Goal: Task Accomplishment & Management: Manage account settings

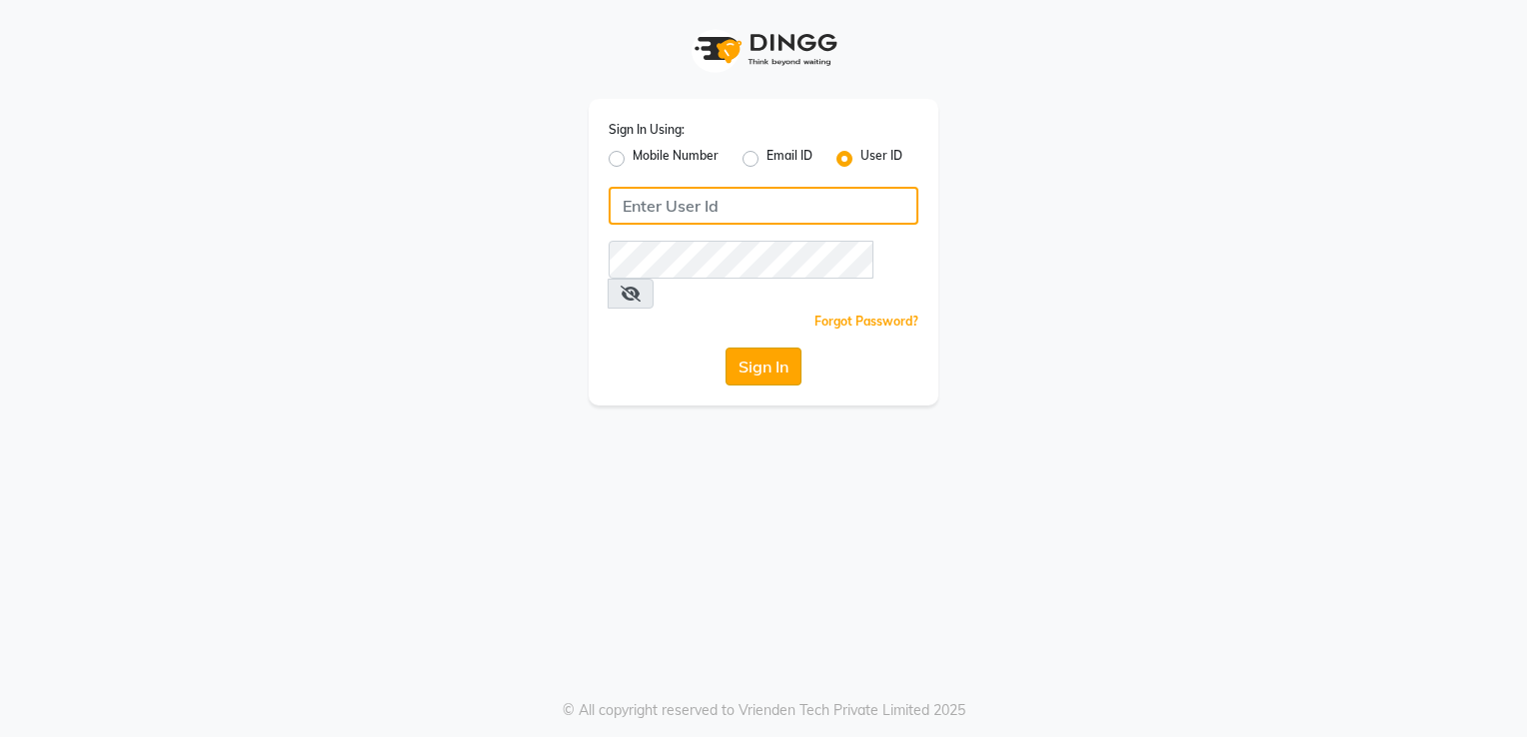
type input "desiresalon"
click at [749, 348] on button "Sign In" at bounding box center [763, 367] width 76 height 38
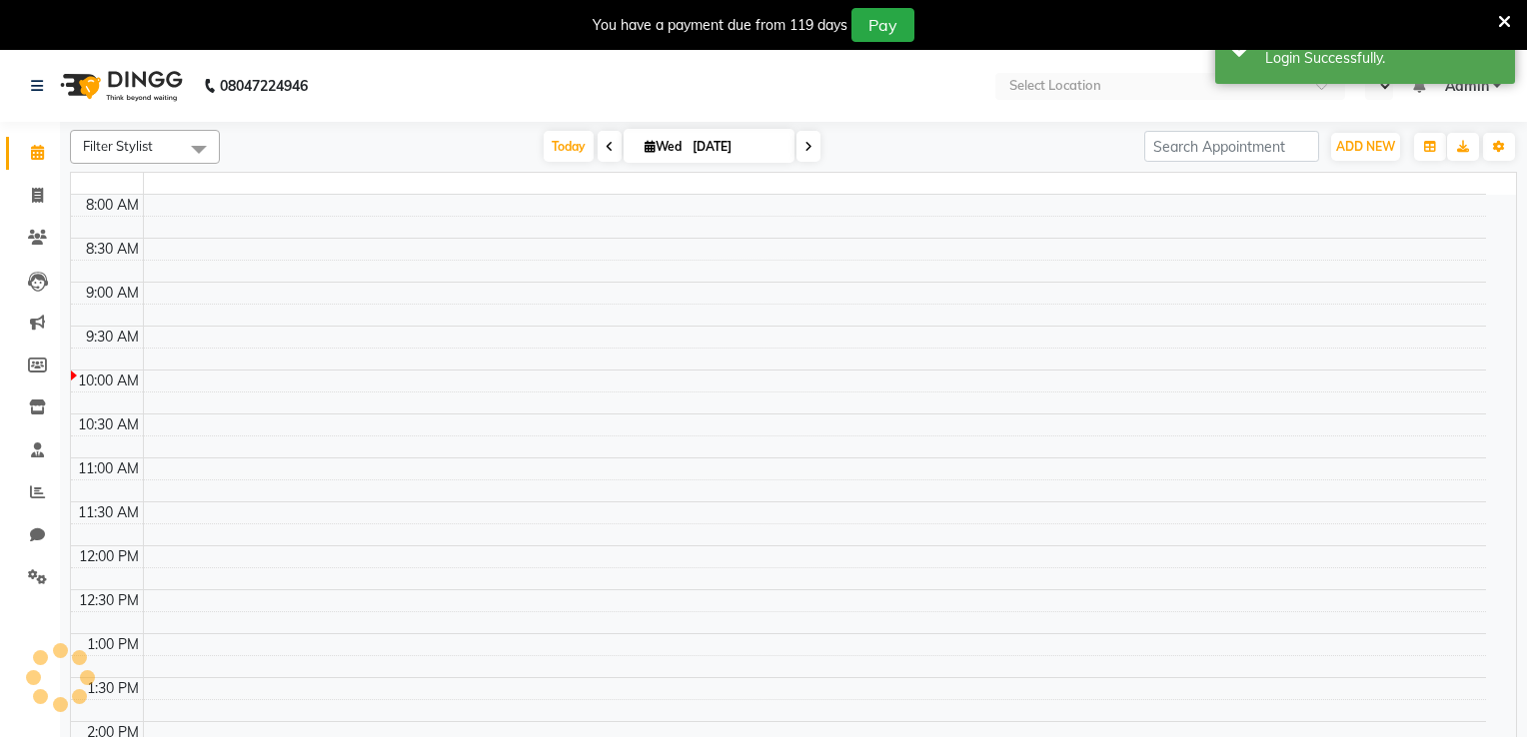
select select "en"
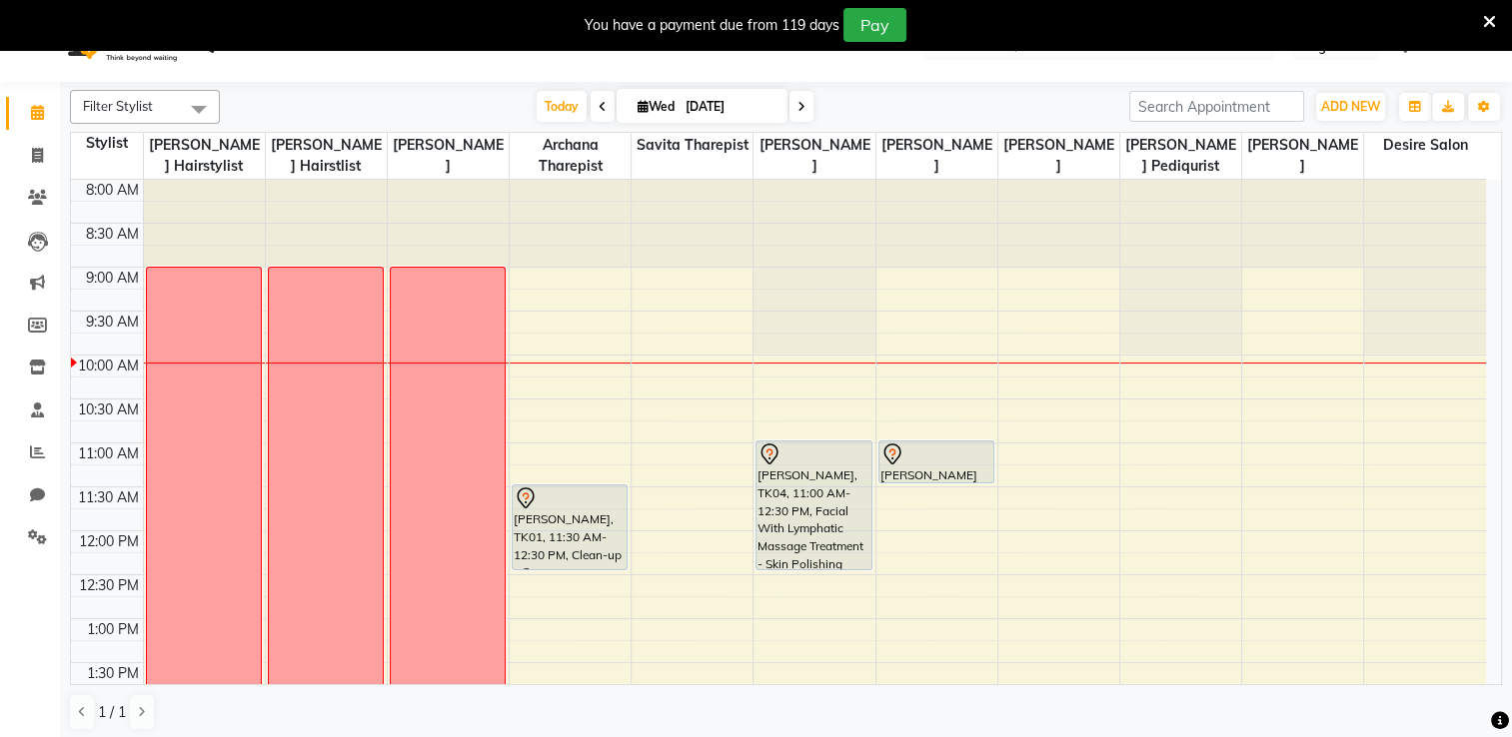
scroll to position [50, 0]
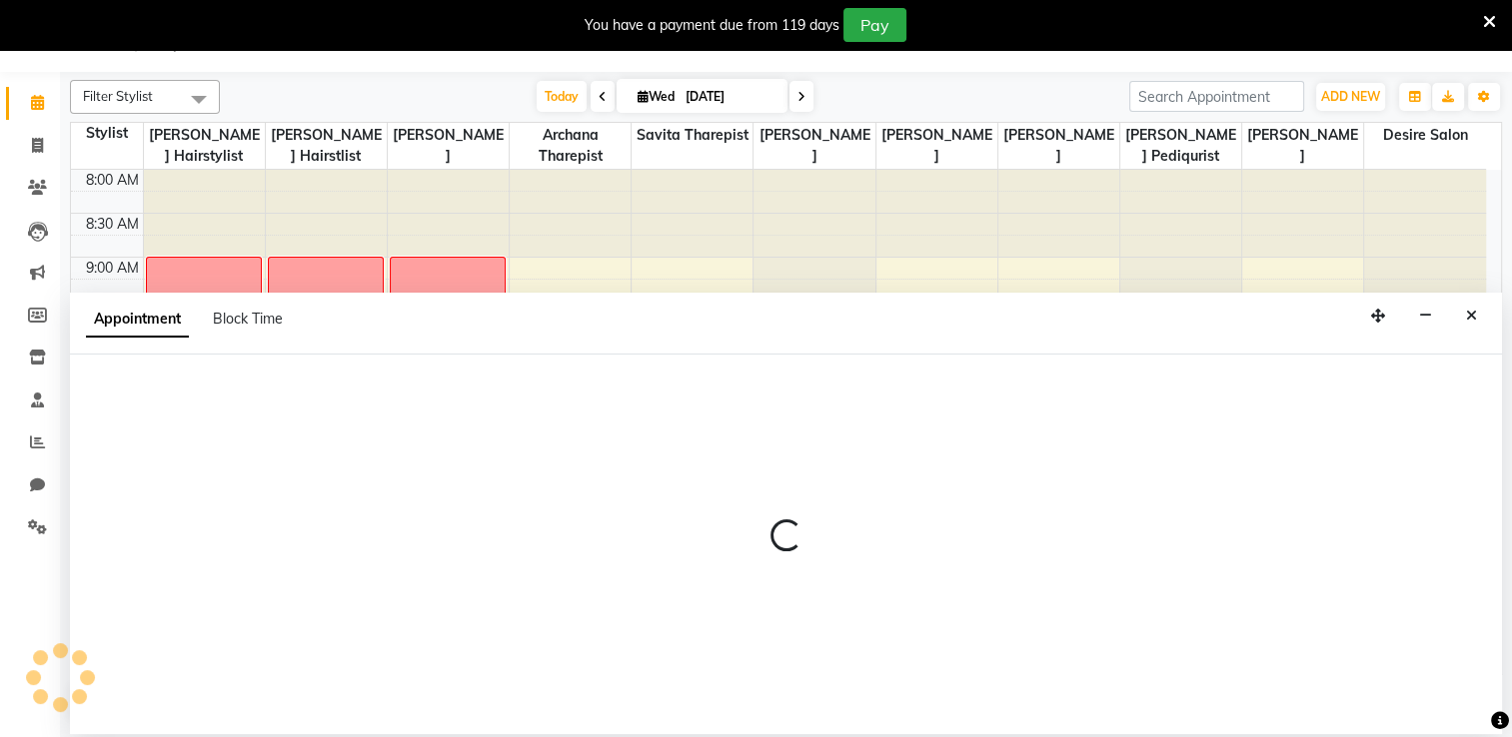
select select "75801"
select select "tentative"
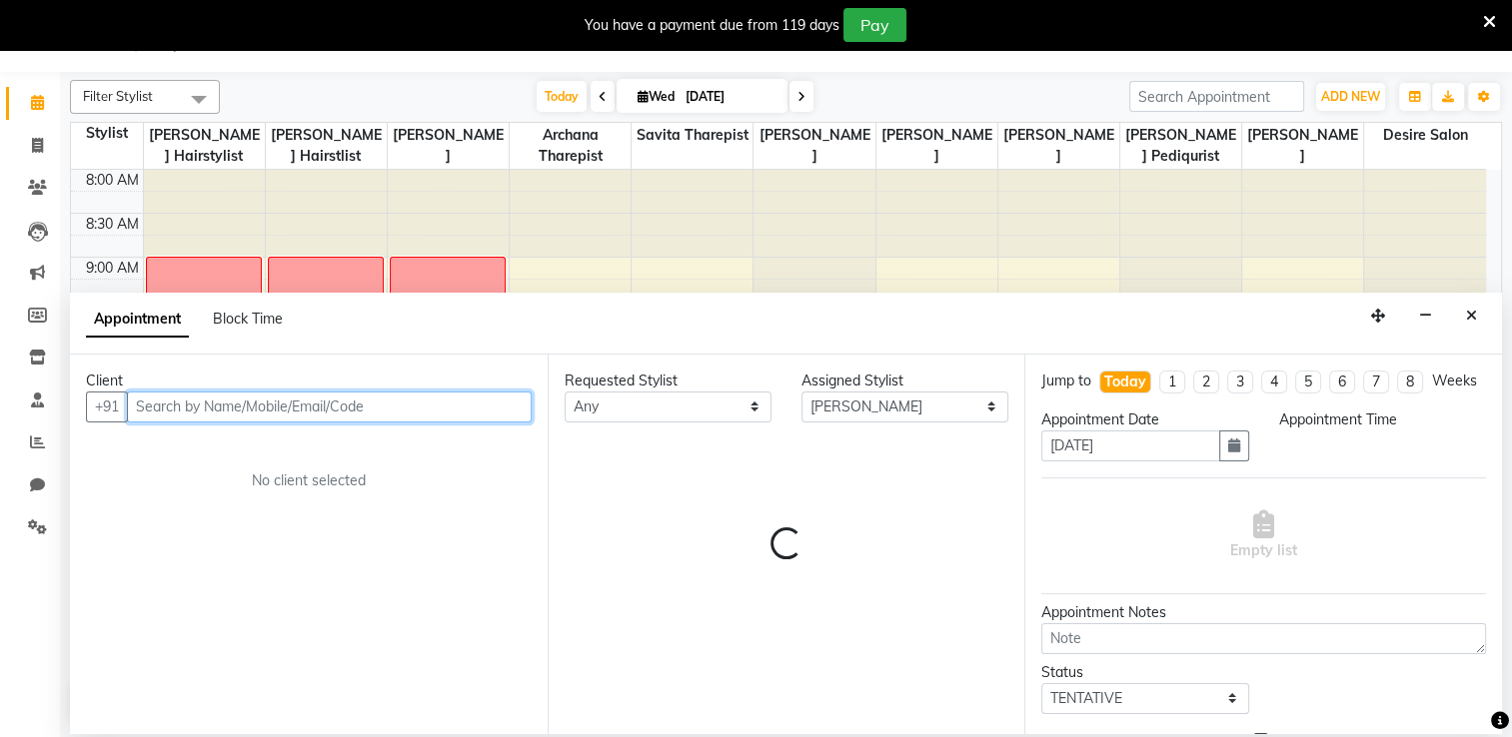
select select "795"
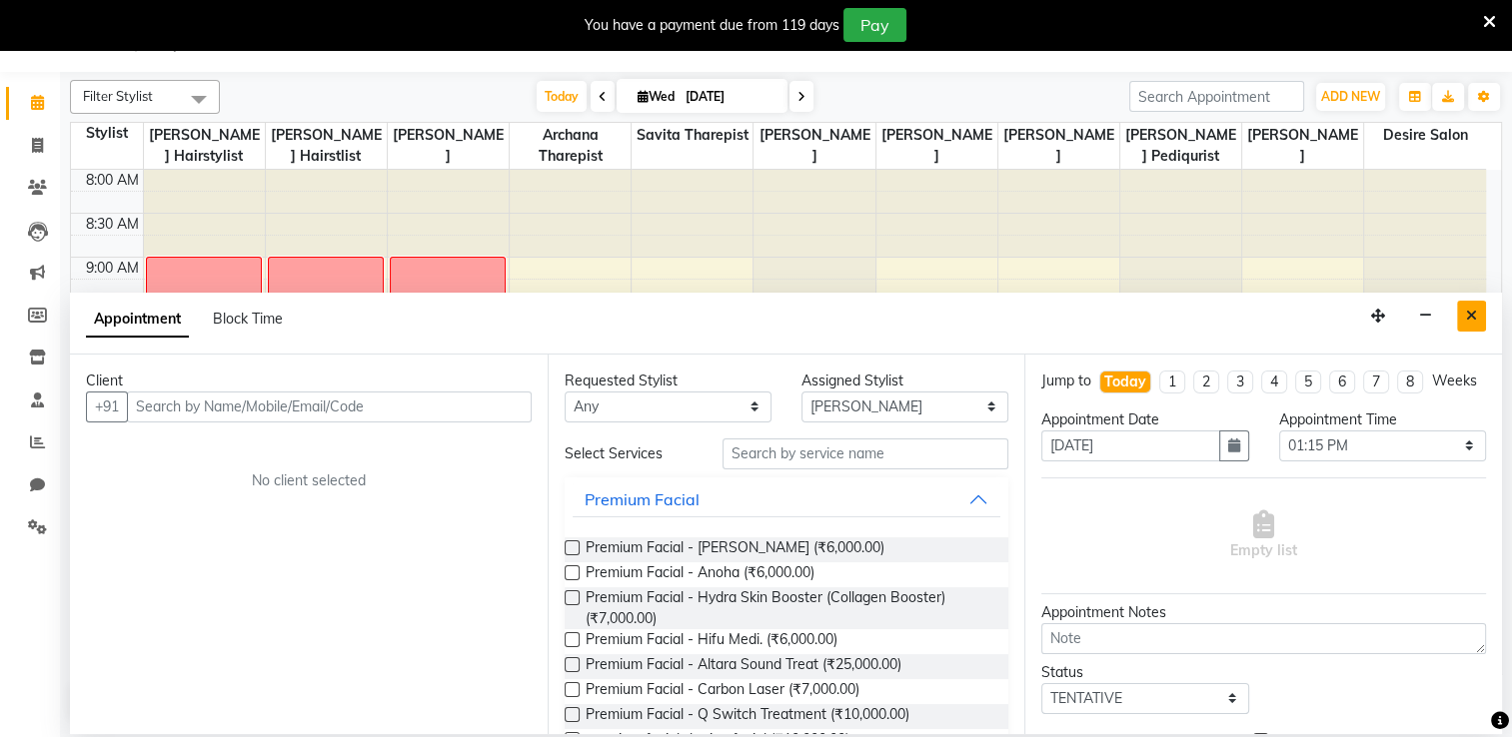
click at [1474, 313] on icon "Close" at bounding box center [1471, 316] width 11 height 14
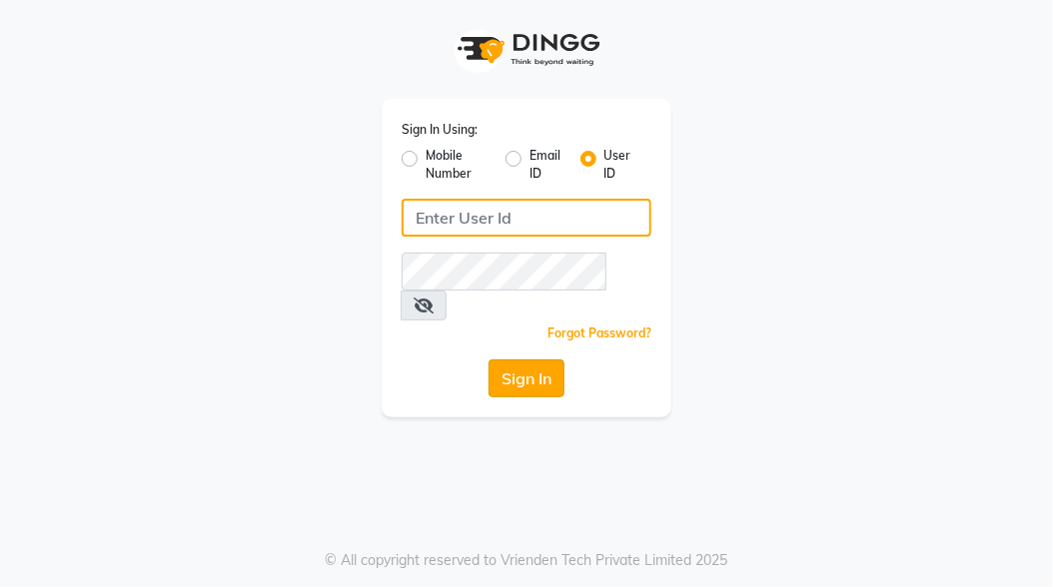
type input "desiresalon"
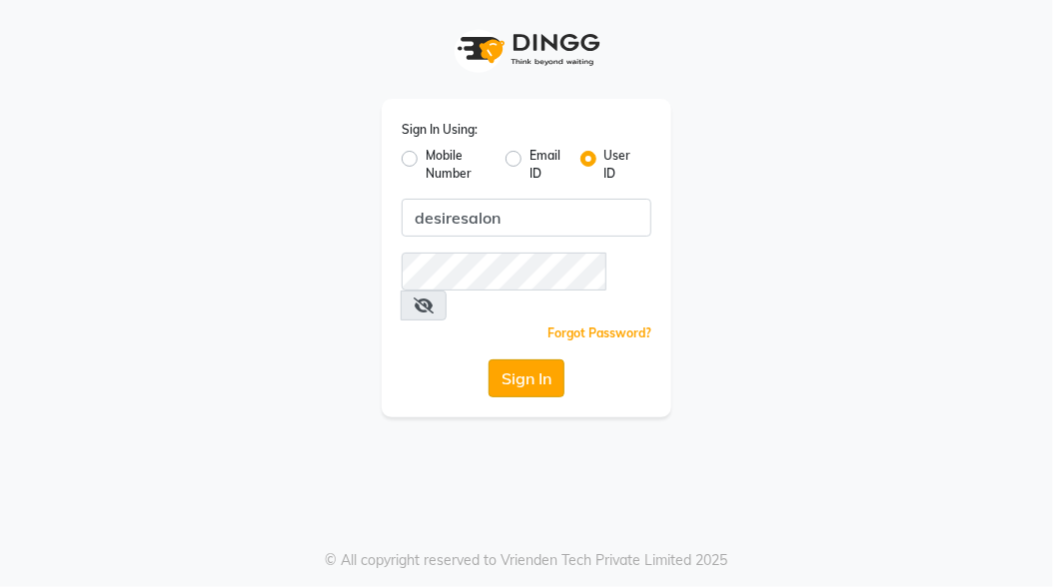
click at [531, 360] on button "Sign In" at bounding box center [527, 379] width 76 height 38
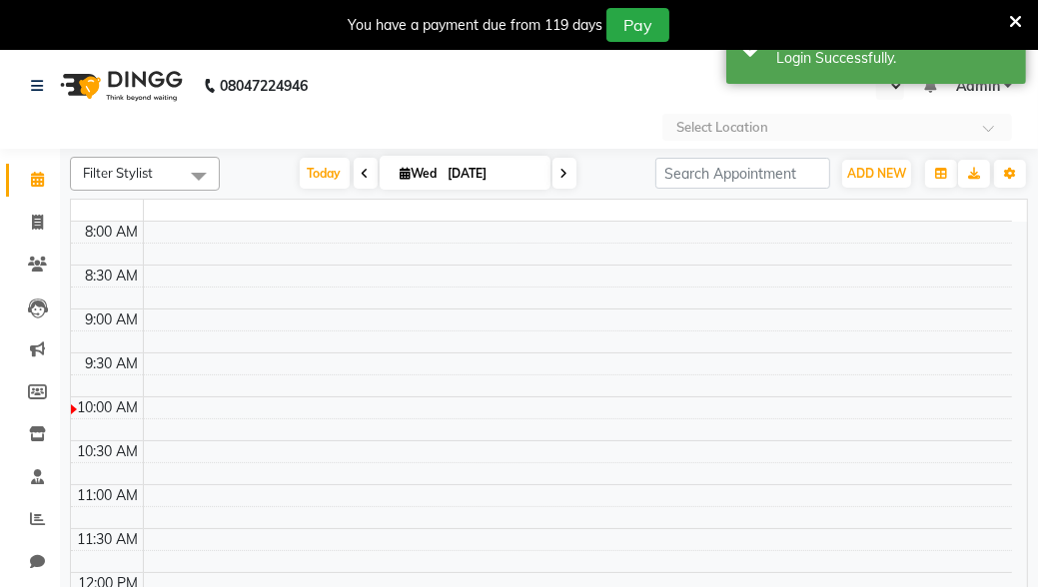
select select "en"
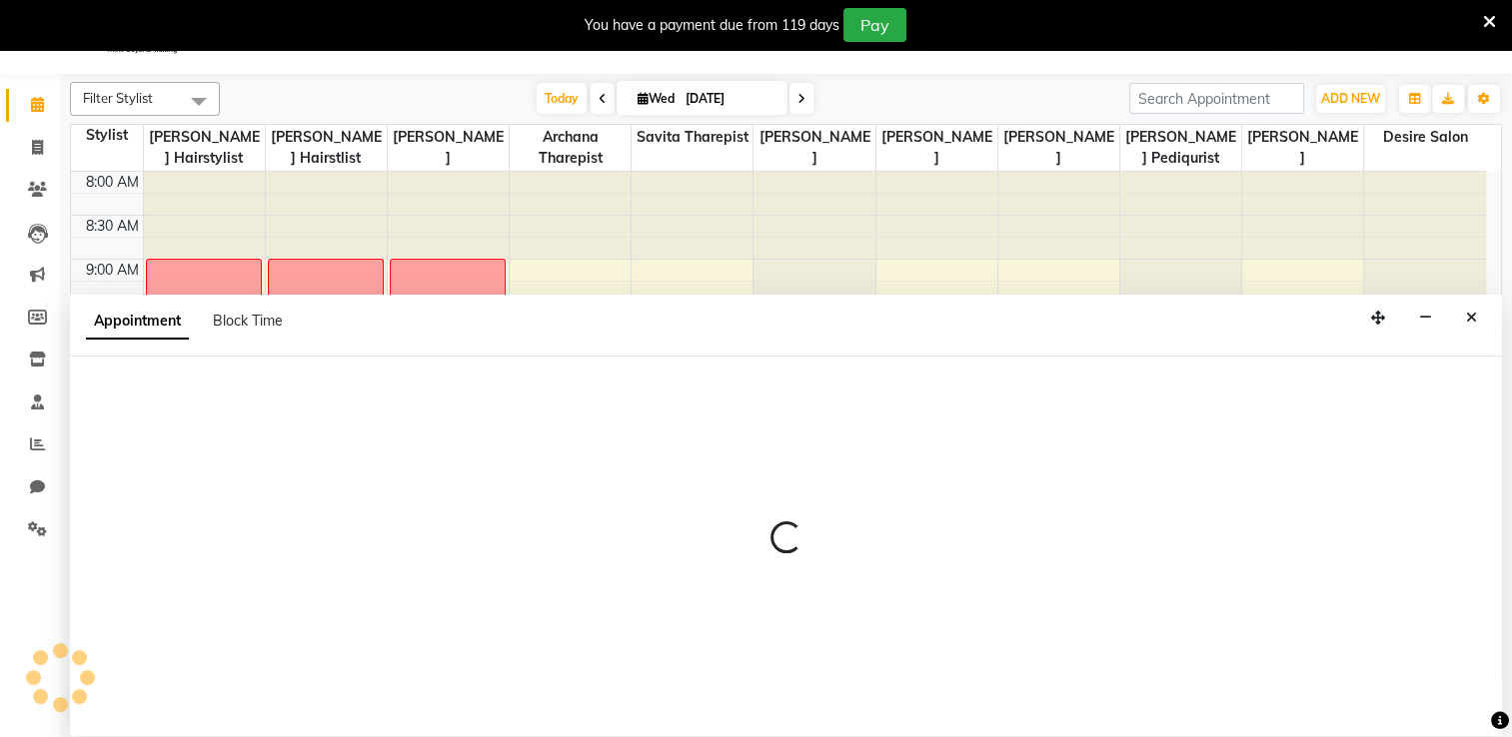
select select "75801"
select select "tentative"
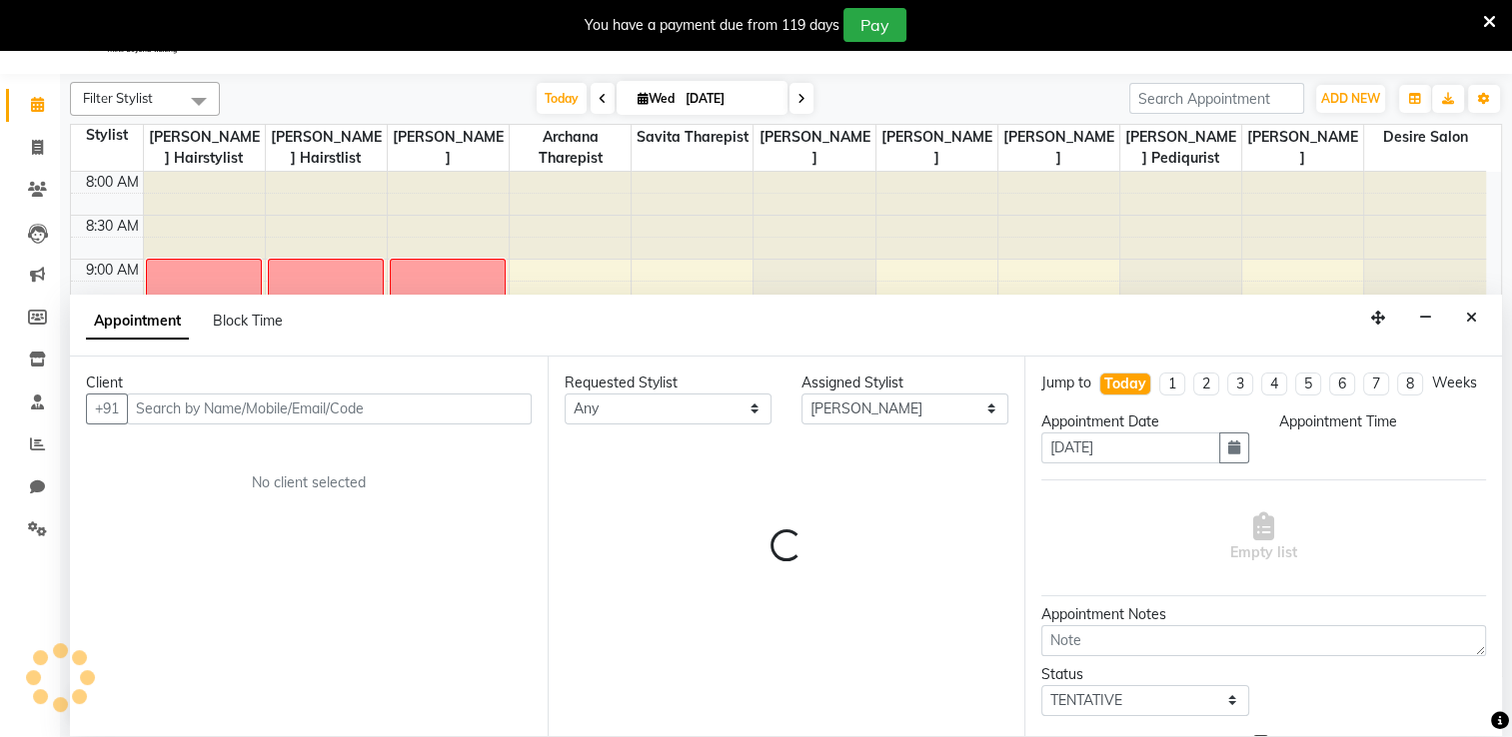
scroll to position [50, 0]
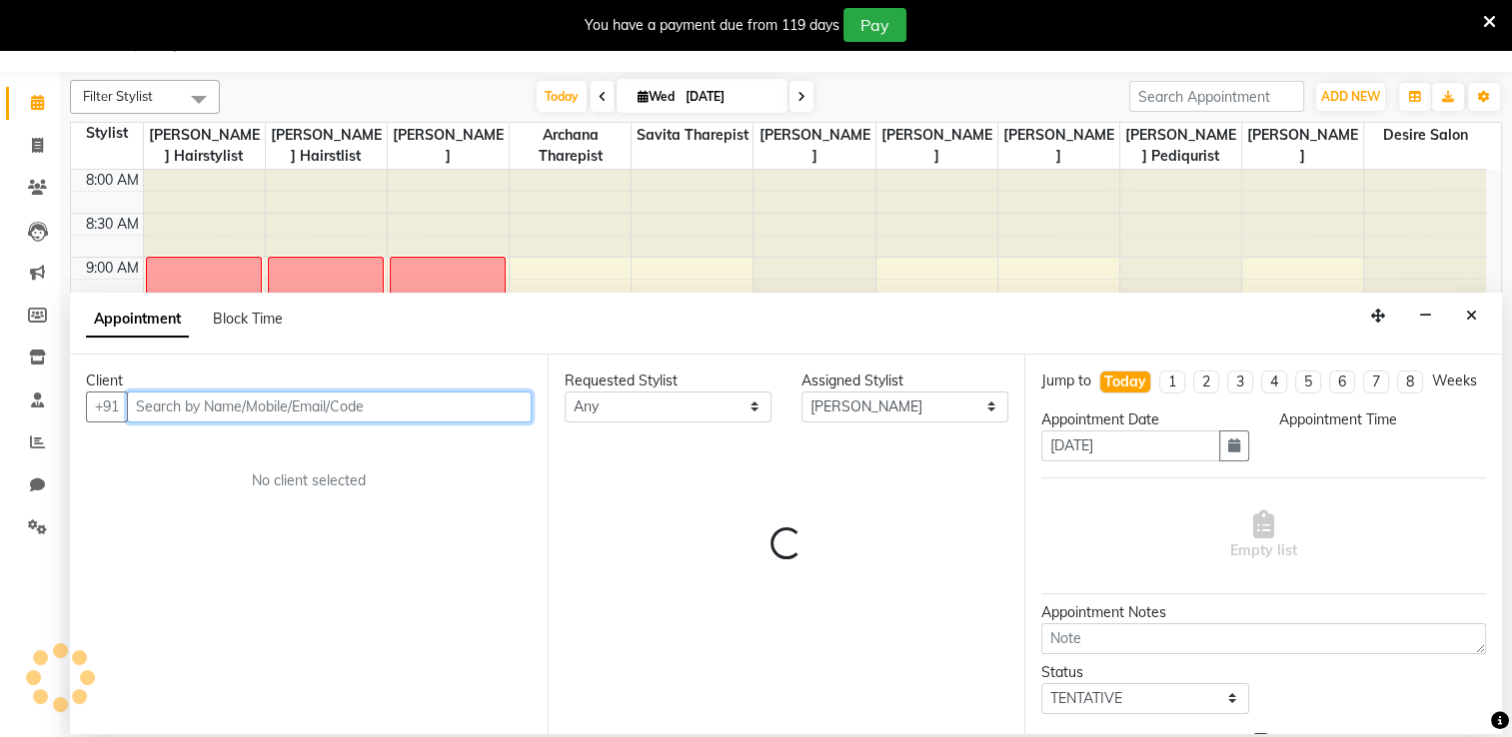
select select "735"
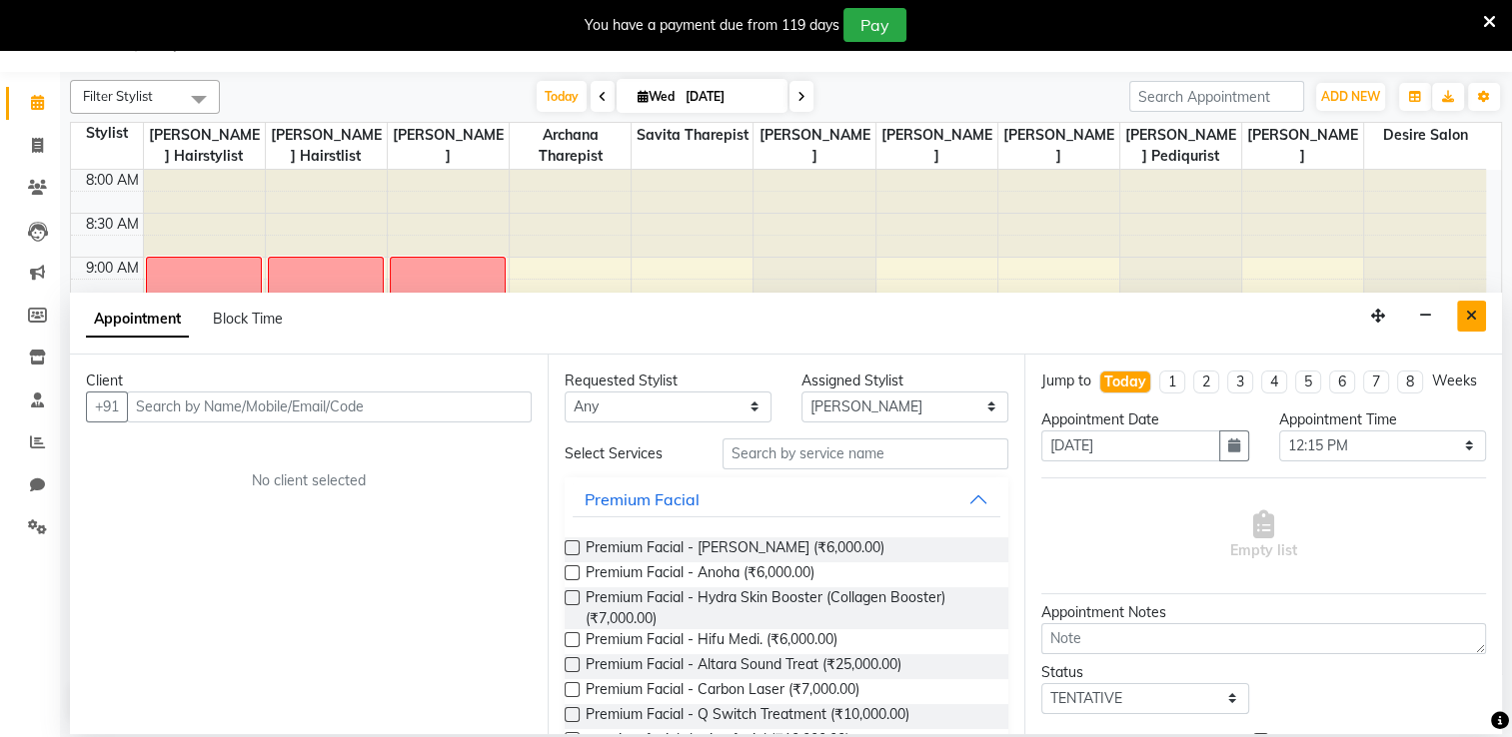
click at [1056, 312] on icon "Close" at bounding box center [1471, 316] width 11 height 14
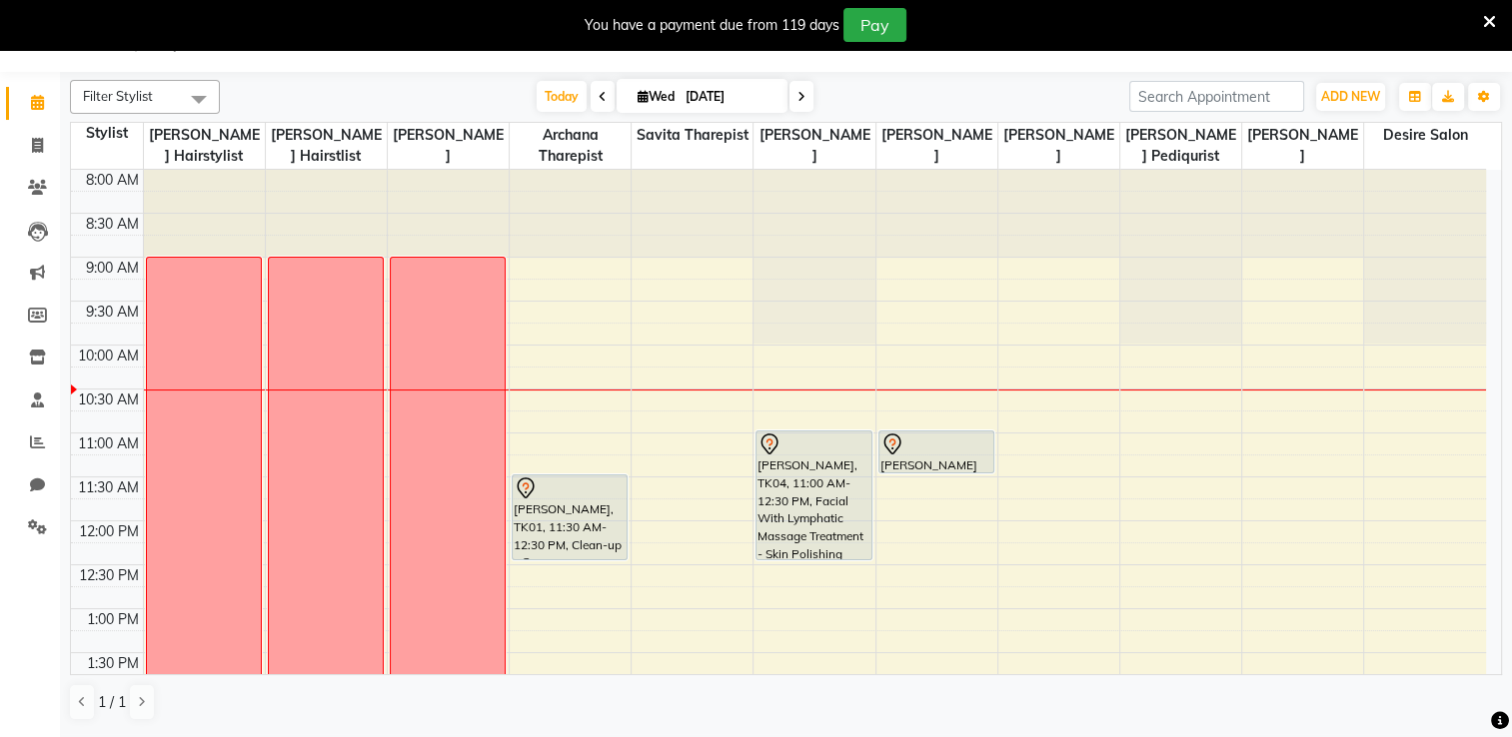
select select "75801"
select select "tentative"
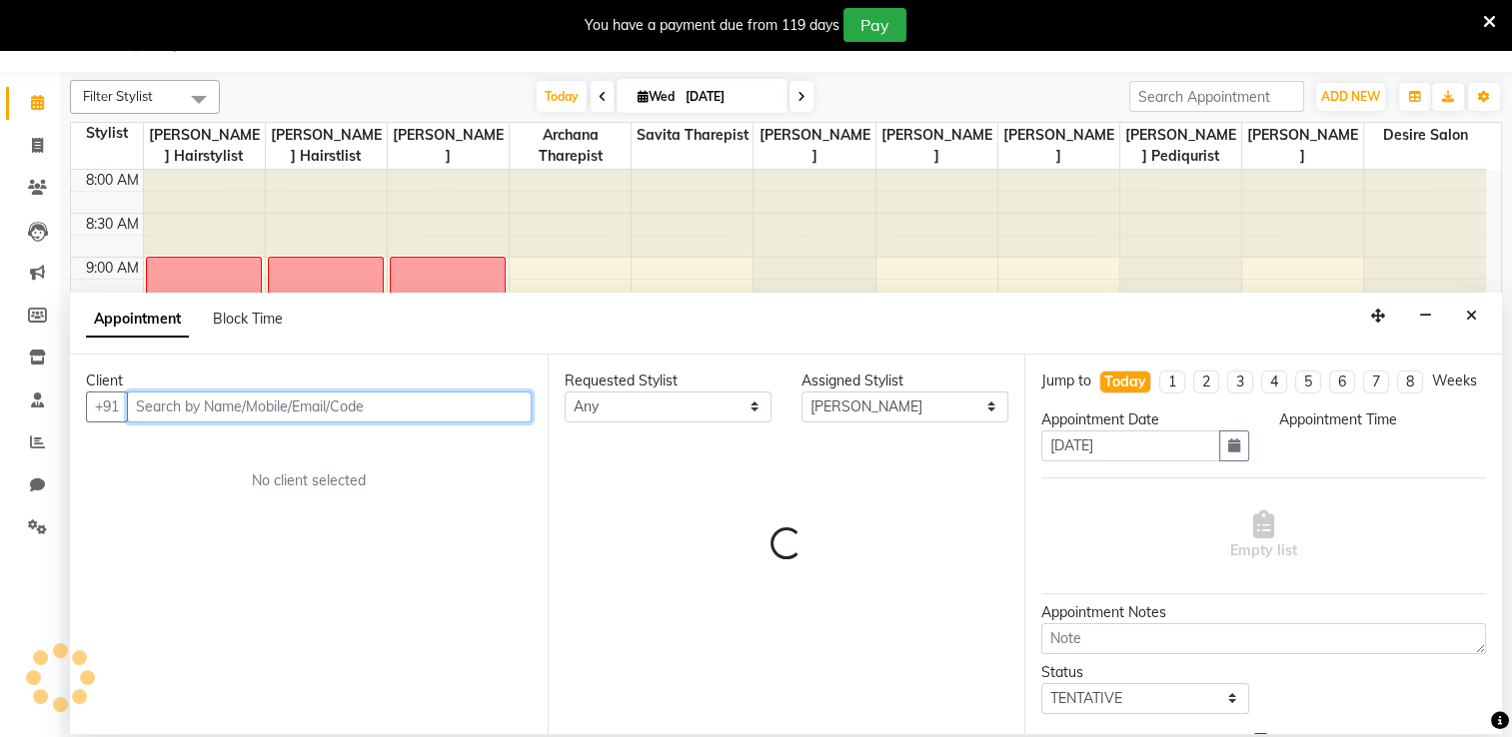
select select "720"
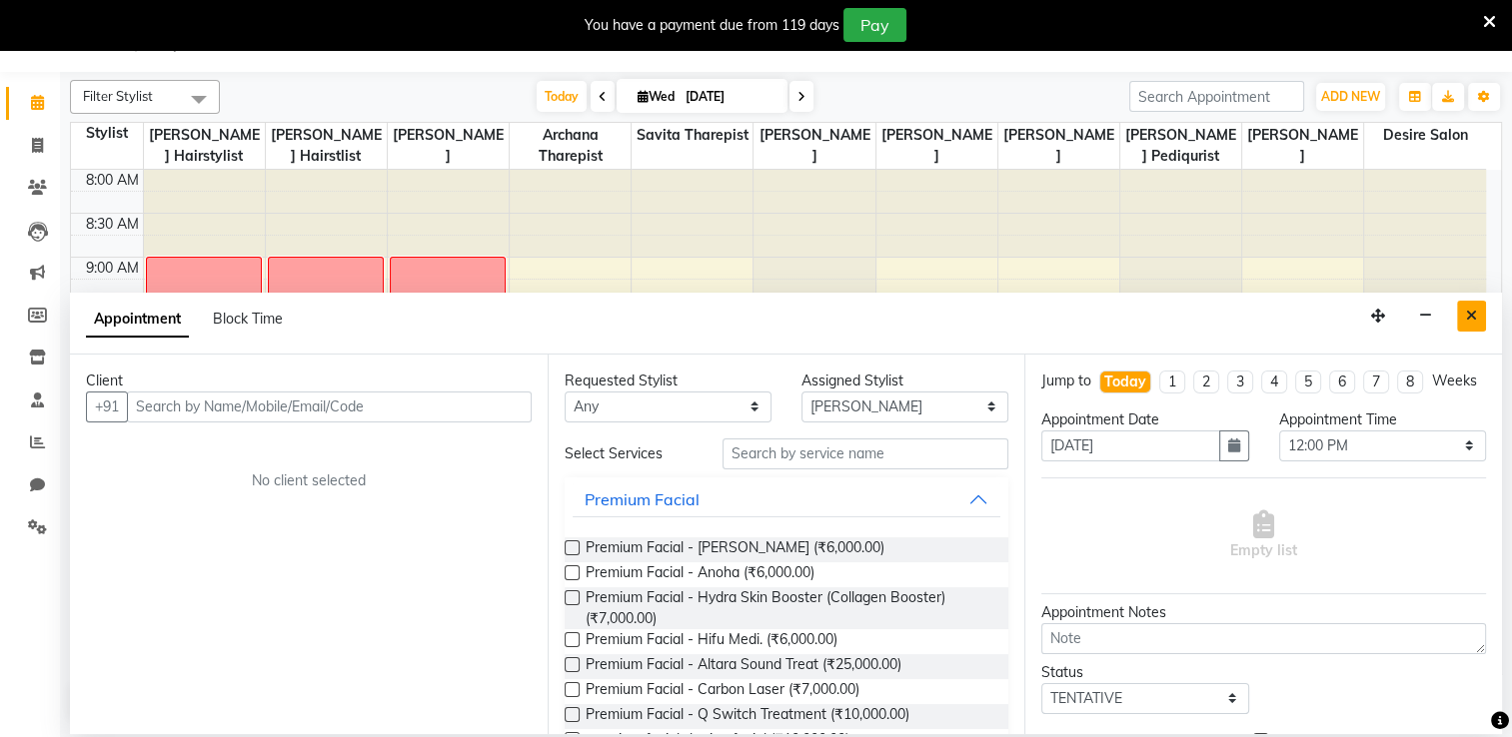
click at [1056, 309] on icon "Close" at bounding box center [1471, 316] width 11 height 14
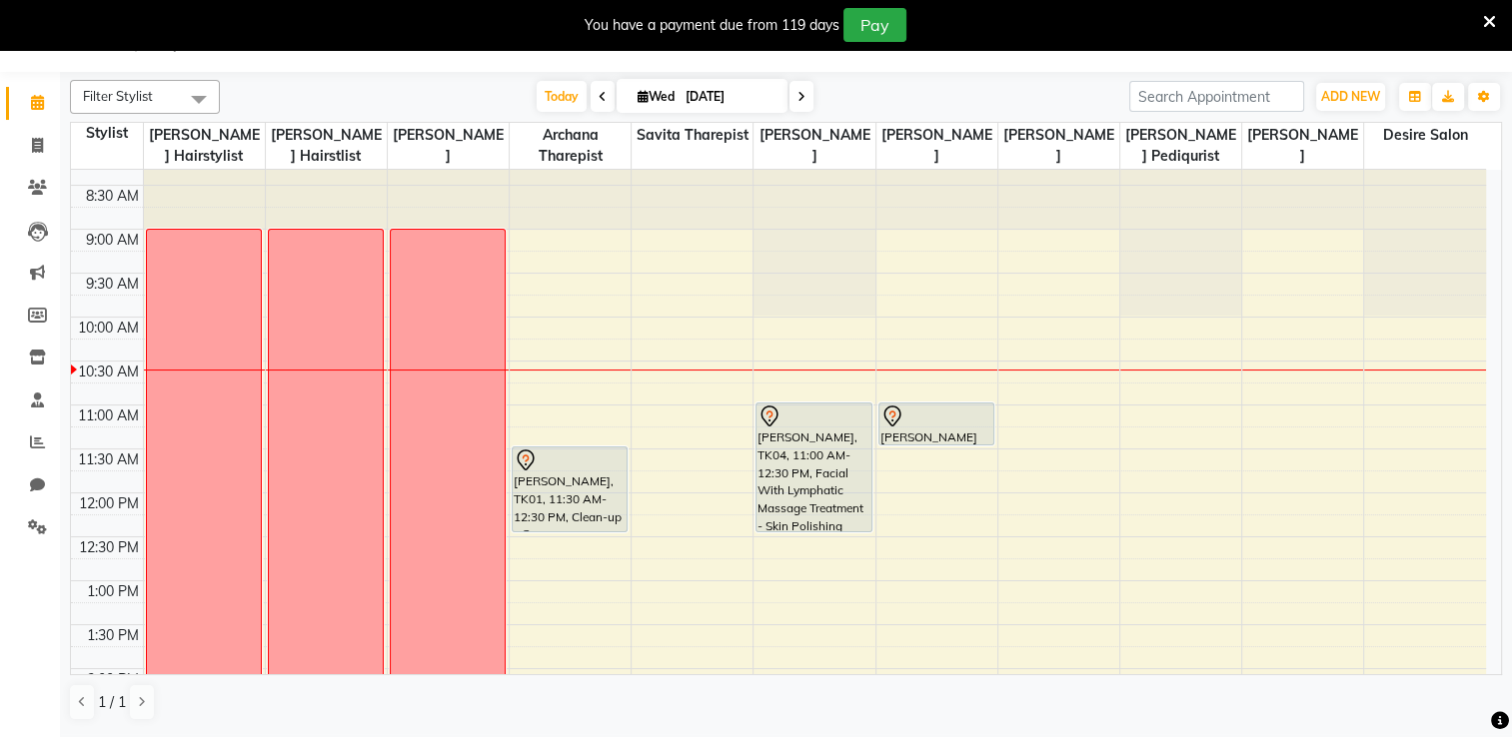
scroll to position [0, 0]
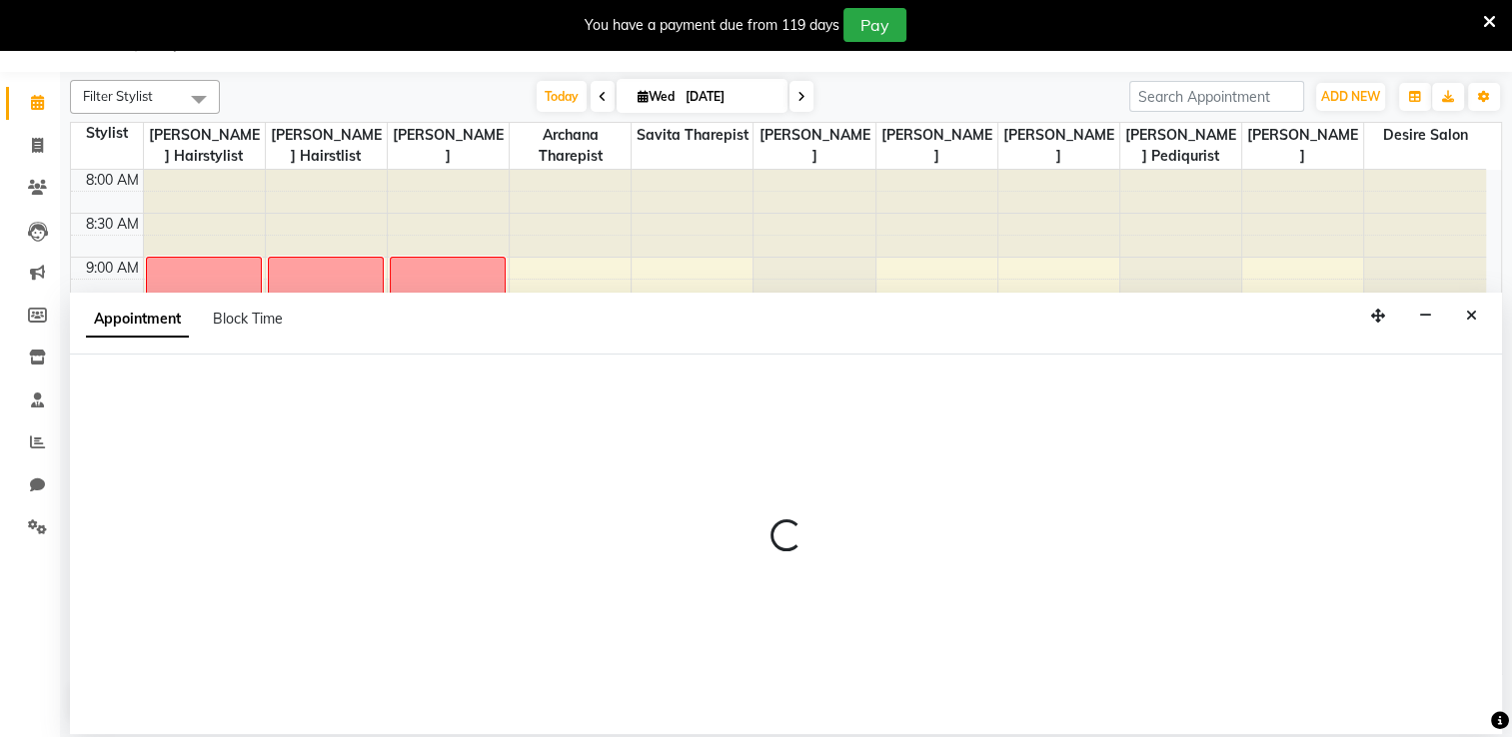
select select "75803"
select select "795"
select select "tentative"
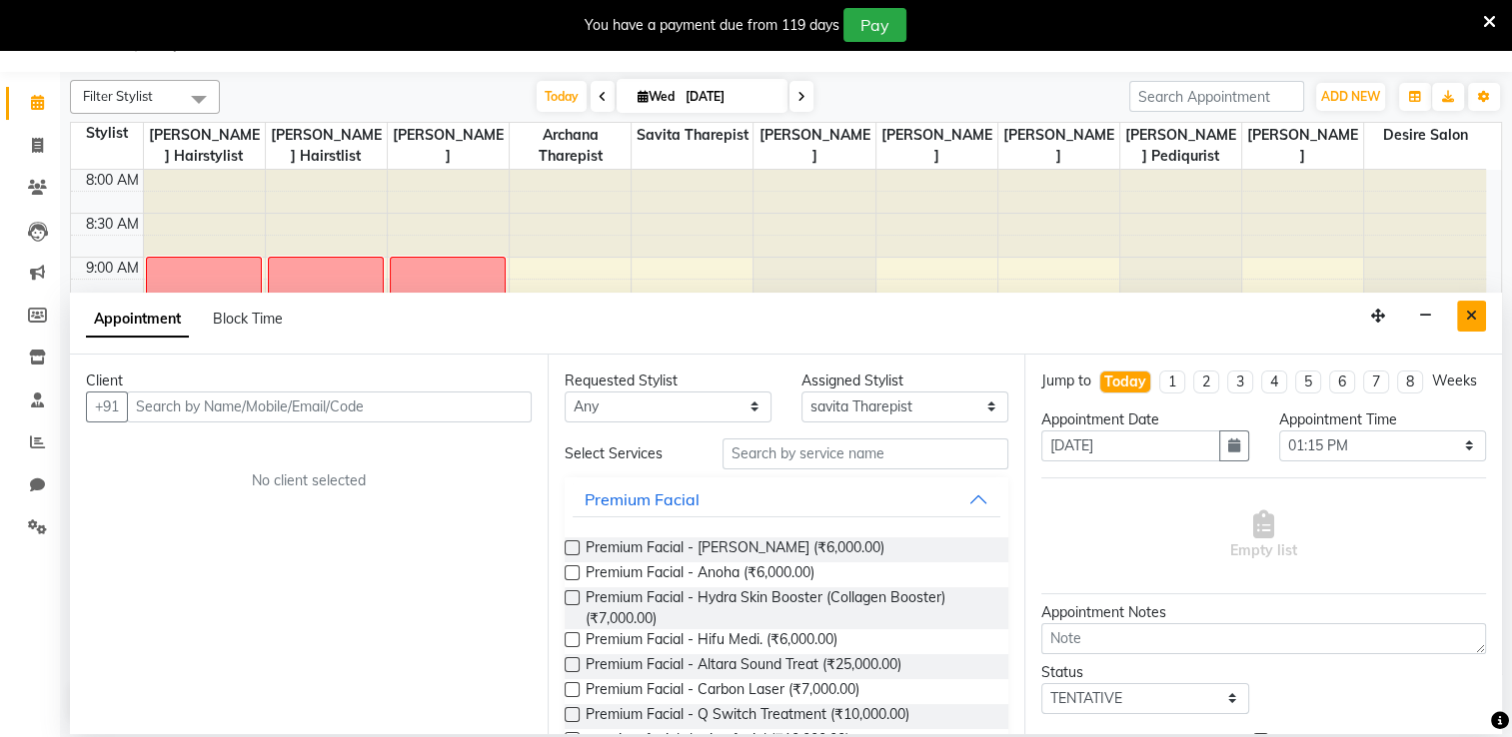
click at [1056, 309] on icon "Close" at bounding box center [1471, 316] width 11 height 14
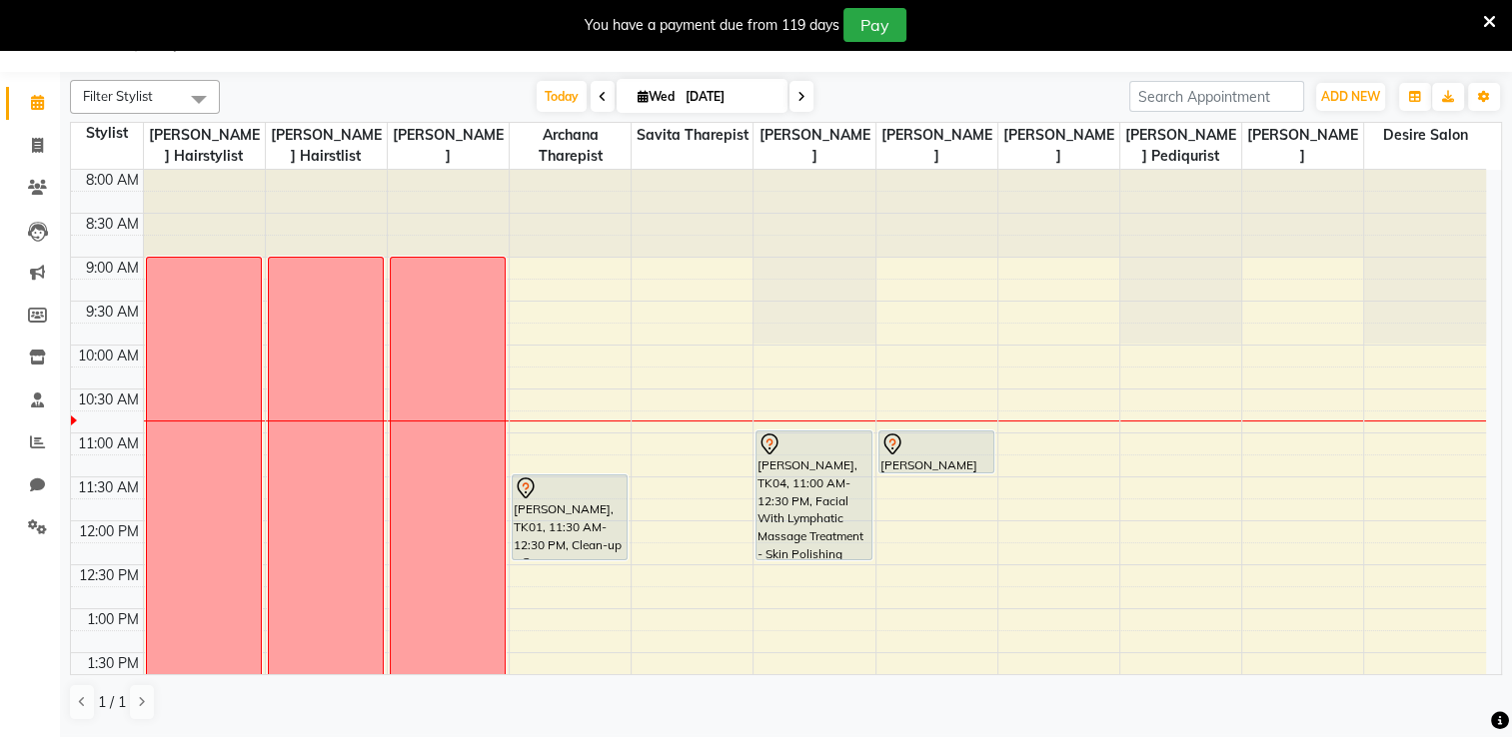
select select "75805"
select select "tentative"
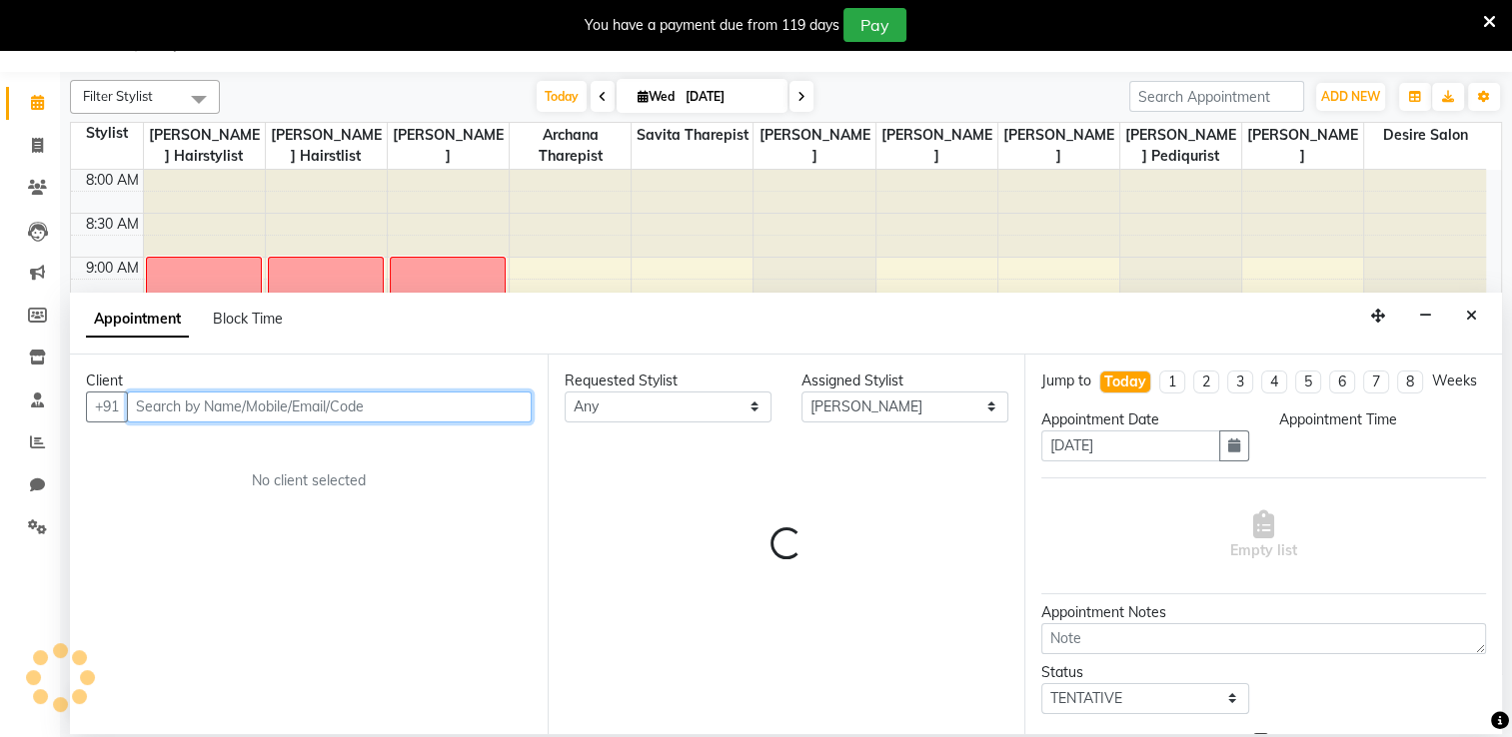
select select "675"
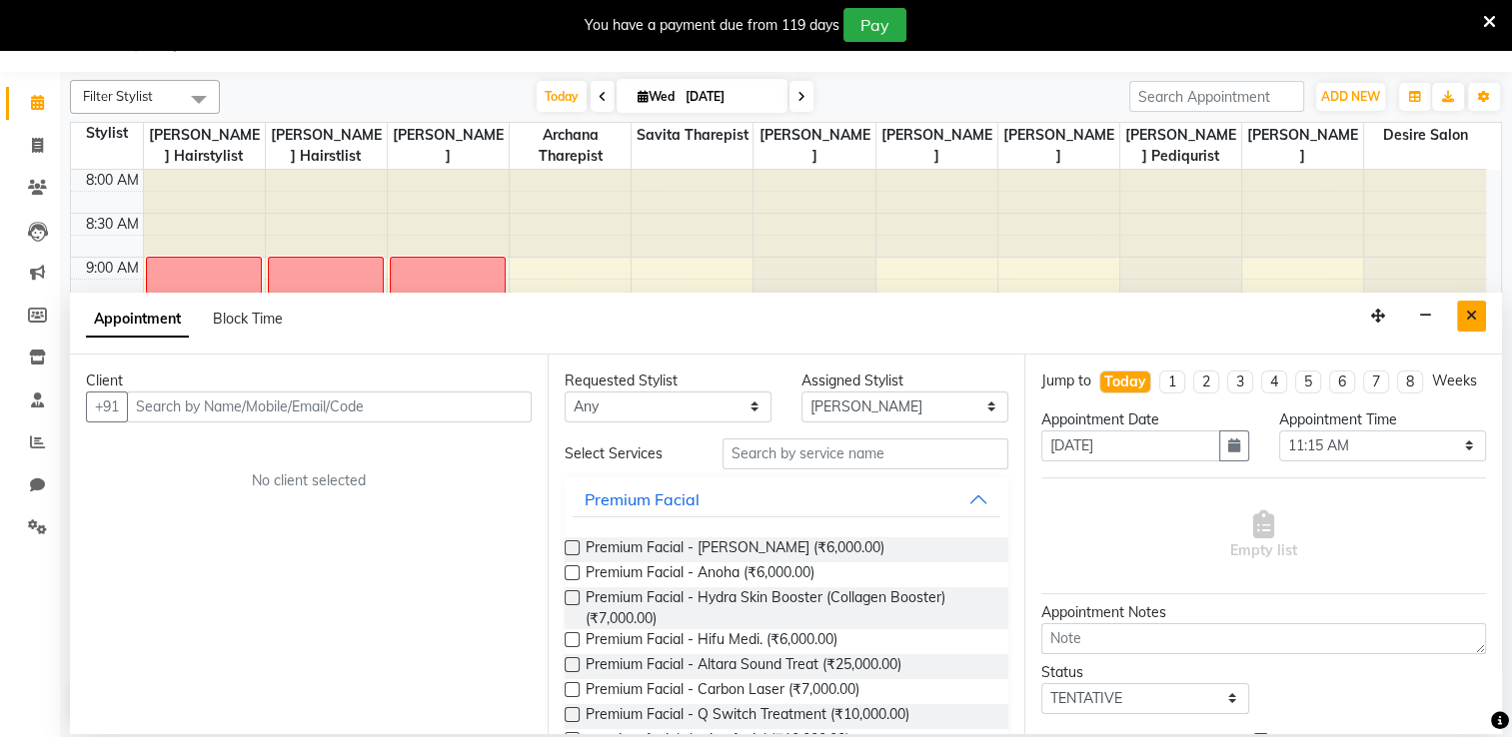
click at [1056, 316] on icon "Close" at bounding box center [1471, 316] width 11 height 14
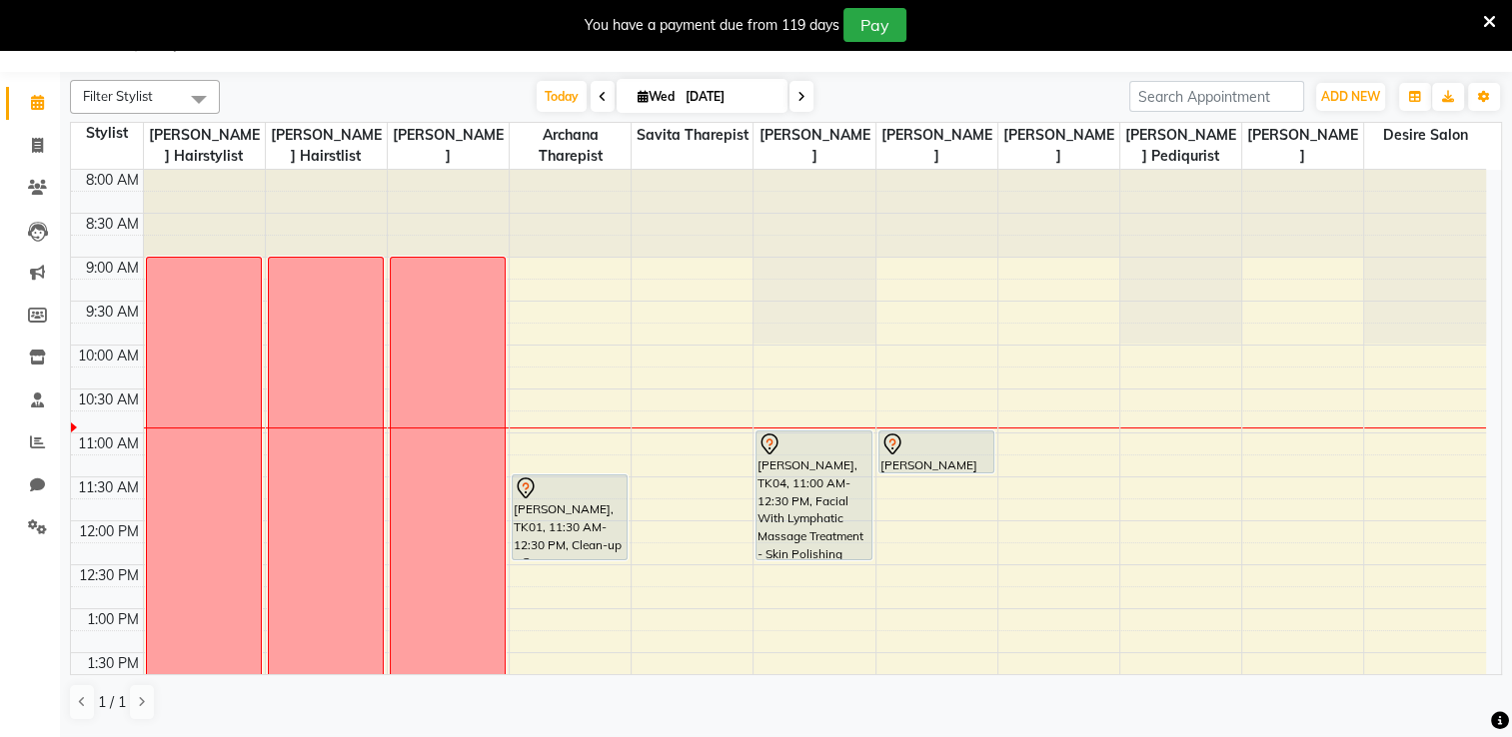
click at [1056, 18] on div "You have a payment due from 119 days Pay" at bounding box center [756, 25] width 1512 height 50
click at [1056, 18] on icon at bounding box center [1489, 22] width 13 height 18
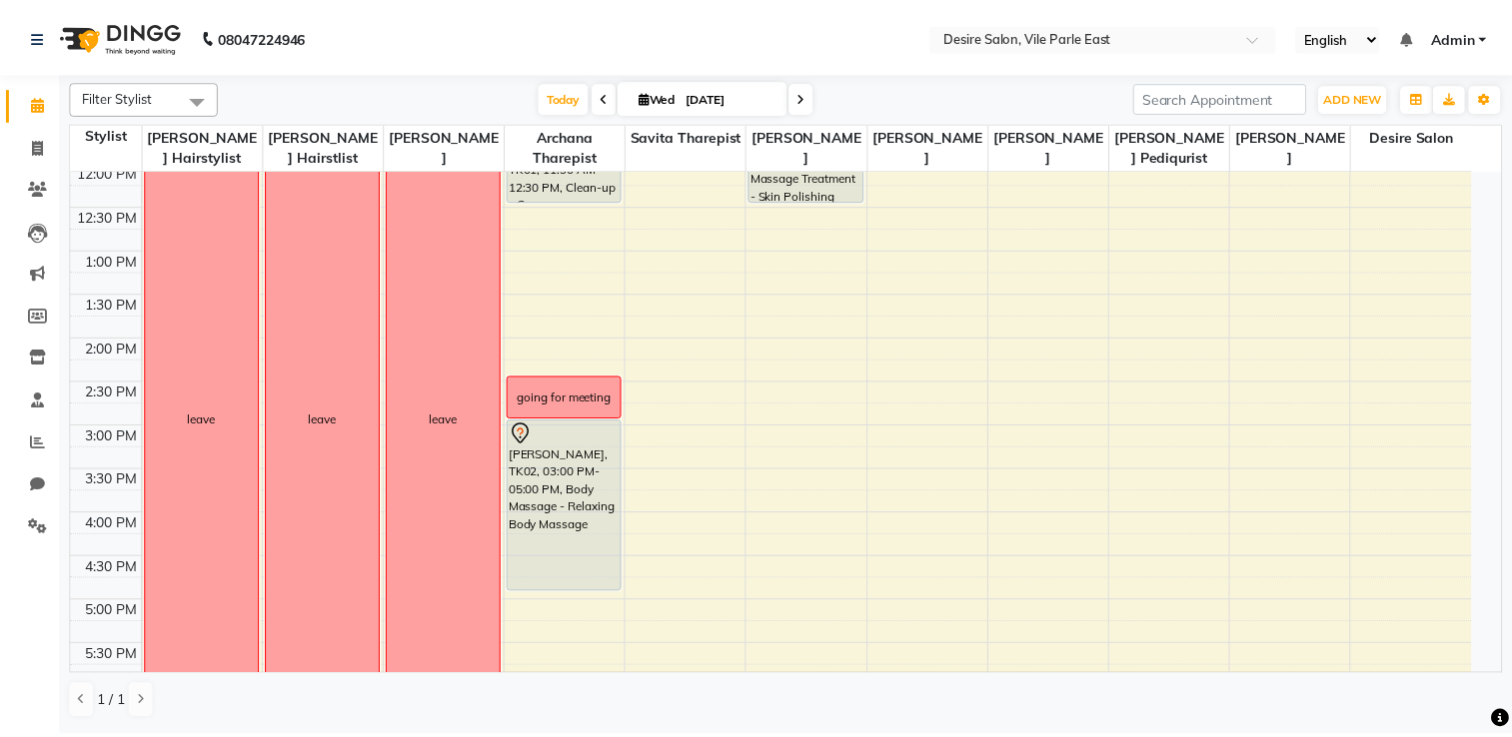
scroll to position [363, 0]
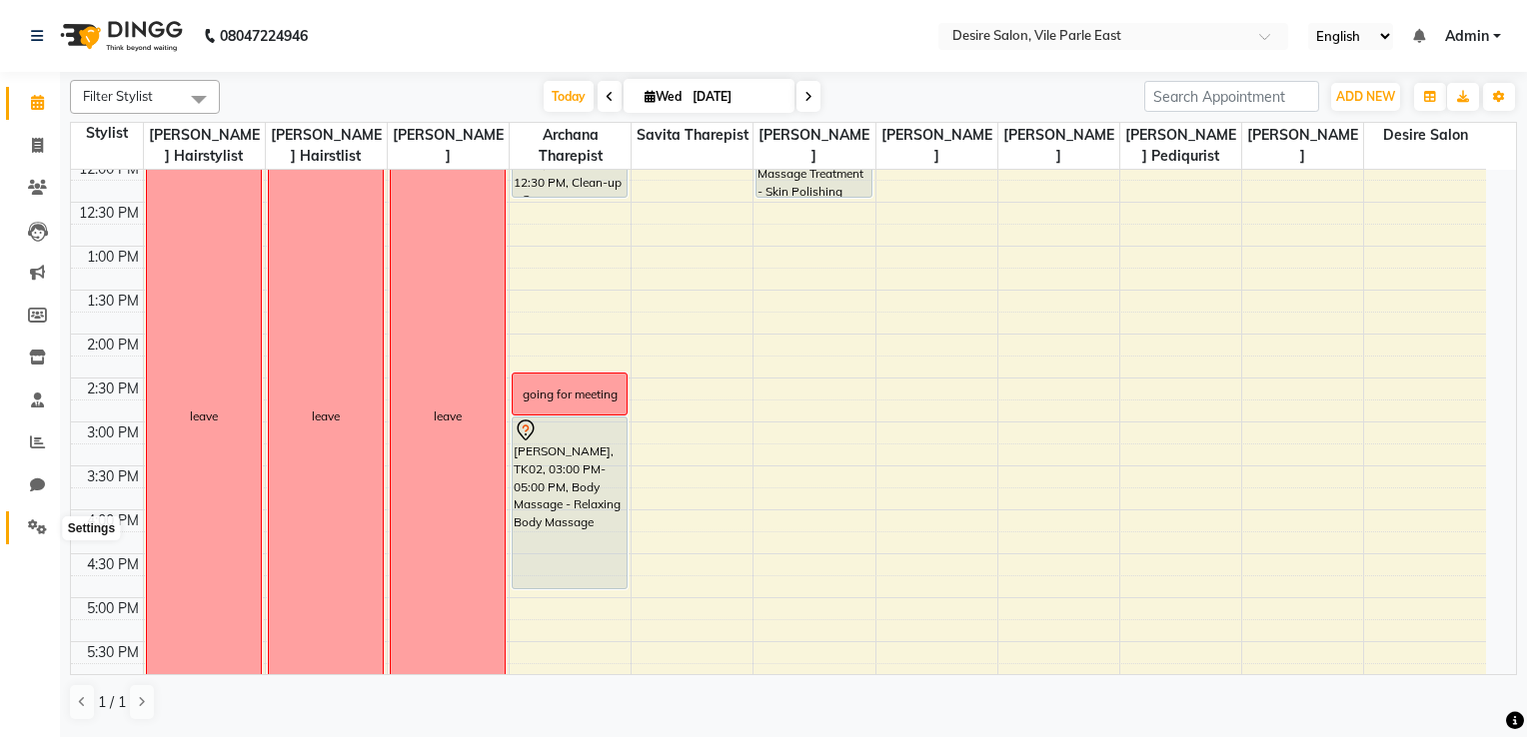
click at [37, 521] on icon at bounding box center [37, 527] width 19 height 15
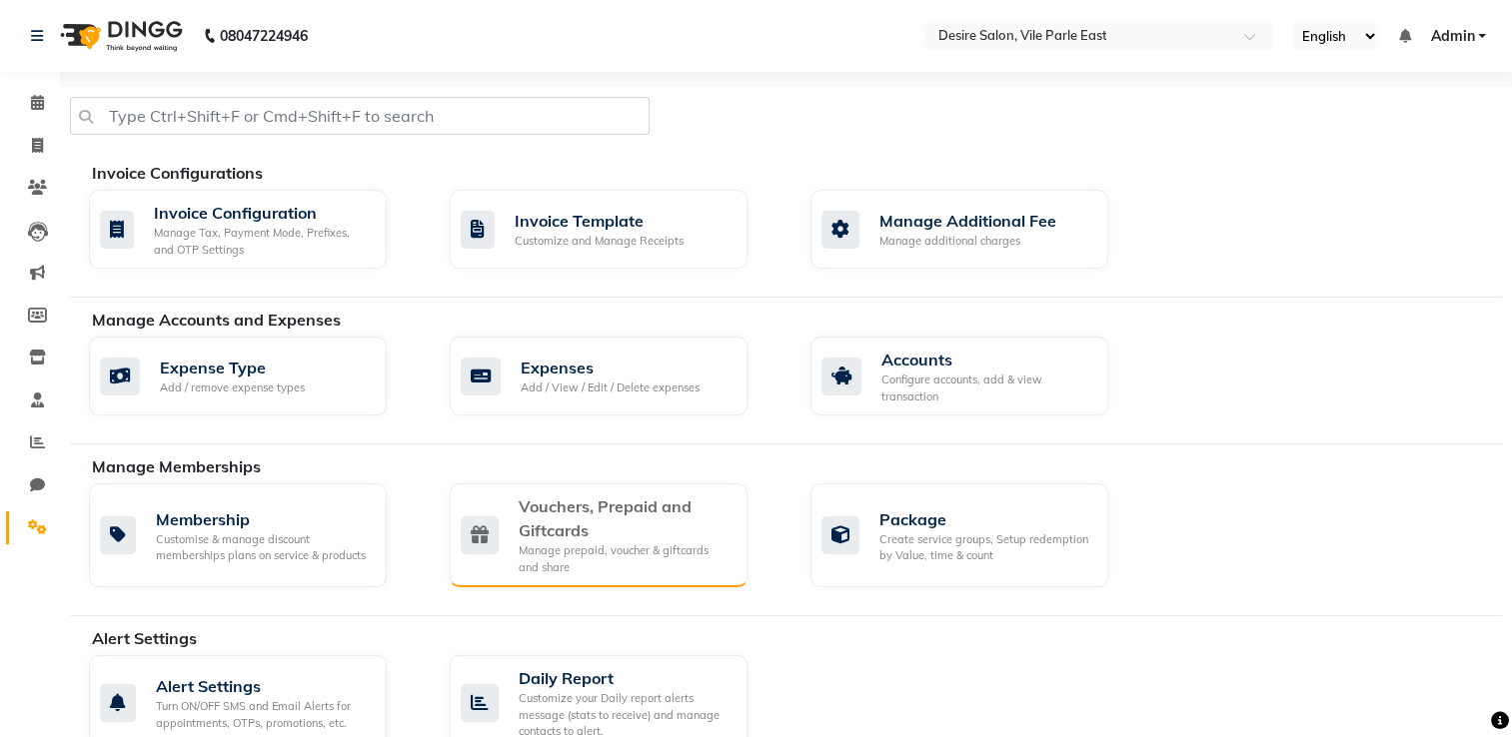
click at [627, 533] on div "Vouchers, Prepaid and Giftcards" at bounding box center [625, 519] width 213 height 48
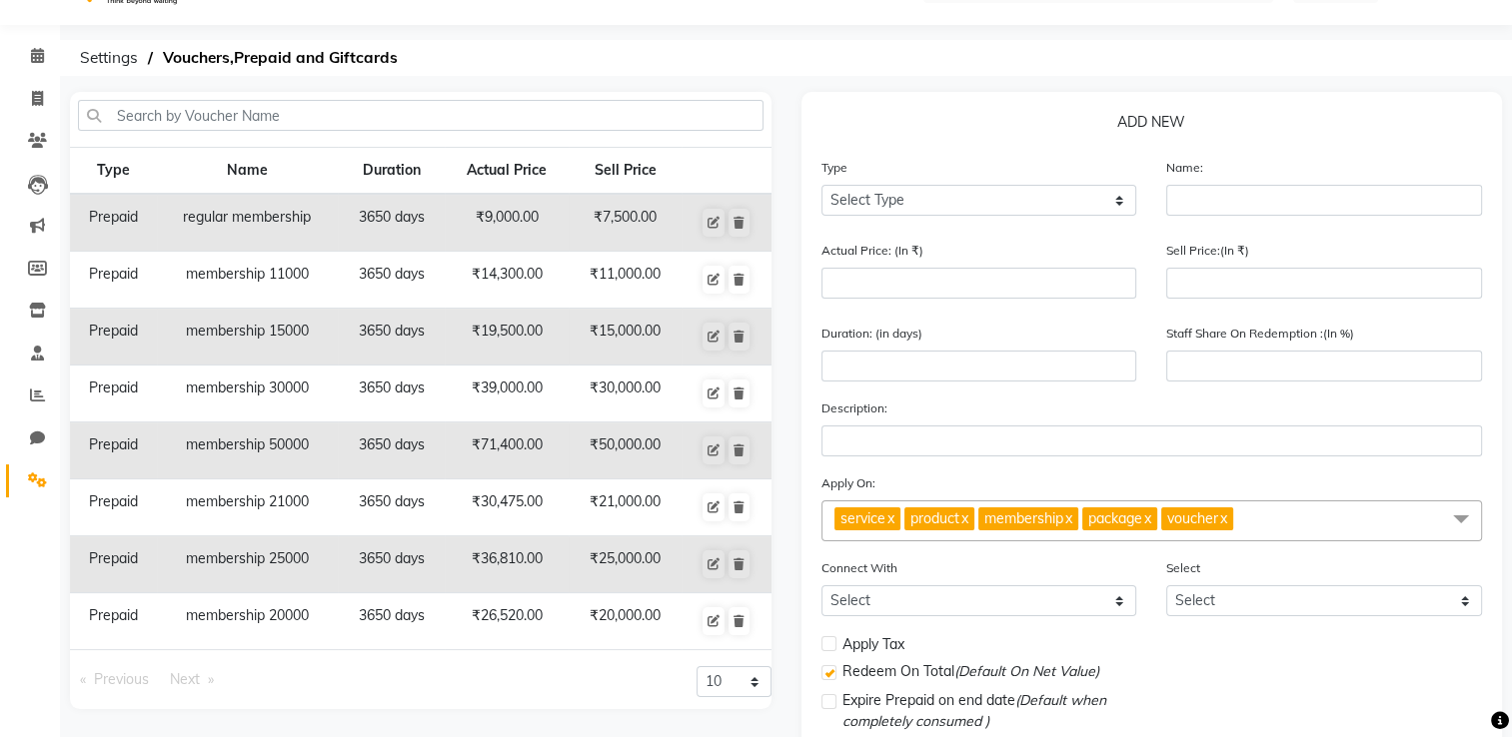
scroll to position [48, 0]
click at [710, 273] on icon at bounding box center [713, 279] width 12 height 12
select select "P"
type input "membership 11000"
type input "14300"
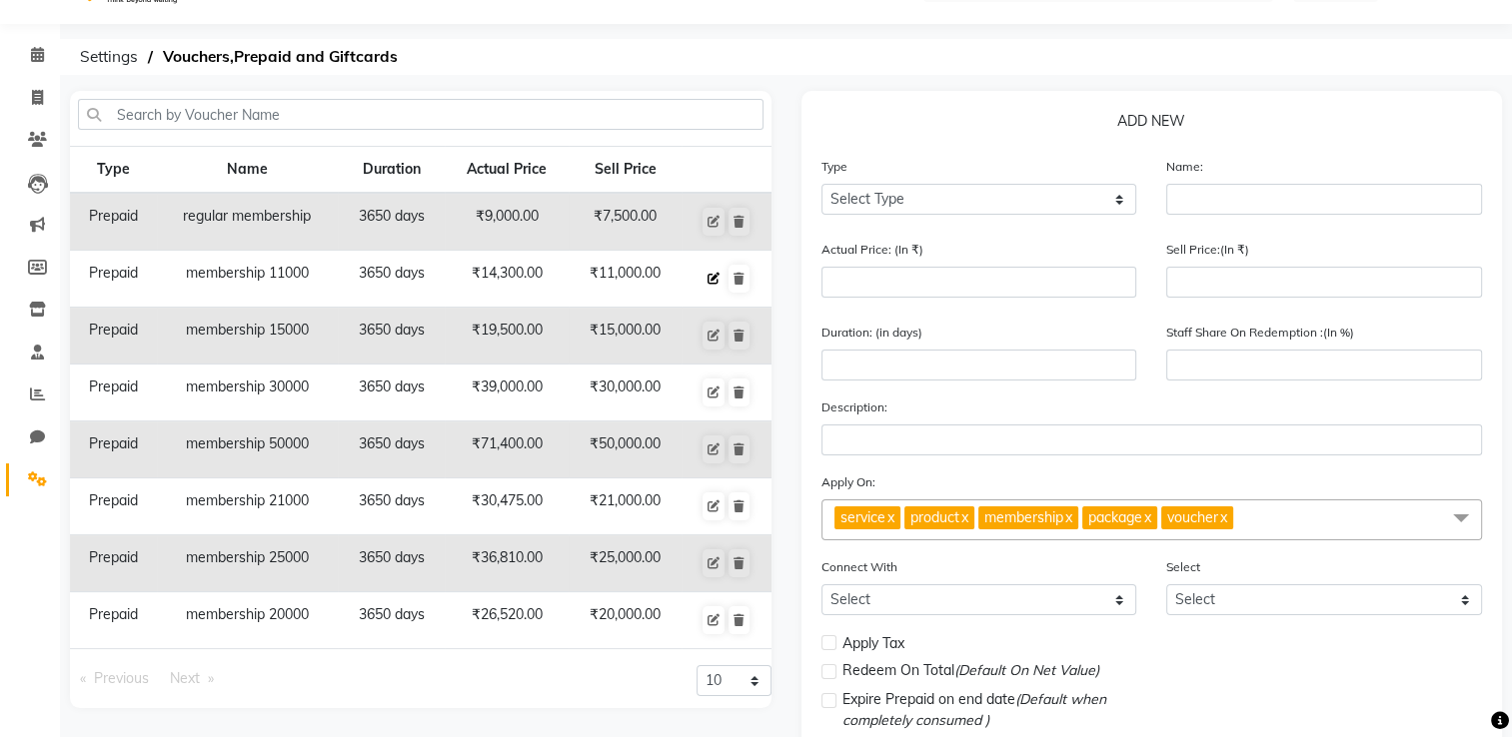
type input "11000"
type input "3650"
type input "77"
checkbox input "false"
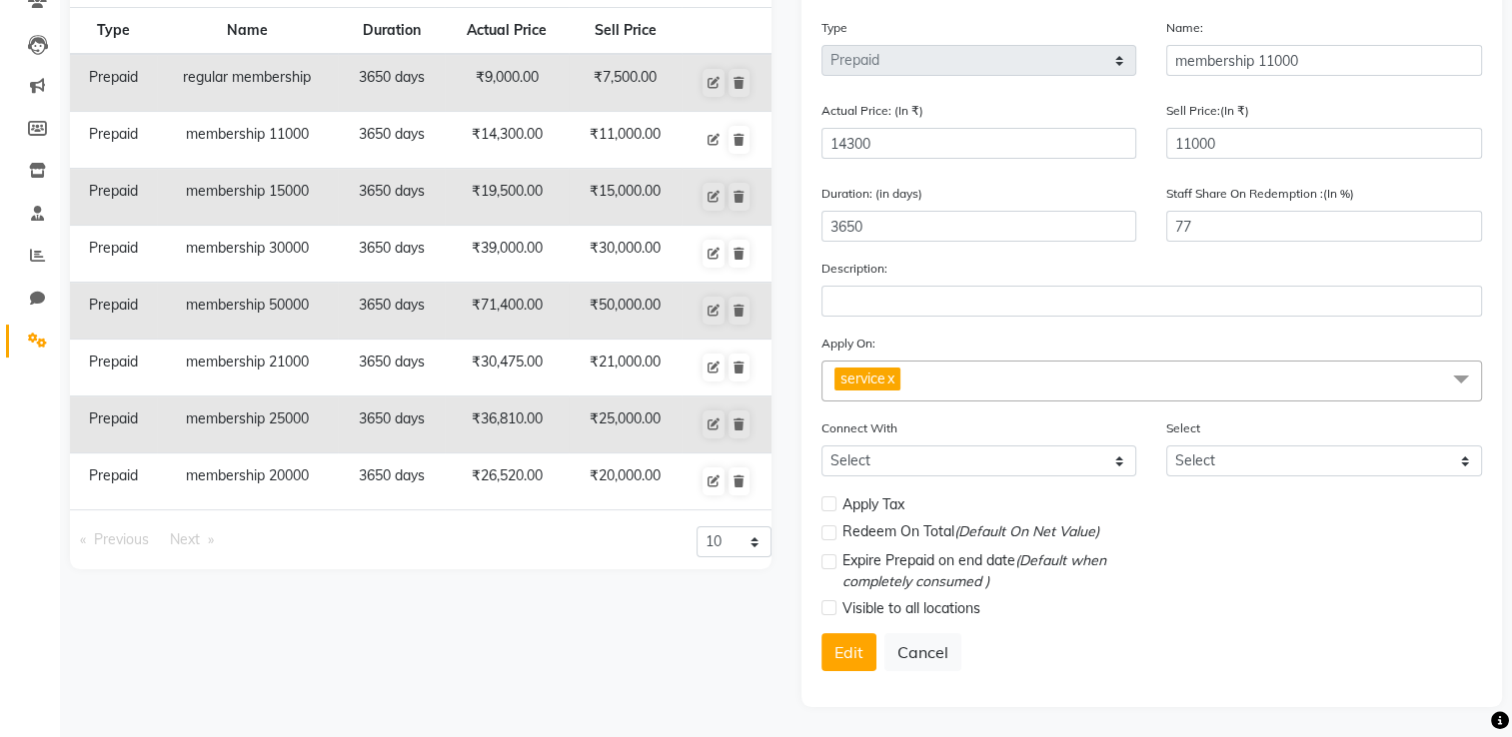
scroll to position [192, 0]
click at [847, 589] on button "Edit" at bounding box center [848, 652] width 55 height 38
select select
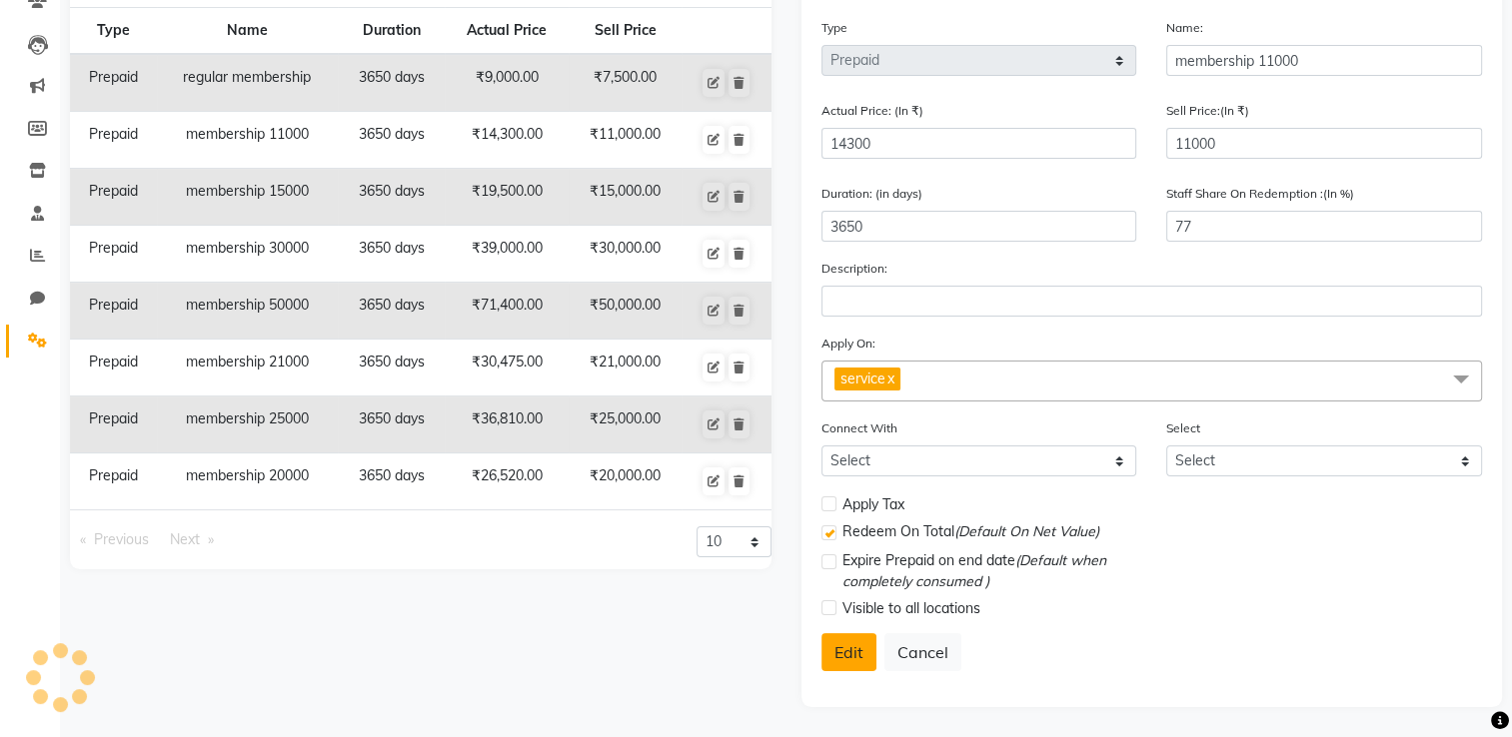
checkbox input "false"
checkbox input "true"
checkbox input "false"
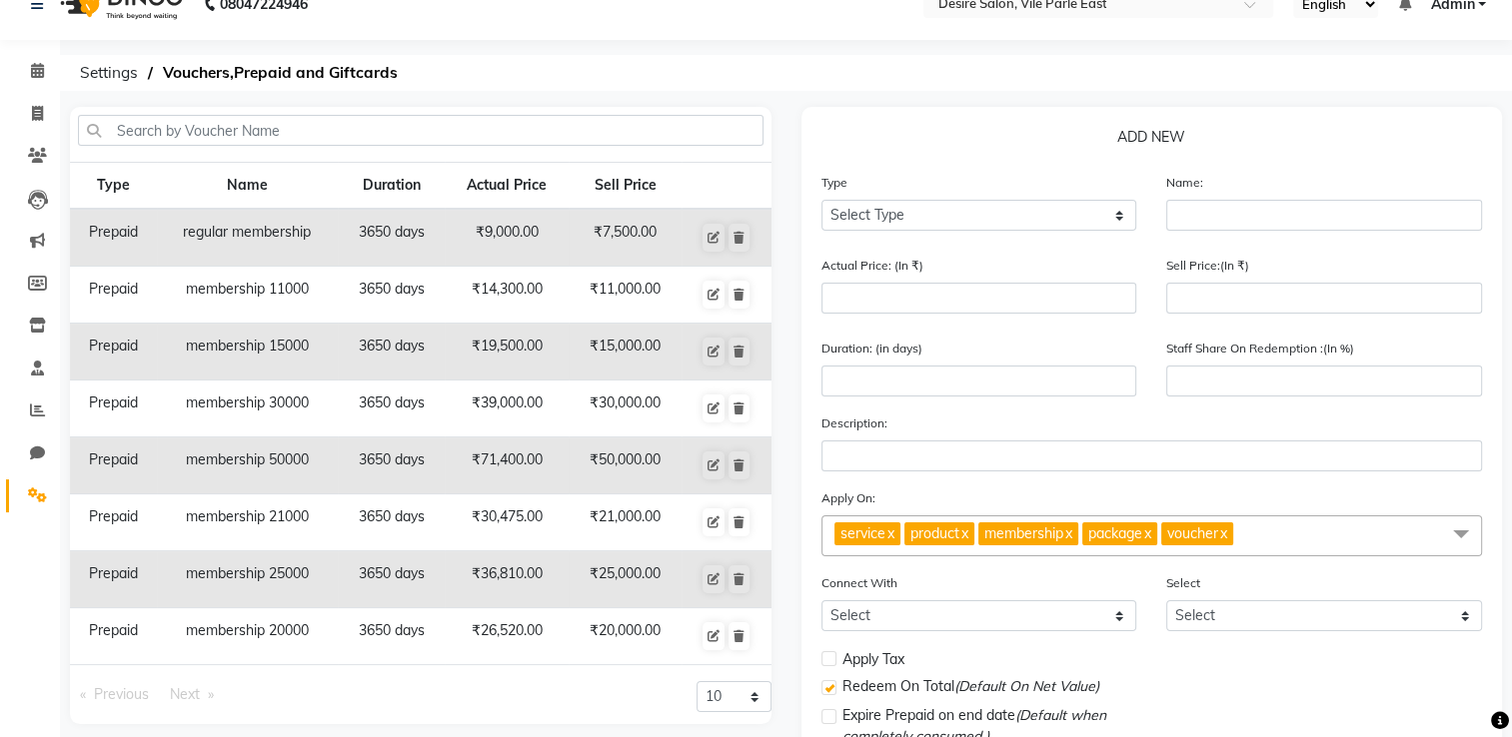
scroll to position [22, 0]
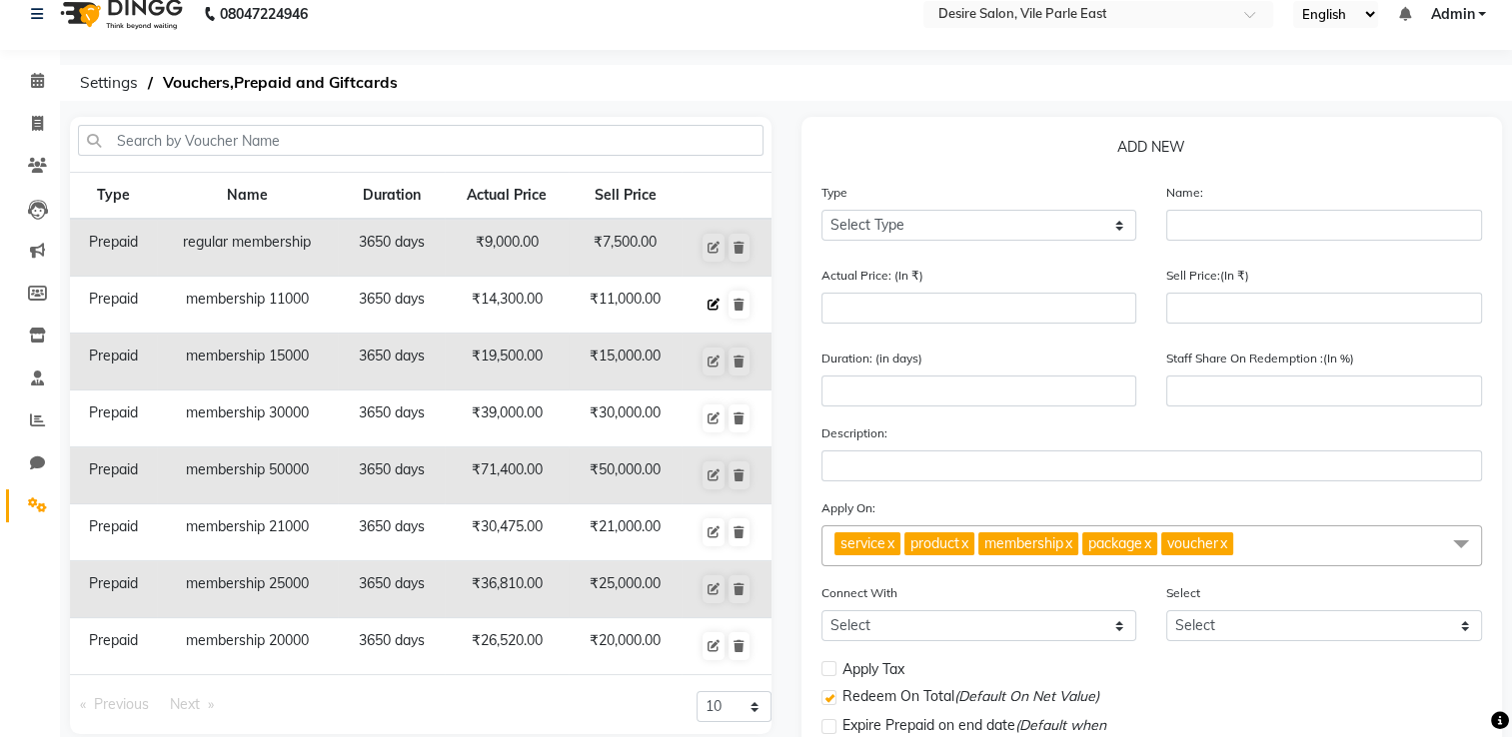
click at [718, 299] on icon at bounding box center [713, 305] width 12 height 12
select select "P"
type input "membership 11000"
type input "14300"
type input "11000"
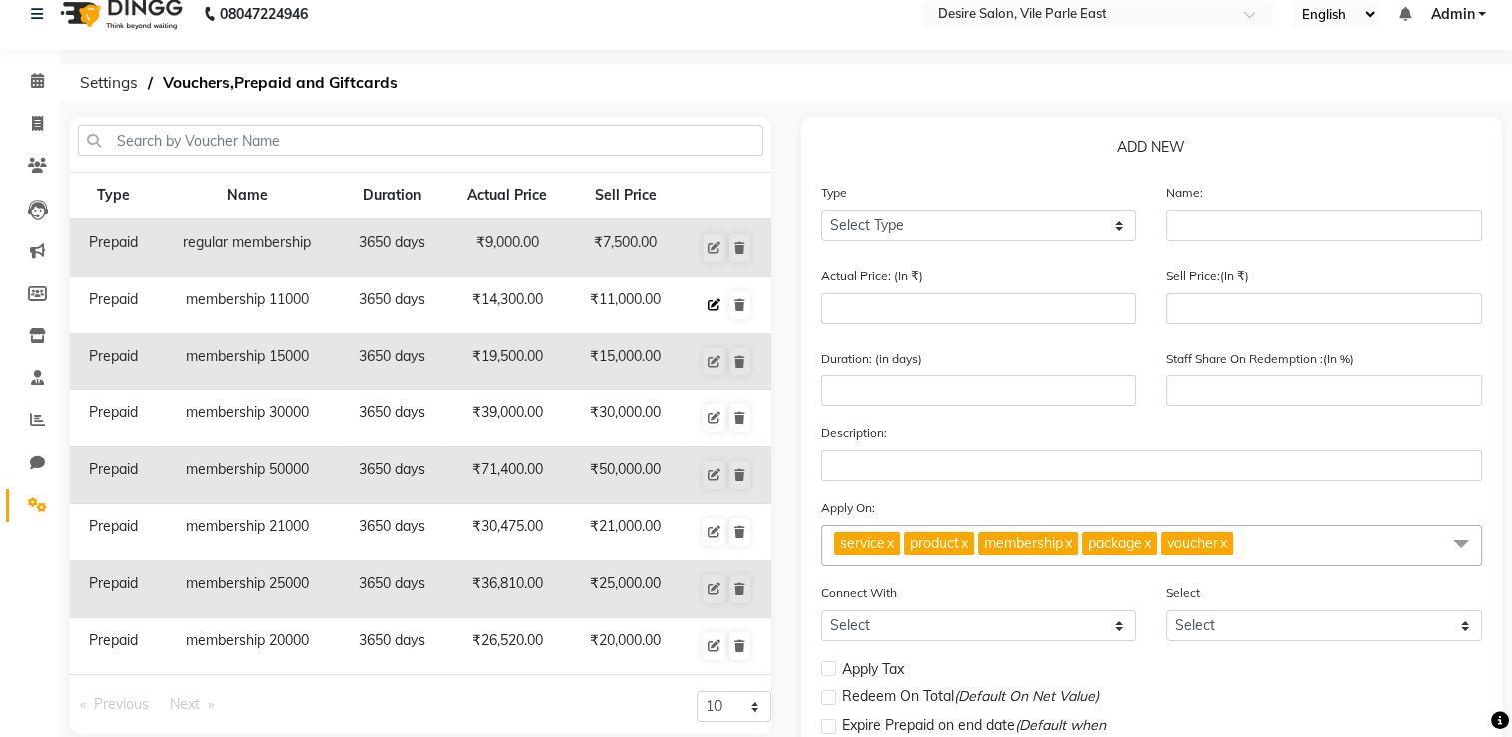
type input "3650"
type input "77"
checkbox input "false"
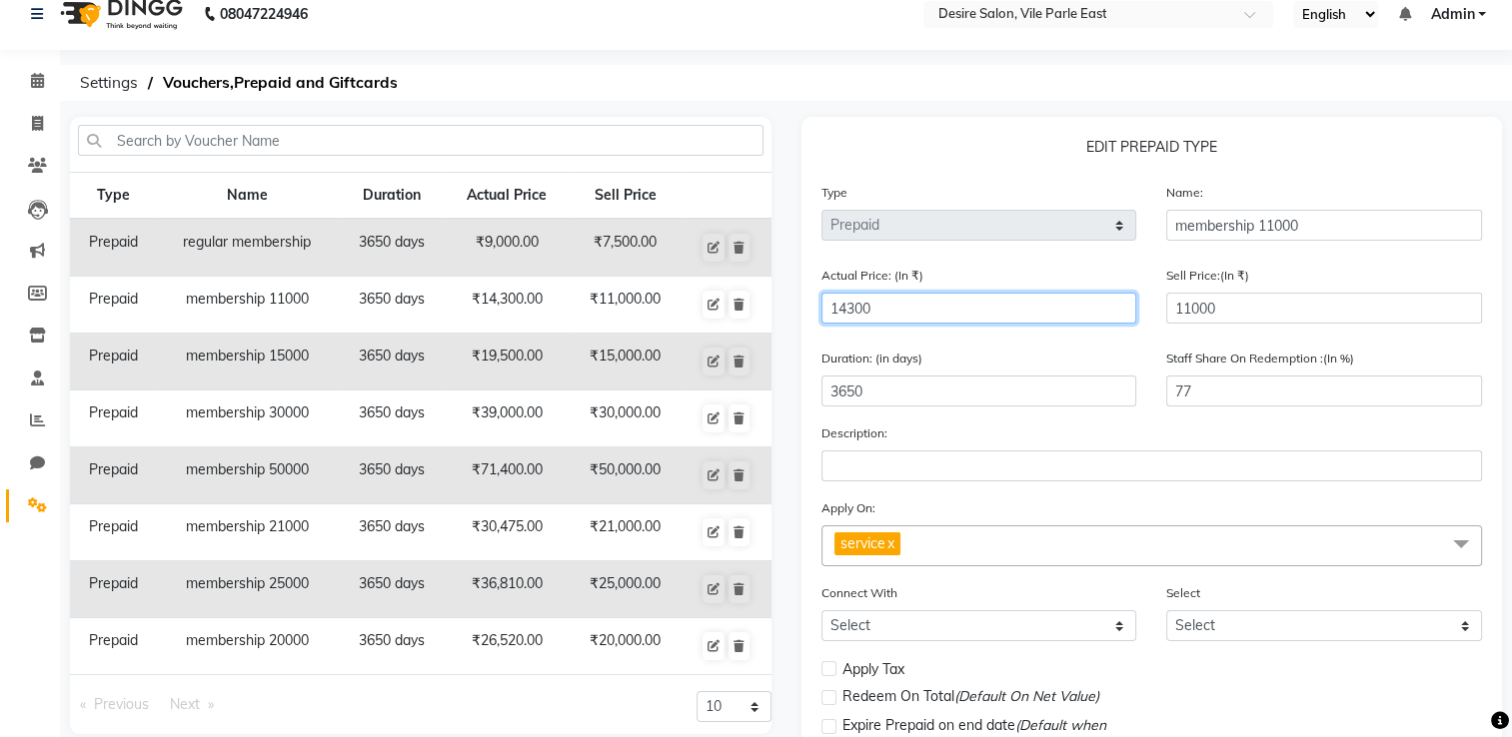
click at [914, 306] on input "14300" at bounding box center [979, 308] width 316 height 31
type input "1430"
type input "769"
type input "143"
type input "7692"
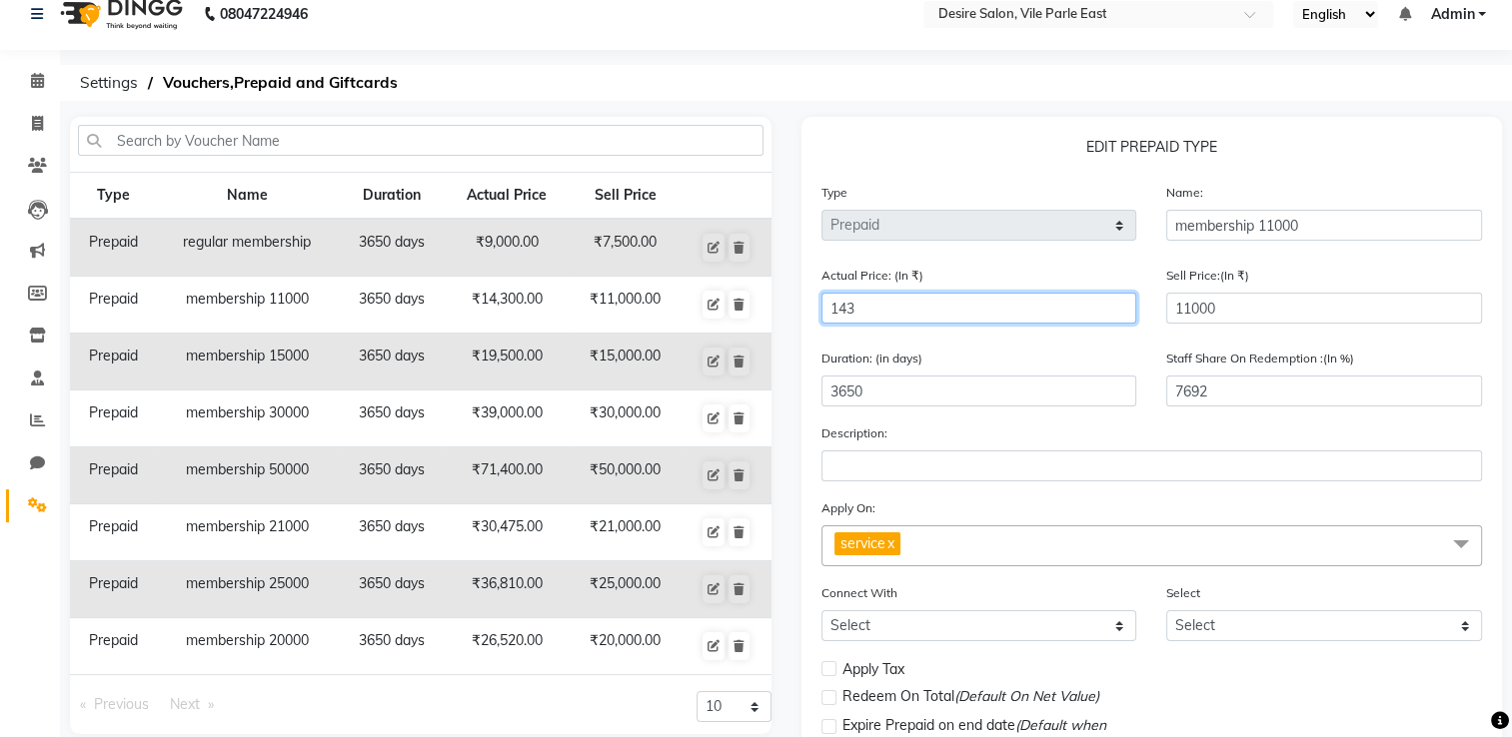
type input "14"
type input "78571"
type input "1"
type input "1100000"
type input "0"
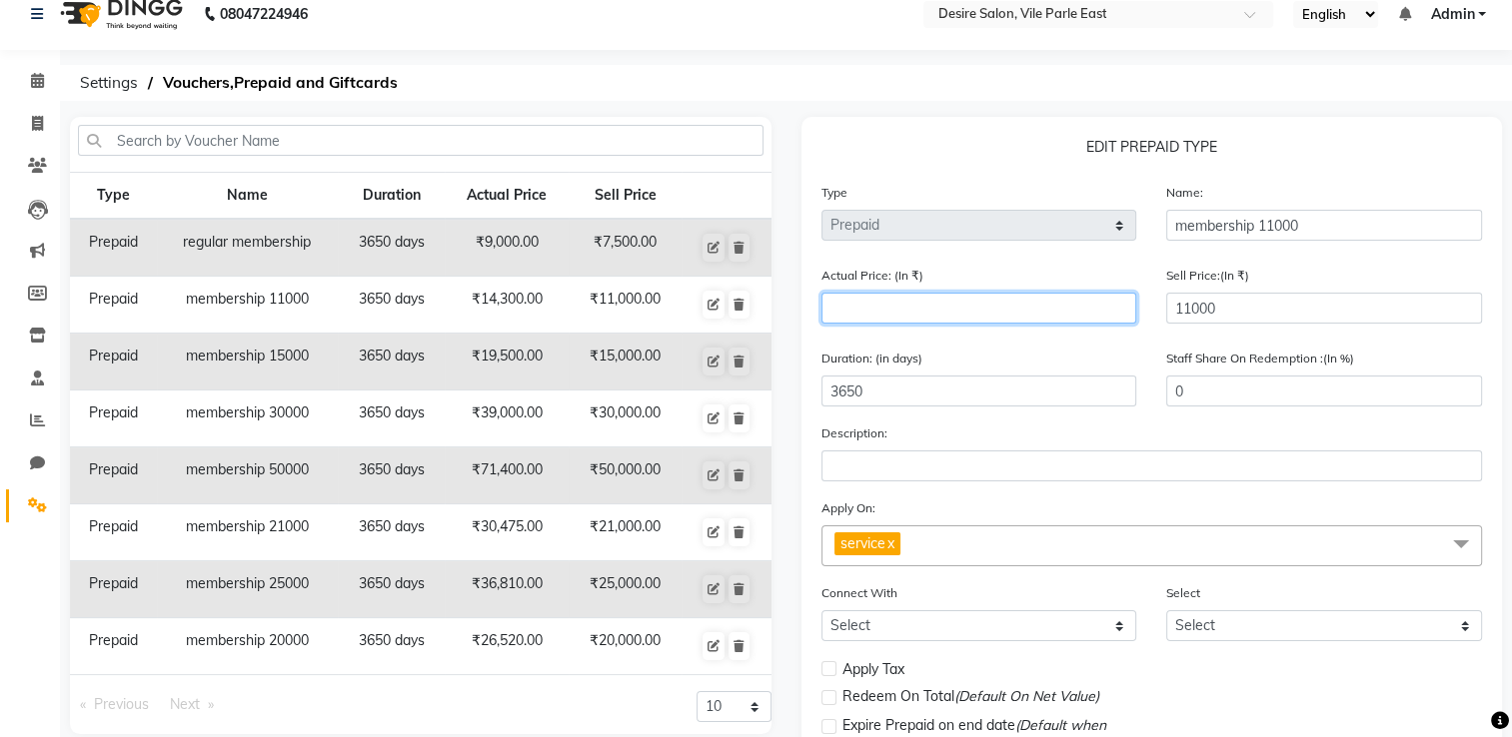
type input "1"
type input "1100000"
type input "15"
type input "73333"
type input "150"
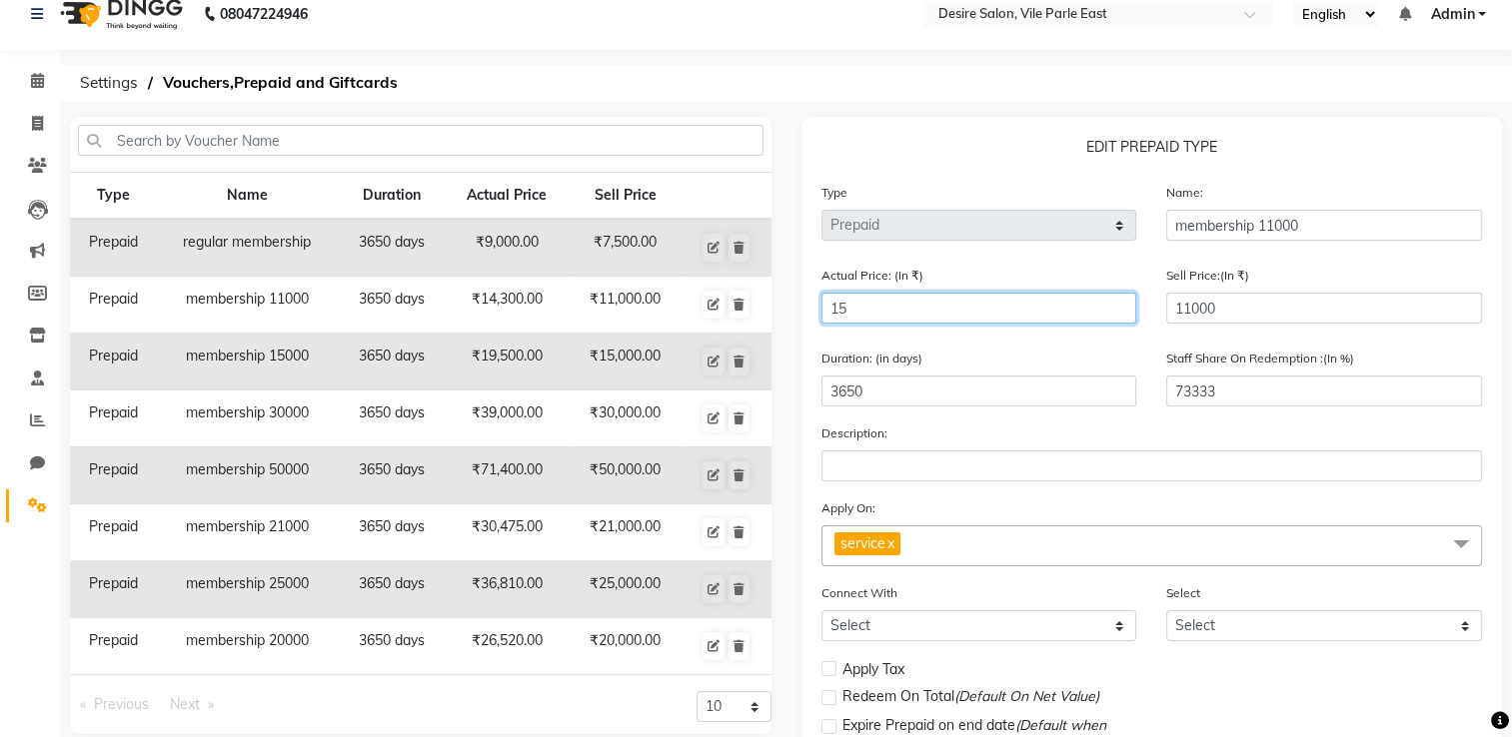
type input "7333"
type input "1500"
type input "733"
type input "15000"
type input "73"
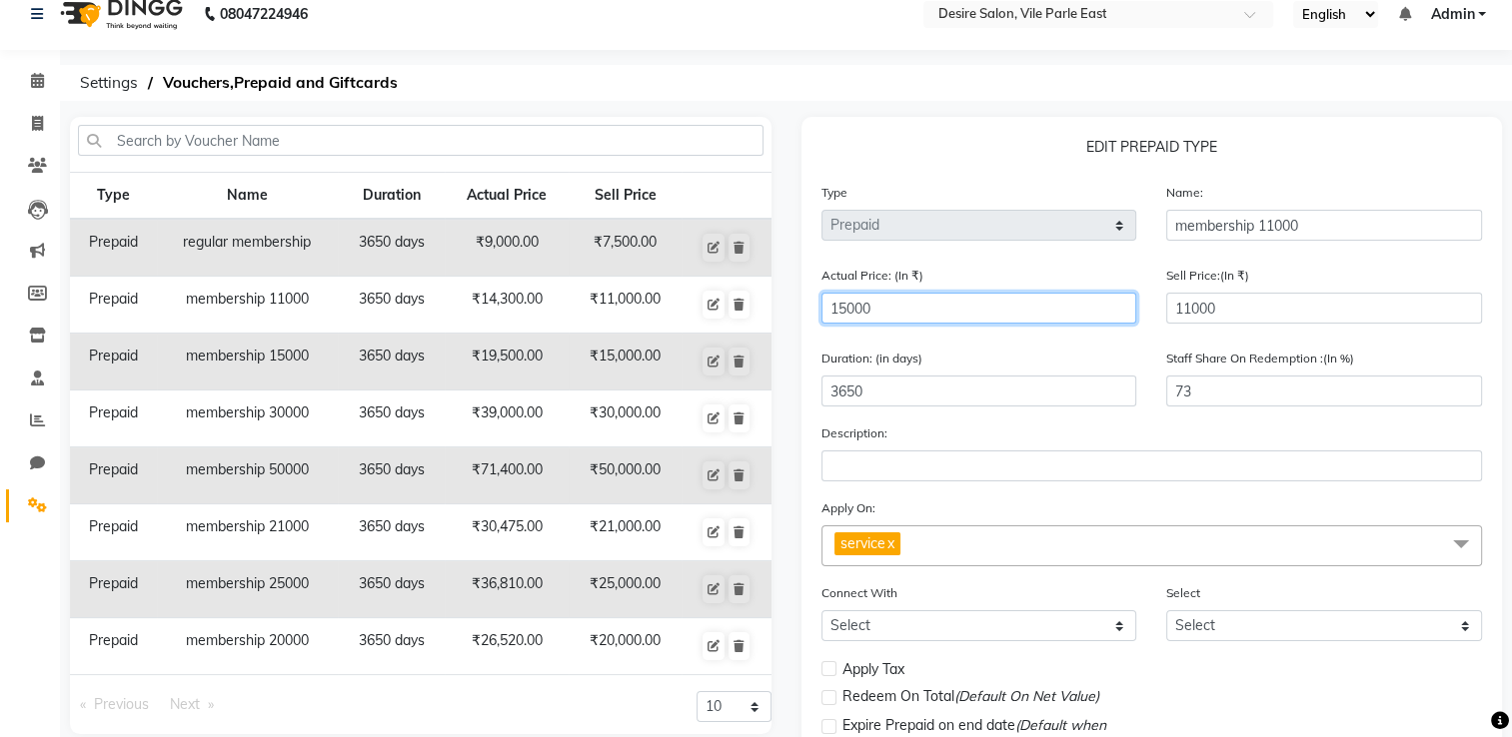
scroll to position [192, 0]
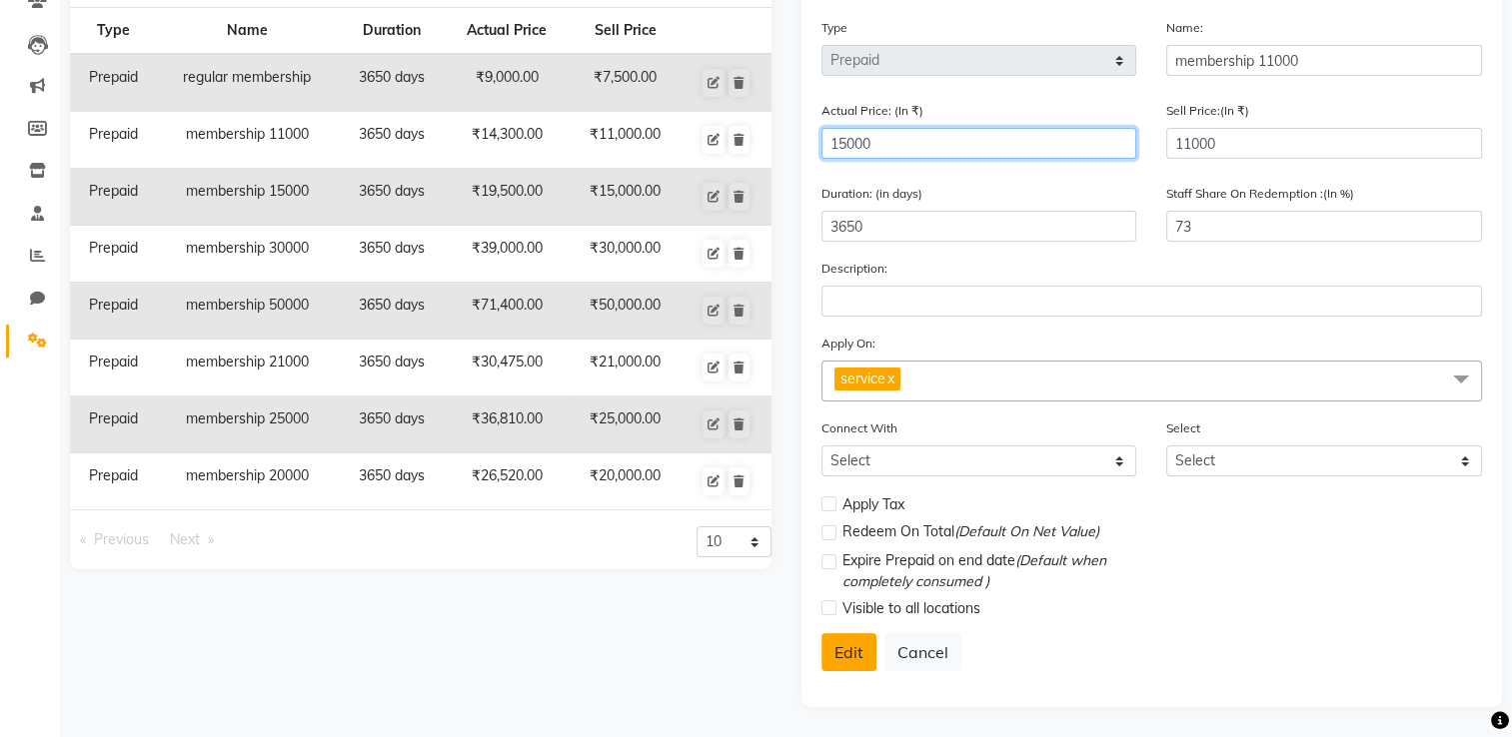
type input "15000"
click at [847, 589] on button "Edit" at bounding box center [848, 652] width 55 height 38
select select
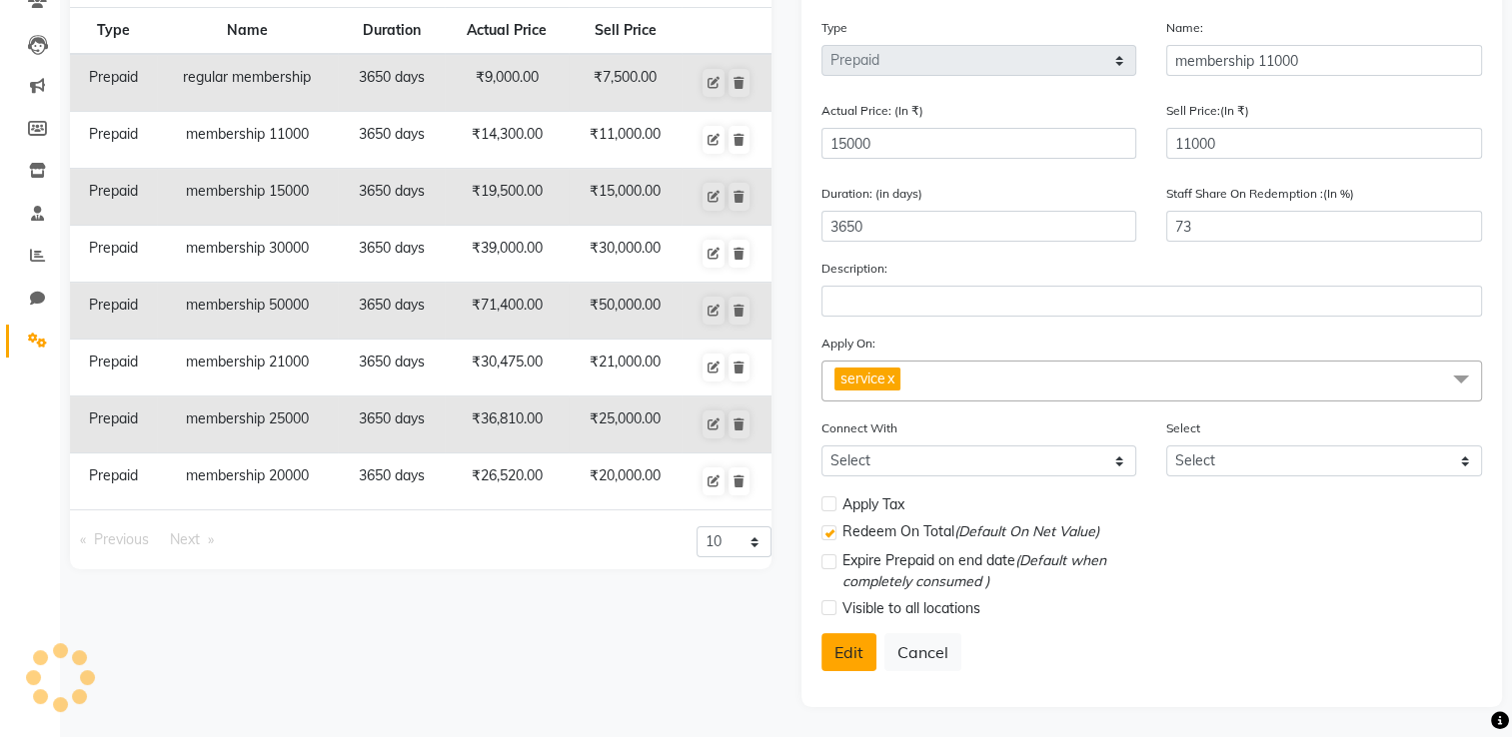
checkbox input "false"
checkbox input "true"
checkbox input "false"
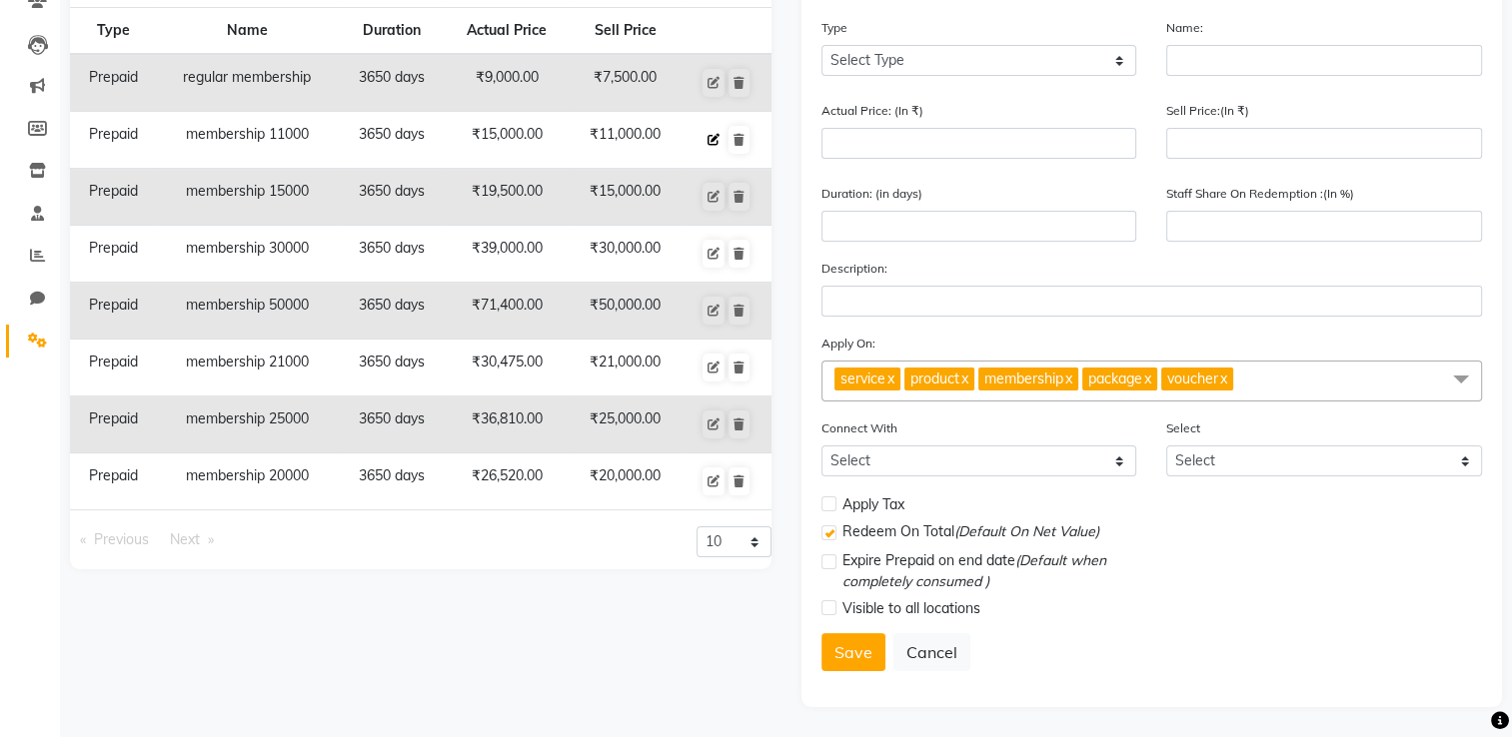
click at [714, 134] on icon at bounding box center [713, 140] width 12 height 12
select select "P"
type input "membership 11000"
type input "15000"
type input "11000"
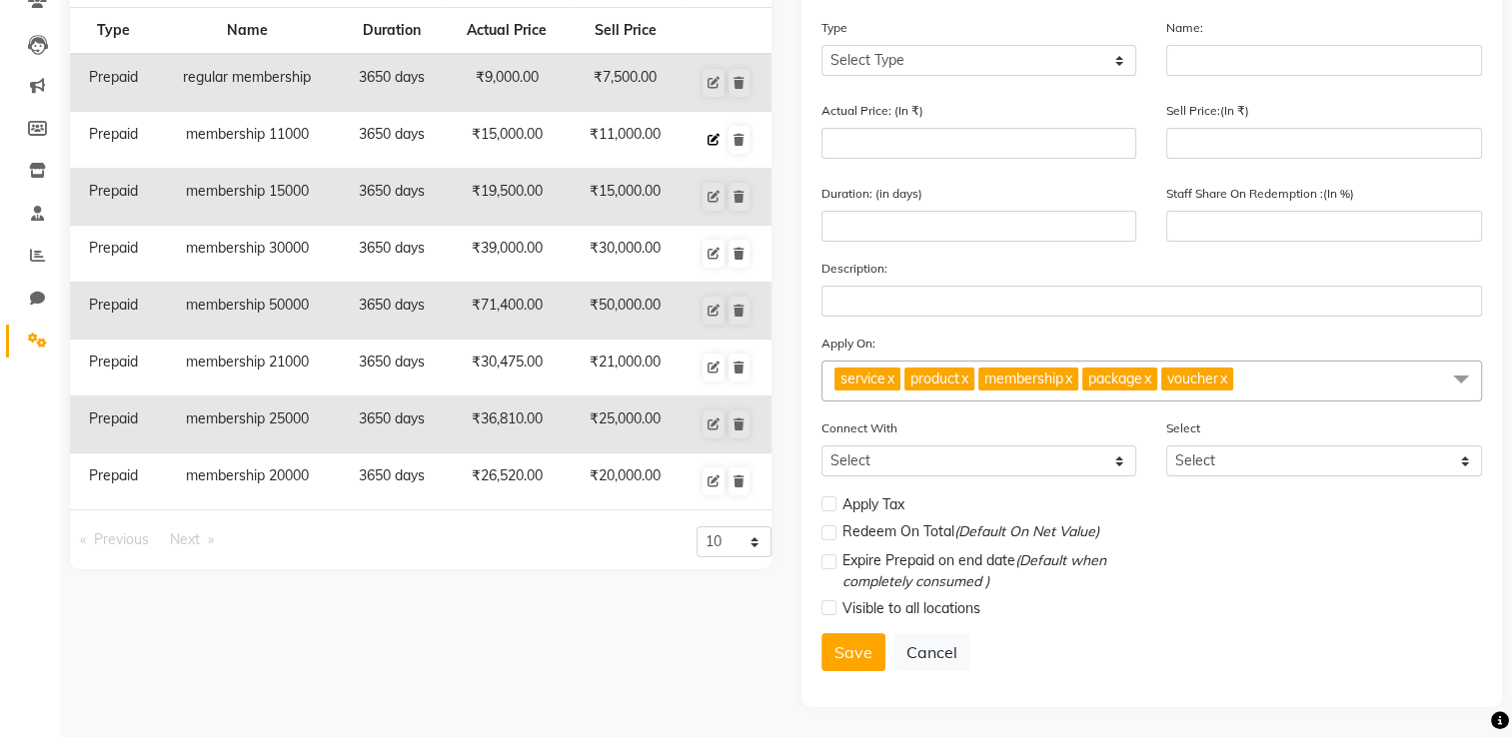
type input "3650"
type input "73"
checkbox input "false"
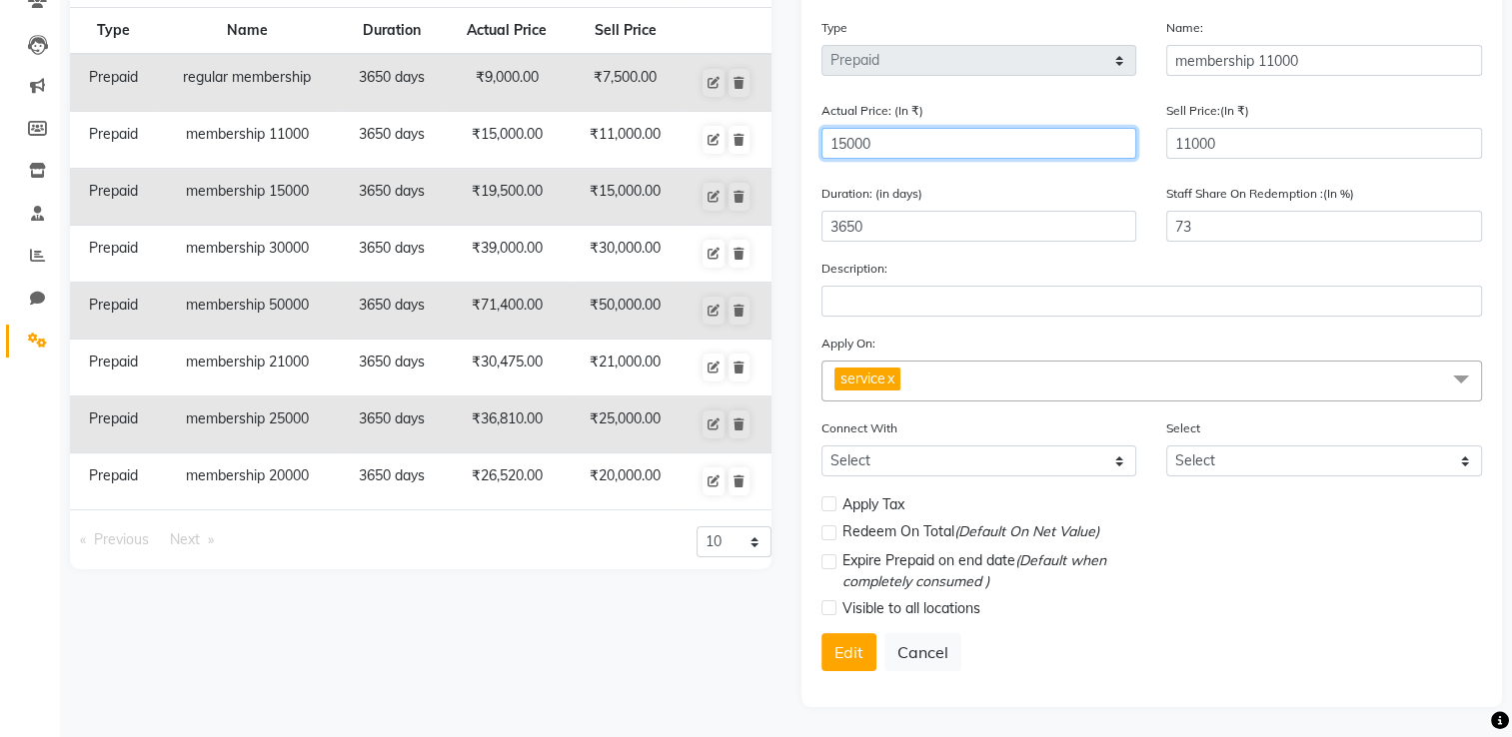
click at [909, 142] on input "15000" at bounding box center [979, 143] width 316 height 31
type input "1500"
type input "733"
type input "150"
type input "7333"
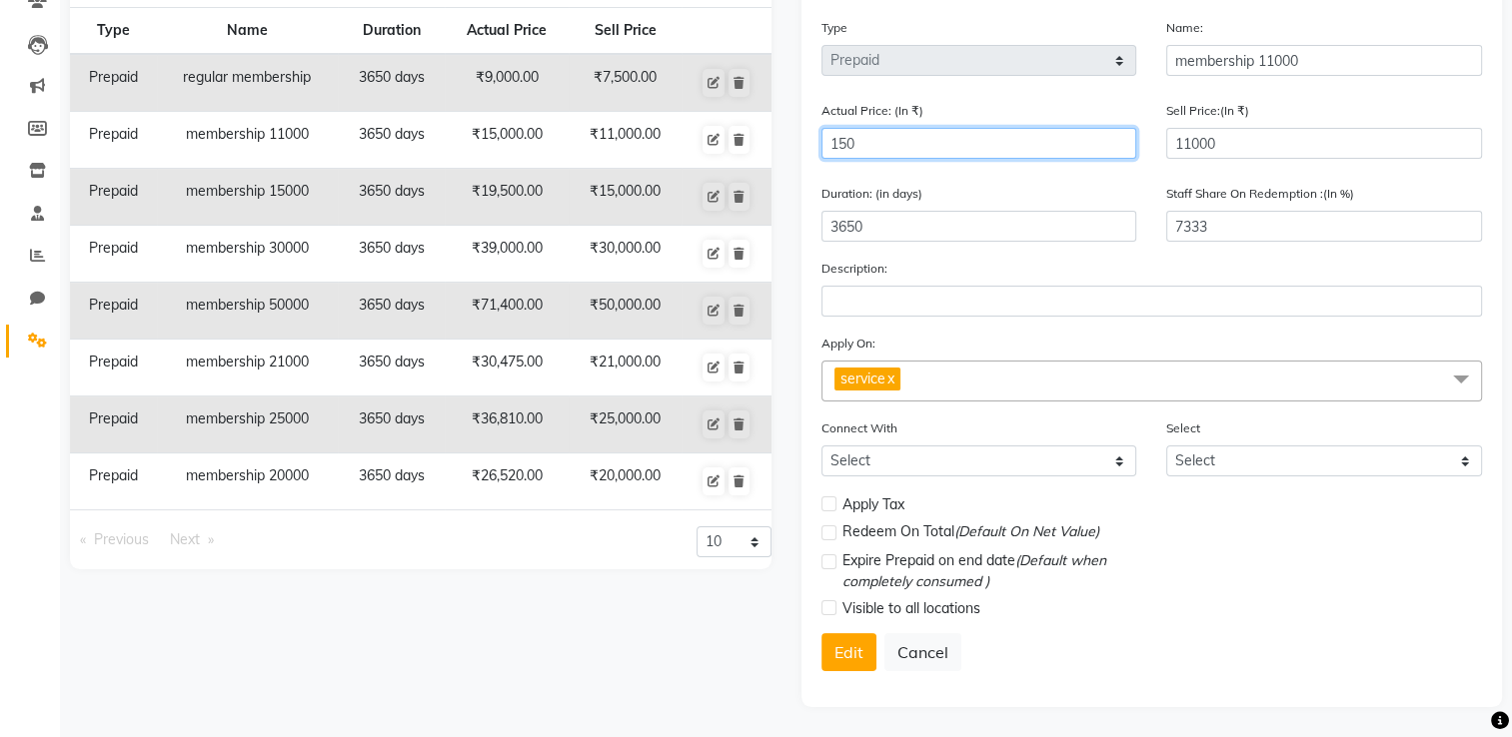
type input "15"
type input "73333"
type input "1"
type input "1100000"
type input "0"
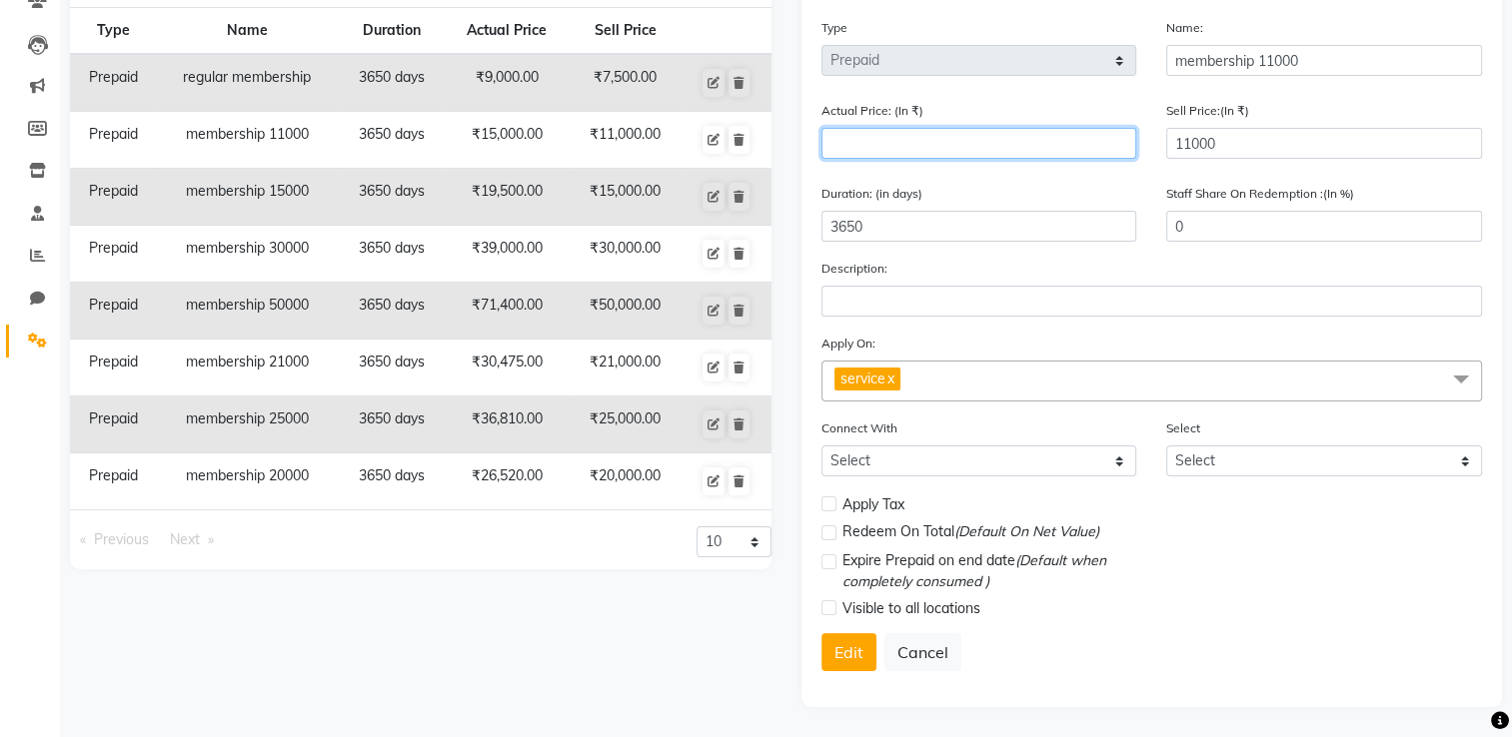
type input "1"
type input "1100000"
type input "14"
type input "78571"
type input "143"
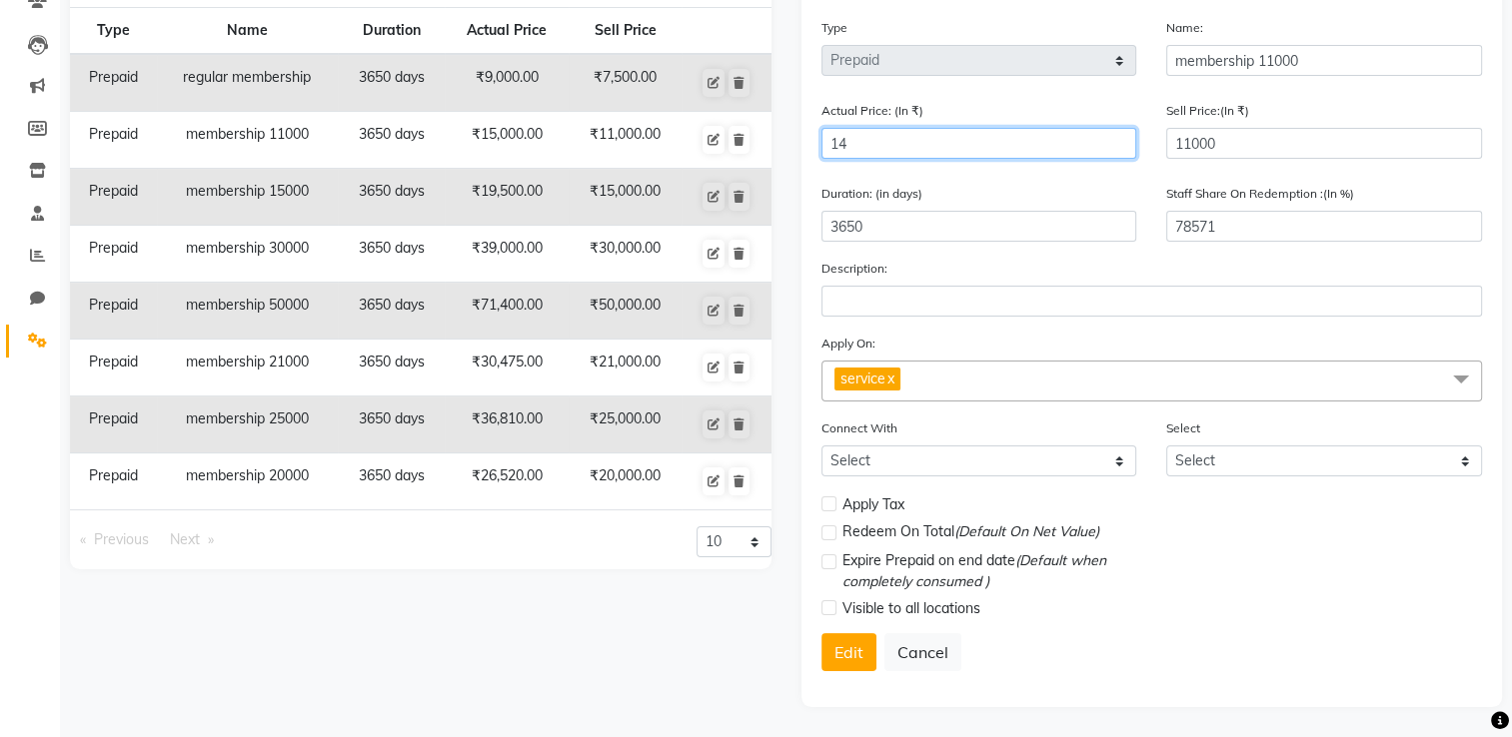
type input "7692"
type input "1430"
type input "769"
type input "14300"
type input "77"
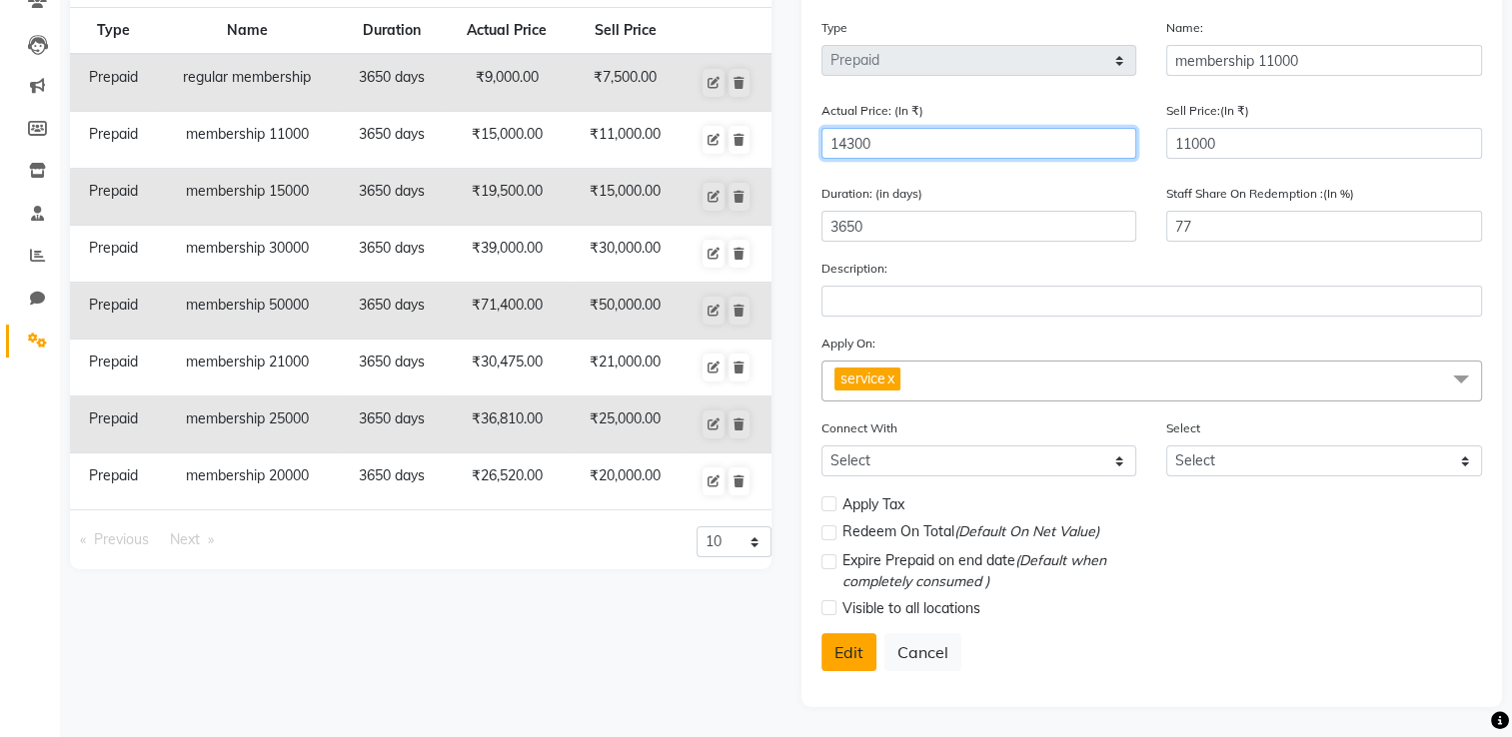
type input "14300"
click at [853, 589] on button "Edit" at bounding box center [848, 652] width 55 height 38
select select
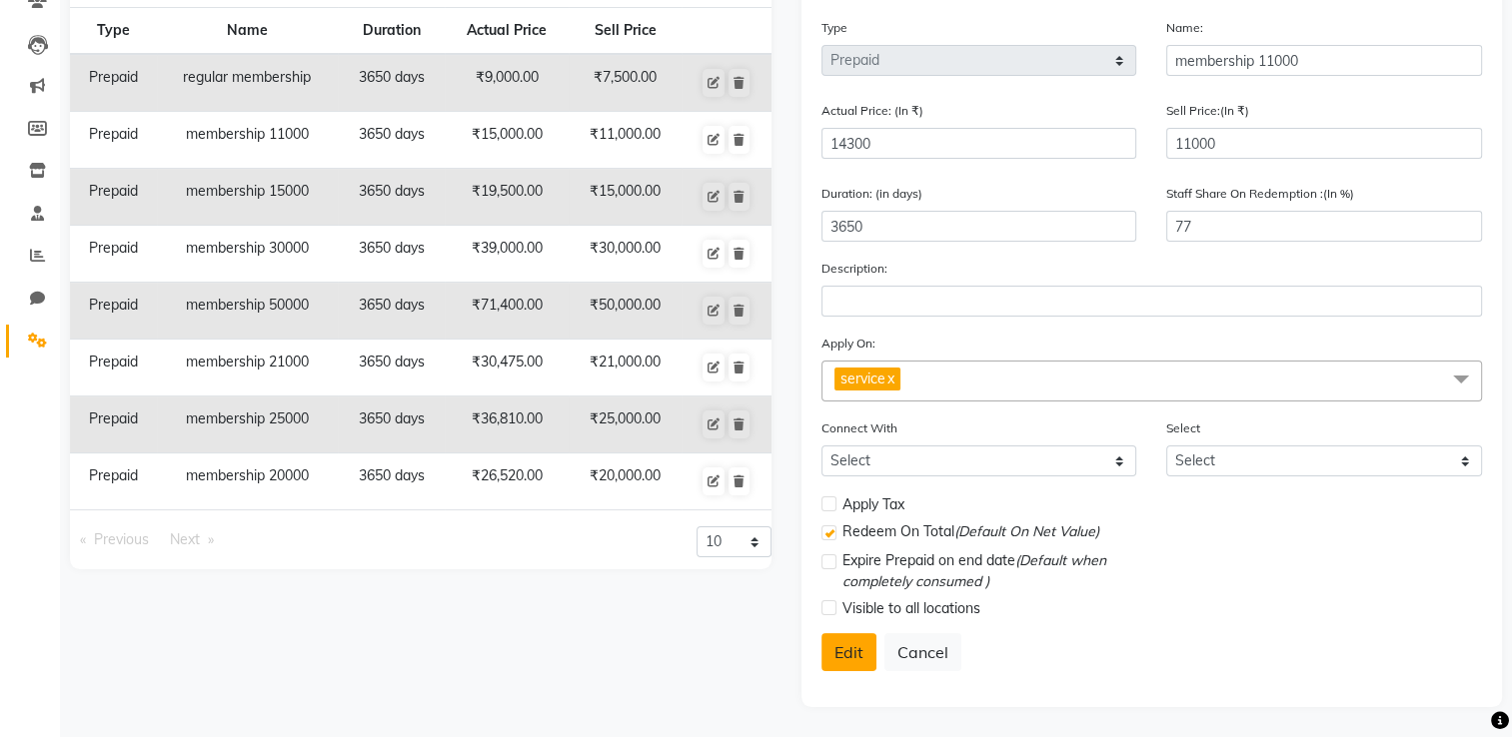
checkbox input "false"
checkbox input "true"
checkbox input "false"
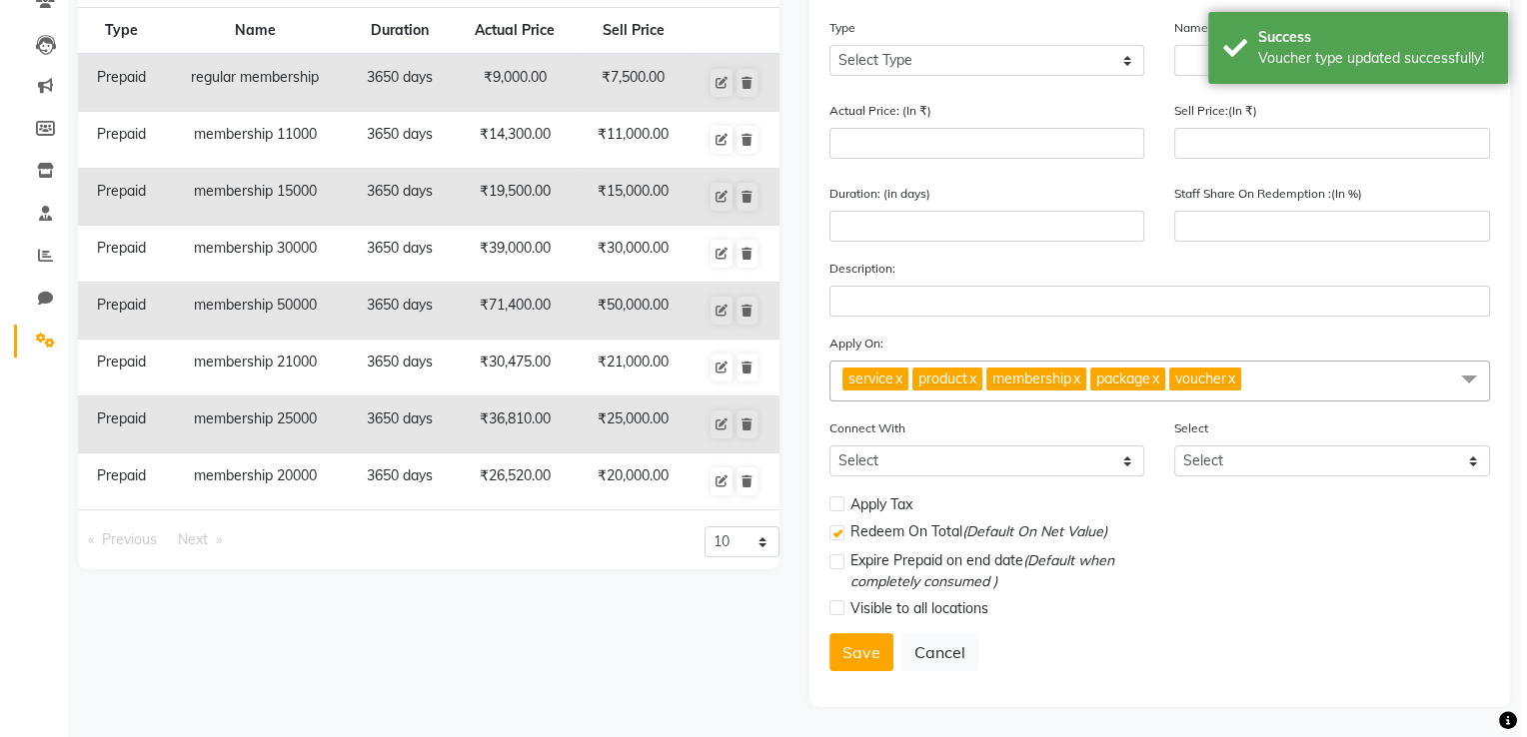
scroll to position [0, 0]
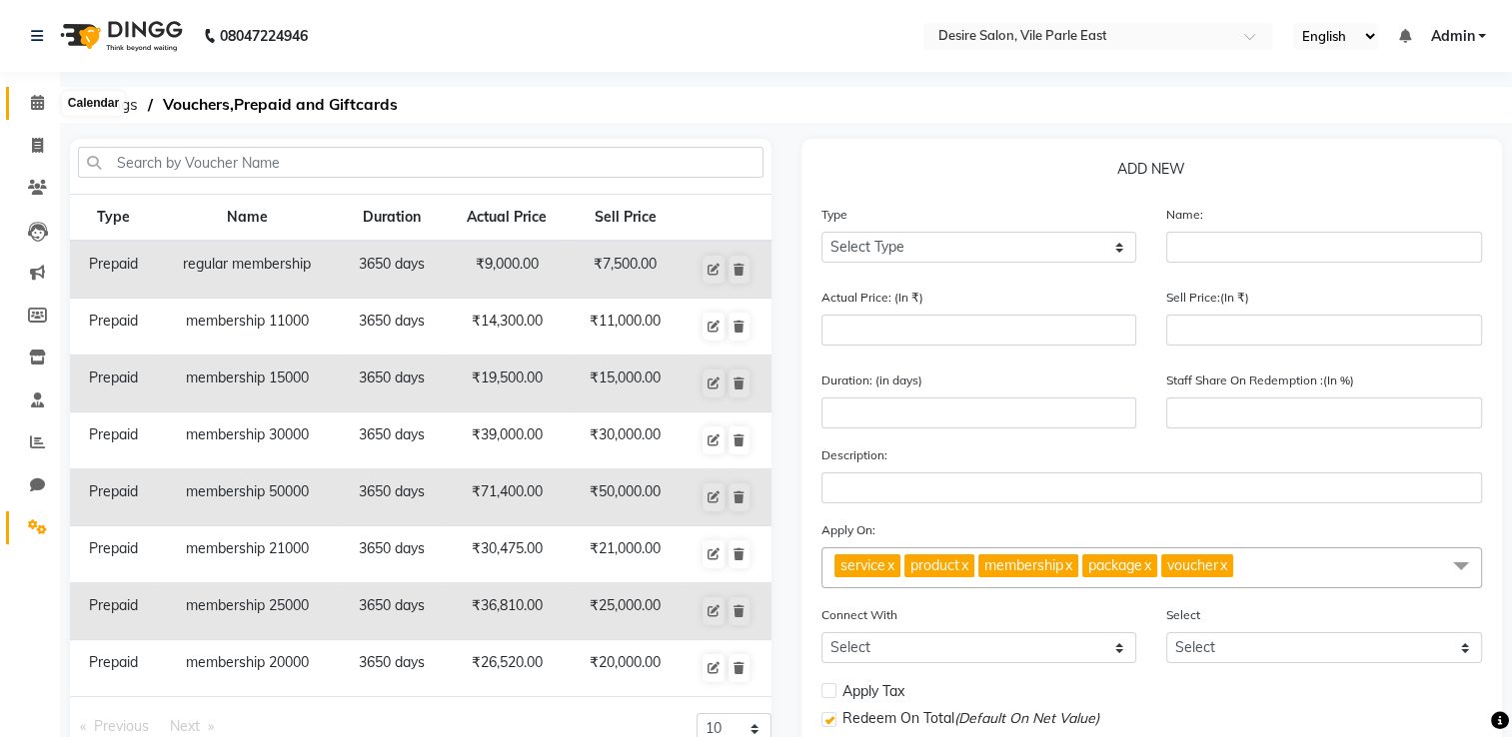
click at [40, 109] on icon at bounding box center [37, 102] width 13 height 15
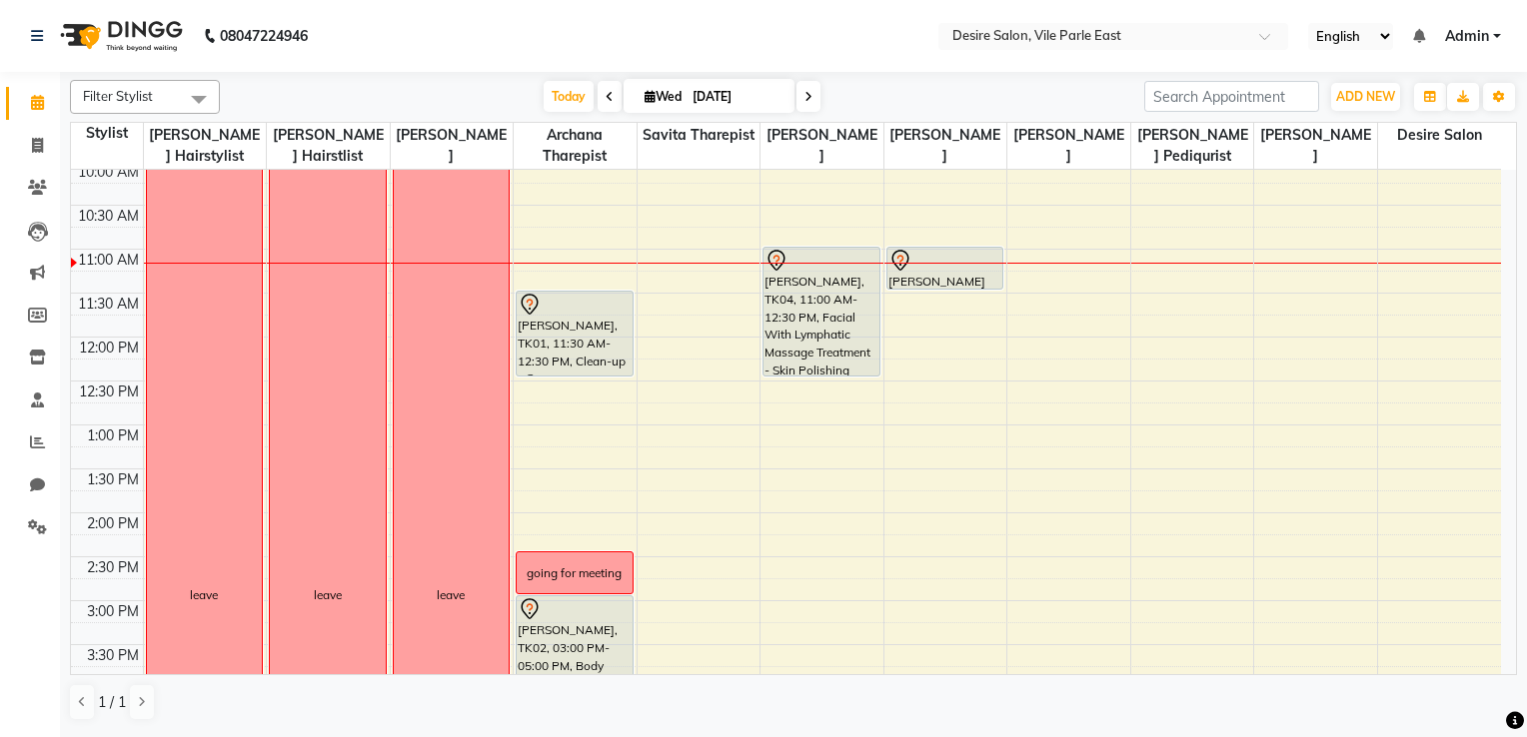
scroll to position [194, 0]
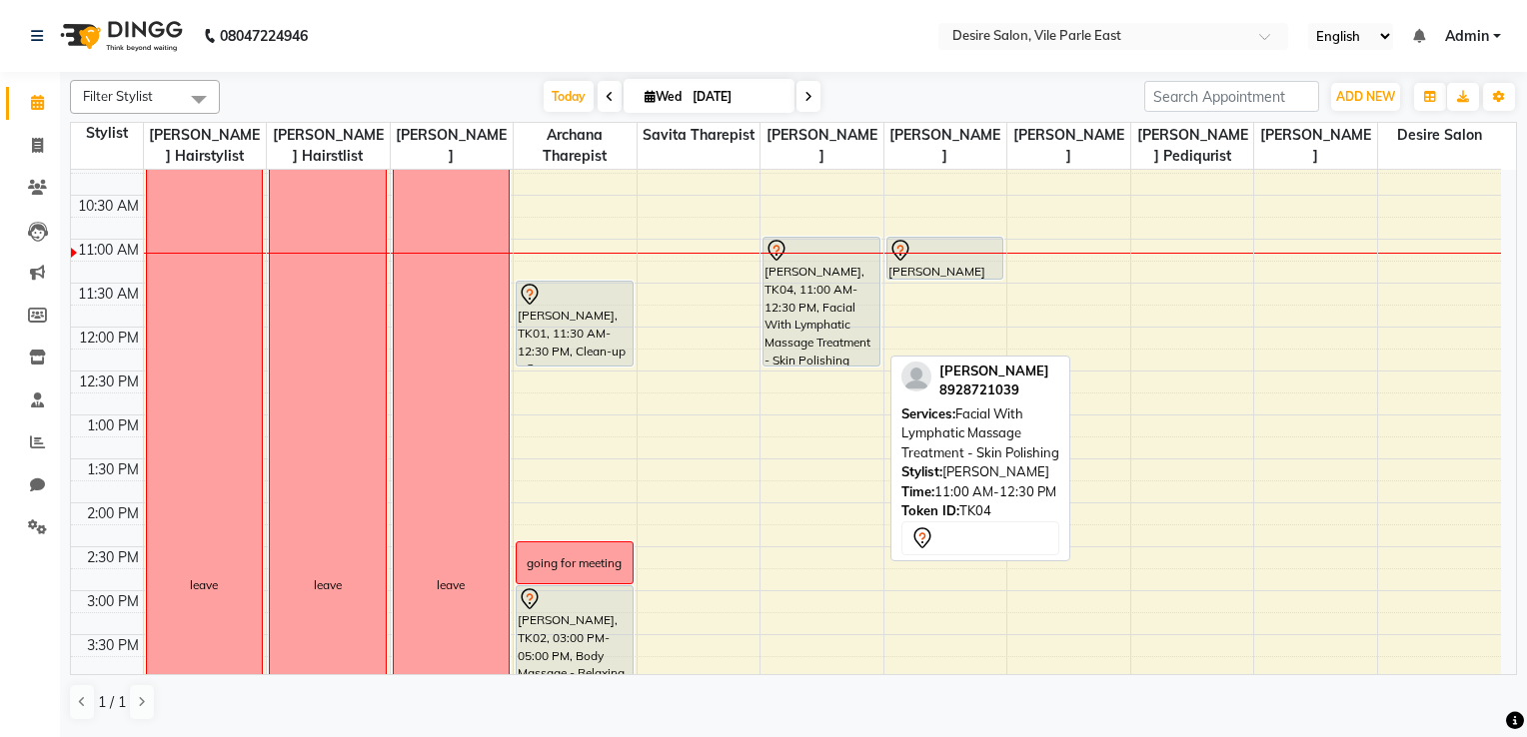
click at [798, 314] on div "Anita Guhagarkar, TK04, 11:00 AM-12:30 PM, Facial With Lymphatic Massage Treatm…" at bounding box center [820, 302] width 115 height 128
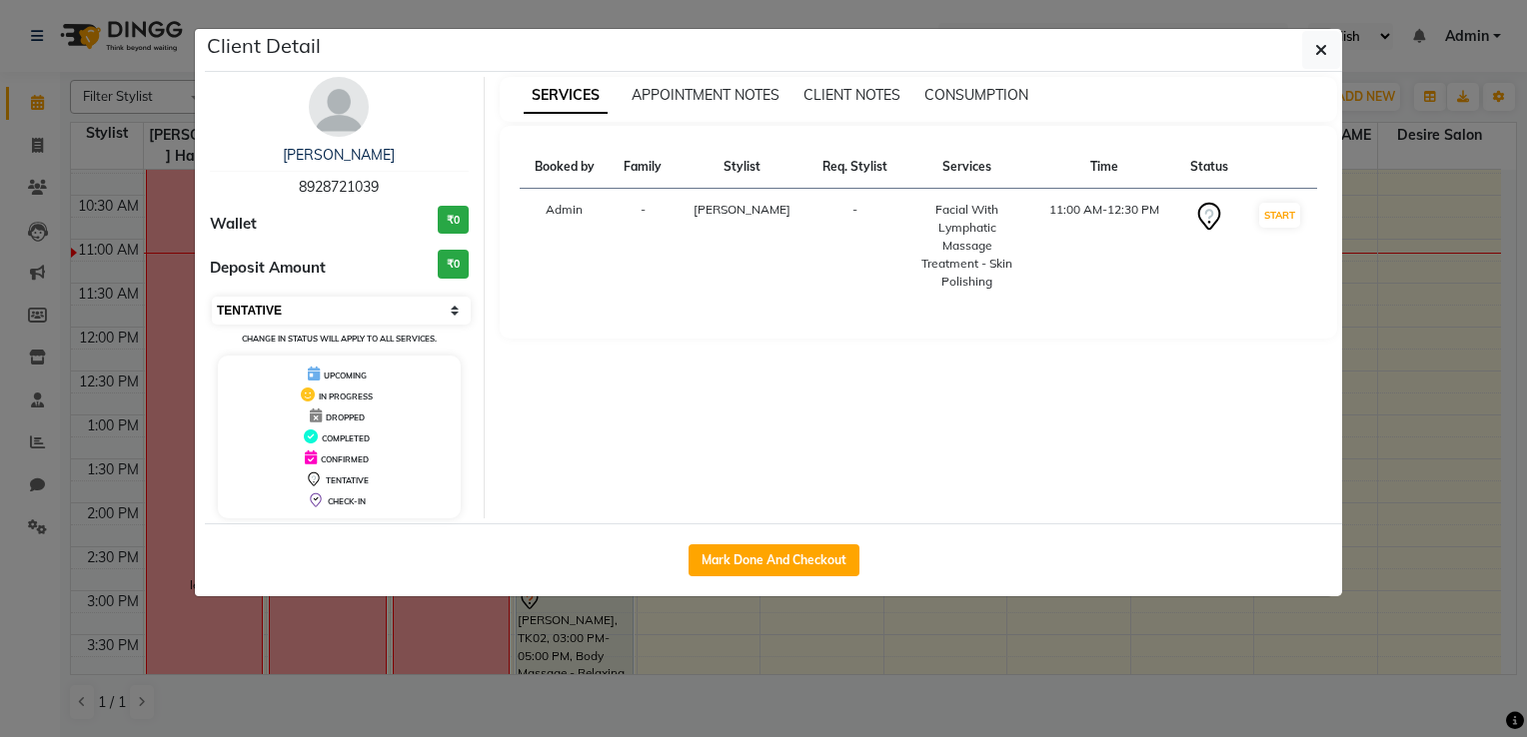
click at [452, 318] on select "Select IN SERVICE CONFIRMED TENTATIVE CHECK IN MARK DONE DROPPED UPCOMING" at bounding box center [341, 311] width 259 height 28
select select "8"
click at [212, 297] on select "Select IN SERVICE CONFIRMED TENTATIVE CHECK IN MARK DONE DROPPED UPCOMING" at bounding box center [341, 311] width 259 height 28
click at [1056, 45] on button "button" at bounding box center [1321, 50] width 38 height 38
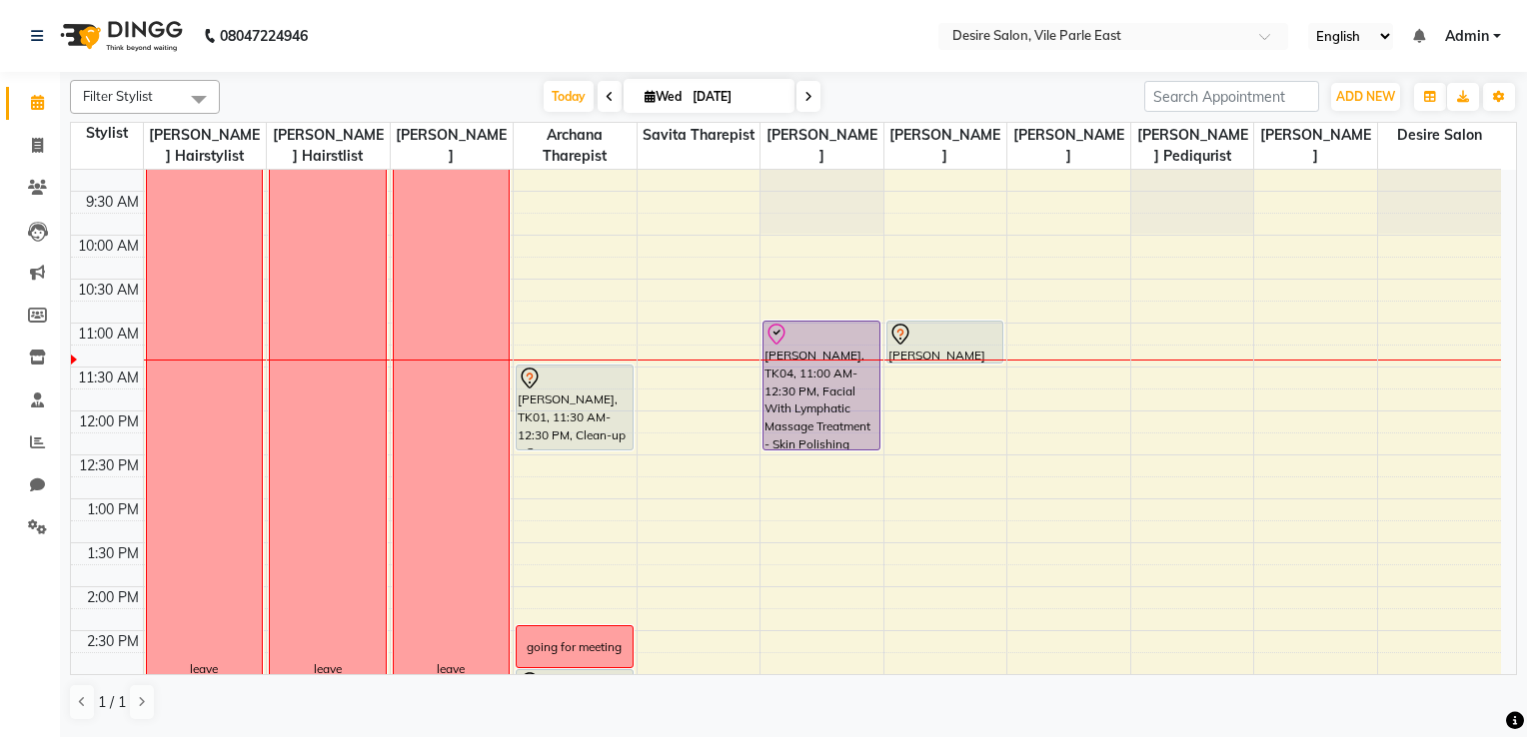
scroll to position [112, 0]
click at [607, 94] on icon at bounding box center [609, 97] width 8 height 12
type input "02-09-2025"
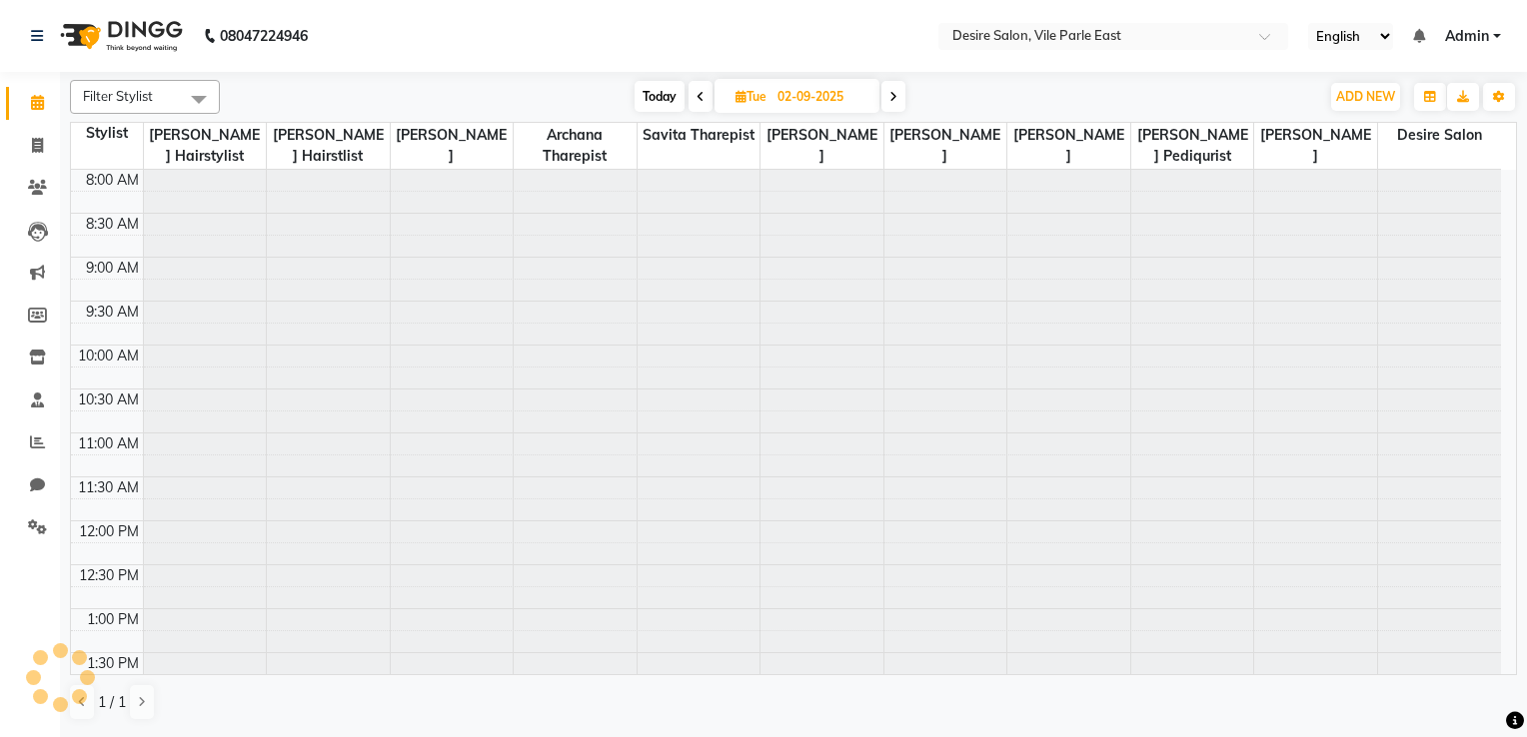
scroll to position [263, 0]
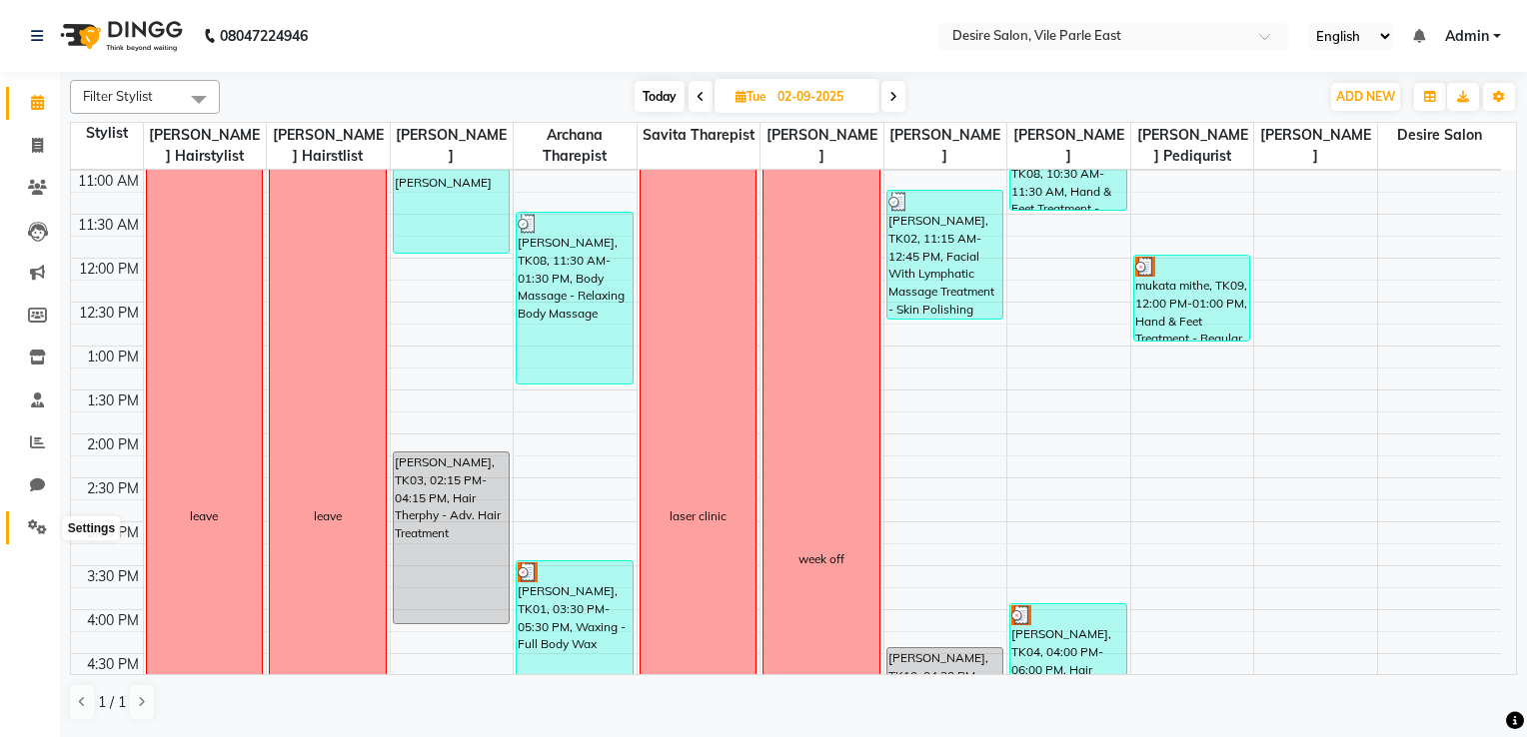
click at [40, 525] on icon at bounding box center [37, 527] width 19 height 15
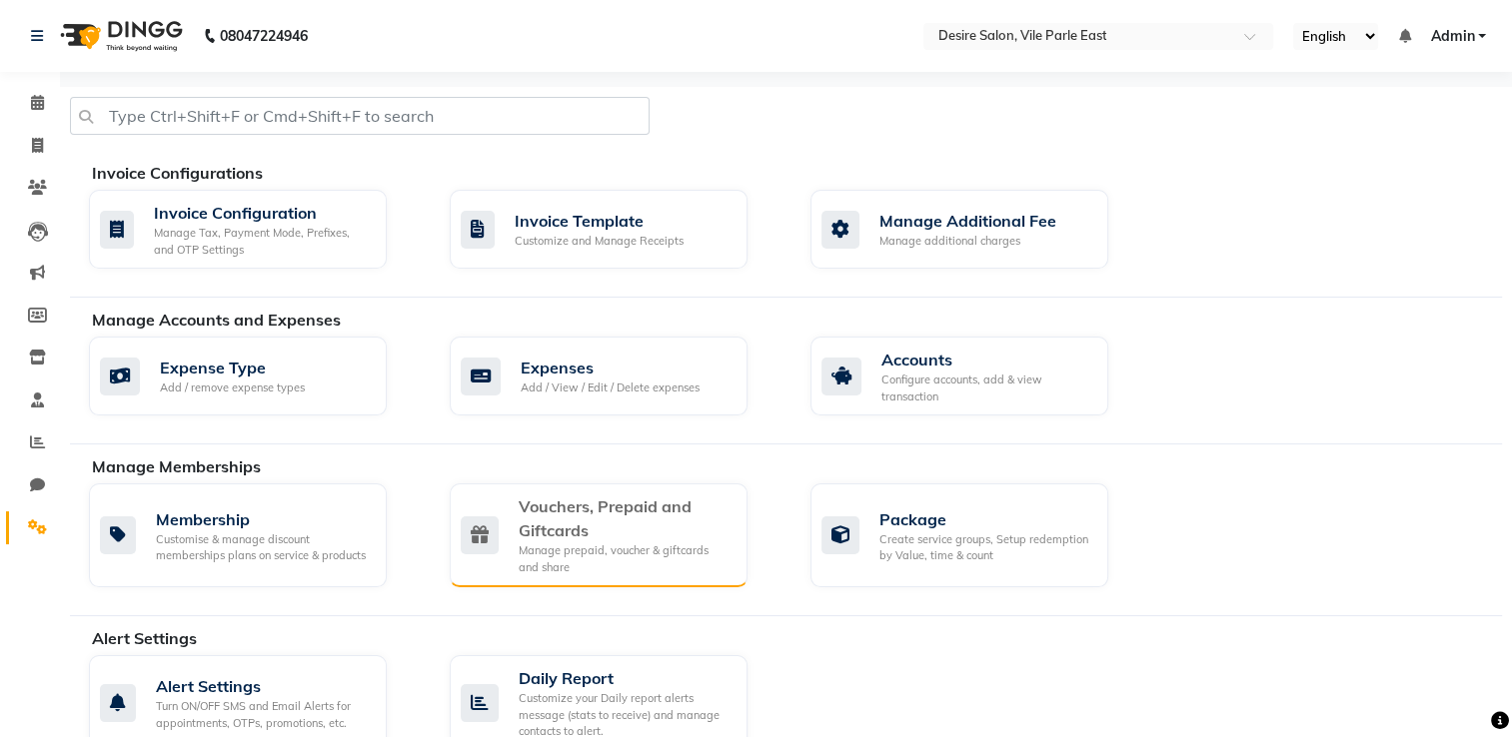
click at [656, 549] on div "Manage prepaid, voucher & giftcards and share" at bounding box center [625, 558] width 213 height 33
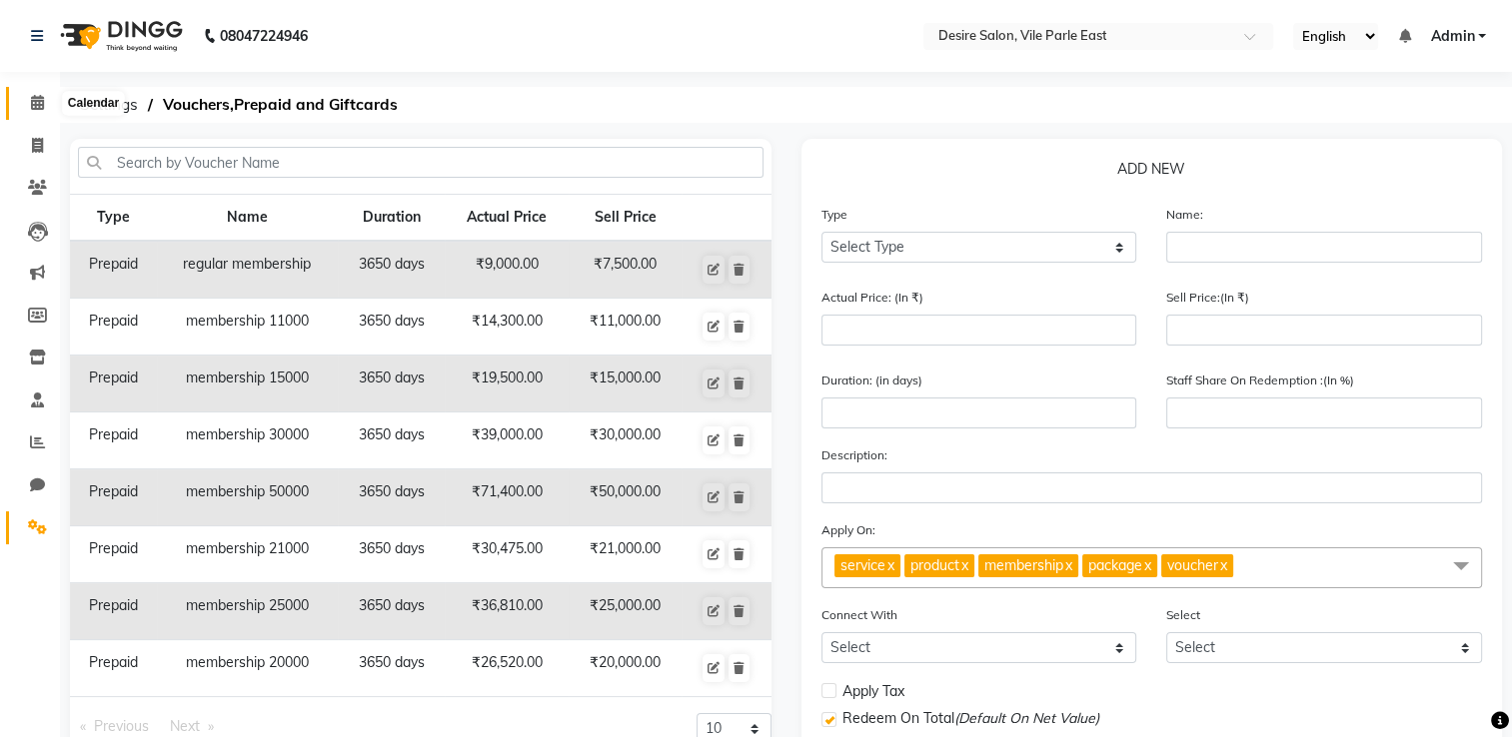
click at [33, 108] on icon at bounding box center [37, 102] width 13 height 15
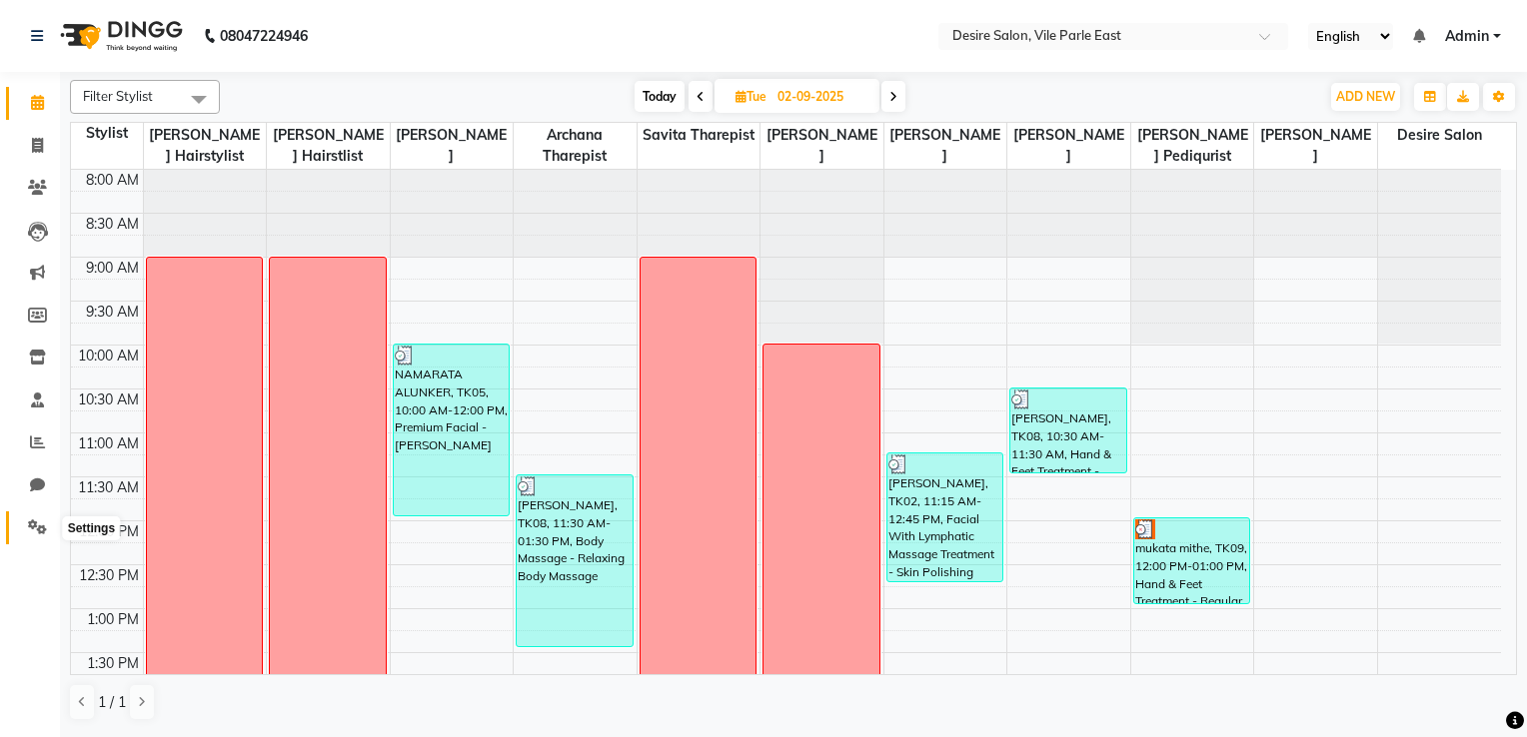
click at [30, 519] on span at bounding box center [37, 528] width 35 height 23
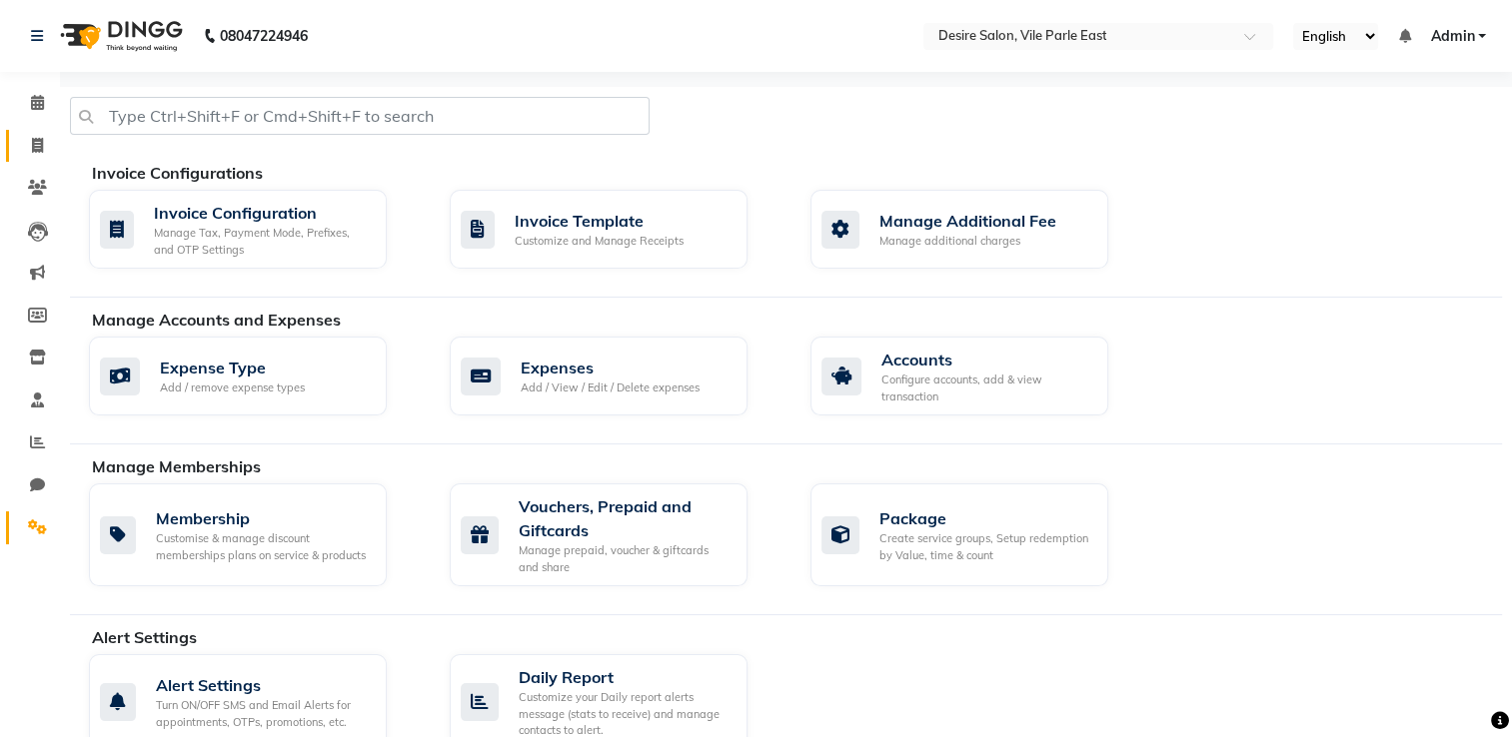
click at [33, 145] on icon at bounding box center [37, 145] width 11 height 15
select select "service"
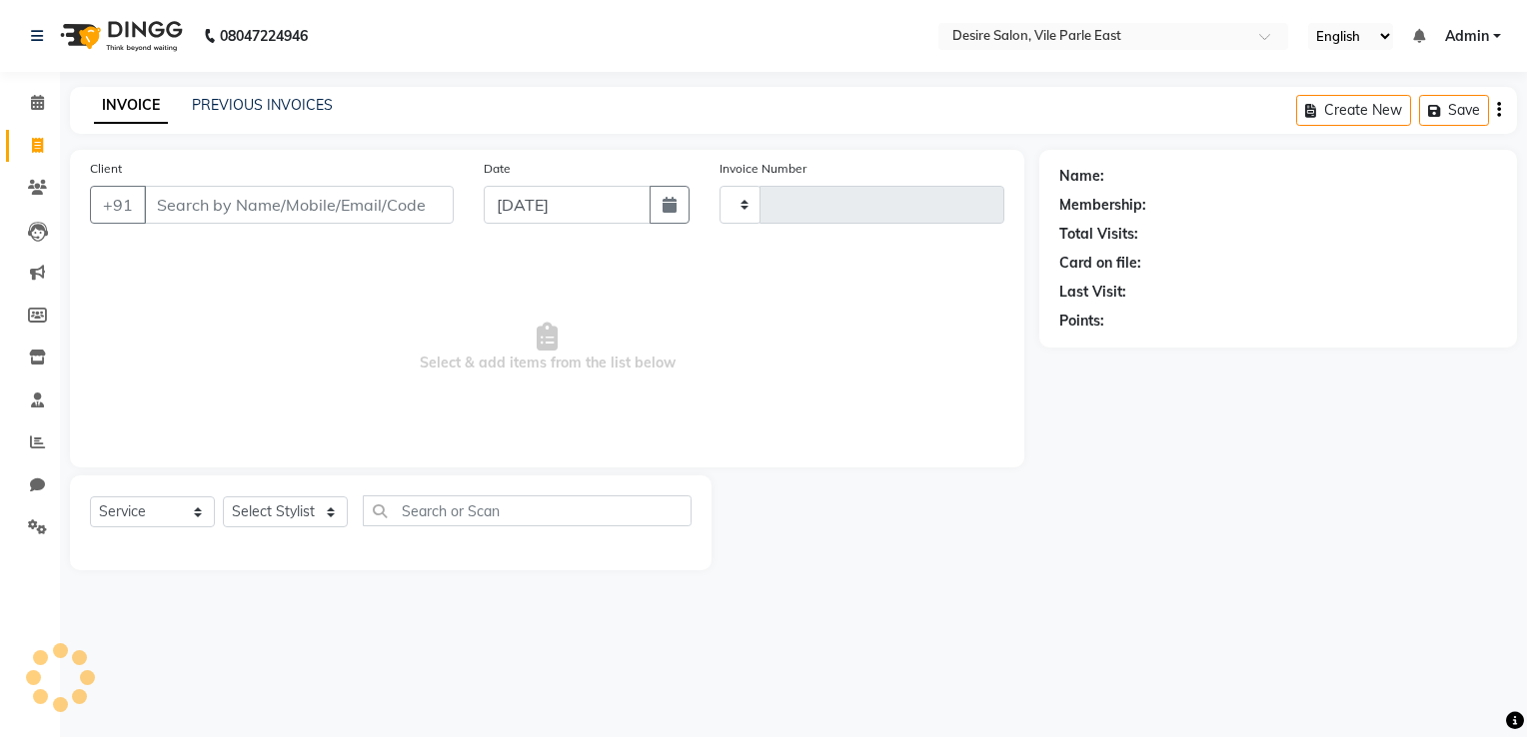
type input "0677"
select select "8076"
click at [590, 208] on input "[DATE]" at bounding box center [567, 205] width 167 height 38
select select "9"
select select "2025"
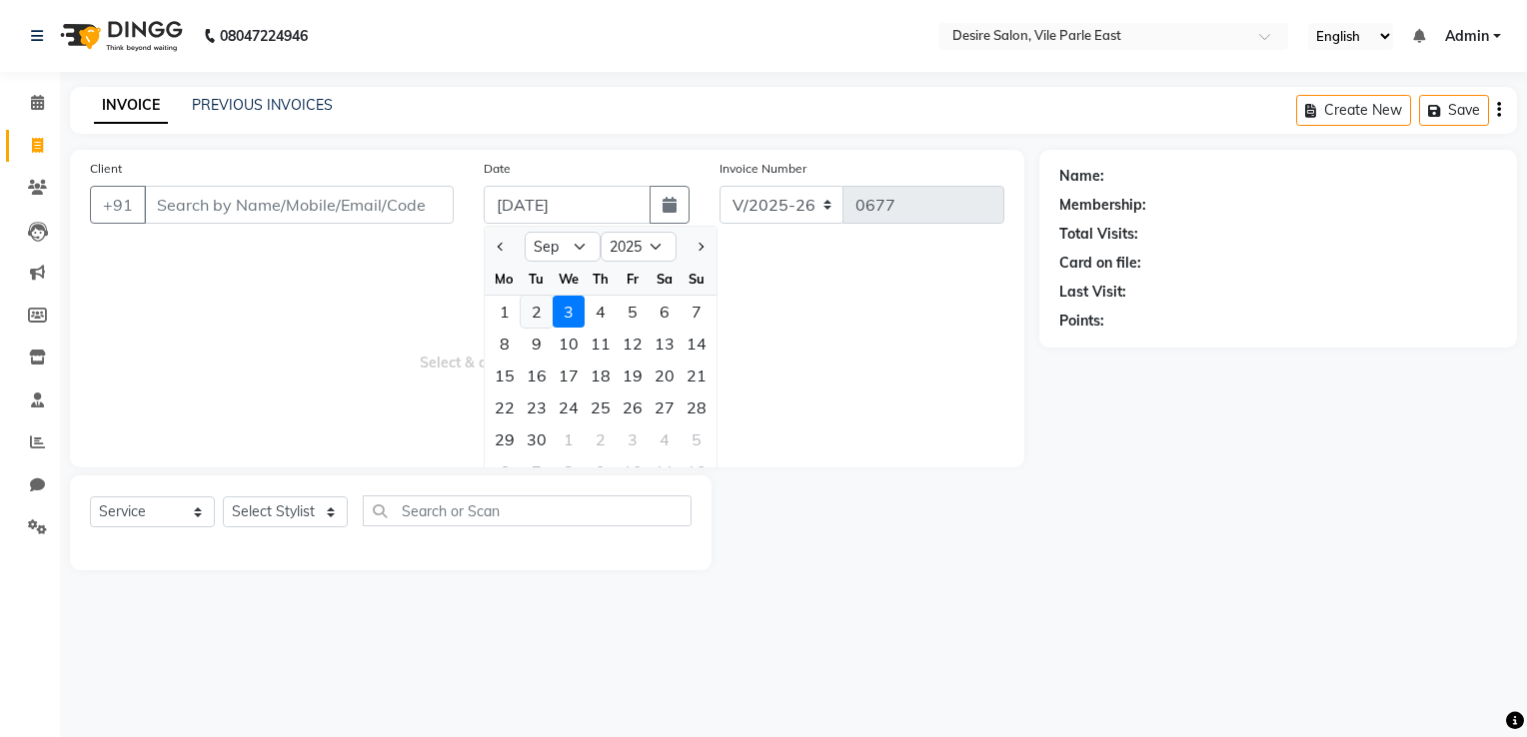
click at [543, 321] on div "2" at bounding box center [537, 312] width 32 height 32
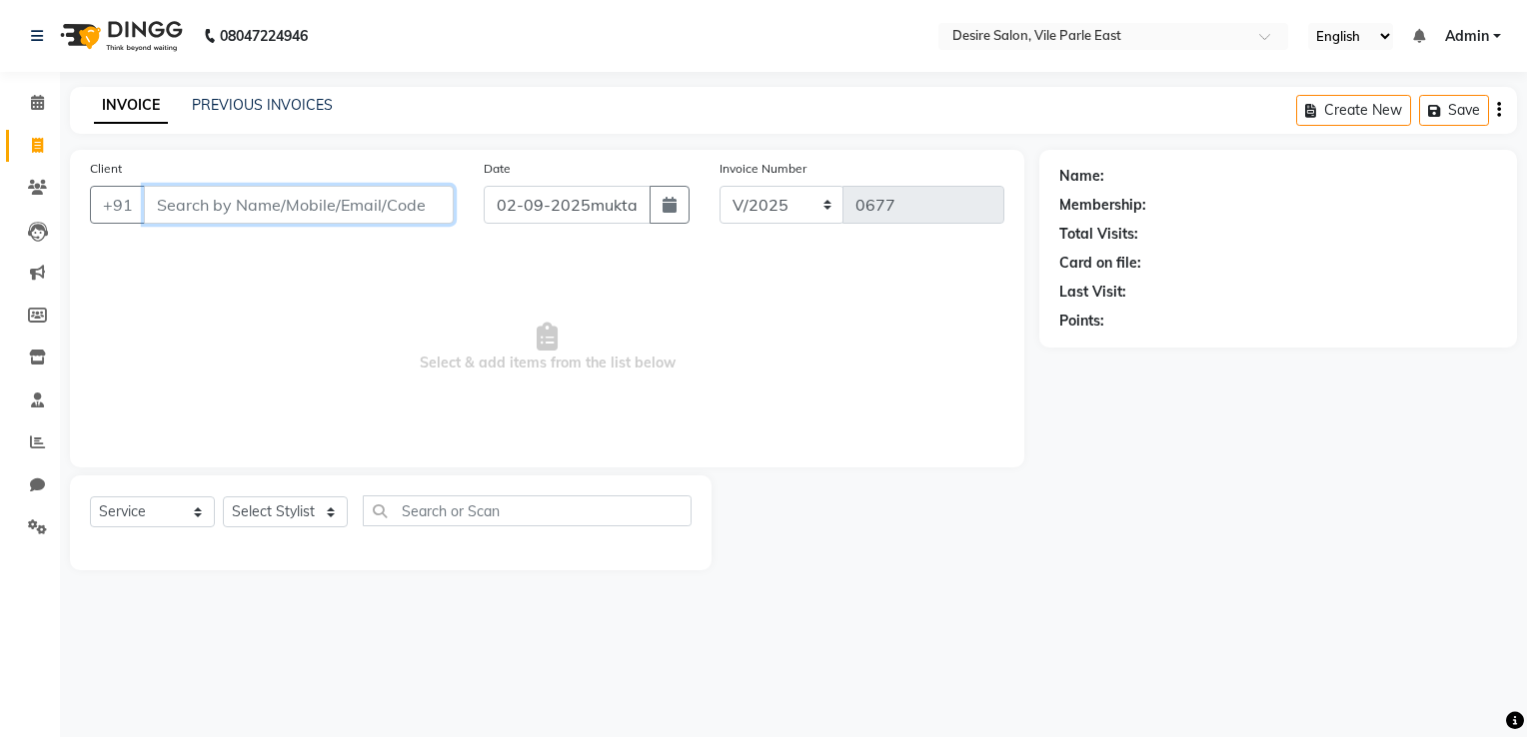
type input "02-09-2025"
click at [224, 215] on input "Client" at bounding box center [299, 205] width 310 height 38
type input "m"
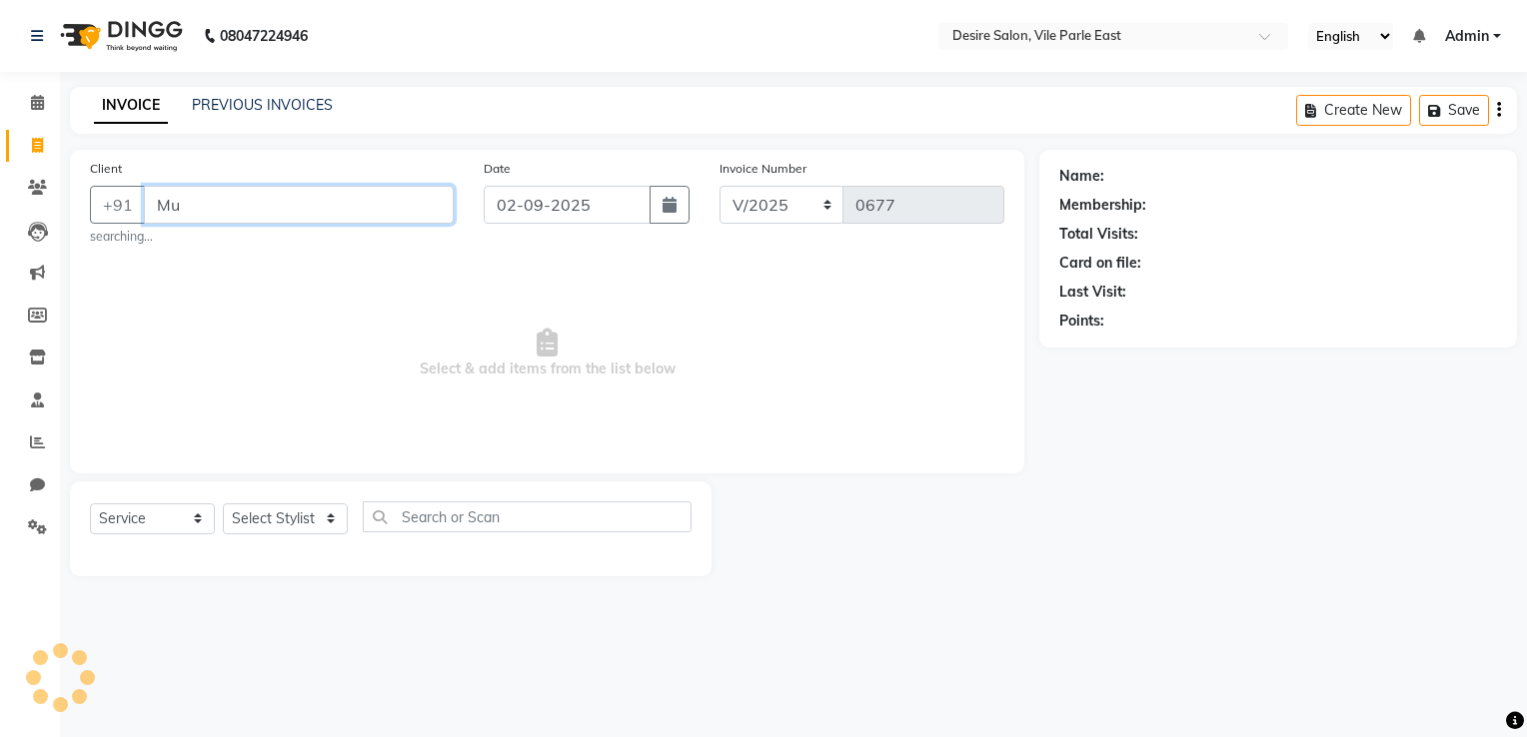
type input "M"
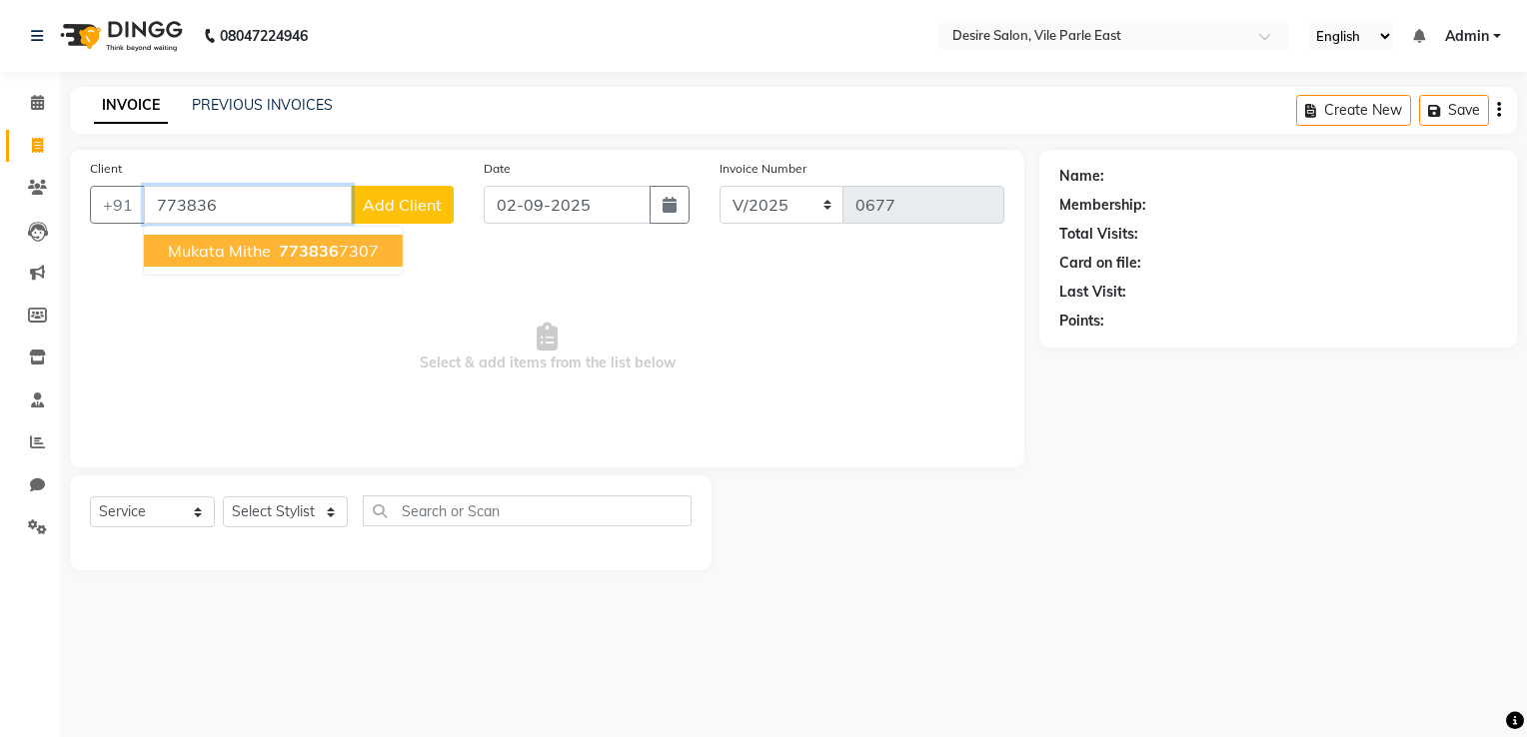
click at [319, 254] on span "773836" at bounding box center [309, 251] width 60 height 20
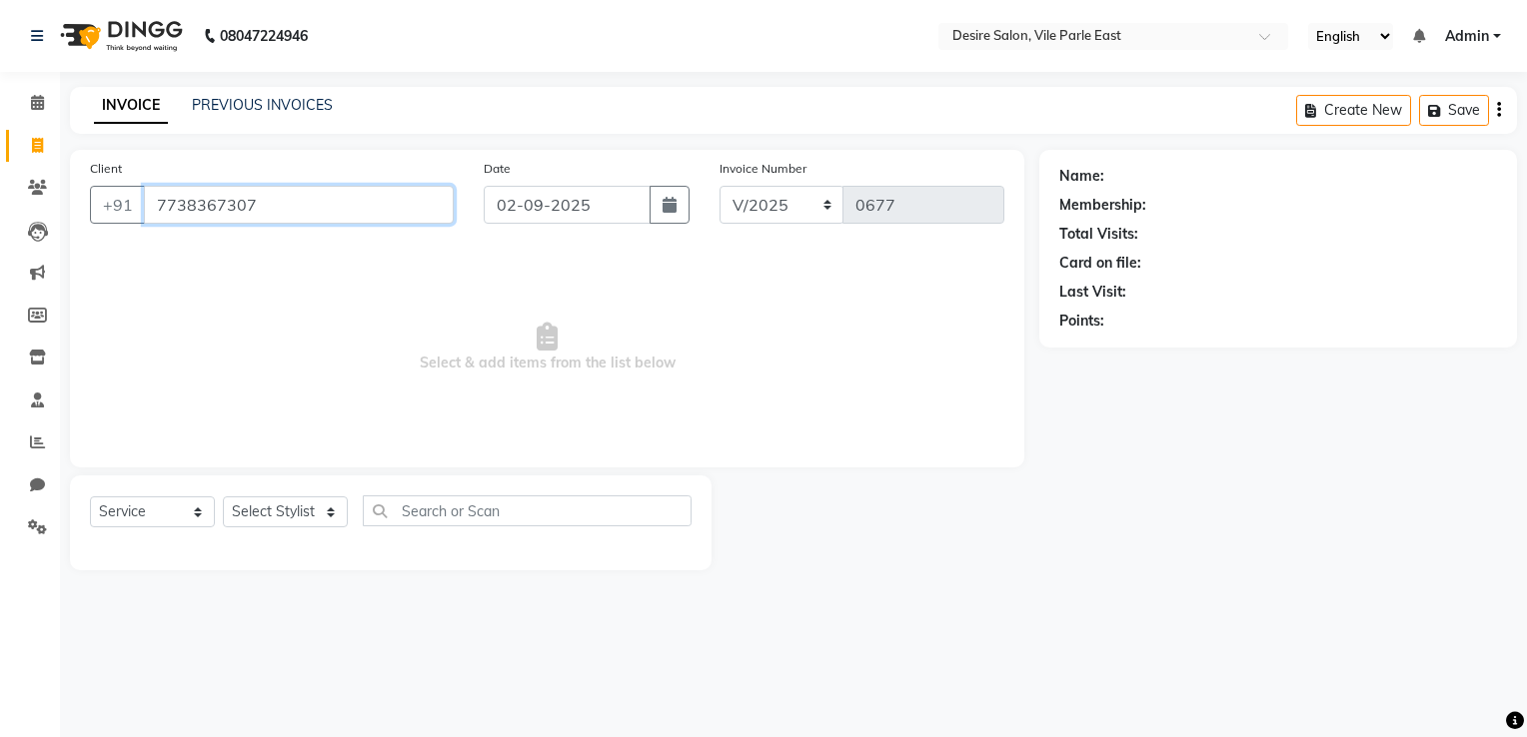
type input "7738367307"
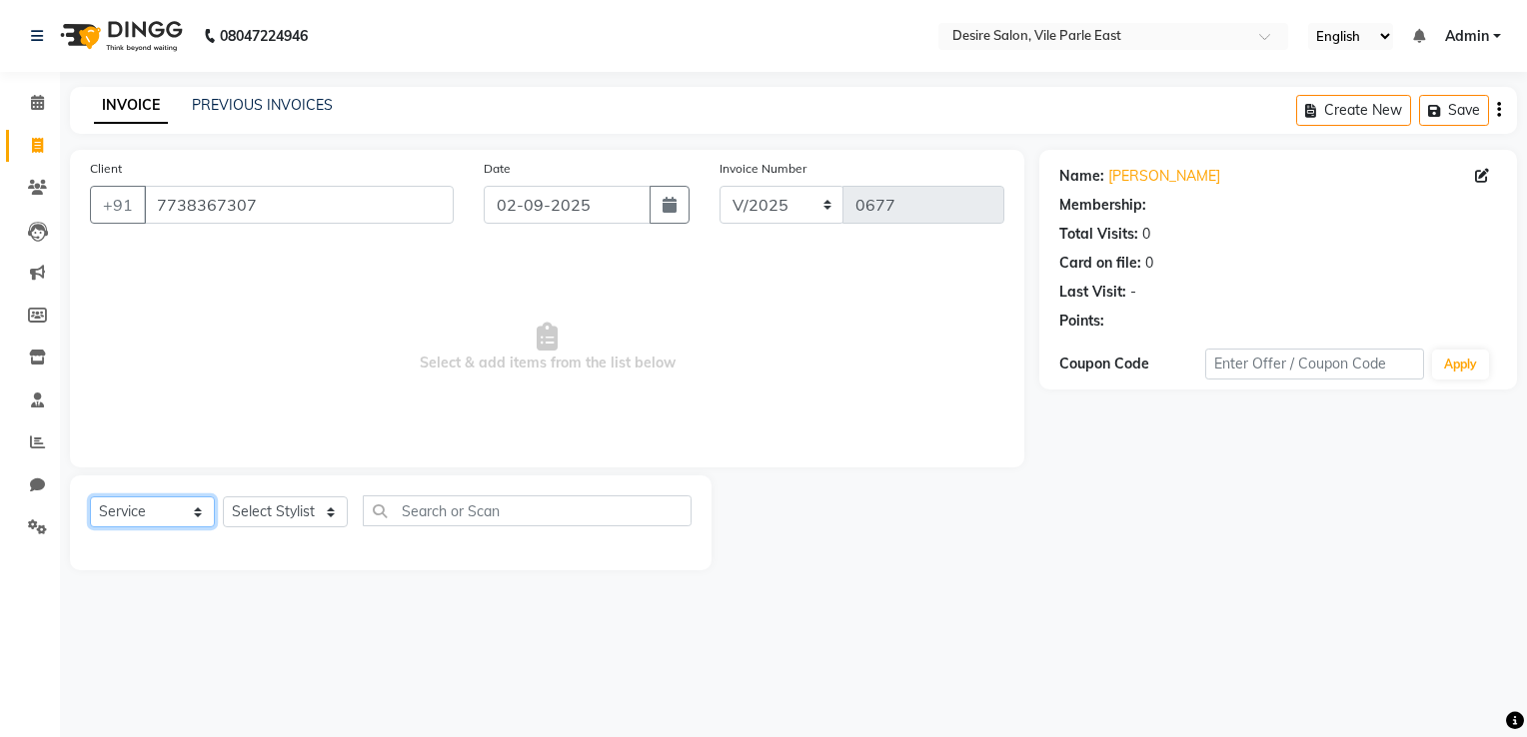
click at [173, 521] on select "Select Service Product Membership Package Voucher Prepaid Gift Card" at bounding box center [152, 512] width 125 height 31
select select "1: Object"
select select "P"
click at [90, 498] on select "Select Service Product Membership Package Voucher Prepaid Gift Card" at bounding box center [152, 512] width 125 height 31
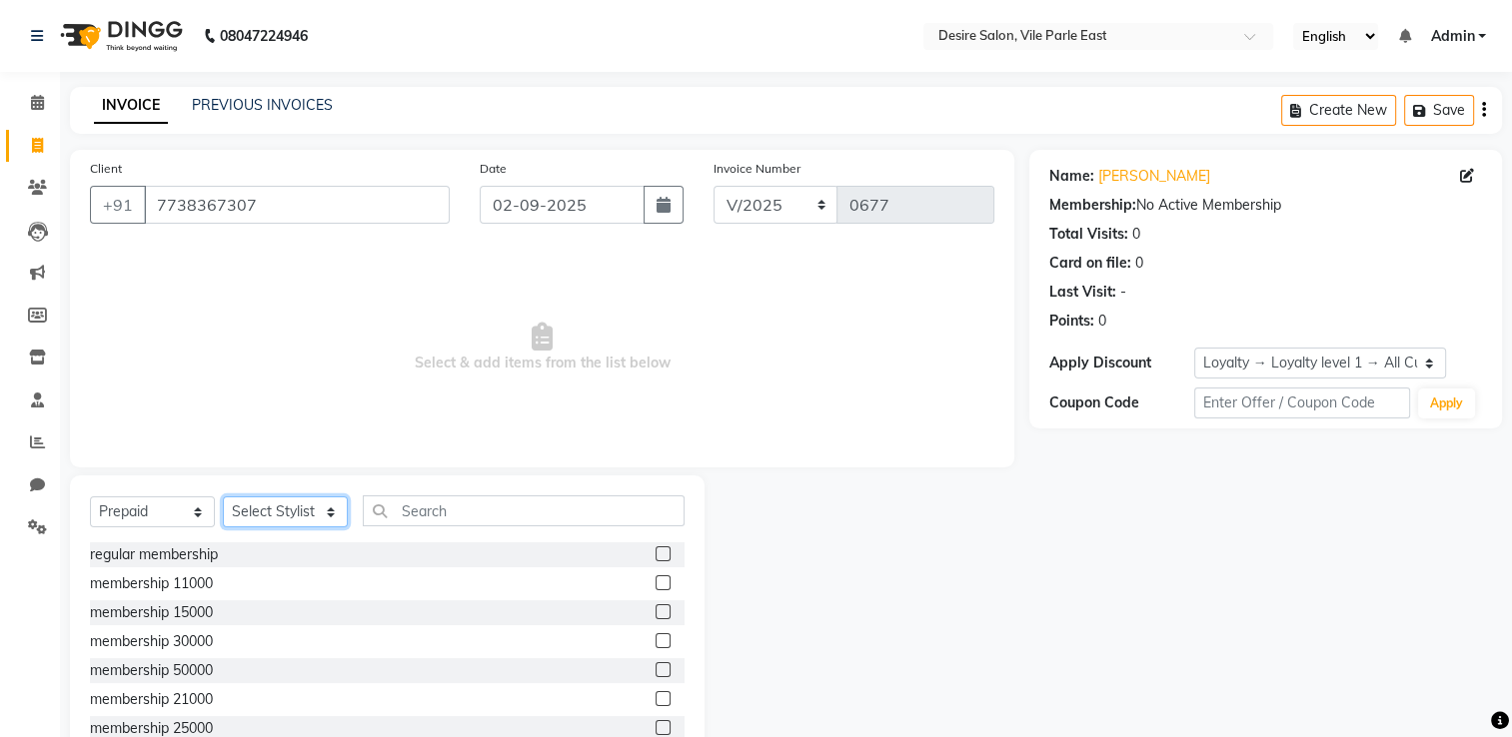
drag, startPoint x: 288, startPoint y: 511, endPoint x: 292, endPoint y: 296, distance: 214.8
click at [292, 296] on div "Client +91 7738367307 Date 02-09-2025 Invoice Number V/2025 V/2025-26 0677 Sele…" at bounding box center [542, 460] width 974 height 620
select select "86566"
click at [223, 498] on select "Select Stylist Archana Tharepist [PERSON_NAME] Pediqurist [PERSON_NAME] desire …" at bounding box center [285, 512] width 125 height 31
click at [655, 588] on label at bounding box center [662, 582] width 15 height 15
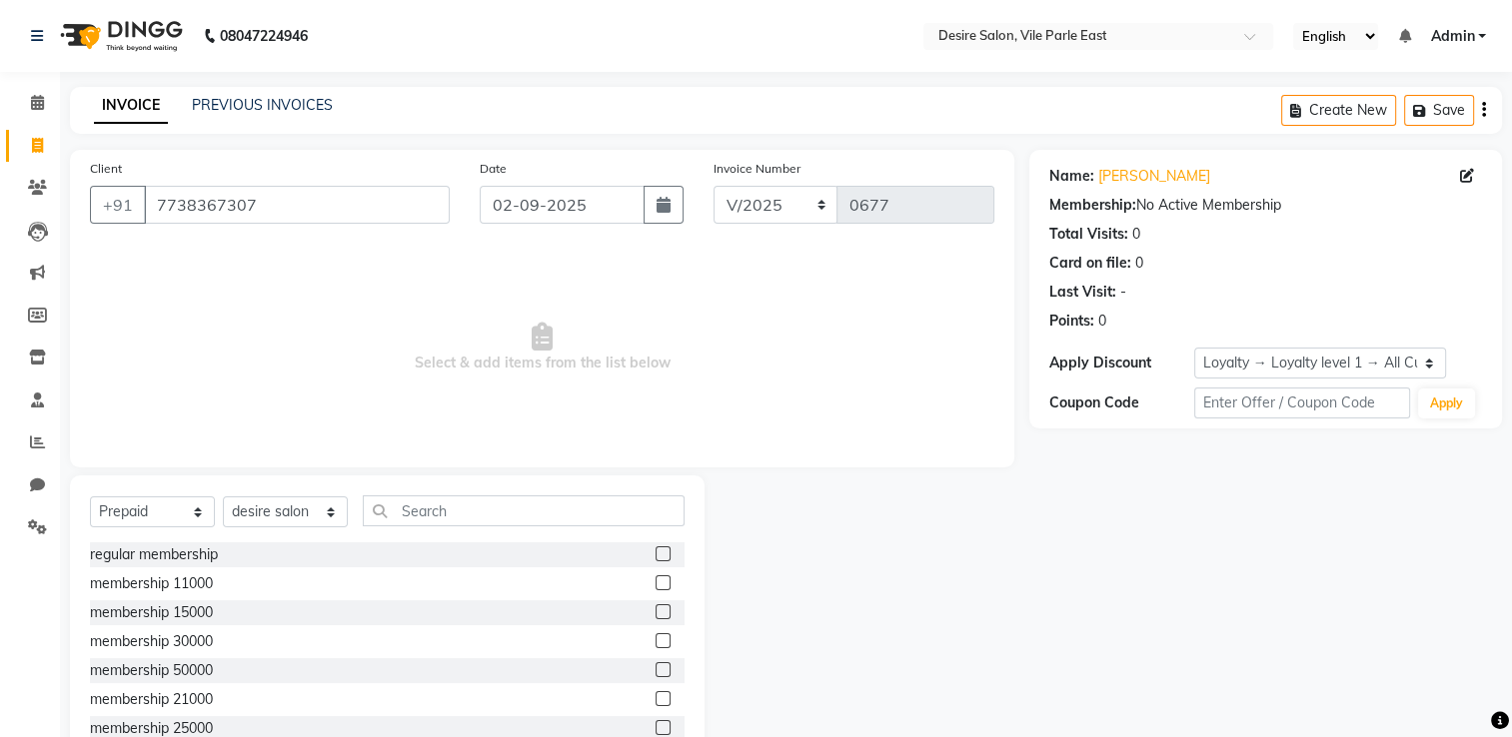
click at [655, 588] on input "checkbox" at bounding box center [661, 583] width 13 height 13
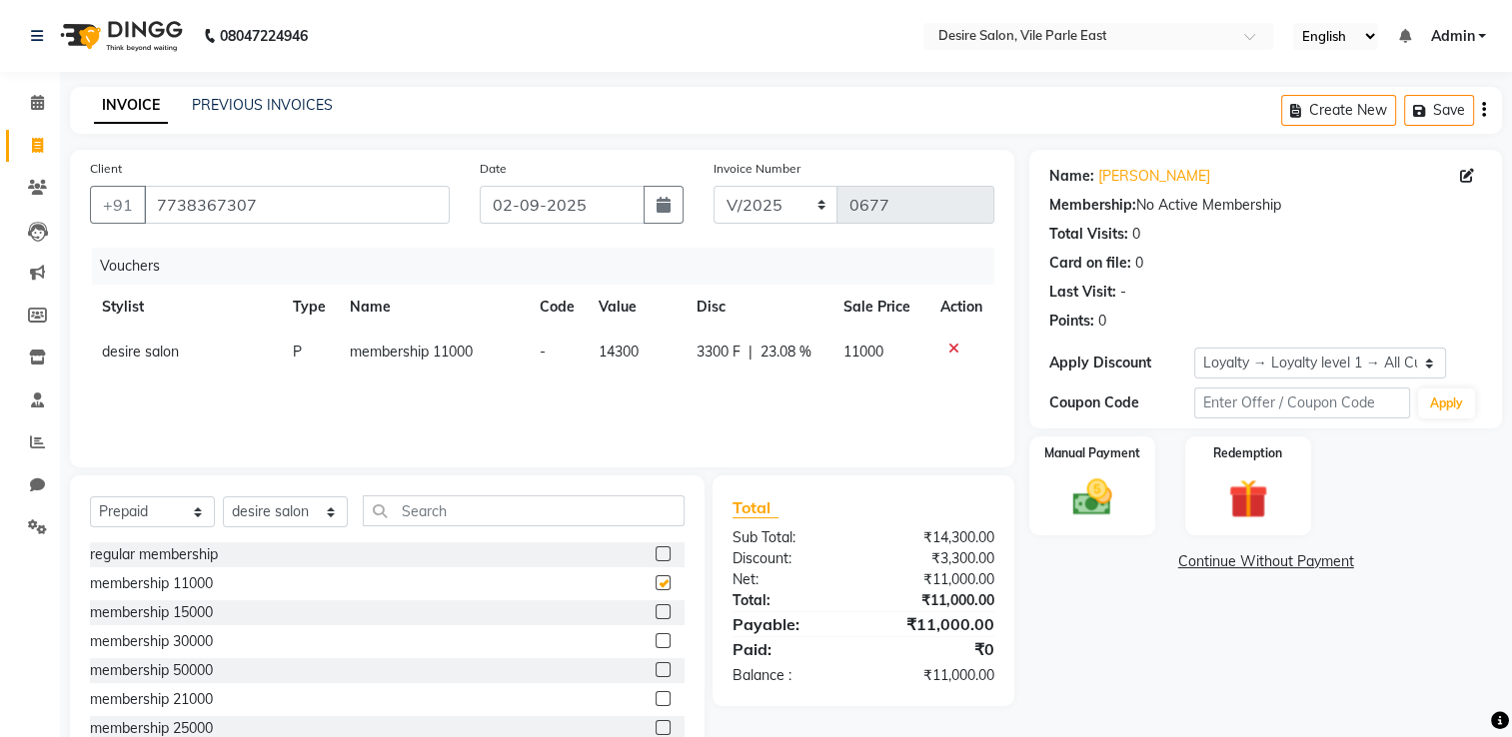
checkbox input "false"
click at [1056, 498] on div "Manual Payment" at bounding box center [1092, 486] width 131 height 103
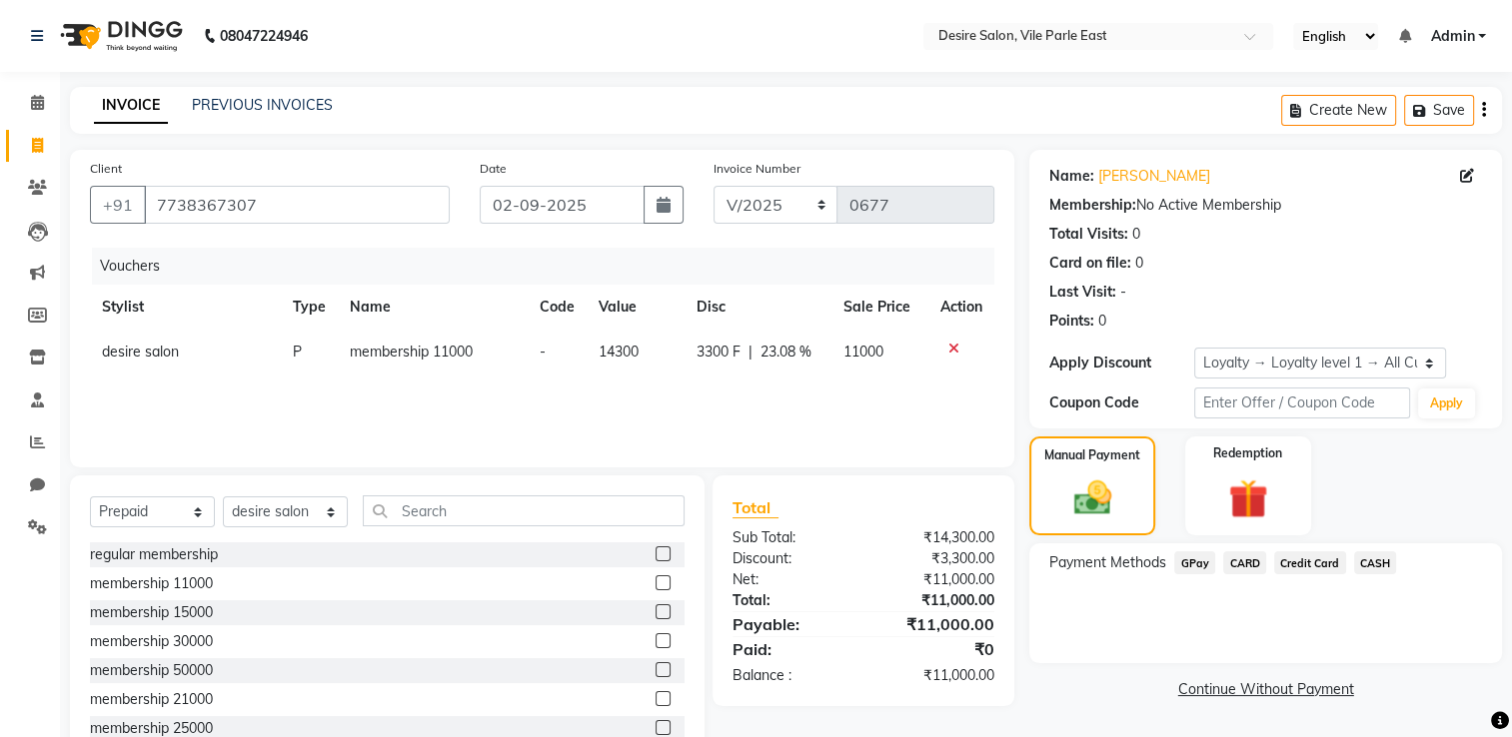
click at [1056, 563] on span "GPay" at bounding box center [1194, 562] width 41 height 23
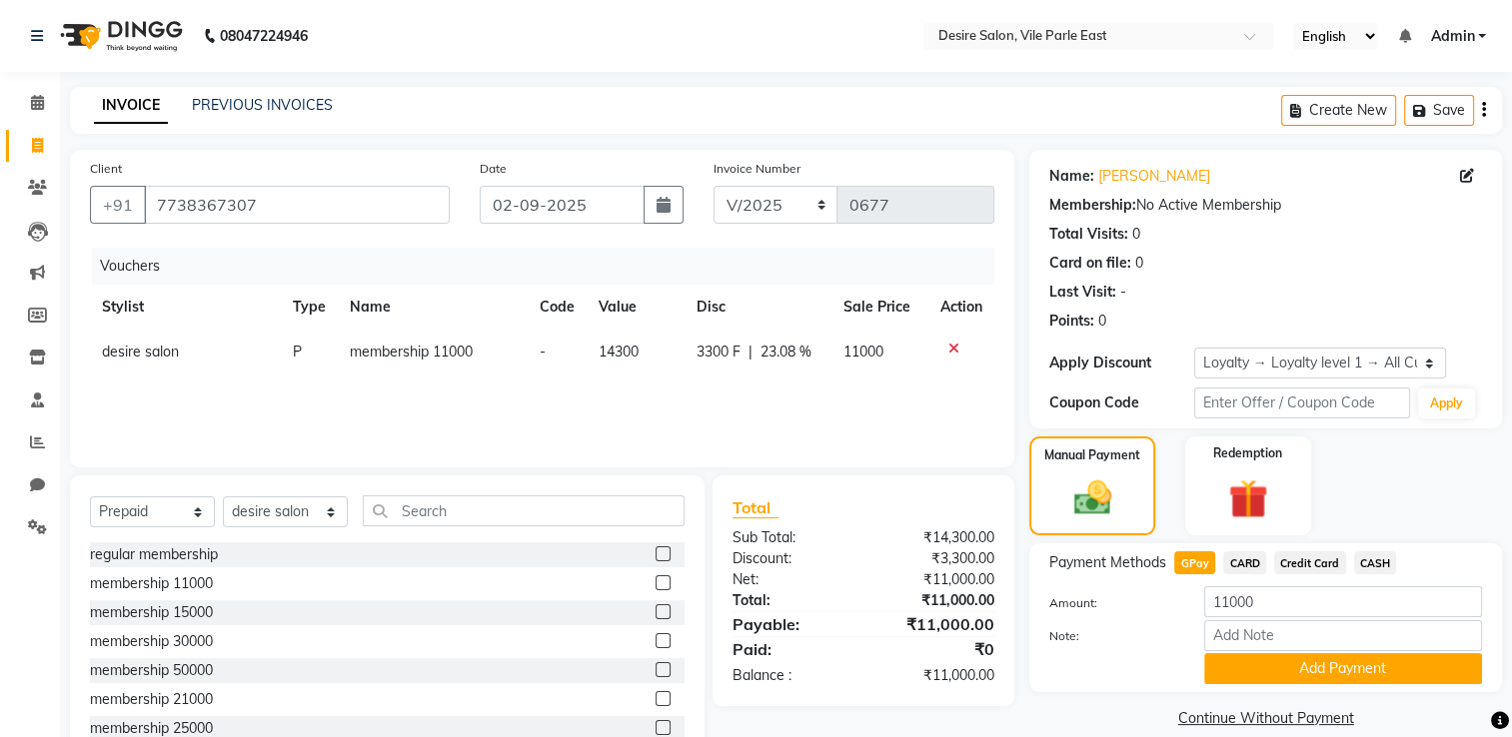
scroll to position [63, 0]
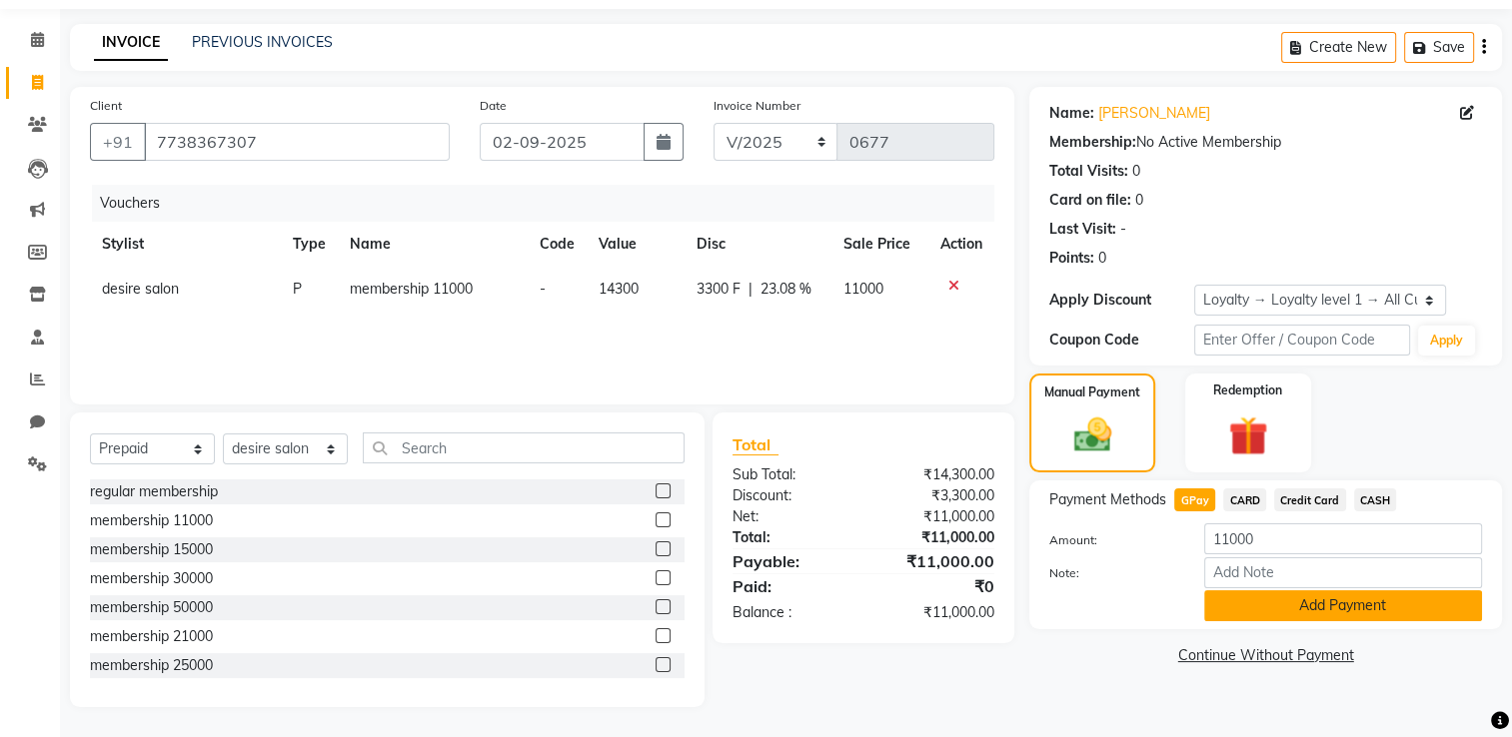
click at [1056, 589] on button "Add Payment" at bounding box center [1343, 605] width 278 height 31
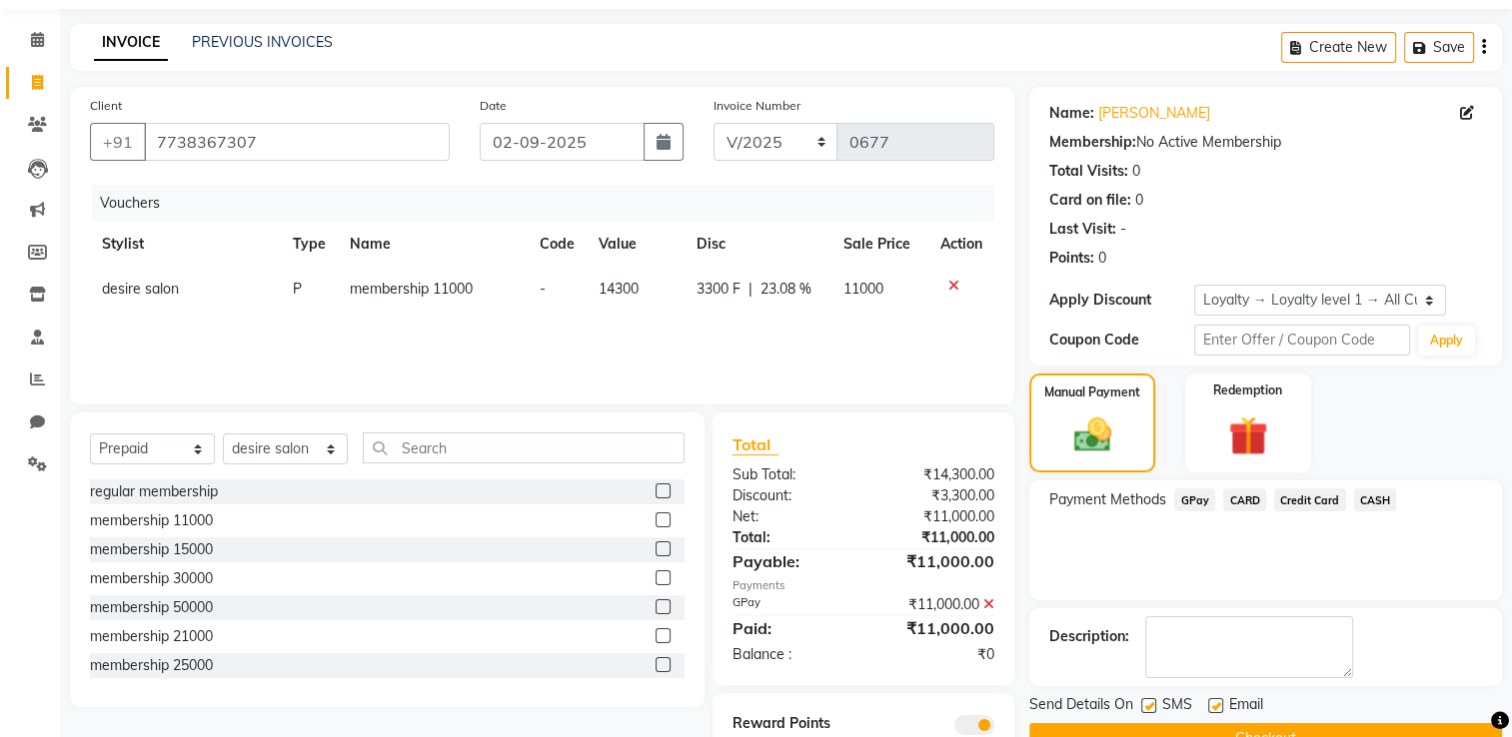
scroll to position [140, 0]
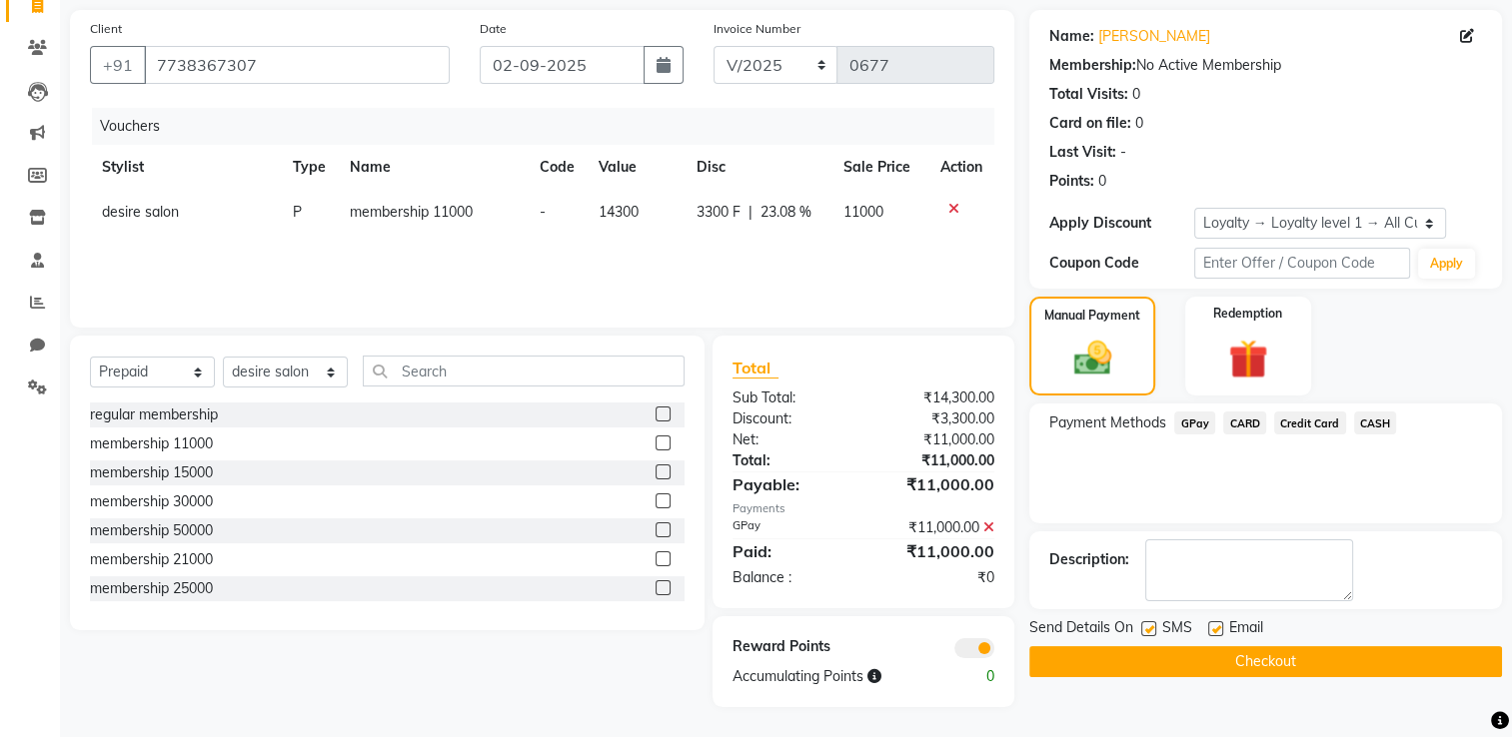
click at [1056, 589] on button "Checkout" at bounding box center [1265, 661] width 473 height 31
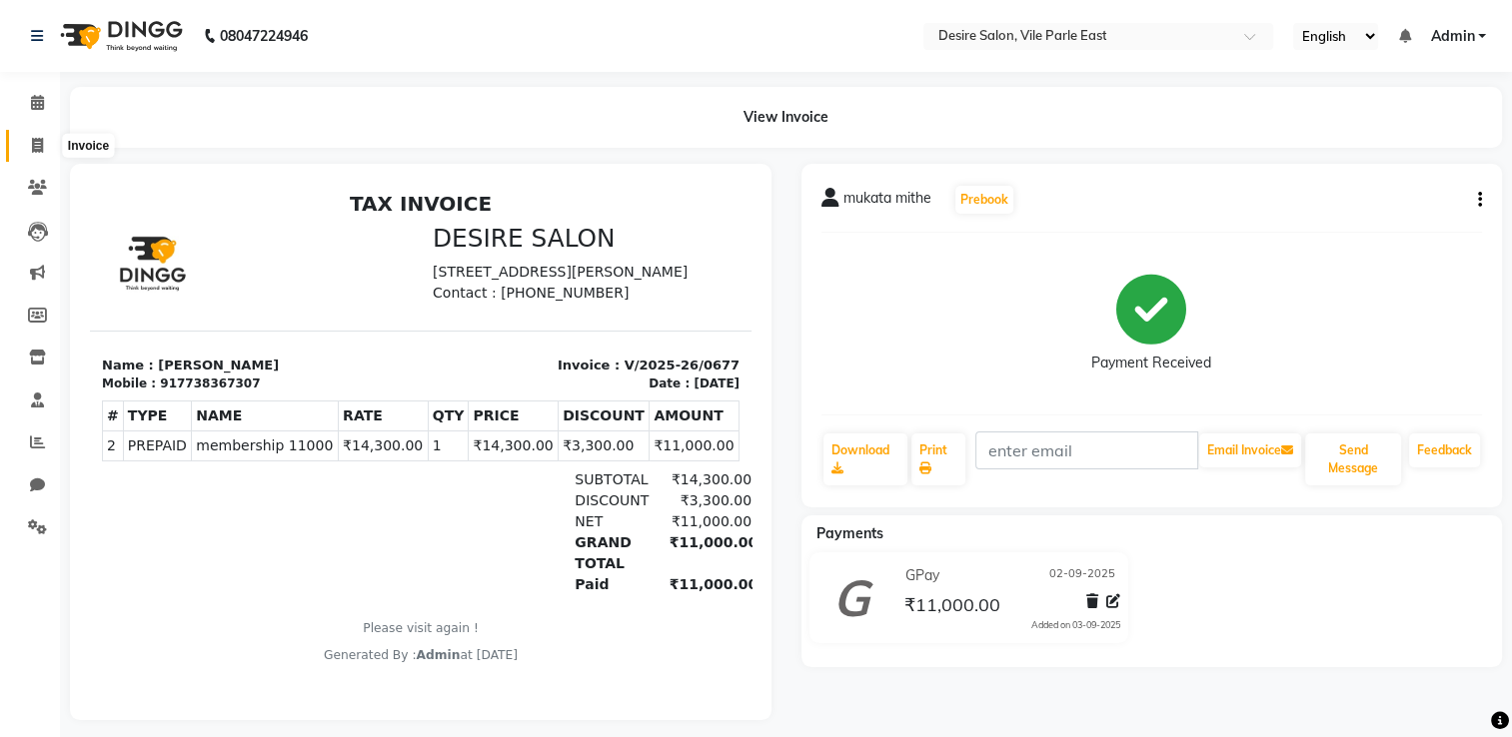
click at [37, 143] on icon at bounding box center [37, 145] width 11 height 15
select select "service"
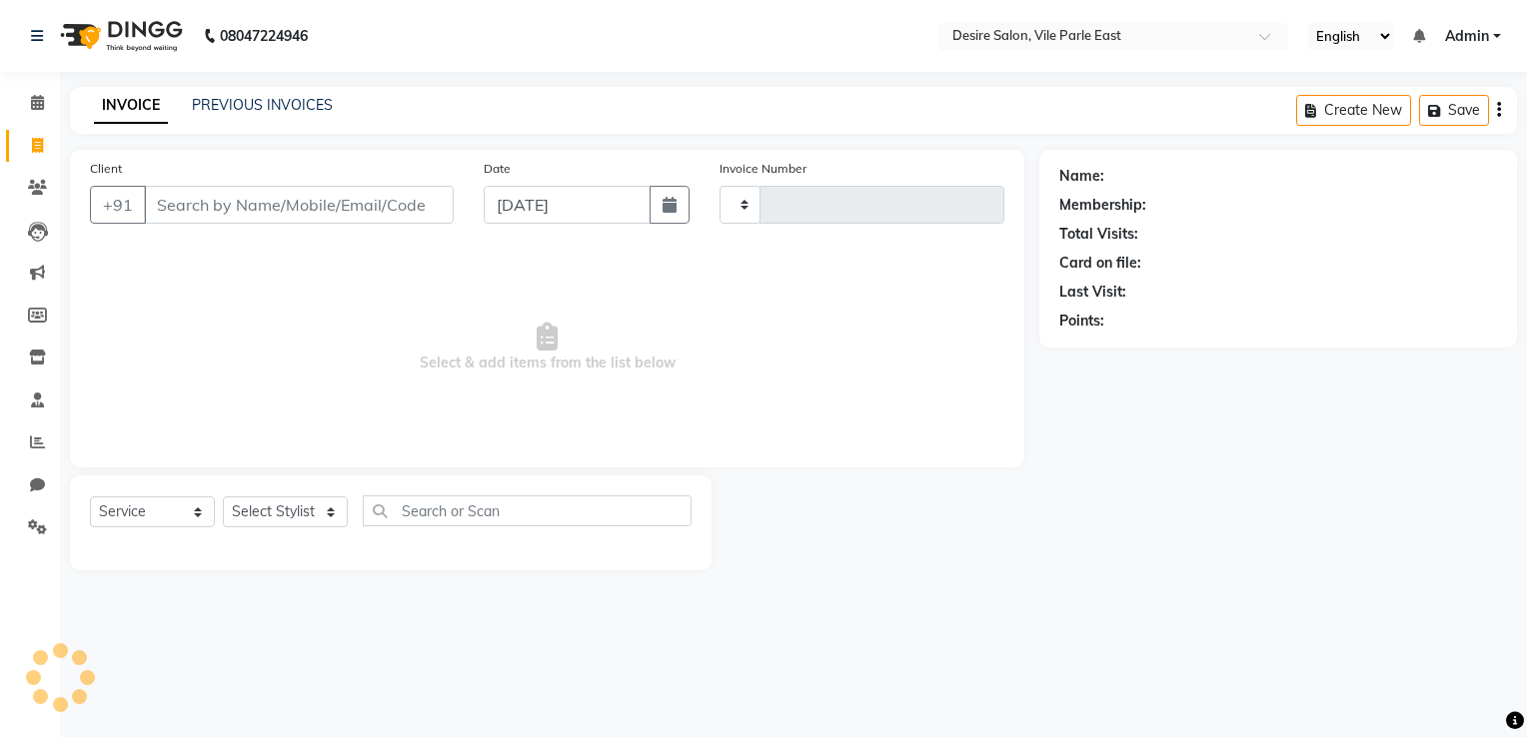
type input "0678"
select select "8076"
click at [504, 210] on input "[DATE]" at bounding box center [567, 205] width 167 height 38
select select "9"
select select "2025"
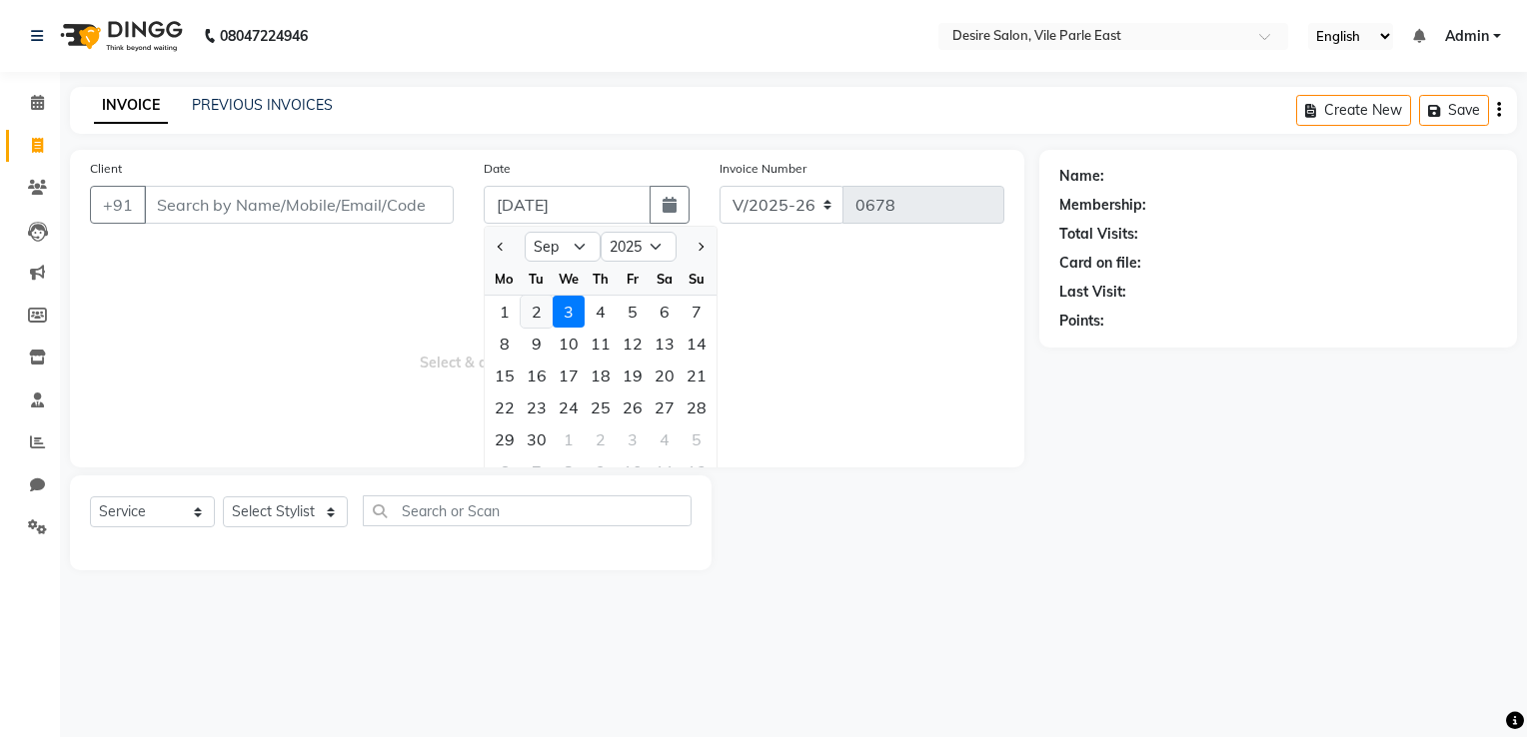
click at [534, 320] on div "2" at bounding box center [537, 312] width 32 height 32
type input "02-09-2025"
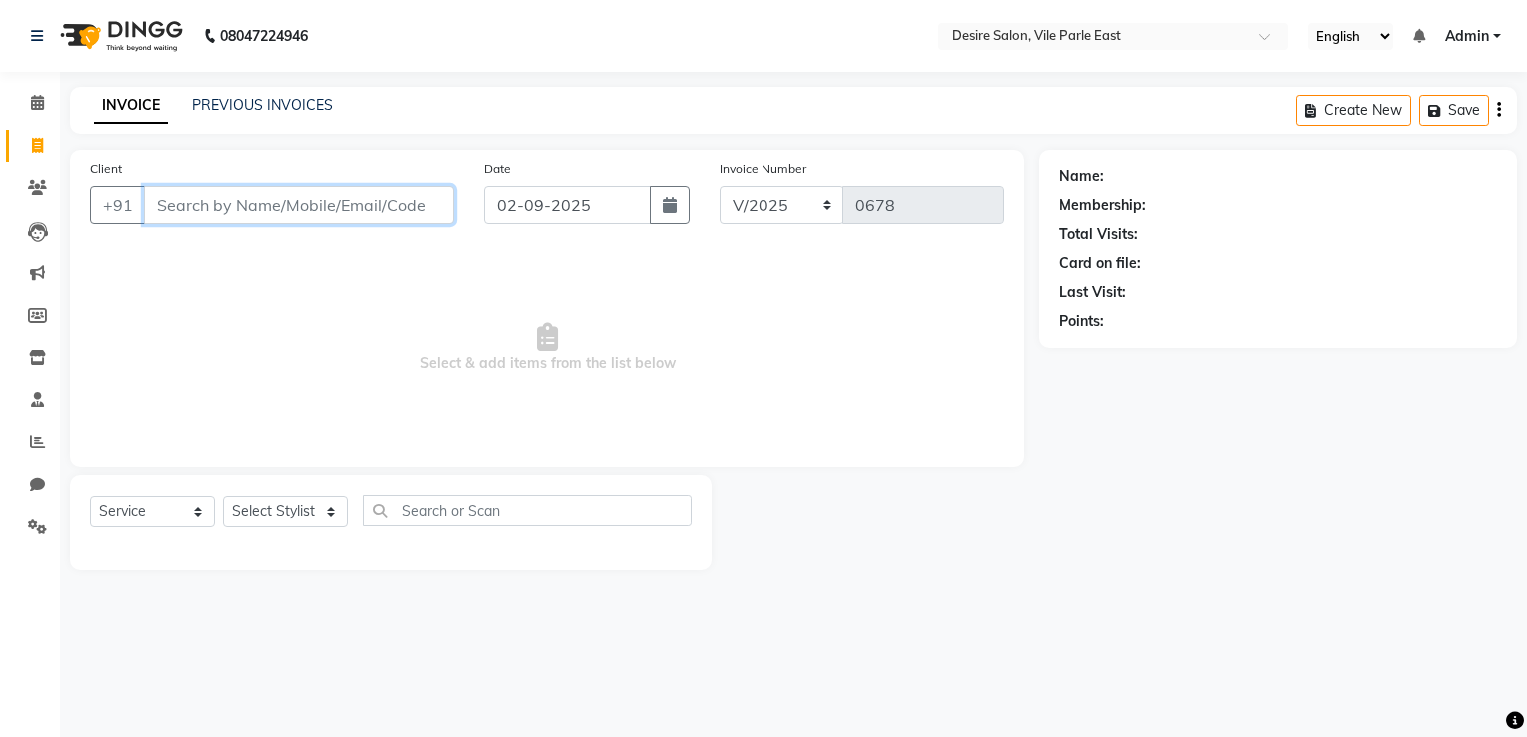
click at [262, 222] on input "Client" at bounding box center [299, 205] width 310 height 38
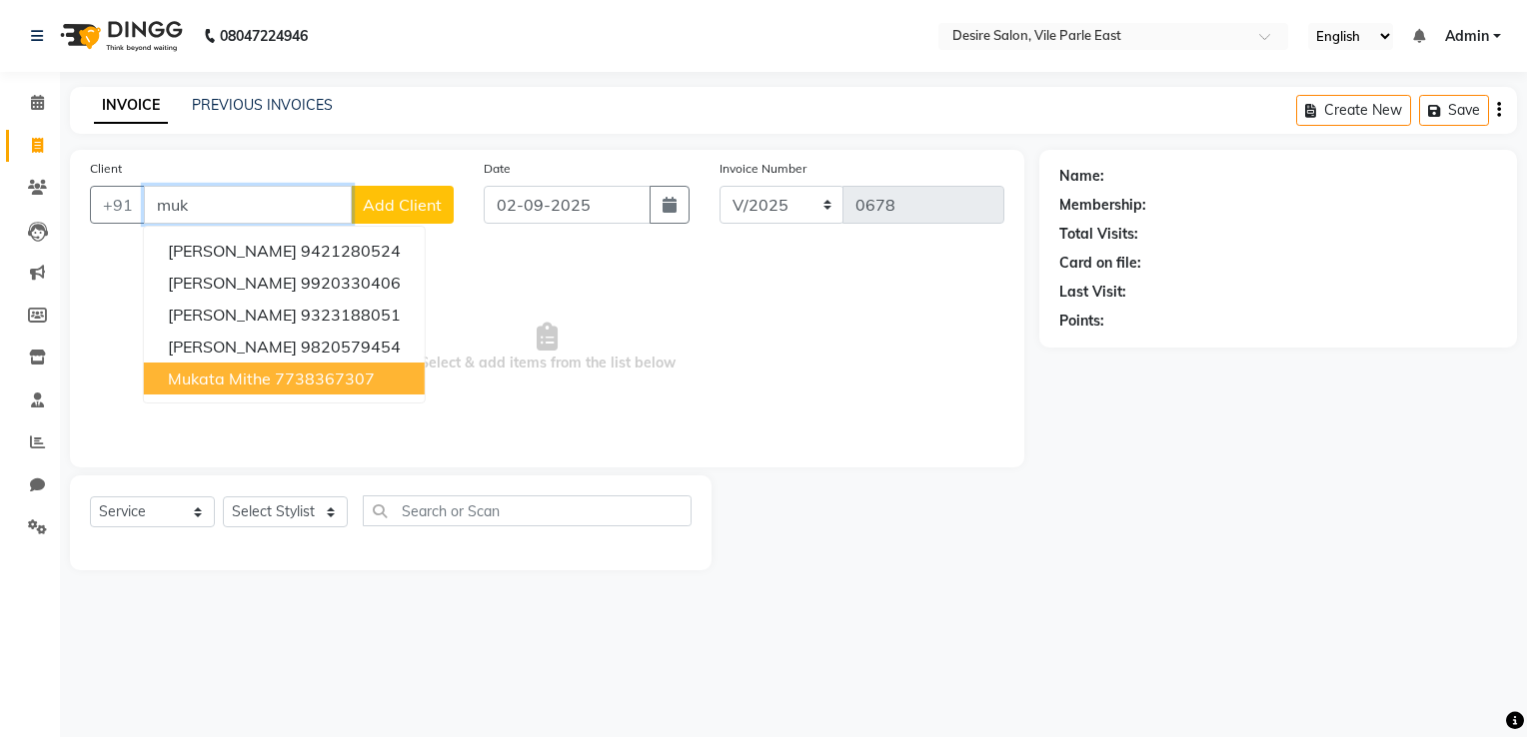
click at [268, 369] on span "mukata mithe" at bounding box center [219, 379] width 103 height 20
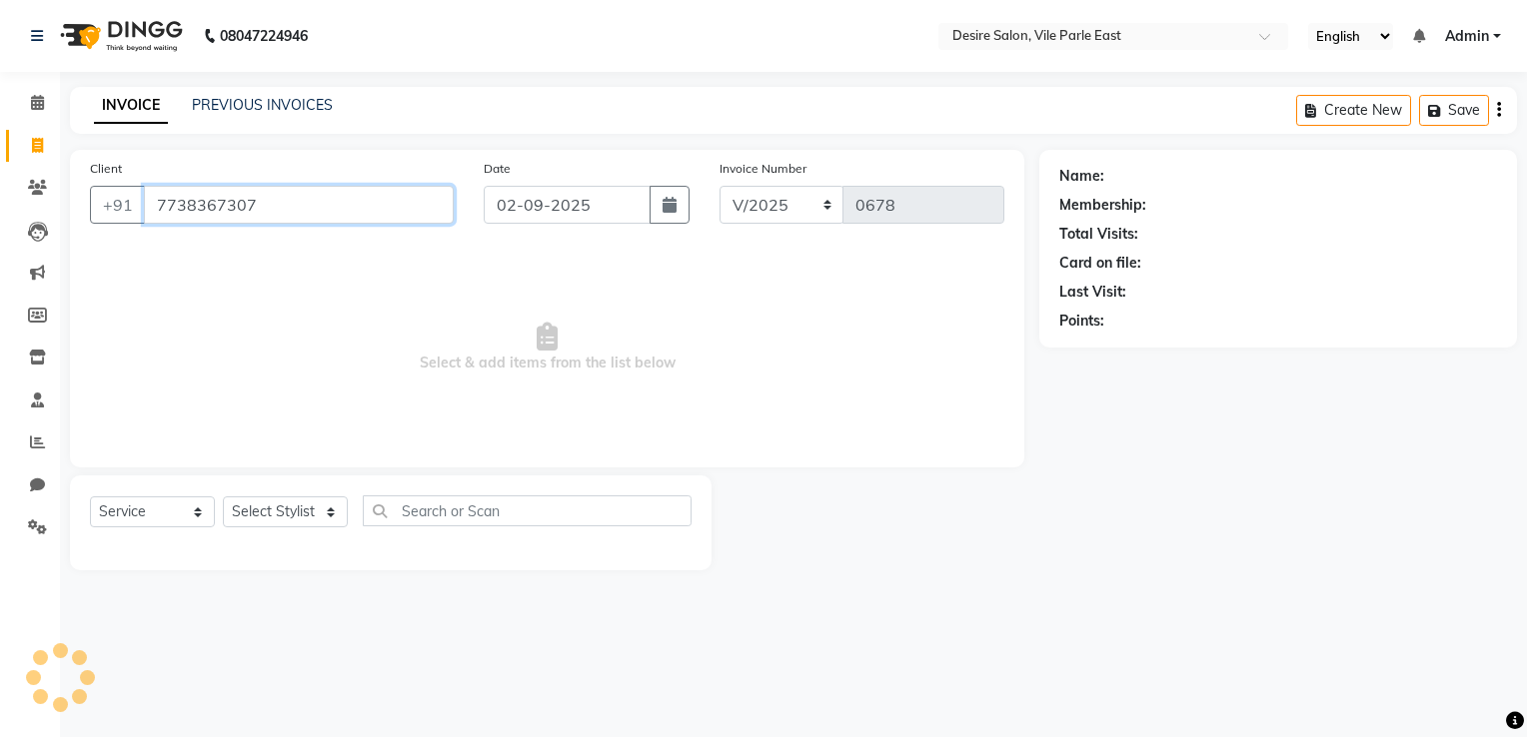
type input "7738367307"
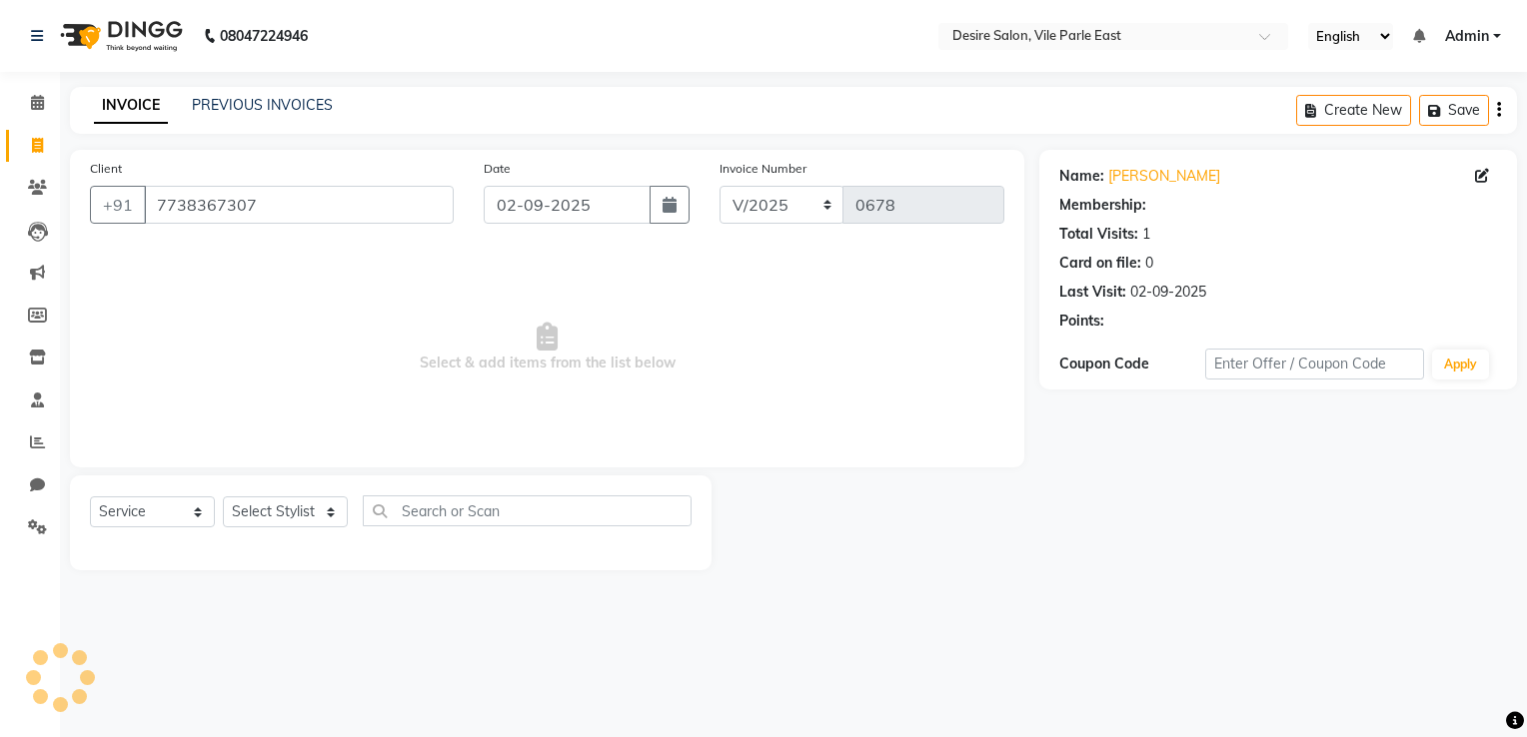
select select "1: Object"
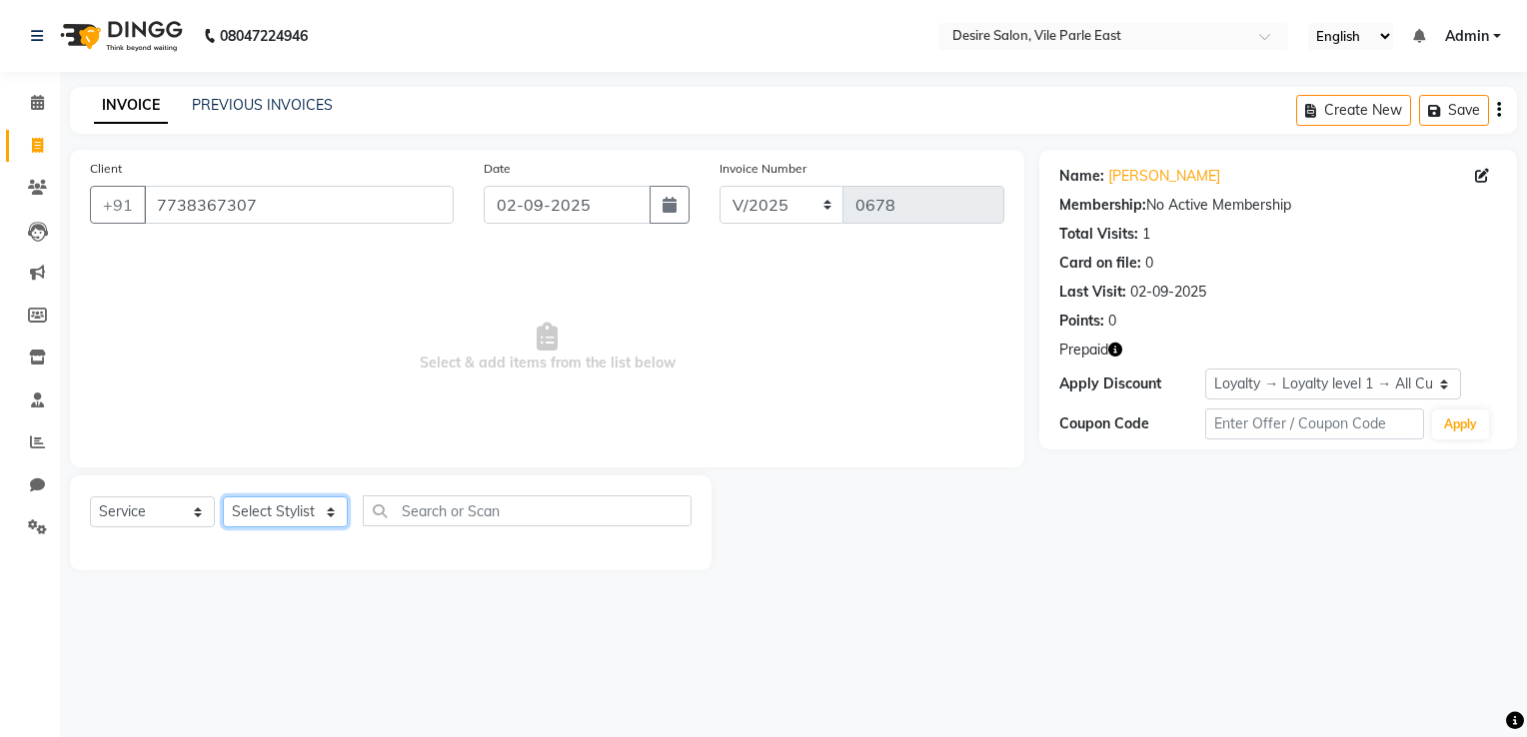
click at [243, 520] on select "Select Stylist Archana Tharepist [PERSON_NAME] Pediqurist [PERSON_NAME] desire …" at bounding box center [285, 512] width 125 height 31
select select "85301"
click at [223, 498] on select "Select Stylist Archana Tharepist [PERSON_NAME] Pediqurist [PERSON_NAME] desire …" at bounding box center [285, 512] width 125 height 31
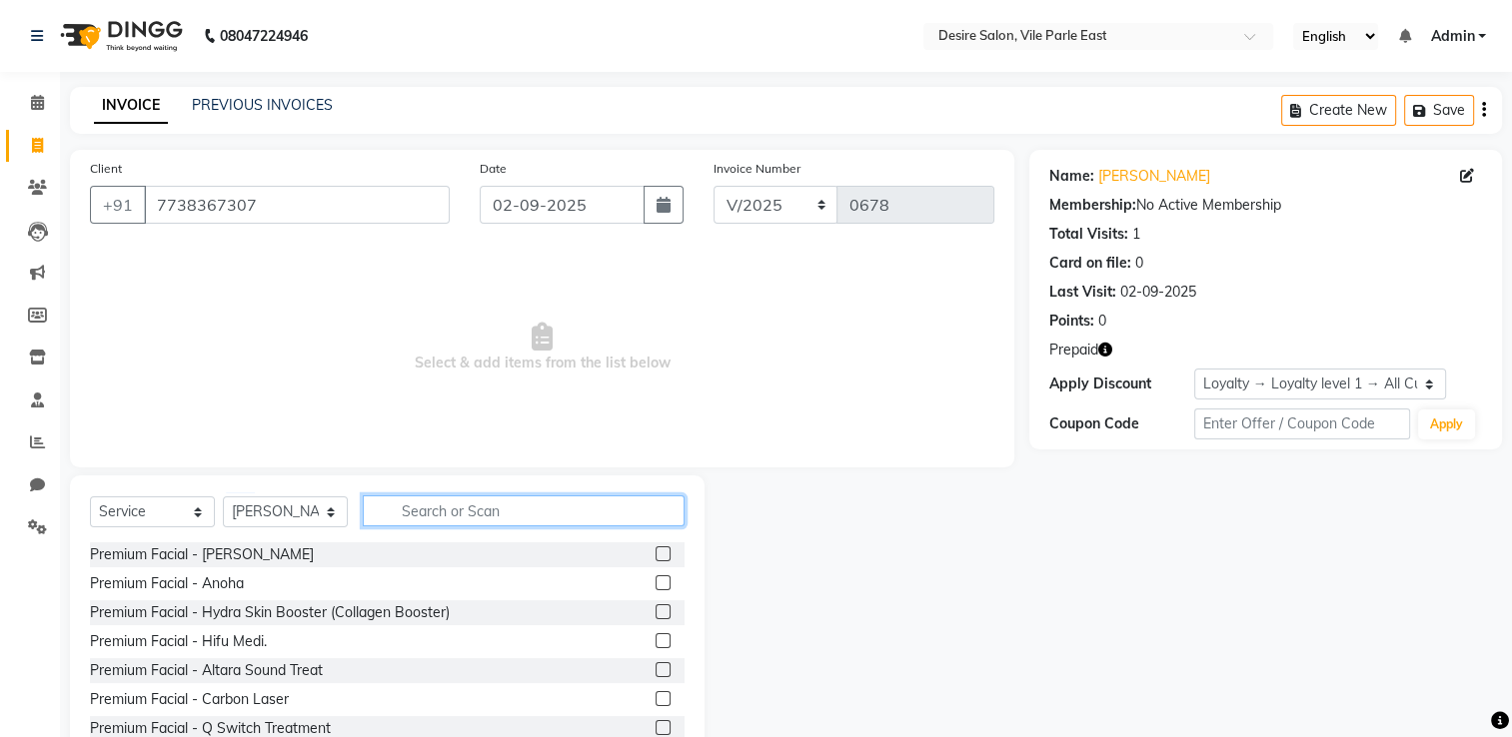
click at [442, 510] on input "text" at bounding box center [524, 511] width 322 height 31
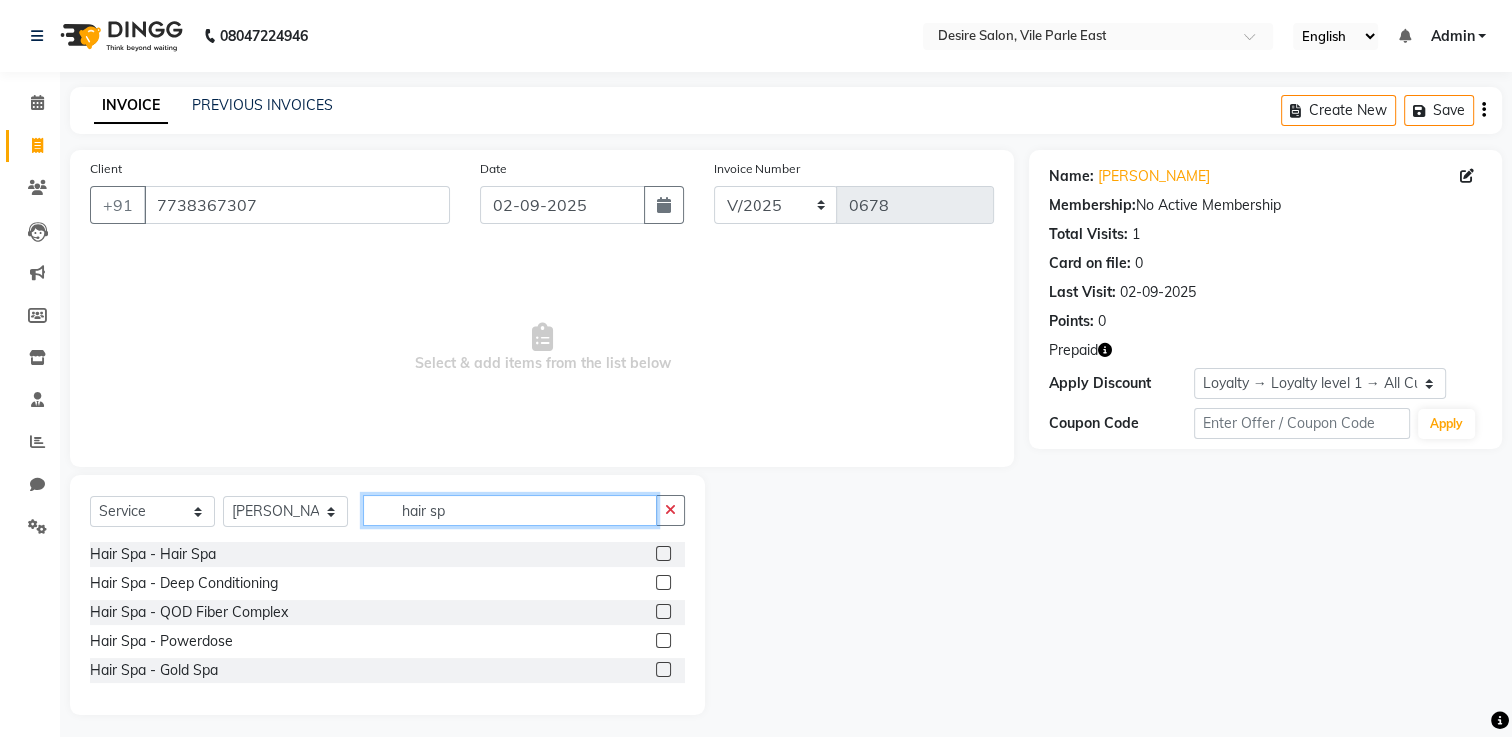
type input "hair sp"
click at [659, 549] on label at bounding box center [662, 553] width 15 height 15
click at [659, 549] on input "checkbox" at bounding box center [661, 554] width 13 height 13
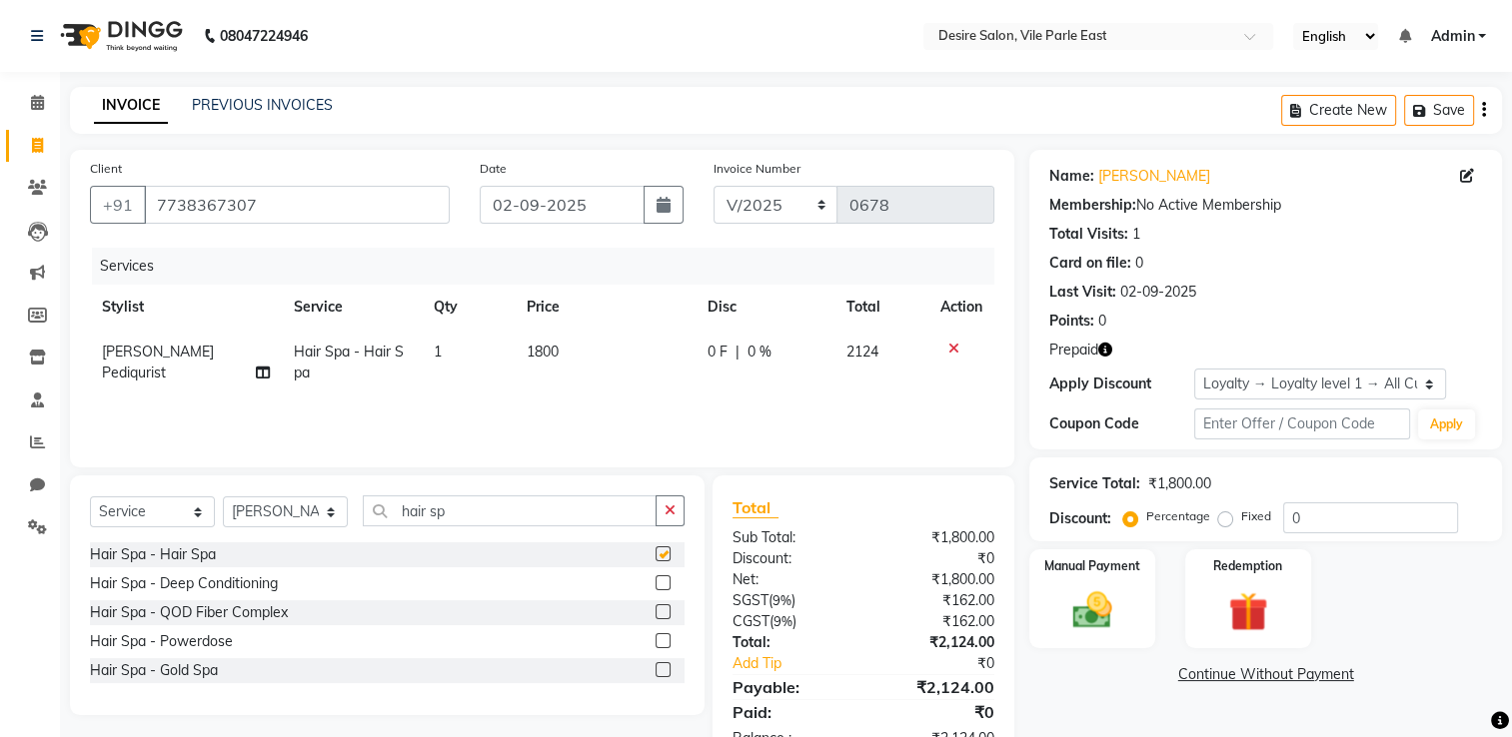
checkbox input "false"
click at [516, 514] on input "hair sp" at bounding box center [510, 511] width 294 height 31
type input "h"
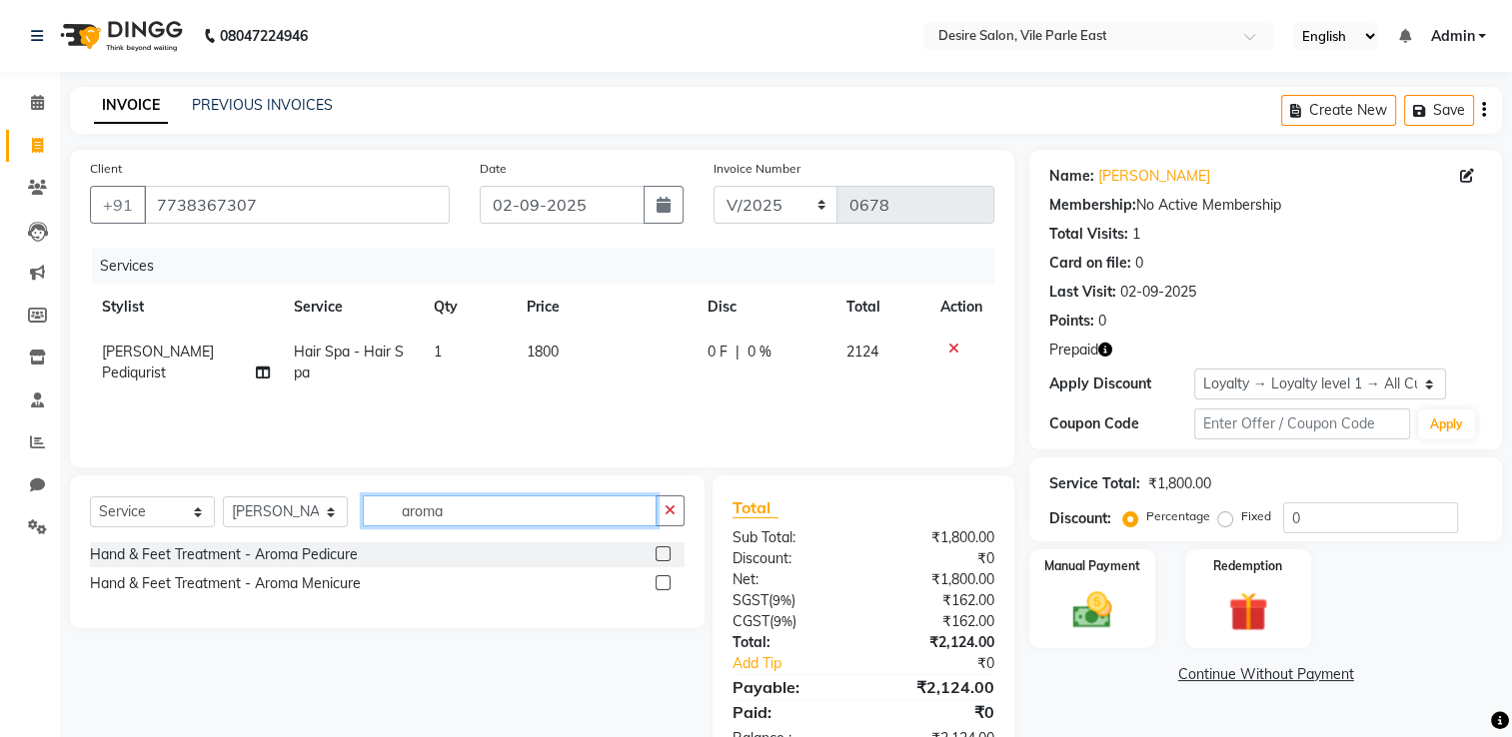
type input "aroma"
click at [658, 549] on label at bounding box center [662, 553] width 15 height 15
click at [658, 549] on input "checkbox" at bounding box center [661, 554] width 13 height 13
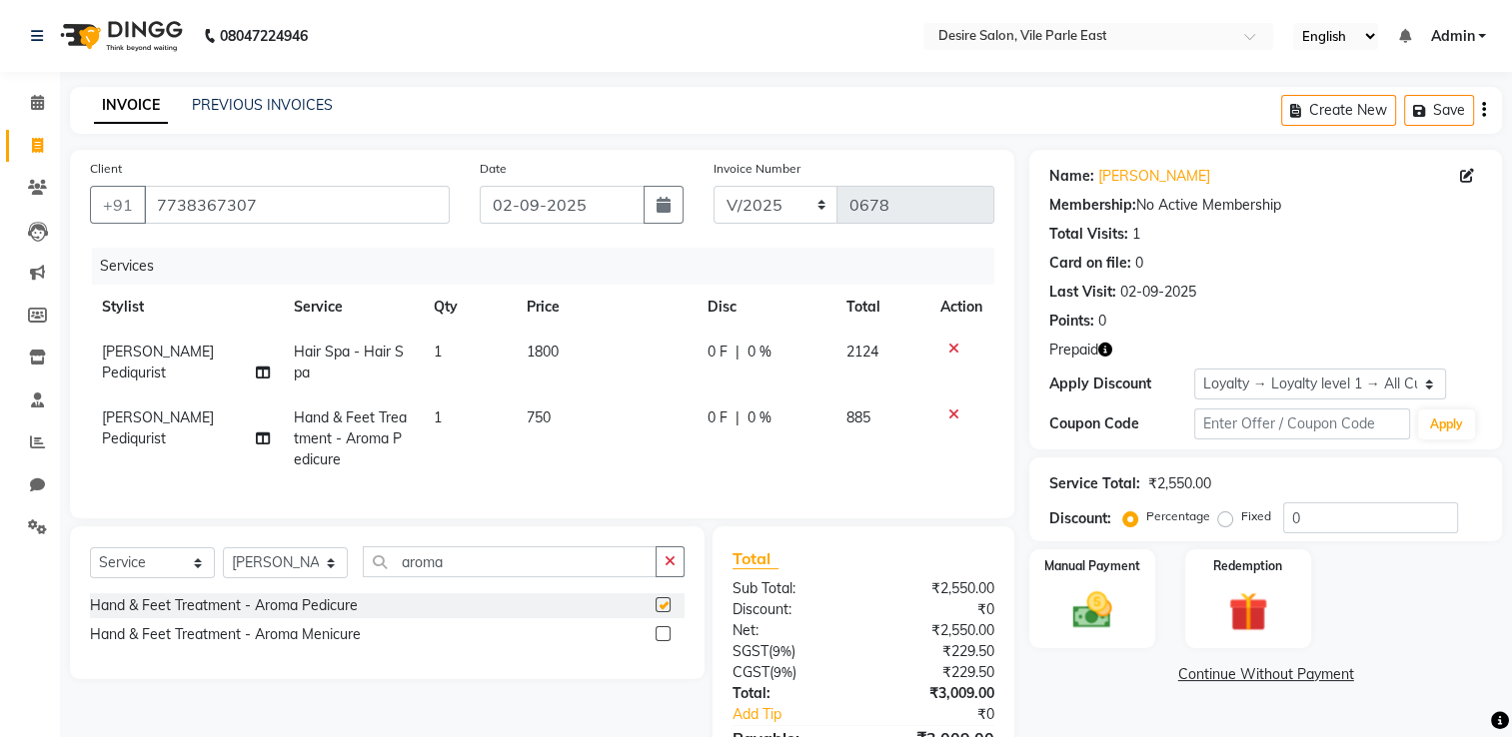
checkbox input "false"
click at [583, 427] on td "750" at bounding box center [605, 439] width 181 height 87
select select "85301"
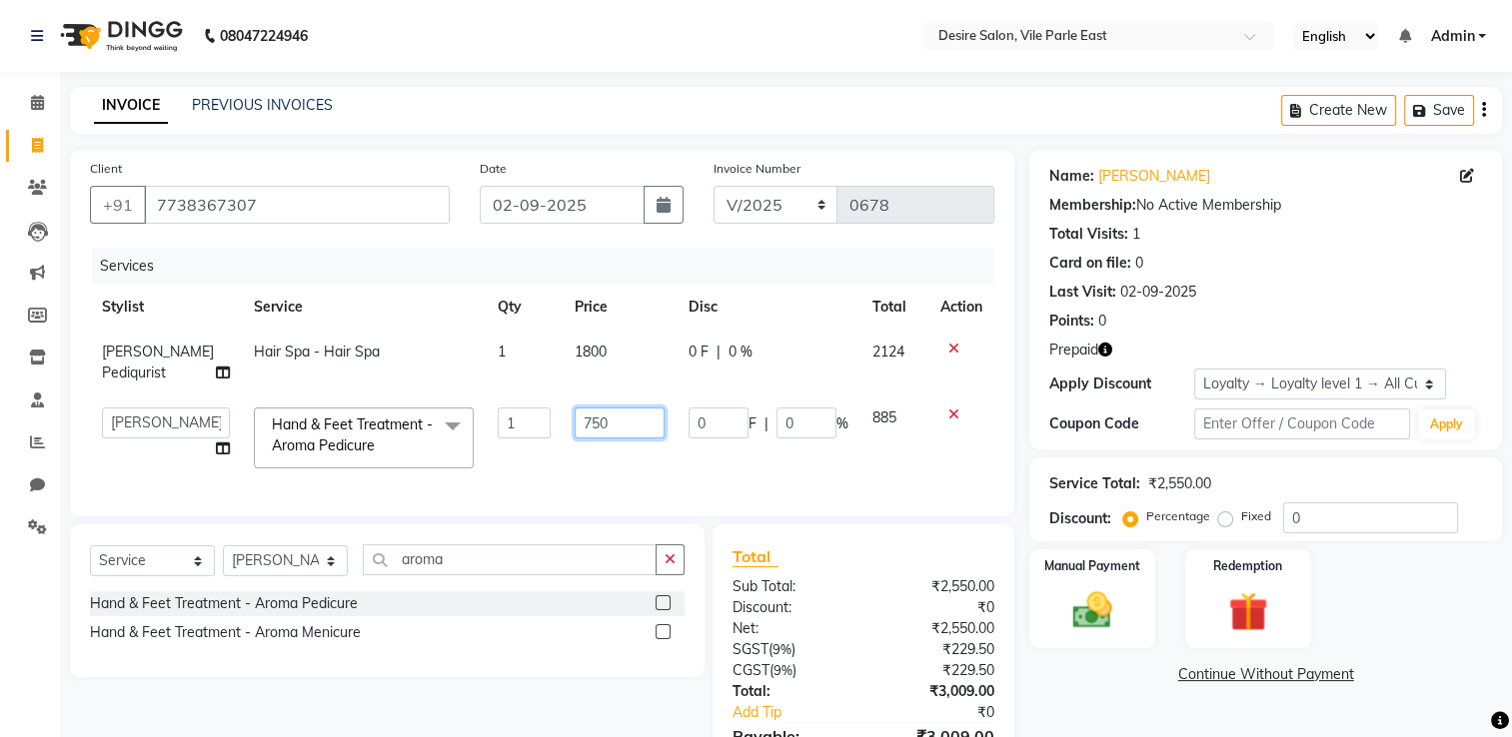
click at [626, 424] on input "750" at bounding box center [618, 423] width 89 height 31
type input "7"
type input "1000"
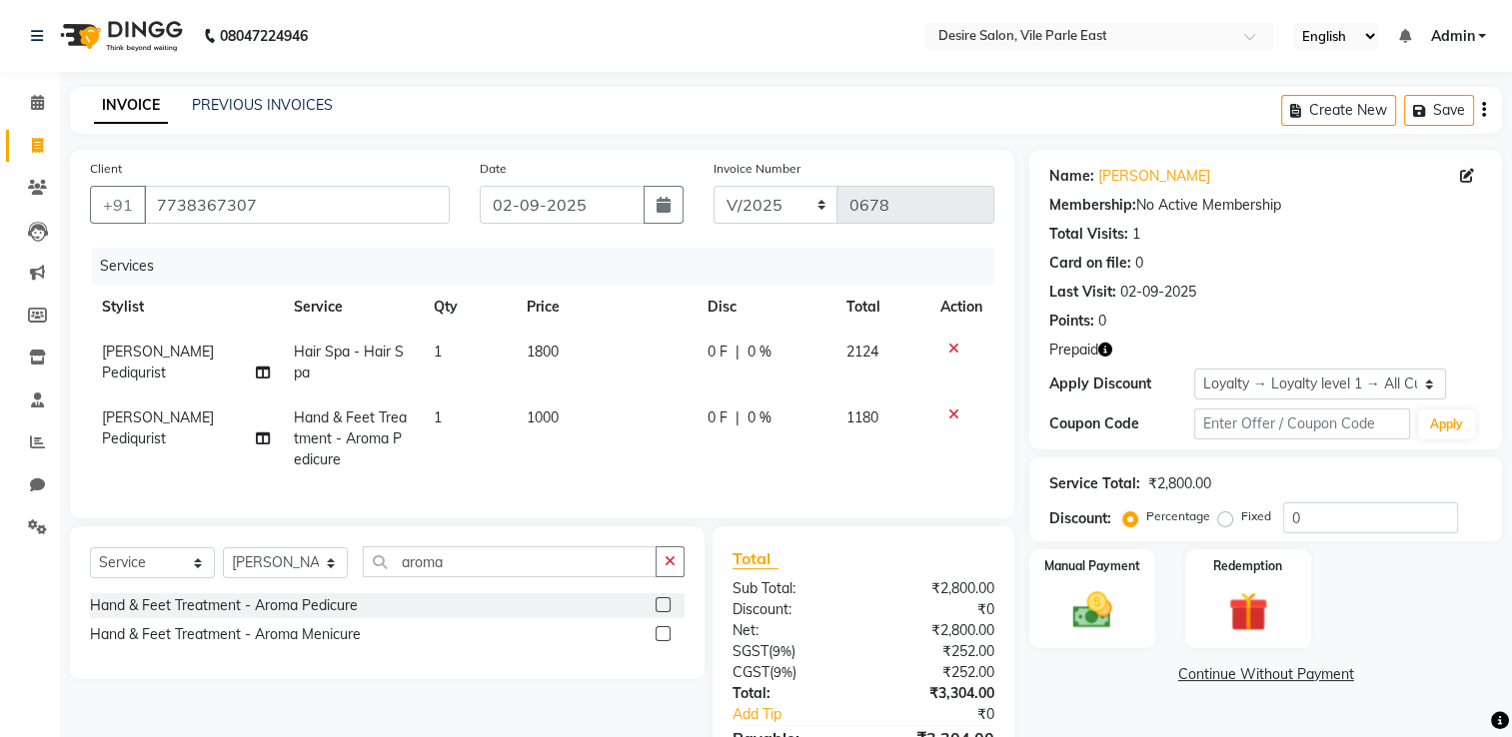
click at [605, 355] on td "1800" at bounding box center [605, 363] width 181 height 66
select select "85301"
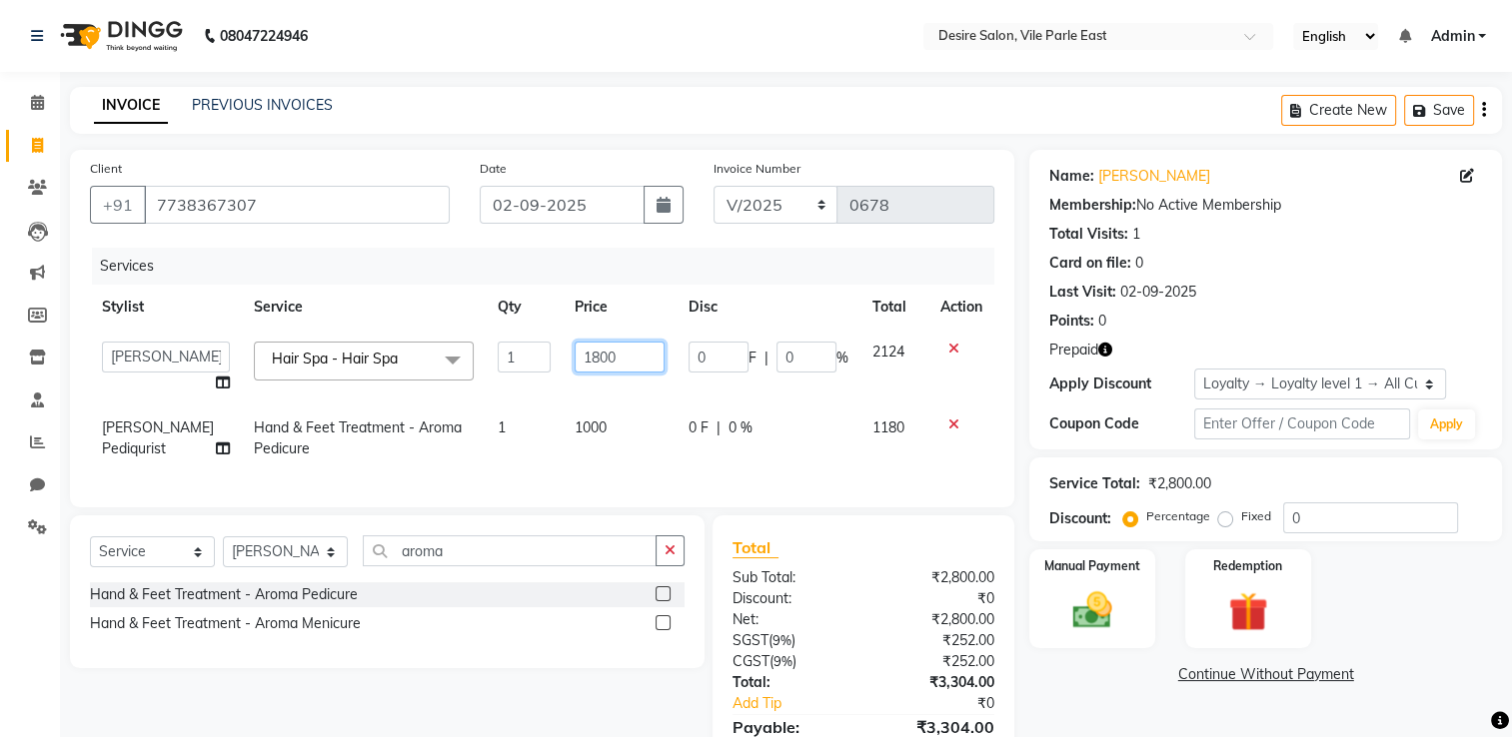
click at [605, 355] on input "1800" at bounding box center [618, 357] width 89 height 31
type input "1"
type input "2000"
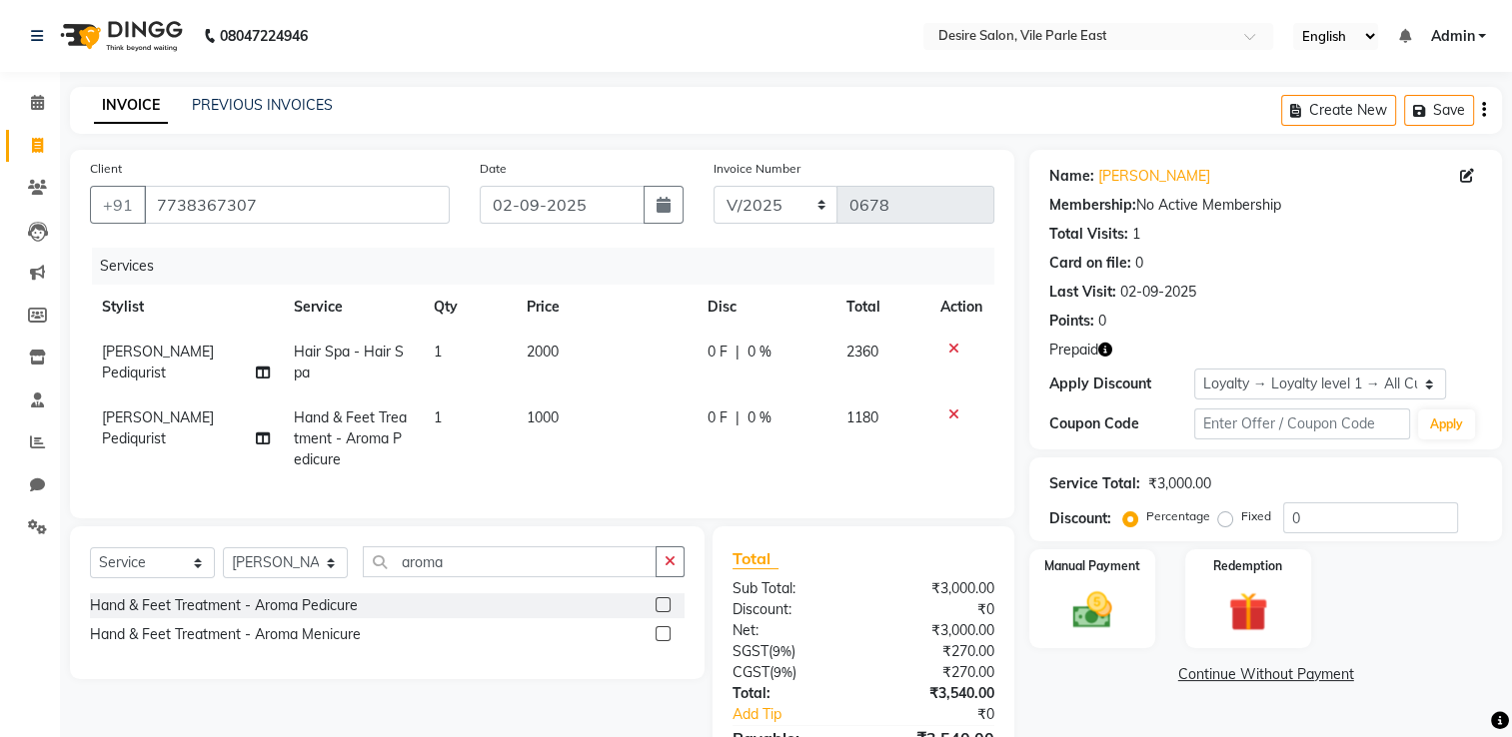
click at [634, 462] on td "1000" at bounding box center [605, 439] width 181 height 87
select select "85301"
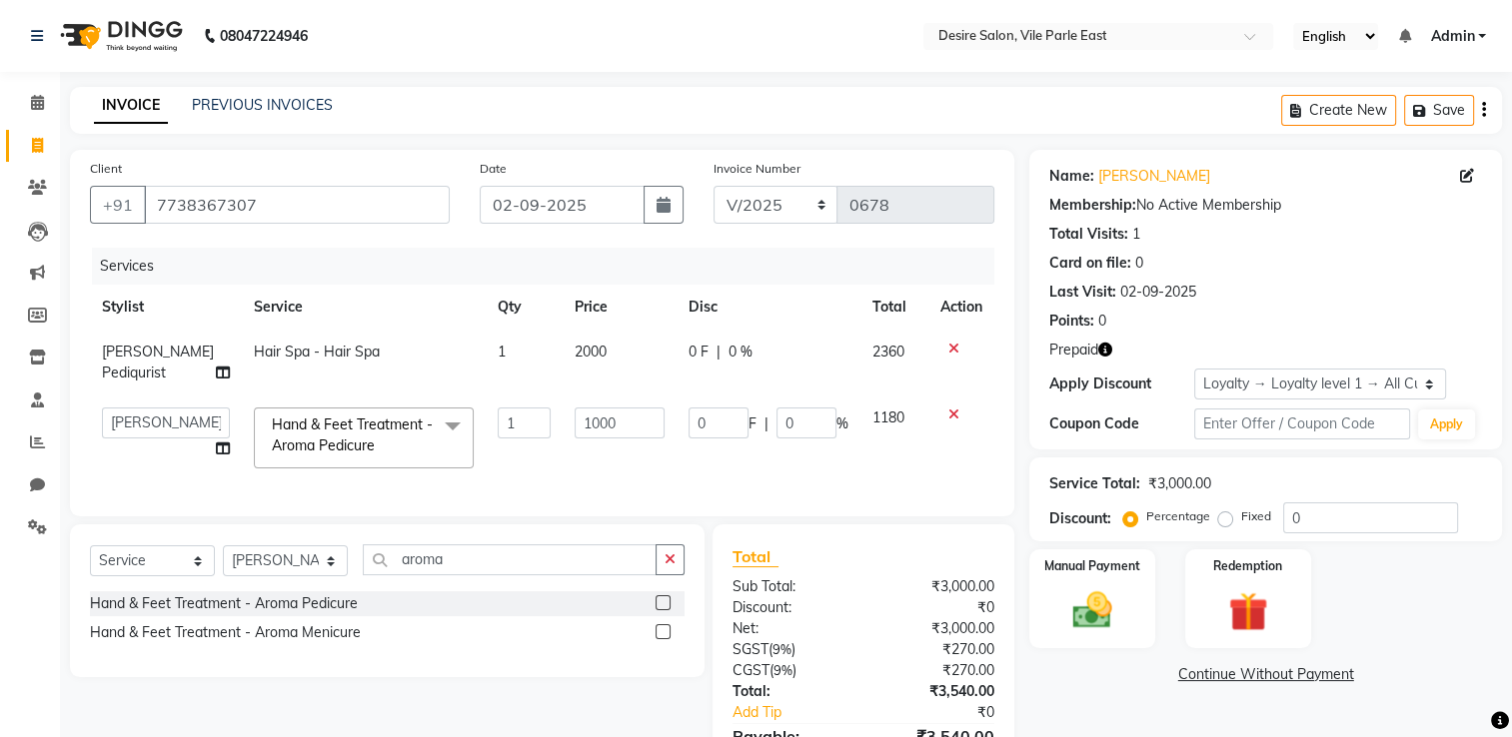
scroll to position [125, 0]
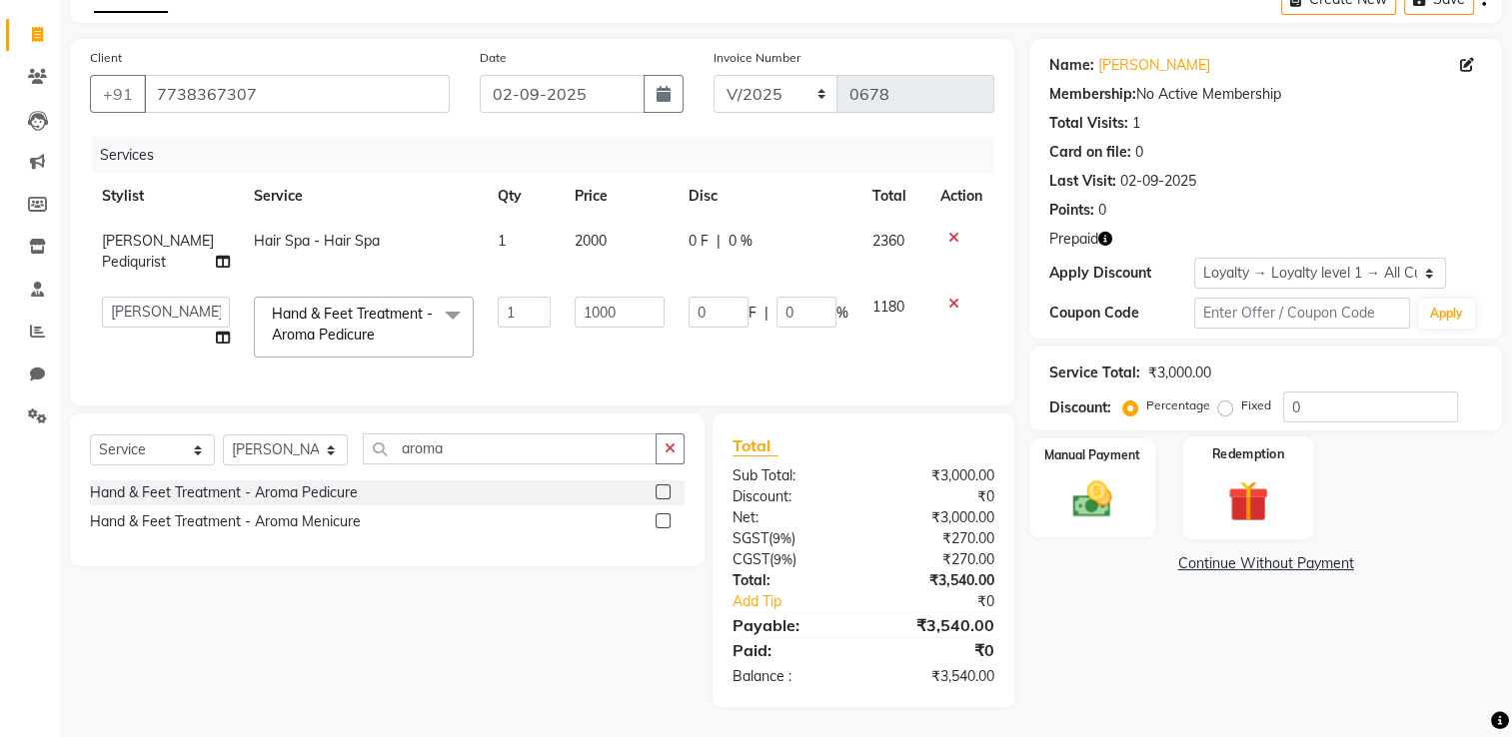
click at [1056, 489] on div "Redemption" at bounding box center [1247, 488] width 131 height 103
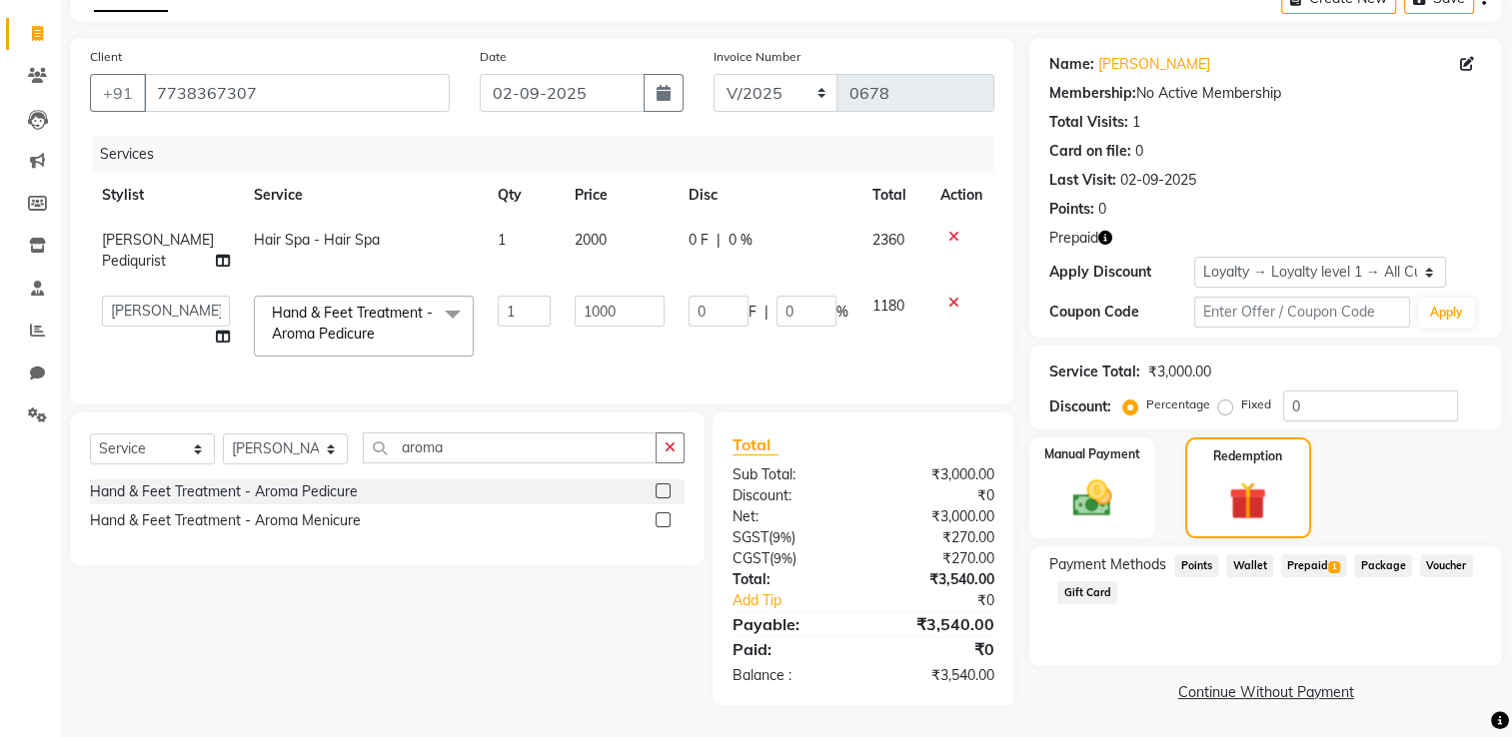
click at [1056, 557] on span "Prepaid 1" at bounding box center [1313, 565] width 65 height 23
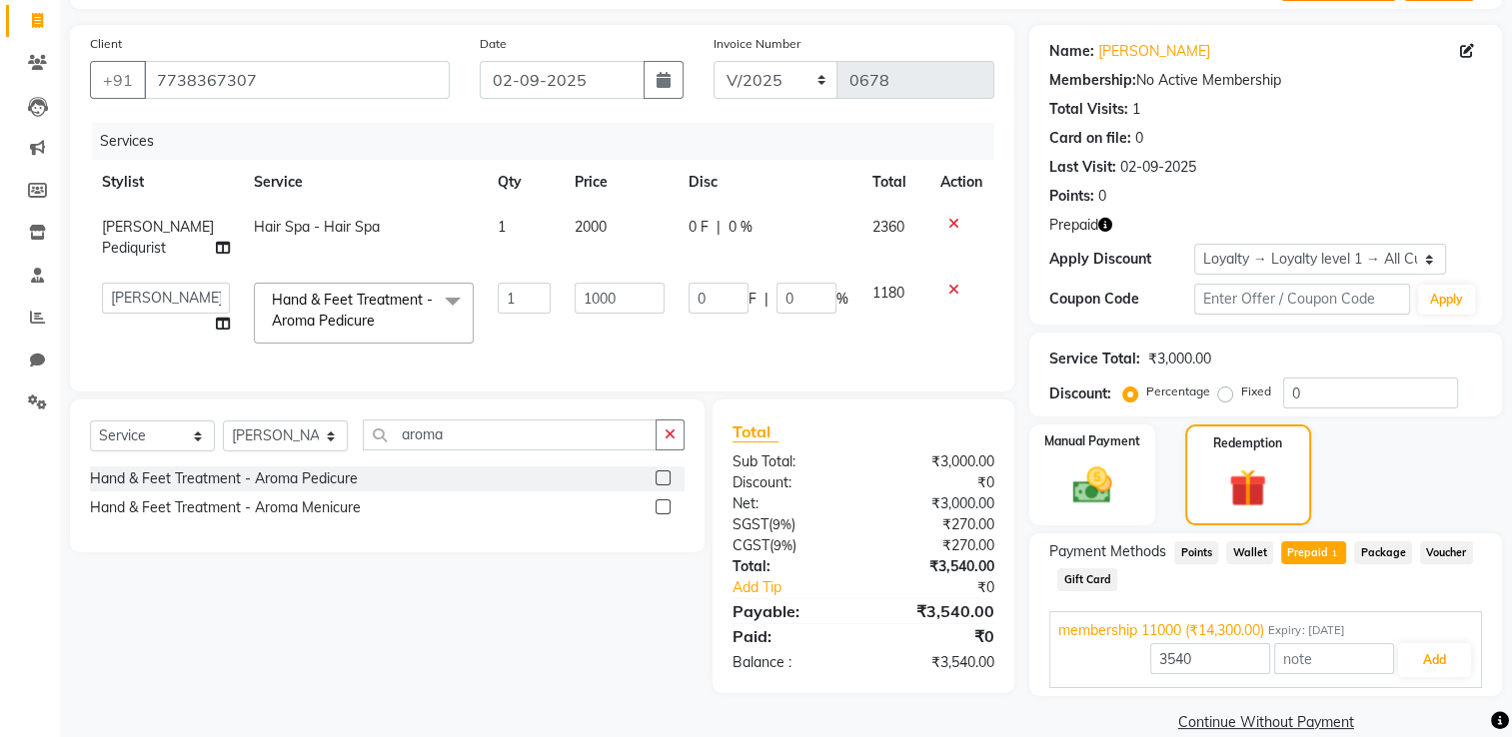
scroll to position [155, 0]
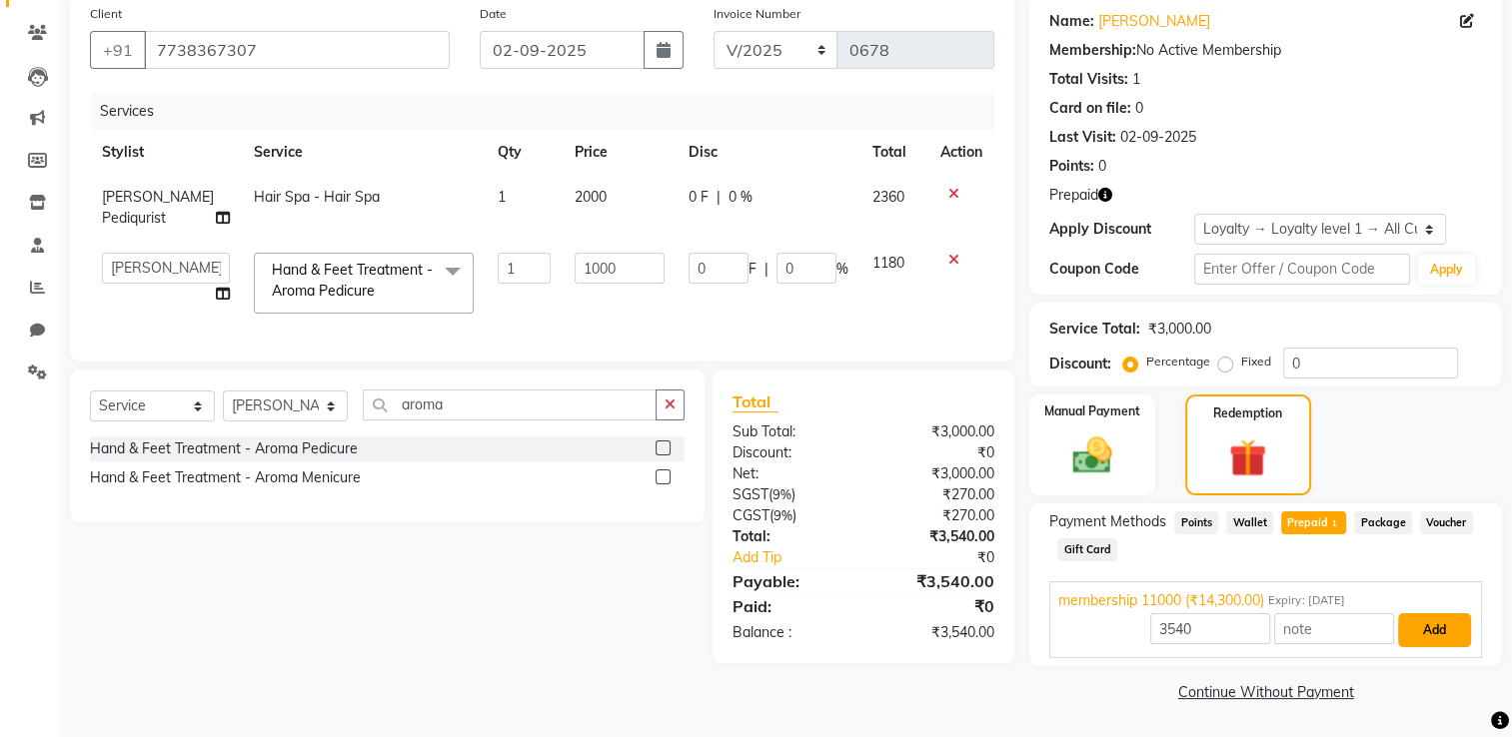
click at [1056, 589] on button "Add" at bounding box center [1434, 630] width 73 height 34
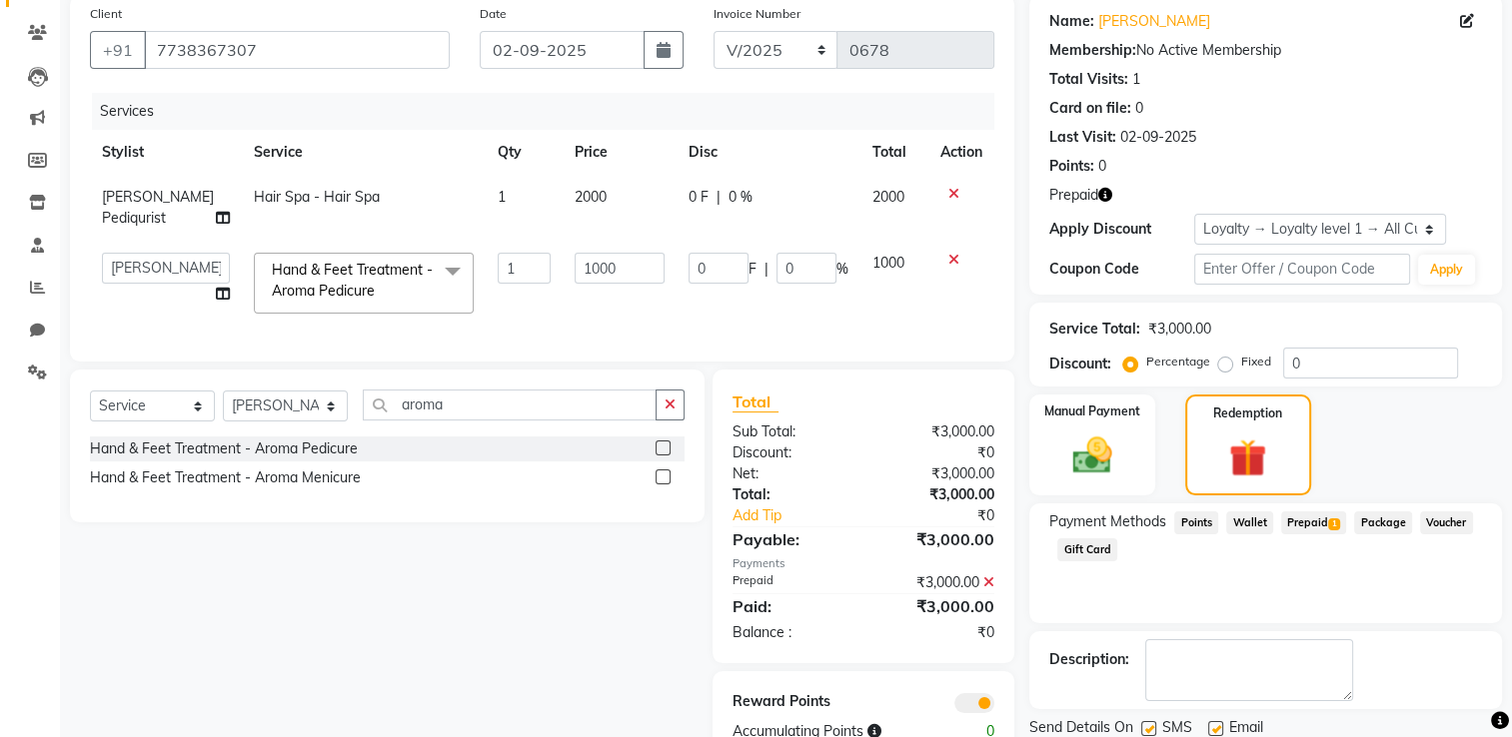
scroll to position [225, 0]
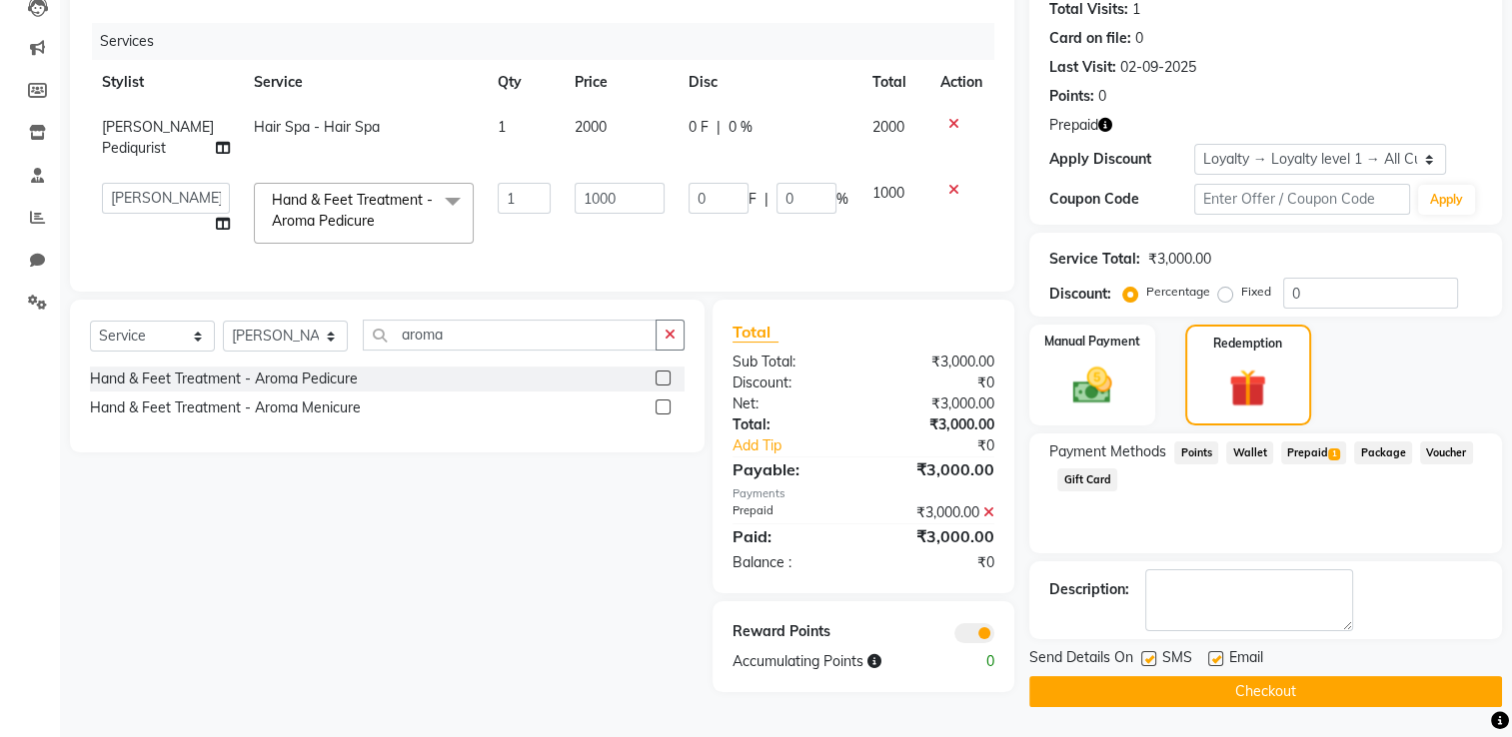
click at [1056, 589] on button "Checkout" at bounding box center [1265, 691] width 473 height 31
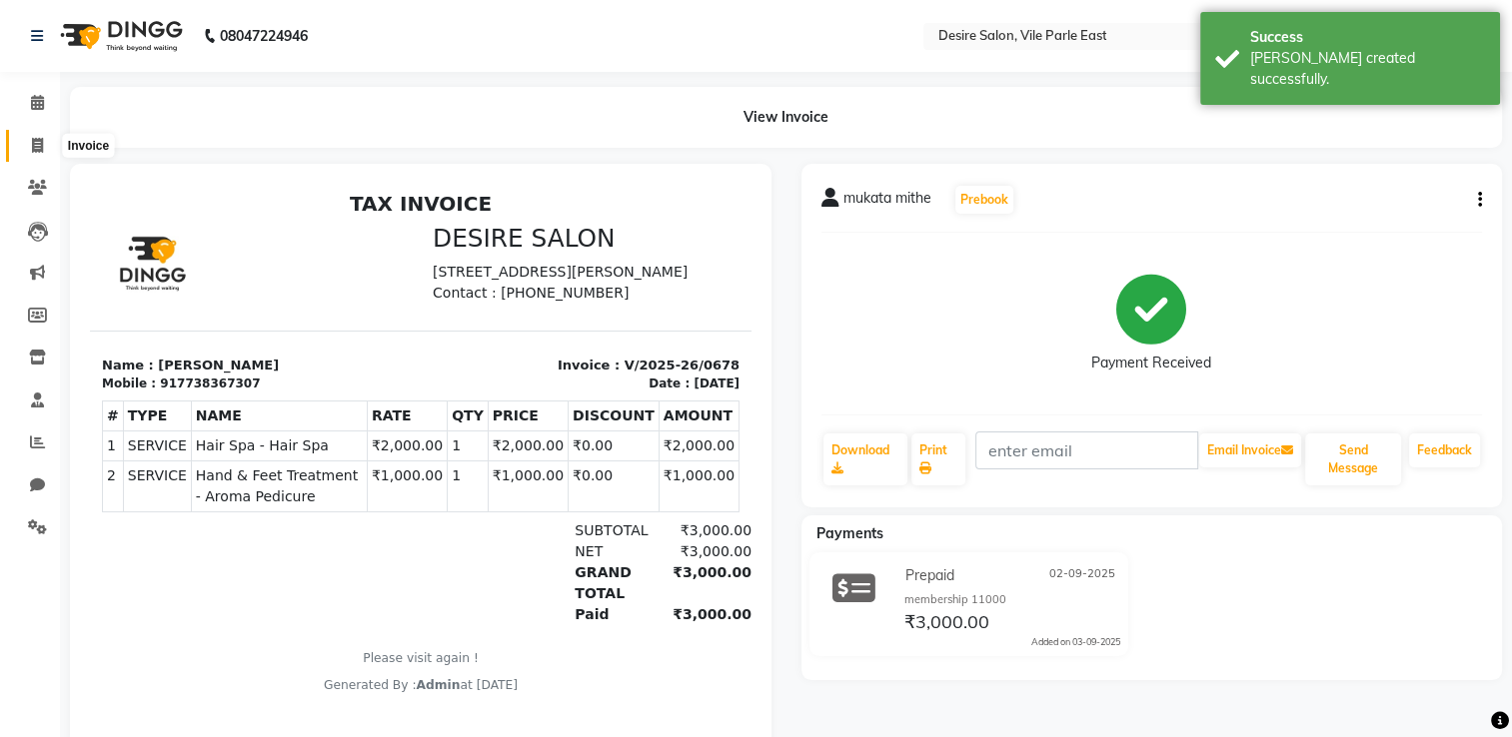
click at [35, 146] on icon at bounding box center [37, 145] width 11 height 15
select select "service"
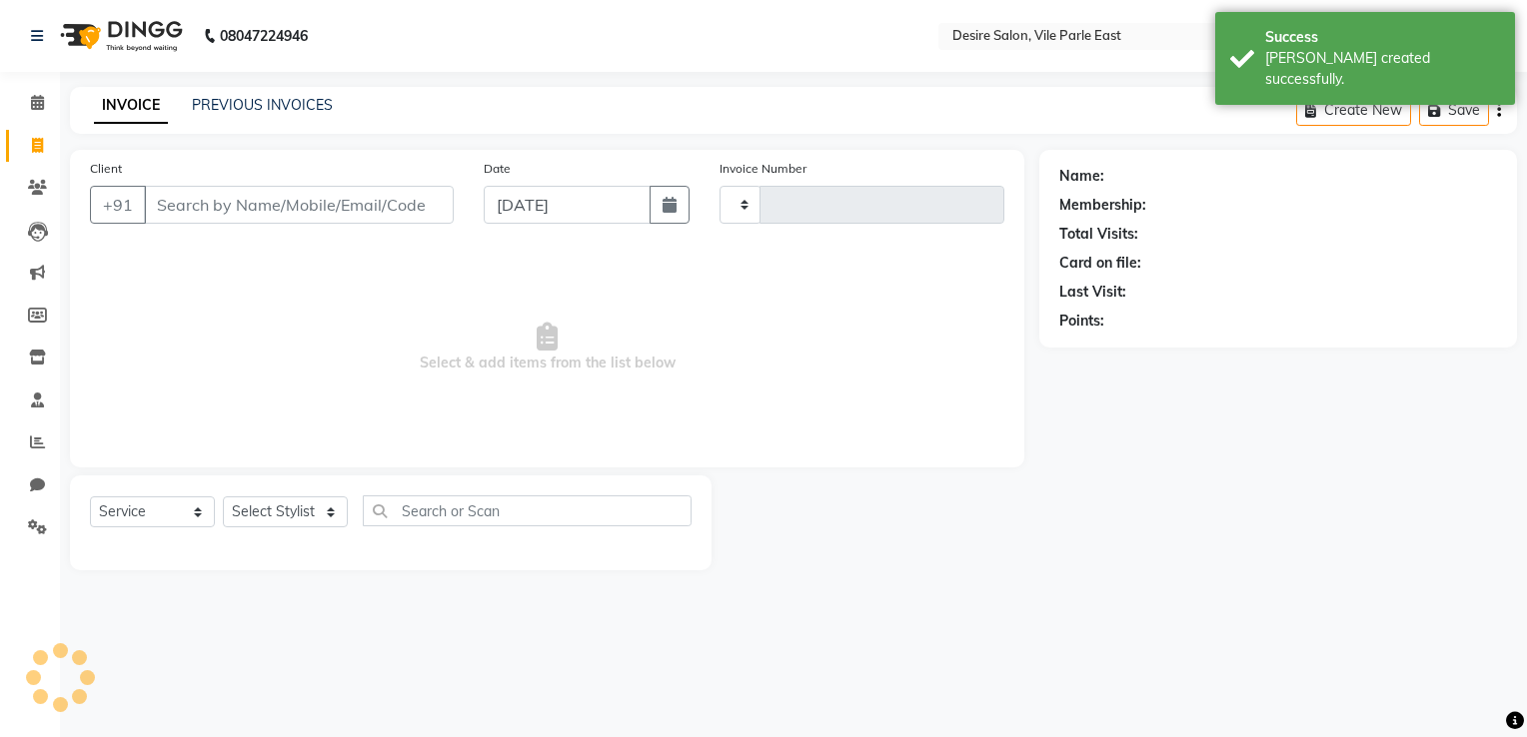
type input "0679"
select select "8076"
click at [595, 210] on input "[DATE]" at bounding box center [567, 205] width 167 height 38
select select "9"
select select "2025"
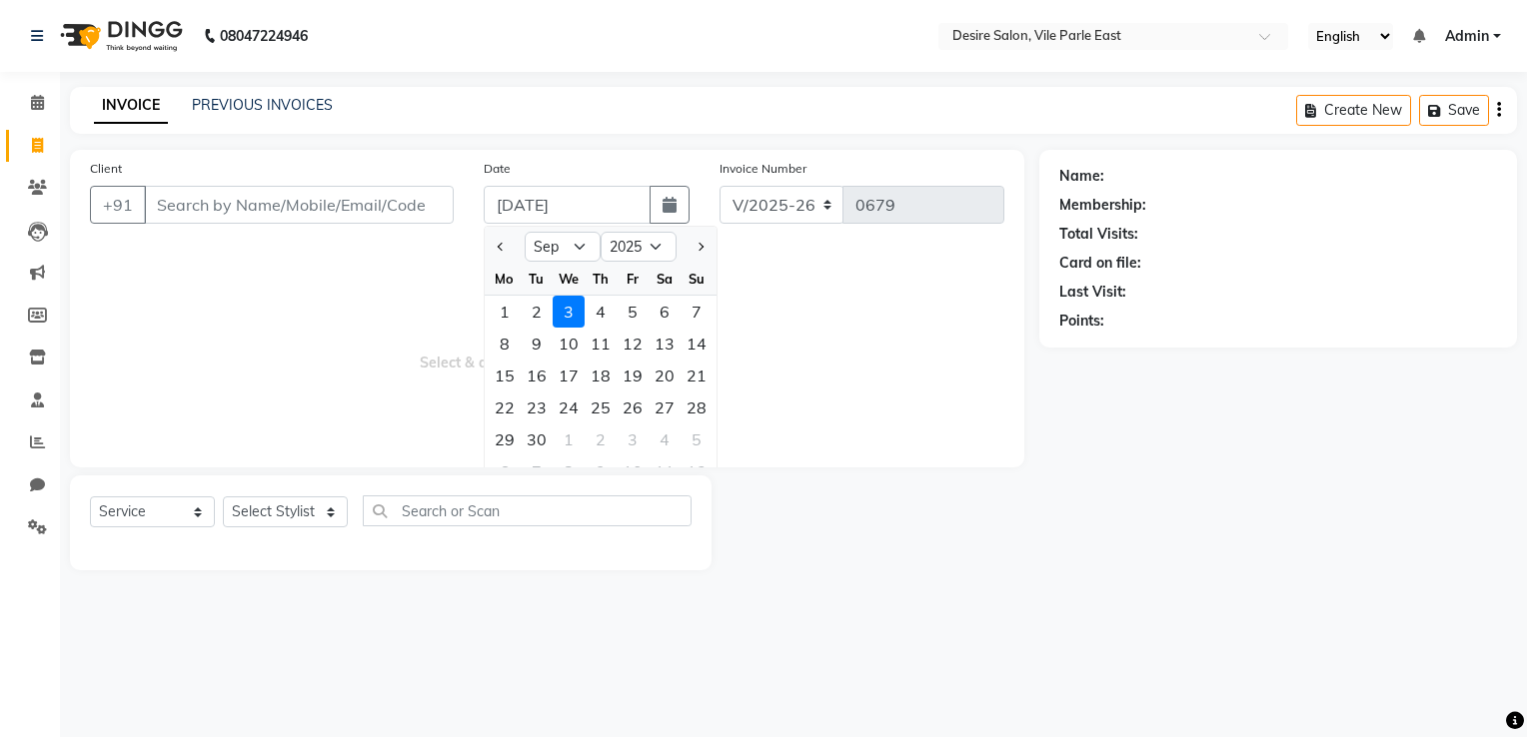
click at [234, 299] on span "Select & add items from the list below" at bounding box center [547, 348] width 914 height 200
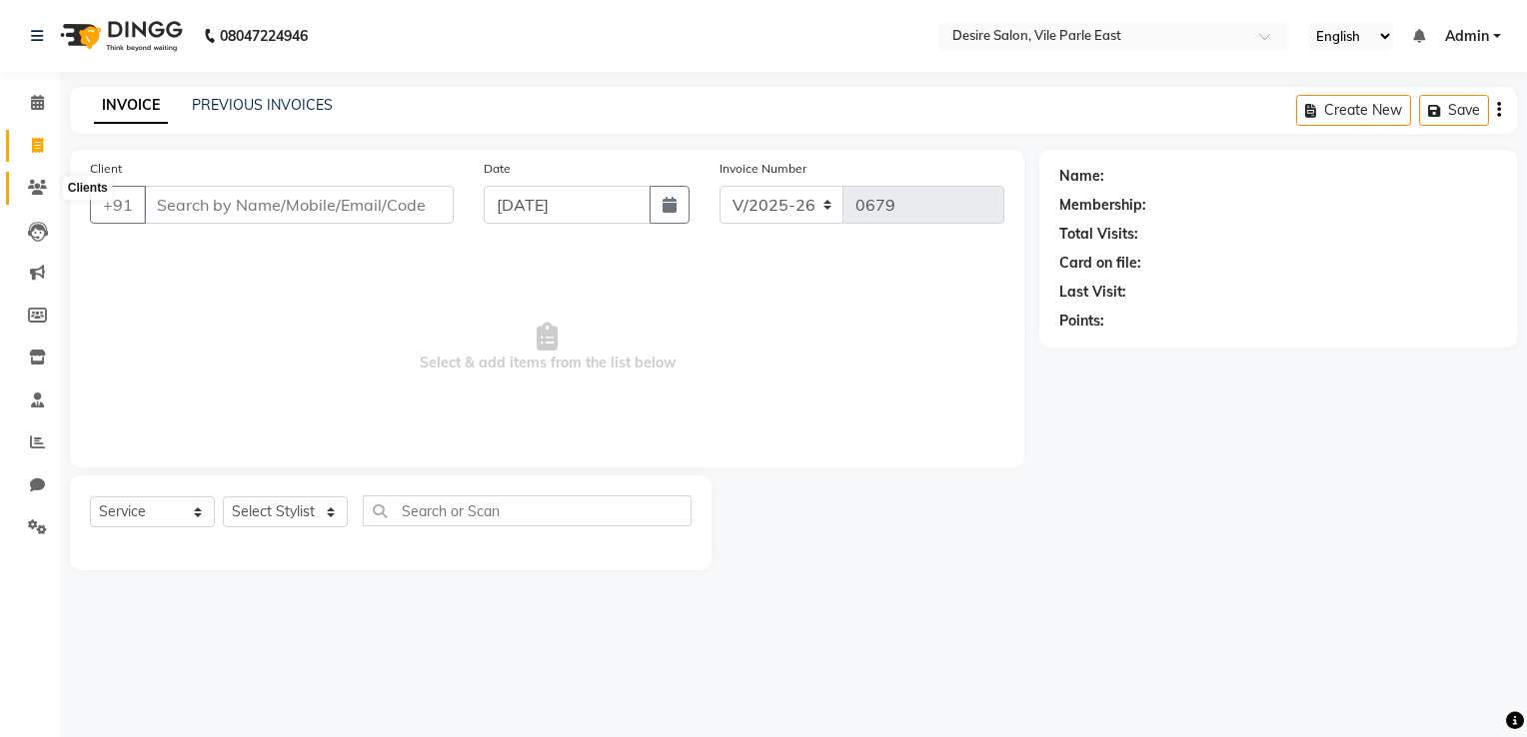
click at [34, 188] on icon at bounding box center [37, 187] width 19 height 15
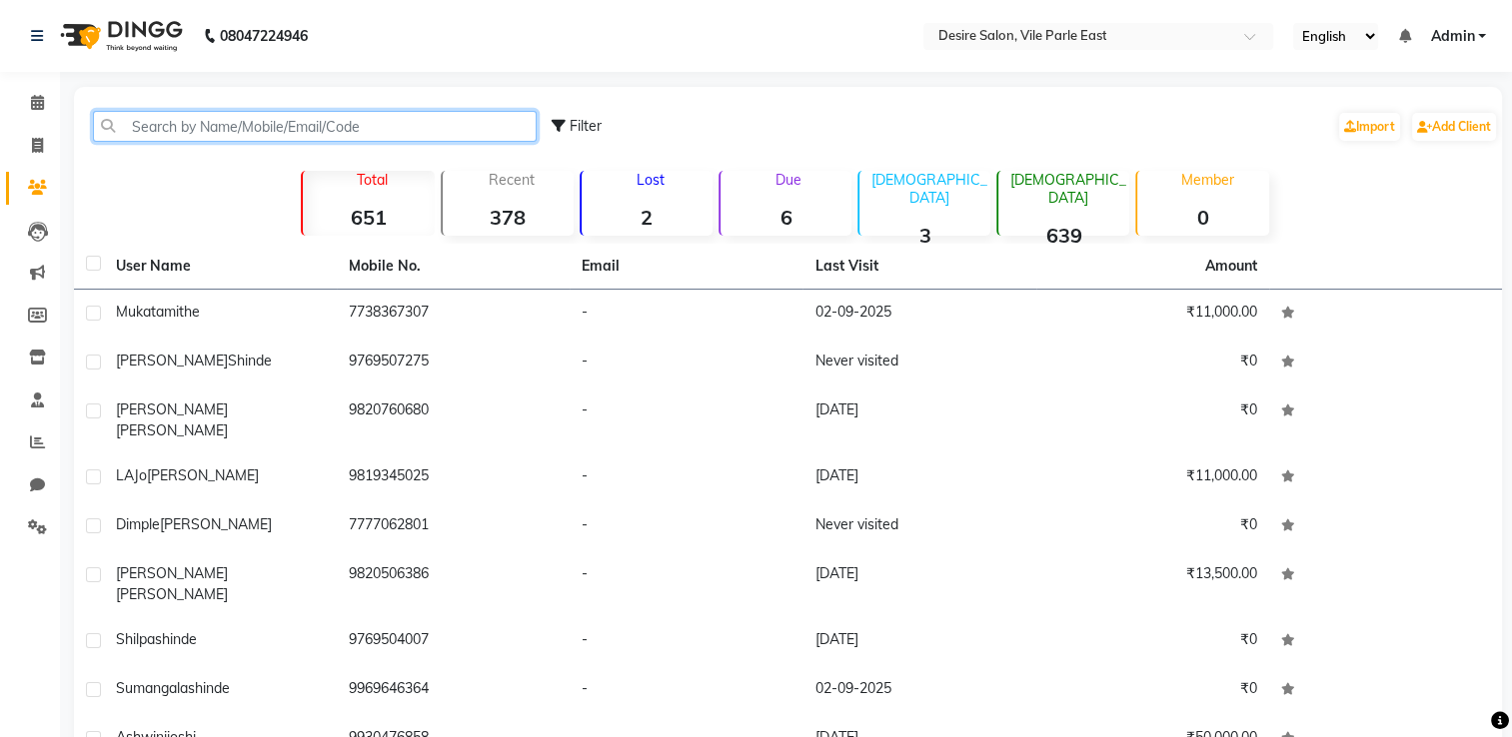
click at [200, 132] on input "text" at bounding box center [315, 126] width 444 height 31
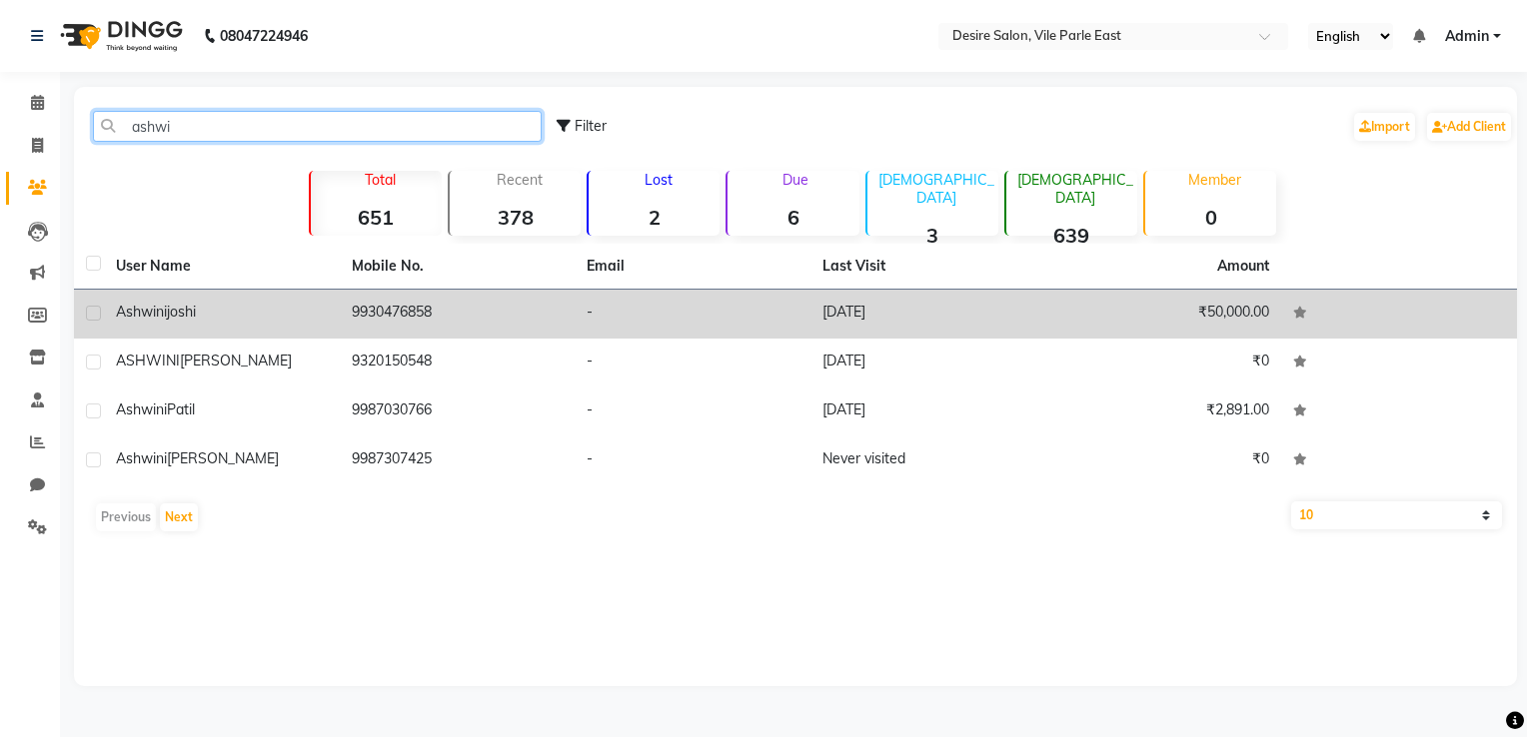
type input "ashwi"
click at [258, 333] on td "Ashwini joshi" at bounding box center [222, 314] width 236 height 49
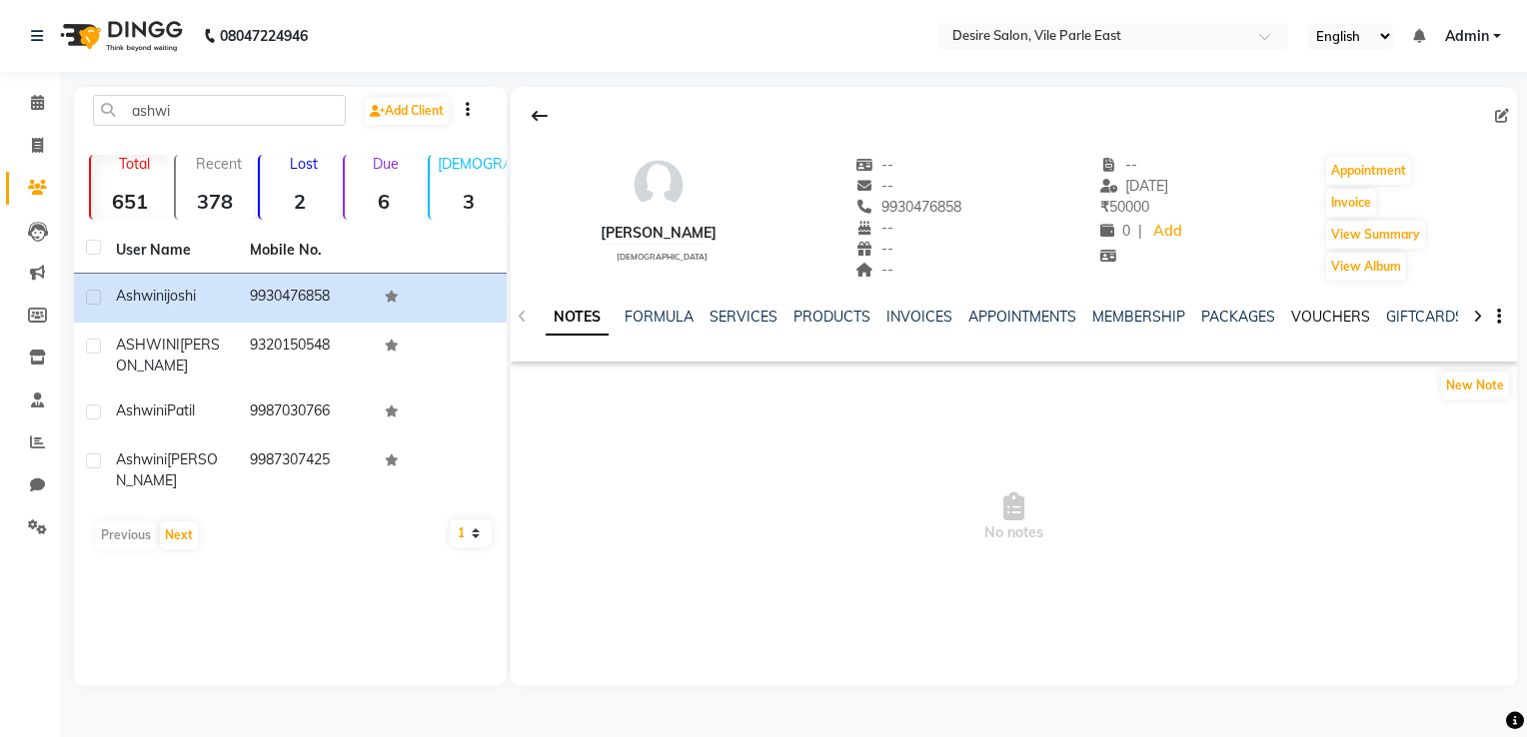
click at [1056, 321] on link "VOUCHERS" at bounding box center [1330, 317] width 79 height 18
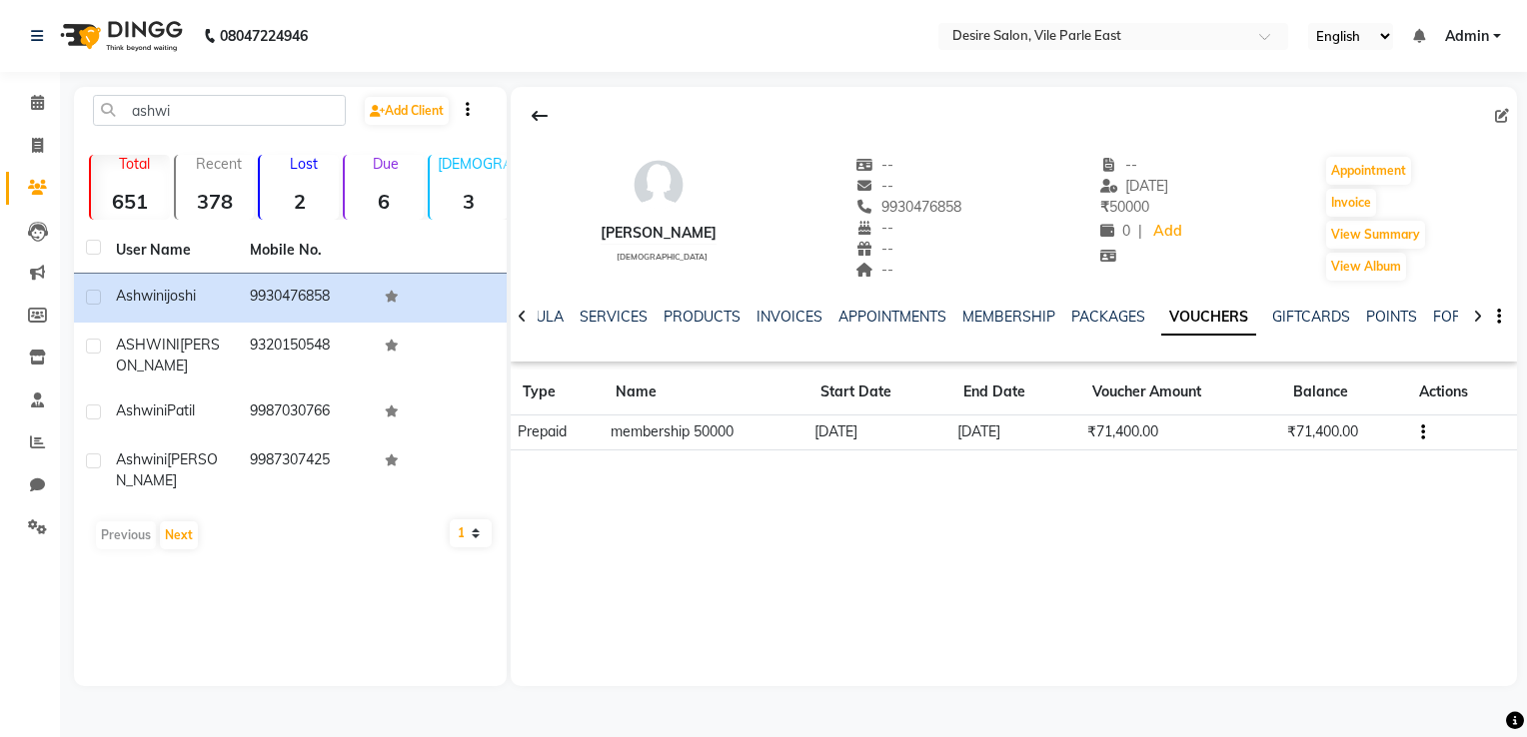
click at [308, 197] on strong "2" at bounding box center [299, 201] width 79 height 25
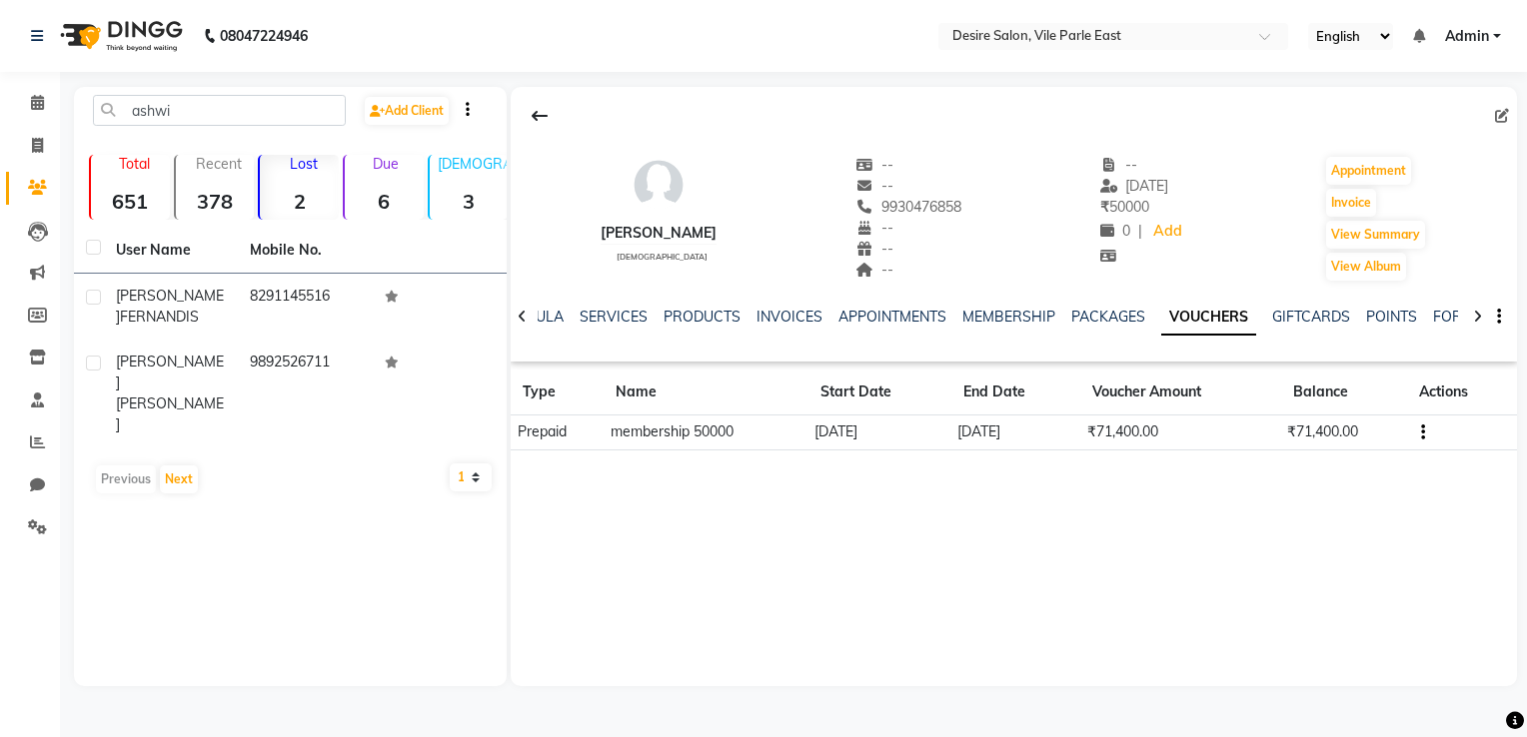
click at [400, 202] on strong "6" at bounding box center [384, 201] width 79 height 25
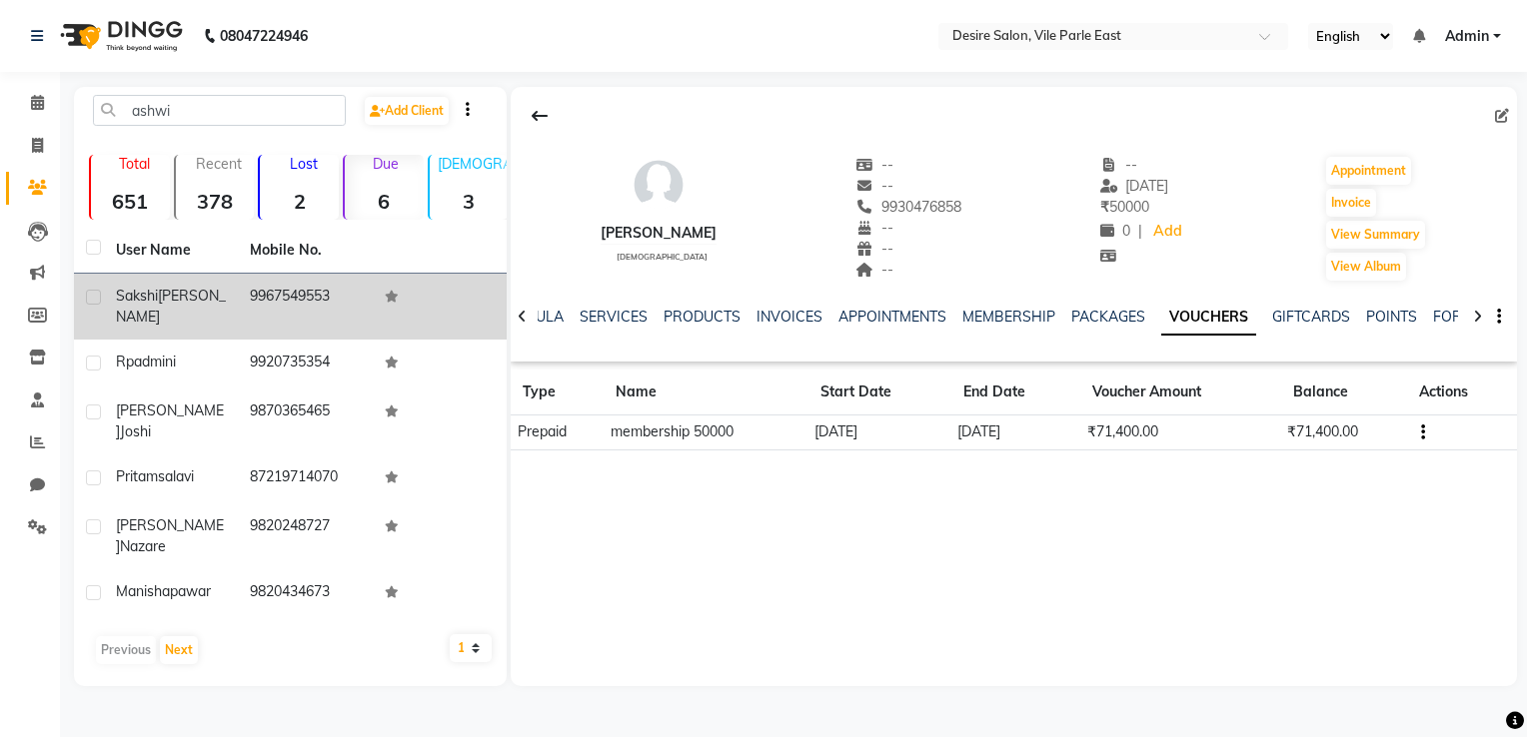
click at [269, 311] on td "9967549553" at bounding box center [305, 307] width 134 height 66
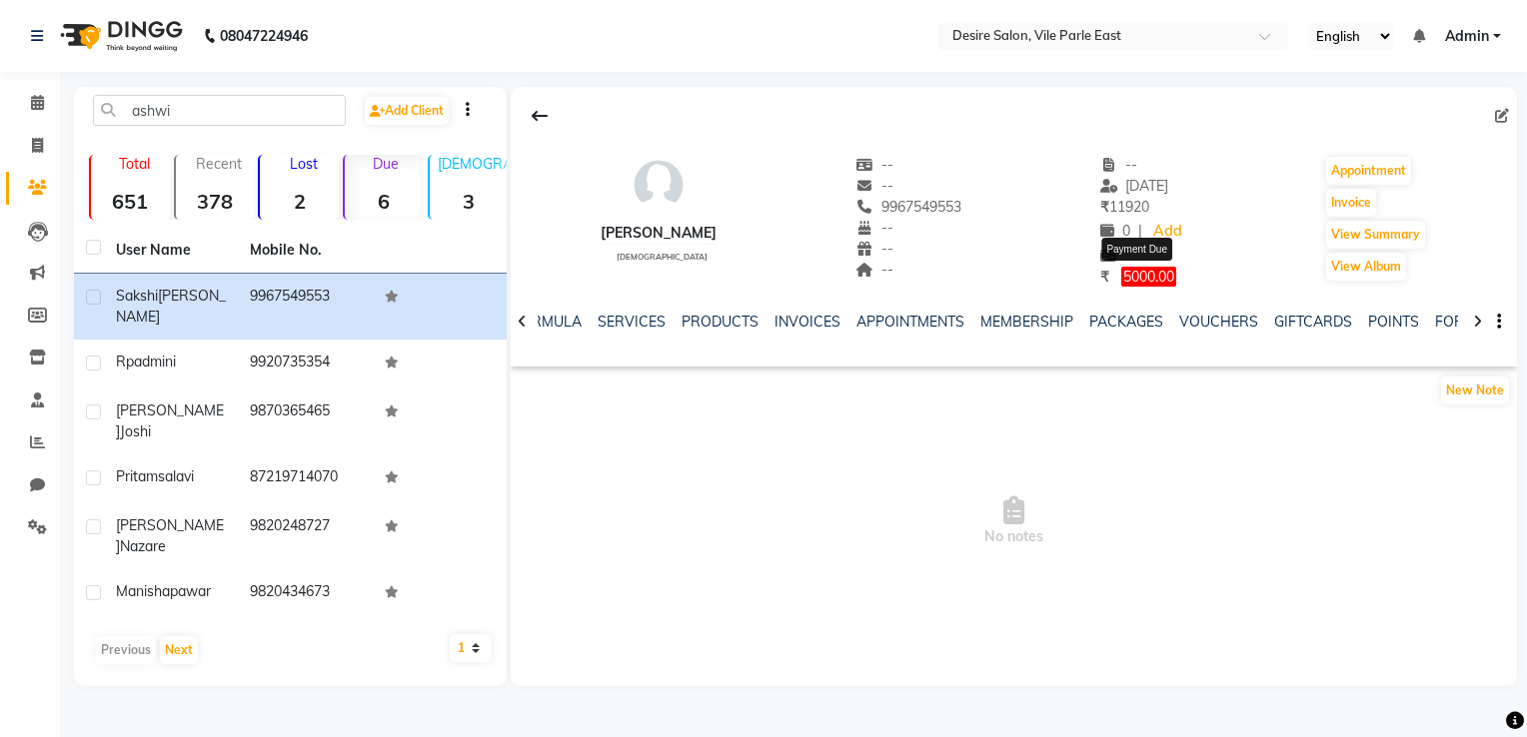
click at [1056, 278] on span "5000.00" at bounding box center [1148, 277] width 55 height 20
select select "1"
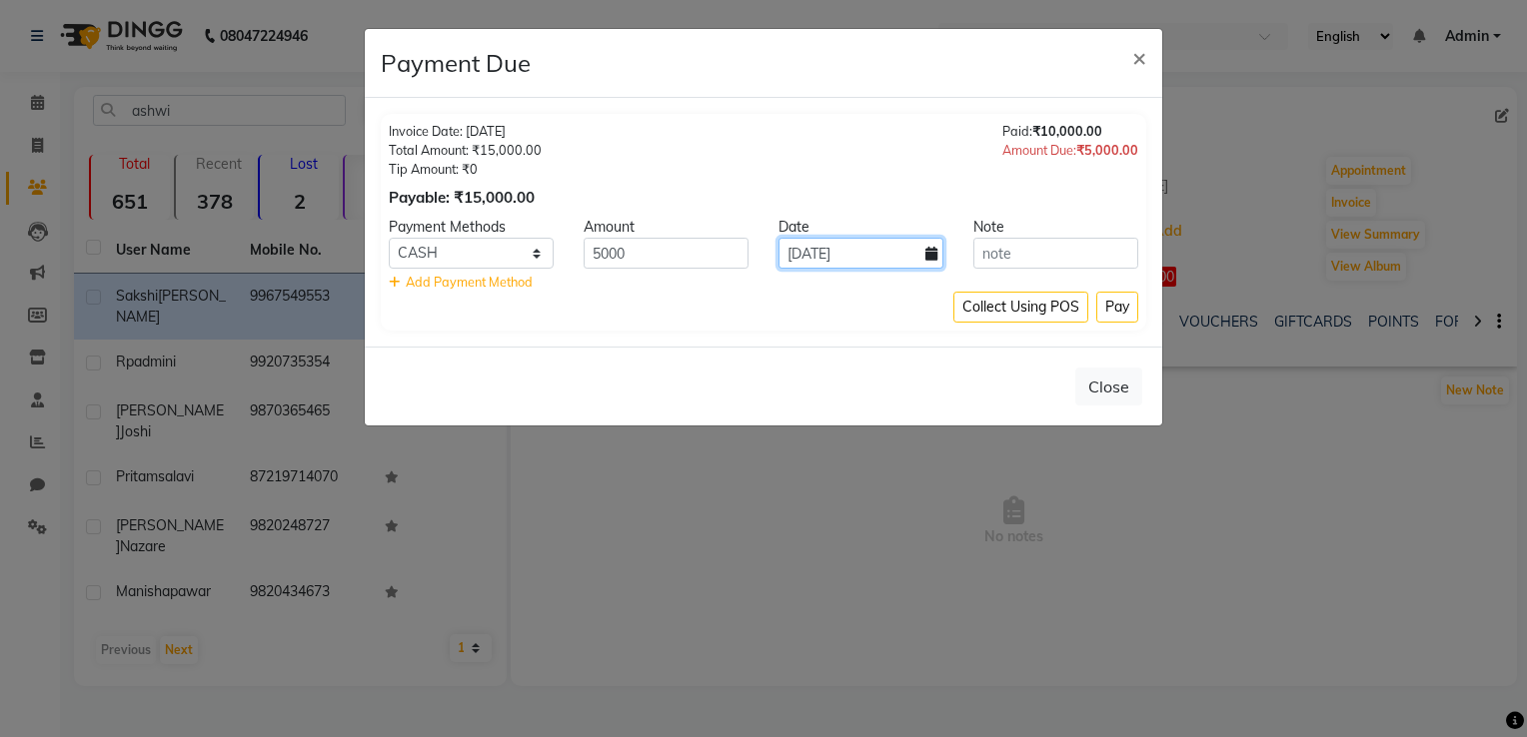
click at [867, 259] on input "[DATE]" at bounding box center [860, 253] width 165 height 31
select select "9"
select select "2025"
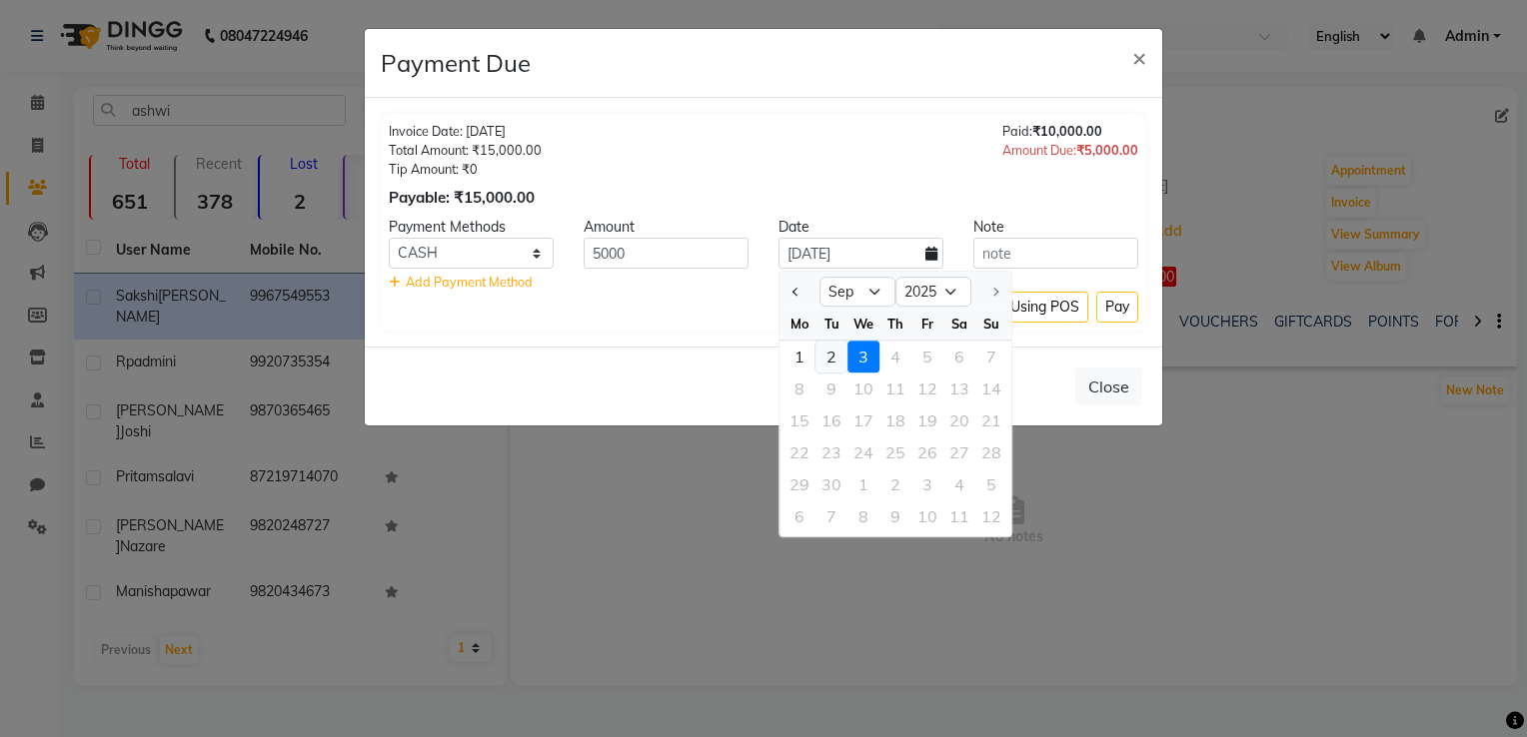
click at [831, 354] on div "2" at bounding box center [831, 357] width 32 height 32
type input "02-09-2025"
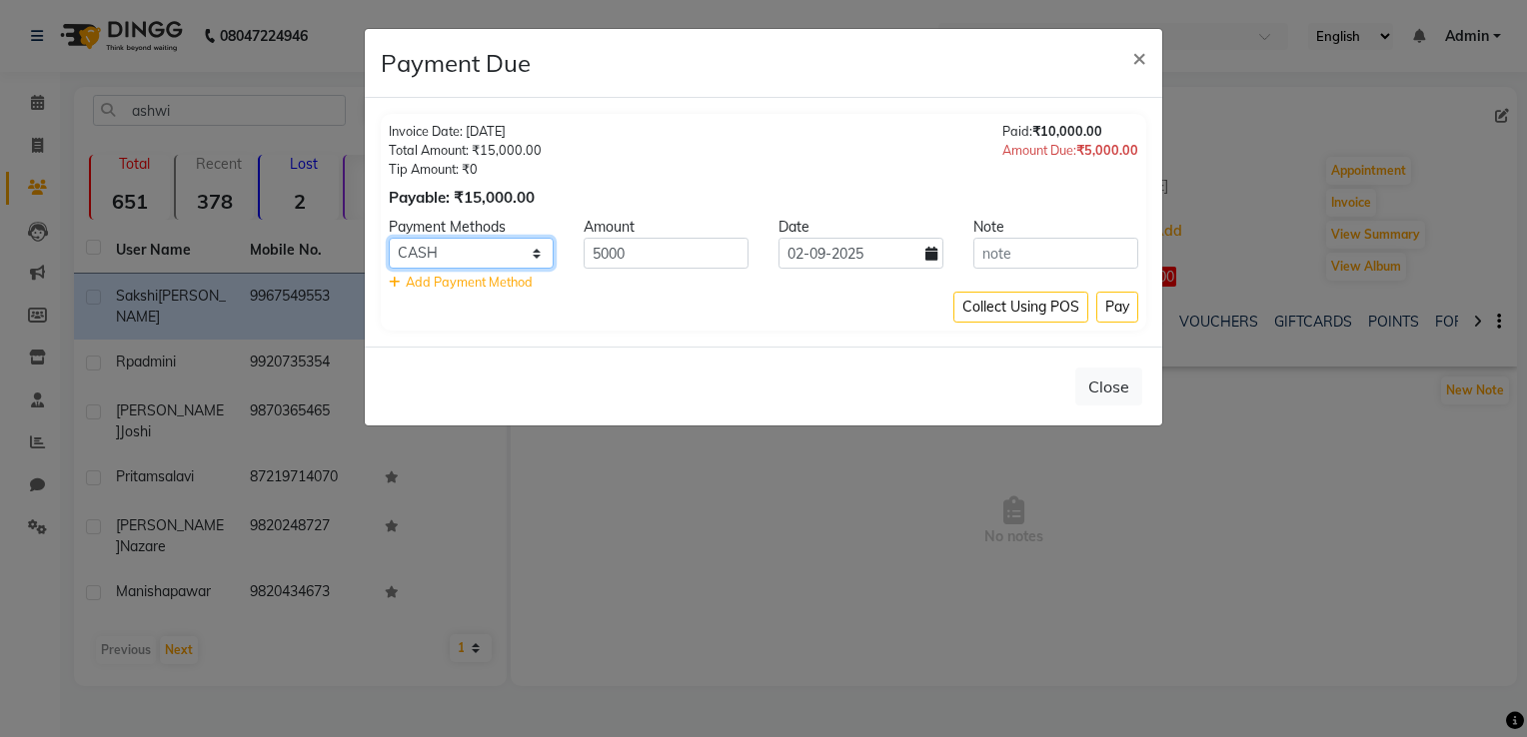
click at [536, 258] on select "GPay CARD Credit Card CASH" at bounding box center [471, 253] width 165 height 31
select select "5"
click at [389, 238] on select "GPay CARD Credit Card CASH" at bounding box center [471, 253] width 165 height 31
click at [1056, 306] on button "Pay" at bounding box center [1117, 307] width 42 height 31
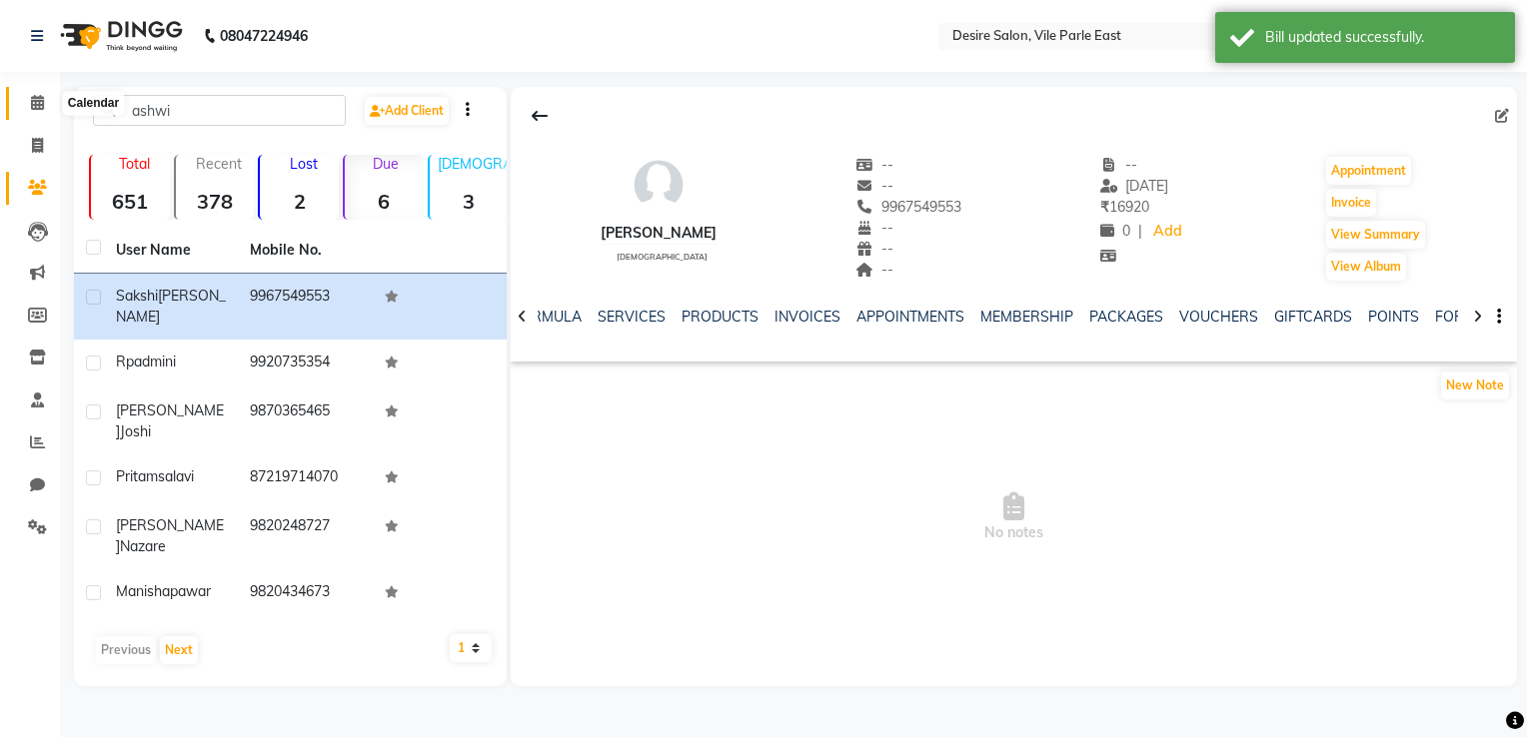
click at [34, 96] on icon at bounding box center [37, 102] width 13 height 15
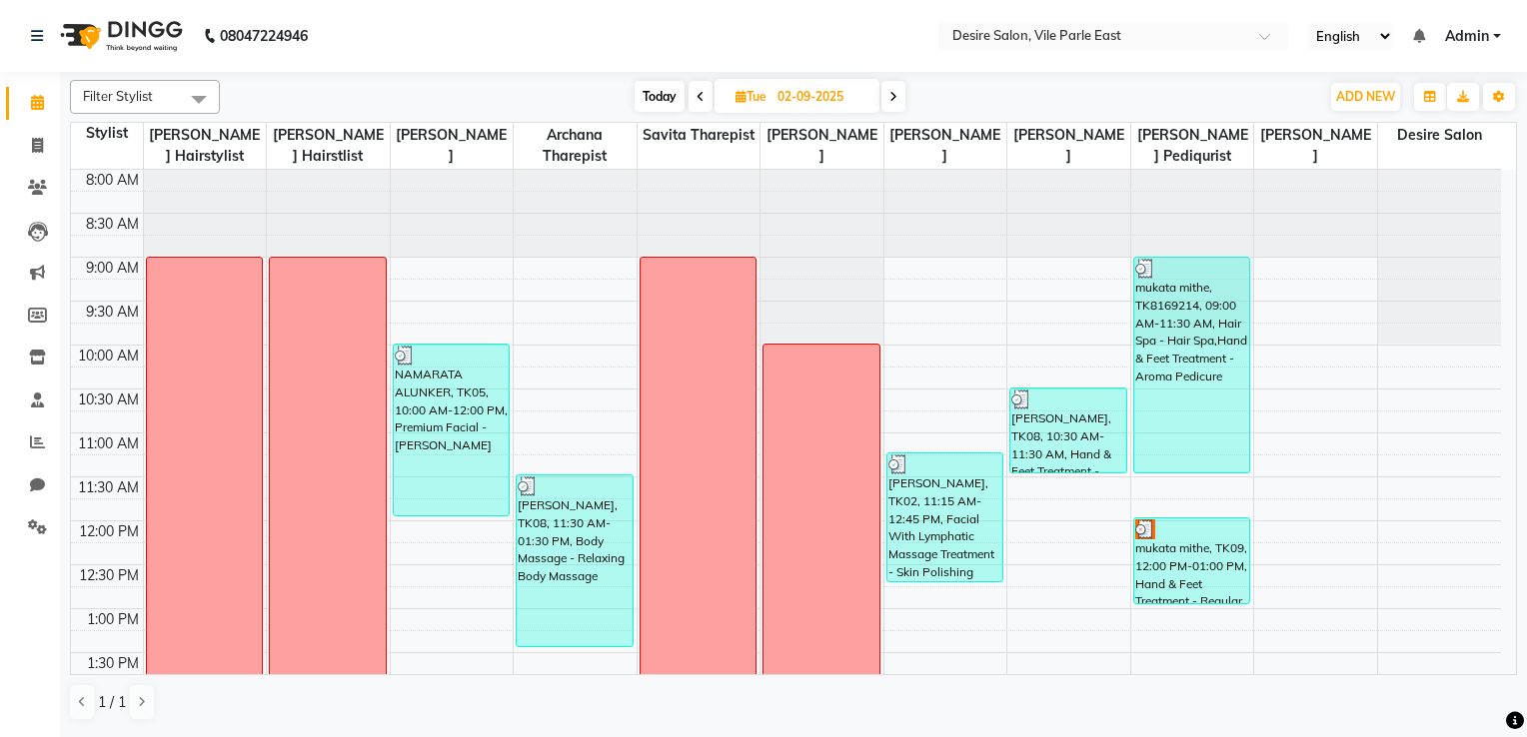
click at [891, 88] on span at bounding box center [893, 96] width 24 height 31
type input "[DATE]"
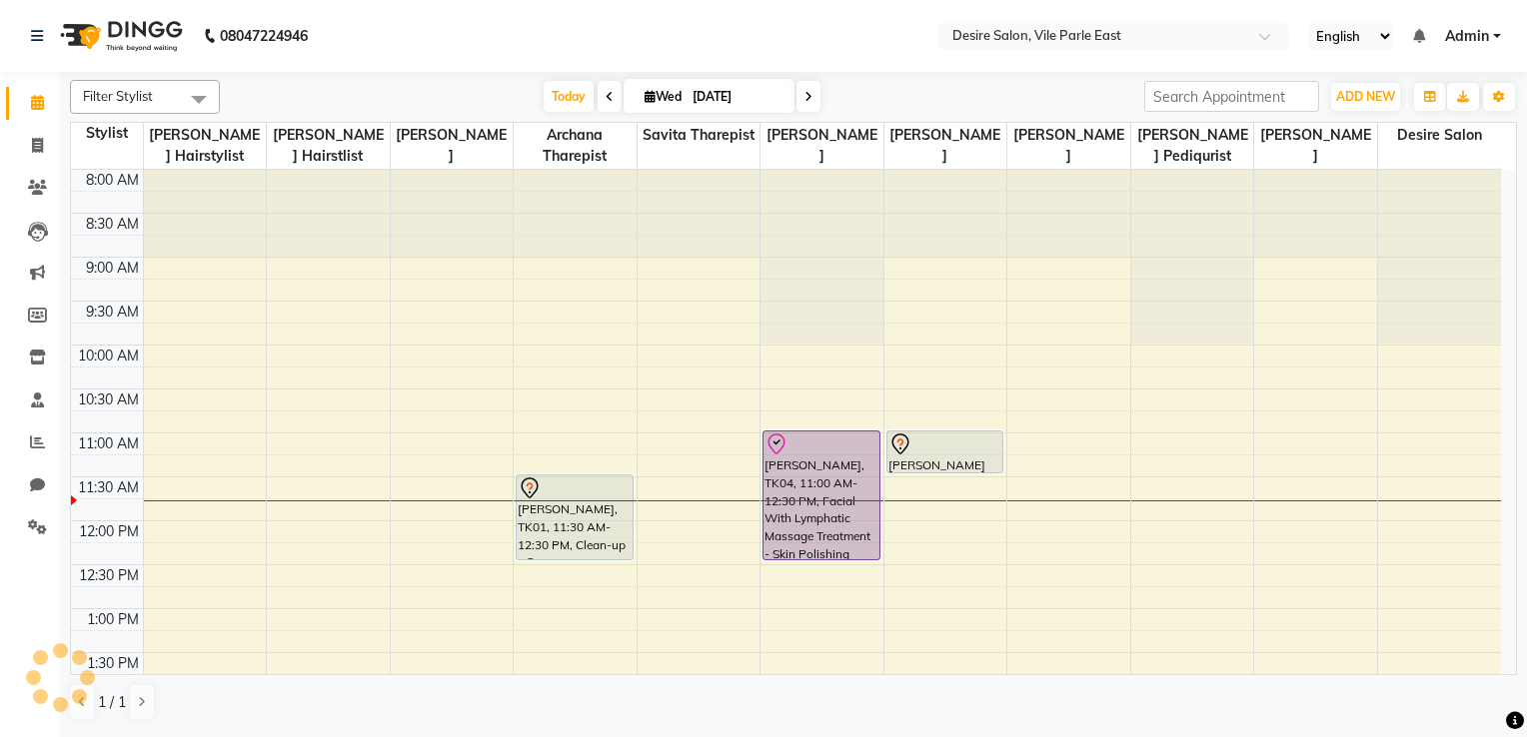
scroll to position [263, 0]
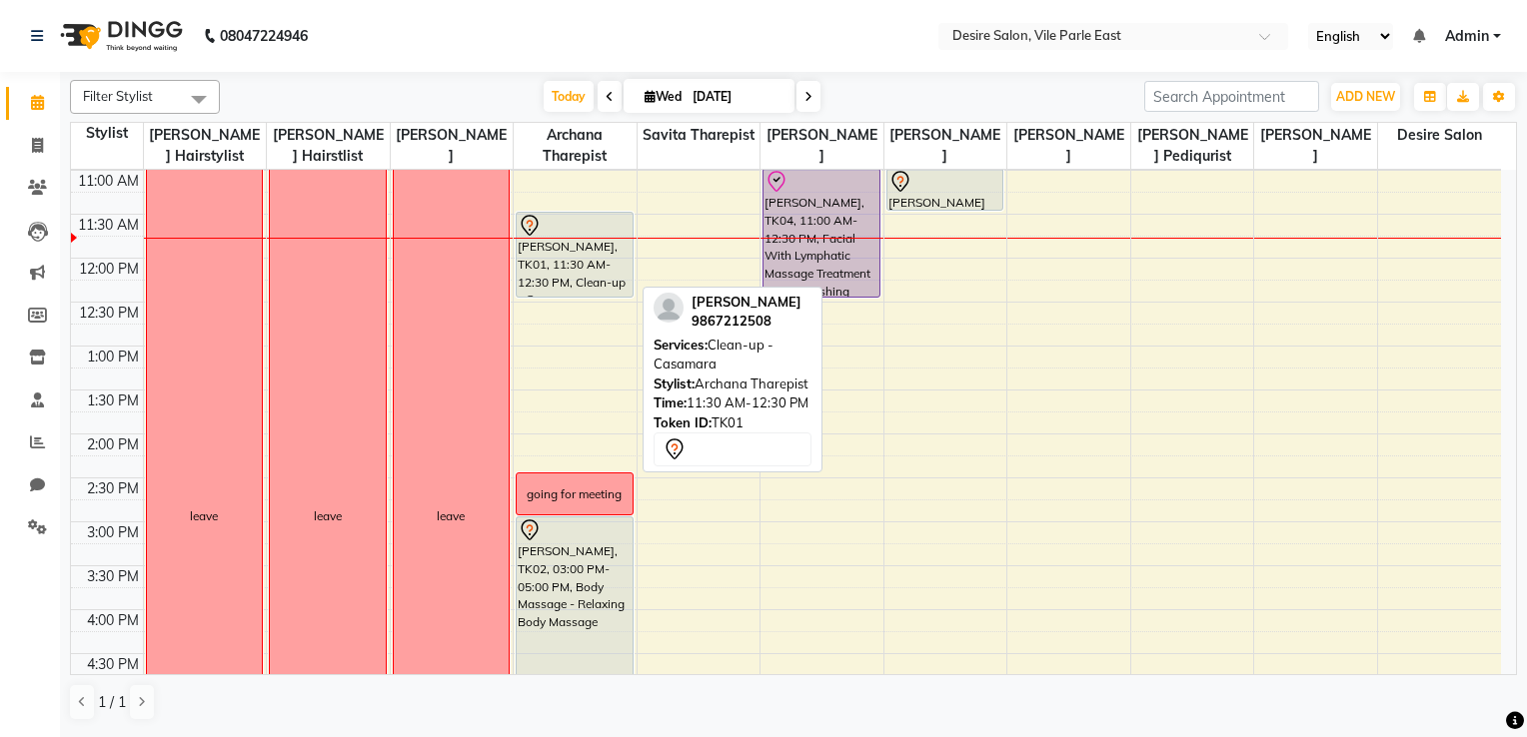
click at [625, 281] on div "Aparnna Gokhale, TK01, 11:30 AM-12:30 PM, Clean-up - Casamara" at bounding box center [574, 255] width 115 height 84
select select "7"
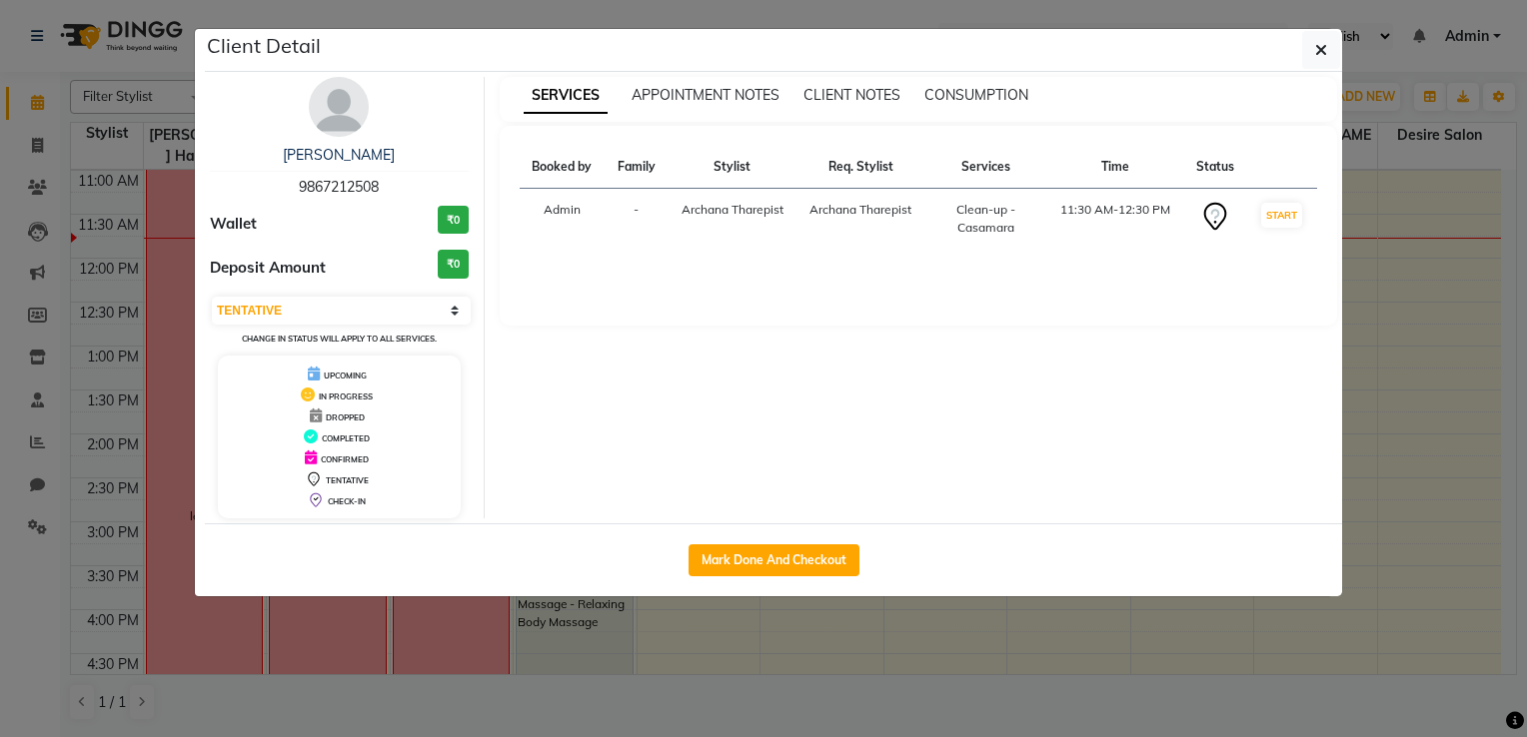
click at [625, 281] on div "Booked by Family Stylist Req. Stylist Services Time Status Admin - Archana Thar…" at bounding box center [919, 226] width 838 height 200
click at [1056, 55] on button "button" at bounding box center [1321, 50] width 38 height 38
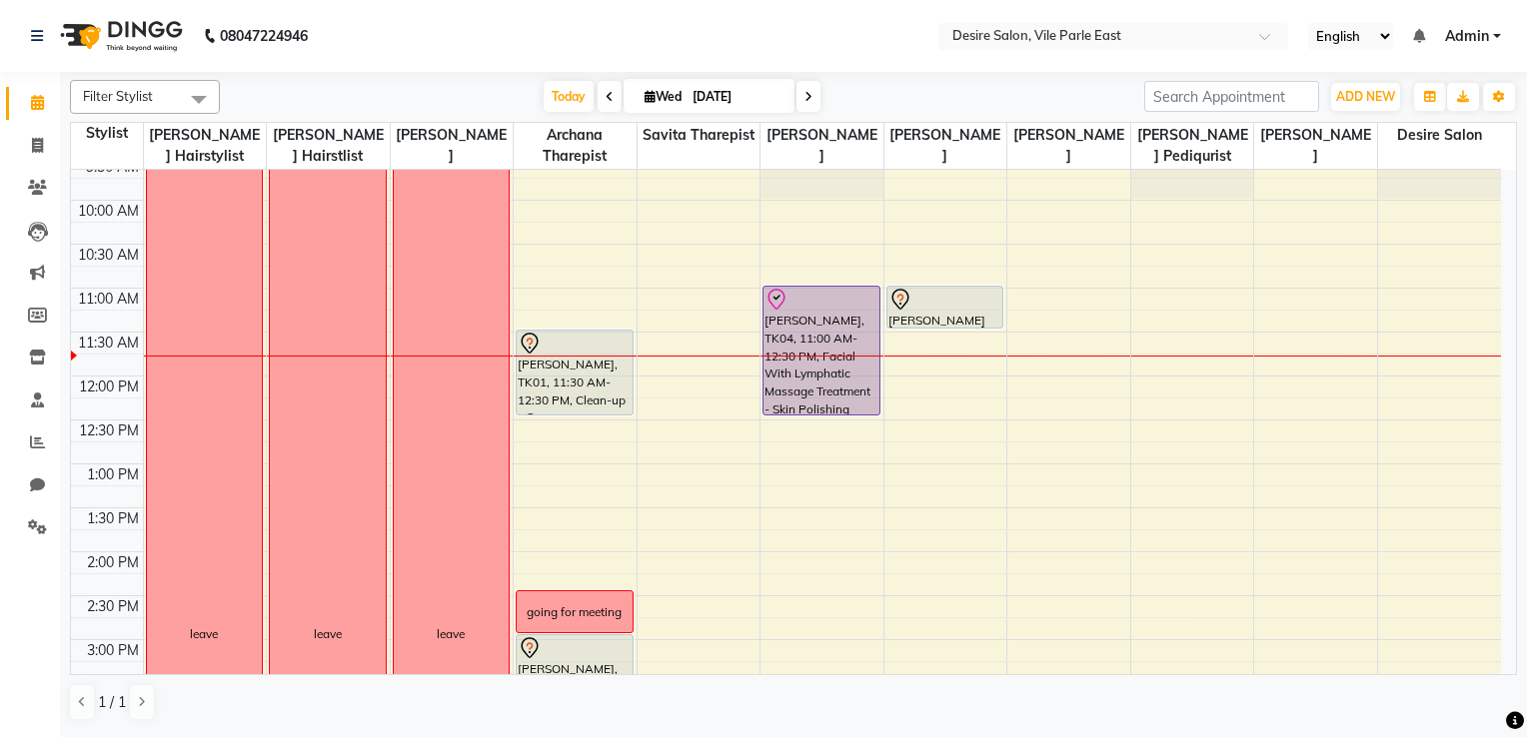
scroll to position [140, 0]
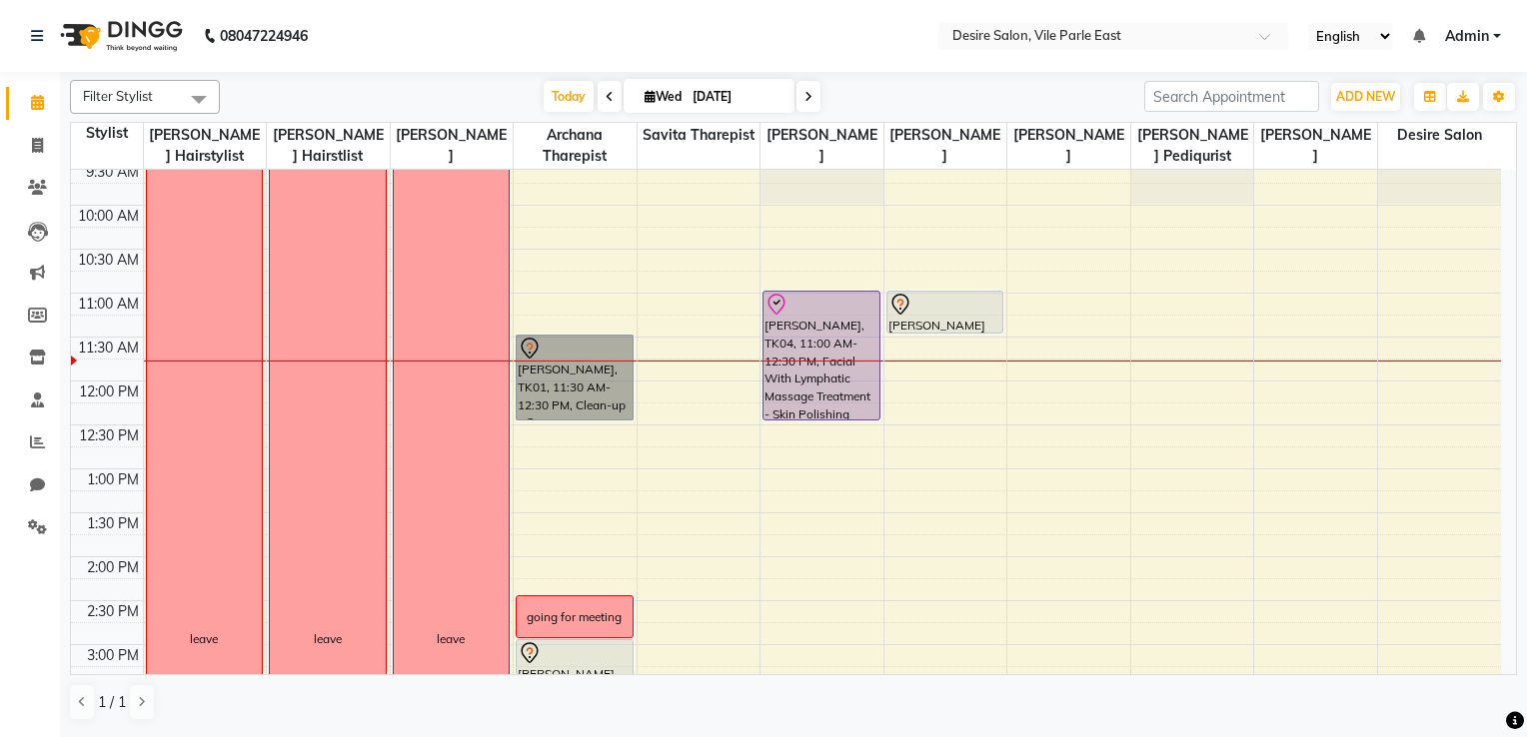
drag, startPoint x: 606, startPoint y: 398, endPoint x: 602, endPoint y: 290, distance: 108.0
click at [533, 488] on div "8:00 AM 8:30 AM 9:00 AM 9:30 AM 10:00 AM 10:30 AM 11:00 AM 11:30 AM 12:00 PM 12…" at bounding box center [786, 645] width 1430 height 1230
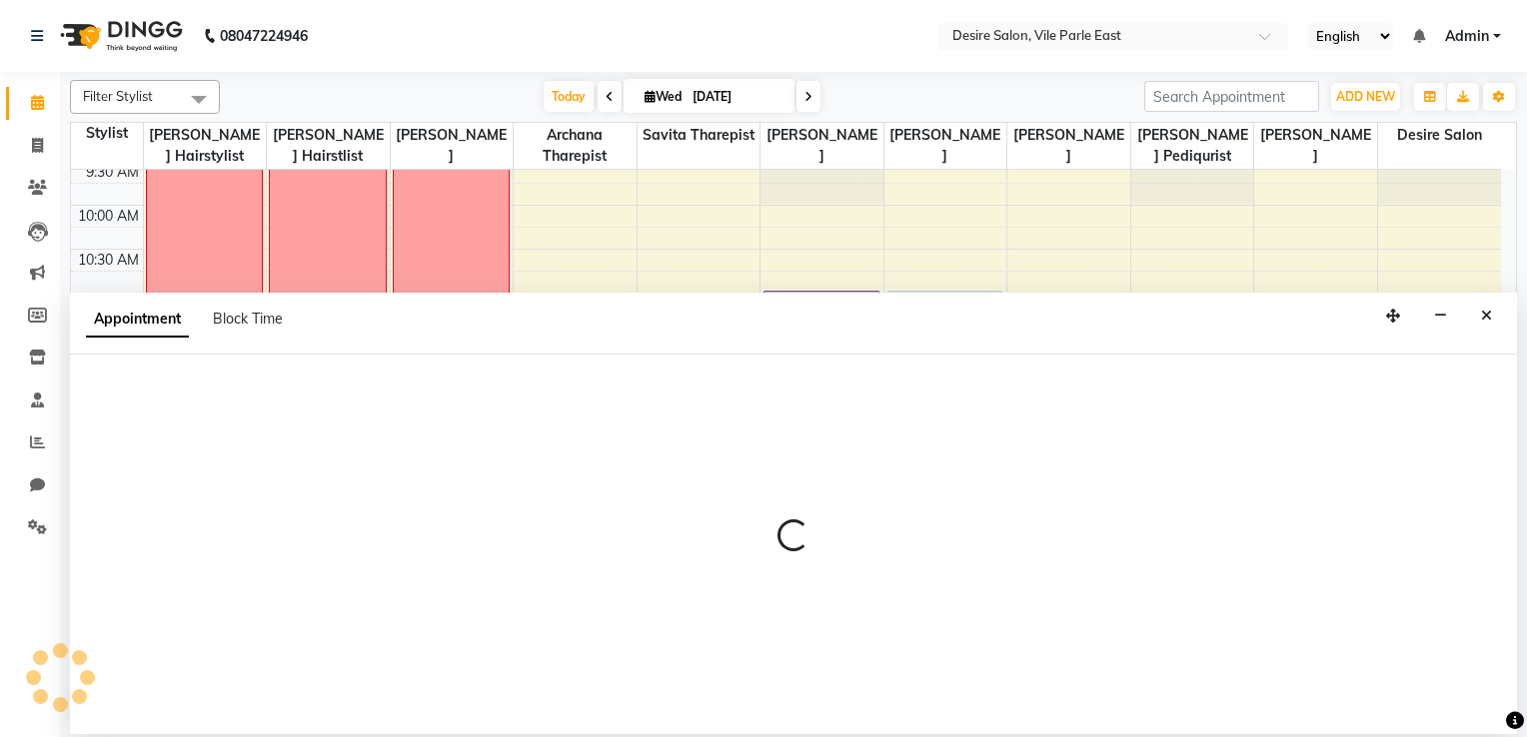
select select "74552"
select select "795"
select select "tentative"
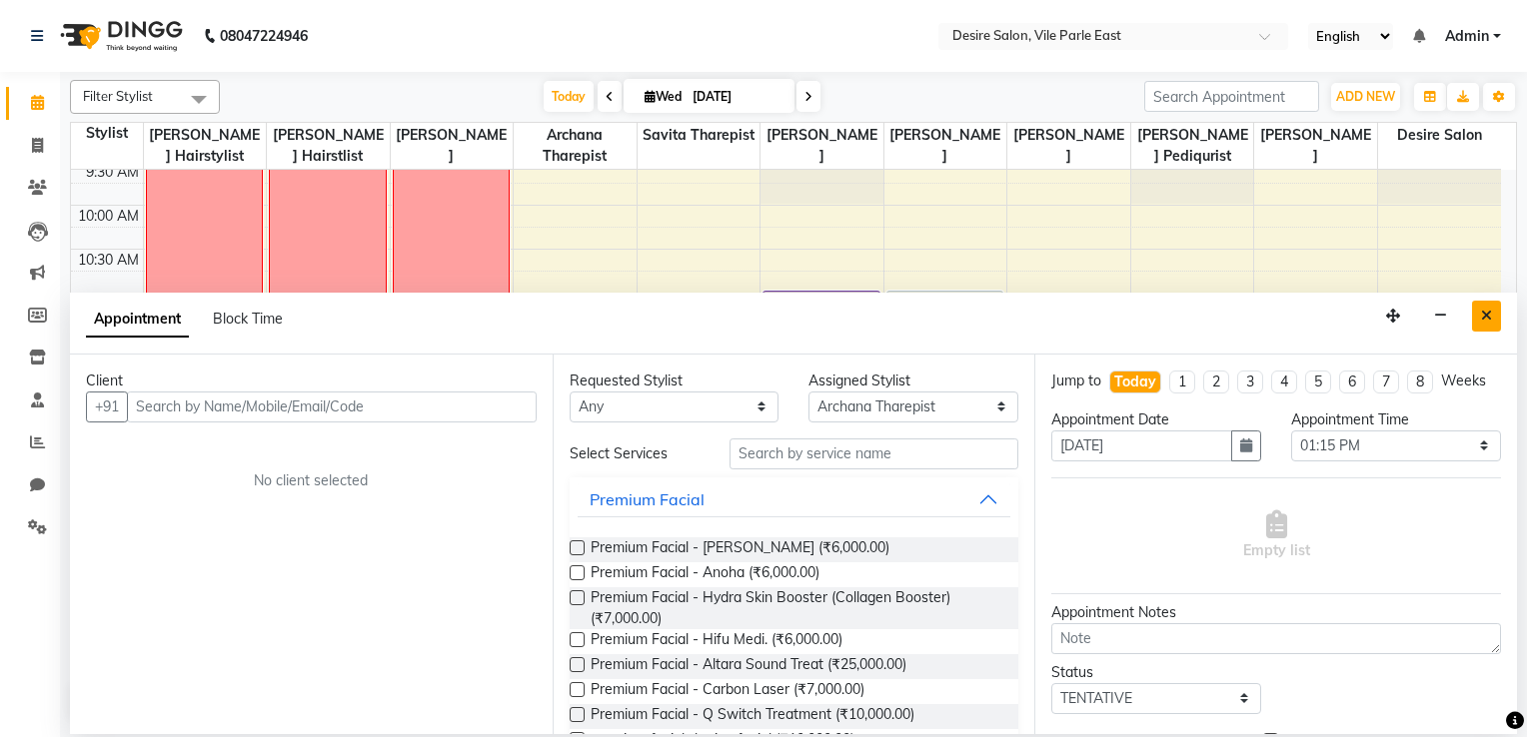
click at [1056, 310] on icon "Close" at bounding box center [1486, 316] width 11 height 14
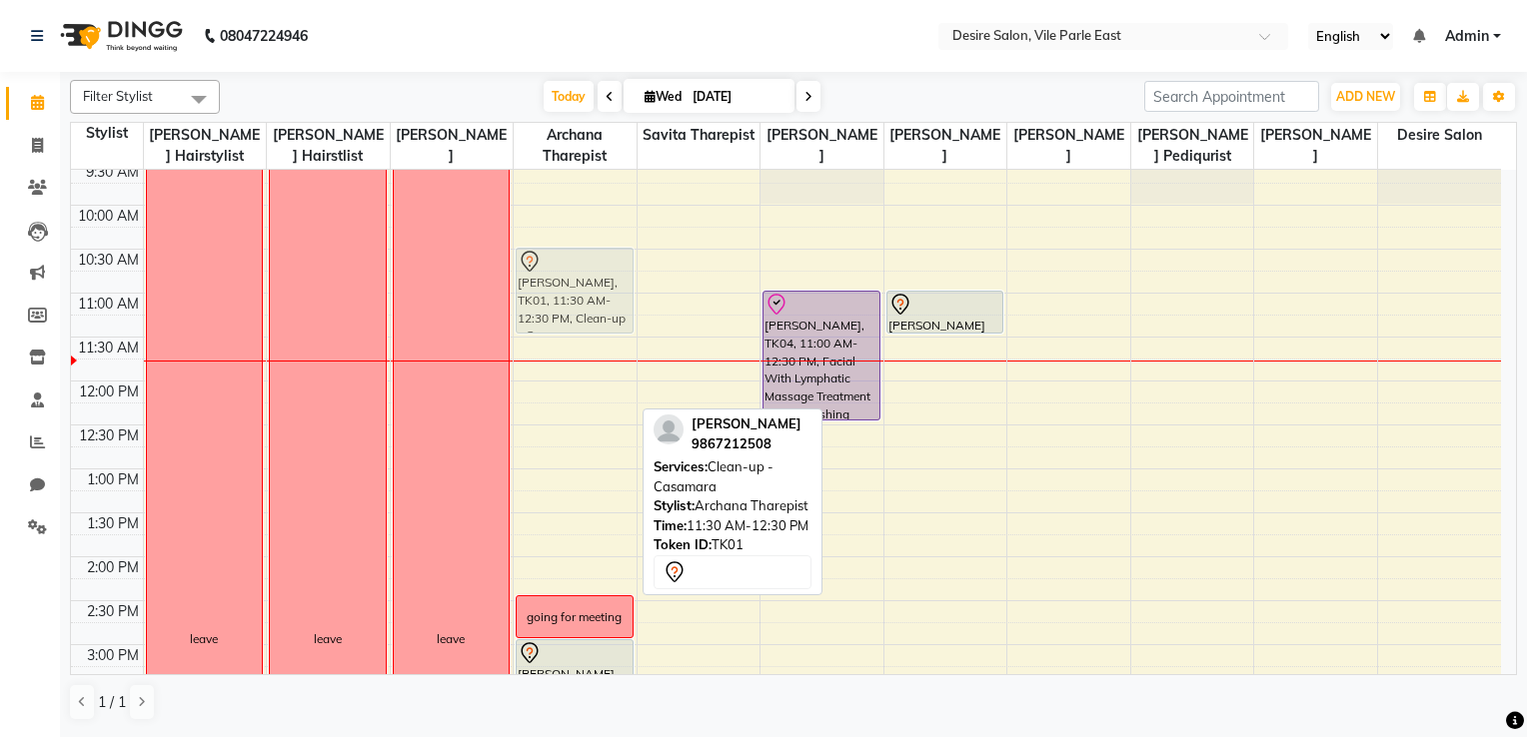
drag, startPoint x: 575, startPoint y: 382, endPoint x: 578, endPoint y: 298, distance: 84.0
click at [578, 298] on div "Aparnna Gokhale, TK01, 11:30 AM-12:30 PM, Clean-up - Casamara going for meeting…" at bounding box center [575, 645] width 123 height 1230
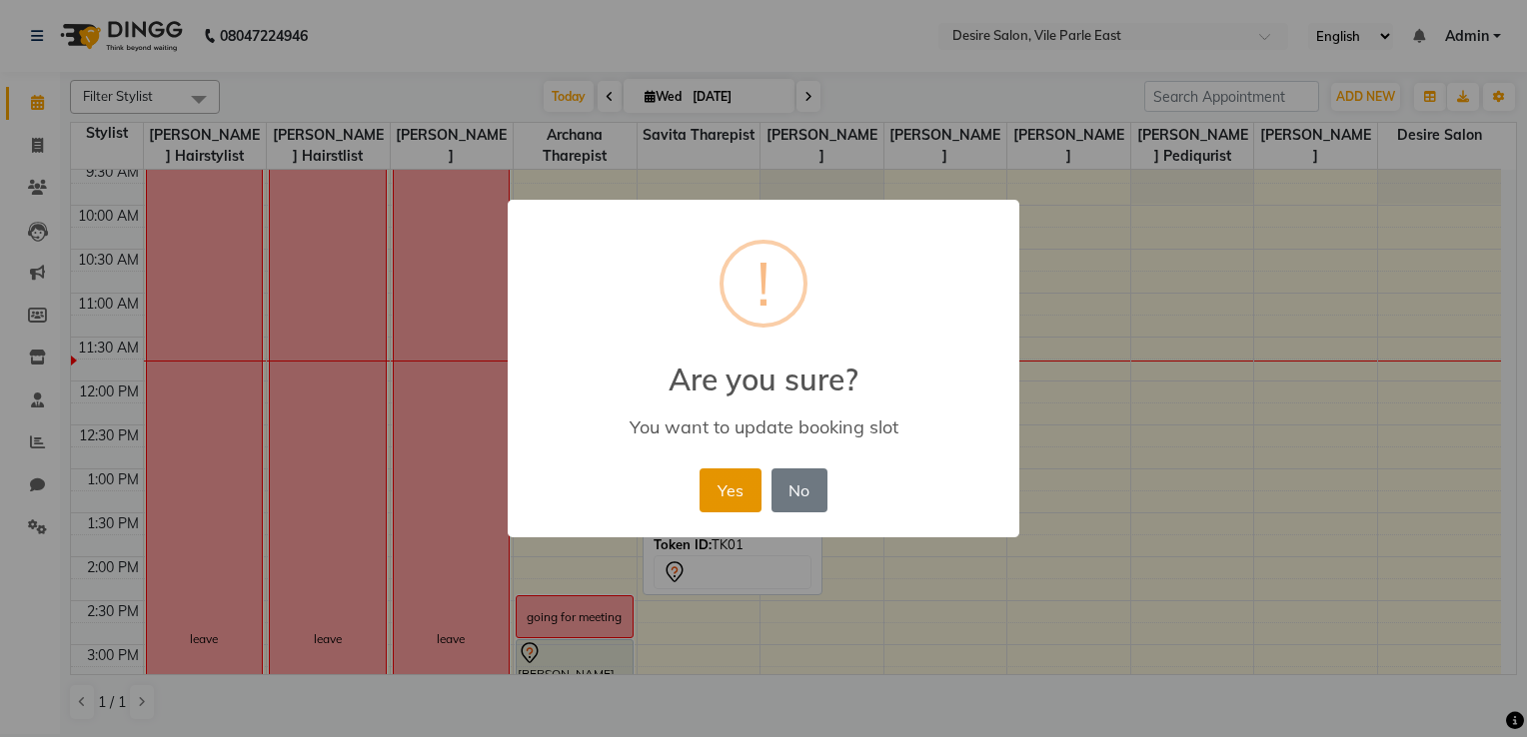
click at [747, 485] on button "Yes" at bounding box center [729, 491] width 61 height 44
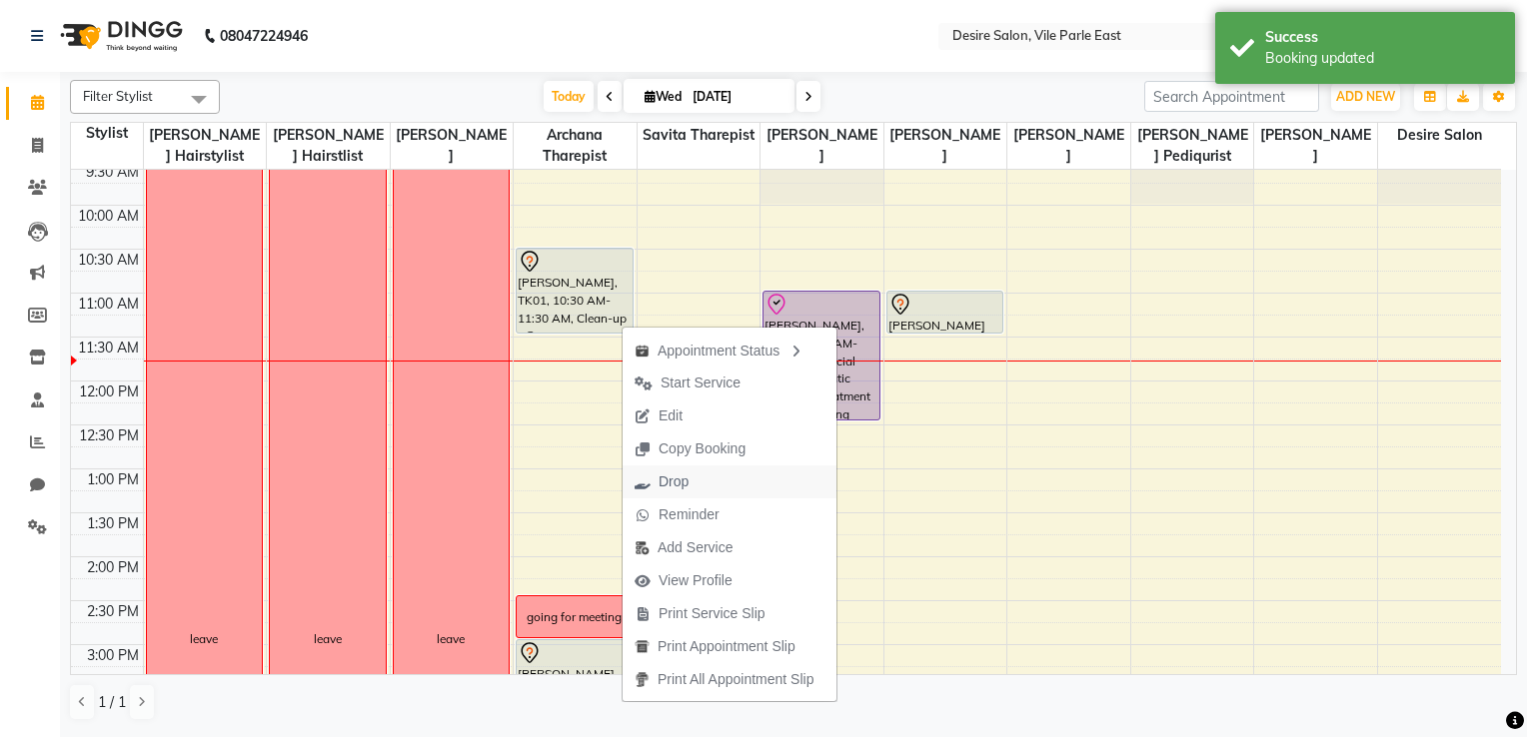
click at [683, 485] on span "Drop" at bounding box center [673, 482] width 30 height 21
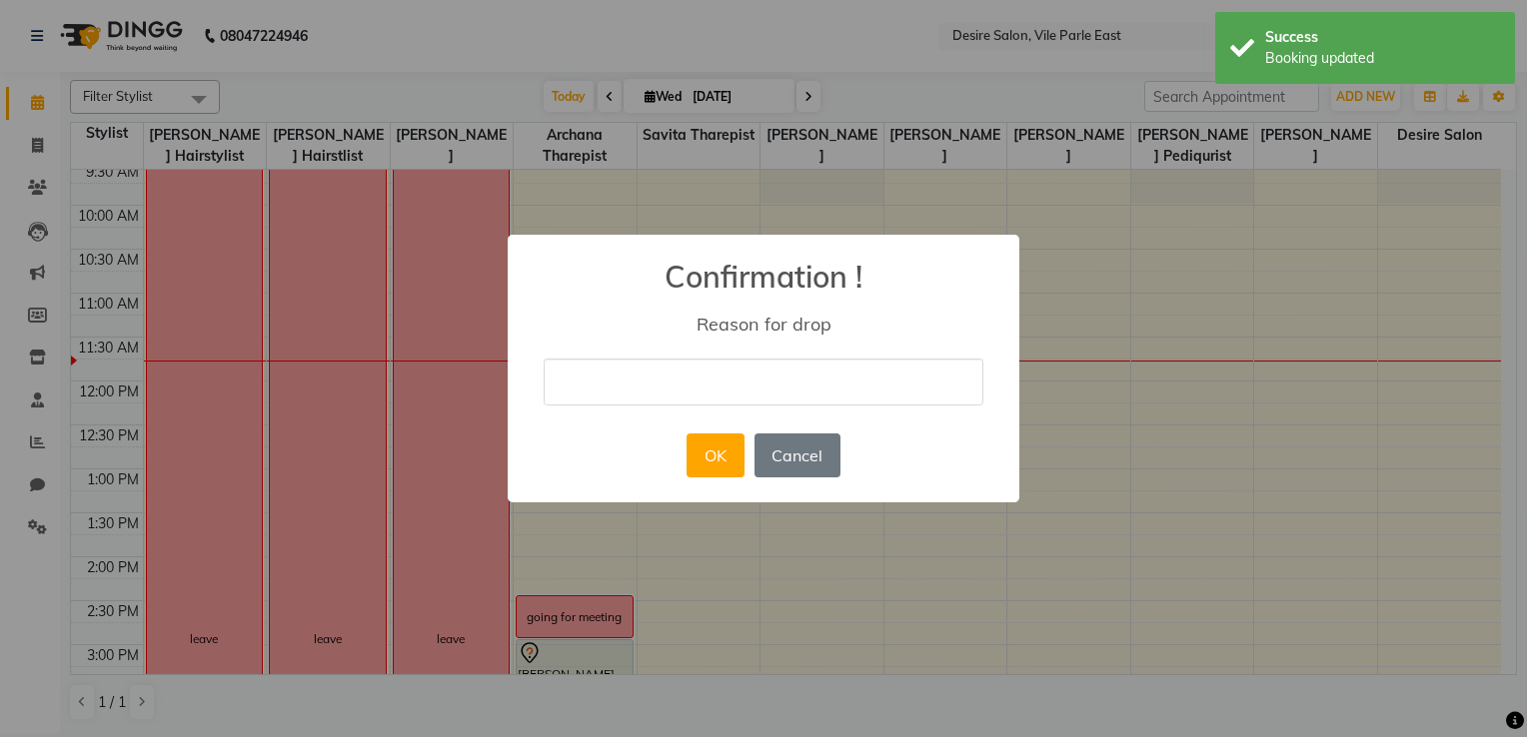
click at [586, 390] on input "text" at bounding box center [763, 382] width 440 height 47
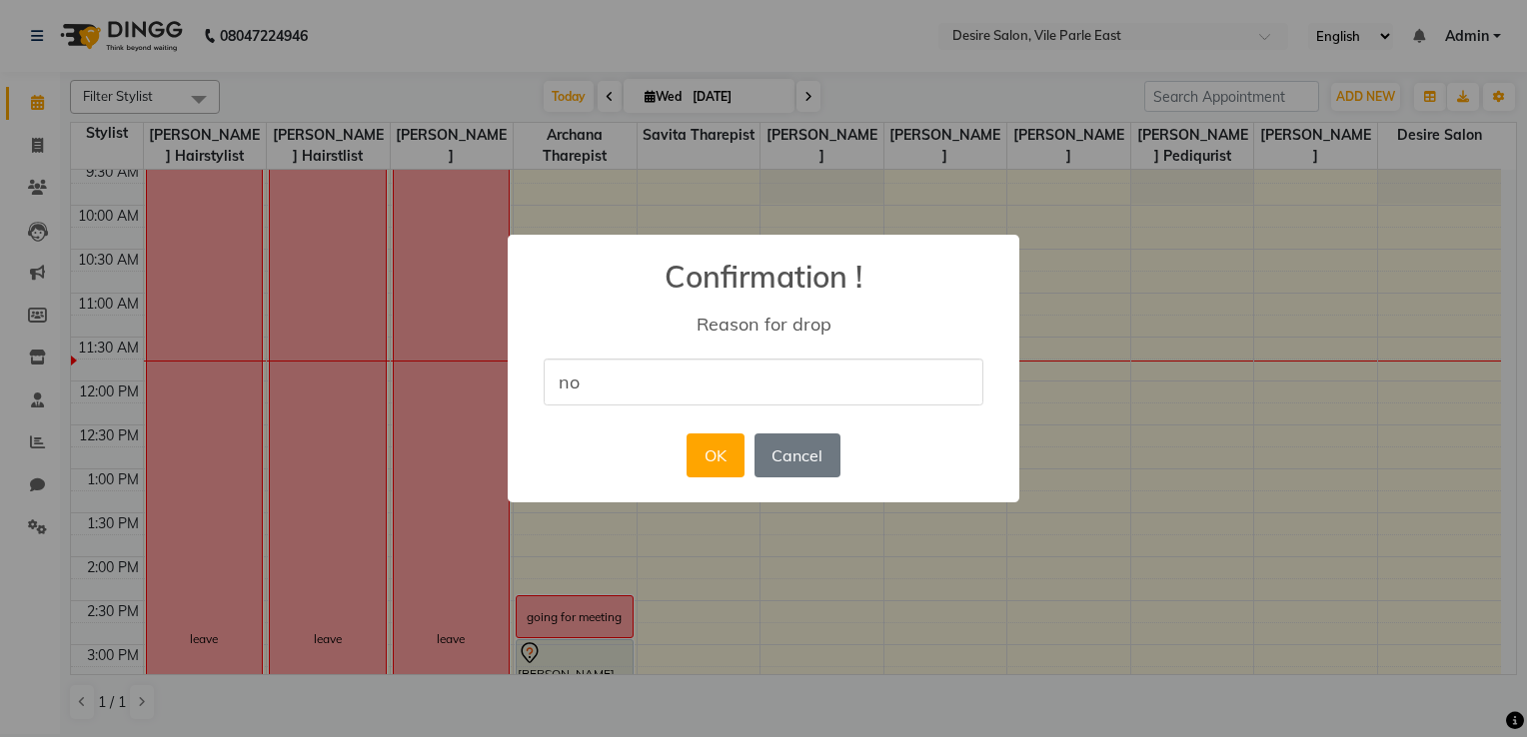
type input "not coming"
click at [699, 460] on button "OK" at bounding box center [714, 456] width 57 height 44
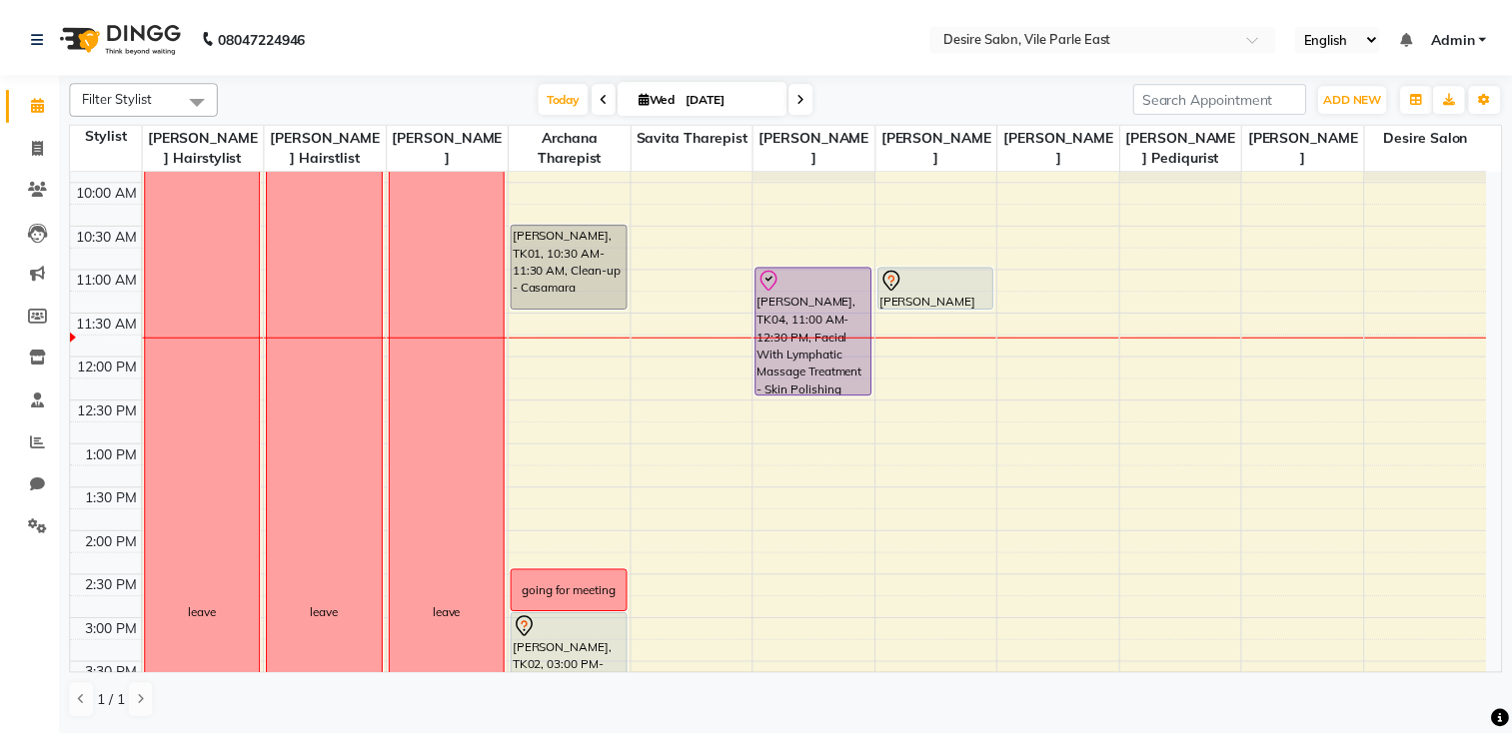
scroll to position [168, 0]
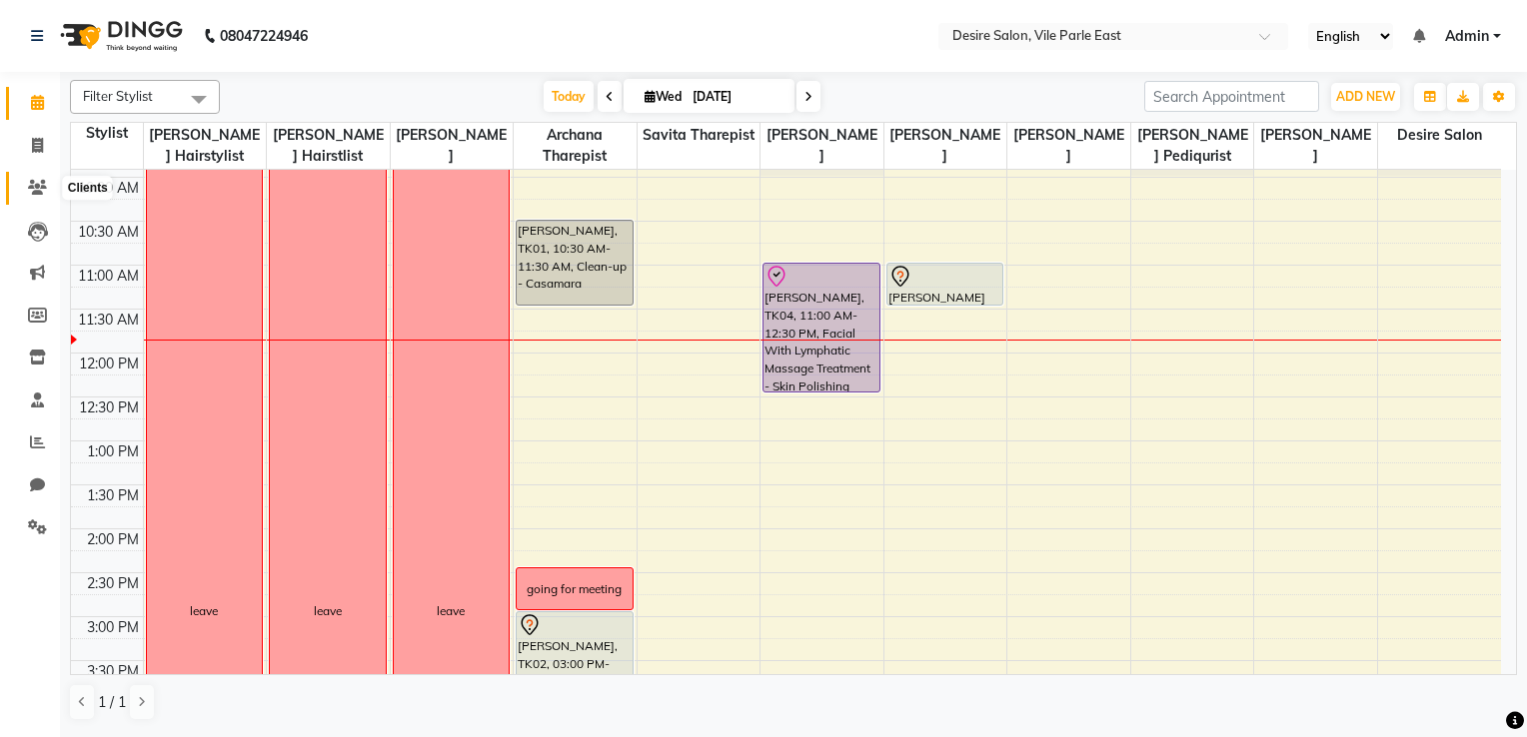
click at [35, 180] on icon at bounding box center [37, 187] width 19 height 15
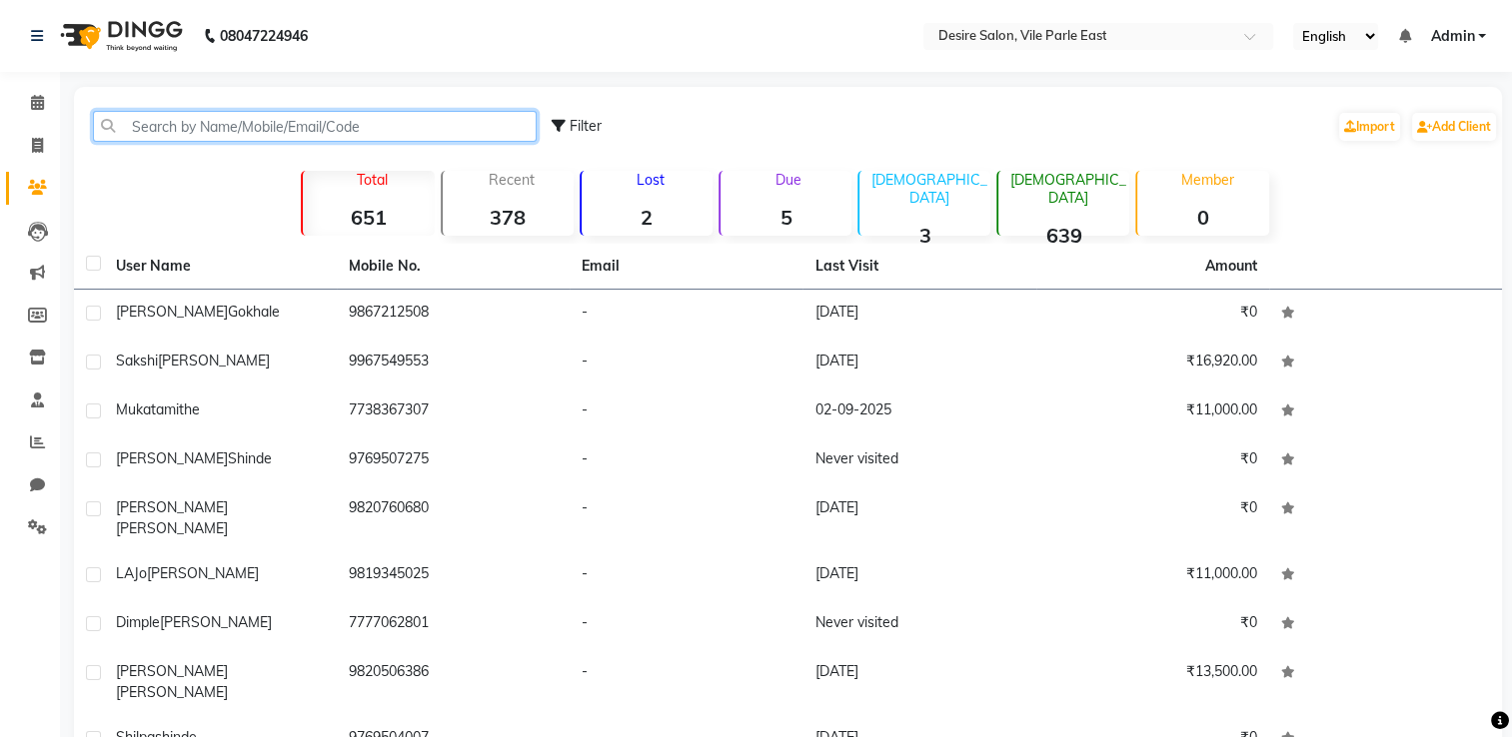
click at [233, 130] on input "text" at bounding box center [315, 126] width 444 height 31
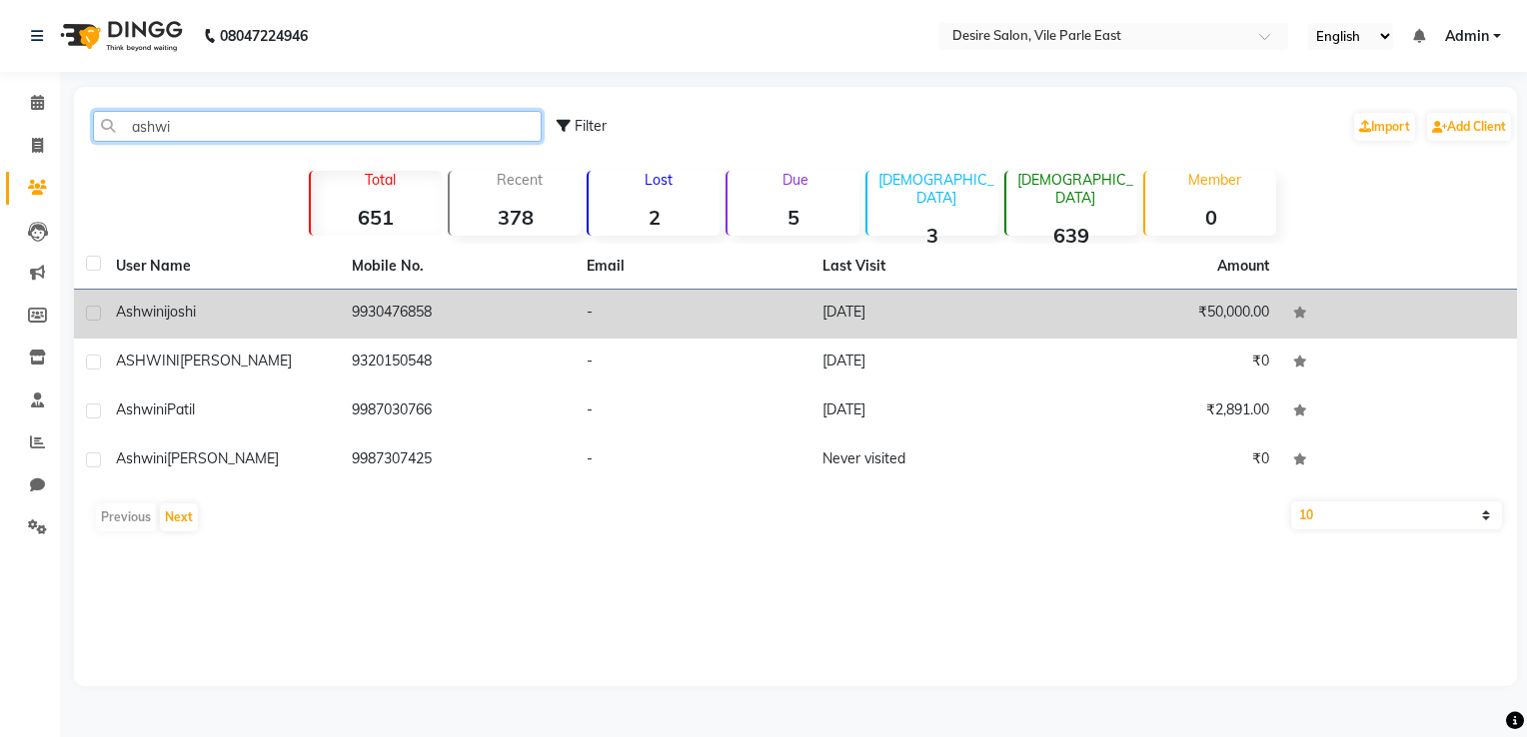
type input "ashwi"
click at [648, 321] on td "-" at bounding box center [692, 314] width 236 height 49
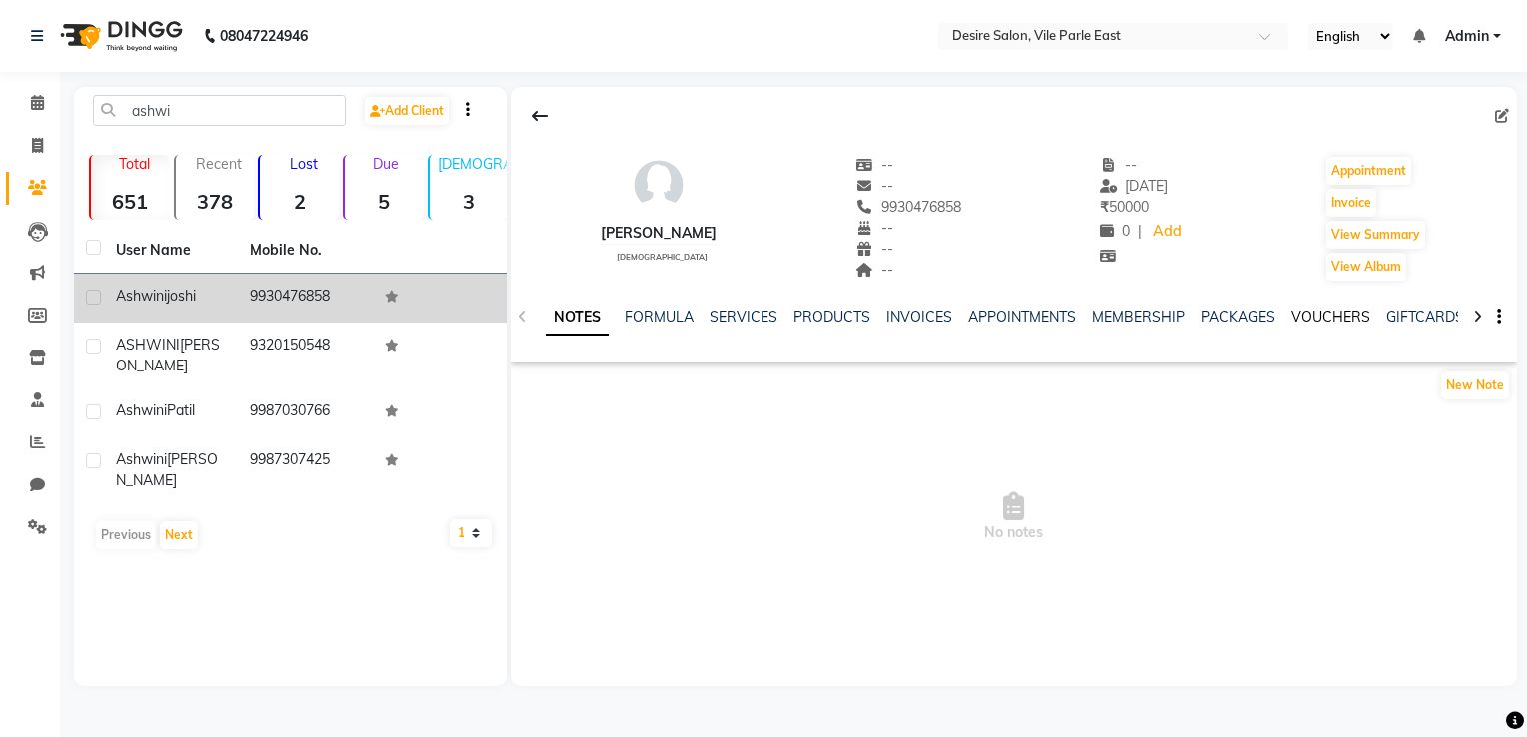
click at [1056, 314] on link "VOUCHERS" at bounding box center [1330, 317] width 79 height 18
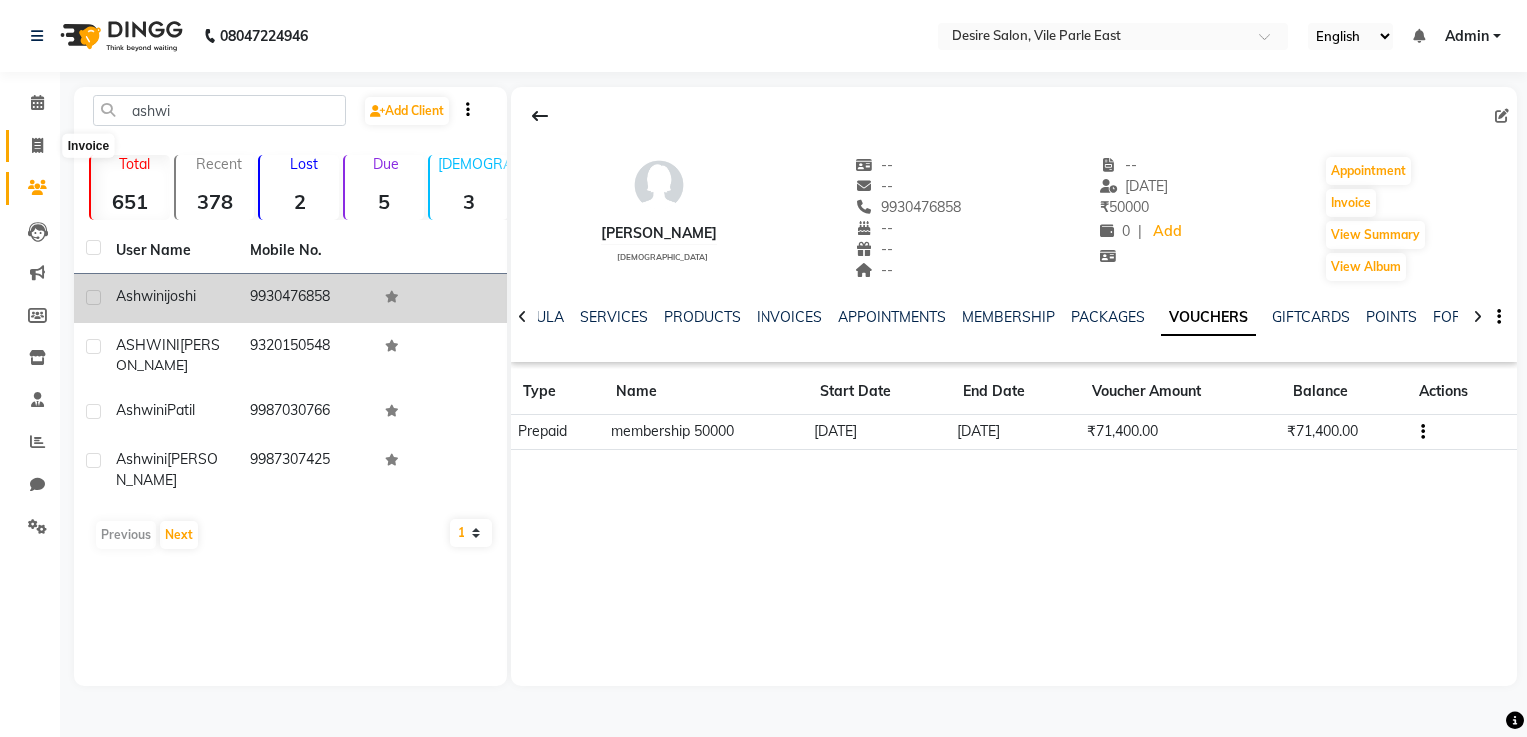
click at [36, 138] on icon at bounding box center [37, 145] width 11 height 15
select select "service"
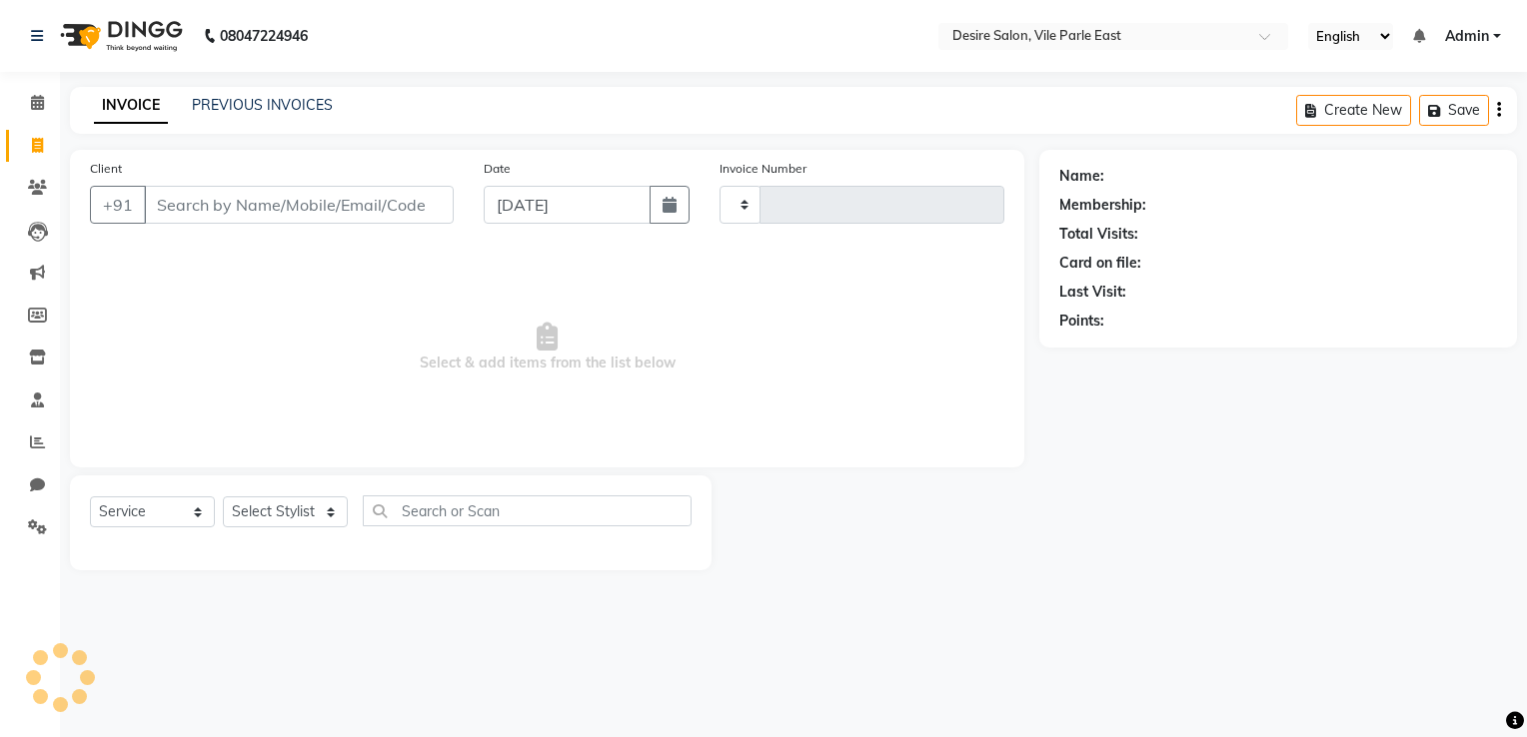
type input "0679"
select select "8076"
click at [40, 186] on icon at bounding box center [37, 187] width 19 height 15
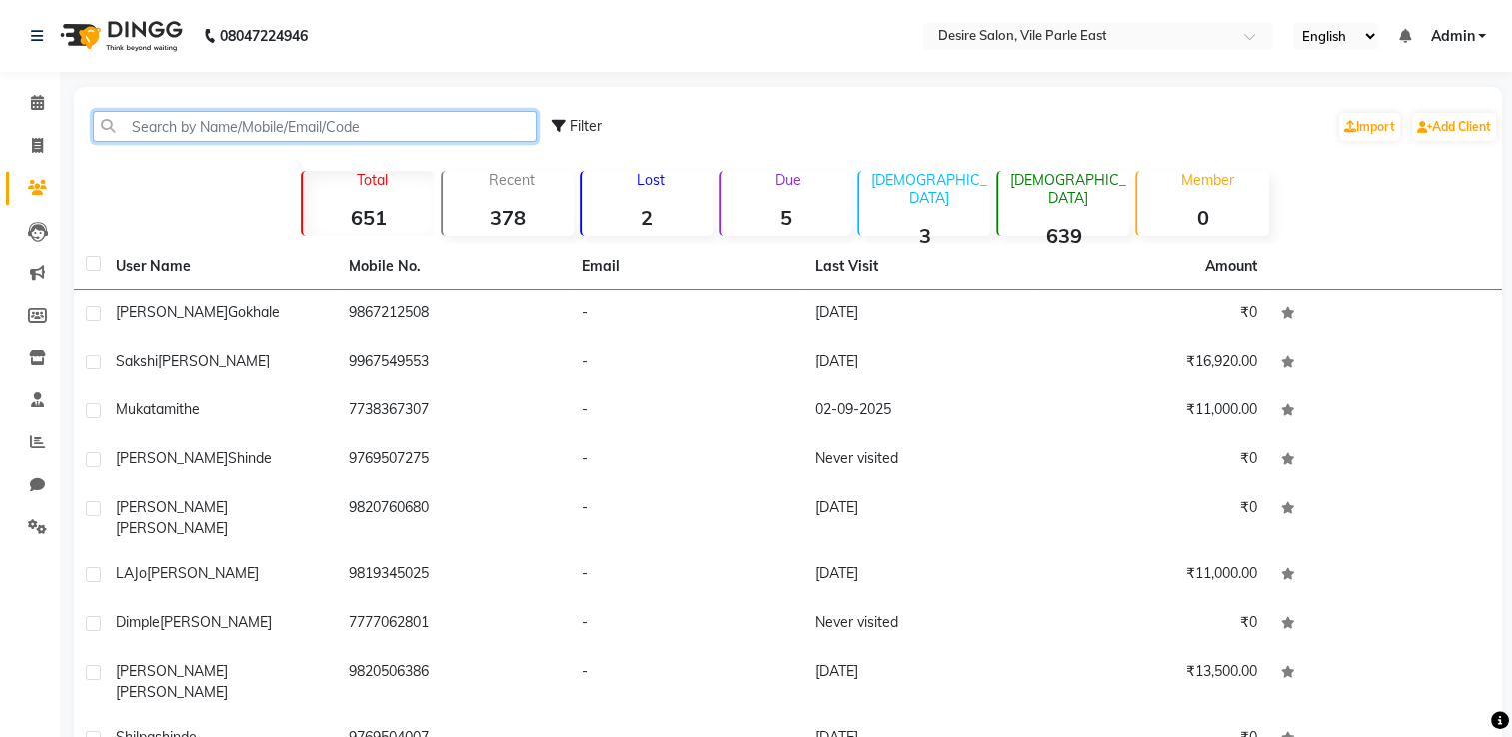
click at [184, 129] on input "text" at bounding box center [315, 126] width 444 height 31
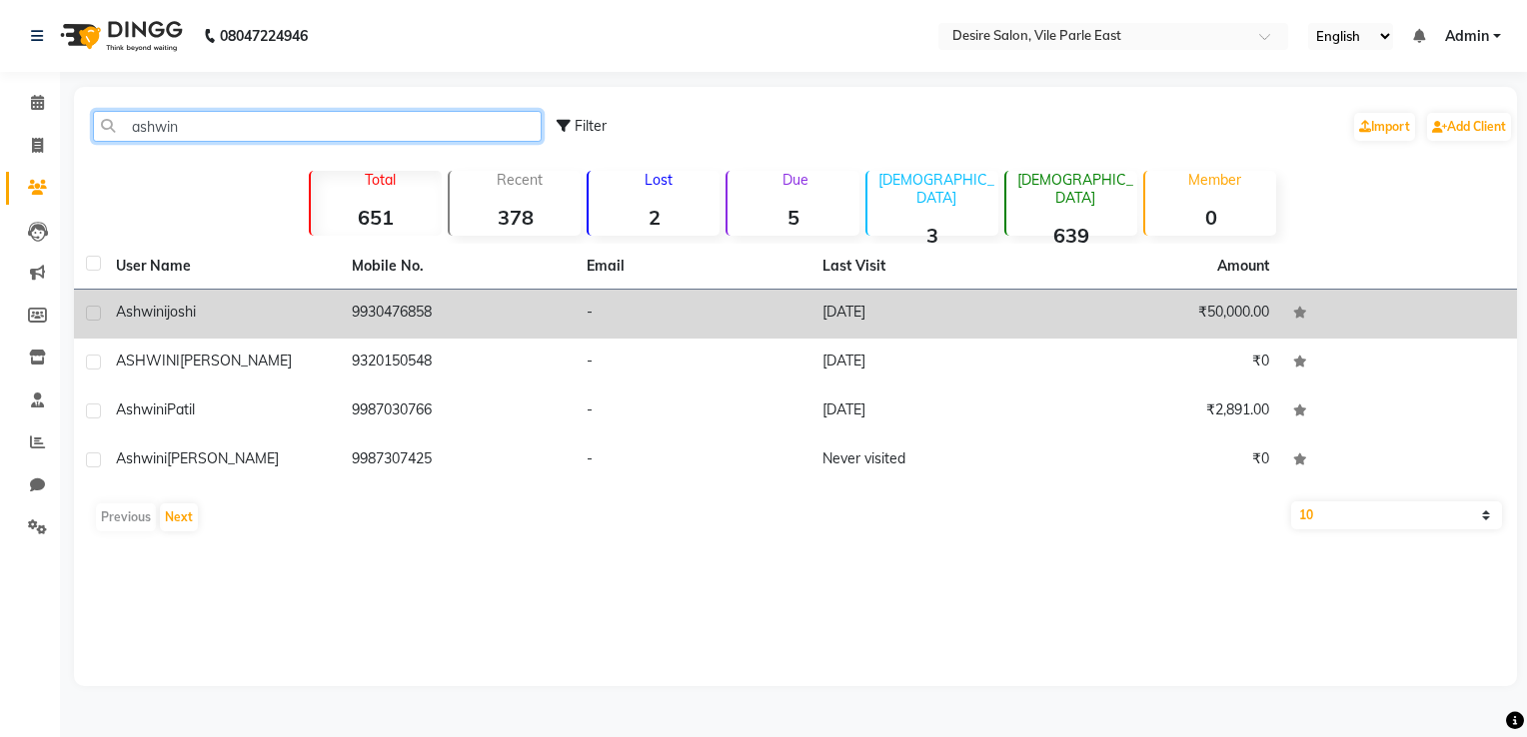
type input "ashwin"
click at [245, 297] on td "Ashwini joshi" at bounding box center [222, 314] width 236 height 49
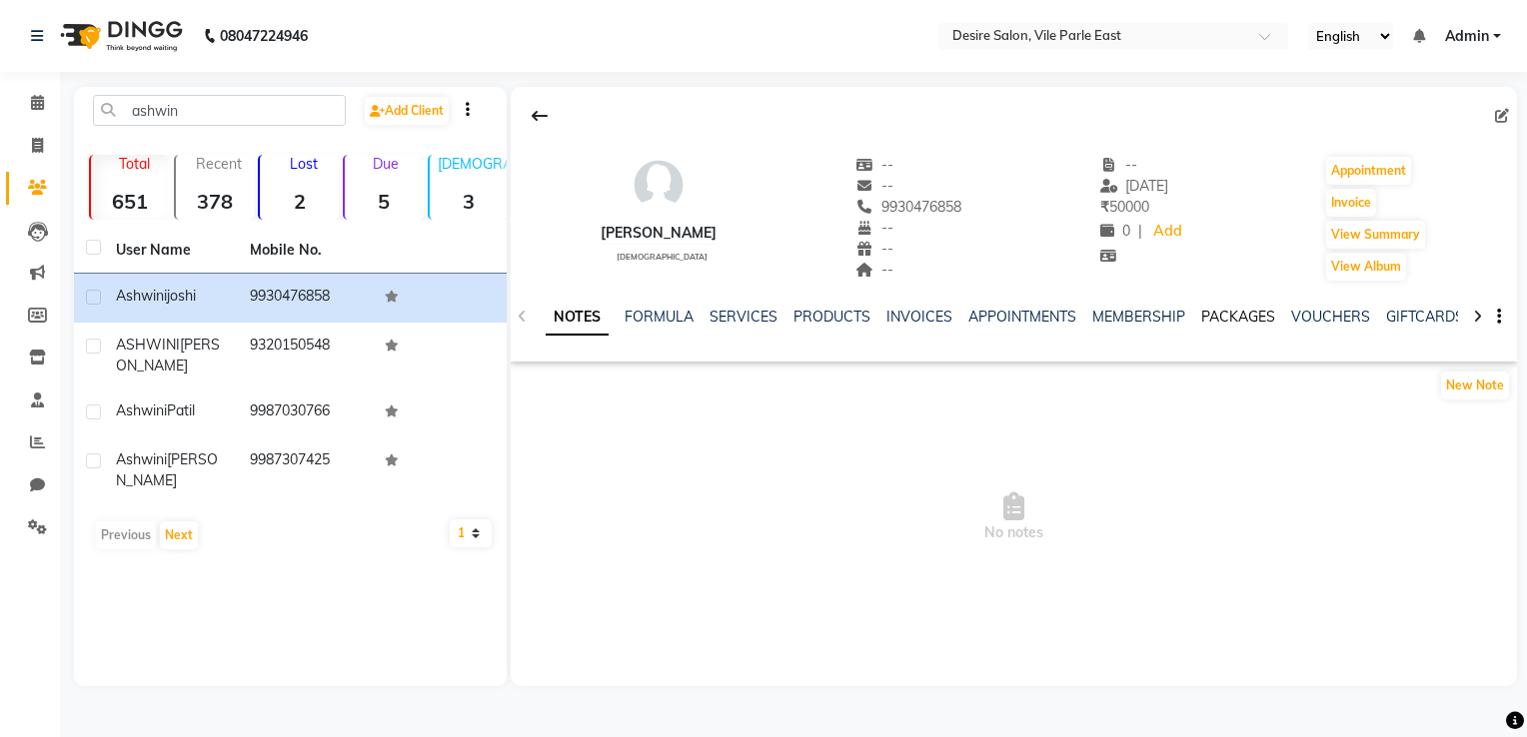
click at [1056, 308] on link "PACKAGES" at bounding box center [1238, 317] width 74 height 18
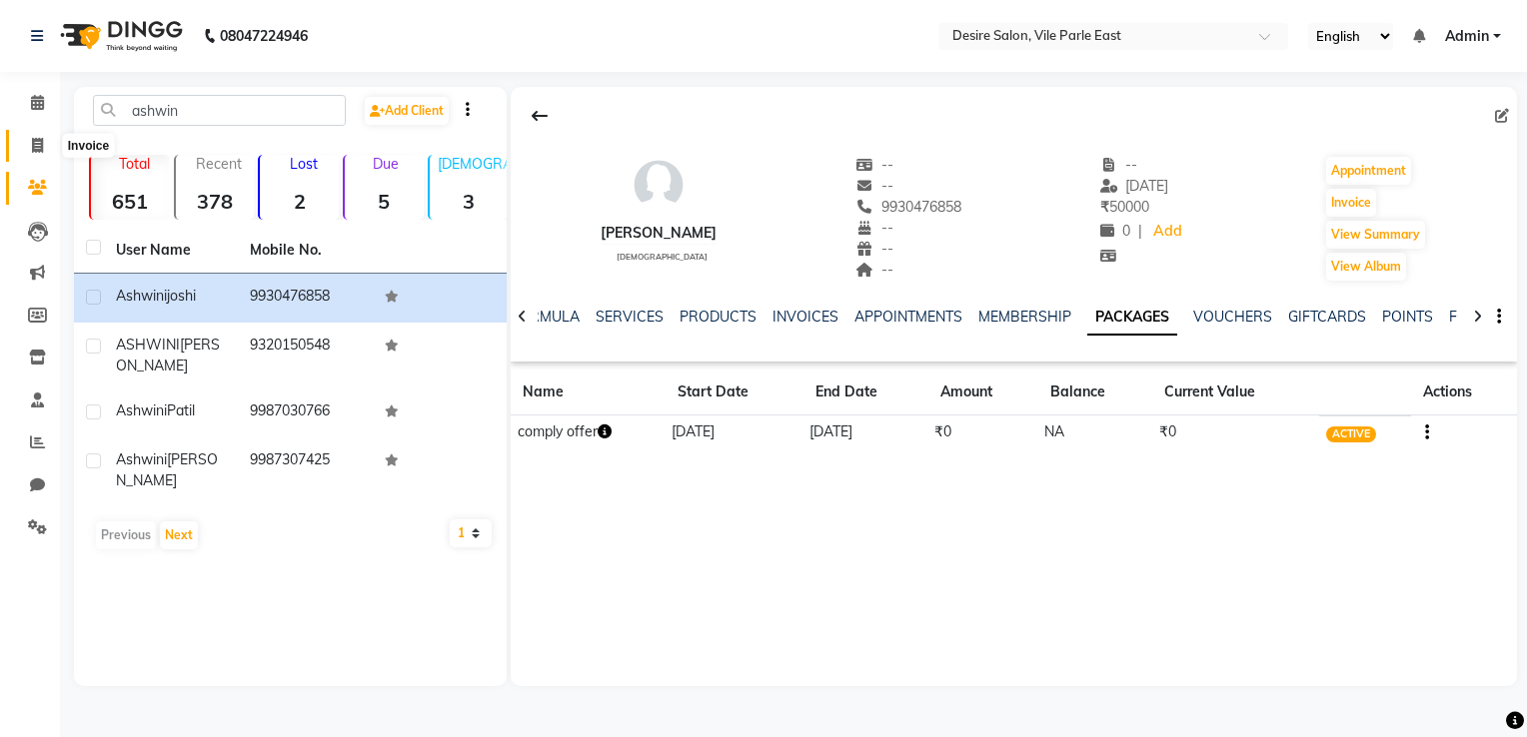
click at [32, 149] on icon at bounding box center [37, 145] width 11 height 15
select select "service"
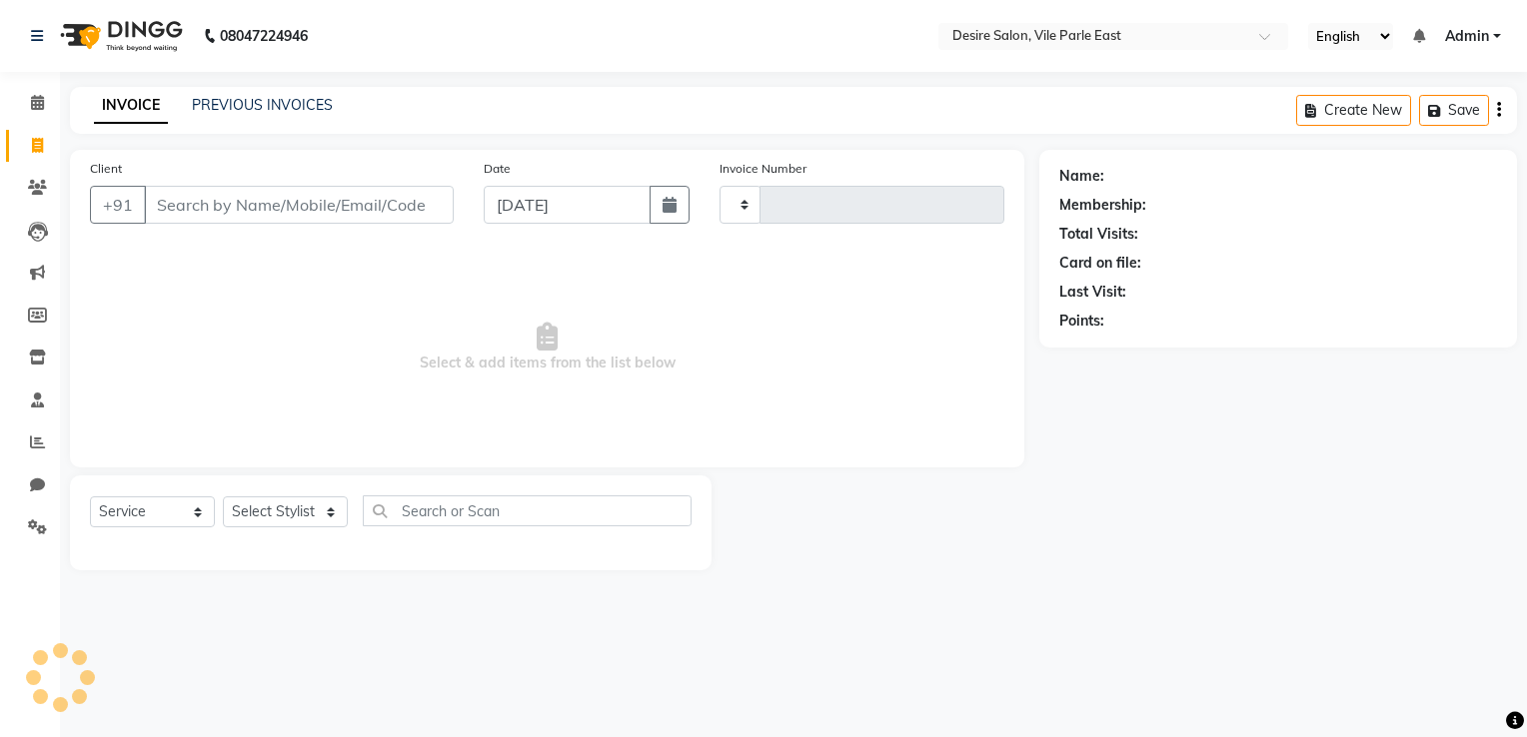
type input "0679"
select select "8076"
click at [580, 209] on input "[DATE]" at bounding box center [567, 205] width 167 height 38
select select "9"
select select "2025"
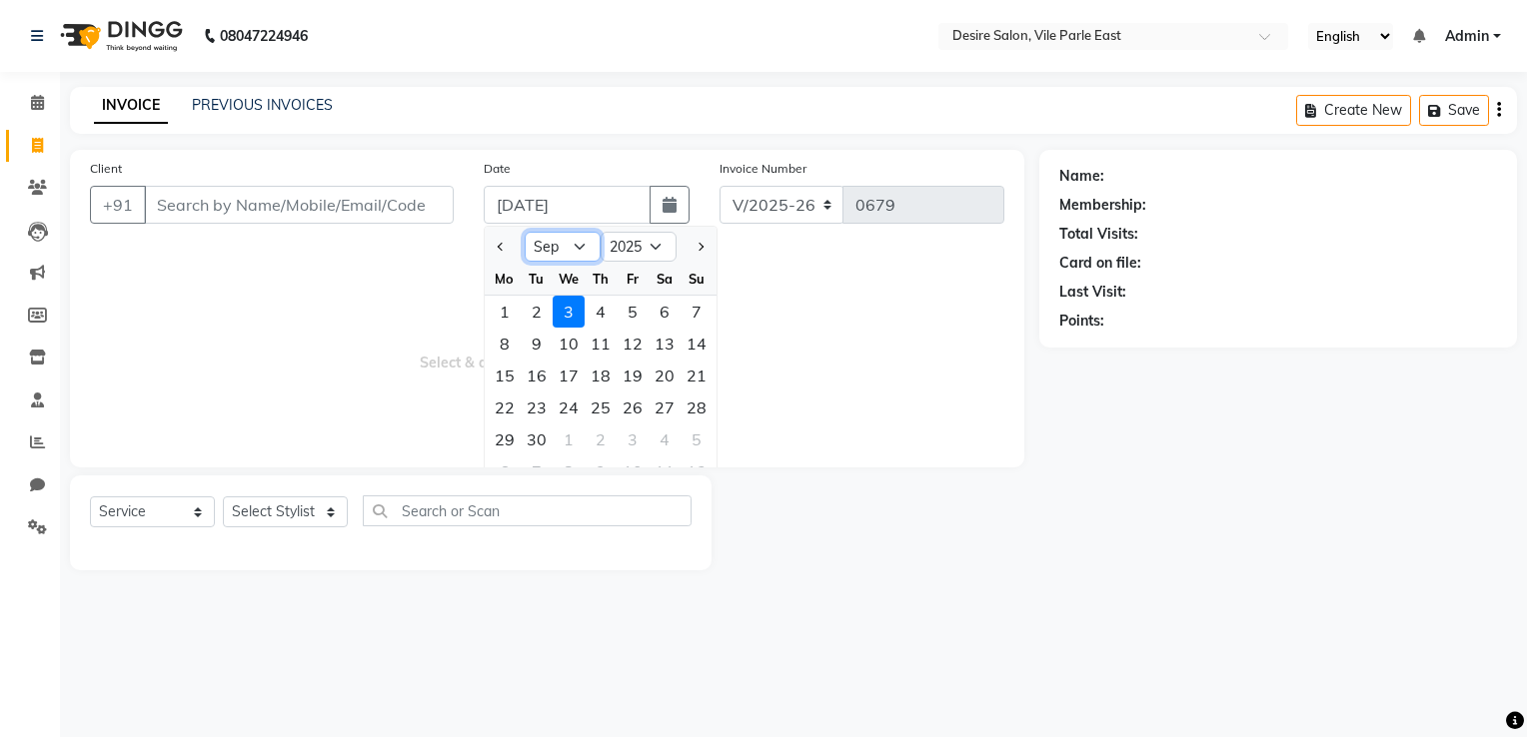
click at [567, 246] on select "Jan Feb Mar Apr May Jun Jul Aug Sep Oct Nov Dec" at bounding box center [562, 247] width 76 height 30
select select "8"
click at [524, 232] on select "Jan Feb Mar Apr May Jun Jul Aug Sep Oct Nov Dec" at bounding box center [562, 247] width 76 height 30
click at [545, 441] on div "26" at bounding box center [537, 440] width 32 height 32
type input "26-08-2025"
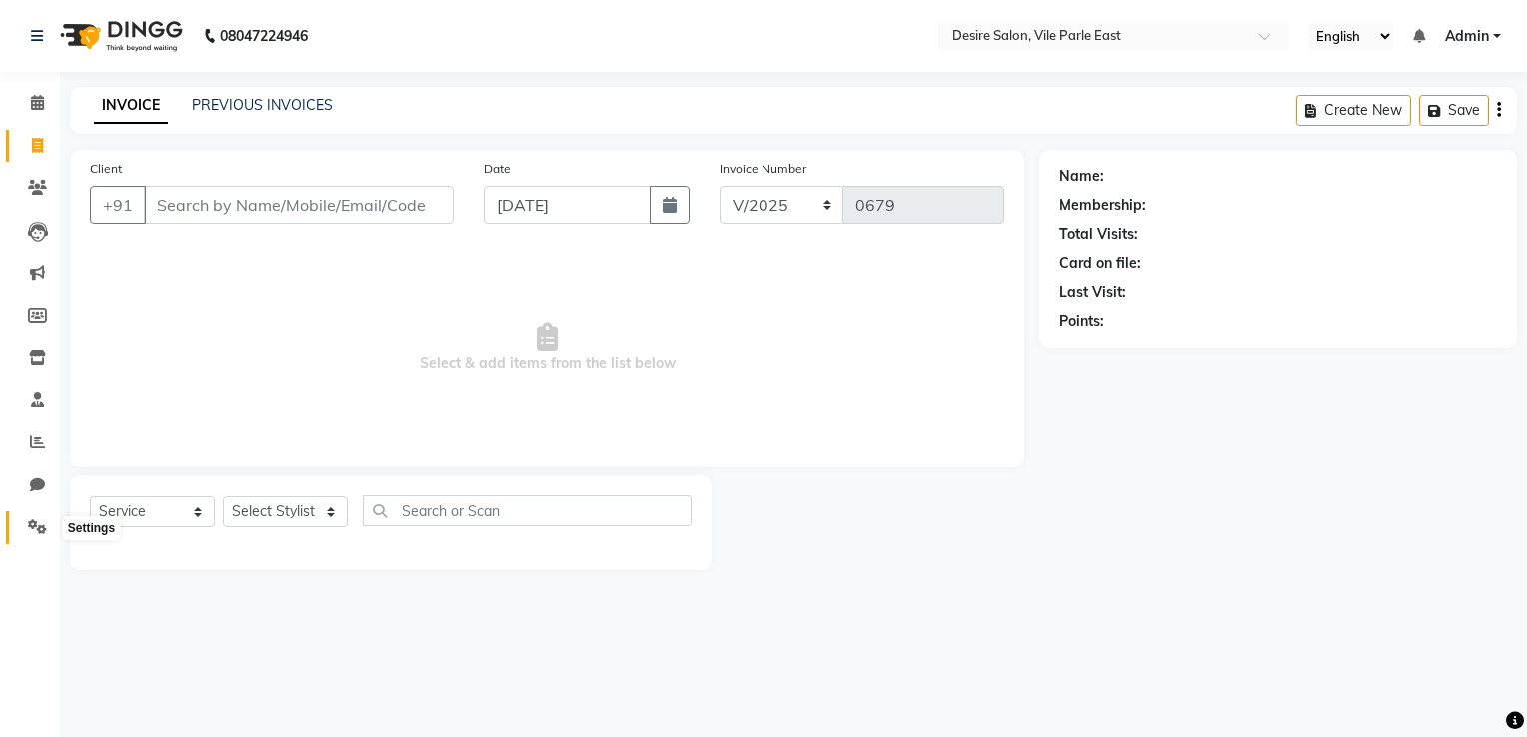
click at [42, 527] on icon at bounding box center [37, 527] width 19 height 15
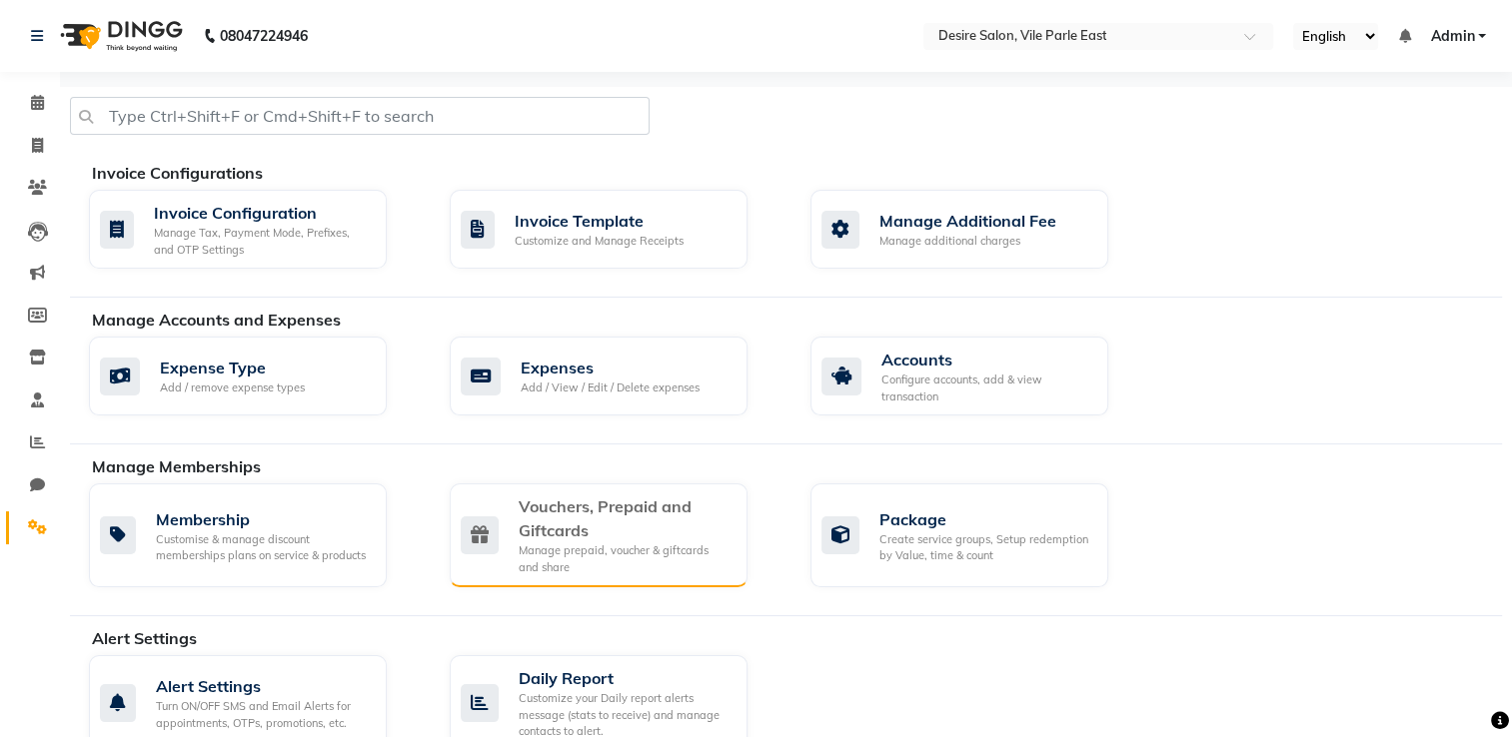
click at [646, 492] on div "Vouchers, Prepaid and Giftcards Manage prepaid, voucher & giftcards and share" at bounding box center [599, 536] width 298 height 104
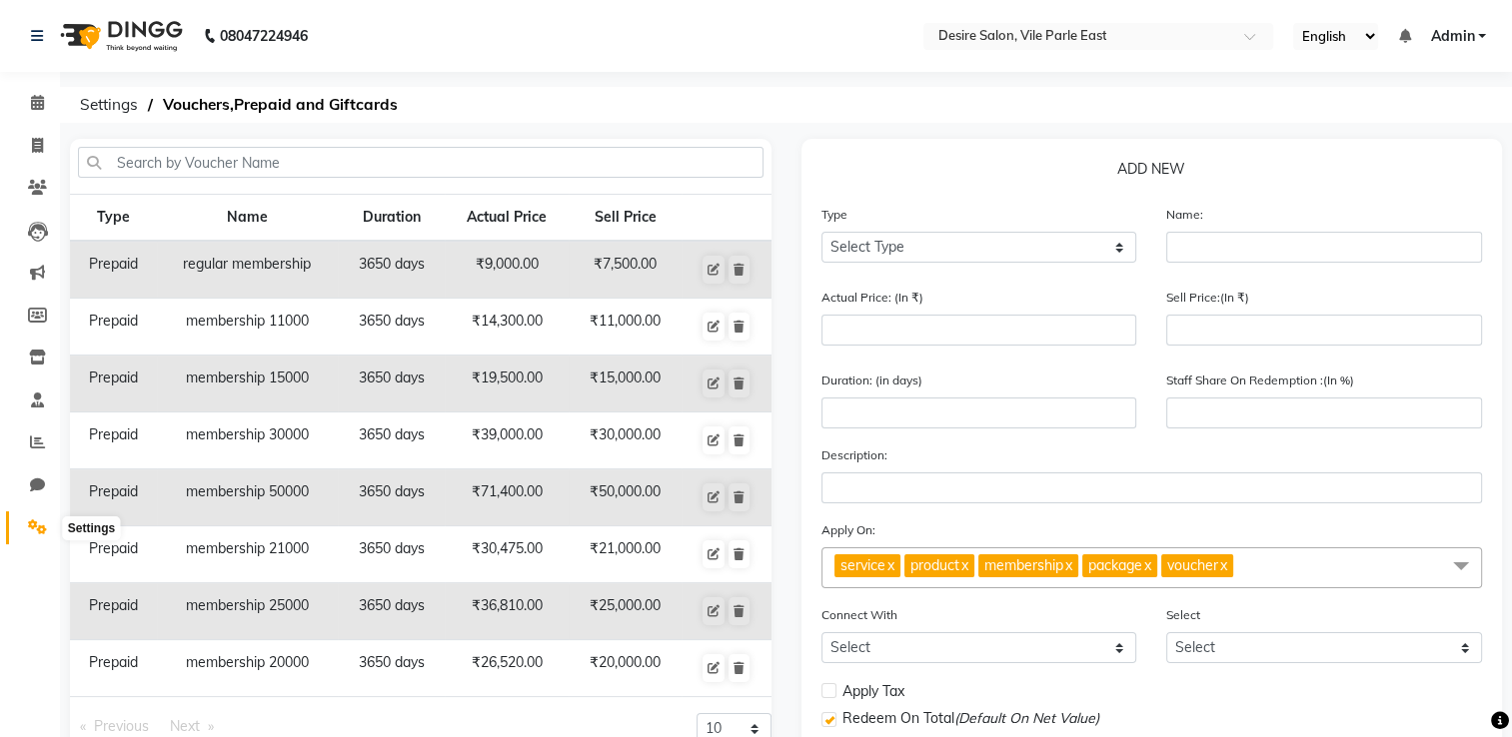
click at [48, 524] on span at bounding box center [37, 528] width 35 height 23
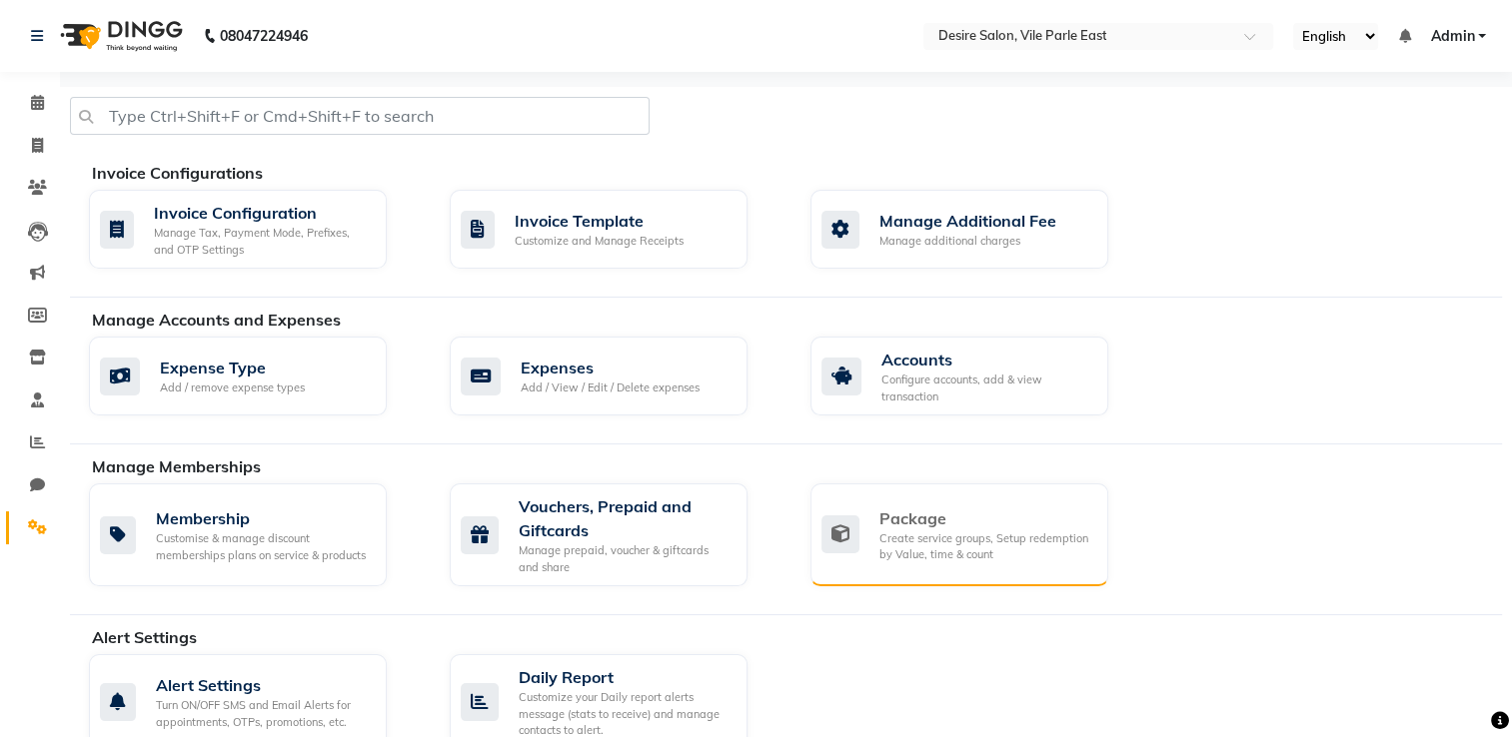
click at [932, 535] on div "Create service groups, Setup redemption by Value, time & count" at bounding box center [985, 546] width 213 height 33
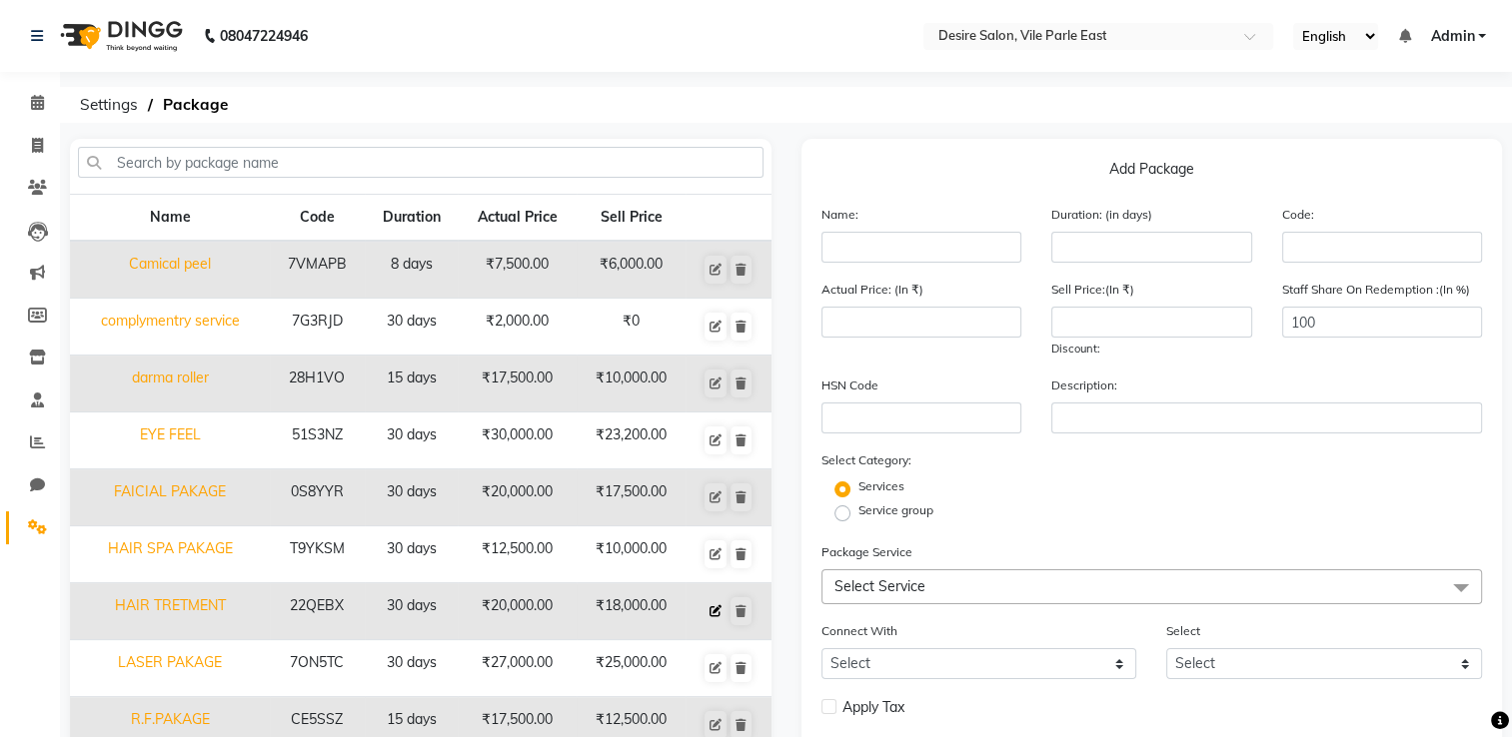
click at [715, 589] on icon at bounding box center [715, 611] width 12 height 12
type input "HAIR TRETMENT"
type input "30"
type input "22QEBX"
type input "20000"
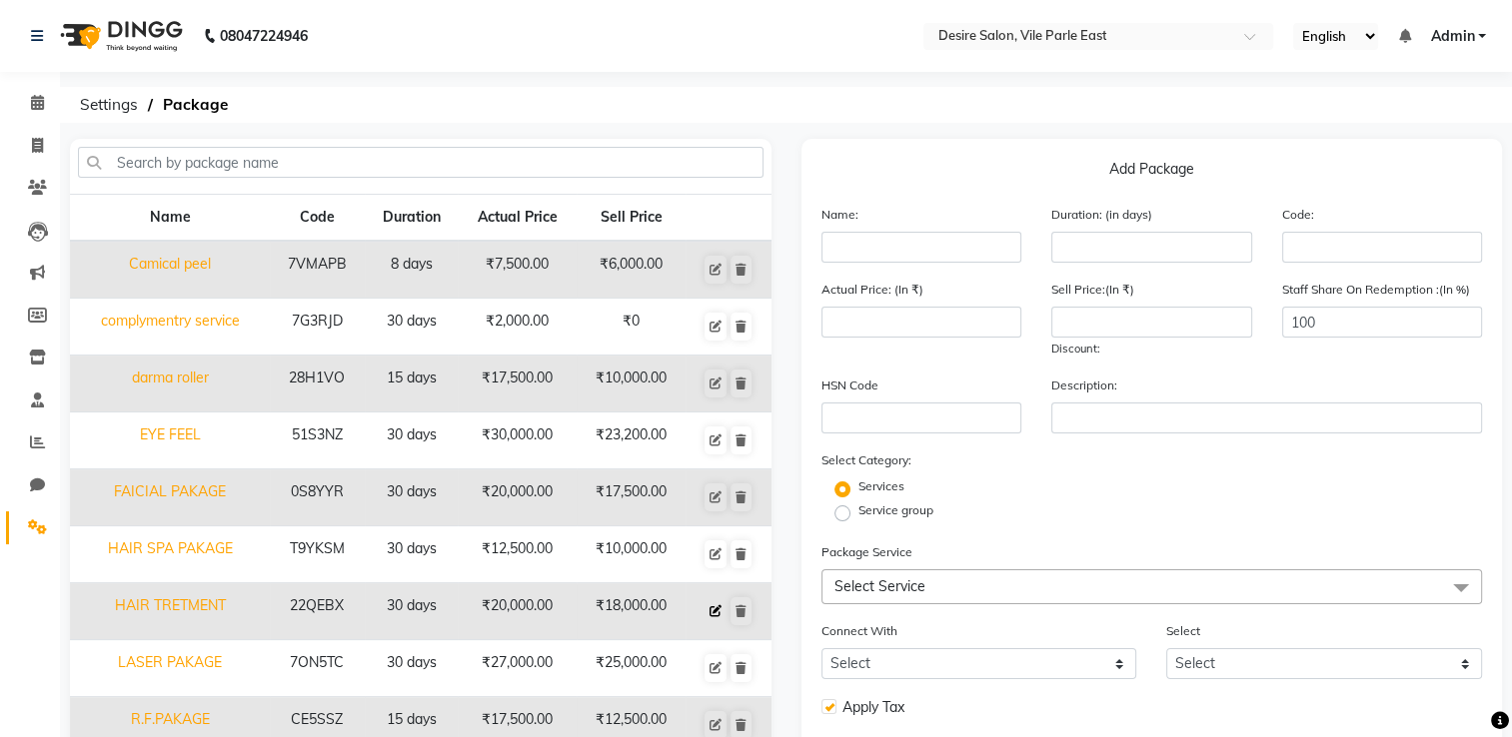
type input "18000"
checkbox input "true"
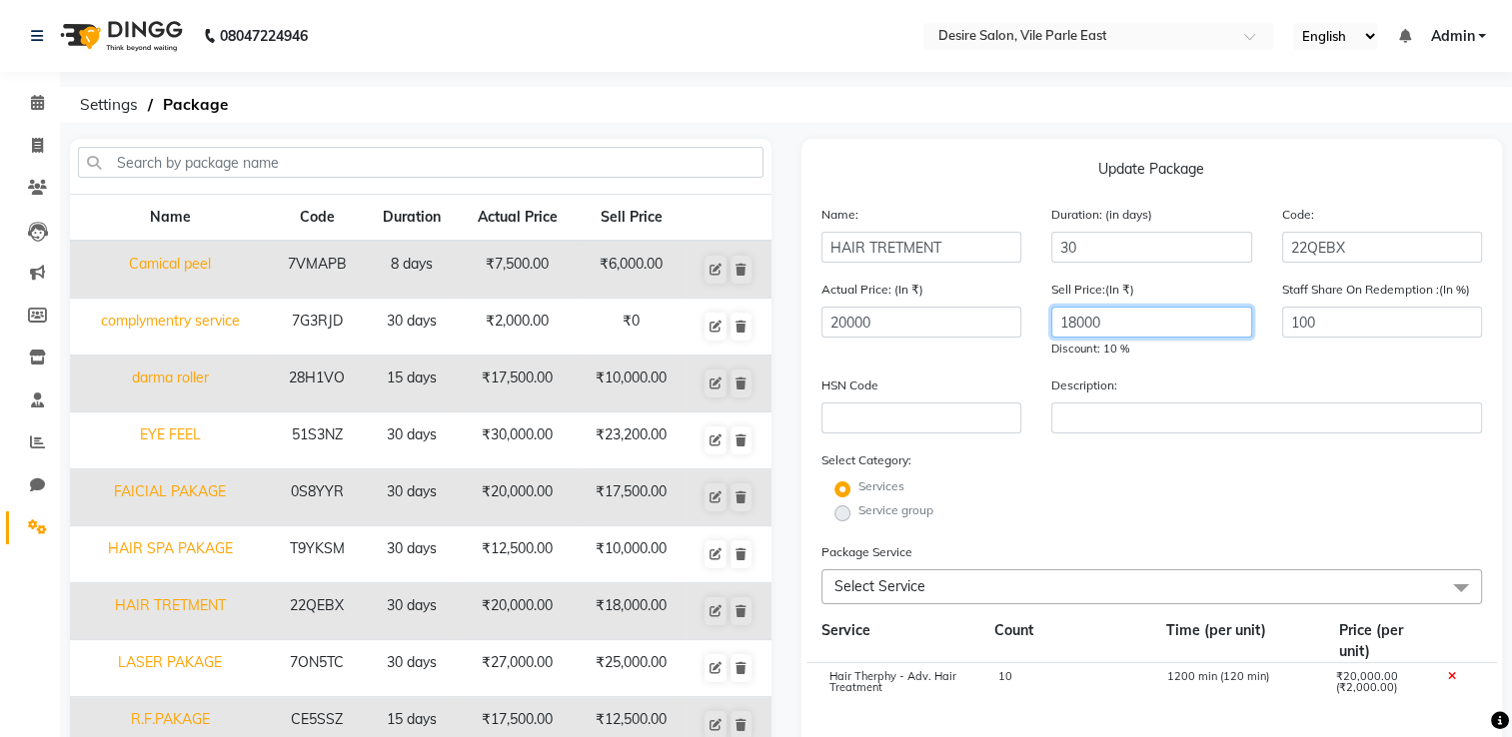
click at [1056, 334] on input "18000" at bounding box center [1151, 322] width 201 height 31
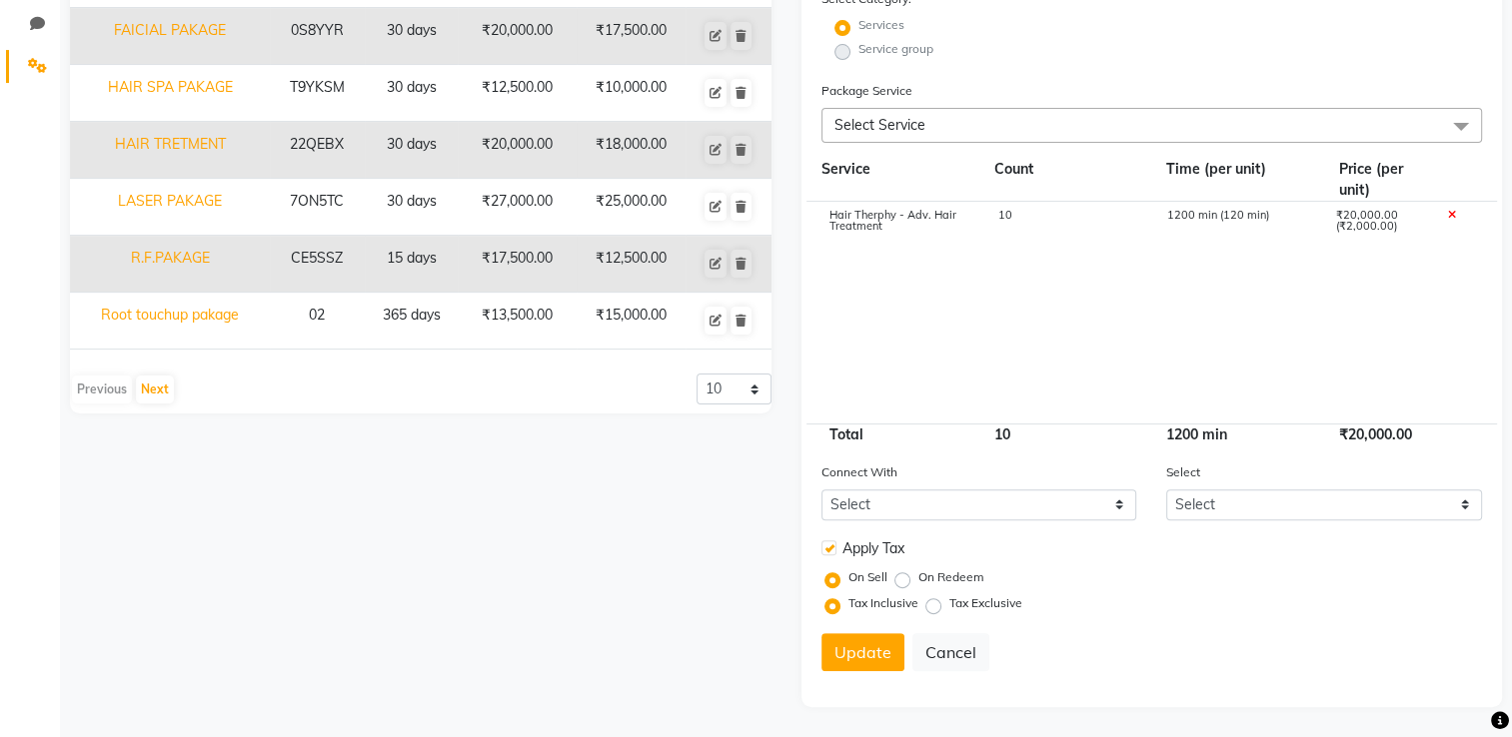
type input "10000"
click at [1047, 219] on div "10" at bounding box center [1066, 227] width 169 height 34
click at [1047, 219] on input "10" at bounding box center [1066, 225] width 139 height 31
type input "1"
type input "8"
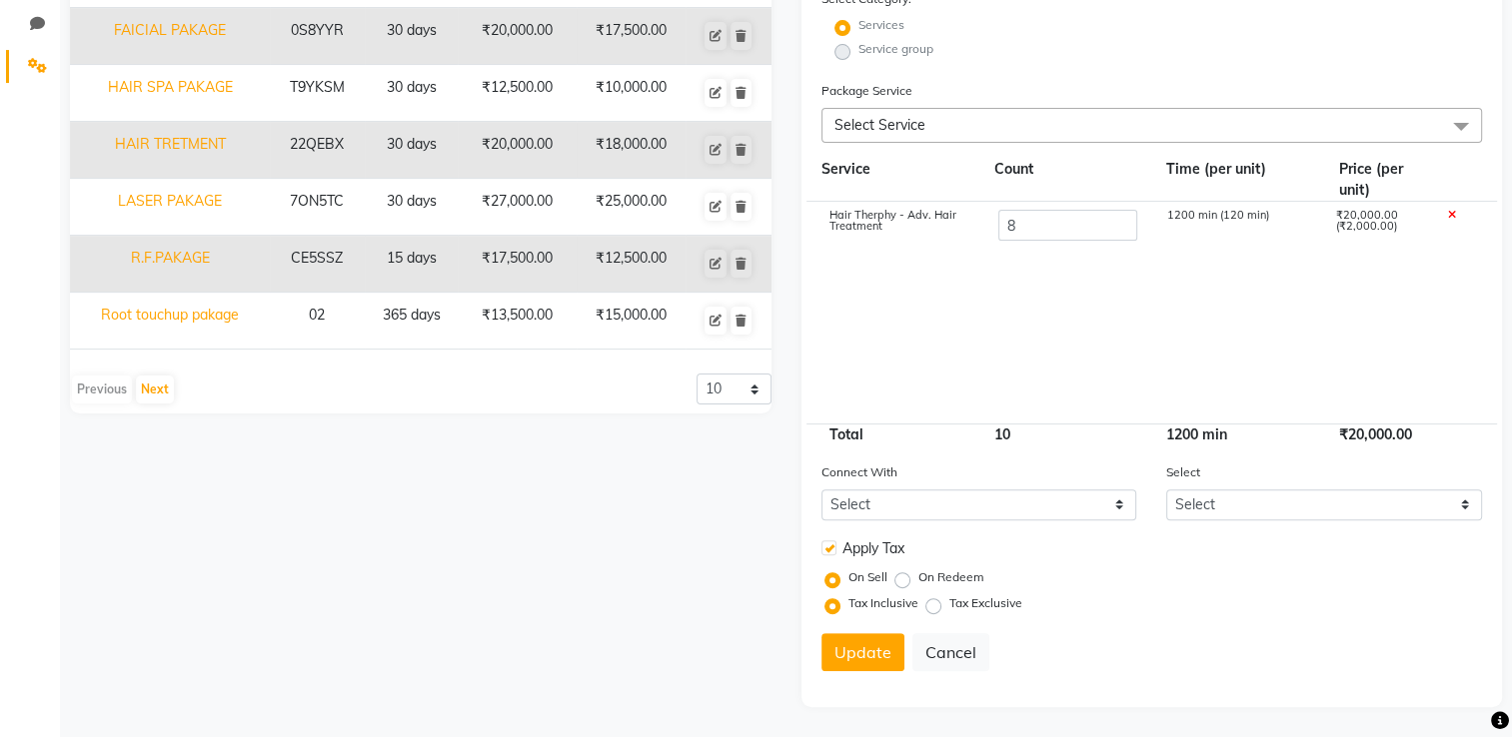
type input "16000"
click at [1056, 258] on cdk-virtual-scroll-viewport "Hair Therphy - Adv. Hair Treatment 8 960 min (120 min) ₹16,000.00 (₹2,000.00)" at bounding box center [1151, 312] width 661 height 221
click at [826, 548] on label at bounding box center [828, 547] width 15 height 15
click at [826, 548] on input "checkbox" at bounding box center [827, 548] width 13 height 13
checkbox input "false"
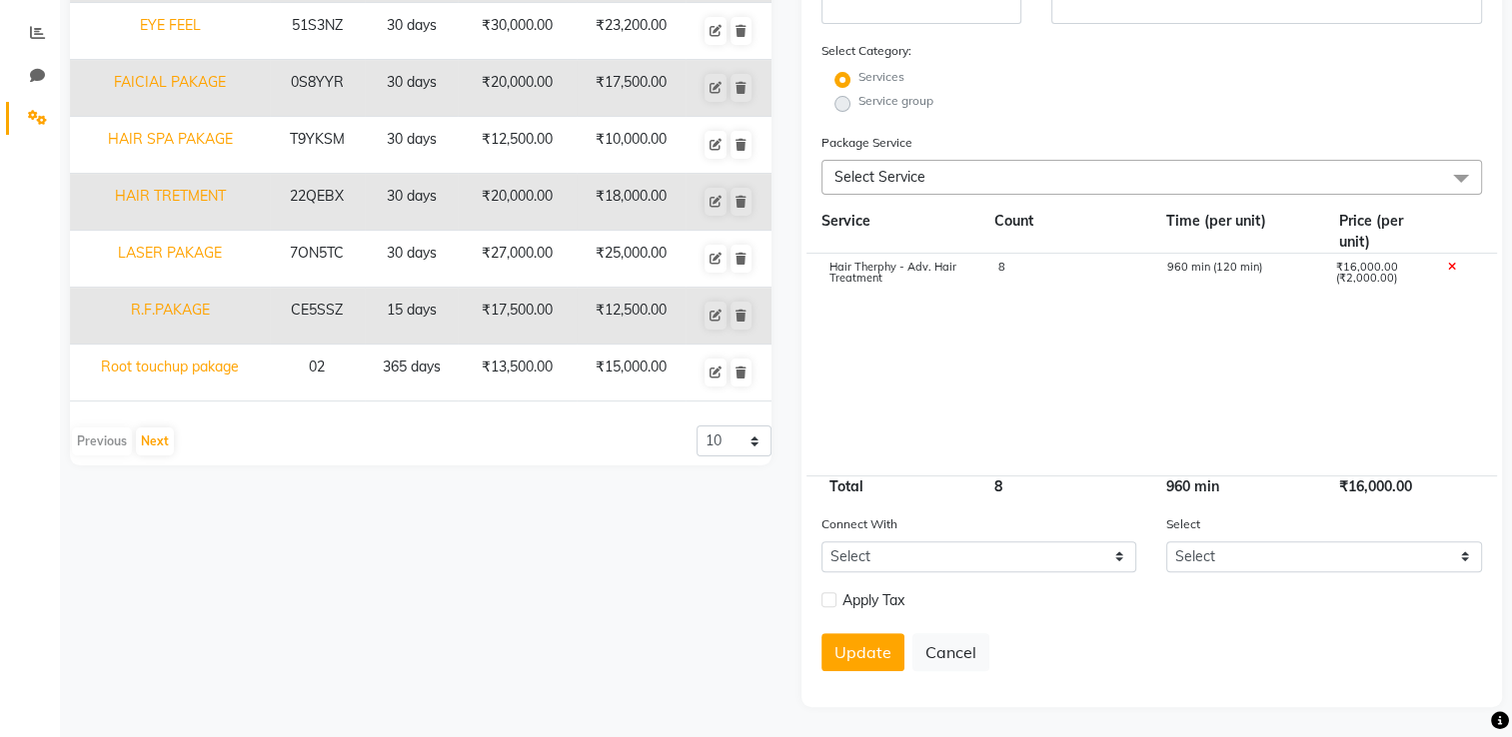
scroll to position [415, 0]
click at [865, 589] on button "Update" at bounding box center [862, 652] width 83 height 38
select select
checkbox input "false"
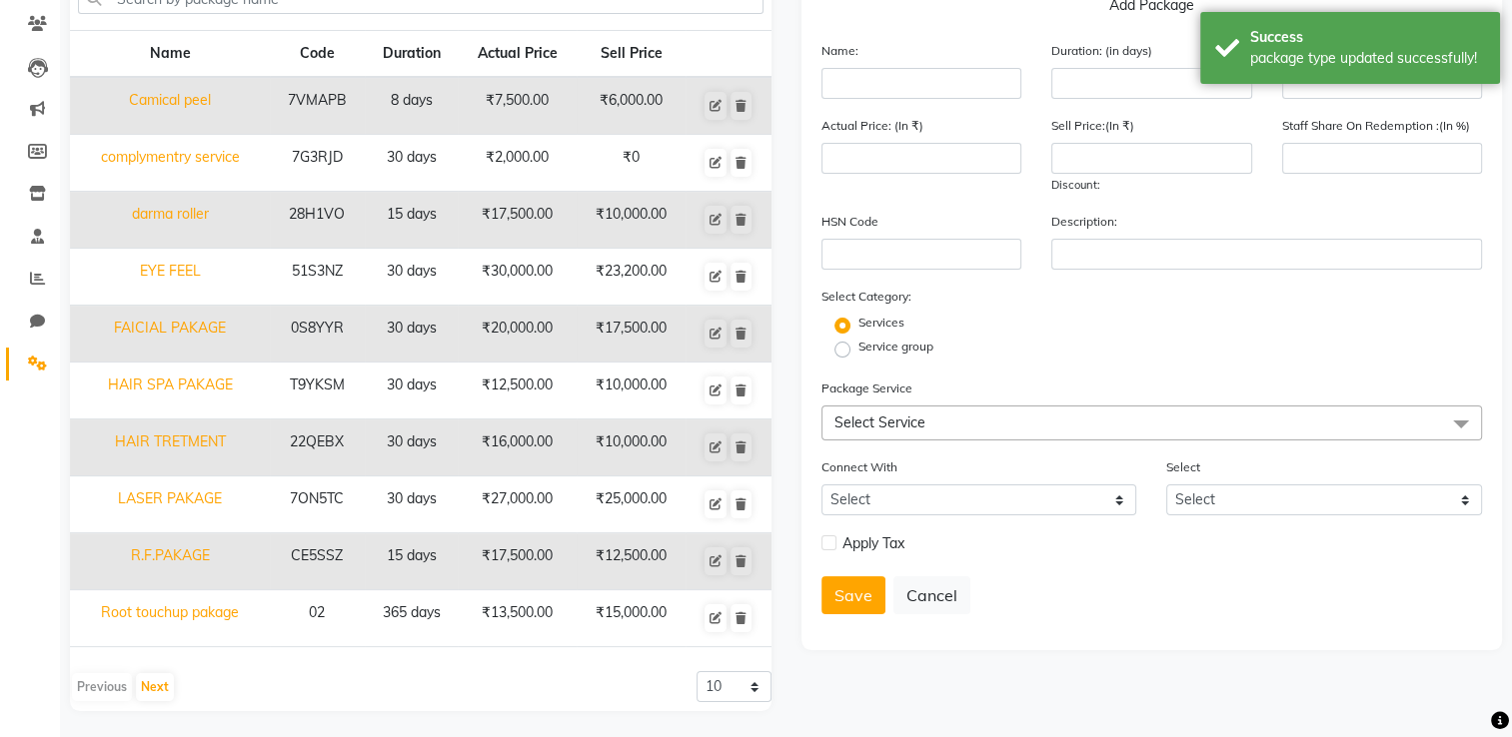
scroll to position [0, 0]
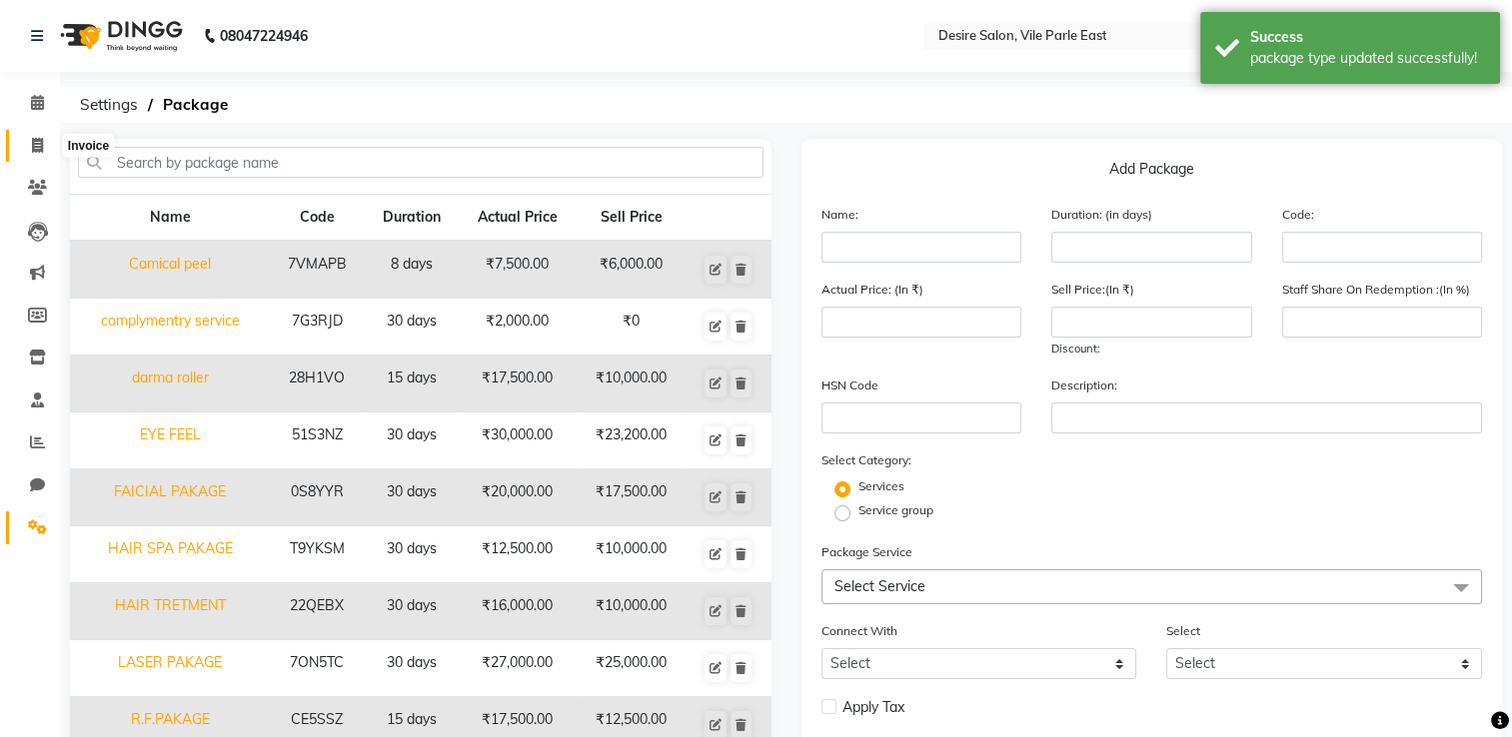
click at [40, 138] on icon at bounding box center [37, 145] width 11 height 15
select select "service"
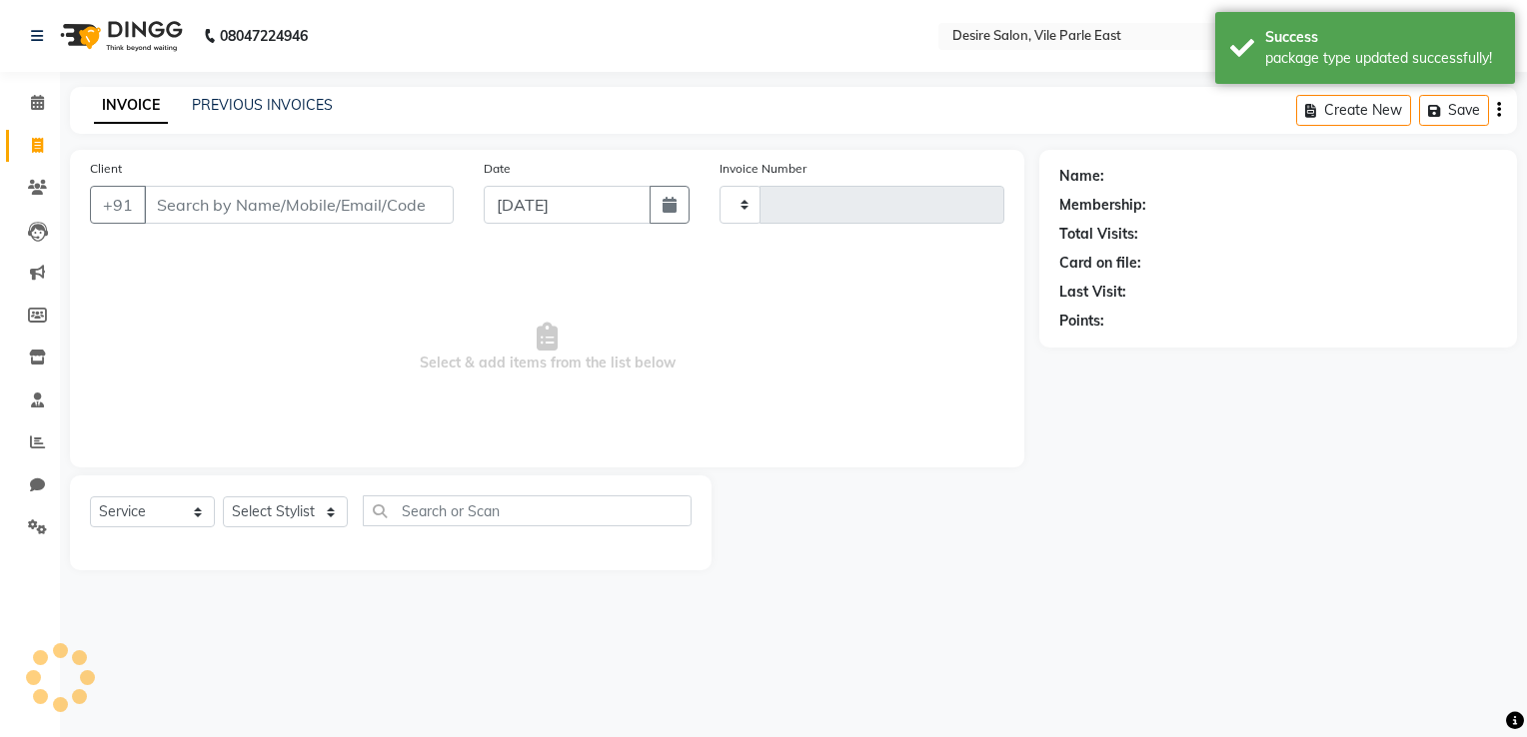
type input "0679"
select select "8076"
click at [611, 214] on input "[DATE]" at bounding box center [567, 205] width 167 height 38
select select "9"
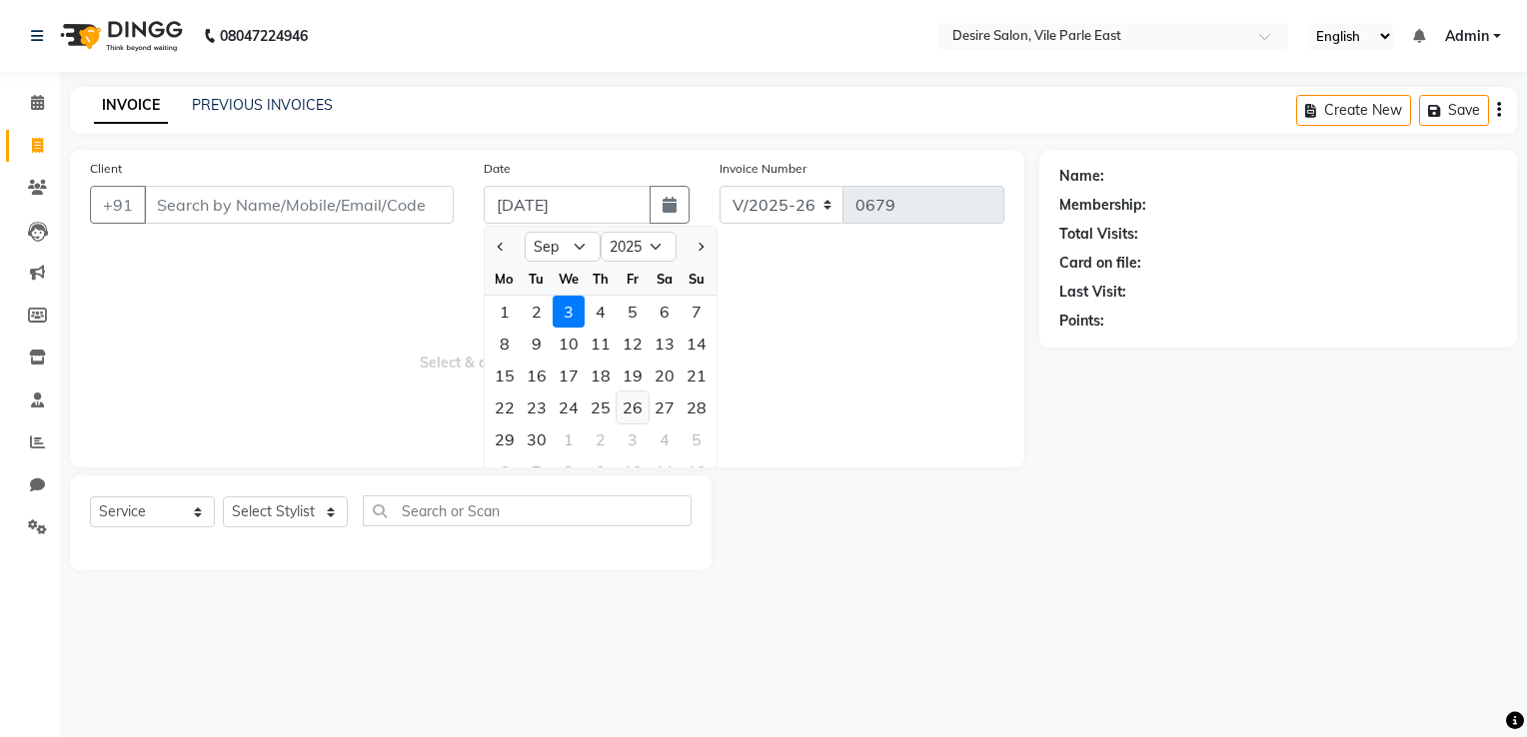
click at [638, 411] on div "26" at bounding box center [632, 408] width 32 height 32
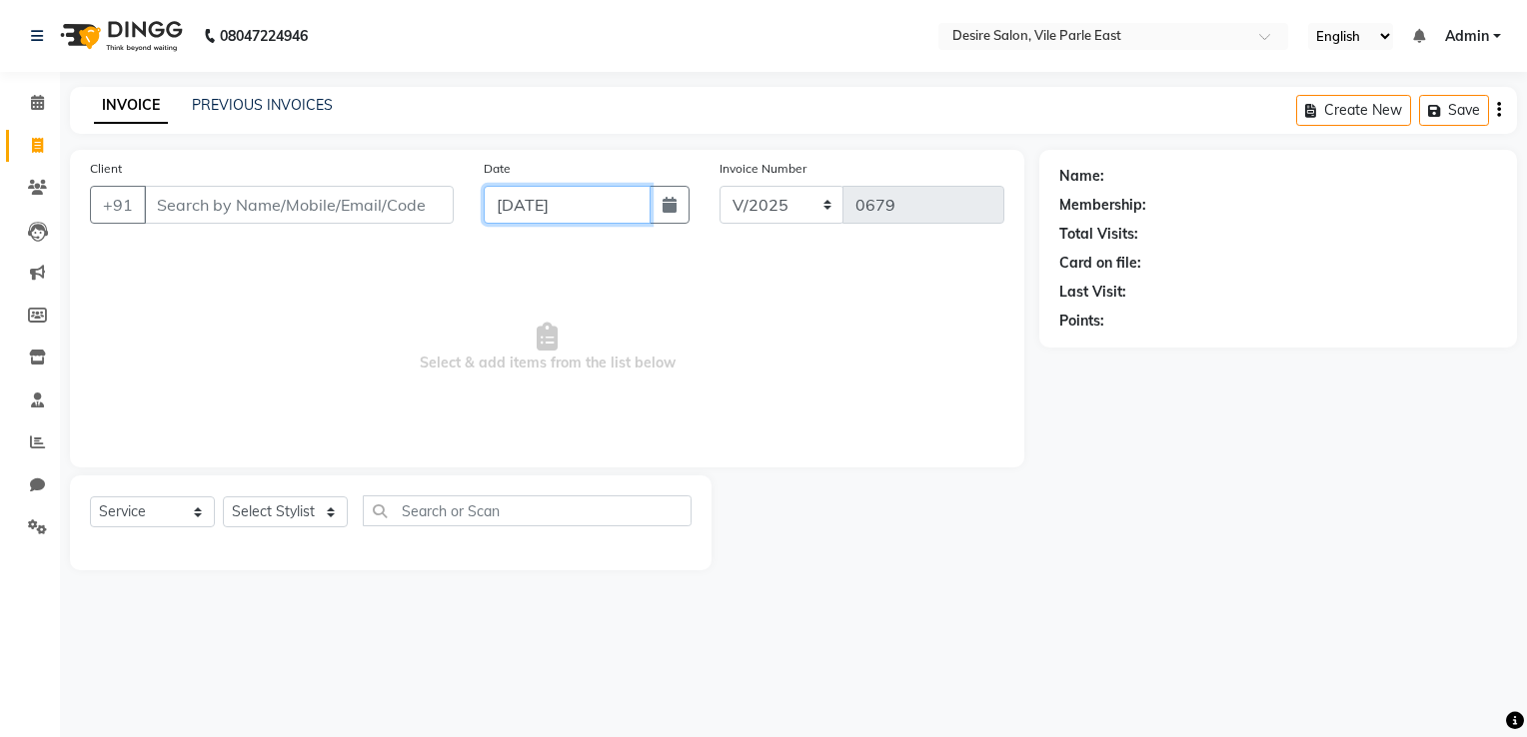
click at [592, 215] on input "26-09-2025" at bounding box center [567, 205] width 167 height 38
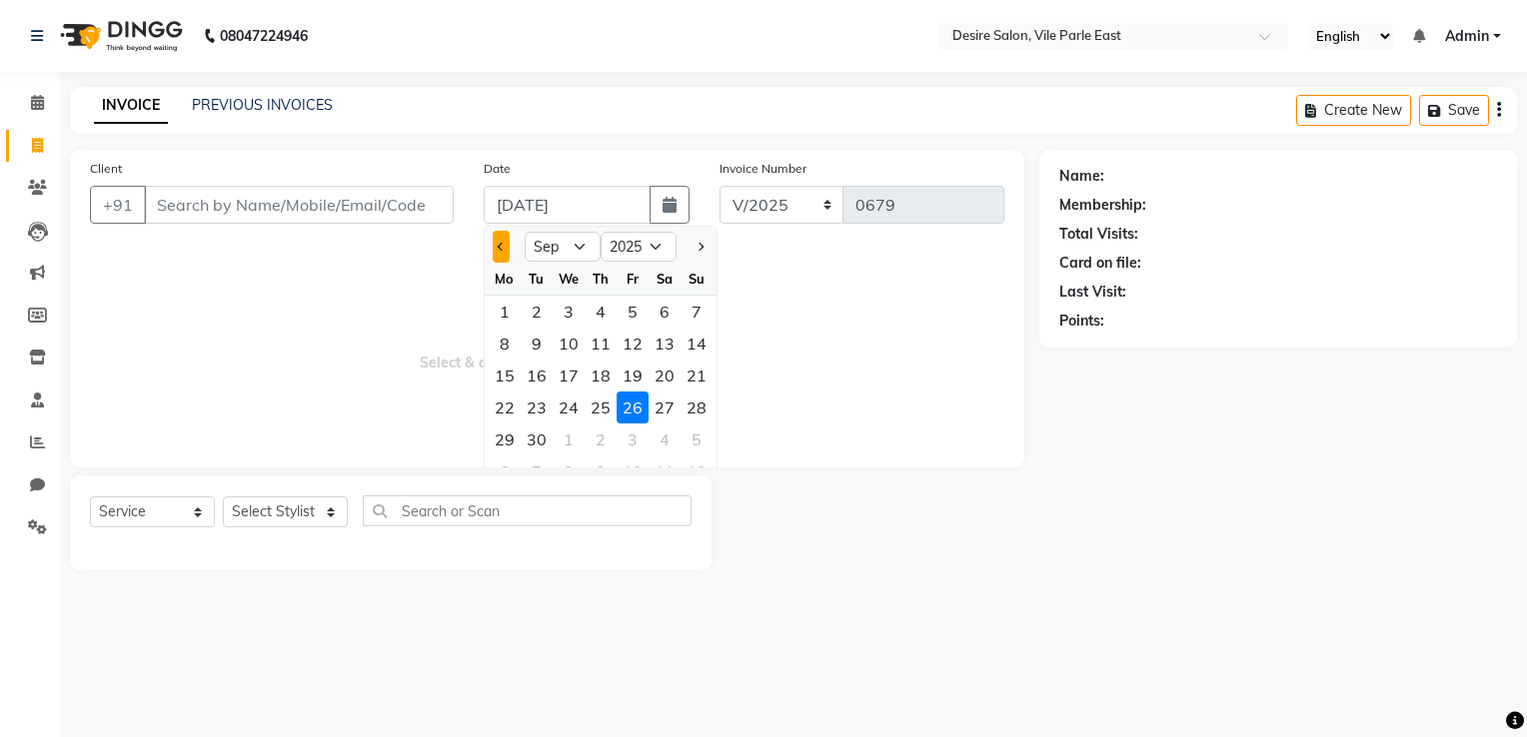
click at [504, 245] on button "Previous month" at bounding box center [501, 247] width 17 height 32
click at [436, 285] on span "Select & add items from the list below" at bounding box center [547, 348] width 914 height 200
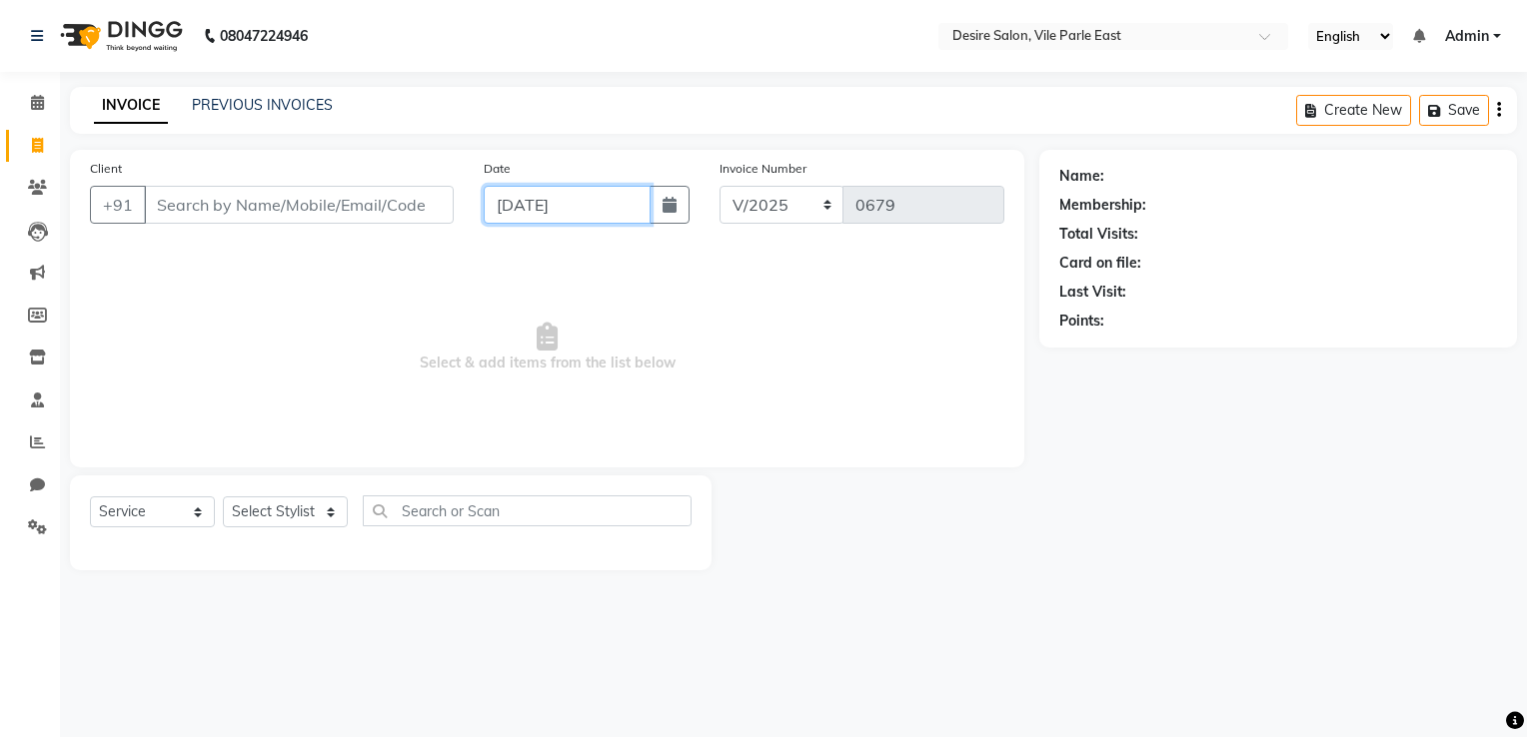
click at [581, 205] on input "26-09-2025" at bounding box center [567, 205] width 167 height 38
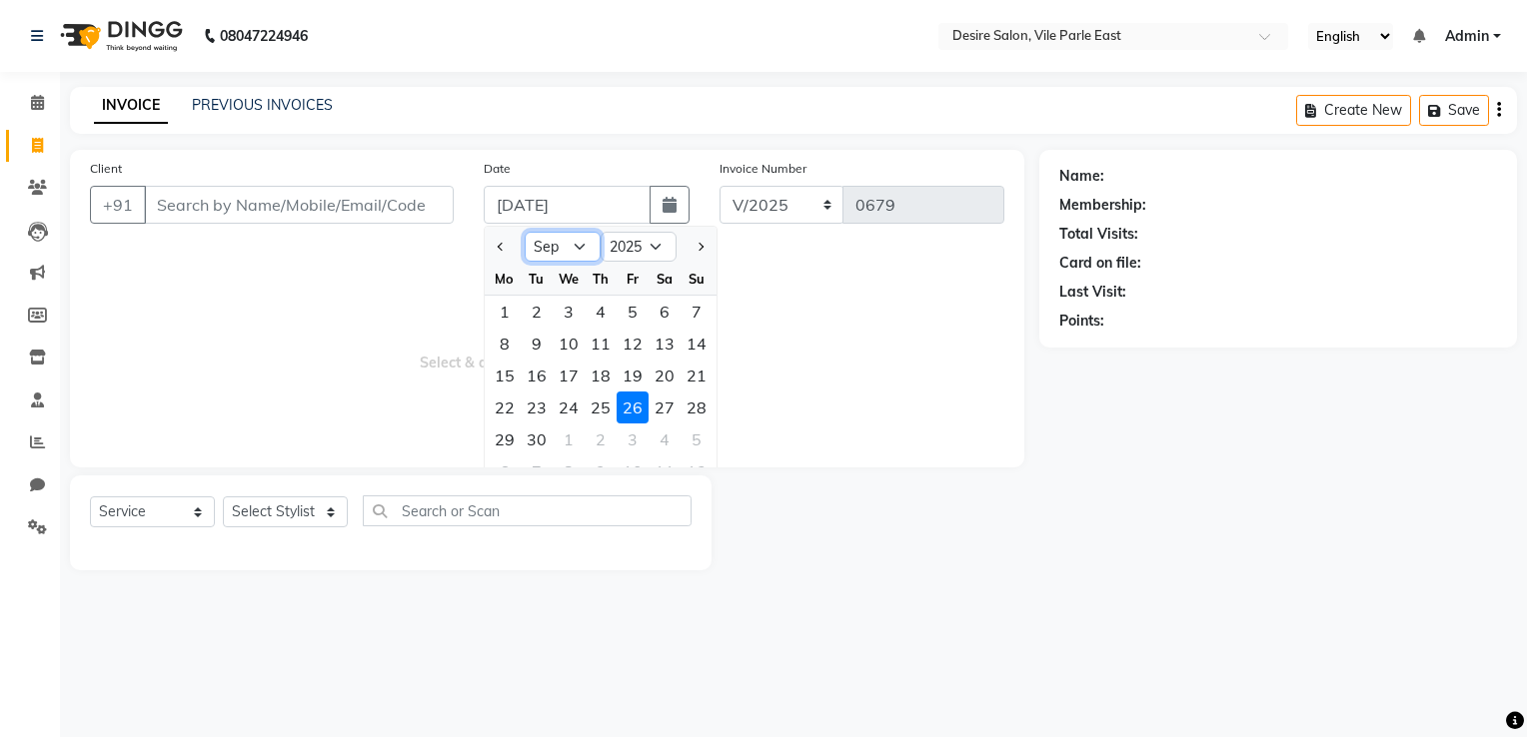
click at [567, 247] on select "Jan Feb Mar Apr May Jun Jul Aug Sep Oct Nov Dec" at bounding box center [562, 247] width 76 height 30
click at [524, 232] on select "Jan Feb Mar Apr May Jun Jul Aug Sep Oct Nov Dec" at bounding box center [562, 247] width 76 height 30
click at [535, 438] on div "26" at bounding box center [537, 440] width 32 height 32
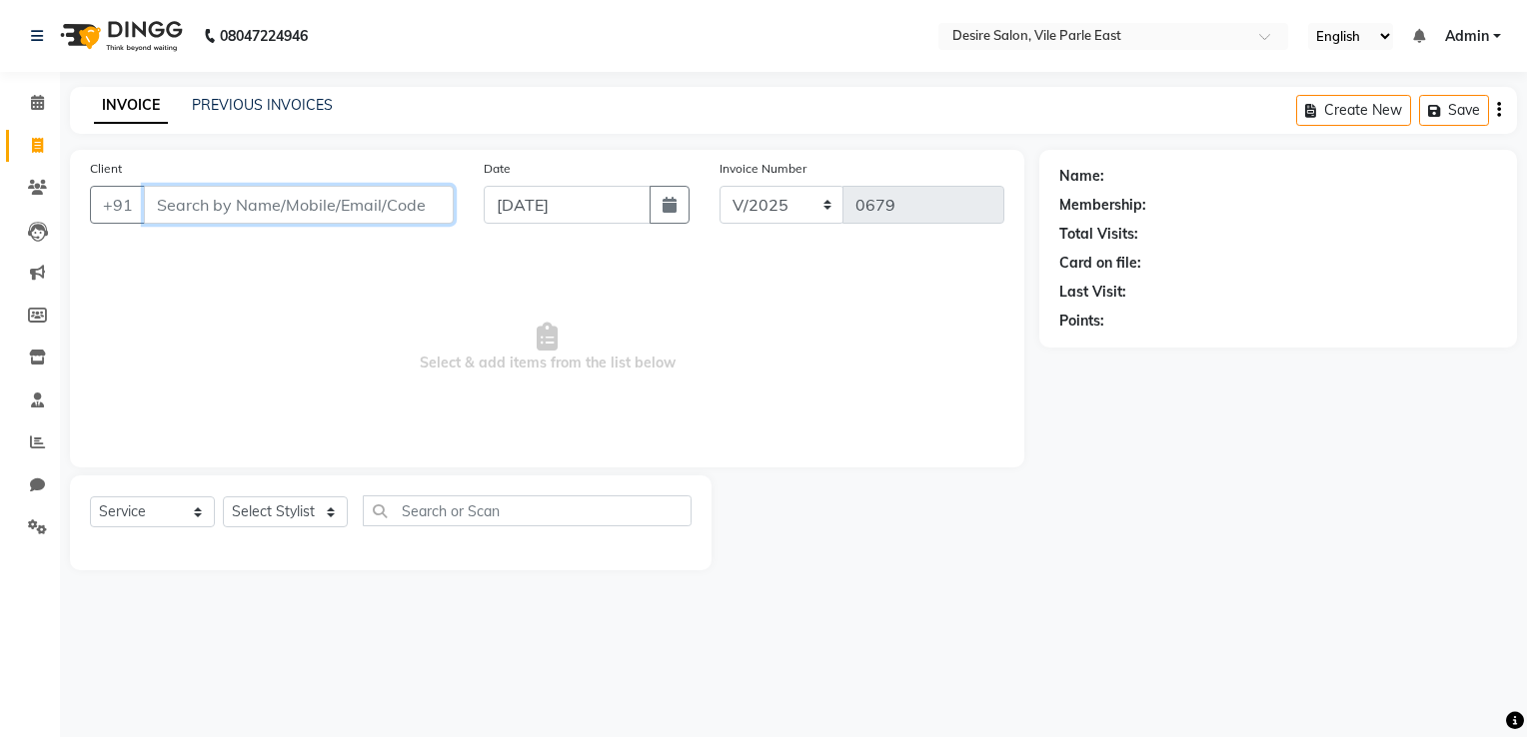
click at [253, 217] on input "Client" at bounding box center [299, 205] width 310 height 38
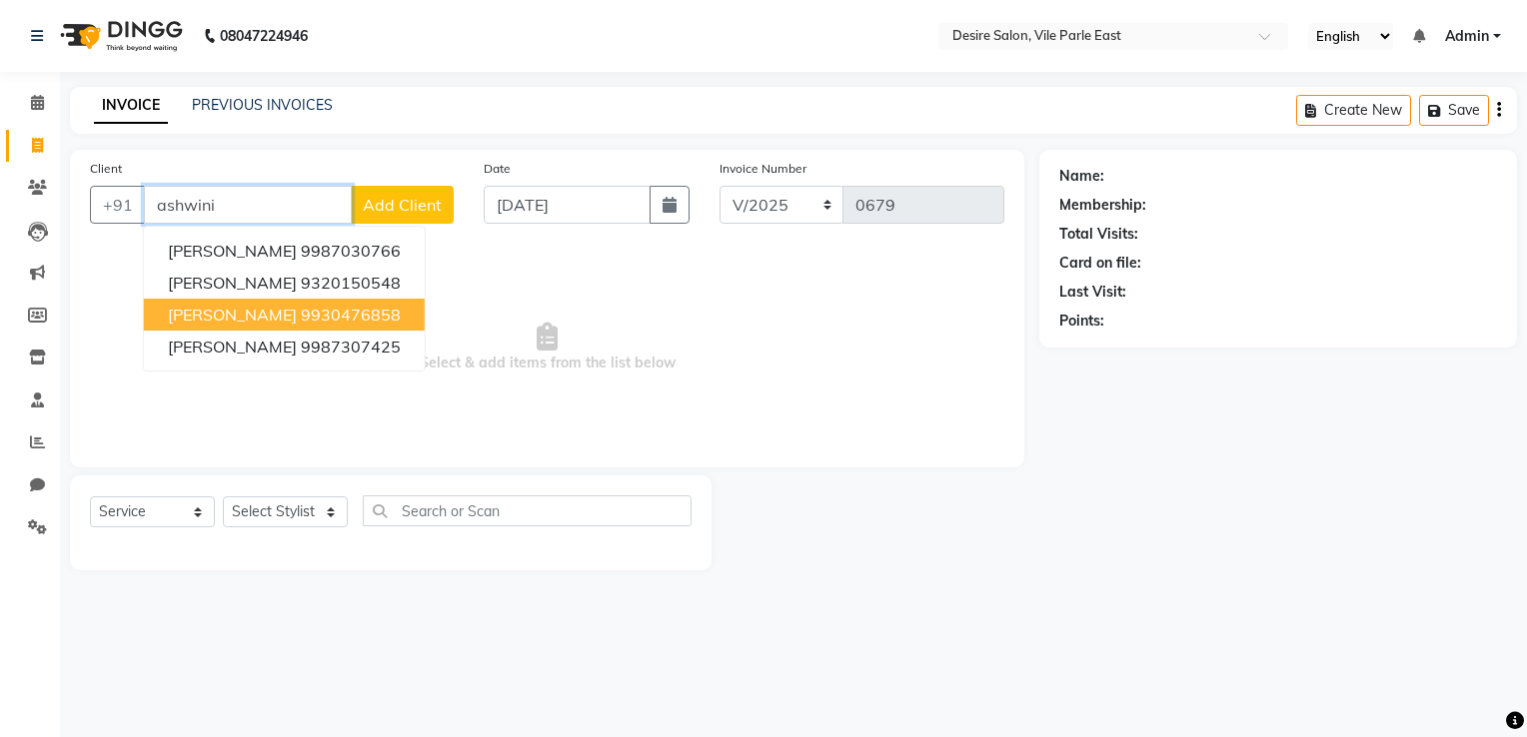
click at [301, 317] on ngb-highlight "9930476858" at bounding box center [351, 315] width 100 height 20
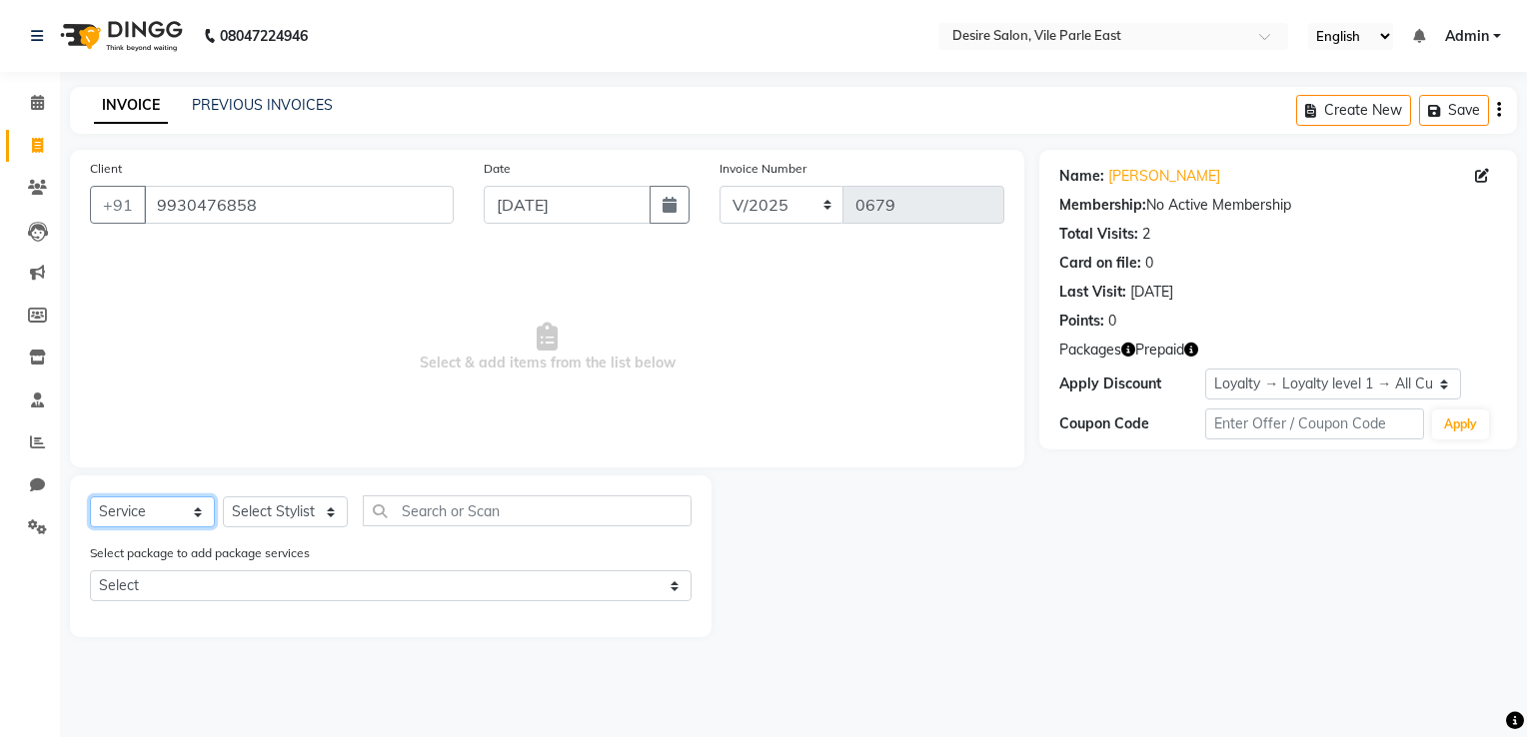
click at [159, 516] on select "Select Service Product Membership Package Voucher Prepaid Gift Card" at bounding box center [152, 512] width 125 height 31
click at [90, 498] on select "Select Service Product Membership Package Voucher Prepaid Gift Card" at bounding box center [152, 512] width 125 height 31
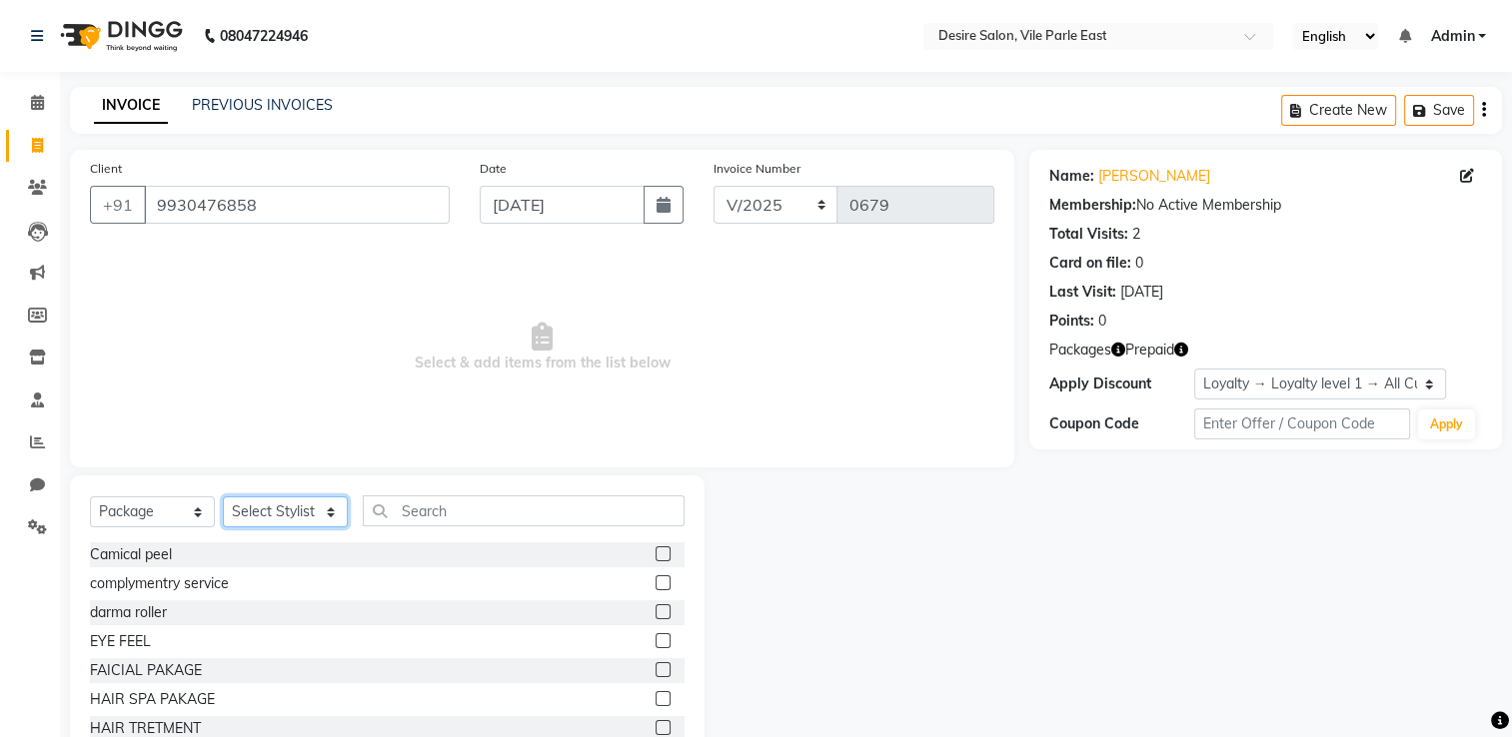
click at [279, 508] on select "Select Stylist Archana Tharepist [PERSON_NAME] Pediqurist [PERSON_NAME] desire …" at bounding box center [285, 512] width 125 height 31
click at [223, 498] on select "Select Stylist Archana Tharepist [PERSON_NAME] Pediqurist [PERSON_NAME] desire …" at bounding box center [285, 512] width 125 height 31
click at [655, 589] on label at bounding box center [662, 727] width 15 height 15
click at [655, 589] on input "checkbox" at bounding box center [661, 728] width 13 height 13
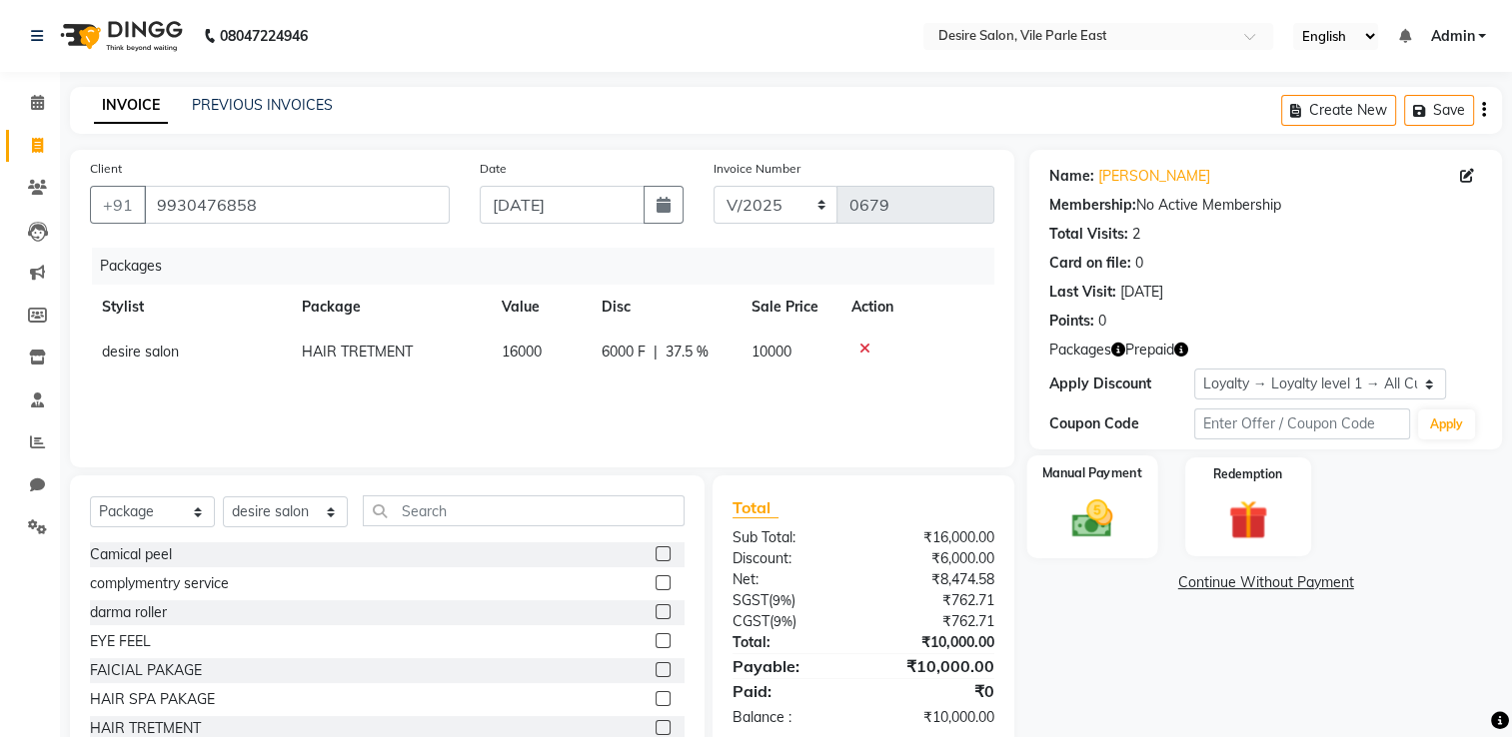
click at [1056, 510] on img at bounding box center [1092, 519] width 67 height 47
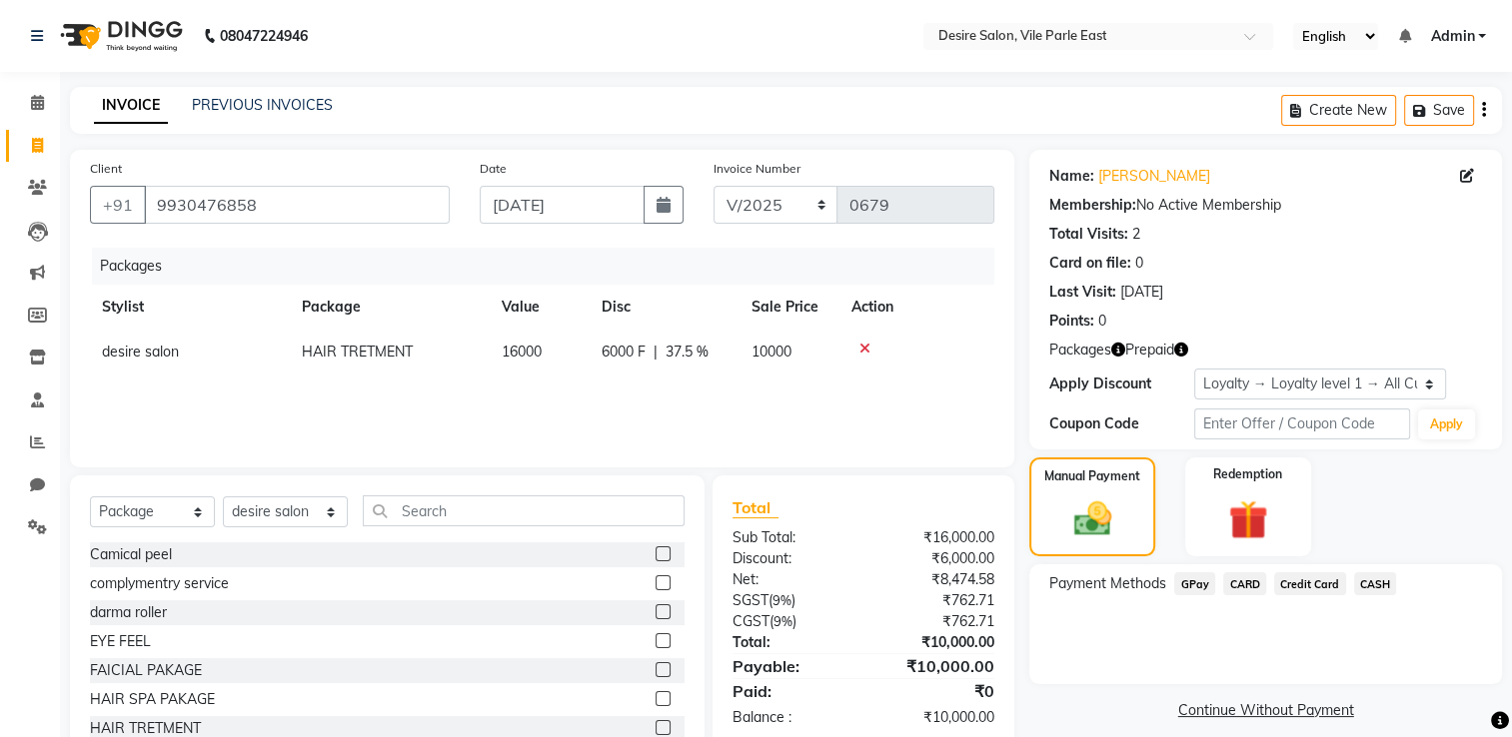
click at [1056, 579] on span "CASH" at bounding box center [1375, 583] width 43 height 23
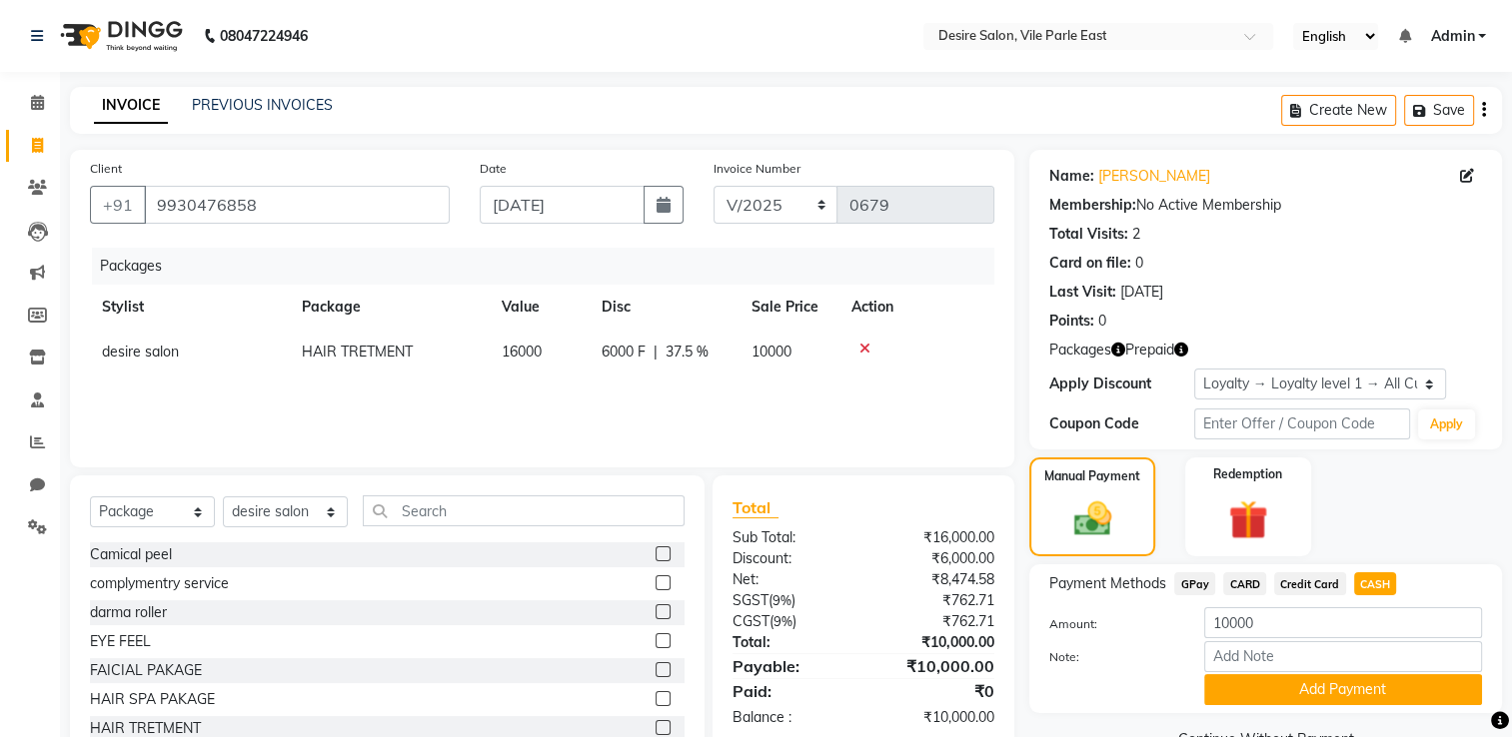
scroll to position [63, 0]
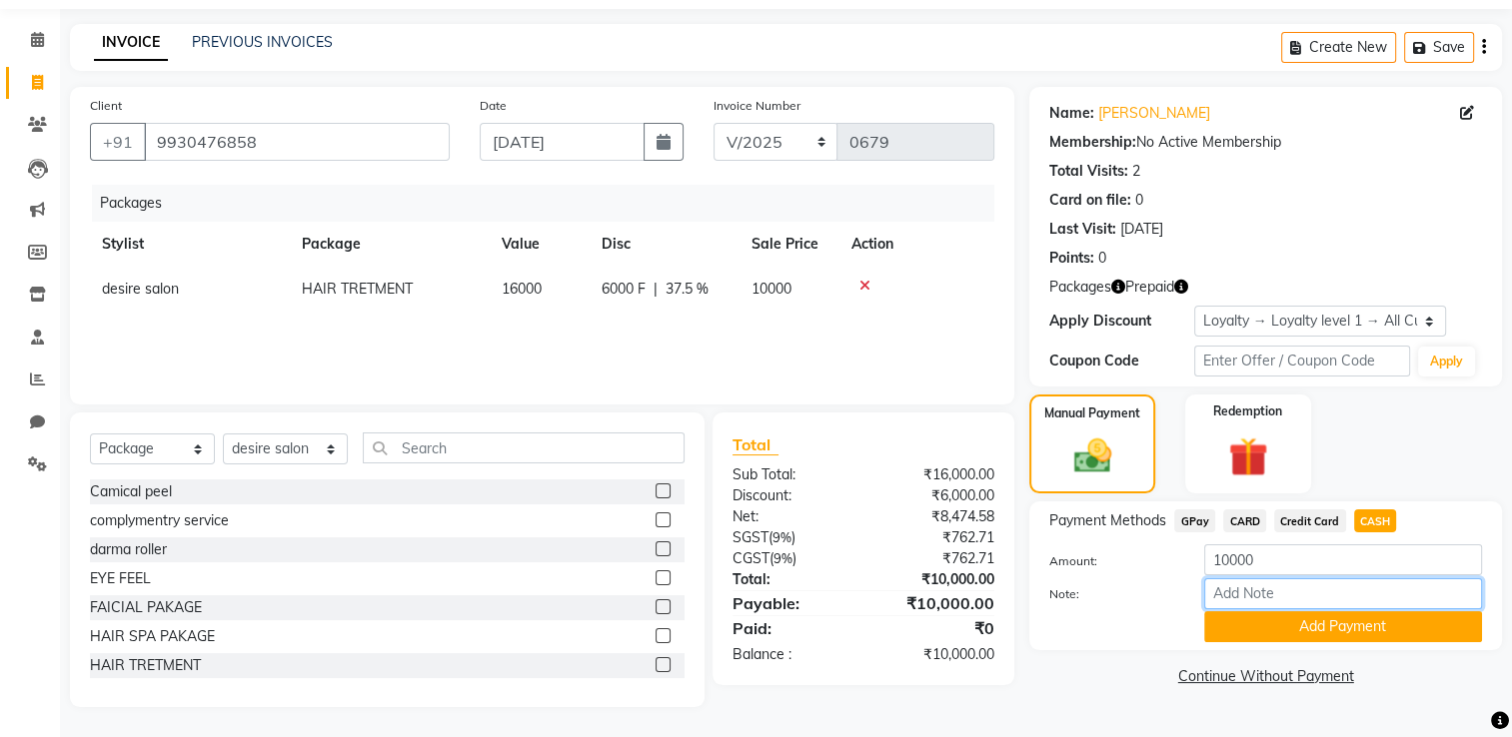
click at [1056, 589] on input "Note:" at bounding box center [1343, 593] width 278 height 31
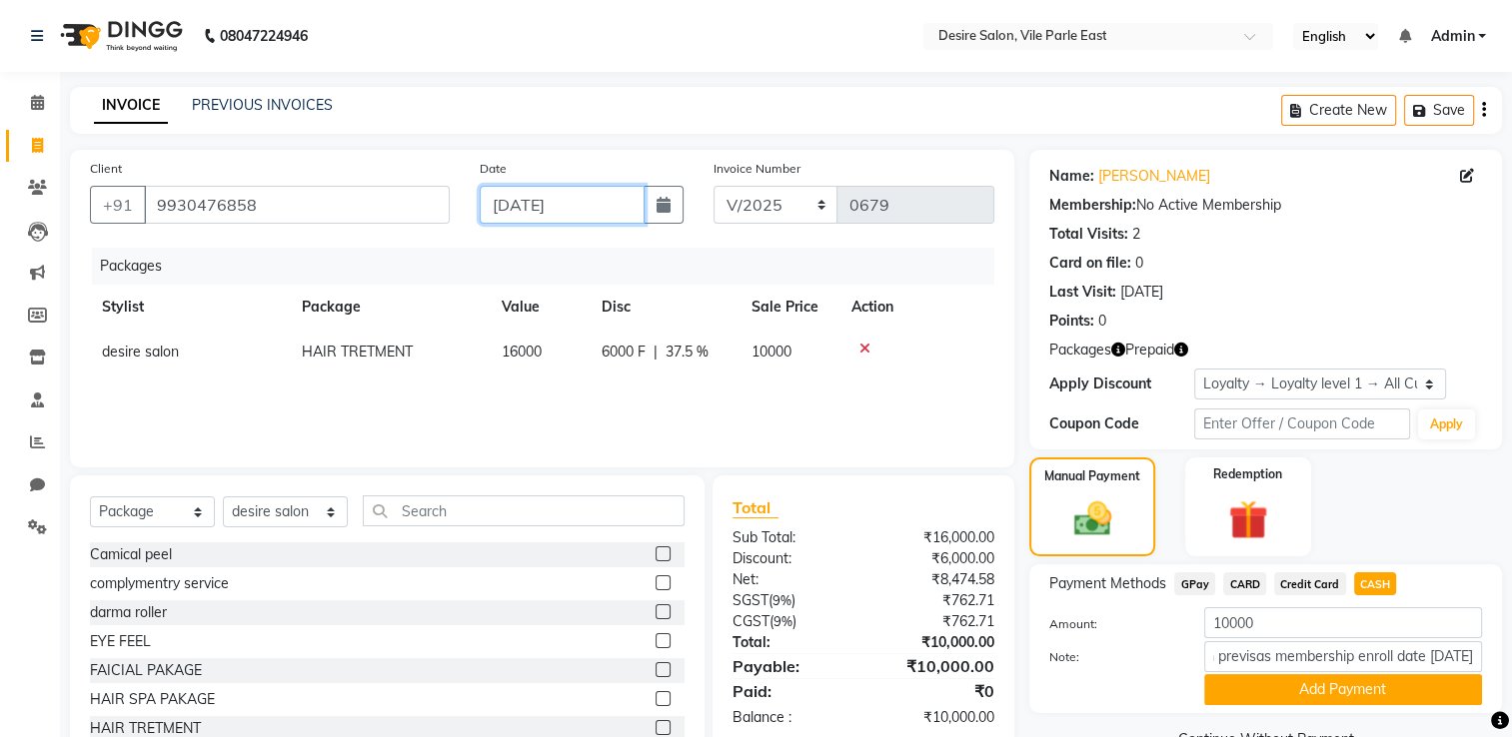
scroll to position [0, 0]
click at [595, 203] on input "26-08-2025" at bounding box center [562, 205] width 165 height 38
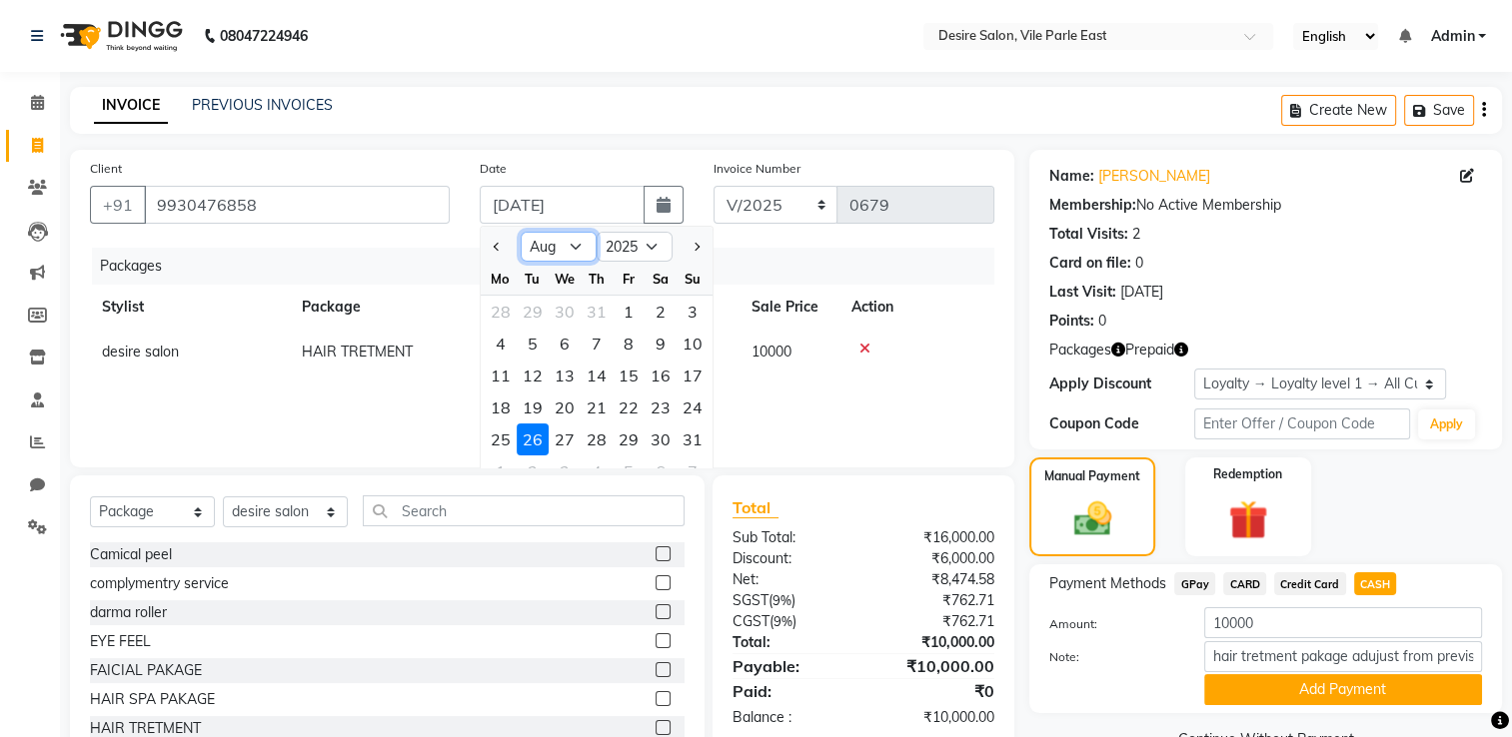
click at [570, 247] on select "Jan Feb Mar Apr May Jun Jul Aug Sep Oct Nov Dec" at bounding box center [559, 247] width 76 height 30
click at [521, 232] on select "Jan Feb Mar Apr May Jun Jul Aug Sep Oct Nov Dec" at bounding box center [559, 247] width 76 height 30
click at [698, 374] on div "20" at bounding box center [692, 376] width 32 height 32
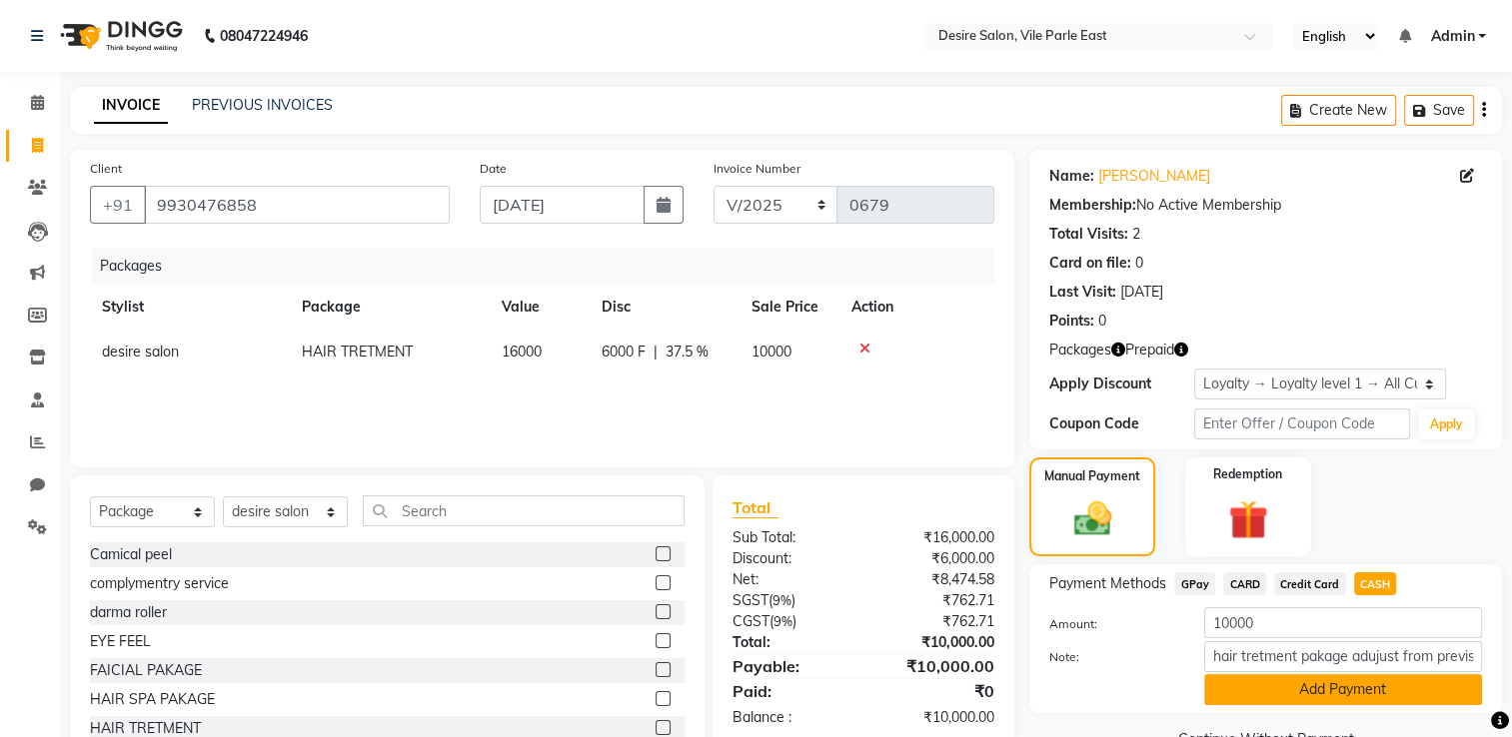
click at [1056, 589] on button "Add Payment" at bounding box center [1343, 689] width 278 height 31
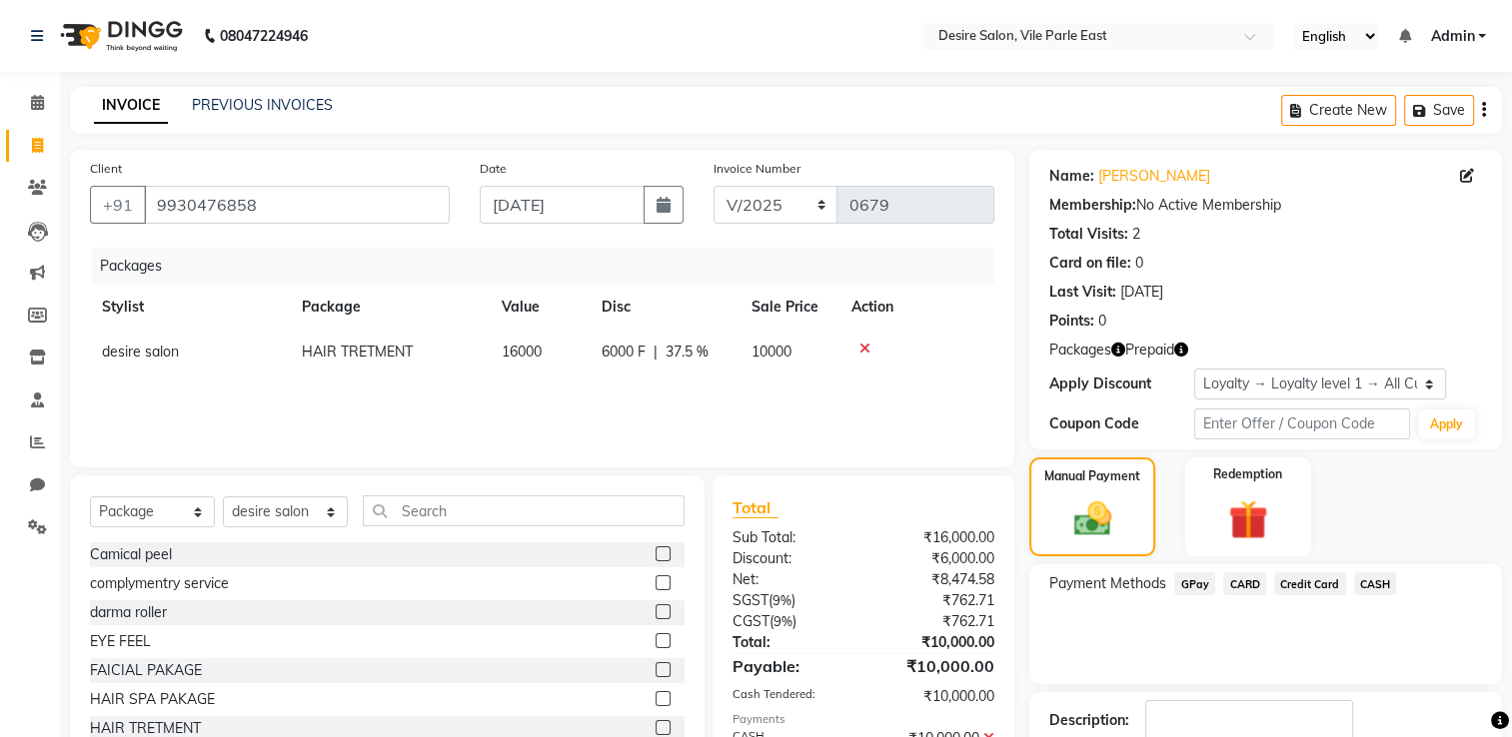
scroll to position [212, 0]
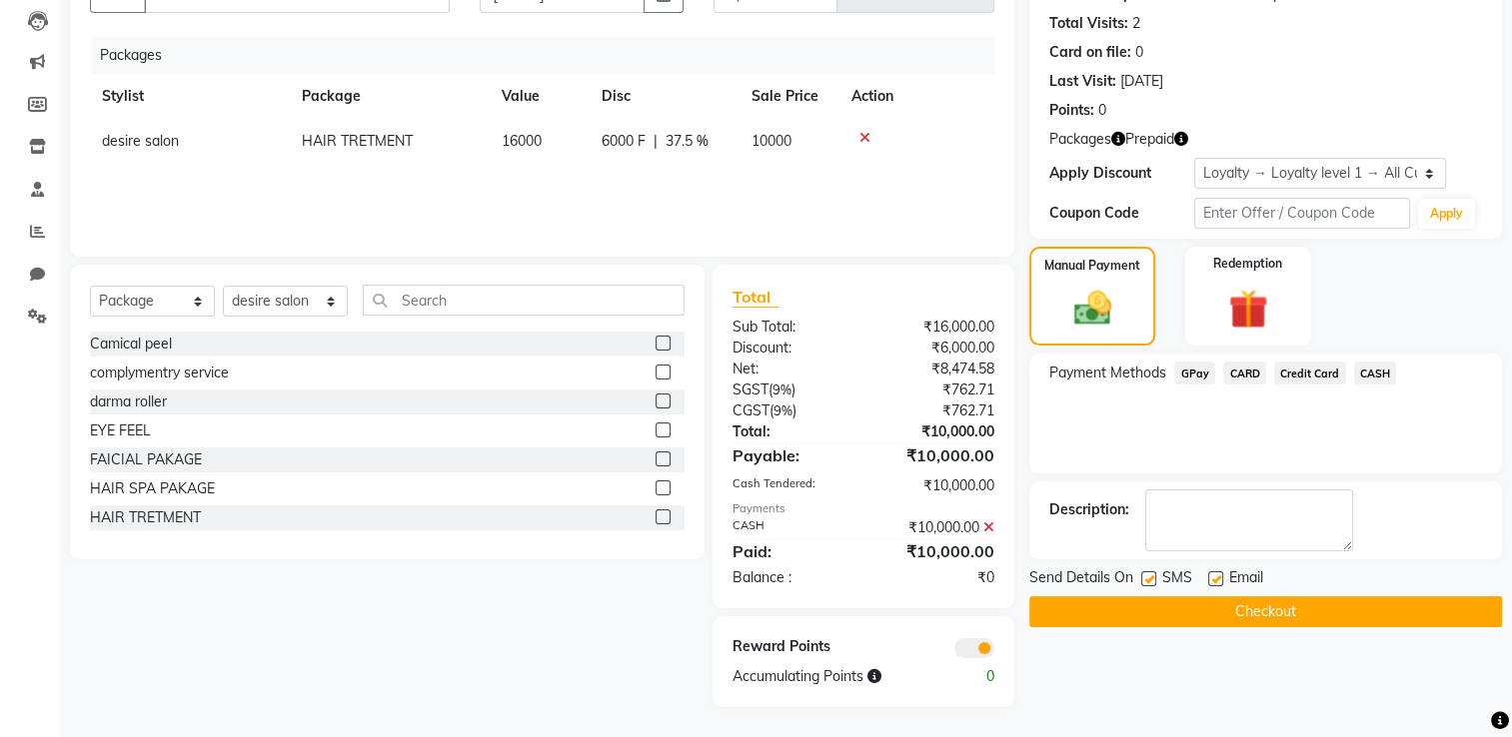
click at [1056, 589] on button "Checkout" at bounding box center [1265, 611] width 473 height 31
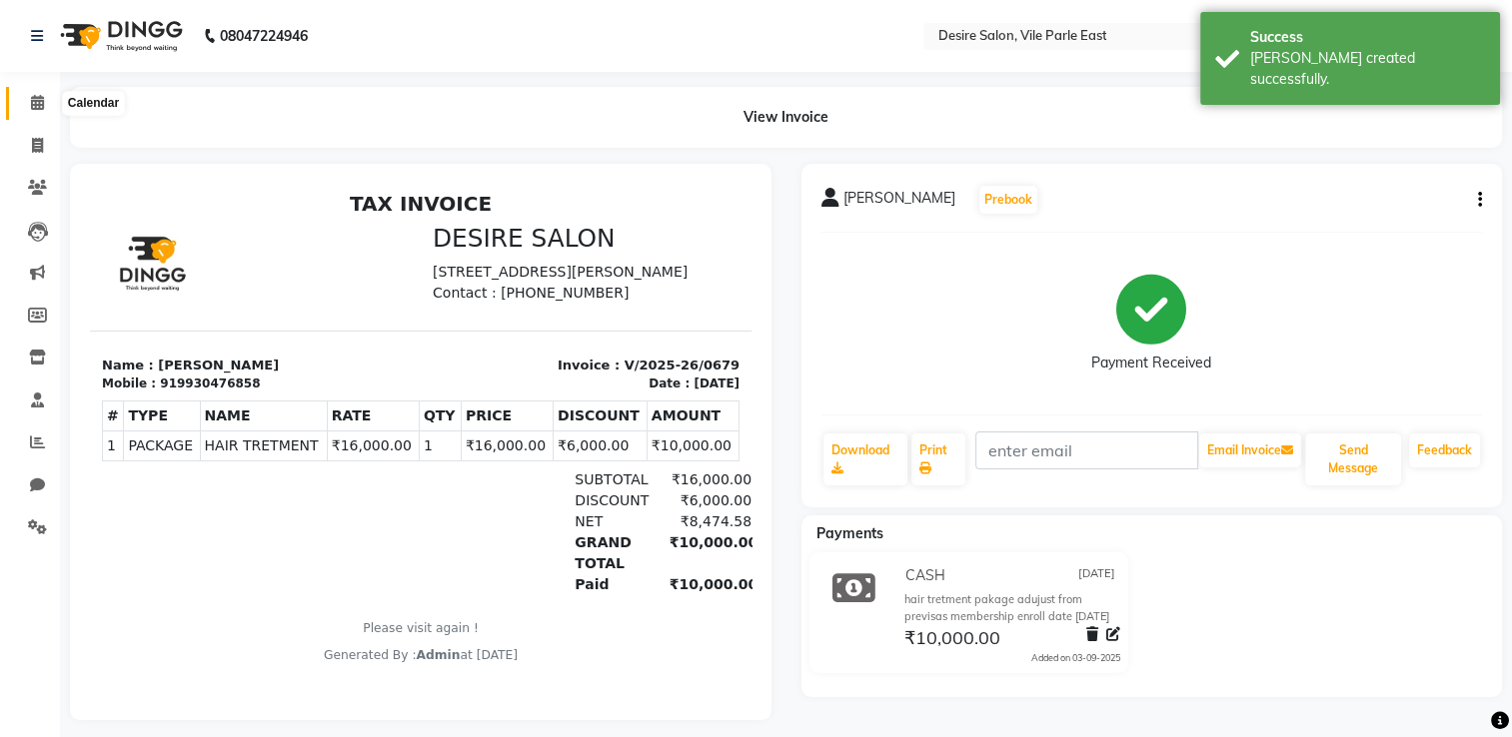
click at [31, 99] on icon at bounding box center [37, 102] width 13 height 15
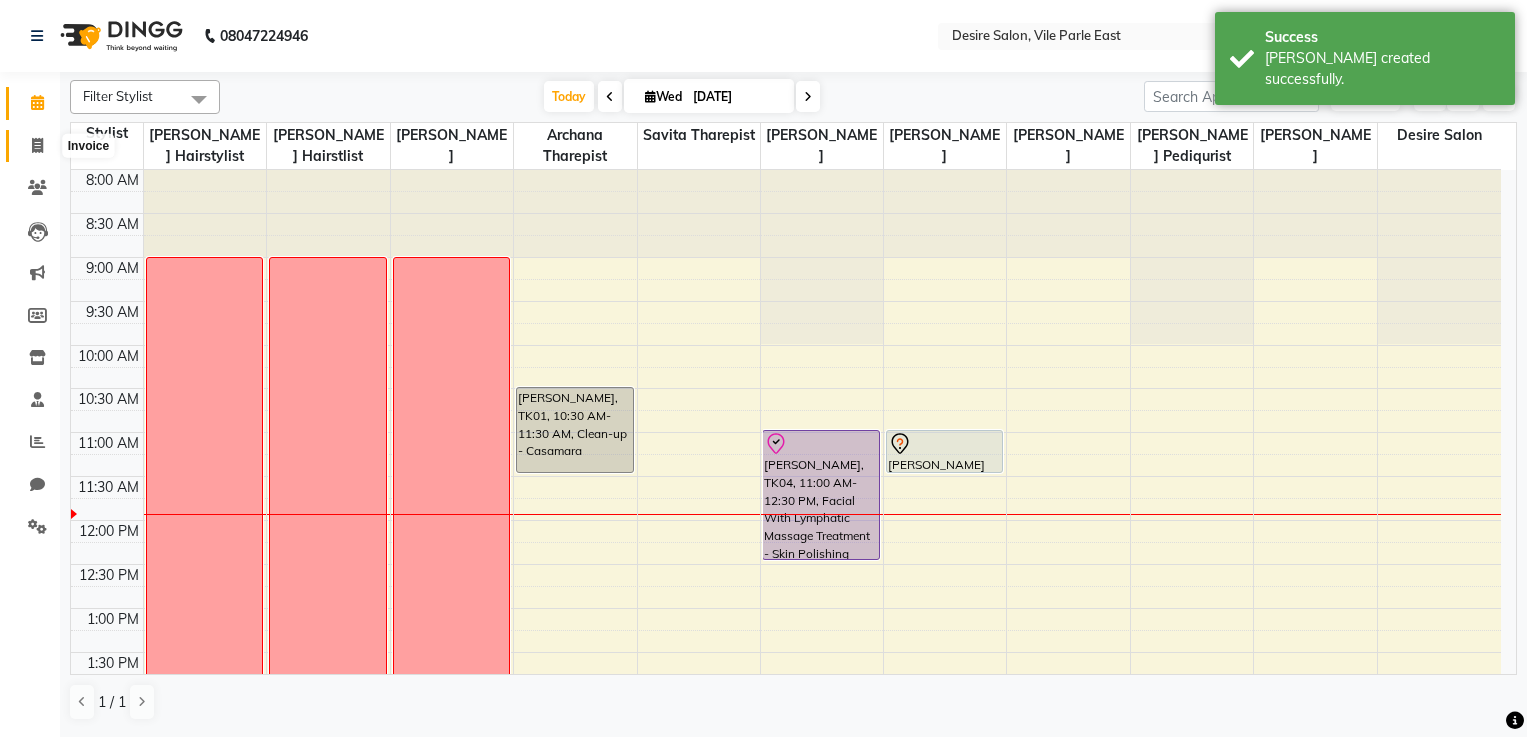
click at [37, 135] on span at bounding box center [37, 146] width 35 height 23
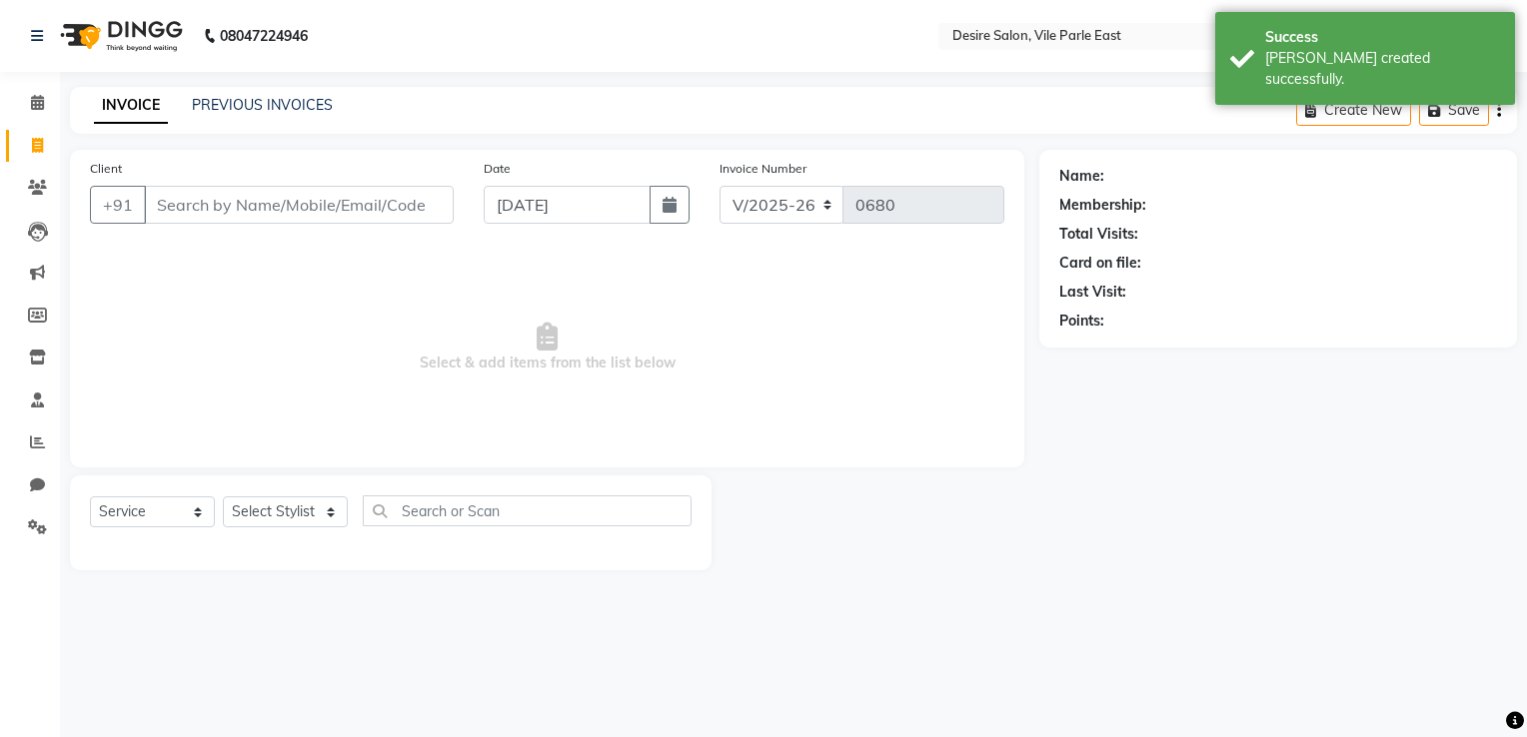
click at [218, 197] on input "Client" at bounding box center [299, 205] width 310 height 38
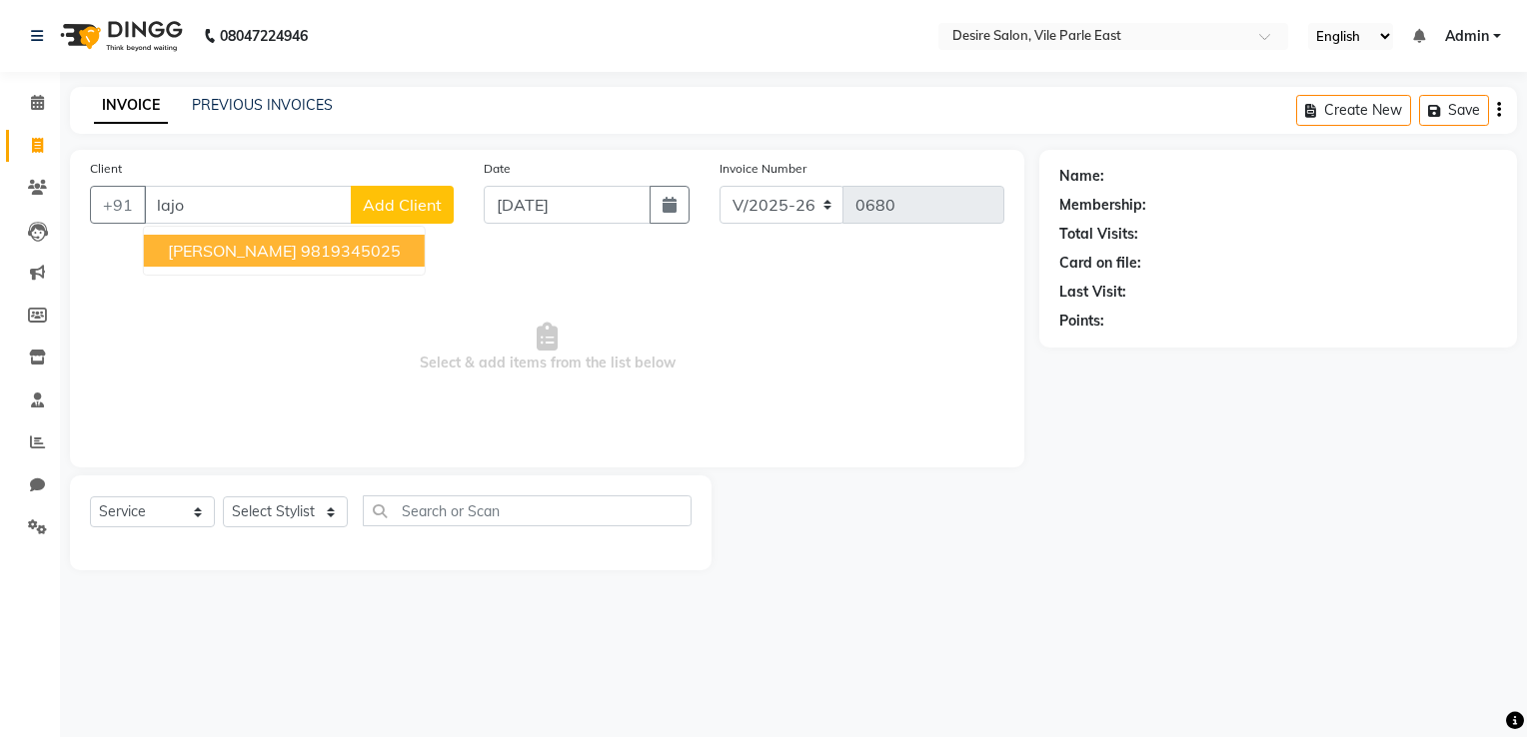
click at [364, 249] on ngb-highlight "9819345025" at bounding box center [351, 251] width 100 height 20
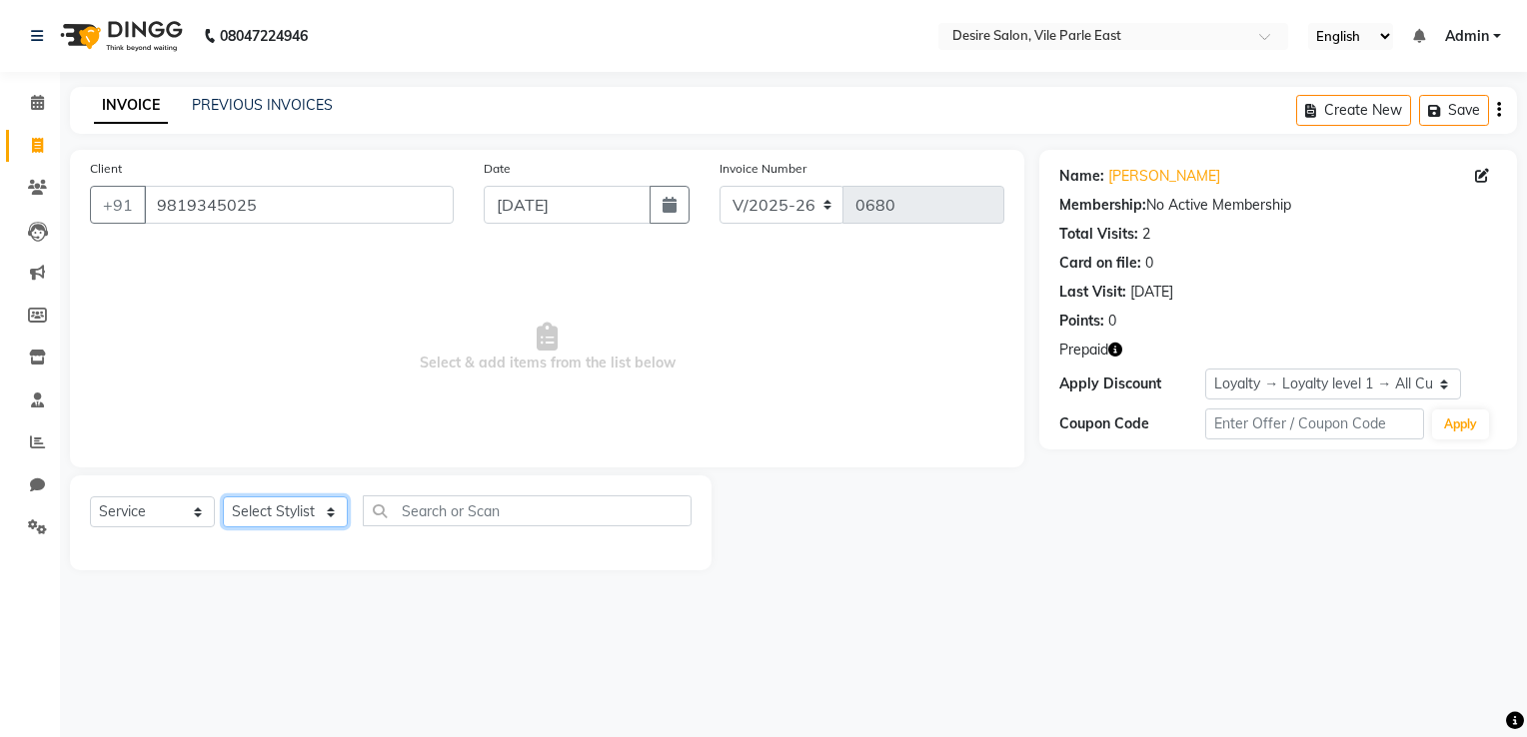
click at [267, 514] on select "Select Stylist Archana Tharepist [PERSON_NAME] Pediqurist [PERSON_NAME] desire …" at bounding box center [285, 512] width 125 height 31
click at [223, 498] on select "Select Stylist Archana Tharepist [PERSON_NAME] Pediqurist [PERSON_NAME] desire …" at bounding box center [285, 512] width 125 height 31
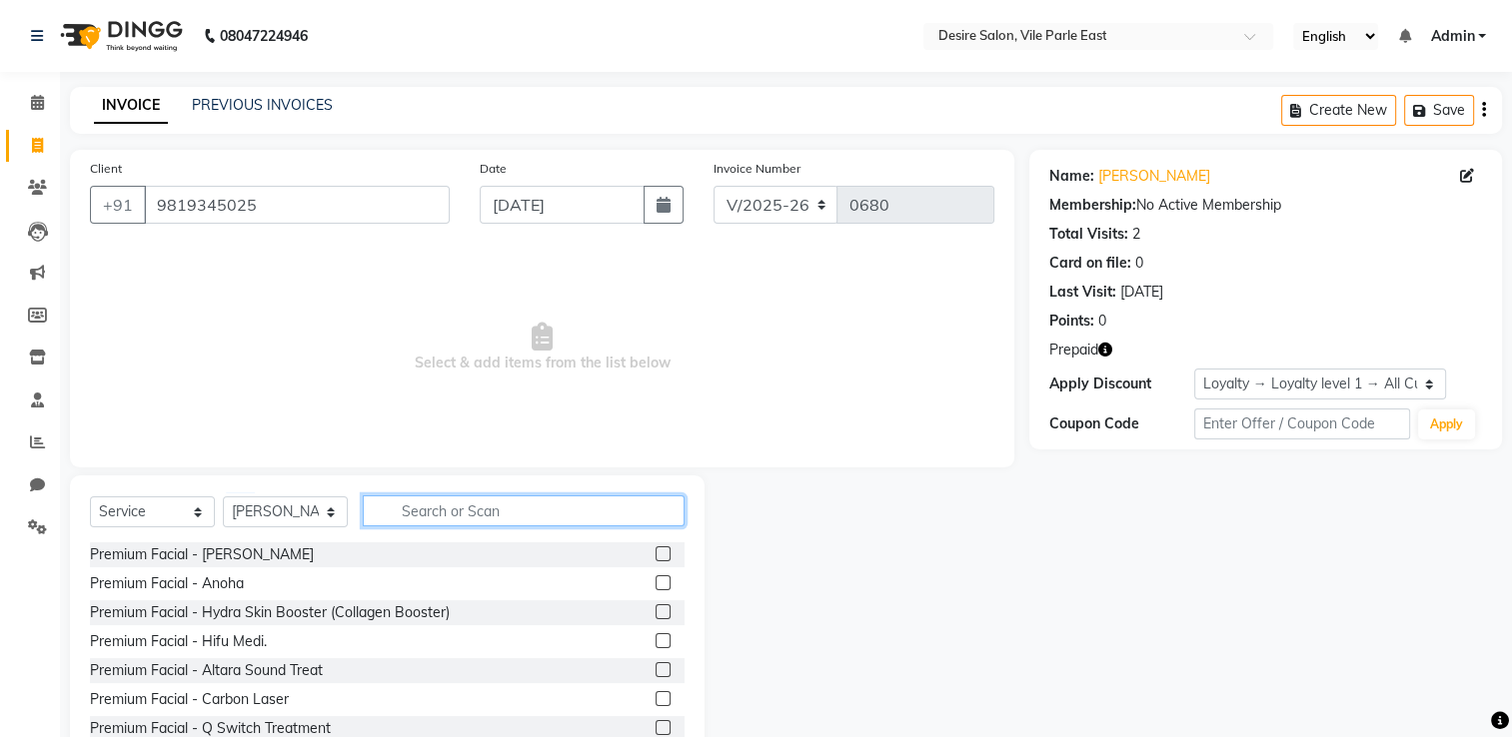
click at [447, 502] on input "text" at bounding box center [524, 511] width 322 height 31
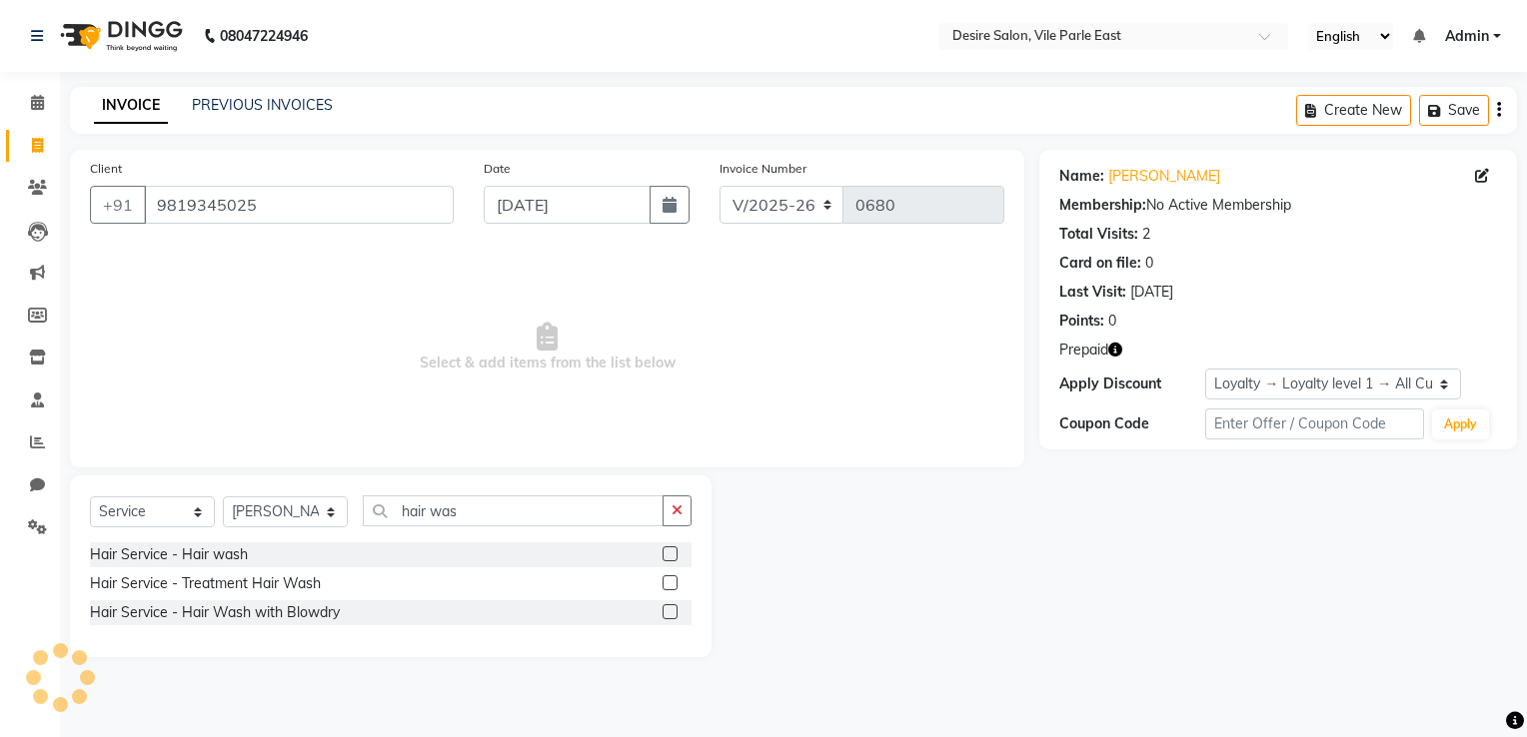
click at [671, 553] on label at bounding box center [669, 553] width 15 height 15
click at [671, 553] on input "checkbox" at bounding box center [668, 554] width 13 height 13
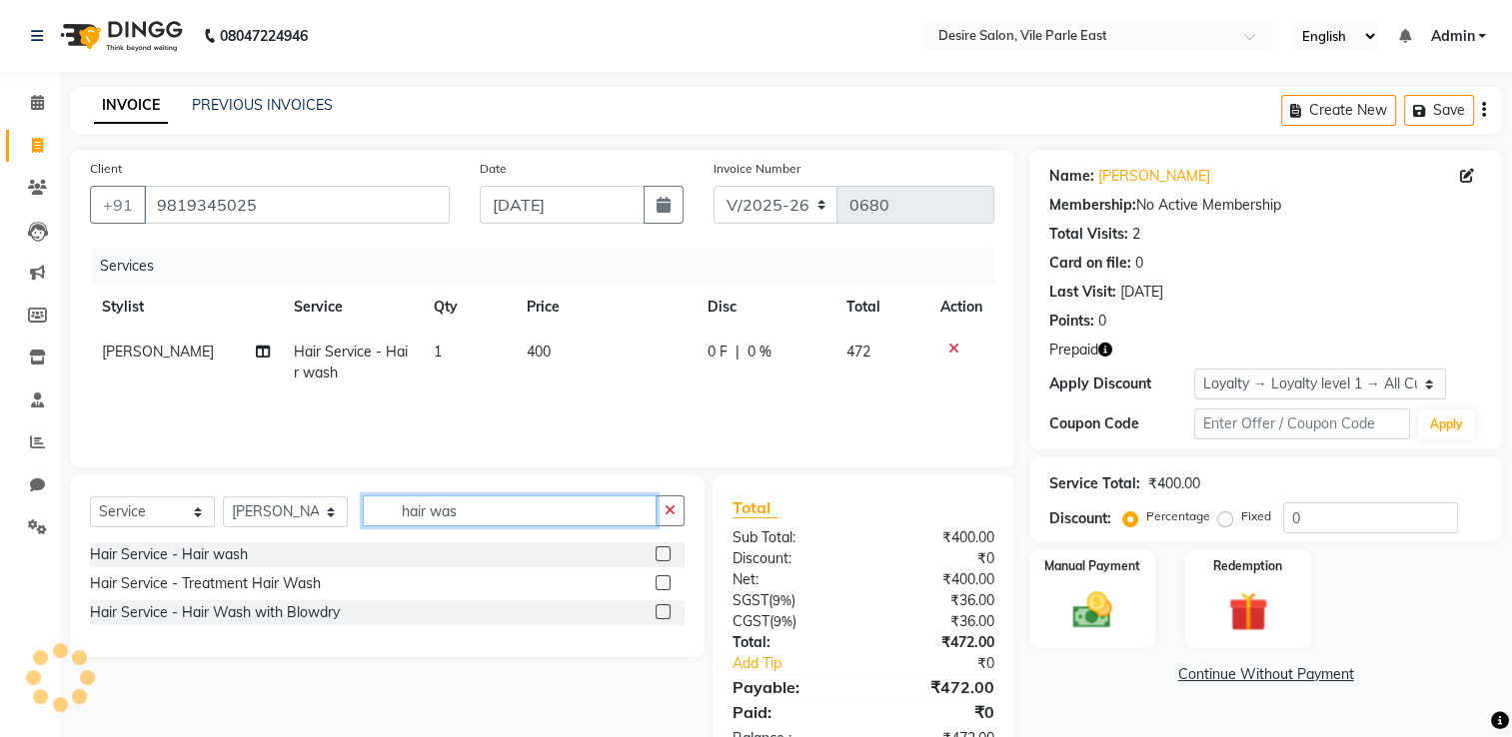
click at [514, 515] on input "hair was" at bounding box center [510, 511] width 294 height 31
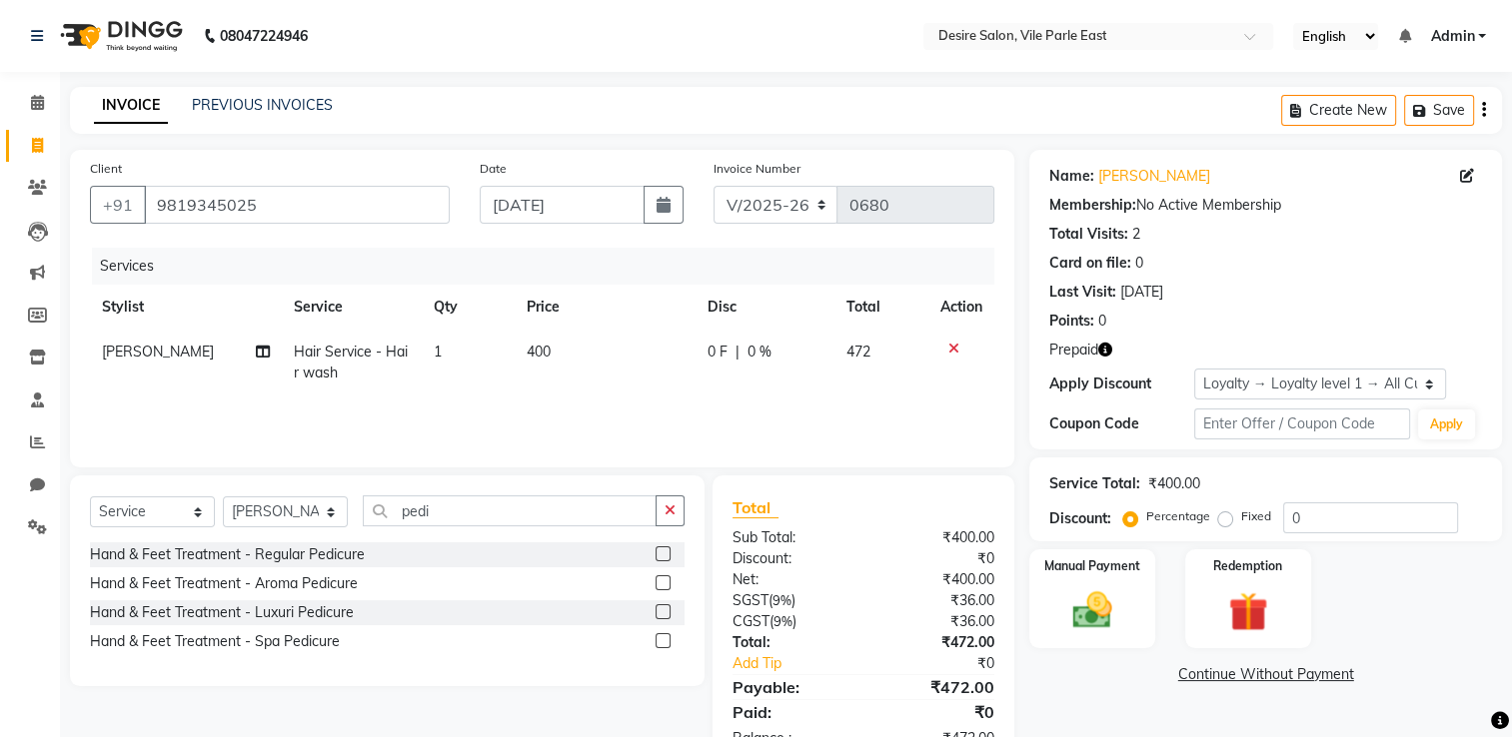
click at [666, 559] on label at bounding box center [662, 553] width 15 height 15
click at [666, 559] on input "checkbox" at bounding box center [661, 554] width 13 height 13
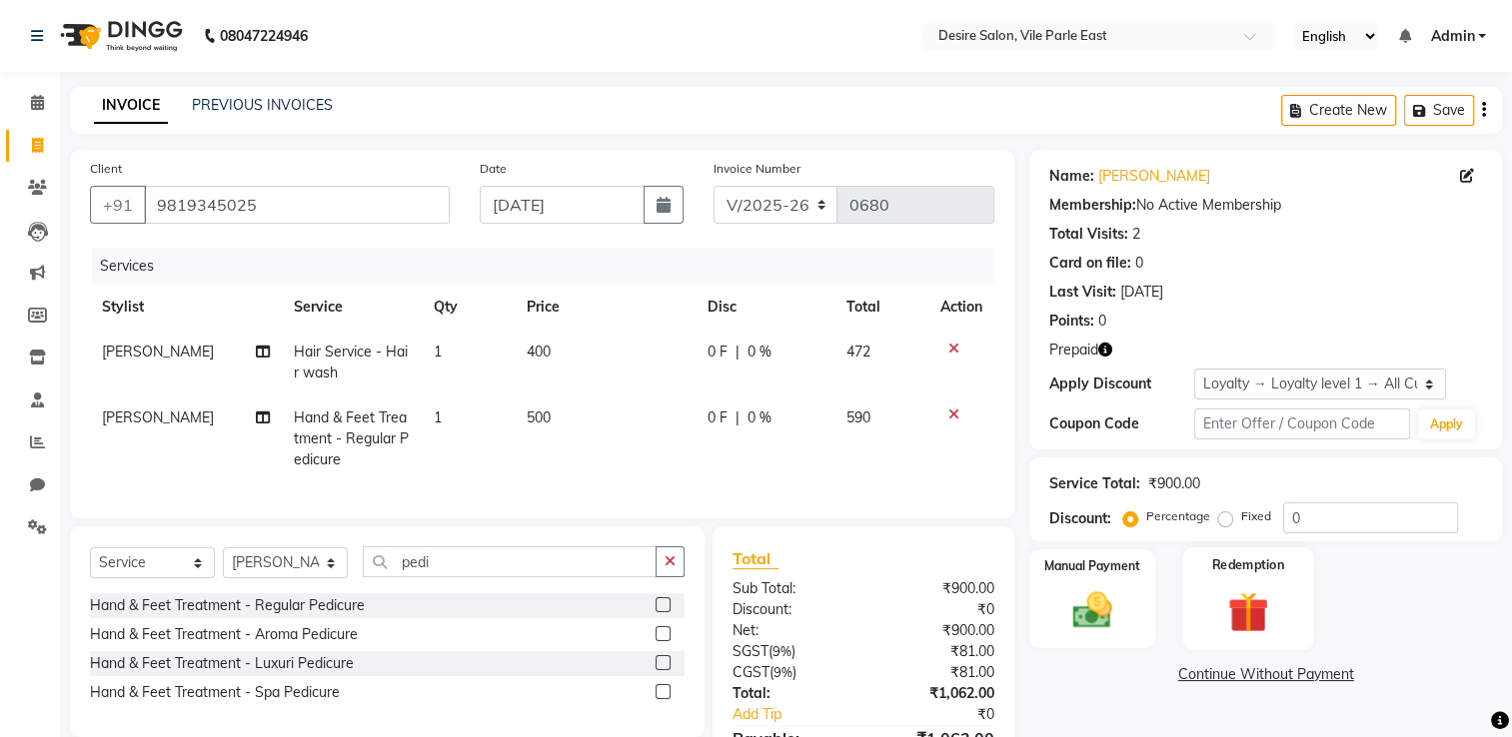
click at [1056, 589] on div "Redemption" at bounding box center [1247, 598] width 131 height 103
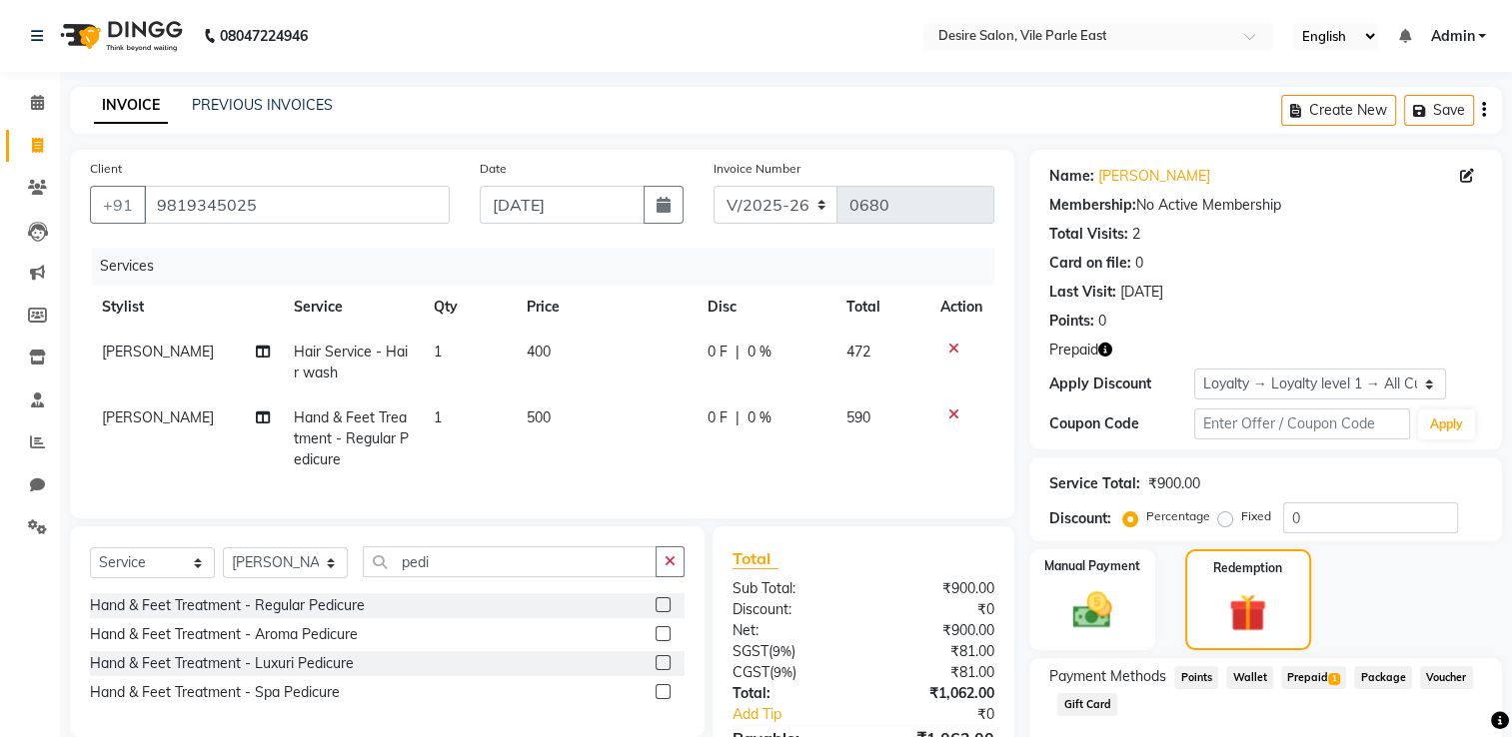
scroll to position [128, 0]
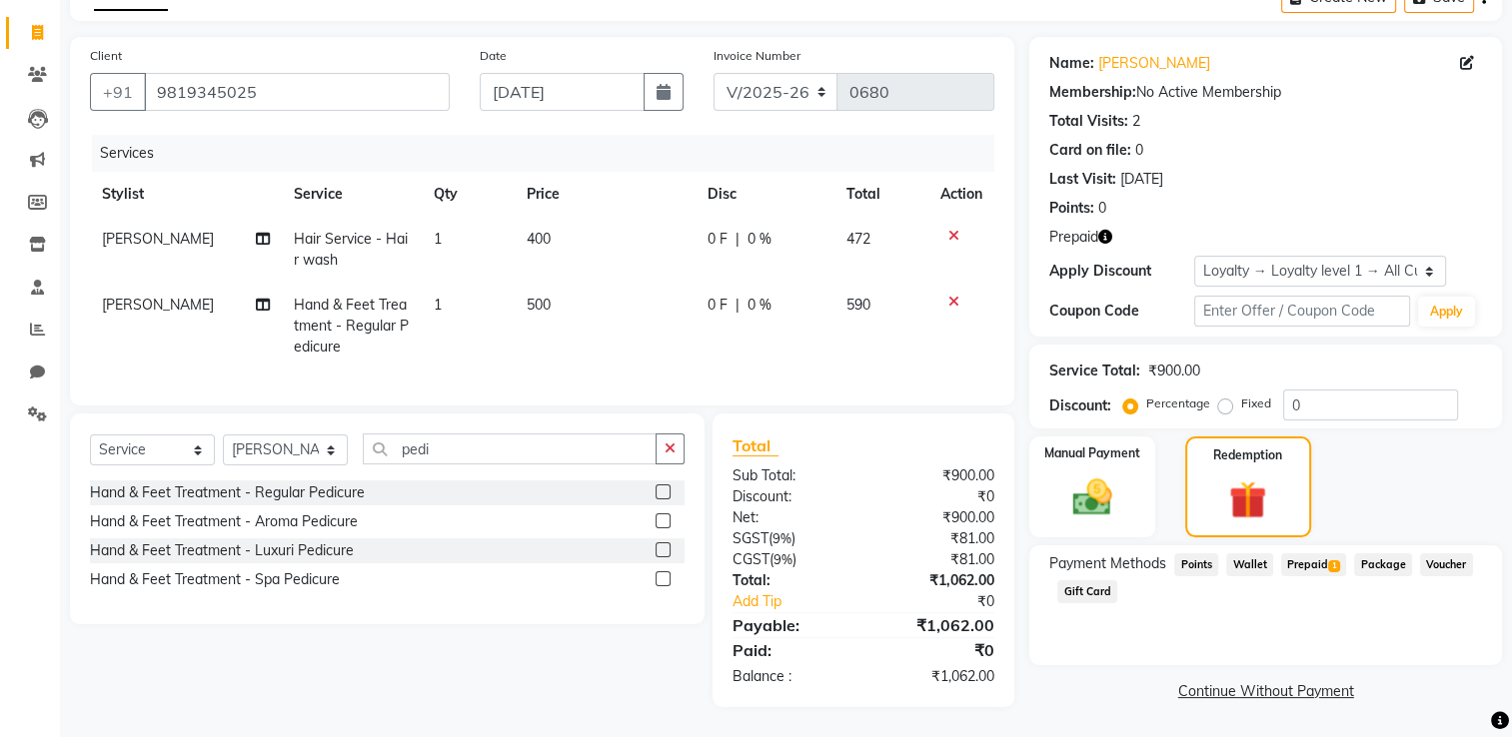
click at [1056, 553] on span "Prepaid 1" at bounding box center [1313, 564] width 65 height 23
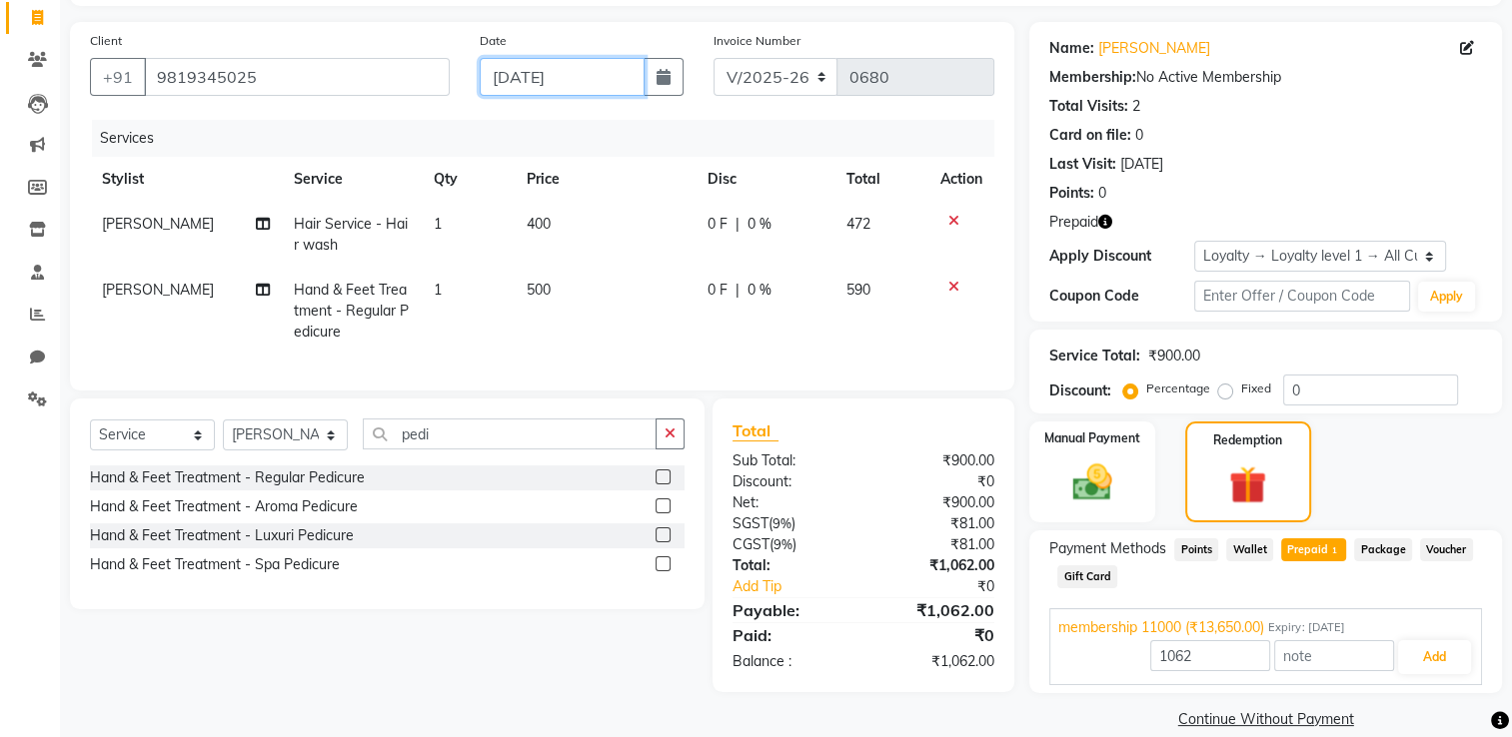
click at [580, 88] on input "[DATE]" at bounding box center [562, 77] width 165 height 38
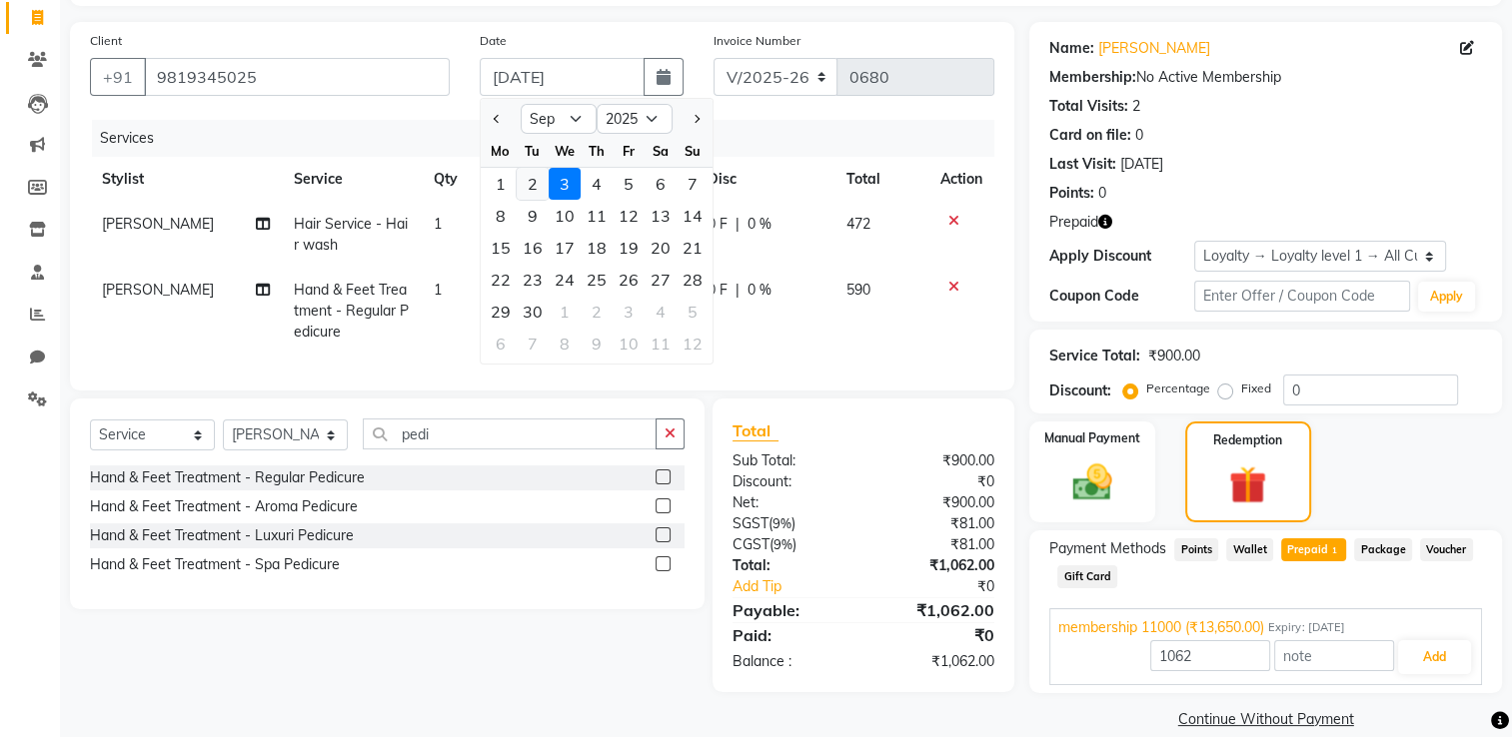
click at [539, 178] on div "2" at bounding box center [533, 184] width 32 height 32
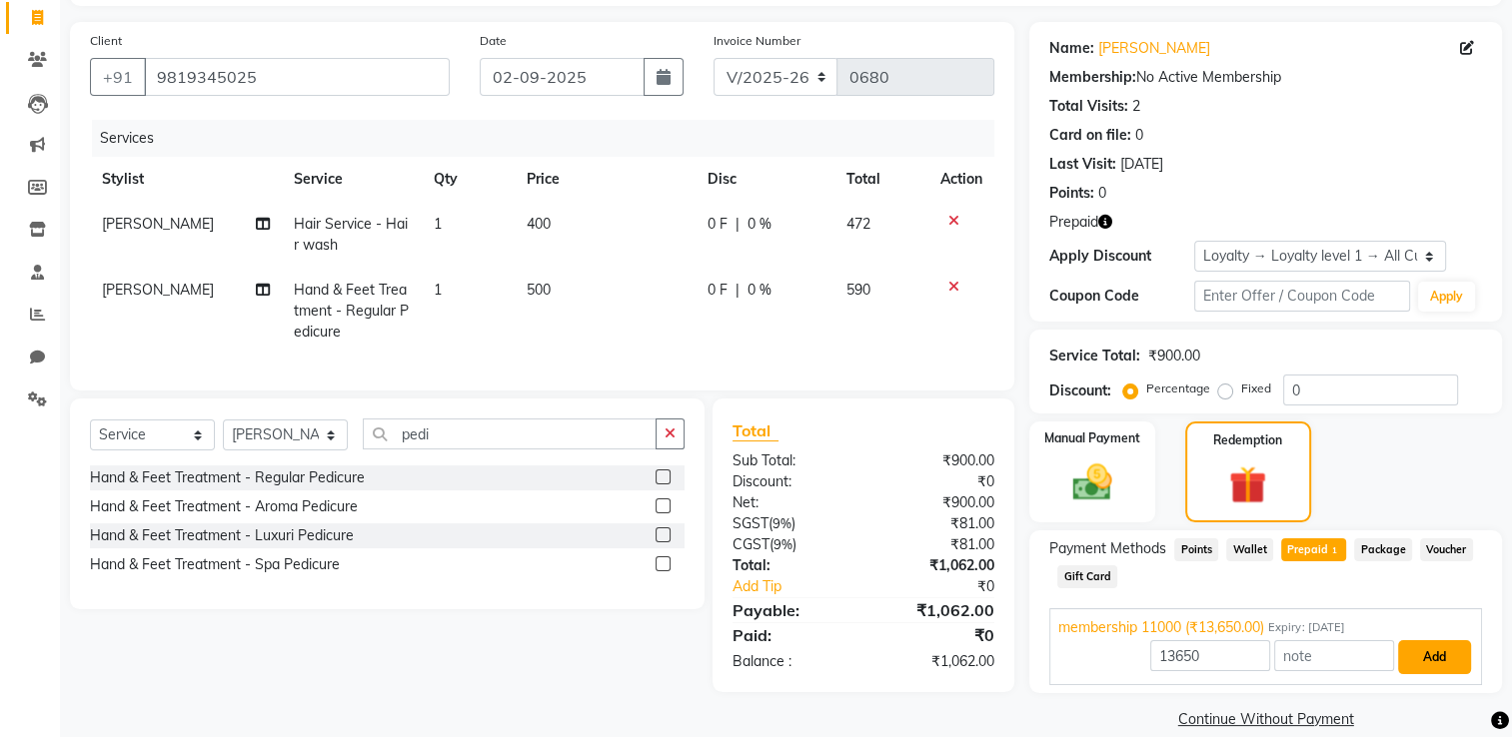
click at [1056, 589] on button "Add" at bounding box center [1434, 657] width 73 height 34
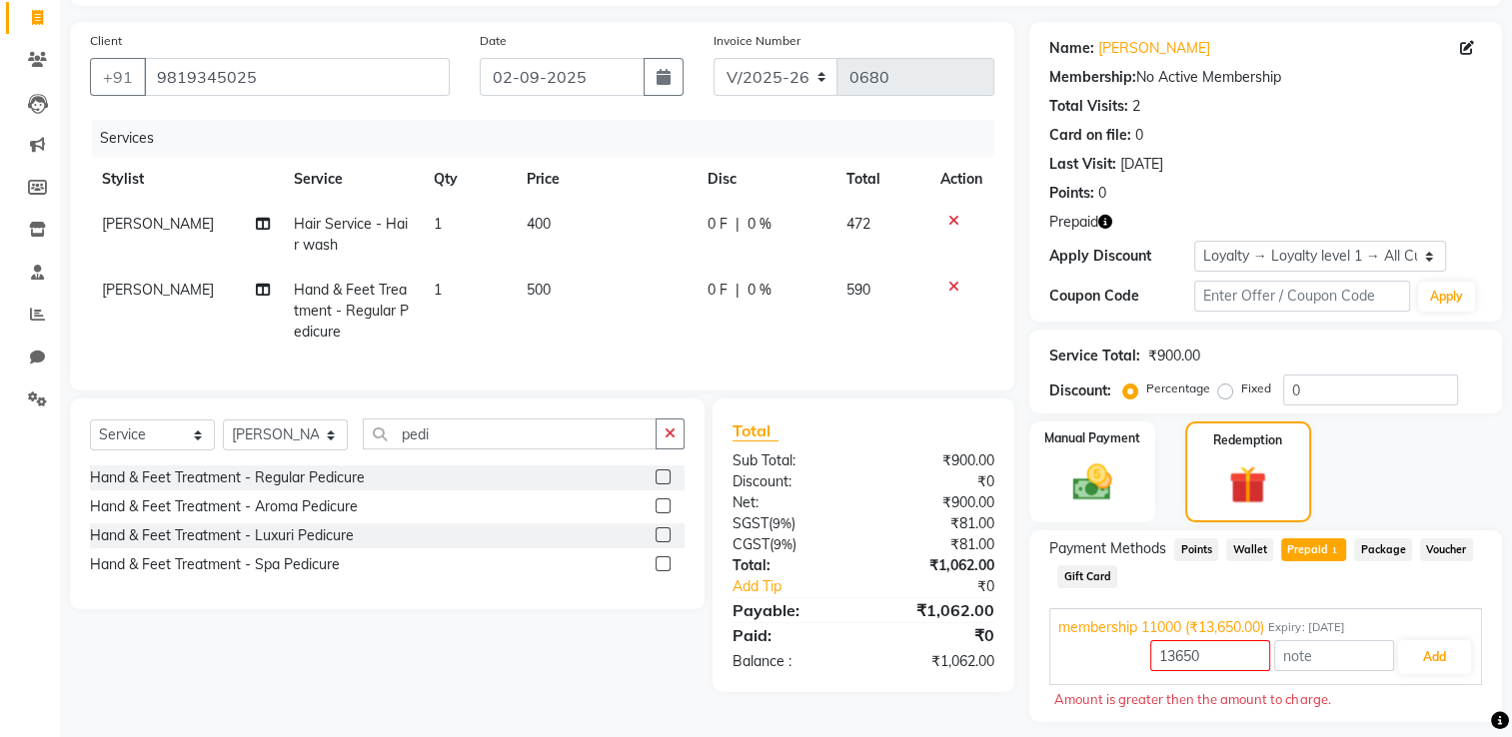
click at [1056, 589] on span "membership 11000 (₹13,650.00)" at bounding box center [1161, 627] width 206 height 21
click at [1056, 589] on div "Payment Methods Points Wallet Prepaid 1 Package Voucher Gift Card" at bounding box center [1265, 565] width 433 height 54
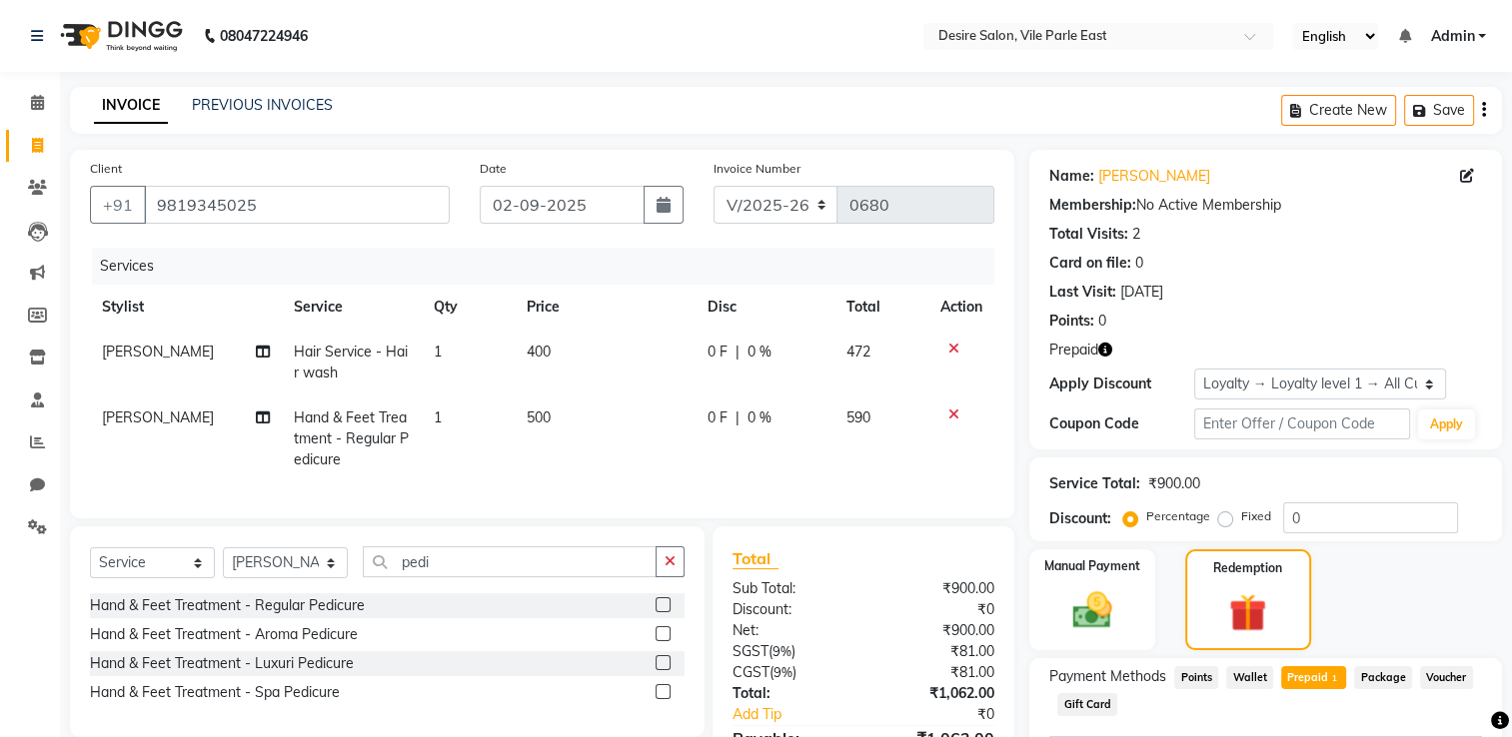
scroll to position [146, 0]
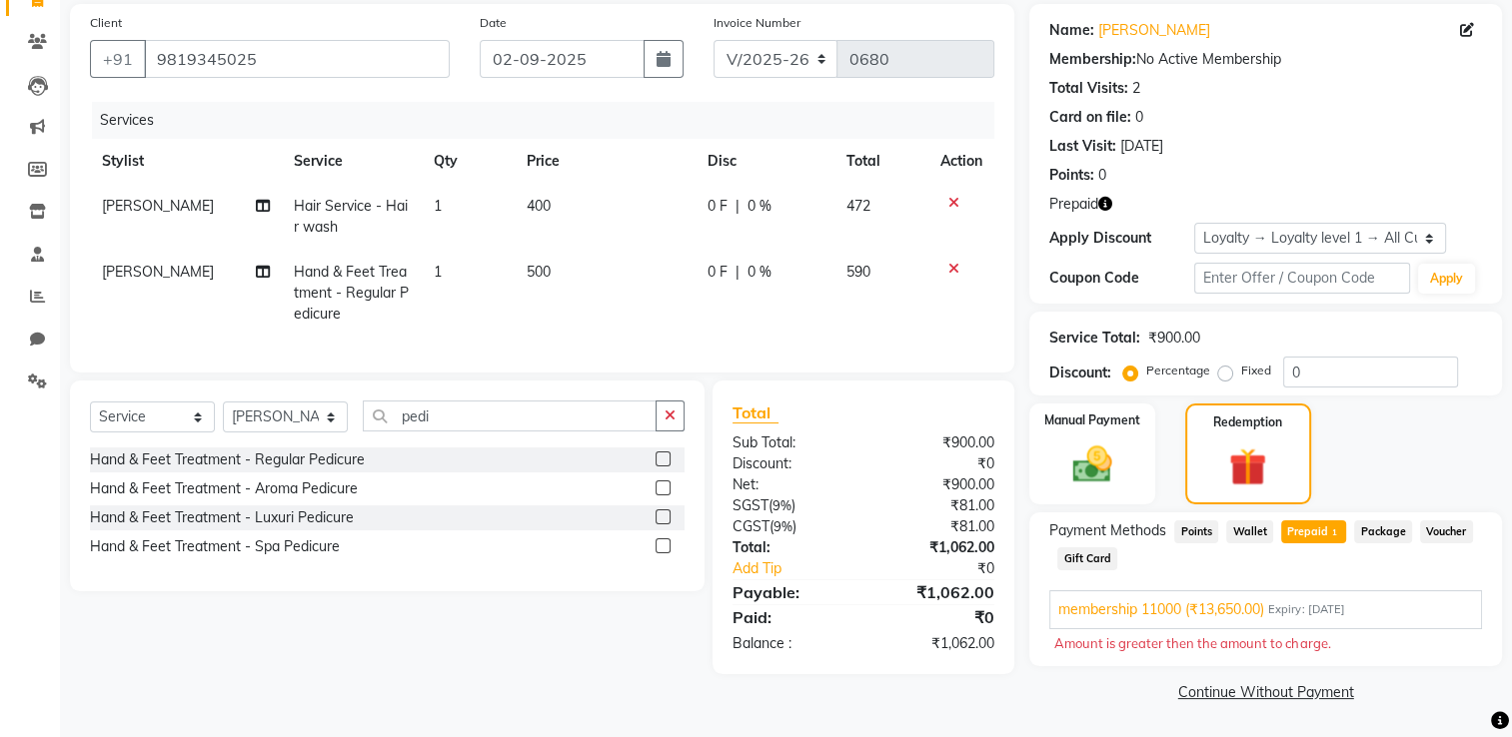
click at [1056, 578] on div "Payment Methods Points Wallet Prepaid 1 Package Voucher Gift Card membership 11…" at bounding box center [1265, 590] width 433 height 139
click at [1056, 460] on div "Manual Payment" at bounding box center [1092, 454] width 131 height 105
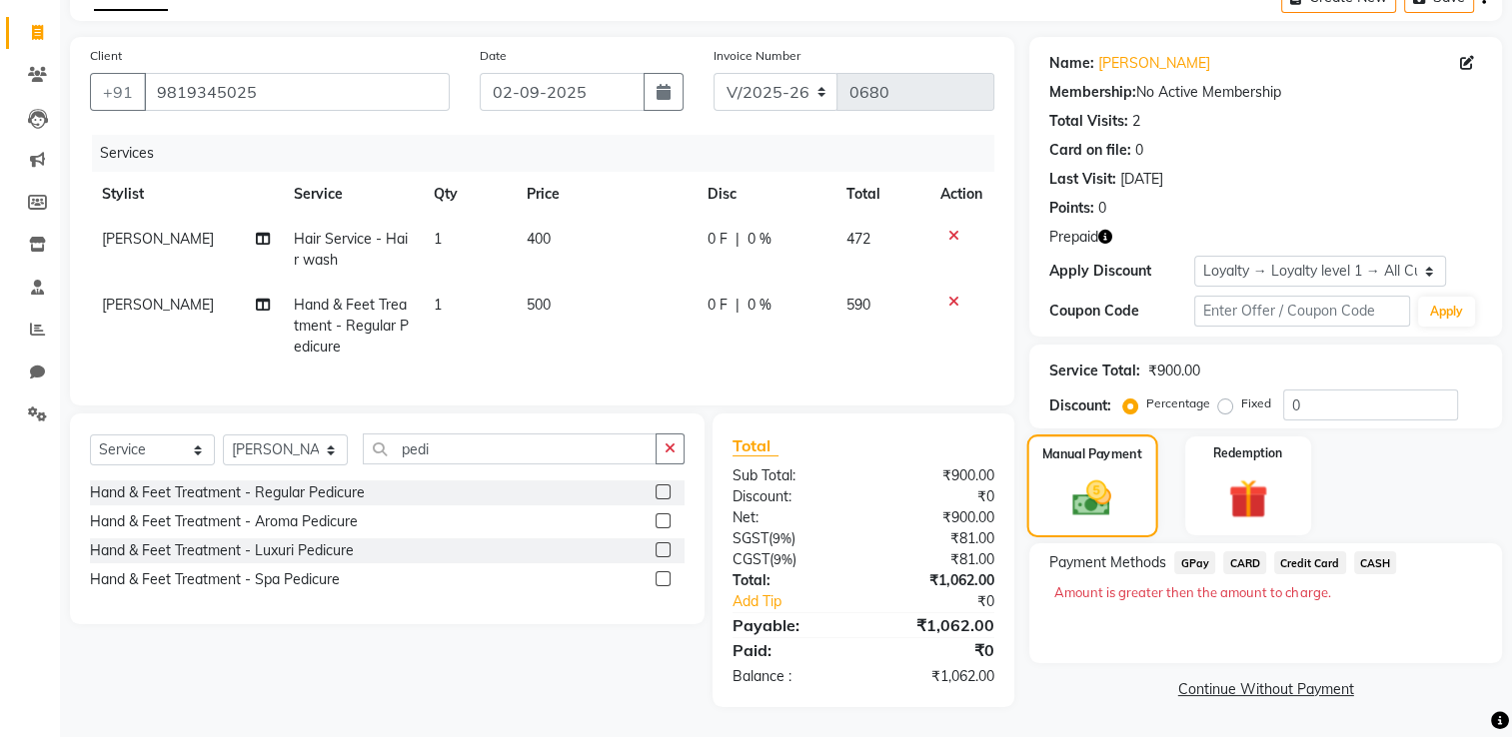
scroll to position [128, 0]
click at [1056, 466] on div "Redemption" at bounding box center [1247, 486] width 131 height 103
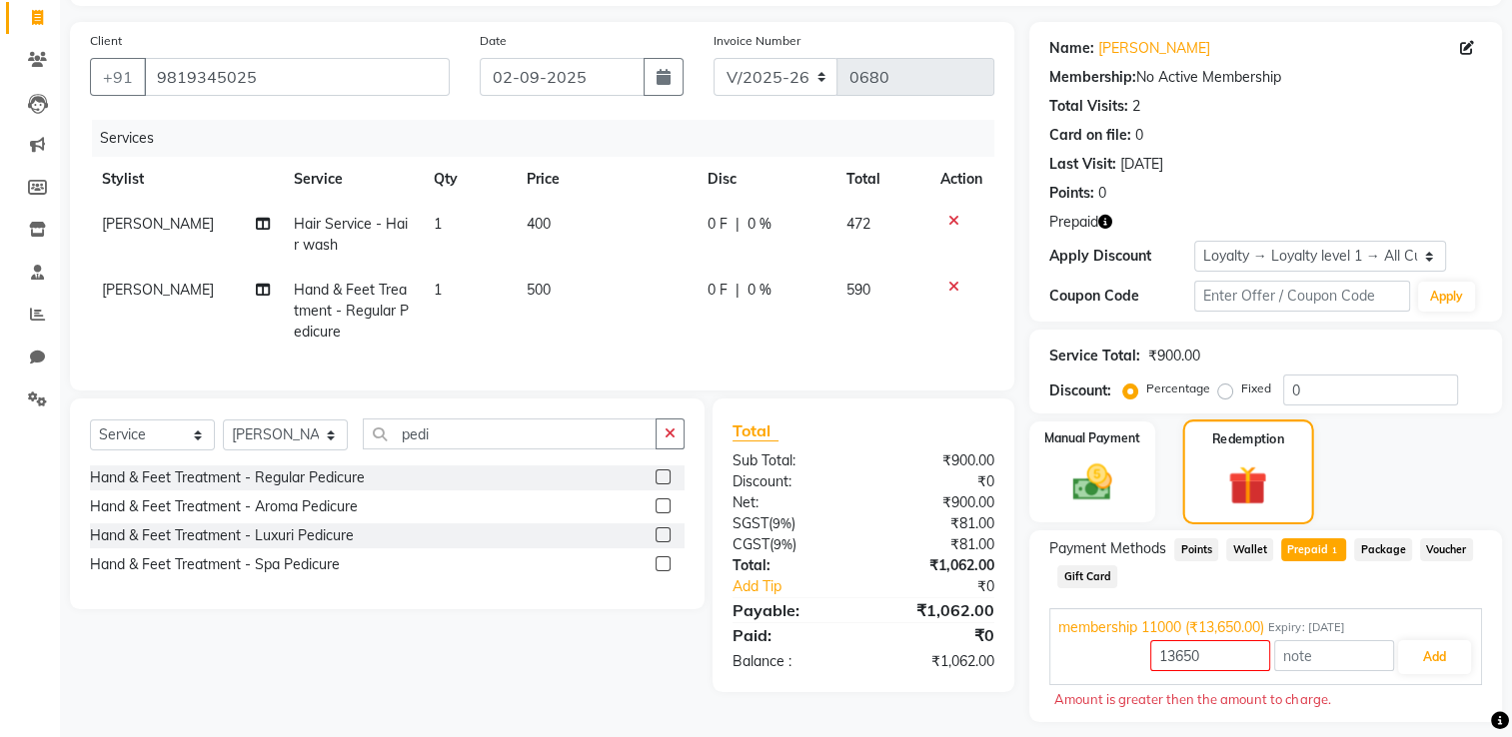
scroll to position [146, 0]
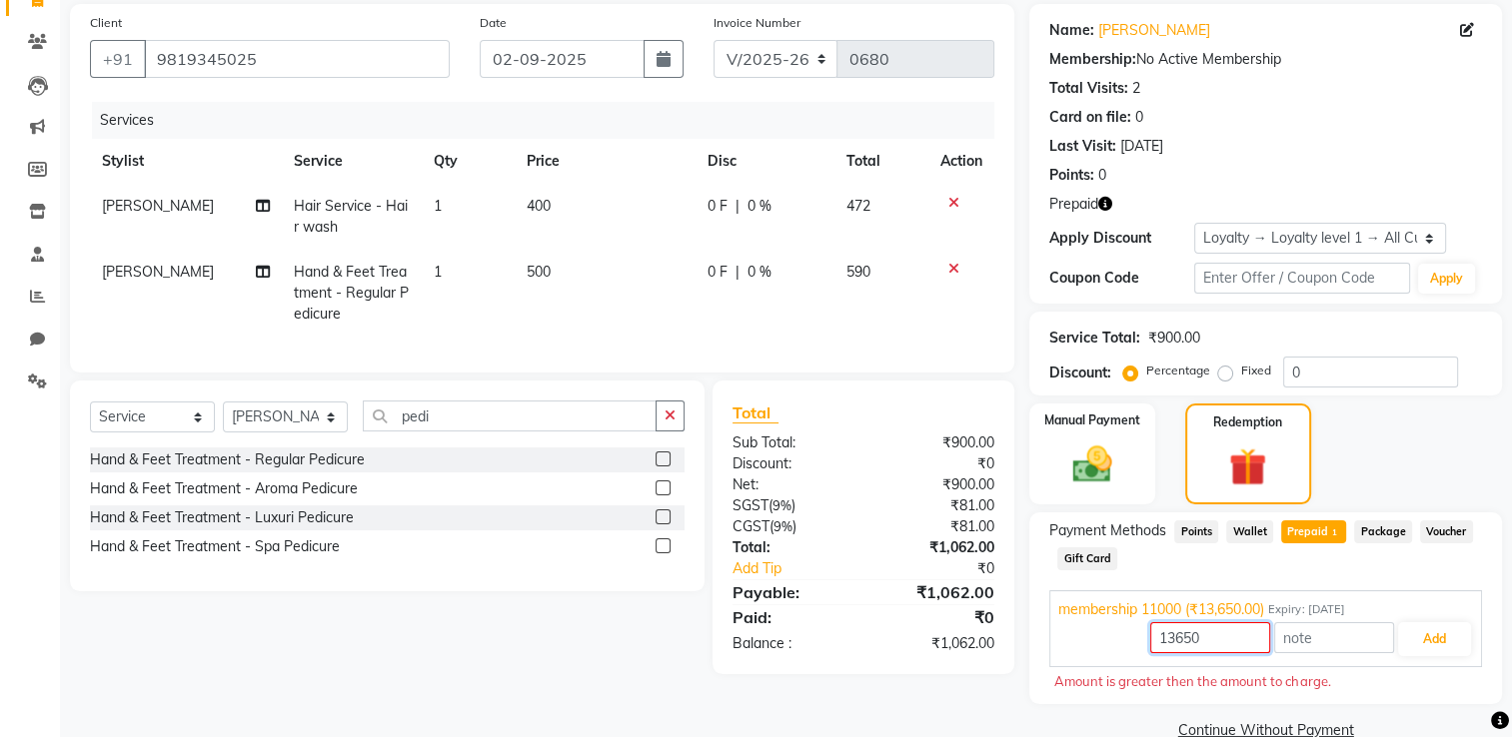
click at [1056, 589] on input "13650" at bounding box center [1210, 637] width 120 height 31
click at [1056, 589] on button "Add" at bounding box center [1434, 639] width 73 height 34
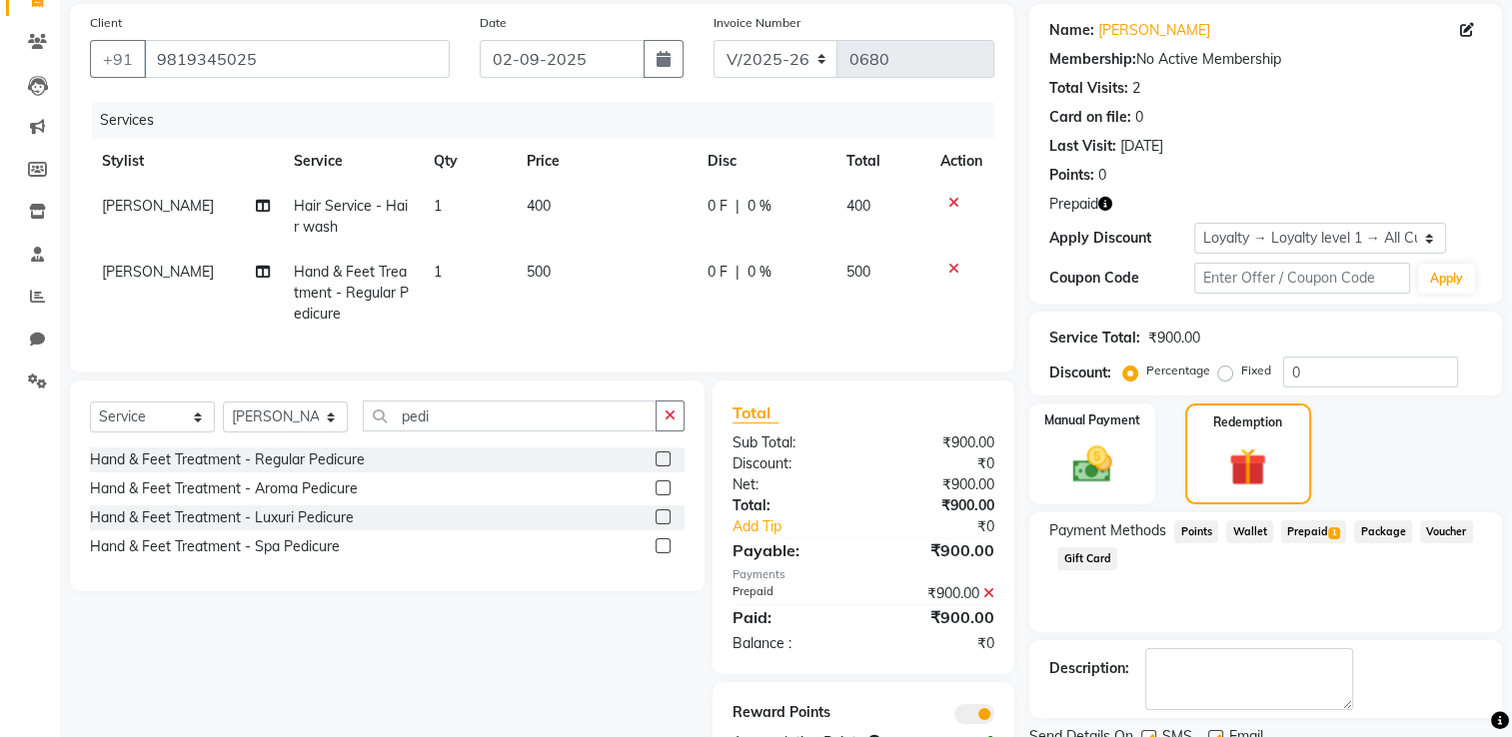
scroll to position [228, 0]
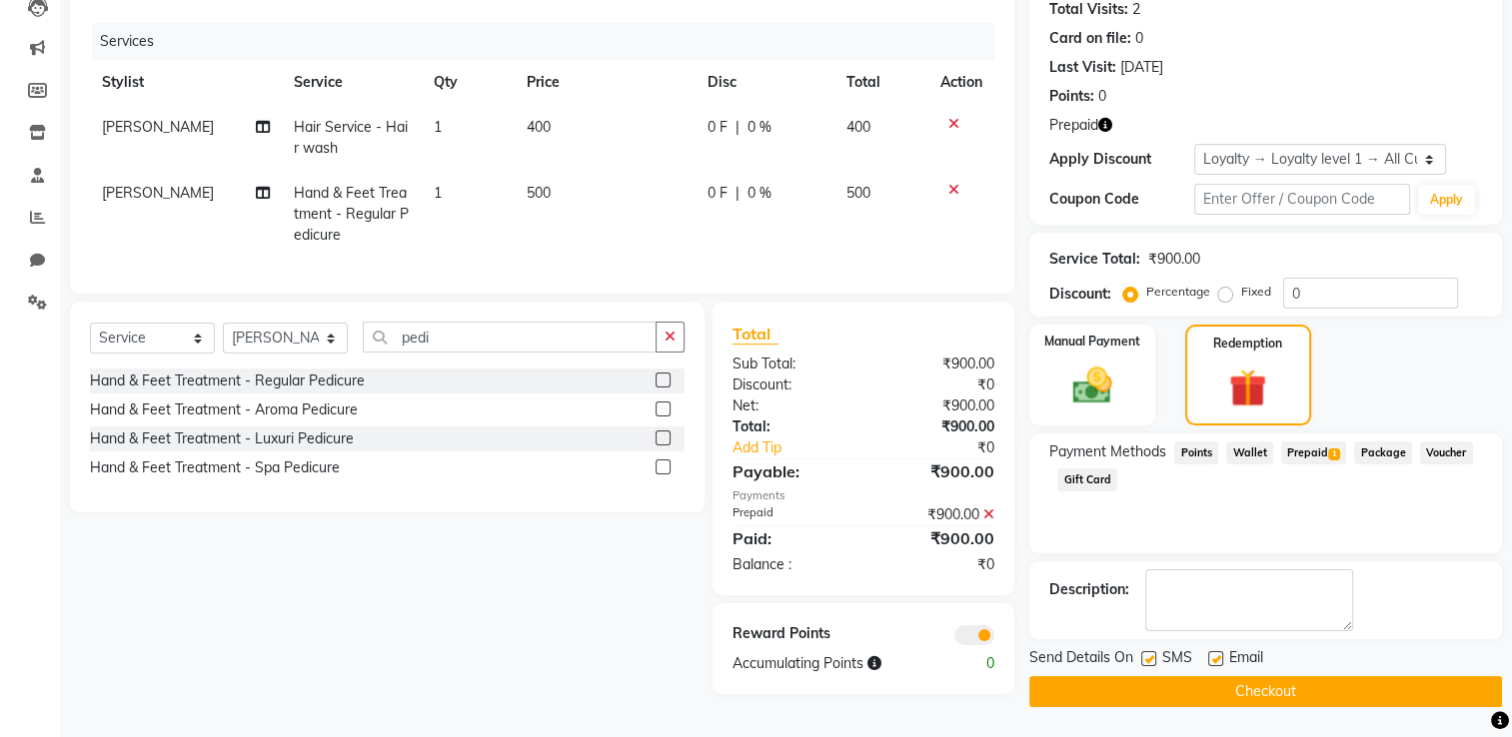
click at [1056, 589] on button "Checkout" at bounding box center [1265, 691] width 473 height 31
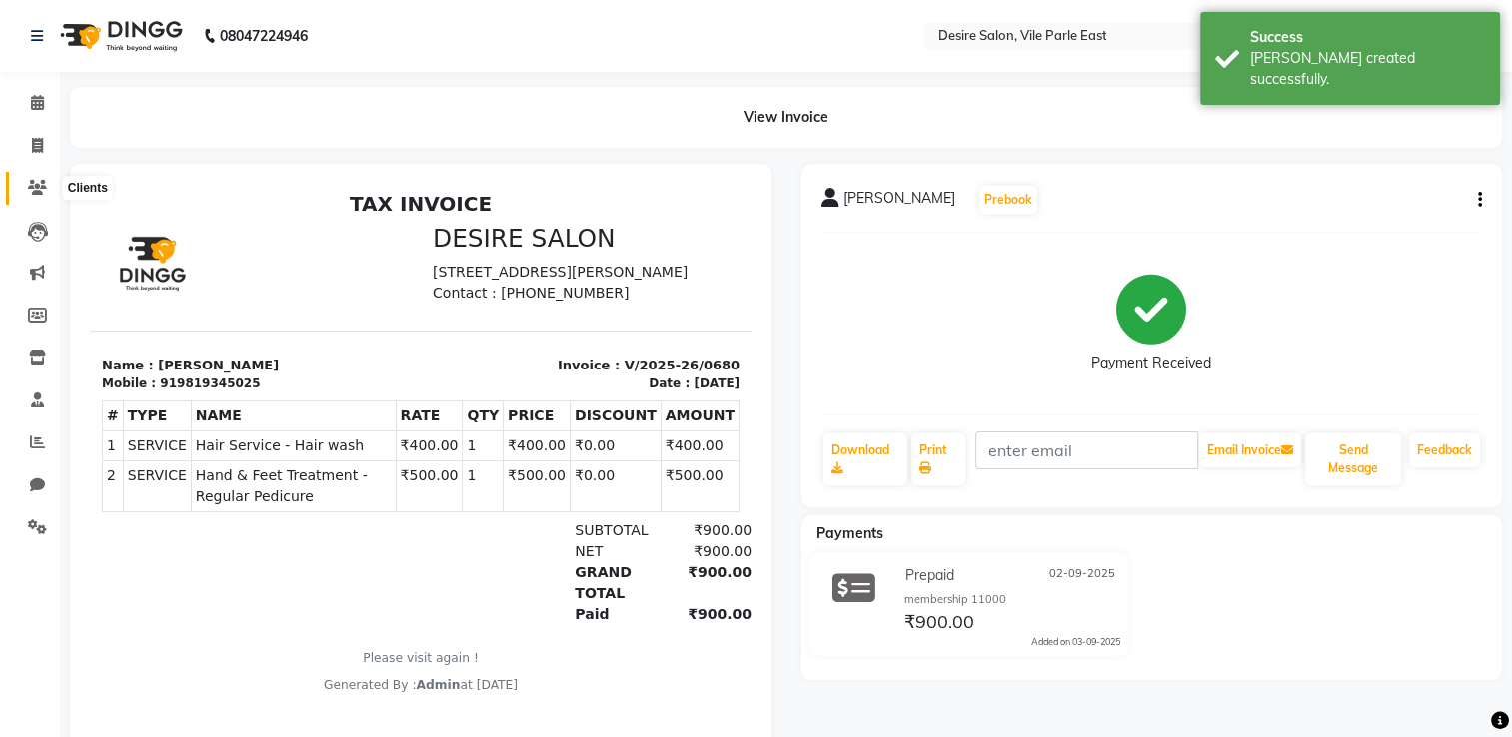
click at [33, 194] on icon at bounding box center [37, 187] width 19 height 15
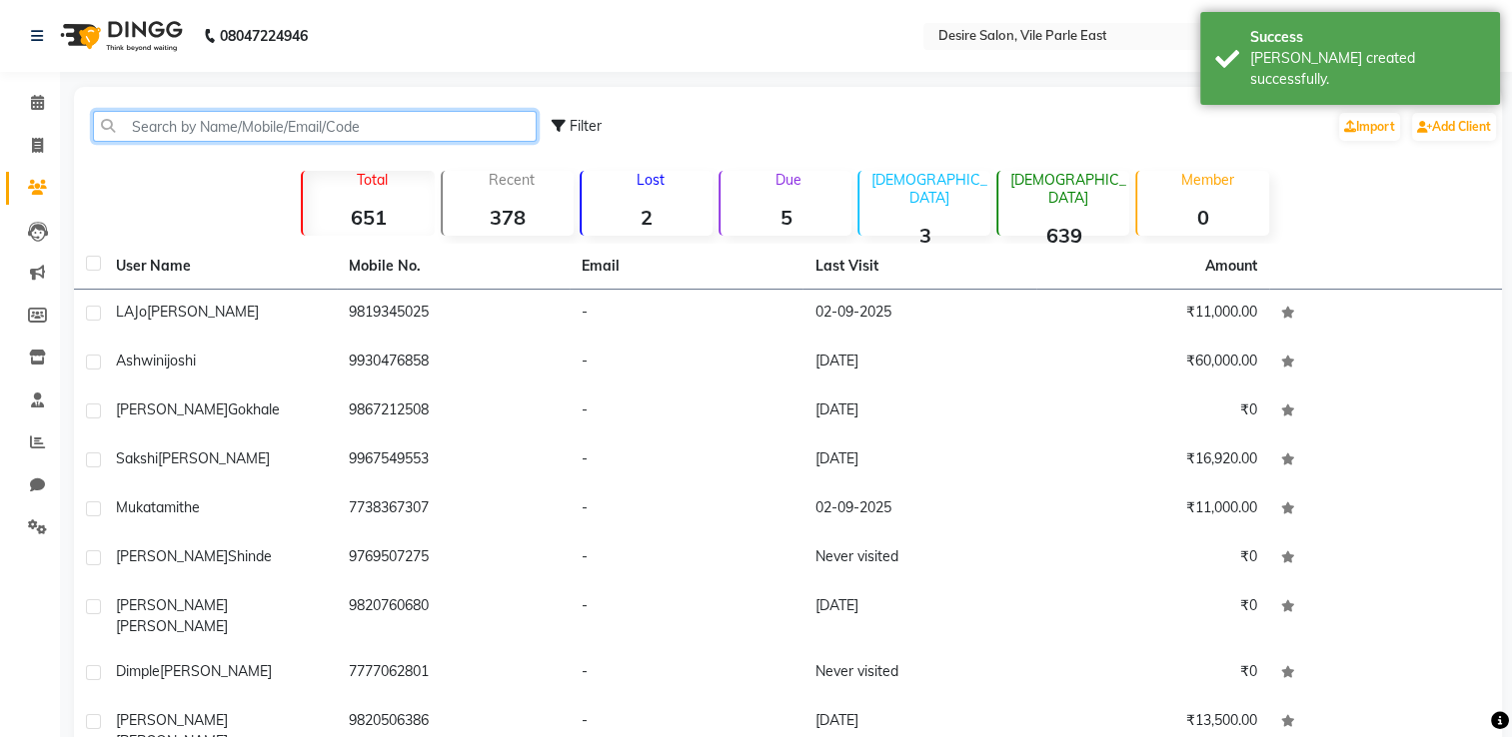
click at [185, 128] on input "text" at bounding box center [315, 126] width 444 height 31
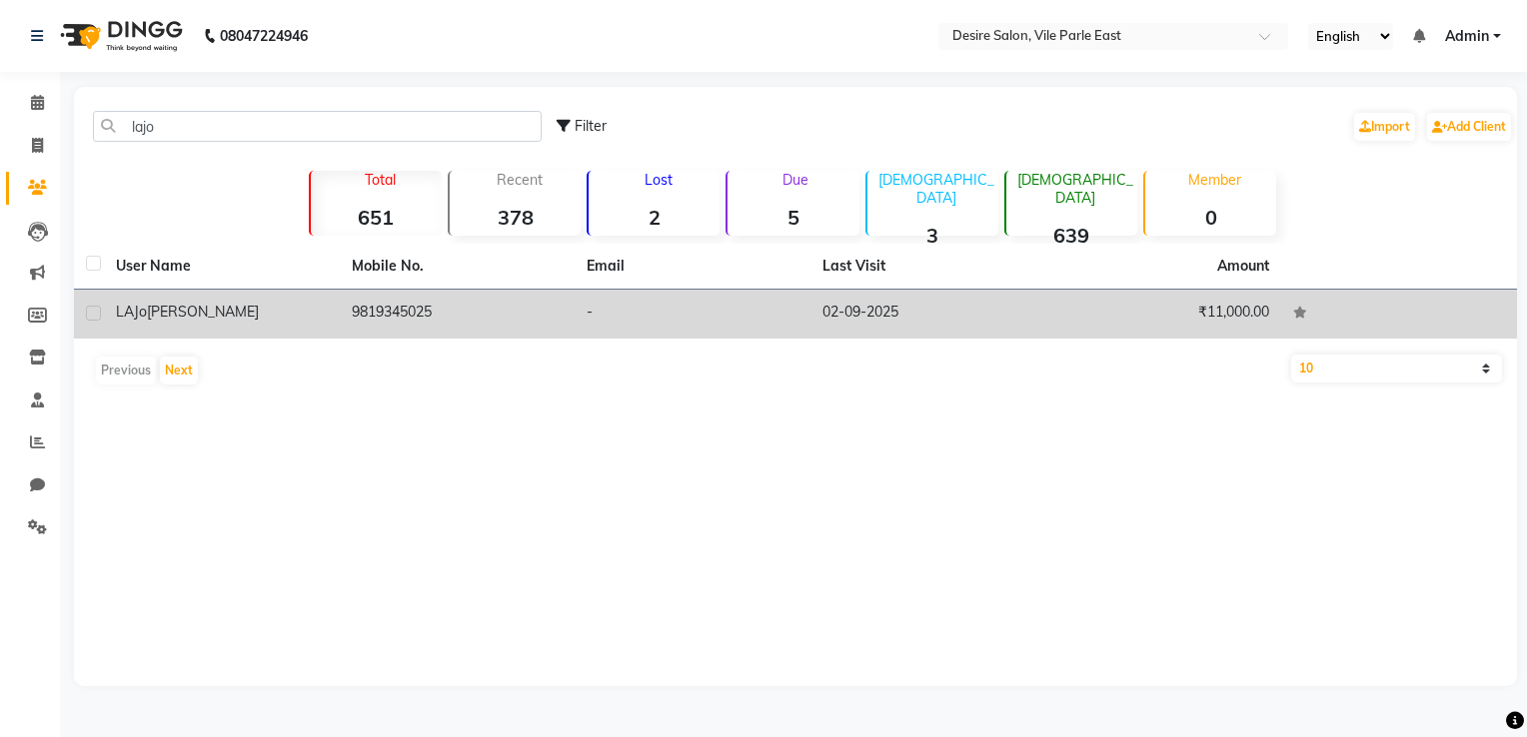
click at [302, 318] on div "LAJo Gajariya" at bounding box center [222, 312] width 212 height 21
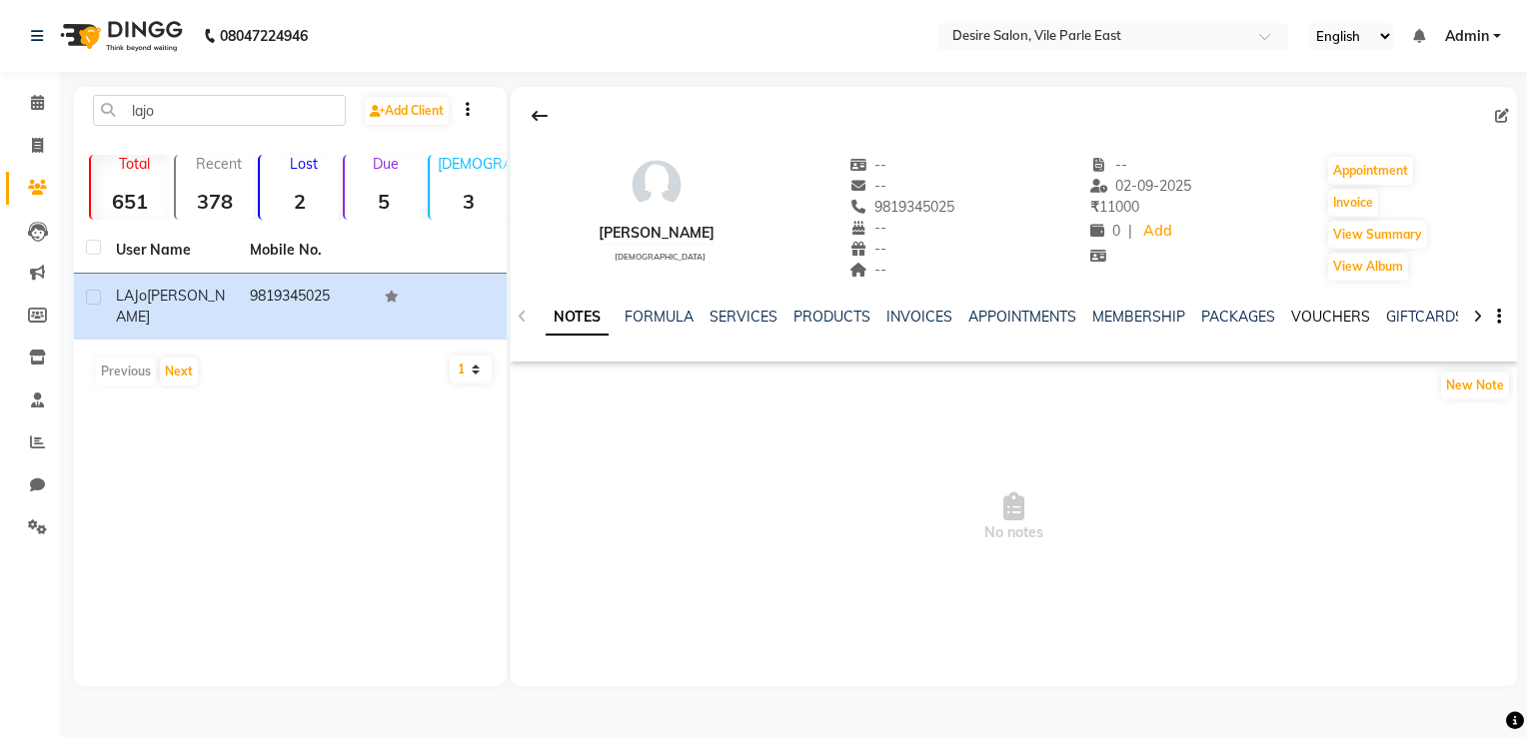
click at [1056, 323] on link "VOUCHERS" at bounding box center [1330, 317] width 79 height 18
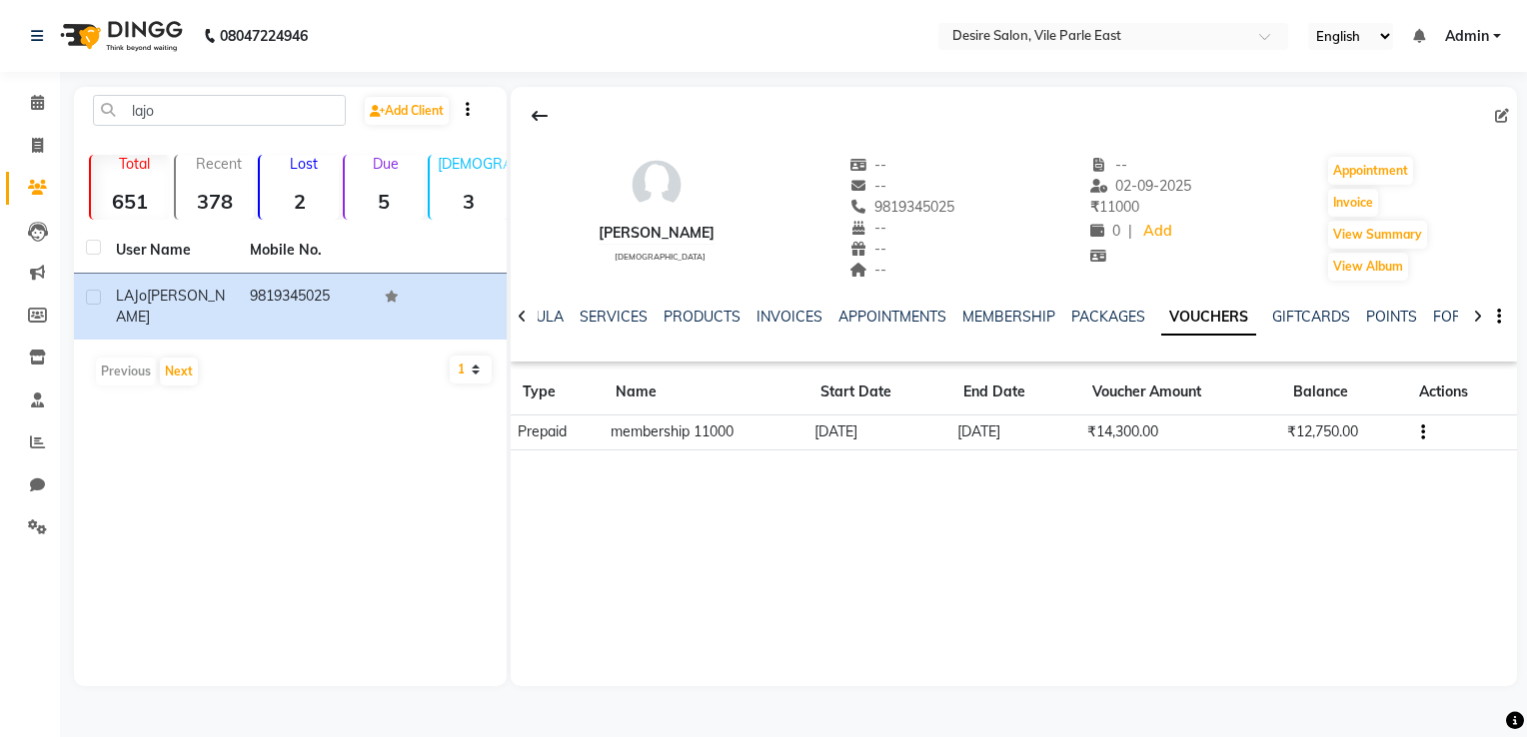
click at [1056, 434] on icon "button" at bounding box center [1423, 433] width 4 height 1
click at [1056, 413] on td "Redemption History" at bounding box center [1330, 407] width 125 height 23
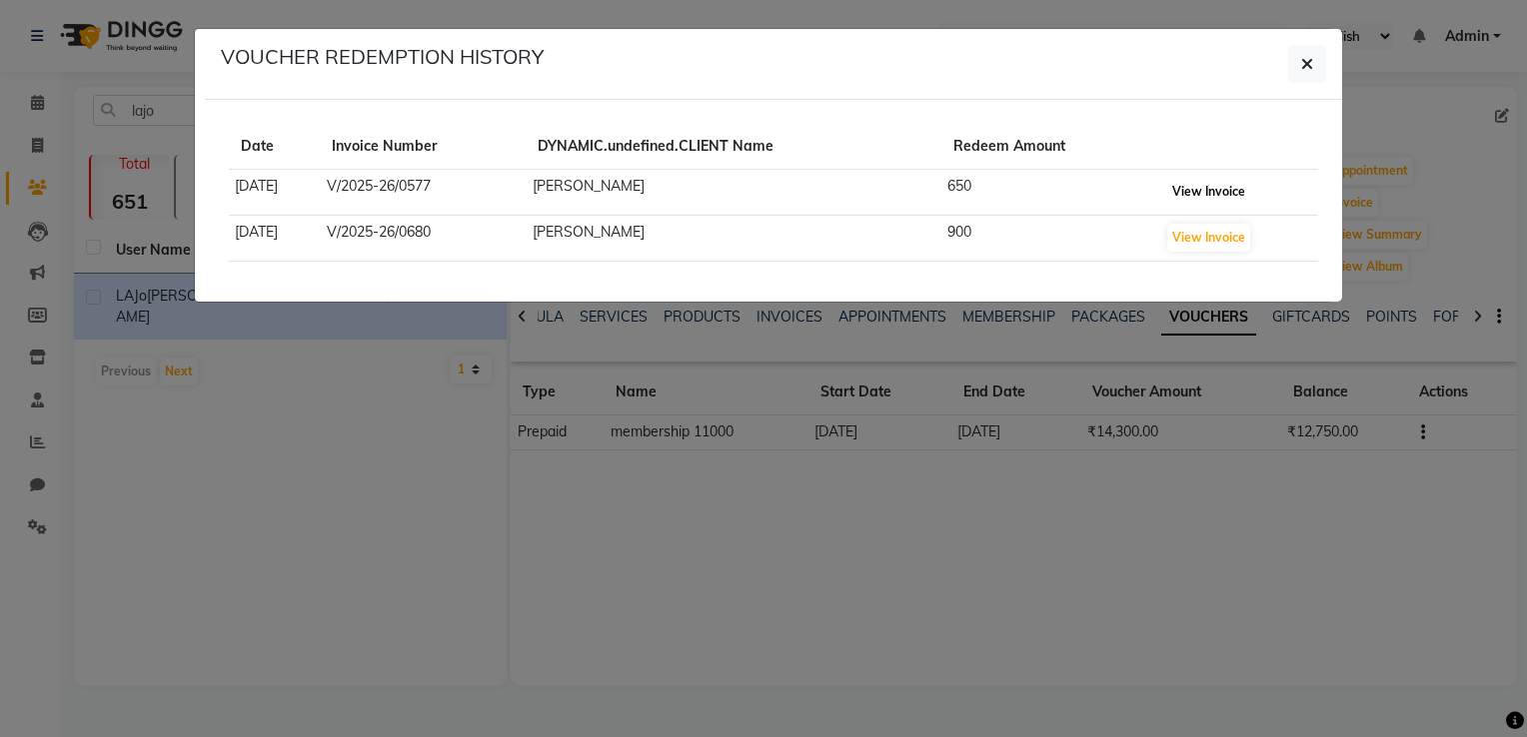
click at [1056, 184] on button "View Invoice" at bounding box center [1208, 192] width 83 height 28
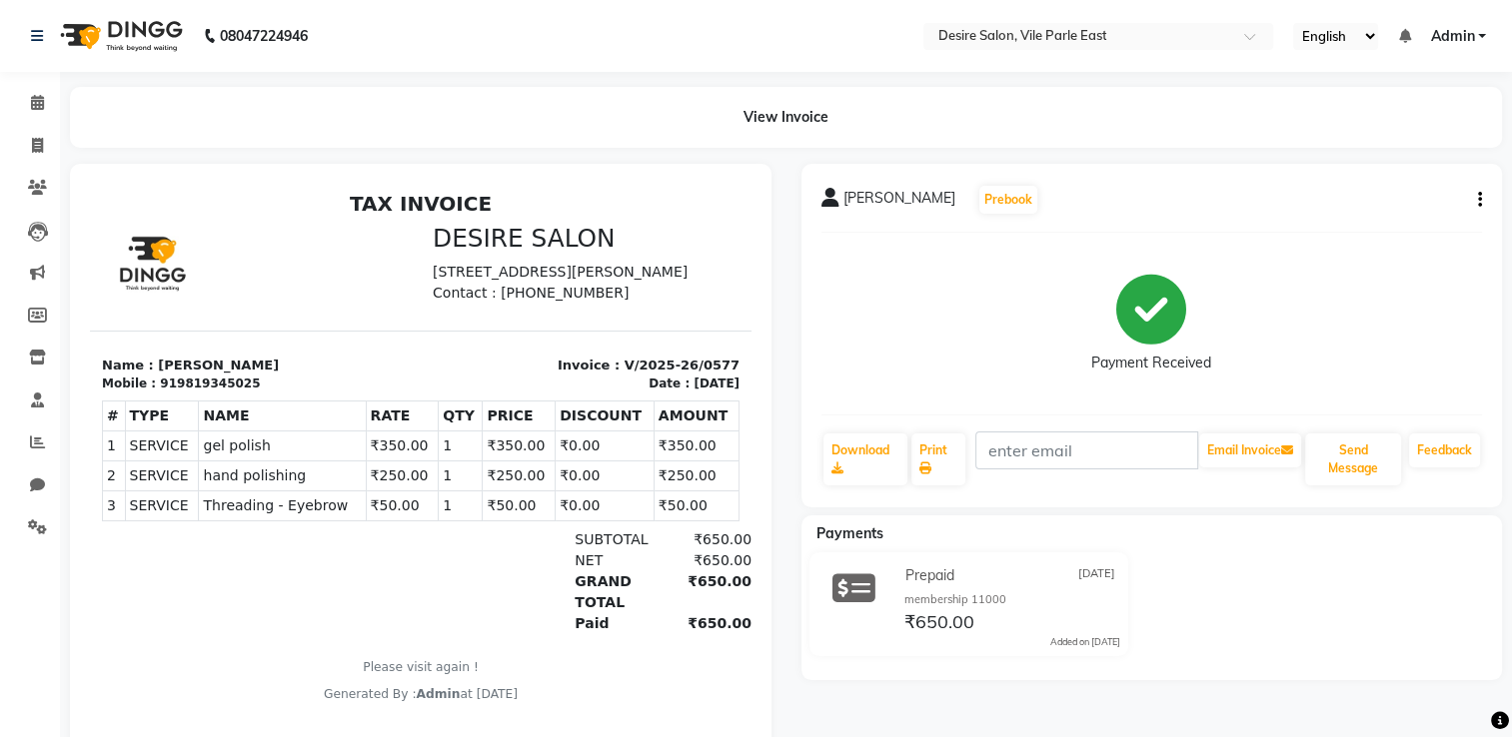
click at [1056, 198] on button "button" at bounding box center [1476, 200] width 12 height 21
click at [1056, 346] on div "Payment Received" at bounding box center [1151, 324] width 661 height 150
click at [32, 101] on icon at bounding box center [37, 102] width 13 height 15
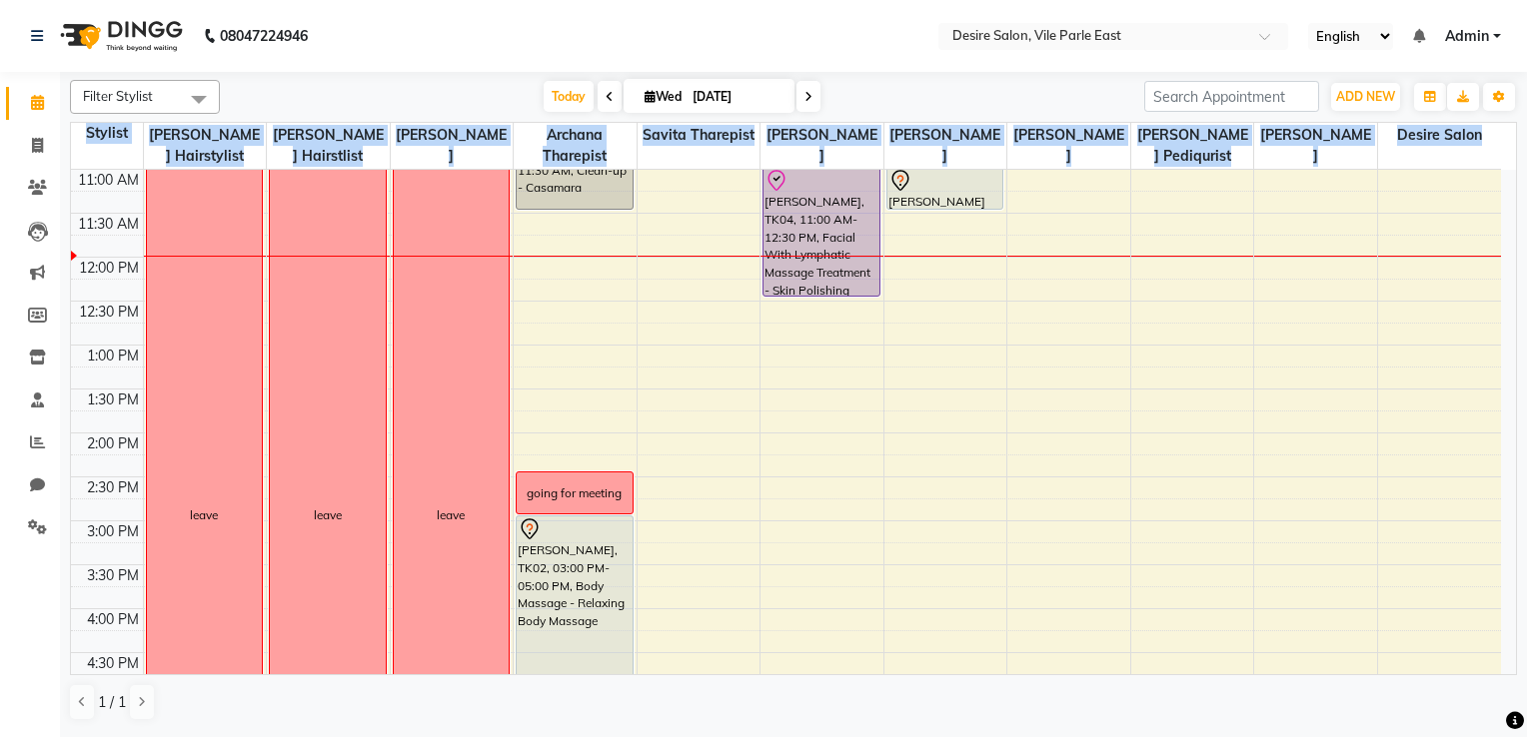
scroll to position [266, 0]
drag, startPoint x: 1515, startPoint y: 343, endPoint x: 1528, endPoint y: 444, distance: 101.7
click at [1056, 444] on html "08047224946 Select Location × Desire Salon, Vile Parle East English ENGLISH Esp…" at bounding box center [763, 368] width 1527 height 737
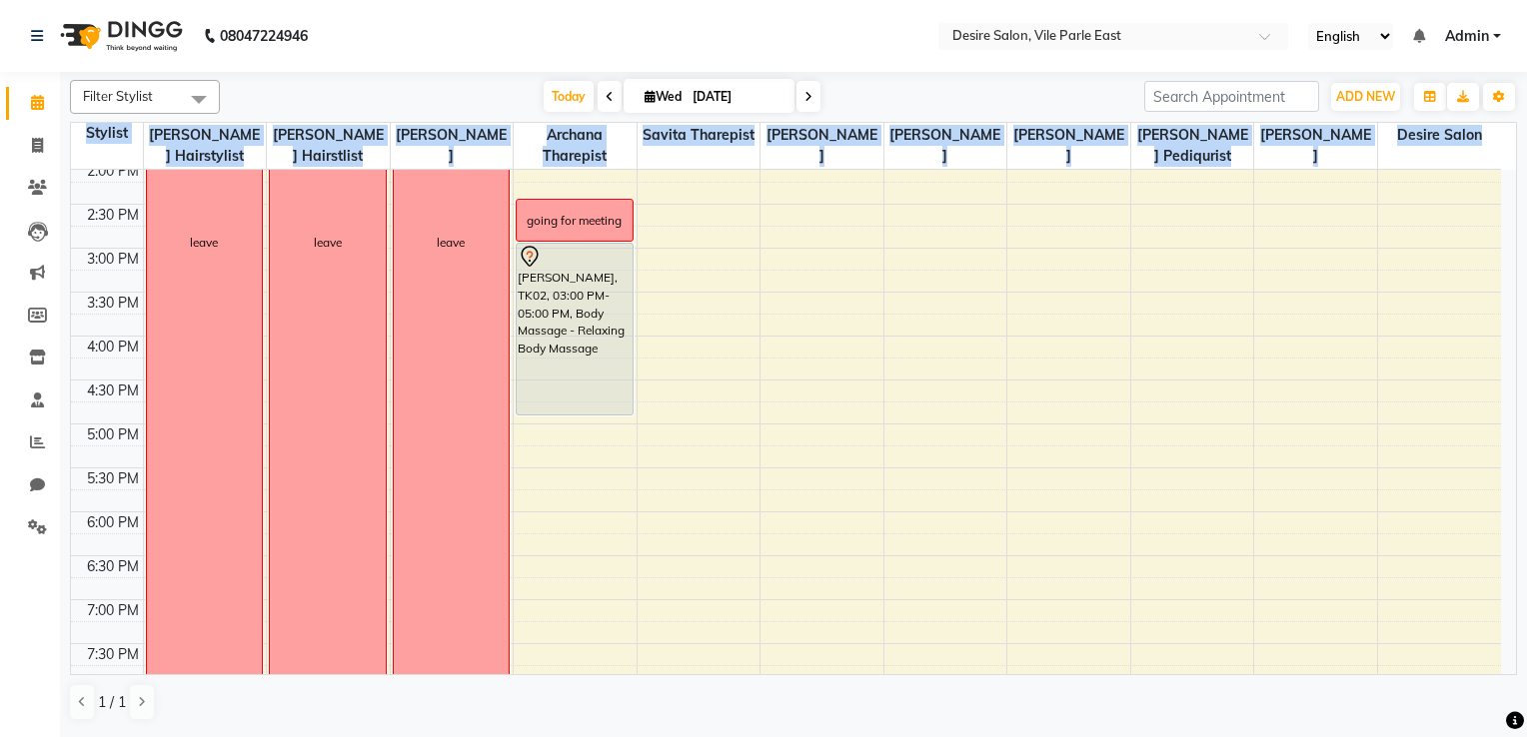
scroll to position [0, 0]
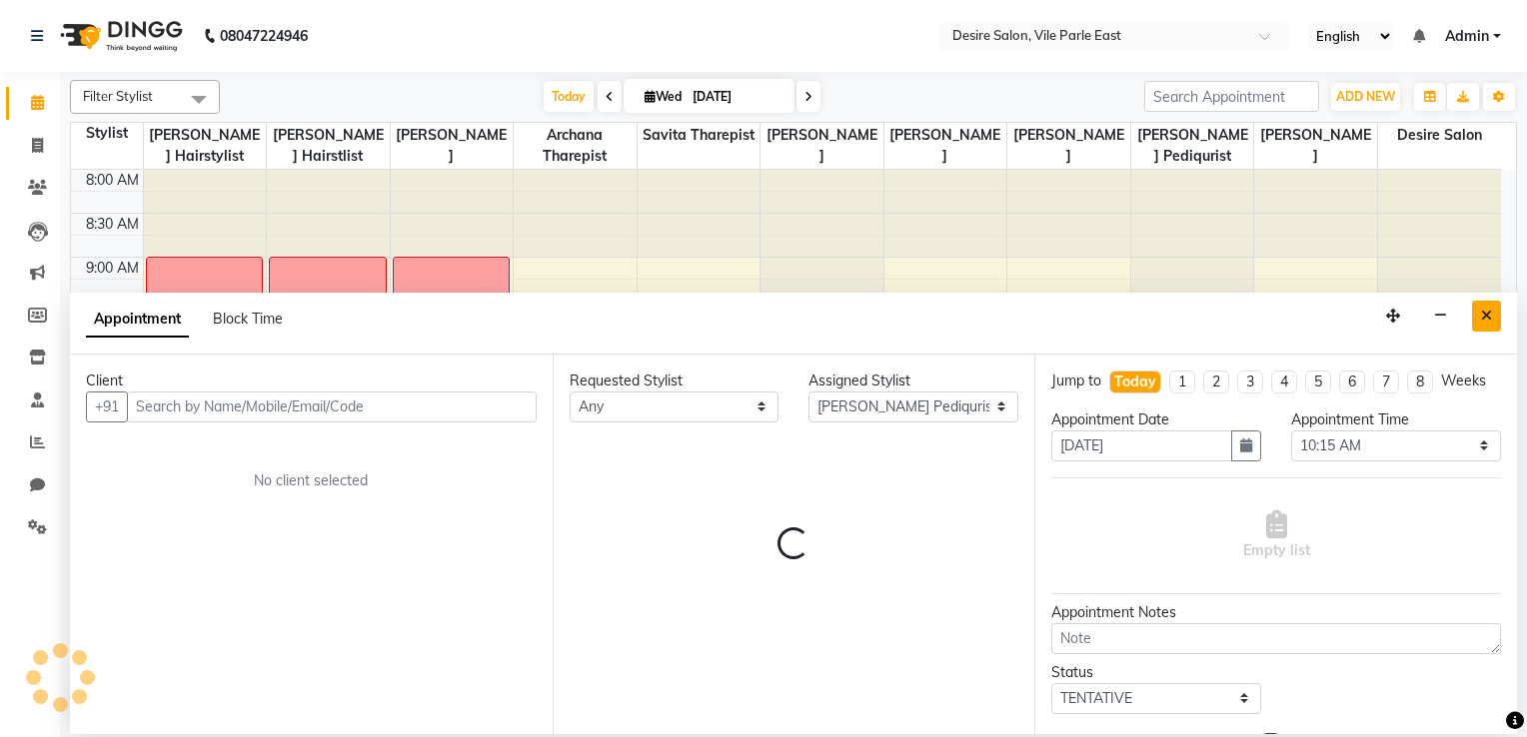
click at [1056, 311] on icon "Close" at bounding box center [1486, 316] width 11 height 14
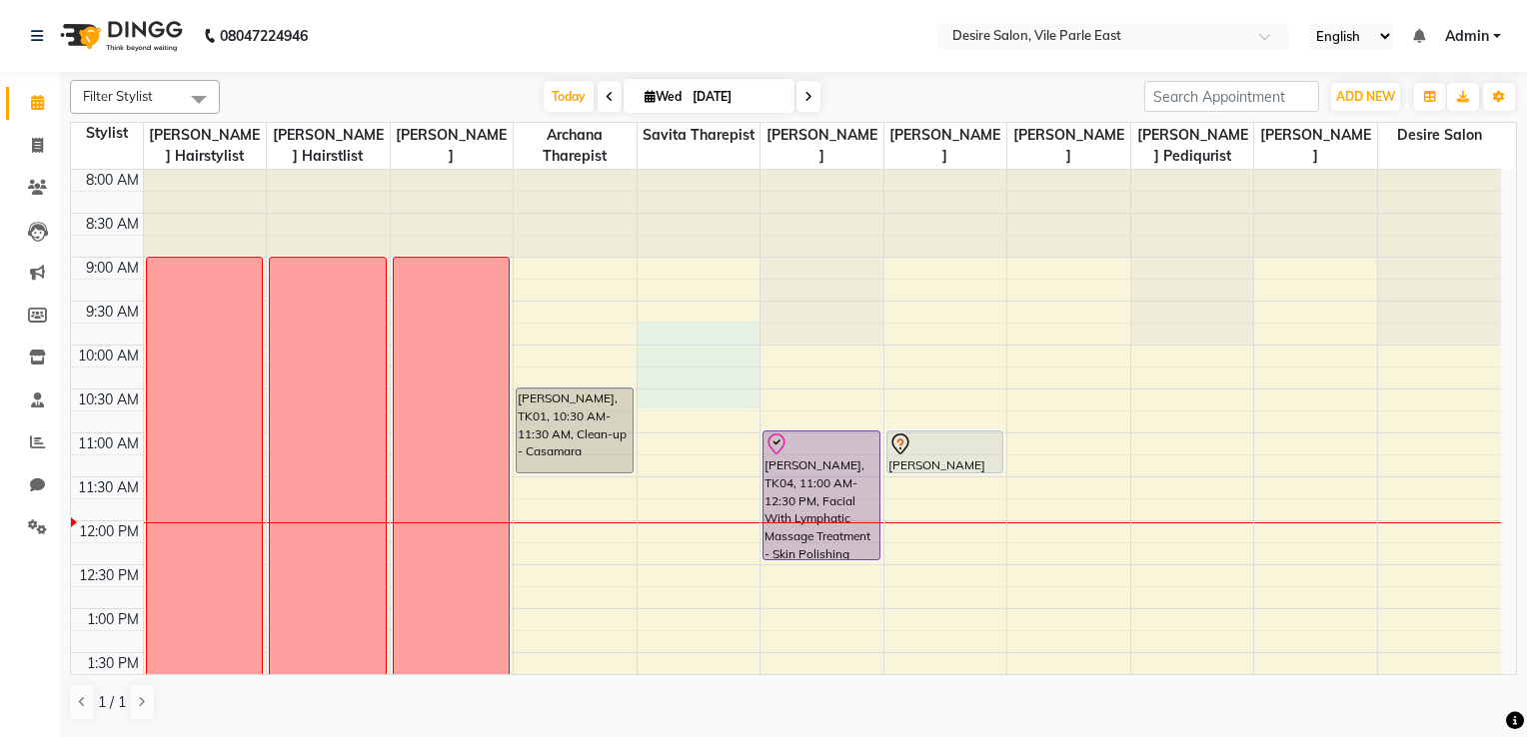
drag, startPoint x: 757, startPoint y: 389, endPoint x: 782, endPoint y: 552, distance: 165.7
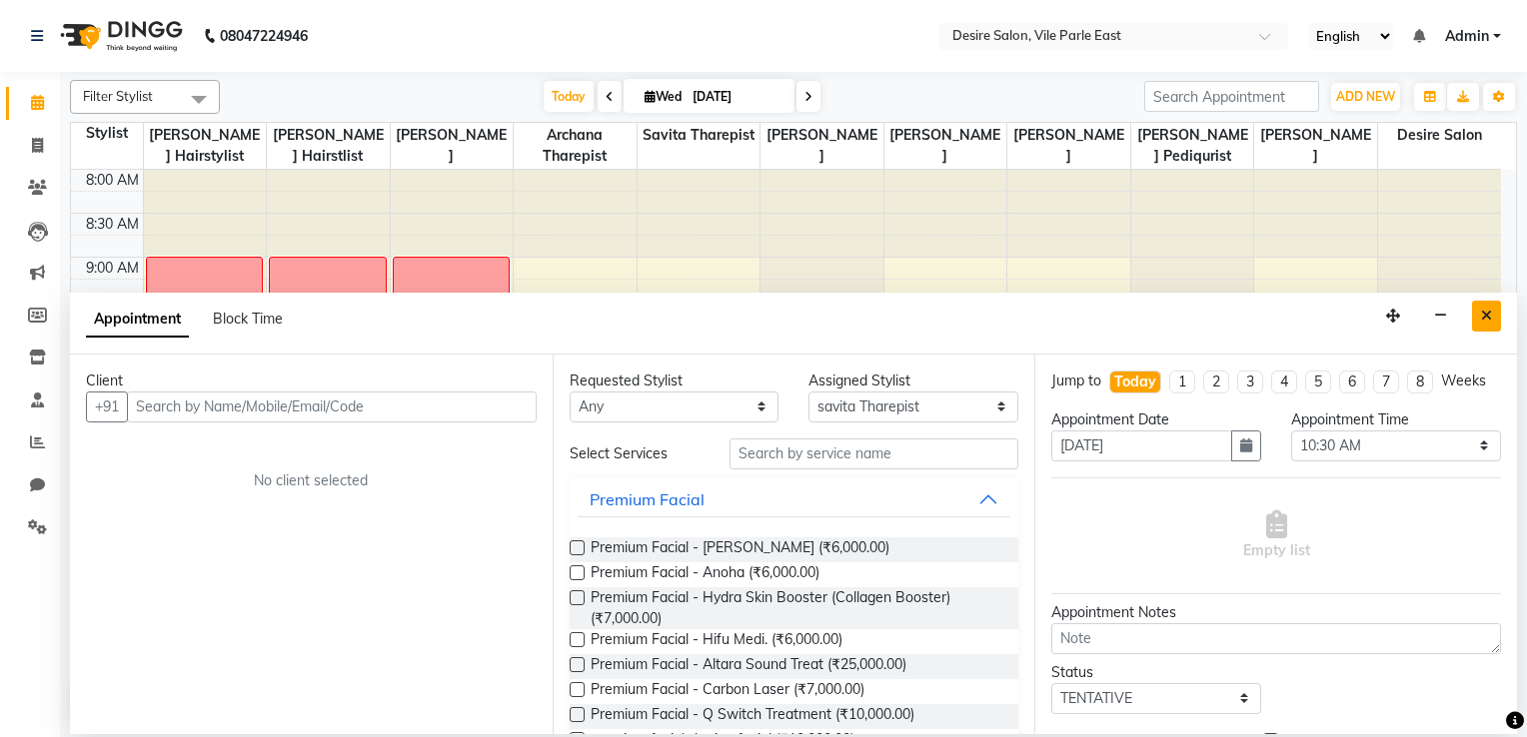
click at [1056, 313] on icon "Close" at bounding box center [1486, 316] width 11 height 14
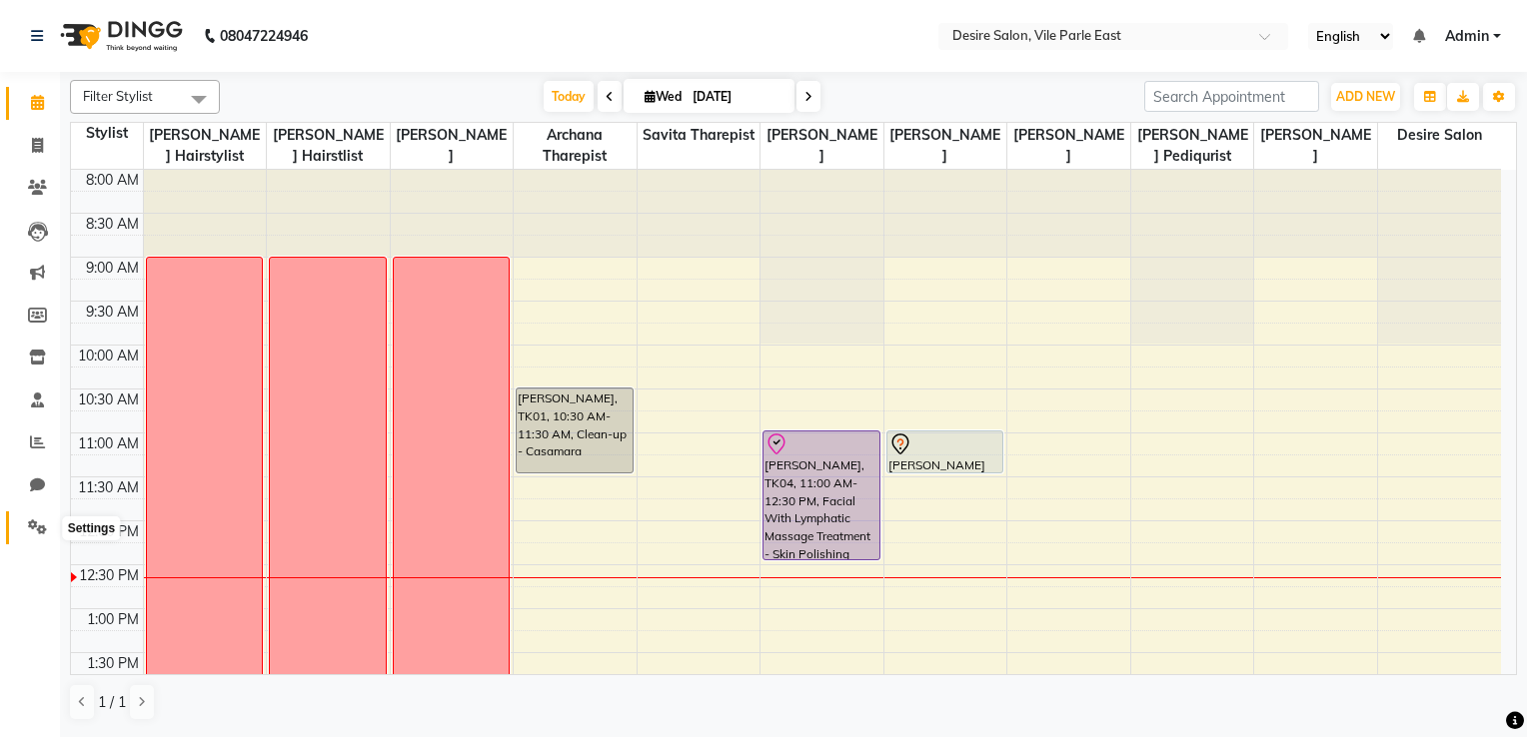
click at [35, 522] on icon at bounding box center [37, 527] width 19 height 15
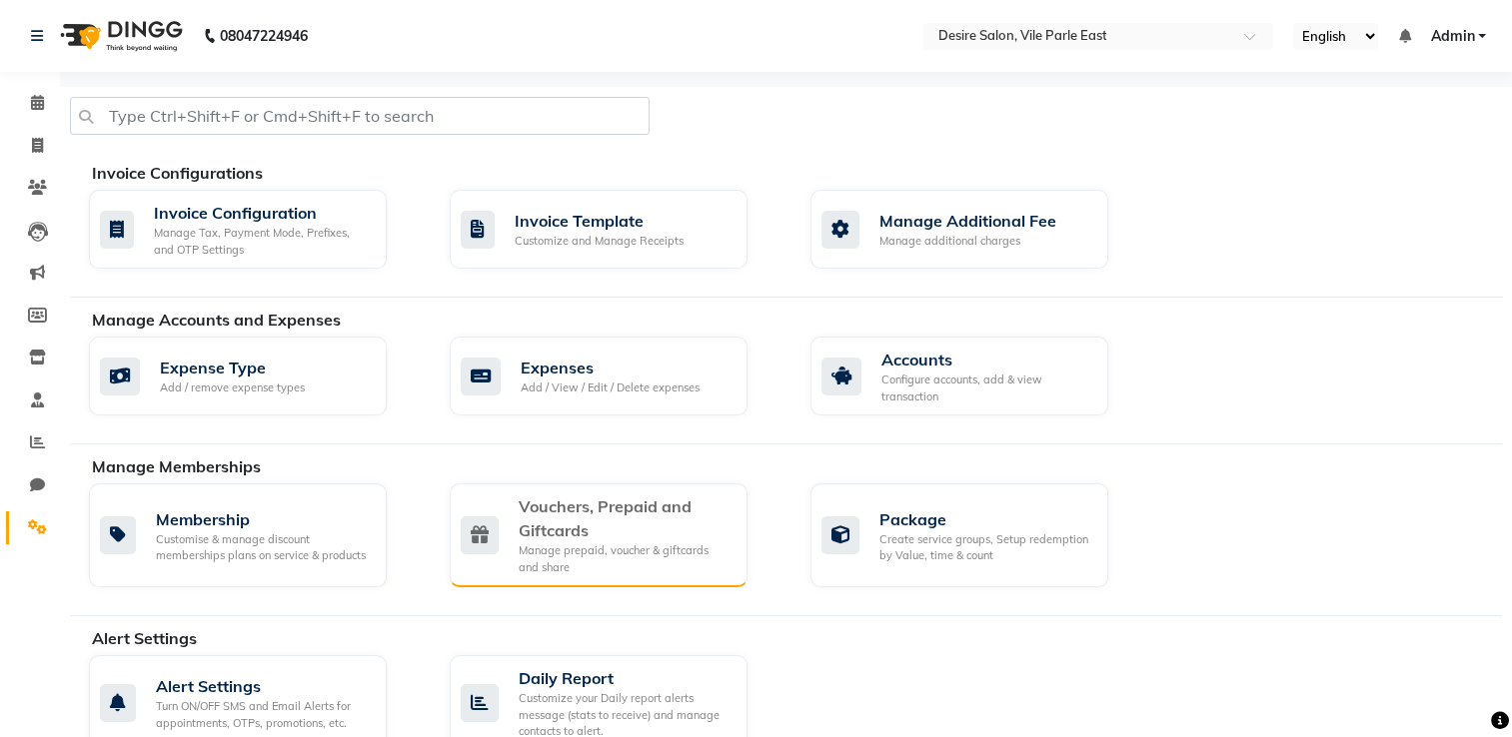
click at [704, 523] on div "Vouchers, Prepaid and Giftcards" at bounding box center [625, 519] width 213 height 48
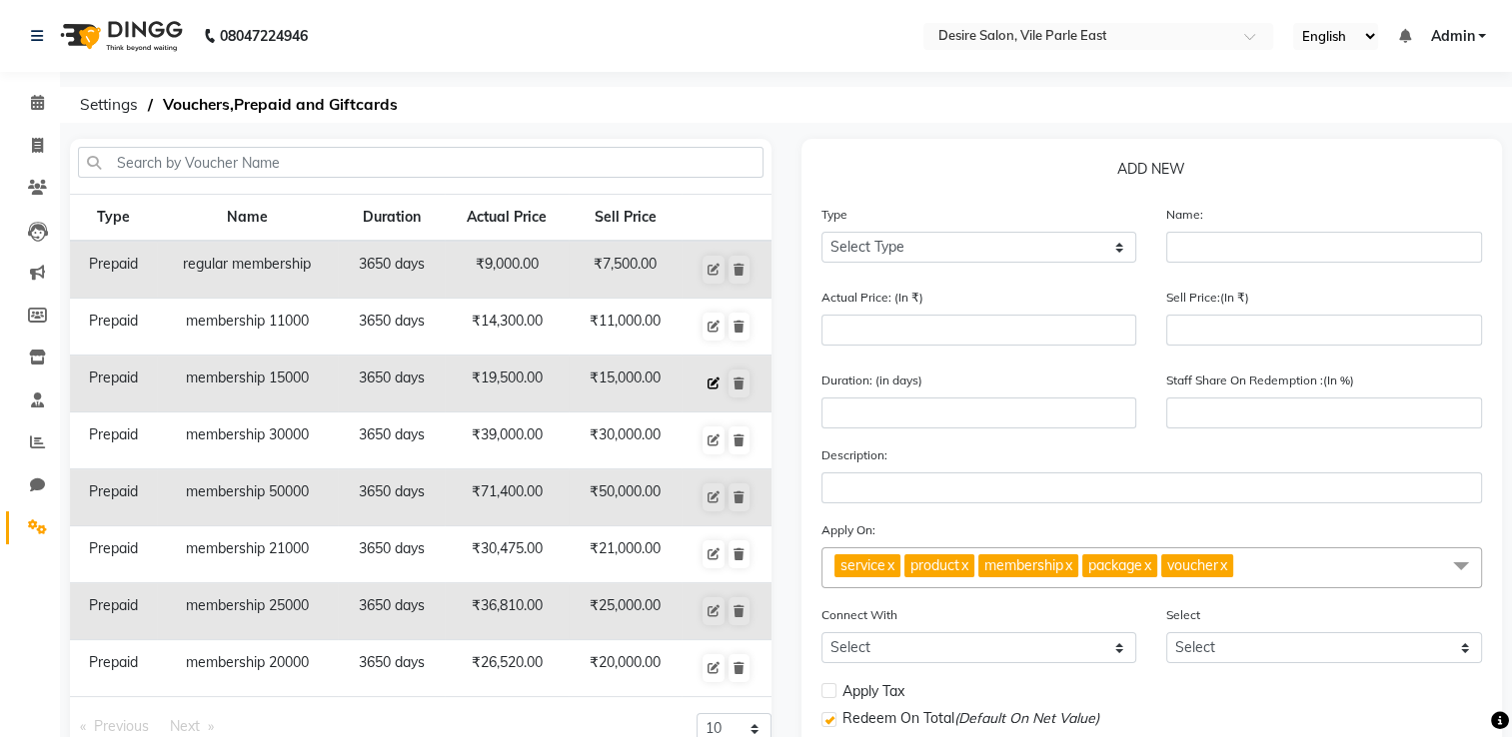
click at [714, 380] on icon at bounding box center [713, 384] width 12 height 12
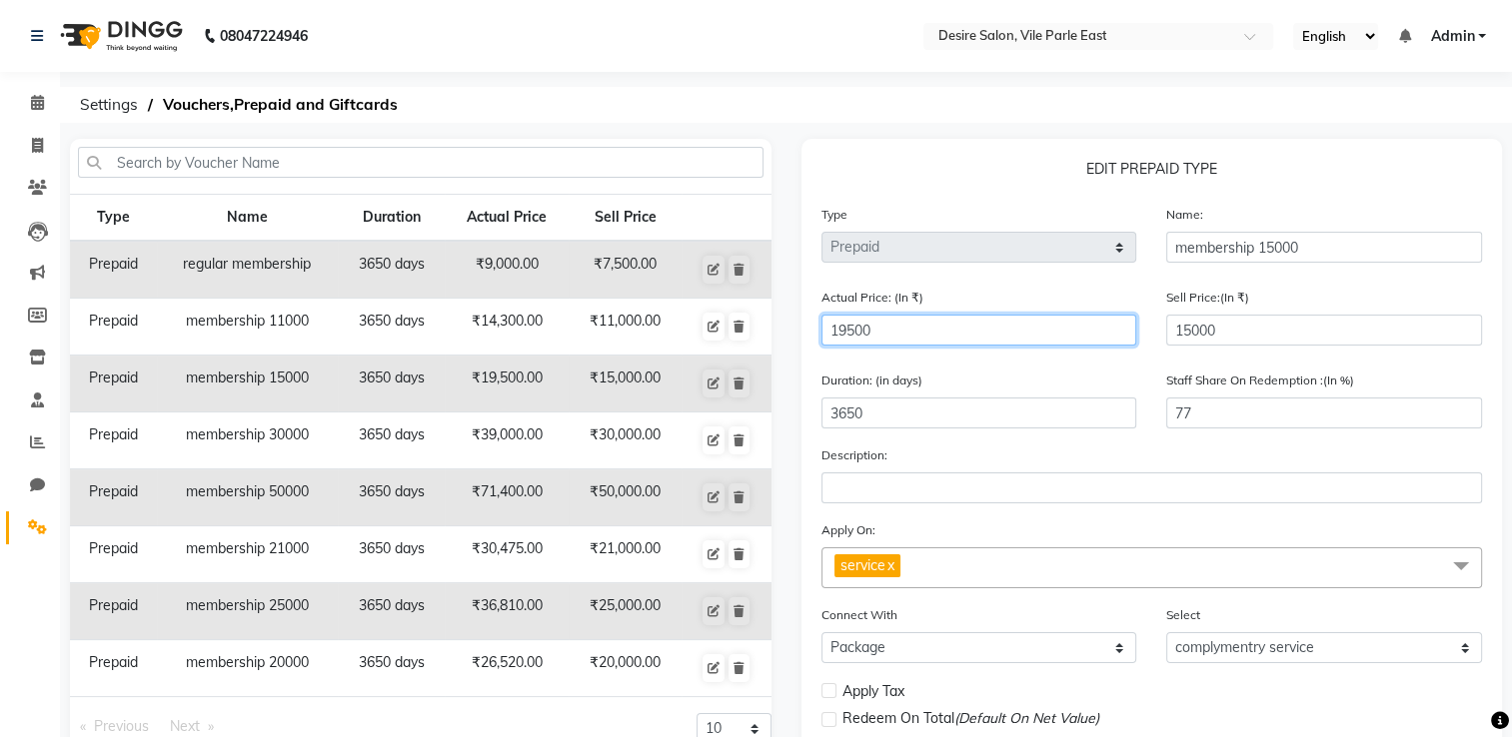
click at [916, 344] on input "19500" at bounding box center [979, 330] width 316 height 31
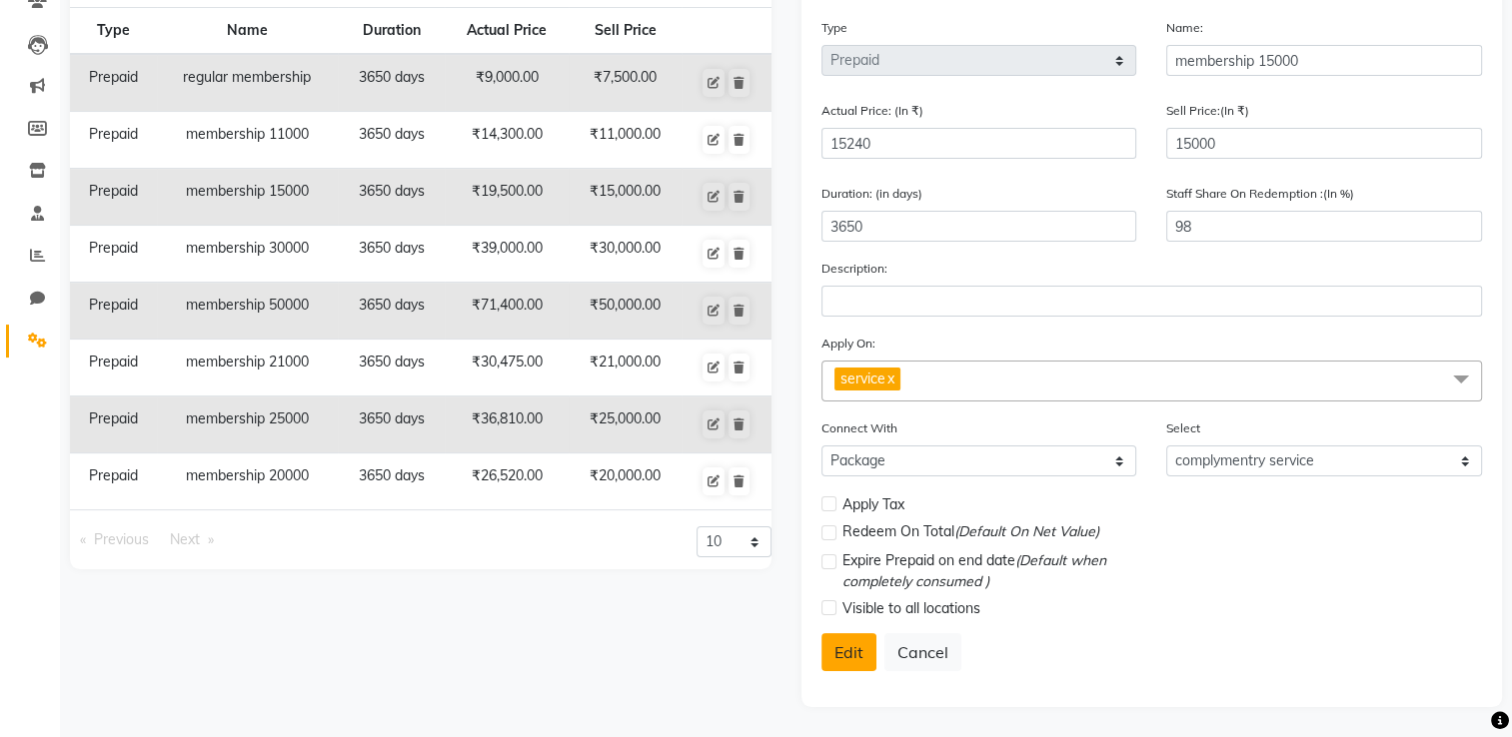
click at [855, 589] on button "Edit" at bounding box center [848, 652] width 55 height 38
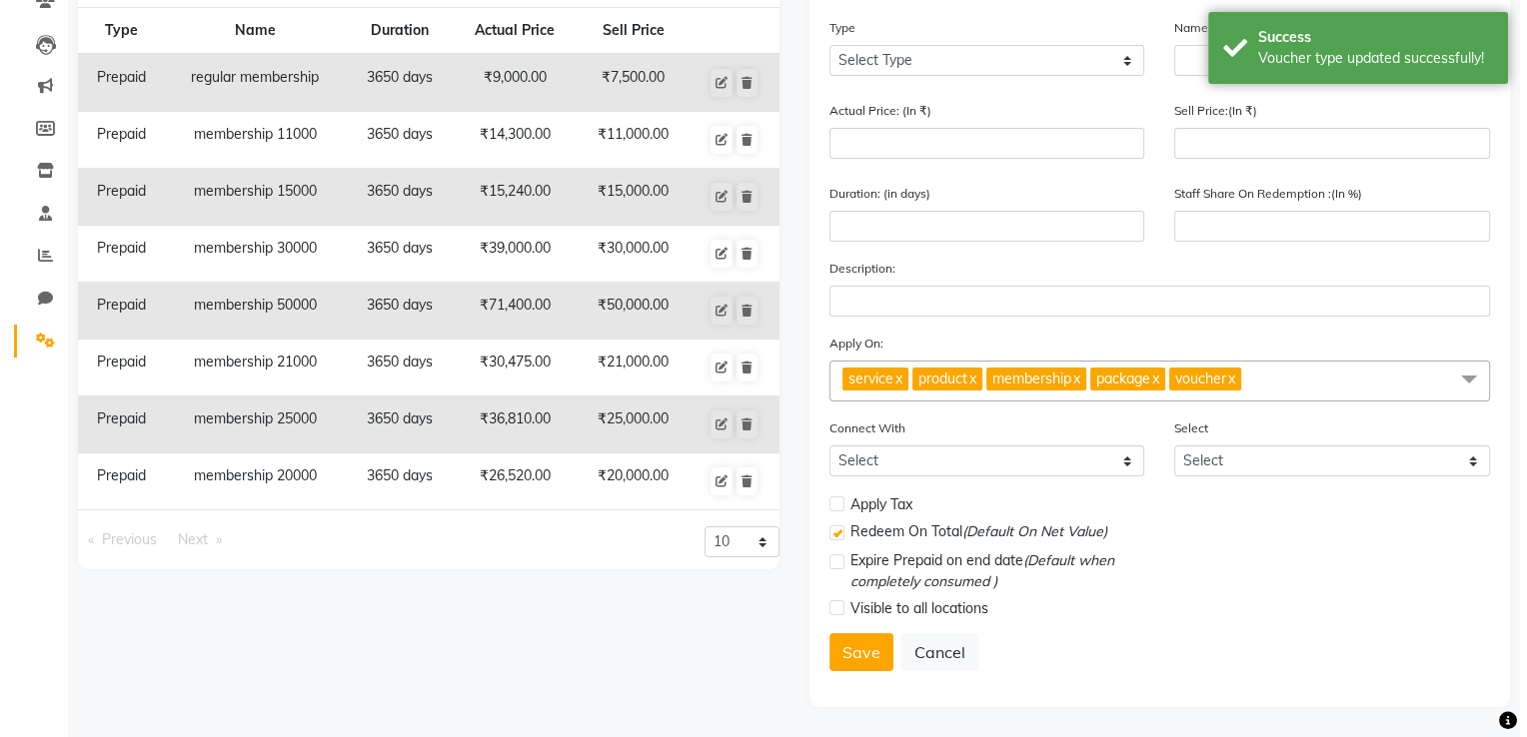
scroll to position [0, 0]
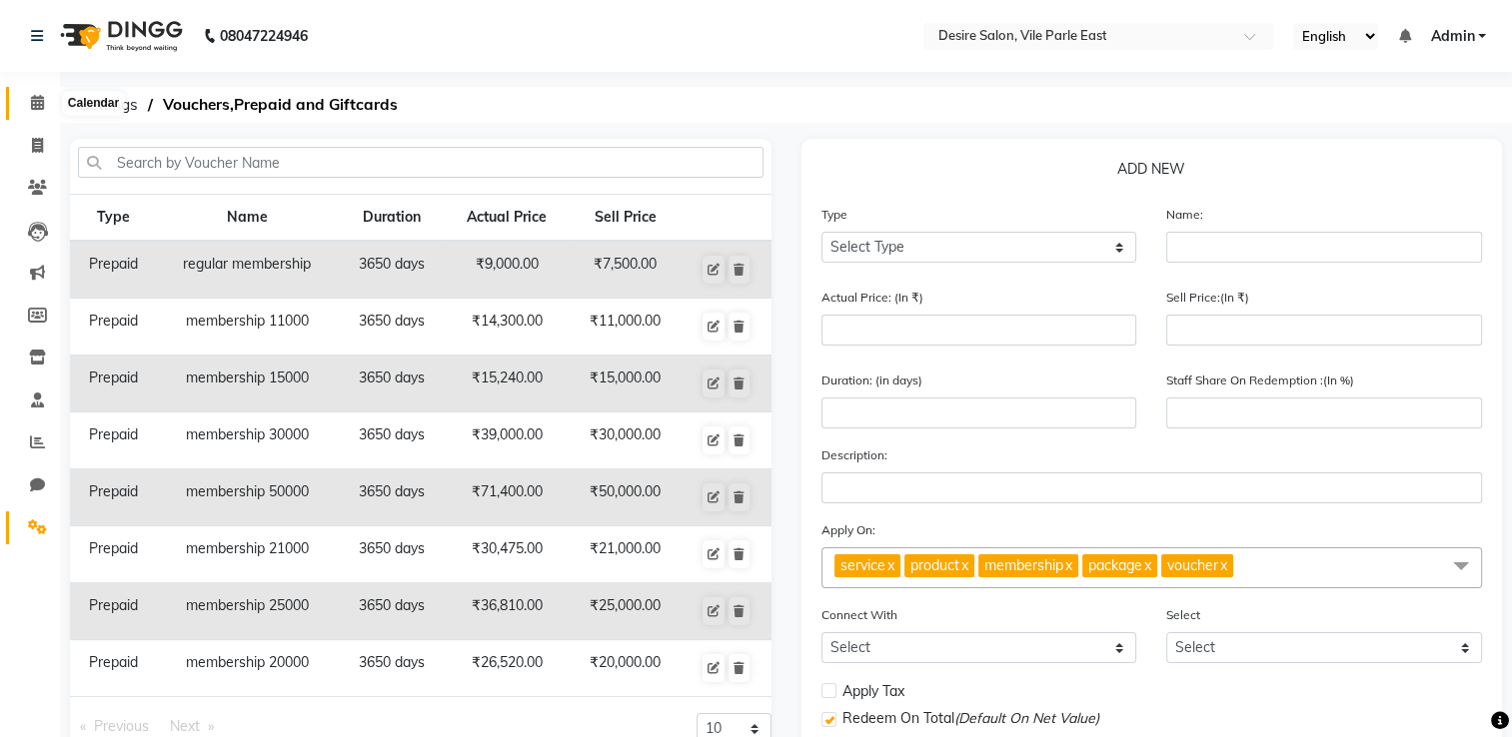
click at [44, 102] on span at bounding box center [37, 103] width 35 height 23
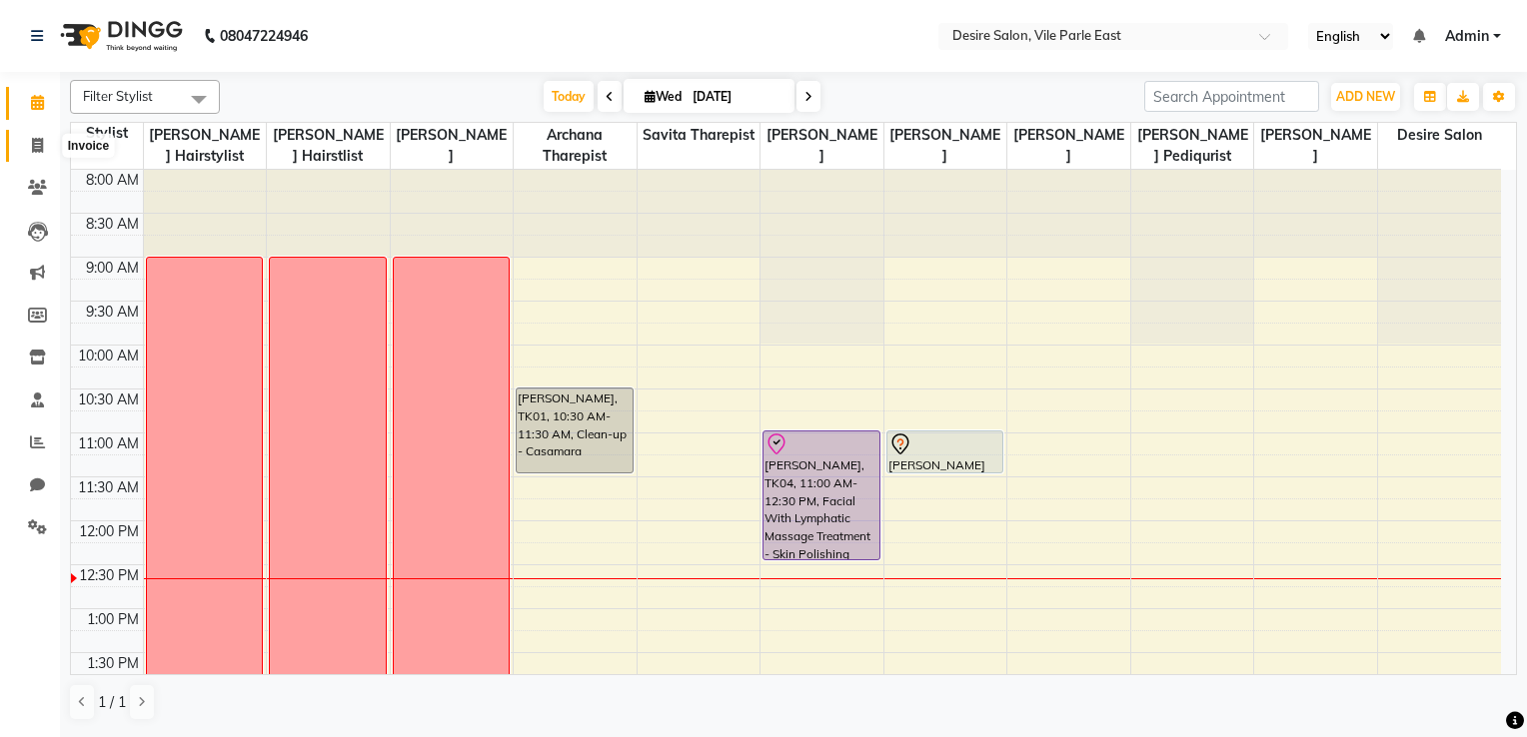
click at [33, 149] on icon at bounding box center [37, 145] width 11 height 15
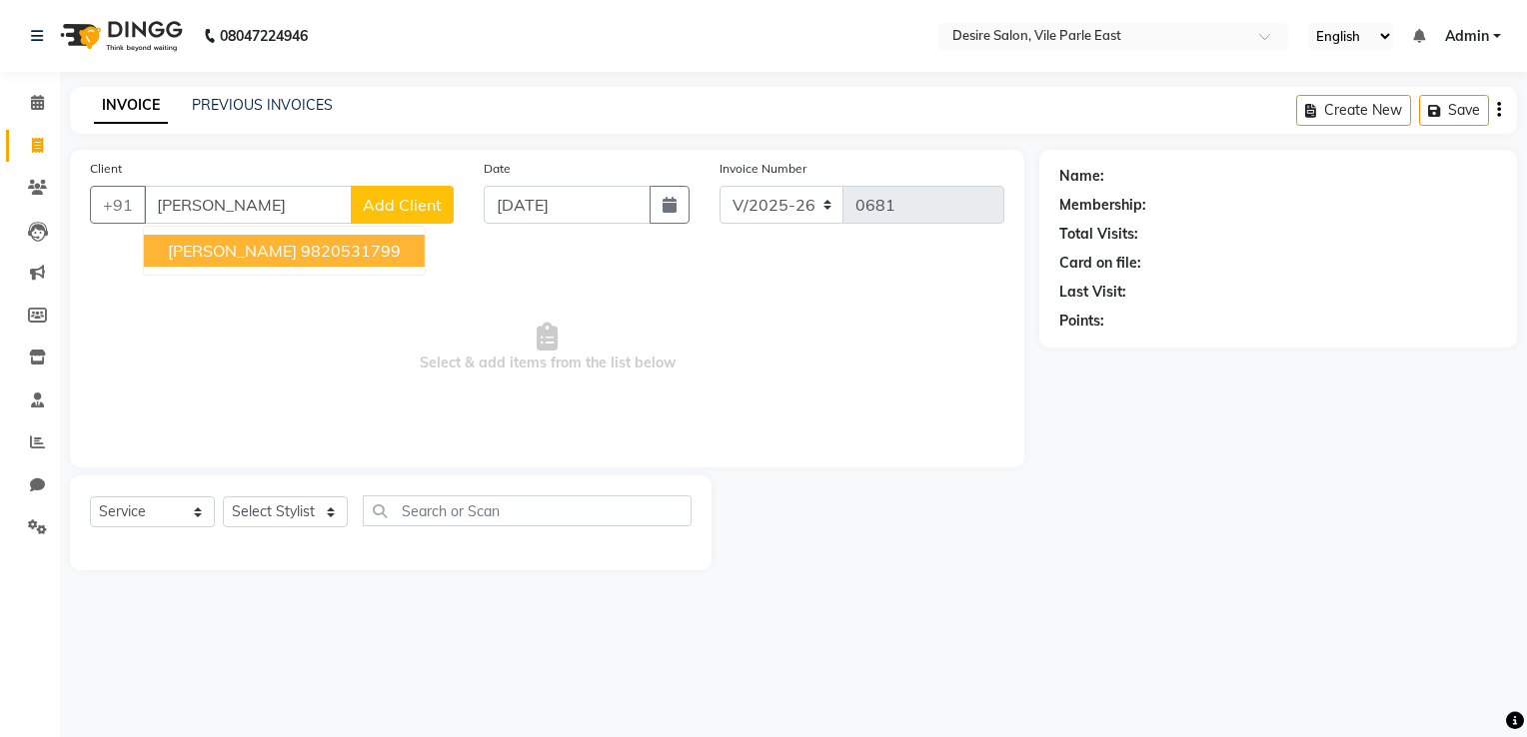
click at [232, 251] on span "[PERSON_NAME]" at bounding box center [232, 251] width 129 height 20
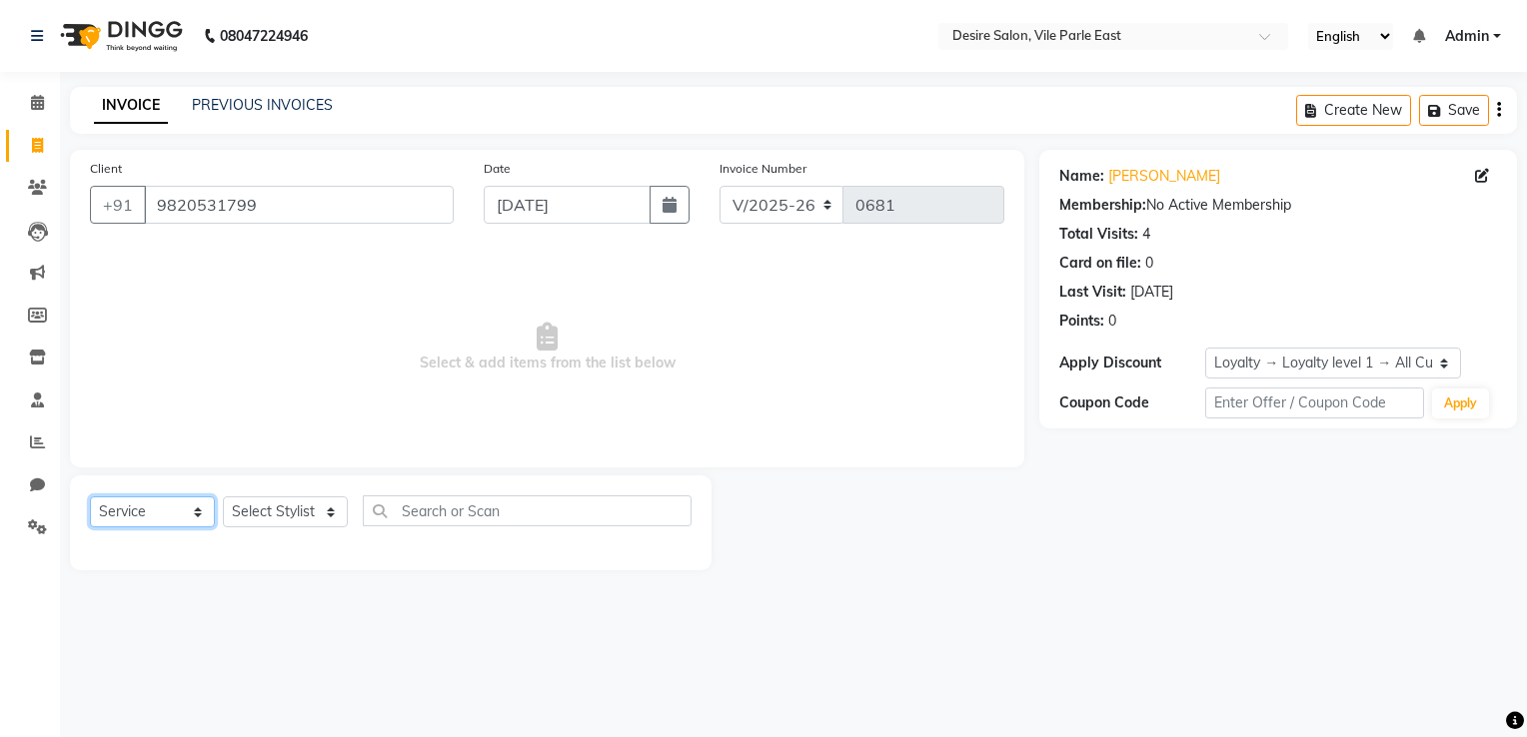
click at [170, 521] on select "Select Service Product Membership Package Voucher Prepaid Gift Card" at bounding box center [152, 512] width 125 height 31
click at [90, 498] on select "Select Service Product Membership Package Voucher Prepaid Gift Card" at bounding box center [152, 512] width 125 height 31
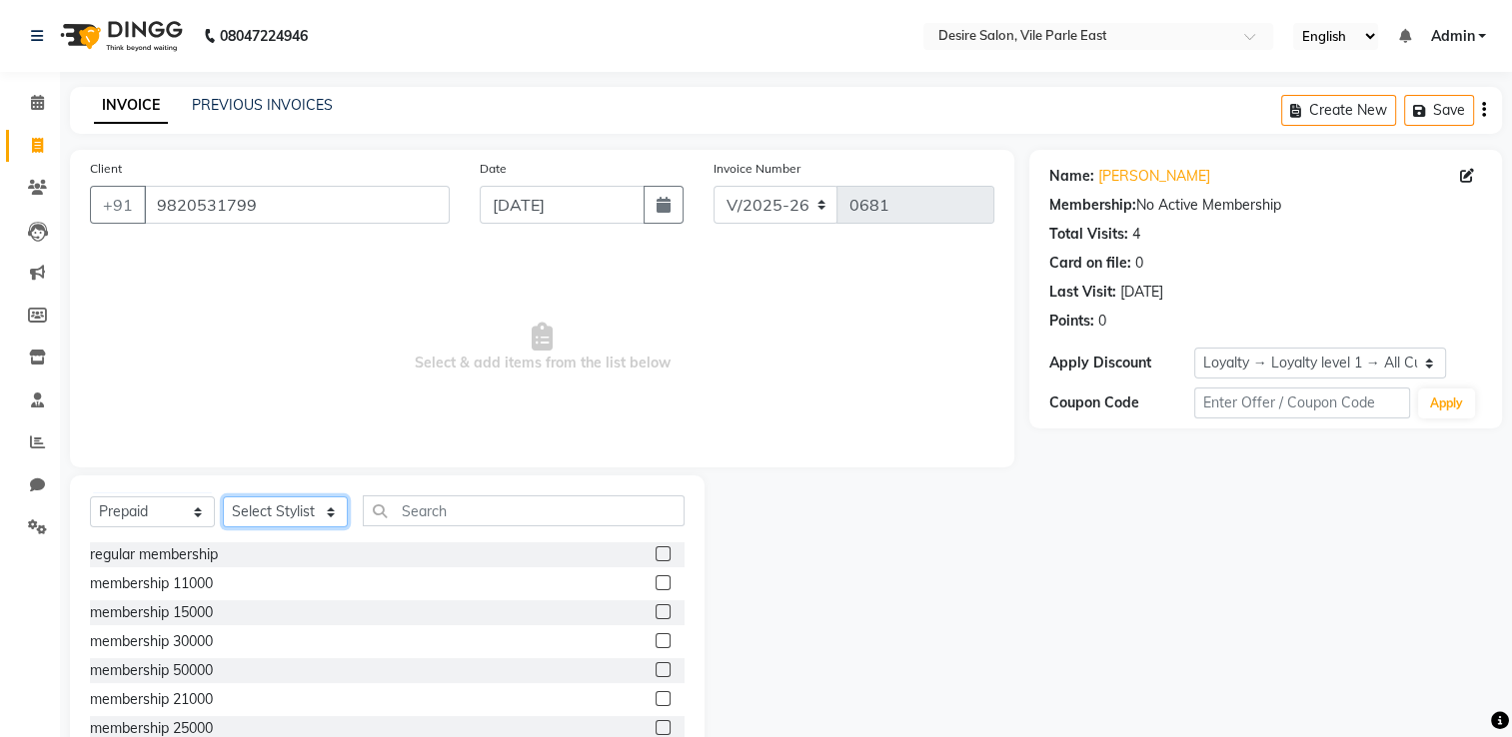
click at [265, 521] on select "Select Stylist Archana Tharepist [PERSON_NAME] Pediqurist [PERSON_NAME] desire …" at bounding box center [285, 512] width 125 height 31
click at [223, 498] on select "Select Stylist Archana Tharepist [PERSON_NAME] Pediqurist [PERSON_NAME] desire …" at bounding box center [285, 512] width 125 height 31
click at [655, 589] on label at bounding box center [662, 611] width 15 height 15
click at [655, 589] on input "checkbox" at bounding box center [661, 612] width 13 height 13
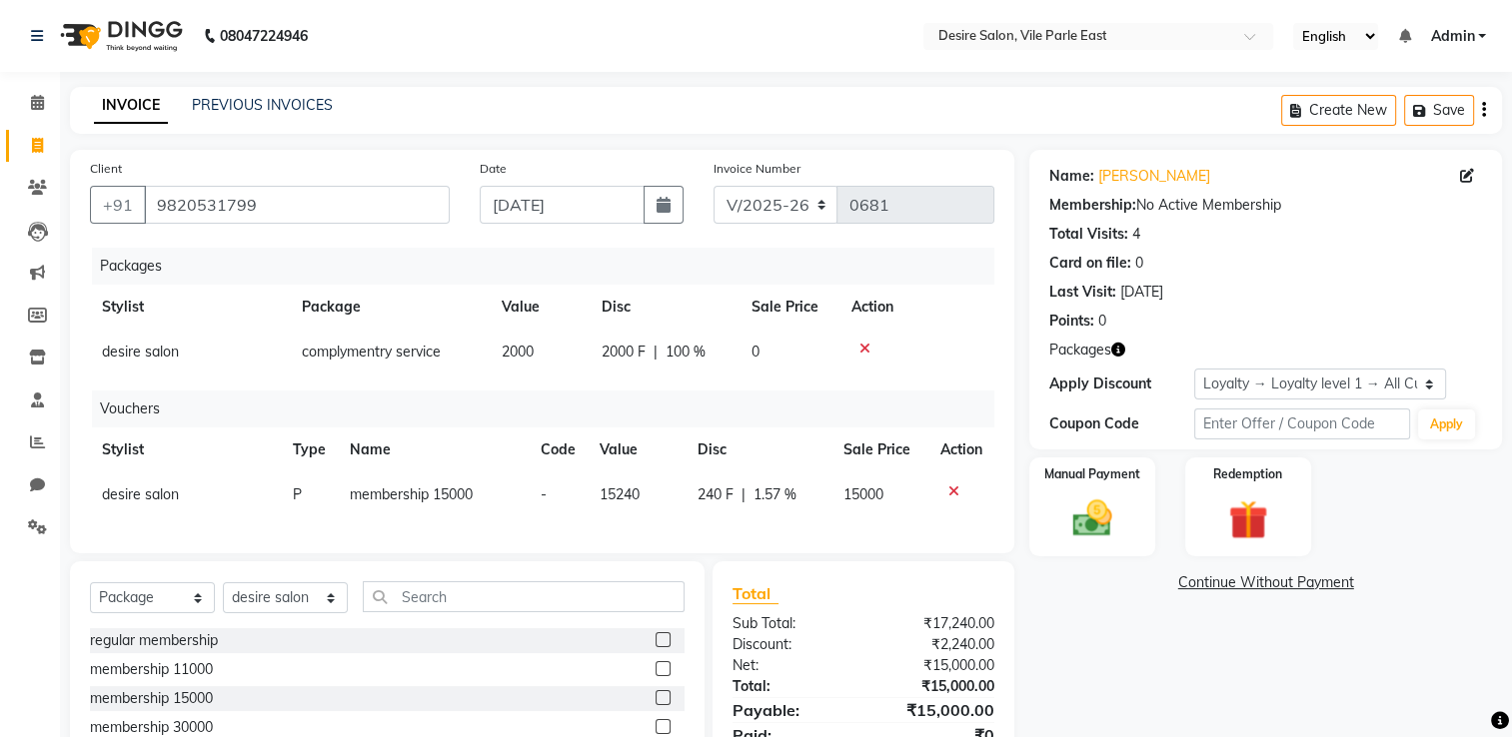
click at [868, 346] on icon at bounding box center [864, 349] width 11 height 14
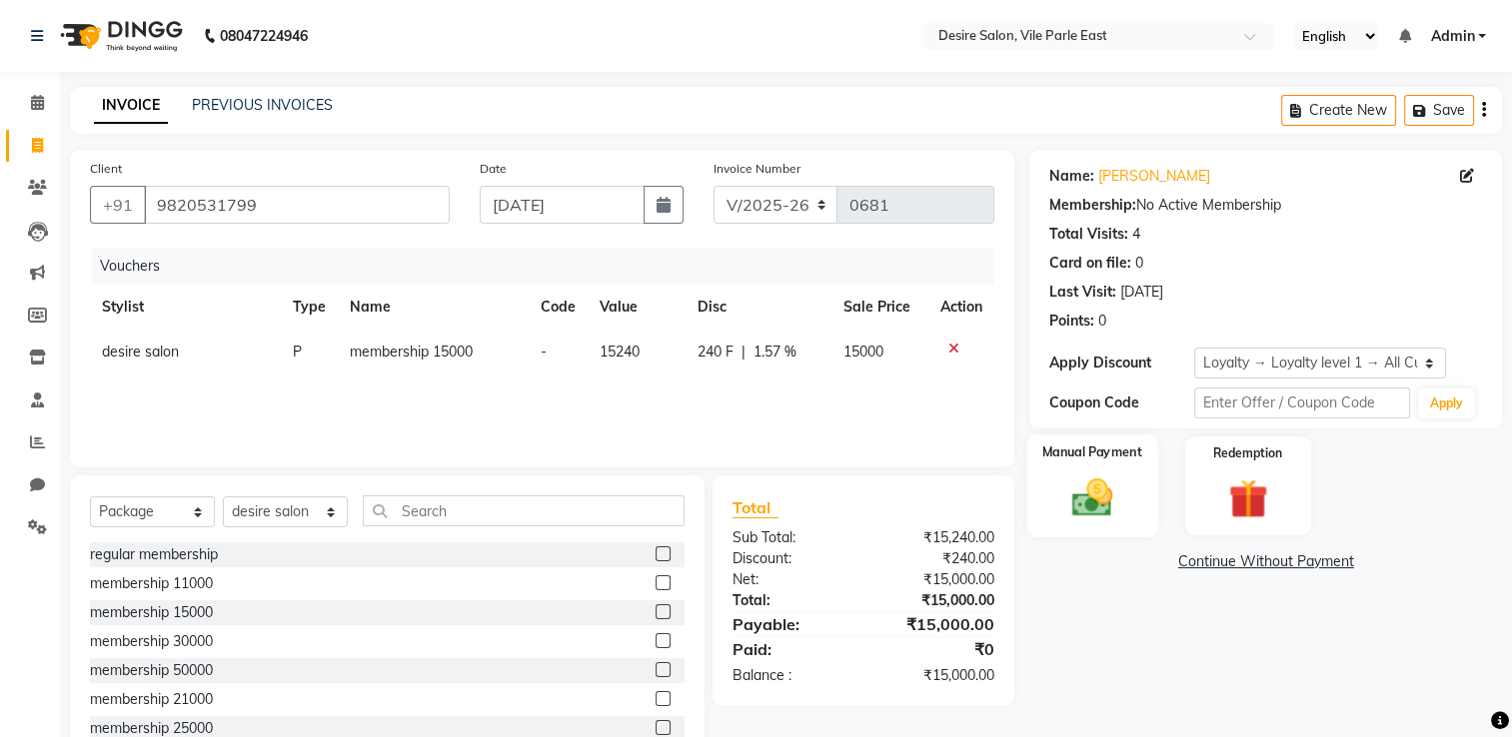
click at [1056, 491] on div "Manual Payment" at bounding box center [1092, 486] width 131 height 103
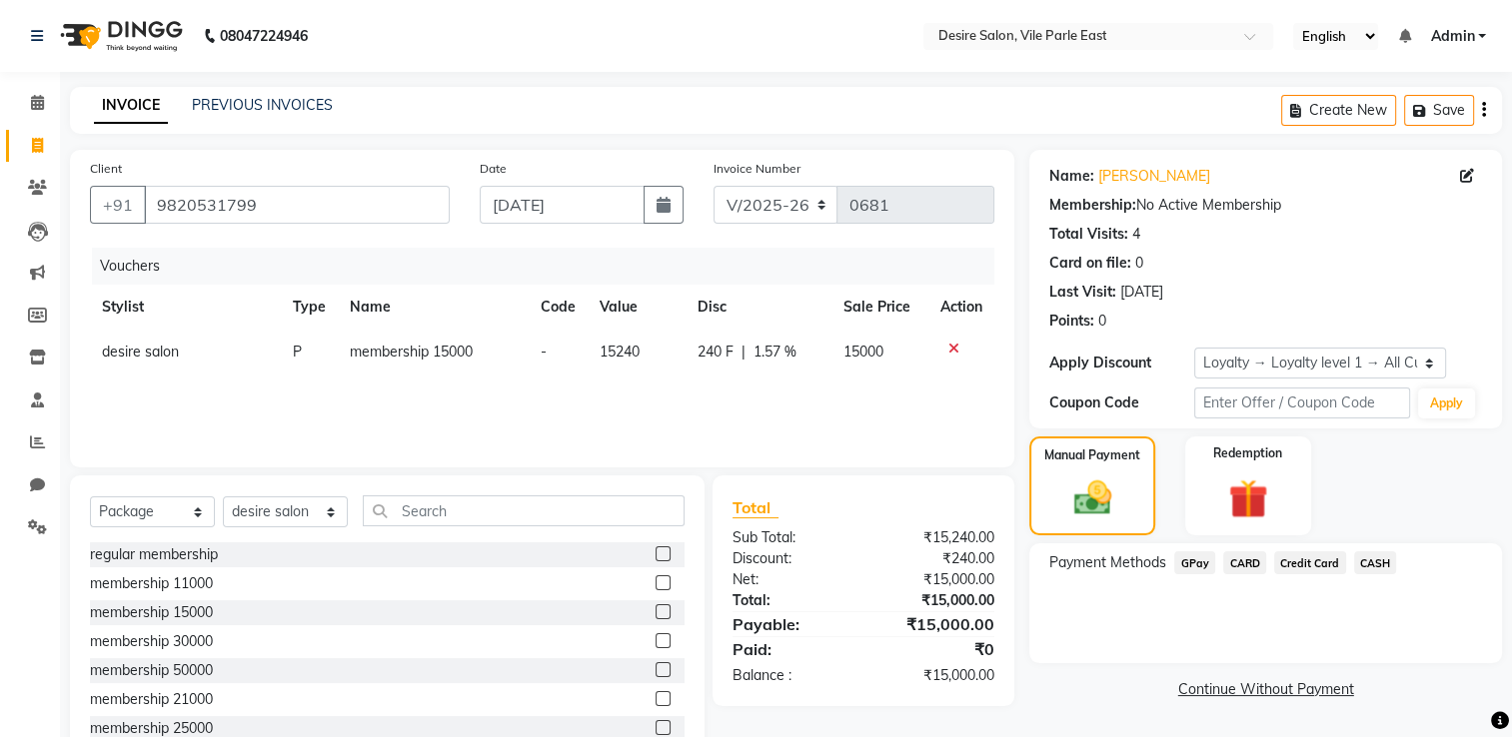
click at [1056, 557] on span "GPay" at bounding box center [1194, 562] width 41 height 23
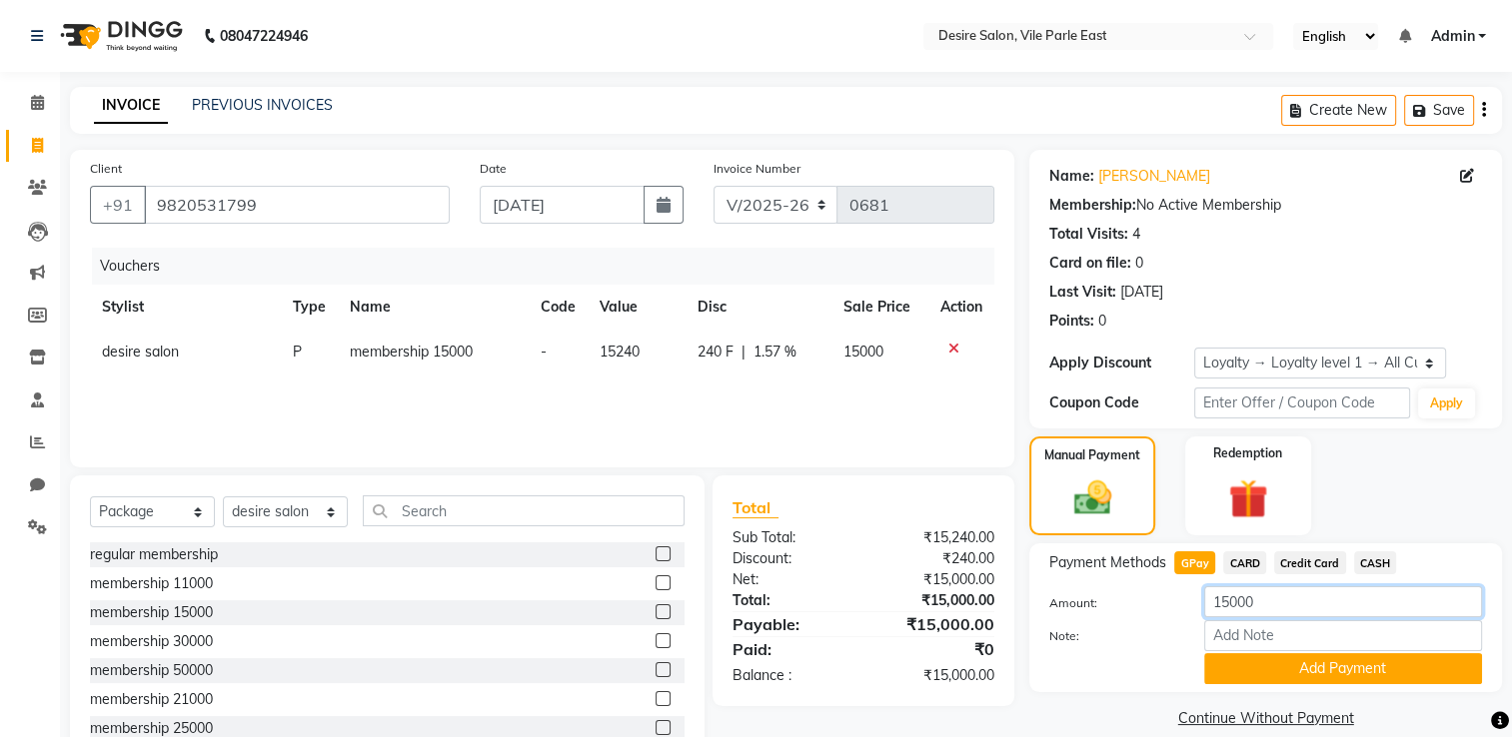
click at [1056, 589] on input "15000" at bounding box center [1343, 601] width 278 height 31
click at [1056, 589] on button "Add Payment" at bounding box center [1343, 668] width 278 height 31
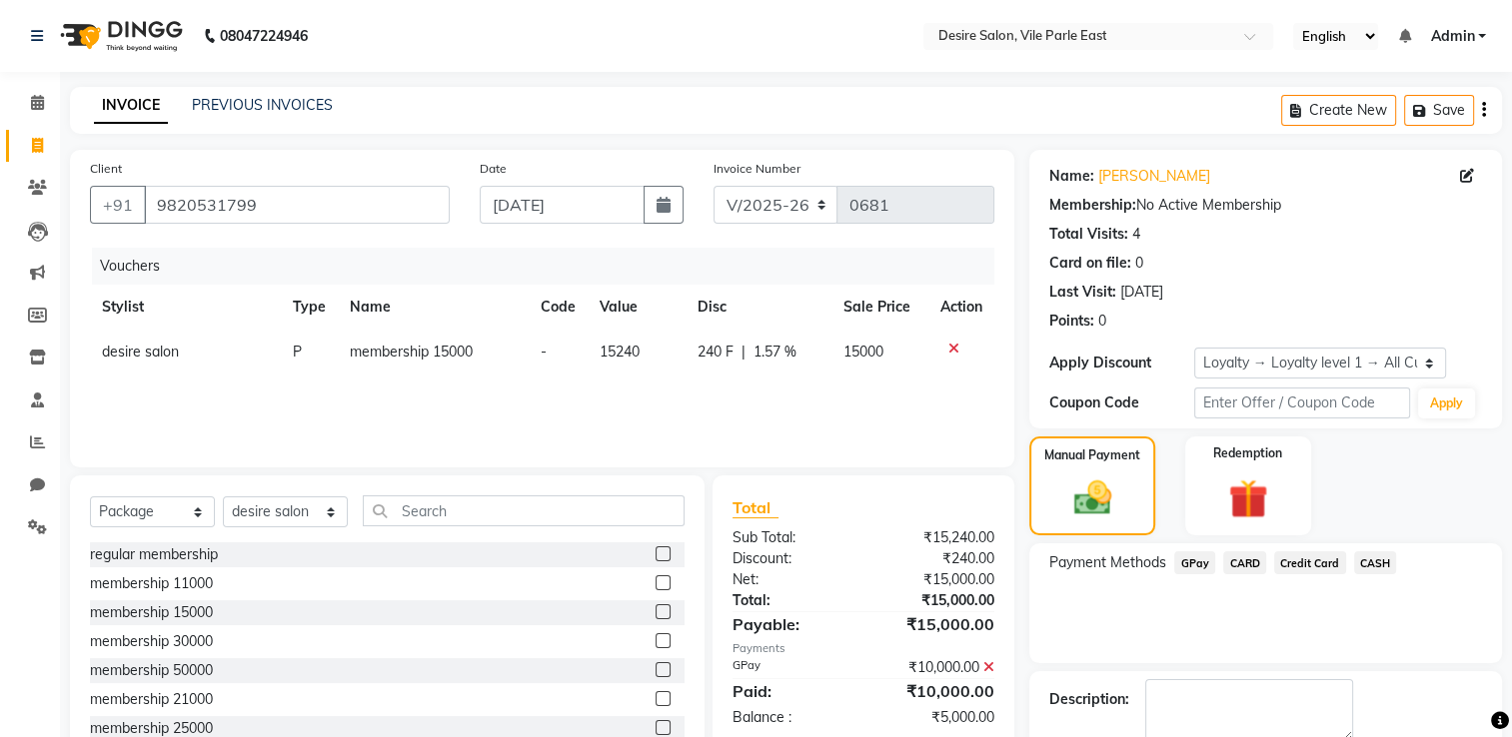
scroll to position [140, 0]
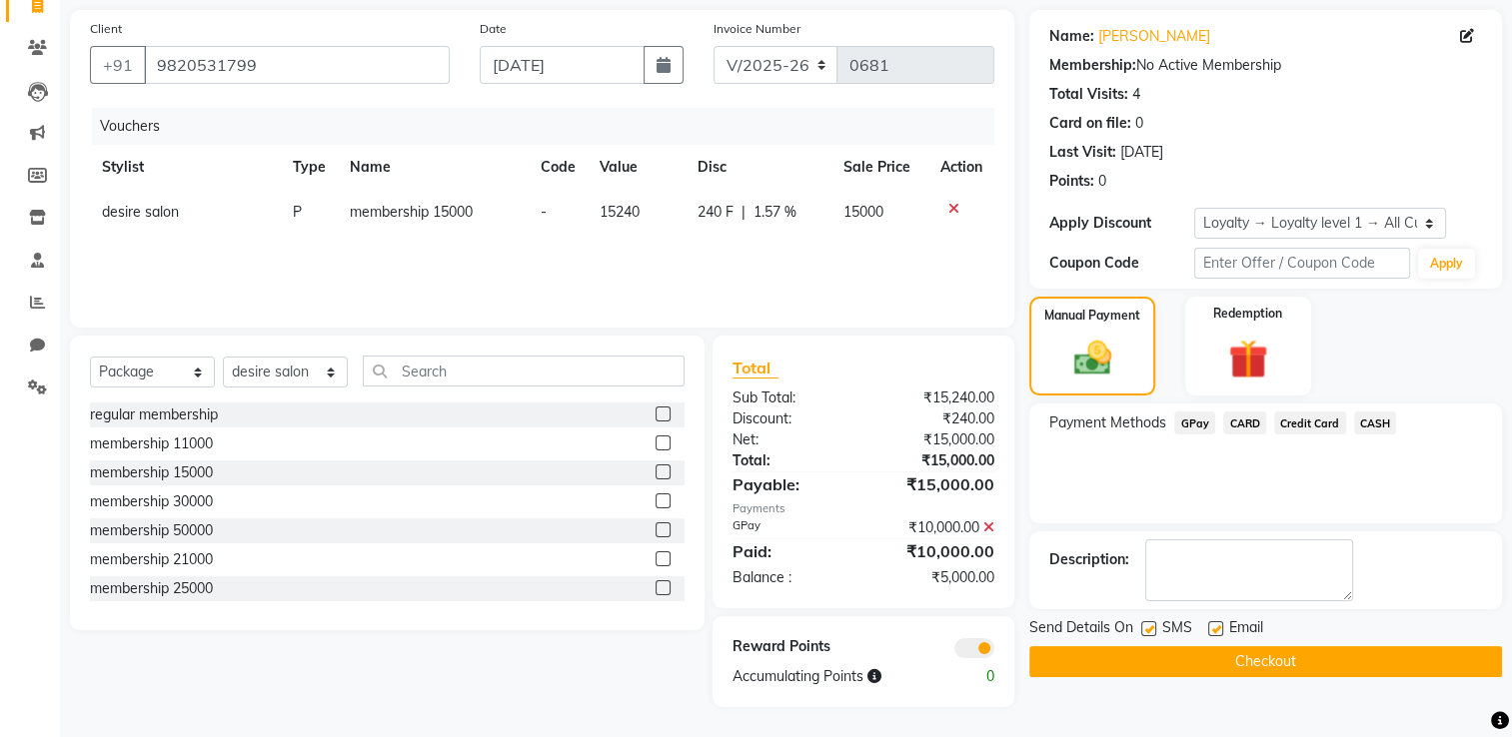
click at [1056, 589] on button "Checkout" at bounding box center [1265, 661] width 473 height 31
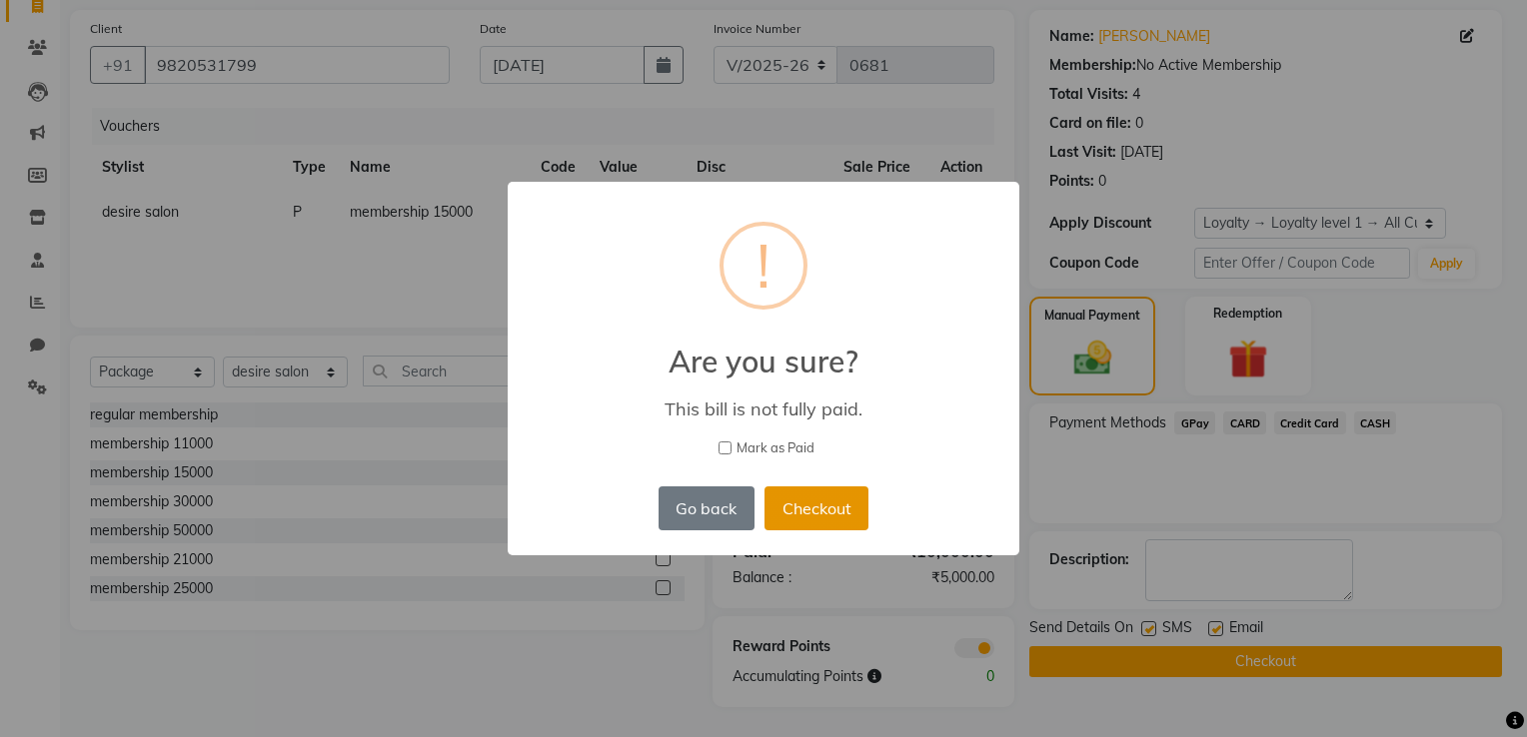
click at [822, 499] on button "Checkout" at bounding box center [816, 509] width 104 height 44
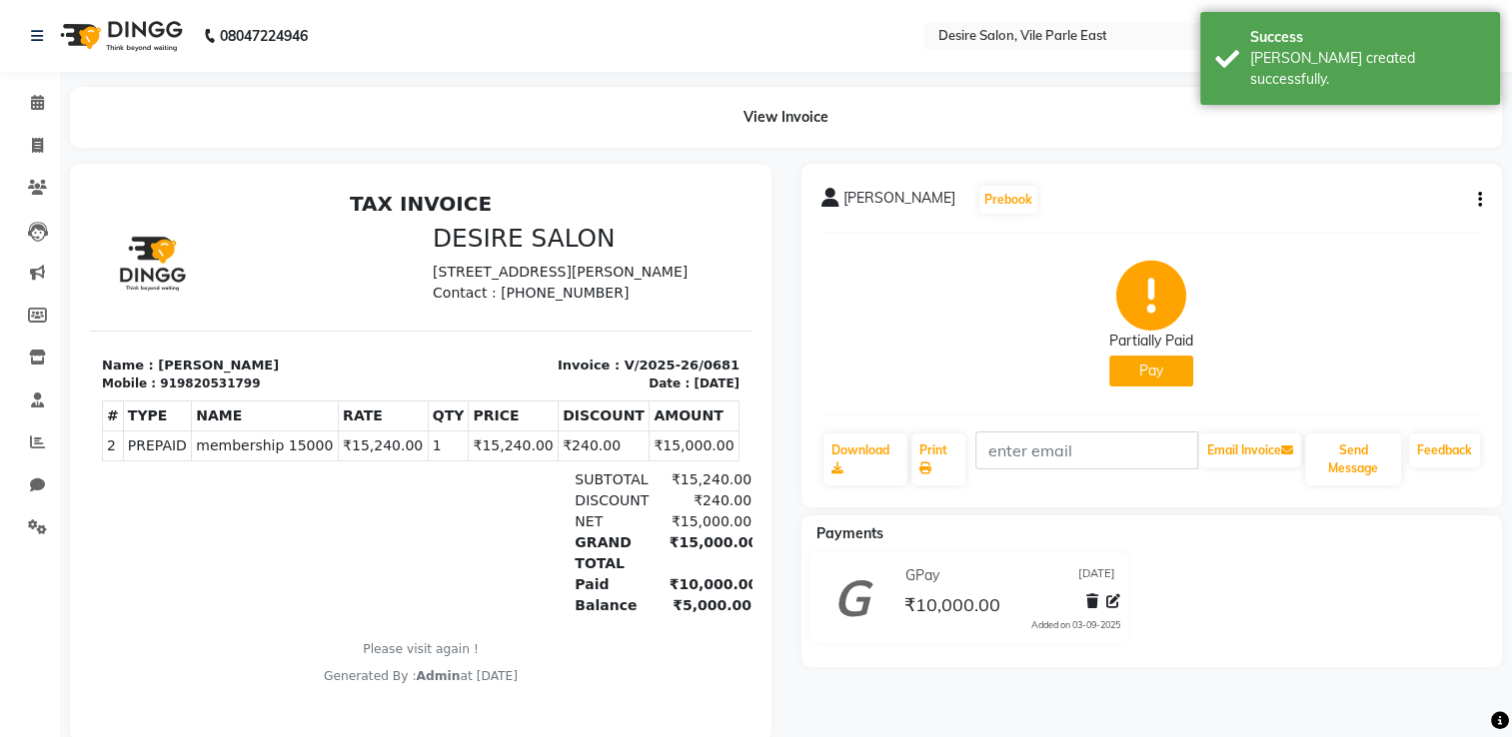
drag, startPoint x: 211, startPoint y: 213, endPoint x: 75, endPoint y: 483, distance: 302.0
click at [90, 483] on html "TAX INVOICE DESIRE SALON Shop No.3, , Bhagyarathi Bldg Next to Inch Pinch Gym S…" at bounding box center [420, 439] width 661 height 510
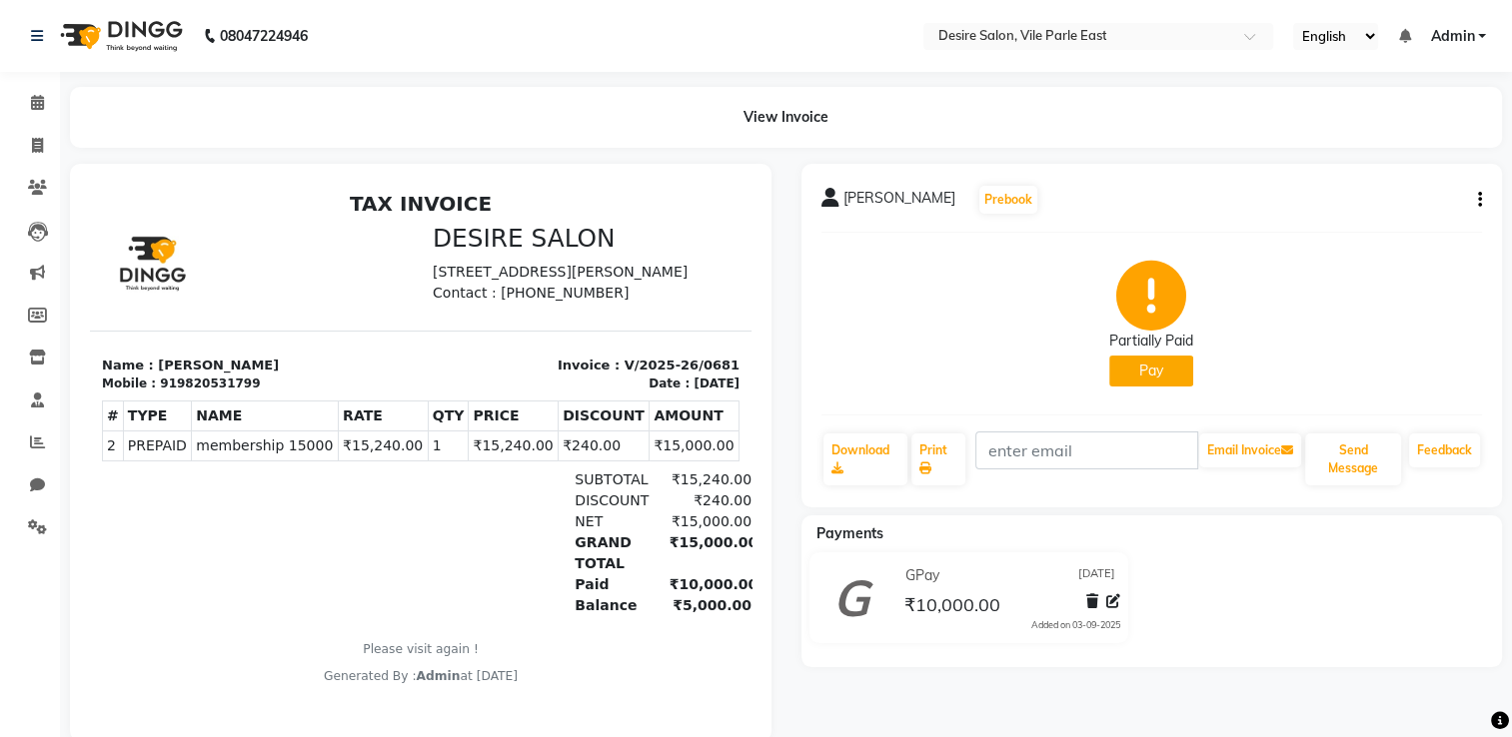
drag, startPoint x: 75, startPoint y: 483, endPoint x: 336, endPoint y: 330, distance: 302.2
click at [336, 307] on div at bounding box center [255, 265] width 331 height 83
click at [208, 589] on div at bounding box center [208, 543] width 213 height 147
click at [36, 99] on icon at bounding box center [37, 102] width 13 height 15
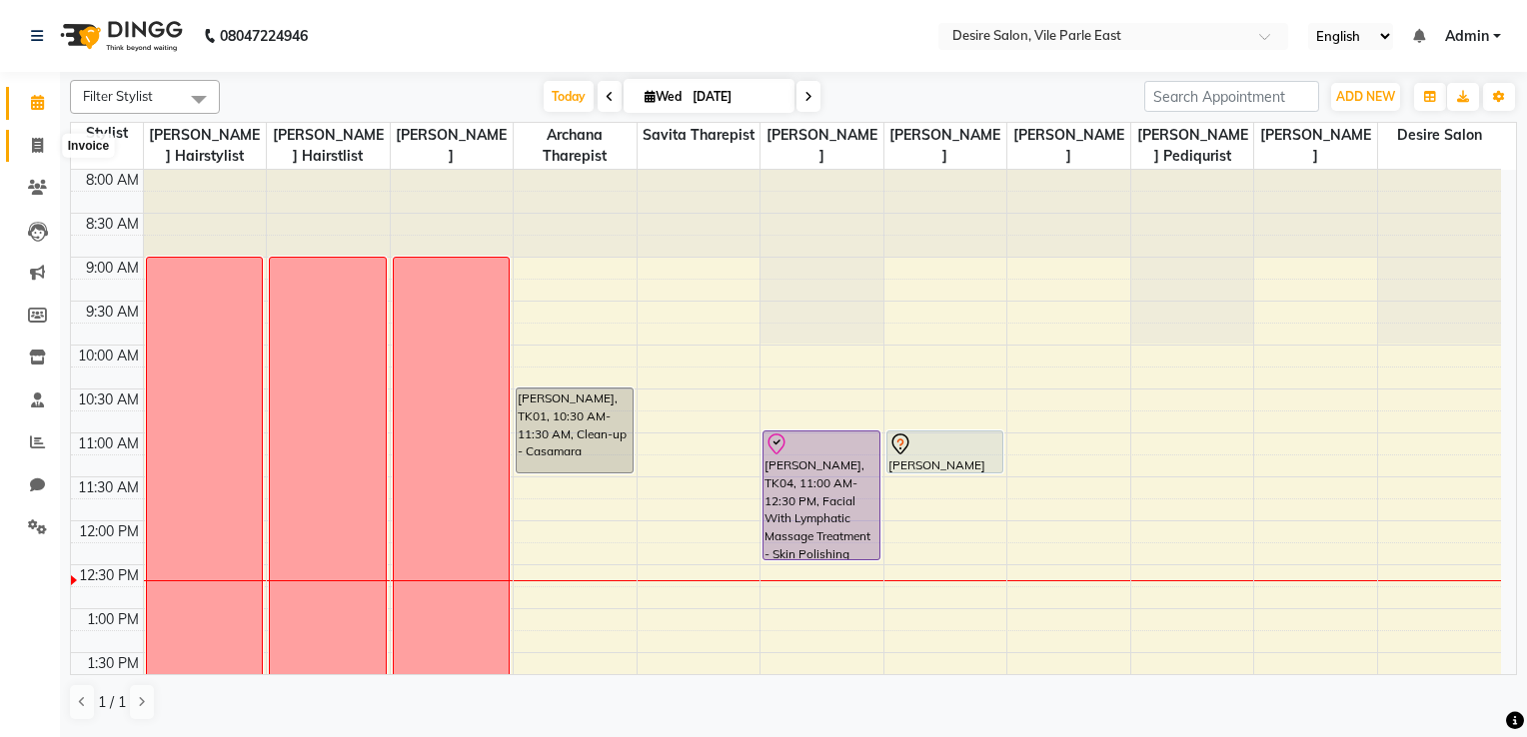
click at [37, 142] on icon at bounding box center [37, 145] width 11 height 15
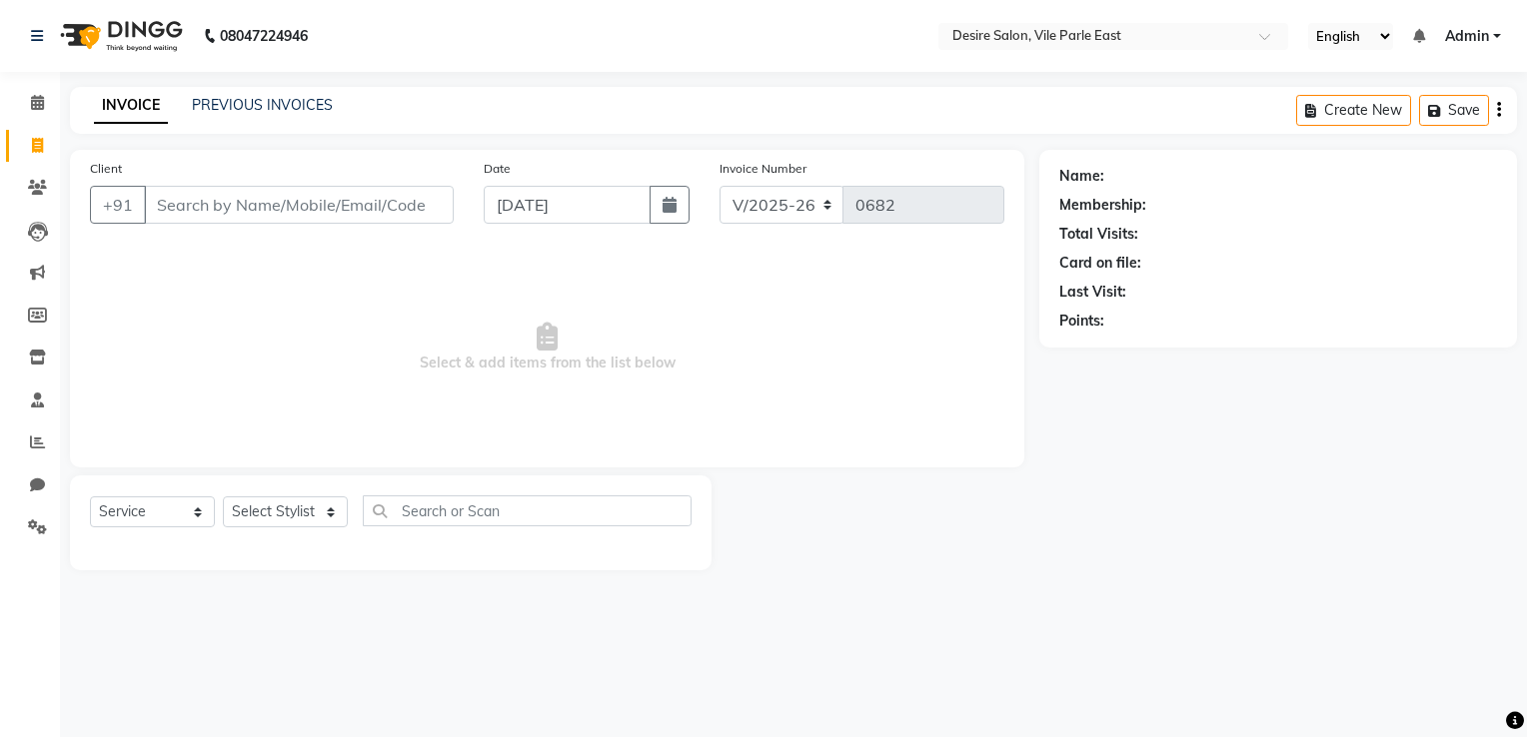
click at [192, 214] on input "Client" at bounding box center [299, 205] width 310 height 38
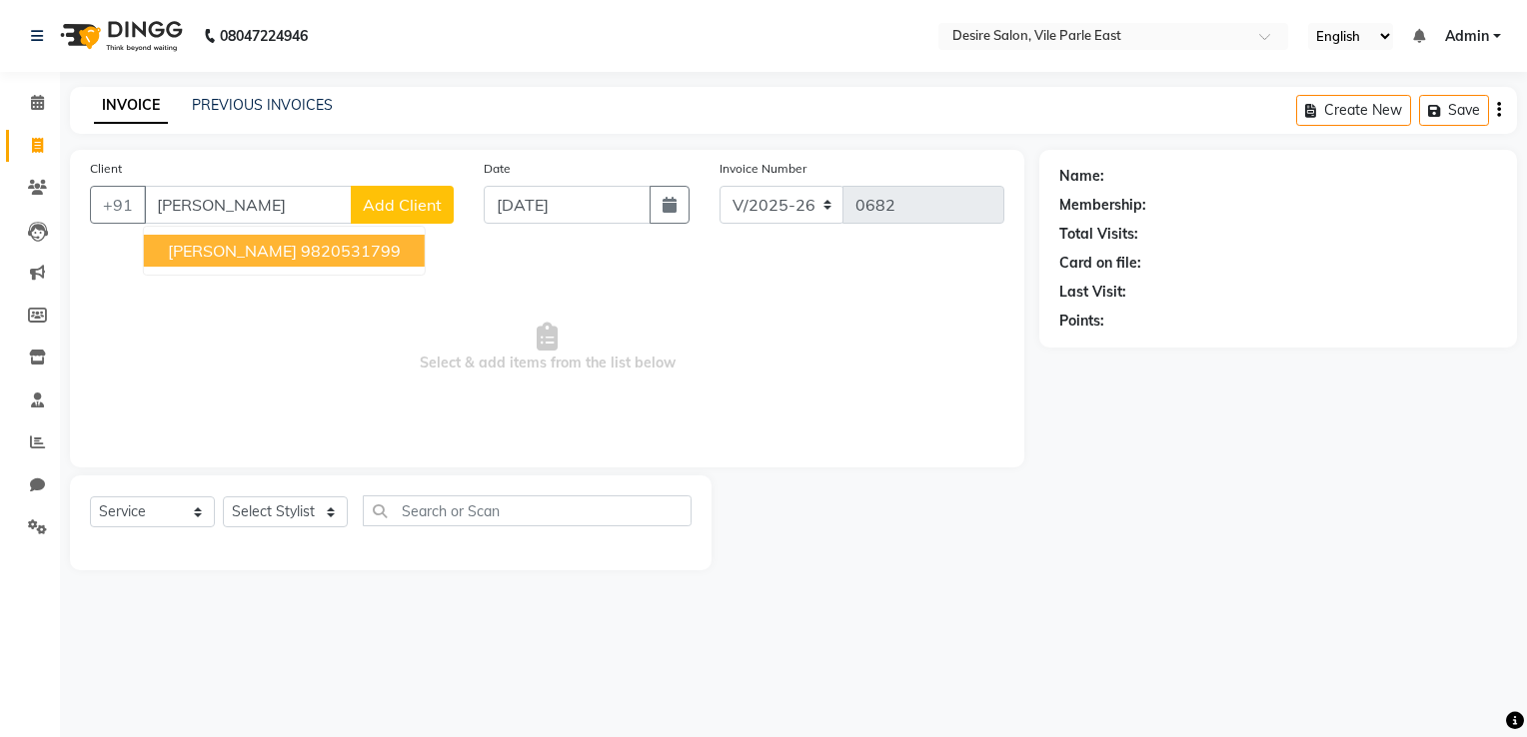
click at [244, 241] on span "[PERSON_NAME]" at bounding box center [232, 251] width 129 height 20
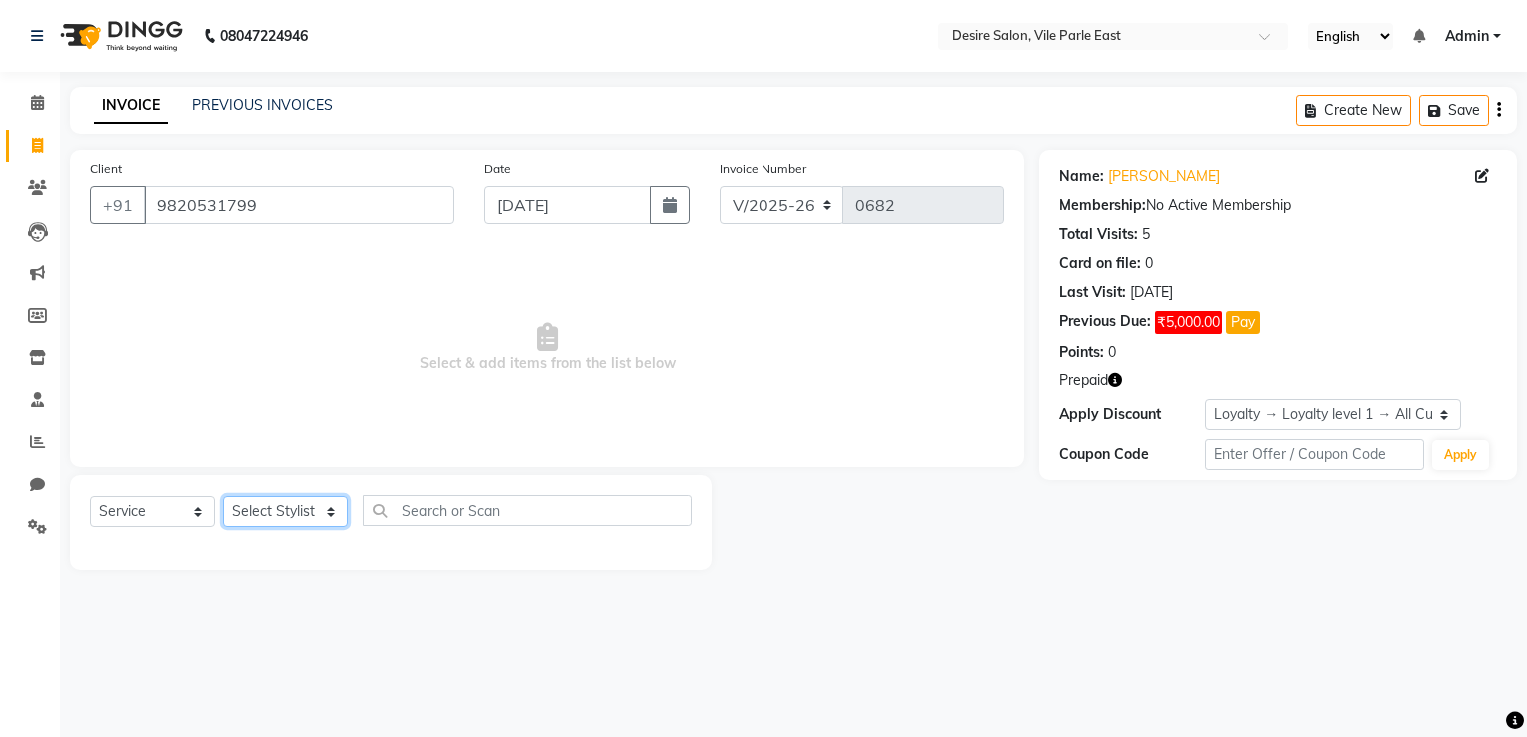
click at [265, 518] on select "Select Stylist Archana Tharepist [PERSON_NAME] Pediqurist [PERSON_NAME] desire …" at bounding box center [285, 512] width 125 height 31
click at [223, 498] on select "Select Stylist Archana Tharepist [PERSON_NAME] Pediqurist [PERSON_NAME] desire …" at bounding box center [285, 512] width 125 height 31
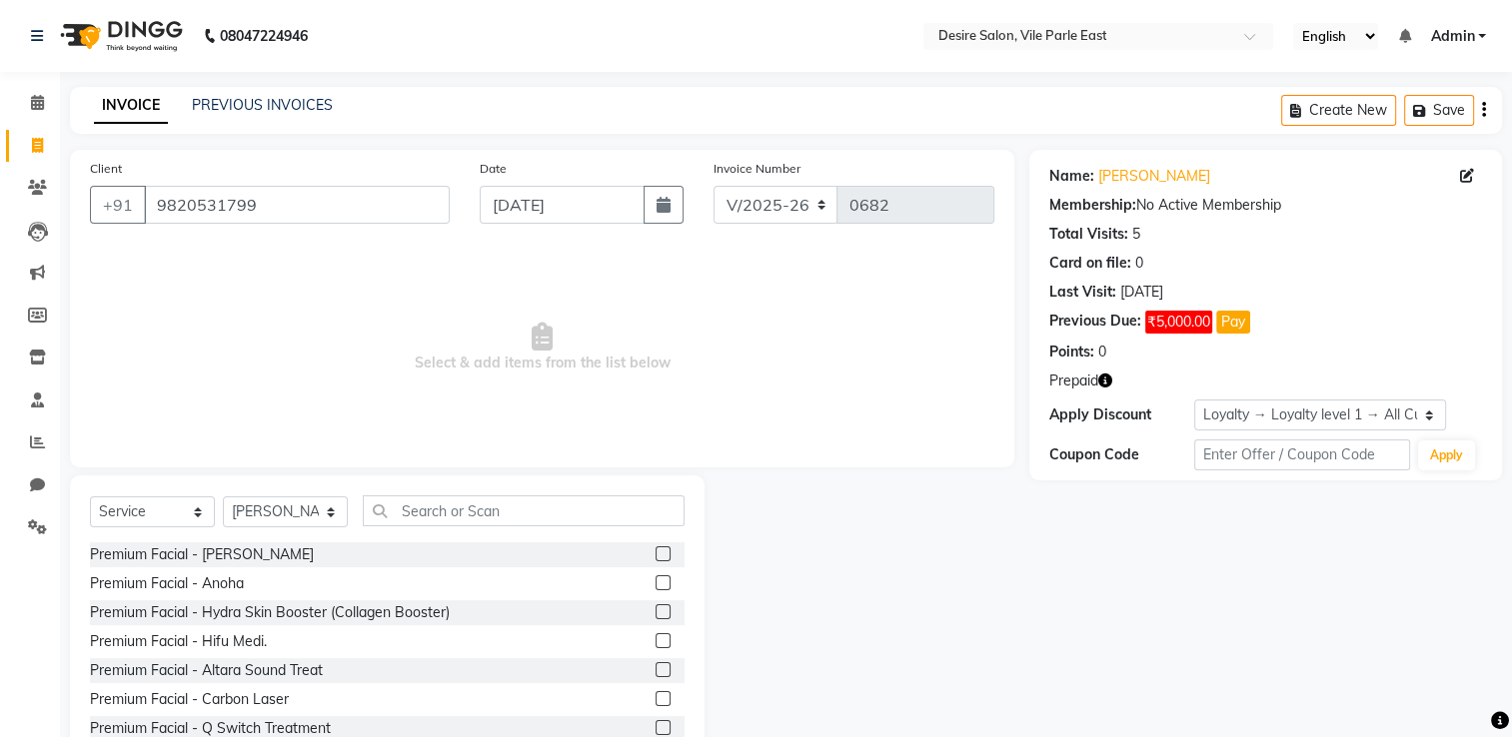
click at [276, 344] on span "Select & add items from the list below" at bounding box center [542, 348] width 904 height 200
click at [444, 514] on input "text" at bounding box center [524, 511] width 322 height 31
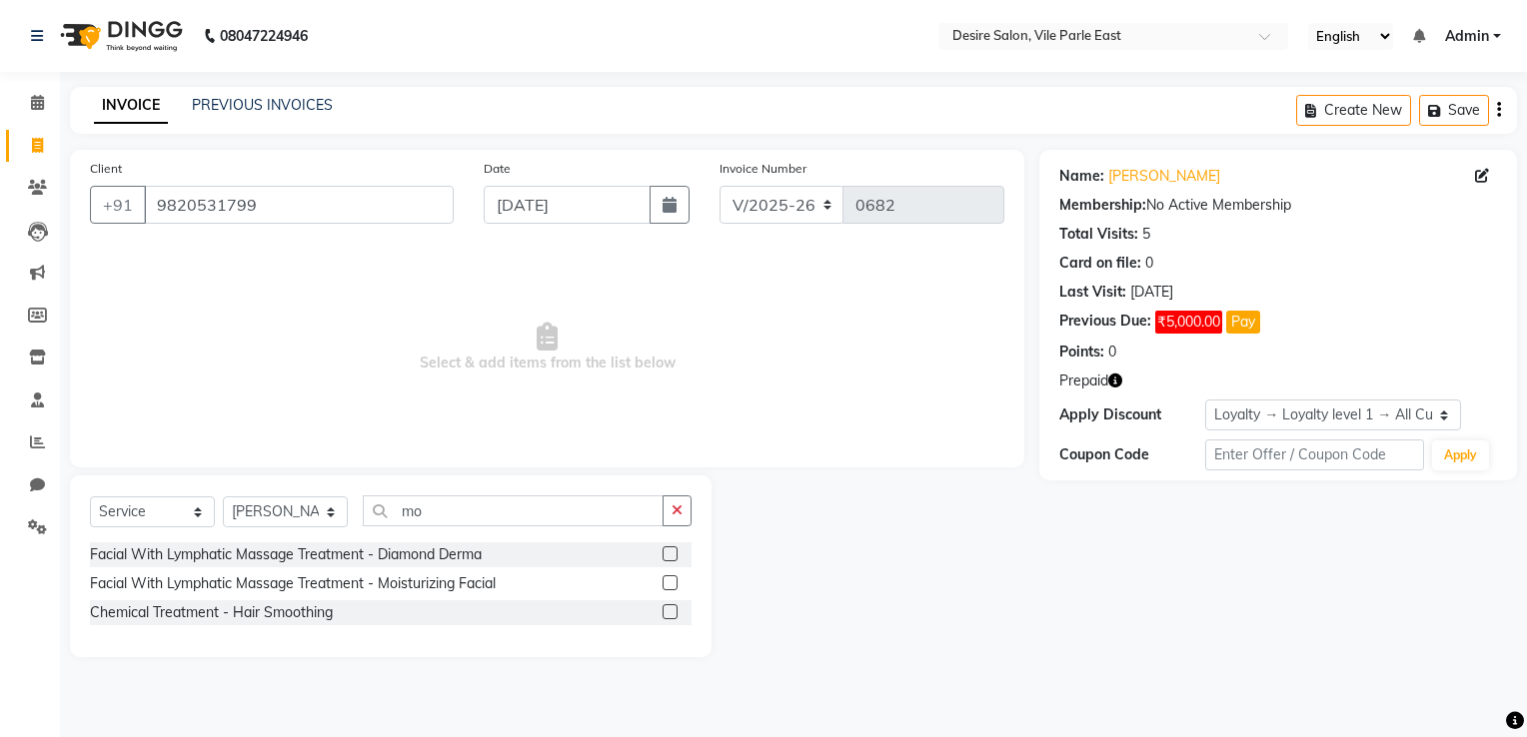
click at [672, 581] on label at bounding box center [669, 582] width 15 height 15
click at [672, 581] on input "checkbox" at bounding box center [668, 583] width 13 height 13
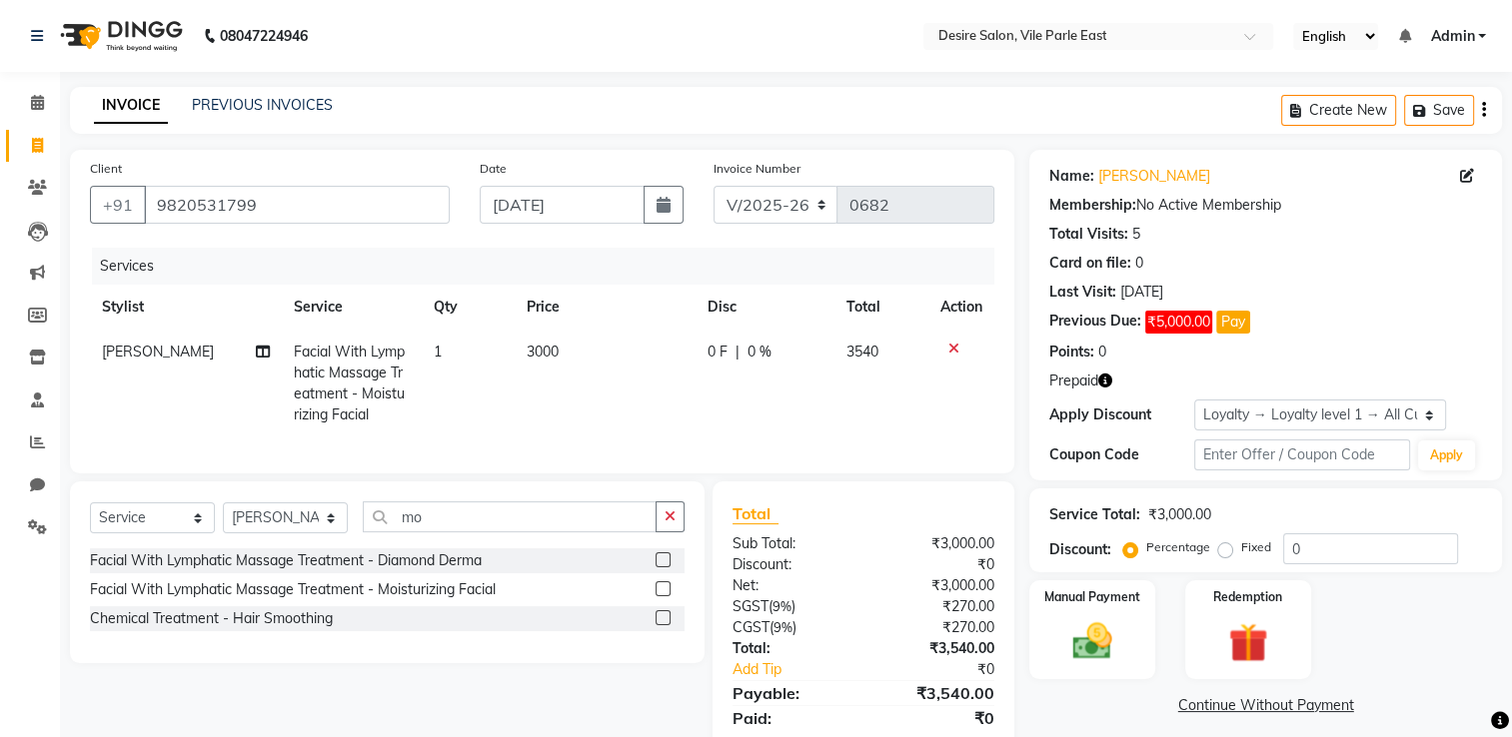
click at [955, 352] on icon at bounding box center [953, 349] width 11 height 14
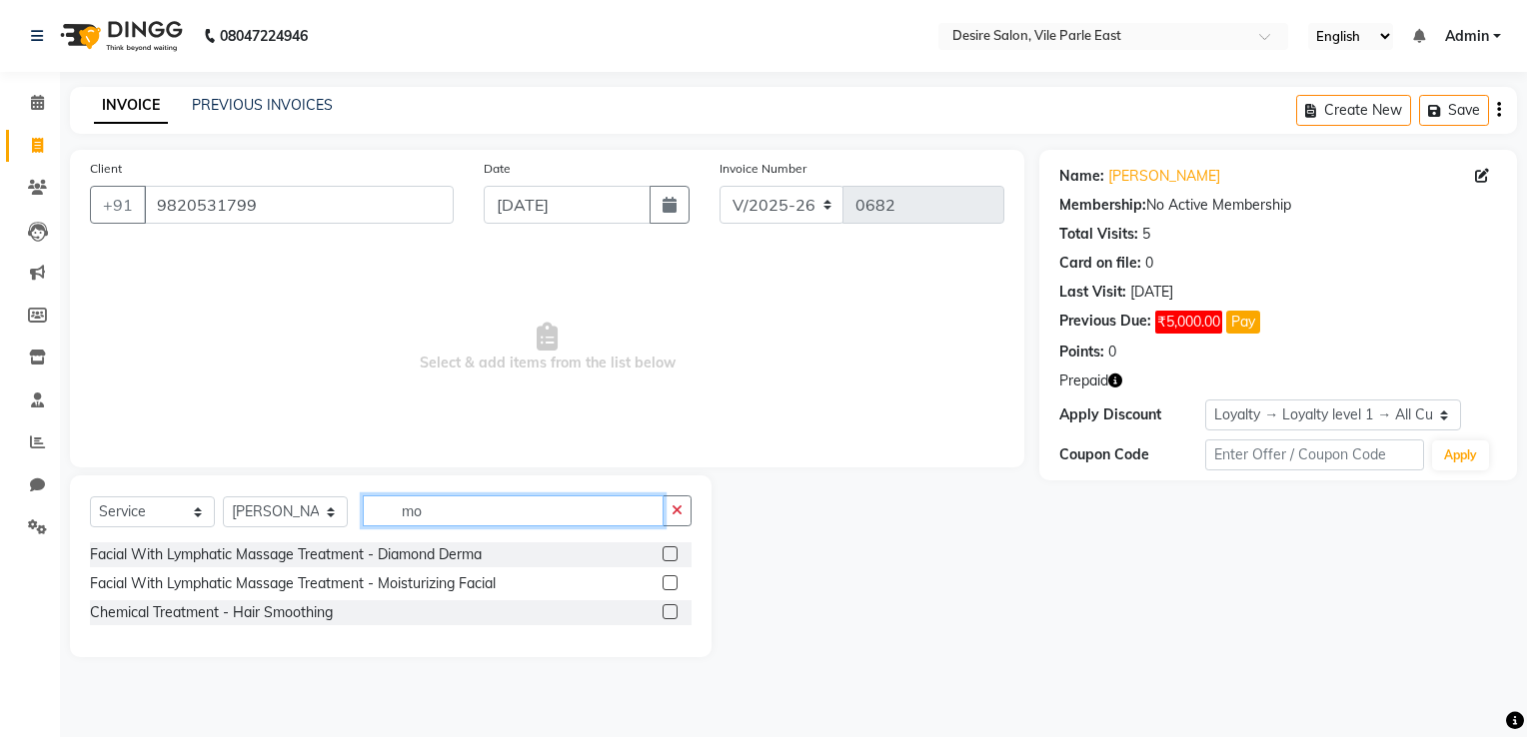
click at [443, 525] on input "mo" at bounding box center [513, 511] width 301 height 31
click at [312, 511] on select "Select Stylist Archana Tharepist [PERSON_NAME] Pediqurist [PERSON_NAME] desire …" at bounding box center [285, 512] width 125 height 31
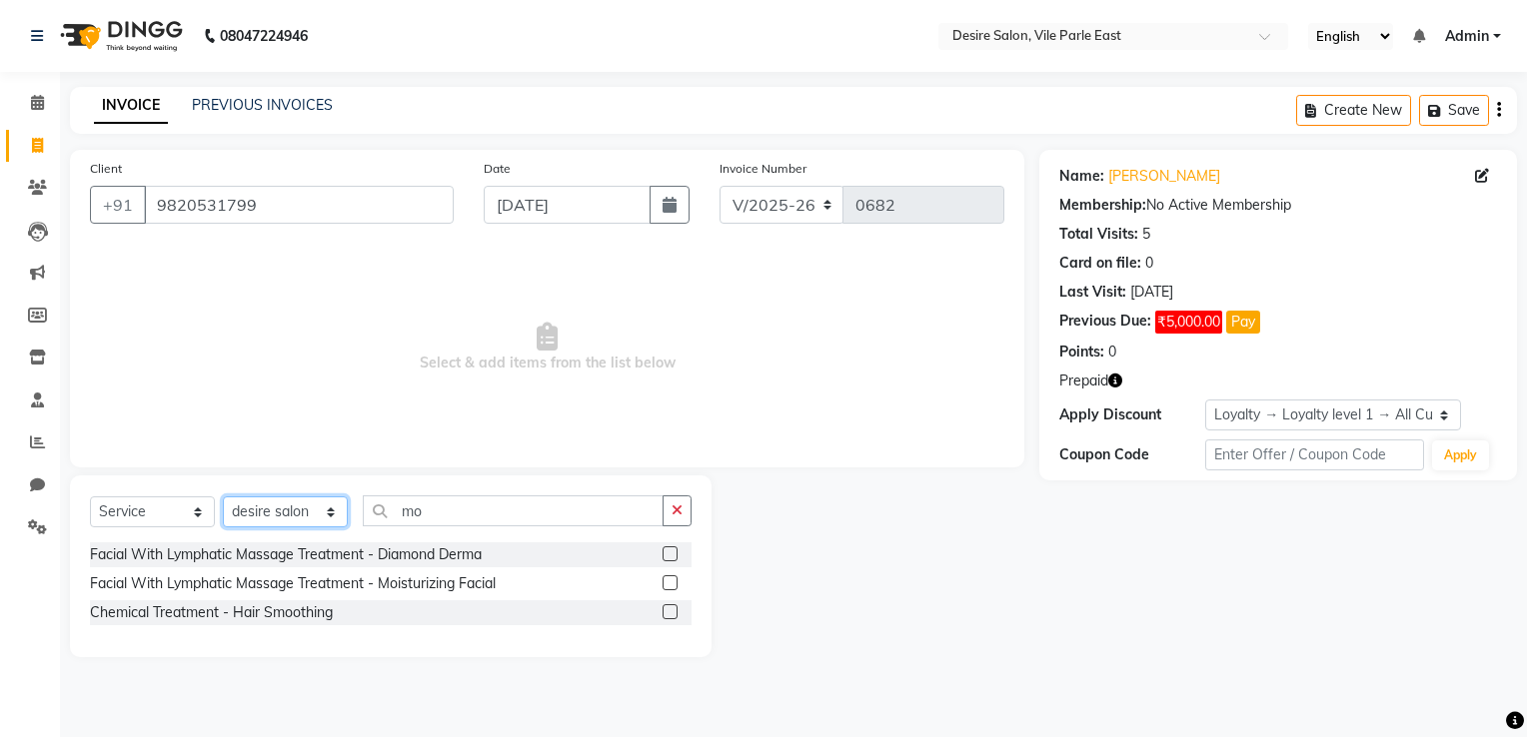
click at [223, 498] on select "Select Stylist Archana Tharepist [PERSON_NAME] Pediqurist [PERSON_NAME] desire …" at bounding box center [285, 512] width 125 height 31
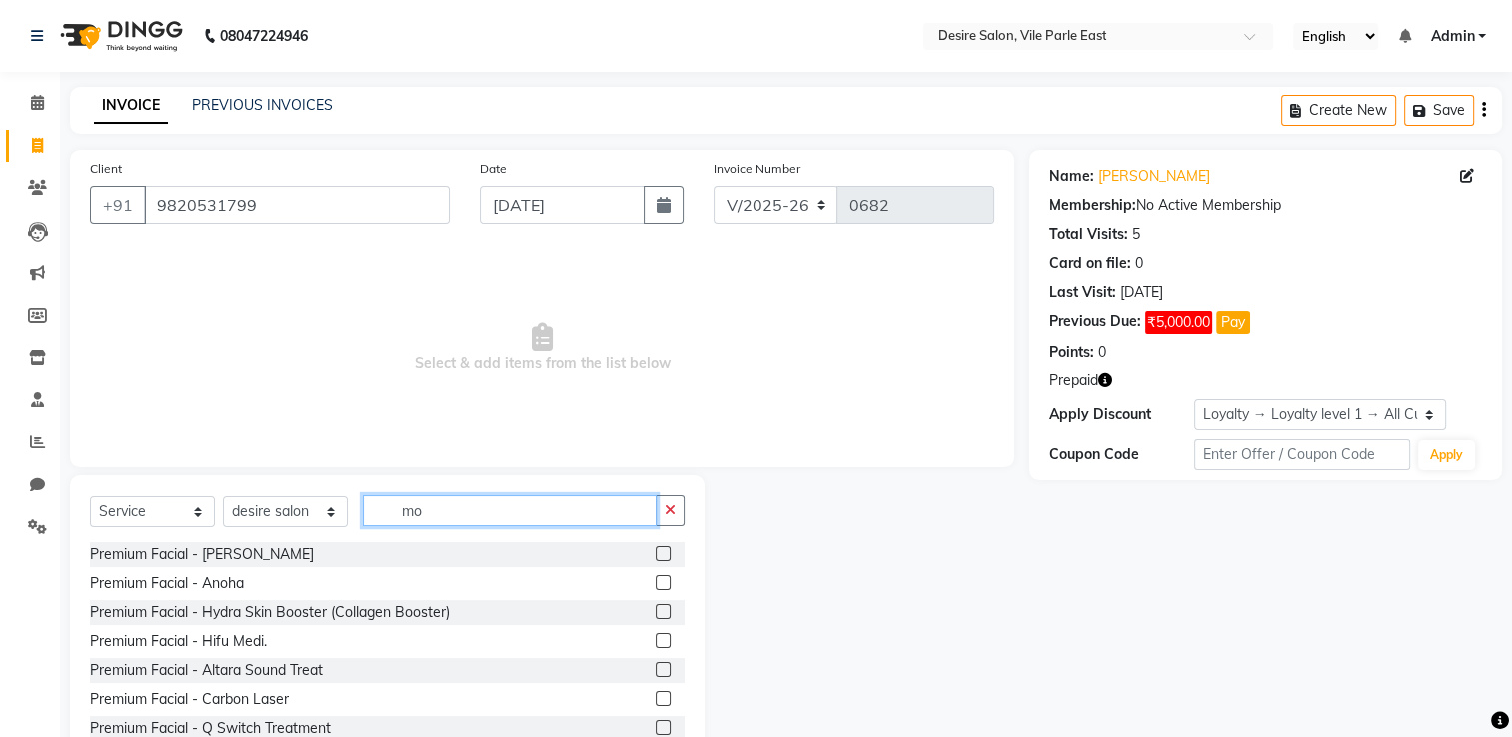
click at [497, 511] on input "mo" at bounding box center [510, 511] width 294 height 31
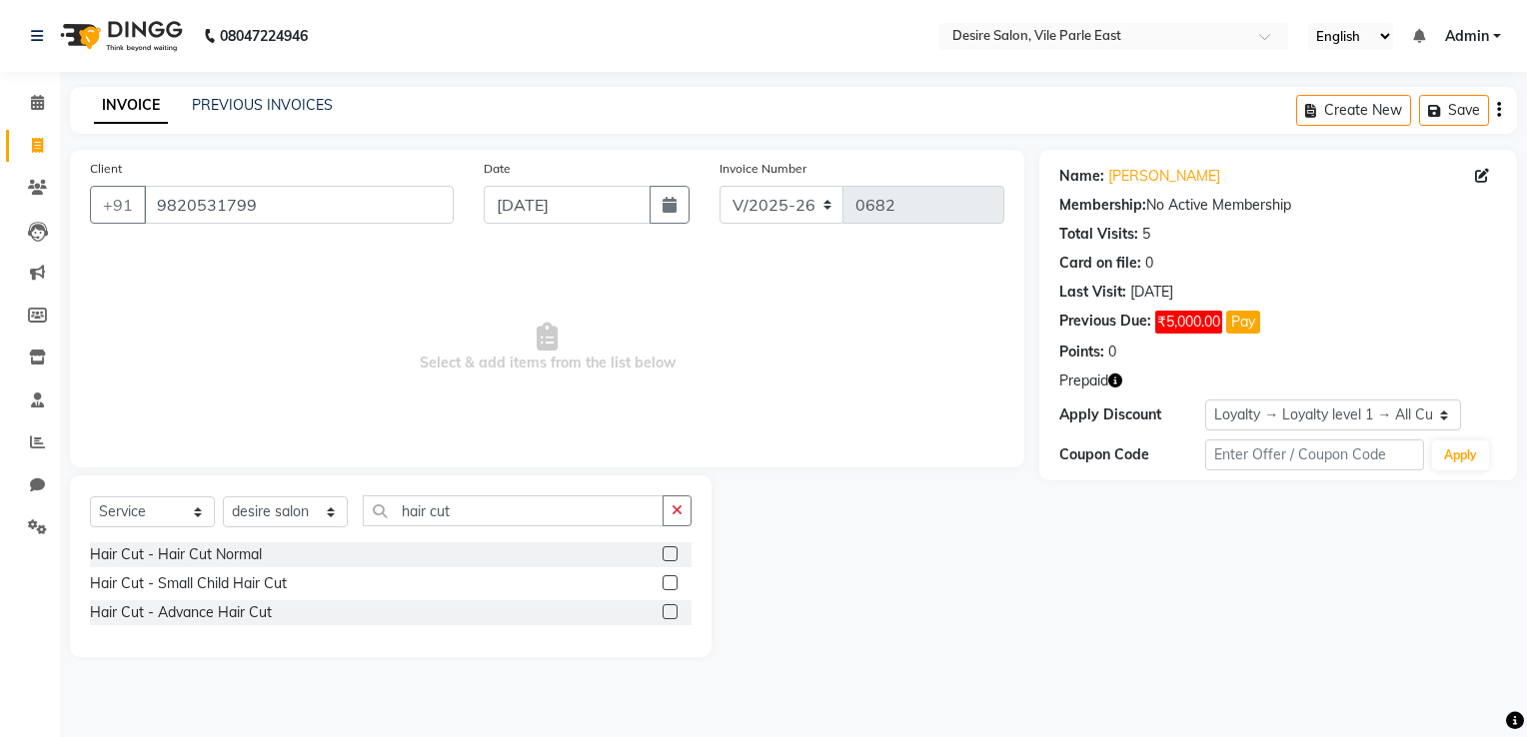
click at [667, 589] on label at bounding box center [669, 611] width 15 height 15
click at [667, 589] on input "checkbox" at bounding box center [668, 612] width 13 height 13
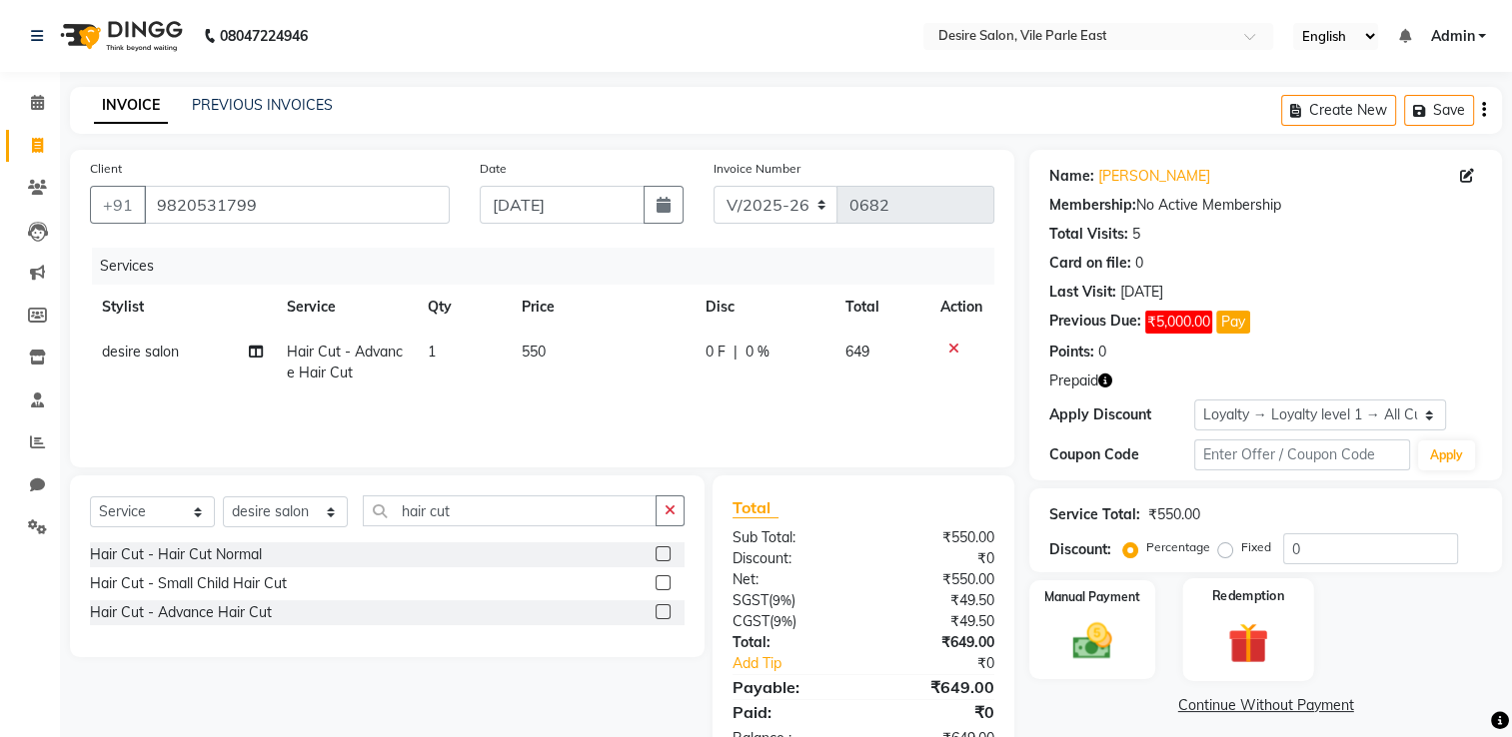
click at [1056, 589] on div "Redemption" at bounding box center [1247, 629] width 131 height 103
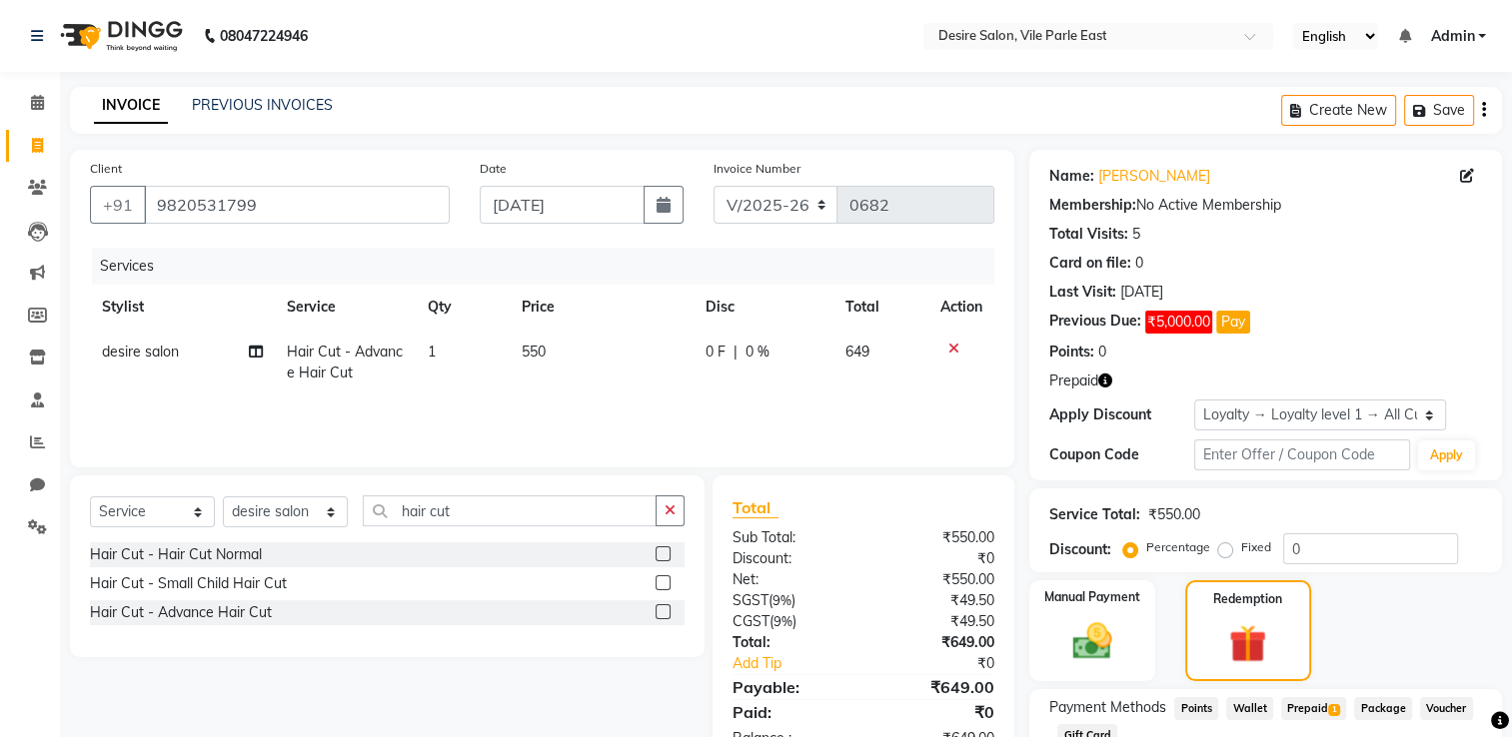
scroll to position [141, 0]
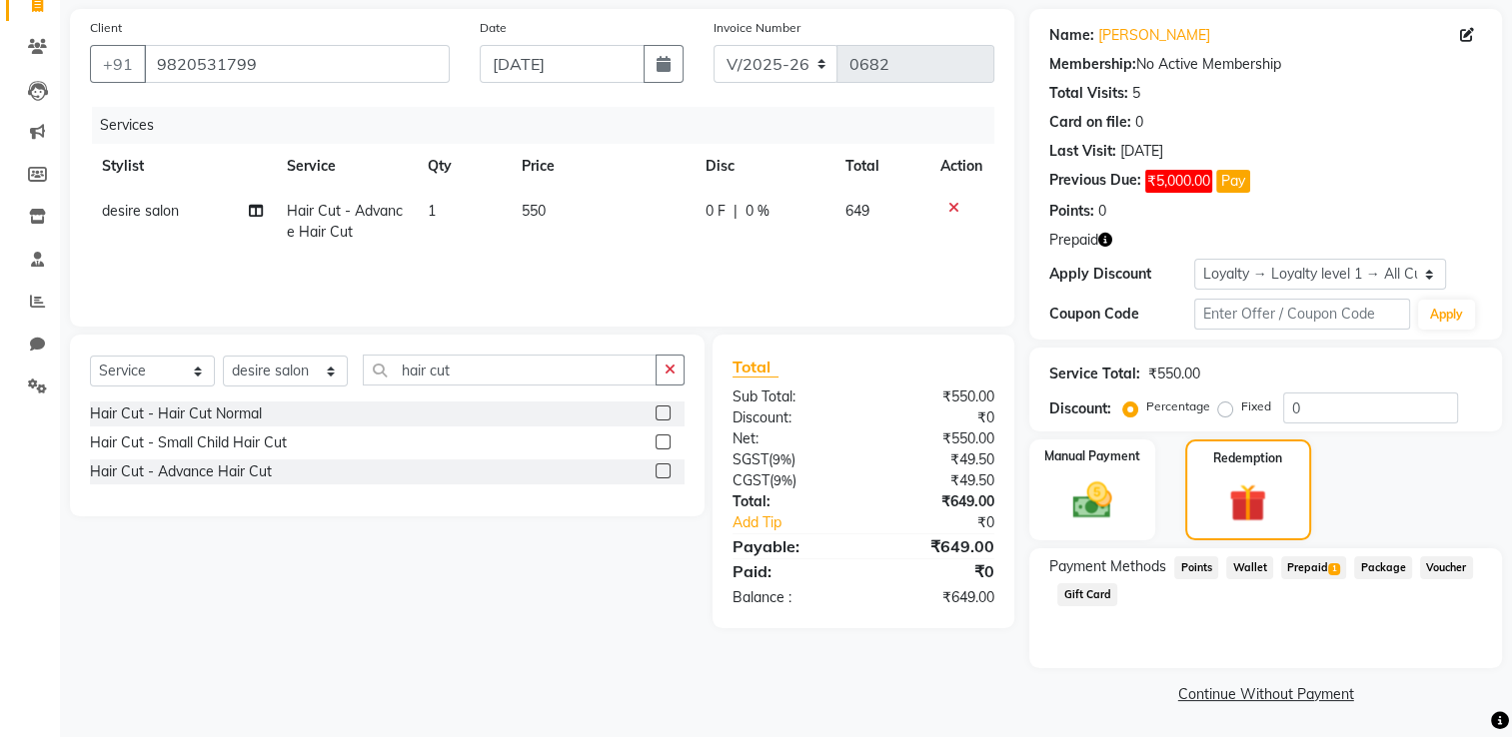
click at [1056, 568] on span "Prepaid 1" at bounding box center [1313, 567] width 65 height 23
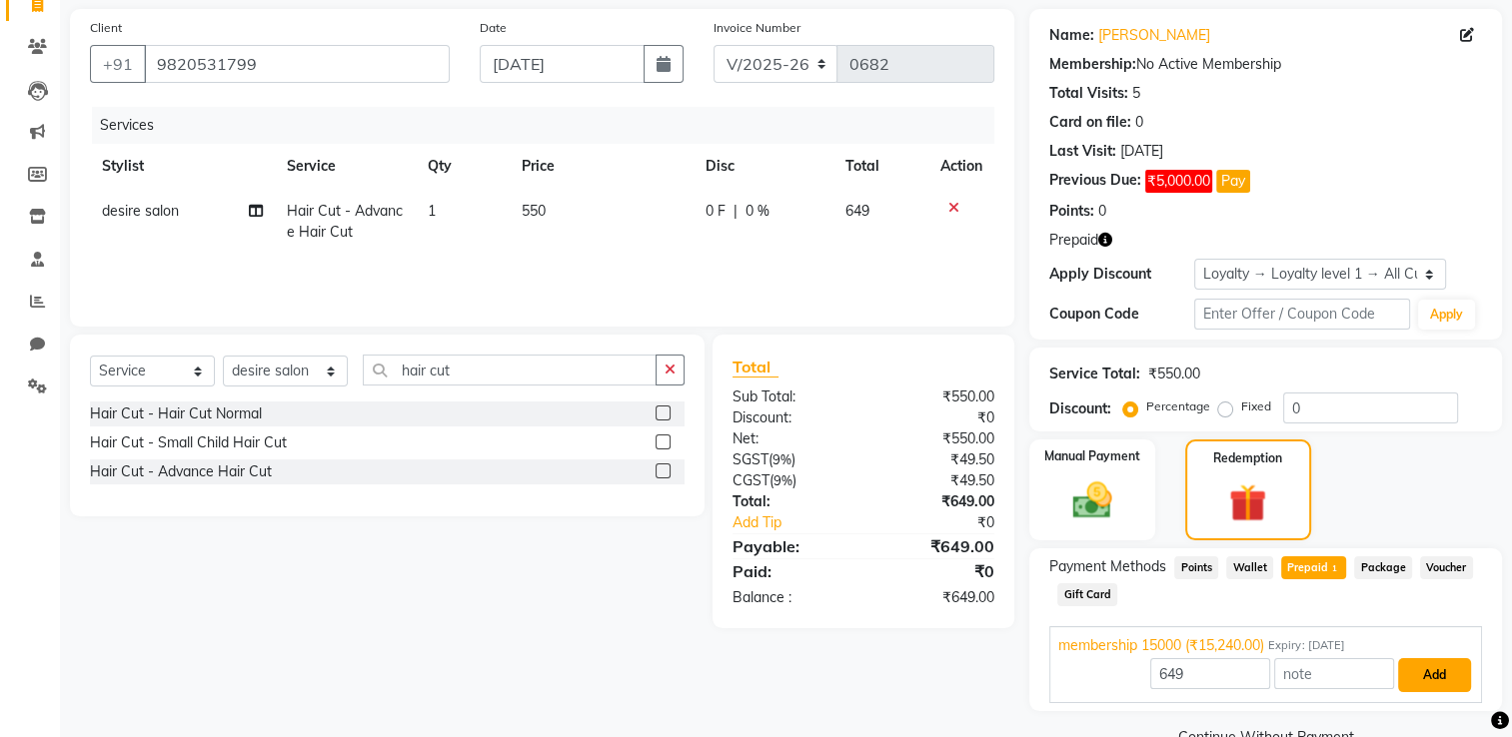
click at [1056, 589] on button "Add" at bounding box center [1434, 675] width 73 height 34
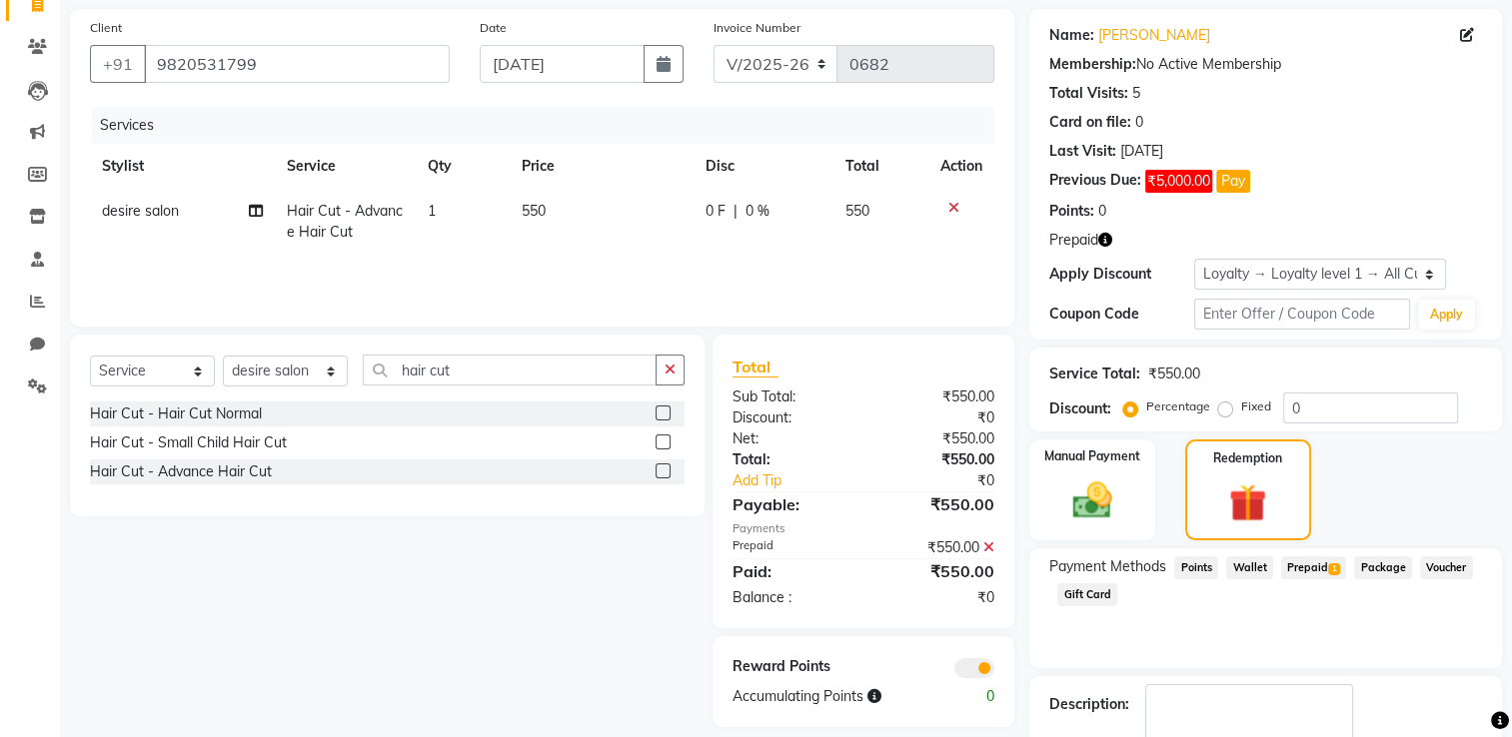
scroll to position [254, 0]
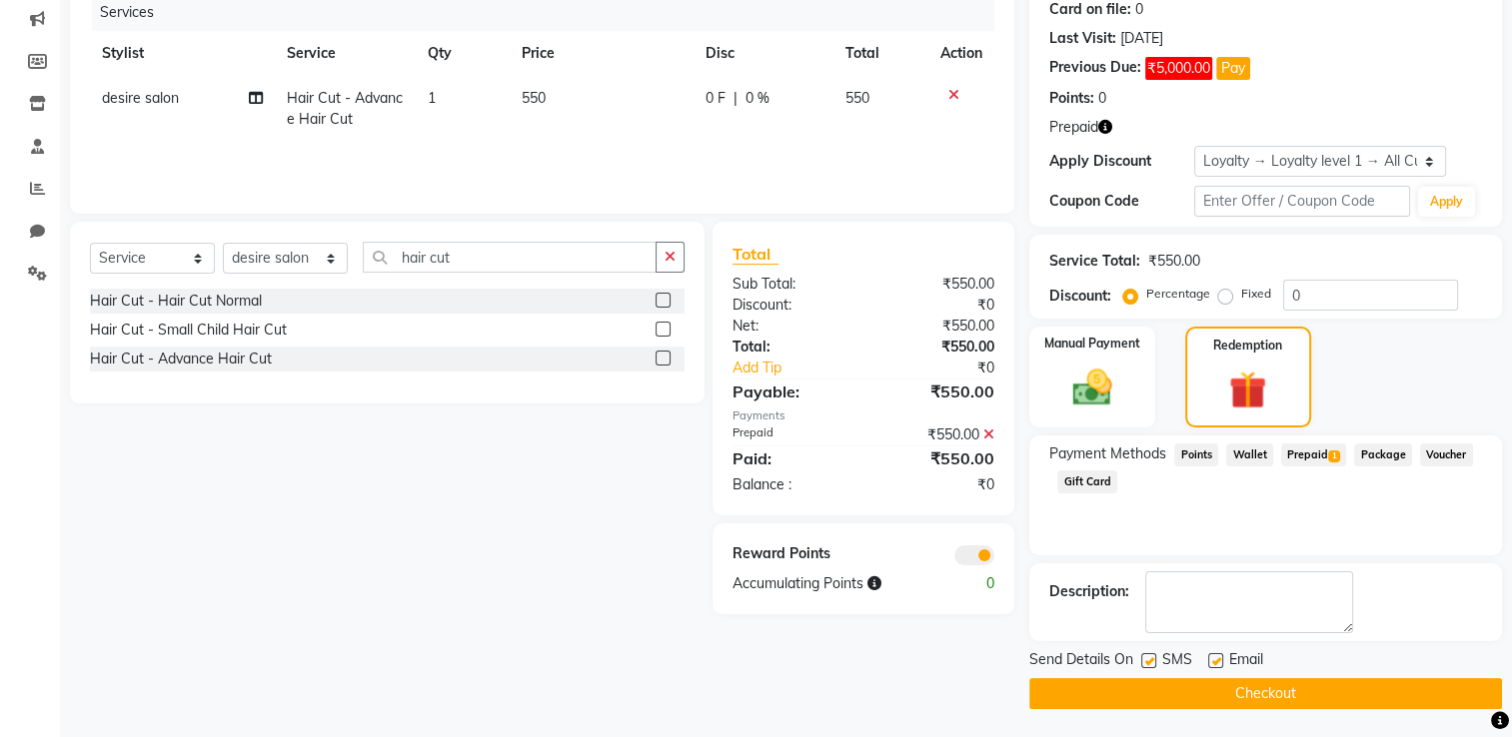
click at [1056, 589] on button "Checkout" at bounding box center [1265, 693] width 473 height 31
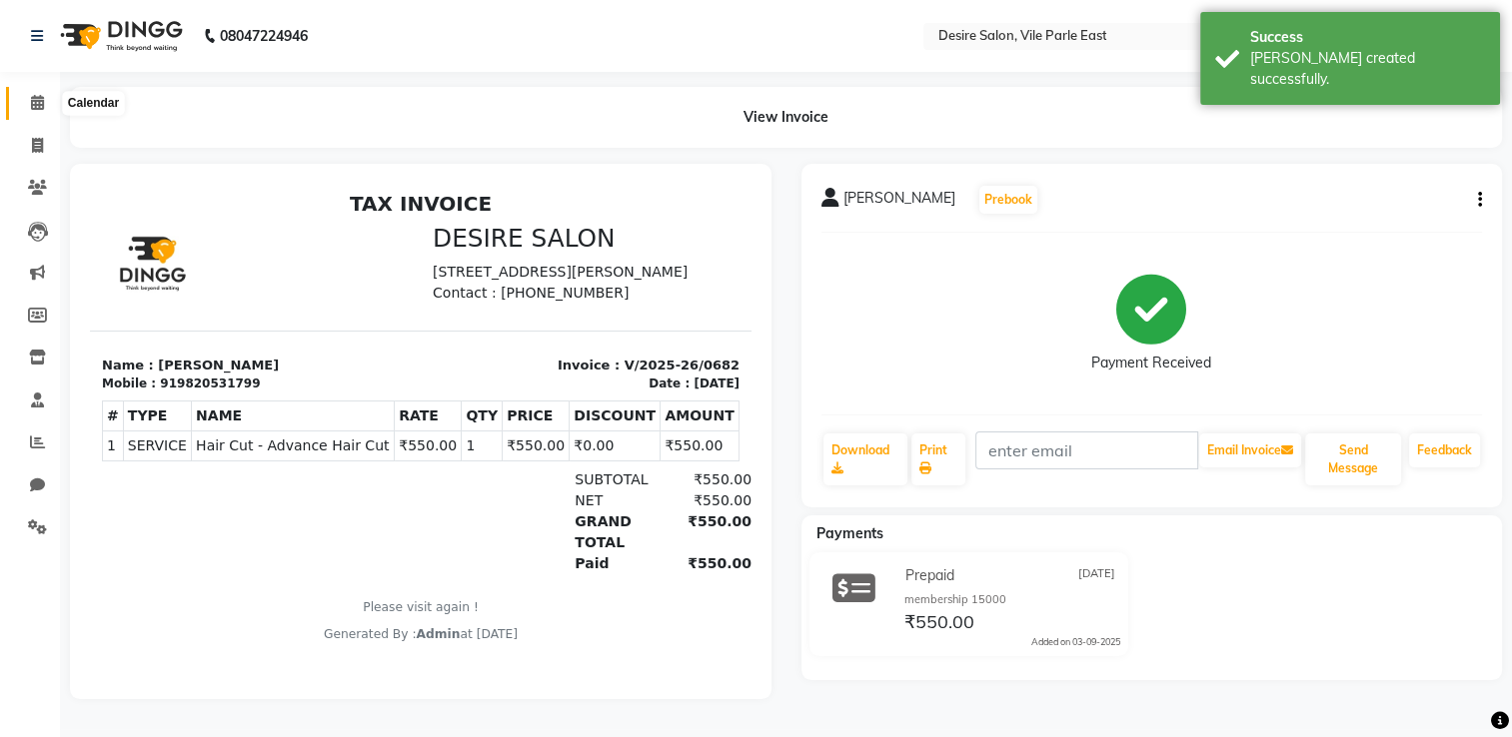
click at [41, 105] on icon at bounding box center [37, 102] width 13 height 15
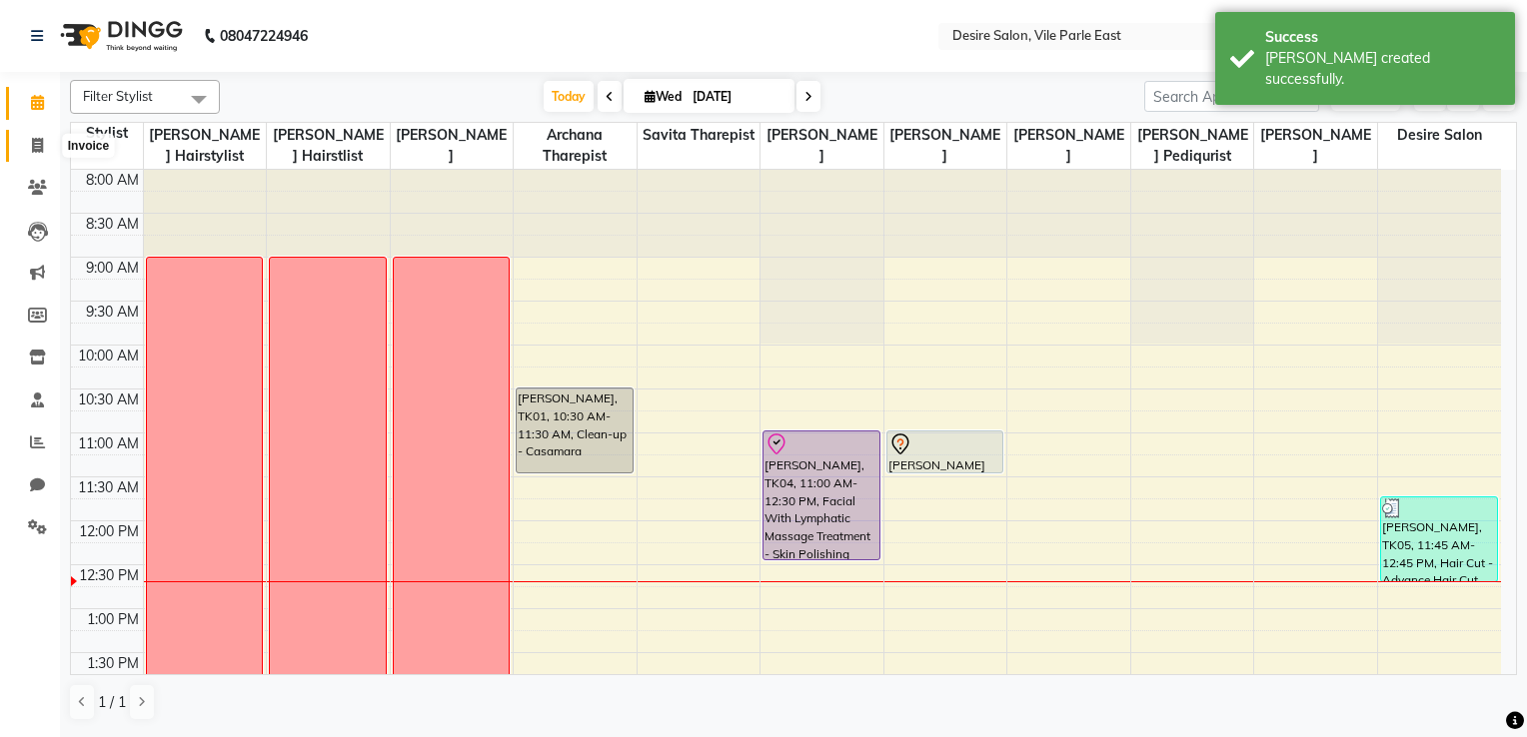
click at [34, 138] on icon at bounding box center [37, 145] width 11 height 15
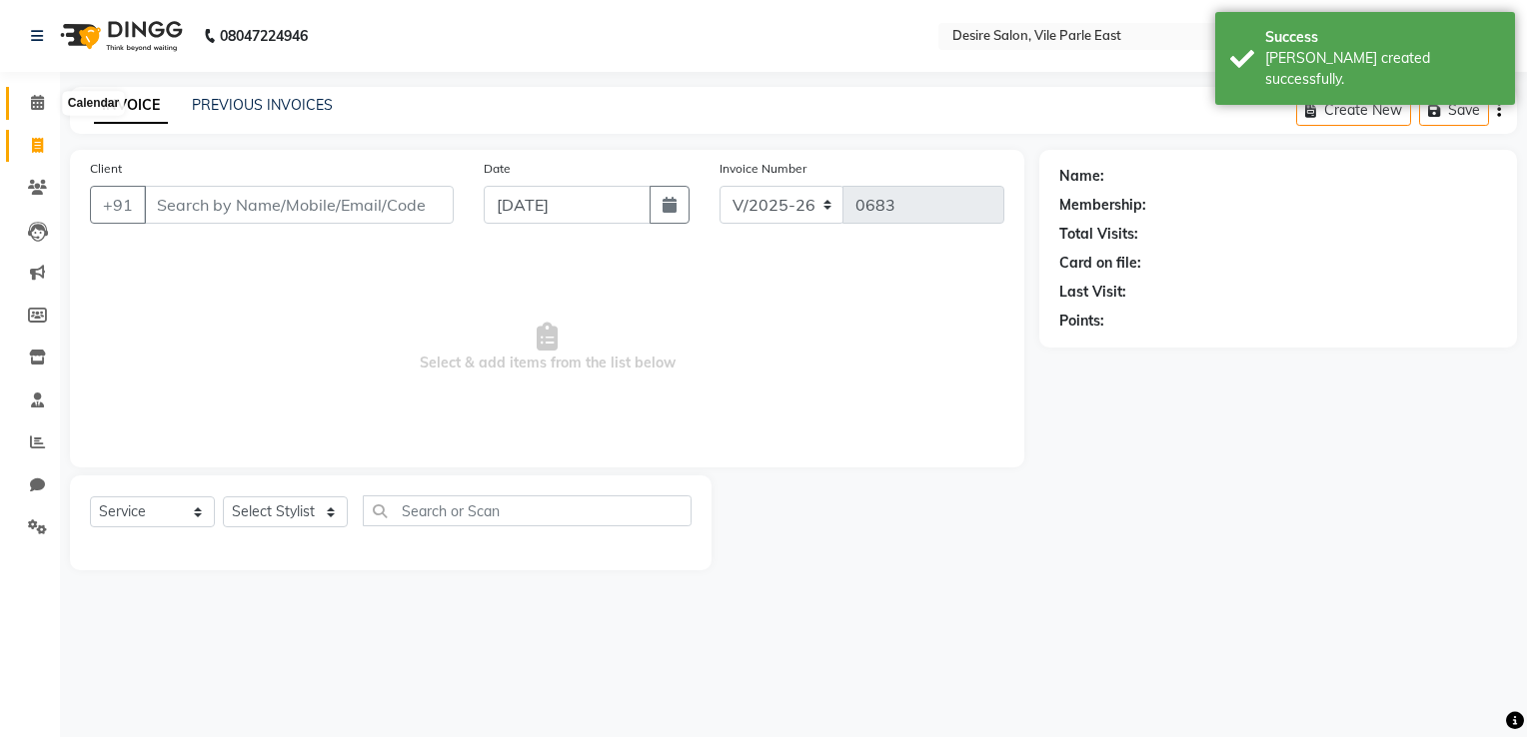
click at [24, 105] on span at bounding box center [37, 103] width 35 height 23
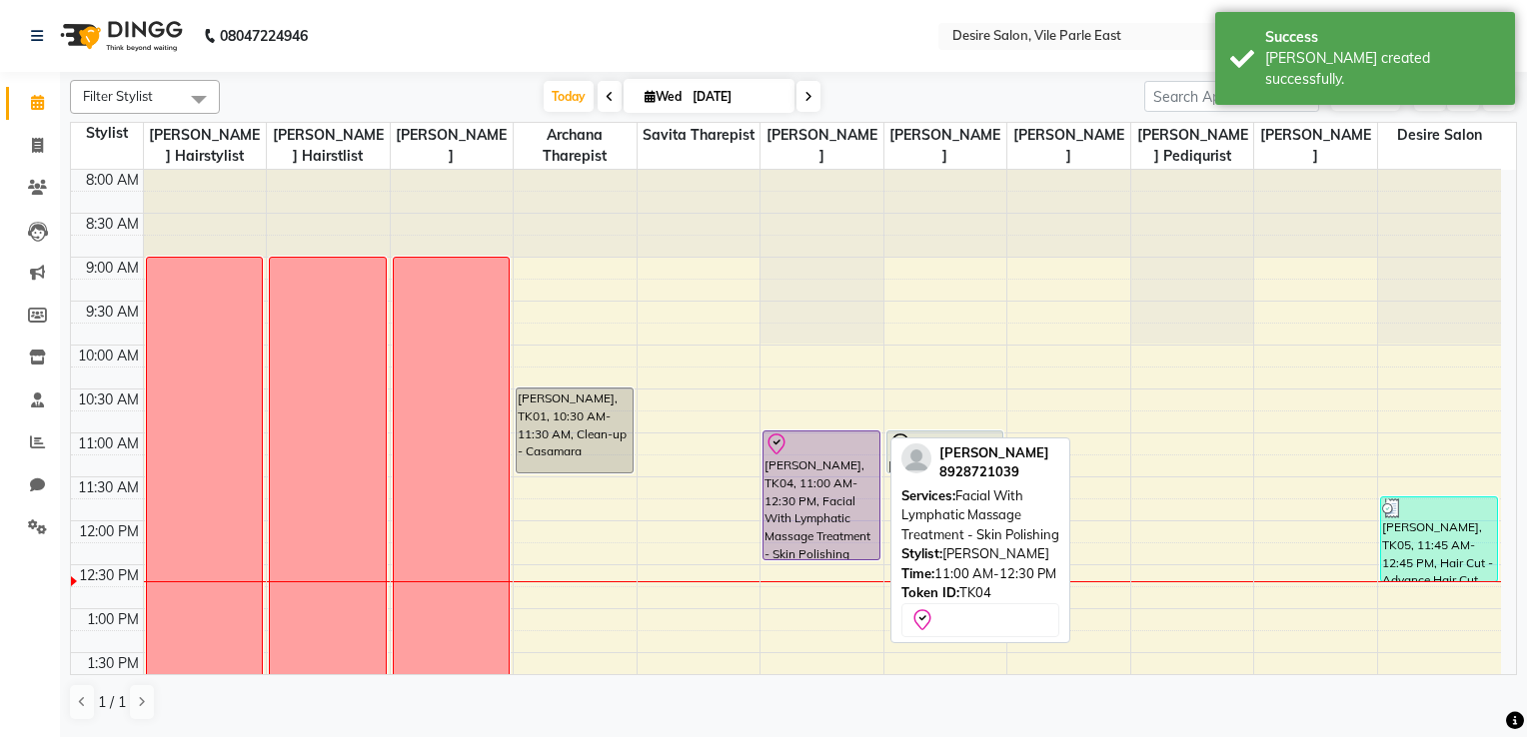
click at [819, 538] on div "Anita Guhagarkar, TK04, 11:00 AM-12:30 PM, Facial With Lymphatic Massage Treatm…" at bounding box center [820, 496] width 115 height 128
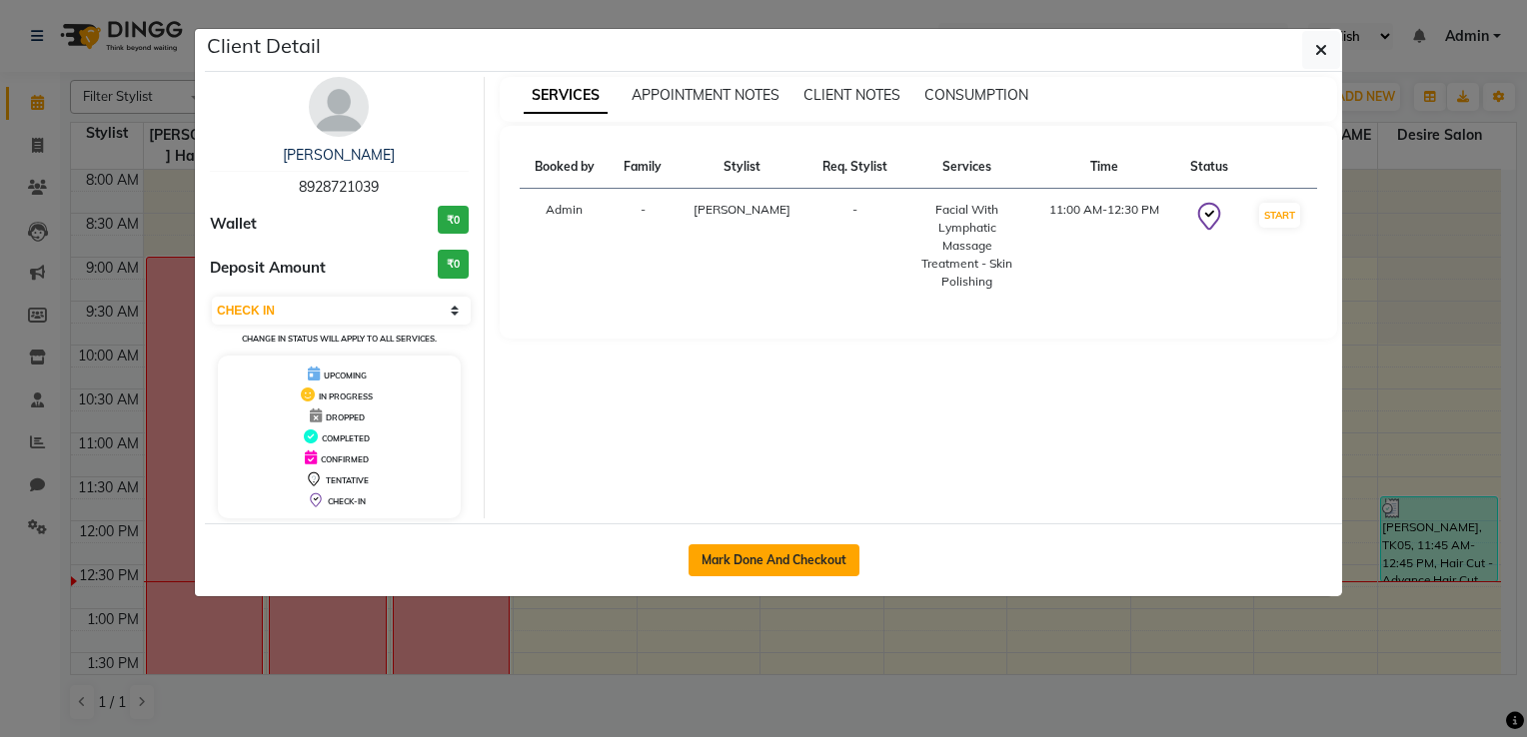
click at [799, 553] on button "Mark Done And Checkout" at bounding box center [773, 560] width 171 height 32
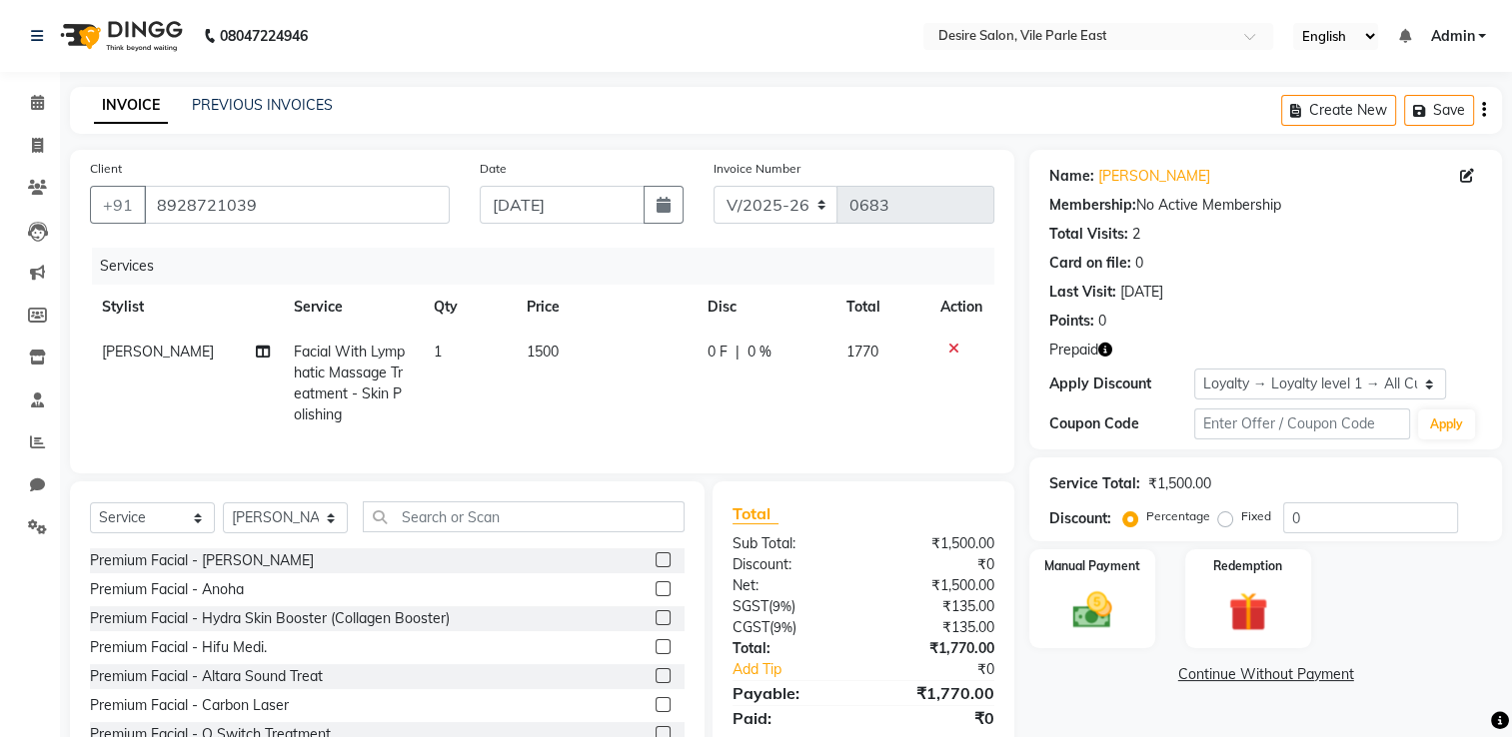
click at [404, 356] on td "Facial With Lymphatic Massage Treatment - Skin Polishing" at bounding box center [352, 384] width 140 height 108
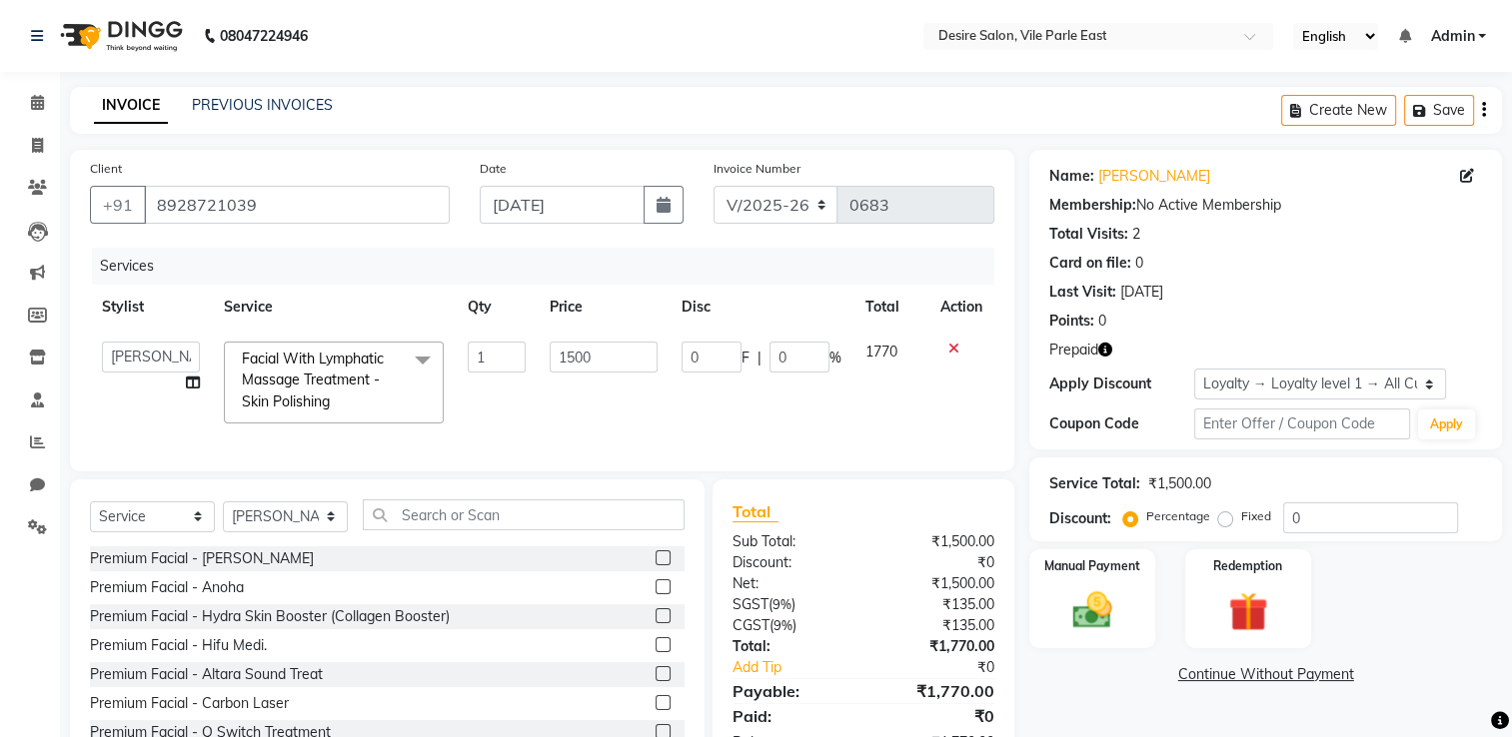
click at [427, 358] on span at bounding box center [423, 361] width 40 height 38
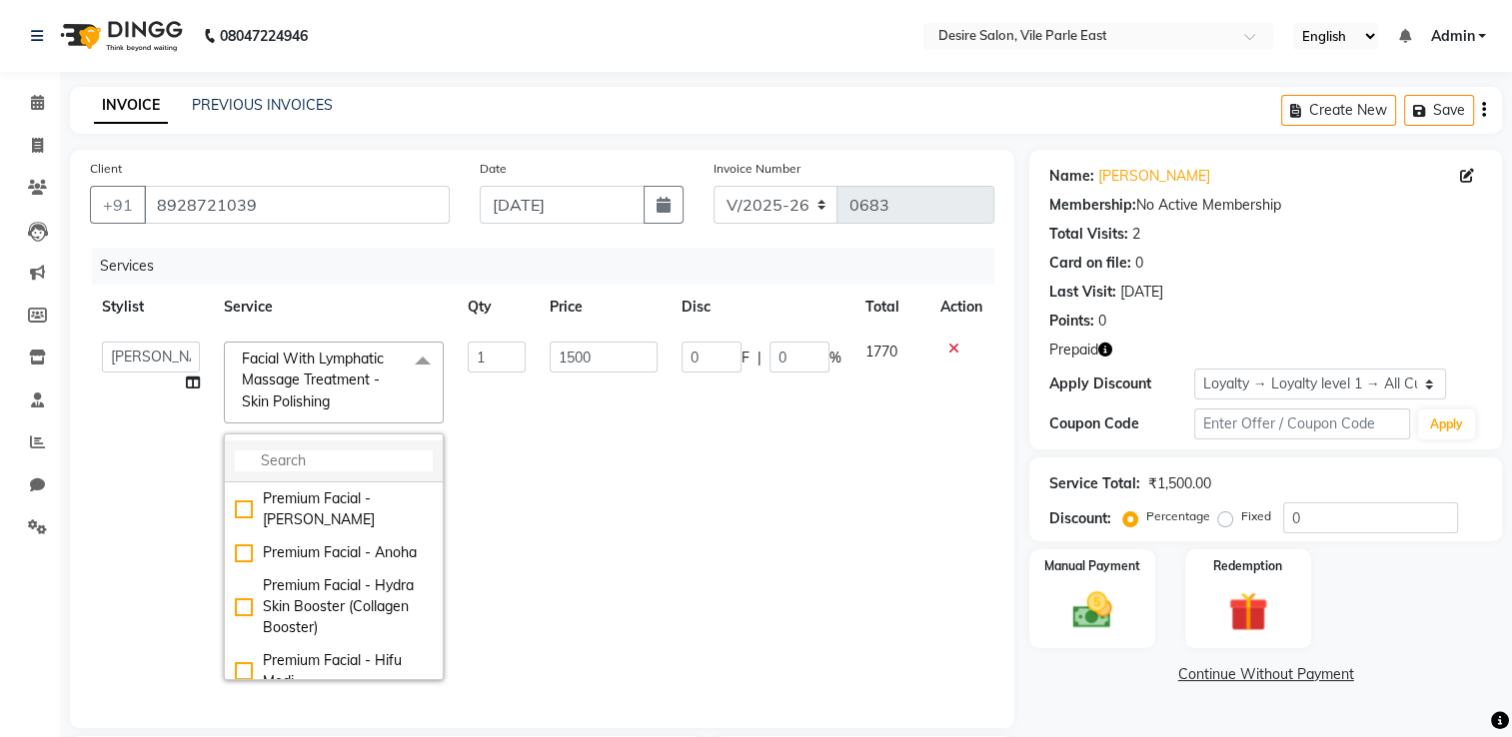
click at [299, 461] on input "multiselect-search" at bounding box center [334, 461] width 198 height 21
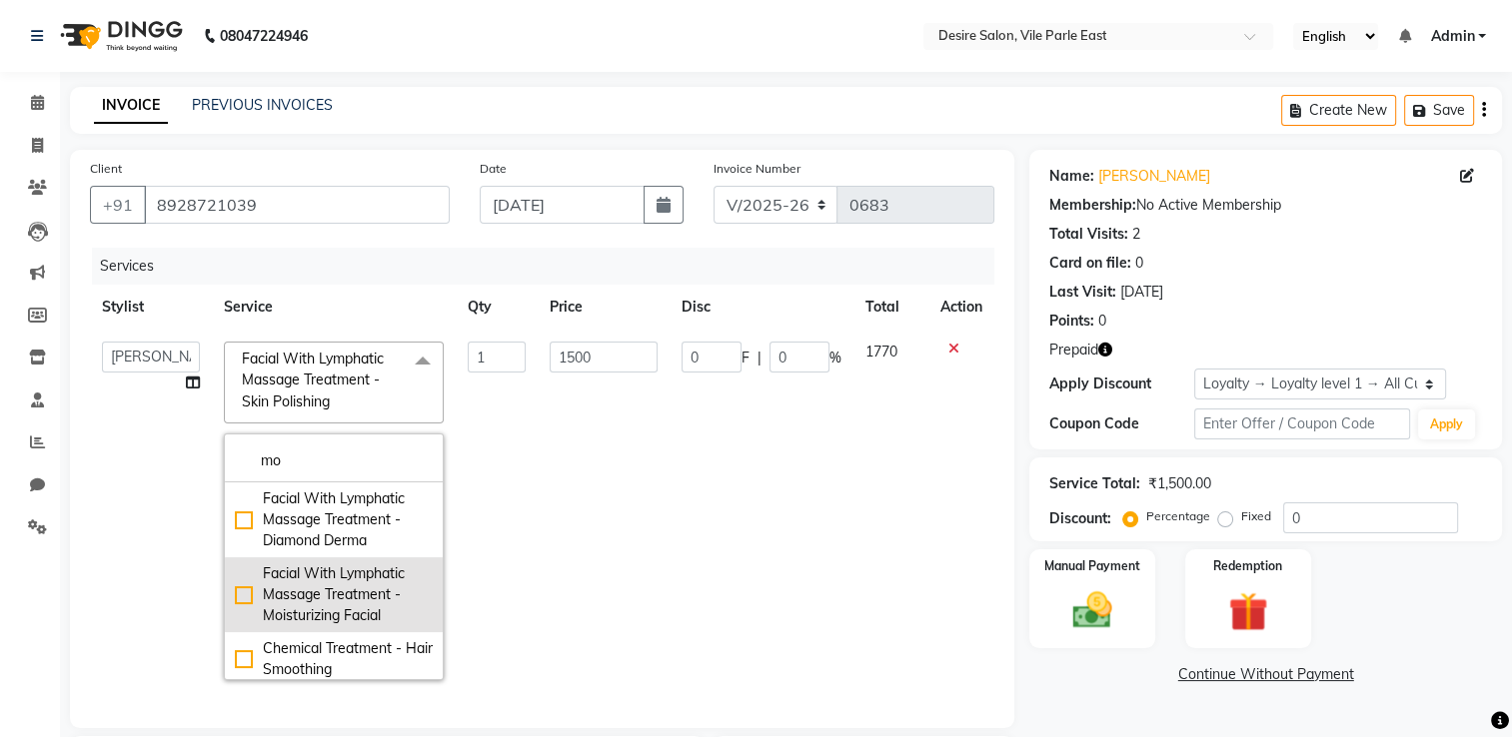
click at [244, 589] on div "Facial With Lymphatic Massage Treatment - Moisturizing Facial" at bounding box center [334, 594] width 198 height 63
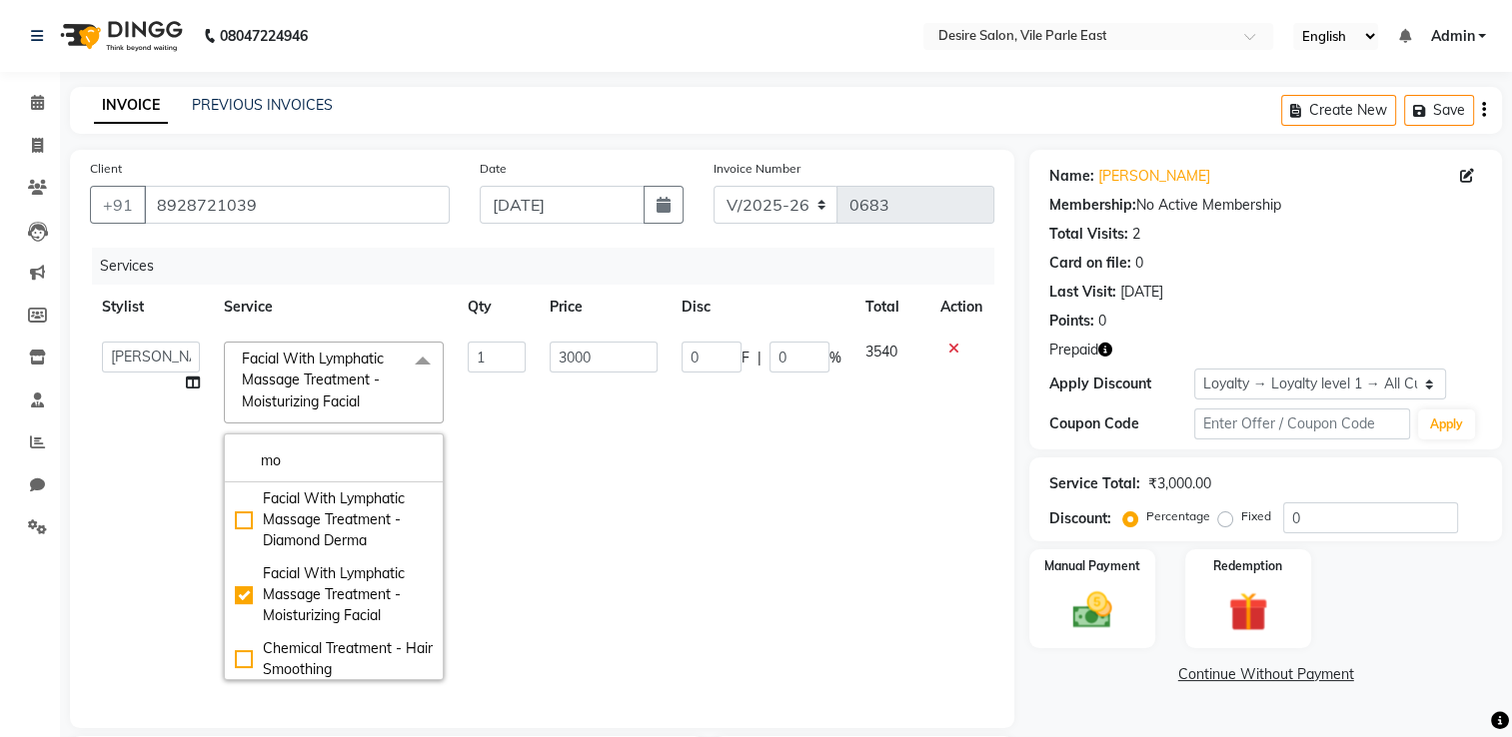
click at [504, 461] on td "1" at bounding box center [497, 511] width 82 height 363
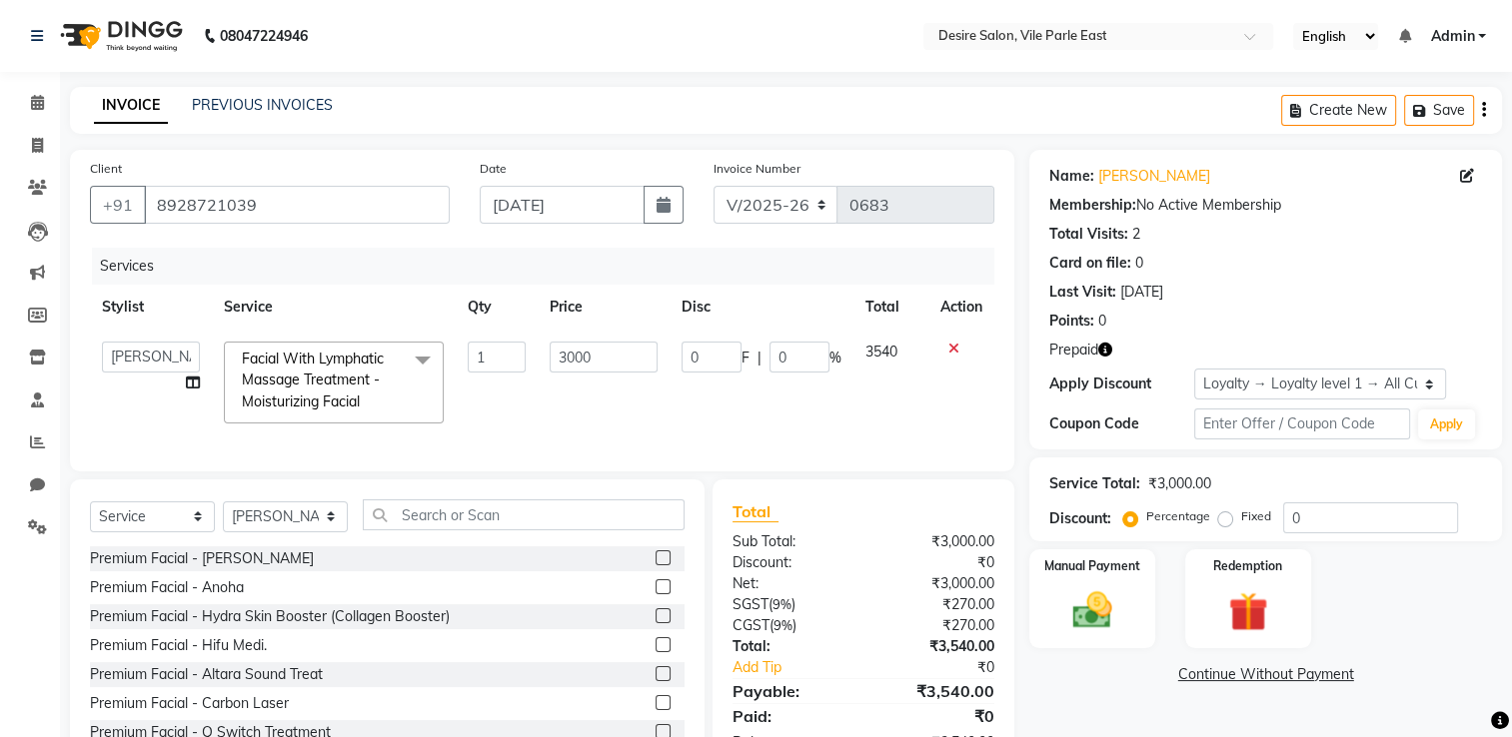
scroll to position [82, 0]
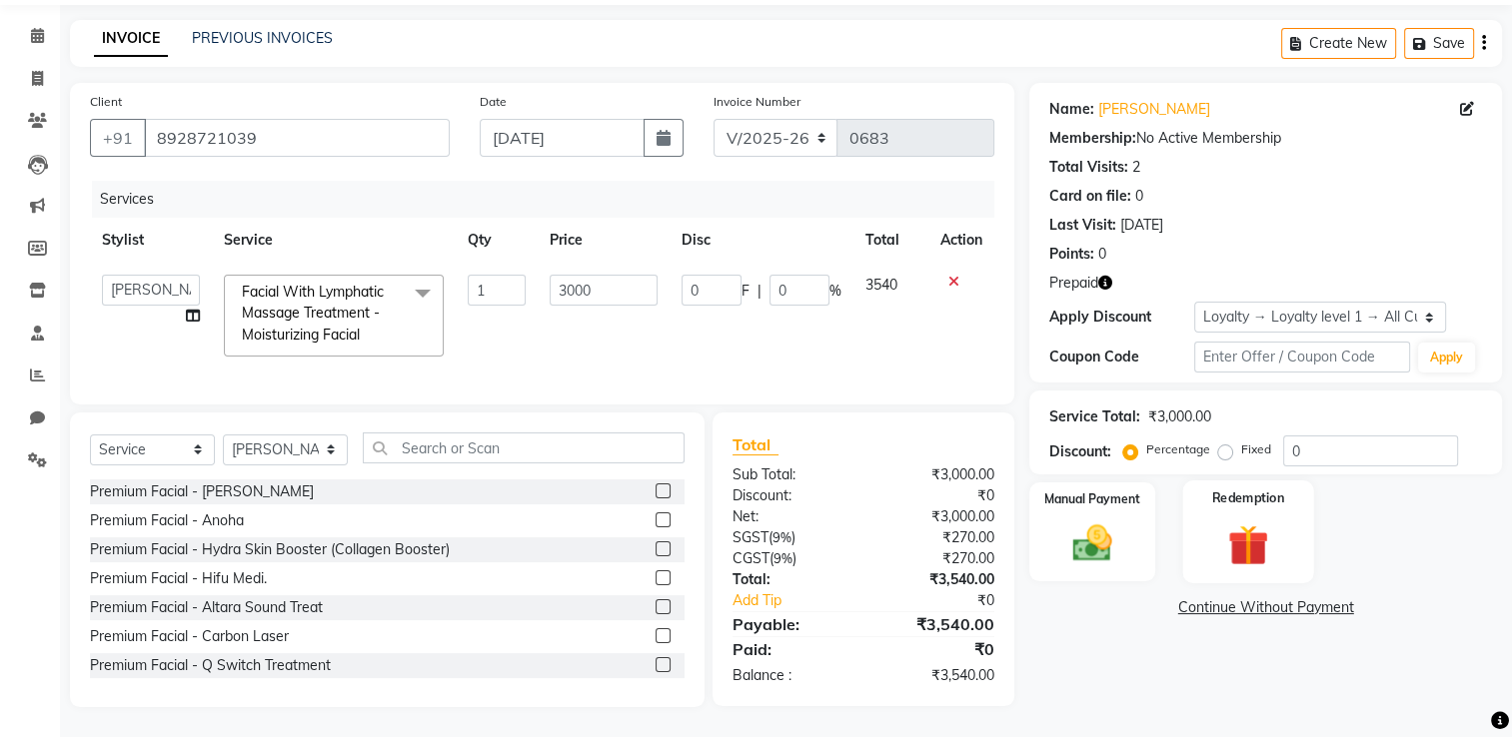
click at [1056, 498] on div "Redemption" at bounding box center [1247, 532] width 131 height 103
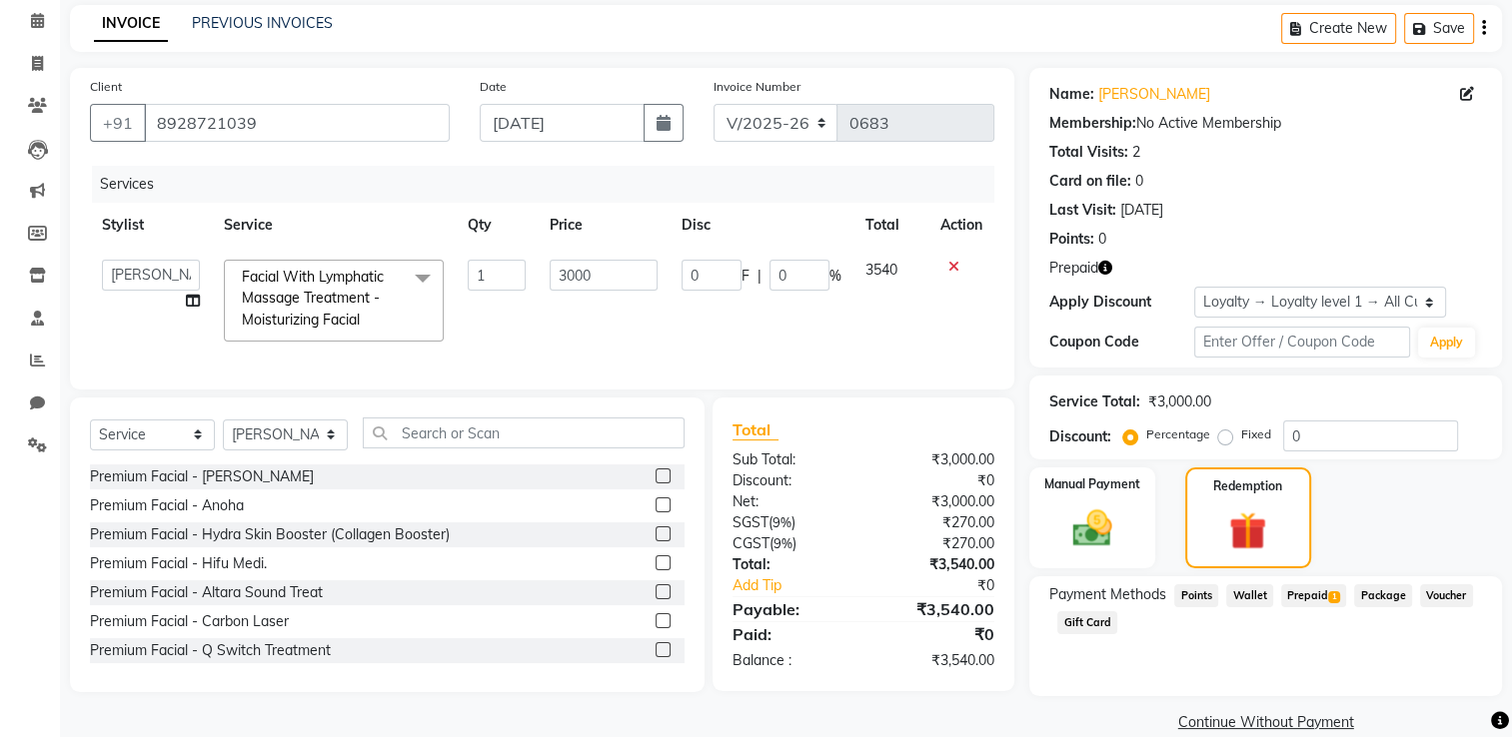
click at [1056, 589] on span "Prepaid 1" at bounding box center [1313, 595] width 65 height 23
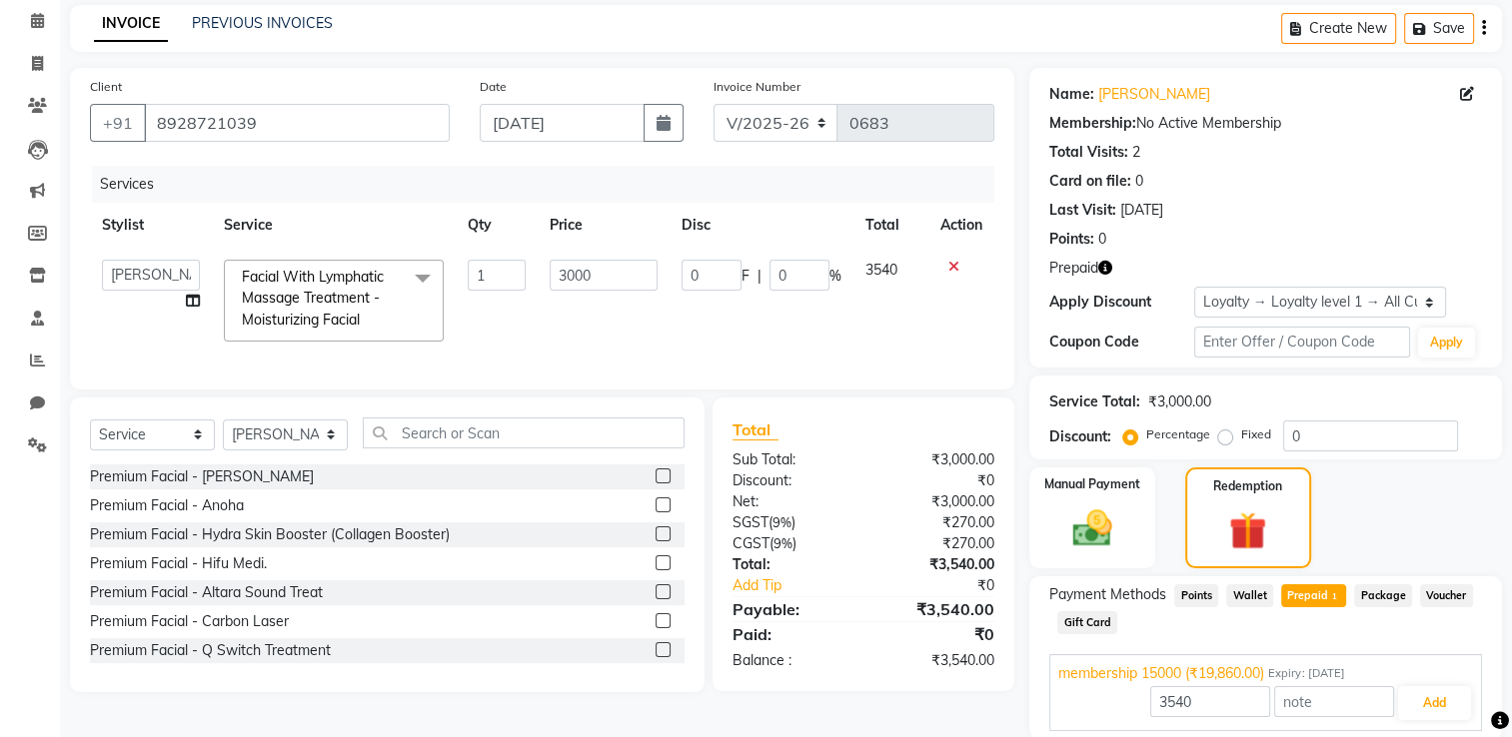
scroll to position [155, 0]
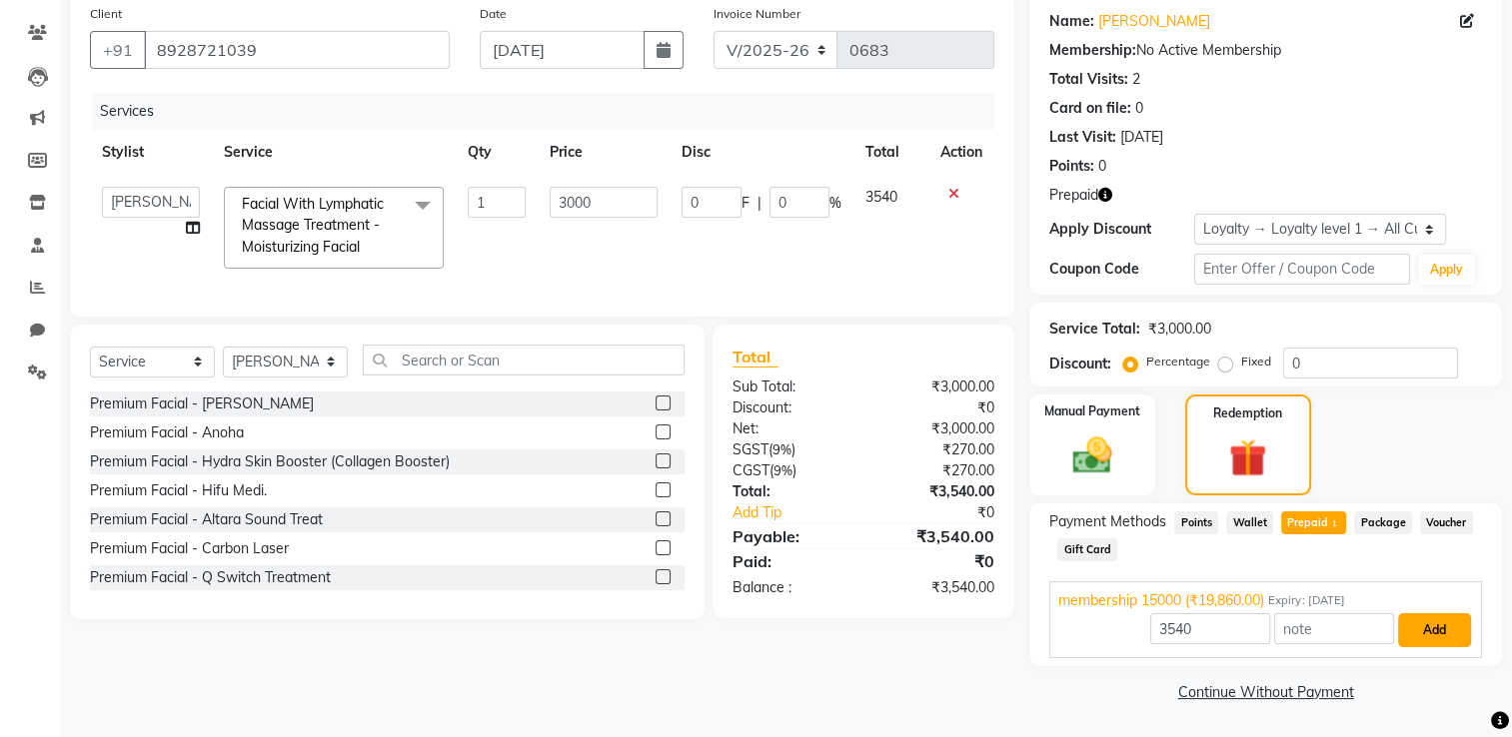
click at [1056, 589] on button "Add" at bounding box center [1434, 630] width 73 height 34
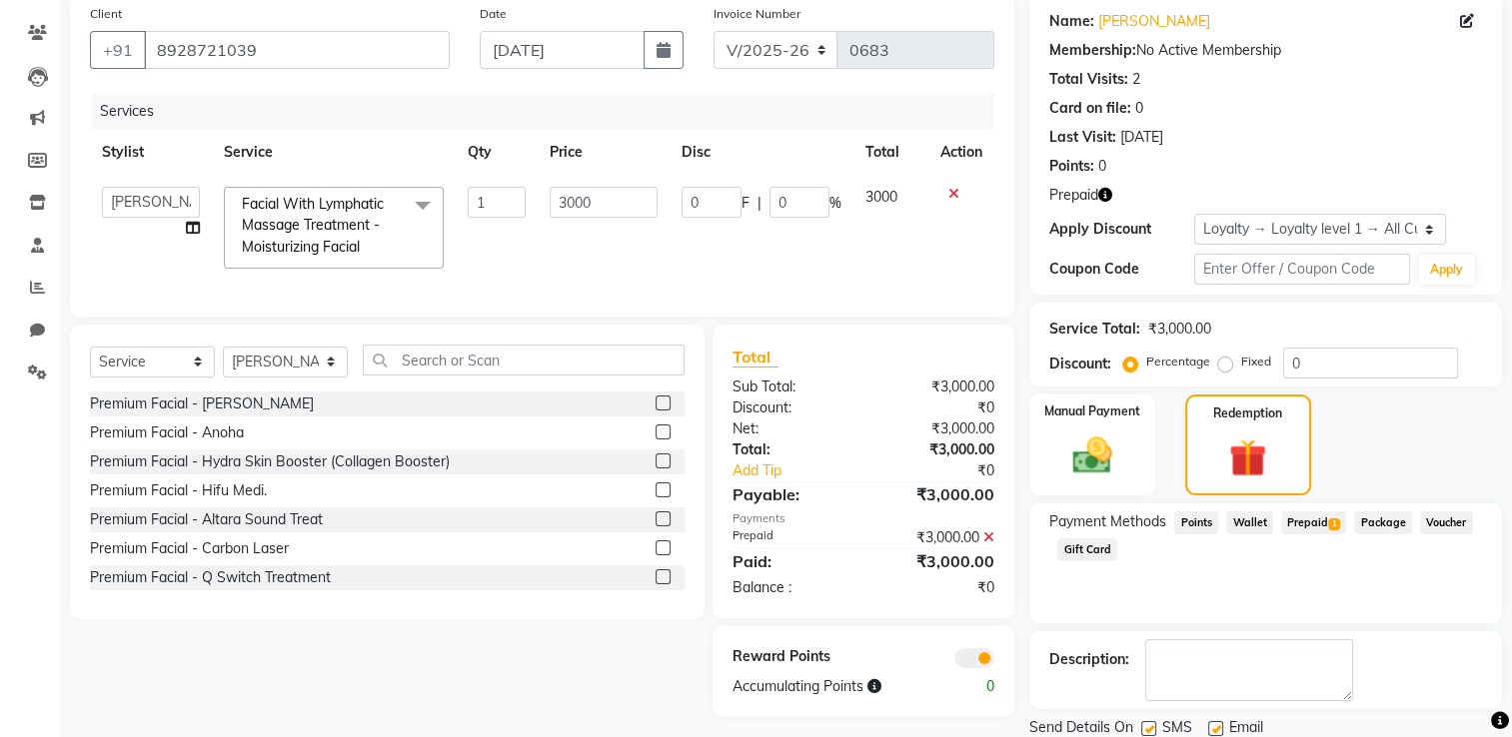
scroll to position [223, 0]
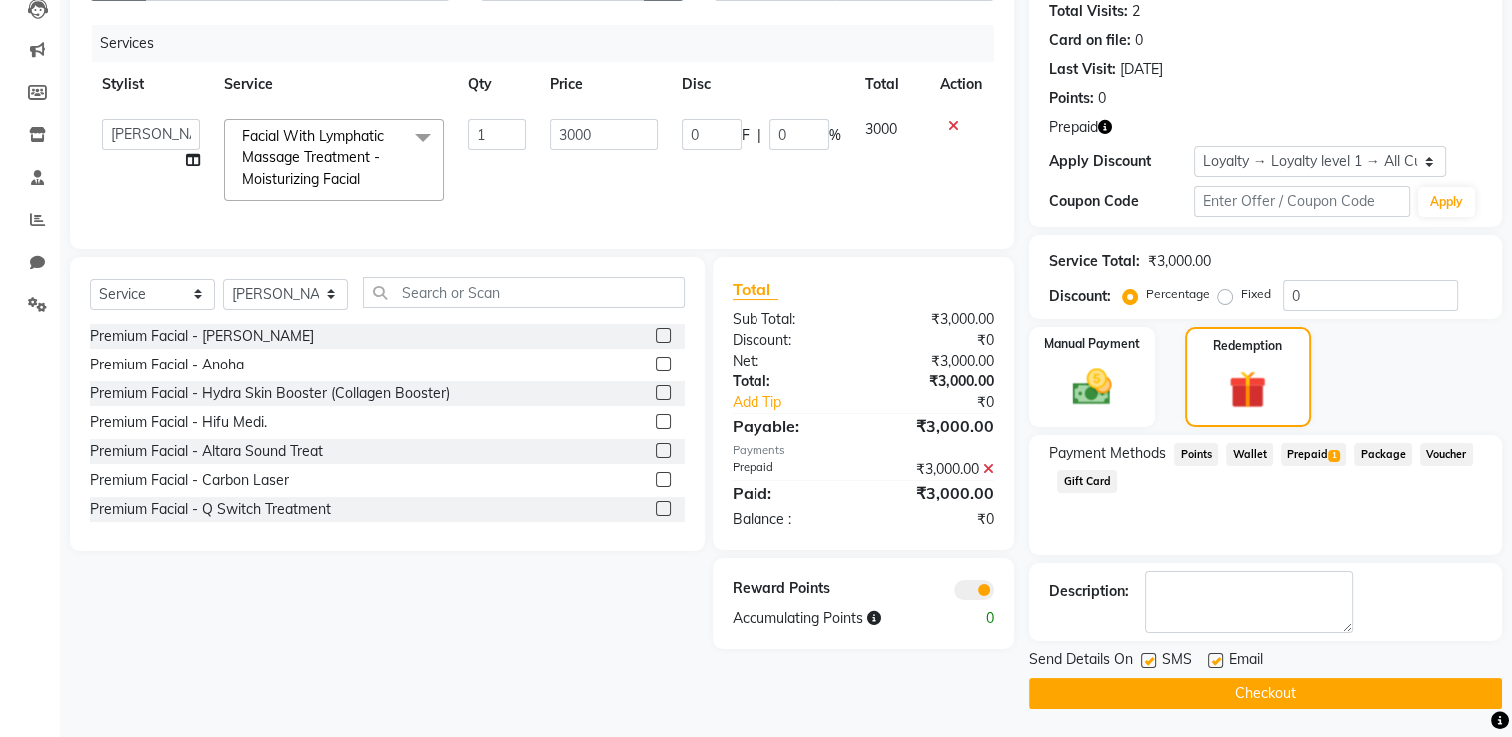
click at [1056, 589] on button "Checkout" at bounding box center [1265, 693] width 473 height 31
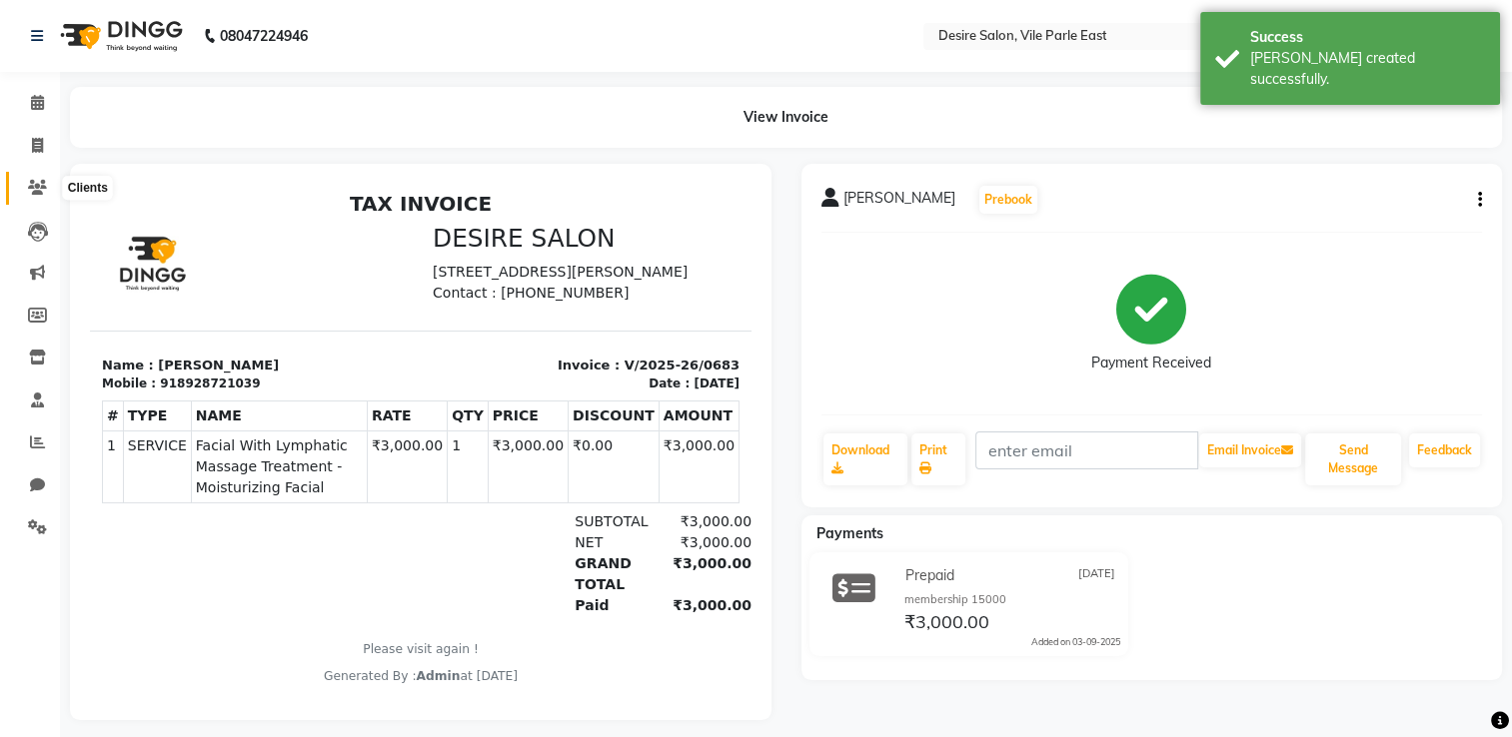
click at [39, 186] on icon at bounding box center [37, 187] width 19 height 15
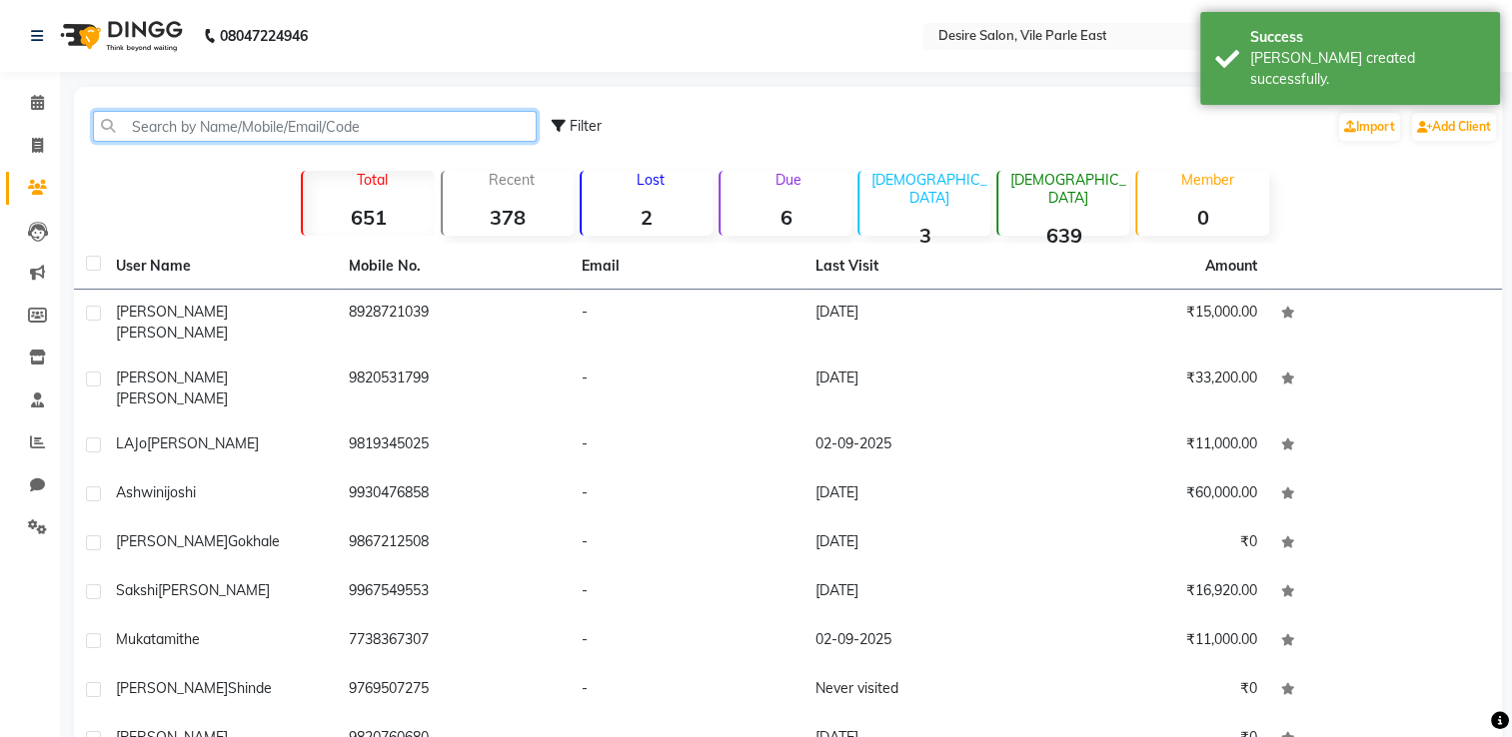
click at [193, 133] on input "text" at bounding box center [315, 126] width 444 height 31
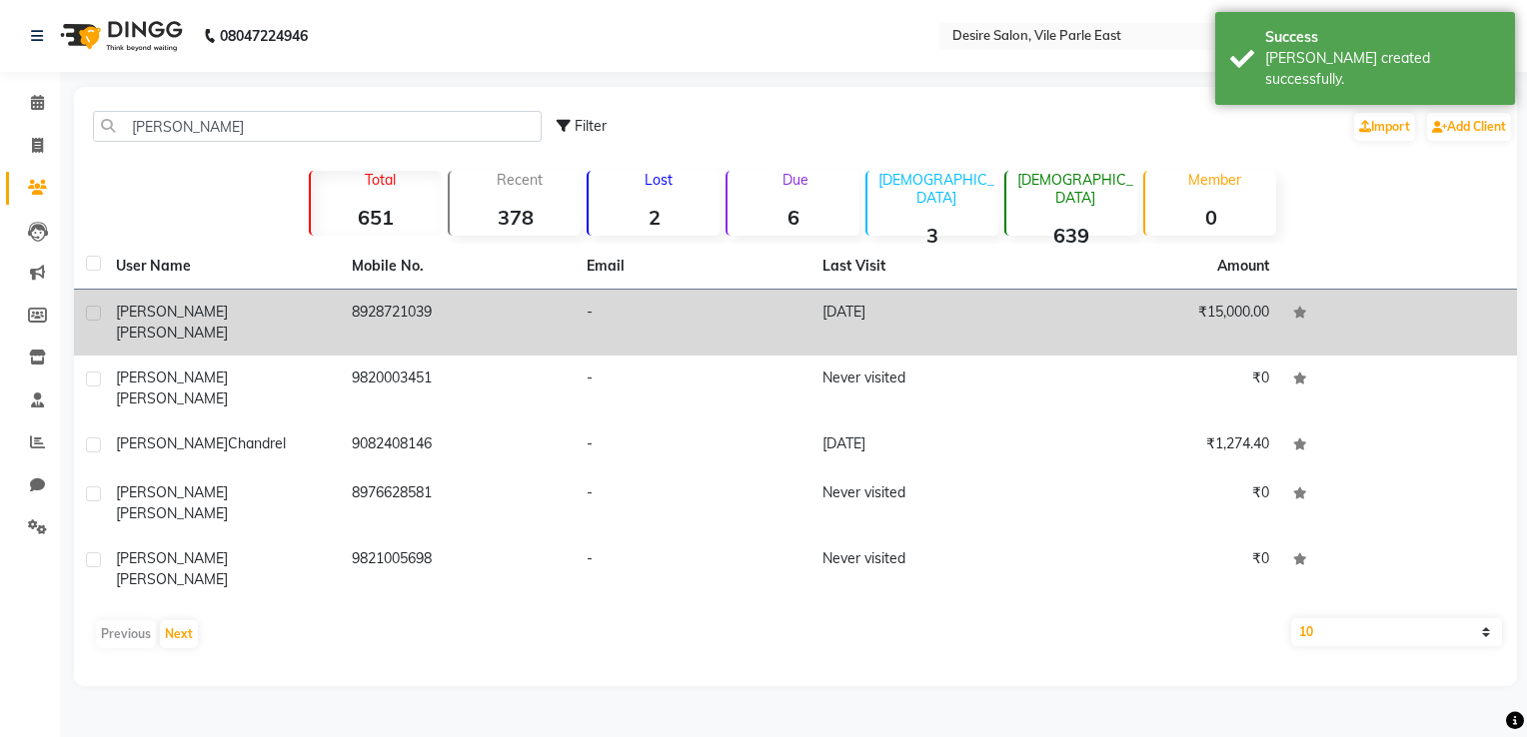
click at [663, 312] on td "-" at bounding box center [692, 323] width 236 height 66
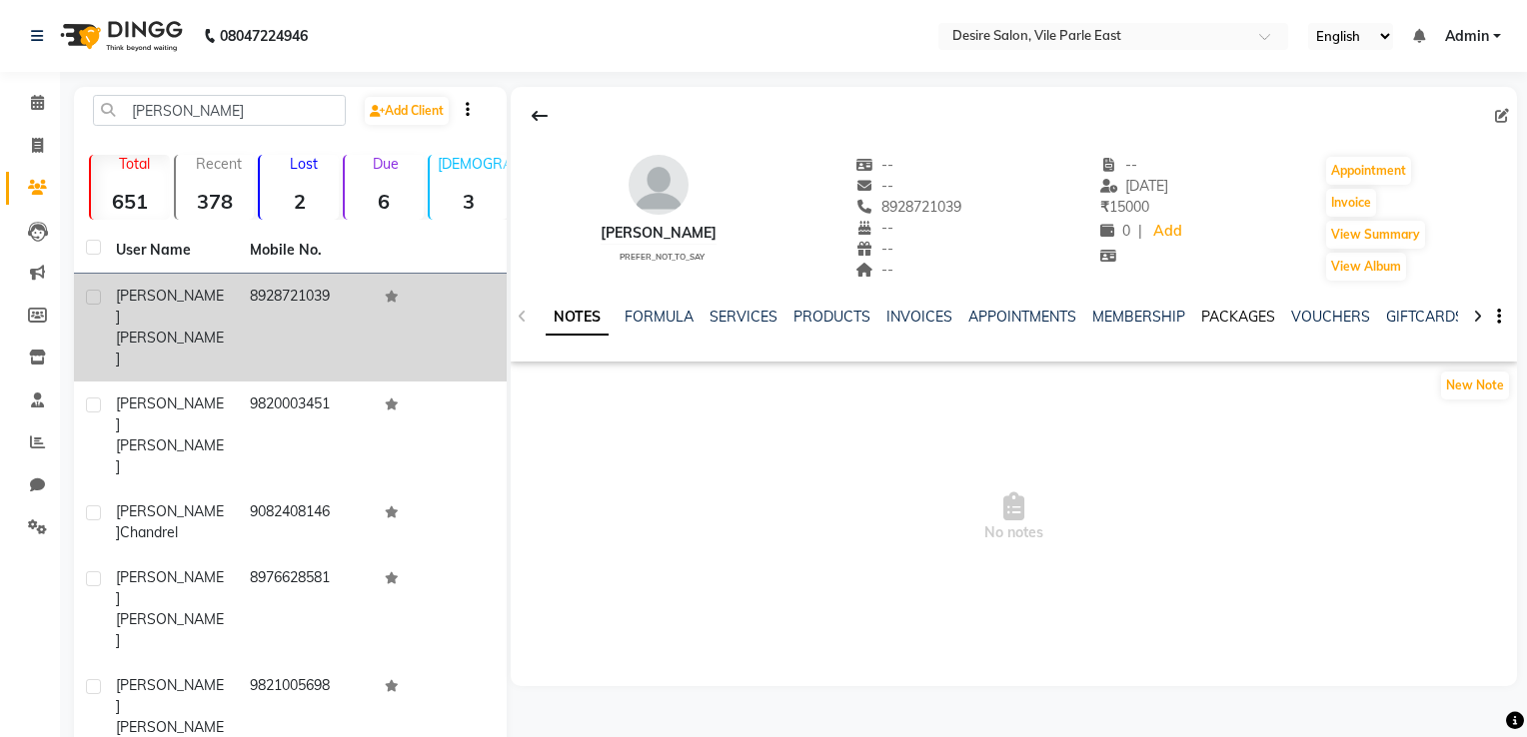
click at [1056, 320] on link "PACKAGES" at bounding box center [1238, 317] width 74 height 18
click at [1056, 319] on link "VOUCHERS" at bounding box center [1232, 317] width 79 height 18
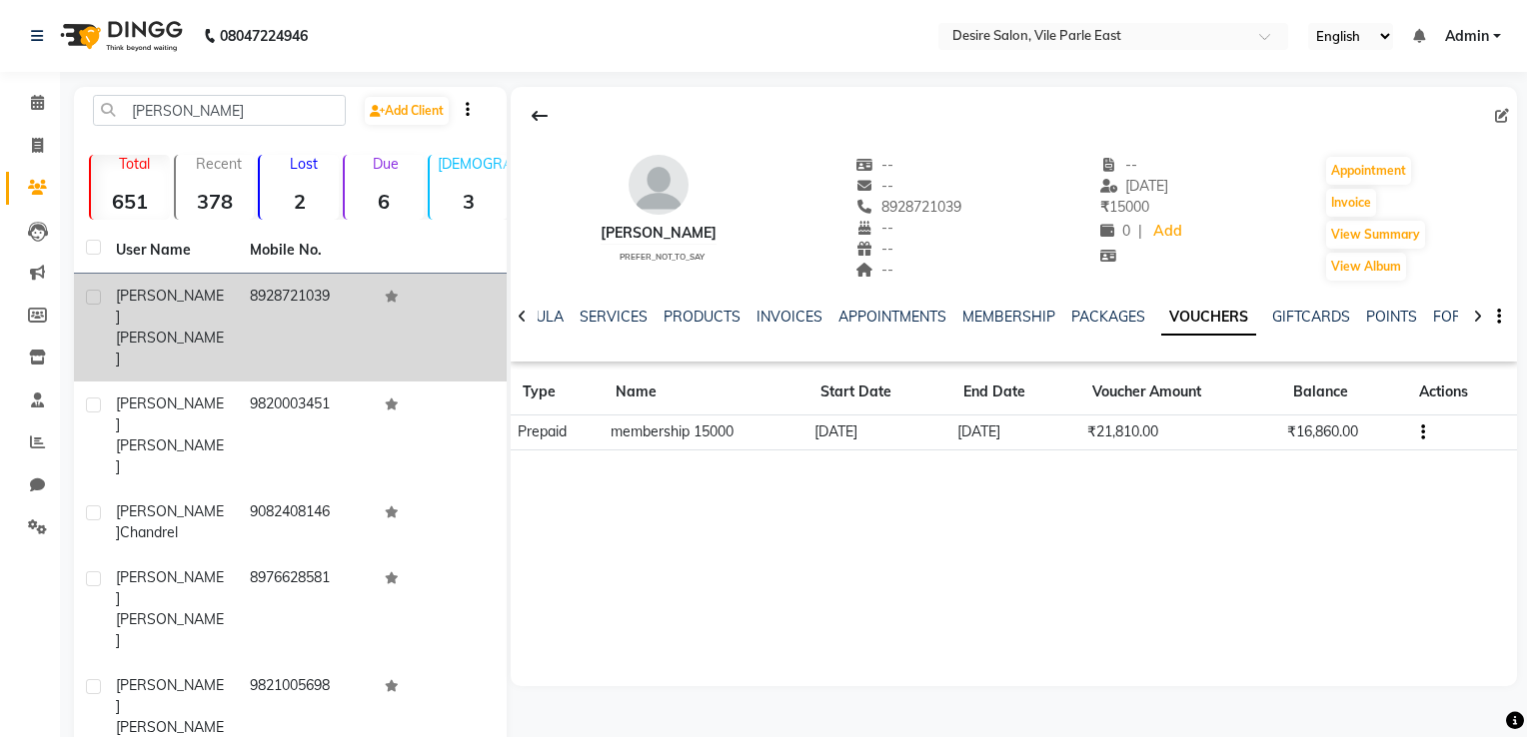
click at [1056, 433] on icon "button" at bounding box center [1423, 433] width 4 height 1
click at [1056, 406] on td "Redemption History" at bounding box center [1330, 407] width 125 height 23
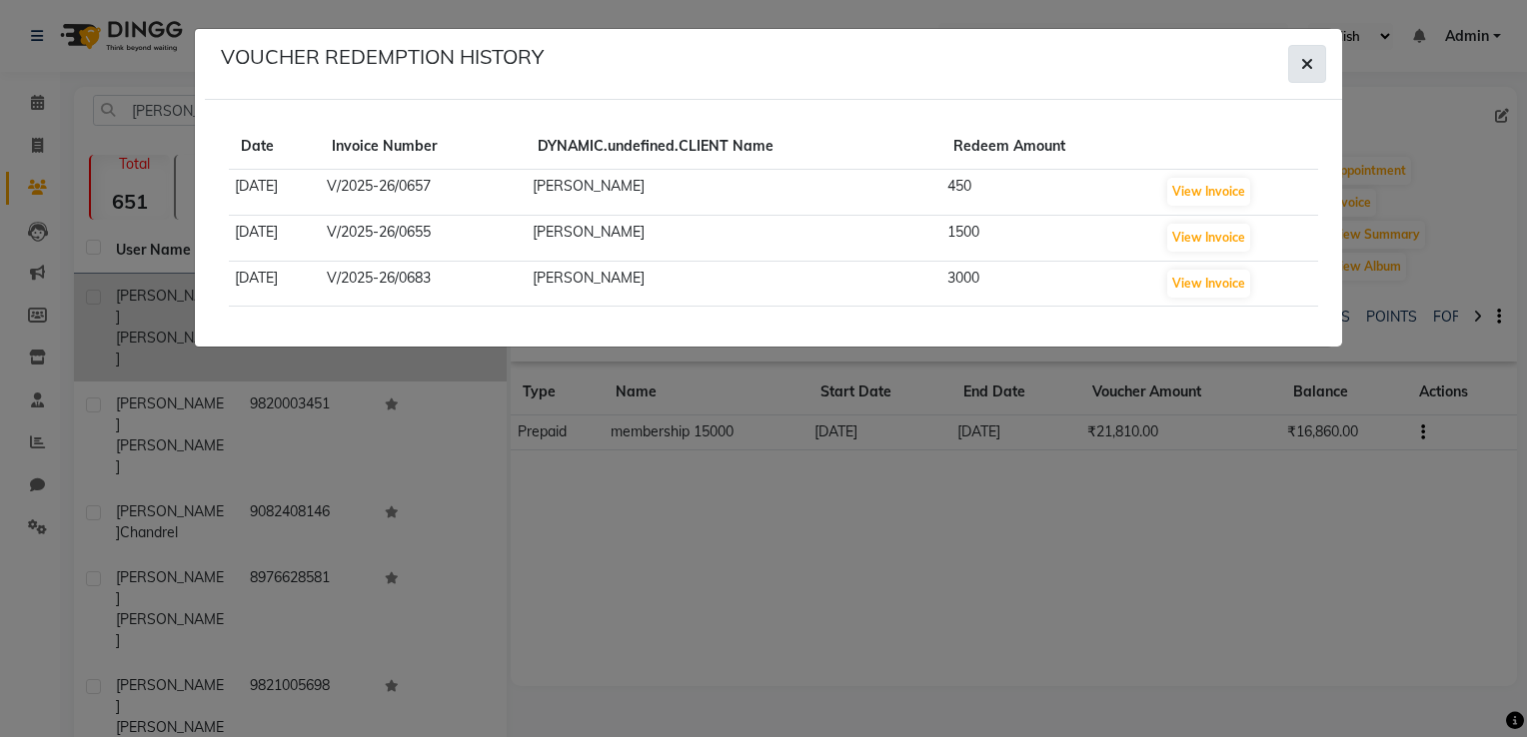
click at [1056, 58] on button "button" at bounding box center [1307, 64] width 38 height 38
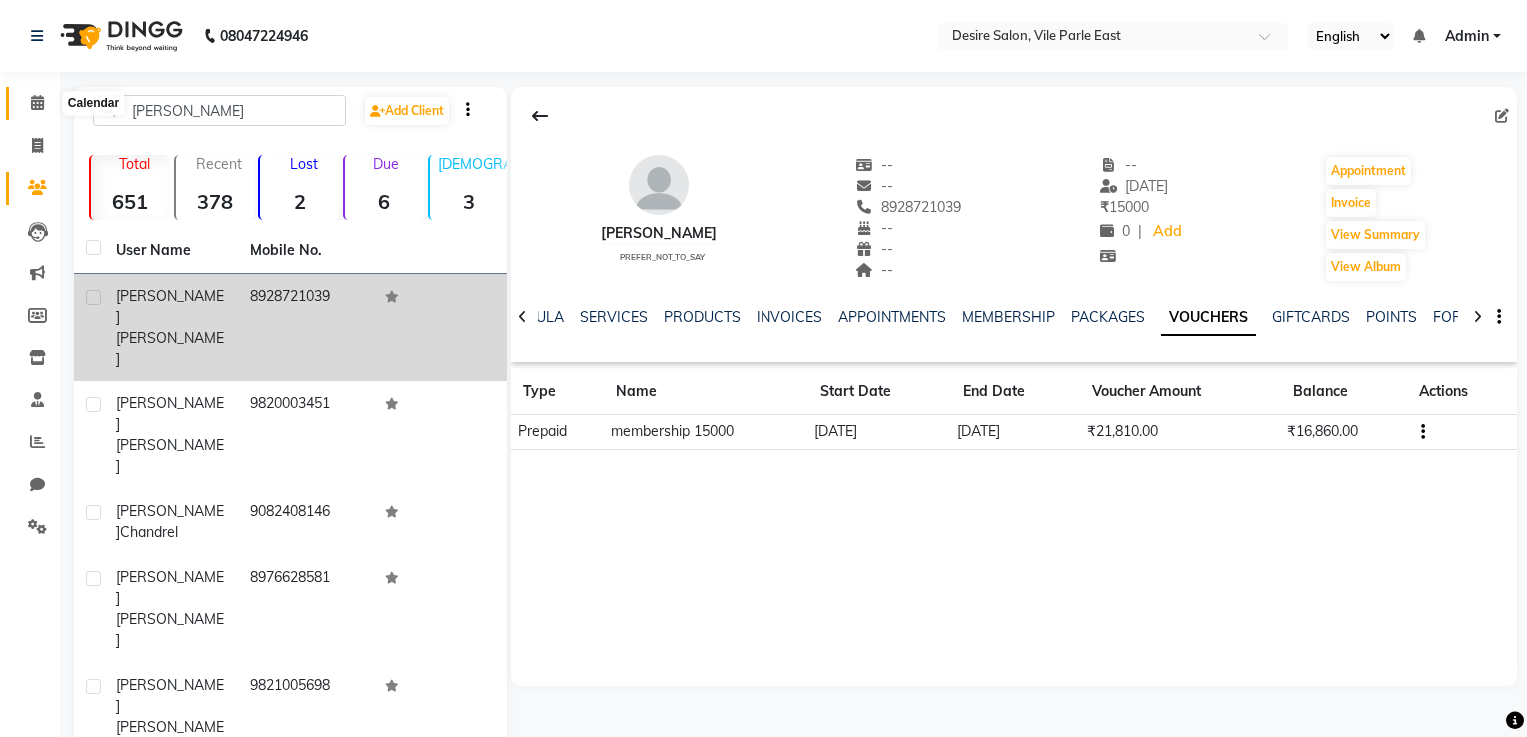
click at [36, 102] on icon at bounding box center [37, 102] width 13 height 15
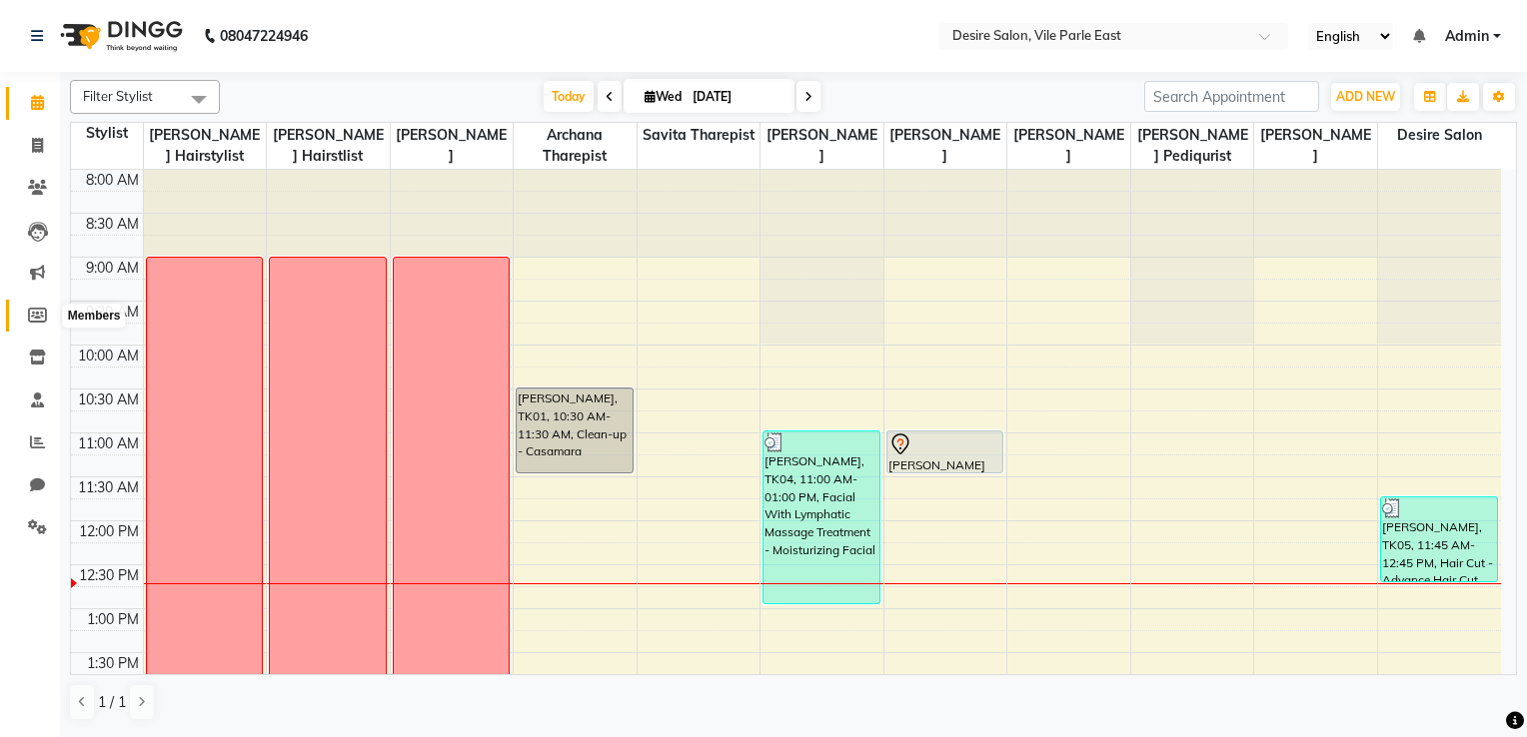
click at [36, 314] on icon at bounding box center [37, 315] width 19 height 15
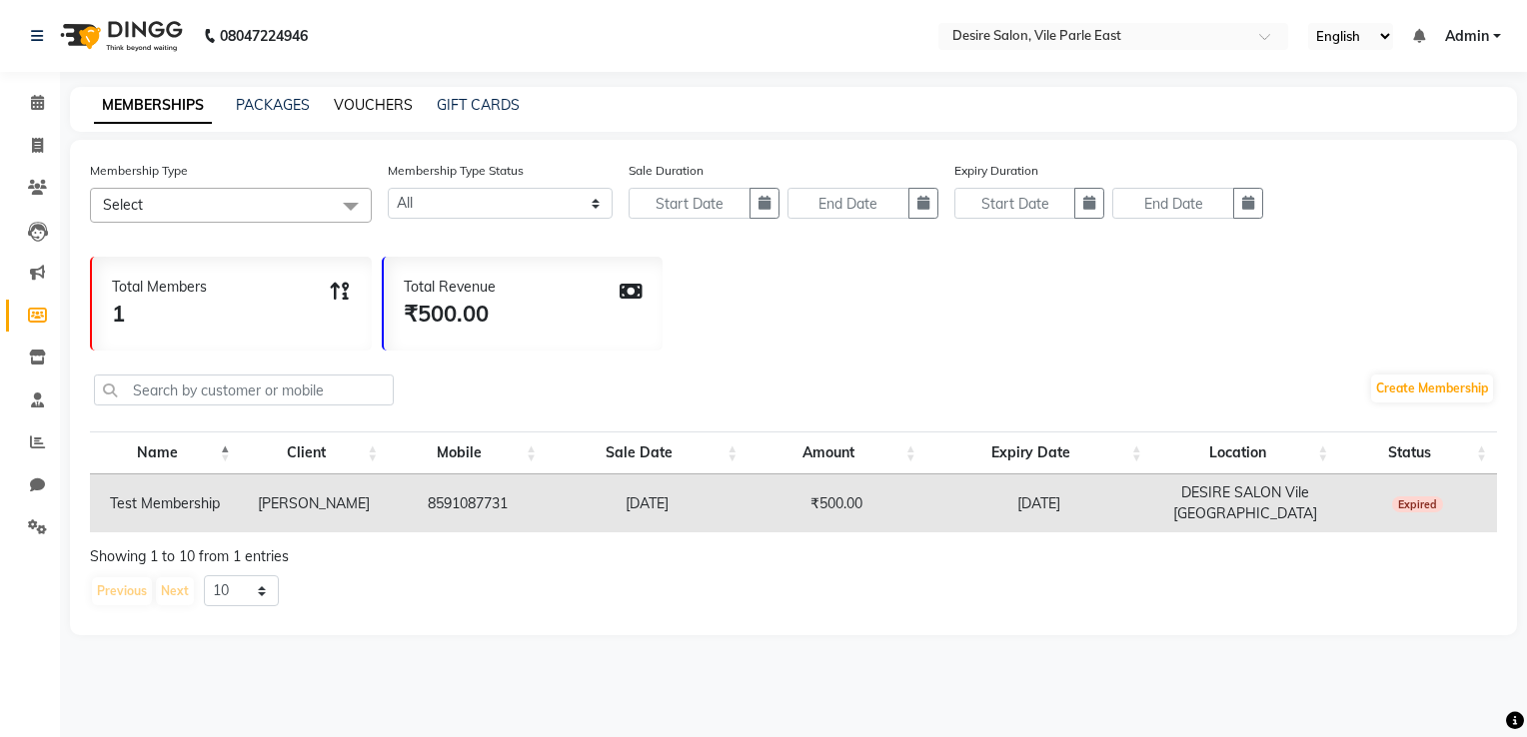
click at [400, 102] on link "VOUCHERS" at bounding box center [373, 105] width 79 height 18
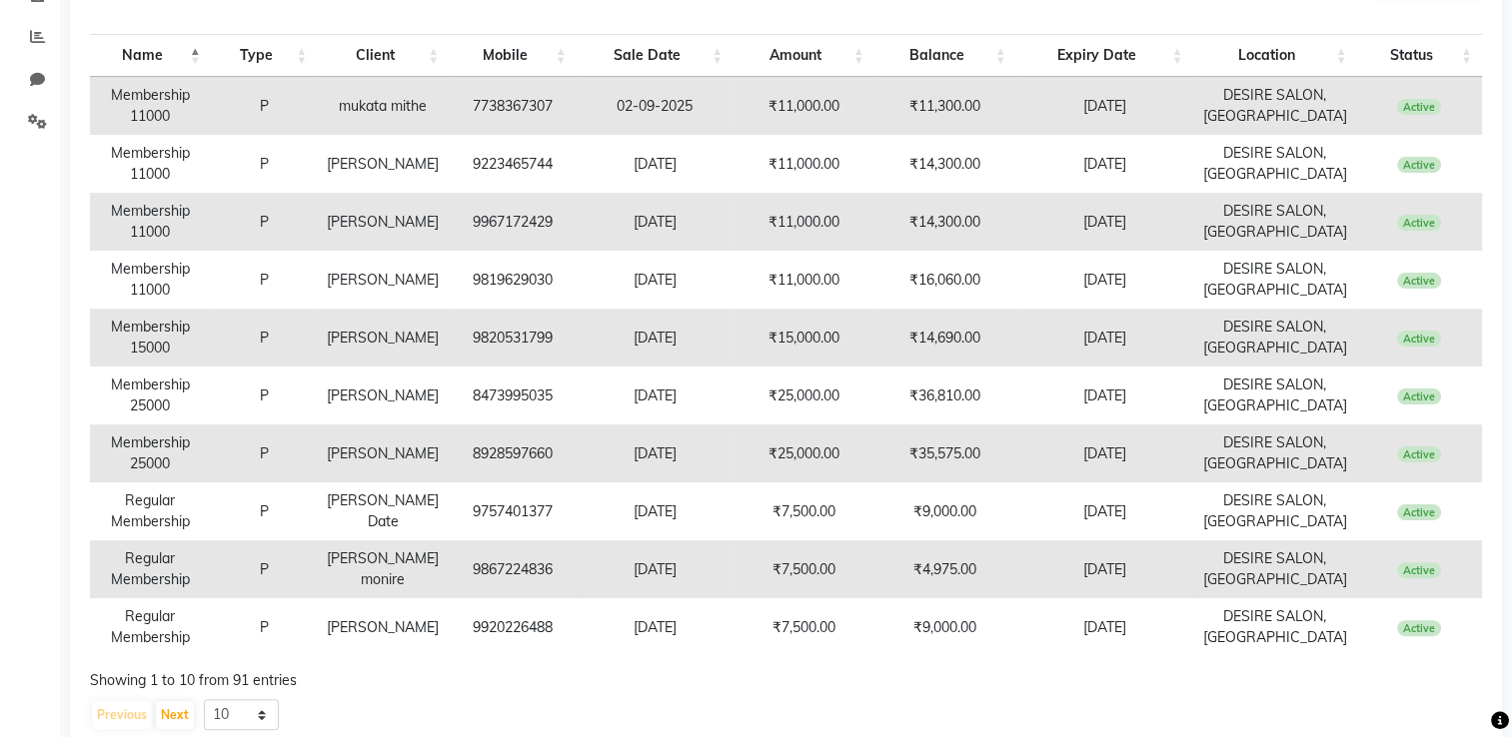
scroll to position [458, 0]
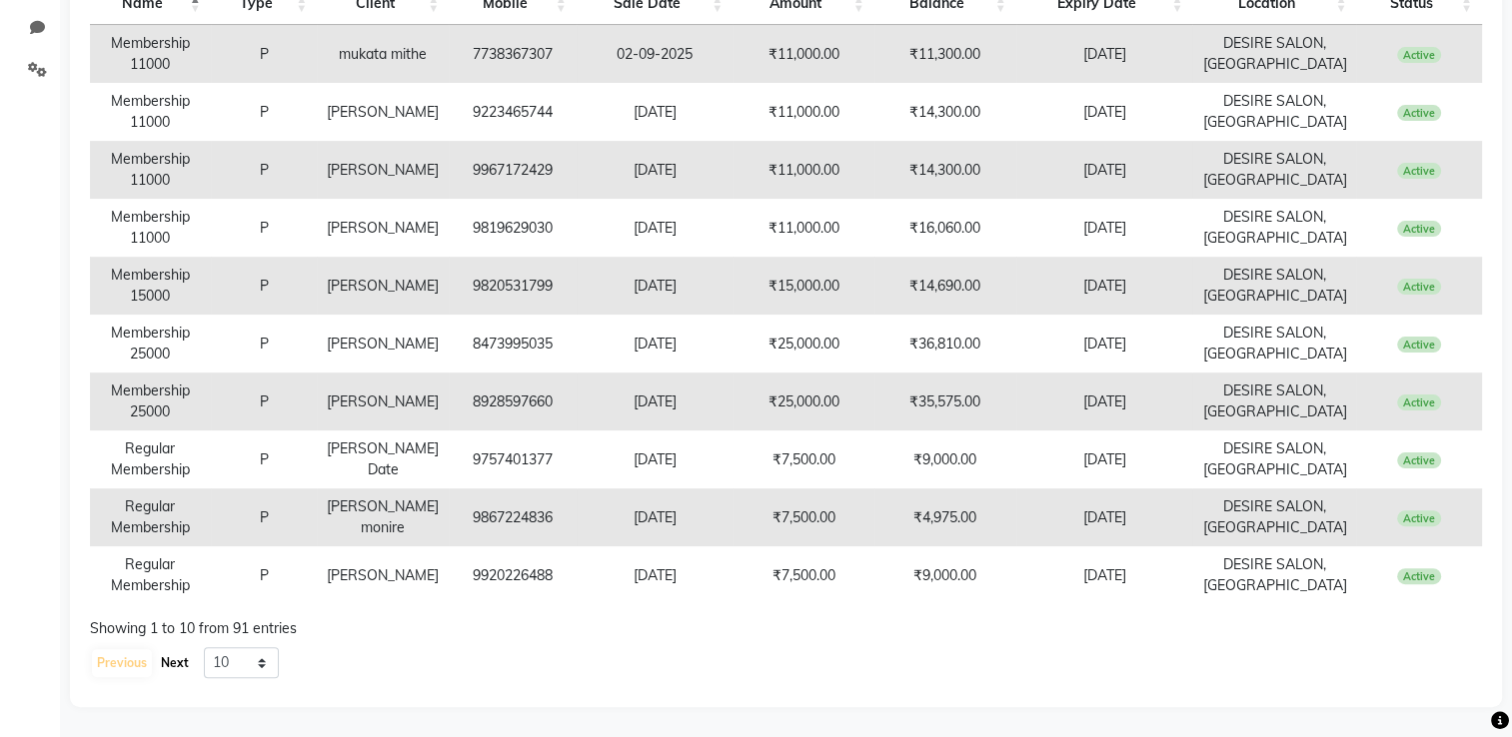
click at [171, 589] on button "Next" at bounding box center [175, 663] width 38 height 28
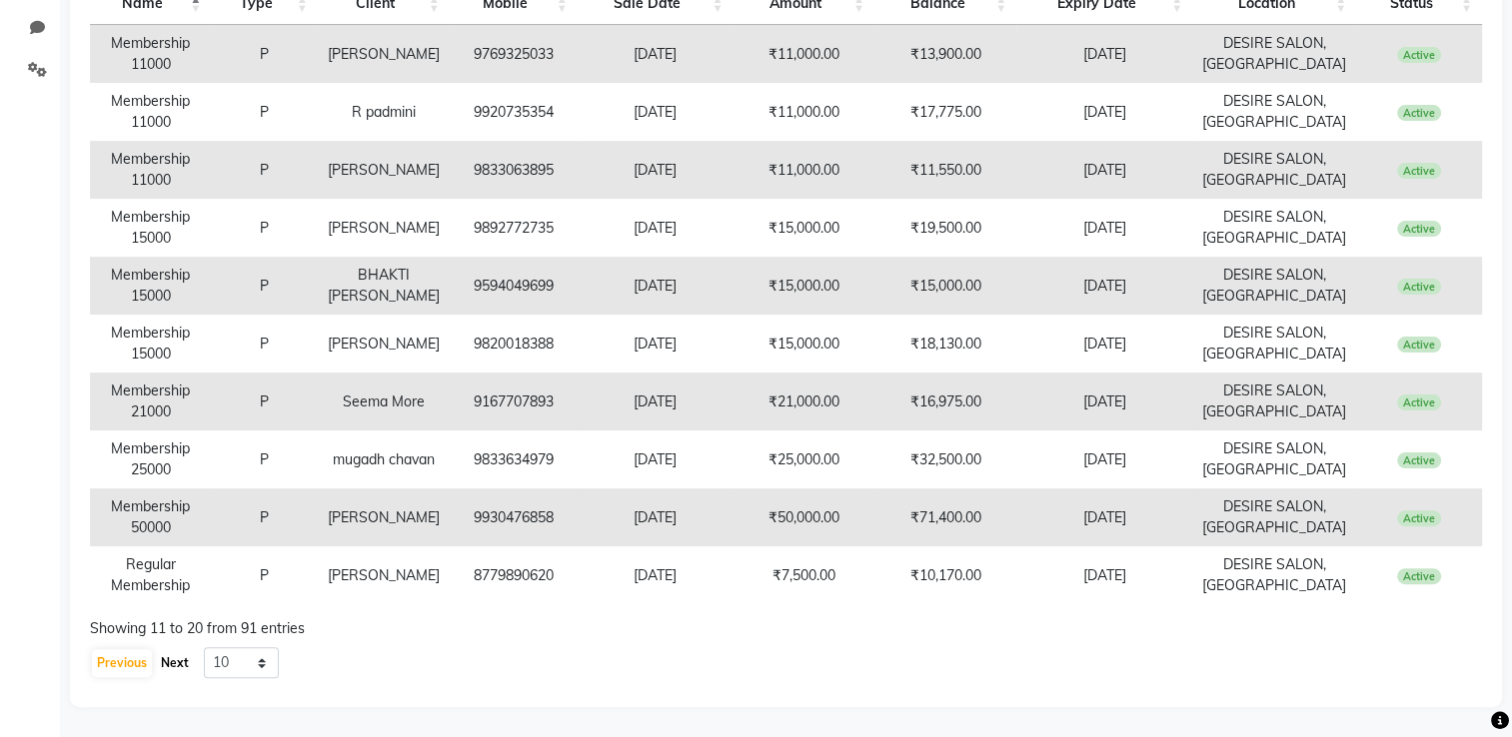
click at [175, 589] on button "Next" at bounding box center [175, 663] width 38 height 28
click at [174, 589] on button "Next" at bounding box center [175, 663] width 38 height 28
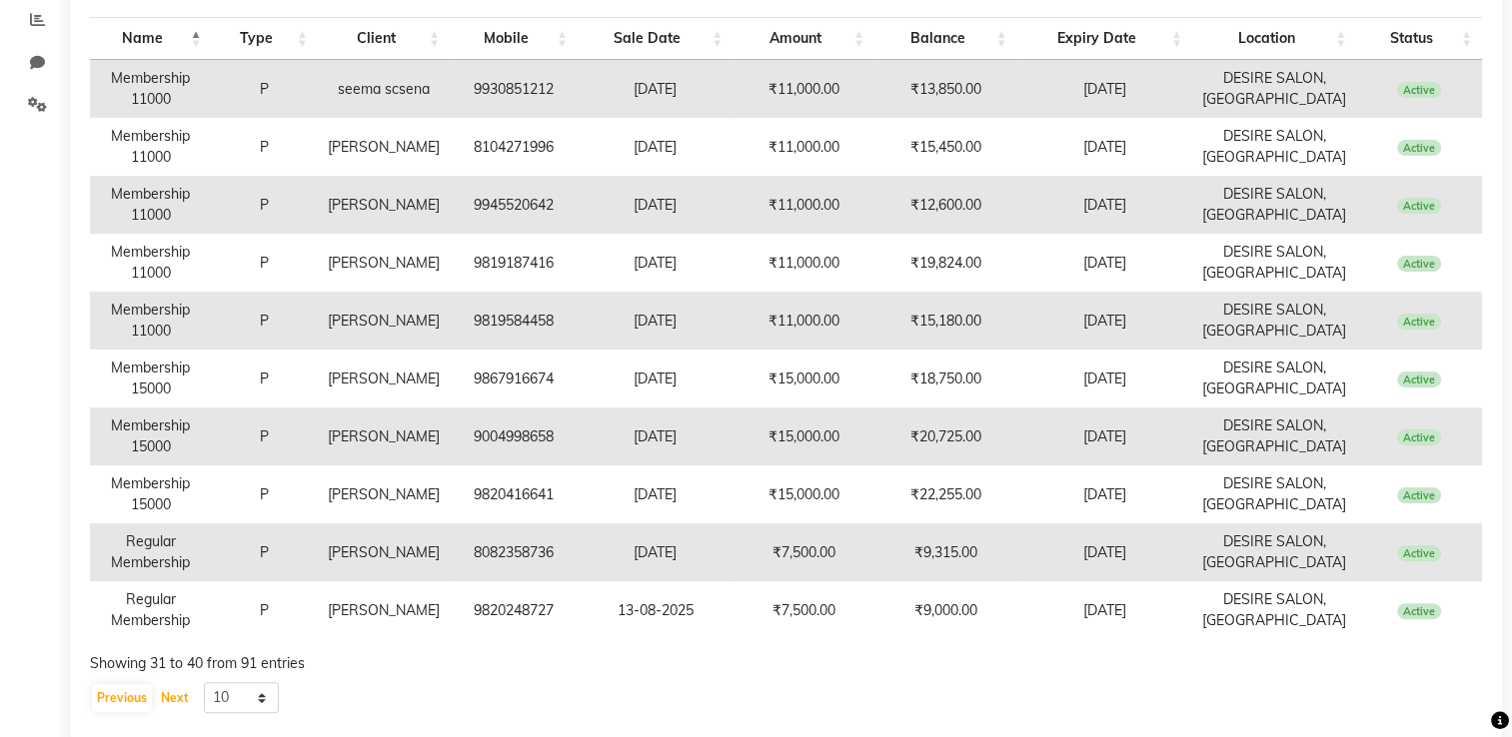
scroll to position [430, 0]
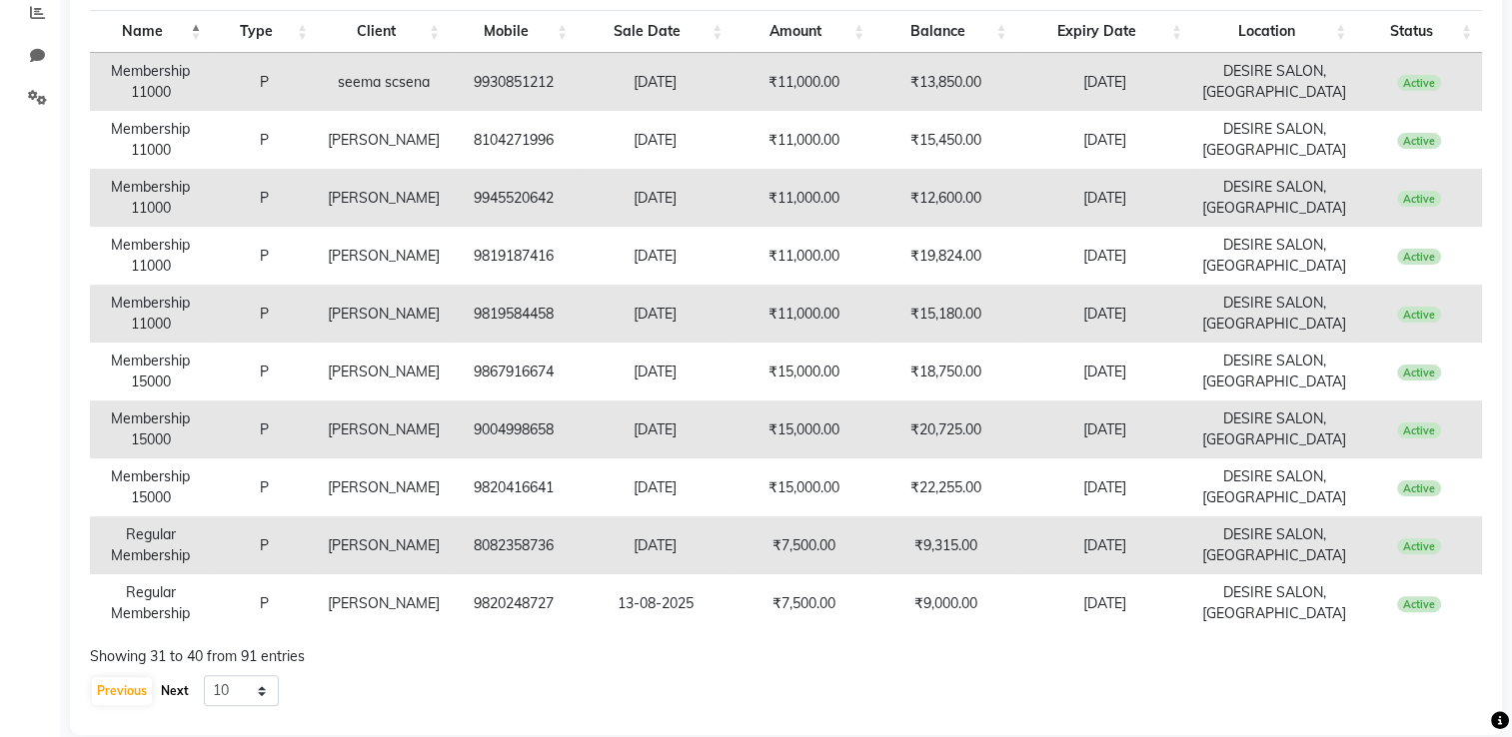
click at [175, 589] on button "Next" at bounding box center [175, 691] width 38 height 28
click at [181, 589] on button "Next" at bounding box center [175, 691] width 38 height 28
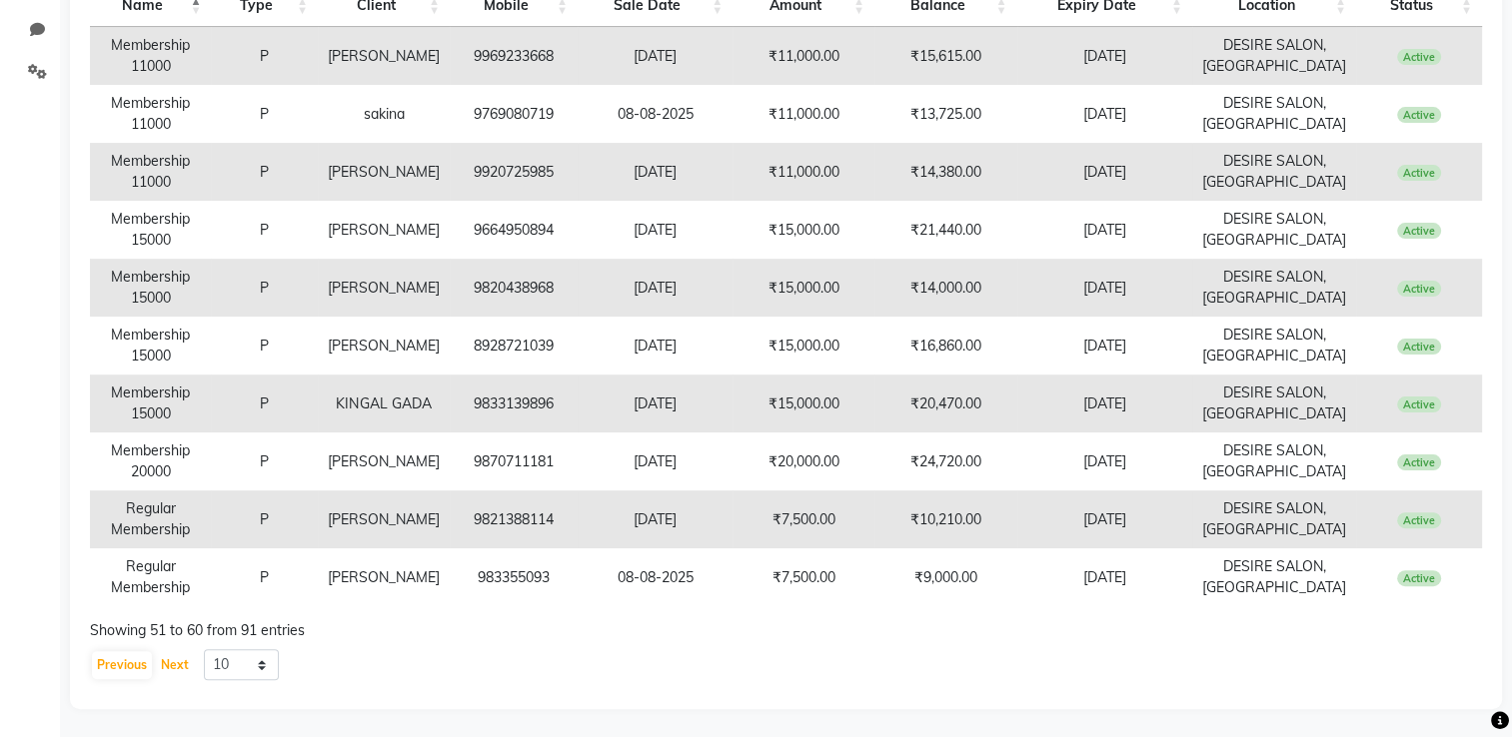
scroll to position [458, 0]
click at [167, 589] on button "Next" at bounding box center [175, 663] width 38 height 28
click at [168, 589] on button "Next" at bounding box center [175, 663] width 38 height 28
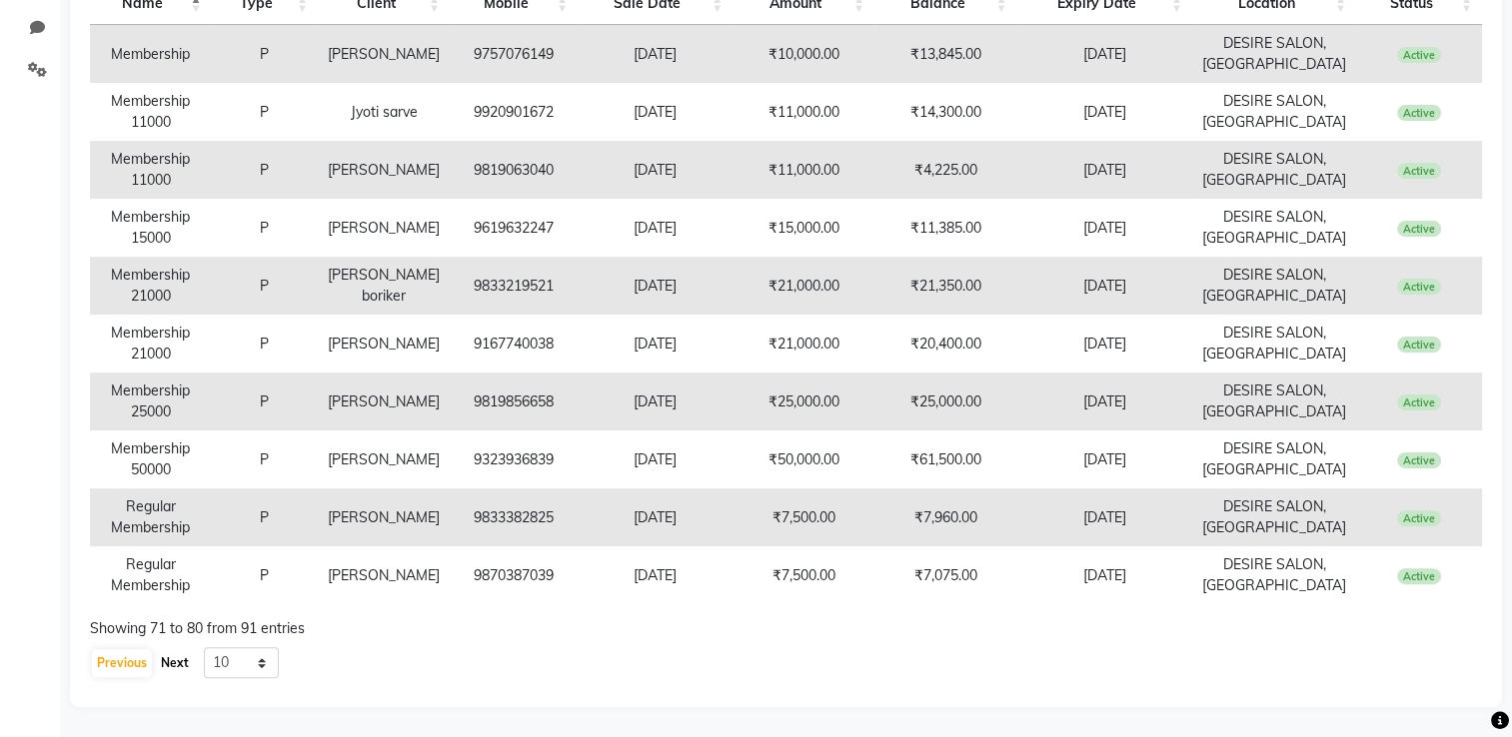
click at [165, 589] on button "Next" at bounding box center [175, 663] width 38 height 28
click at [167, 589] on button "Next" at bounding box center [175, 663] width 38 height 28
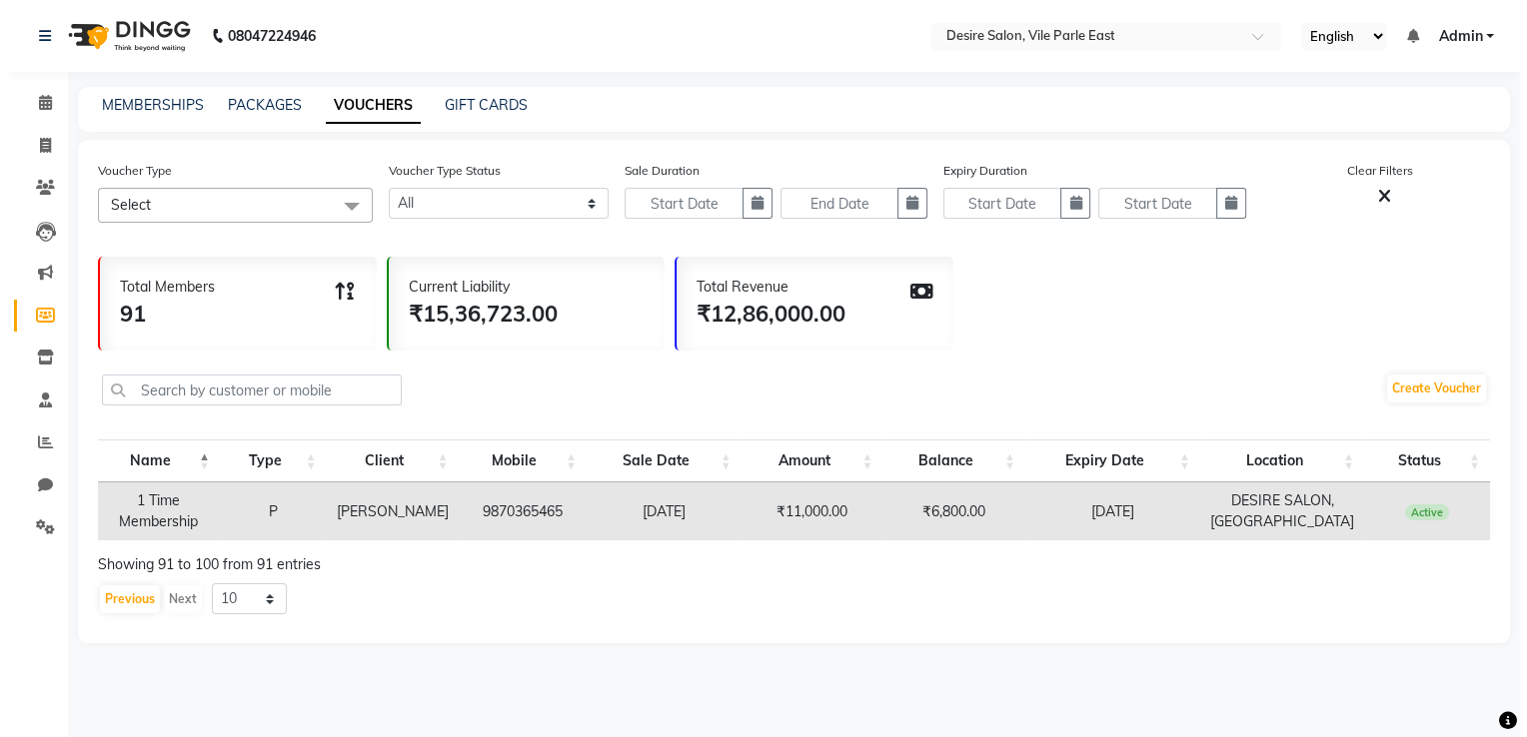
scroll to position [0, 0]
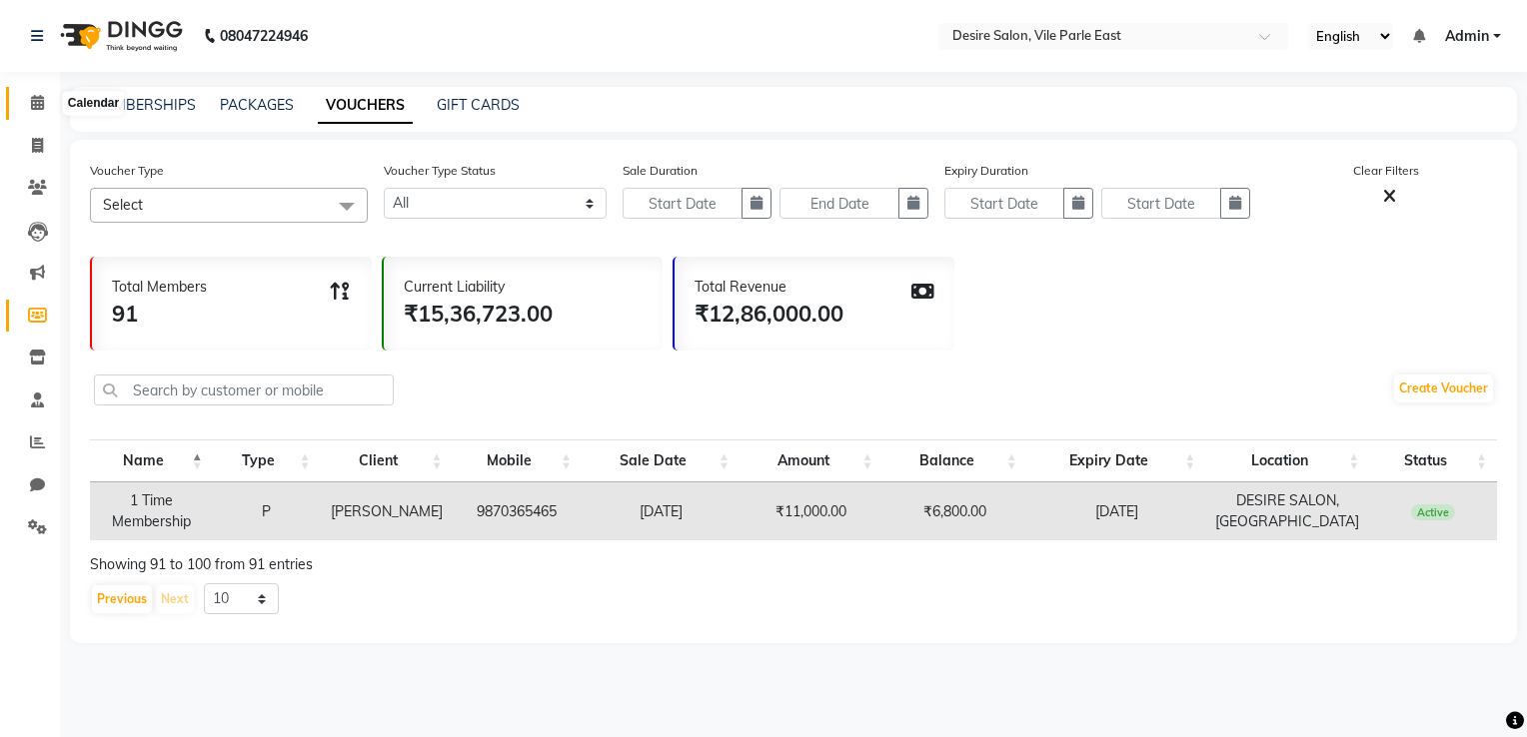
click at [42, 101] on icon at bounding box center [37, 102] width 13 height 15
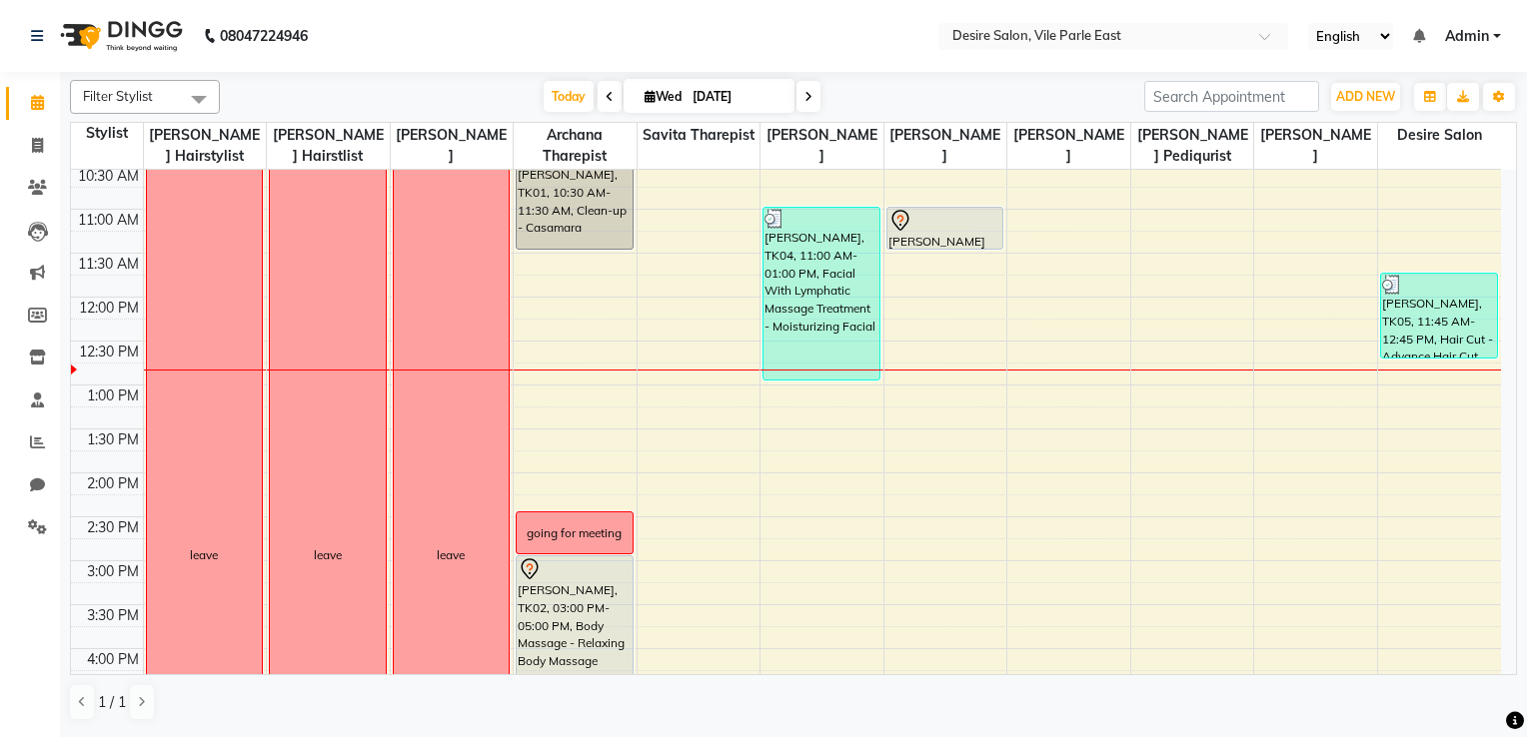
scroll to position [221, 0]
click at [1056, 290] on div "Filter Stylist Select All [PERSON_NAME] Hairstylist [PERSON_NAME] Hairstlist [P…" at bounding box center [793, 403] width 1467 height 662
click at [807, 98] on icon at bounding box center [808, 97] width 8 height 12
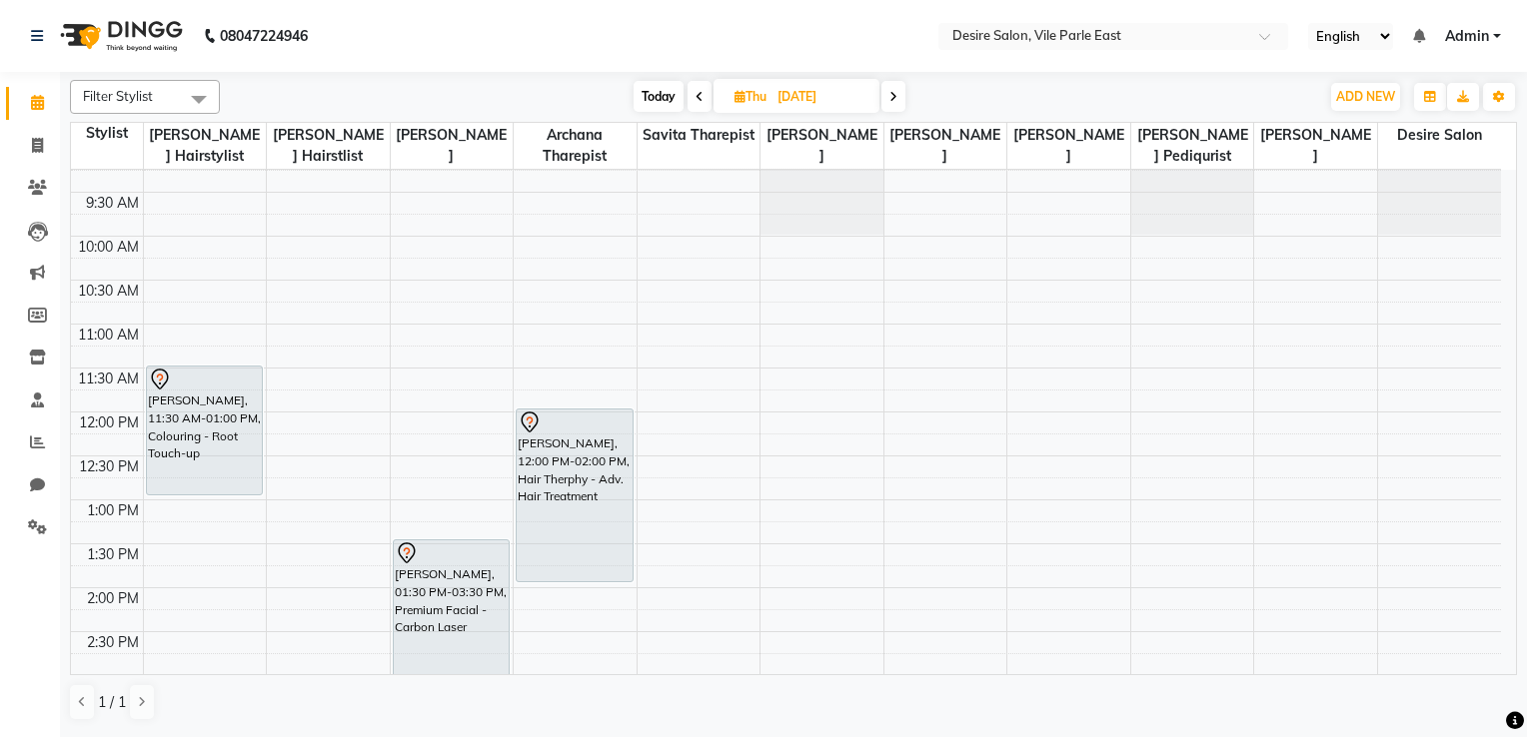
scroll to position [105, 0]
click at [667, 98] on span "Today" at bounding box center [658, 96] width 50 height 31
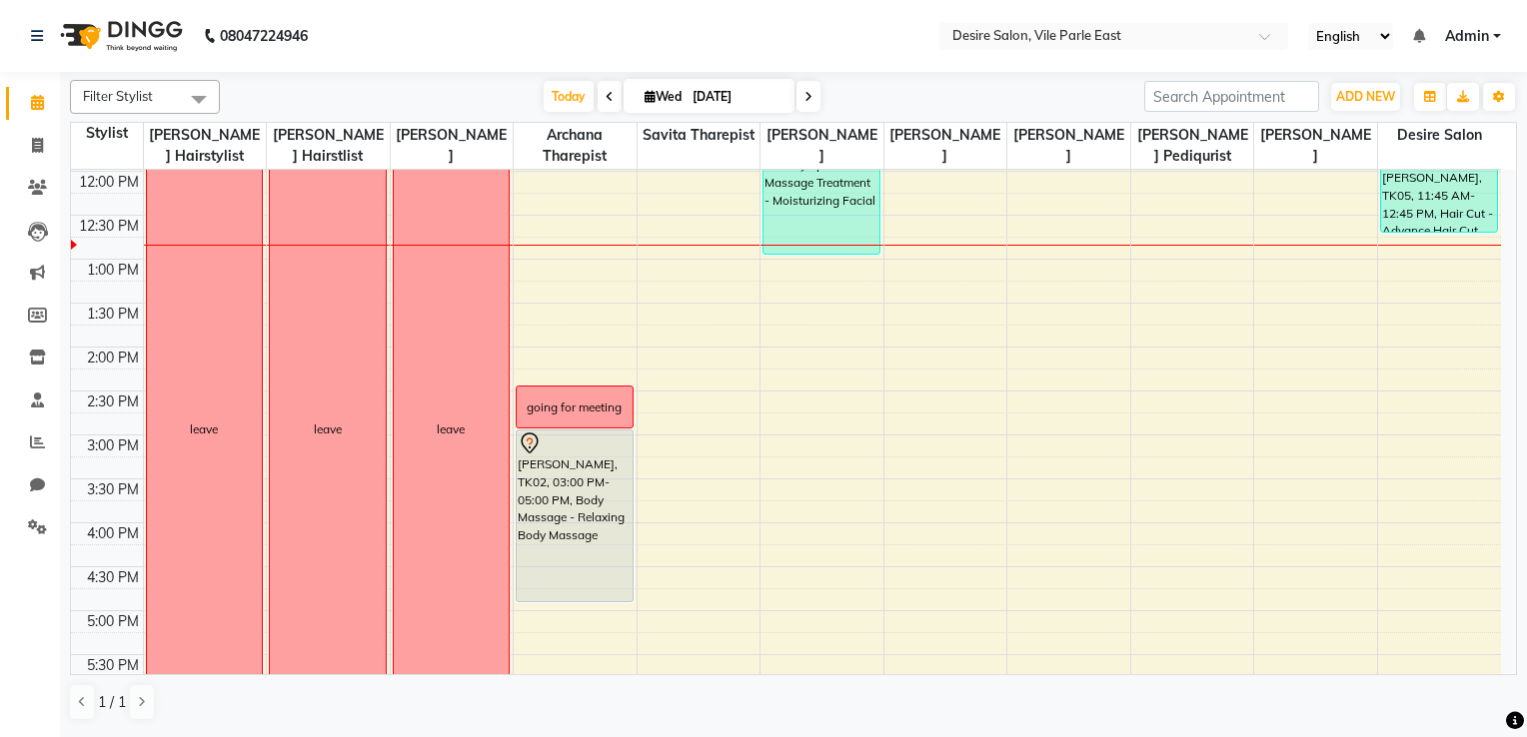
click at [731, 98] on input "[DATE]" at bounding box center [736, 97] width 100 height 30
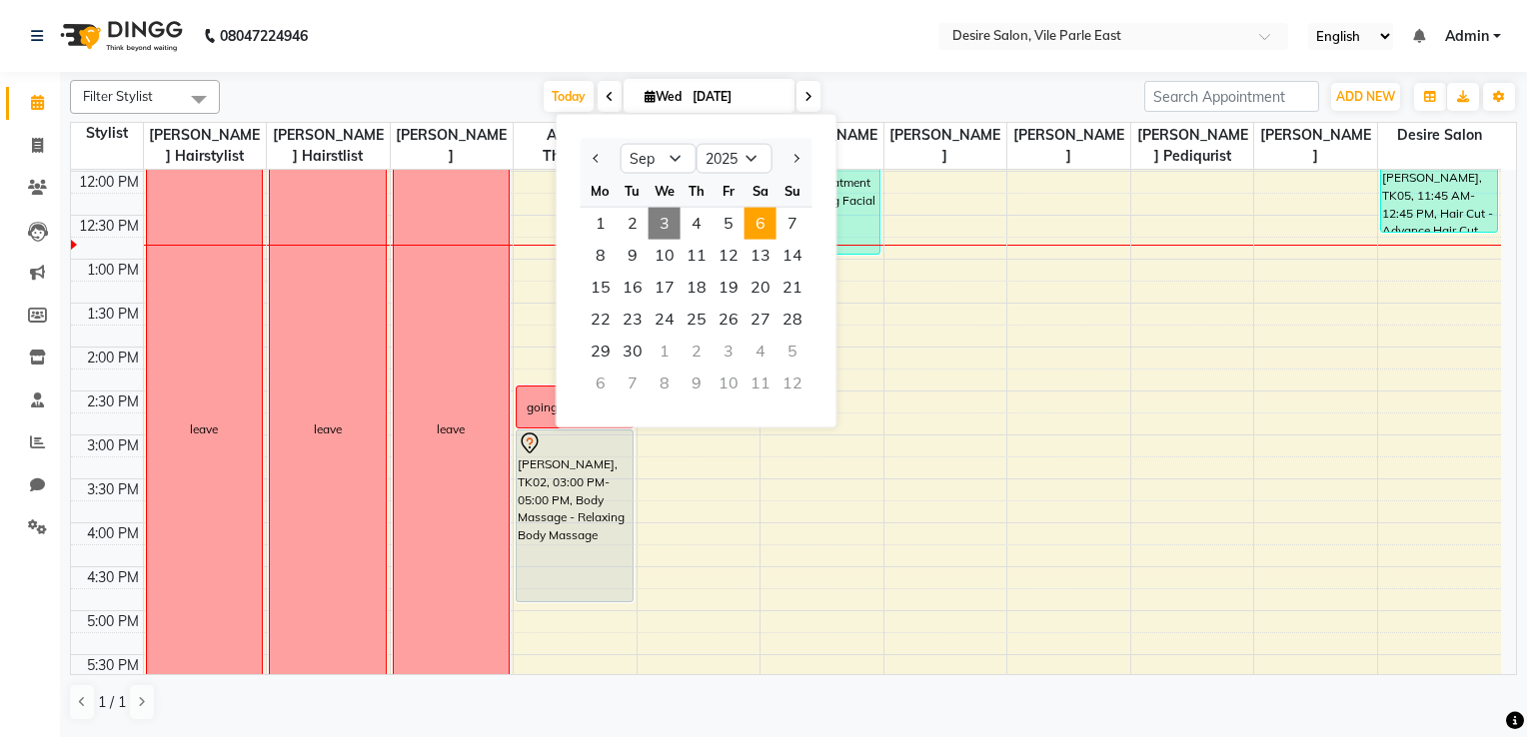
click at [763, 222] on span "6" at bounding box center [760, 224] width 32 height 32
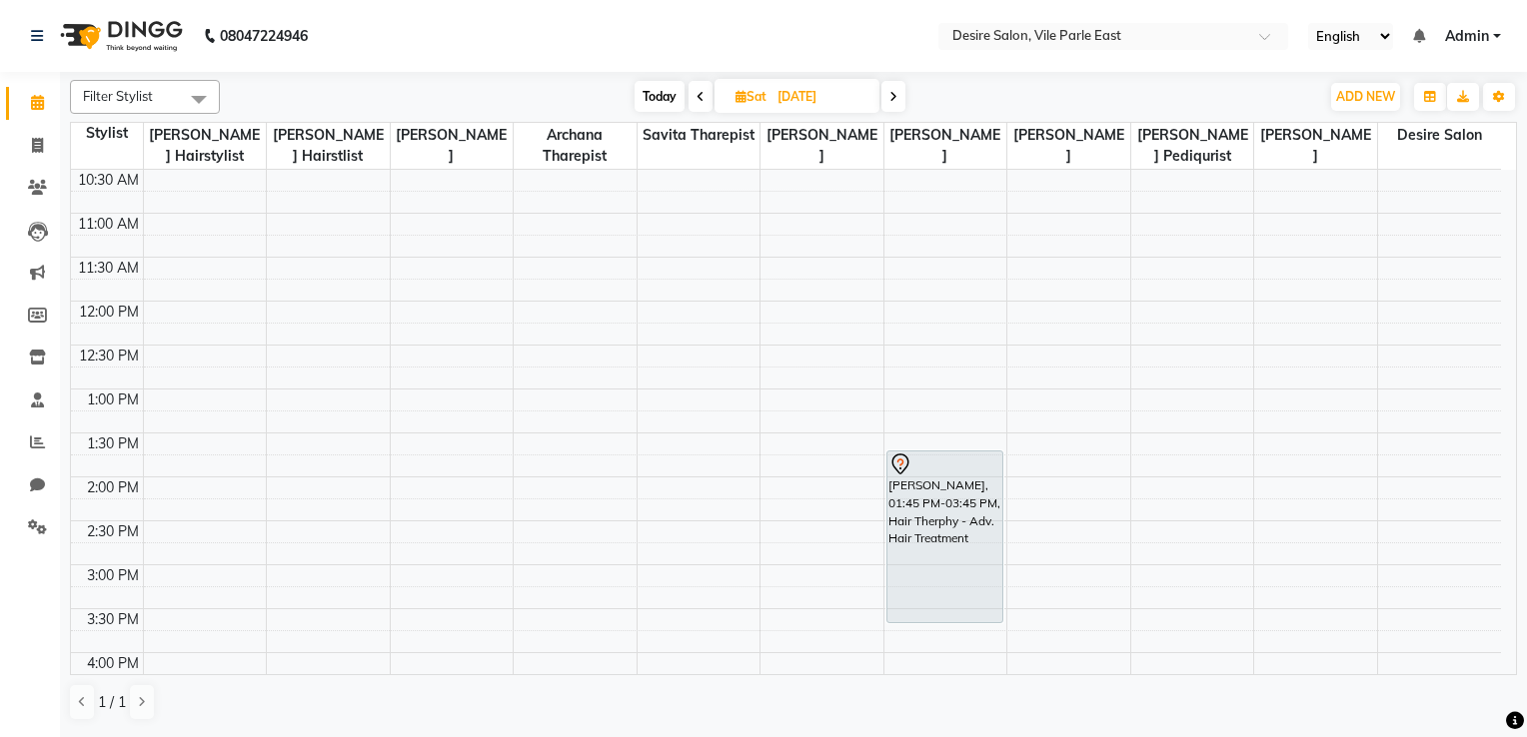
scroll to position [221, 0]
click at [405, 437] on div "8:00 AM 8:30 AM 9:00 AM 9:30 AM 10:00 AM 10:30 AM 11:00 AM 11:30 AM 12:00 PM 12…" at bounding box center [786, 564] width 1430 height 1230
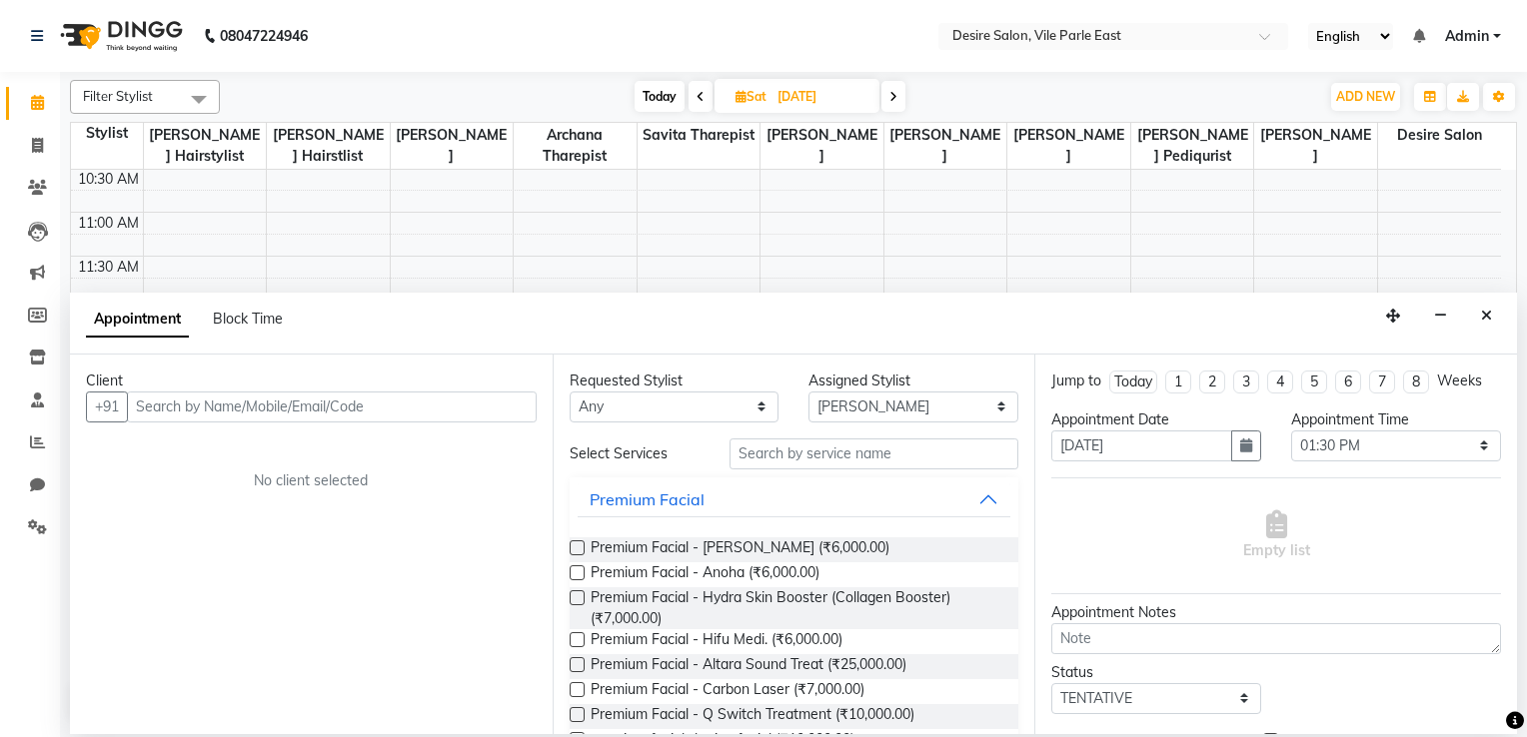
click at [208, 406] on input "text" at bounding box center [332, 407] width 410 height 31
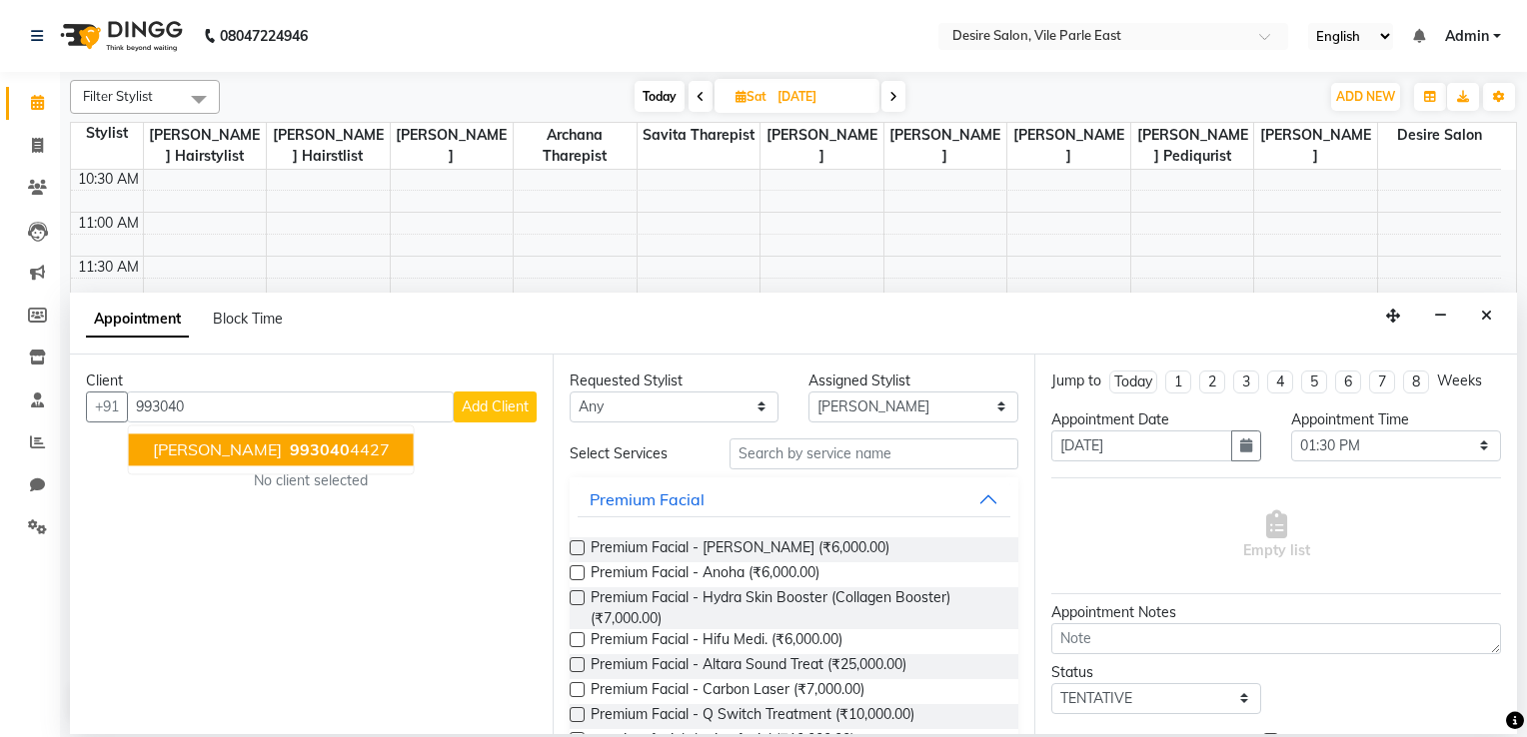
click at [317, 452] on span "993040" at bounding box center [320, 450] width 60 height 20
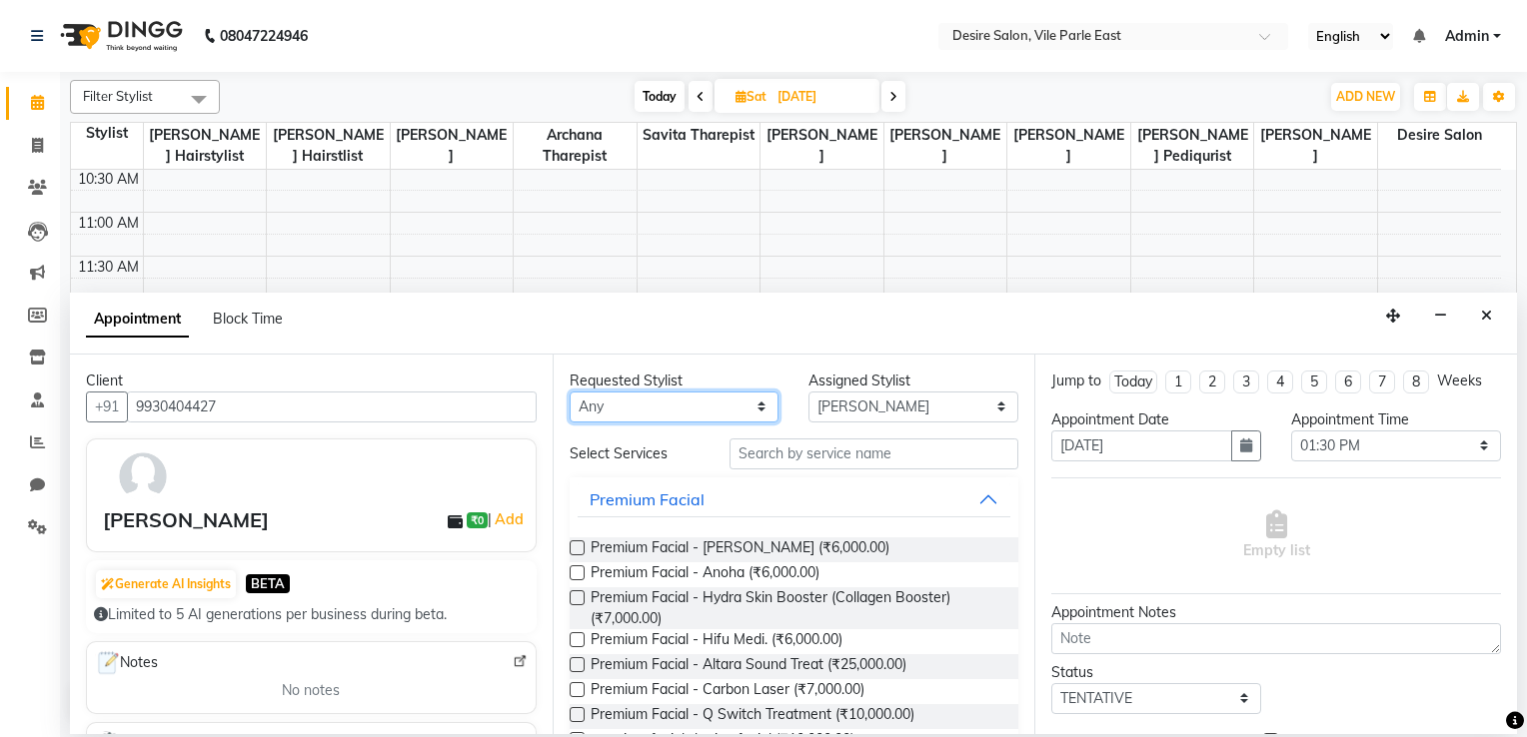
click at [754, 402] on select "Any Archana Tharepist Bhavna Pediqurist Bhavna shelke desire salon Jagruti Hair…" at bounding box center [674, 407] width 210 height 31
click at [569, 392] on select "Any Archana Tharepist Bhavna Pediqurist Bhavna shelke desire salon Jagruti Hair…" at bounding box center [674, 407] width 210 height 31
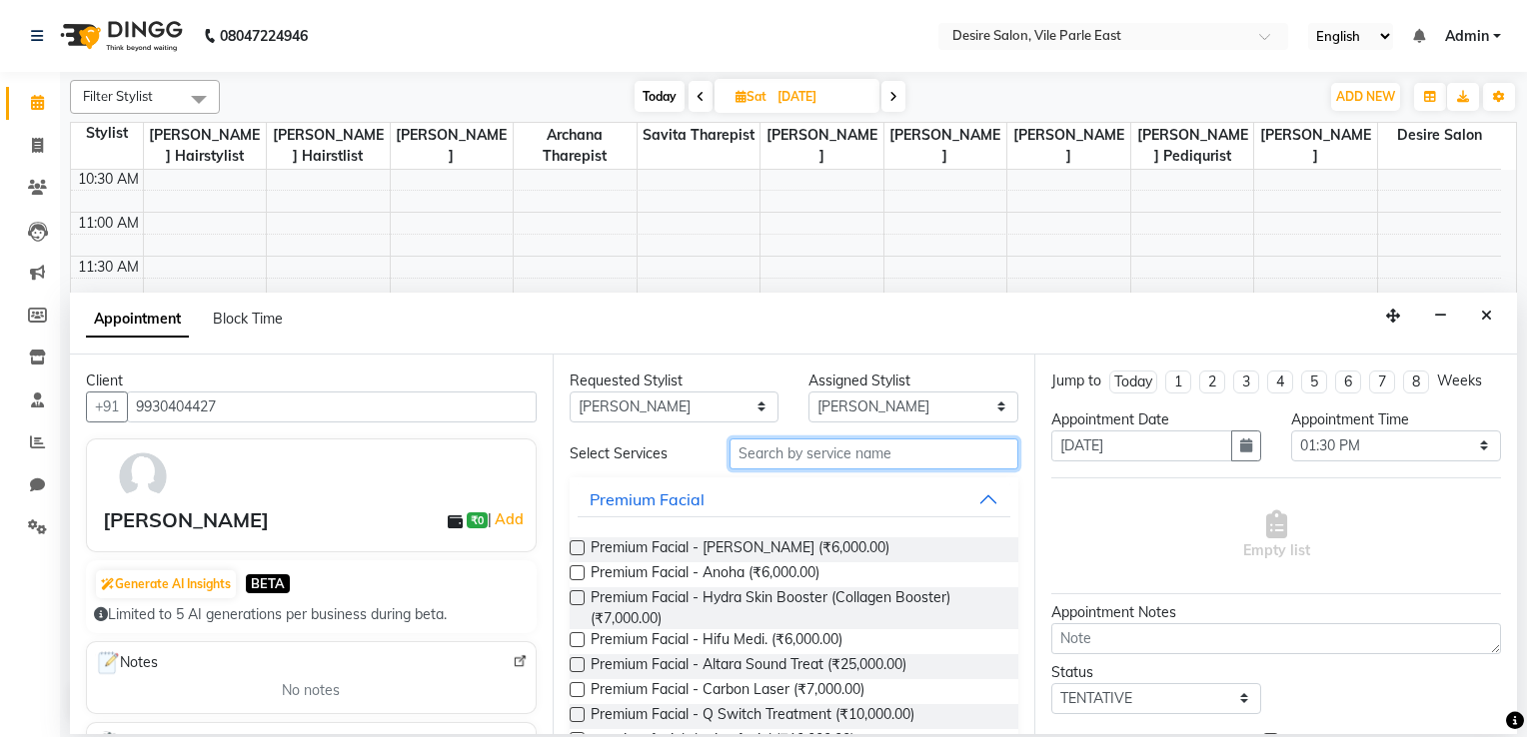
click at [788, 455] on input "text" at bounding box center [874, 454] width 290 height 31
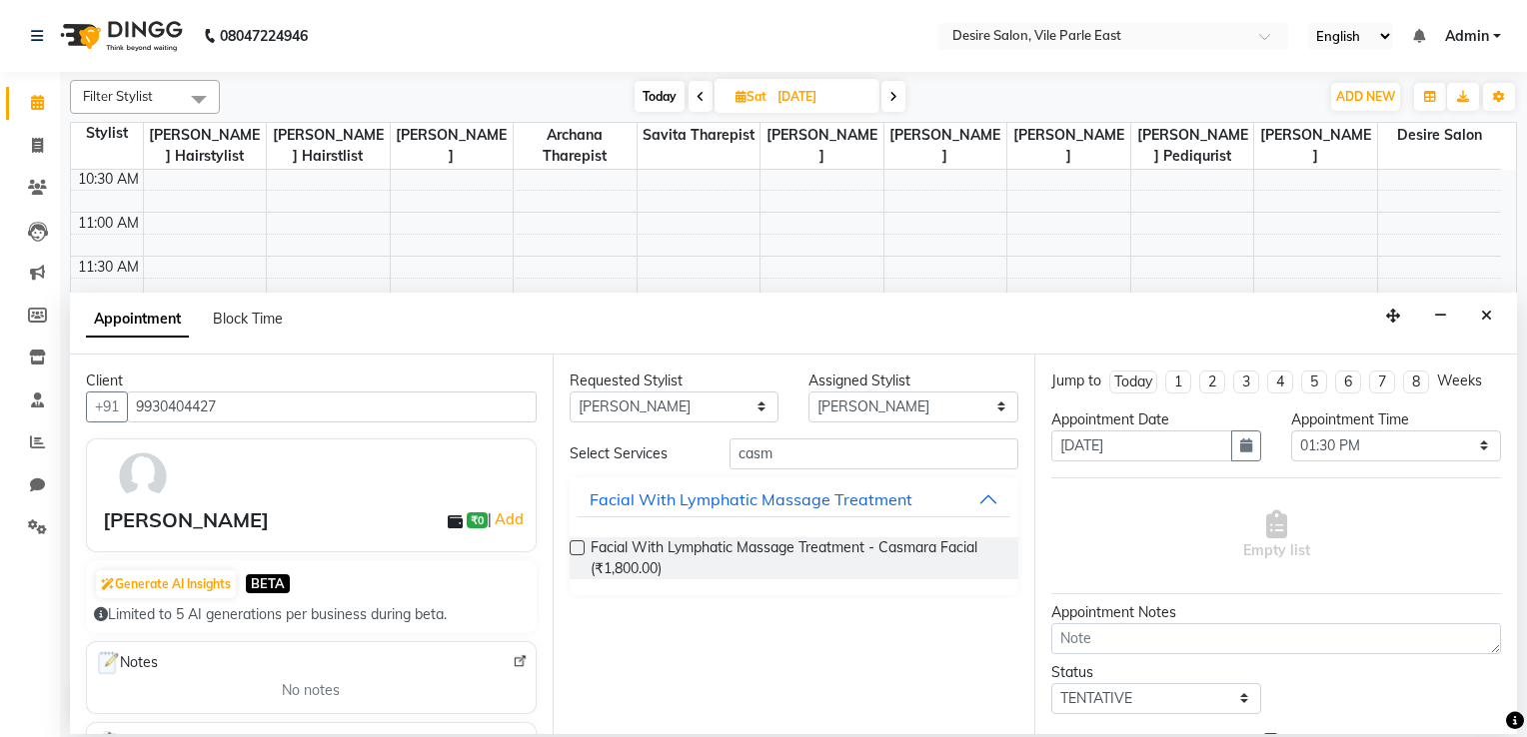
click at [577, 549] on label at bounding box center [576, 547] width 15 height 15
click at [577, 549] on input "checkbox" at bounding box center [575, 549] width 13 height 13
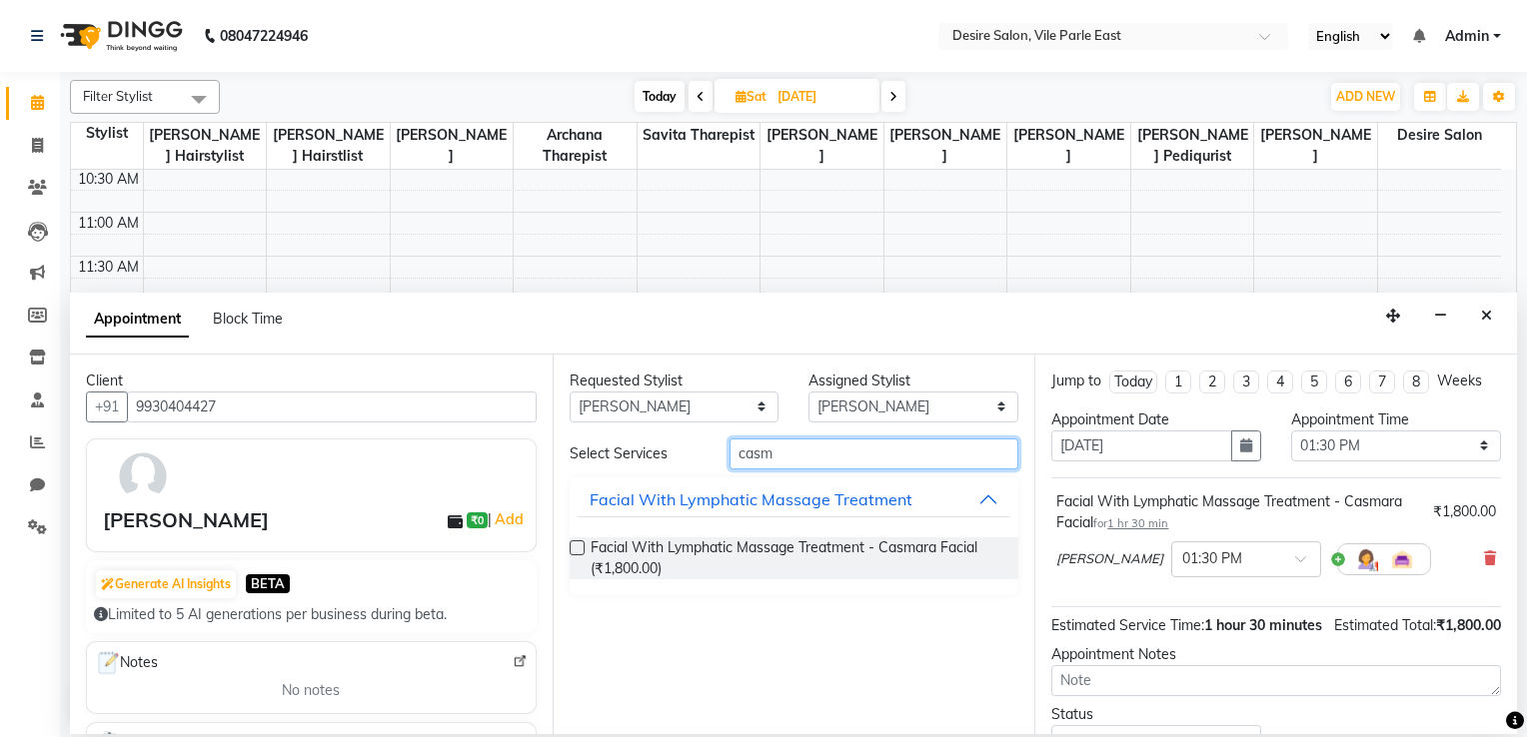
click at [813, 445] on input "casm" at bounding box center [874, 454] width 290 height 31
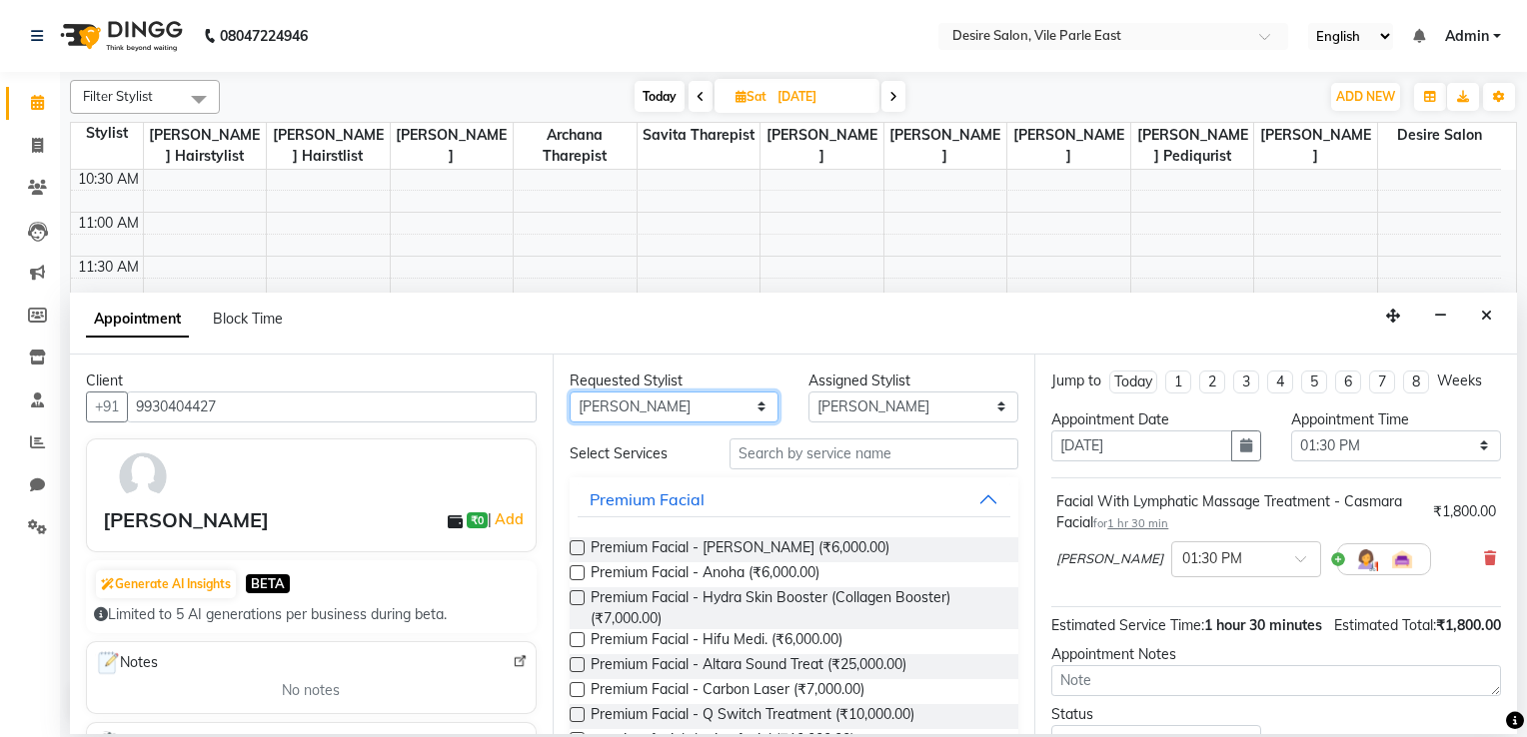
click at [746, 399] on select "Any Archana Tharepist Bhavna Pediqurist Bhavna shelke desire salon Jagruti Hair…" at bounding box center [674, 407] width 210 height 31
click at [569, 392] on select "Any Archana Tharepist Bhavna Pediqurist Bhavna shelke desire salon Jagruti Hair…" at bounding box center [674, 407] width 210 height 31
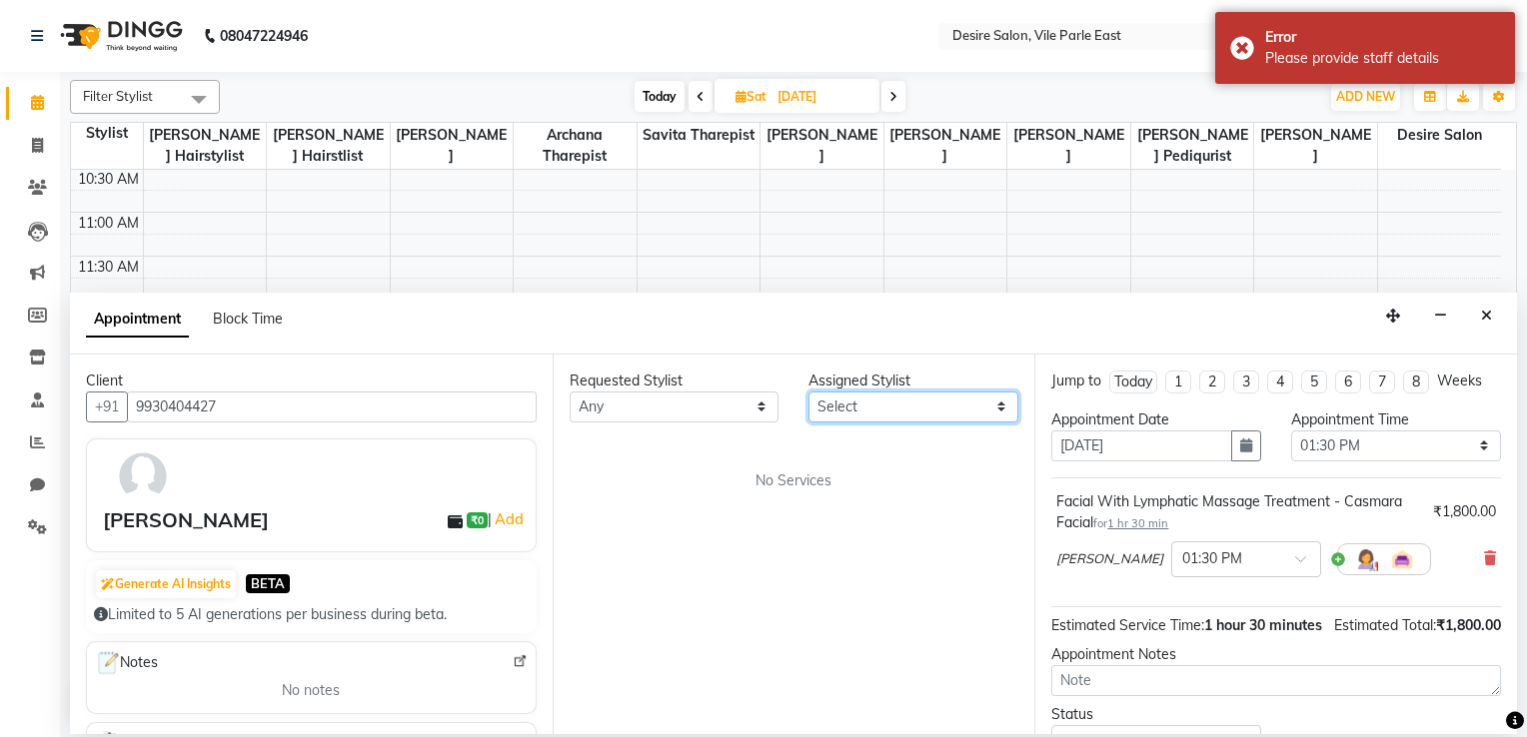
click at [998, 402] on select "Select Archana Tharepist Bhavna Pediqurist Bhavna shelke desire salon Jagruti H…" at bounding box center [913, 407] width 210 height 31
click at [808, 392] on select "Select Archana Tharepist Bhavna Pediqurist Bhavna shelke desire salon Jagruti H…" at bounding box center [913, 407] width 210 height 31
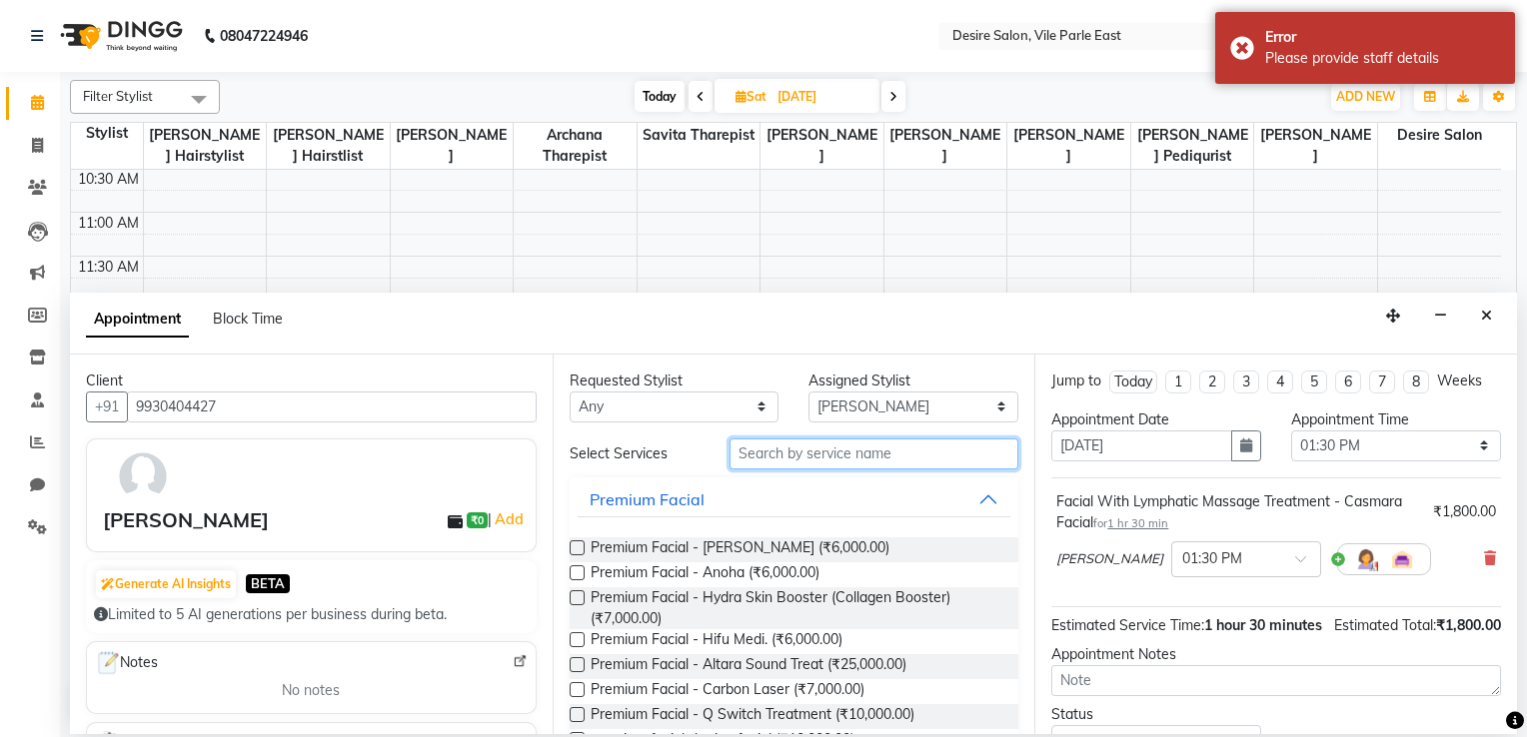
click at [794, 462] on input "text" at bounding box center [874, 454] width 290 height 31
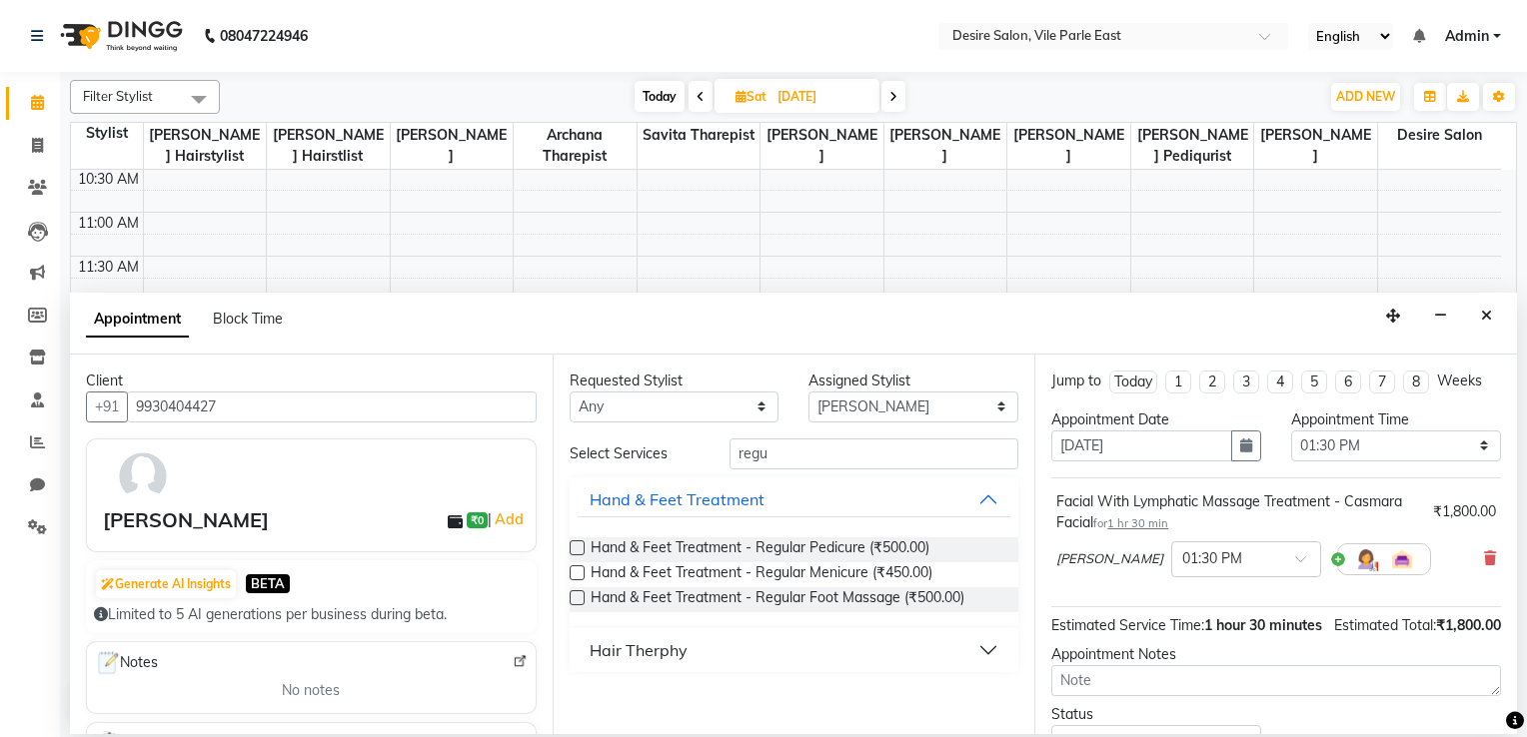
click at [578, 547] on label at bounding box center [576, 547] width 15 height 15
click at [578, 547] on input "checkbox" at bounding box center [575, 549] width 13 height 13
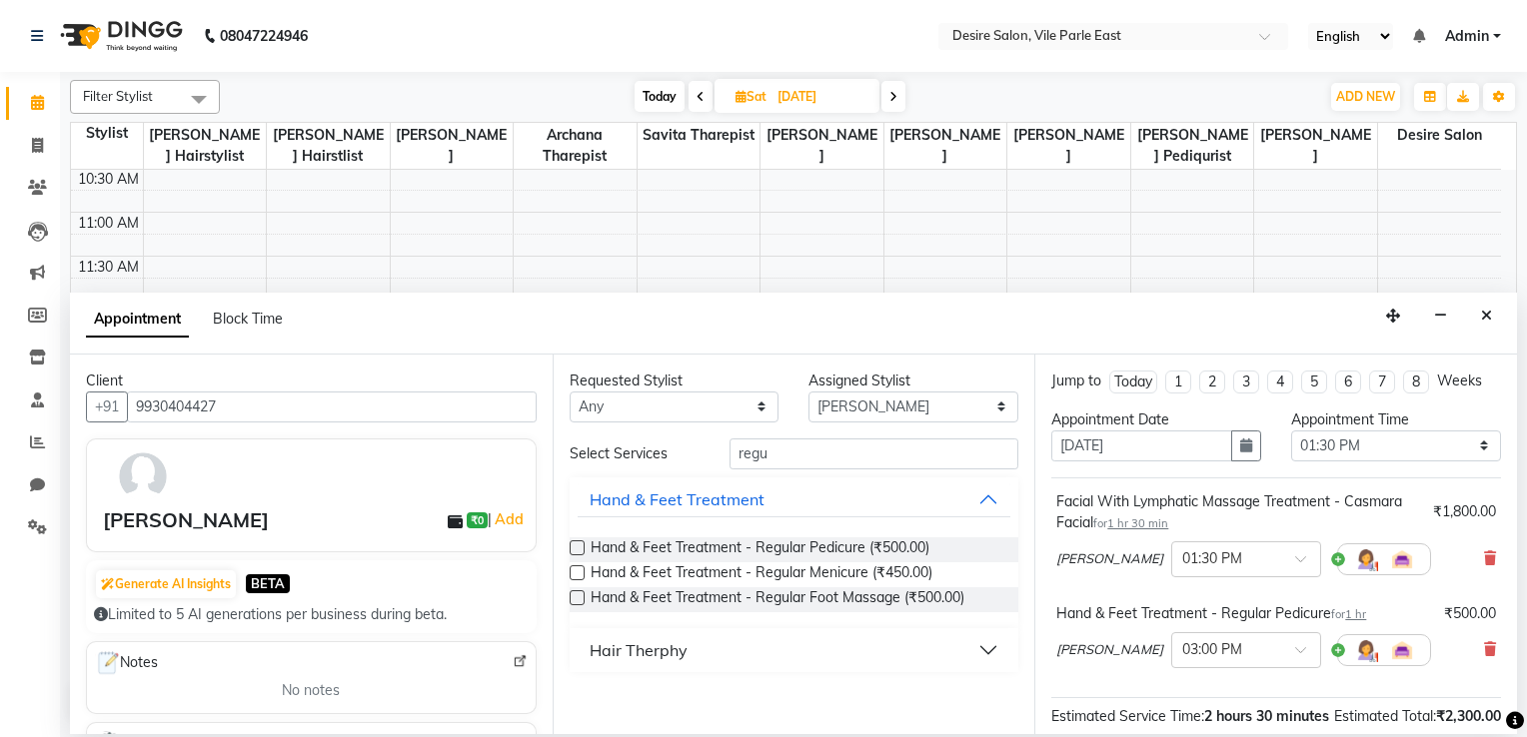
click at [574, 569] on label at bounding box center [576, 572] width 15 height 15
click at [574, 569] on input "checkbox" at bounding box center [575, 574] width 13 height 13
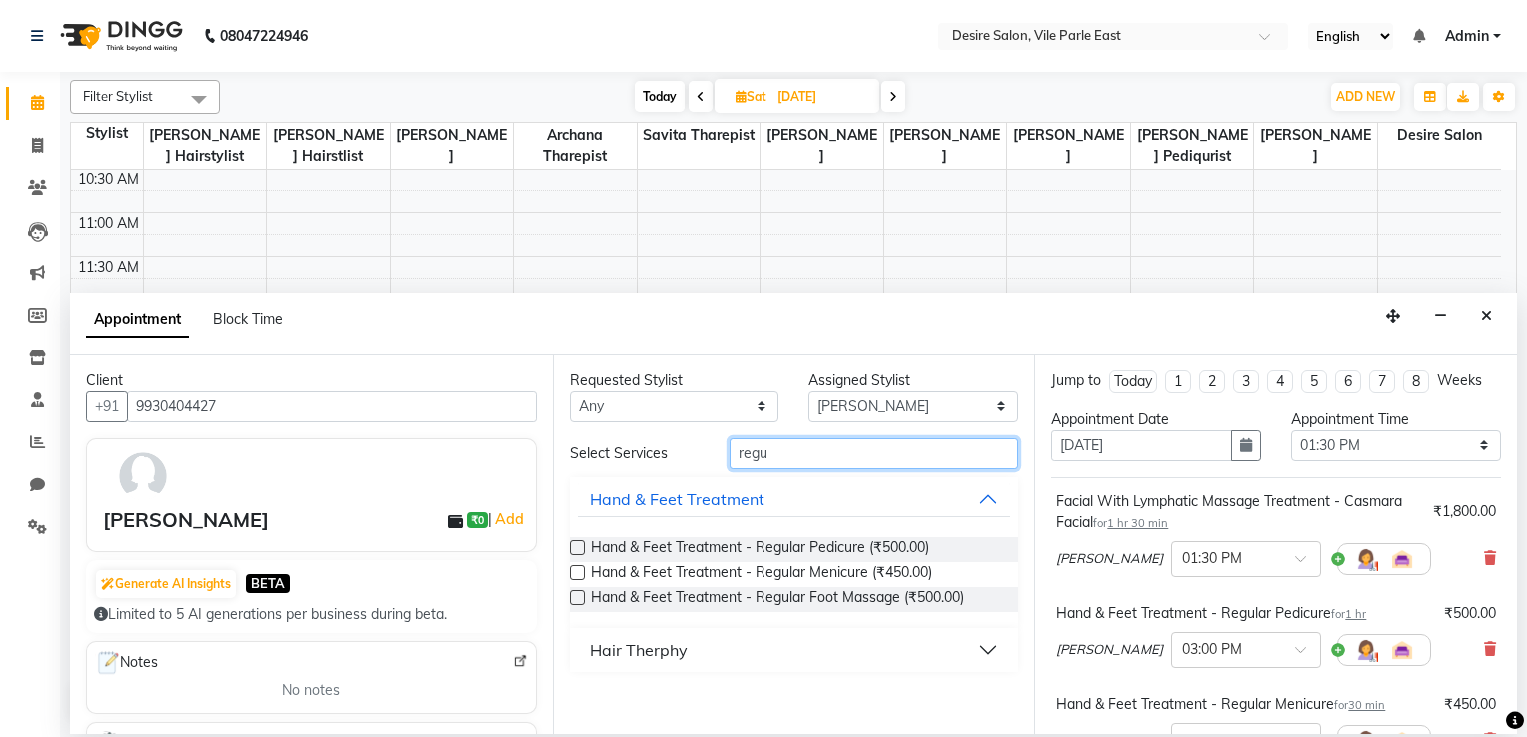
click at [779, 444] on input "regu" at bounding box center [874, 454] width 290 height 31
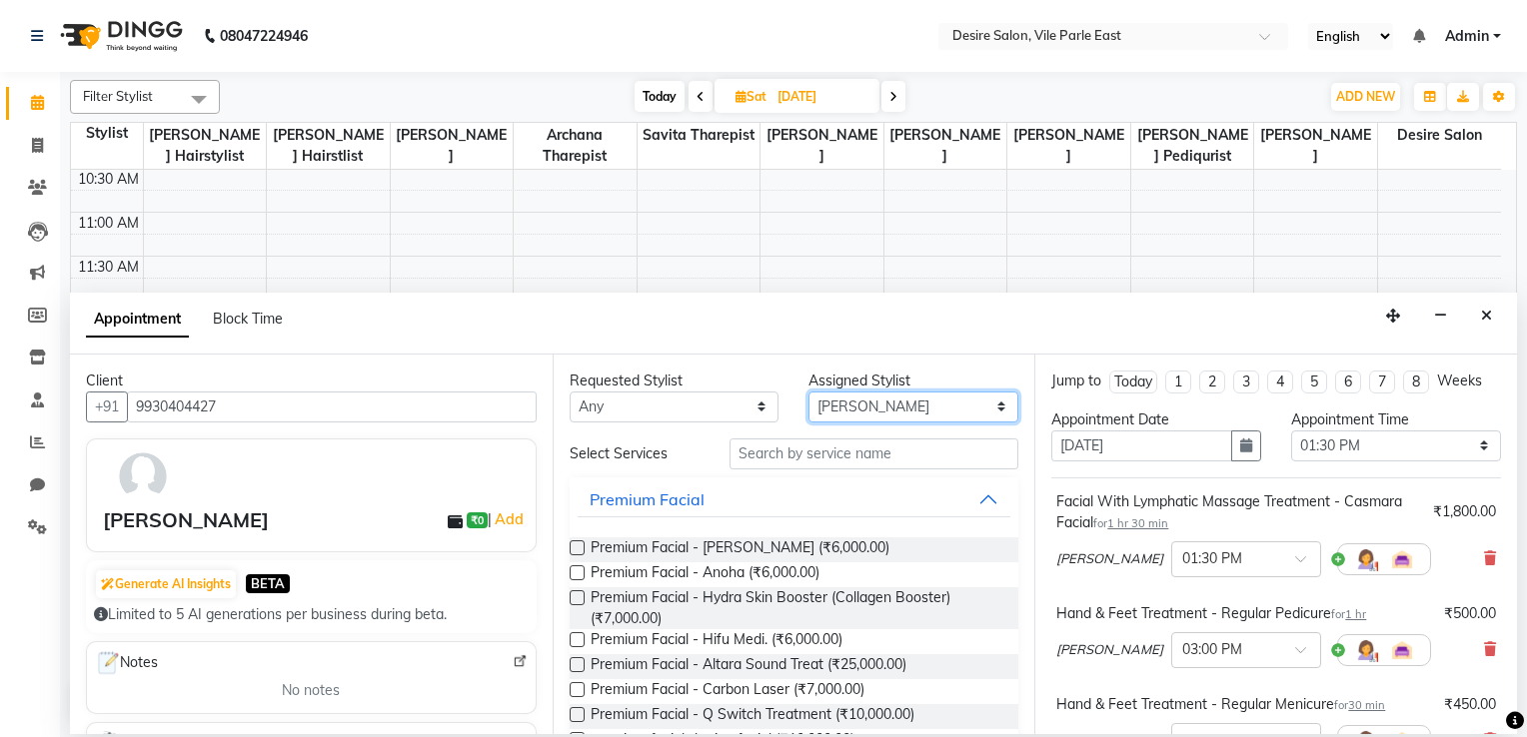
click at [991, 410] on select "Select Archana Tharepist Bhavna Pediqurist Bhavna shelke desire salon Jagruti H…" at bounding box center [913, 407] width 210 height 31
click at [808, 392] on select "Select Archana Tharepist Bhavna Pediqurist Bhavna shelke desire salon Jagruti H…" at bounding box center [913, 407] width 210 height 31
click at [767, 450] on input "text" at bounding box center [874, 454] width 290 height 31
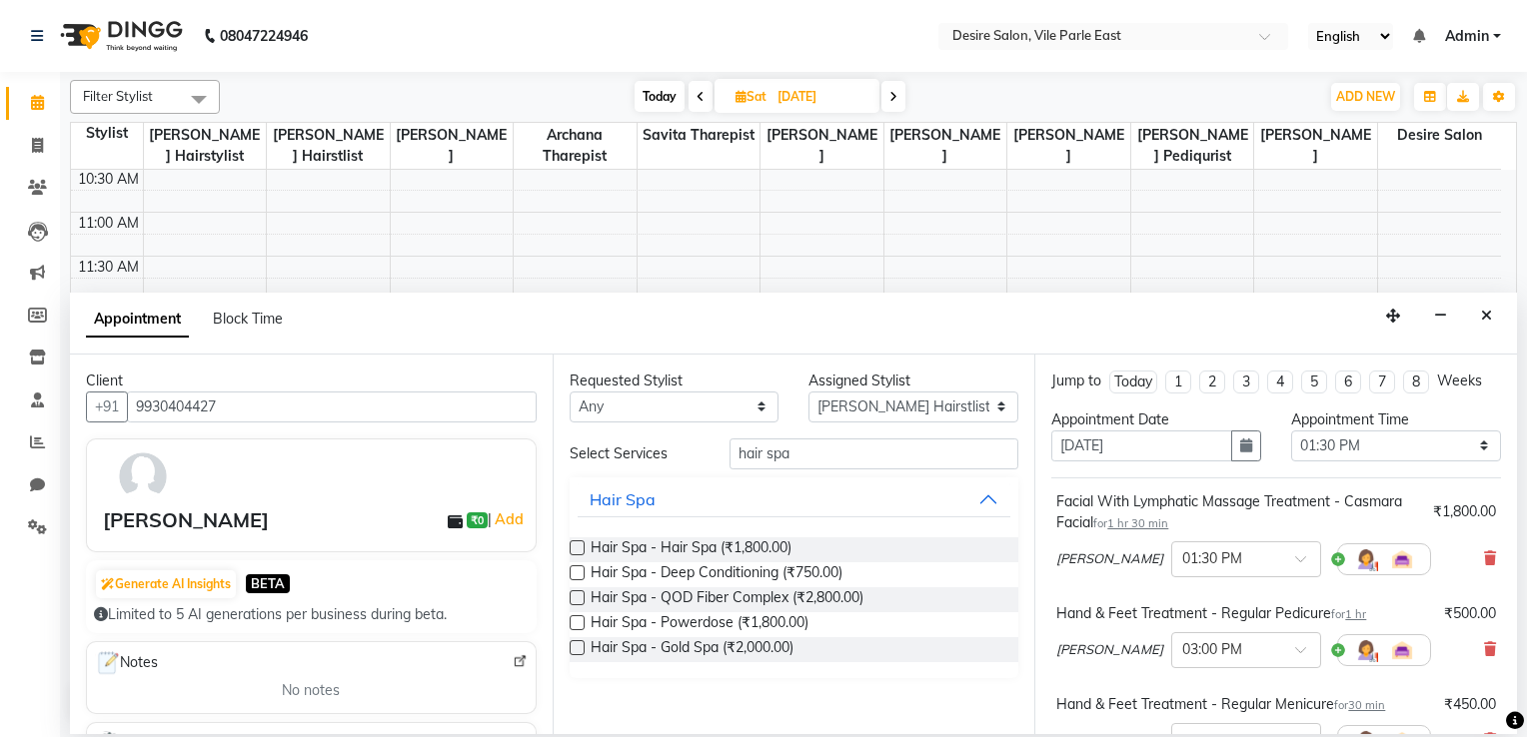
click at [571, 549] on label at bounding box center [576, 547] width 15 height 15
click at [571, 549] on input "checkbox" at bounding box center [575, 549] width 13 height 13
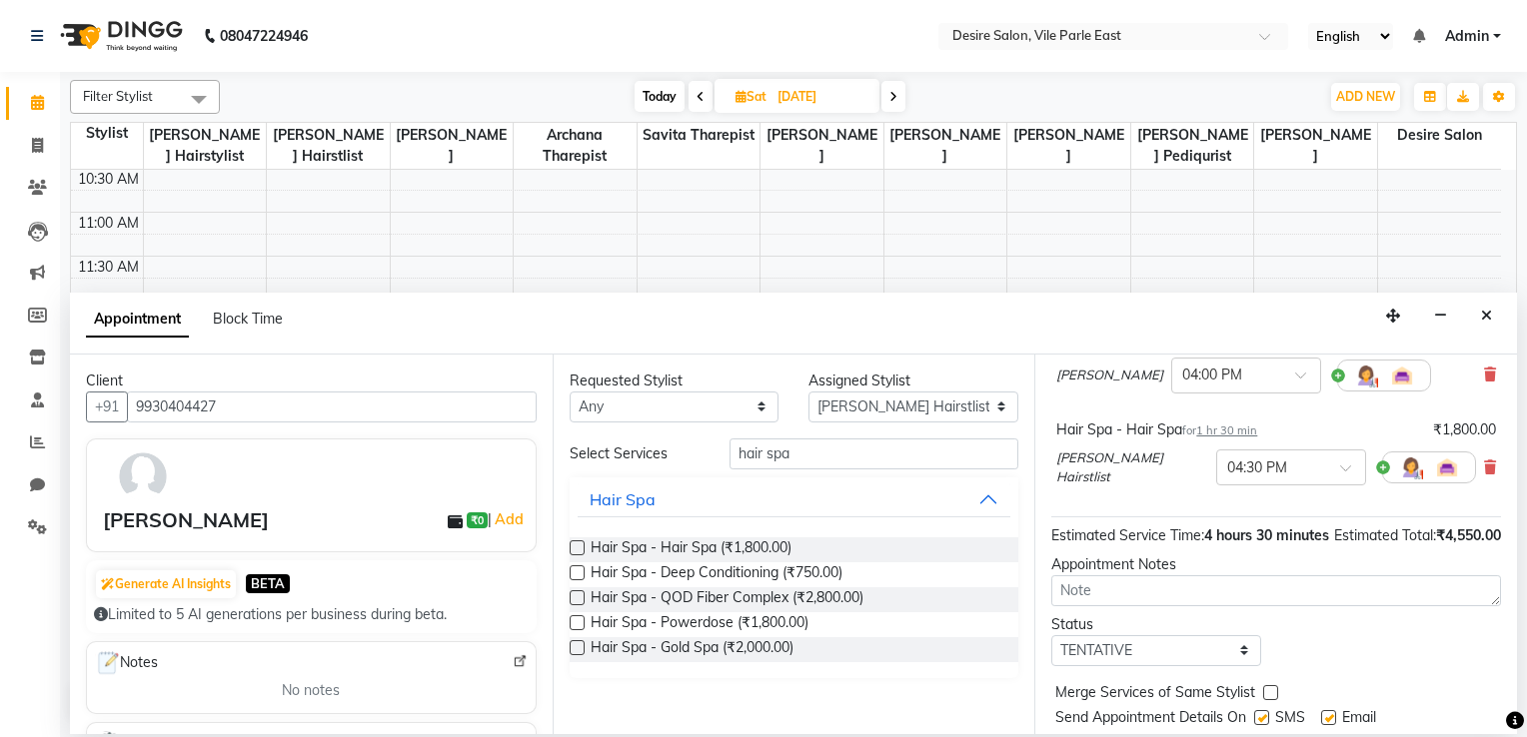
scroll to position [440, 0]
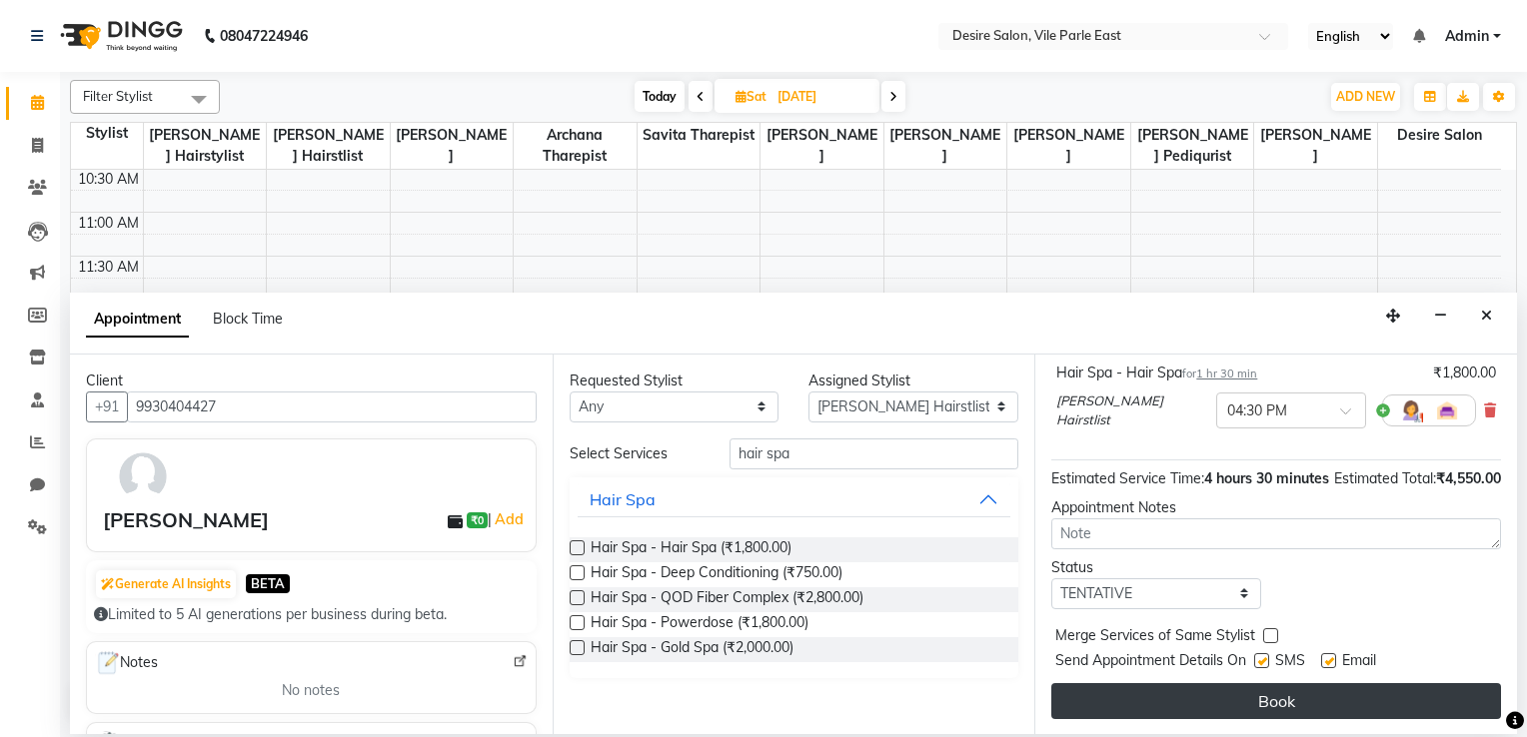
click at [1056, 589] on button "Book" at bounding box center [1276, 701] width 450 height 36
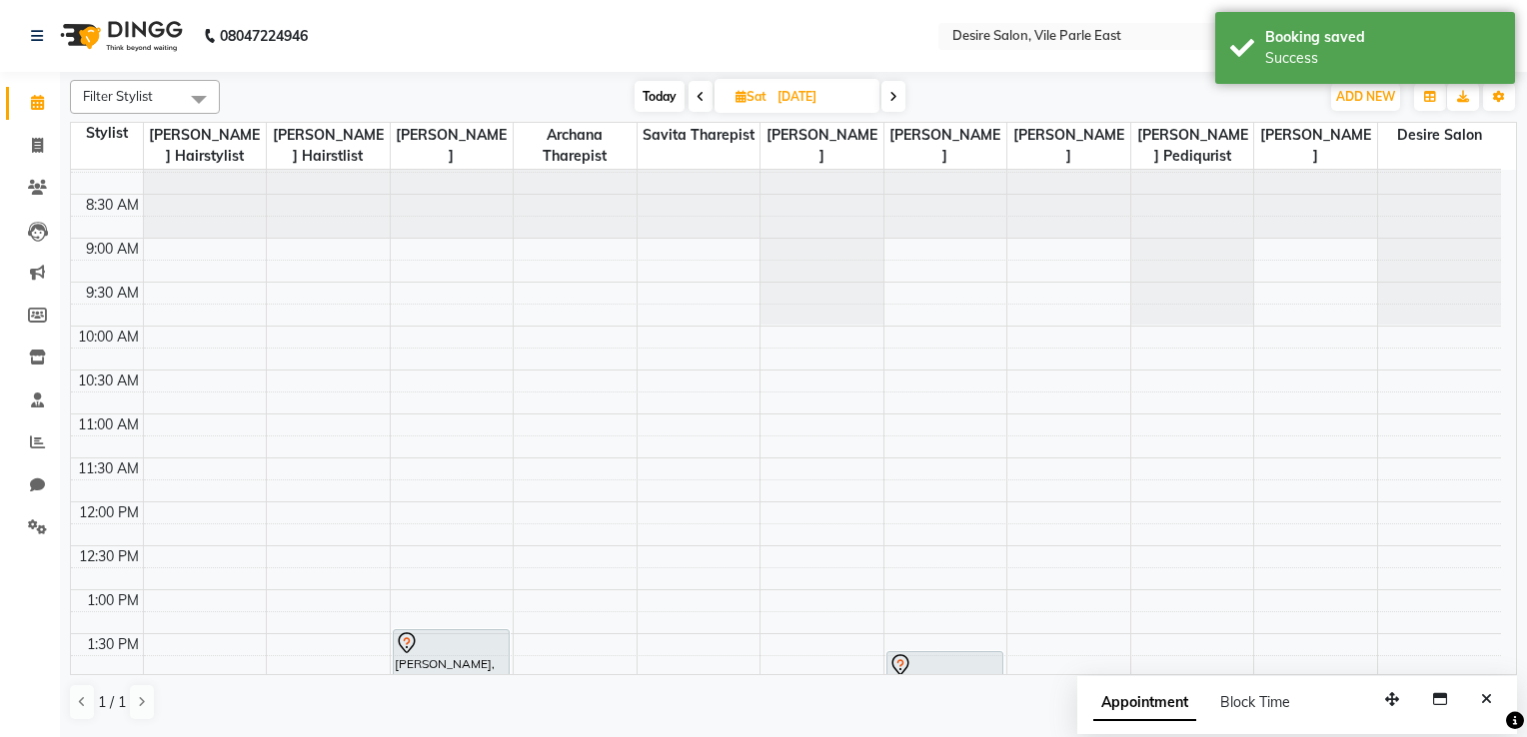
scroll to position [1, 0]
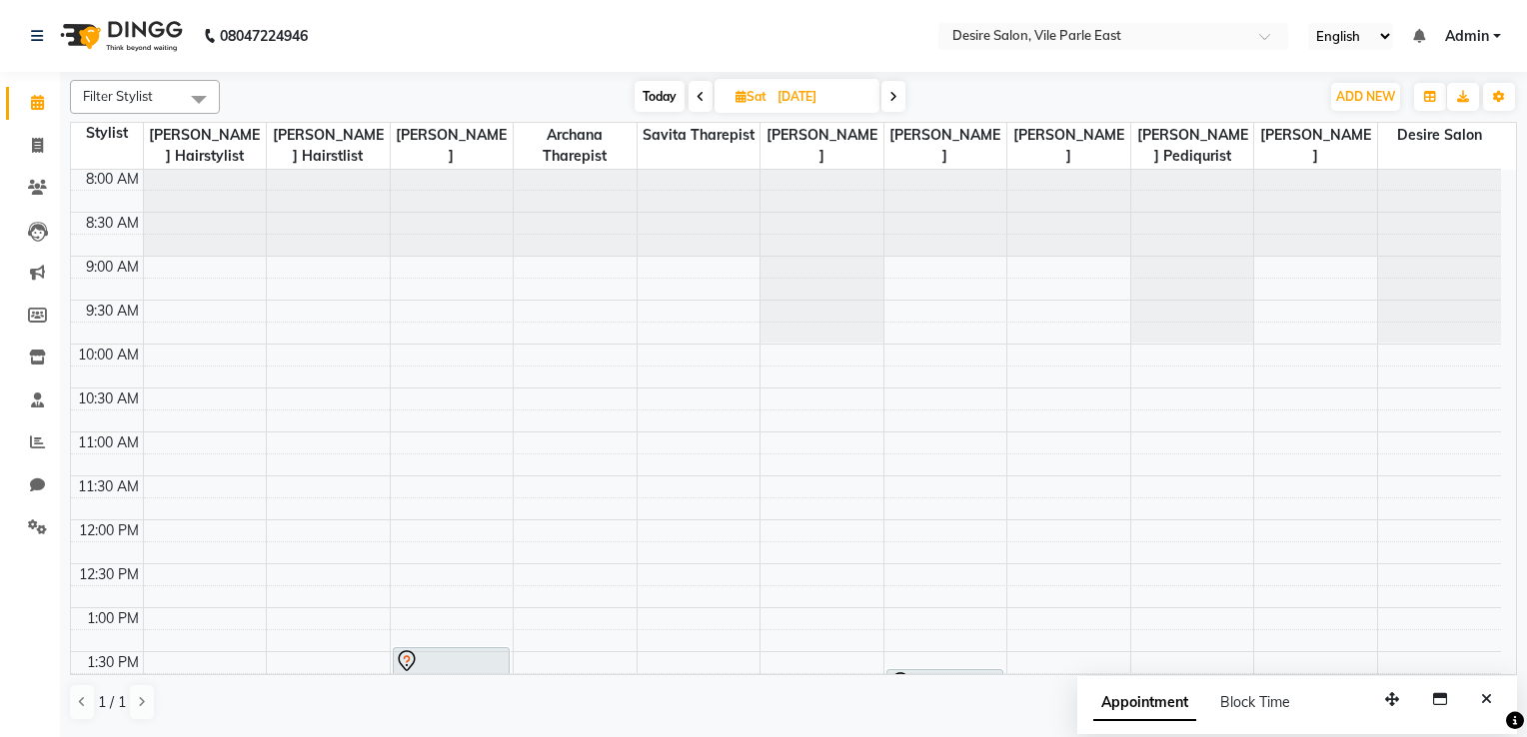
click at [665, 94] on span "Today" at bounding box center [659, 96] width 50 height 31
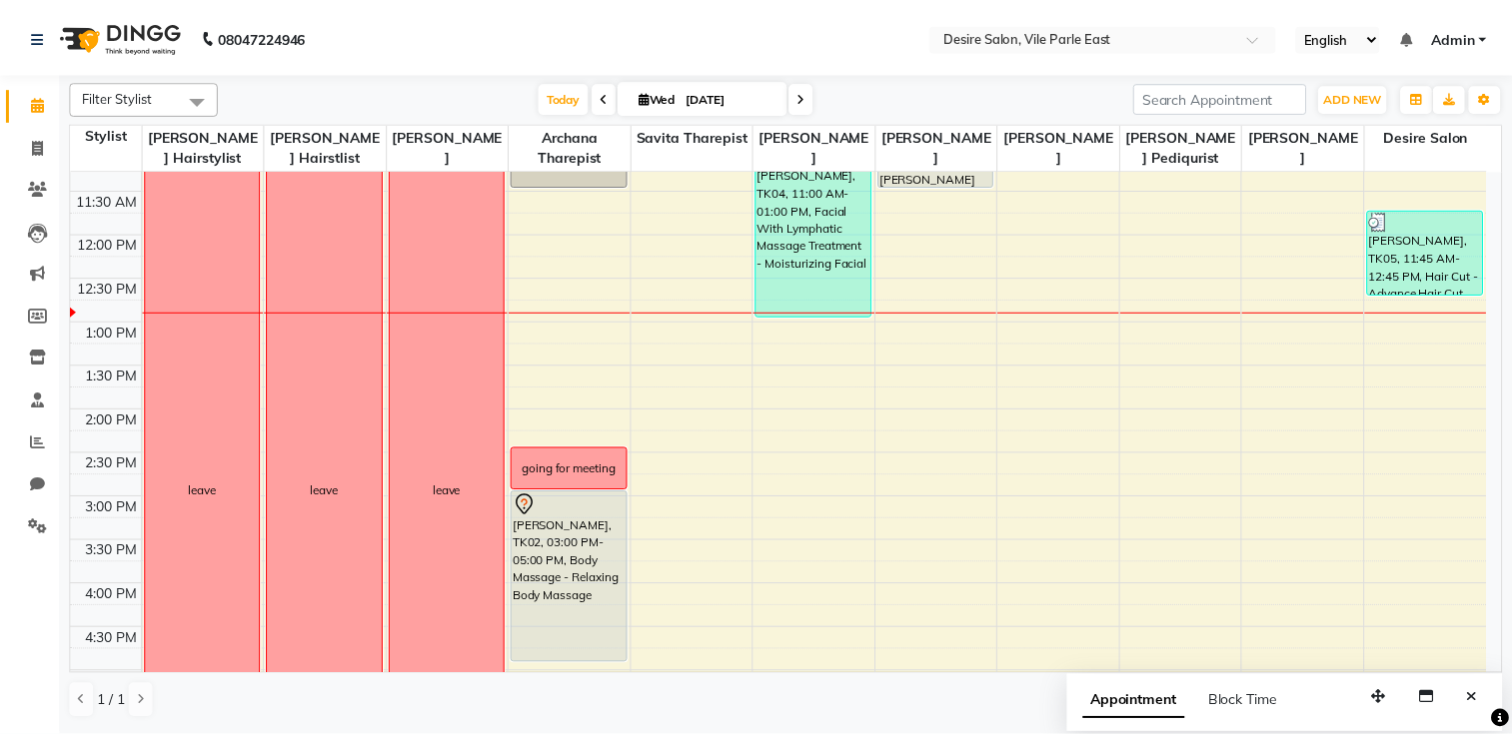
scroll to position [396, 0]
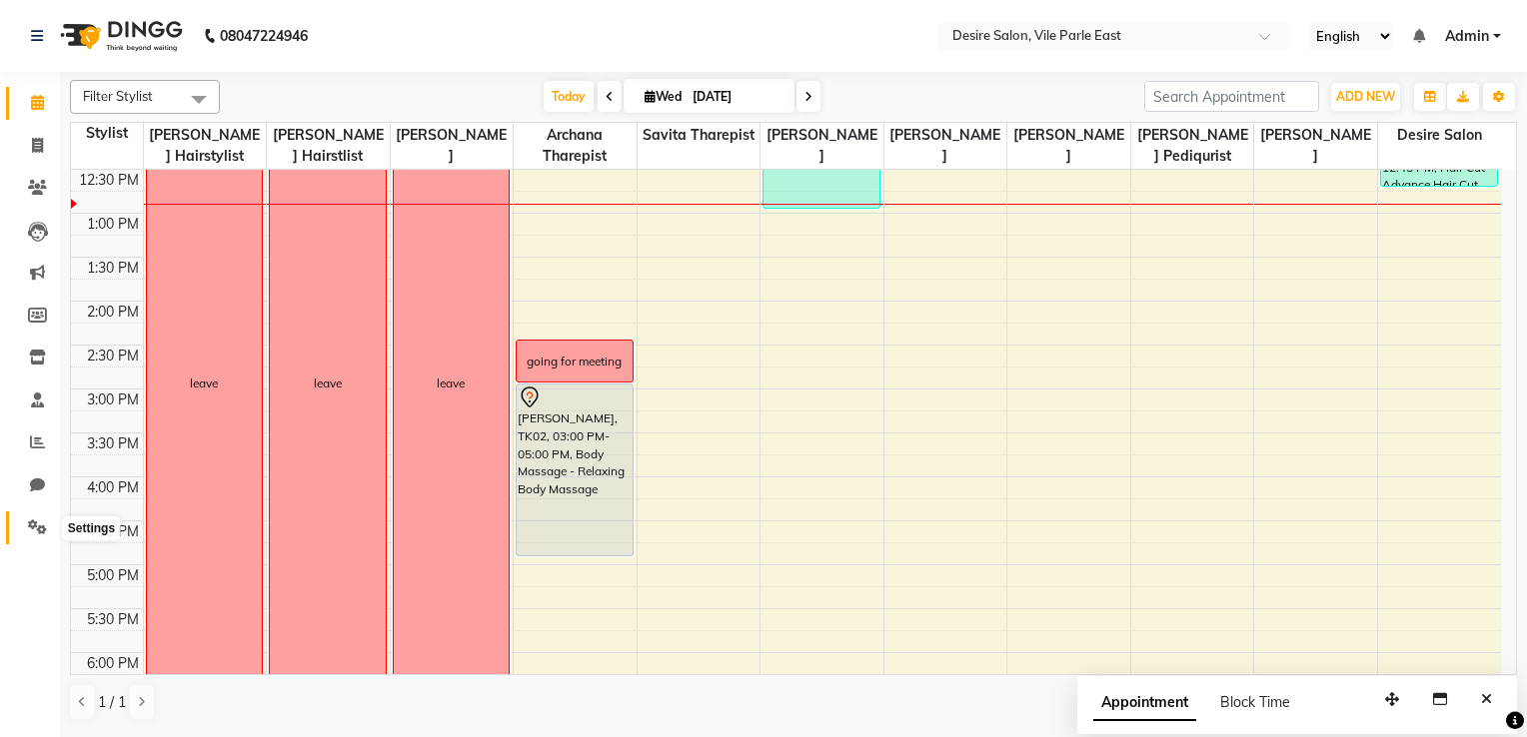
click at [40, 525] on icon at bounding box center [37, 527] width 19 height 15
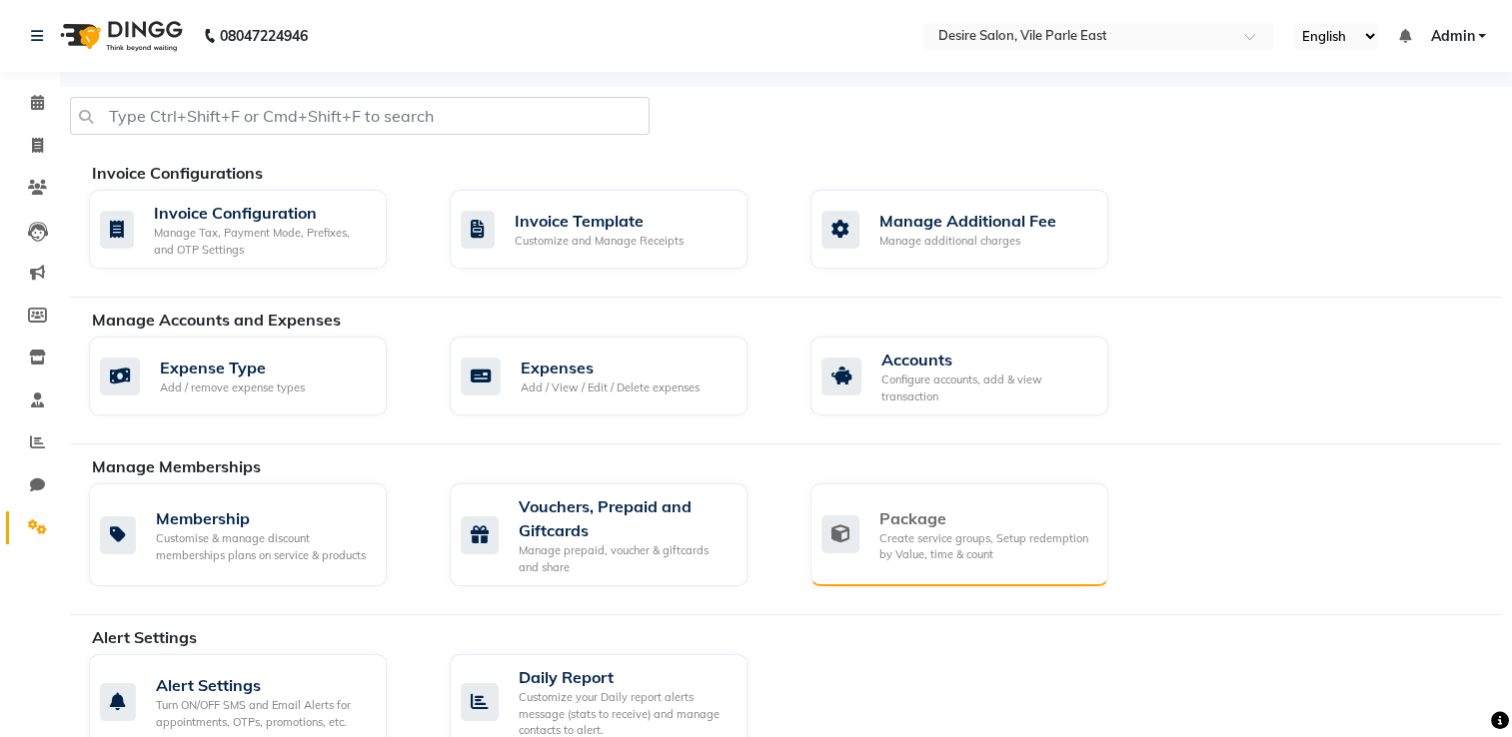
click at [987, 560] on div "Create service groups, Setup redemption by Value, time & count" at bounding box center [985, 546] width 213 height 33
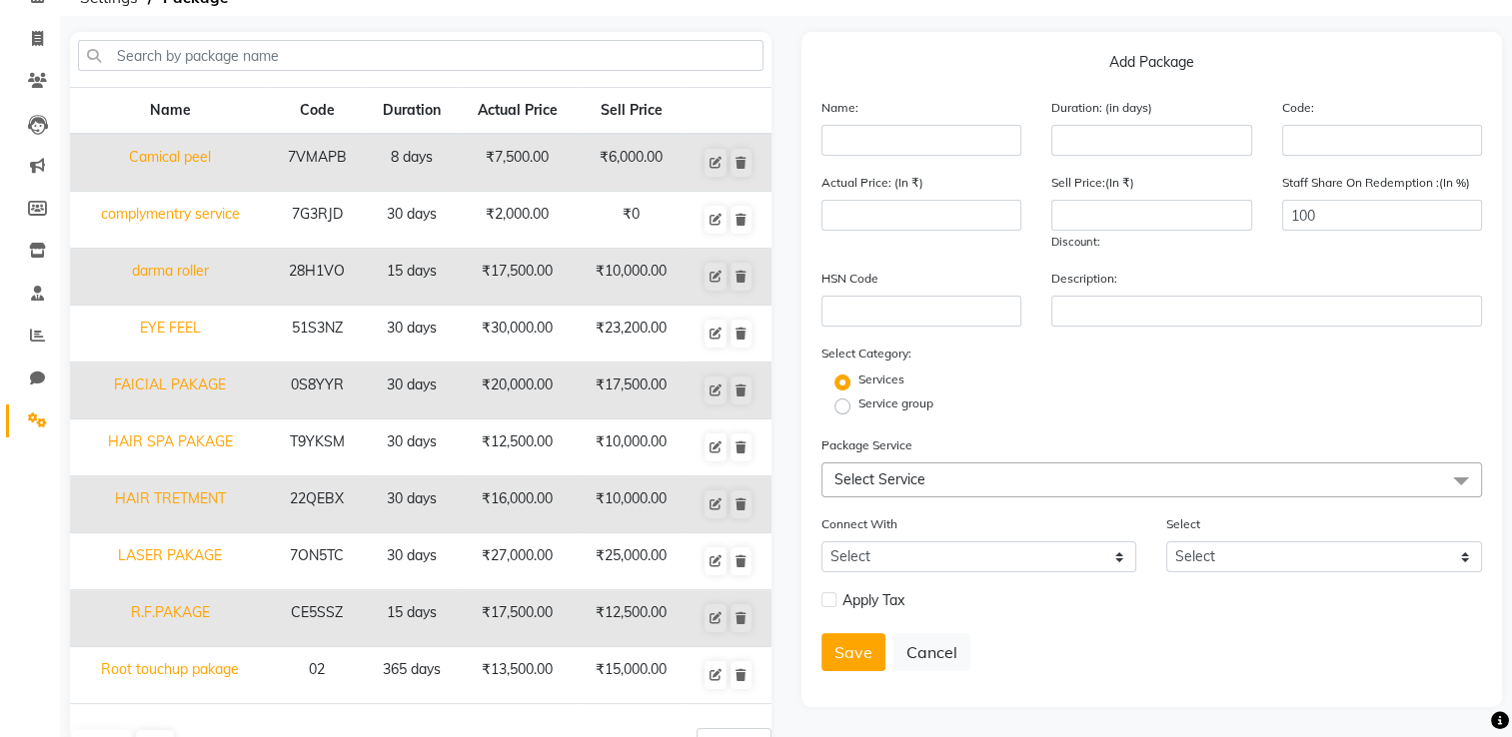
scroll to position [124, 0]
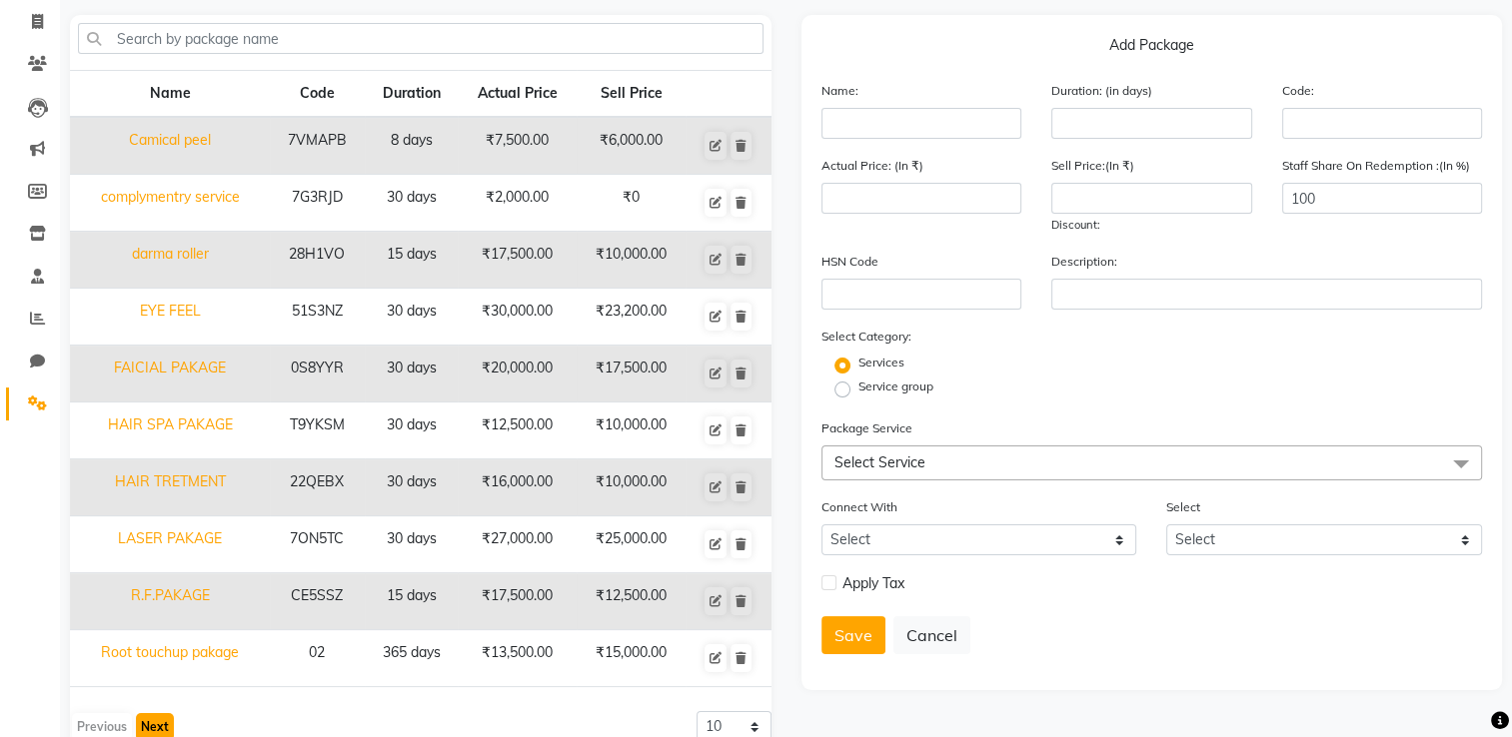
click at [147, 589] on button "Next" at bounding box center [155, 727] width 38 height 28
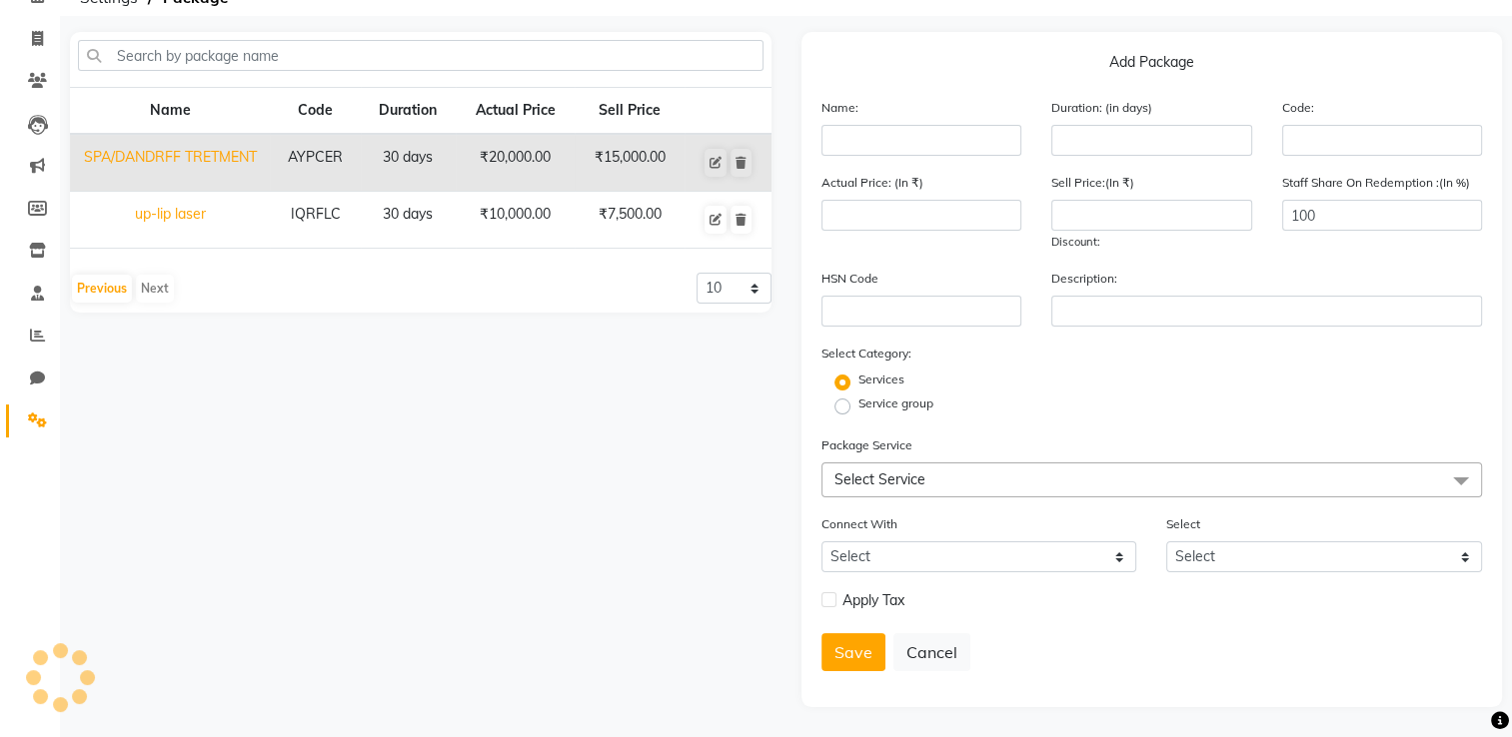
scroll to position [113, 0]
click at [884, 139] on input "text" at bounding box center [921, 140] width 201 height 31
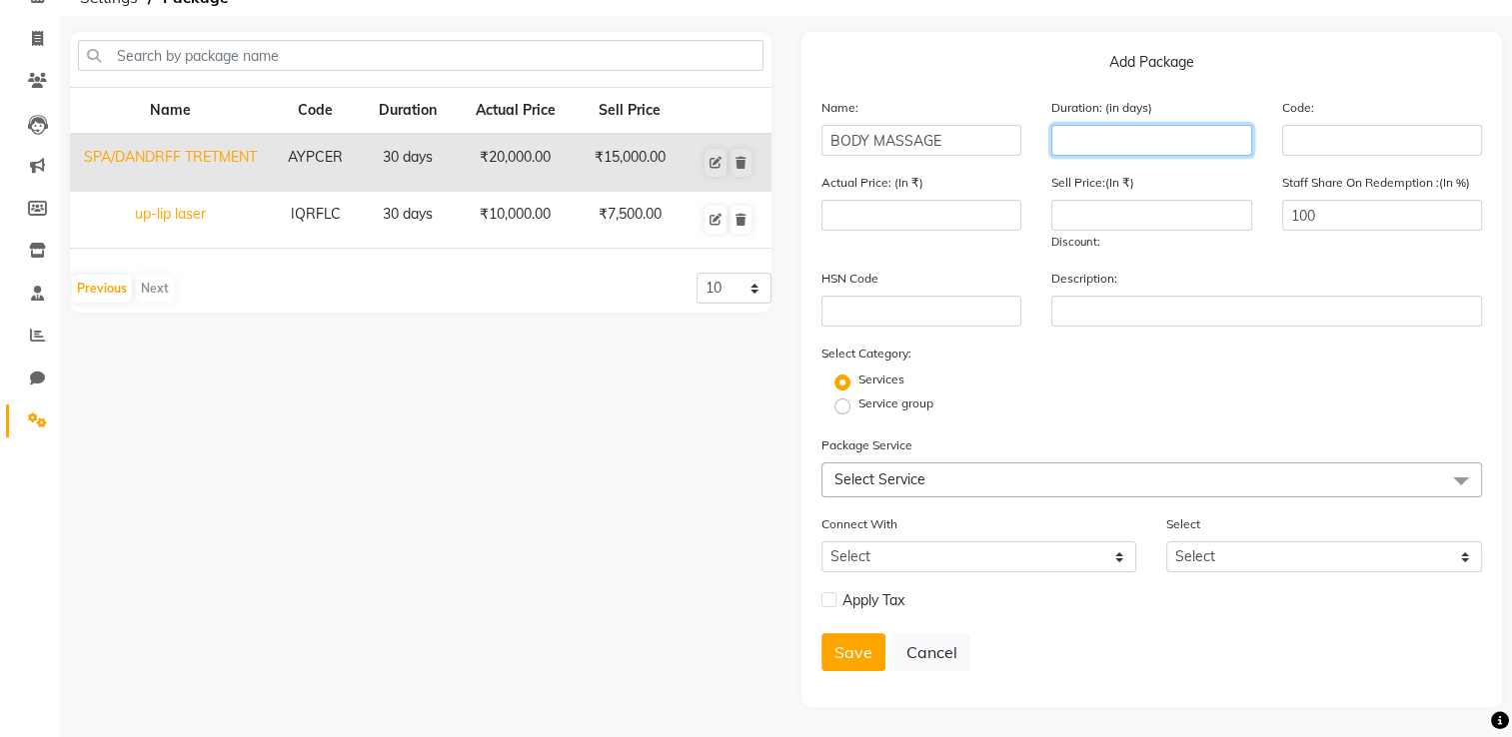
click at [1056, 125] on input "number" at bounding box center [1151, 140] width 201 height 31
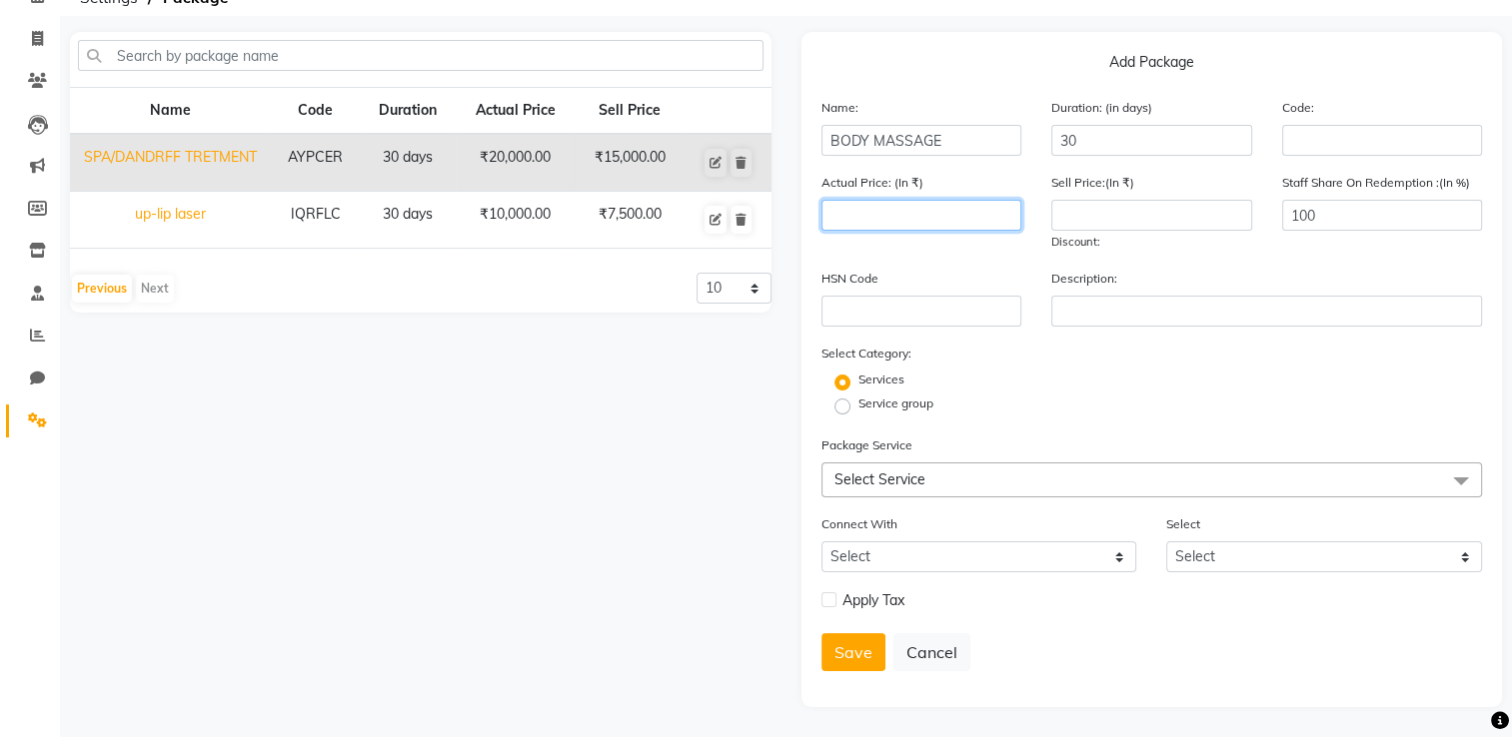
click at [935, 212] on input "number" at bounding box center [921, 215] width 201 height 31
click at [1056, 211] on input "number" at bounding box center [1151, 215] width 201 height 31
click at [1056, 475] on span at bounding box center [1461, 482] width 40 height 38
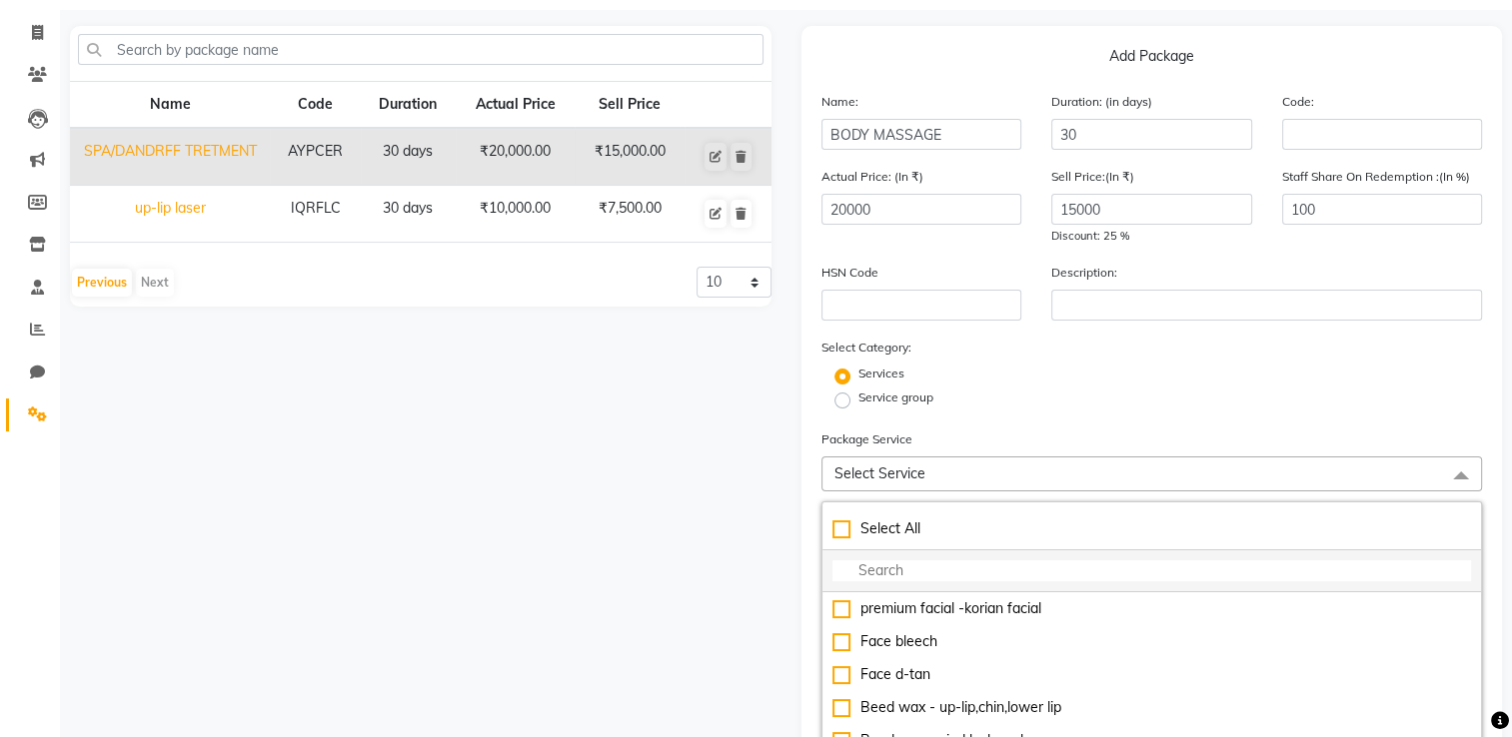
click at [951, 581] on input "multiselect-search" at bounding box center [1151, 570] width 639 height 21
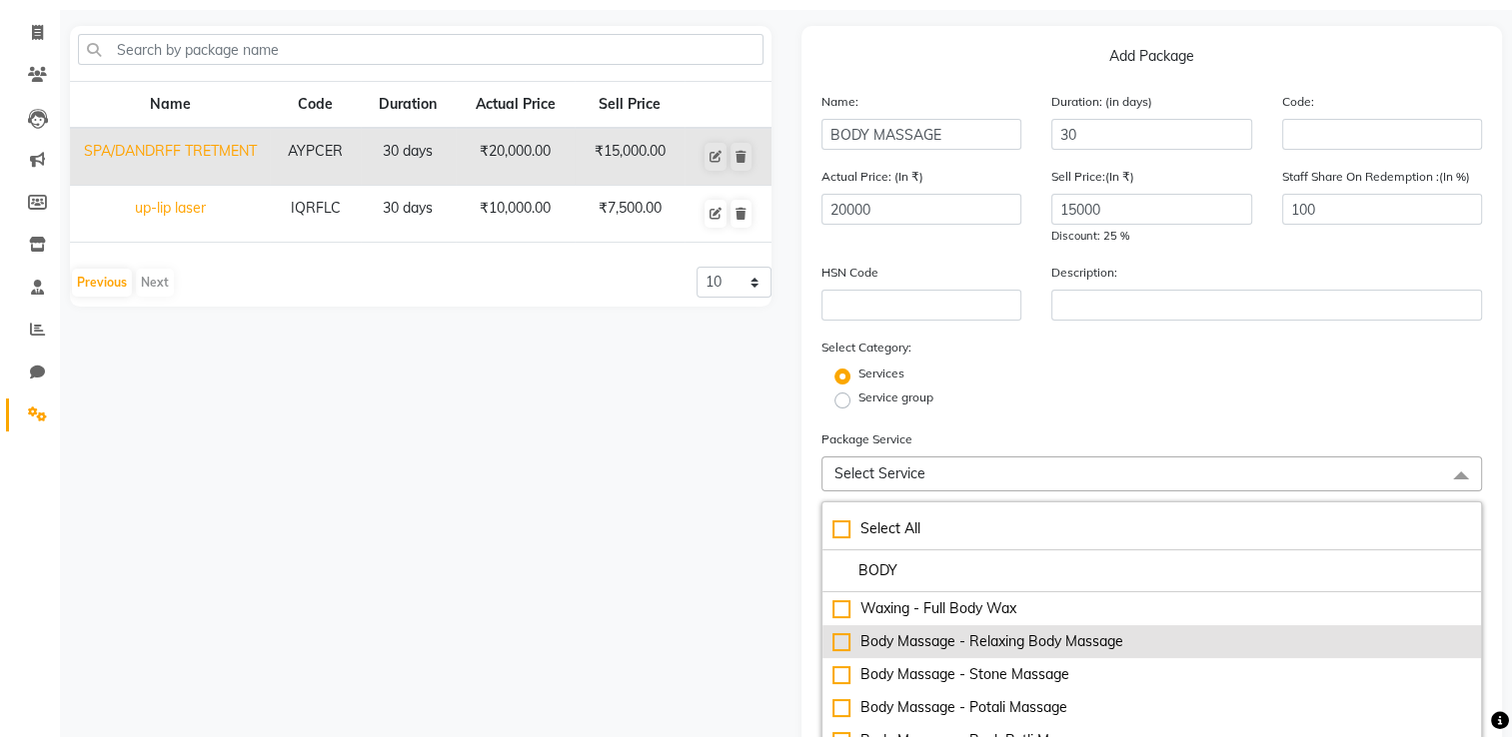
click at [839, 589] on div "Body Massage - Relaxing Body Massage" at bounding box center [1151, 641] width 639 height 21
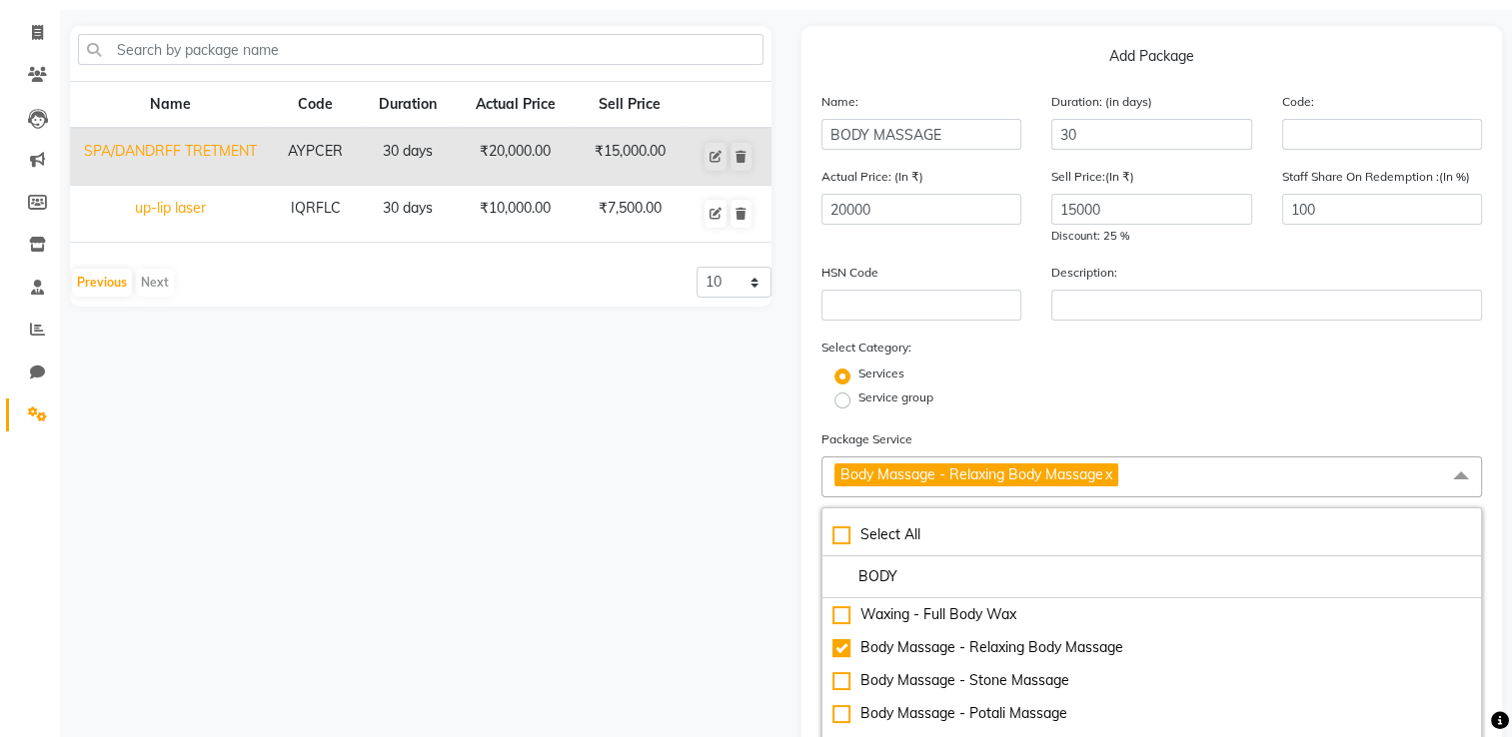
click at [1056, 473] on span "Body Massage - Relaxing Body Massage x" at bounding box center [1151, 477] width 661 height 41
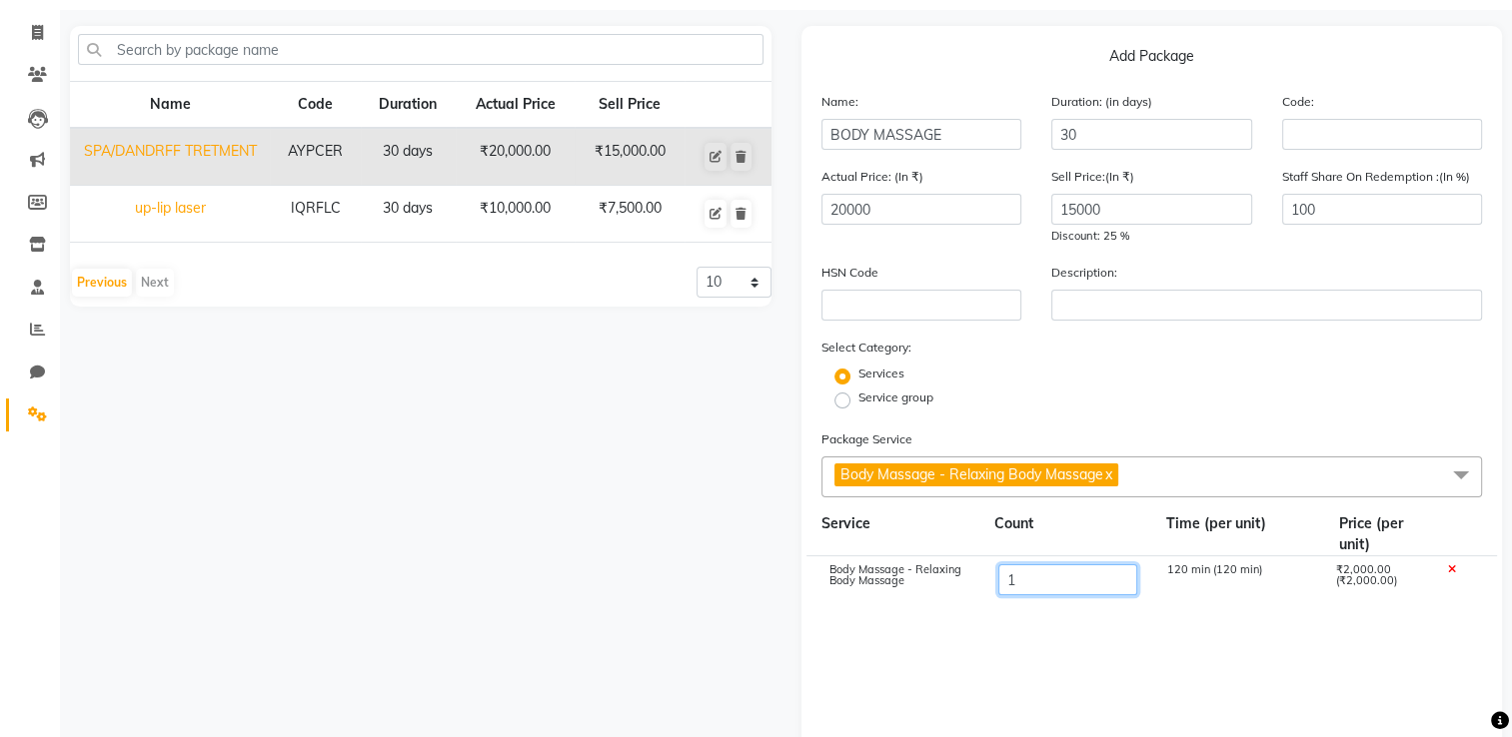
click at [1056, 581] on input "1" at bounding box center [1066, 579] width 139 height 31
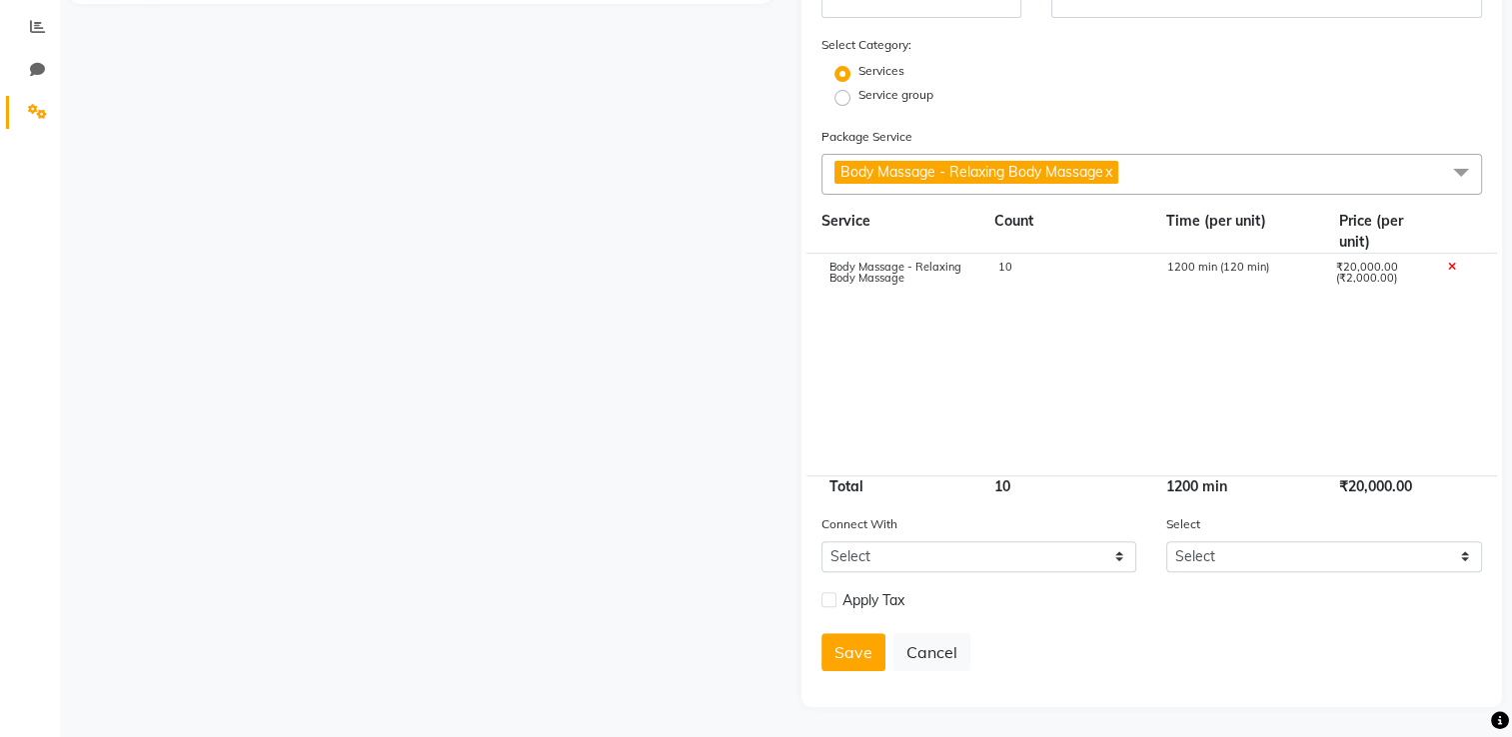
click at [1056, 496] on div "10" at bounding box center [1064, 487] width 173 height 21
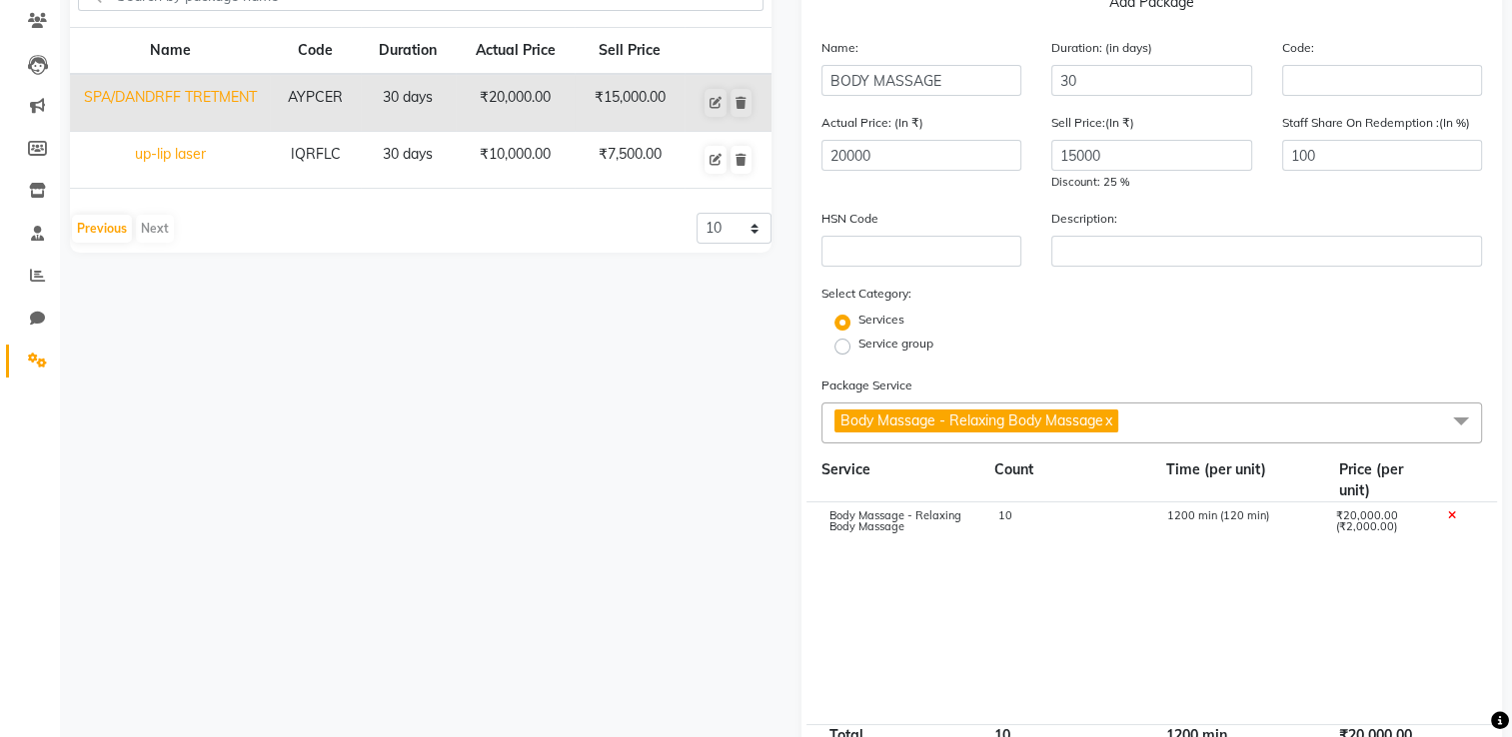
scroll to position [418, 0]
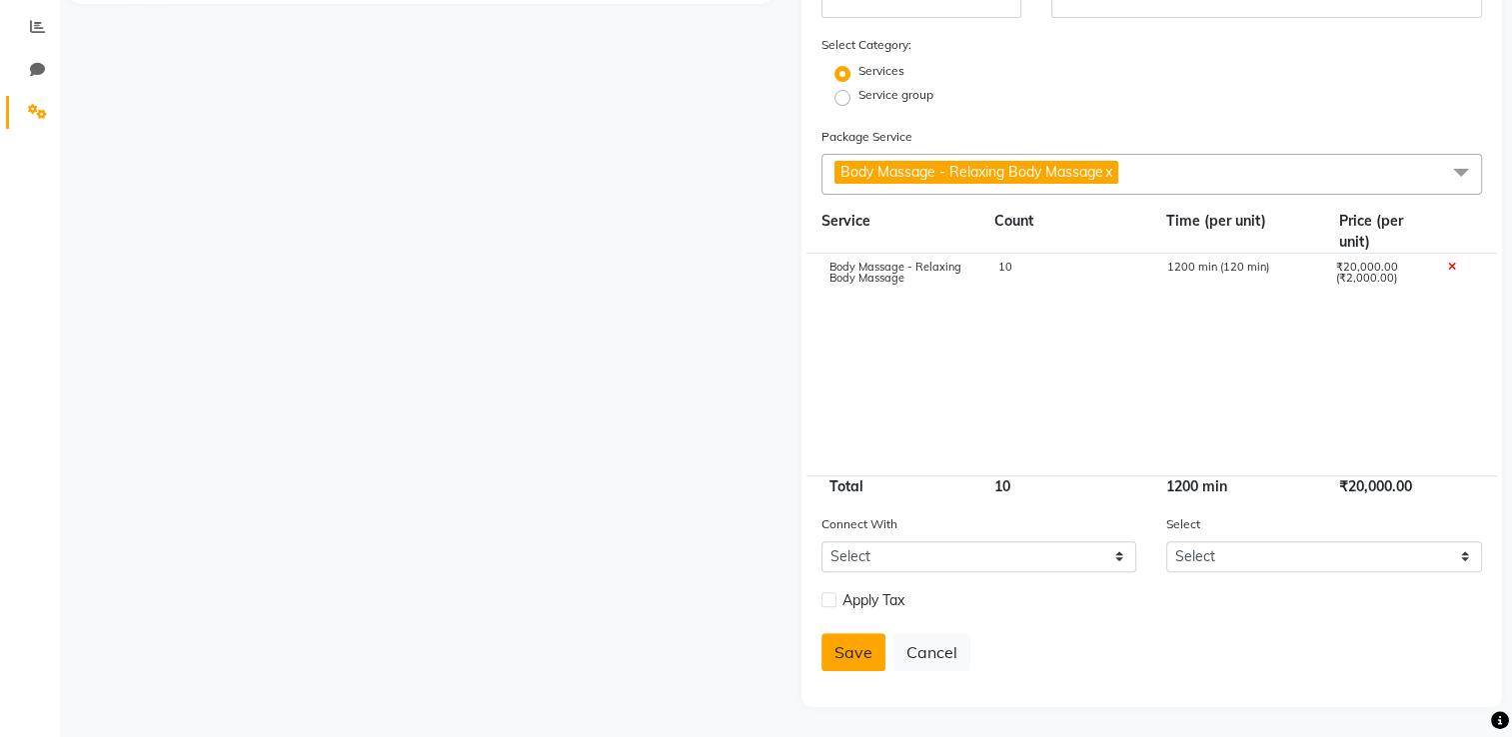
click at [849, 589] on button "Save" at bounding box center [853, 652] width 64 height 38
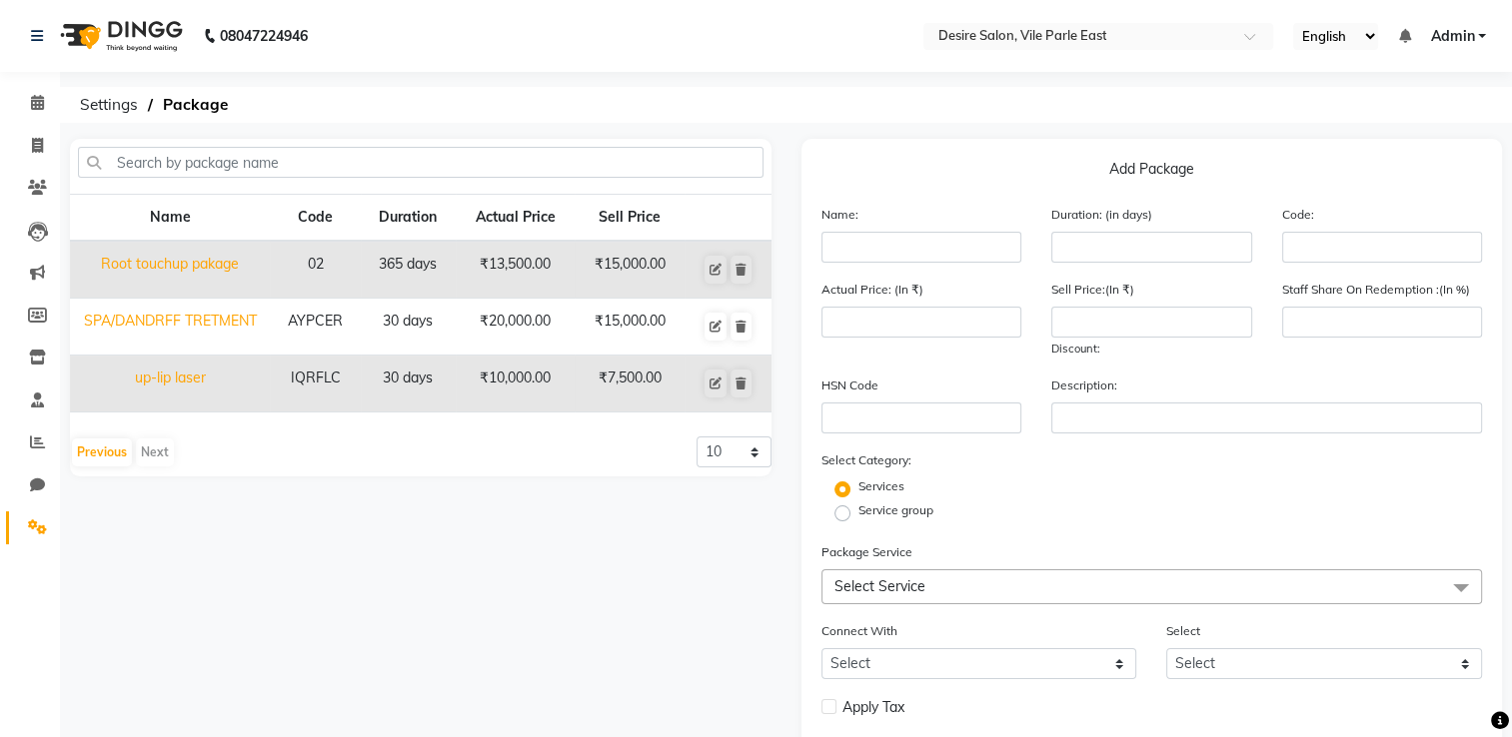
scroll to position [113, 0]
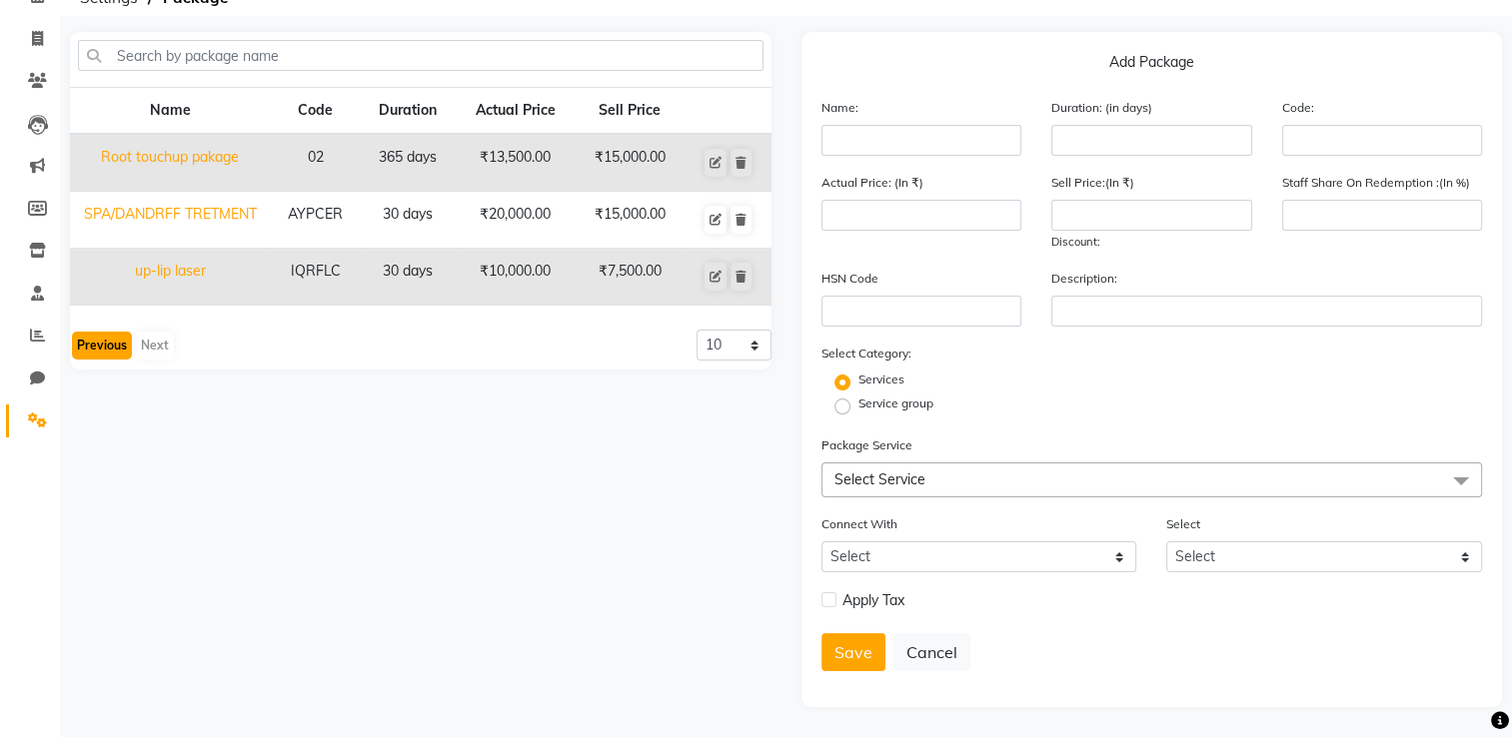
click at [96, 337] on button "Previous" at bounding box center [102, 346] width 60 height 28
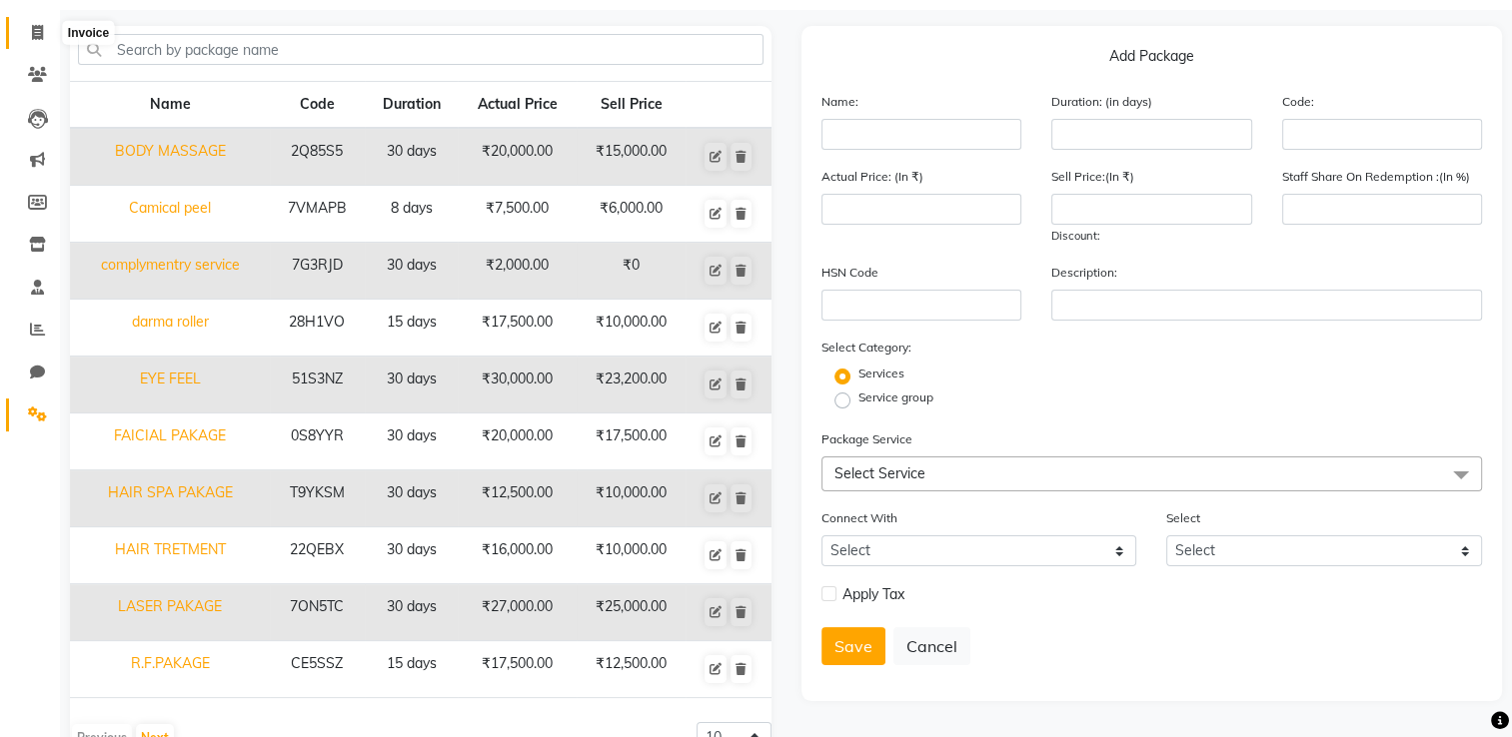
click at [31, 41] on span at bounding box center [37, 33] width 35 height 23
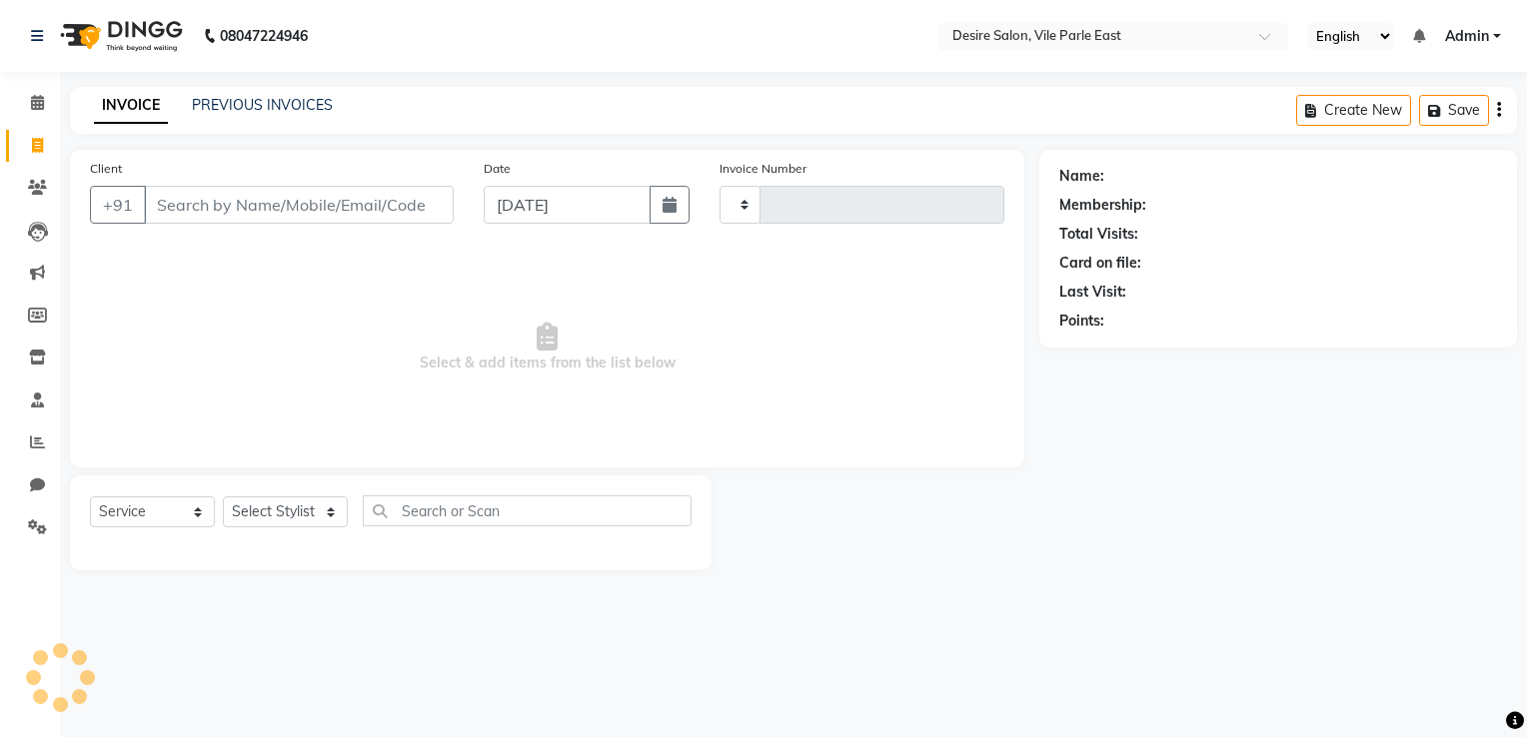
click at [208, 216] on input "Client" at bounding box center [299, 205] width 310 height 38
click at [509, 210] on input "[DATE]" at bounding box center [567, 205] width 167 height 38
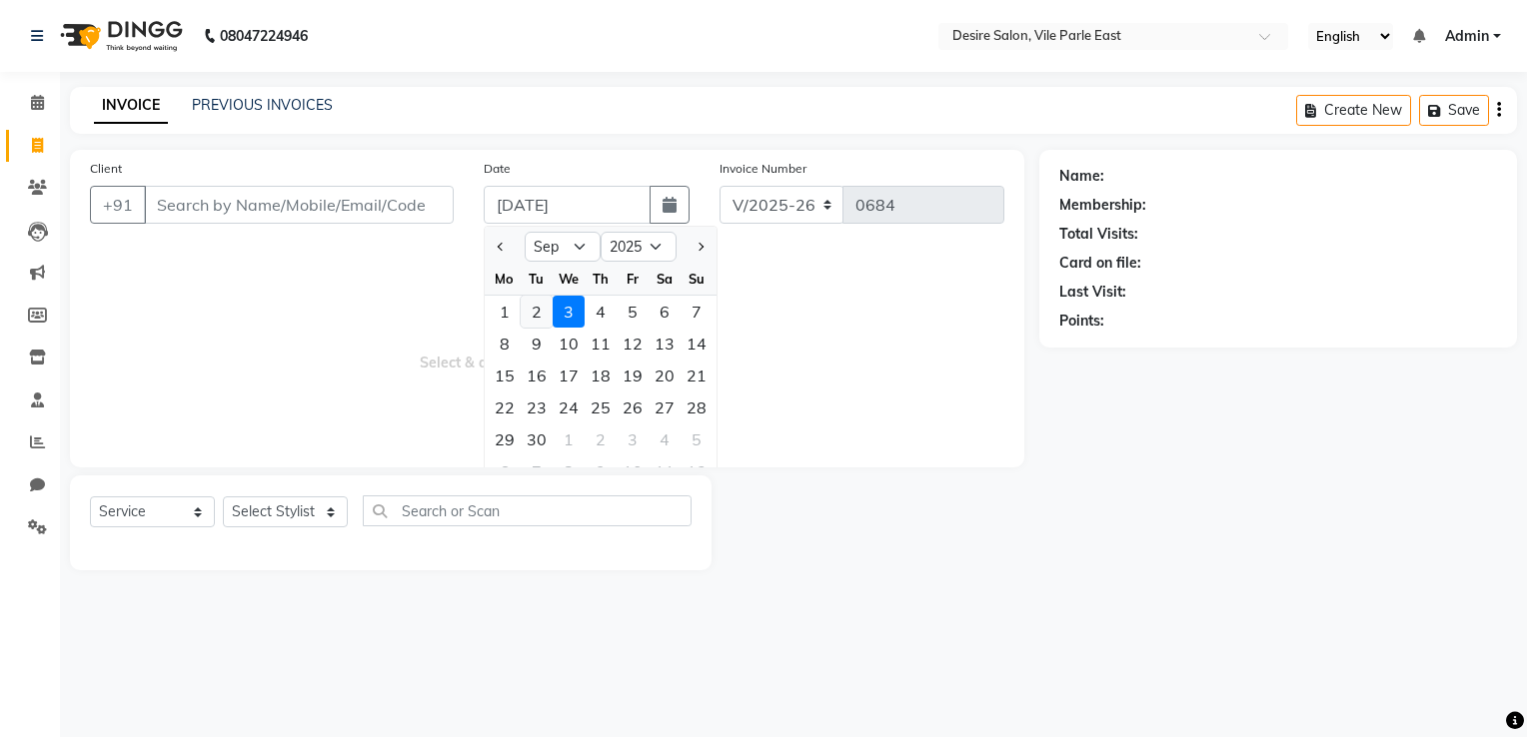
click at [541, 315] on div "2" at bounding box center [537, 312] width 32 height 32
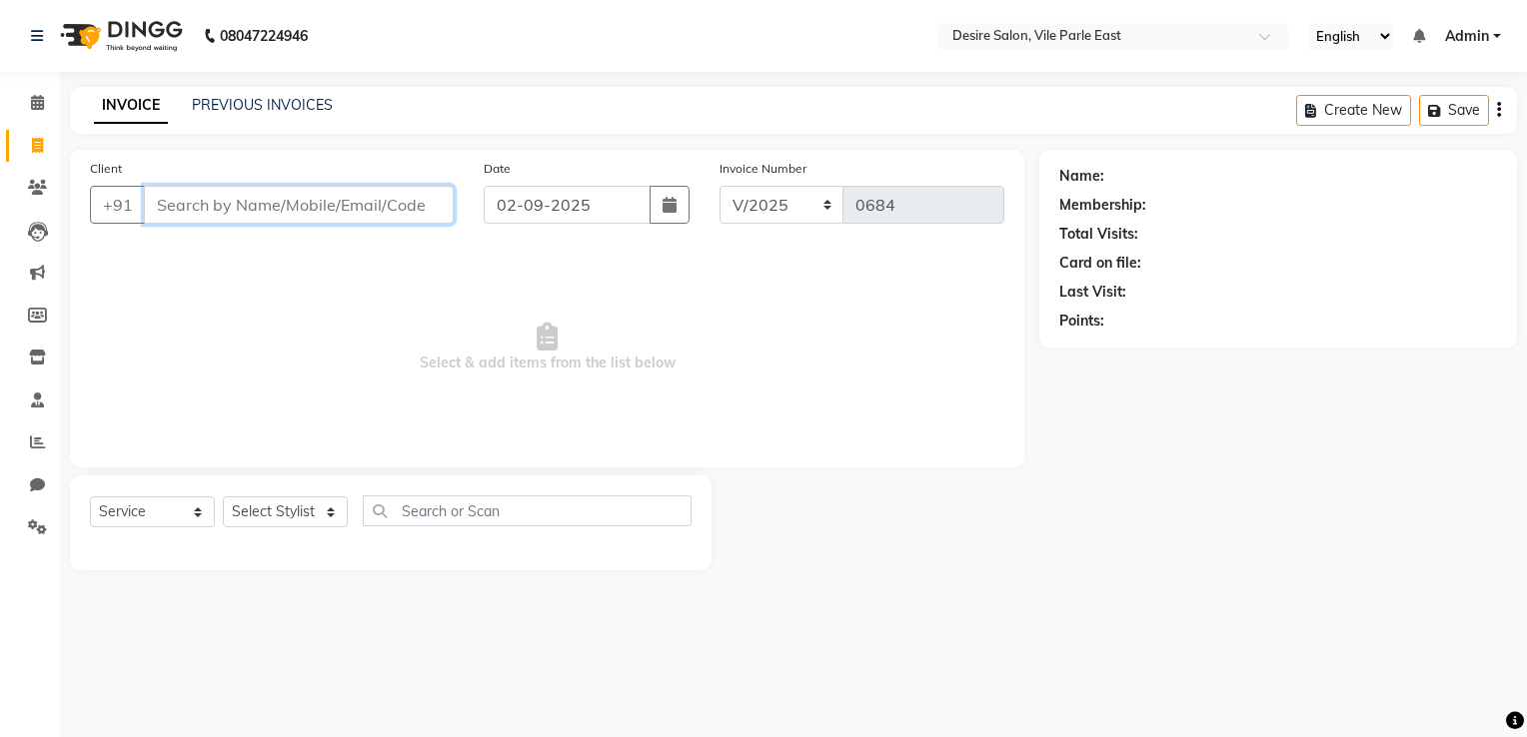
click at [205, 213] on input "Client" at bounding box center [299, 205] width 310 height 38
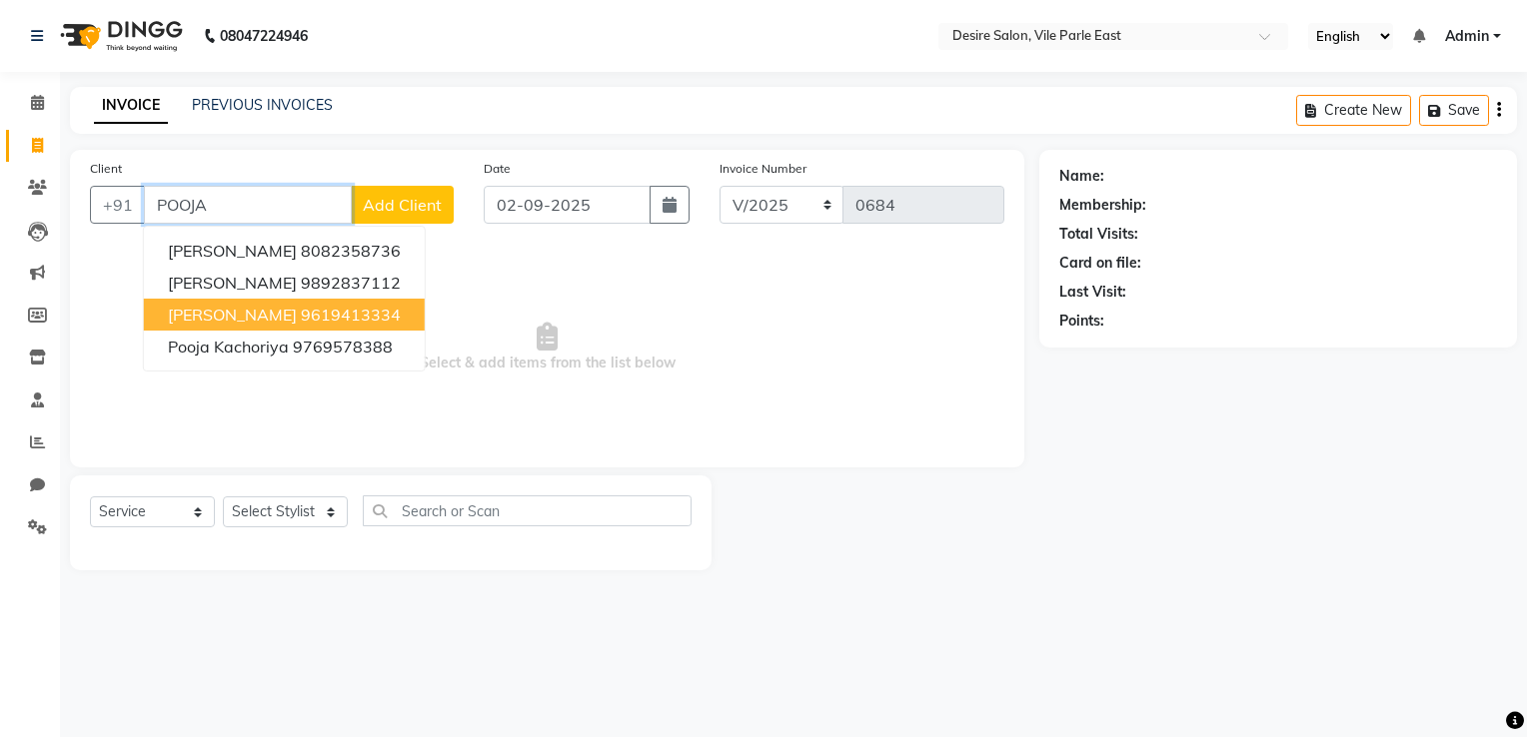
click at [206, 322] on span "Pooja Rajdhakshya" at bounding box center [232, 315] width 129 height 20
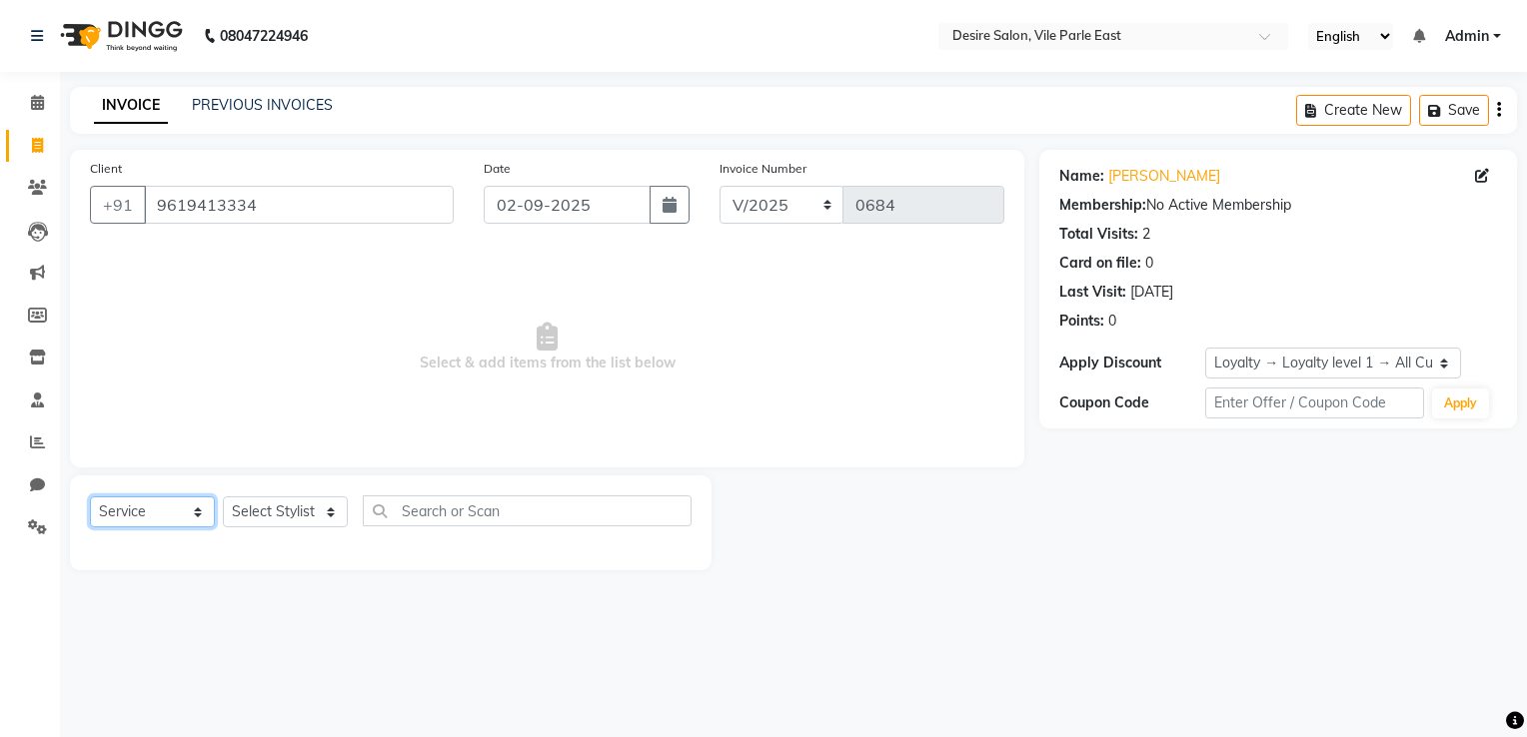
click at [170, 524] on select "Select Service Product Membership Package Voucher Prepaid Gift Card" at bounding box center [152, 512] width 125 height 31
click at [90, 498] on select "Select Service Product Membership Package Voucher Prepaid Gift Card" at bounding box center [152, 512] width 125 height 31
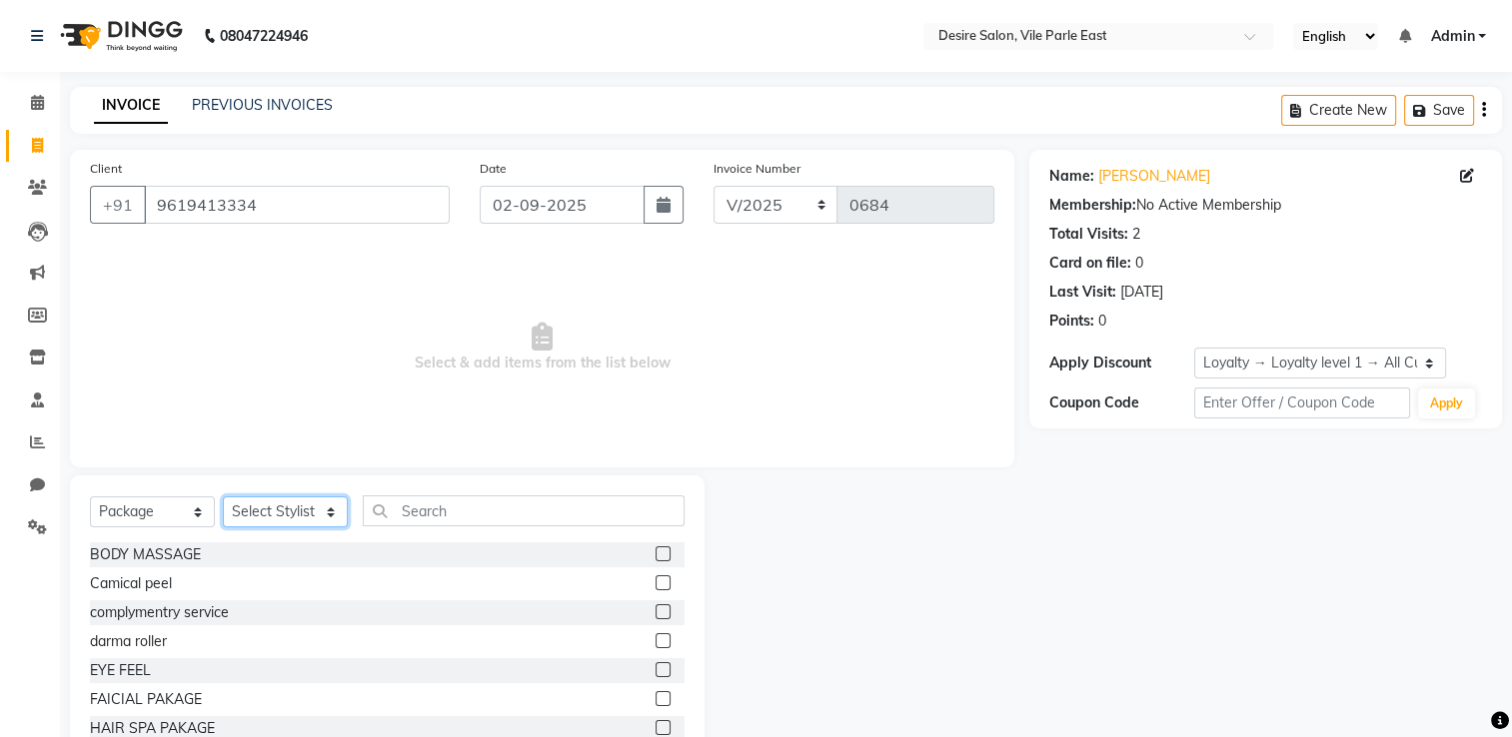
click at [267, 515] on select "Select Stylist Archana Tharepist [PERSON_NAME] Pediqurist [PERSON_NAME] desire …" at bounding box center [285, 512] width 125 height 31
click at [223, 498] on select "Select Stylist Archana Tharepist [PERSON_NAME] Pediqurist [PERSON_NAME] desire …" at bounding box center [285, 512] width 125 height 31
click at [440, 523] on input "text" at bounding box center [524, 511] width 322 height 31
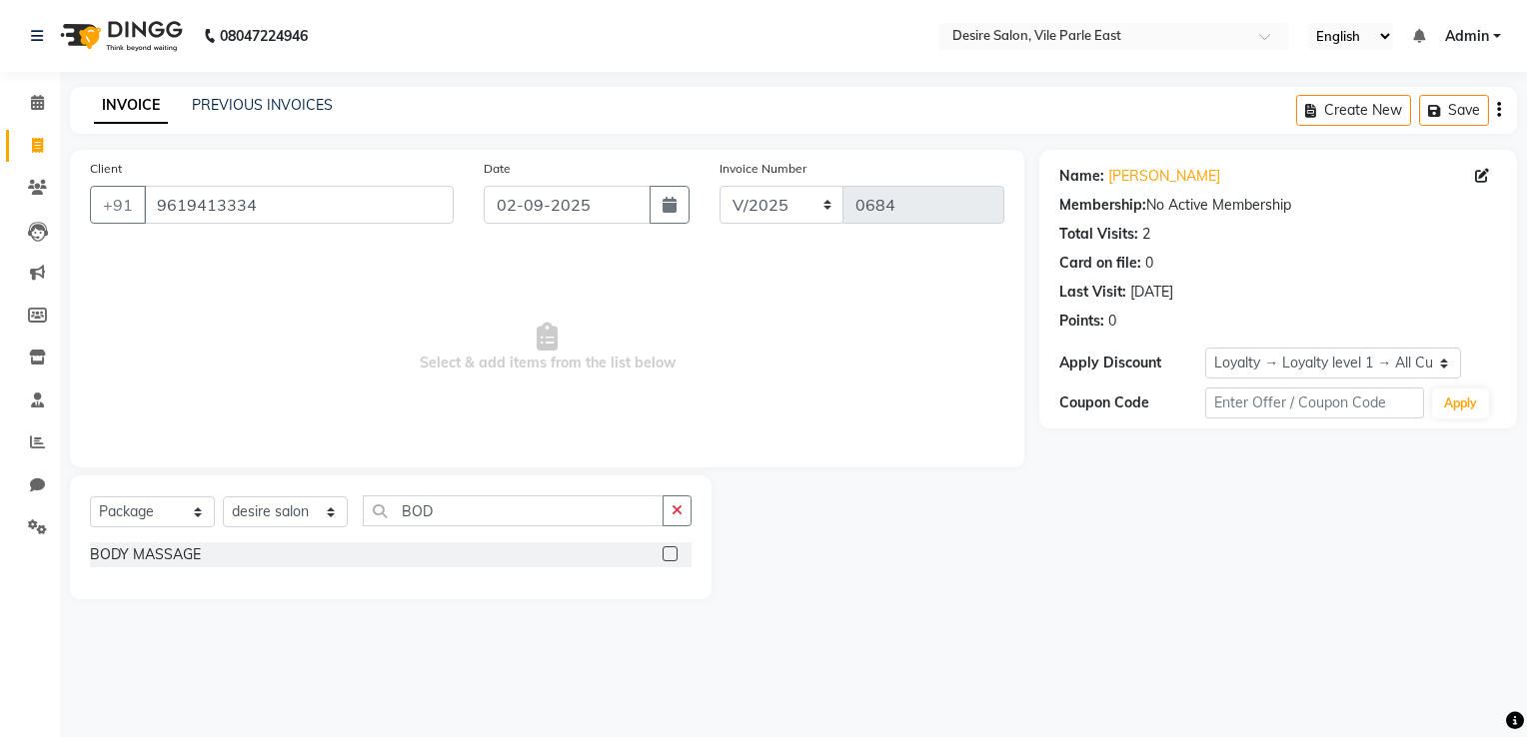
click at [667, 554] on label at bounding box center [669, 553] width 15 height 15
click at [667, 554] on input "checkbox" at bounding box center [668, 554] width 13 height 13
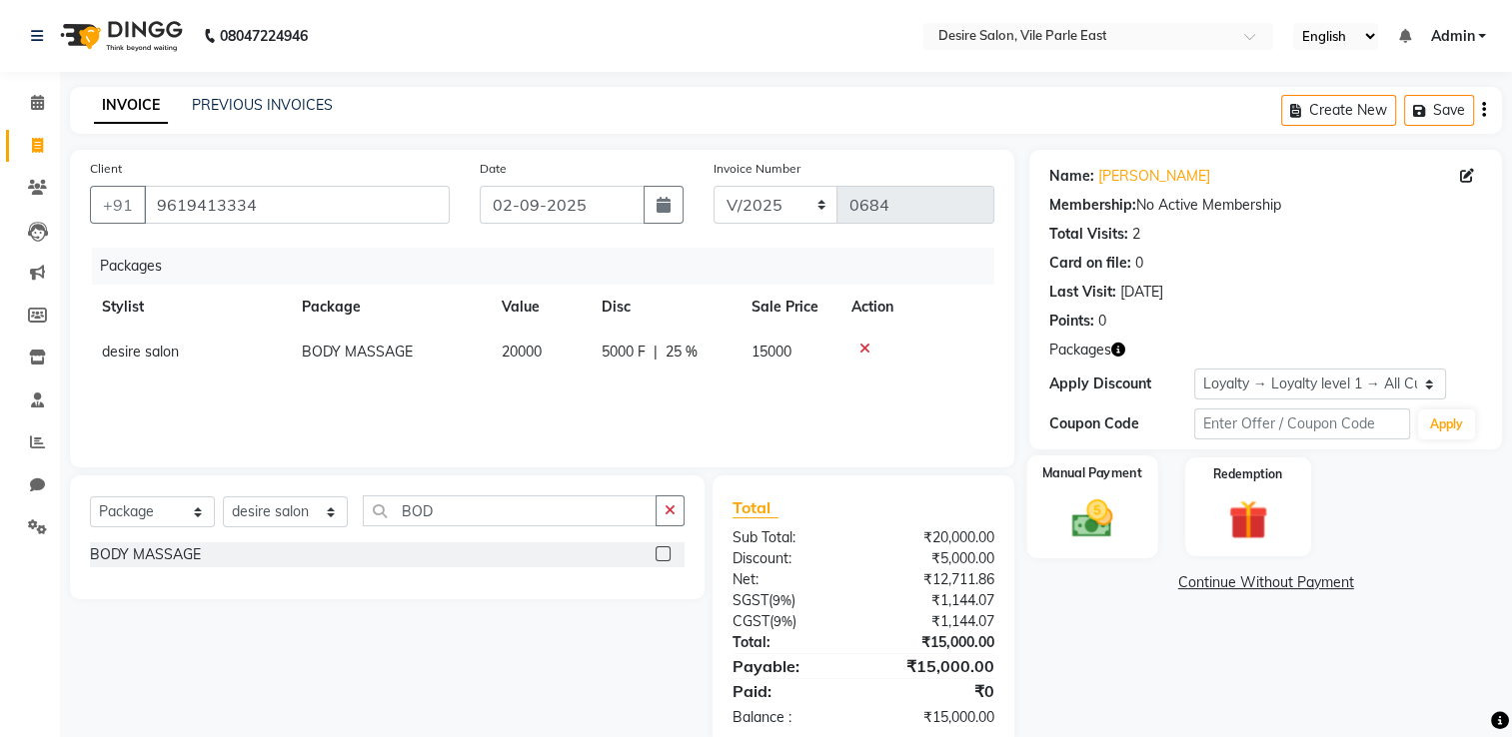
click at [1056, 498] on div "Manual Payment" at bounding box center [1092, 507] width 131 height 103
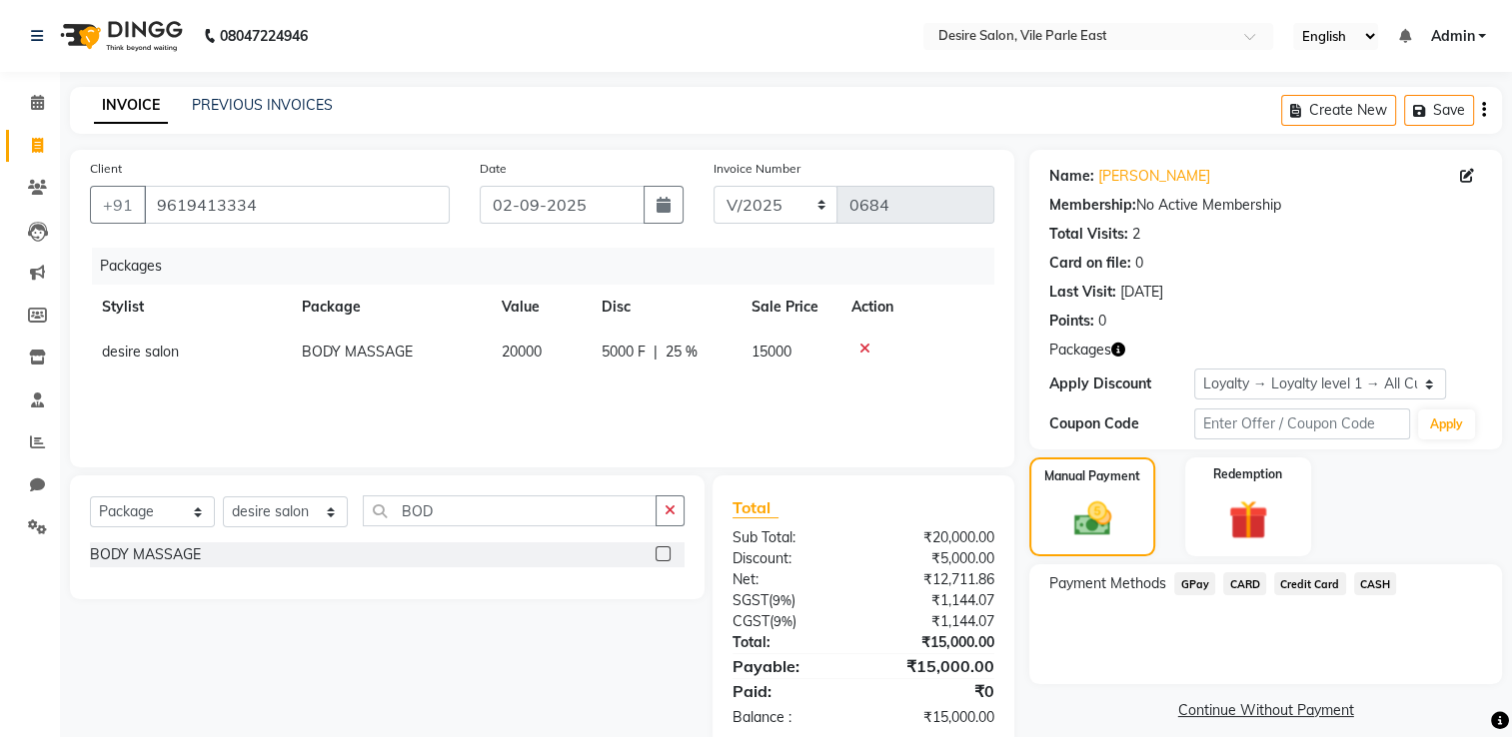
scroll to position [41, 0]
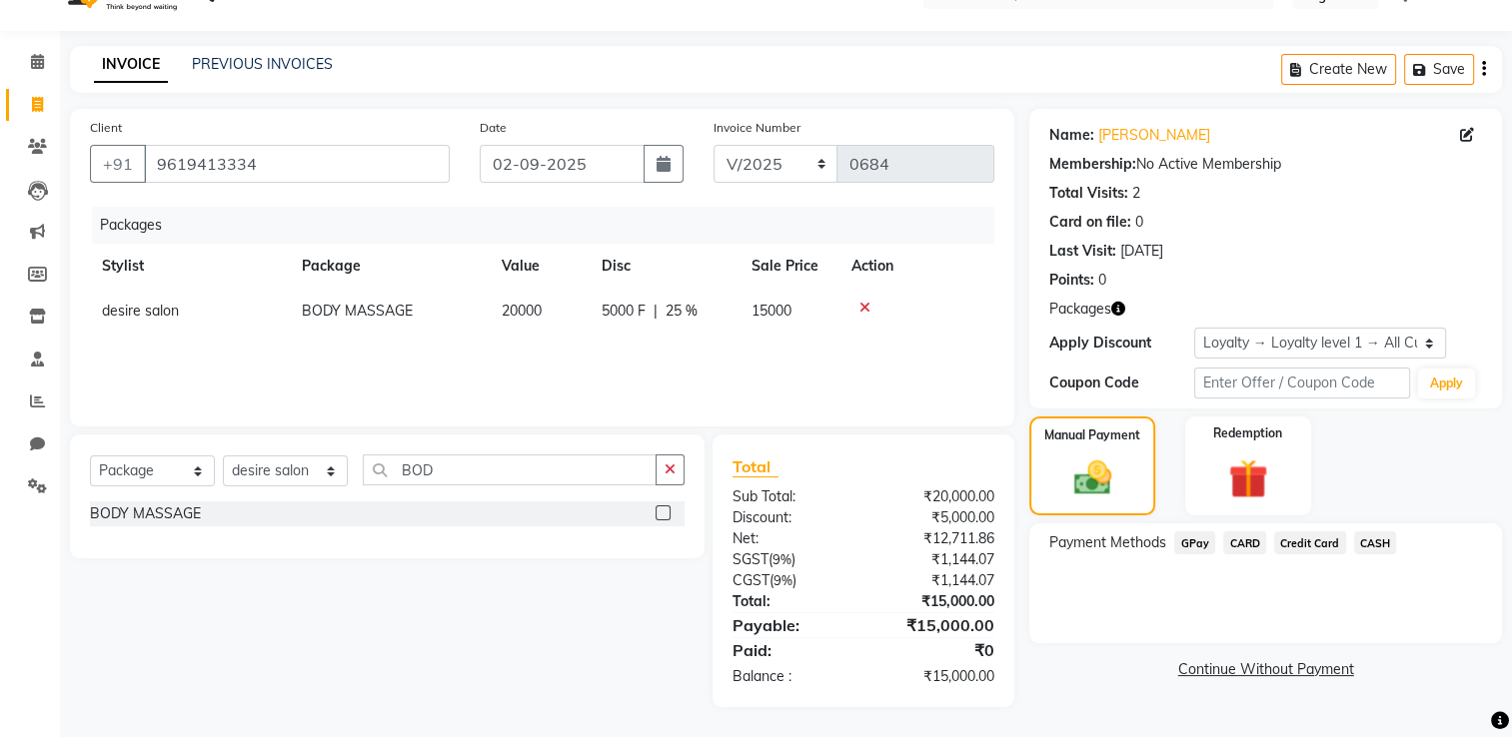
click at [1056, 537] on span "CARD" at bounding box center [1244, 542] width 43 height 23
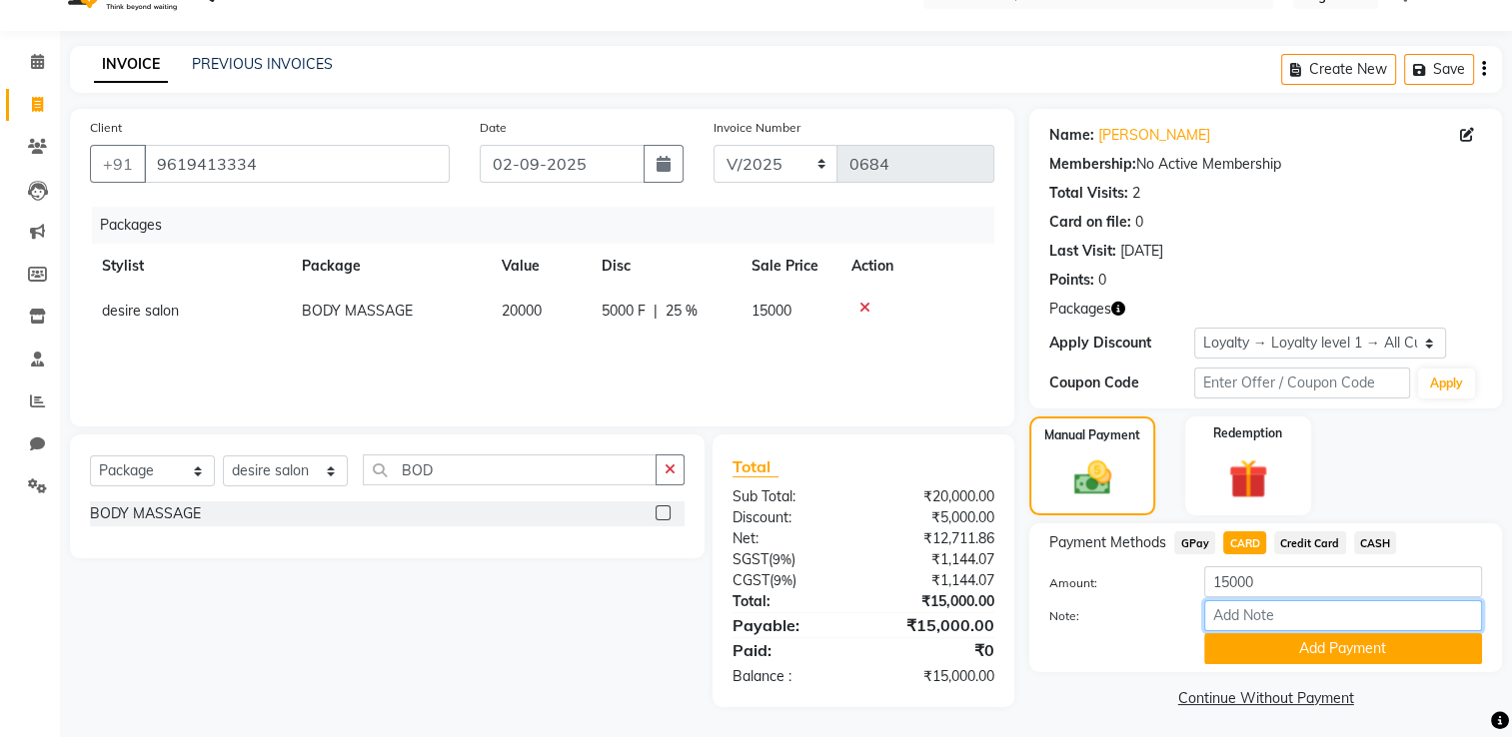
click at [1056, 589] on input "Note:" at bounding box center [1343, 615] width 278 height 31
click at [1056, 589] on button "Add Payment" at bounding box center [1343, 648] width 278 height 31
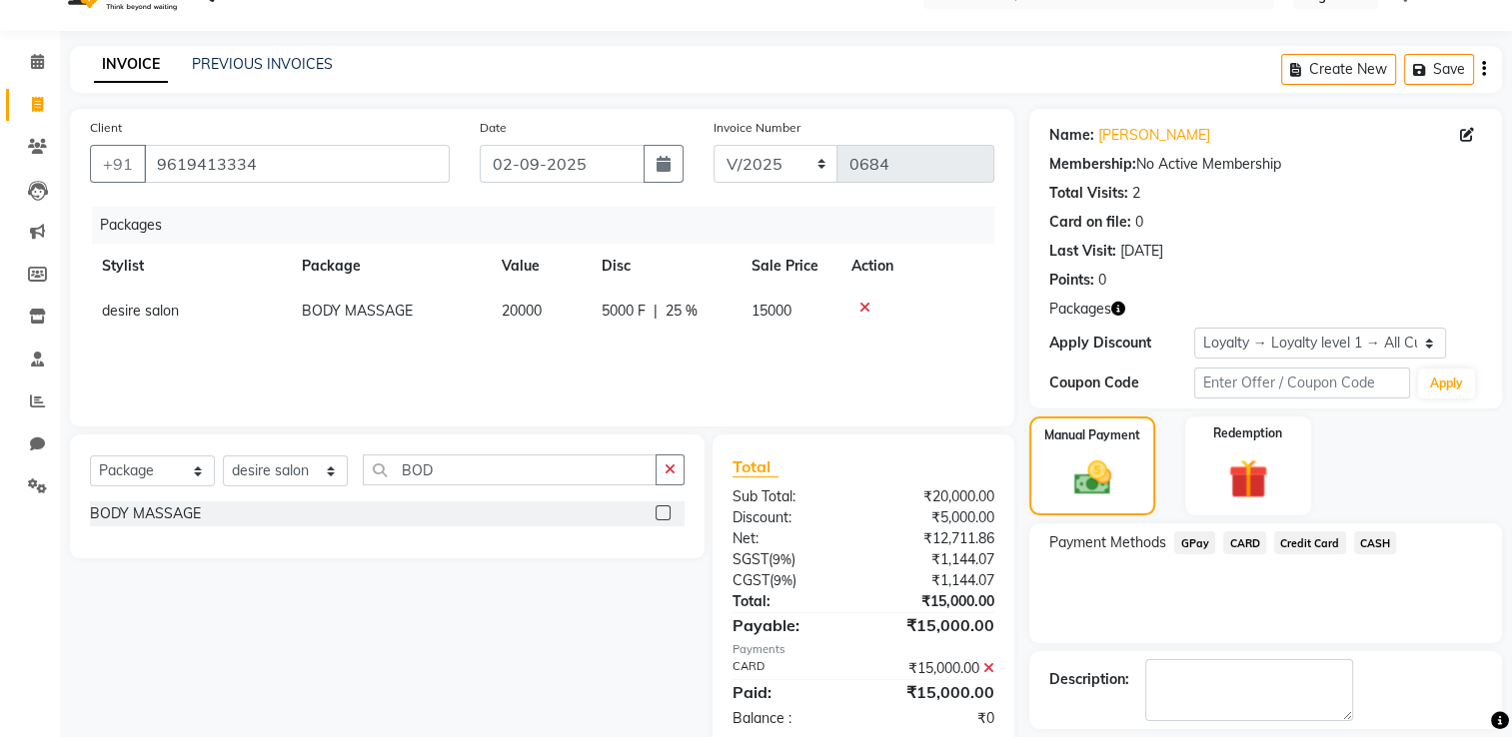
scroll to position [183, 0]
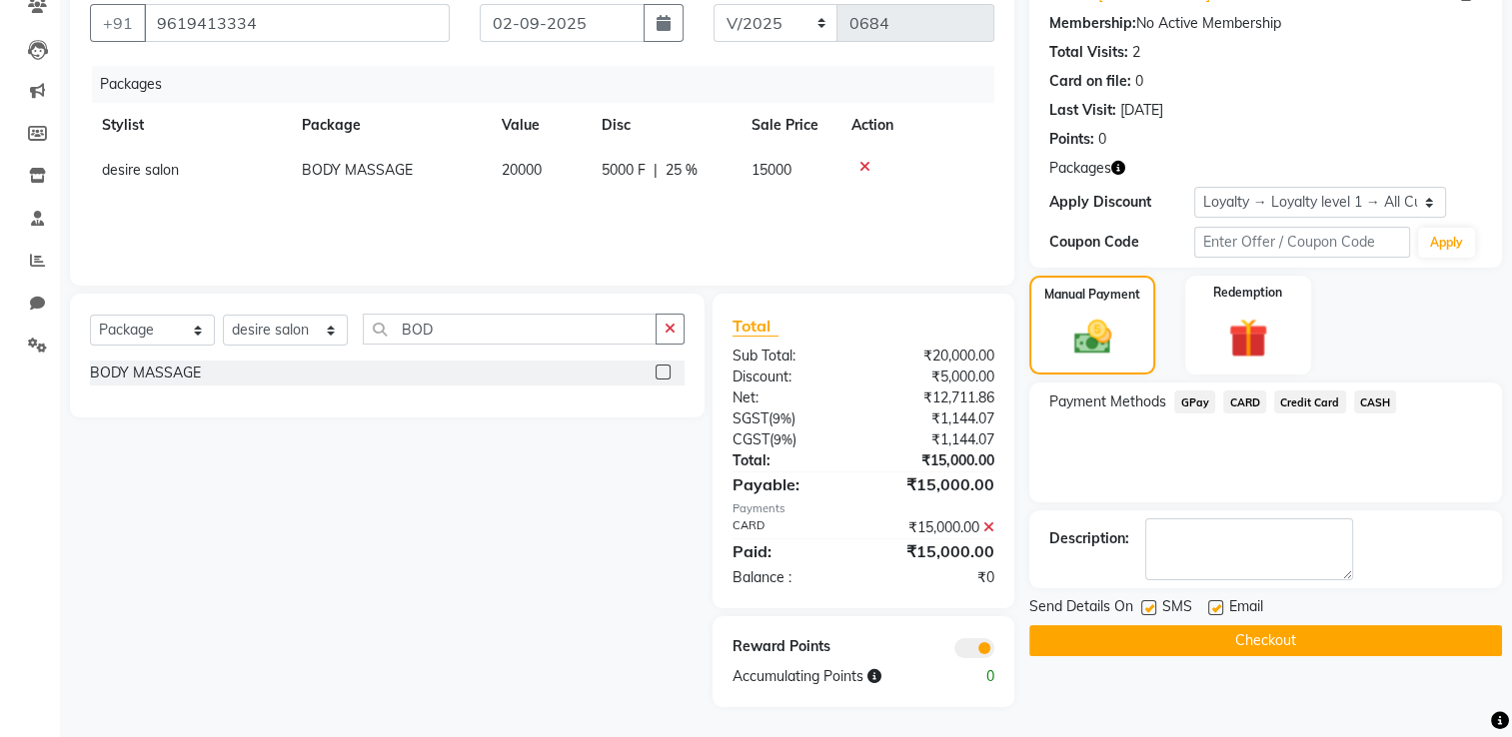
click at [1056, 589] on button "Checkout" at bounding box center [1265, 640] width 473 height 31
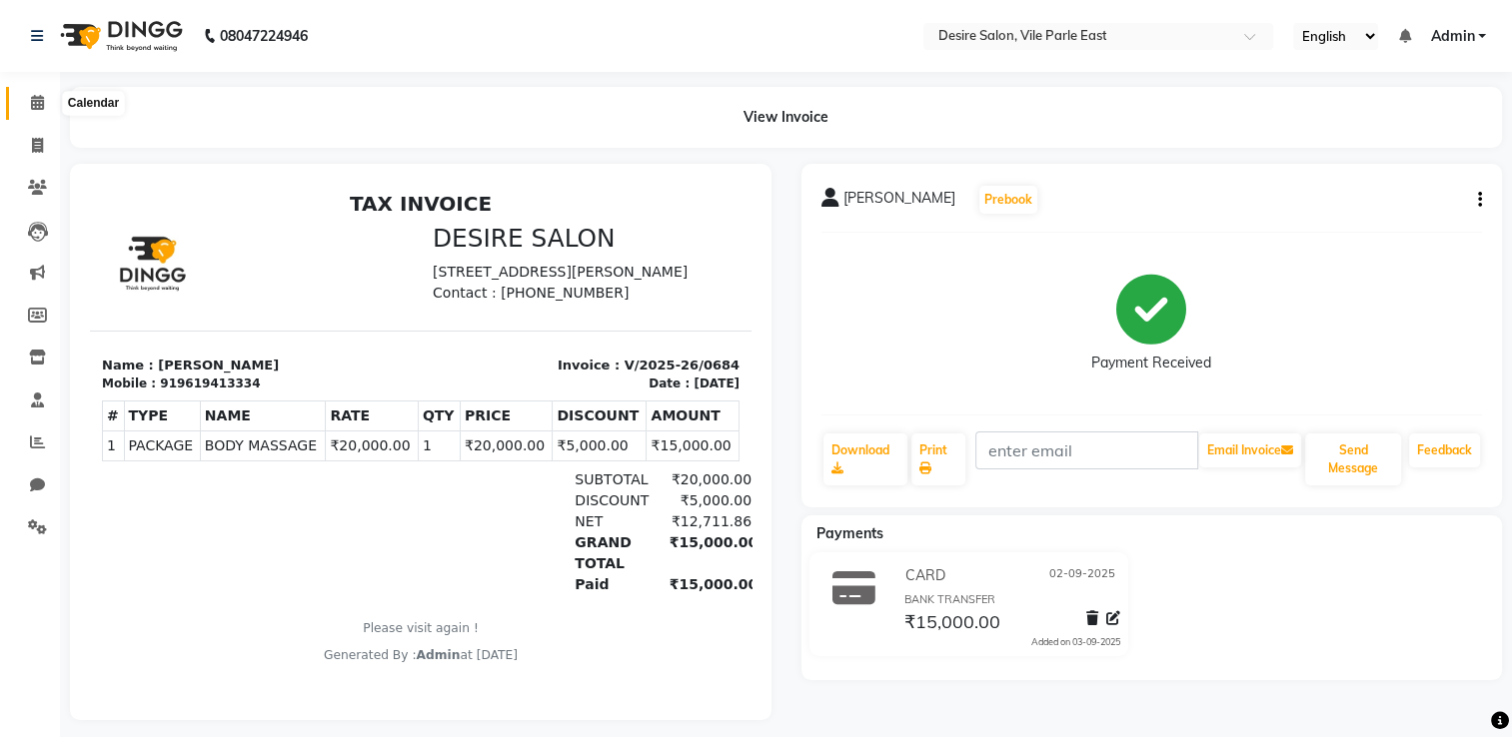
click at [38, 101] on icon at bounding box center [37, 102] width 13 height 15
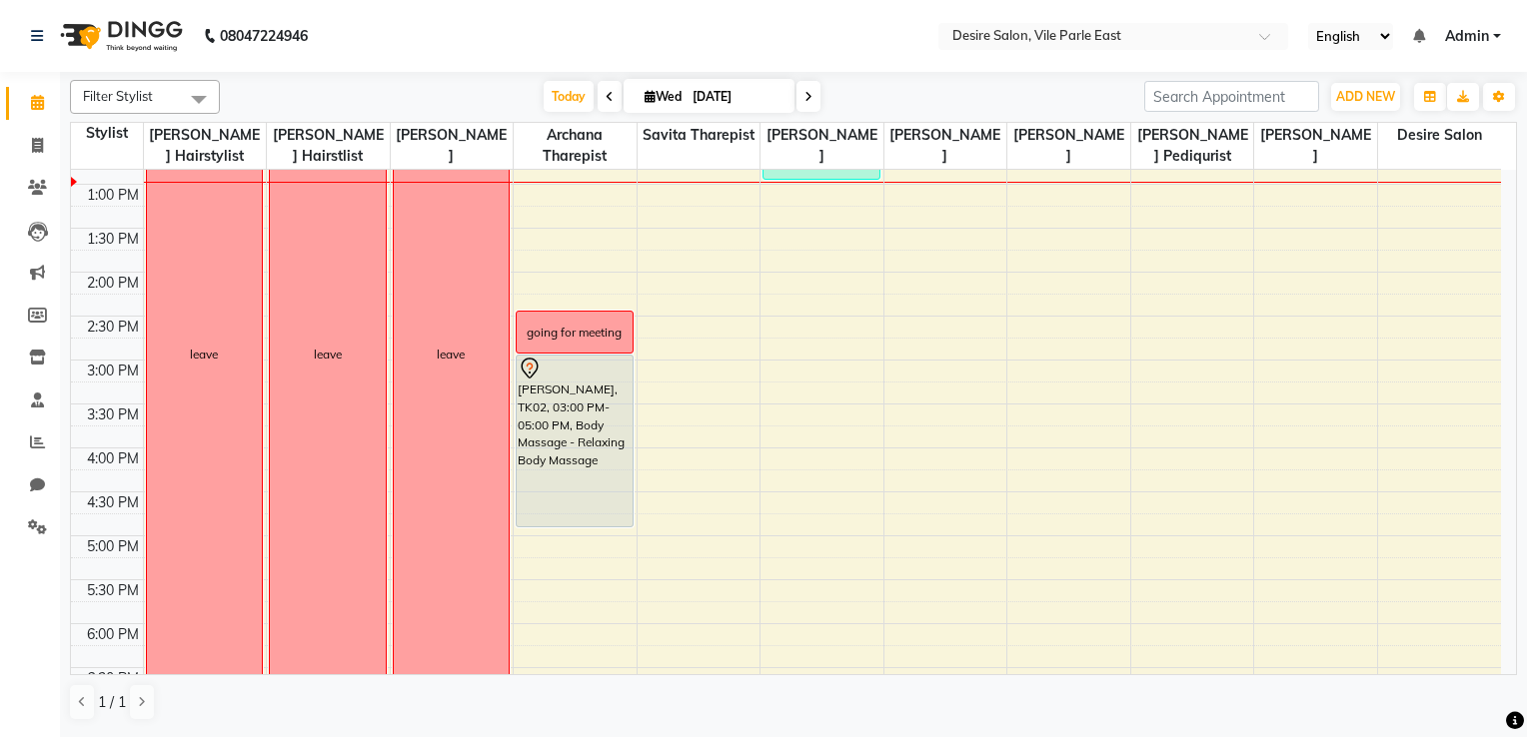
scroll to position [424, 0]
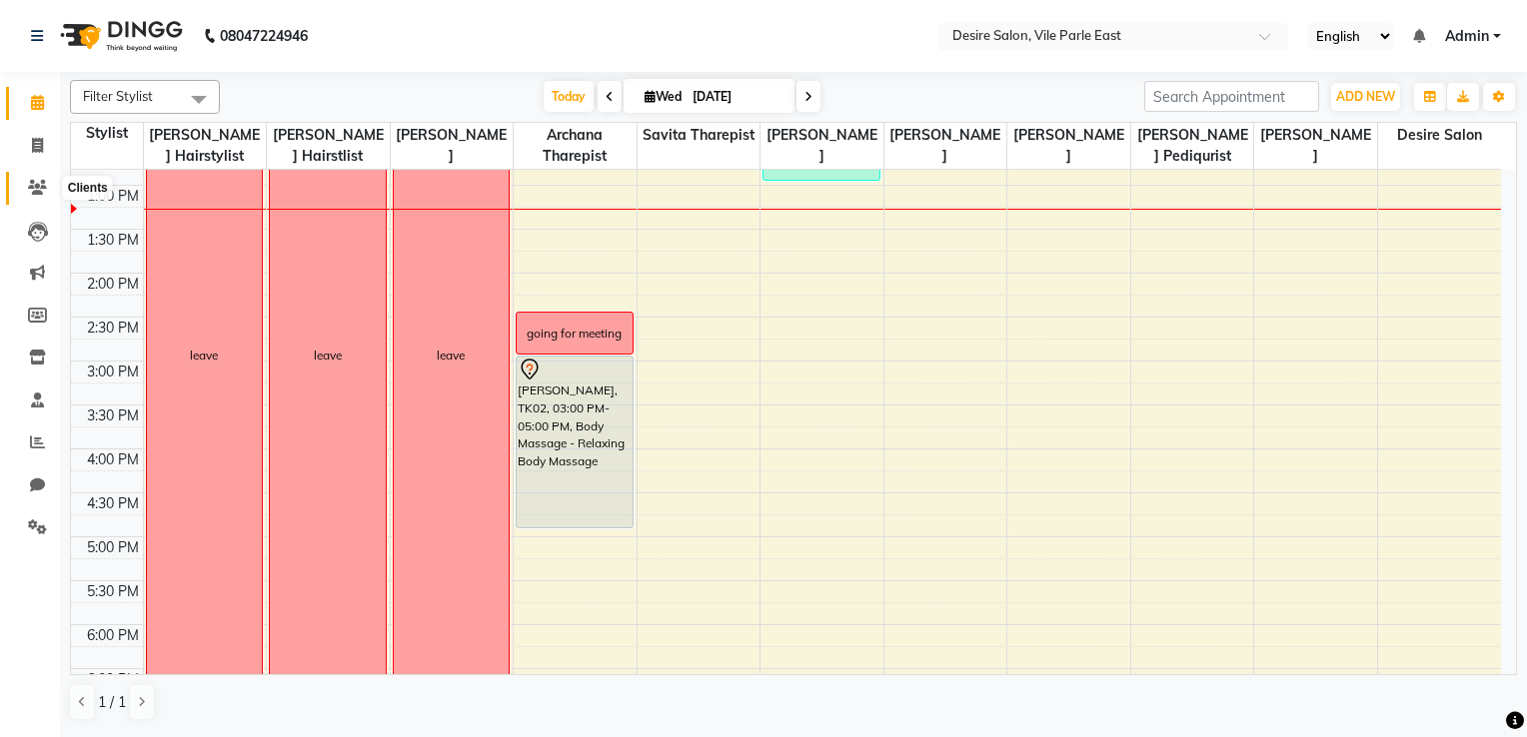
click at [43, 181] on icon at bounding box center [37, 187] width 19 height 15
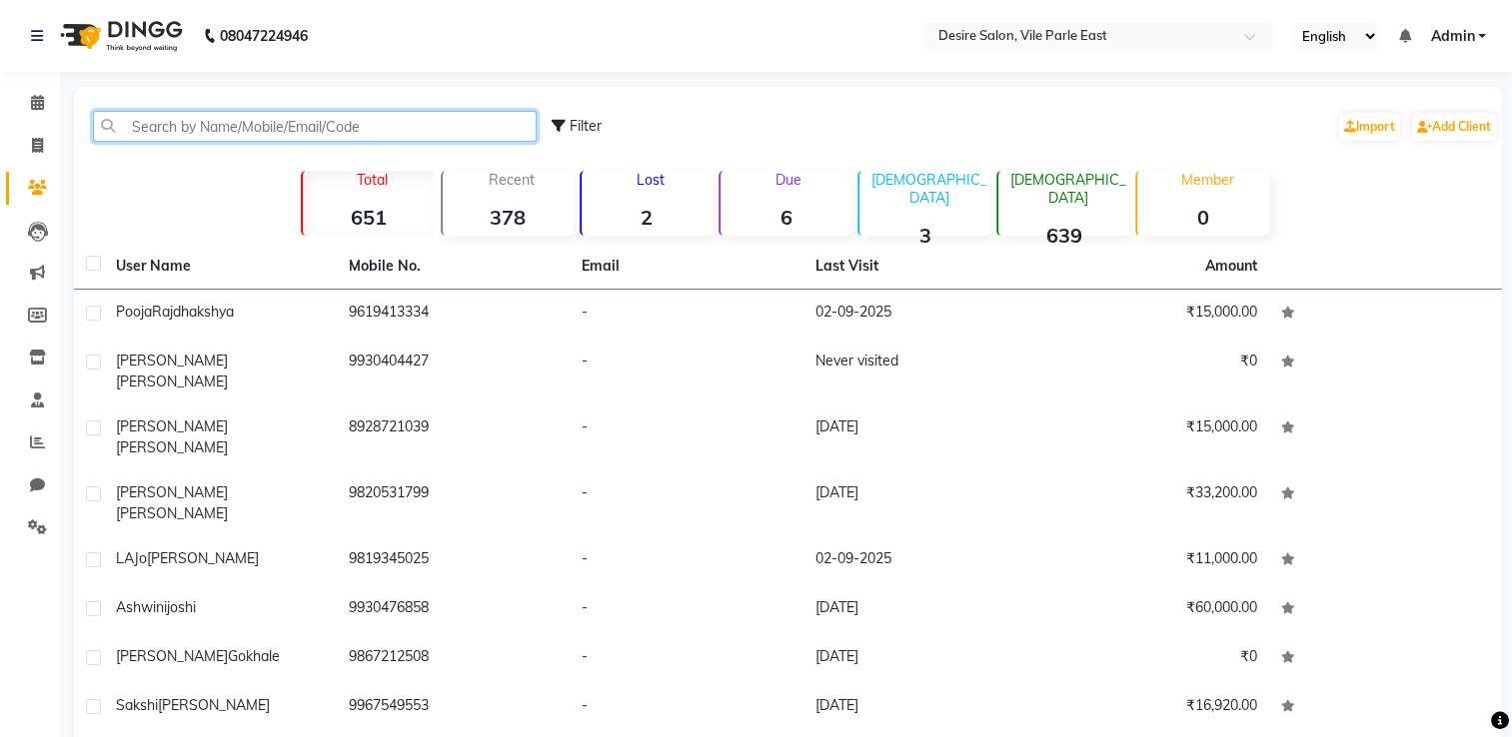
click at [200, 124] on input "text" at bounding box center [315, 126] width 444 height 31
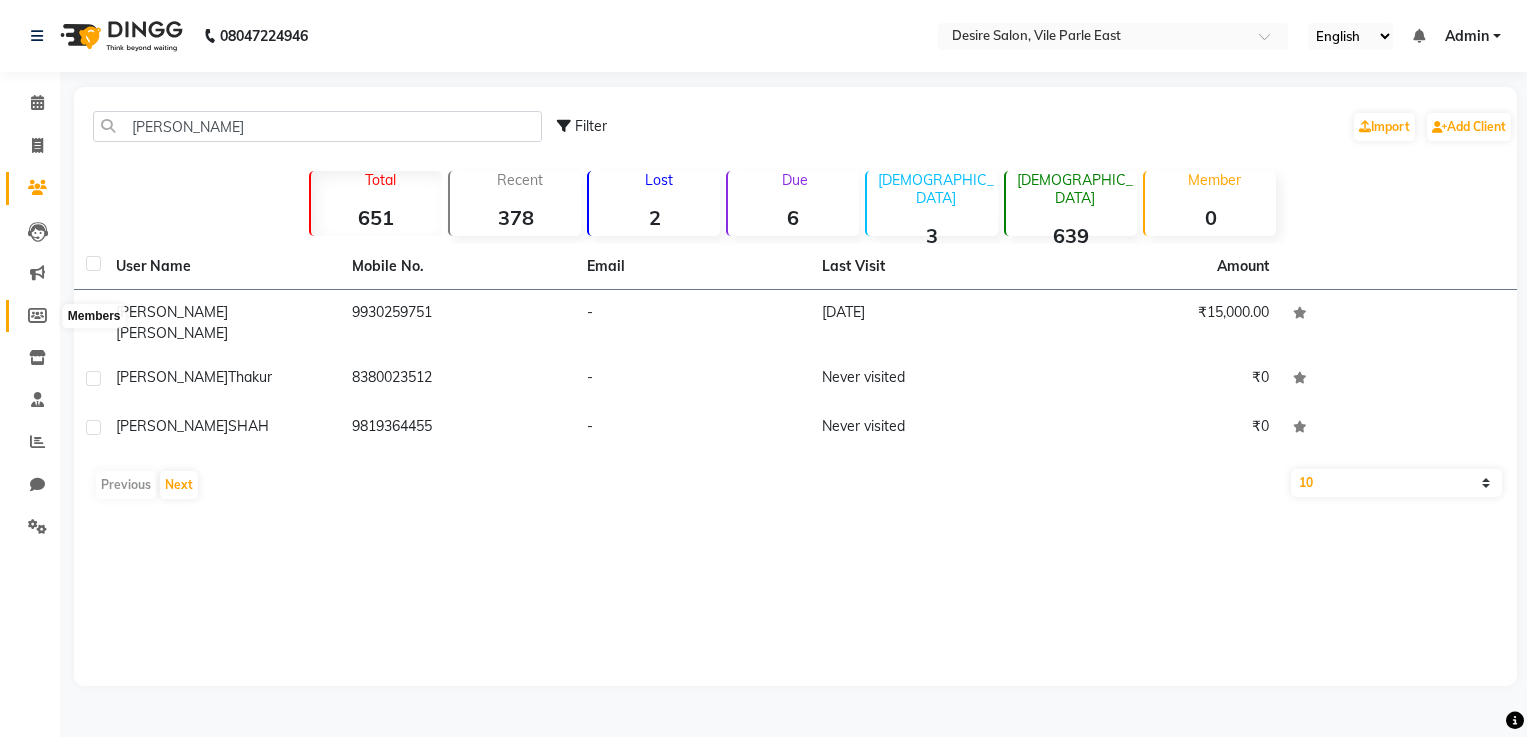
click at [39, 320] on icon at bounding box center [37, 315] width 19 height 15
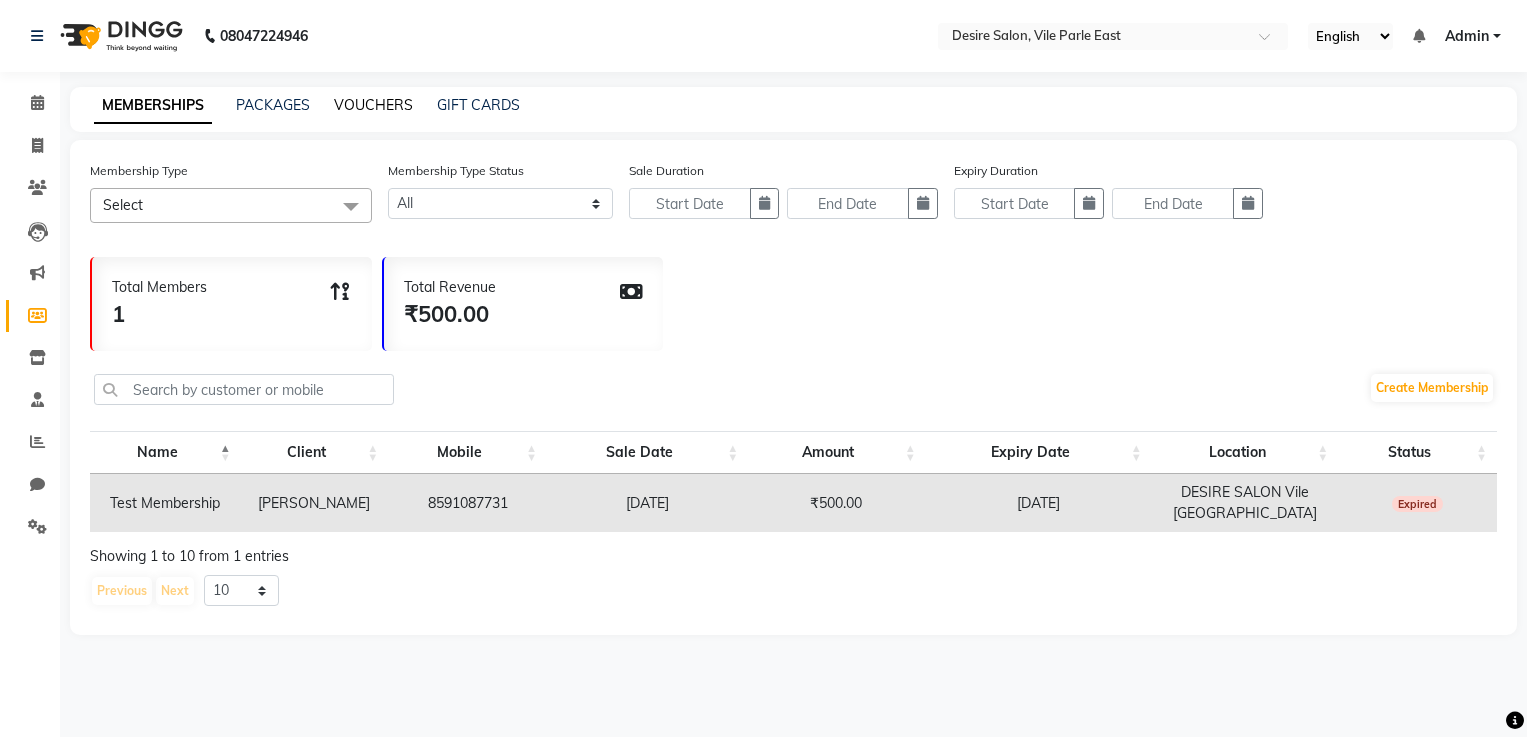
click at [384, 104] on link "VOUCHERS" at bounding box center [373, 105] width 79 height 18
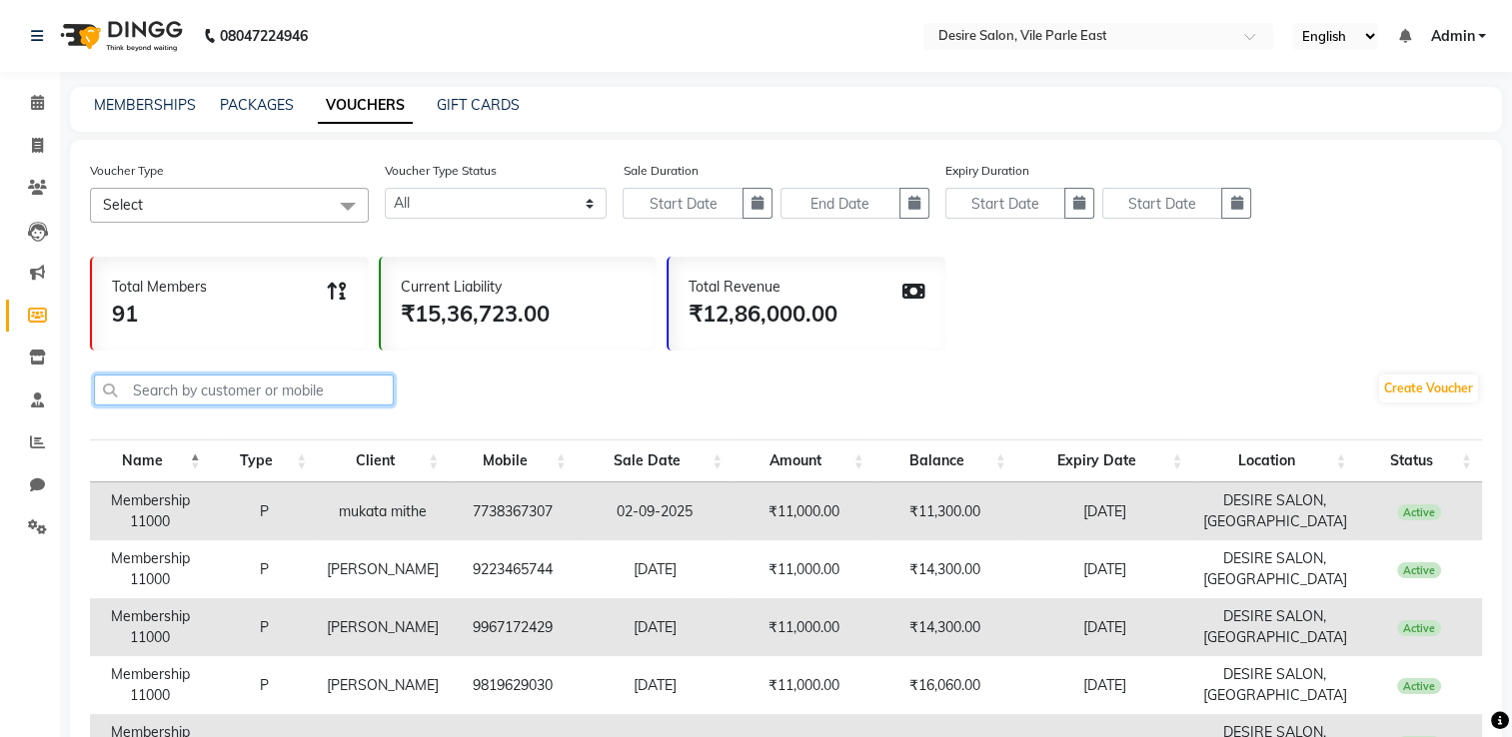
click at [210, 394] on input "text" at bounding box center [244, 390] width 300 height 31
click at [208, 401] on input "text" at bounding box center [244, 390] width 300 height 31
click at [44, 97] on span at bounding box center [37, 103] width 35 height 23
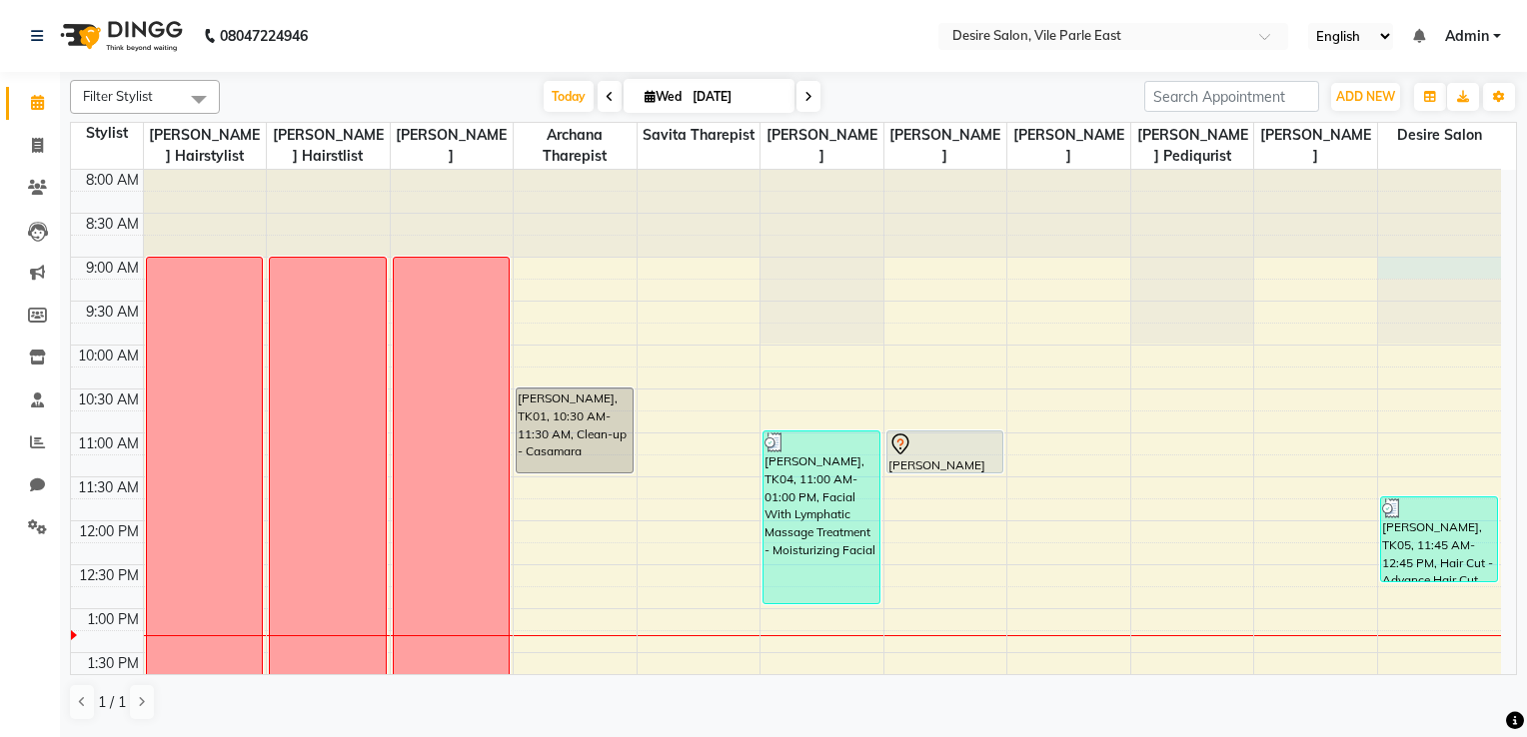
click at [1056, 170] on div at bounding box center [1439, 170] width 123 height 0
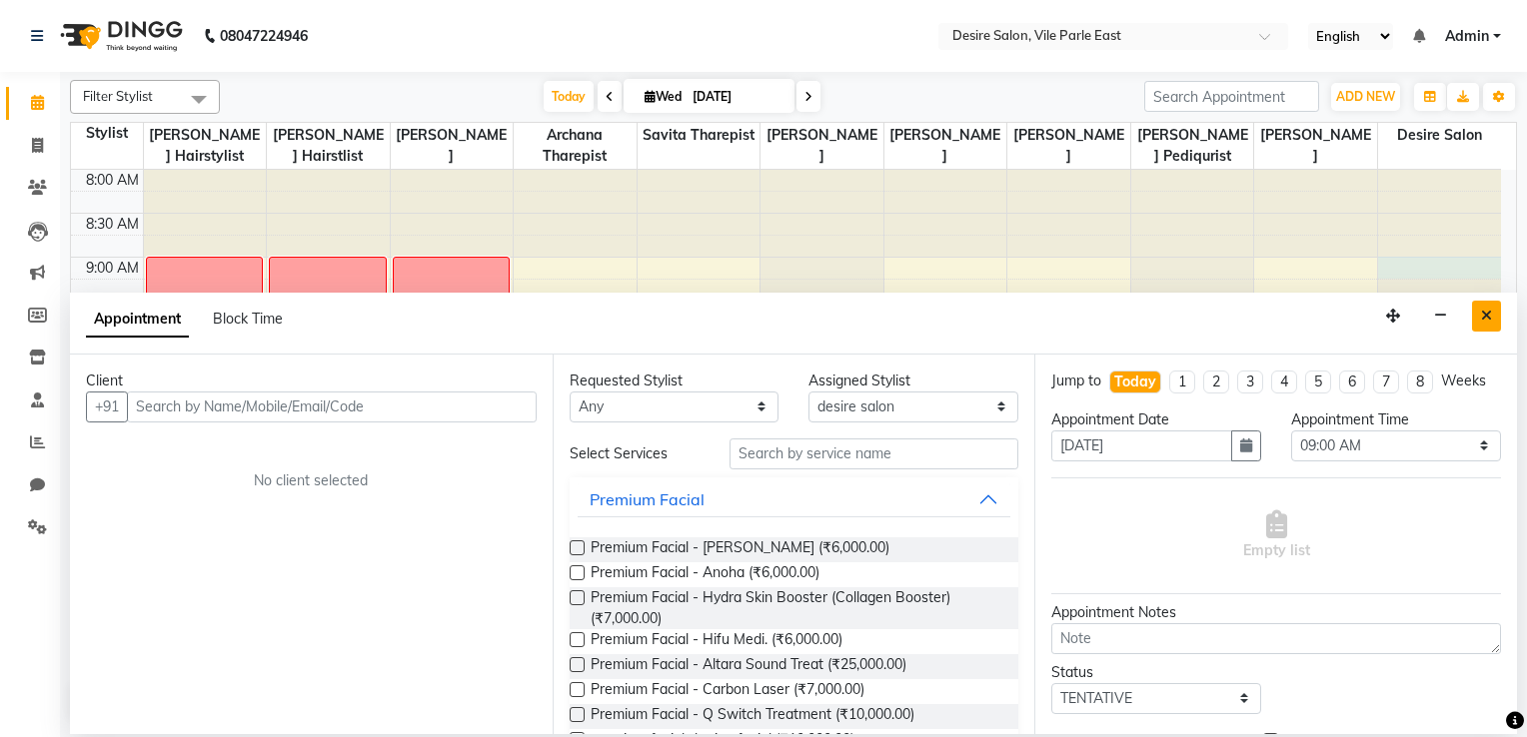
click at [1056, 314] on button "Close" at bounding box center [1486, 316] width 29 height 31
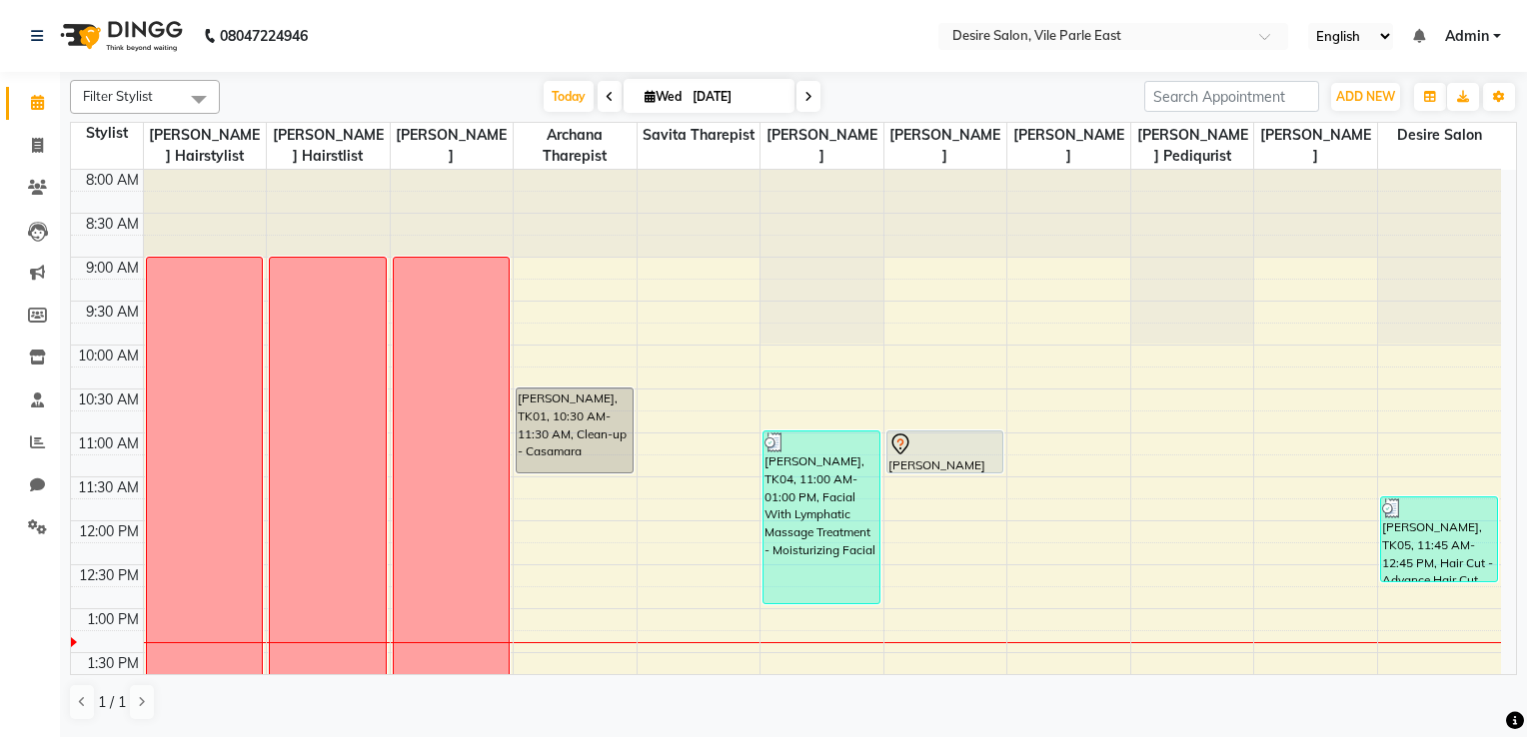
click at [750, 98] on input "[DATE]" at bounding box center [736, 97] width 100 height 30
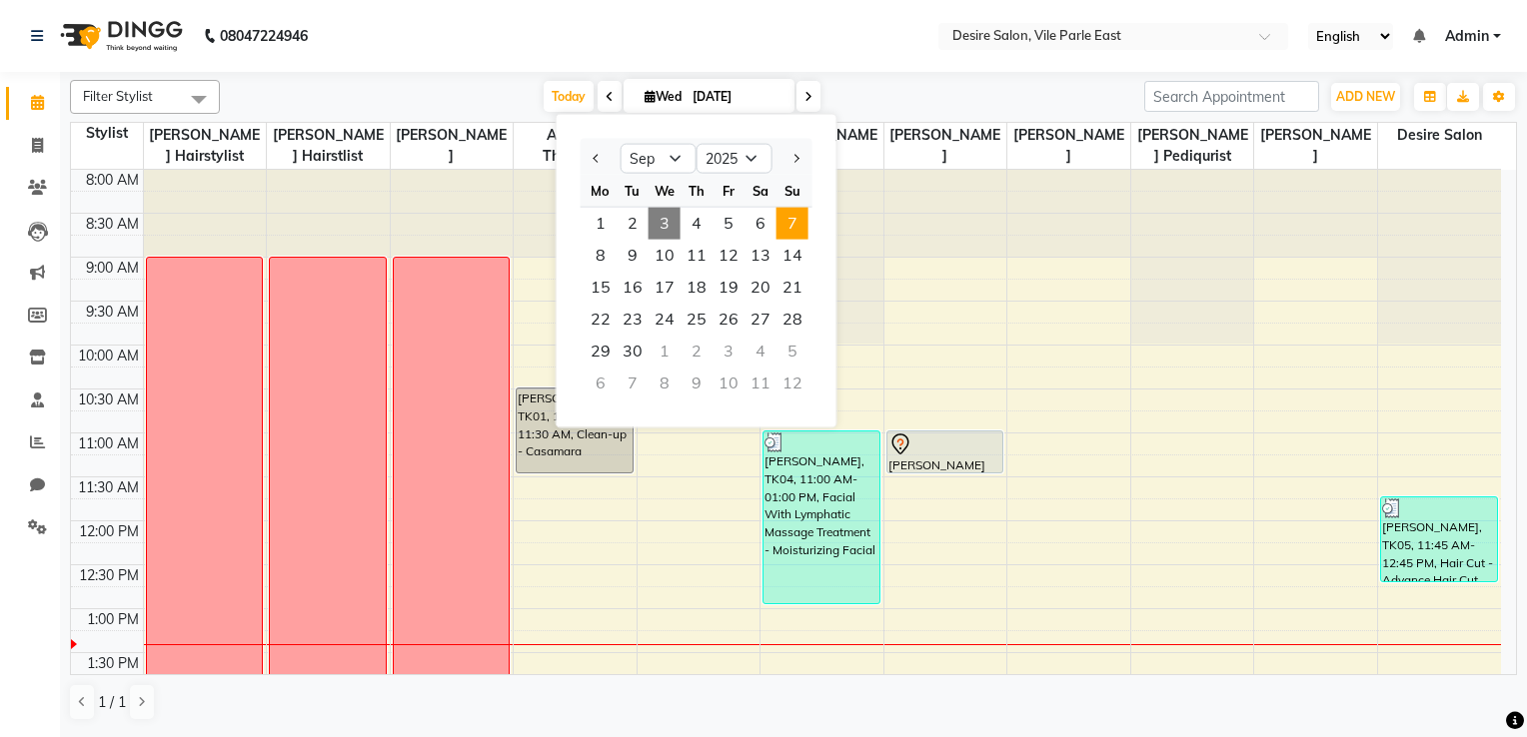
click at [801, 219] on span "7" at bounding box center [792, 224] width 32 height 32
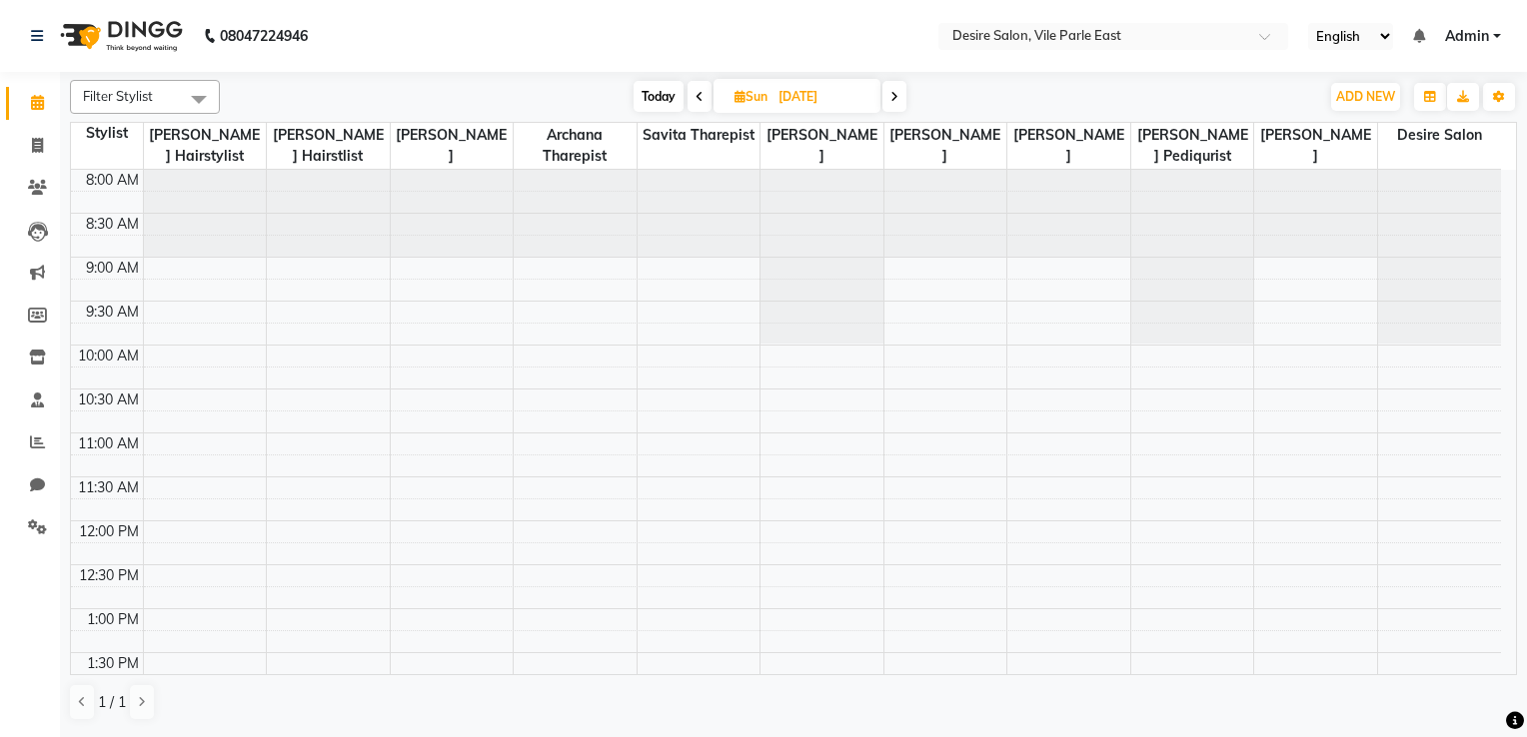
click at [655, 96] on span "Today" at bounding box center [658, 96] width 50 height 31
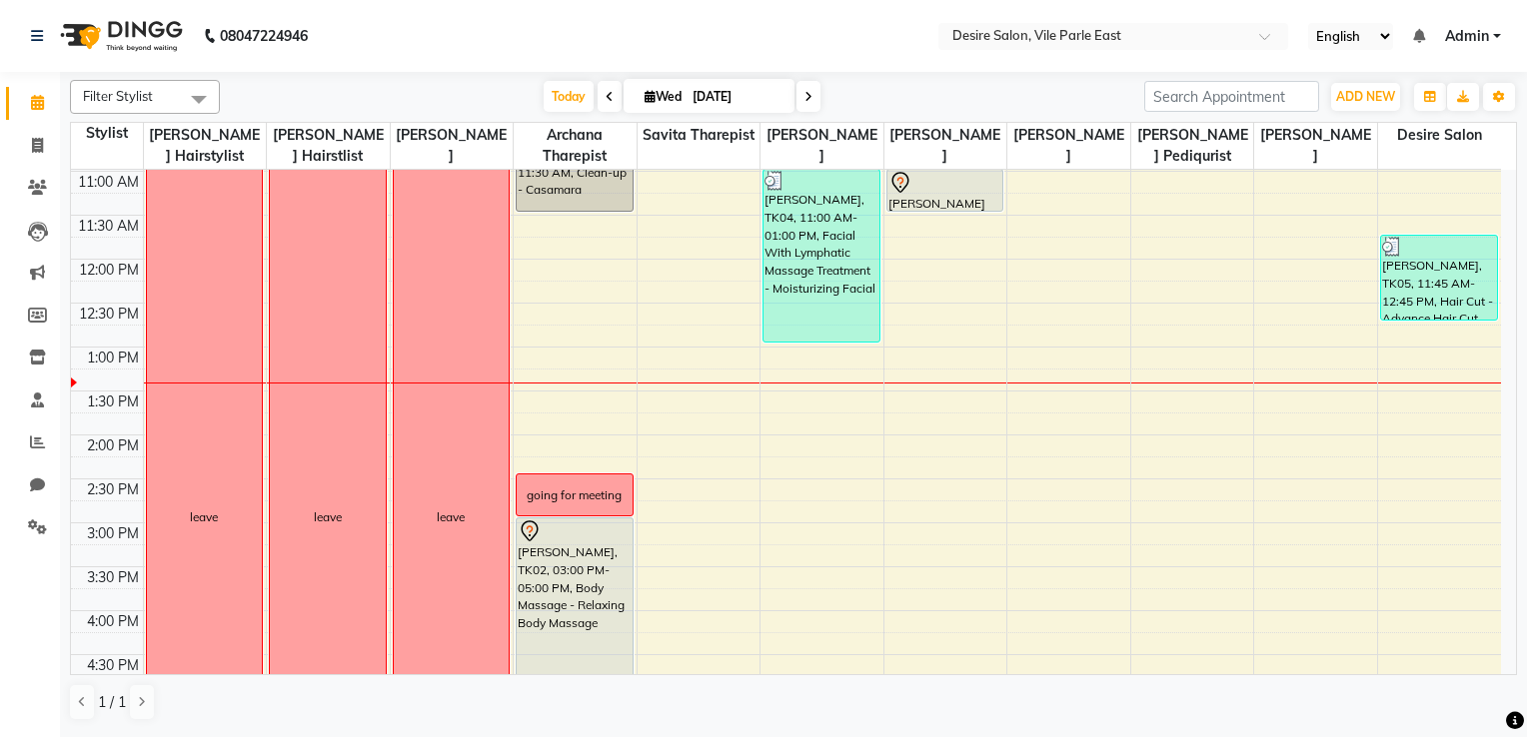
scroll to position [260, 0]
click at [871, 47] on nav "08047224946 Select Location × Desire Salon, Vile Parle East English ENGLISH Esp…" at bounding box center [763, 36] width 1527 height 72
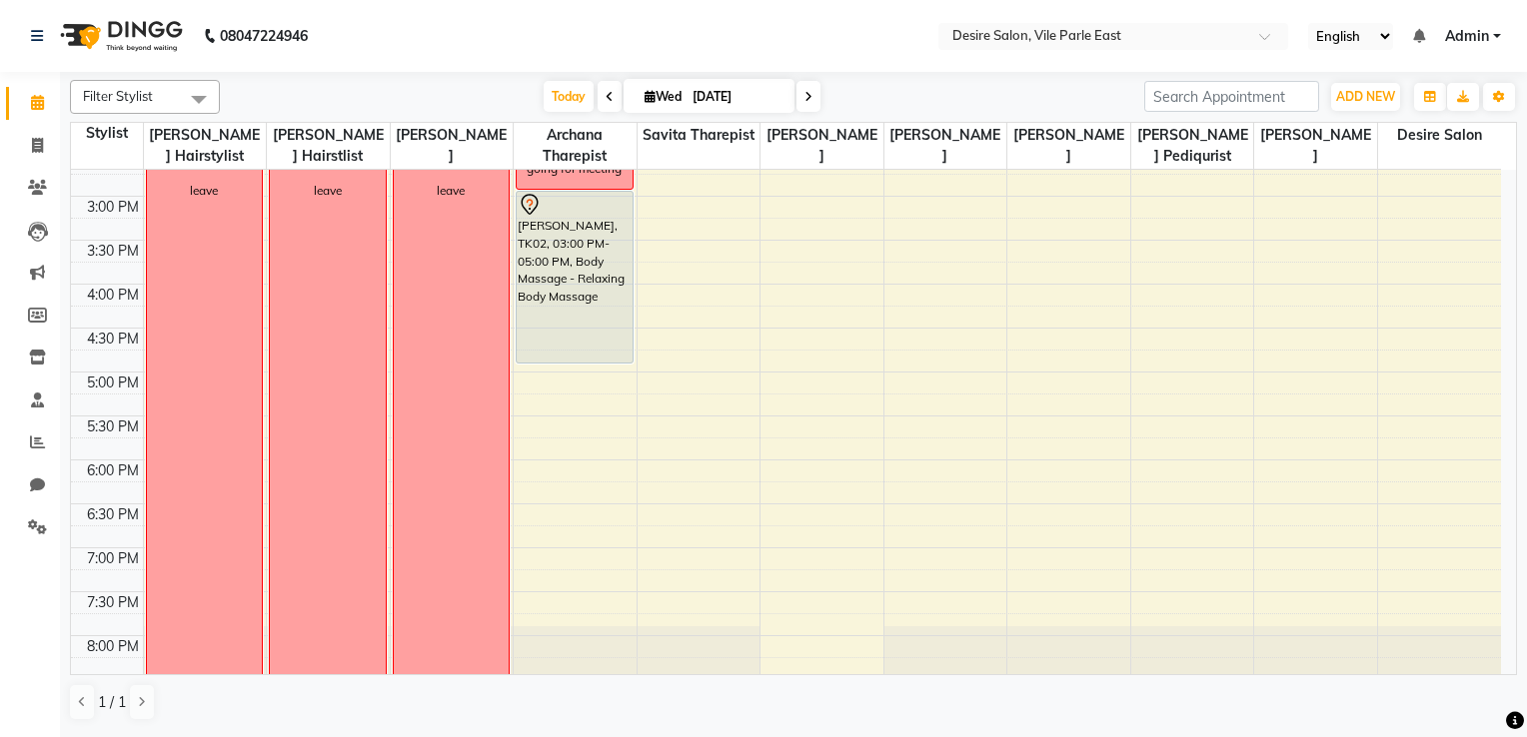
scroll to position [586, 0]
click at [1056, 514] on div "8:00 AM 8:30 AM 9:00 AM 9:30 AM 10:00 AM 10:30 AM 11:00 AM 11:30 AM 12:00 PM 12…" at bounding box center [786, 198] width 1430 height 1230
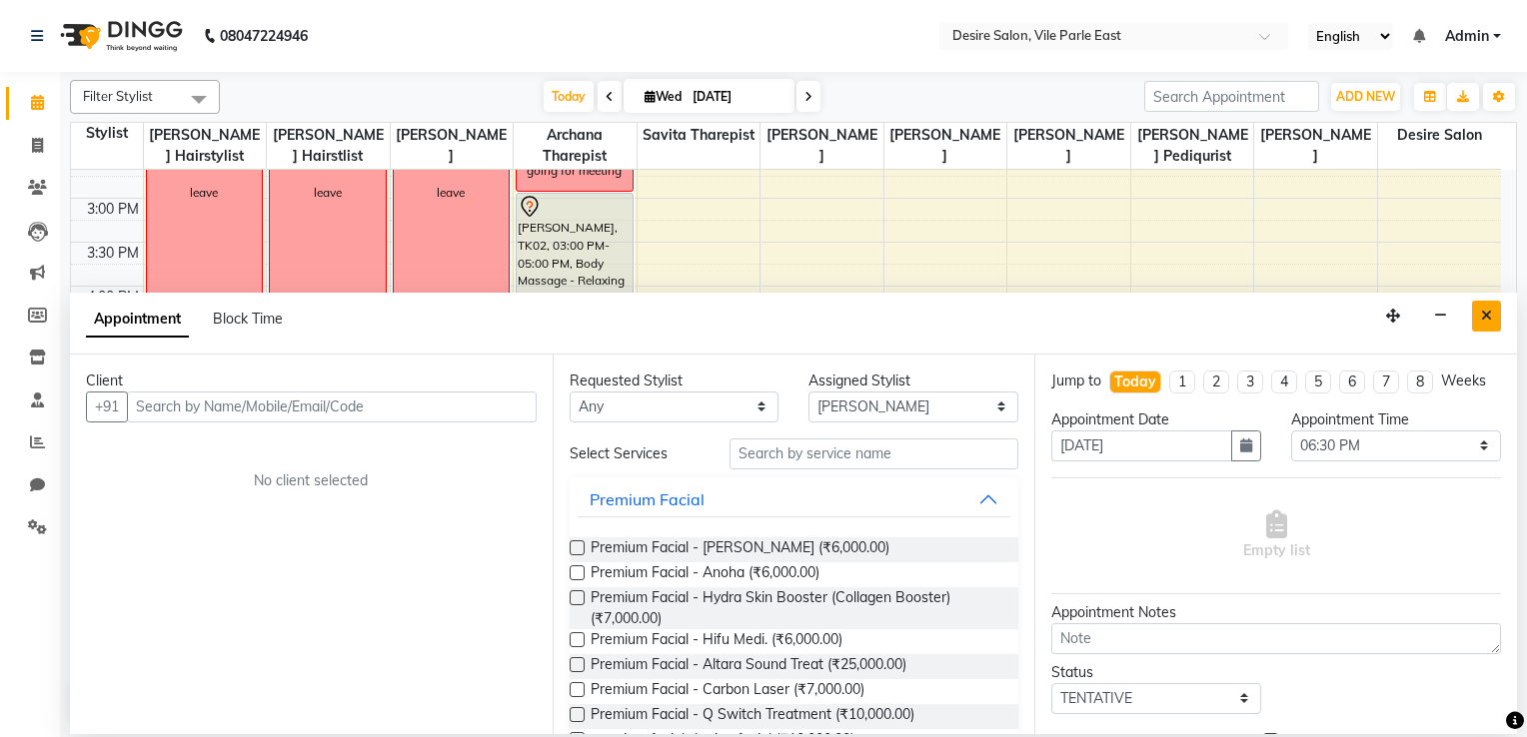
click at [1056, 317] on icon "Close" at bounding box center [1486, 316] width 11 height 14
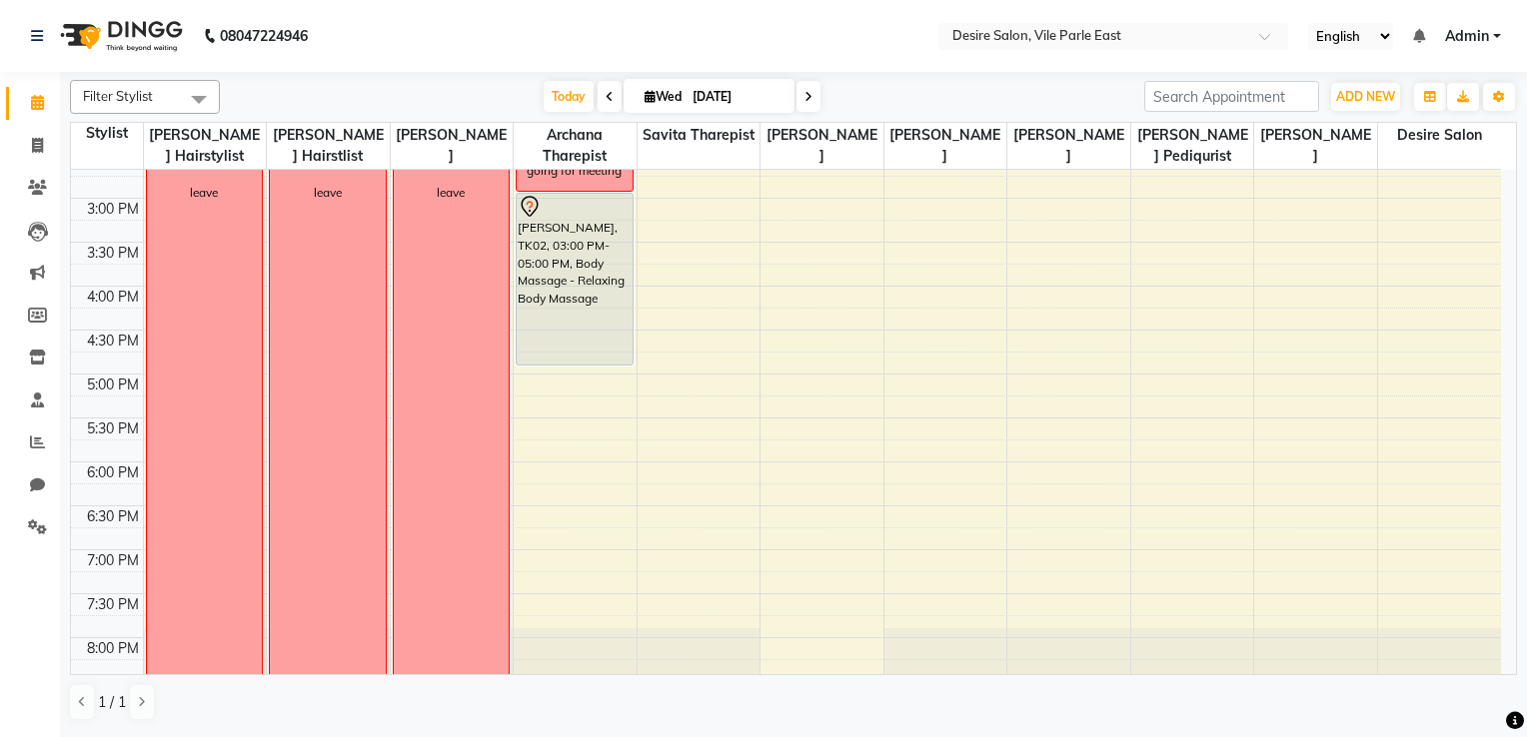
click at [1056, 466] on div "8:00 AM 8:30 AM 9:00 AM 9:30 AM 10:00 AM 10:30 AM 11:00 AM 11:30 AM 12:00 PM 12…" at bounding box center [786, 198] width 1430 height 1230
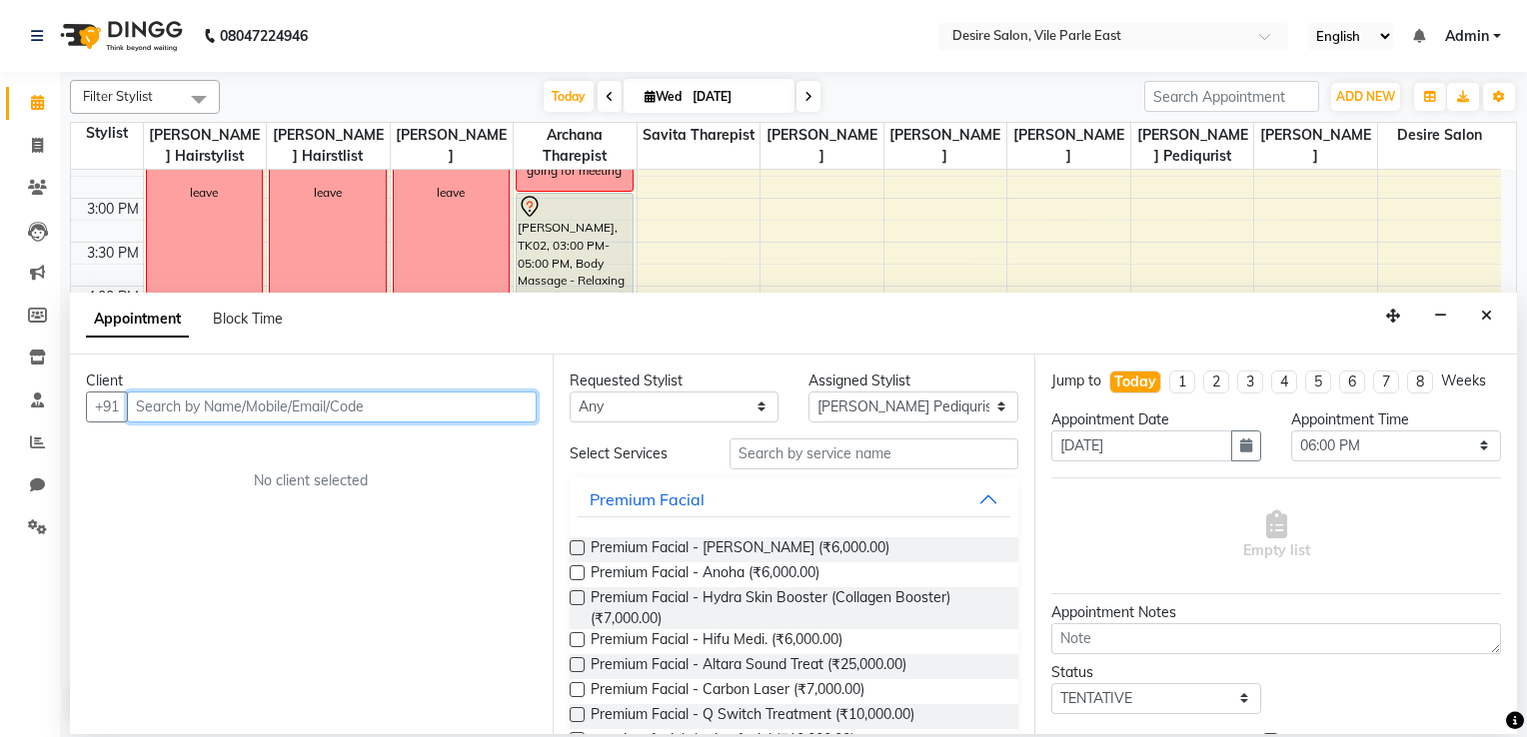
click at [449, 410] on input "text" at bounding box center [332, 407] width 410 height 31
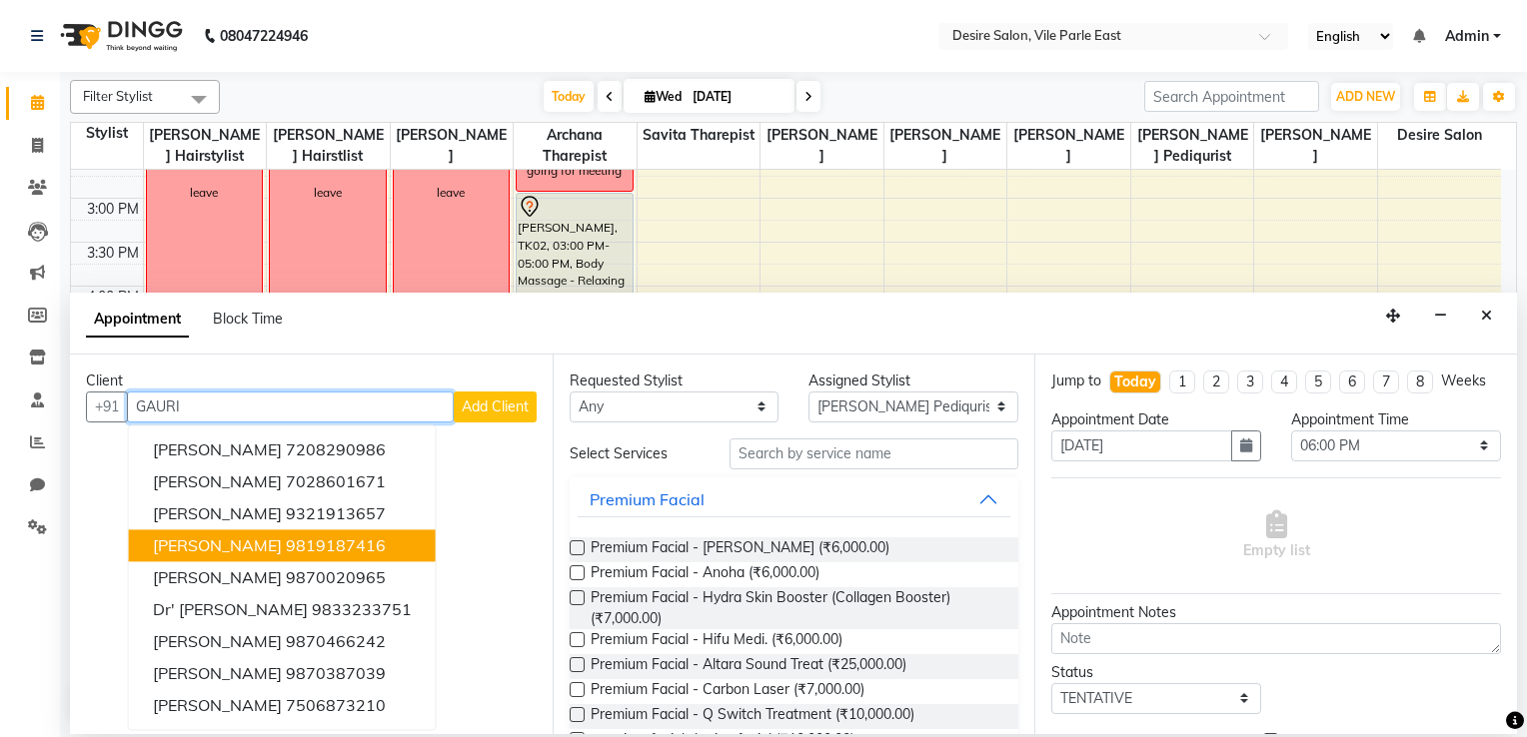
click at [374, 550] on ngb-highlight "9819187416" at bounding box center [336, 545] width 100 height 20
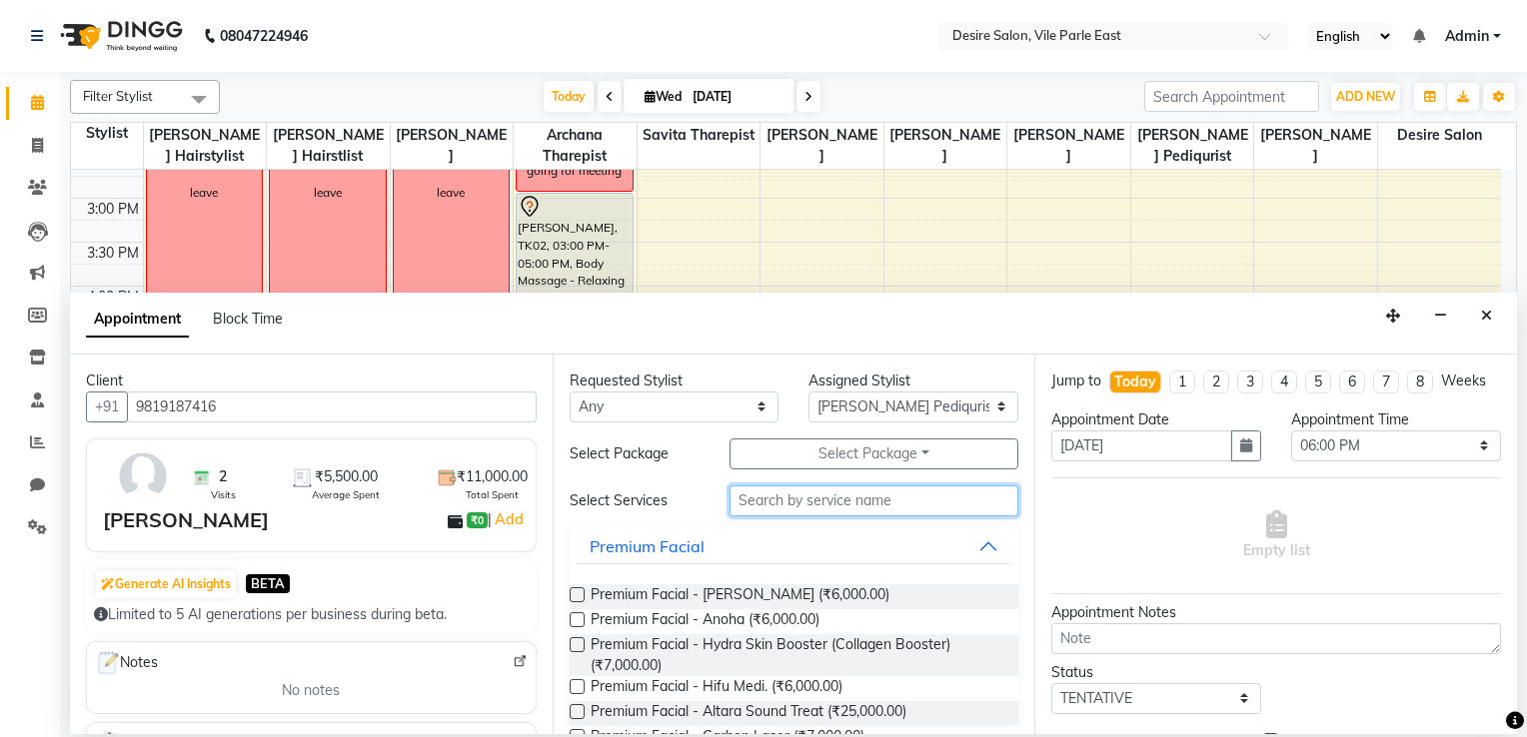
click at [755, 501] on input "text" at bounding box center [874, 501] width 290 height 31
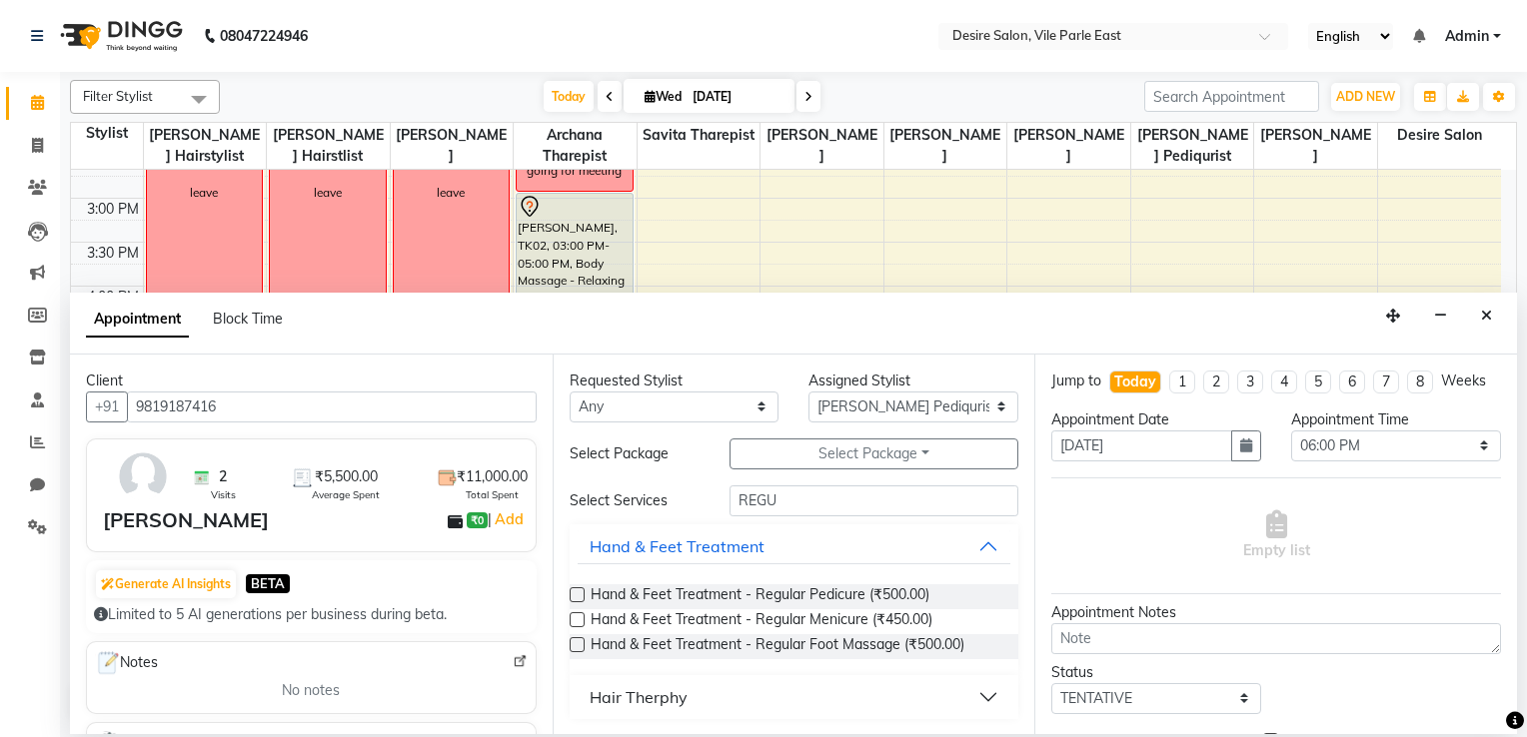
click at [574, 589] on label at bounding box center [576, 594] width 15 height 15
click at [574, 589] on input "checkbox" at bounding box center [575, 596] width 13 height 13
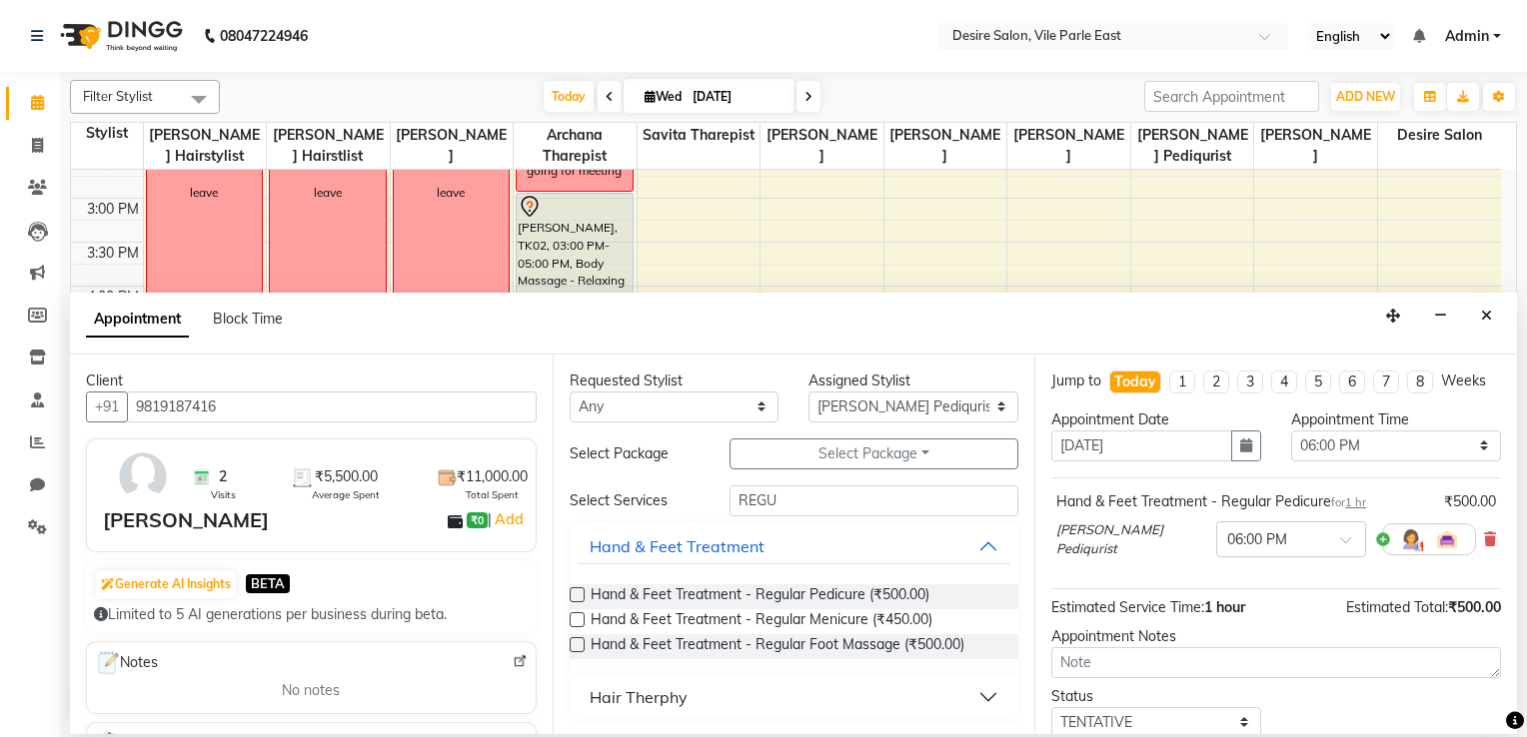
click at [575, 589] on label at bounding box center [576, 619] width 15 height 15
click at [575, 589] on input "checkbox" at bounding box center [575, 621] width 13 height 13
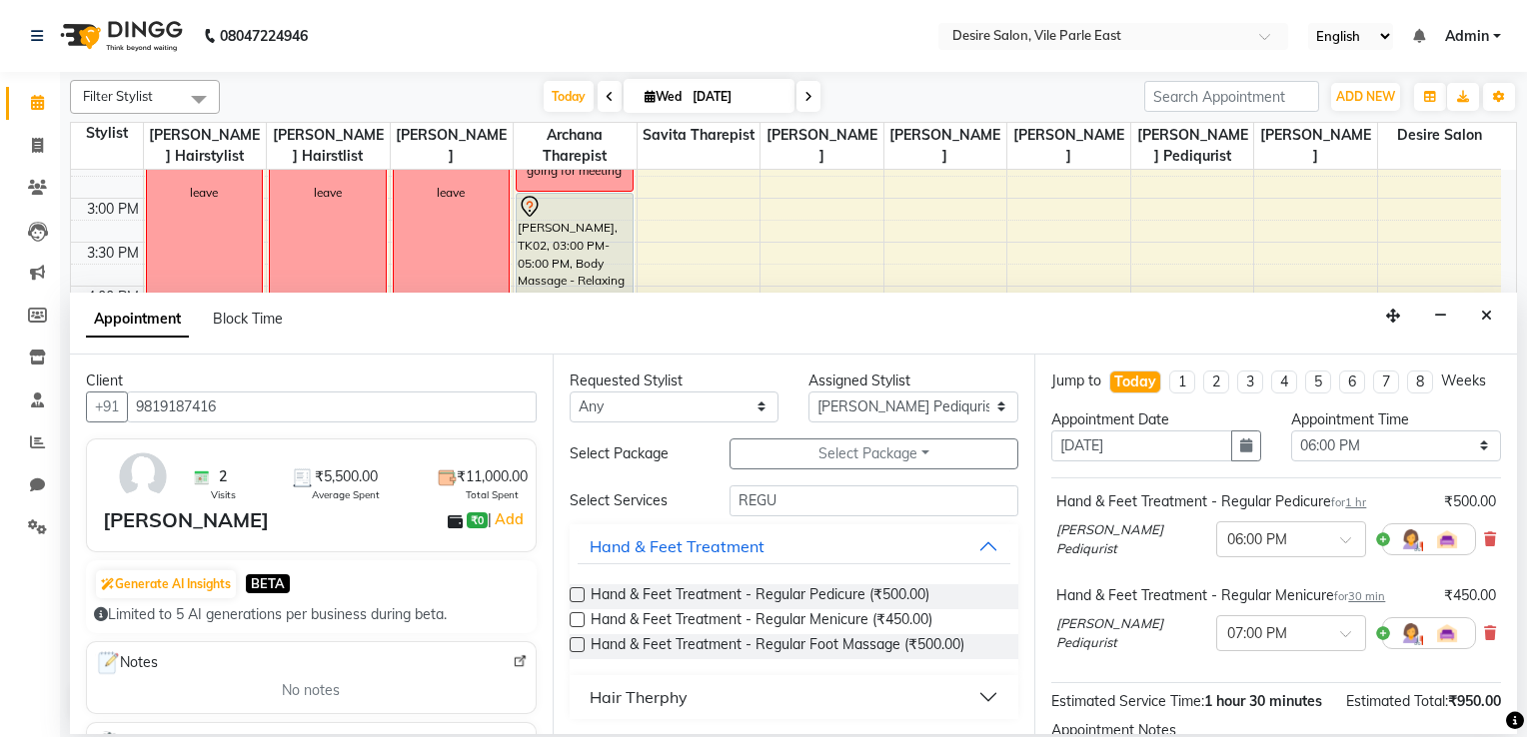
scroll to position [236, 0]
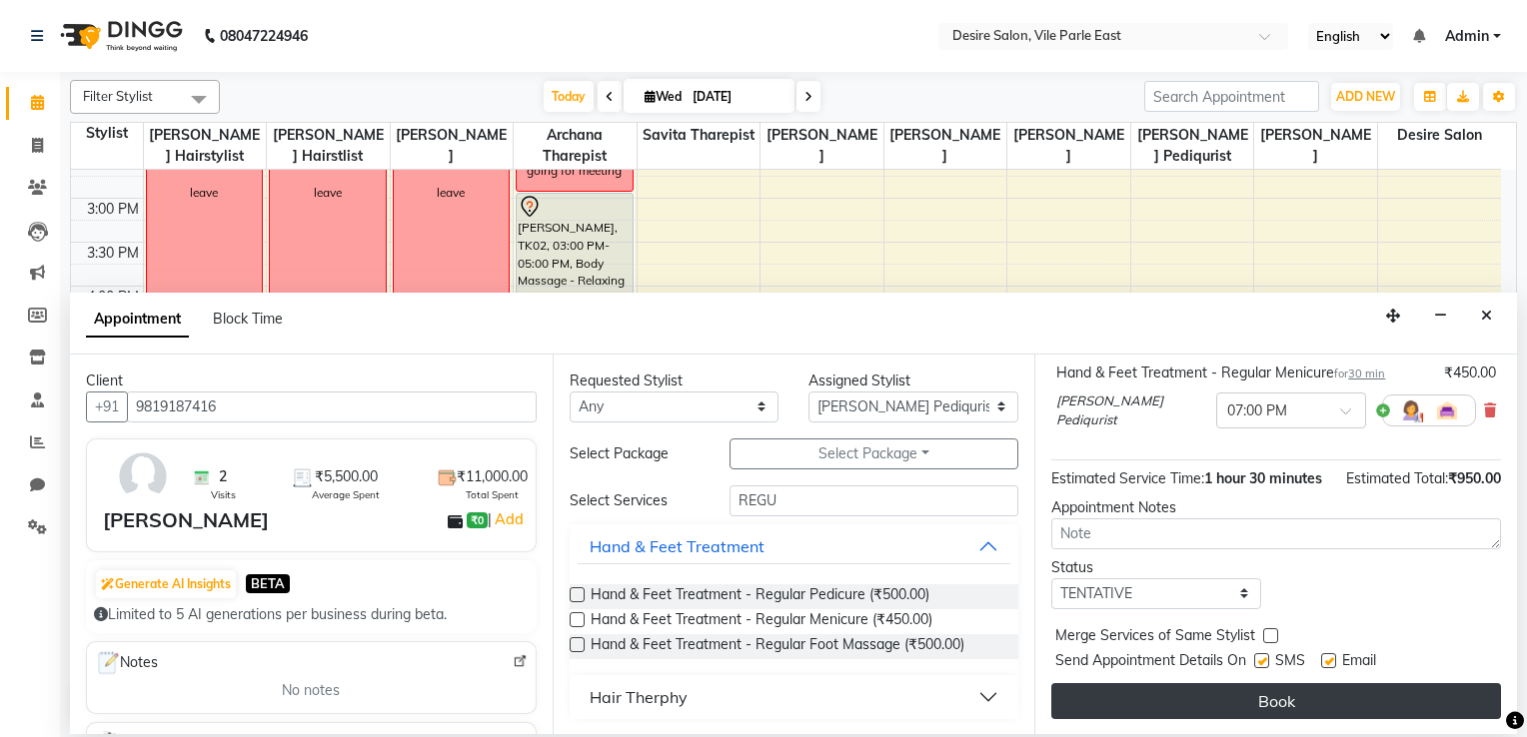
click at [1056, 589] on button "Book" at bounding box center [1276, 701] width 450 height 36
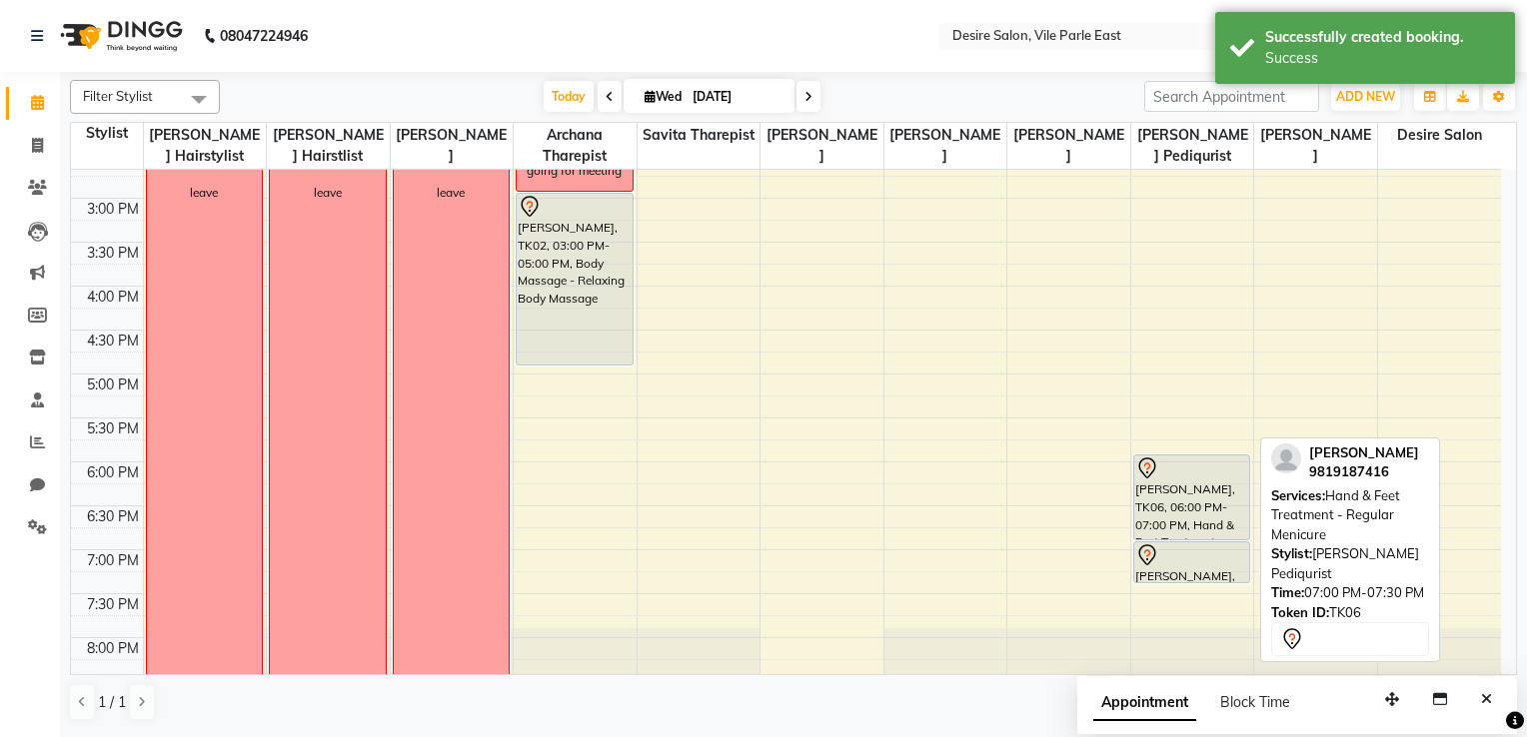
click at [1056, 569] on div "GAURI PHADKE, TK06, 07:00 PM-07:30 PM, Hand & Feet Treatment - Regular Menicure" at bounding box center [1191, 562] width 115 height 40
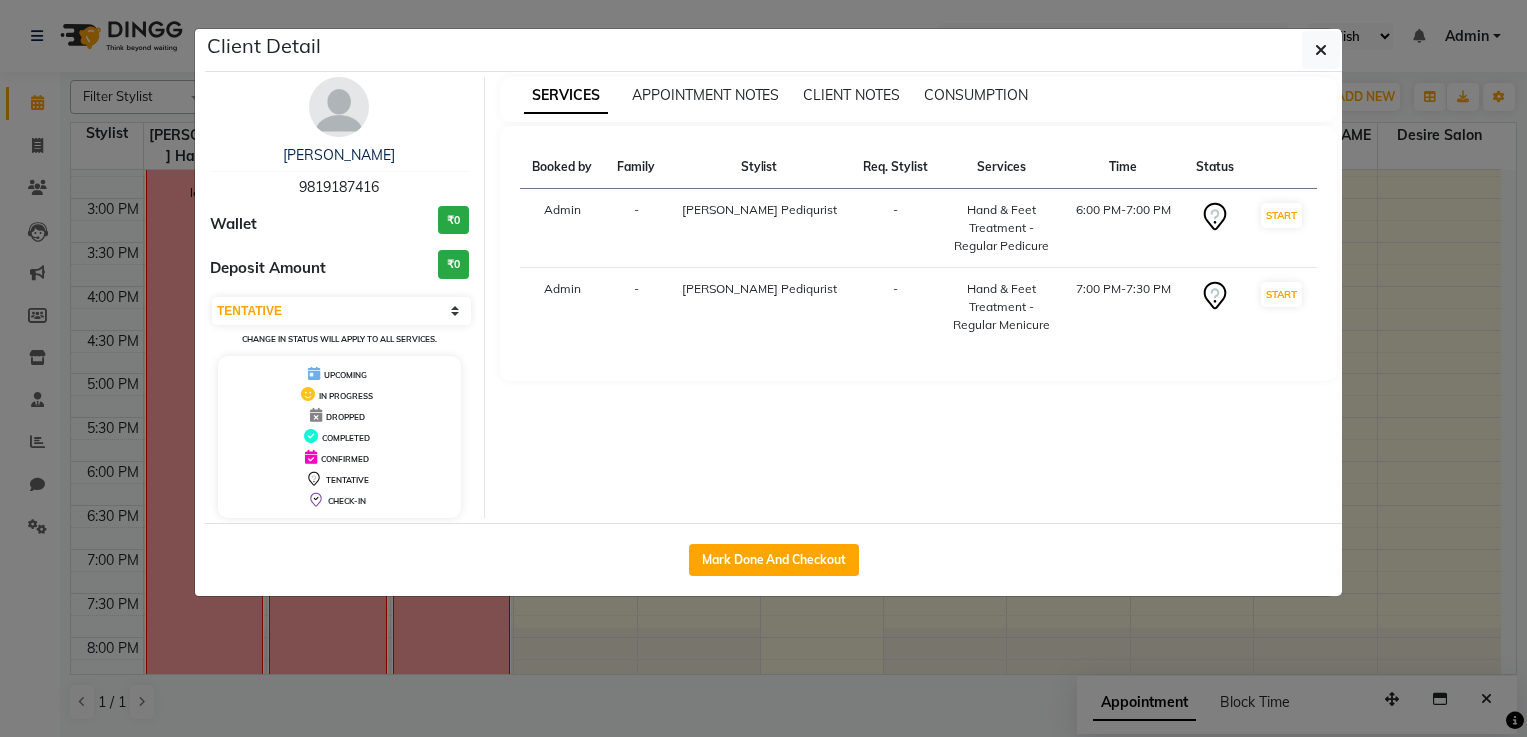
click at [1056, 17] on ngb-modal-window "Client Detail GAURI PHADKE 9819187416 Wallet ₹0 Deposit Amount ₹0 Select IN SER…" at bounding box center [763, 368] width 1527 height 737
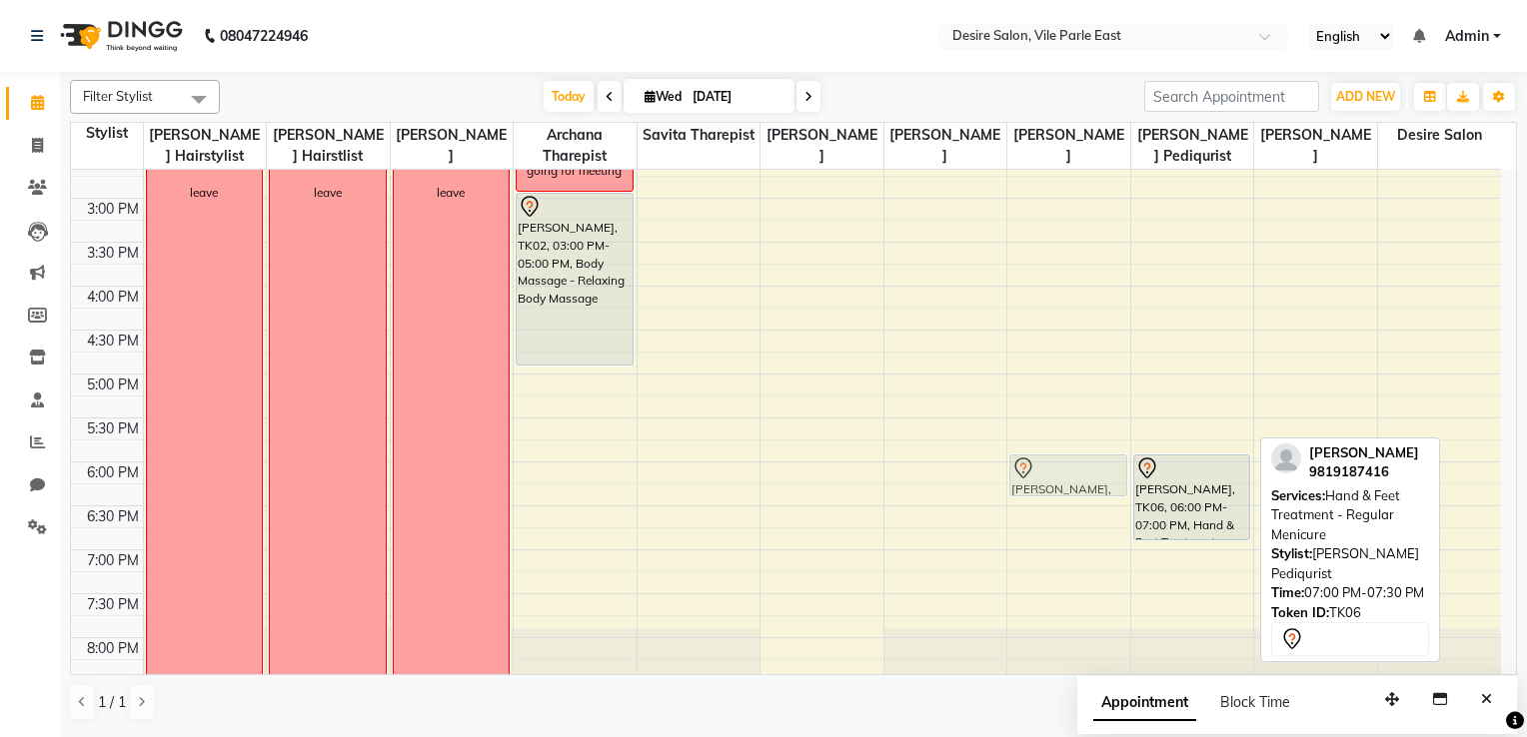
drag, startPoint x: 1192, startPoint y: 564, endPoint x: 1091, endPoint y: 479, distance: 132.5
click at [1056, 479] on tr "leave leave leave Aparnna Gokhale, TK01, 10:30 AM-11:30 AM, Clean-up - Casamara…" at bounding box center [786, 198] width 1430 height 1230
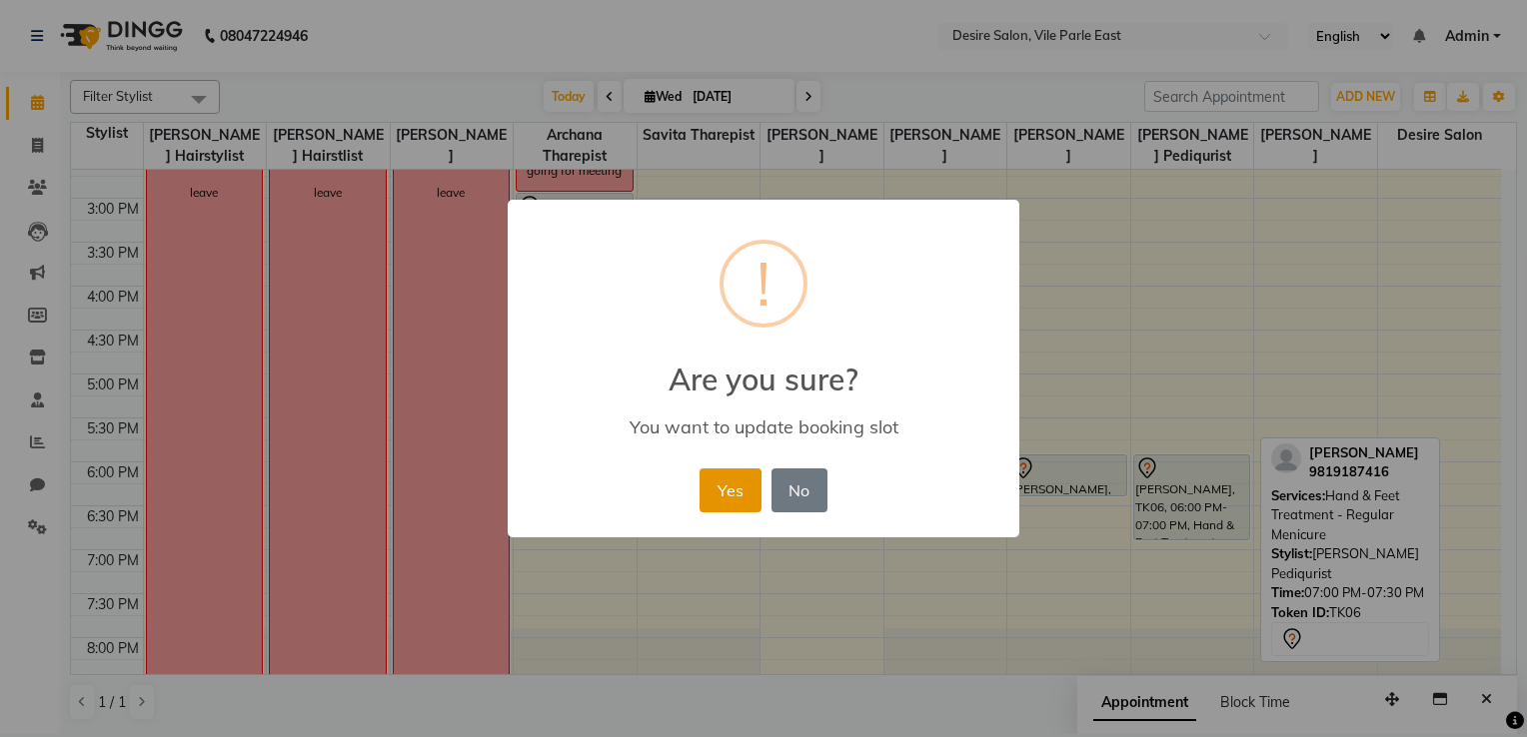
click at [739, 486] on button "Yes" at bounding box center [729, 491] width 61 height 44
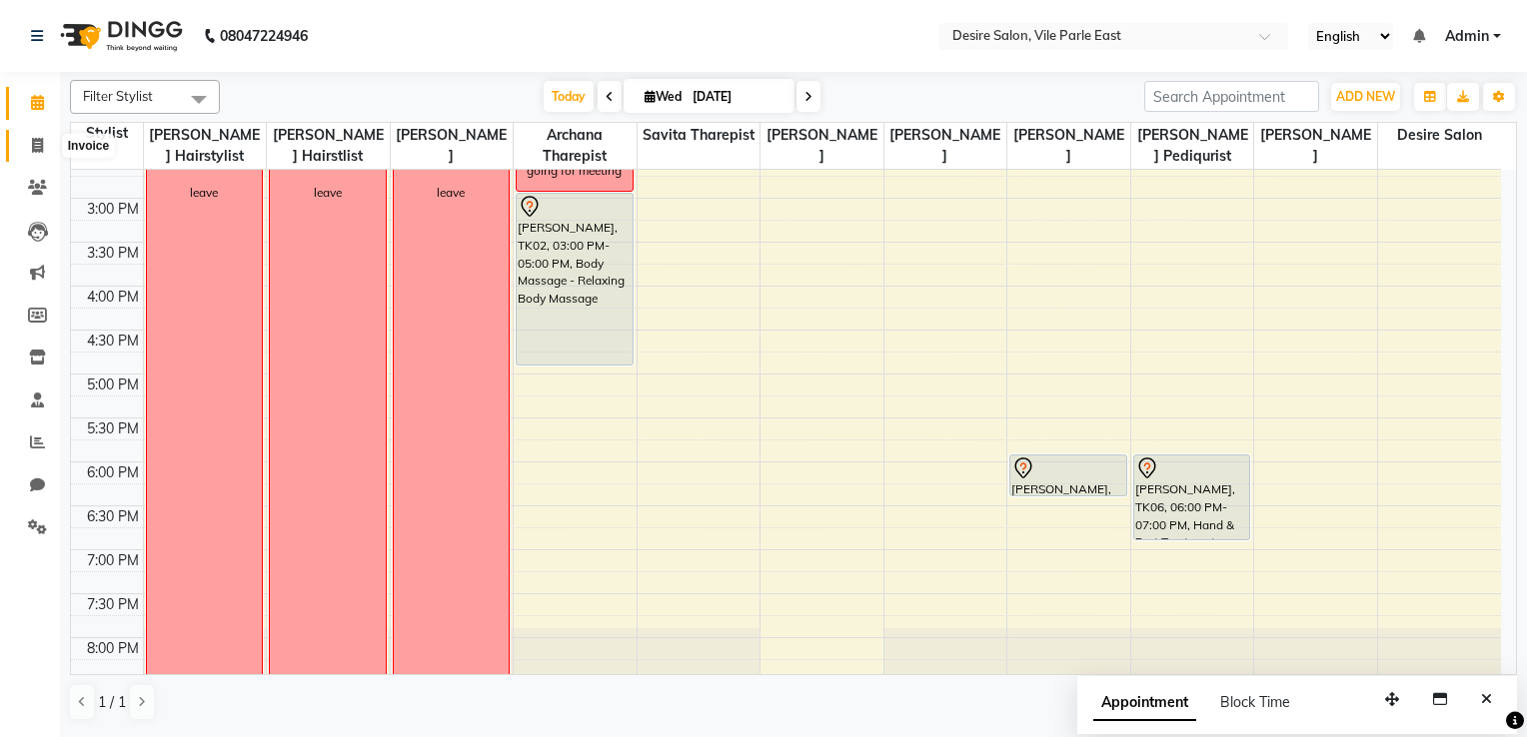
click at [40, 148] on icon at bounding box center [37, 145] width 11 height 15
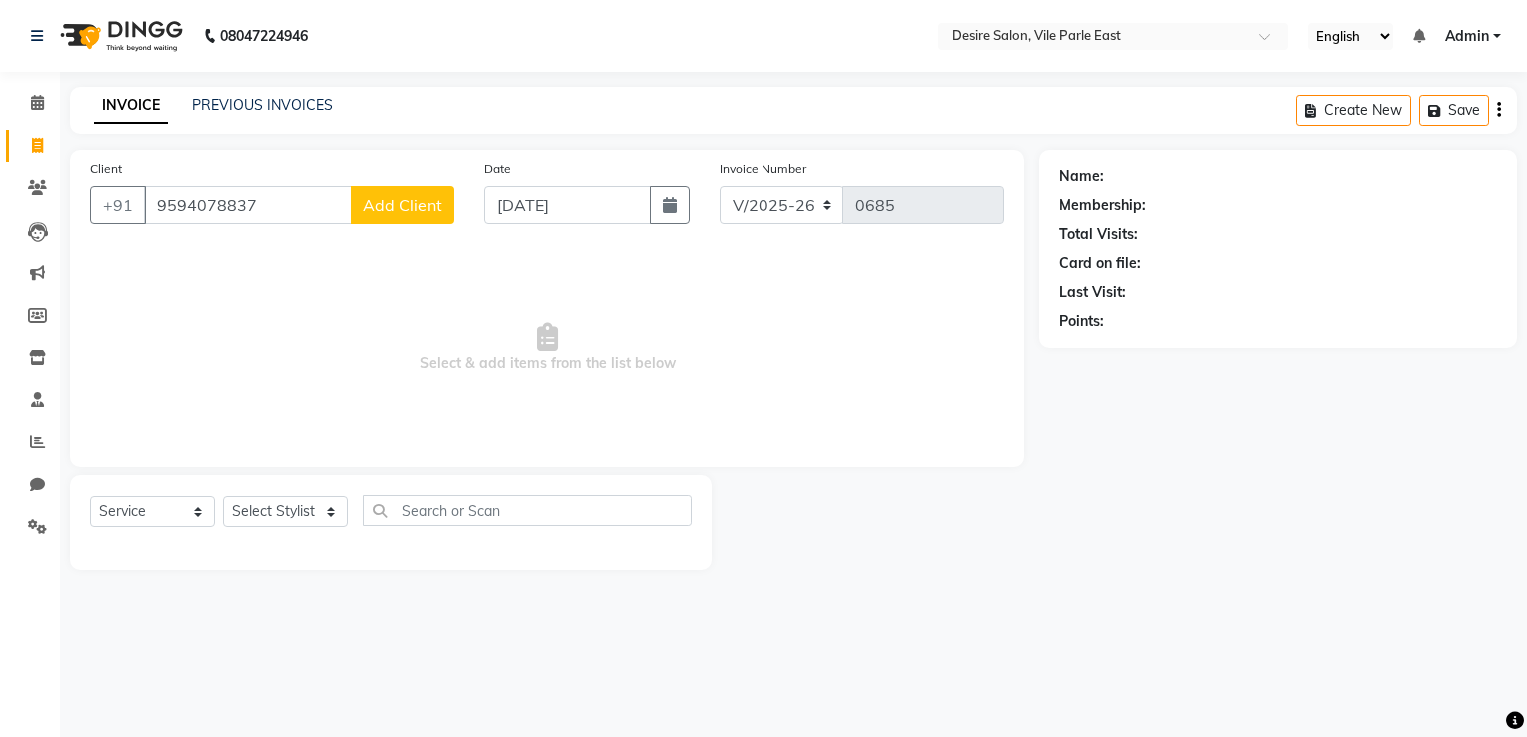
click at [402, 213] on span "Add Client" at bounding box center [402, 205] width 79 height 20
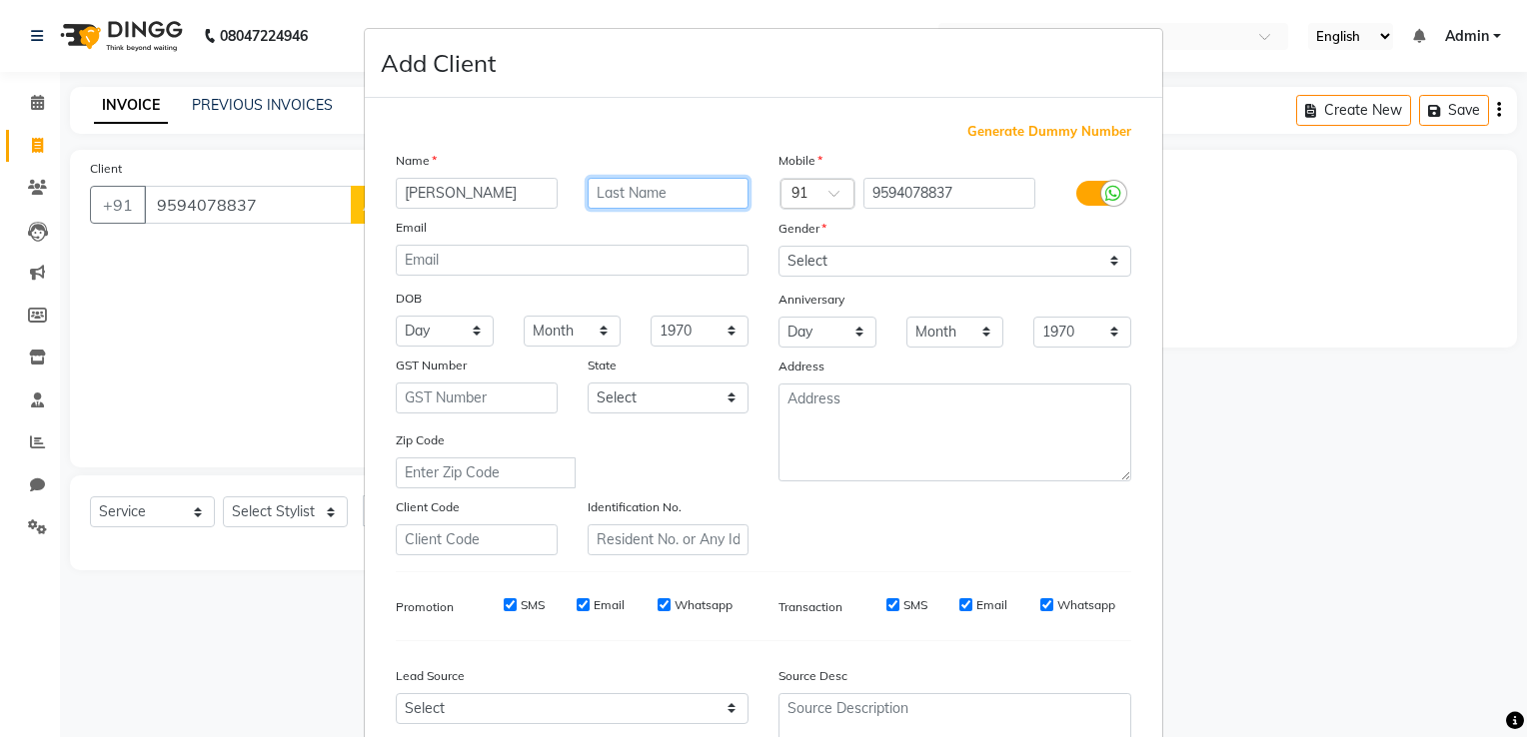
click at [623, 198] on input "text" at bounding box center [668, 193] width 162 height 31
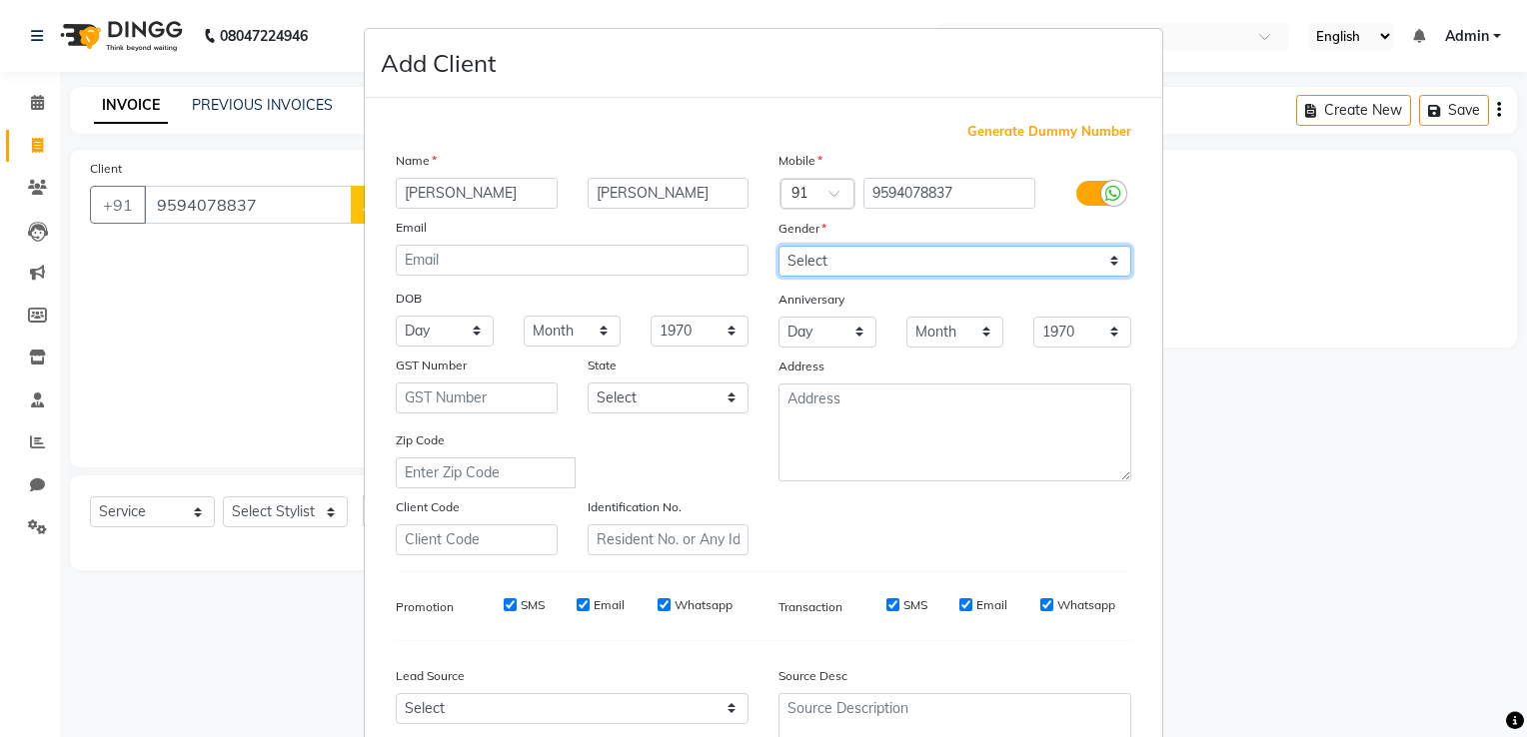
click at [859, 254] on select "Select [DEMOGRAPHIC_DATA] [DEMOGRAPHIC_DATA] Other Prefer Not To Say" at bounding box center [954, 261] width 353 height 31
click at [778, 247] on select "Select [DEMOGRAPHIC_DATA] [DEMOGRAPHIC_DATA] Other Prefer Not To Say" at bounding box center [954, 261] width 353 height 31
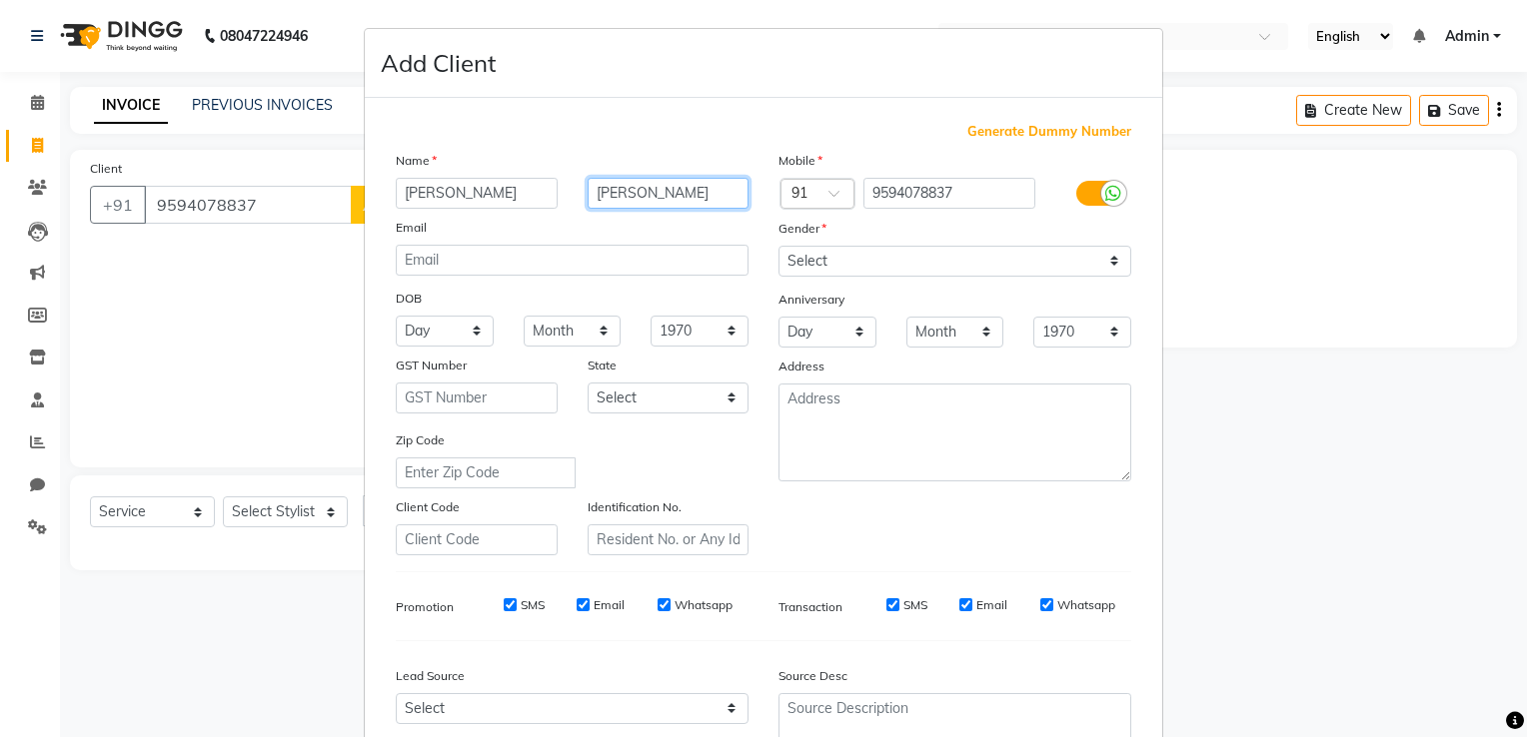
click at [708, 199] on input "MAHIRA" at bounding box center [668, 193] width 162 height 31
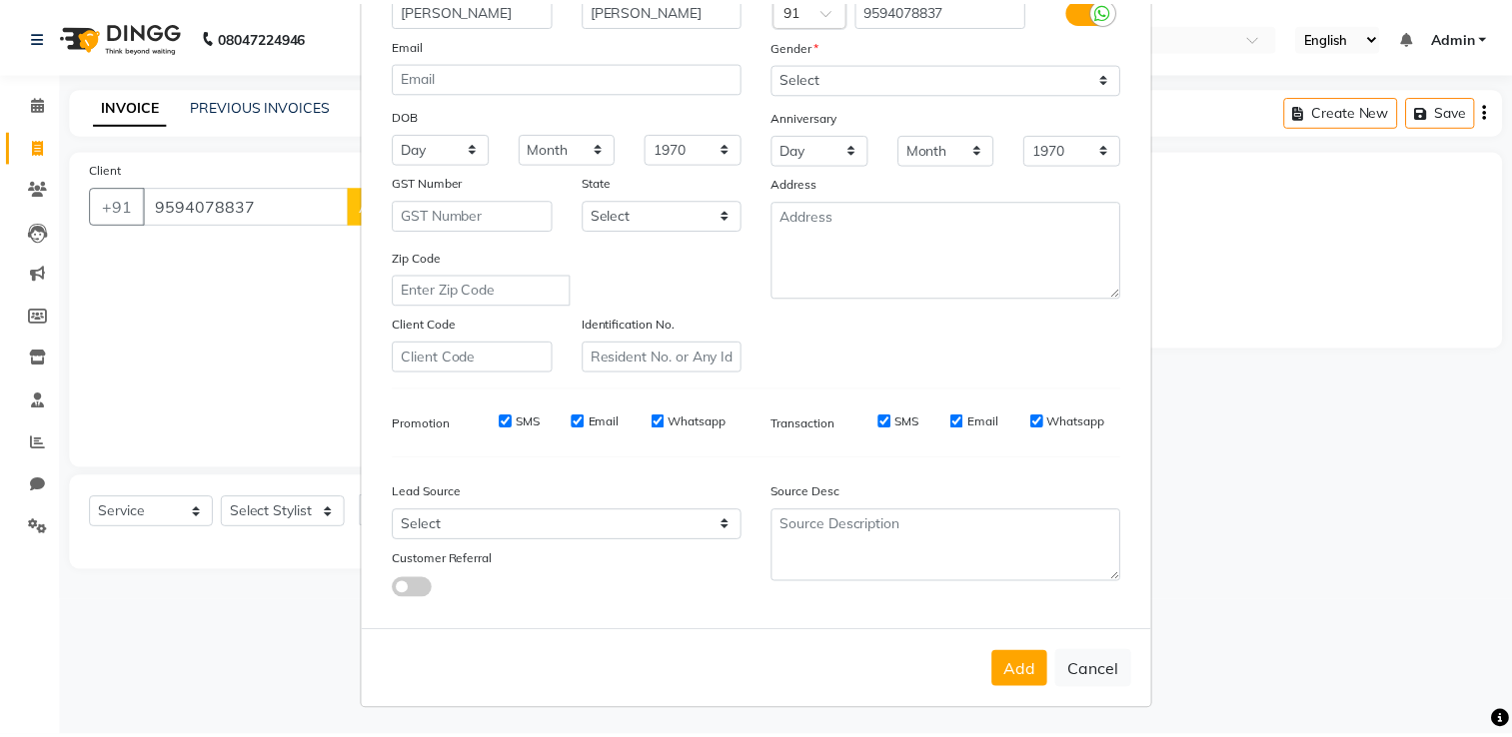
scroll to position [194, 0]
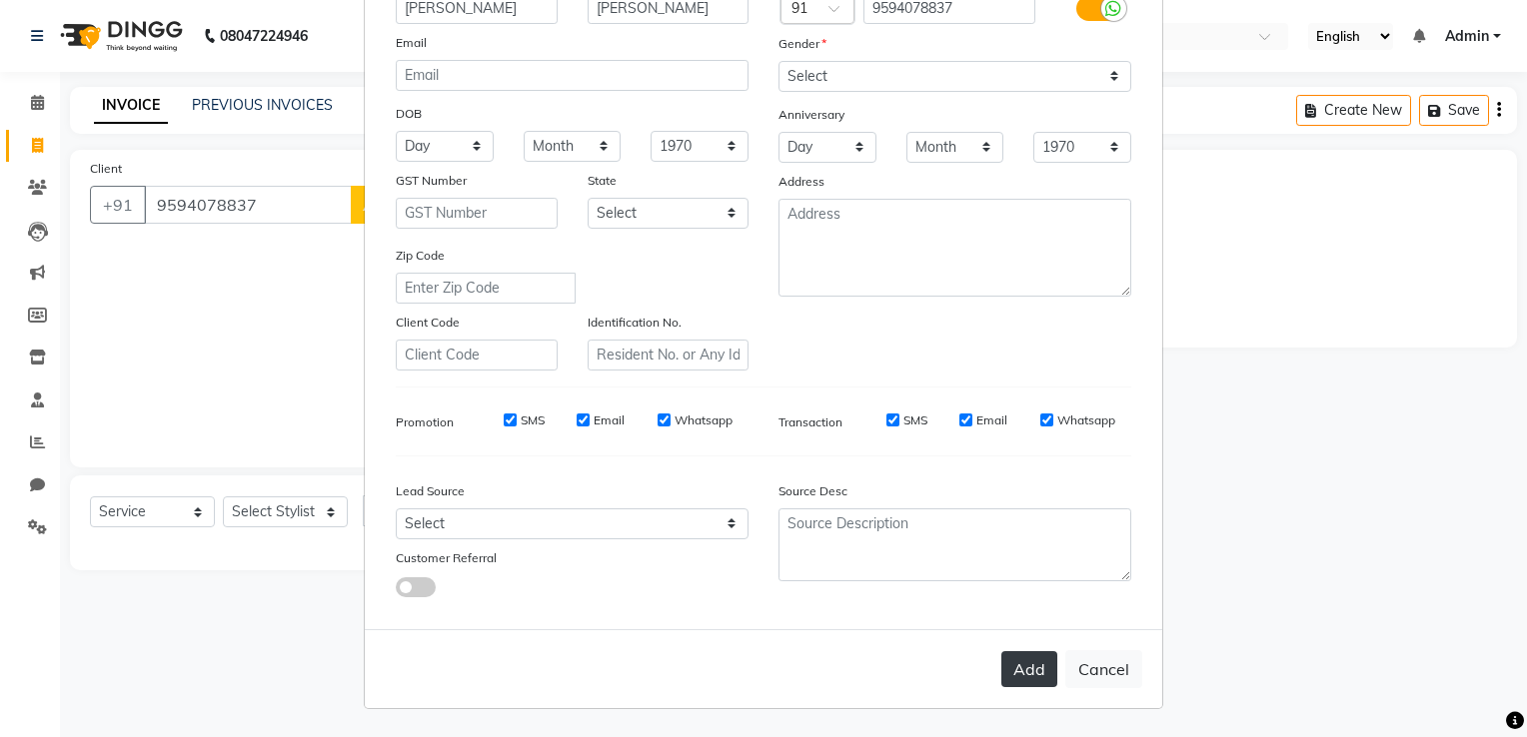
click at [1025, 589] on button "Add" at bounding box center [1029, 669] width 56 height 36
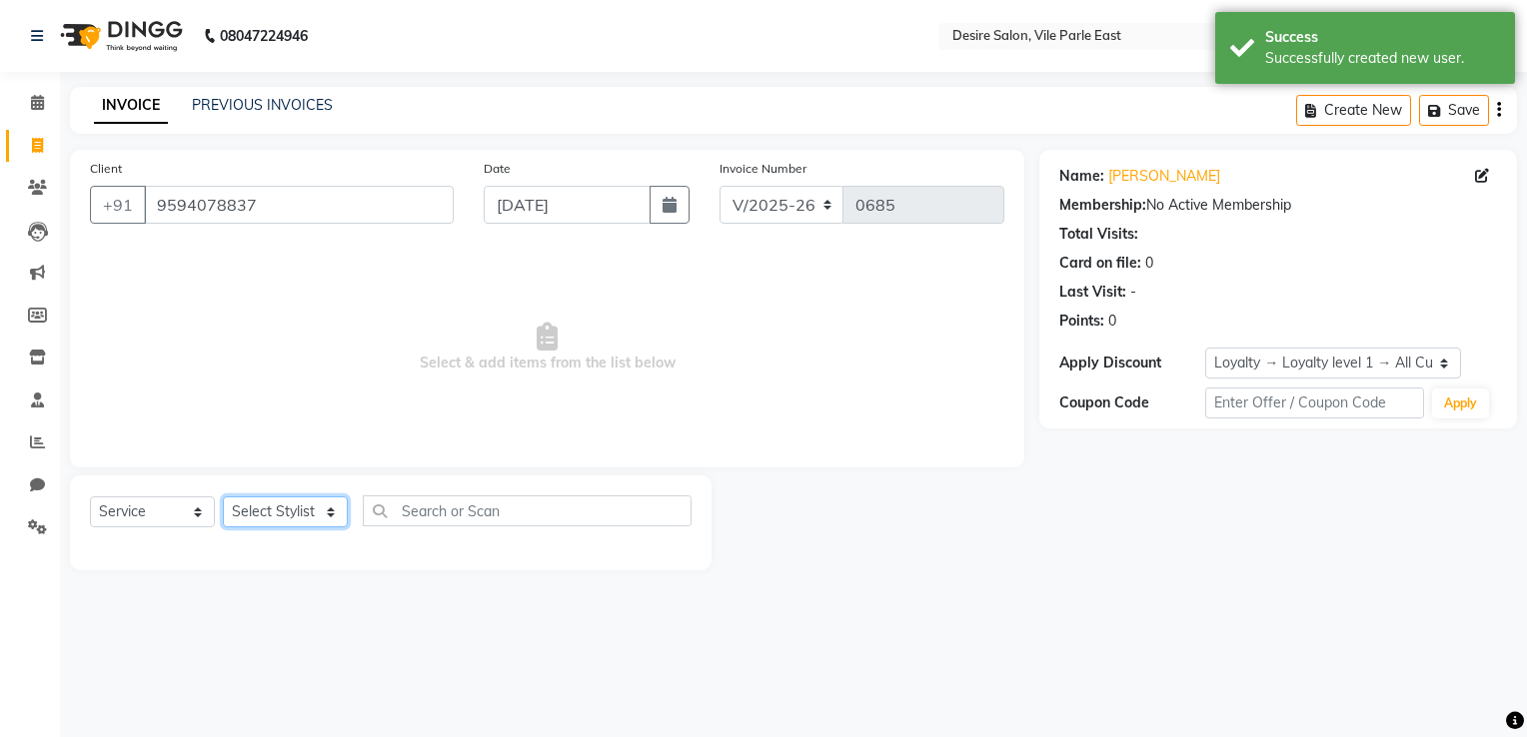
click at [273, 514] on select "Select Stylist Archana Tharepist [PERSON_NAME] Pediqurist [PERSON_NAME] desire …" at bounding box center [285, 512] width 125 height 31
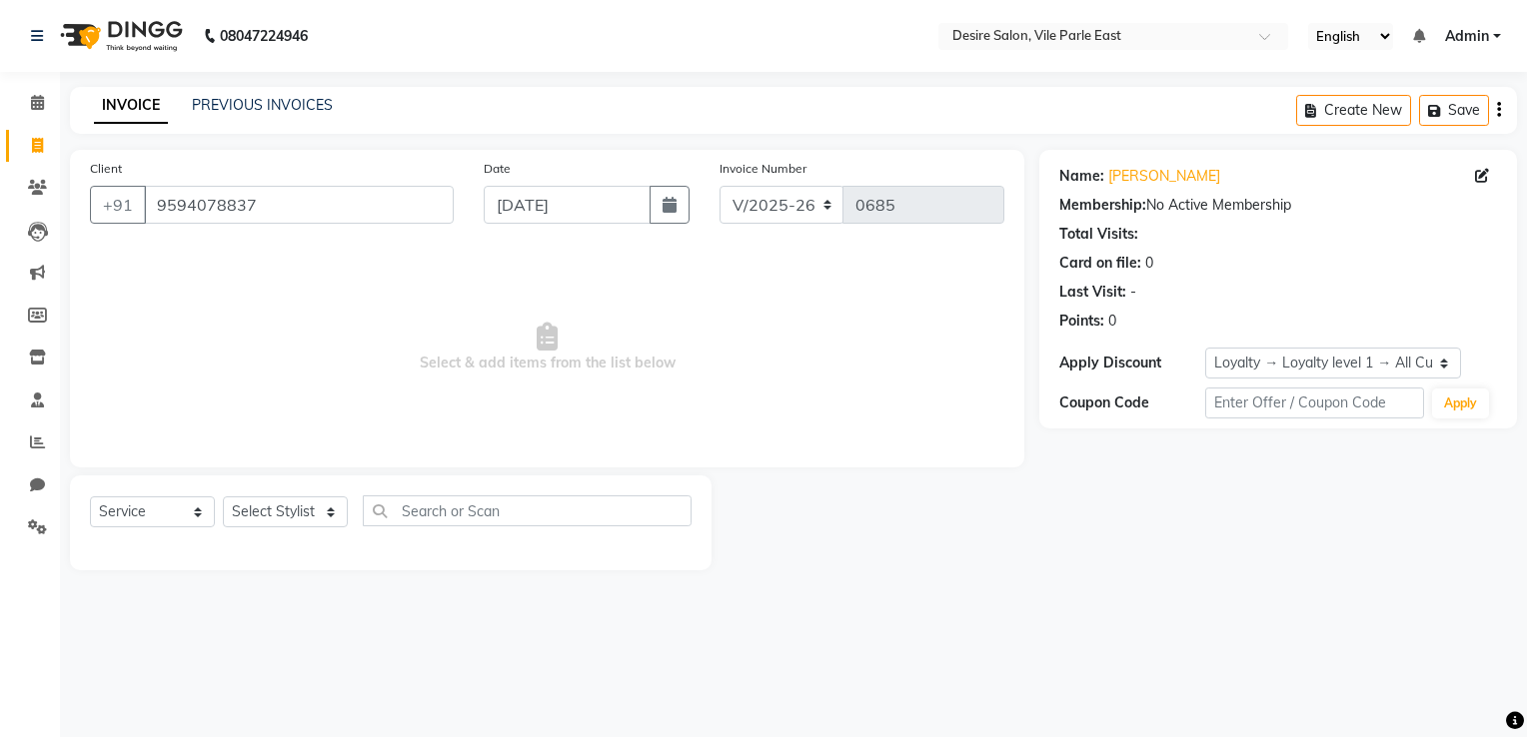
click at [505, 381] on span "Select & add items from the list below" at bounding box center [547, 348] width 914 height 200
click at [39, 529] on icon at bounding box center [37, 527] width 19 height 15
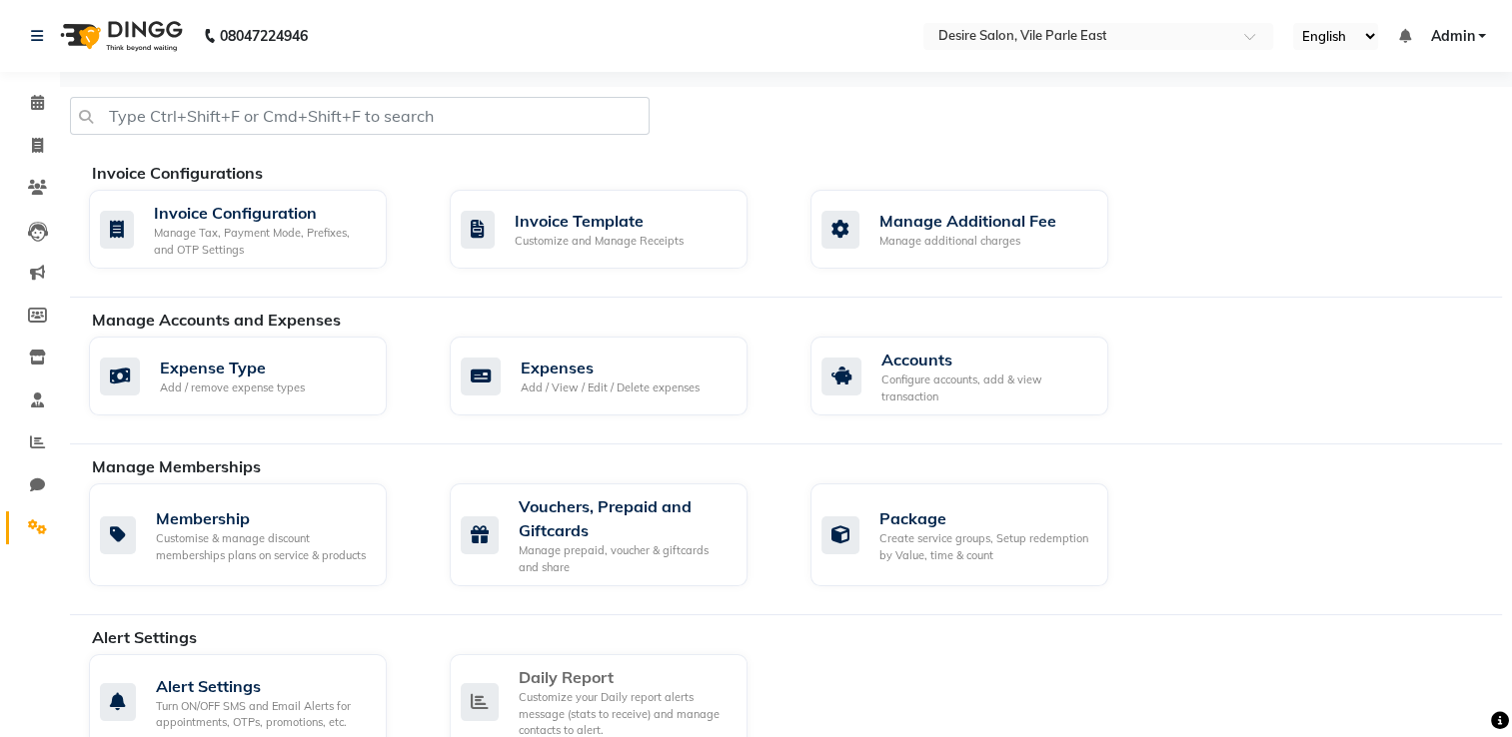
scroll to position [287, 0]
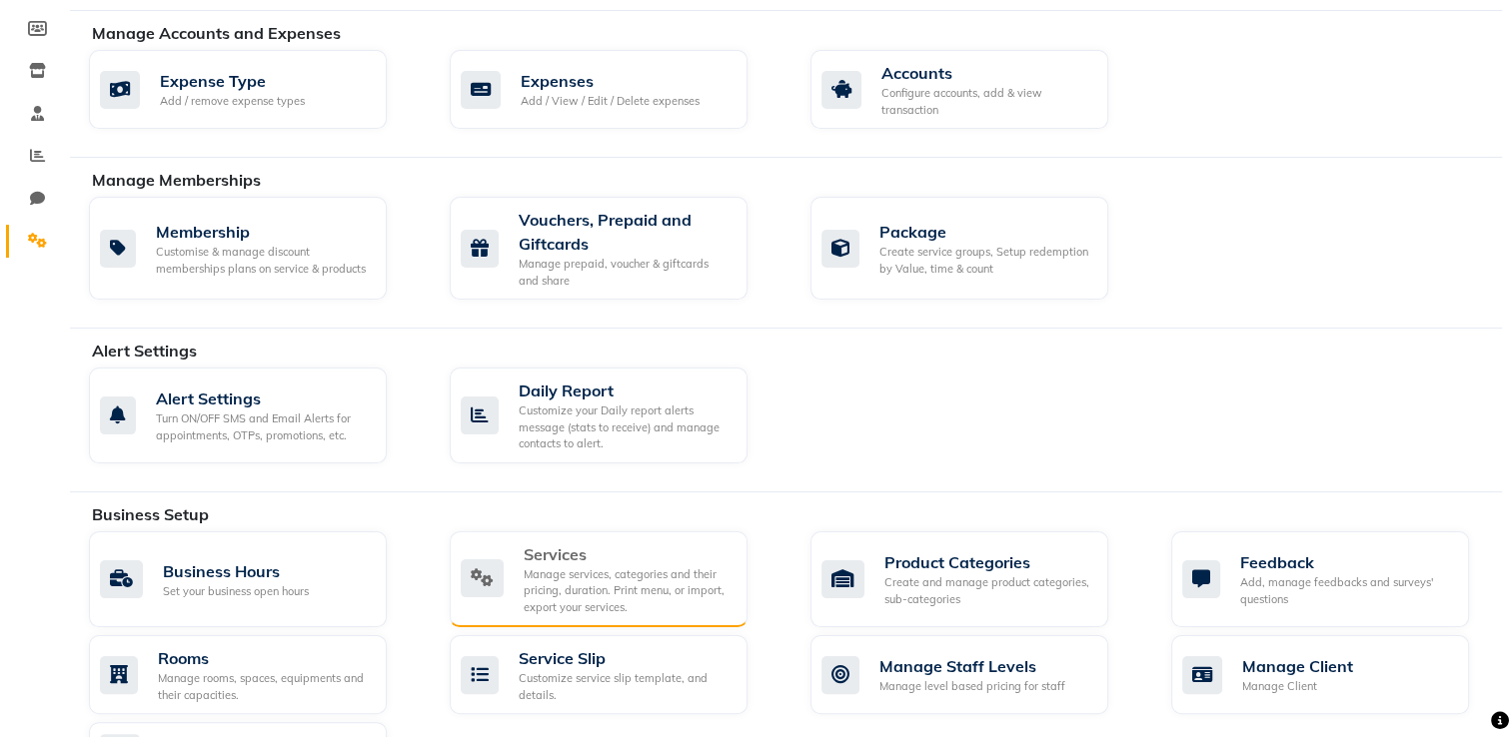
click at [635, 568] on div "Manage services, categories and their pricing, duration. Print menu, or import,…" at bounding box center [627, 591] width 208 height 50
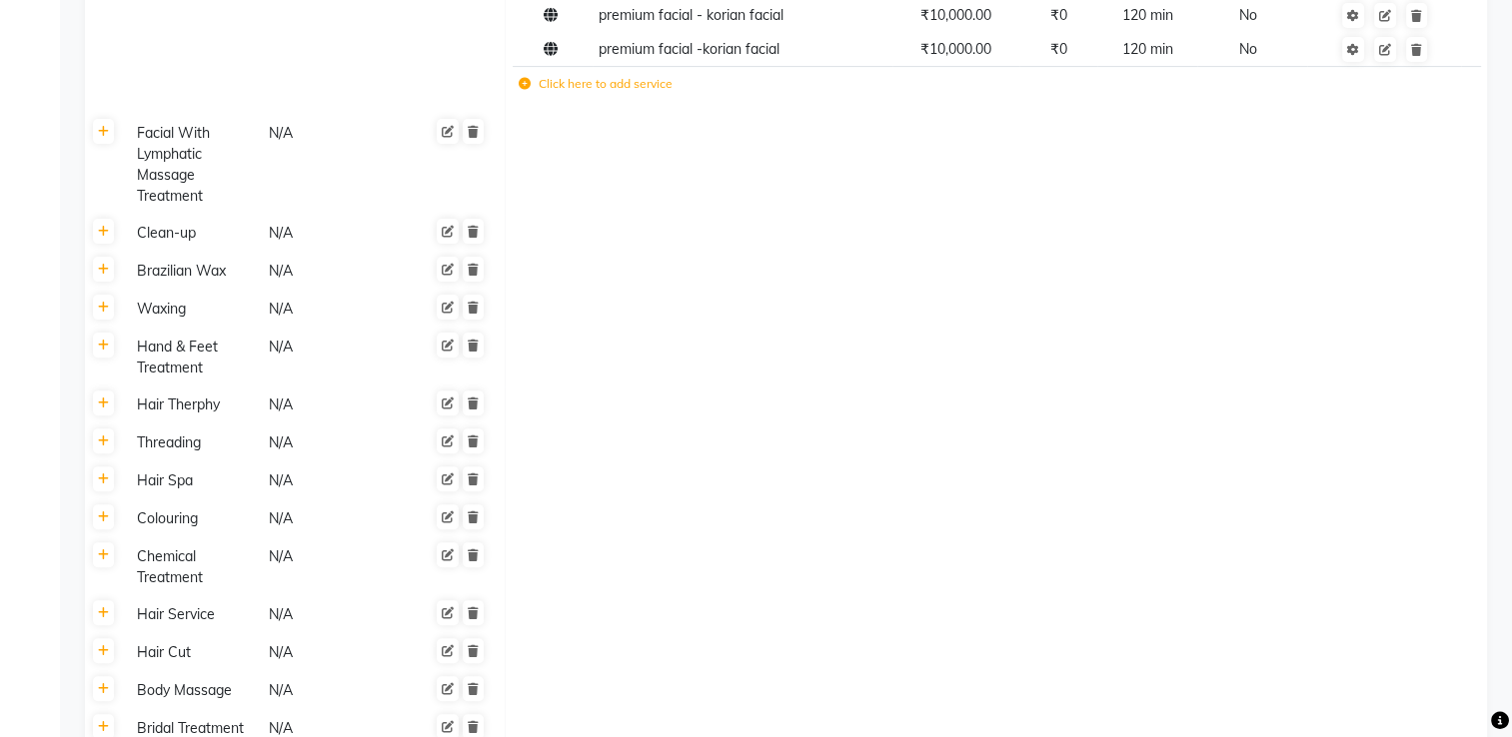
scroll to position [655, 0]
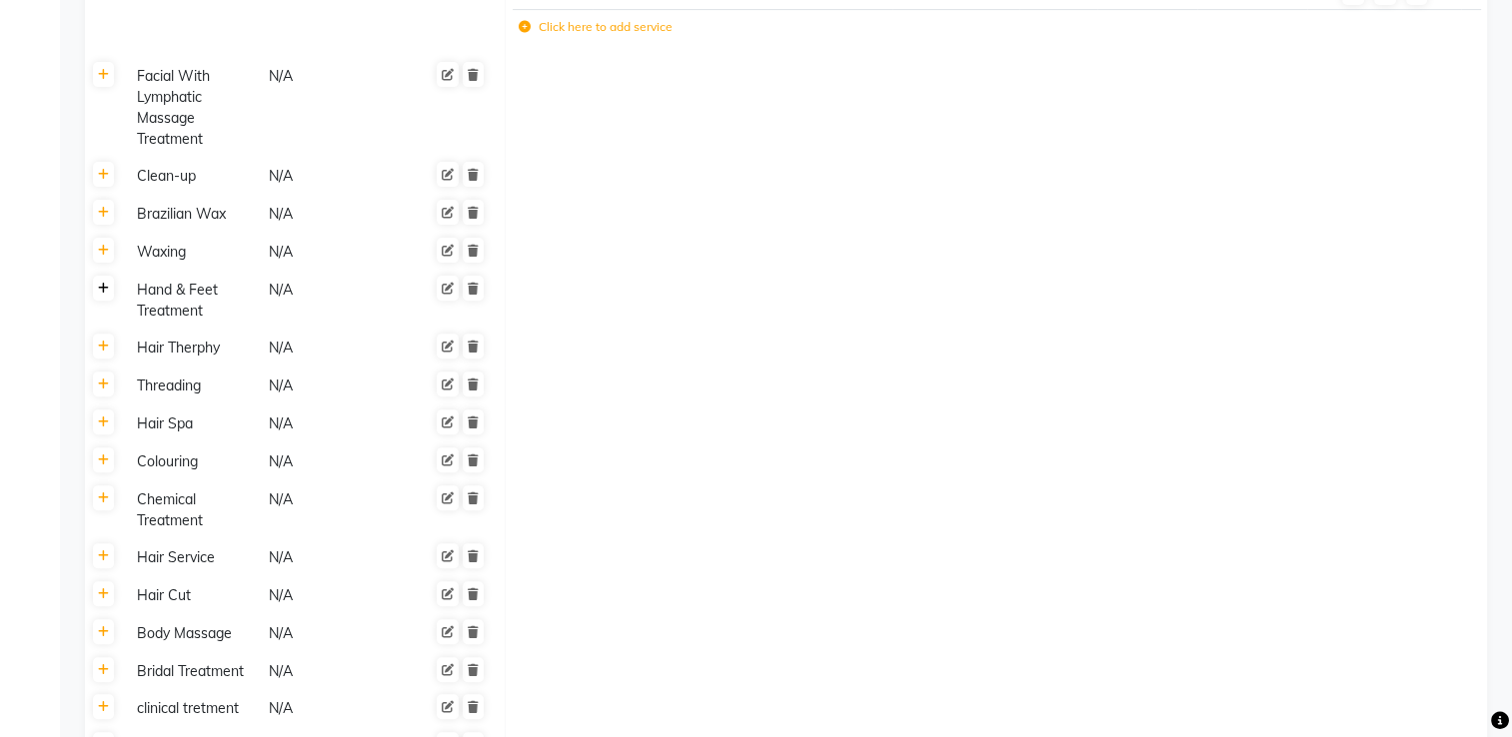
click at [105, 294] on icon at bounding box center [103, 289] width 11 height 12
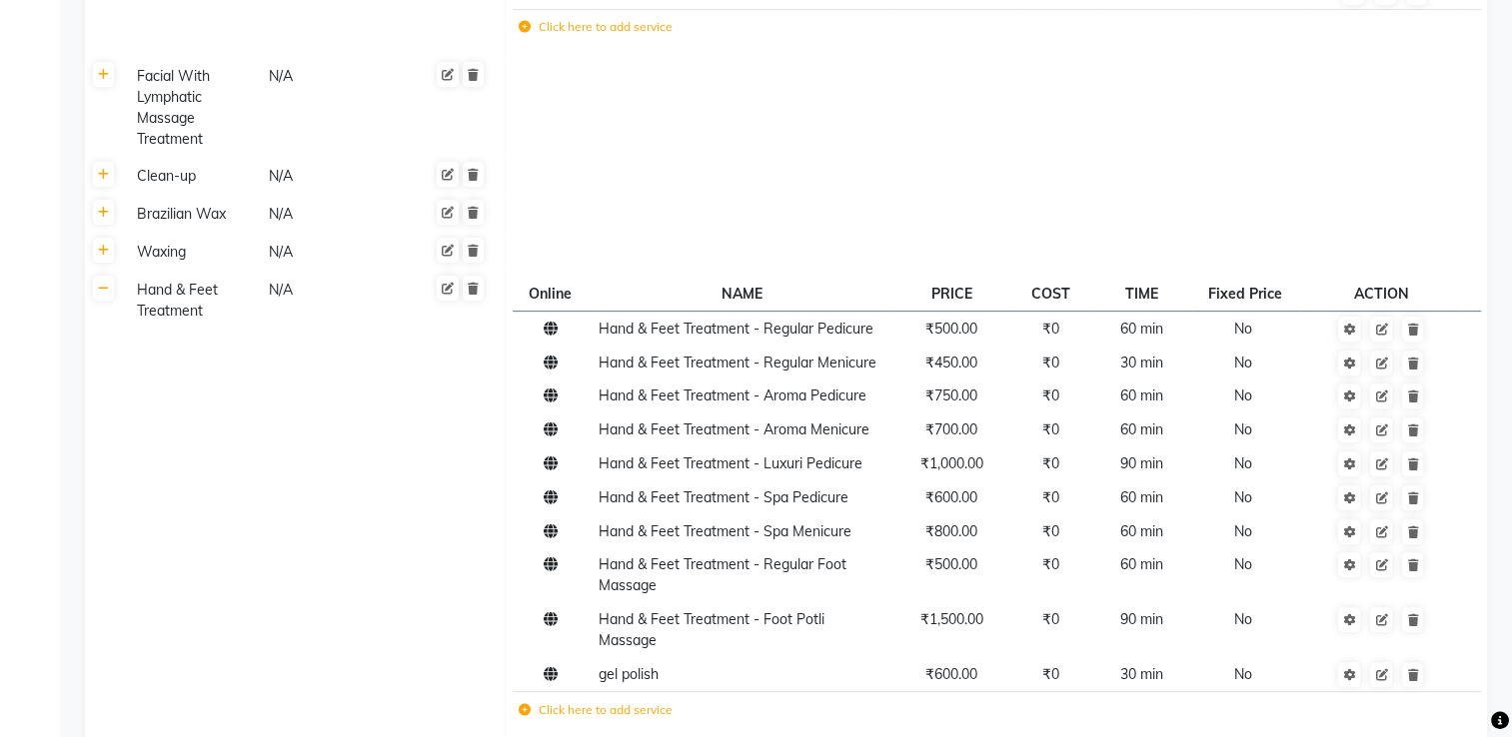
scroll to position [959, 0]
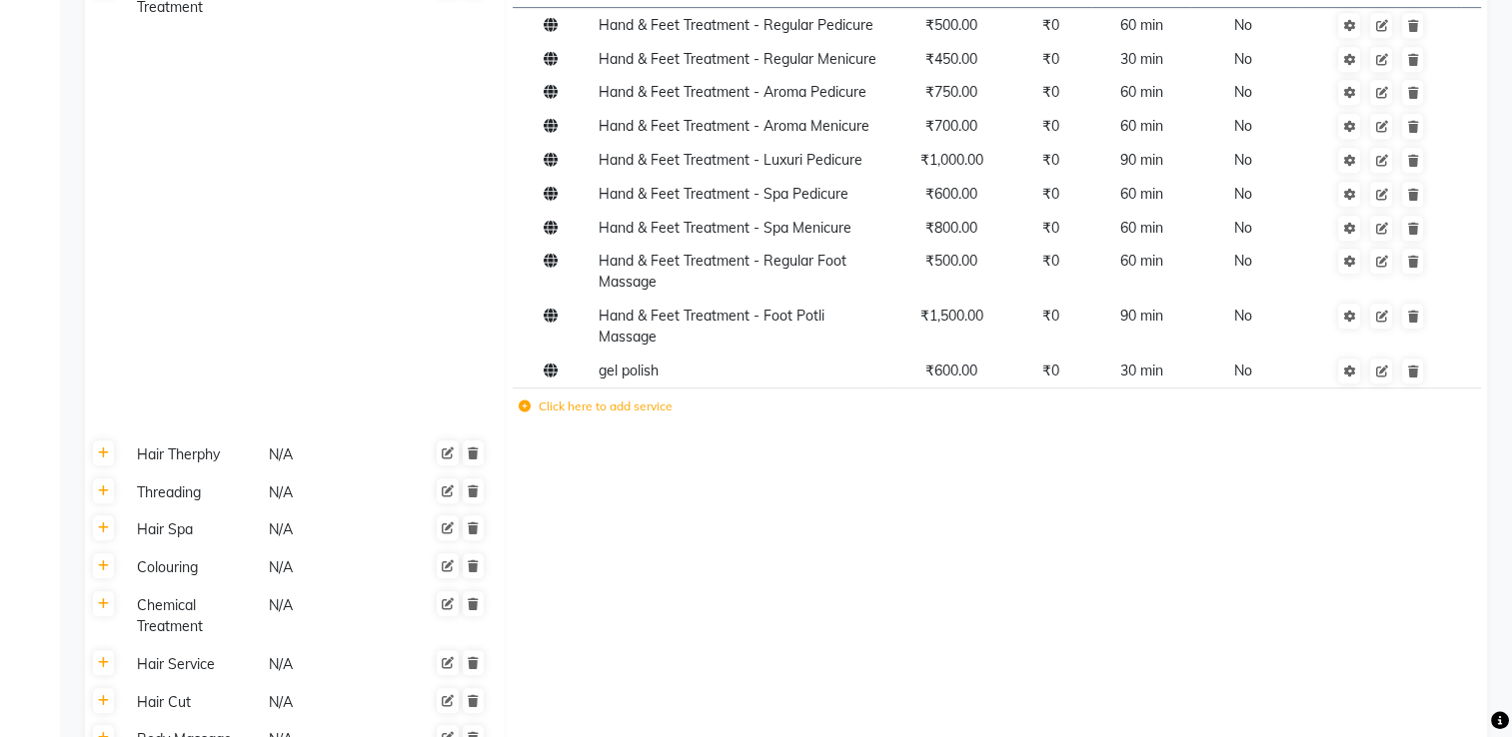
click at [521, 401] on icon at bounding box center [525, 407] width 12 height 12
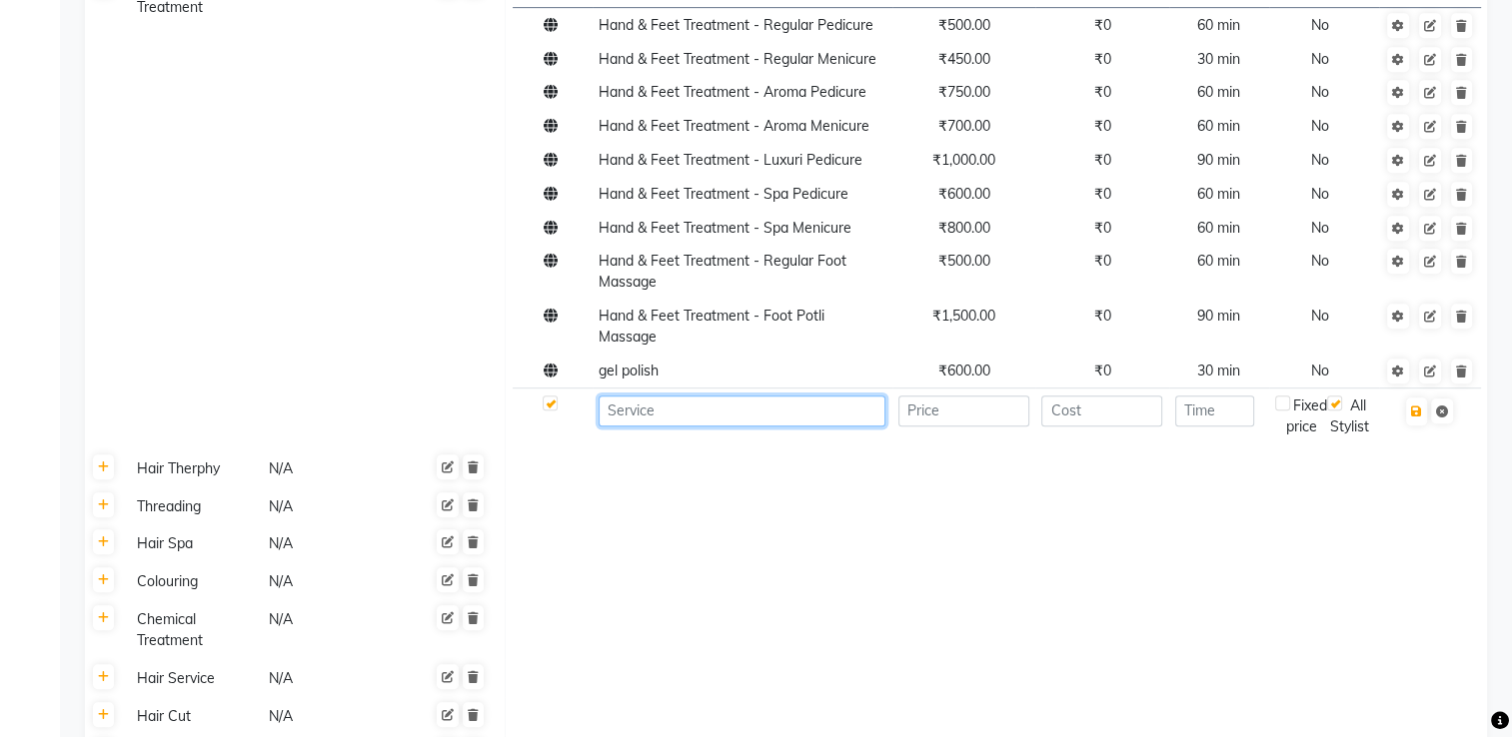
click at [685, 396] on input at bounding box center [741, 411] width 287 height 31
click at [985, 405] on input "number" at bounding box center [963, 411] width 131 height 31
click at [1056, 398] on input "number" at bounding box center [1101, 411] width 121 height 31
click at [1056, 409] on td at bounding box center [1219, 416] width 100 height 55
click at [1056, 400] on input "number" at bounding box center [1214, 411] width 79 height 31
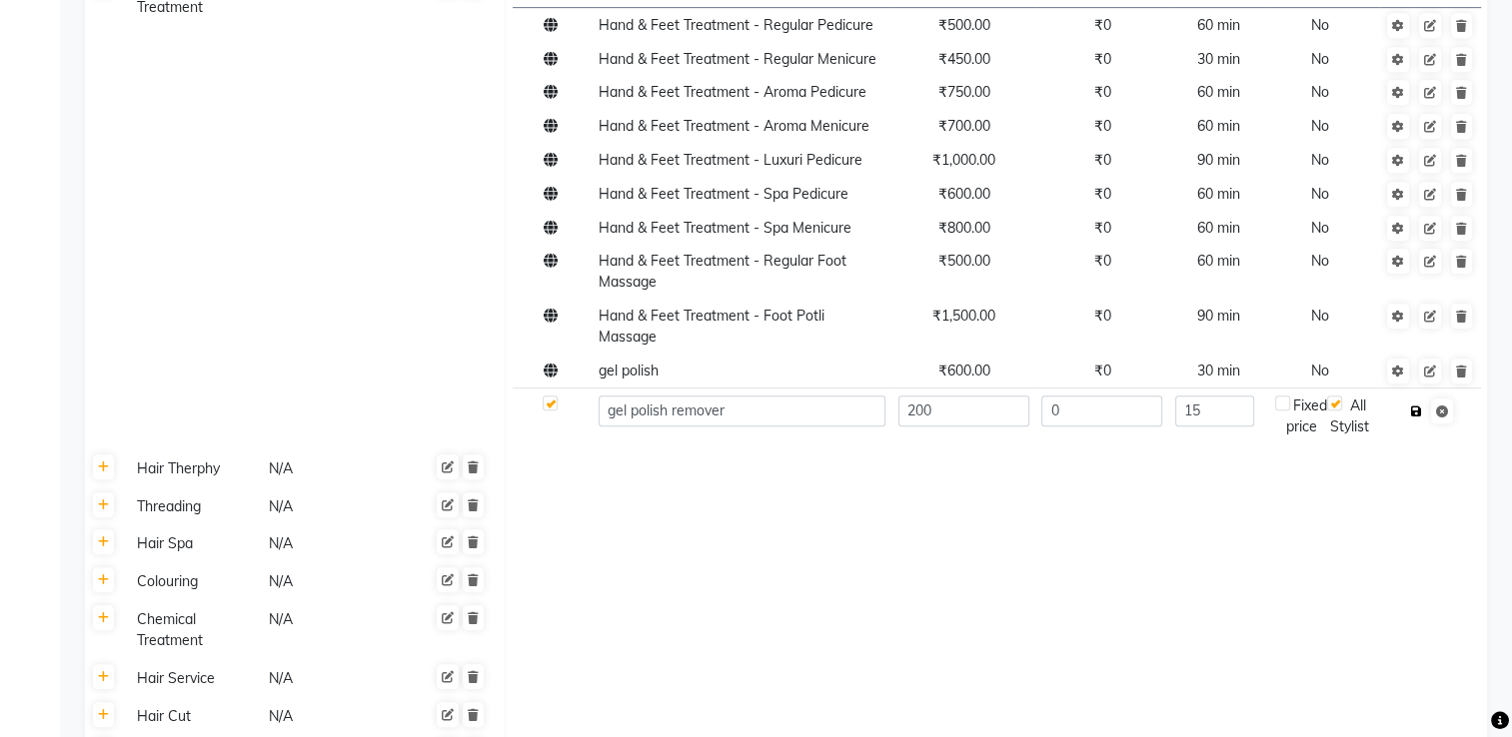
click at [1056, 406] on icon "button" at bounding box center [1416, 412] width 11 height 12
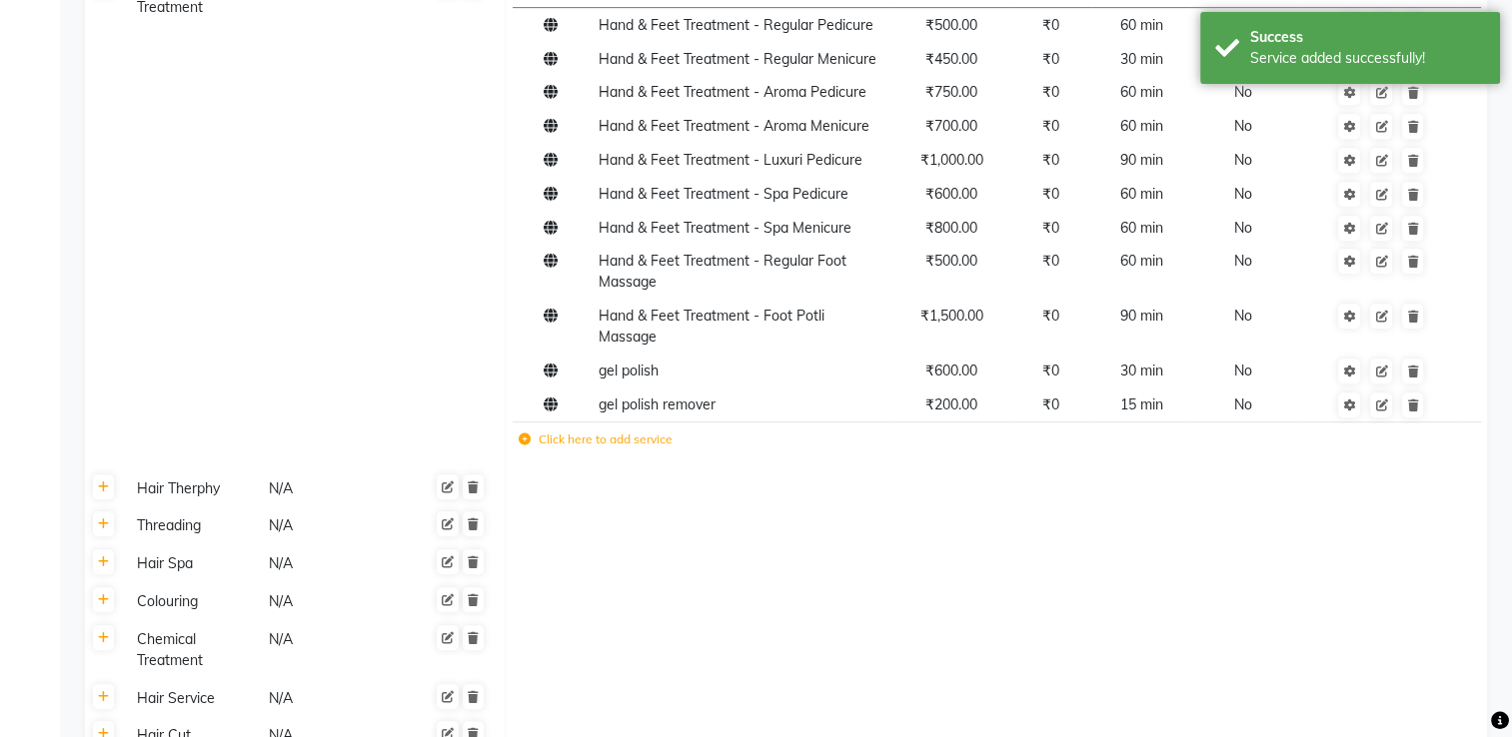
scroll to position [1265, 0]
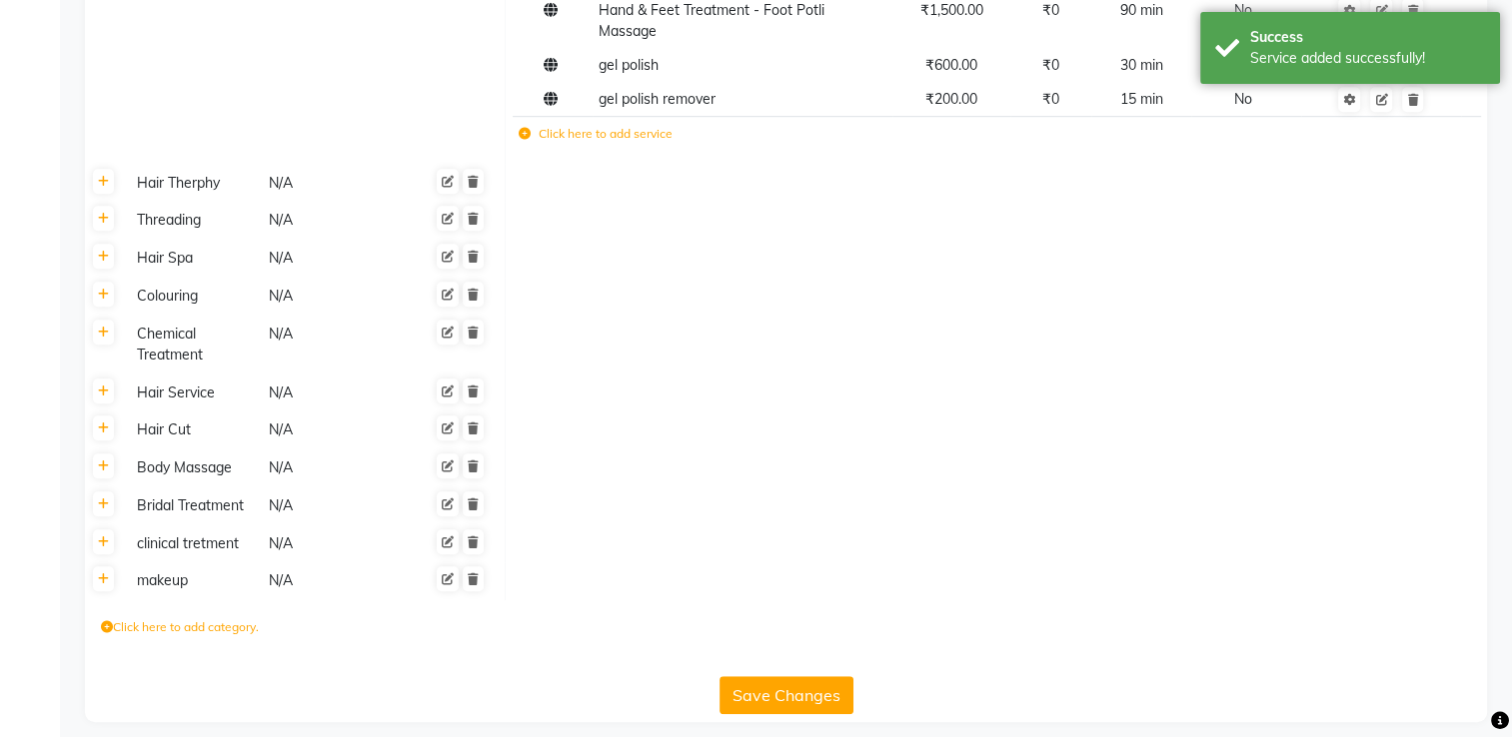
click at [790, 589] on button "Save Changes" at bounding box center [786, 695] width 134 height 38
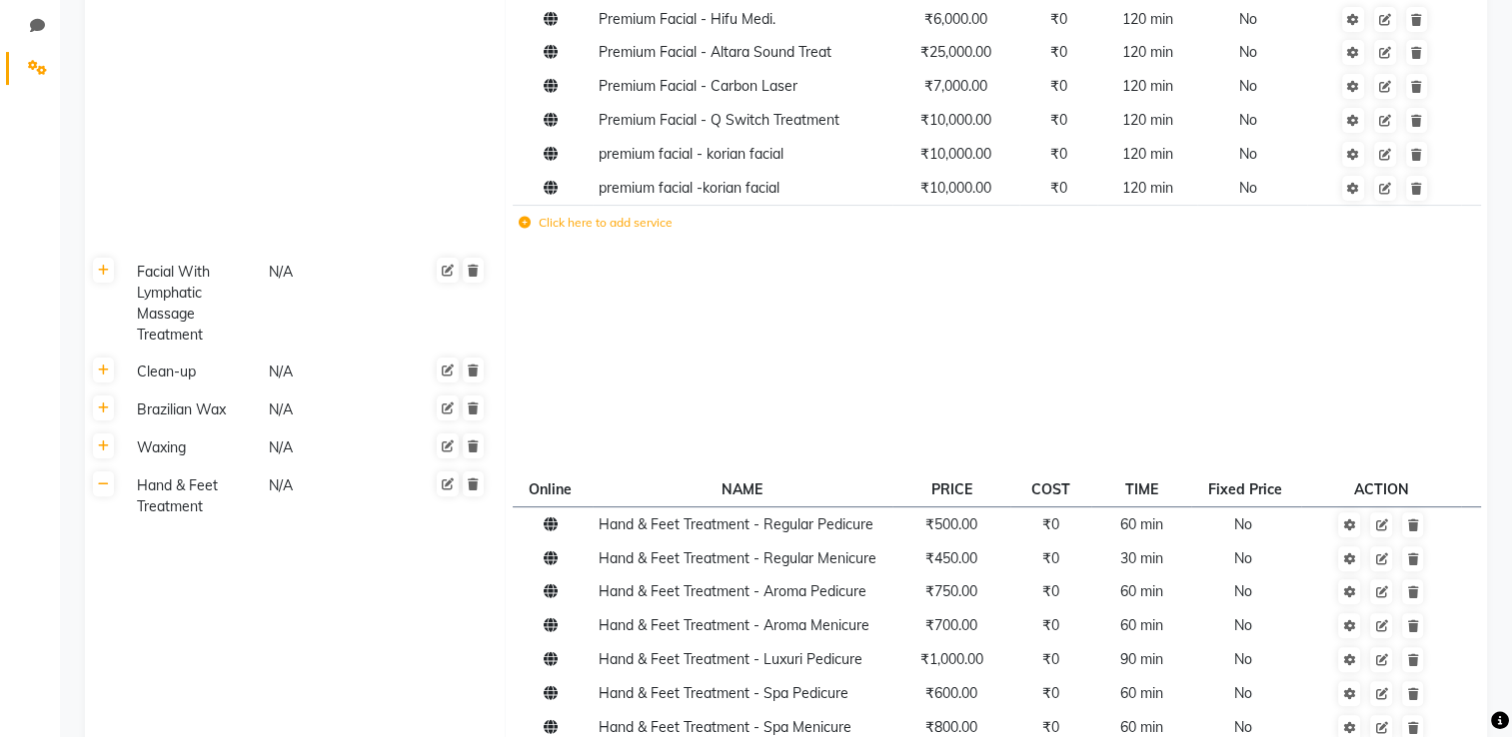
scroll to position [0, 0]
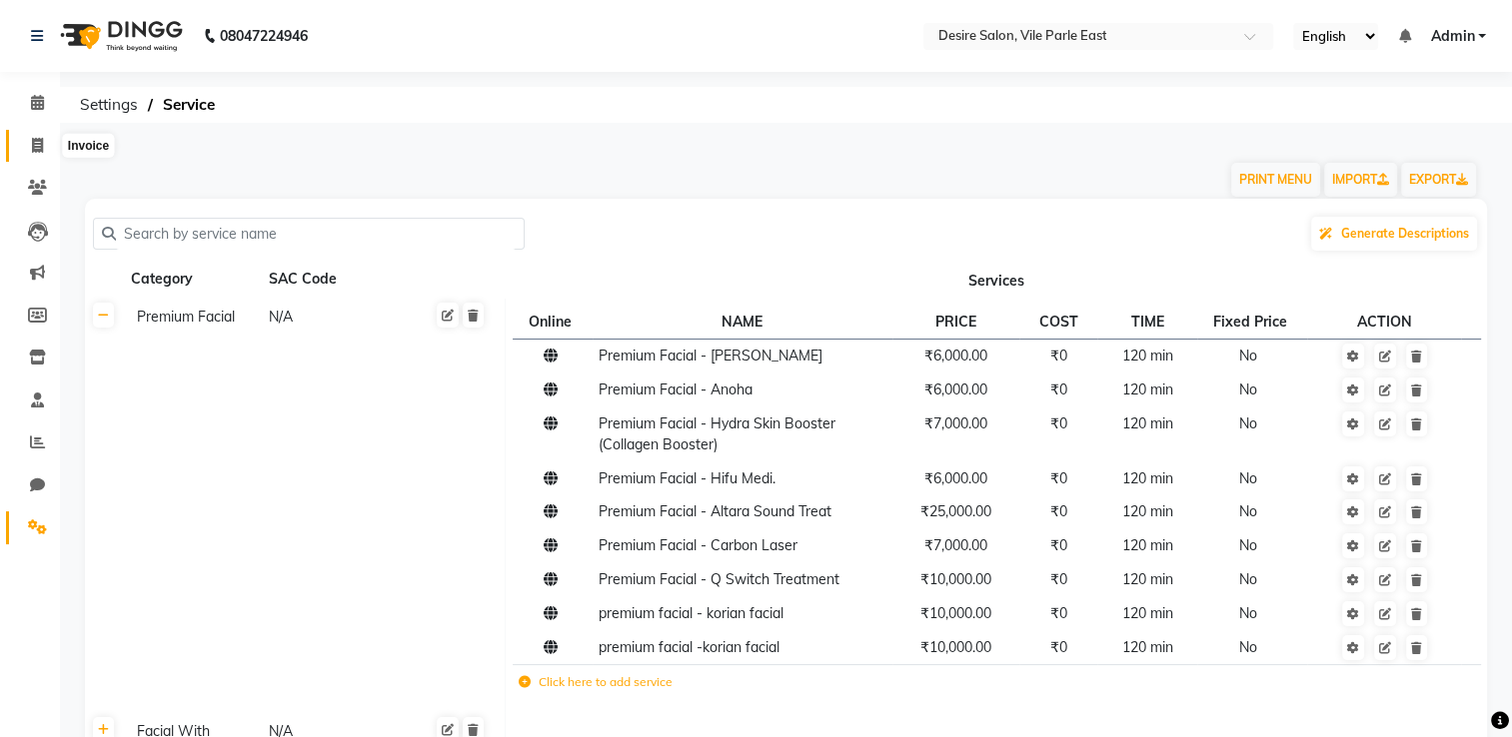
click at [38, 144] on icon at bounding box center [37, 145] width 11 height 15
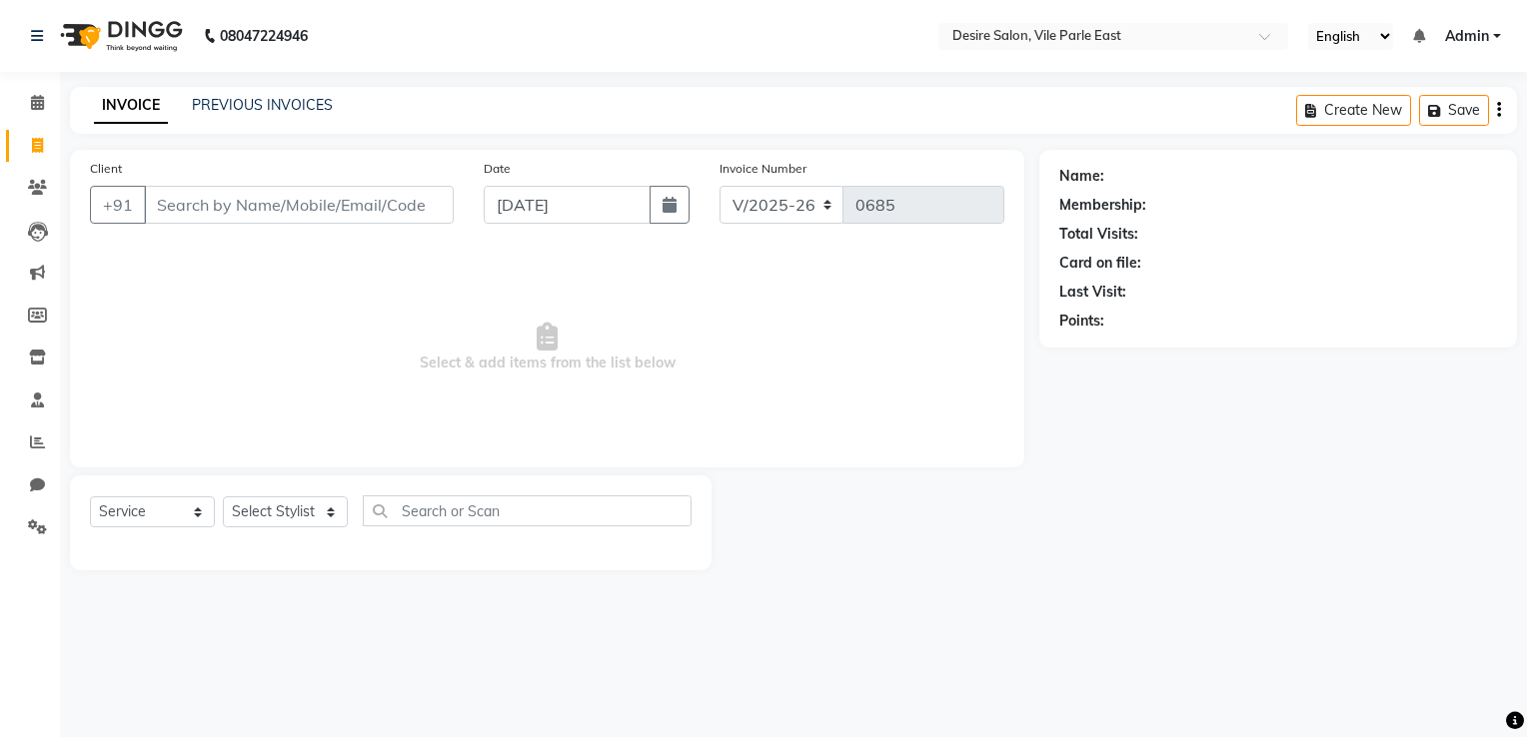
click at [199, 198] on input "Client" at bounding box center [299, 205] width 310 height 38
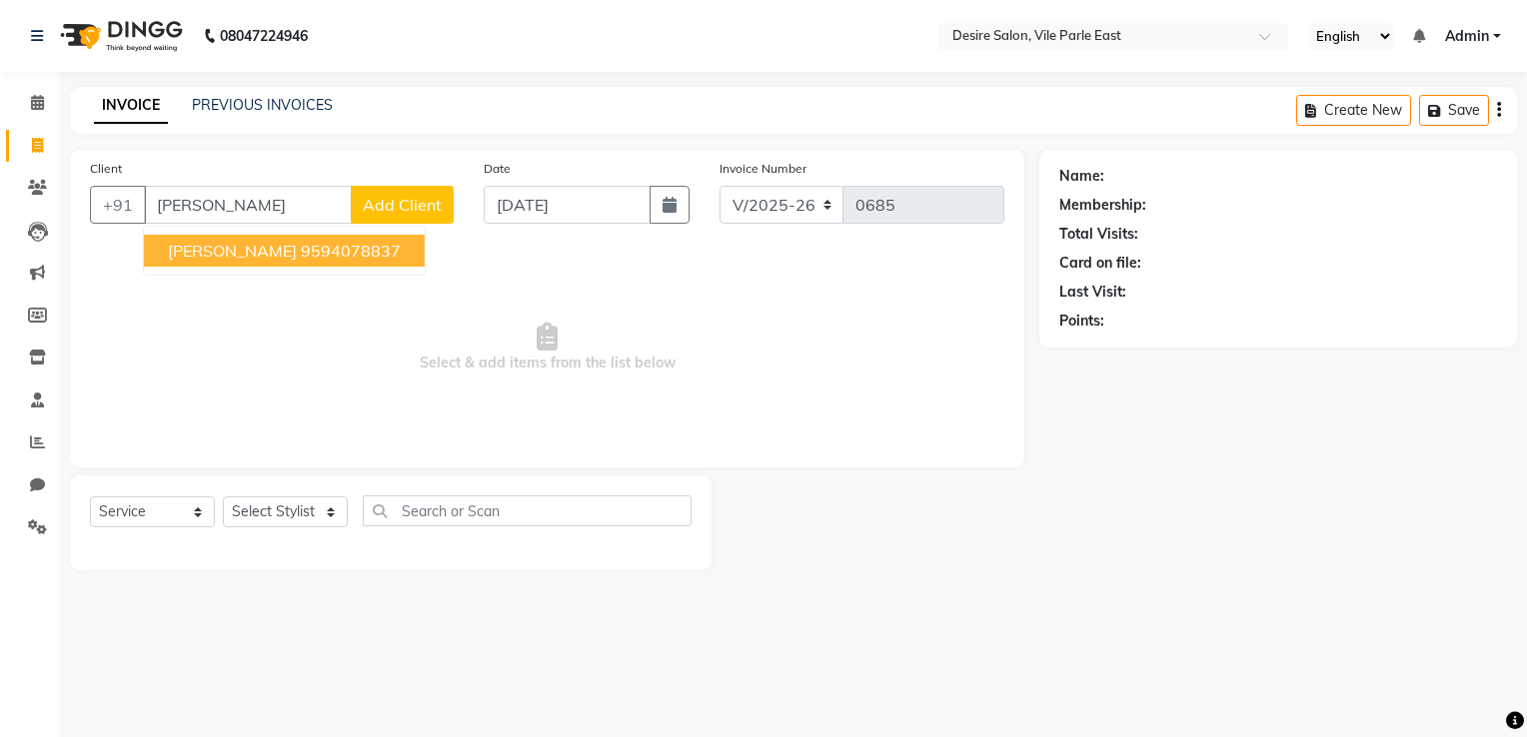
click at [276, 237] on button "SHAMITA MAHIDA 9594078837" at bounding box center [284, 251] width 281 height 32
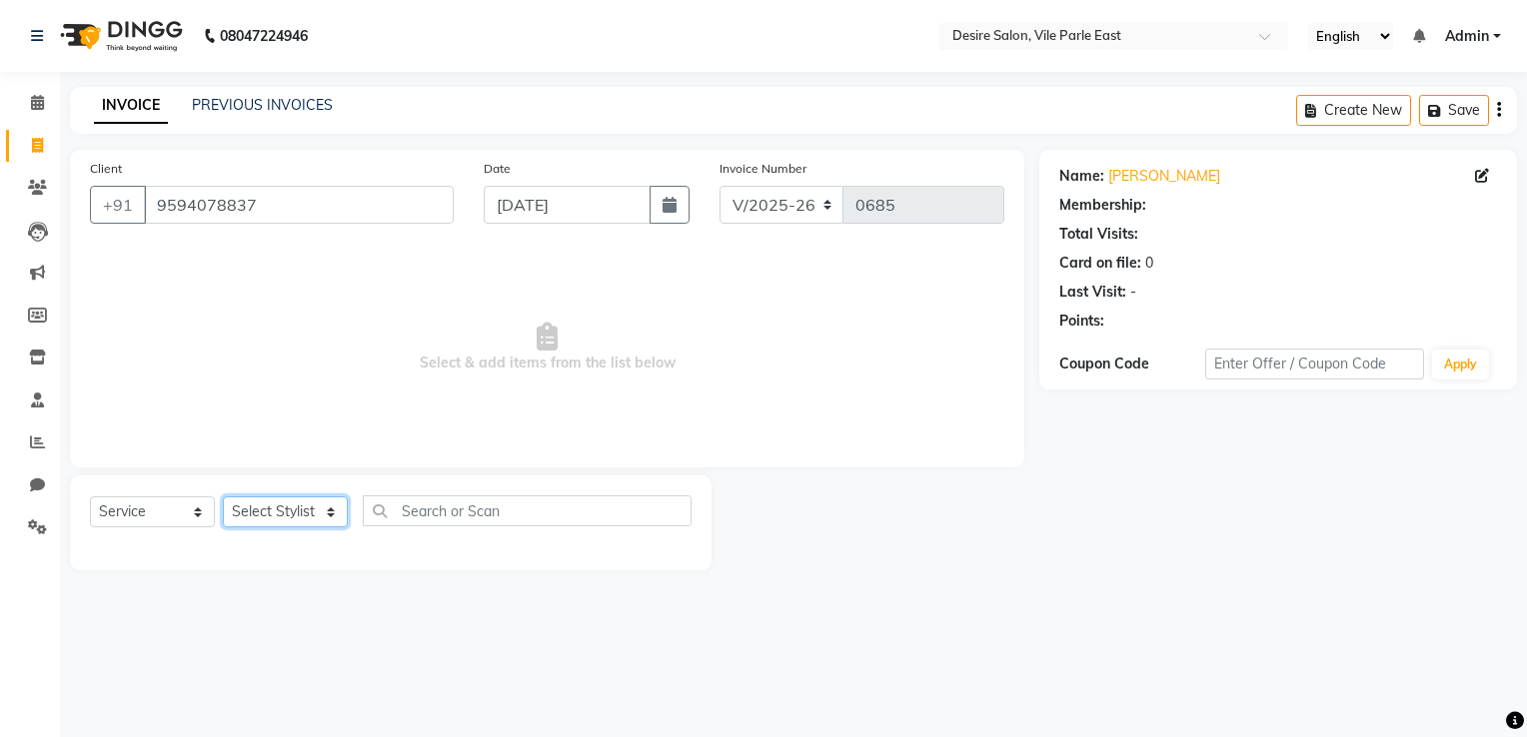
click at [267, 521] on select "Select Stylist Archana Tharepist [PERSON_NAME] Pediqurist [PERSON_NAME] desire …" at bounding box center [285, 512] width 125 height 31
click at [223, 498] on select "Select Stylist Archana Tharepist [PERSON_NAME] Pediqurist [PERSON_NAME] desire …" at bounding box center [285, 512] width 125 height 31
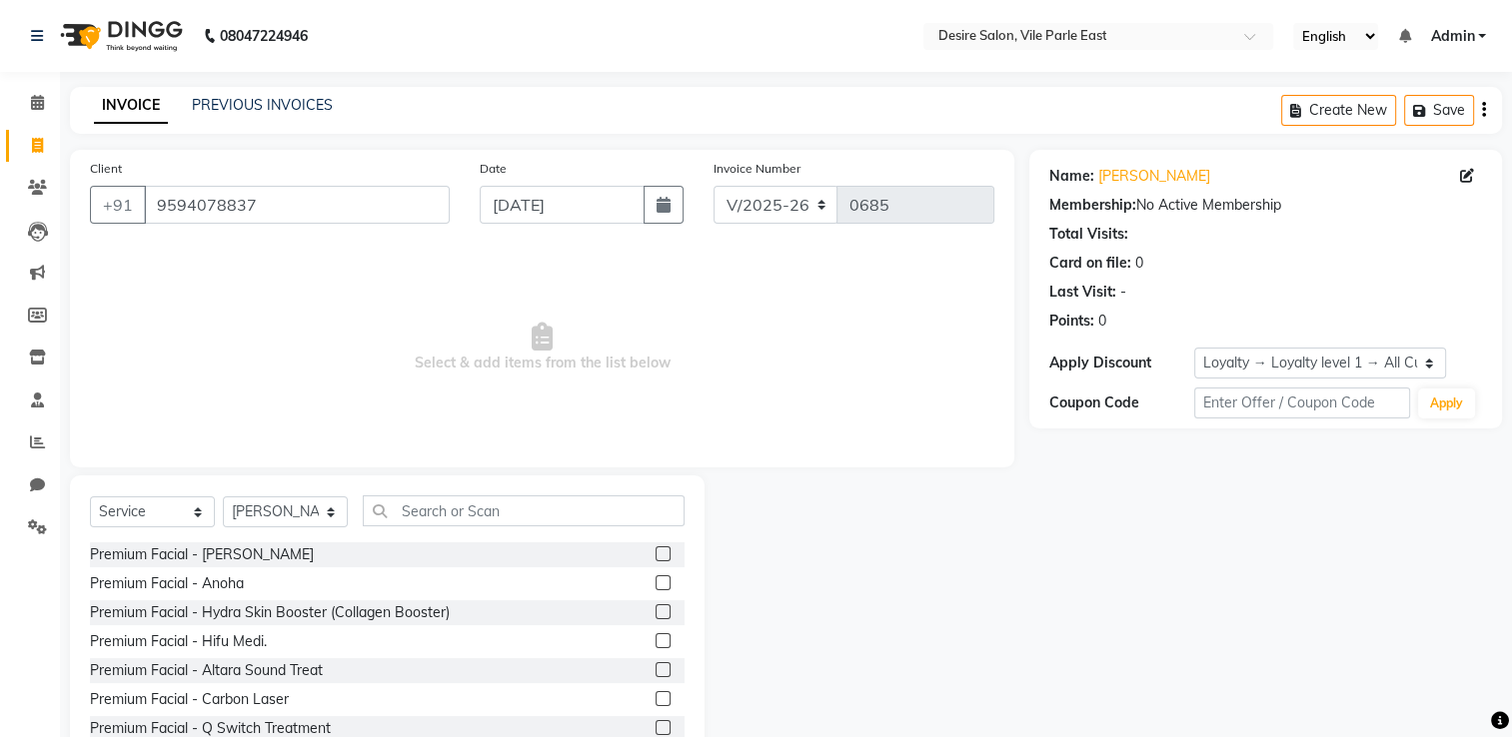
click at [504, 579] on div "Premium Facial - Anoha" at bounding box center [387, 583] width 594 height 25
click at [451, 508] on input "text" at bounding box center [524, 511] width 322 height 31
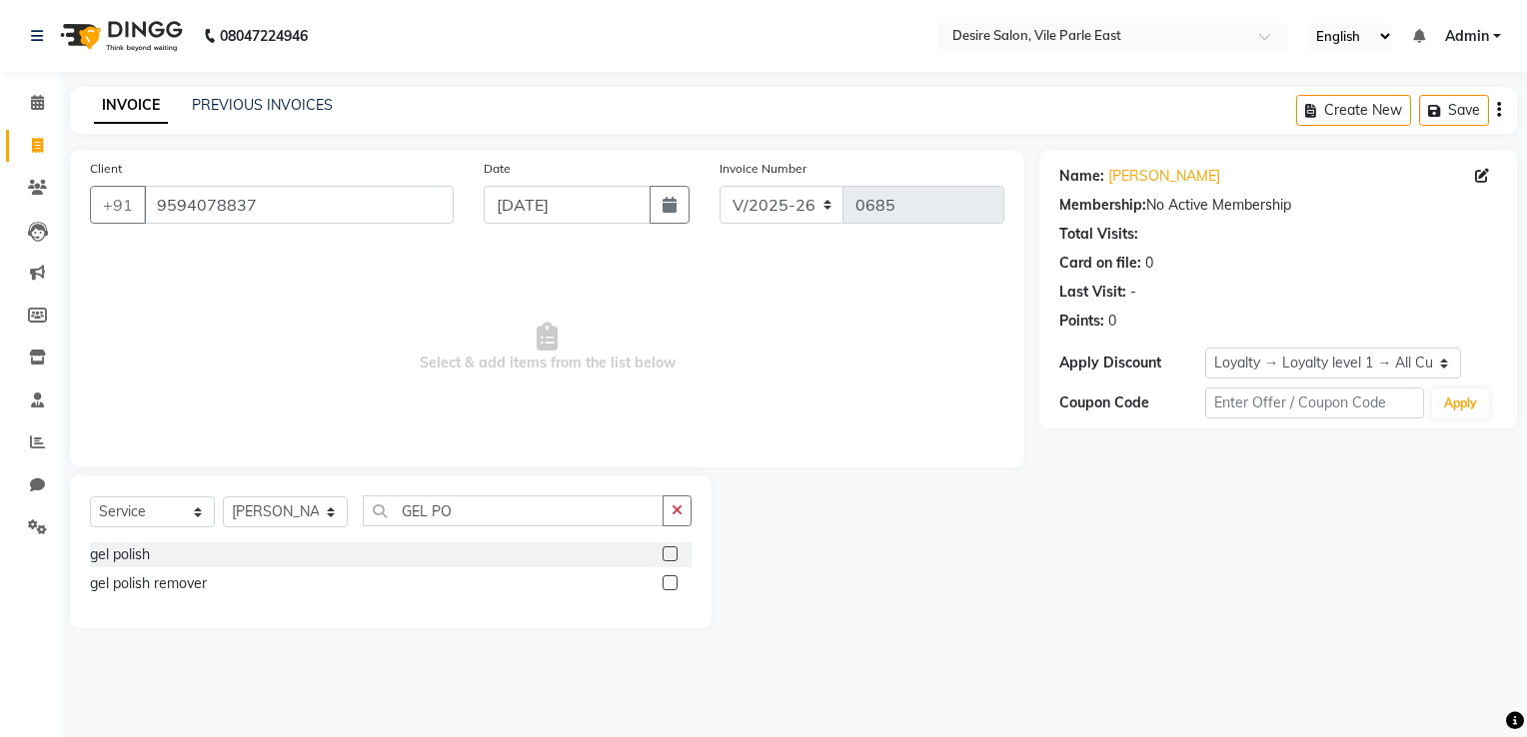
click at [667, 581] on label at bounding box center [669, 582] width 15 height 15
click at [667, 581] on input "checkbox" at bounding box center [668, 583] width 13 height 13
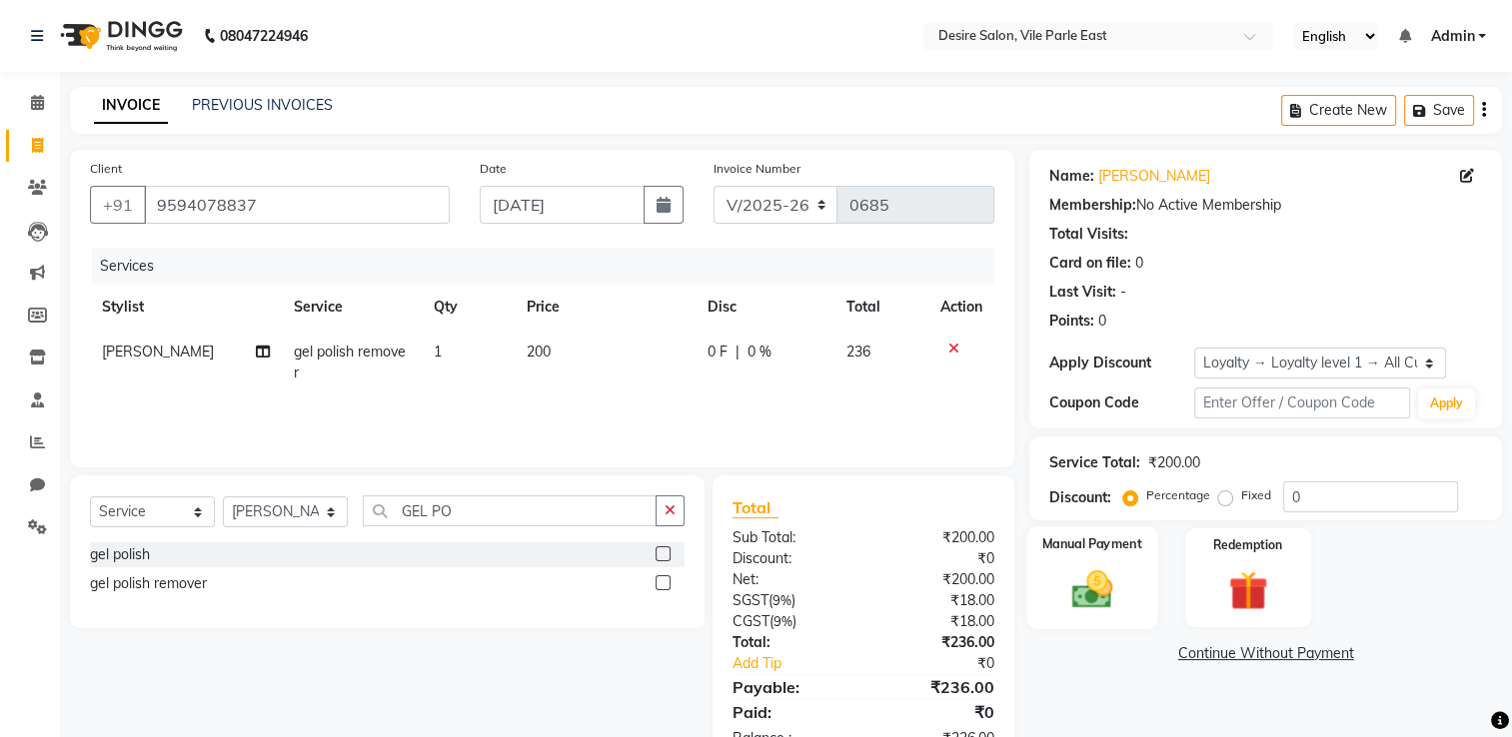
click at [1056, 584] on div "Manual Payment" at bounding box center [1092, 577] width 131 height 103
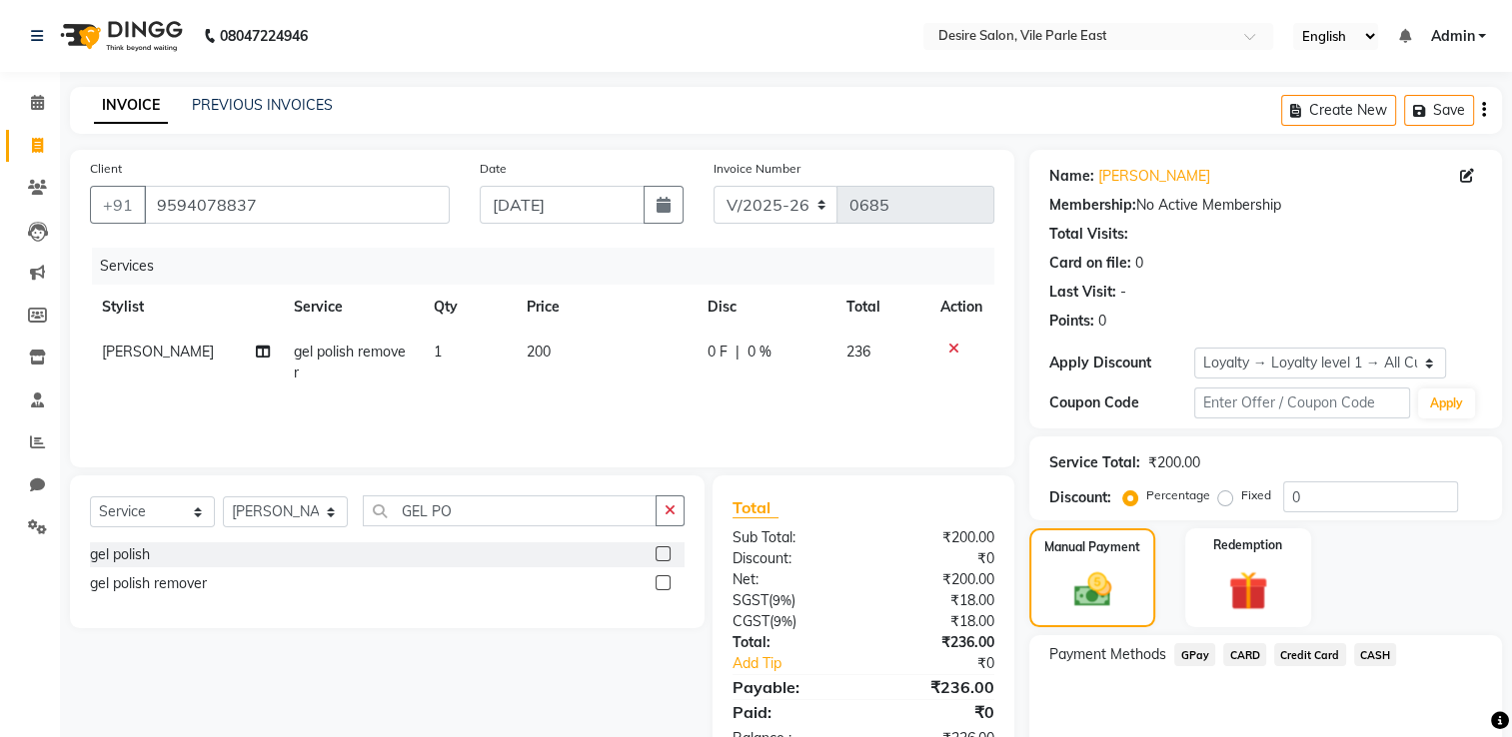
click at [1056, 589] on span "GPay" at bounding box center [1194, 654] width 41 height 23
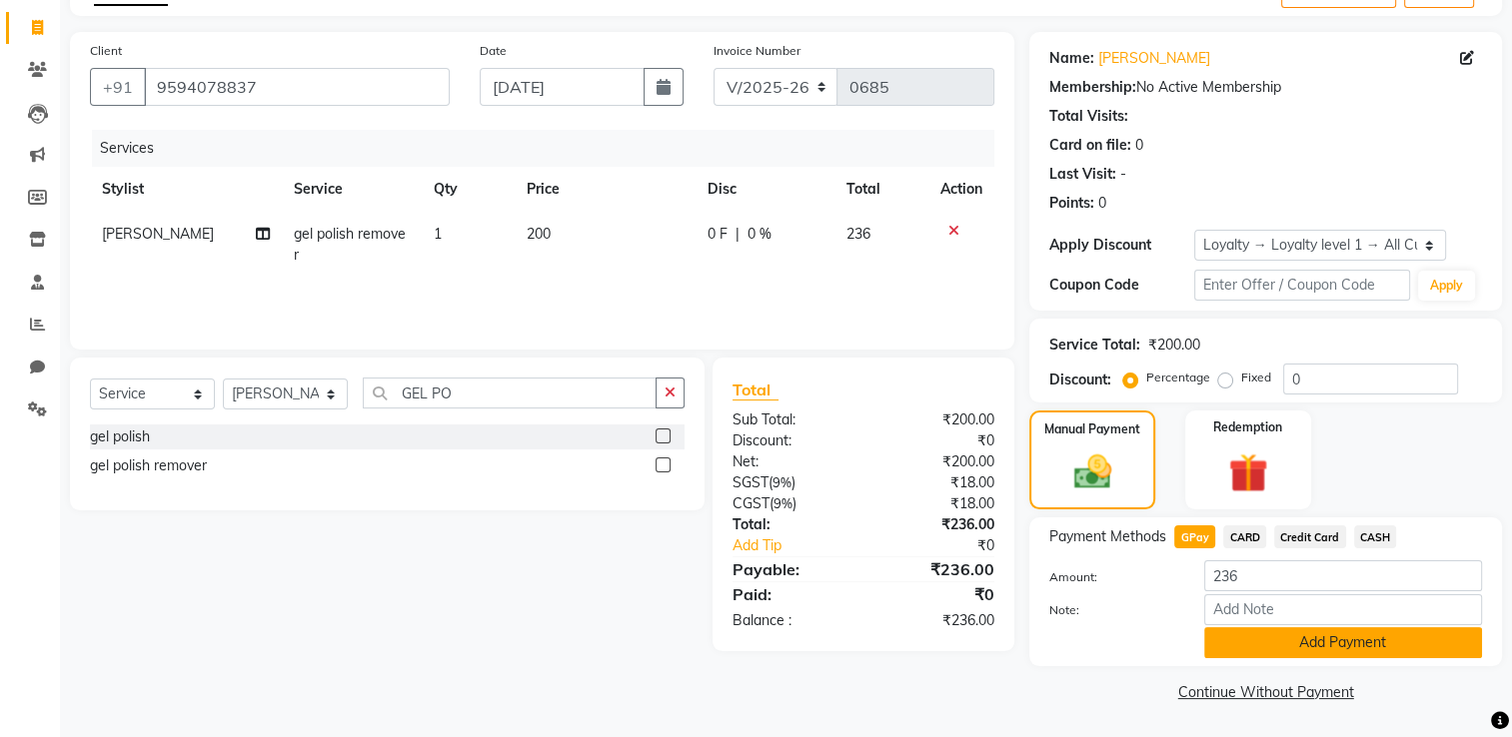
click at [1056, 589] on button "Add Payment" at bounding box center [1343, 642] width 278 height 31
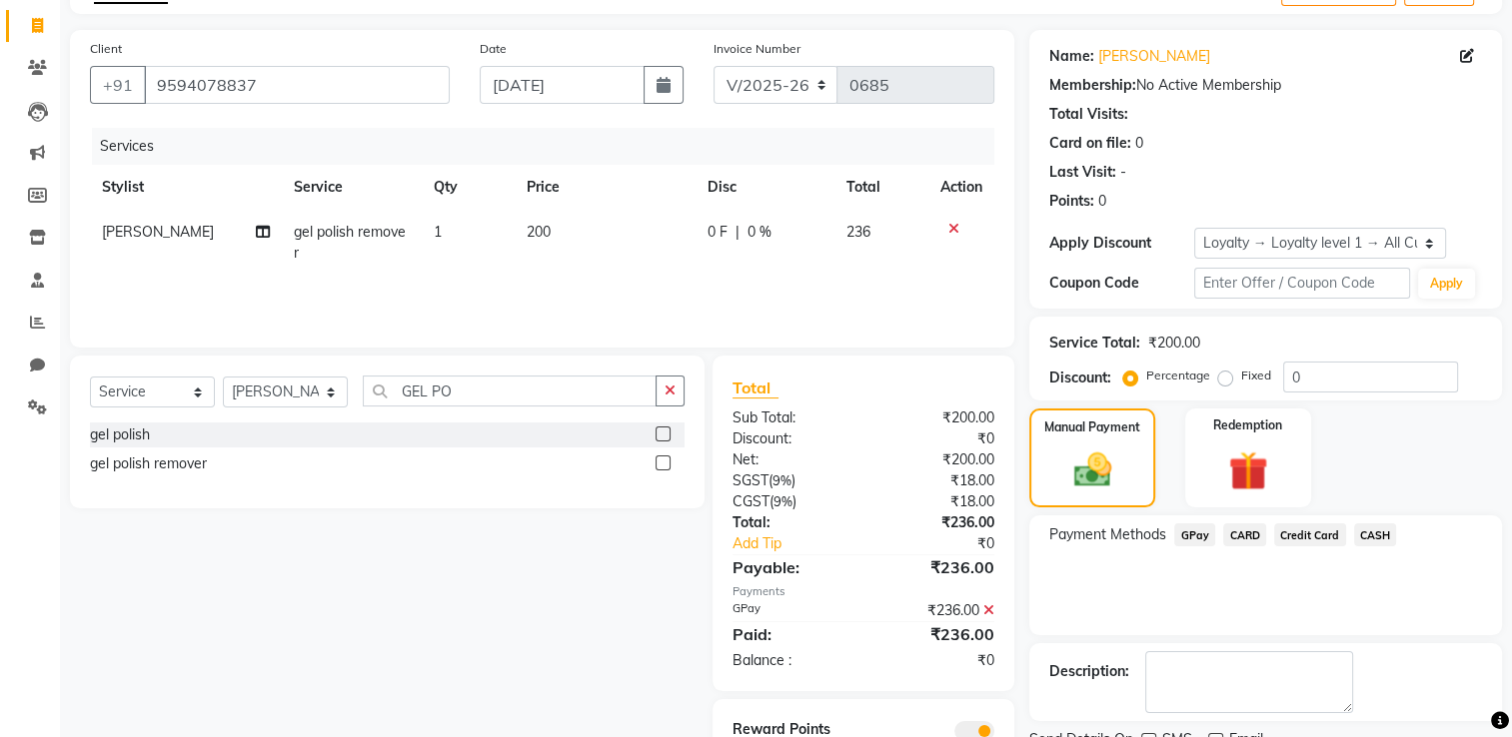
scroll to position [204, 0]
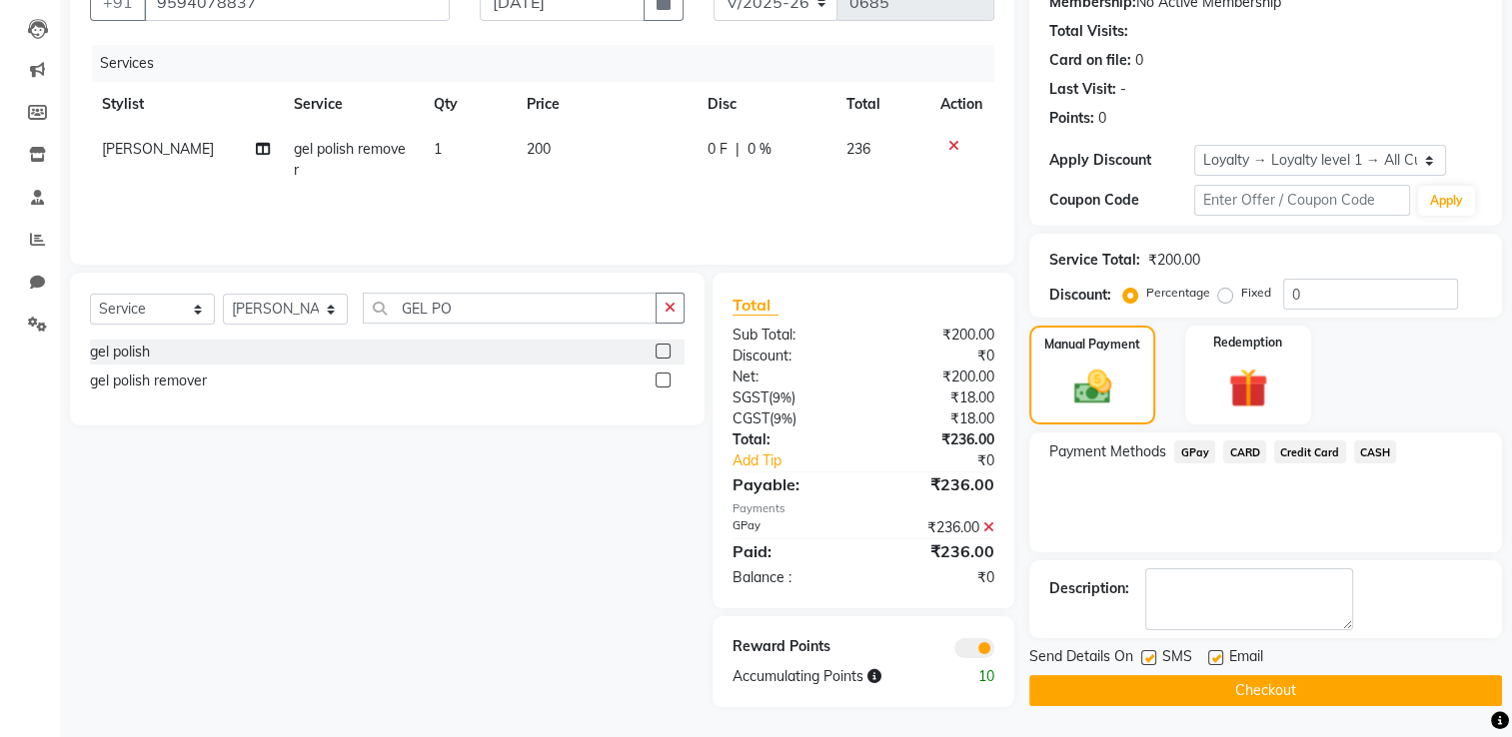
click at [1056, 589] on button "Checkout" at bounding box center [1265, 690] width 473 height 31
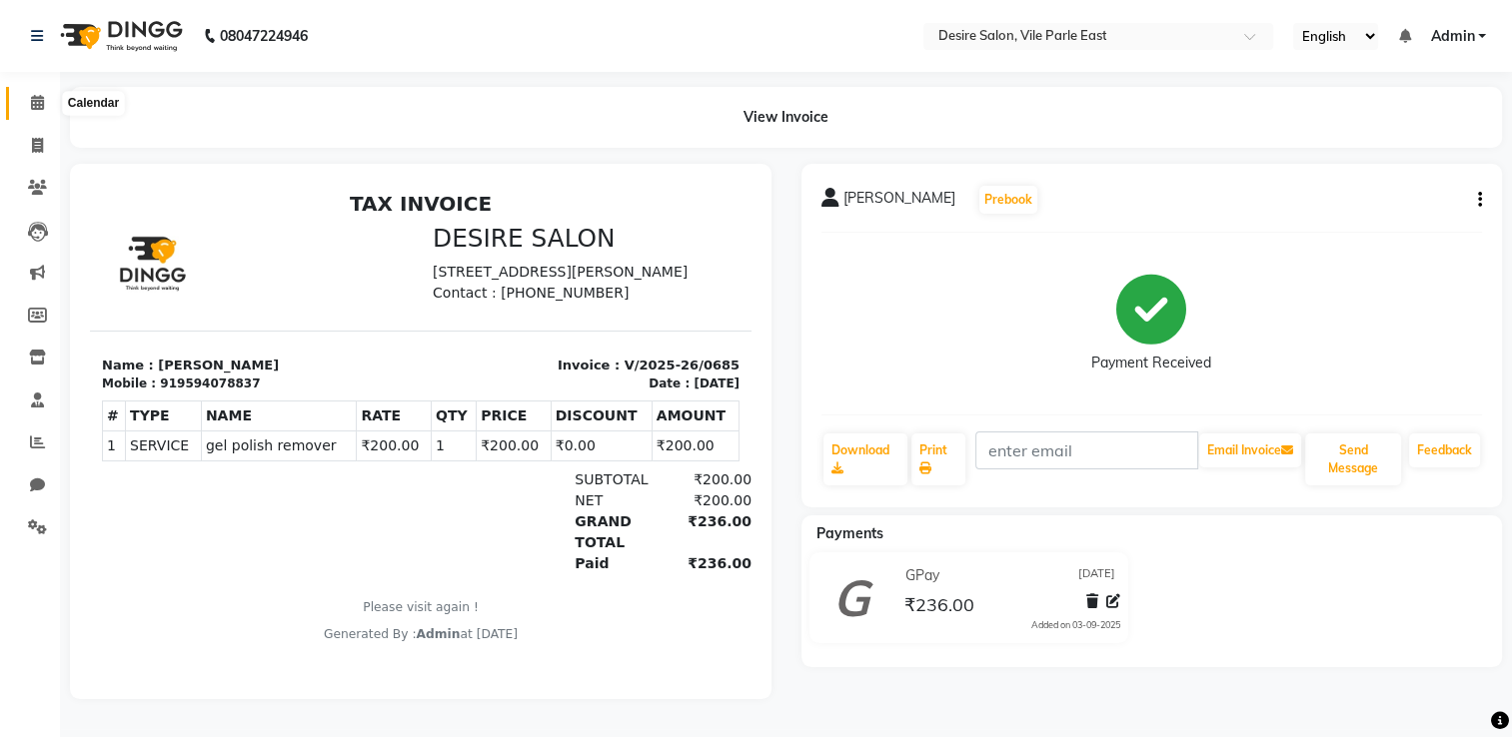
click at [31, 97] on icon at bounding box center [37, 102] width 13 height 15
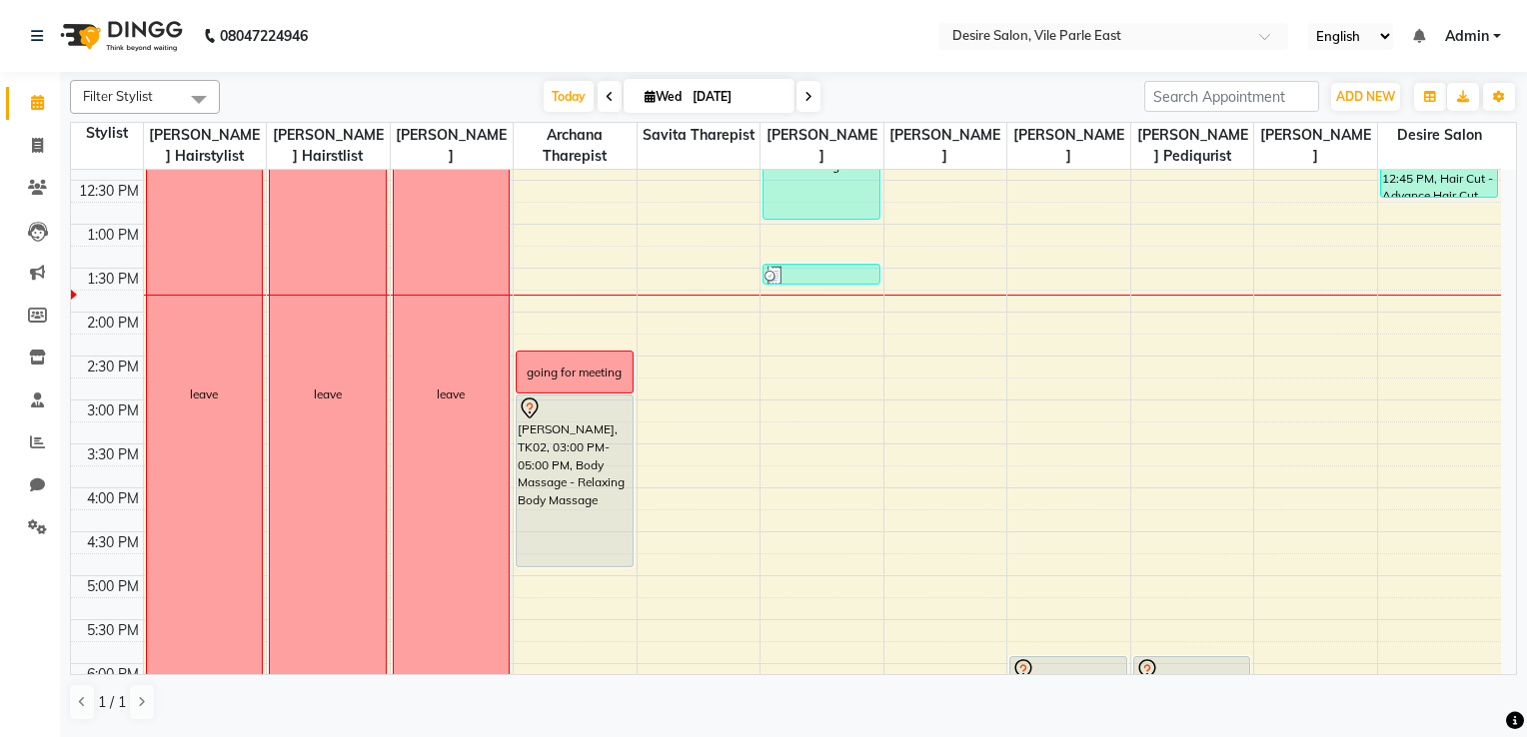
scroll to position [400, 0]
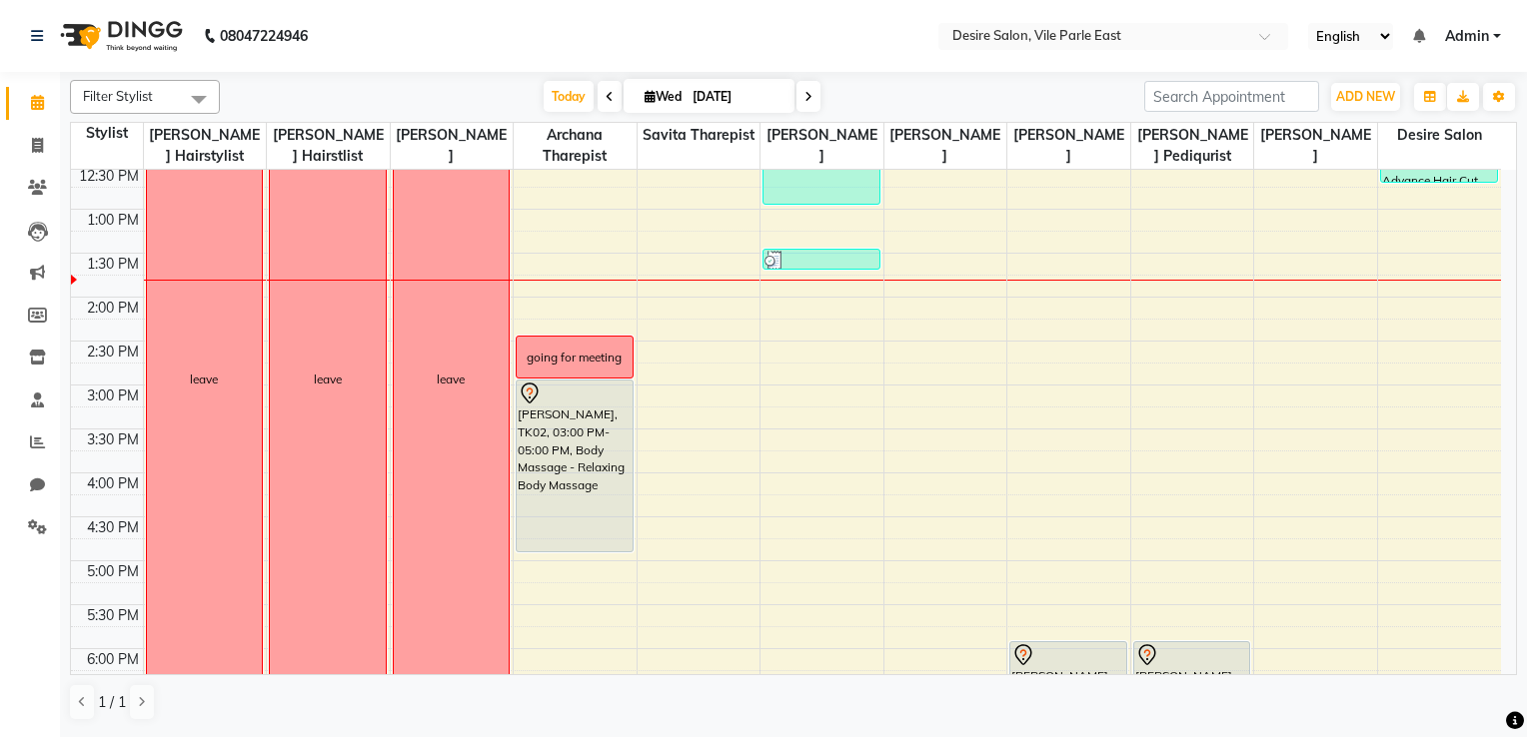
click at [913, 390] on div "8:00 AM 8:30 AM 9:00 AM 9:30 AM 10:00 AM 10:30 AM 11:00 AM 11:30 AM 12:00 PM 12…" at bounding box center [786, 385] width 1430 height 1230
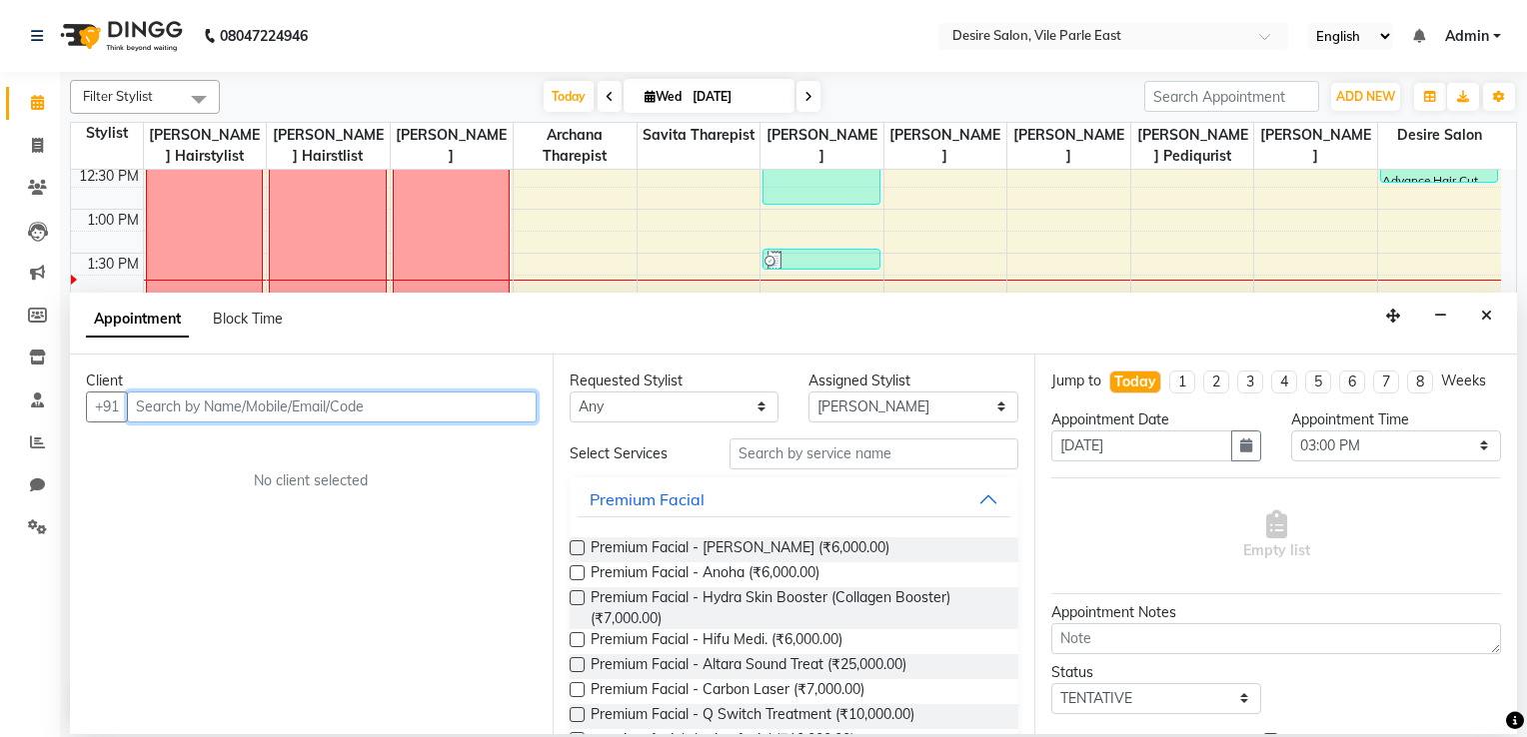
click at [300, 402] on input "text" at bounding box center [332, 407] width 410 height 31
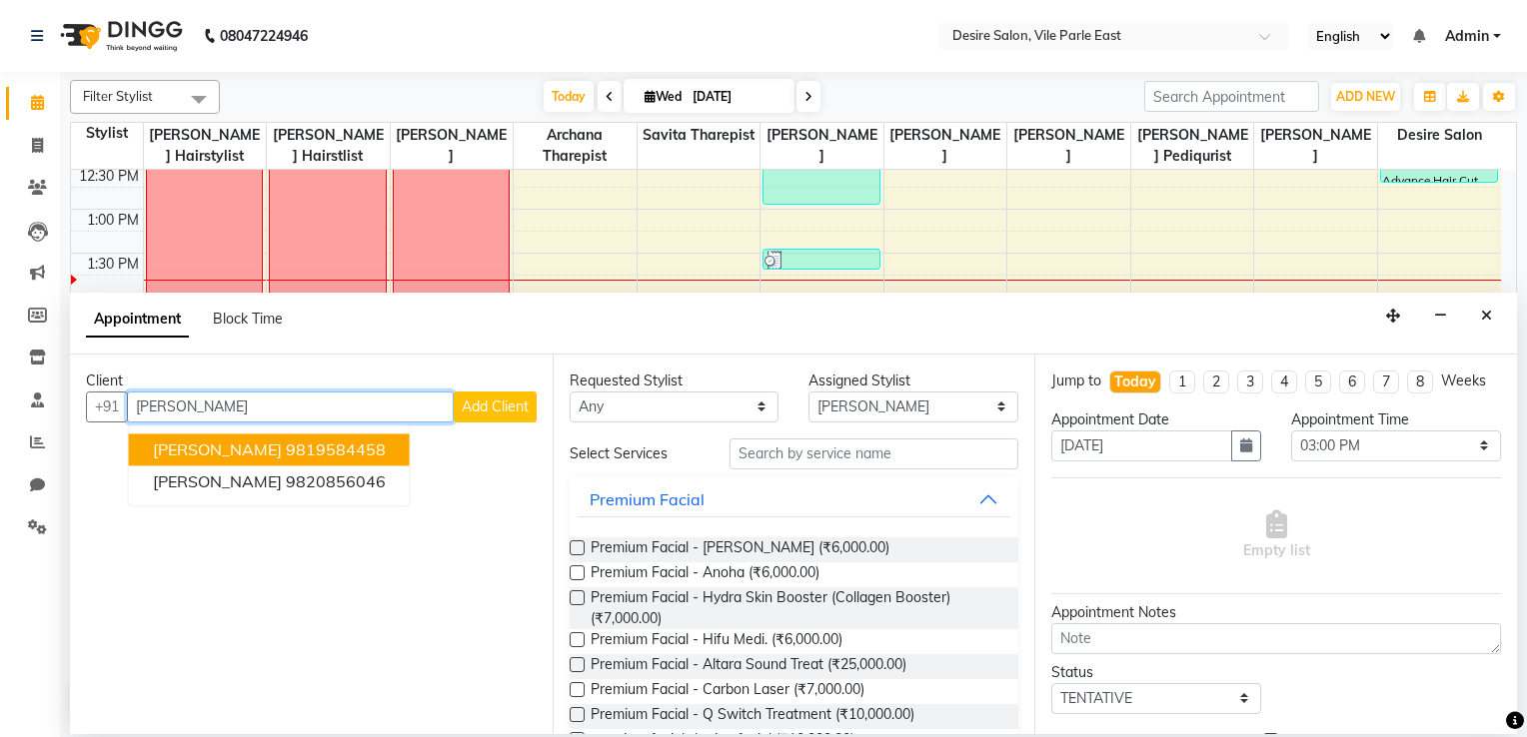
click at [369, 450] on button "shewata joshi 9819584458" at bounding box center [269, 450] width 281 height 32
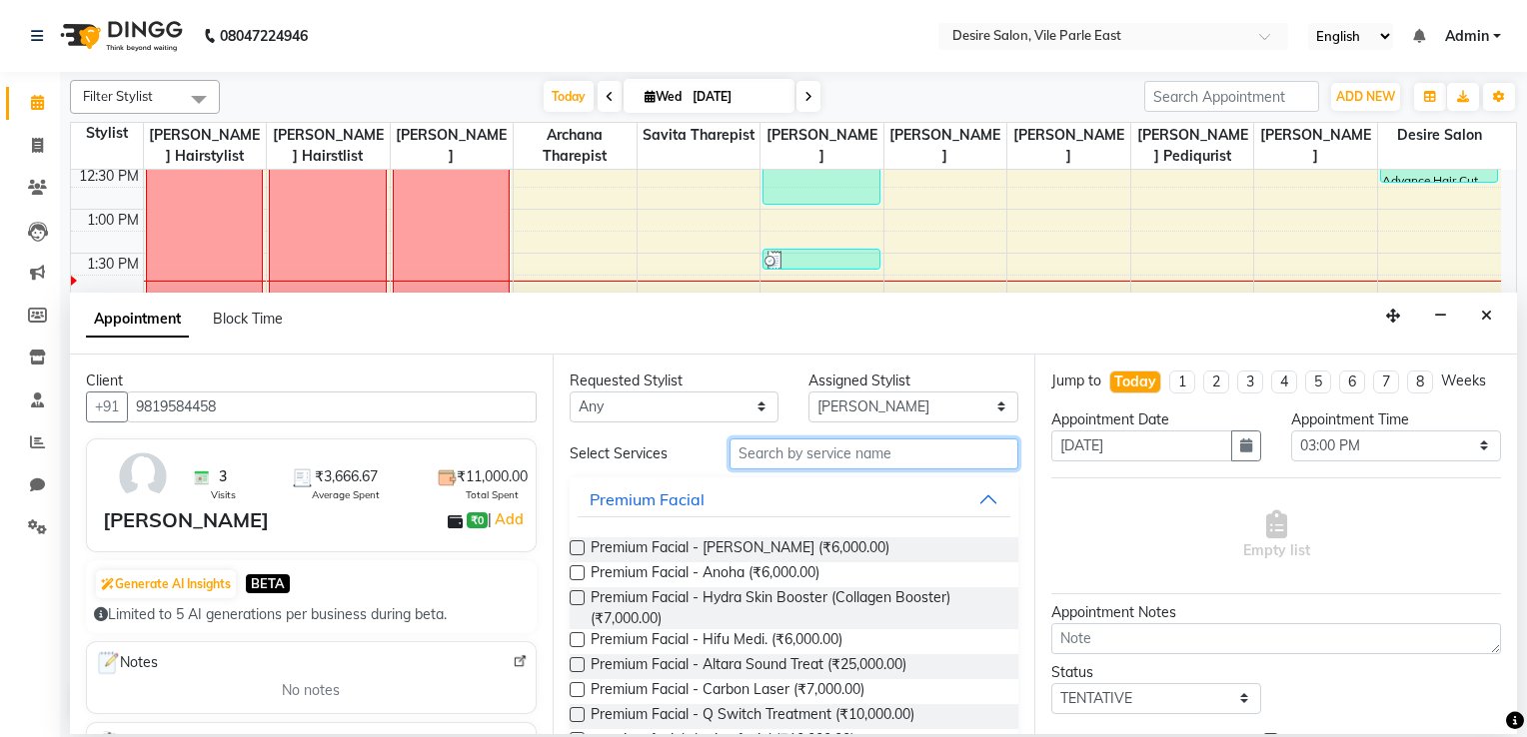
click at [768, 452] on input "text" at bounding box center [874, 454] width 290 height 31
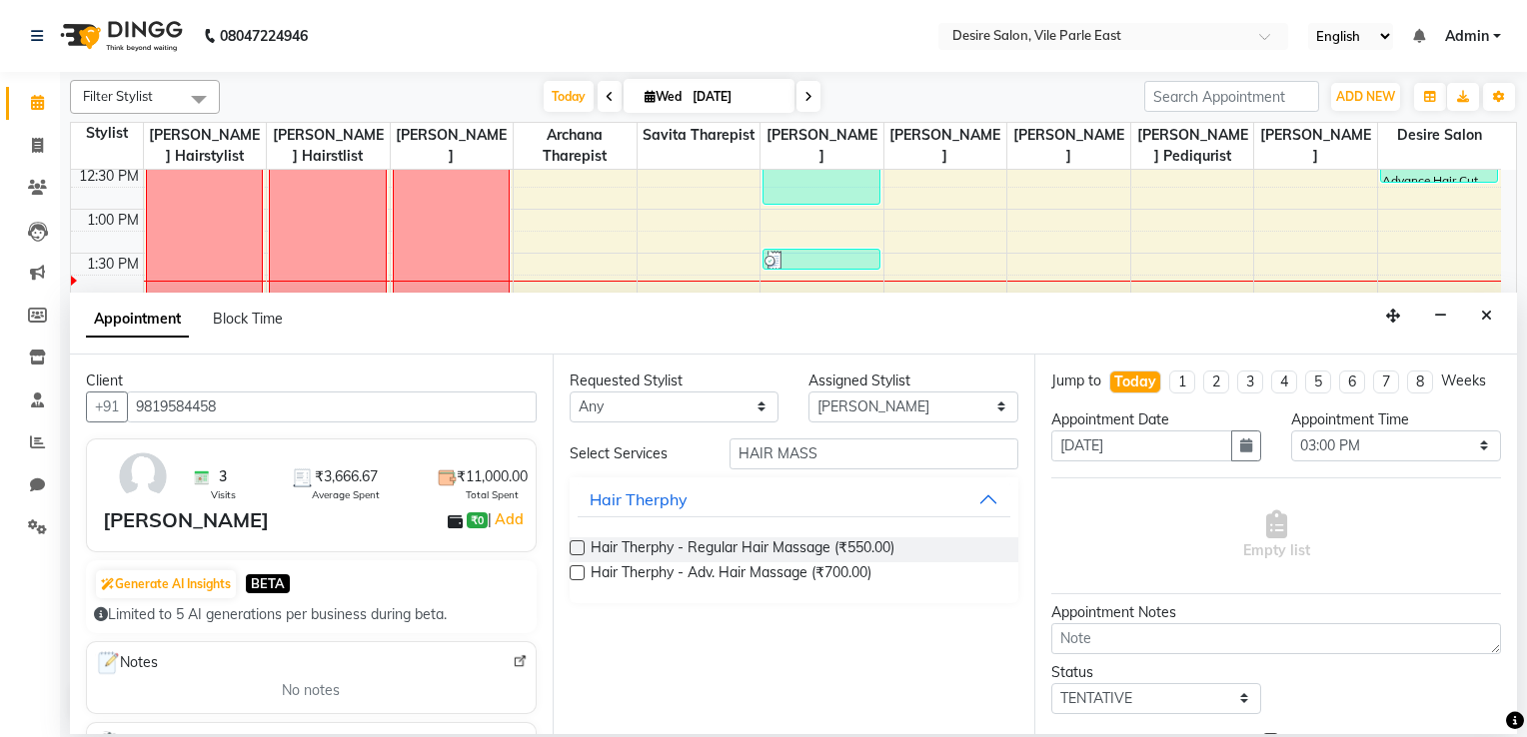
click at [574, 541] on label at bounding box center [576, 547] width 15 height 15
click at [574, 543] on input "checkbox" at bounding box center [575, 549] width 13 height 13
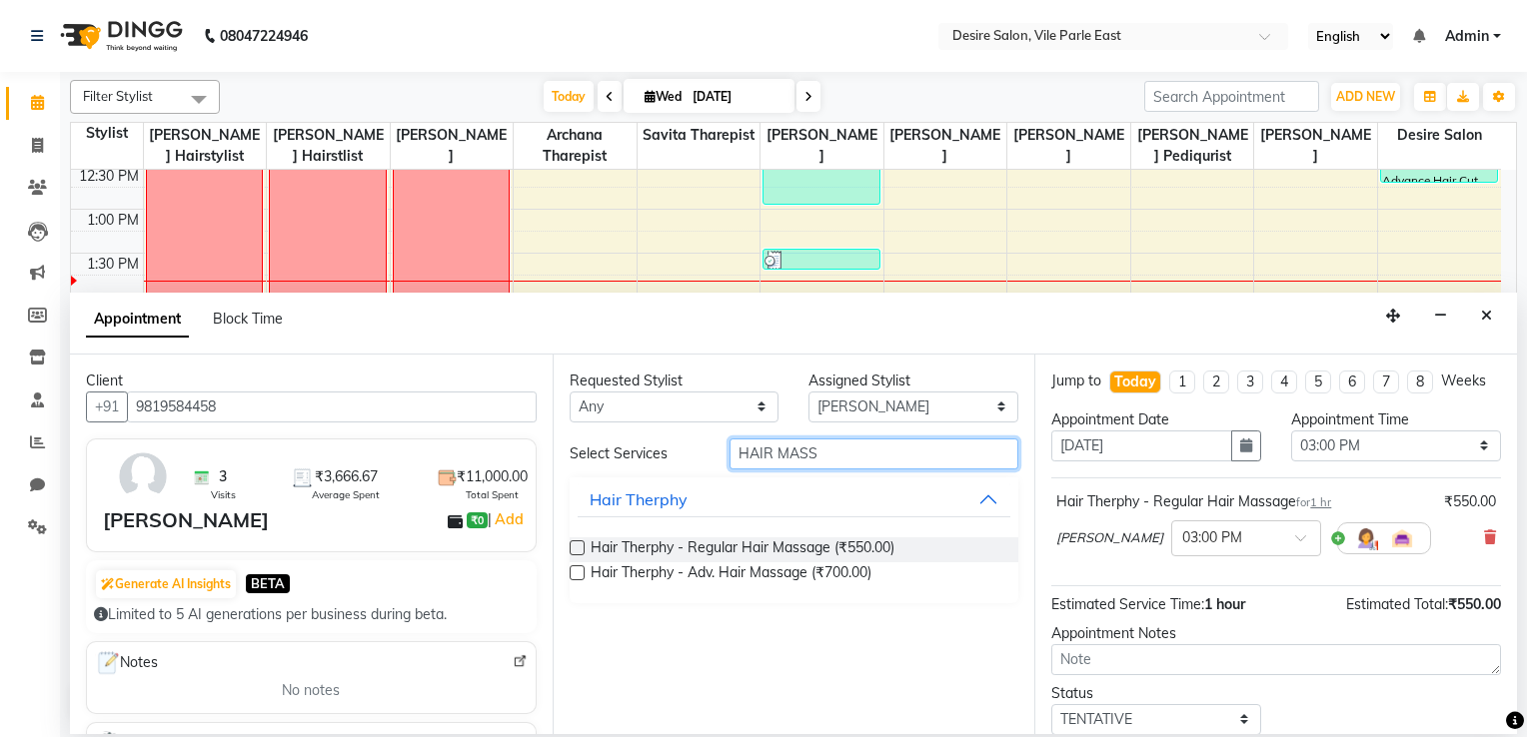
click at [847, 448] on input "HAIR MASS" at bounding box center [874, 454] width 290 height 31
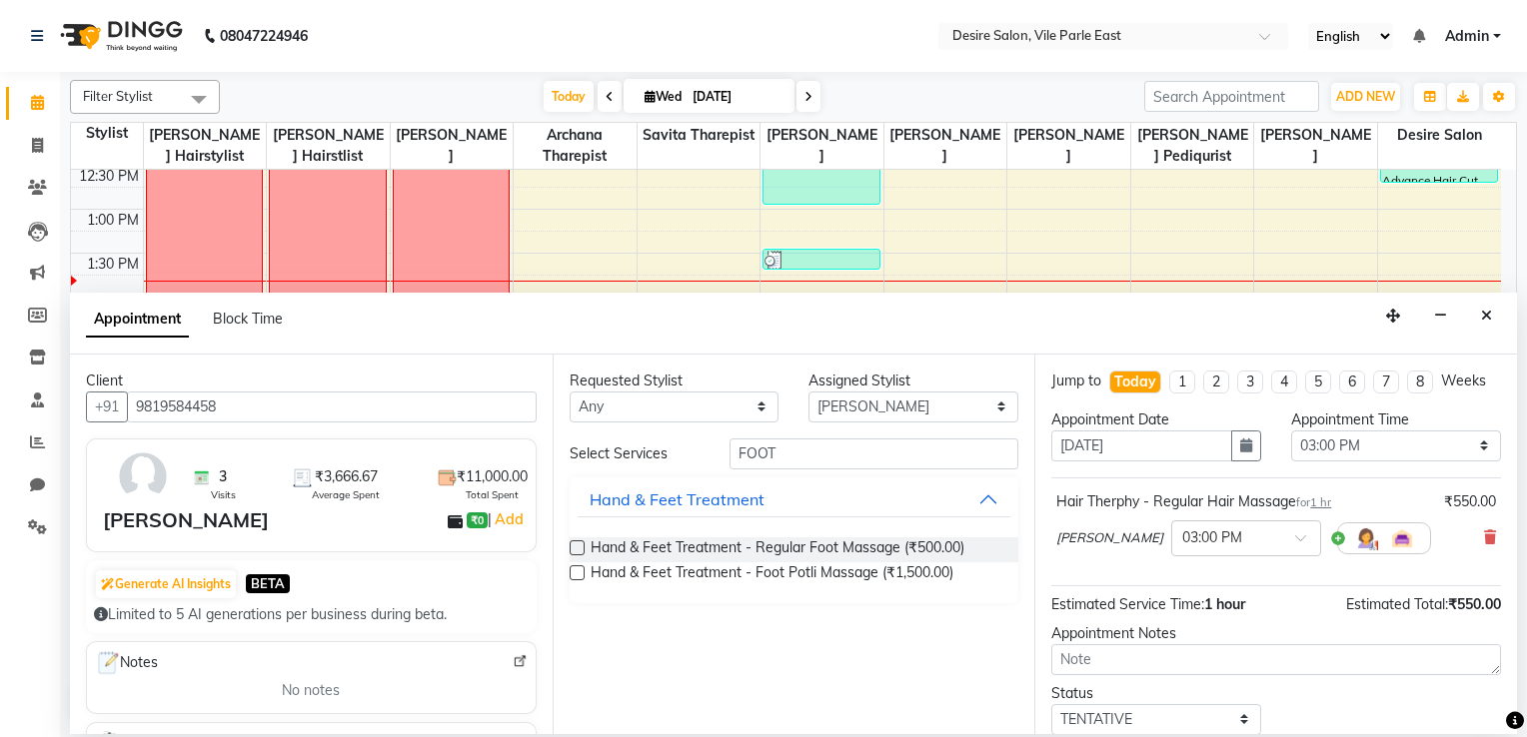
click at [576, 545] on label at bounding box center [576, 547] width 15 height 15
click at [576, 545] on input "checkbox" at bounding box center [575, 549] width 13 height 13
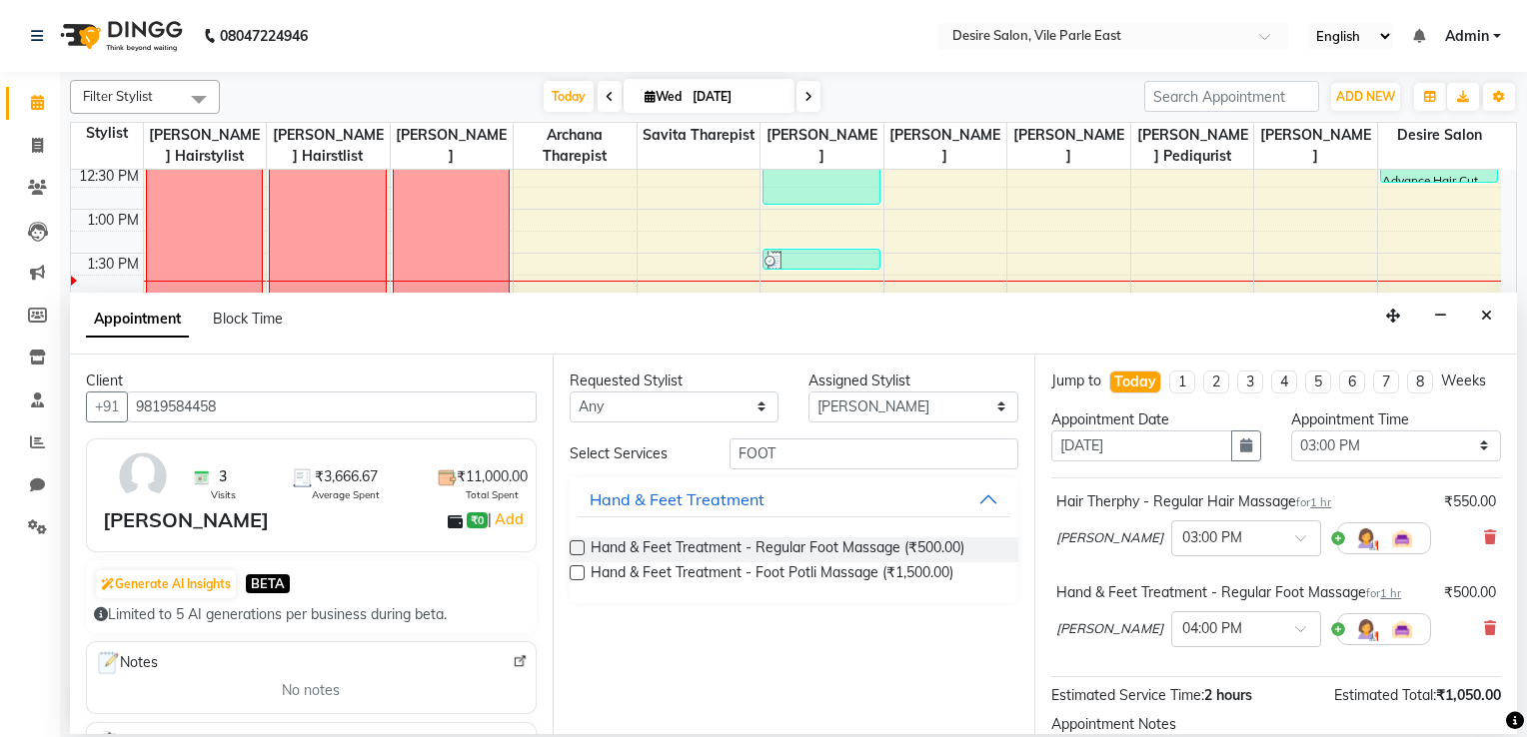
scroll to position [216, 0]
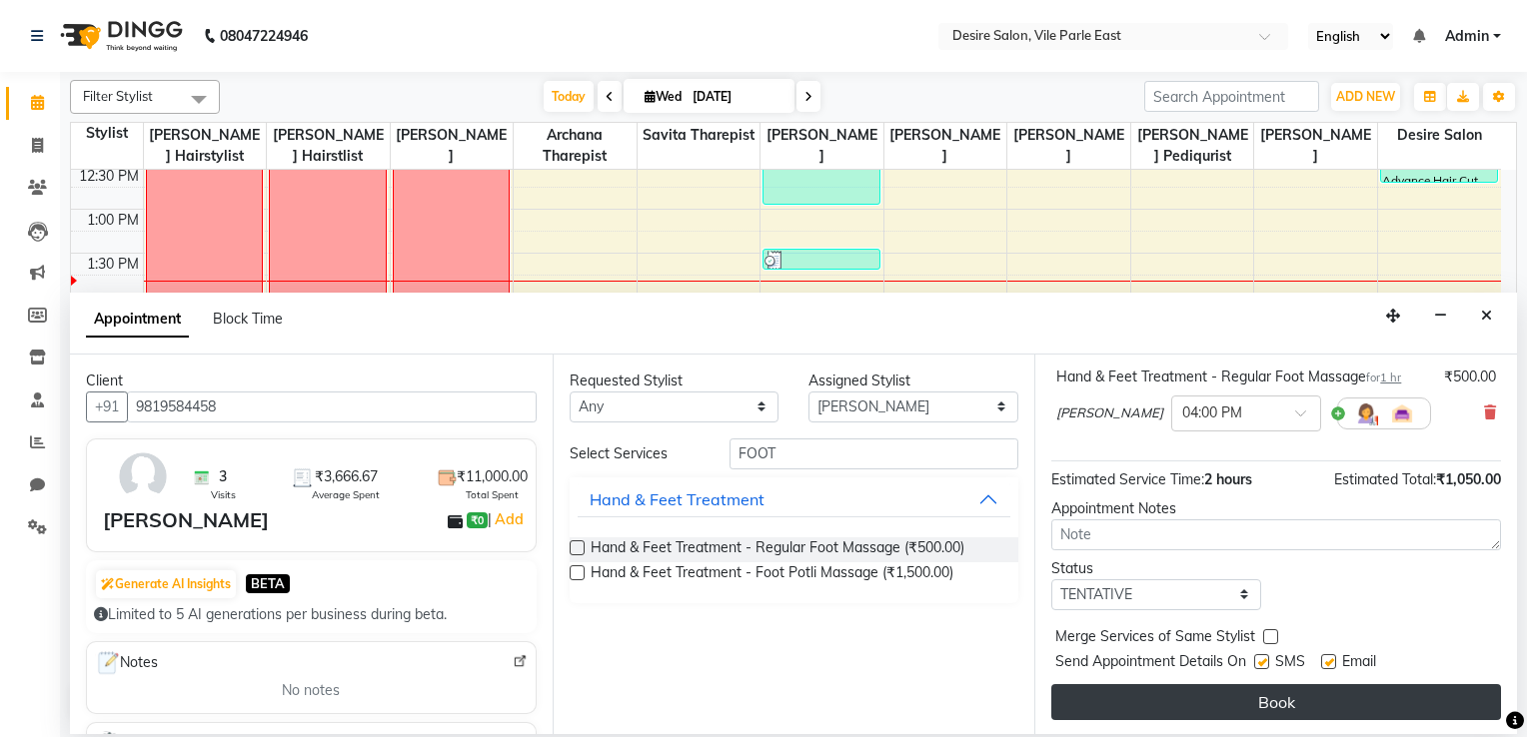
click at [1056, 589] on button "Book" at bounding box center [1276, 702] width 450 height 36
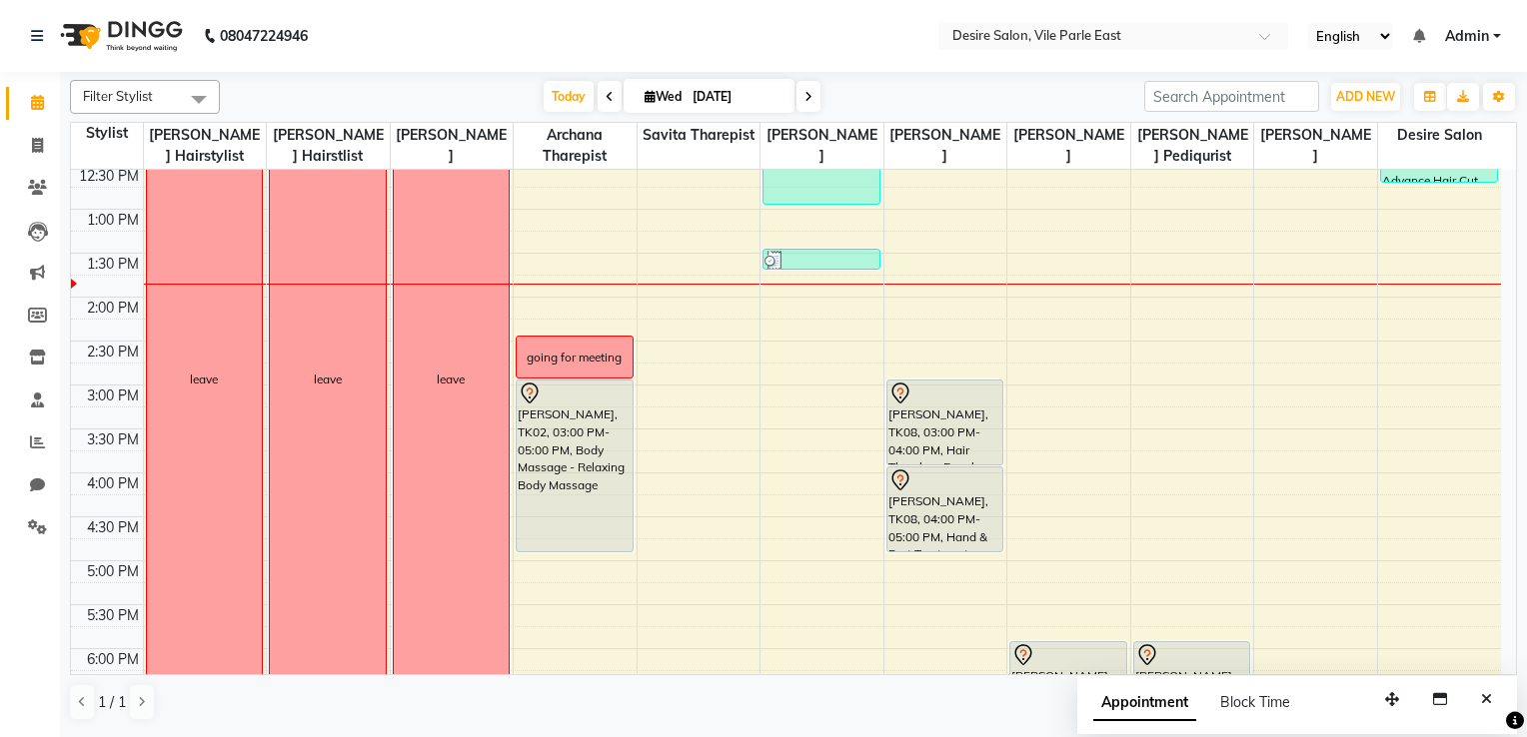
click at [733, 94] on input "[DATE]" at bounding box center [736, 97] width 100 height 30
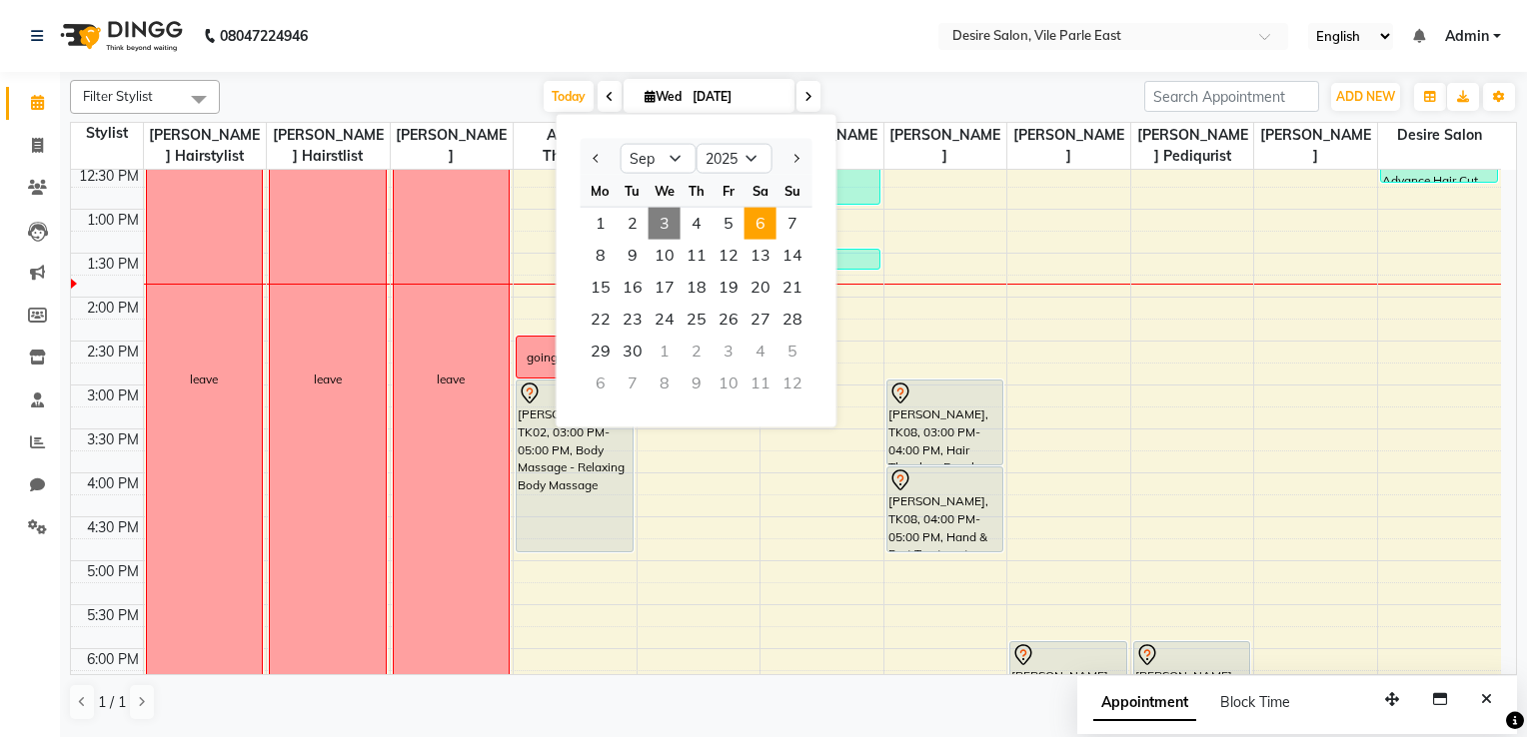
click at [767, 226] on span "6" at bounding box center [760, 224] width 32 height 32
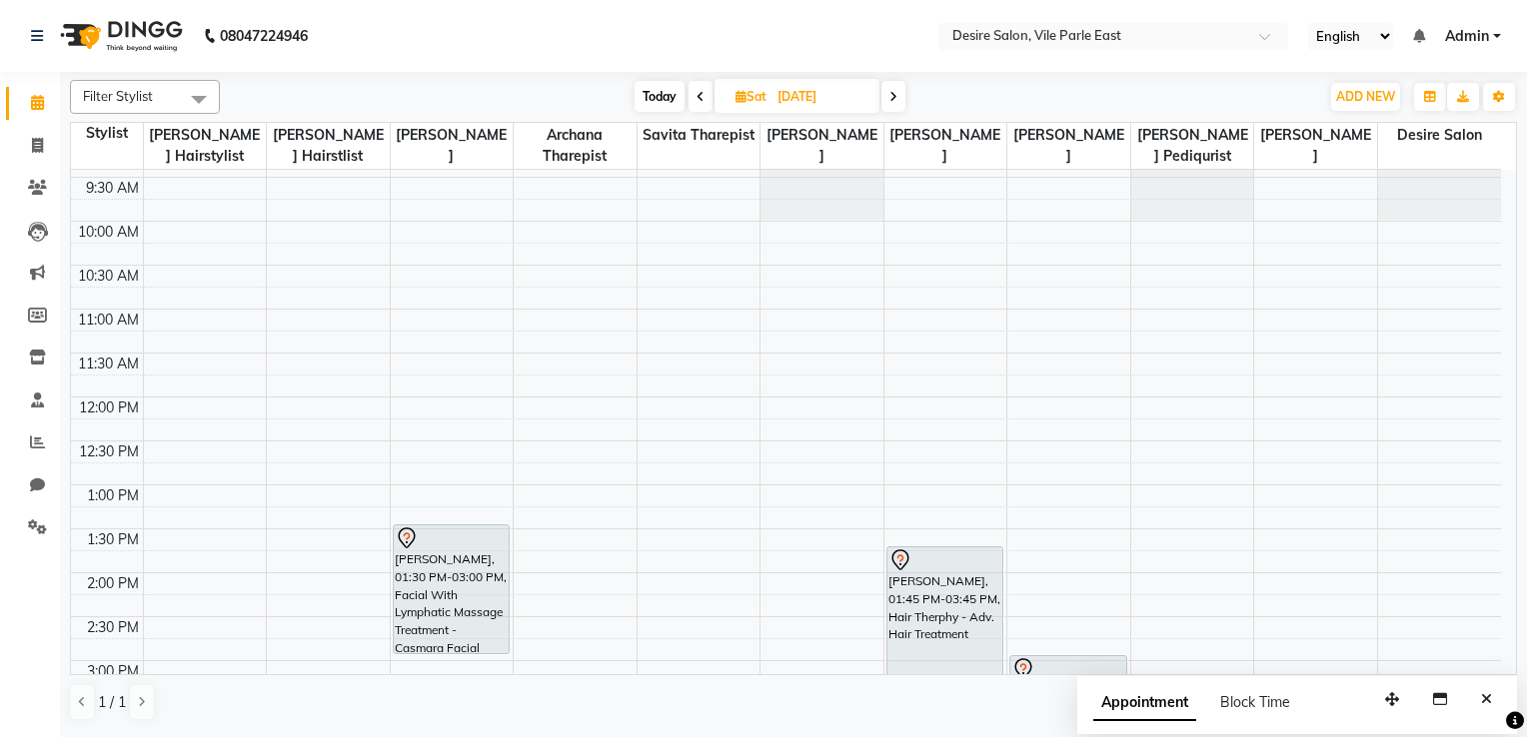
scroll to position [121, 0]
click at [1043, 325] on div "8:00 AM 8:30 AM 9:00 AM 9:30 AM 10:00 AM 10:30 AM 11:00 AM 11:30 AM 12:00 PM 12…" at bounding box center [786, 664] width 1430 height 1230
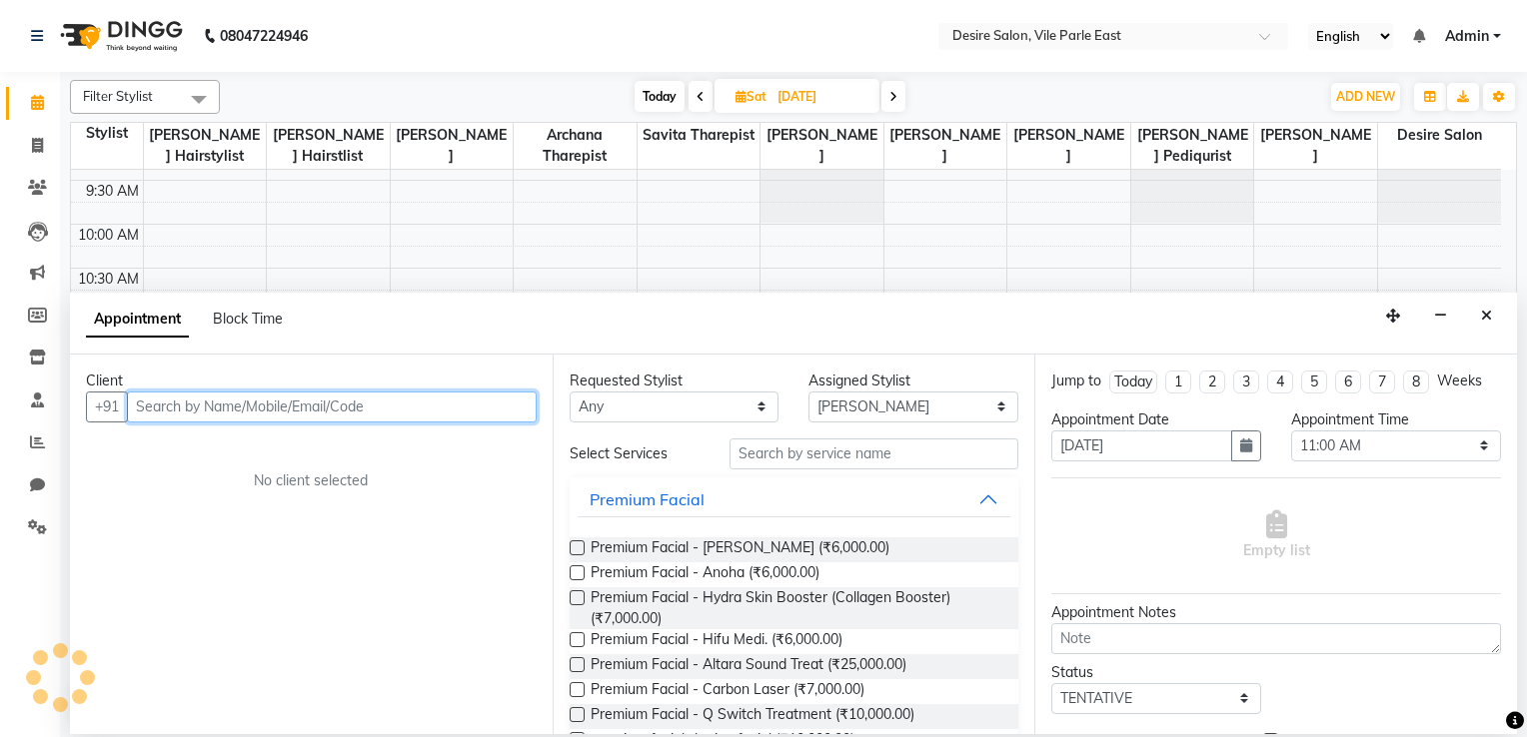
click at [168, 409] on input "text" at bounding box center [332, 407] width 410 height 31
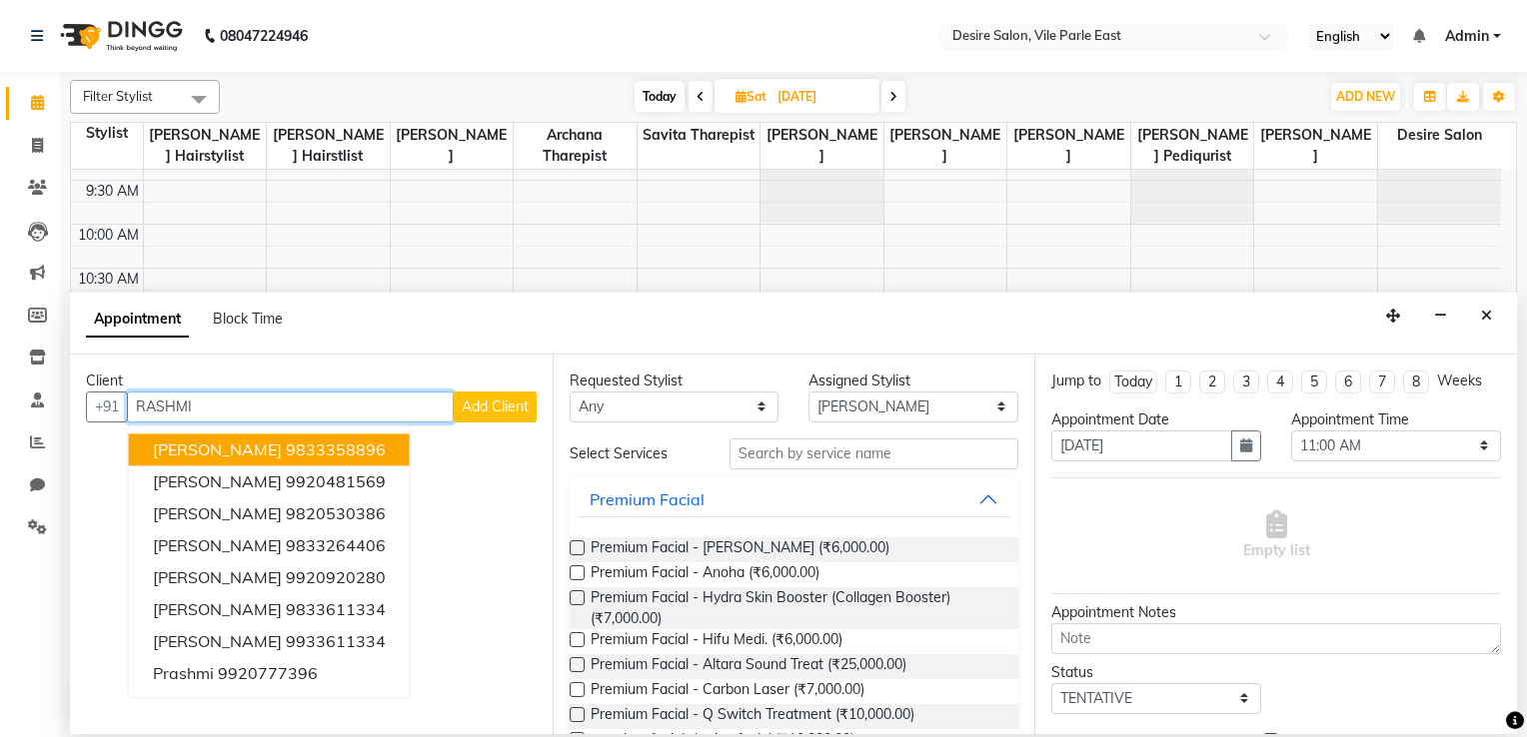
click at [282, 441] on span "RASHMI JUVEKAR" at bounding box center [217, 450] width 129 height 20
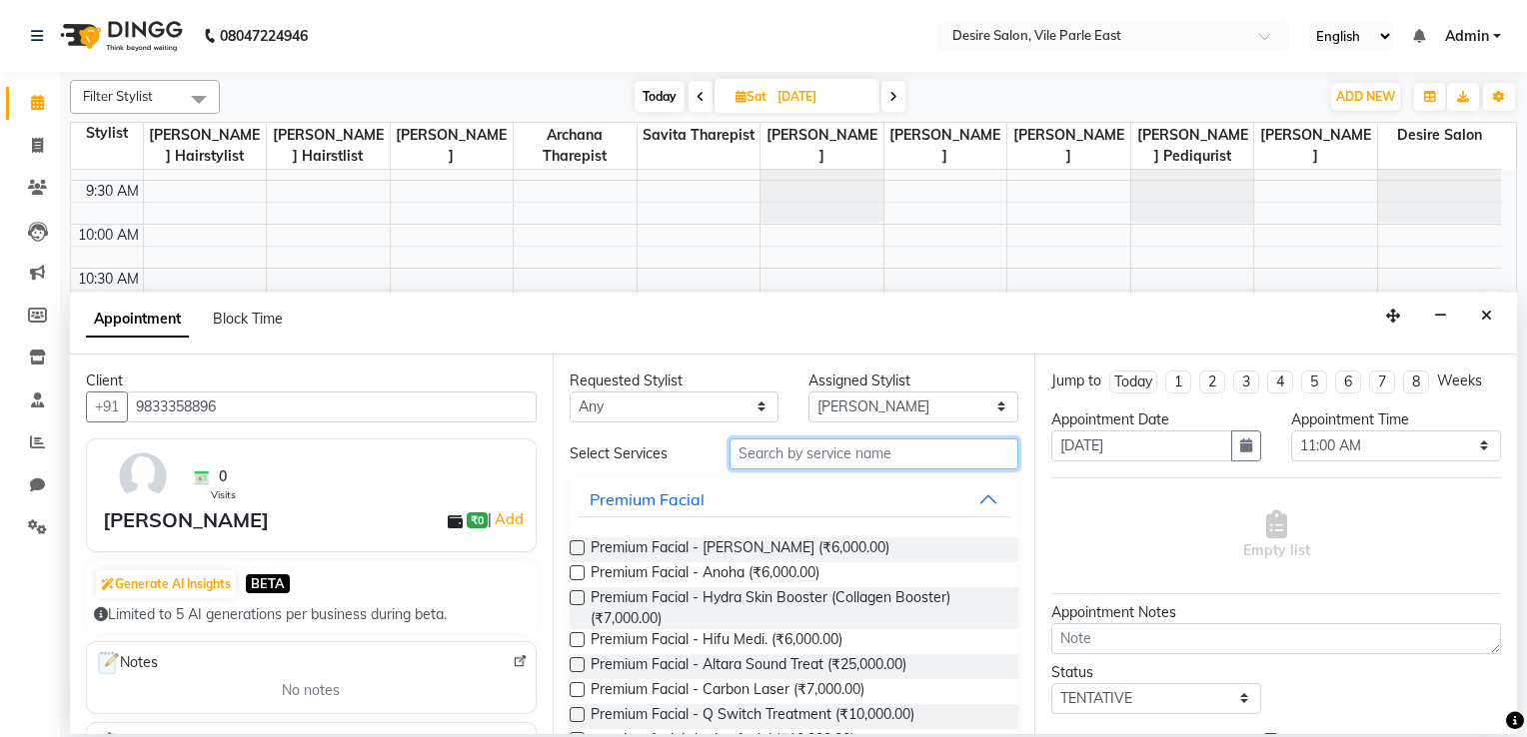
click at [764, 461] on input "text" at bounding box center [874, 454] width 290 height 31
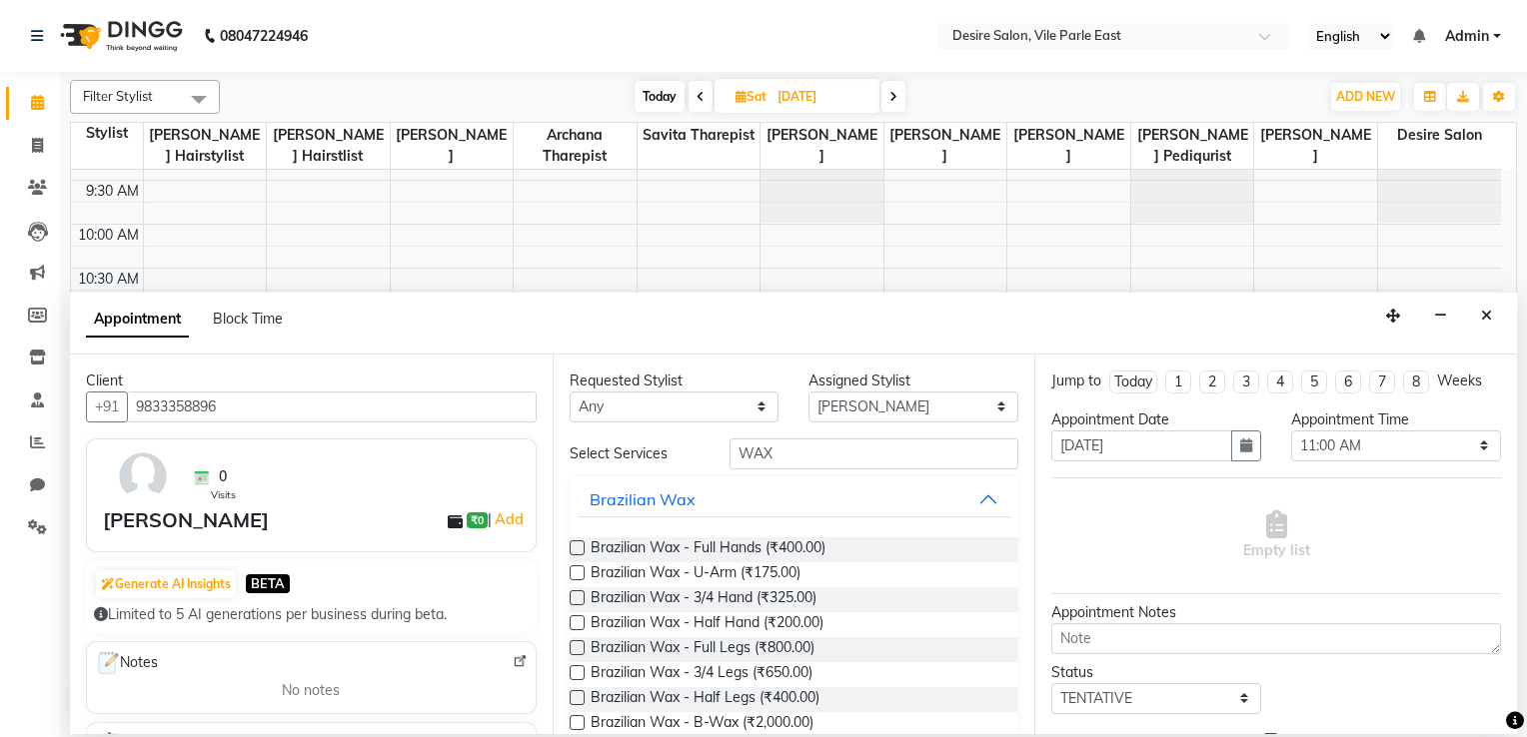
click at [575, 547] on label at bounding box center [576, 547] width 15 height 15
click at [575, 547] on input "checkbox" at bounding box center [575, 549] width 13 height 13
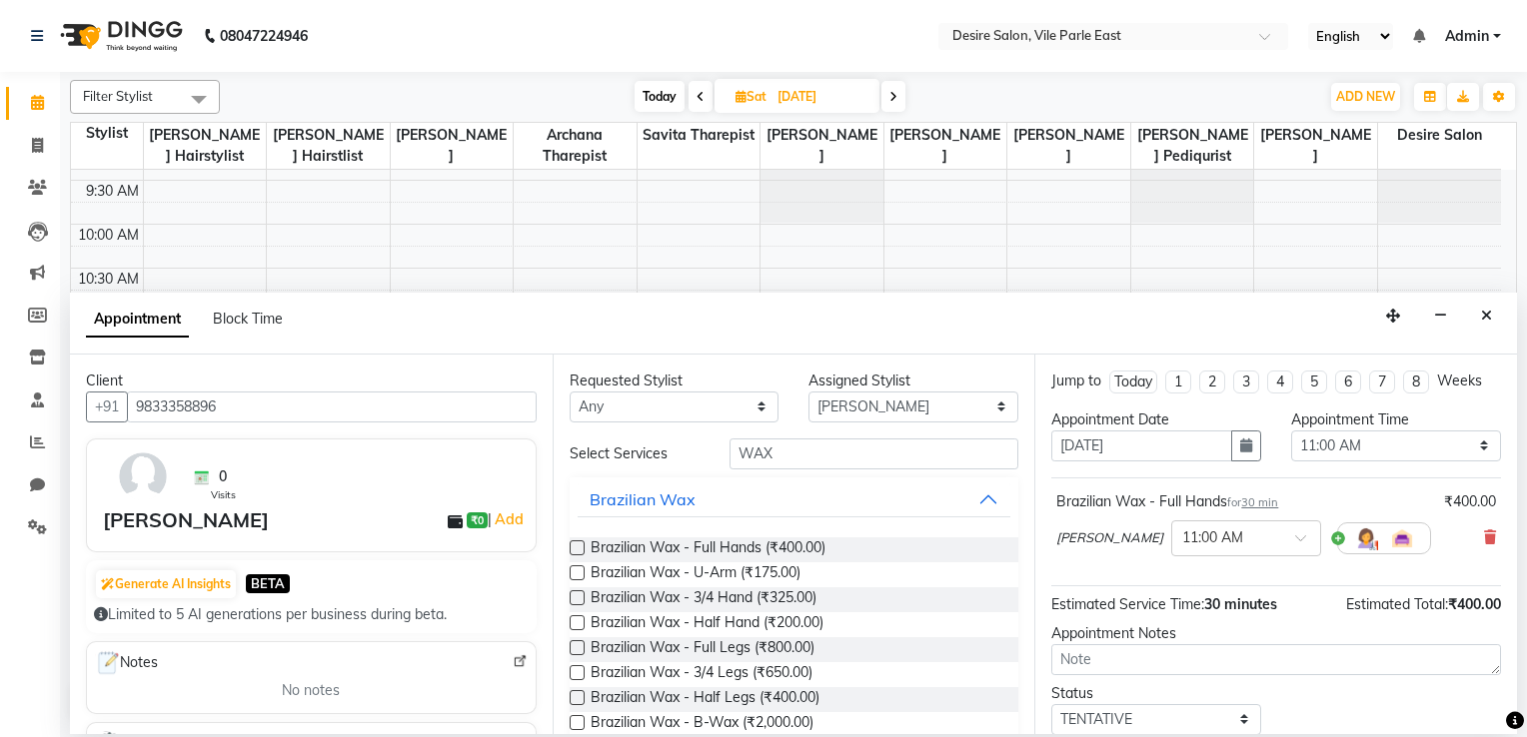
click at [569, 589] on label at bounding box center [576, 697] width 15 height 15
click at [569, 589] on input "checkbox" at bounding box center [575, 699] width 13 height 13
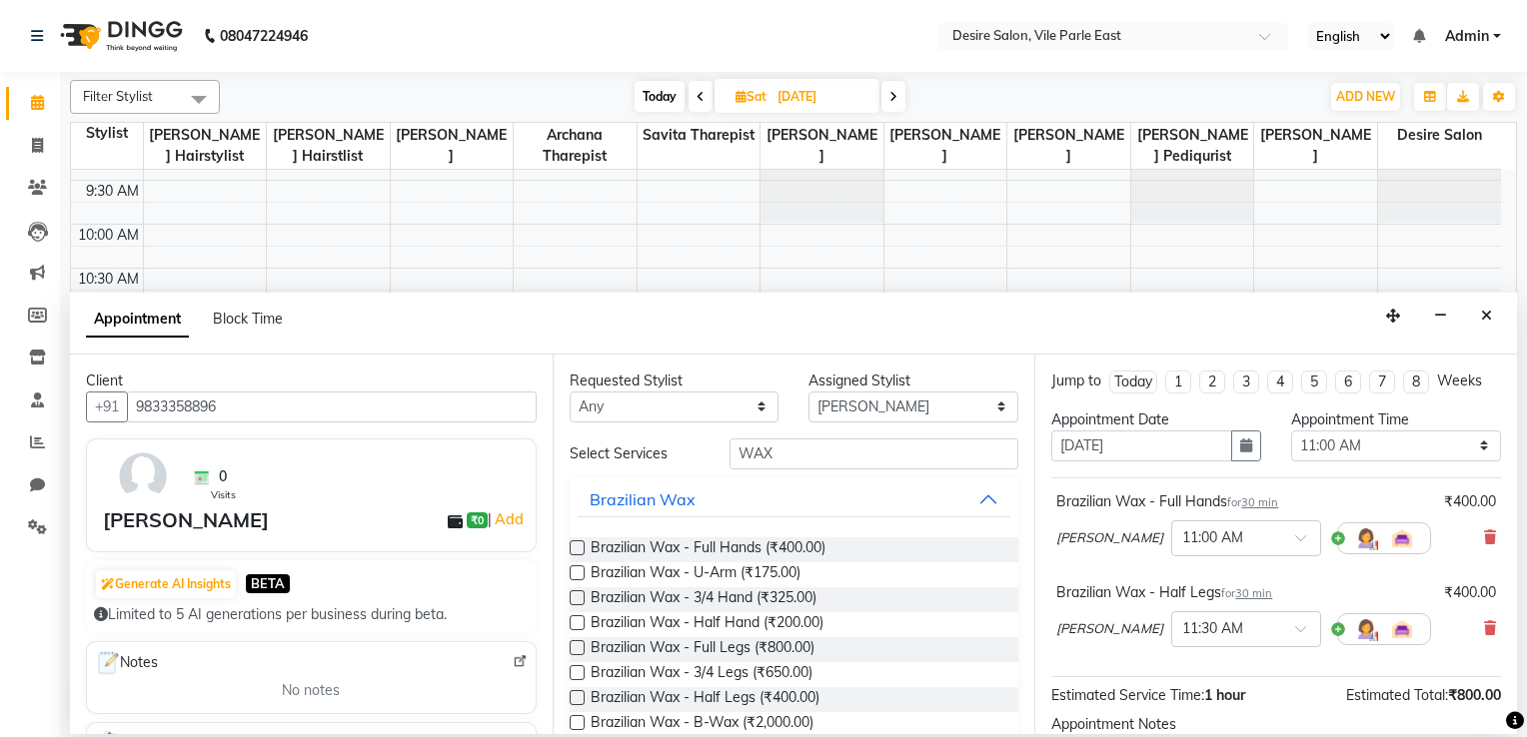
click at [572, 569] on label at bounding box center [576, 572] width 15 height 15
click at [572, 569] on input "checkbox" at bounding box center [575, 574] width 13 height 13
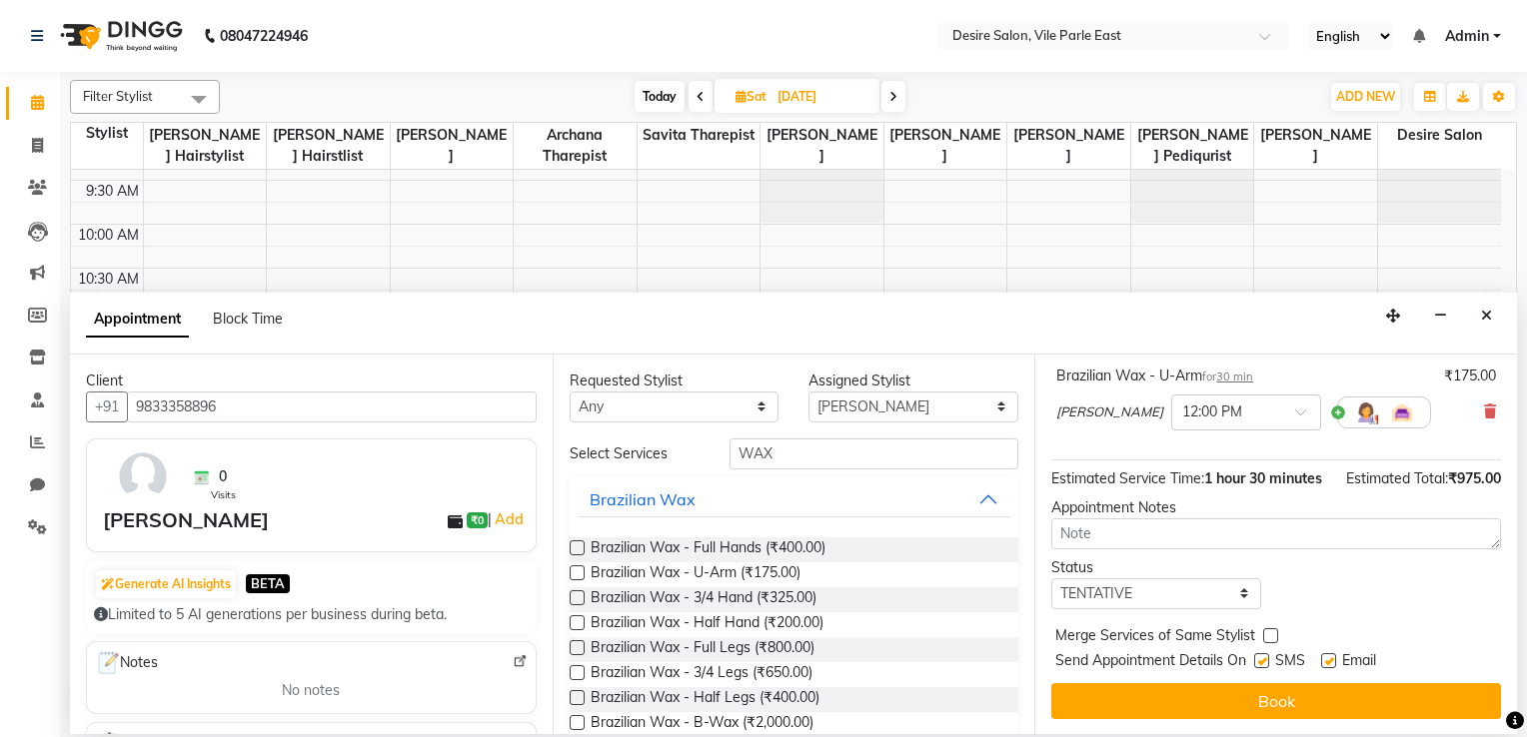
scroll to position [328, 0]
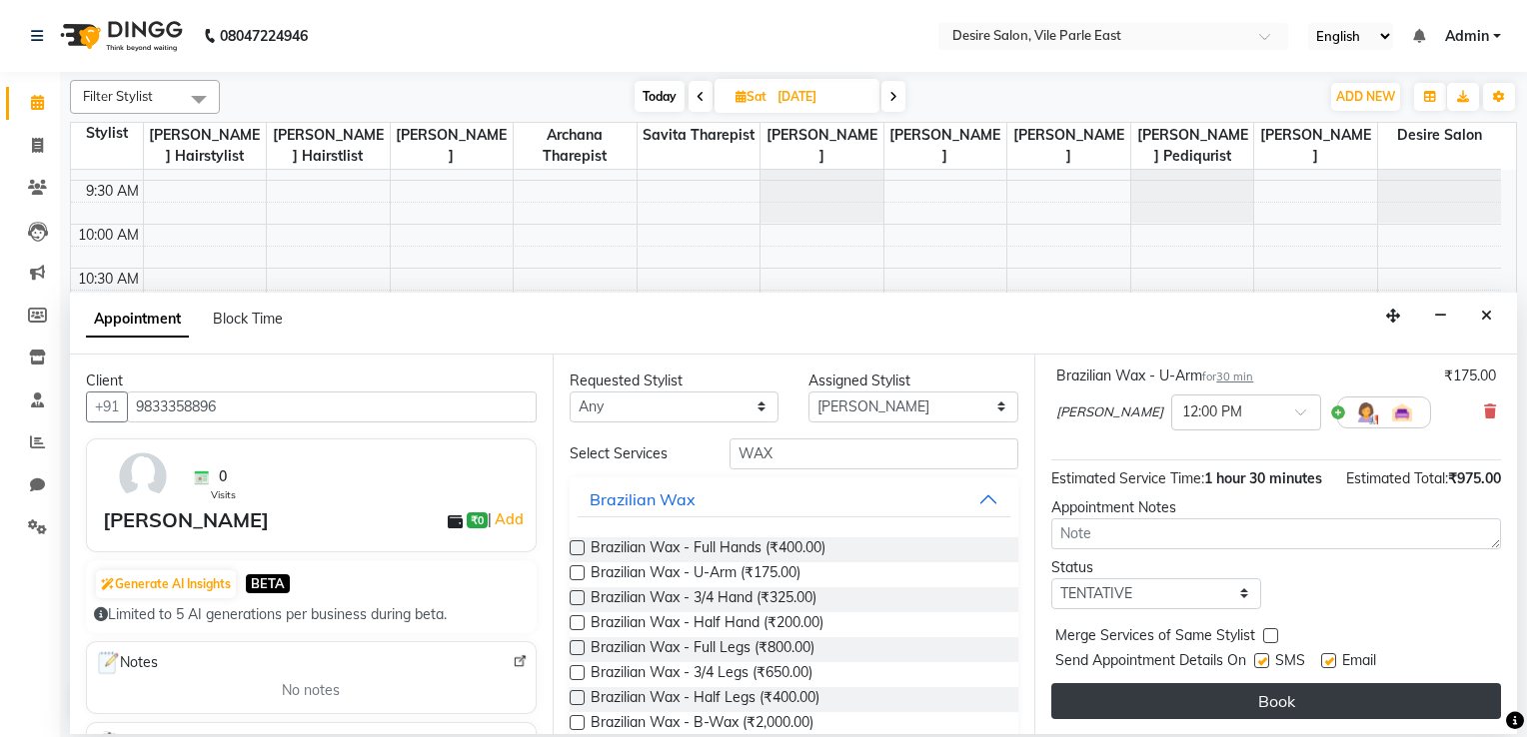
click at [1056, 589] on button "Book" at bounding box center [1276, 701] width 450 height 36
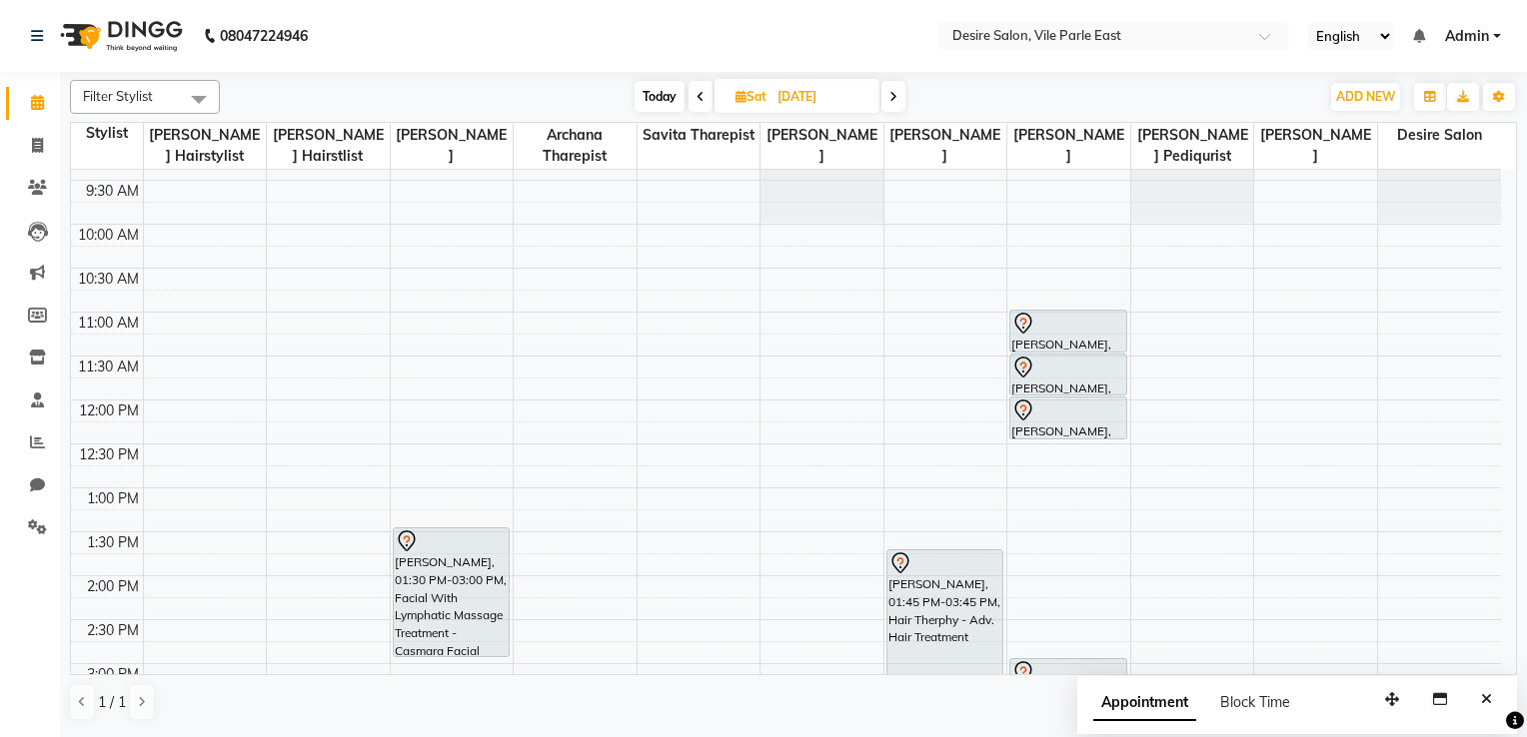
scroll to position [55, 0]
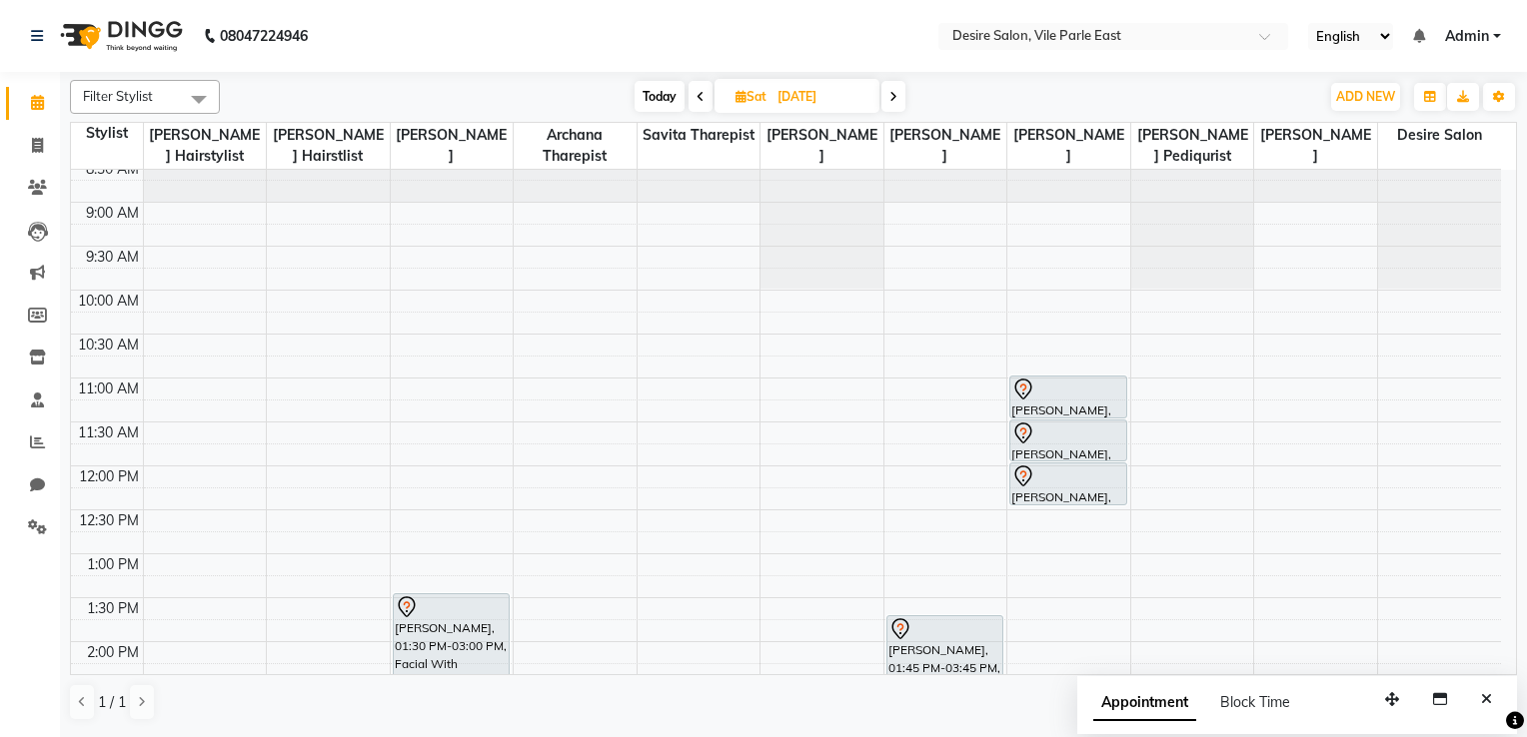
click at [754, 97] on span "Sat" at bounding box center [750, 96] width 41 height 15
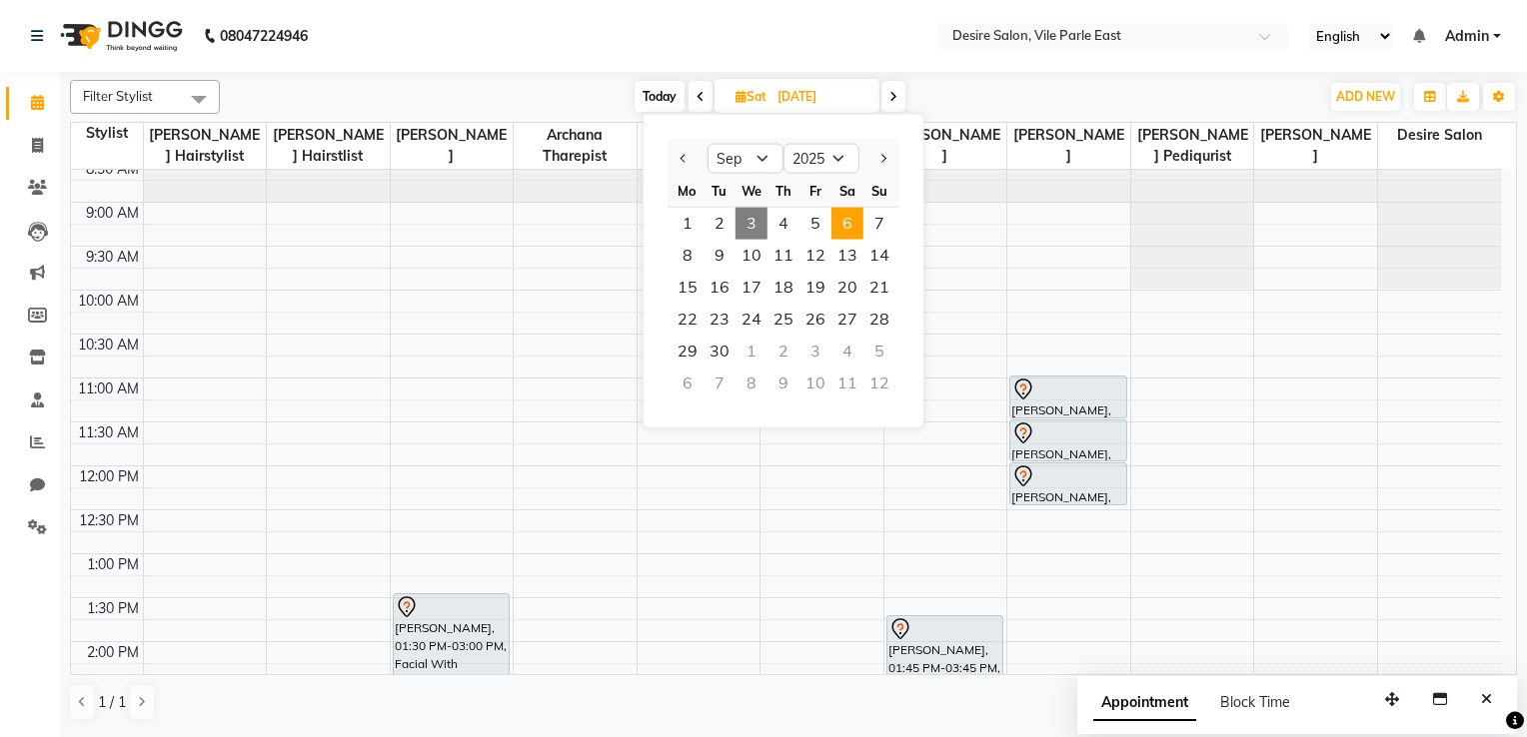
click at [751, 222] on span "3" at bounding box center [751, 224] width 32 height 32
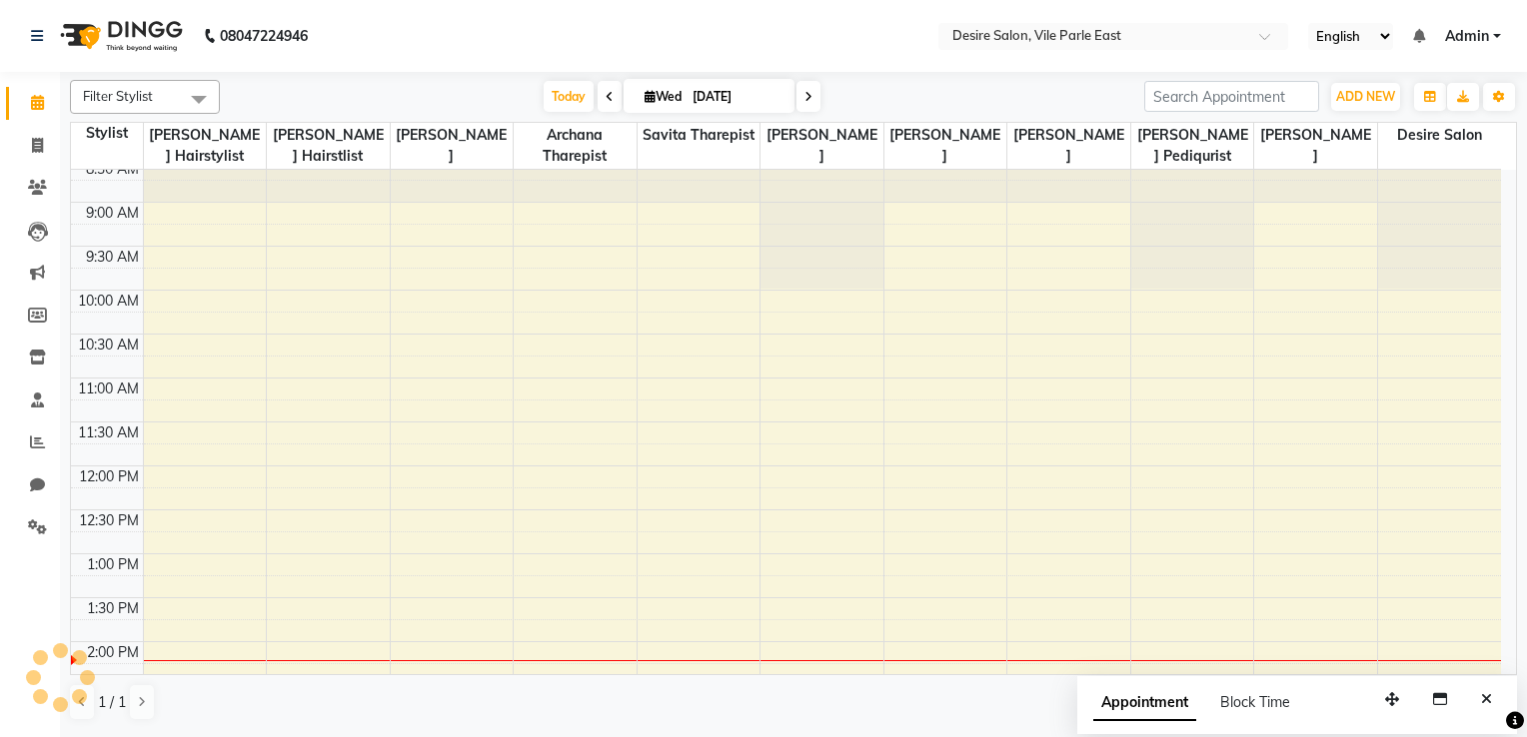
scroll to position [523, 0]
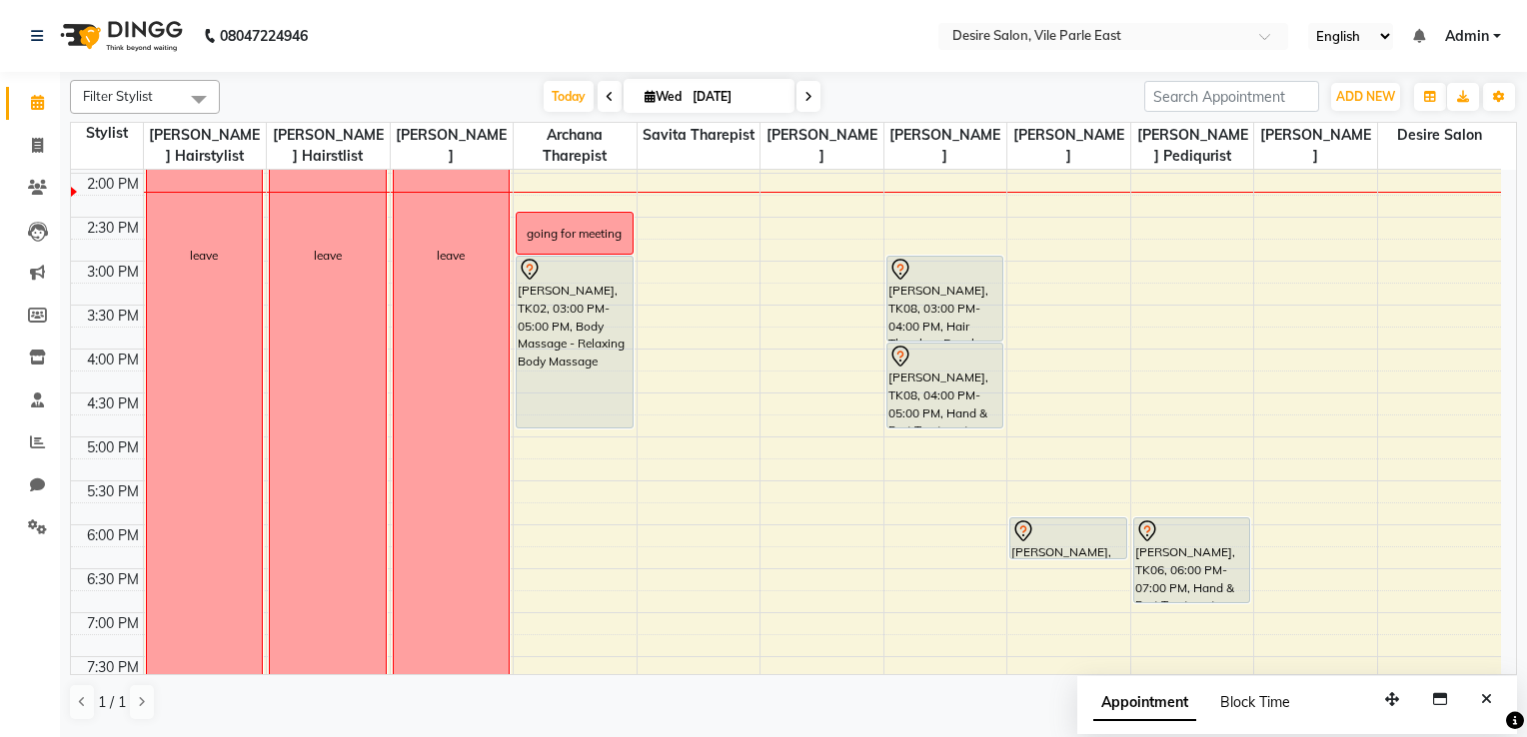
click at [1056, 589] on span "Block Time" at bounding box center [1255, 702] width 70 height 18
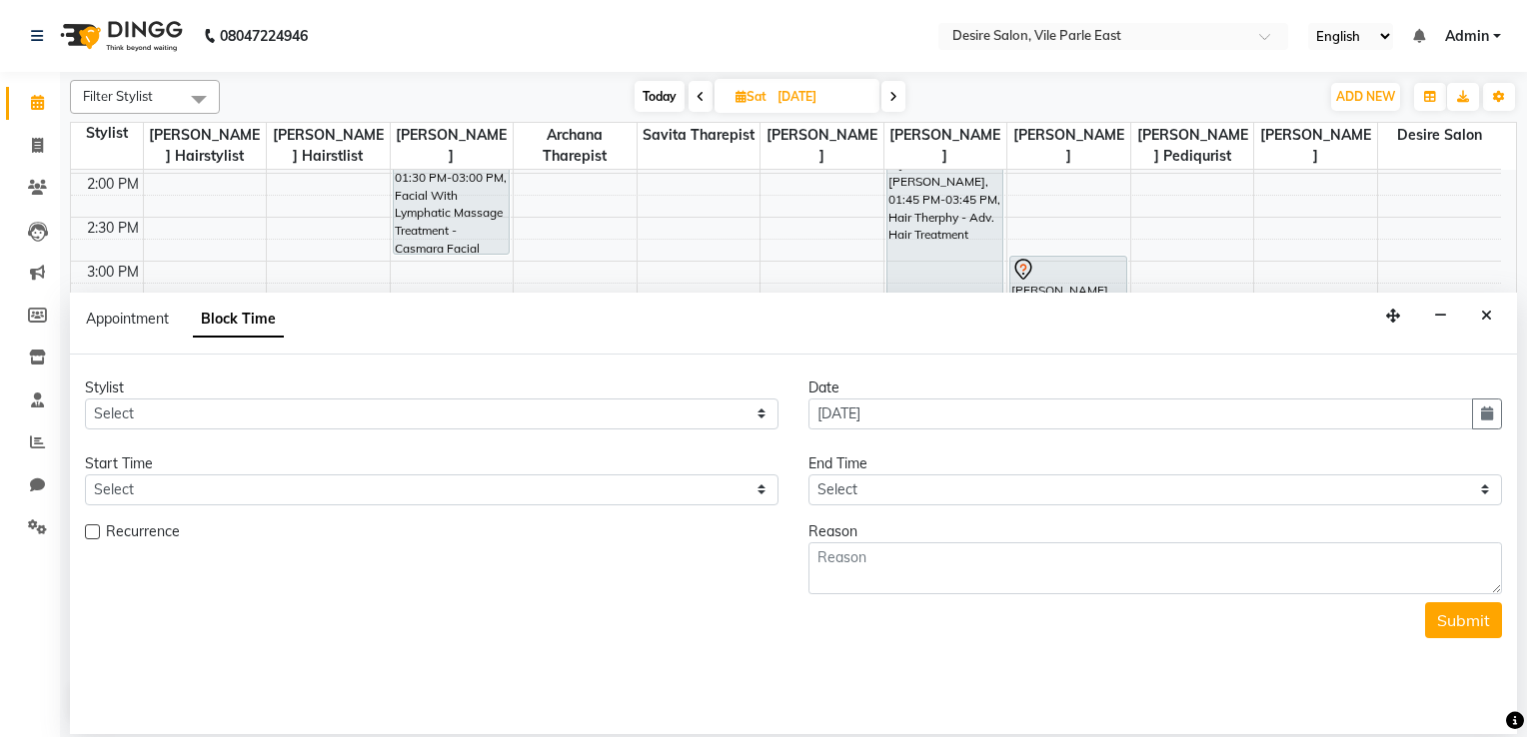
click at [757, 96] on span "Sat" at bounding box center [750, 96] width 41 height 15
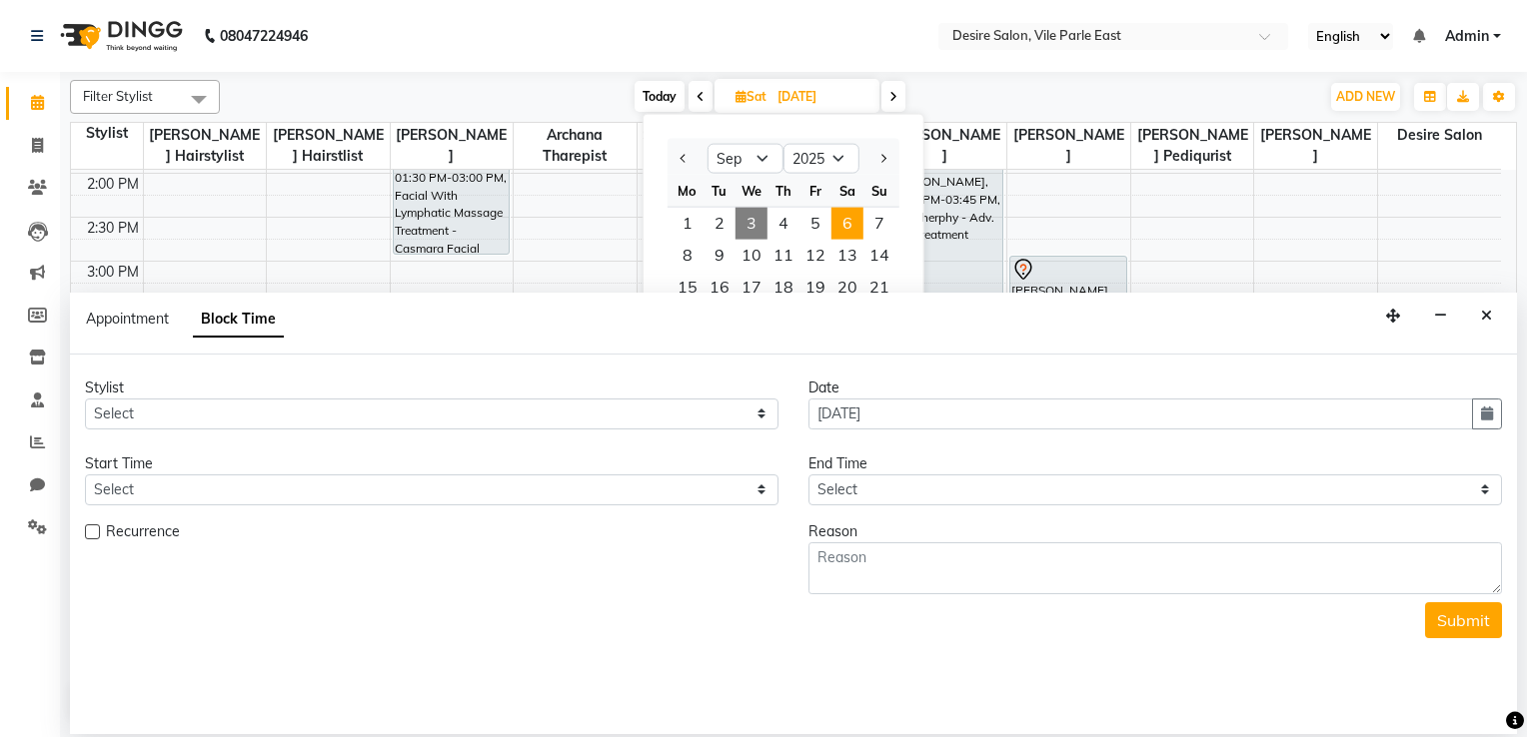
click at [751, 223] on span "3" at bounding box center [751, 224] width 32 height 32
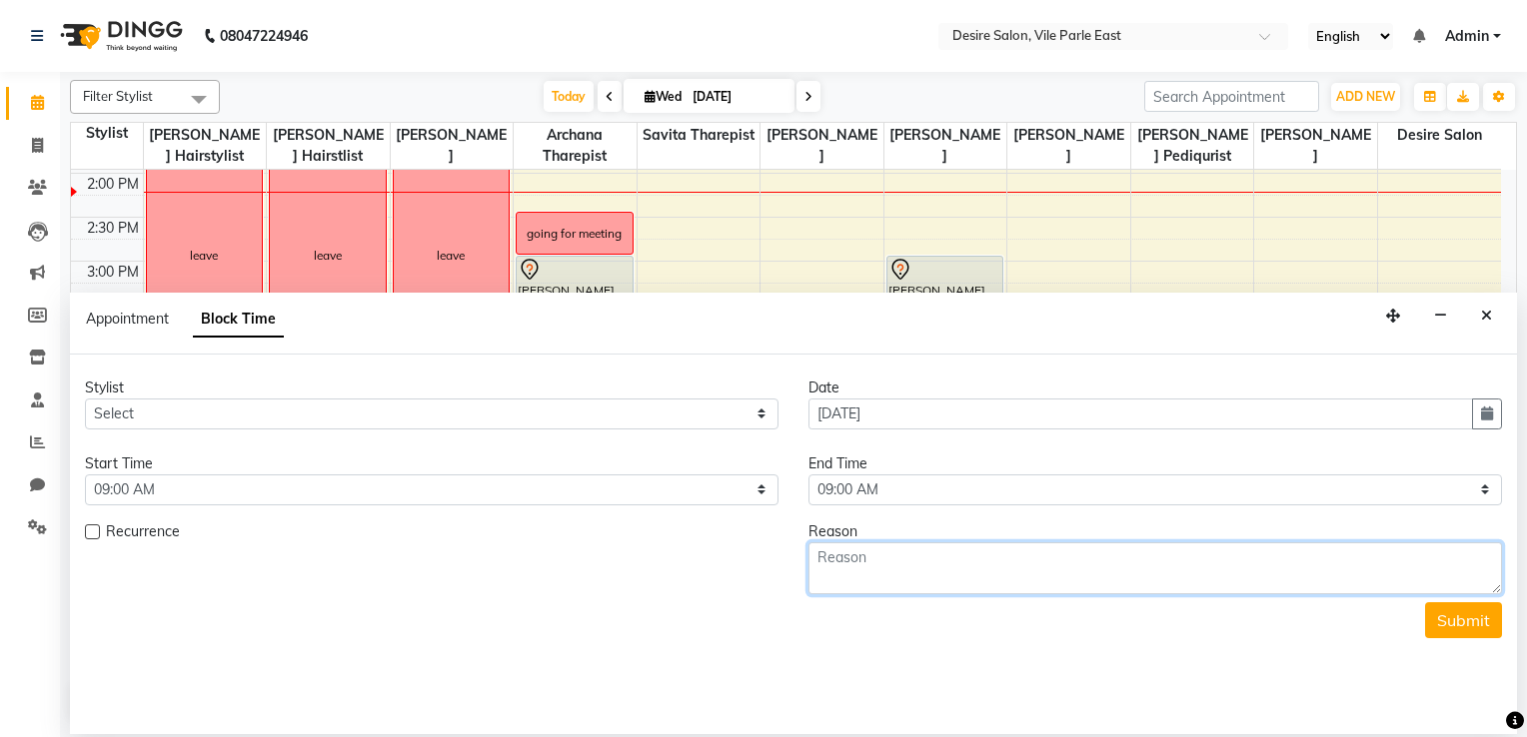
click at [851, 569] on textarea at bounding box center [1154, 568] width 693 height 52
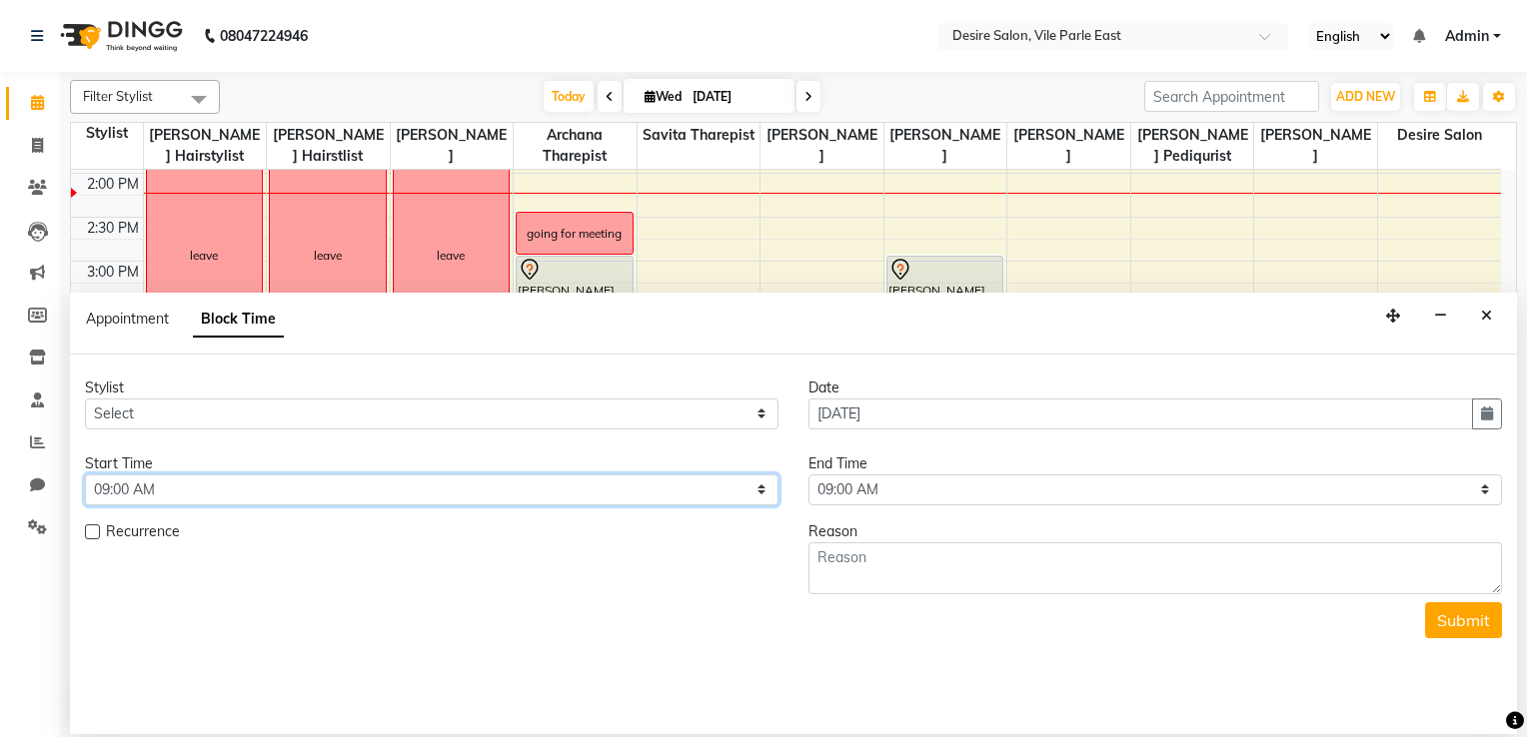
click at [170, 476] on select "Select 09:00 AM 09:15 AM 09:30 AM 09:45 AM 10:00 AM 10:15 AM 10:30 AM 10:45 AM …" at bounding box center [431, 490] width 693 height 31
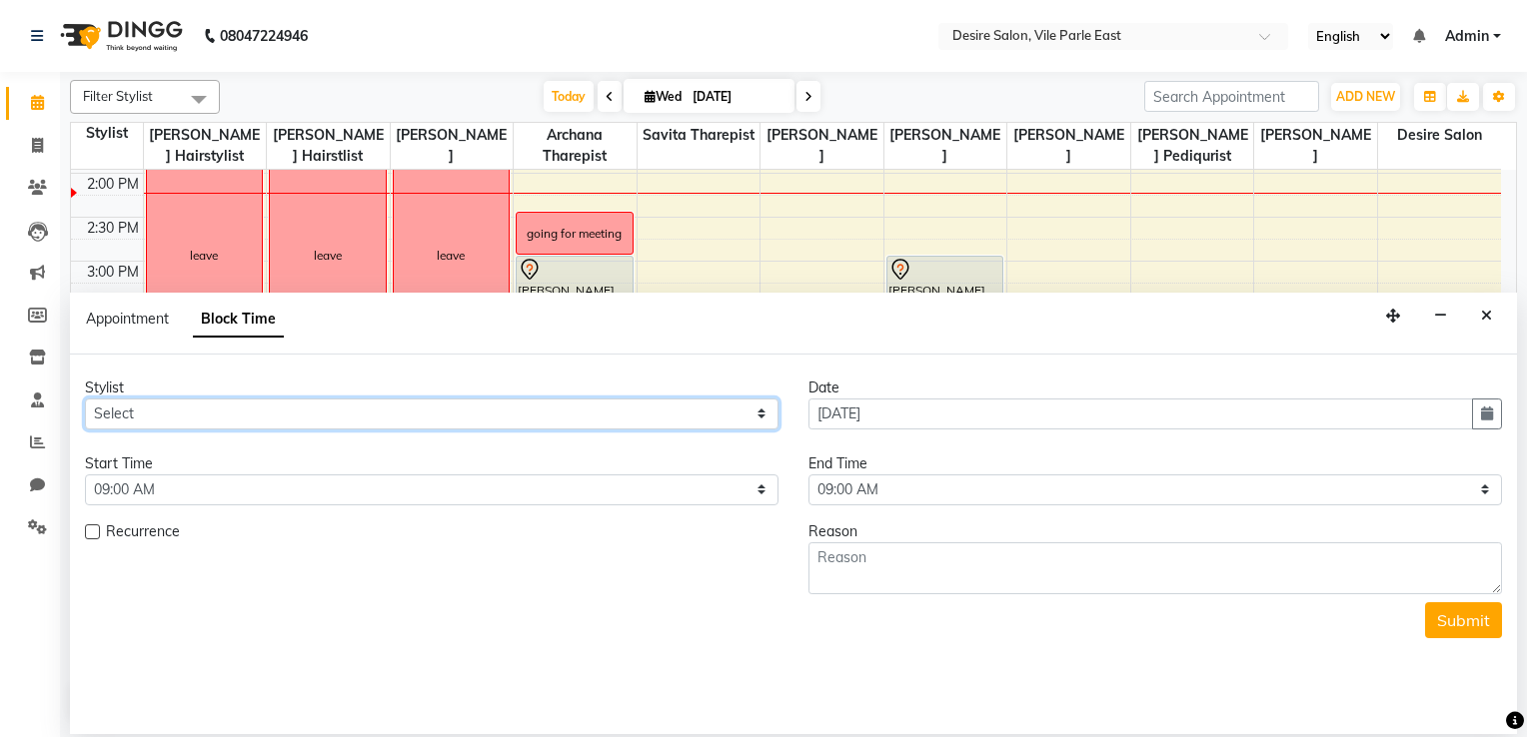
click at [508, 418] on select "Select Archana Tharepist Bhavna Pediqurist Bhavna shelke desire salon Jagruti H…" at bounding box center [431, 414] width 693 height 31
click at [137, 420] on select "Select Archana Tharepist Bhavna Pediqurist Bhavna shelke desire salon Jagruti H…" at bounding box center [431, 414] width 693 height 31
click at [85, 399] on select "Select Archana Tharepist Bhavna Pediqurist Bhavna shelke desire salon Jagruti H…" at bounding box center [431, 414] width 693 height 31
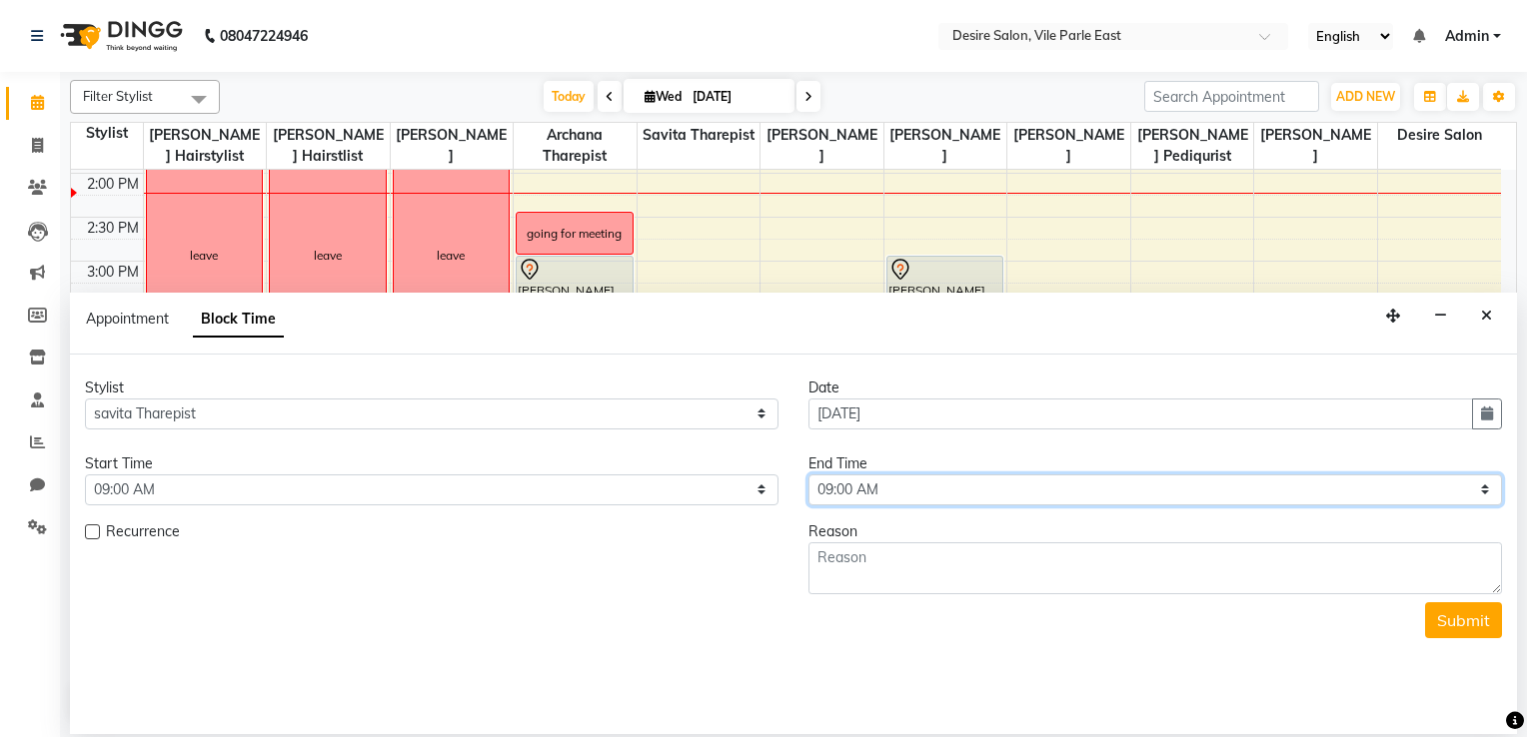
click at [897, 484] on select "Select 09:00 AM 09:15 AM 09:30 AM 09:45 AM 10:00 AM 10:15 AM 10:30 AM 10:45 AM …" at bounding box center [1154, 490] width 693 height 31
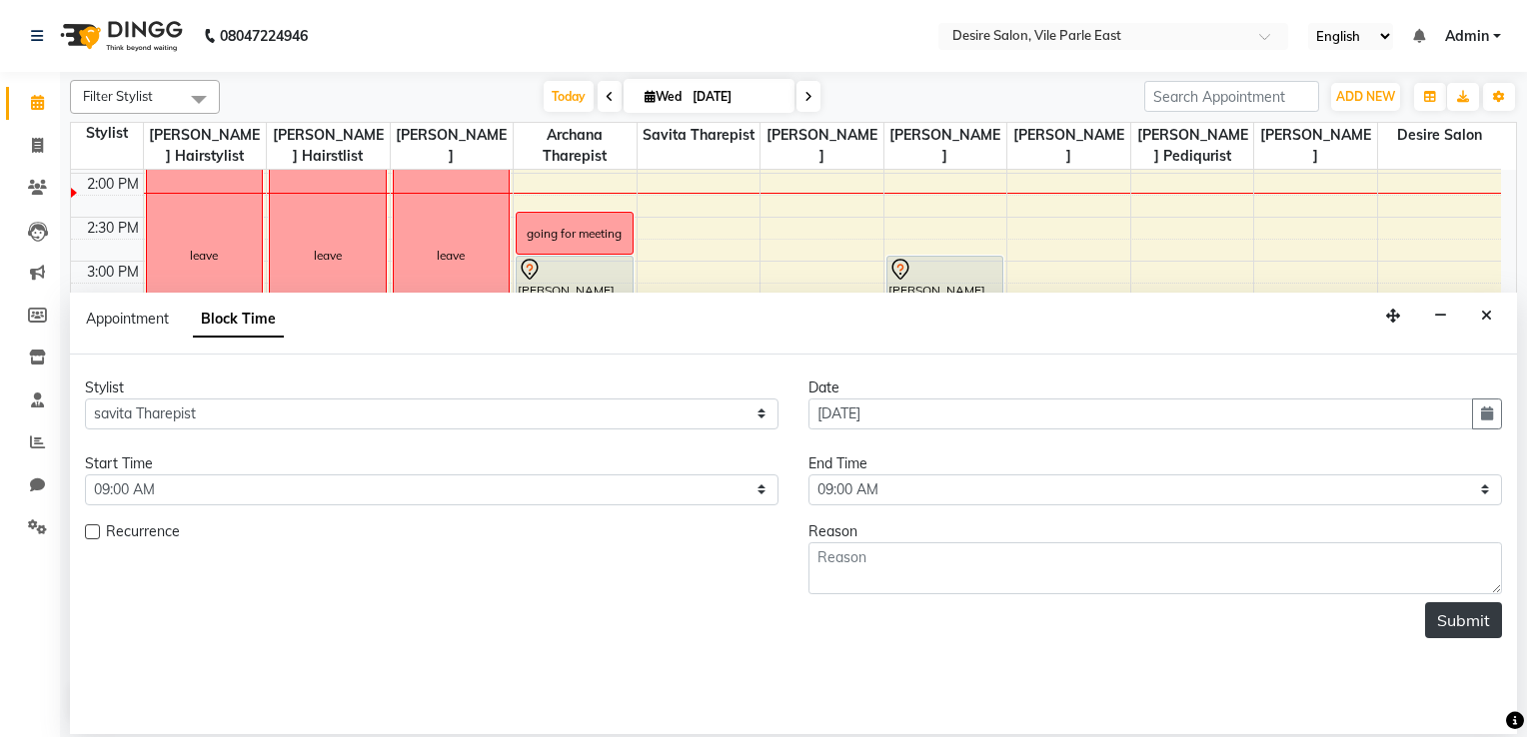
click at [1056, 589] on button "Submit" at bounding box center [1463, 620] width 77 height 36
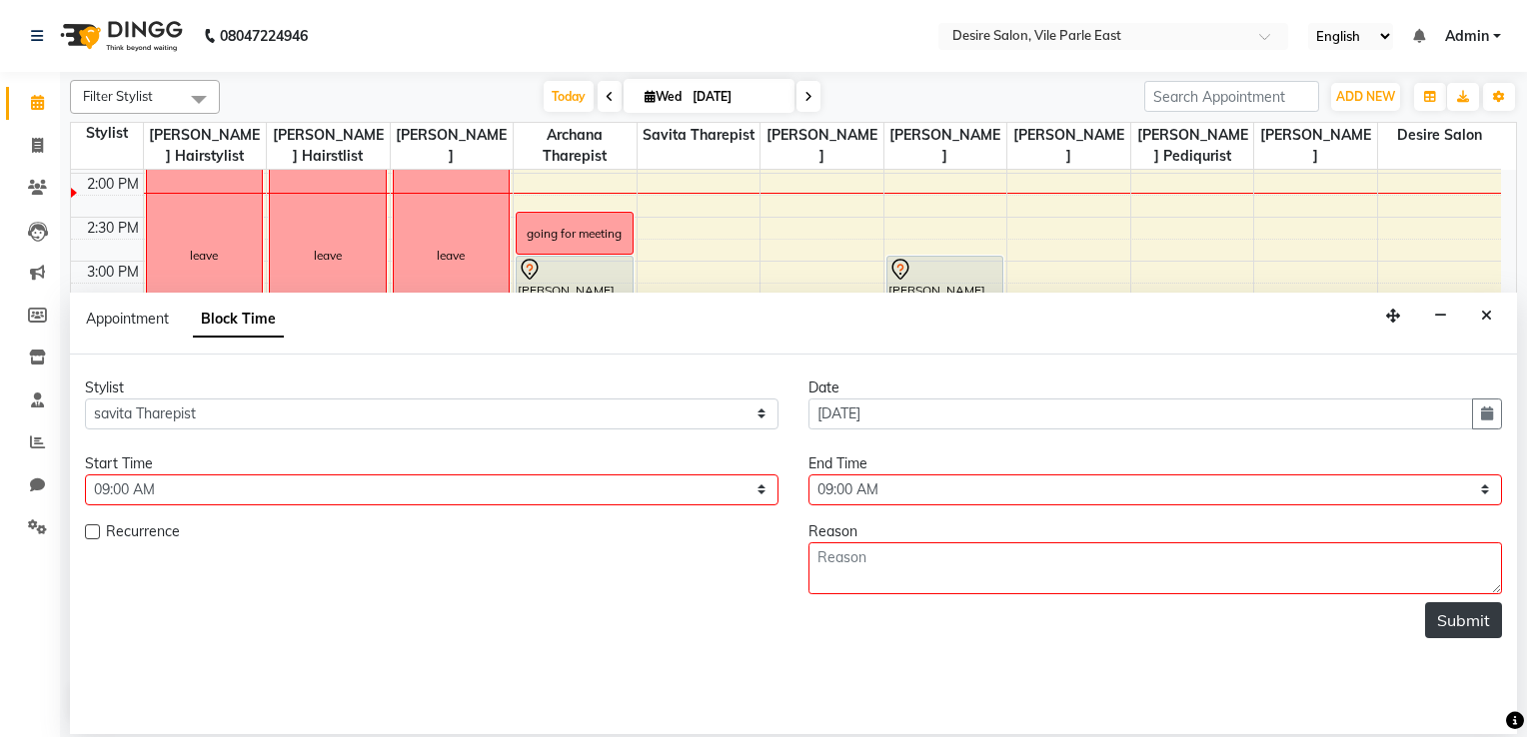
click at [1056, 589] on button "Submit" at bounding box center [1463, 620] width 77 height 36
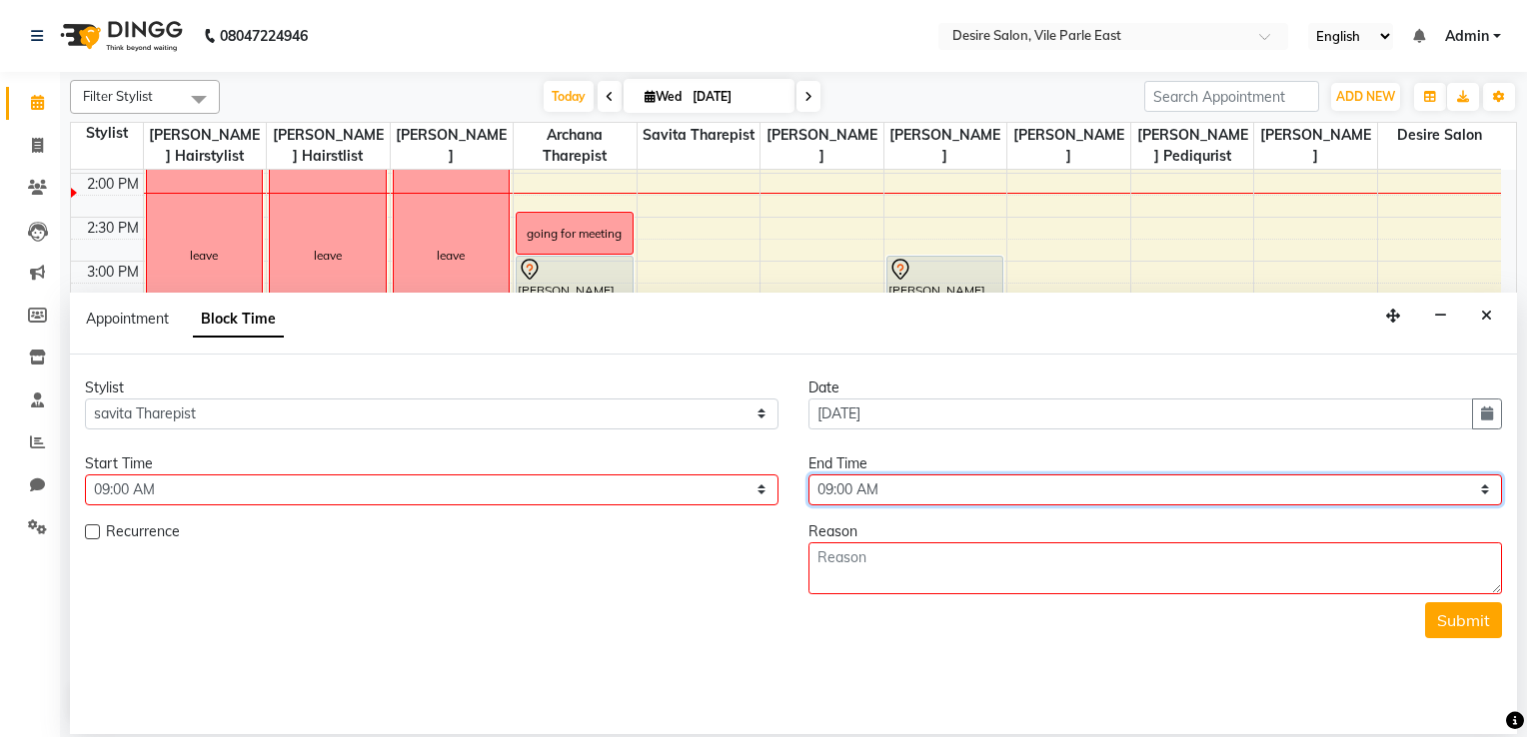
click at [861, 483] on select "Select 09:00 AM 09:15 AM 09:30 AM 09:45 AM 10:00 AM 10:15 AM 10:30 AM 10:45 AM …" at bounding box center [1154, 490] width 693 height 31
click at [808, 475] on select "Select 09:00 AM 09:15 AM 09:30 AM 09:45 AM 10:00 AM 10:15 AM 10:30 AM 10:45 AM …" at bounding box center [1154, 490] width 693 height 31
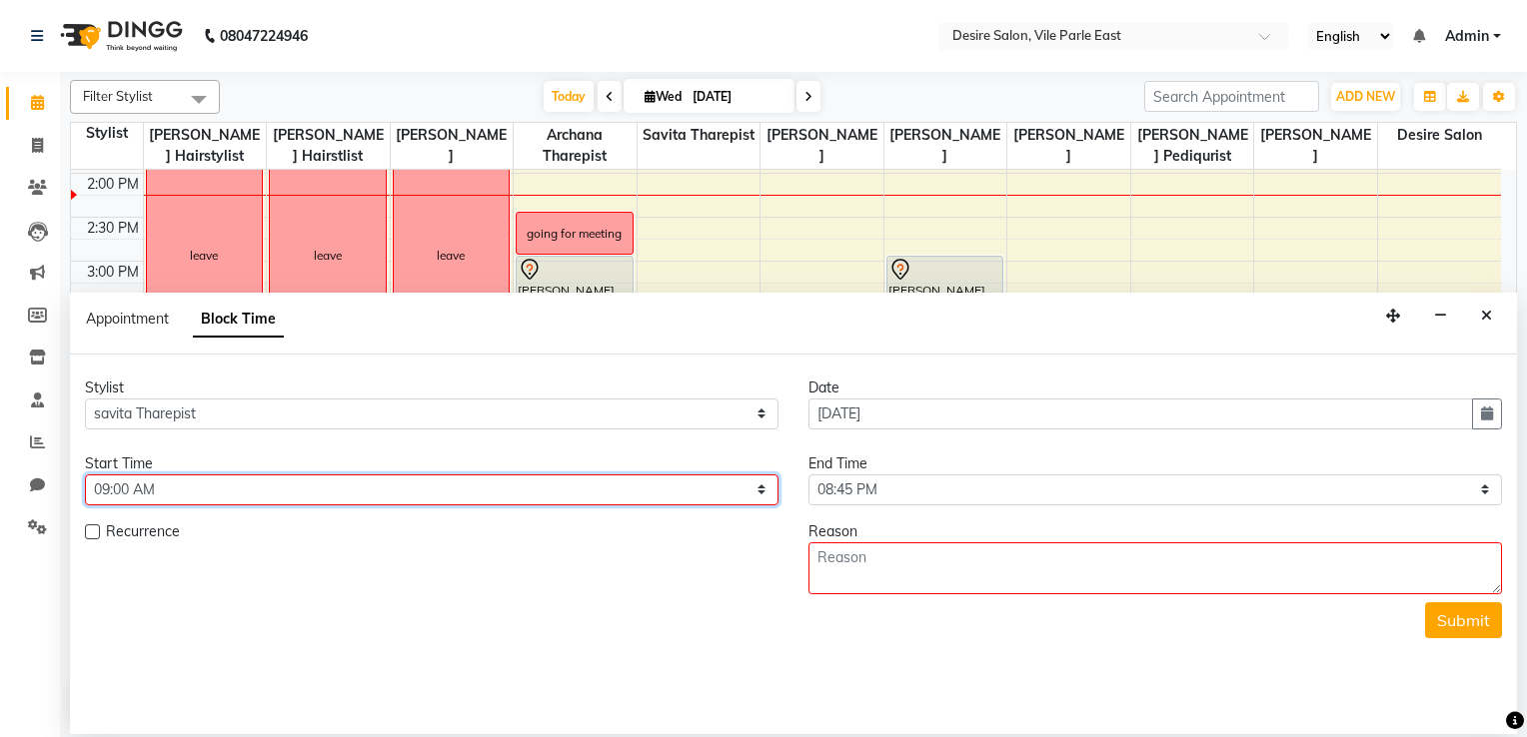
click at [109, 482] on select "Select 09:00 AM 09:15 AM 09:30 AM 09:45 AM 10:00 AM 10:15 AM 10:30 AM 10:45 AM …" at bounding box center [431, 490] width 693 height 31
click at [85, 475] on select "Select 09:00 AM 09:15 AM 09:30 AM 09:45 AM 10:00 AM 10:15 AM 10:30 AM 10:45 AM …" at bounding box center [431, 490] width 693 height 31
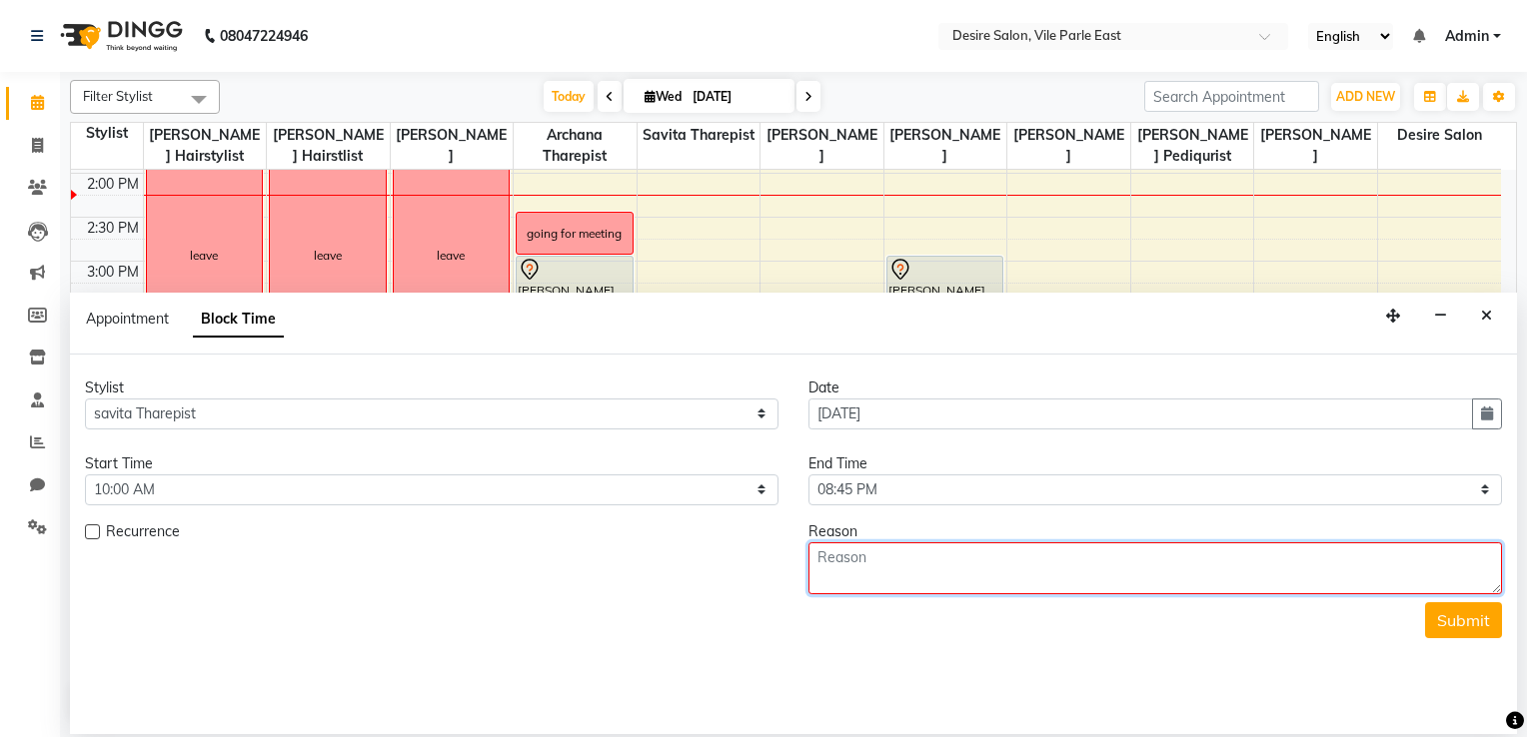
click at [1003, 589] on textarea at bounding box center [1154, 568] width 693 height 52
click at [848, 528] on div "Reason" at bounding box center [1154, 531] width 693 height 21
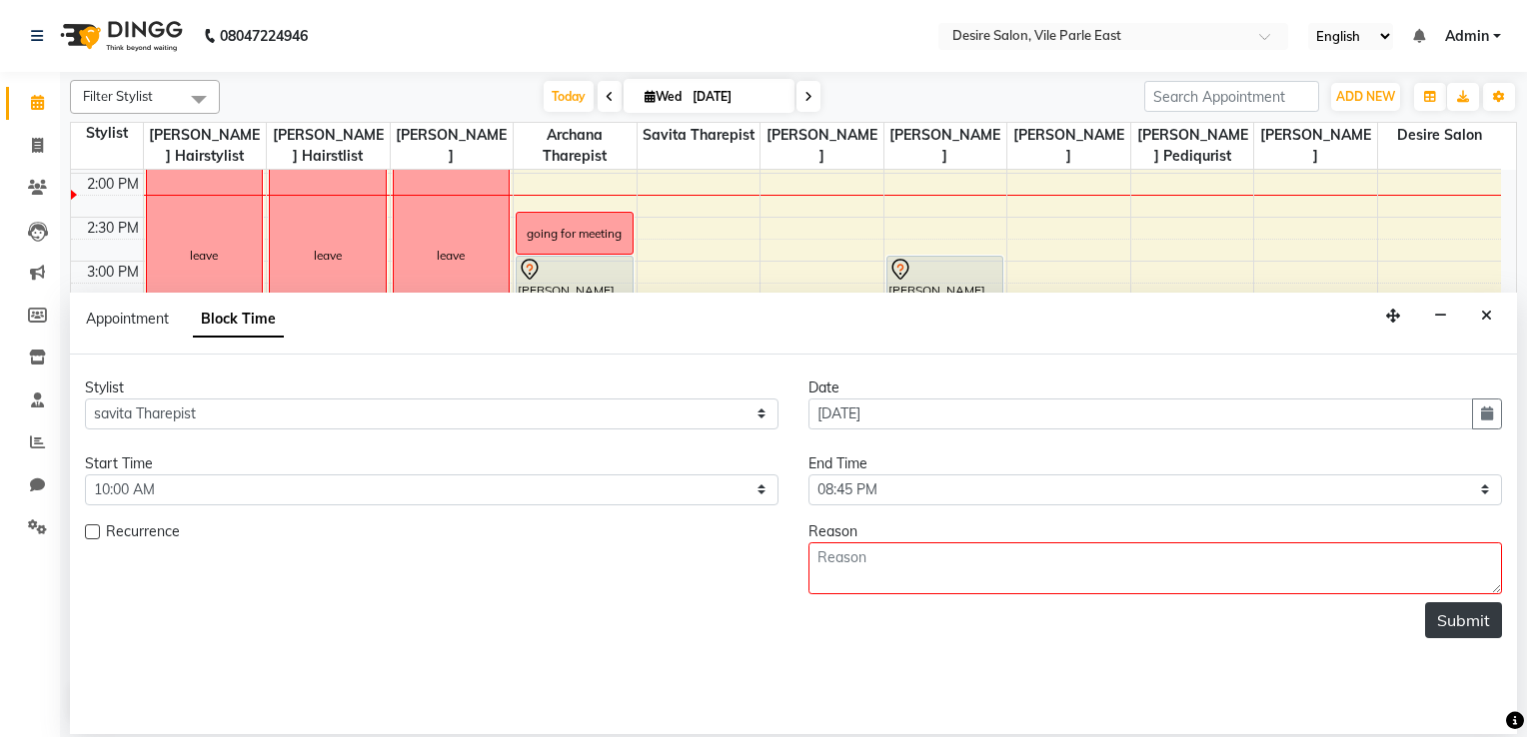
click at [1056, 589] on button "Submit" at bounding box center [1463, 620] width 77 height 36
click at [1056, 320] on icon "Close" at bounding box center [1486, 316] width 11 height 14
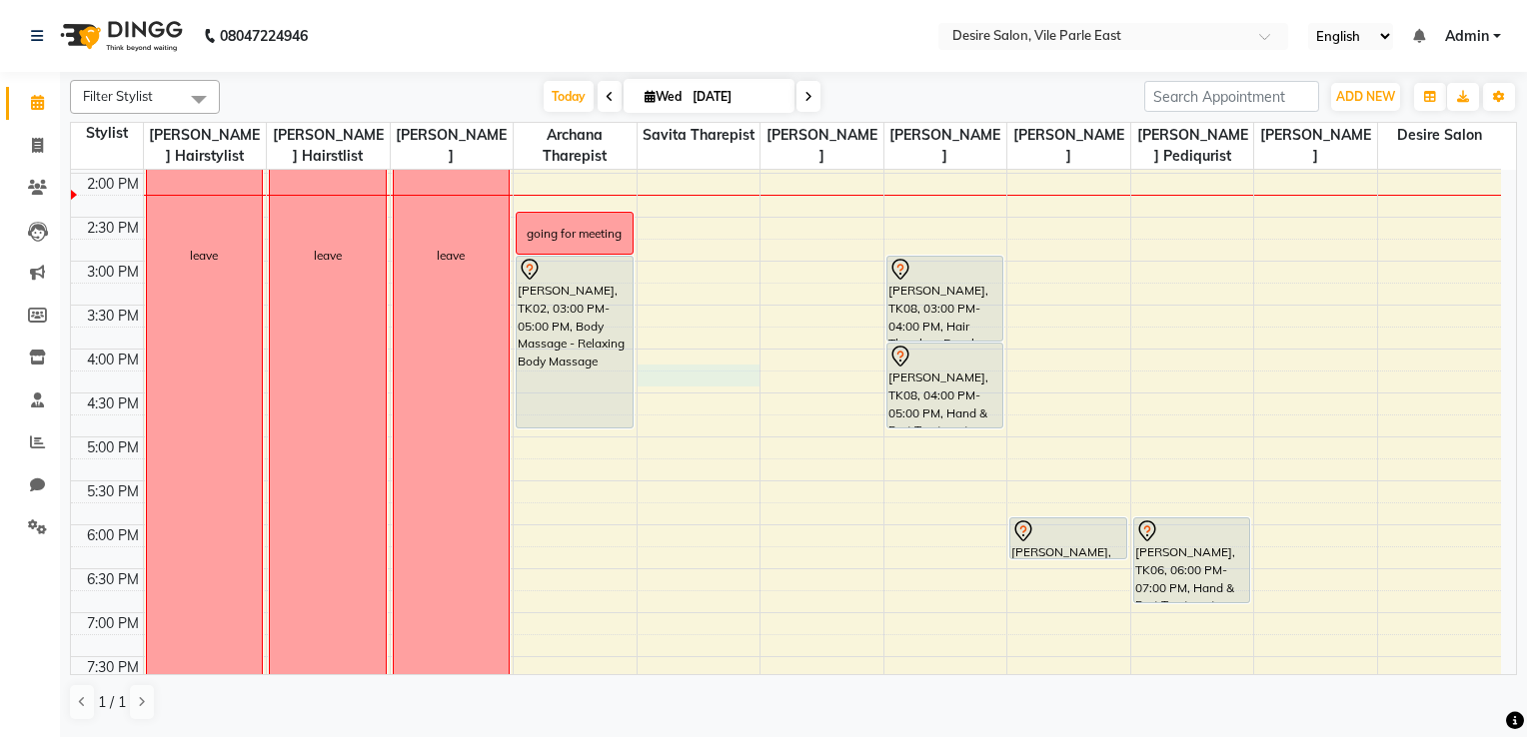
click at [688, 380] on div "8:00 AM 8:30 AM 9:00 AM 9:30 AM 10:00 AM 10:30 AM 11:00 AM 11:30 AM 12:00 PM 12…" at bounding box center [786, 261] width 1430 height 1230
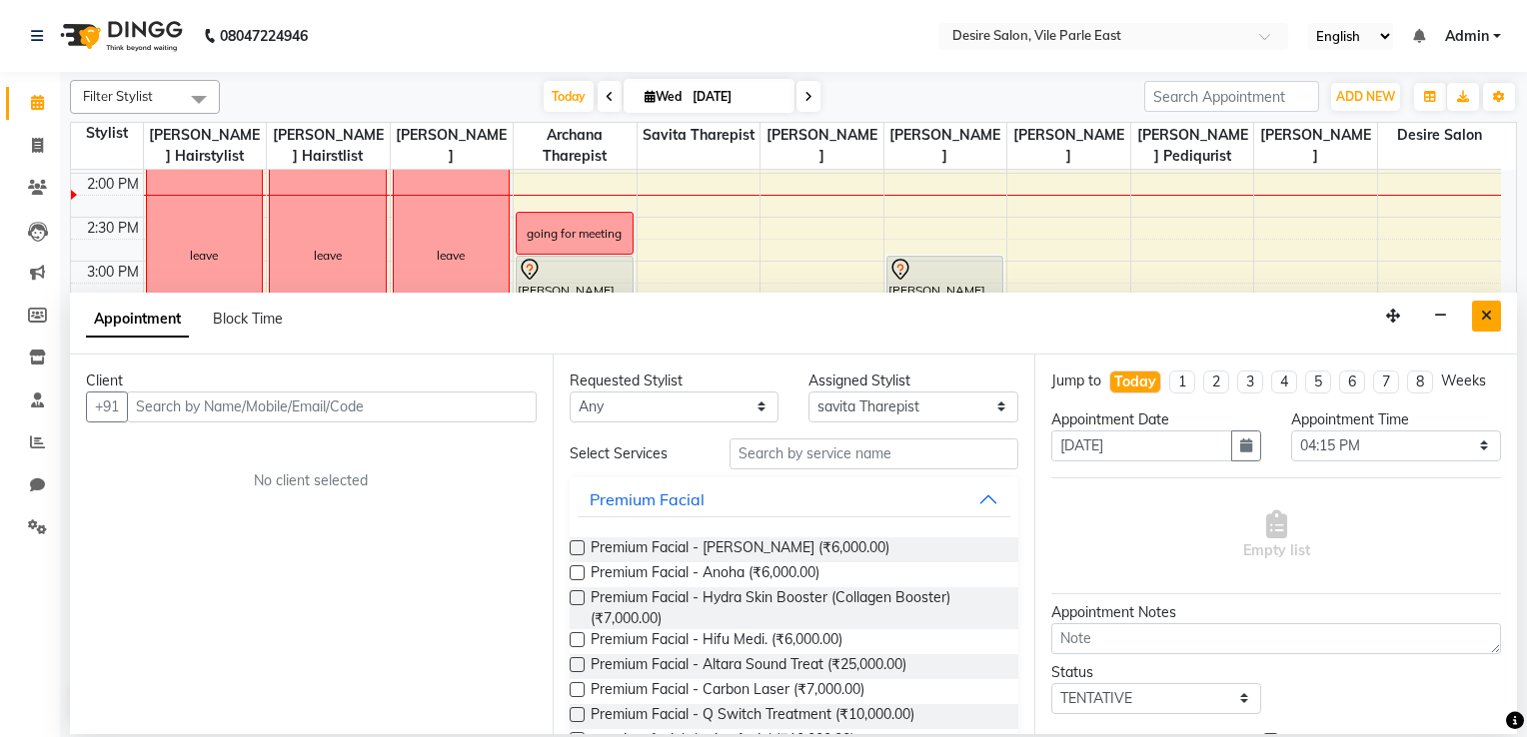
click at [1056, 319] on icon "Close" at bounding box center [1486, 316] width 11 height 14
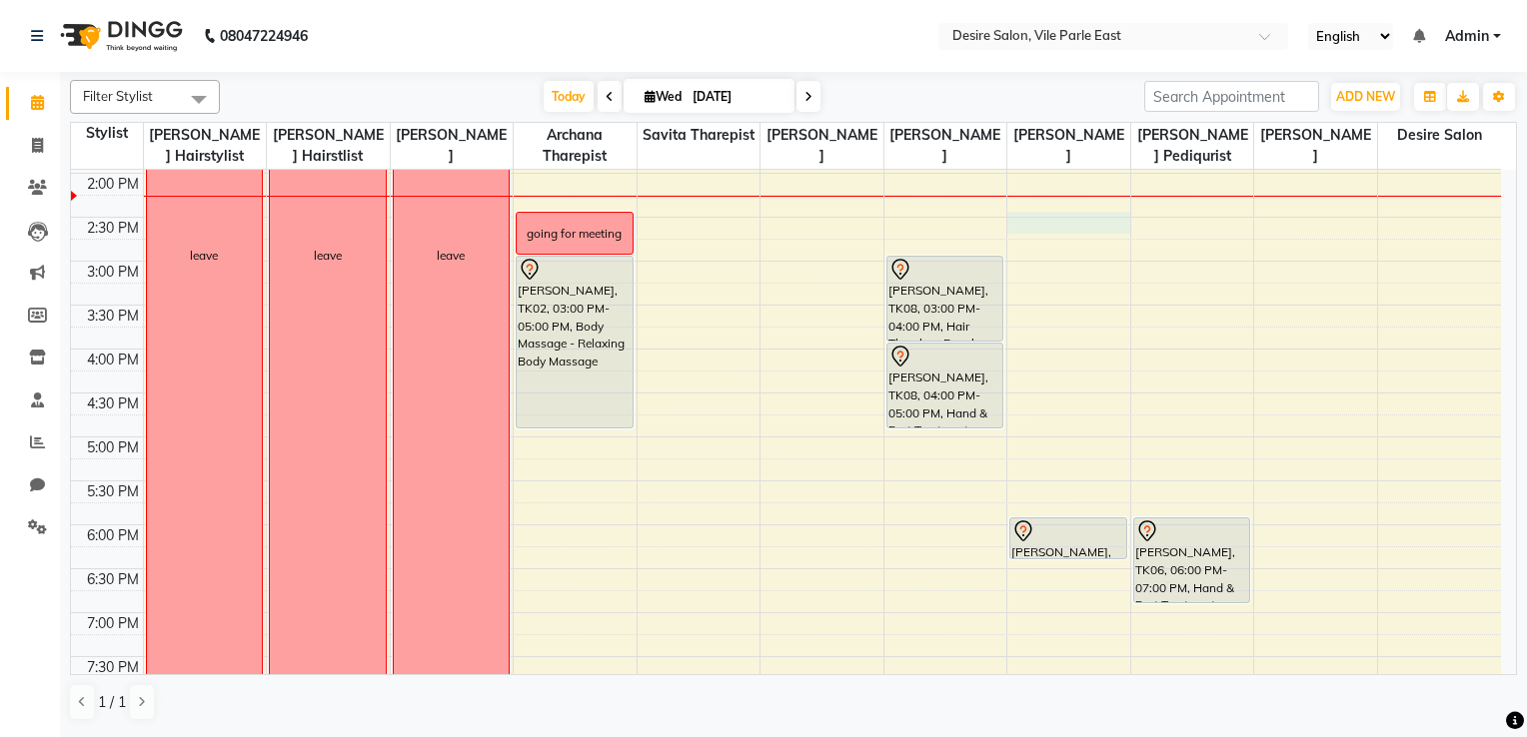
click at [1019, 215] on div "8:00 AM 8:30 AM 9:00 AM 9:30 AM 10:00 AM 10:30 AM 11:00 AM 11:30 AM 12:00 PM 12…" at bounding box center [786, 261] width 1430 height 1230
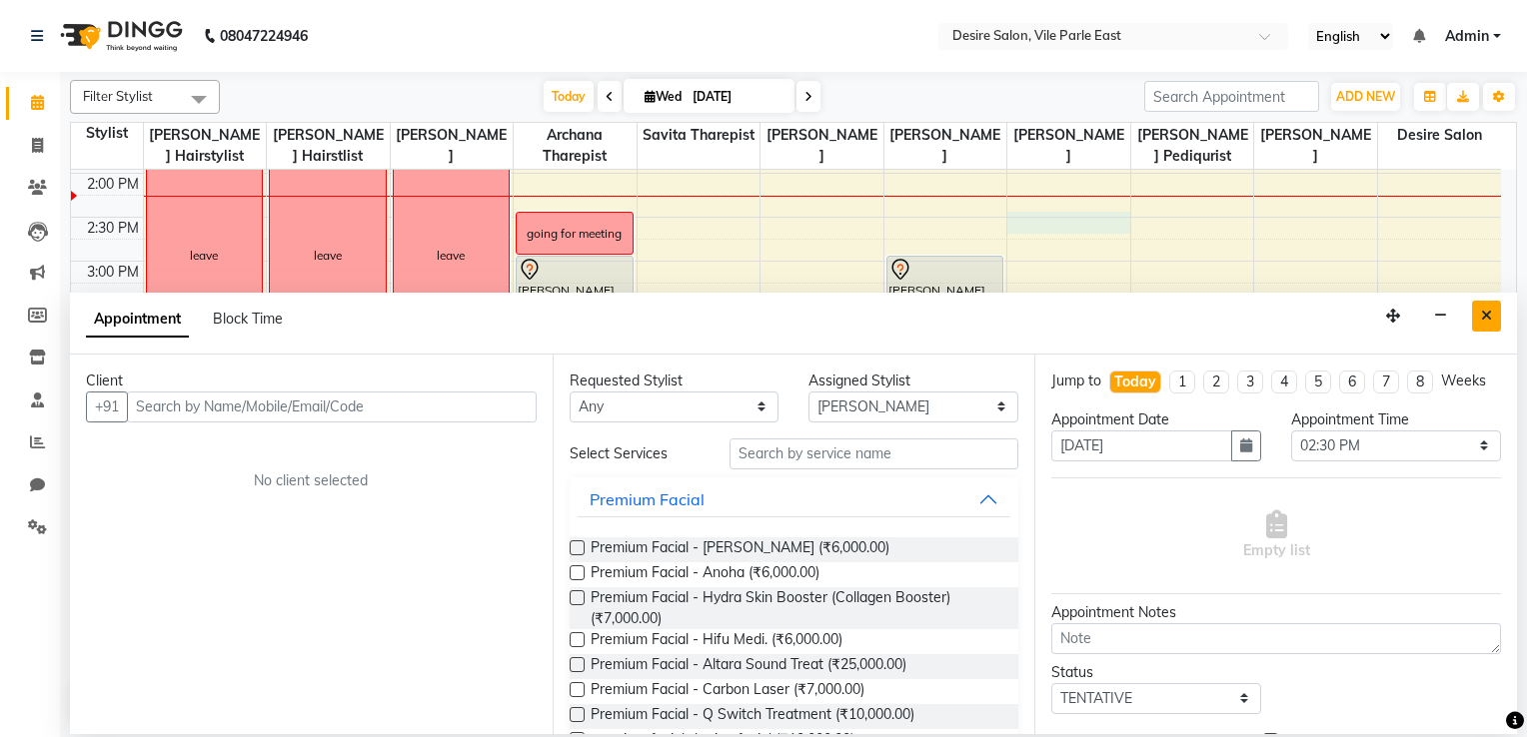
click at [1056, 306] on button "Close" at bounding box center [1486, 316] width 29 height 31
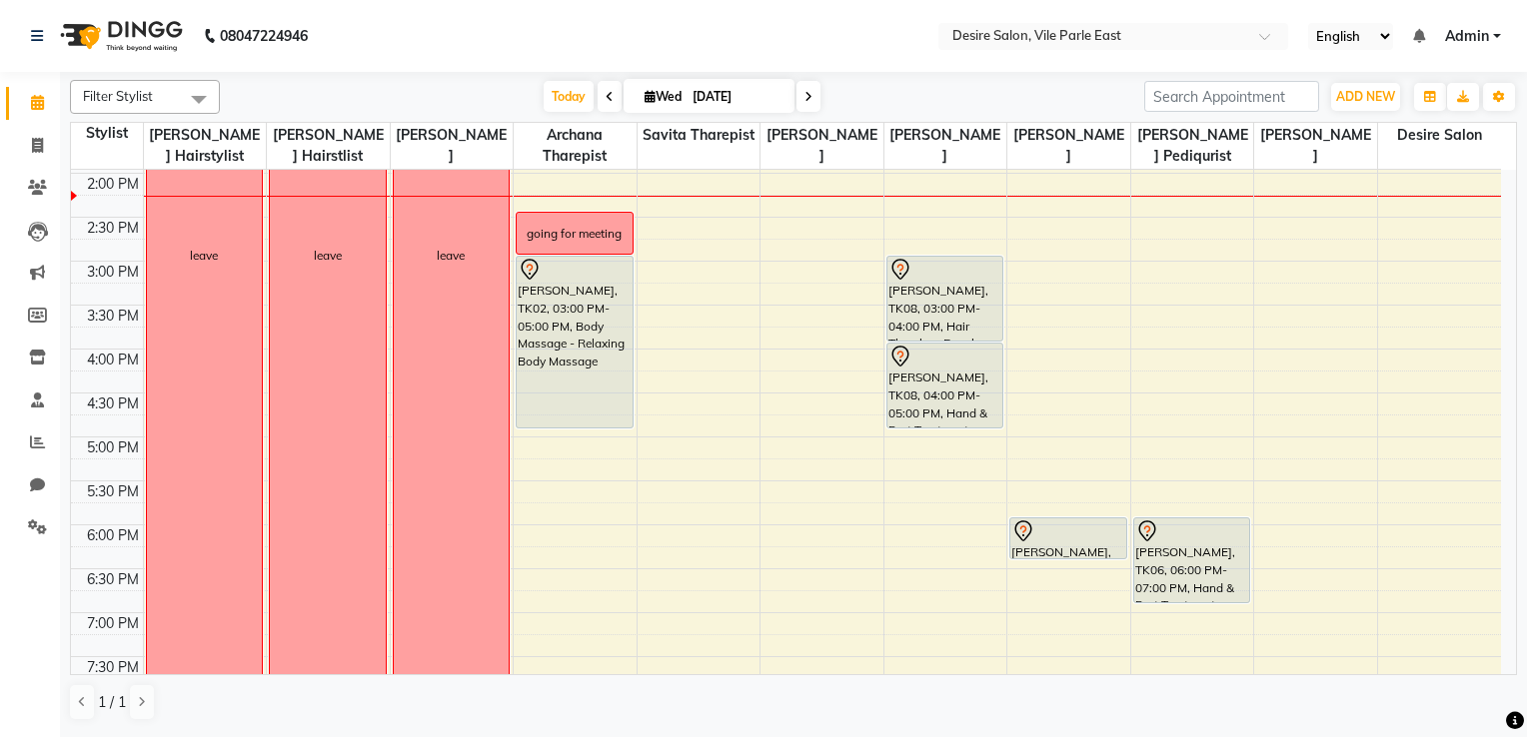
click at [703, 106] on input "[DATE]" at bounding box center [736, 97] width 100 height 30
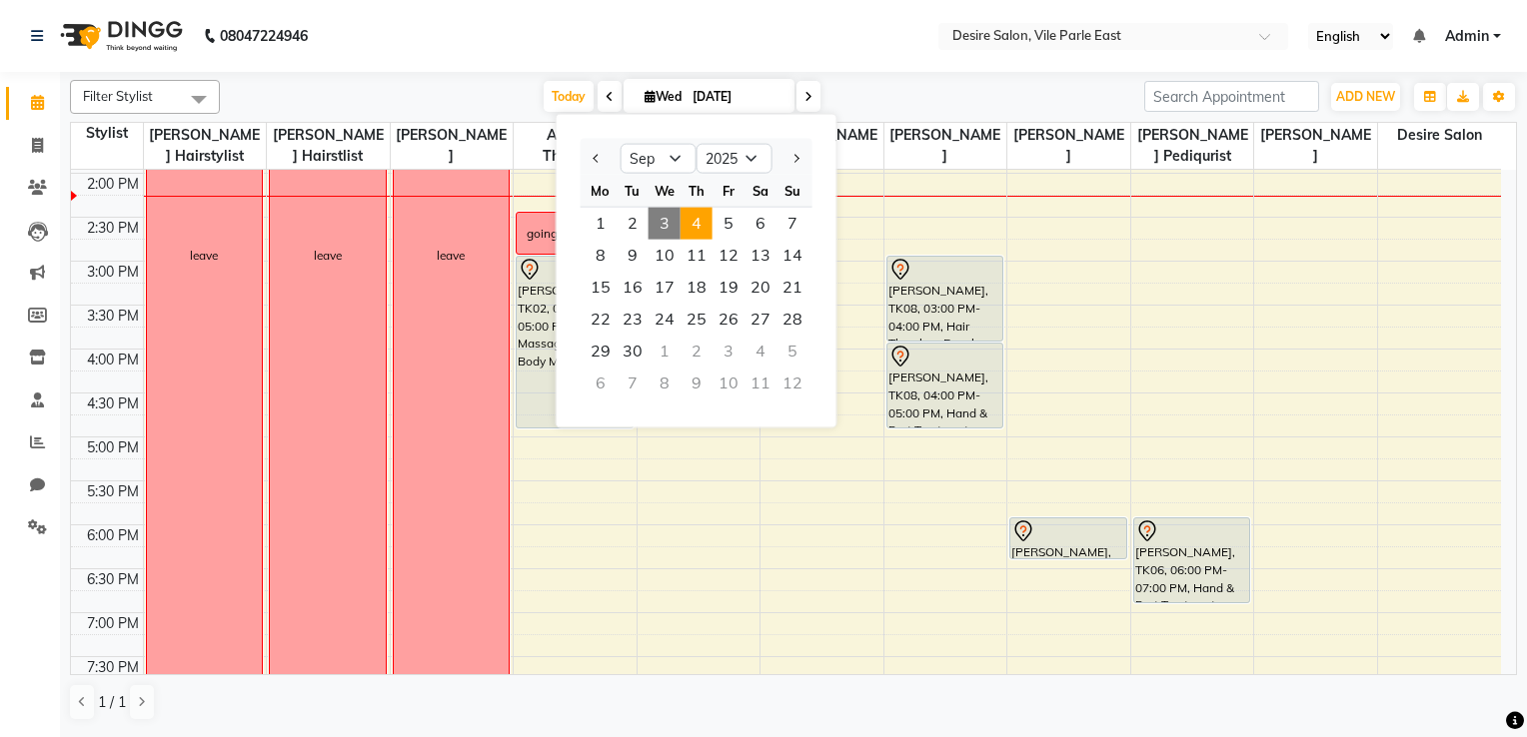
click at [699, 230] on span "4" at bounding box center [696, 224] width 32 height 32
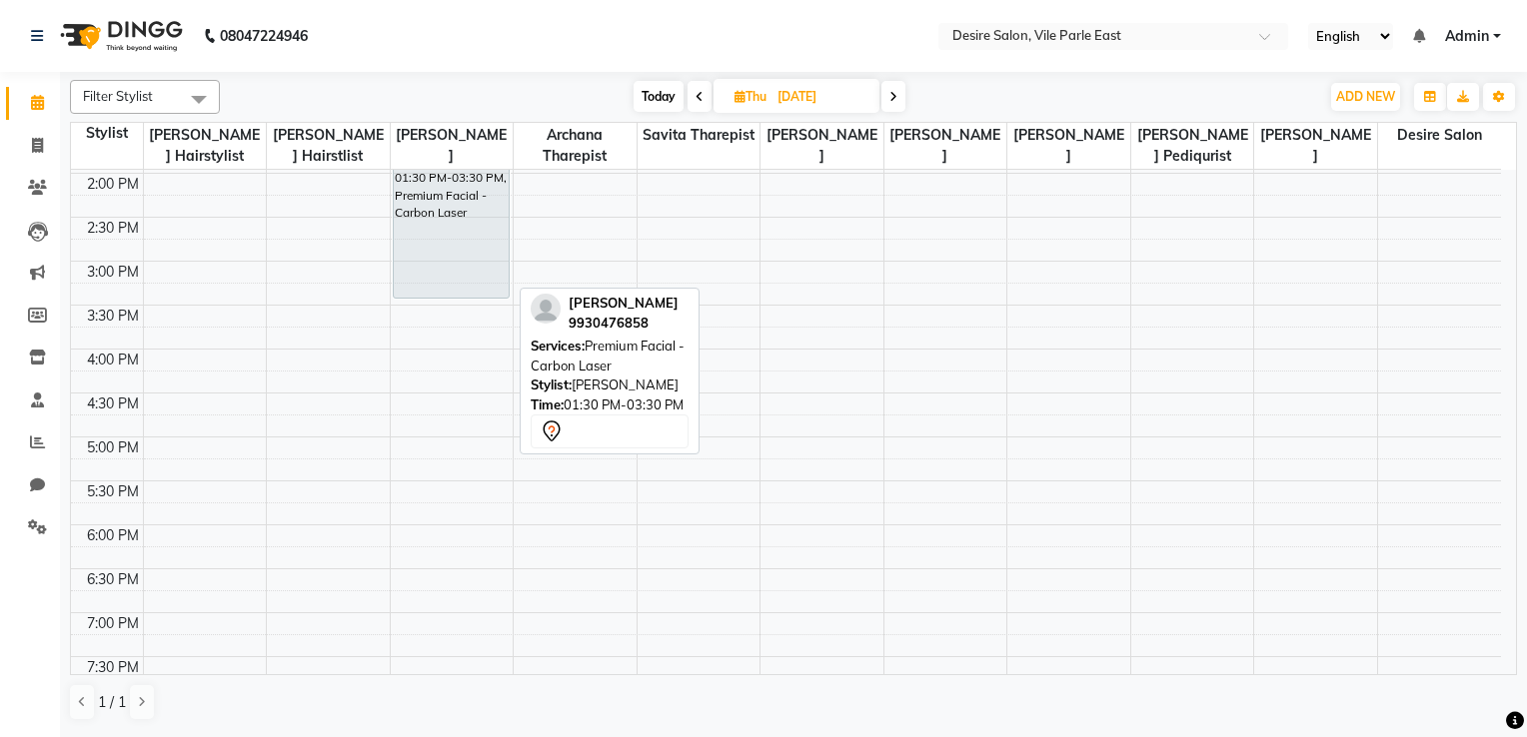
click at [445, 292] on div "Ashwini joshi, 01:30 PM-03:30 PM, Premium Facial - Carbon Laser" at bounding box center [451, 212] width 115 height 172
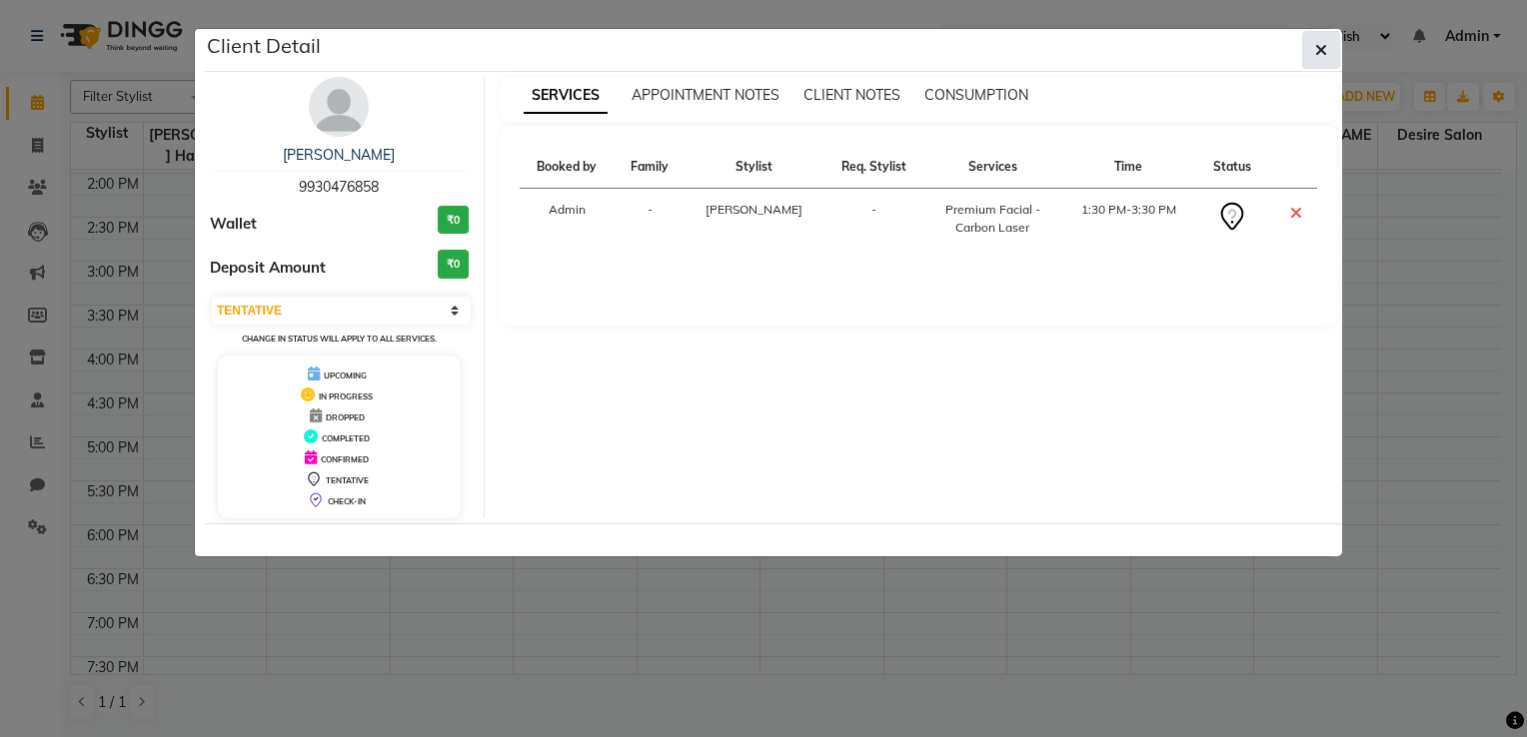
click at [1056, 50] on icon "button" at bounding box center [1321, 50] width 12 height 16
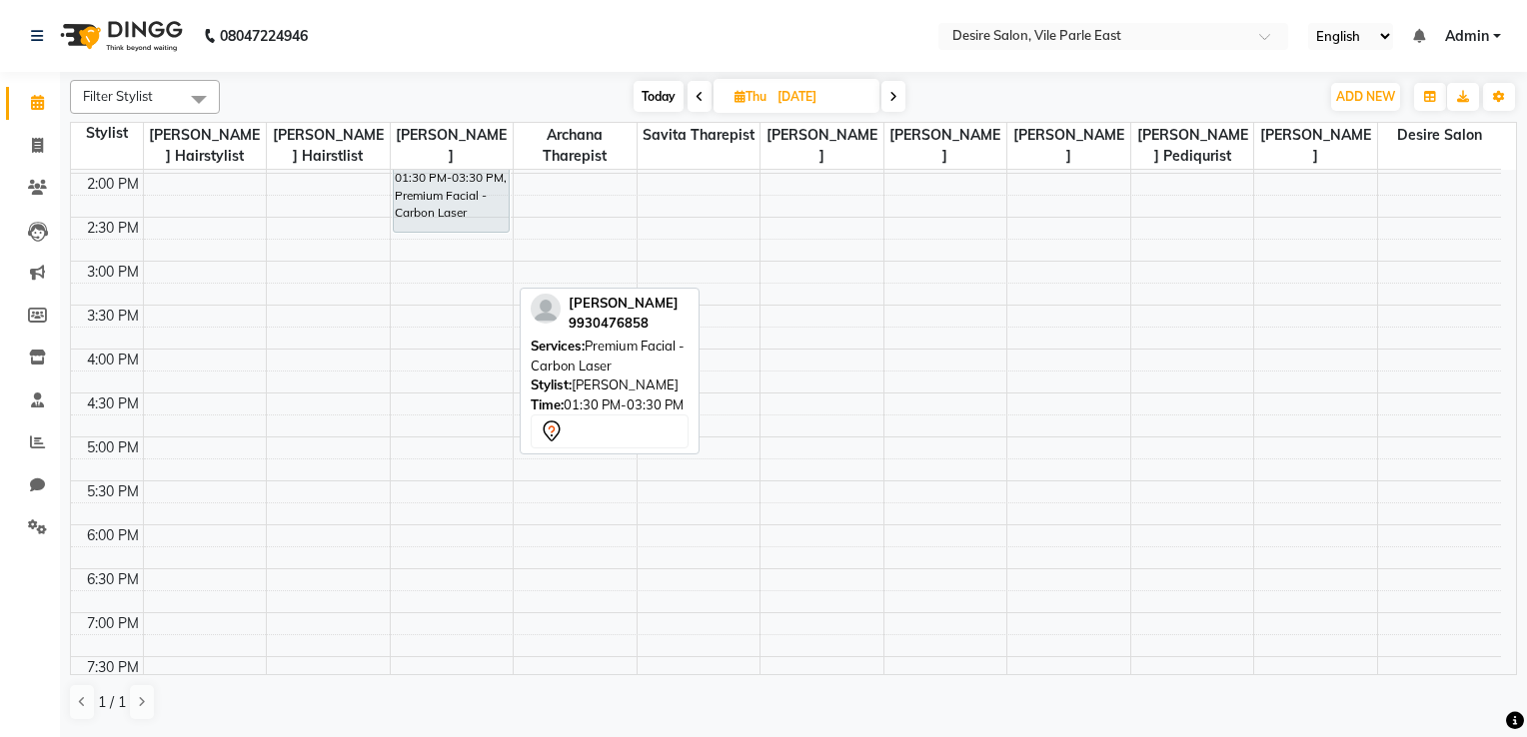
drag, startPoint x: 440, startPoint y: 301, endPoint x: 438, endPoint y: 246, distance: 55.0
click at [438, 246] on div "8:00 AM 8:30 AM 9:00 AM 9:30 AM 10:00 AM 10:30 AM 11:00 AM 11:30 AM 12:00 PM 12…" at bounding box center [786, 261] width 1430 height 1230
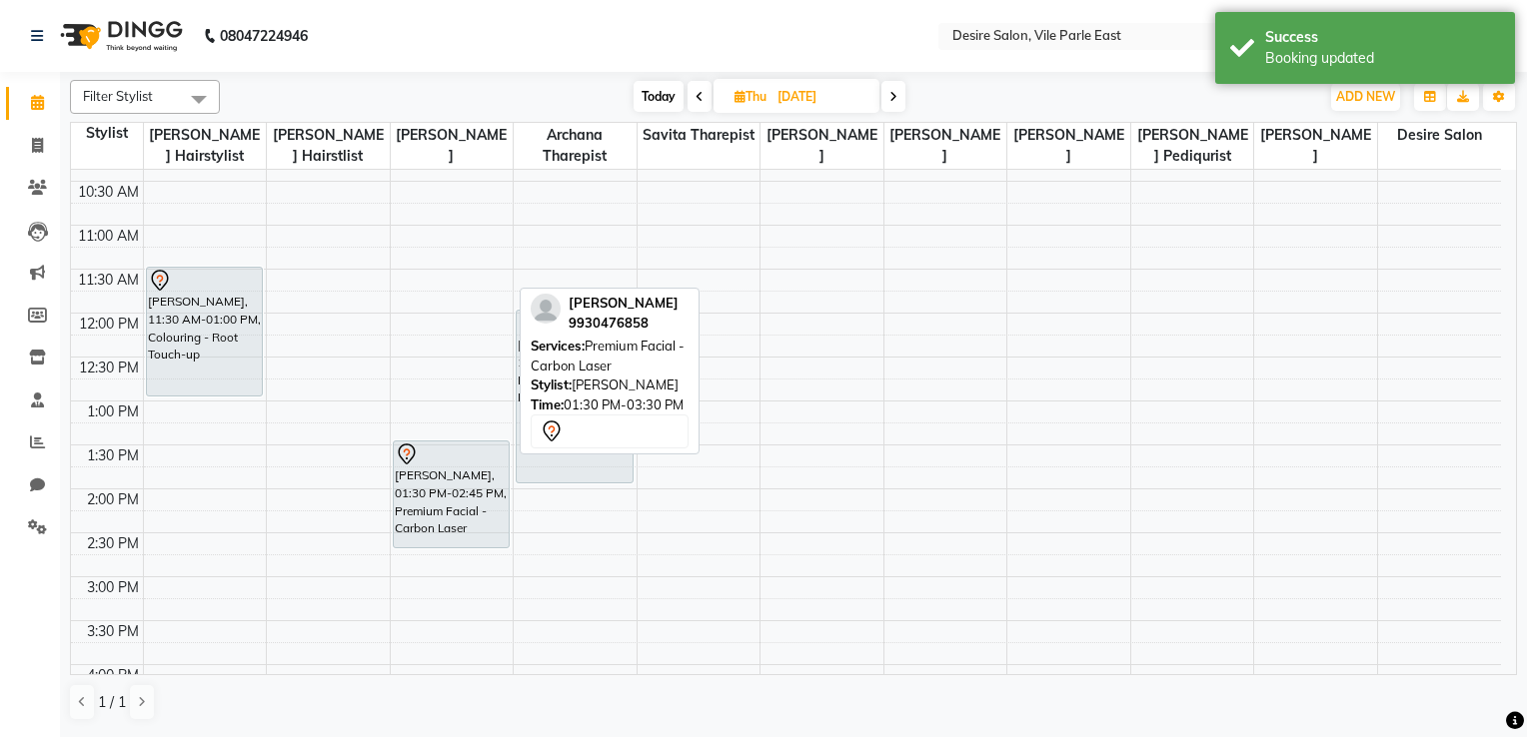
scroll to position [180, 0]
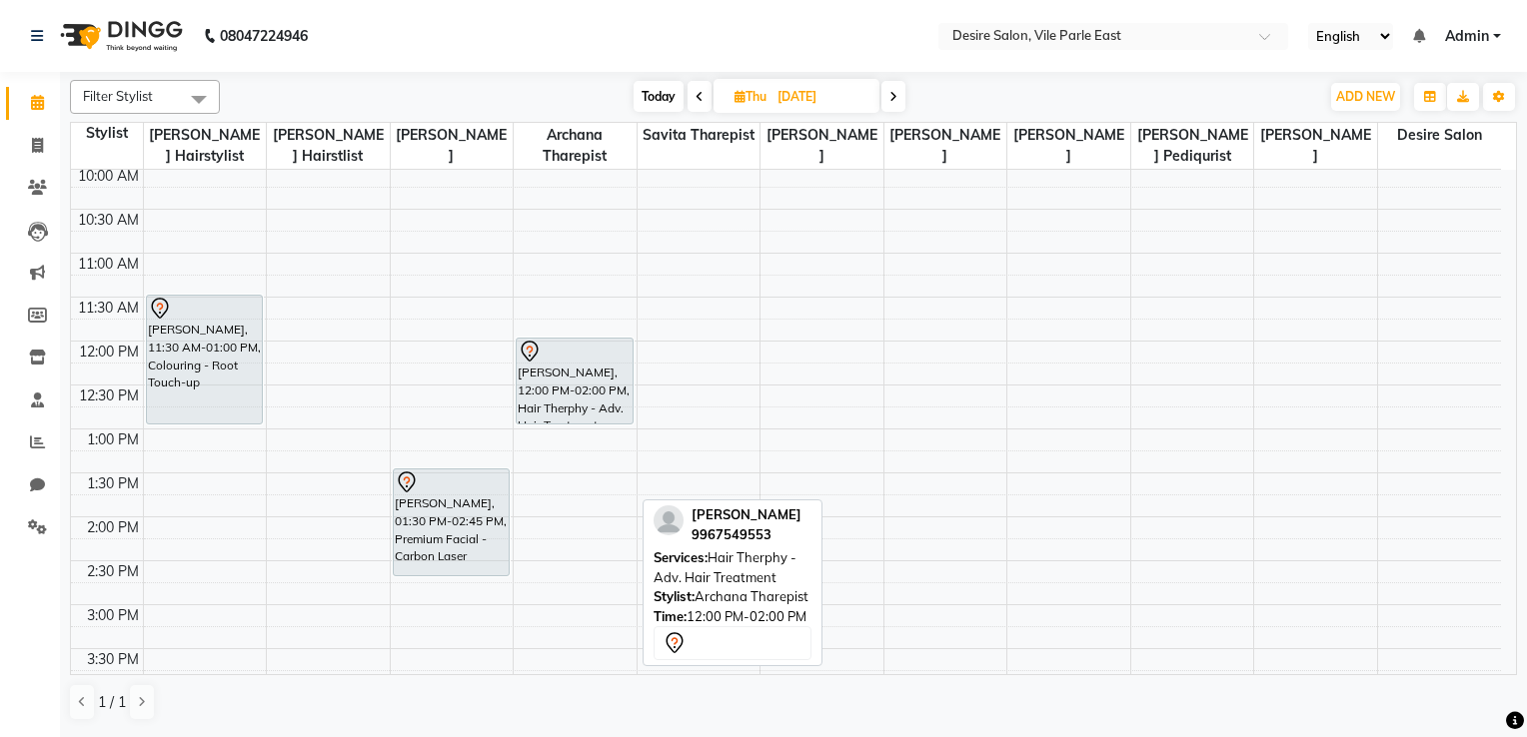
drag, startPoint x: 551, startPoint y: 512, endPoint x: 546, endPoint y: 443, distance: 69.1
click at [546, 443] on div "8:00 AM 8:30 AM 9:00 AM 9:30 AM 10:00 AM 10:30 AM 11:00 AM 11:30 AM 12:00 PM 12…" at bounding box center [786, 605] width 1430 height 1230
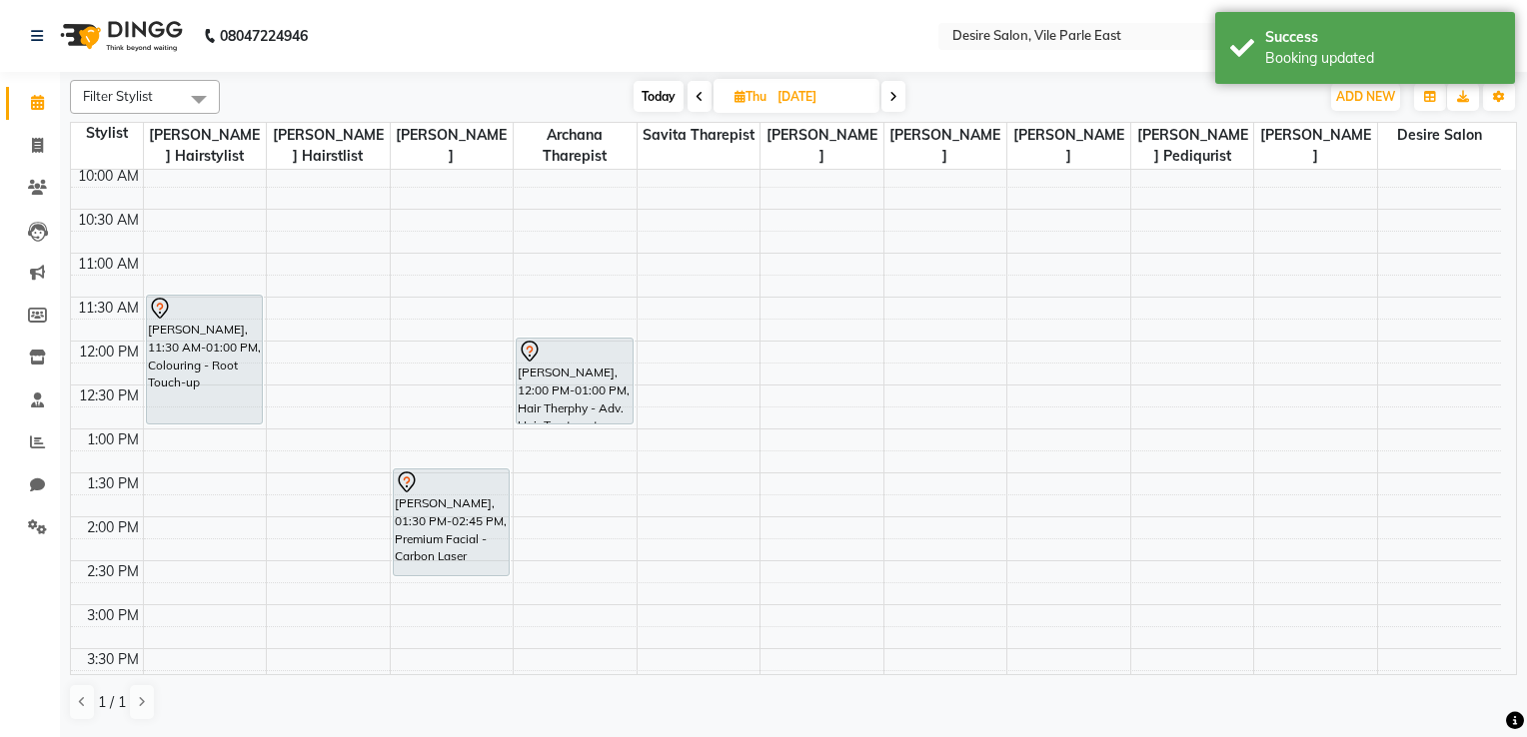
click at [567, 430] on div "8:00 AM 8:30 AM 9:00 AM 9:30 AM 10:00 AM 10:30 AM 11:00 AM 11:30 AM 12:00 PM 12…" at bounding box center [786, 605] width 1430 height 1230
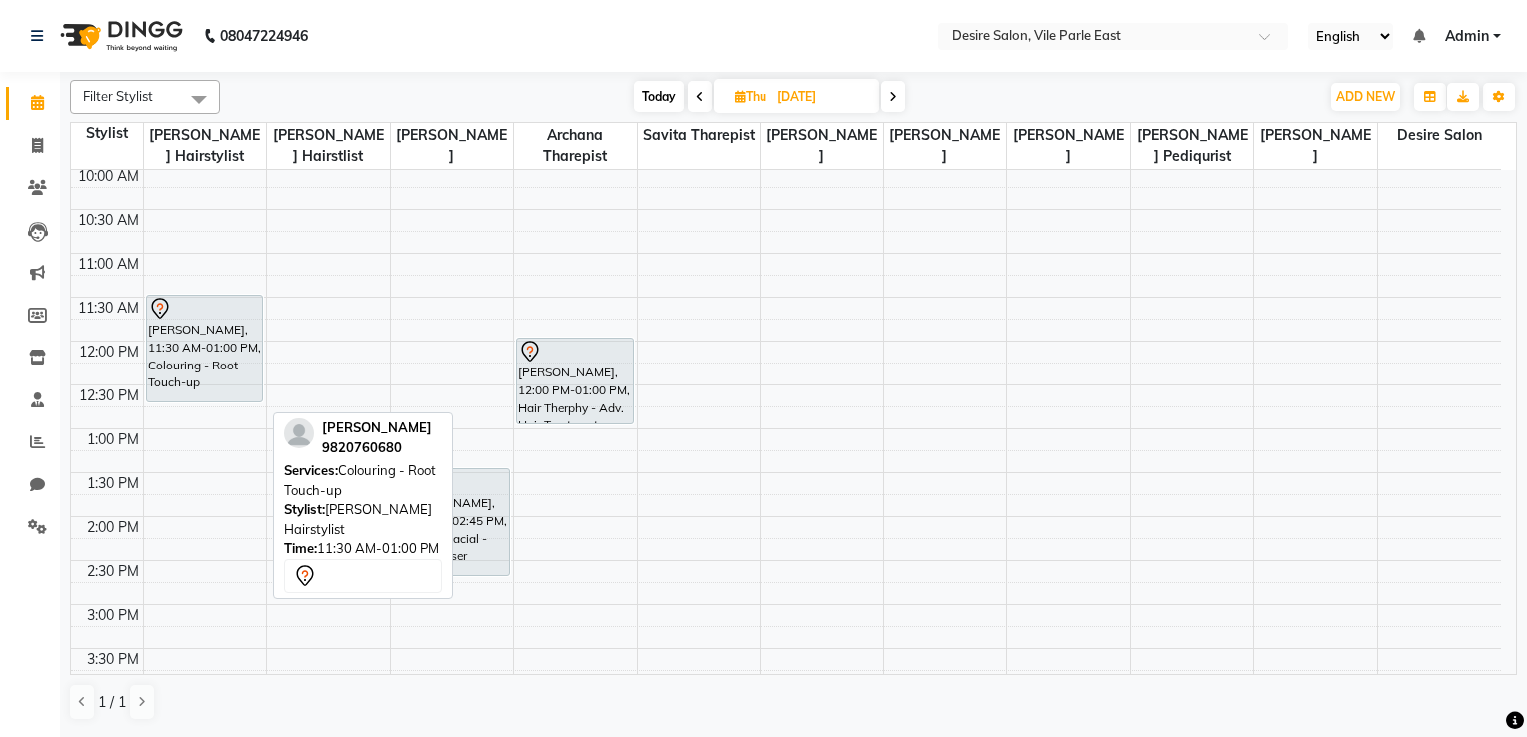
drag, startPoint x: 180, startPoint y: 425, endPoint x: 181, endPoint y: 412, distance: 13.0
click at [181, 412] on div "8:00 AM 8:30 AM 9:00 AM 9:30 AM 10:00 AM 10:30 AM 11:00 AM 11:30 AM 12:00 PM 12…" at bounding box center [786, 605] width 1430 height 1230
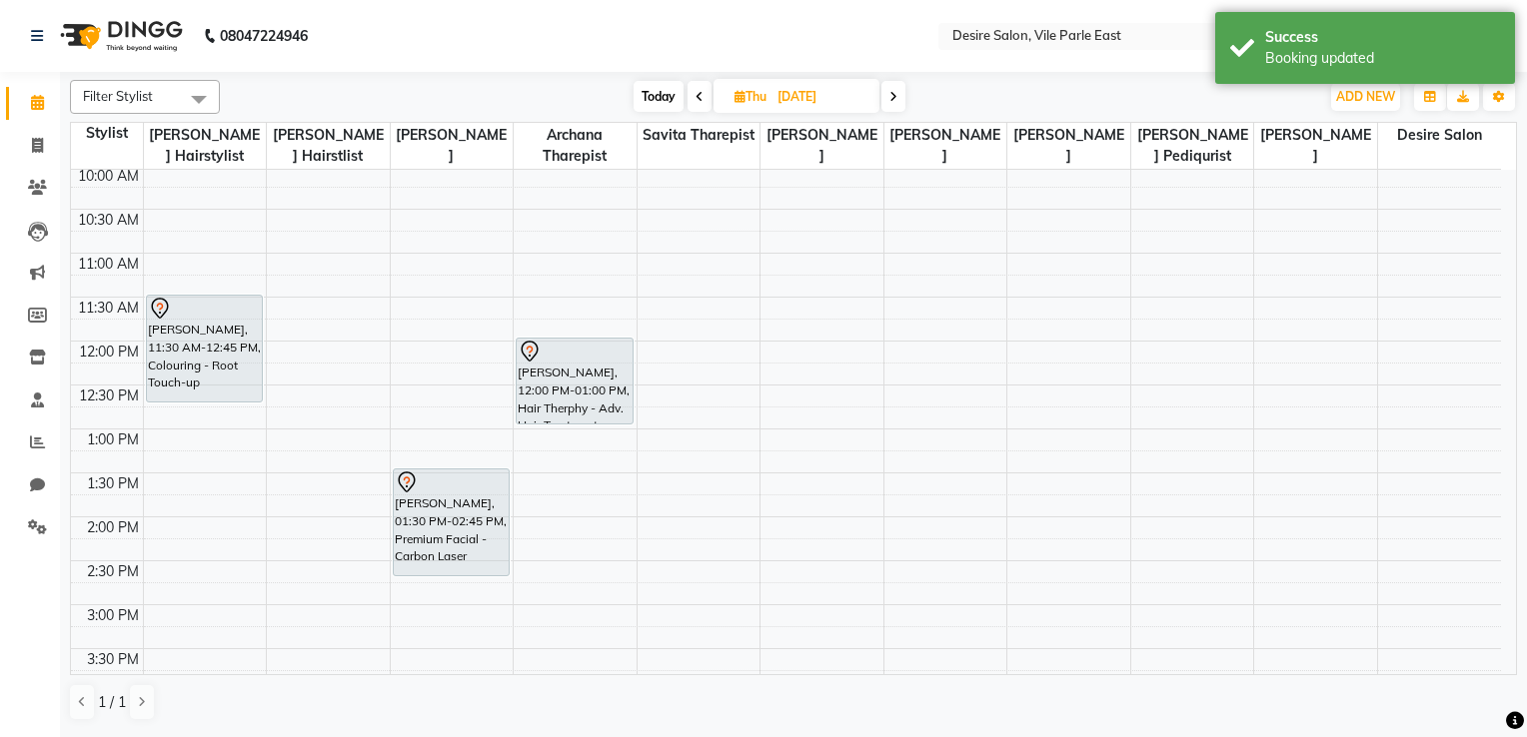
click at [787, 99] on input "[DATE]" at bounding box center [821, 97] width 100 height 30
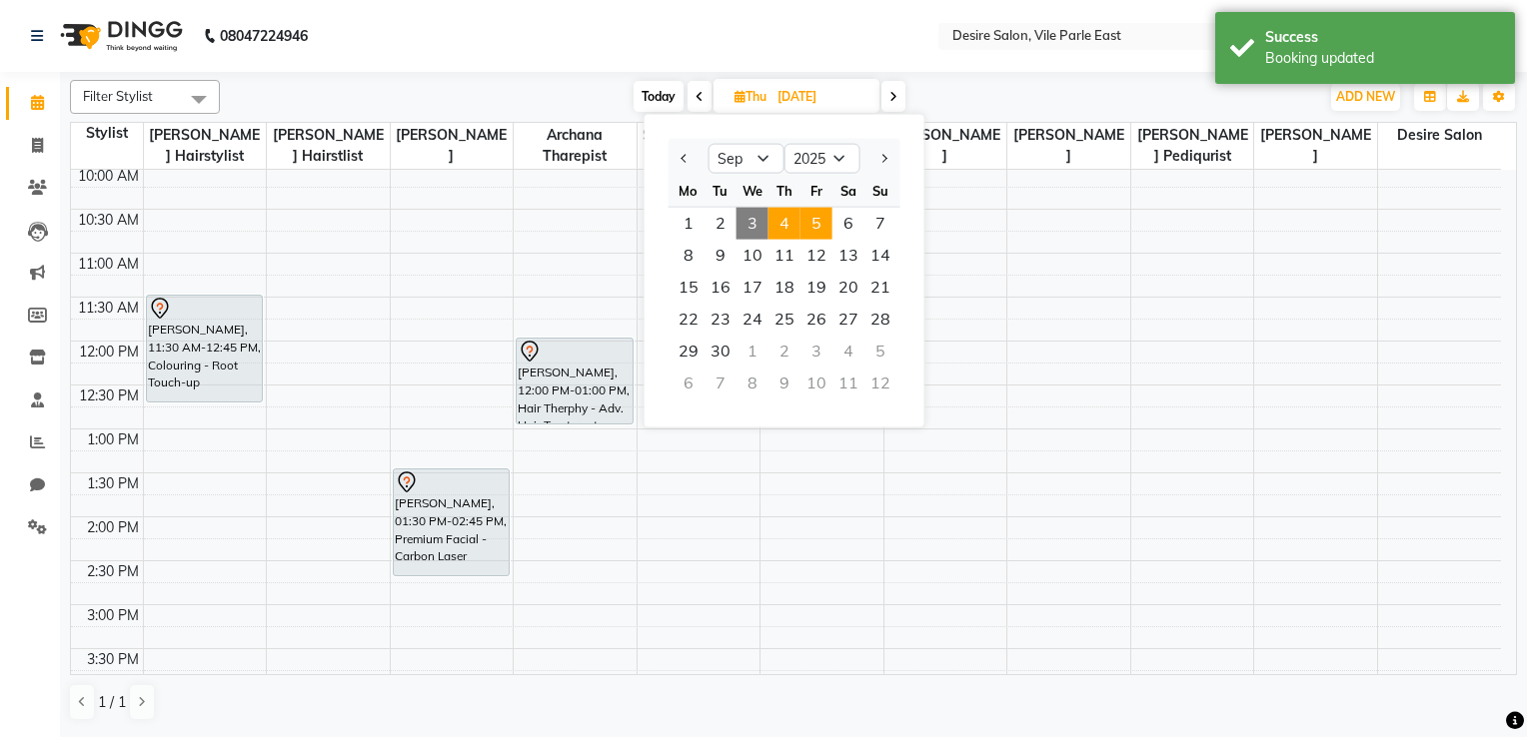
click at [819, 222] on span "5" at bounding box center [816, 224] width 32 height 32
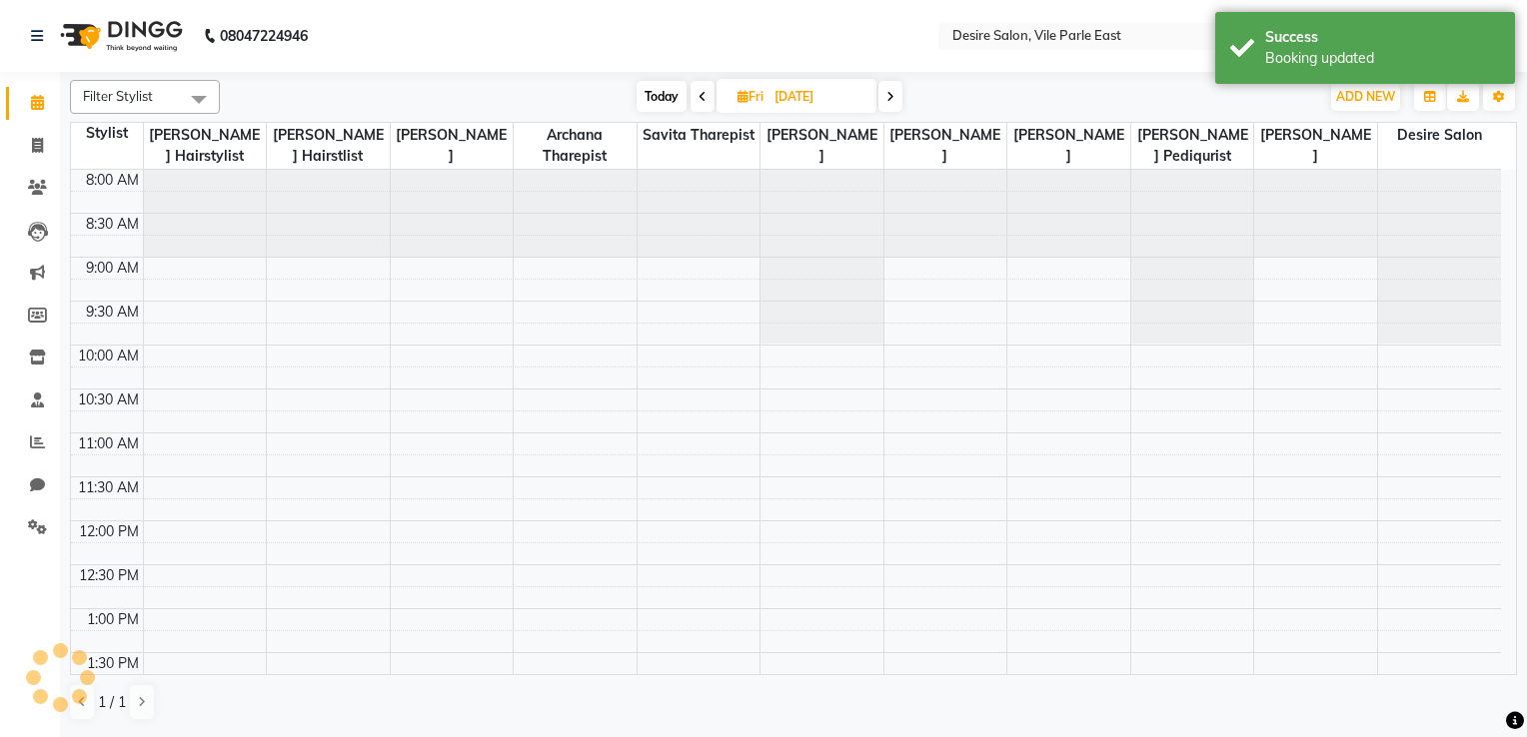
scroll to position [523, 0]
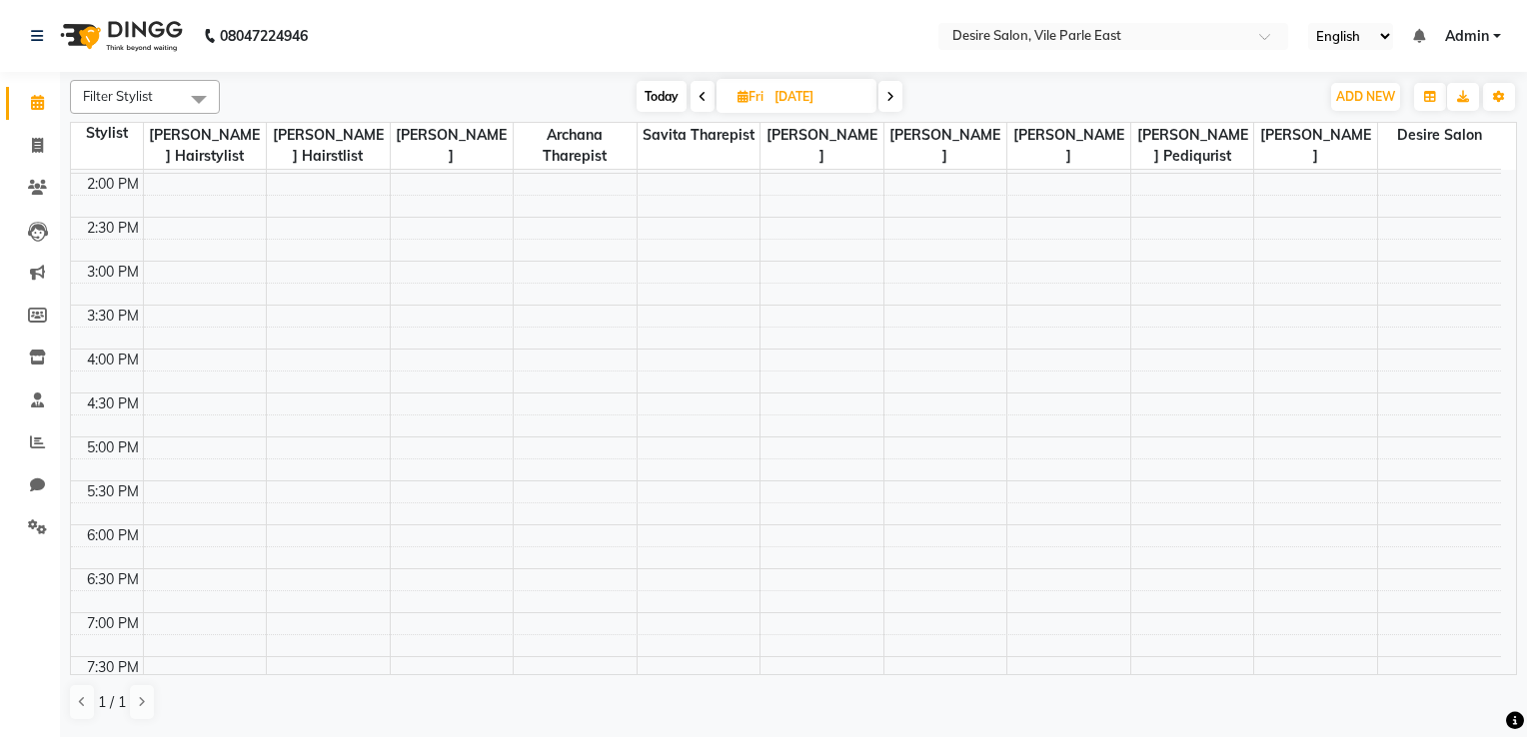
click at [783, 108] on input "05-09-2025" at bounding box center [818, 97] width 100 height 30
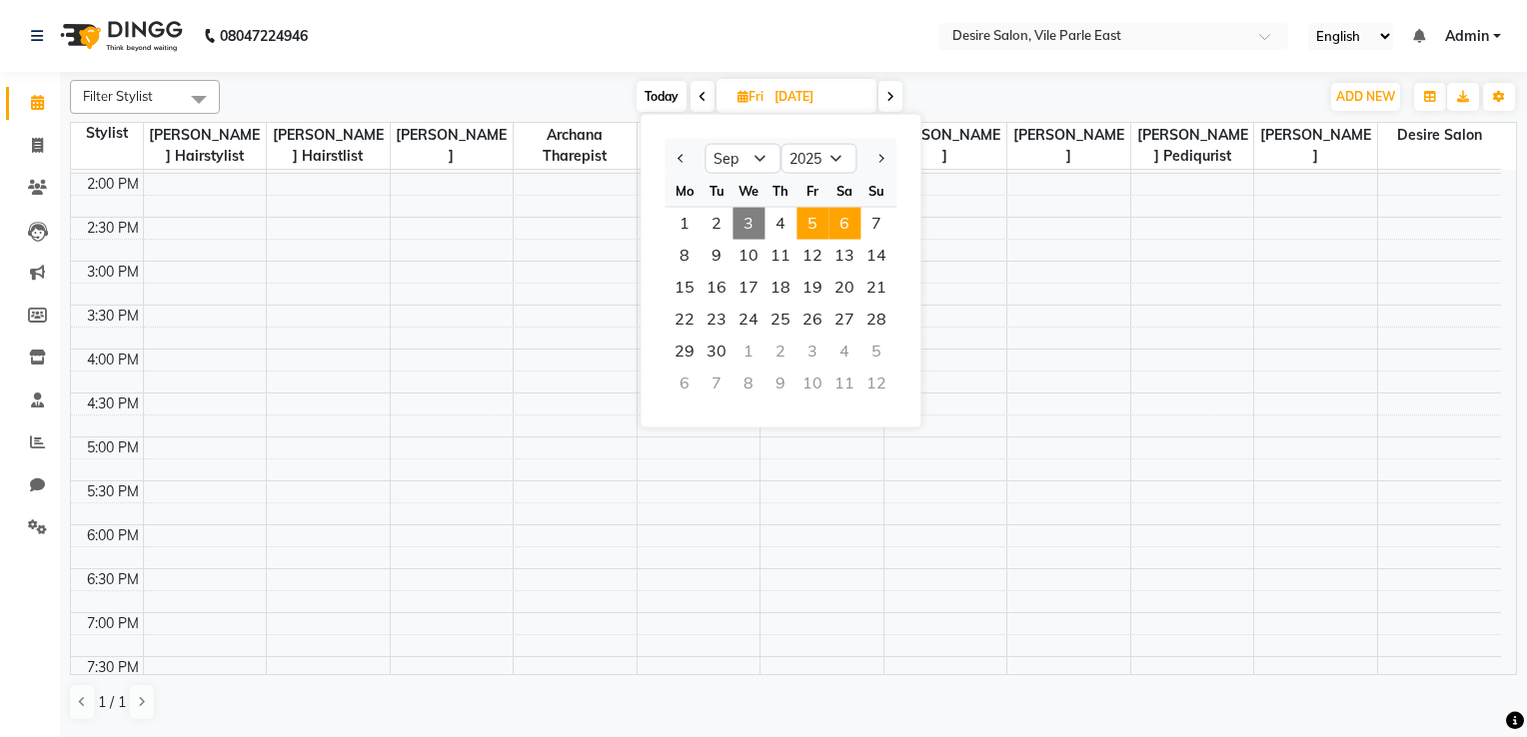
click at [842, 210] on span "6" at bounding box center [844, 224] width 32 height 32
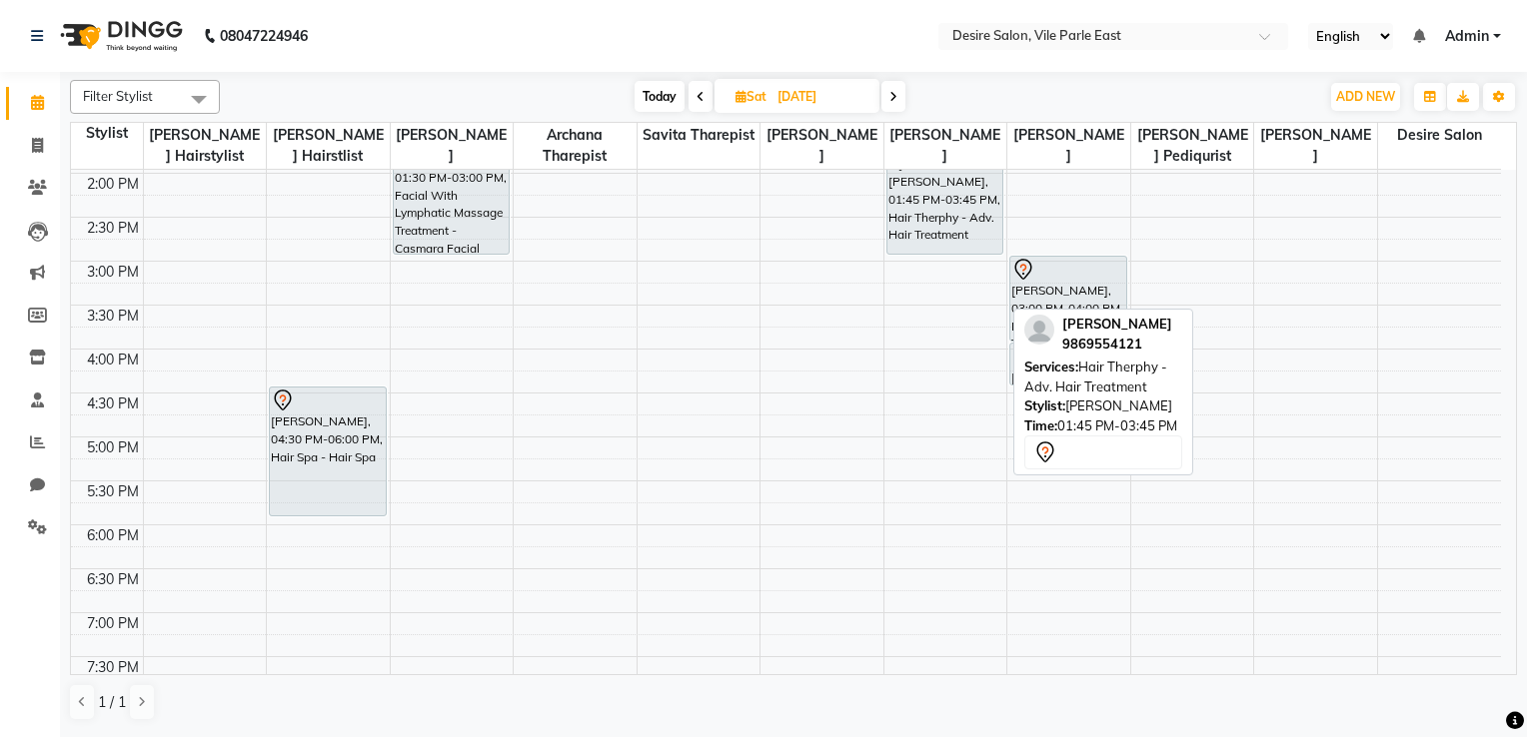
drag, startPoint x: 921, startPoint y: 319, endPoint x: 919, endPoint y: 254, distance: 65.0
click at [919, 254] on div "MEENA MESTRY, 01:45 PM-03:45 PM, Hair Therphy - Adv. Hair Treatment MEENA MESTR…" at bounding box center [945, 261] width 123 height 1230
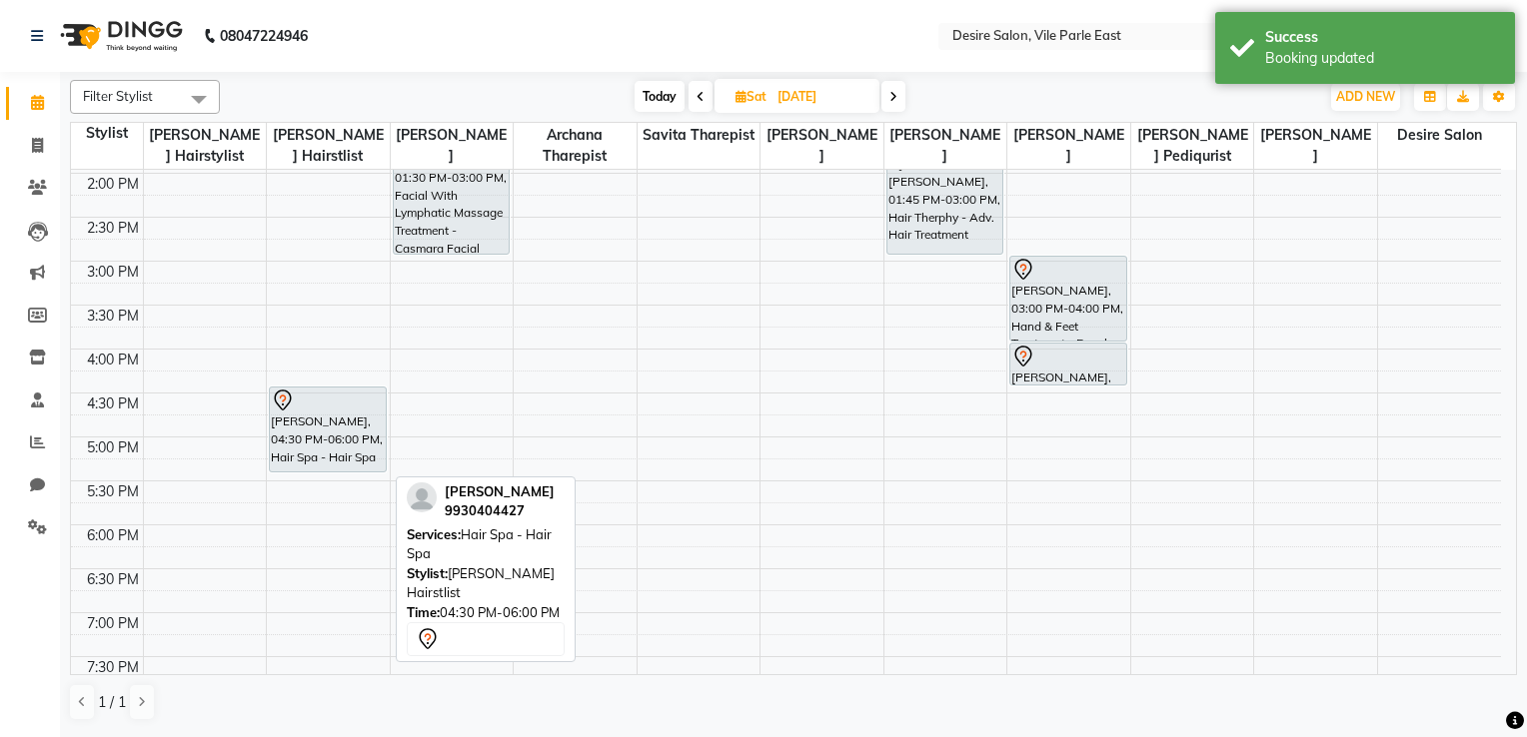
drag, startPoint x: 289, startPoint y: 518, endPoint x: 295, endPoint y: 492, distance: 26.7
click at [295, 492] on div "8:00 AM 8:30 AM 9:00 AM 9:30 AM 10:00 AM 10:30 AM 11:00 AM 11:30 AM 12:00 PM 12…" at bounding box center [786, 261] width 1430 height 1230
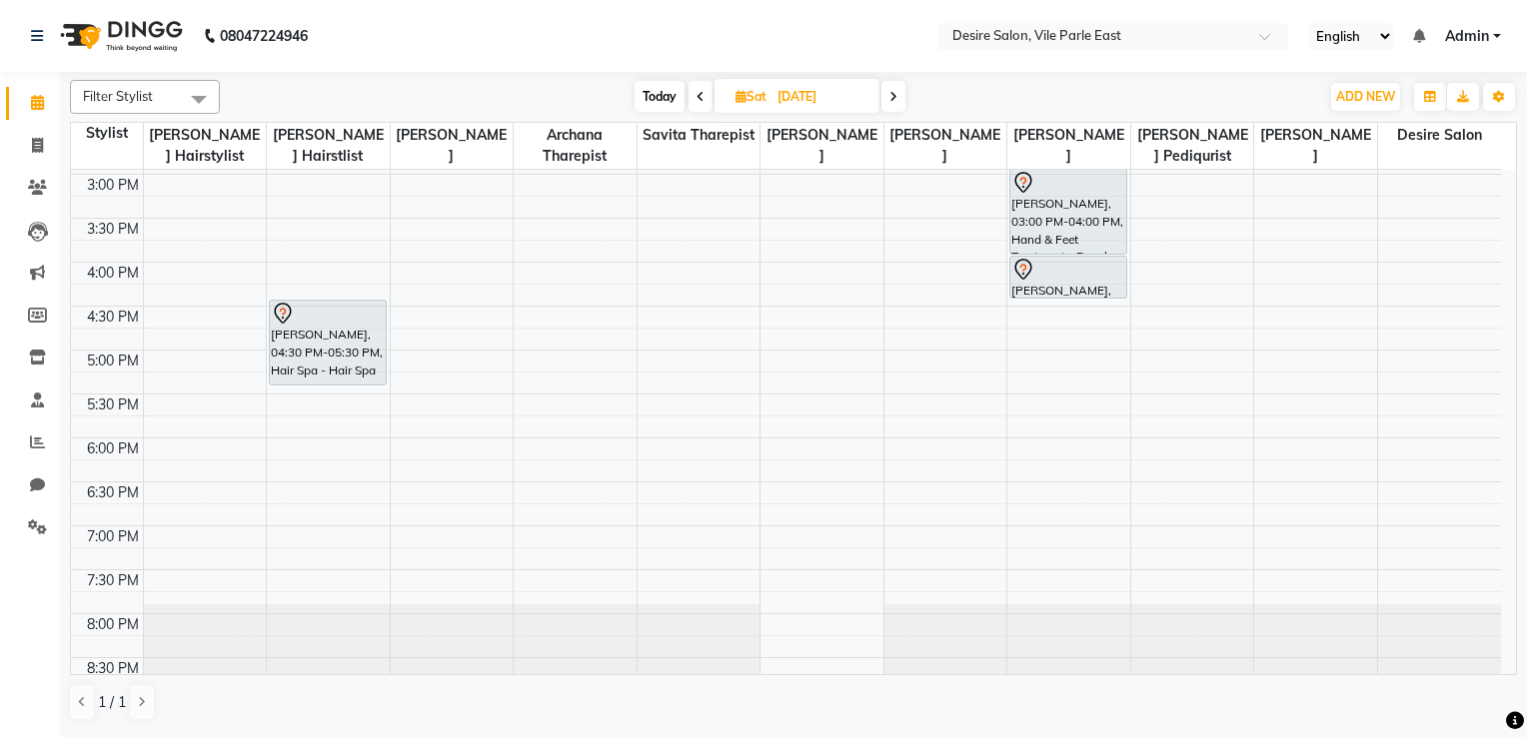
scroll to position [616, 0]
click at [775, 98] on input "06-09-2025" at bounding box center [821, 97] width 100 height 30
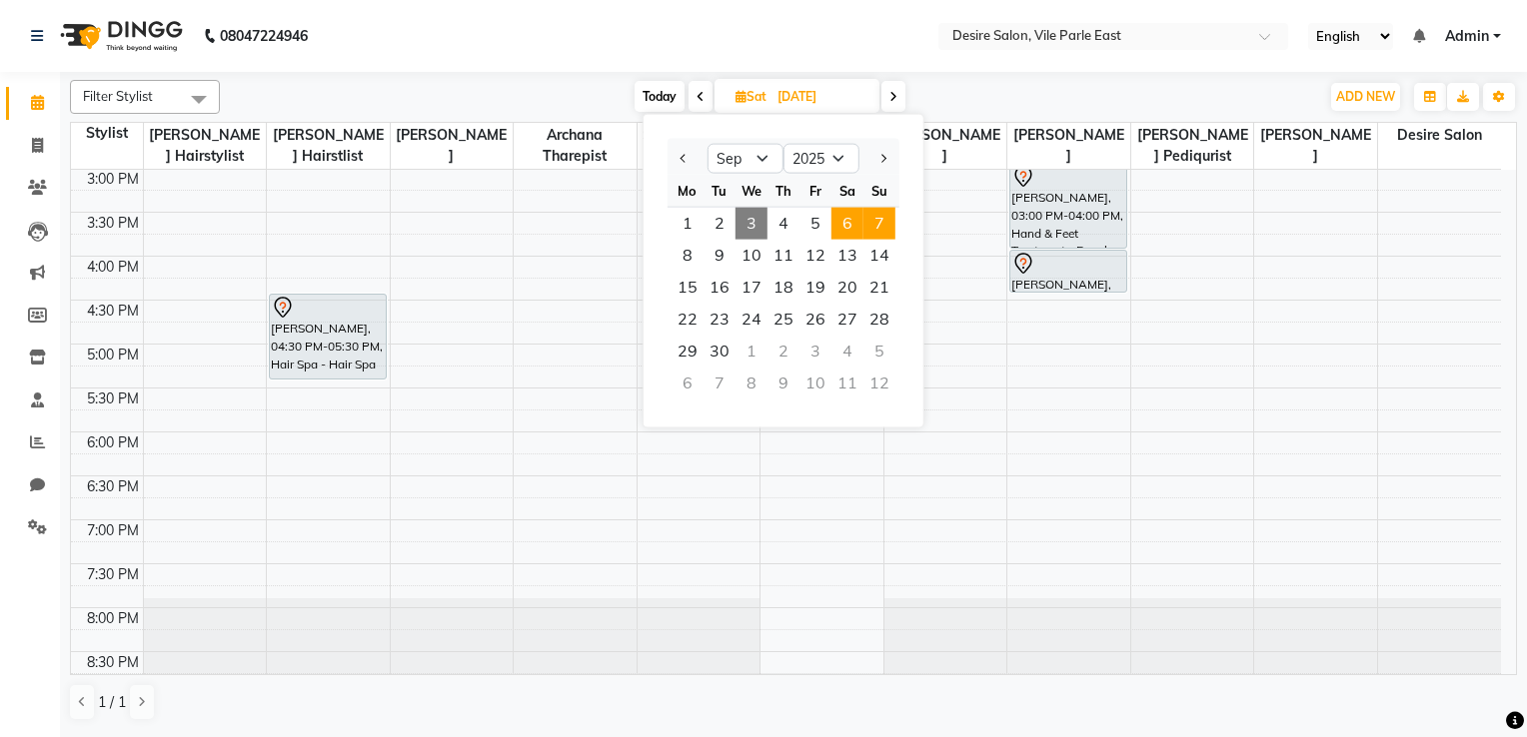
click at [878, 224] on span "7" at bounding box center [879, 224] width 32 height 32
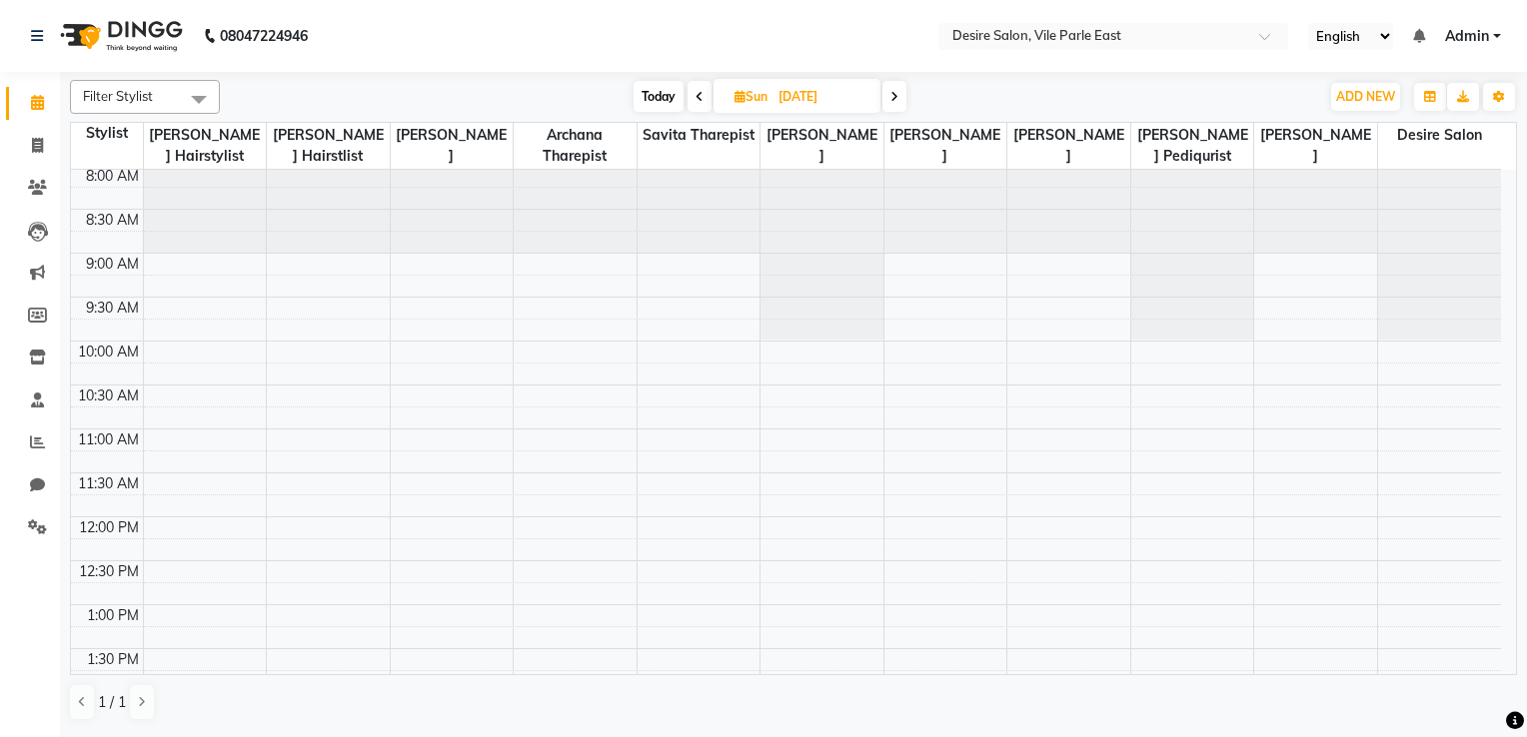
scroll to position [0, 0]
click at [765, 94] on span "Sun" at bounding box center [750, 96] width 43 height 15
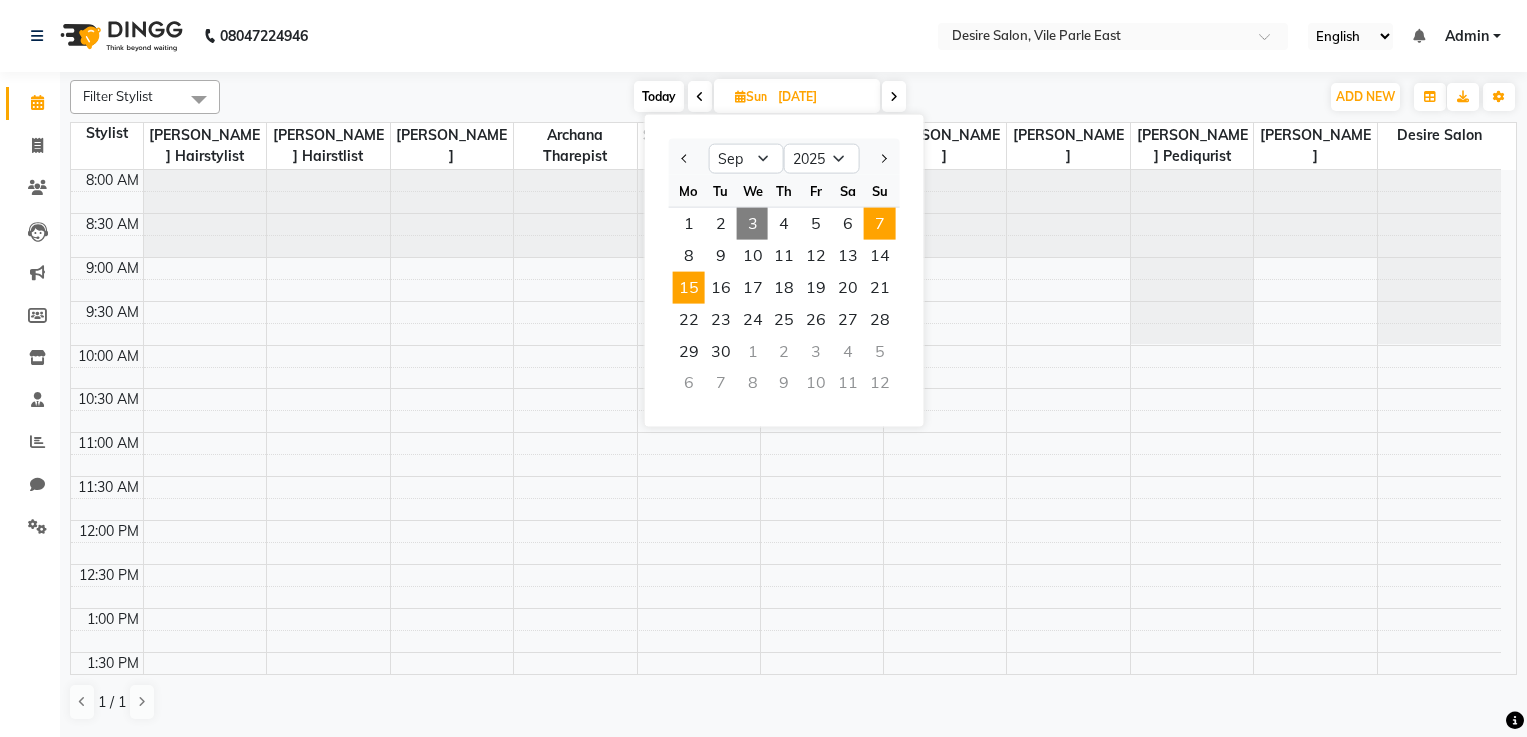
click at [696, 285] on span "15" at bounding box center [688, 288] width 32 height 32
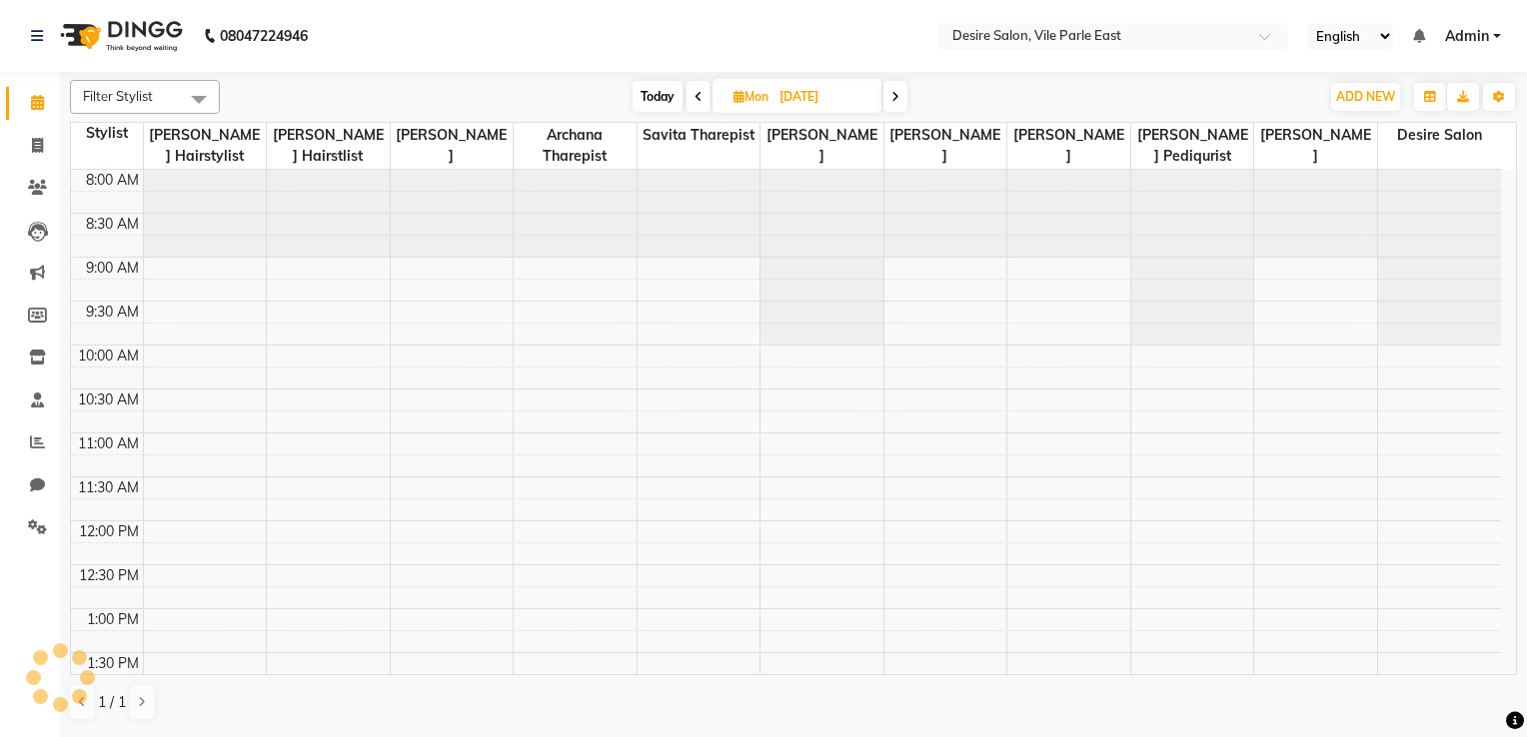
scroll to position [523, 0]
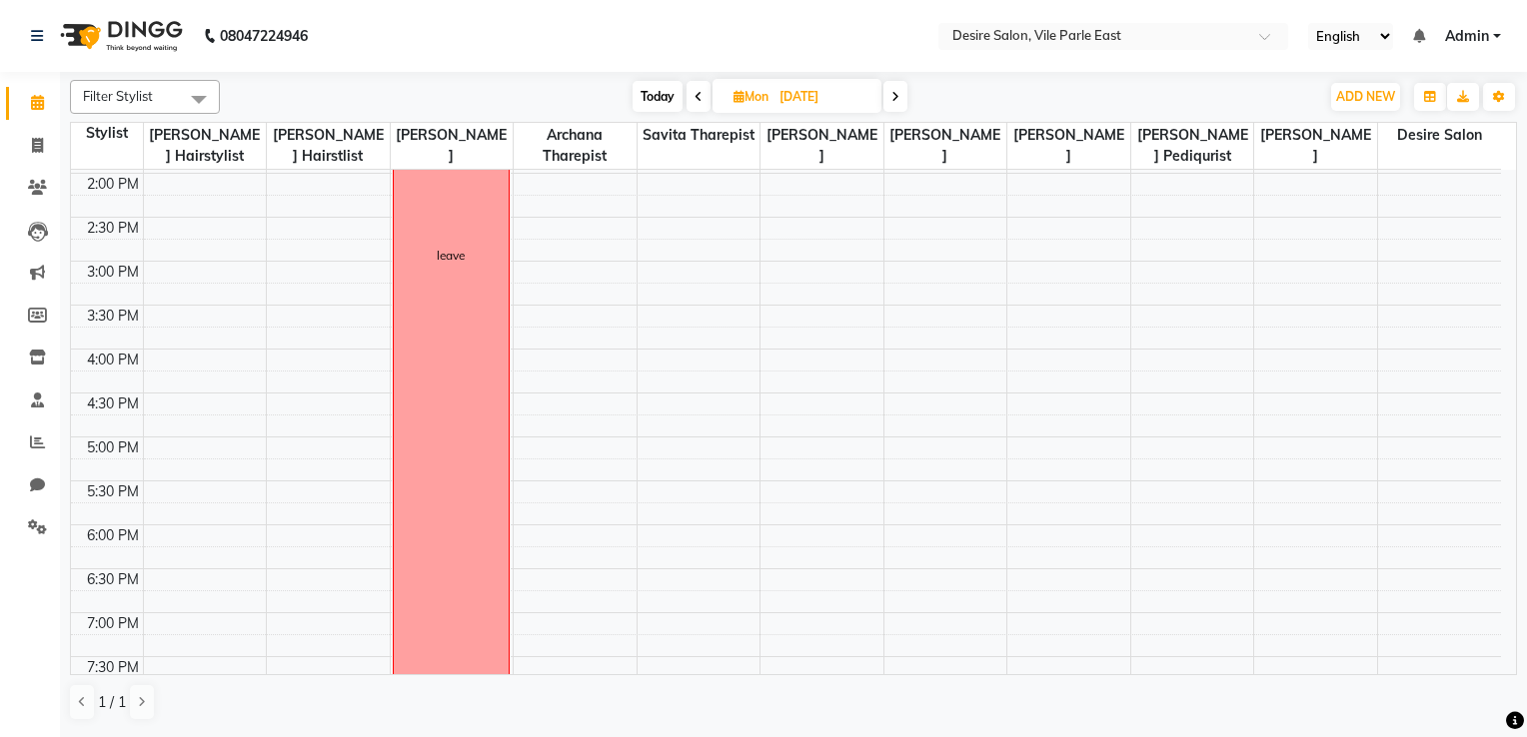
click at [783, 104] on input "15-09-2025" at bounding box center [823, 97] width 100 height 30
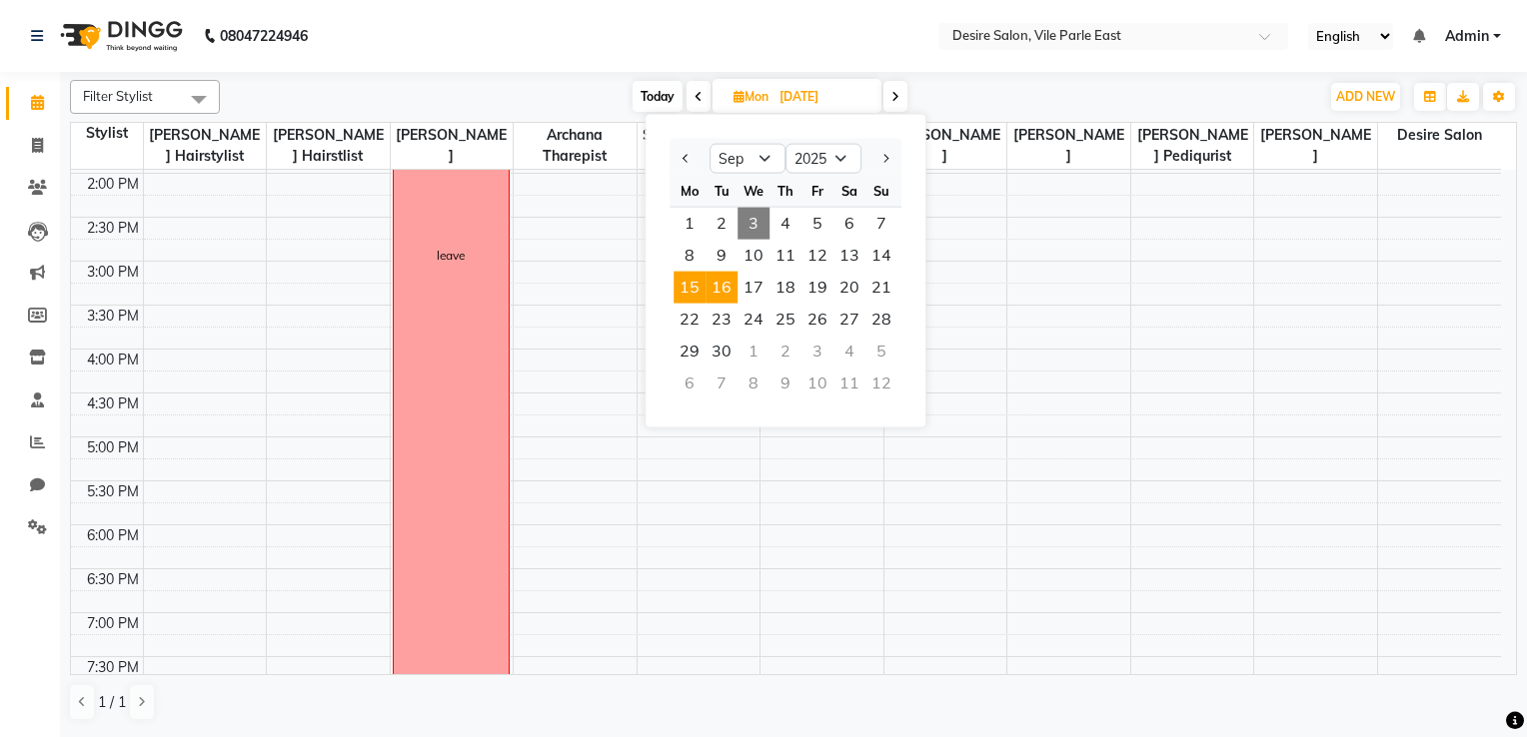
click at [727, 282] on span "16" at bounding box center [721, 288] width 32 height 32
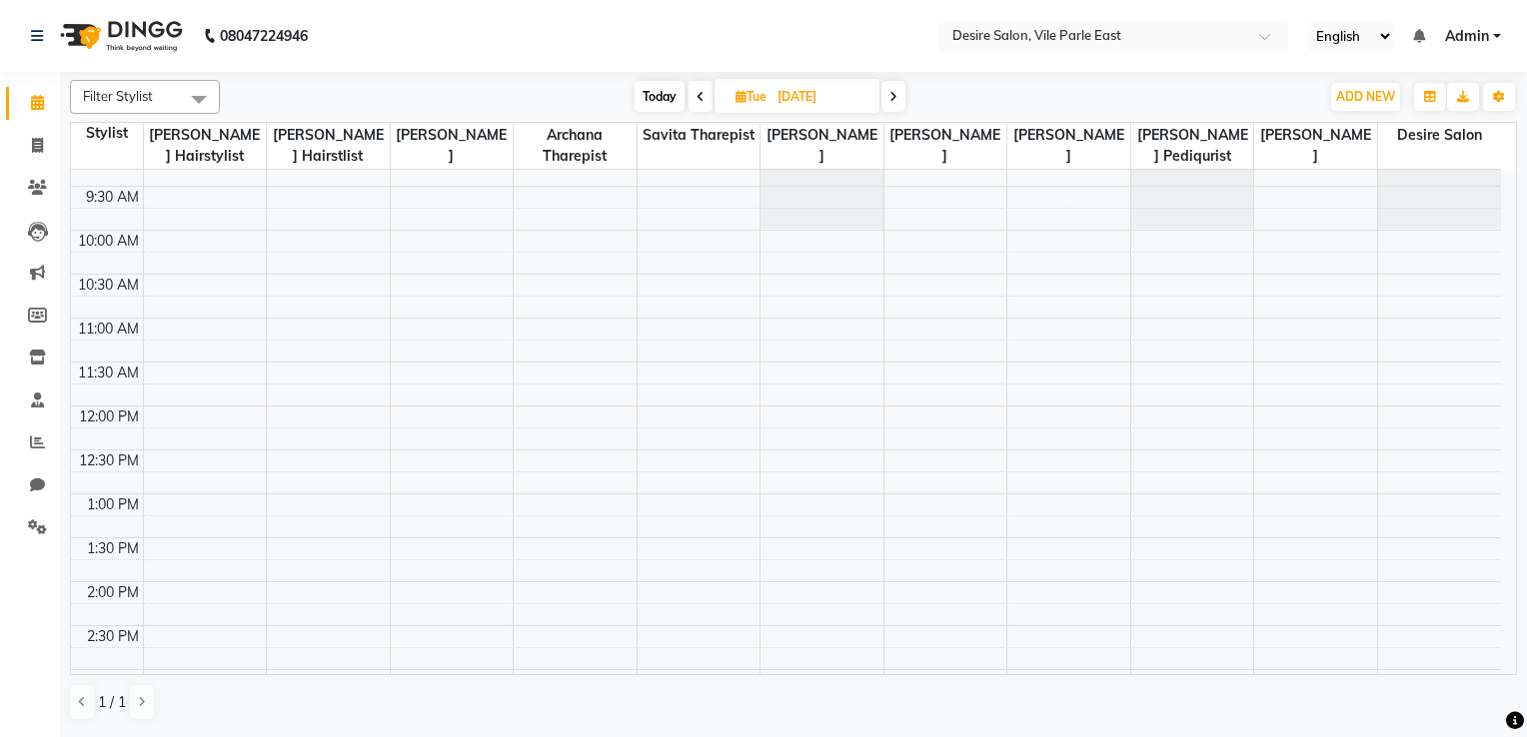
scroll to position [0, 0]
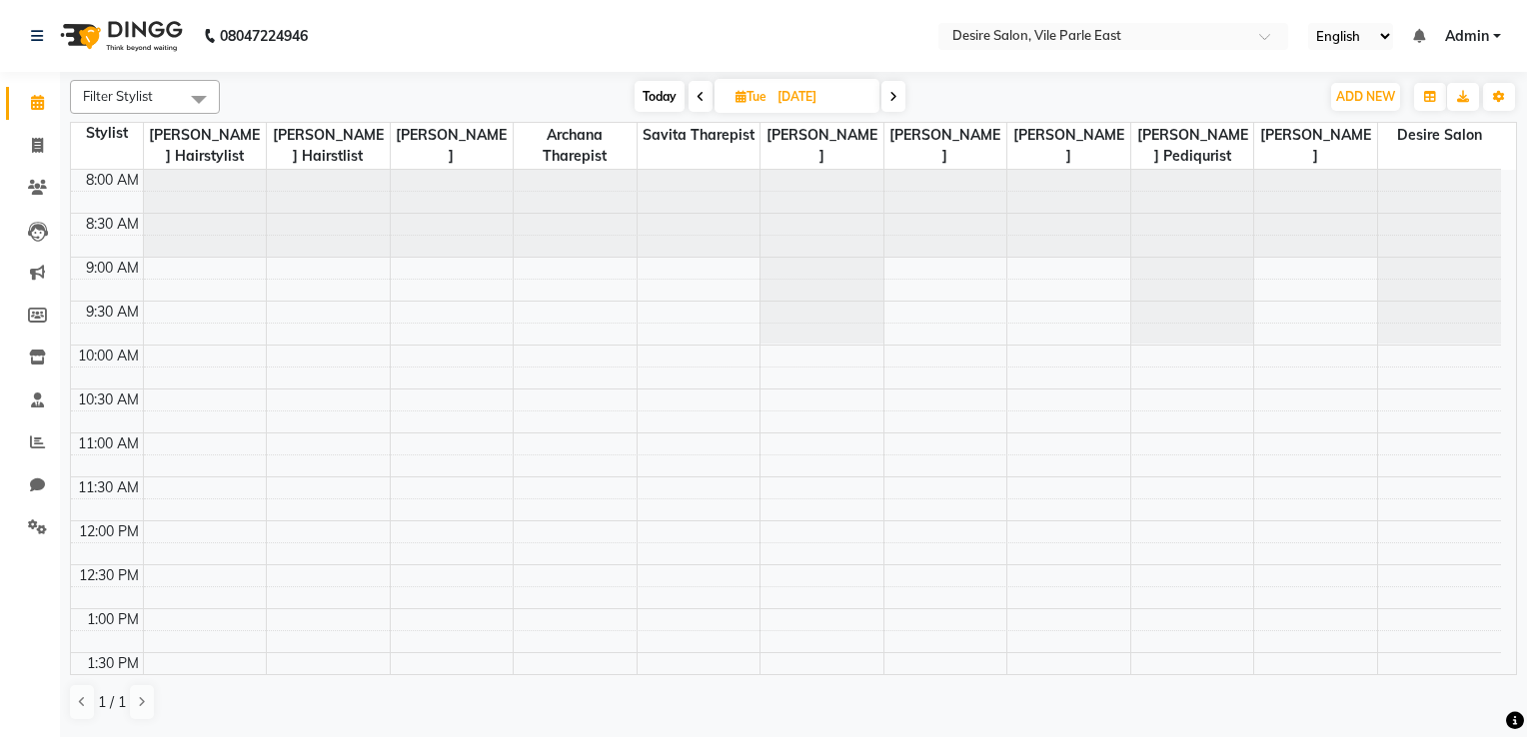
click at [759, 98] on span "Tue" at bounding box center [750, 96] width 41 height 15
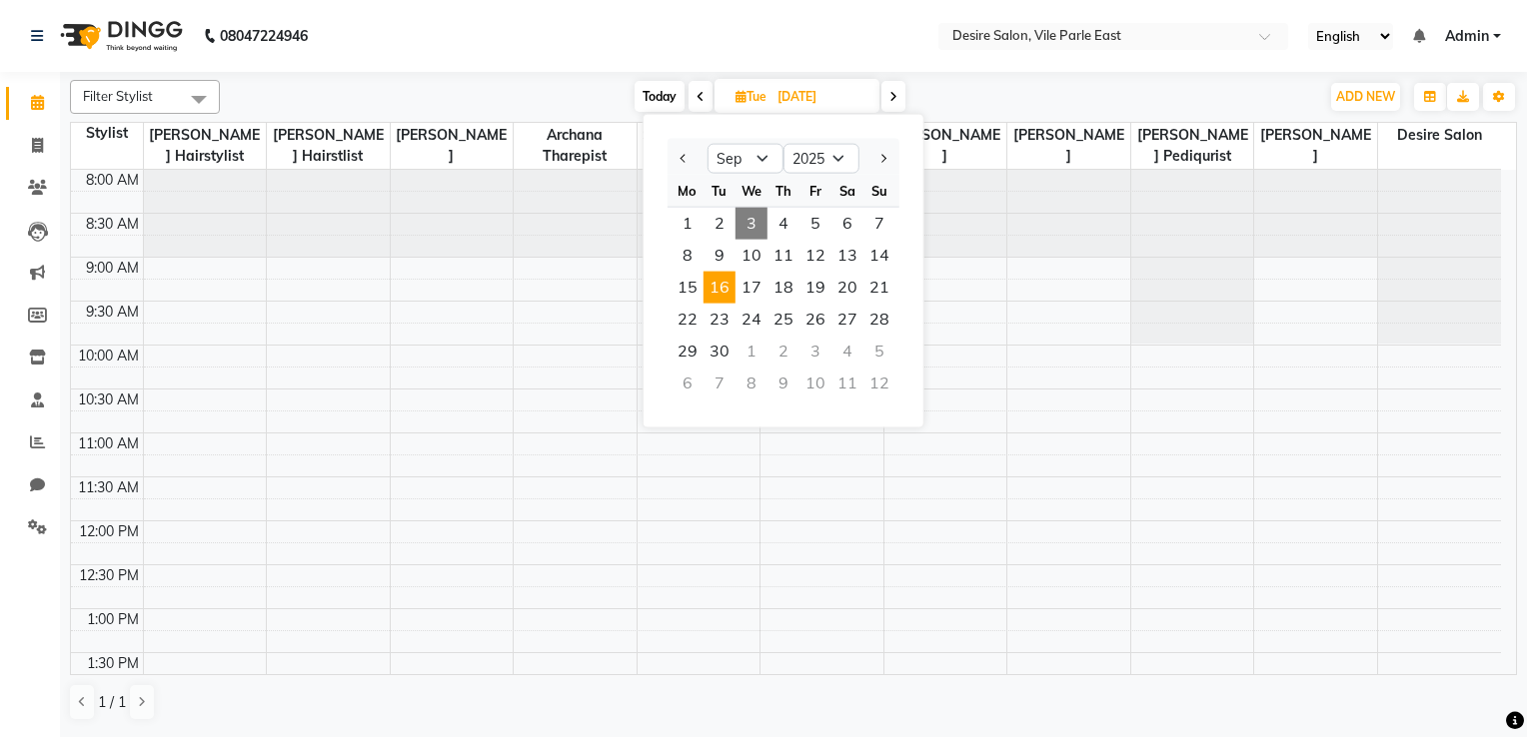
click at [757, 226] on span "3" at bounding box center [751, 224] width 32 height 32
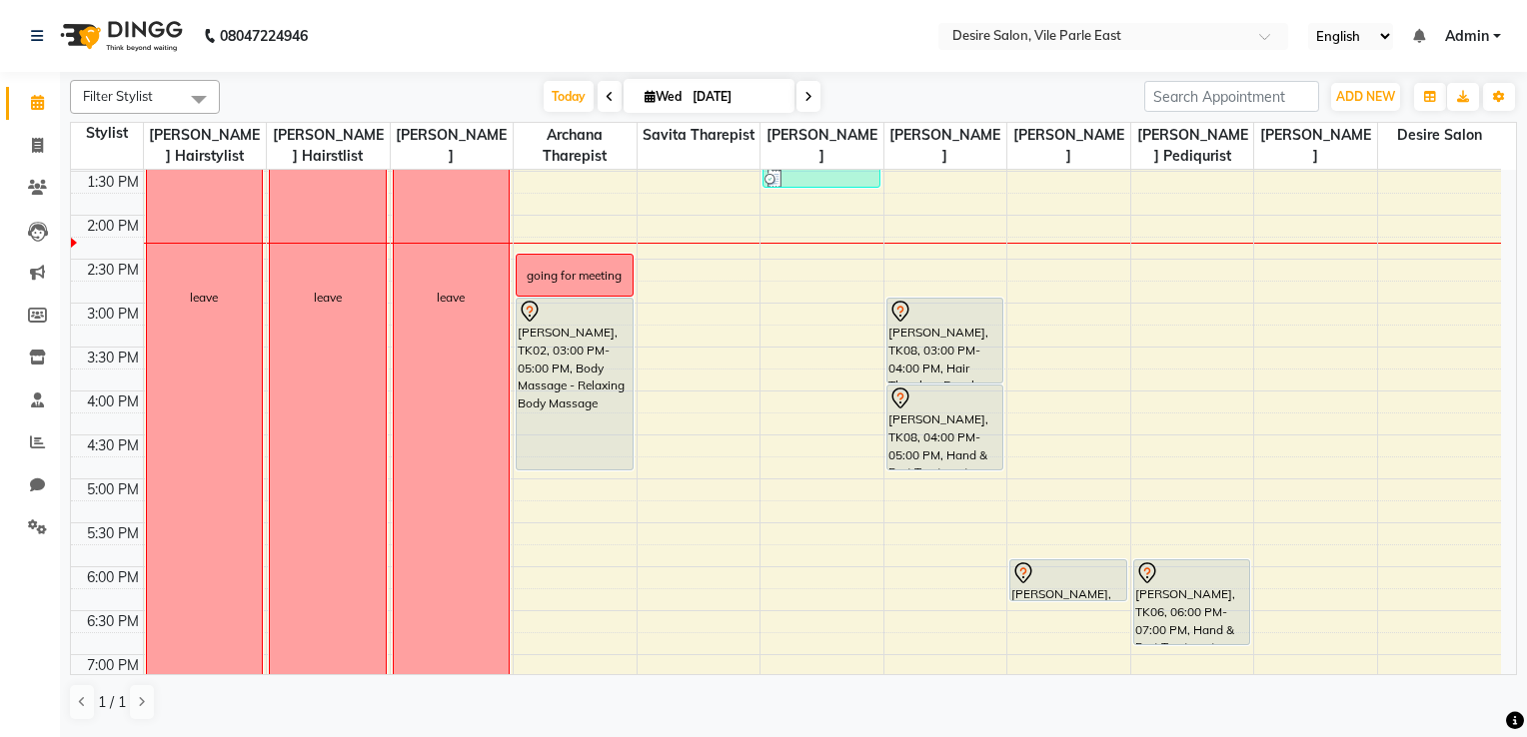
scroll to position [478, 0]
click at [1032, 304] on div "8:00 AM 8:30 AM 9:00 AM 9:30 AM 10:00 AM 10:30 AM 11:00 AM 11:30 AM 12:00 PM 12…" at bounding box center [786, 307] width 1430 height 1230
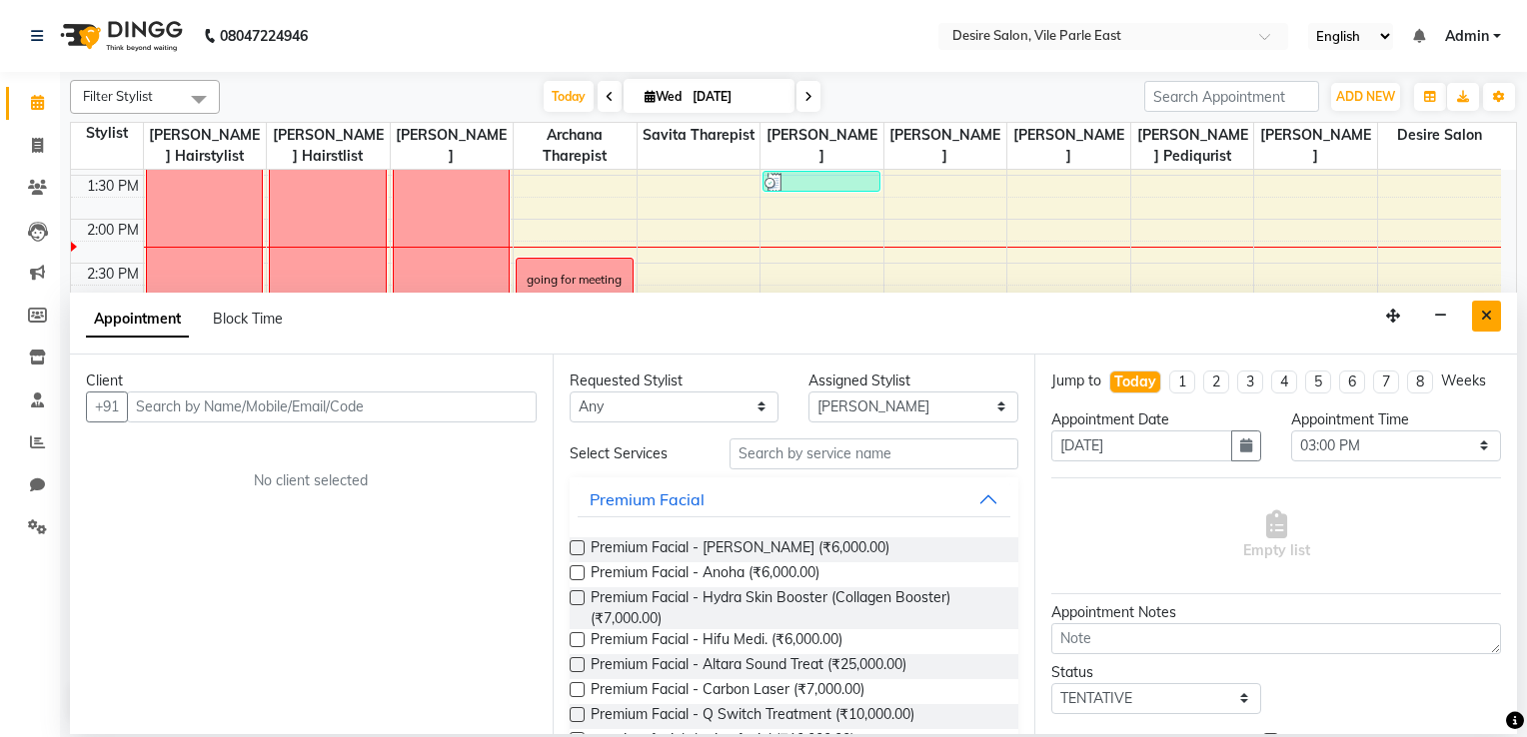
click at [1056, 318] on button "Close" at bounding box center [1486, 316] width 29 height 31
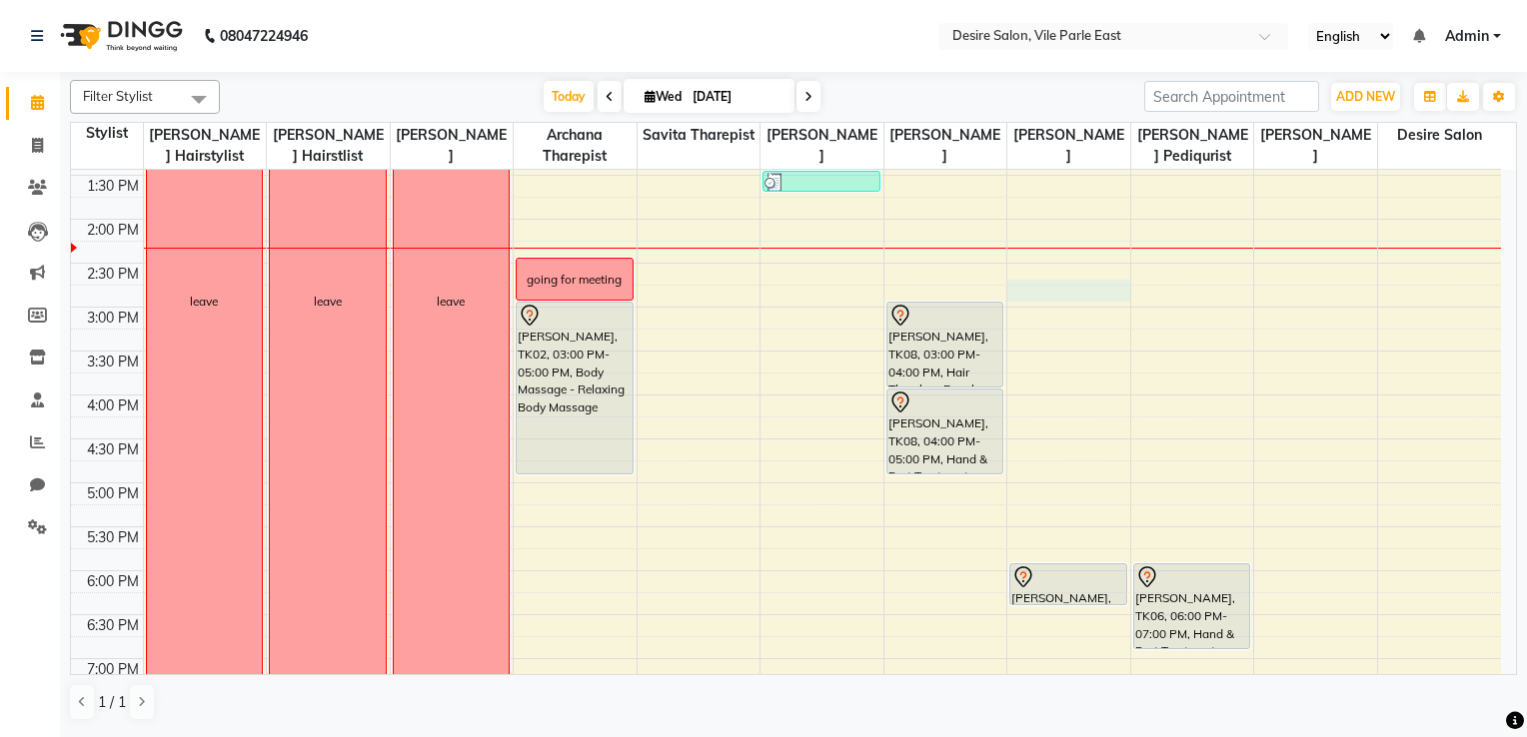
click at [1029, 290] on div "8:00 AM 8:30 AM 9:00 AM 9:30 AM 10:00 AM 10:30 AM 11:00 AM 11:30 AM 12:00 PM 12…" at bounding box center [786, 307] width 1430 height 1230
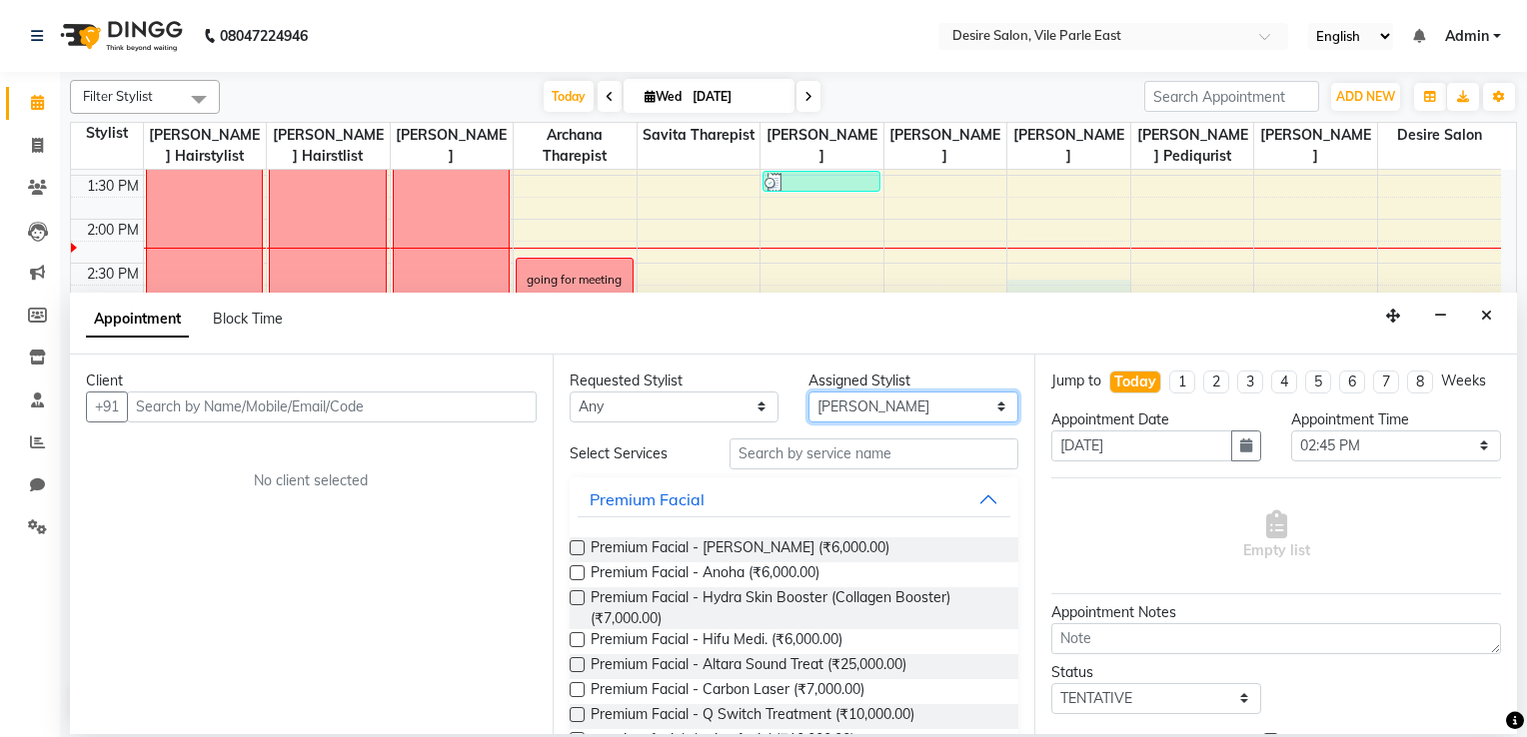
click at [891, 405] on select "Select Archana Tharepist Bhavna Pediqurist Bhavna shelke desire salon Jagruti H…" at bounding box center [913, 407] width 210 height 31
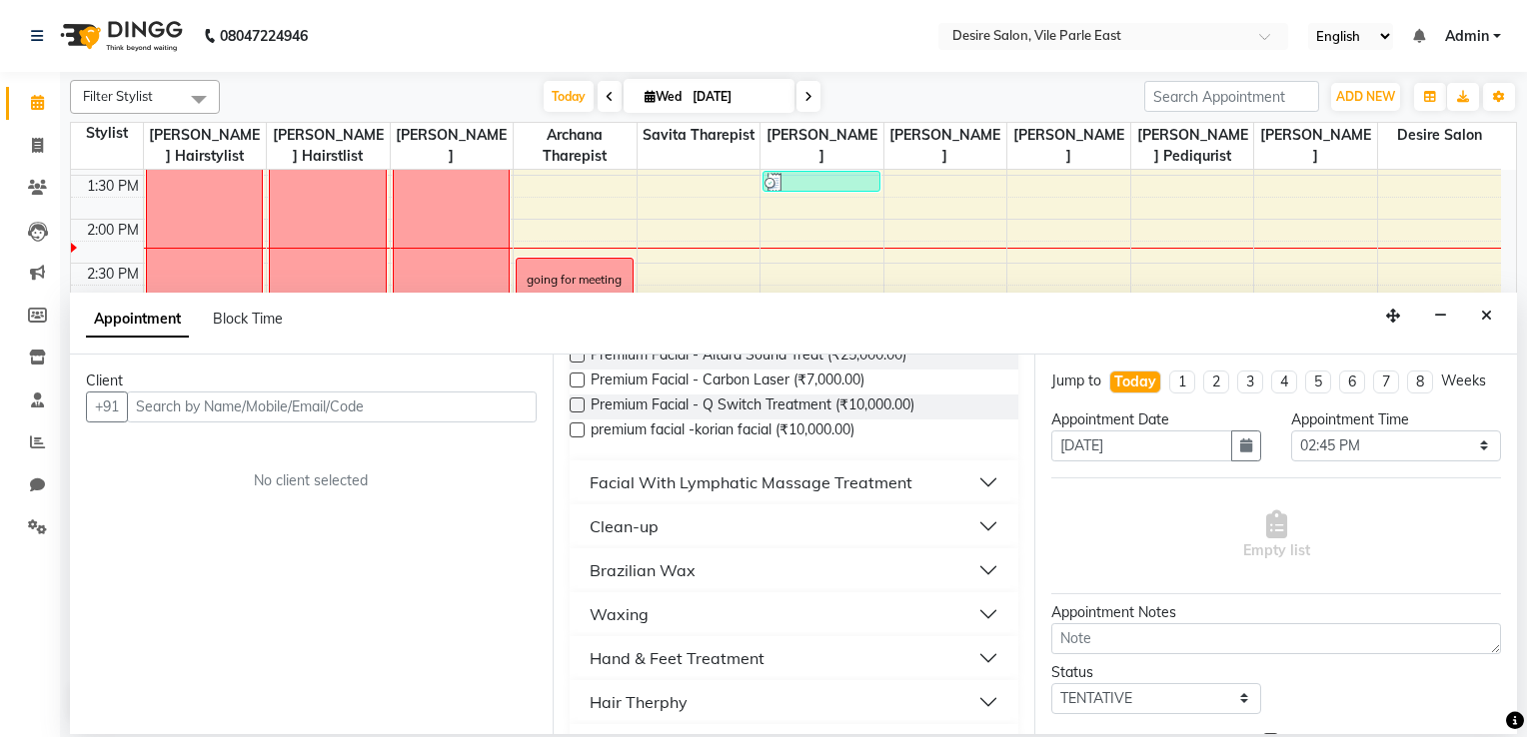
scroll to position [313, 0]
click at [815, 470] on div "Facial With Lymphatic Massage Treatment" at bounding box center [750, 480] width 323 height 24
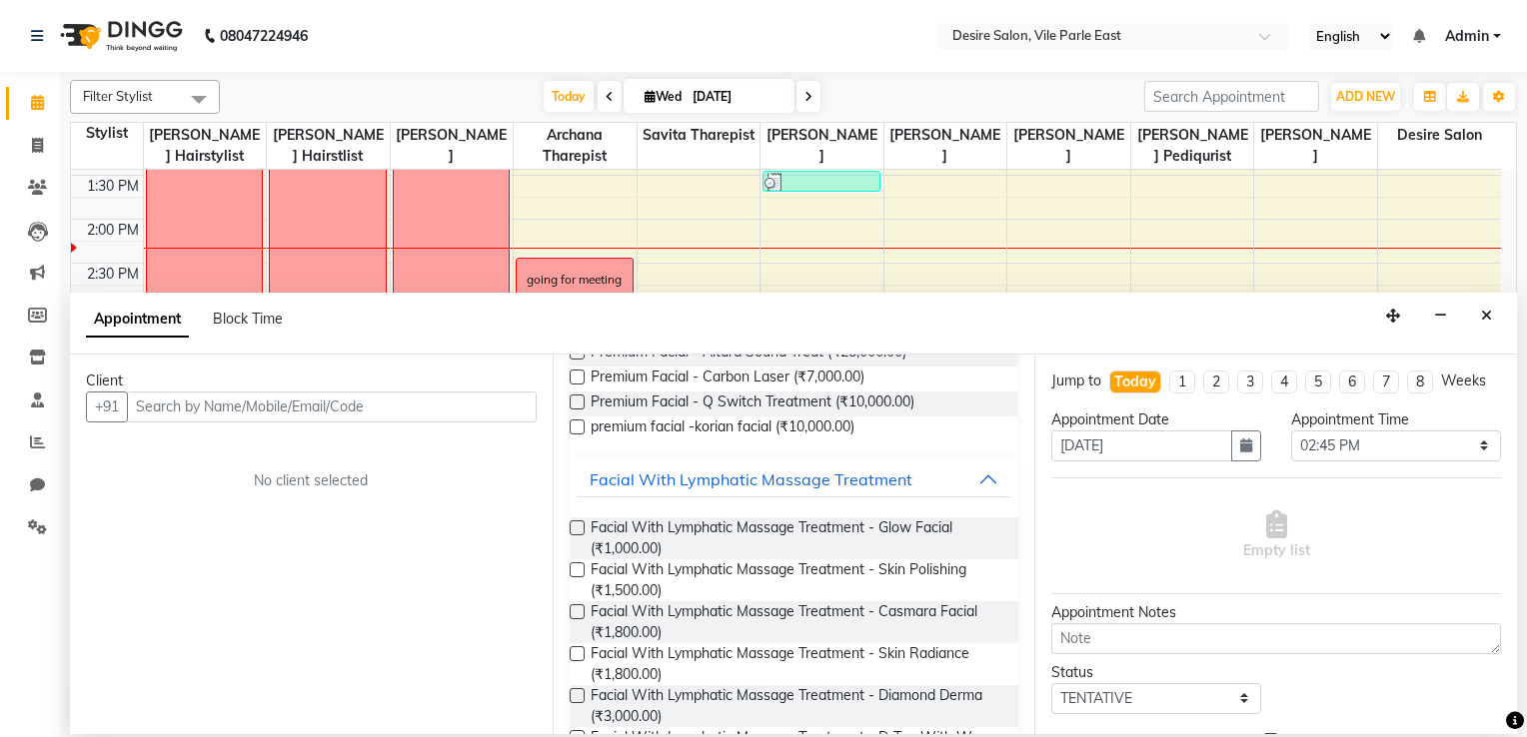
click at [574, 524] on label at bounding box center [576, 528] width 15 height 15
click at [574, 524] on input "checkbox" at bounding box center [575, 529] width 13 height 13
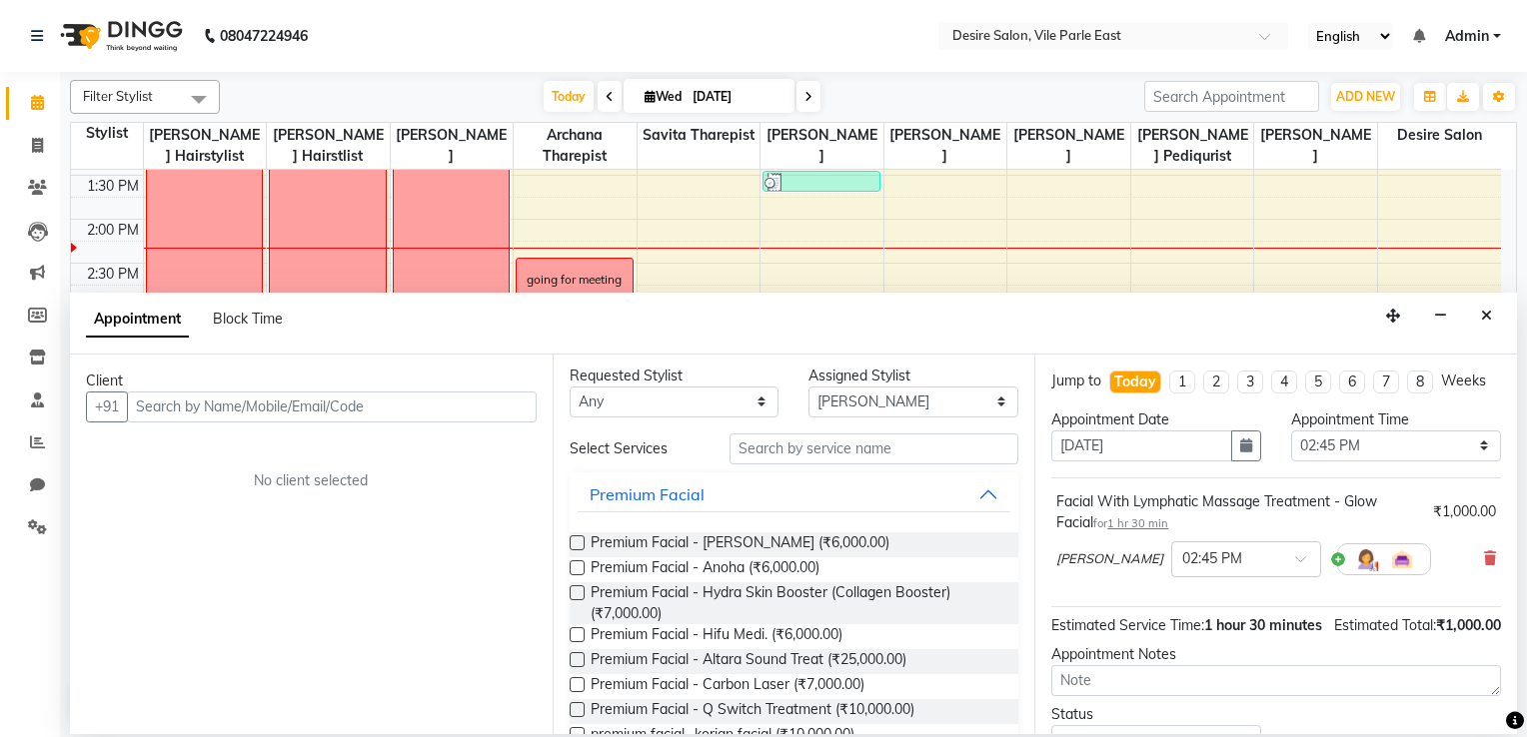
scroll to position [1, 0]
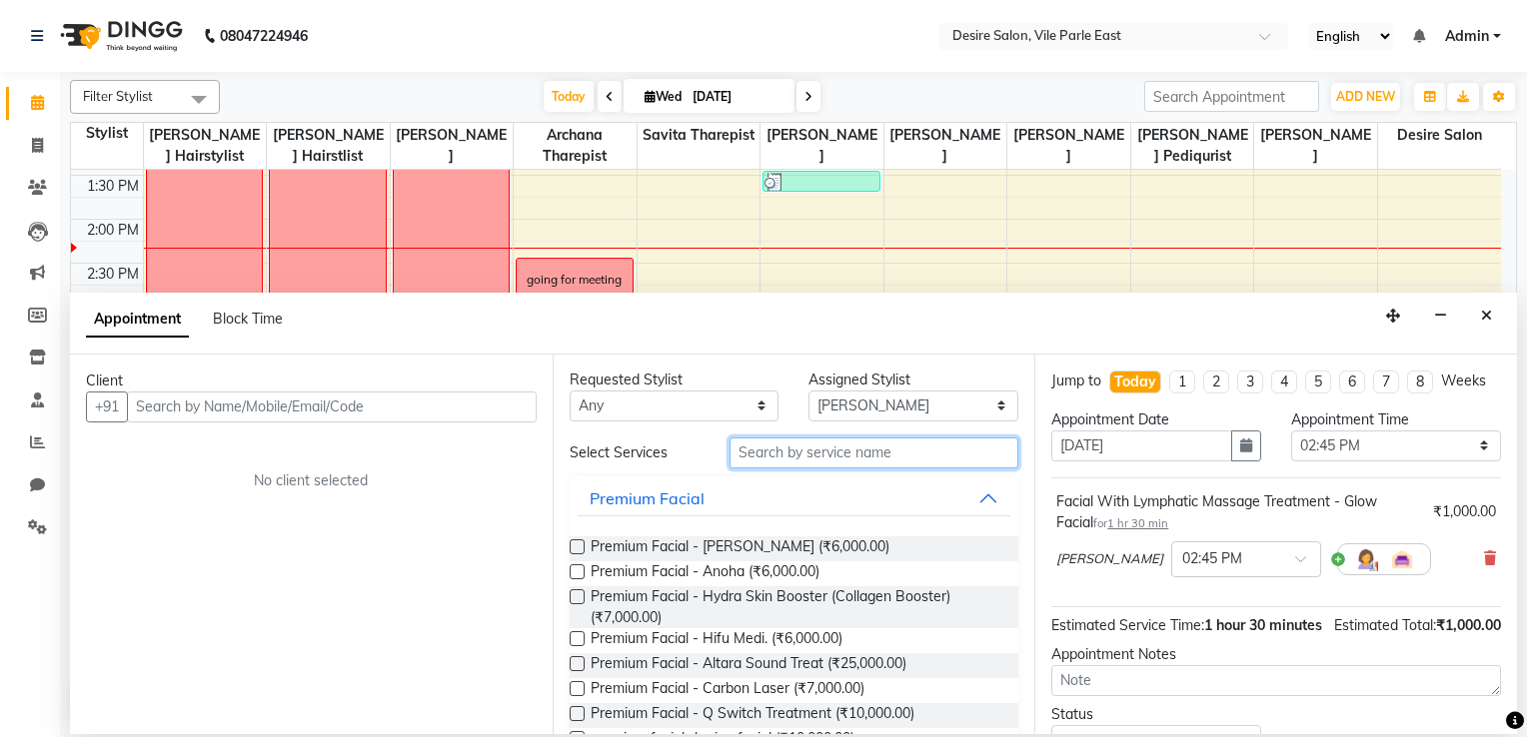
click at [849, 463] on input "text" at bounding box center [874, 453] width 290 height 31
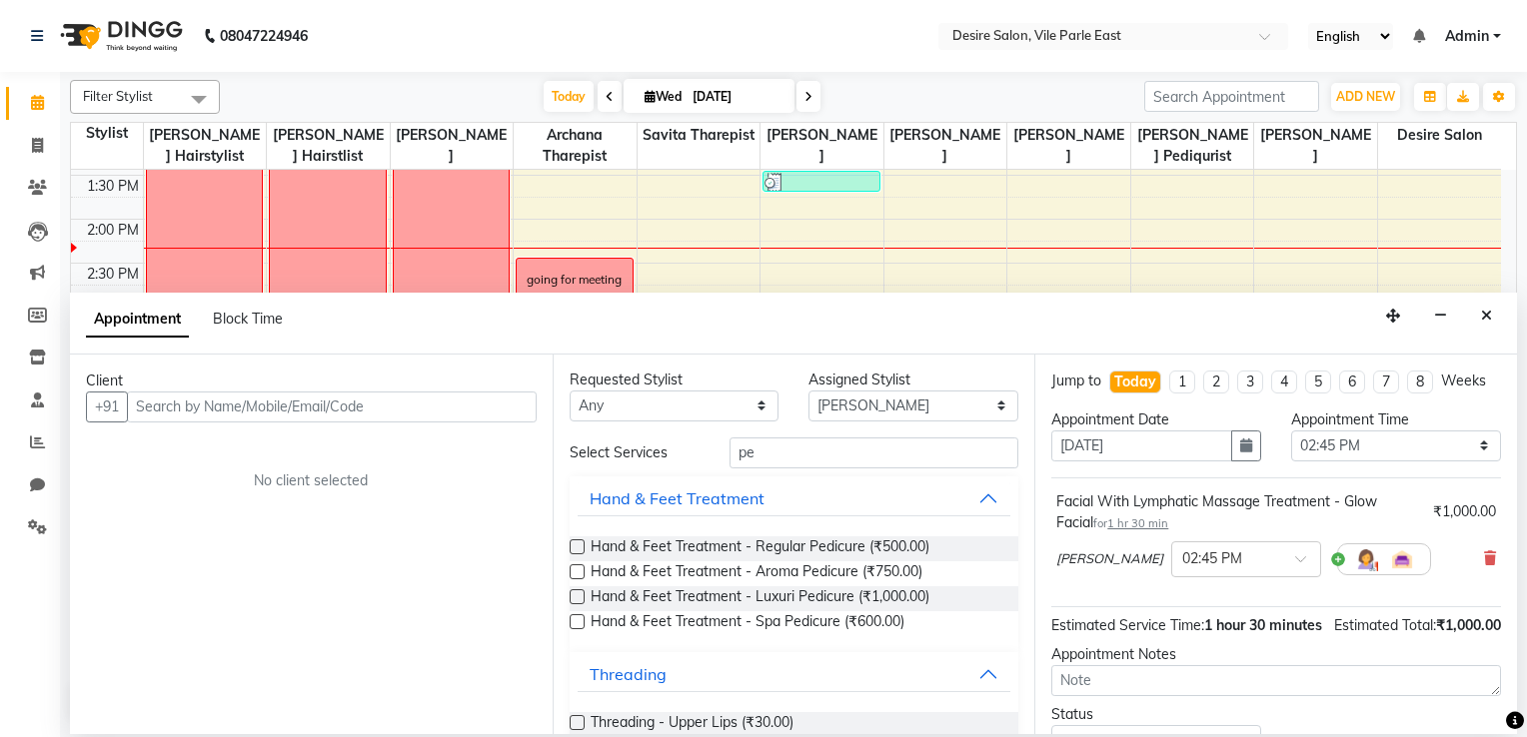
click at [575, 547] on label at bounding box center [576, 546] width 15 height 15
click at [575, 547] on input "checkbox" at bounding box center [575, 548] width 13 height 13
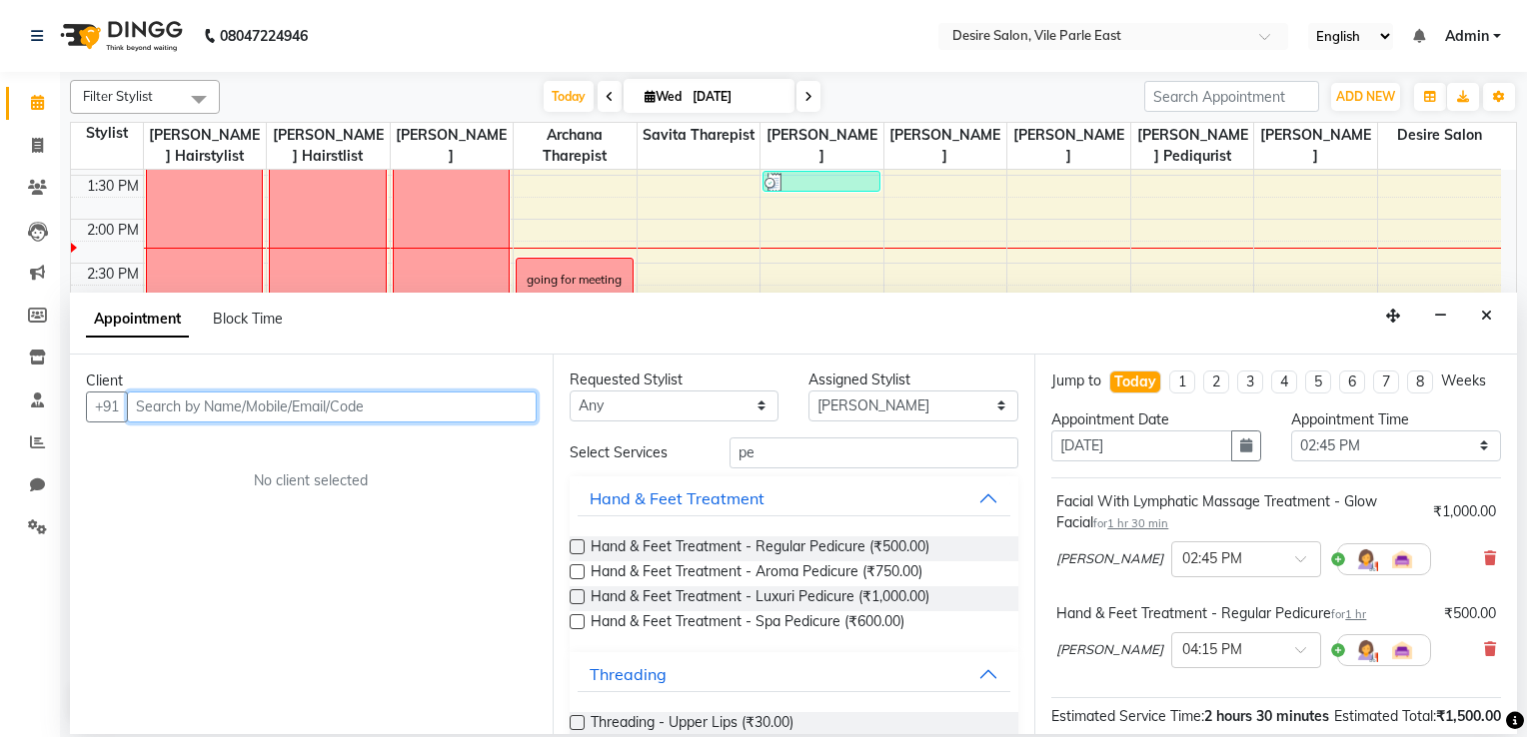
click at [257, 410] on input "text" at bounding box center [332, 407] width 410 height 31
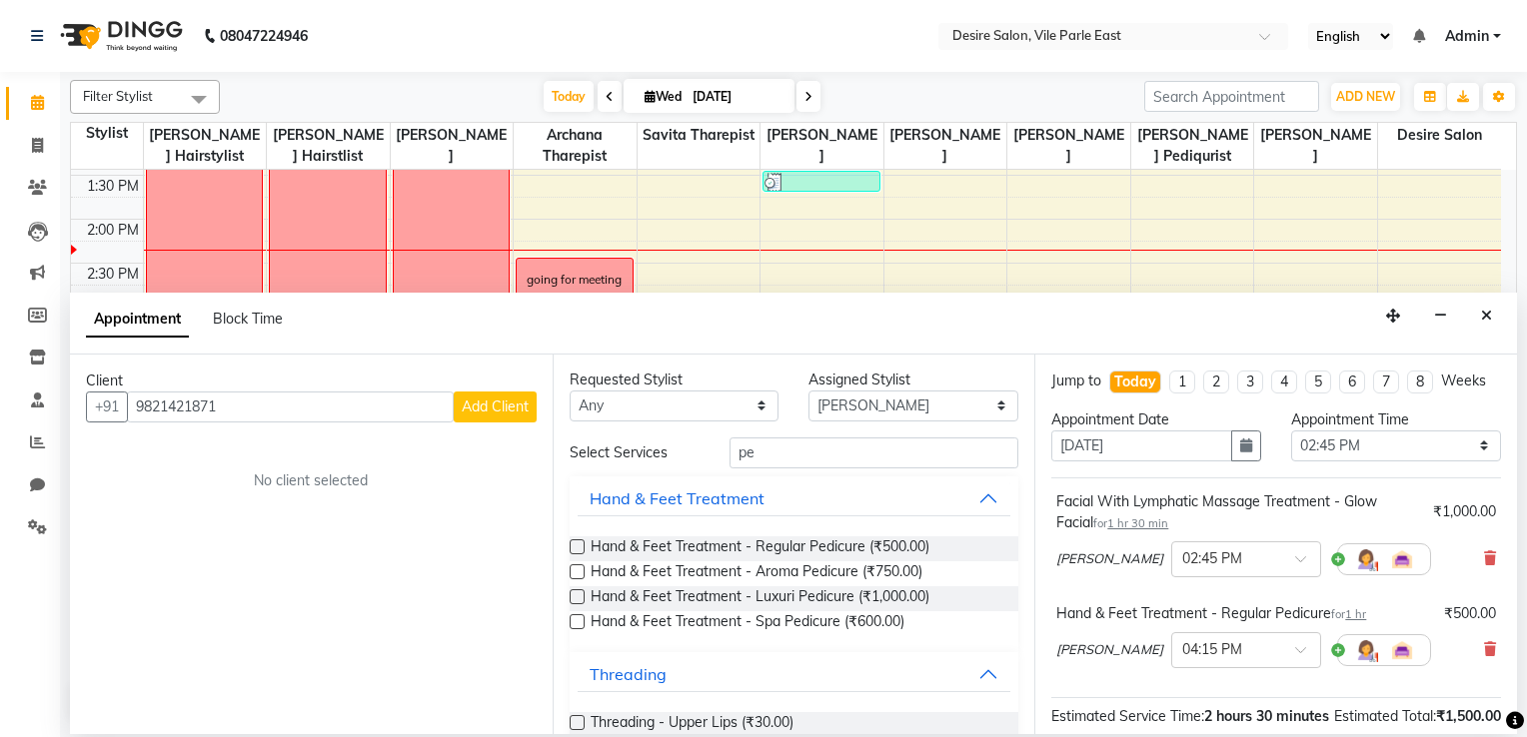
click at [501, 414] on span "Add Client" at bounding box center [495, 407] width 67 height 18
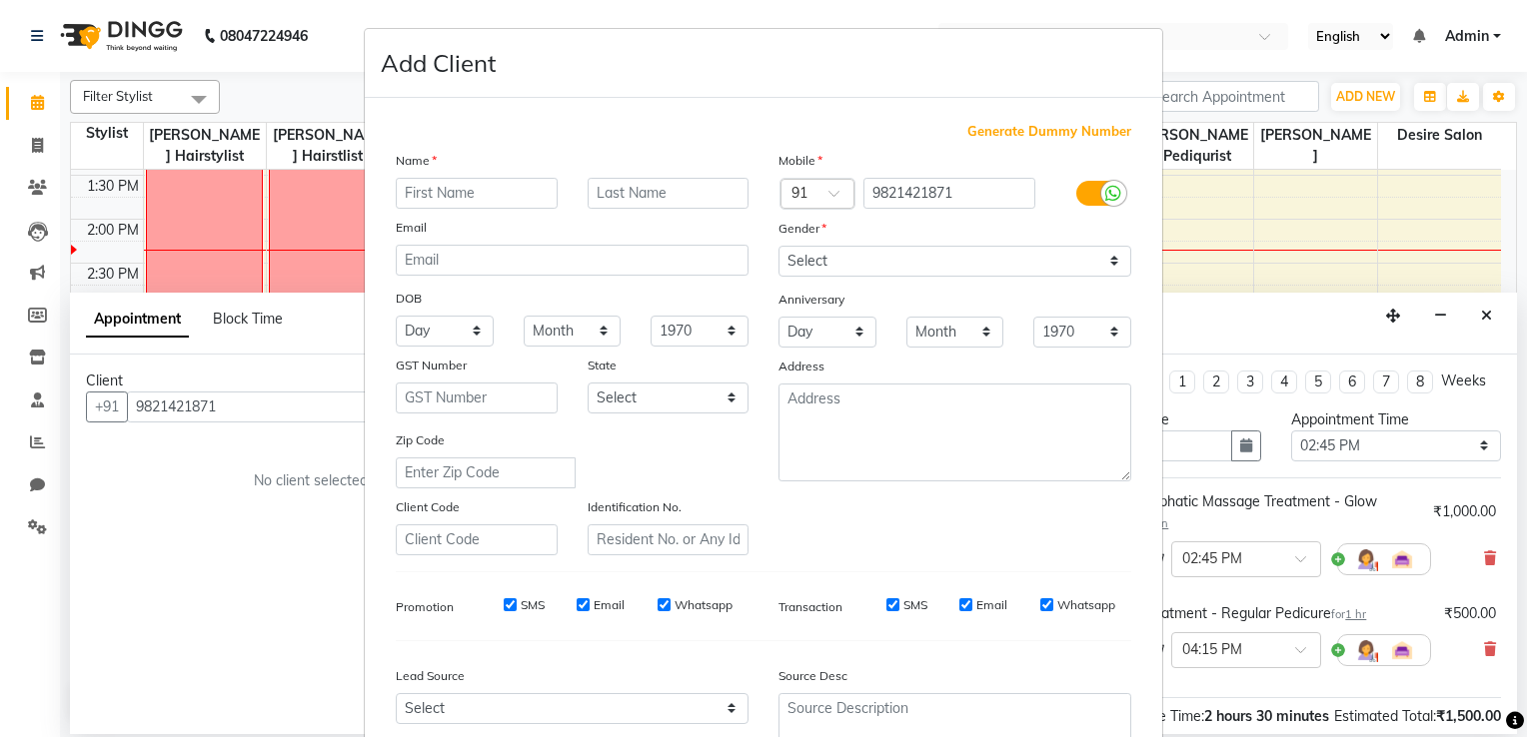
click at [416, 205] on input "text" at bounding box center [477, 193] width 162 height 31
click at [827, 258] on select "Select [DEMOGRAPHIC_DATA] [DEMOGRAPHIC_DATA] Other Prefer Not To Say" at bounding box center [954, 261] width 353 height 31
click at [778, 247] on select "Select [DEMOGRAPHIC_DATA] [DEMOGRAPHIC_DATA] Other Prefer Not To Say" at bounding box center [954, 261] width 353 height 31
click at [1056, 589] on div "Generate Dummy Number Name Rashmi Dandekar Email DOB Day 01 02 03 04 05 06 07 0…" at bounding box center [763, 460] width 765 height 676
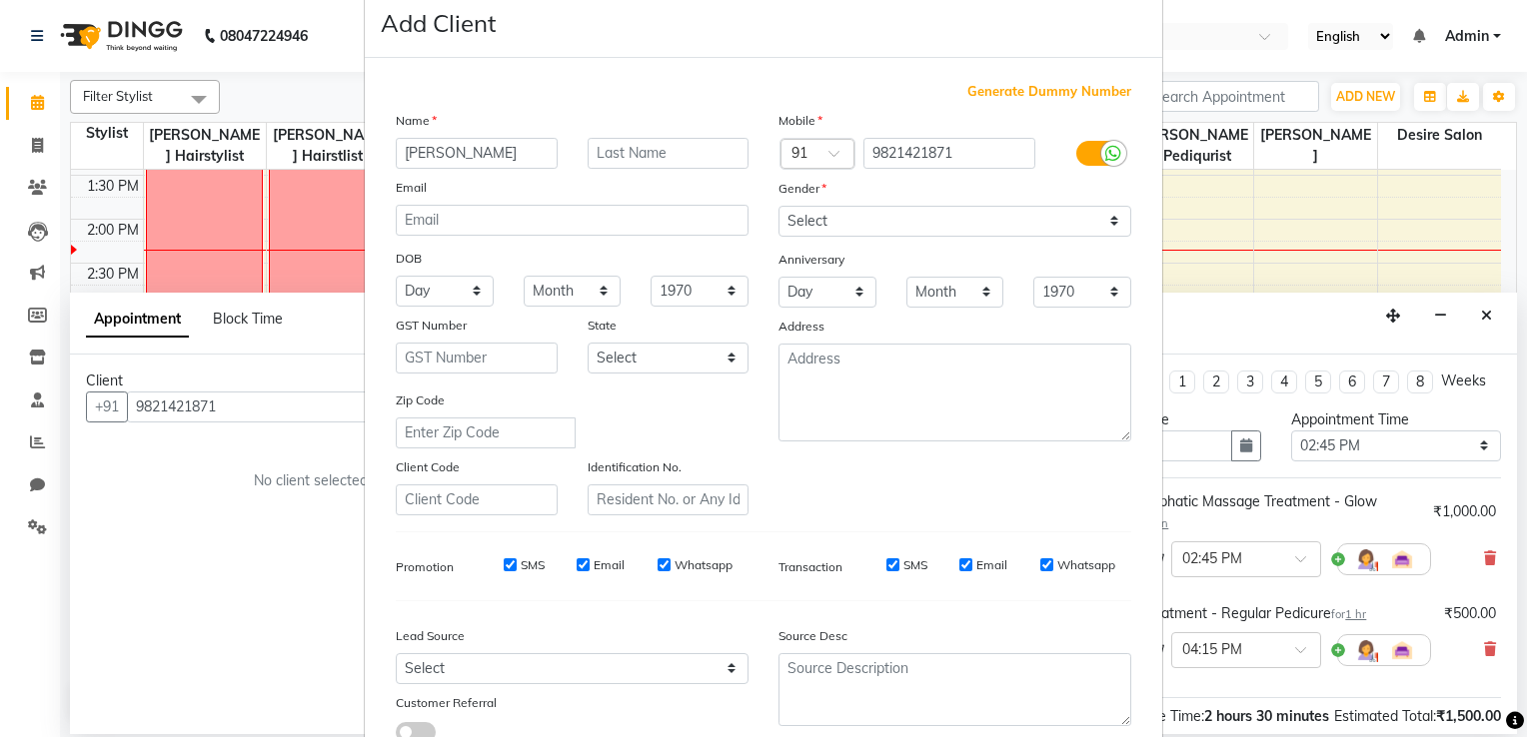
scroll to position [194, 0]
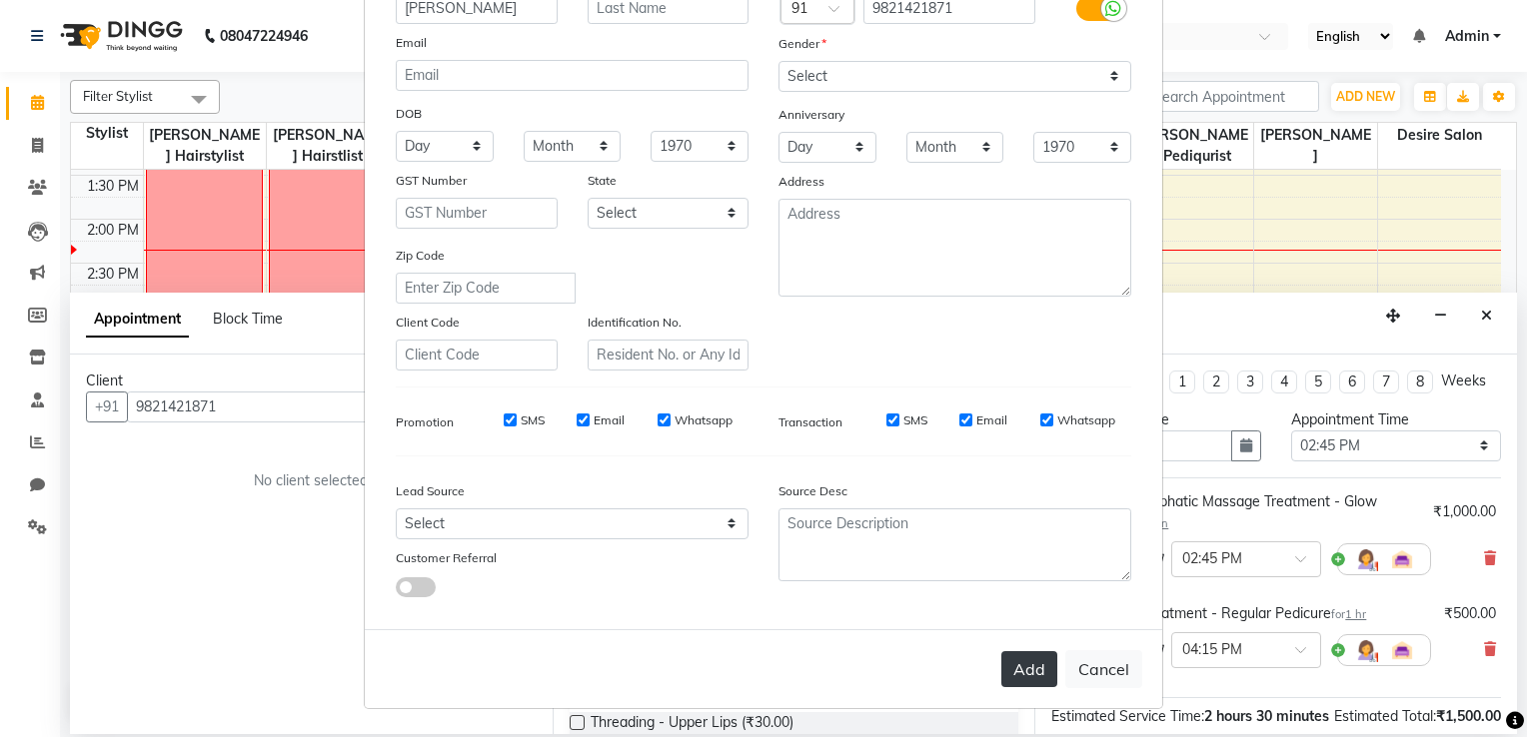
click at [1016, 589] on button "Add" at bounding box center [1029, 669] width 56 height 36
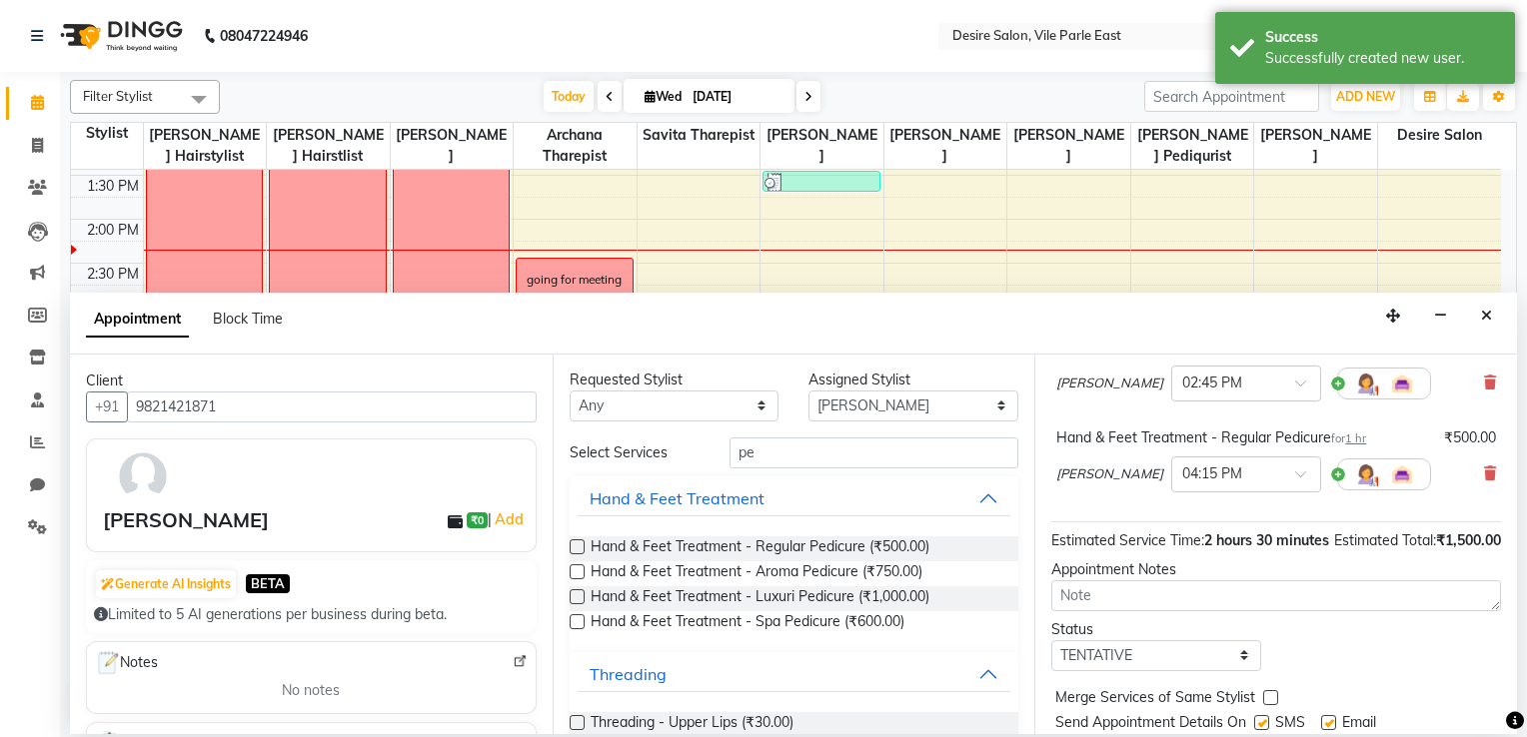
scroll to position [257, 0]
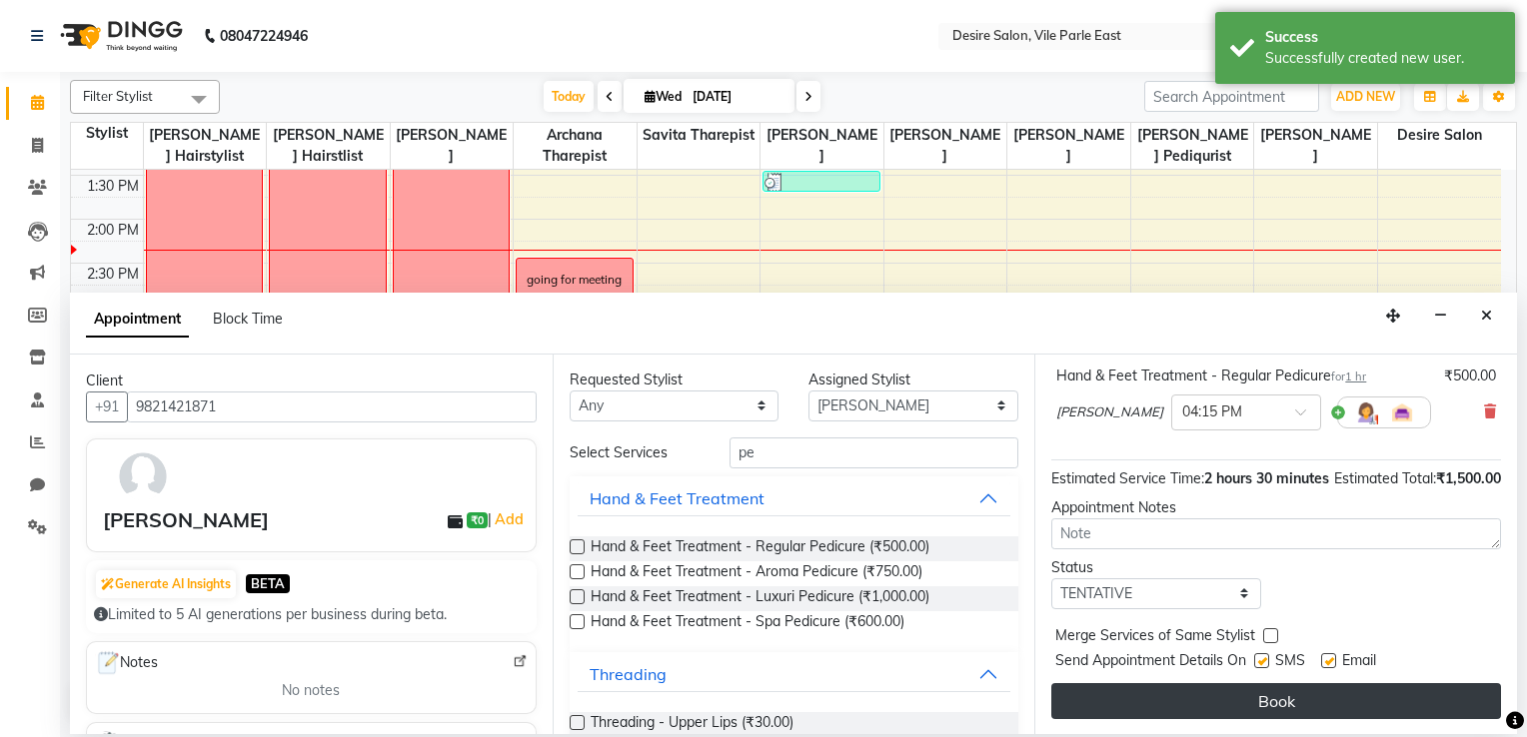
click at [1056, 589] on button "Book" at bounding box center [1276, 701] width 450 height 36
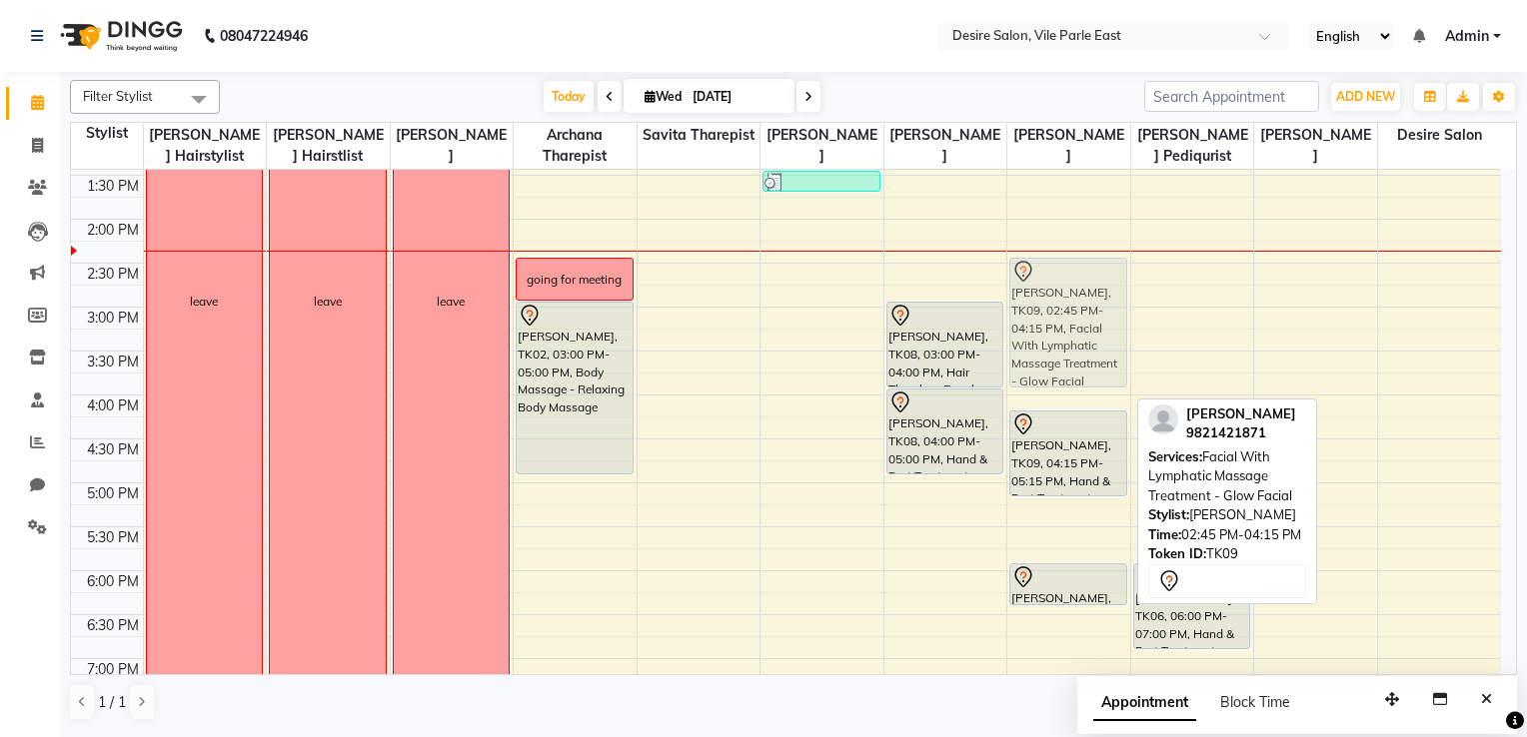
drag, startPoint x: 1069, startPoint y: 338, endPoint x: 1079, endPoint y: 318, distance: 22.3
click at [1056, 318] on div "Rashmi Dandekar, TK09, 02:45 PM-04:15 PM, Facial With Lymphatic Massage Treatme…" at bounding box center [1068, 307] width 123 height 1230
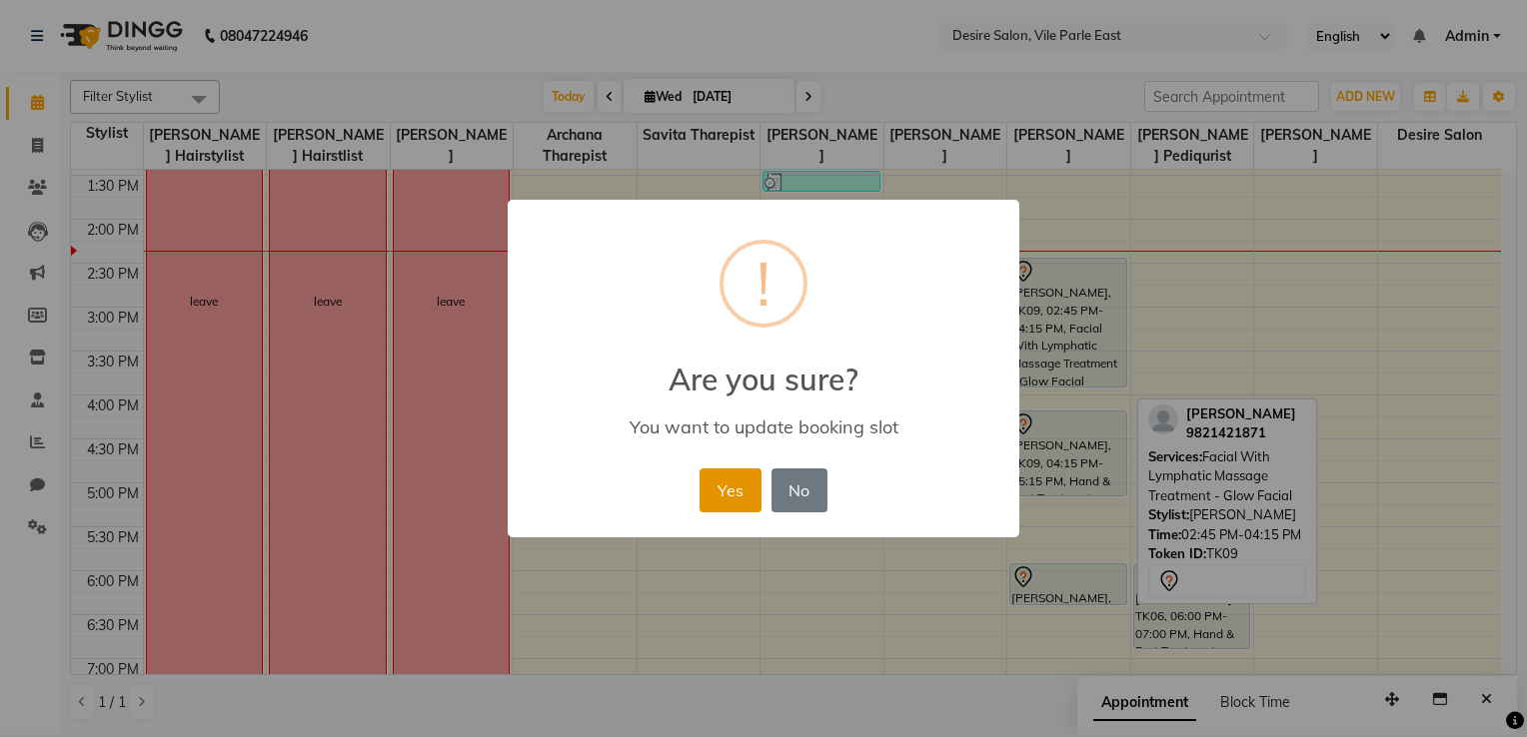
click at [735, 494] on button "Yes" at bounding box center [729, 491] width 61 height 44
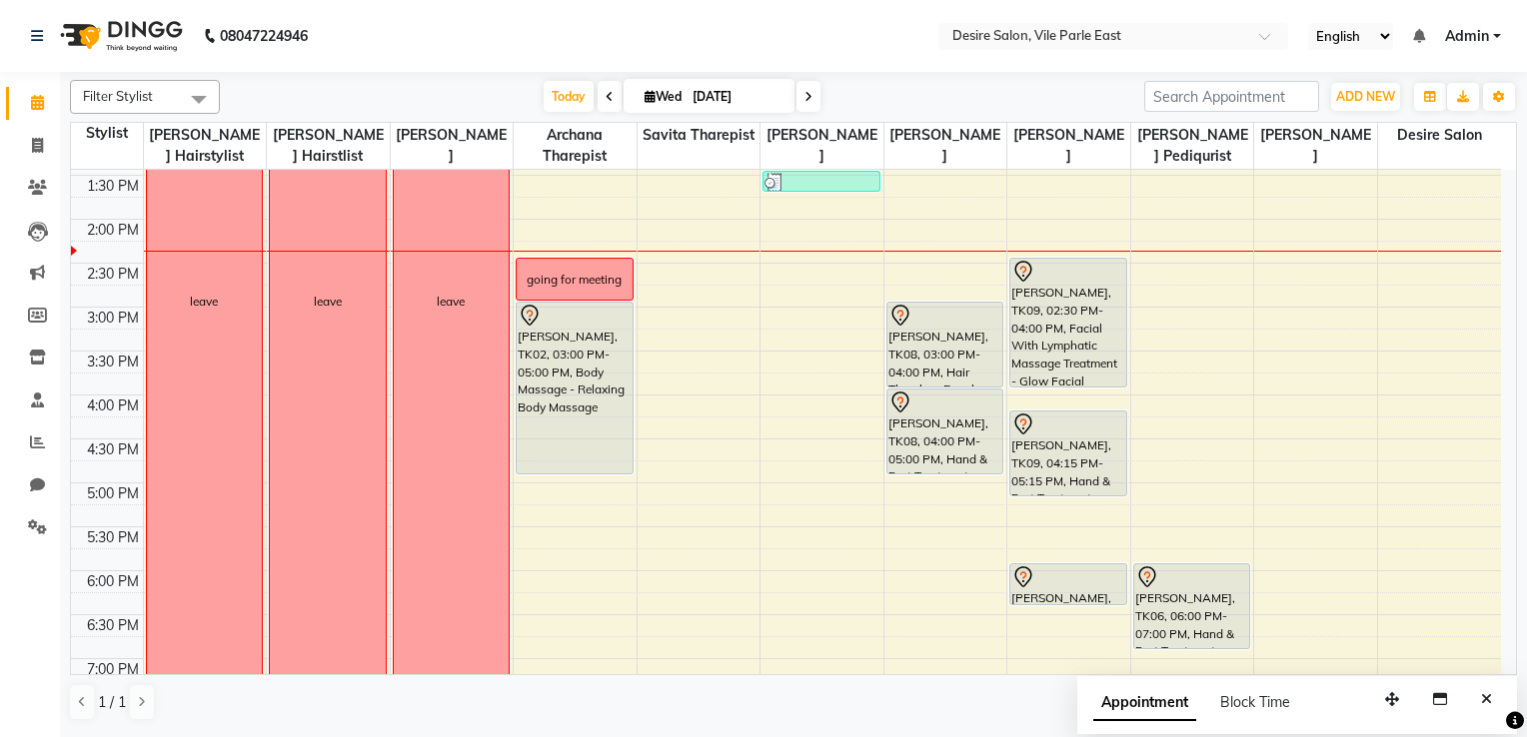
click at [1003, 450] on div "8:00 AM 8:30 AM 9:00 AM 9:30 AM 10:00 AM 10:30 AM 11:00 AM 11:30 AM 12:00 PM 12…" at bounding box center [786, 307] width 1430 height 1230
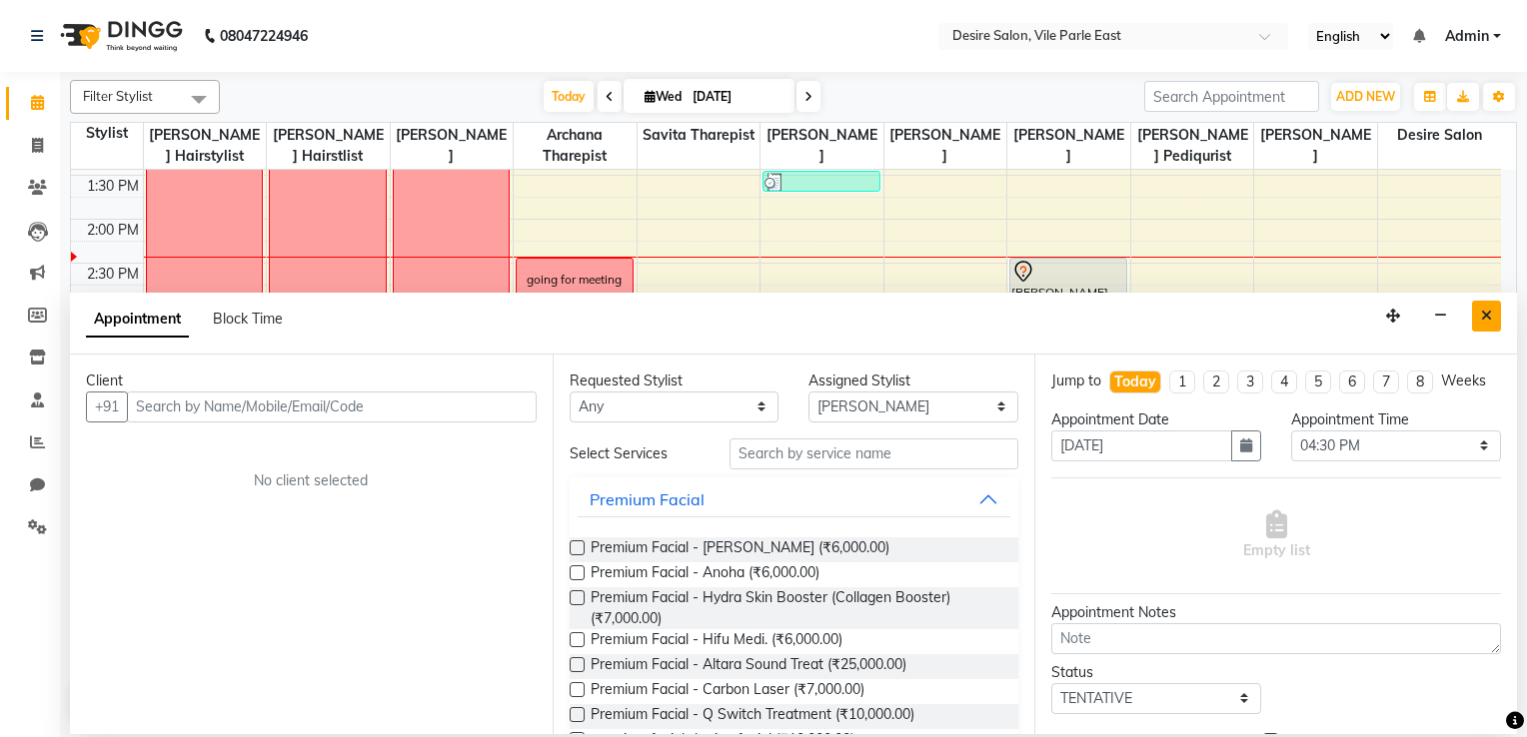
click at [1056, 314] on button "Close" at bounding box center [1486, 316] width 29 height 31
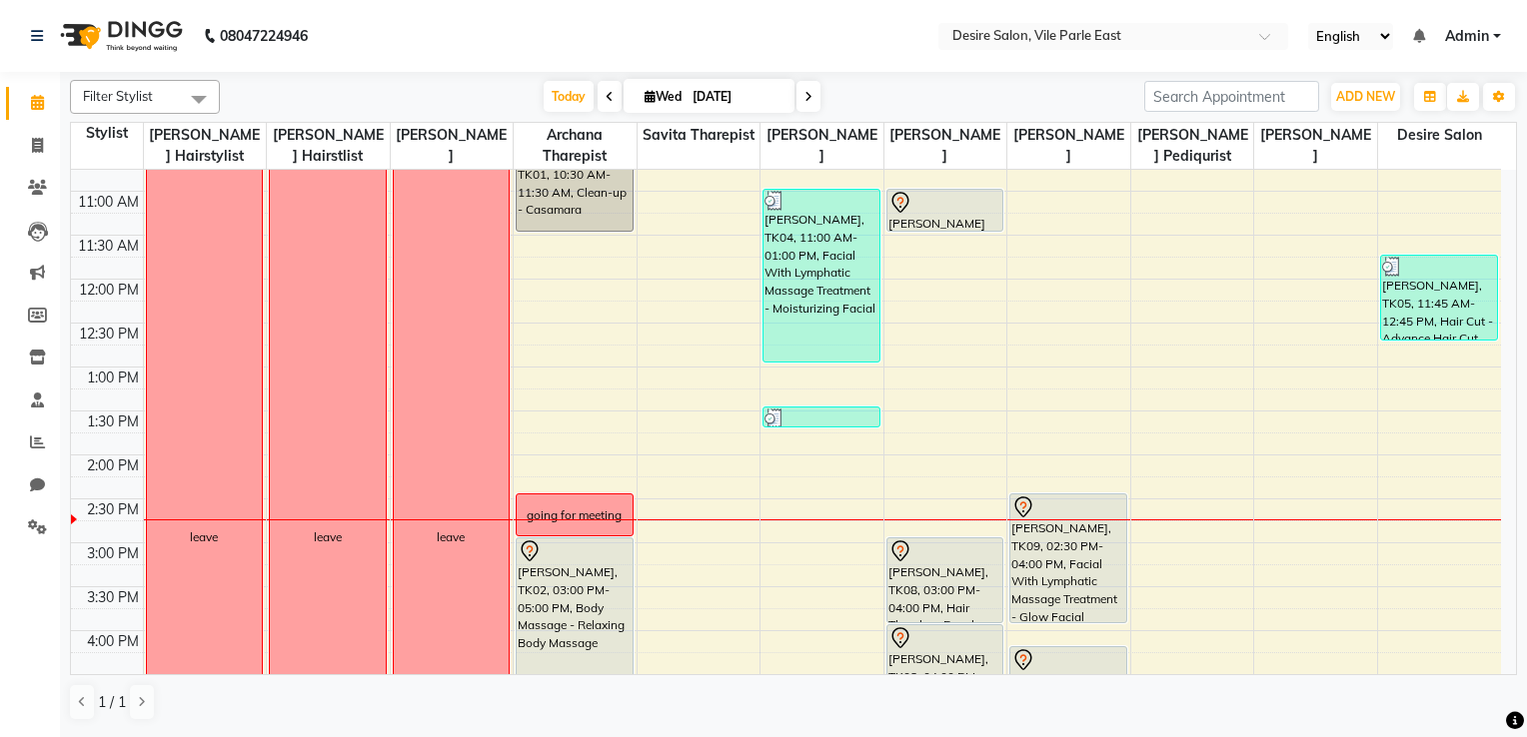
scroll to position [212, 0]
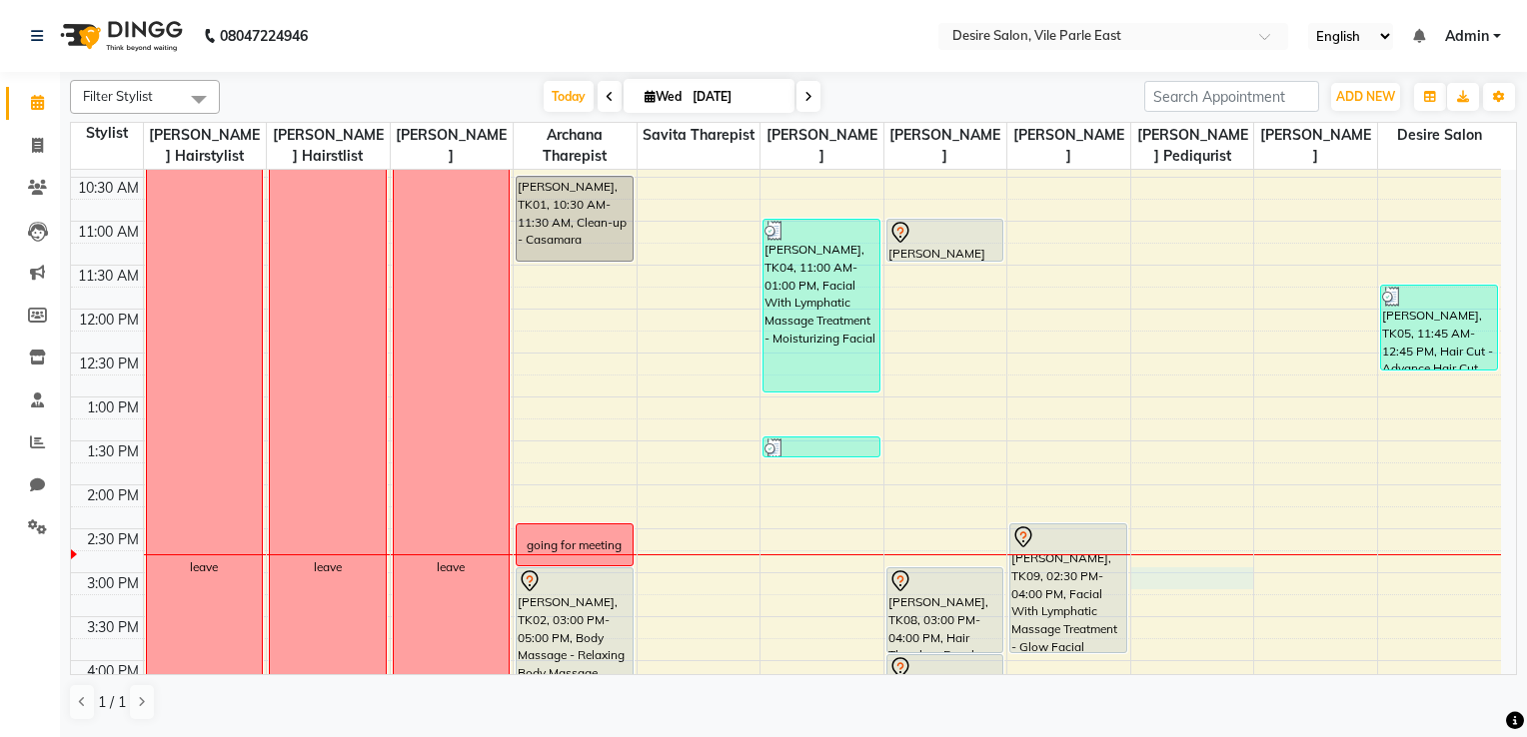
click at [1056, 575] on div "8:00 AM 8:30 AM 9:00 AM 9:30 AM 10:00 AM 10:30 AM 11:00 AM 11:30 AM 12:00 PM 12…" at bounding box center [786, 573] width 1430 height 1230
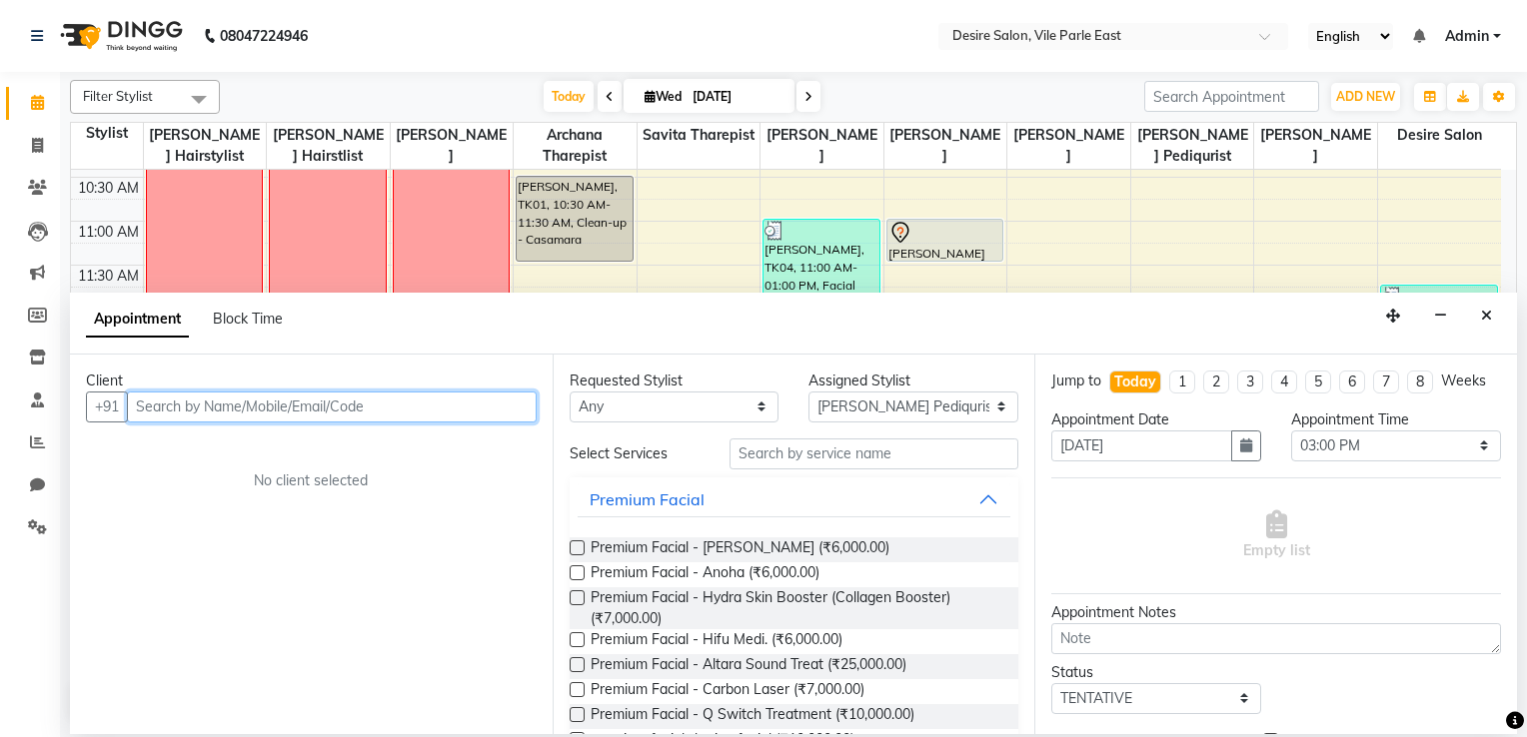
click at [281, 412] on input "text" at bounding box center [332, 407] width 410 height 31
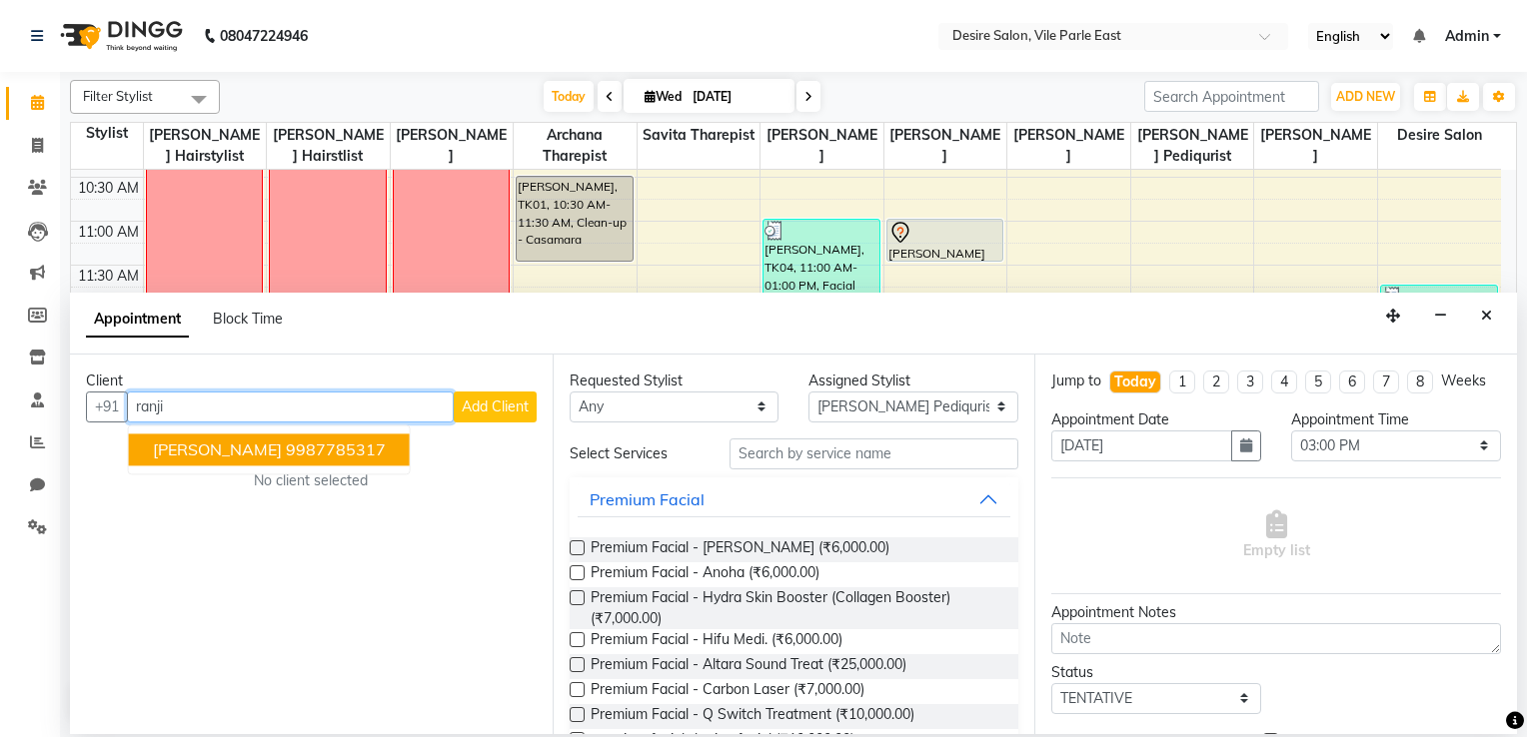
click at [197, 452] on span "Ranjita sakpal" at bounding box center [217, 450] width 129 height 20
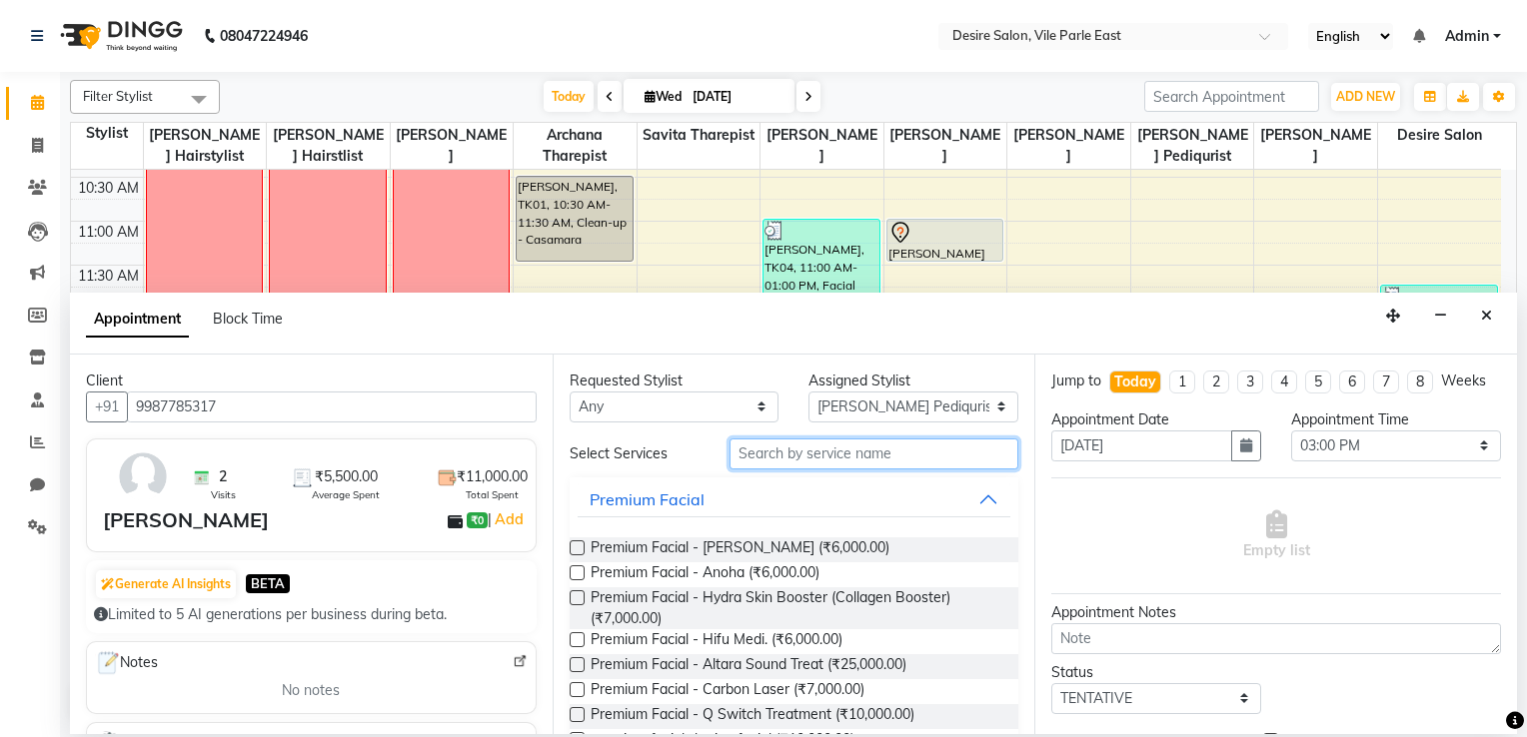
click at [760, 462] on input "text" at bounding box center [874, 454] width 290 height 31
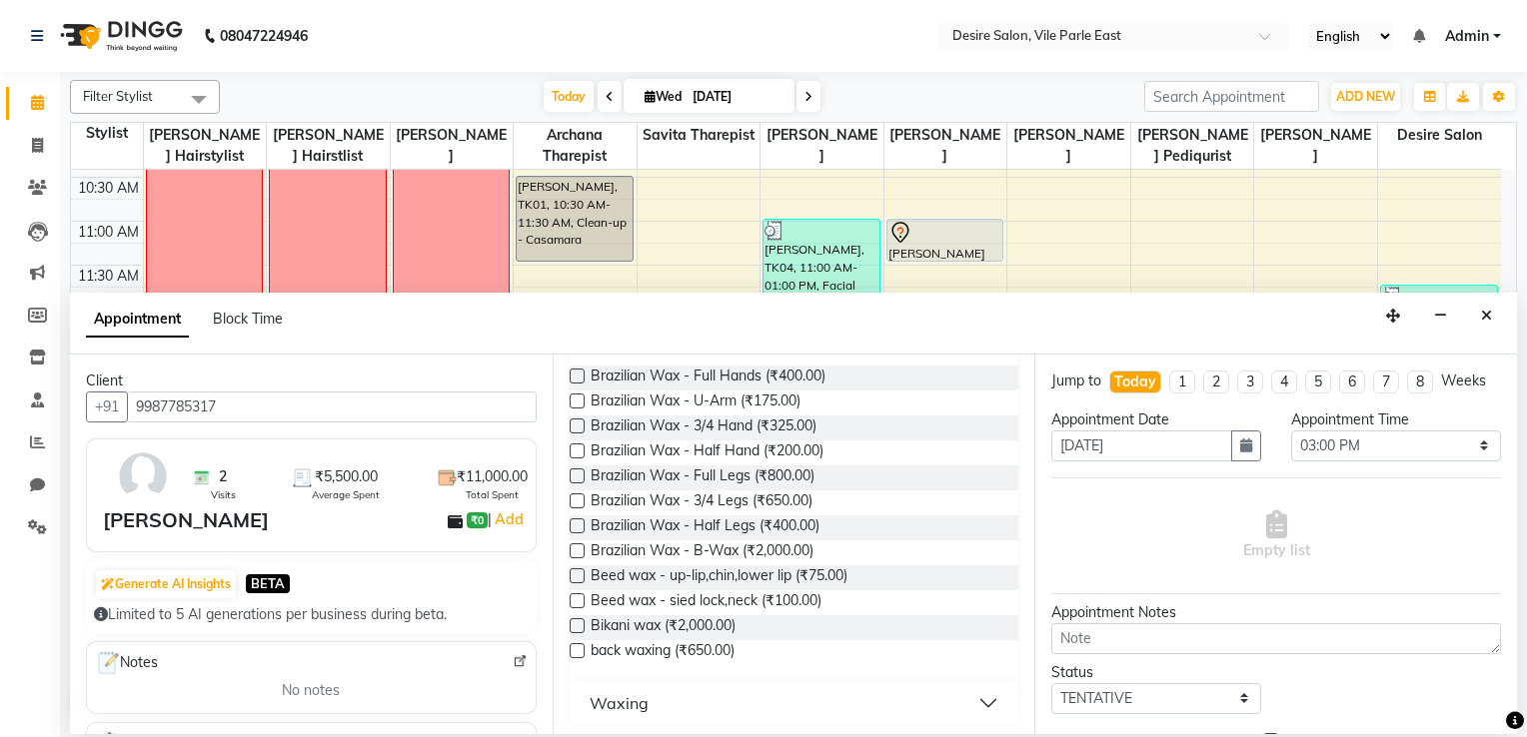
scroll to position [177, 0]
click at [962, 589] on button "Waxing" at bounding box center [794, 698] width 434 height 36
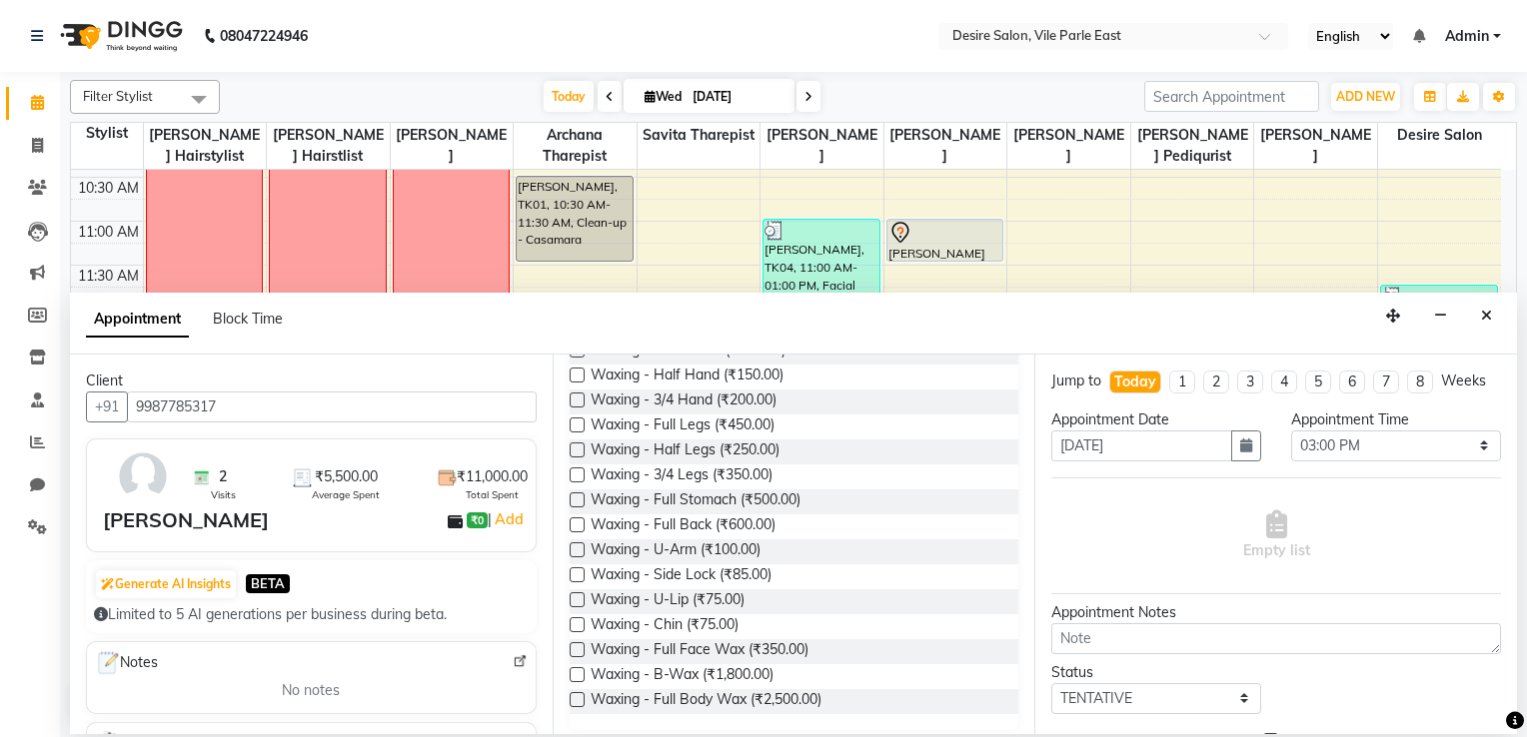
scroll to position [583, 0]
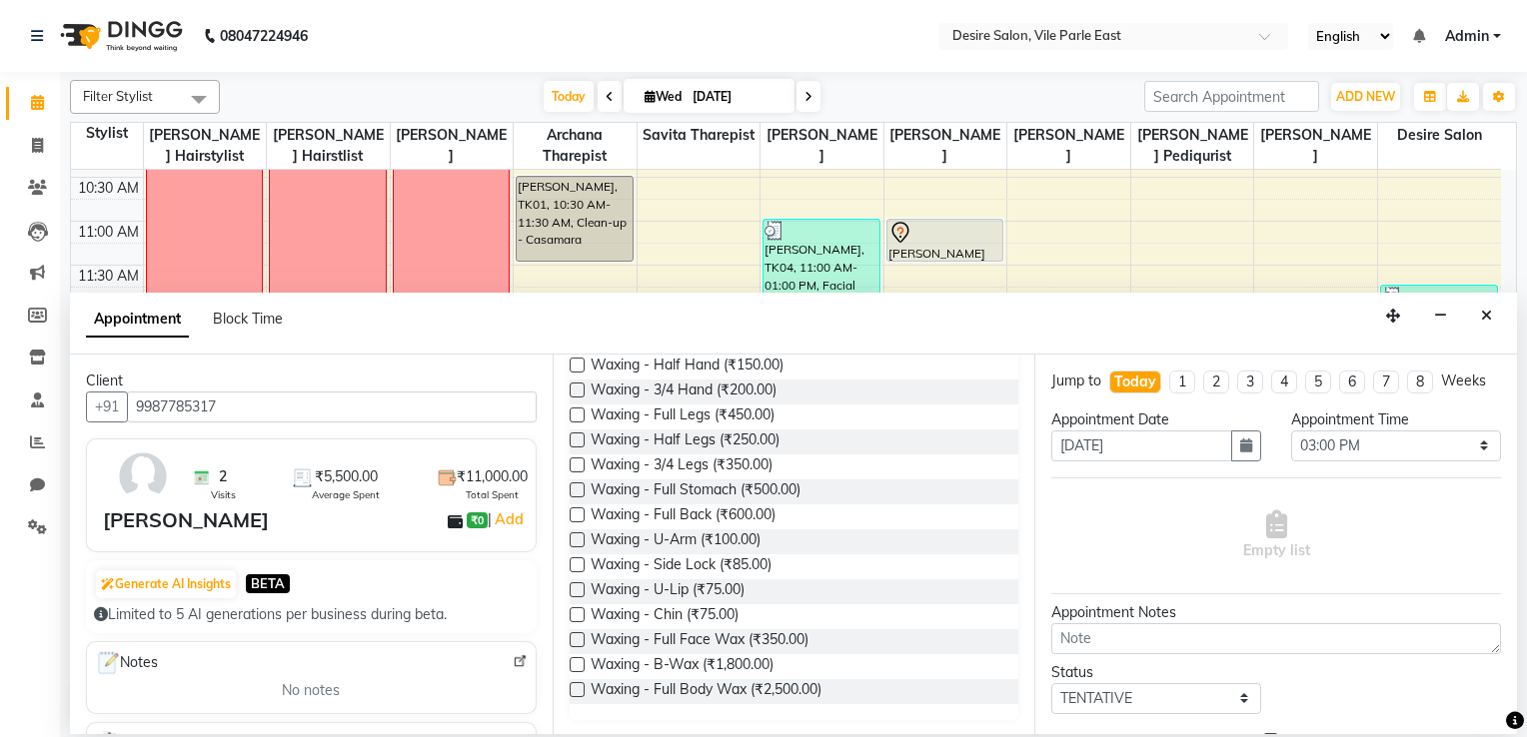
click at [574, 589] on label at bounding box center [576, 689] width 15 height 15
click at [574, 589] on input "checkbox" at bounding box center [575, 691] width 13 height 13
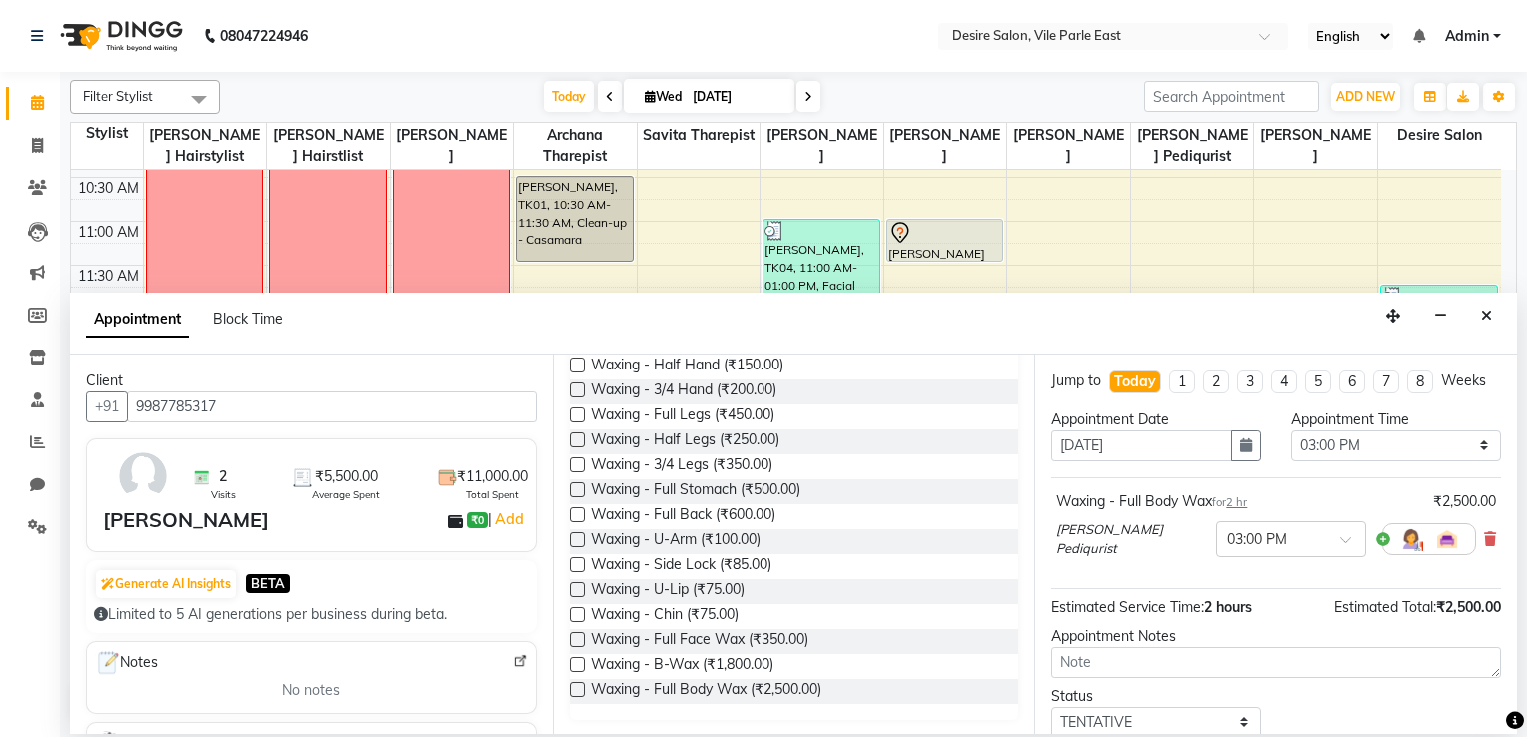
scroll to position [124, 0]
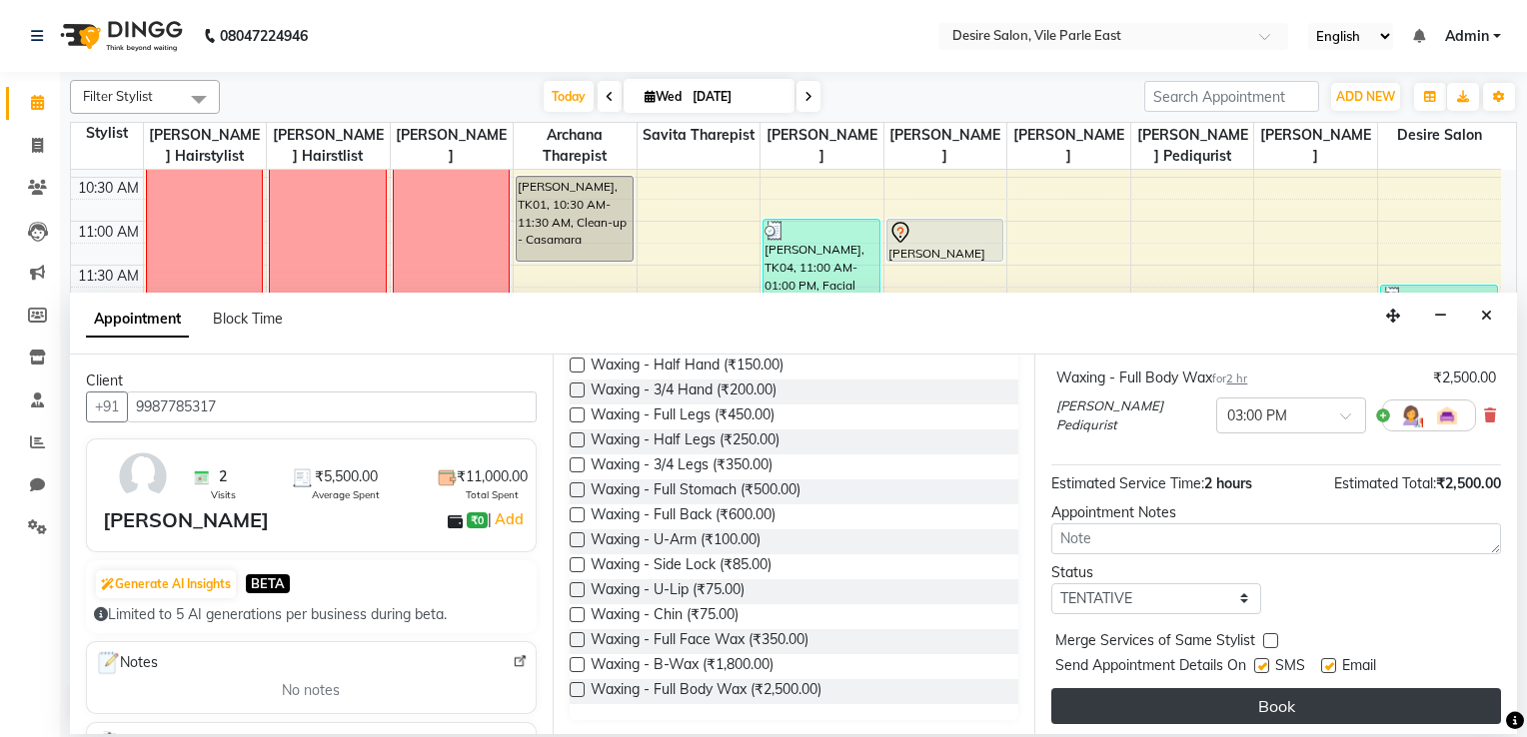
click at [1056, 589] on button "Book" at bounding box center [1276, 706] width 450 height 36
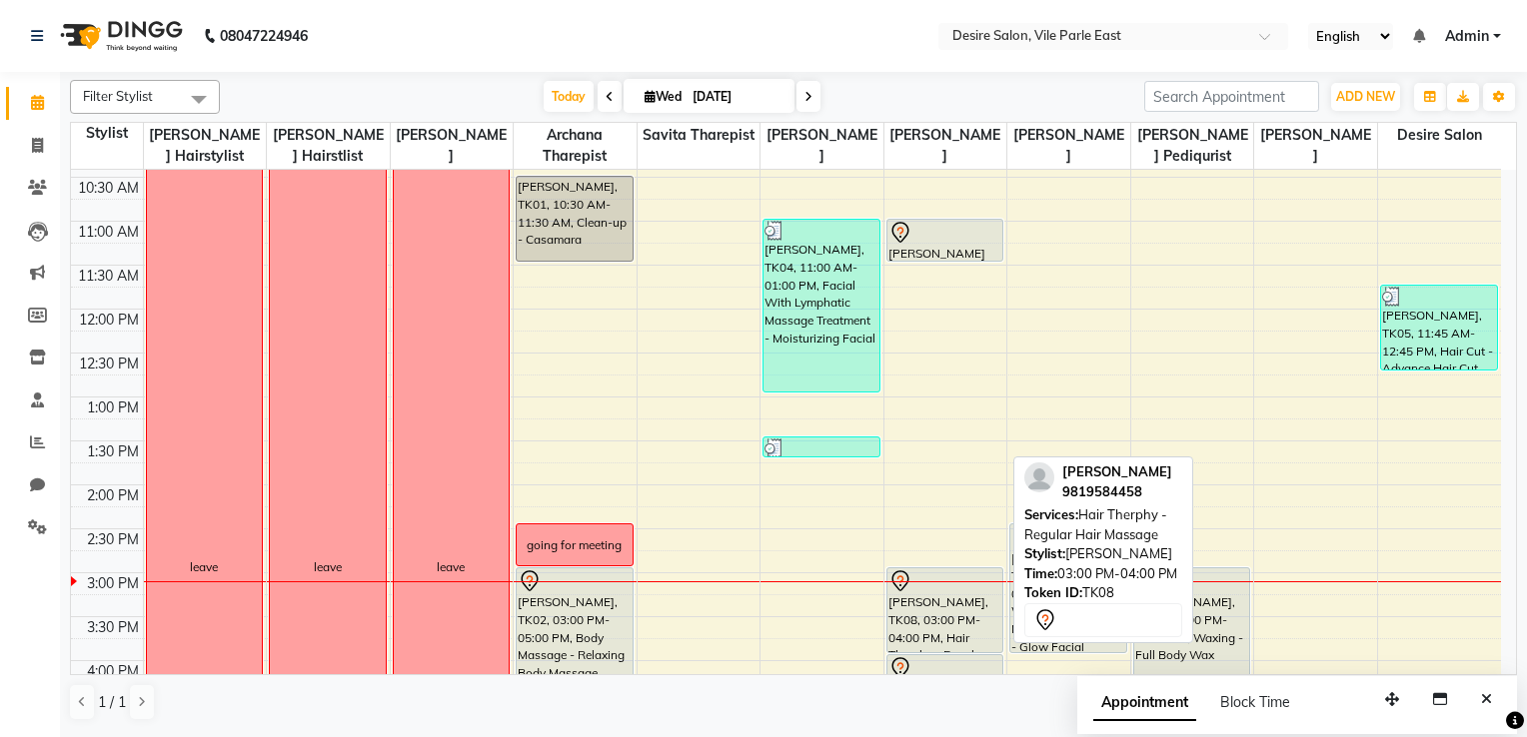
click at [970, 589] on div "[PERSON_NAME], TK08, 03:00 PM-04:00 PM, Hair Therphy - Regular Hair Massage" at bounding box center [944, 610] width 115 height 84
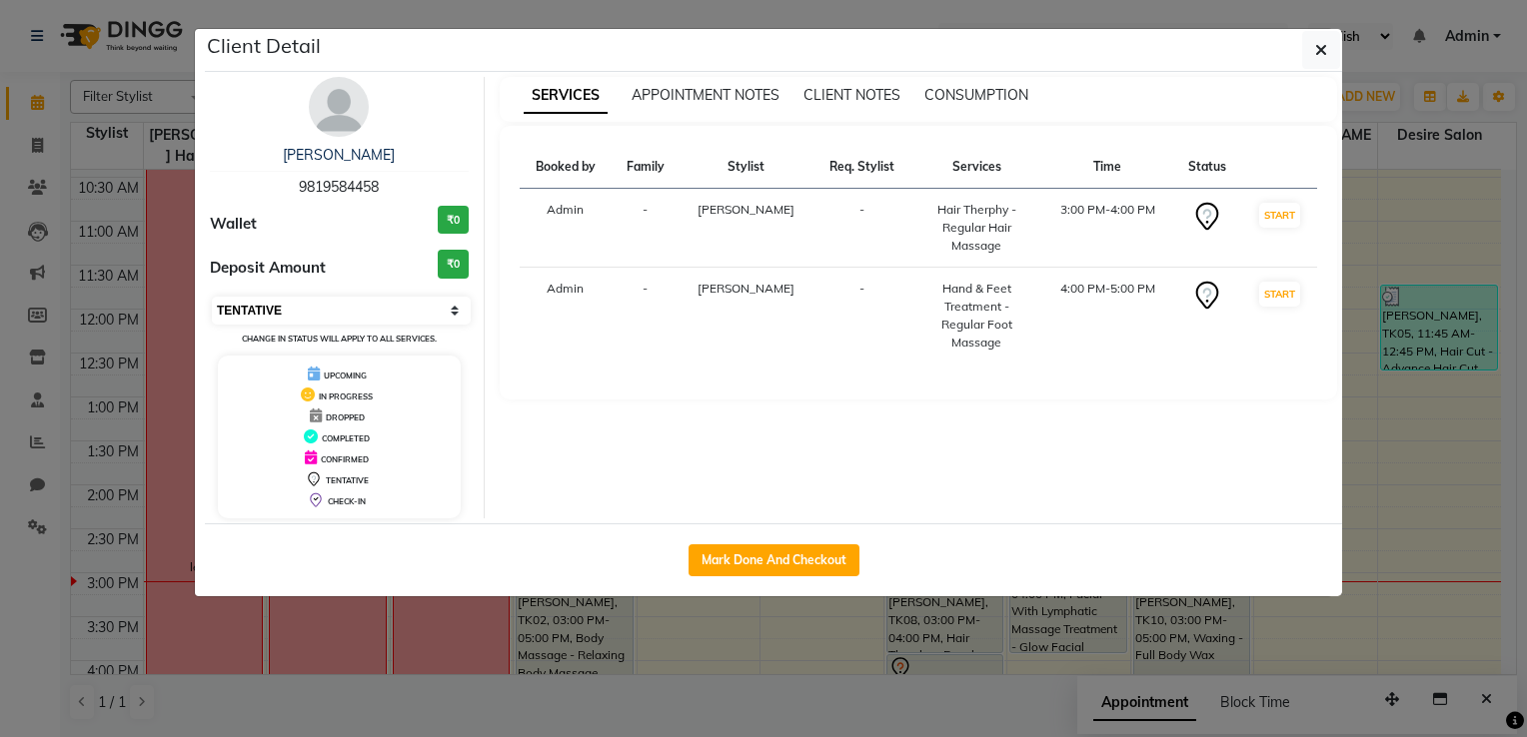
click at [377, 300] on select "Select IN SERVICE CONFIRMED TENTATIVE CHECK IN MARK DONE DROPPED UPCOMING" at bounding box center [341, 311] width 259 height 28
click at [212, 297] on select "Select IN SERVICE CONFIRMED TENTATIVE CHECK IN MARK DONE DROPPED UPCOMING" at bounding box center [341, 311] width 259 height 28
click at [1056, 54] on icon "button" at bounding box center [1321, 50] width 12 height 16
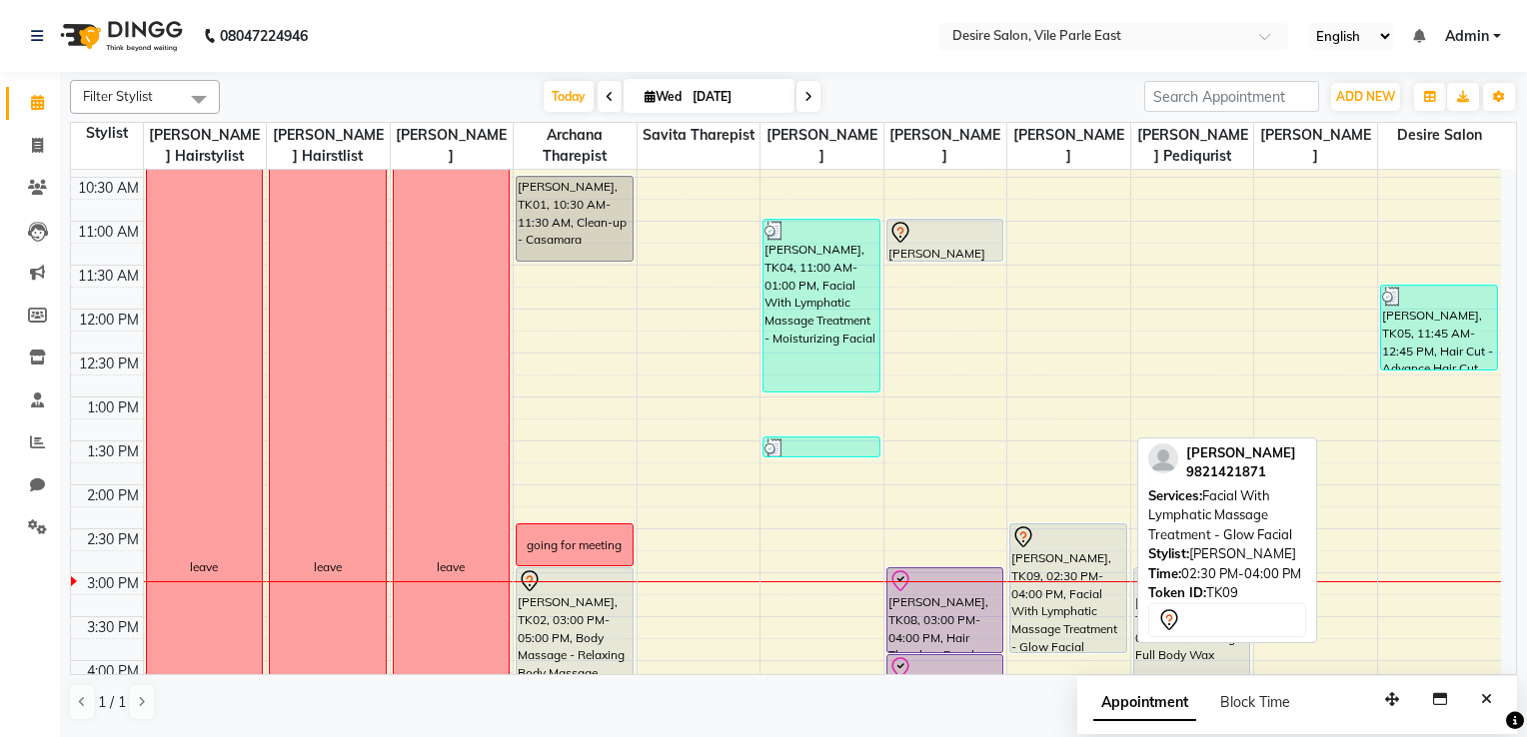
click at [1056, 573] on div "[PERSON_NAME], TK09, 02:30 PM-04:00 PM, Facial With Lymphatic Massage Treatment…" at bounding box center [1067, 588] width 115 height 128
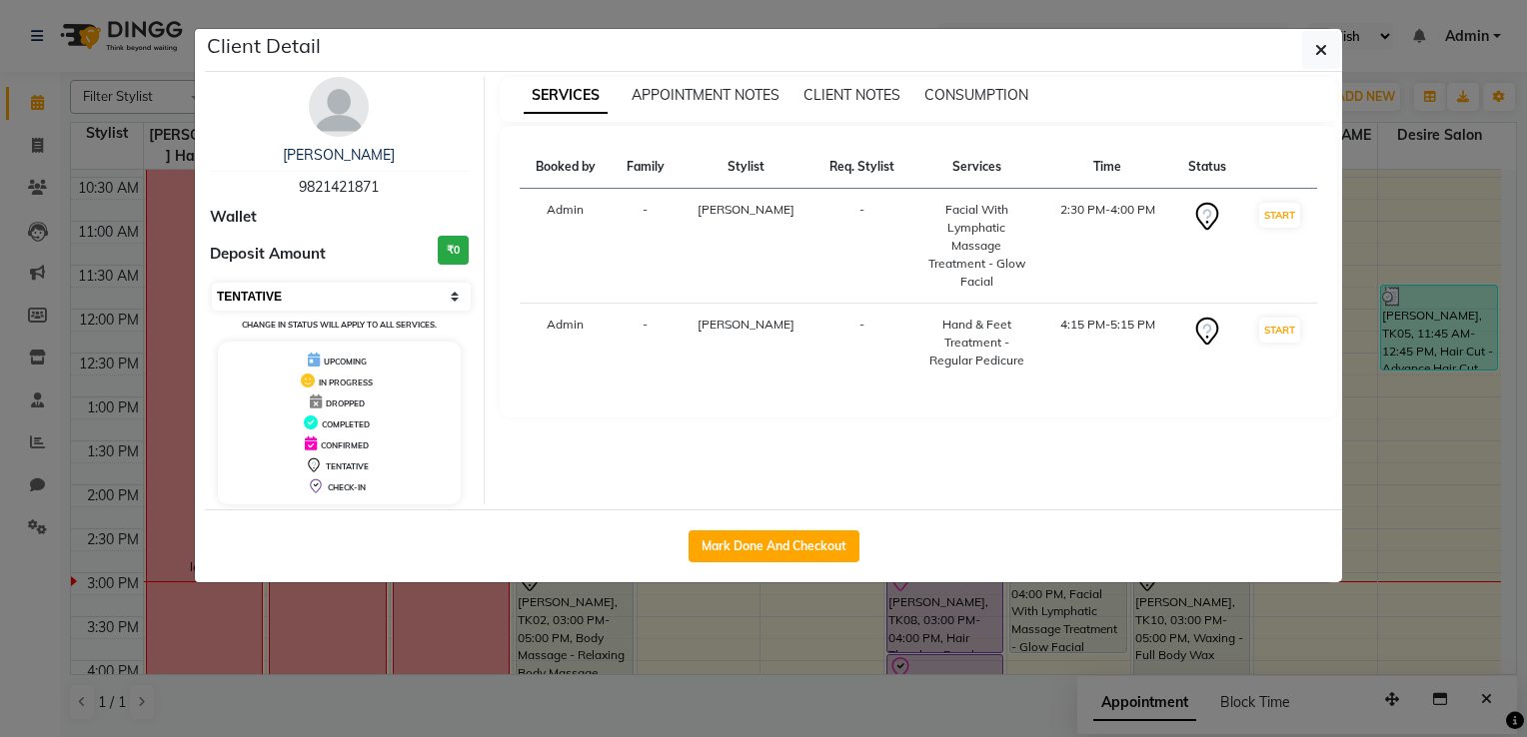
click at [308, 292] on select "Select IN SERVICE CONFIRMED TENTATIVE CHECK IN MARK DONE DROPPED UPCOMING" at bounding box center [341, 297] width 259 height 28
click at [212, 283] on select "Select IN SERVICE CONFIRMED TENTATIVE CHECK IN MARK DONE DROPPED UPCOMING" at bounding box center [341, 297] width 259 height 28
click at [1056, 50] on button "button" at bounding box center [1321, 50] width 38 height 38
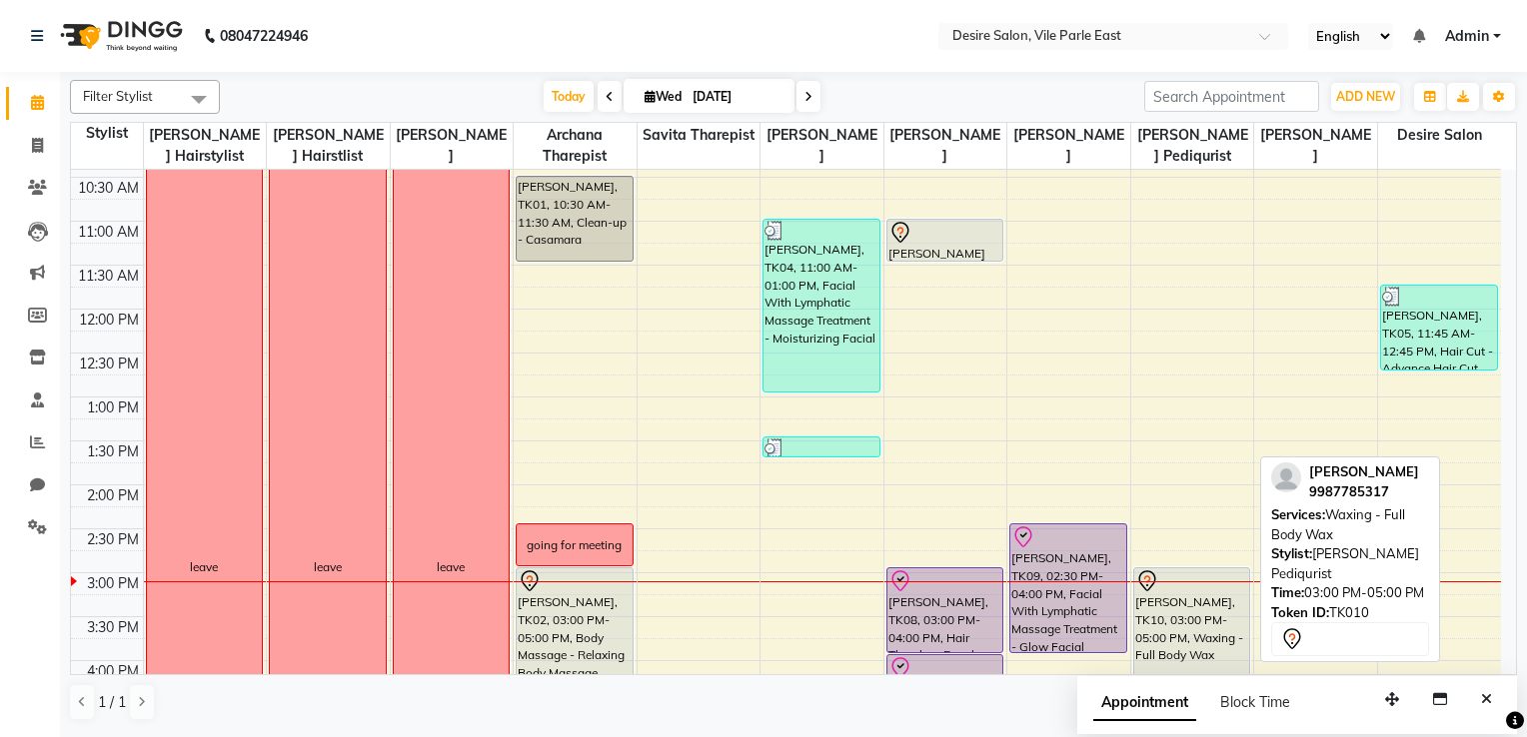
click at [1056, 589] on div "Ranjita sakpal, TK10, 03:00 PM-05:00 PM, Waxing - Full Body Wax" at bounding box center [1191, 653] width 115 height 171
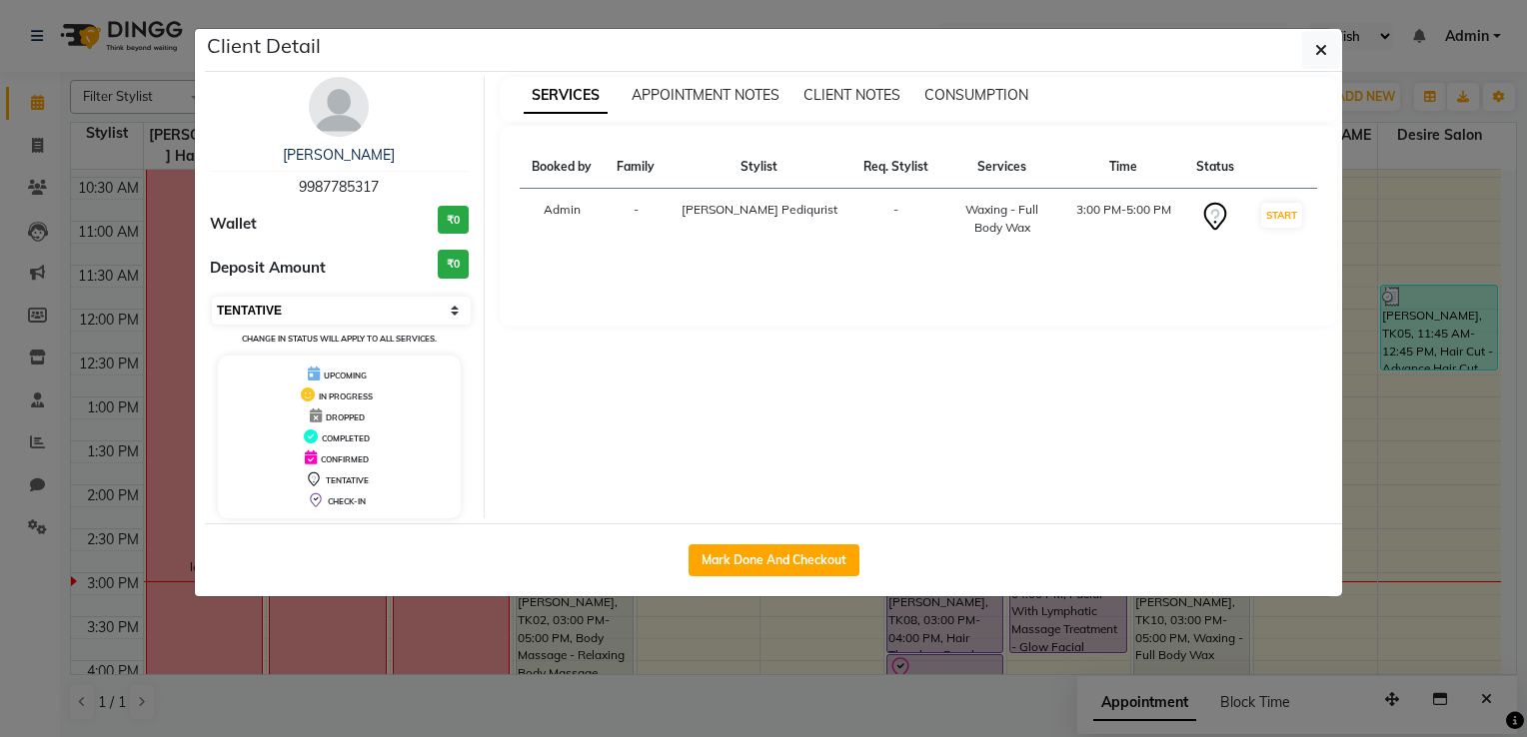
click at [301, 316] on select "Select IN SERVICE CONFIRMED TENTATIVE CHECK IN MARK DONE DROPPED UPCOMING" at bounding box center [341, 311] width 259 height 28
click at [212, 297] on select "Select IN SERVICE CONFIRMED TENTATIVE CHECK IN MARK DONE DROPPED UPCOMING" at bounding box center [341, 311] width 259 height 28
click at [1056, 38] on button "button" at bounding box center [1321, 50] width 38 height 38
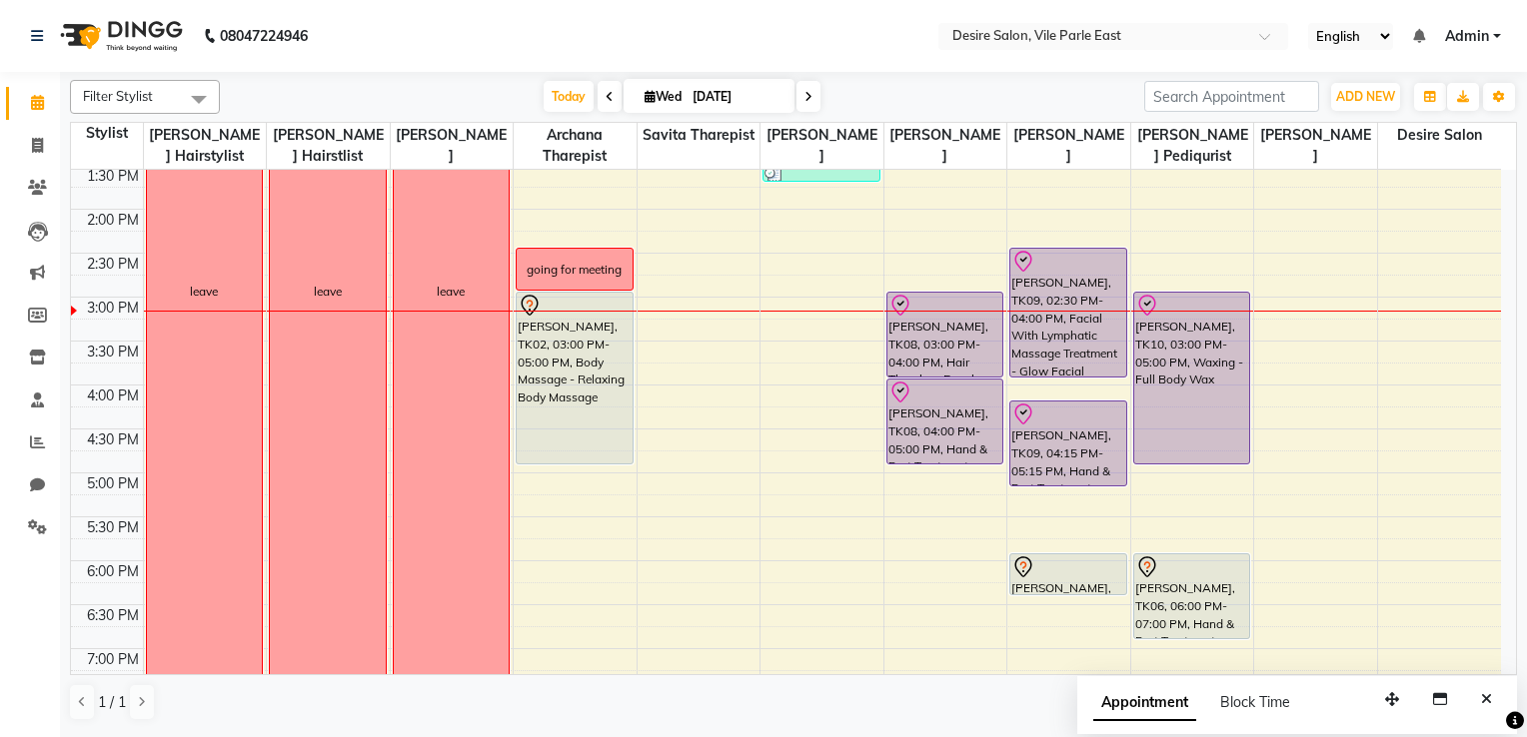
scroll to position [490, 0]
click at [780, 386] on div "8:00 AM 8:30 AM 9:00 AM 9:30 AM 10:00 AM 10:30 AM 11:00 AM 11:30 AM 12:00 PM 12…" at bounding box center [786, 295] width 1430 height 1230
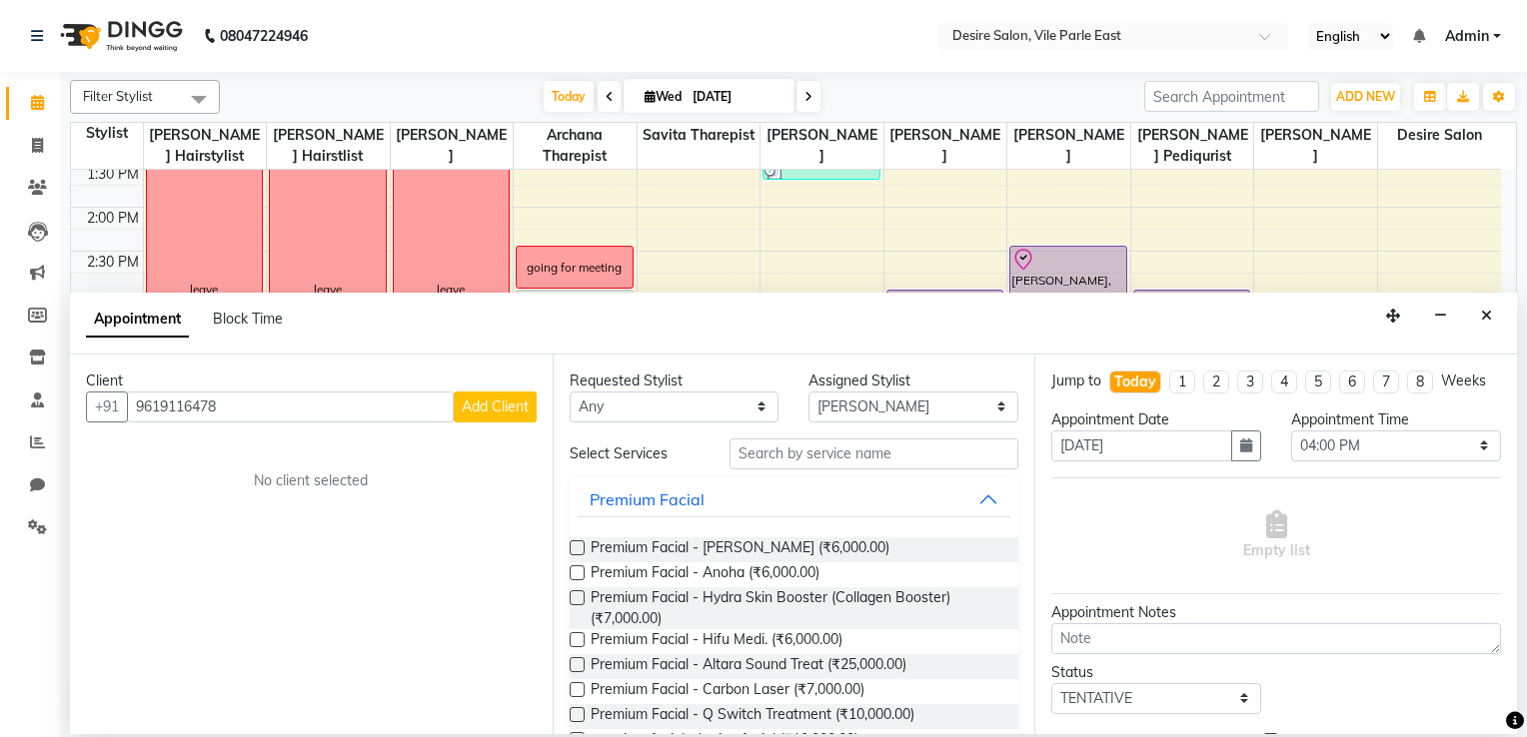
click at [504, 409] on span "Add Client" at bounding box center [495, 407] width 67 height 18
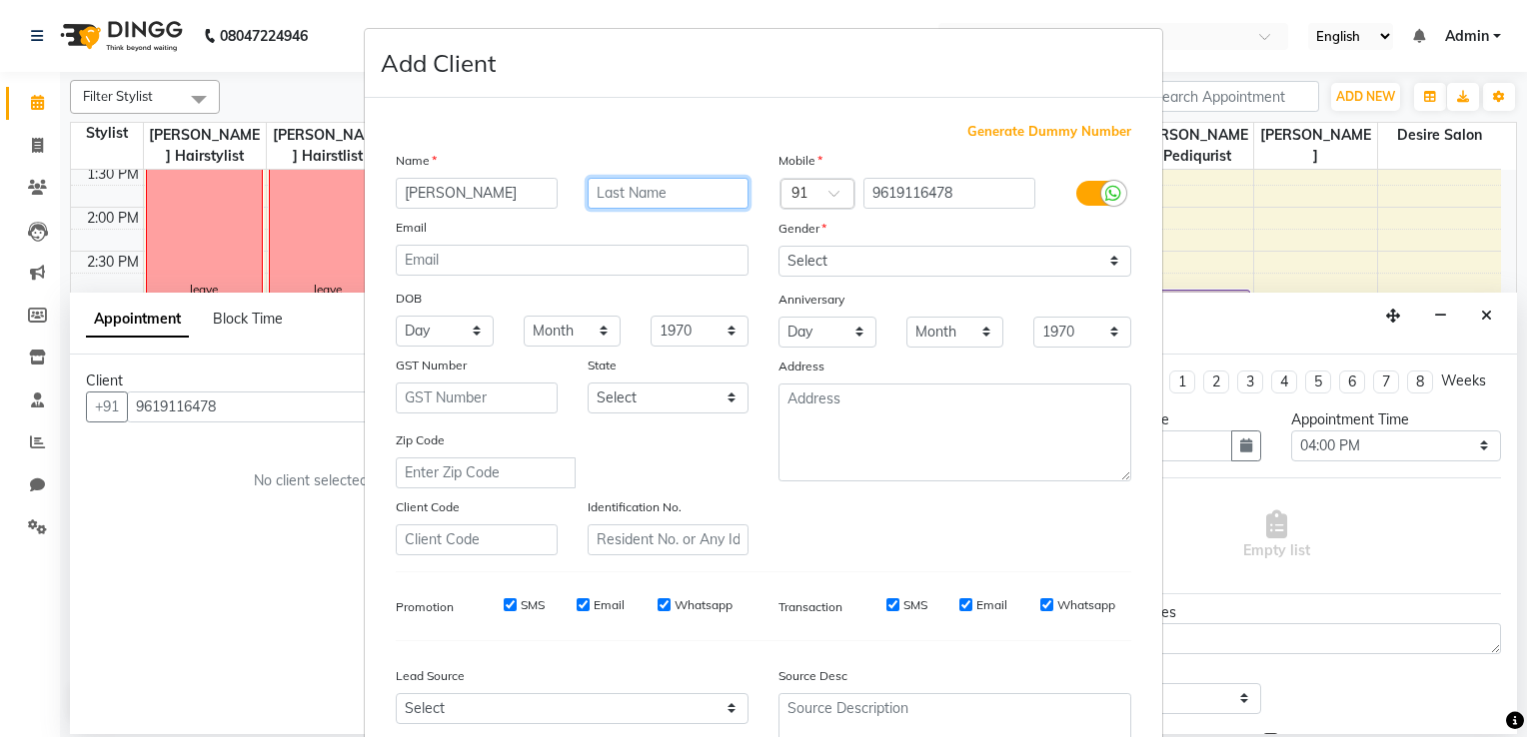
click at [614, 180] on input "text" at bounding box center [668, 193] width 162 height 31
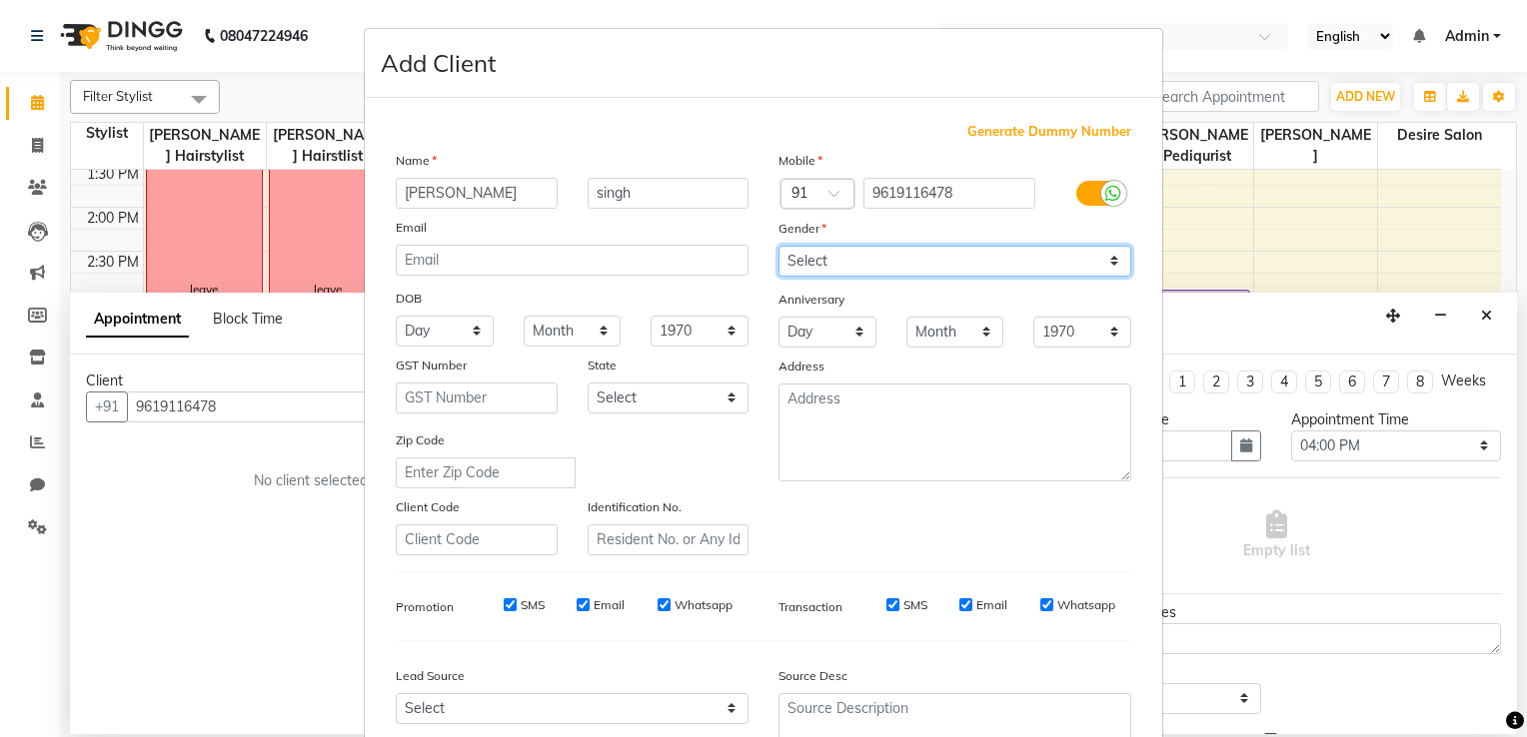
click at [1056, 262] on select "Select [DEMOGRAPHIC_DATA] [DEMOGRAPHIC_DATA] Other Prefer Not To Say" at bounding box center [954, 261] width 353 height 31
click at [778, 247] on select "Select [DEMOGRAPHIC_DATA] [DEMOGRAPHIC_DATA] Other Prefer Not To Say" at bounding box center [954, 261] width 353 height 31
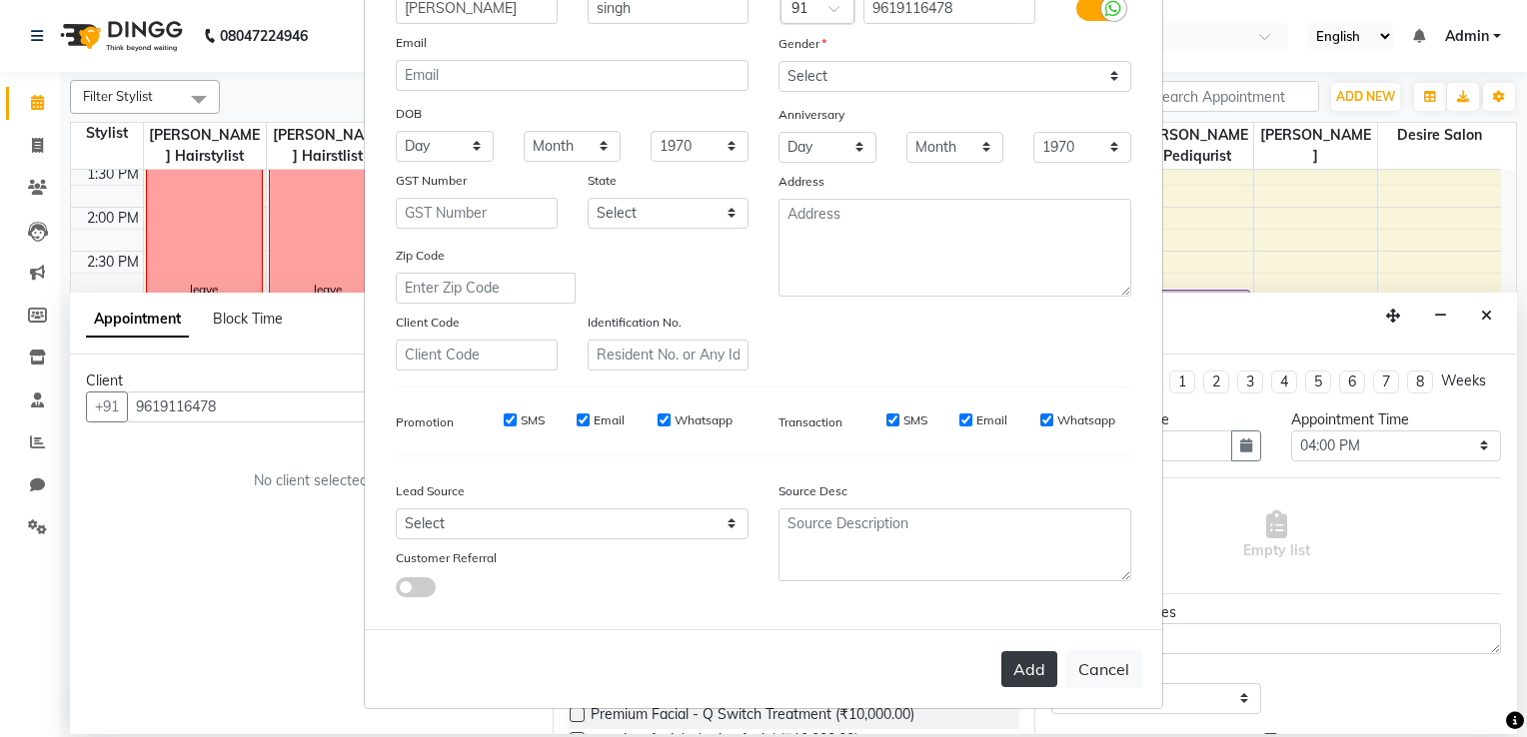
click at [1019, 589] on button "Add" at bounding box center [1029, 669] width 56 height 36
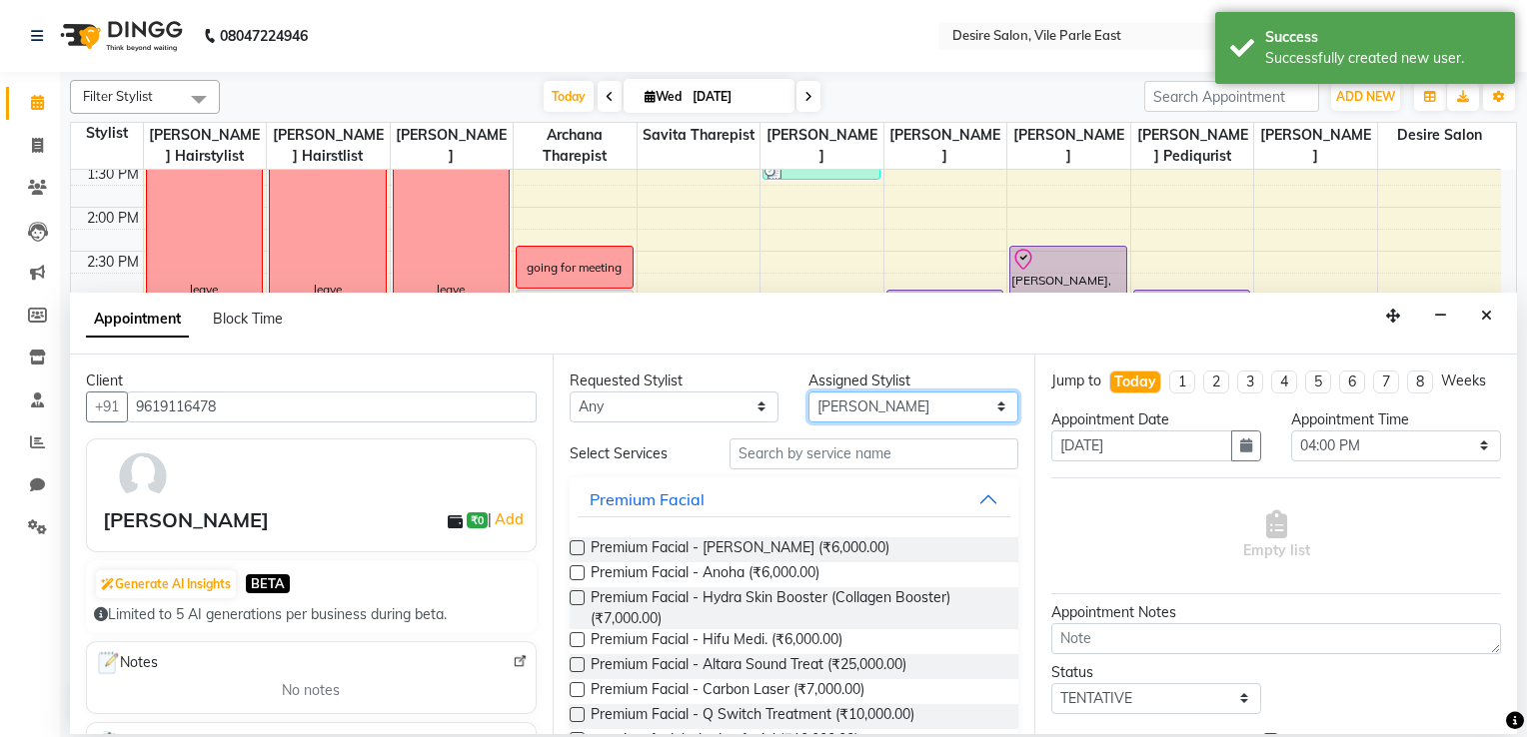
click at [987, 409] on select "Select Archana Tharepist Bhavna Pediqurist Bhavna shelke desire salon Jagruti H…" at bounding box center [913, 407] width 210 height 31
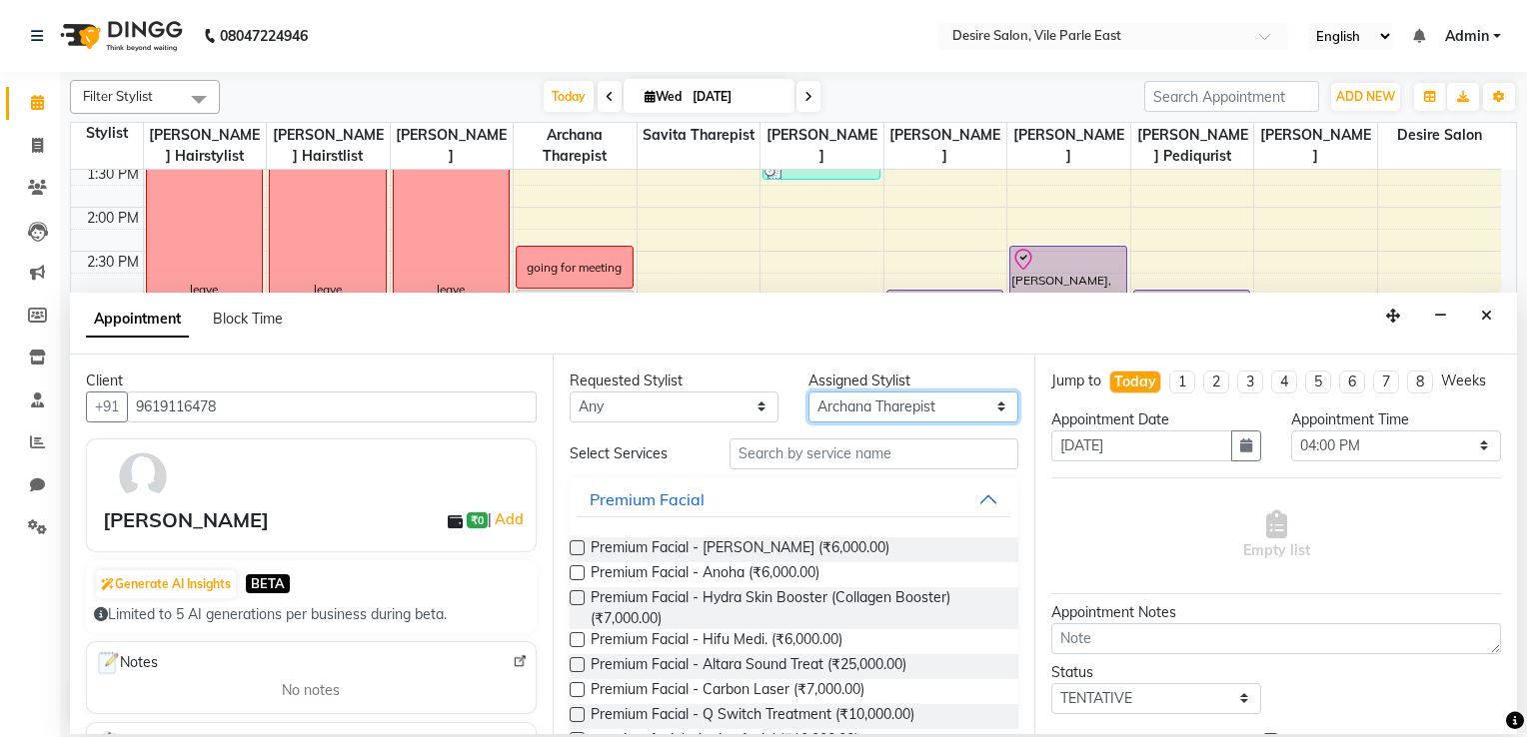
click at [808, 392] on select "Select Archana Tharepist Bhavna Pediqurist Bhavna shelke desire salon Jagruti H…" at bounding box center [913, 407] width 210 height 31
click at [983, 402] on select "Select Archana Tharepist Bhavna Pediqurist Bhavna shelke desire salon Jagruti H…" at bounding box center [913, 407] width 210 height 31
click at [808, 392] on select "Select Archana Tharepist Bhavna Pediqurist Bhavna shelke desire salon Jagruti H…" at bounding box center [913, 407] width 210 height 31
click at [751, 455] on input "text" at bounding box center [874, 454] width 290 height 31
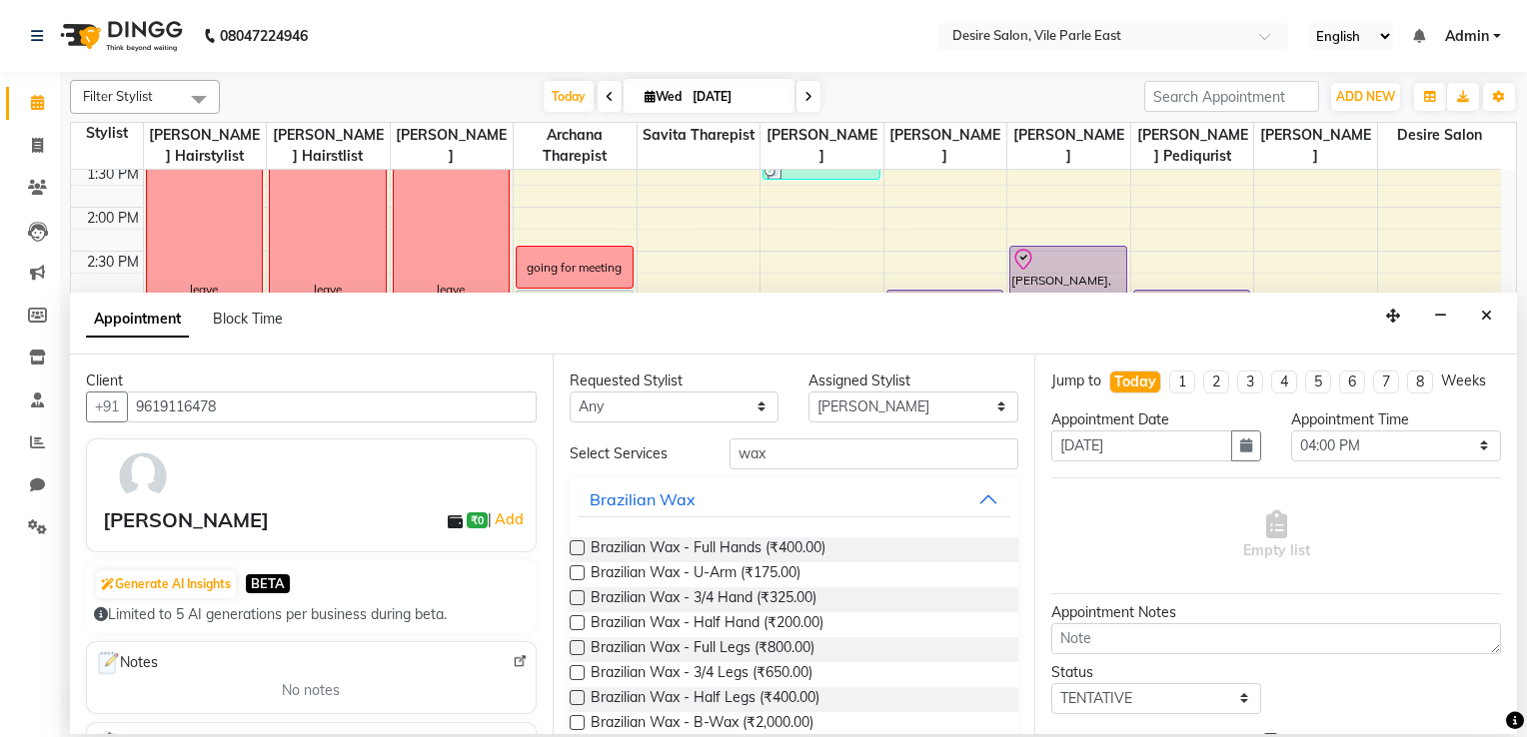
click at [575, 541] on label at bounding box center [576, 547] width 15 height 15
click at [575, 543] on input "checkbox" at bounding box center [575, 549] width 13 height 13
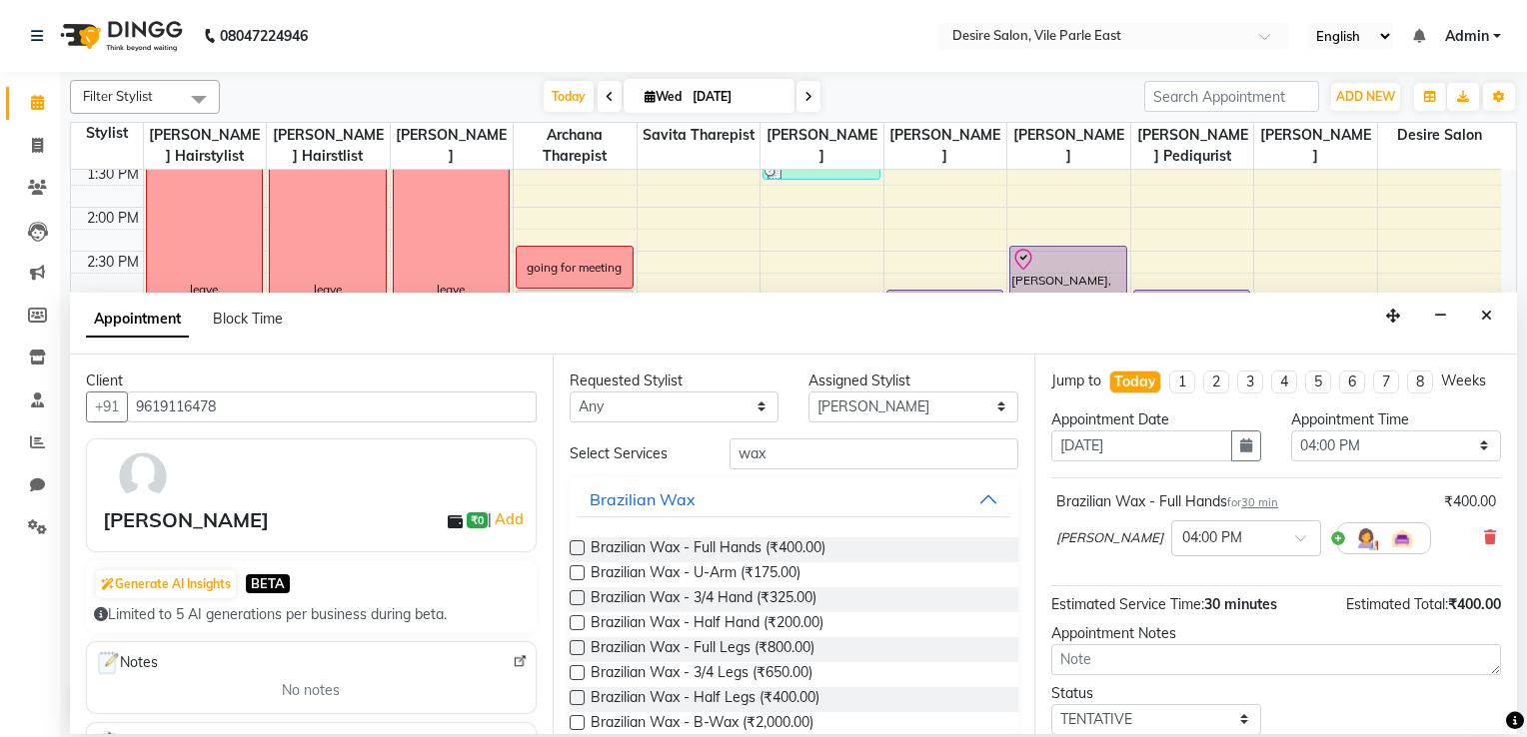
click at [572, 589] on label at bounding box center [576, 697] width 15 height 15
click at [572, 589] on input "checkbox" at bounding box center [575, 699] width 13 height 13
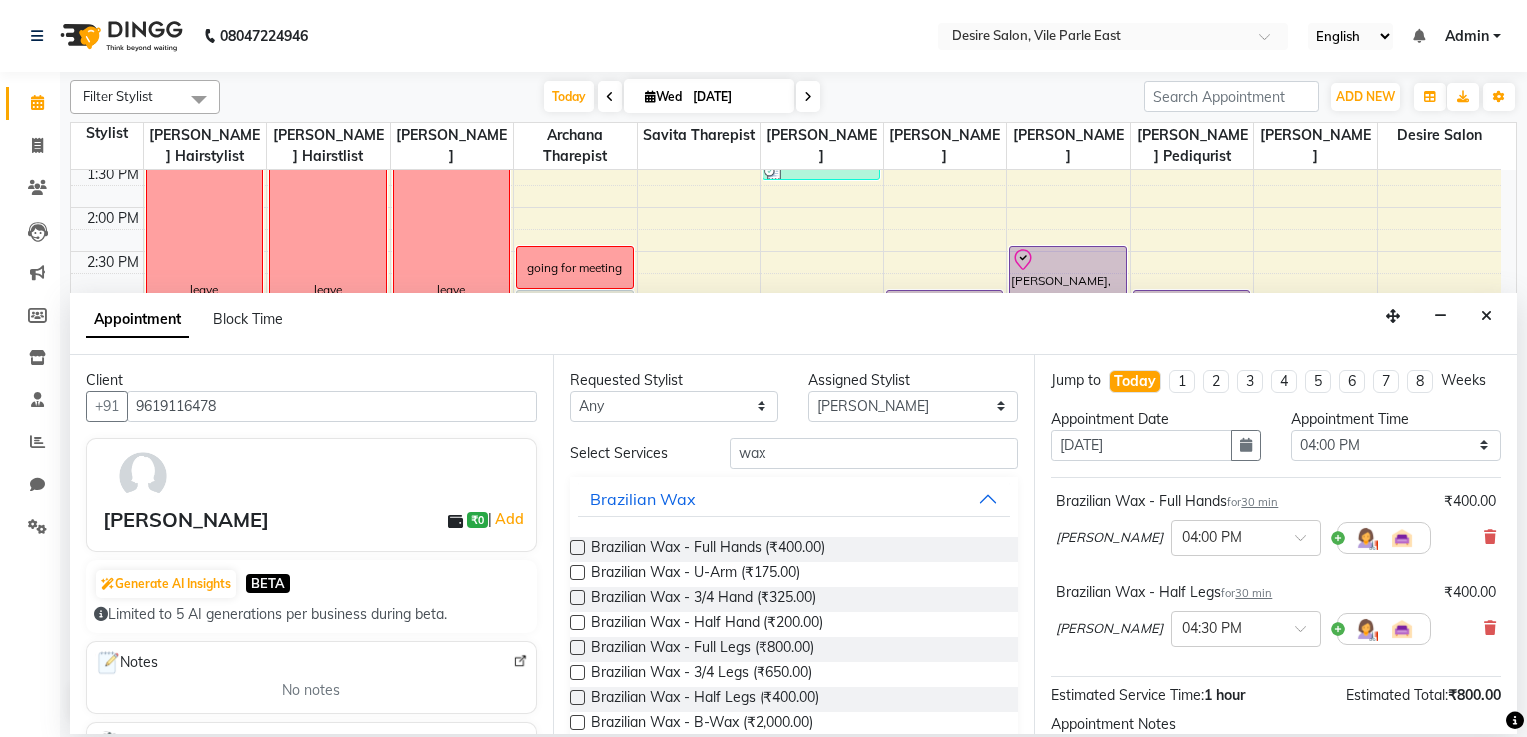
scroll to position [216, 0]
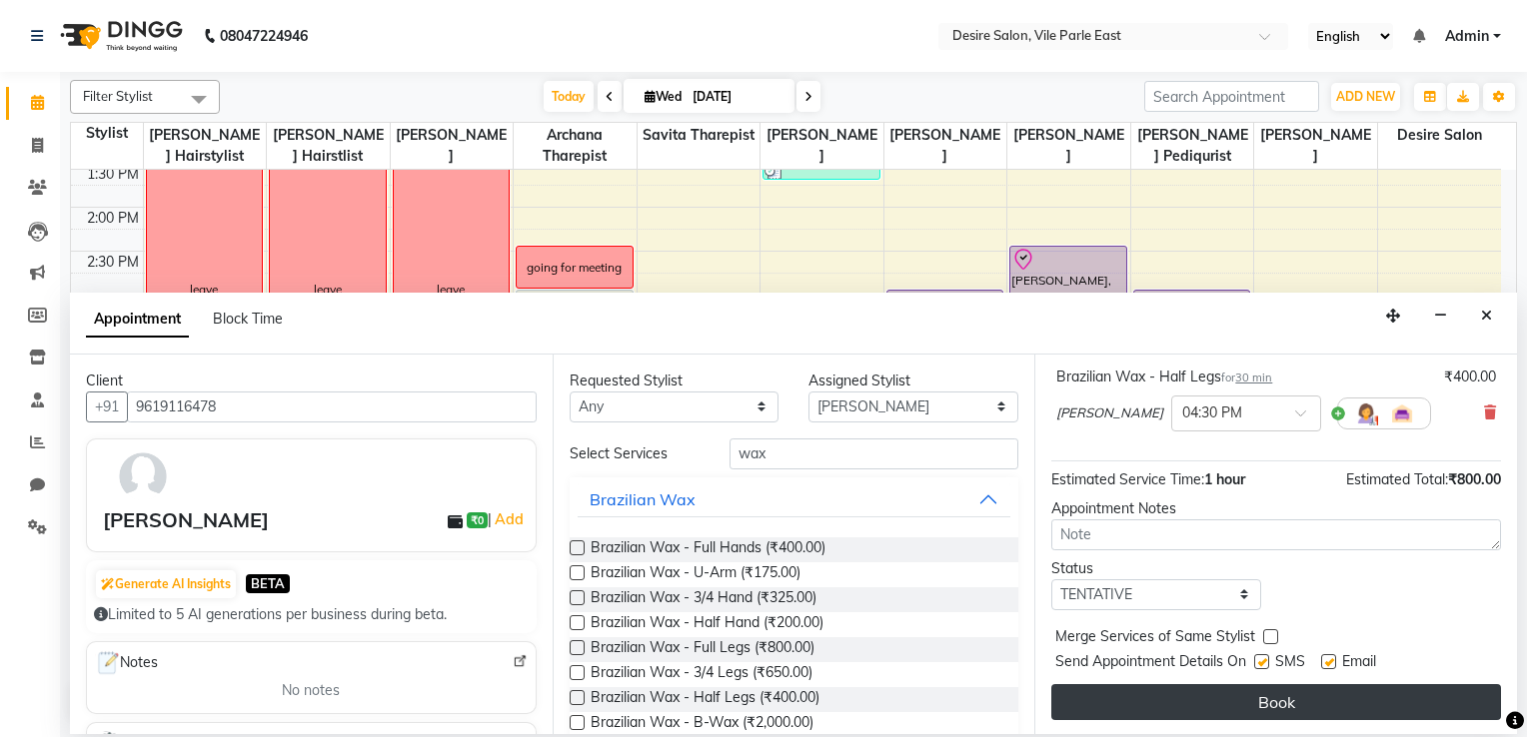
click at [1056, 589] on button "Book" at bounding box center [1276, 702] width 450 height 36
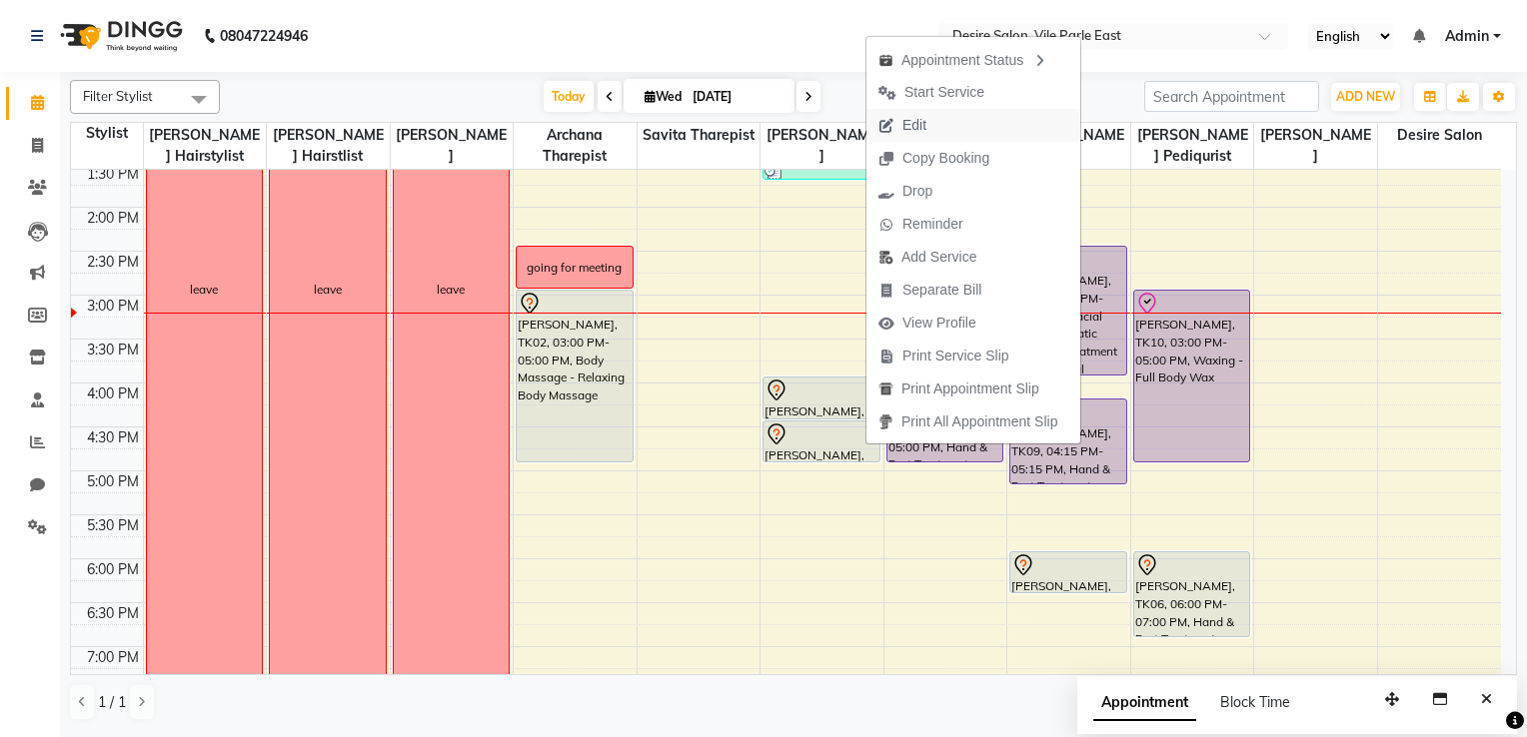
click at [919, 129] on span "Edit" at bounding box center [914, 125] width 24 height 21
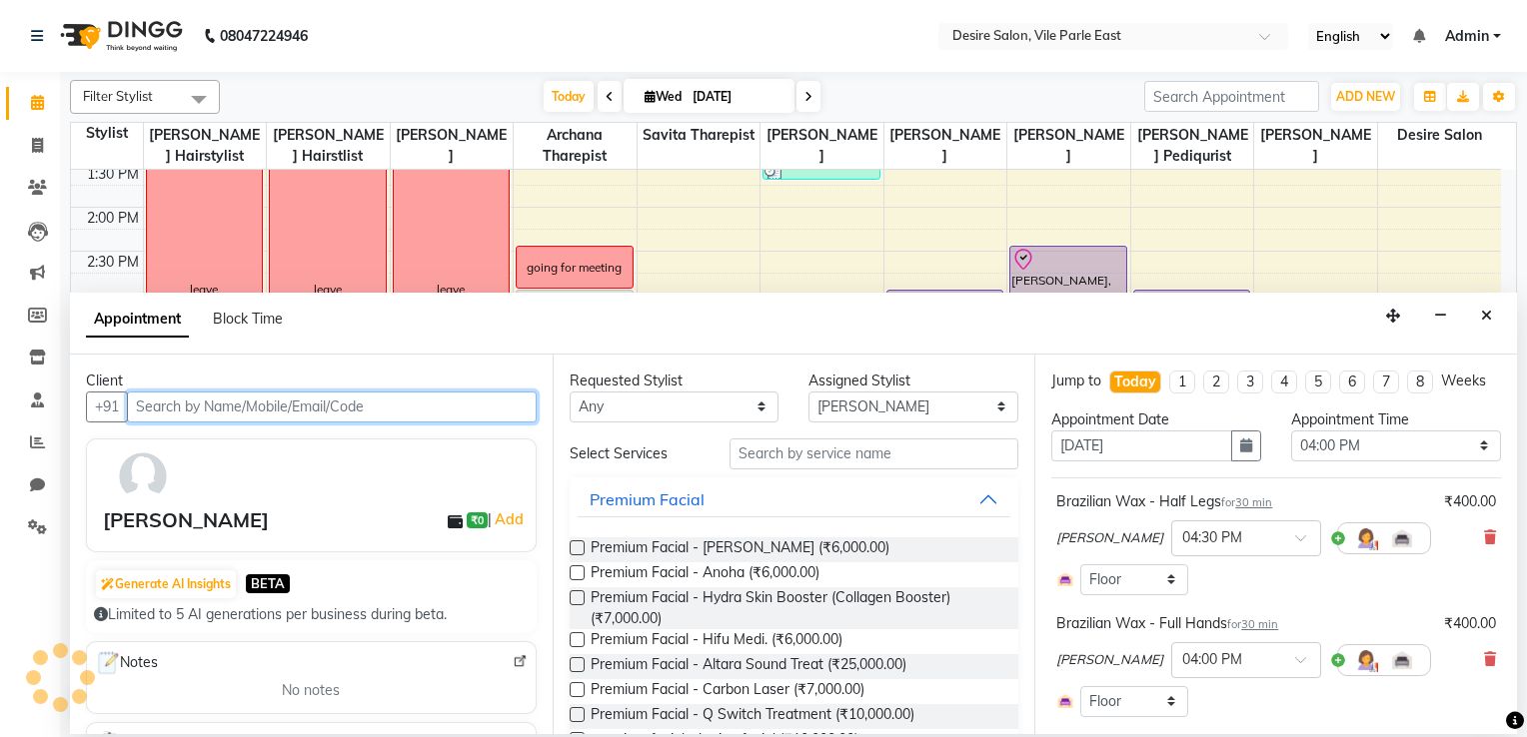
scroll to position [610, 0]
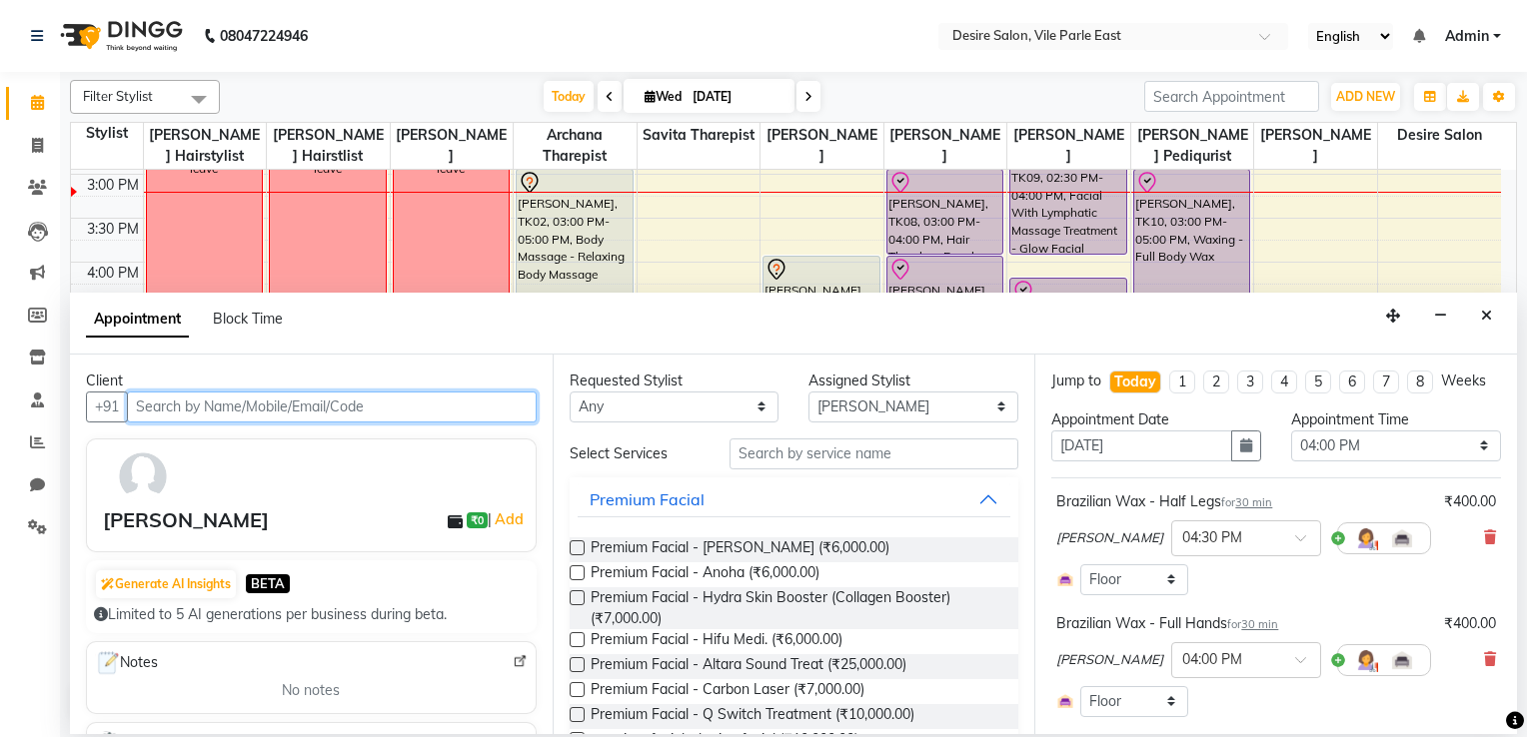
click at [428, 405] on input "text" at bounding box center [332, 407] width 410 height 31
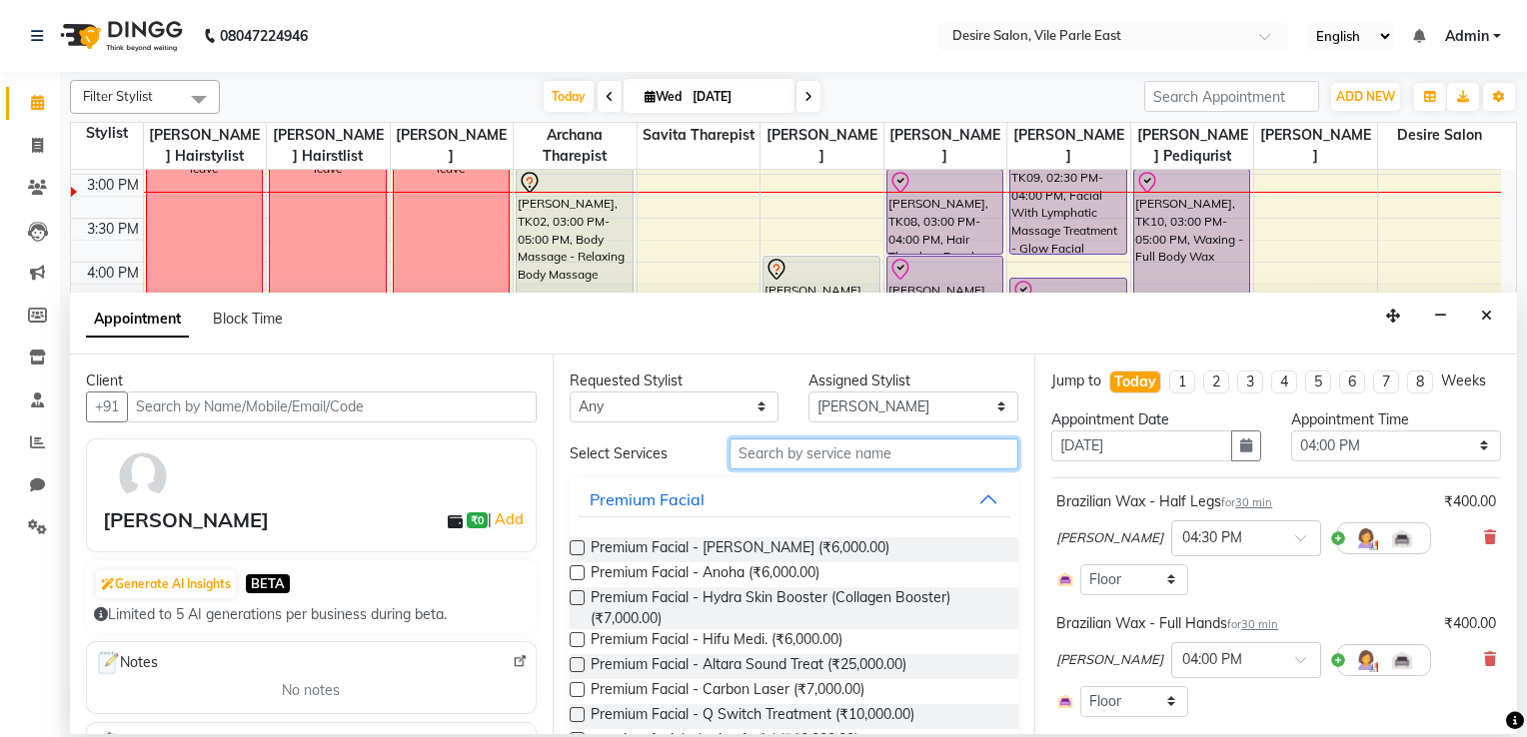
click at [820, 461] on input "text" at bounding box center [874, 454] width 290 height 31
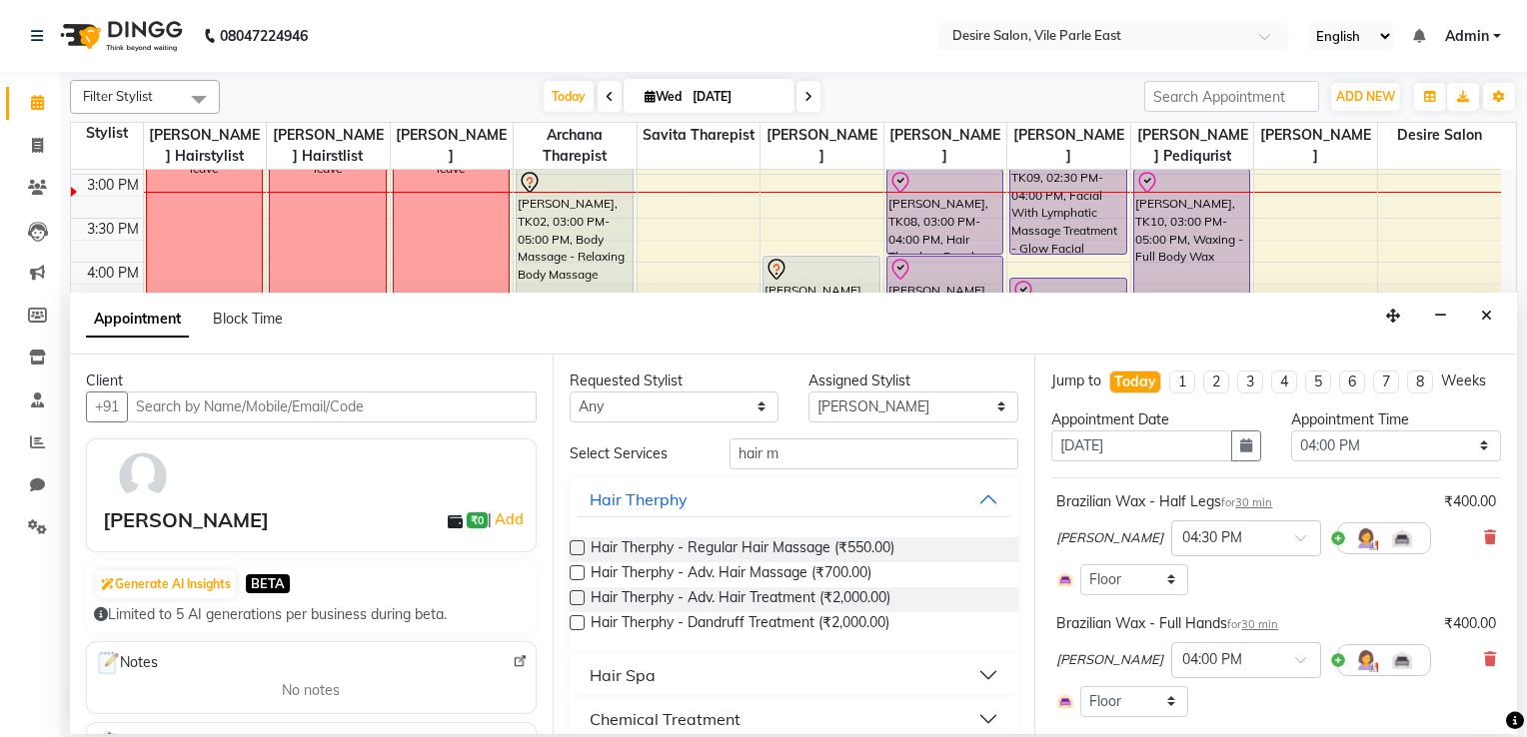
click at [574, 545] on label at bounding box center [576, 547] width 15 height 15
click at [574, 545] on input "checkbox" at bounding box center [575, 549] width 13 height 13
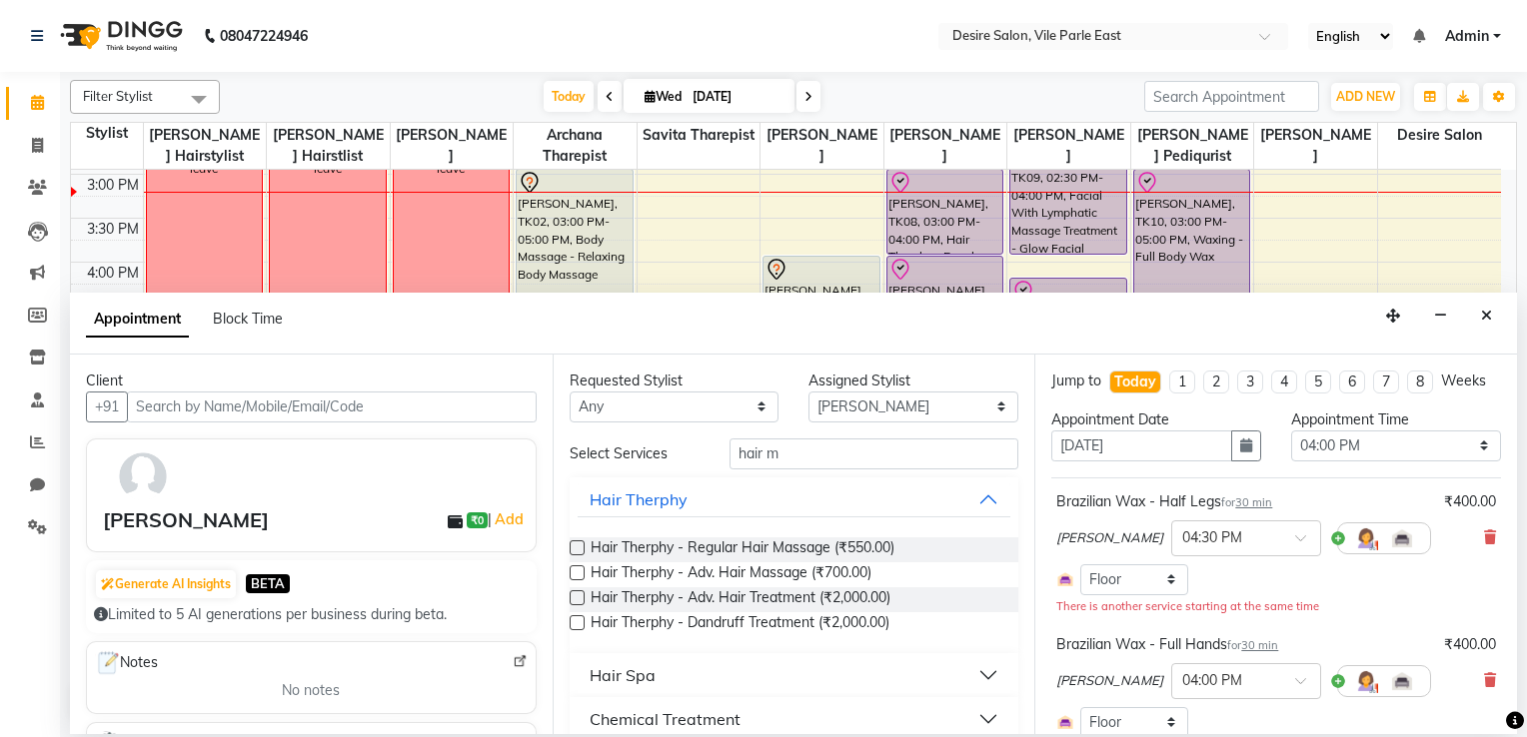
scroll to position [332, 0]
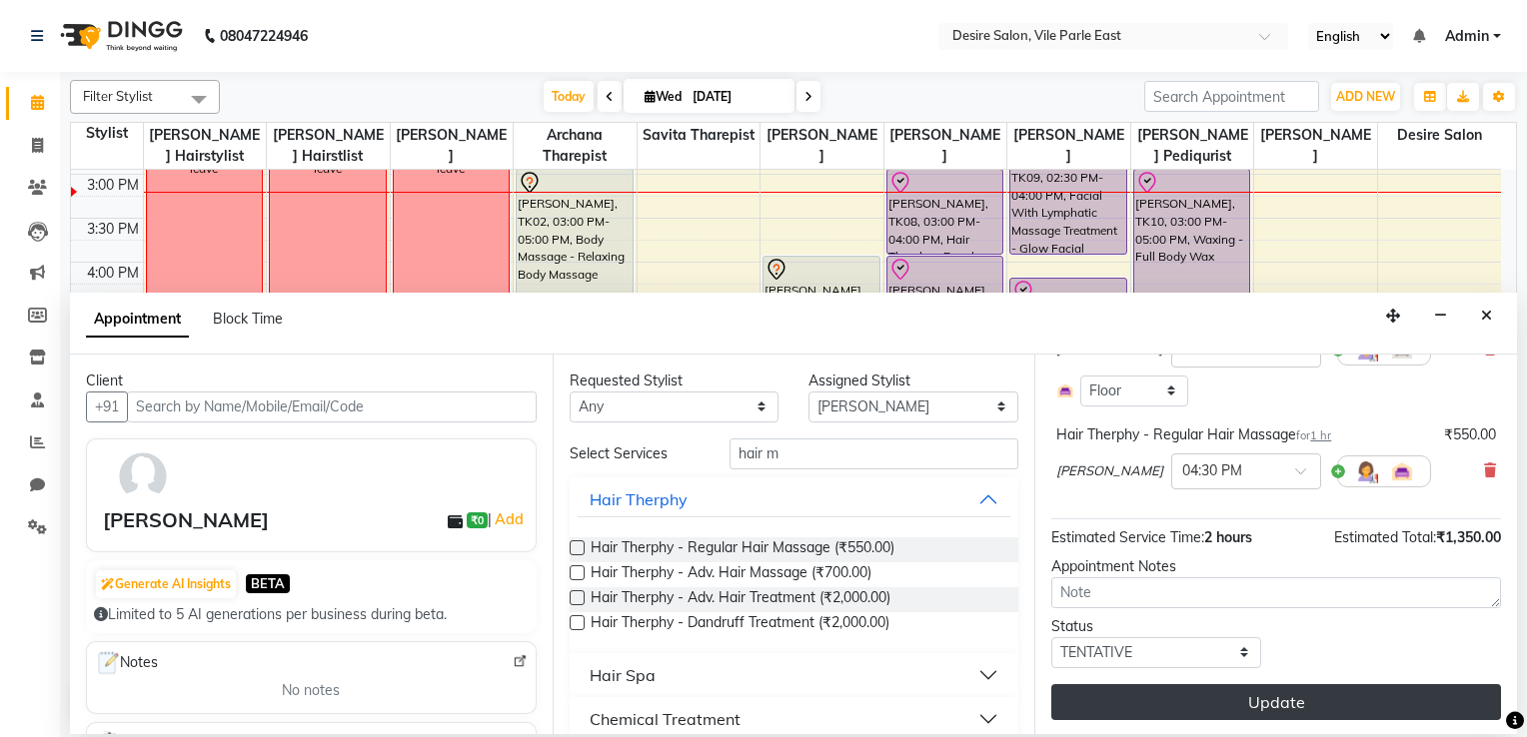
click at [1056, 589] on button "Update" at bounding box center [1276, 702] width 450 height 36
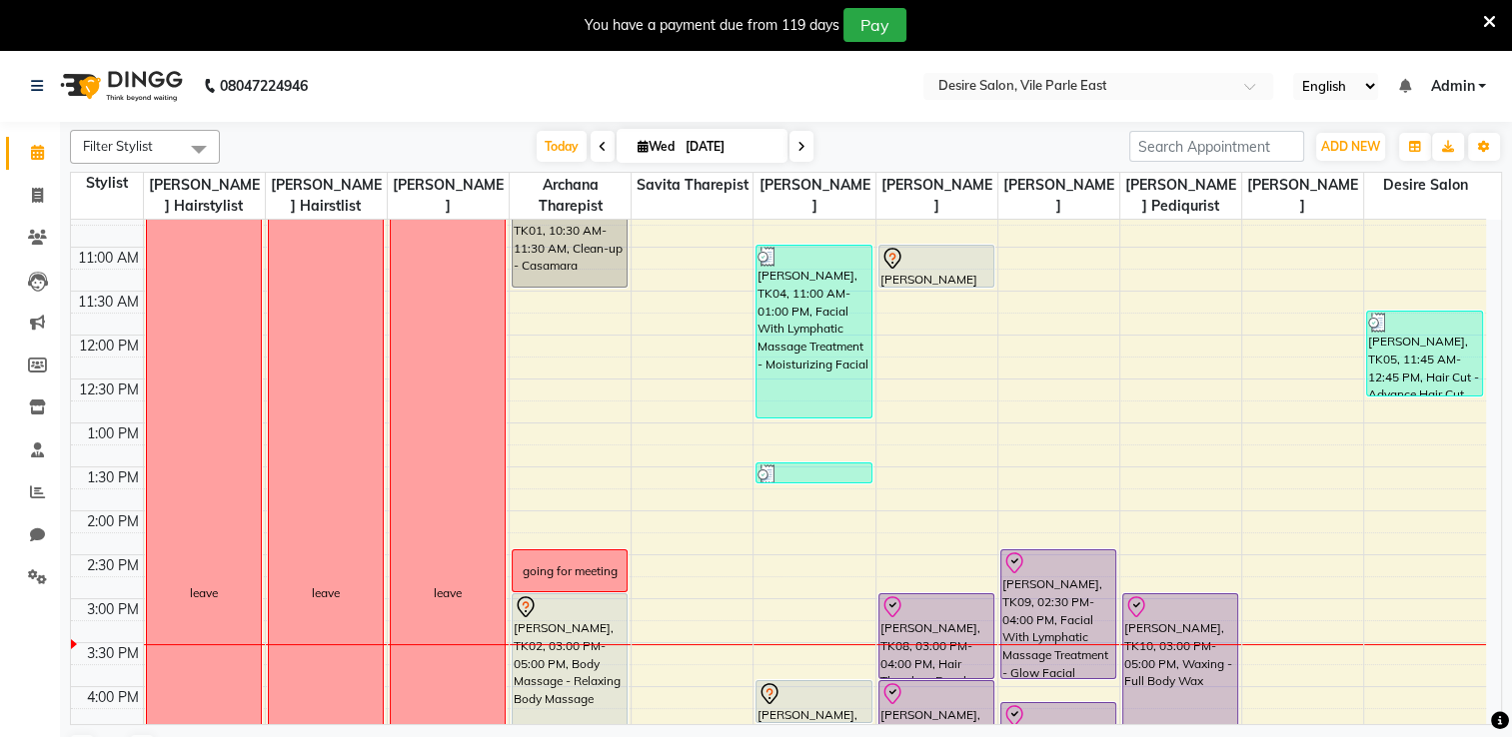
scroll to position [276, 0]
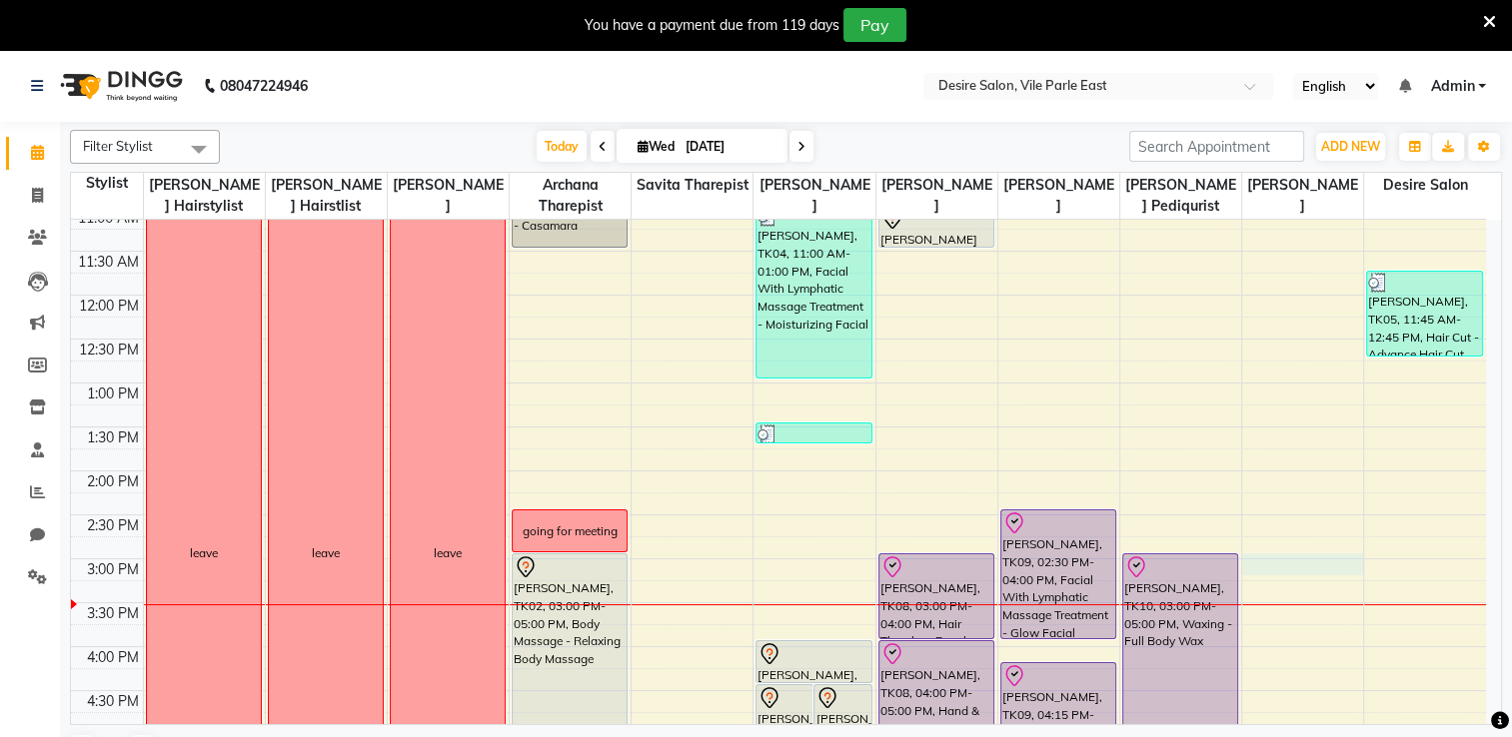
click at [1039, 553] on div "8:00 AM 8:30 AM 9:00 AM 9:30 AM 10:00 AM 10:30 AM 11:00 AM 11:30 AM 12:00 PM 12…" at bounding box center [778, 559] width 1415 height 1230
select select "75805"
select select "900"
select select "tentative"
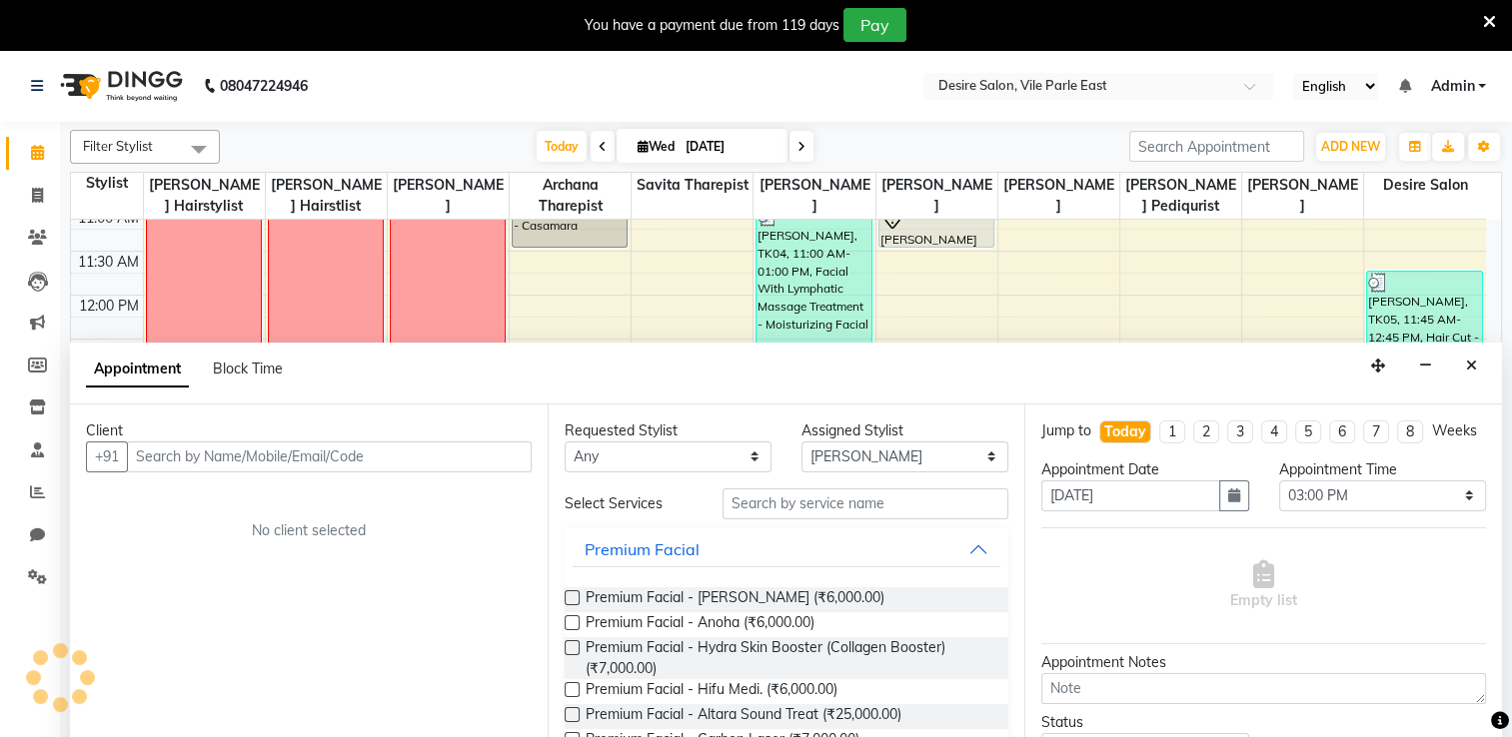
scroll to position [50, 0]
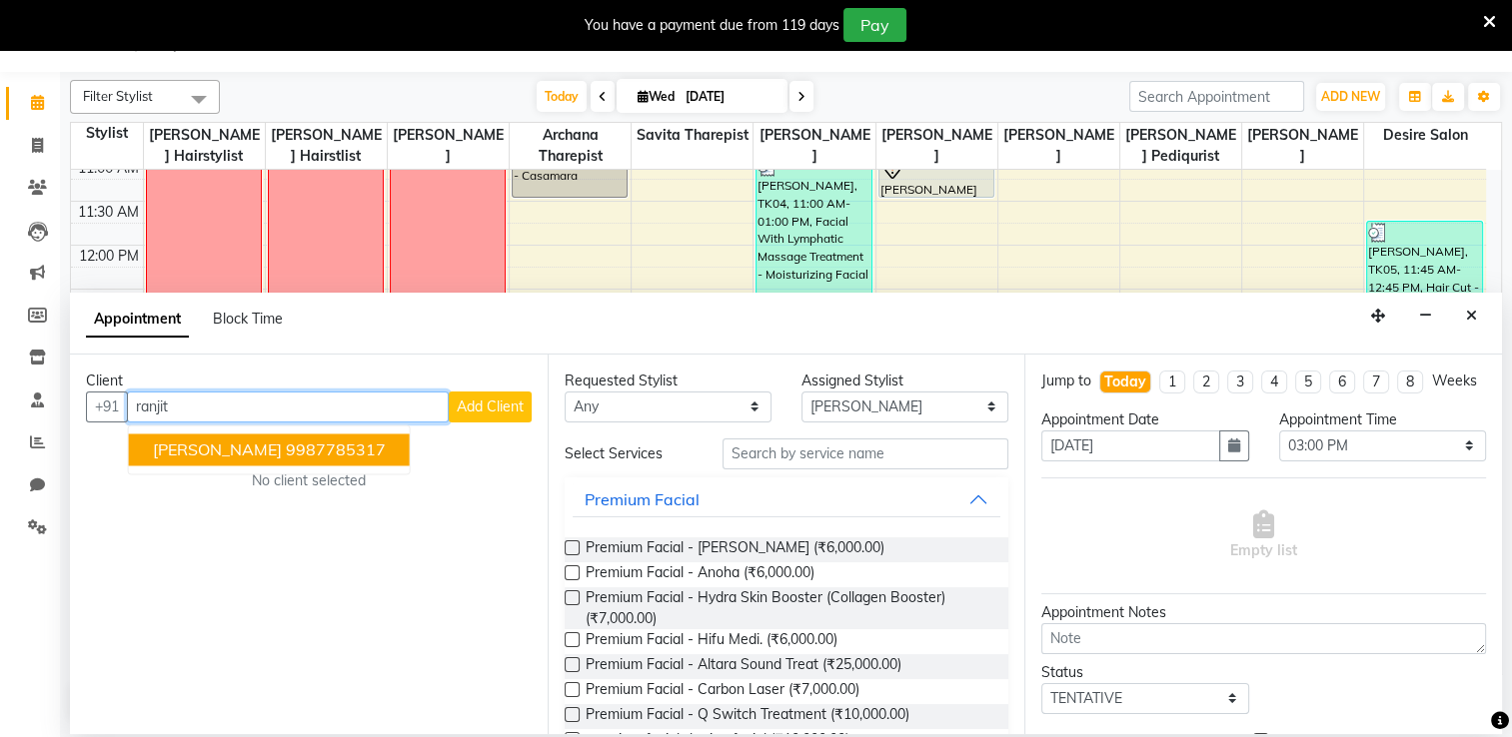
click at [236, 451] on span "Ranjita sakpal" at bounding box center [217, 450] width 129 height 20
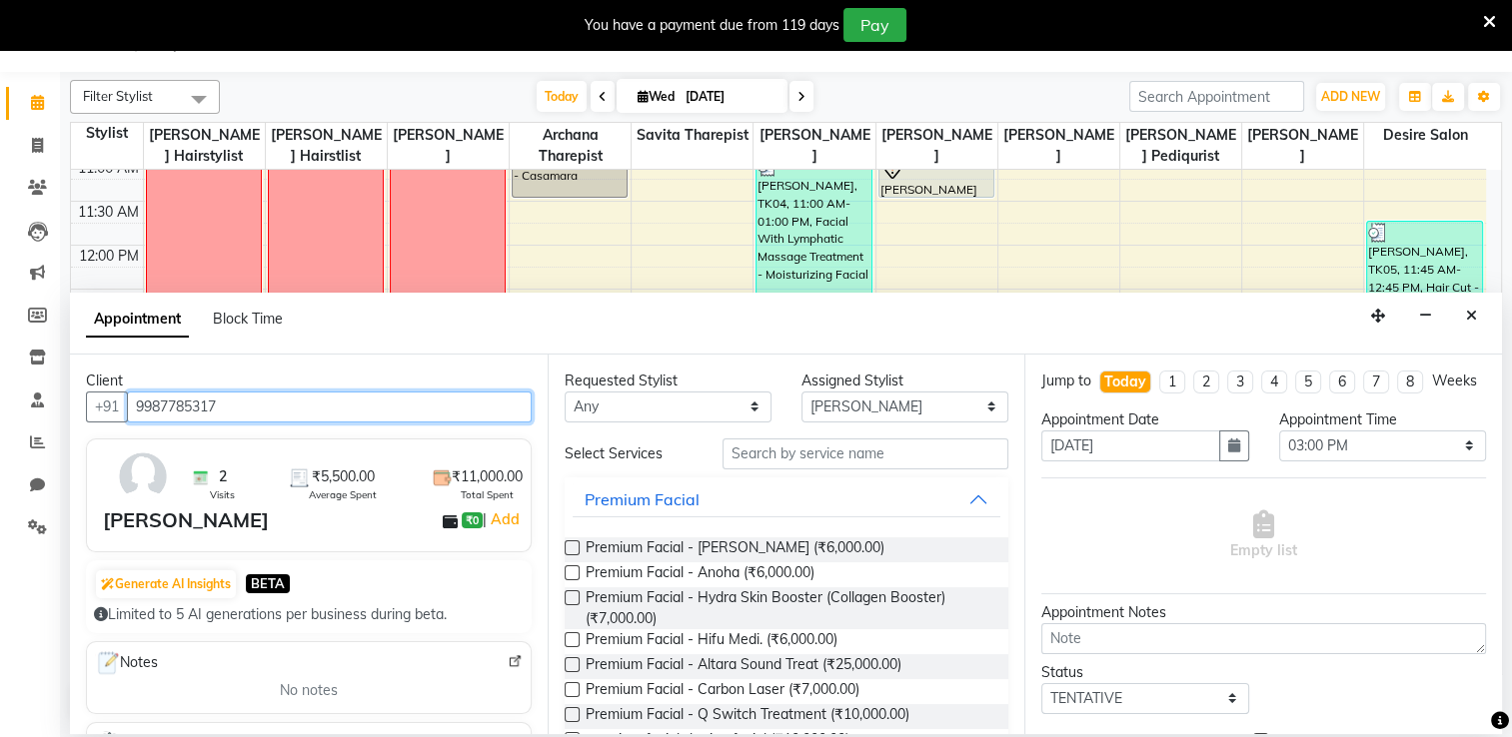
type input "9987785317"
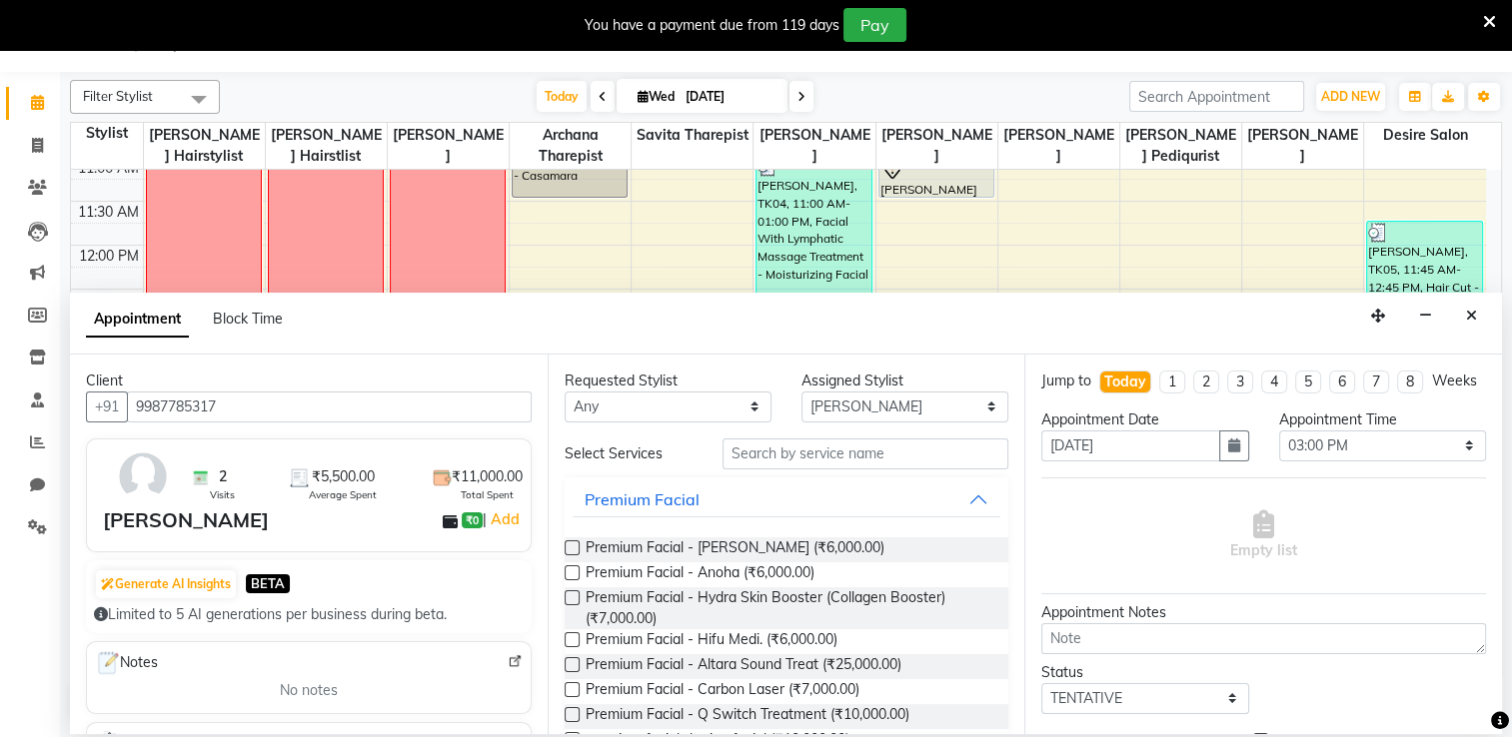
click at [1039, 325] on div "Appointment Block Time" at bounding box center [786, 324] width 1432 height 62
click at [1039, 314] on button "Close" at bounding box center [1471, 316] width 29 height 31
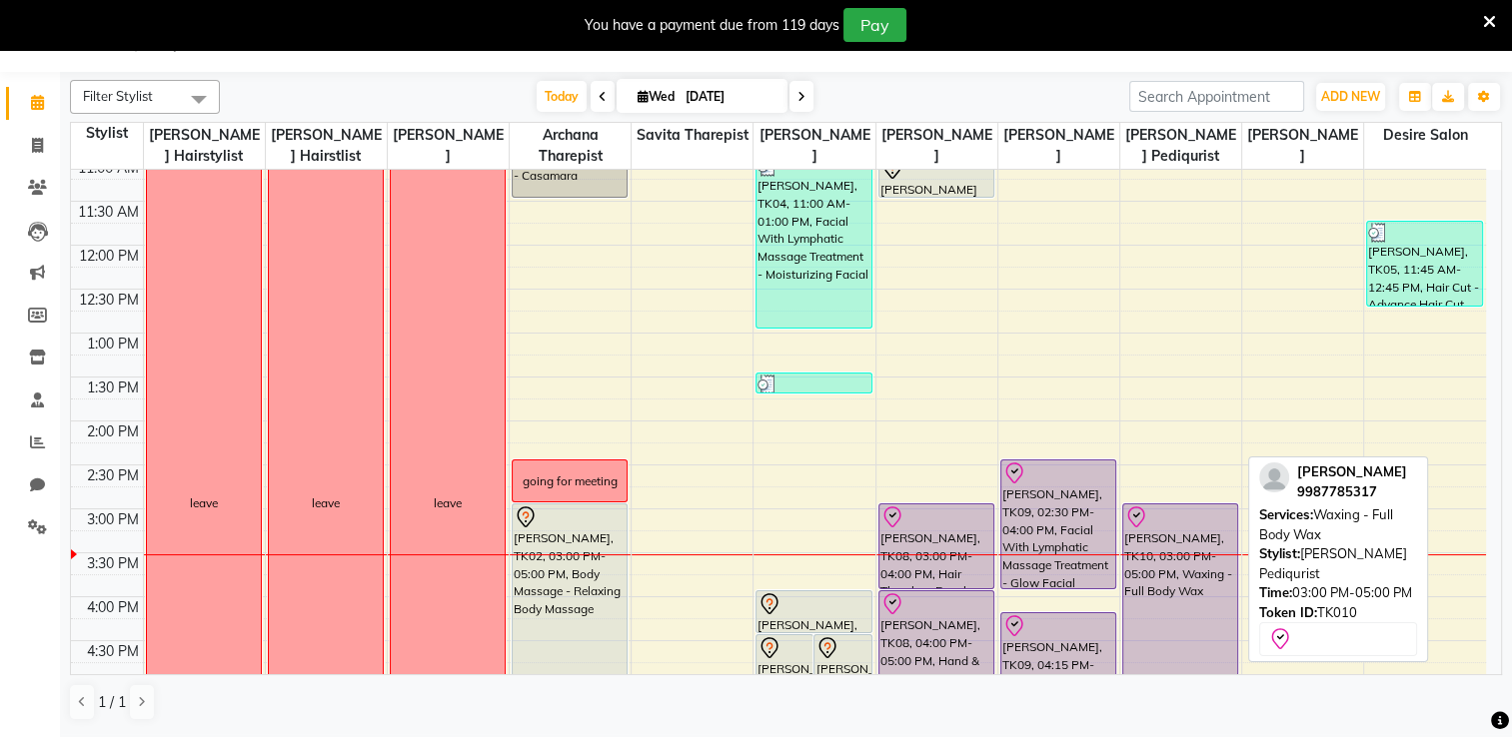
click at [1039, 589] on div "Ranjita sakpal, TK10, 03:00 PM-05:00 PM, Waxing - Full Body Wax" at bounding box center [1180, 590] width 114 height 171
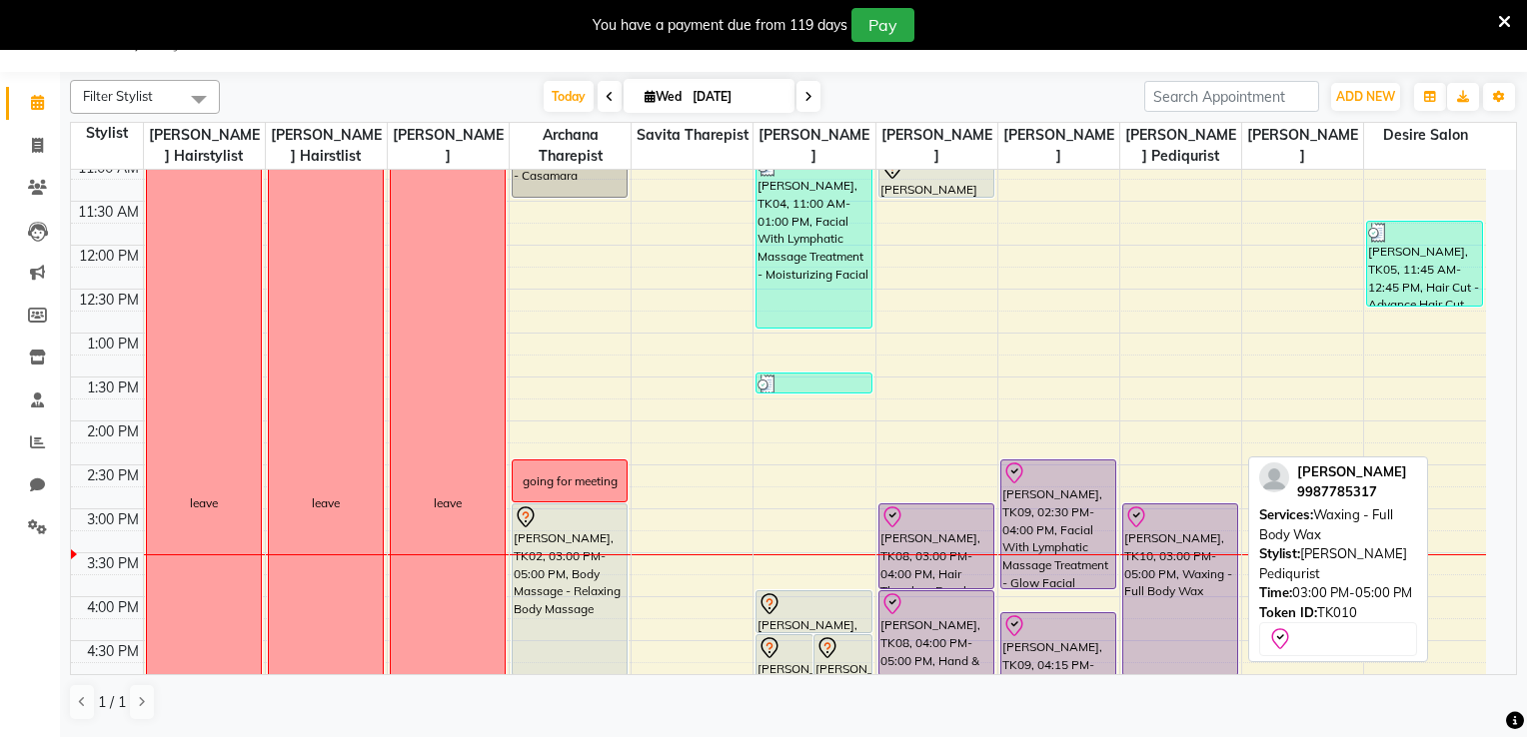
select select "8"
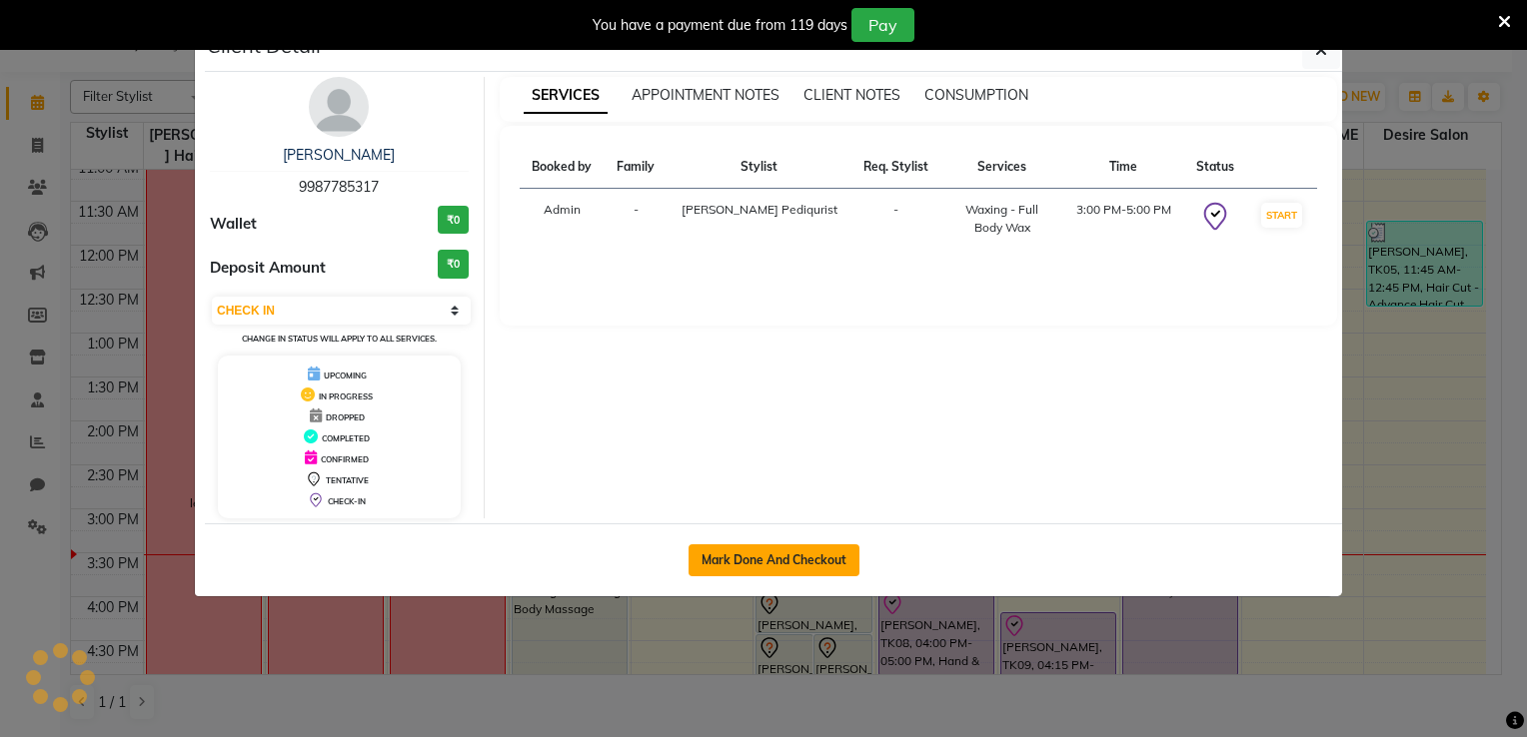
click at [784, 563] on button "Mark Done And Checkout" at bounding box center [773, 560] width 171 height 32
select select "8076"
select select "service"
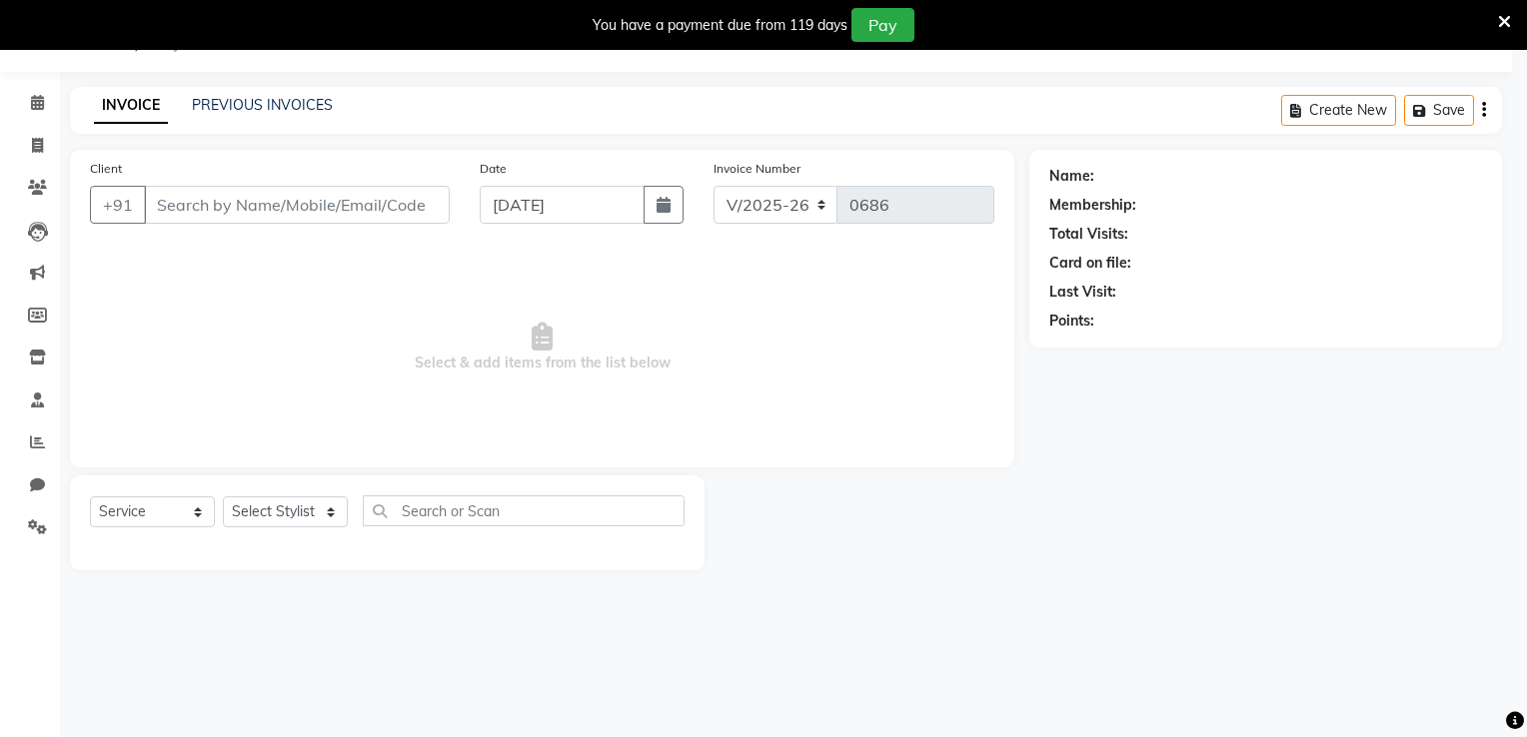
select select "3"
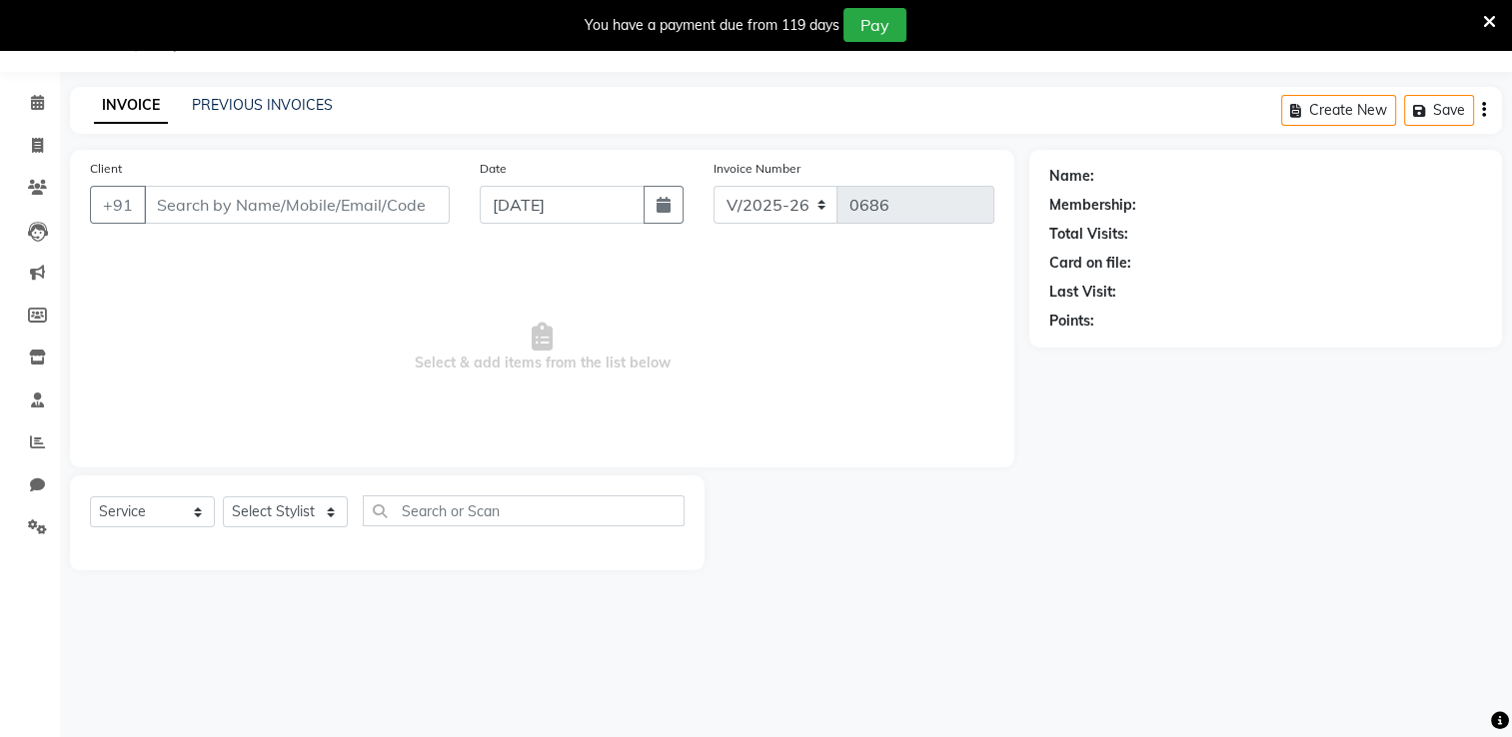
type input "9987785317"
select select "85301"
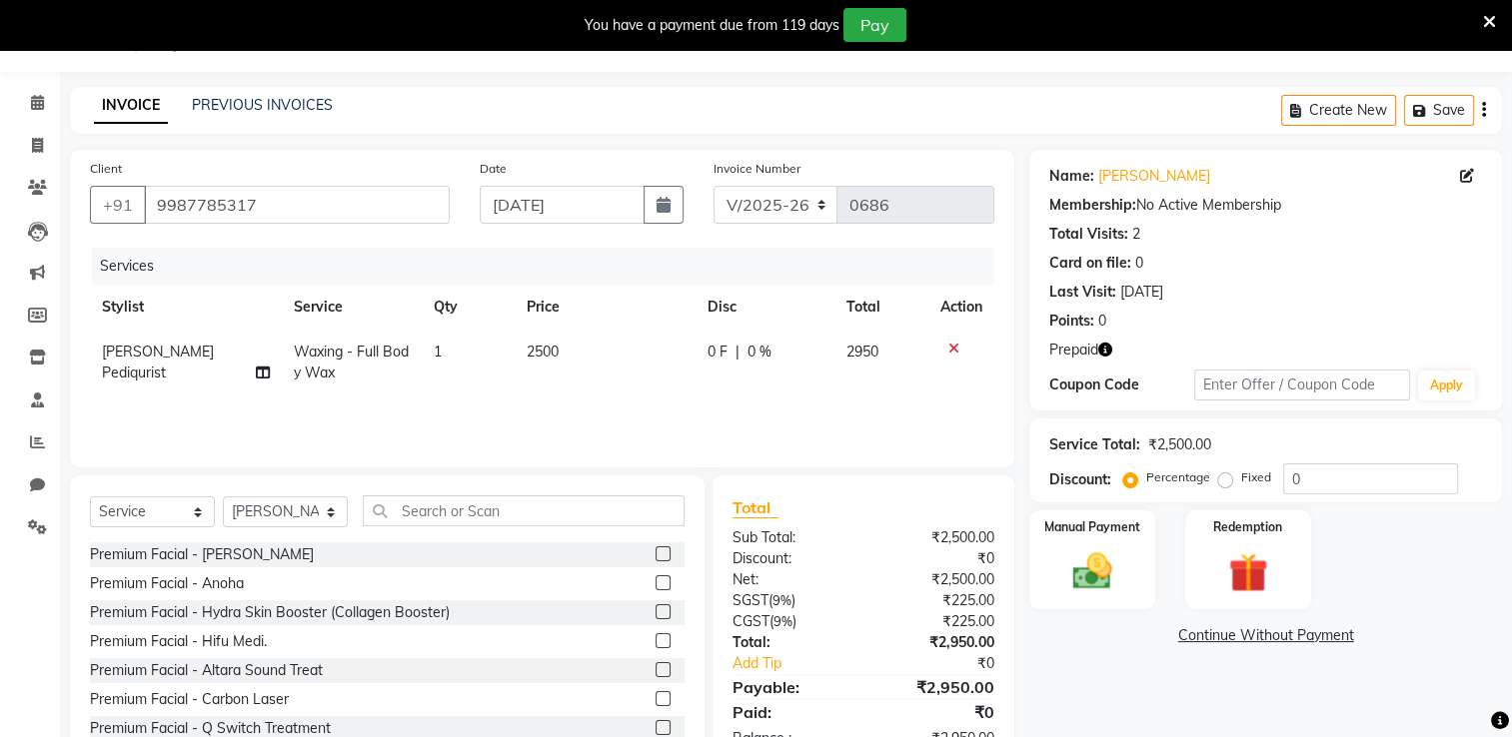
click at [555, 361] on td "2500" at bounding box center [605, 363] width 181 height 66
select select "85301"
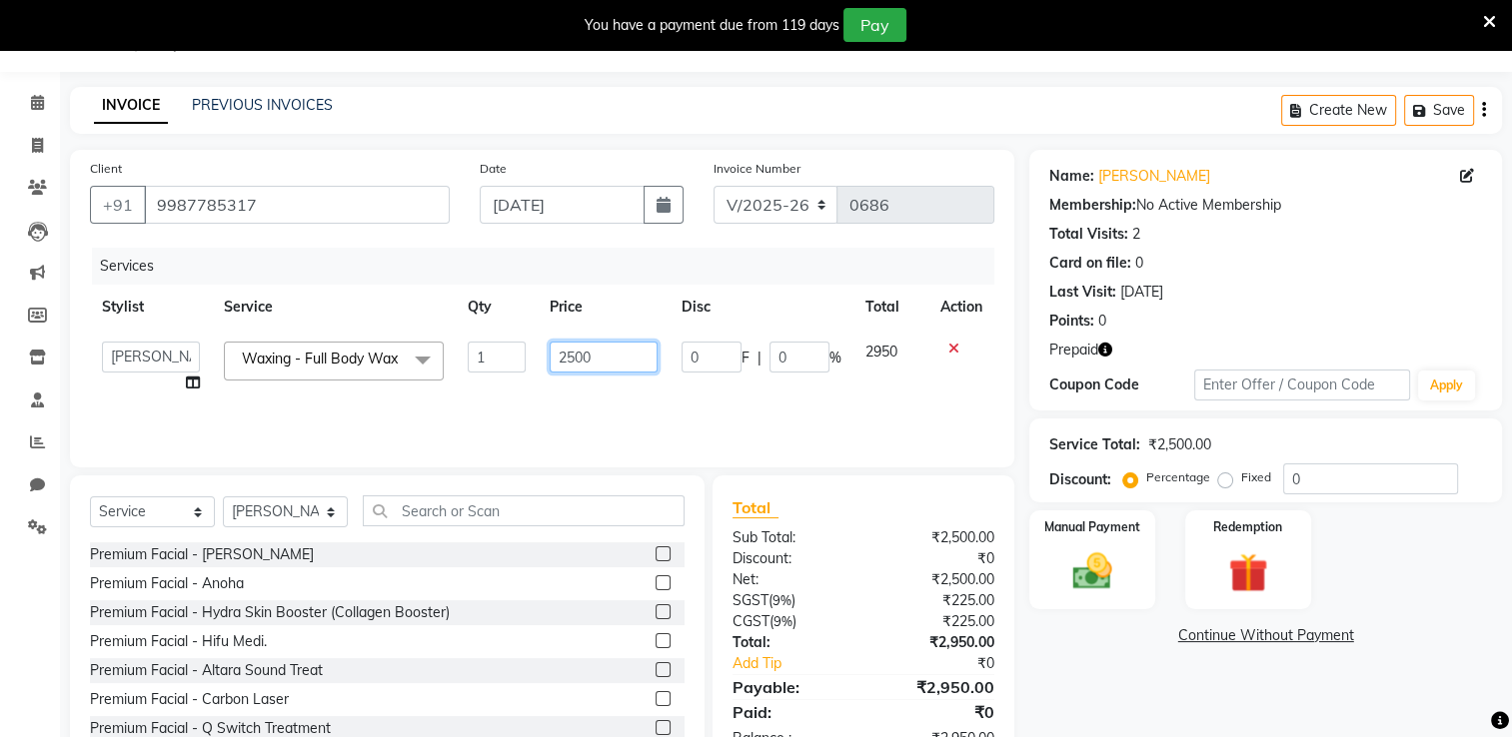
click at [617, 357] on input "2500" at bounding box center [603, 357] width 108 height 31
type input "2"
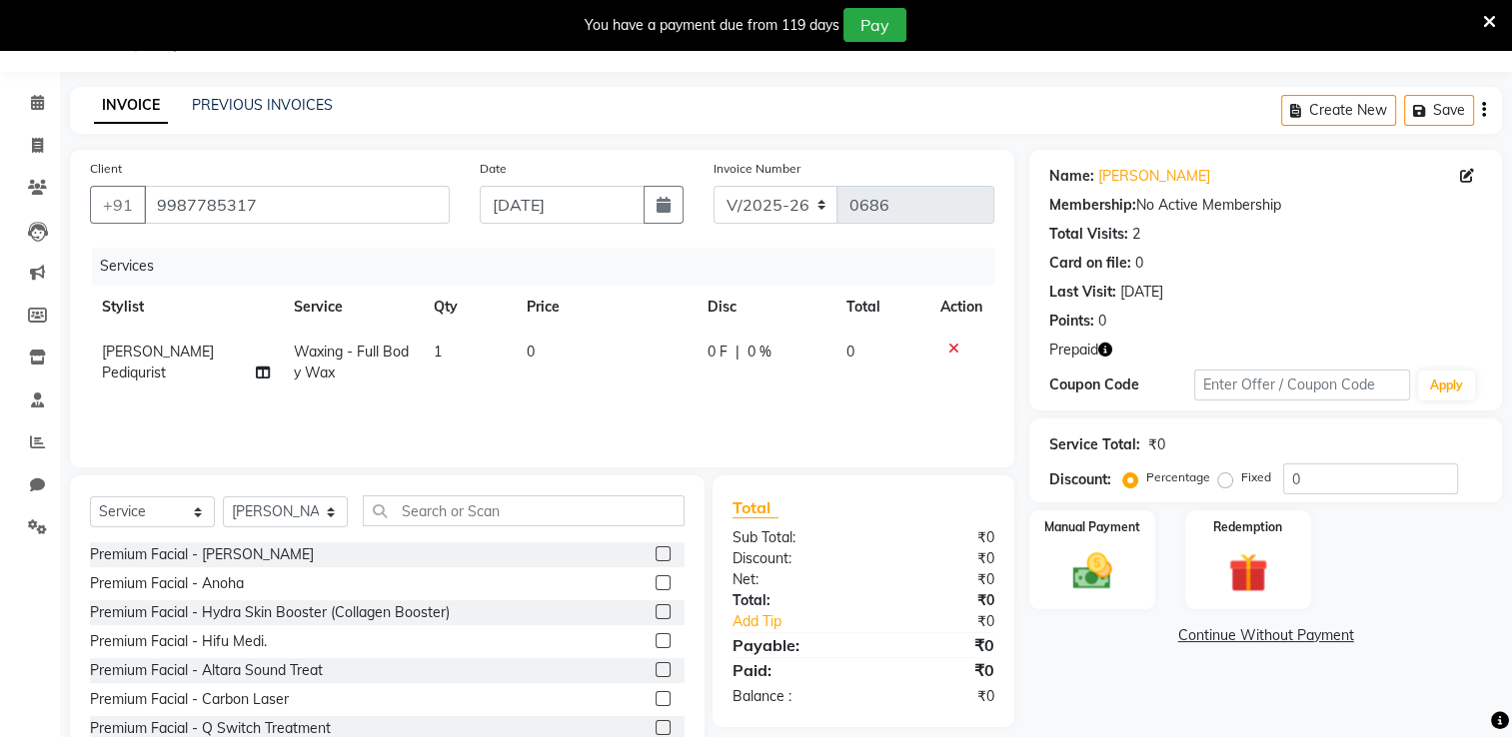
click at [414, 364] on td "Waxing - Full Body Wax" at bounding box center [352, 363] width 140 height 66
select select "85301"
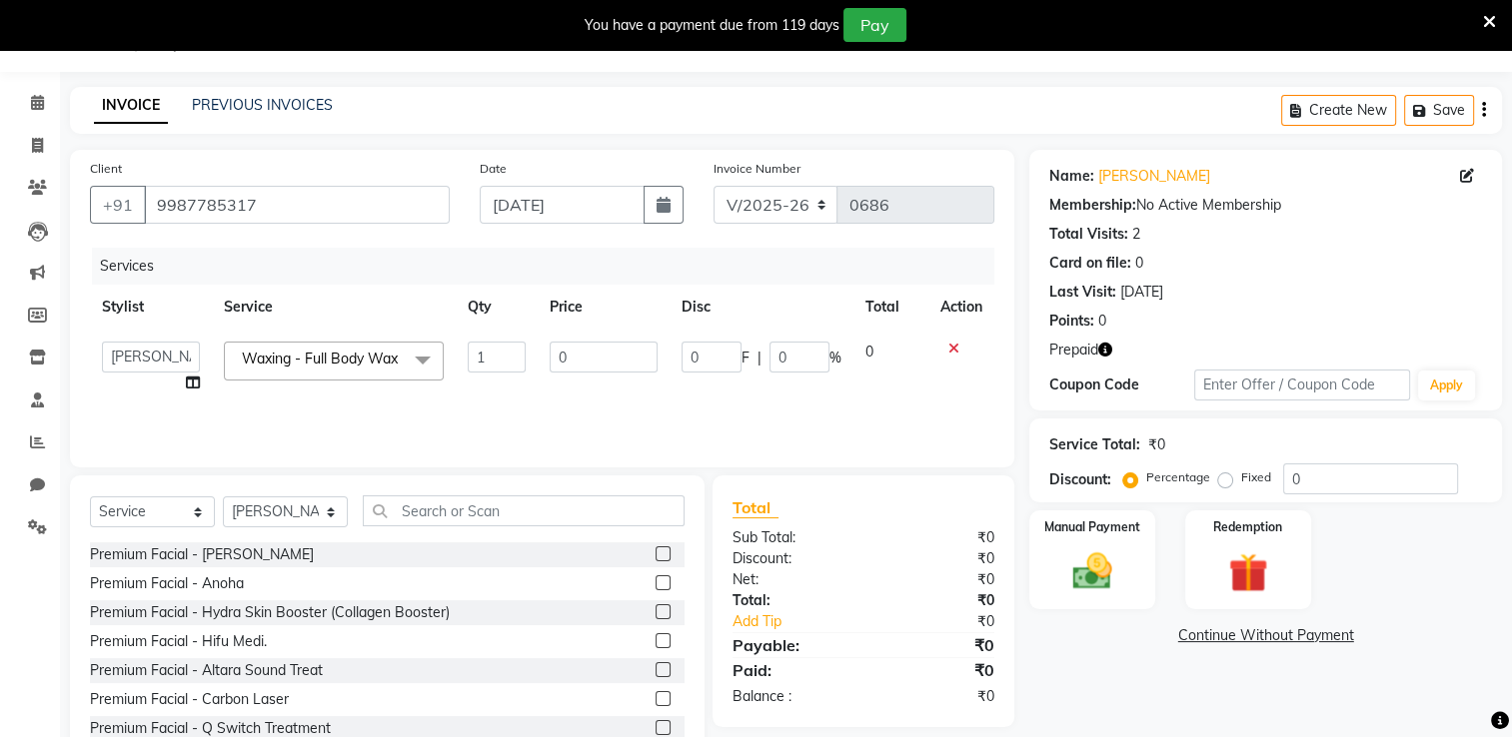
scroll to position [0, 15]
click at [397, 364] on span at bounding box center [408, 361] width 40 height 38
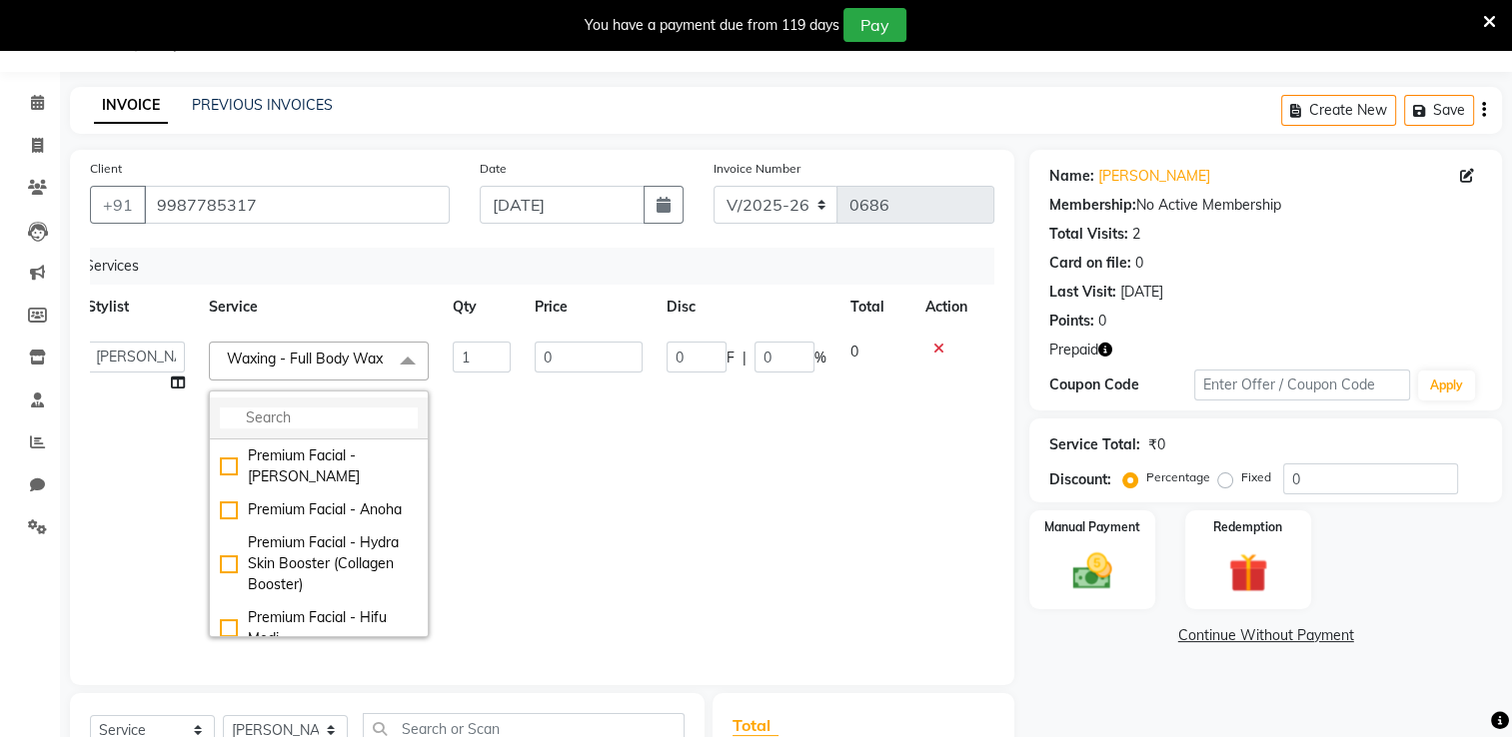
click at [272, 429] on input "multiselect-search" at bounding box center [319, 418] width 198 height 21
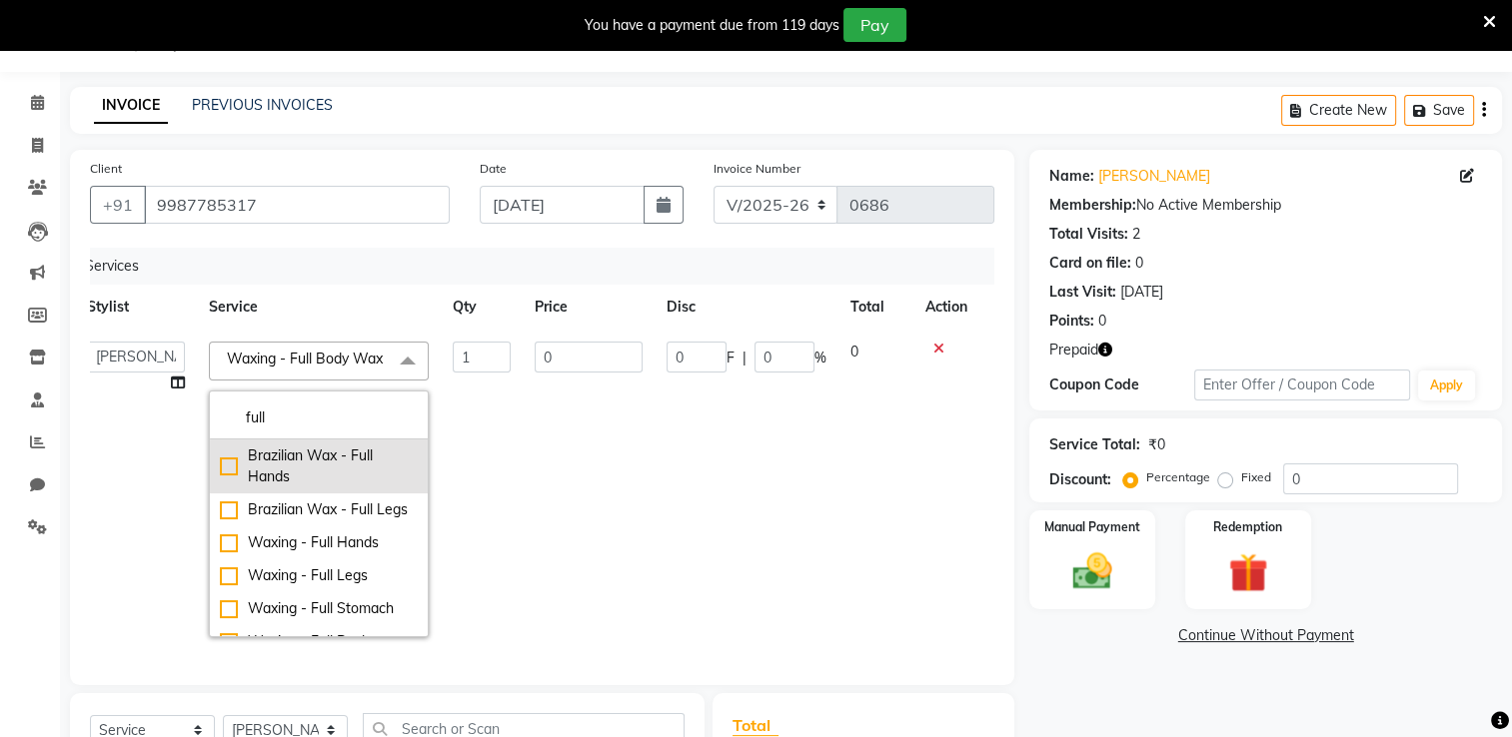
type input "full"
click at [277, 488] on div "Brazilian Wax - Full Hands" at bounding box center [319, 467] width 198 height 42
checkbox input "true"
checkbox input "false"
type input "400"
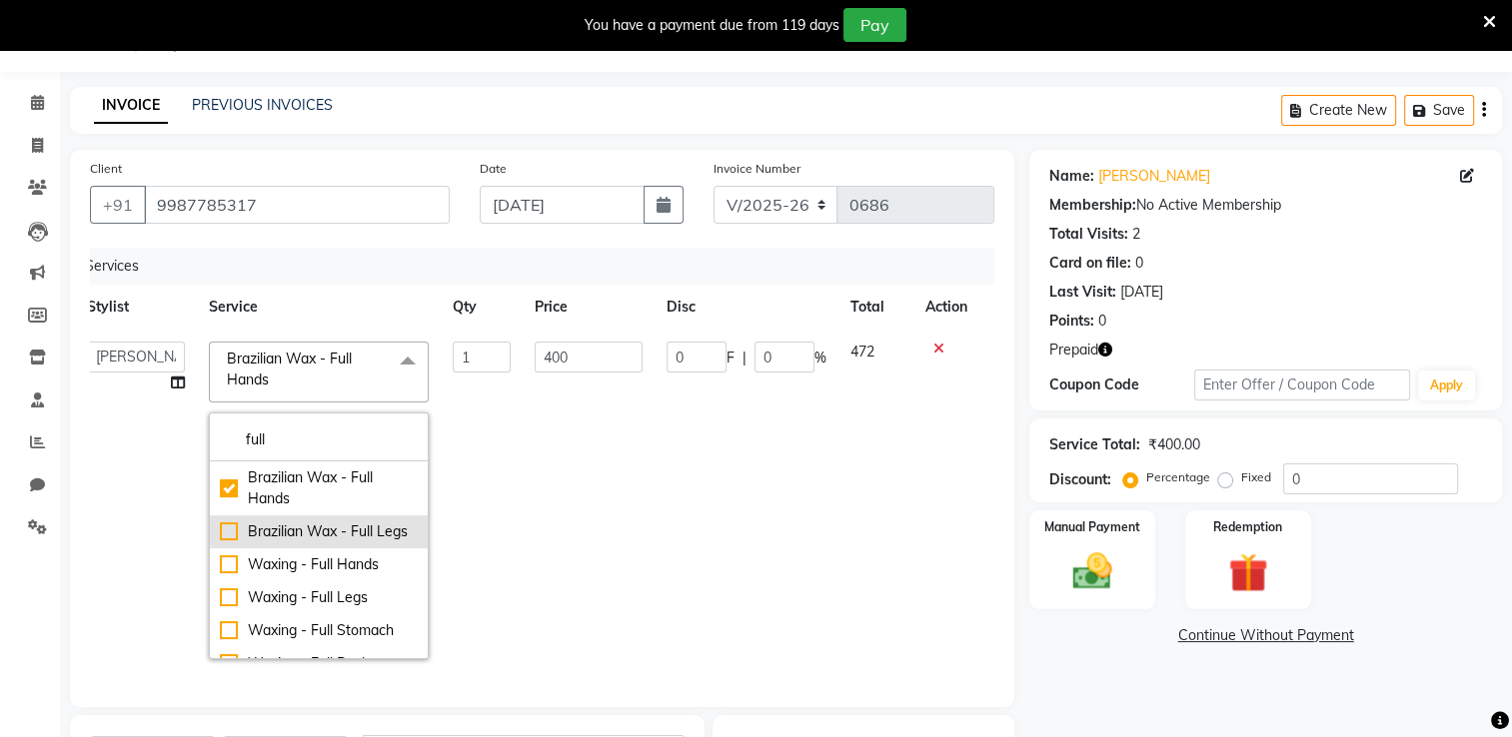
click at [276, 542] on div "Brazilian Wax - Full Legs" at bounding box center [319, 531] width 198 height 21
checkbox input "false"
checkbox input "true"
type input "800"
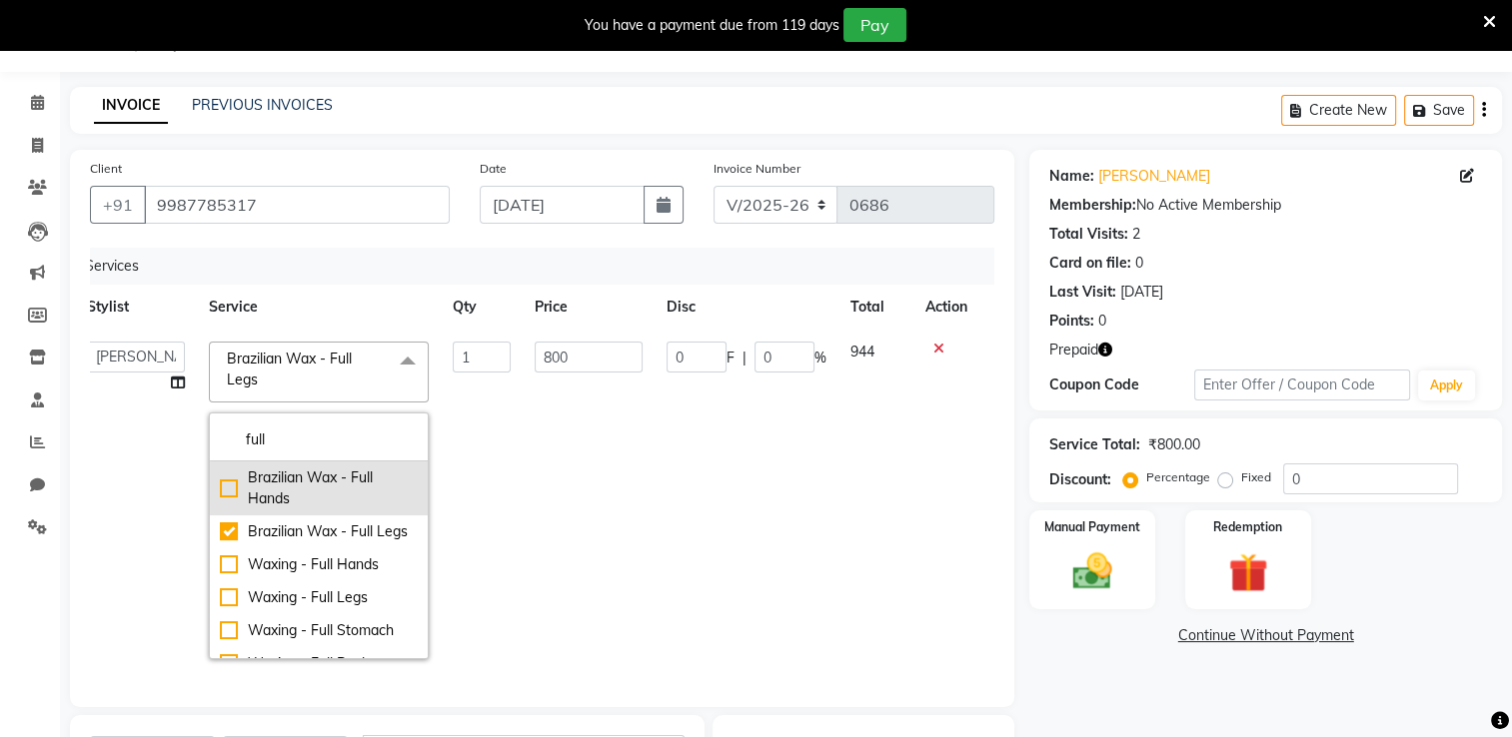
click at [308, 494] on div "Brazilian Wax - Full Hands" at bounding box center [319, 489] width 198 height 42
checkbox input "true"
checkbox input "false"
type input "400"
click at [576, 447] on td "400" at bounding box center [588, 501] width 132 height 342
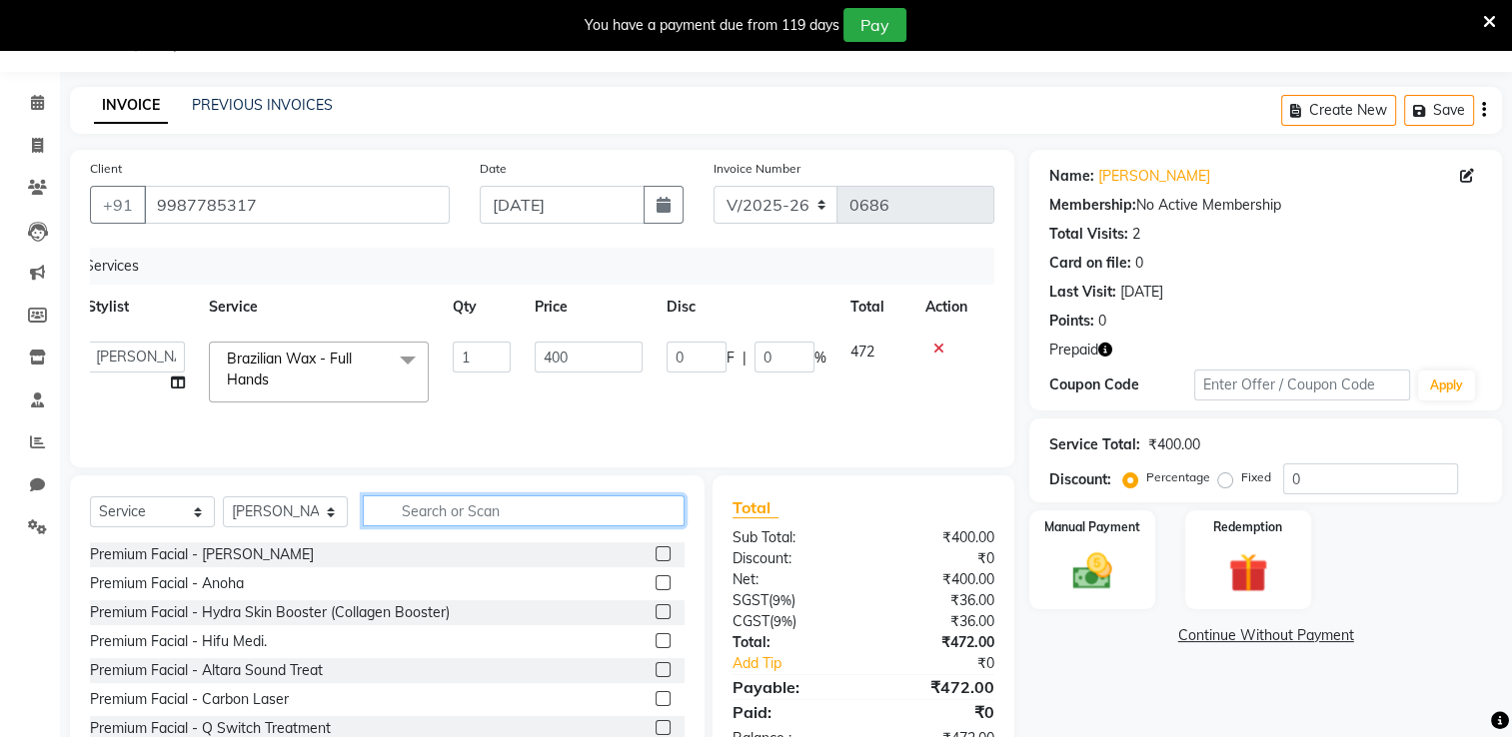
click at [460, 510] on input "text" at bounding box center [524, 511] width 322 height 31
click at [327, 373] on span "Brazilian Wax - Full Hands x" at bounding box center [310, 370] width 176 height 43
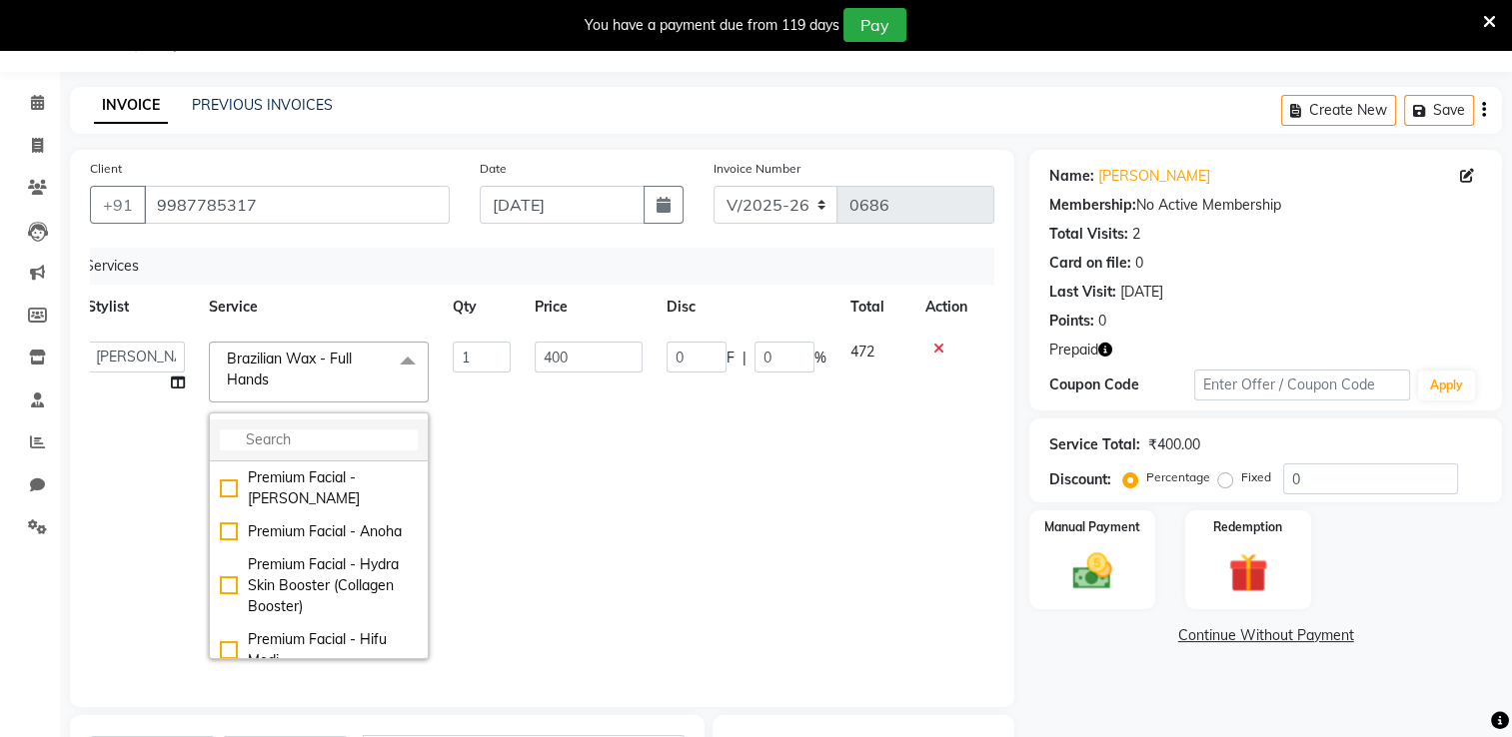
click at [244, 446] on input "multiselect-search" at bounding box center [319, 440] width 198 height 21
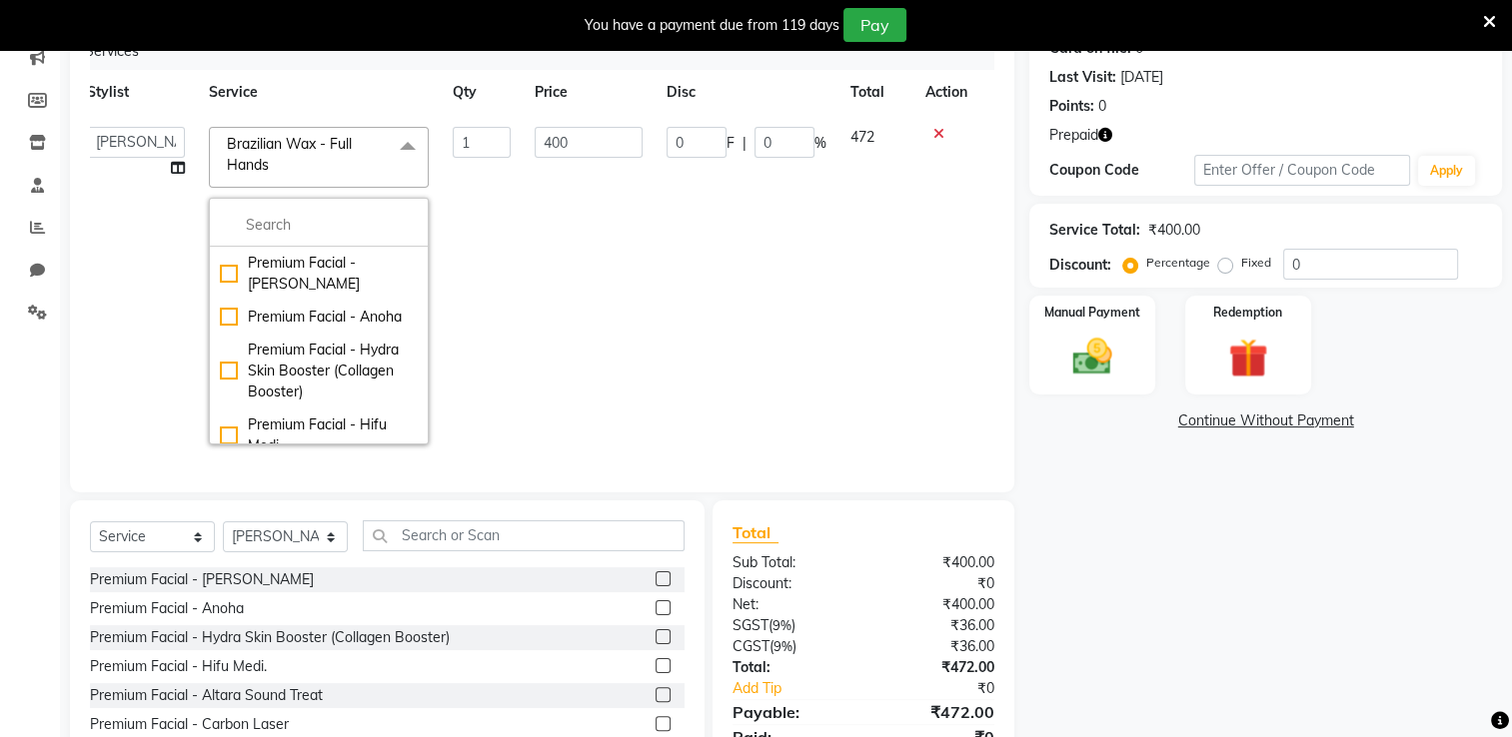
scroll to position [267, 0]
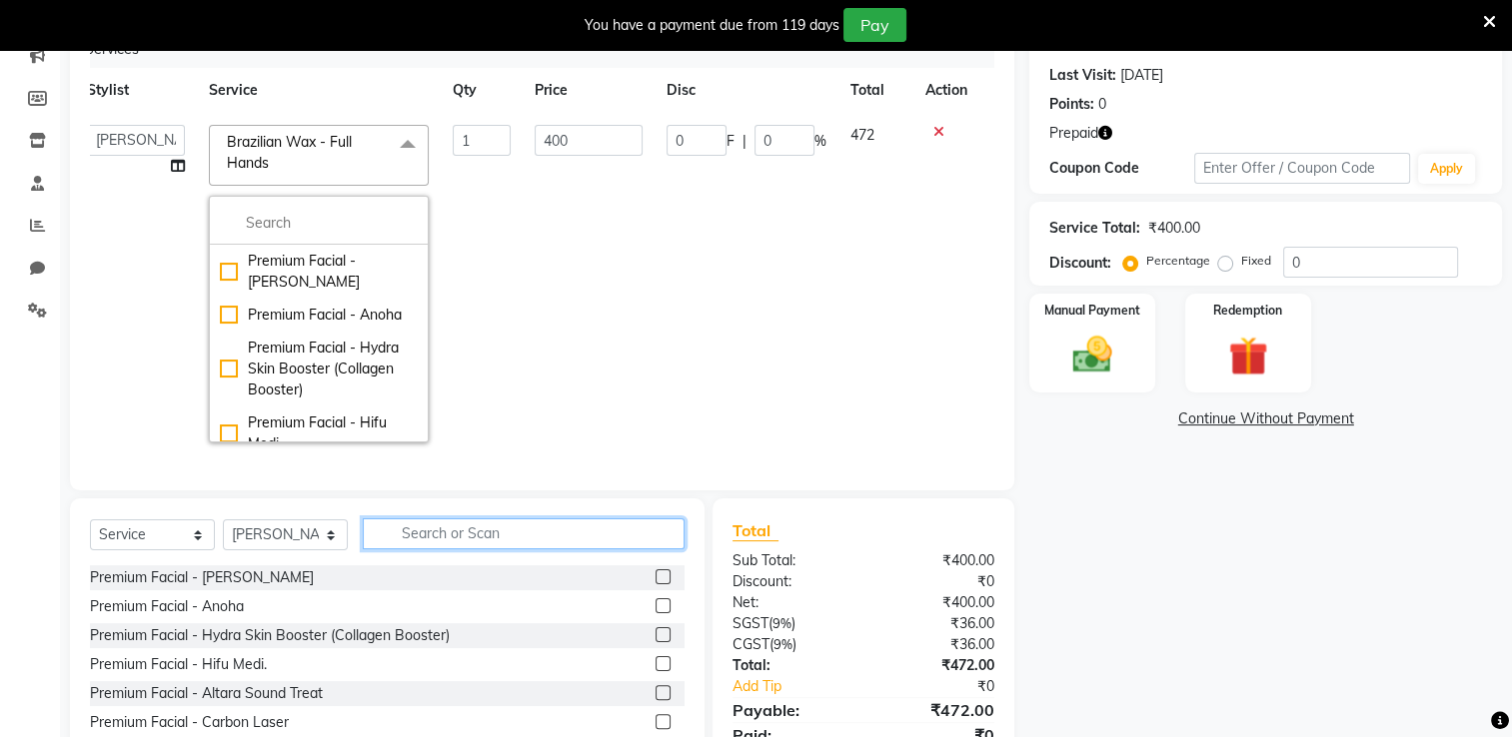
click at [412, 549] on input "text" at bounding box center [524, 534] width 322 height 31
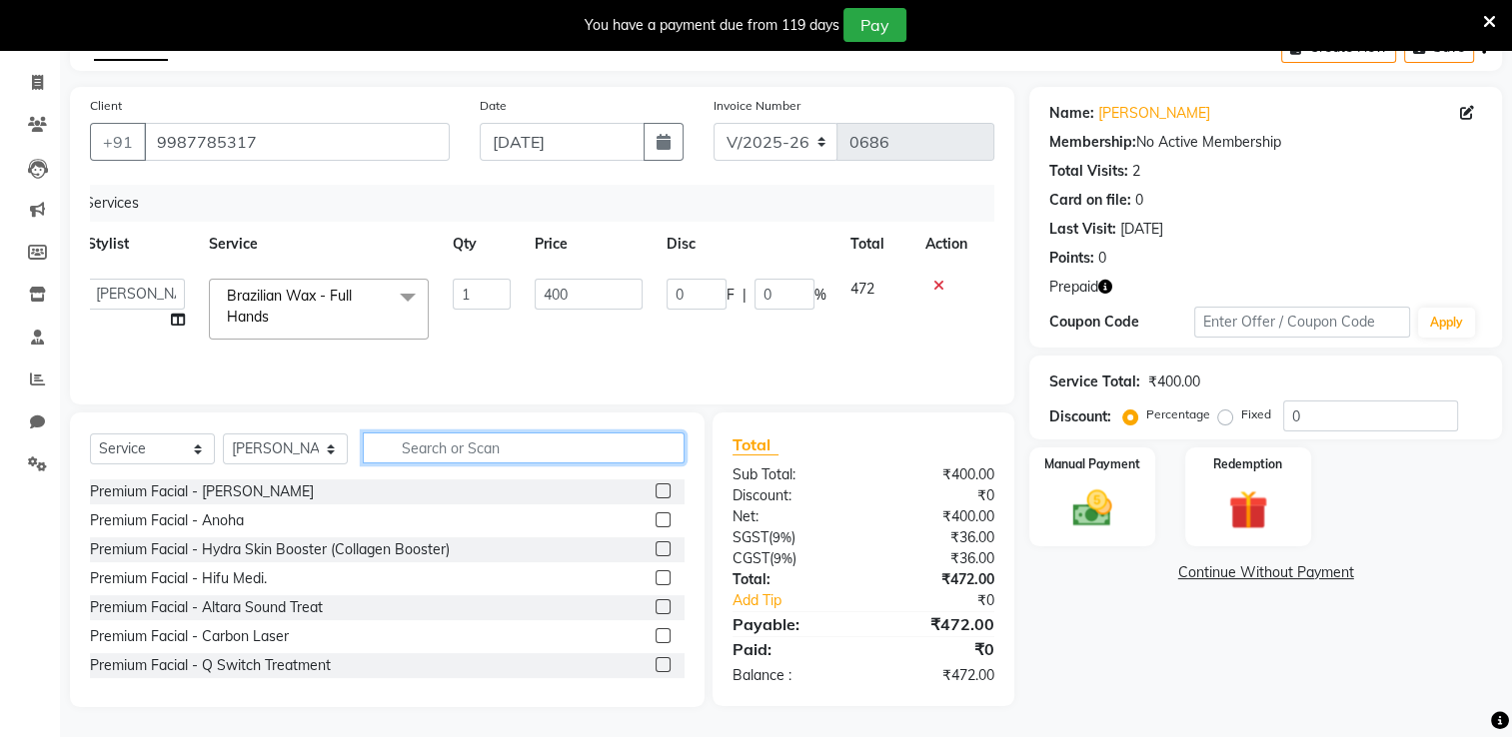
scroll to position [113, 0]
type input "l"
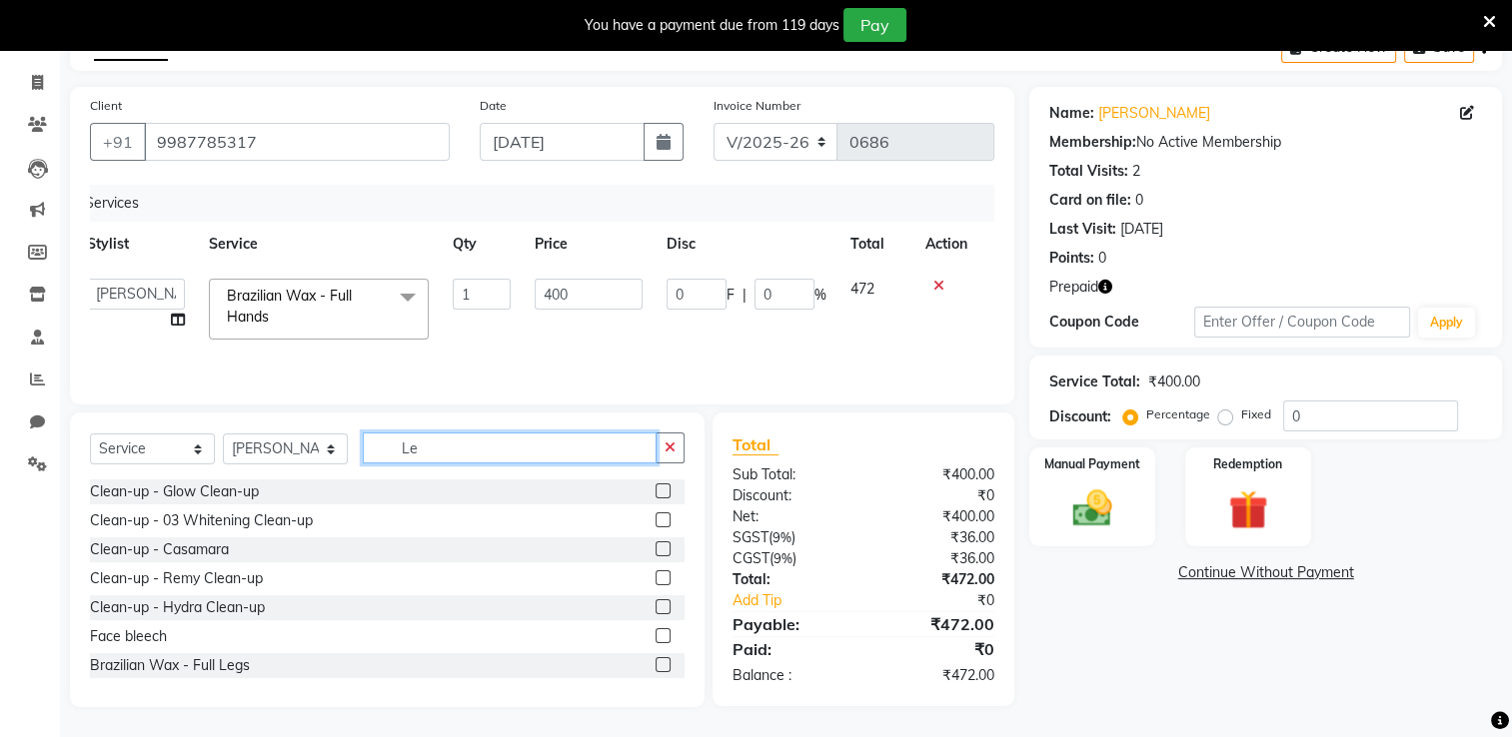
type input "Le"
click at [655, 589] on label at bounding box center [662, 664] width 15 height 15
click at [655, 589] on input "checkbox" at bounding box center [661, 665] width 13 height 13
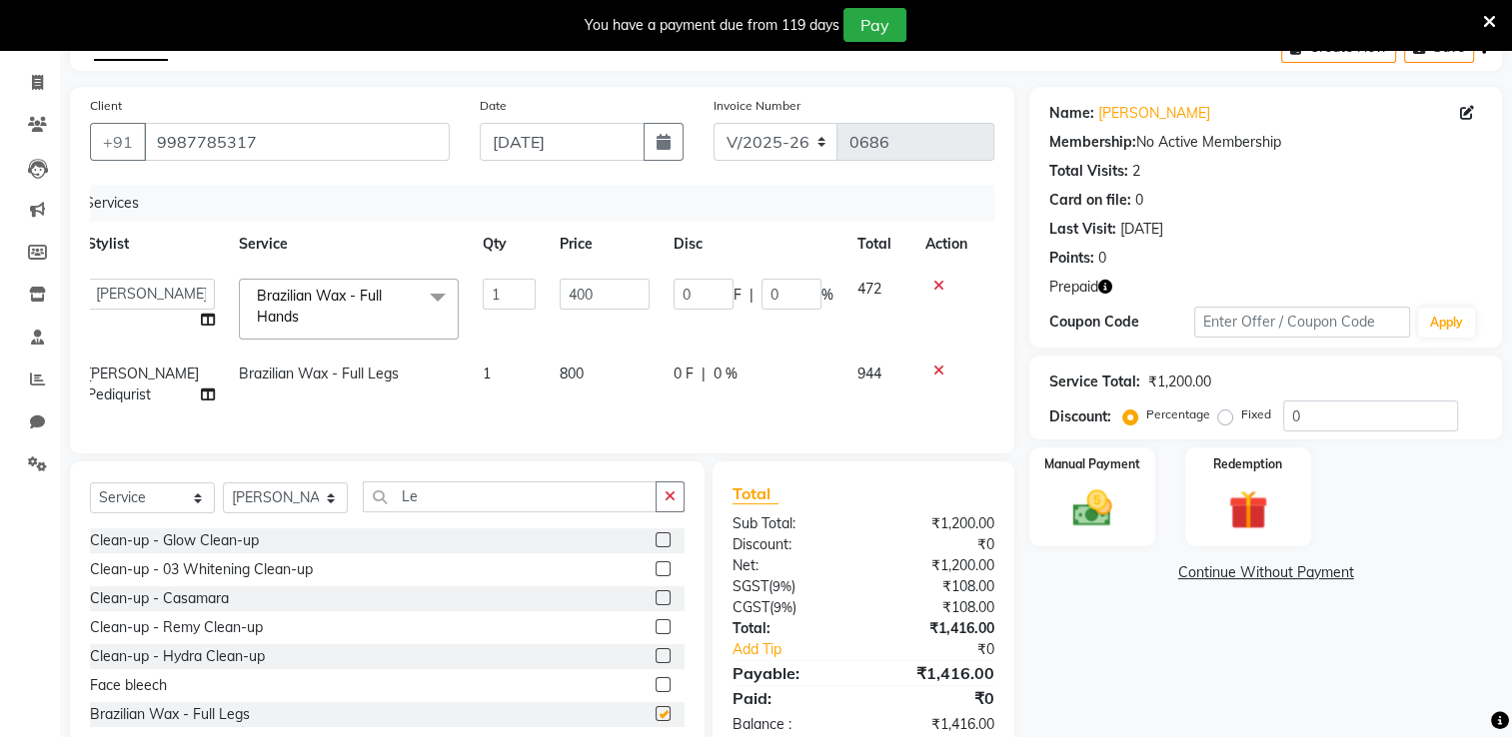
checkbox input "false"
click at [449, 509] on input "Le" at bounding box center [510, 497] width 294 height 31
type input "L"
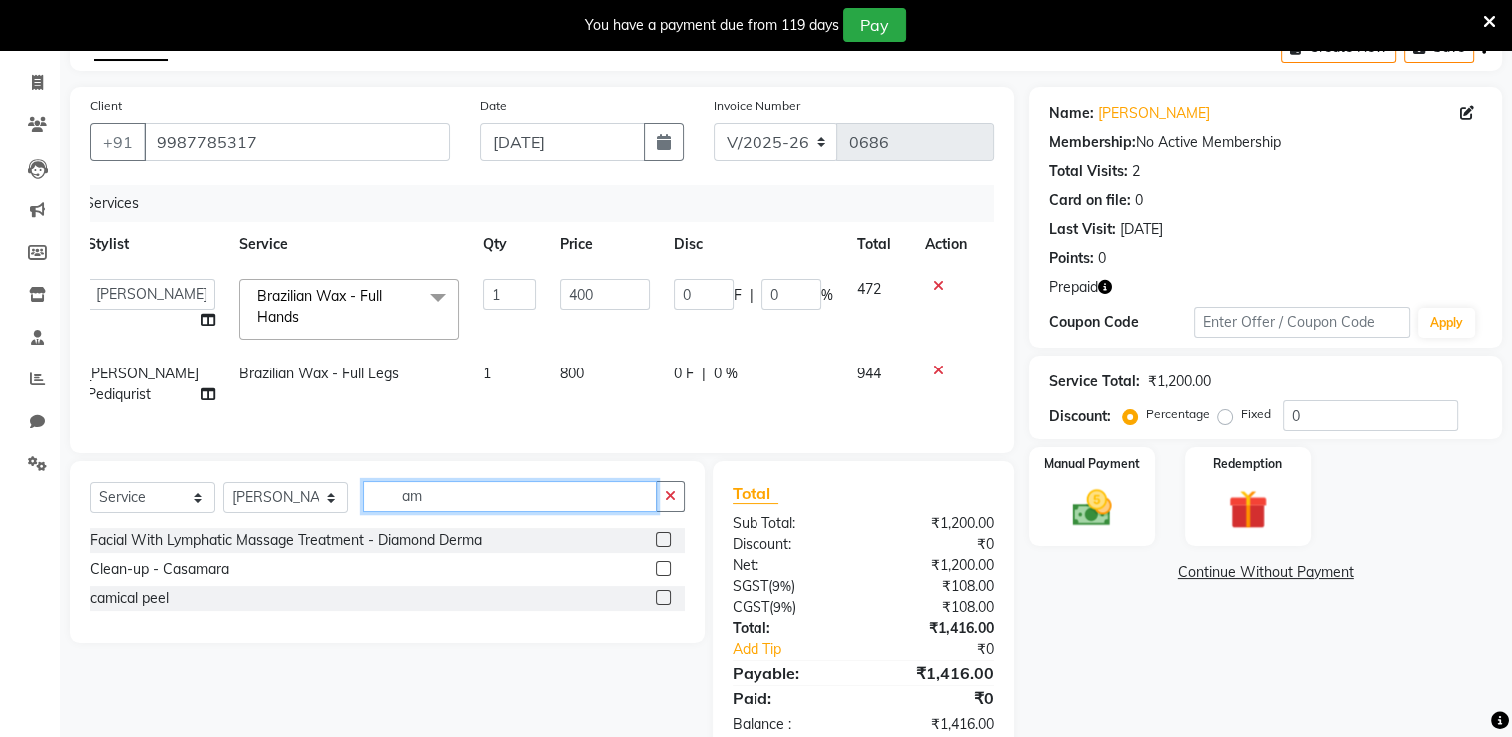
type input "a"
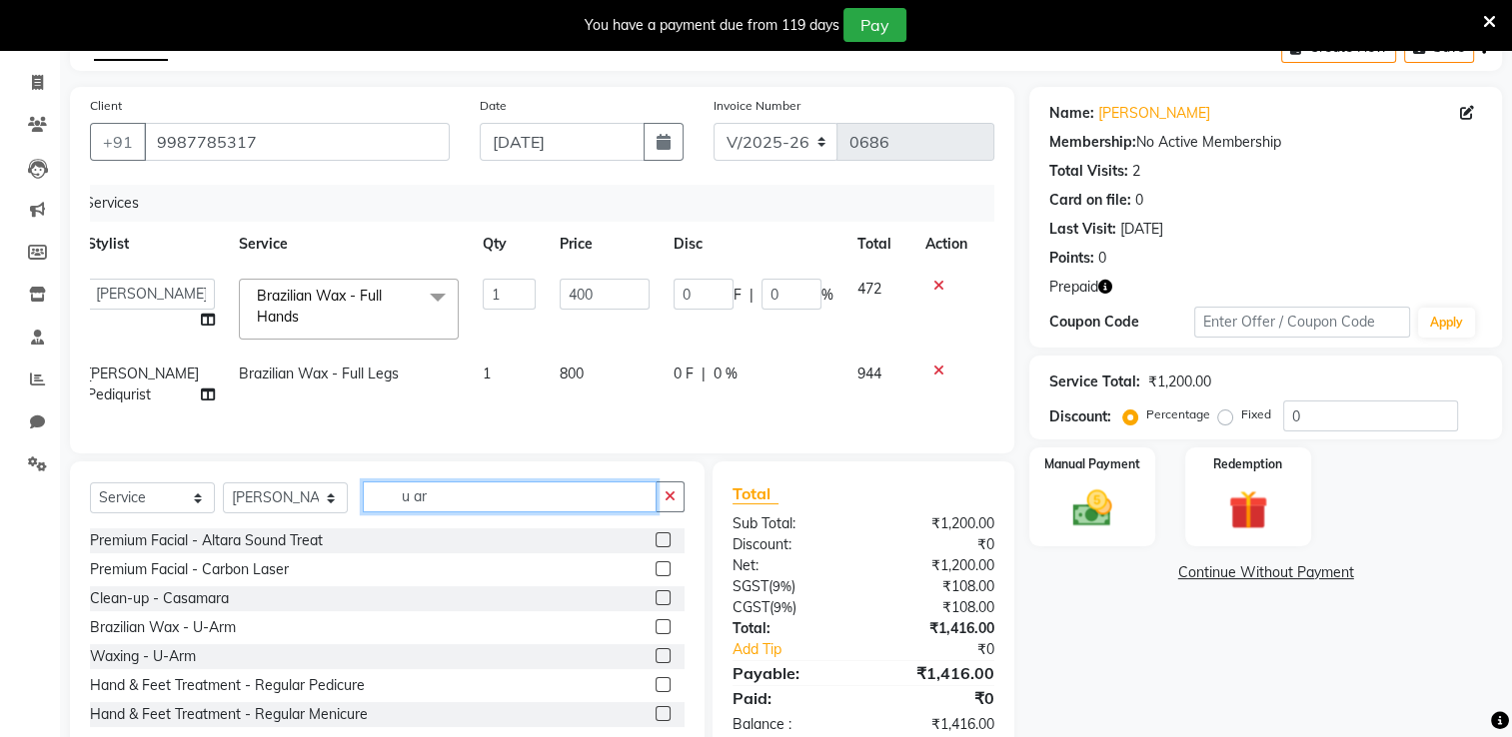
type input "u ar"
click at [655, 589] on label at bounding box center [662, 655] width 15 height 15
click at [655, 589] on input "checkbox" at bounding box center [661, 656] width 13 height 13
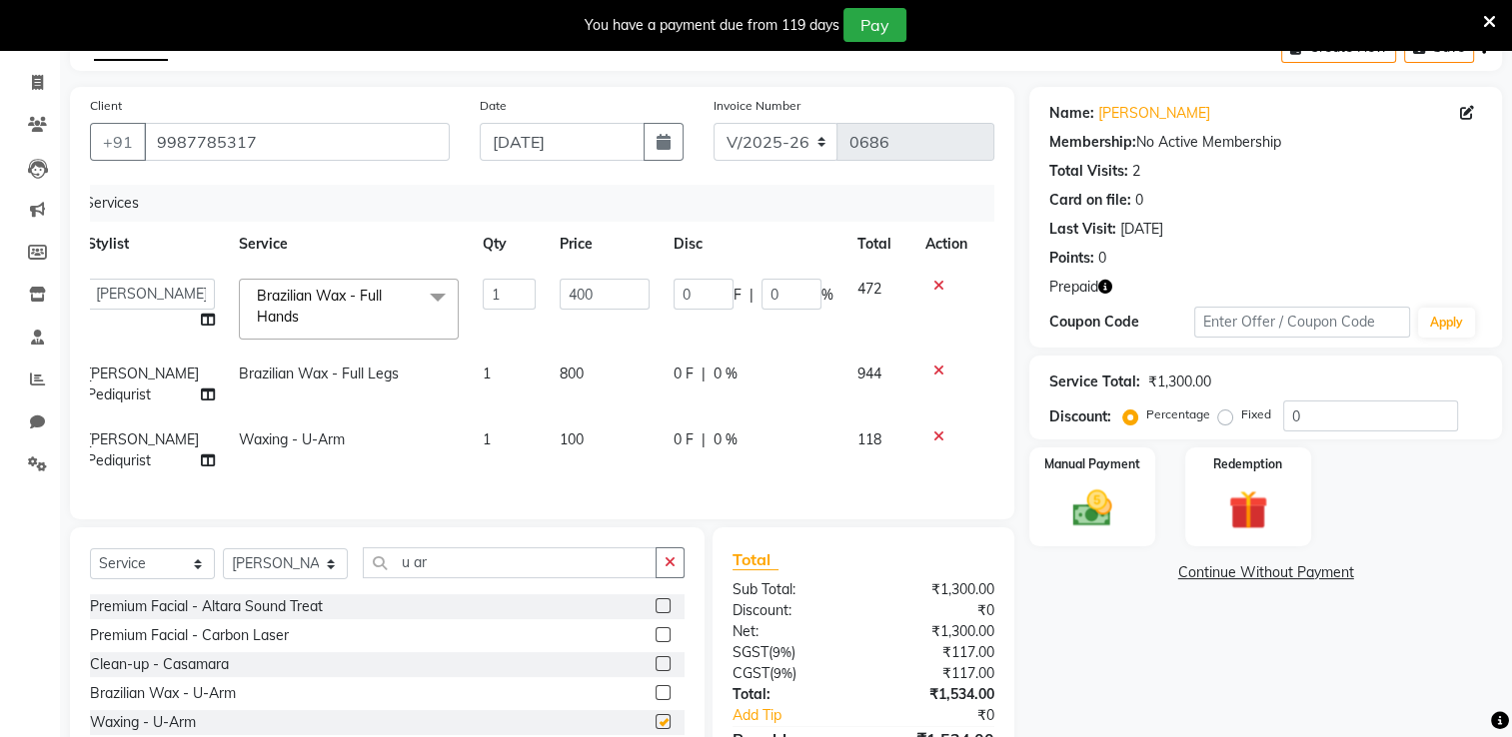
checkbox input "false"
click at [933, 430] on icon at bounding box center [938, 437] width 11 height 14
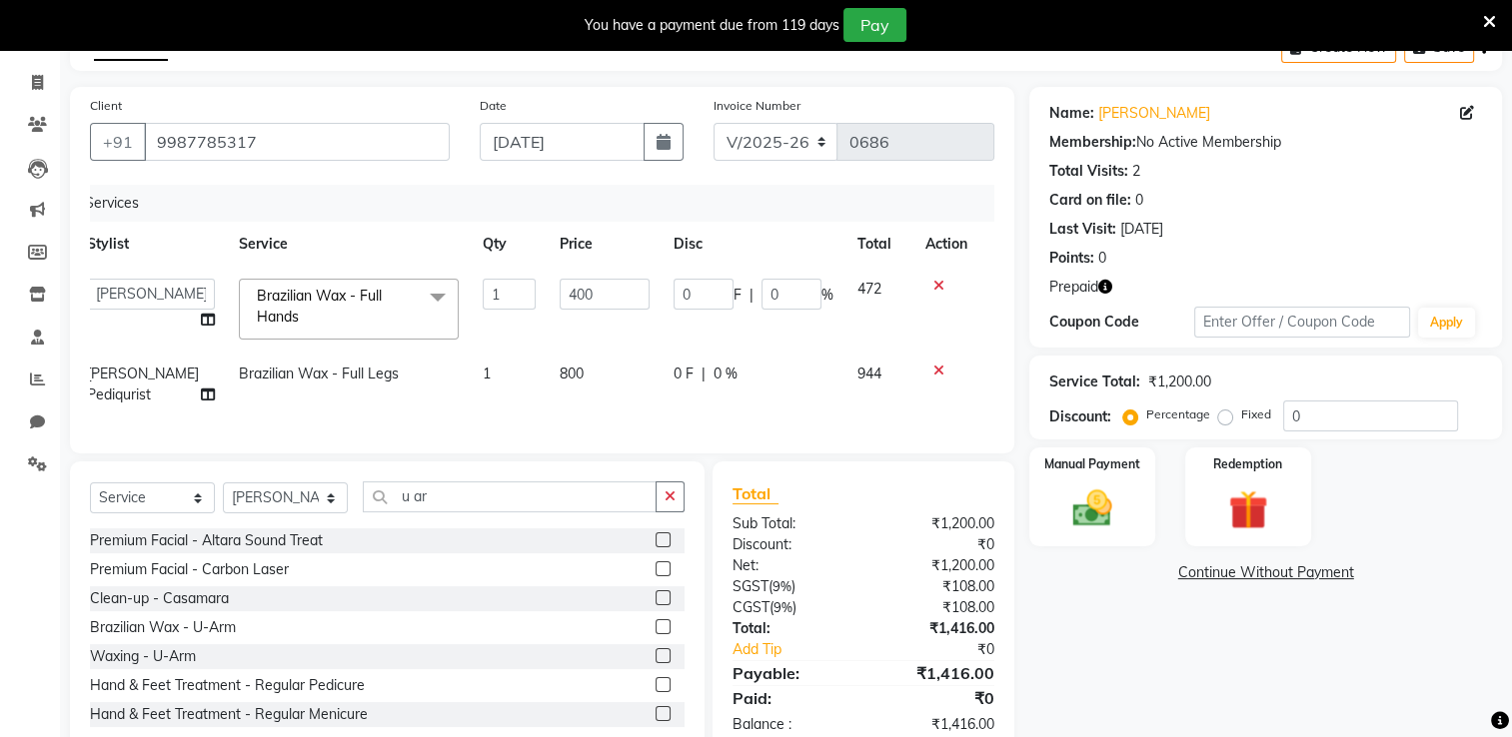
click at [655, 589] on label at bounding box center [662, 626] width 15 height 15
click at [655, 589] on input "checkbox" at bounding box center [661, 627] width 13 height 13
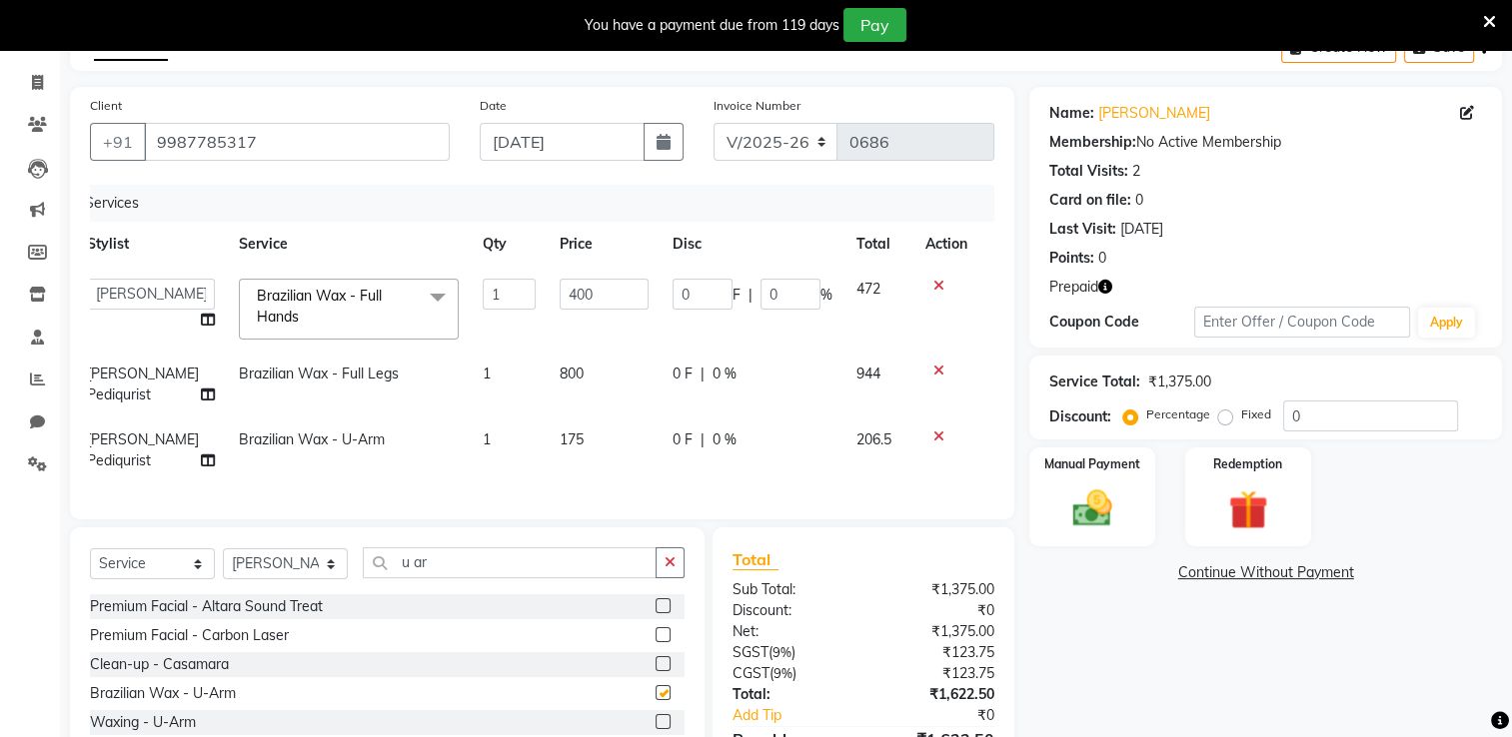
checkbox input "false"
click at [1039, 500] on img at bounding box center [1247, 511] width 67 height 51
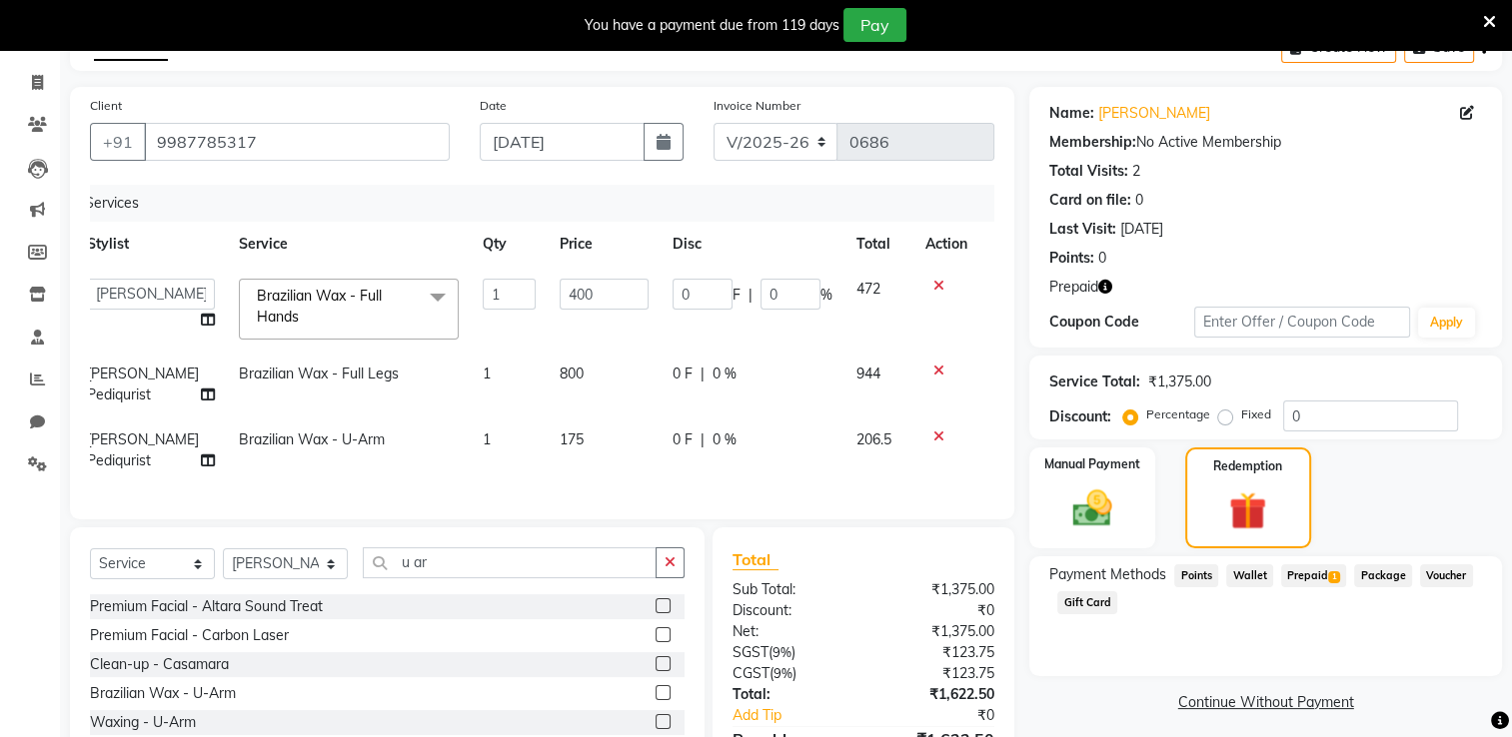
click at [1039, 567] on span "Prepaid 1" at bounding box center [1313, 575] width 65 height 23
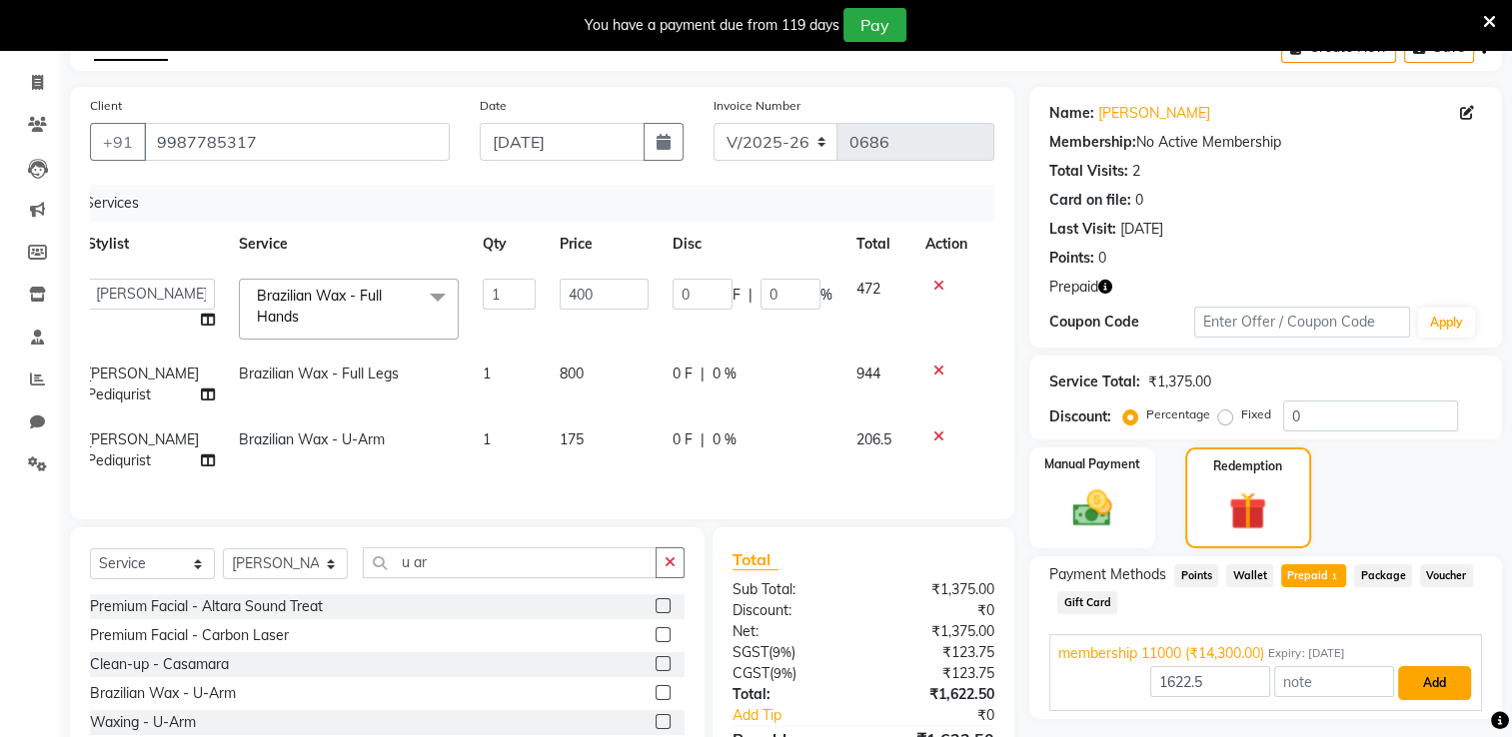
click at [1039, 589] on button "Add" at bounding box center [1434, 683] width 73 height 34
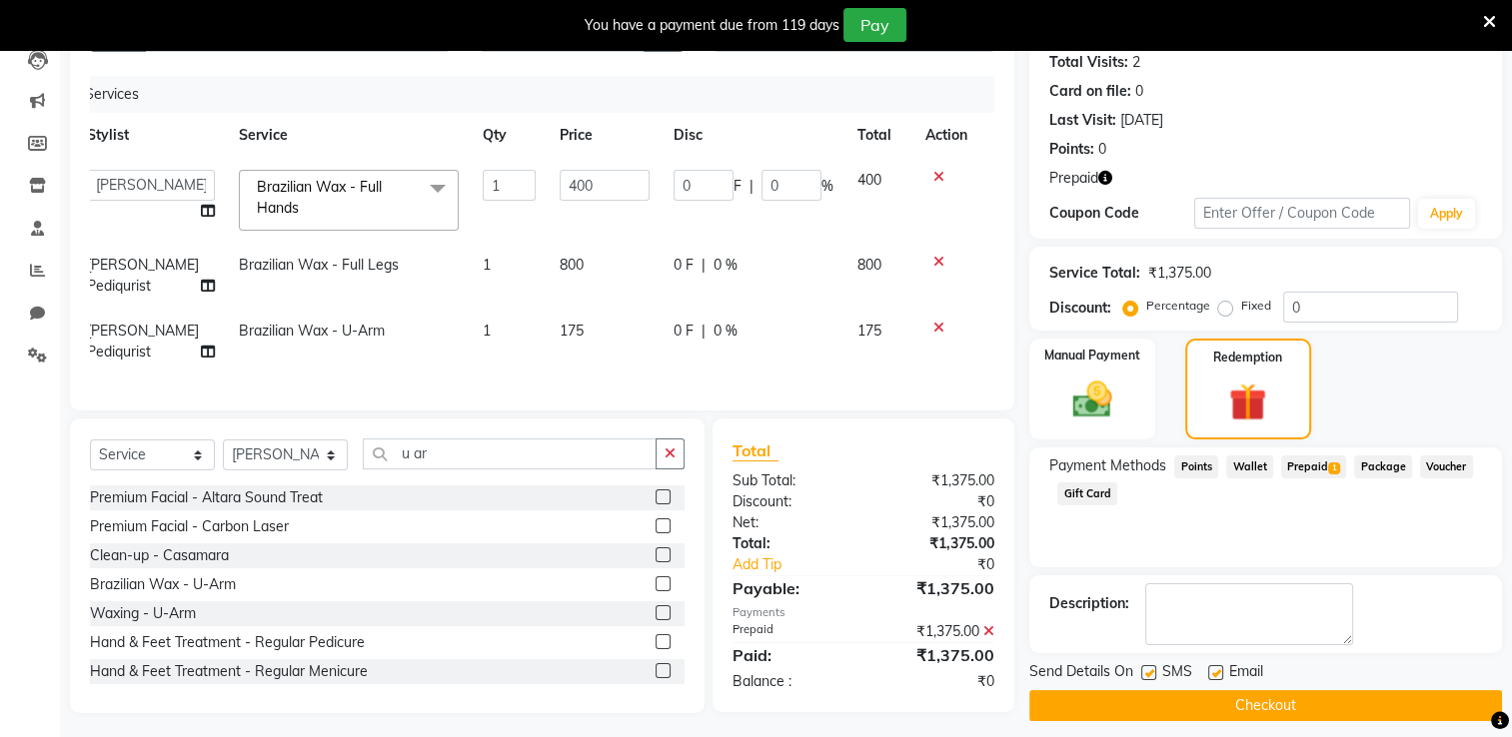
scroll to position [243, 0]
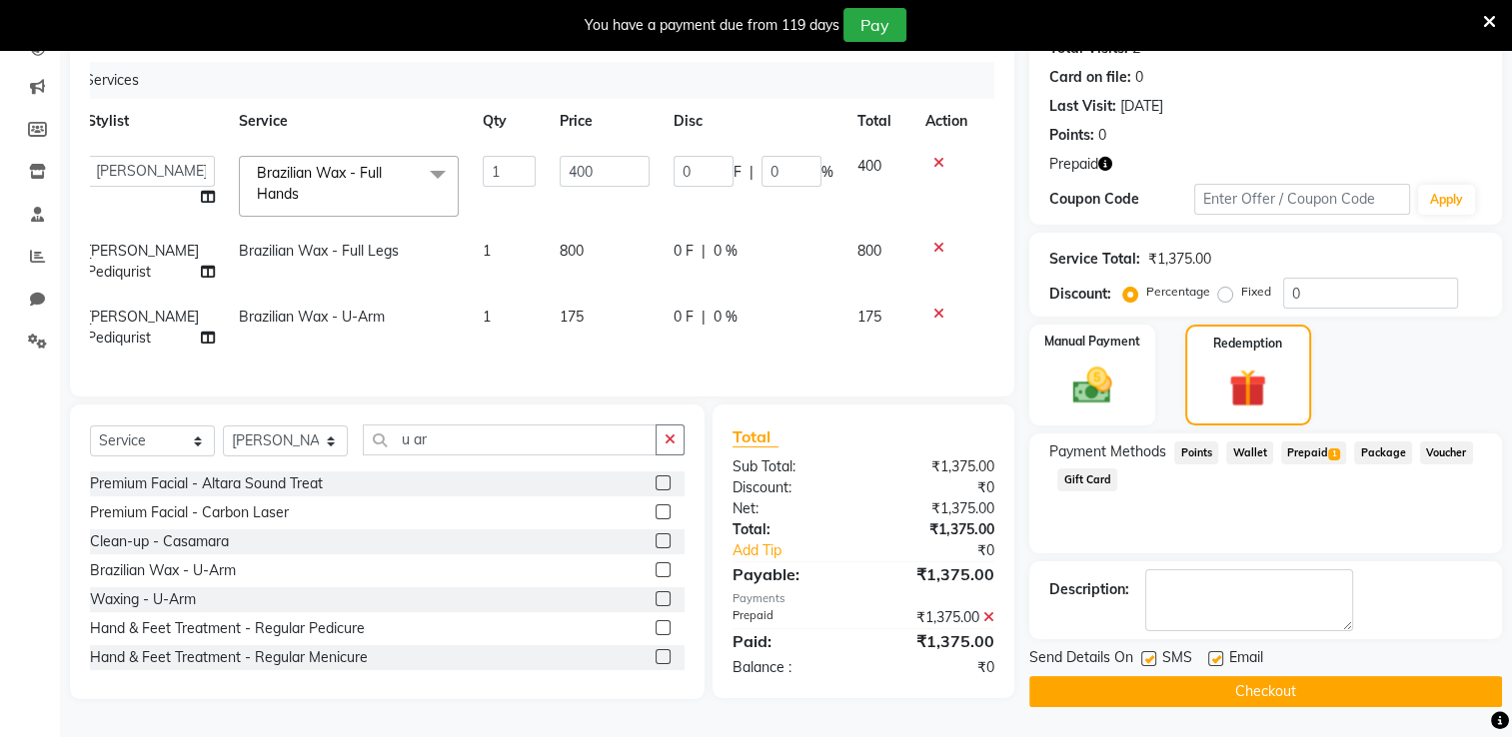
click at [1039, 589] on button "Checkout" at bounding box center [1265, 691] width 473 height 31
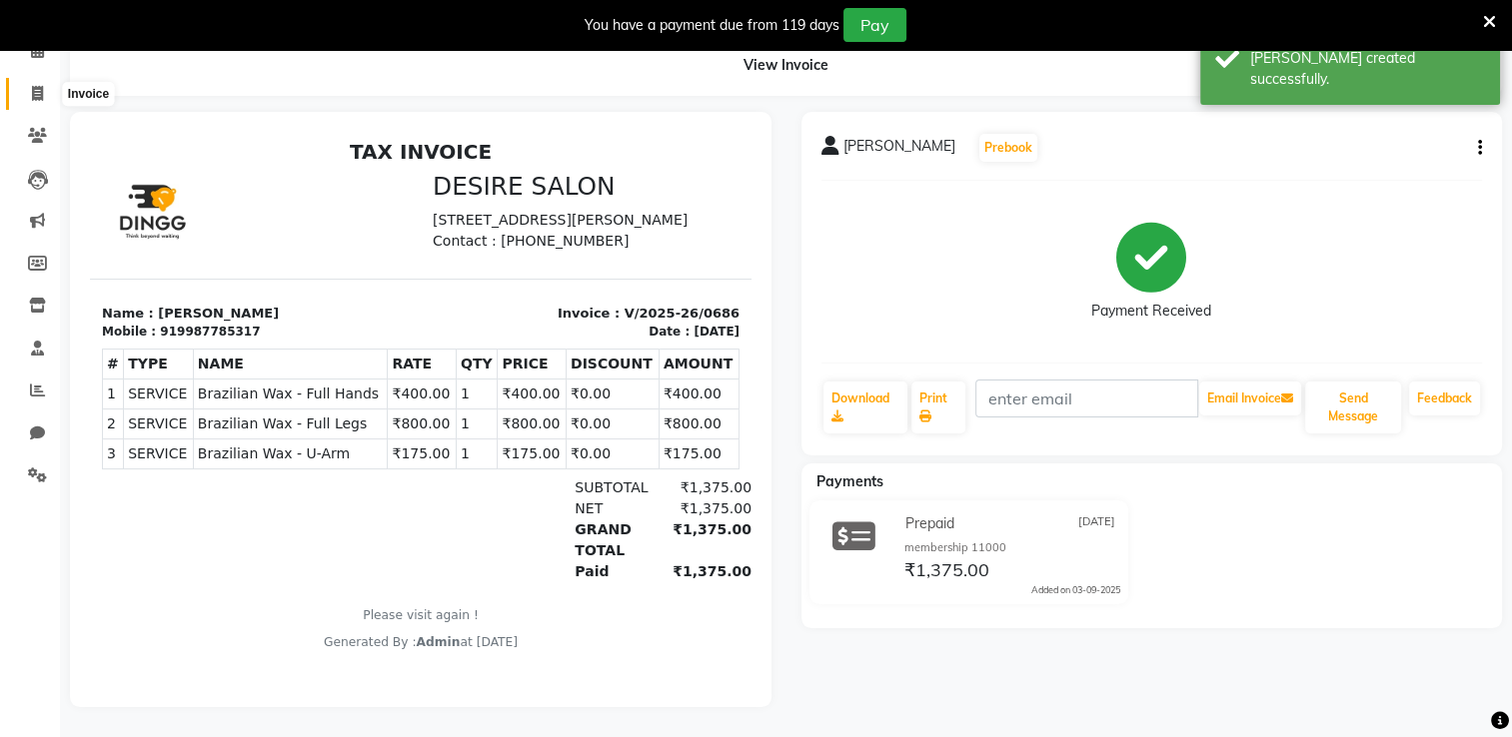
click at [32, 86] on icon at bounding box center [37, 93] width 11 height 15
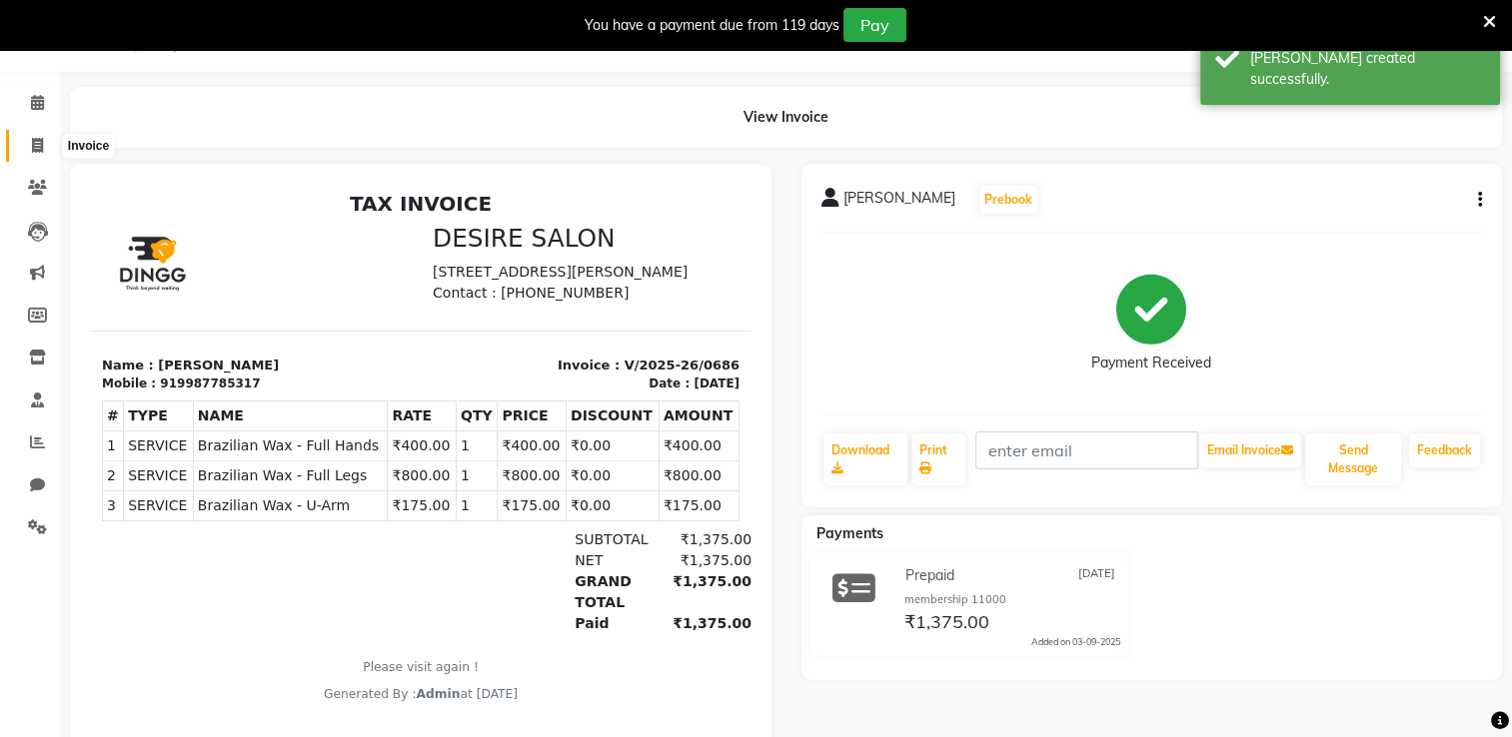
select select "8076"
select select "service"
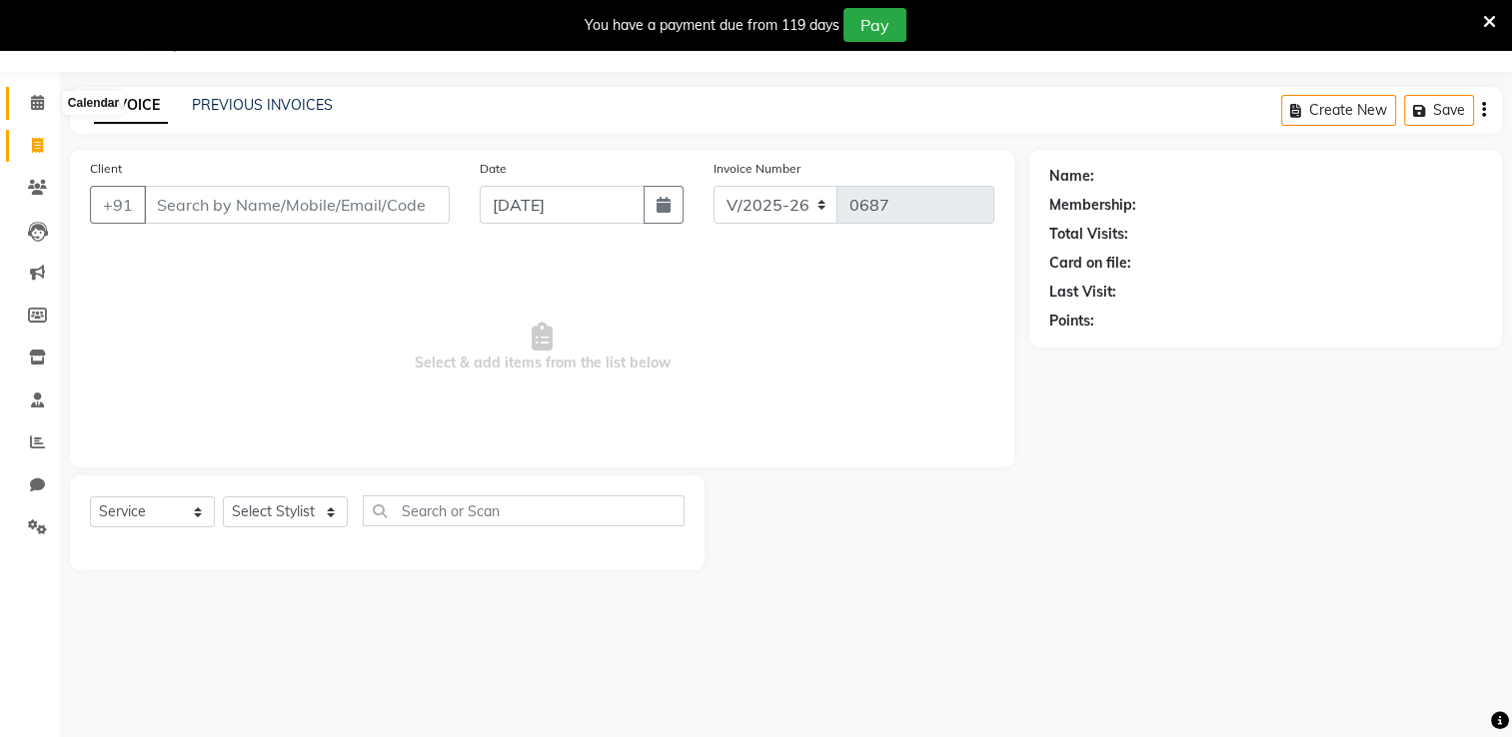
click at [35, 105] on icon at bounding box center [37, 102] width 13 height 15
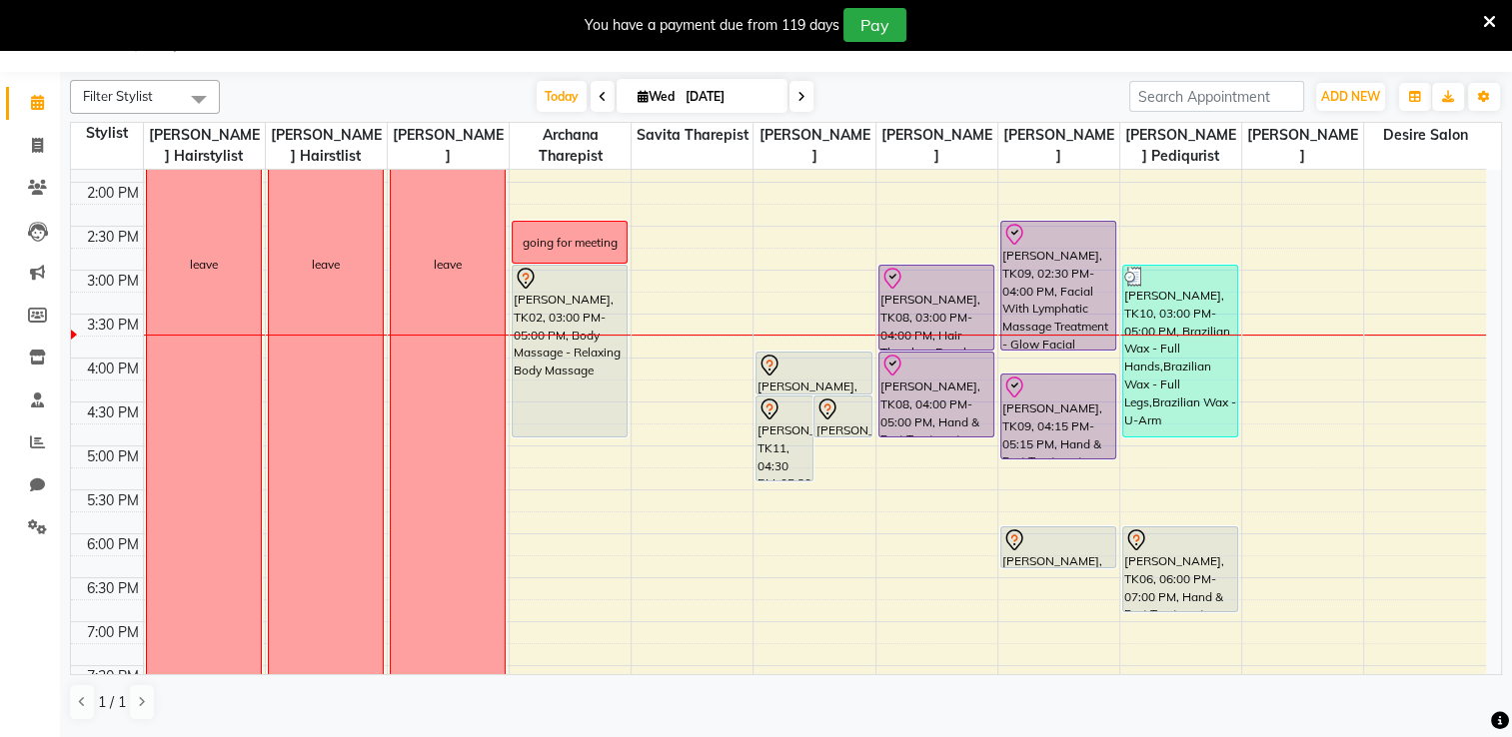
scroll to position [512, 0]
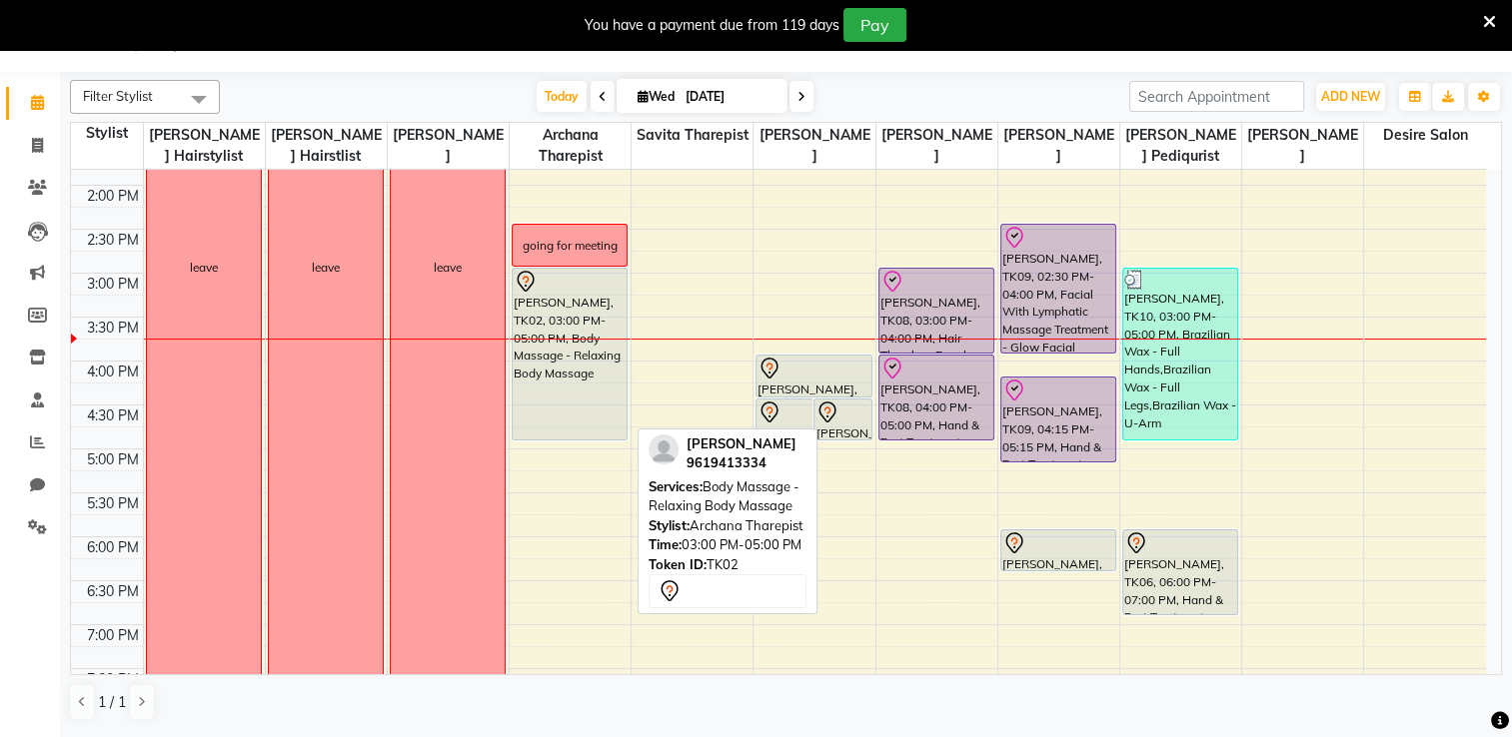
click at [575, 414] on div "[PERSON_NAME], TK02, 03:00 PM-05:00 PM, Body Massage - Relaxing Body Massage" at bounding box center [570, 354] width 114 height 171
select select "7"
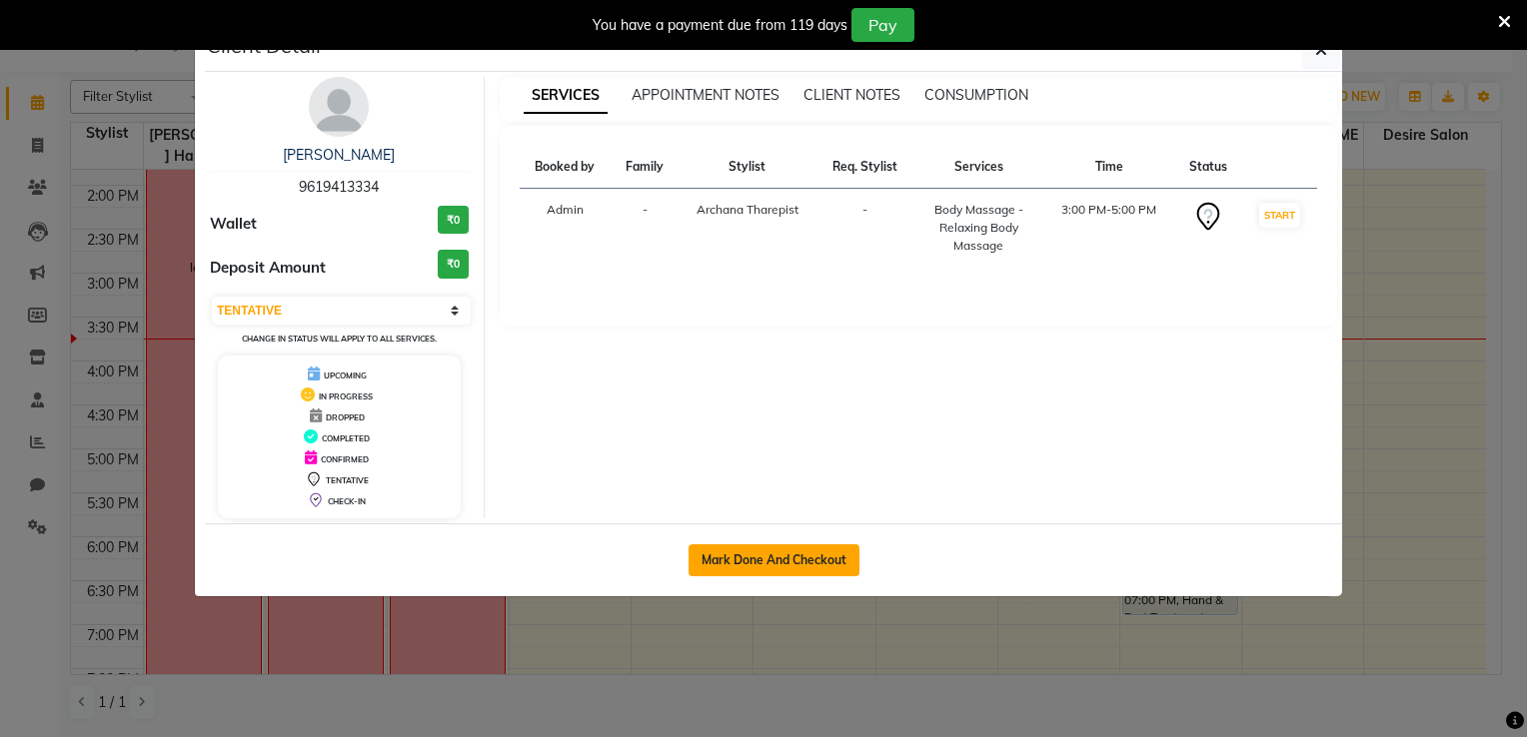
click at [745, 561] on button "Mark Done And Checkout" at bounding box center [773, 560] width 171 height 32
select select "service"
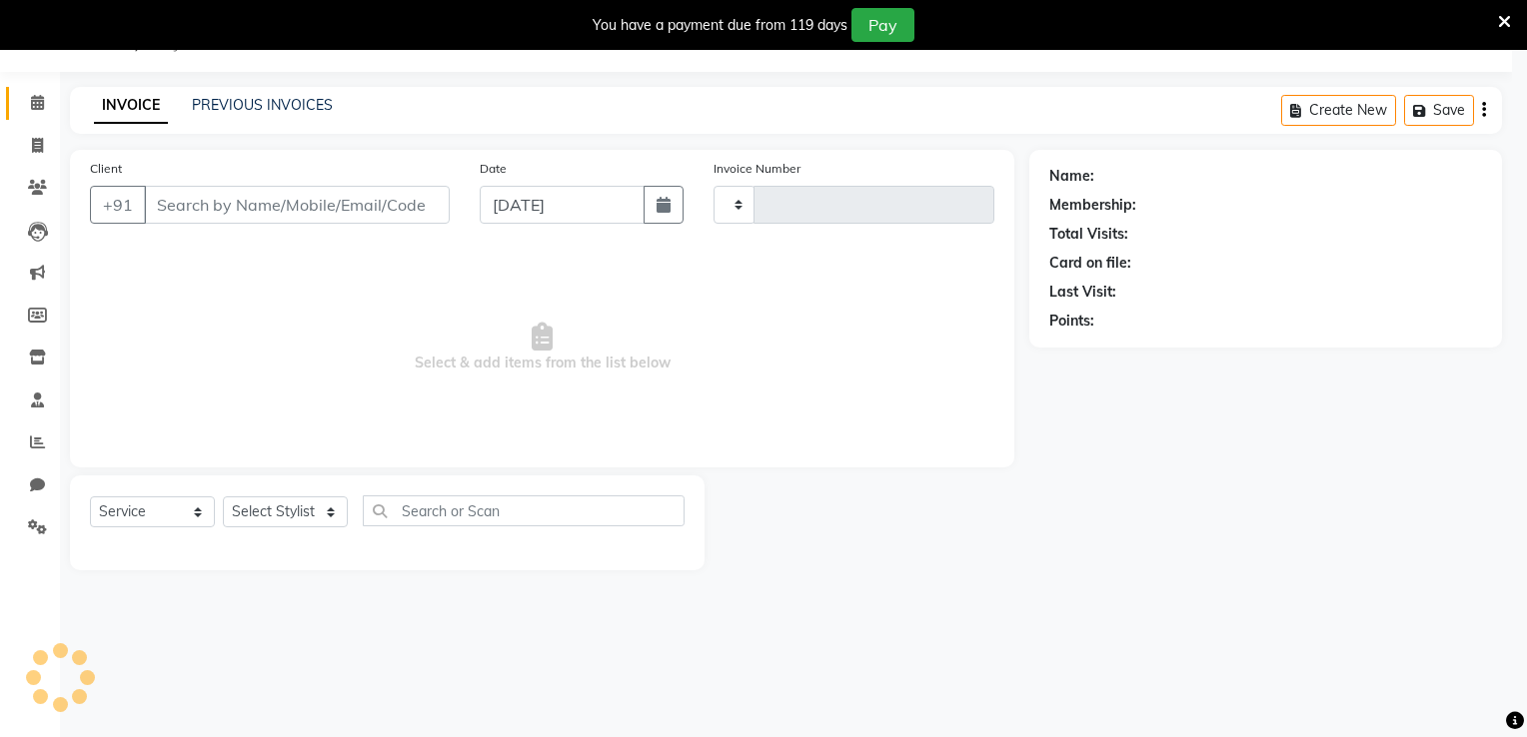
type input "0687"
select select "3"
select select "8076"
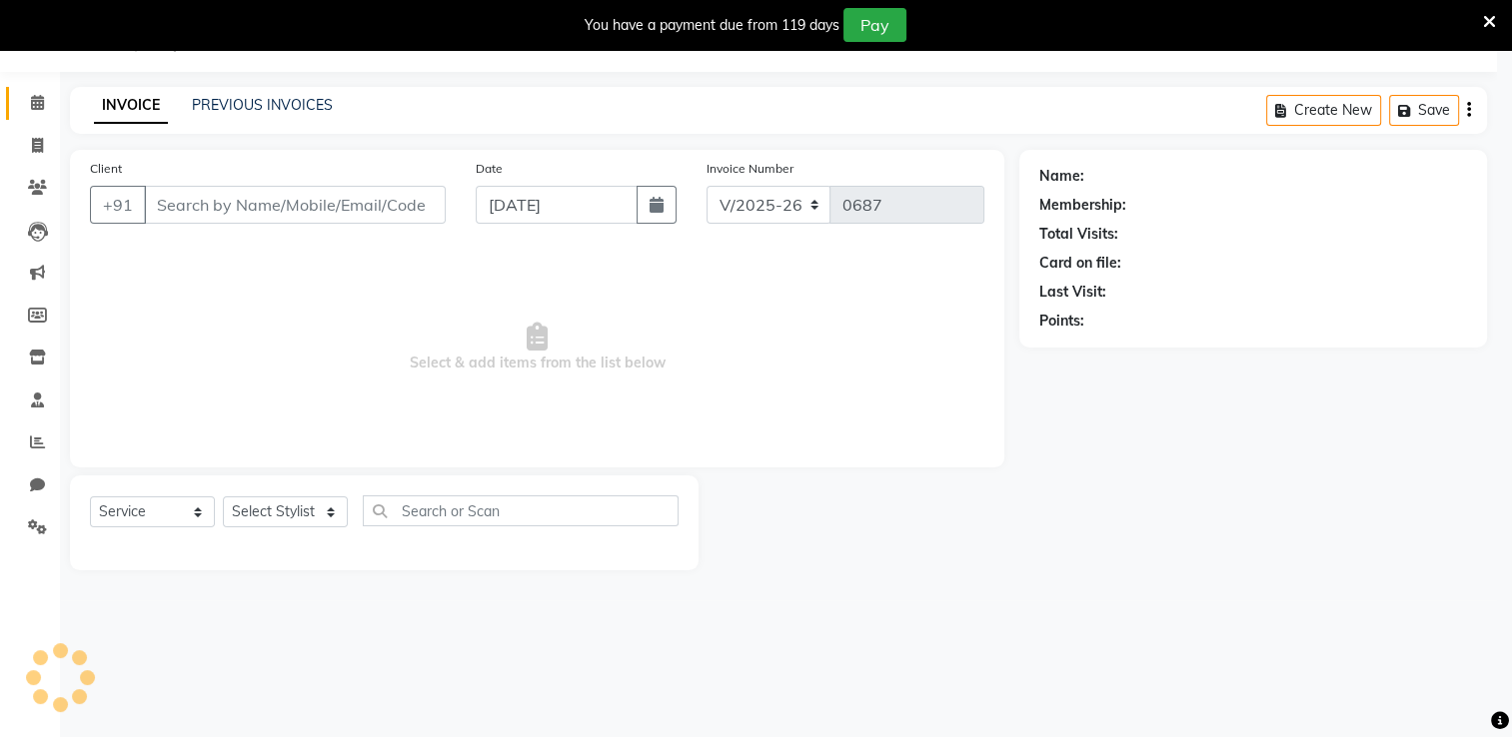
type input "9619413334"
select select "74552"
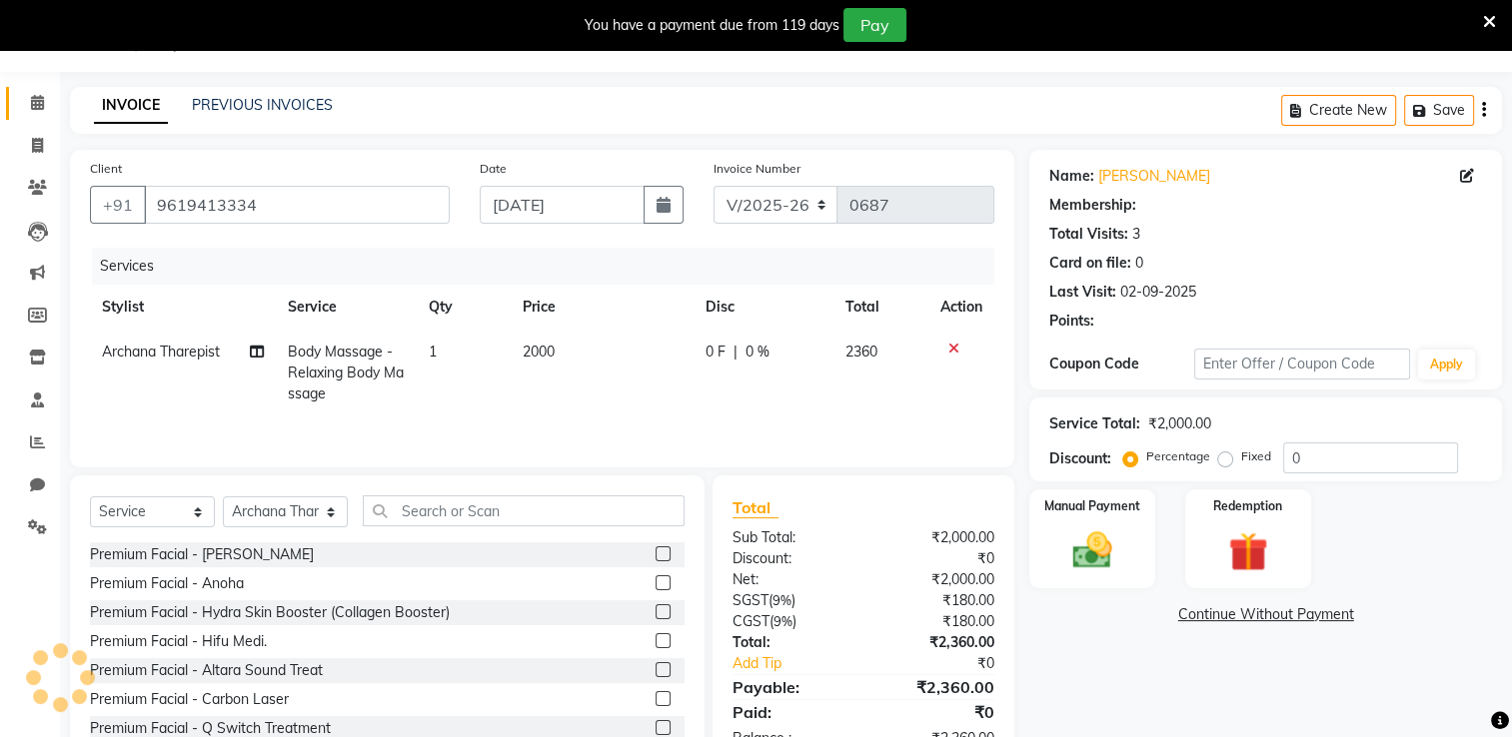
select select "1: Object"
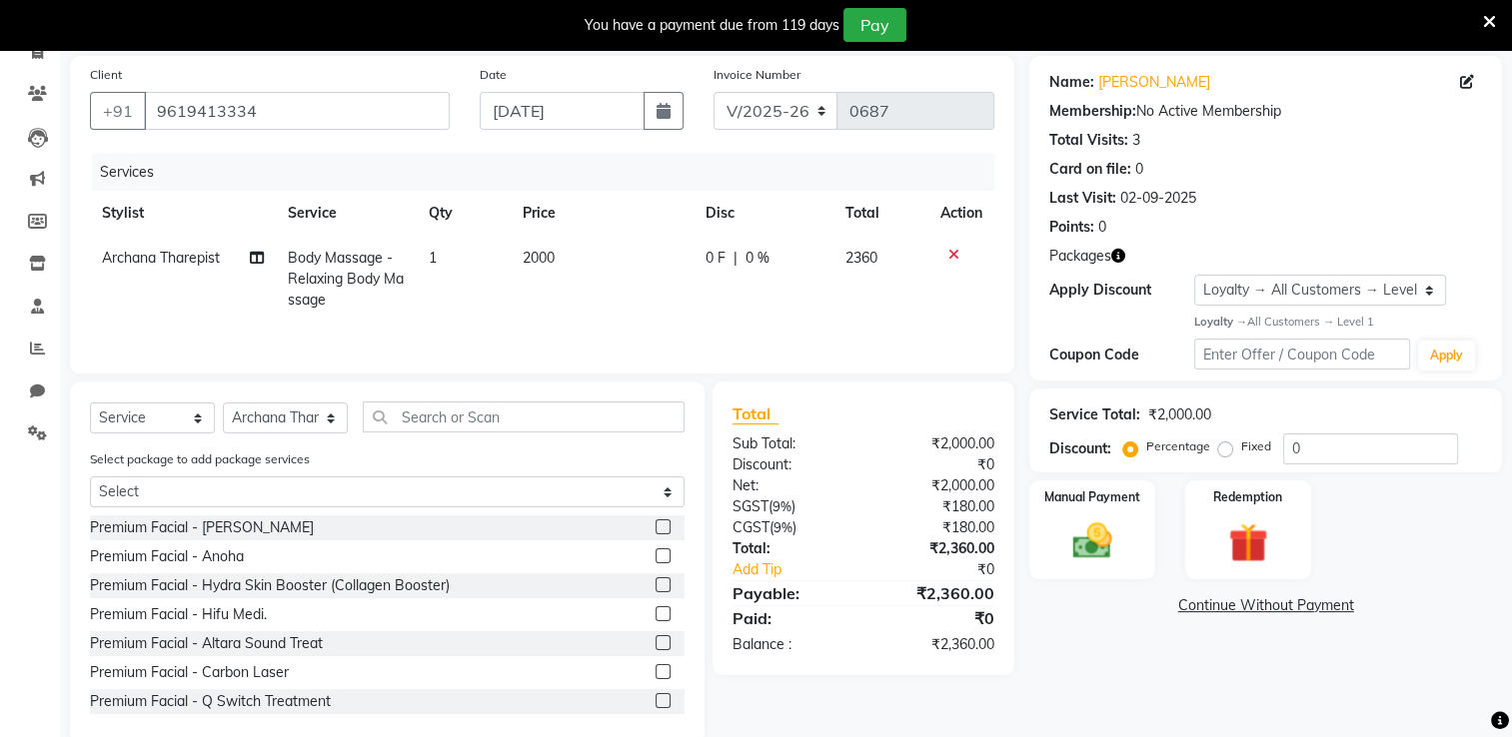
scroll to position [147, 0]
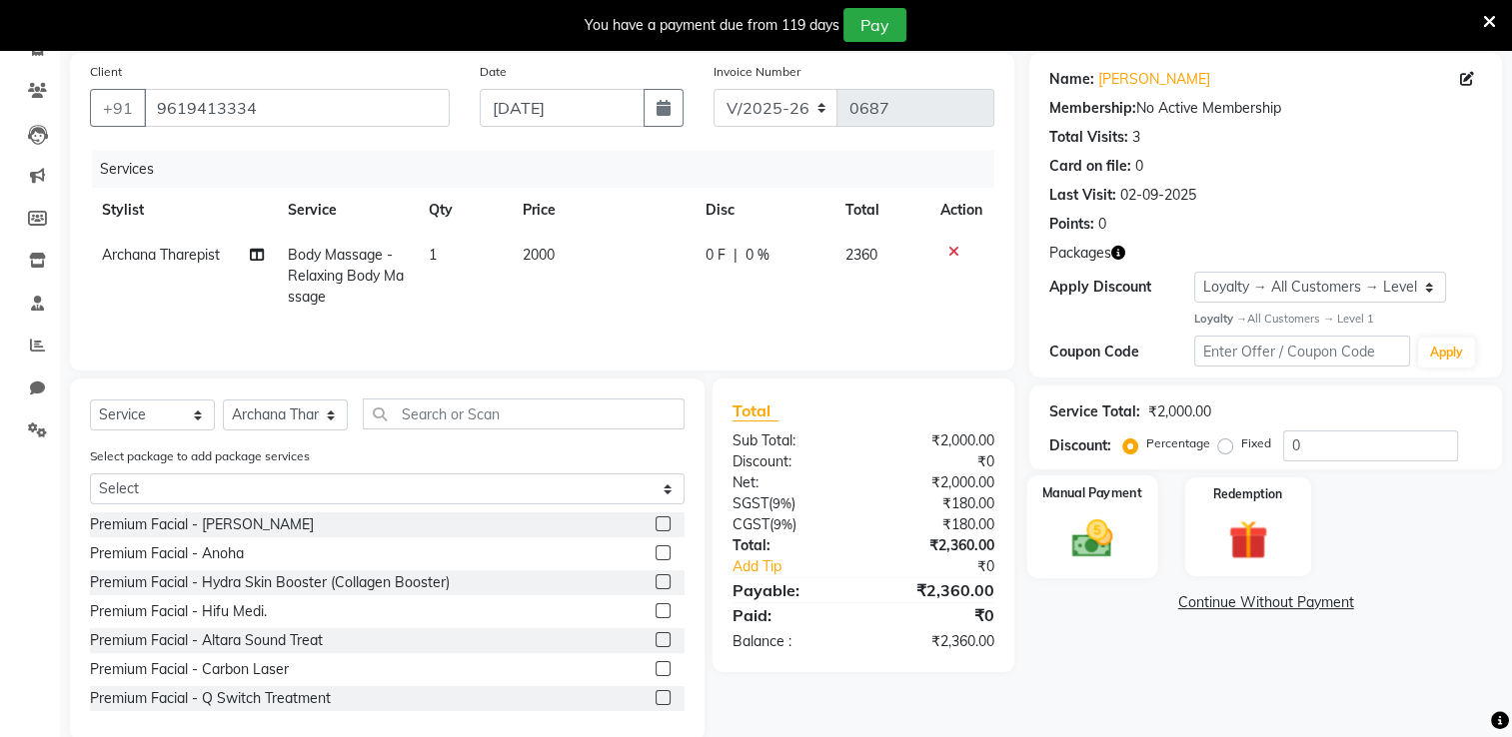
click at [1039, 518] on img at bounding box center [1092, 538] width 67 height 47
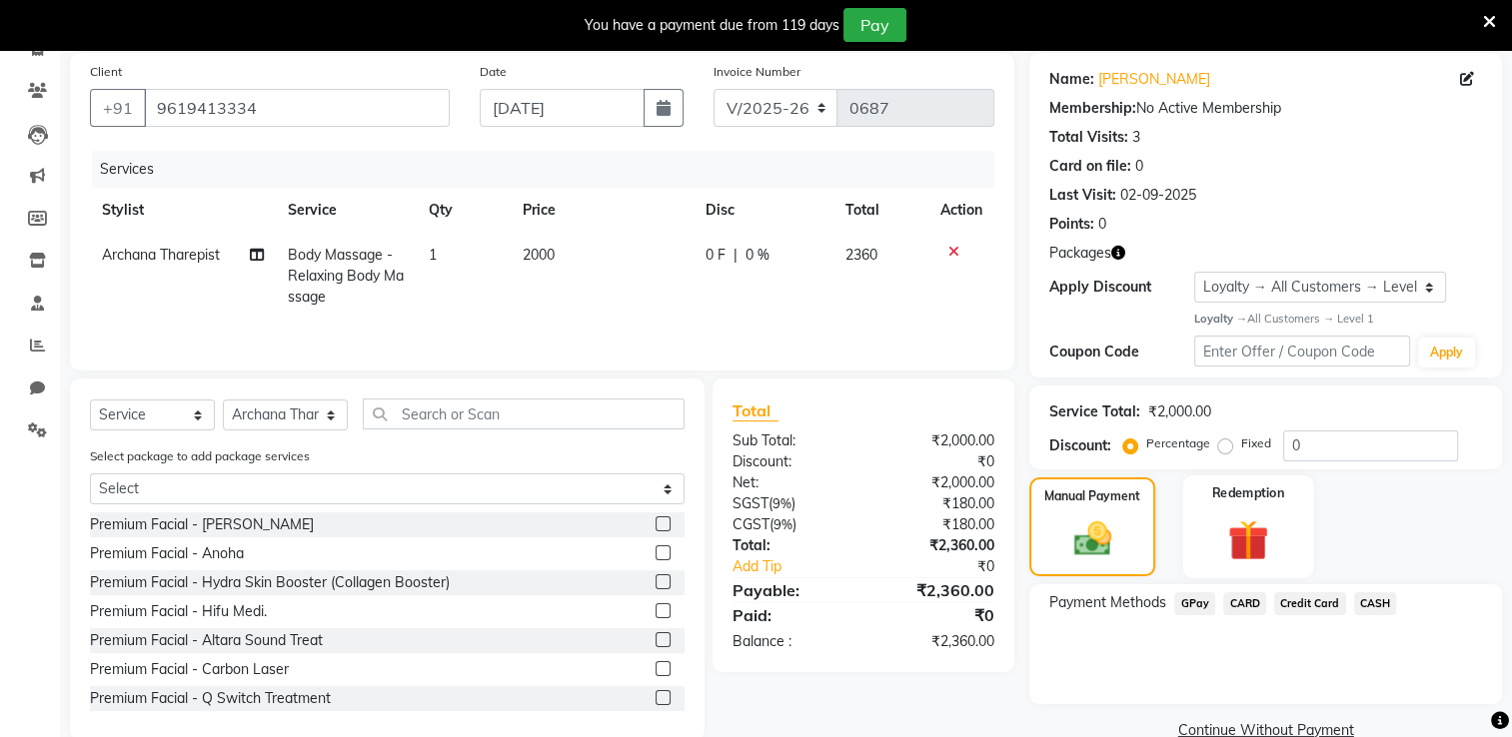
click at [1039, 512] on div "Redemption" at bounding box center [1247, 527] width 131 height 103
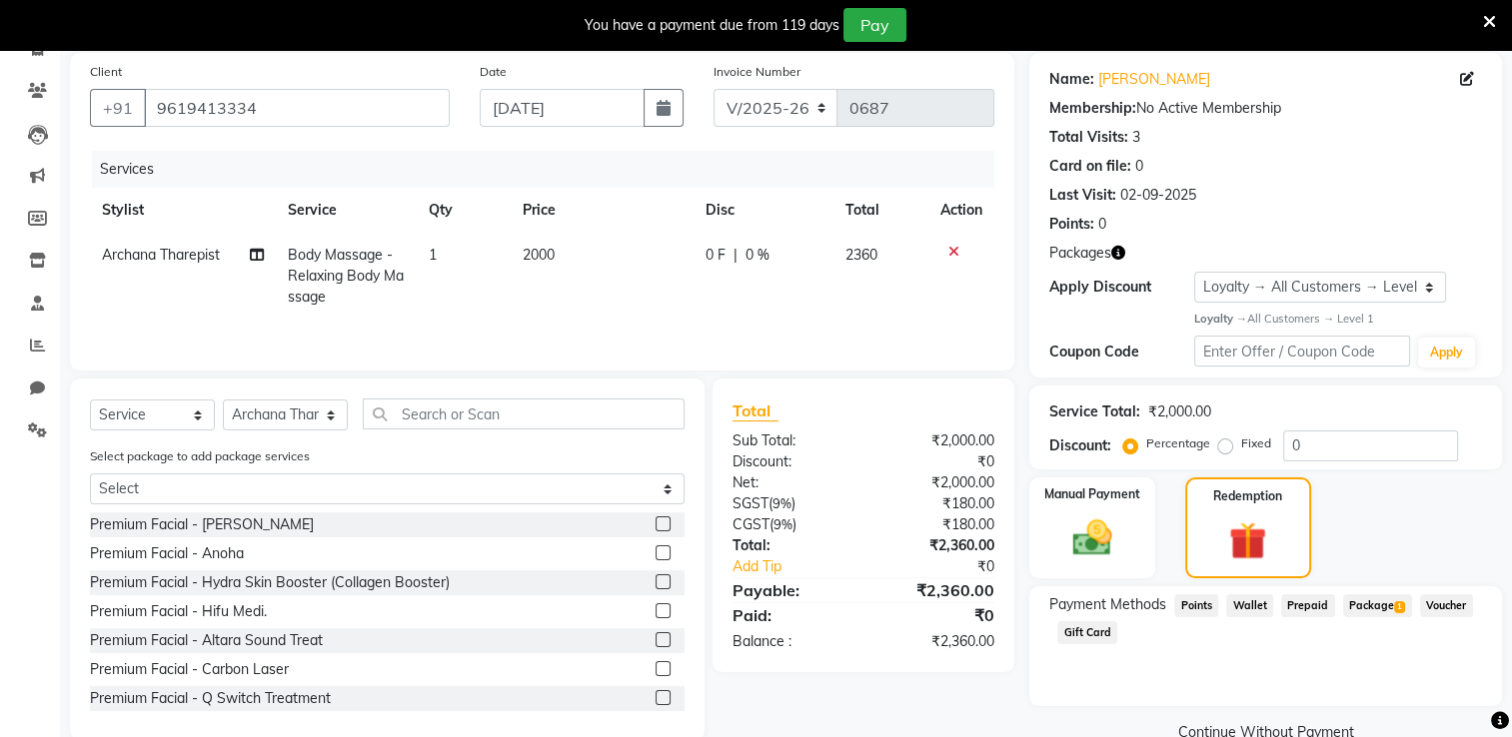
click at [1039, 589] on span "Package 1" at bounding box center [1377, 605] width 69 height 23
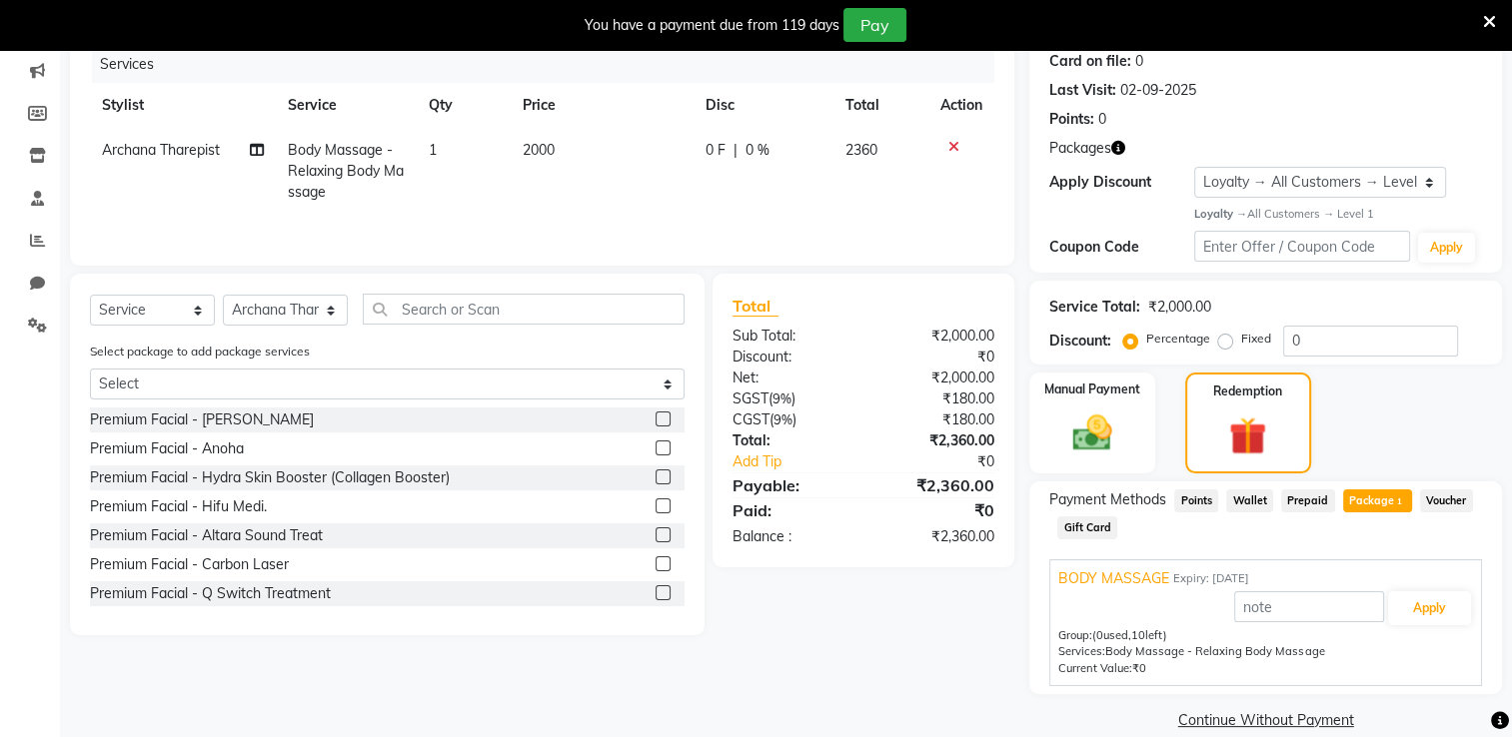
scroll to position [280, 0]
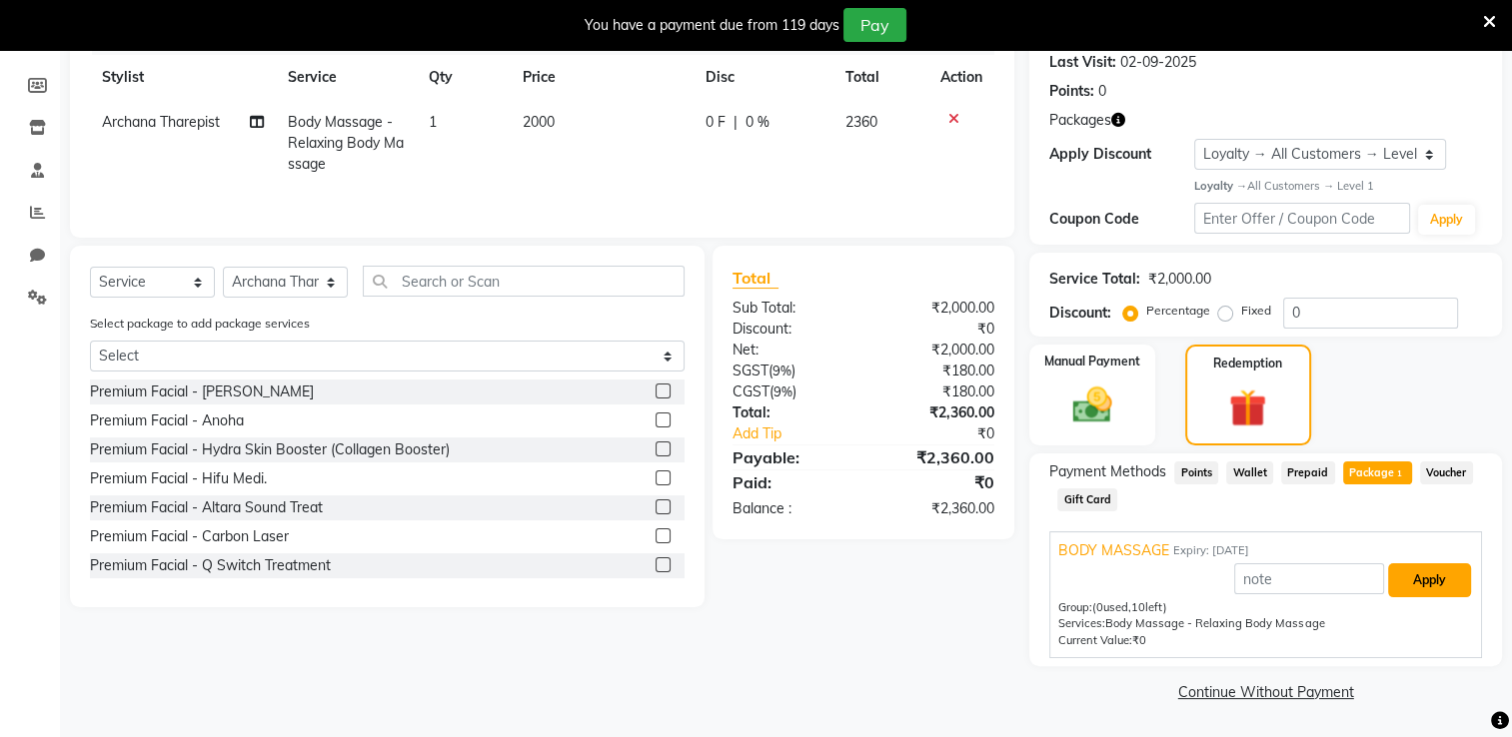
click at [1039, 577] on button "Apply" at bounding box center [1429, 580] width 83 height 34
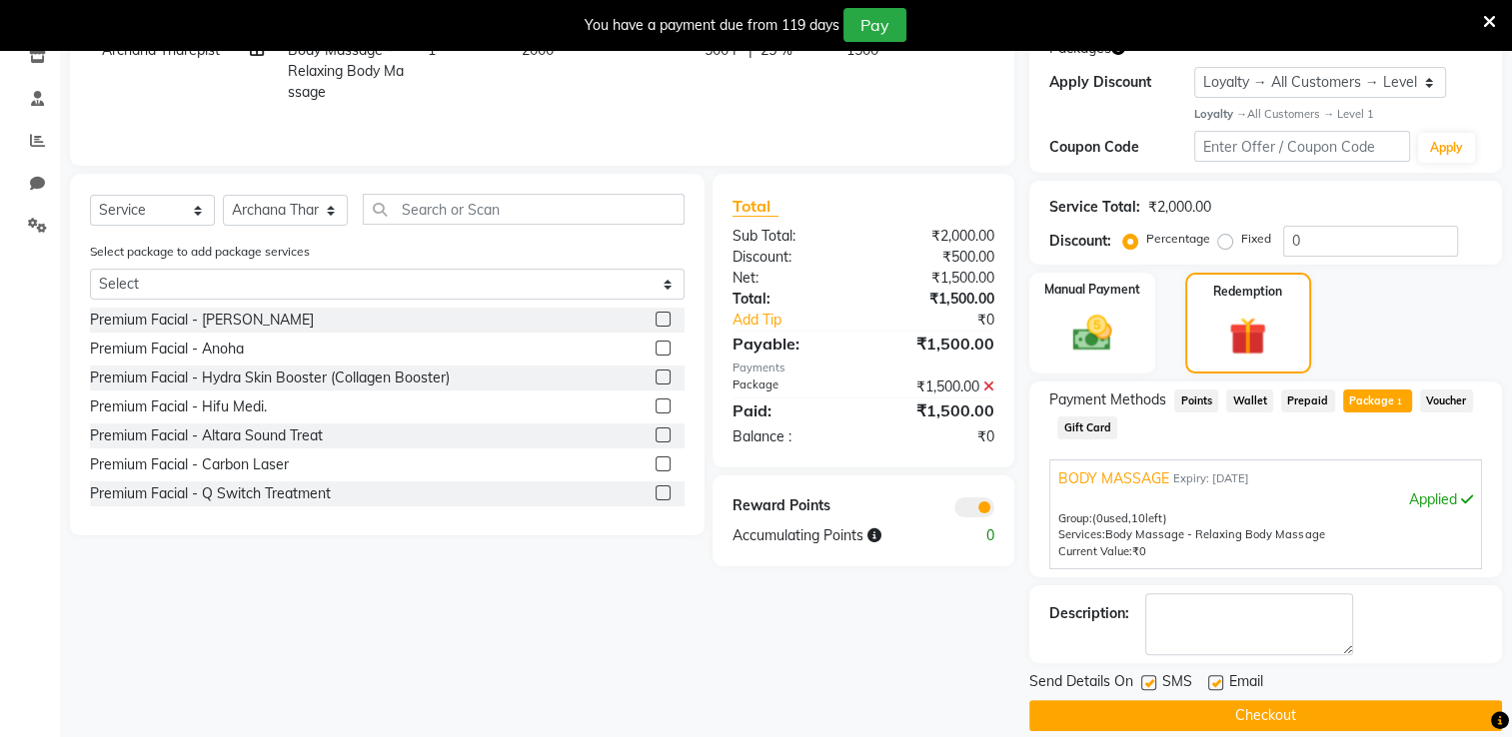
scroll to position [375, 0]
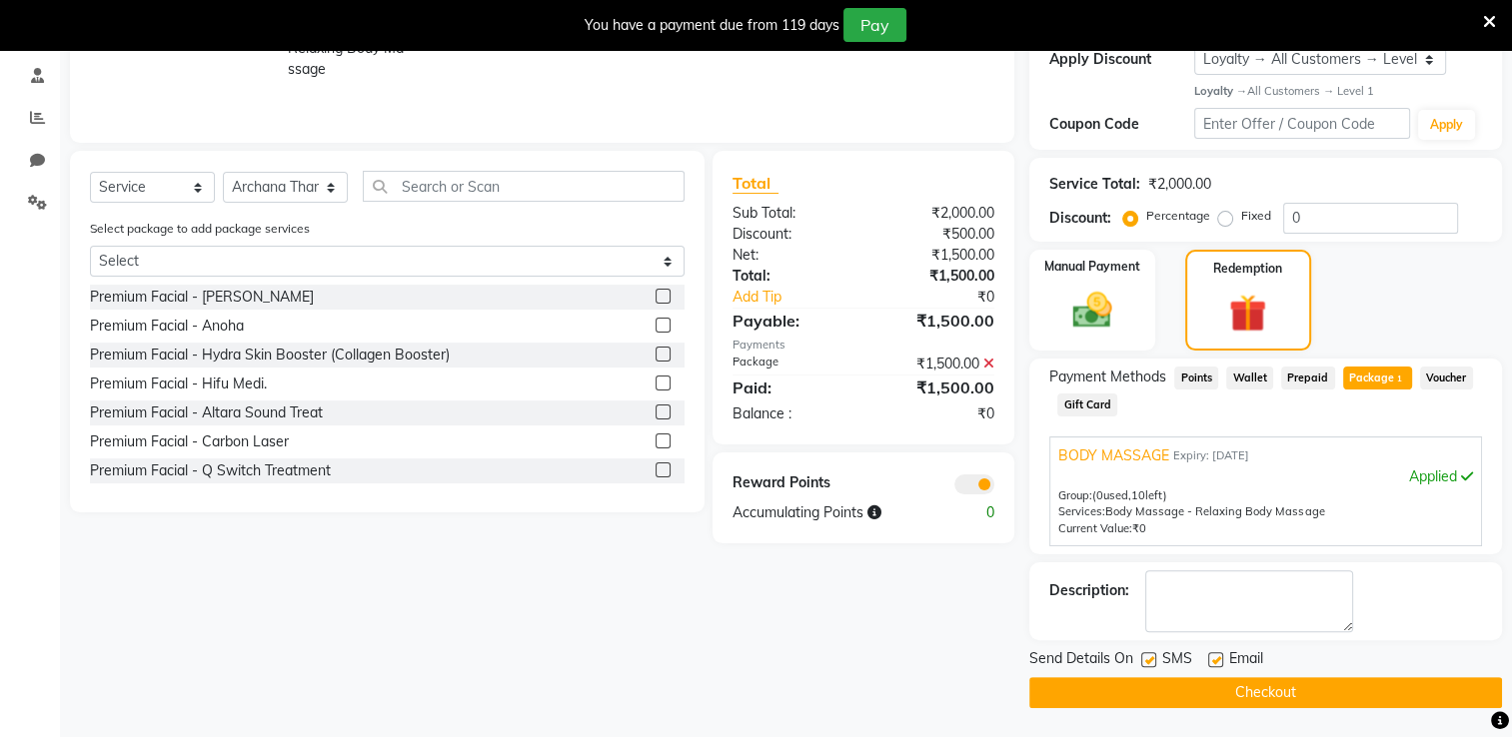
click at [1039, 589] on button "Checkout" at bounding box center [1265, 692] width 473 height 31
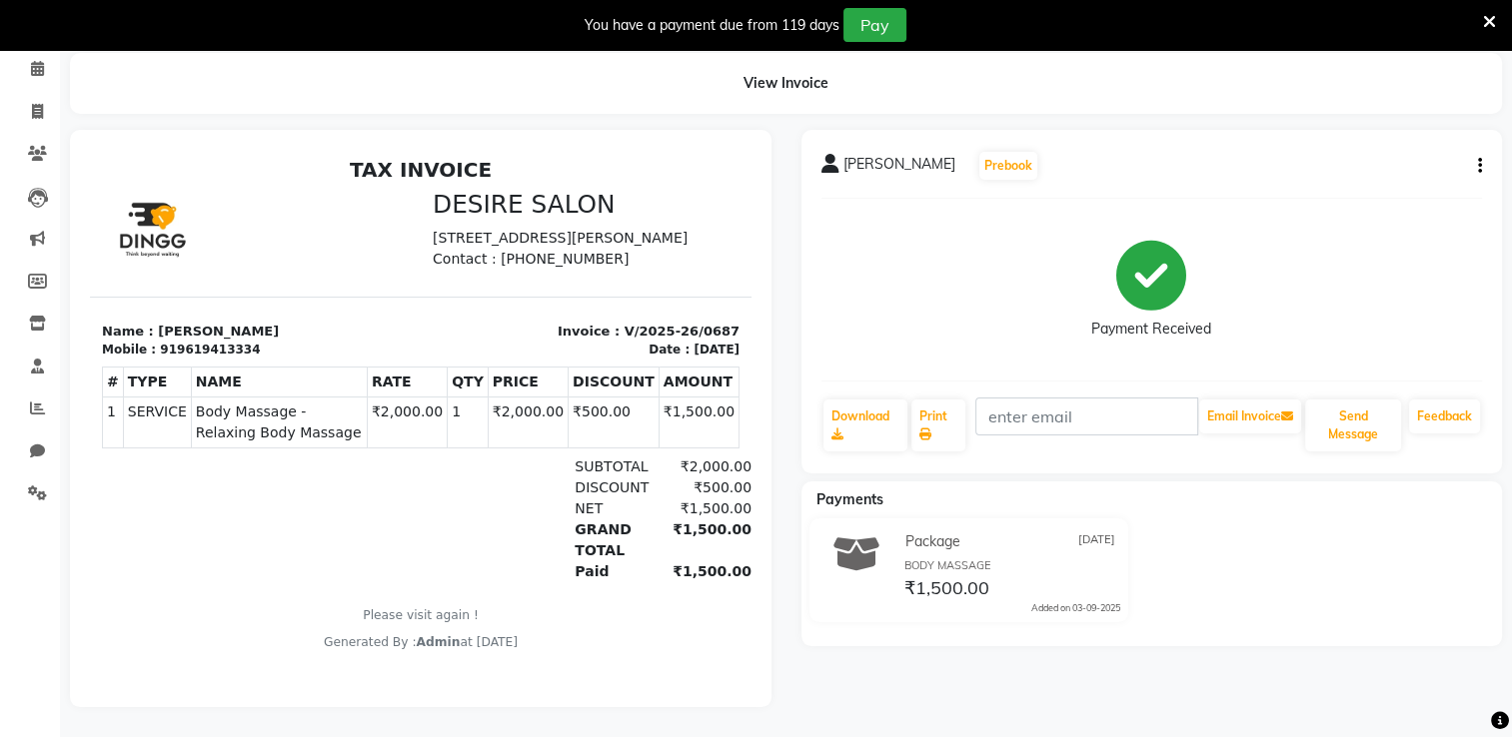
click at [905, 154] on span "Pooja Rajdhakshya" at bounding box center [899, 168] width 112 height 28
click at [31, 48] on div "You have a payment due from 119 days Pay" at bounding box center [756, 25] width 1512 height 50
click at [36, 61] on icon at bounding box center [37, 68] width 13 height 15
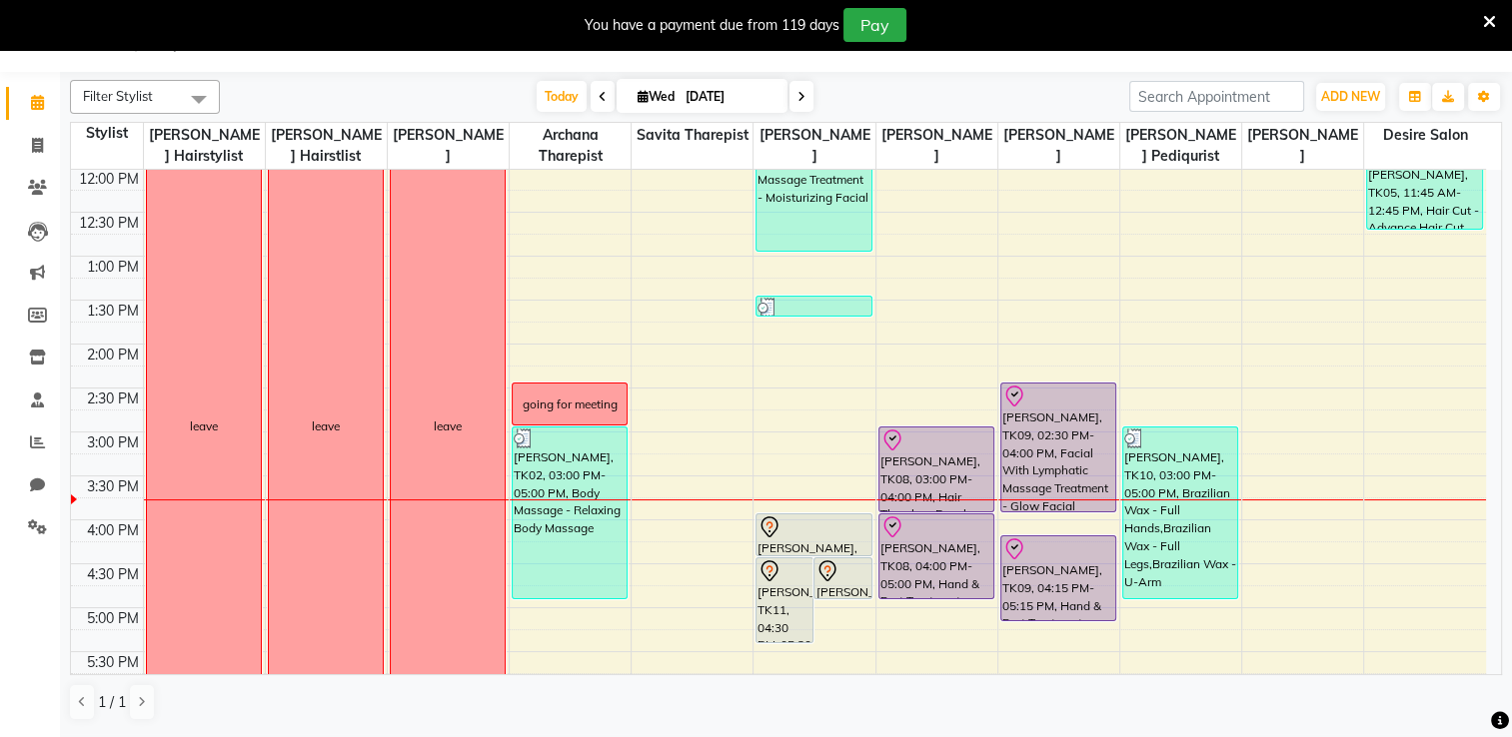
scroll to position [362, 0]
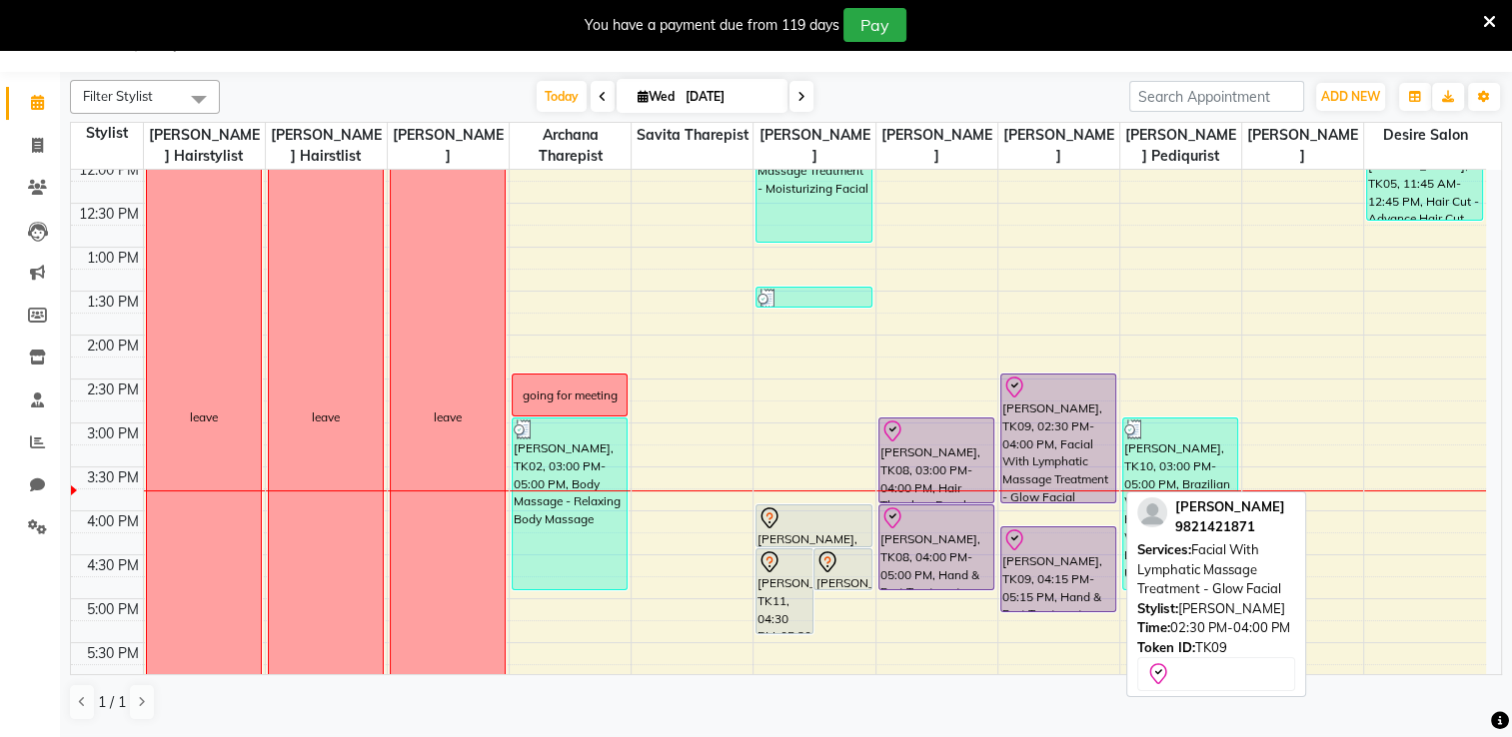
click at [1039, 436] on div "[PERSON_NAME], TK09, 02:30 PM-04:00 PM, Facial With Lymphatic Massage Treatment…" at bounding box center [1058, 439] width 114 height 128
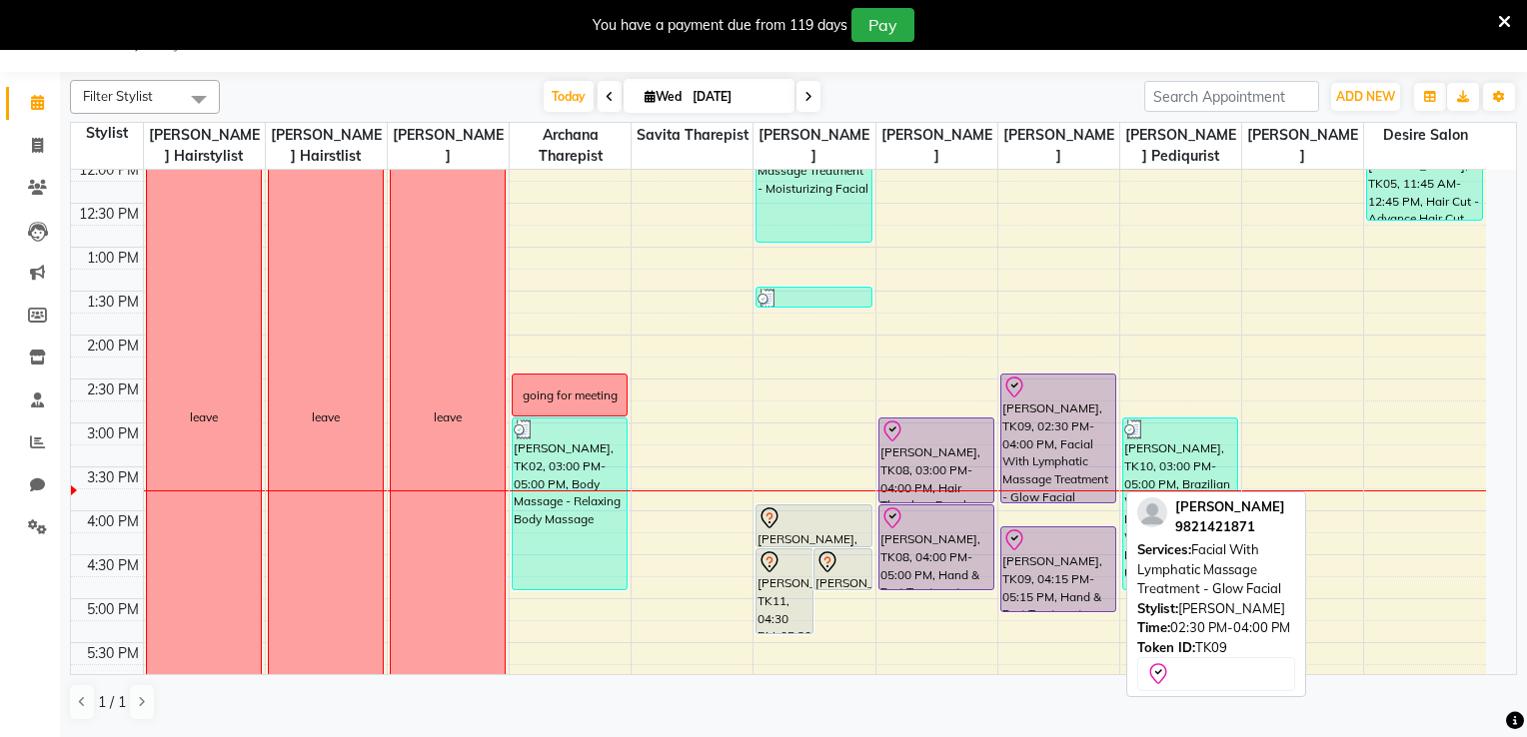
select select "8"
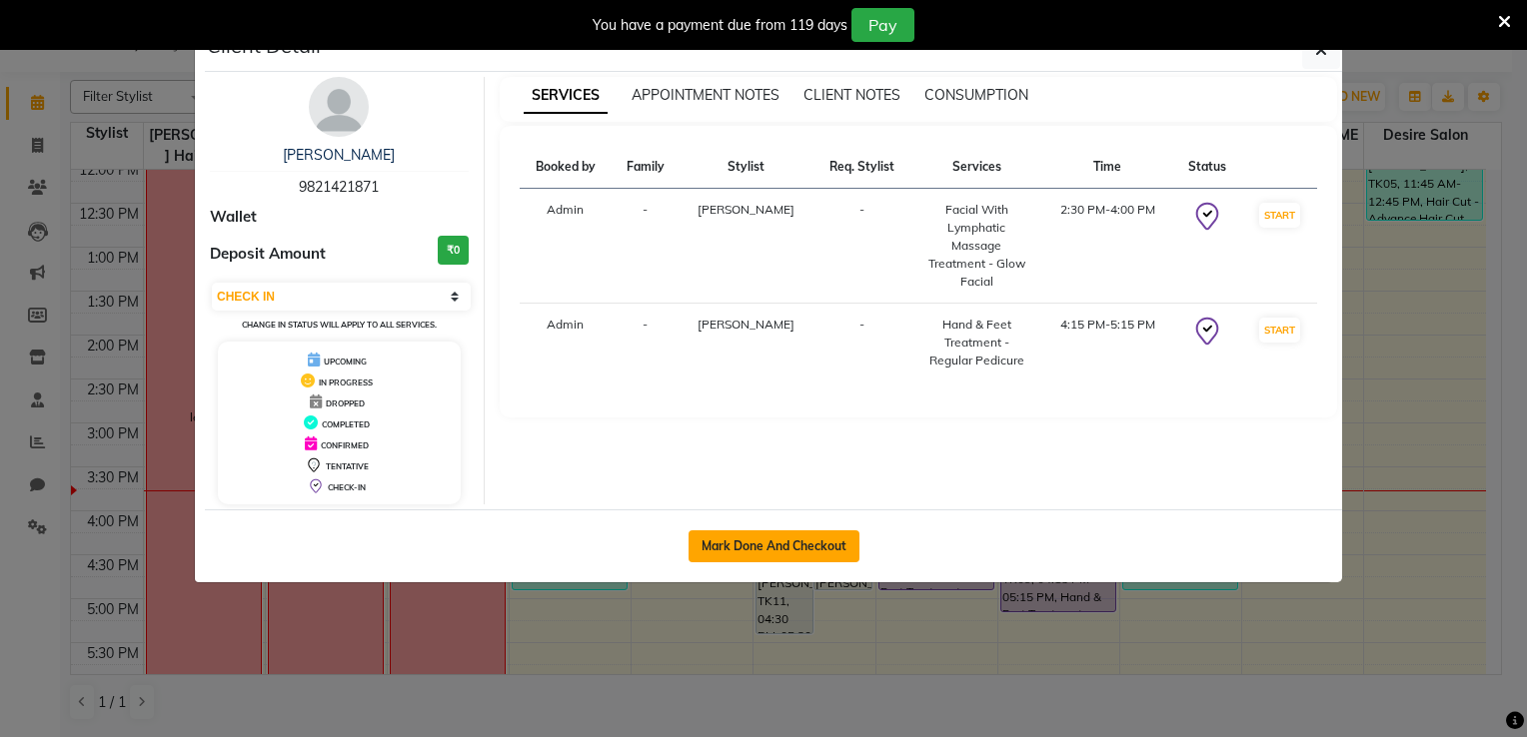
click at [808, 540] on button "Mark Done And Checkout" at bounding box center [773, 546] width 171 height 32
select select "service"
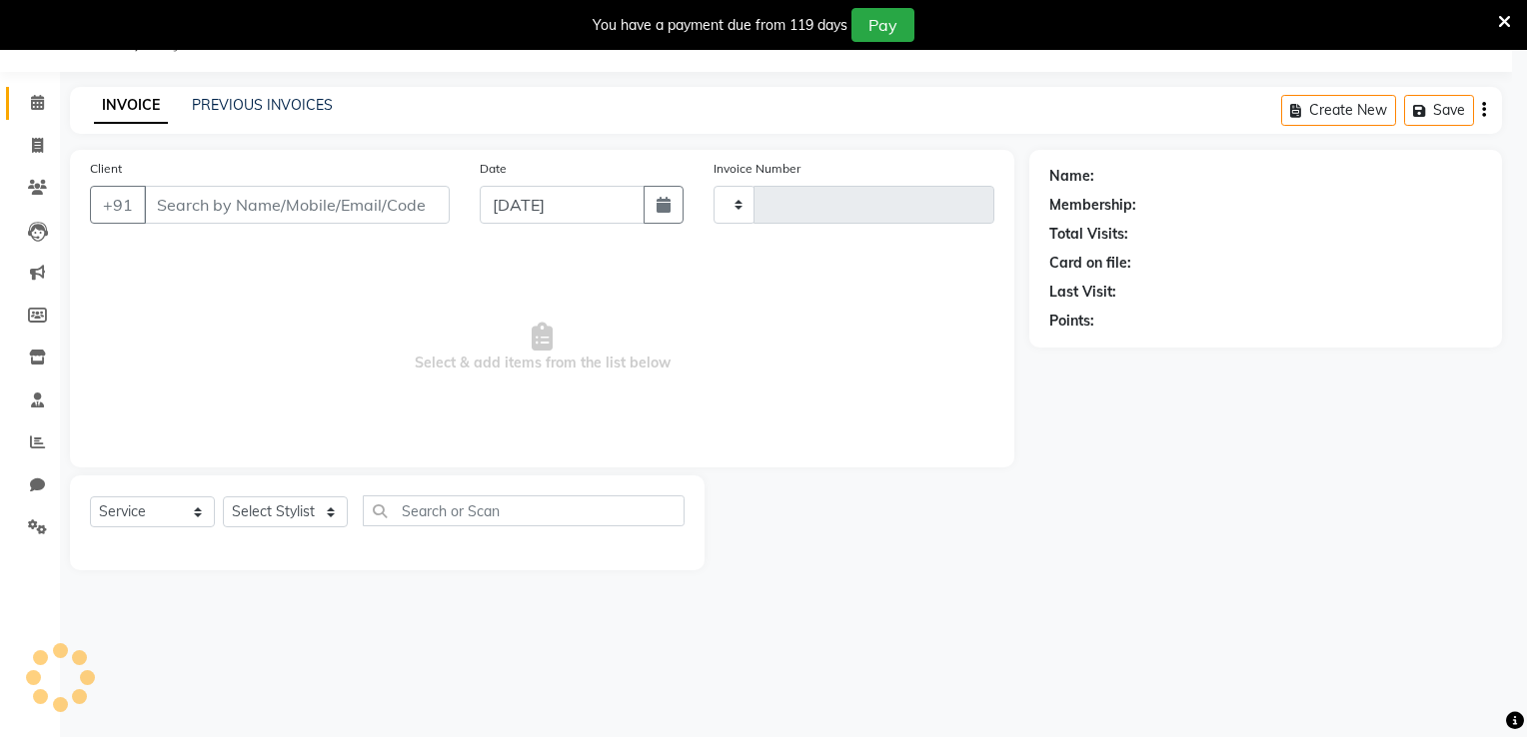
select select "select"
type input "0688"
select select "8076"
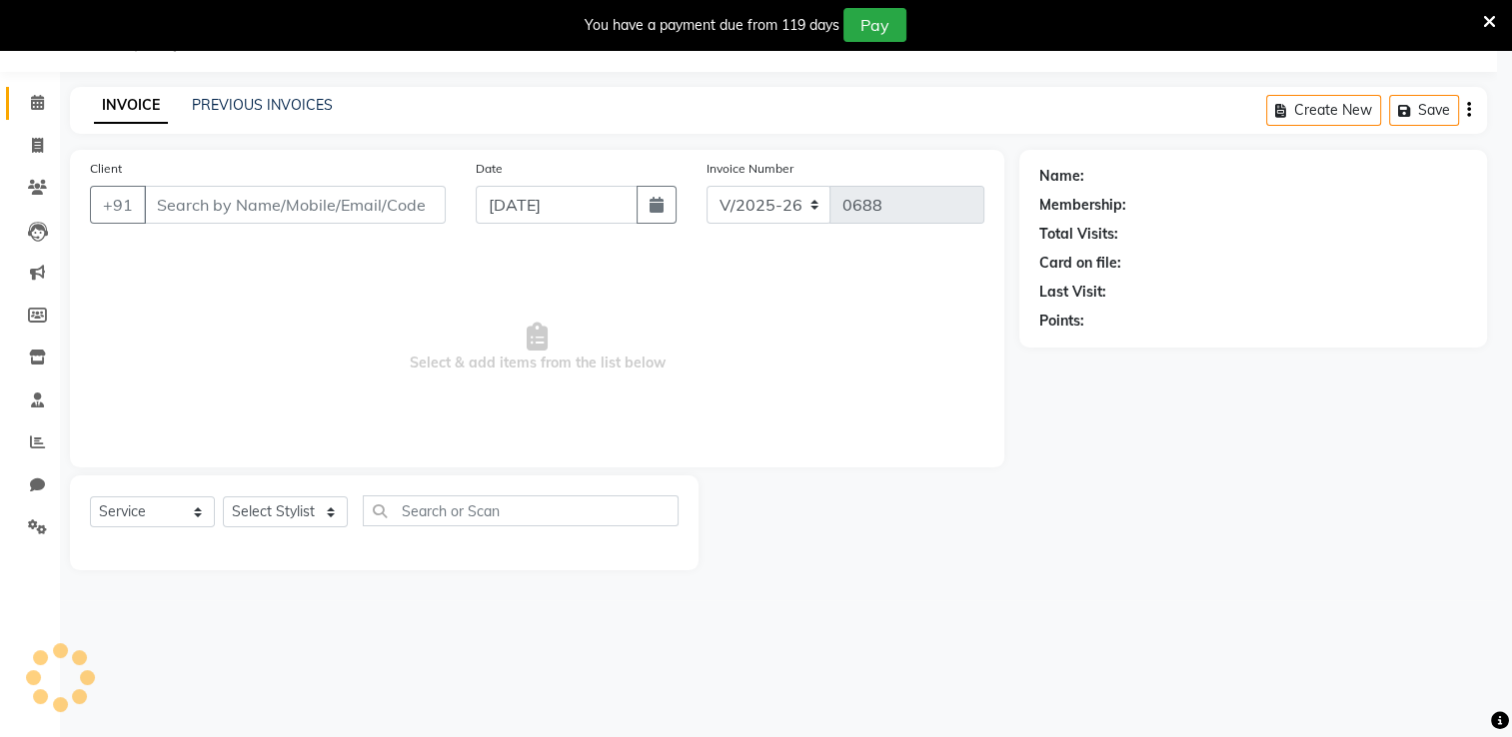
type input "9821421871"
select select "75801"
select select "1: Object"
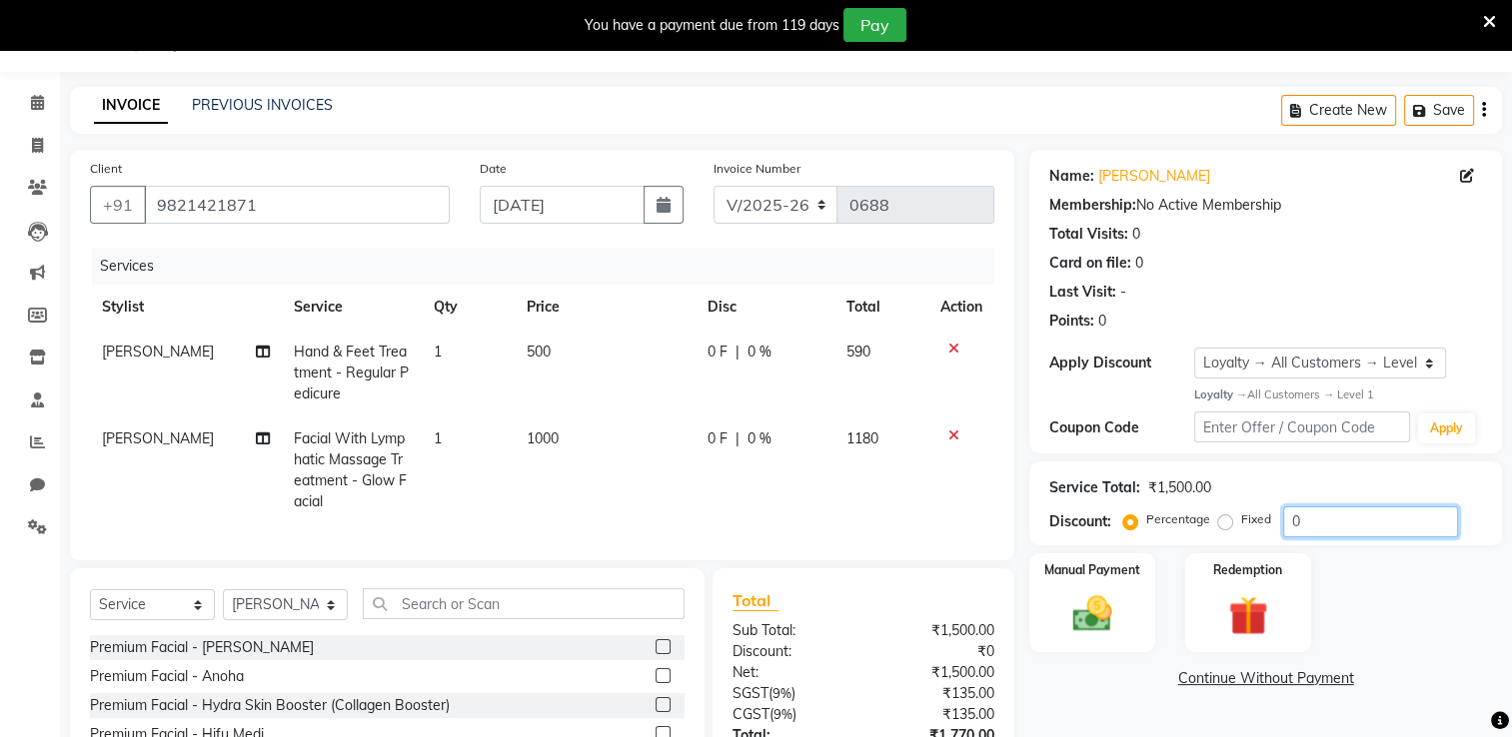
click at [1039, 520] on input "0" at bounding box center [1370, 522] width 175 height 31
type input "100"
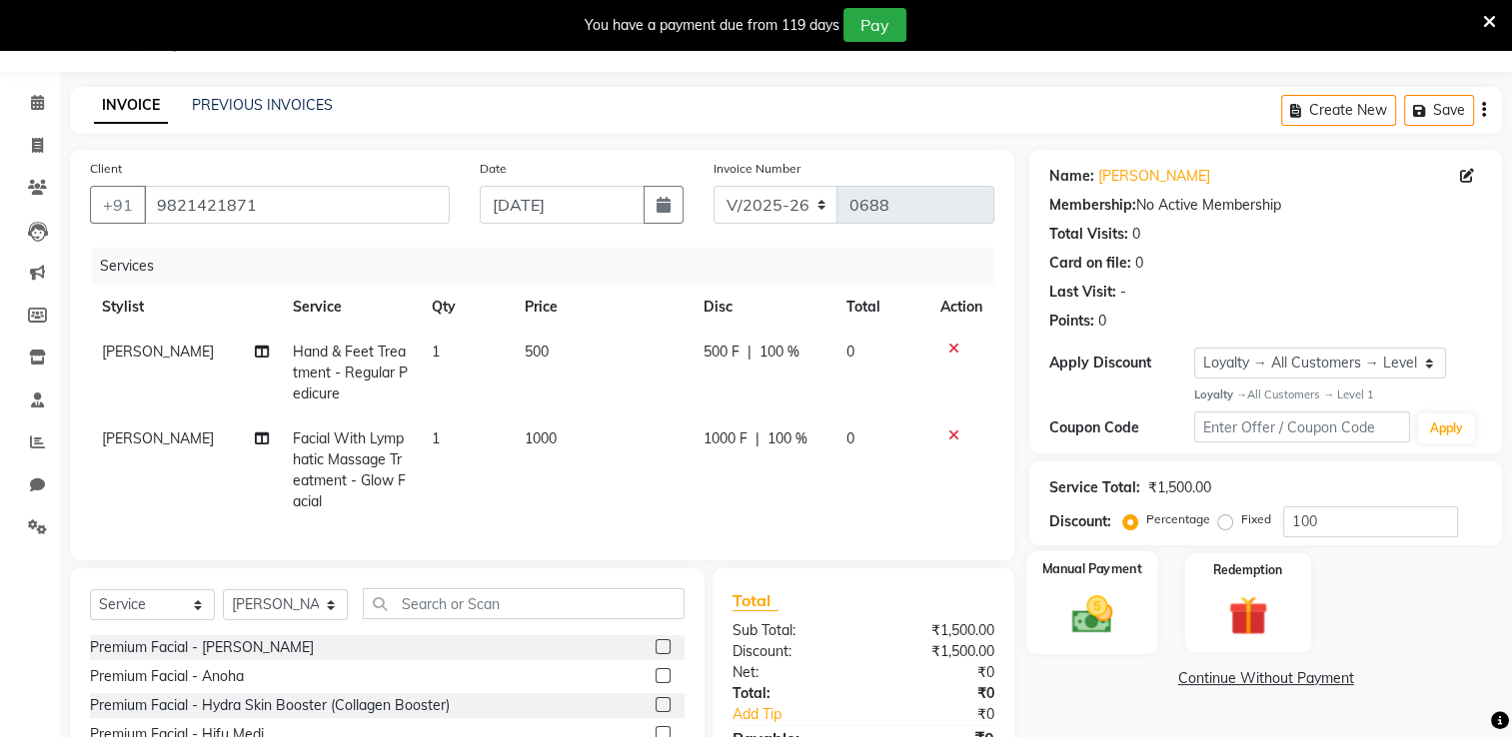
click at [1039, 585] on div "Manual Payment" at bounding box center [1092, 602] width 131 height 103
click at [1039, 589] on span "CASH" at bounding box center [1375, 679] width 43 height 23
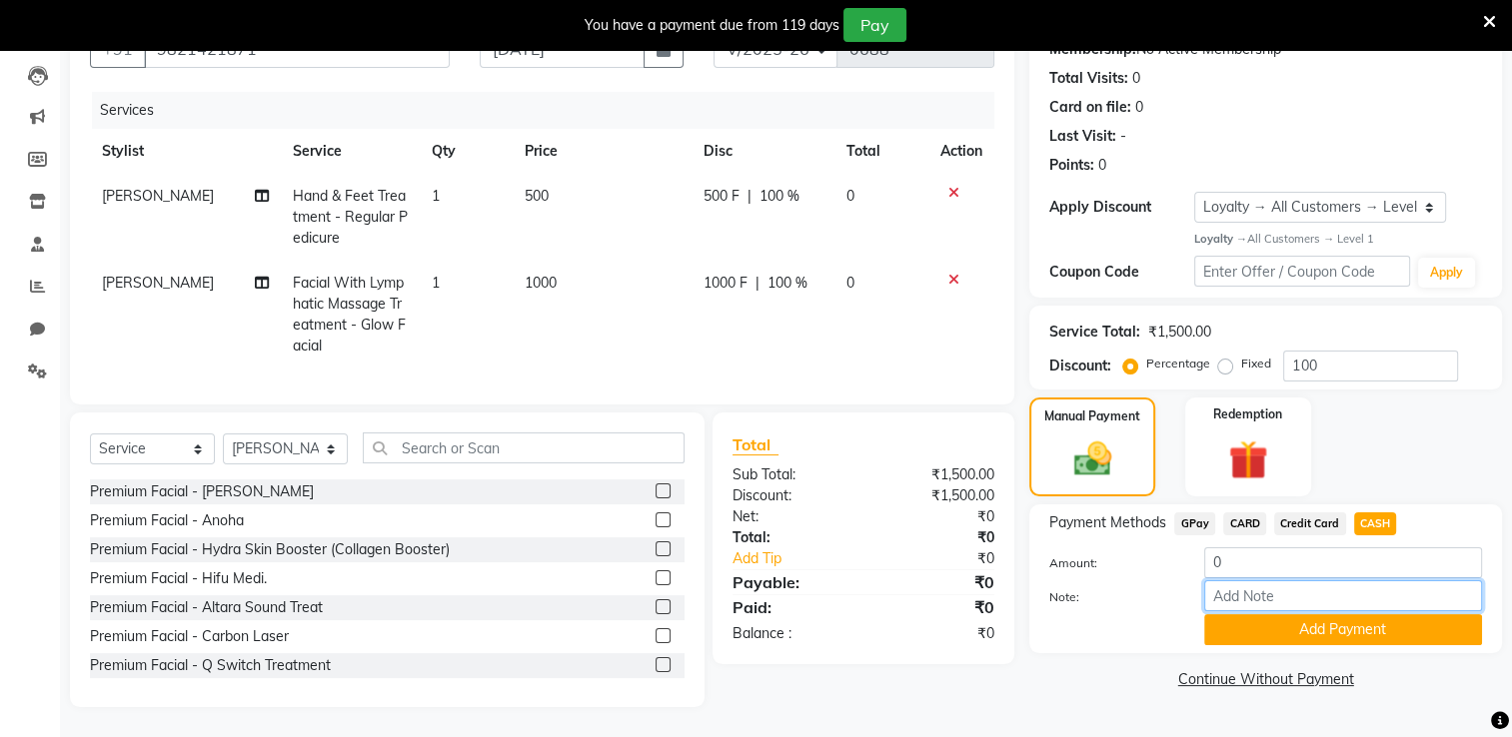
click at [1039, 584] on input "Note:" at bounding box center [1343, 595] width 278 height 31
type input "membership paper"
click at [1039, 589] on button "Add Payment" at bounding box center [1343, 629] width 278 height 31
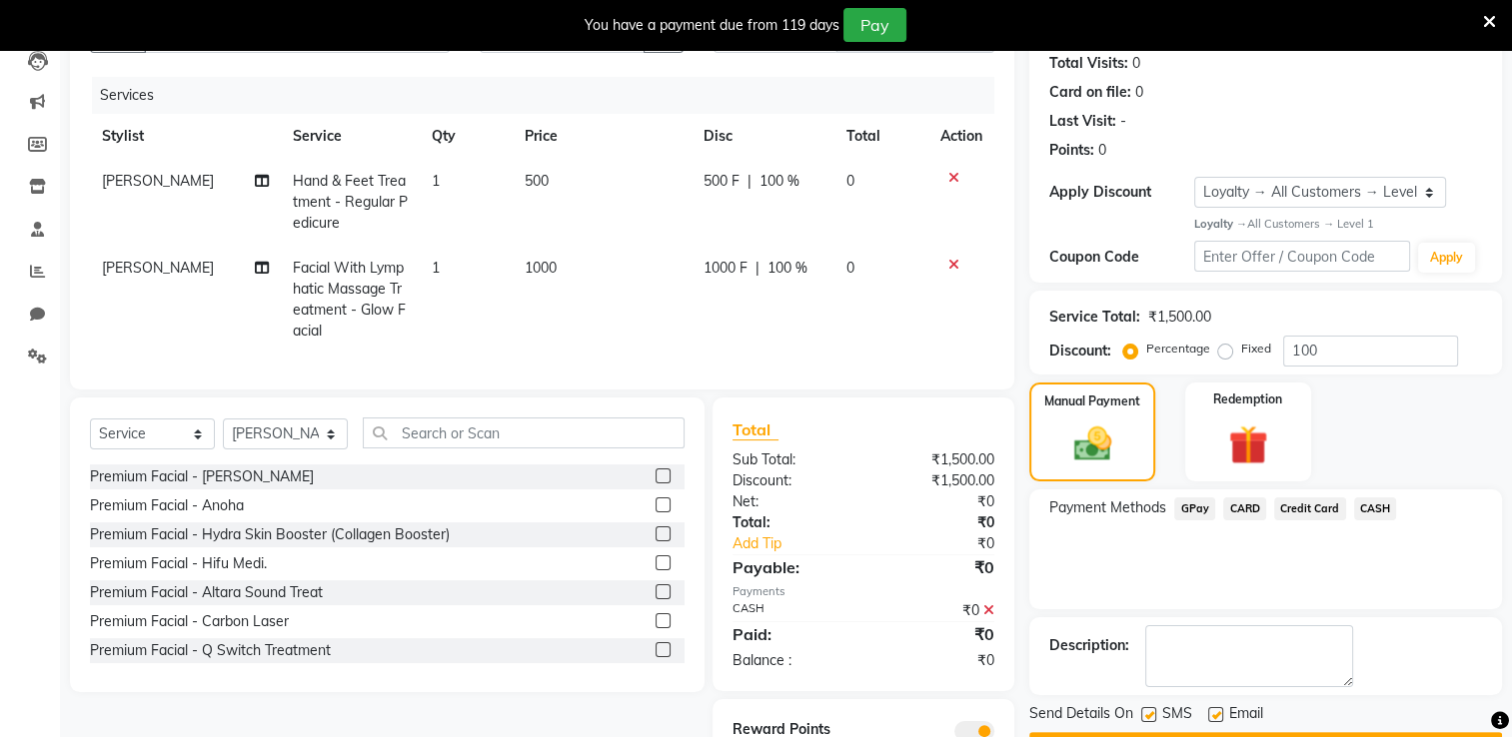
scroll to position [320, 0]
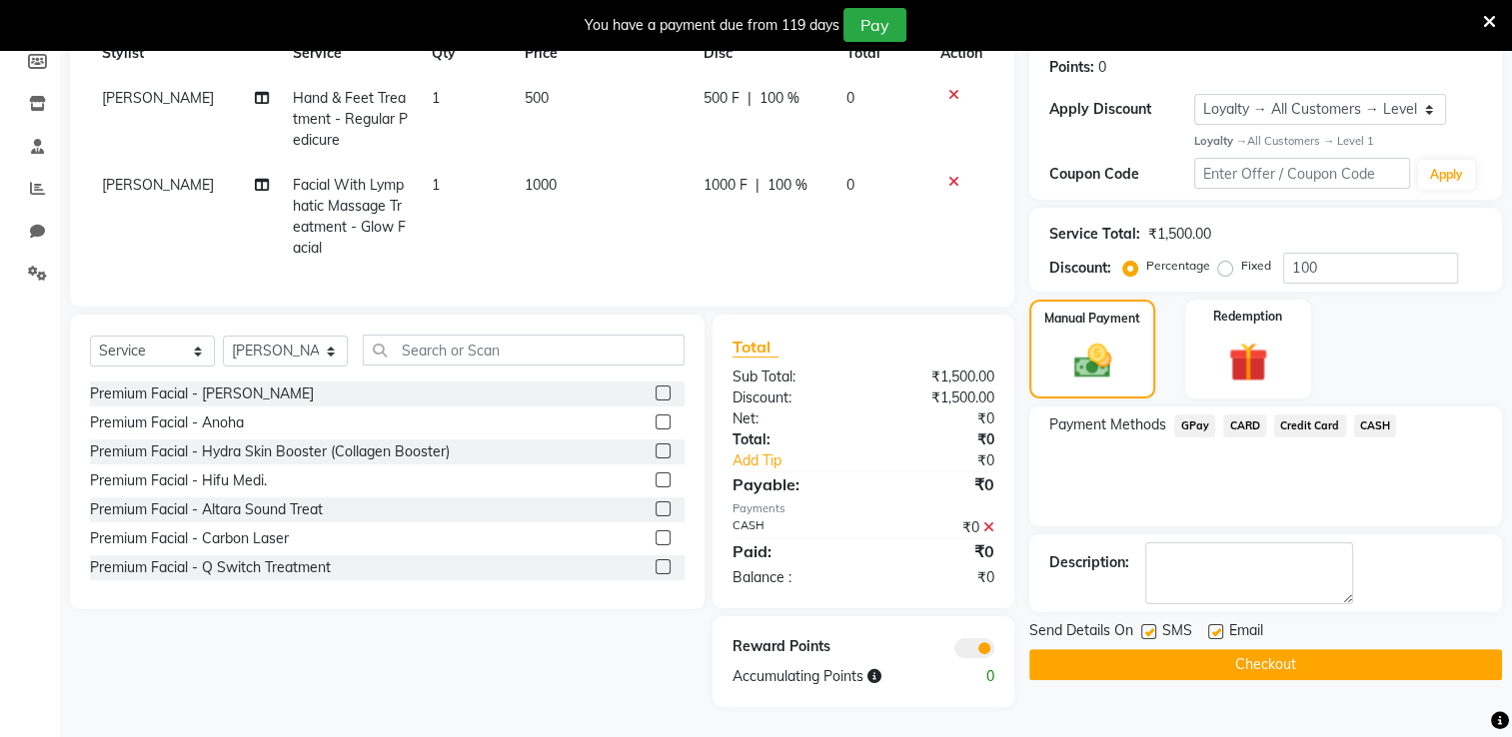
click at [1039, 589] on button "Checkout" at bounding box center [1265, 664] width 473 height 31
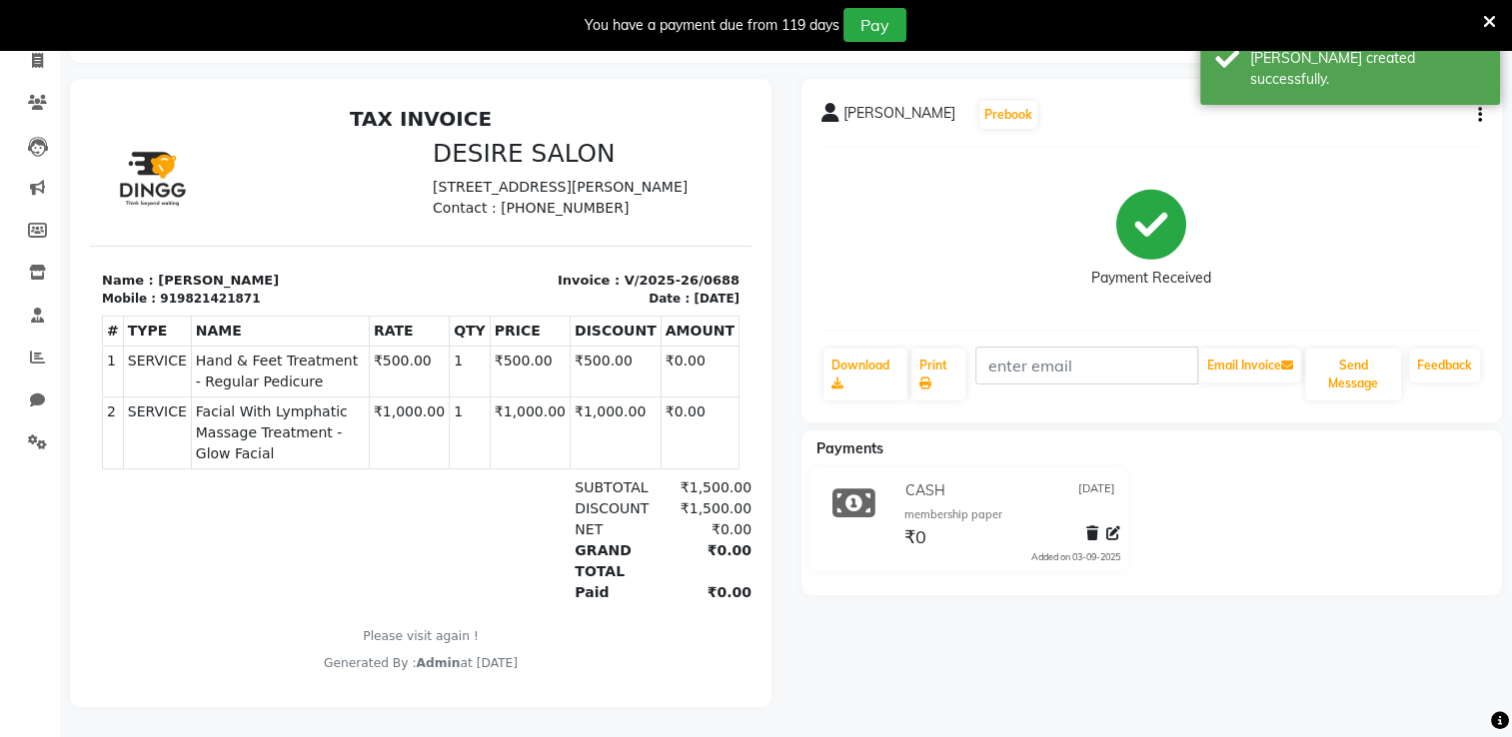
click at [1039, 116] on div "Rashmi Dandekar Prebook Payment Received Download Print Email Invoice Send Mess…" at bounding box center [1151, 393] width 731 height 628
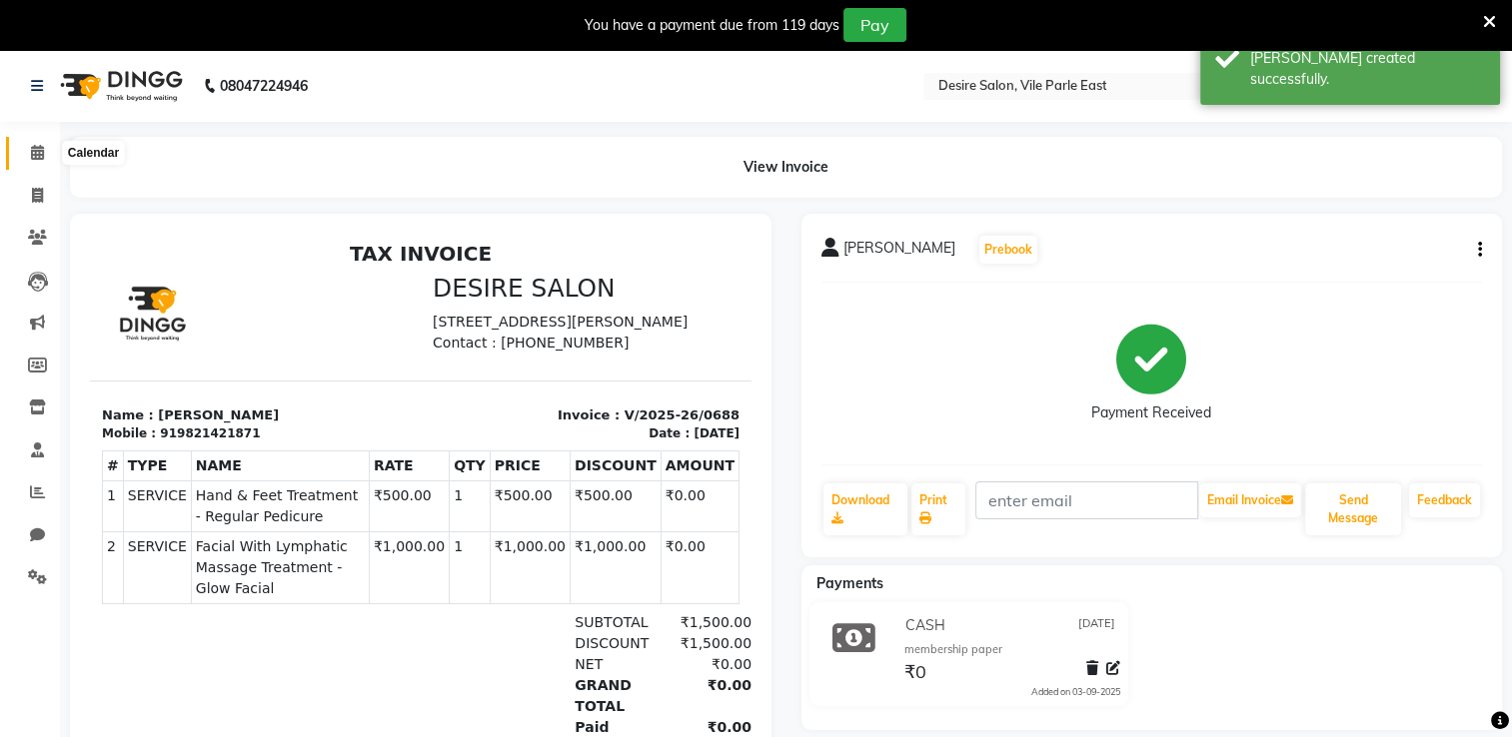
click at [44, 150] on span at bounding box center [37, 153] width 35 height 23
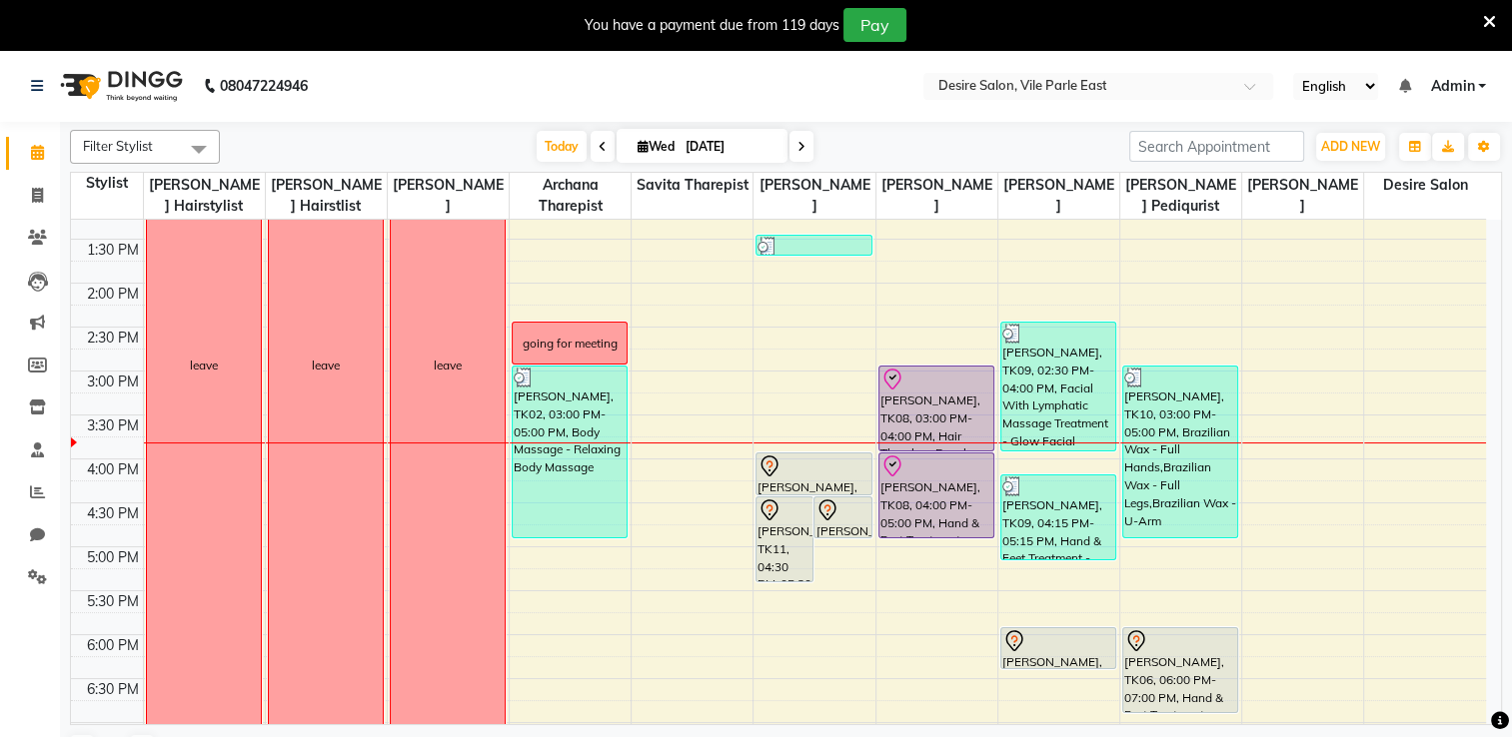
scroll to position [482, 0]
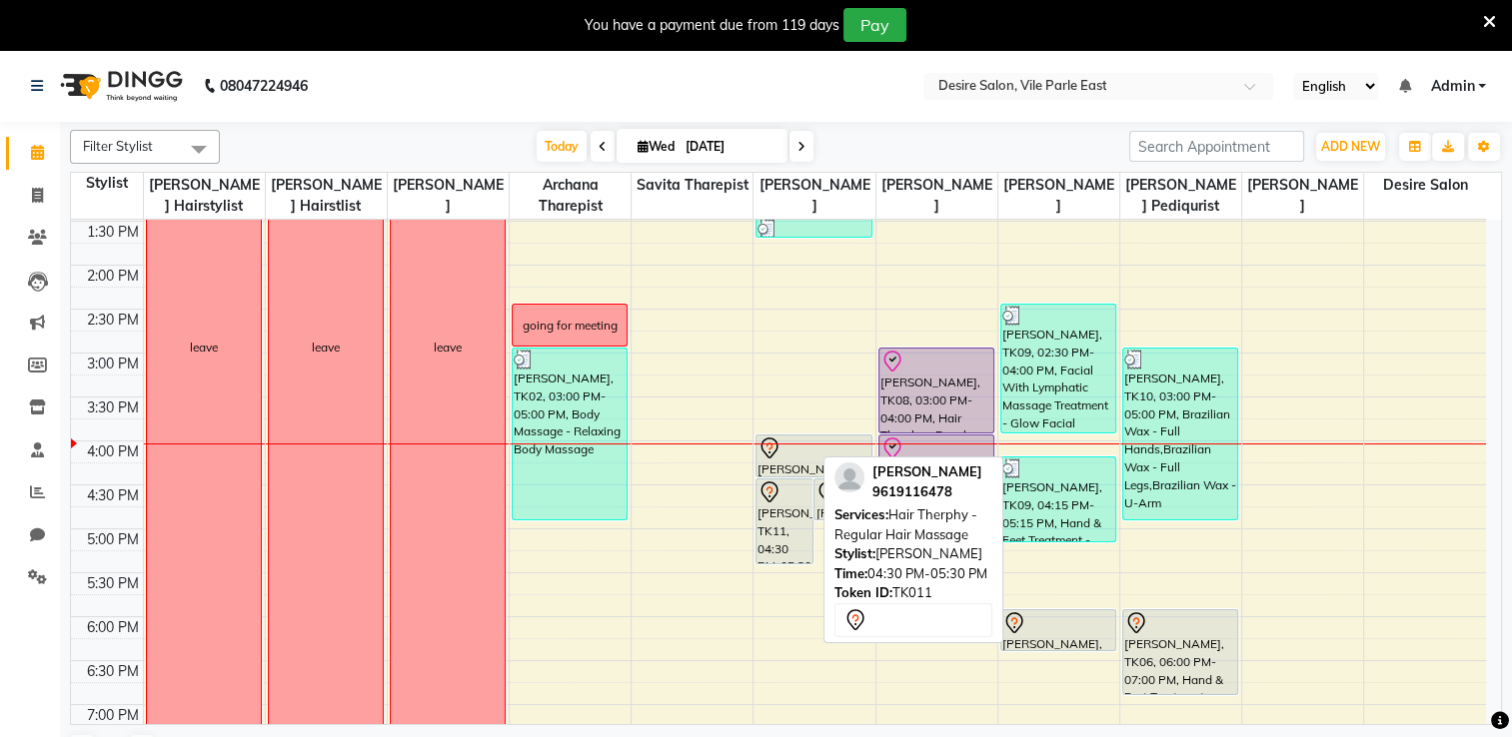
click at [800, 514] on div "[PERSON_NAME], TK11, 04:30 PM-05:30 PM, Hair Therphy - Regular Hair Massage" at bounding box center [784, 522] width 56 height 84
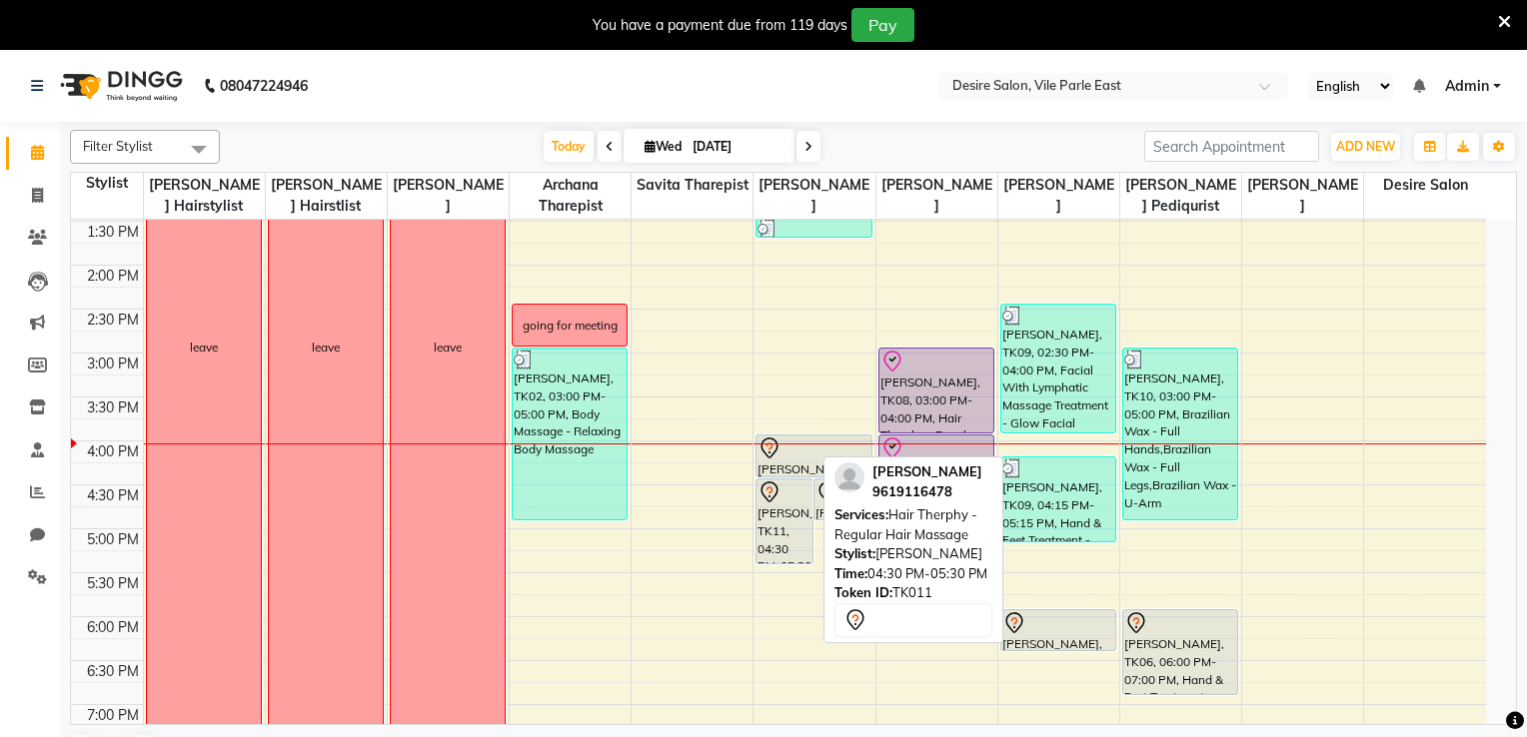
select select "7"
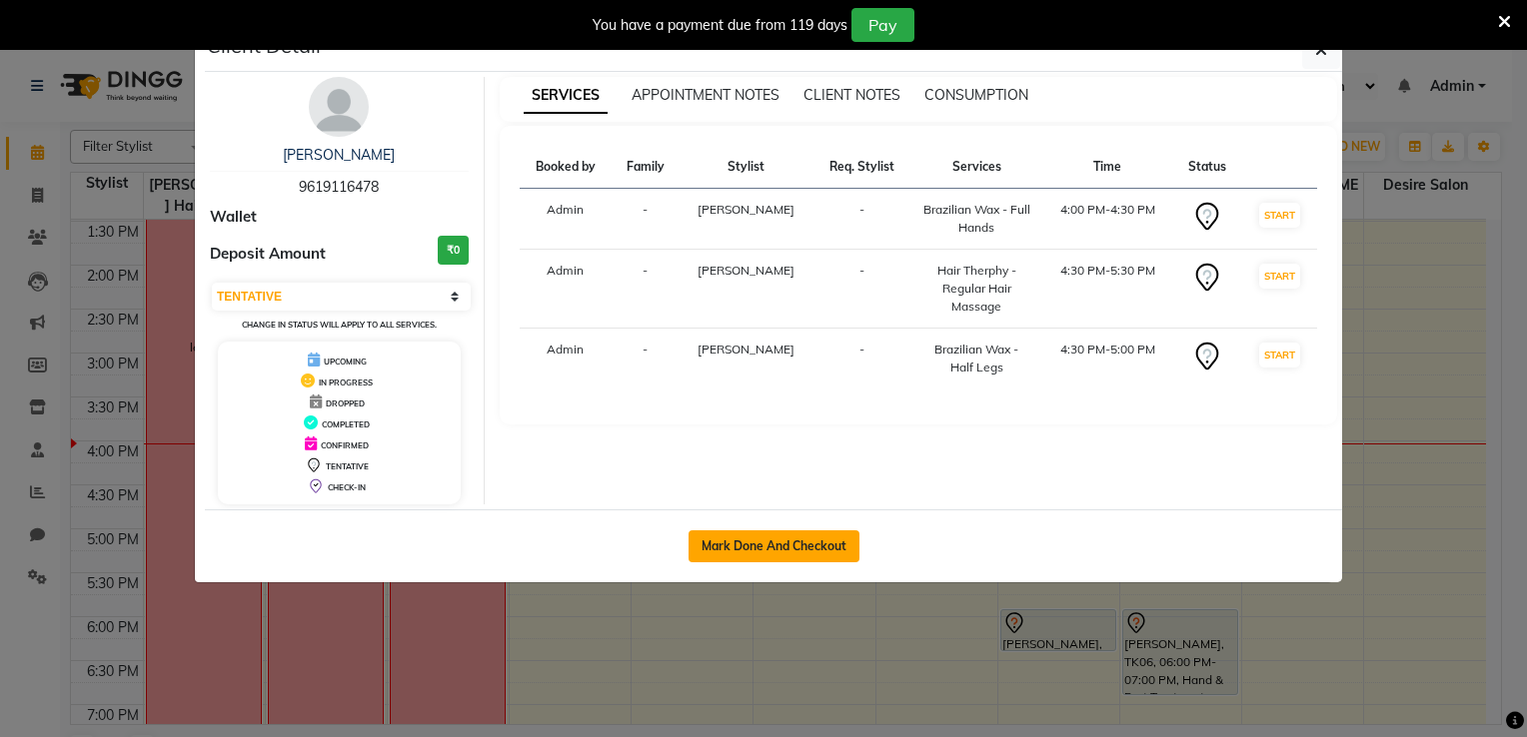
click at [779, 544] on button "Mark Done And Checkout" at bounding box center [773, 546] width 171 height 32
select select "8076"
select select "service"
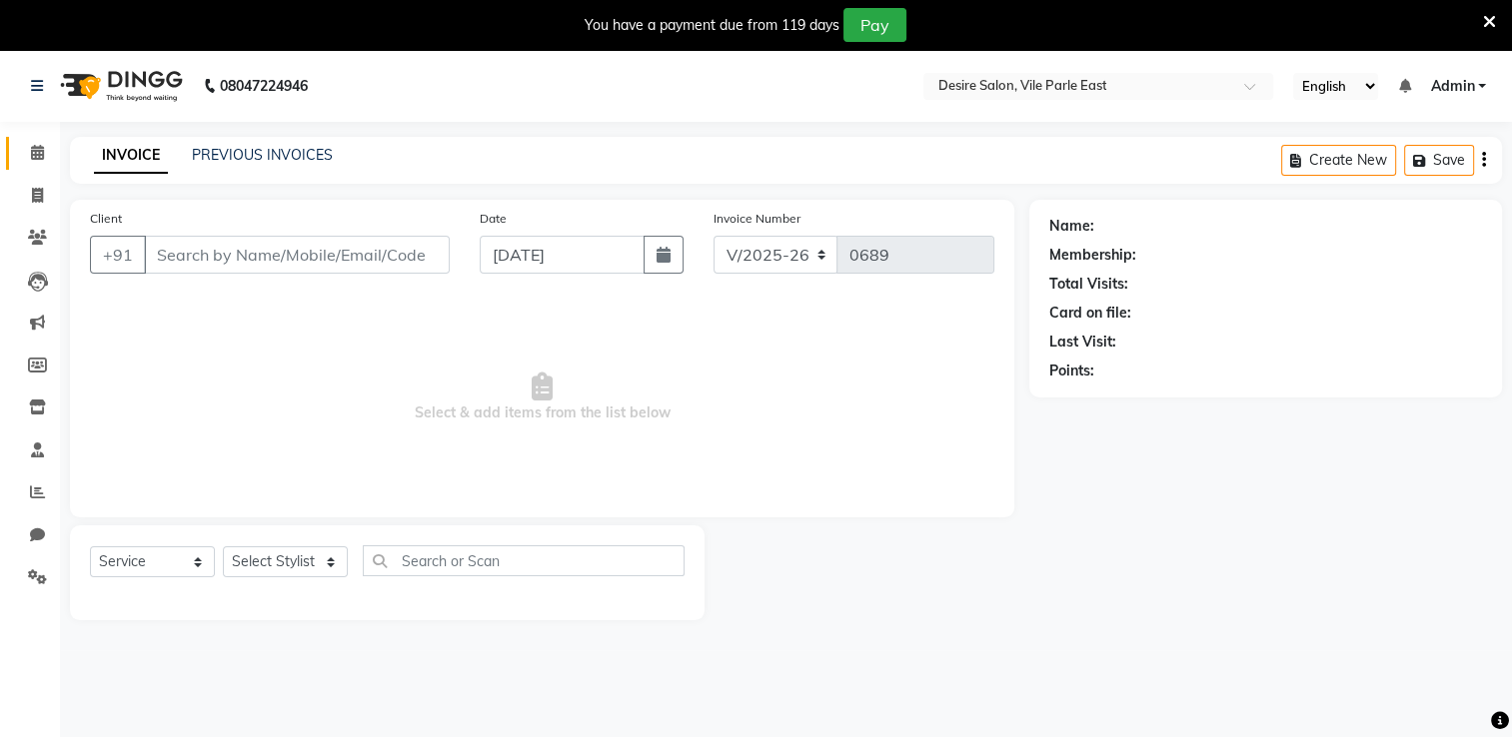
type input "9619116478"
select select "89449"
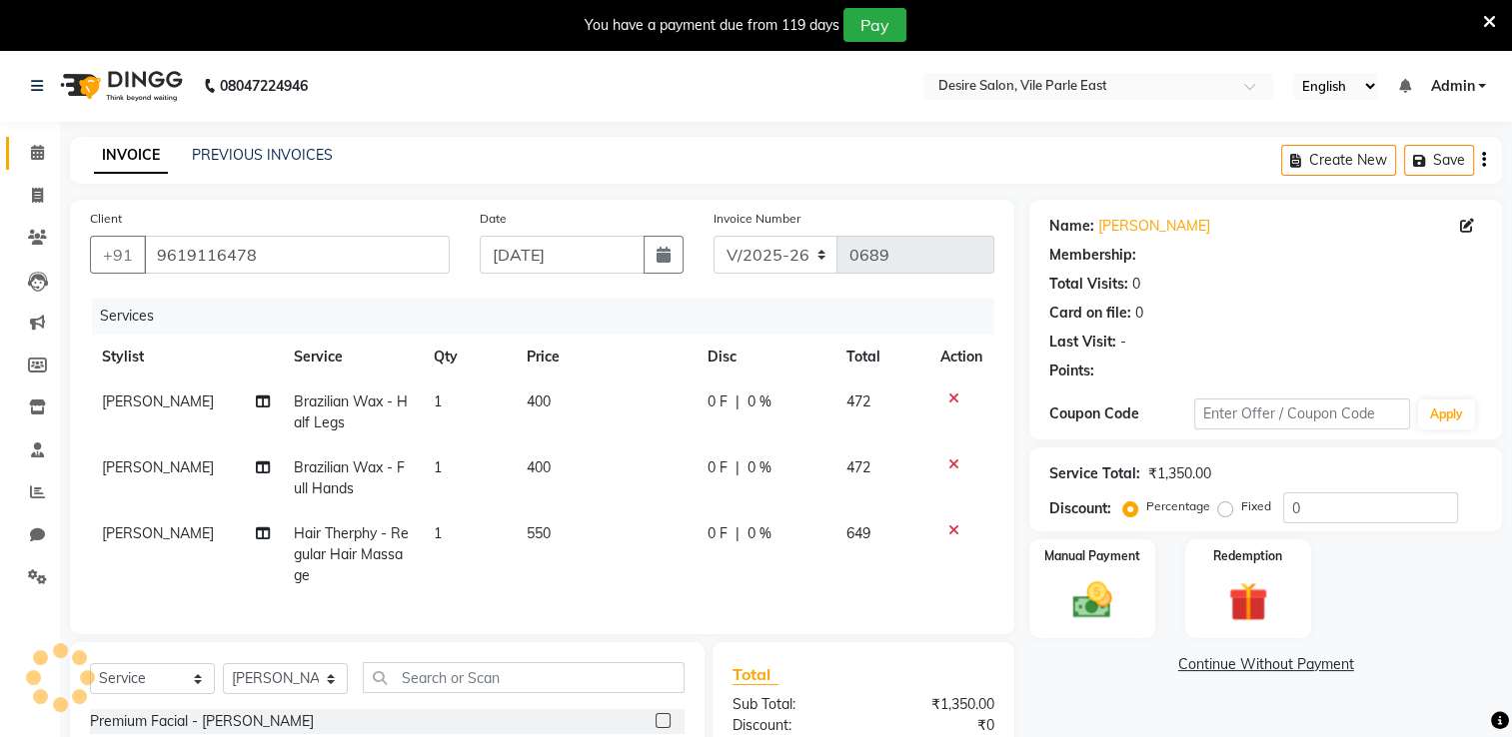
select select "1: Object"
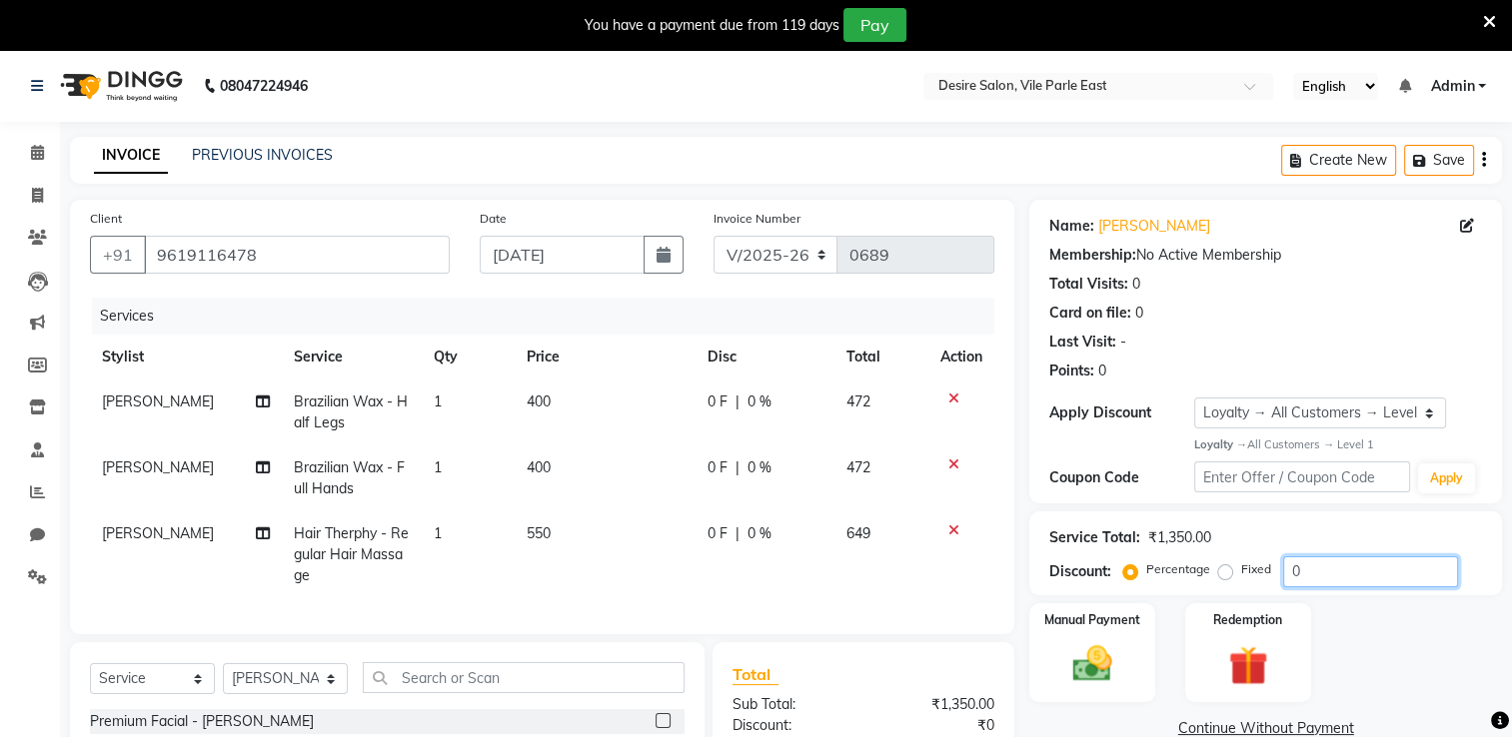
click at [1039, 571] on input "0" at bounding box center [1370, 571] width 175 height 31
type input "100"
click at [1039, 589] on img at bounding box center [1092, 663] width 67 height 47
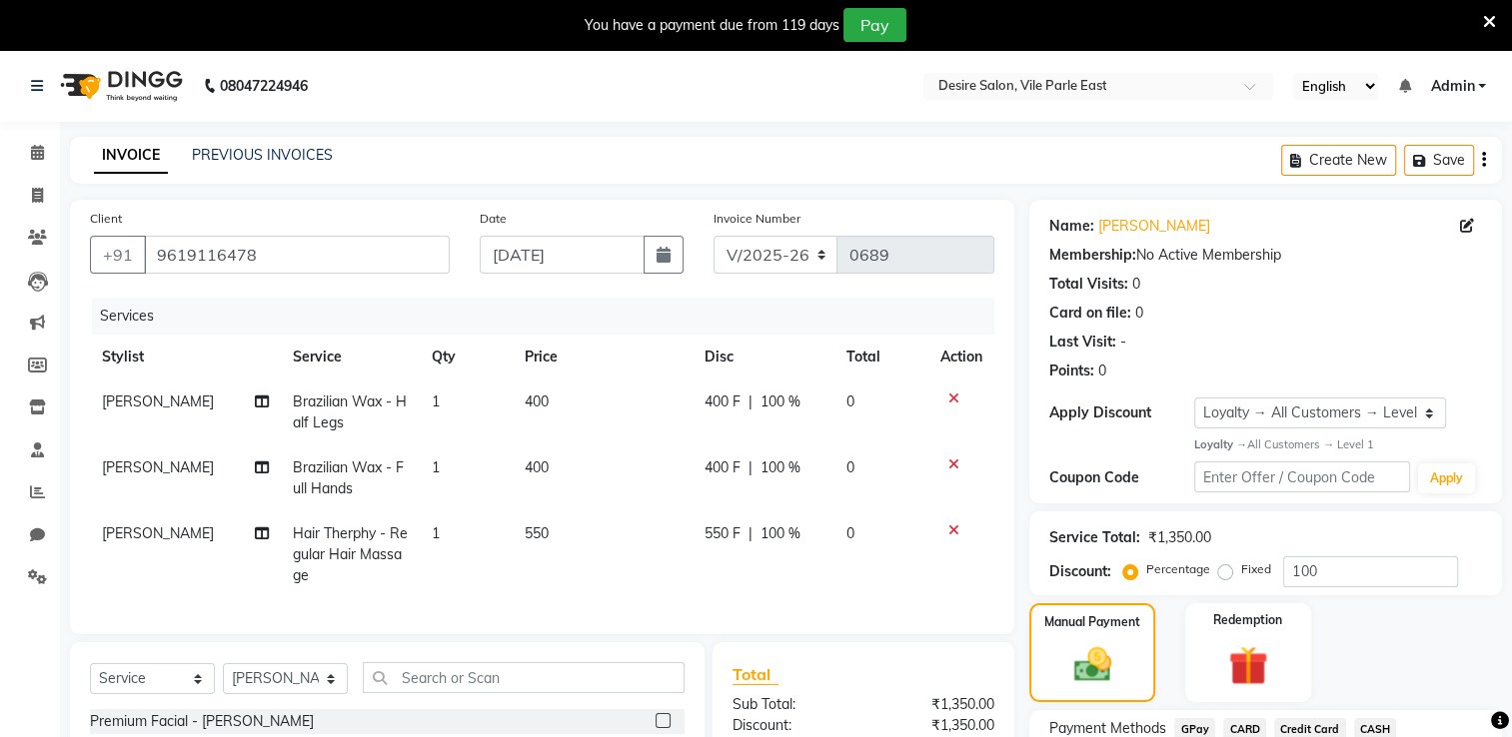
click at [1039, 589] on span "CASH" at bounding box center [1375, 729] width 43 height 23
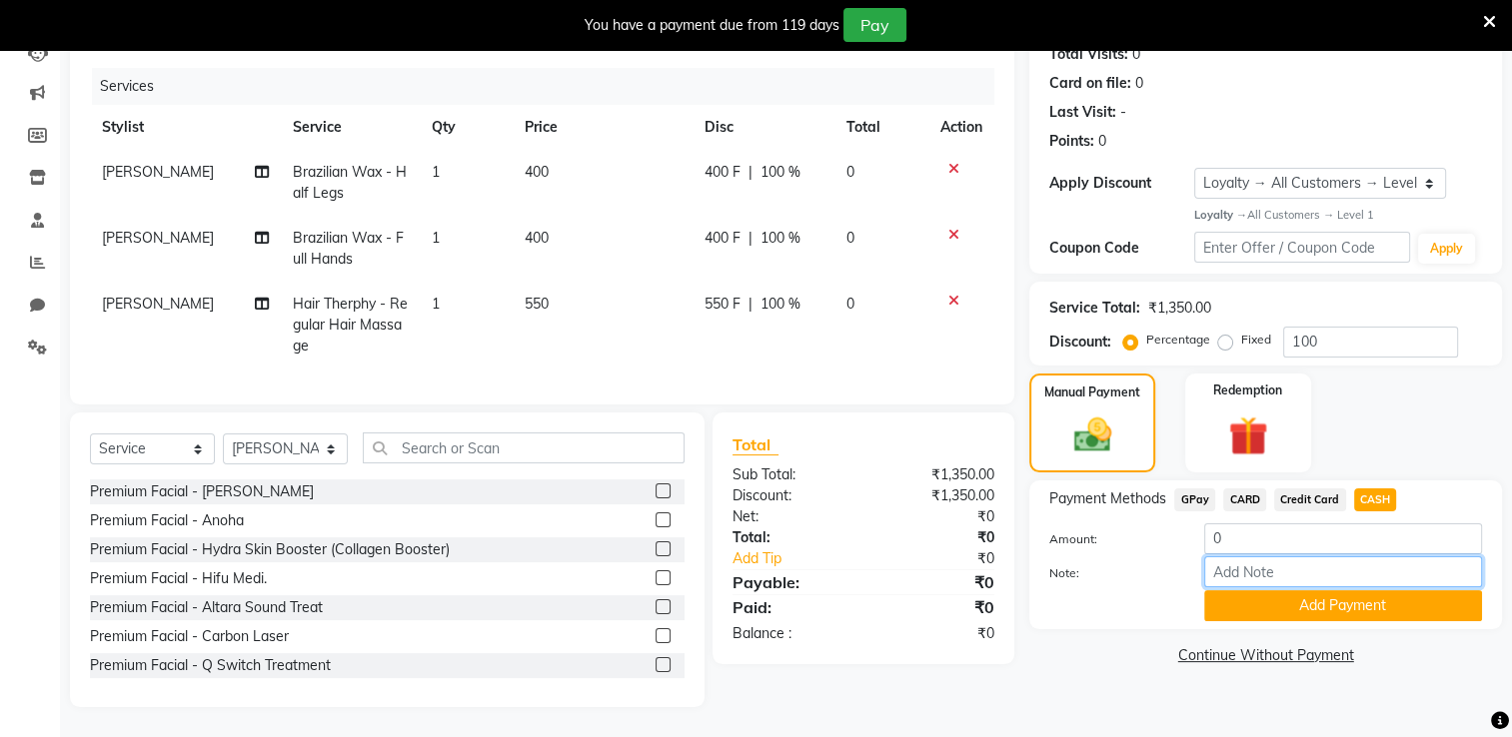
click at [1039, 558] on input "Note:" at bounding box center [1343, 571] width 278 height 31
type input "membership paper"
click at [1039, 589] on button "Add Payment" at bounding box center [1343, 605] width 278 height 31
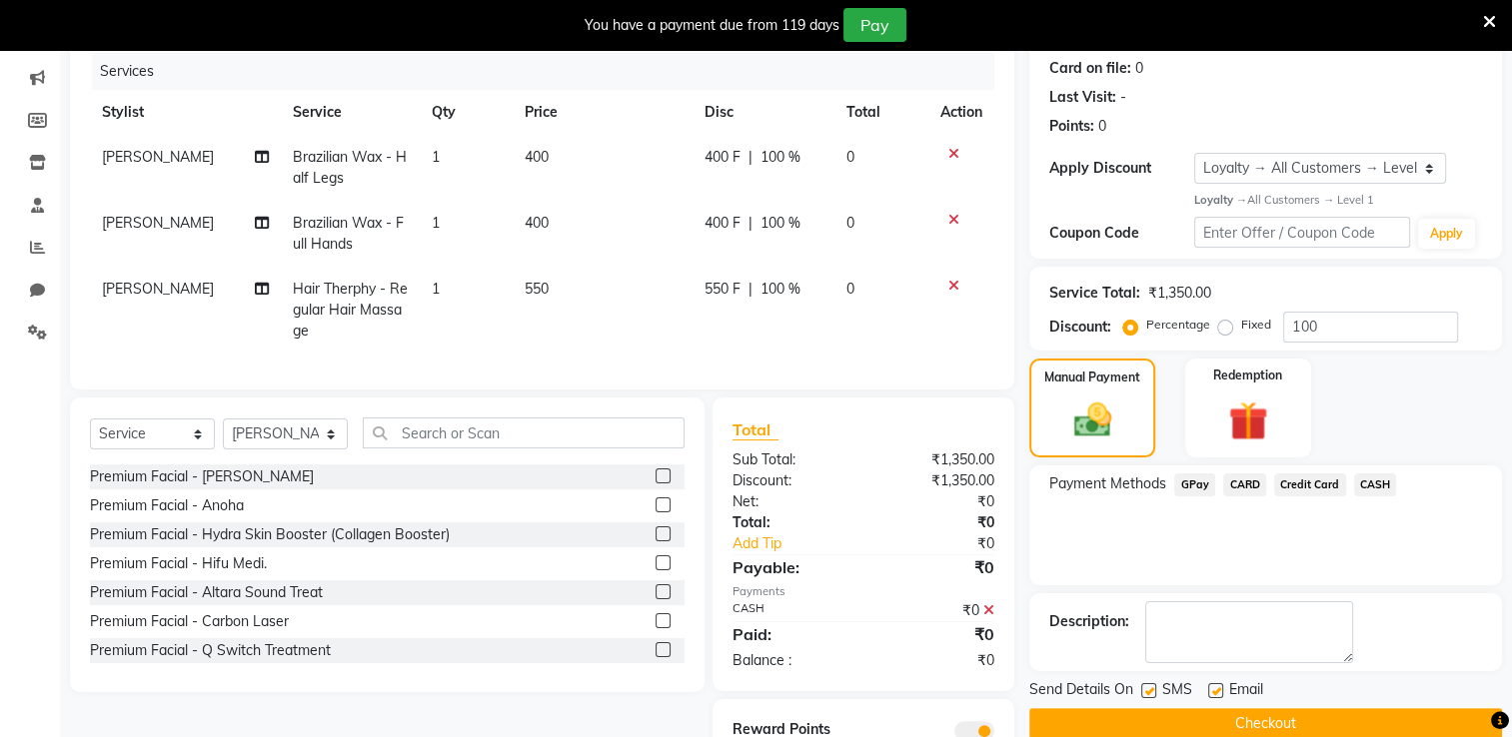
click at [1039, 589] on button "Checkout" at bounding box center [1265, 723] width 473 height 31
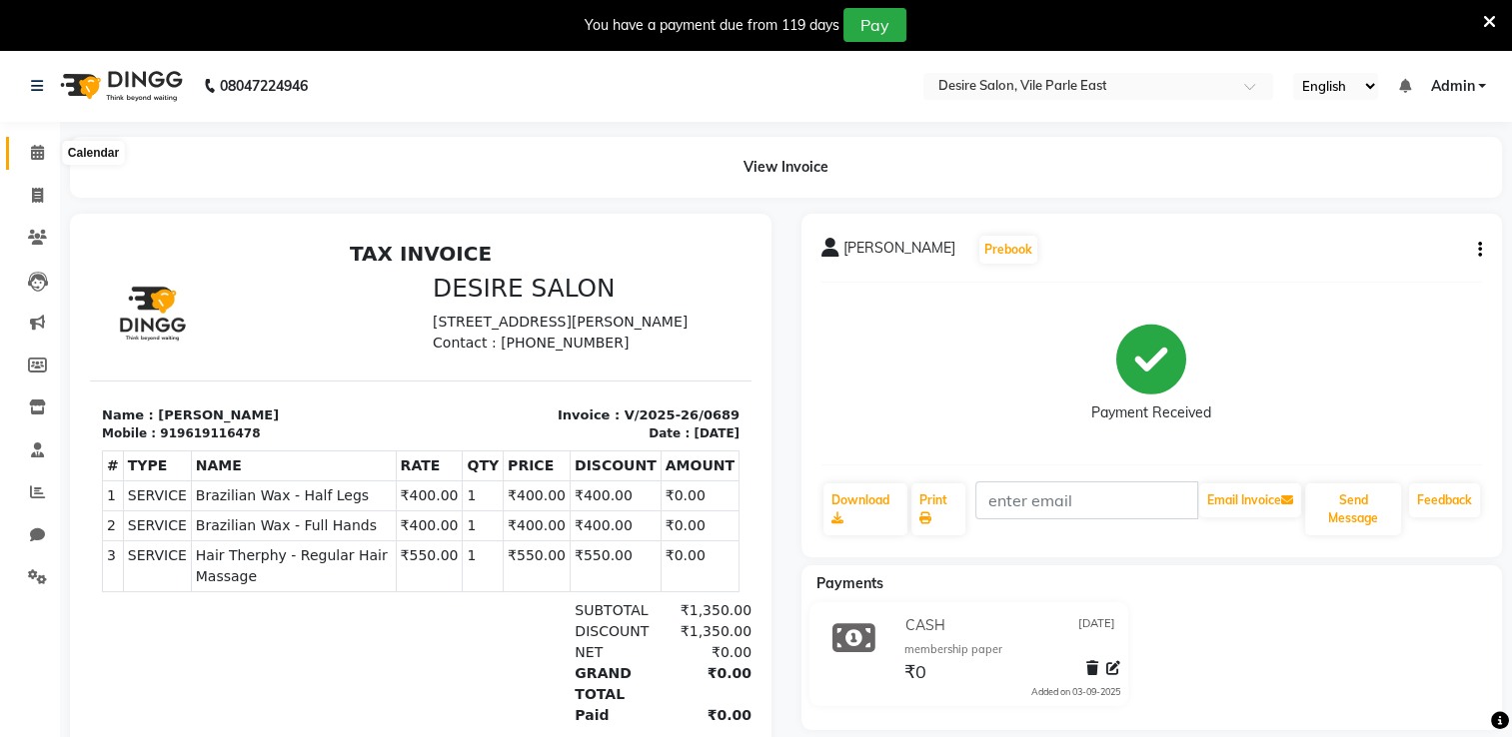
click at [32, 149] on icon at bounding box center [37, 152] width 13 height 15
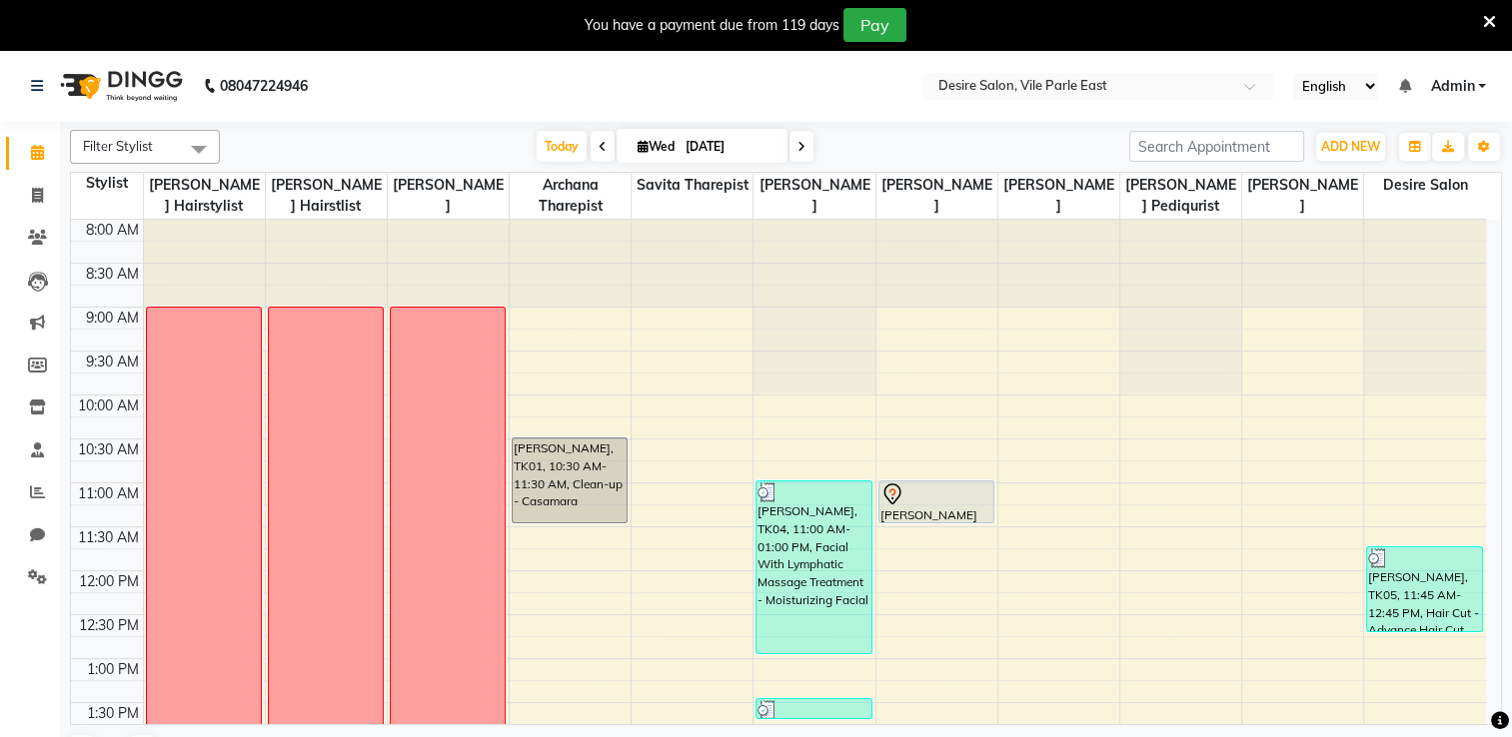
scroll to position [442, 0]
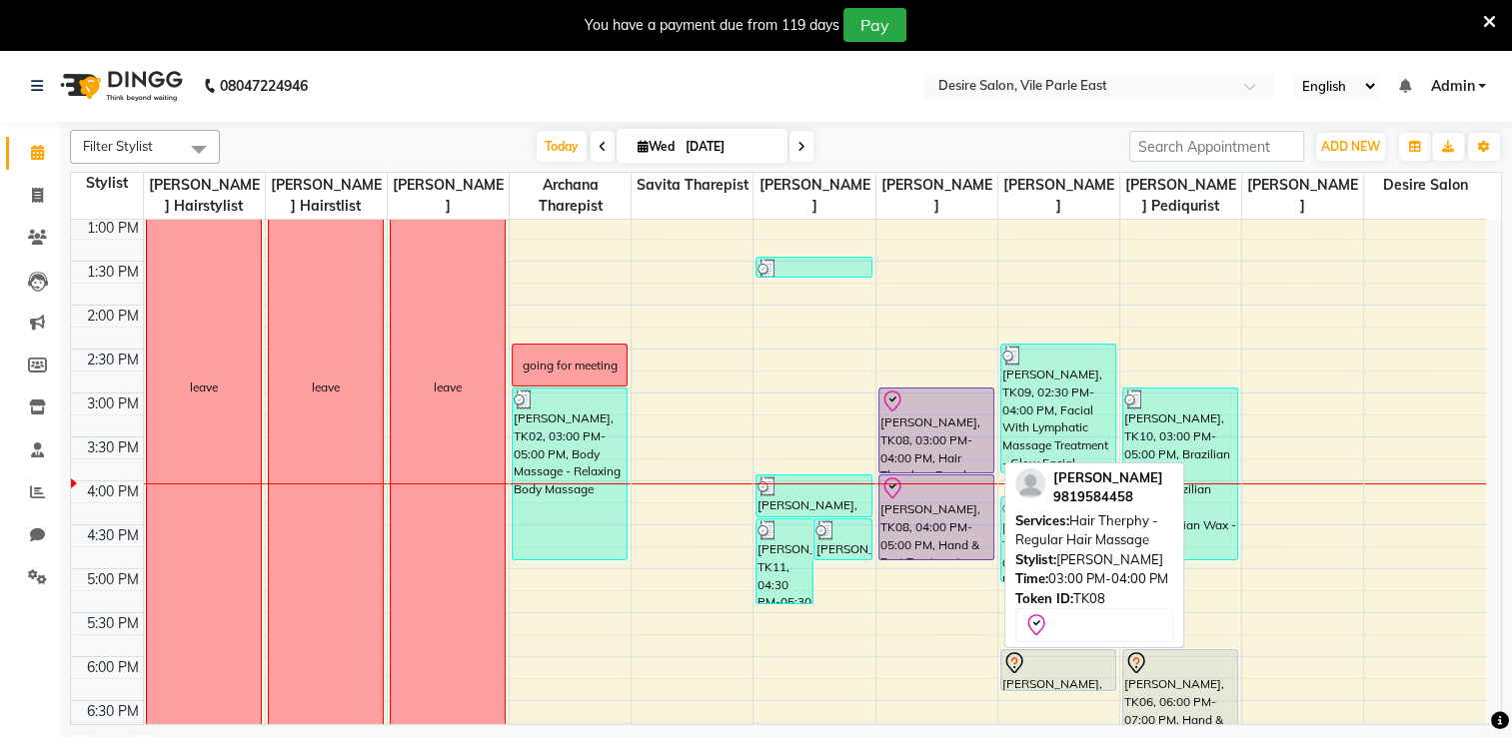
click at [958, 435] on div "[PERSON_NAME], TK08, 03:00 PM-04:00 PM, Hair Therphy - Regular Hair Massage" at bounding box center [936, 431] width 114 height 84
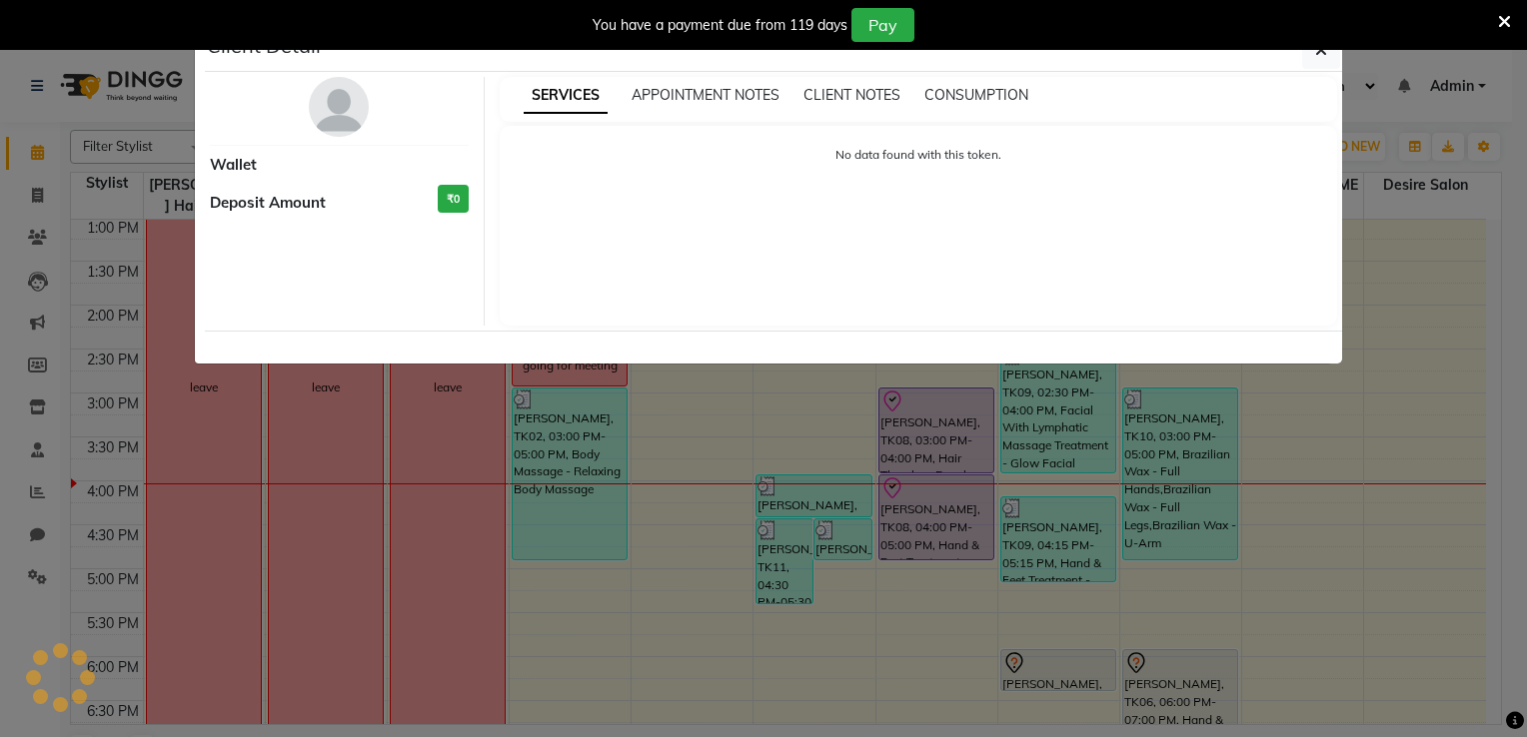
select select "8"
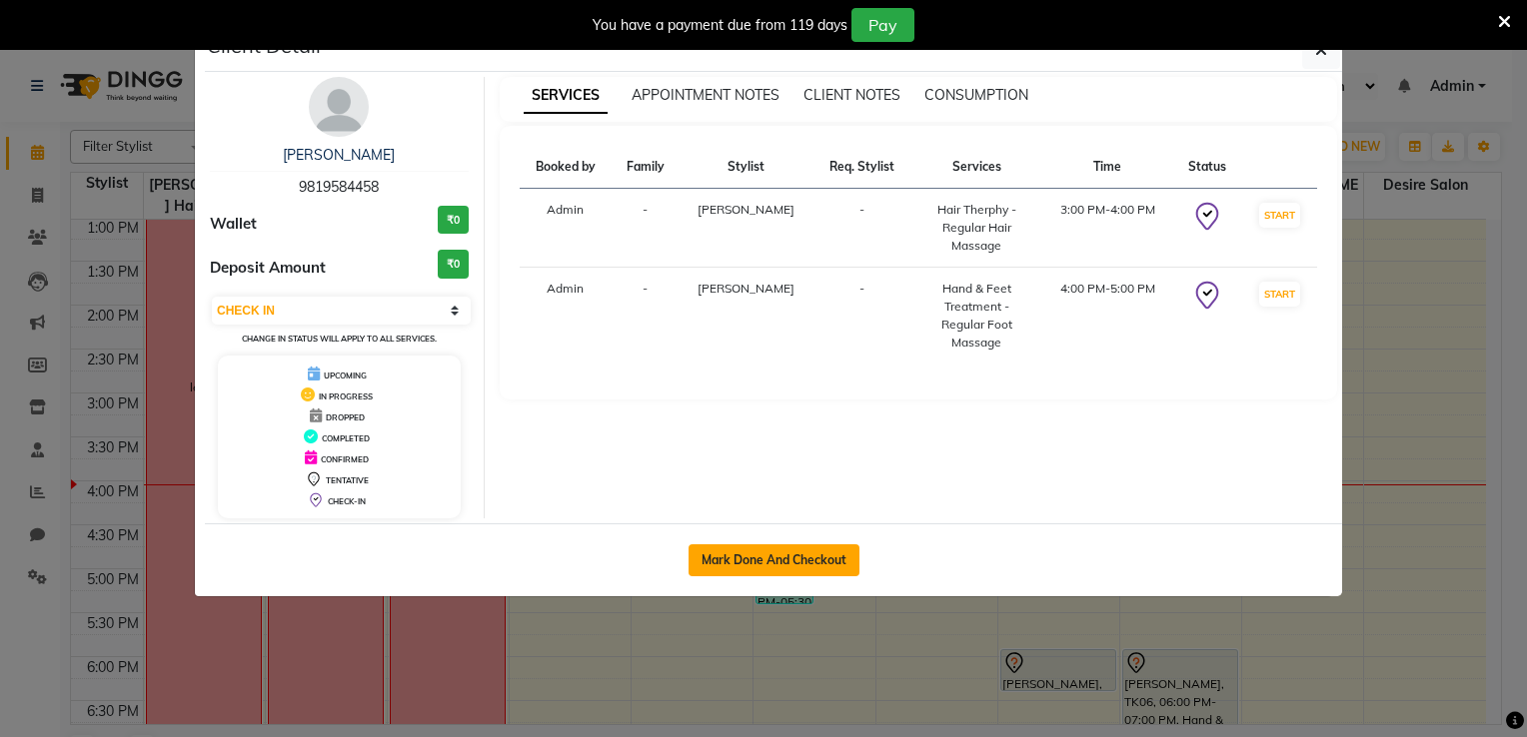
click at [812, 562] on button "Mark Done And Checkout" at bounding box center [773, 560] width 171 height 32
select select "service"
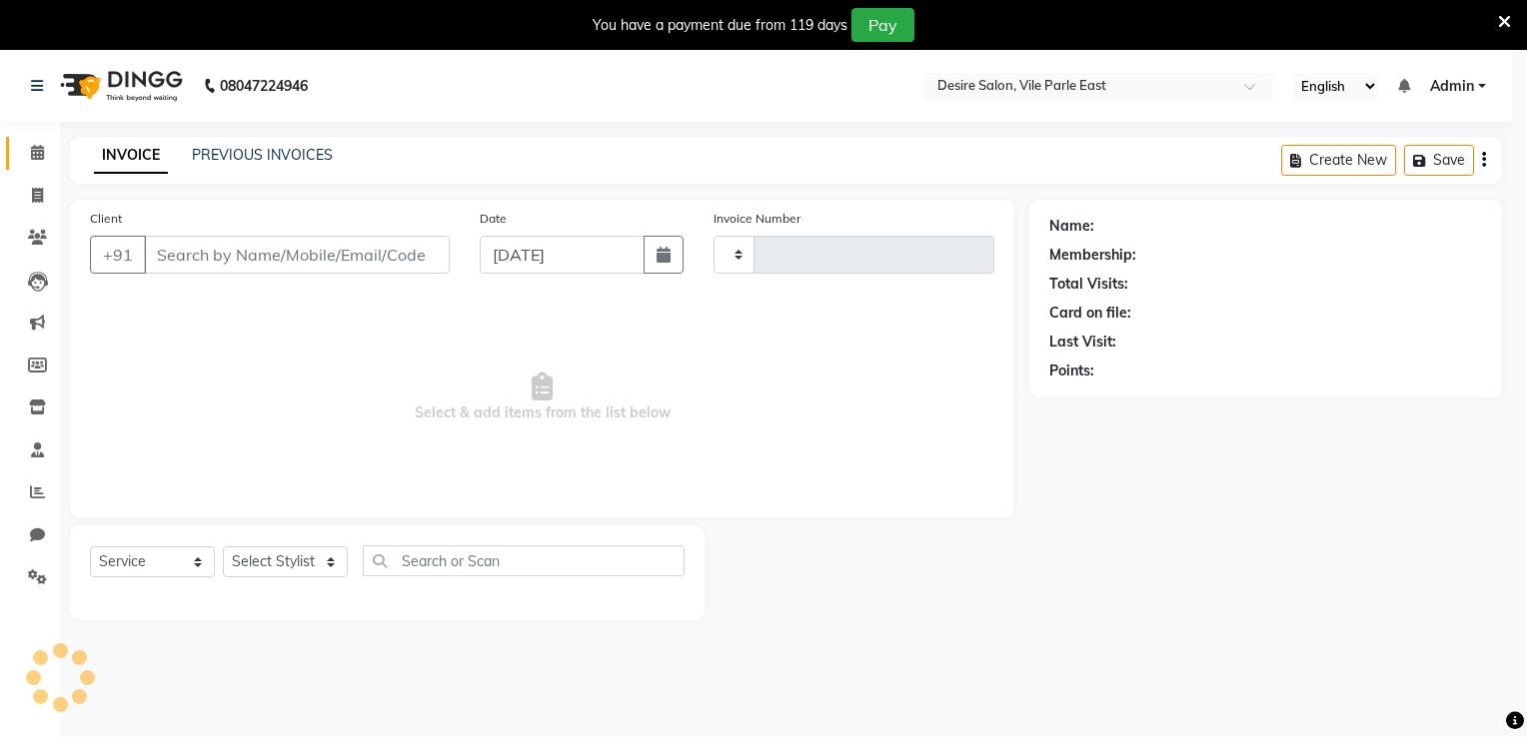
type input "0690"
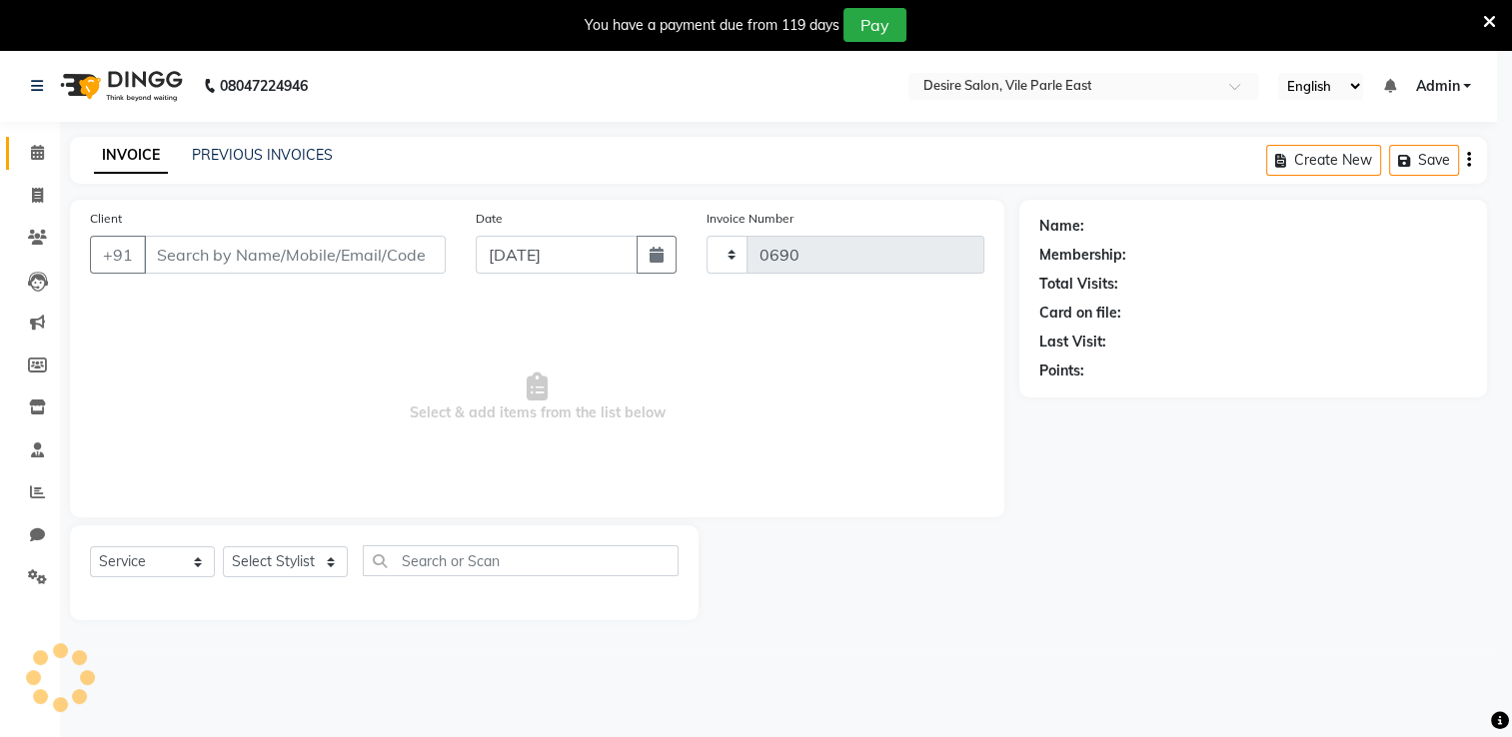
select select "8076"
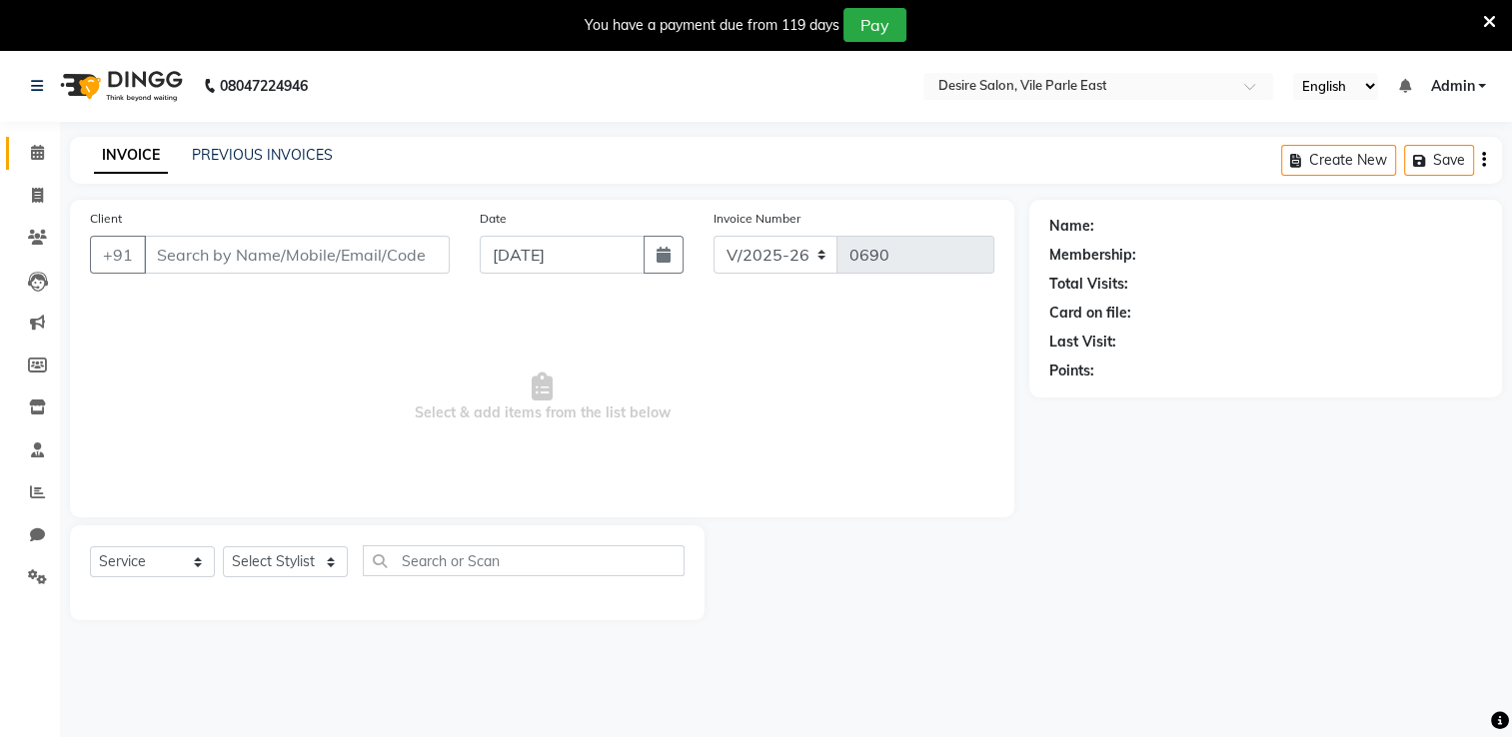
type input "9819584458"
select select "75802"
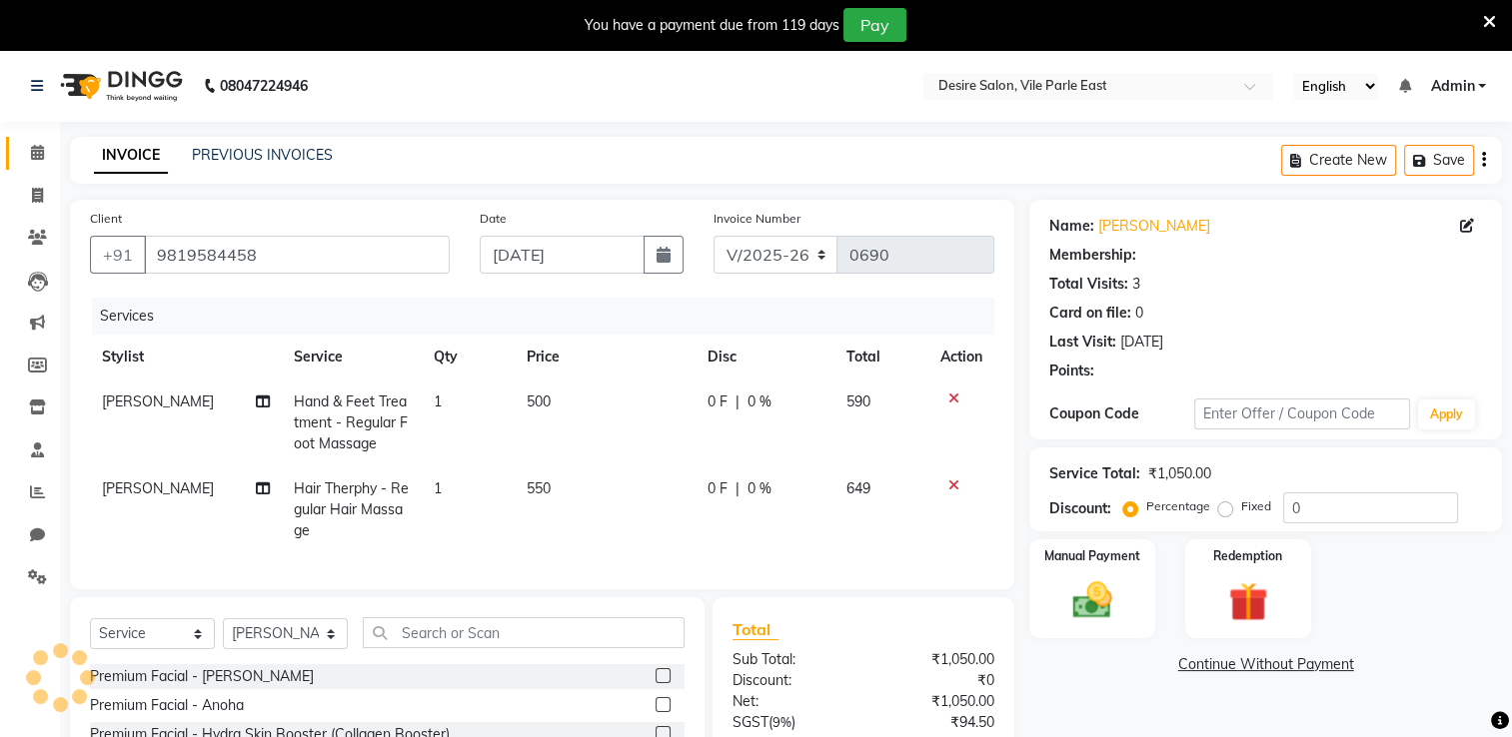
select select "1: Object"
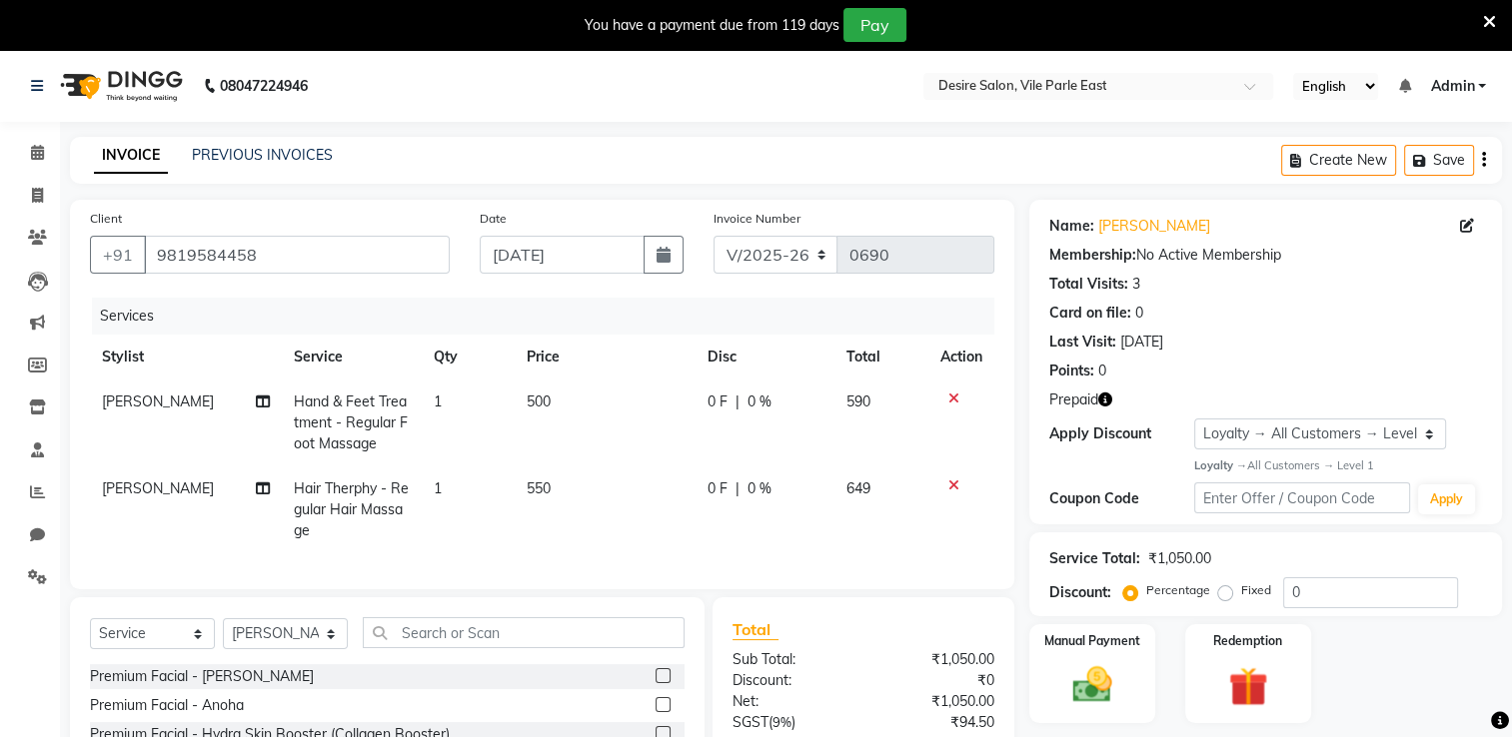
click at [951, 490] on icon at bounding box center [953, 486] width 11 height 14
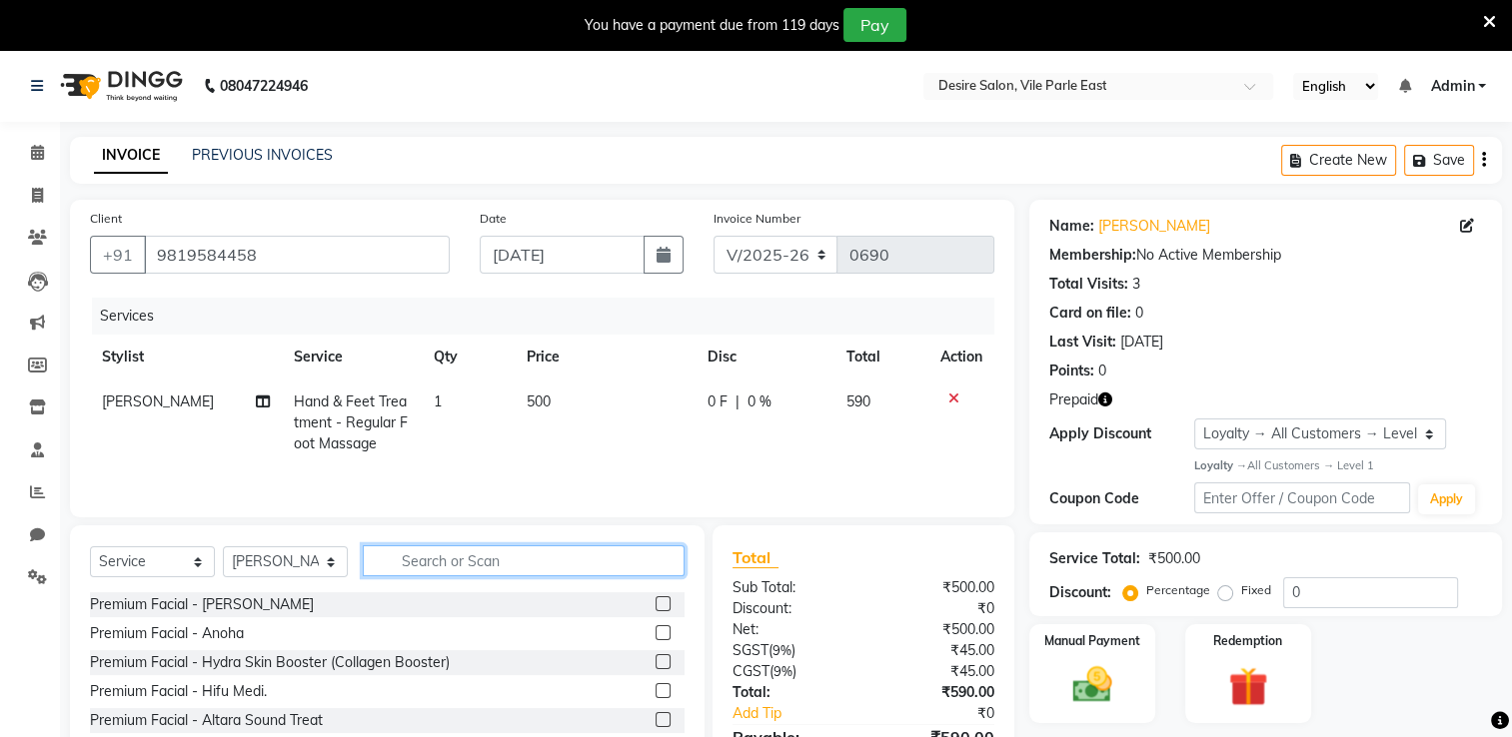
click at [430, 565] on input "text" at bounding box center [524, 560] width 322 height 31
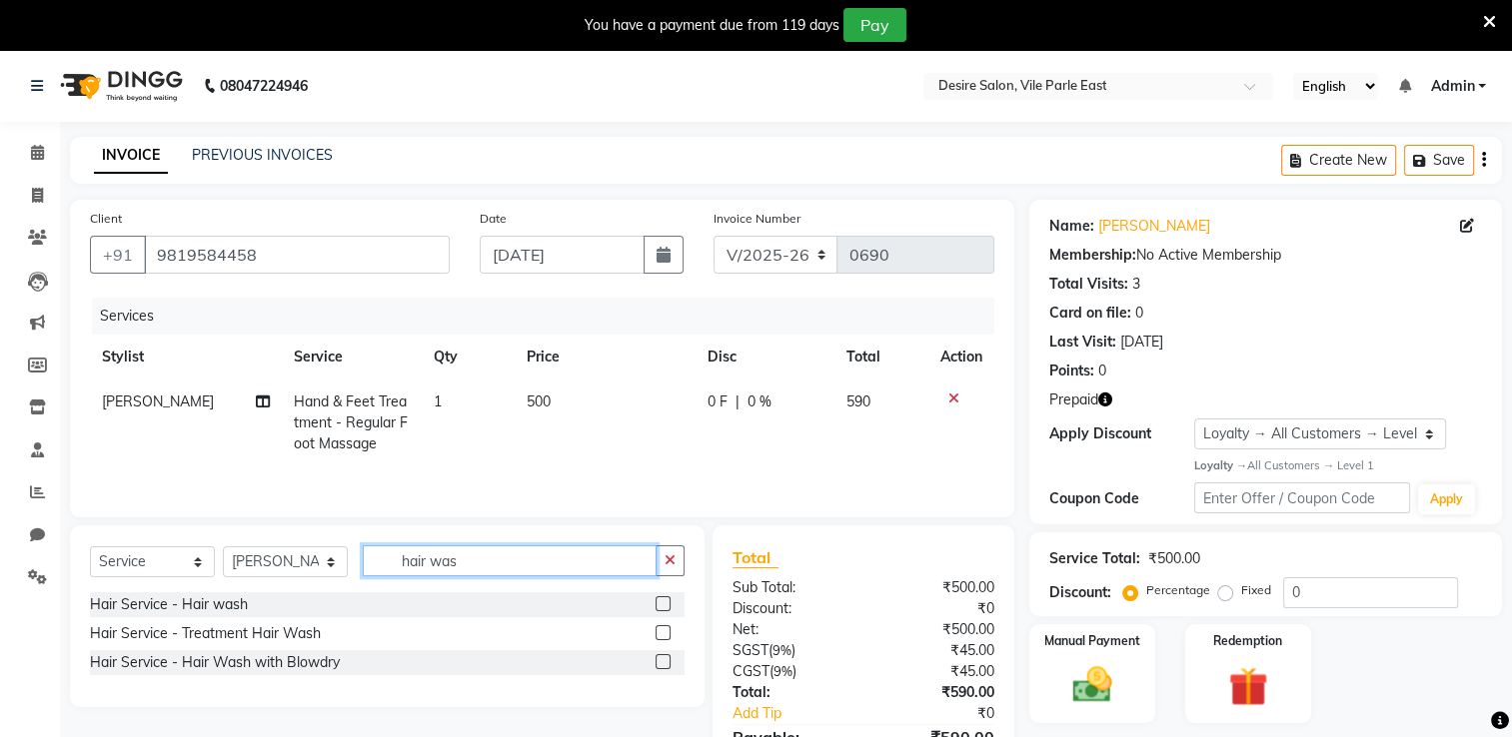
type input "hair was"
click at [663, 589] on label at bounding box center [662, 603] width 15 height 15
click at [663, 589] on input "checkbox" at bounding box center [661, 604] width 13 height 13
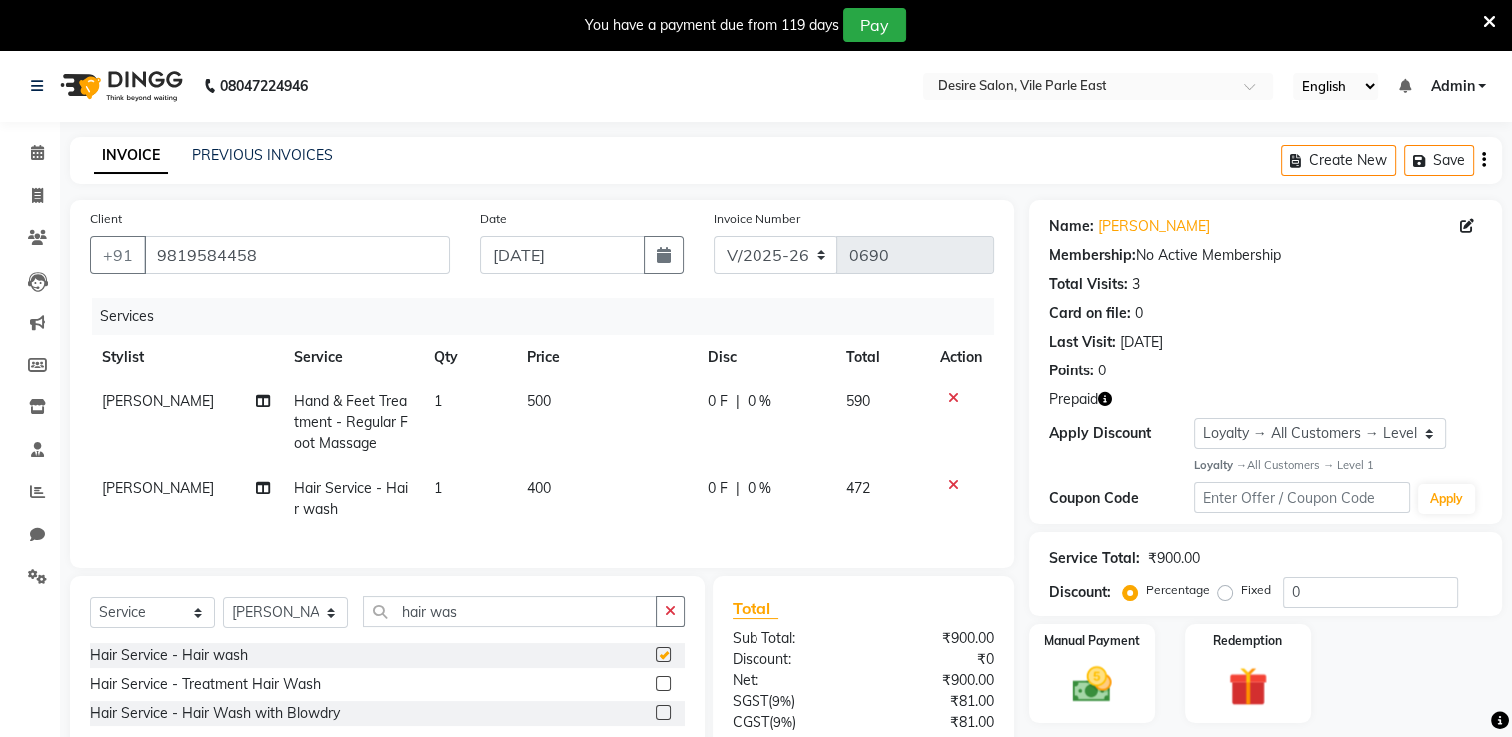
checkbox input "false"
click at [325, 589] on select "Select Stylist Archana Tharepist [PERSON_NAME] Pediqurist [PERSON_NAME] desire …" at bounding box center [285, 612] width 125 height 31
select select "85301"
click at [223, 589] on select "Select Stylist Archana Tharepist [PERSON_NAME] Pediqurist [PERSON_NAME] desire …" at bounding box center [285, 612] width 125 height 31
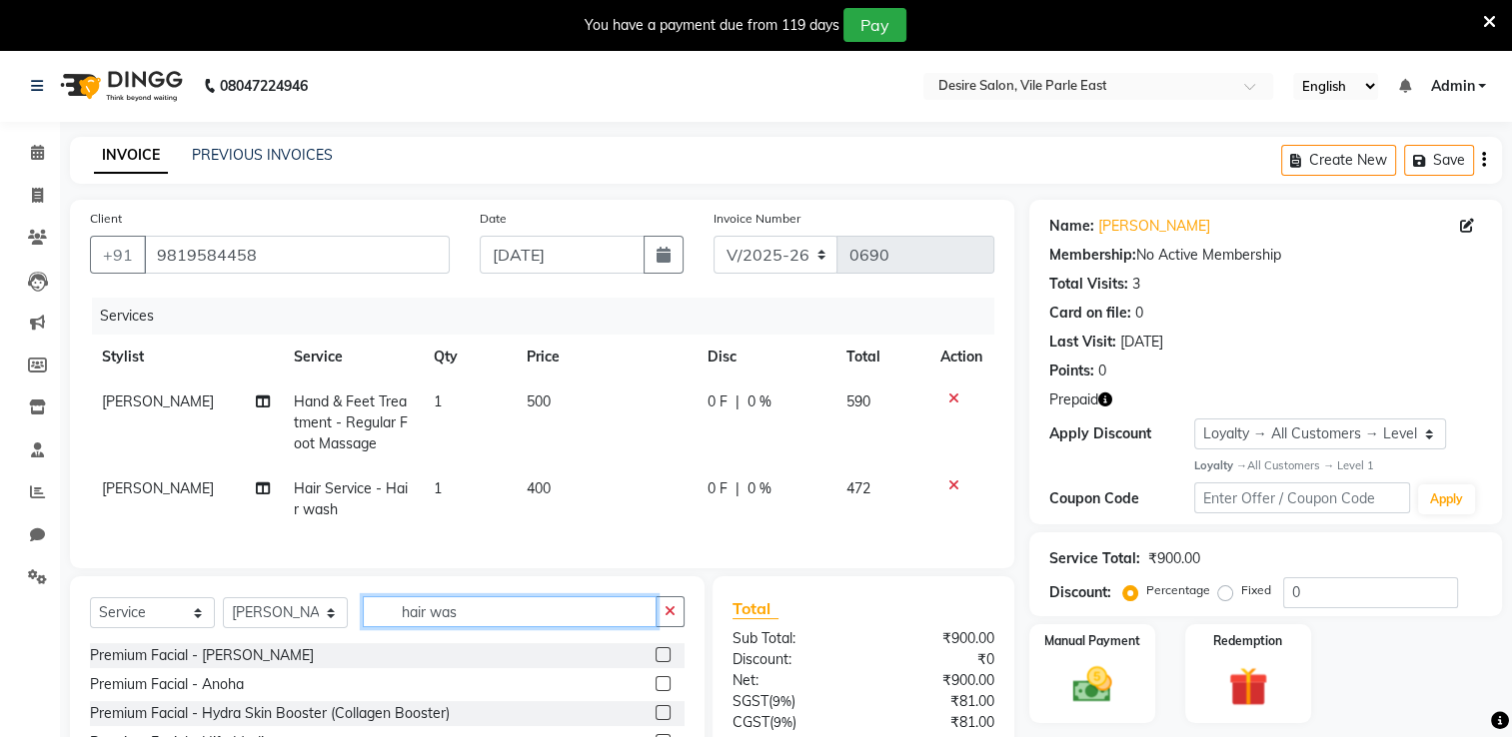
click at [467, 589] on input "hair was" at bounding box center [510, 611] width 294 height 31
type input "h"
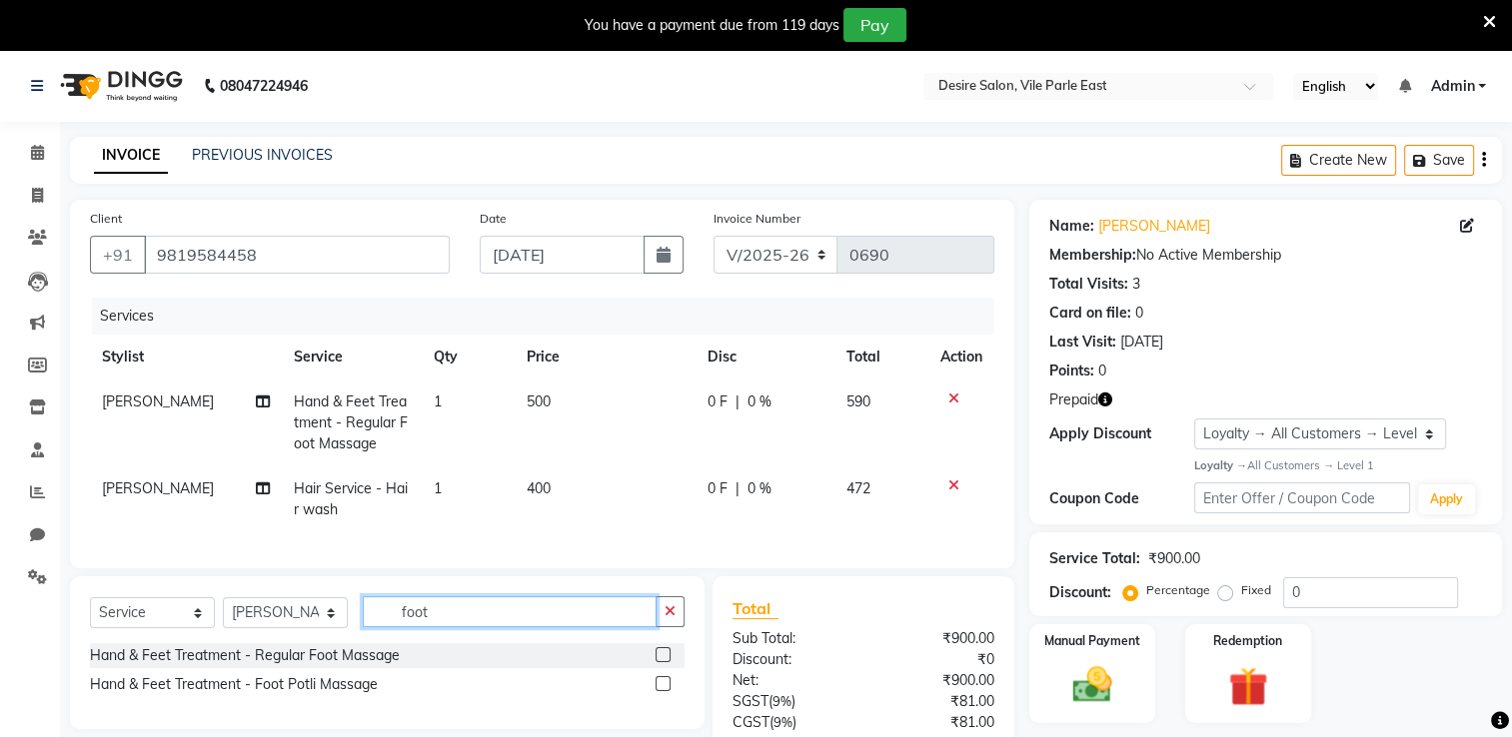
type input "foot"
click at [659, 589] on label at bounding box center [662, 654] width 15 height 15
click at [659, 589] on input "checkbox" at bounding box center [661, 655] width 13 height 13
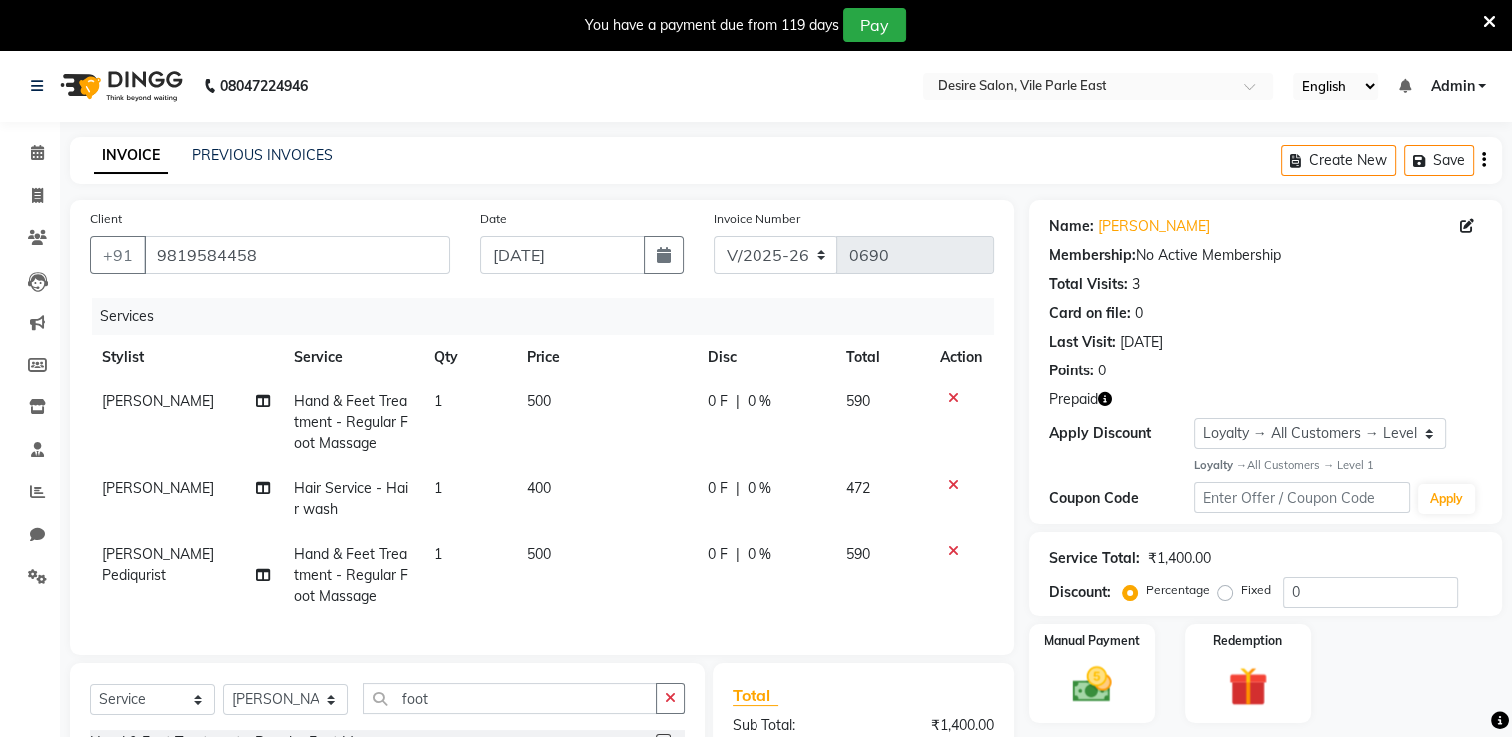
checkbox input "false"
click at [547, 491] on span "400" at bounding box center [538, 489] width 24 height 18
select select "75802"
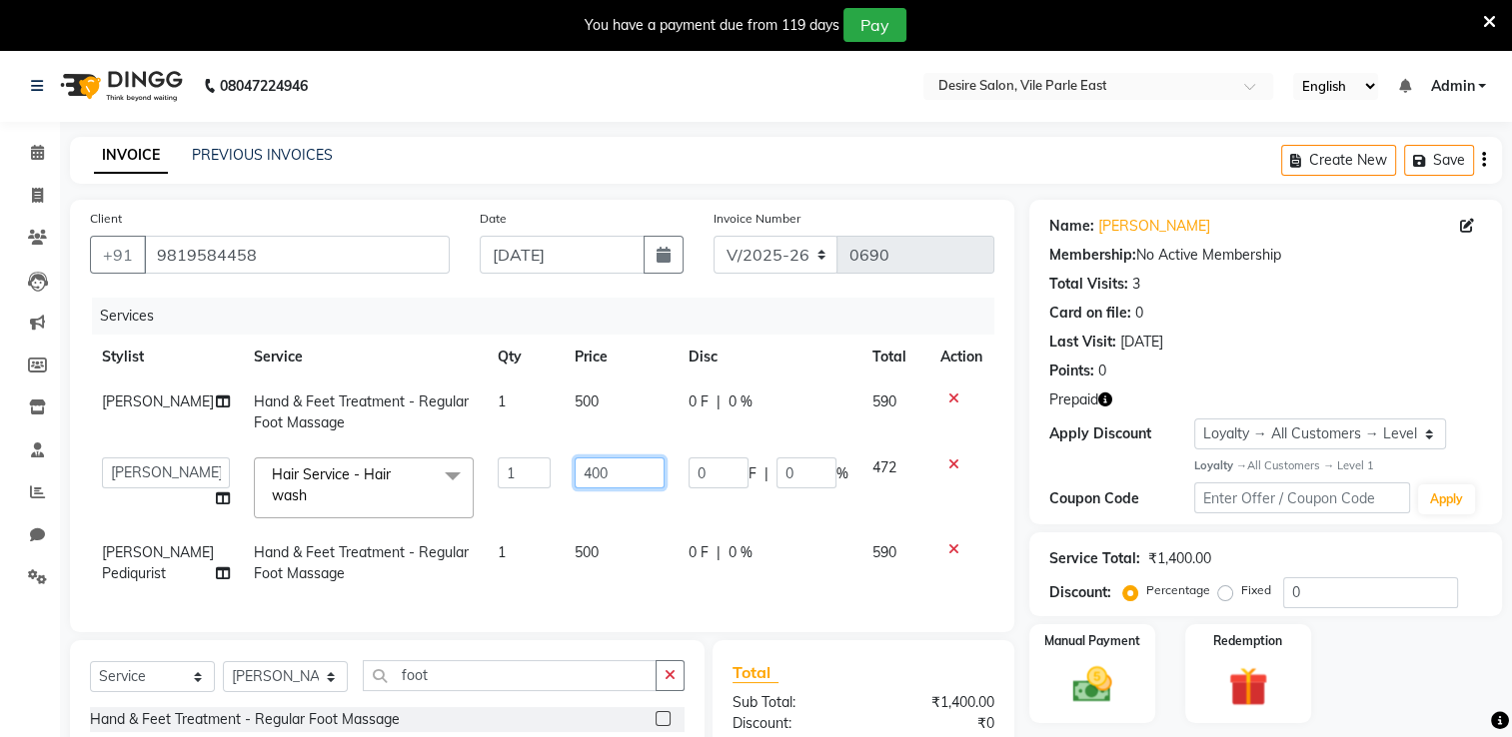
click at [599, 482] on input "400" at bounding box center [618, 473] width 89 height 31
type input "4"
type input "500"
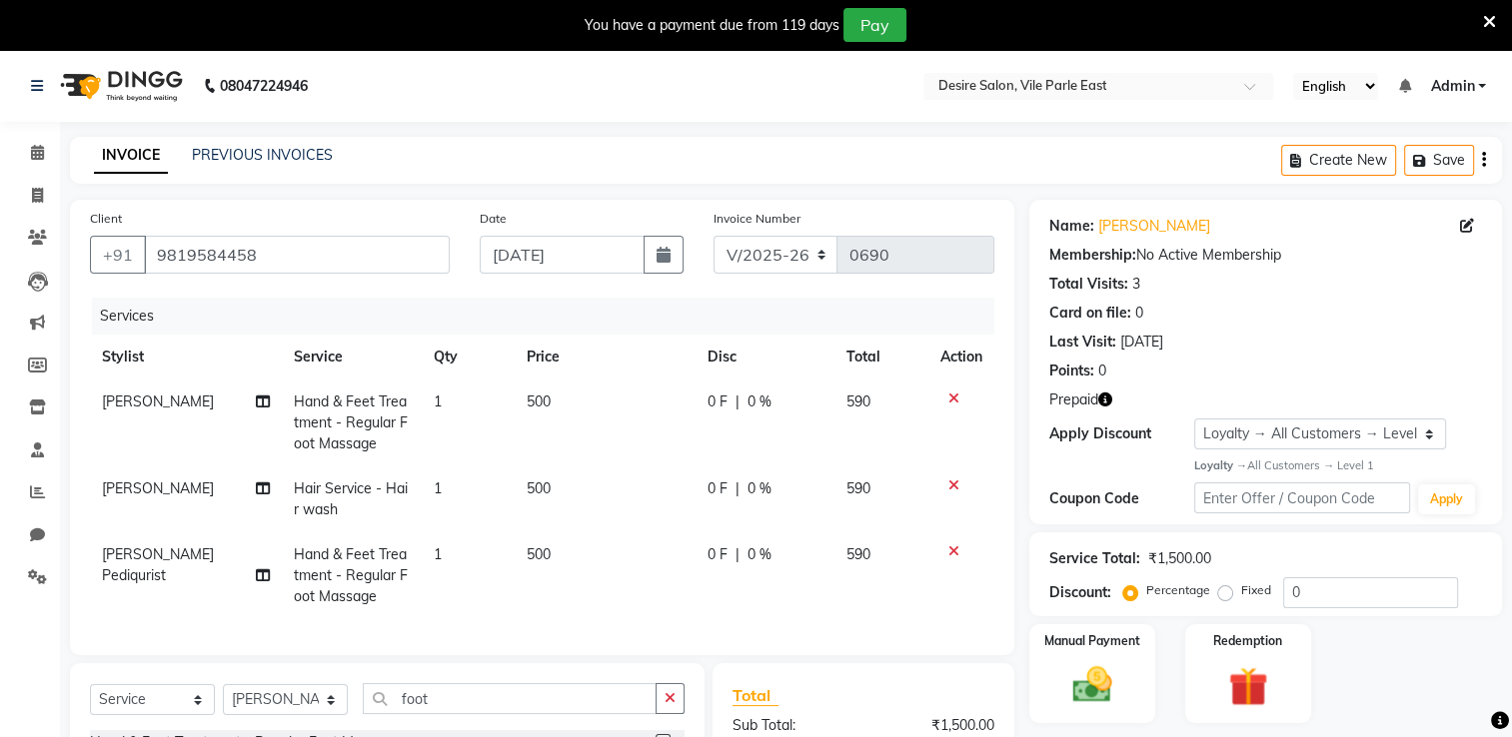
click at [578, 551] on td "500" at bounding box center [605, 575] width 181 height 87
select select "85301"
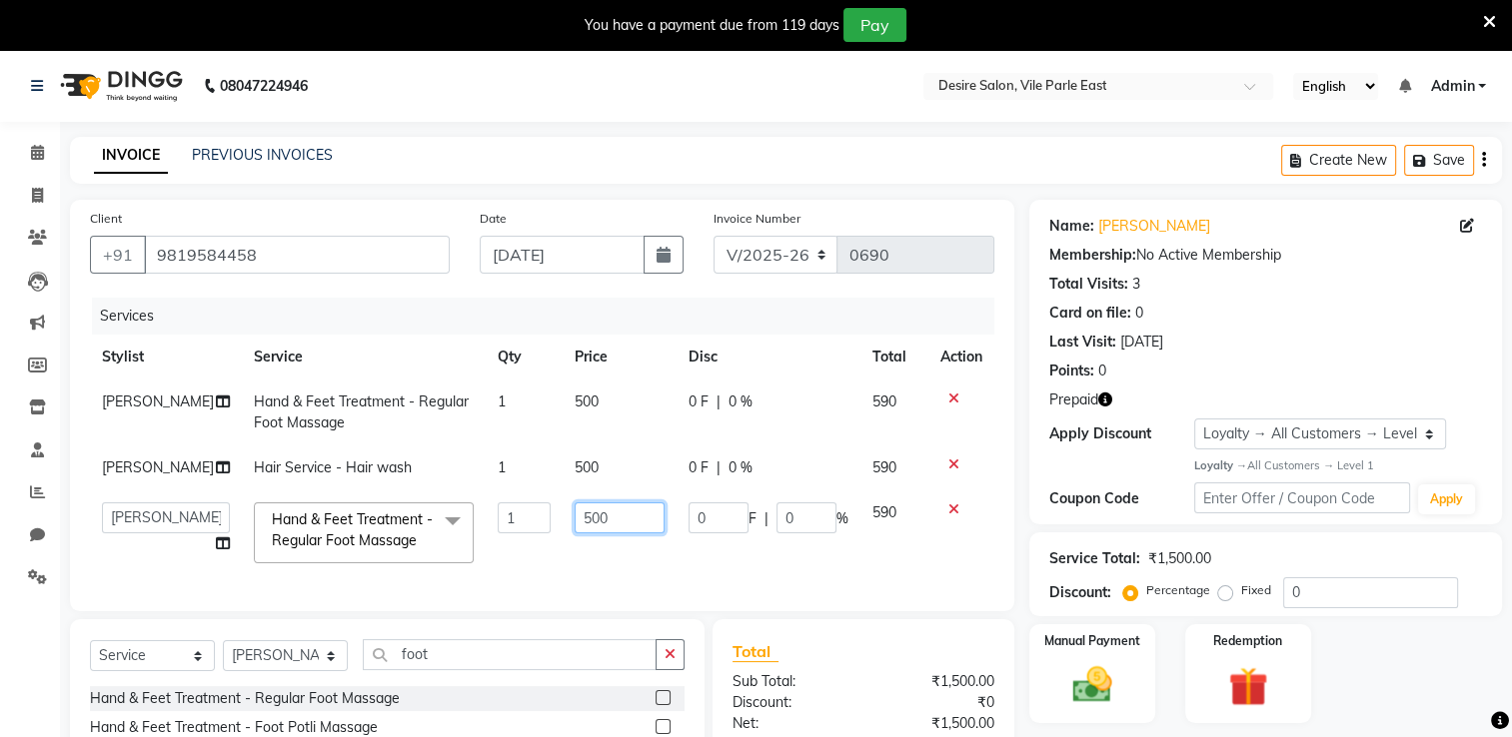
click at [595, 533] on input "500" at bounding box center [618, 518] width 89 height 31
type input "5"
type input "750"
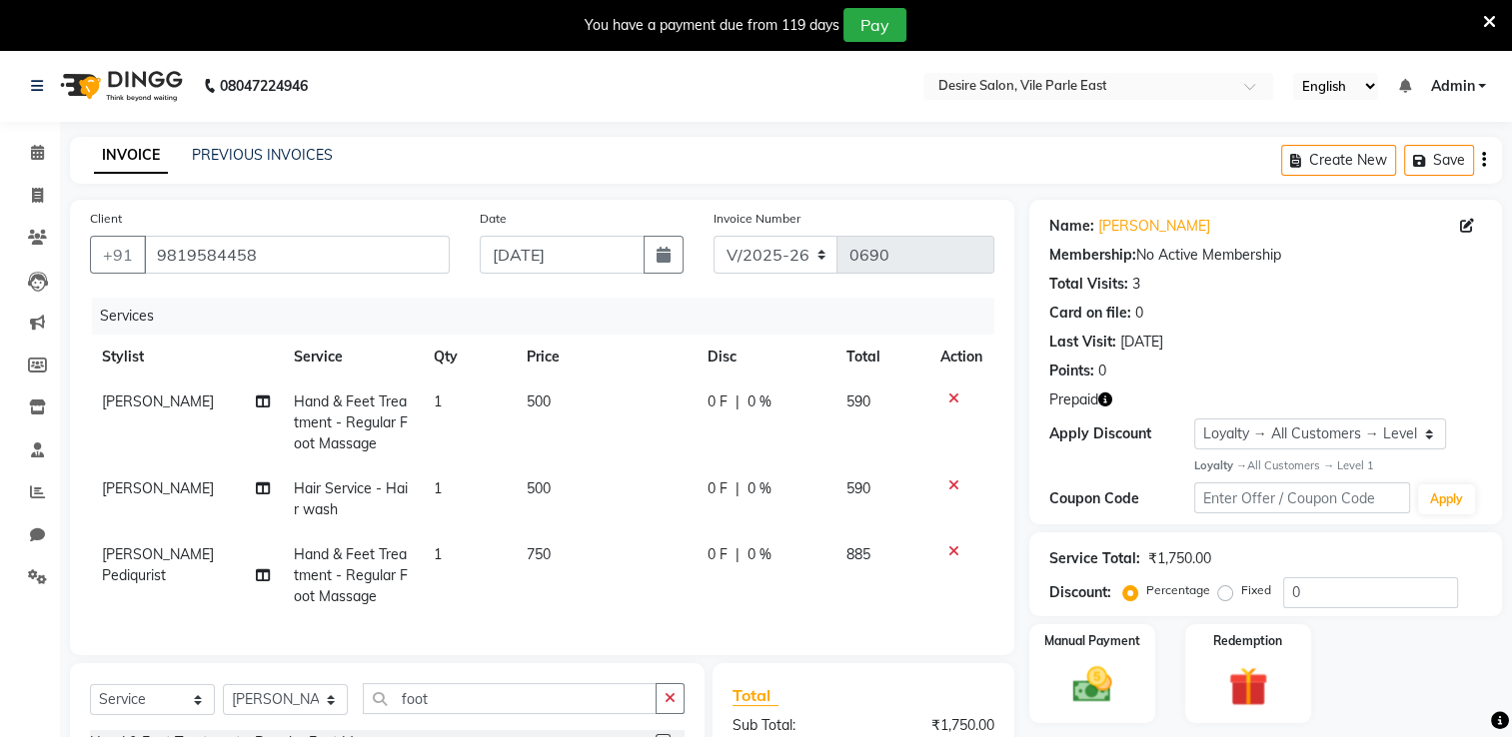
click at [202, 490] on td "Sayali Pediqurist Split Commission" at bounding box center [186, 500] width 192 height 66
select select "75802"
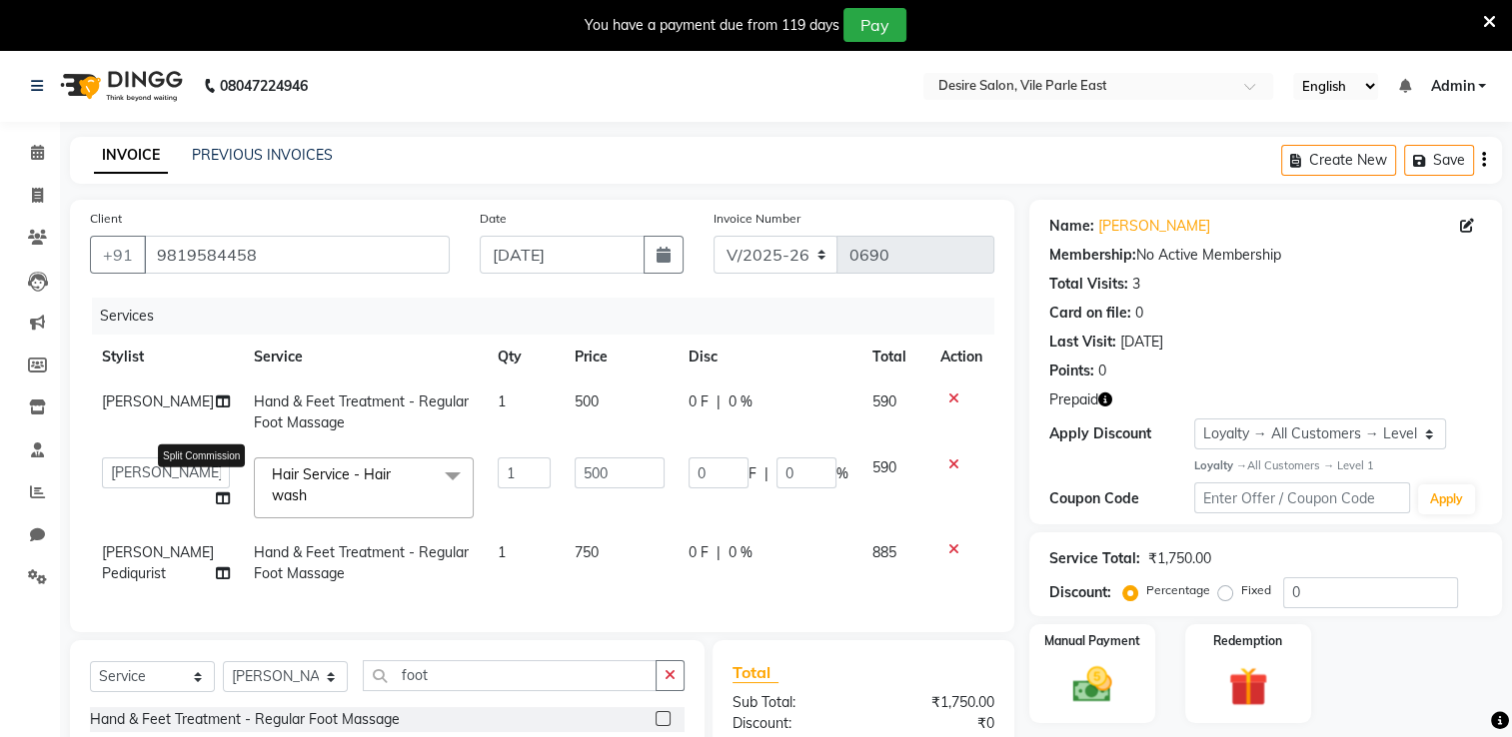
click at [216, 498] on icon at bounding box center [223, 499] width 14 height 14
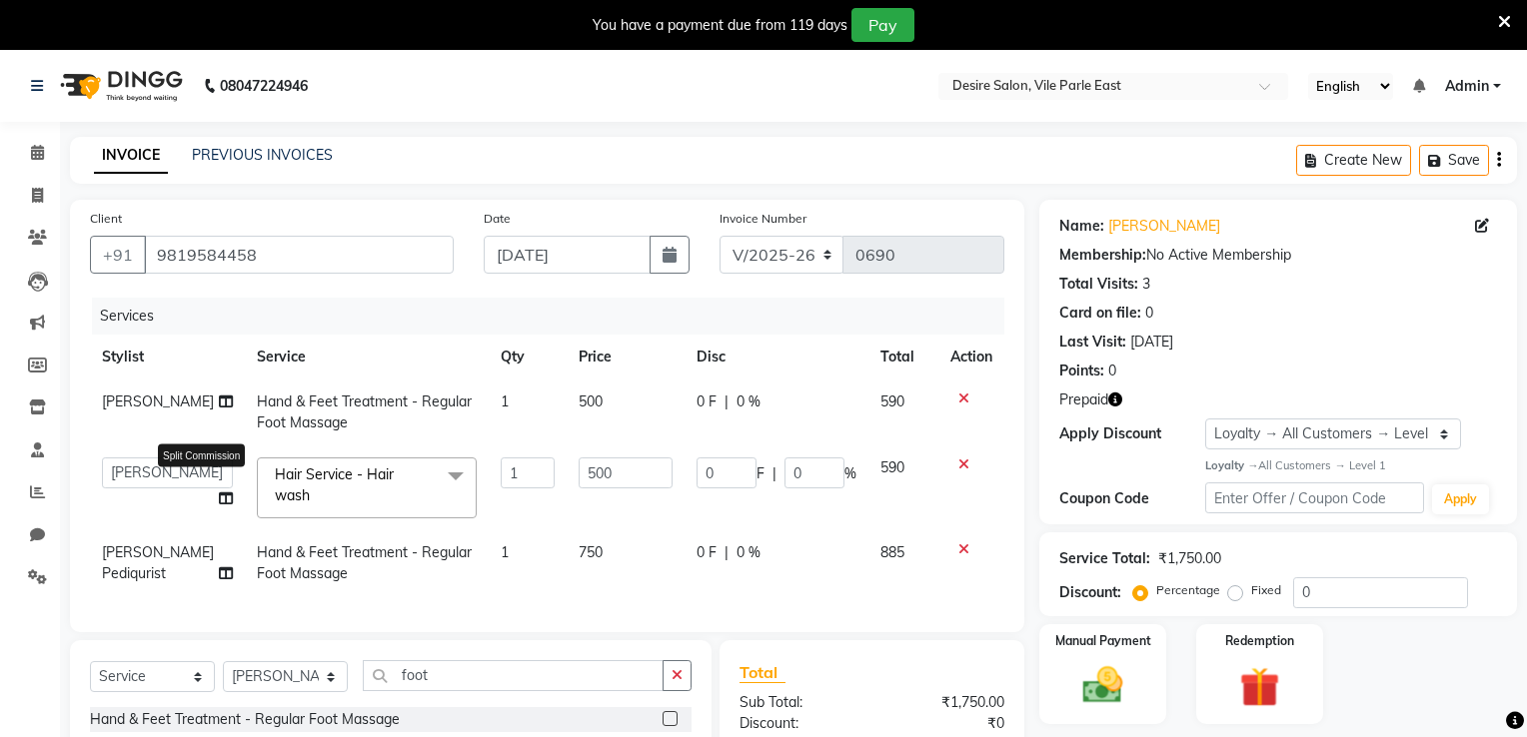
select select "75802"
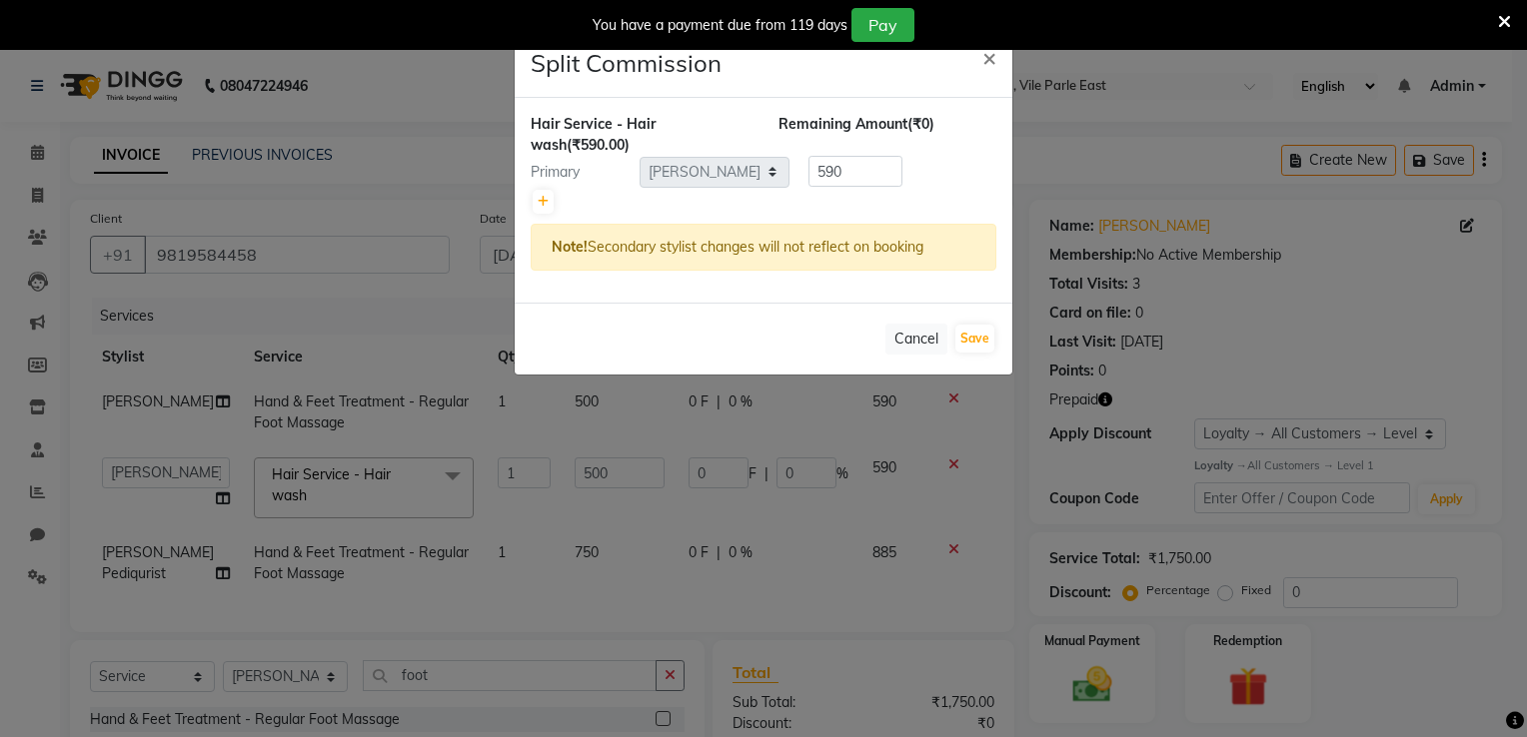
click at [193, 498] on ngb-modal-window "Split Commission × Hair Service - Hair wash (₹590.00) Remaining Amount (₹0) Pri…" at bounding box center [763, 368] width 1527 height 737
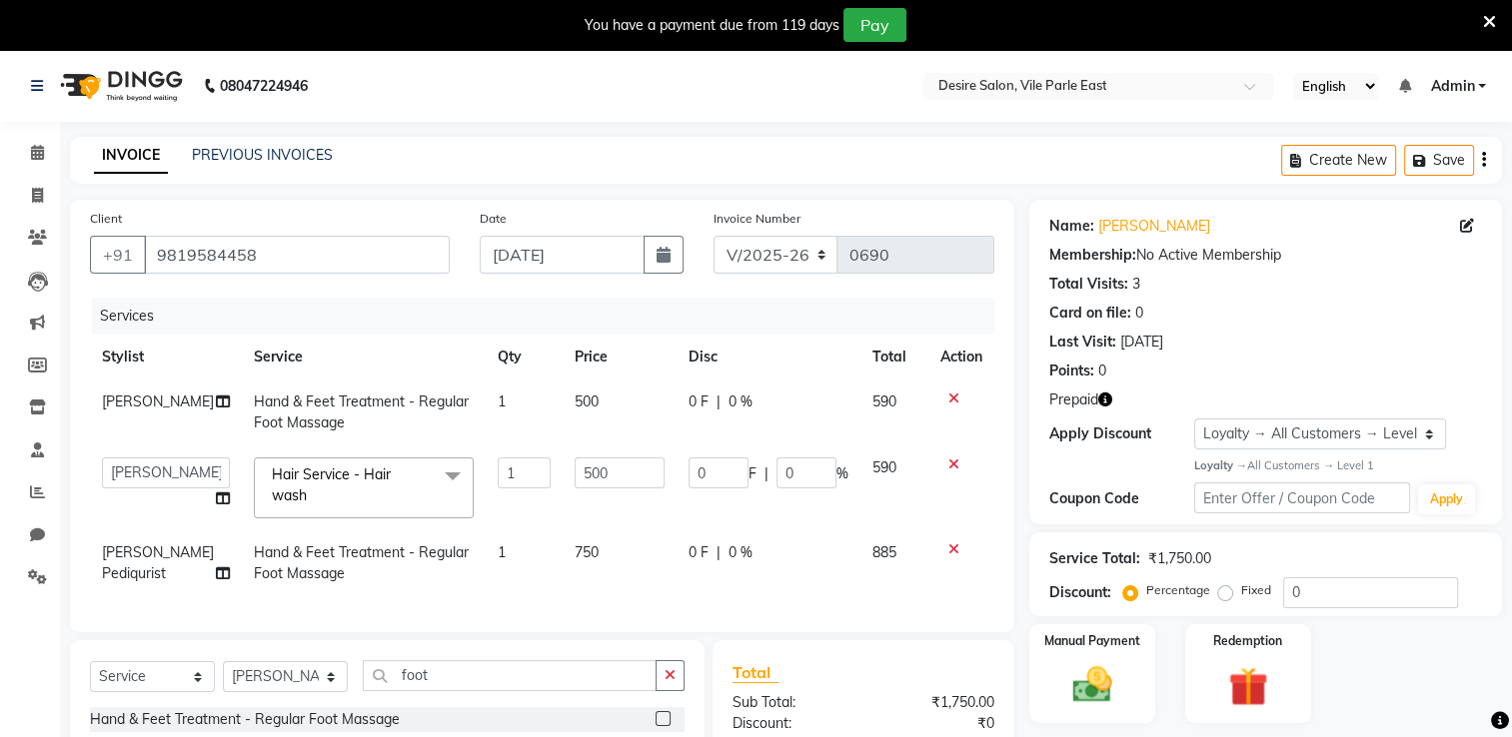
drag, startPoint x: 1515, startPoint y: 538, endPoint x: 1451, endPoint y: 669, distance: 145.7
click at [1039, 589] on div "Manual Payment Redemption" at bounding box center [1265, 673] width 503 height 99
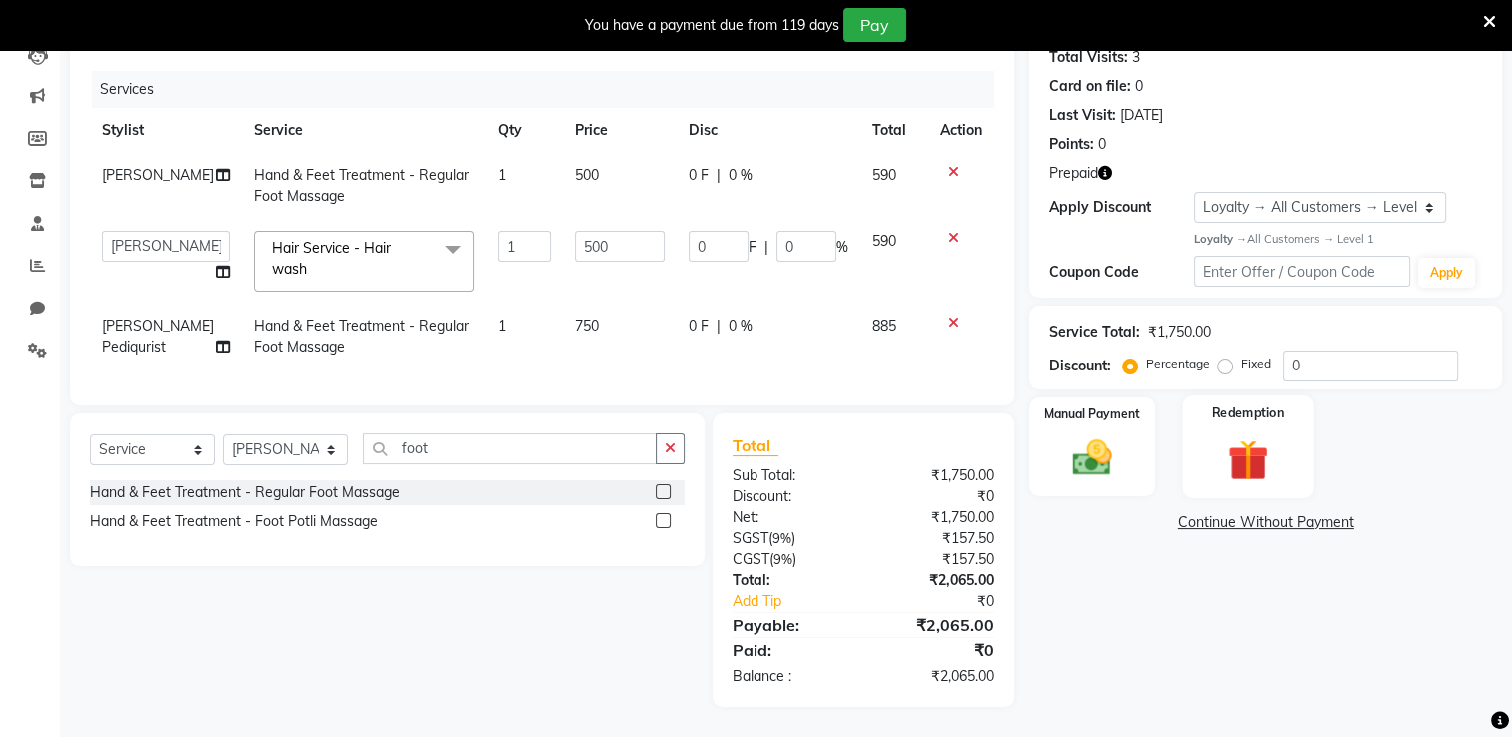
click at [1039, 435] on img at bounding box center [1247, 460] width 67 height 51
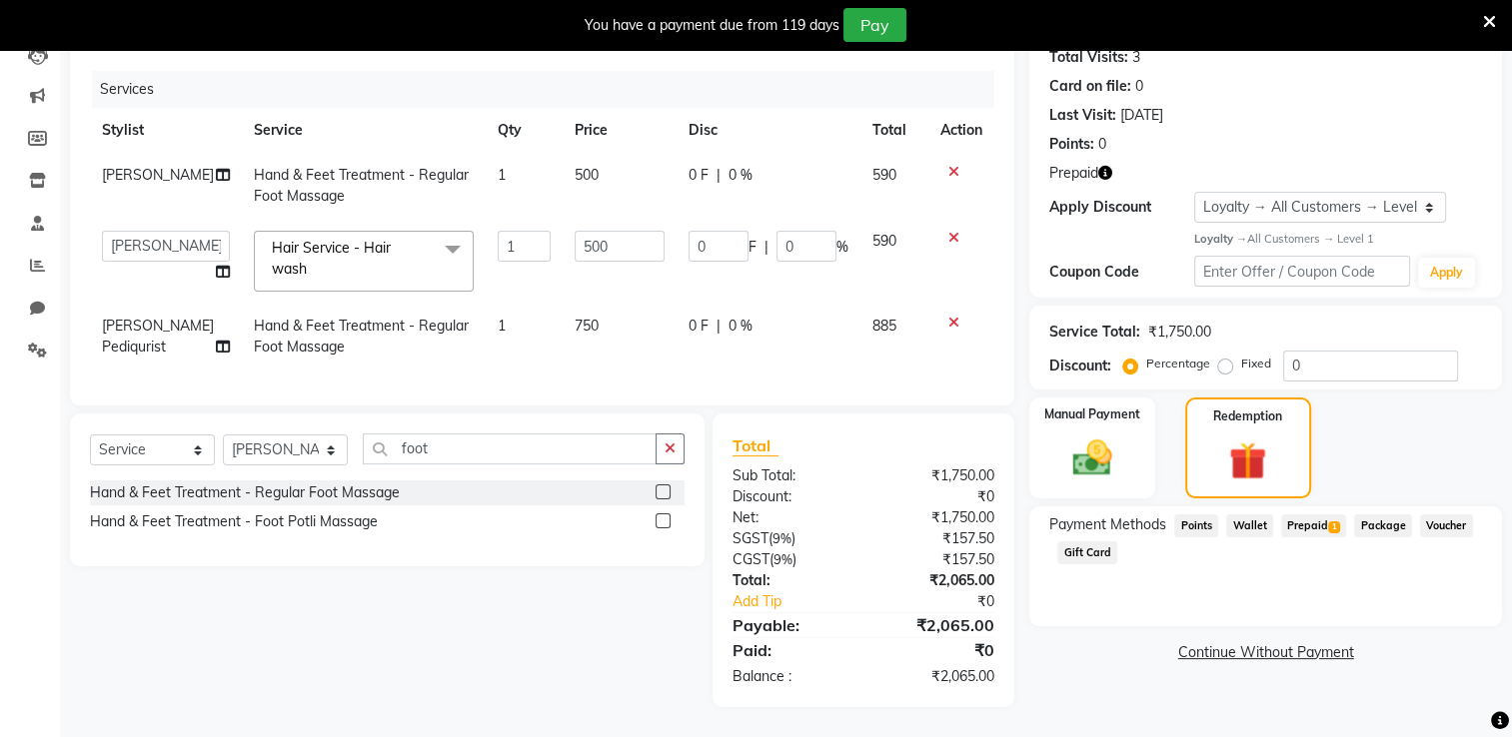
click at [1039, 515] on span "Prepaid 1" at bounding box center [1313, 526] width 65 height 23
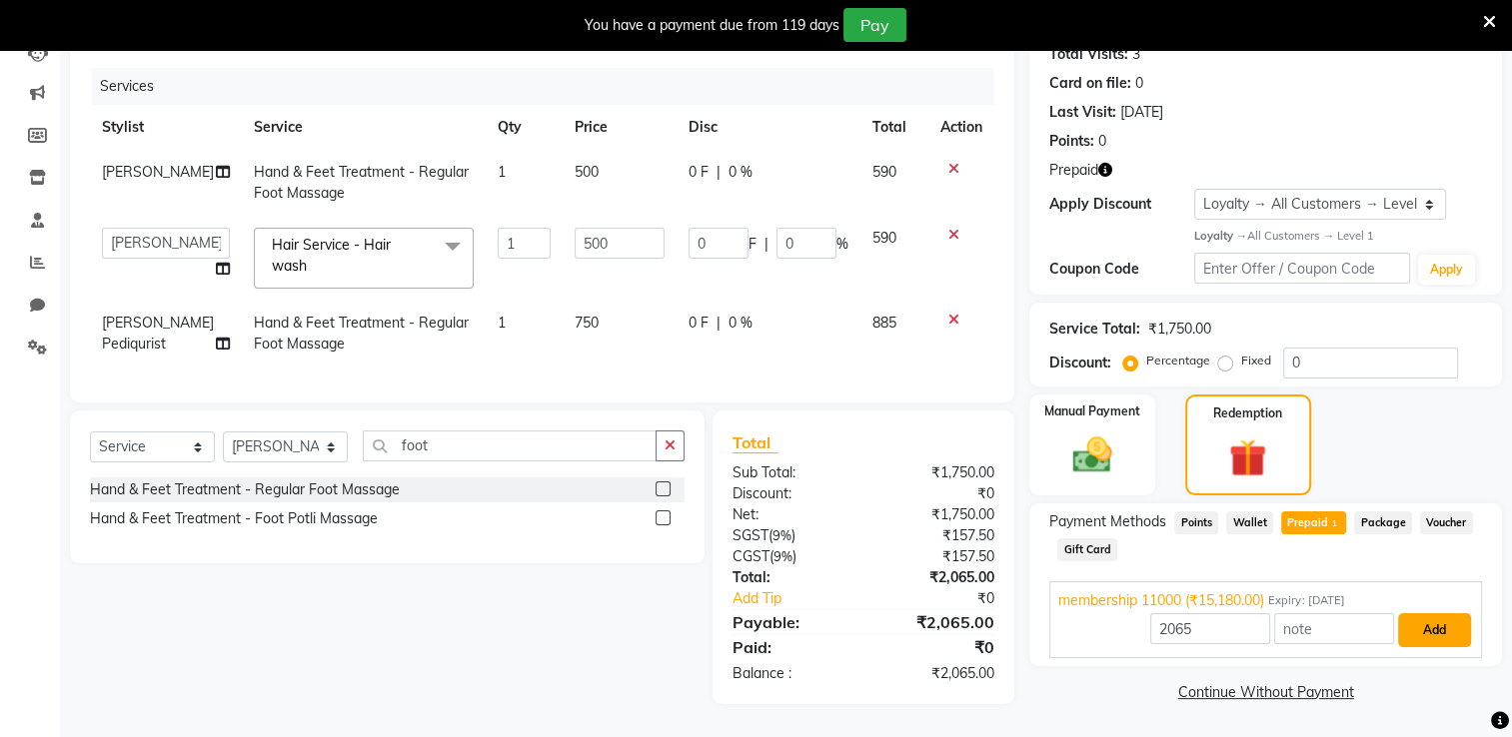
click at [1039, 589] on button "Add" at bounding box center [1434, 630] width 73 height 34
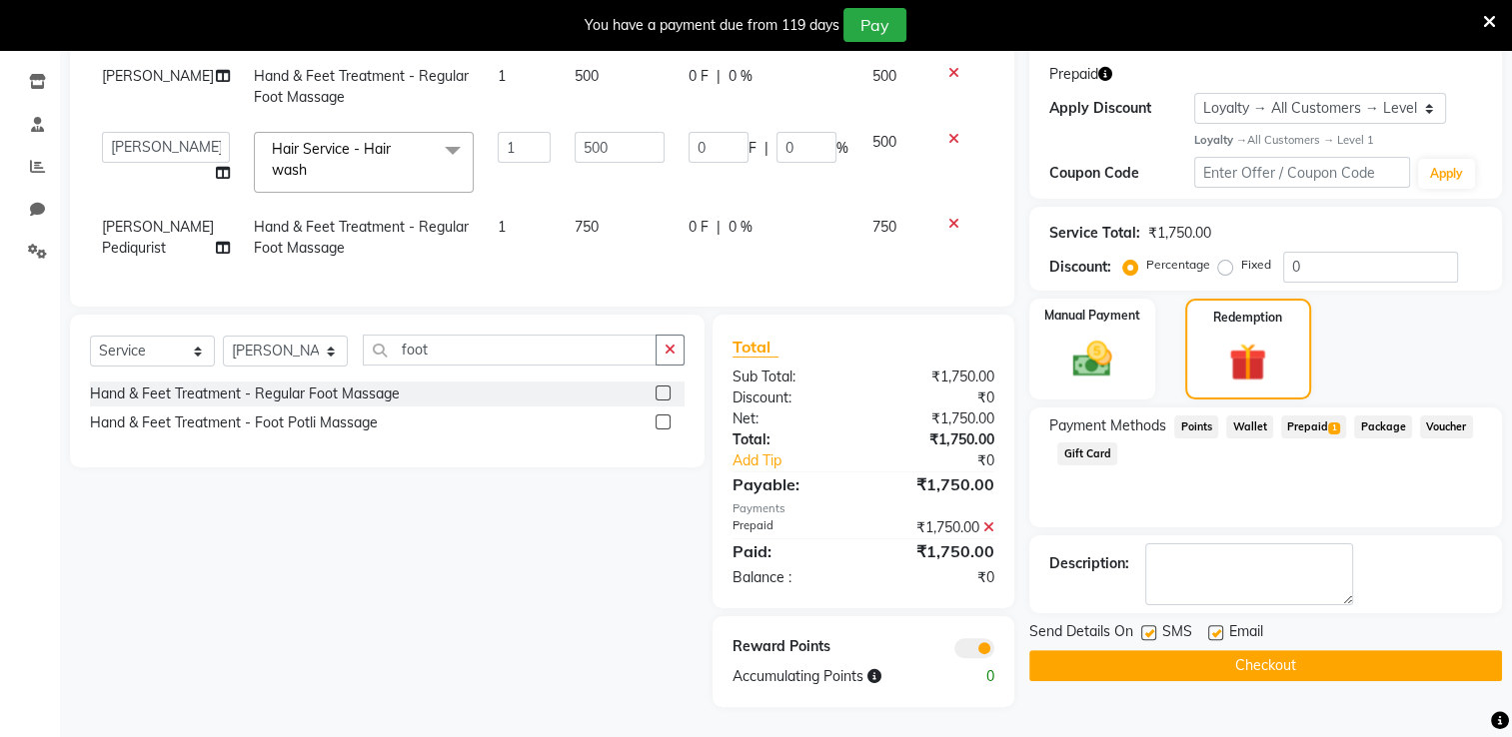
scroll to position [341, 0]
click at [1039, 589] on button "Checkout" at bounding box center [1265, 665] width 473 height 31
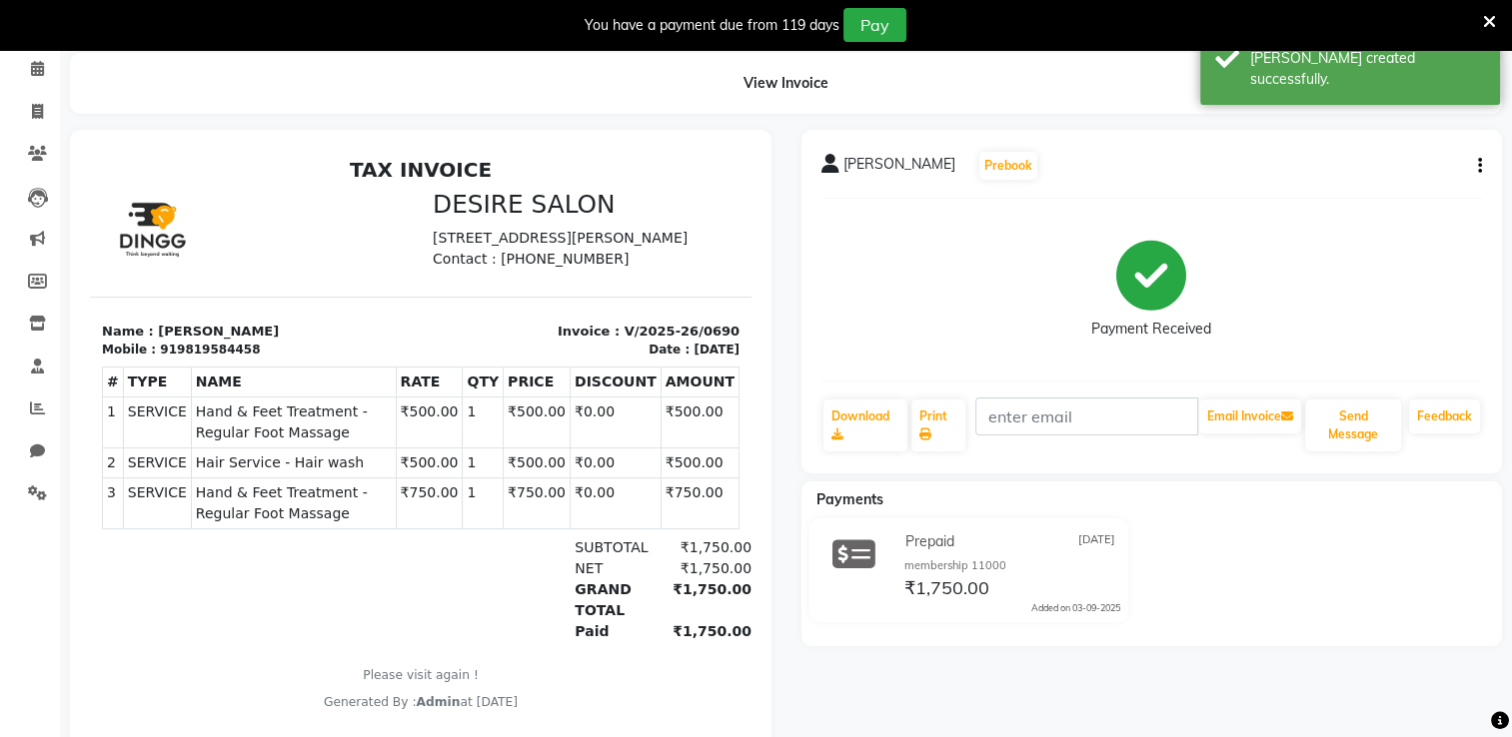
scroll to position [60, 0]
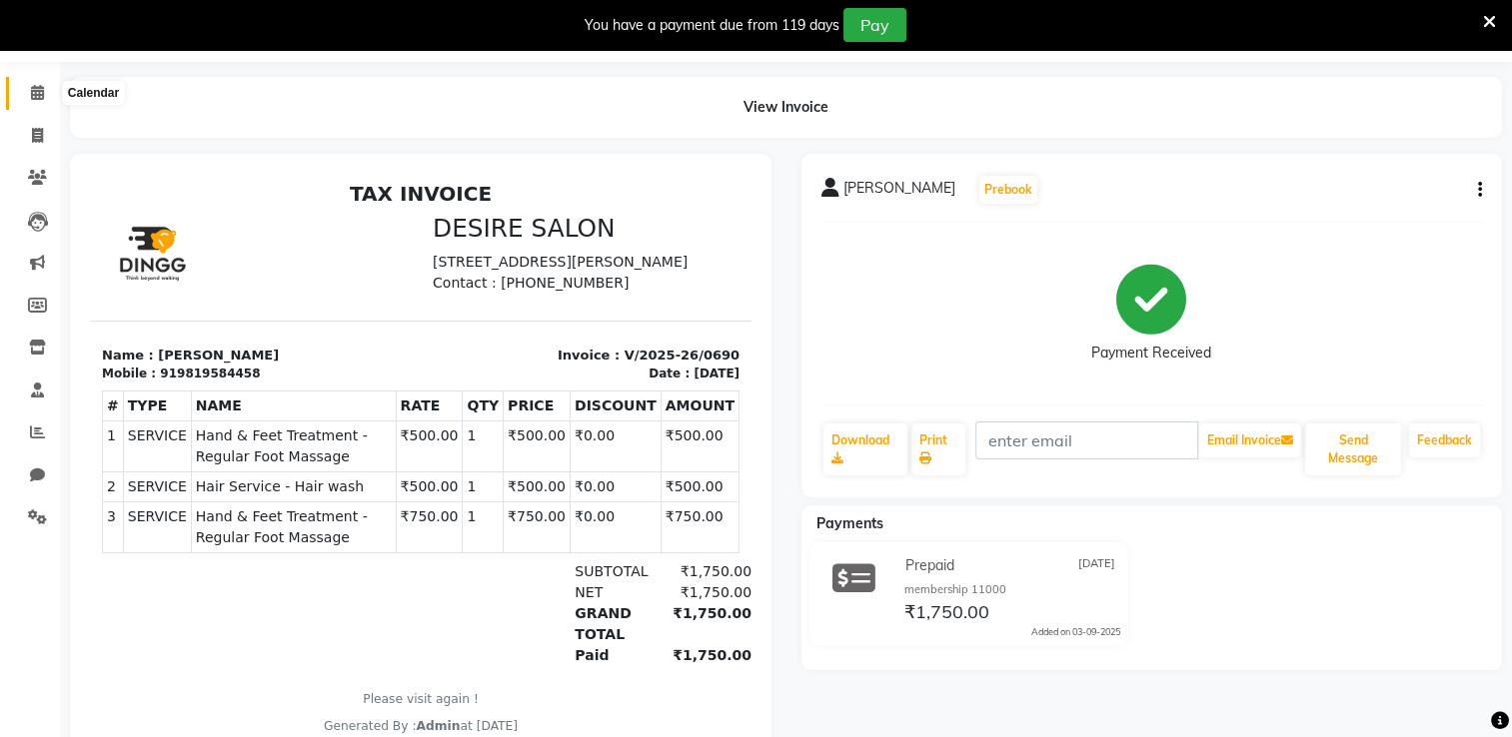
click at [27, 94] on span at bounding box center [37, 93] width 35 height 23
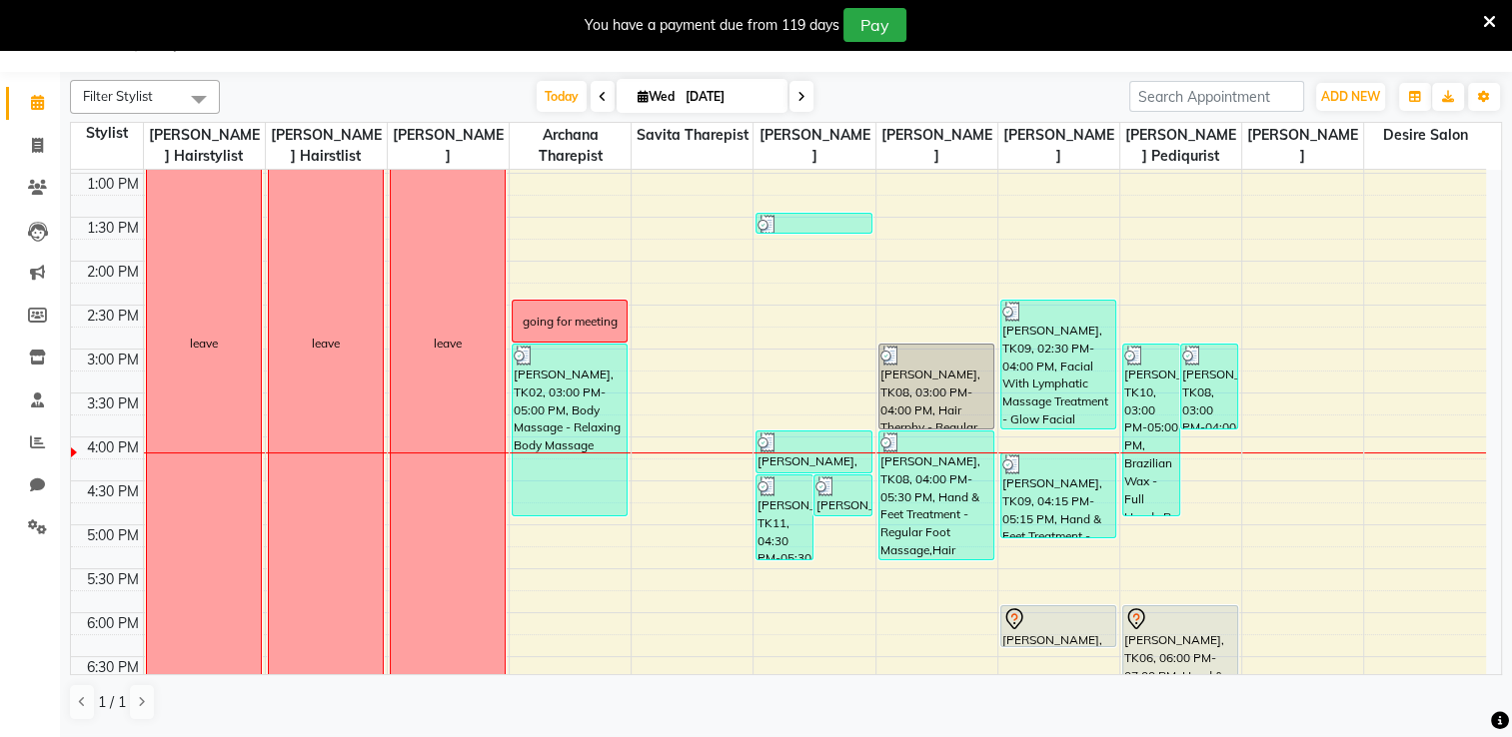
scroll to position [447, 0]
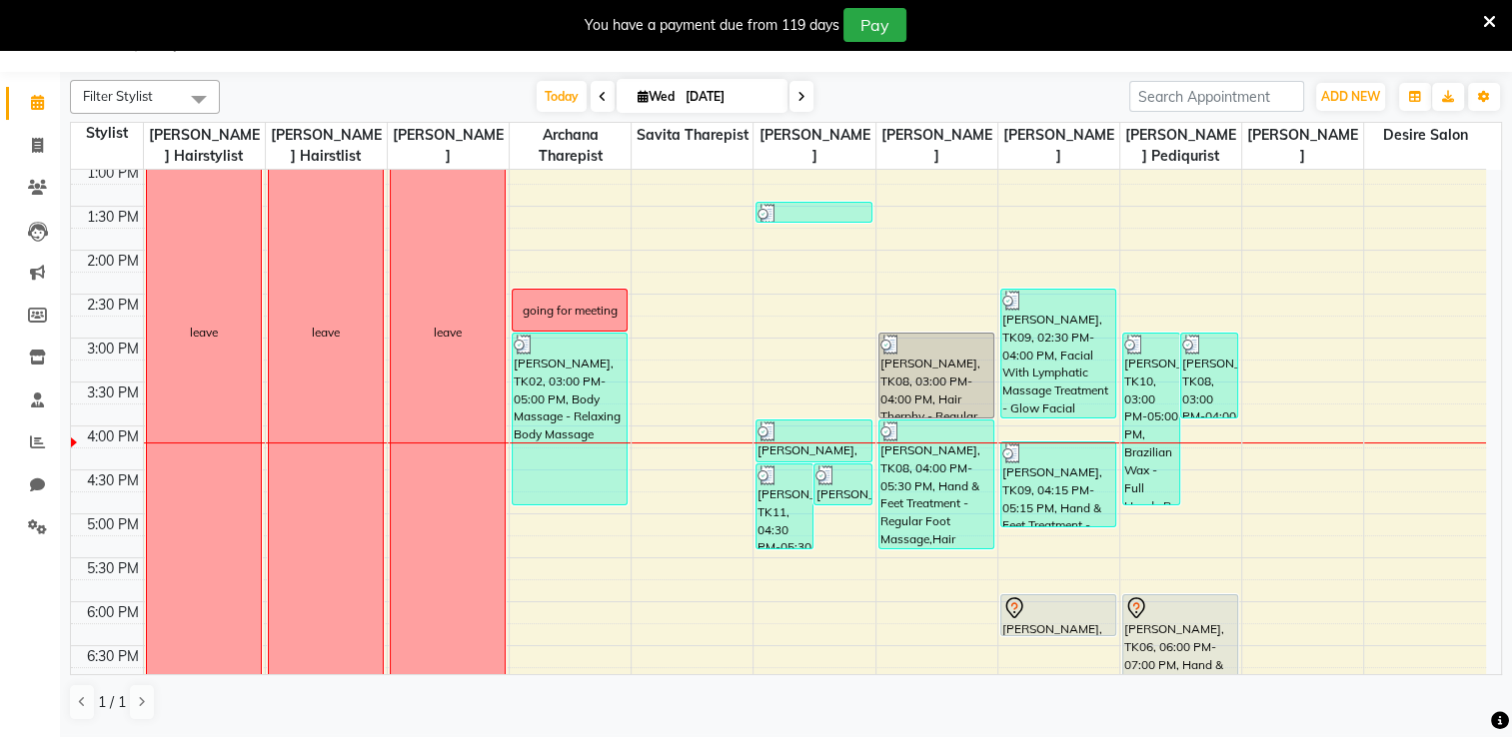
drag, startPoint x: 1151, startPoint y: 339, endPoint x: 1067, endPoint y: 361, distance: 86.7
click at [912, 367] on tr "leave leave leave Aparnna Gokhale, TK01, 10:30 AM-11:30 AM, Clean-up - Casamara…" at bounding box center [778, 338] width 1415 height 1230
drag, startPoint x: 1145, startPoint y: 366, endPoint x: 708, endPoint y: 368, distance: 436.6
click at [708, 368] on div "8:00 AM 8:30 AM 9:00 AM 9:30 AM 10:00 AM 10:30 AM 11:00 AM 11:30 AM 12:00 PM 12…" at bounding box center [778, 338] width 1415 height 1230
drag, startPoint x: 816, startPoint y: 475, endPoint x: 1216, endPoint y: 474, distance: 399.6
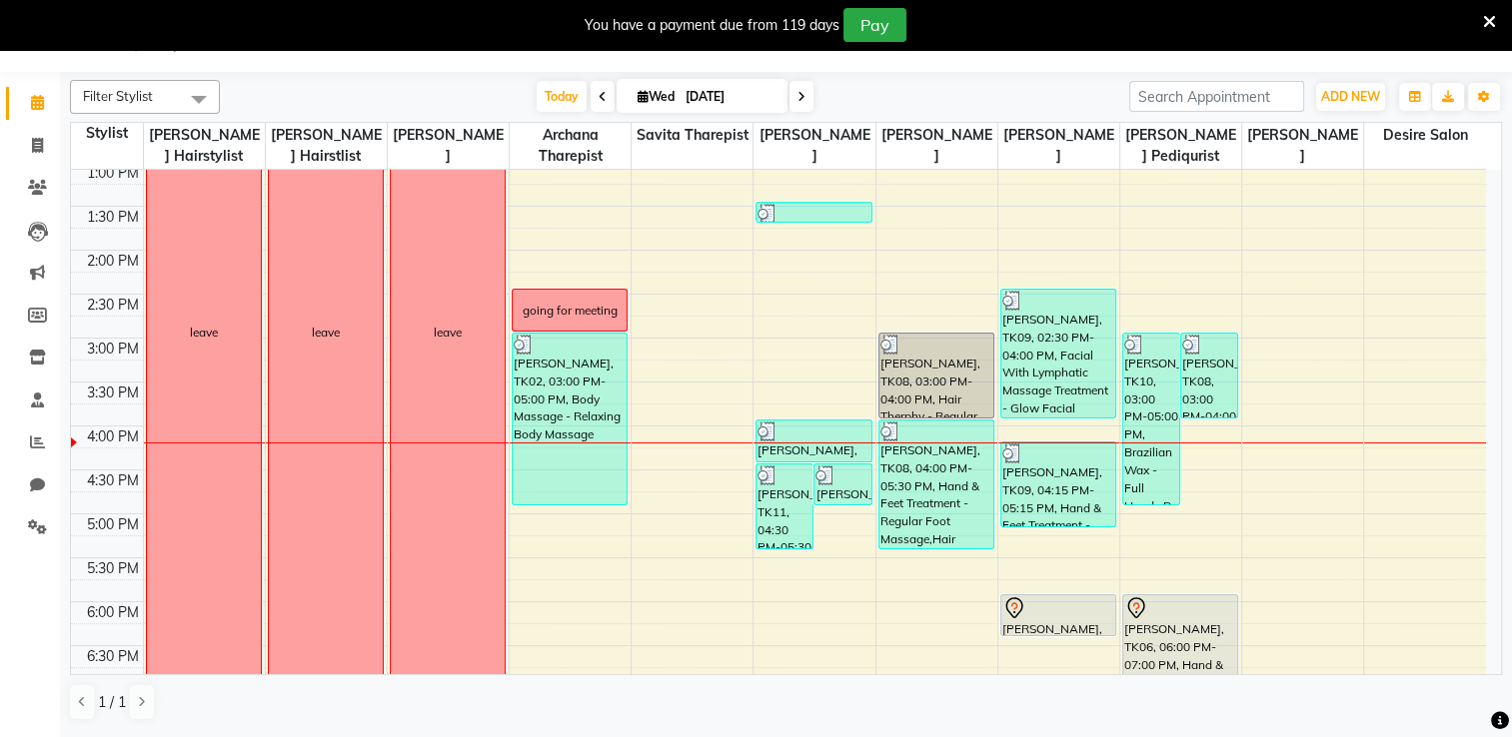
click at [1039, 474] on div "8:00 AM 8:30 AM 9:00 AM 9:30 AM 10:00 AM 10:30 AM 11:00 AM 11:30 AM 12:00 PM 12…" at bounding box center [778, 338] width 1415 height 1230
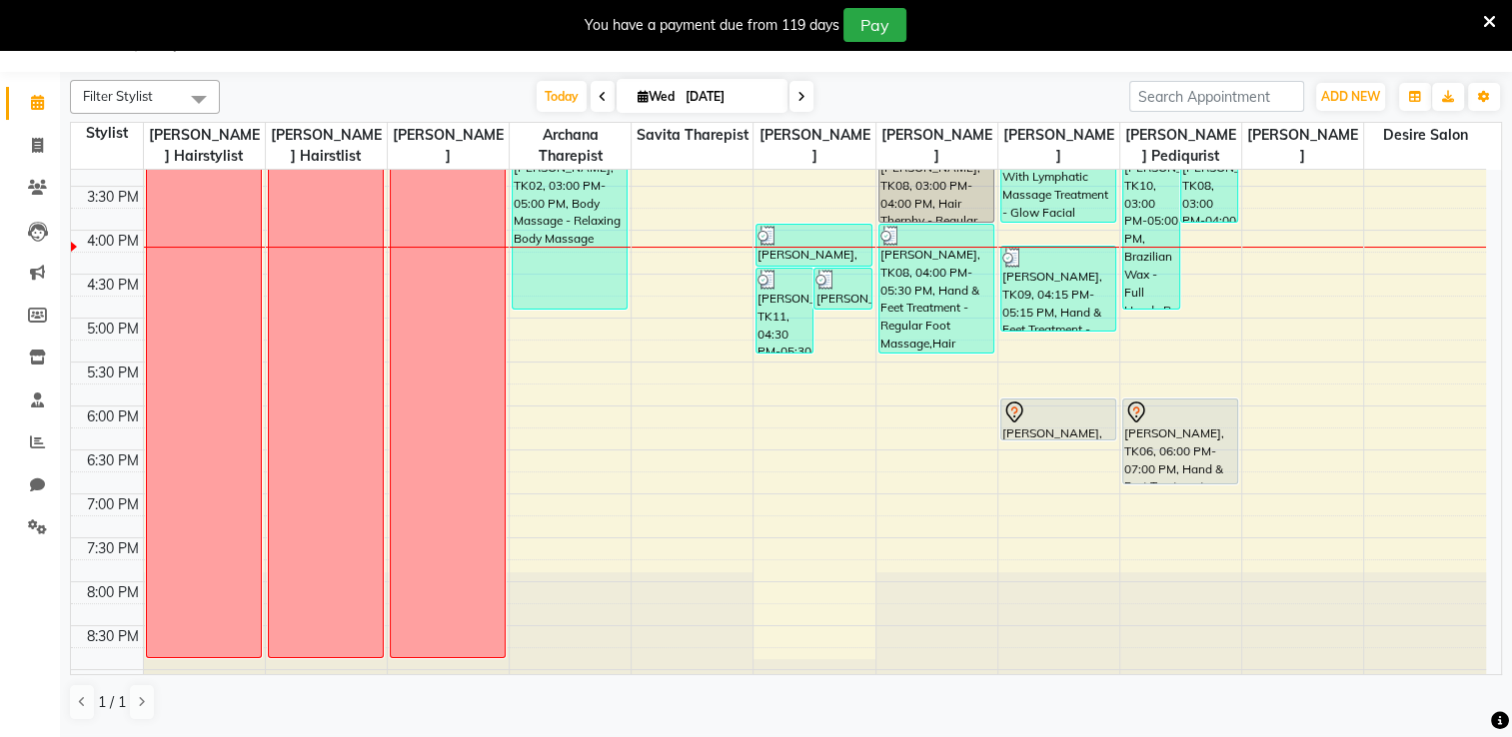
scroll to position [644, 0]
click at [684, 109] on input "[DATE]" at bounding box center [729, 97] width 100 height 30
select select "9"
select select "2025"
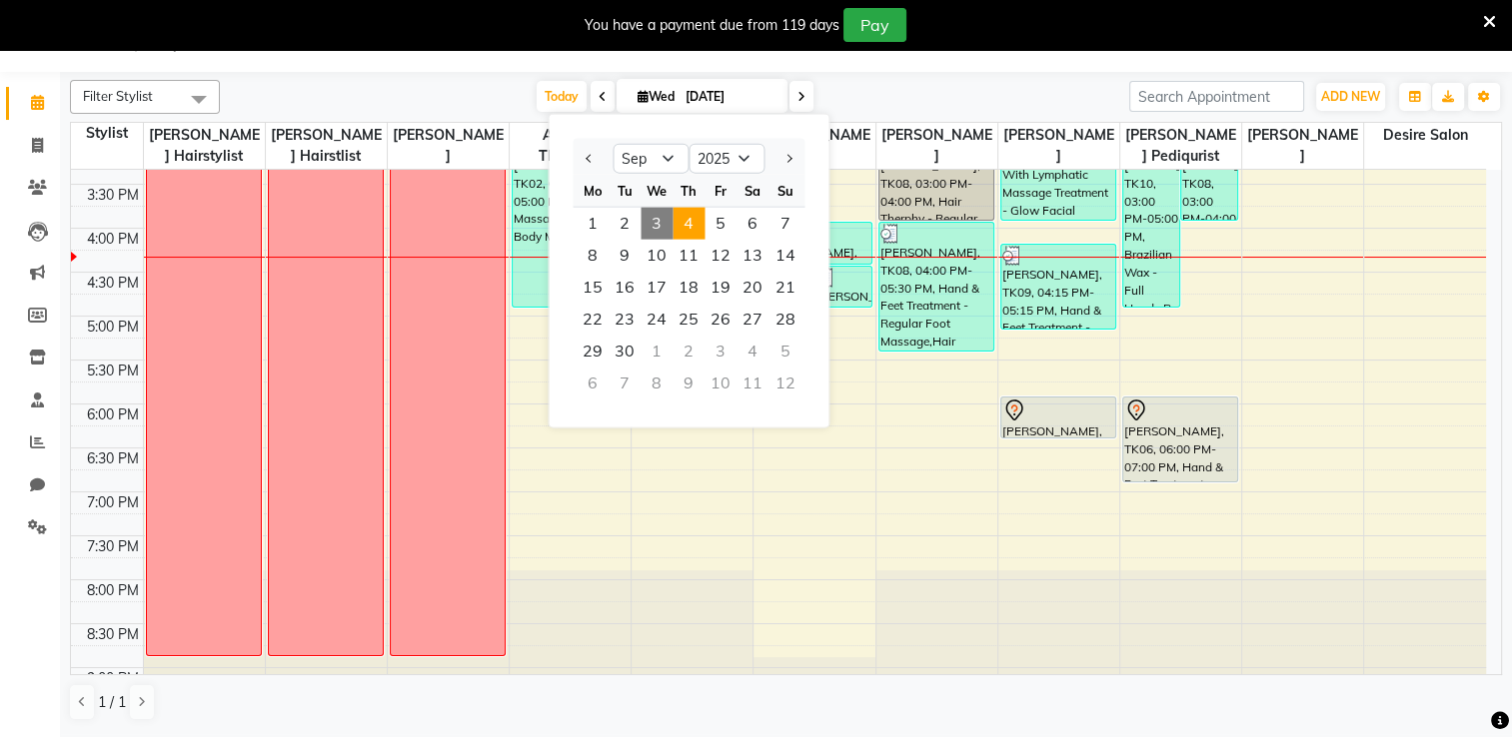
click at [687, 222] on span "4" at bounding box center [688, 224] width 32 height 32
type input "[DATE]"
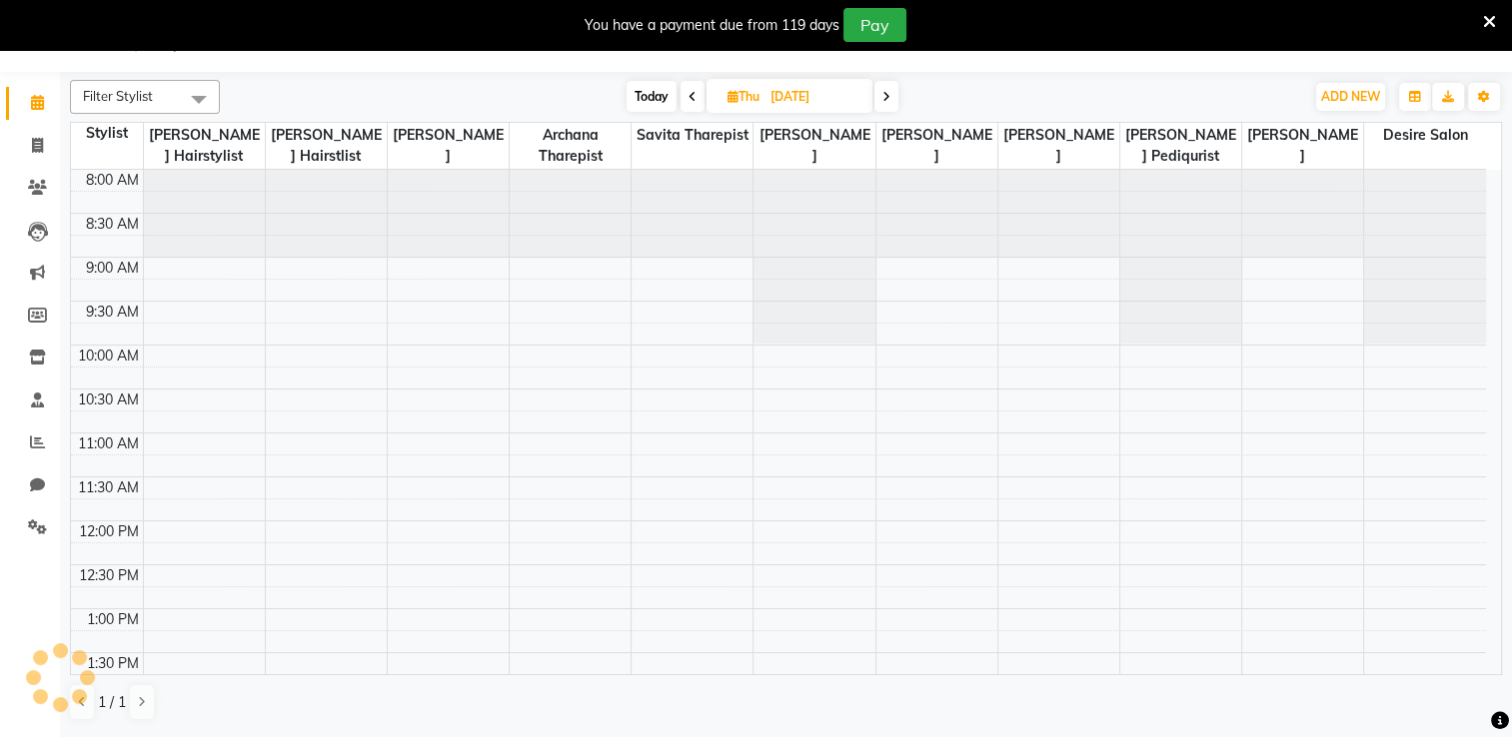
scroll to position [698, 0]
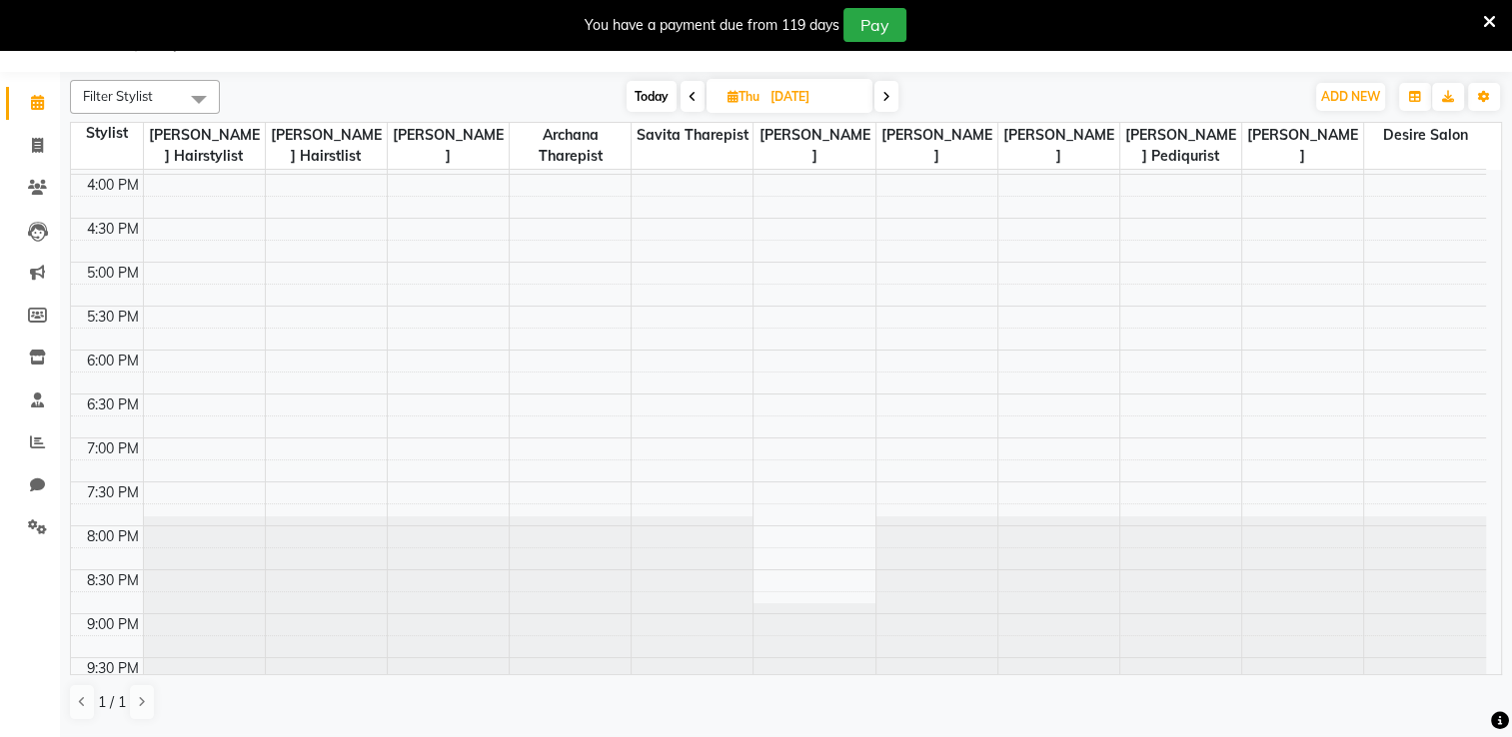
click at [779, 104] on input "[DATE]" at bounding box center [814, 97] width 100 height 30
select select "9"
select select "2025"
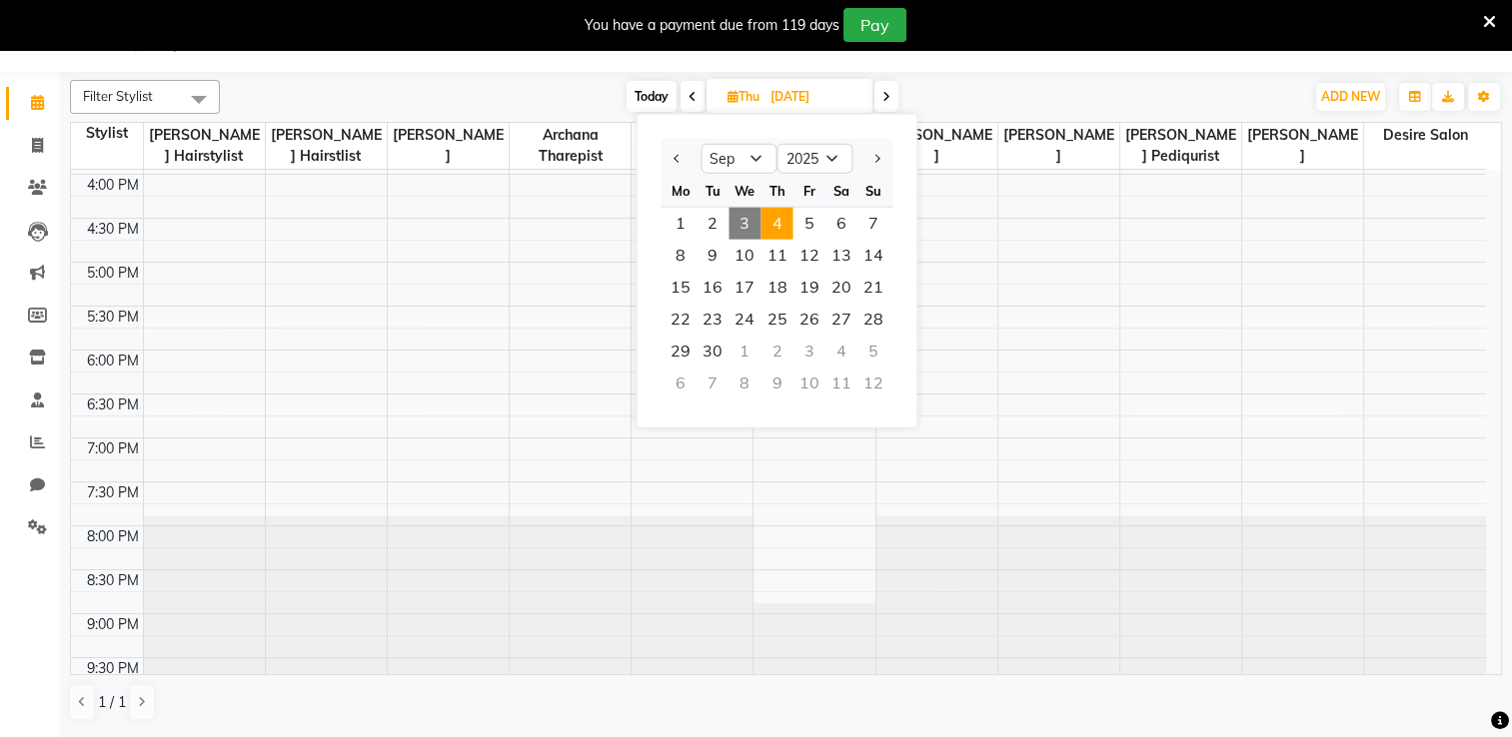
click at [739, 222] on span "3" at bounding box center [744, 224] width 32 height 32
type input "[DATE]"
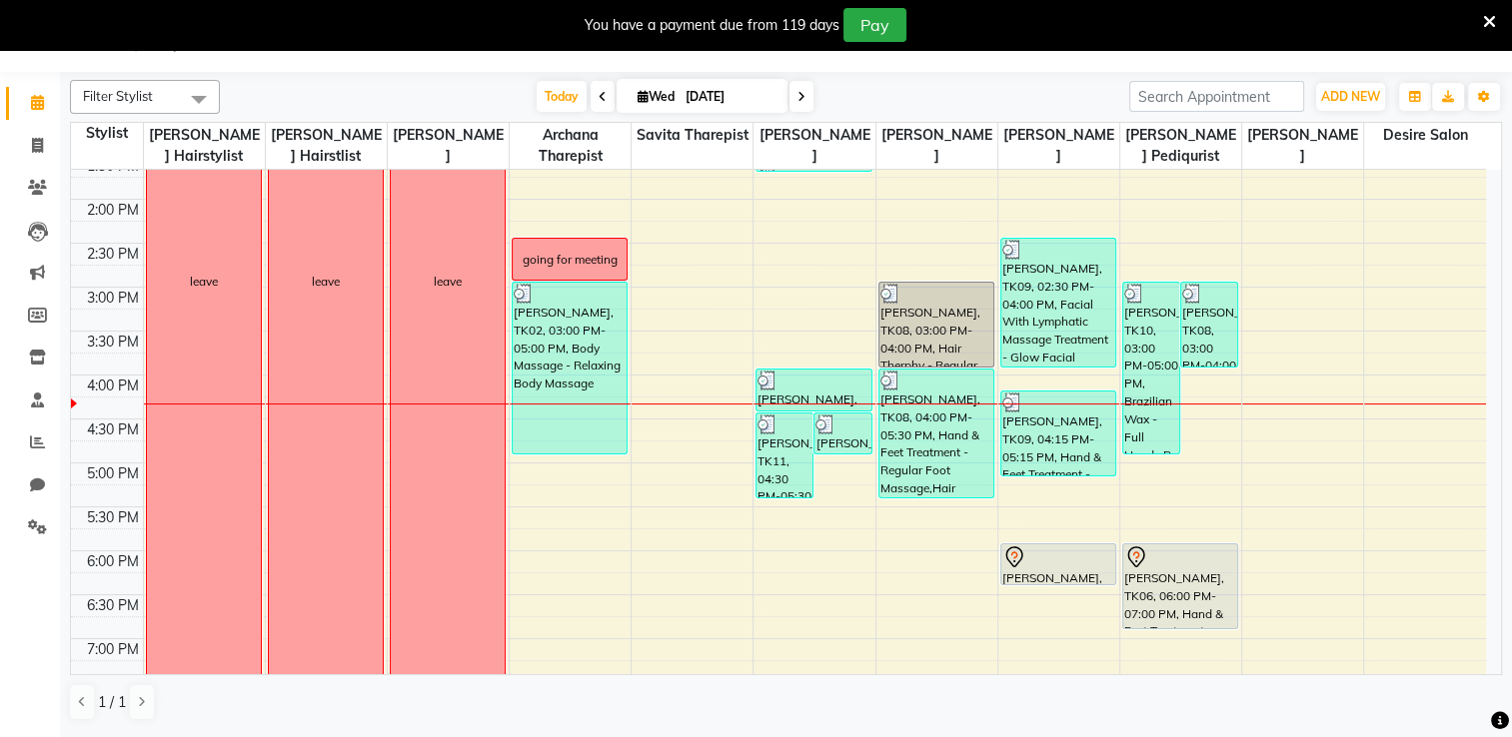
scroll to position [362, 0]
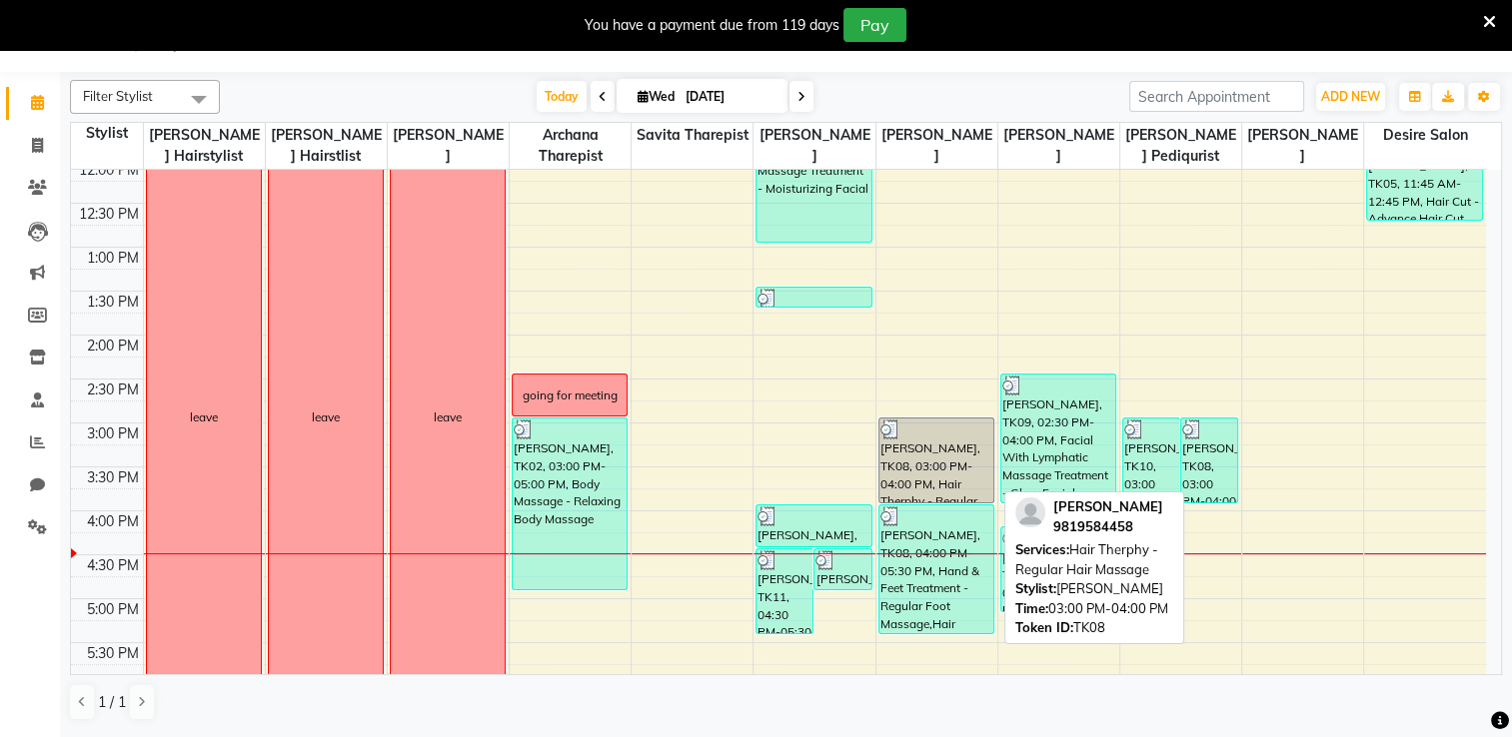
click at [897, 466] on div "[PERSON_NAME], TK08, 03:00 PM-04:00 PM, Hair Therphy - Regular Hair Massage" at bounding box center [936, 461] width 114 height 84
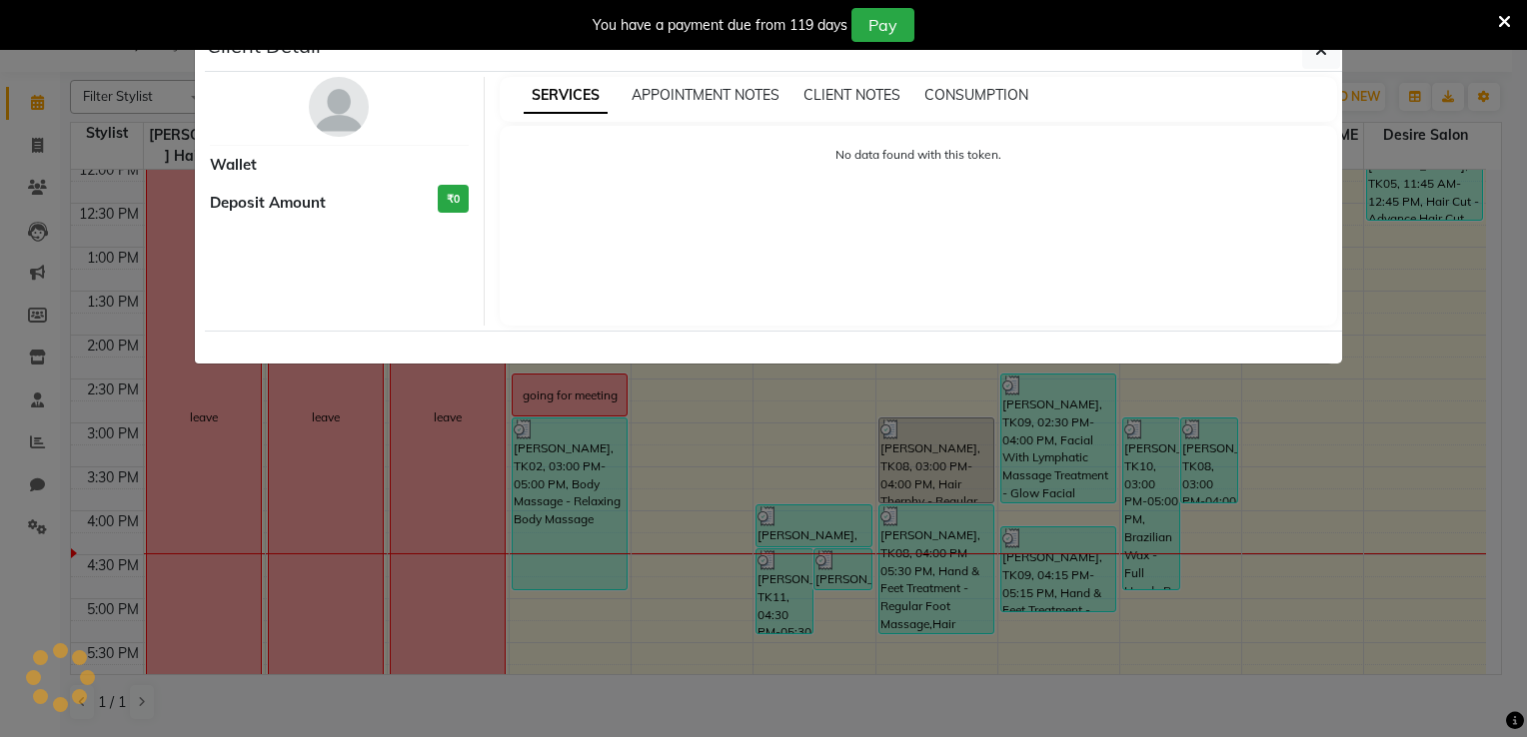
select select "3"
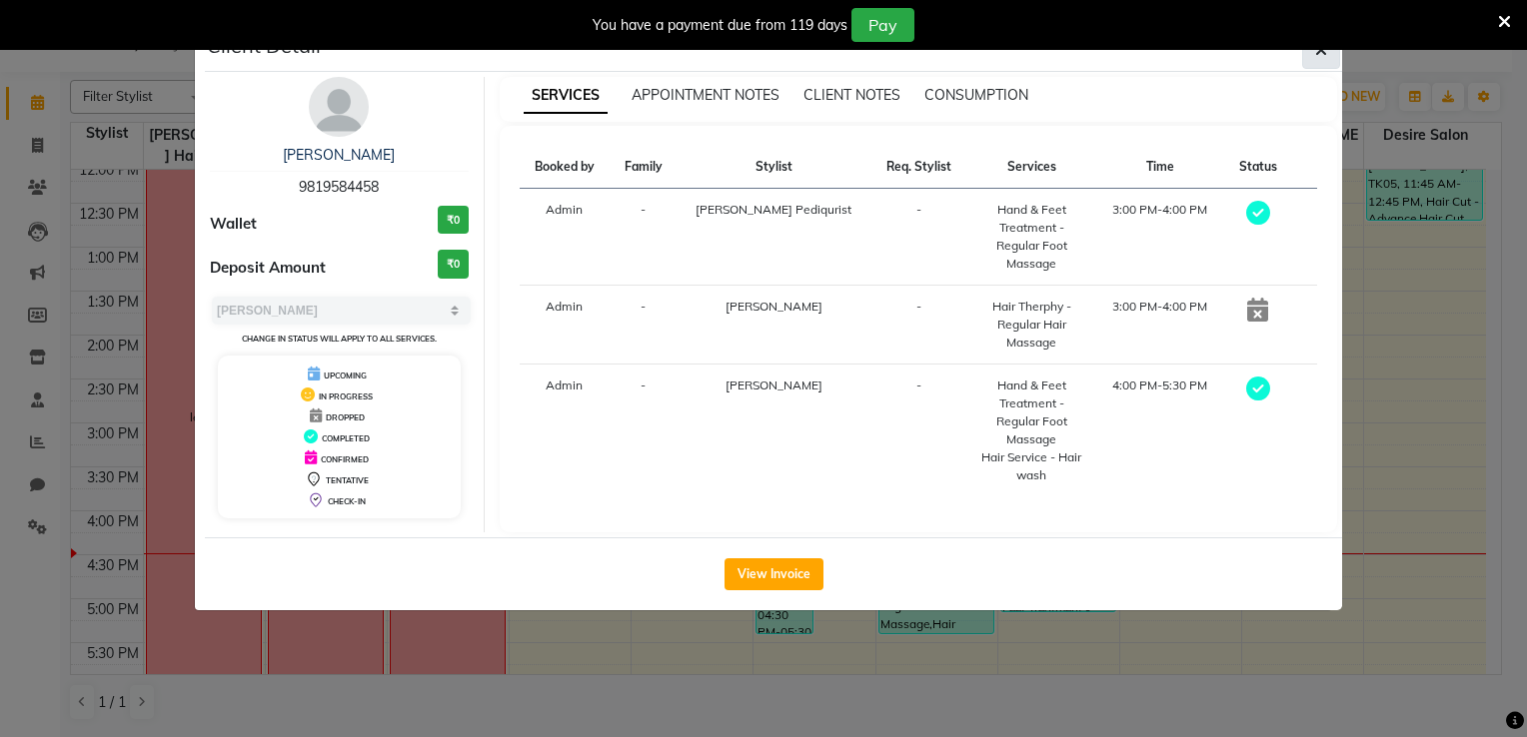
click at [1039, 54] on button "button" at bounding box center [1321, 50] width 38 height 38
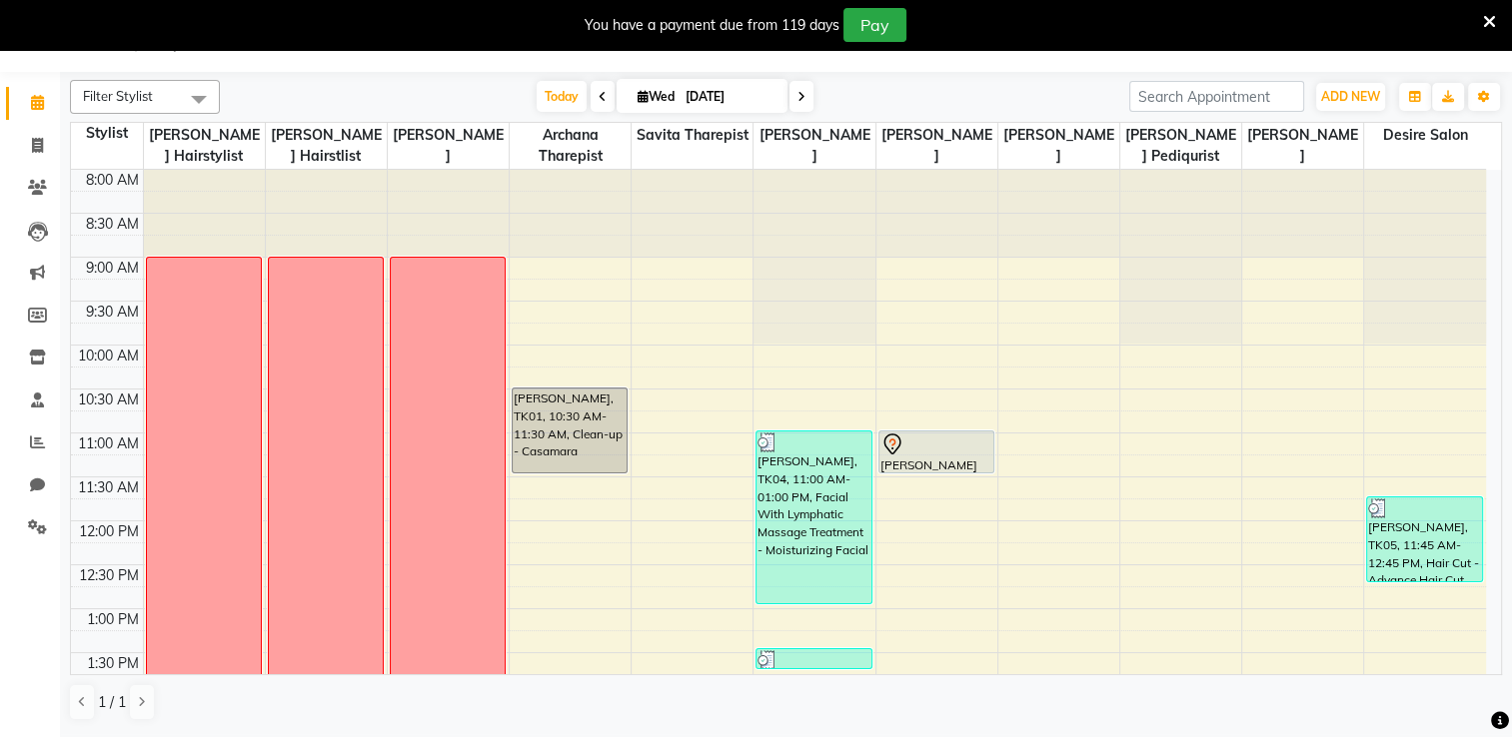
scroll to position [492, 0]
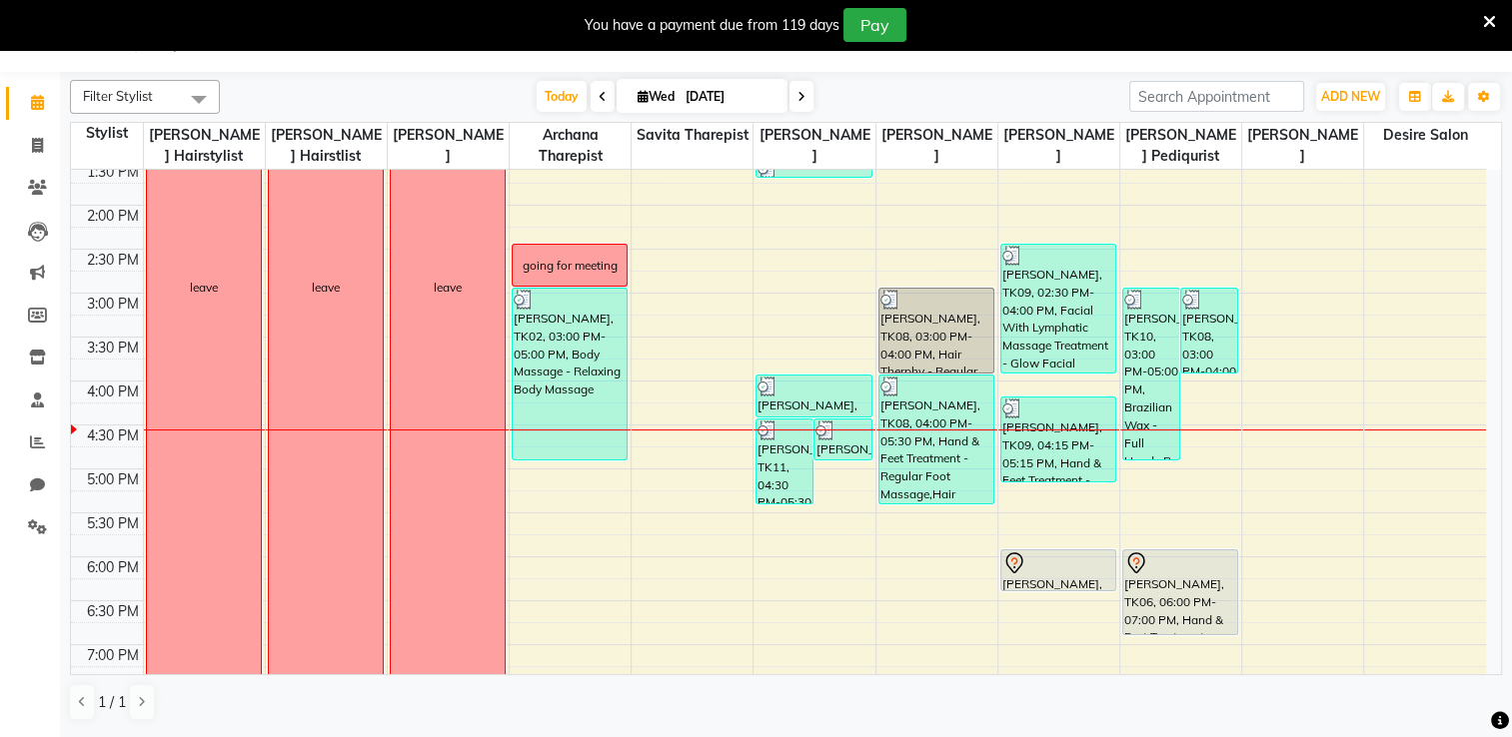
click at [703, 104] on input "[DATE]" at bounding box center [729, 97] width 100 height 30
select select "9"
select select "2025"
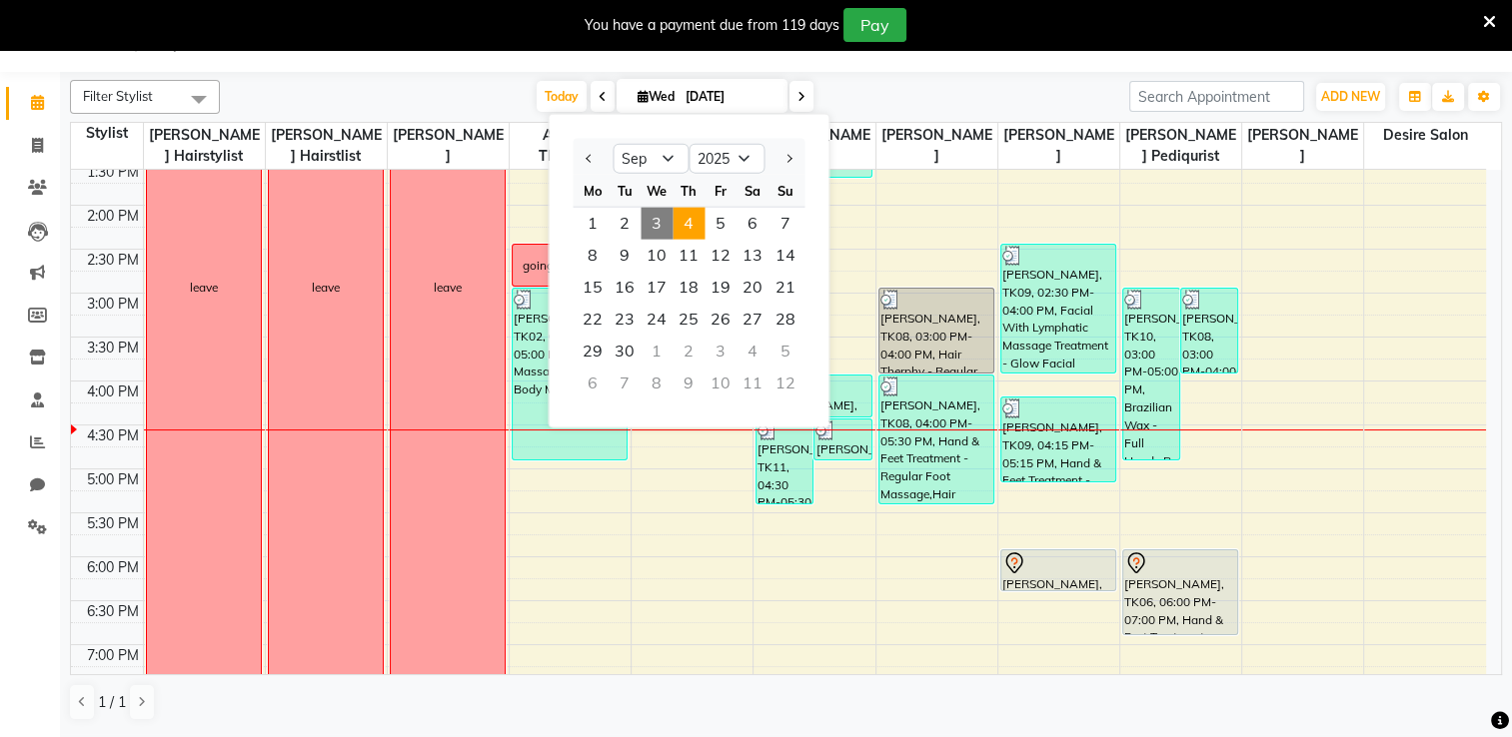
click at [691, 223] on span "4" at bounding box center [688, 224] width 32 height 32
type input "[DATE]"
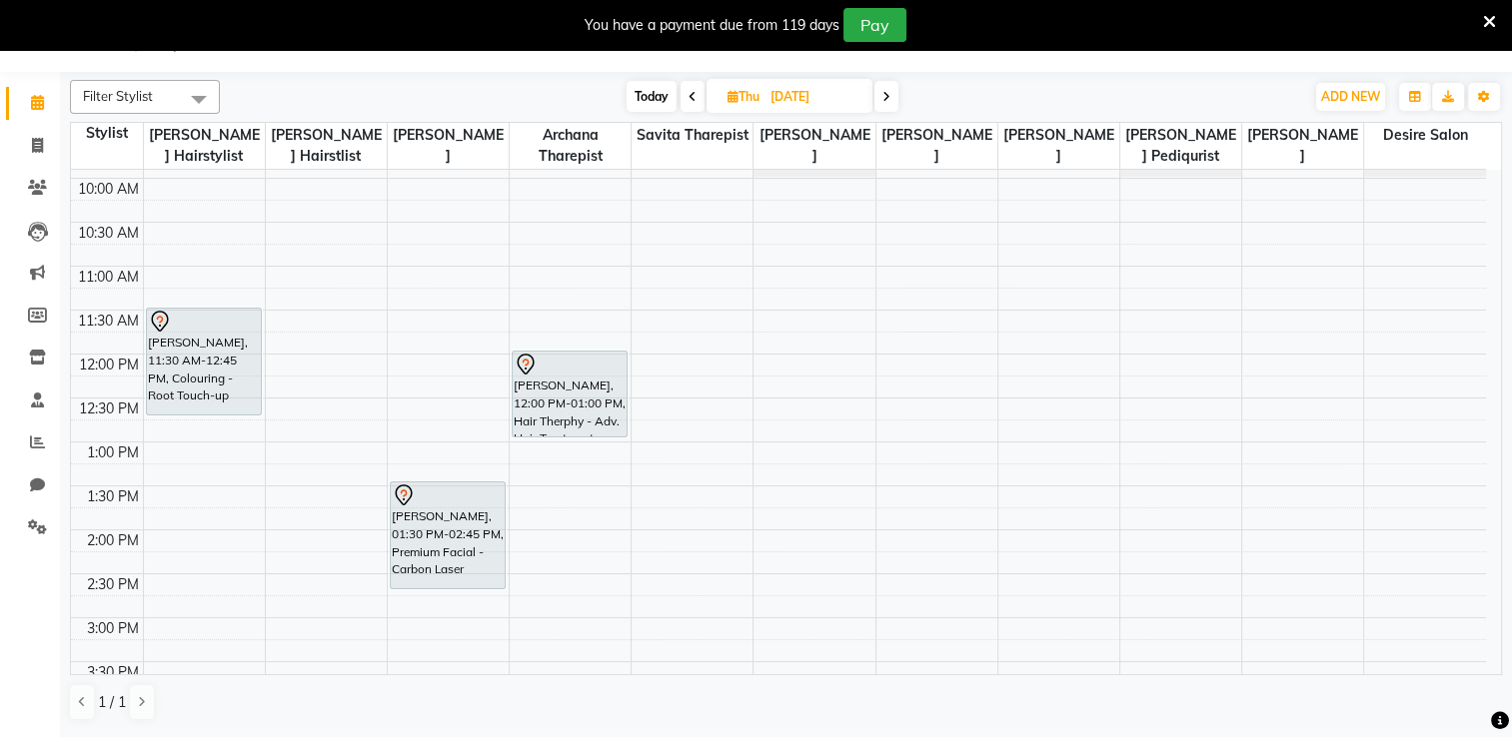
scroll to position [145, 0]
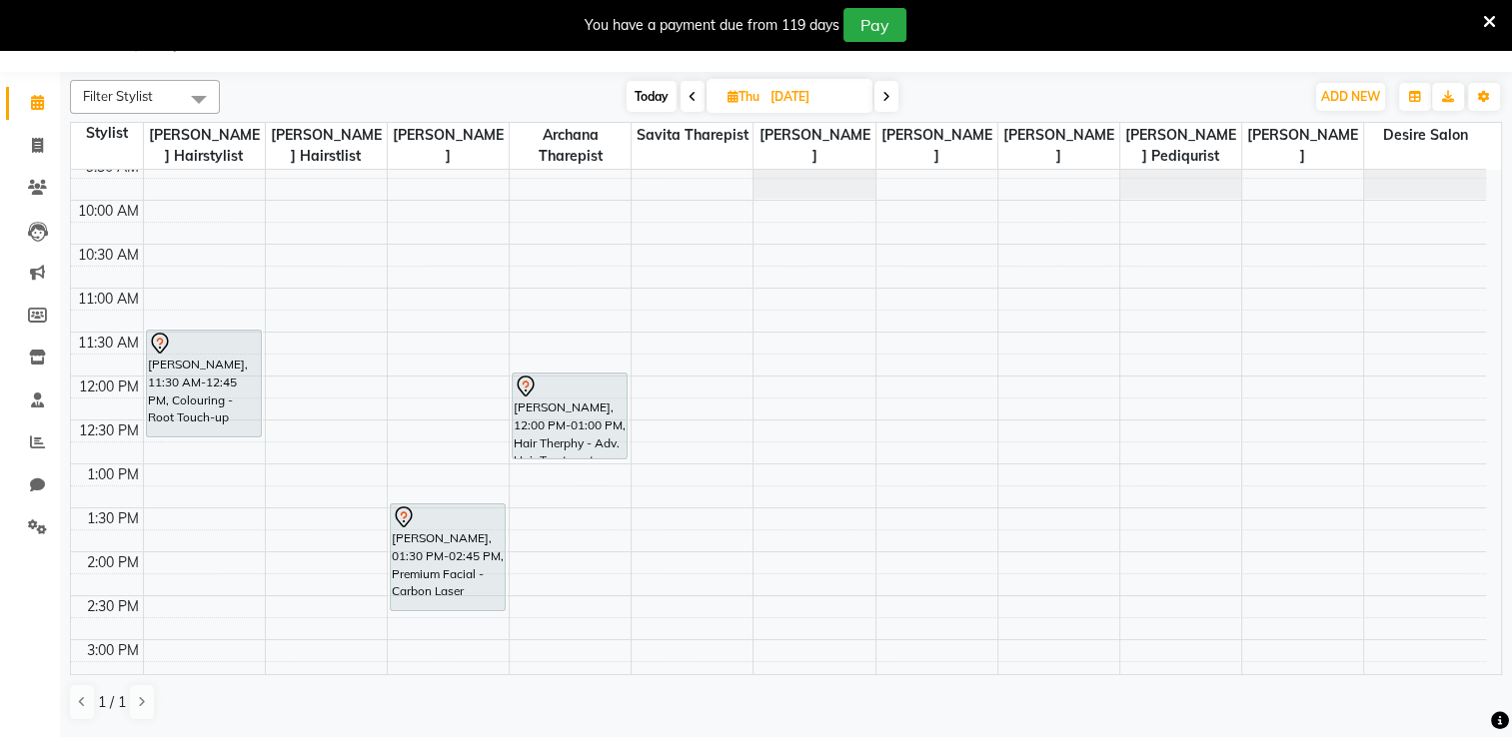
click at [781, 106] on input "[DATE]" at bounding box center [814, 97] width 100 height 30
select select "9"
select select "2025"
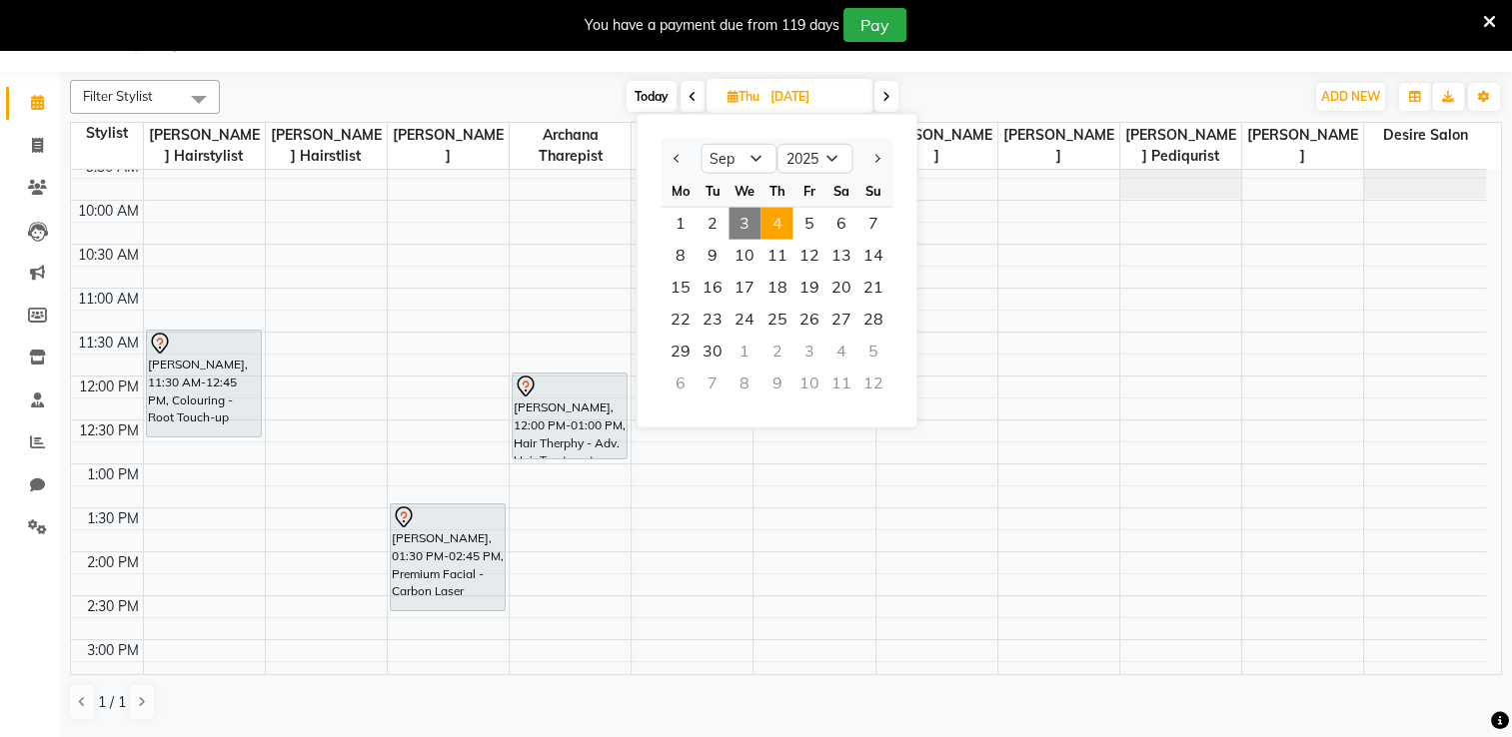
click at [803, 206] on div "Mo Tu We Th Fr Sa Su" at bounding box center [776, 191] width 232 height 33
click at [808, 224] on span "5" at bounding box center [808, 224] width 32 height 32
type input "05-09-2025"
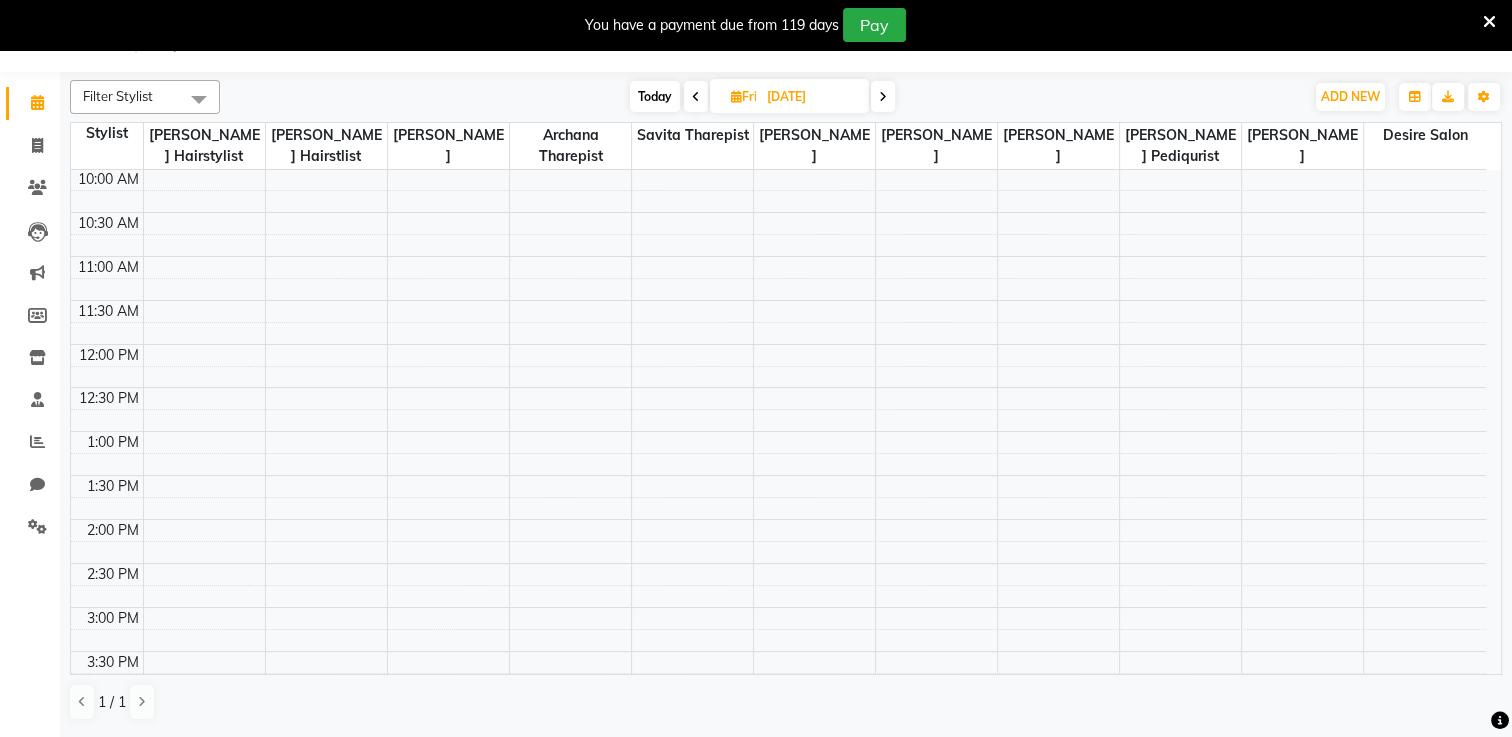
scroll to position [283, 0]
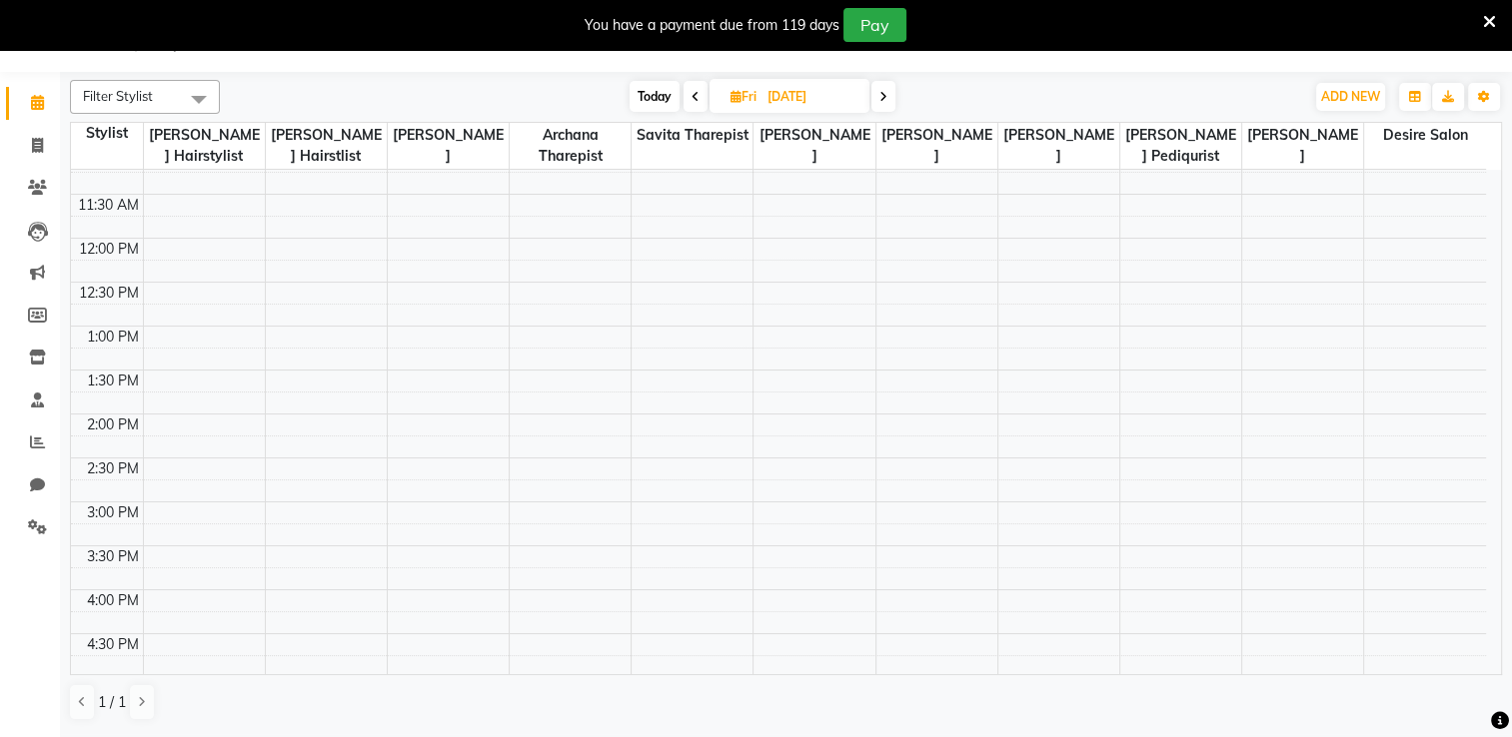
click at [748, 98] on span "Fri" at bounding box center [743, 96] width 36 height 15
select select "9"
select select "2025"
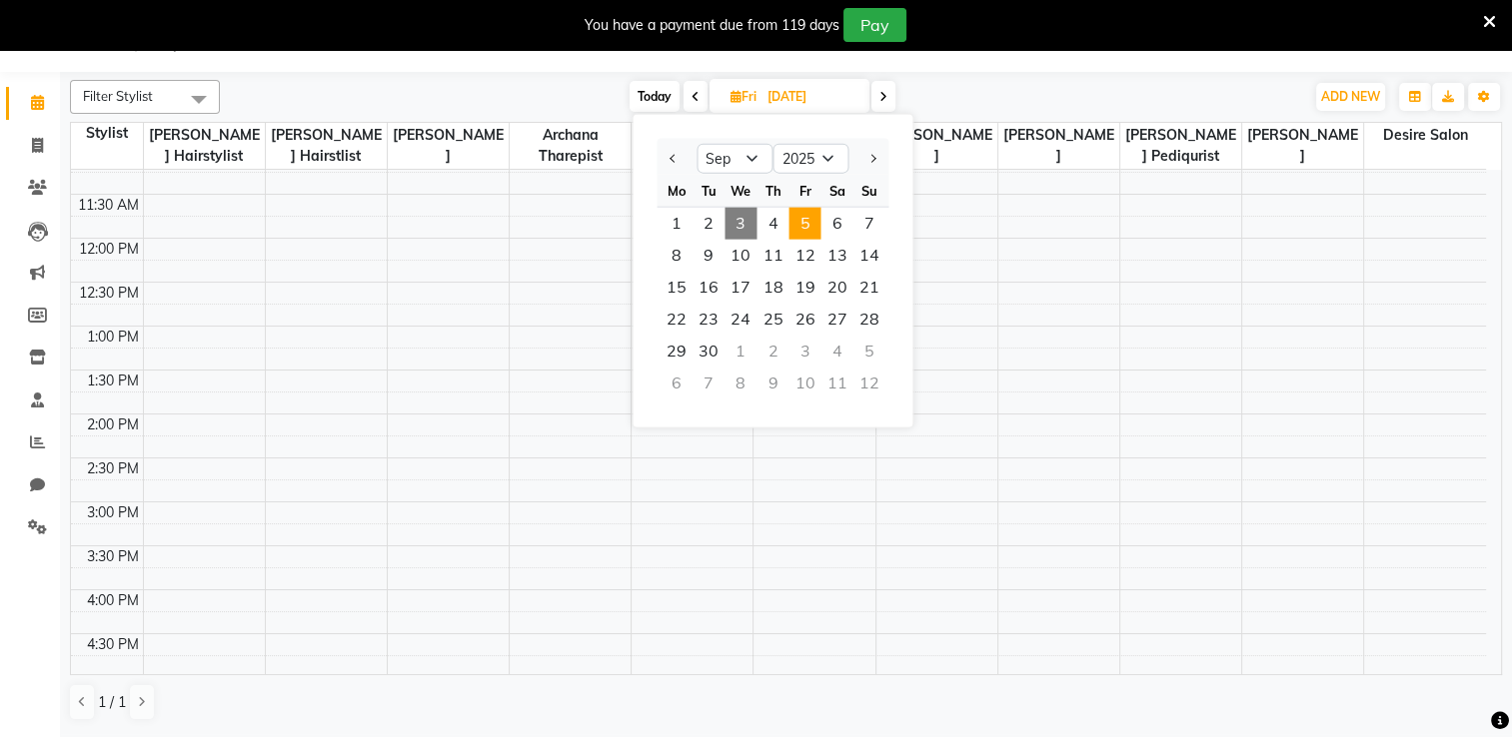
click at [744, 222] on span "3" at bounding box center [740, 224] width 32 height 32
type input "[DATE]"
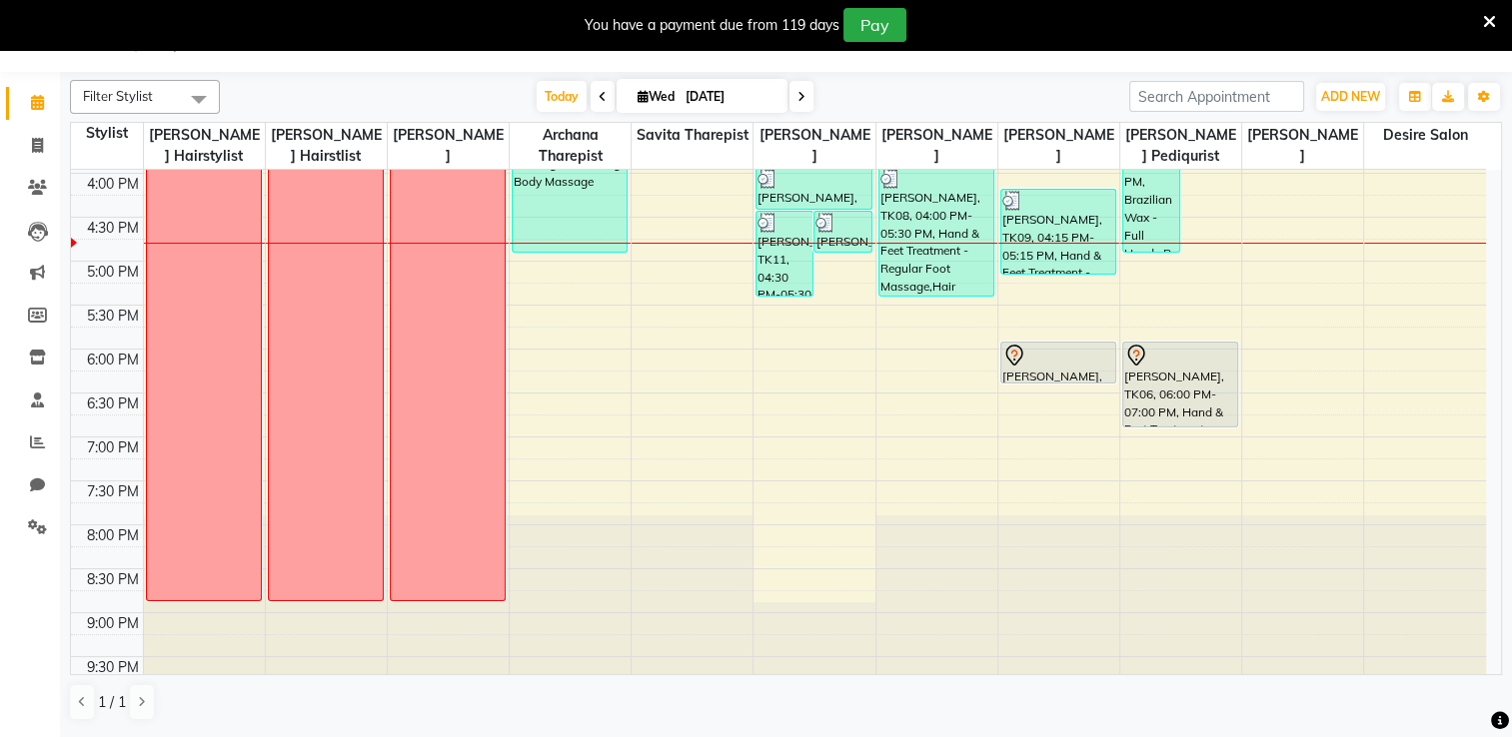
scroll to position [712, 0]
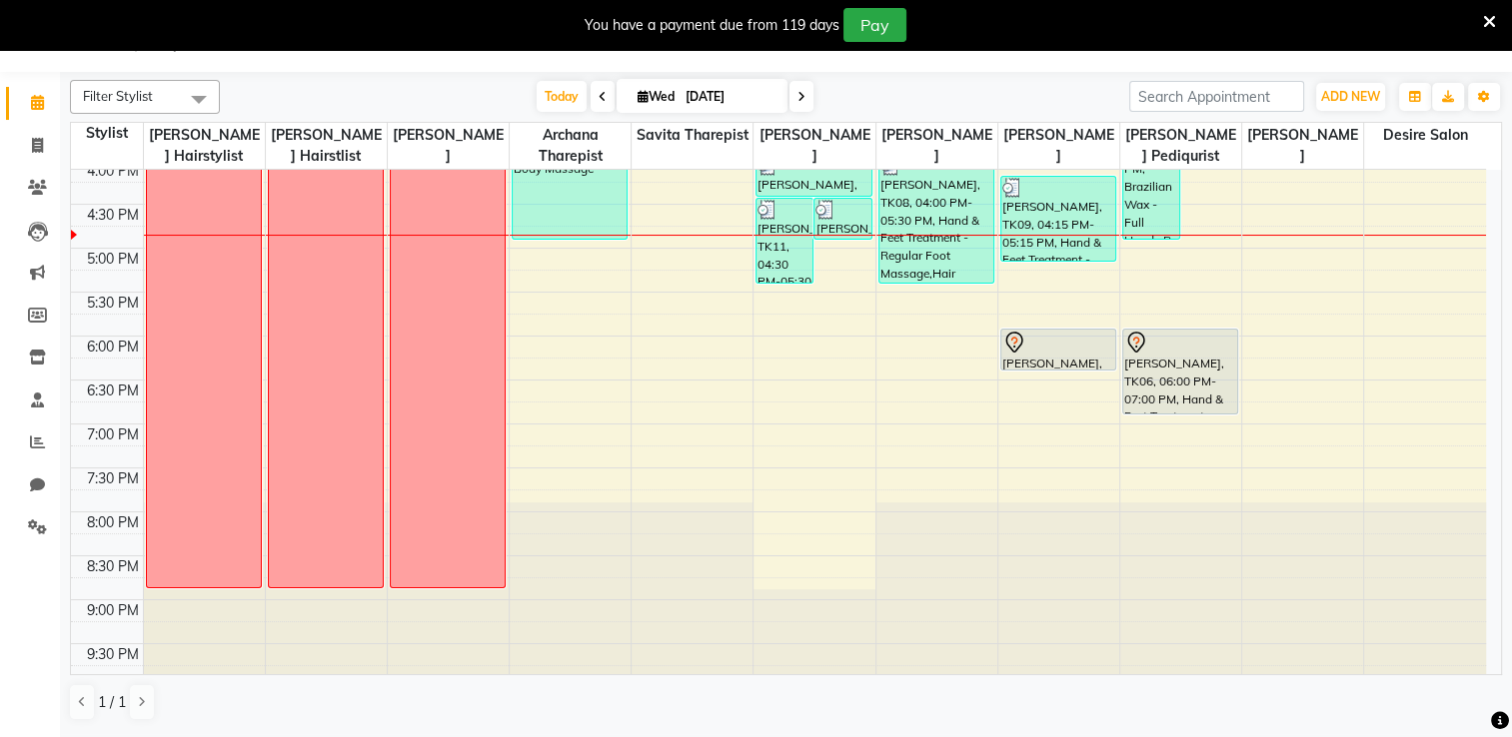
click at [718, 102] on input "[DATE]" at bounding box center [729, 97] width 100 height 30
select select "9"
select select "2025"
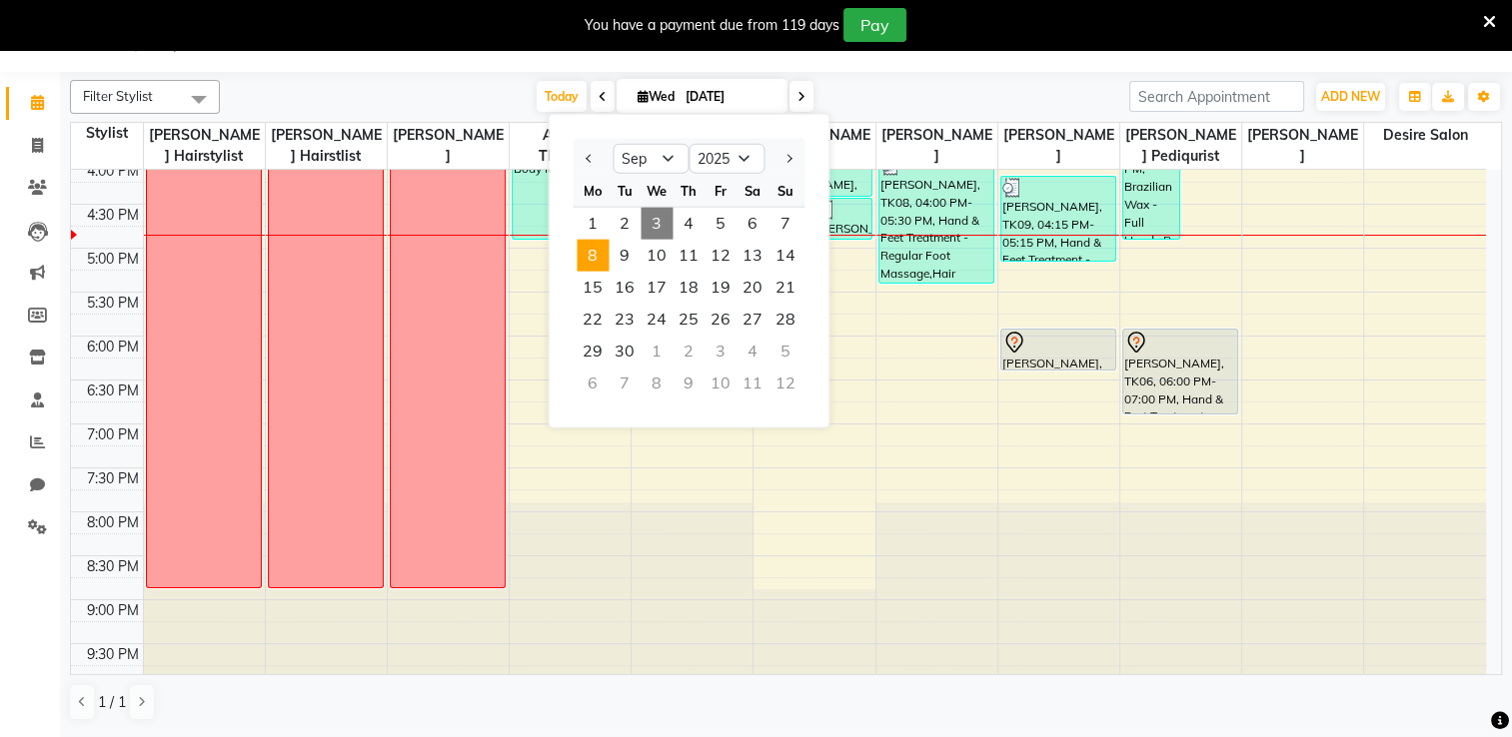
click at [594, 252] on span "8" at bounding box center [592, 256] width 32 height 32
type input "08-09-2025"
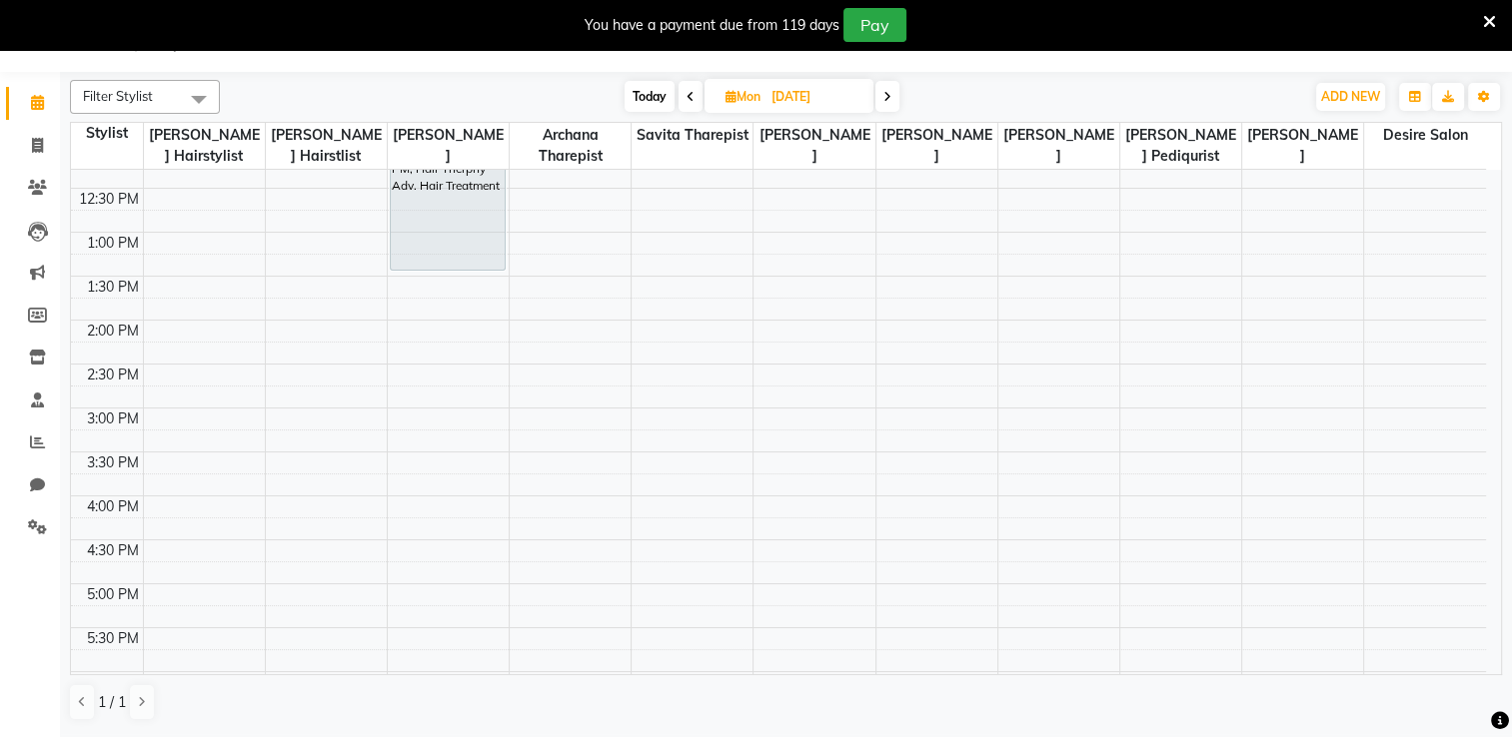
scroll to position [294, 0]
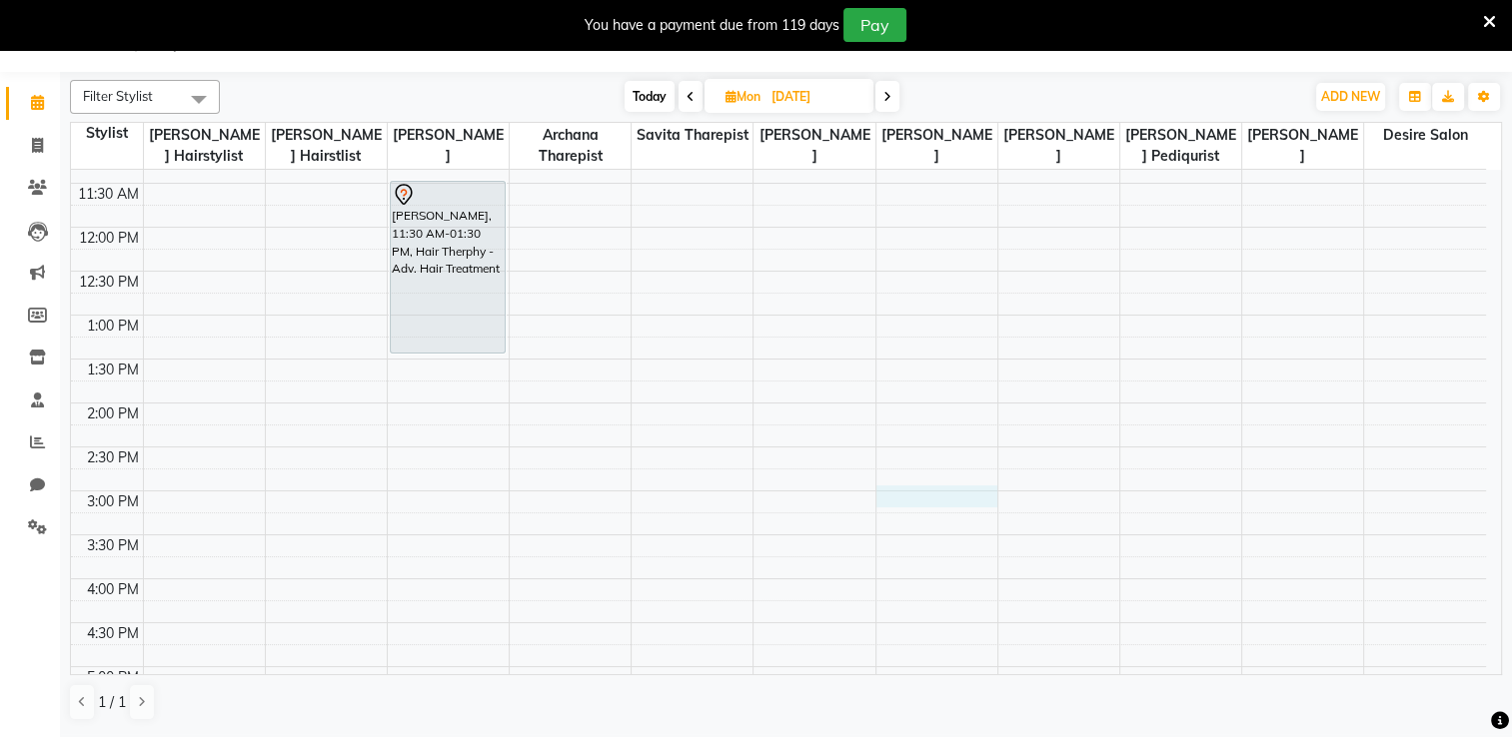
click at [892, 501] on div "8:00 AM 8:30 AM 9:00 AM 9:30 AM 10:00 AM 10:30 AM 11:00 AM 11:30 AM 12:00 PM 12…" at bounding box center [778, 491] width 1415 height 1230
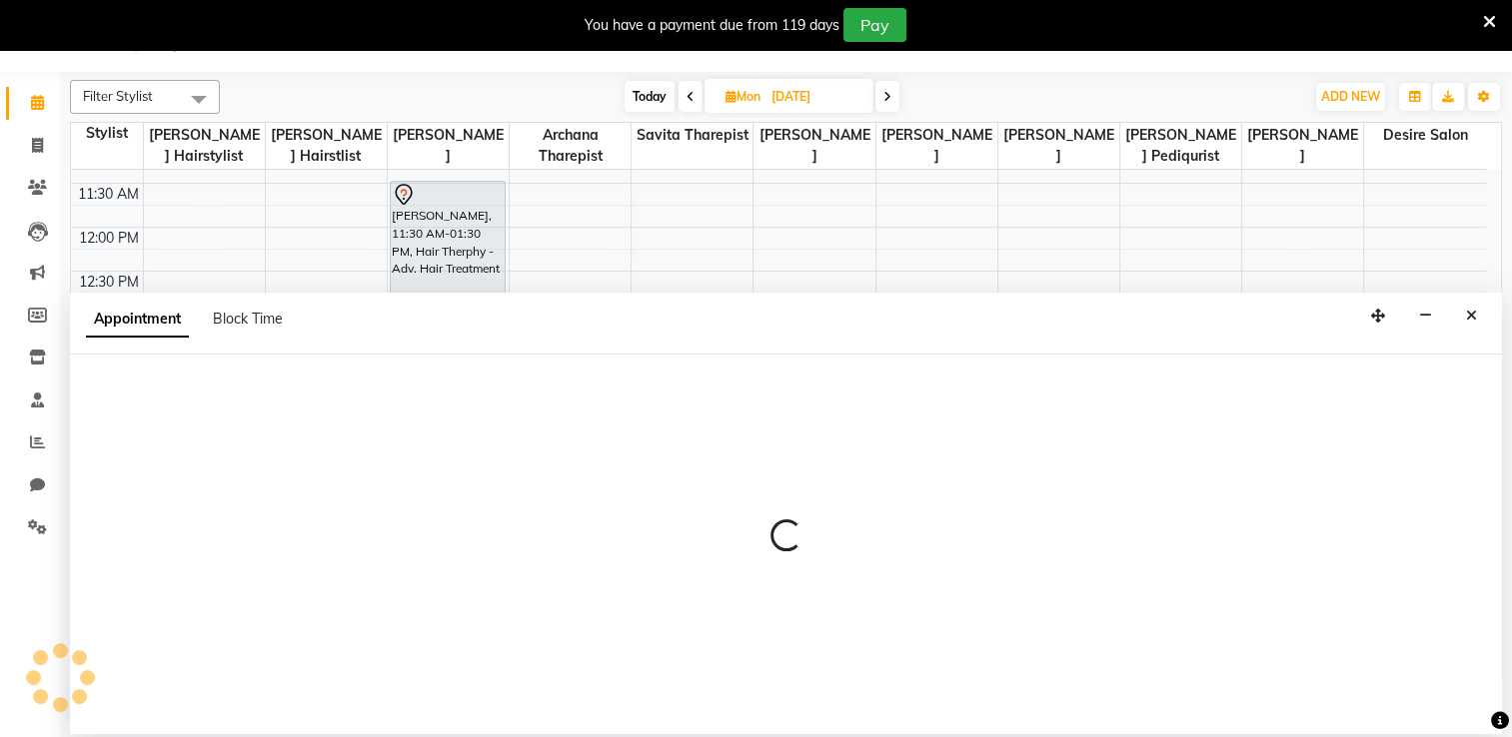
select select "75802"
select select "900"
select select "tentative"
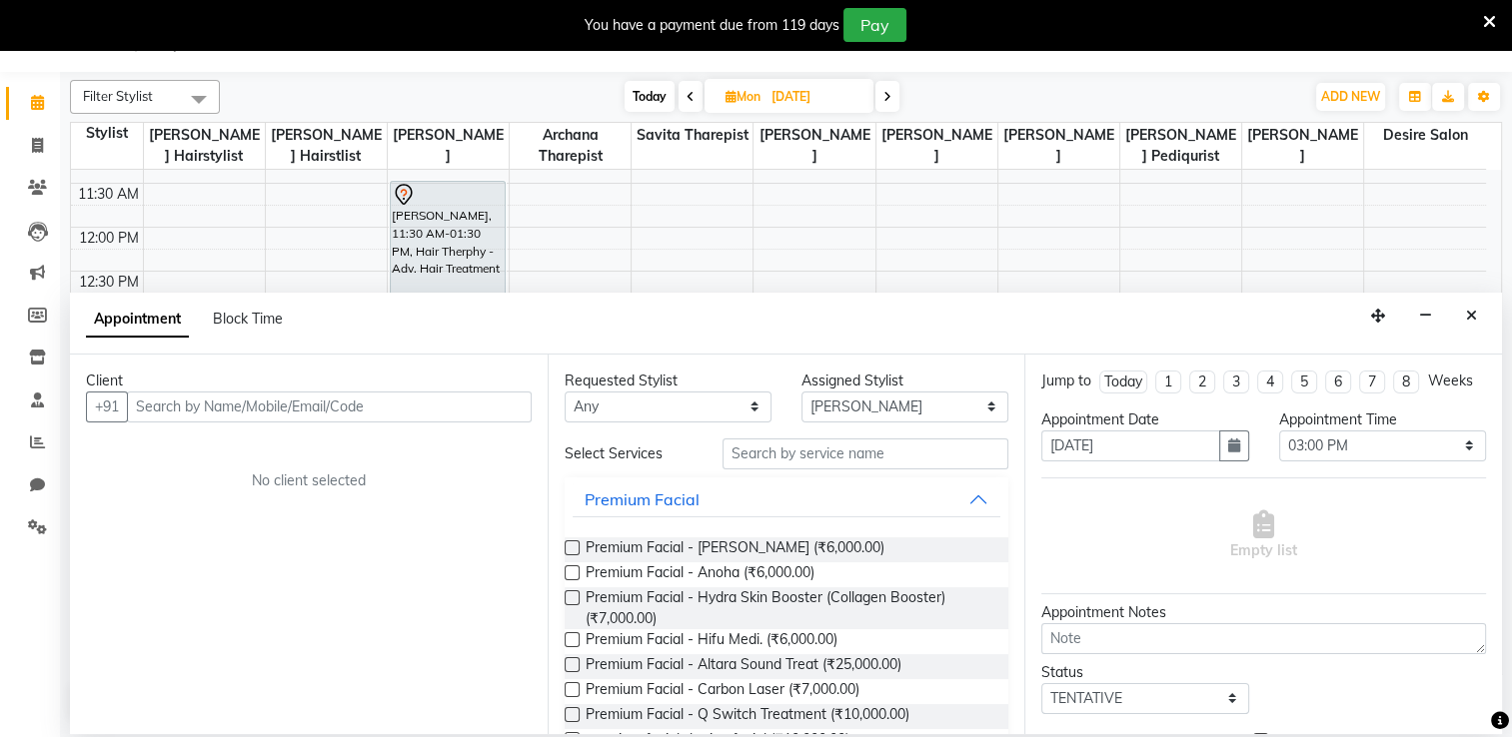
click at [414, 399] on input "text" at bounding box center [329, 407] width 405 height 31
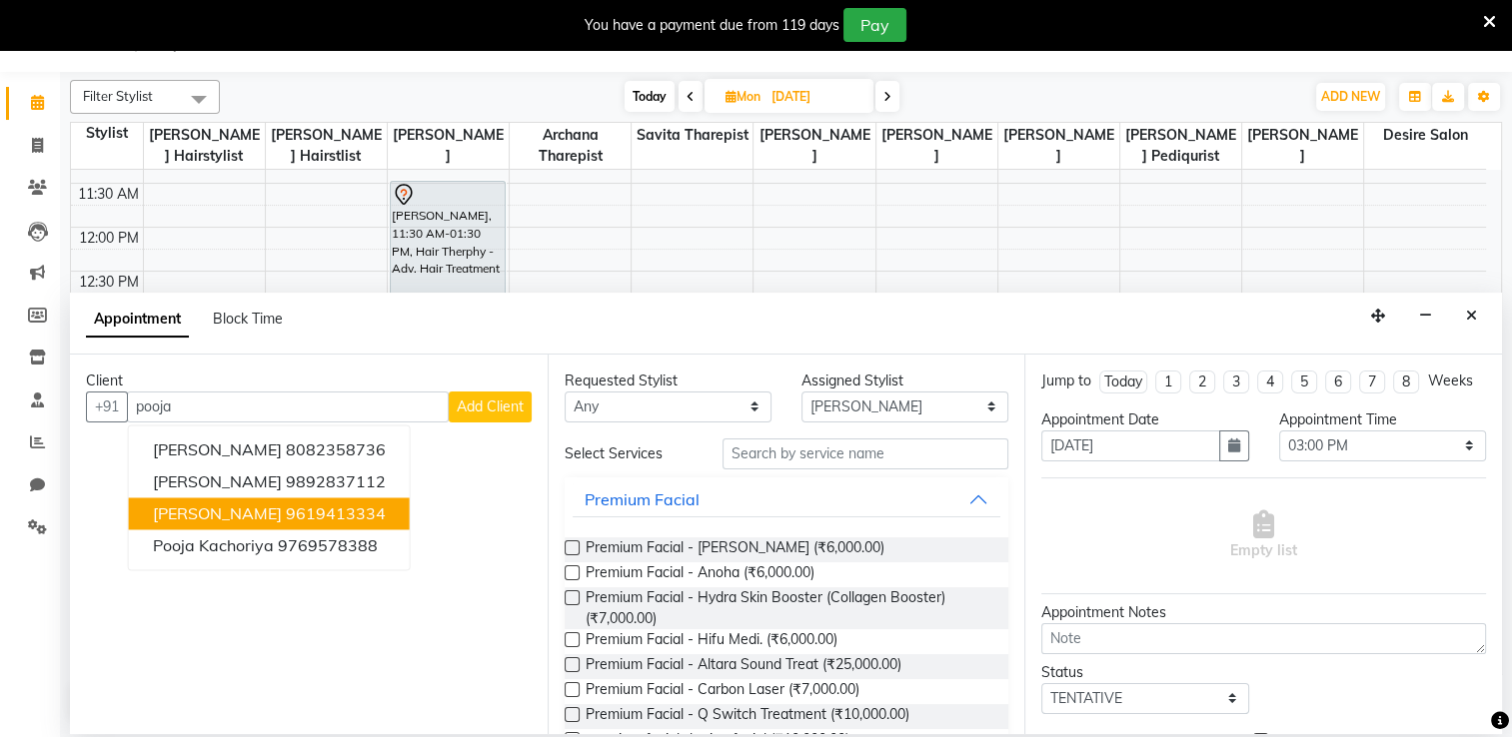
click at [348, 517] on ngb-highlight "9619413334" at bounding box center [336, 514] width 100 height 20
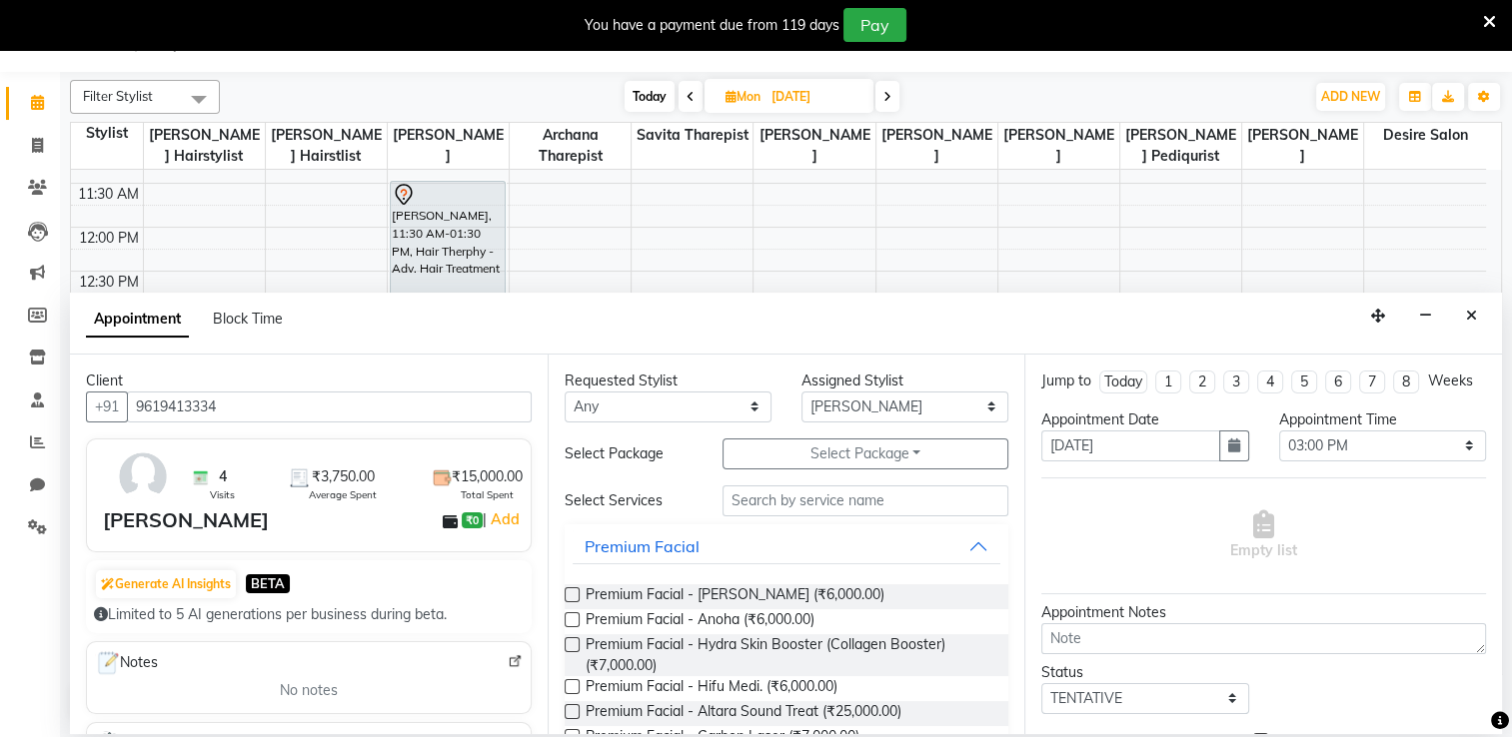
type input "9619413334"
click at [886, 402] on select "Select Archana Tharepist Bhavna Pediqurist Bhavna shelke desire salon Jagruti H…" at bounding box center [904, 407] width 207 height 31
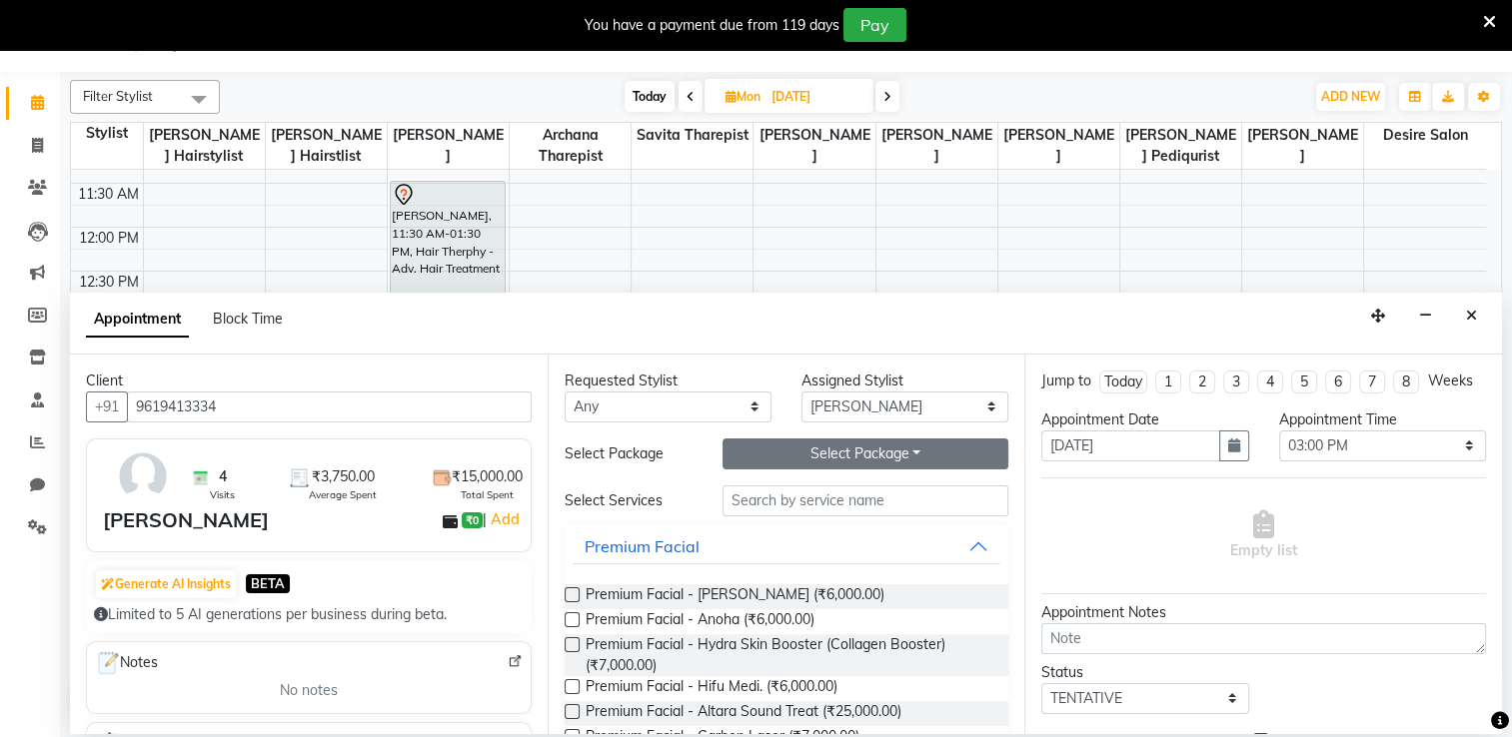
click at [780, 450] on button "Select Package Toggle Dropdown" at bounding box center [865, 454] width 286 height 31
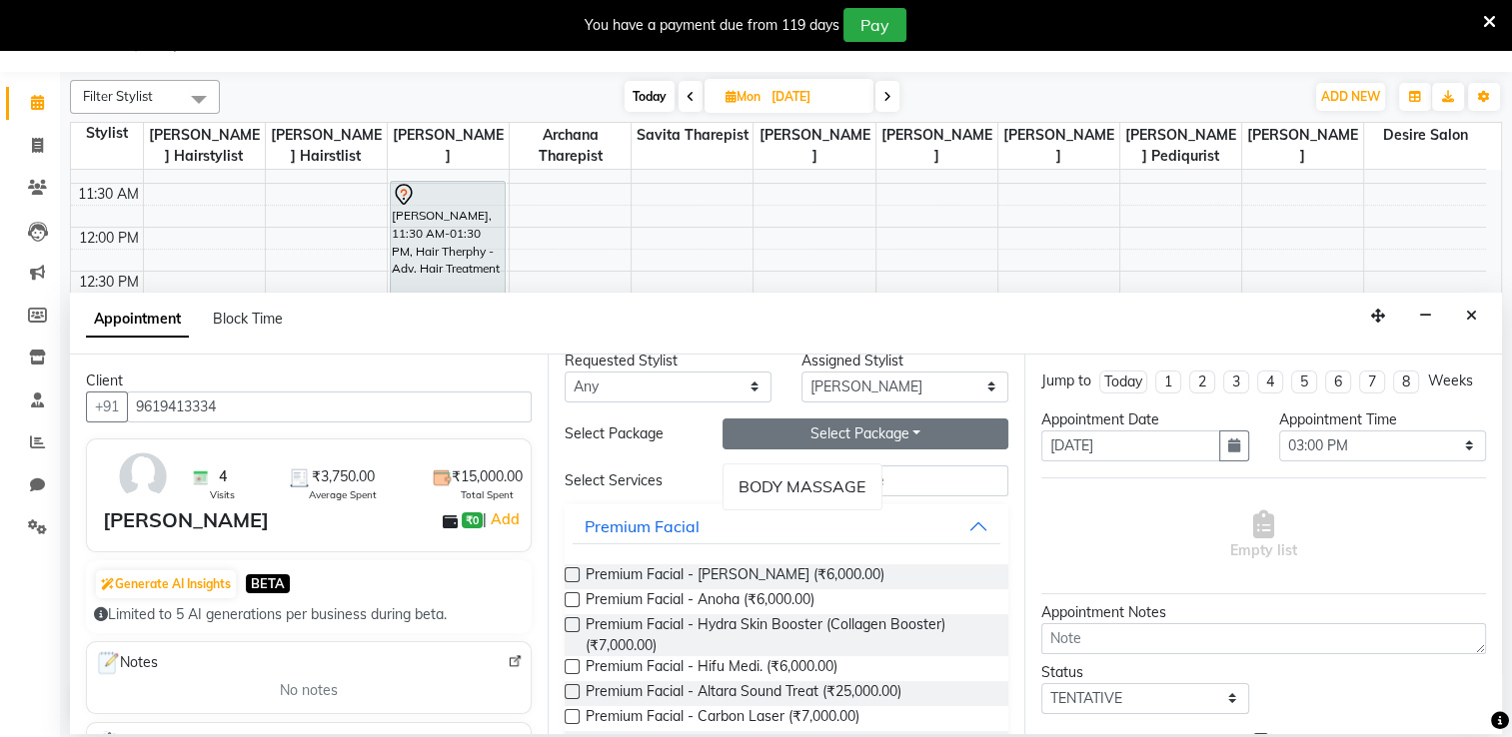
scroll to position [0, 0]
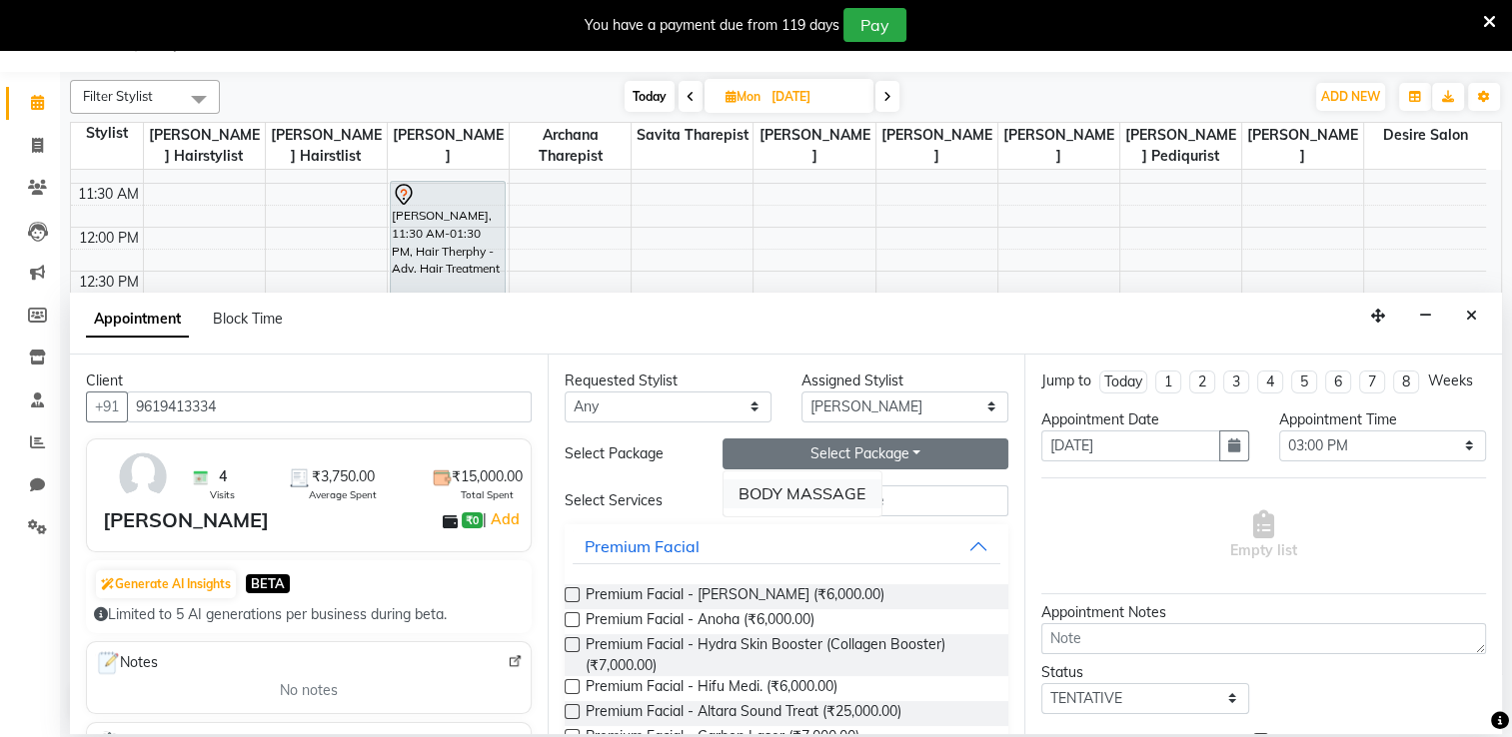
click at [855, 494] on li "BODY MASSAGE" at bounding box center [802, 494] width 158 height 29
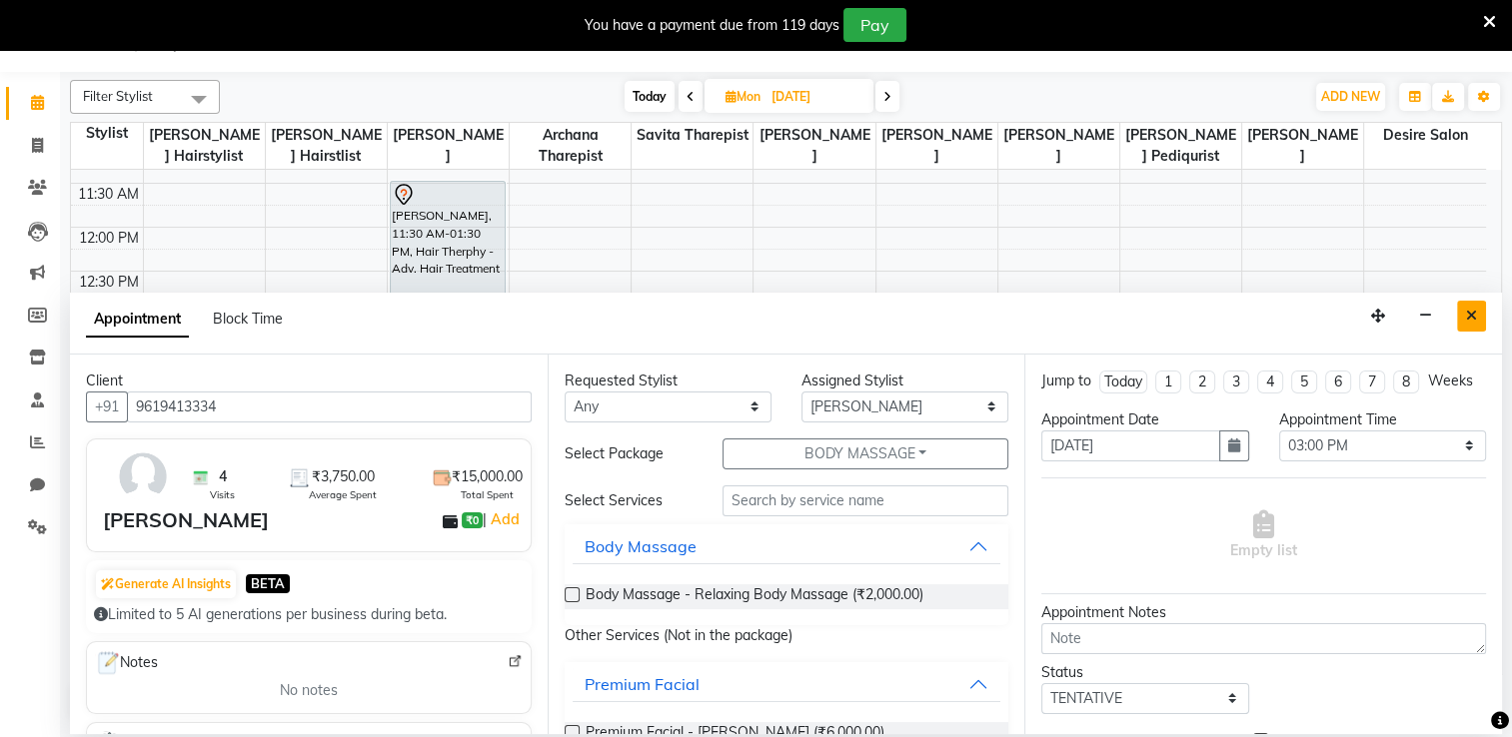
click at [1039, 306] on button "Close" at bounding box center [1471, 316] width 29 height 31
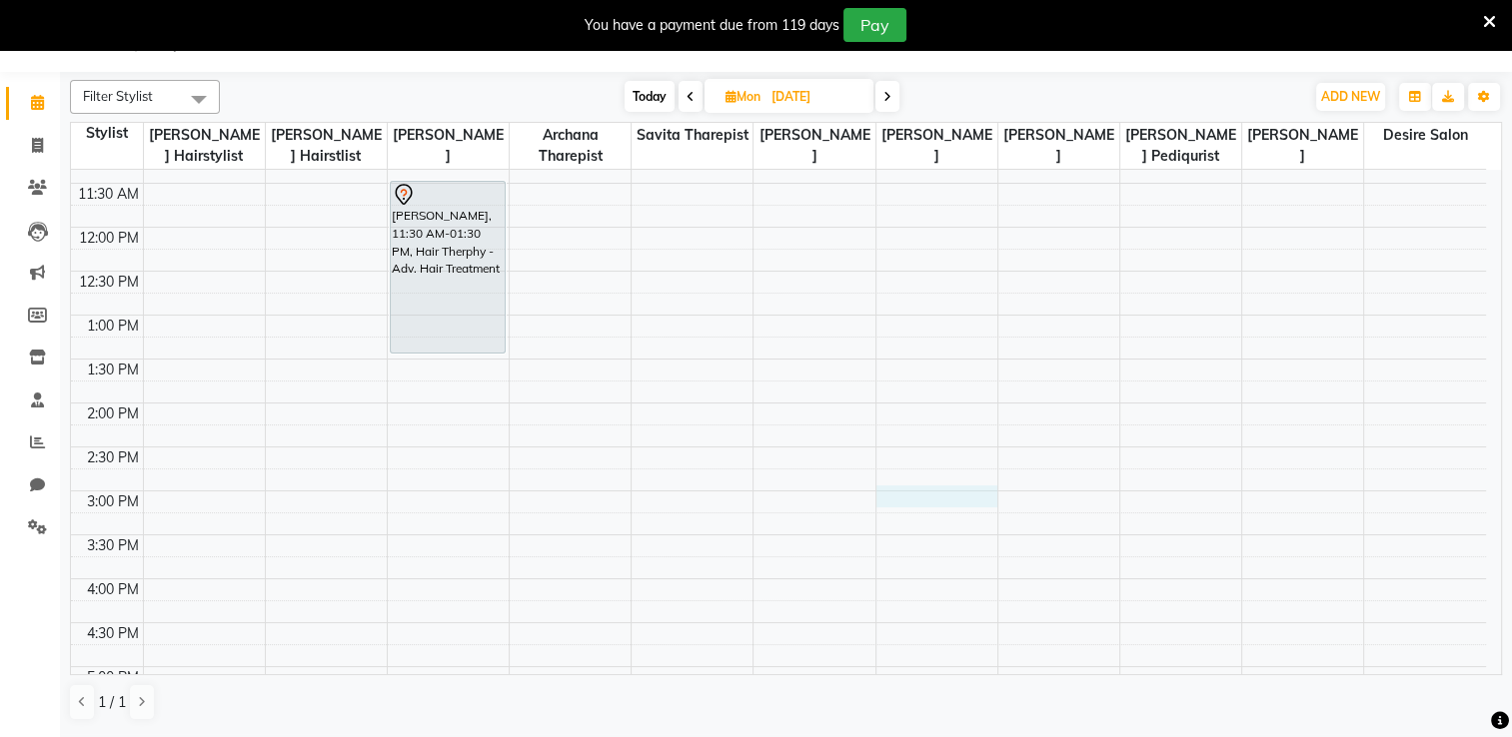
click at [892, 495] on div "8:00 AM 8:30 AM 9:00 AM 9:30 AM 10:00 AM 10:30 AM 11:00 AM 11:30 AM 12:00 PM 12…" at bounding box center [778, 491] width 1415 height 1230
select select "75802"
select select "tentative"
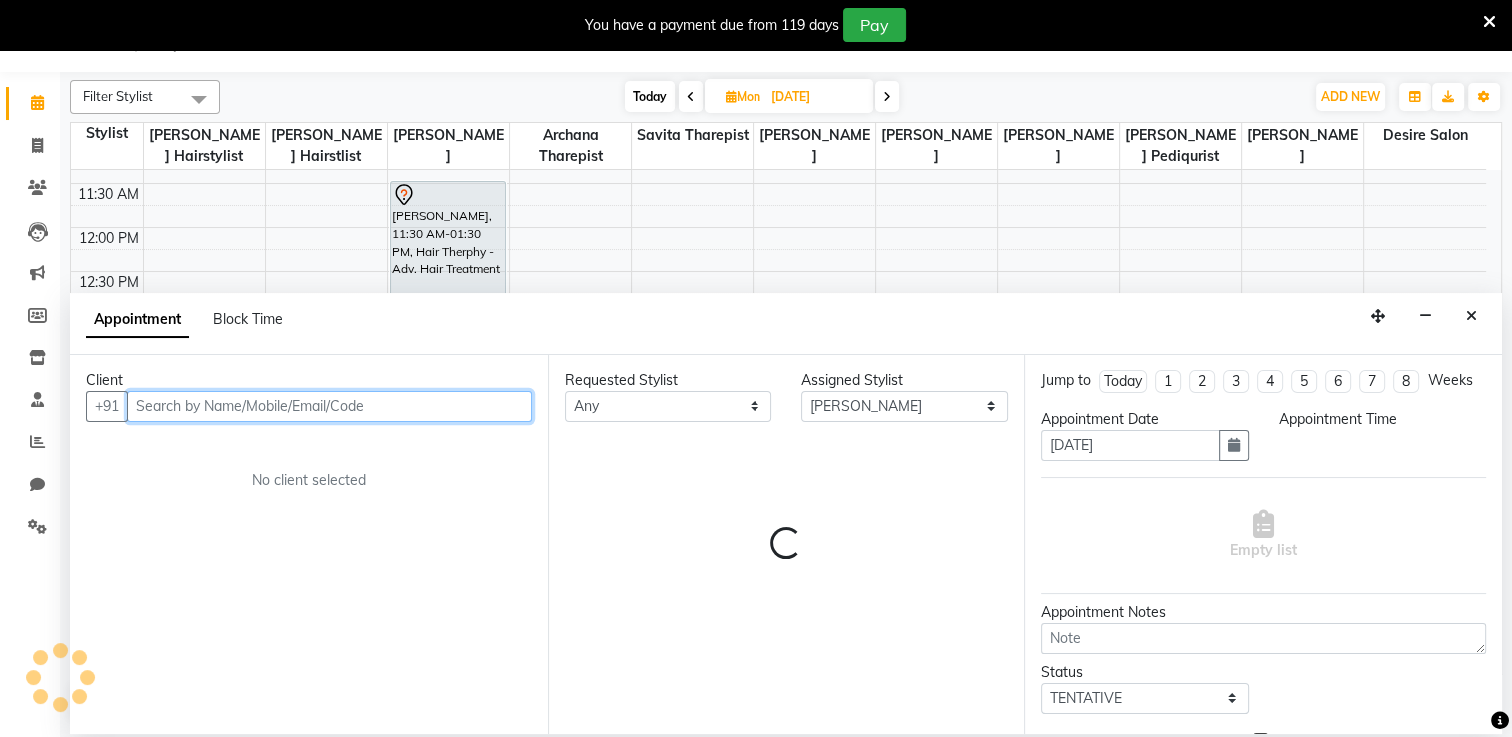
select select "900"
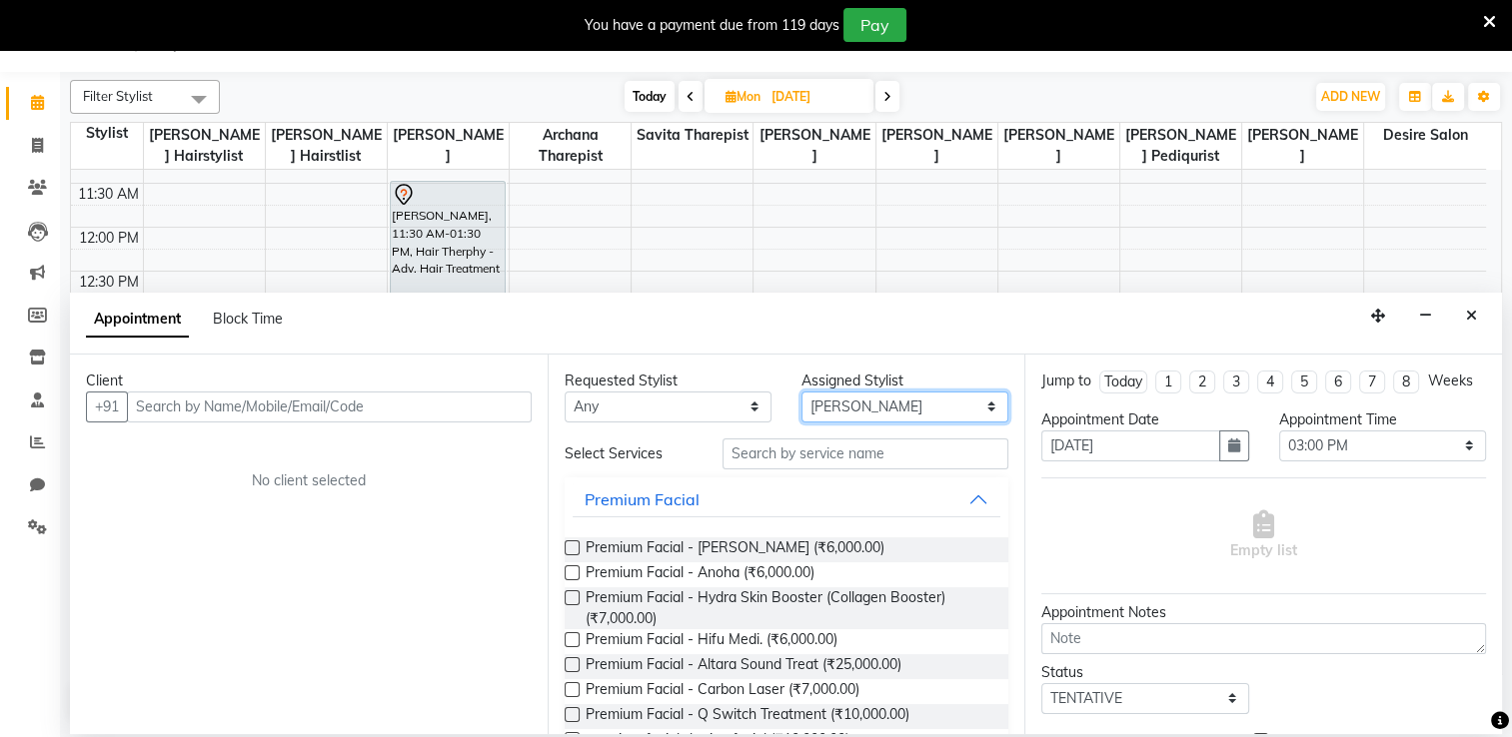
click at [845, 412] on select "Select Archana Tharepist Bhavna Pediqurist Bhavna shelke desire salon Jagruti H…" at bounding box center [904, 407] width 207 height 31
click at [764, 462] on input "text" at bounding box center [865, 454] width 286 height 31
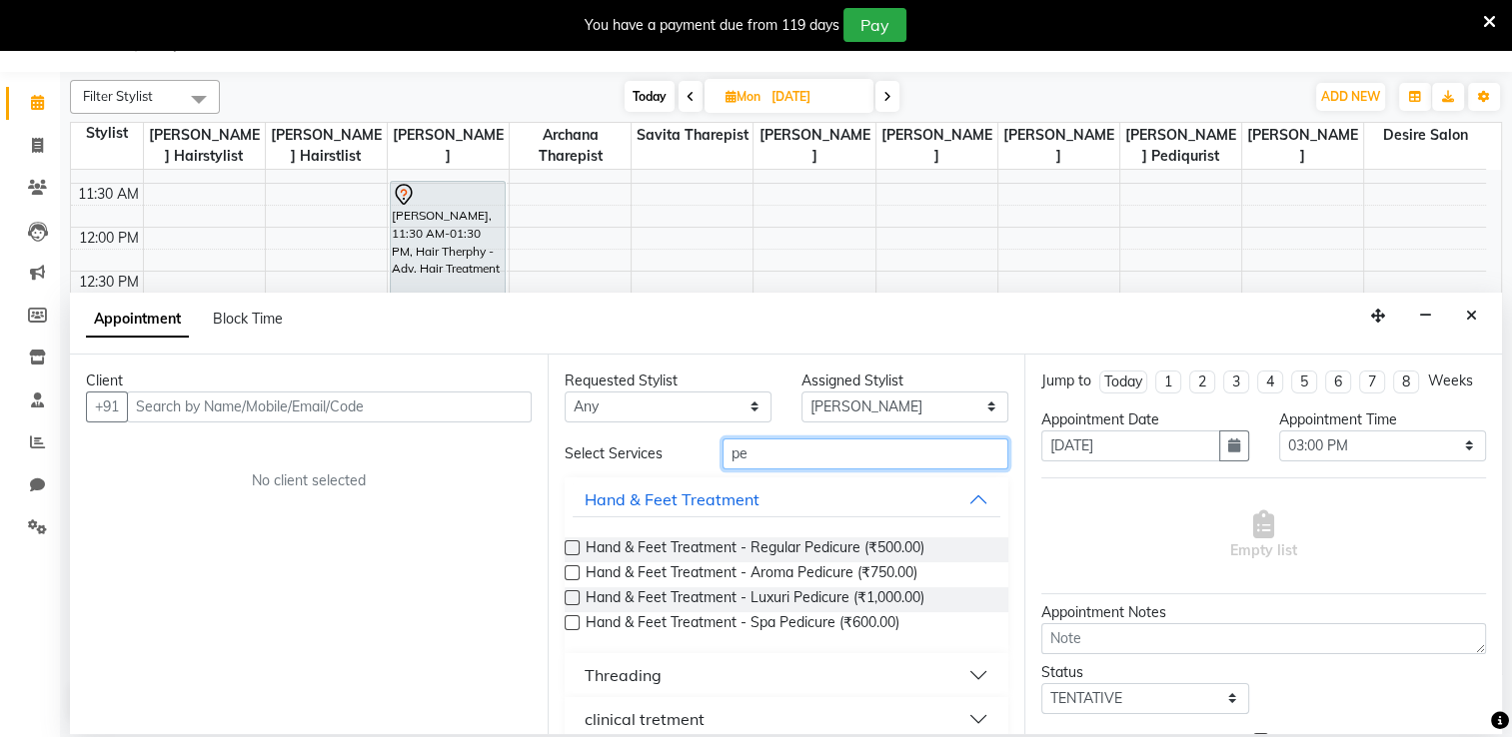
type input "pe"
click at [564, 545] on label at bounding box center [571, 547] width 15 height 15
click at [564, 545] on input "checkbox" at bounding box center [570, 549] width 13 height 13
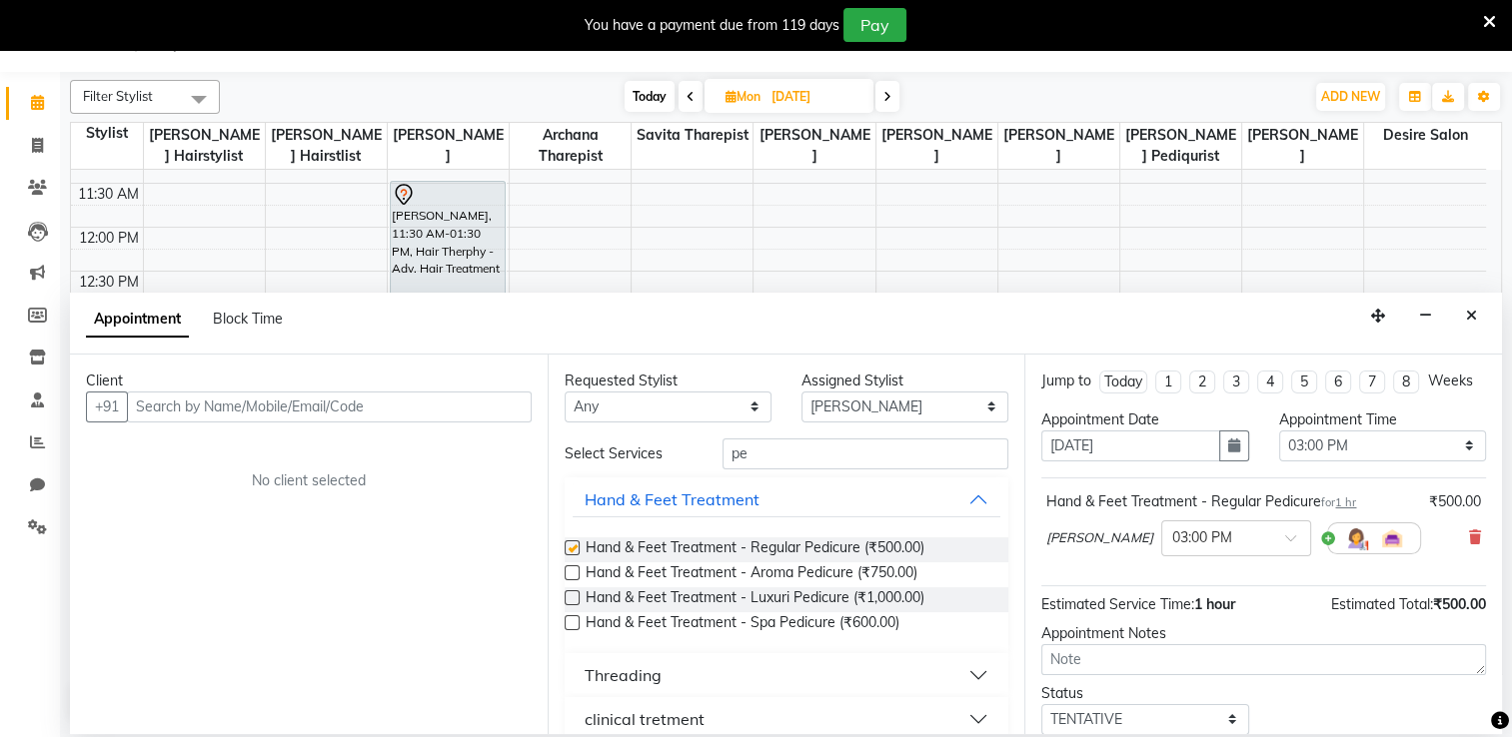
checkbox input "false"
click at [773, 462] on input "pe" at bounding box center [865, 454] width 286 height 31
type input "p"
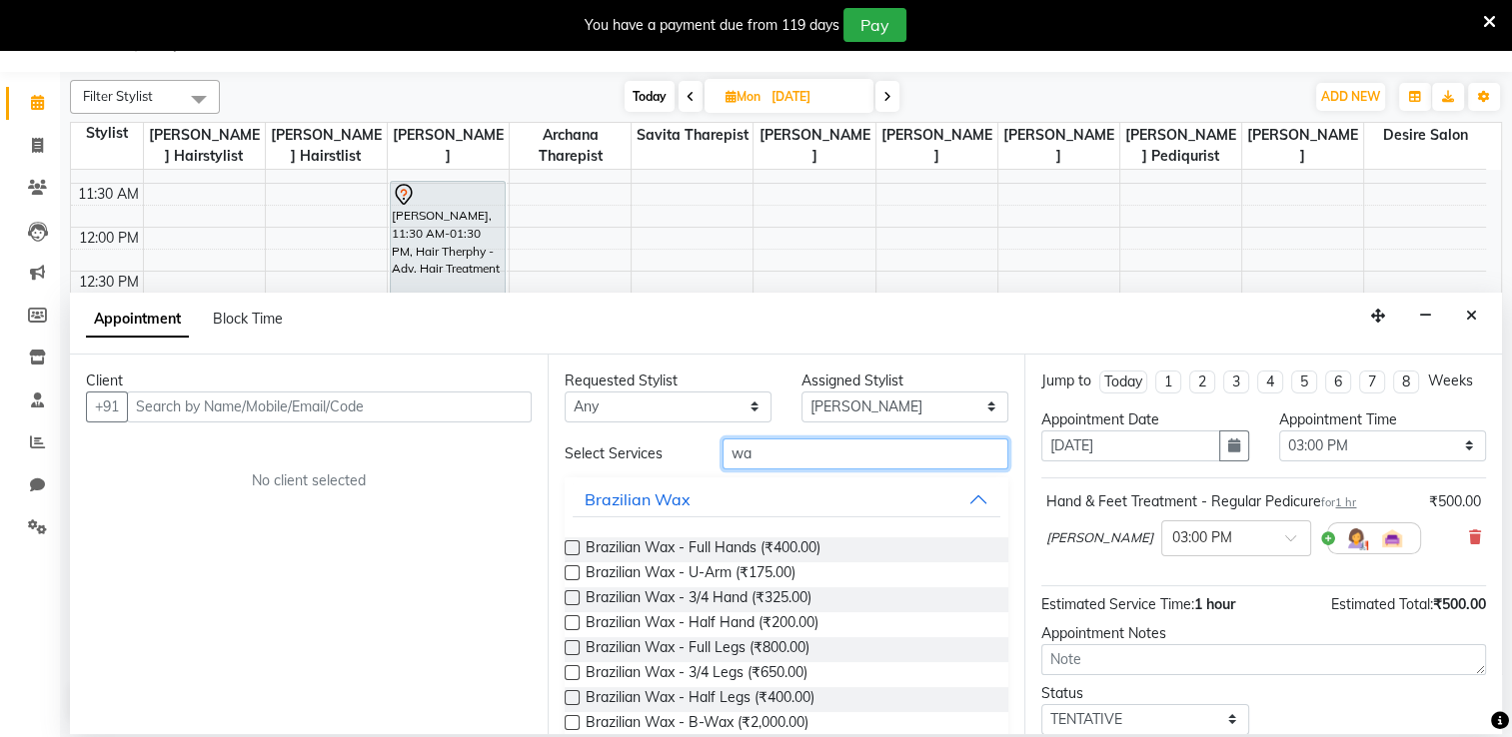
type input "wa"
click at [571, 589] on label at bounding box center [571, 622] width 15 height 15
click at [571, 589] on input "checkbox" at bounding box center [570, 624] width 13 height 13
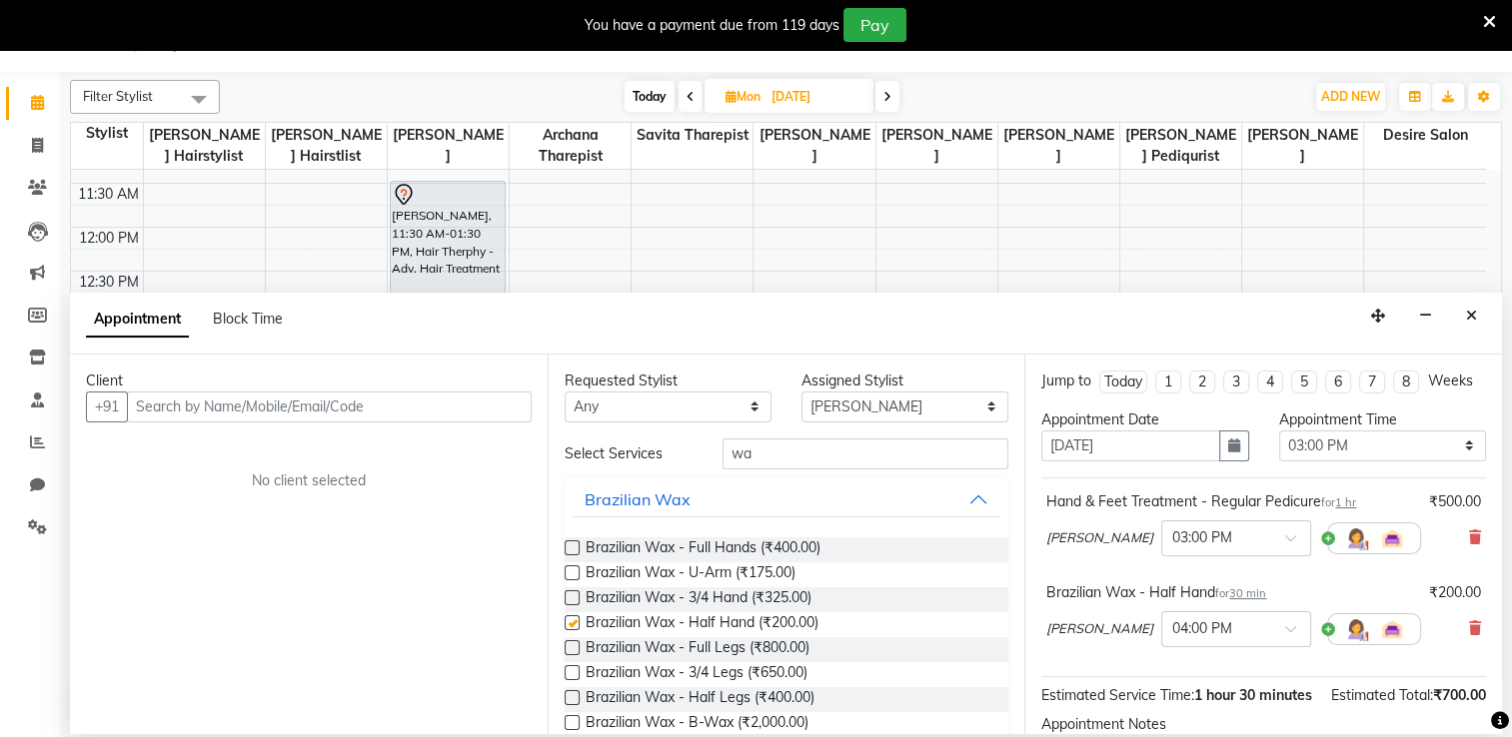
checkbox input "false"
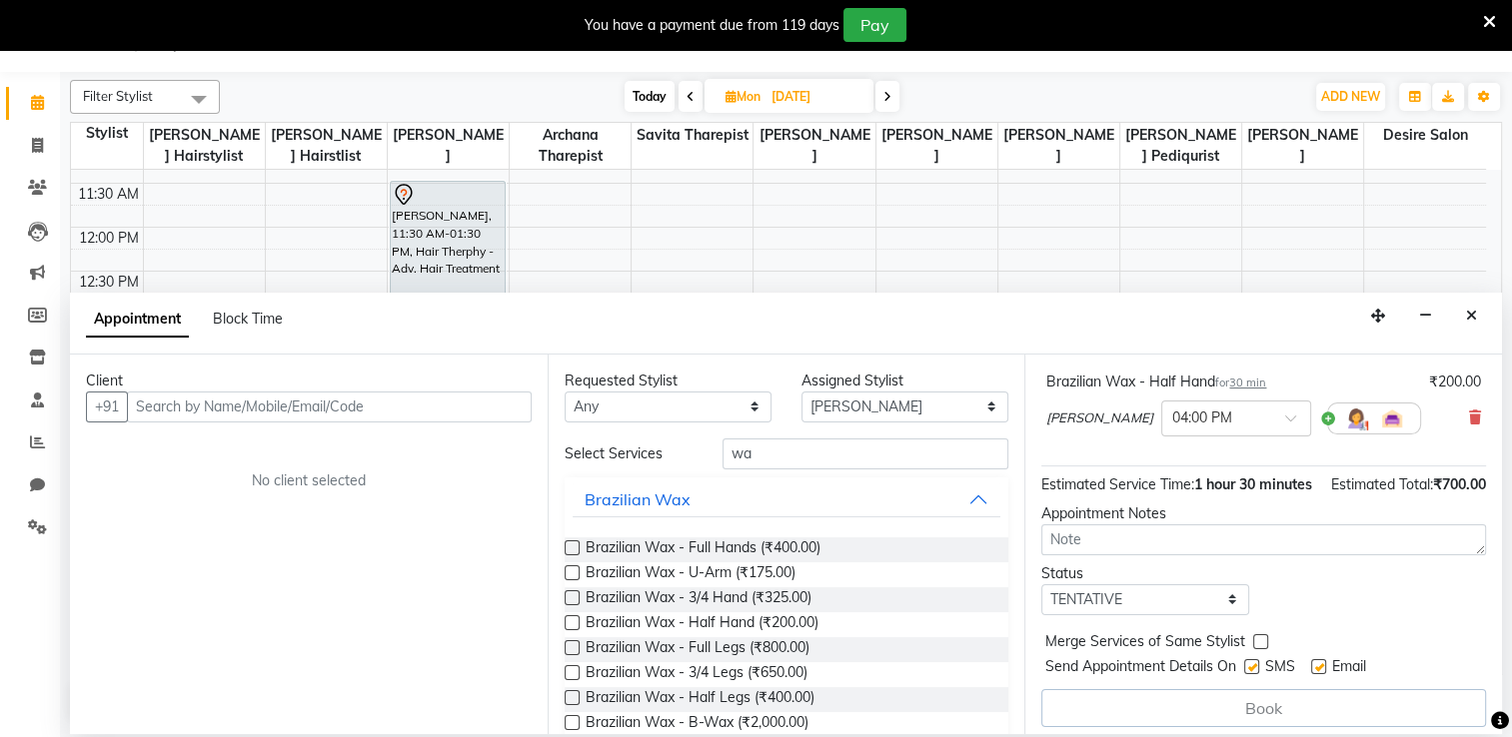
scroll to position [257, 0]
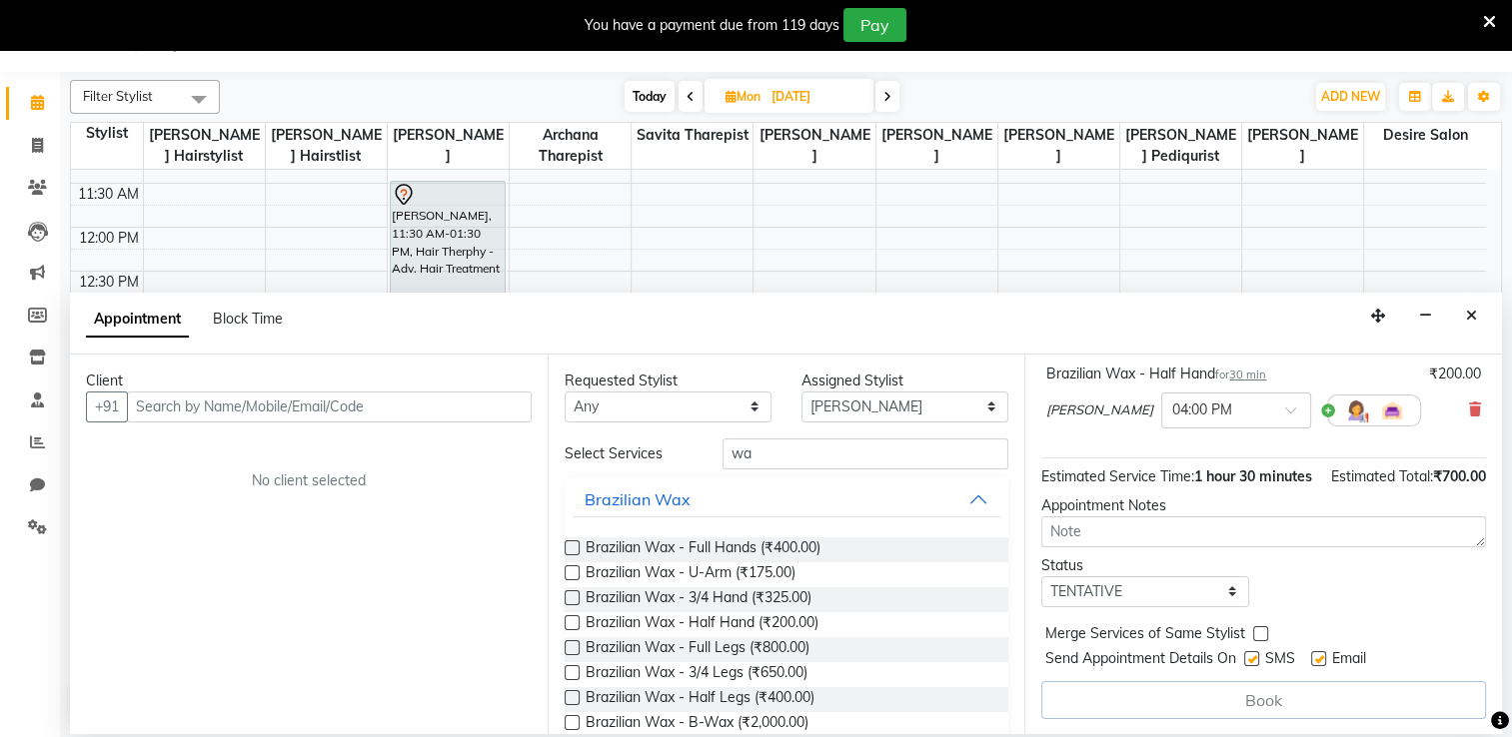
click at [1039, 589] on div "Book" at bounding box center [1263, 700] width 445 height 38
click at [1039, 310] on icon "Close" at bounding box center [1471, 316] width 11 height 14
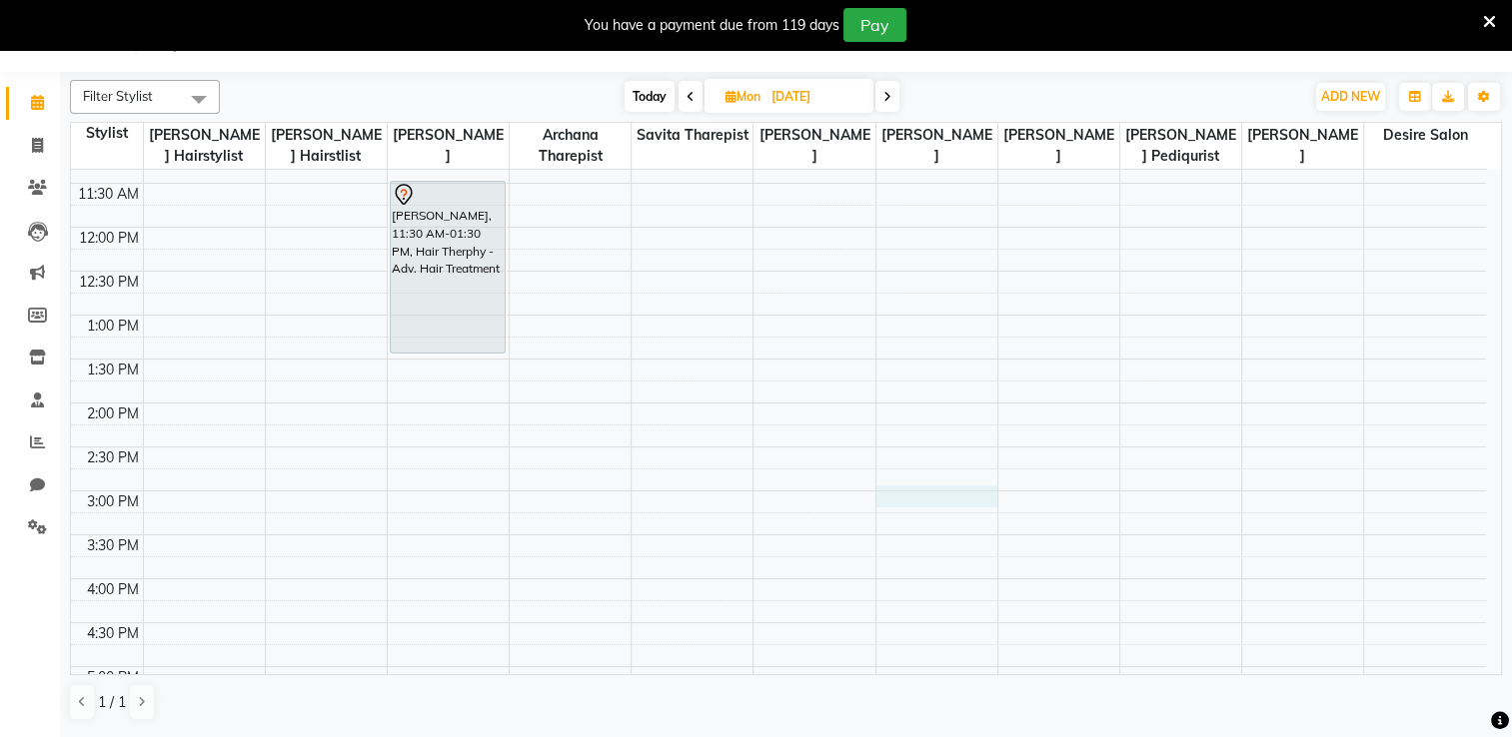
click at [887, 495] on div "8:00 AM 8:30 AM 9:00 AM 9:30 AM 10:00 AM 10:30 AM 11:00 AM 11:30 AM 12:00 PM 12…" at bounding box center [778, 491] width 1415 height 1230
select select "75802"
select select "900"
select select "tentative"
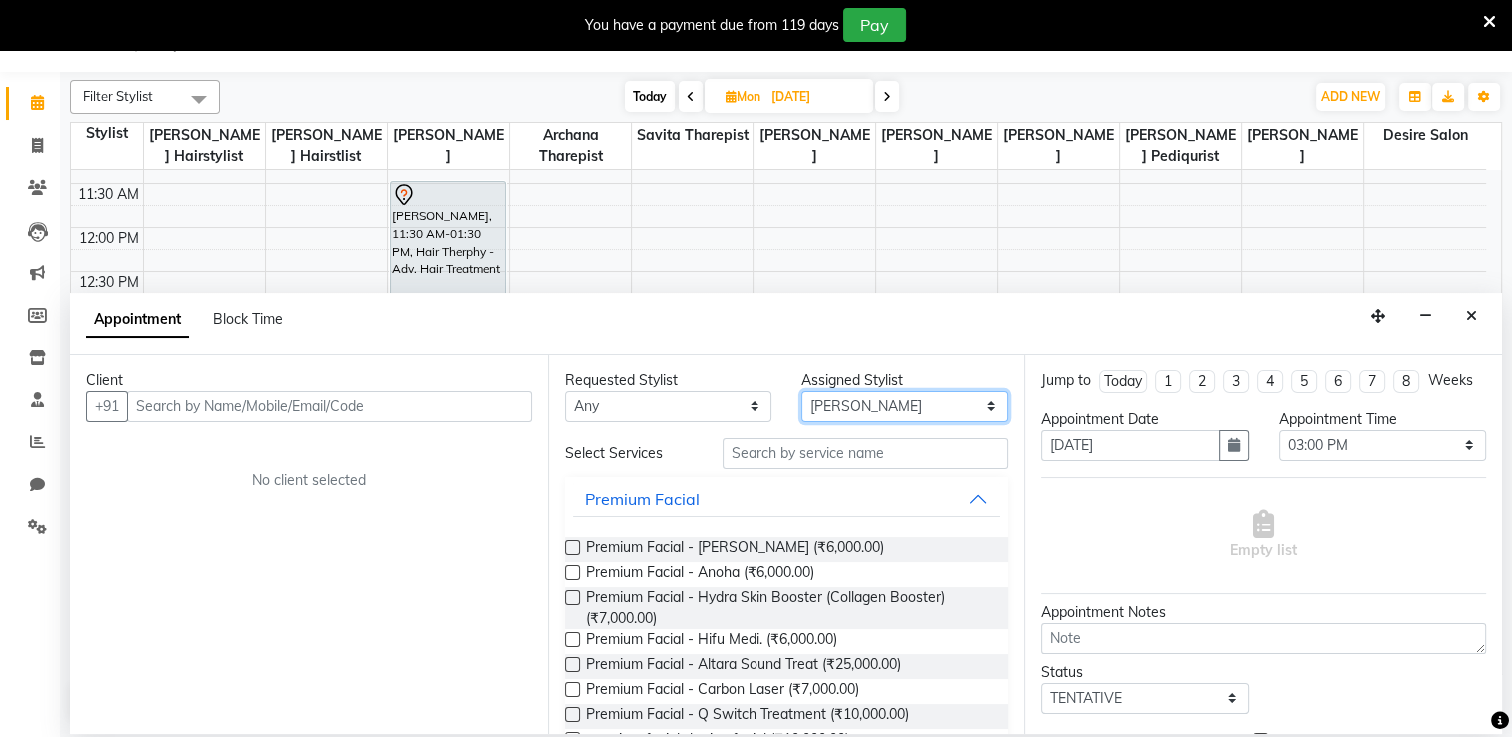
click at [844, 406] on select "Select Archana Tharepist Bhavna Pediqurist Bhavna shelke desire salon Jagruti H…" at bounding box center [904, 407] width 207 height 31
drag, startPoint x: 844, startPoint y: 406, endPoint x: 770, endPoint y: 453, distance: 87.6
click at [770, 453] on div "Requested Stylist Any Archana Tharepist Bhavna Pediqurist Bhavna shelke desire …" at bounding box center [786, 545] width 478 height 381
click at [770, 453] on input "text" at bounding box center [865, 454] width 286 height 31
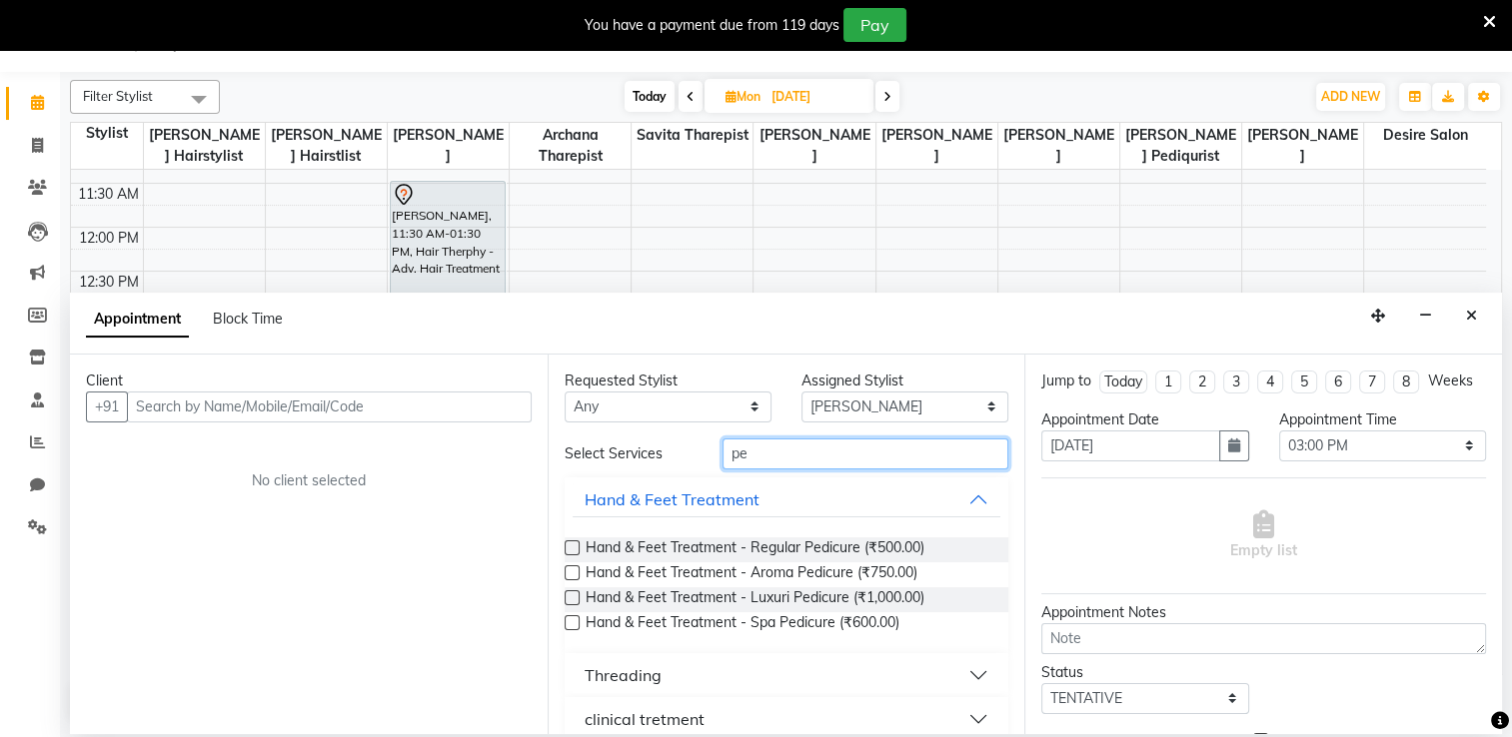
type input "pe"
click at [570, 546] on label at bounding box center [571, 547] width 15 height 15
click at [570, 546] on input "checkbox" at bounding box center [570, 549] width 13 height 13
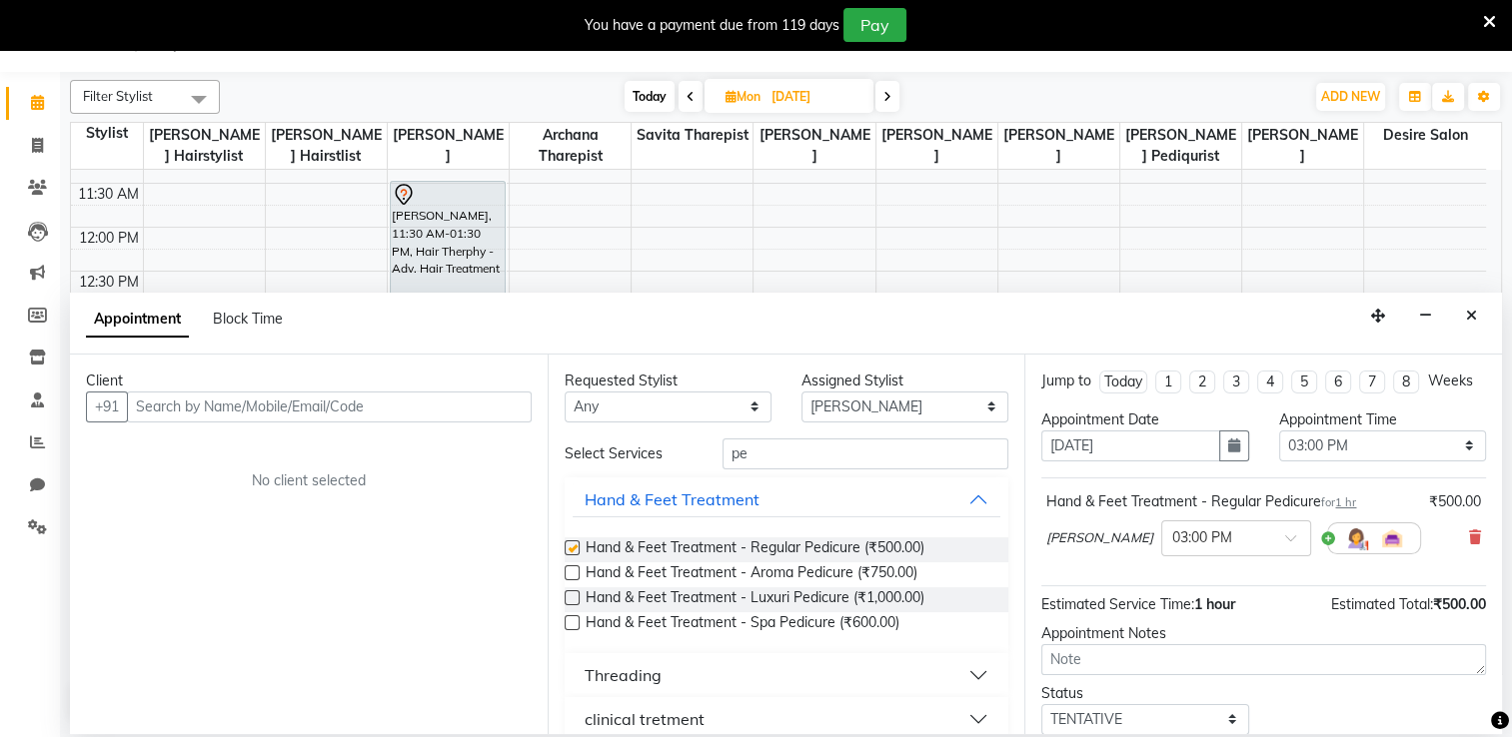
checkbox input "false"
click at [757, 458] on input "pe" at bounding box center [865, 454] width 286 height 31
type input "p"
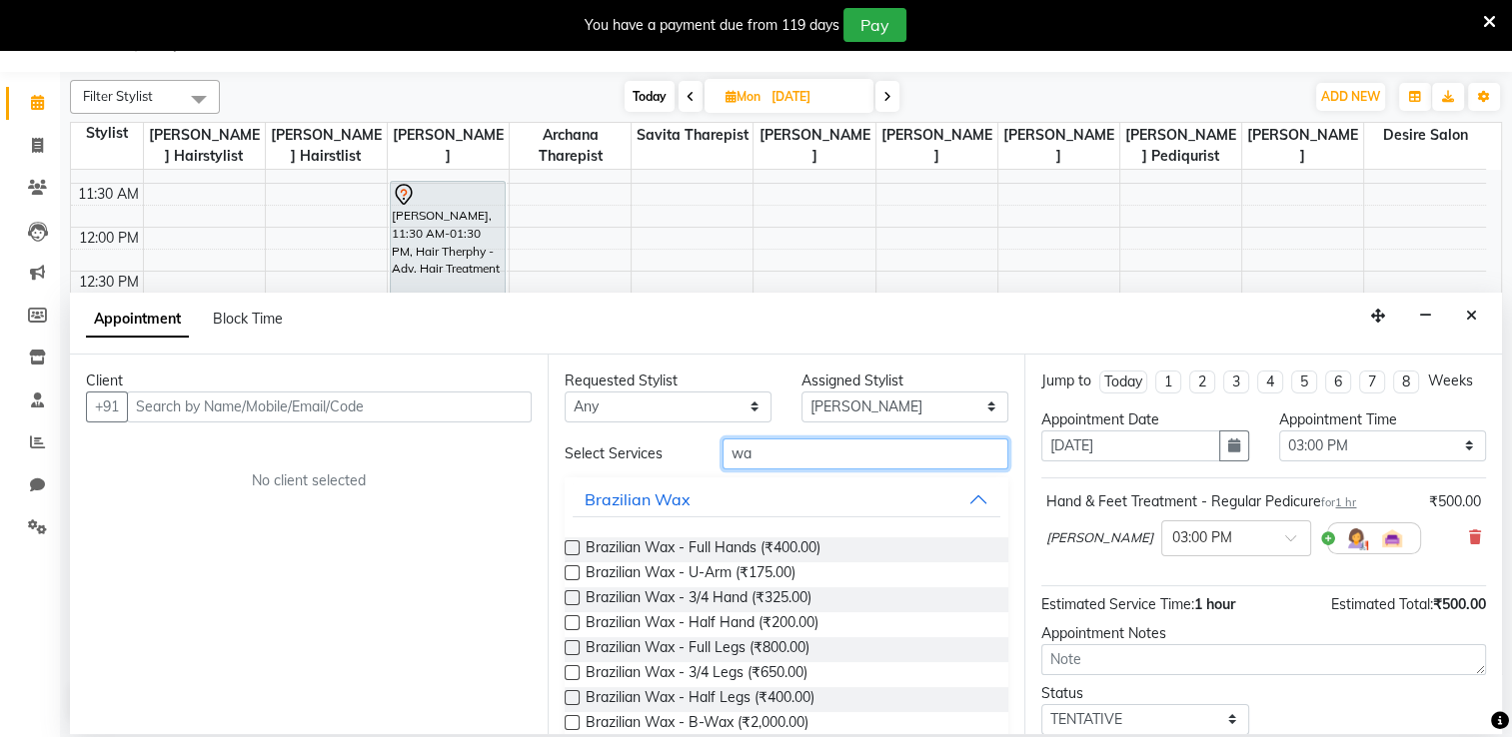
type input "wa"
click at [572, 545] on label at bounding box center [571, 547] width 15 height 15
click at [572, 545] on input "checkbox" at bounding box center [570, 549] width 13 height 13
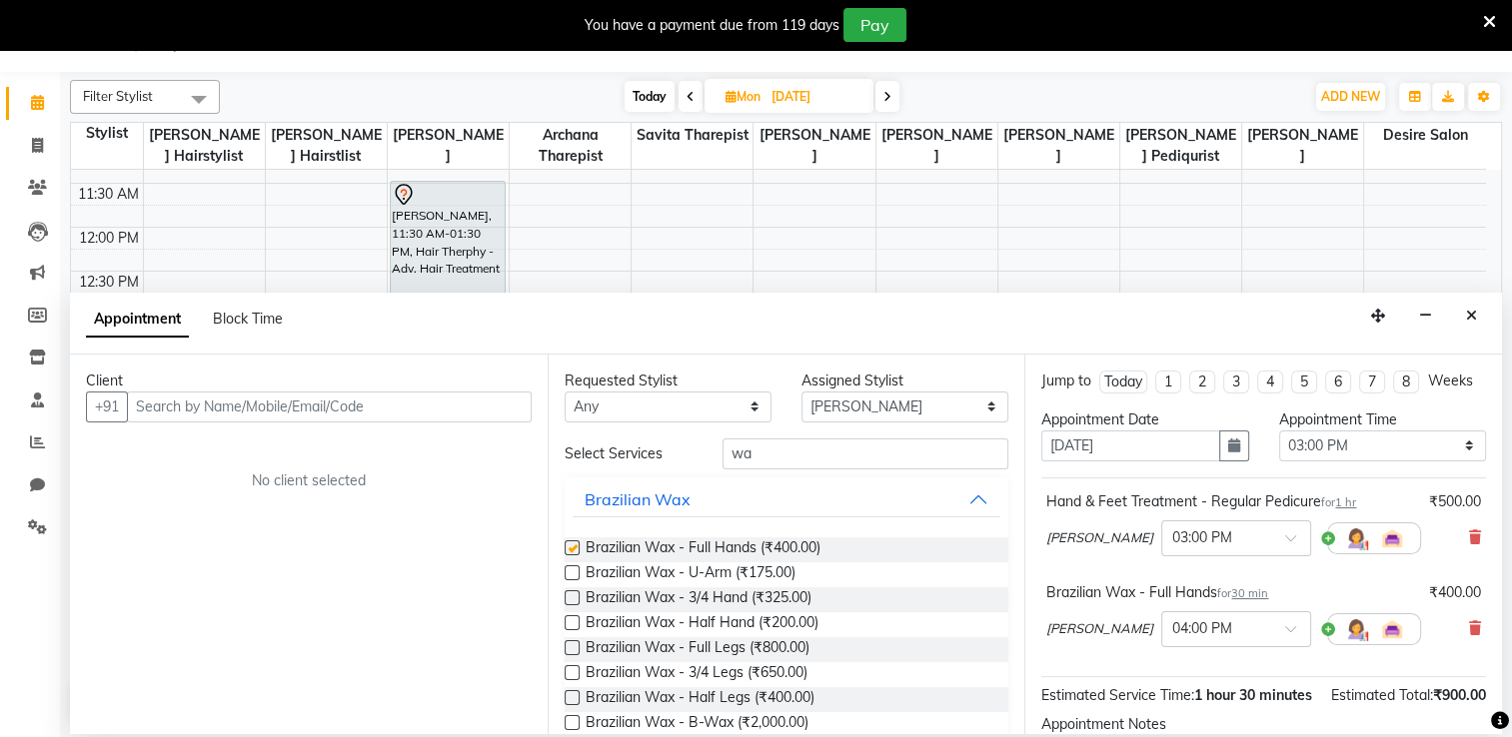
checkbox input "false"
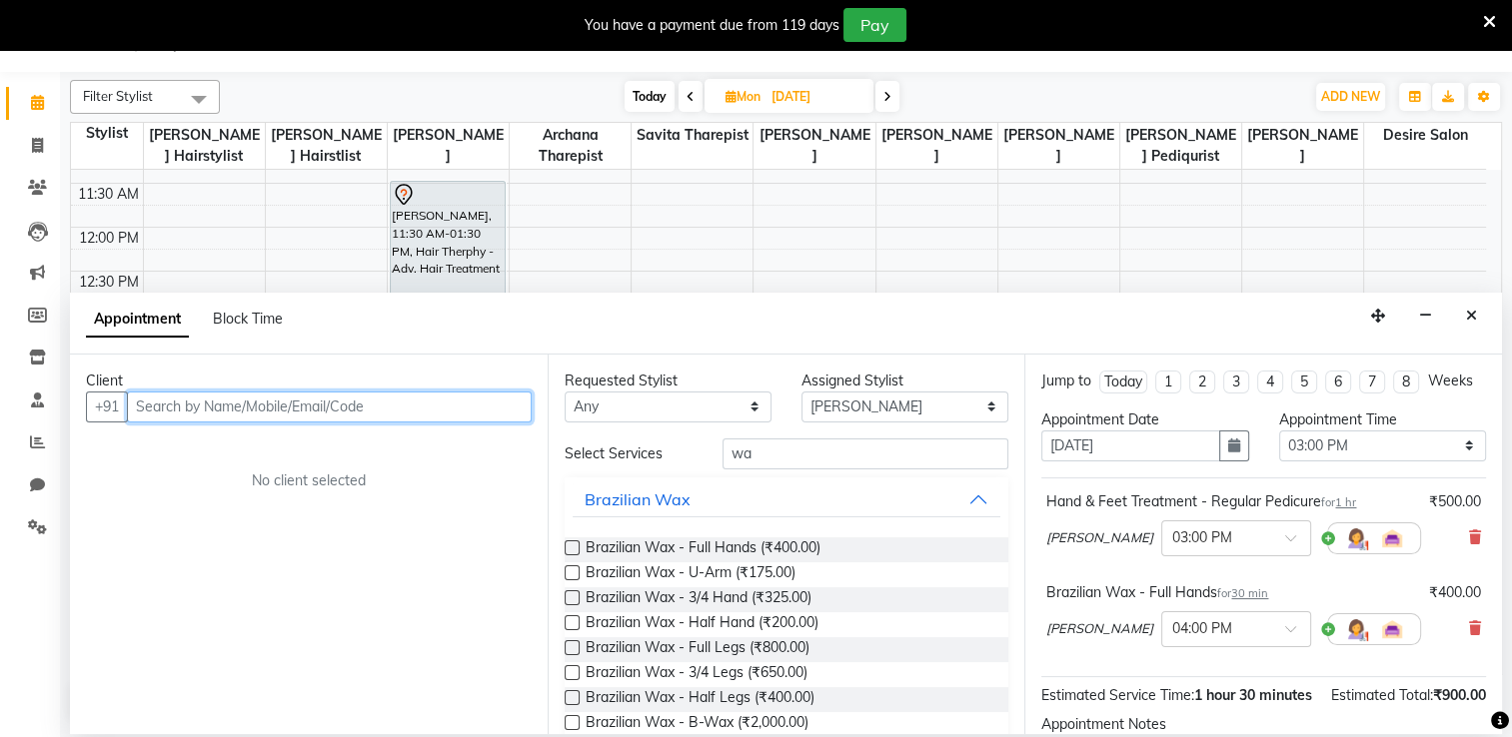
click at [246, 412] on input "text" at bounding box center [329, 407] width 405 height 31
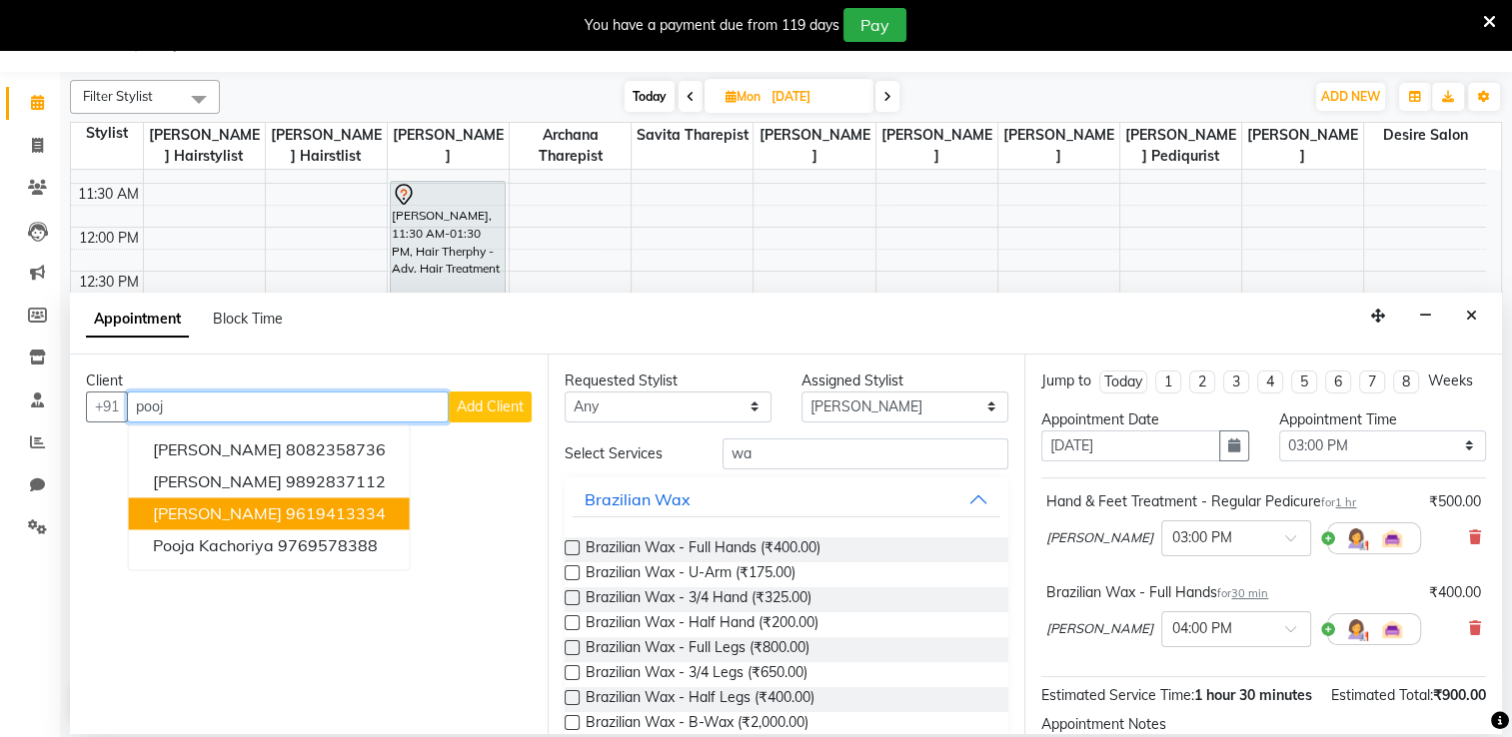
click at [255, 518] on span "Pooja Rajdhakshya" at bounding box center [217, 514] width 129 height 20
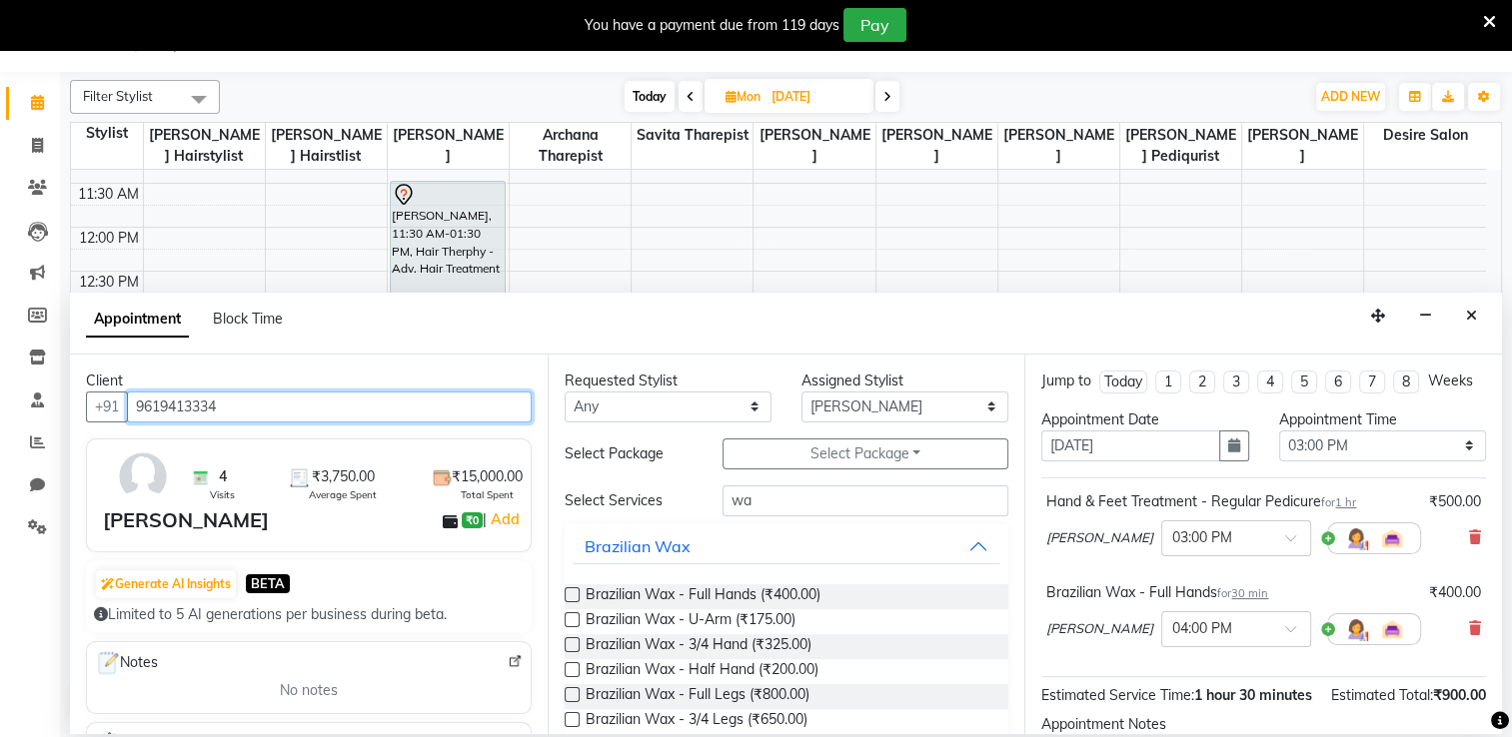
scroll to position [256, 0]
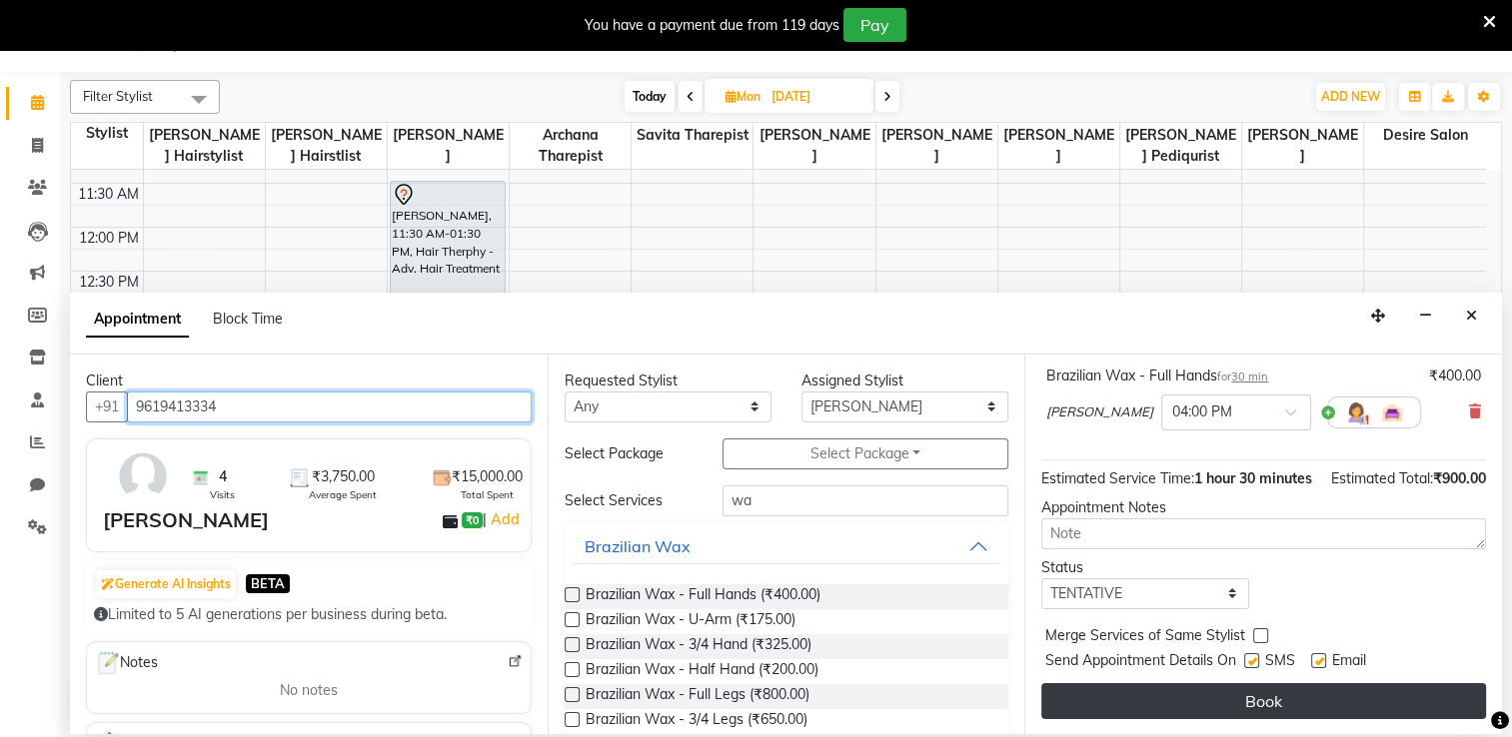
type input "9619413334"
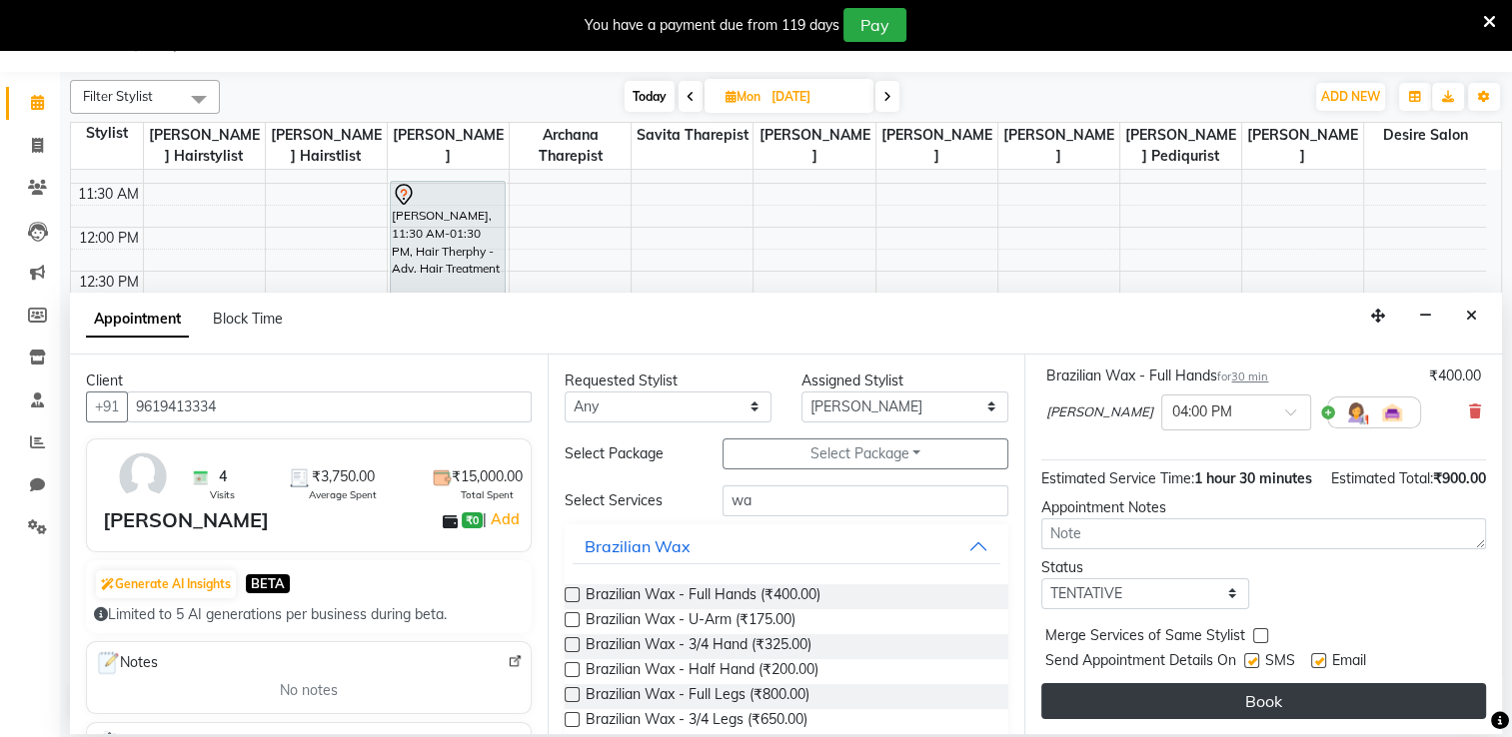
click at [1039, 589] on button "Book" at bounding box center [1263, 701] width 445 height 36
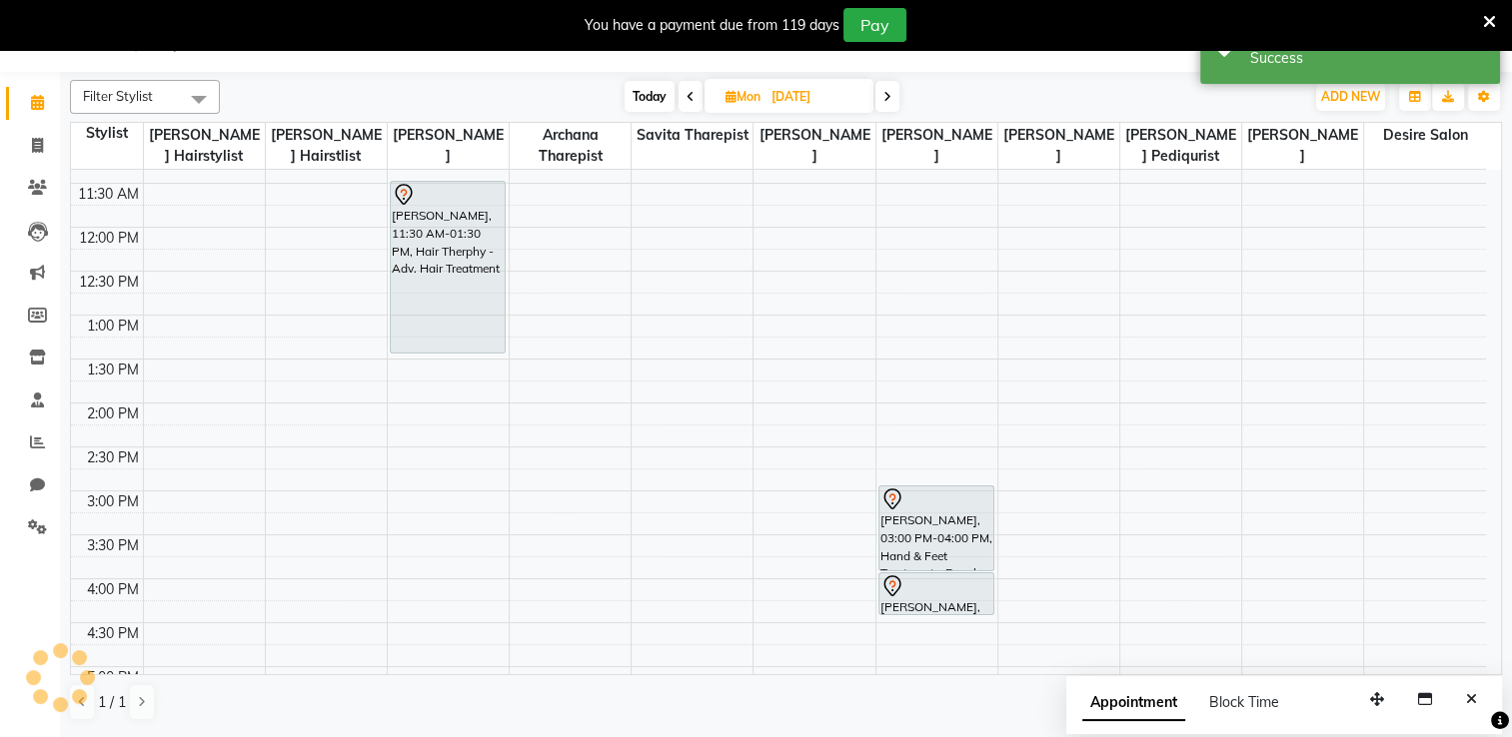
scroll to position [0, 0]
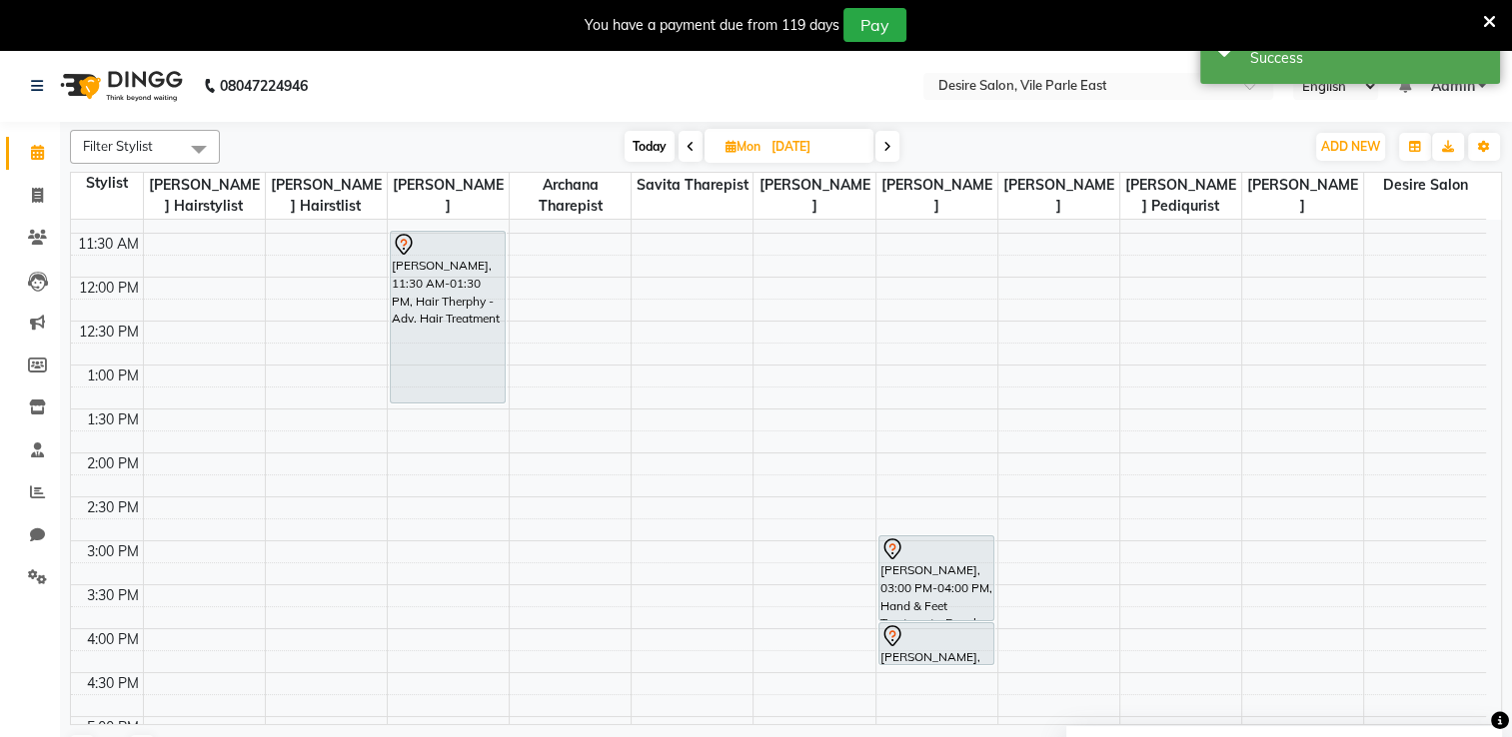
click at [757, 141] on span "Mon" at bounding box center [742, 146] width 45 height 15
select select "9"
select select "2025"
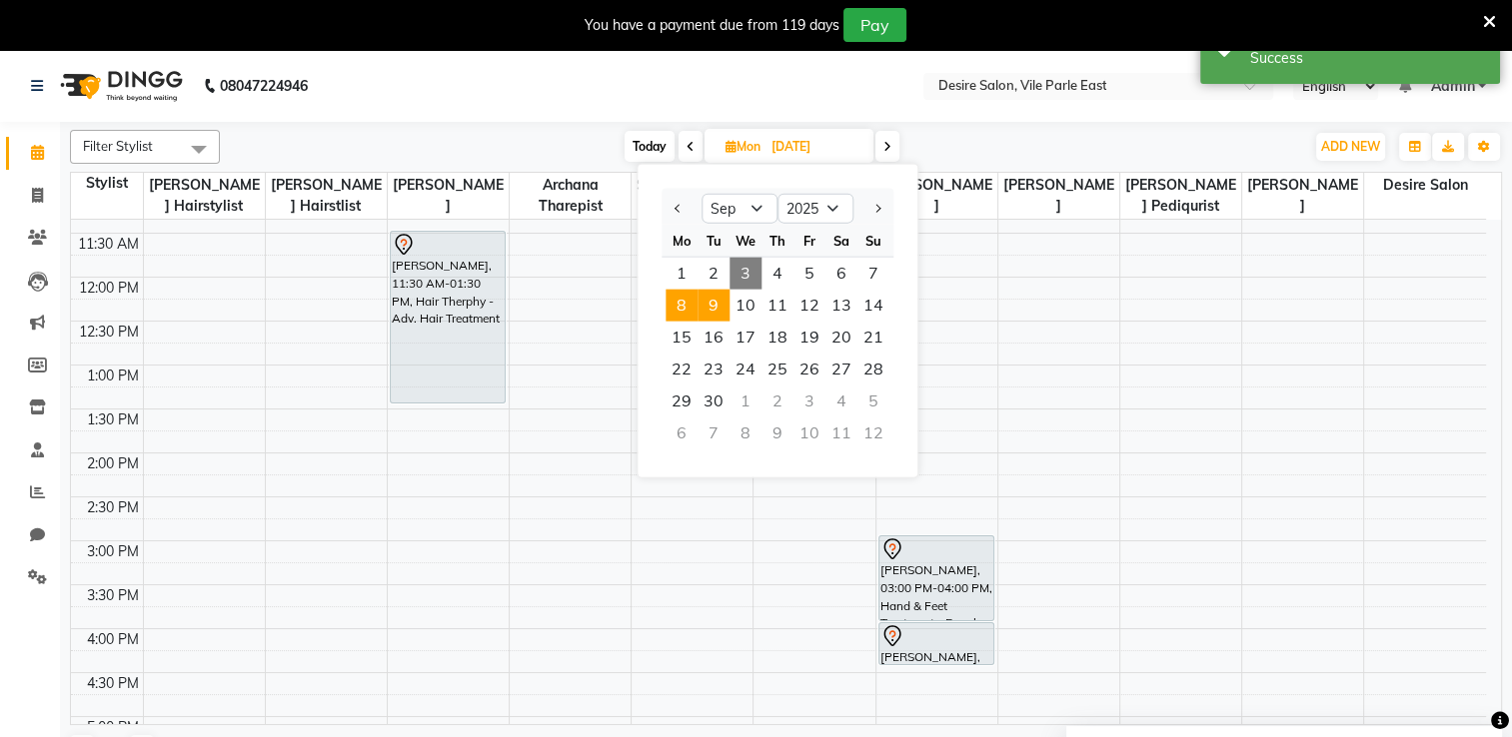
click at [717, 306] on span "9" at bounding box center [713, 306] width 32 height 32
type input "09-09-2025"
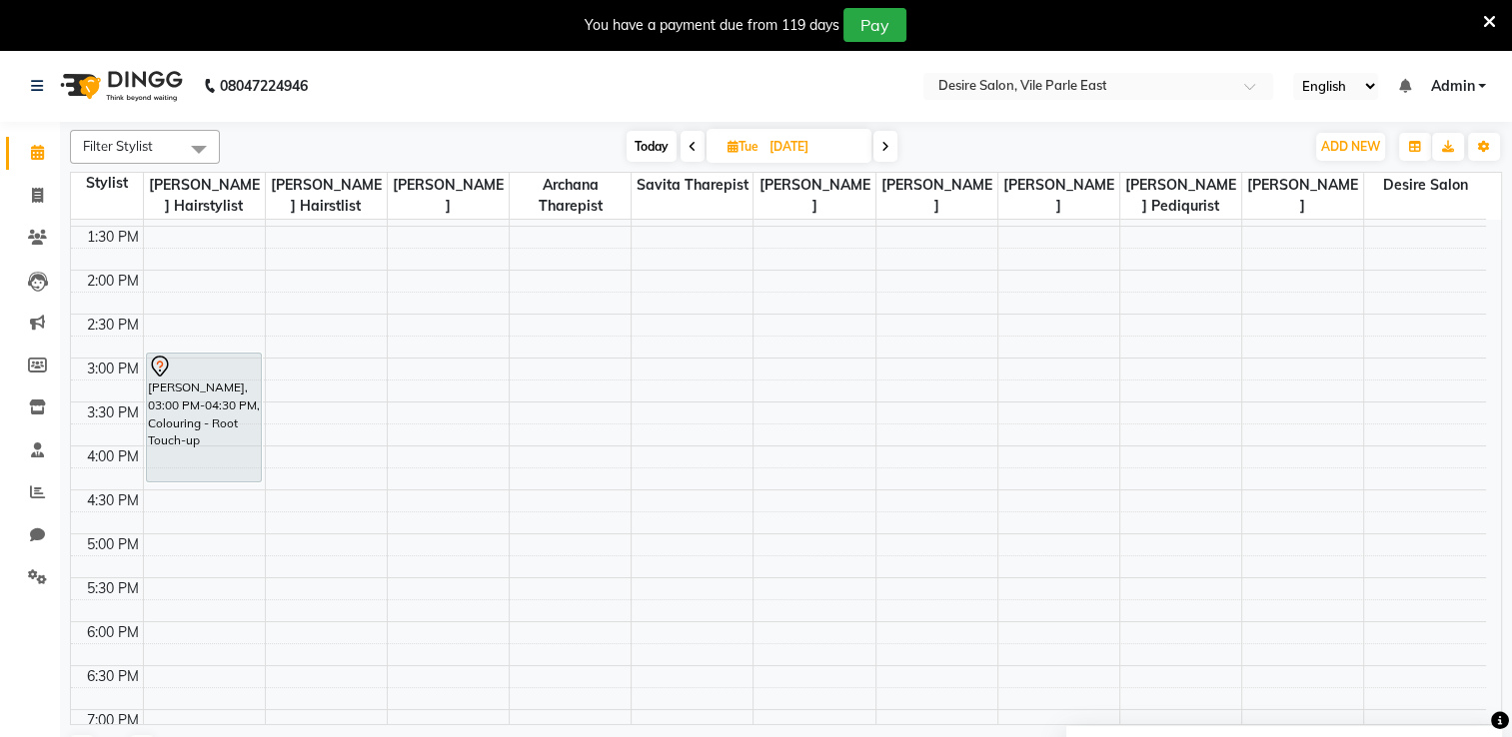
scroll to position [472, 0]
click at [528, 359] on div "8:00 AM 8:30 AM 9:00 AM 9:30 AM 10:00 AM 10:30 AM 11:00 AM 11:30 AM 12:00 PM 12…" at bounding box center [778, 363] width 1415 height 1230
select select "74552"
select select "900"
select select "tentative"
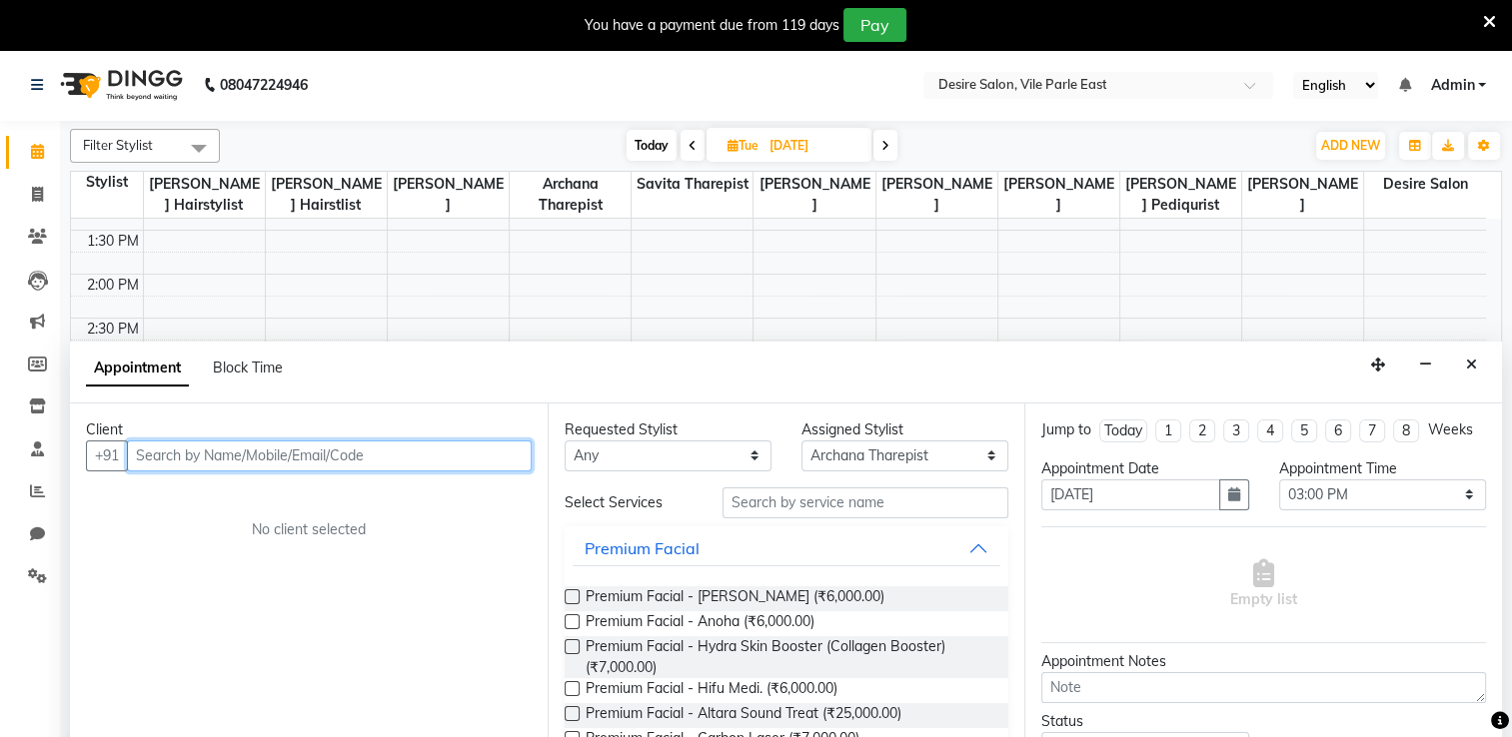
scroll to position [50, 0]
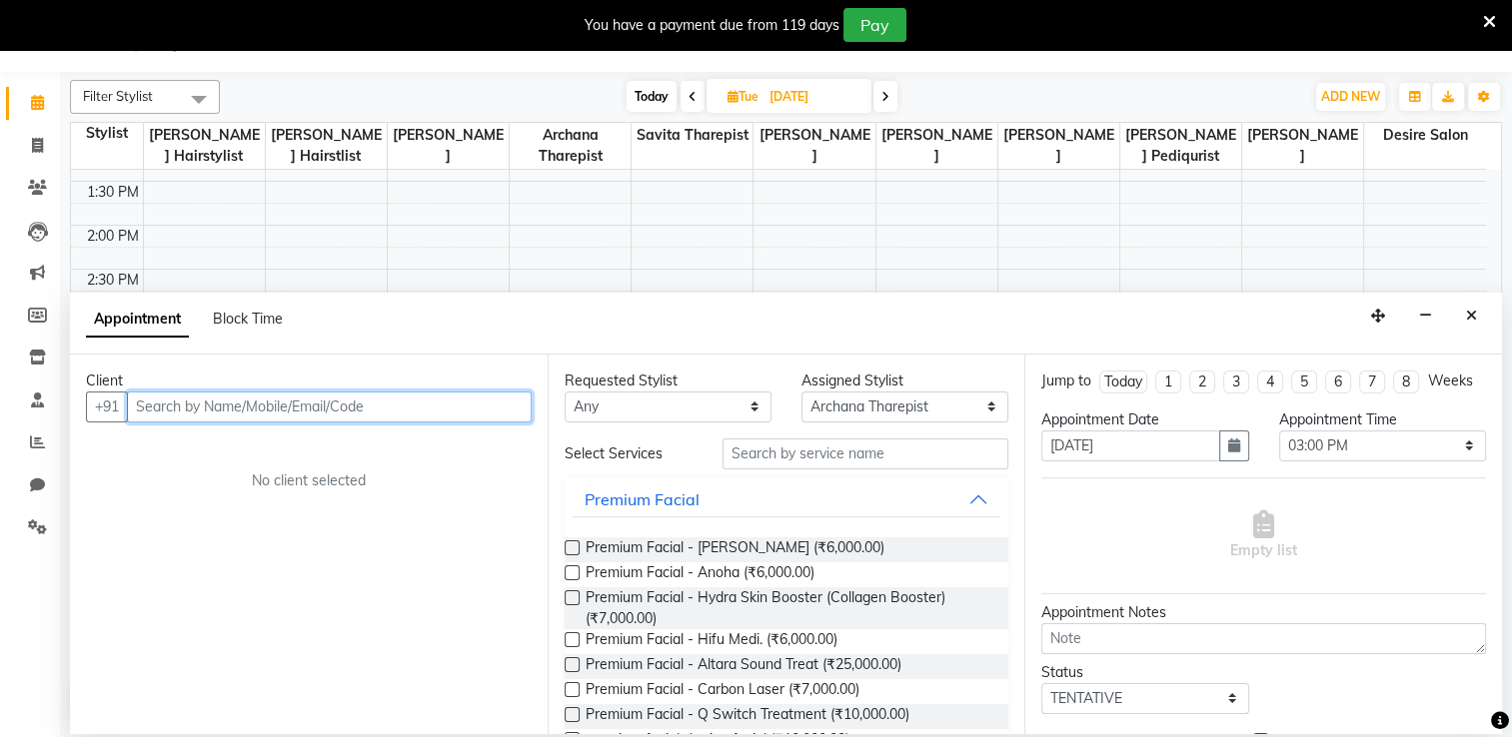
click at [350, 410] on input "text" at bounding box center [329, 407] width 405 height 31
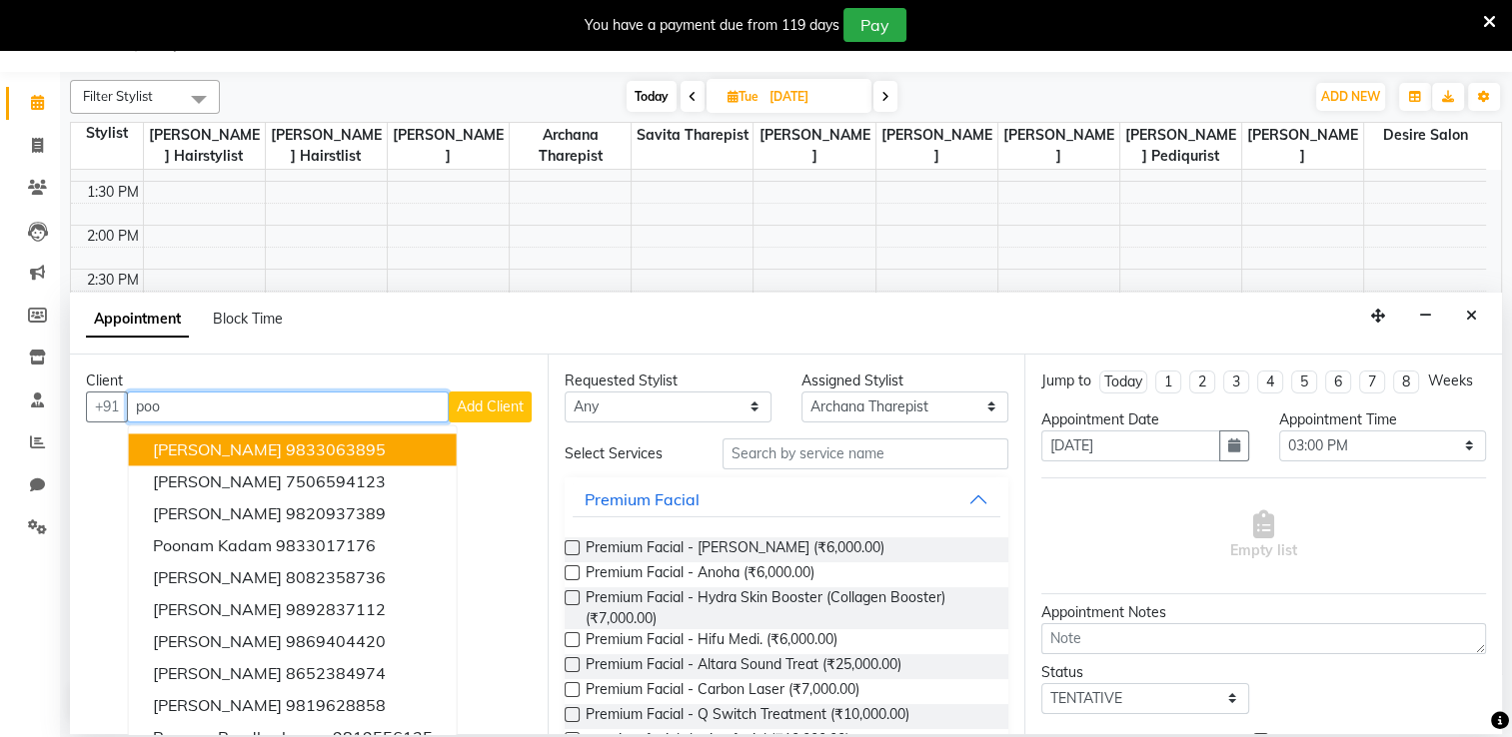
click at [285, 398] on input "poo" at bounding box center [288, 407] width 322 height 31
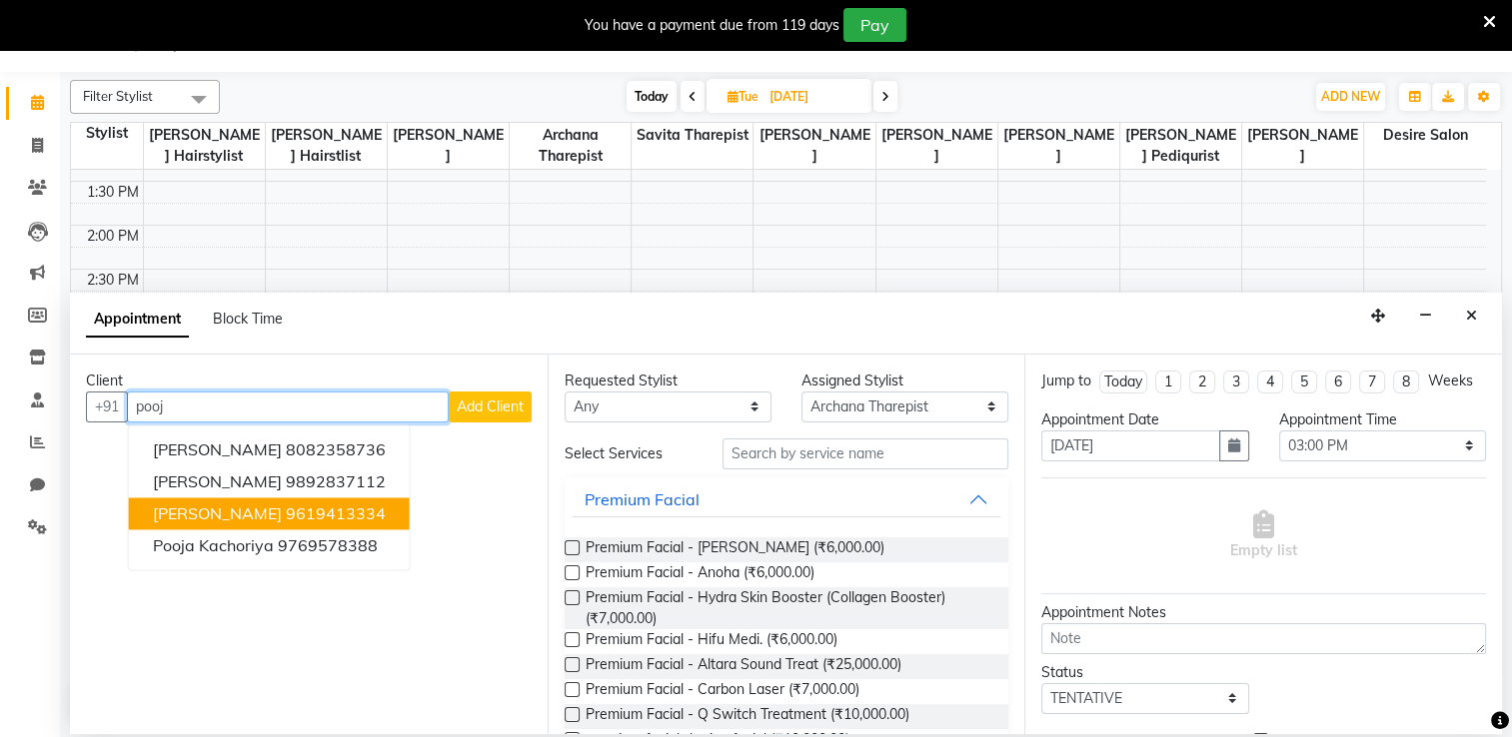
click at [260, 513] on span "Pooja Rajdhakshya" at bounding box center [217, 514] width 129 height 20
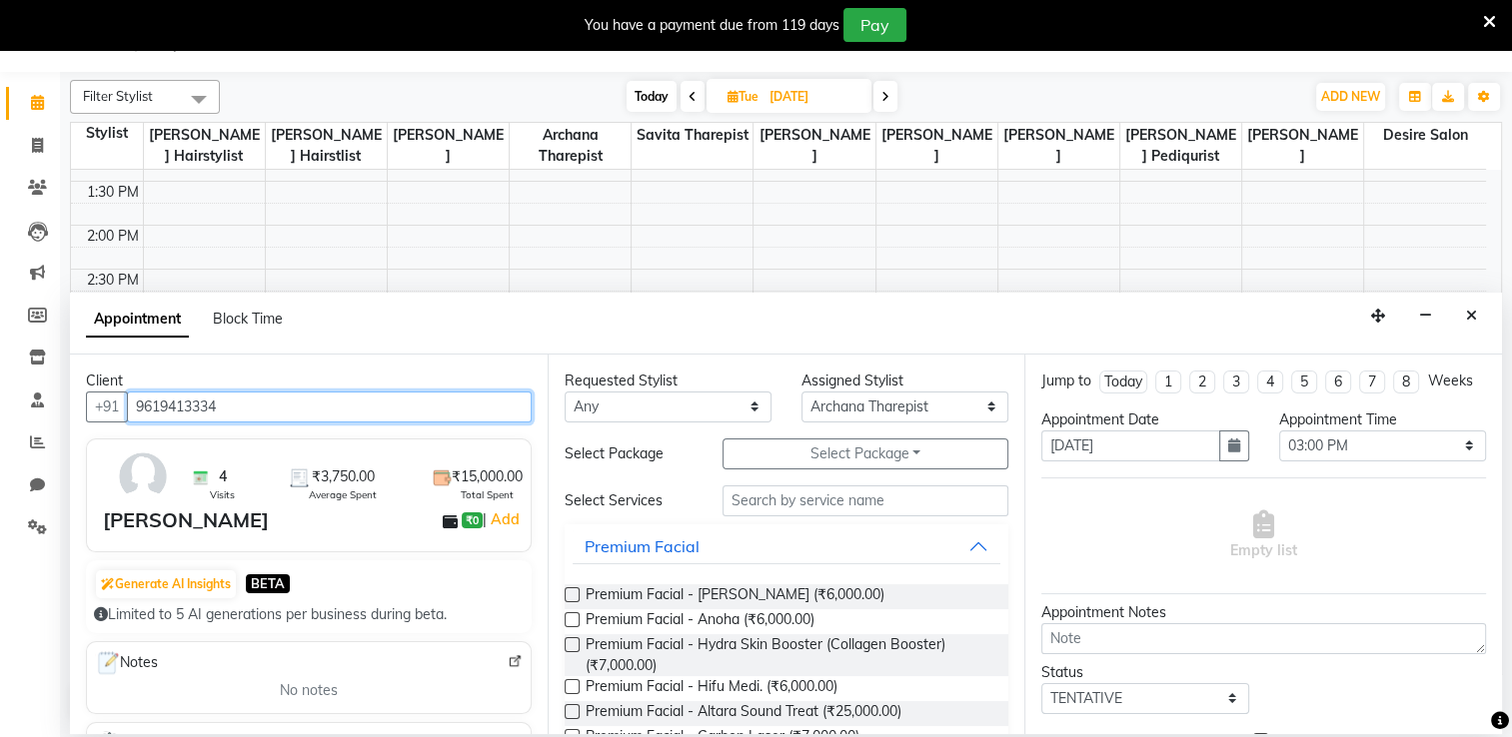
type input "9619413334"
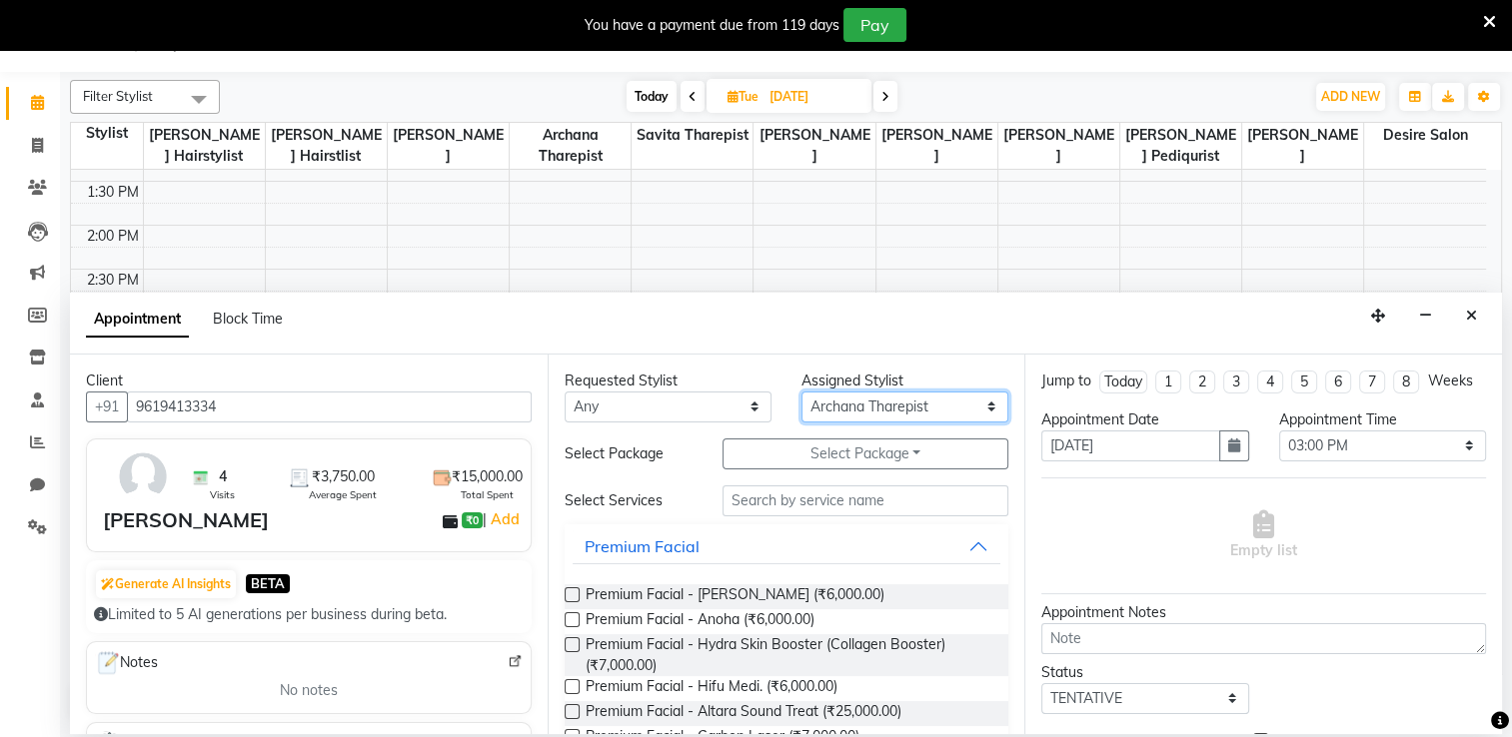
click at [827, 403] on select "Select Archana Tharepist Bhavna Pediqurist Bhavna shelke desire salon Jagruti H…" at bounding box center [904, 407] width 207 height 31
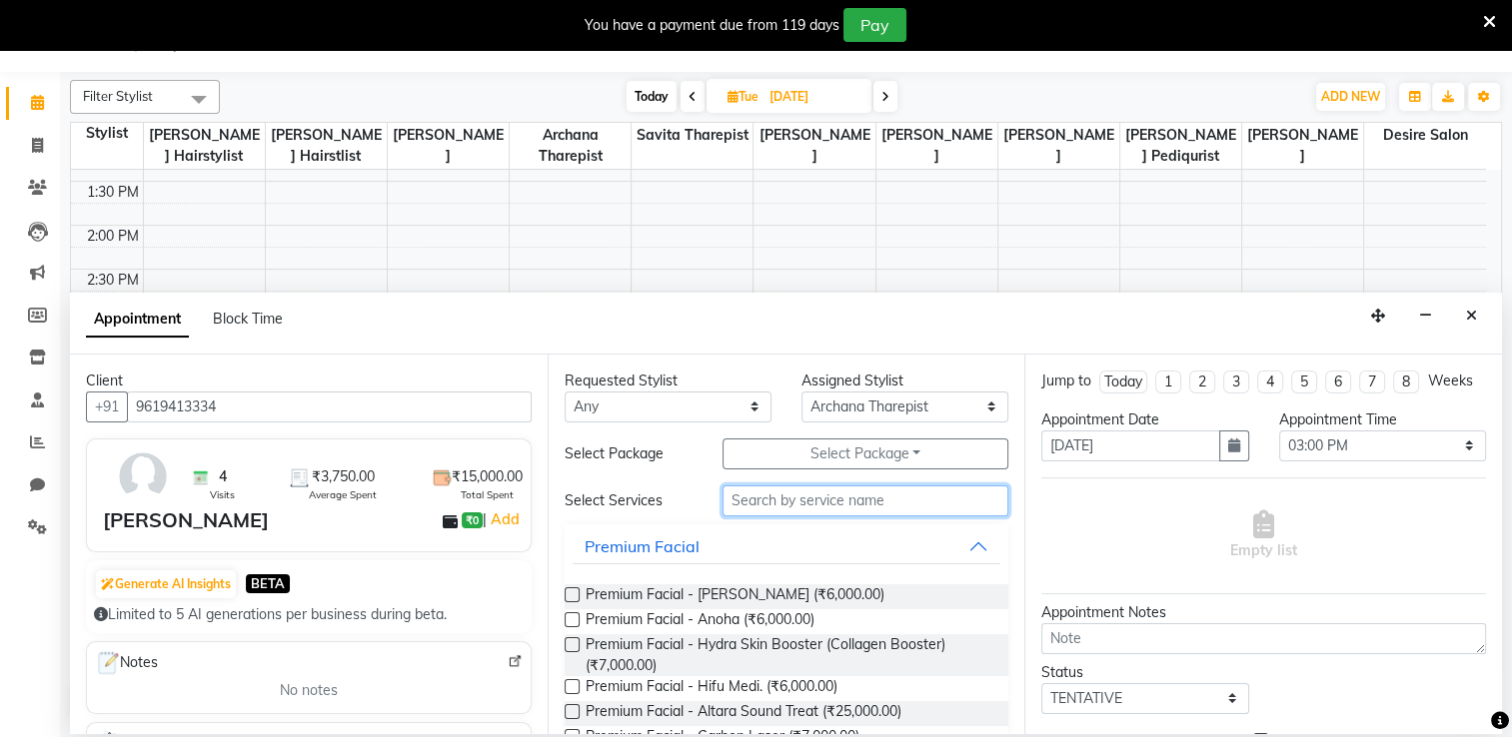
click at [762, 495] on input "text" at bounding box center [865, 501] width 286 height 31
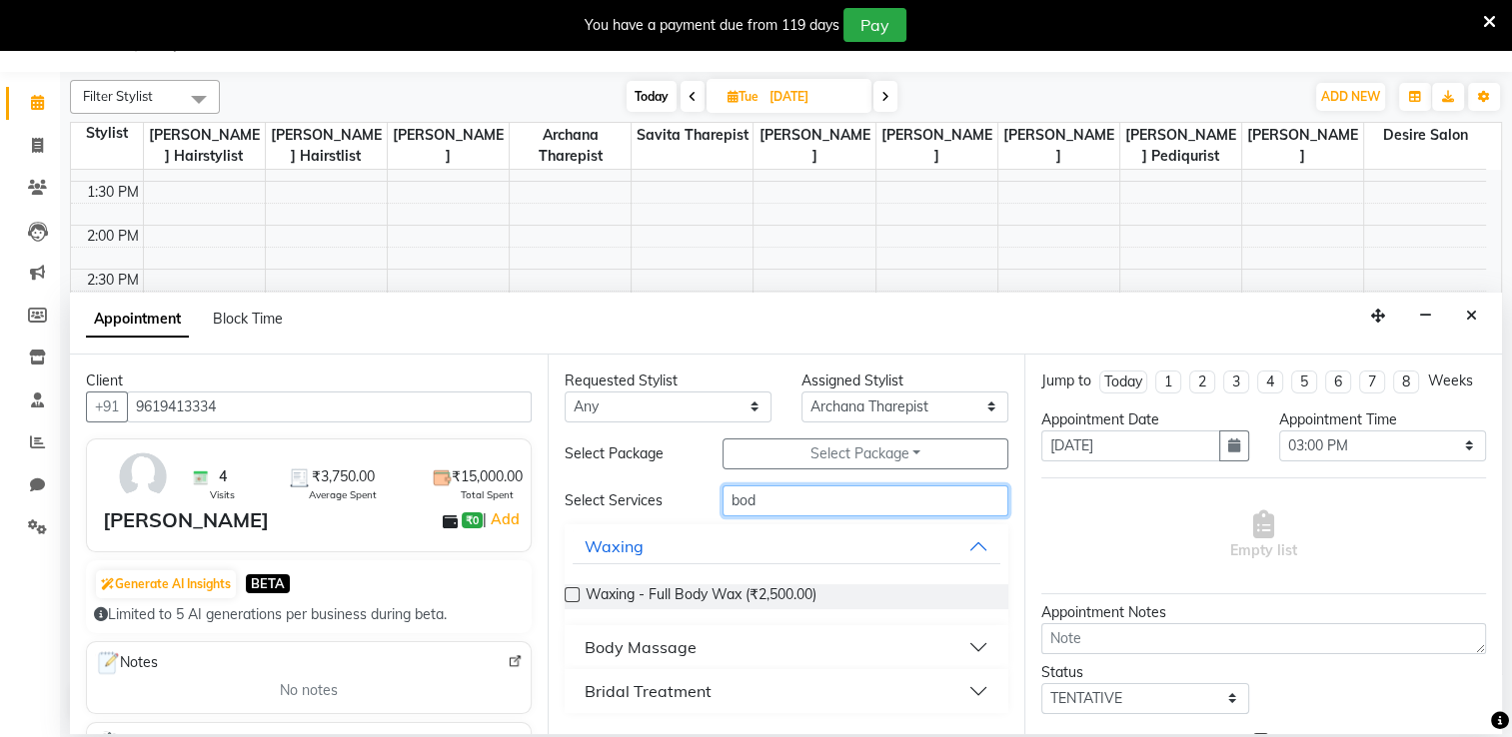
type input "bod"
click at [671, 589] on div "Body Massage" at bounding box center [640, 647] width 112 height 24
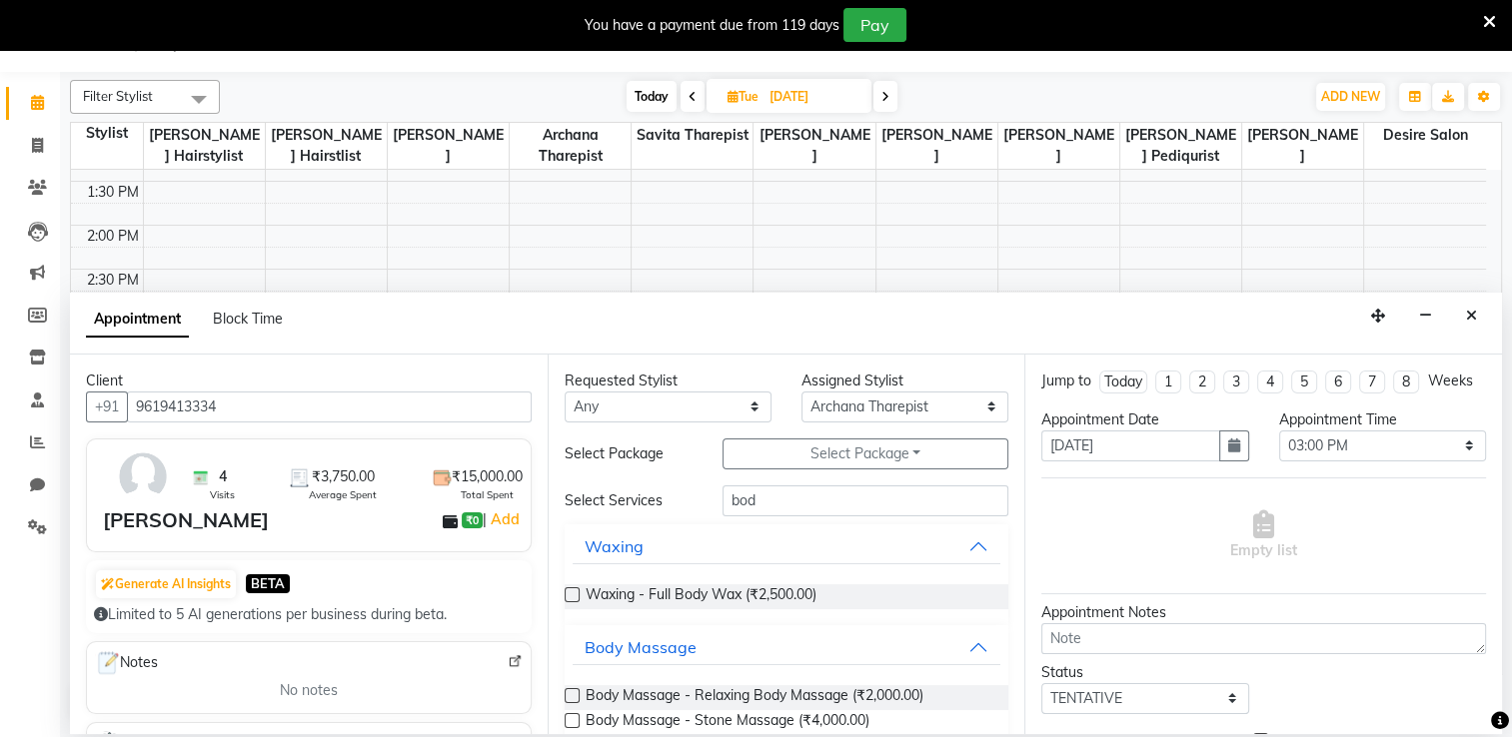
click at [575, 589] on label at bounding box center [571, 695] width 15 height 15
click at [575, 589] on input "checkbox" at bounding box center [570, 697] width 13 height 13
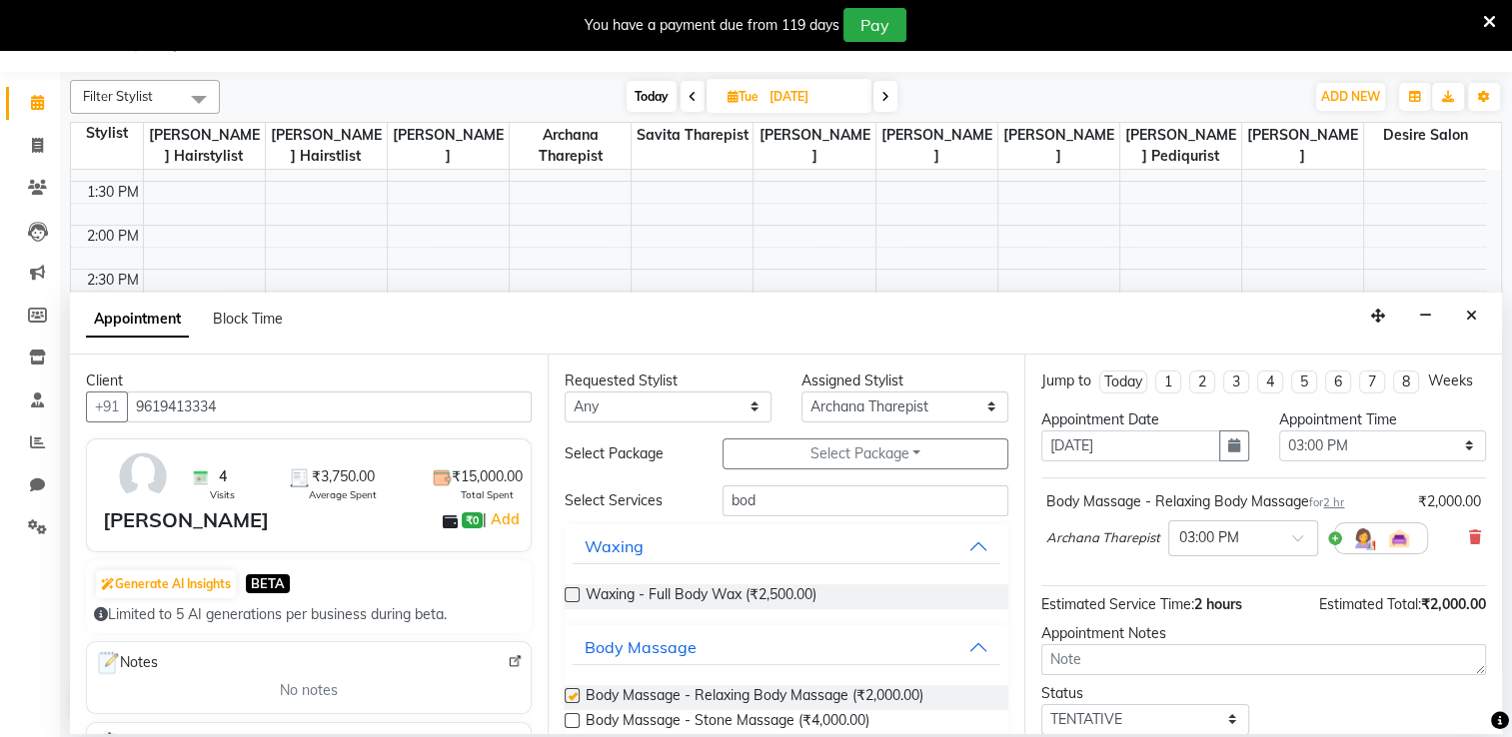
checkbox input "false"
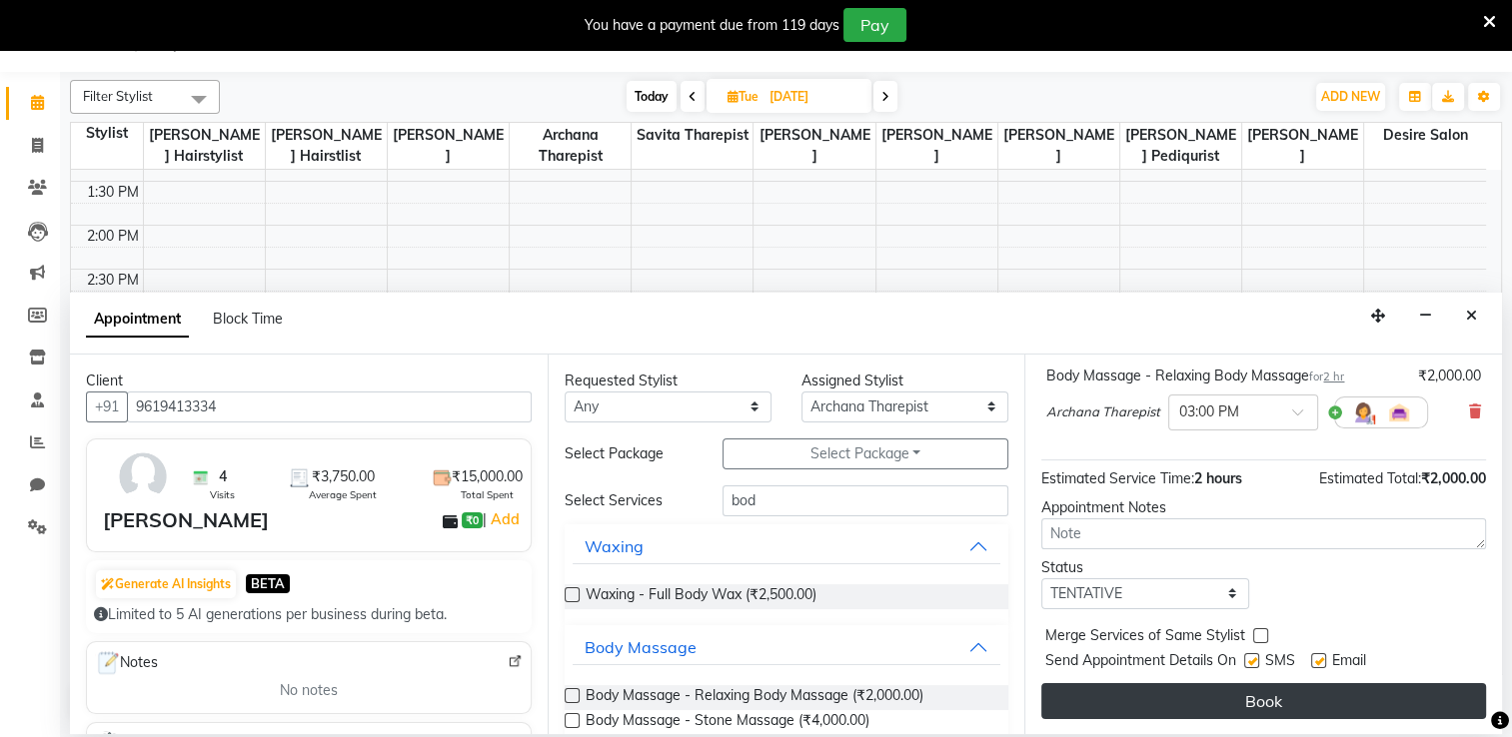
click at [1039, 589] on button "Book" at bounding box center [1263, 701] width 445 height 36
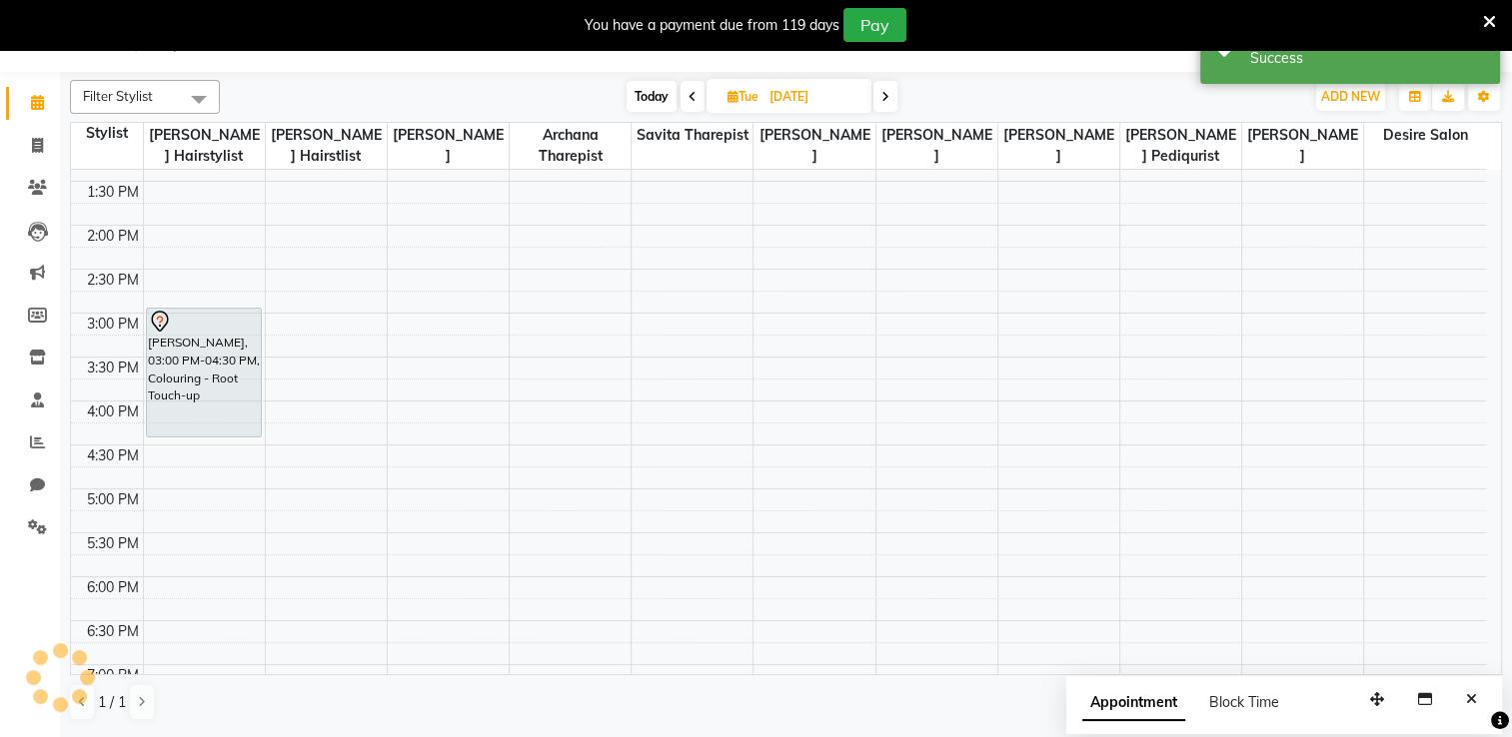
scroll to position [0, 0]
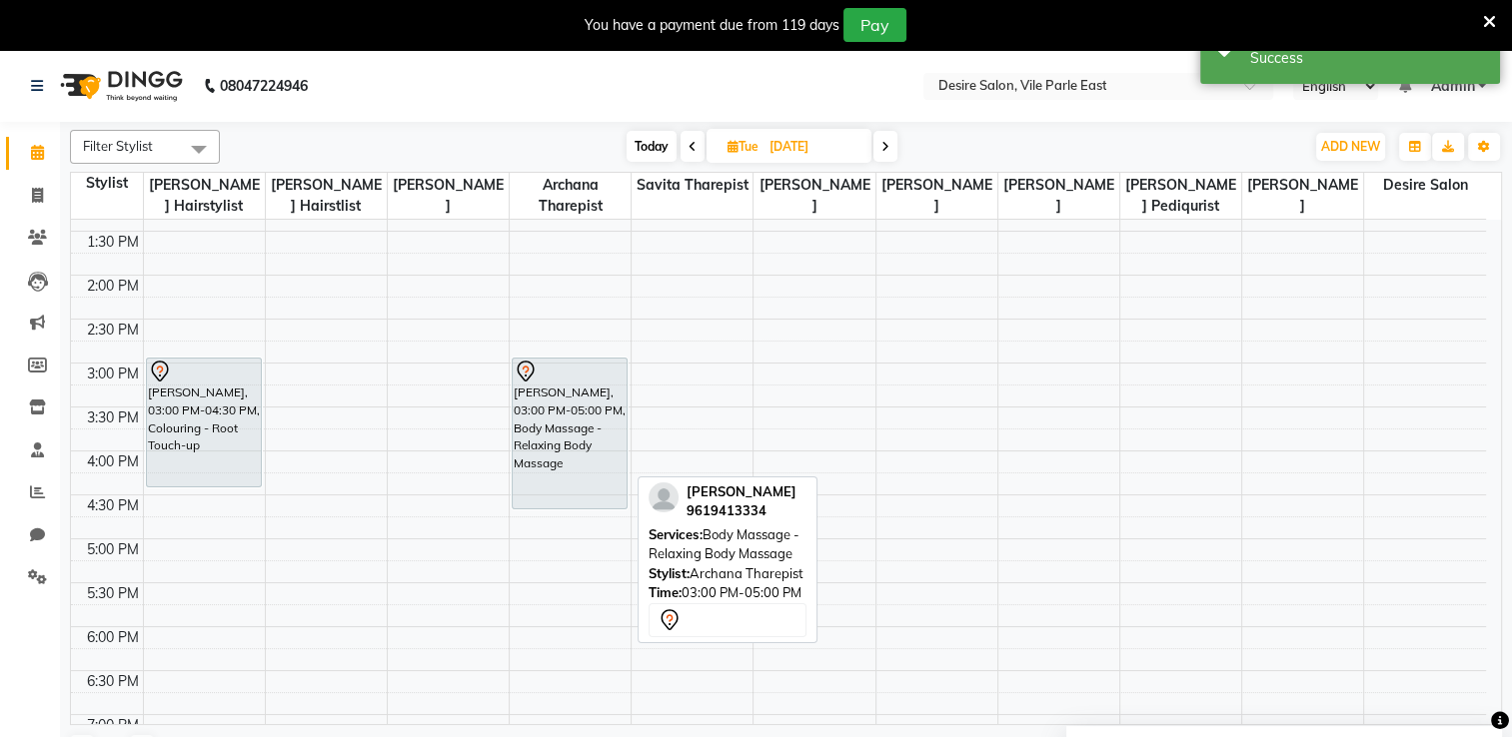
drag, startPoint x: 556, startPoint y: 530, endPoint x: 556, endPoint y: 512, distance: 19.0
click at [556, 512] on div "8:00 AM 8:30 AM 9:00 AM 9:30 AM 10:00 AM 10:30 AM 11:00 AM 11:30 AM 12:00 PM 12…" at bounding box center [778, 363] width 1415 height 1230
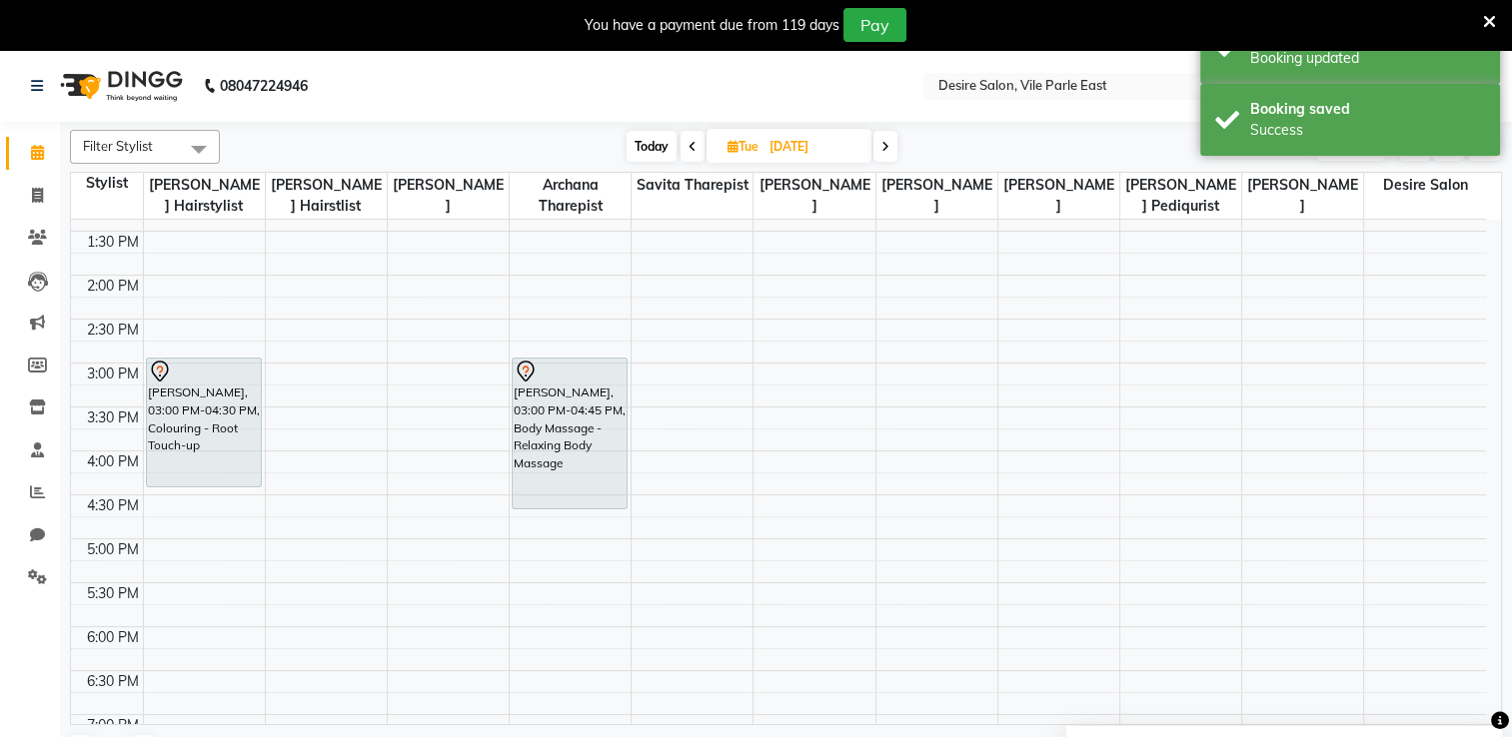
click at [783, 146] on input "09-09-2025" at bounding box center [813, 147] width 100 height 30
select select "9"
select select "2025"
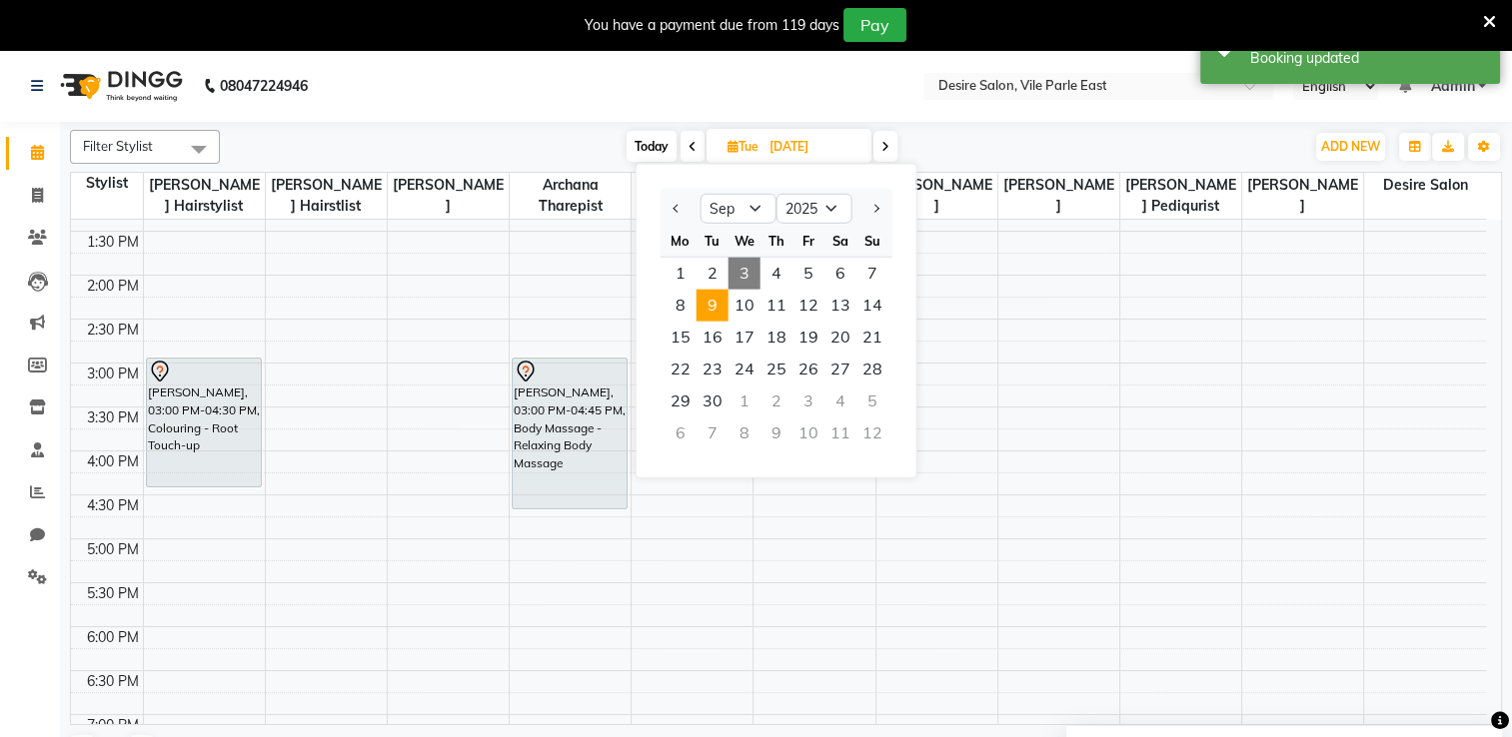
click at [744, 273] on span "3" at bounding box center [744, 274] width 32 height 32
type input "[DATE]"
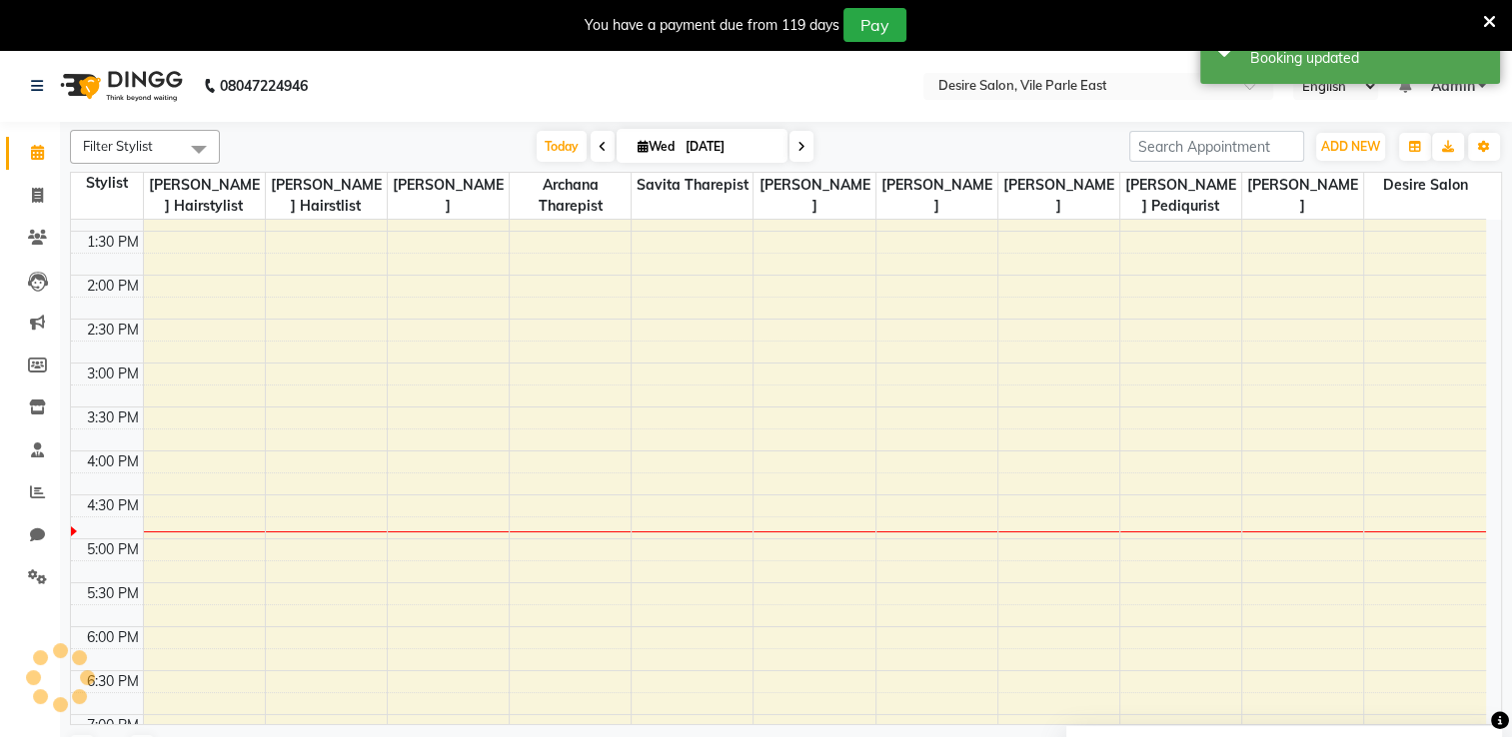
scroll to position [712, 0]
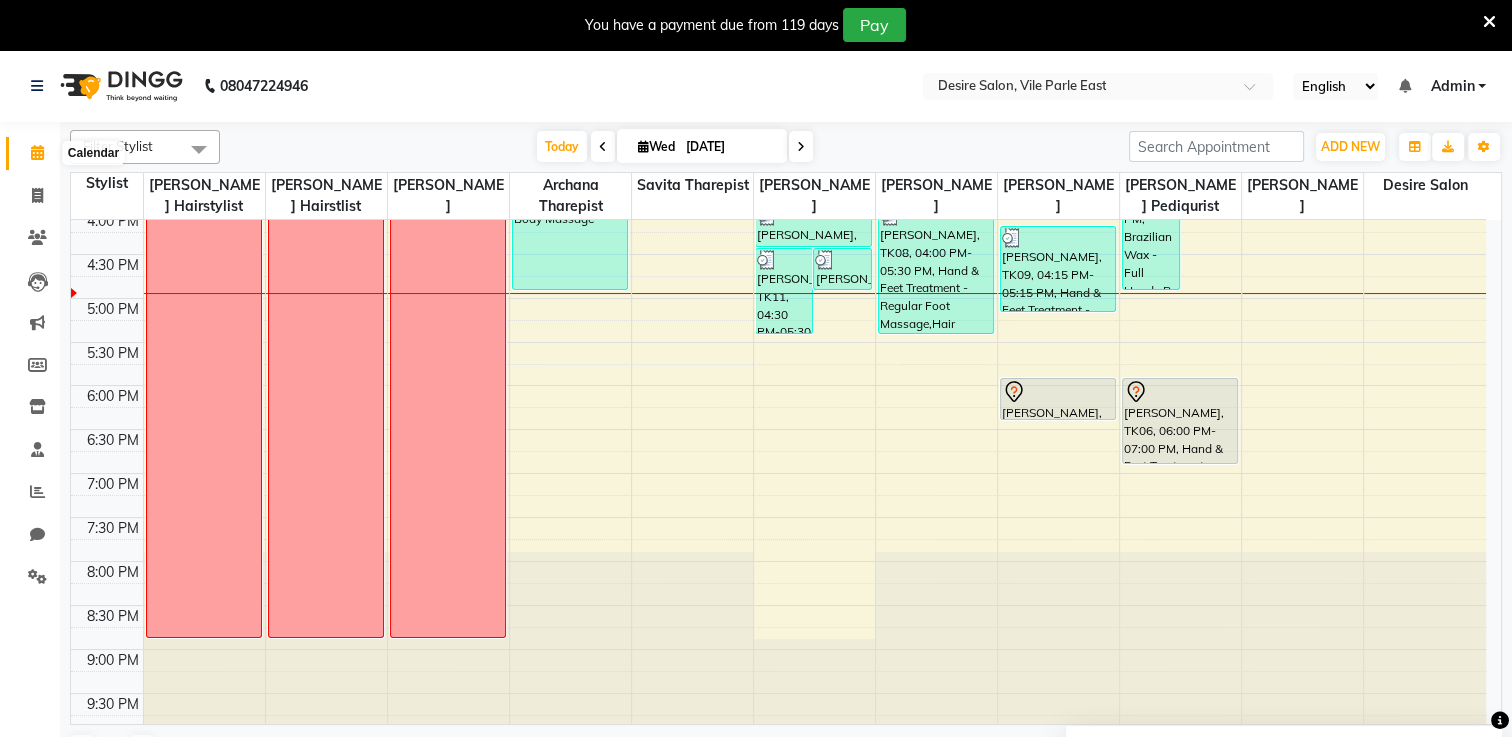
click at [37, 160] on icon at bounding box center [37, 152] width 13 height 15
click at [35, 238] on icon at bounding box center [37, 237] width 19 height 15
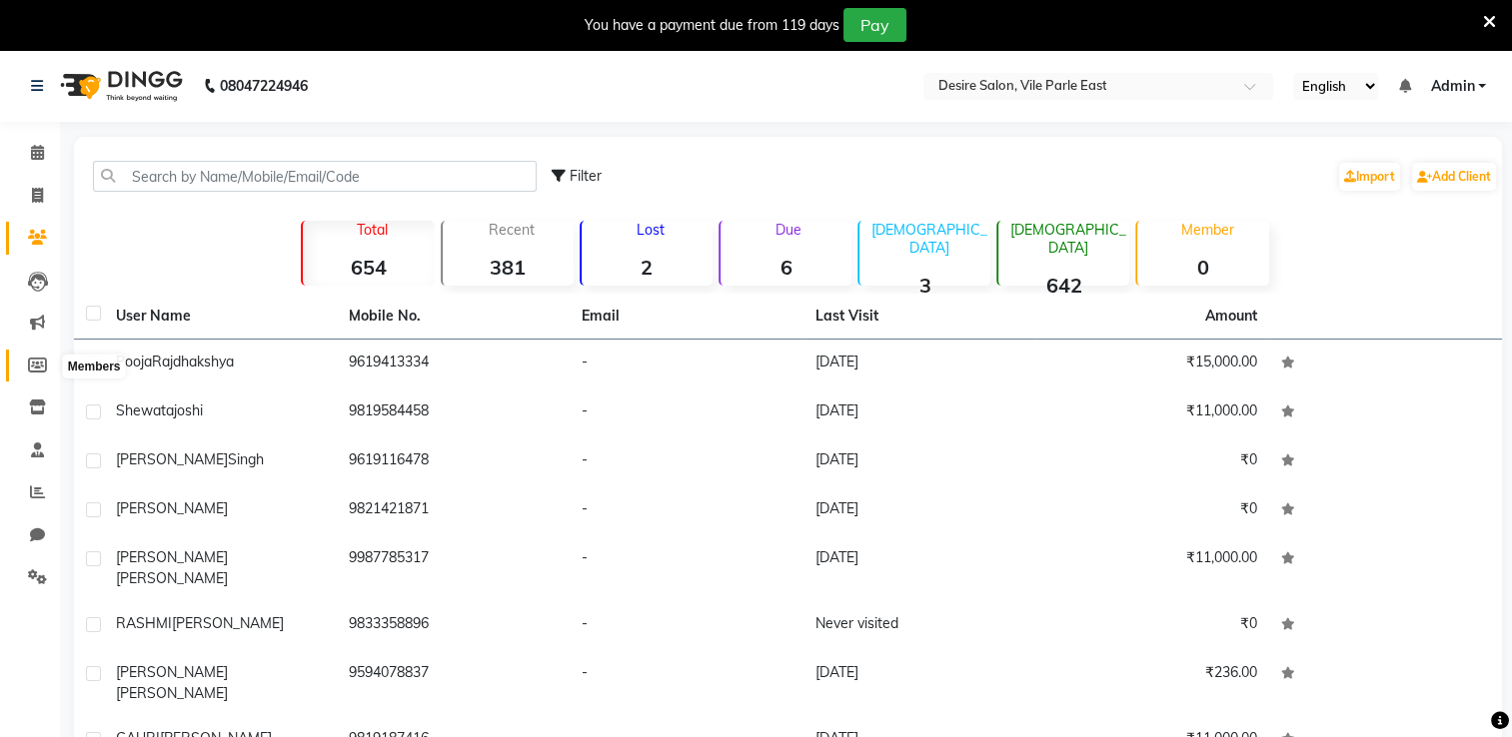
click at [35, 363] on icon at bounding box center [37, 365] width 19 height 15
select select
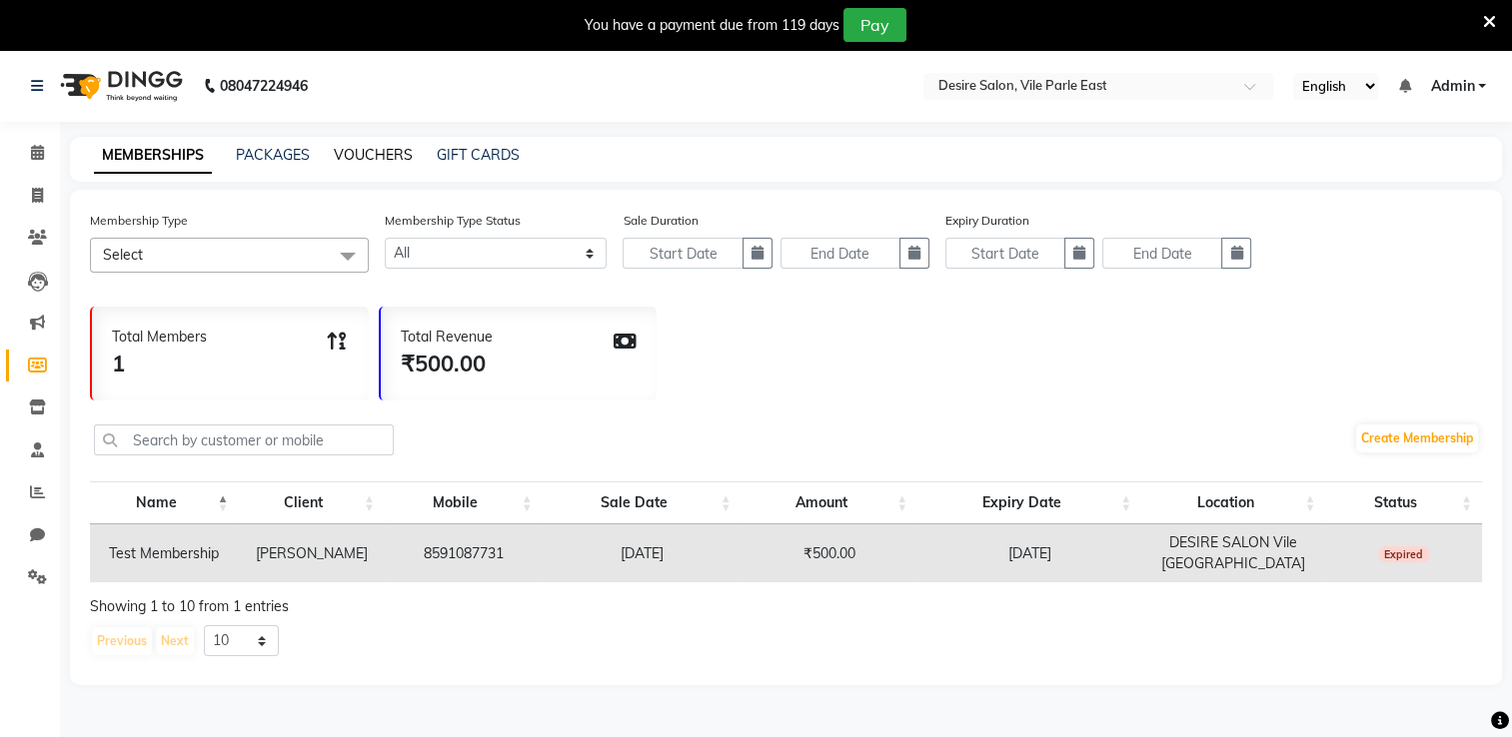
click at [378, 161] on link "VOUCHERS" at bounding box center [373, 155] width 79 height 18
select select
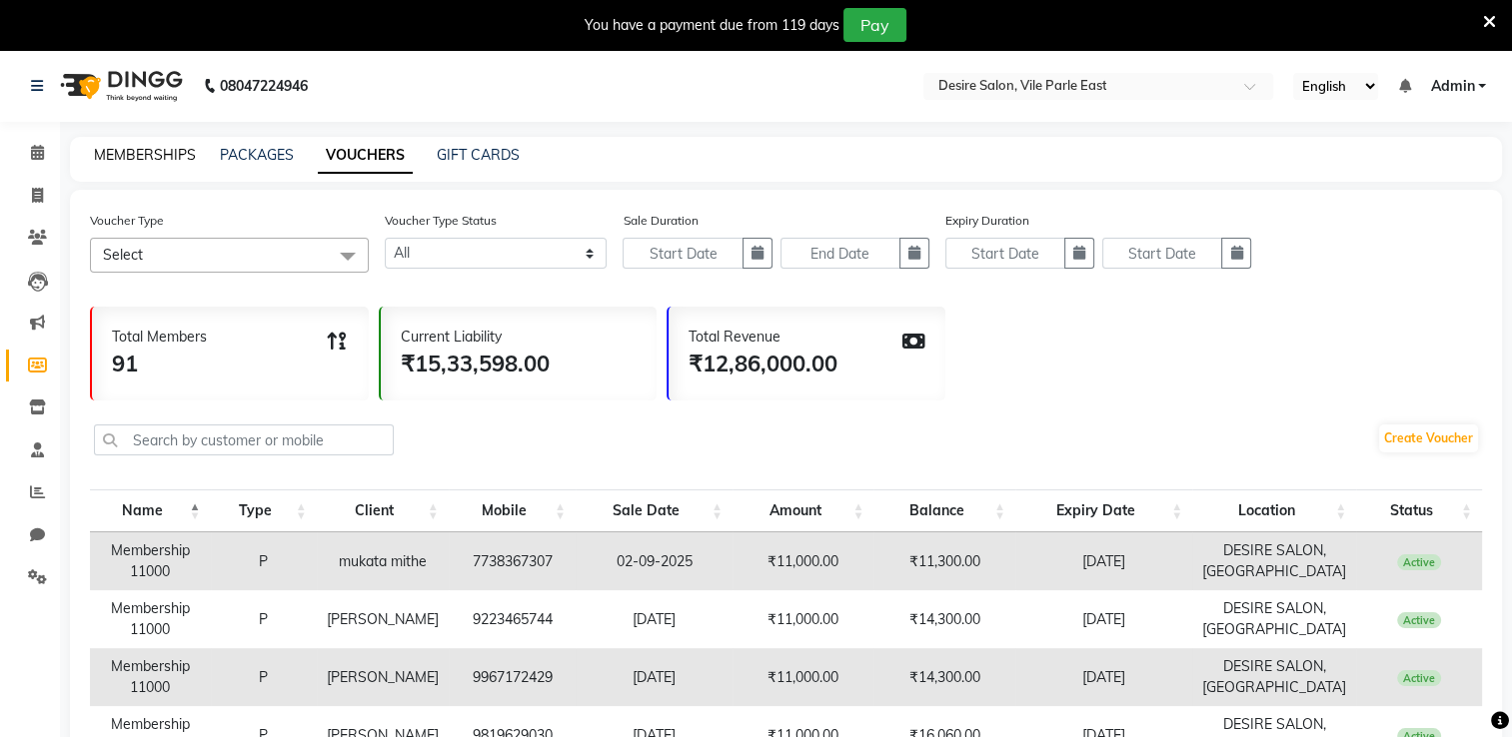
click at [154, 150] on link "MEMBERSHIPS" at bounding box center [145, 155] width 102 height 18
select select
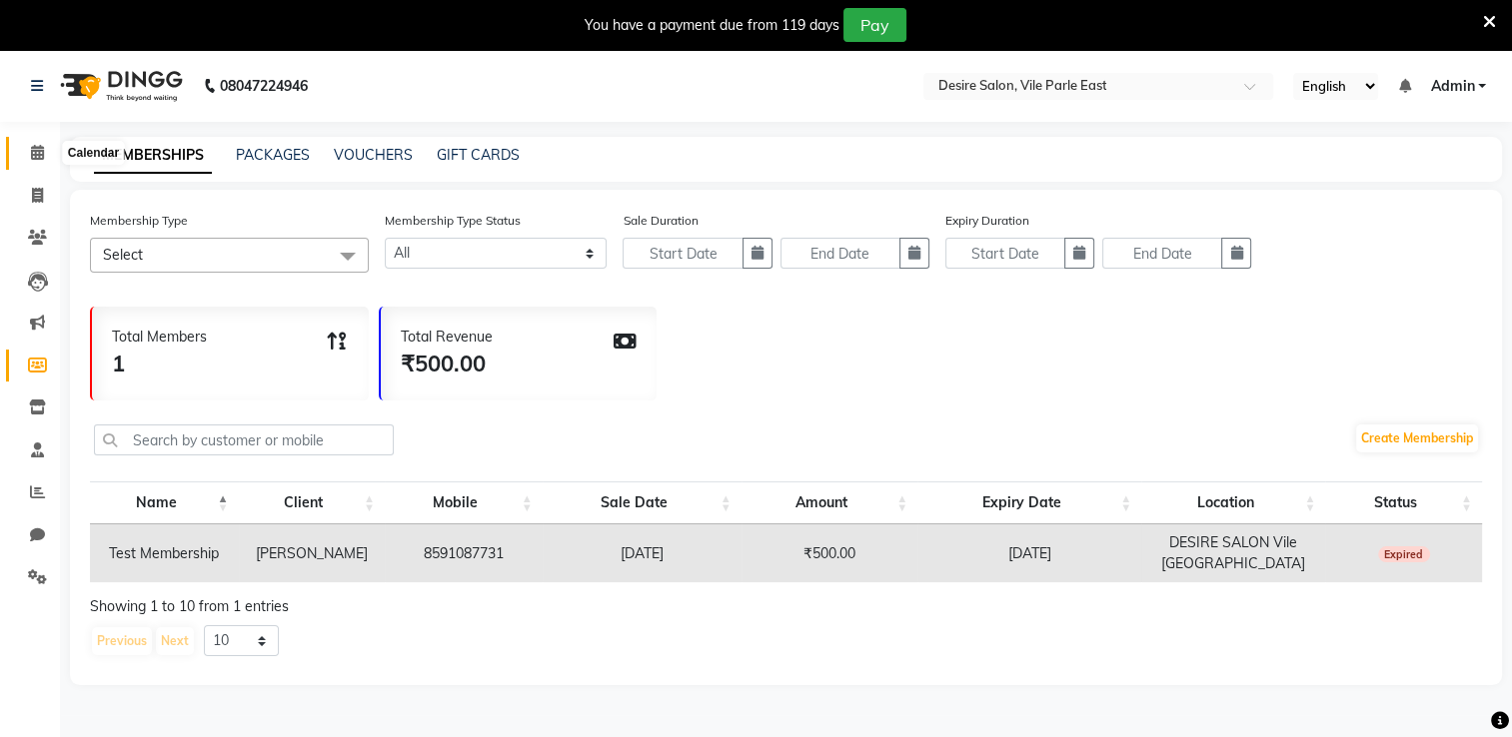
click at [35, 162] on span at bounding box center [37, 153] width 35 height 23
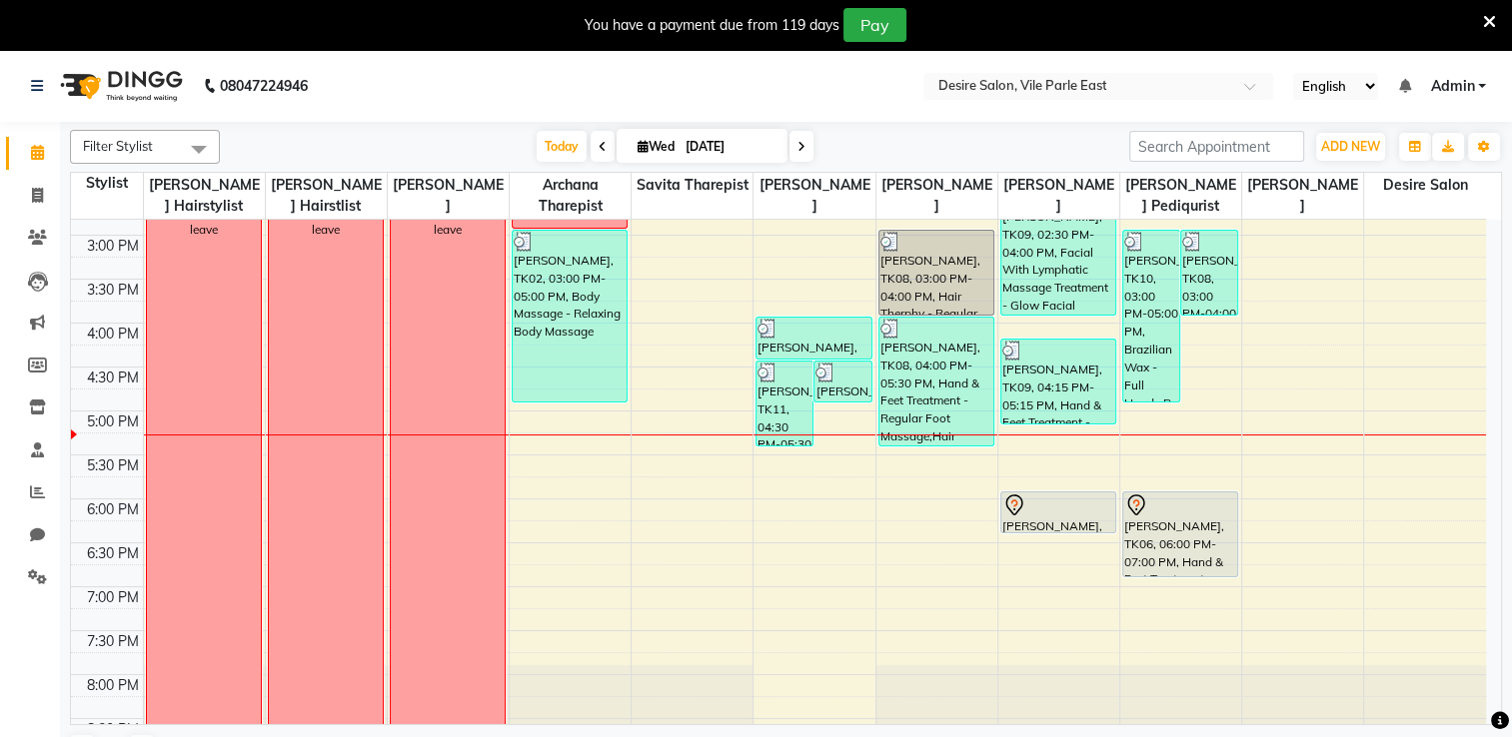
scroll to position [605, 0]
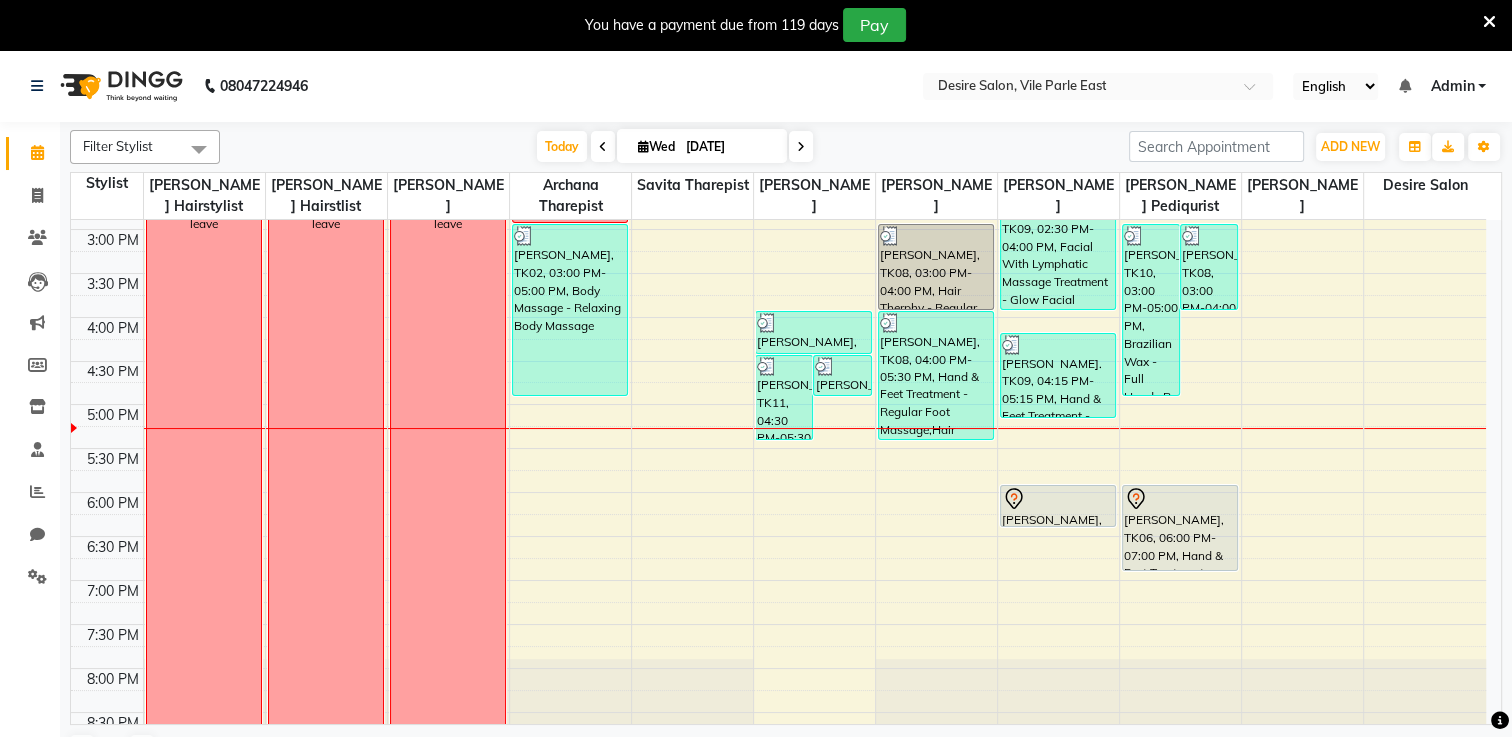
click at [718, 148] on input "[DATE]" at bounding box center [729, 147] width 100 height 30
select select "9"
select select "2025"
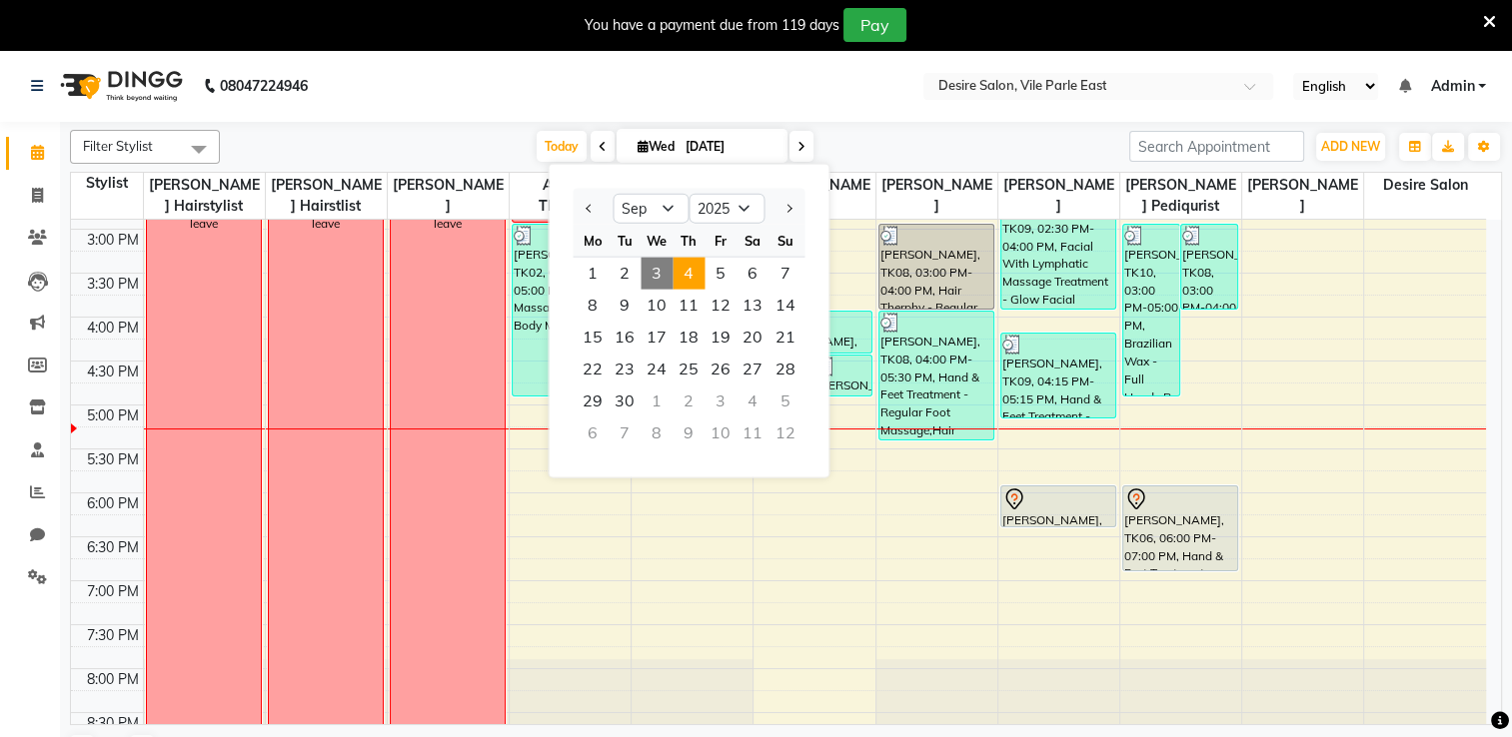
click at [684, 266] on span "4" at bounding box center [688, 274] width 32 height 32
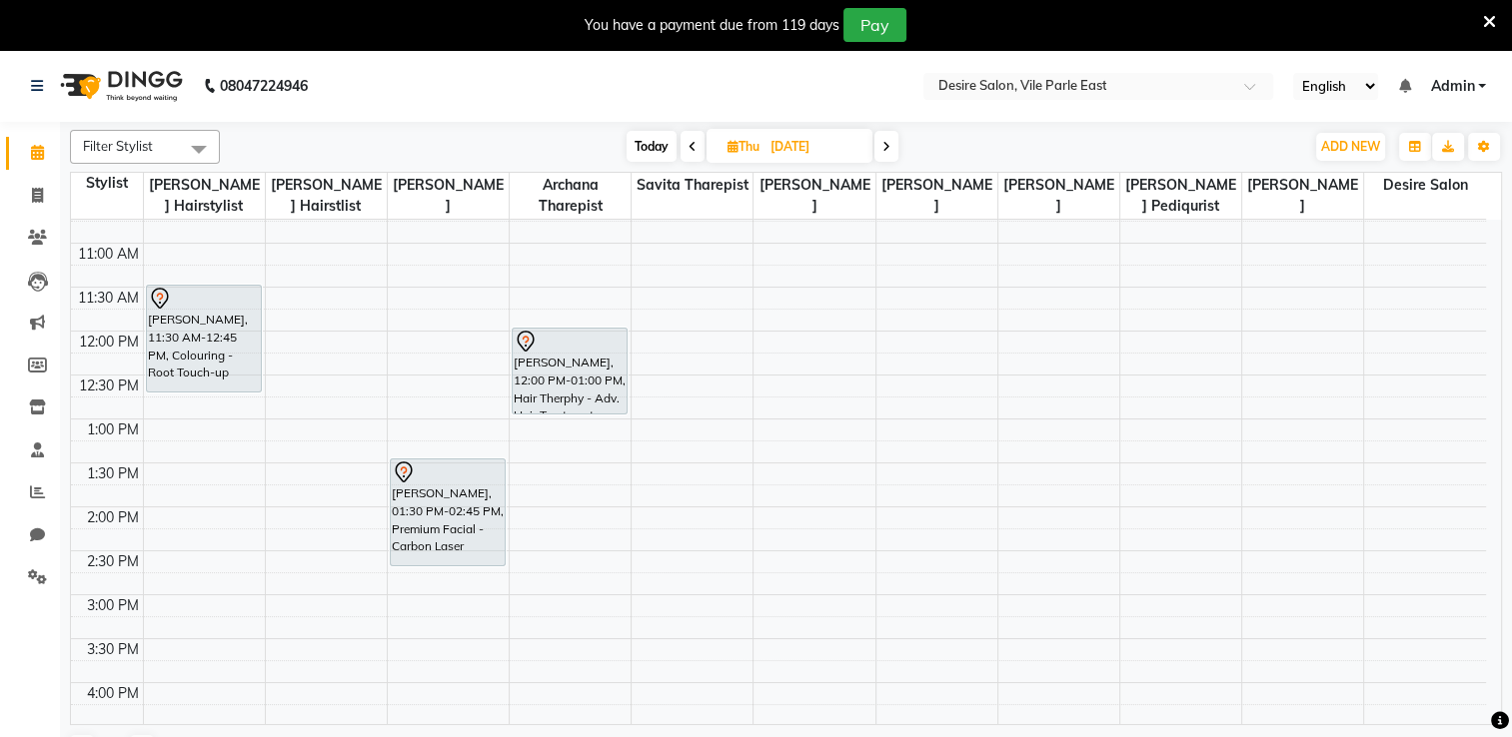
scroll to position [343, 0]
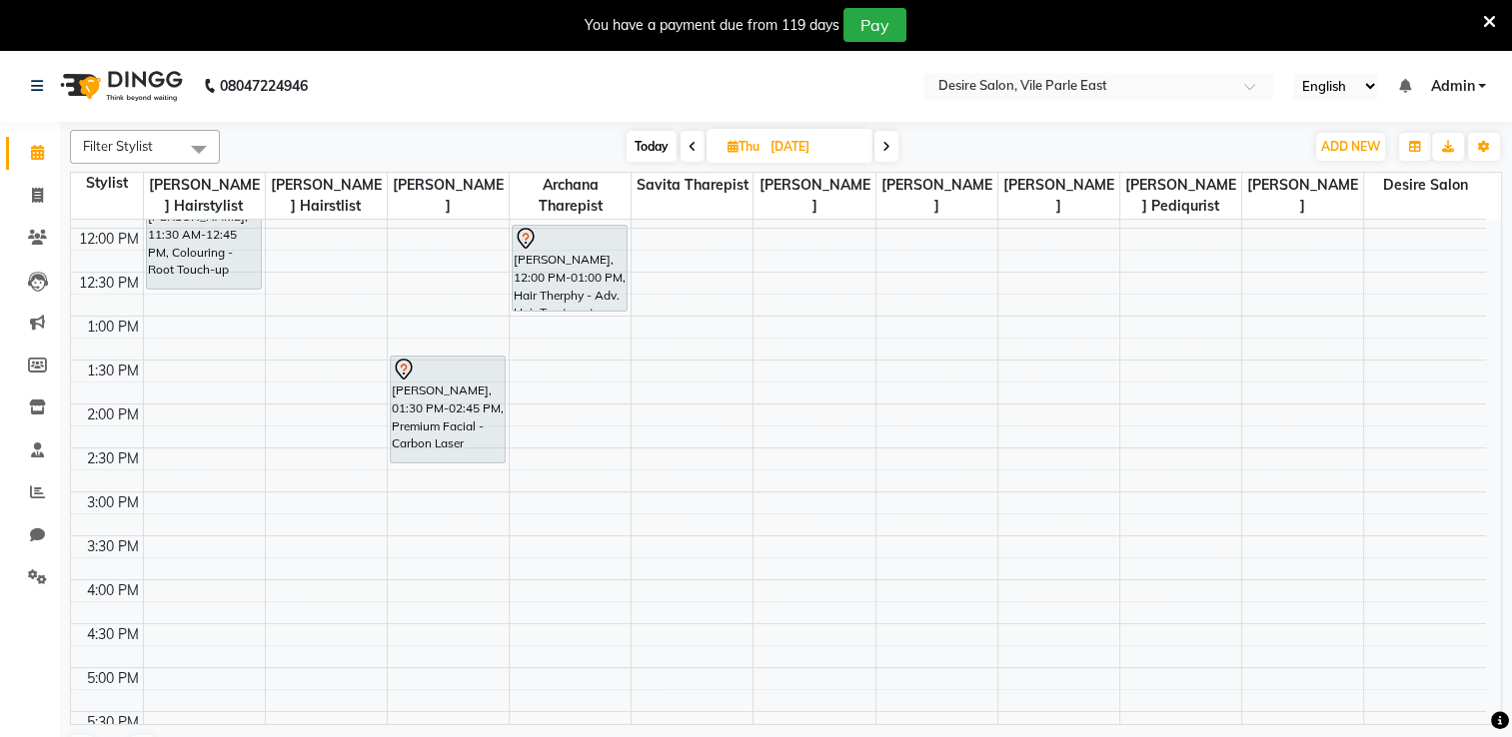
click at [649, 147] on span "Today" at bounding box center [651, 146] width 50 height 31
type input "[DATE]"
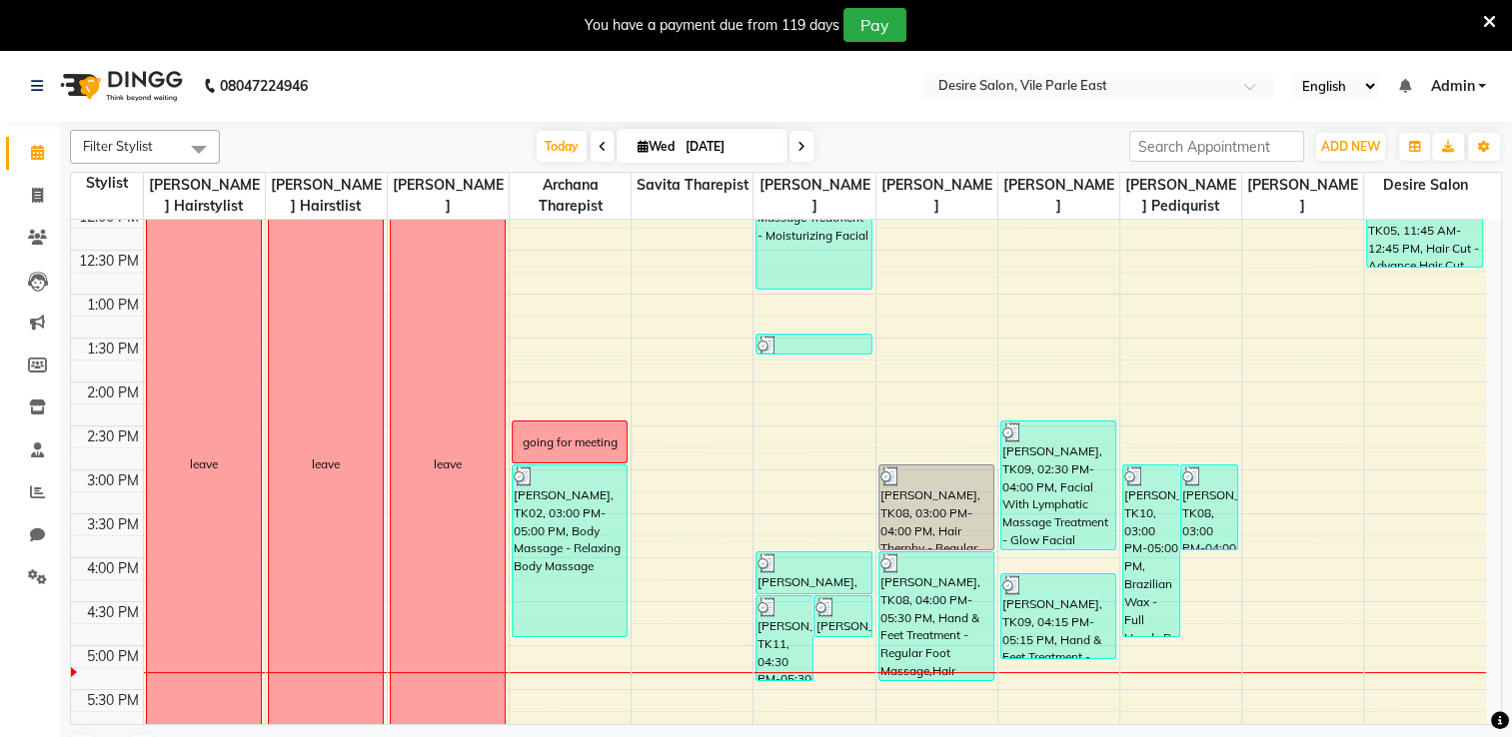
scroll to position [388, 0]
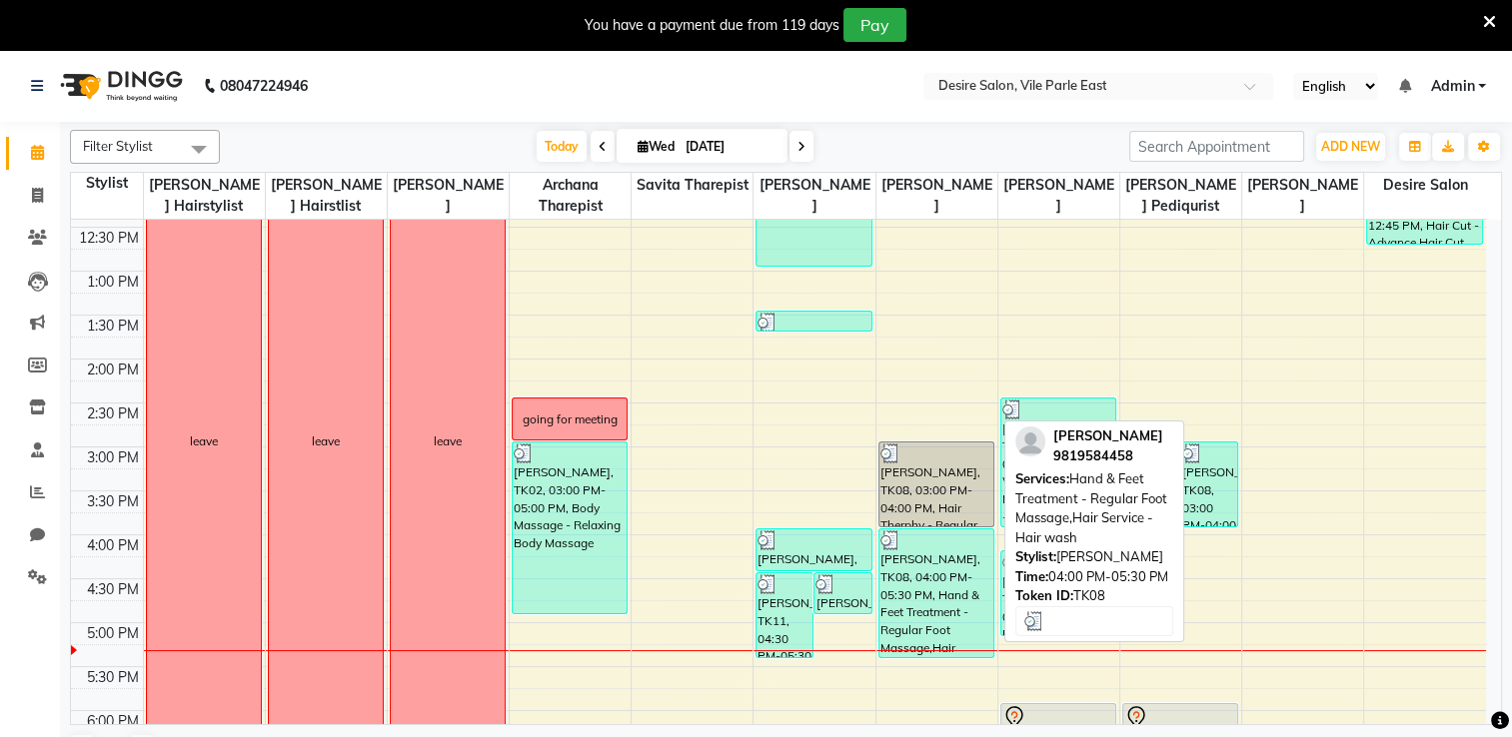
click at [929, 589] on div "[PERSON_NAME], TK08, 04:00 PM-05:30 PM, Hand & Feet Treatment - Regular Foot Ma…" at bounding box center [936, 593] width 114 height 128
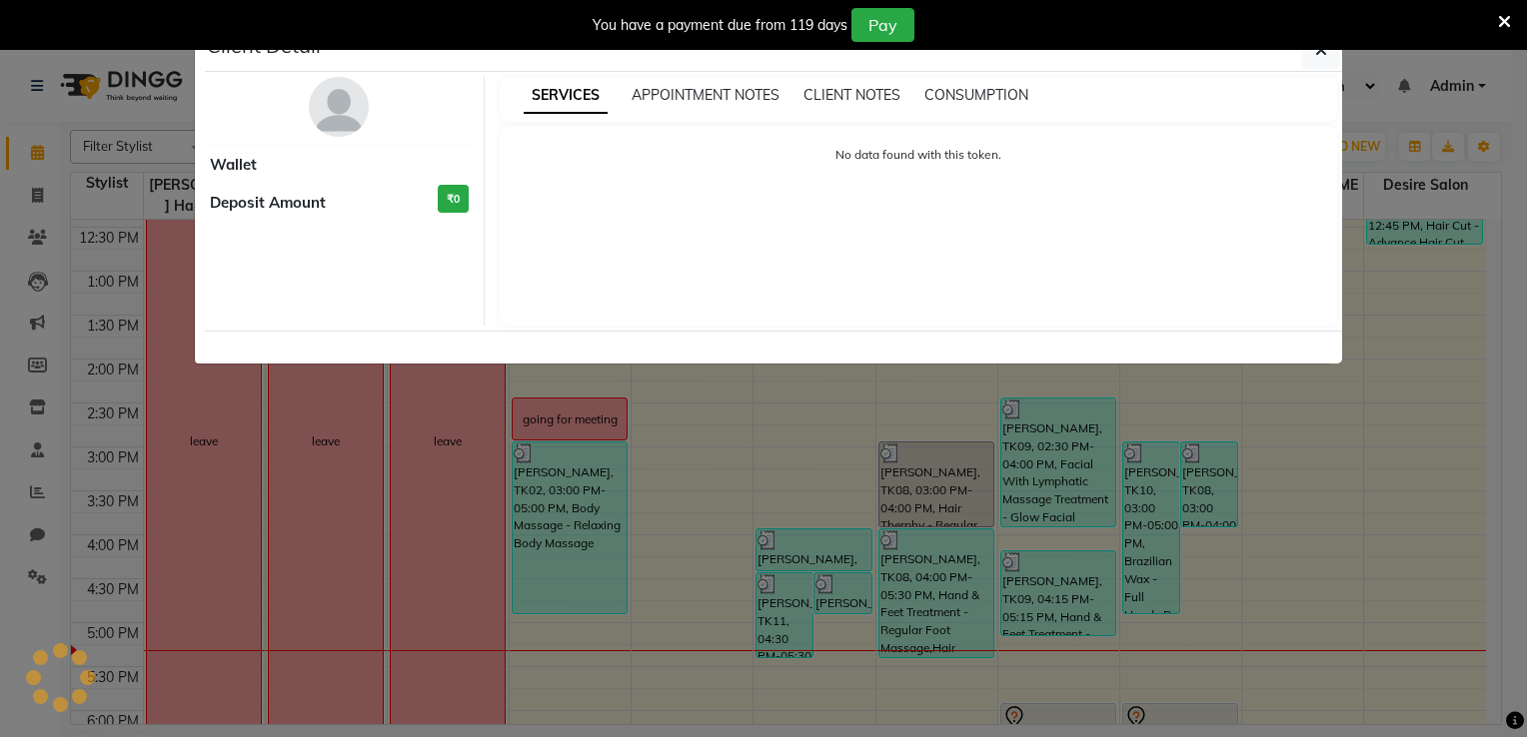
select select "3"
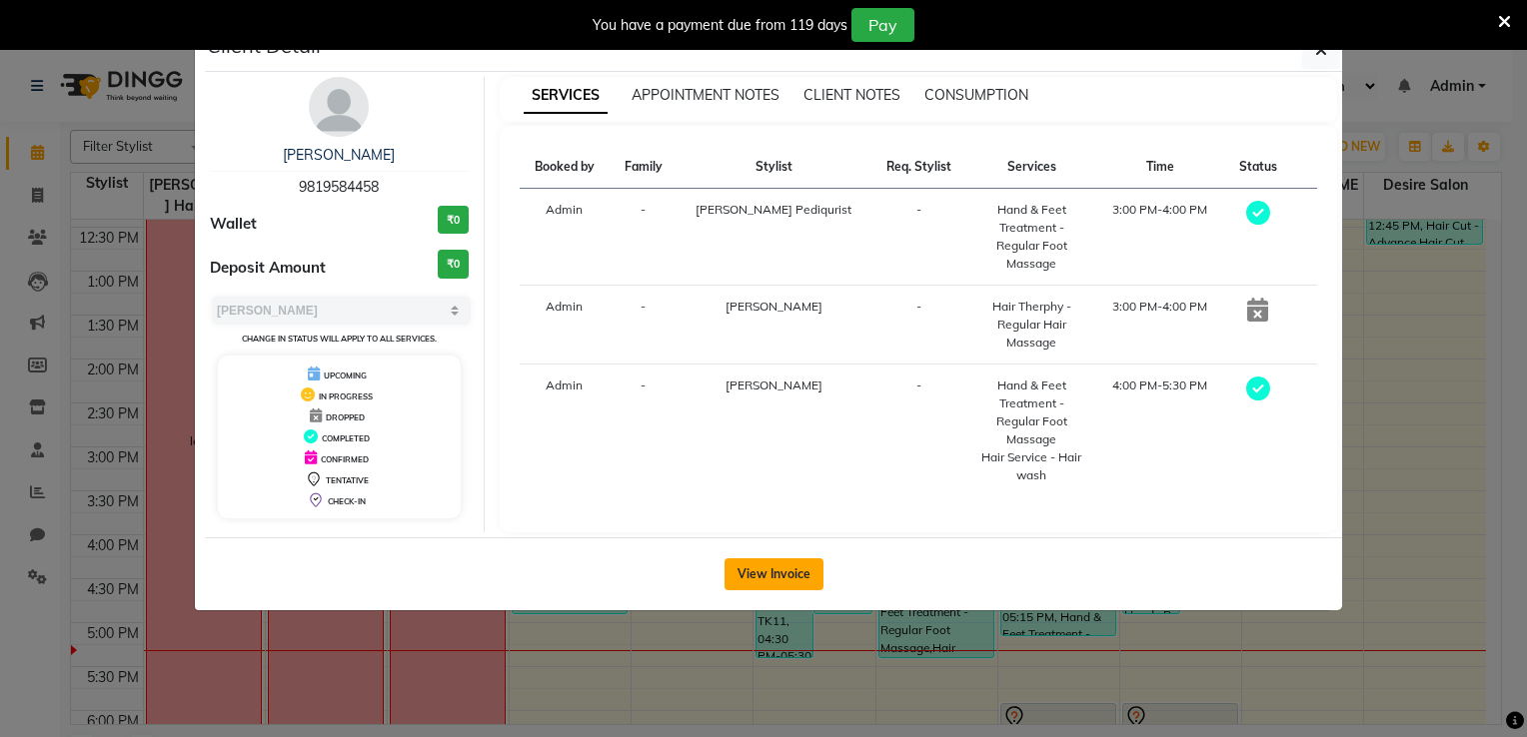
click at [754, 558] on button "View Invoice" at bounding box center [773, 574] width 99 height 32
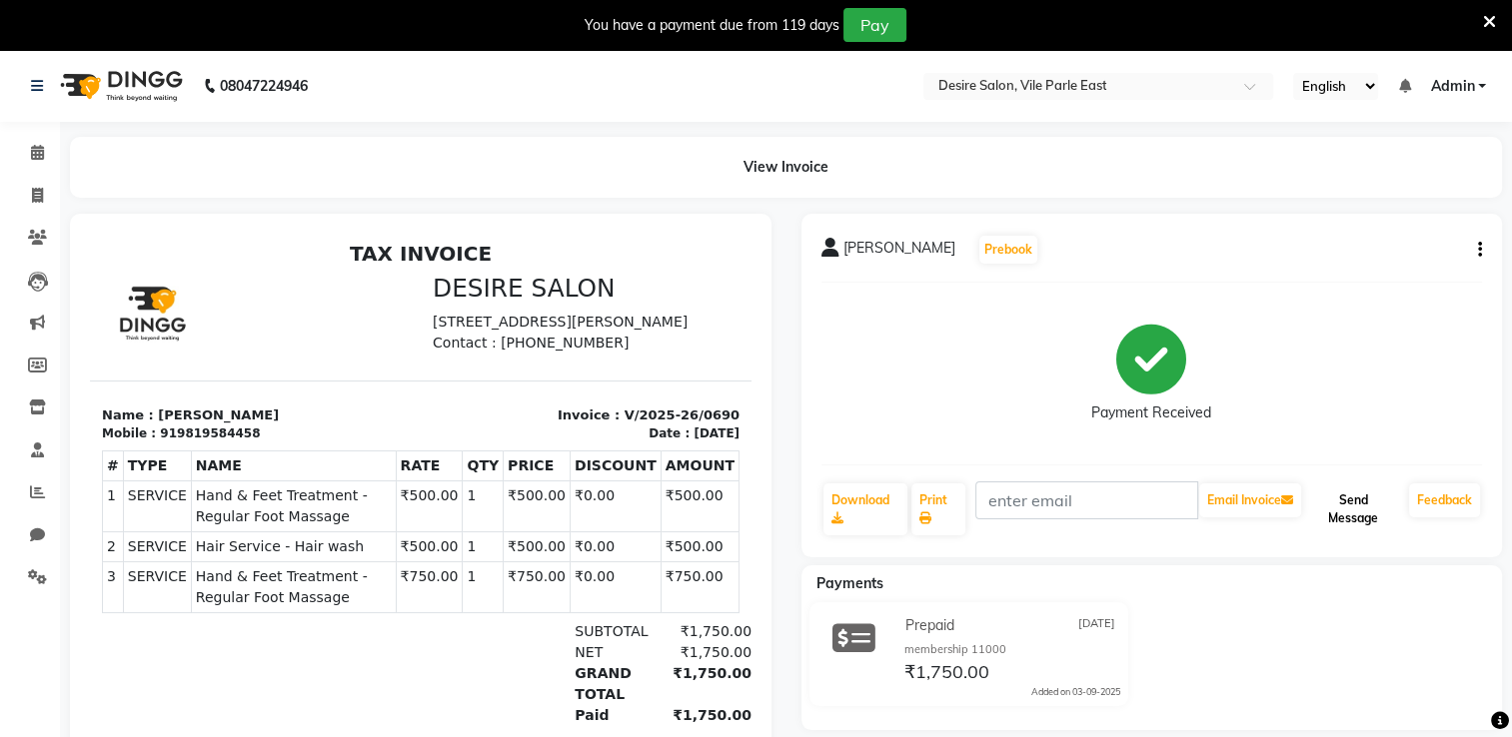
click at [1039, 519] on button "Send Message" at bounding box center [1353, 510] width 96 height 52
click at [1039, 243] on button "button" at bounding box center [1476, 250] width 12 height 21
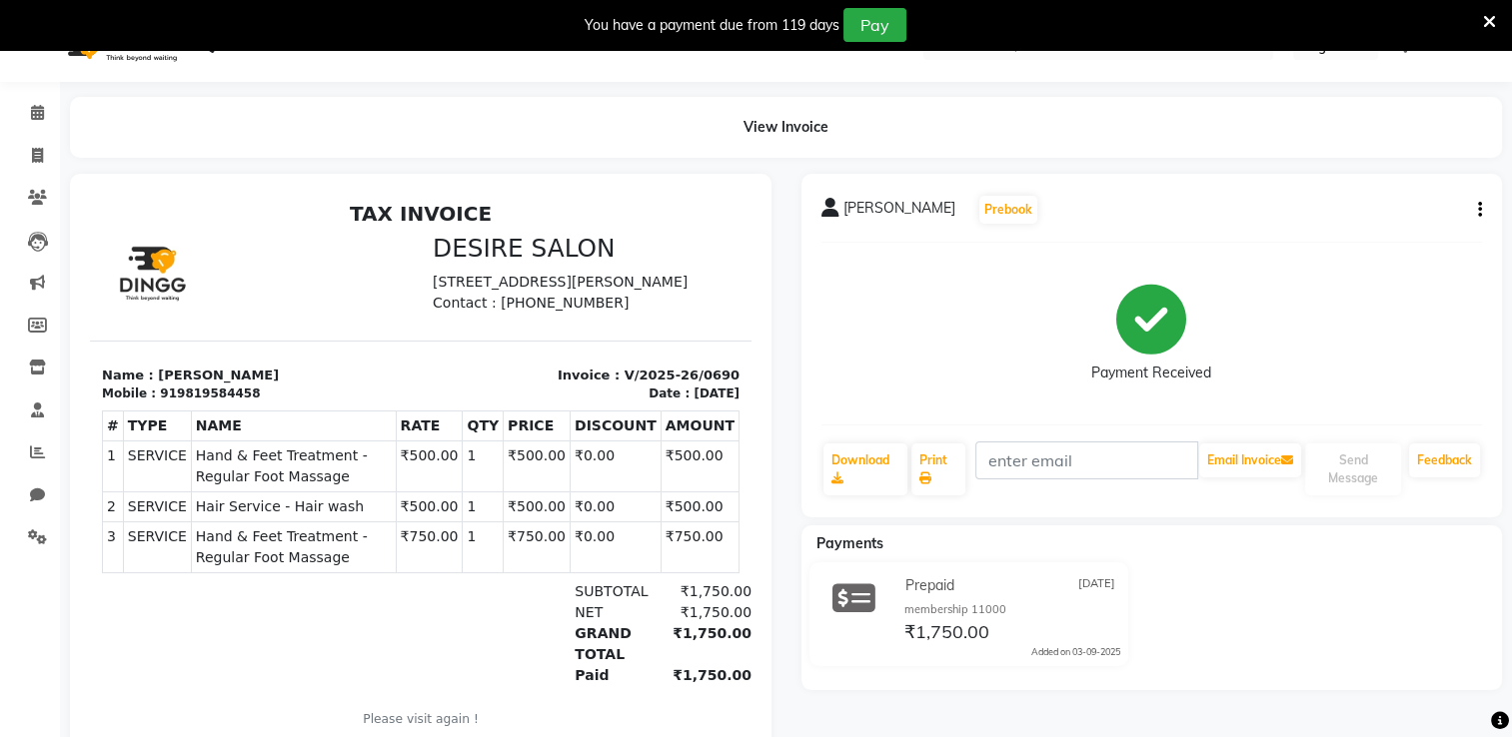
scroll to position [16, 0]
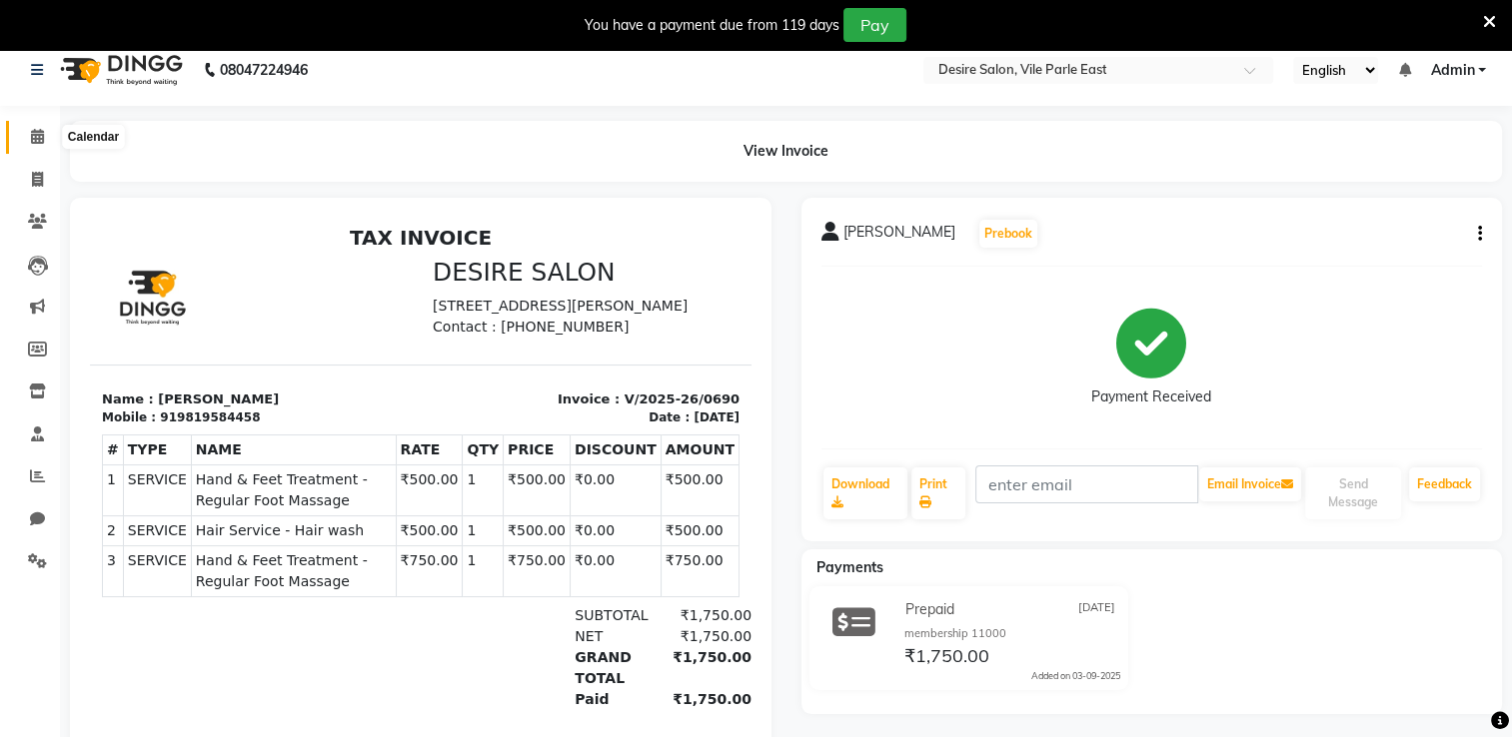
click at [36, 135] on icon at bounding box center [37, 136] width 13 height 15
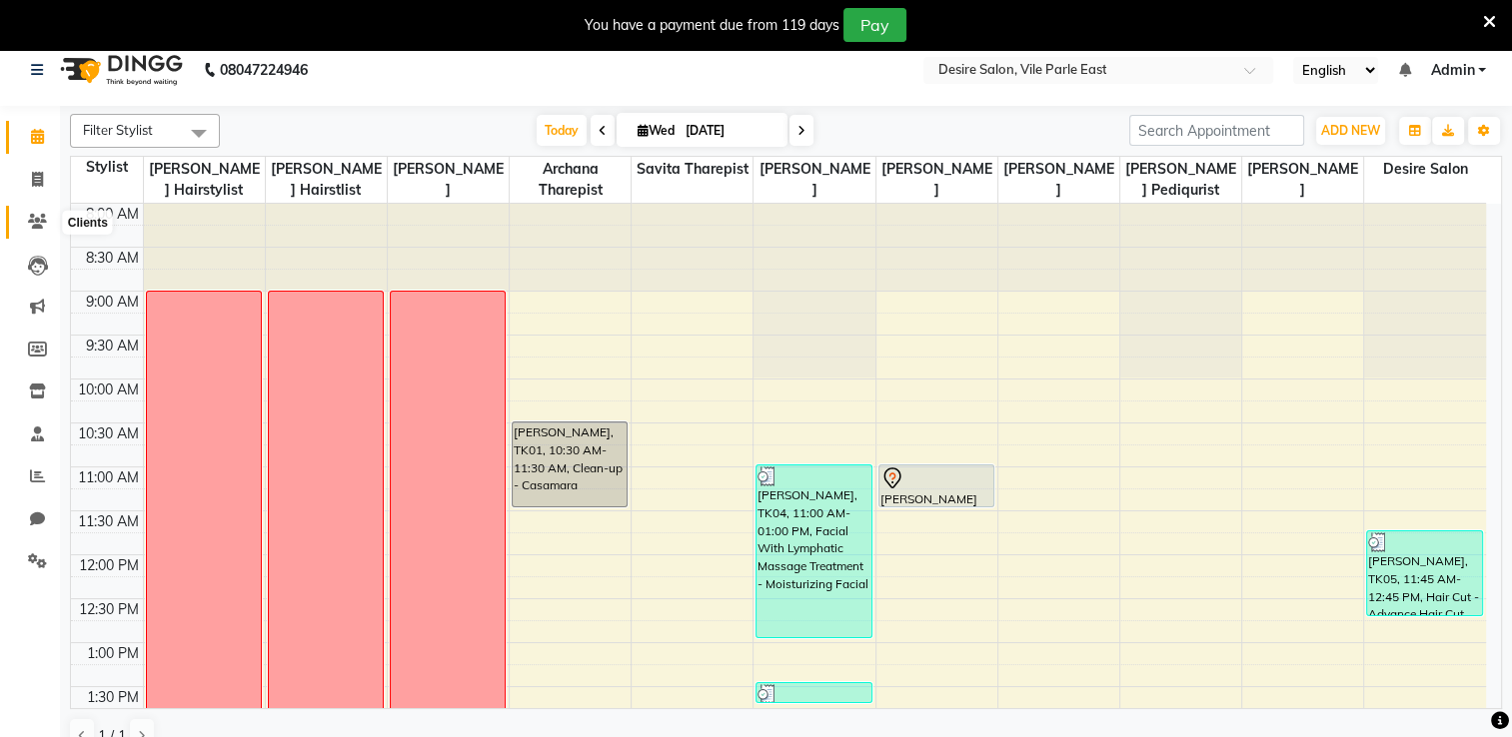
click at [32, 222] on icon at bounding box center [37, 221] width 19 height 15
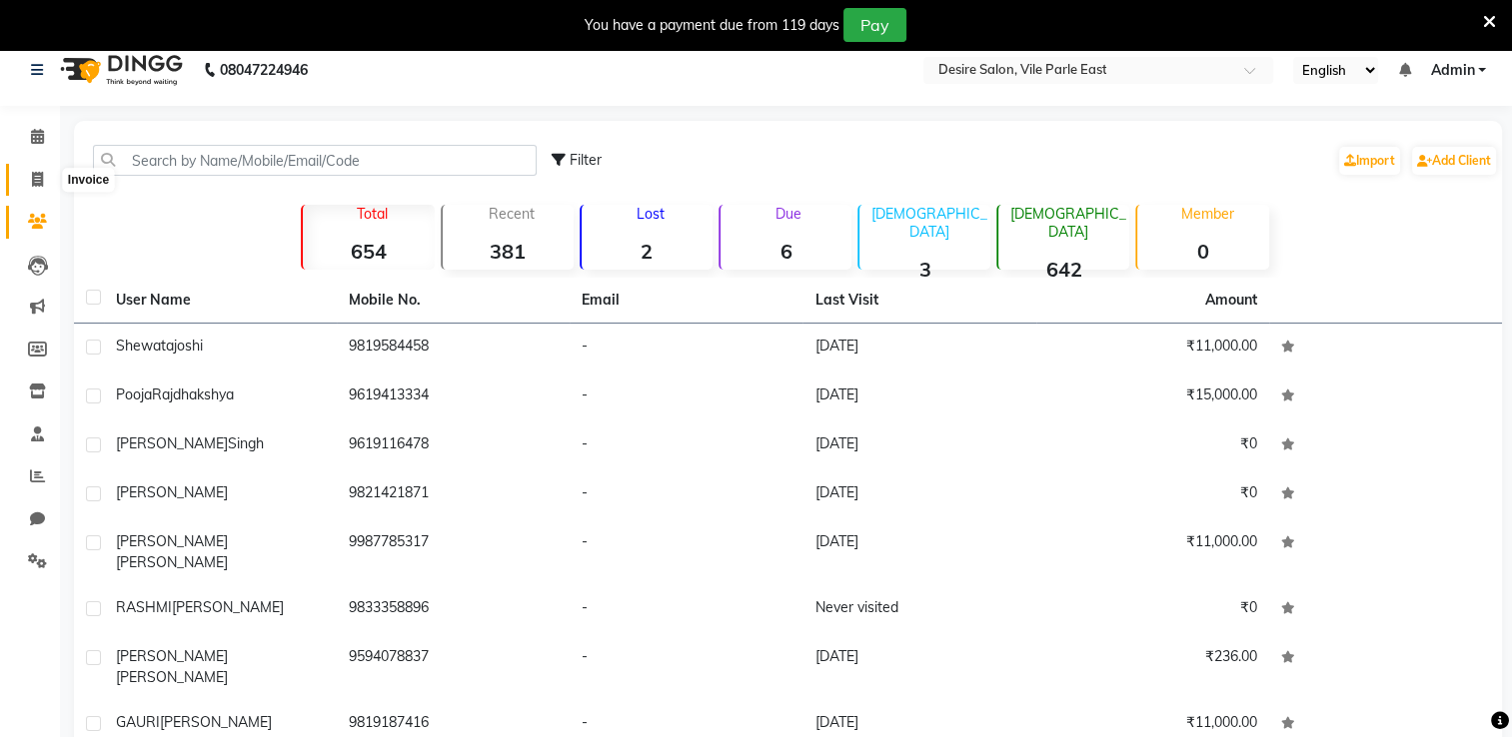
click at [29, 179] on span at bounding box center [37, 180] width 35 height 23
select select "8076"
select select "service"
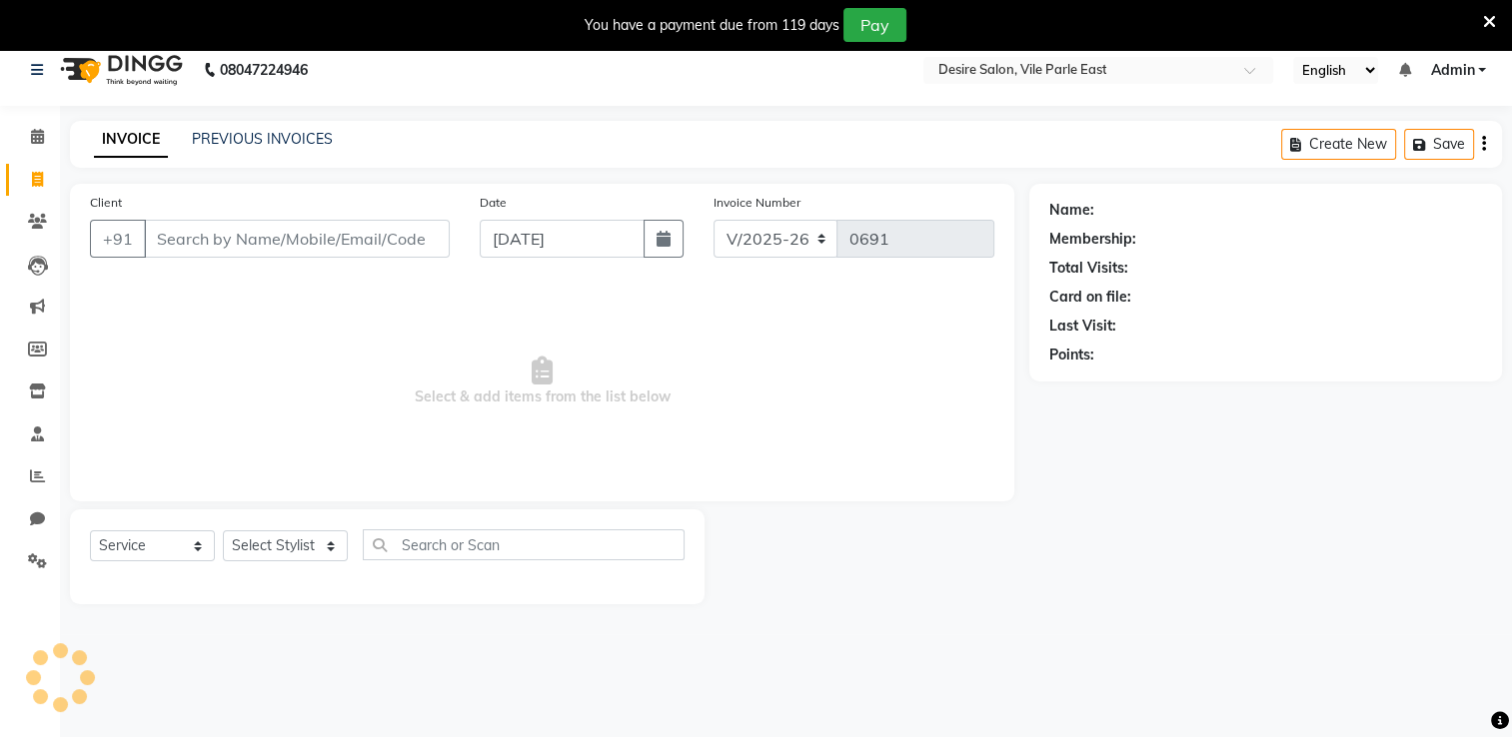
scroll to position [50, 0]
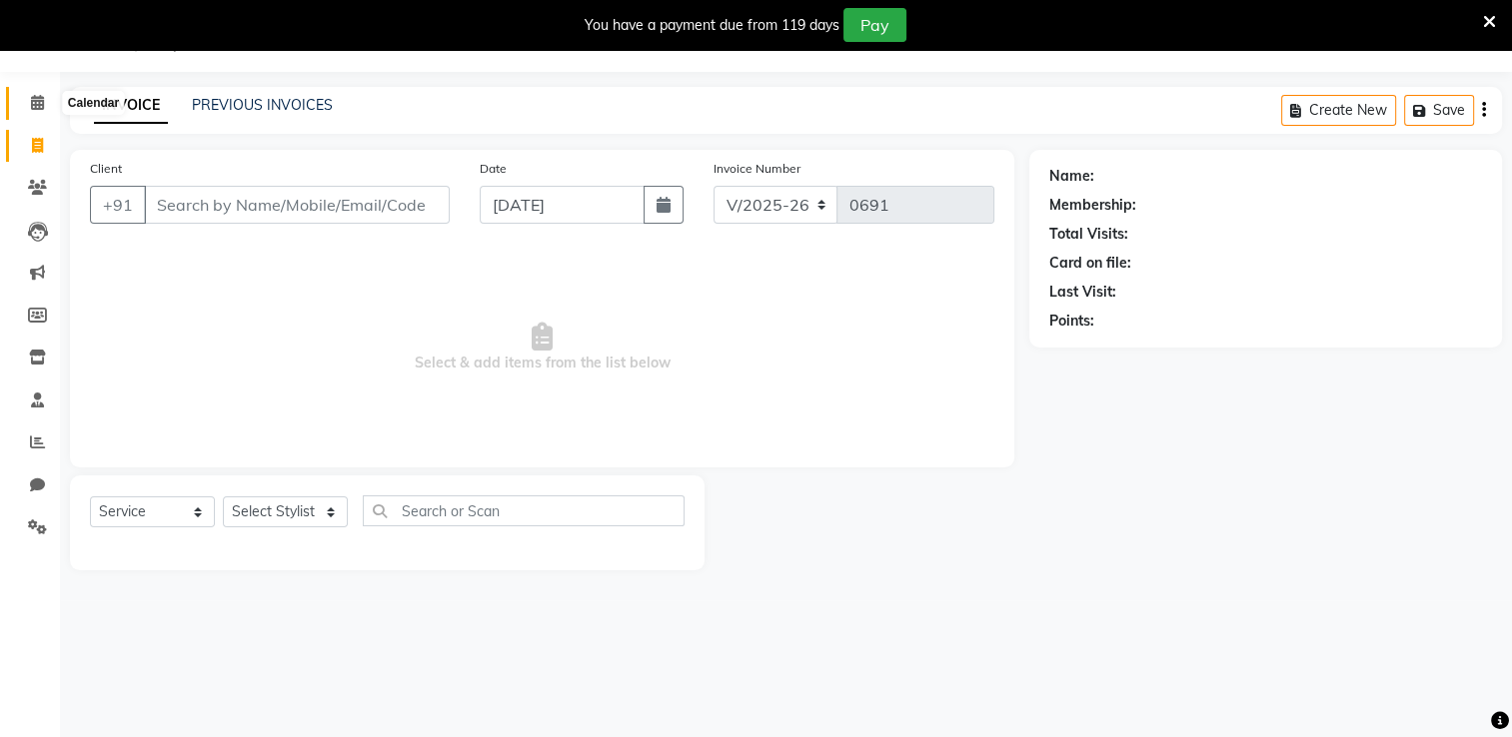
click at [32, 100] on icon at bounding box center [37, 102] width 13 height 15
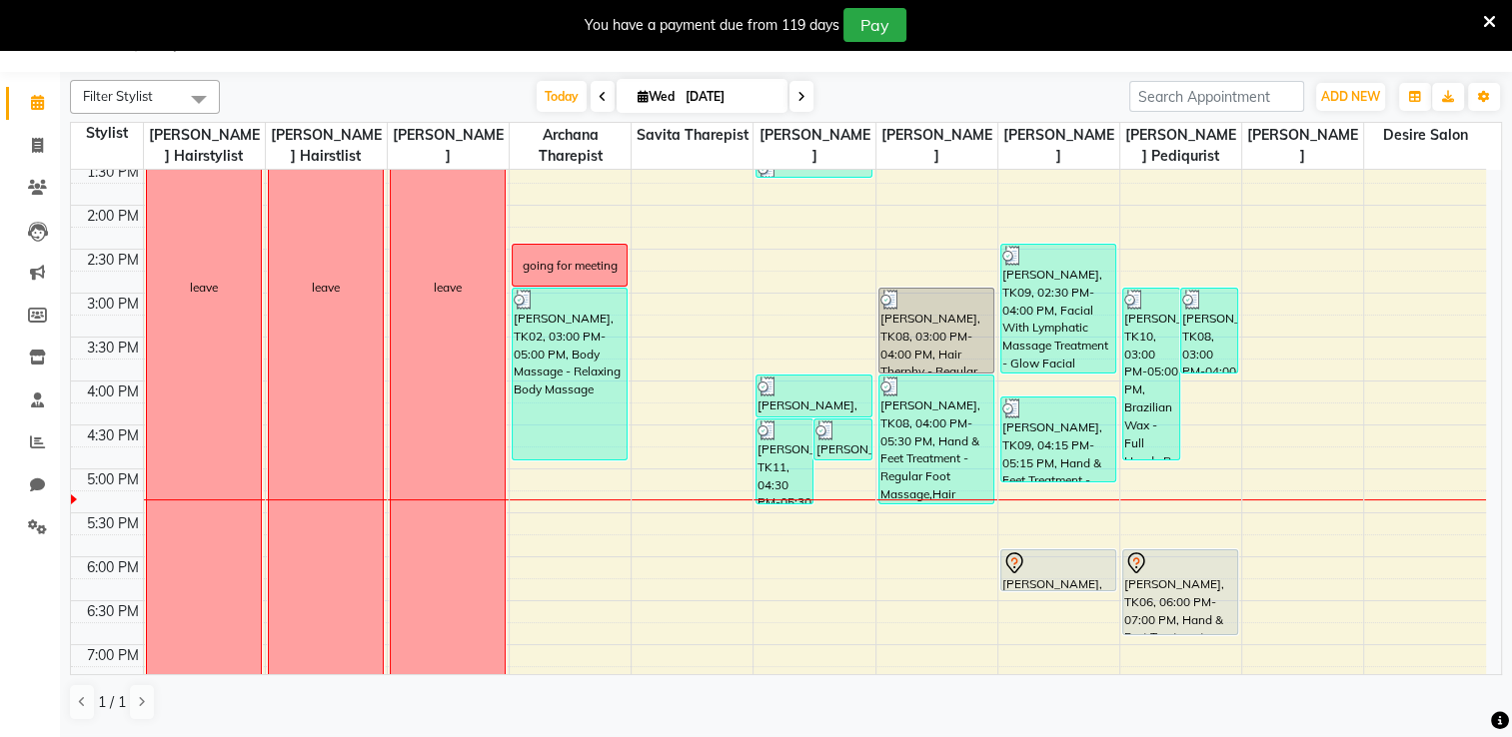
scroll to position [541, 0]
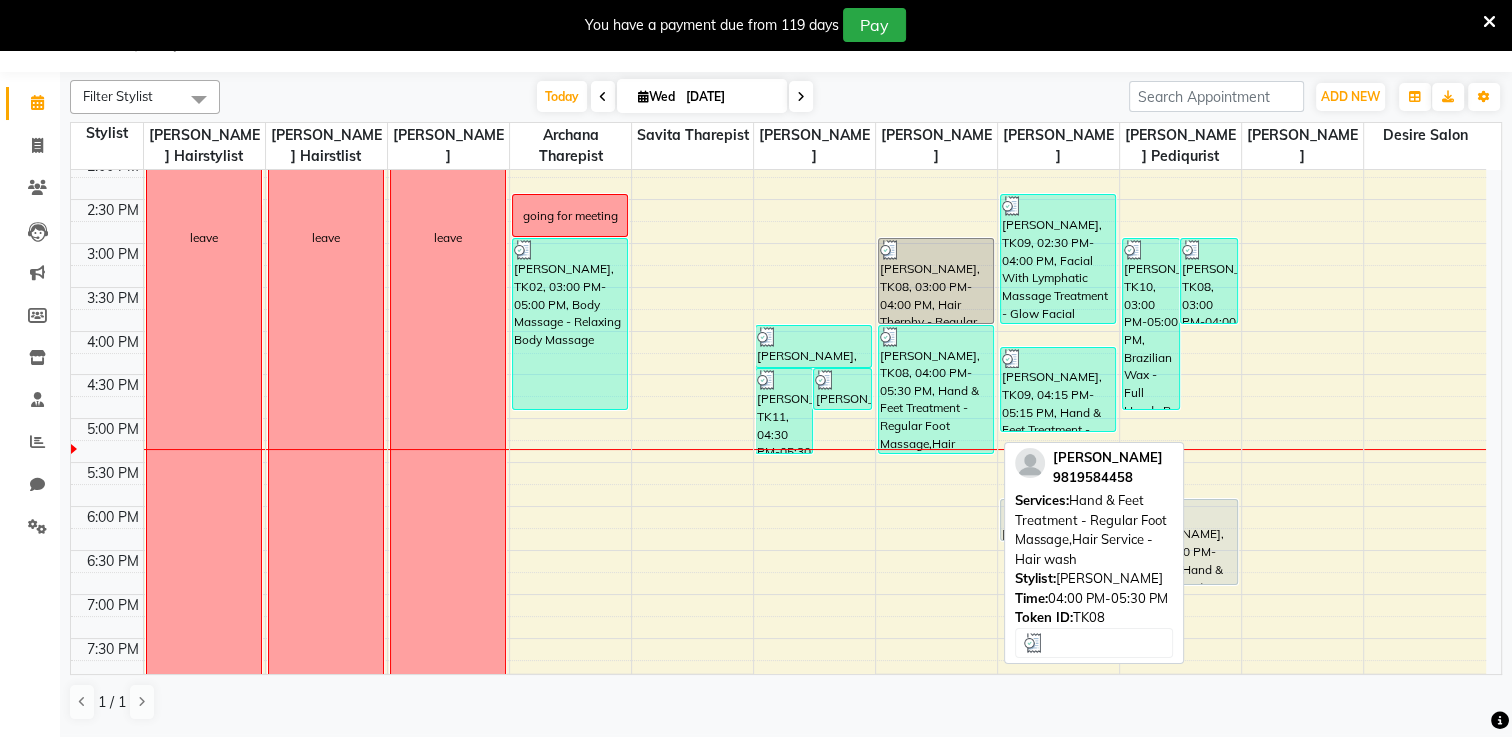
click at [924, 402] on div "[PERSON_NAME], TK08, 04:00 PM-05:30 PM, Hand & Feet Treatment - Regular Foot Ma…" at bounding box center [936, 390] width 114 height 128
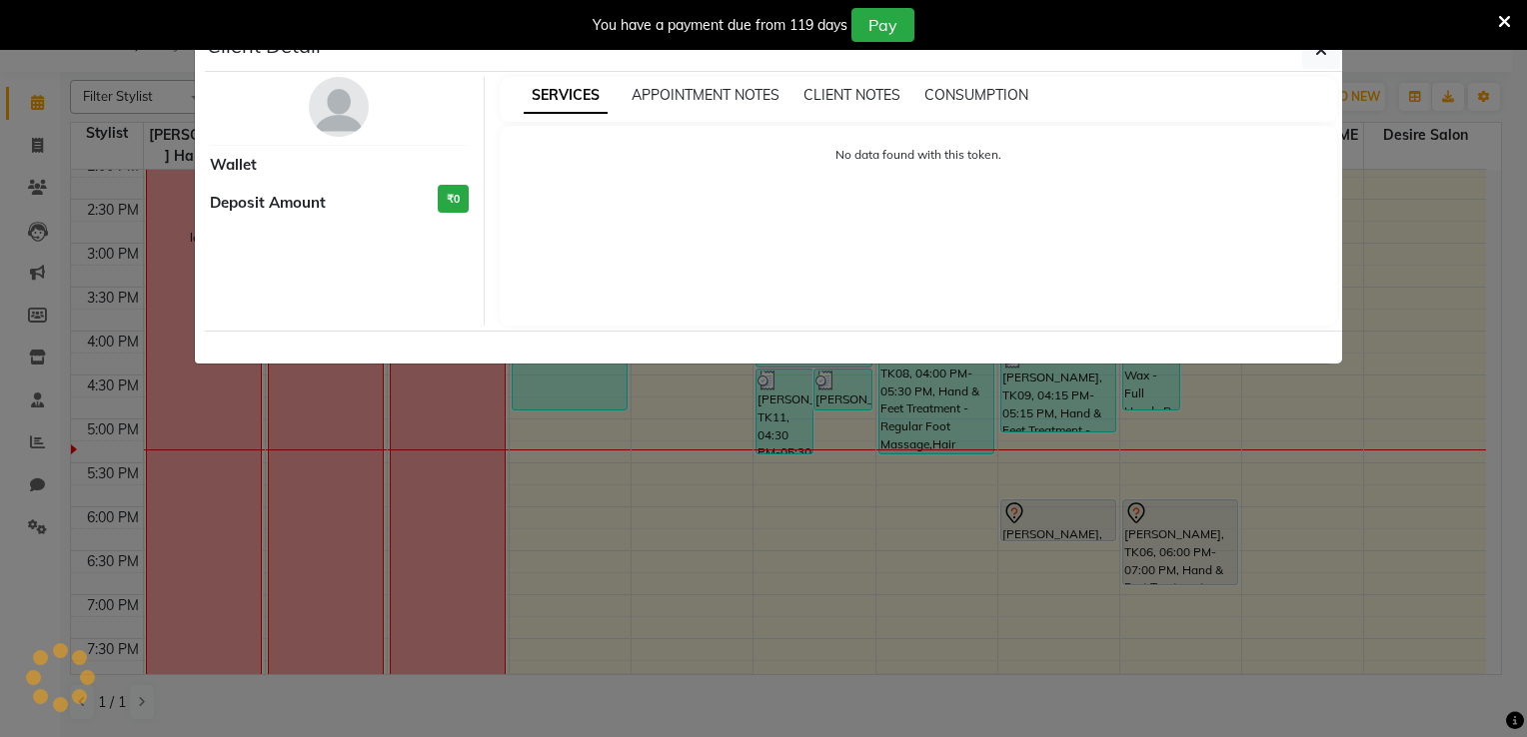
select select "3"
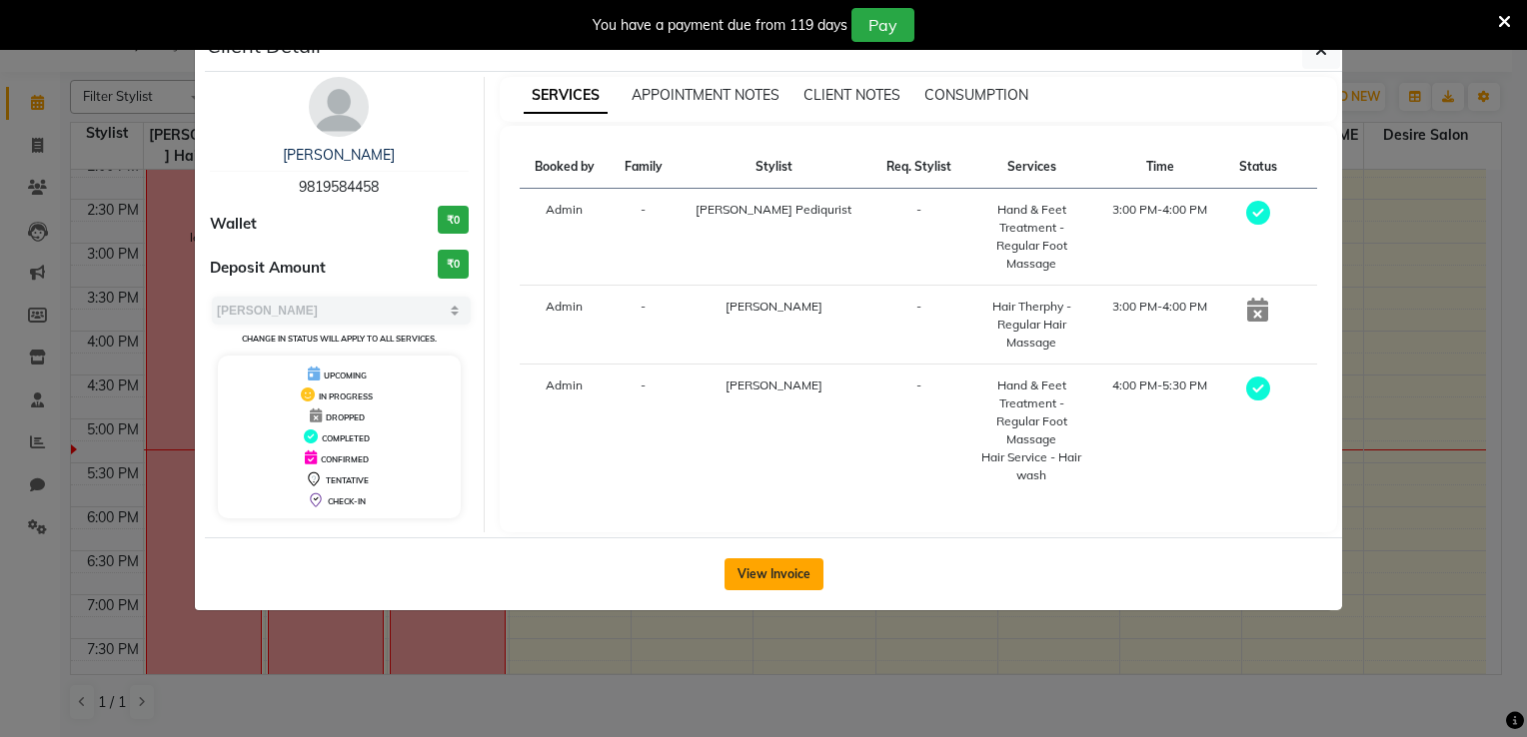
click at [787, 558] on button "View Invoice" at bounding box center [773, 574] width 99 height 32
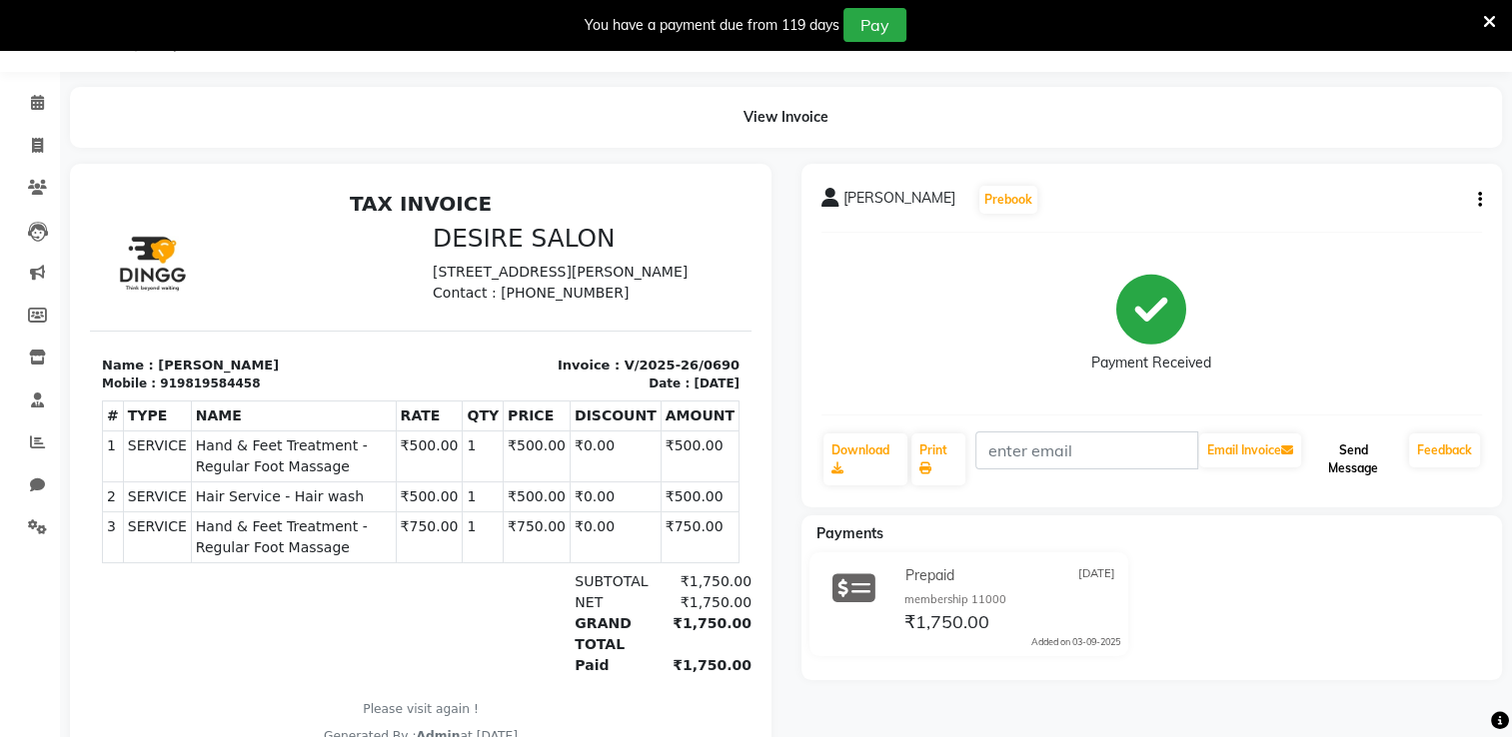
click at [1039, 454] on button "Send Message" at bounding box center [1353, 460] width 96 height 52
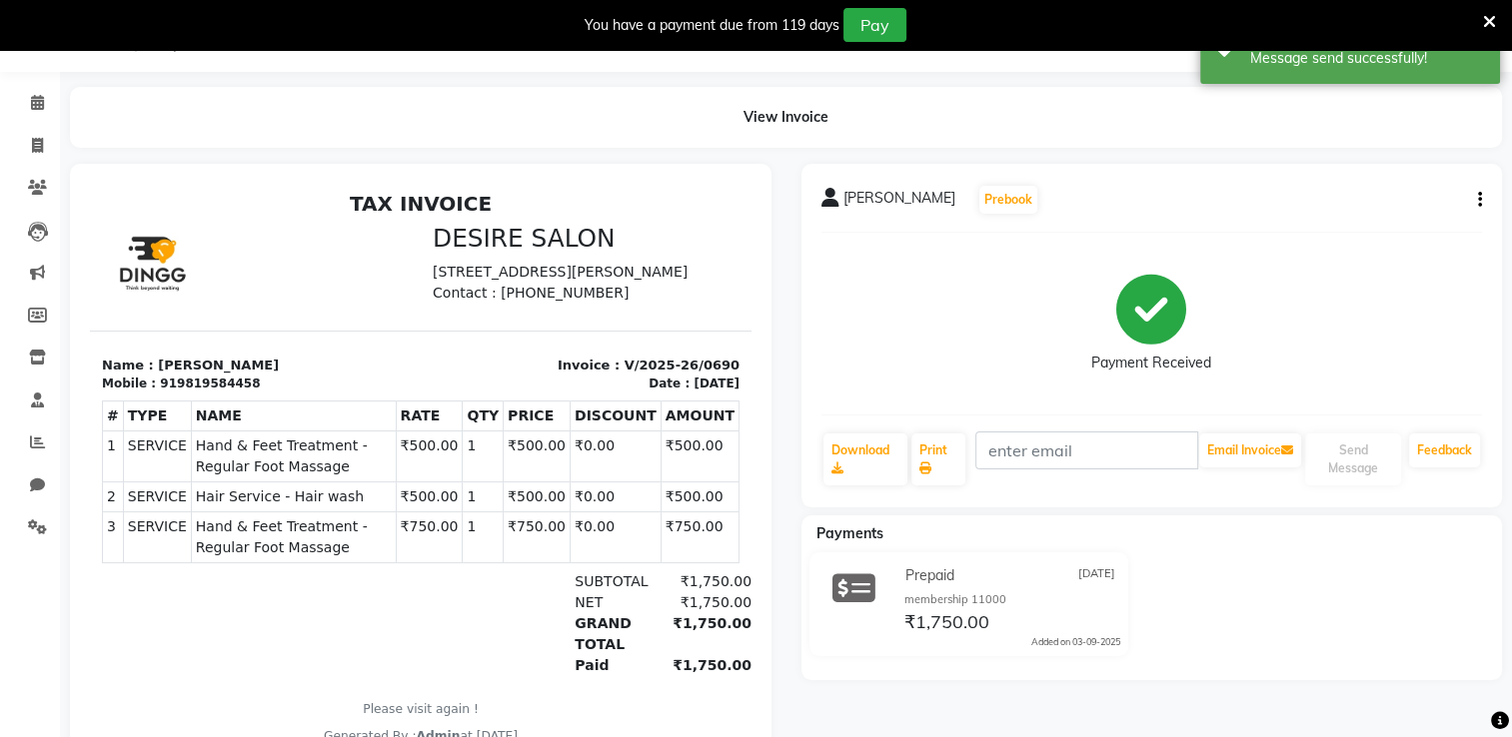
click at [1039, 202] on div "shewata joshi Prebook" at bounding box center [1151, 200] width 661 height 32
click at [1039, 202] on div "shewata joshi Prebook Payment Received Download Print Email Invoice Send Messag…" at bounding box center [1151, 336] width 701 height 344
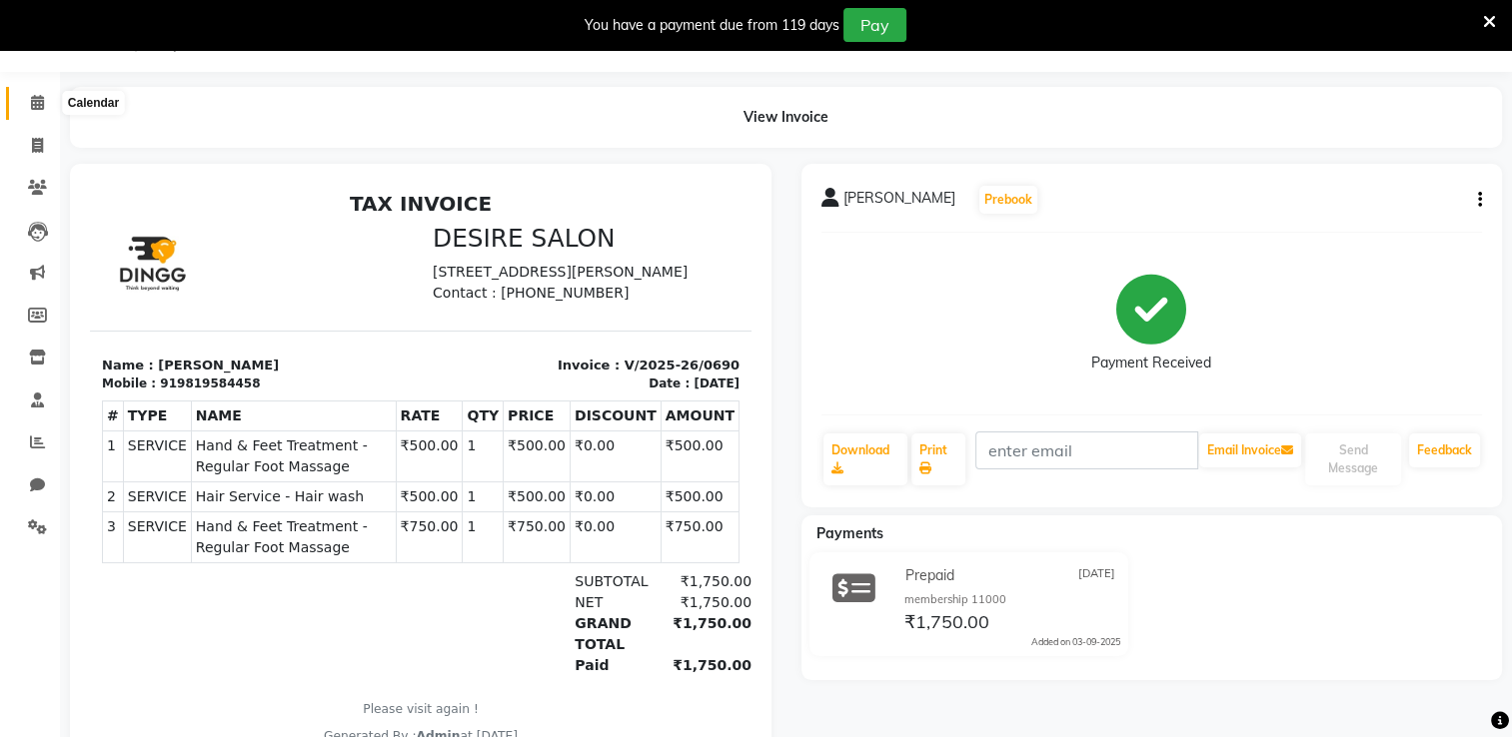
click at [31, 110] on icon at bounding box center [37, 102] width 13 height 15
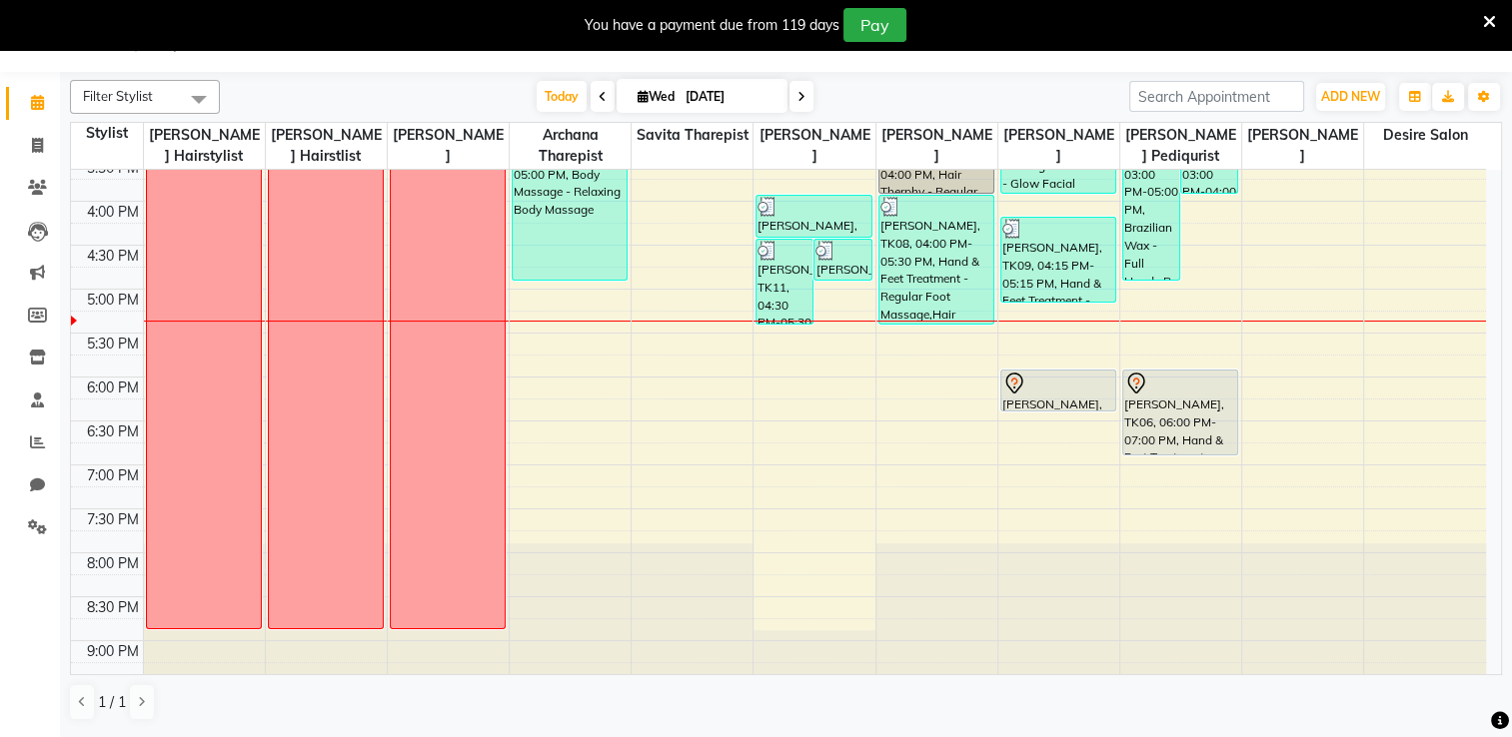
scroll to position [692, 0]
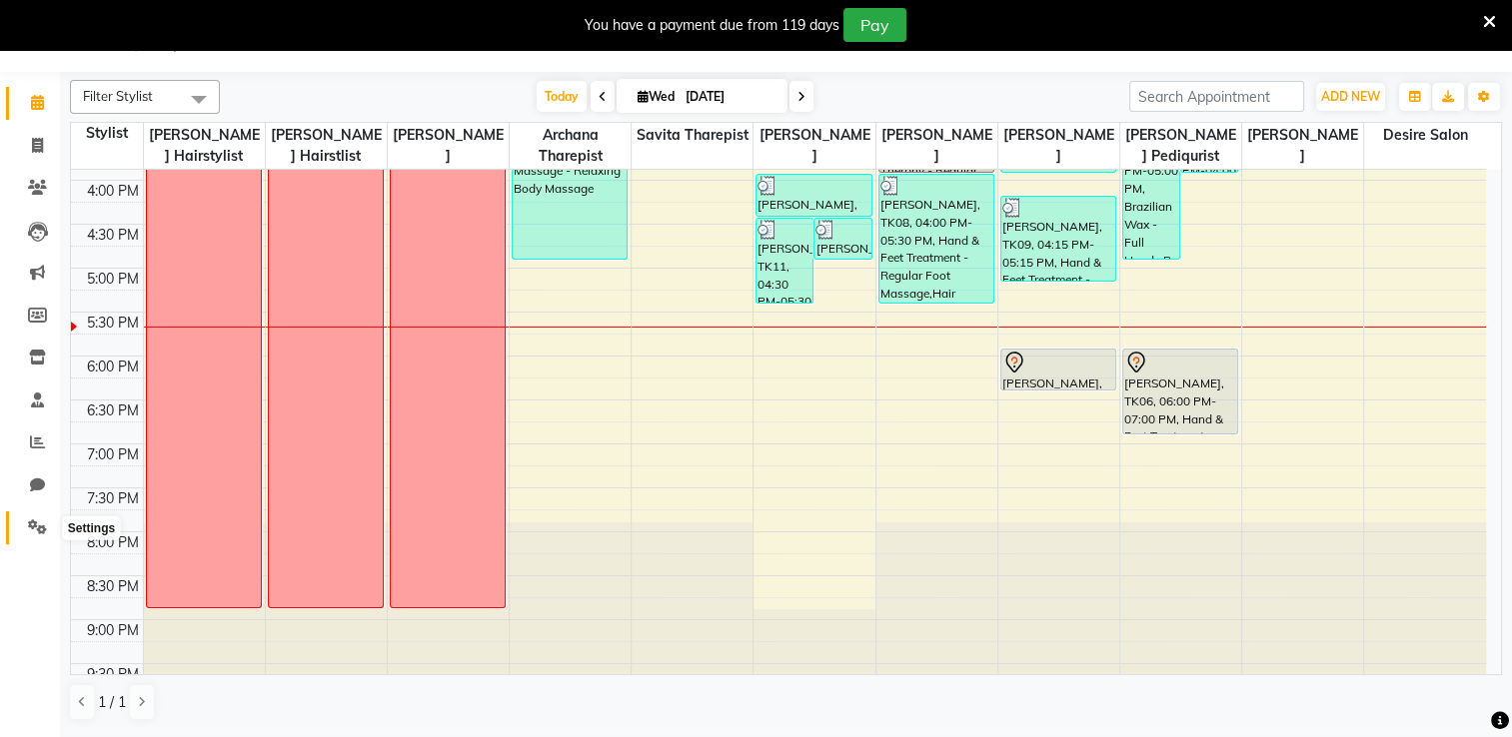
click at [32, 522] on icon at bounding box center [37, 527] width 19 height 15
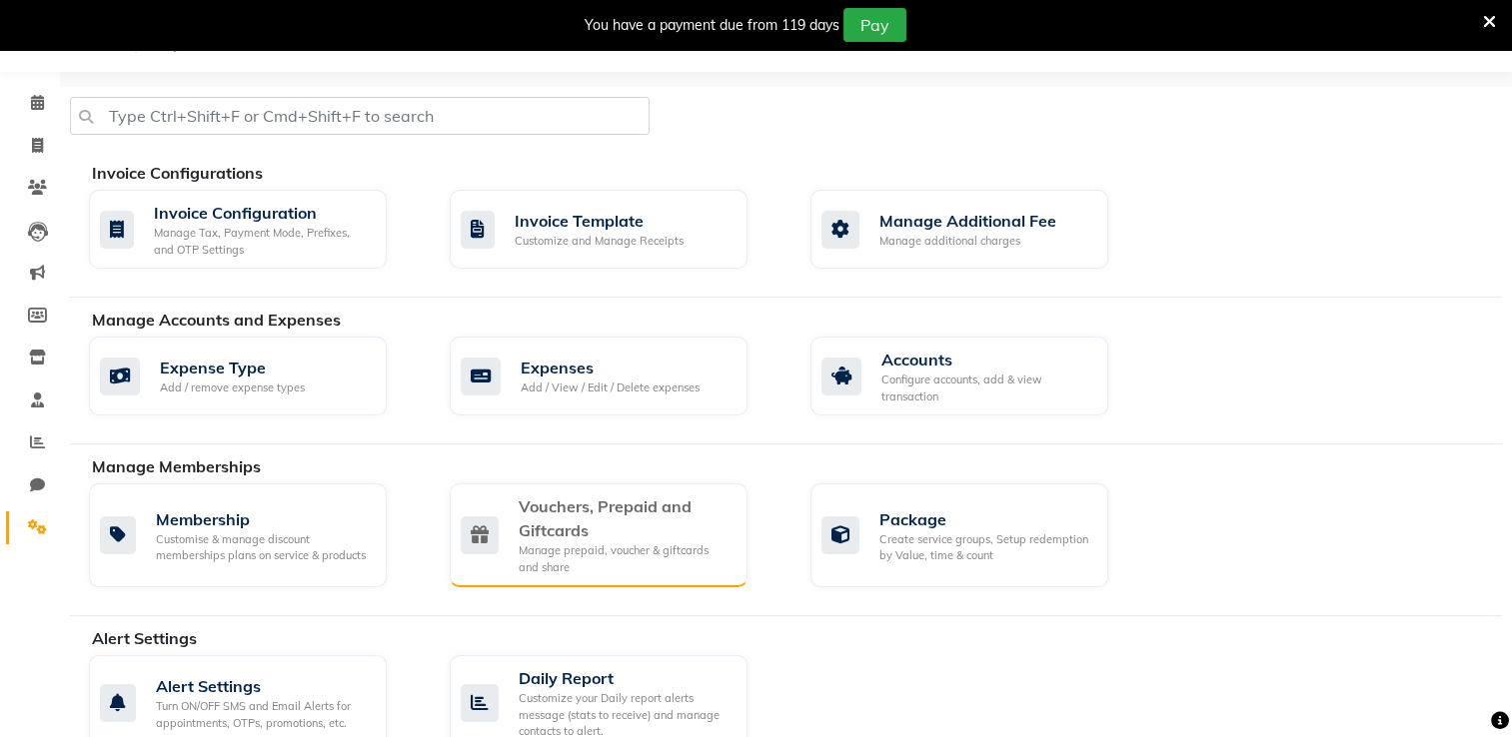
click at [599, 521] on div "Vouchers, Prepaid and Giftcards" at bounding box center [625, 519] width 213 height 48
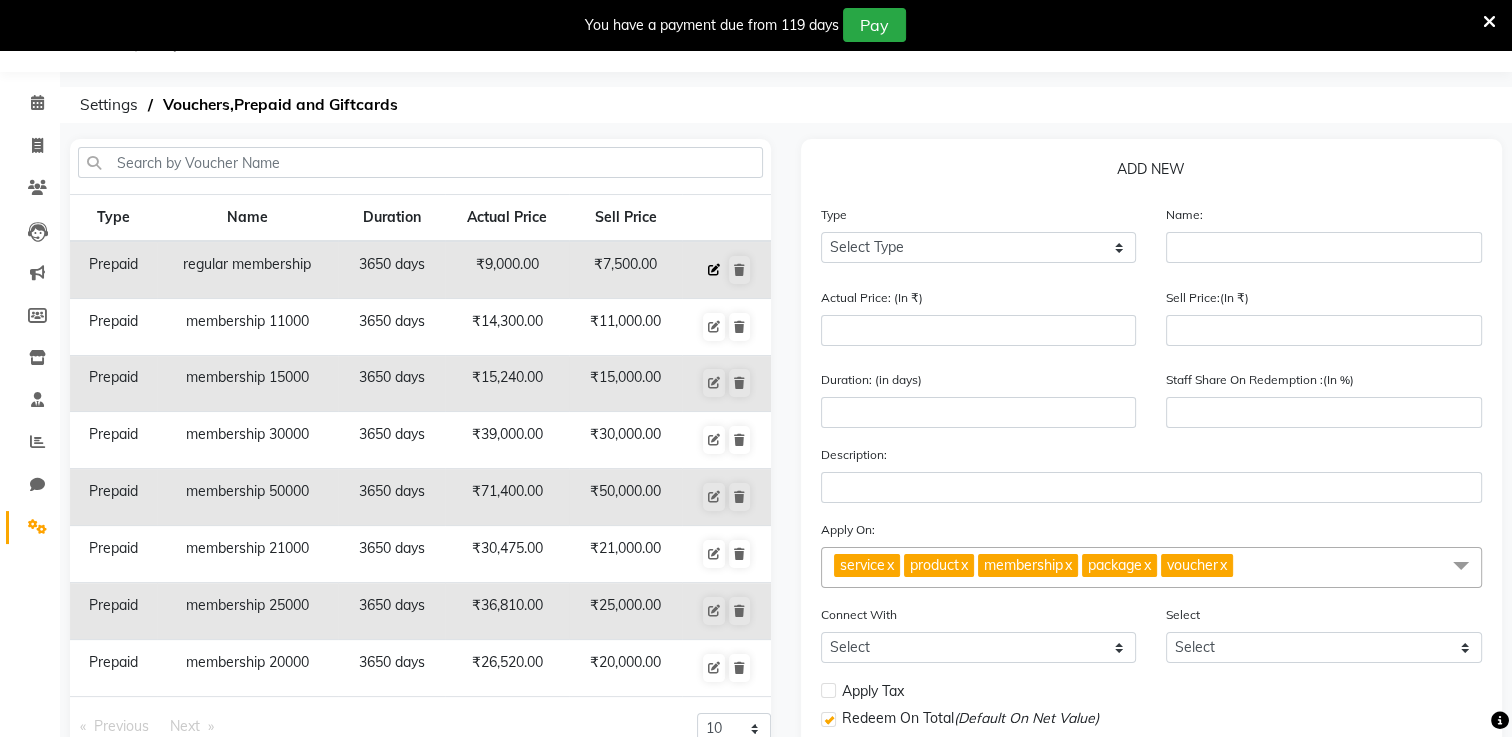
click at [707, 271] on icon at bounding box center [713, 270] width 12 height 12
select select "P"
type input "regular membership"
type input "9000"
type input "7500"
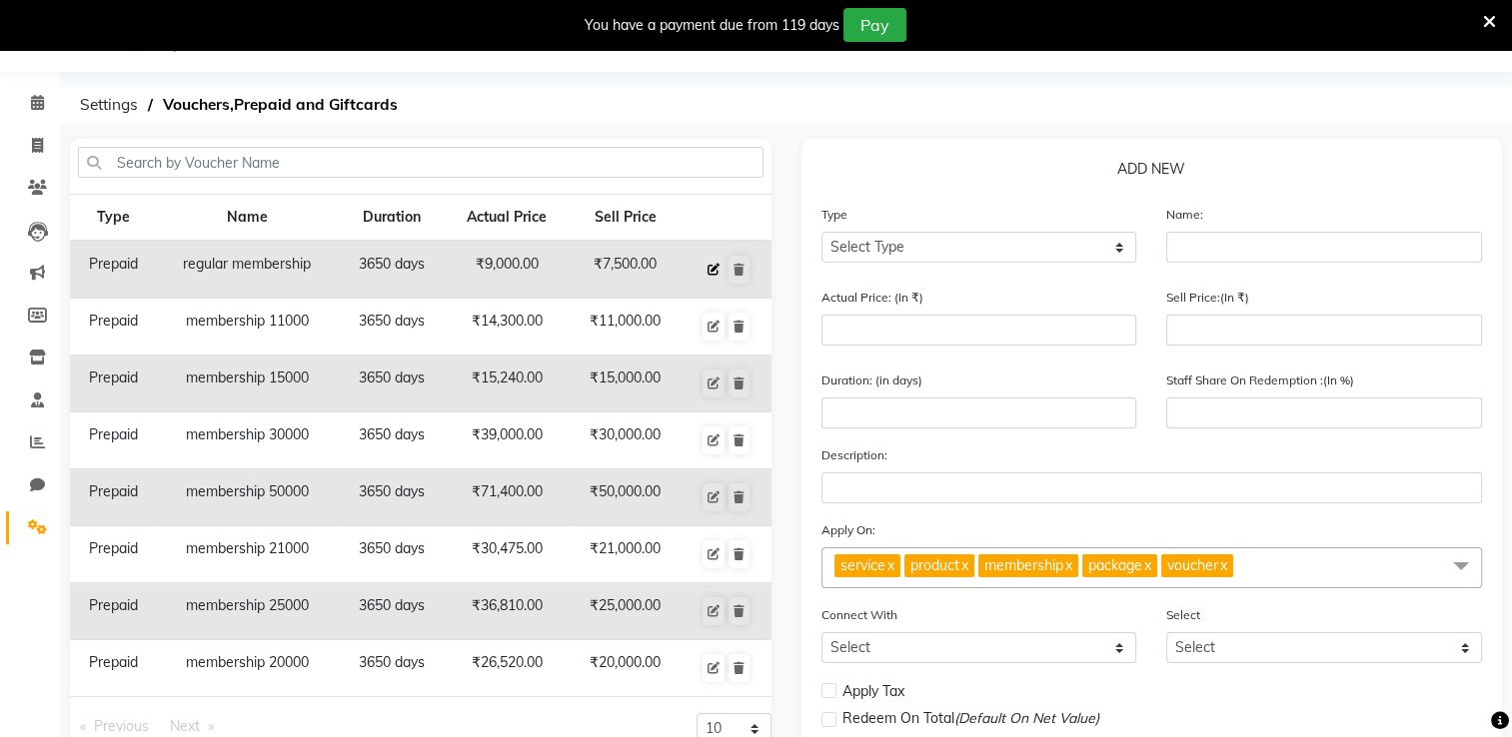
type input "3650"
type input "83"
select select "2: PK"
checkbox input "false"
select select "10: 32356"
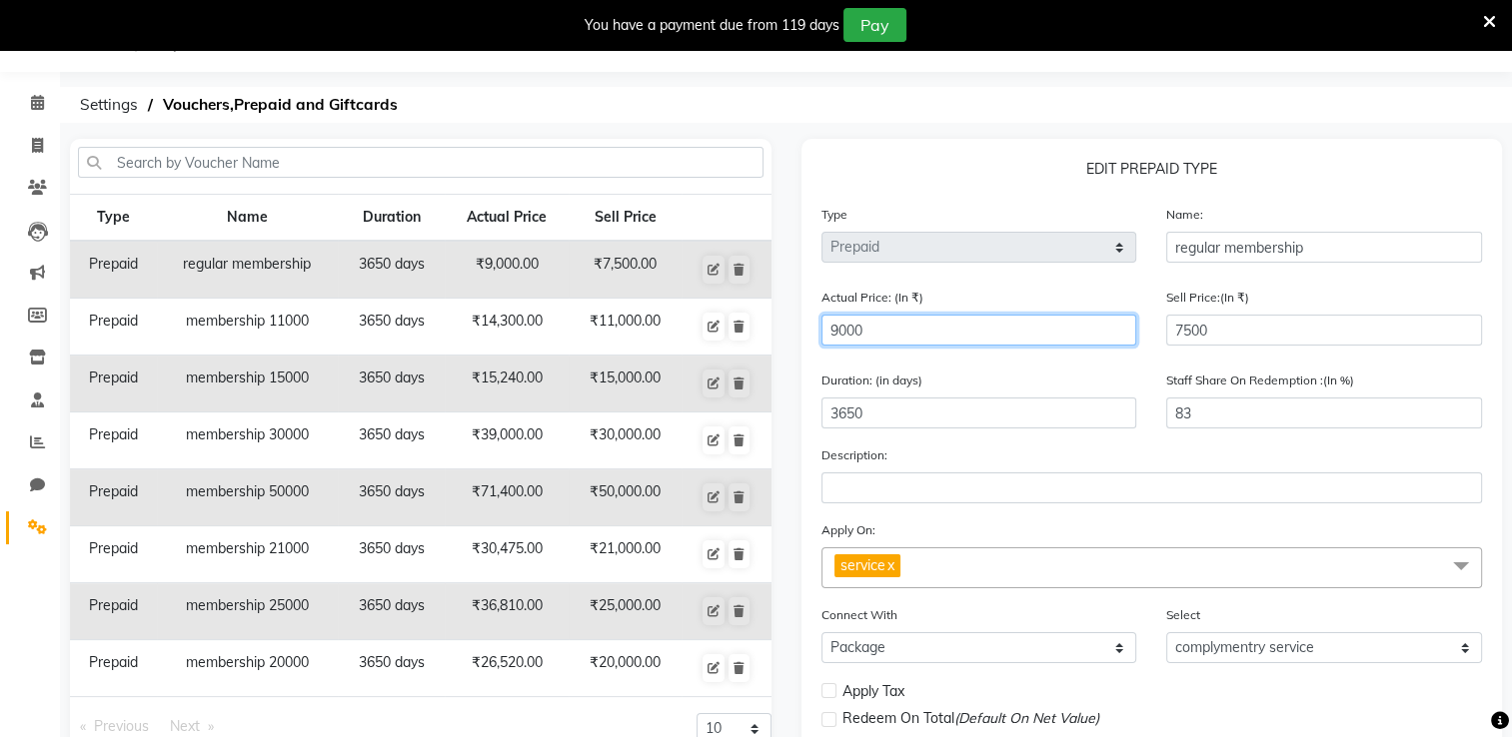
click at [941, 335] on input "9000" at bounding box center [979, 330] width 316 height 31
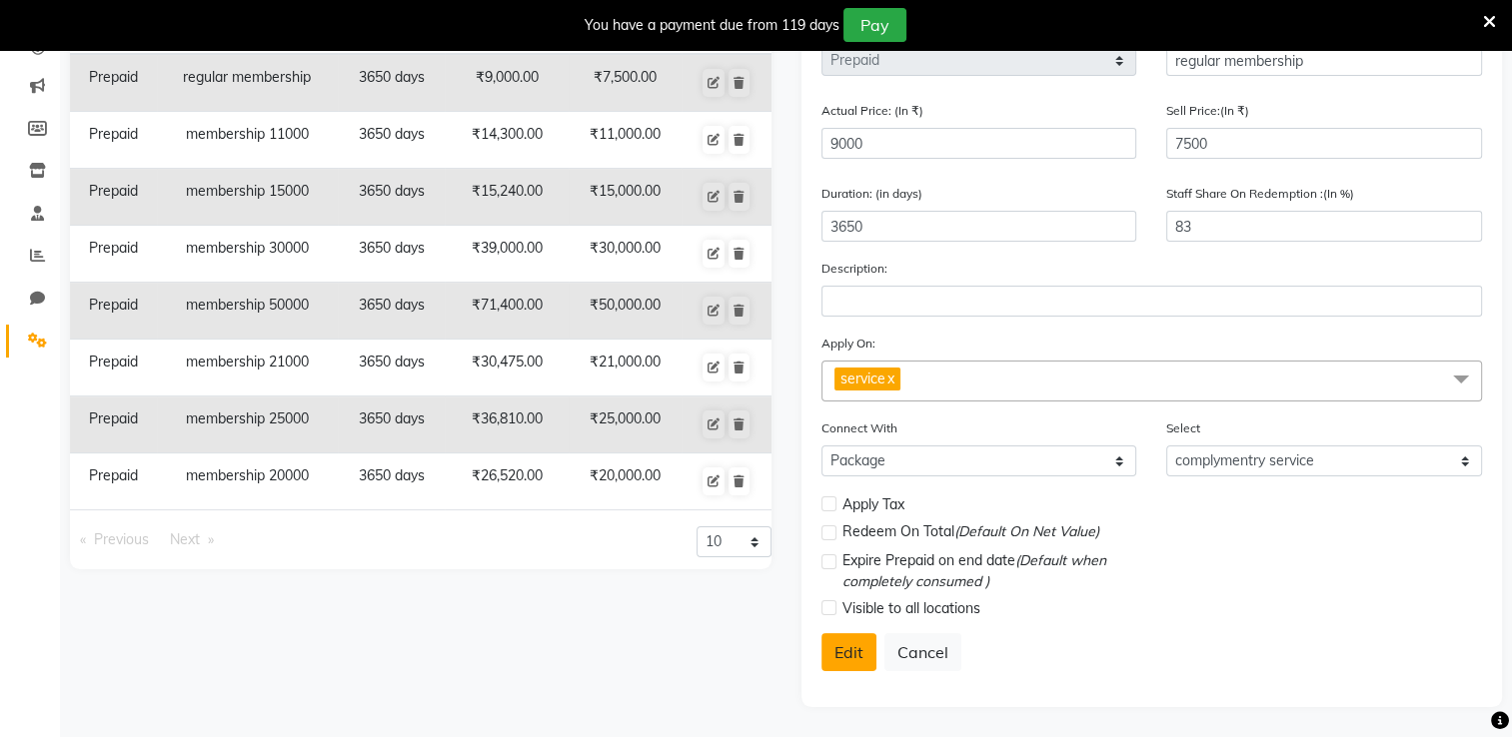
click at [847, 589] on button "Edit" at bounding box center [848, 652] width 55 height 38
select select
checkbox input "false"
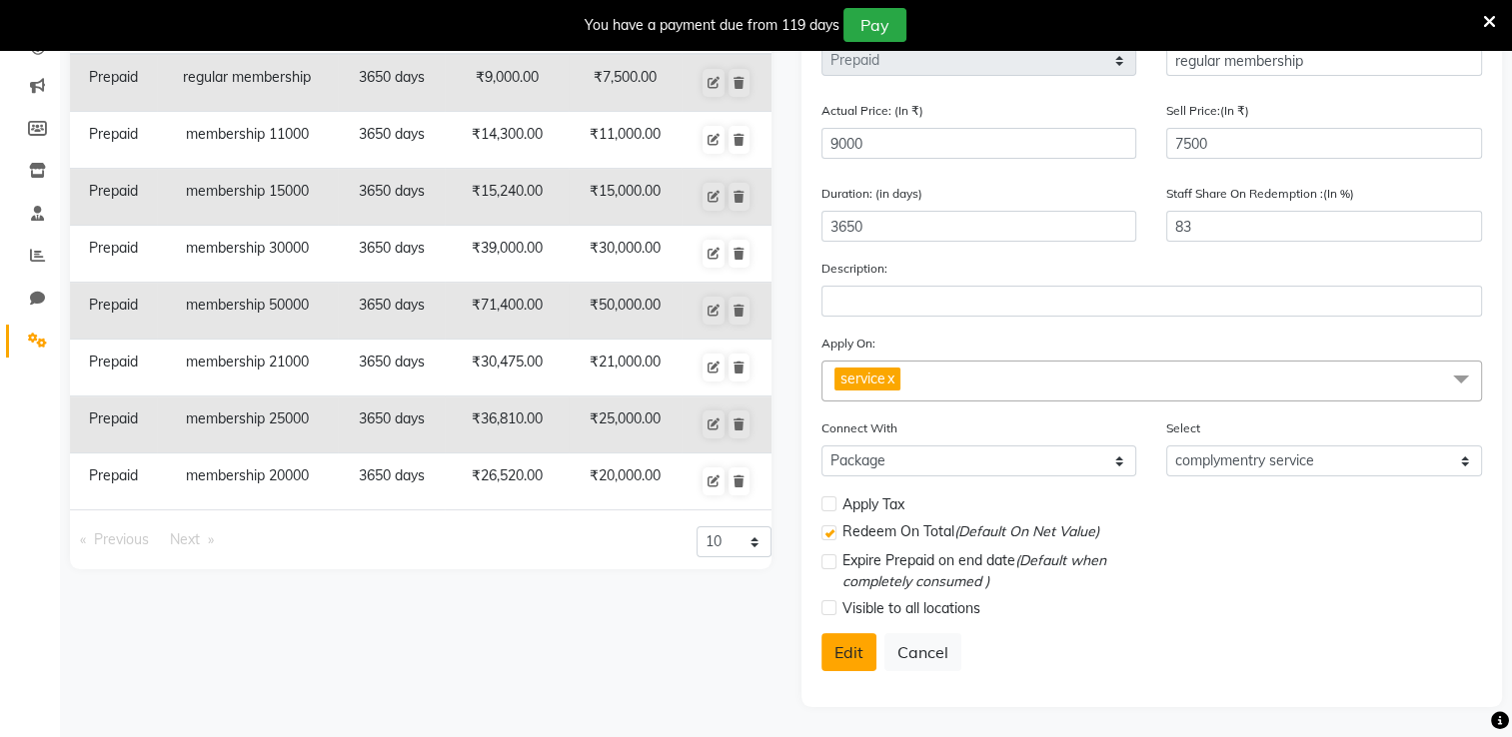
checkbox input "true"
checkbox input "false"
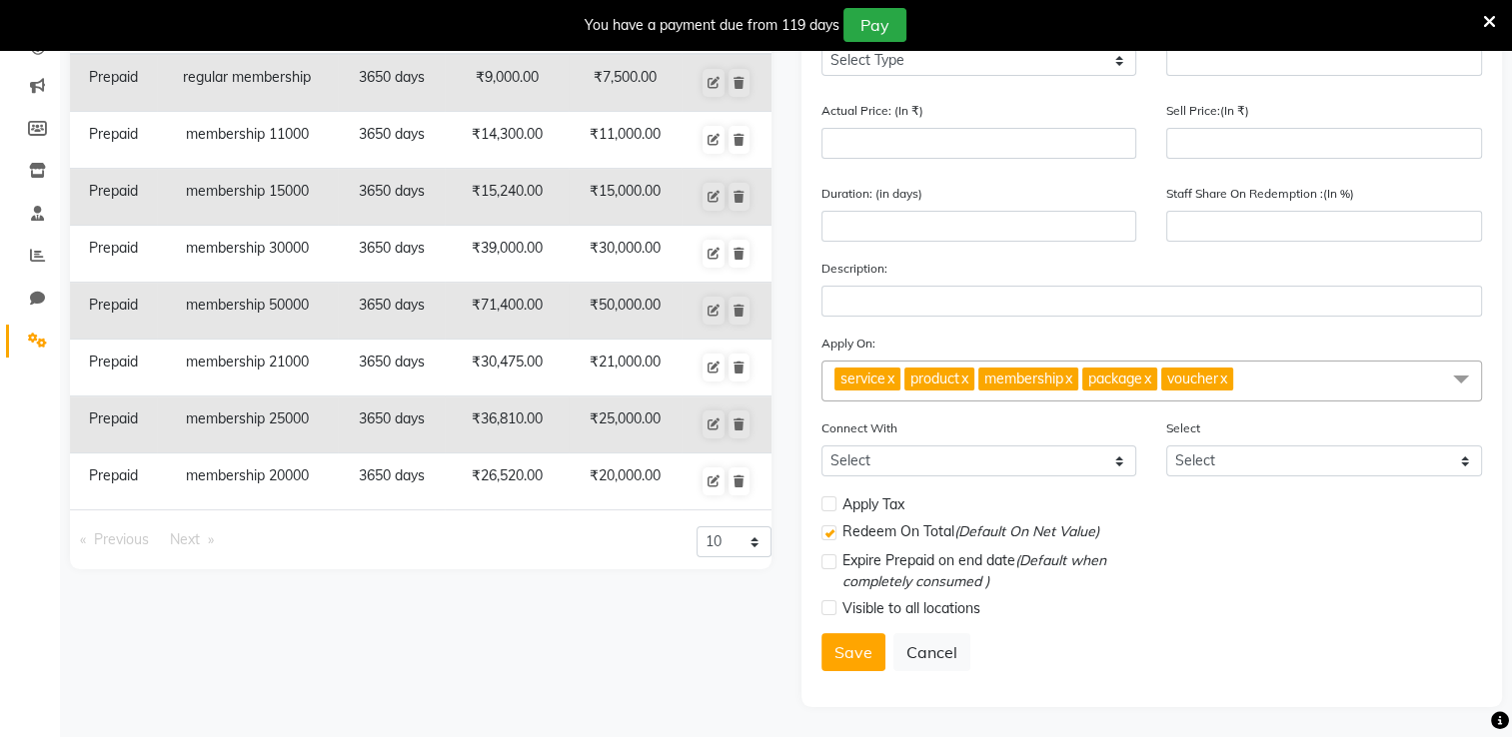
scroll to position [0, 0]
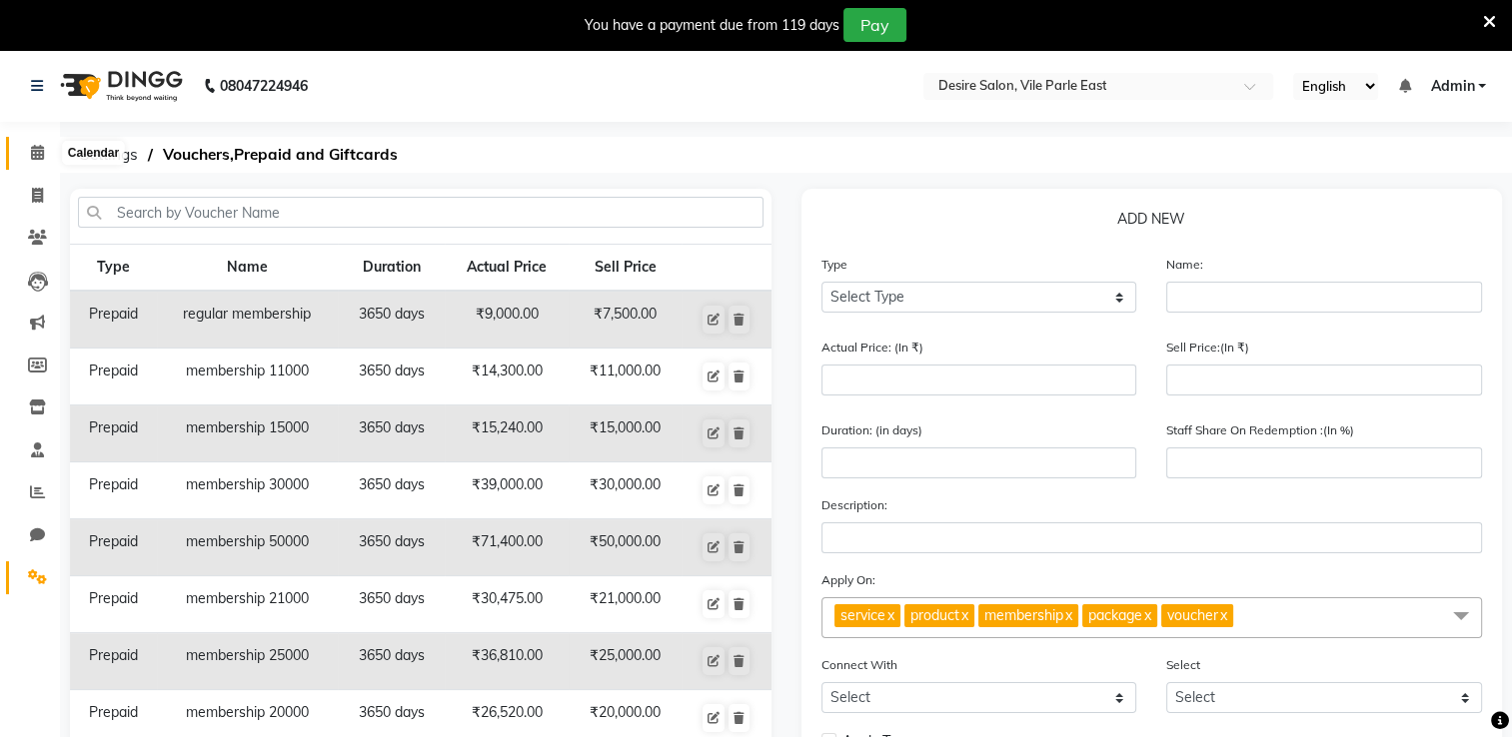
click at [37, 159] on icon at bounding box center [37, 152] width 13 height 15
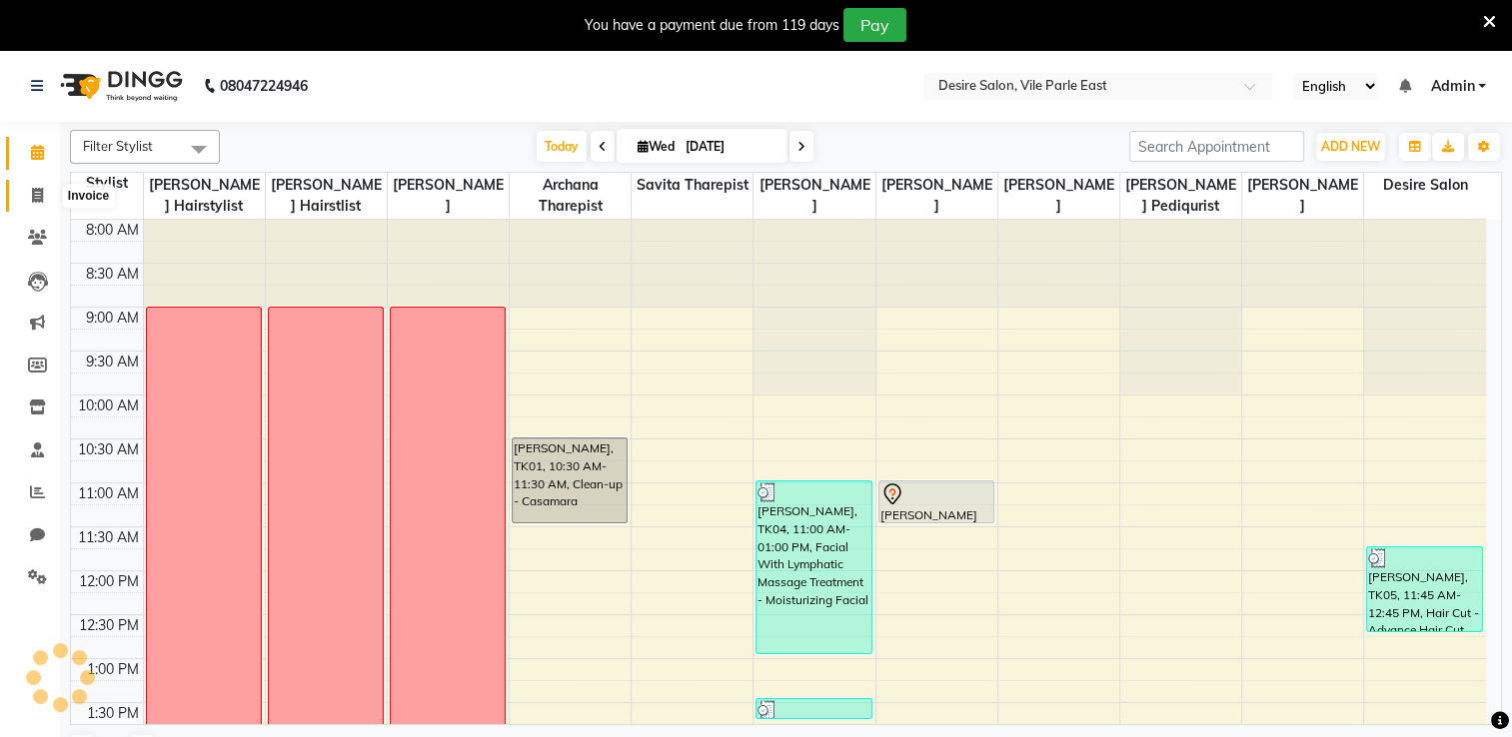
click at [42, 190] on icon at bounding box center [37, 195] width 11 height 15
select select "service"
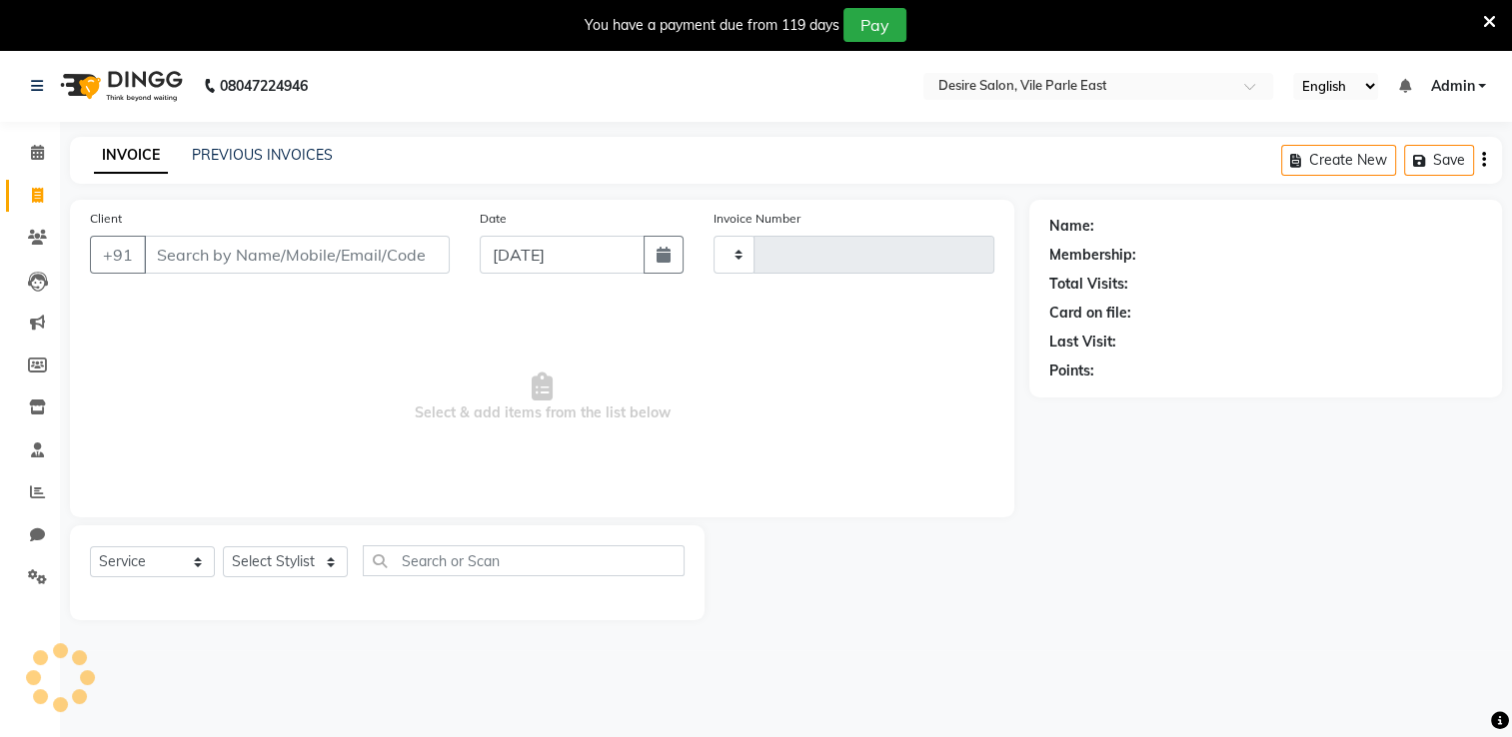
type input "0691"
select select "8076"
click at [195, 262] on input "Client" at bounding box center [297, 255] width 306 height 38
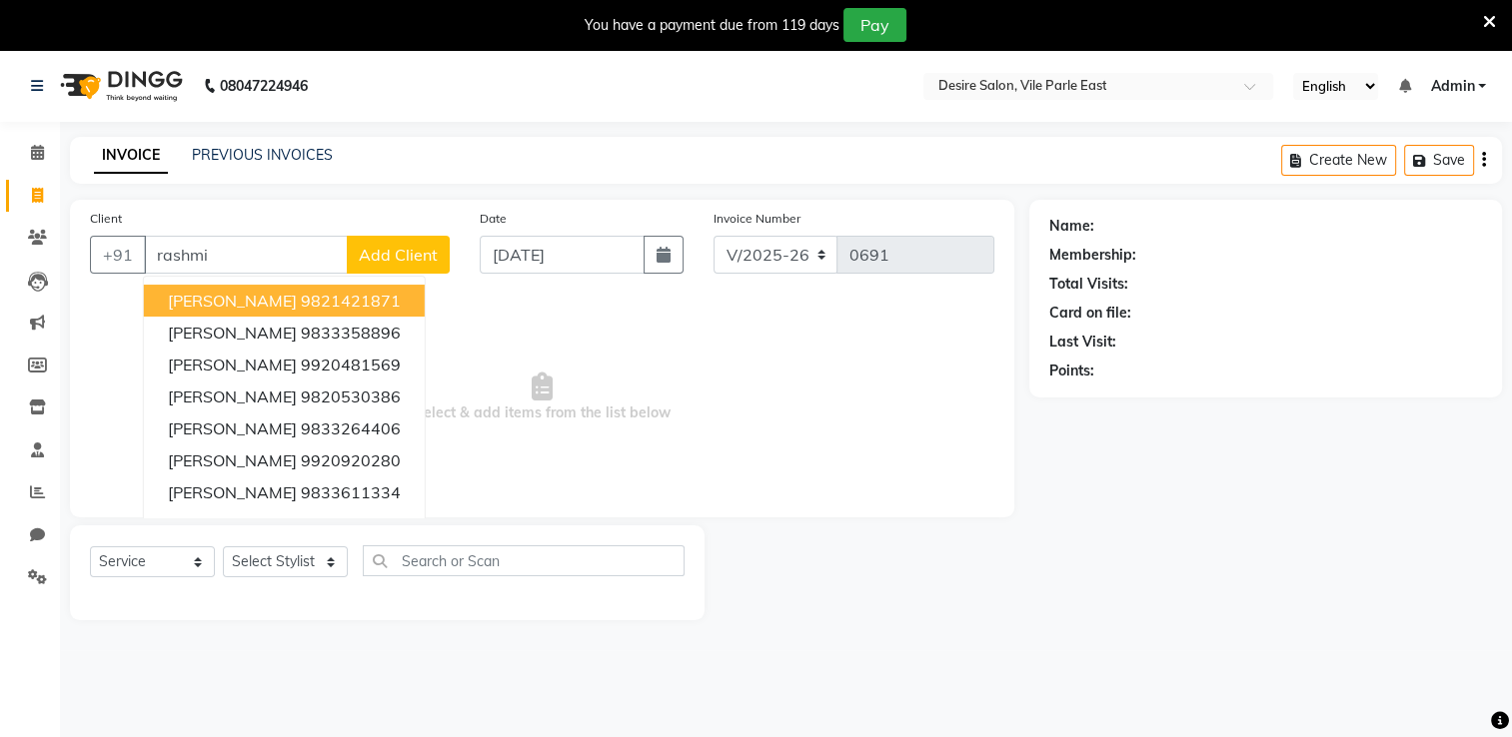
click at [263, 311] on button "Rashmi Dandekar 9821421871" at bounding box center [284, 301] width 281 height 32
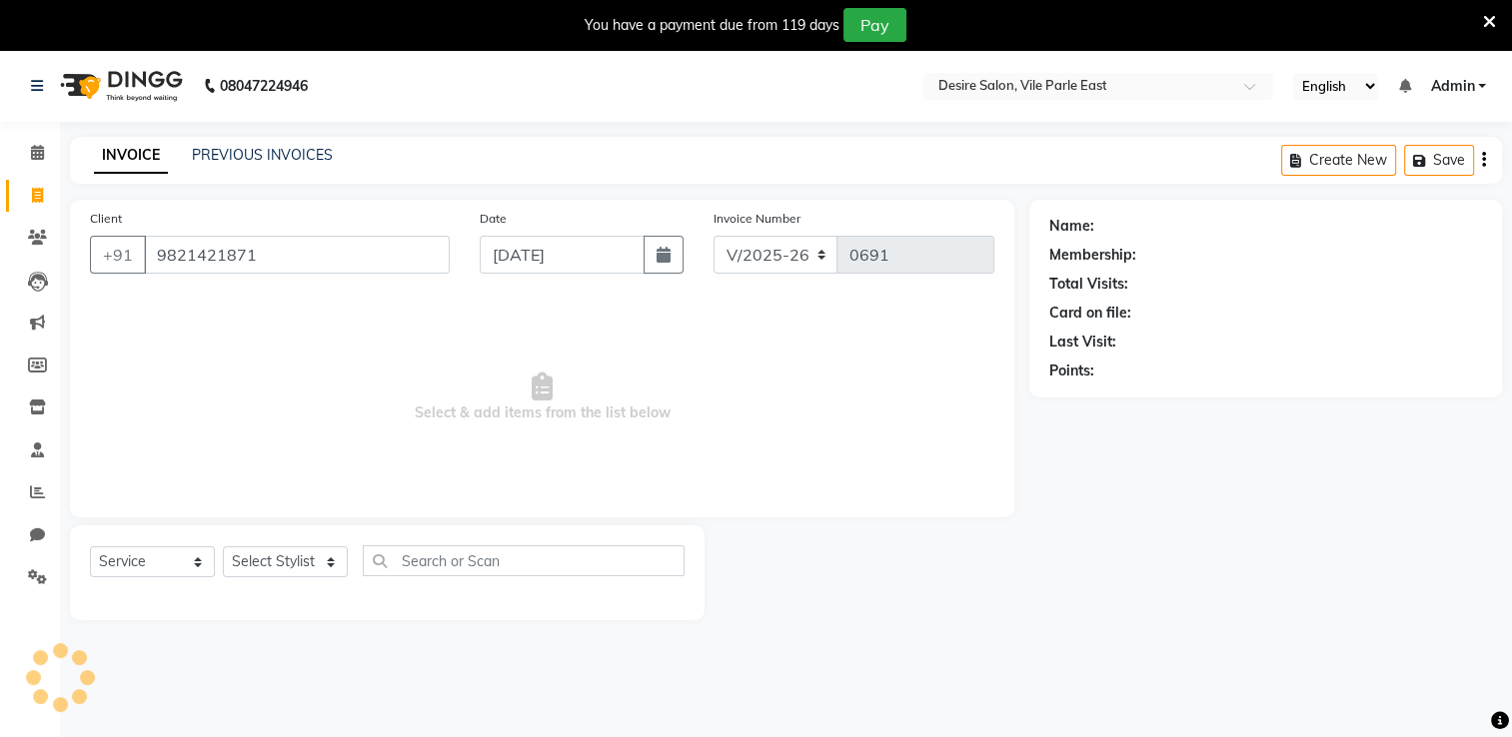
type input "9821421871"
select select "1: Object"
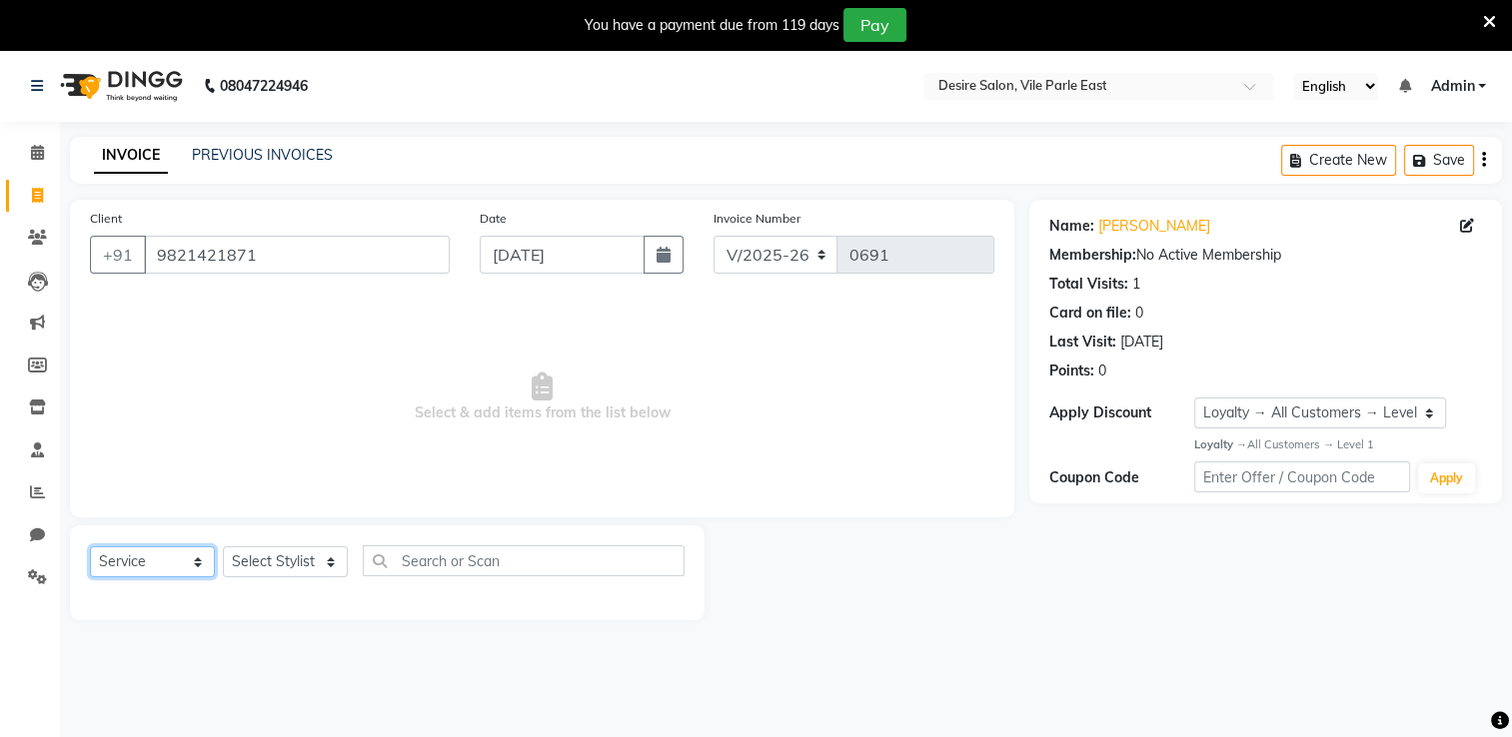
click at [168, 573] on select "Select Service Product Membership Package Voucher Prepaid Gift Card" at bounding box center [152, 561] width 125 height 31
select select "P"
click at [90, 547] on select "Select Service Product Membership Package Voucher Prepaid Gift Card" at bounding box center [152, 561] width 125 height 31
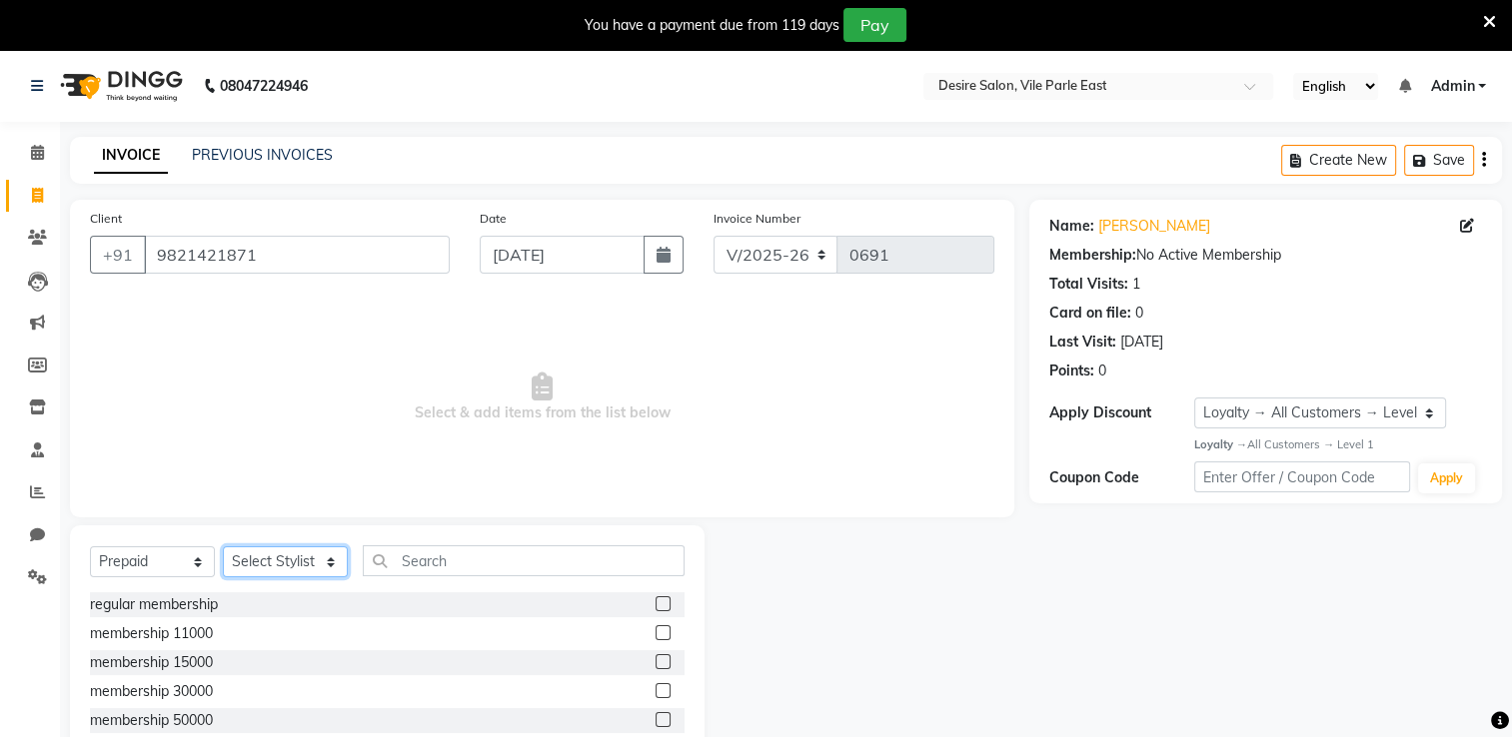
click at [276, 569] on select "Select Stylist Archana Tharepist [PERSON_NAME] Pediqurist [PERSON_NAME] desire …" at bounding box center [285, 561] width 125 height 31
select select "86566"
click at [223, 547] on select "Select Stylist Archana Tharepist [PERSON_NAME] Pediqurist [PERSON_NAME] desire …" at bounding box center [285, 561] width 125 height 31
click at [655, 589] on label at bounding box center [662, 603] width 15 height 15
click at [655, 589] on input "checkbox" at bounding box center [661, 604] width 13 height 13
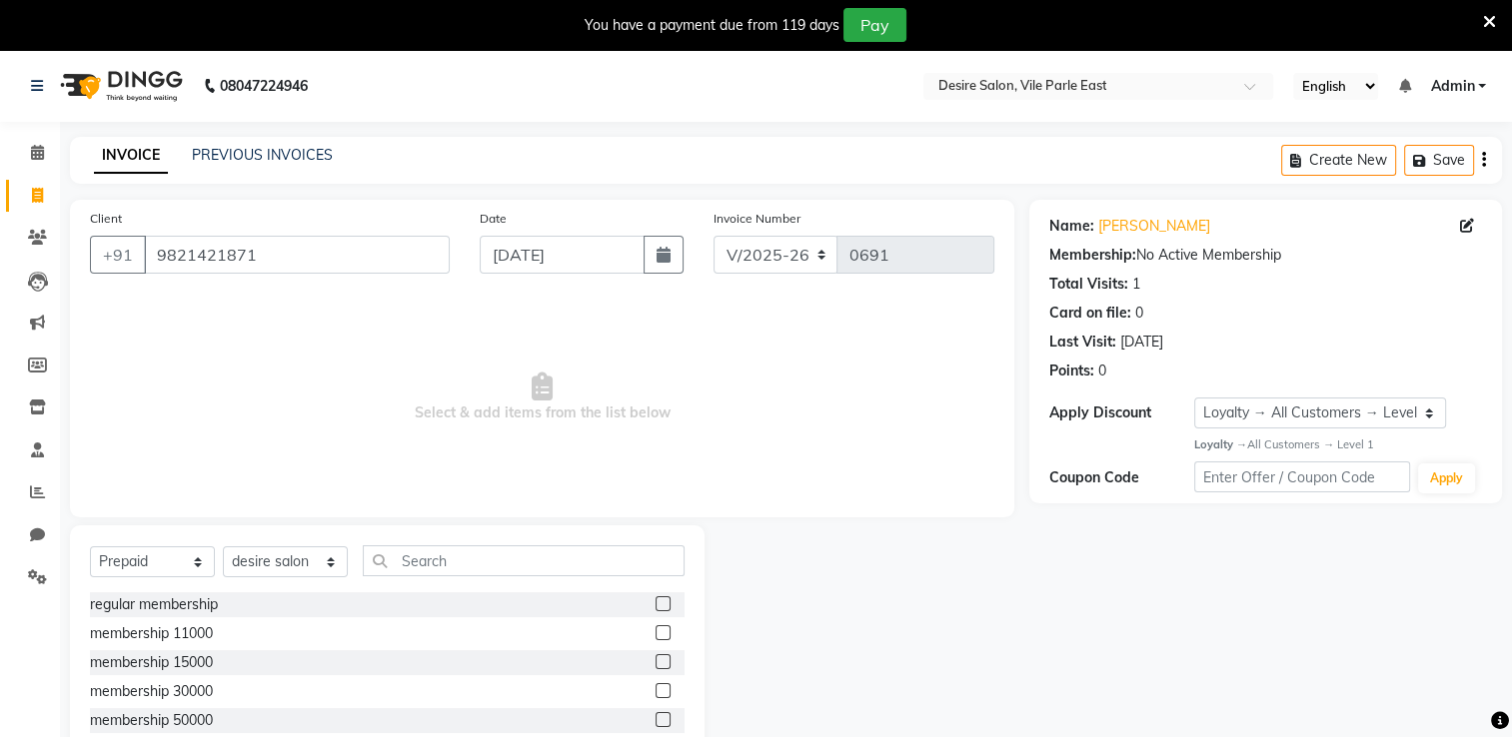
checkbox input "true"
select select "package"
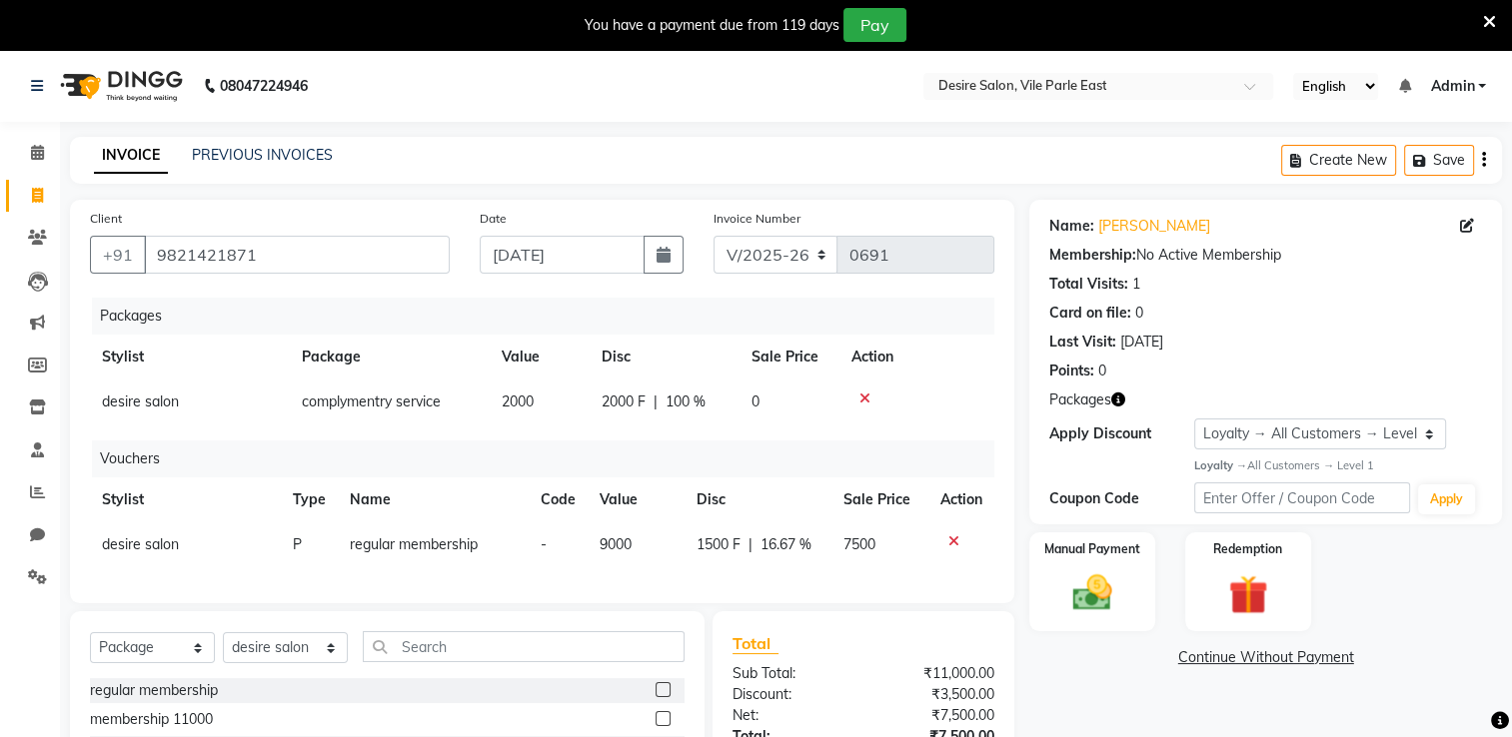
checkbox input "false"
click at [865, 405] on icon at bounding box center [864, 399] width 11 height 14
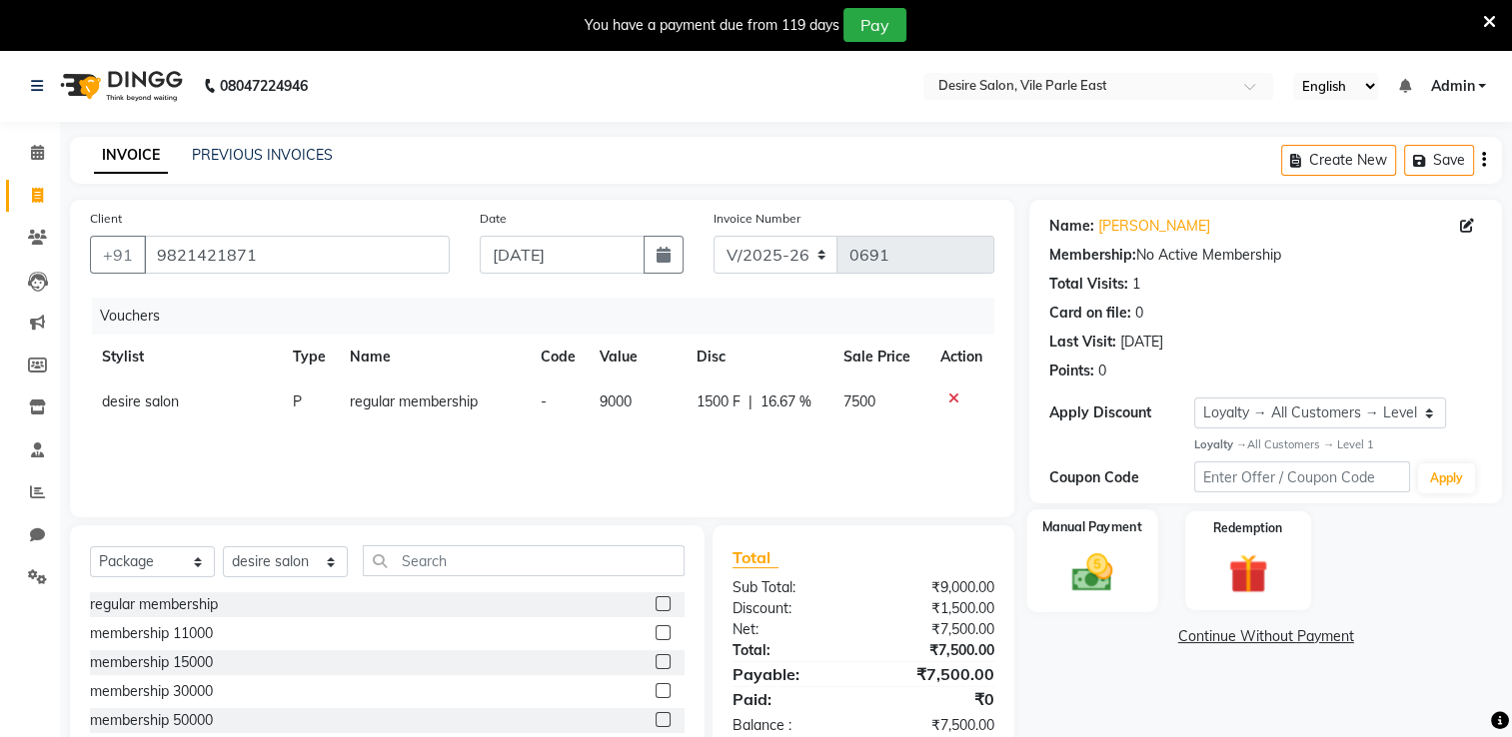
click at [1039, 581] on img at bounding box center [1092, 571] width 67 height 47
click at [1039, 552] on img at bounding box center [1092, 572] width 64 height 45
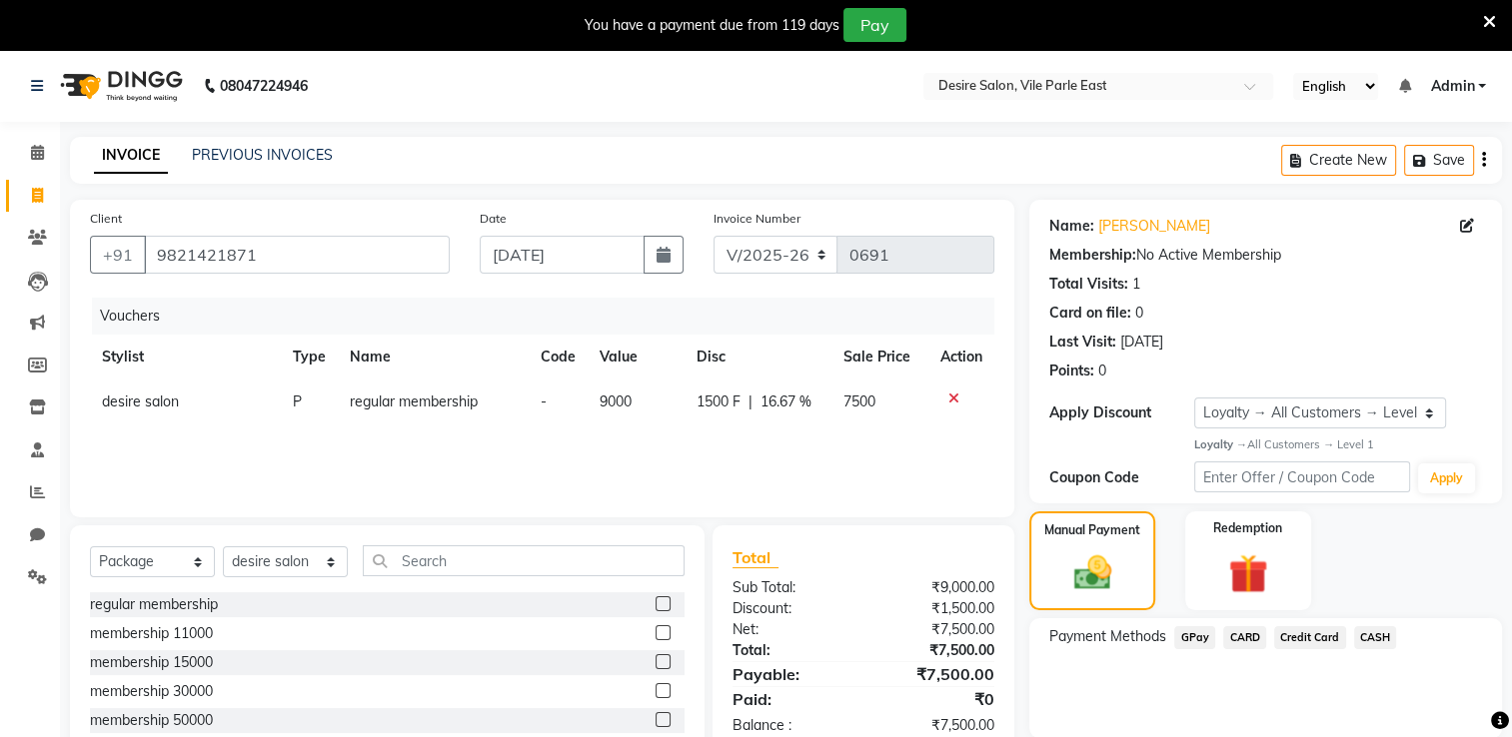
click at [1039, 589] on span "GPay" at bounding box center [1194, 637] width 41 height 23
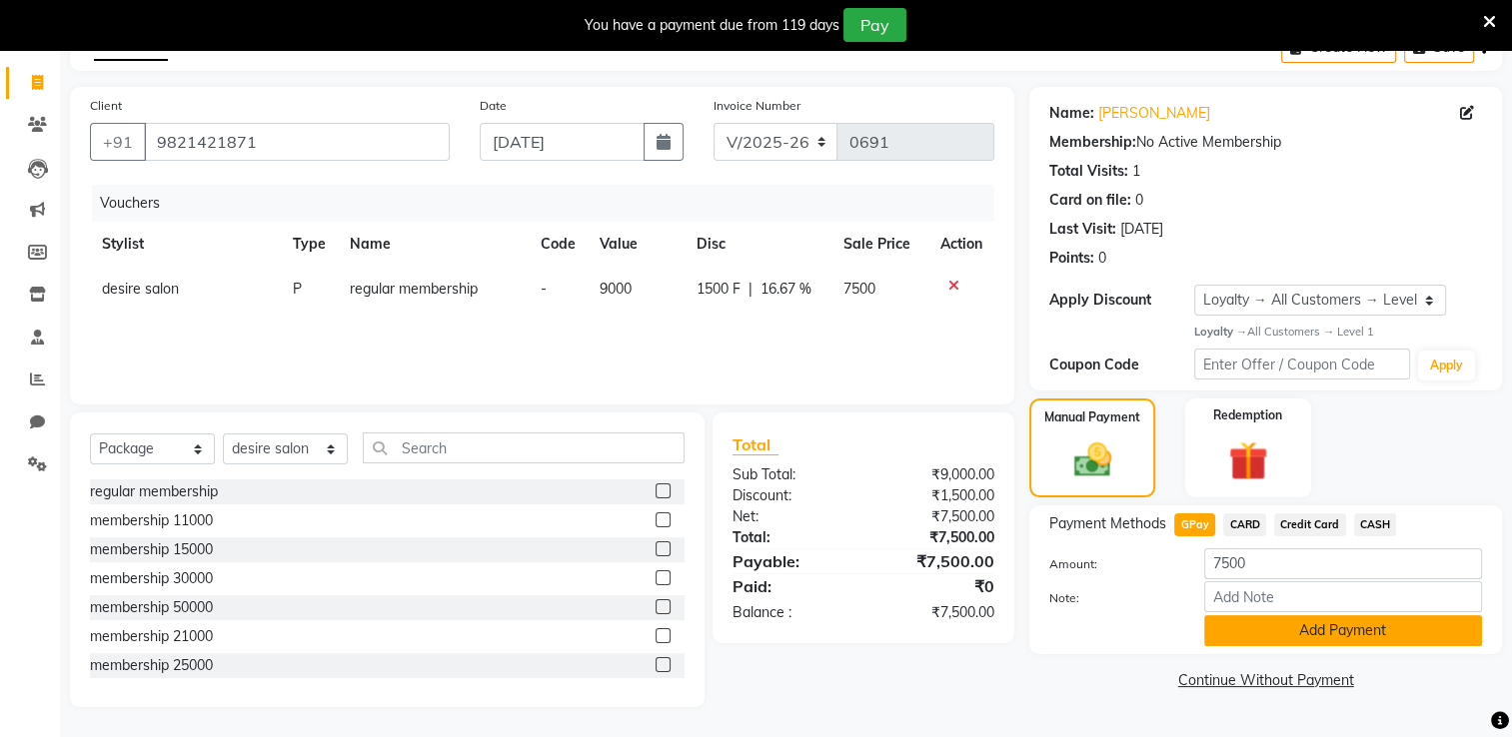
click at [1039, 589] on button "Add Payment" at bounding box center [1343, 630] width 278 height 31
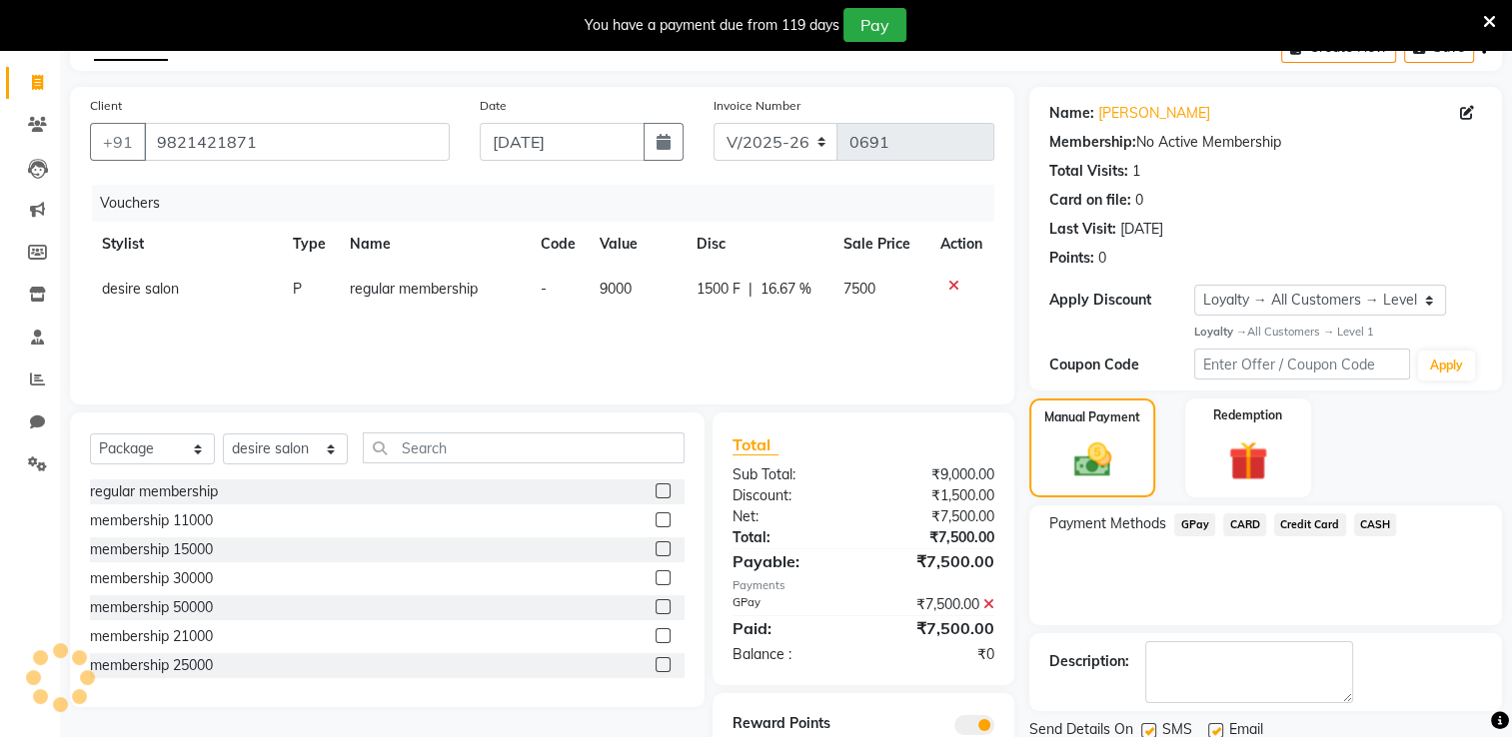
scroll to position [191, 0]
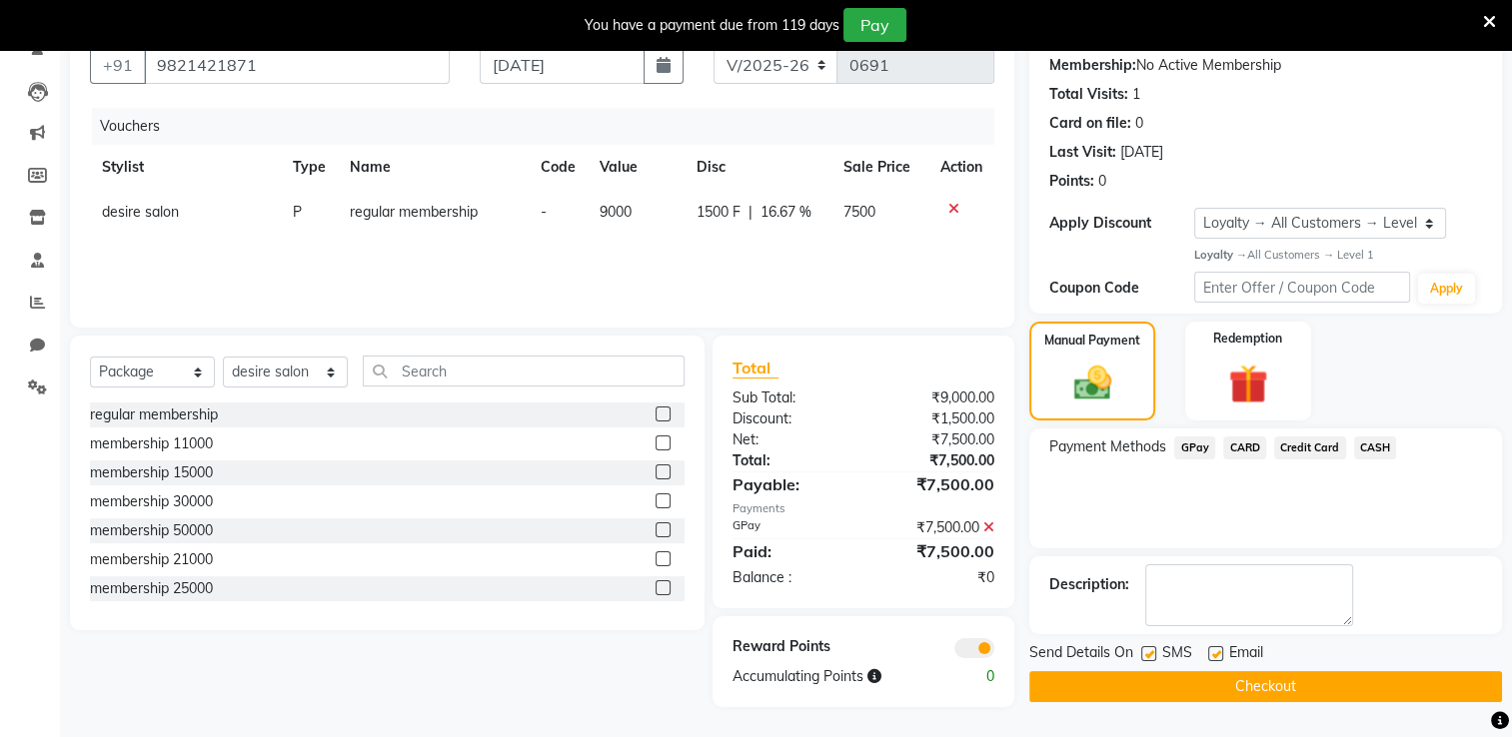
click at [1039, 589] on button "Checkout" at bounding box center [1265, 686] width 473 height 31
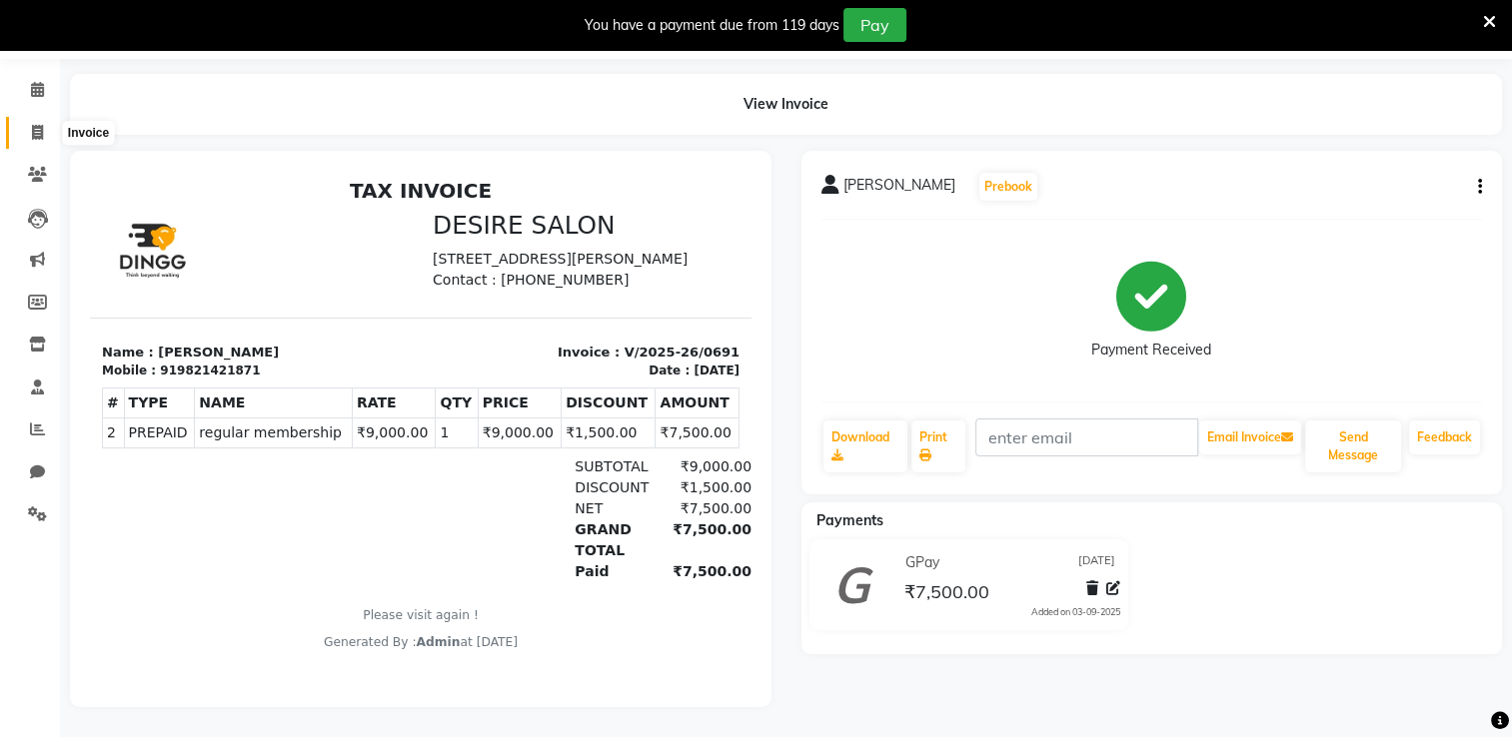
click at [37, 125] on icon at bounding box center [37, 132] width 11 height 15
select select "service"
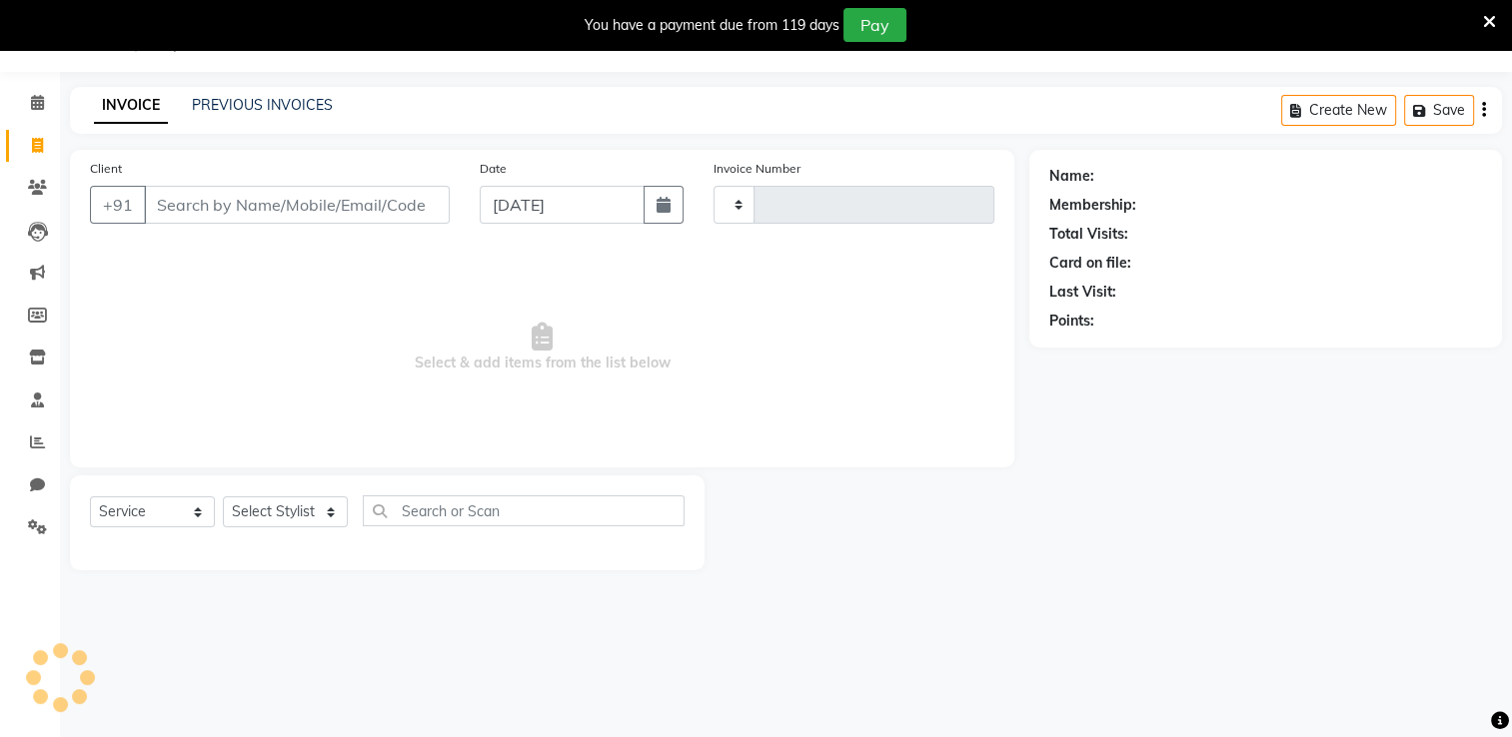
type input "0692"
select select "8076"
click at [204, 212] on input "Client" at bounding box center [297, 205] width 306 height 38
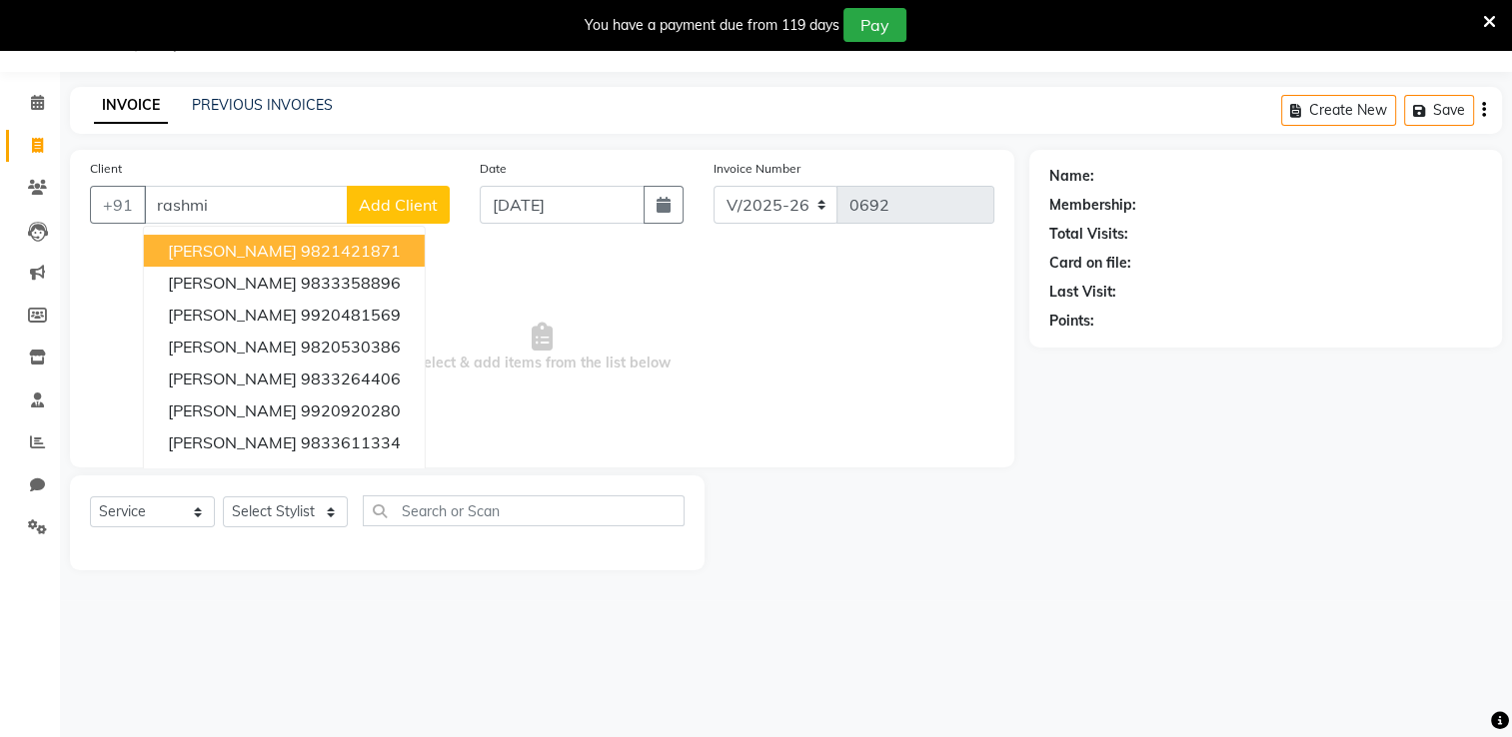
click at [293, 257] on span "[PERSON_NAME]" at bounding box center [232, 251] width 129 height 20
type input "9821421871"
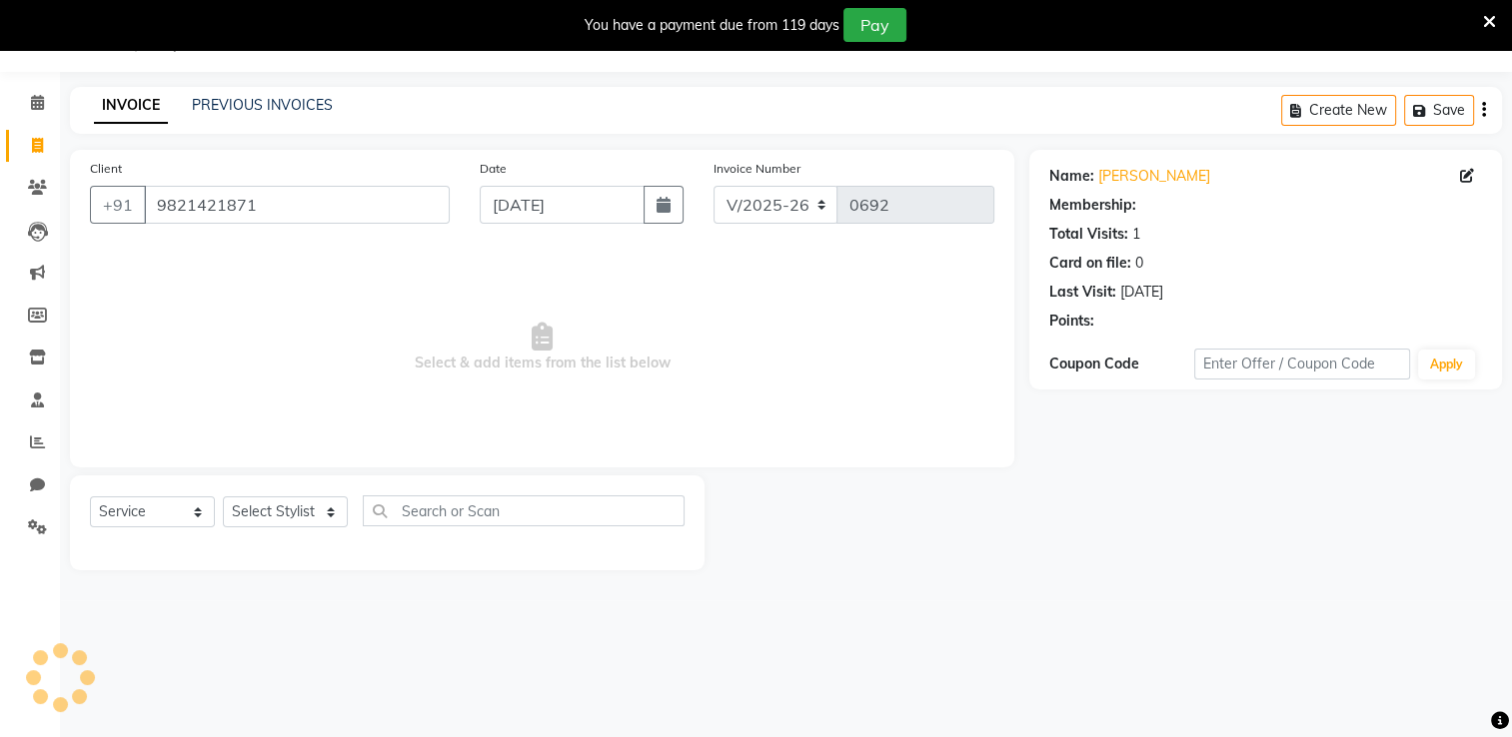
select select "1: Object"
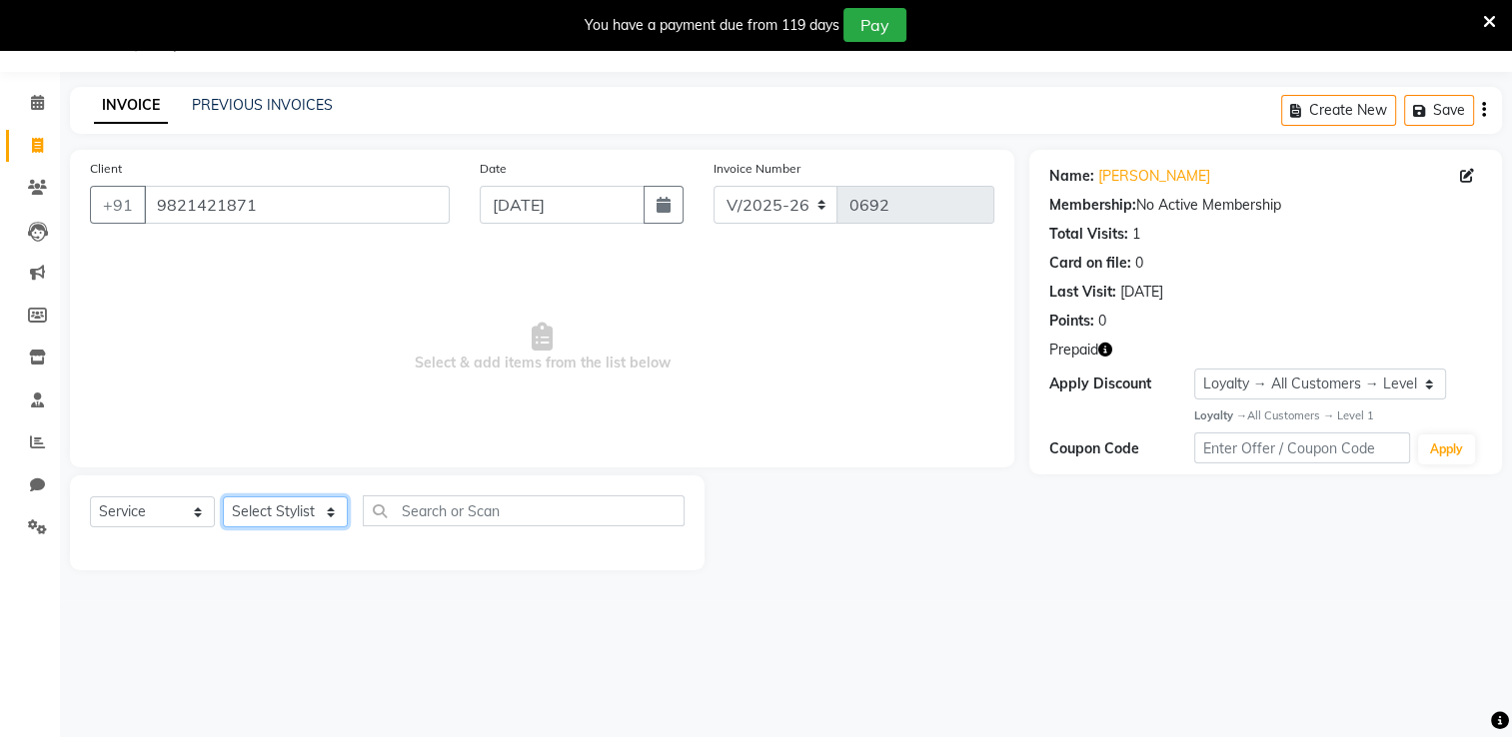
click at [261, 512] on select "Select Stylist Archana Tharepist [PERSON_NAME] Pediqurist [PERSON_NAME] desire …" at bounding box center [285, 512] width 125 height 31
select select "86566"
click at [223, 498] on select "Select Stylist Archana Tharepist [PERSON_NAME] Pediqurist [PERSON_NAME] desire …" at bounding box center [285, 512] width 125 height 31
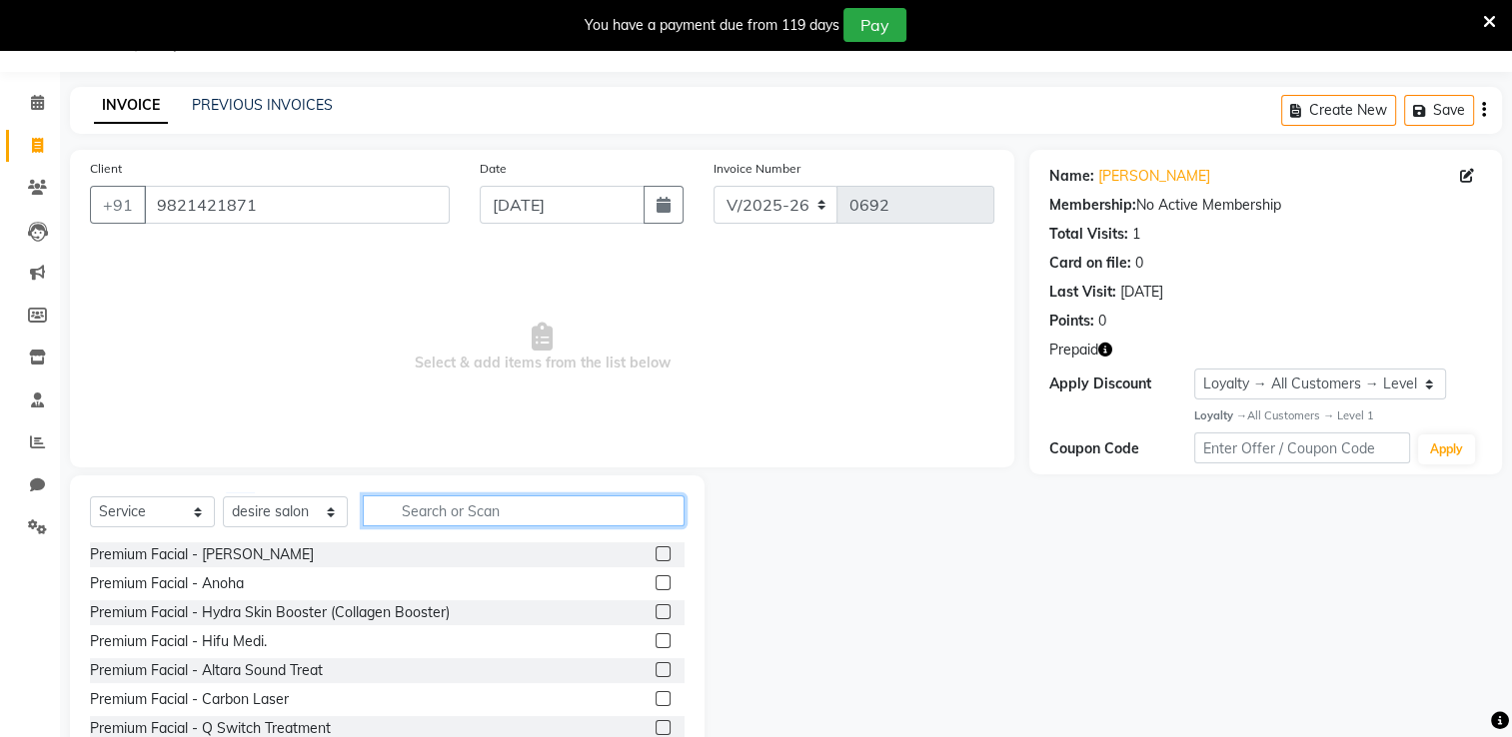
click at [434, 502] on input "text" at bounding box center [524, 511] width 322 height 31
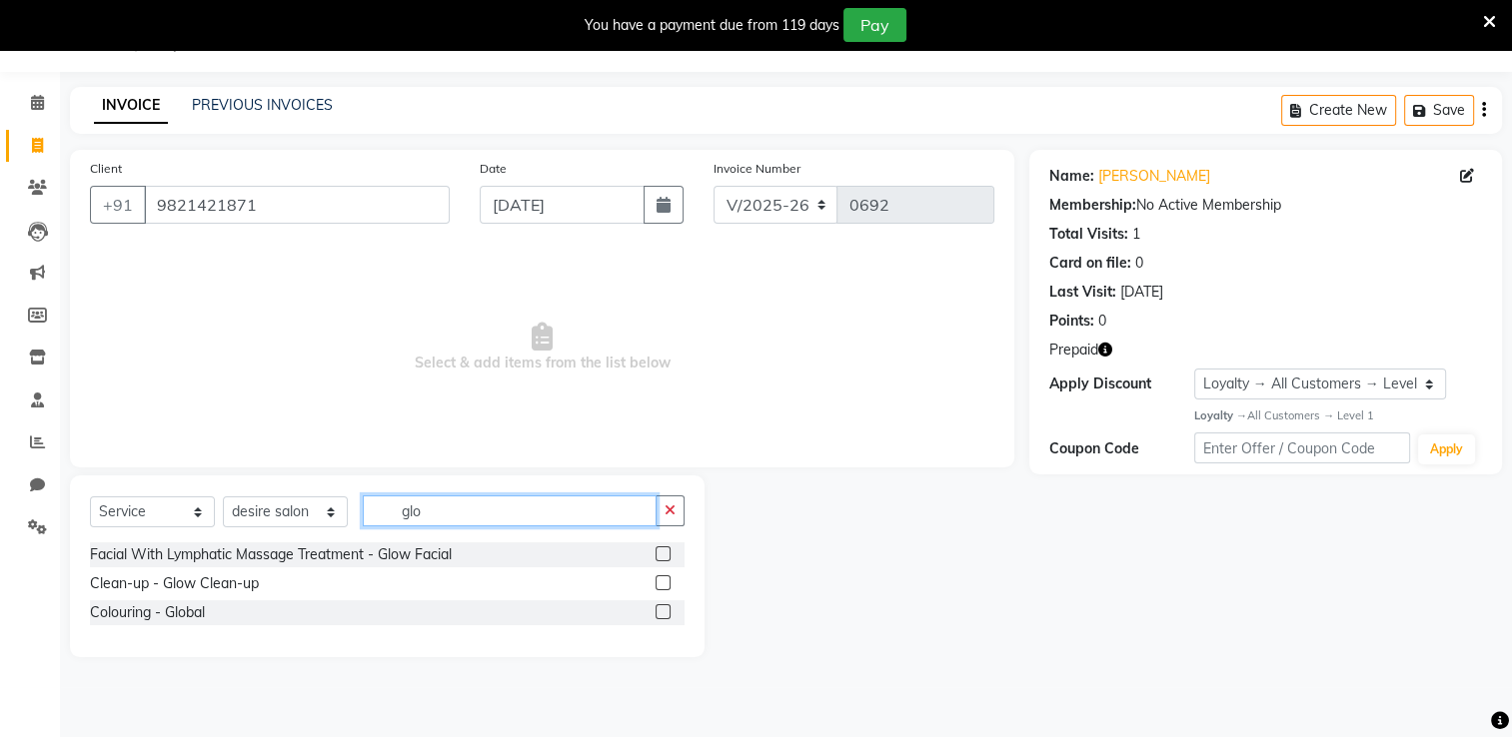
type input "glo"
click at [666, 549] on label at bounding box center [662, 553] width 15 height 15
click at [666, 549] on input "checkbox" at bounding box center [661, 554] width 13 height 13
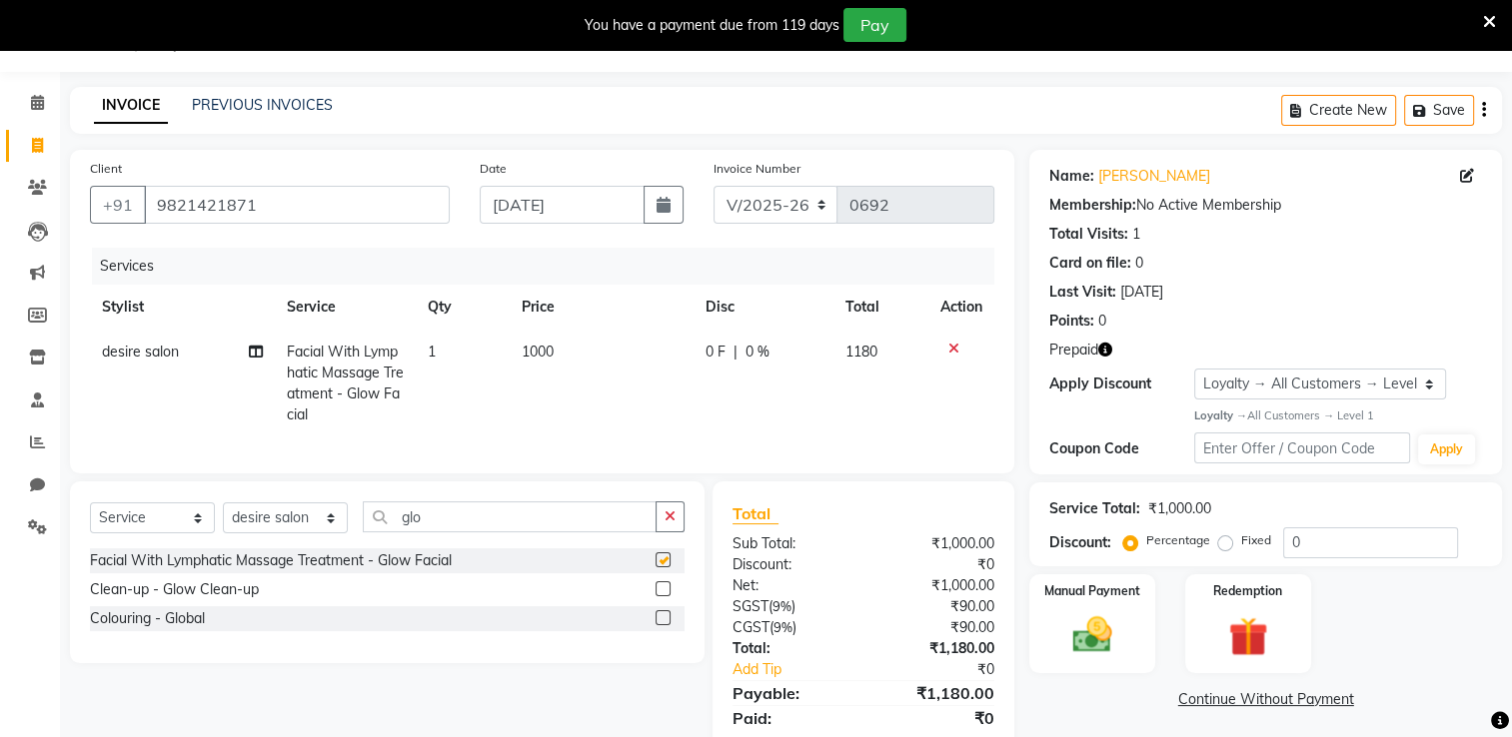
checkbox input "false"
click at [582, 357] on td "1000" at bounding box center [602, 384] width 184 height 108
select select "86566"
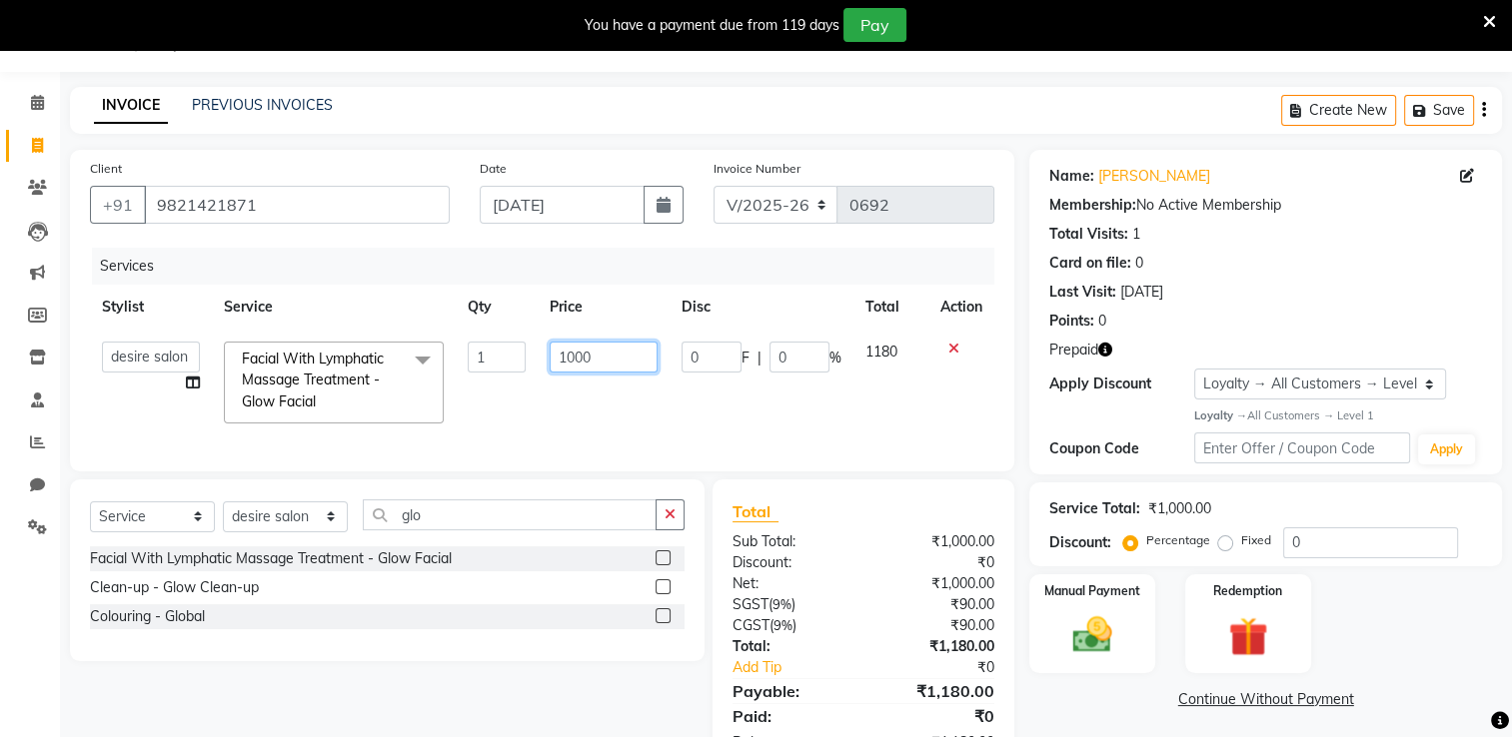
click at [613, 362] on input "1000" at bounding box center [603, 357] width 108 height 31
type input "1100"
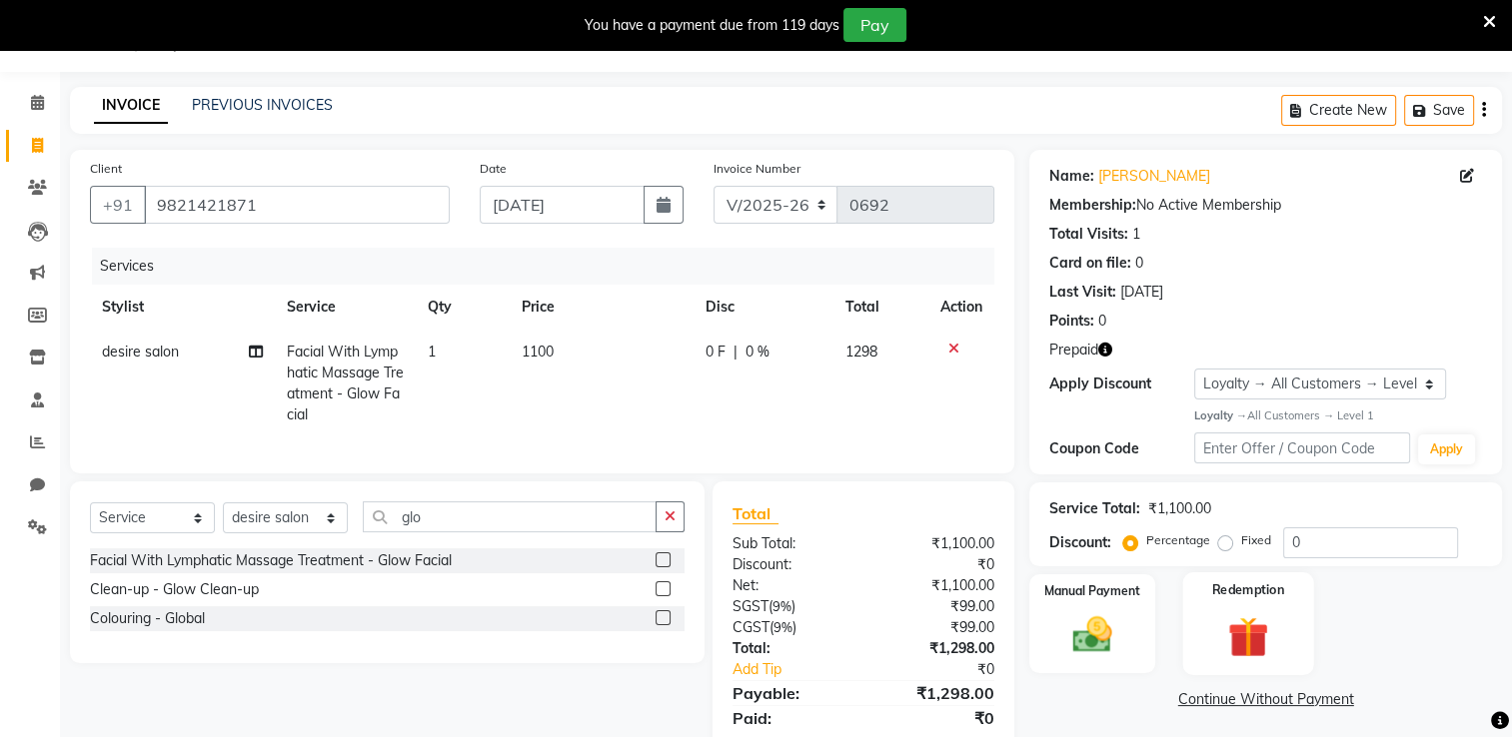
click at [1039, 589] on div "Redemption" at bounding box center [1247, 623] width 131 height 103
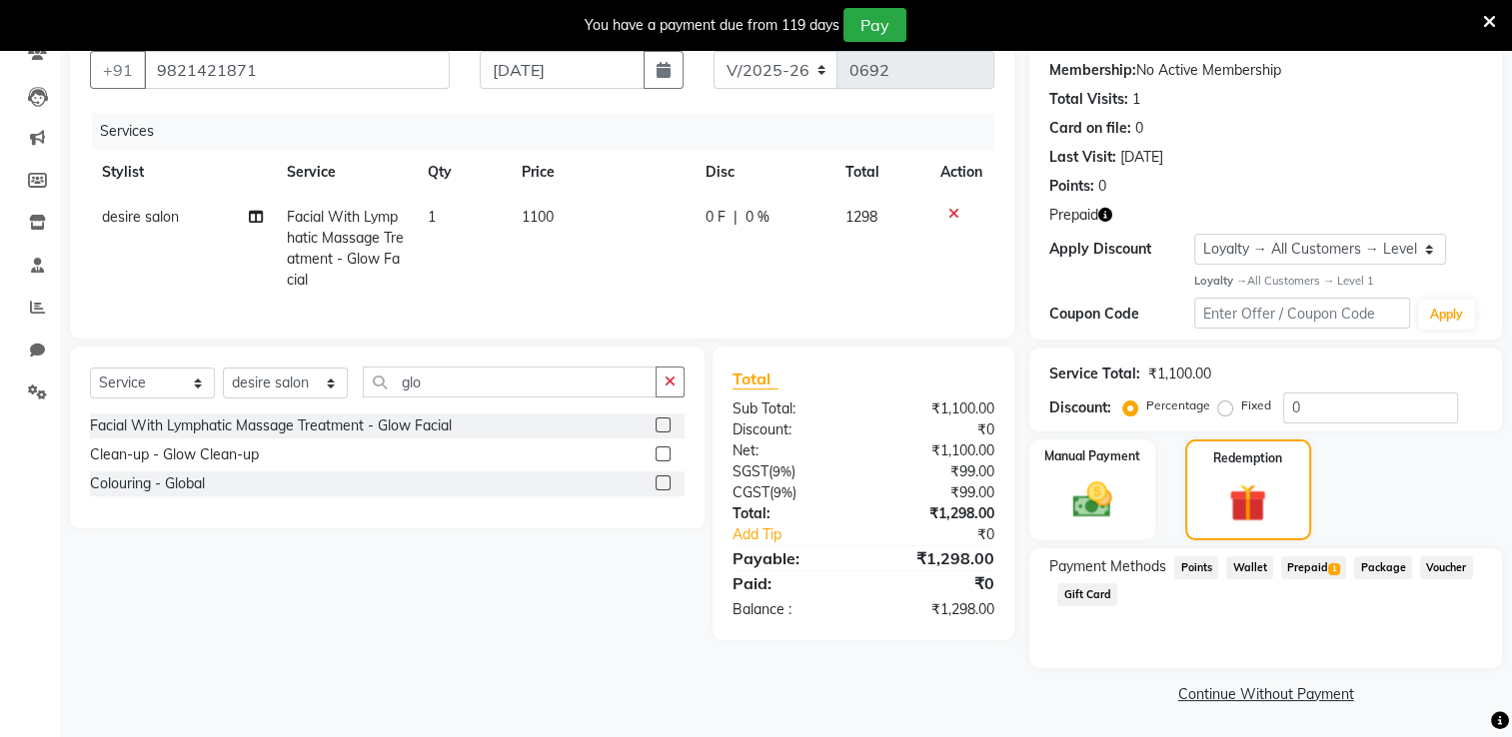
scroll to position [1, 0]
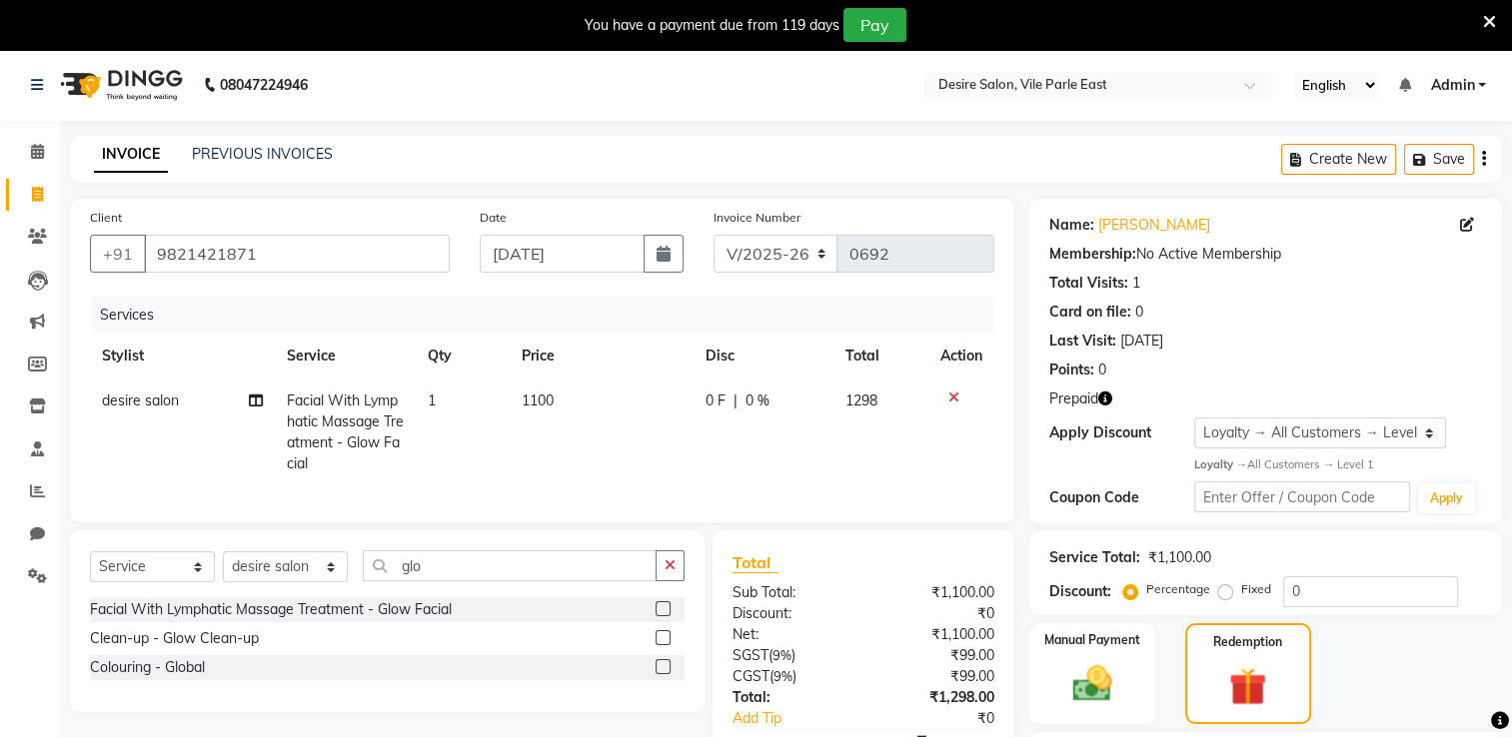
click at [1039, 159] on icon "button" at bounding box center [1484, 159] width 4 height 1
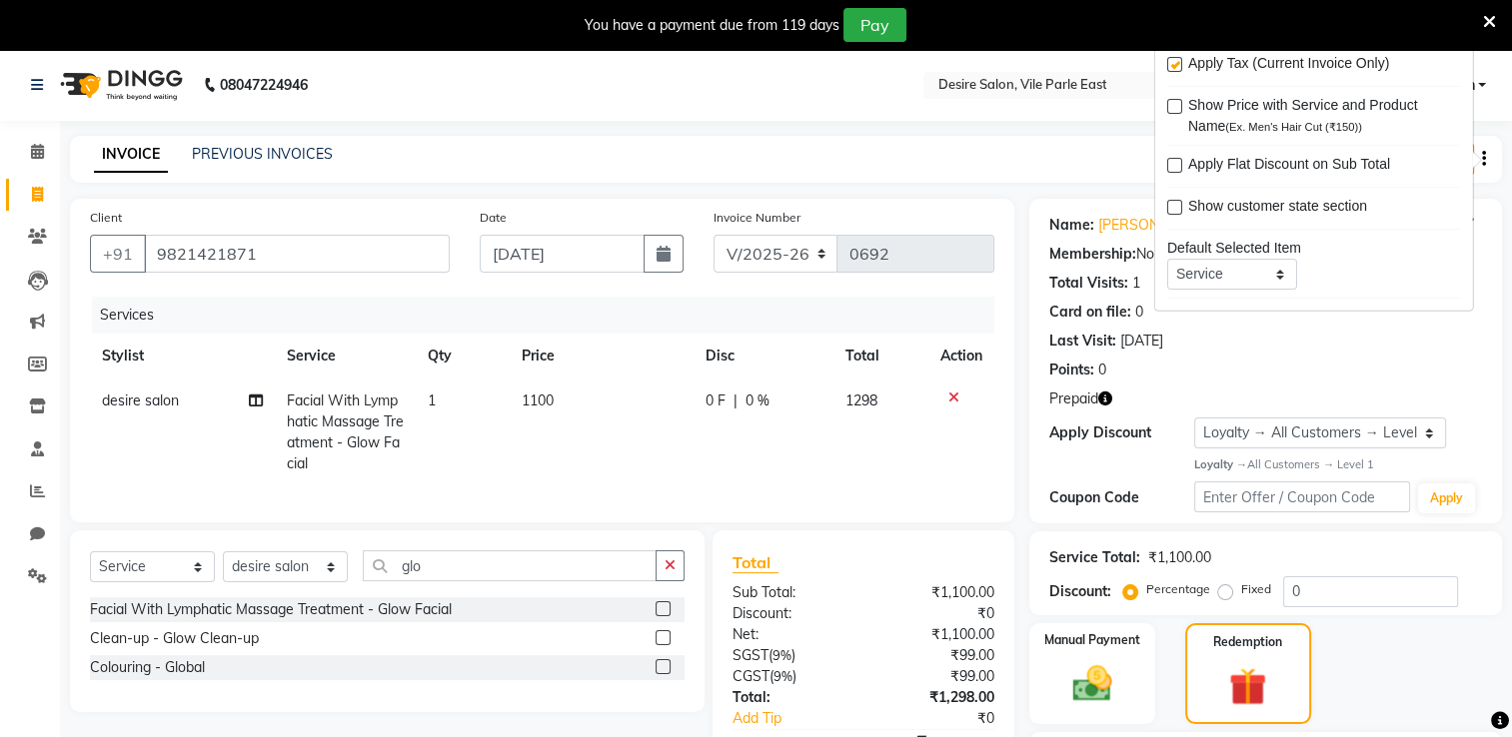
click at [1039, 64] on label at bounding box center [1174, 64] width 15 height 15
click at [1039, 64] on input "checkbox" at bounding box center [1173, 65] width 13 height 13
checkbox input "false"
click at [922, 475] on td "1100" at bounding box center [880, 433] width 95 height 108
select select "86566"
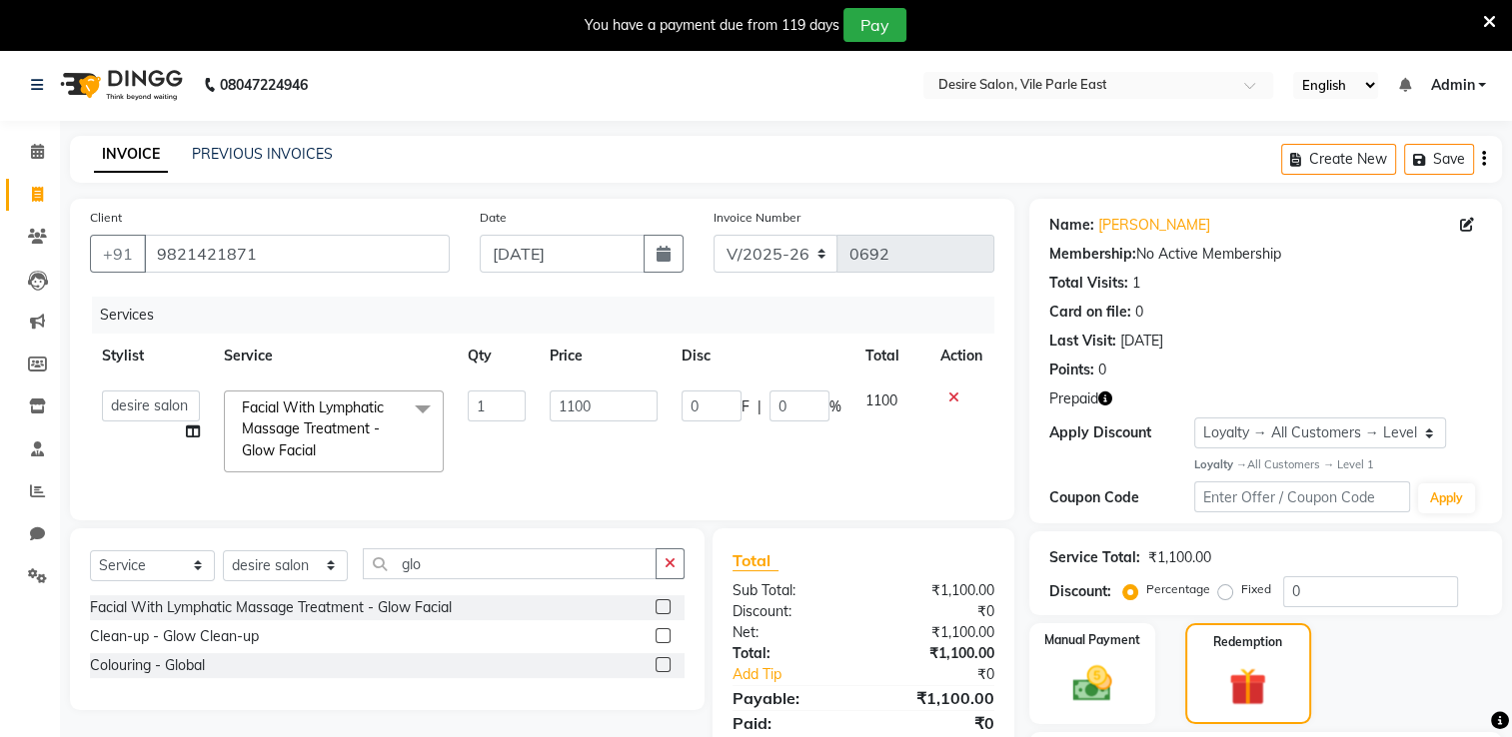
scroll to position [185, 0]
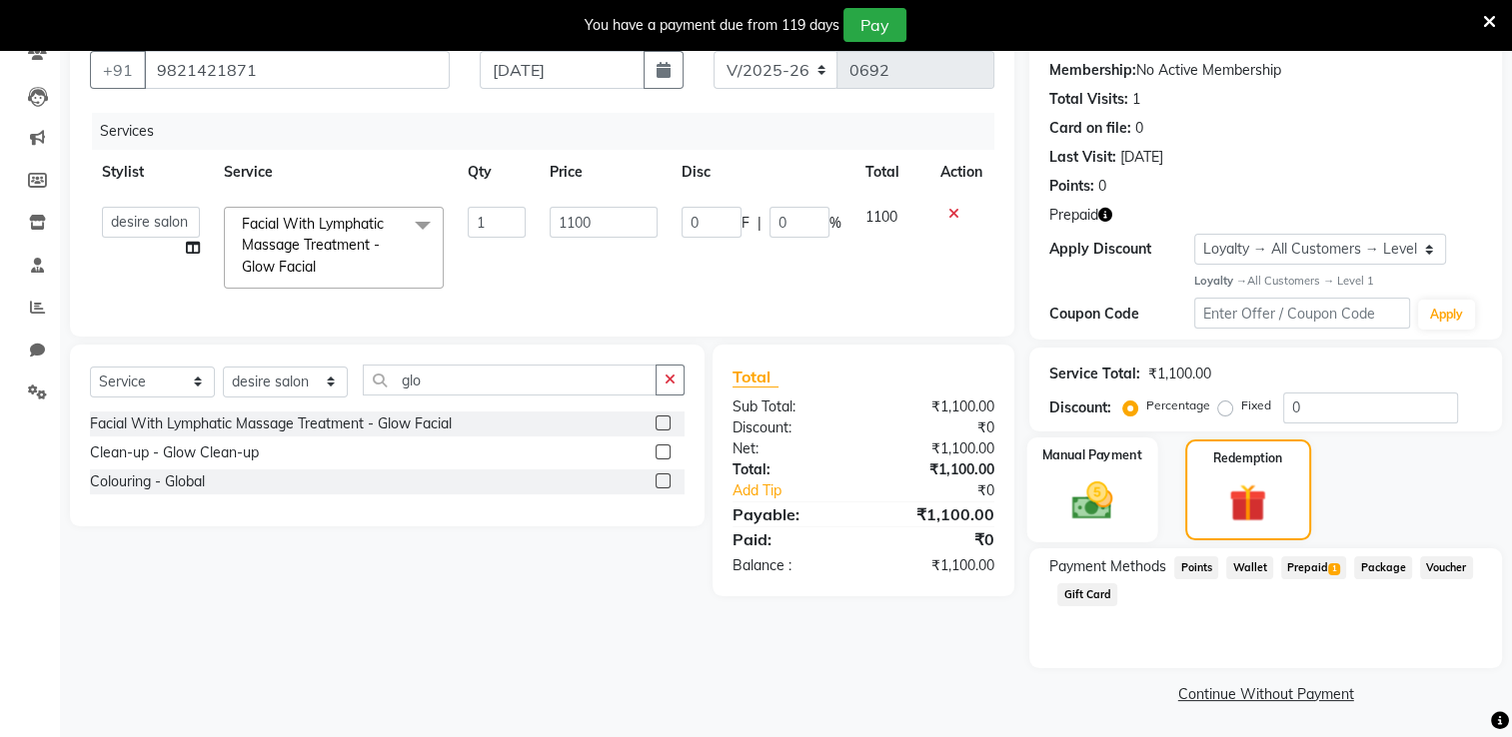
click at [1039, 528] on div "Manual Payment" at bounding box center [1092, 490] width 131 height 105
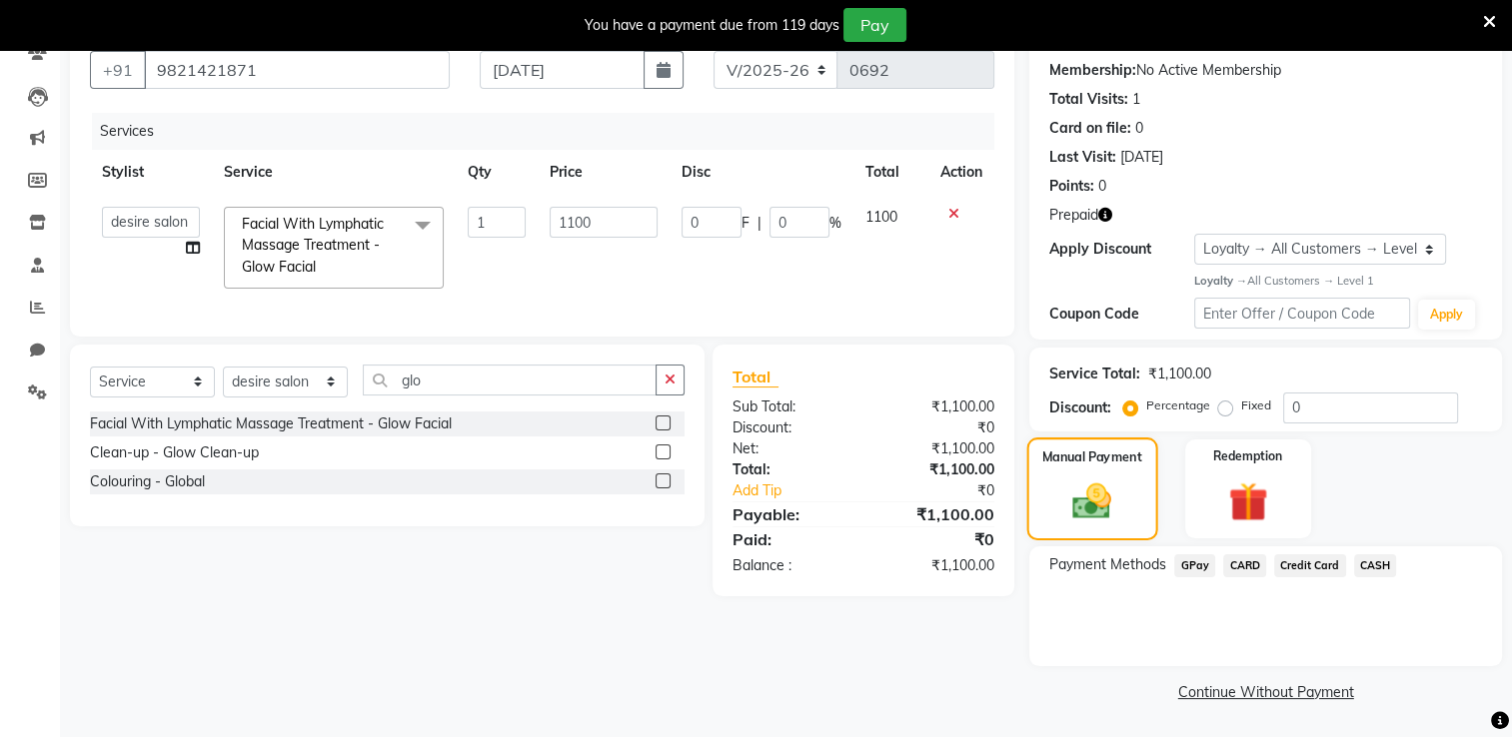
scroll to position [184, 0]
click at [1039, 558] on span "GPay" at bounding box center [1194, 566] width 41 height 23
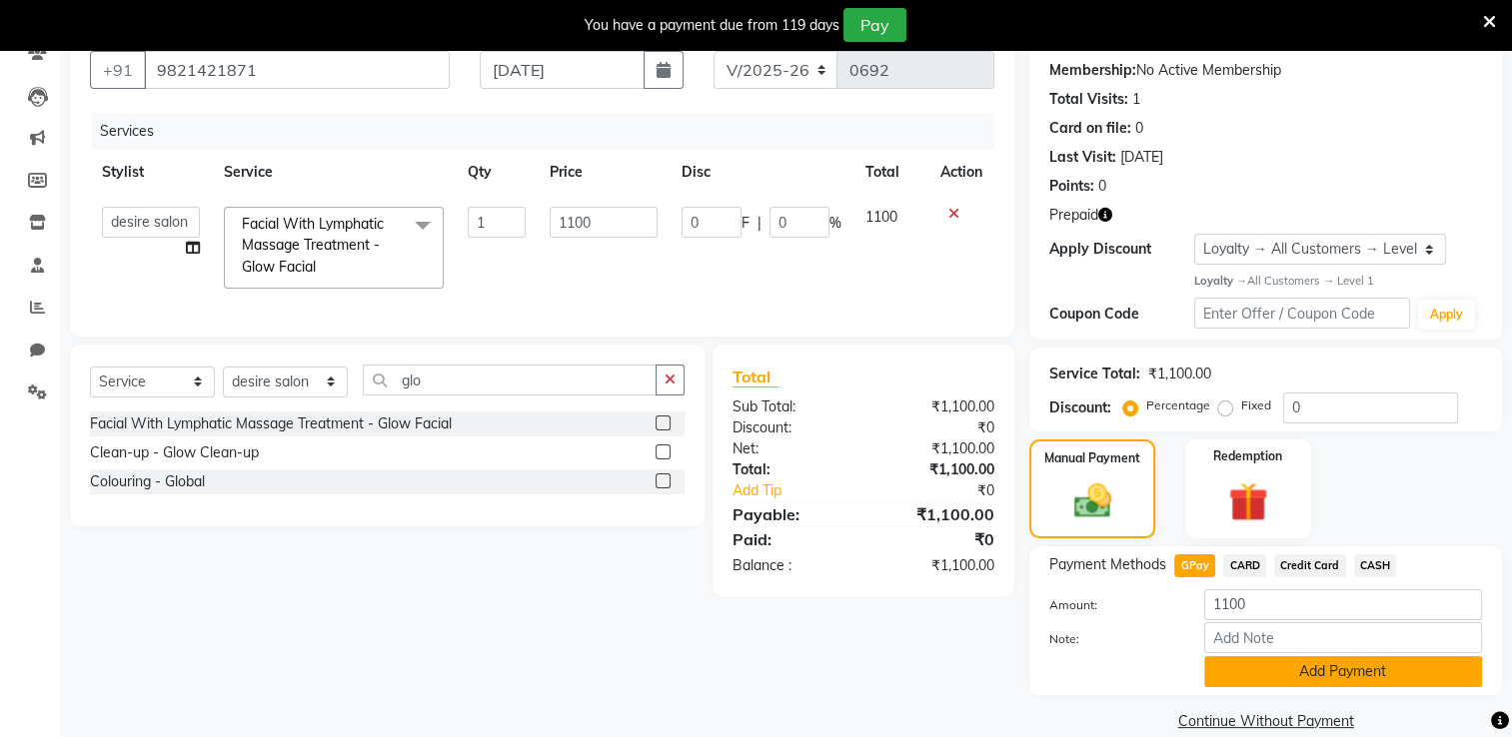
click at [1039, 589] on button "Add Payment" at bounding box center [1343, 671] width 278 height 31
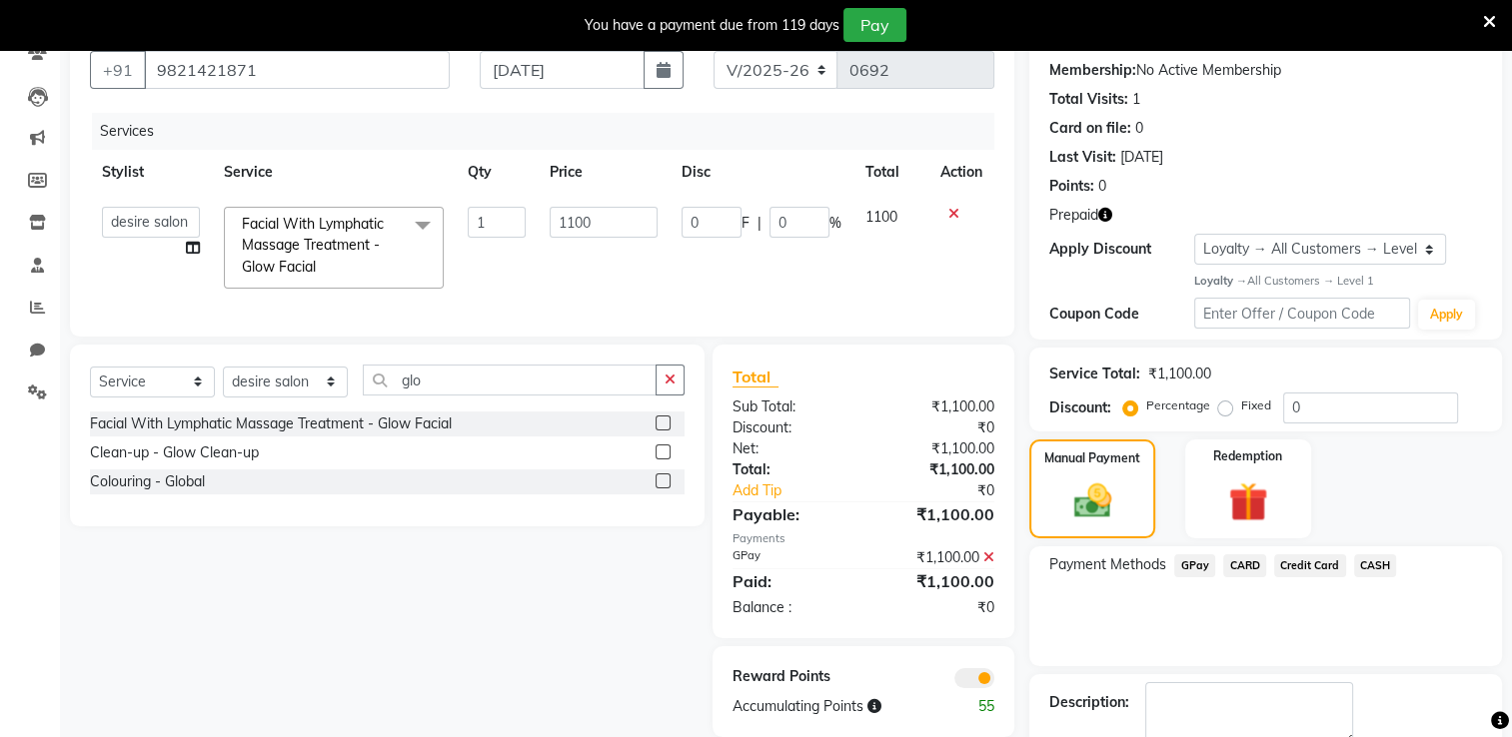
scroll to position [296, 0]
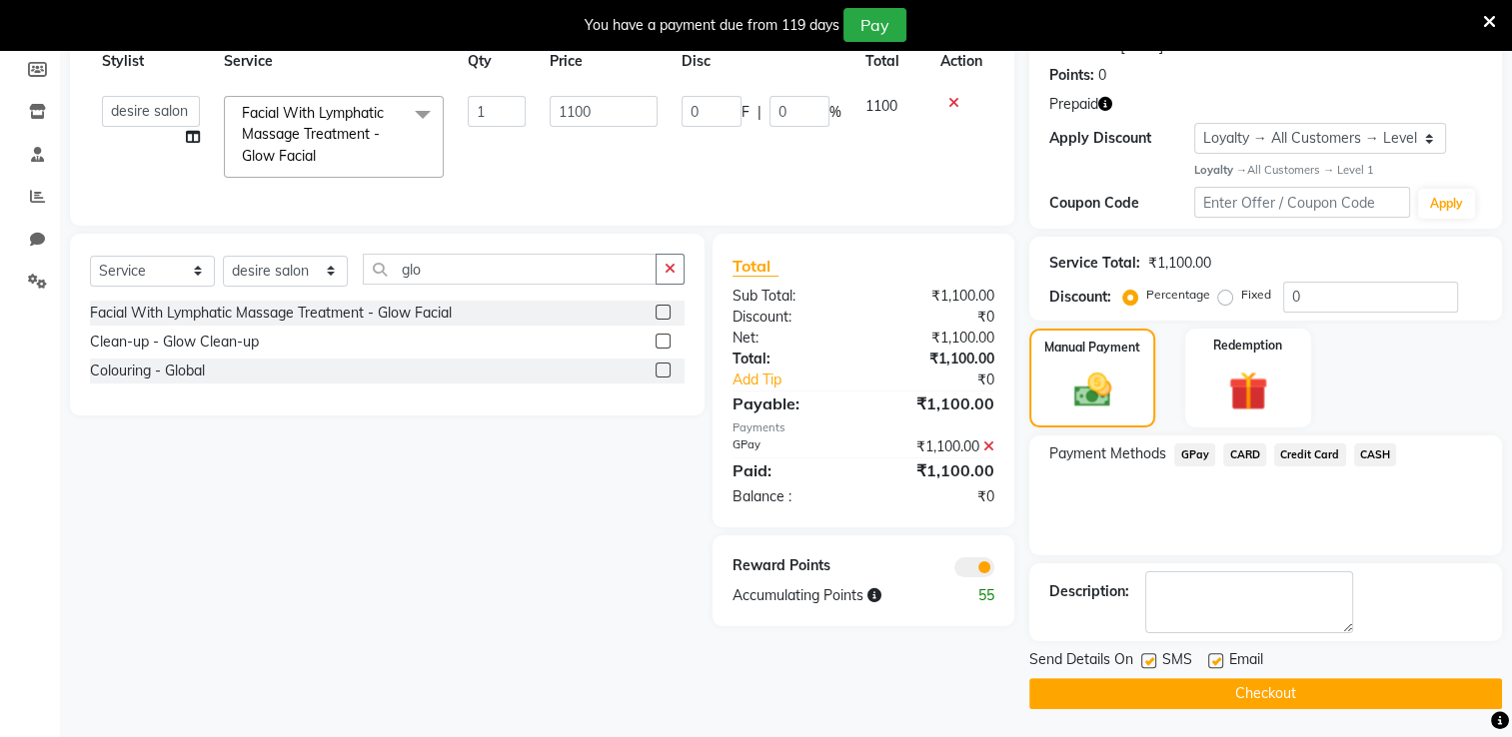
click at [1039, 589] on button "Checkout" at bounding box center [1265, 693] width 473 height 31
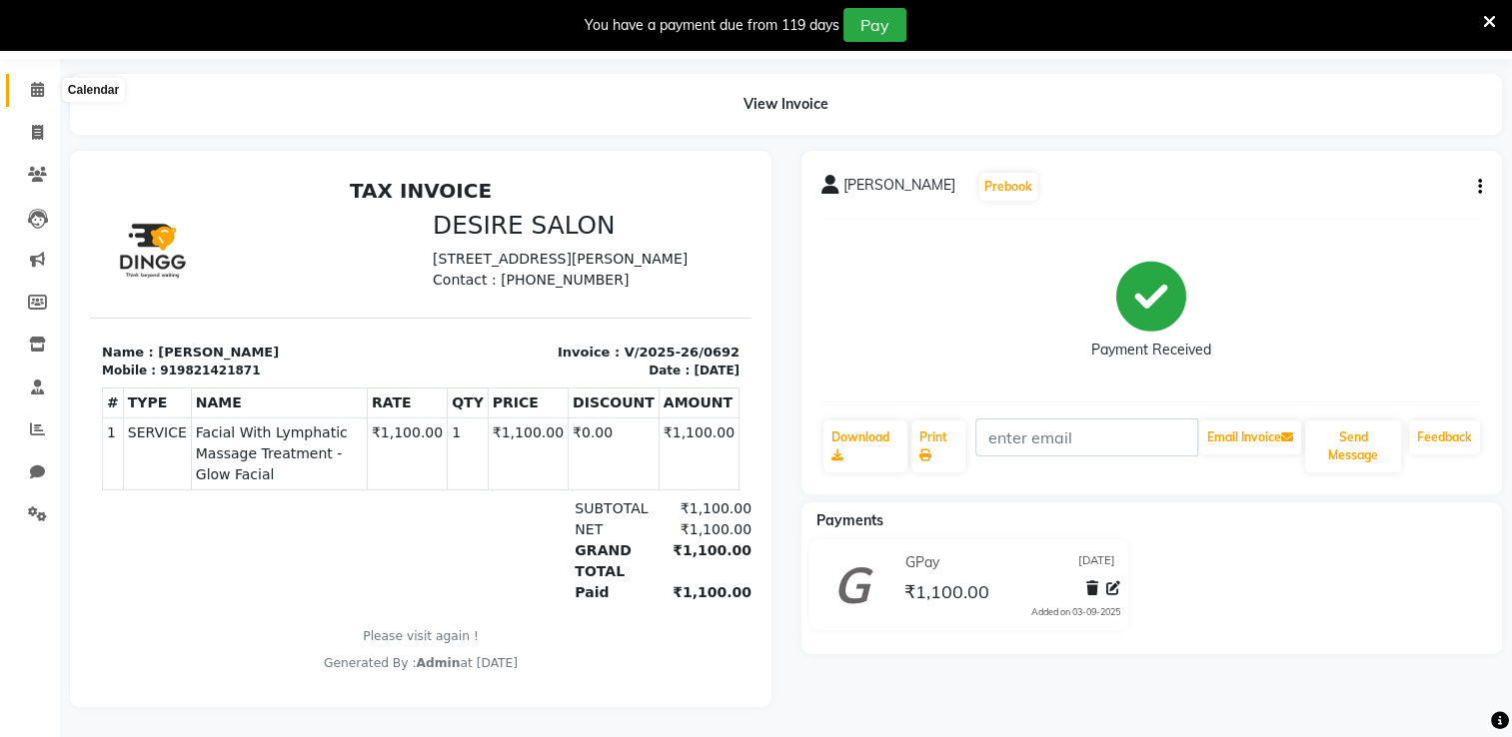
click at [41, 82] on icon at bounding box center [37, 89] width 13 height 15
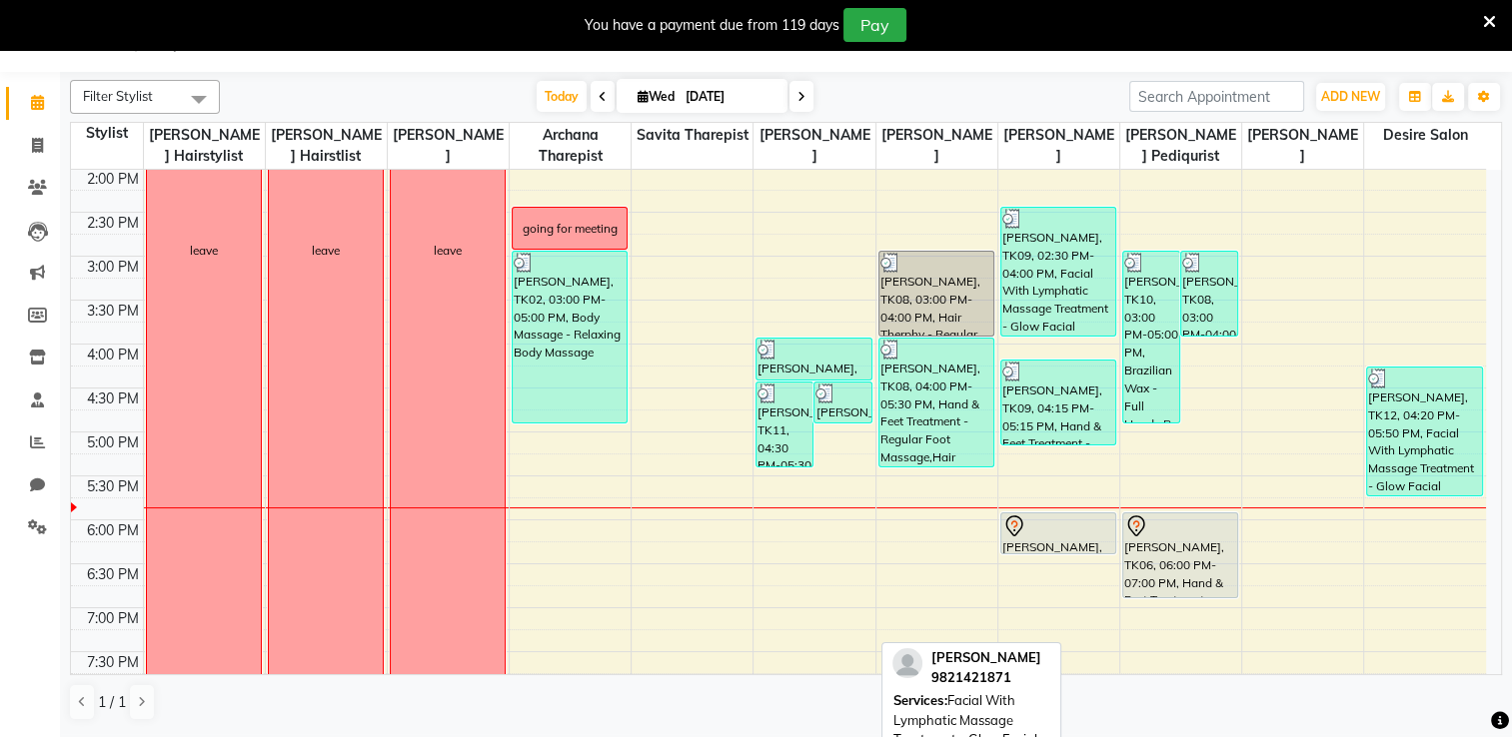
scroll to position [539, 0]
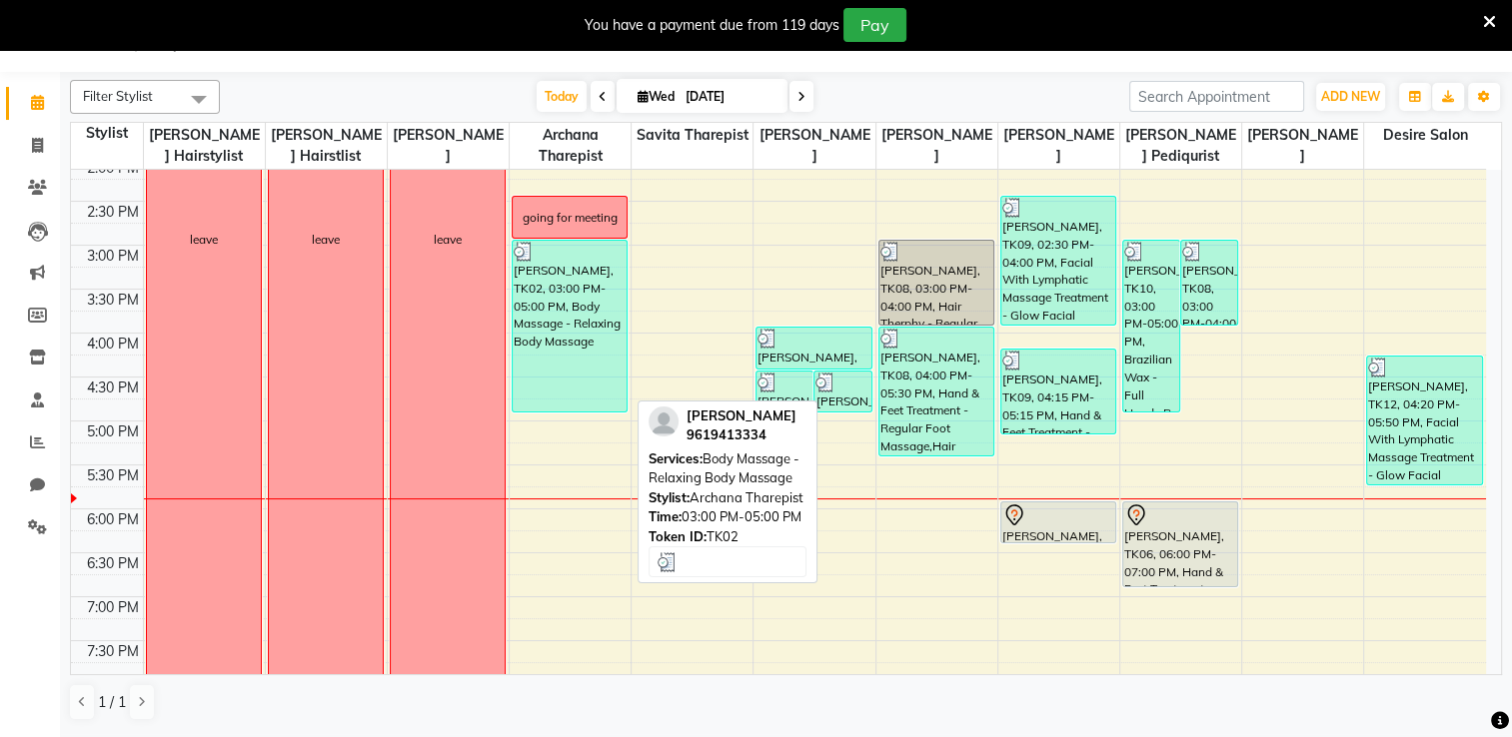
click at [556, 381] on div "[PERSON_NAME], TK02, 03:00 PM-05:00 PM, Body Massage - Relaxing Body Massage" at bounding box center [570, 326] width 114 height 171
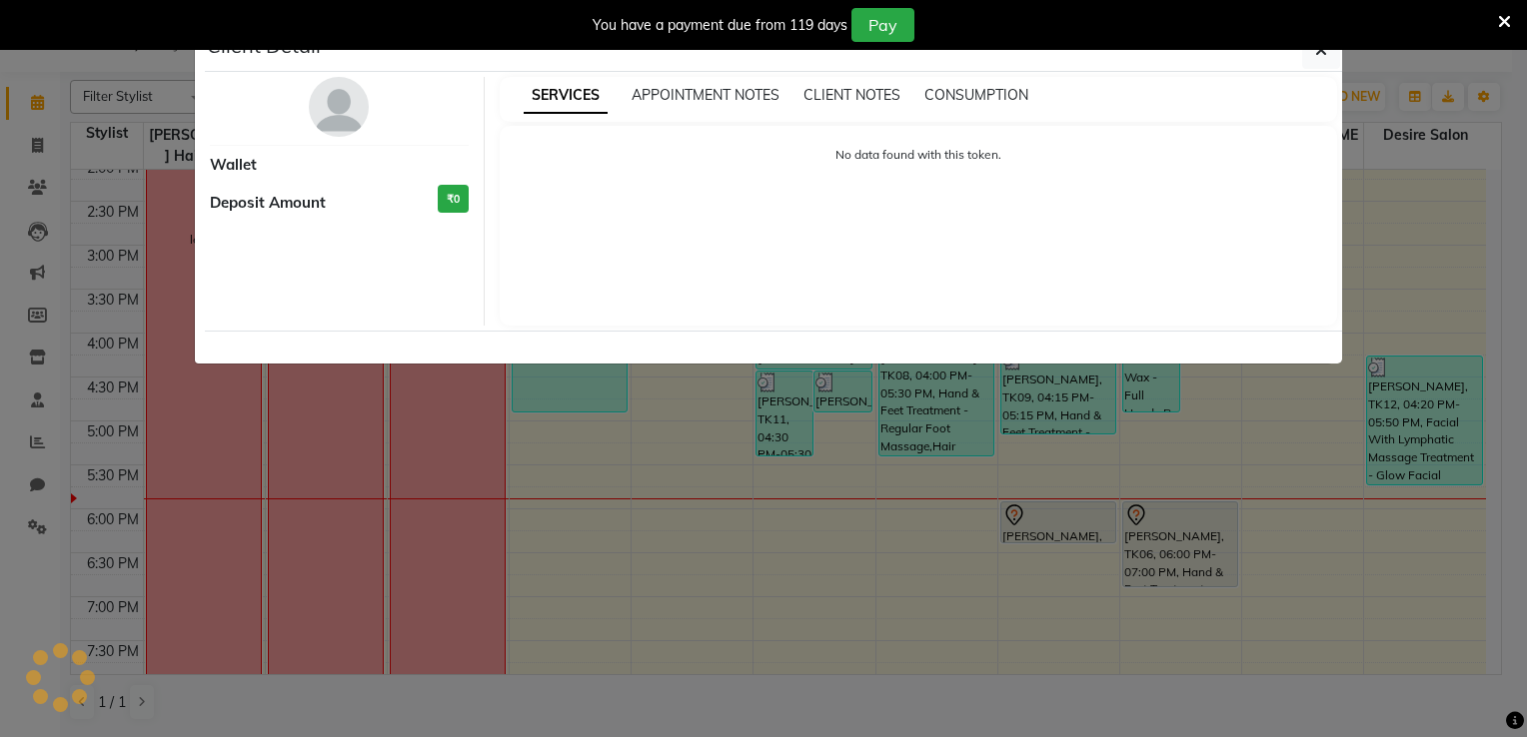
select select "3"
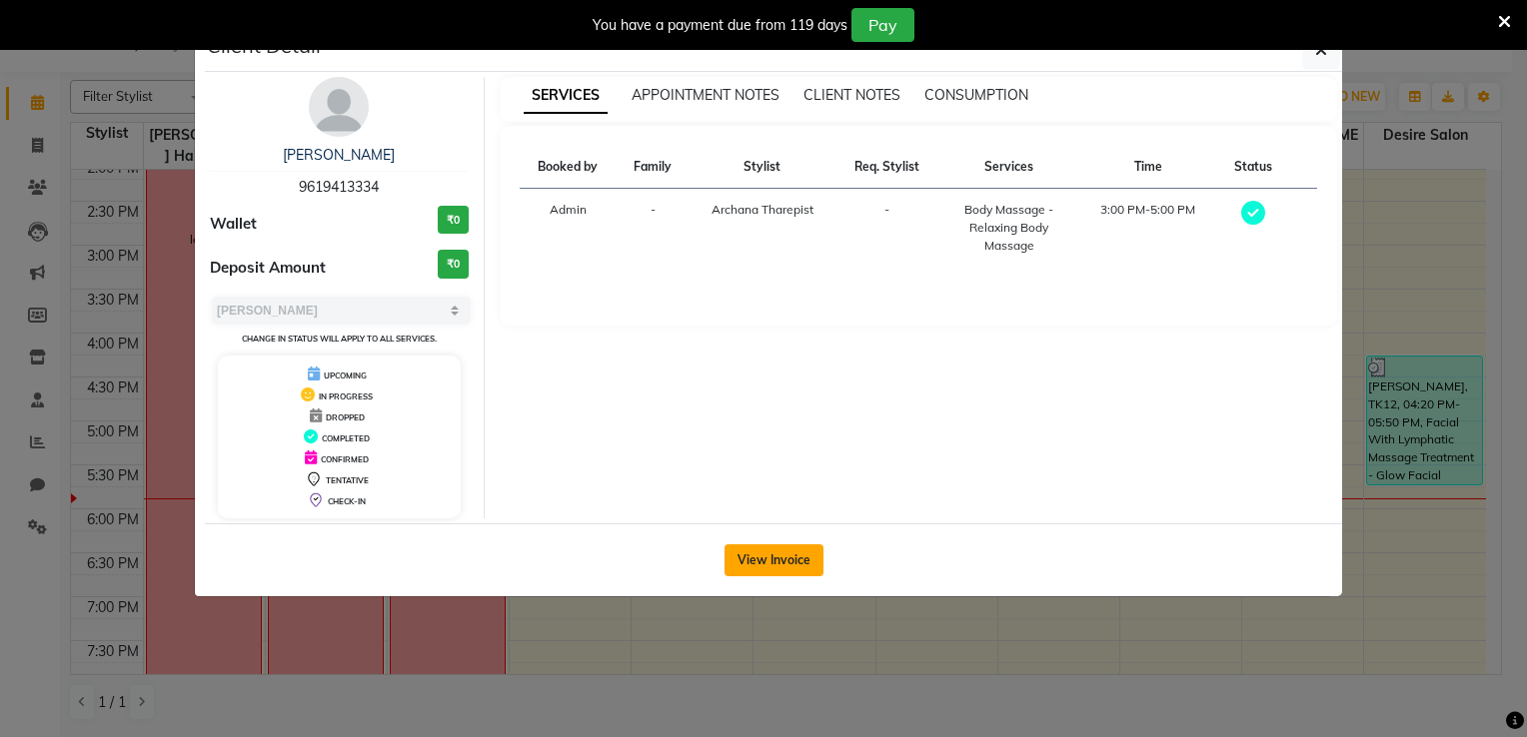
click at [771, 559] on button "View Invoice" at bounding box center [773, 560] width 99 height 32
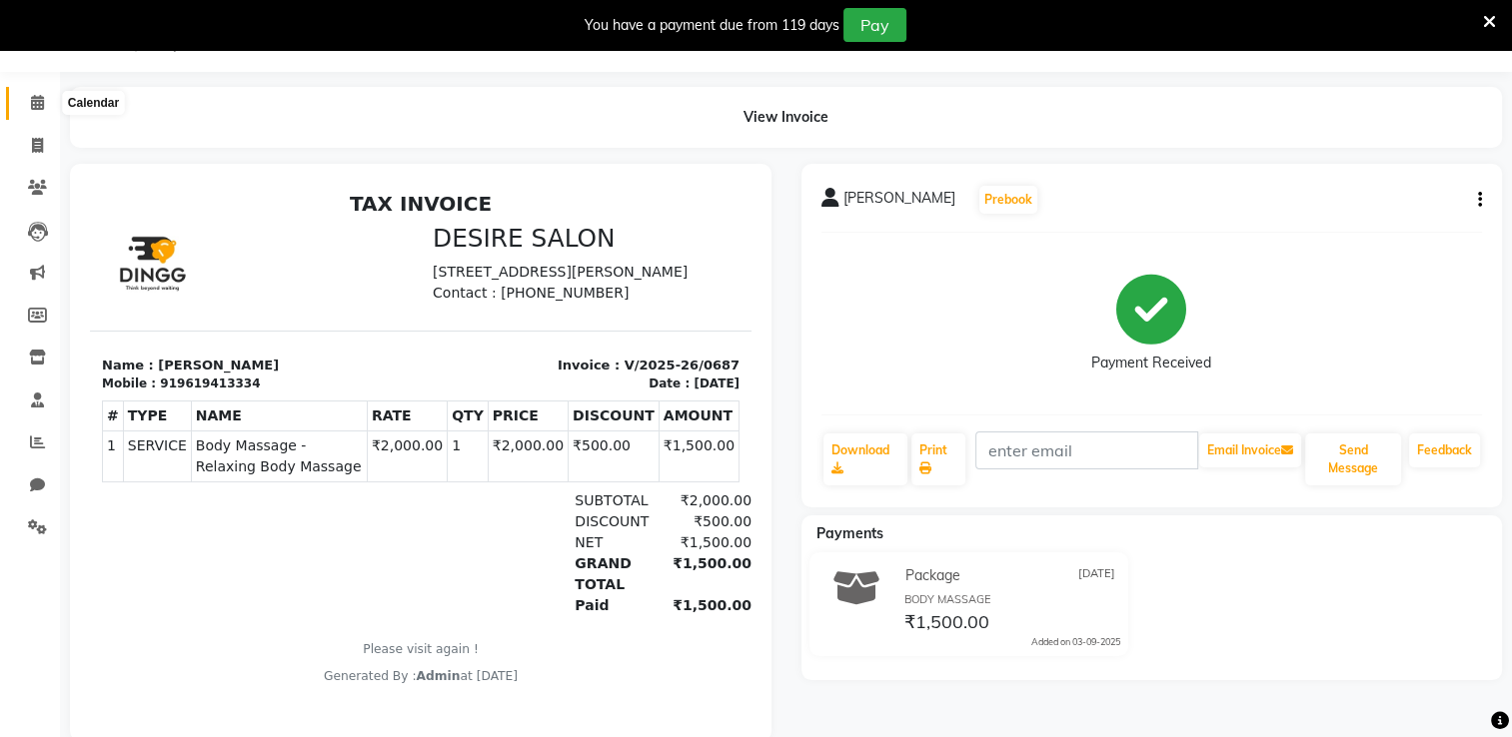
click at [31, 99] on icon at bounding box center [37, 102] width 13 height 15
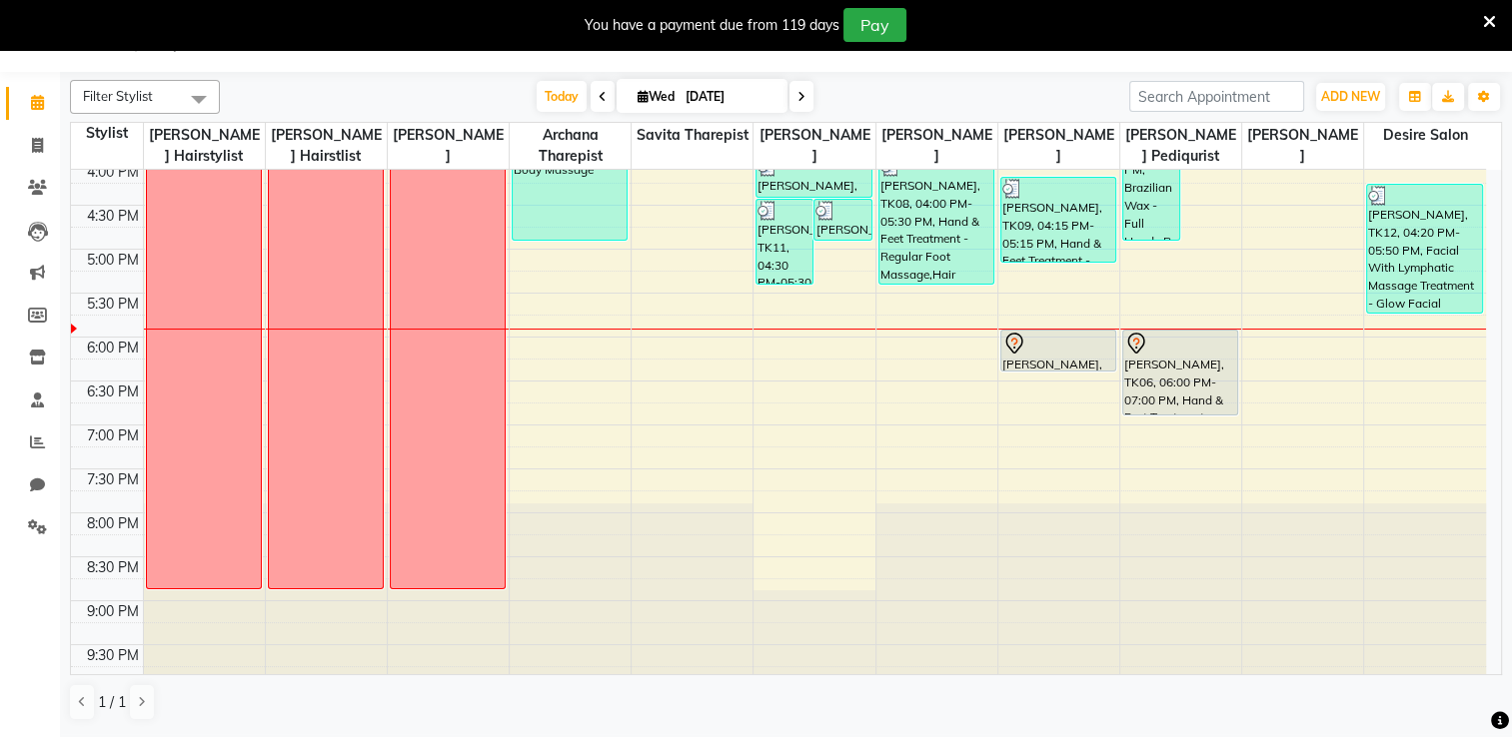
scroll to position [712, 0]
click at [37, 191] on icon at bounding box center [37, 187] width 19 height 15
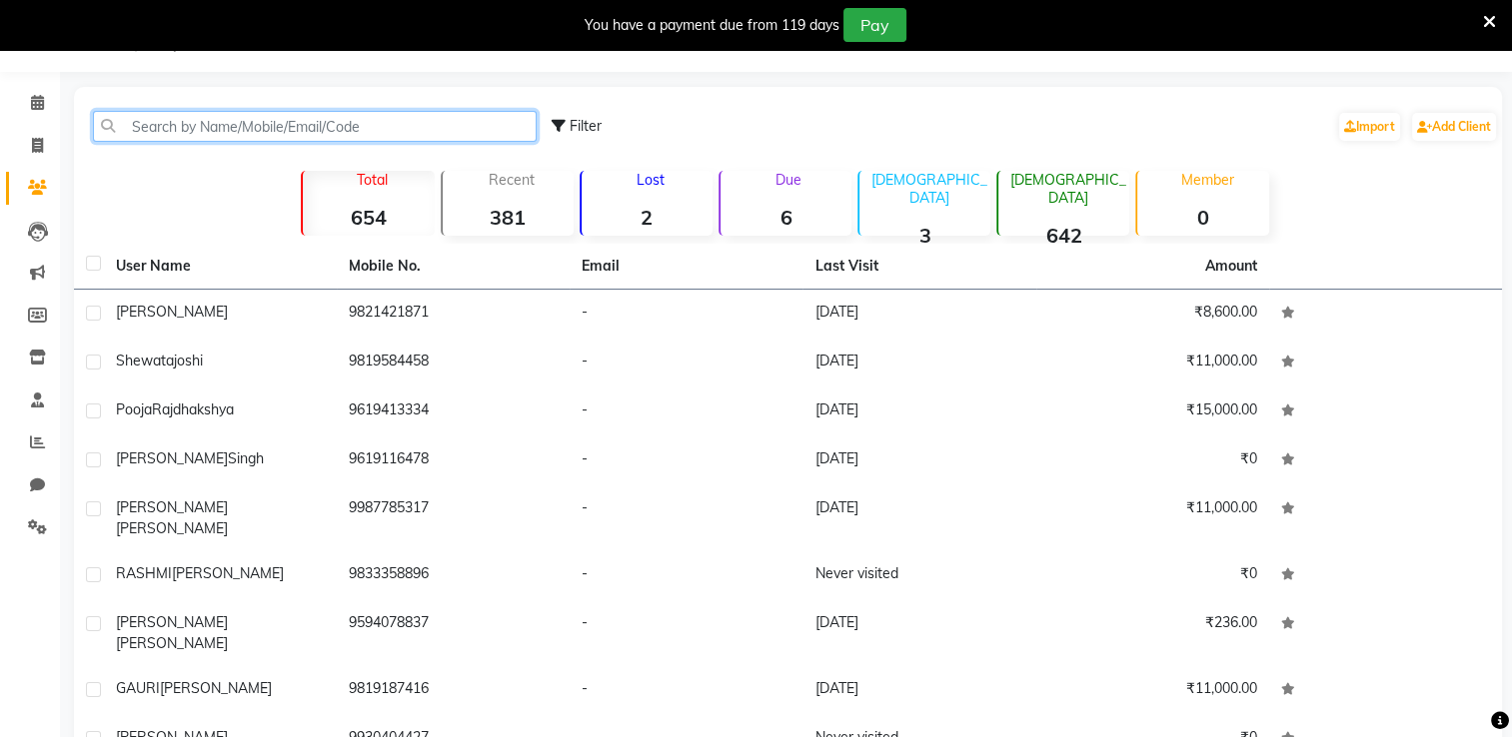
click at [160, 132] on input "text" at bounding box center [315, 126] width 444 height 31
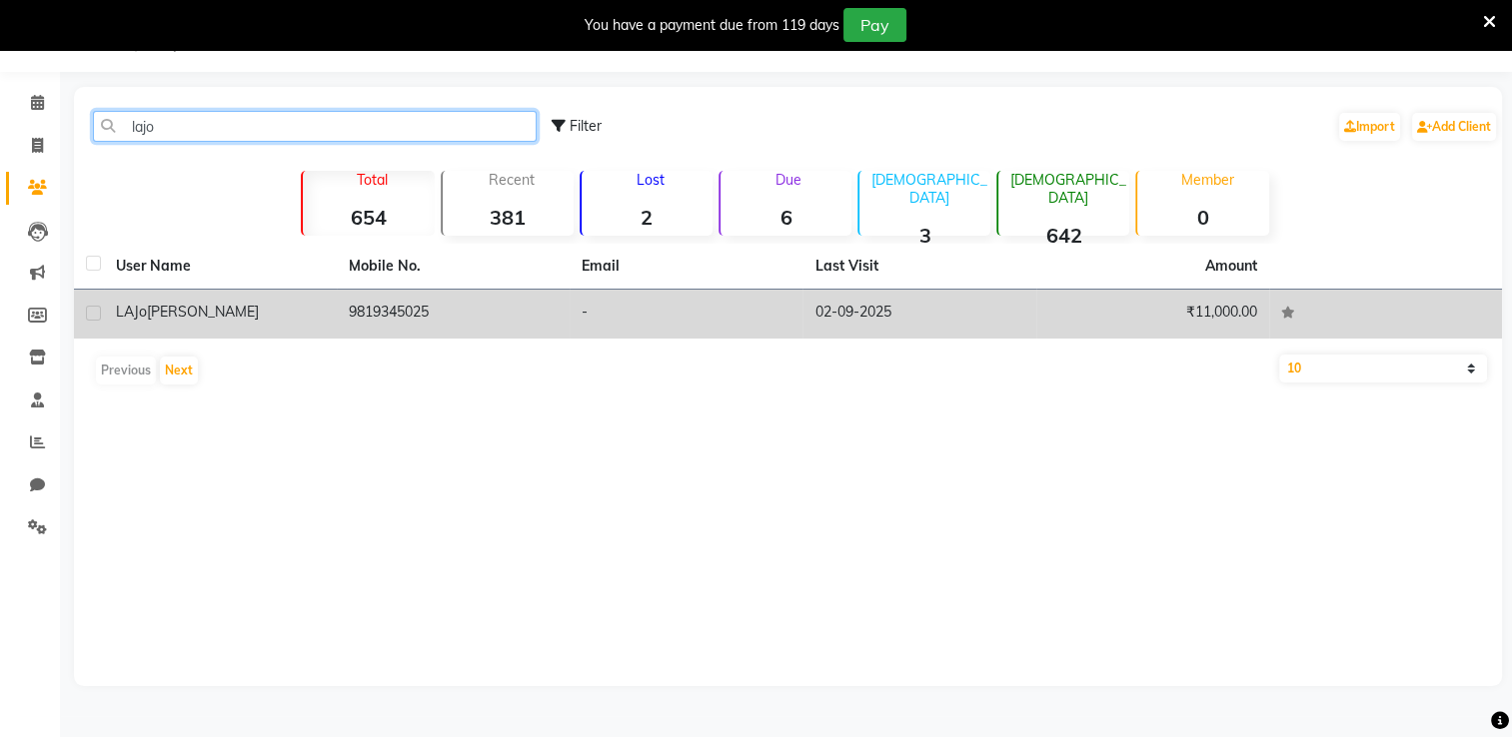
type input "lajo"
click at [530, 304] on td "9819345025" at bounding box center [453, 314] width 233 height 49
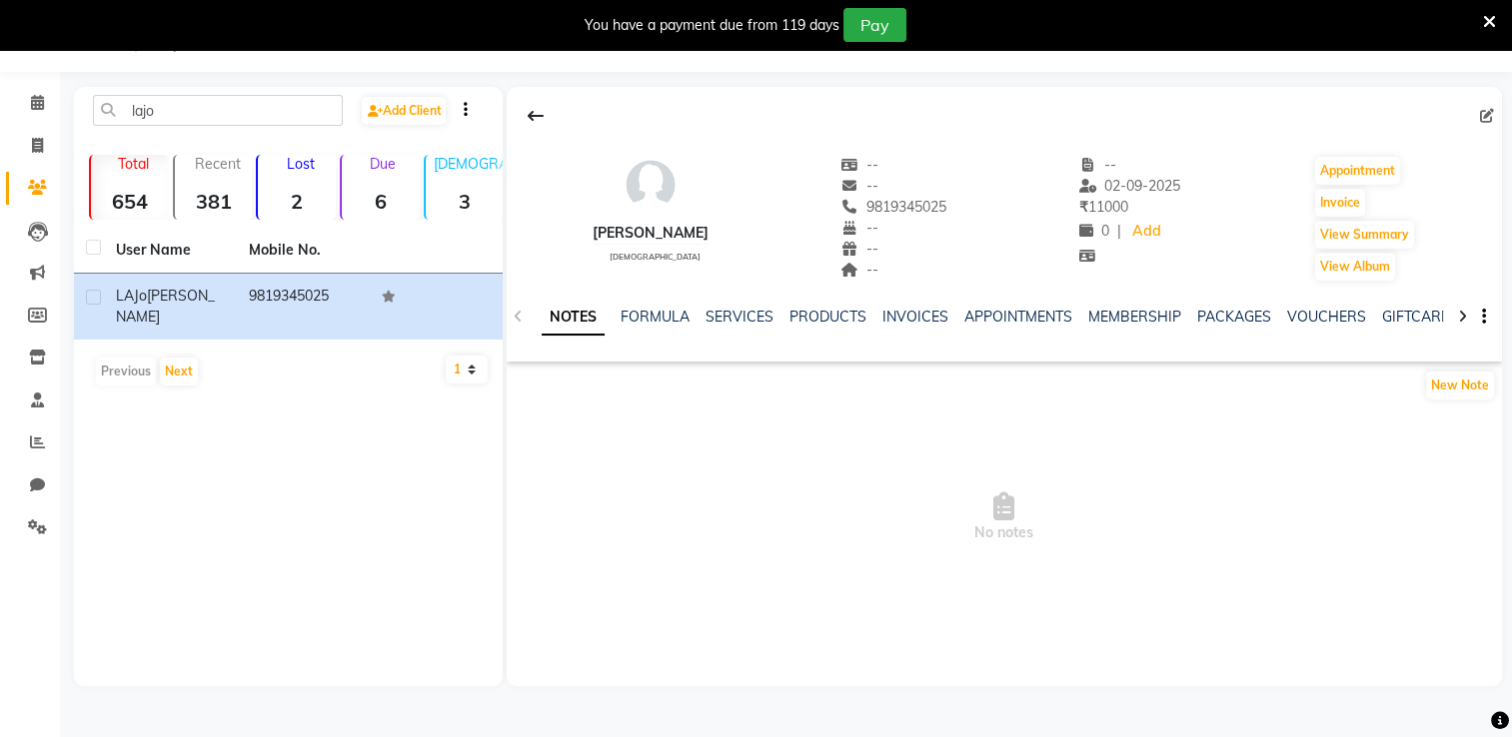
click at [1039, 329] on div "NOTES FORMULA SERVICES PRODUCTS INVOICES APPOINTMENTS MEMBERSHIP PACKAGES VOUCH…" at bounding box center [979, 325] width 877 height 37
click at [1039, 319] on link "PACKAGES" at bounding box center [1234, 317] width 74 height 18
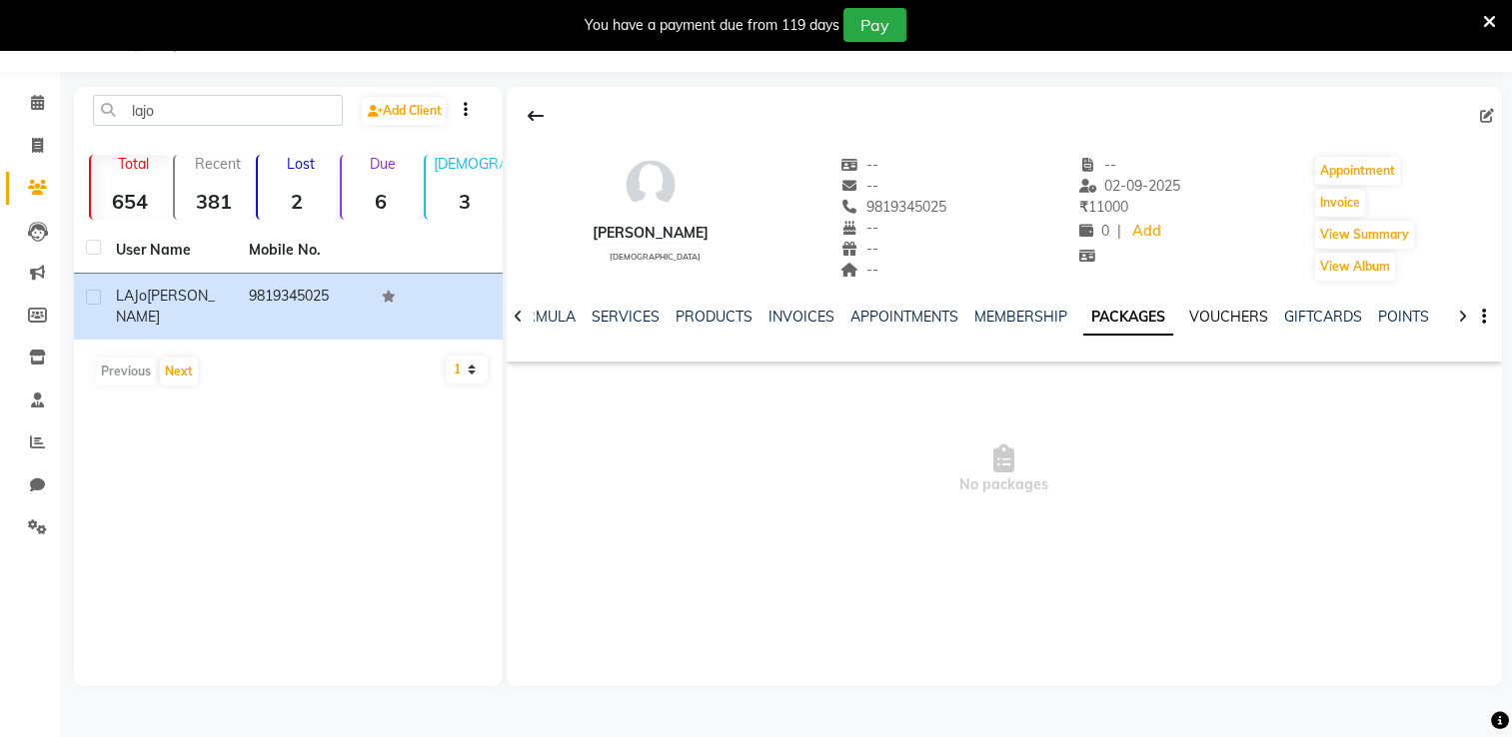
click at [1039, 324] on link "VOUCHERS" at bounding box center [1228, 317] width 79 height 18
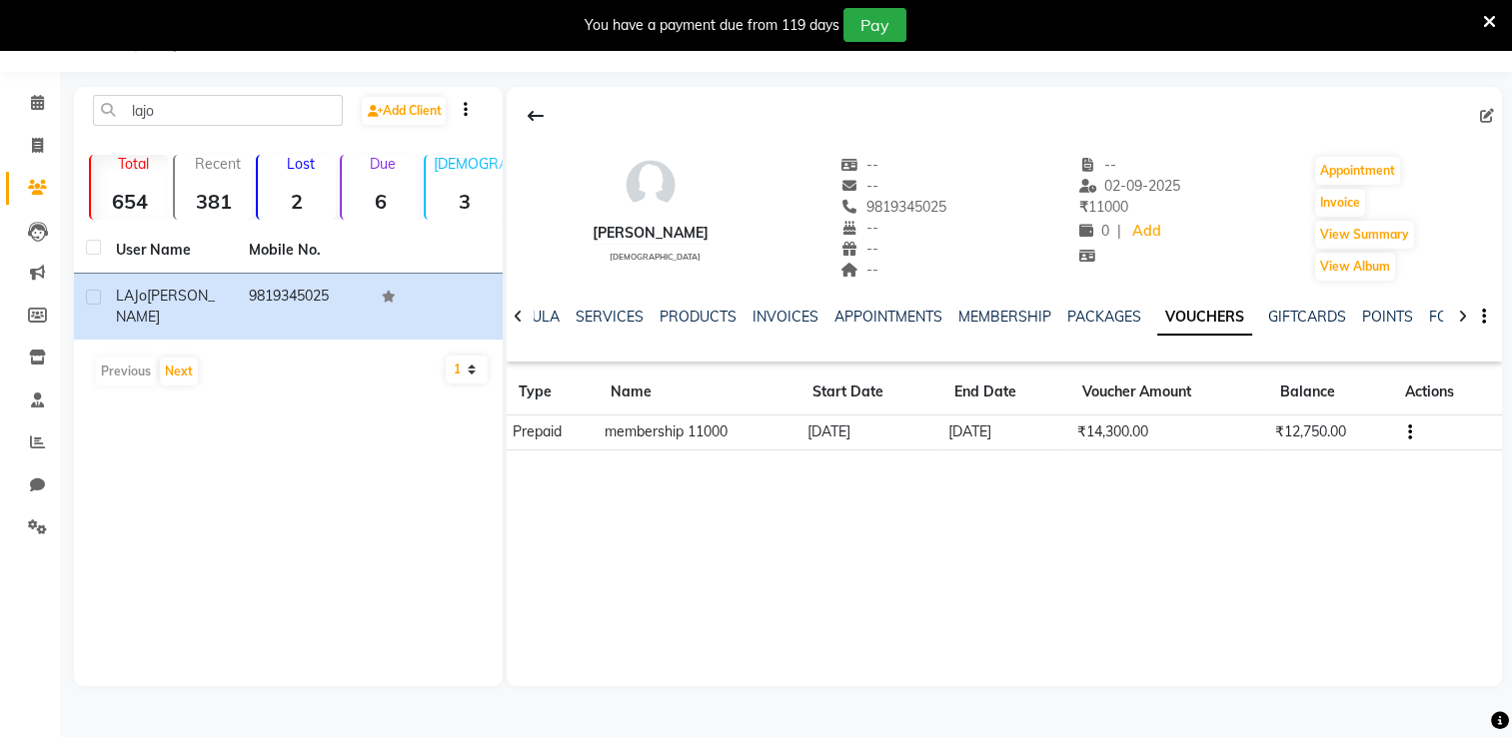
click at [1039, 433] on icon "button" at bounding box center [1410, 433] width 4 height 1
click at [1039, 402] on td "Redemption History" at bounding box center [1316, 407] width 125 height 23
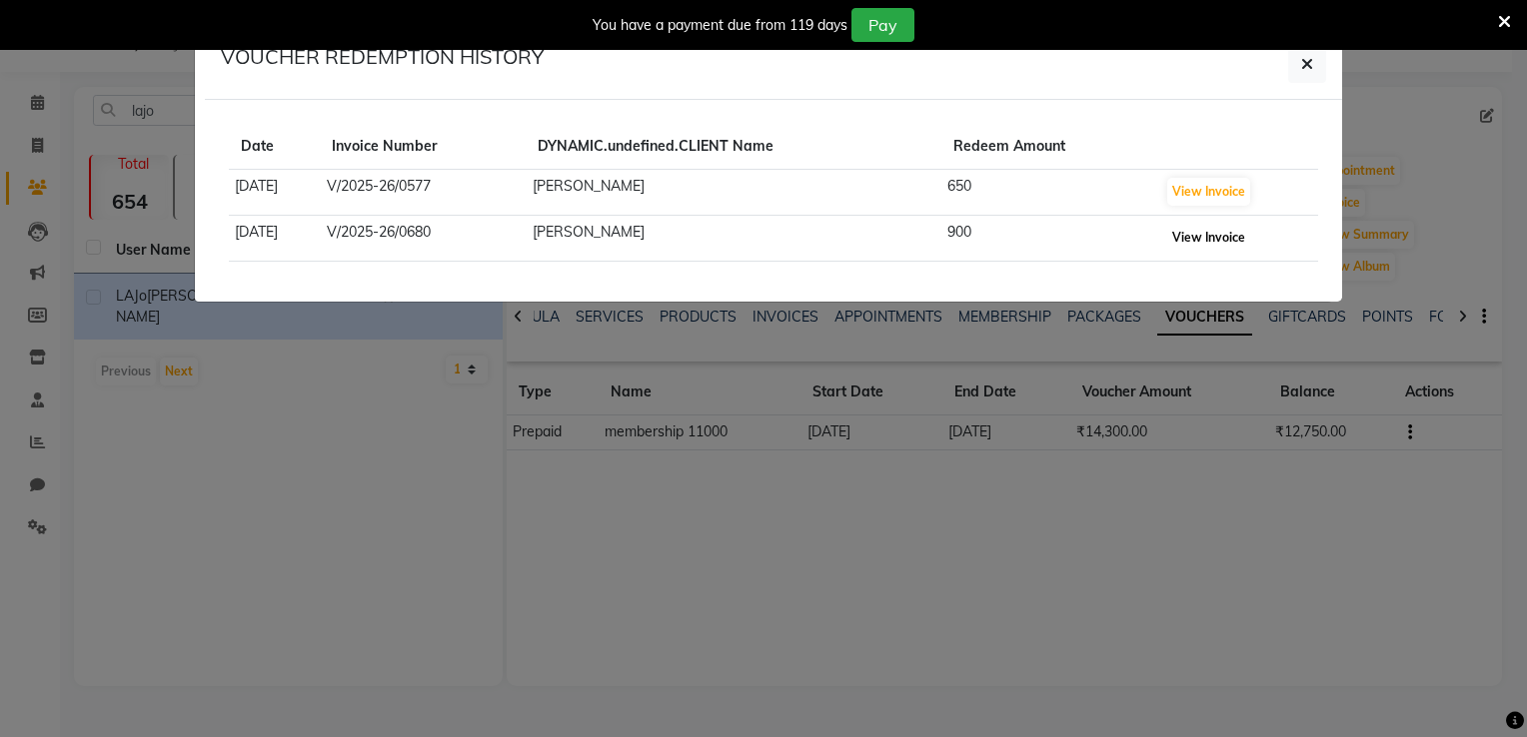
click at [1039, 242] on button "View Invoice" at bounding box center [1208, 238] width 83 height 28
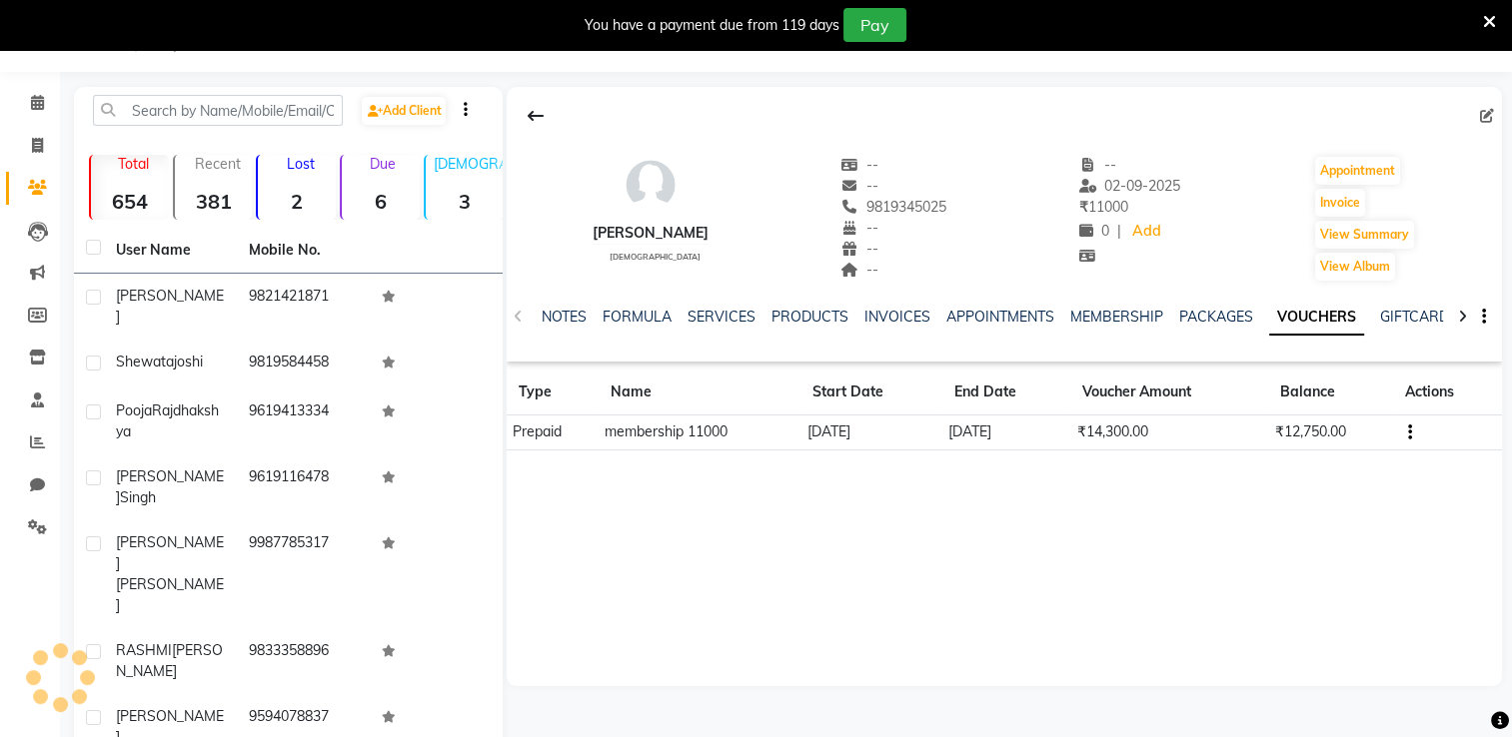
click at [1039, 433] on icon "button" at bounding box center [1410, 433] width 4 height 1
click at [1039, 398] on td "Redemption History" at bounding box center [1316, 407] width 125 height 23
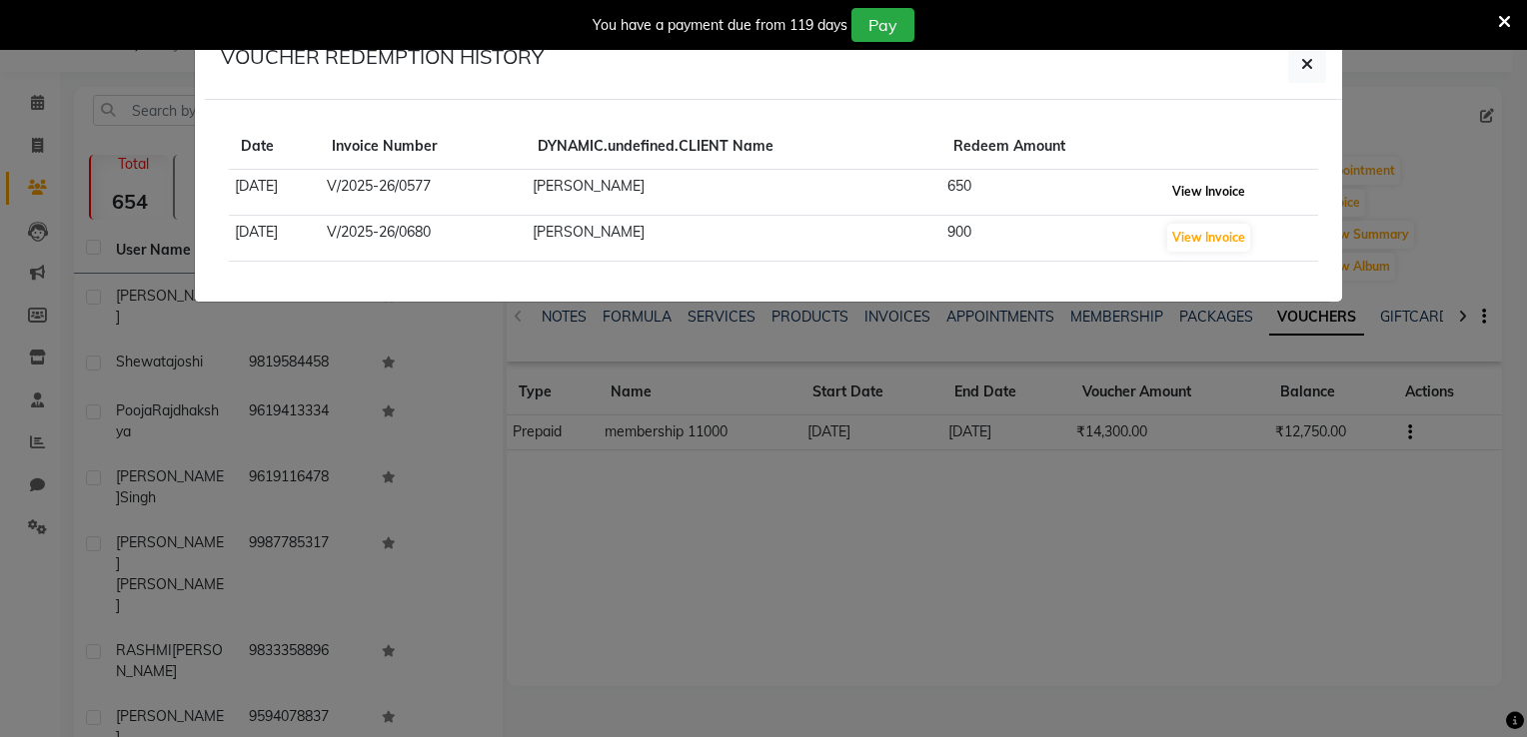
click at [1039, 185] on button "View Invoice" at bounding box center [1208, 192] width 83 height 28
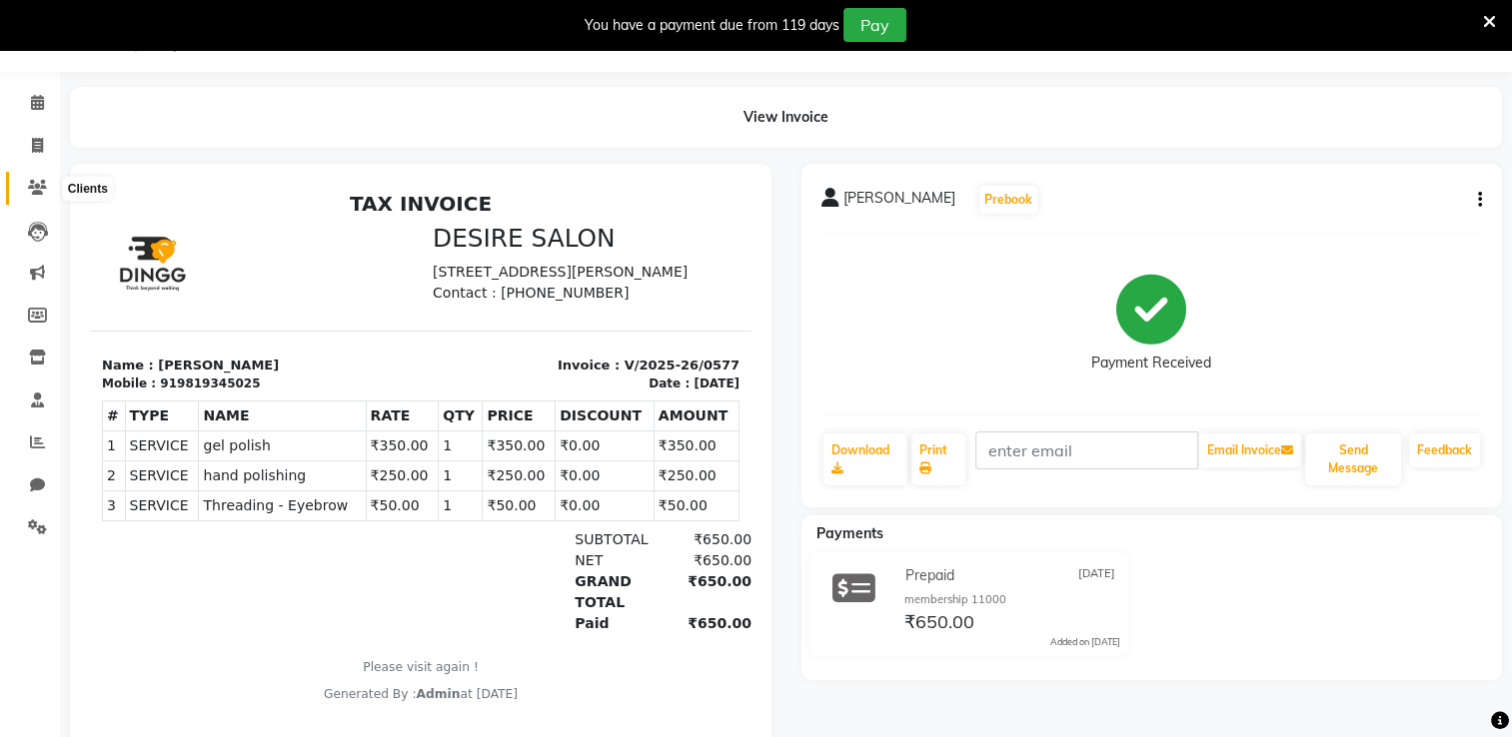
click at [32, 184] on icon at bounding box center [37, 187] width 19 height 15
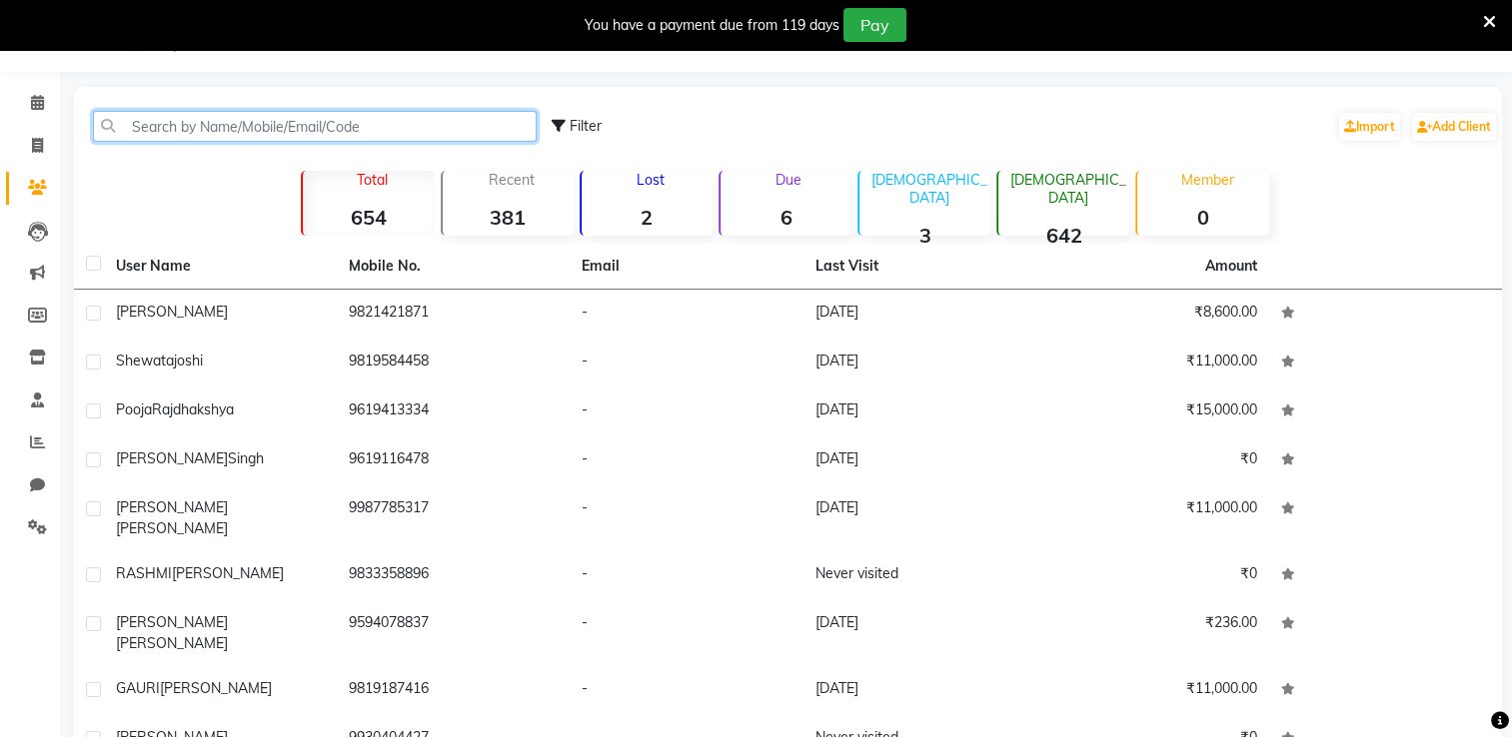
click at [180, 117] on input "text" at bounding box center [315, 126] width 444 height 31
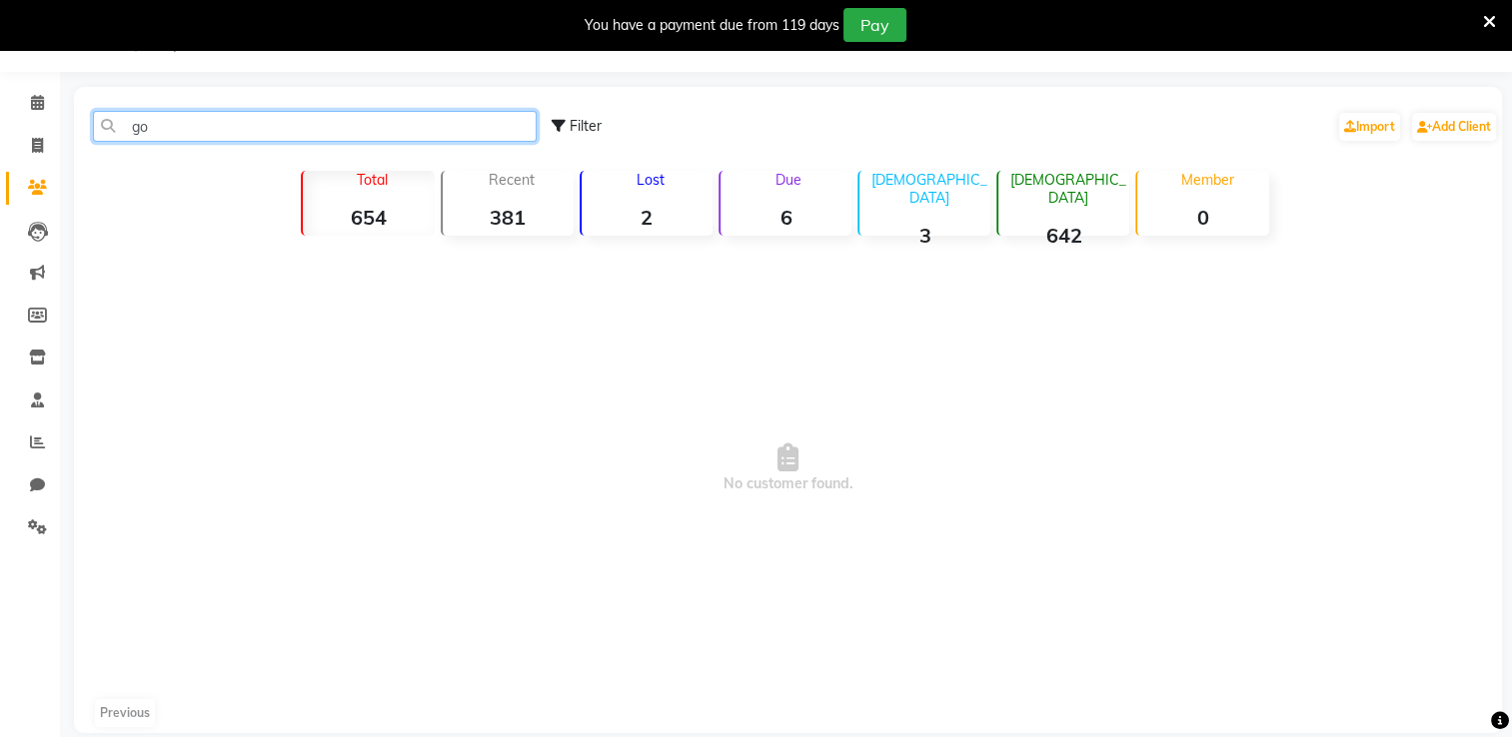
type input "g"
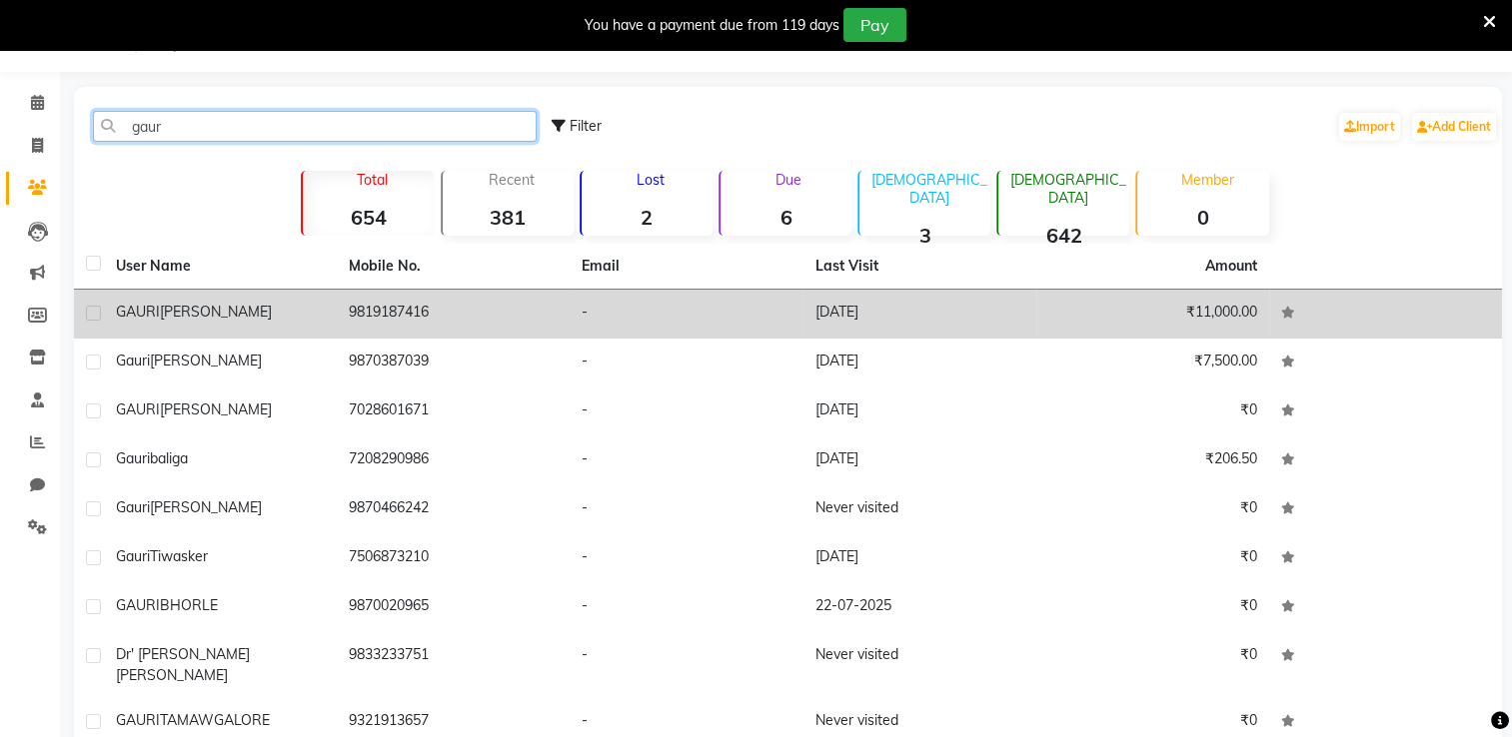
type input "gaur"
click at [256, 314] on div "GAURI PHADKE" at bounding box center [220, 312] width 209 height 21
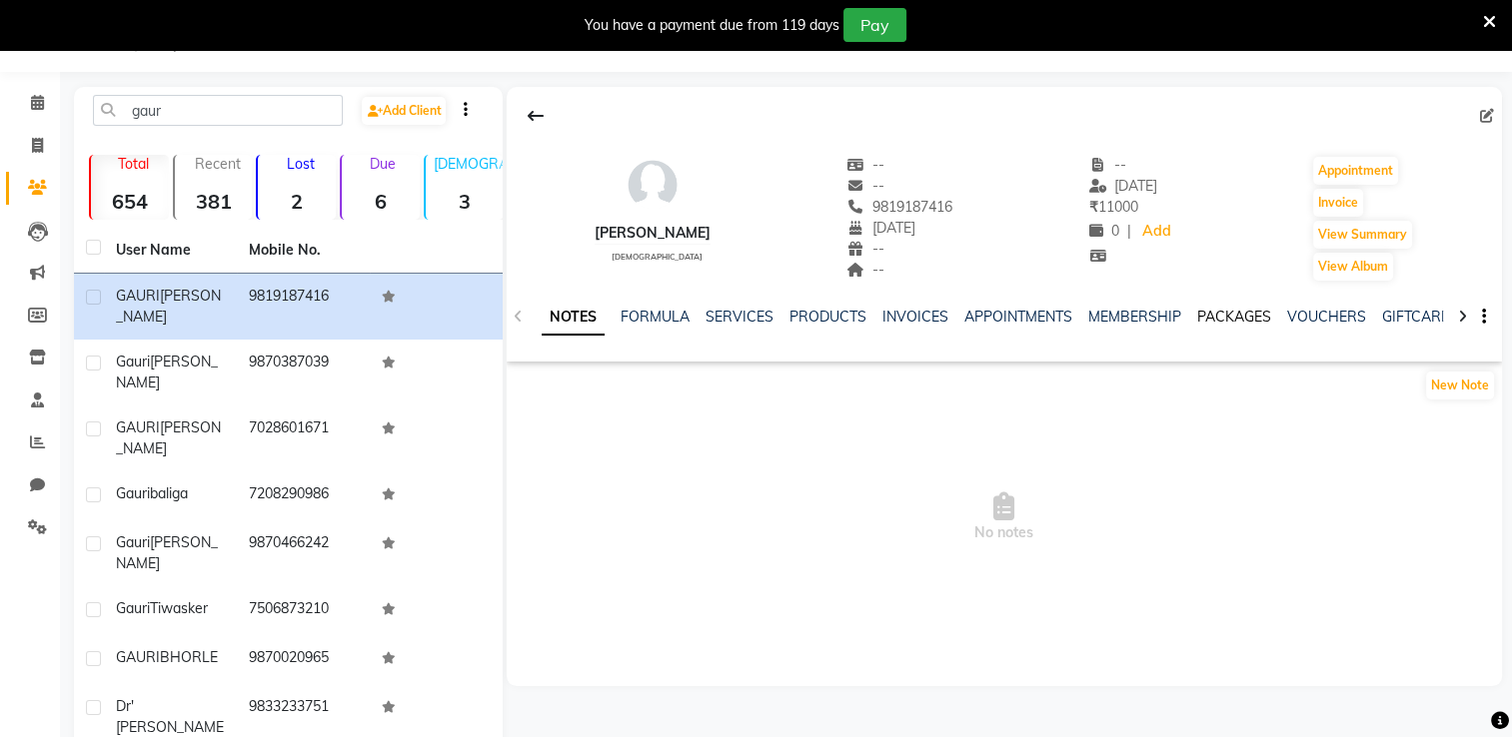
click at [1039, 314] on link "PACKAGES" at bounding box center [1234, 317] width 74 height 18
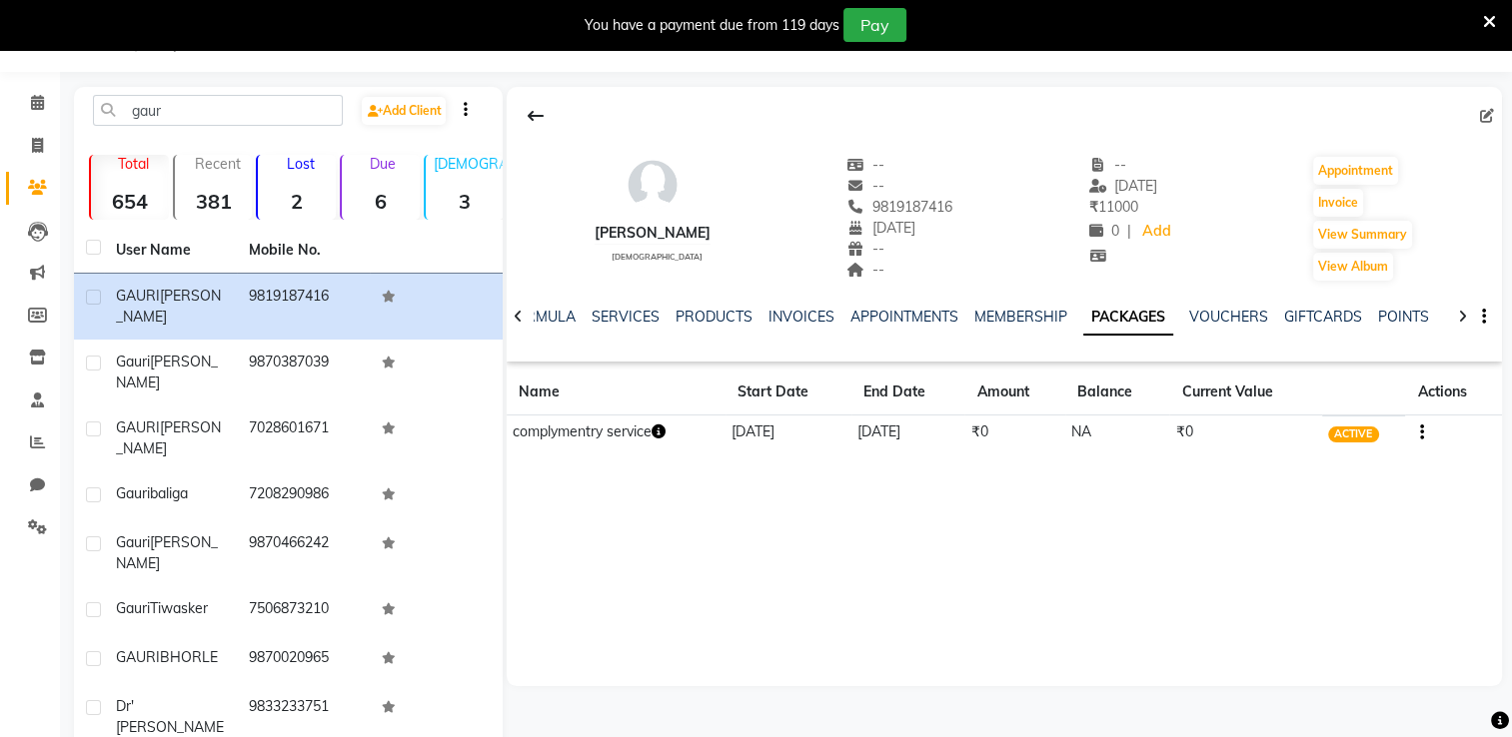
click at [1015, 445] on td "₹0" at bounding box center [1014, 433] width 101 height 35
click at [836, 435] on td "[DATE]" at bounding box center [788, 433] width 126 height 35
click at [715, 434] on td "complymentry service" at bounding box center [616, 433] width 219 height 35
click at [695, 434] on td "complymentry service" at bounding box center [616, 433] width 219 height 35
click at [1039, 426] on button "button" at bounding box center [1418, 432] width 12 height 21
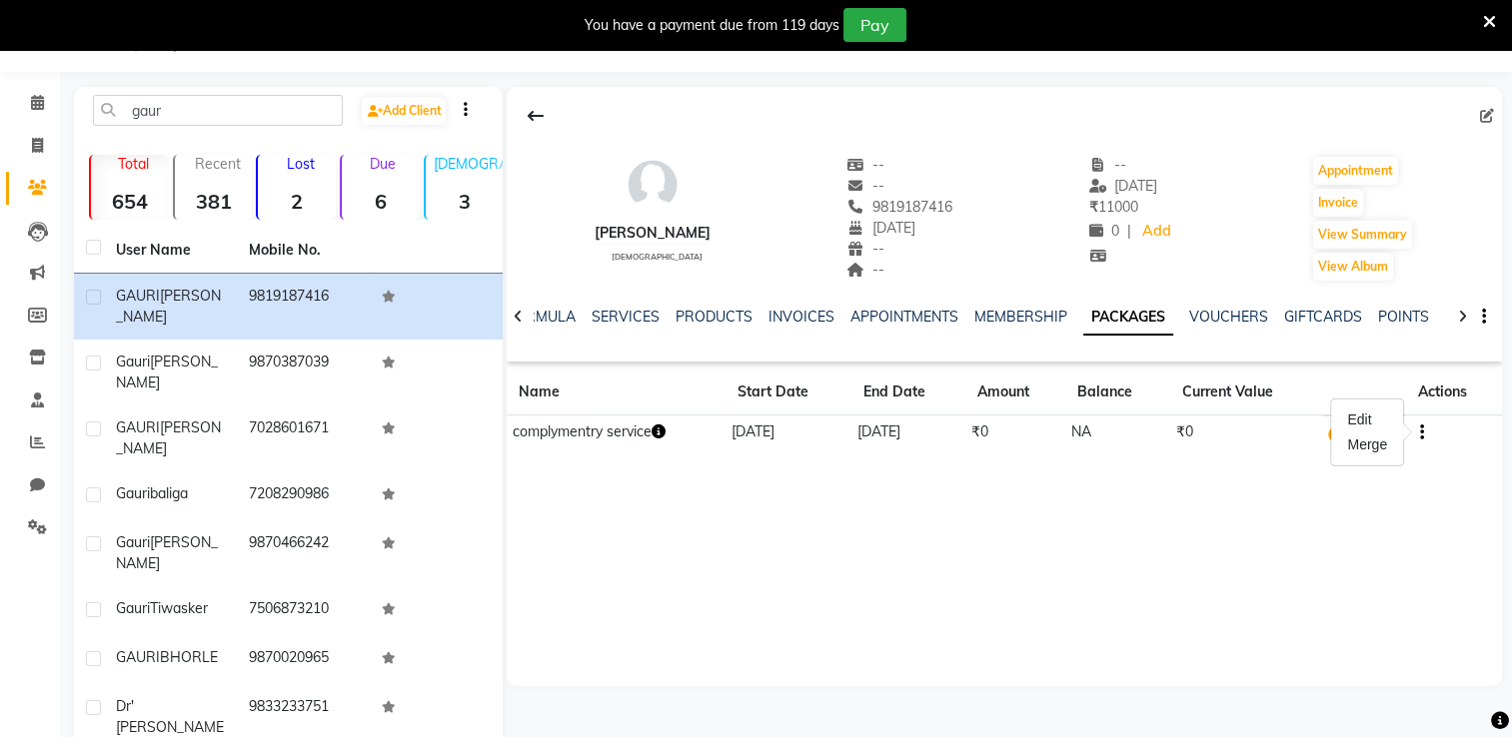
click at [1039, 509] on div "GAURI PHADKE female -- -- 9819187416 21-08-1970 -- -- -- 17-08-2025 ₹ 11000 0 |…" at bounding box center [1004, 386] width 995 height 599
click at [1039, 433] on icon "button" at bounding box center [1422, 433] width 4 height 1
click at [1039, 462] on div "GAURI PHADKE female -- -- 9819187416 21-08-1970 -- -- -- 17-08-2025 ₹ 11000 0 |…" at bounding box center [1004, 277] width 995 height 380
click at [835, 434] on td "[DATE]" at bounding box center [788, 433] width 126 height 35
click at [795, 318] on link "INVOICES" at bounding box center [801, 317] width 66 height 18
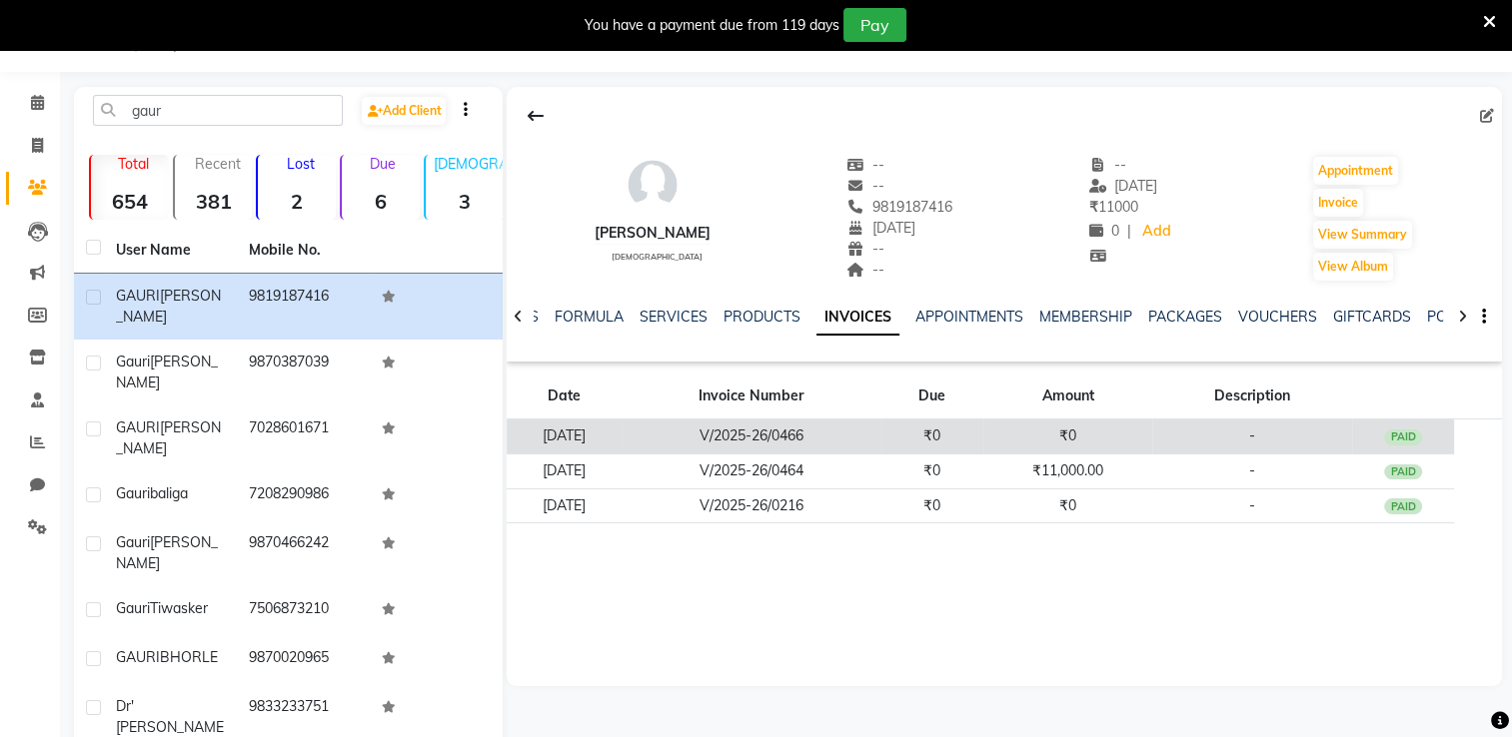
click at [1039, 430] on td "₹0" at bounding box center [1067, 437] width 169 height 35
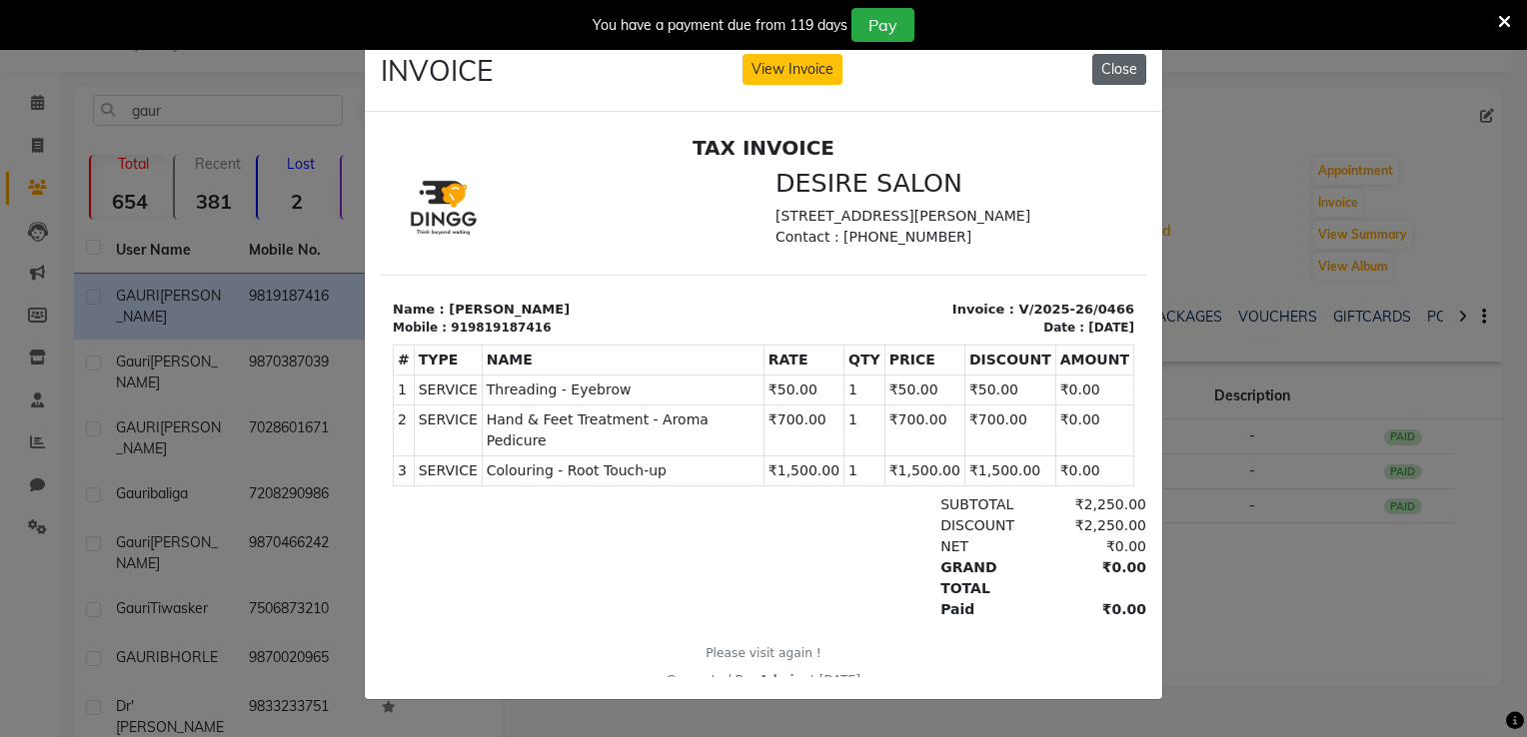
click at [1039, 58] on button "Close" at bounding box center [1119, 69] width 54 height 31
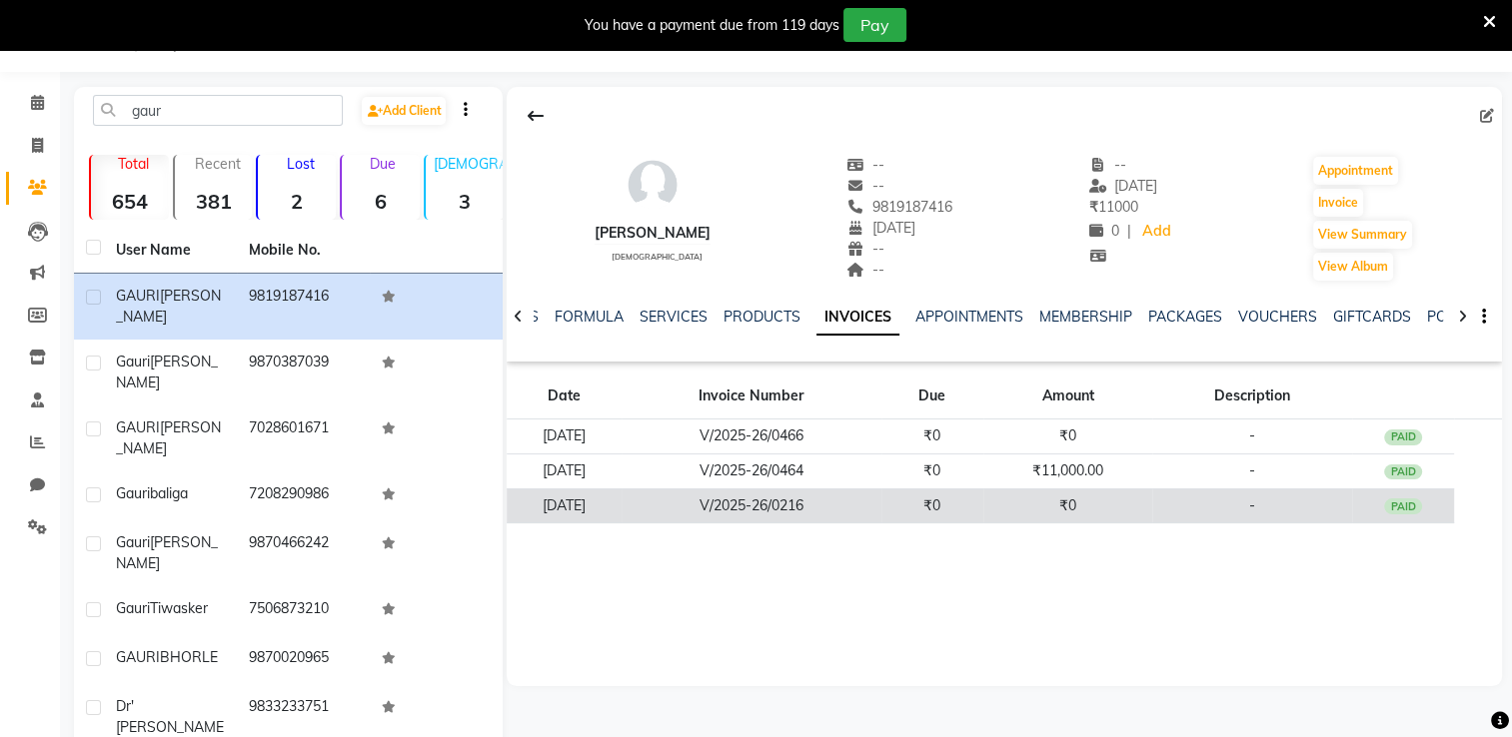
click at [1013, 511] on td "₹0" at bounding box center [1067, 506] width 169 height 35
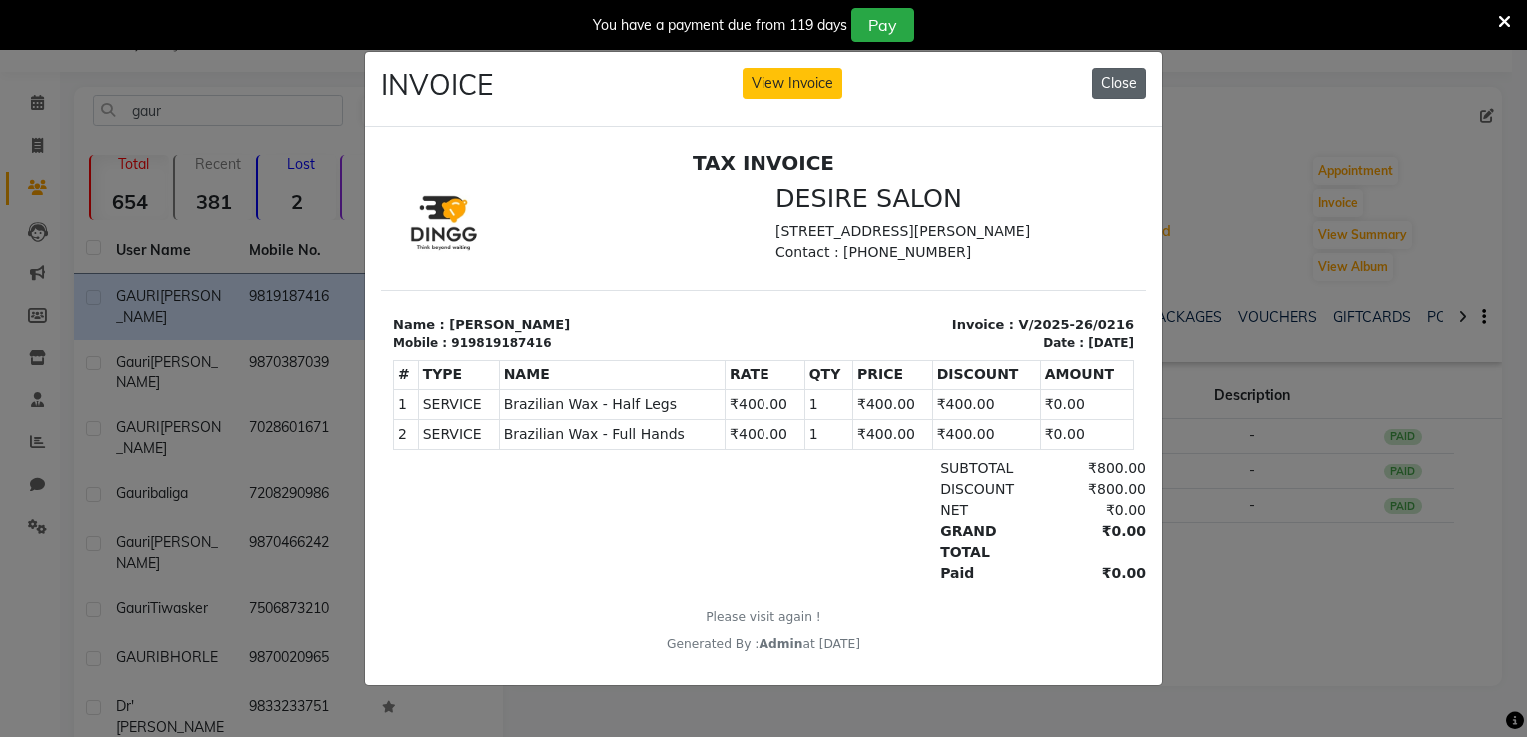
click at [1039, 77] on button "Close" at bounding box center [1119, 83] width 54 height 31
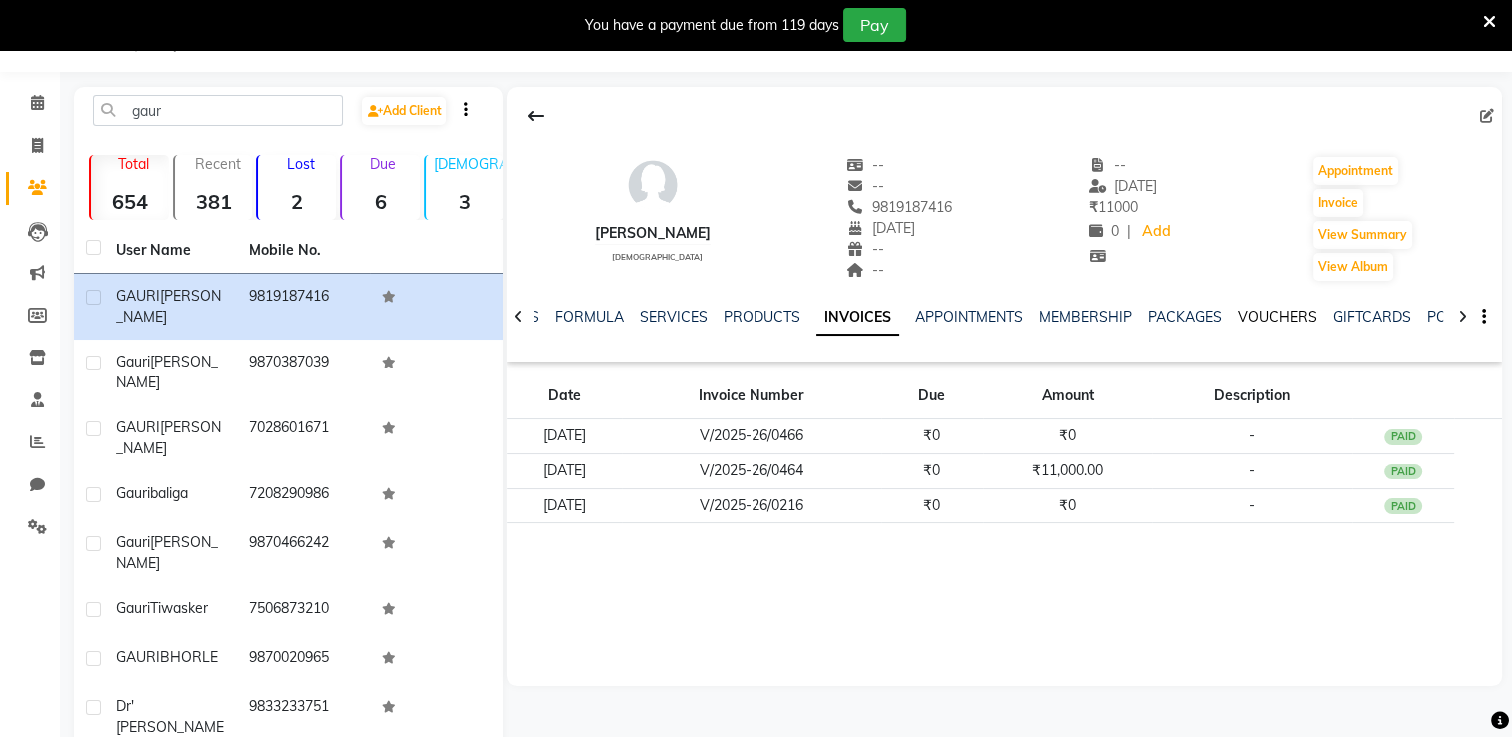
click at [1039, 314] on link "VOUCHERS" at bounding box center [1277, 317] width 79 height 18
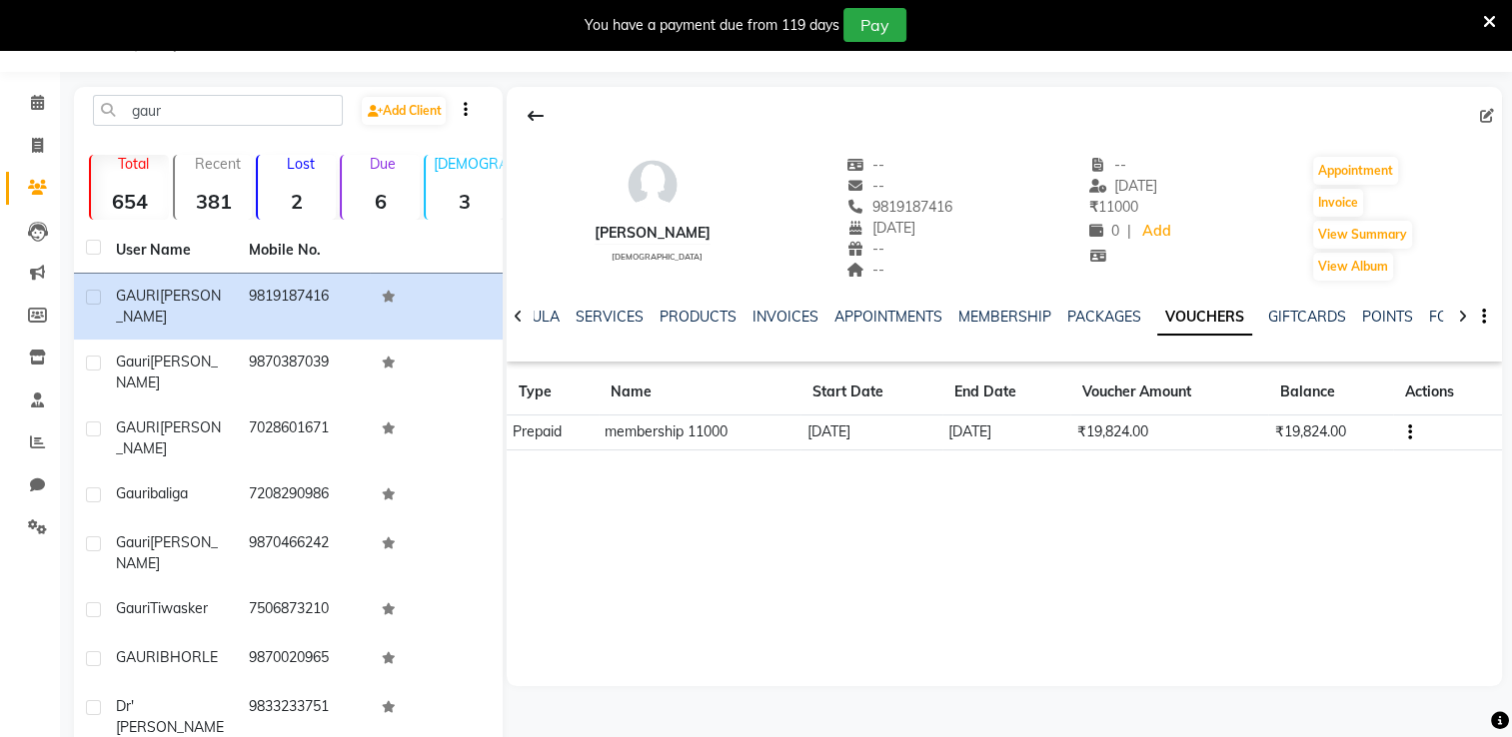
click at [1039, 430] on td at bounding box center [1447, 433] width 109 height 35
click at [1039, 435] on td "₹19,824.00" at bounding box center [1330, 433] width 125 height 35
click at [1039, 442] on td "₹19,824.00" at bounding box center [1169, 433] width 198 height 35
click at [1039, 325] on link "PACKAGES" at bounding box center [1104, 317] width 74 height 18
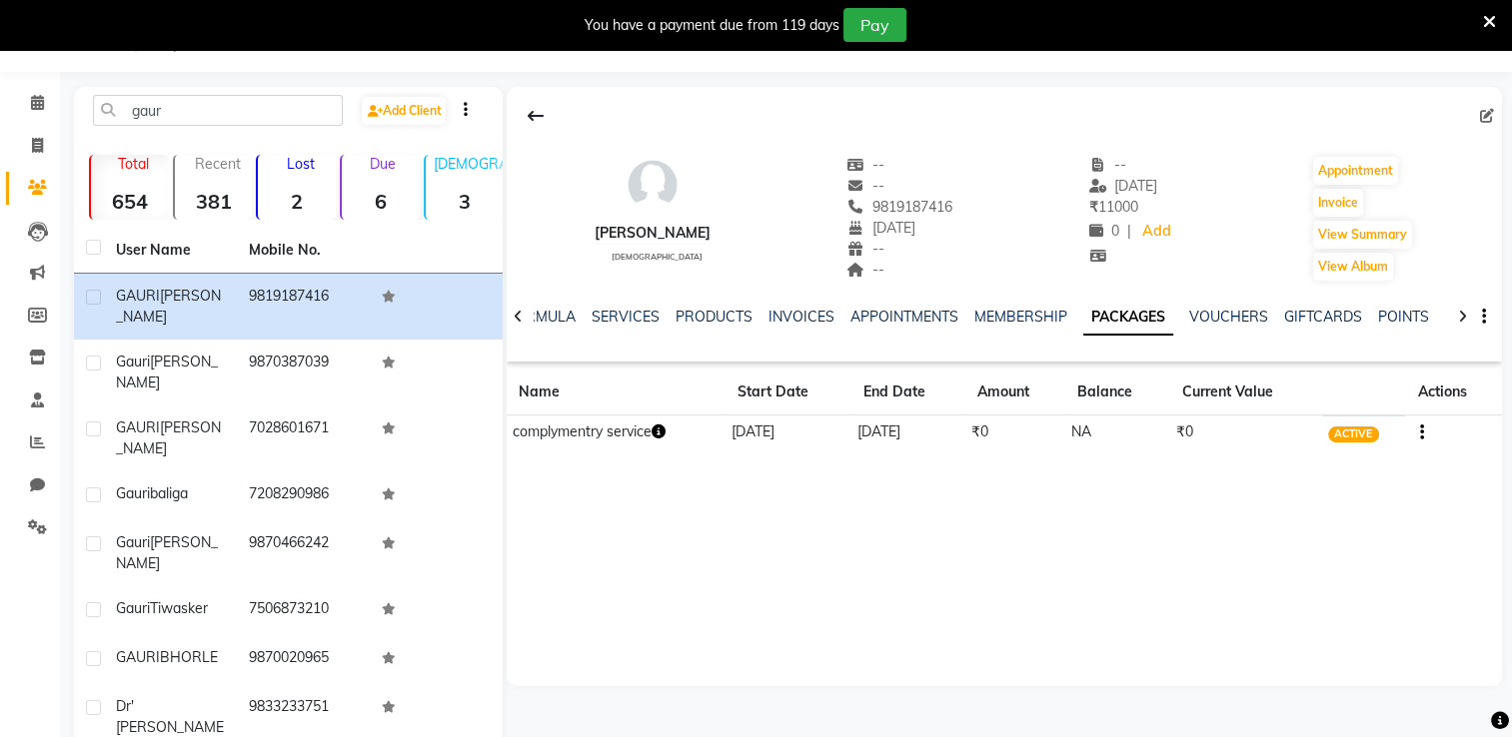
click at [1039, 431] on span "ACTIVE" at bounding box center [1353, 435] width 51 height 16
click at [1039, 424] on td "₹0" at bounding box center [1014, 433] width 101 height 35
click at [891, 438] on td "16-09-2025" at bounding box center [908, 433] width 114 height 35
click at [1039, 434] on button "button" at bounding box center [1418, 432] width 12 height 21
click at [1039, 526] on div "GAURI PHADKE female -- -- 9819187416 21-08-1970 -- -- -- 17-08-2025 ₹ 11000 0 |…" at bounding box center [1004, 386] width 995 height 599
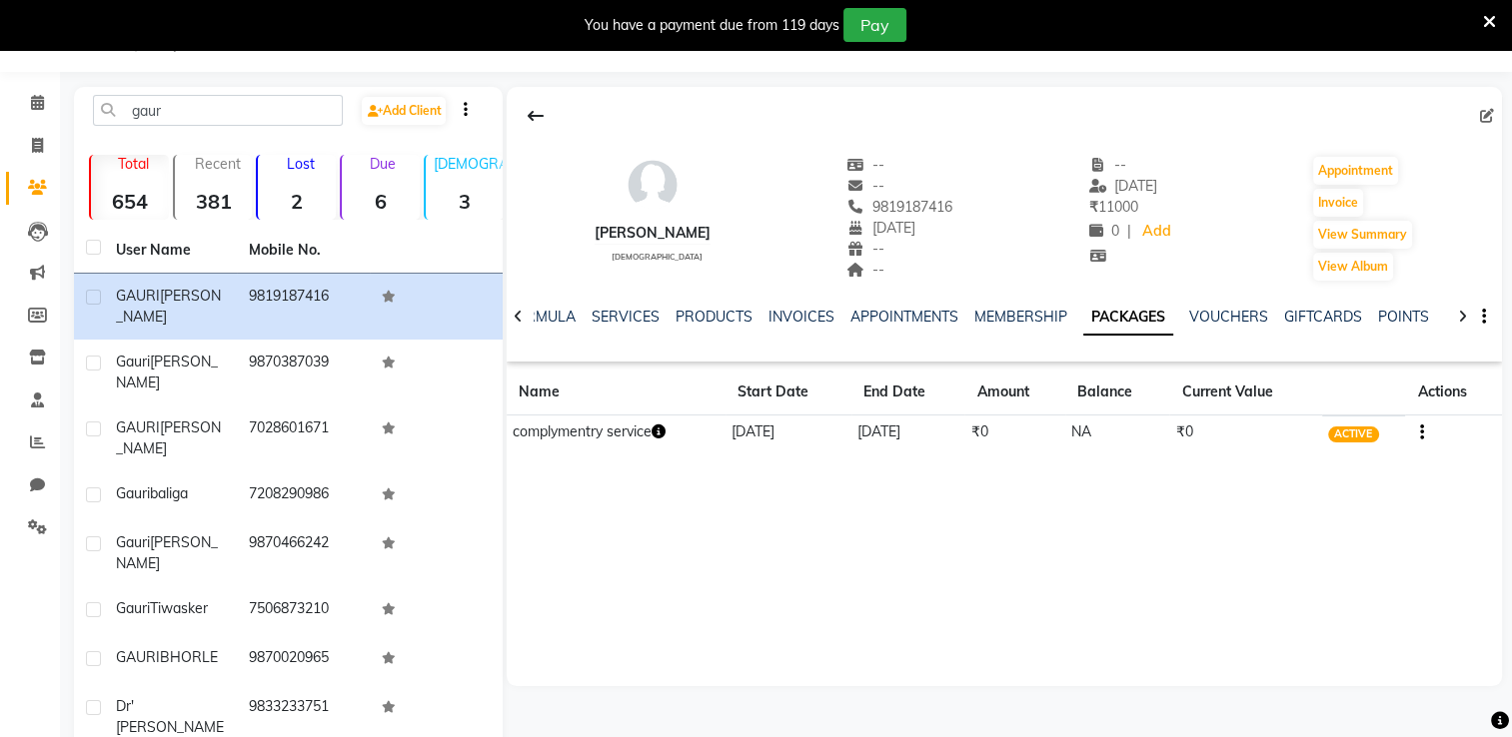
click at [1039, 322] on button "button" at bounding box center [1480, 317] width 12 height 21
click at [1039, 541] on div "GAURI PHADKE female -- -- 9819187416 21-08-1970 -- -- -- 17-08-2025 ₹ 11000 0 |…" at bounding box center [1004, 386] width 995 height 599
click at [1039, 318] on link "VOUCHERS" at bounding box center [1228, 317] width 79 height 18
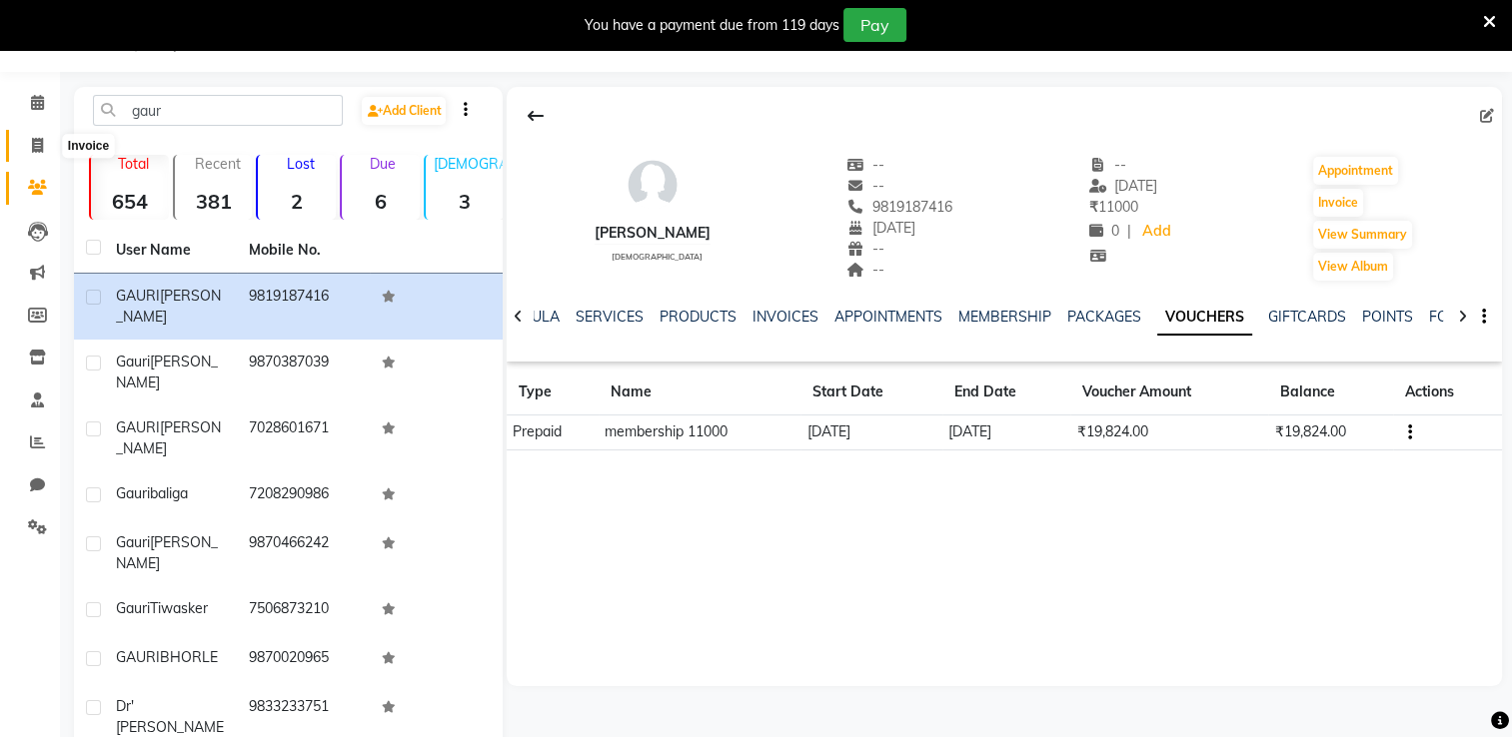
click at [32, 146] on icon at bounding box center [37, 145] width 11 height 15
select select "service"
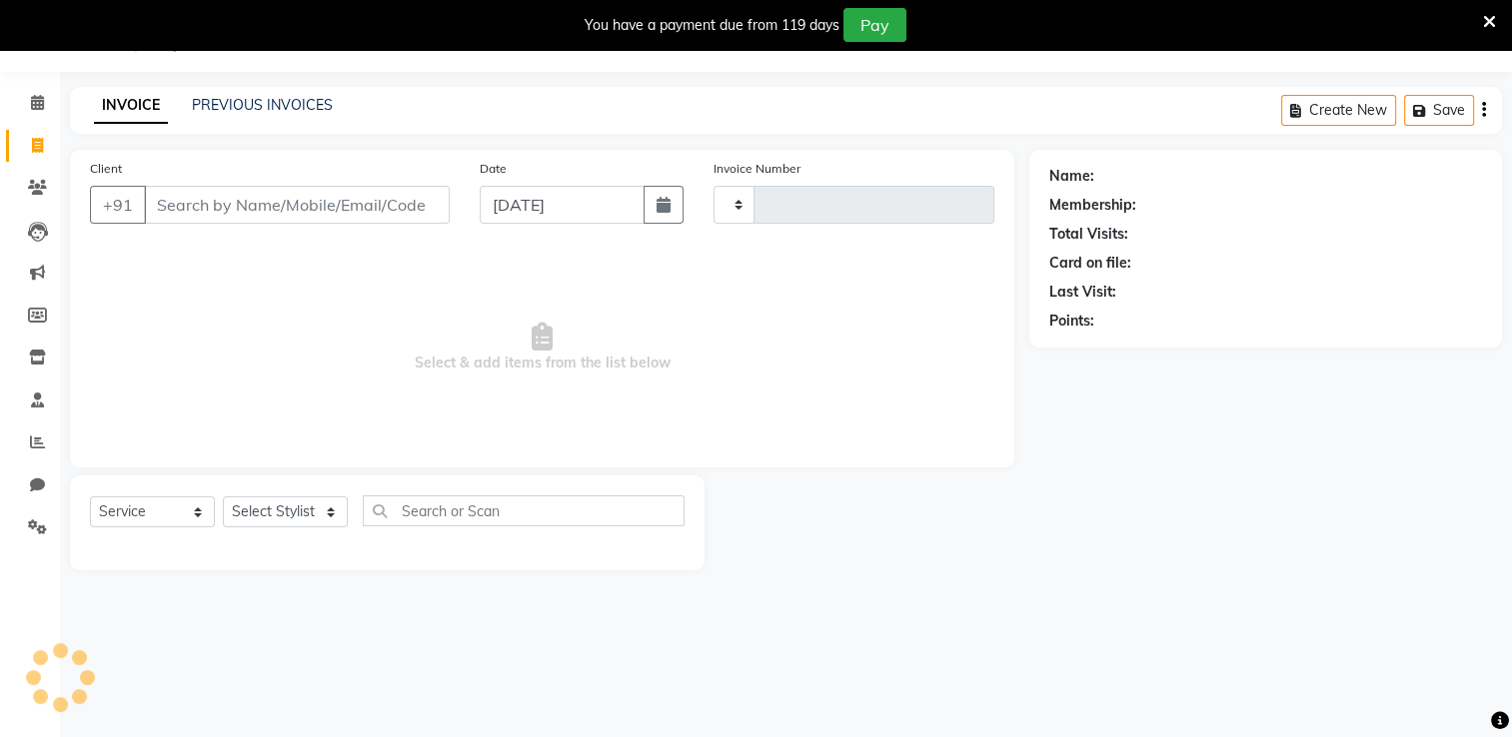
type input "0693"
select select "8076"
click at [550, 218] on input "[DATE]" at bounding box center [562, 205] width 165 height 38
select select "9"
select select "2025"
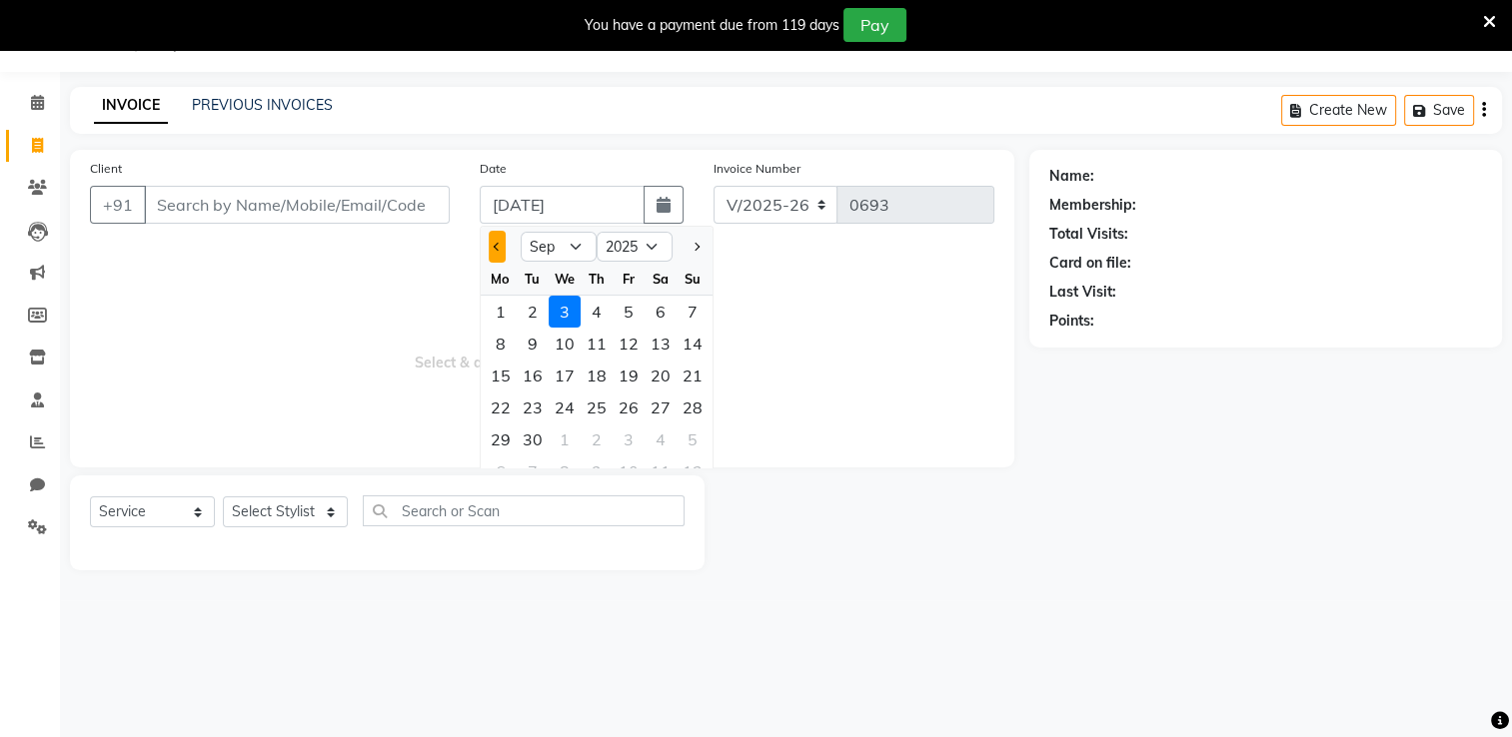
click at [496, 247] on span "Previous month" at bounding box center [497, 247] width 8 height 8
select select "8"
click at [695, 388] on div "17" at bounding box center [692, 376] width 32 height 32
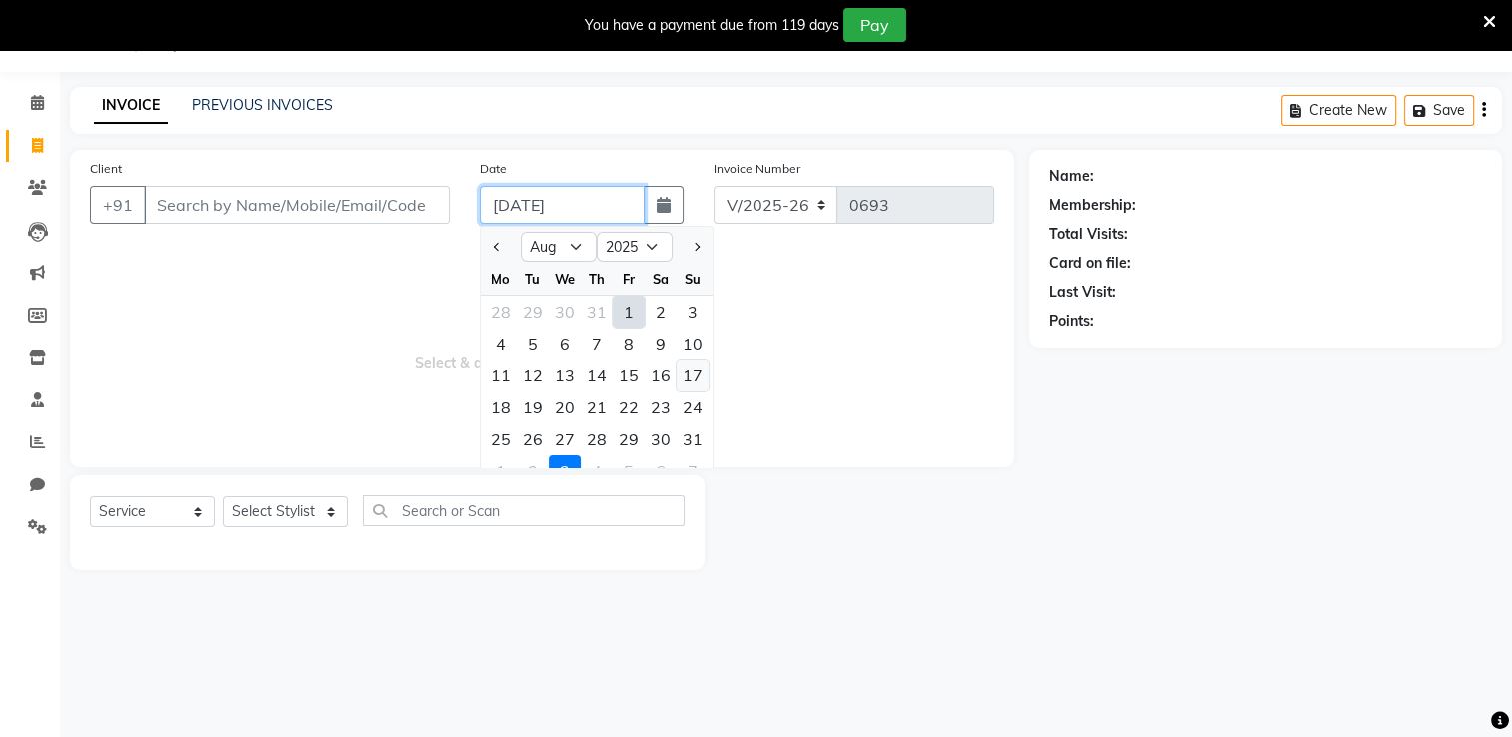
type input "[DATE]"
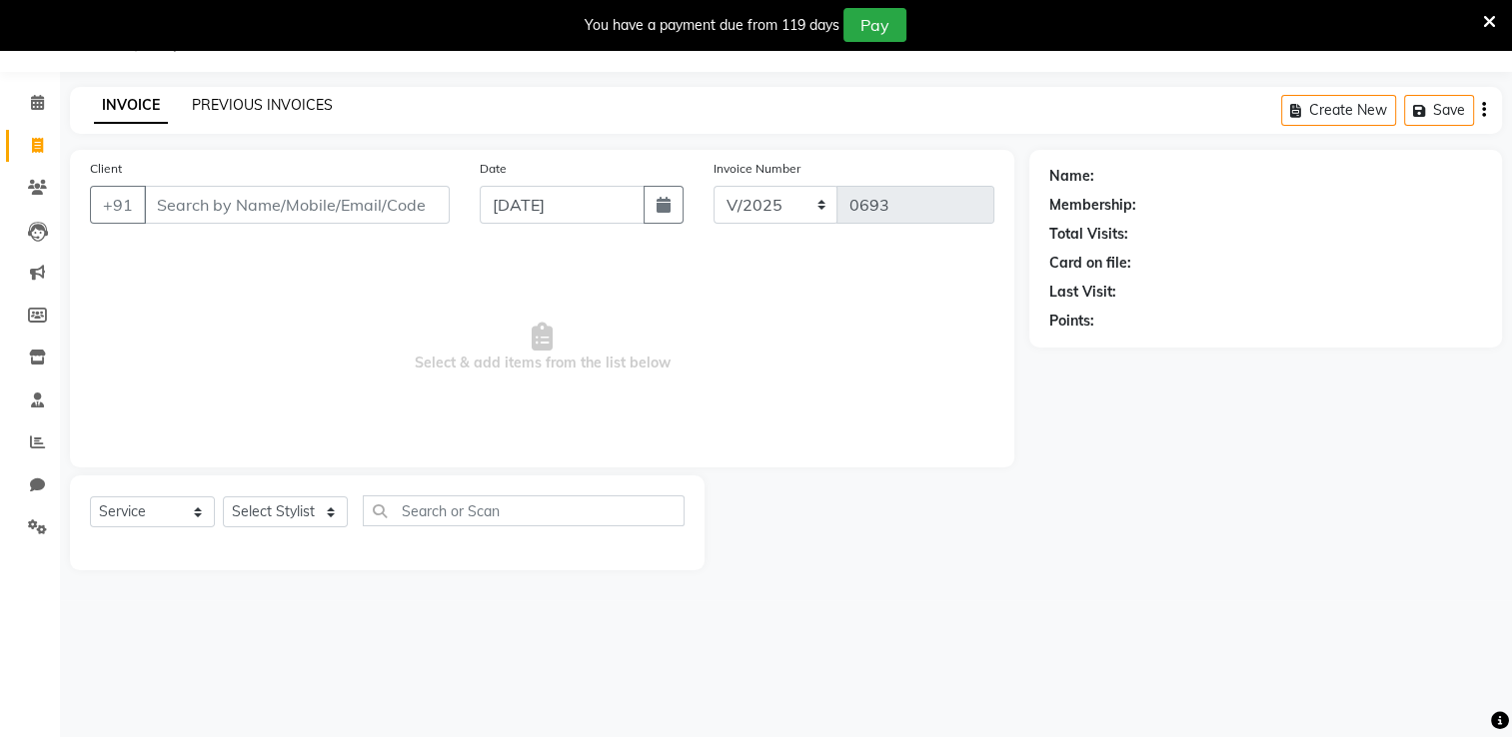
click at [239, 113] on link "PREVIOUS INVOICES" at bounding box center [262, 105] width 141 height 18
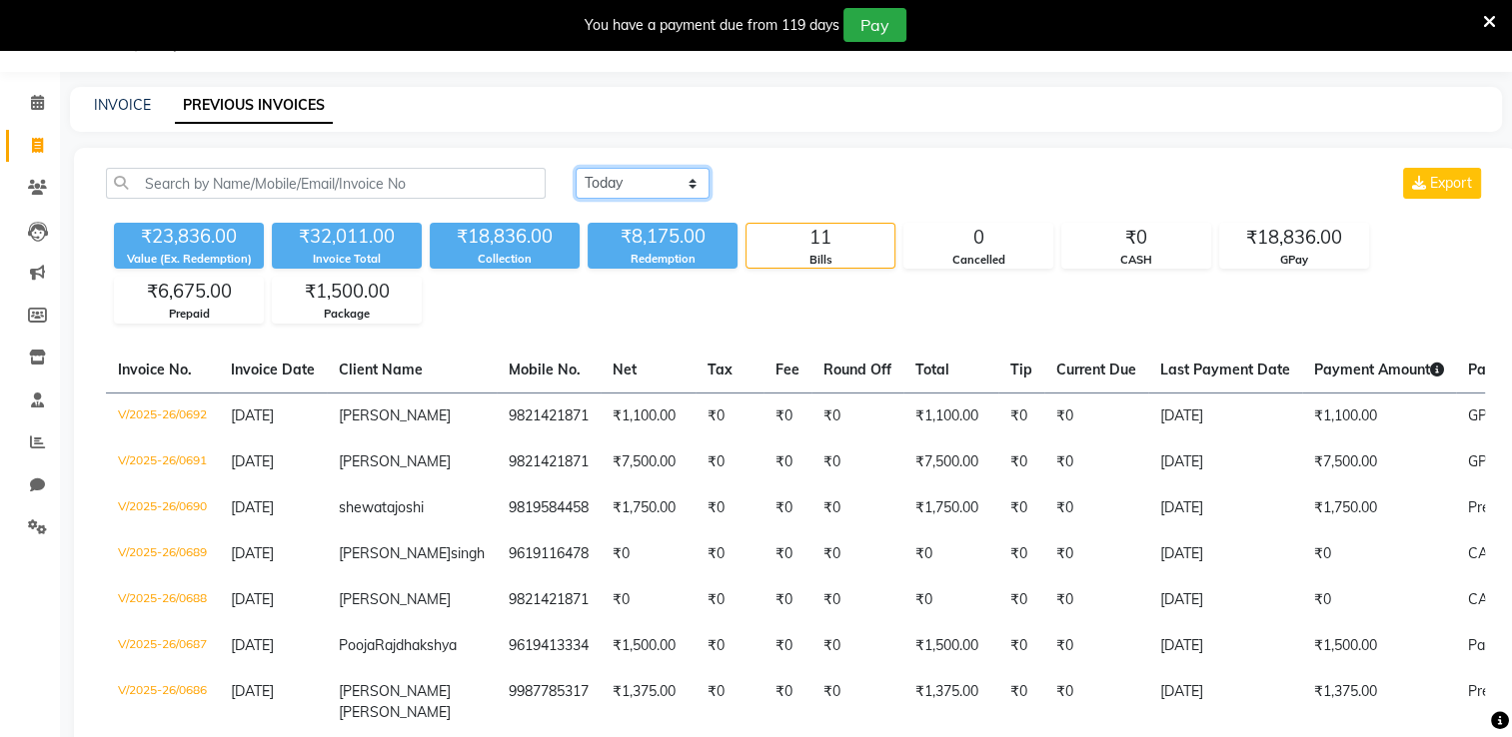
click at [688, 188] on select "Today Yesterday Custom Range" at bounding box center [642, 183] width 134 height 31
select select "range"
click at [575, 168] on select "Today Yesterday Custom Range" at bounding box center [642, 183] width 134 height 31
click at [804, 185] on input "[DATE]" at bounding box center [805, 184] width 140 height 28
select select "9"
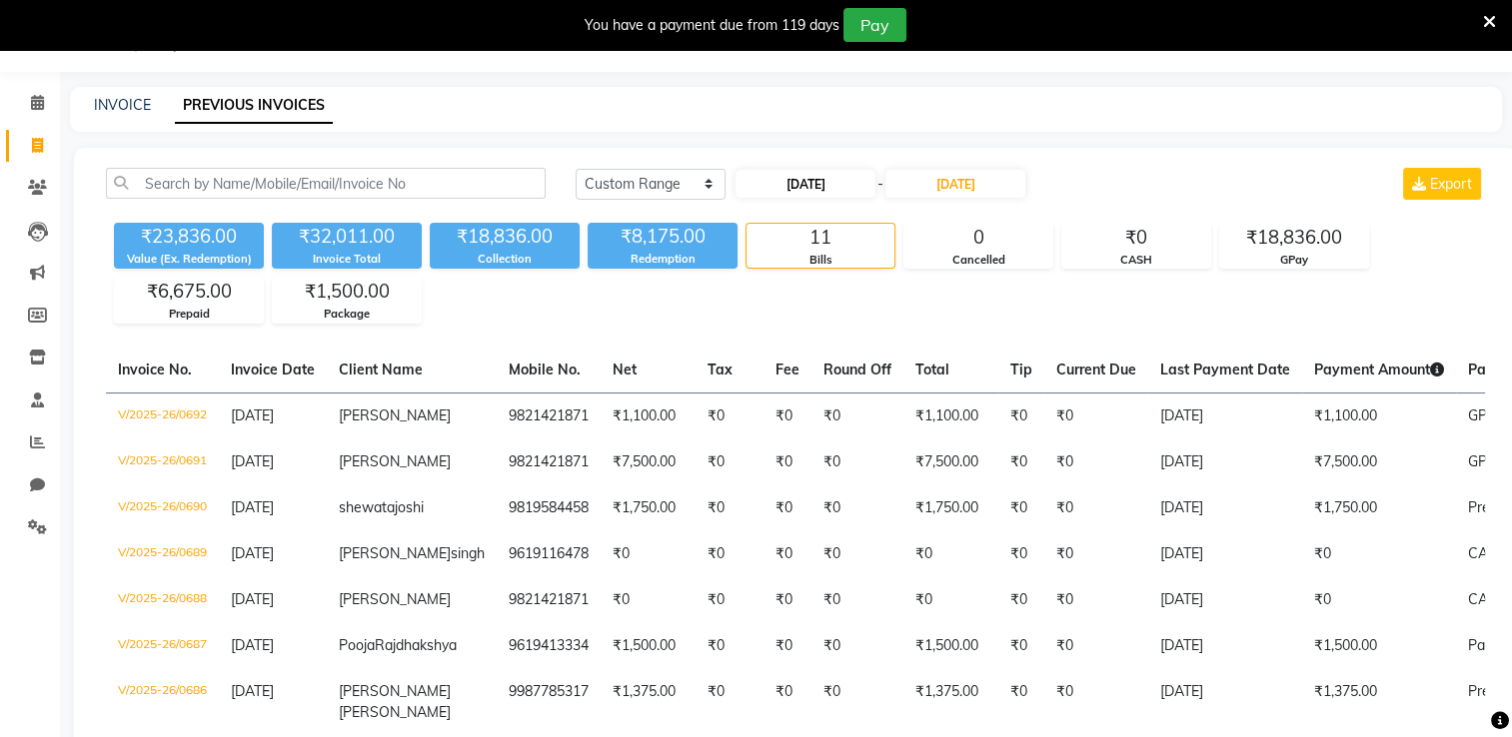
select select "2025"
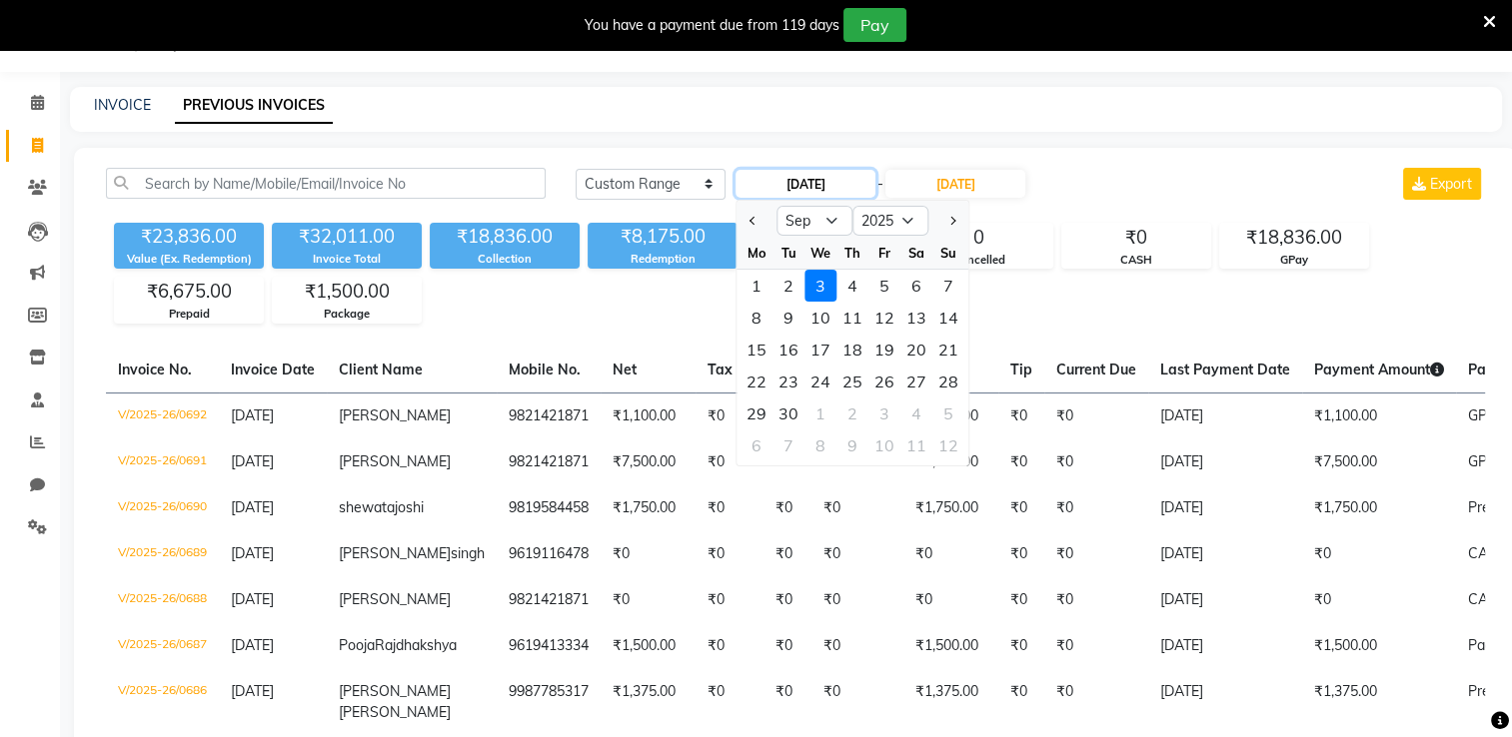
click at [845, 186] on input "[DATE]" at bounding box center [805, 184] width 140 height 28
click at [1039, 163] on div "Today Yesterday Custom Range 03-09-2025 Jan Feb Mar Apr May Jun Jul Aug Sep Oct…" at bounding box center [795, 613] width 1443 height 930
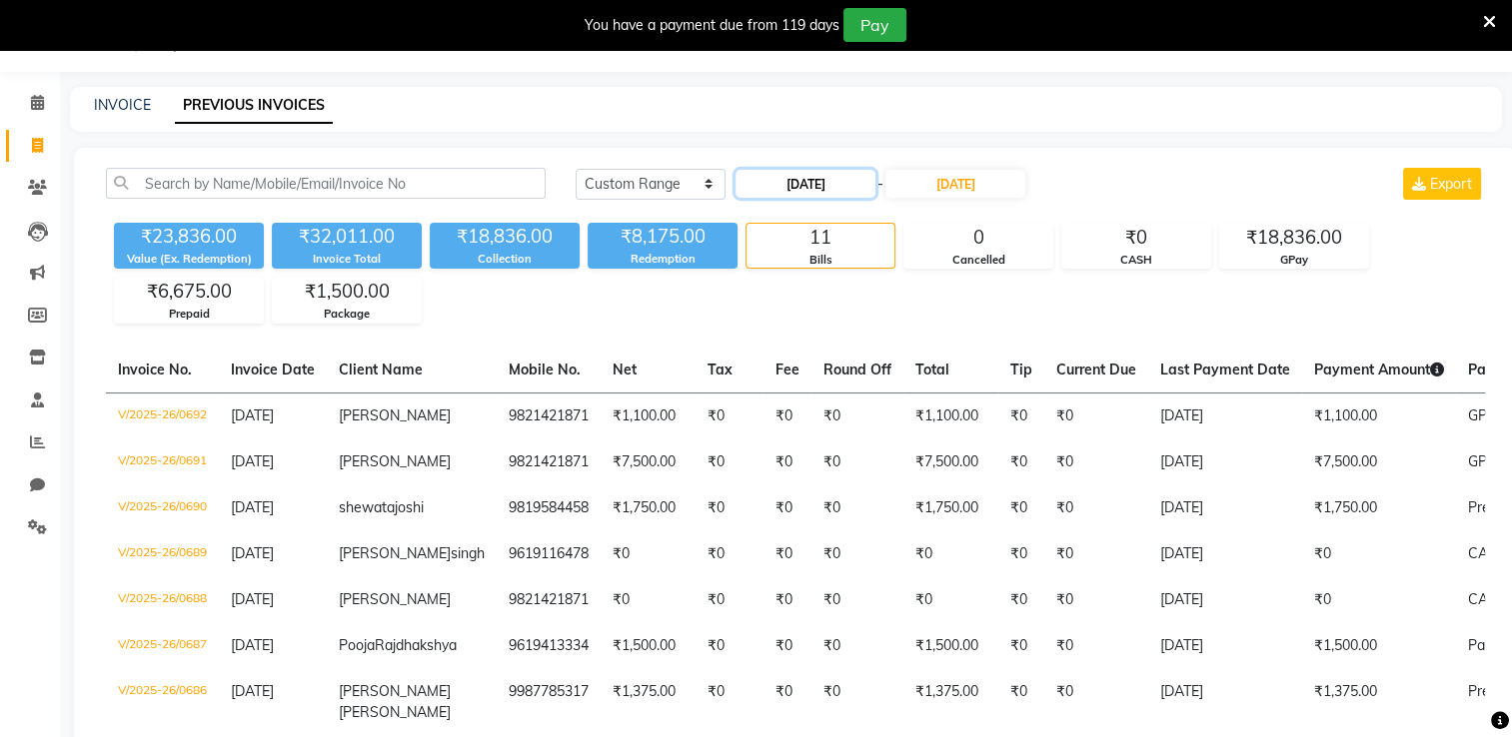
click at [821, 179] on input "[DATE]" at bounding box center [805, 184] width 140 height 28
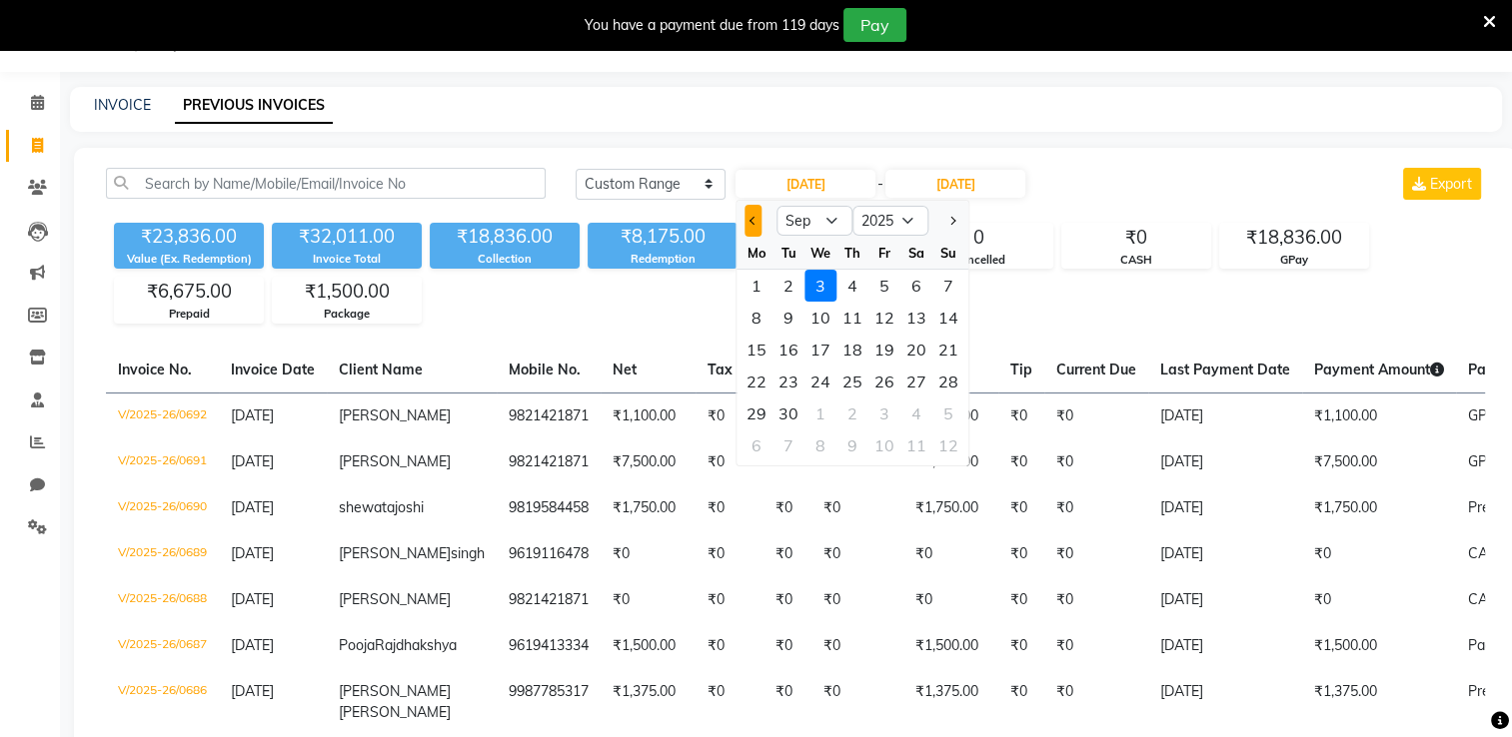
click at [758, 223] on button "Previous month" at bounding box center [752, 221] width 17 height 32
click at [824, 356] on div "13" at bounding box center [820, 350] width 32 height 32
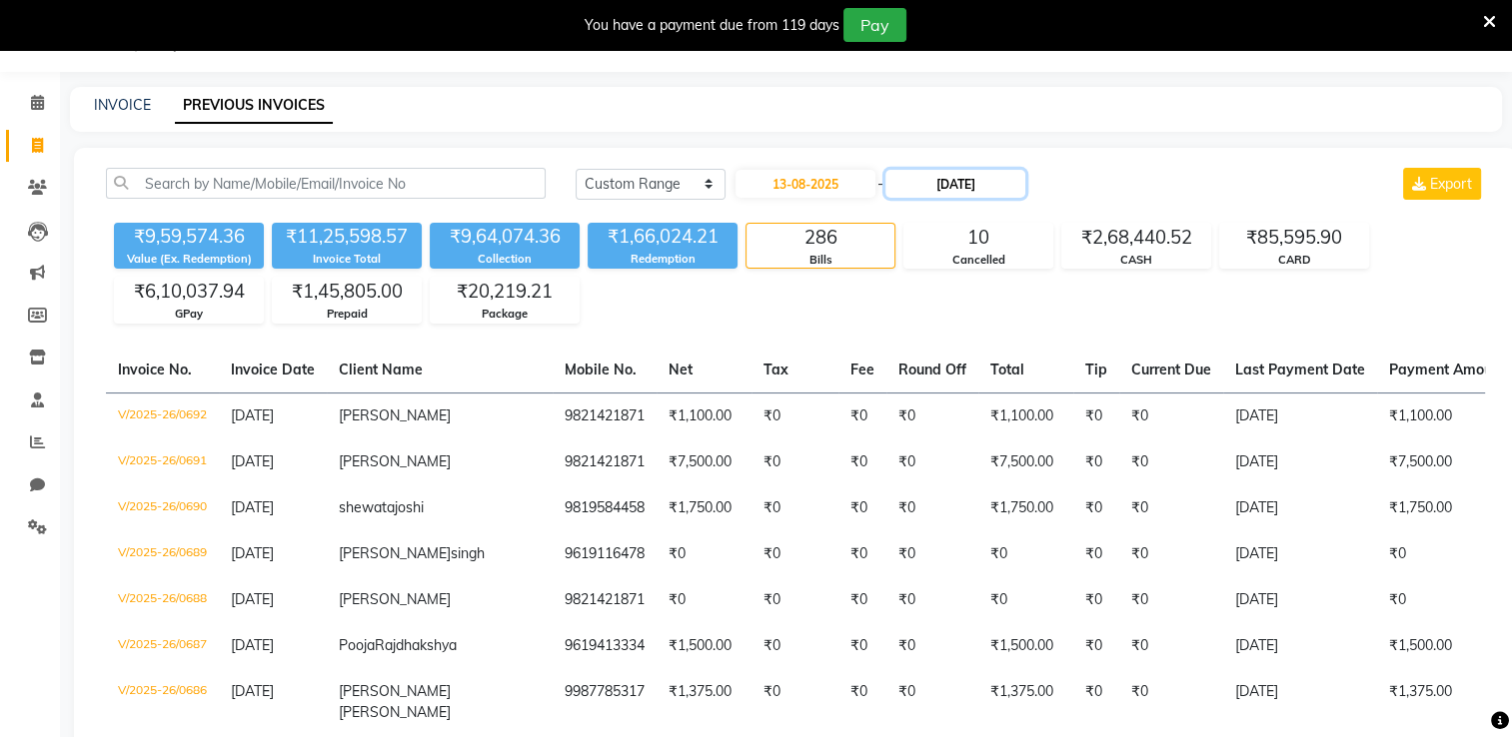
click at [967, 186] on input "[DATE]" at bounding box center [955, 184] width 140 height 28
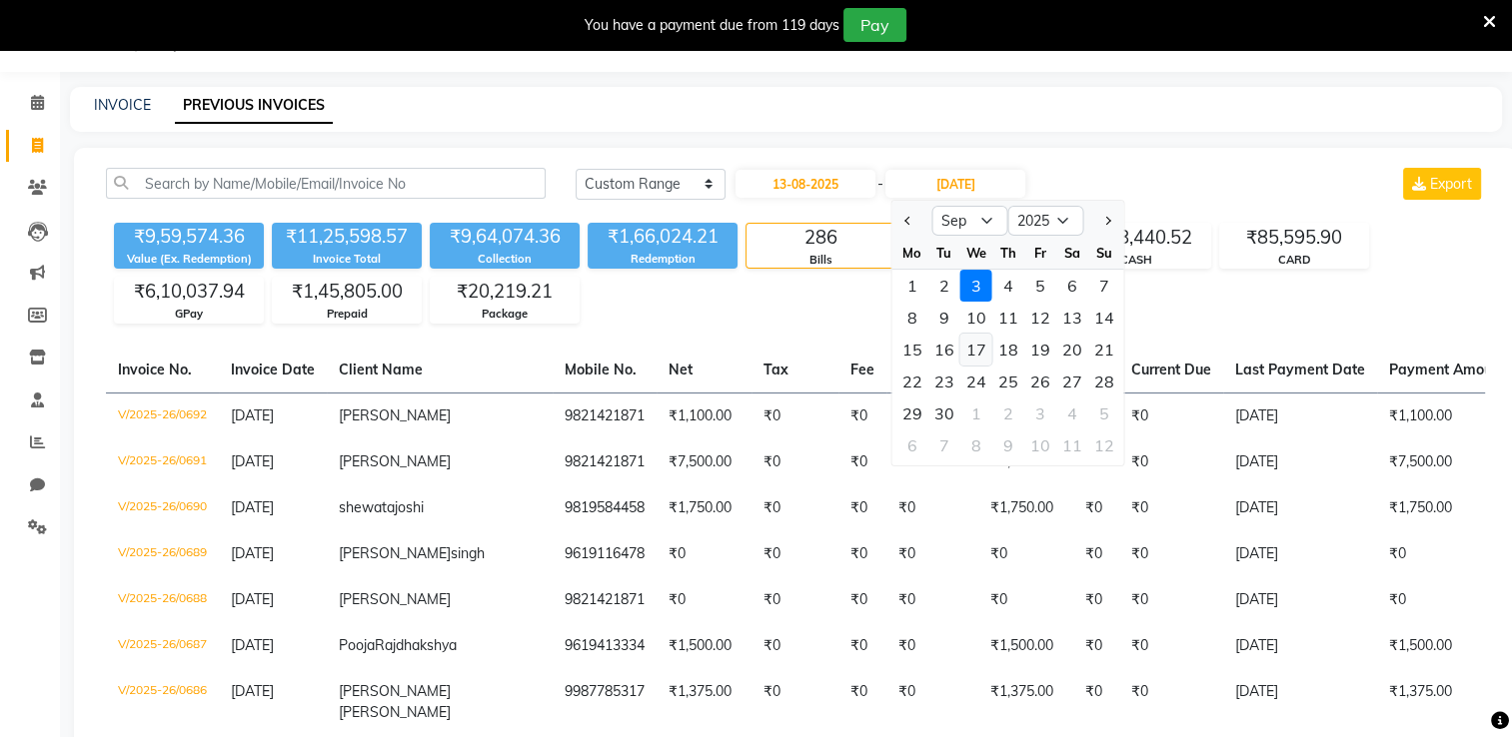
click at [968, 356] on div "17" at bounding box center [975, 350] width 32 height 32
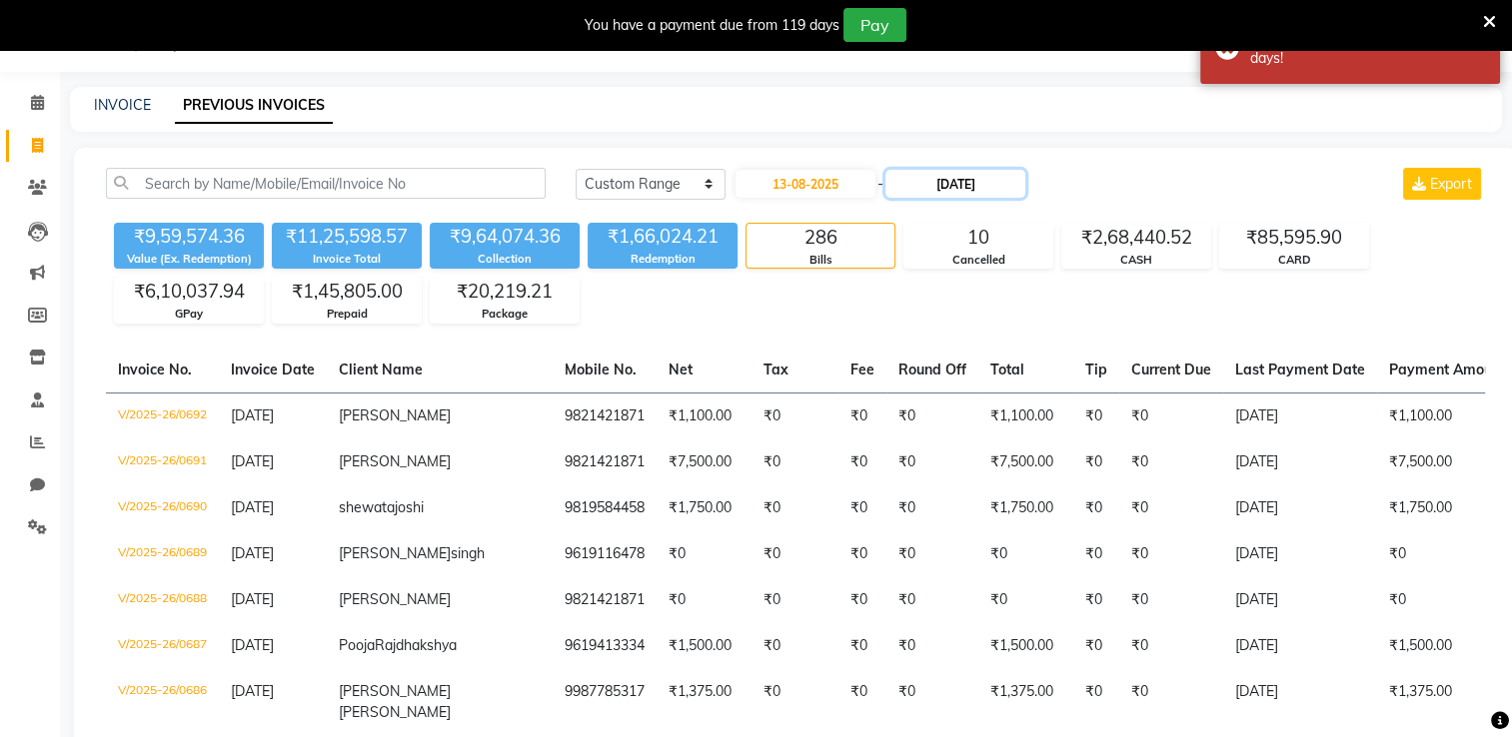
click at [959, 191] on input "17-09-2025" at bounding box center [955, 184] width 140 height 28
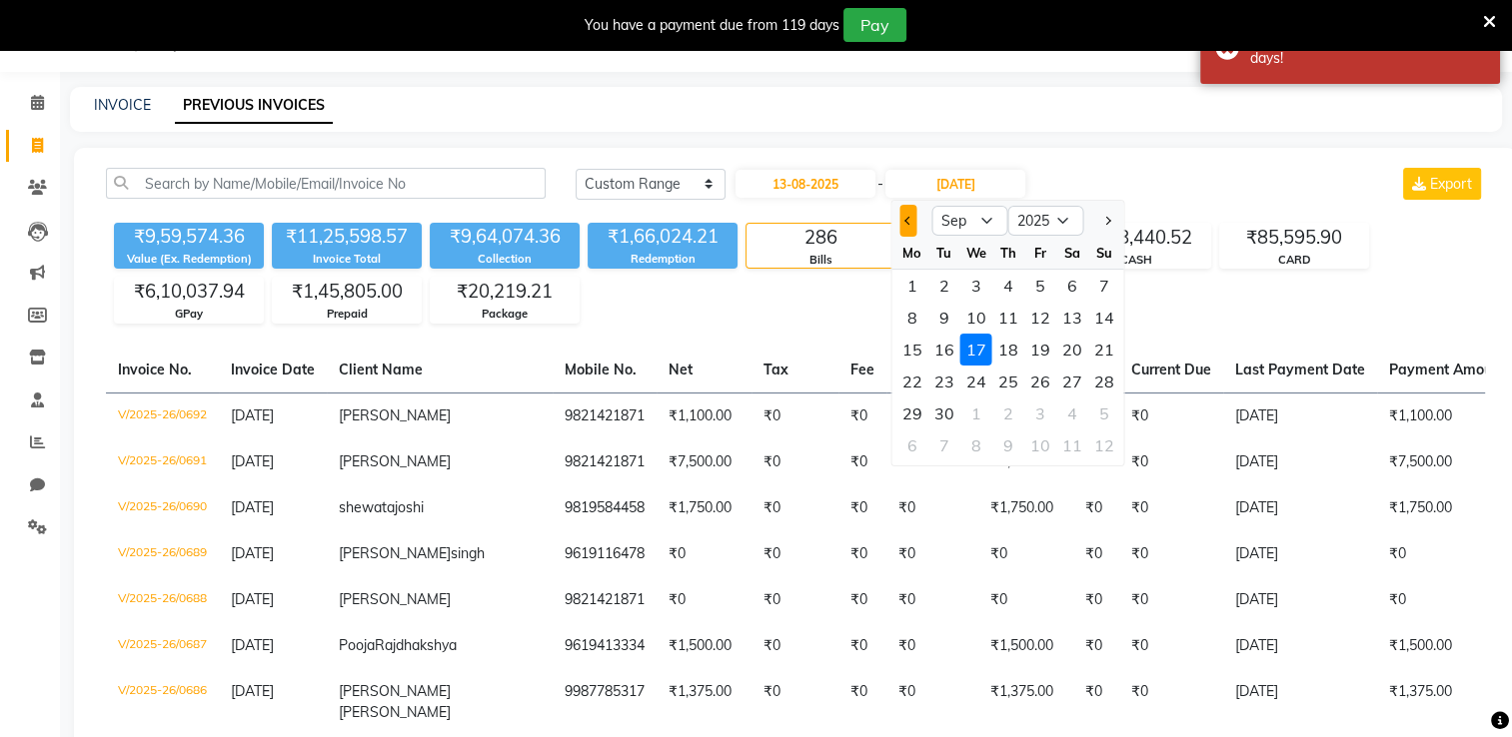
click at [912, 221] on button "Previous month" at bounding box center [907, 221] width 17 height 32
click at [978, 189] on input "17-09-2025" at bounding box center [955, 184] width 140 height 28
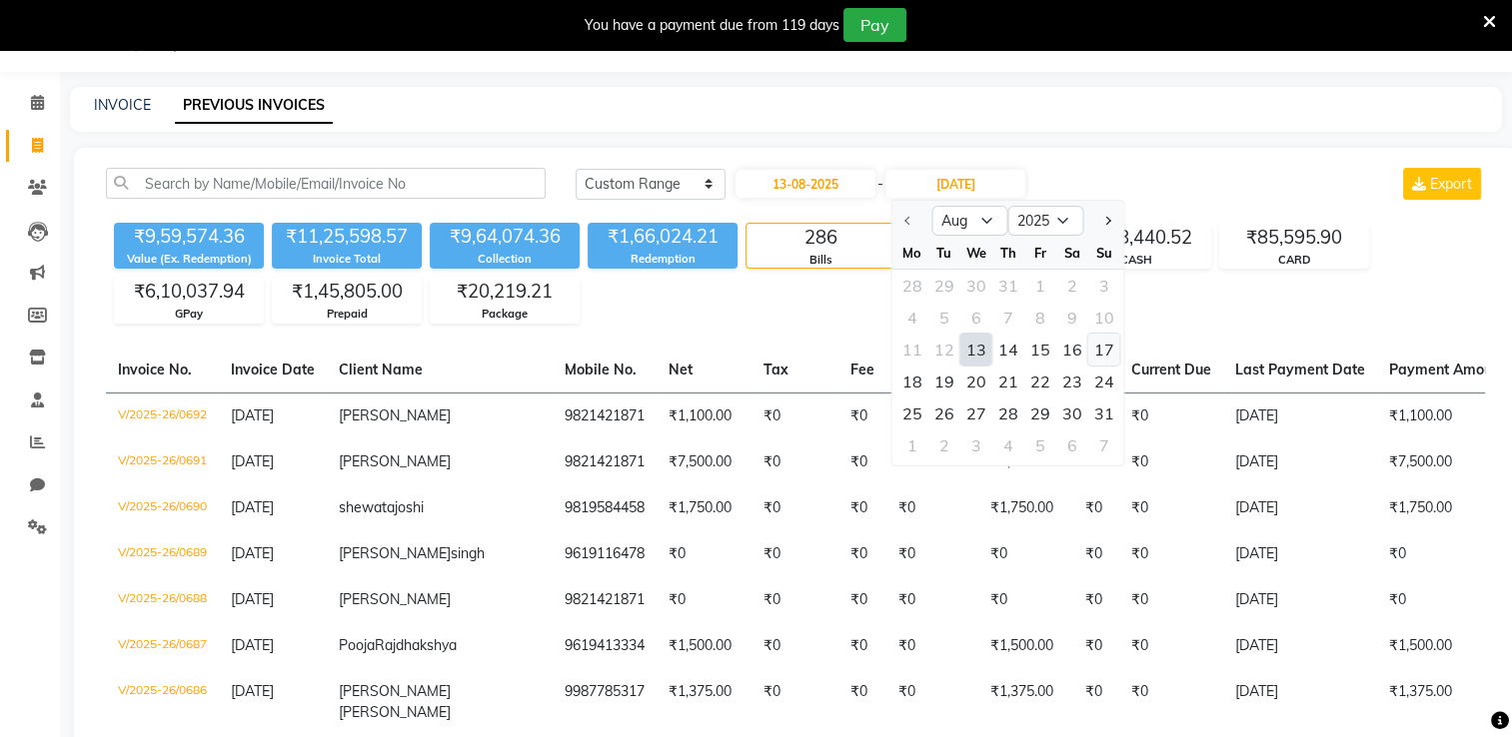
click at [1039, 352] on div "17" at bounding box center [1103, 350] width 32 height 32
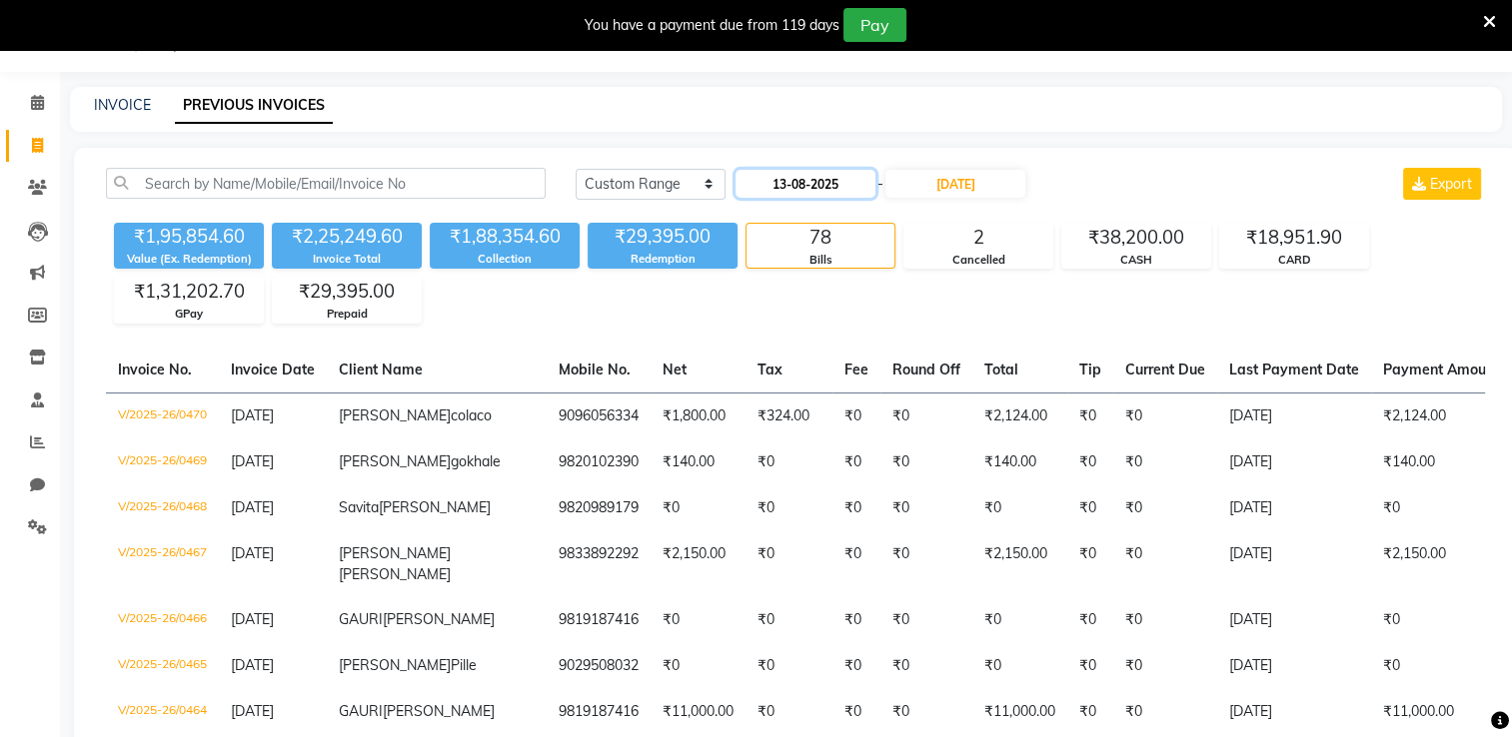
click at [825, 189] on input "13-08-2025" at bounding box center [805, 184] width 140 height 28
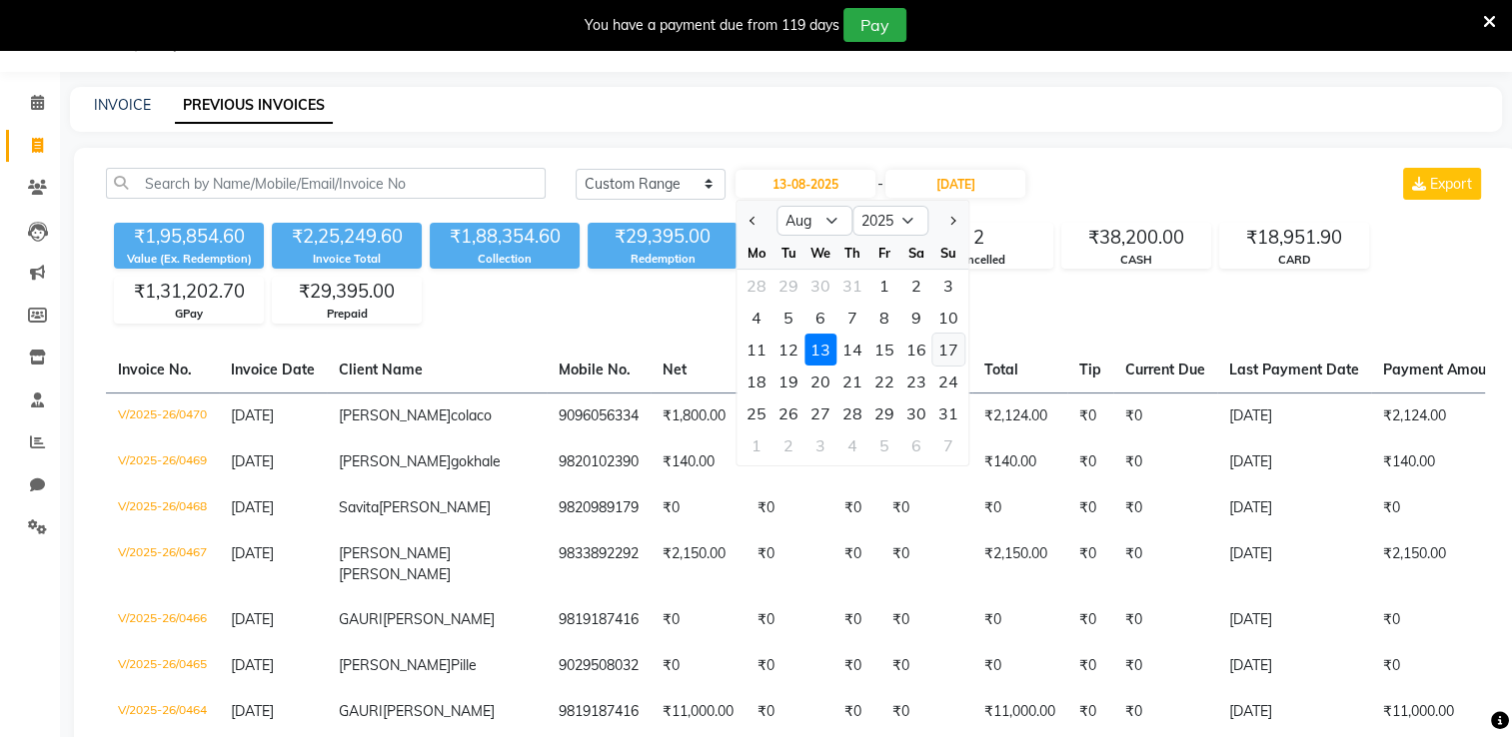
click at [939, 354] on div "17" at bounding box center [948, 350] width 32 height 32
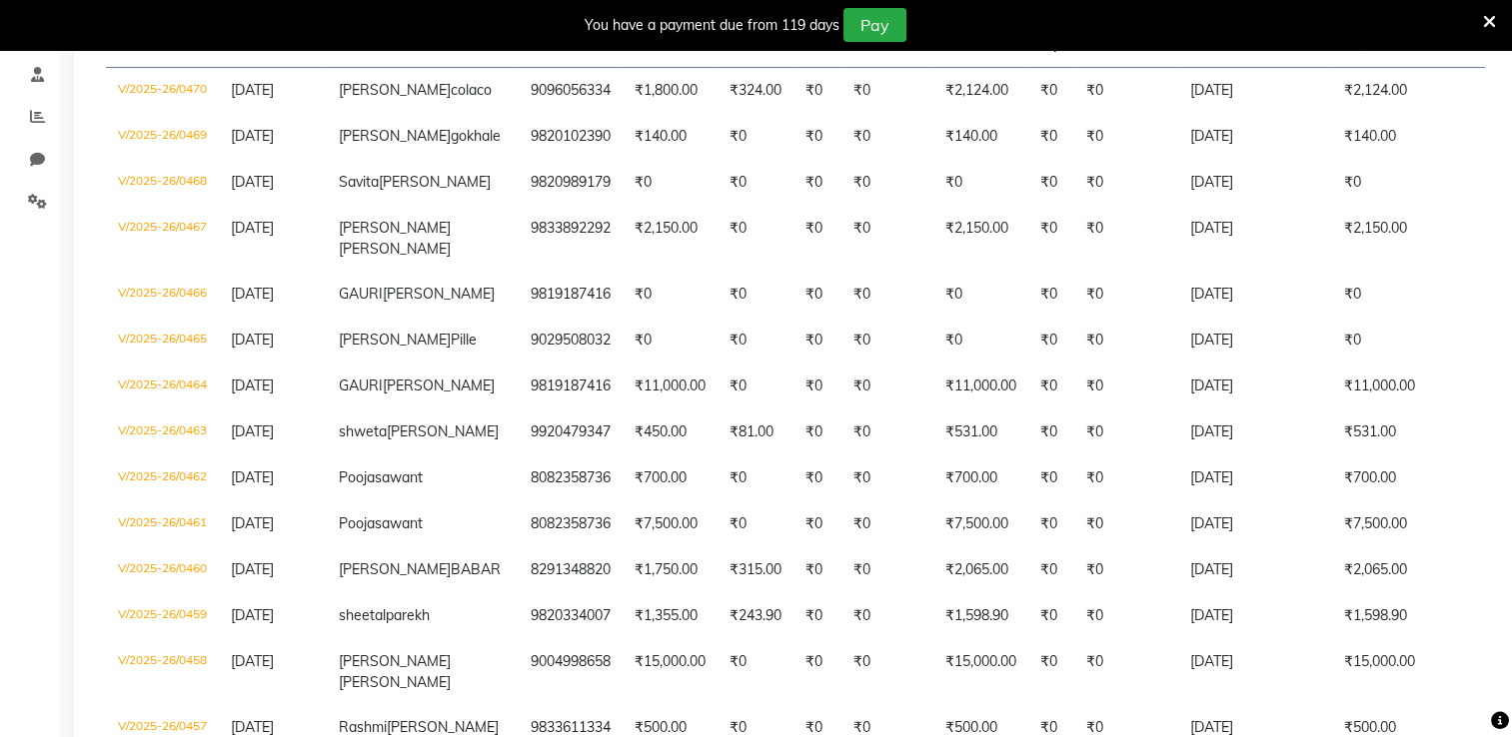
scroll to position [387, 0]
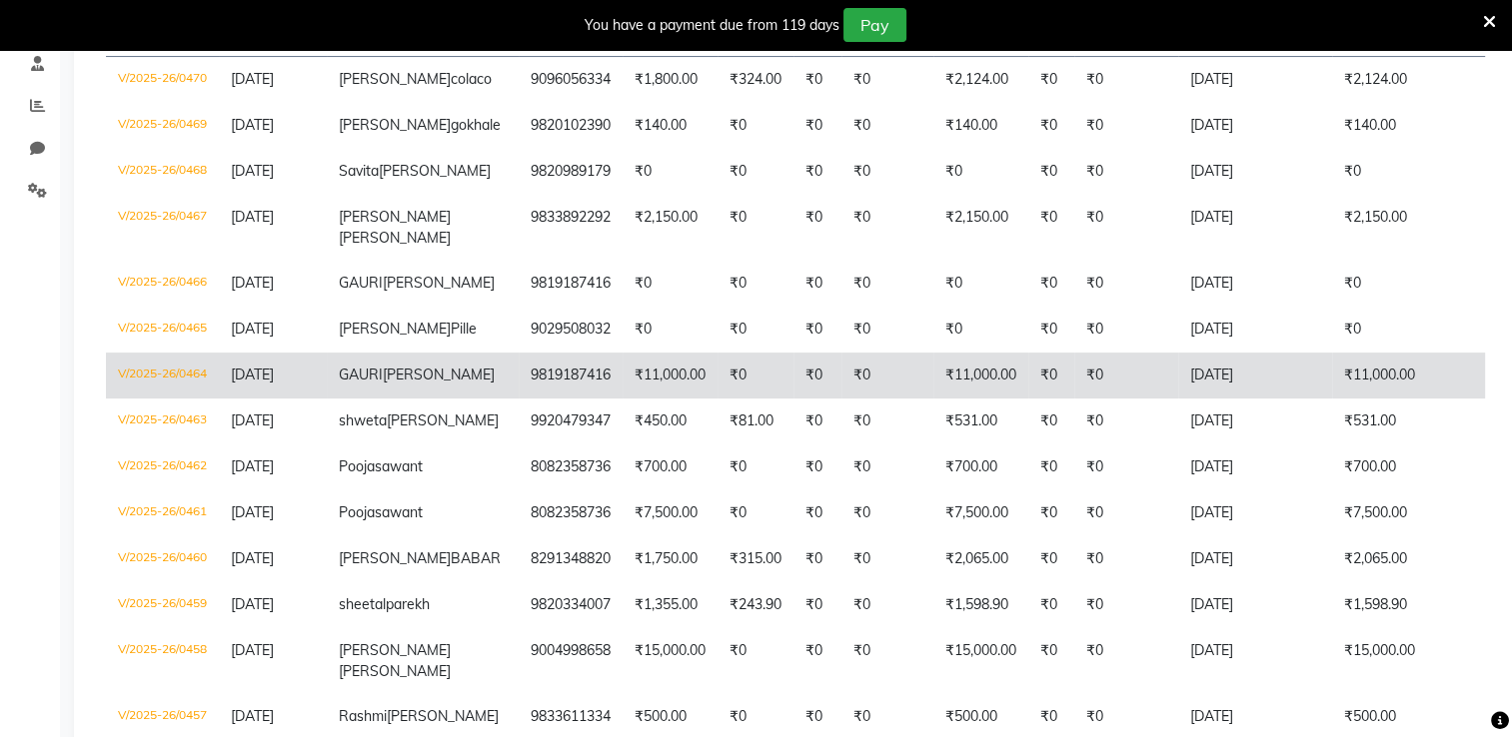
click at [853, 399] on td "₹0" at bounding box center [887, 376] width 92 height 46
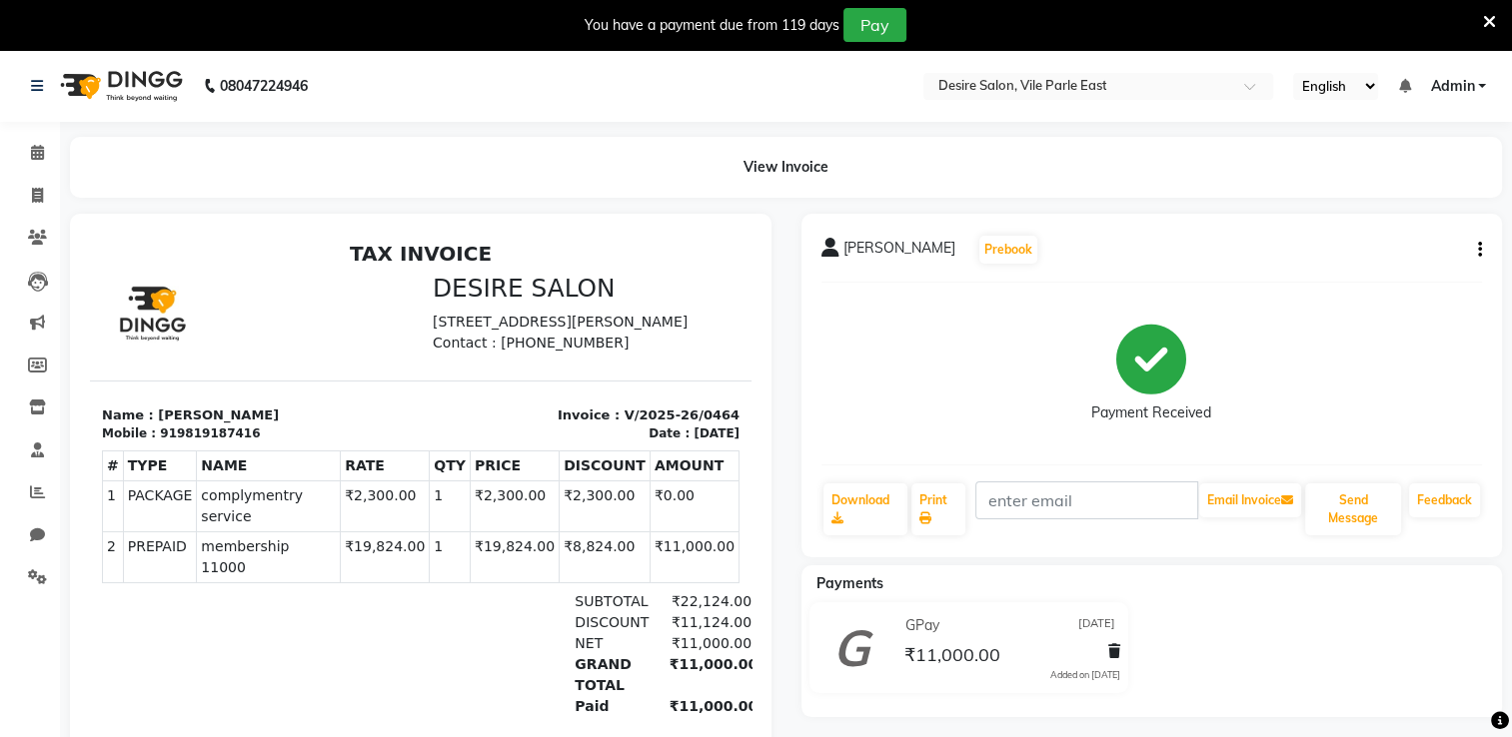
click at [1480, 250] on icon "button" at bounding box center [1480, 250] width 4 height 1
click at [1284, 340] on div "Payment Received" at bounding box center [1151, 374] width 661 height 150
click at [32, 193] on icon at bounding box center [37, 195] width 11 height 15
select select "service"
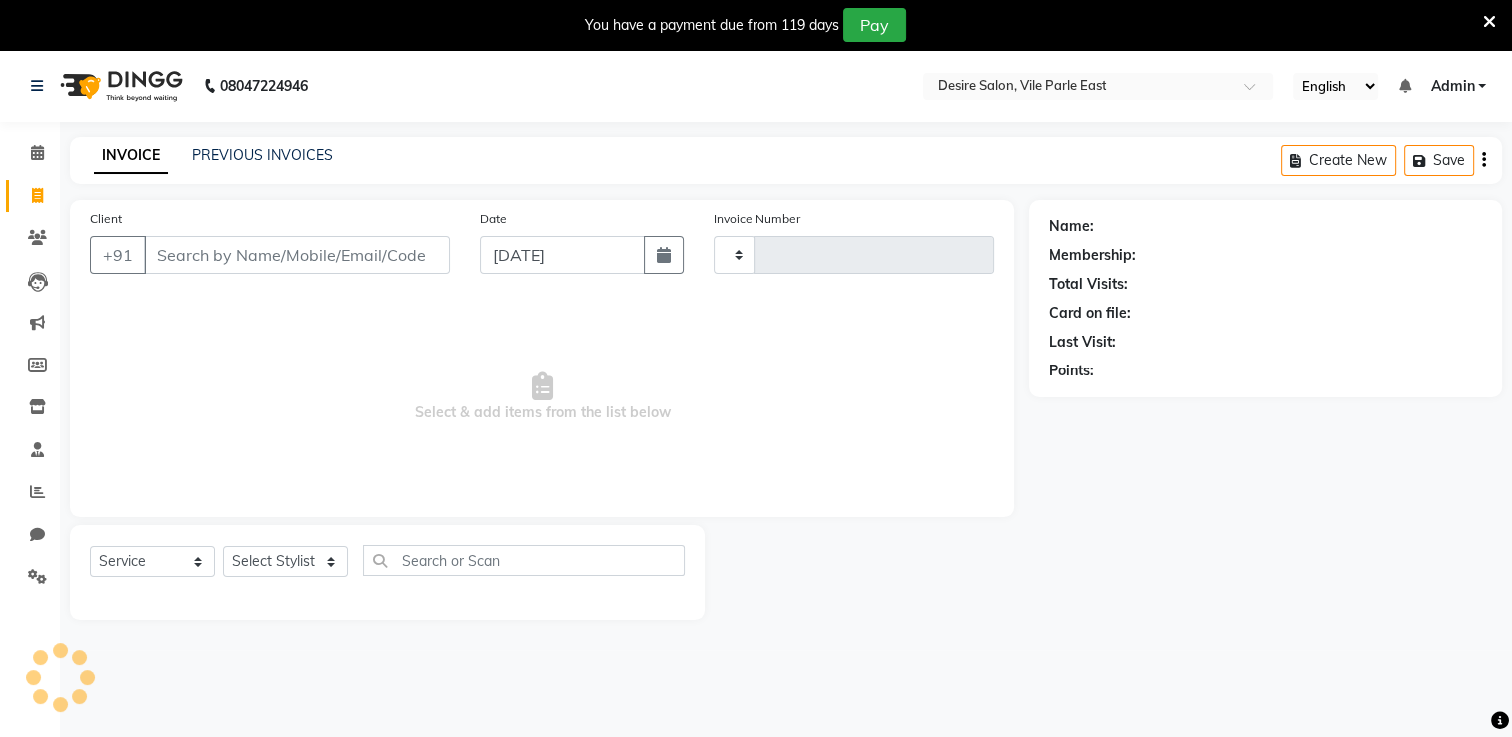
scroll to position [50, 0]
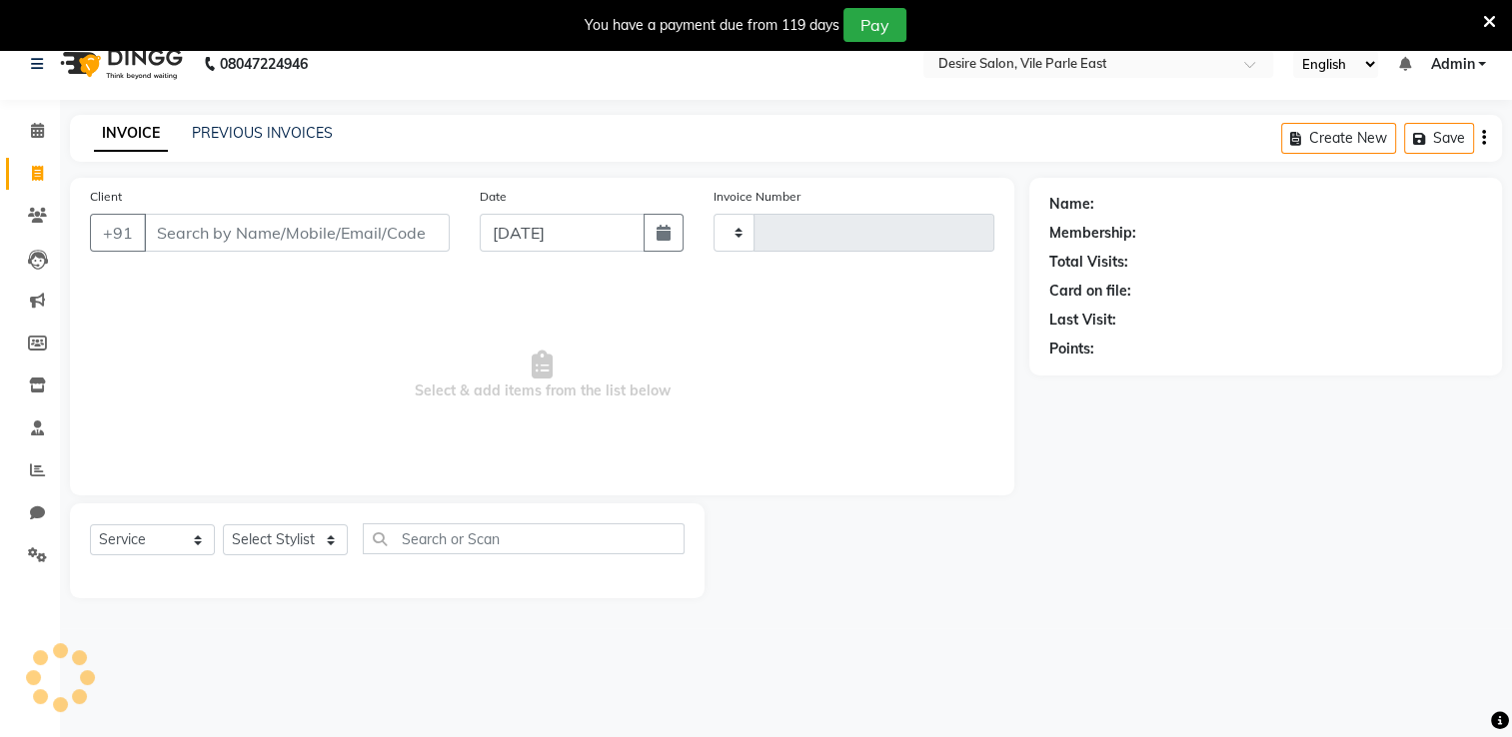
type input "0693"
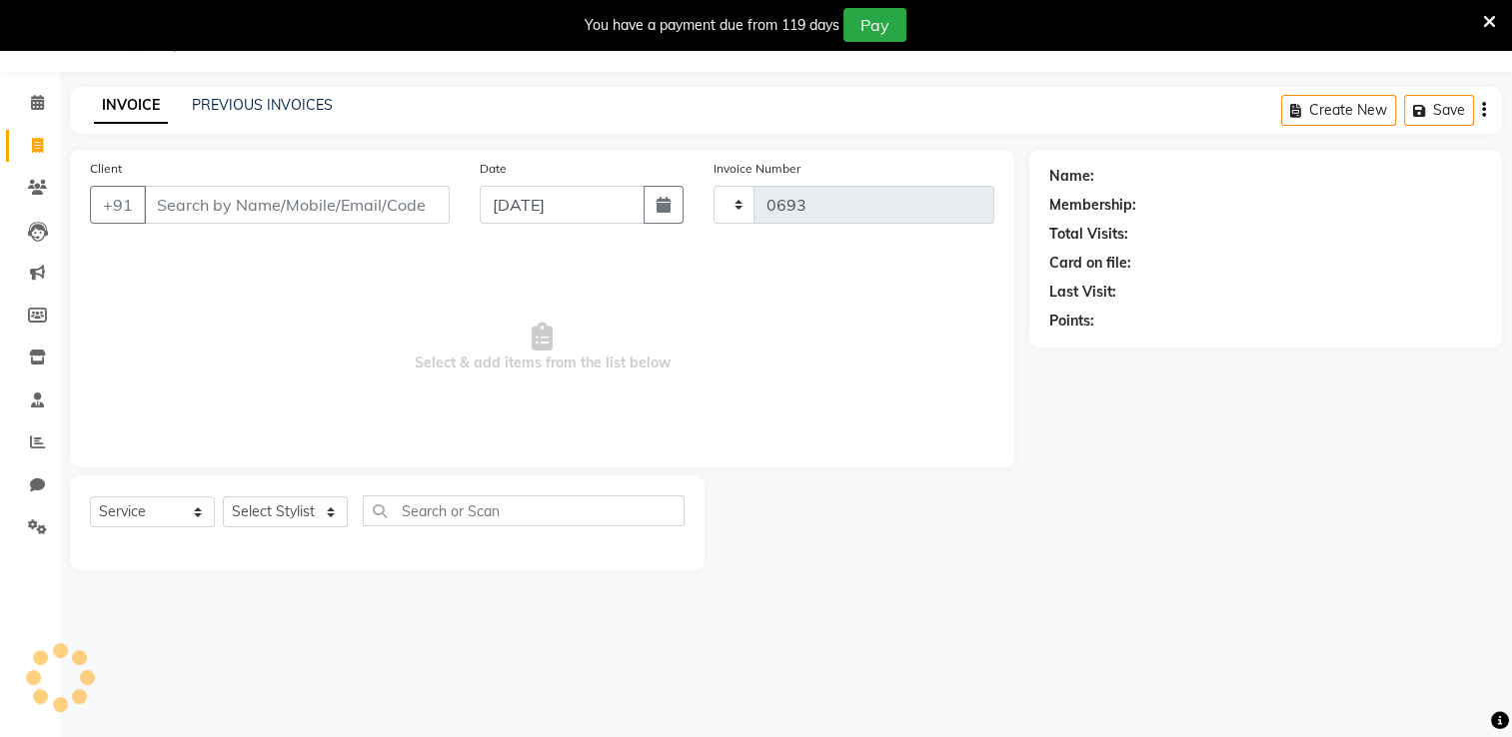
select select "8076"
click at [32, 96] on icon at bounding box center [37, 102] width 13 height 15
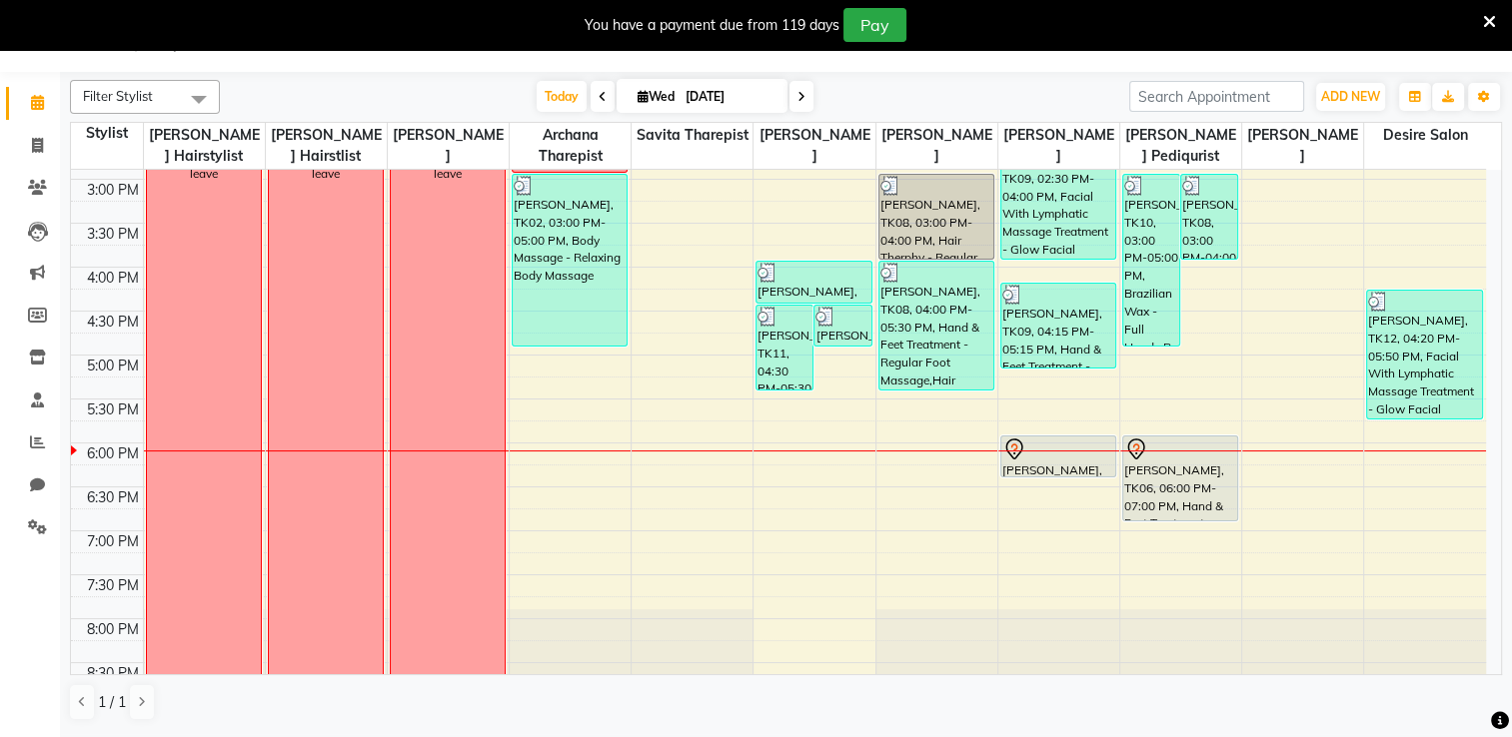
scroll to position [712, 0]
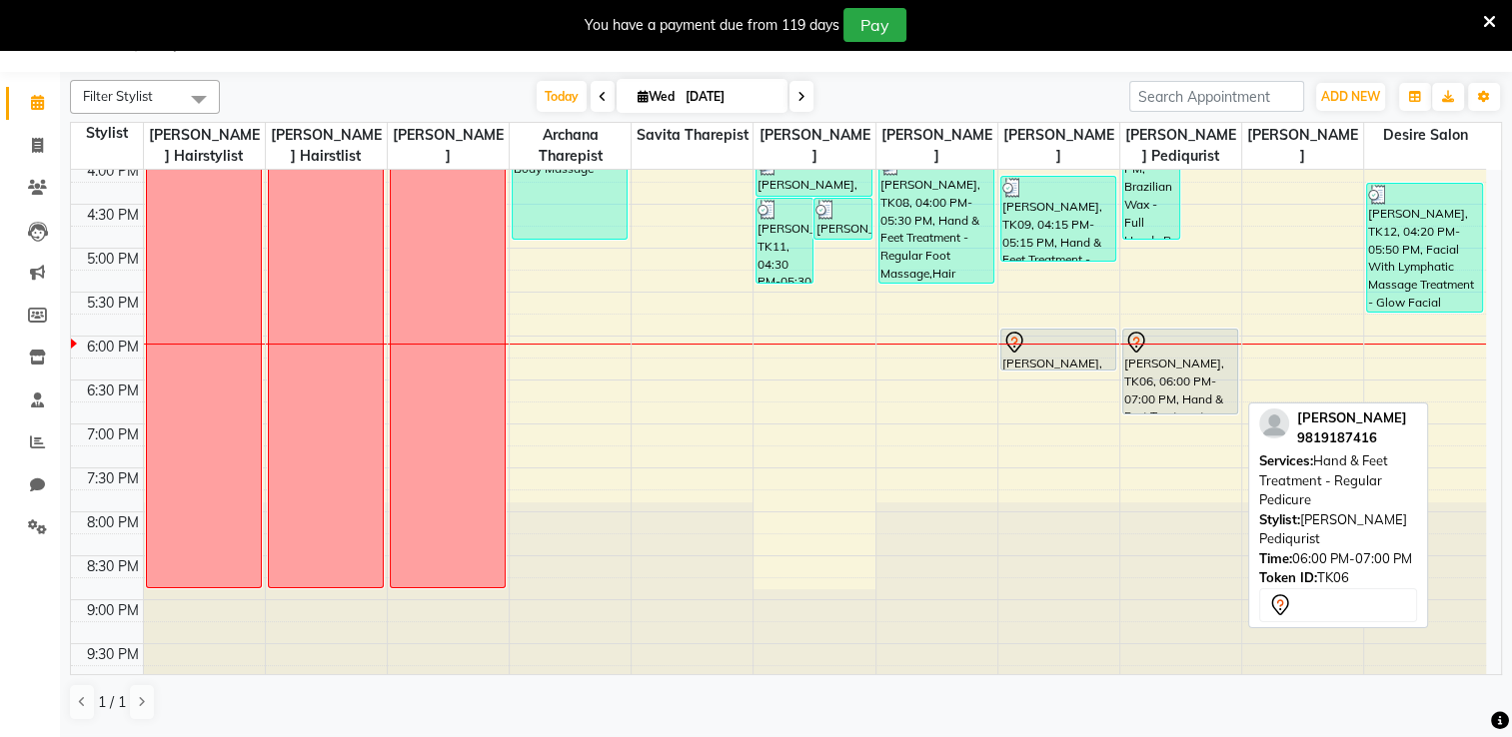
click at [1195, 394] on div "[PERSON_NAME], TK06, 06:00 PM-07:00 PM, Hand & Feet Treatment - Regular Pedicure" at bounding box center [1180, 372] width 114 height 84
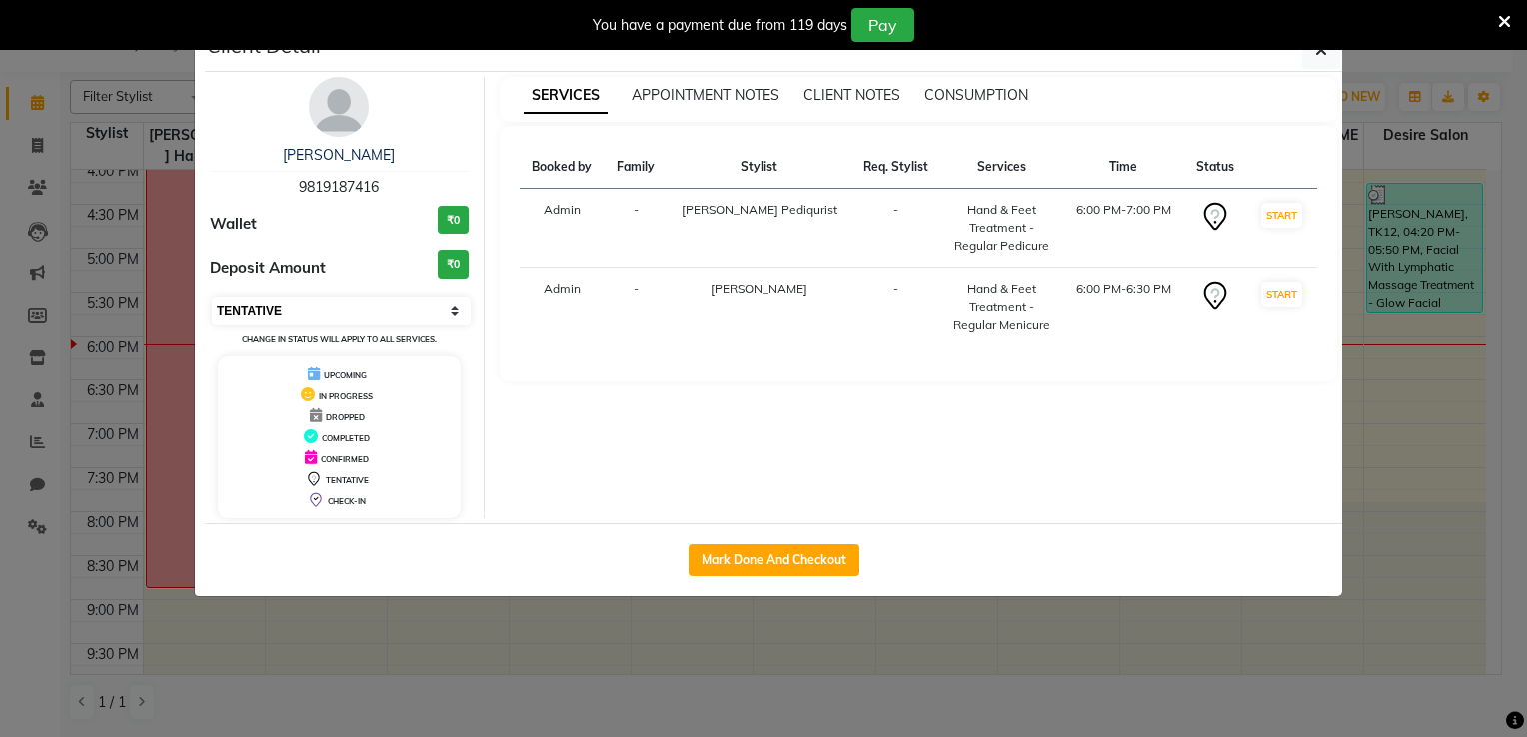
click at [433, 305] on select "Select IN SERVICE CONFIRMED TENTATIVE CHECK IN MARK DONE DROPPED UPCOMING" at bounding box center [341, 311] width 259 height 28
select select "8"
click at [212, 297] on select "Select IN SERVICE CONFIRMED TENTATIVE CHECK IN MARK DONE DROPPED UPCOMING" at bounding box center [341, 311] width 259 height 28
click at [757, 429] on div "SERVICES APPOINTMENT NOTES CLIENT NOTES CONSUMPTION Booked by Family Stylist Re…" at bounding box center [919, 298] width 868 height 442
click at [774, 558] on button "Mark Done And Checkout" at bounding box center [773, 560] width 171 height 32
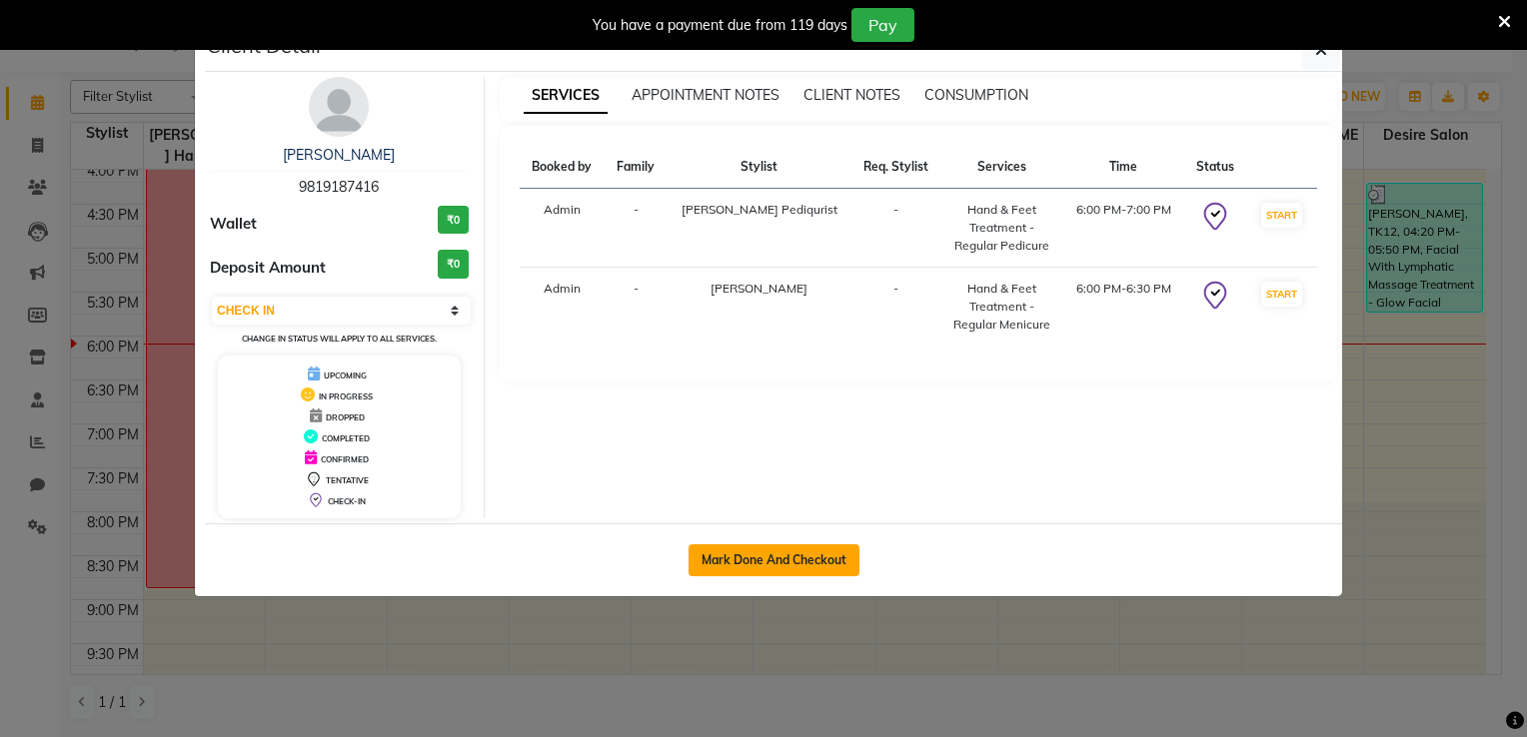
select select "service"
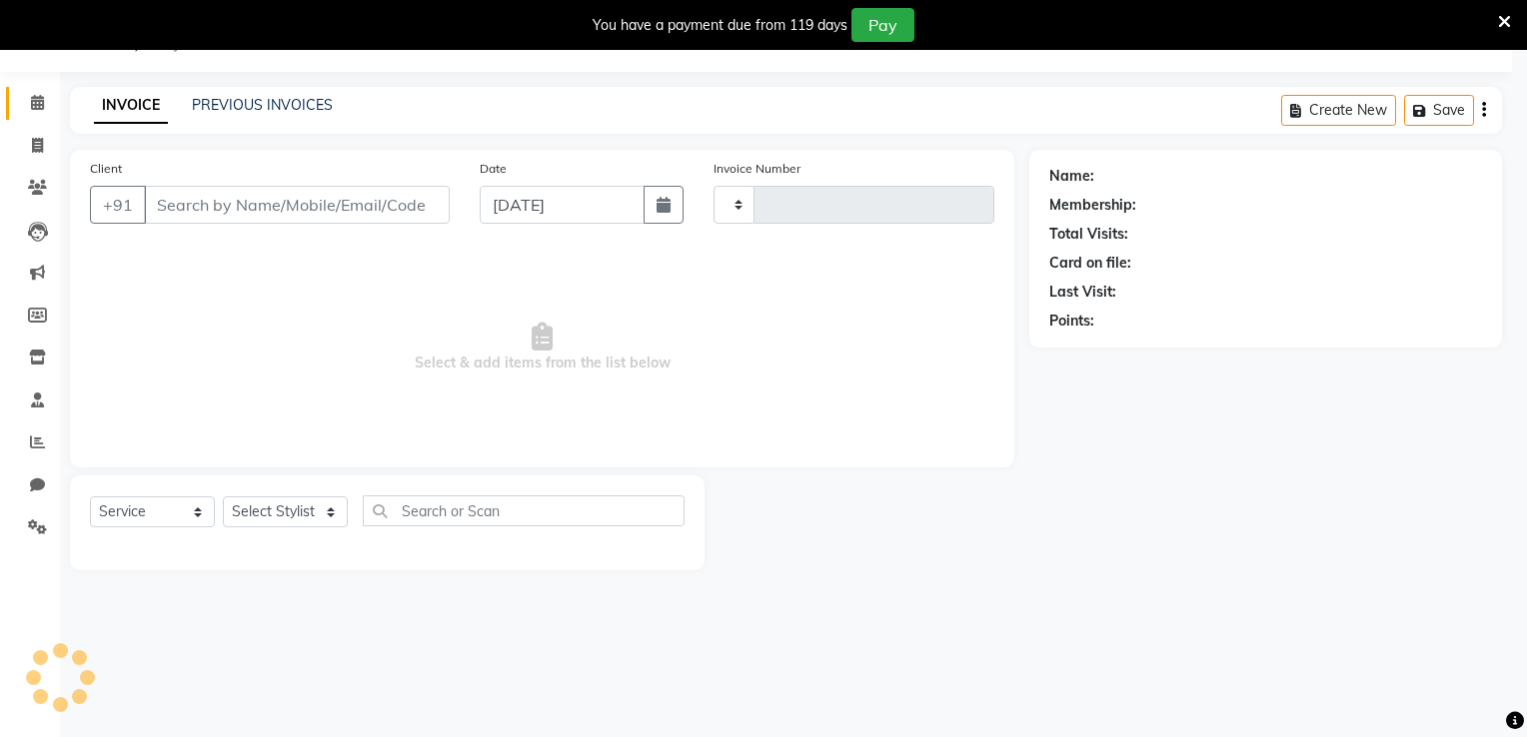
type input "0693"
select select "3"
select select "8076"
type input "9819187416"
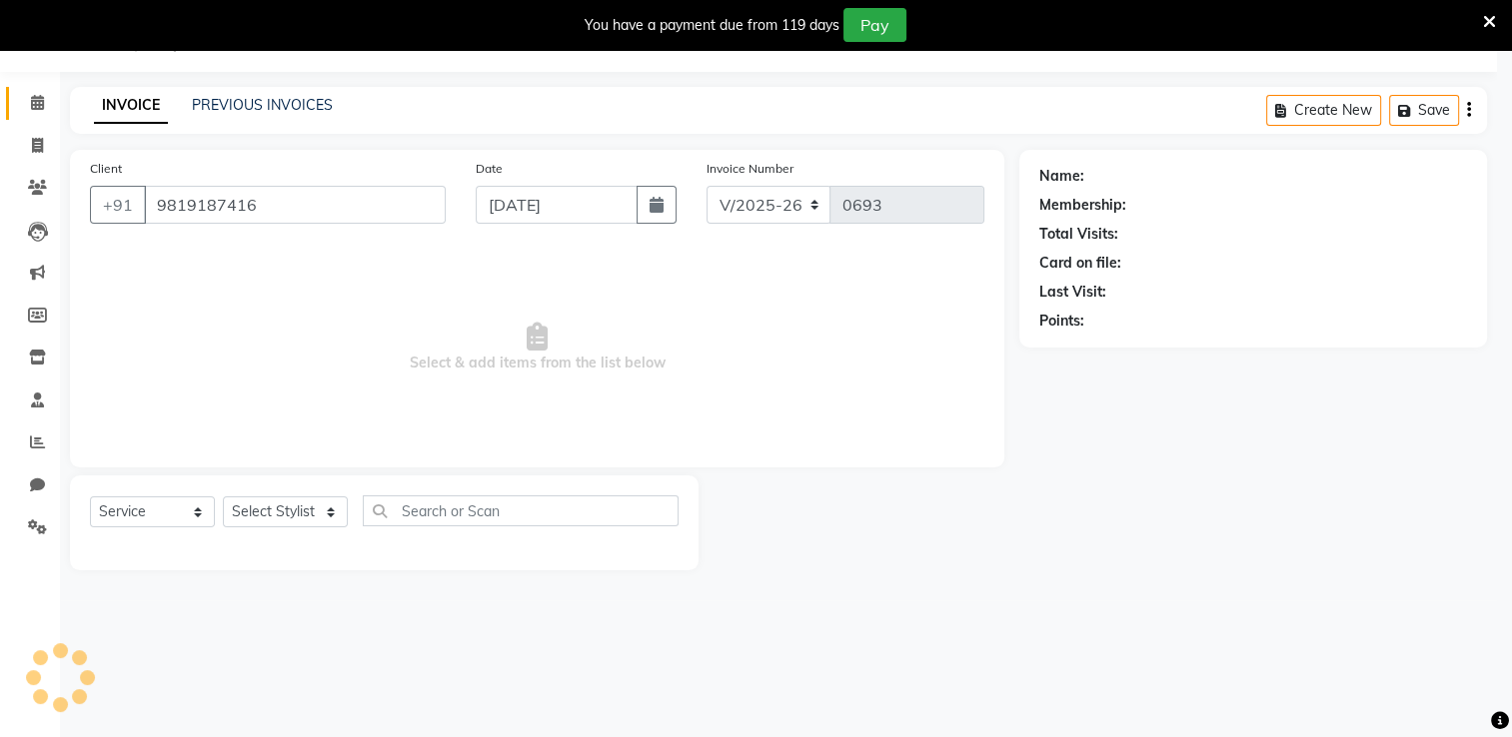
select select "85301"
select select "1: Object"
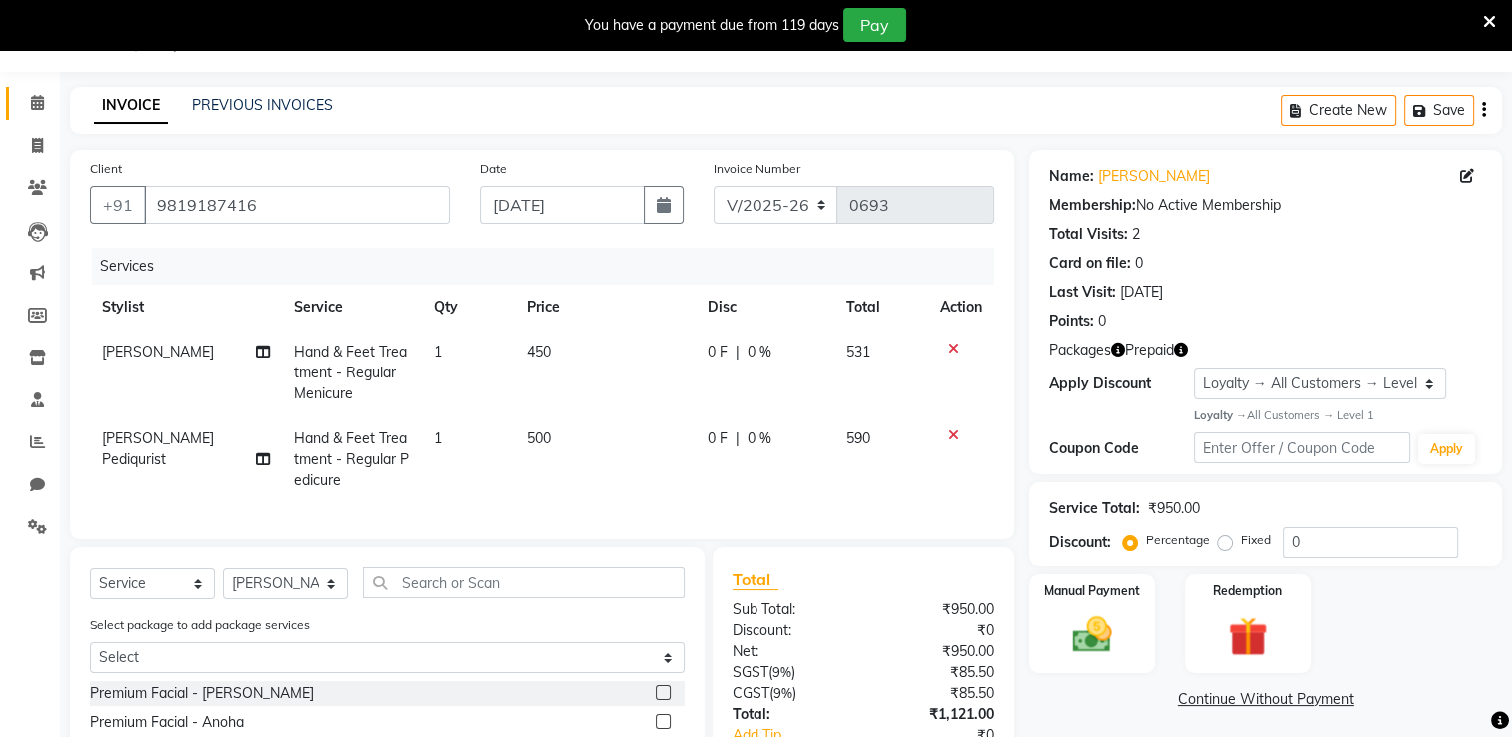
scroll to position [268, 0]
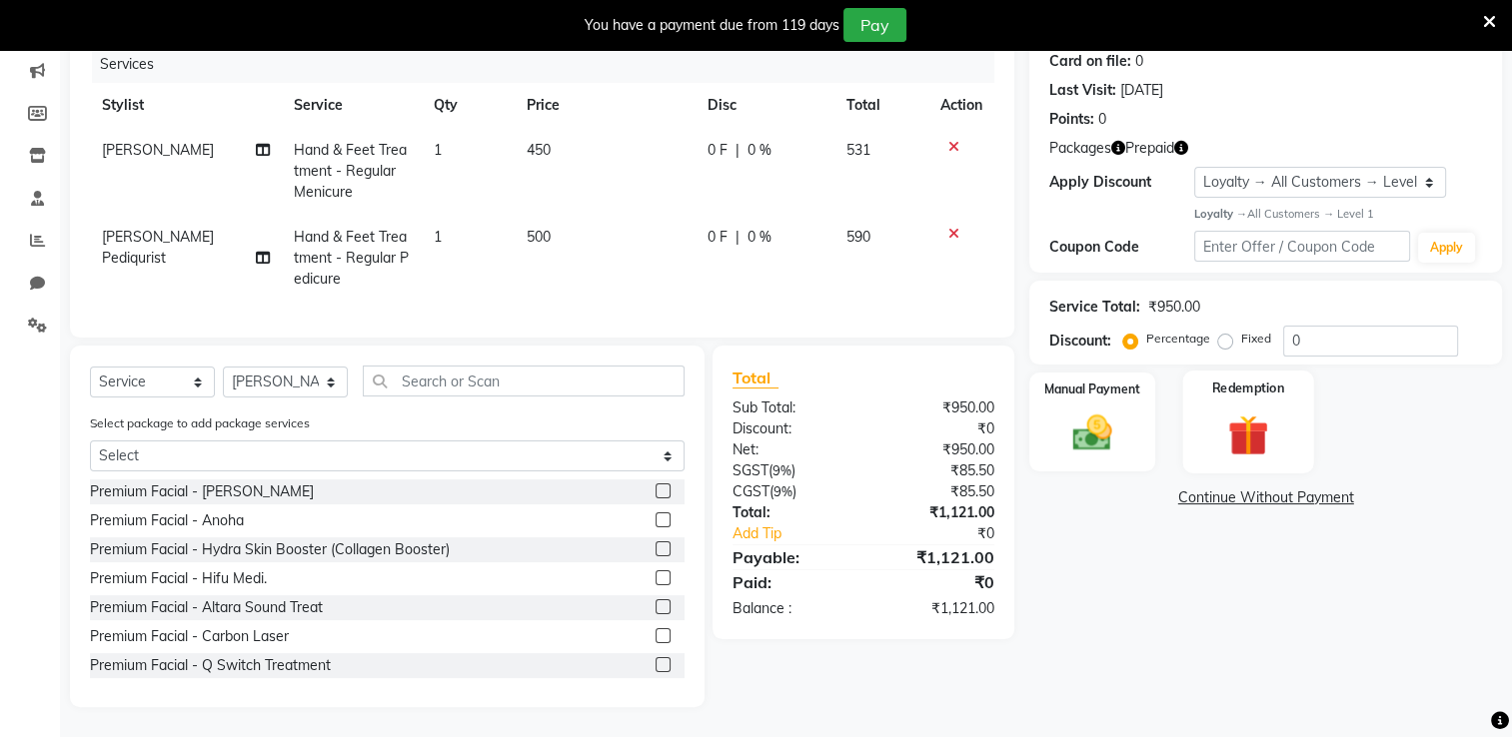
click at [1271, 433] on img at bounding box center [1247, 435] width 67 height 51
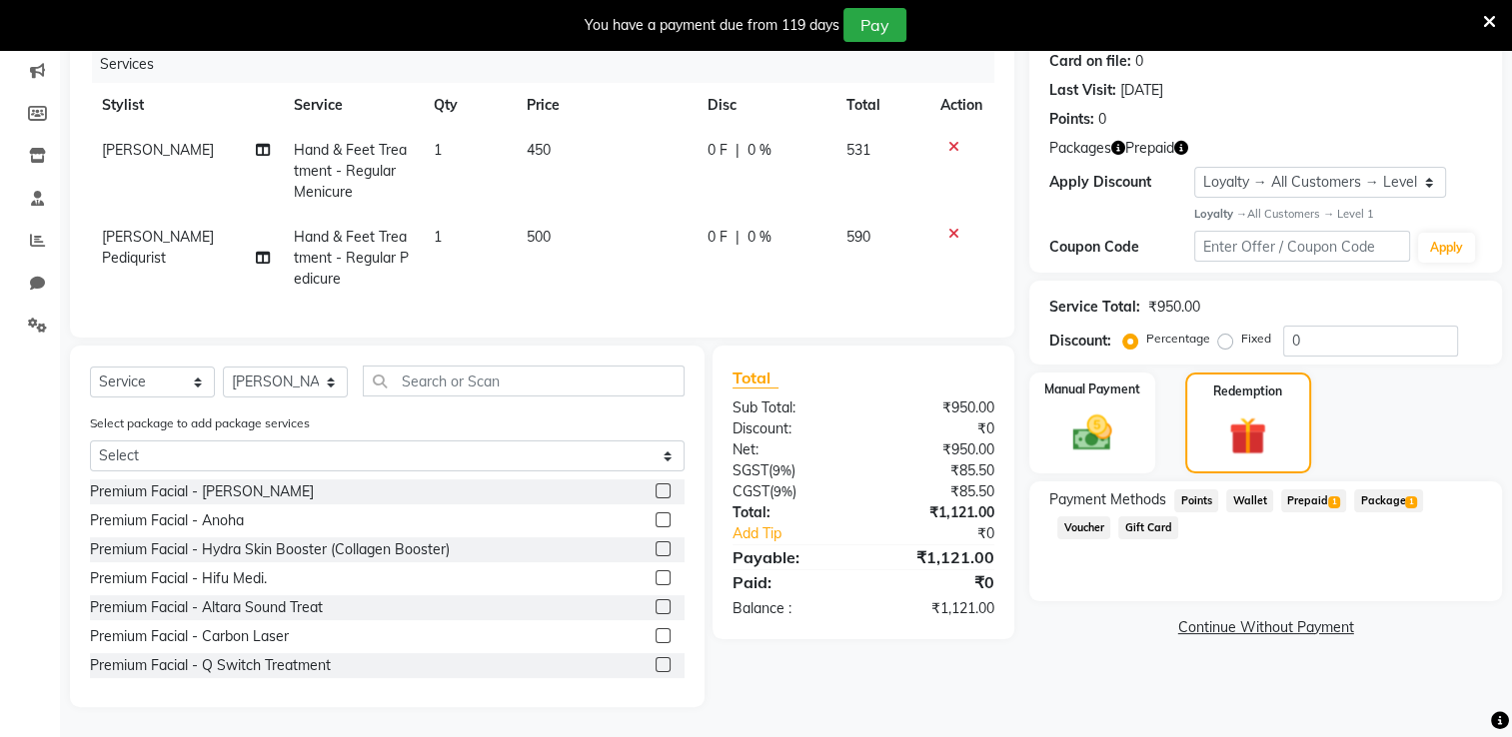
click at [1377, 490] on span "Package 1" at bounding box center [1388, 501] width 69 height 23
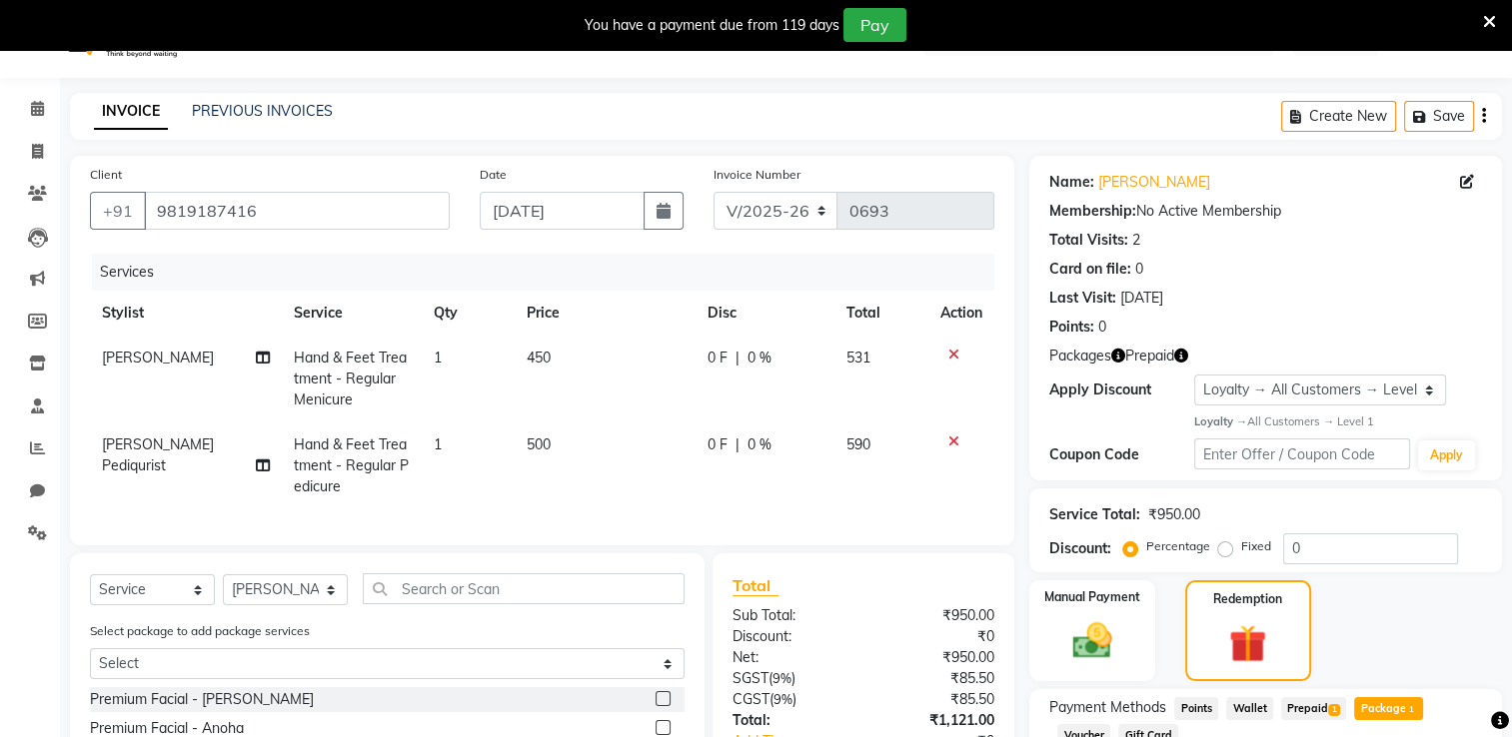
scroll to position [0, 0]
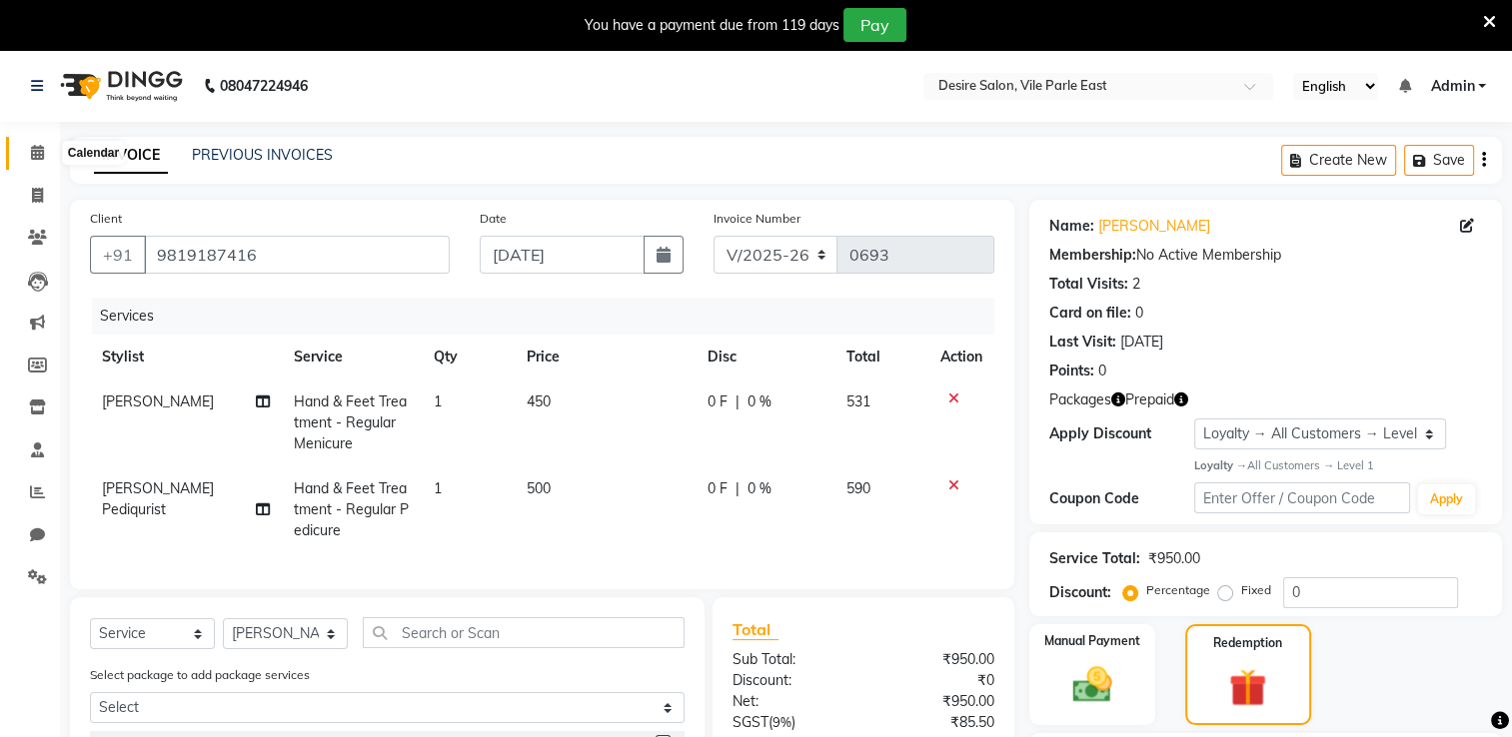
click at [33, 154] on icon at bounding box center [37, 152] width 13 height 15
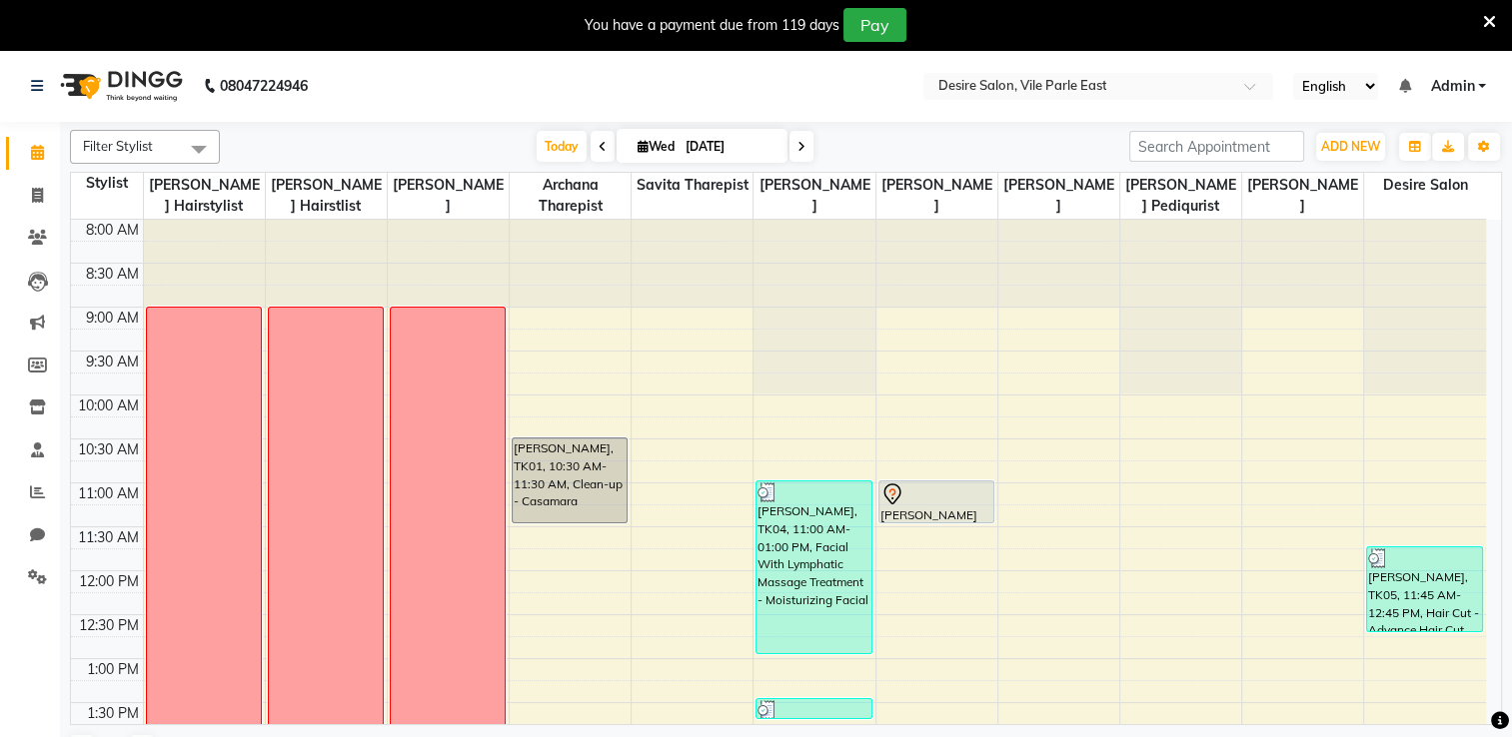
click at [1491, 13] on icon at bounding box center [1489, 22] width 13 height 18
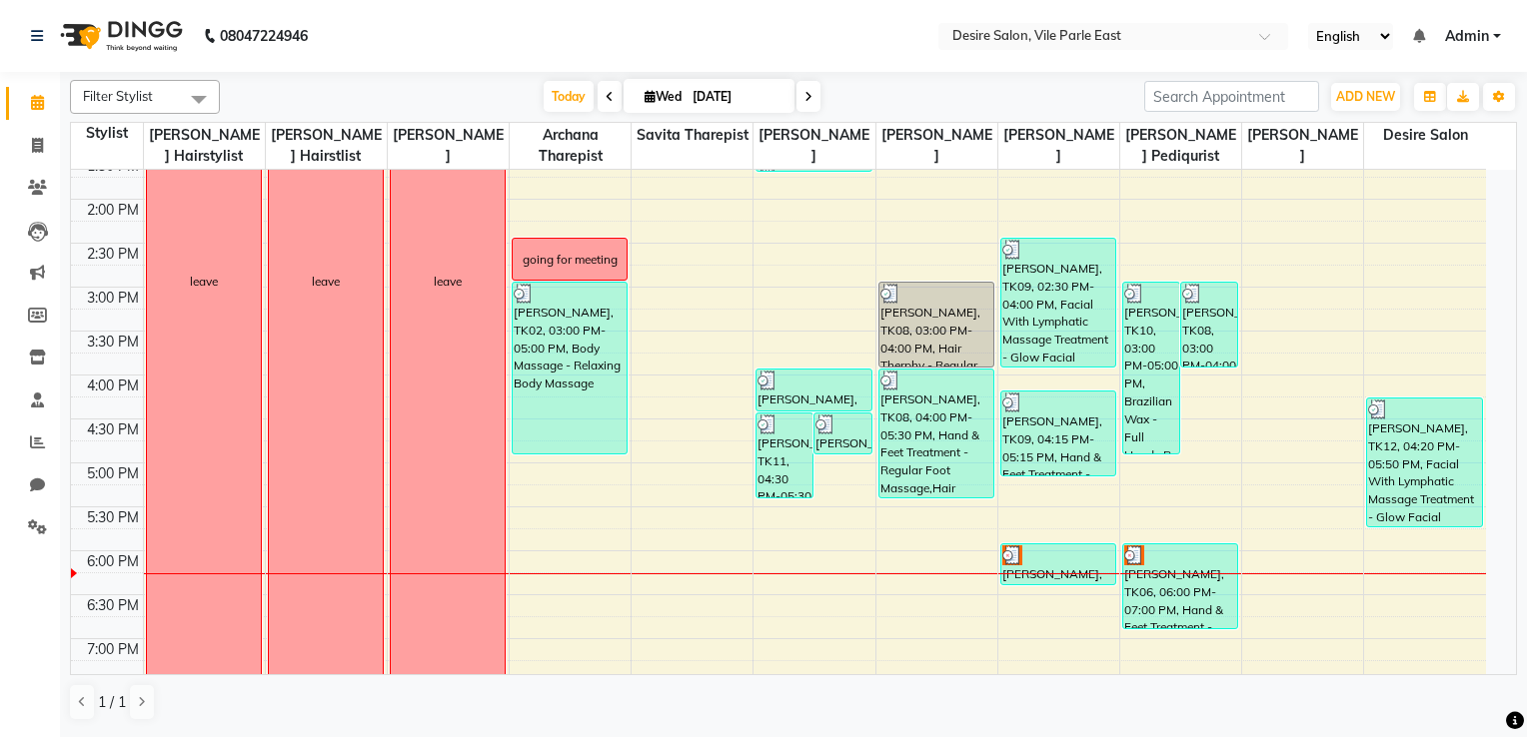
scroll to position [376, 0]
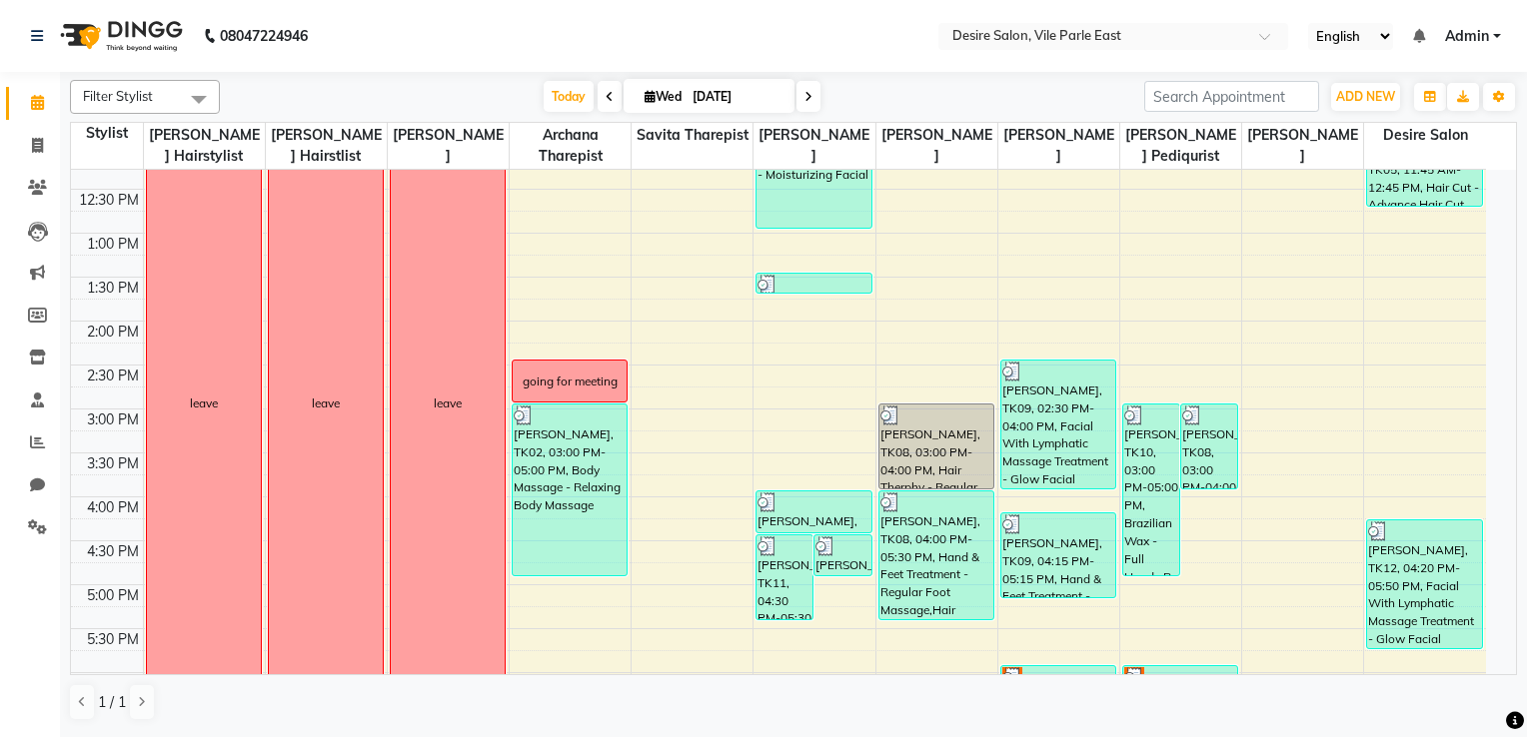
click at [807, 97] on icon at bounding box center [808, 97] width 8 height 12
type input "[DATE]"
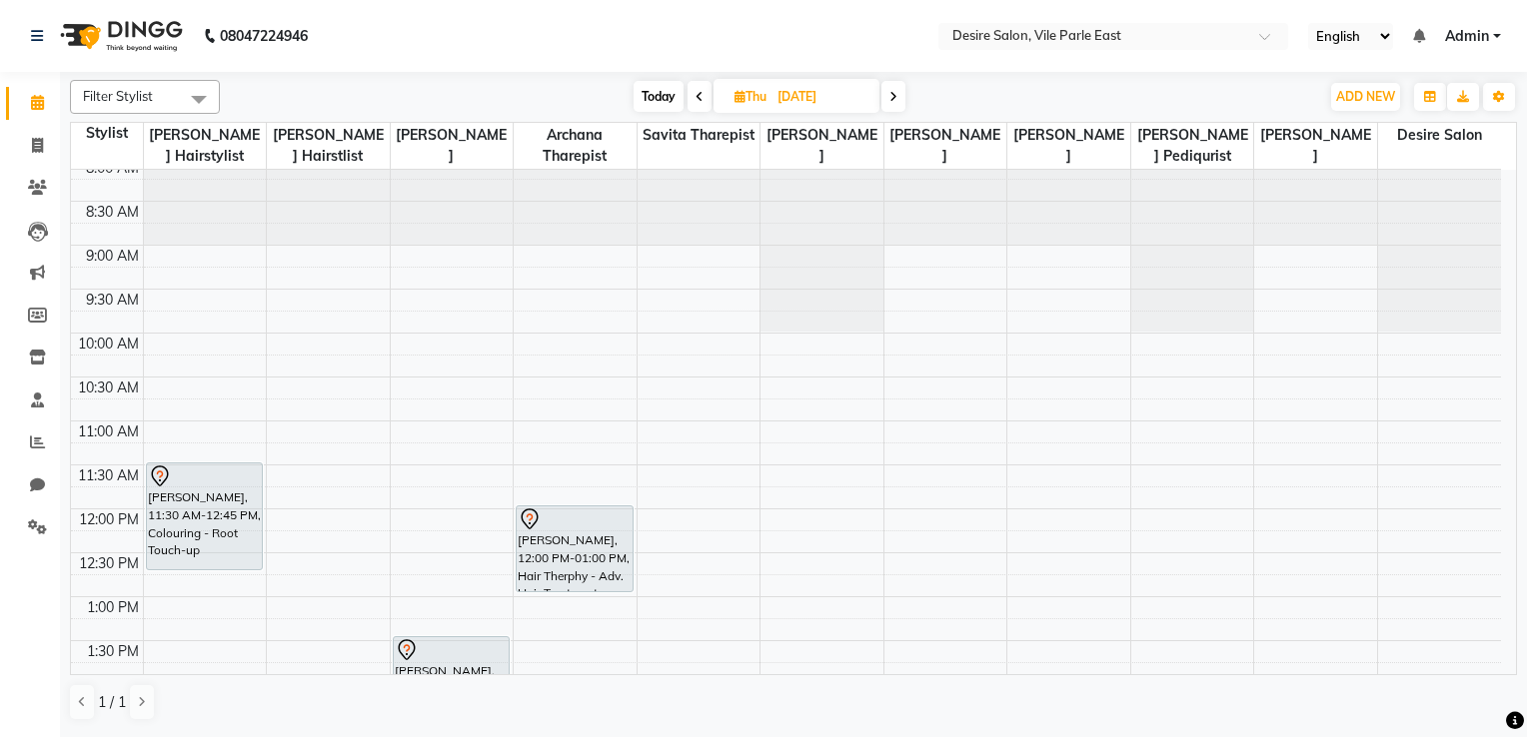
scroll to position [0, 0]
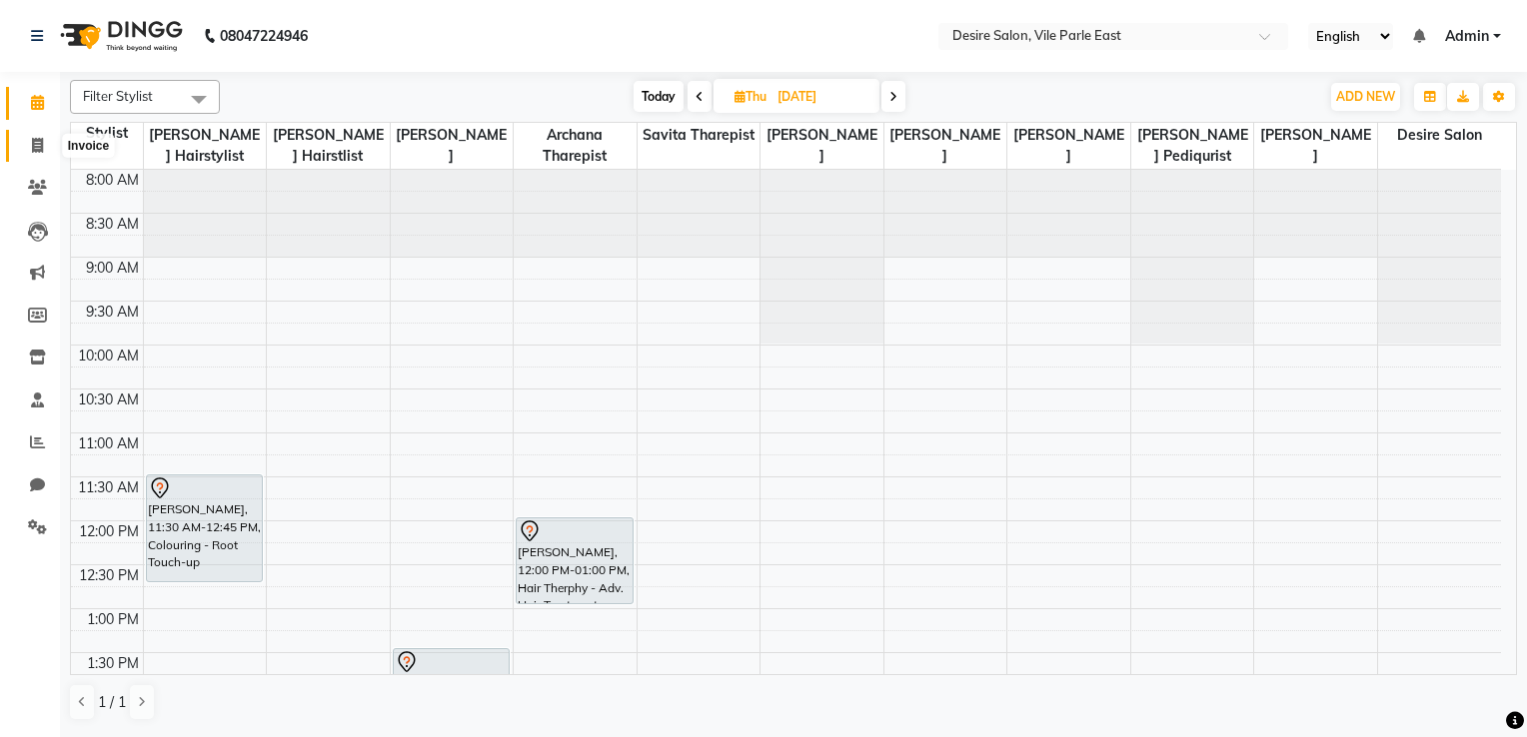
click at [33, 145] on icon at bounding box center [37, 145] width 11 height 15
select select "8076"
select select "service"
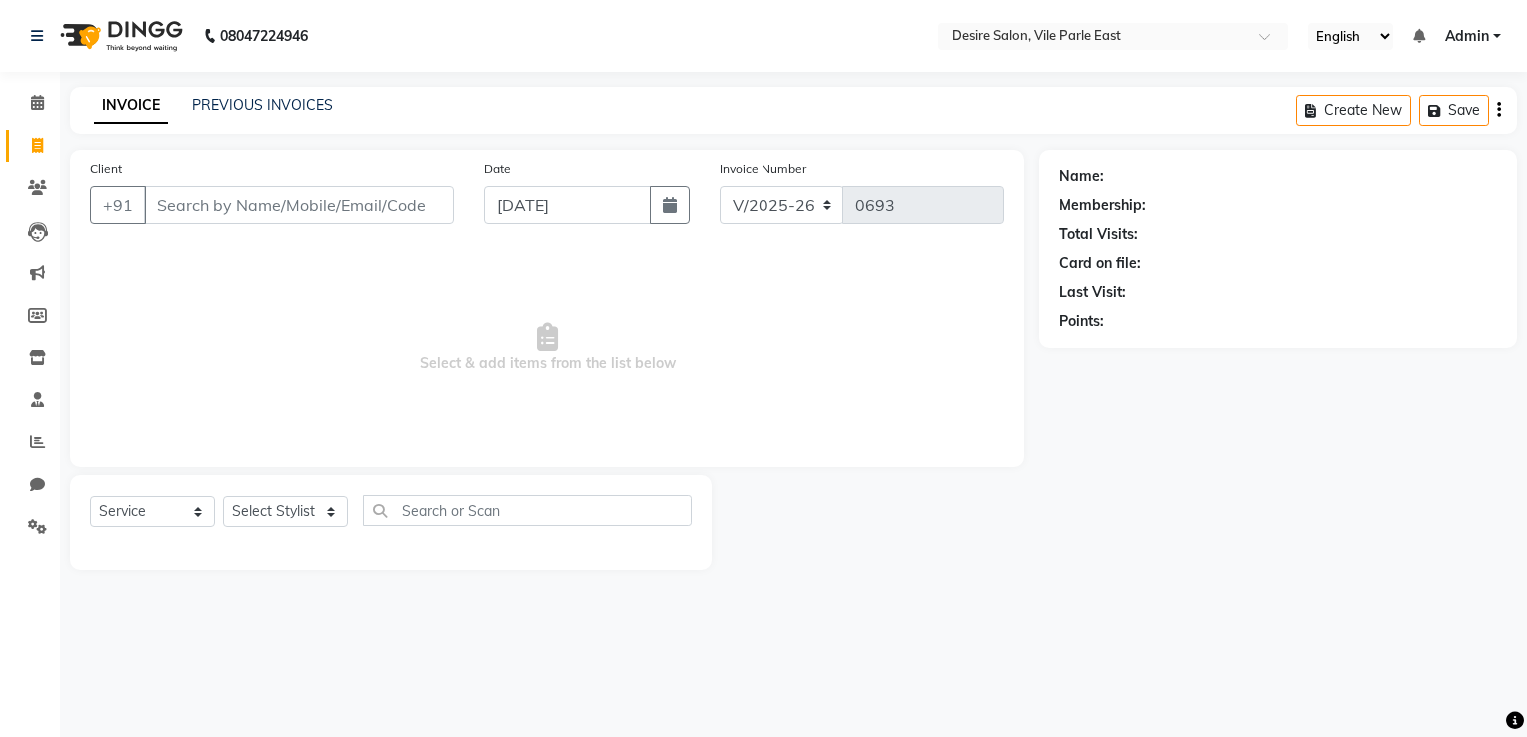
click at [204, 212] on input "Client" at bounding box center [299, 205] width 310 height 38
type input "9820576671"
click at [412, 216] on button "Add Client" at bounding box center [402, 205] width 103 height 38
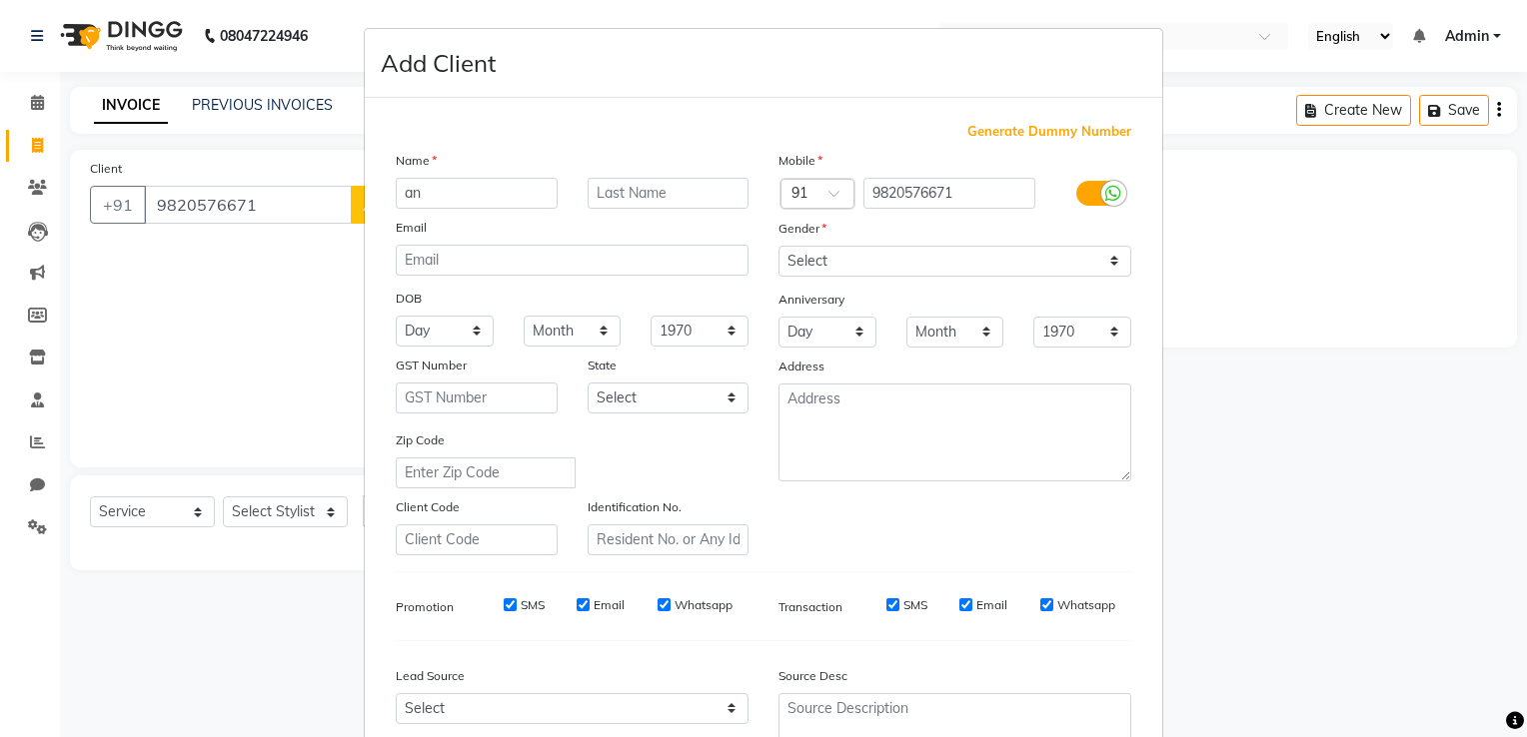
type input "a"
type input "Anoopama"
click at [661, 202] on input "text" at bounding box center [668, 193] width 162 height 31
type input "bam"
click at [996, 266] on select "Select [DEMOGRAPHIC_DATA] [DEMOGRAPHIC_DATA] Other Prefer Not To Say" at bounding box center [954, 261] width 353 height 31
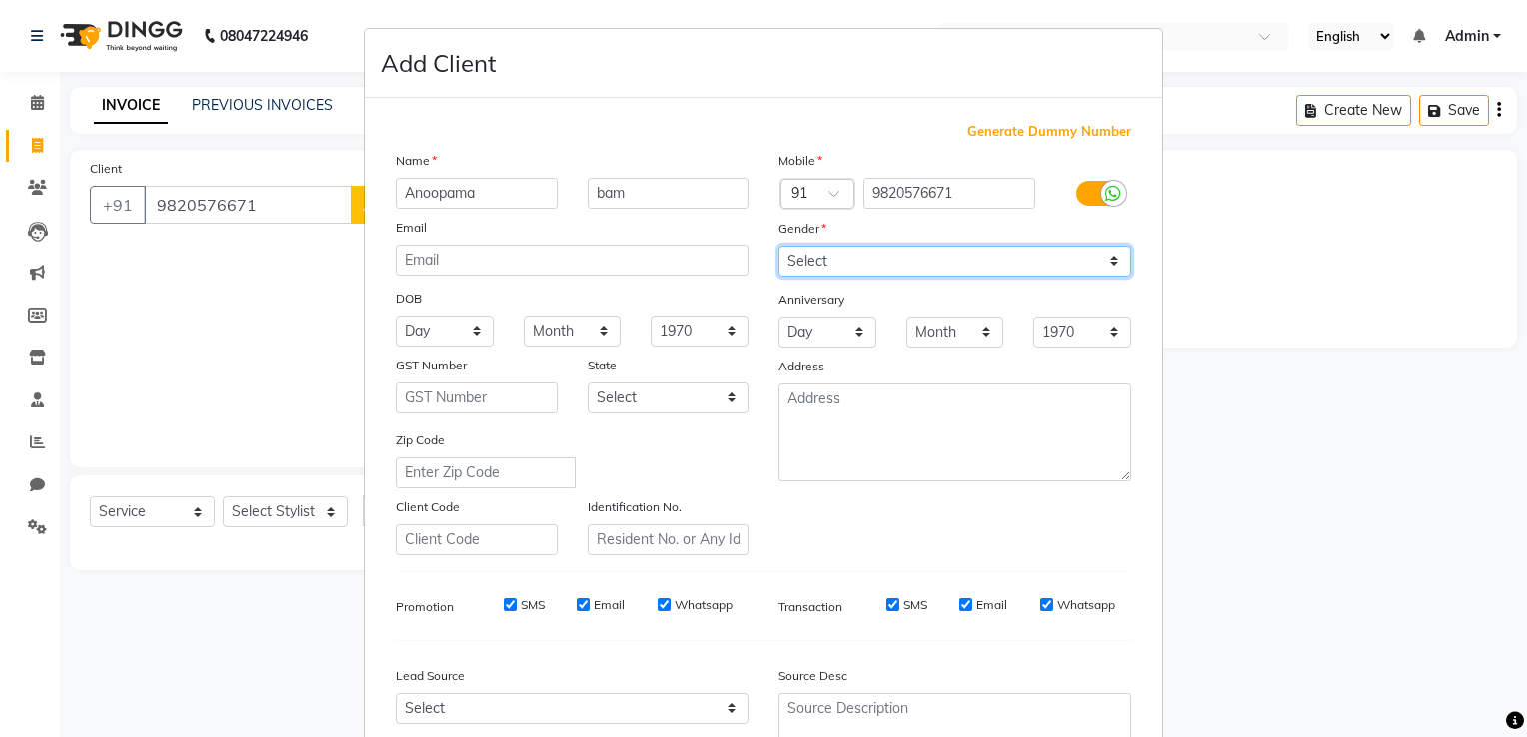
select select "[DEMOGRAPHIC_DATA]"
click at [778, 247] on select "Select [DEMOGRAPHIC_DATA] [DEMOGRAPHIC_DATA] Other Prefer Not To Say" at bounding box center [954, 261] width 353 height 31
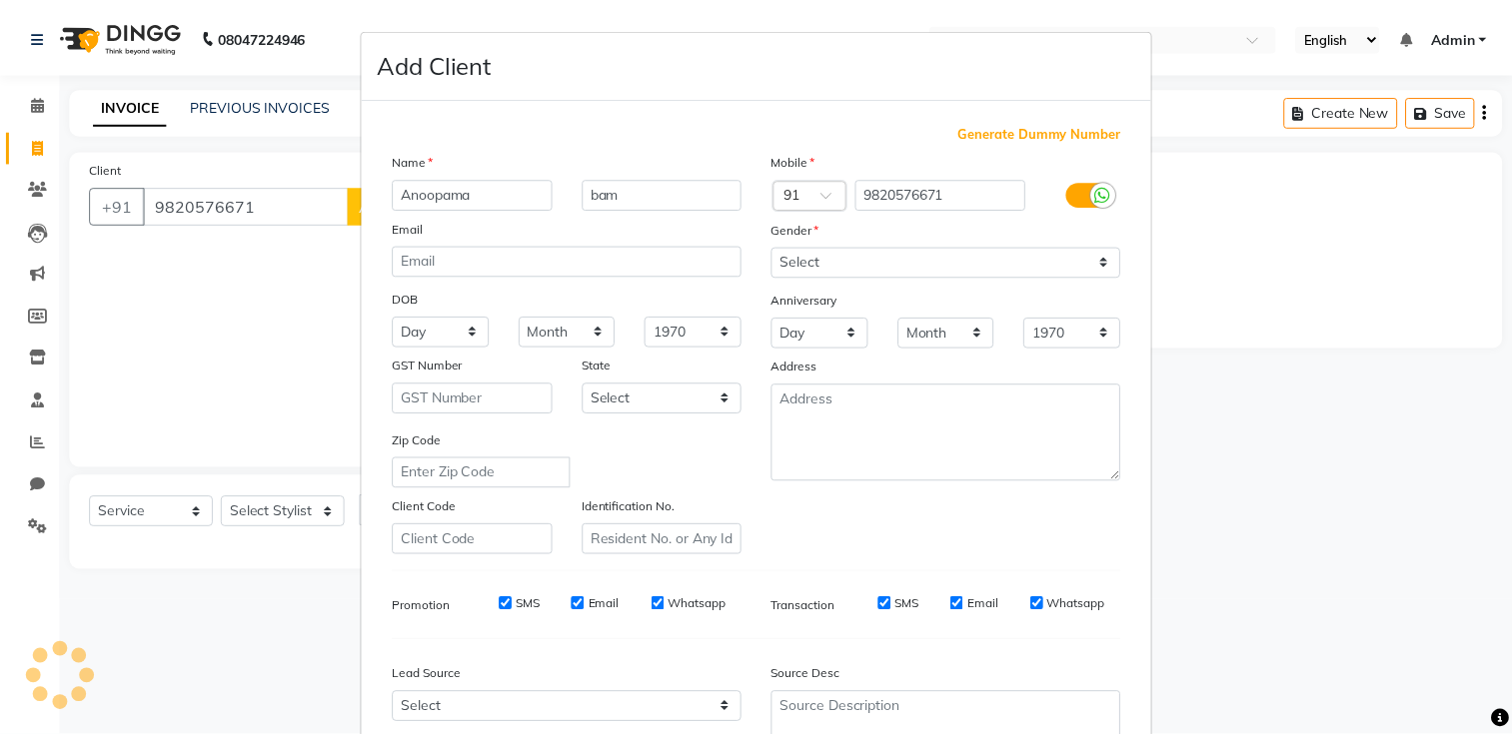
scroll to position [194, 0]
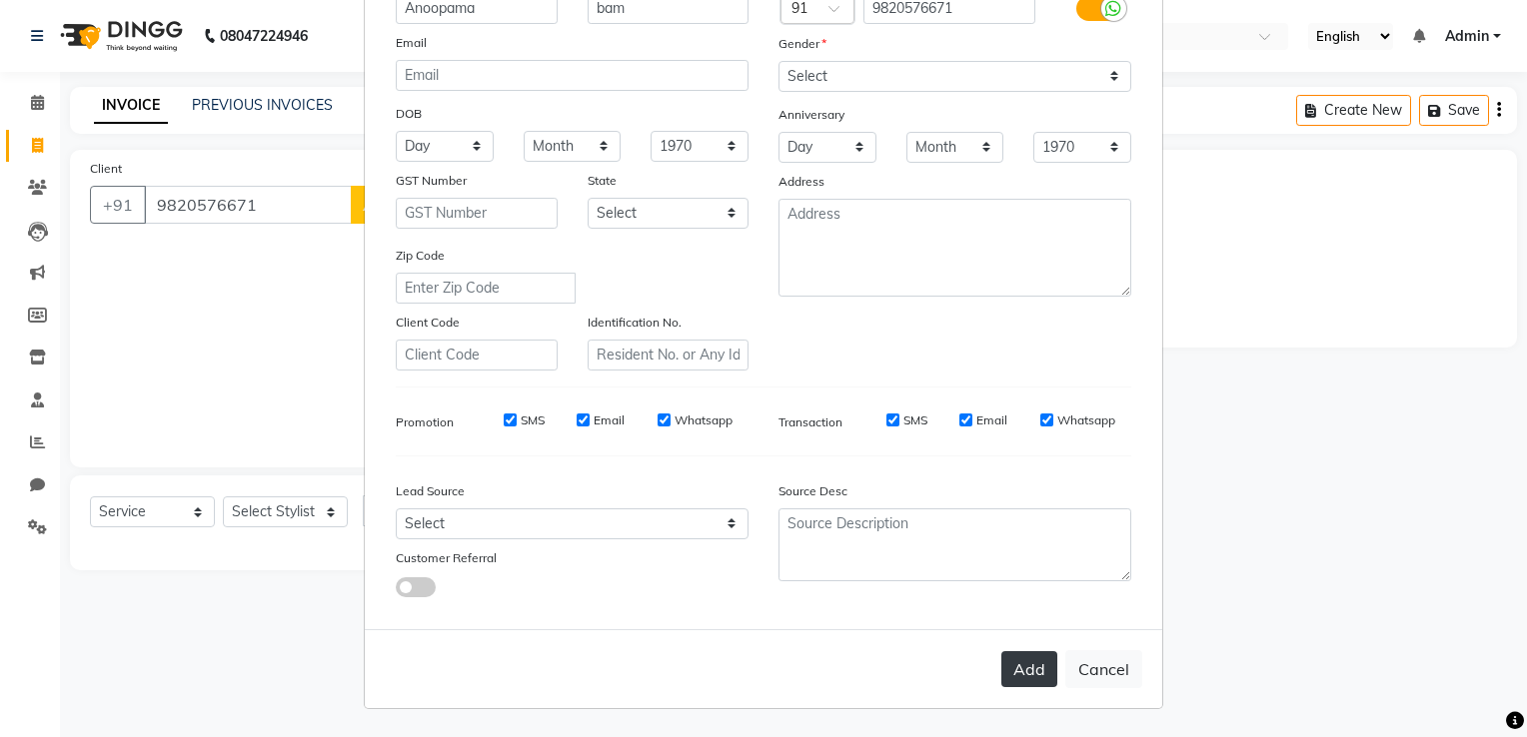
click at [1042, 658] on button "Add" at bounding box center [1029, 669] width 56 height 36
select select
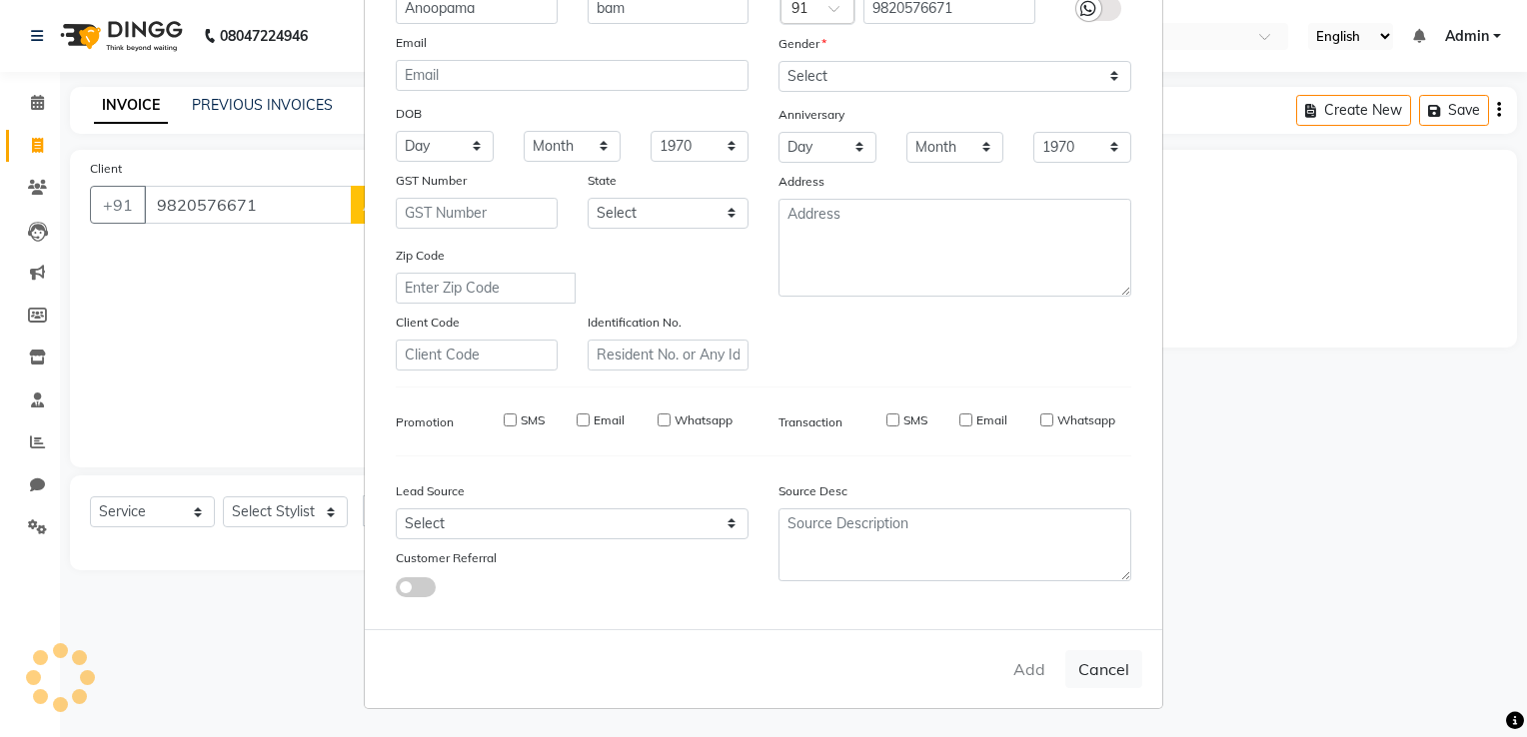
select select
checkbox input "false"
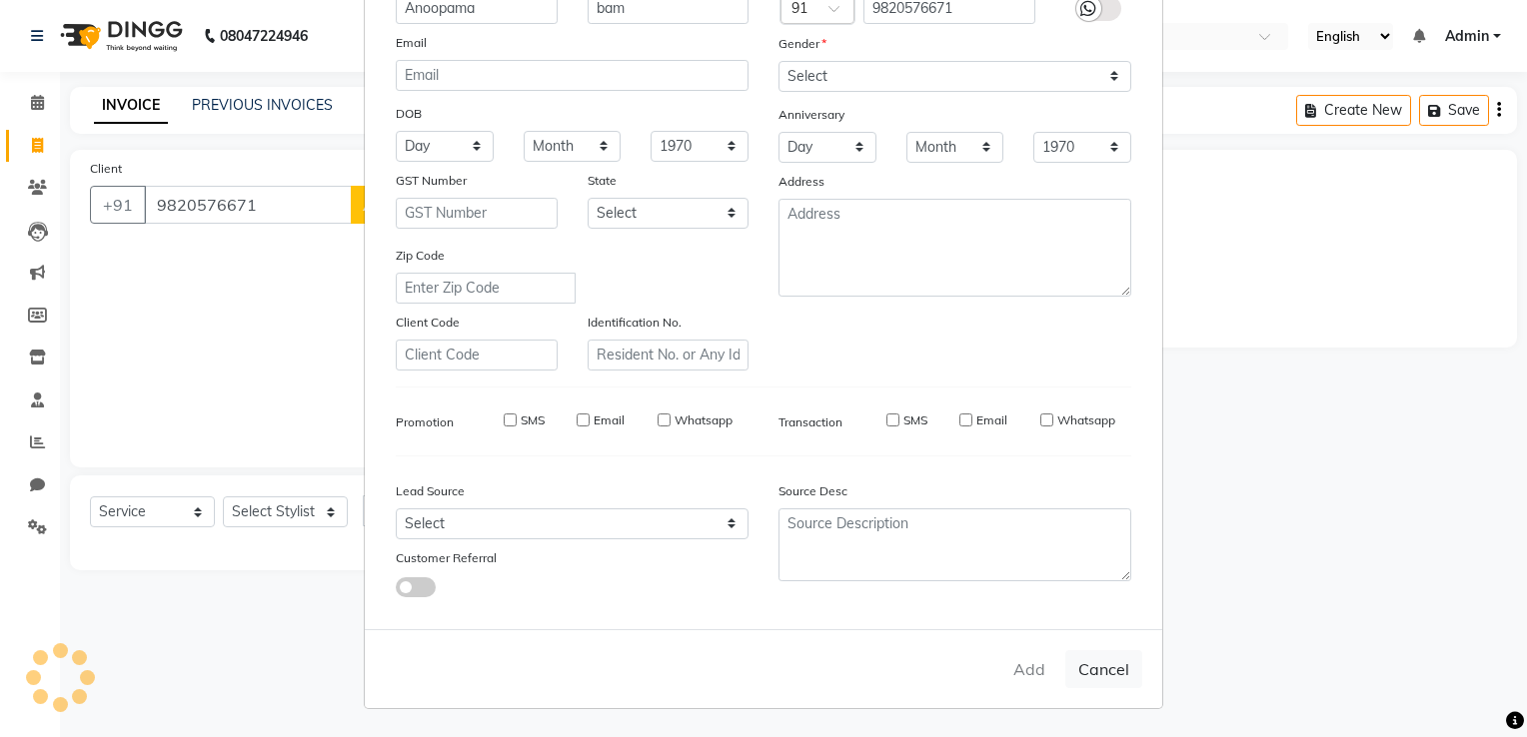
checkbox input "false"
select select "1: Object"
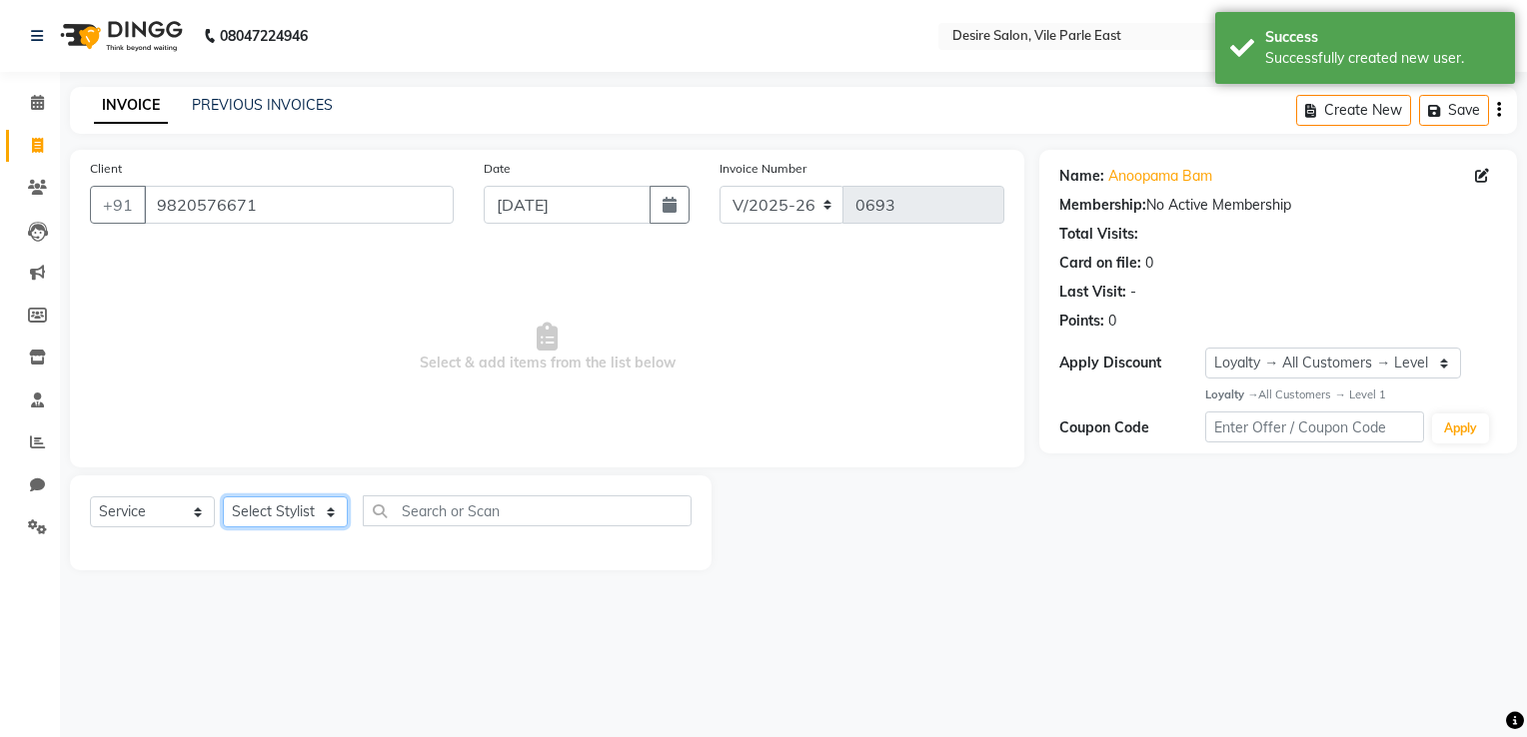
click at [276, 519] on select "Select Stylist Archana Tharepist [PERSON_NAME] Pediqurist [PERSON_NAME] desire …" at bounding box center [285, 512] width 125 height 31
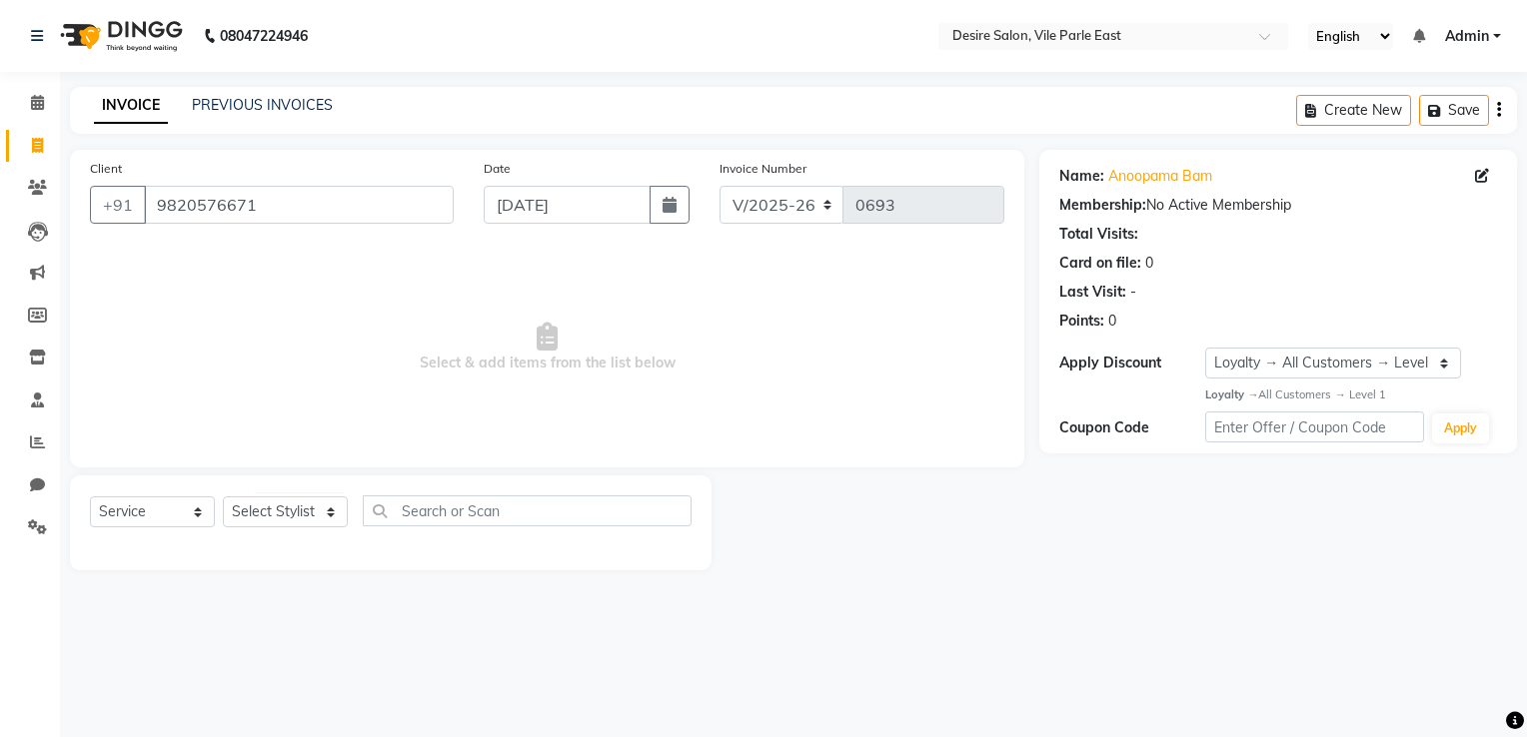
click at [474, 267] on span "Select & add items from the list below" at bounding box center [547, 348] width 914 height 200
click at [266, 505] on select "Select Stylist Archana Tharepist [PERSON_NAME] Pediqurist [PERSON_NAME] desire …" at bounding box center [285, 512] width 125 height 31
select select "74552"
click at [223, 498] on select "Select Stylist Archana Tharepist [PERSON_NAME] Pediqurist [PERSON_NAME] desire …" at bounding box center [285, 512] width 125 height 31
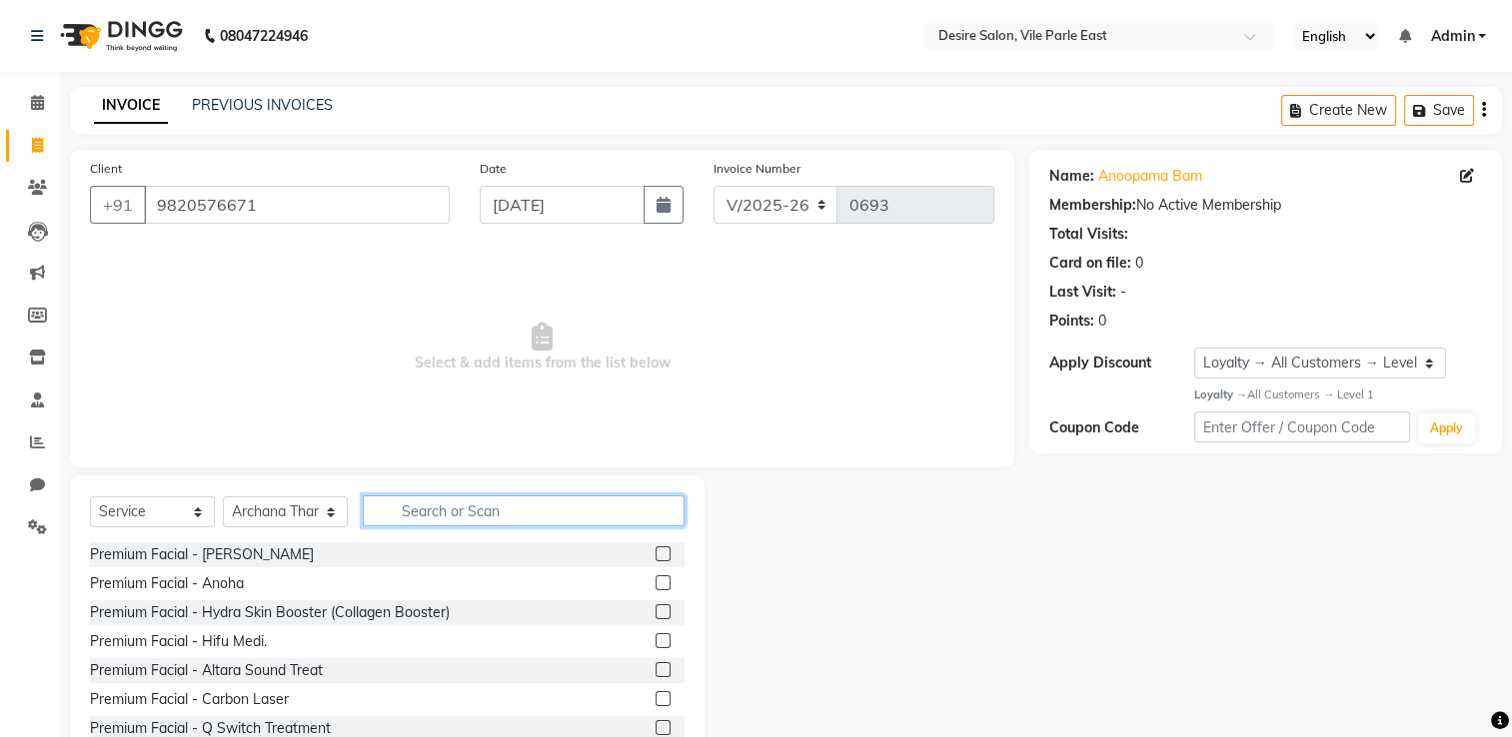
click at [424, 502] on input "text" at bounding box center [524, 511] width 322 height 31
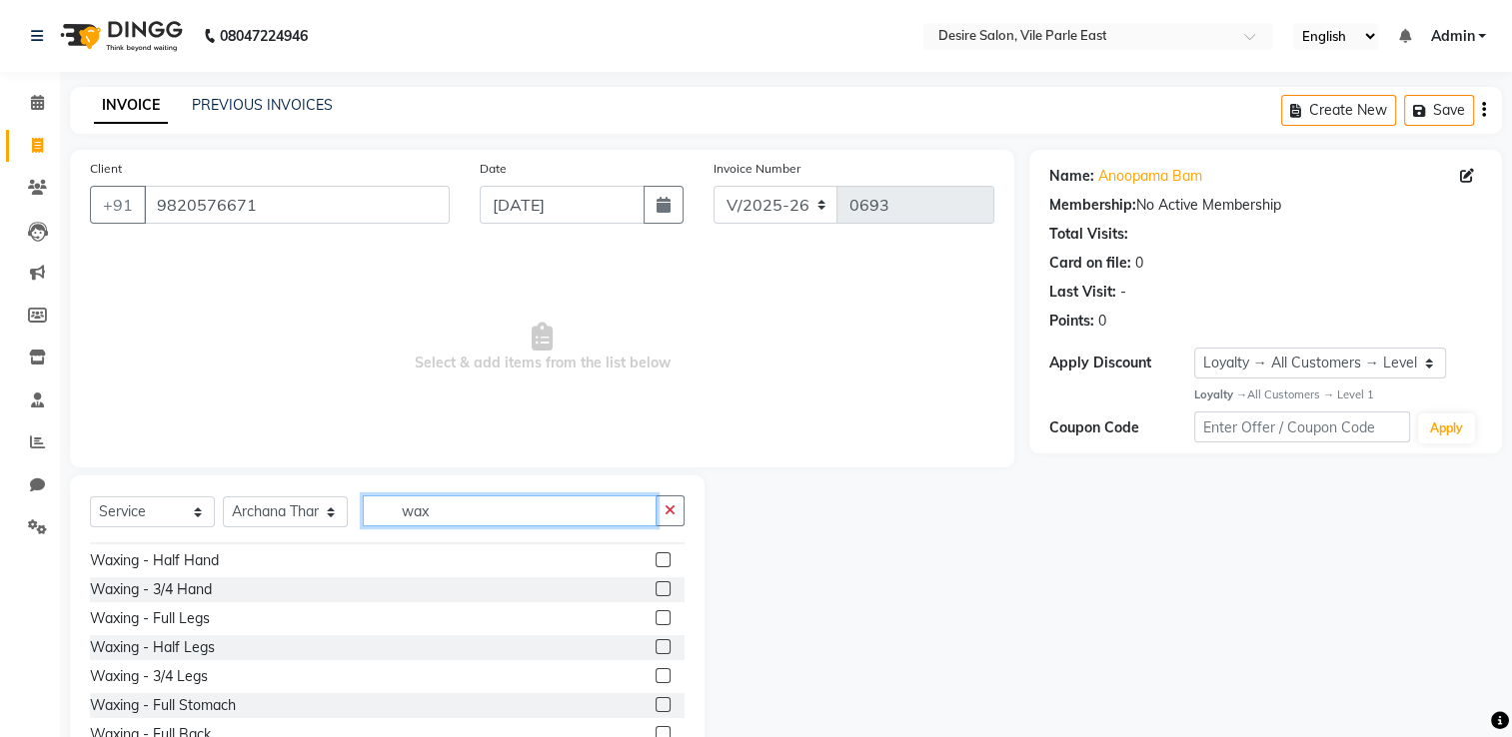
scroll to position [379, 0]
type input "wax"
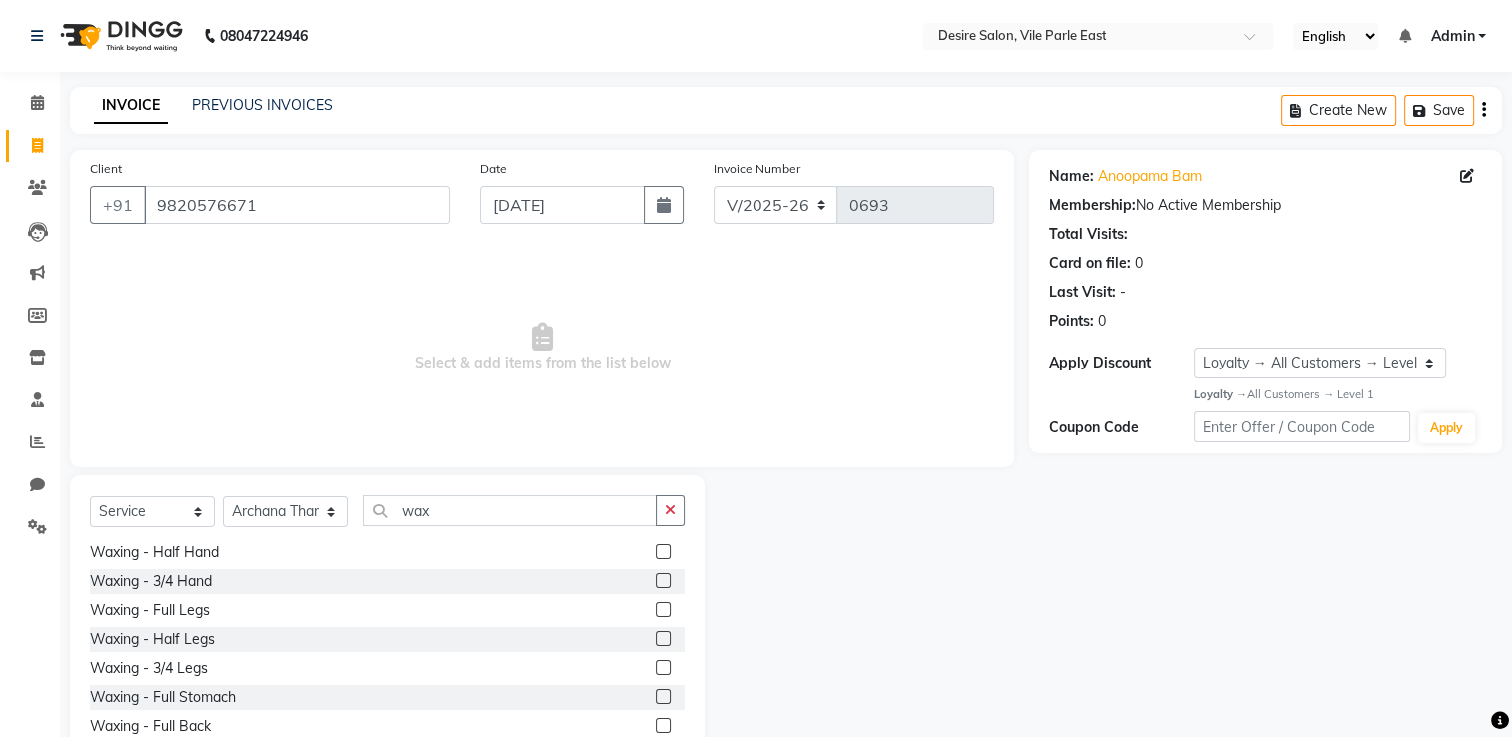
click at [655, 610] on label at bounding box center [662, 609] width 15 height 15
click at [655, 610] on input "checkbox" at bounding box center [661, 610] width 13 height 13
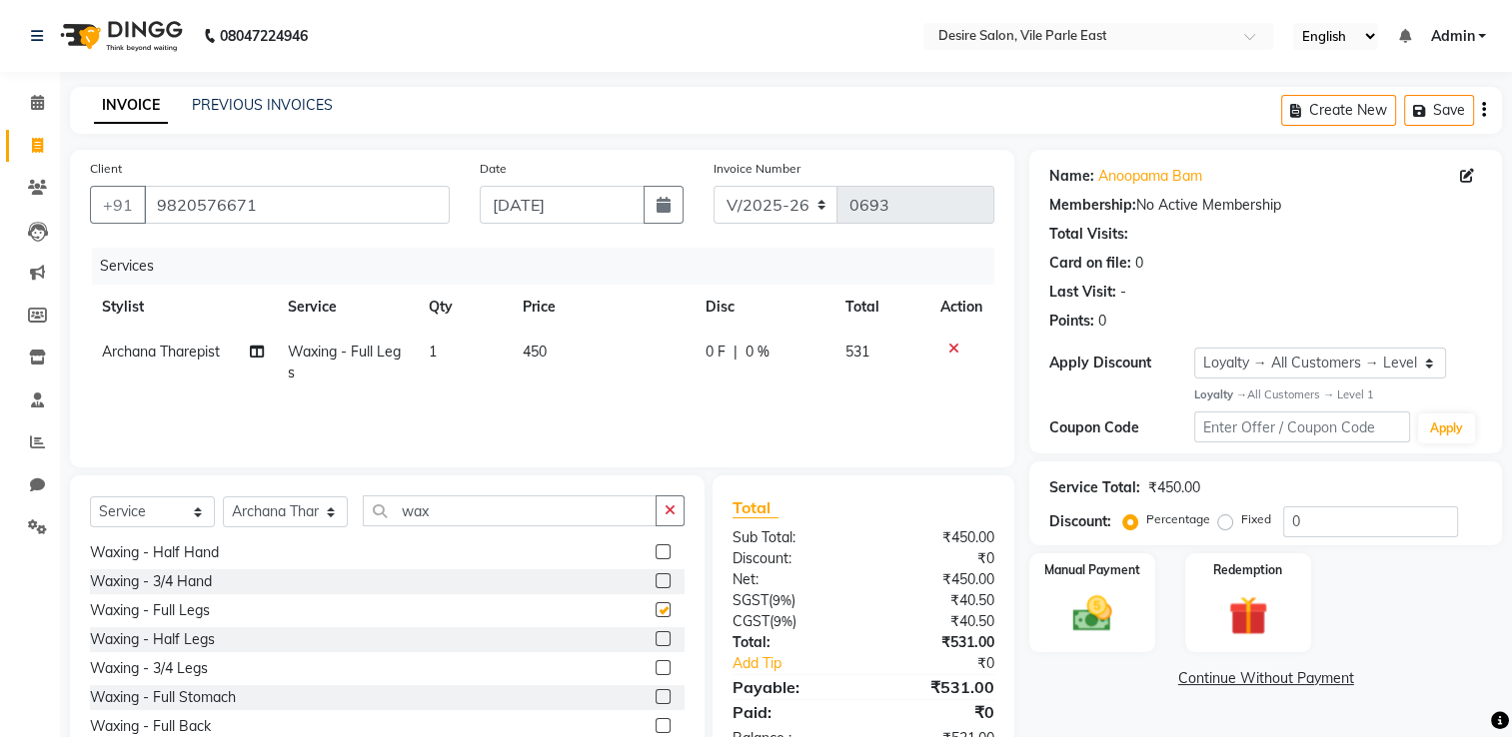
checkbox input "false"
click at [471, 516] on input "wax" at bounding box center [510, 511] width 294 height 31
type input "w"
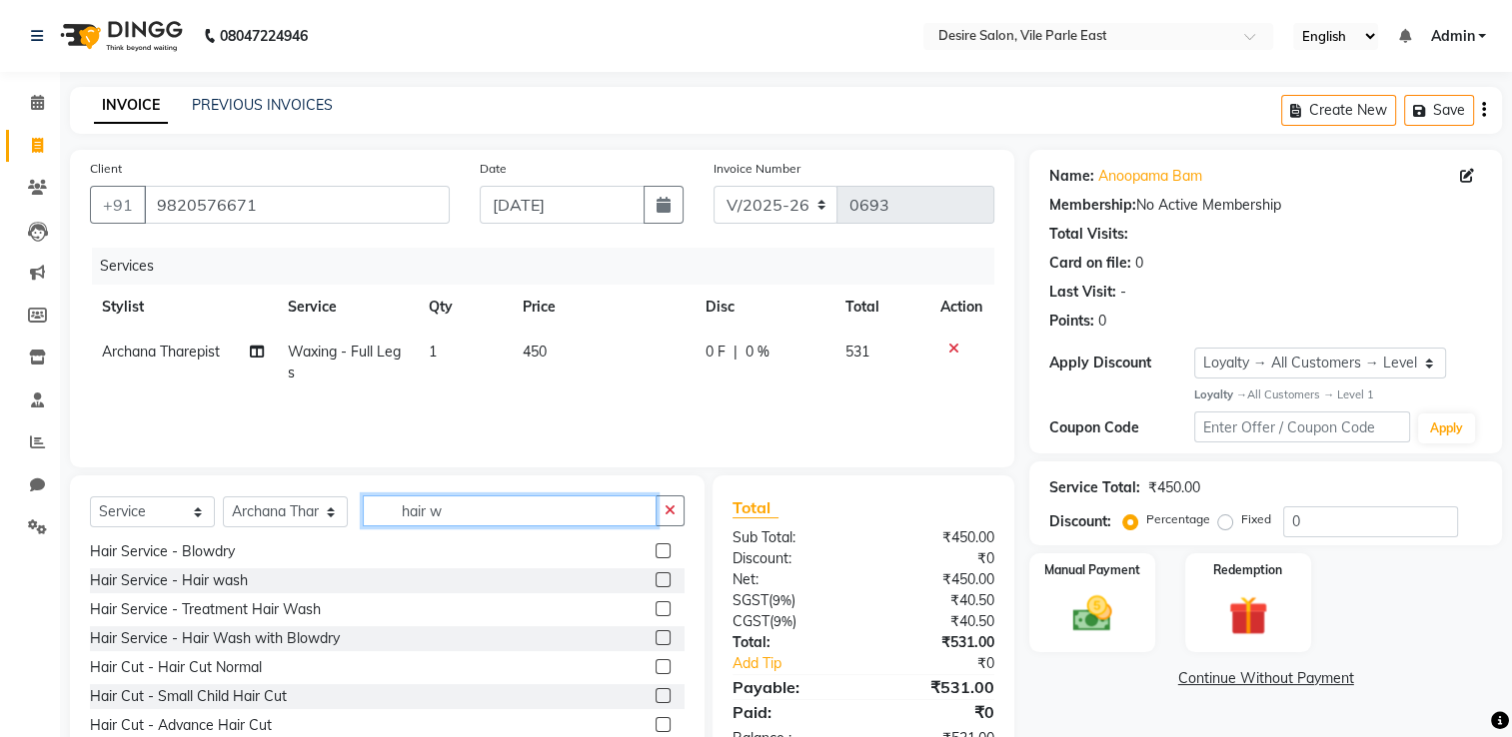
scroll to position [0, 0]
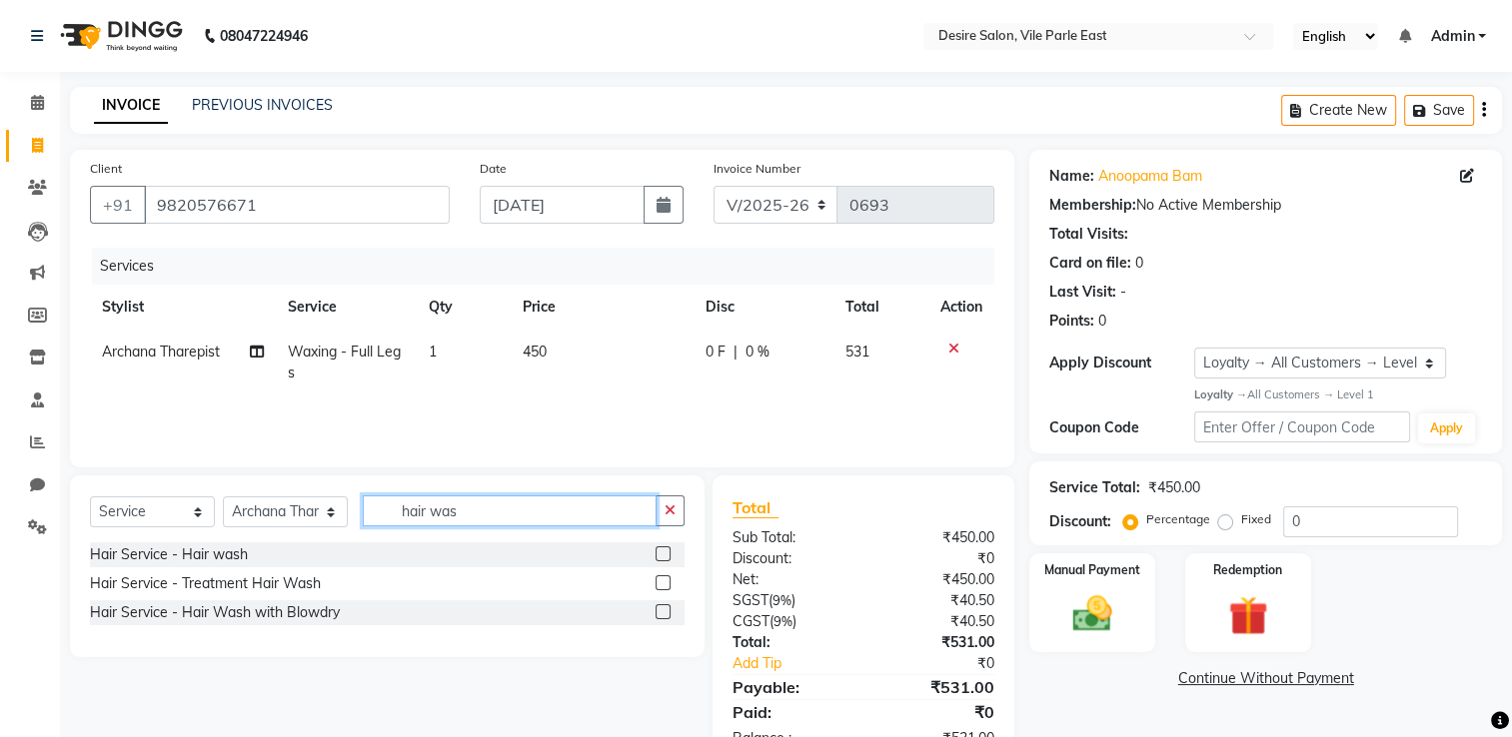
type input "hair was"
click at [668, 556] on label at bounding box center [662, 553] width 15 height 15
click at [668, 556] on input "checkbox" at bounding box center [661, 554] width 13 height 13
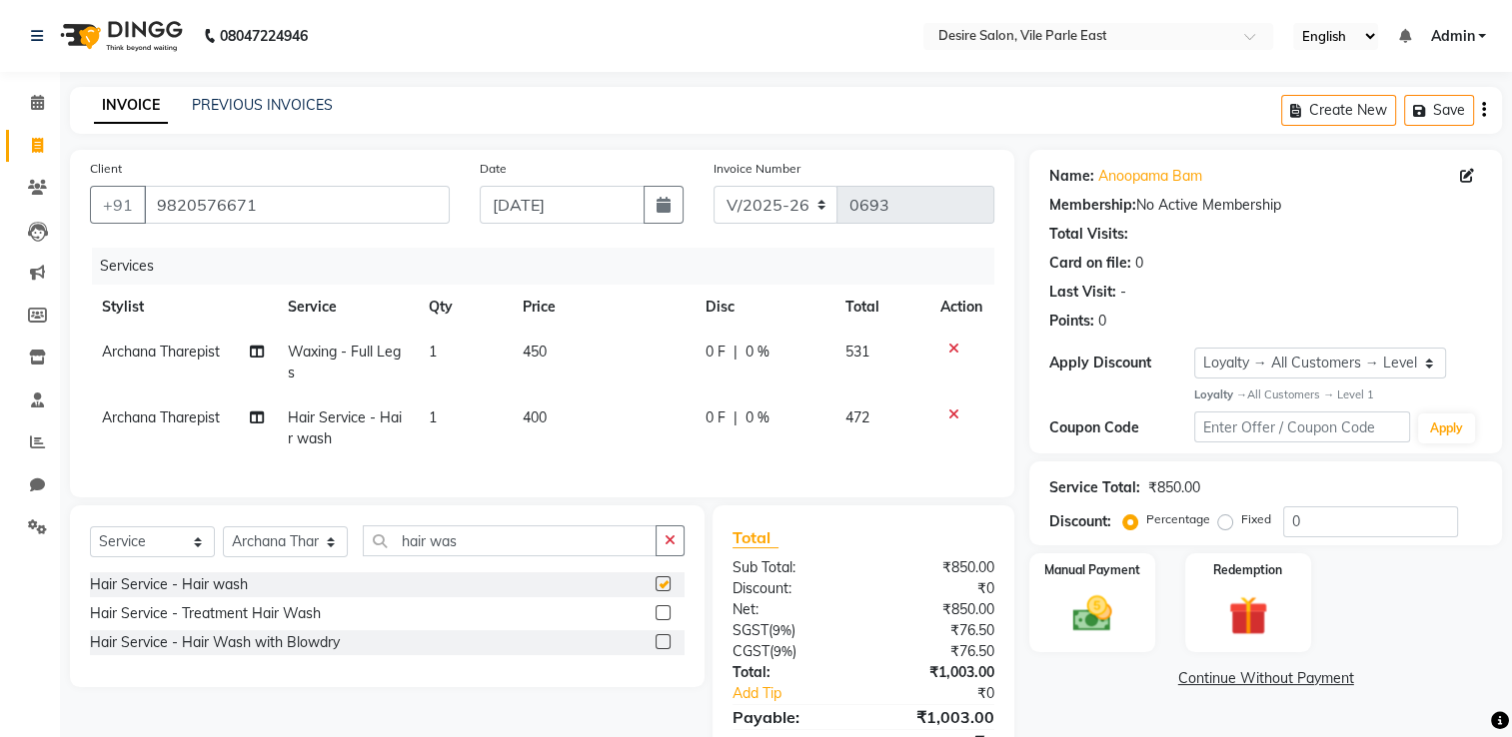
checkbox input "false"
click at [480, 556] on input "hair was" at bounding box center [510, 540] width 294 height 31
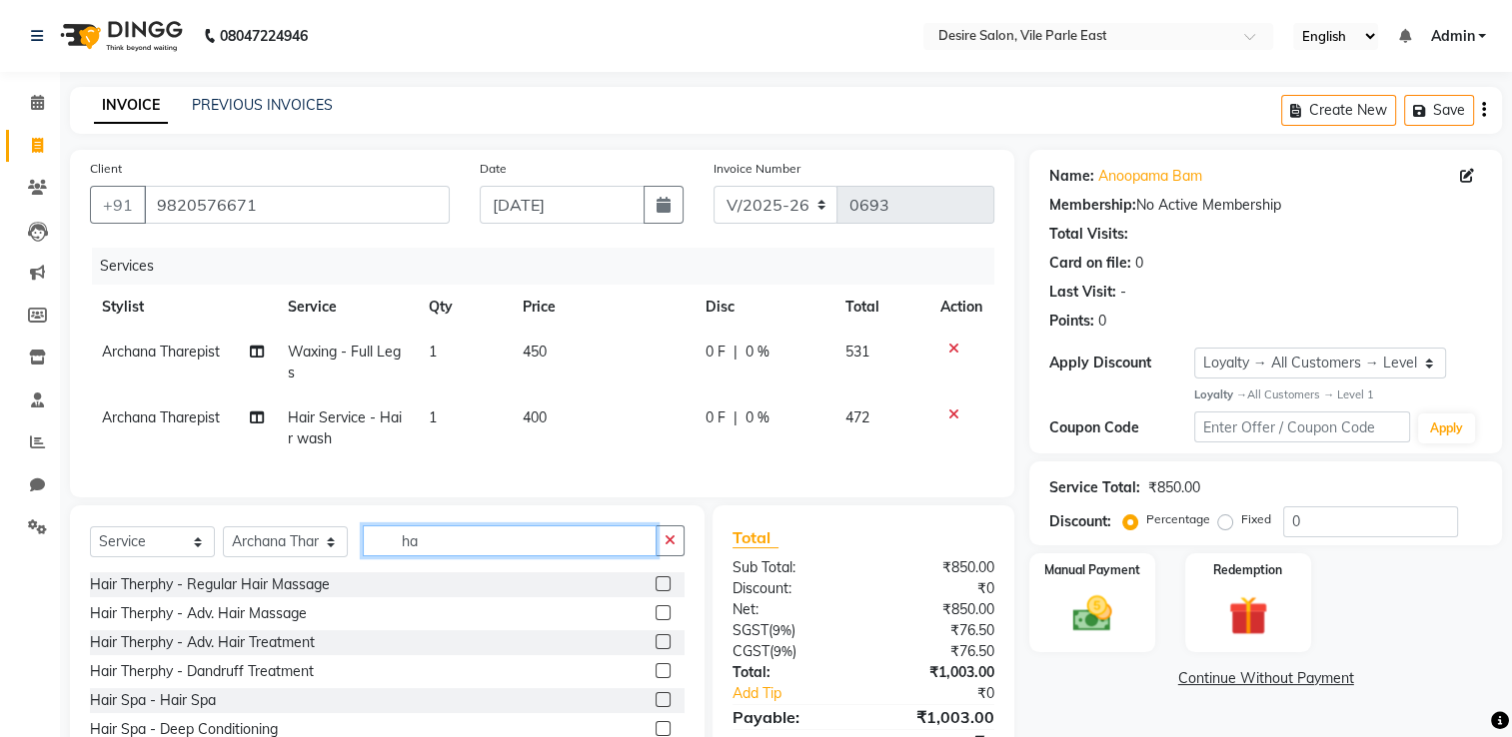
type input "h"
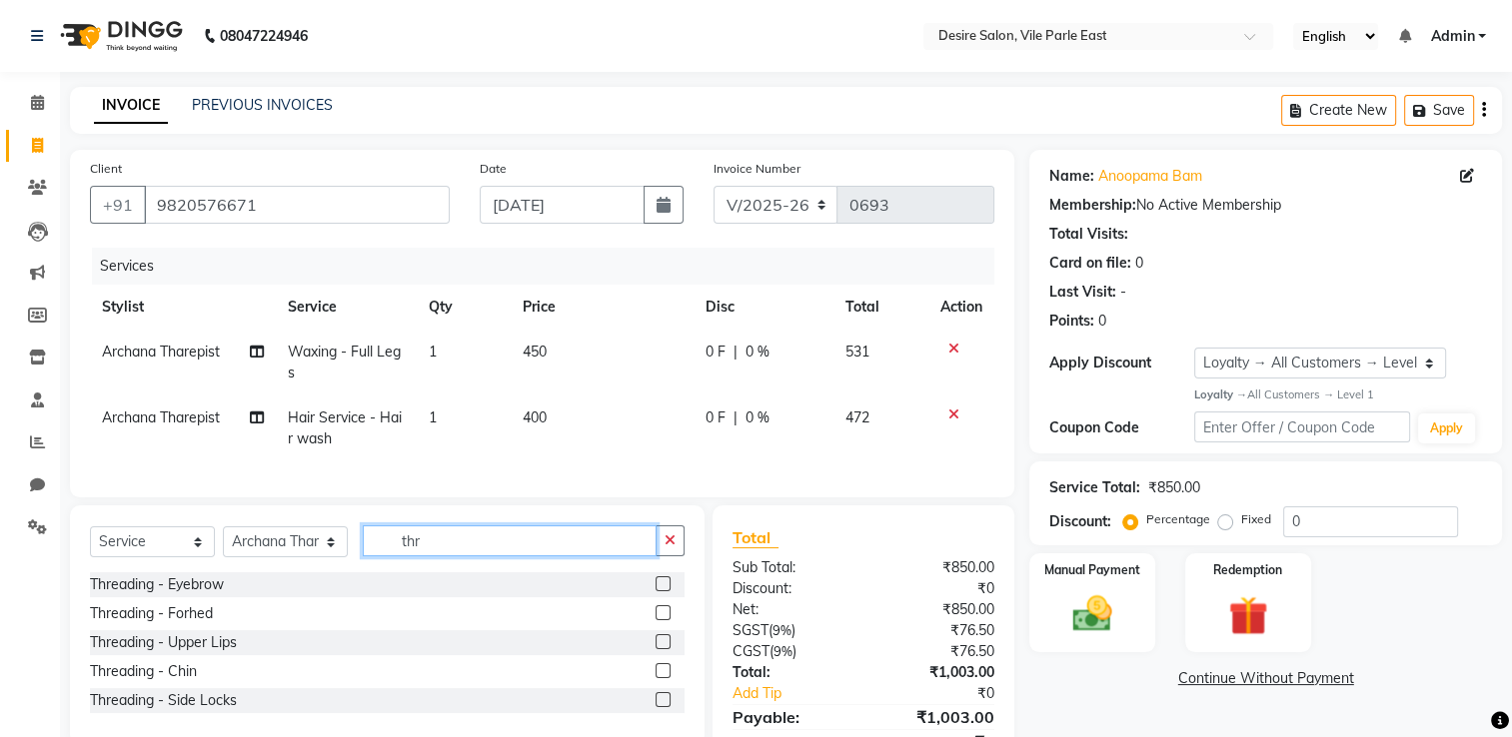
type input "thr"
click at [664, 649] on label at bounding box center [662, 641] width 15 height 15
click at [664, 649] on input "checkbox" at bounding box center [661, 642] width 13 height 13
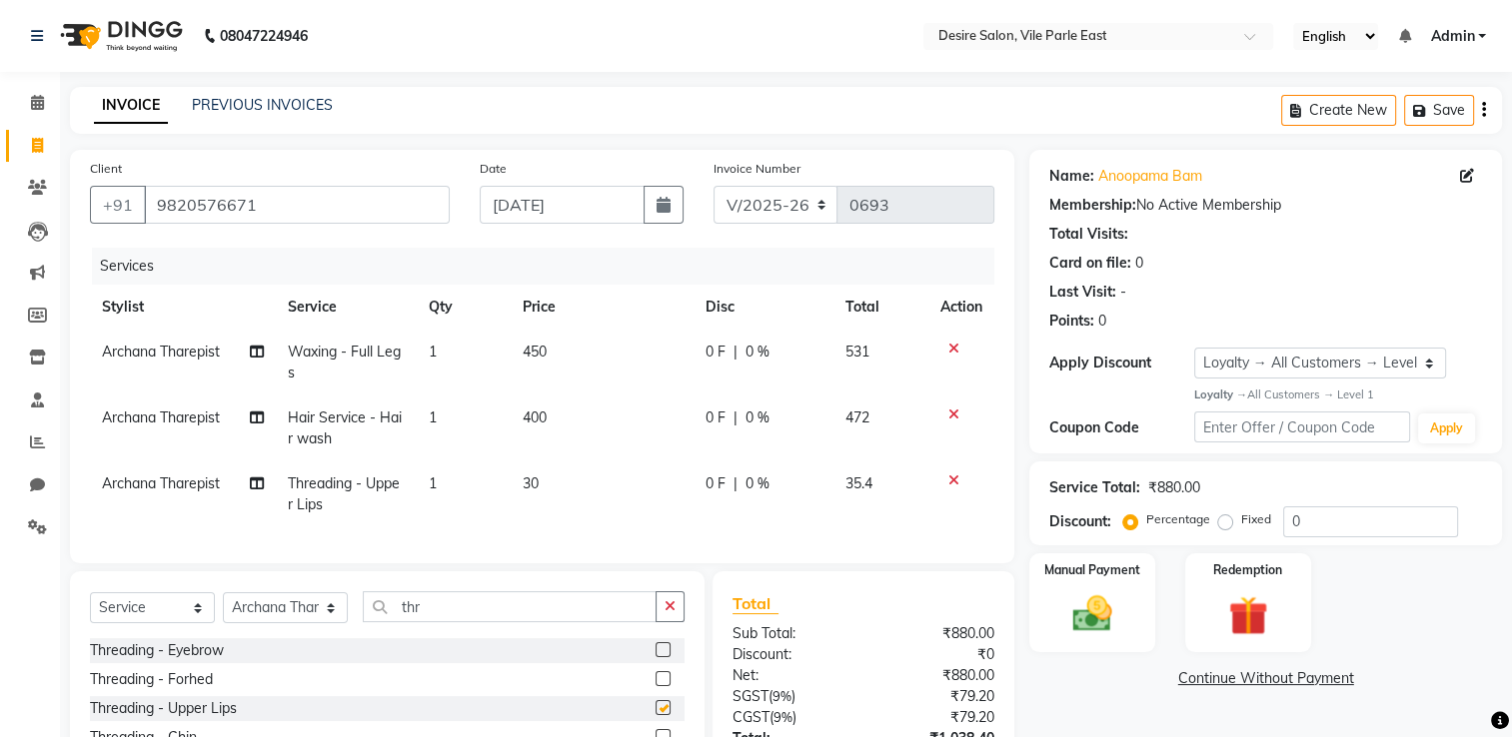
checkbox input "false"
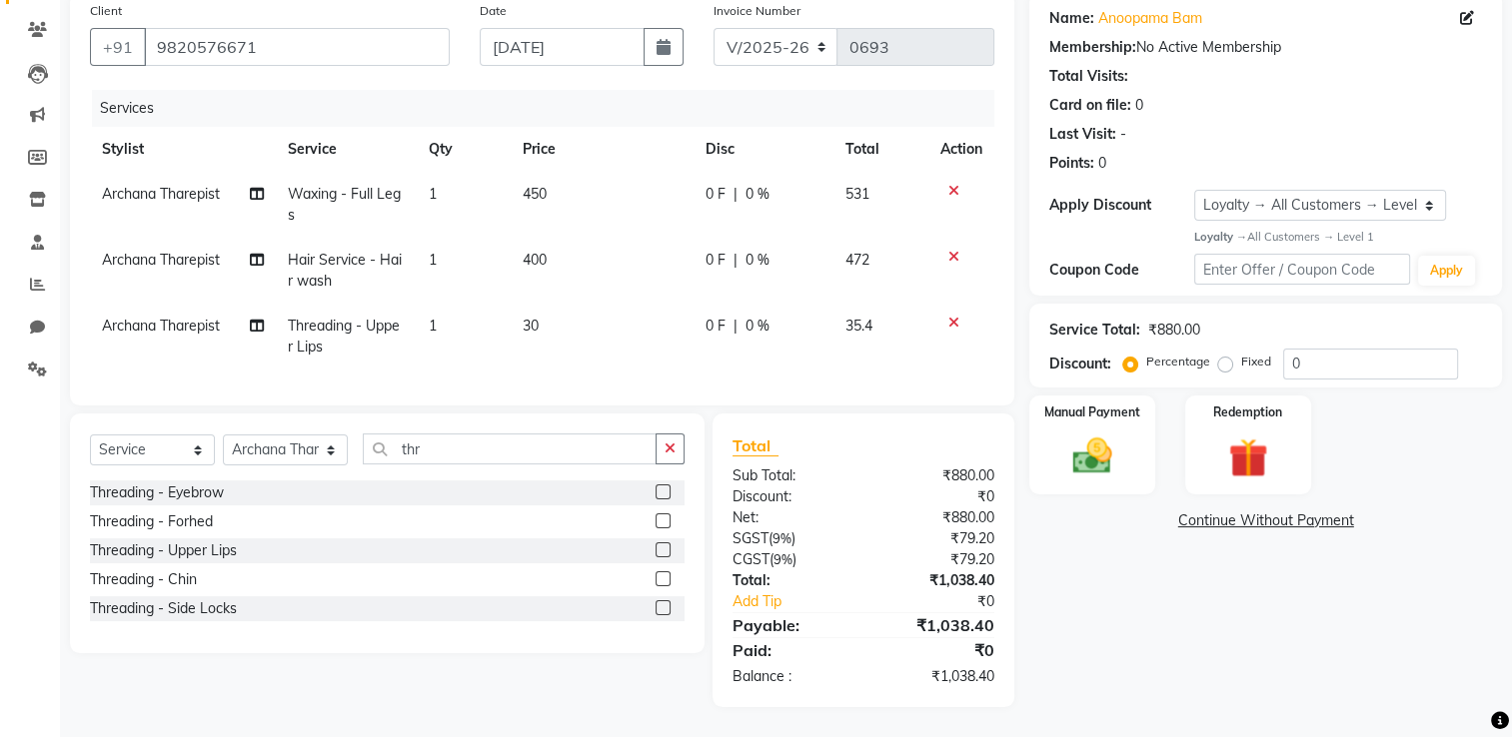
click at [662, 578] on label at bounding box center [662, 578] width 15 height 15
click at [662, 578] on input "checkbox" at bounding box center [661, 579] width 13 height 13
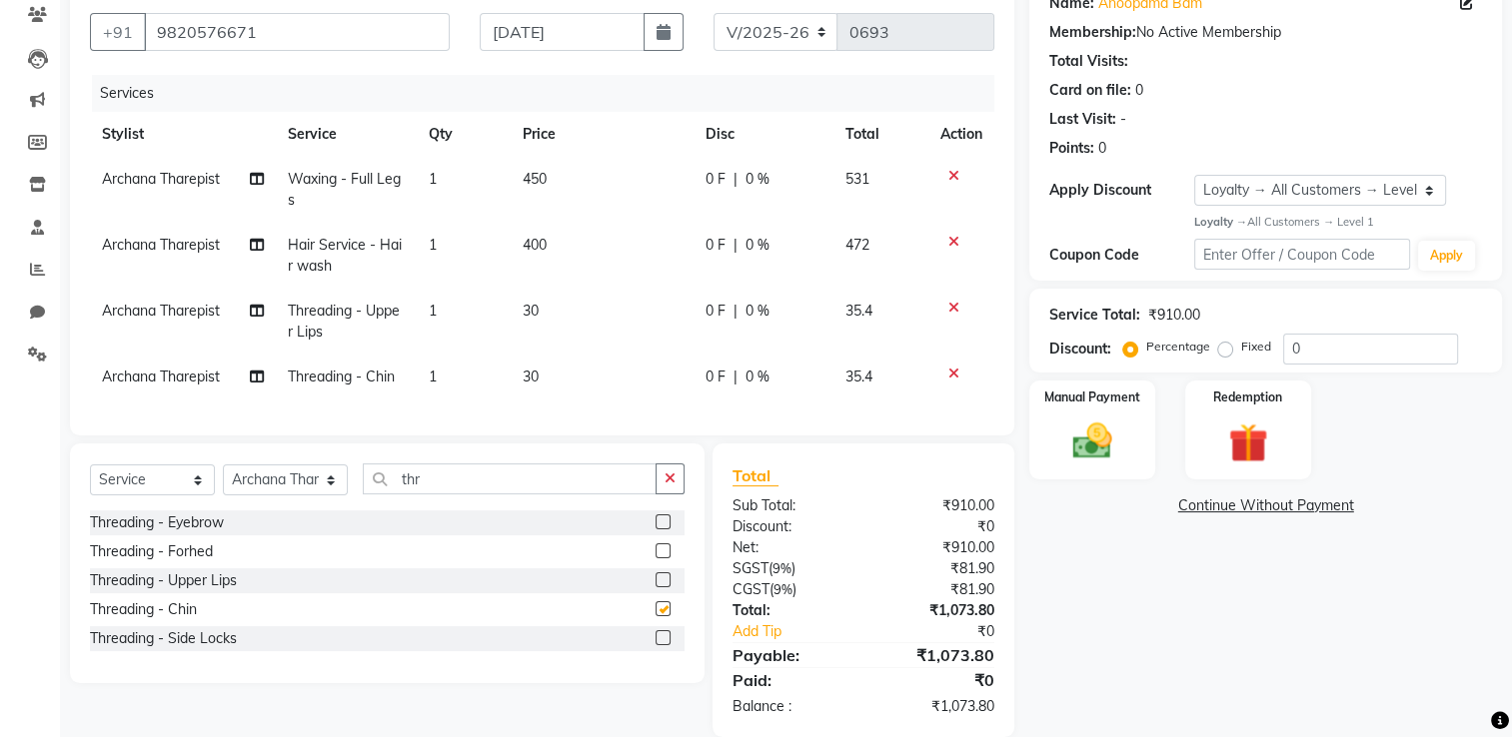
checkbox input "false"
click at [575, 250] on td "400" at bounding box center [602, 256] width 183 height 66
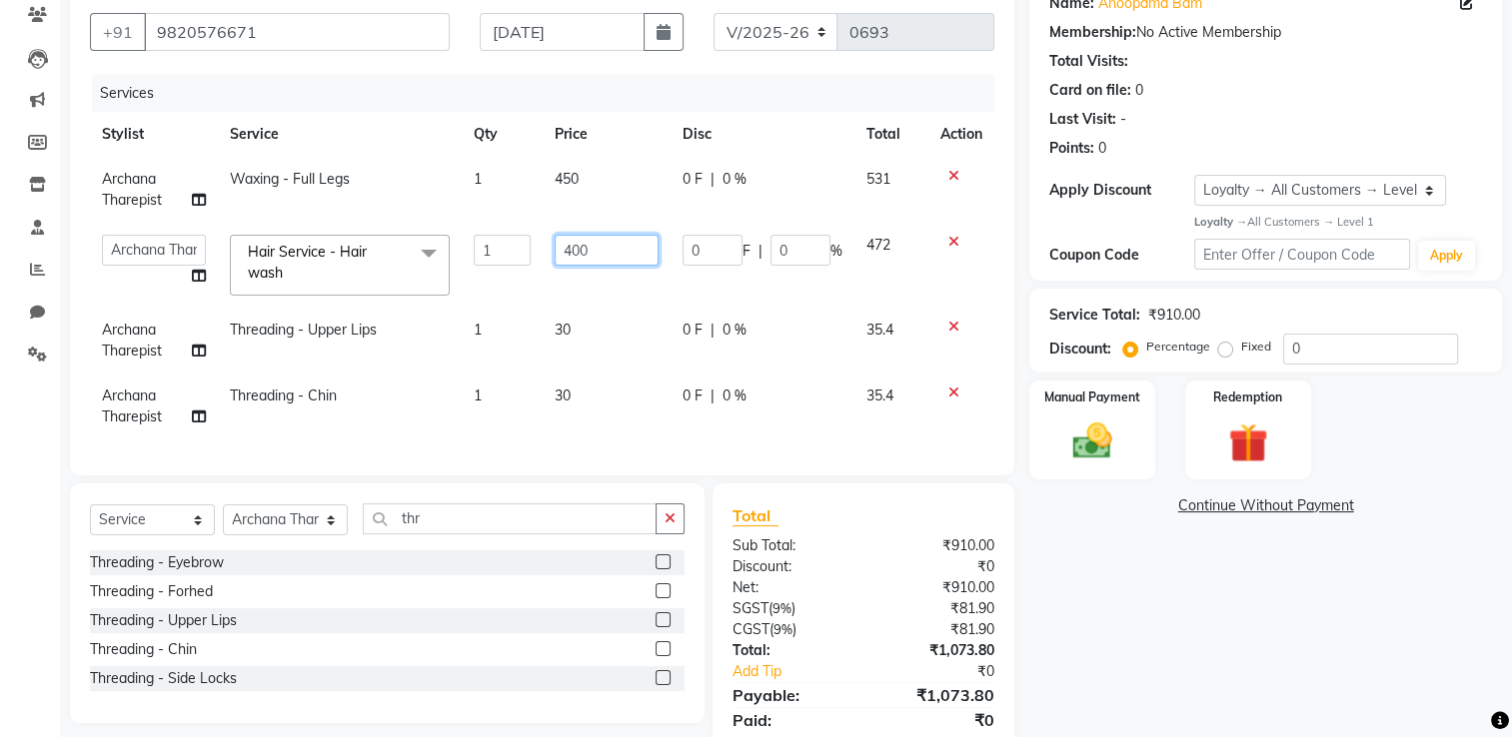
click at [613, 249] on input "400" at bounding box center [606, 250] width 104 height 31
type input "4"
type input "500"
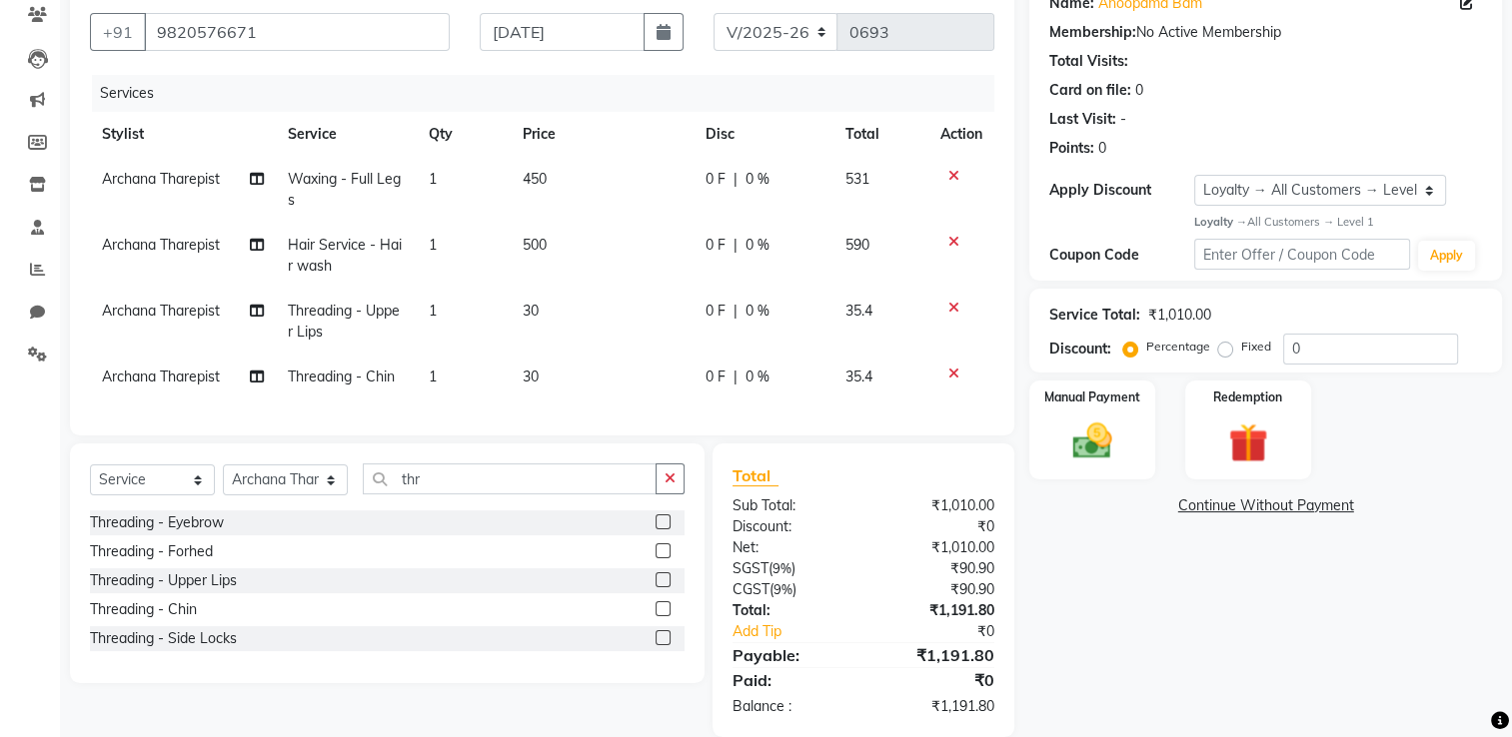
click at [595, 416] on div "Services Stylist Service Qty Price Disc Total Action Archana Tharepist Waxing -…" at bounding box center [542, 245] width 904 height 341
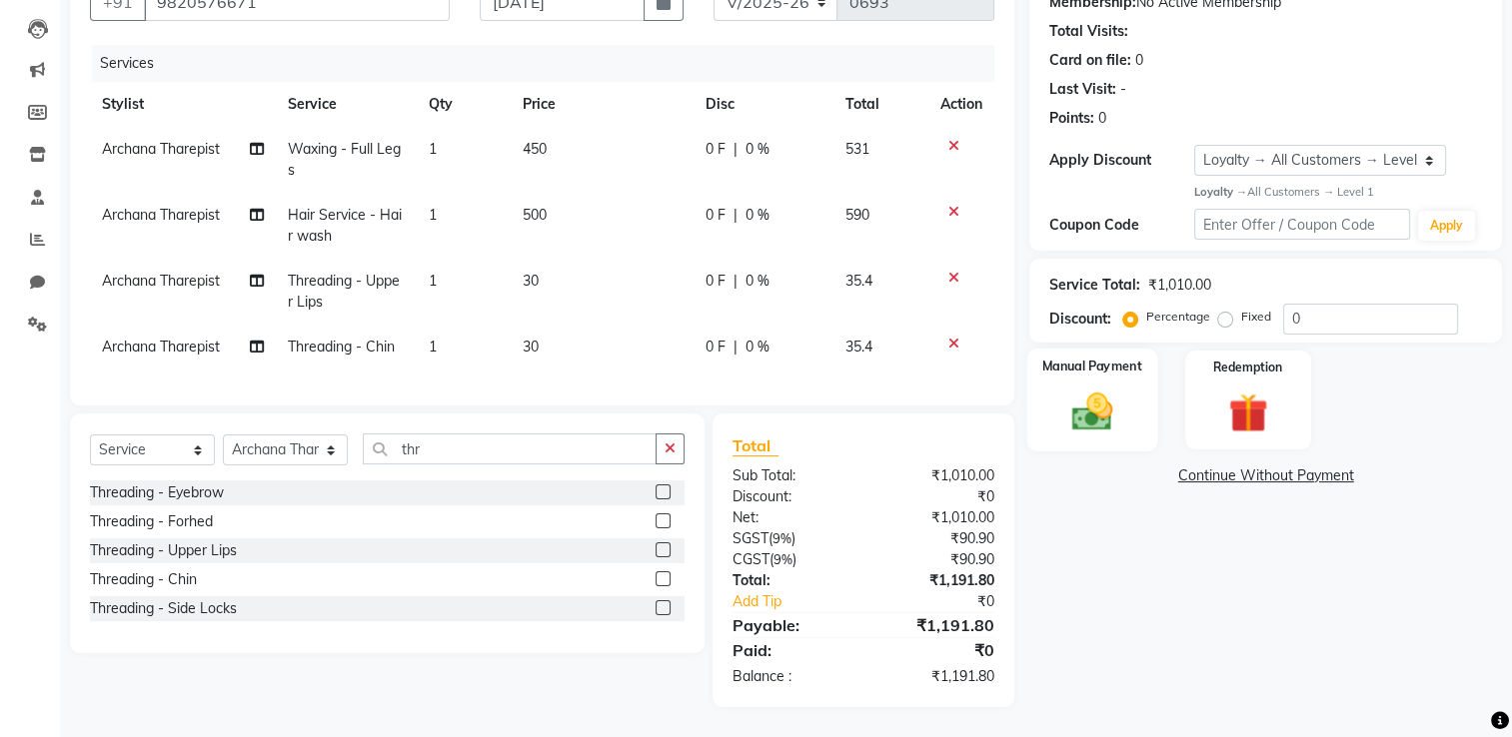
click at [1128, 419] on div "Manual Payment" at bounding box center [1092, 400] width 131 height 103
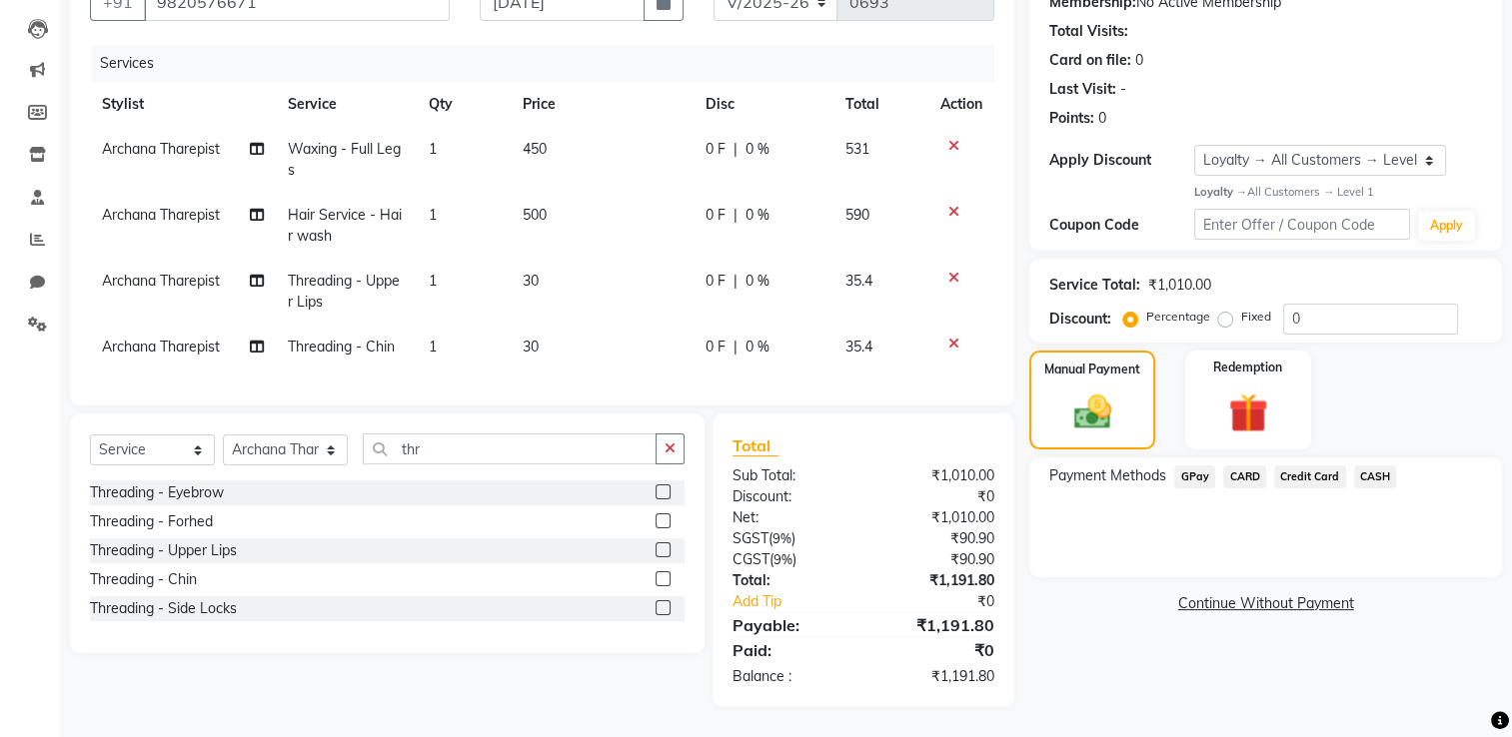
click at [1191, 466] on span "GPay" at bounding box center [1194, 477] width 41 height 23
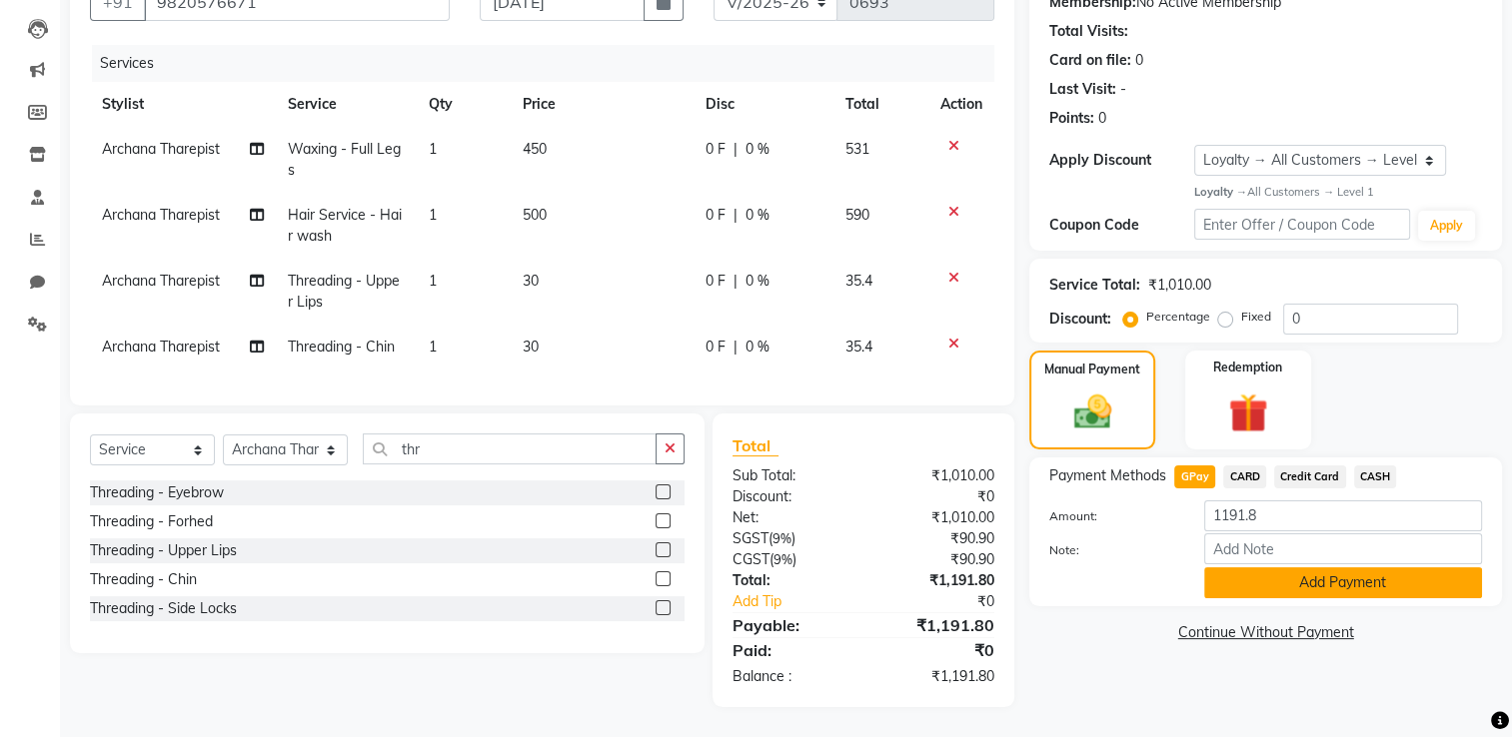
click at [1343, 567] on button "Add Payment" at bounding box center [1343, 582] width 278 height 31
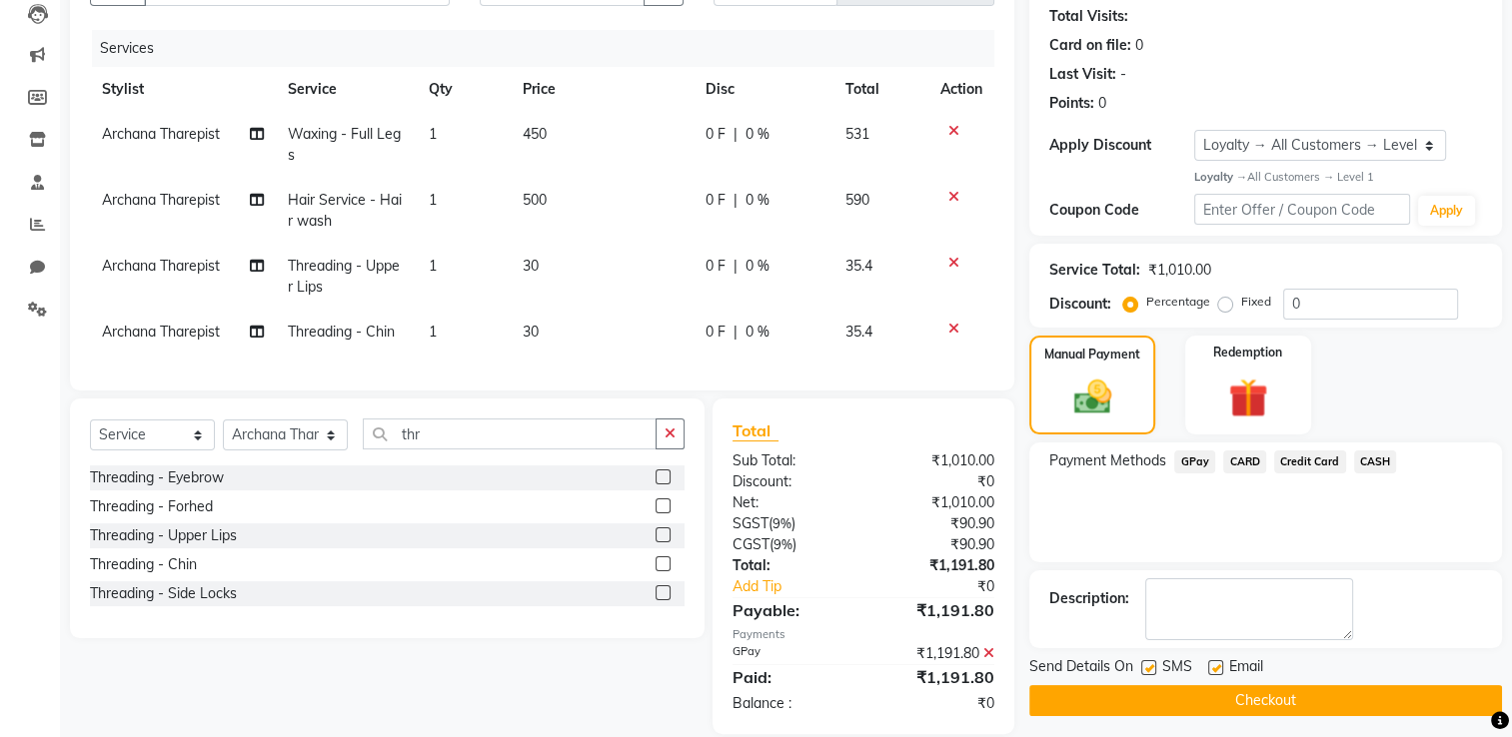
scroll to position [360, 0]
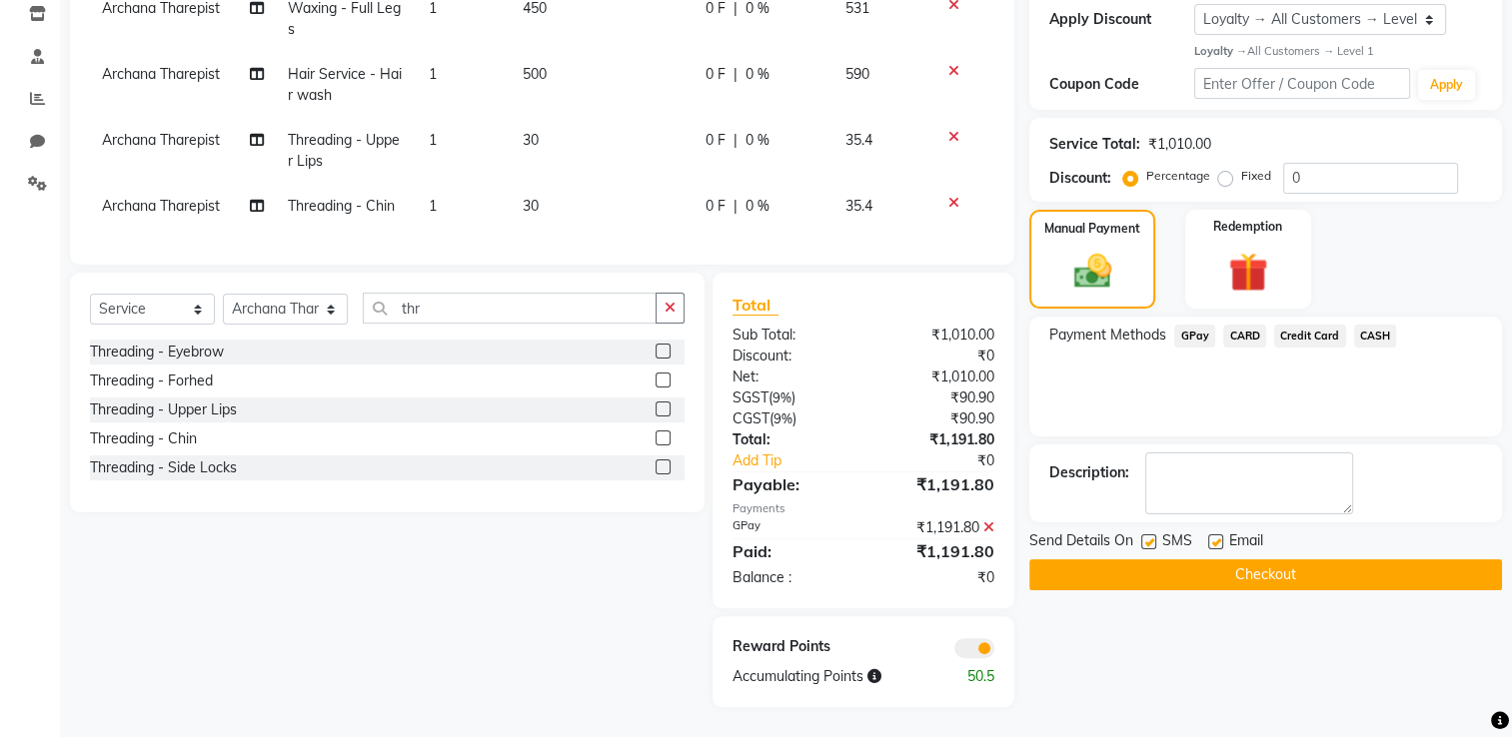
click at [1310, 559] on button "Checkout" at bounding box center [1265, 574] width 473 height 31
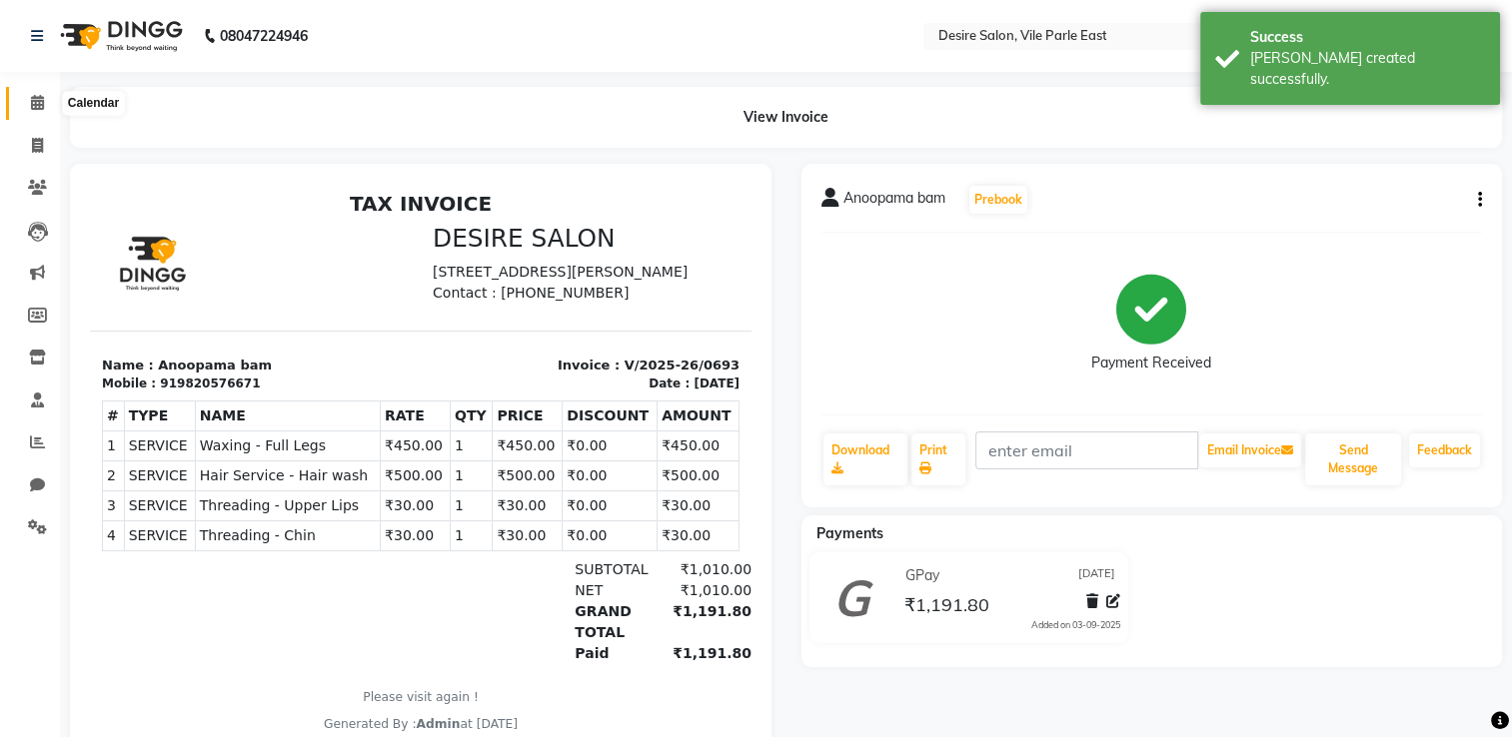
click at [36, 102] on icon at bounding box center [37, 102] width 13 height 15
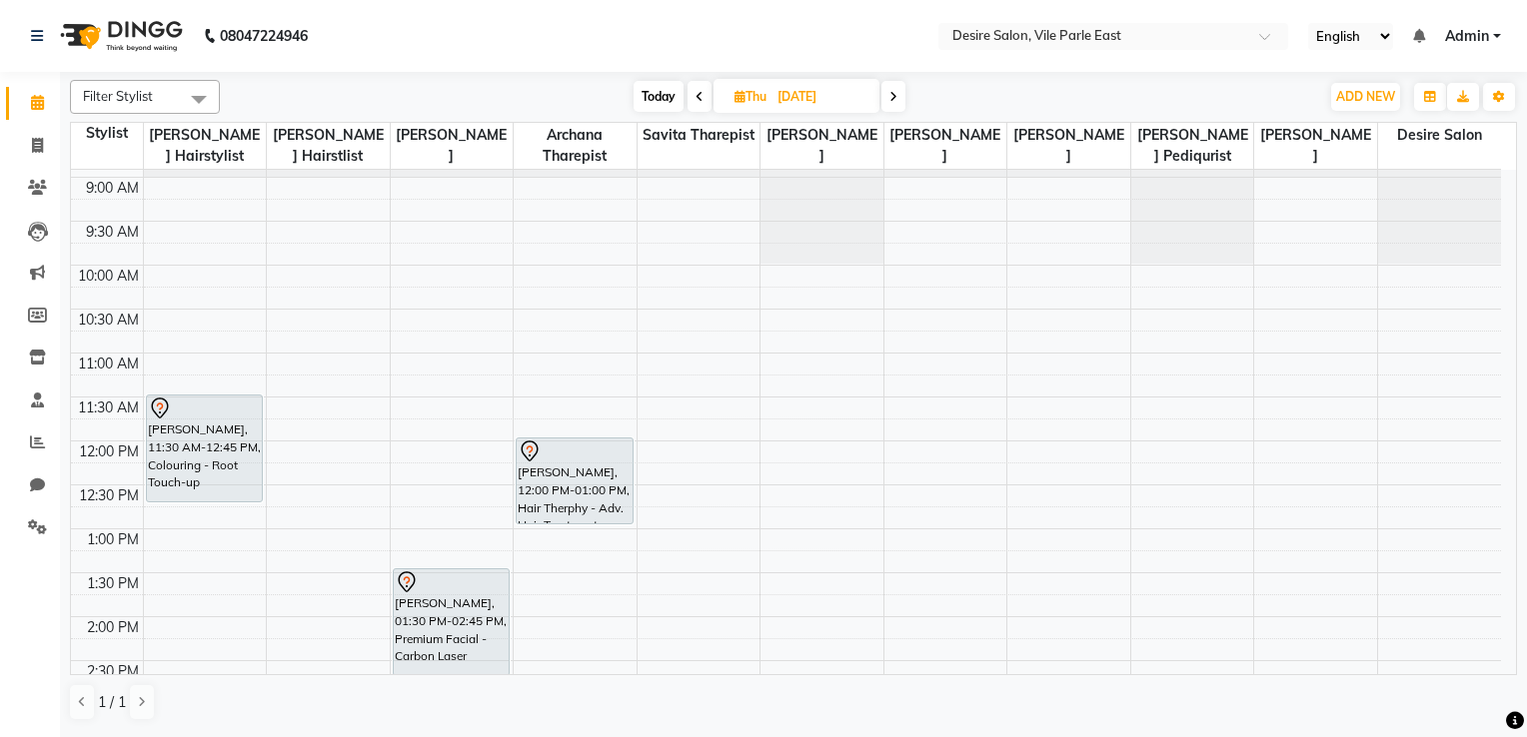
scroll to position [74, 0]
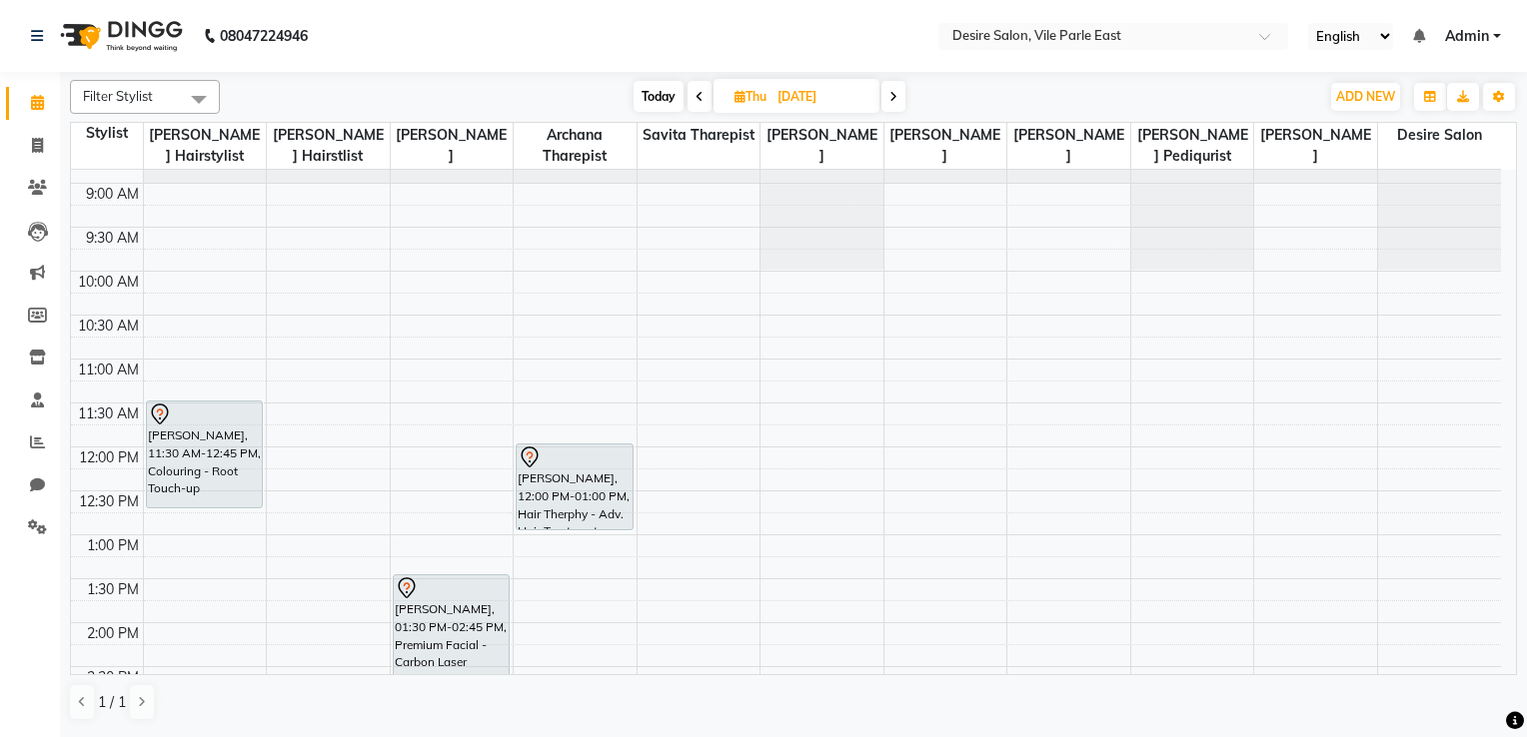
click at [658, 93] on span "Today" at bounding box center [658, 96] width 50 height 31
type input "[DATE]"
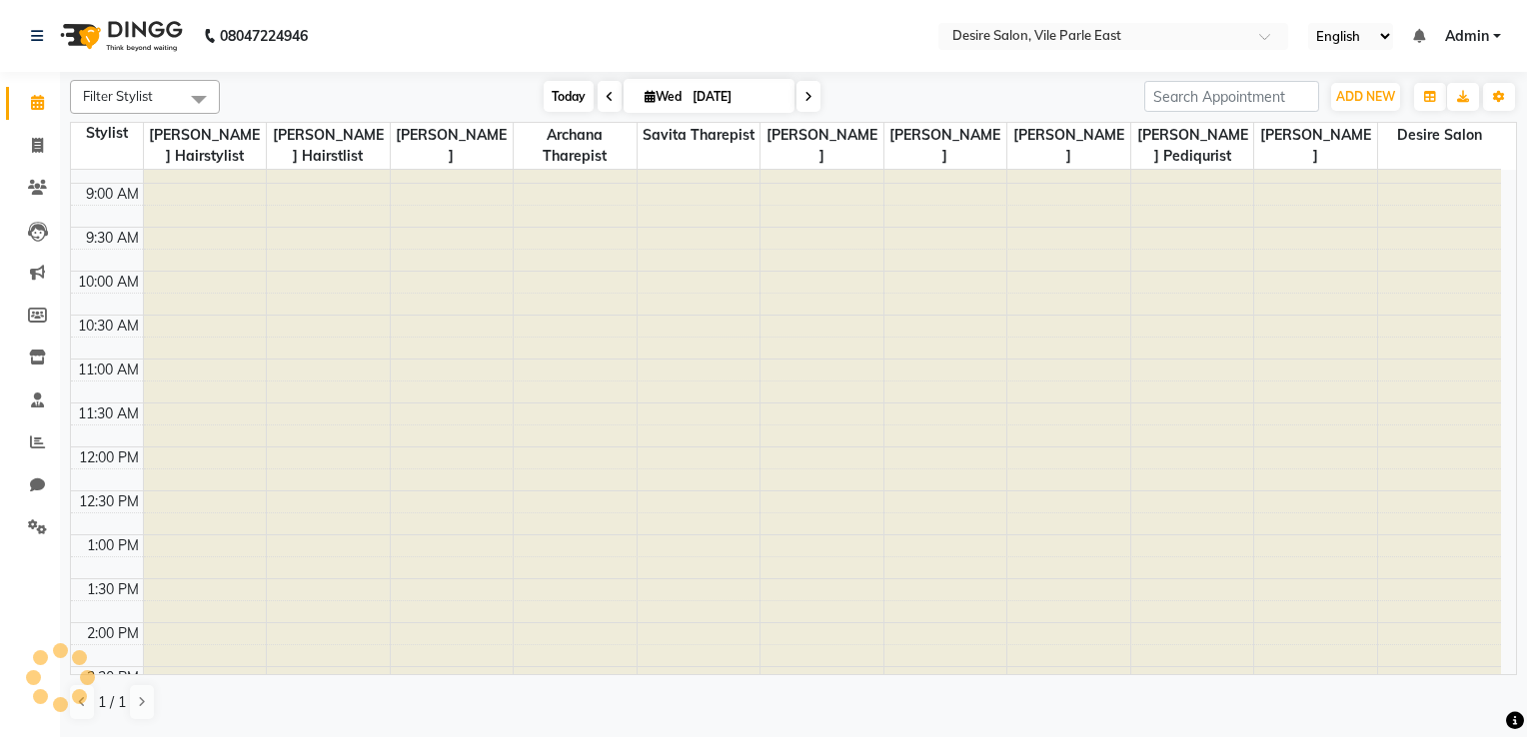
scroll to position [712, 0]
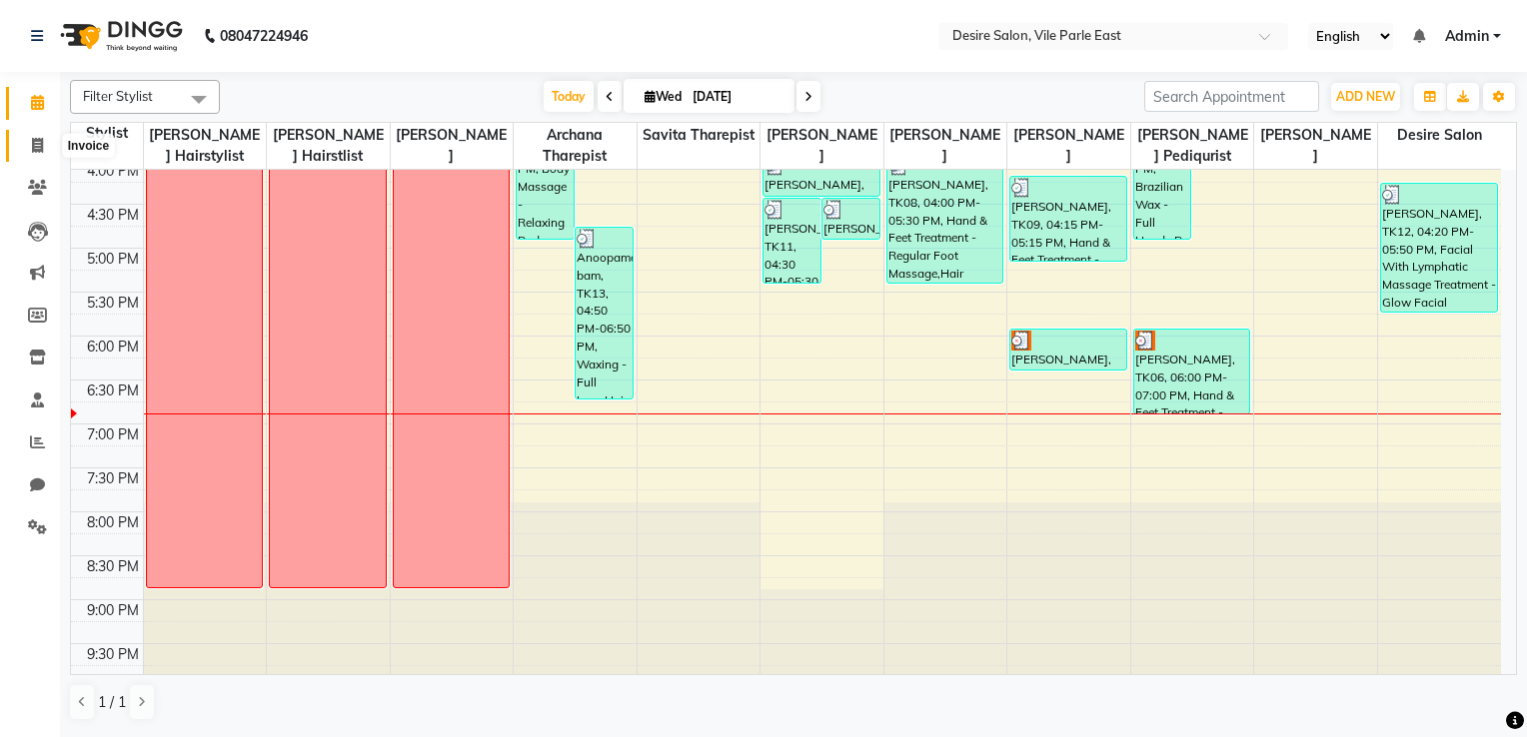
click at [36, 143] on icon at bounding box center [37, 145] width 11 height 15
select select "service"
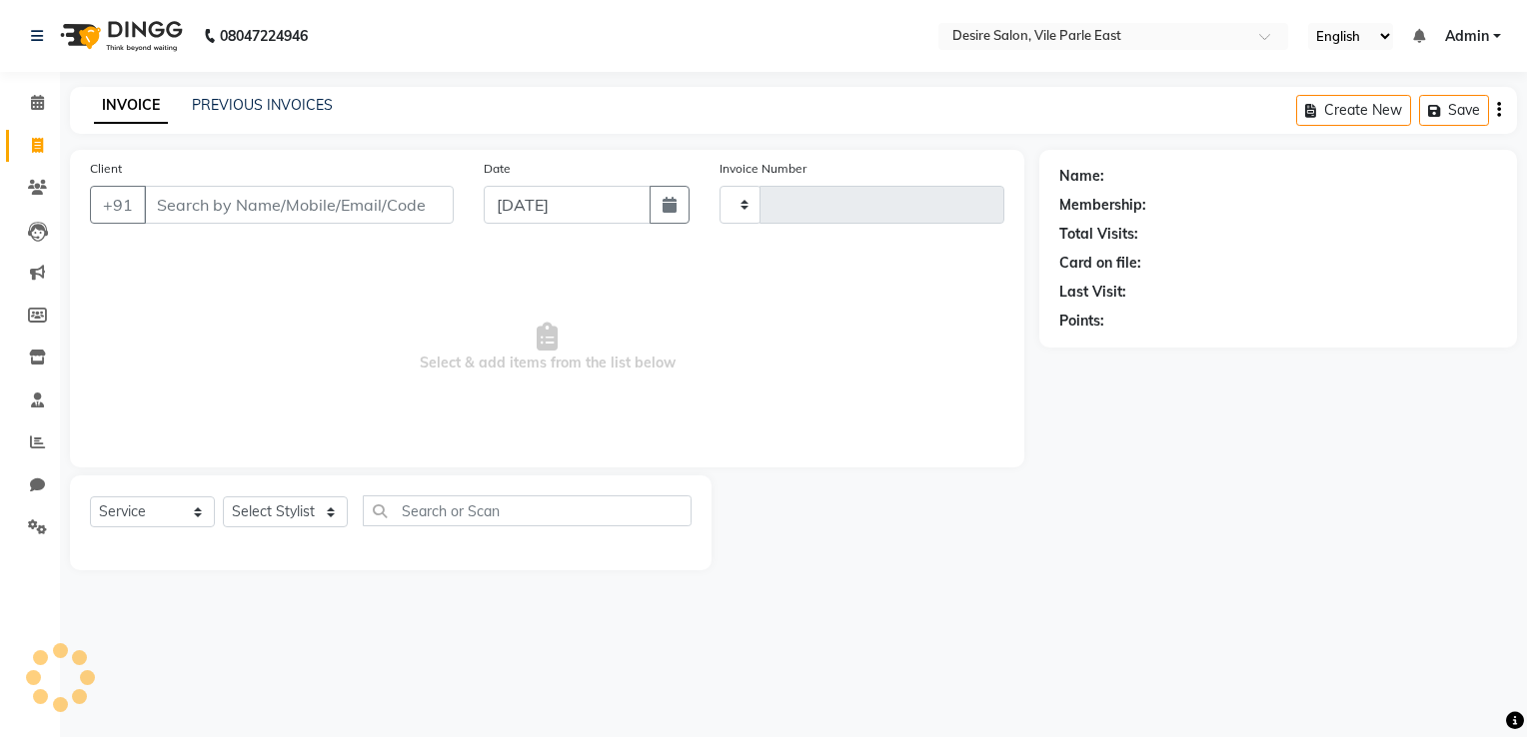
type input "0694"
select select "8076"
click at [201, 206] on input "Client" at bounding box center [299, 205] width 310 height 38
click at [33, 102] on icon at bounding box center [37, 102] width 13 height 15
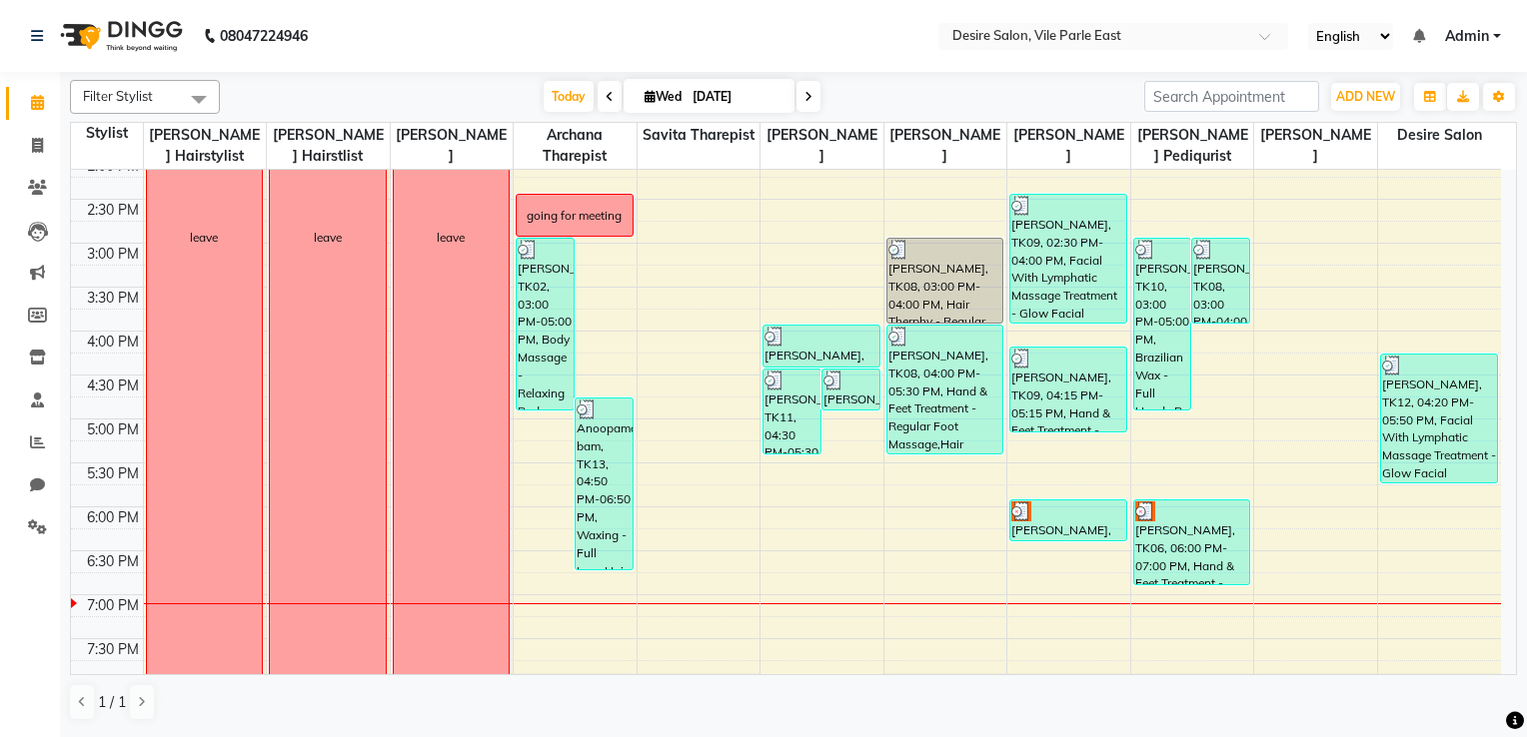
scroll to position [552, 0]
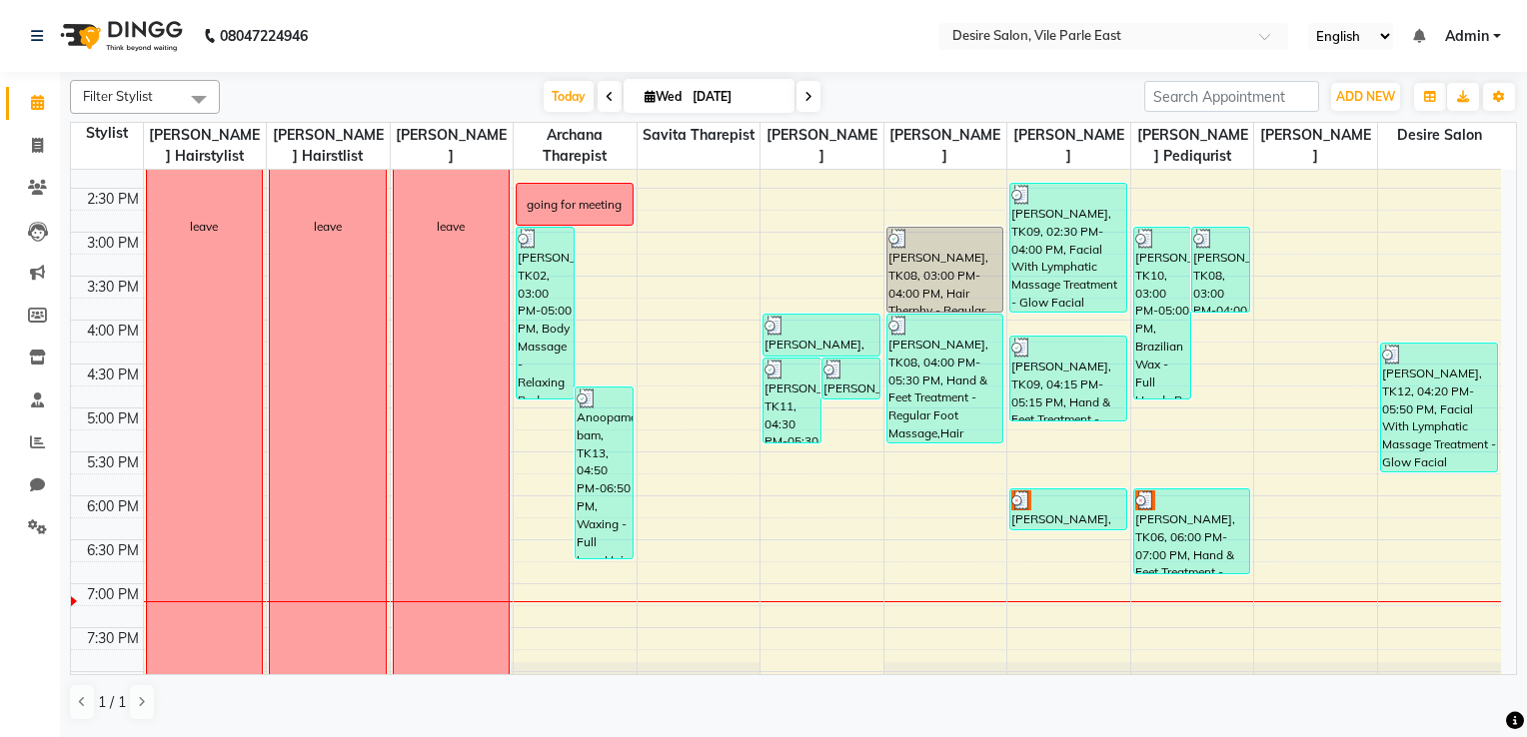
click at [682, 89] on span "Wed" at bounding box center [662, 96] width 47 height 15
select select "9"
select select "2025"
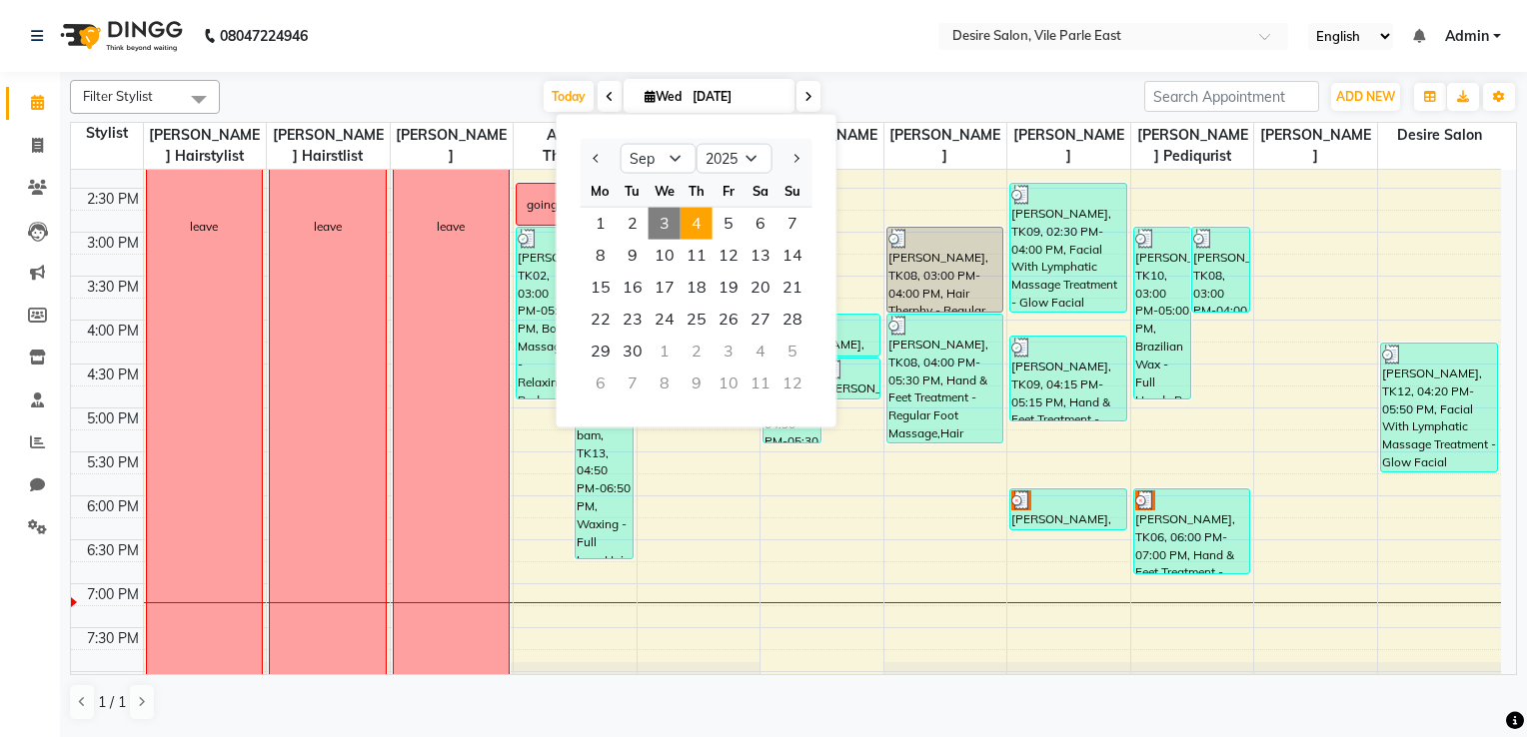
click at [695, 221] on span "4" at bounding box center [696, 224] width 32 height 32
type input "[DATE]"
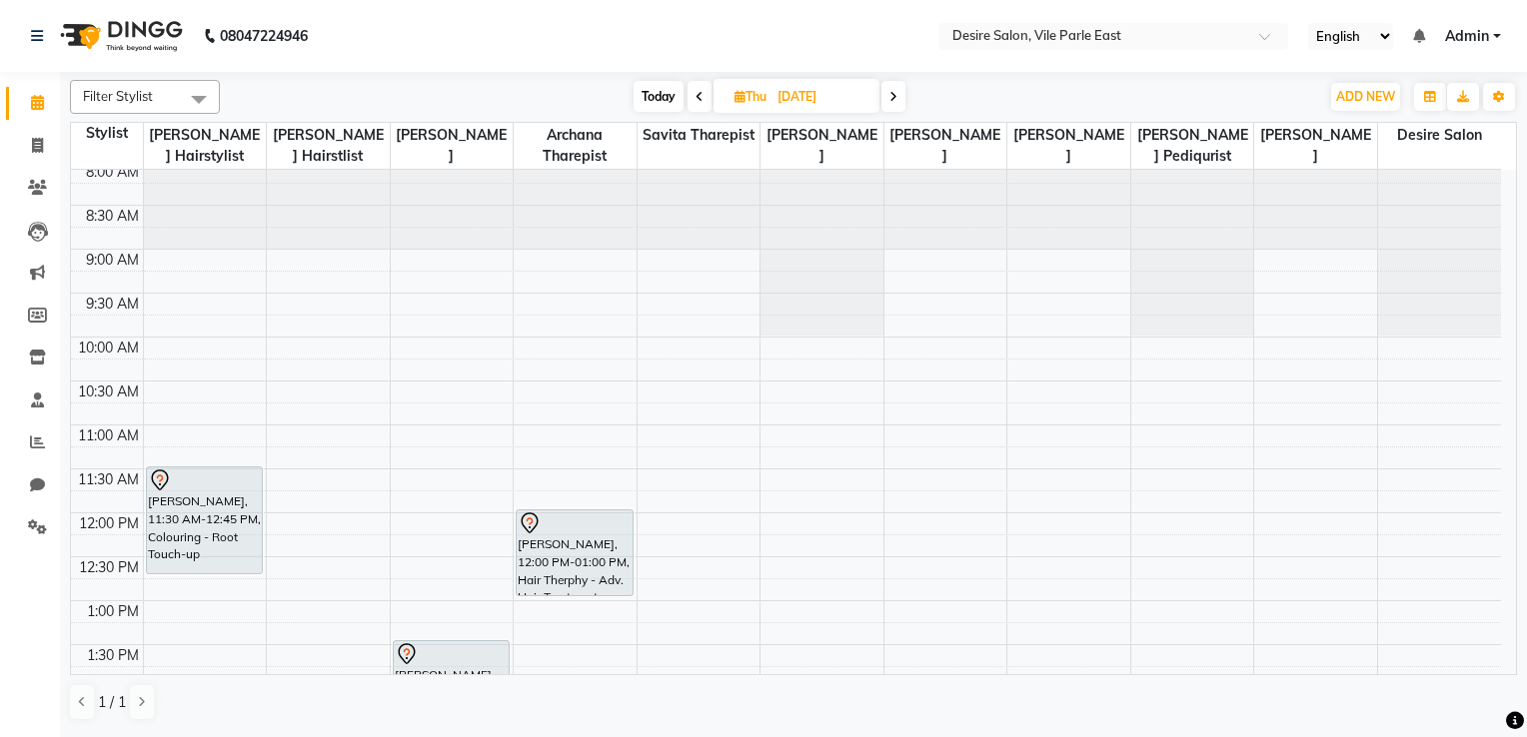
scroll to position [0, 0]
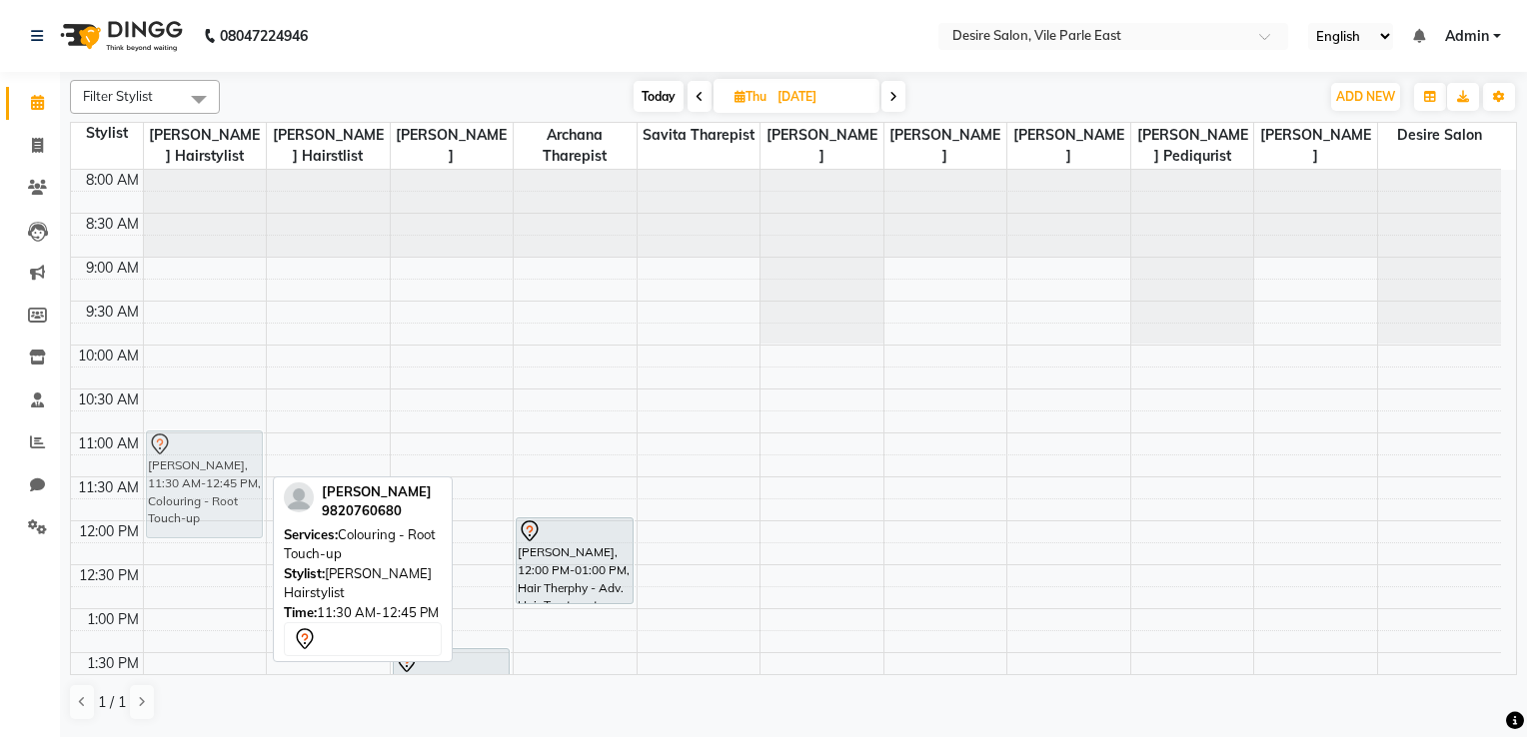
drag, startPoint x: 209, startPoint y: 495, endPoint x: 209, endPoint y: 455, distance: 40.0
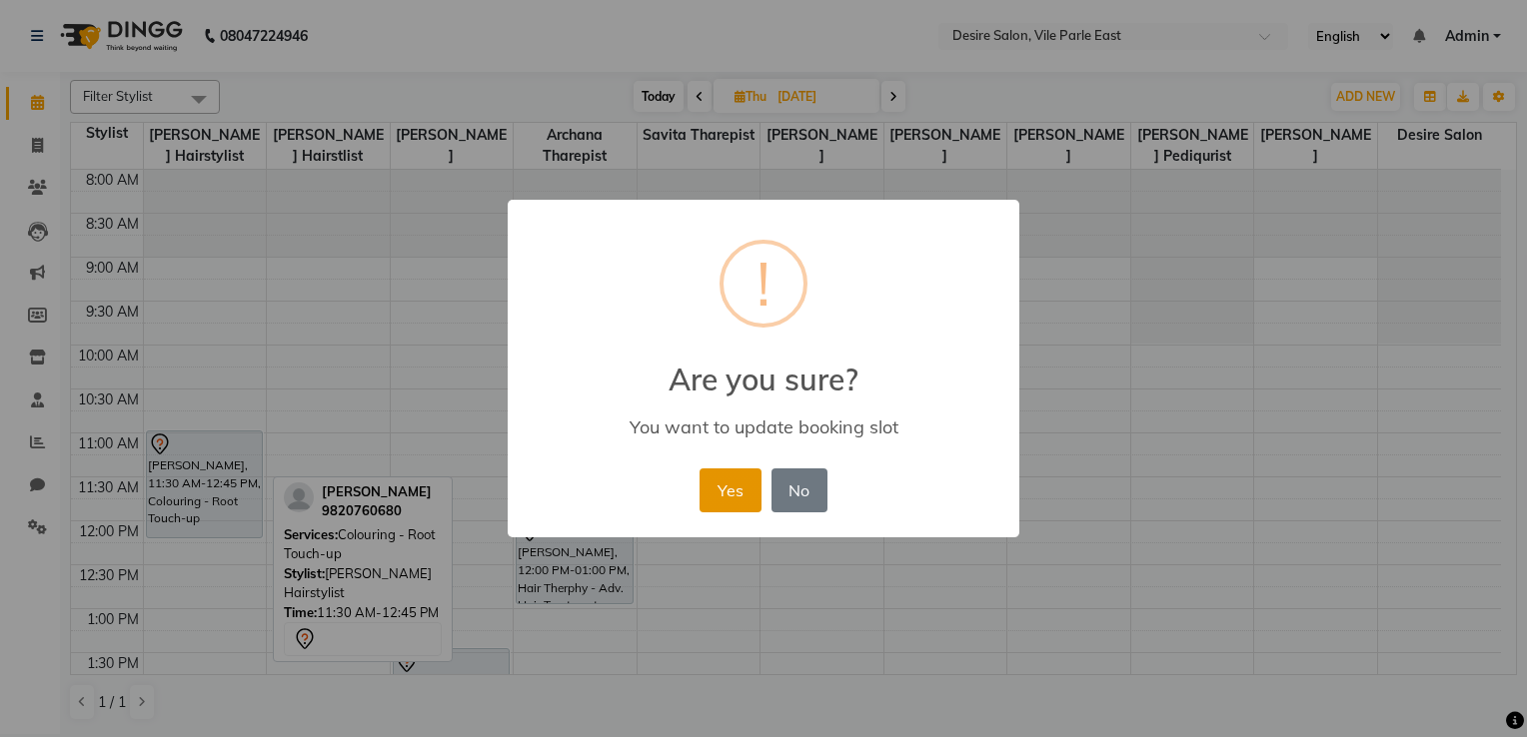
click at [713, 485] on button "Yes" at bounding box center [729, 491] width 61 height 44
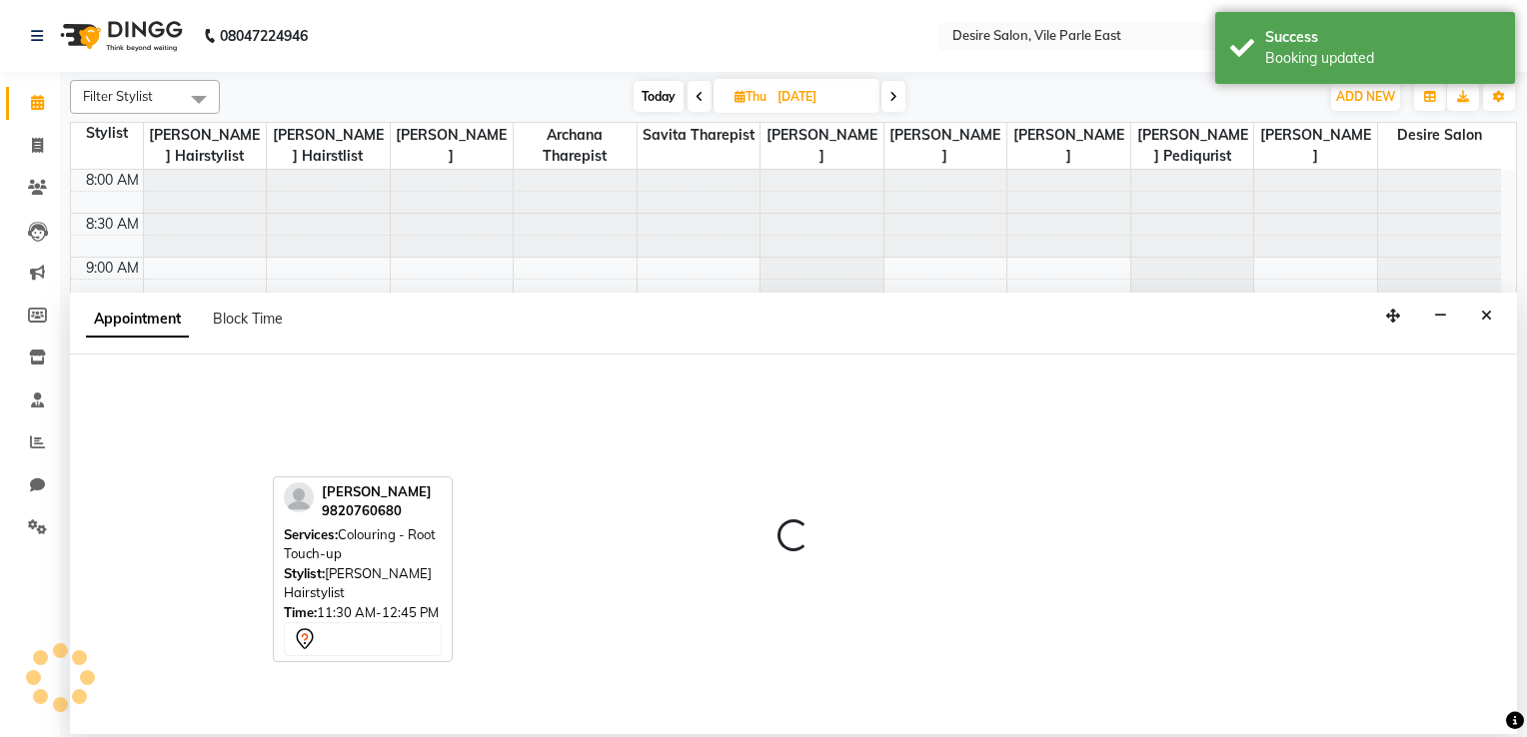
select select "75804"
select select "630"
select select "tentative"
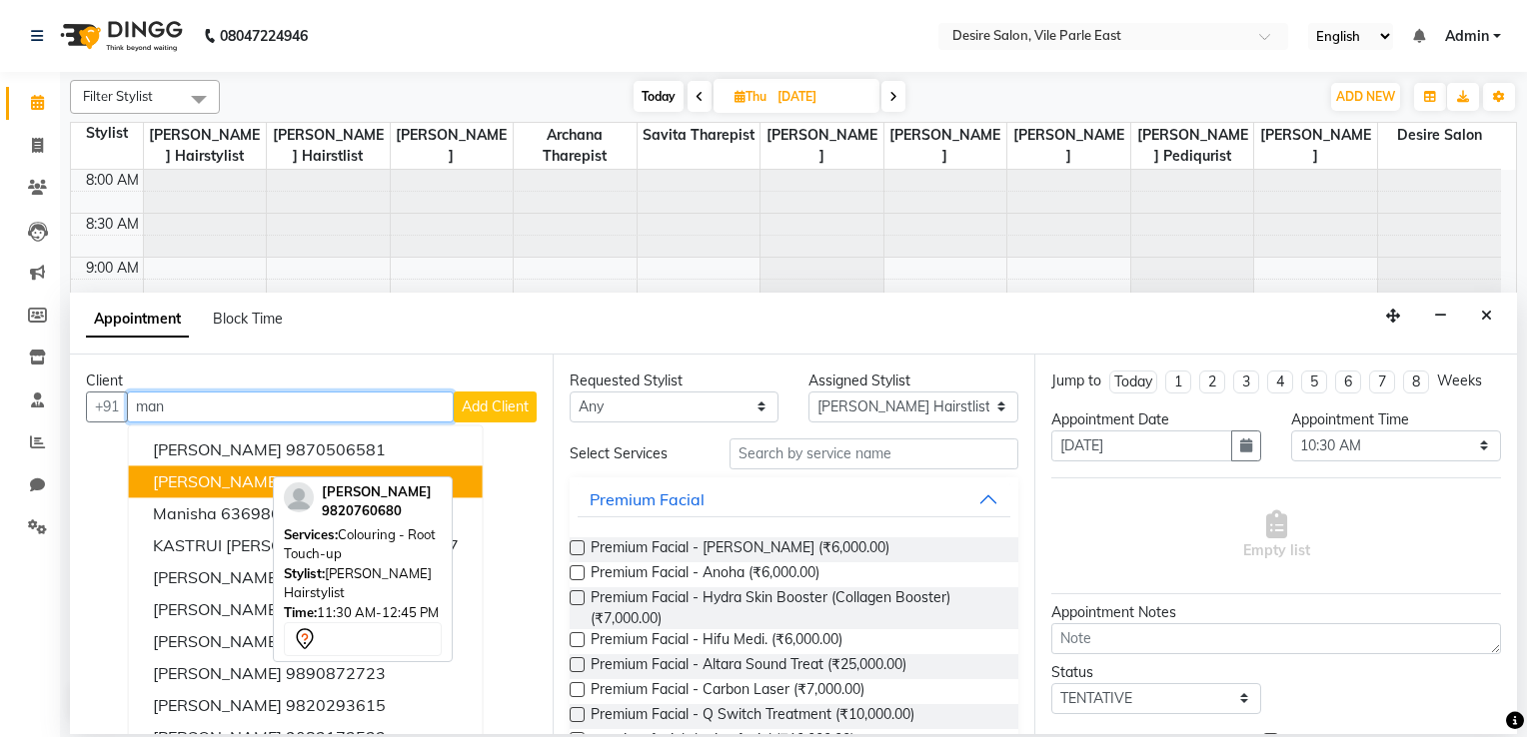
click at [188, 487] on span "[PERSON_NAME]" at bounding box center [217, 482] width 129 height 20
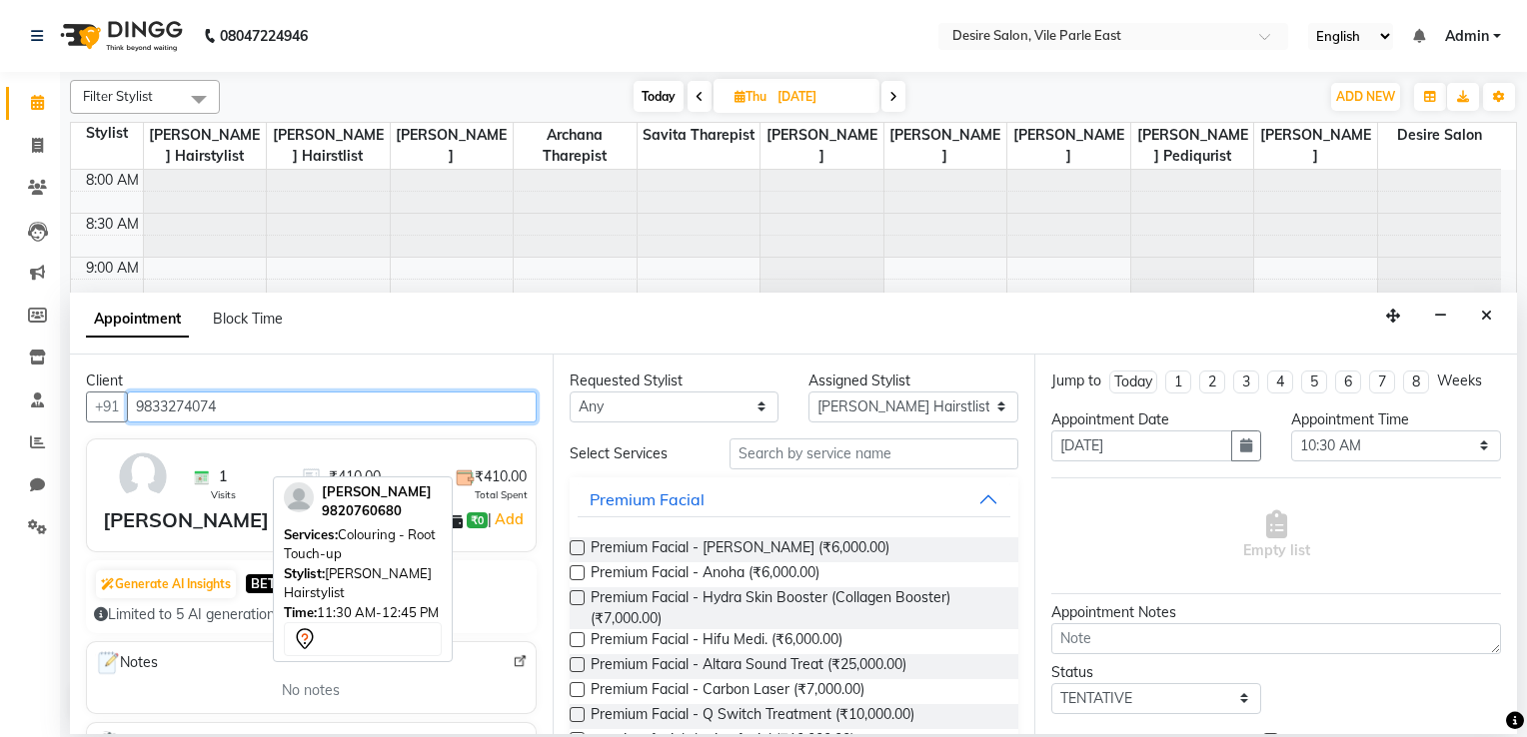
type input "9833274074"
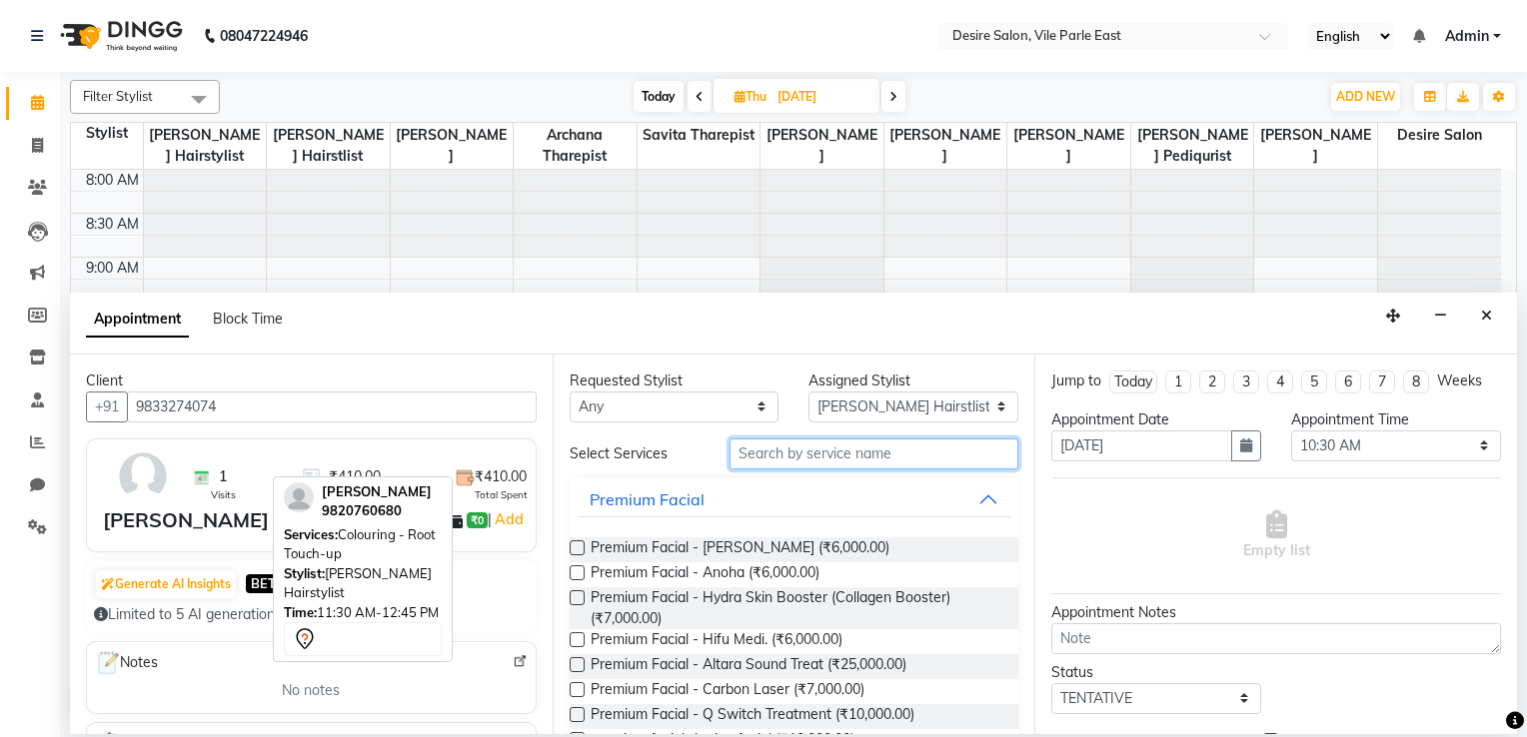
click at [835, 464] on input "text" at bounding box center [874, 454] width 290 height 31
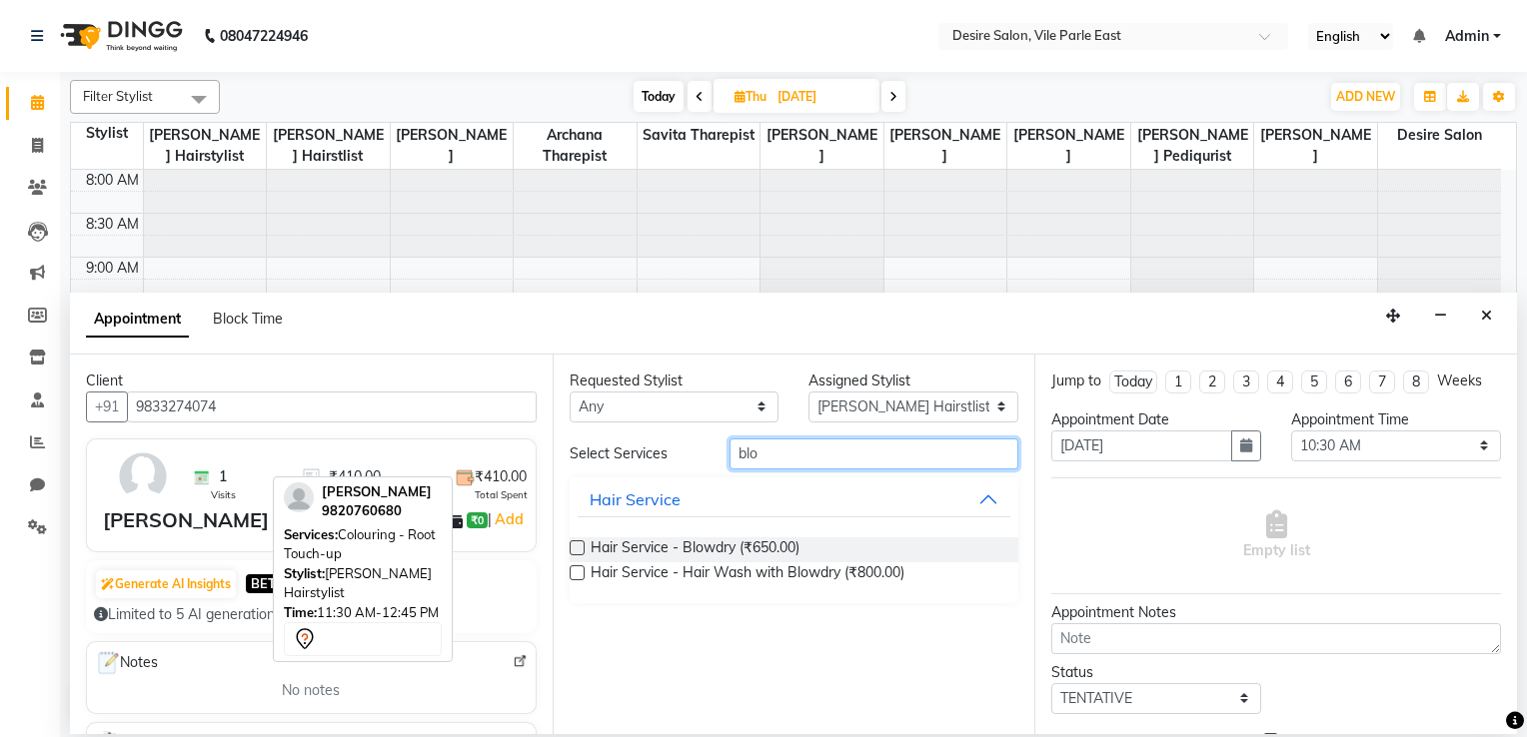
type input "blo"
click at [576, 567] on label at bounding box center [576, 572] width 15 height 15
click at [576, 568] on input "checkbox" at bounding box center [575, 574] width 13 height 13
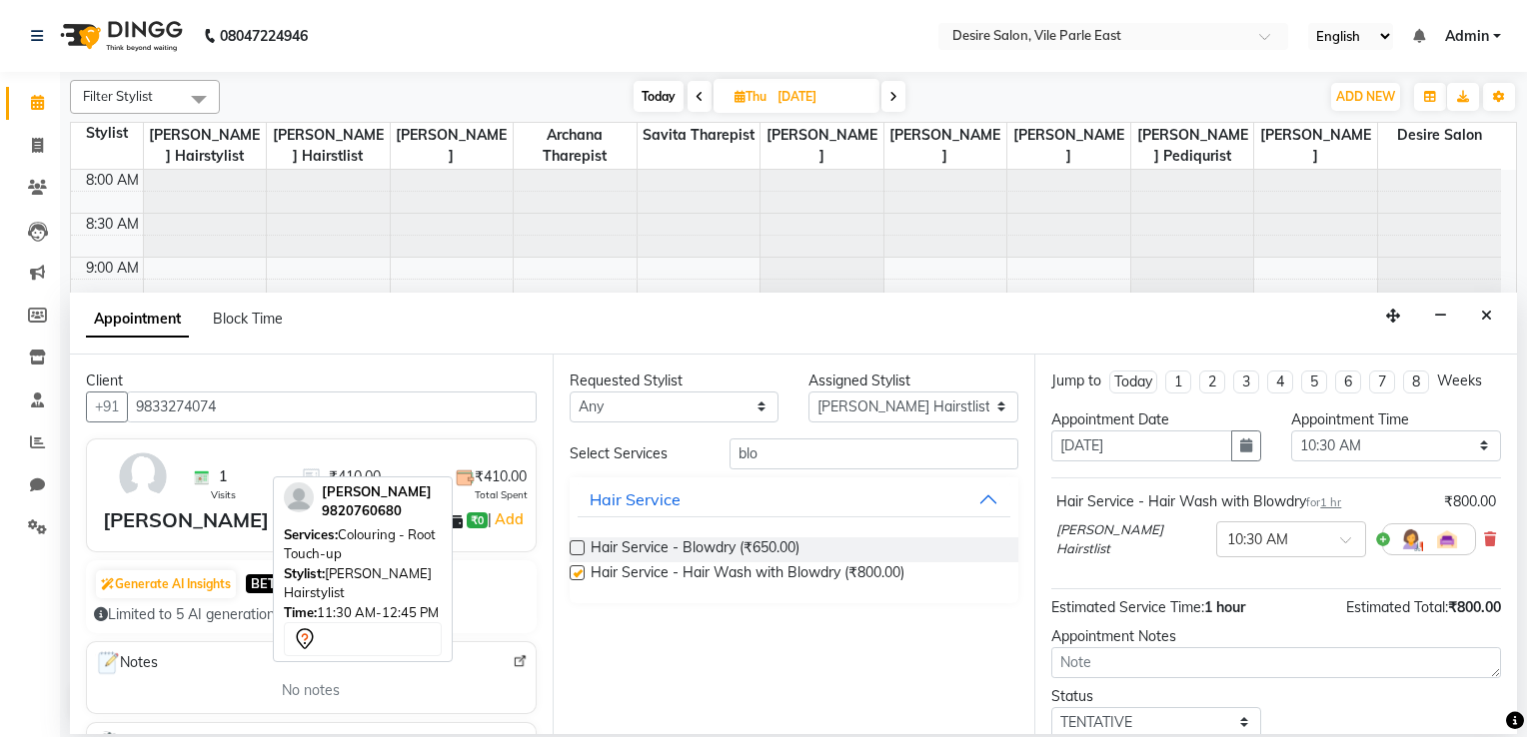
checkbox input "false"
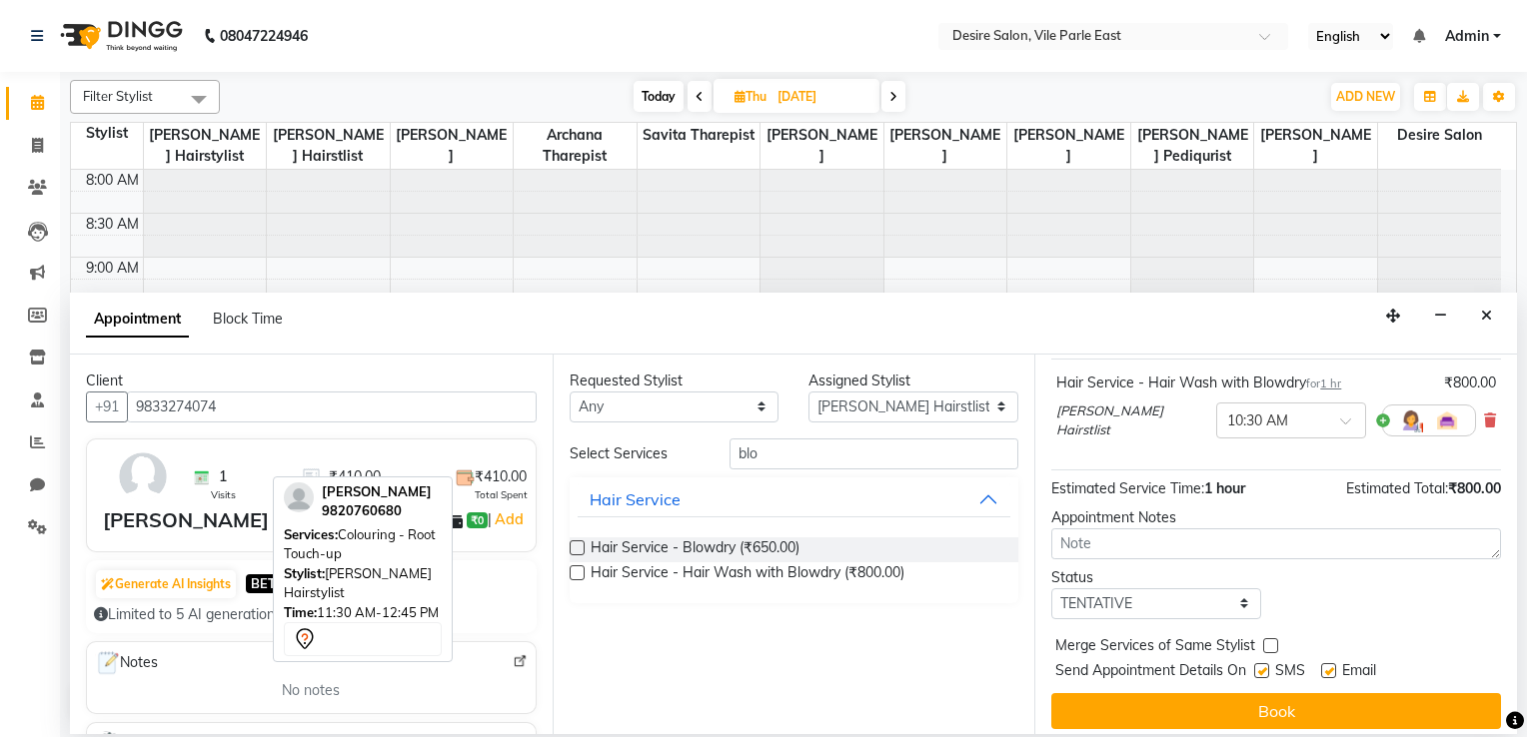
scroll to position [124, 0]
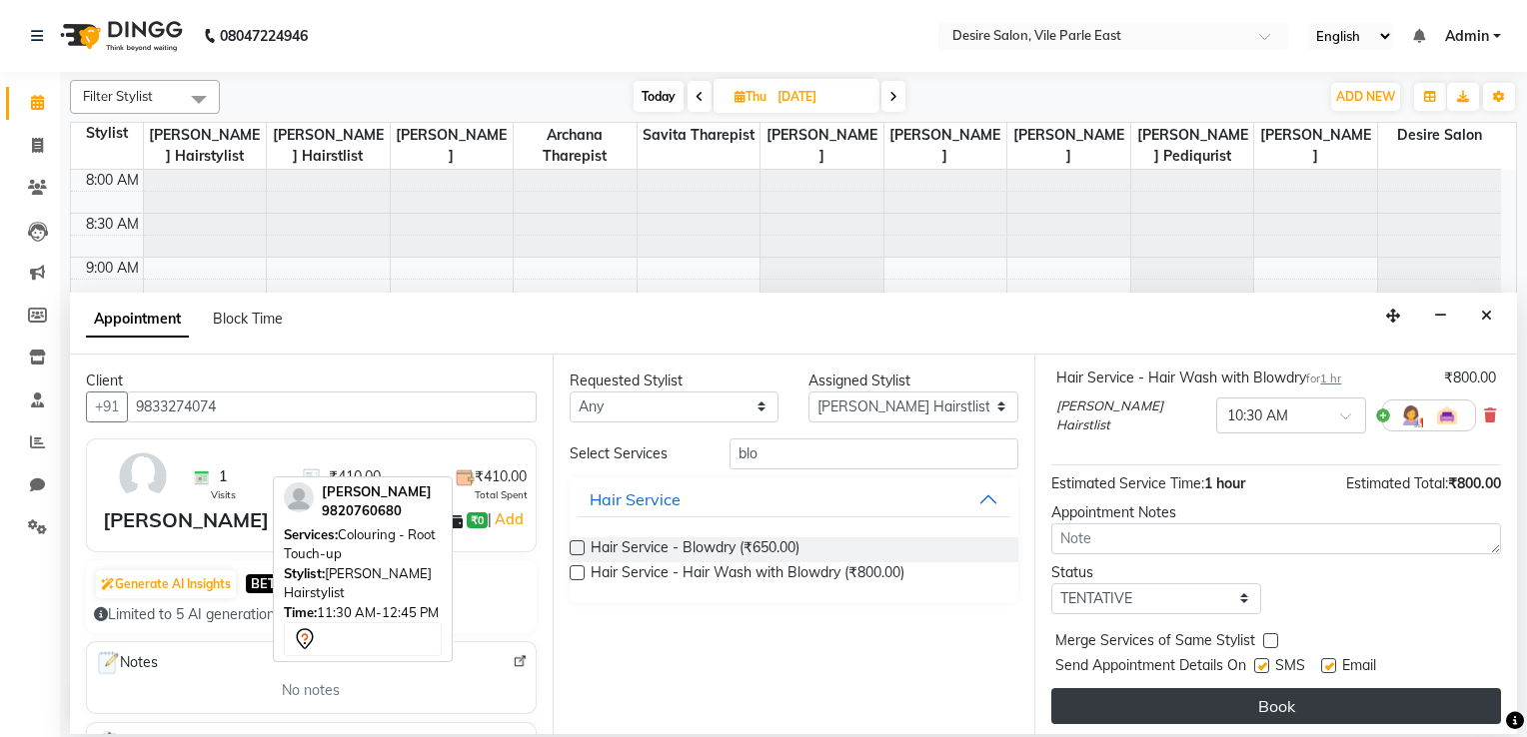
click at [1379, 692] on button "Book" at bounding box center [1276, 706] width 450 height 36
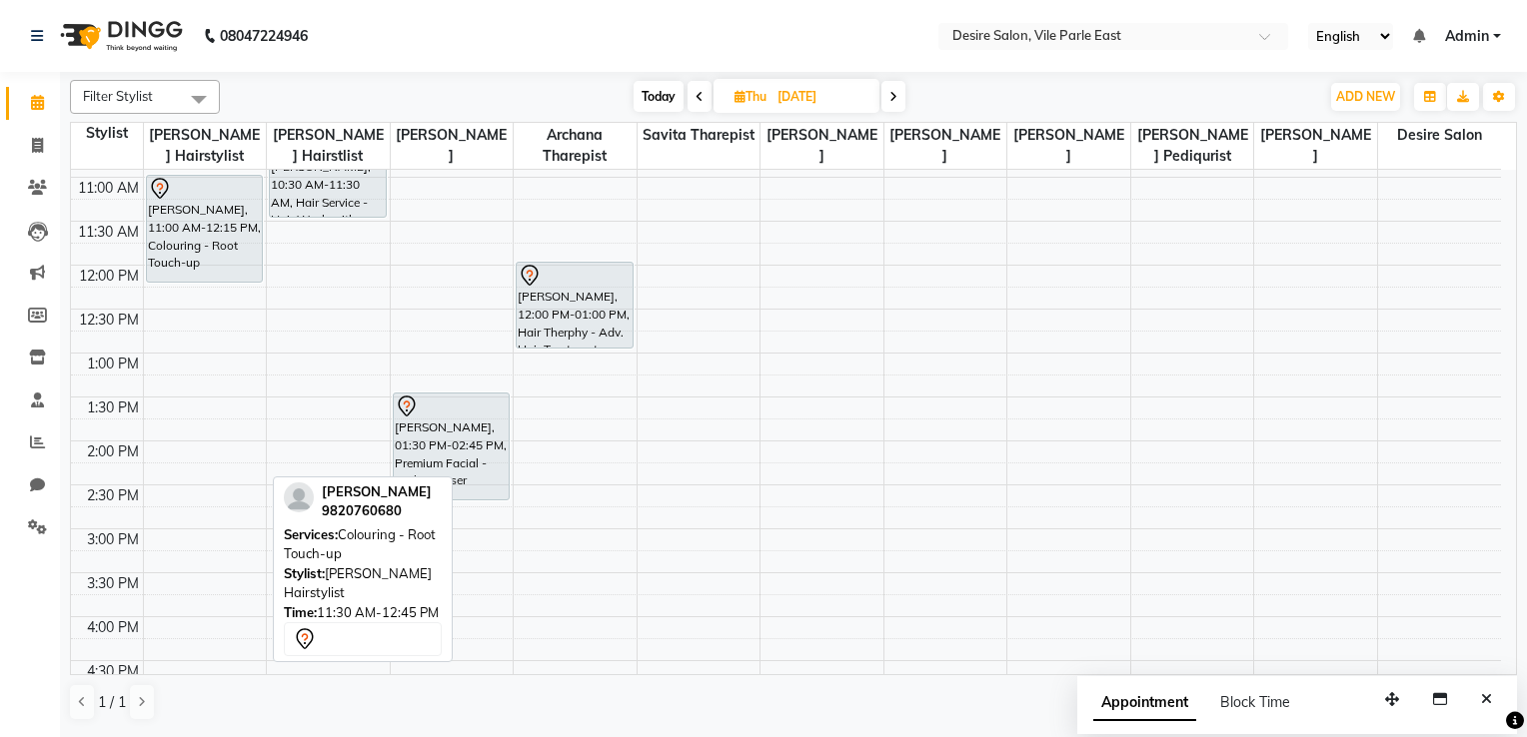
scroll to position [258, 0]
click at [371, 622] on div at bounding box center [363, 639] width 158 height 34
click at [436, 603] on div "Time: 11:30 AM-12:45 PM" at bounding box center [363, 613] width 158 height 20
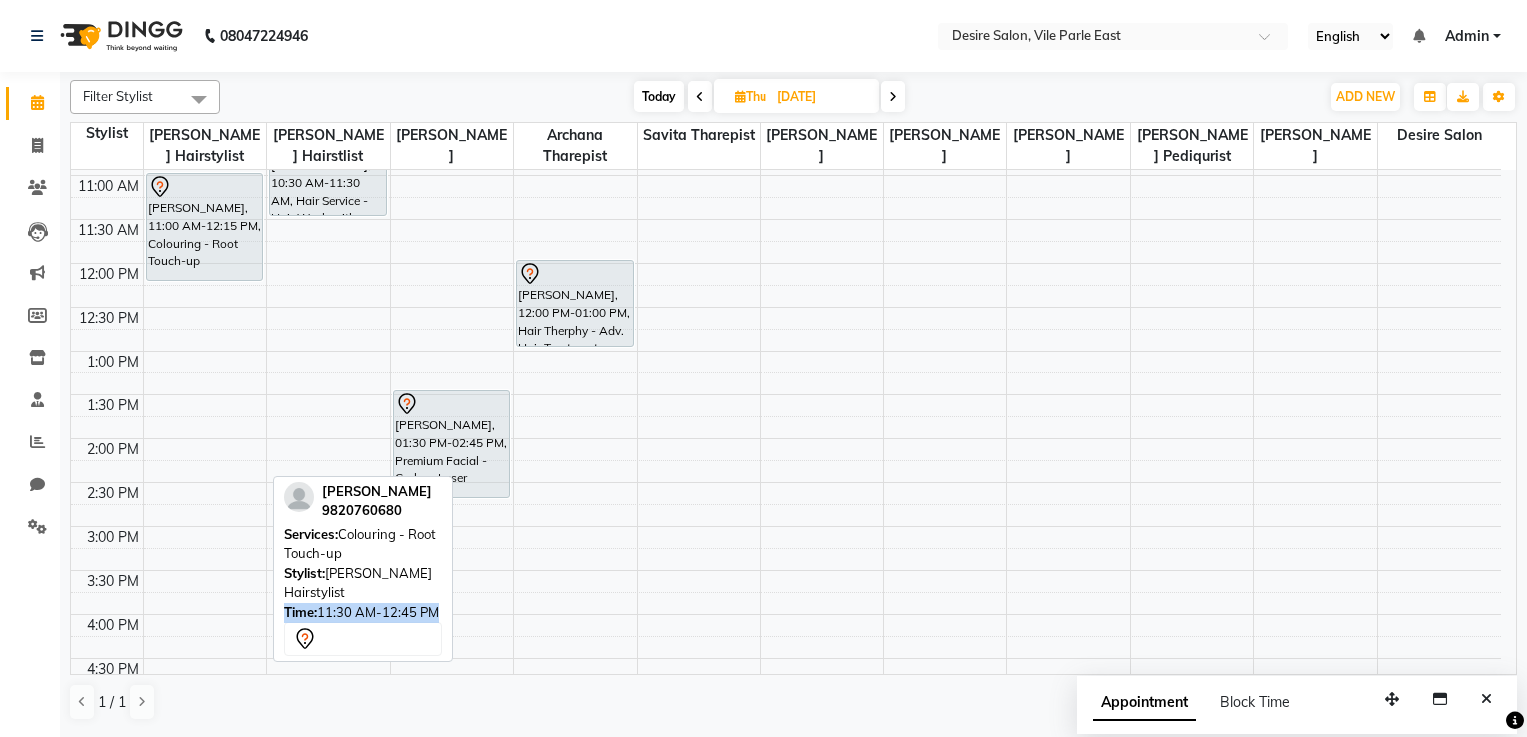
click at [436, 603] on div "Time: 11:30 AM-12:45 PM" at bounding box center [363, 613] width 158 height 20
click at [531, 572] on div "8:00 AM 8:30 AM 9:00 AM 9:30 AM 10:00 AM 10:30 AM 11:00 AM 11:30 AM 12:00 PM 12…" at bounding box center [786, 527] width 1430 height 1230
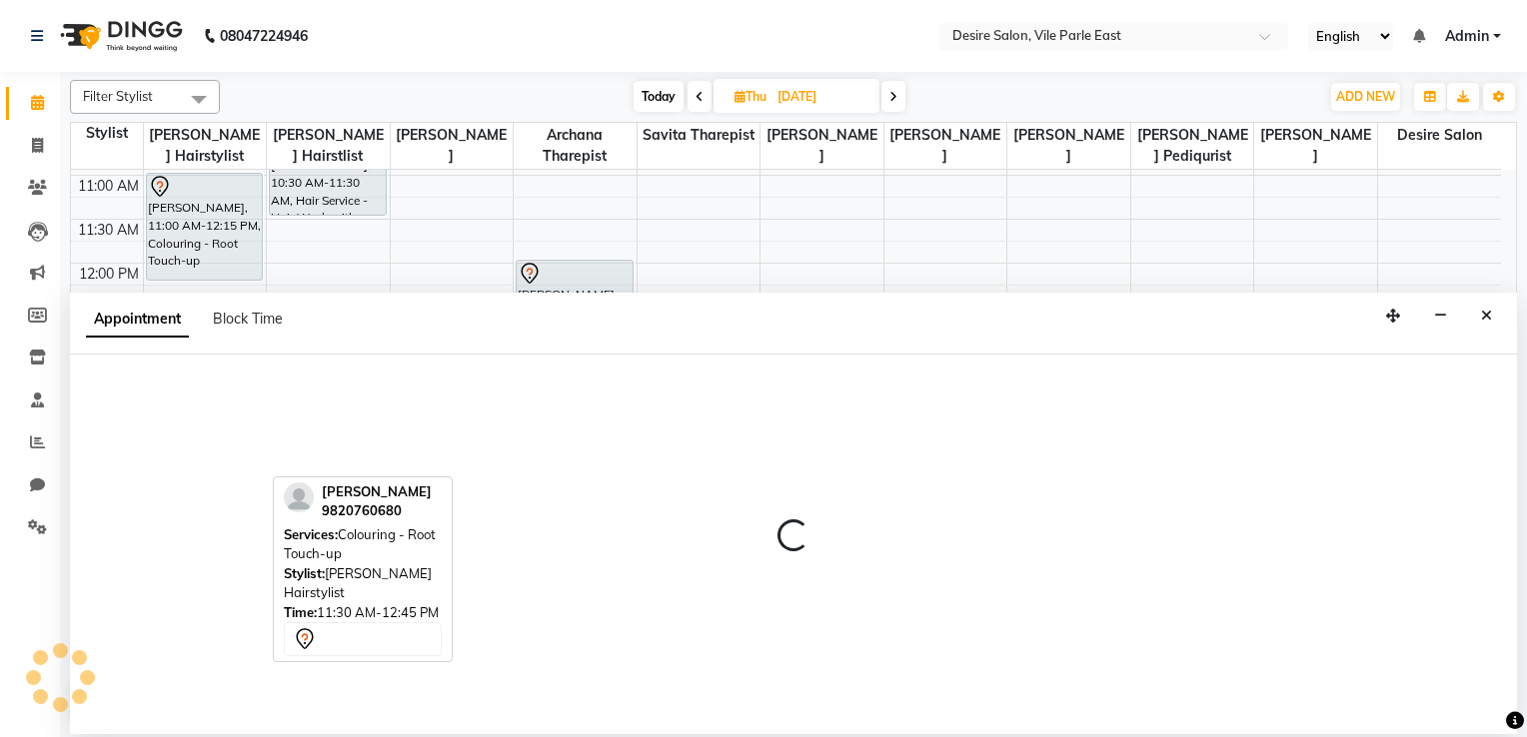
select select "74552"
select select "930"
select select "tentative"
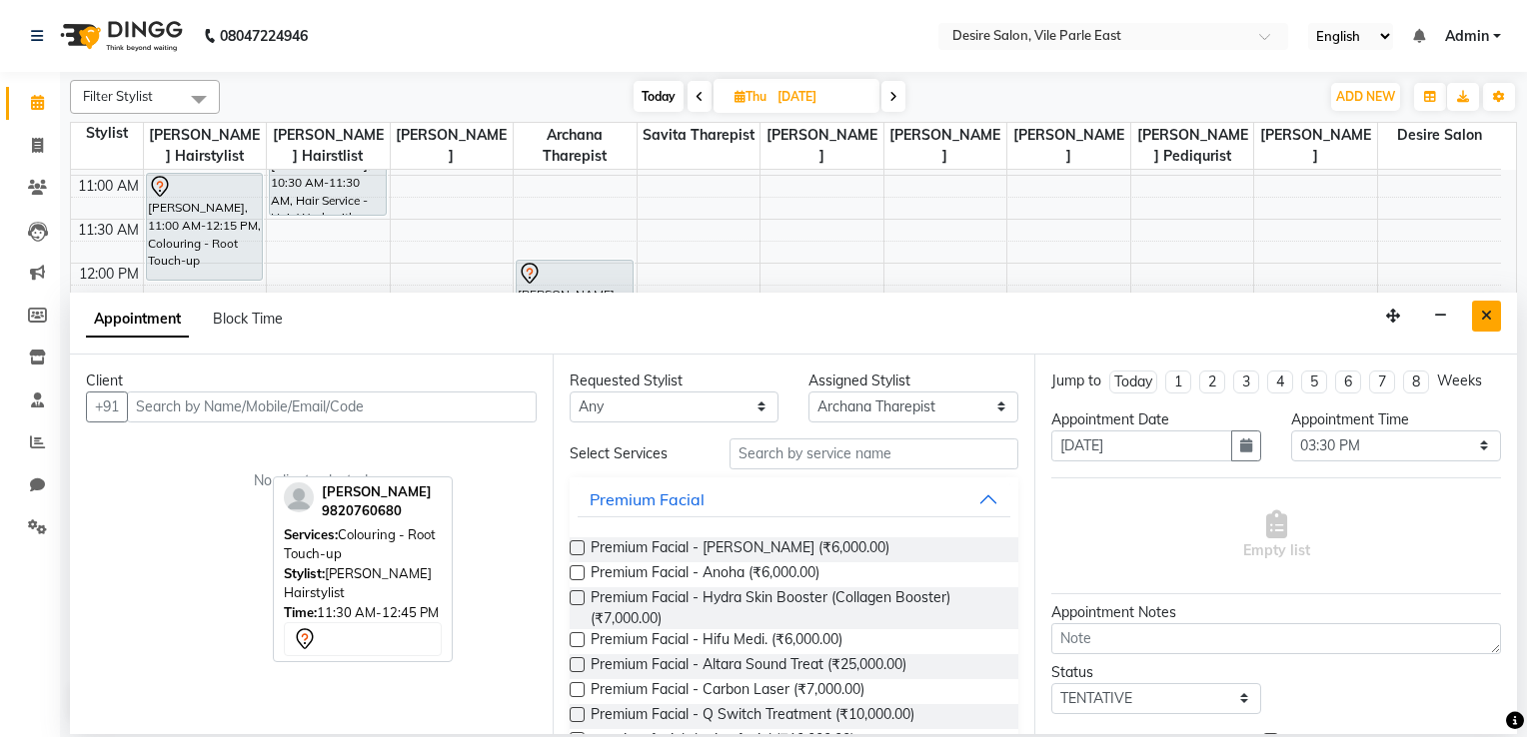
click at [1483, 325] on button "Close" at bounding box center [1486, 316] width 29 height 31
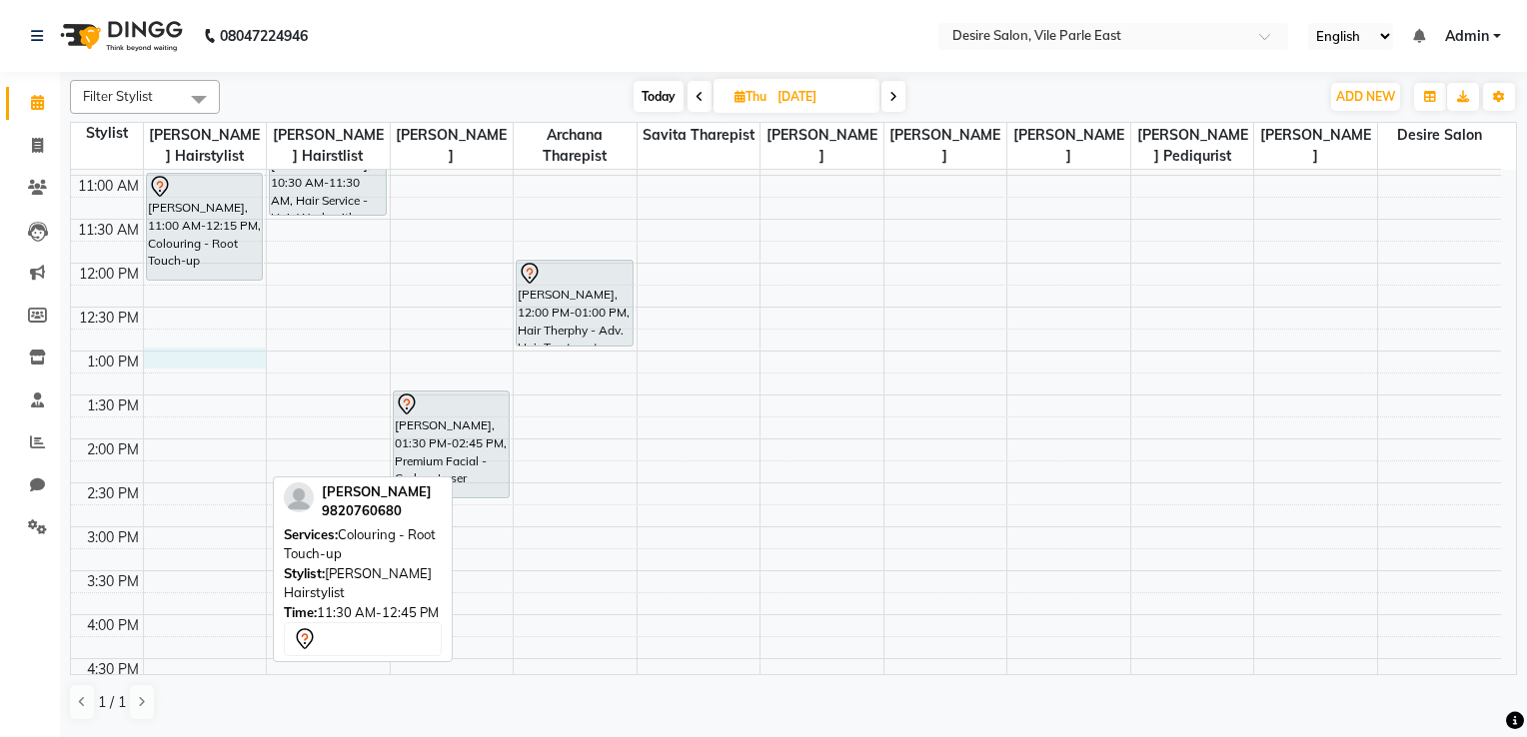
click at [256, 355] on div "8:00 AM 8:30 AM 9:00 AM 9:30 AM 10:00 AM 10:30 AM 11:00 AM 11:30 AM 12:00 PM 12…" at bounding box center [786, 527] width 1430 height 1230
select select "74551"
select select "tentative"
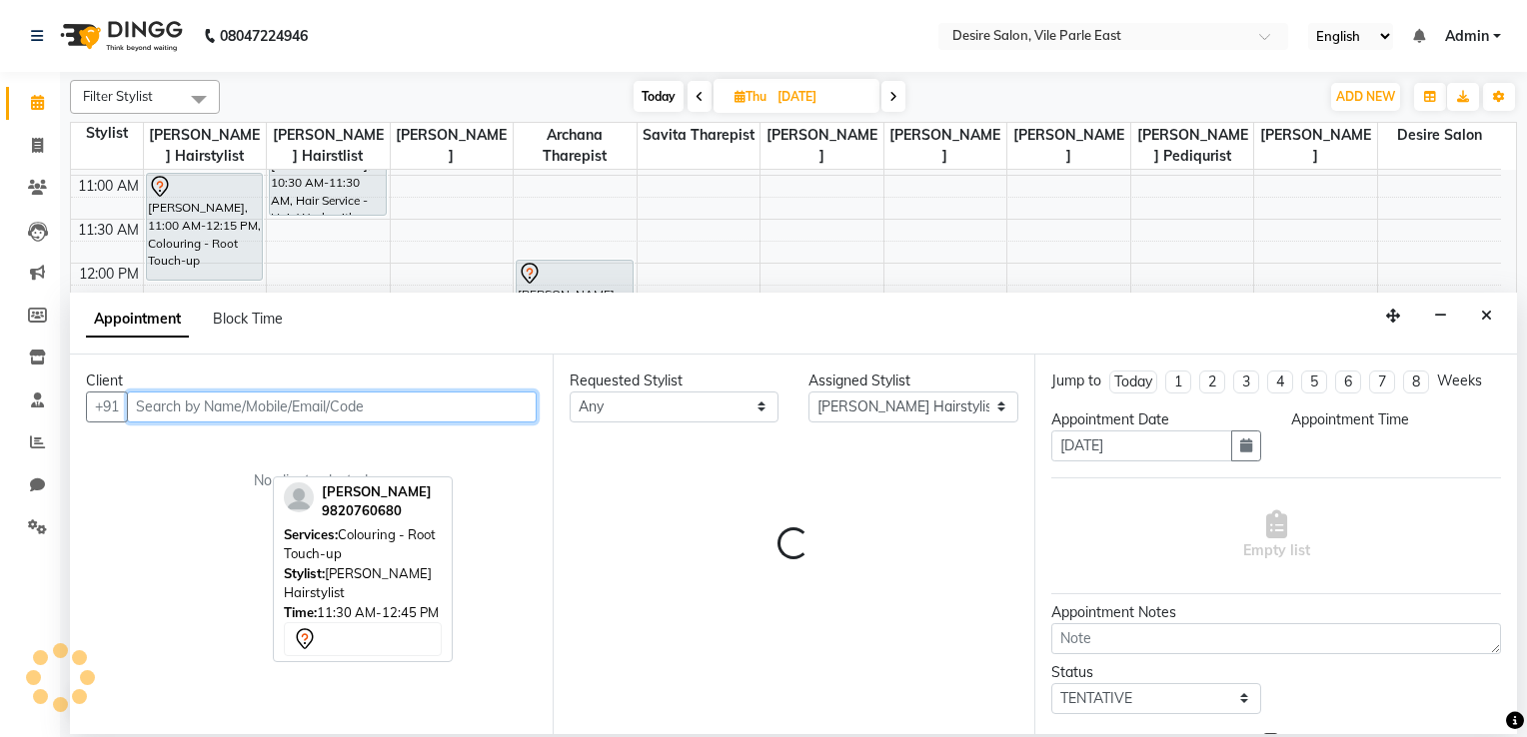
select select "780"
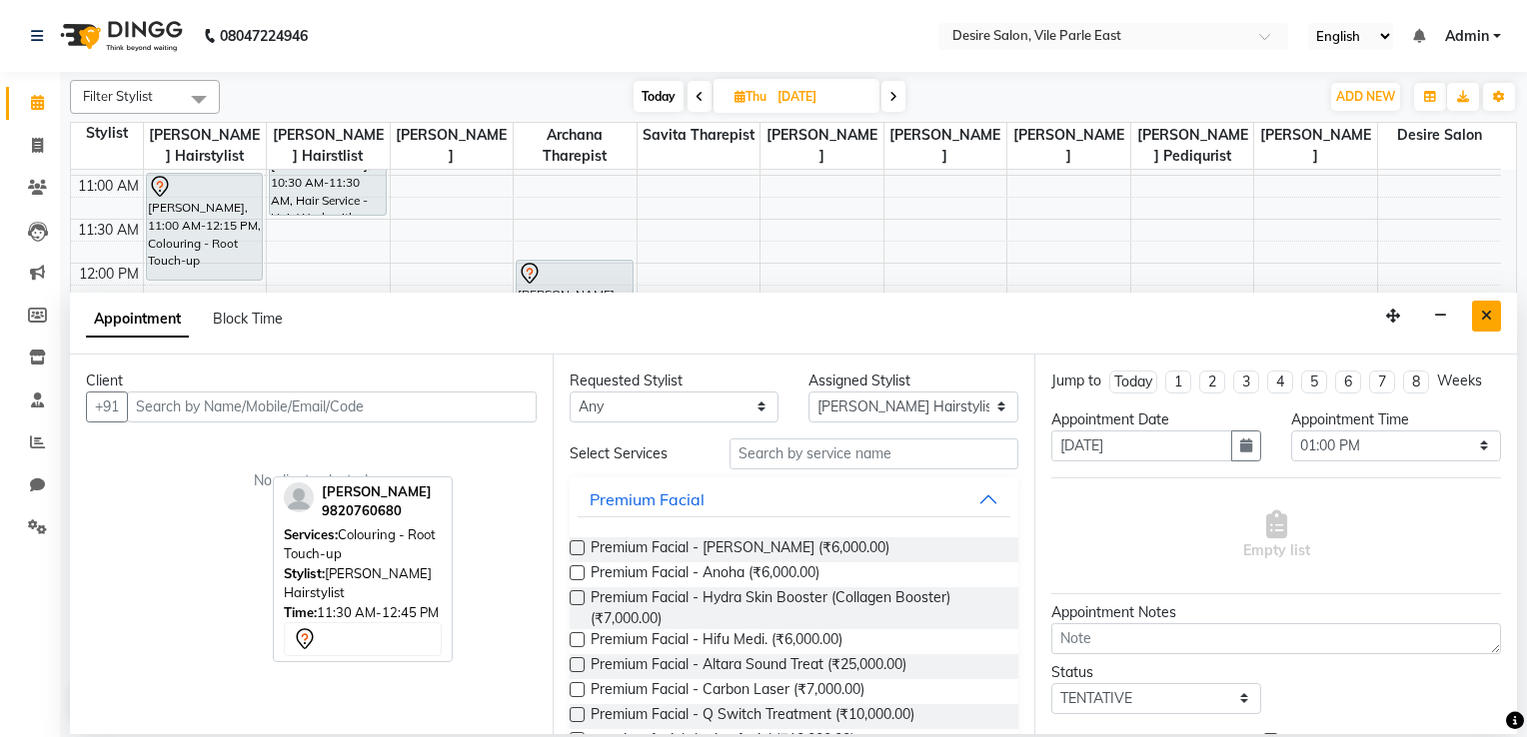
click at [1482, 327] on button "Close" at bounding box center [1486, 316] width 29 height 31
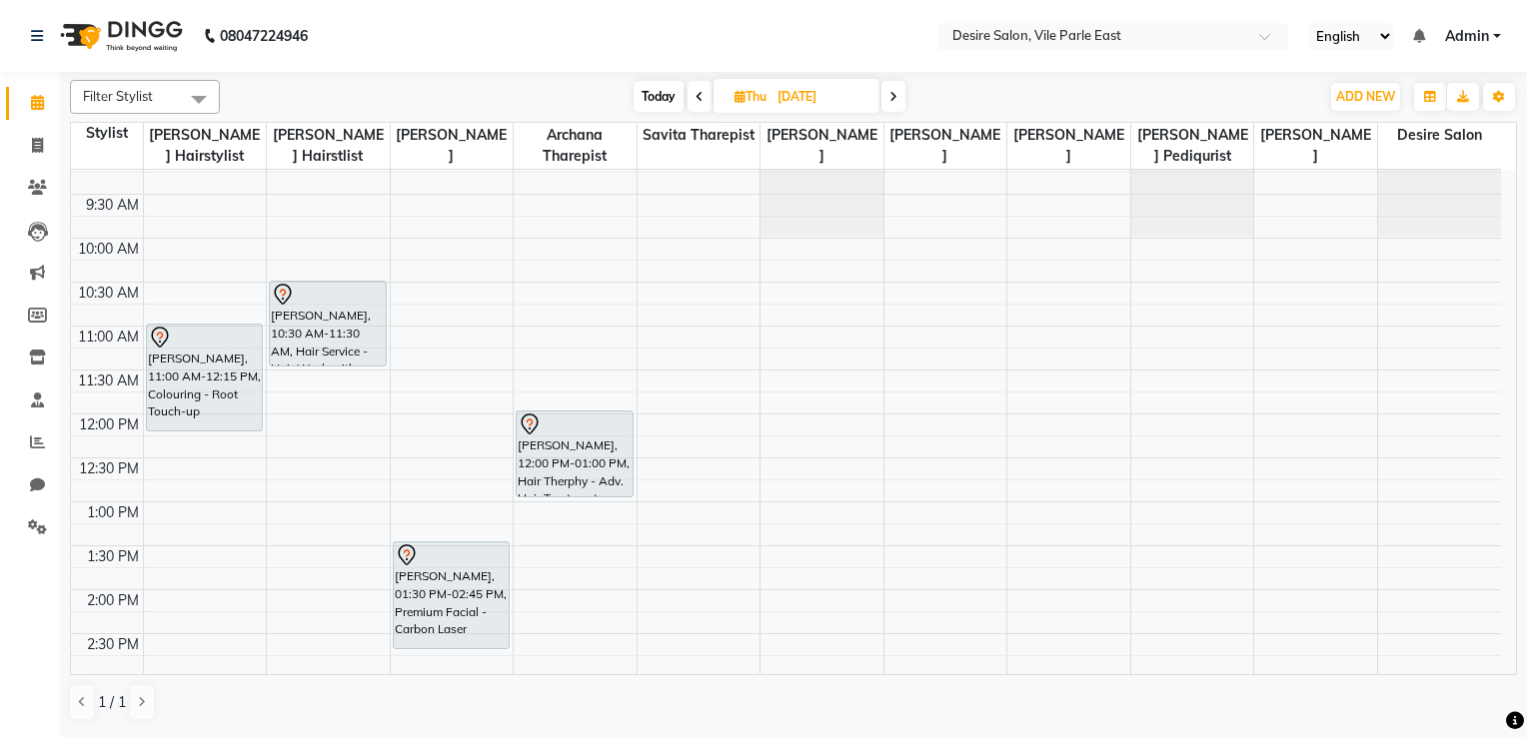
scroll to position [109, 0]
click at [41, 142] on icon at bounding box center [37, 145] width 11 height 15
select select "8076"
select select "service"
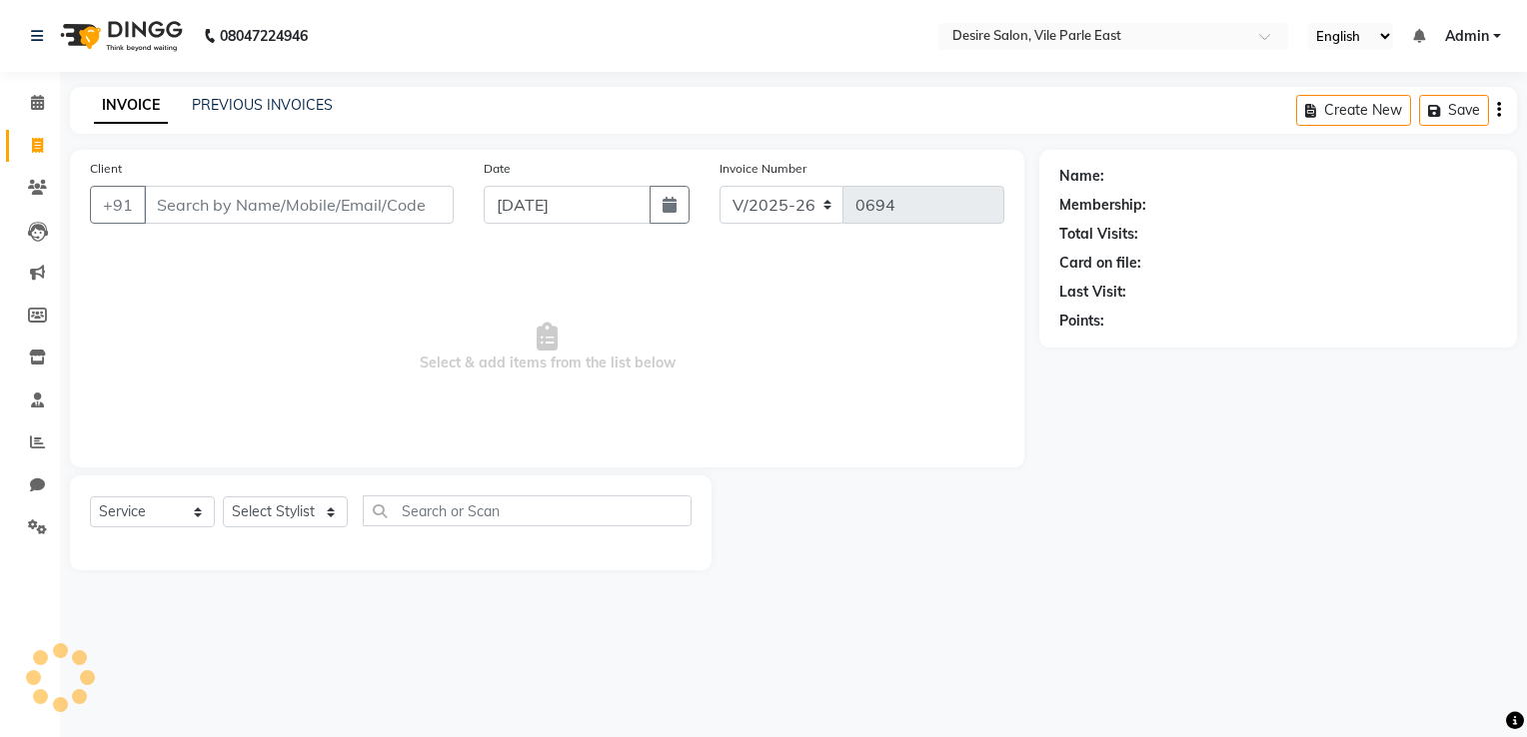
click at [278, 210] on input "Client" at bounding box center [299, 205] width 310 height 38
type input "9820910400"
click at [432, 203] on span "Add Client" at bounding box center [402, 205] width 79 height 20
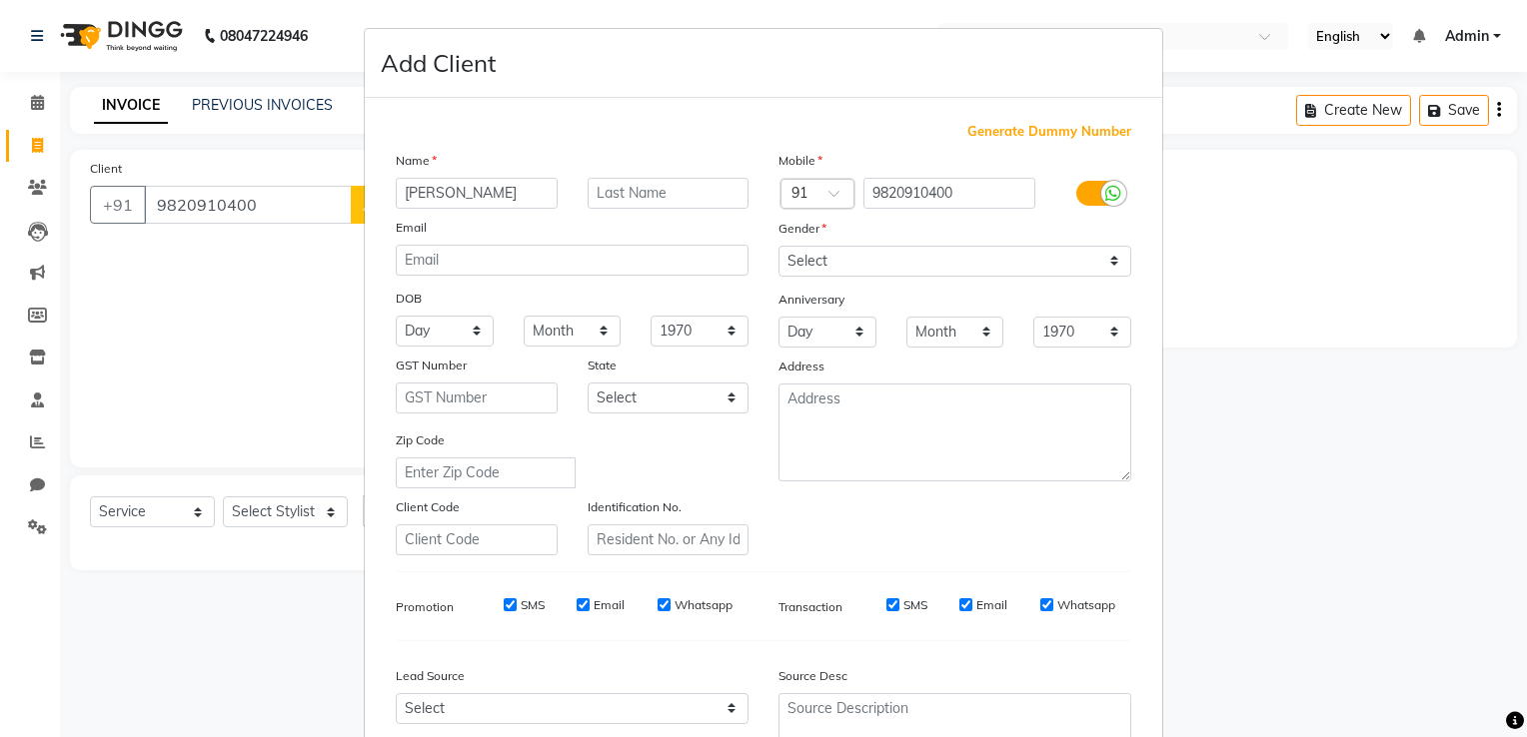
type input "[PERSON_NAME]"
click at [596, 205] on input "text" at bounding box center [668, 193] width 162 height 31
click at [903, 276] on select "Select [DEMOGRAPHIC_DATA] [DEMOGRAPHIC_DATA] Other Prefer Not To Say" at bounding box center [954, 261] width 353 height 31
select select "[DEMOGRAPHIC_DATA]"
click at [778, 247] on select "Select [DEMOGRAPHIC_DATA] [DEMOGRAPHIC_DATA] Other Prefer Not To Say" at bounding box center [954, 261] width 353 height 31
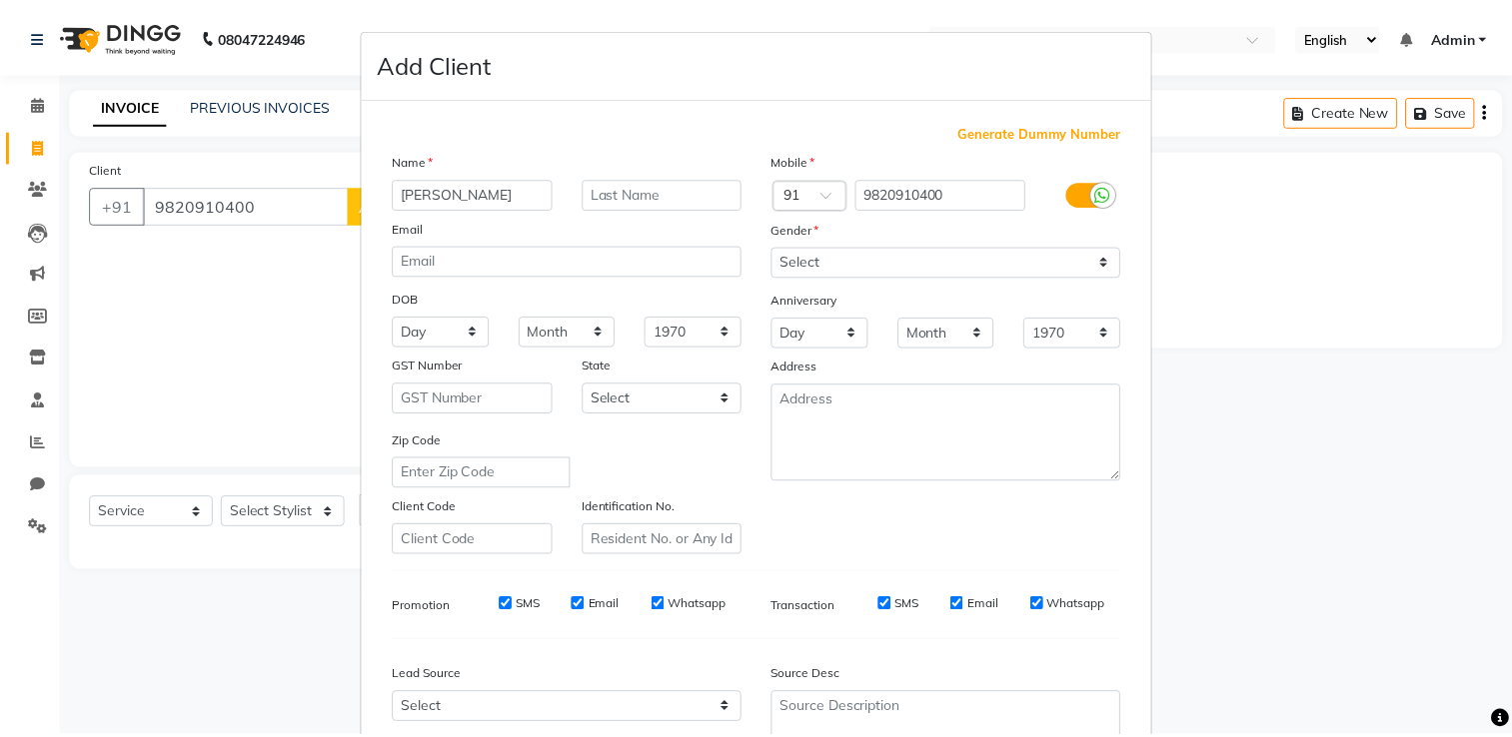
scroll to position [194, 0]
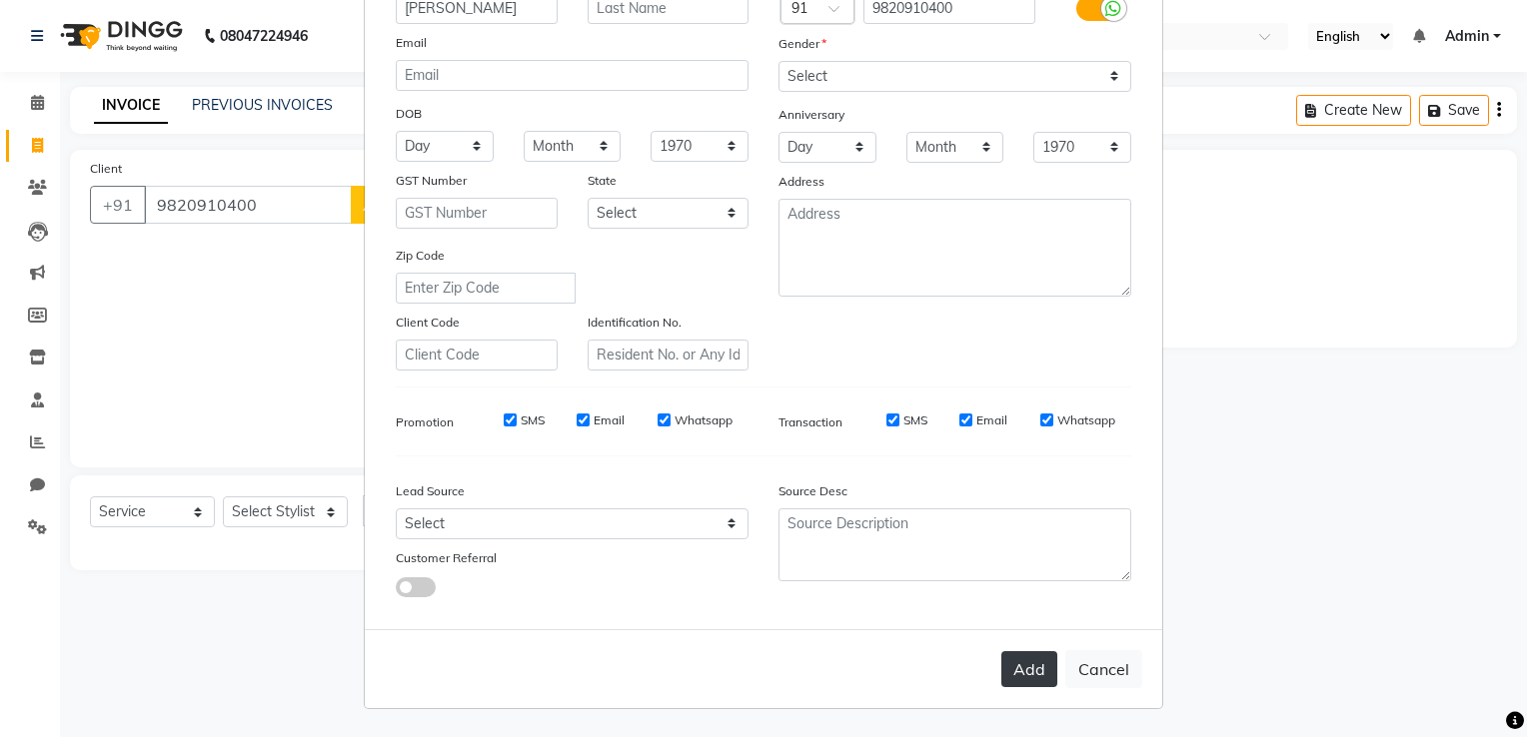
click at [1022, 676] on button "Add" at bounding box center [1029, 669] width 56 height 36
select select
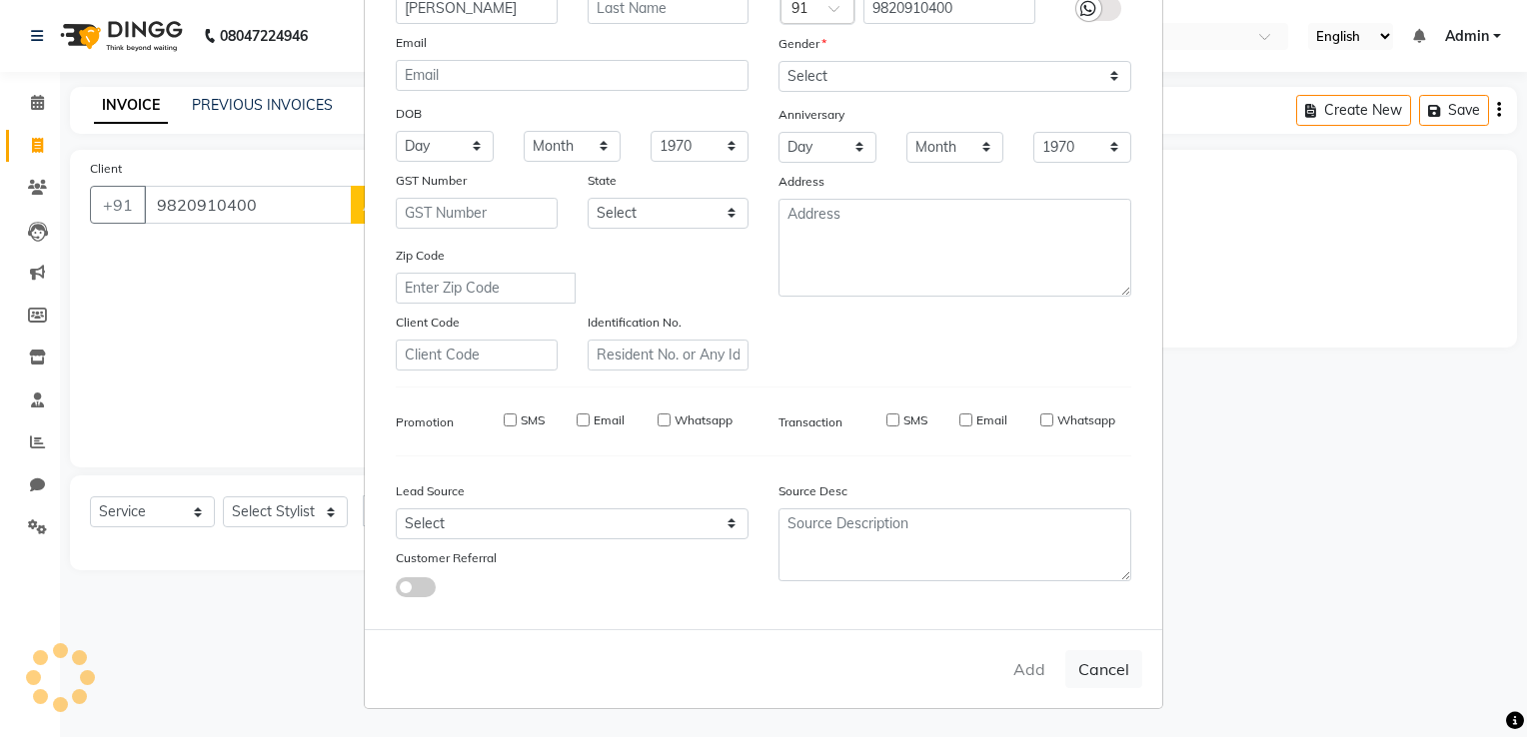
select select
checkbox input "false"
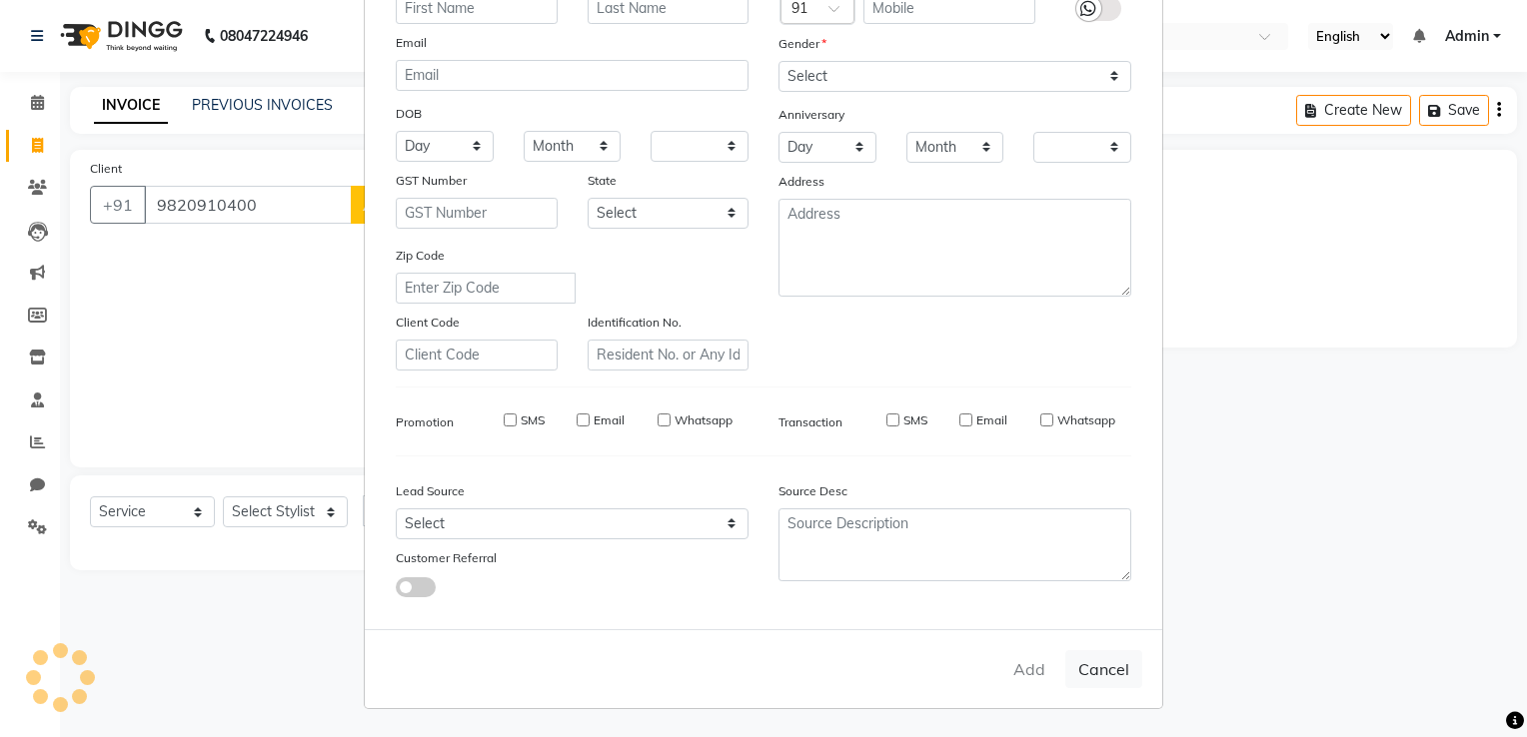
checkbox input "false"
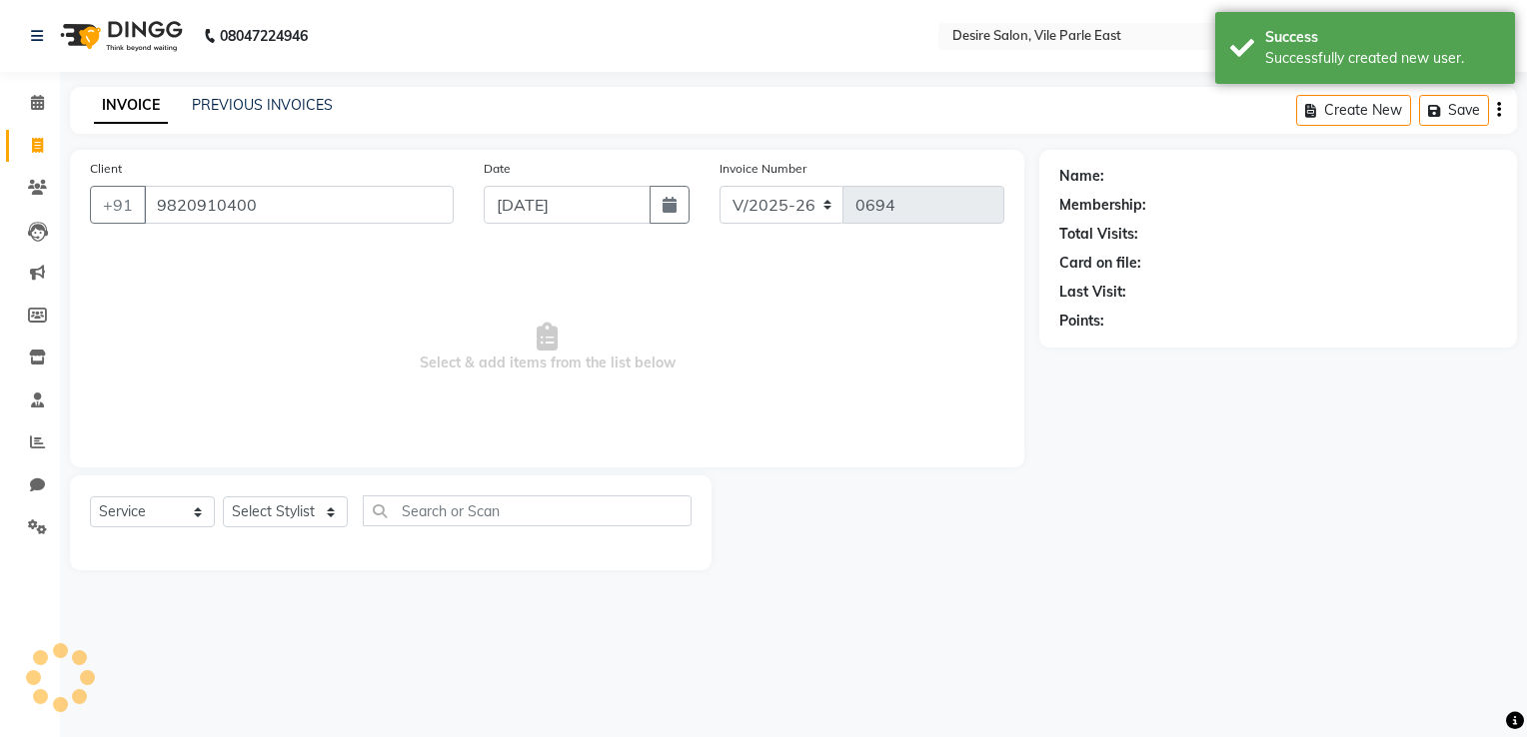
select select "1: Object"
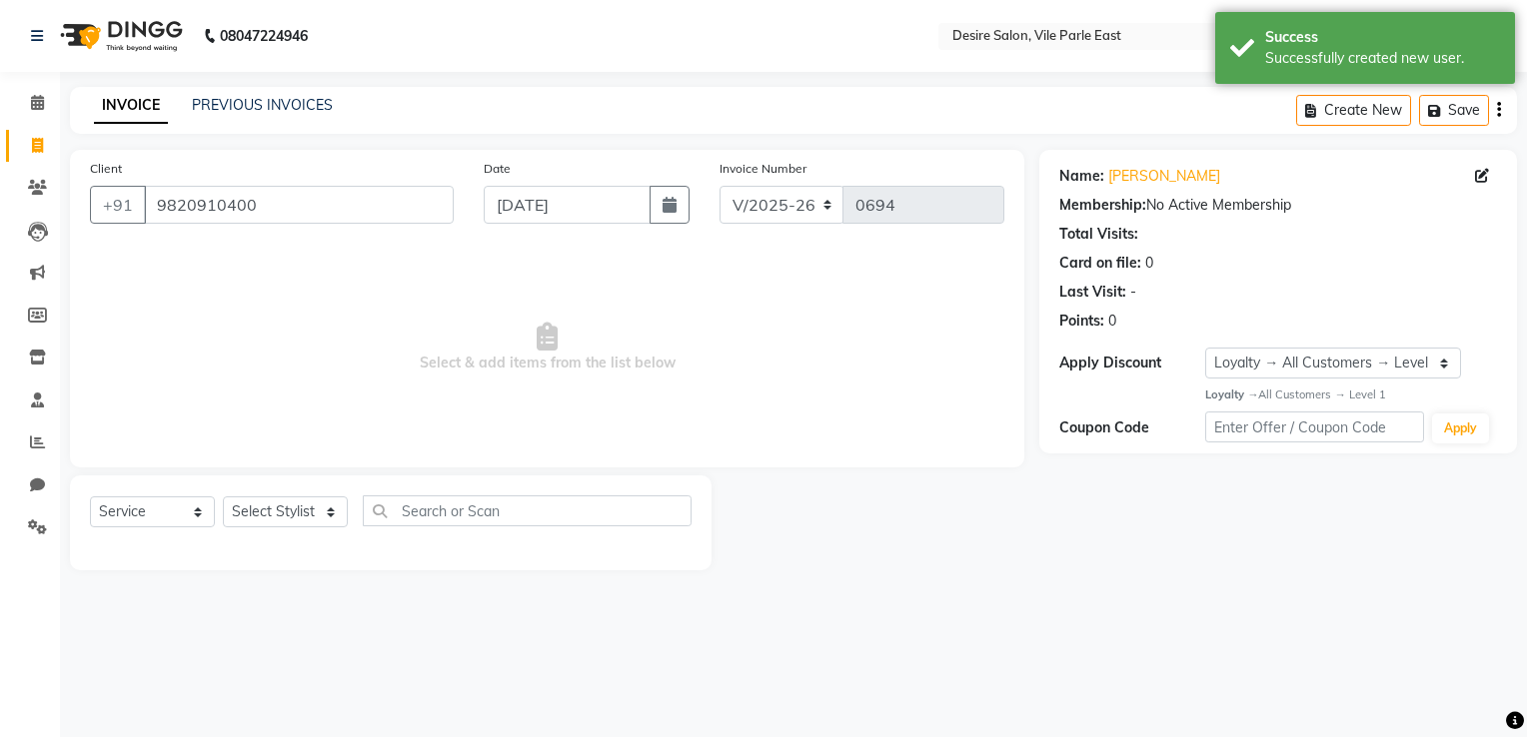
click at [599, 383] on span "Select & add items from the list below" at bounding box center [547, 348] width 914 height 200
click at [266, 517] on select "Select Stylist Archana Tharepist [PERSON_NAME] Pediqurist [PERSON_NAME] desire …" at bounding box center [285, 512] width 125 height 31
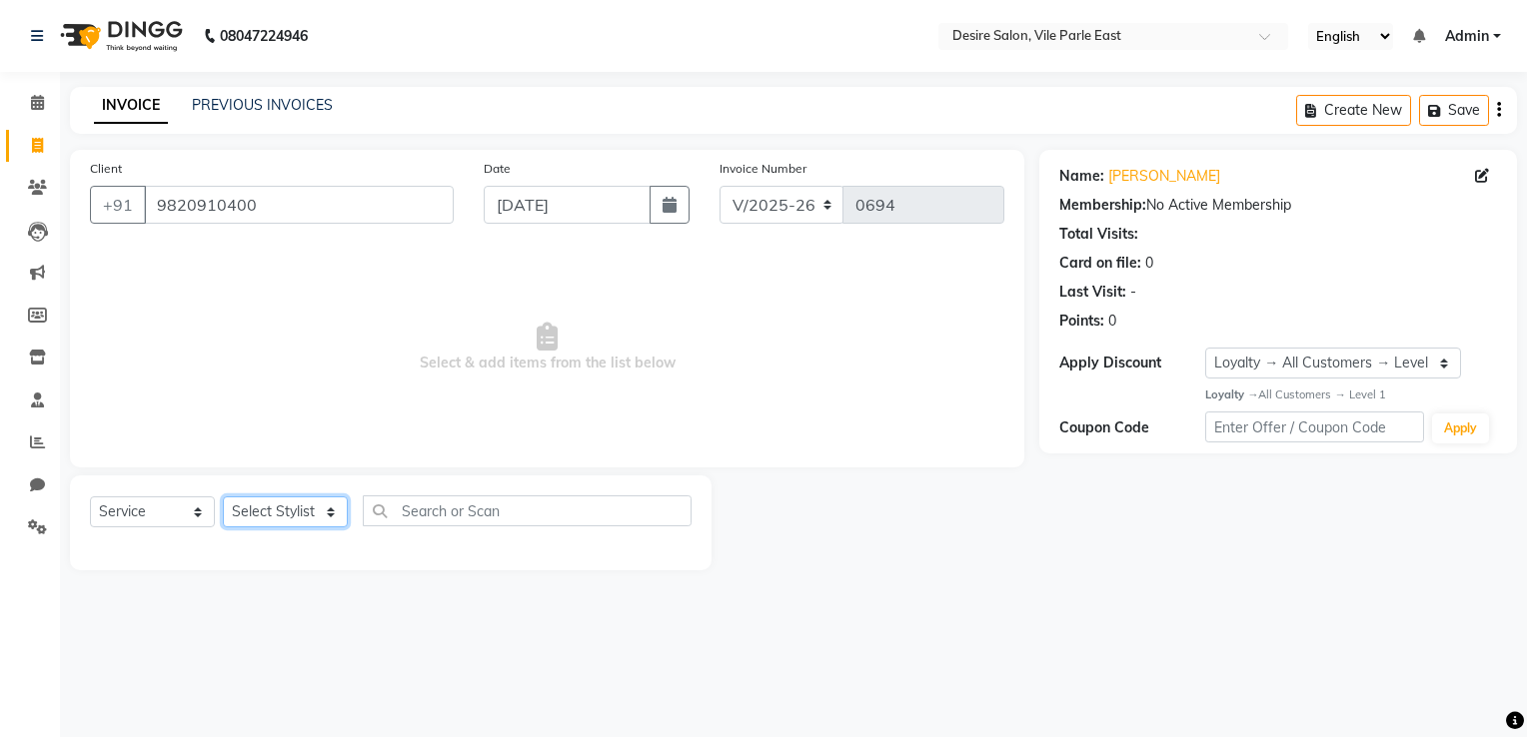
select select "85301"
click at [223, 498] on select "Select Stylist Archana Tharepist [PERSON_NAME] Pediqurist [PERSON_NAME] desire …" at bounding box center [285, 512] width 125 height 31
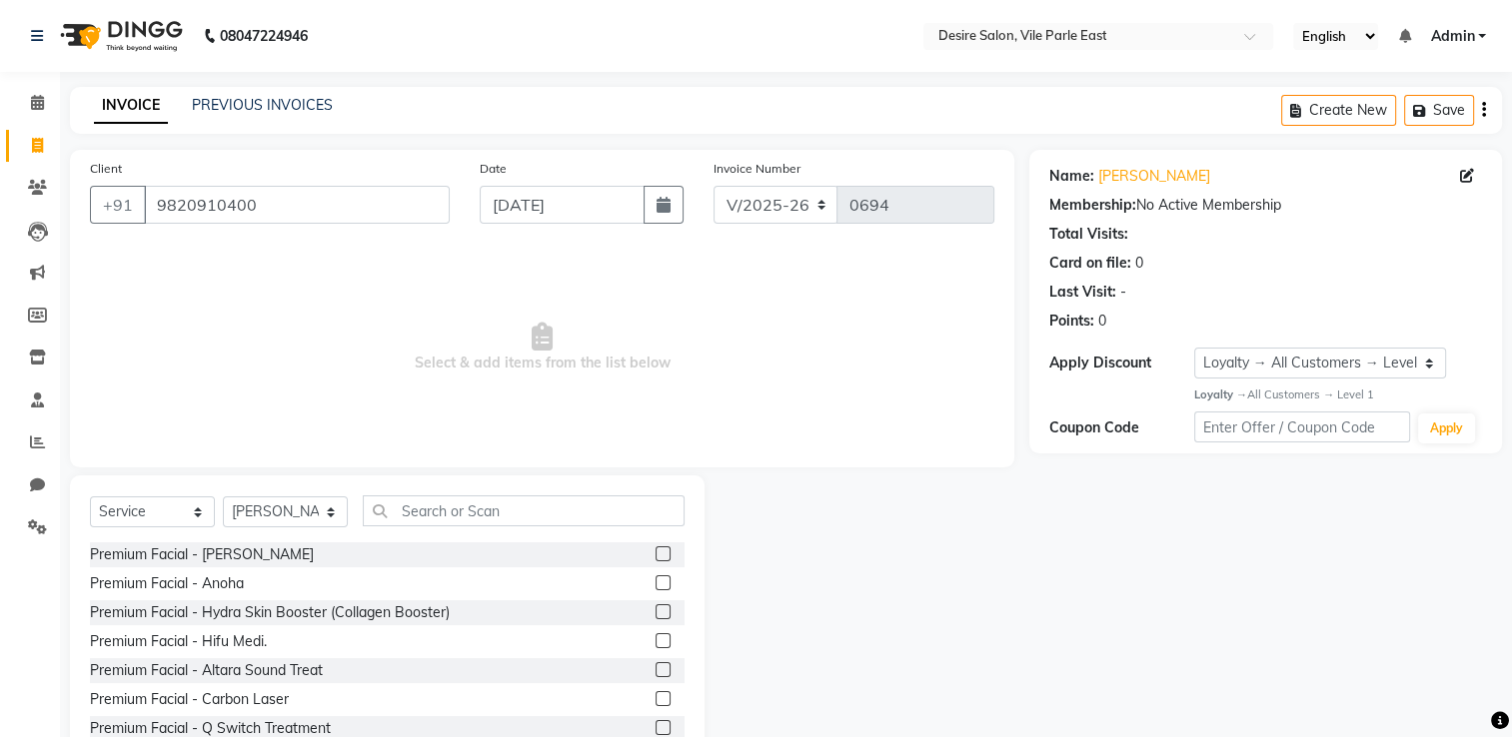
click at [440, 530] on div "Select Service Product Membership Package Voucher Prepaid Gift Card Select Styl…" at bounding box center [387, 519] width 594 height 47
click at [427, 513] on input "text" at bounding box center [524, 511] width 322 height 31
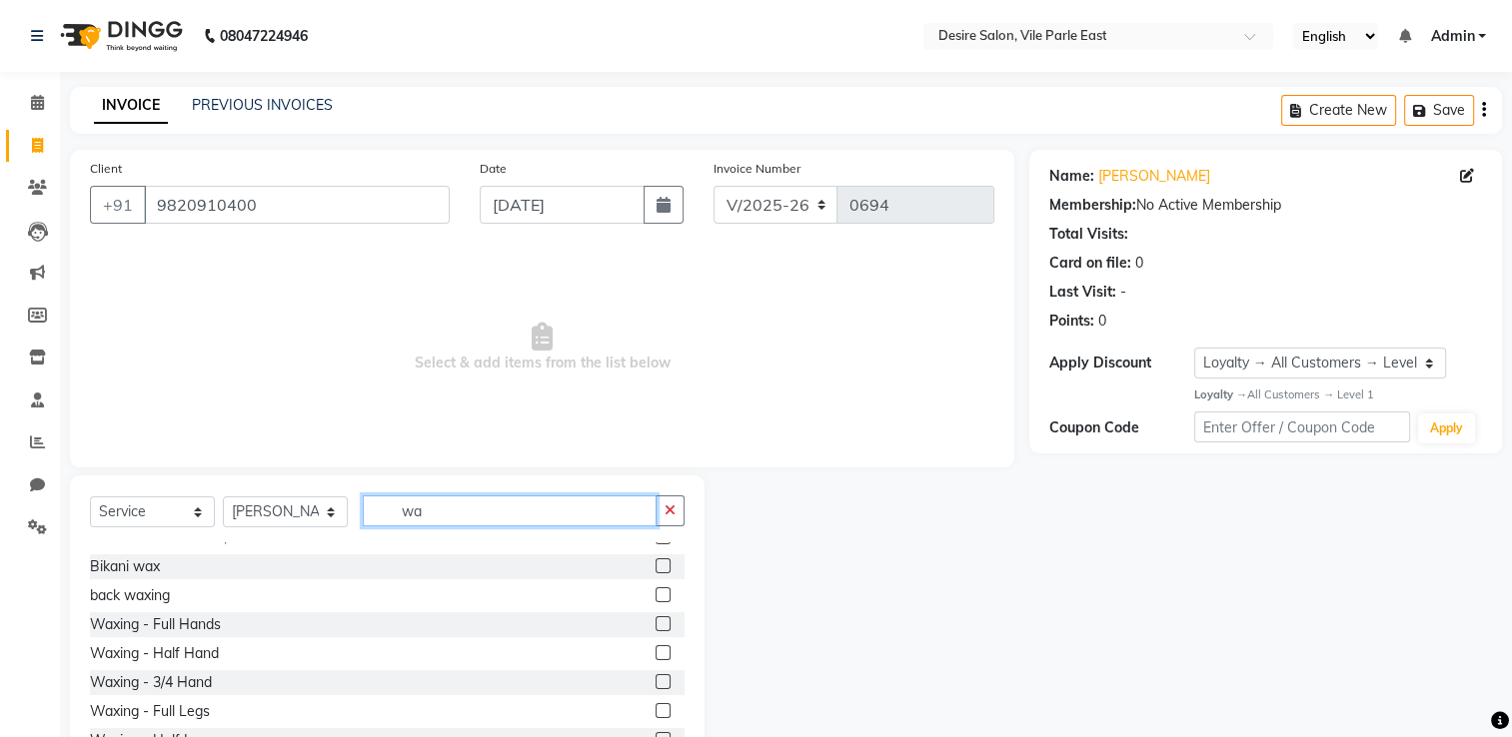
scroll to position [287, 0]
type input "wa"
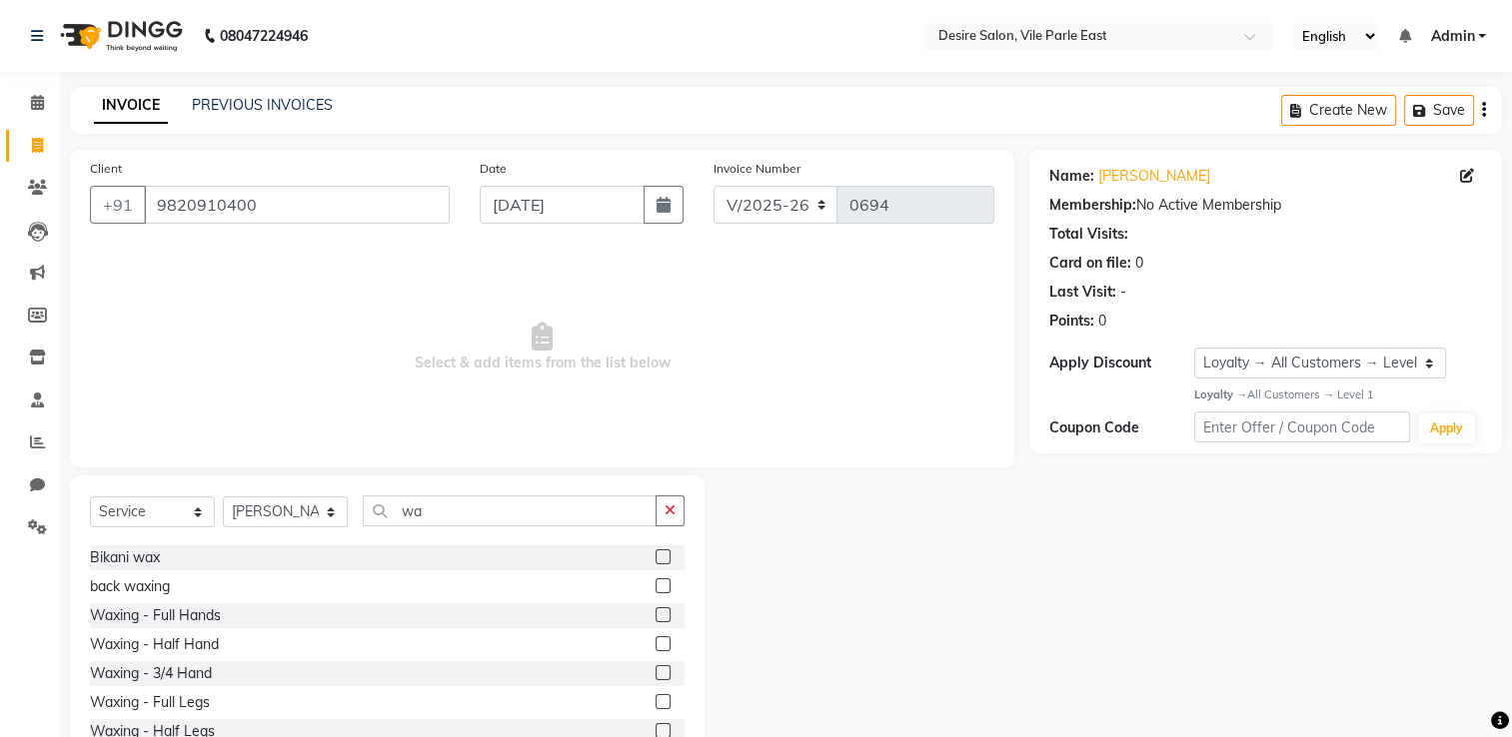
click at [655, 616] on label at bounding box center [662, 614] width 15 height 15
click at [655, 616] on input "checkbox" at bounding box center [661, 615] width 13 height 13
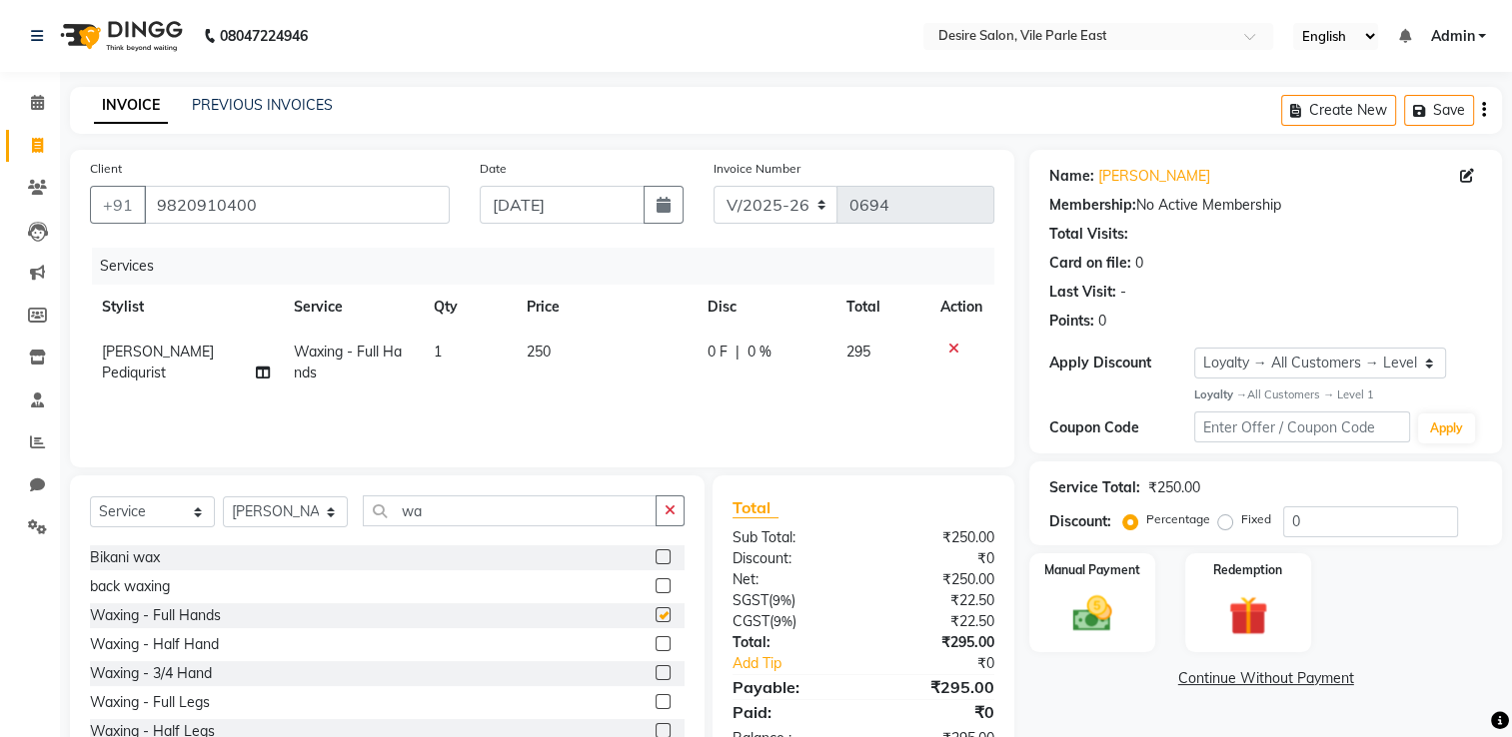
checkbox input "false"
click at [655, 696] on label at bounding box center [662, 701] width 15 height 15
click at [655, 696] on input "checkbox" at bounding box center [661, 702] width 13 height 13
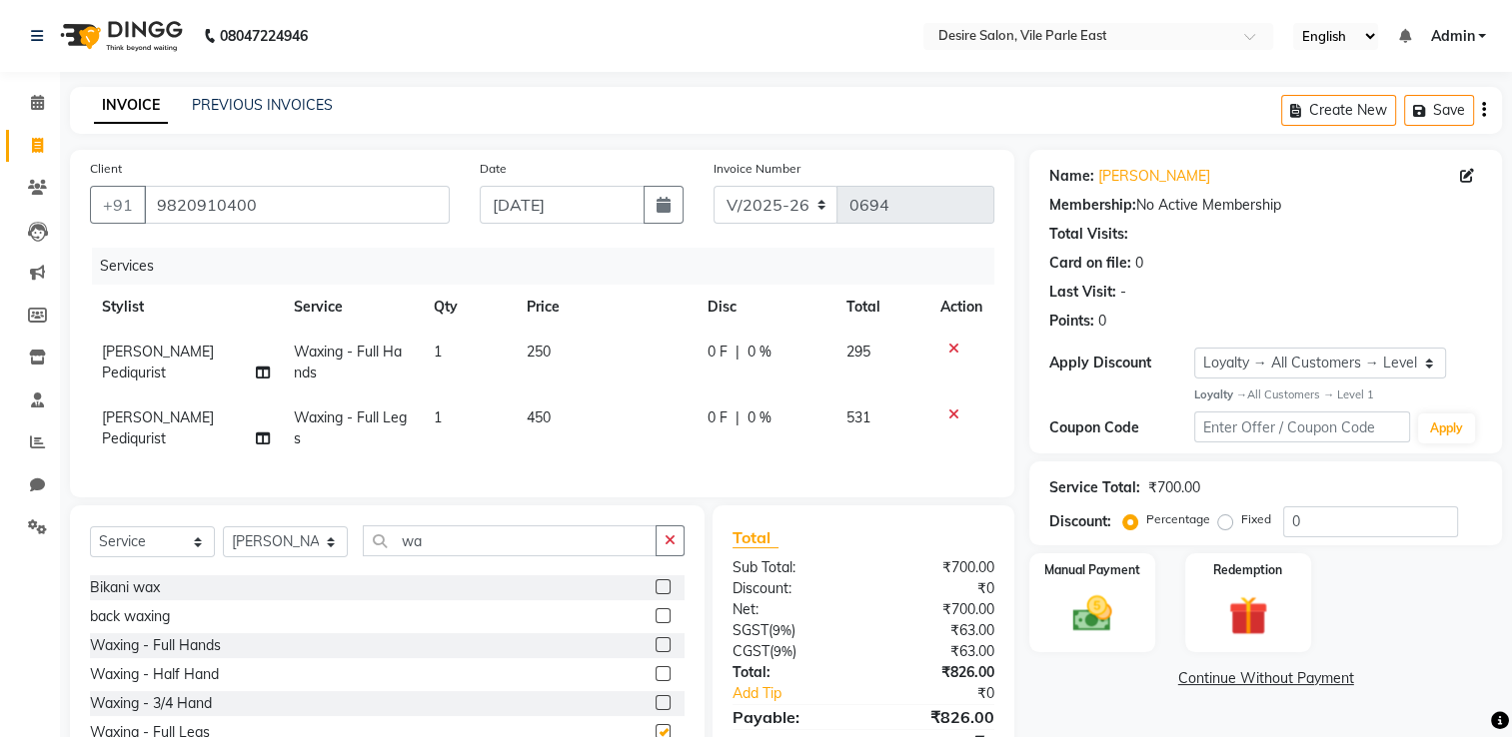
checkbox input "false"
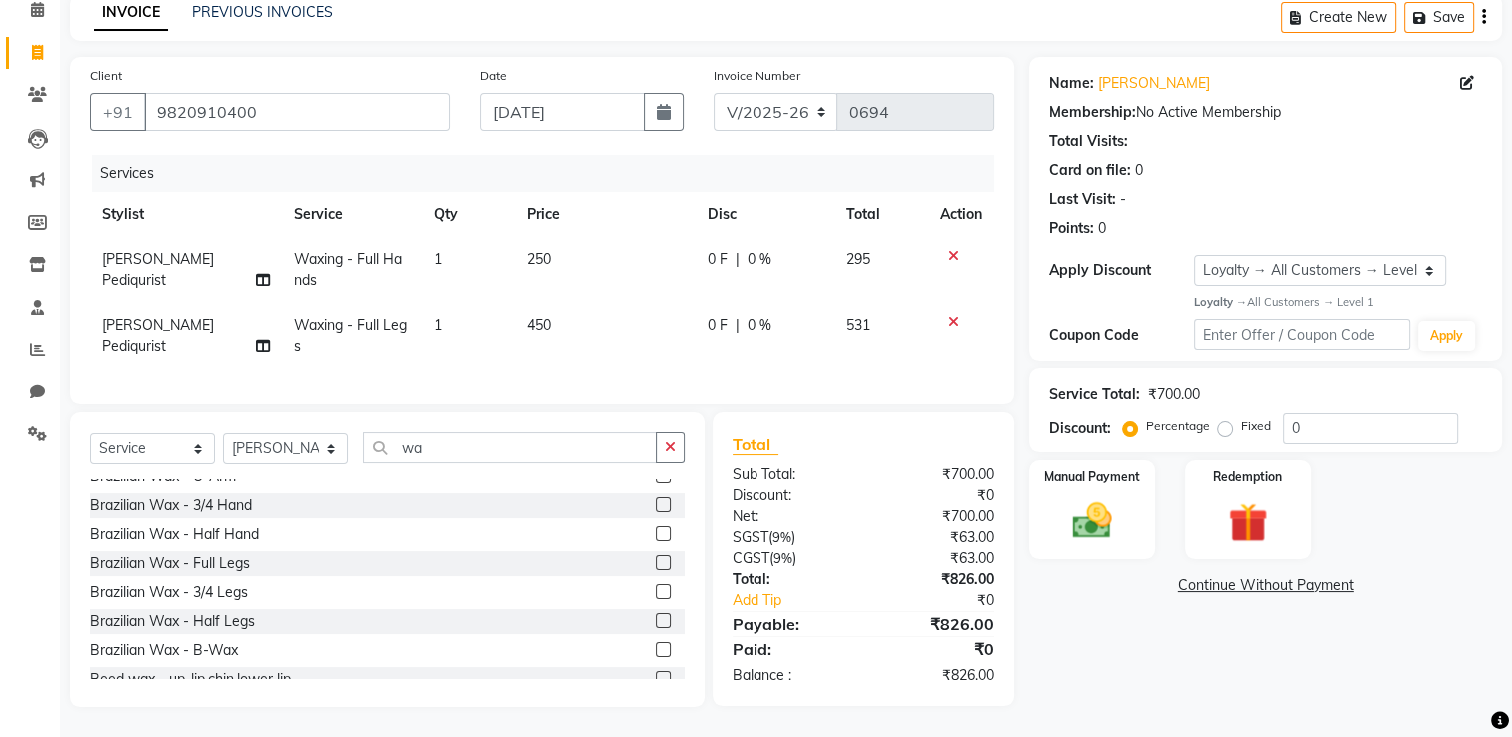
scroll to position [0, 0]
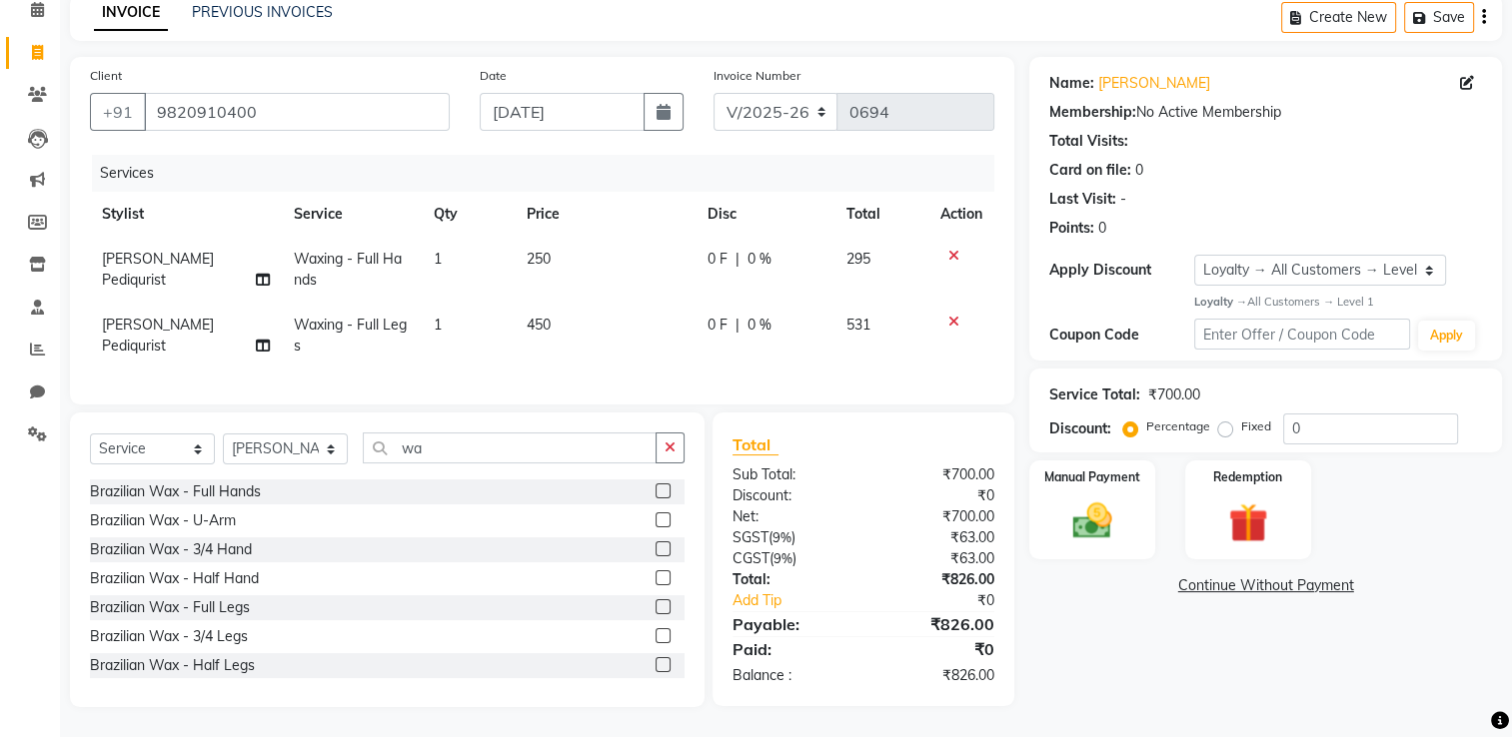
click at [655, 521] on label at bounding box center [662, 520] width 15 height 15
click at [655, 521] on input "checkbox" at bounding box center [661, 521] width 13 height 13
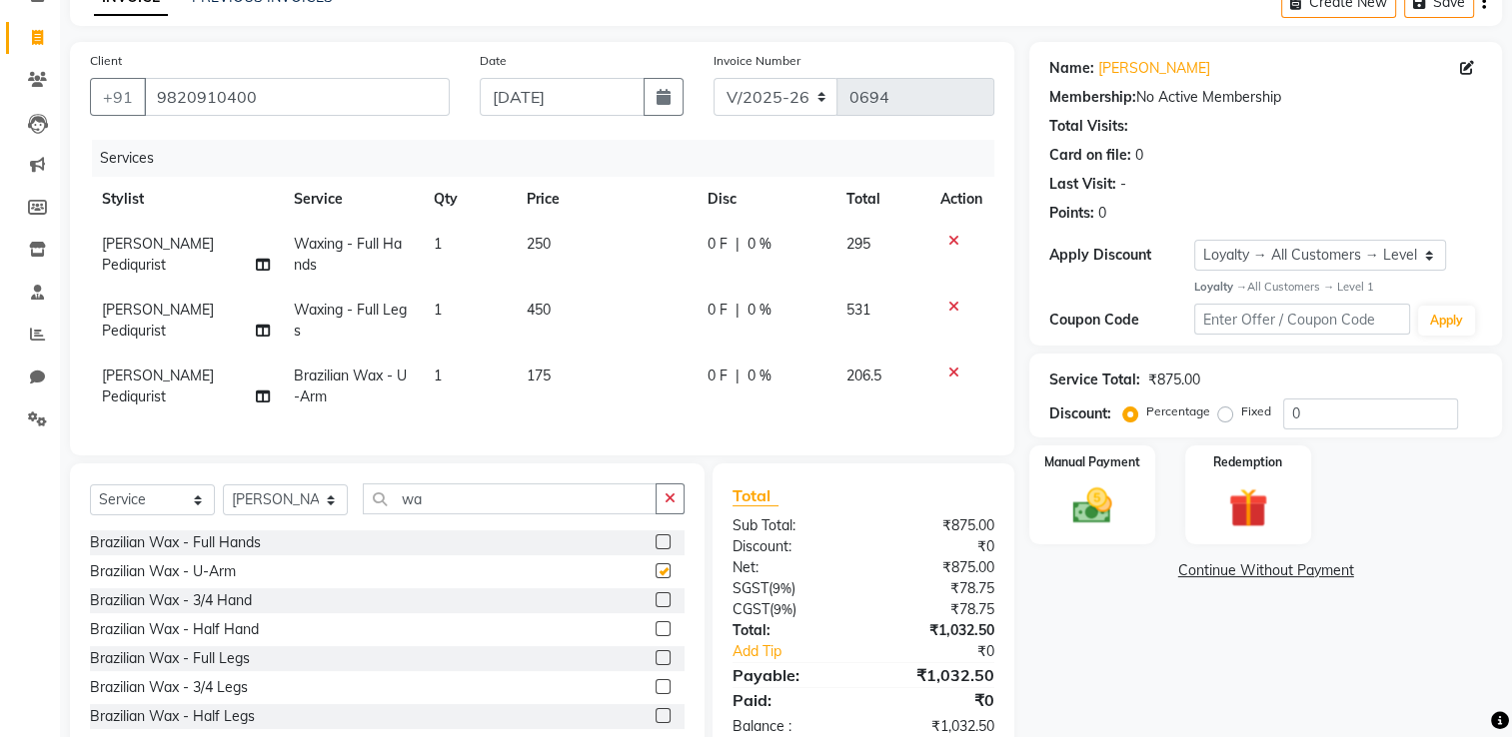
checkbox input "false"
click at [461, 513] on input "wa" at bounding box center [510, 499] width 294 height 31
type input "w"
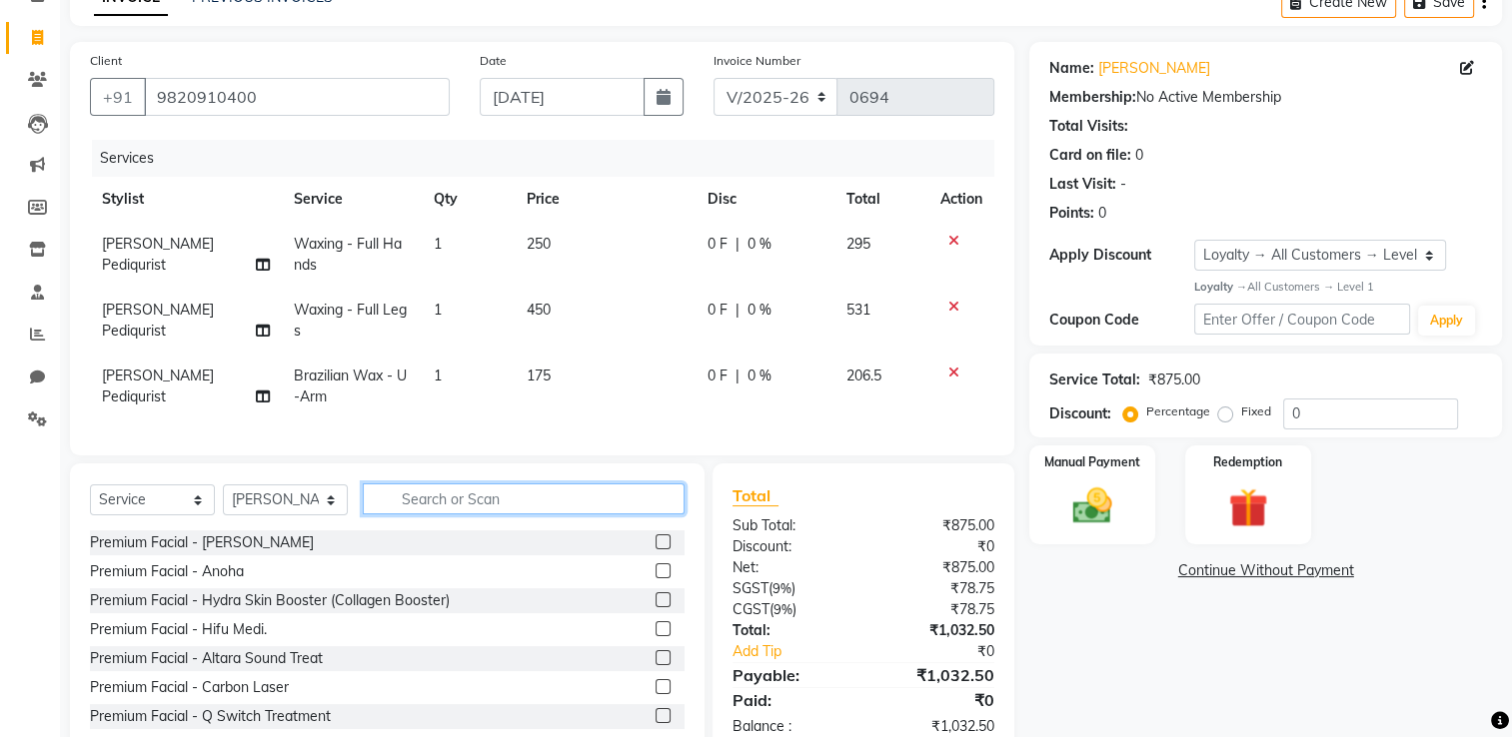
click at [461, 513] on input "text" at bounding box center [524, 499] width 322 height 31
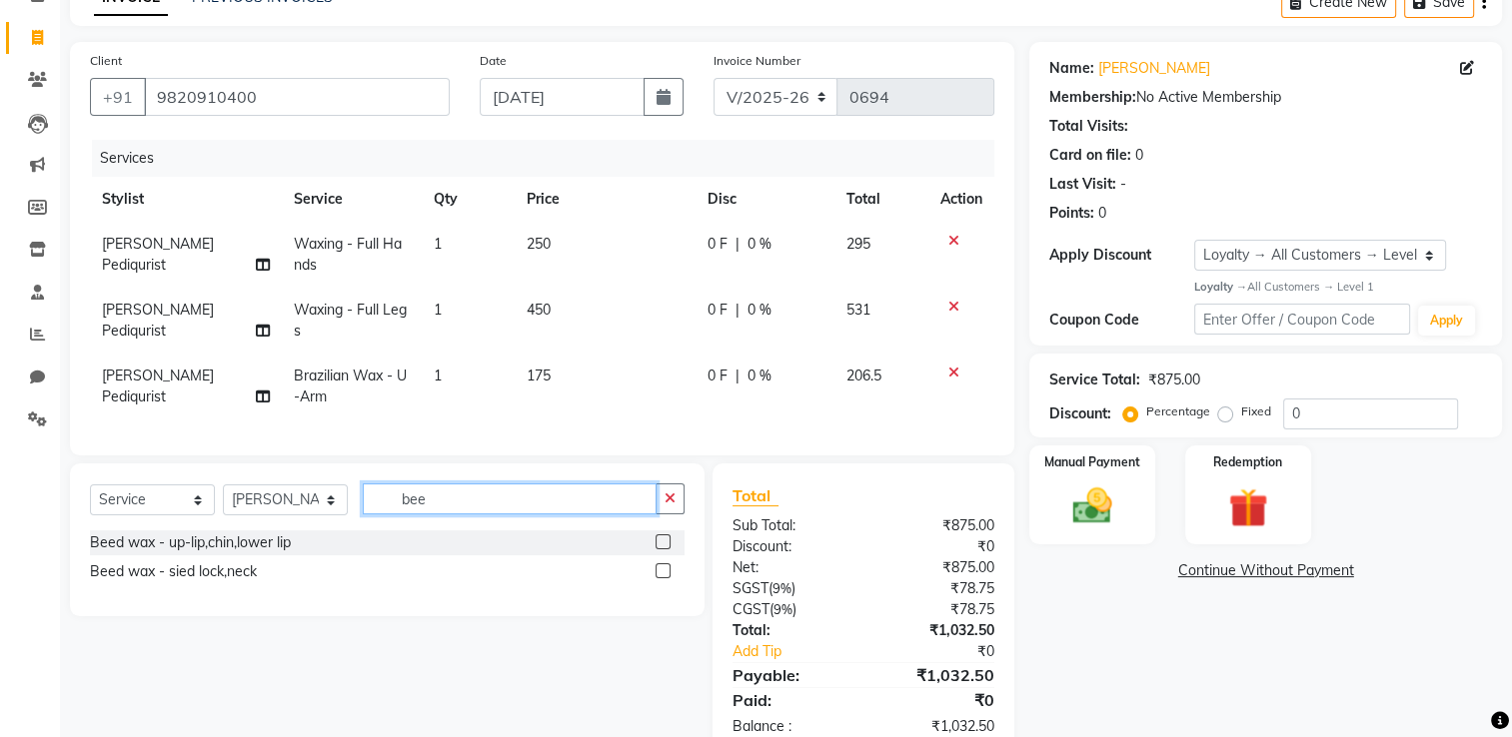
type input "bee"
click at [658, 549] on label at bounding box center [662, 541] width 15 height 15
click at [658, 549] on input "checkbox" at bounding box center [661, 542] width 13 height 13
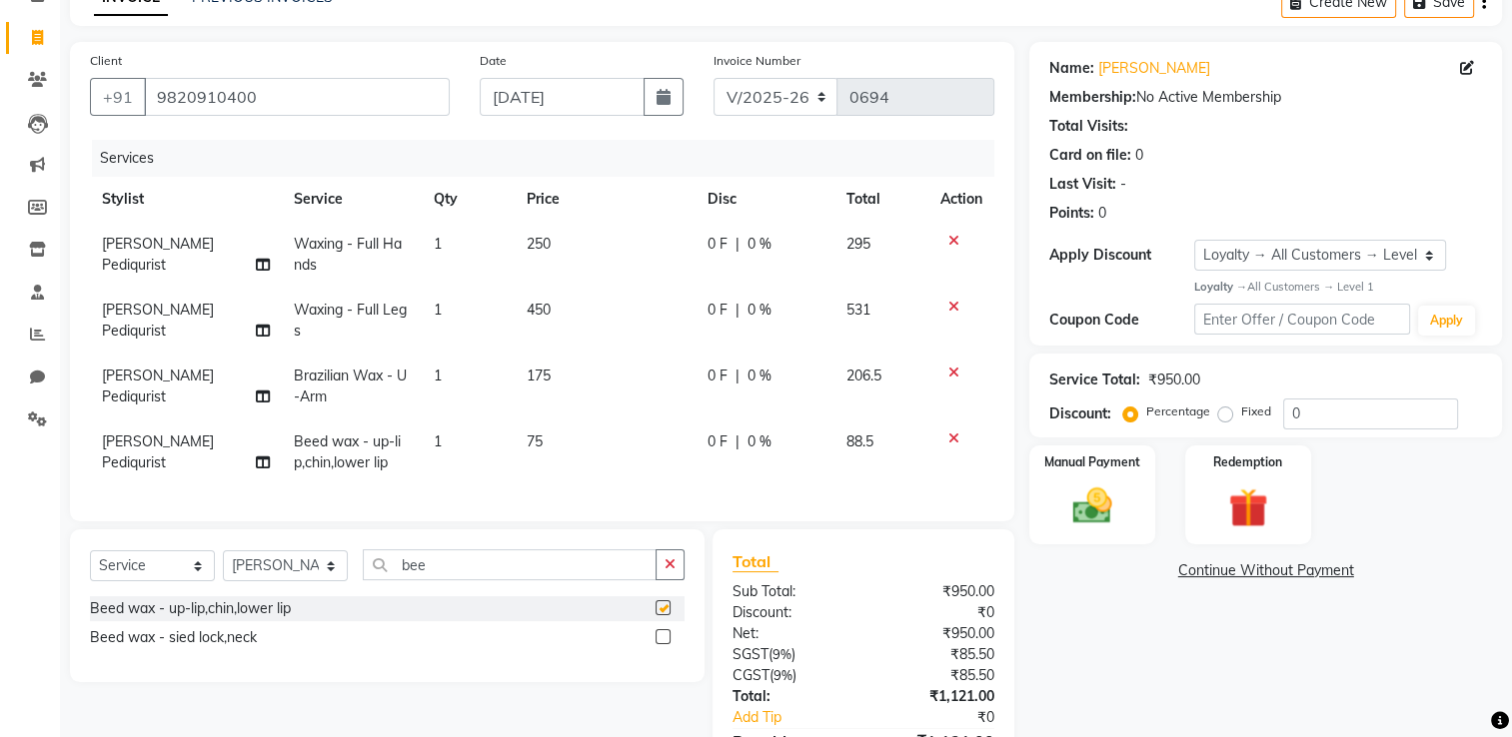
checkbox input "false"
click at [439, 446] on td "1" at bounding box center [468, 453] width 93 height 66
select select "85301"
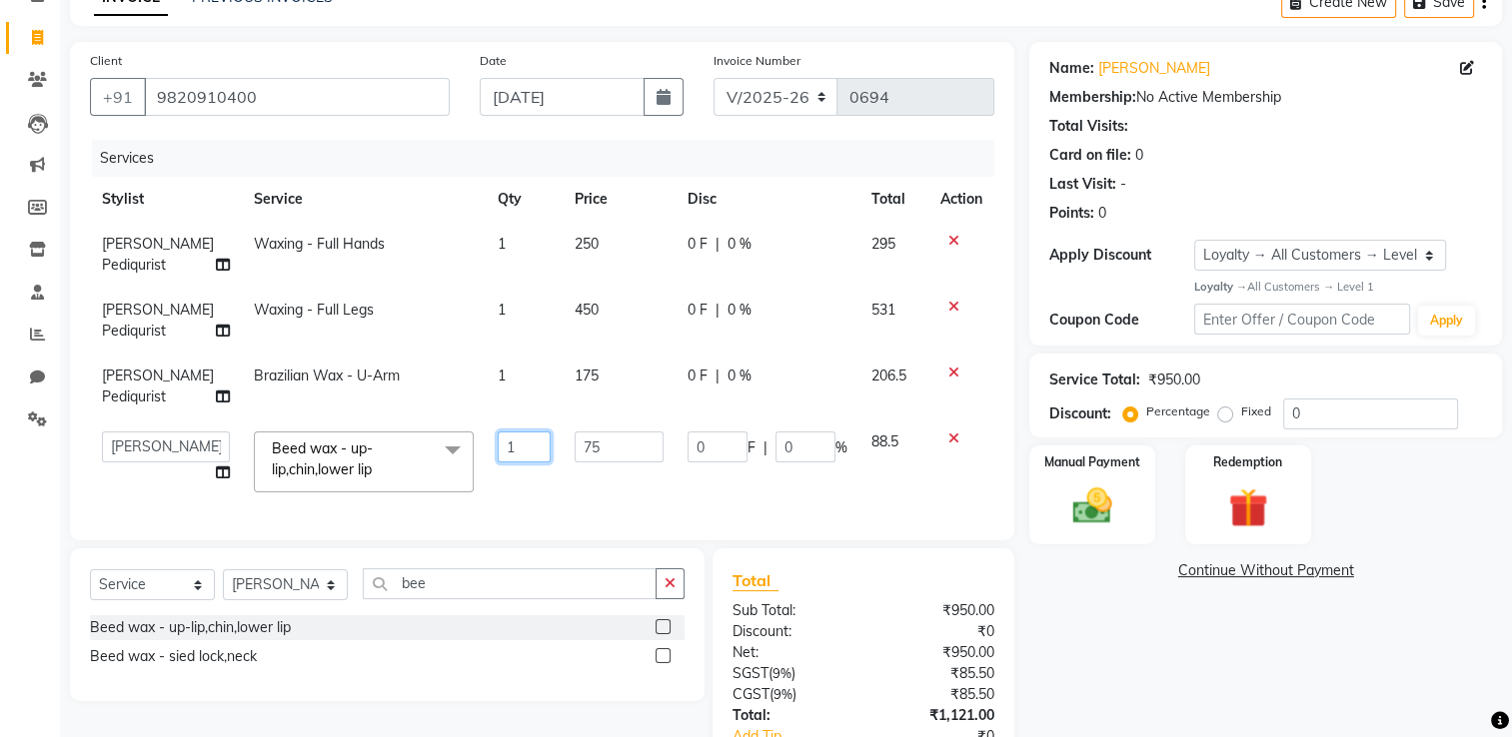
click at [504, 447] on input "1" at bounding box center [524, 447] width 53 height 31
type input "4"
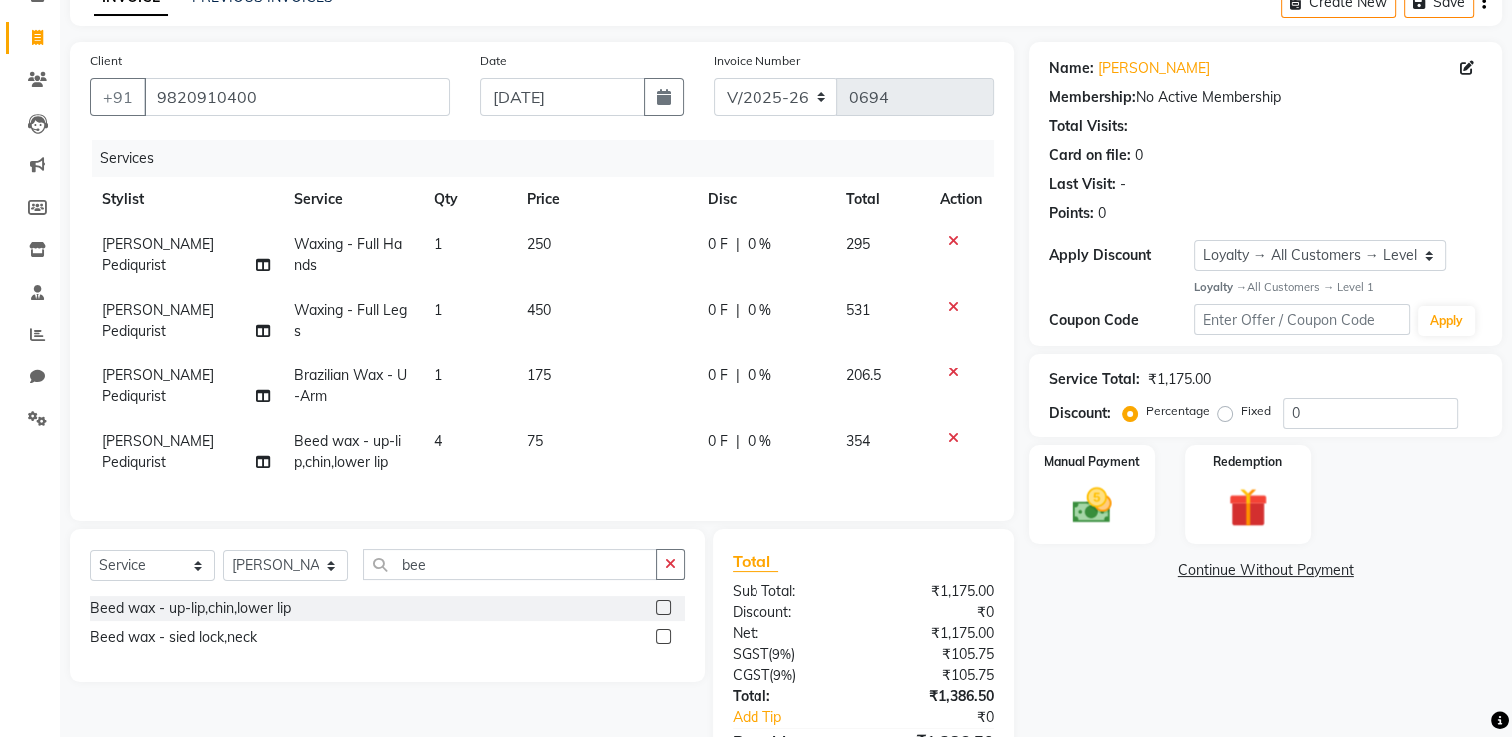
click at [583, 499] on div "Services Stylist Service Qty Price Disc Total Action [PERSON_NAME] Pediqurist W…" at bounding box center [542, 321] width 904 height 362
click at [449, 435] on td "4" at bounding box center [468, 453] width 93 height 66
select select "85301"
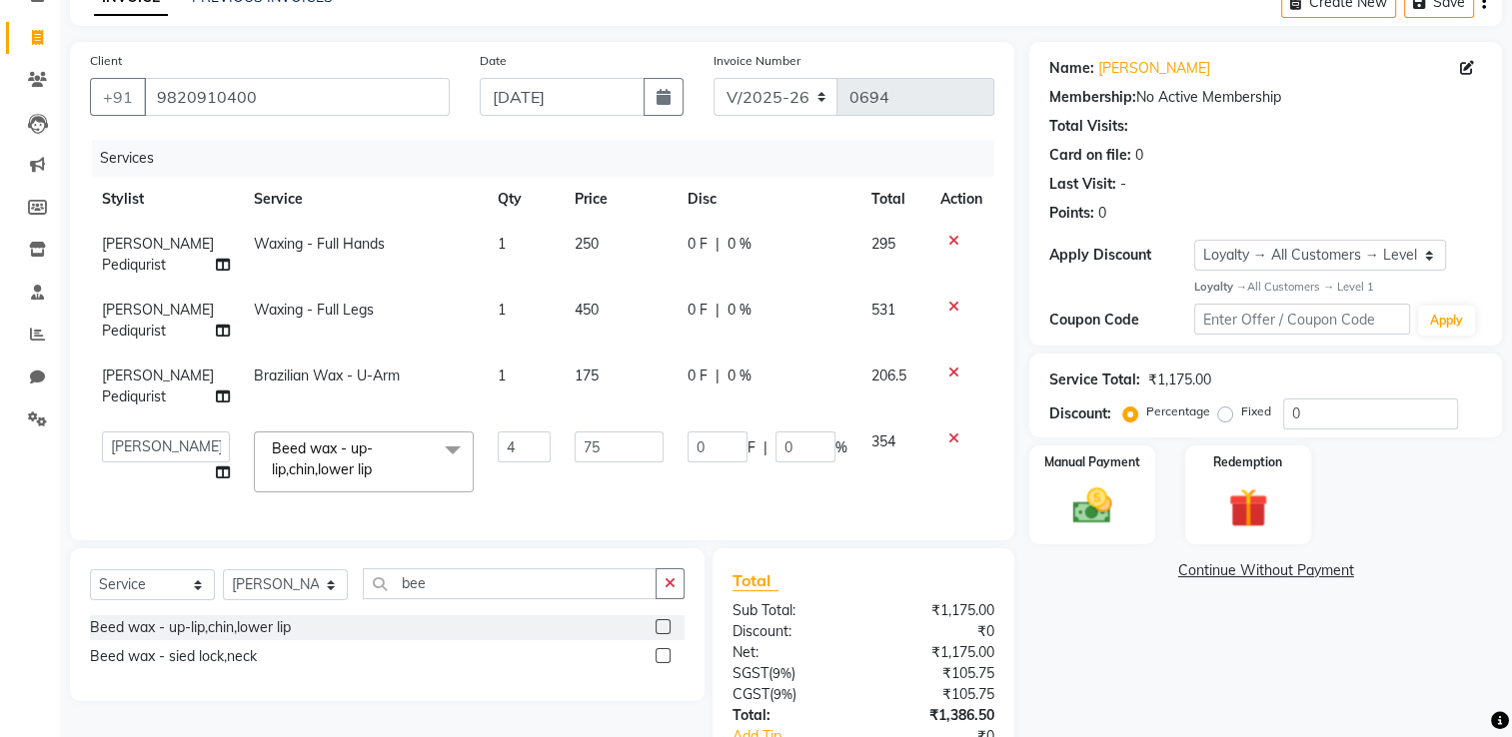
click at [955, 366] on icon at bounding box center [953, 373] width 11 height 14
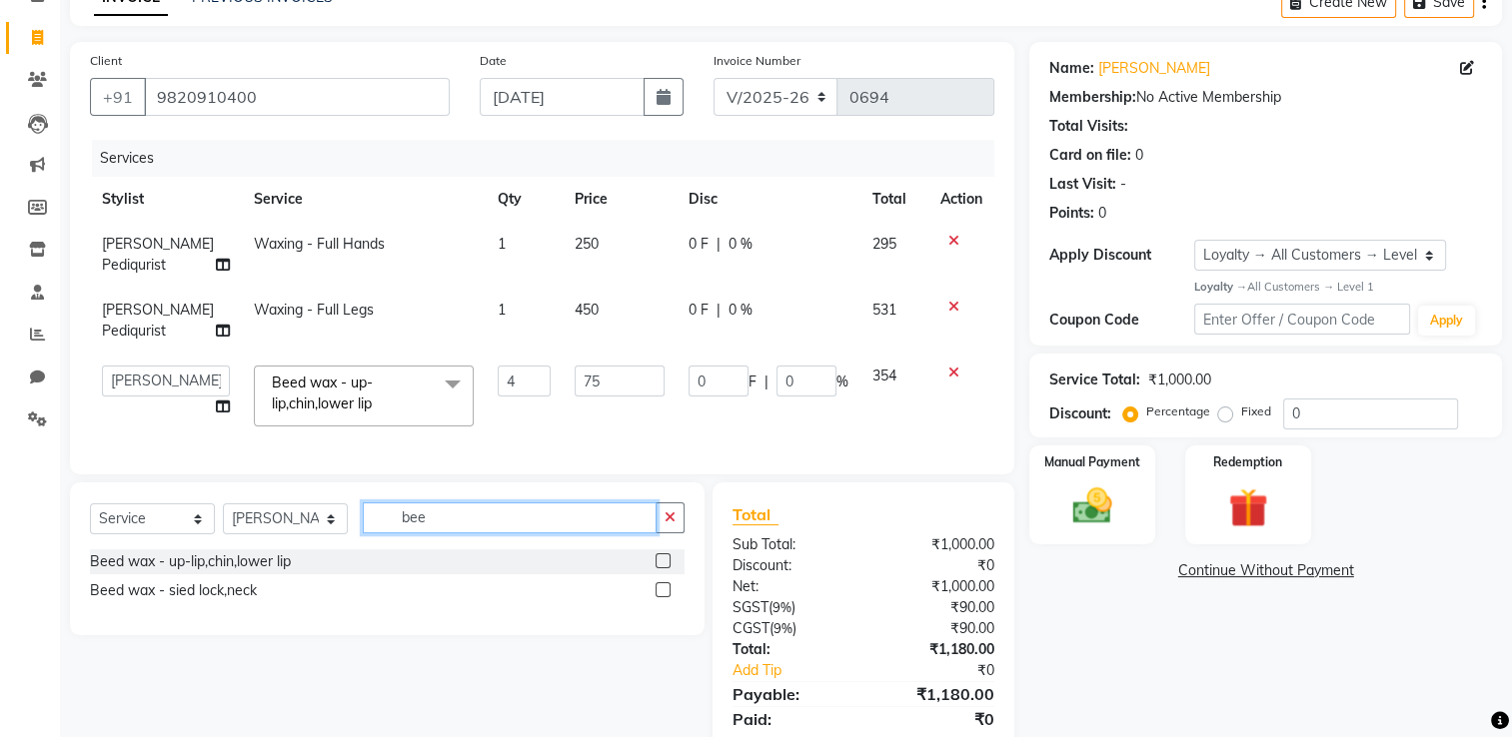
click at [450, 533] on input "bee" at bounding box center [510, 518] width 294 height 31
type input "b"
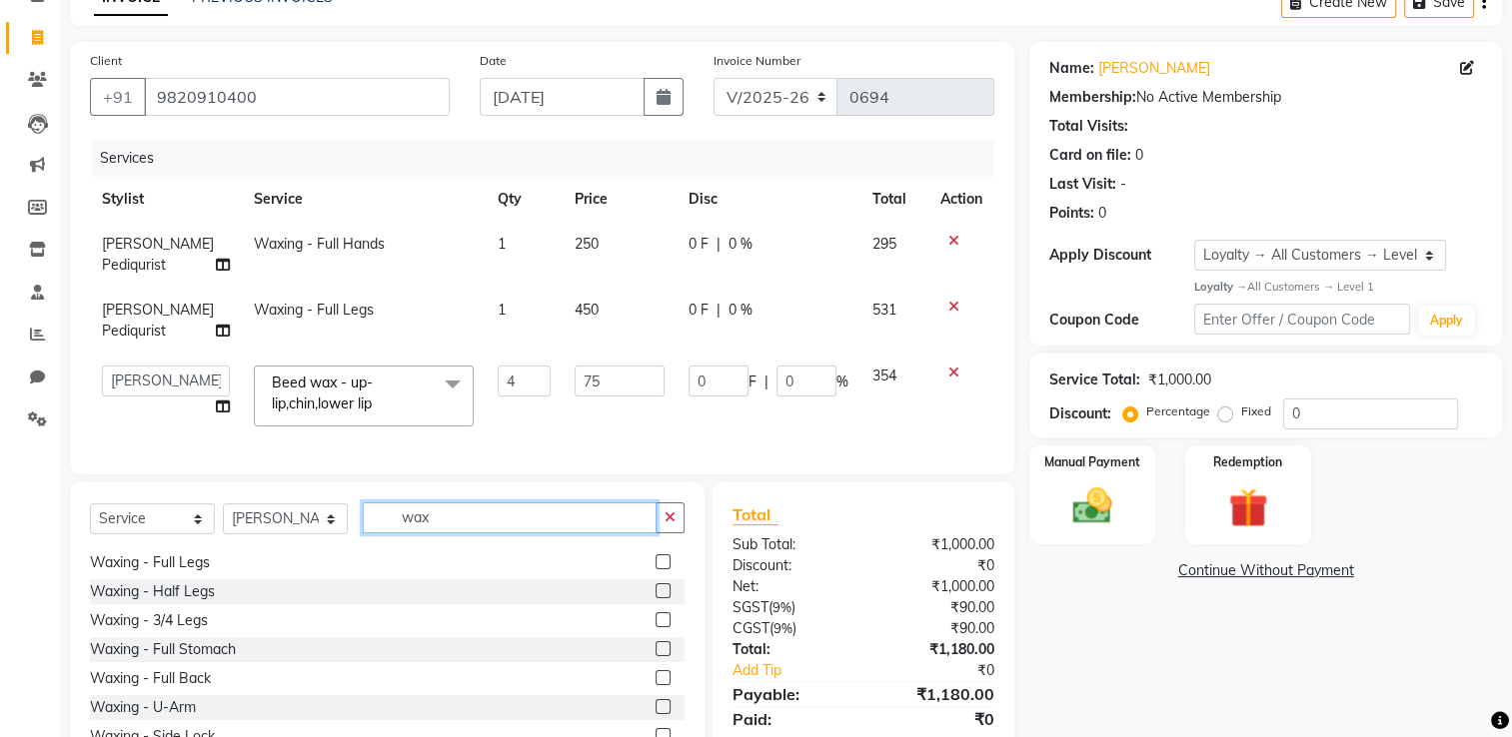
scroll to position [450, 0]
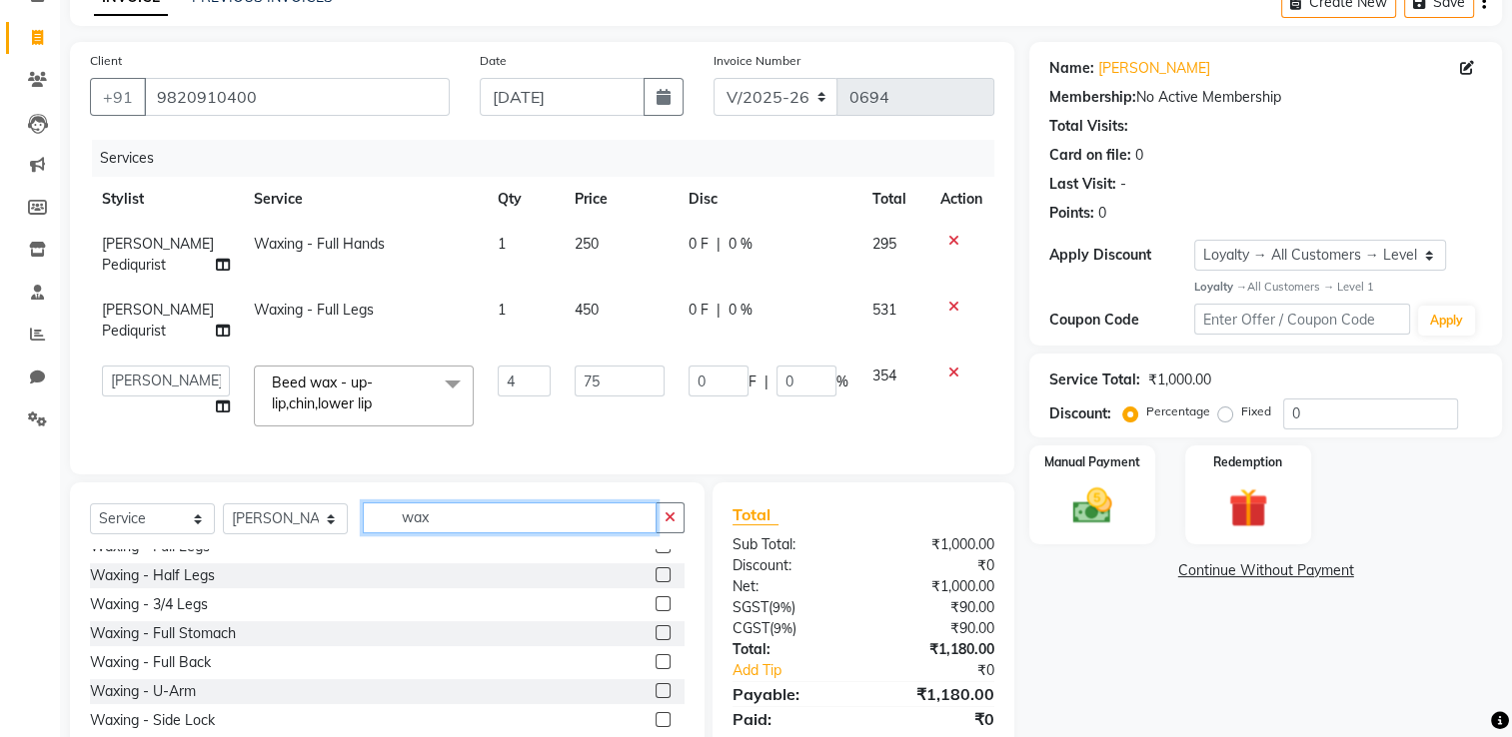
type input "wax"
click at [655, 698] on label at bounding box center [662, 690] width 15 height 15
click at [655, 698] on input "checkbox" at bounding box center [661, 691] width 13 height 13
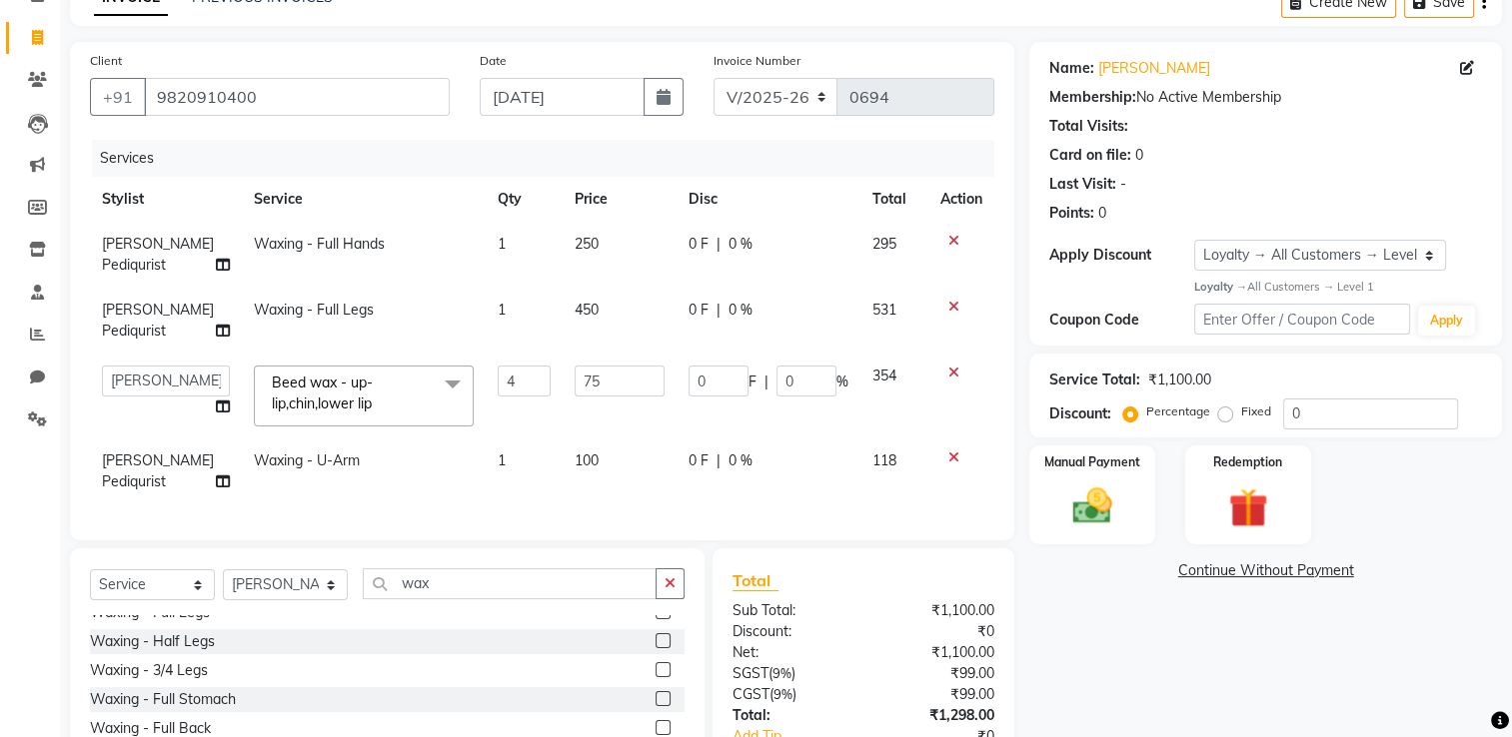
checkbox input "false"
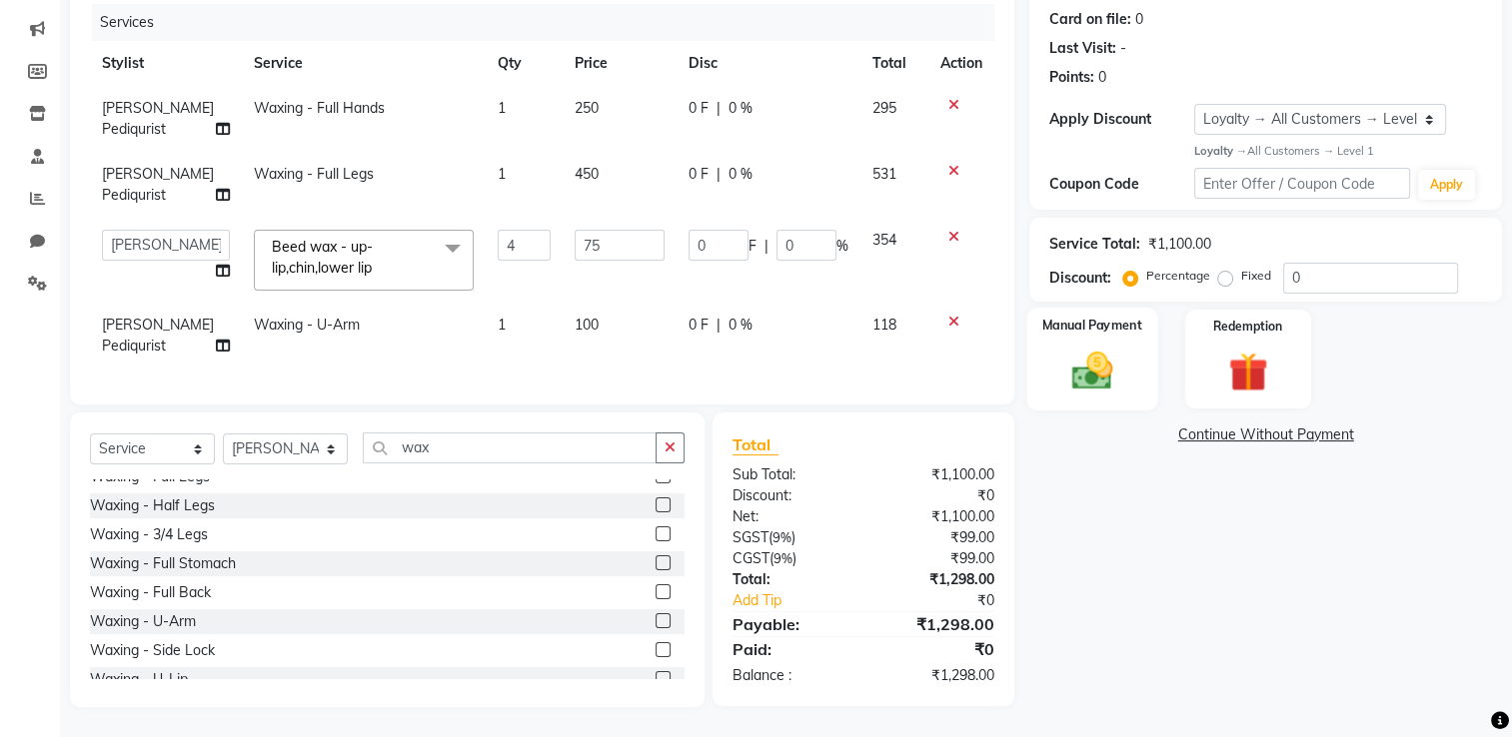
click at [1142, 358] on div "Manual Payment" at bounding box center [1092, 359] width 131 height 103
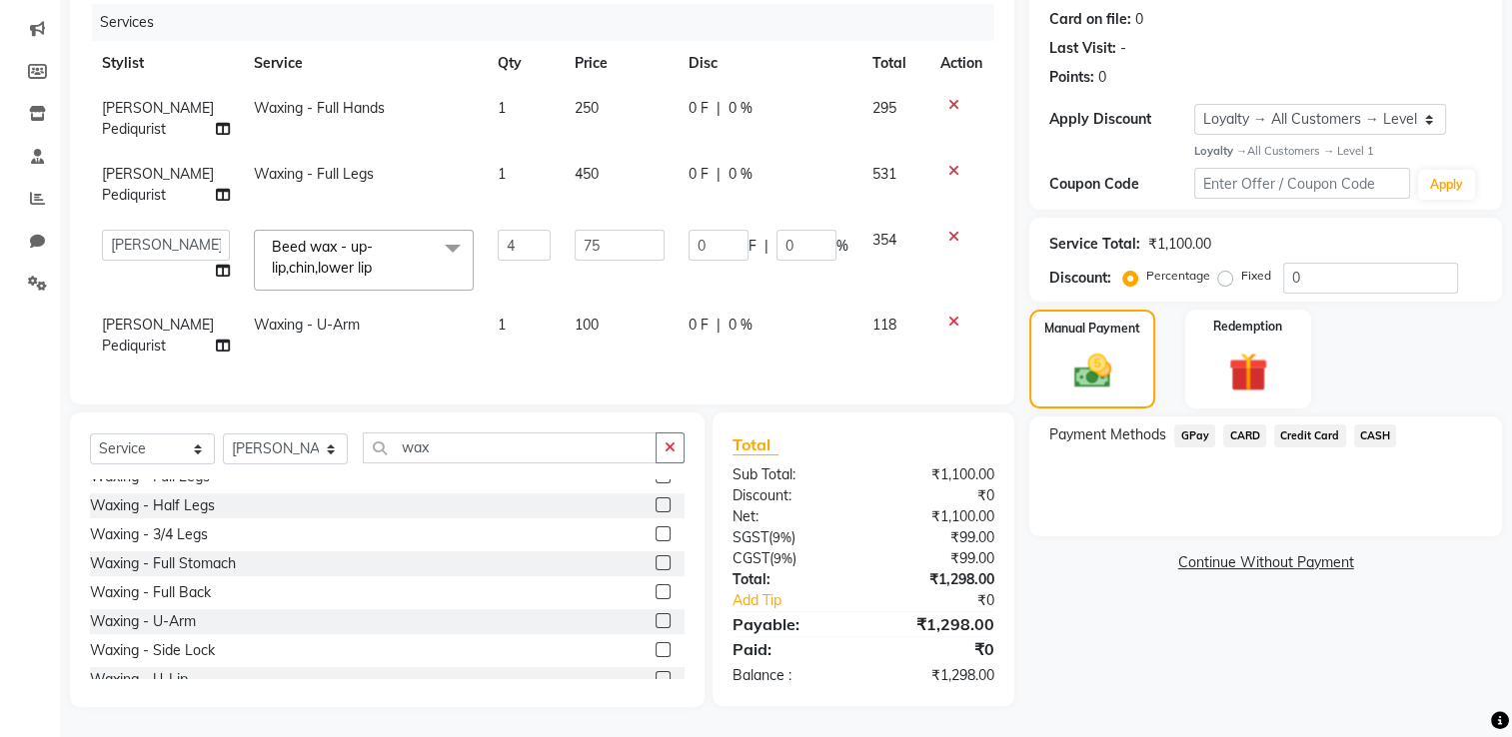
click at [1195, 425] on span "GPay" at bounding box center [1194, 436] width 41 height 23
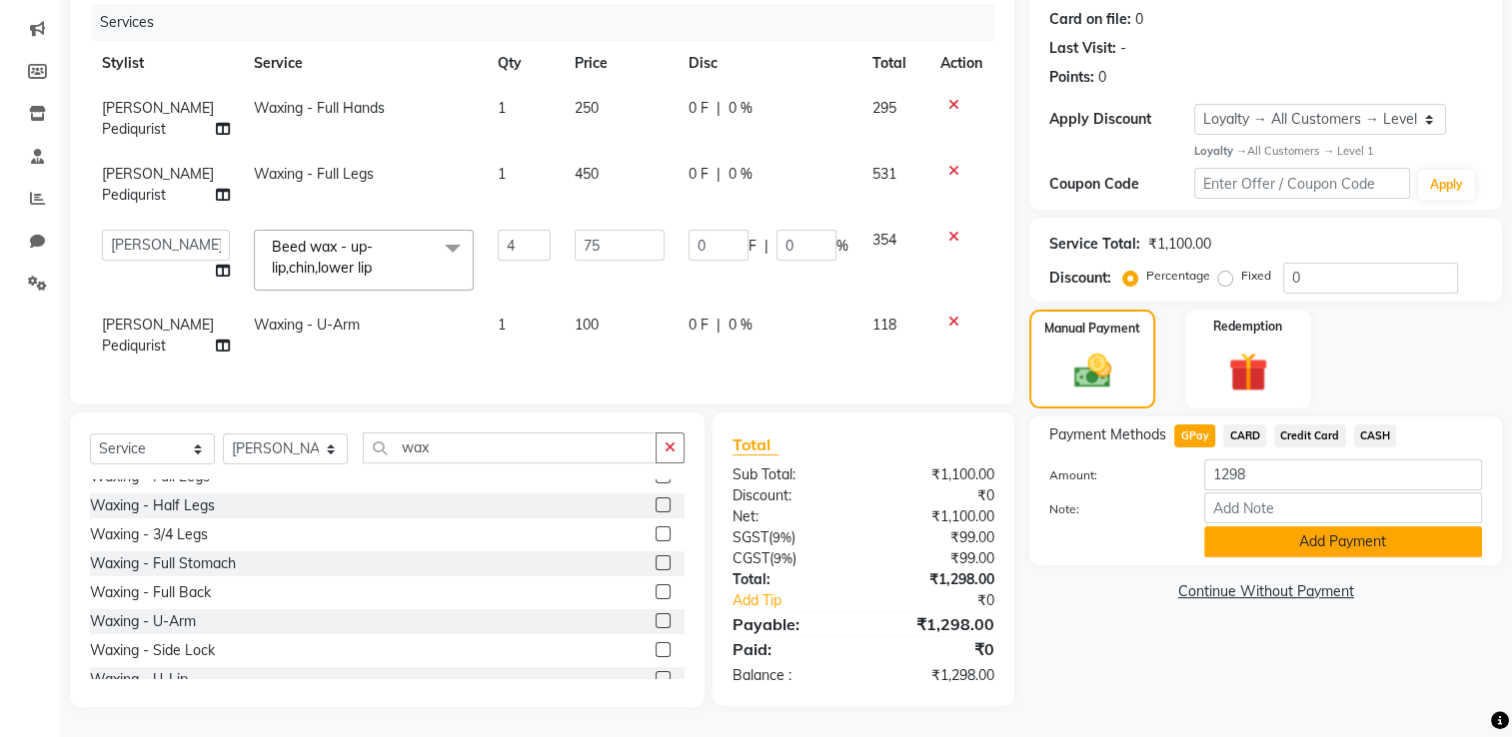
click at [1379, 526] on button "Add Payment" at bounding box center [1343, 541] width 278 height 31
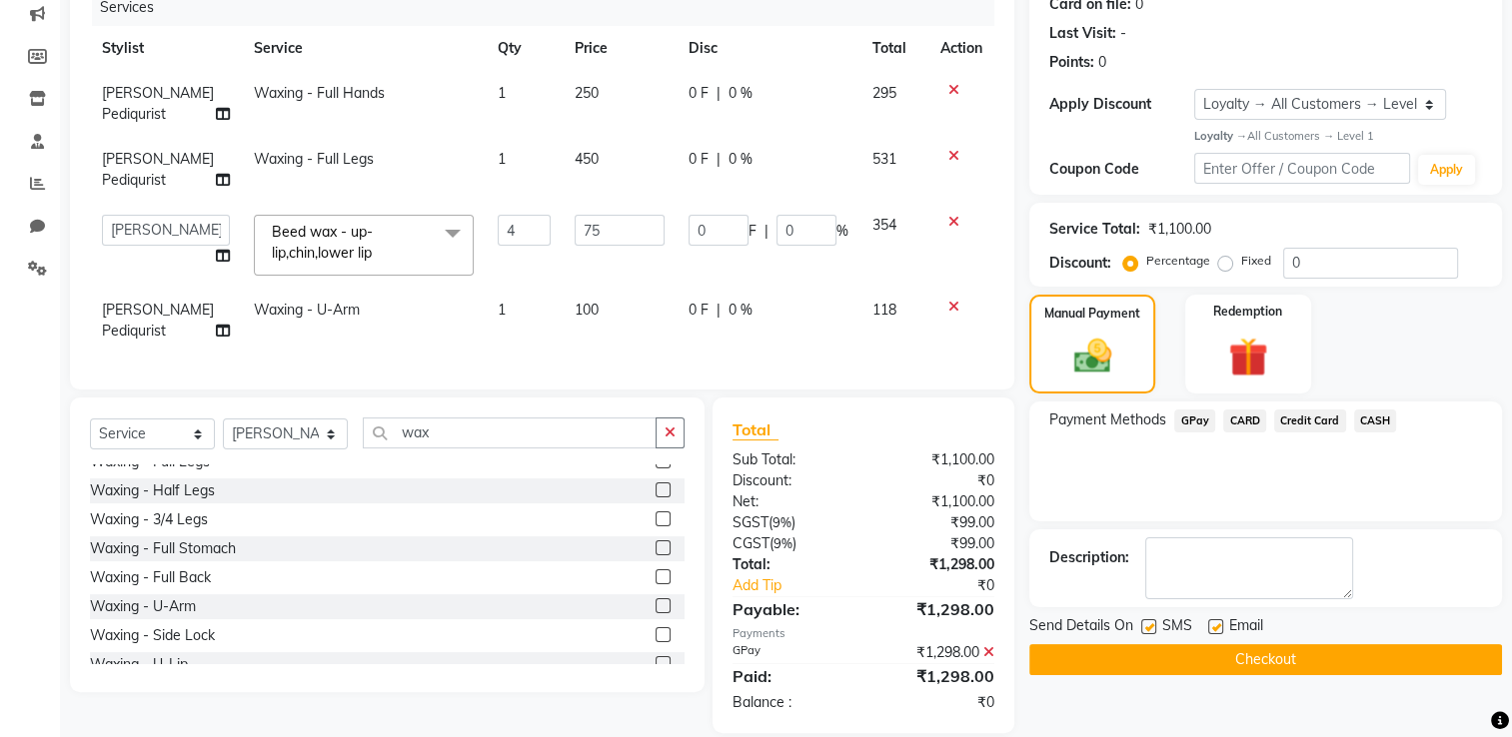
scroll to position [400, 0]
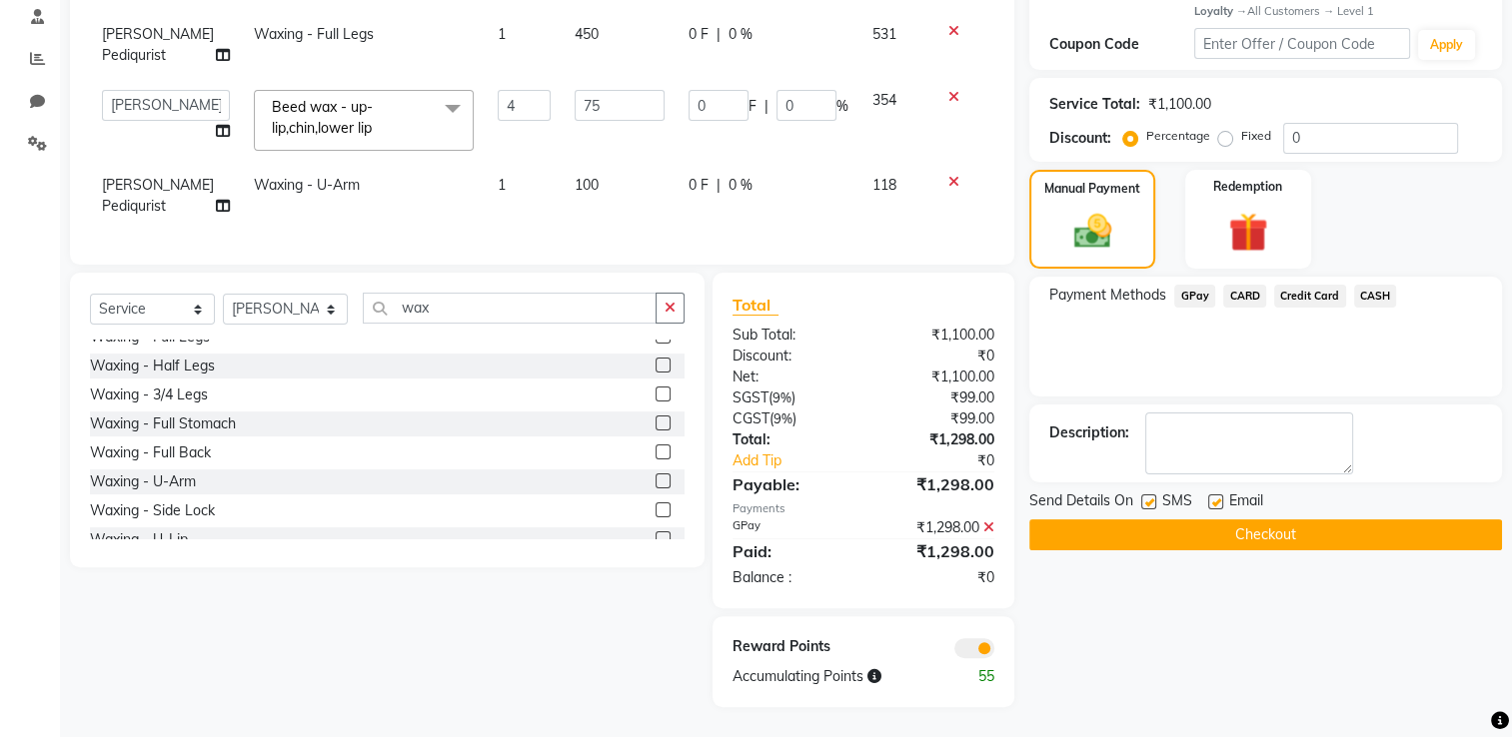
click at [1264, 520] on button "Checkout" at bounding box center [1265, 535] width 473 height 31
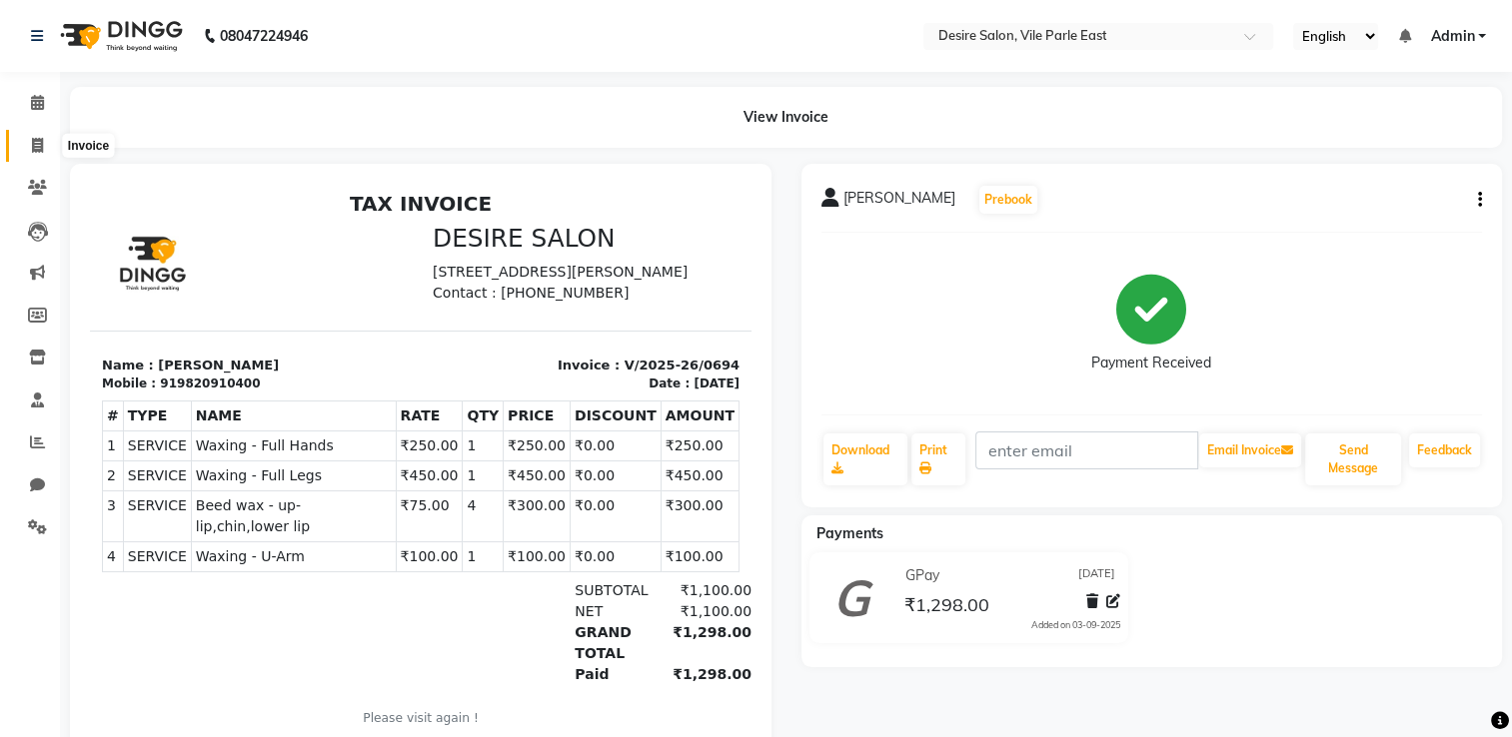
click at [36, 148] on icon at bounding box center [37, 145] width 11 height 15
select select "service"
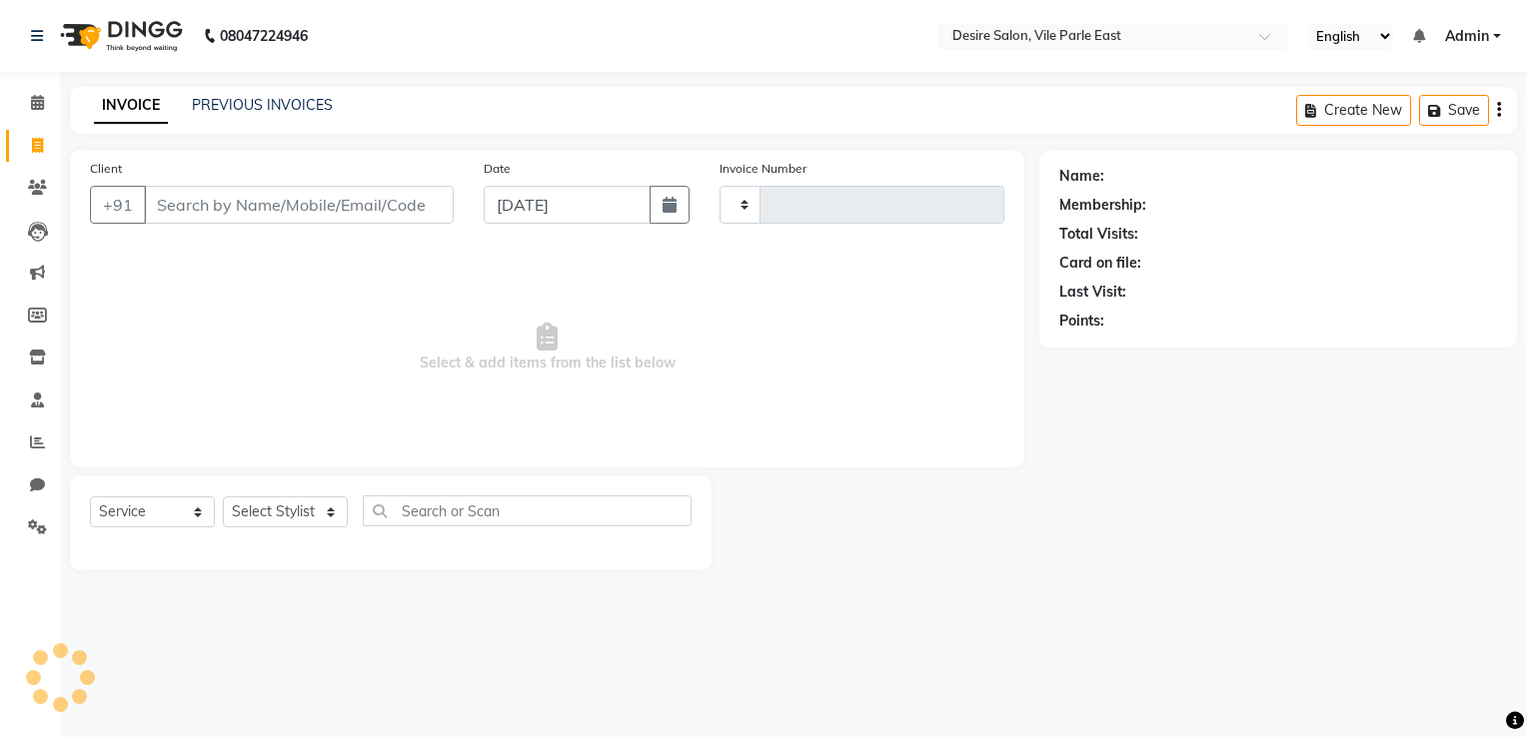
type input "0695"
select select "8076"
click at [292, 97] on link "PREVIOUS INVOICES" at bounding box center [262, 105] width 141 height 18
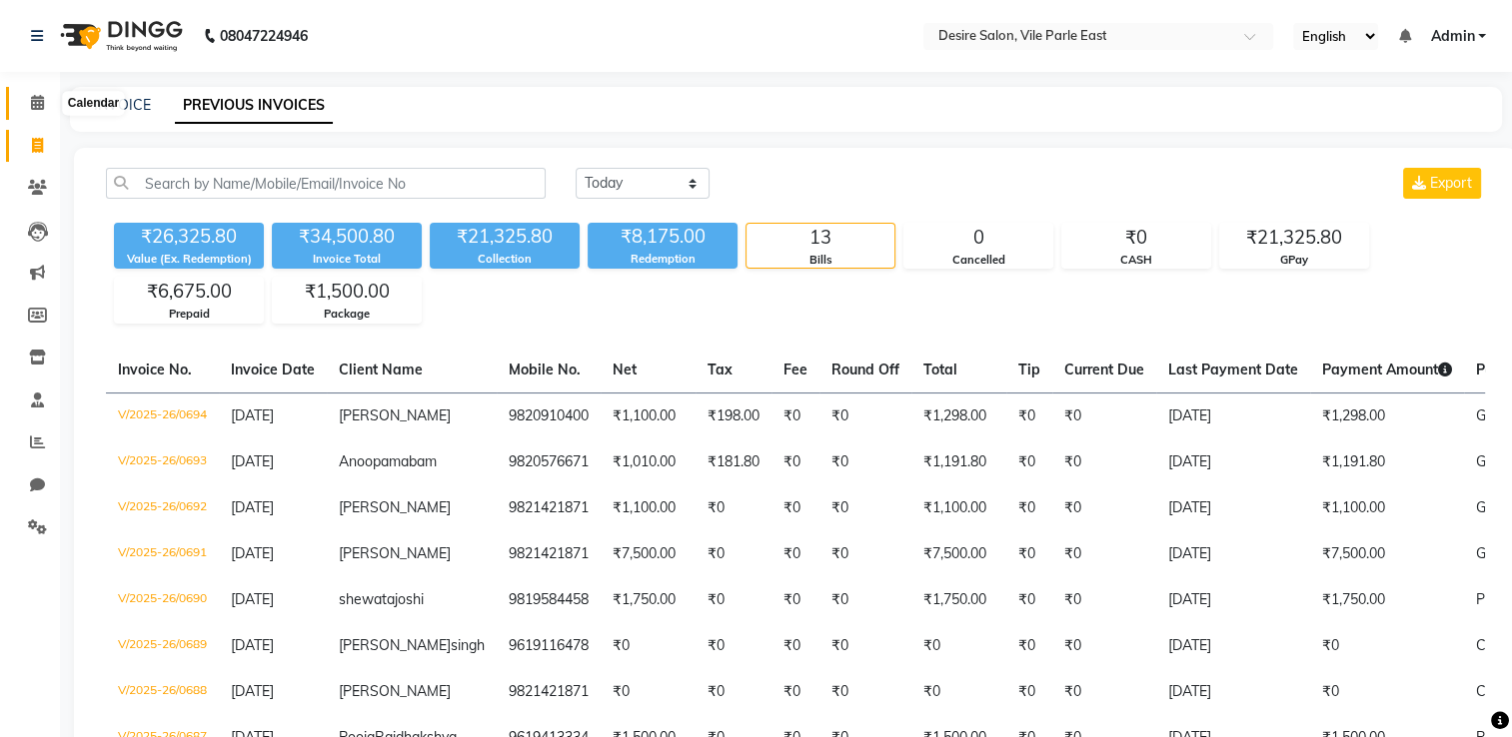
click at [42, 103] on icon at bounding box center [37, 102] width 13 height 15
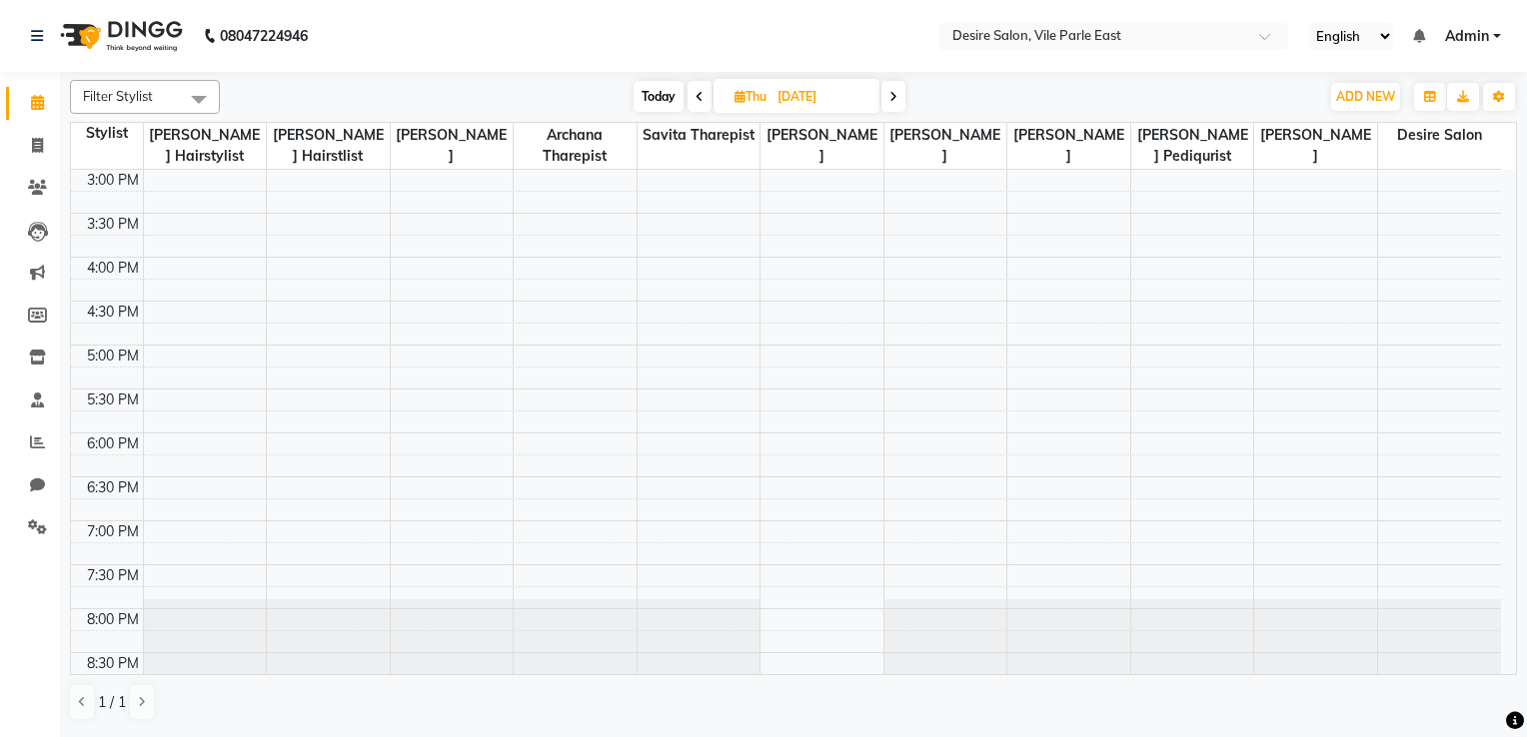
scroll to position [705, 0]
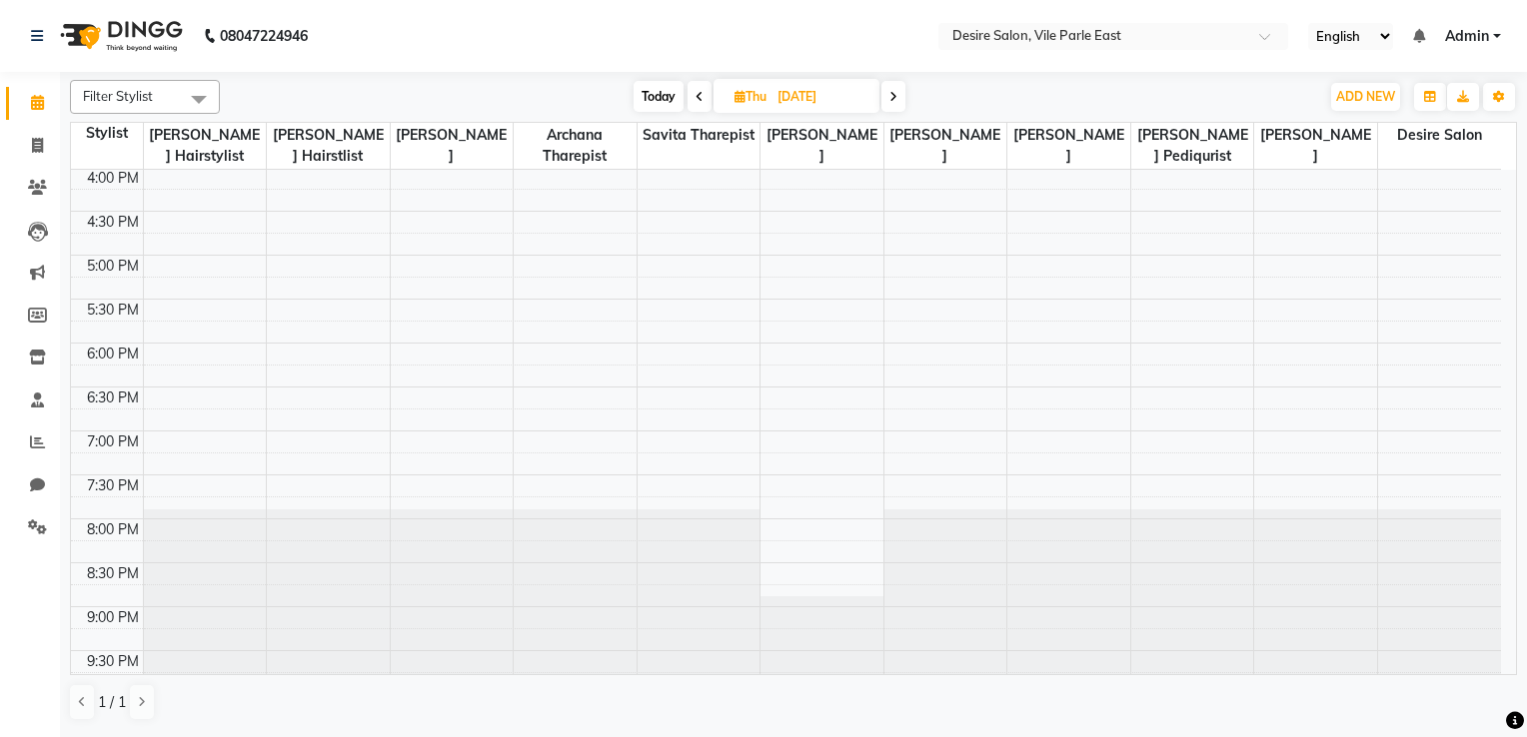
click at [664, 94] on span "Today" at bounding box center [658, 96] width 50 height 31
type input "[DATE]"
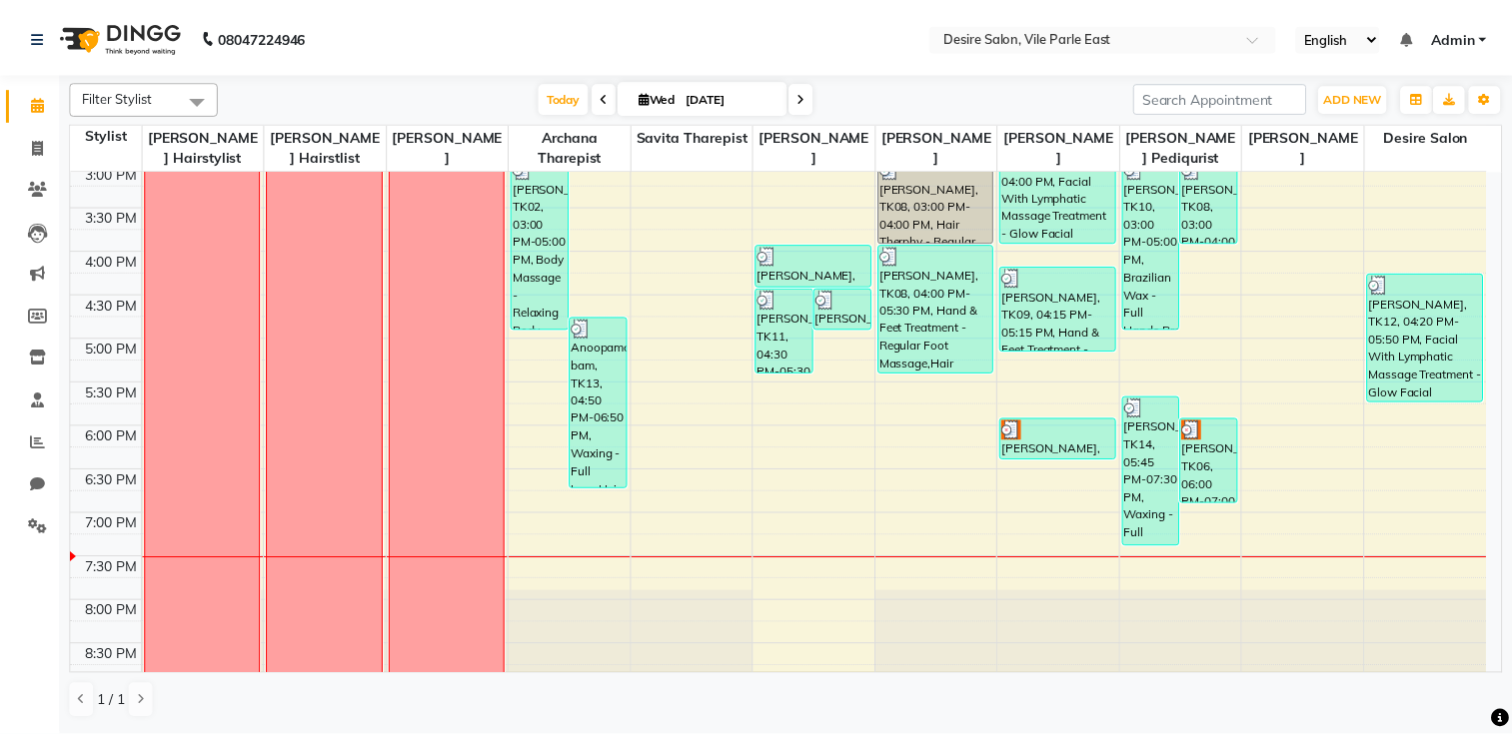
scroll to position [619, 0]
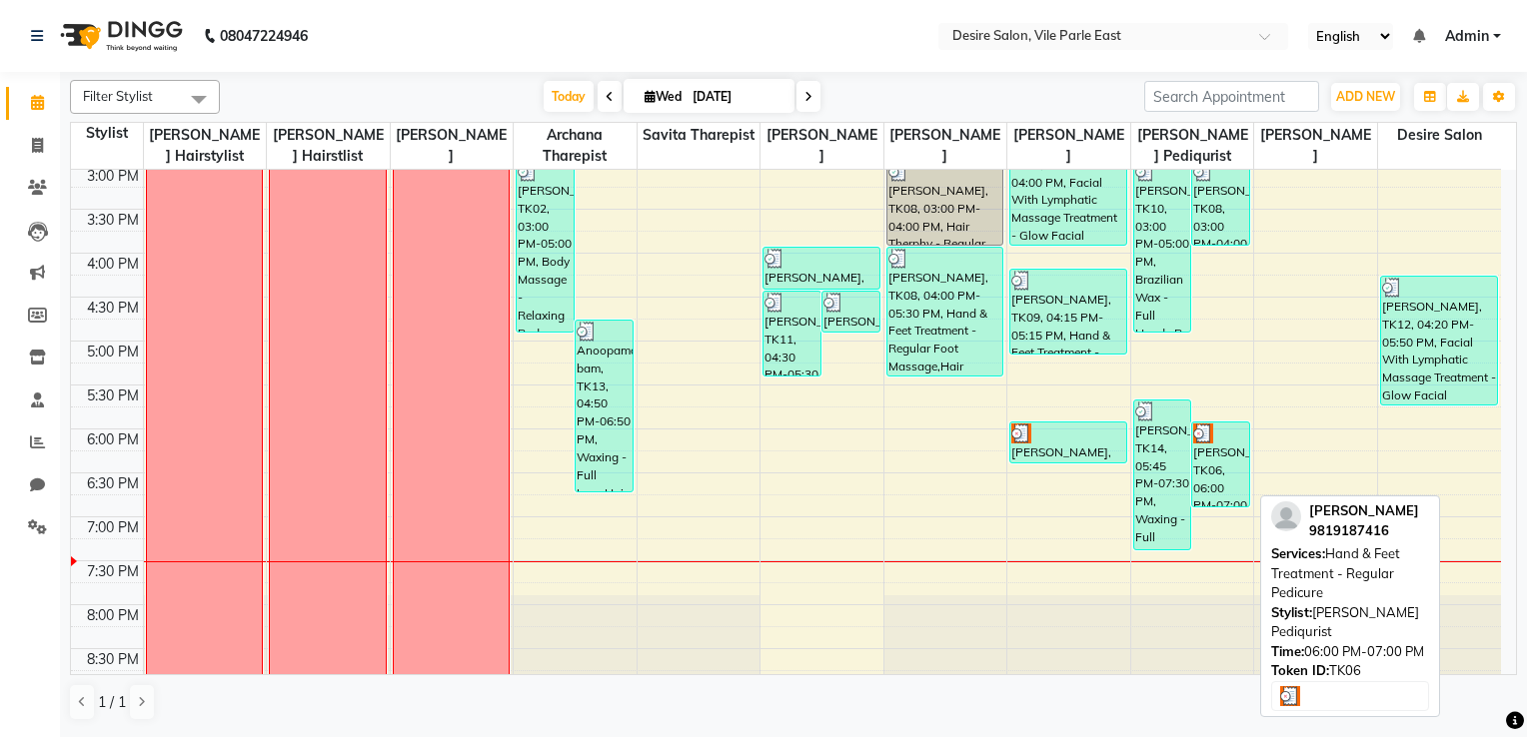
click at [1227, 466] on div "[PERSON_NAME], TK06, 06:00 PM-07:00 PM, Hand & Feet Treatment - Regular Pedicure" at bounding box center [1220, 465] width 57 height 84
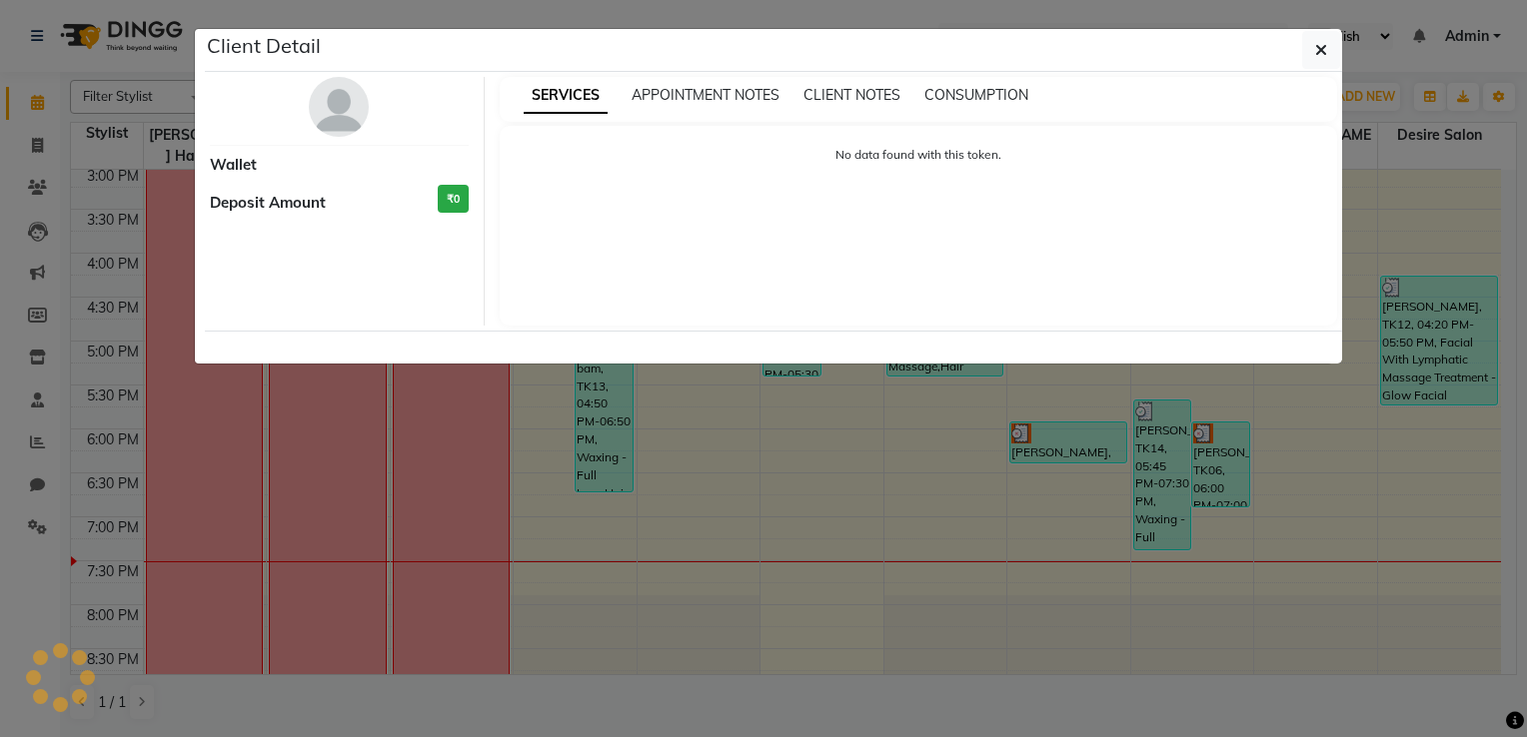
select select "3"
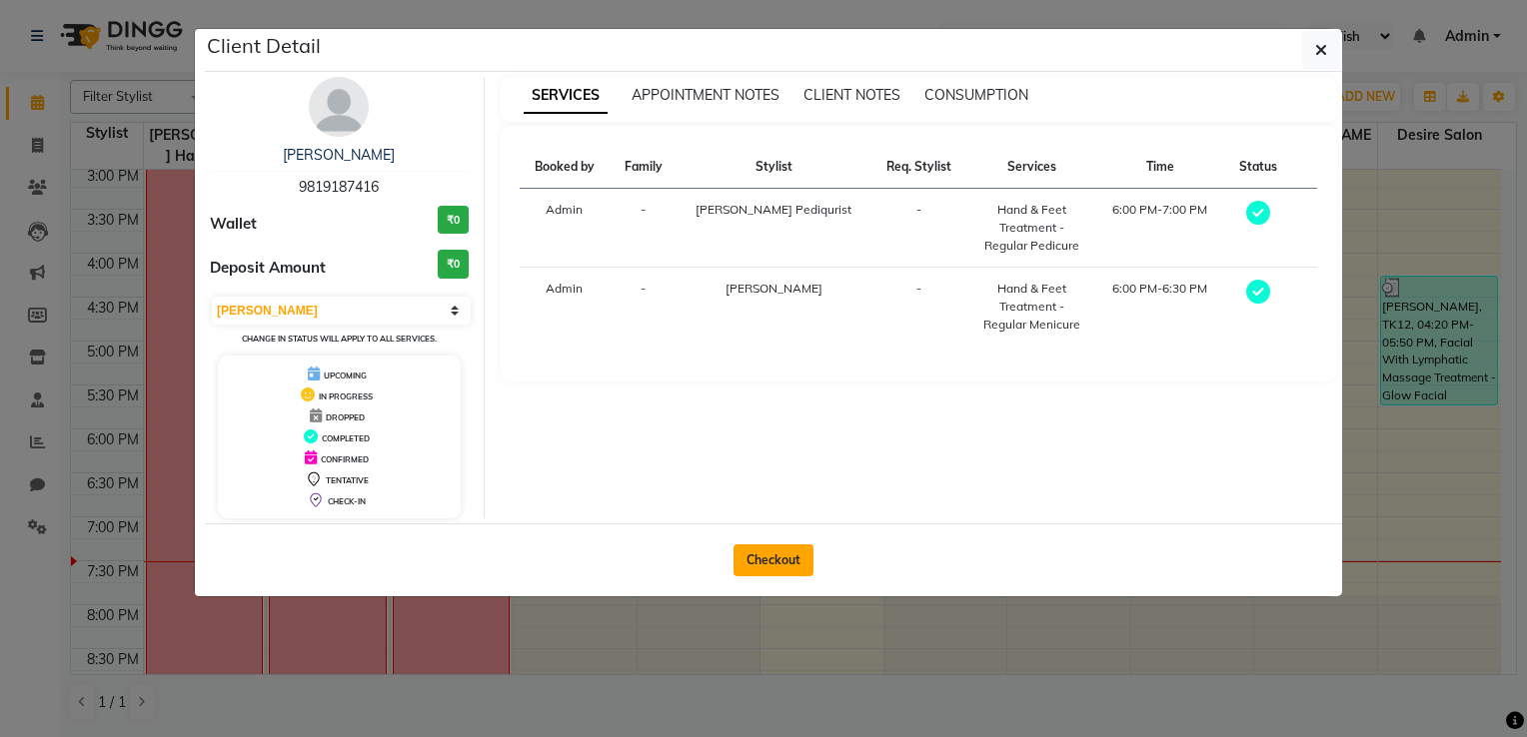
click at [796, 553] on button "Checkout" at bounding box center [773, 560] width 80 height 32
select select "8076"
select select "service"
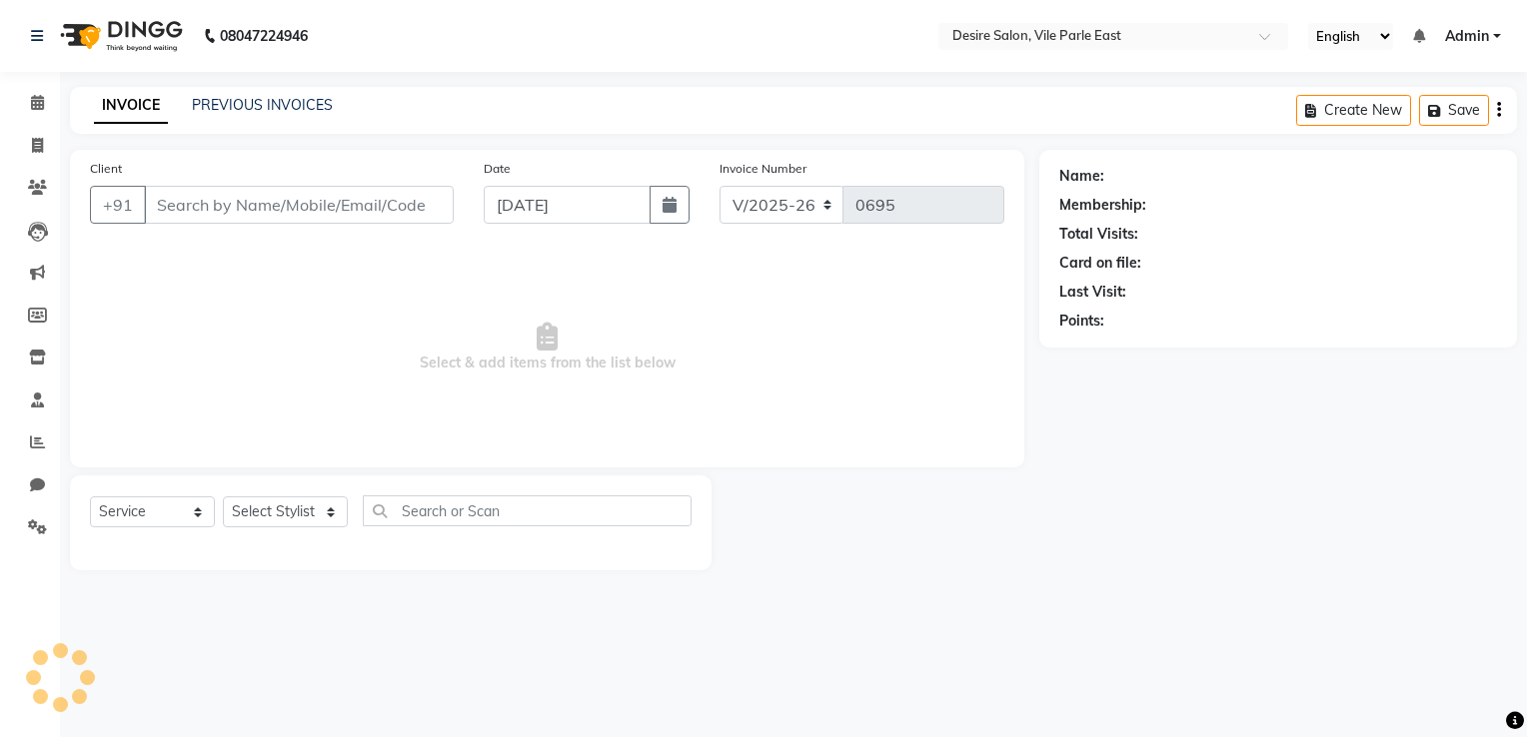
type input "9819187416"
select select "85301"
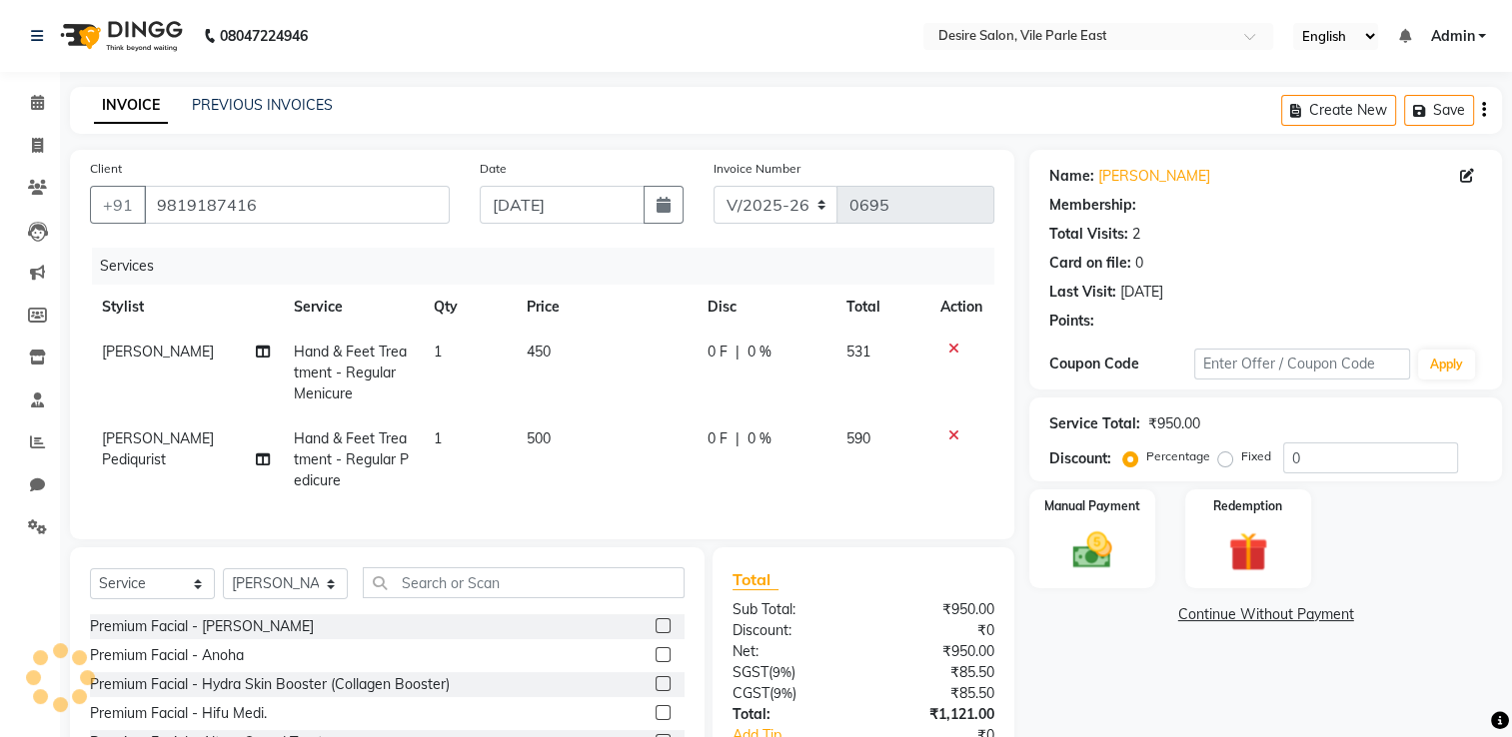
select select "1: Object"
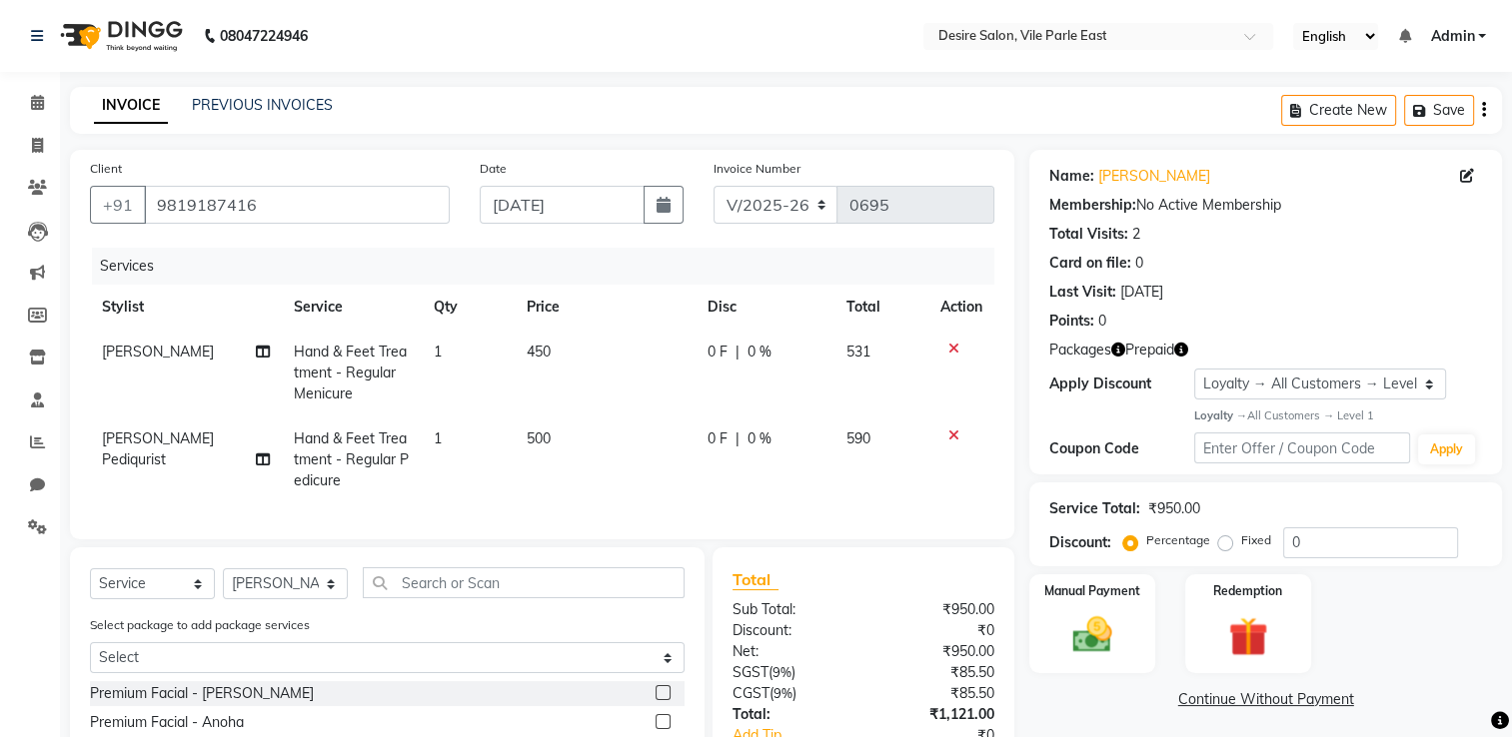
click at [408, 376] on td "Hand & Feet Treatment - Regular Menicure" at bounding box center [352, 373] width 140 height 87
select select "75801"
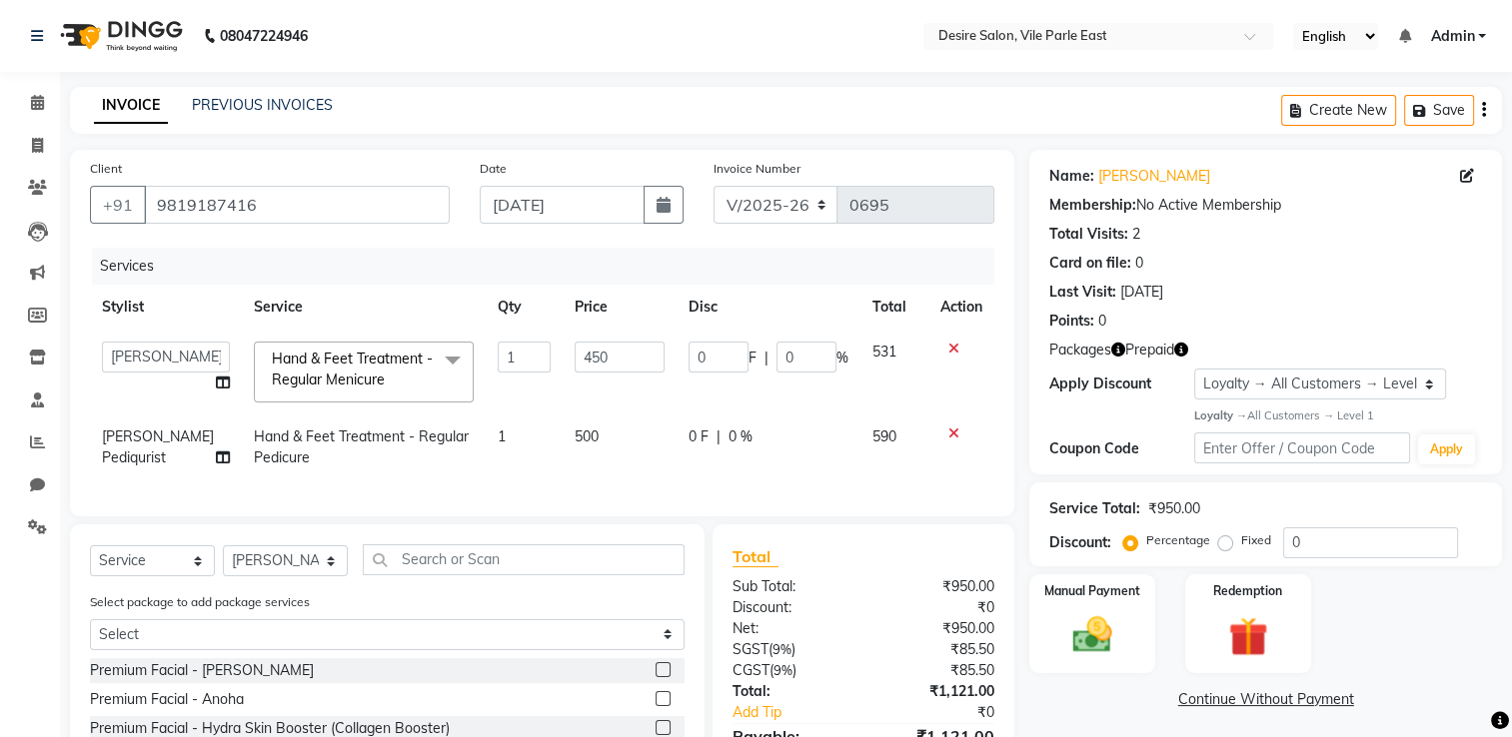
click at [433, 362] on span at bounding box center [453, 361] width 40 height 38
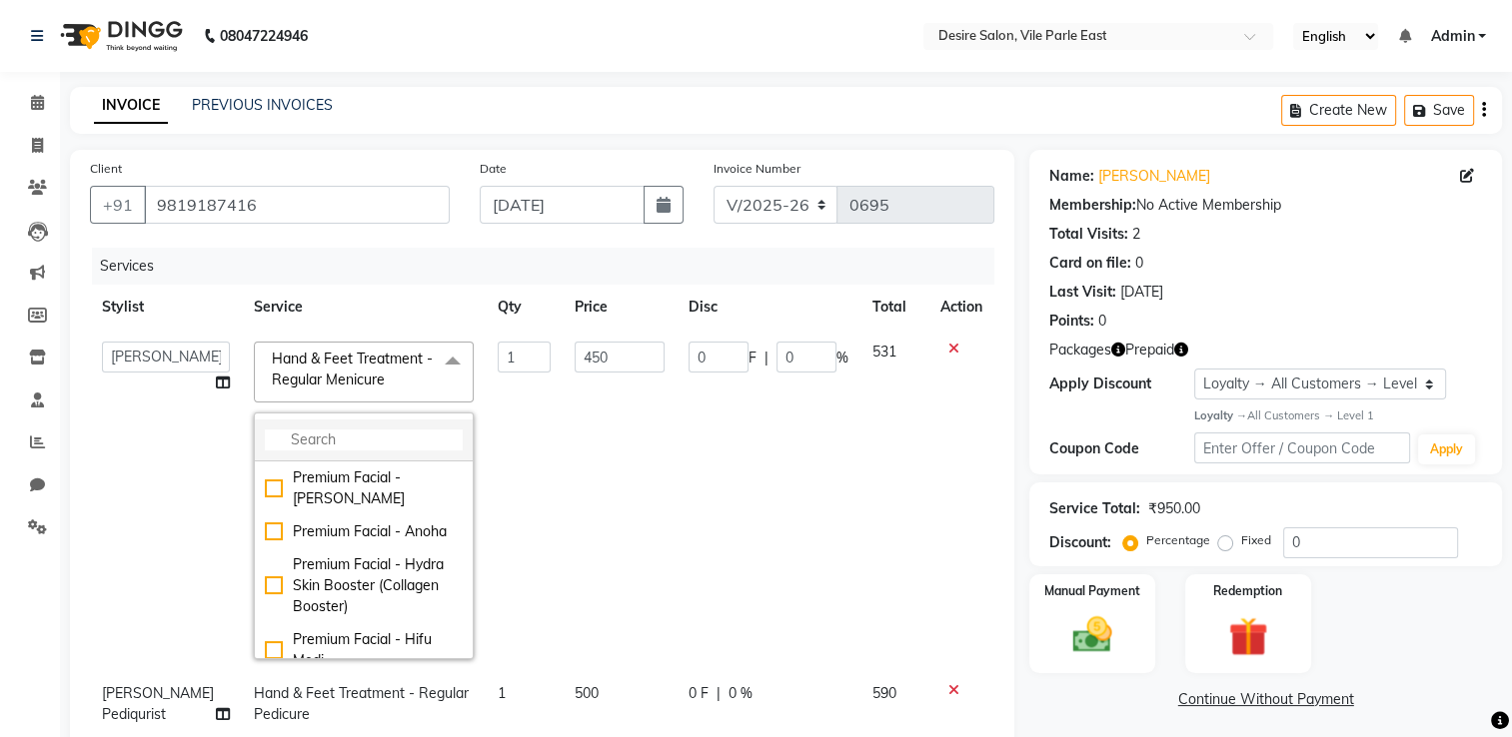
click at [330, 442] on input "multiselect-search" at bounding box center [364, 440] width 198 height 21
type input "f"
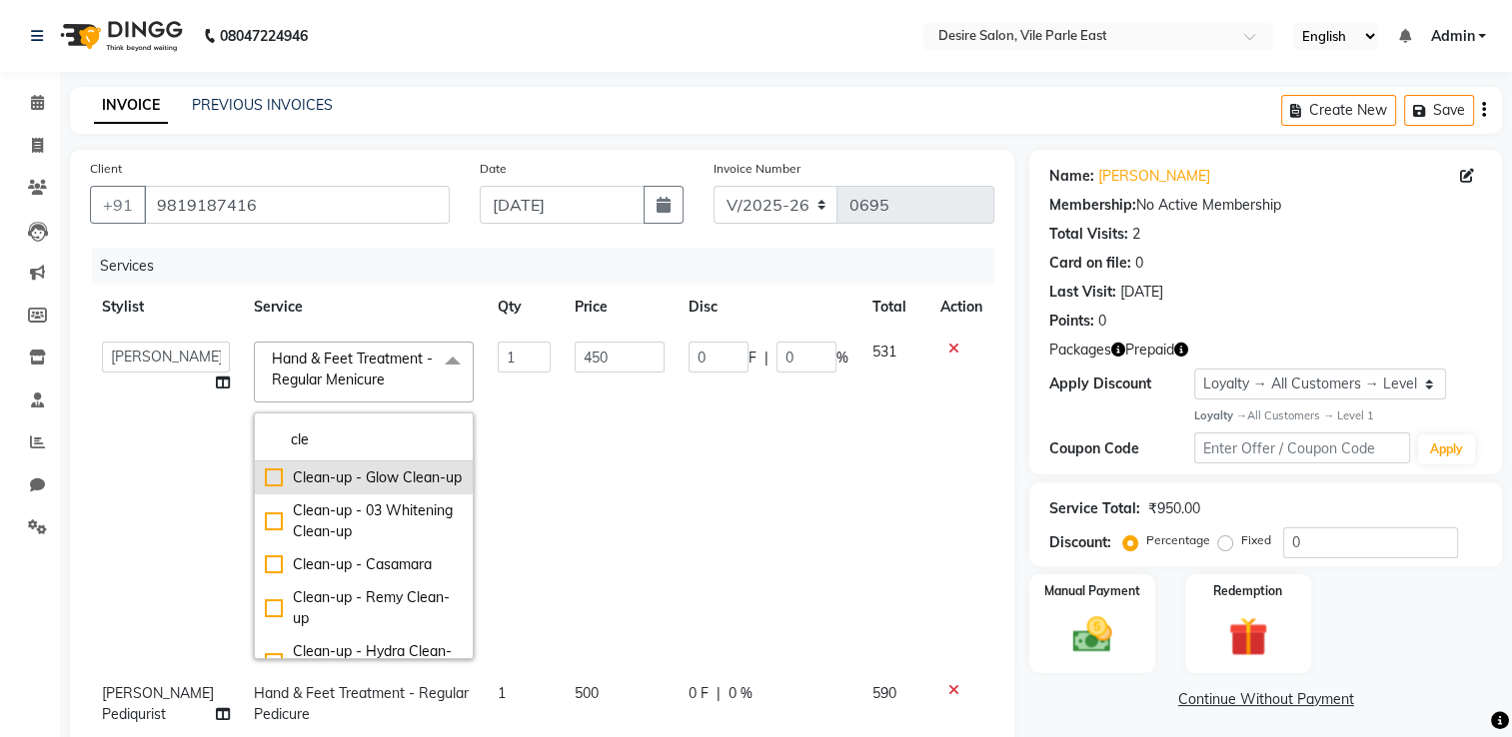
type input "cle"
click at [265, 489] on div "Clean-up - Glow Clean-up" at bounding box center [364, 478] width 198 height 21
type input "600"
checkbox input "true"
click at [433, 378] on span at bounding box center [453, 361] width 40 height 38
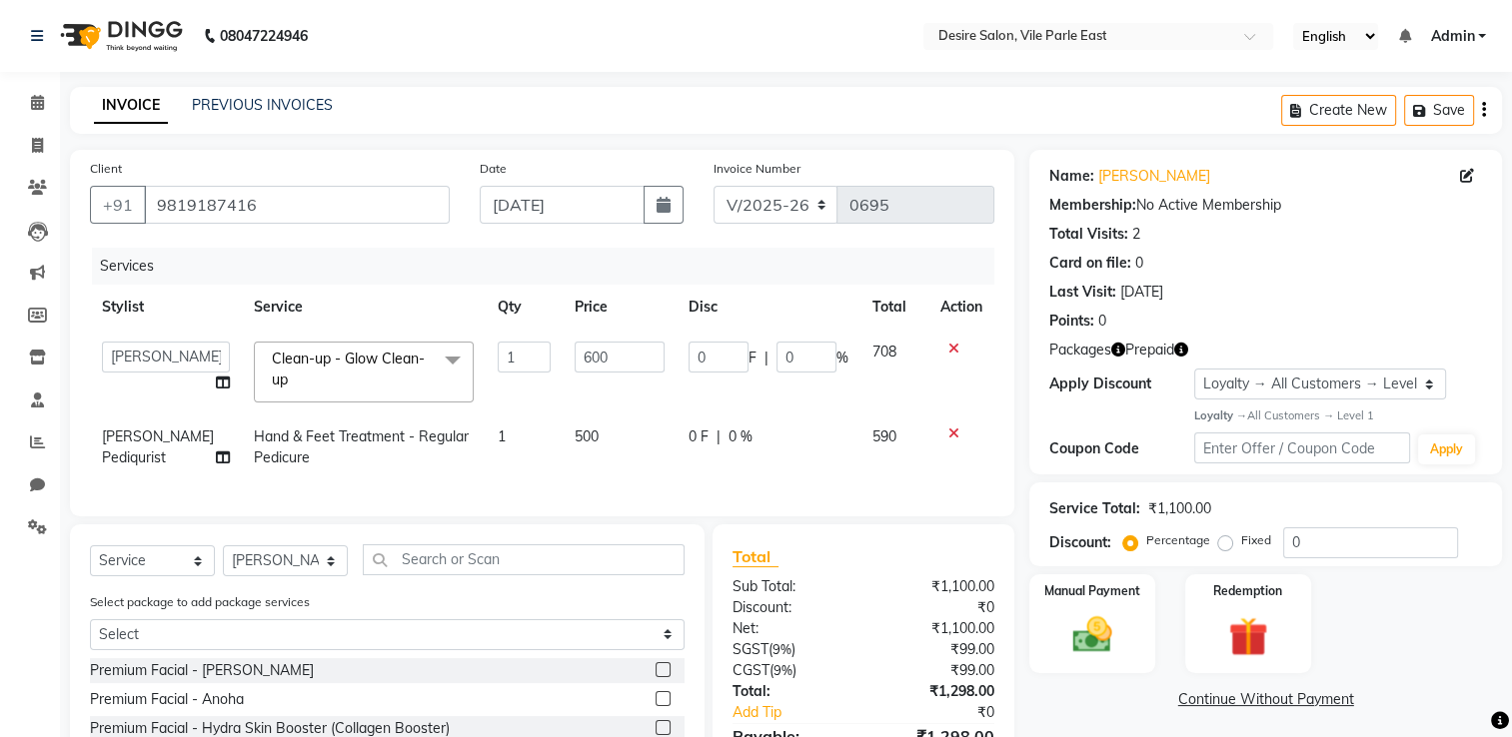
click at [435, 453] on td "Hand & Feet Treatment - Regular Pedicure" at bounding box center [364, 448] width 244 height 66
select select "85301"
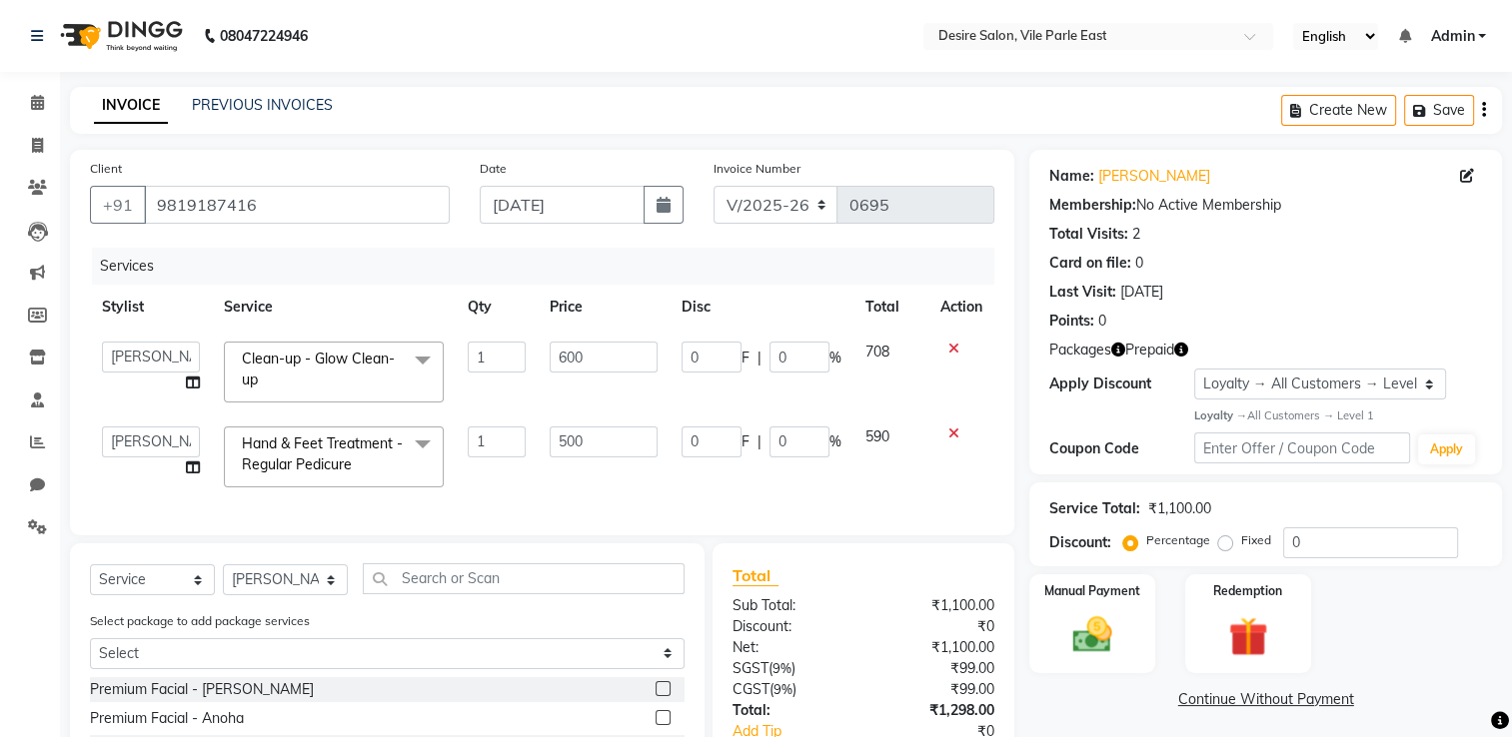
click at [423, 446] on span at bounding box center [423, 446] width 40 height 38
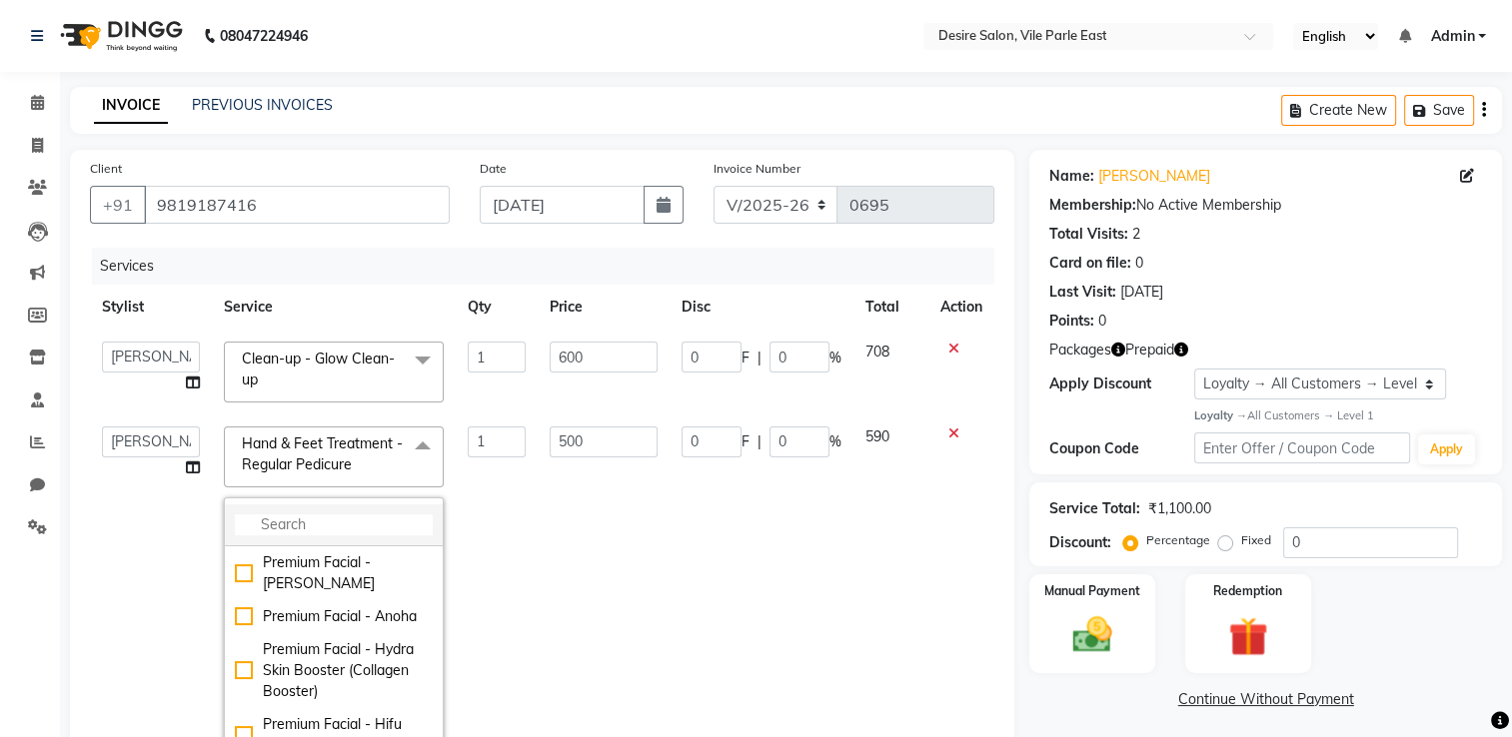
click at [325, 533] on input "multiselect-search" at bounding box center [334, 525] width 198 height 21
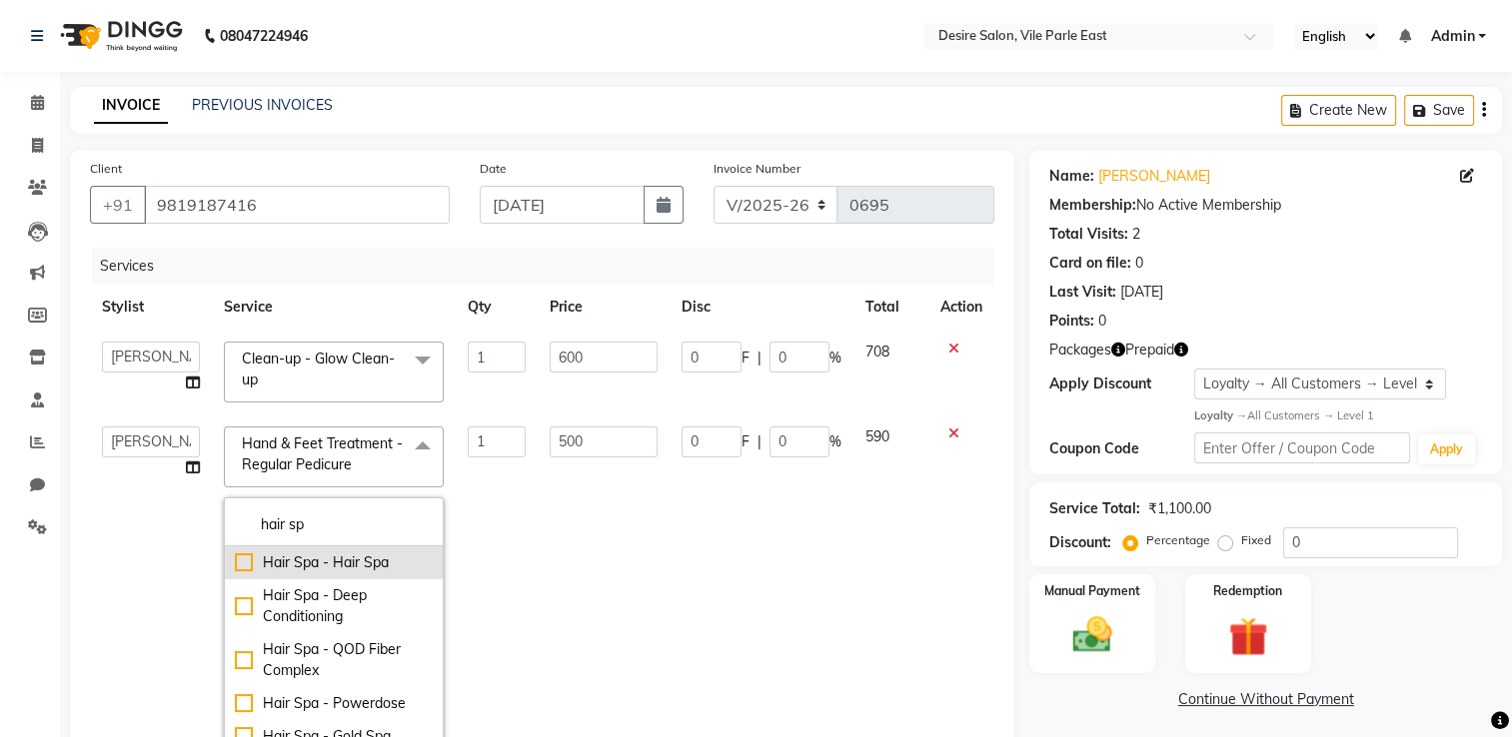
type input "hair sp"
click at [236, 555] on div "Hair Spa - Hair Spa" at bounding box center [334, 562] width 198 height 21
type input "1800"
checkbox input "true"
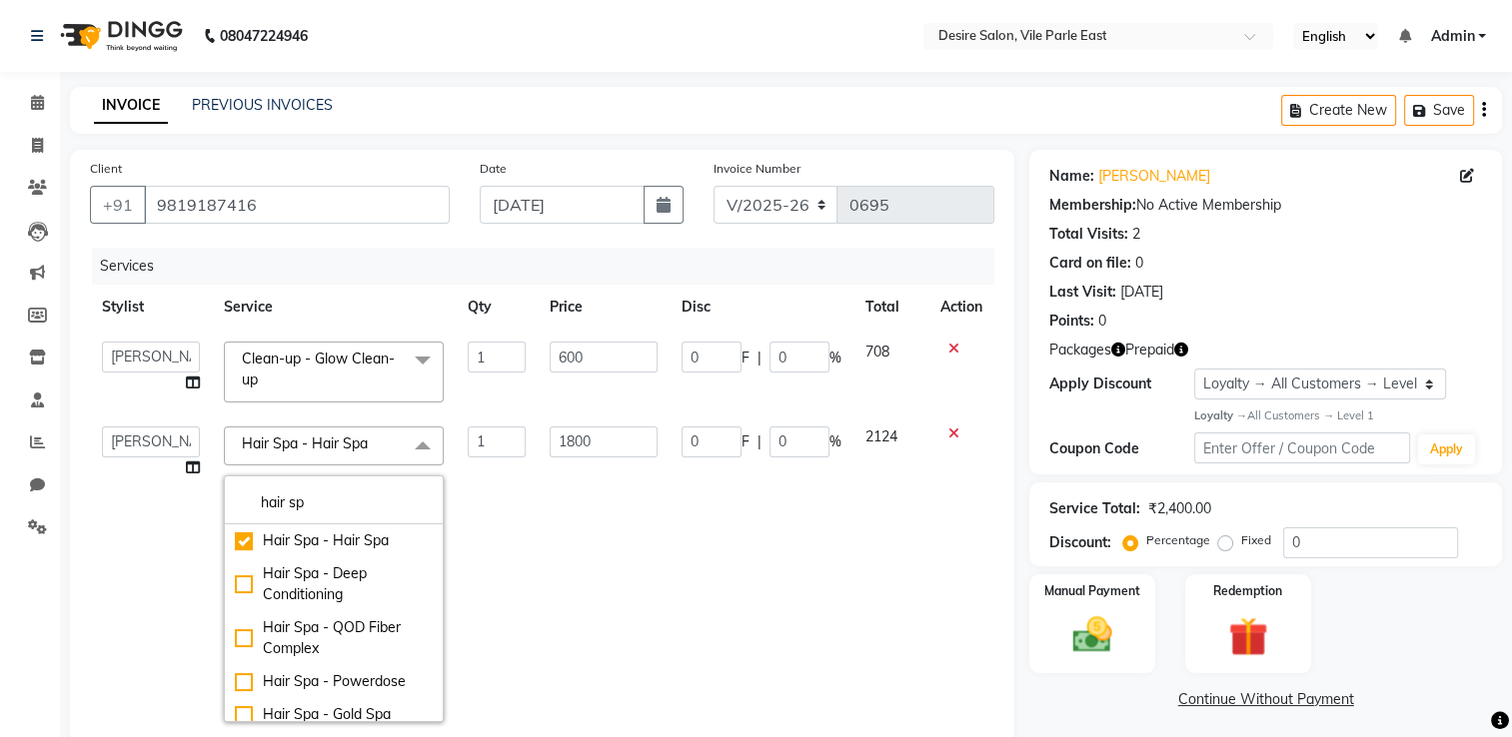
click at [636, 516] on td "1800" at bounding box center [603, 575] width 132 height 320
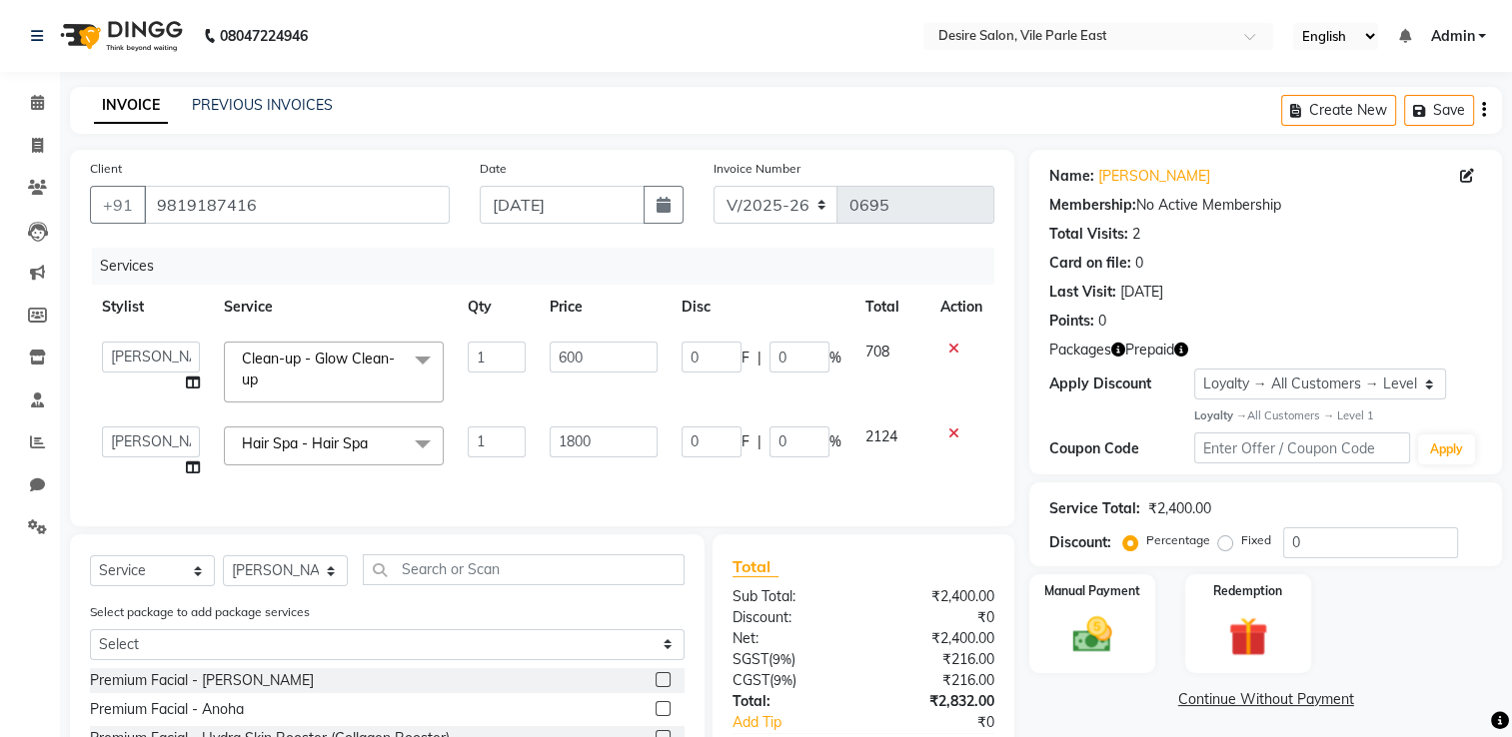
scroll to position [205, 0]
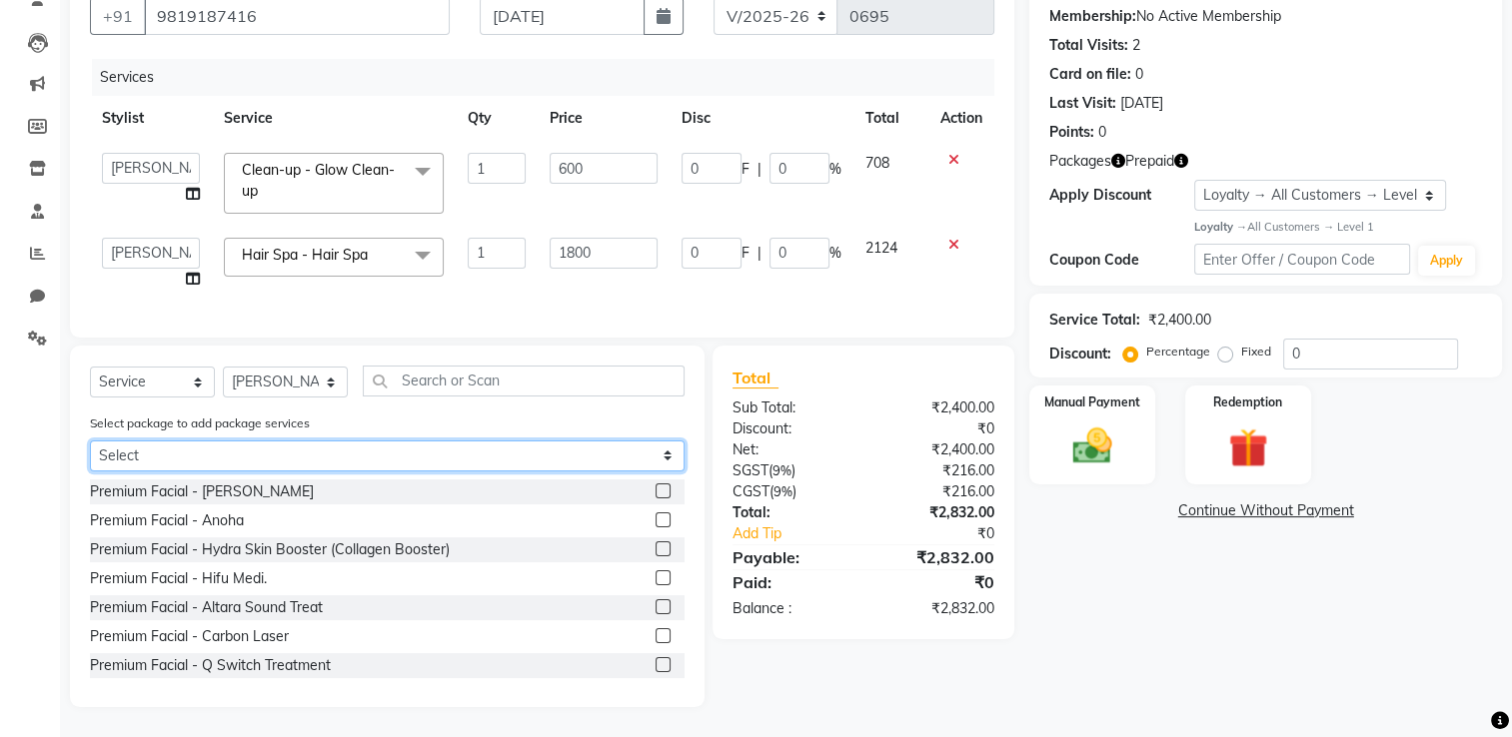
click at [667, 454] on select "Select complymentry service" at bounding box center [387, 456] width 594 height 31
select select "1: Object"
click at [90, 472] on select "Select complymentry service" at bounding box center [387, 456] width 594 height 31
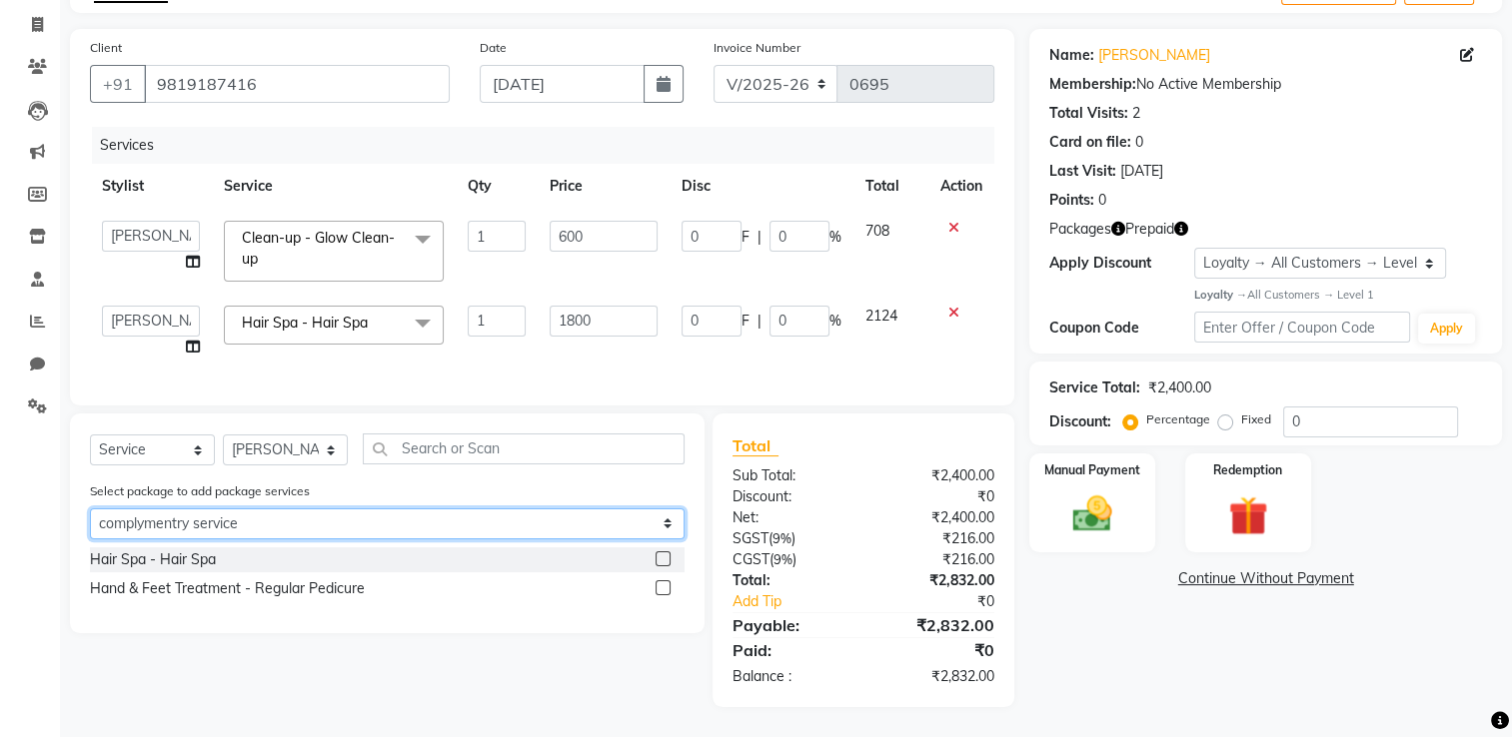
scroll to position [136, 0]
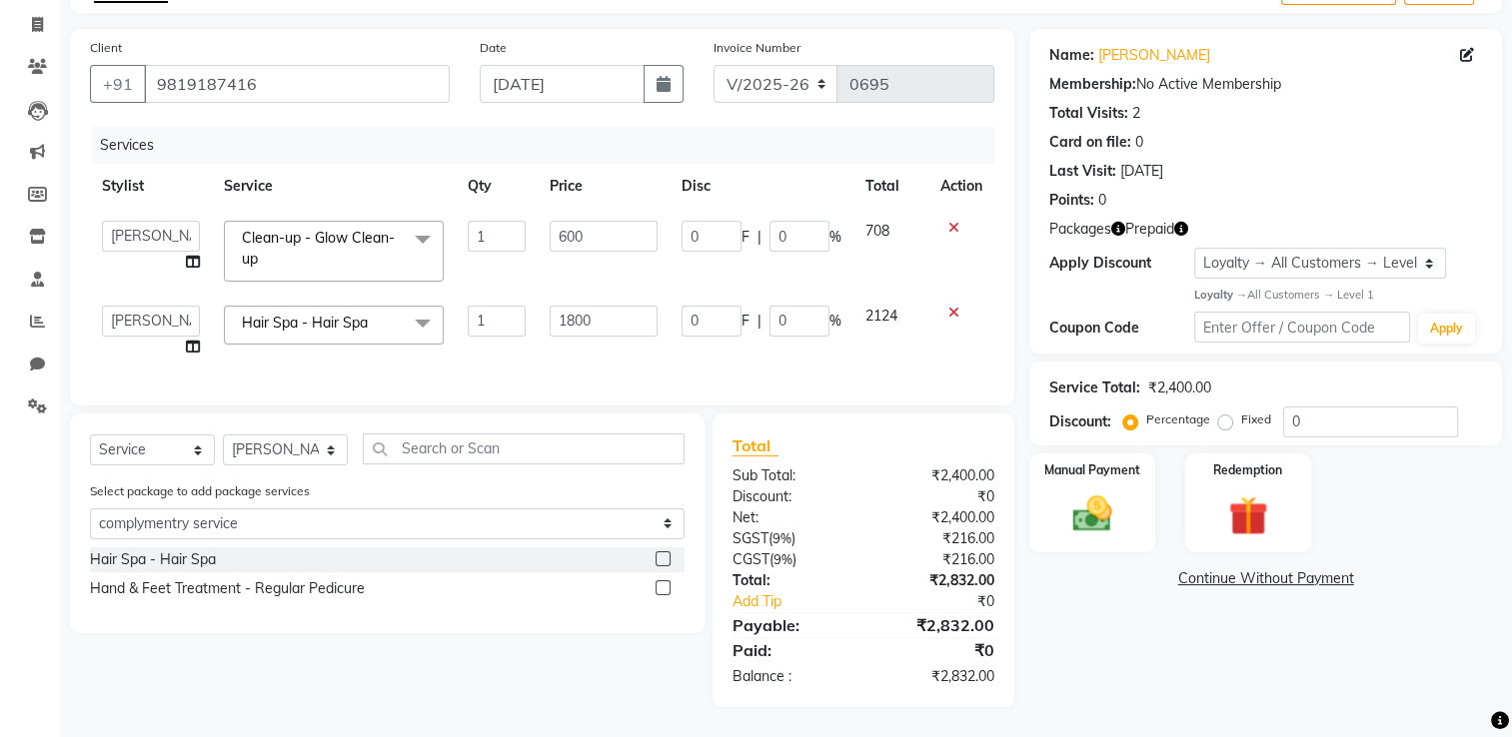
click at [663, 554] on label at bounding box center [662, 558] width 15 height 15
click at [663, 554] on input "checkbox" at bounding box center [661, 559] width 13 height 13
checkbox input "true"
type input "1800"
type input "100"
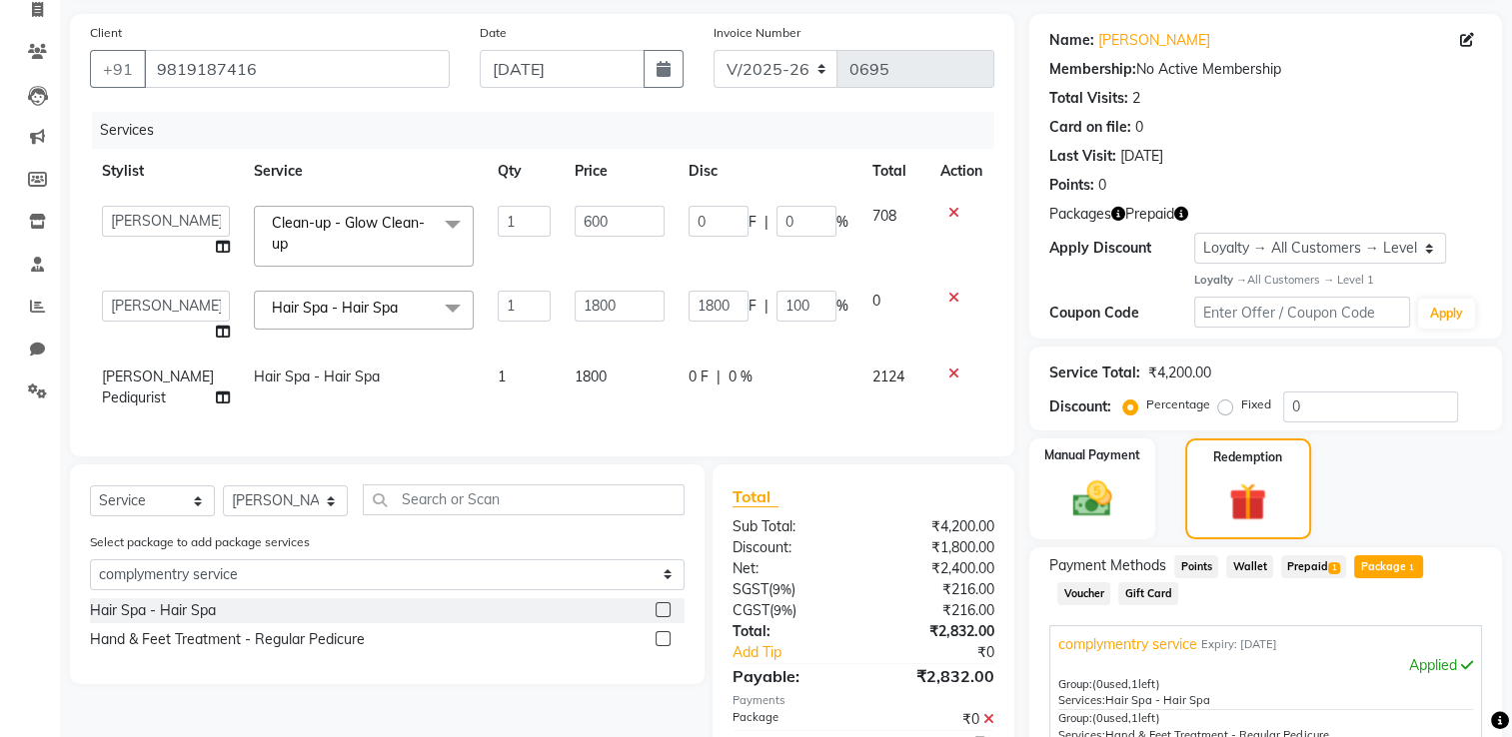
checkbox input "false"
click at [952, 298] on icon at bounding box center [953, 298] width 11 height 14
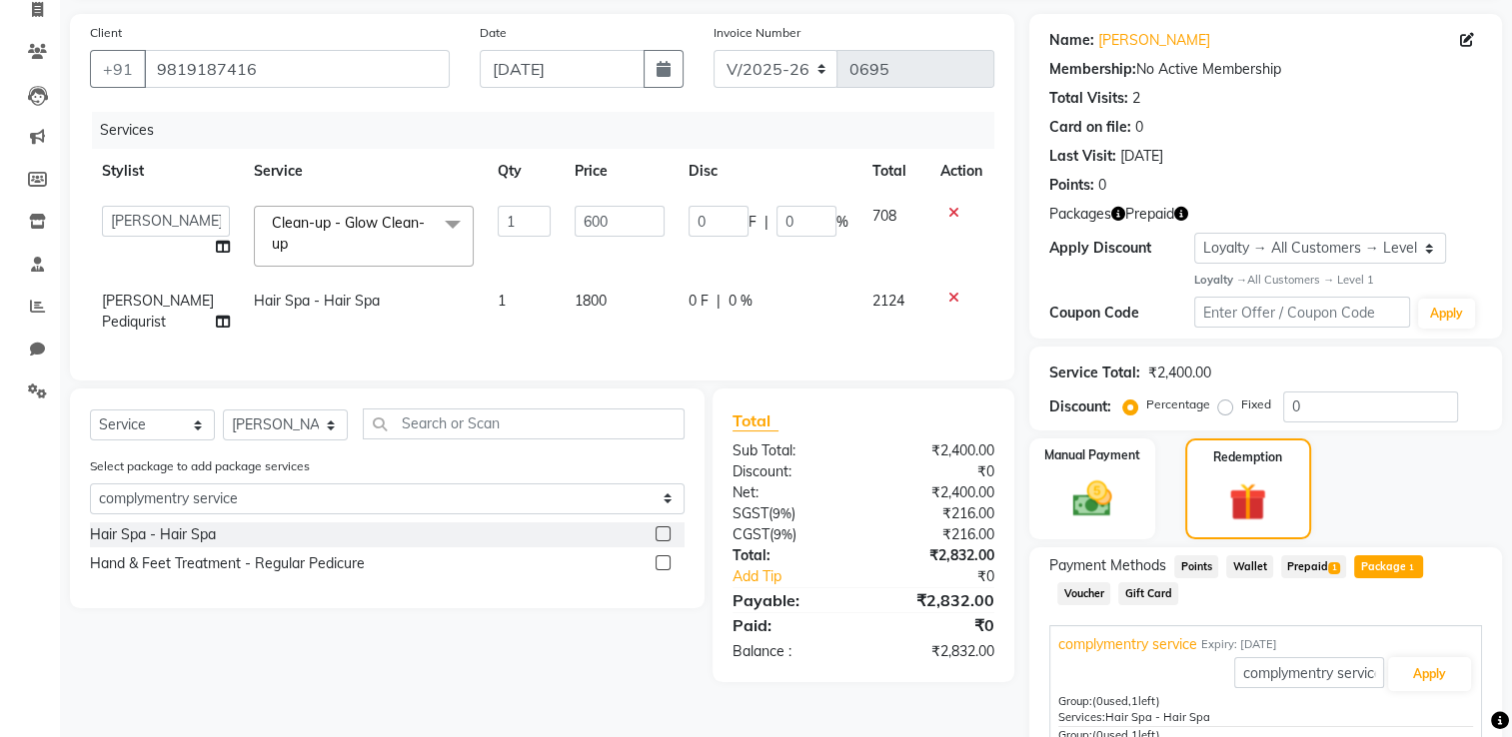
scroll to position [264, 0]
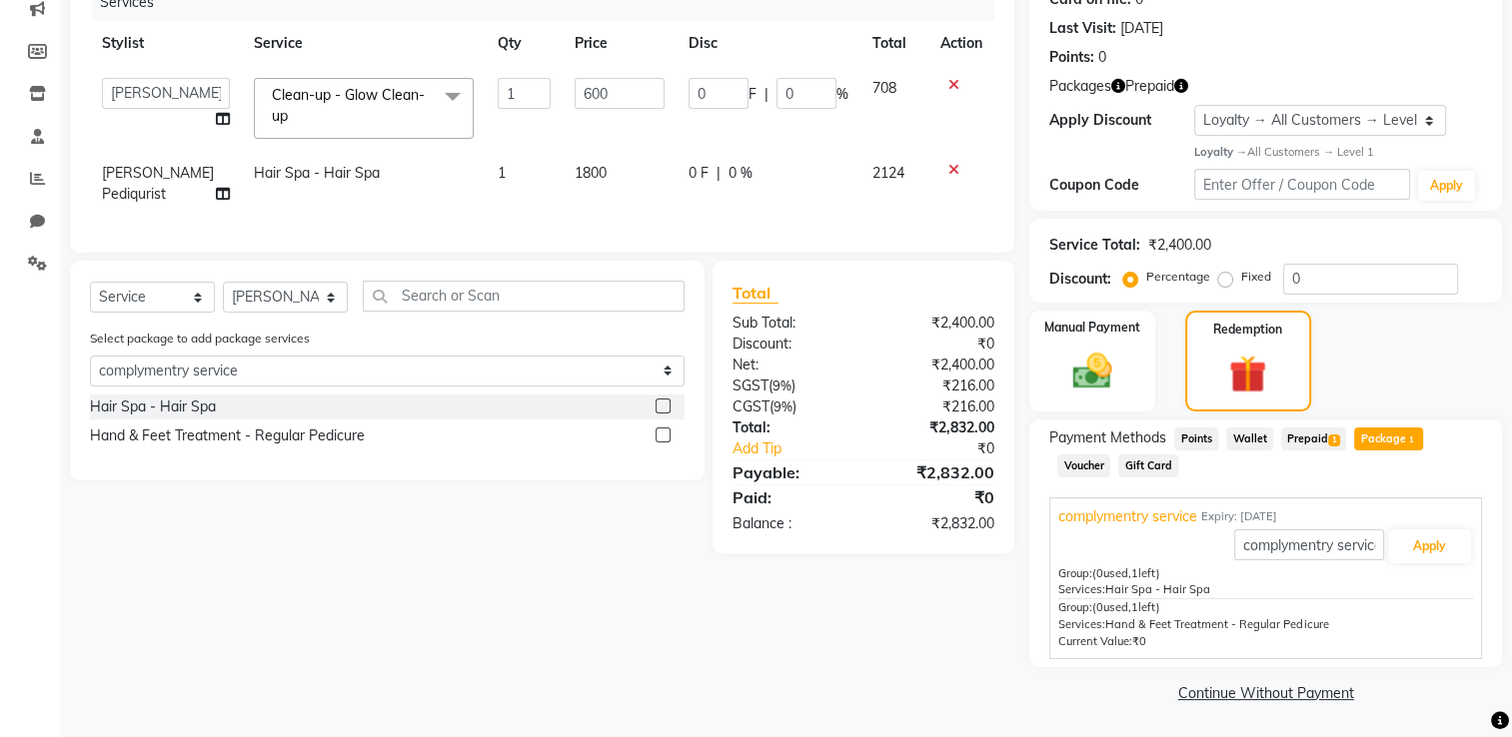
click at [1300, 442] on span "Prepaid 1" at bounding box center [1313, 439] width 65 height 23
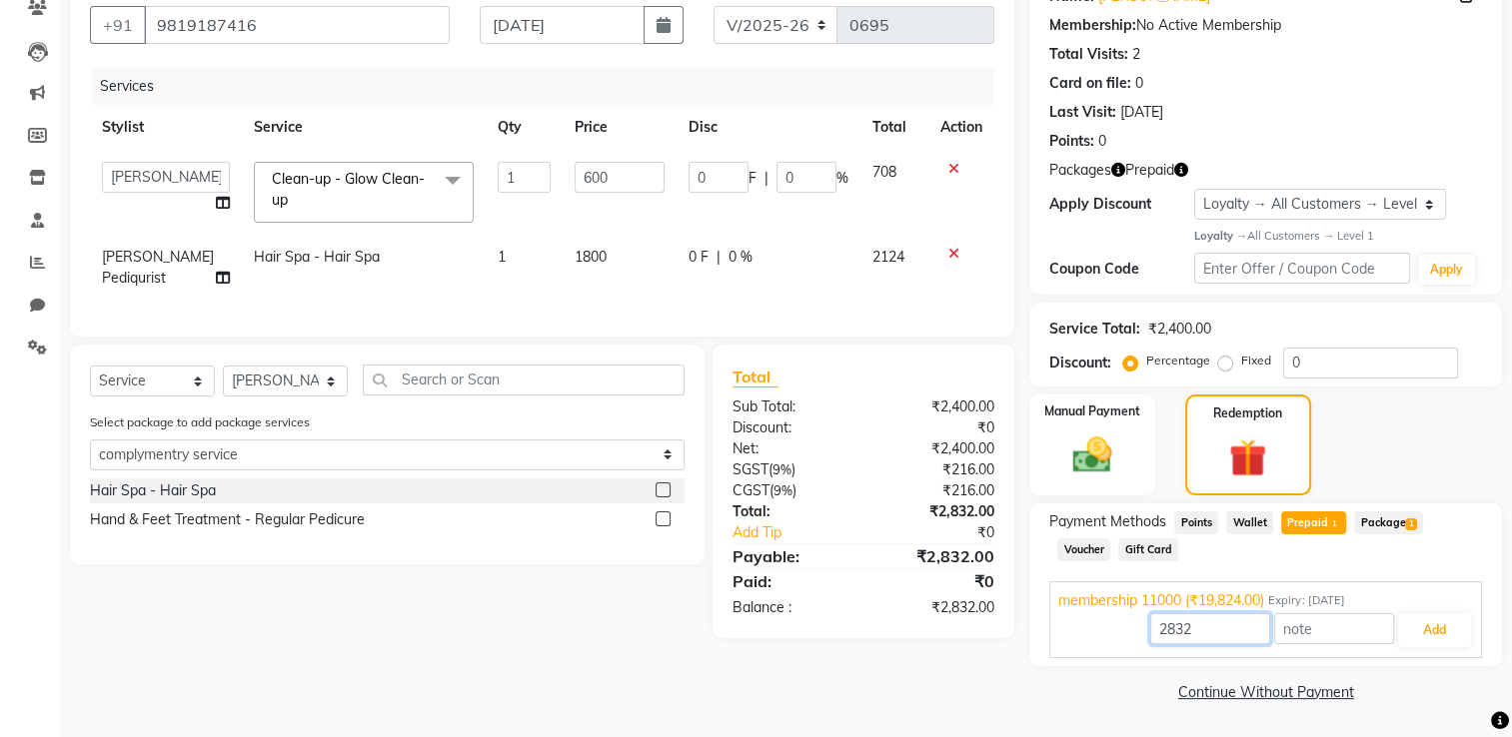
click at [1222, 638] on input "2832" at bounding box center [1210, 628] width 120 height 31
type input "2"
type input "600"
click at [1439, 631] on button "Add" at bounding box center [1434, 630] width 73 height 34
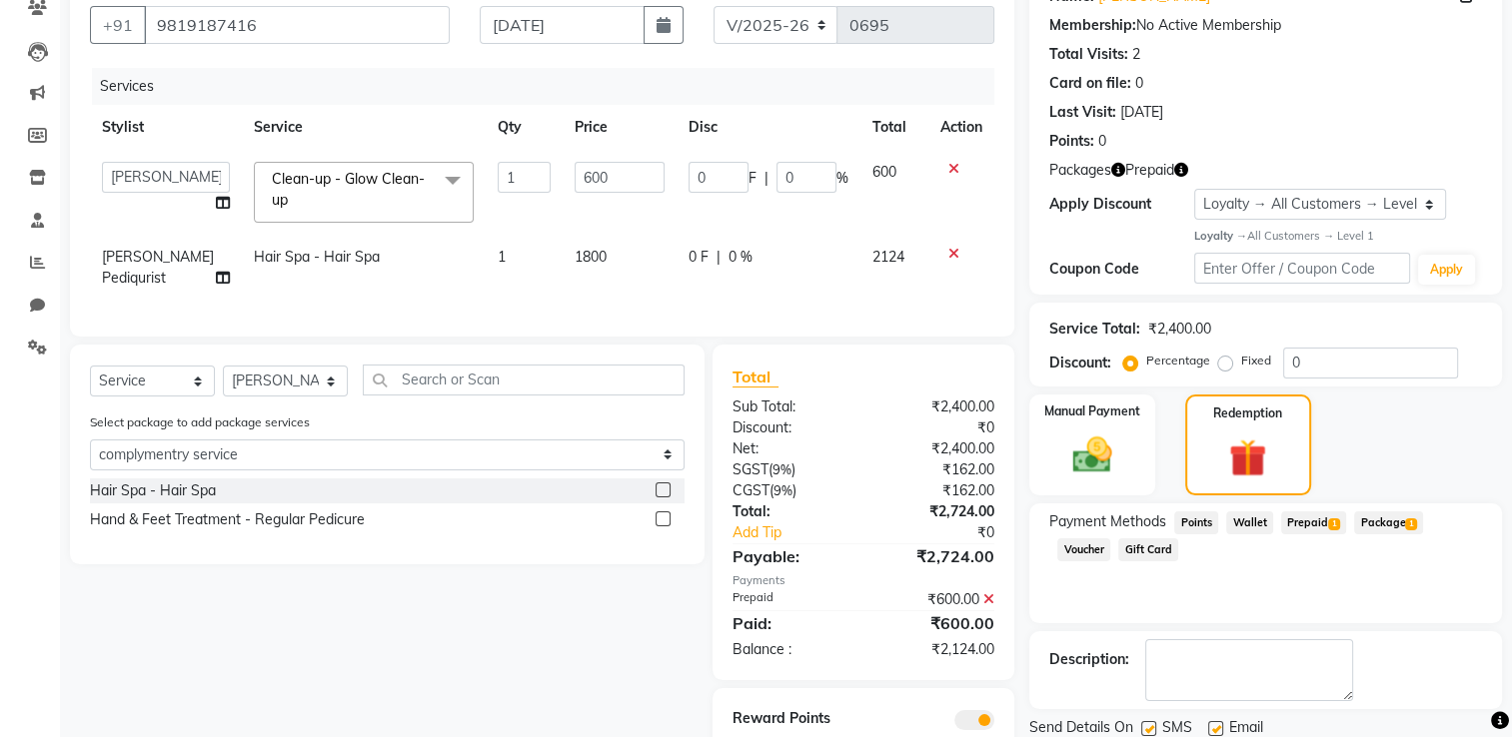
scroll to position [268, 0]
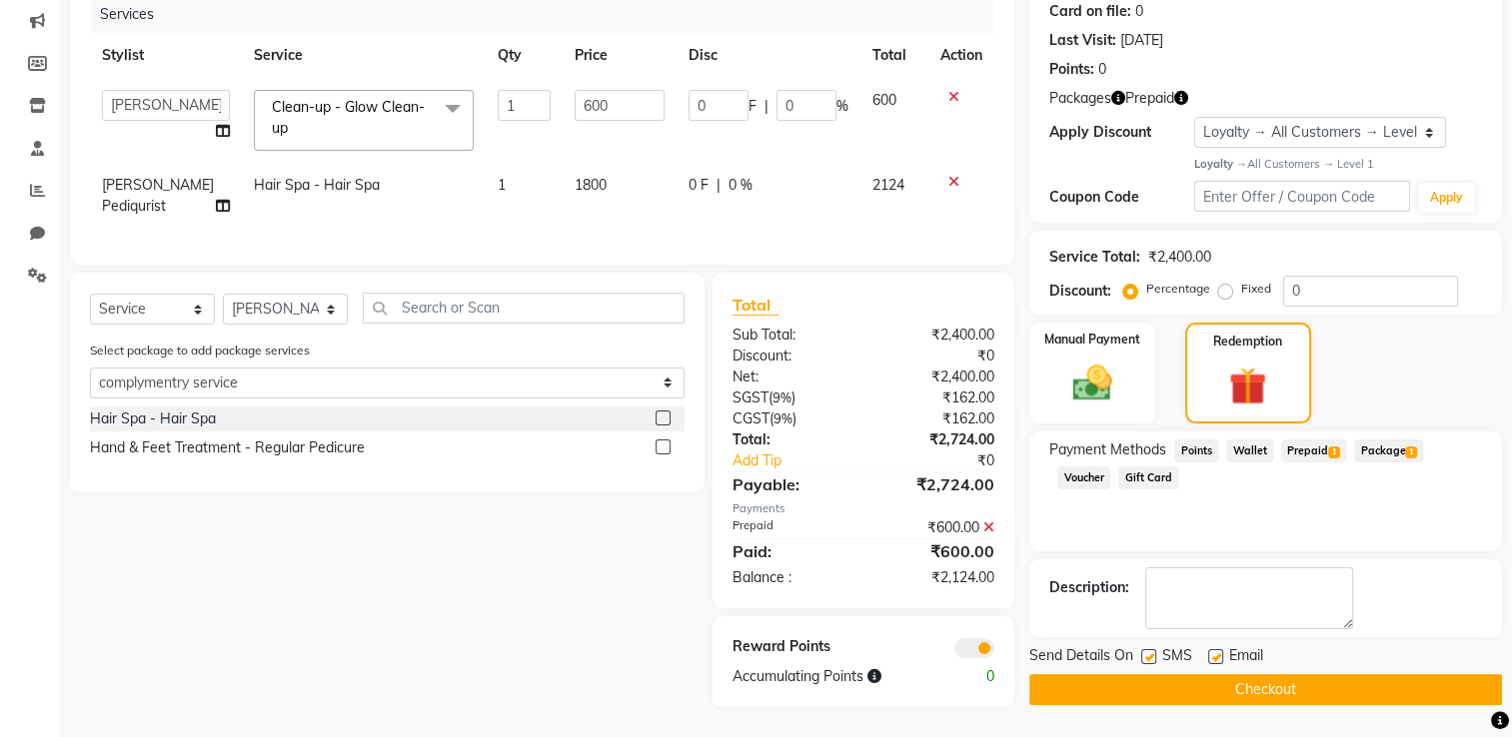
click at [1248, 674] on button "Checkout" at bounding box center [1265, 689] width 473 height 31
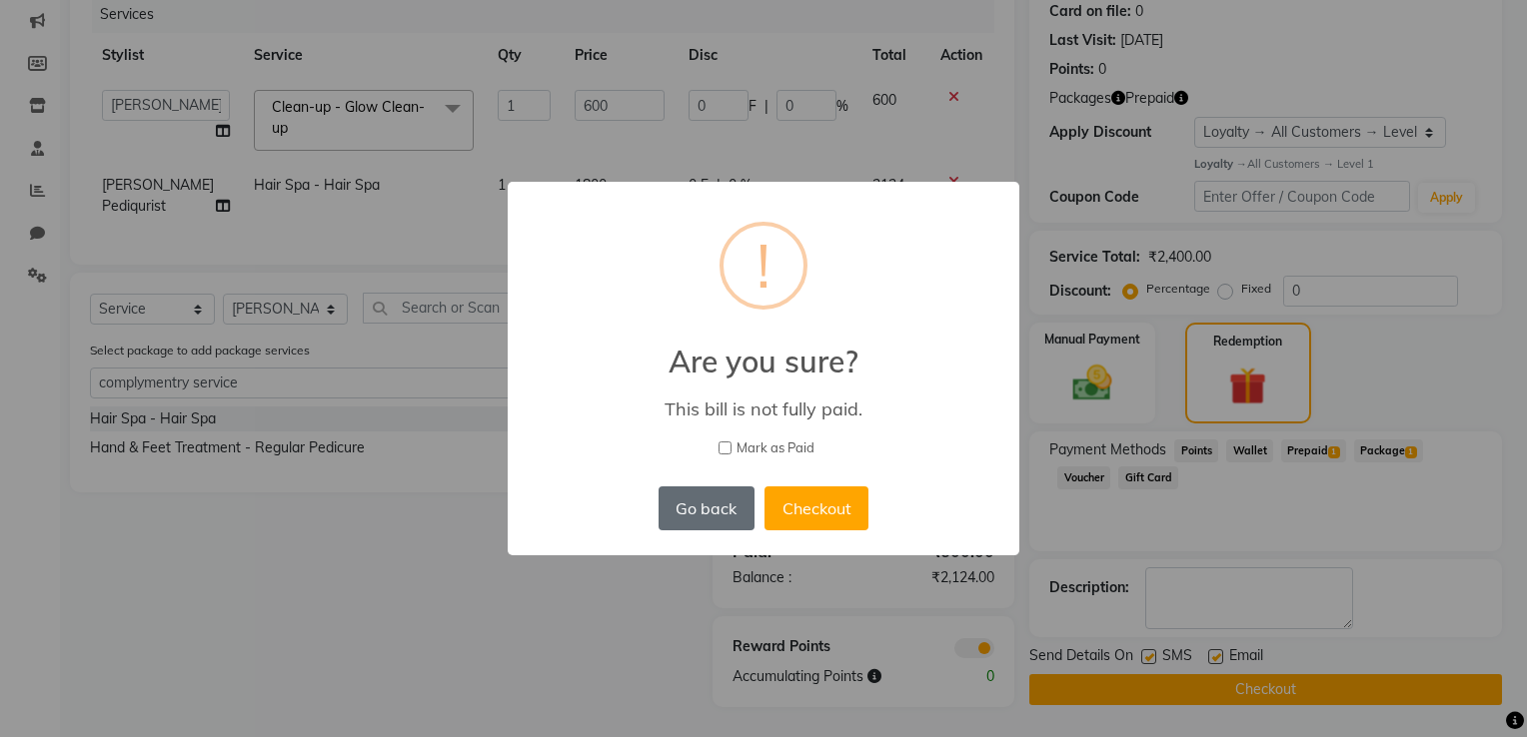
click at [701, 499] on button "Go back" at bounding box center [706, 509] width 96 height 44
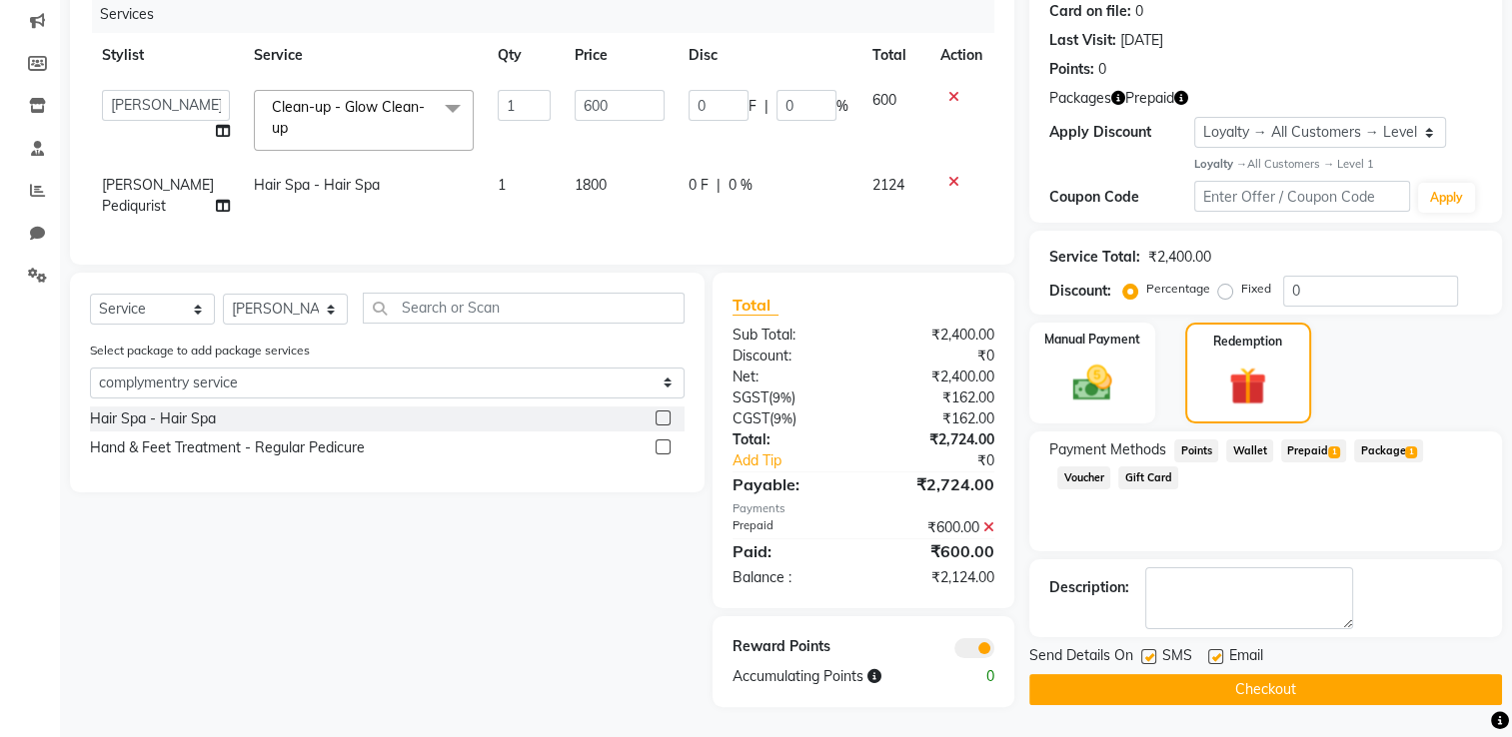
click at [955, 175] on icon at bounding box center [953, 182] width 11 height 14
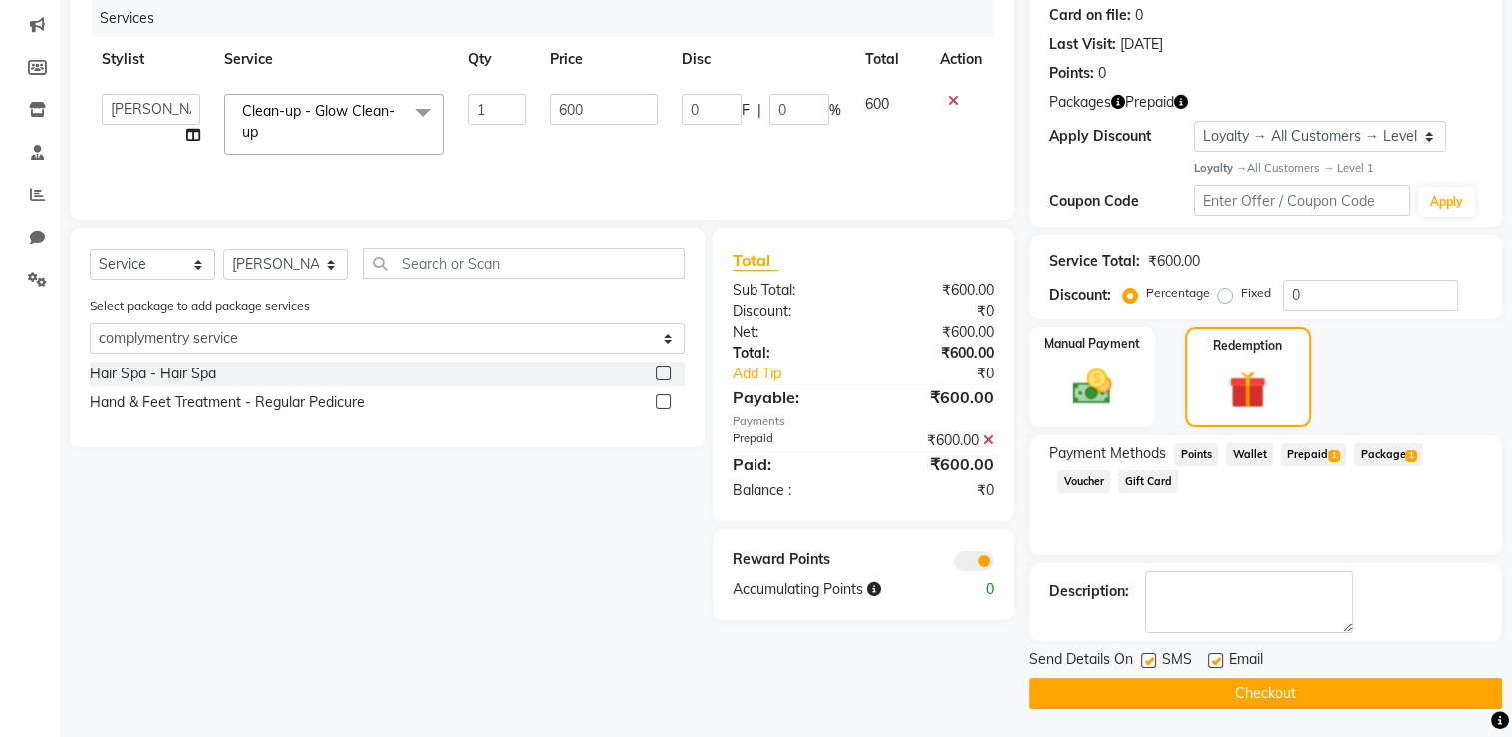
click at [1239, 691] on button "Checkout" at bounding box center [1265, 693] width 473 height 31
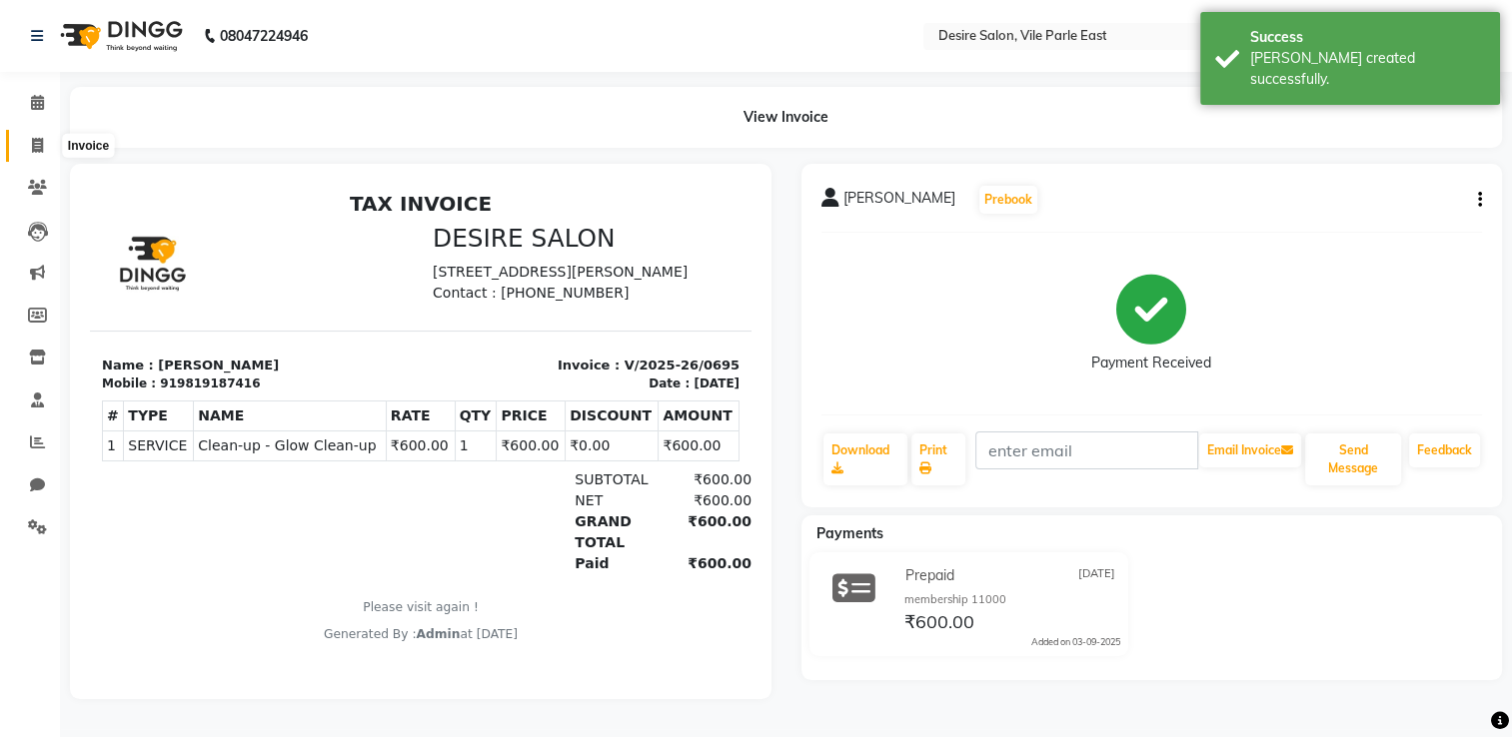
click at [32, 140] on icon at bounding box center [37, 145] width 11 height 15
select select "service"
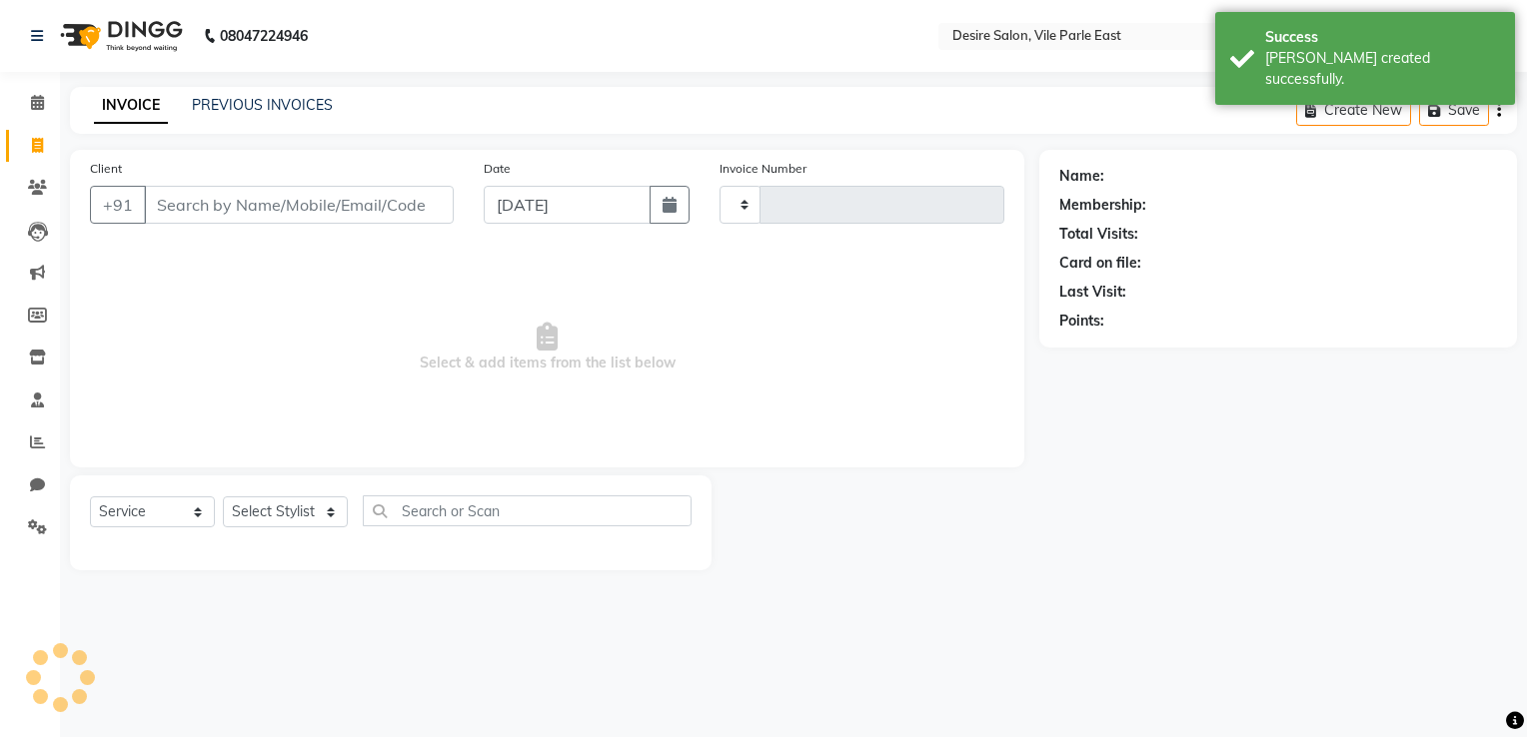
type input "0696"
select select "8076"
click at [212, 212] on input "Client" at bounding box center [299, 205] width 310 height 38
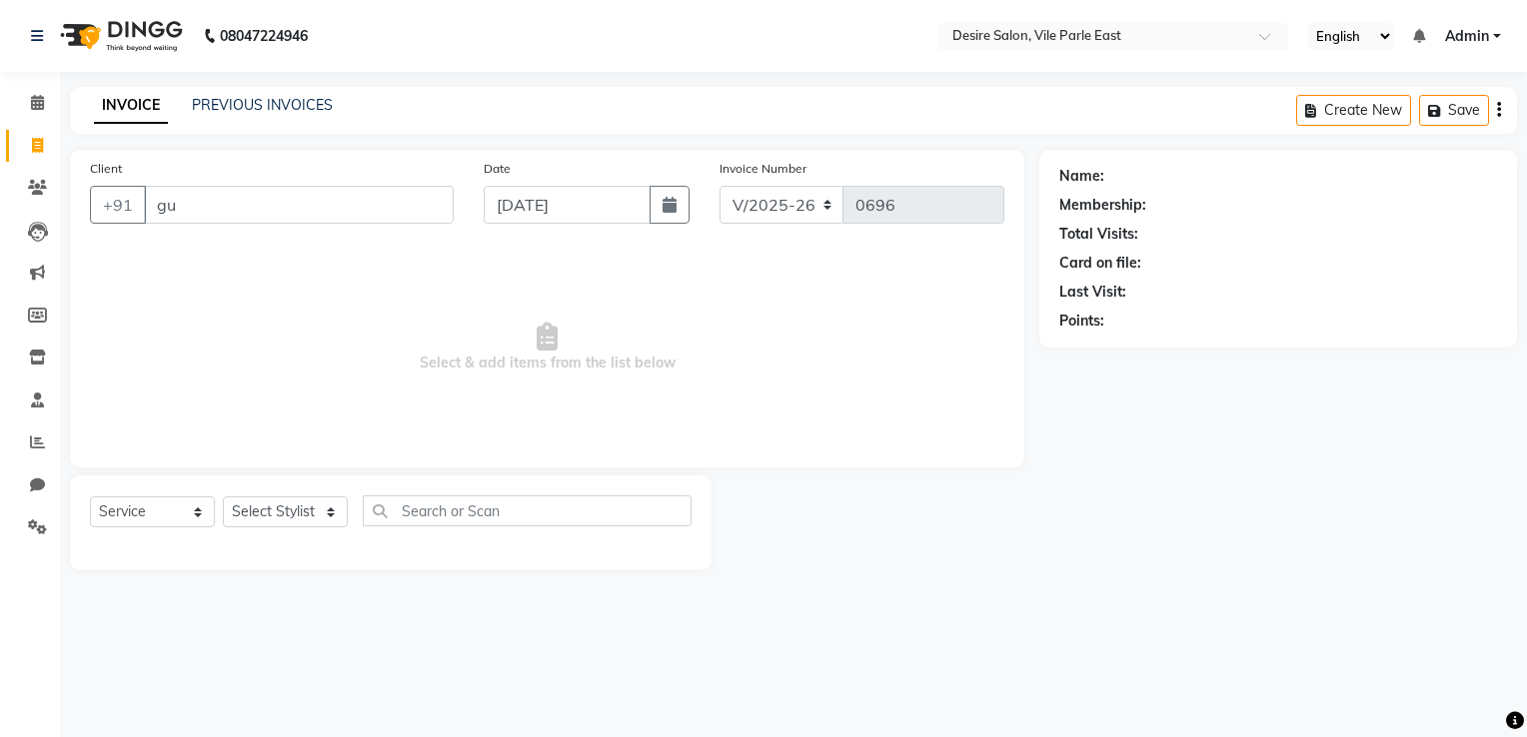
type input "g"
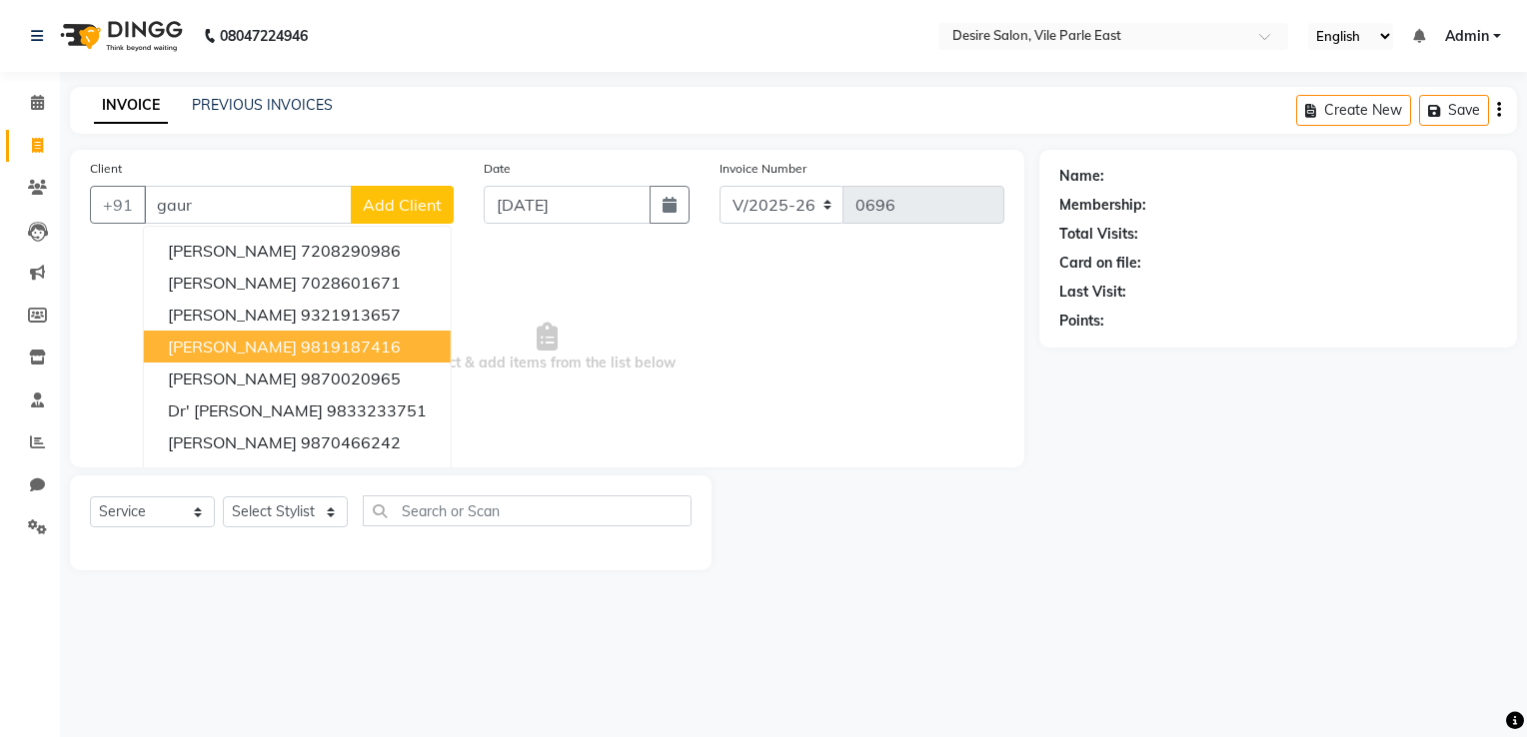
click at [272, 353] on span "[PERSON_NAME]" at bounding box center [232, 347] width 129 height 20
type input "9819187416"
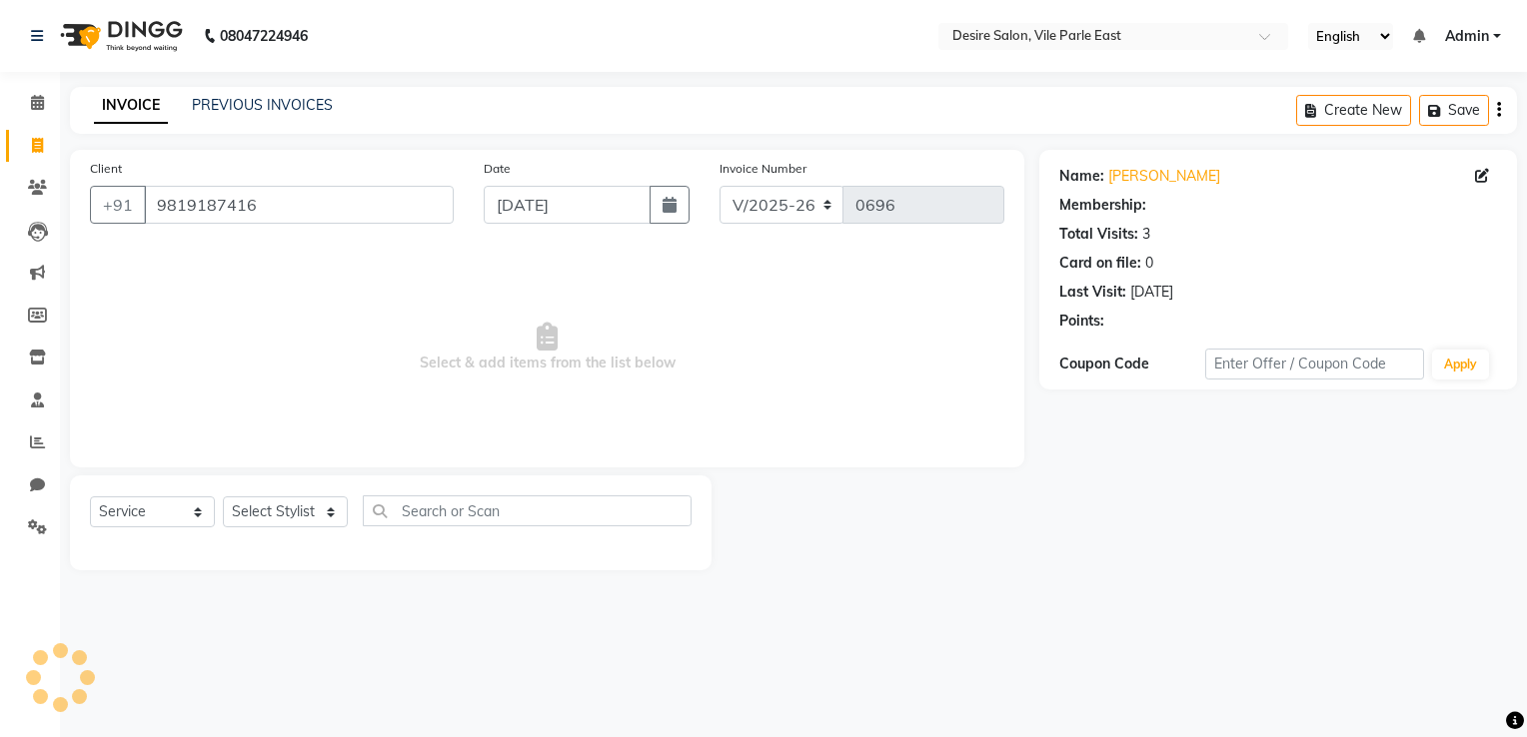
select select "1: Object"
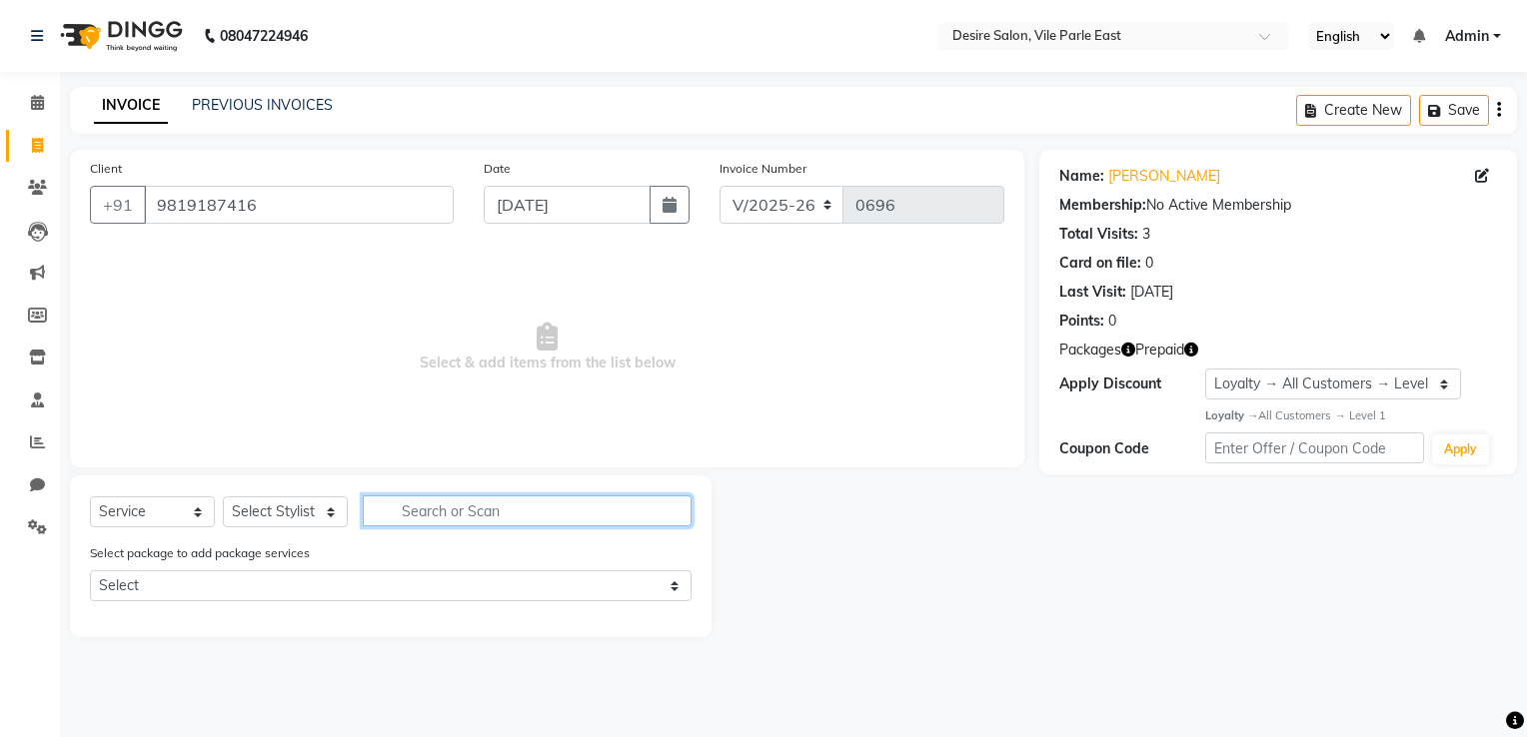
click at [421, 506] on input "text" at bounding box center [527, 511] width 329 height 31
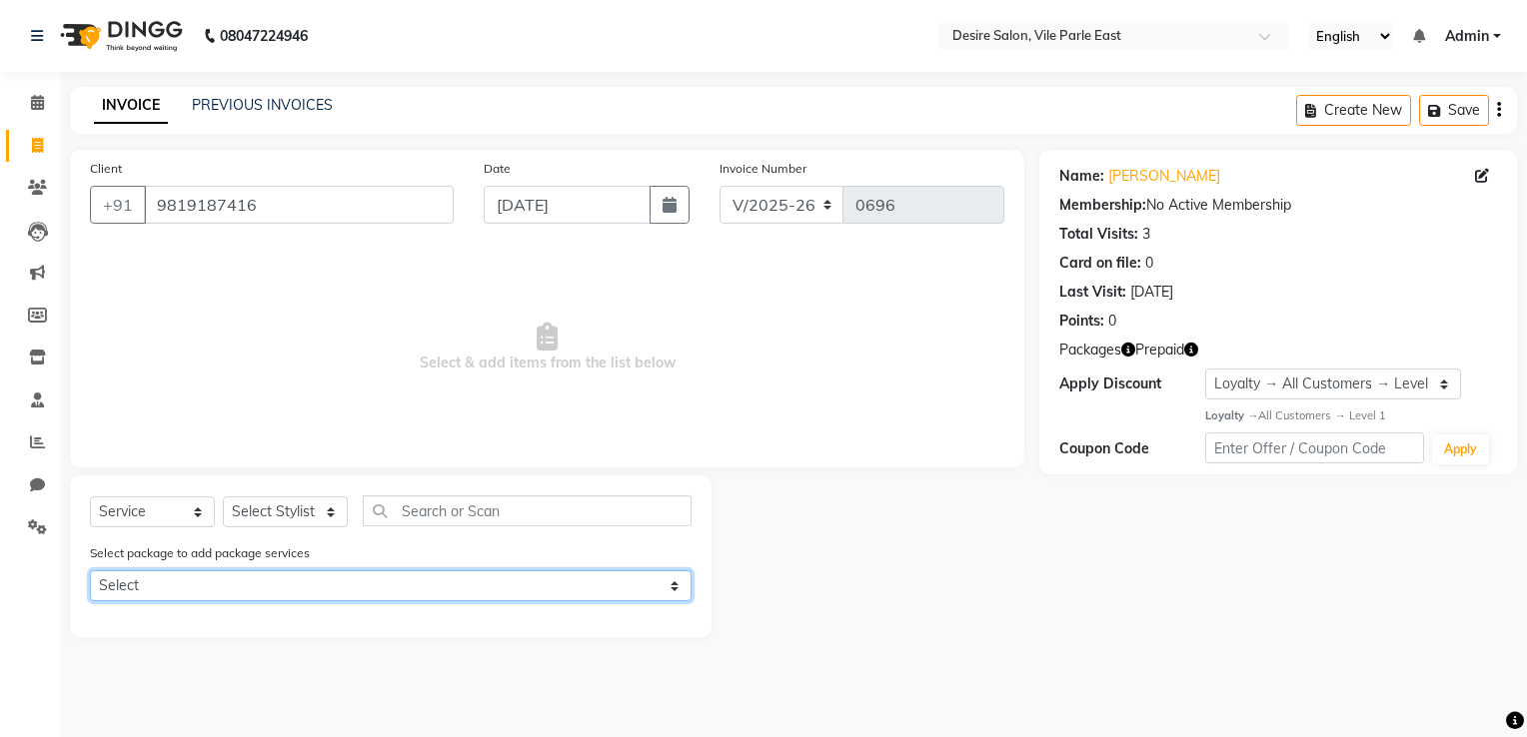
click at [669, 585] on select "Select complymentry service" at bounding box center [390, 585] width 601 height 31
select select "1: Object"
click at [90, 572] on select "Select complymentry service" at bounding box center [390, 585] width 601 height 31
click at [657, 585] on select "Select complymentry service" at bounding box center [390, 585] width 601 height 31
click at [90, 572] on select "Select complymentry service" at bounding box center [390, 585] width 601 height 31
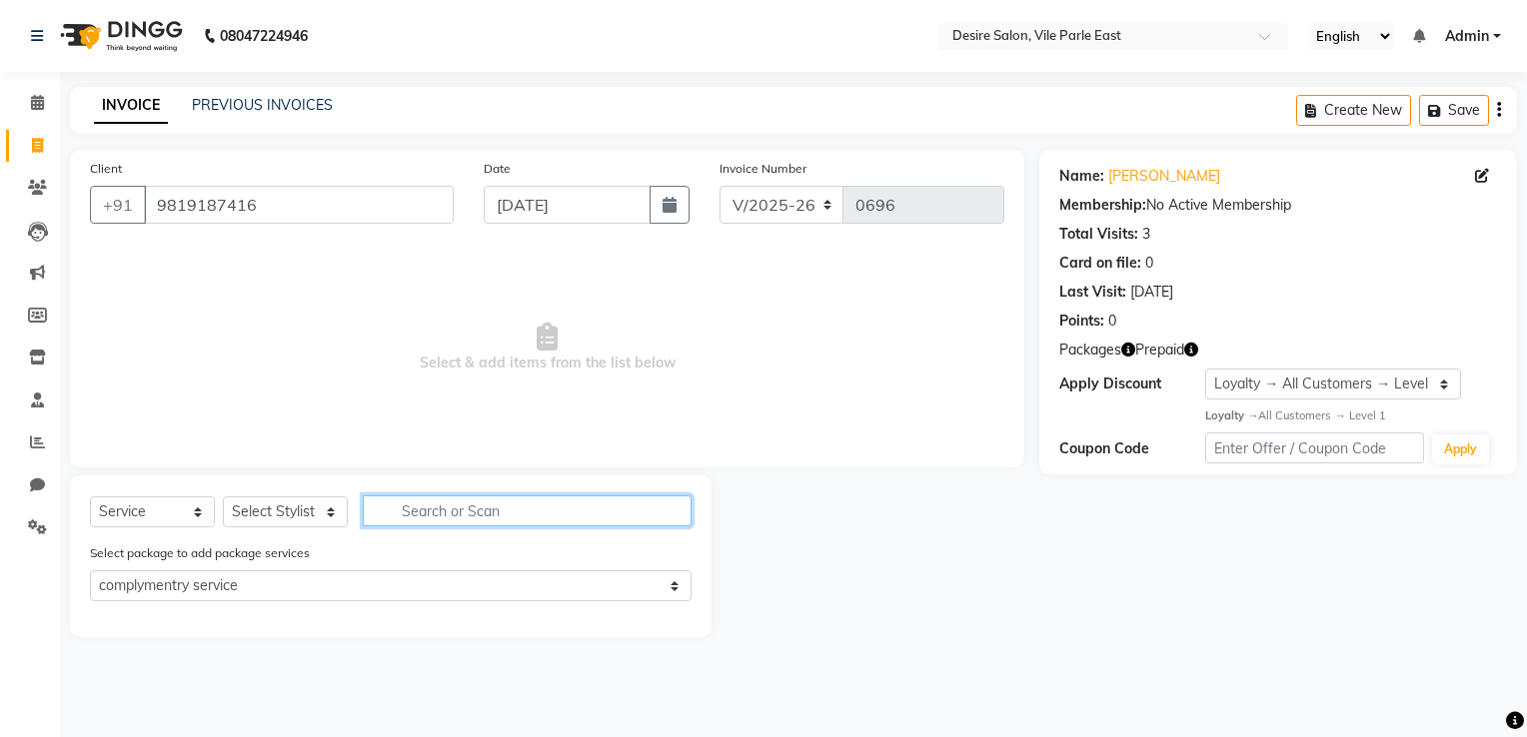
click at [424, 510] on input "text" at bounding box center [527, 511] width 329 height 31
type input "h"
select select "0: undefined"
type input "h"
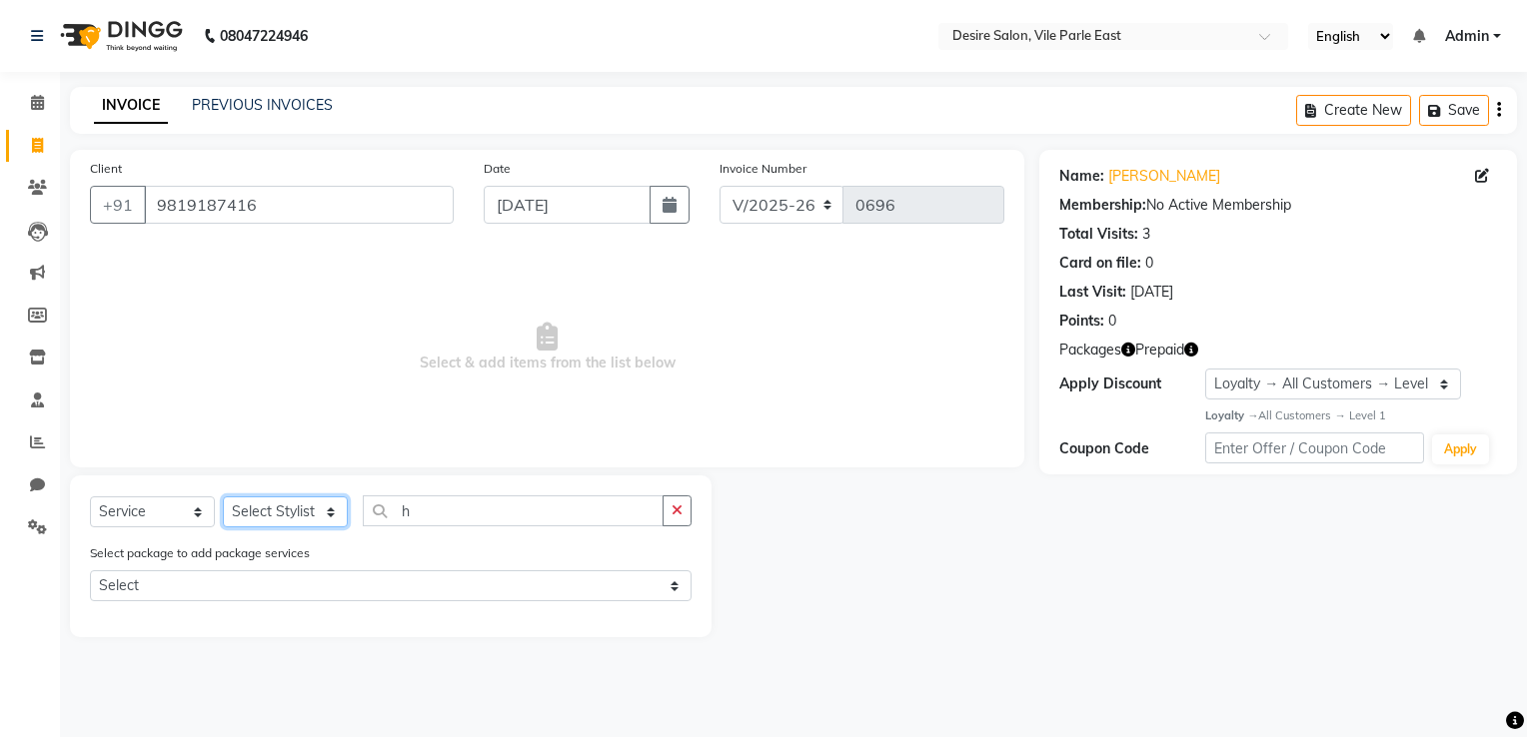
click at [338, 513] on select "Select Stylist Archana Tharepist [PERSON_NAME] Pediqurist [PERSON_NAME] desire …" at bounding box center [285, 512] width 125 height 31
select select "75801"
click at [223, 498] on select "Select Stylist Archana Tharepist [PERSON_NAME] Pediqurist [PERSON_NAME] desire …" at bounding box center [285, 512] width 125 height 31
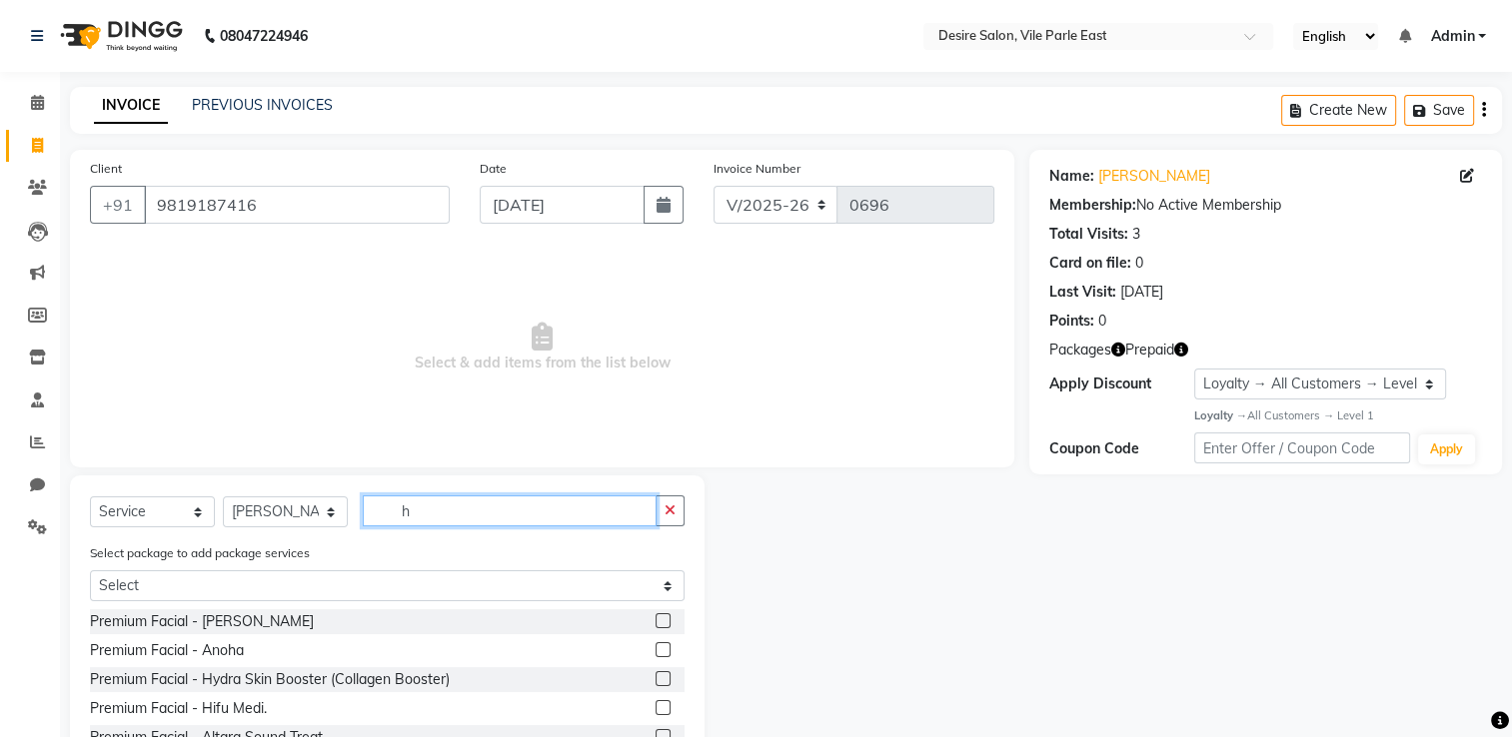
click at [464, 512] on input "h" at bounding box center [510, 511] width 294 height 31
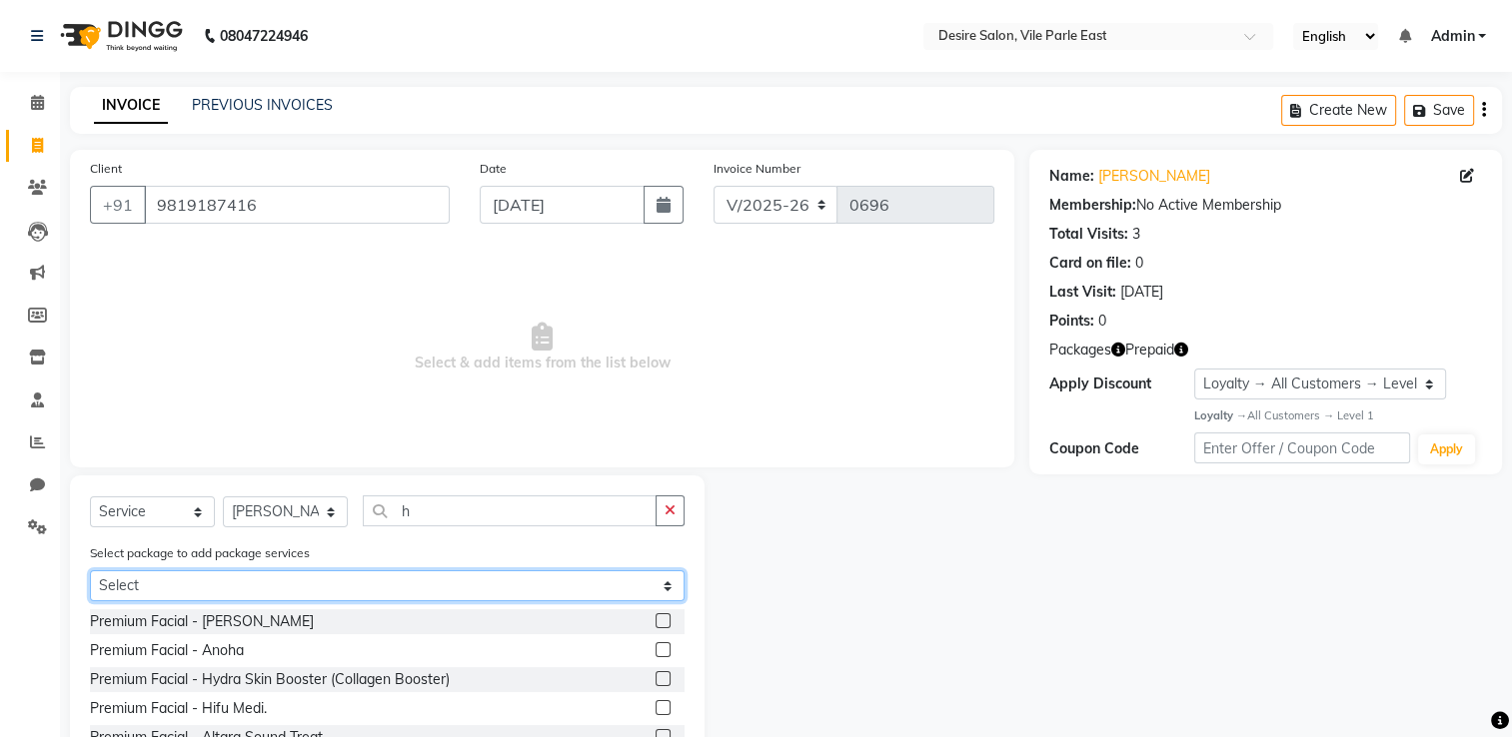
click at [659, 587] on select "Select complymentry service" at bounding box center [387, 585] width 594 height 31
select select "1: Object"
click at [90, 572] on select "Select complymentry service" at bounding box center [387, 585] width 594 height 31
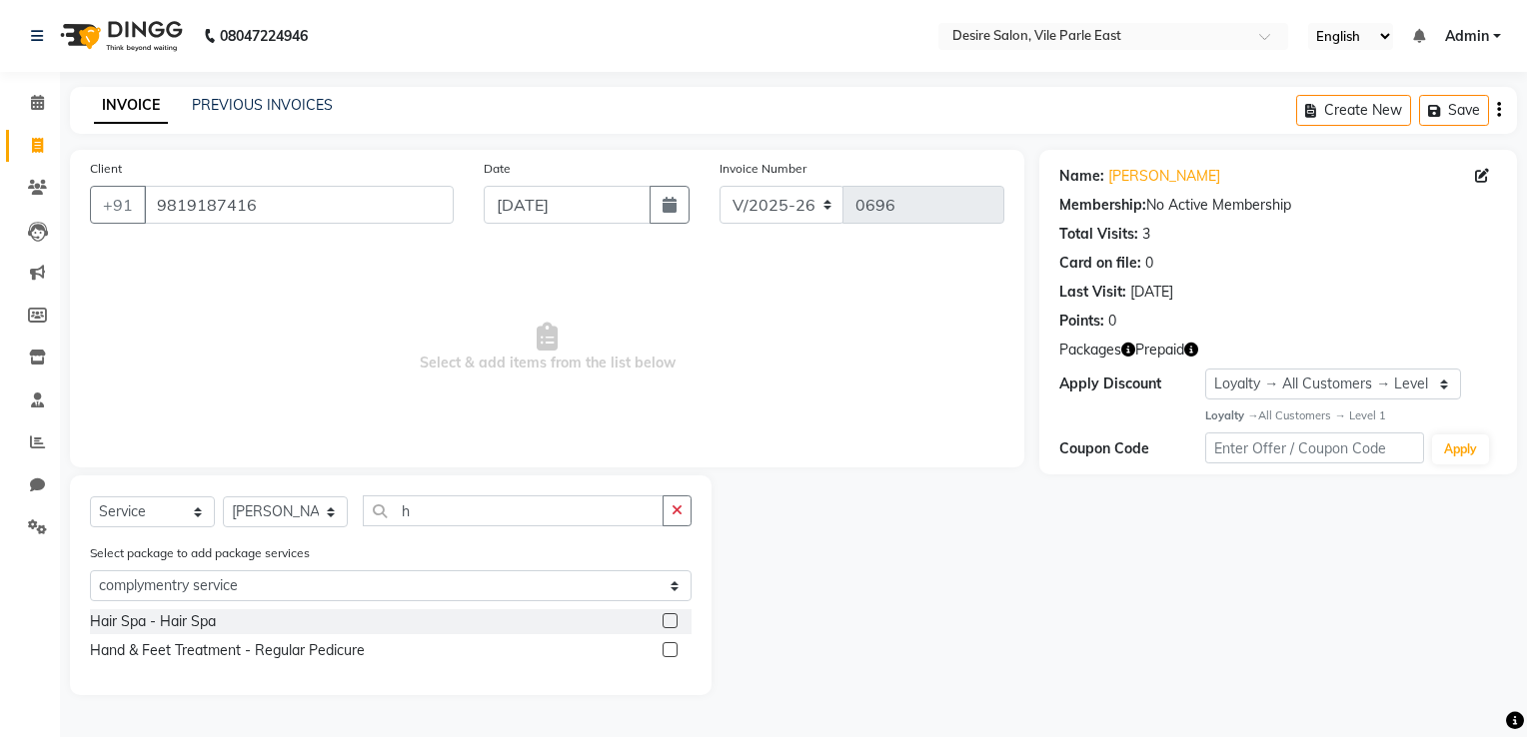
click at [669, 622] on label at bounding box center [669, 620] width 15 height 15
click at [669, 622] on input "checkbox" at bounding box center [668, 621] width 13 height 13
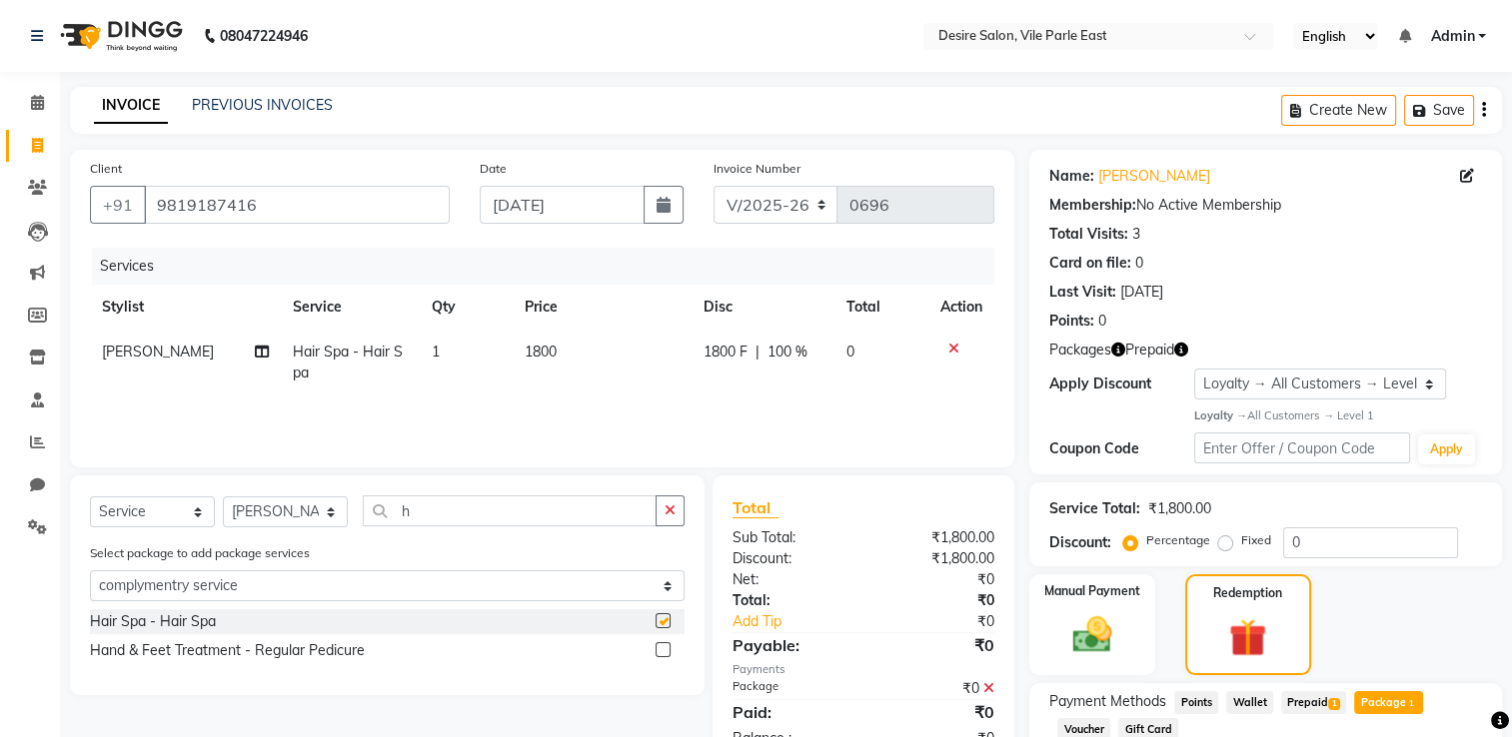
checkbox input "false"
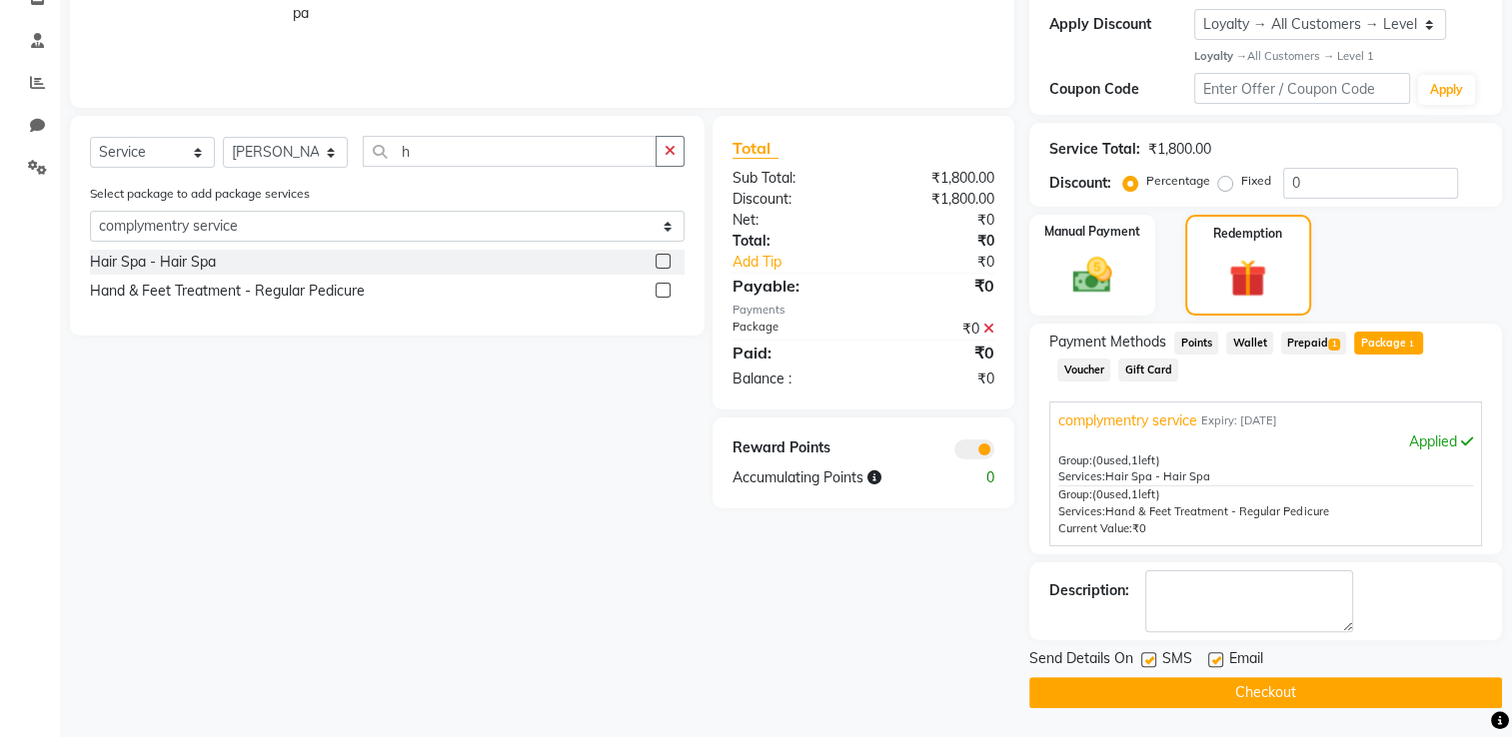
click at [1261, 689] on button "Checkout" at bounding box center [1265, 692] width 473 height 31
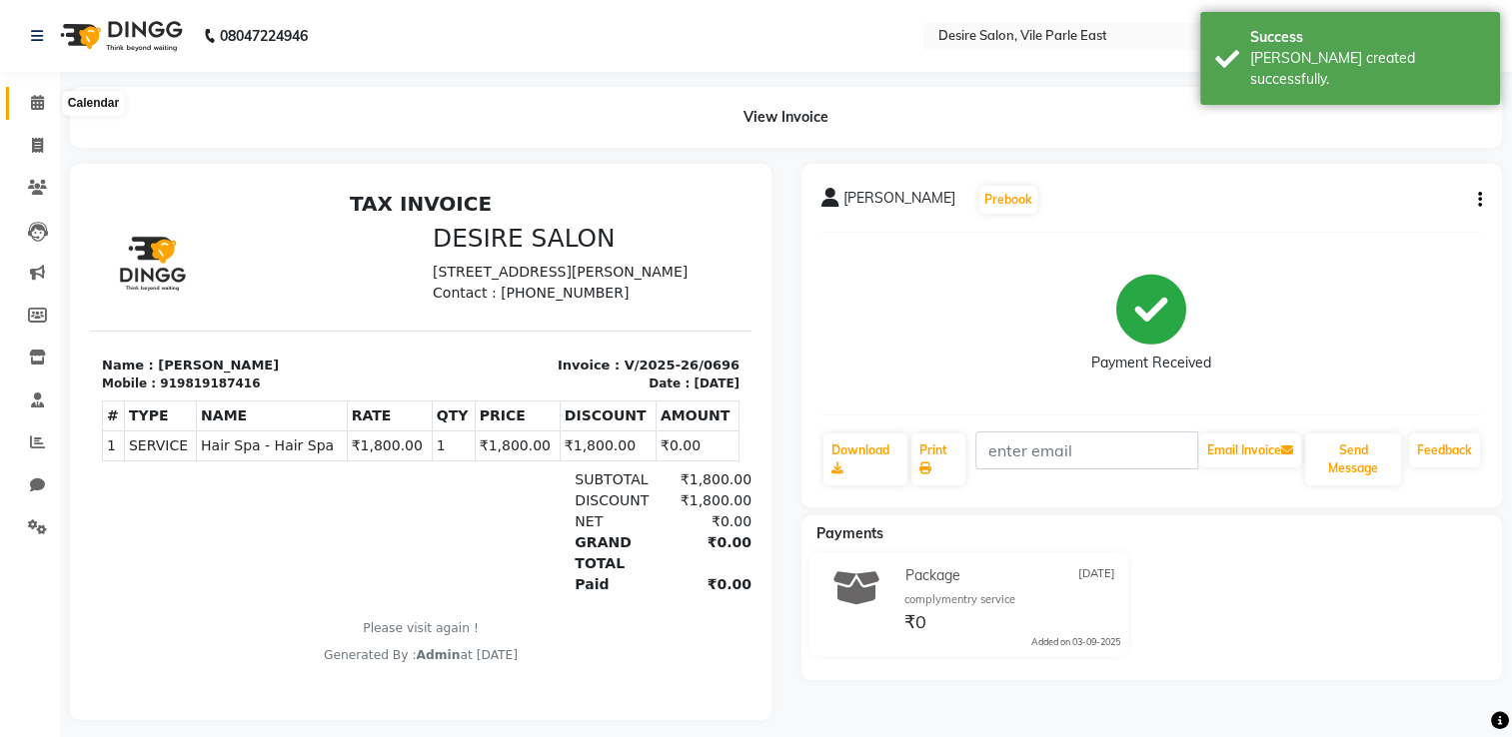
click at [36, 99] on icon at bounding box center [37, 102] width 13 height 15
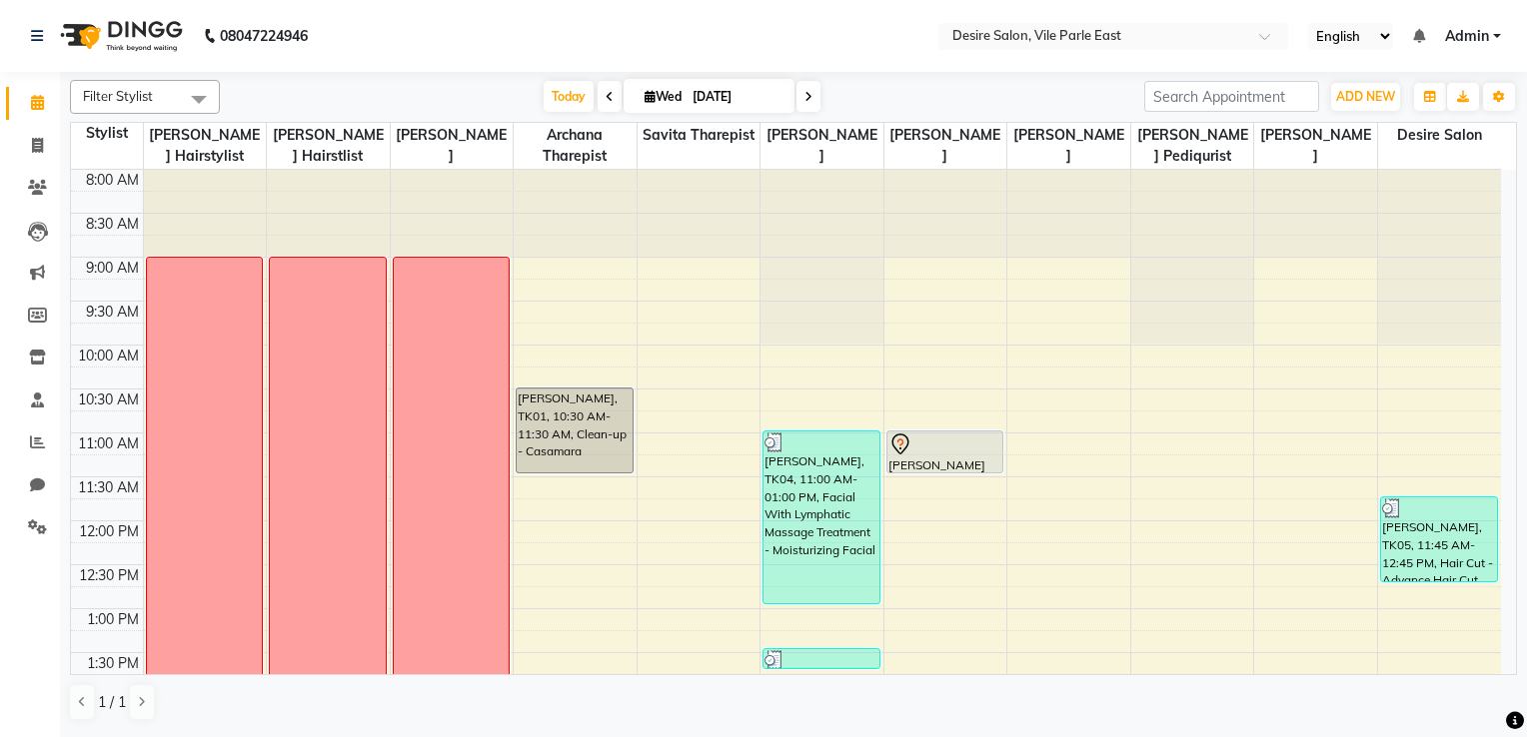
click at [1474, 196] on div at bounding box center [1439, 257] width 123 height 174
click at [1526, 270] on html "08047224946 Select Location × Desire Salon, Vile Parle East English ENGLISH Esp…" at bounding box center [763, 368] width 1527 height 737
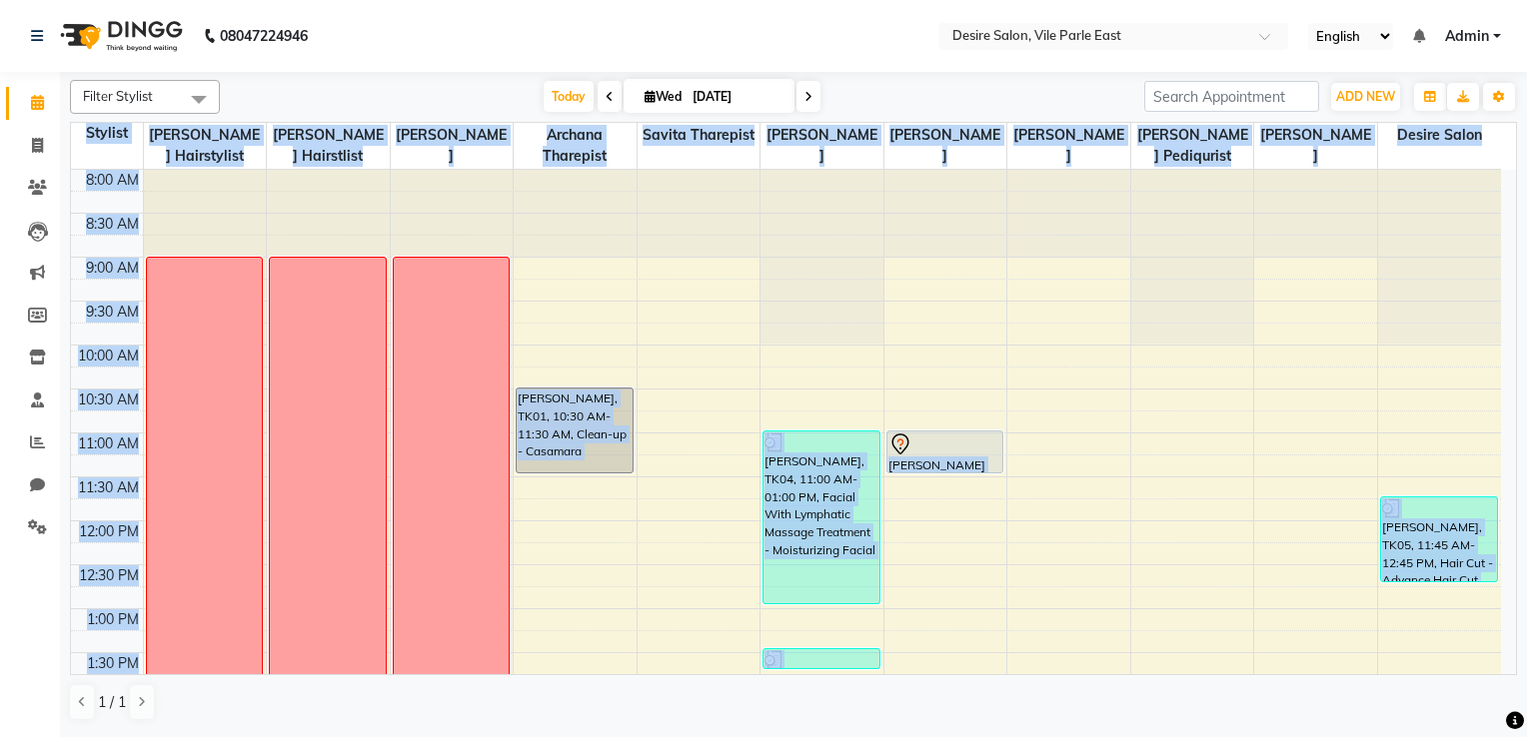
click at [1526, 270] on html "08047224946 Select Location × Desire Salon, Vile Parle East English ENGLISH Esp…" at bounding box center [763, 368] width 1527 height 737
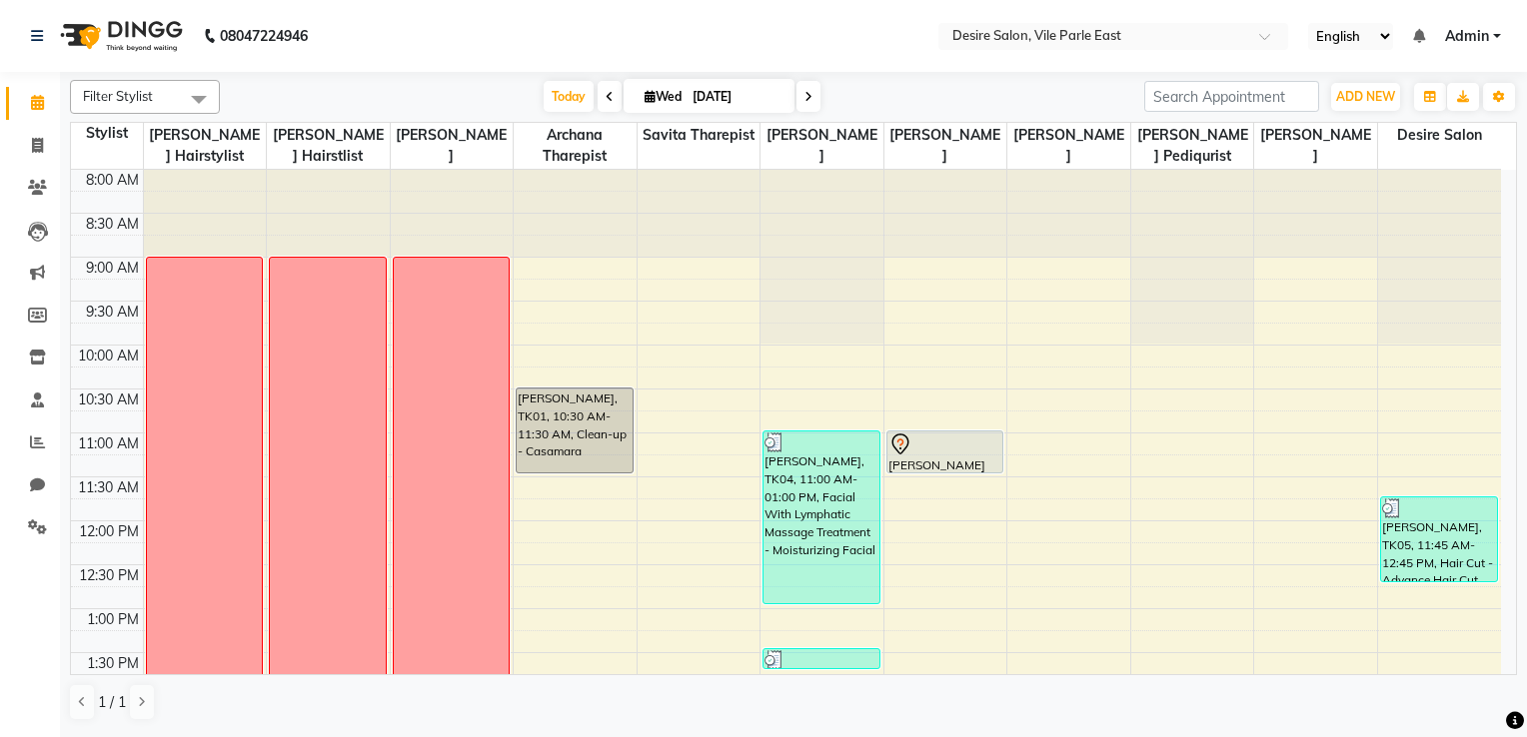
click at [1526, 270] on html "08047224946 Select Location × Desire Salon, Vile Parle East English ENGLISH Esp…" at bounding box center [763, 368] width 1527 height 737
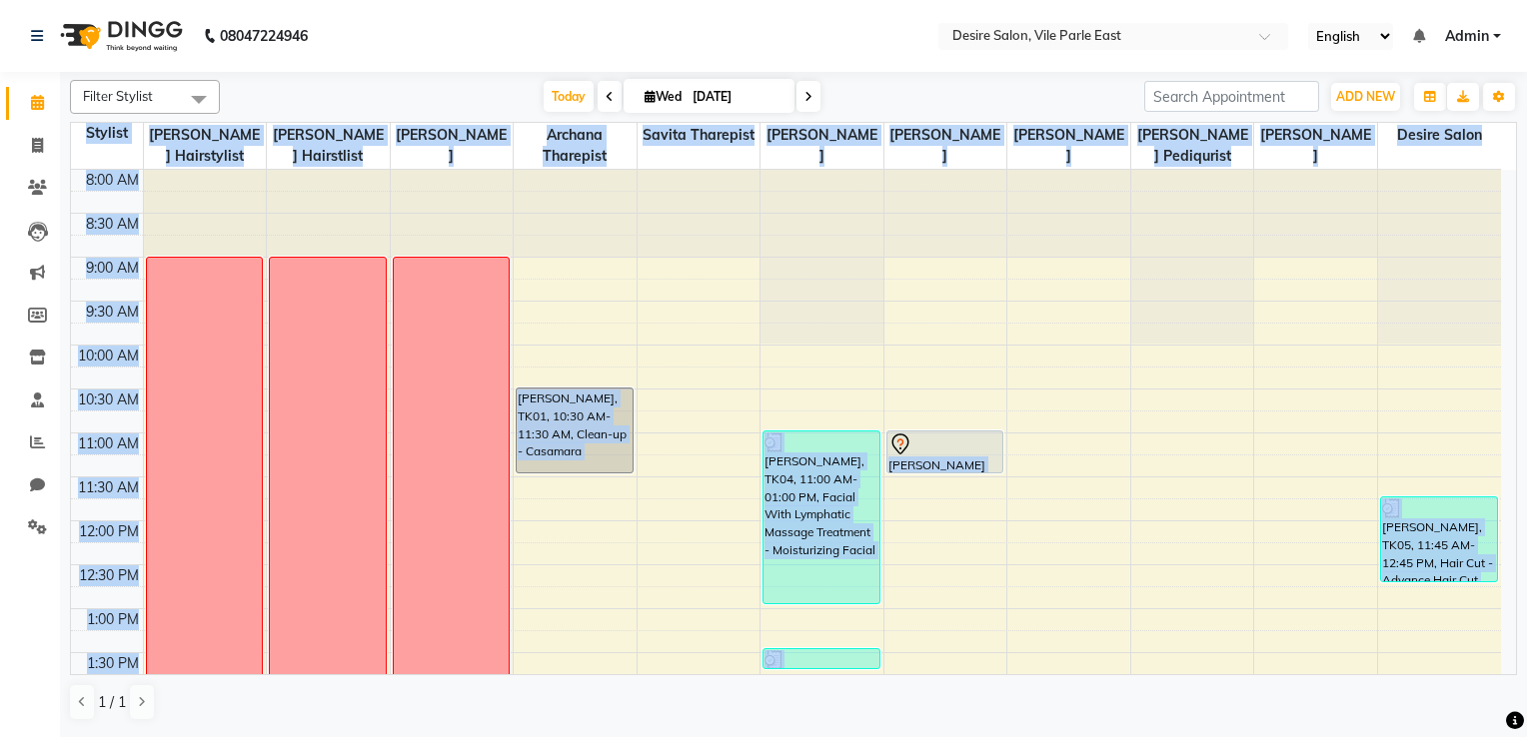
click at [1526, 270] on html "08047224946 Select Location × Desire Salon, Vile Parle East English ENGLISH Esp…" at bounding box center [763, 368] width 1527 height 737
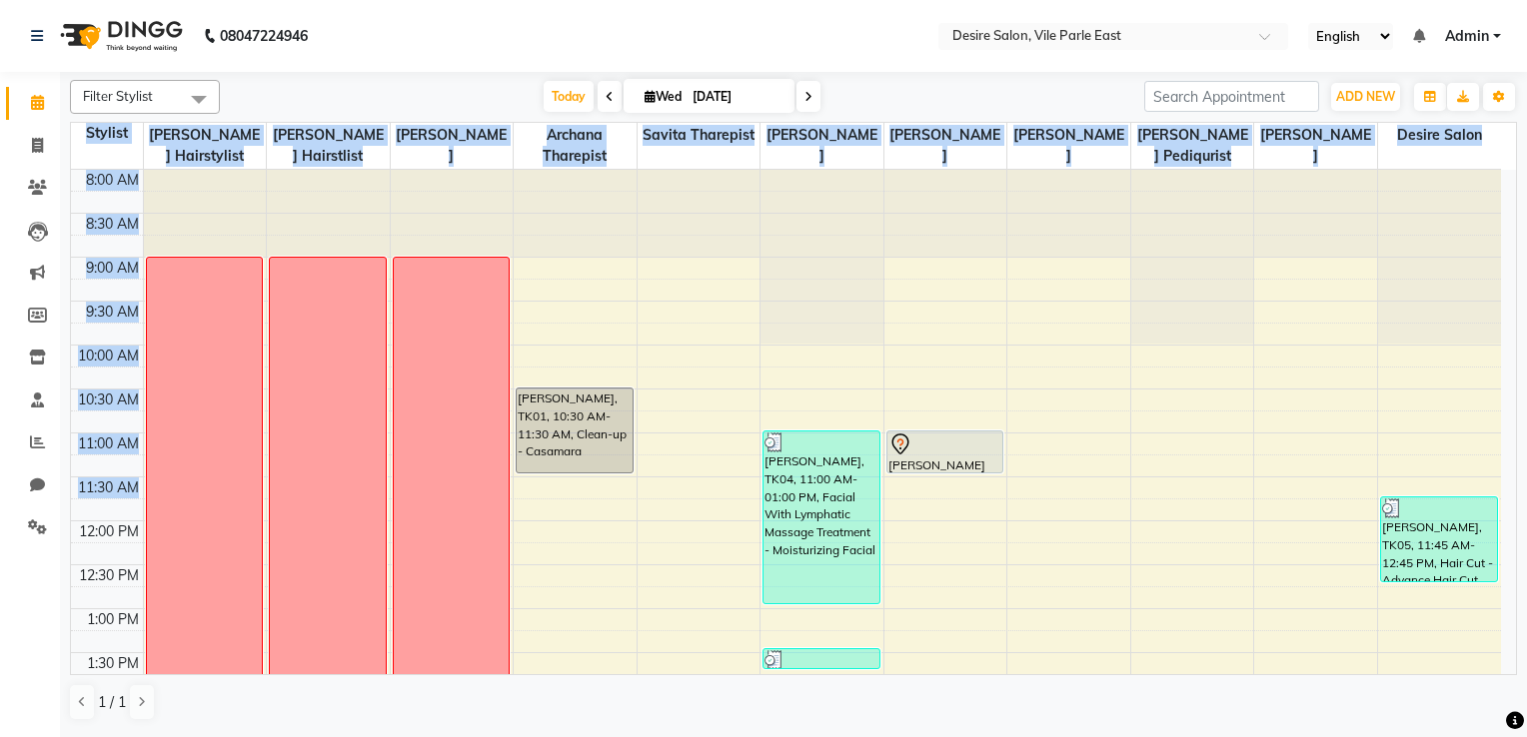
drag, startPoint x: 1530, startPoint y: 270, endPoint x: 1466, endPoint y: 497, distance: 235.6
click at [1466, 497] on div "Filter Stylist Select All [PERSON_NAME] Hairstylist [PERSON_NAME] Hairstlist [P…" at bounding box center [793, 403] width 1467 height 662
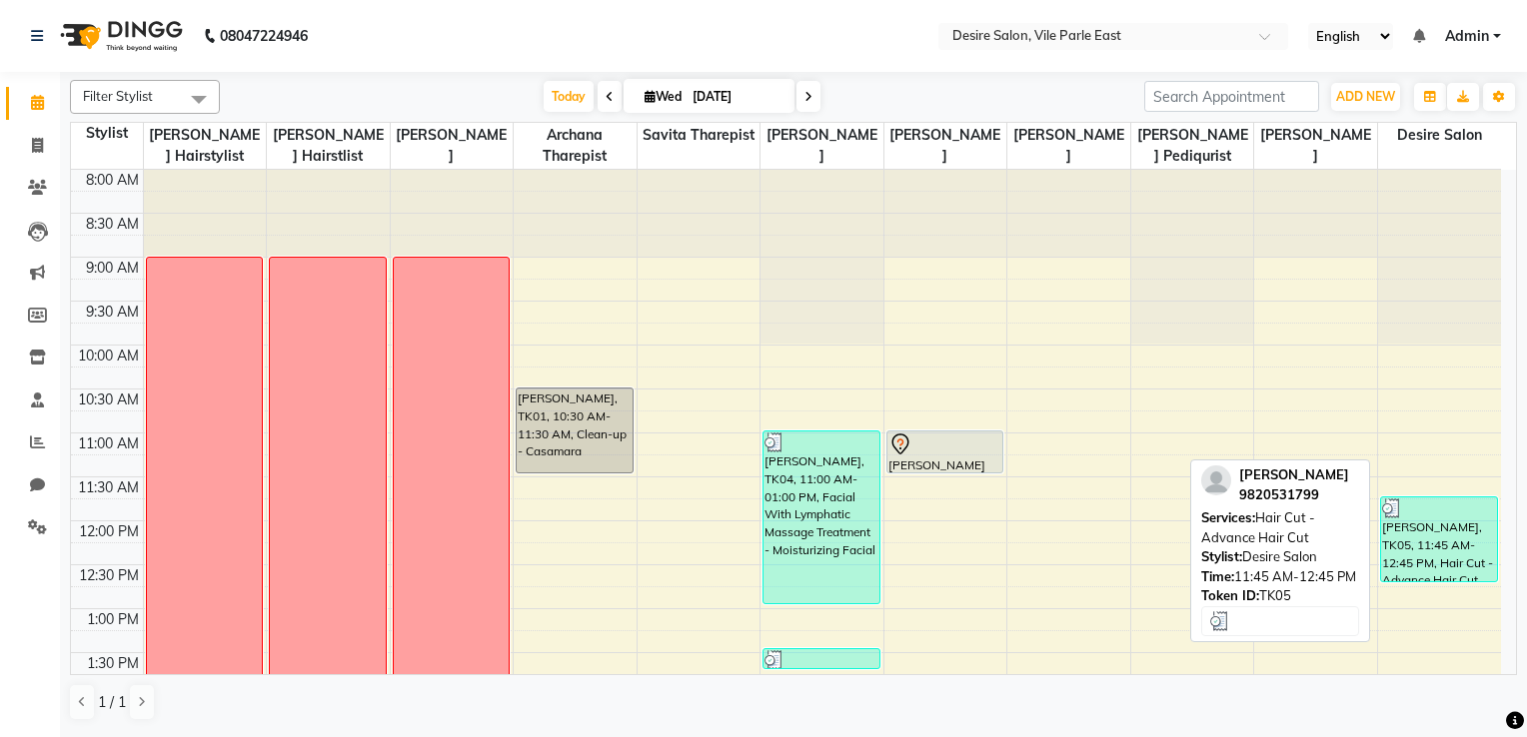
click at [1466, 497] on link "[PERSON_NAME], TK05, 11:45 AM-12:45 PM, Hair Cut - Advance Hair Cut" at bounding box center [1439, 540] width 118 height 86
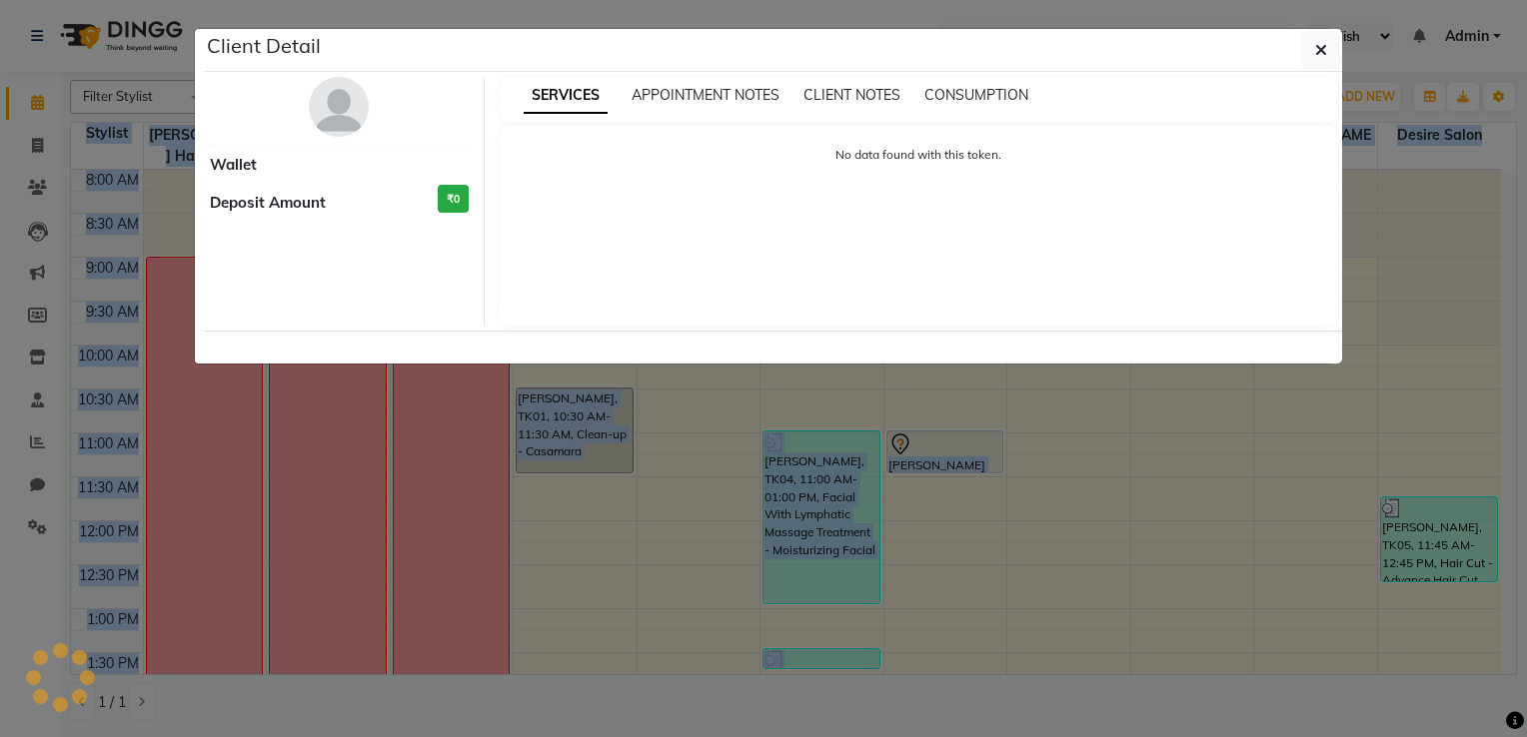
select select "3"
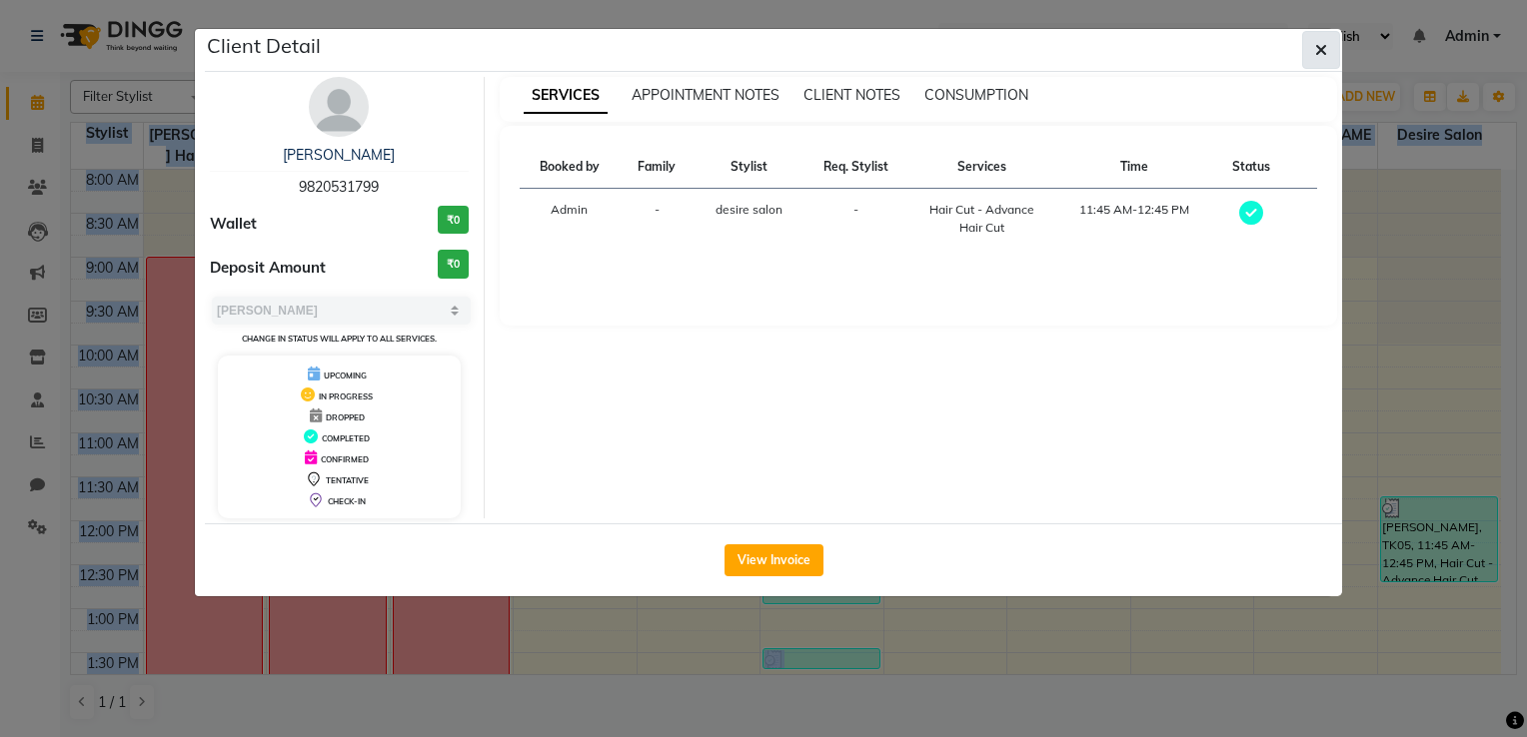
click at [1330, 58] on button "button" at bounding box center [1321, 50] width 38 height 38
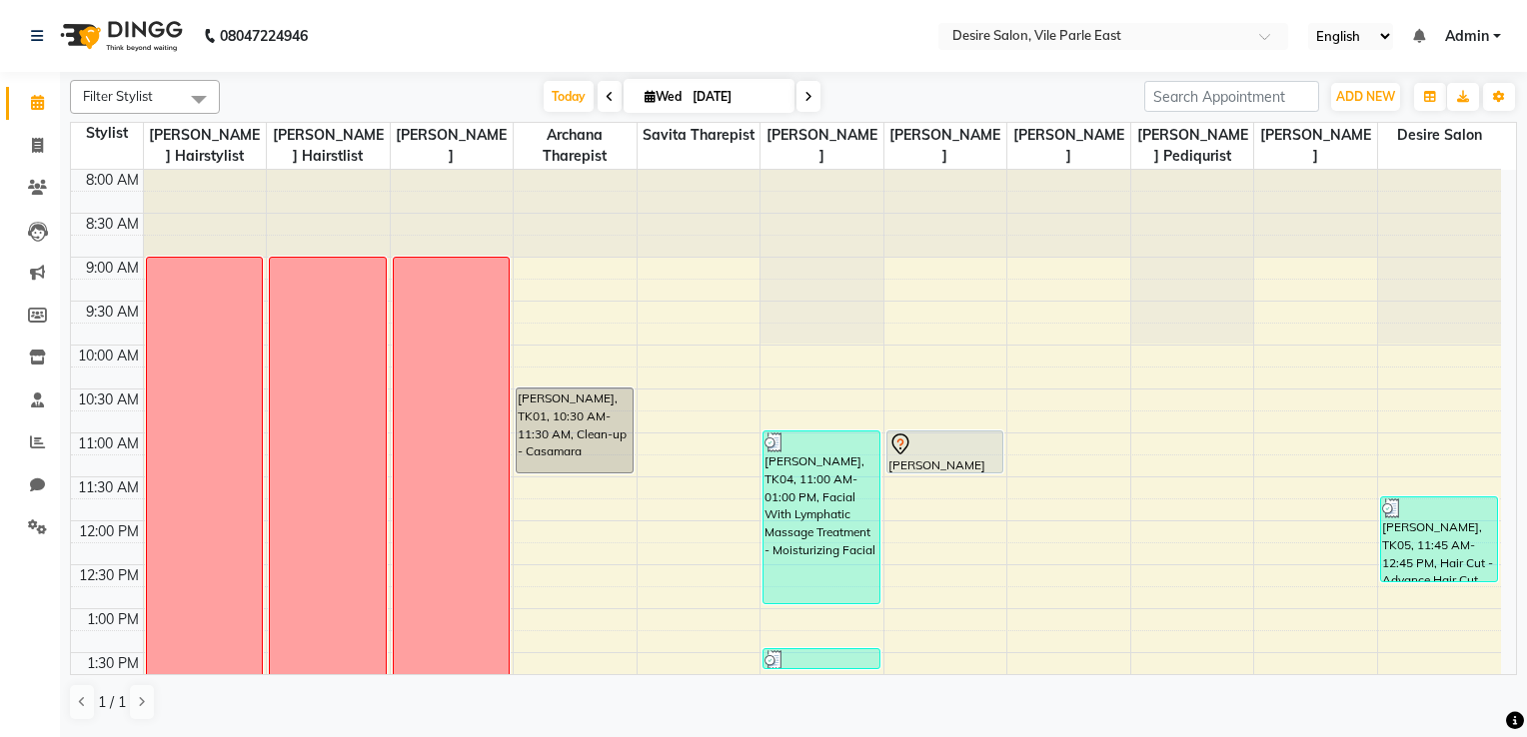
click at [1239, 248] on div at bounding box center [1192, 257] width 123 height 174
click at [1385, 170] on div at bounding box center [1439, 170] width 123 height 0
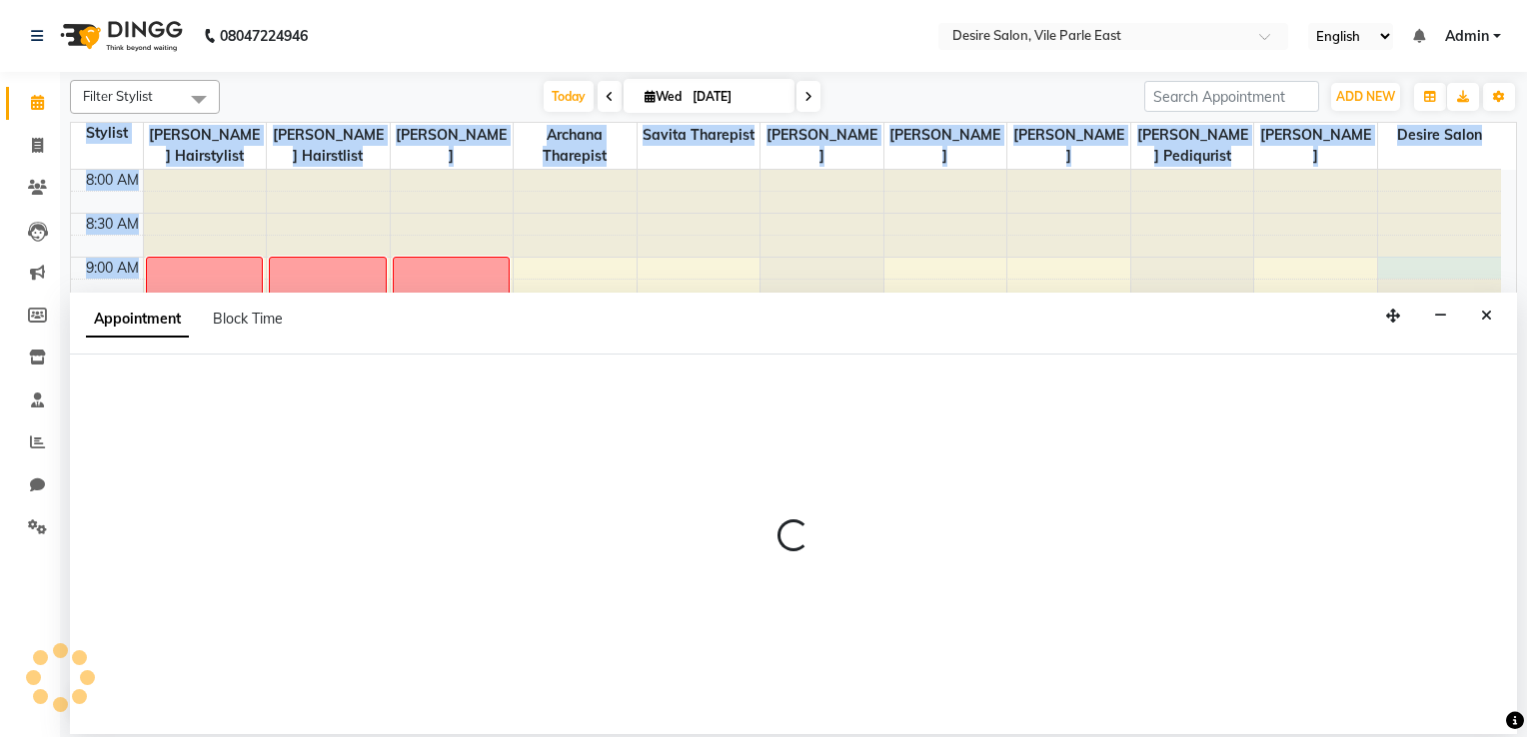
select select "86566"
select select "540"
select select "tentative"
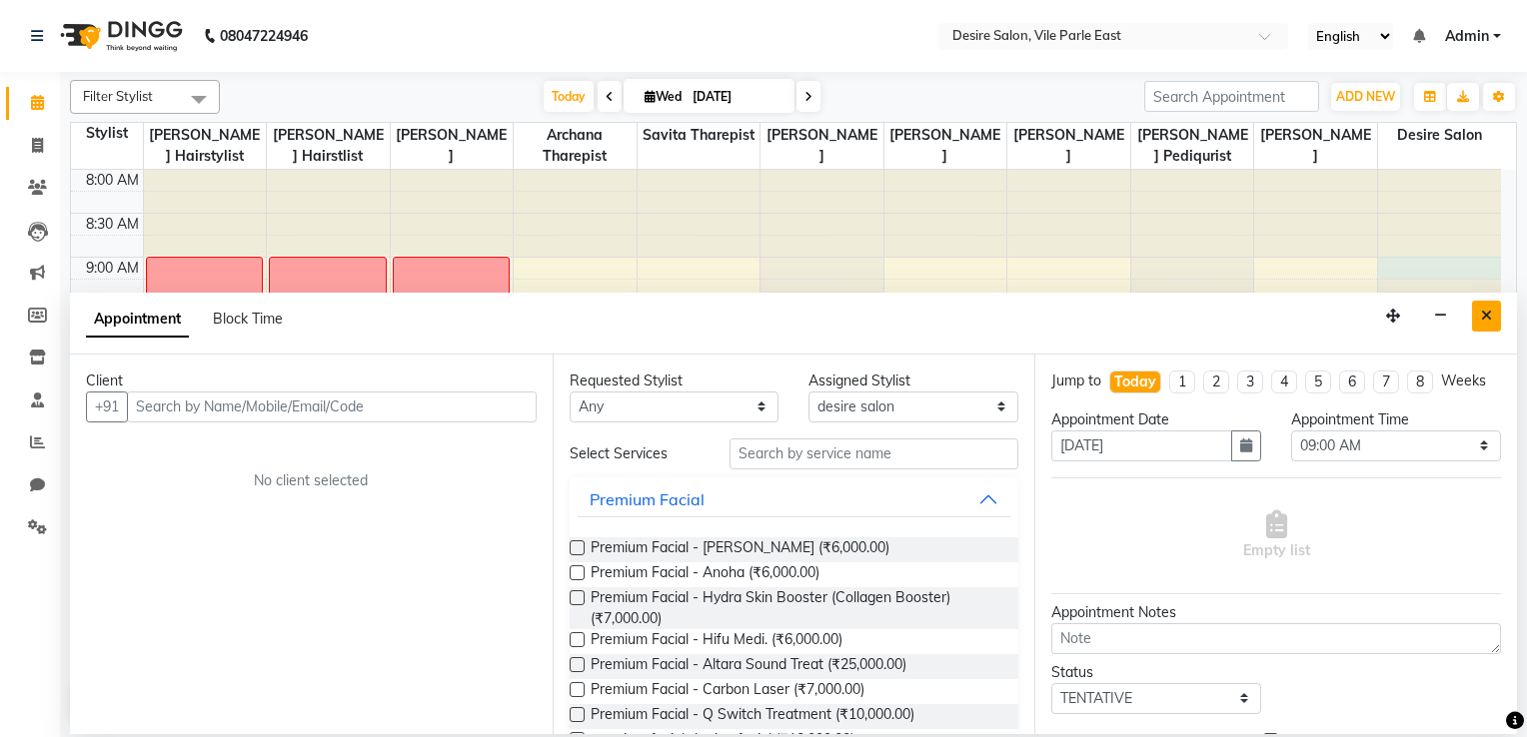
click at [1490, 315] on icon "Close" at bounding box center [1486, 316] width 11 height 14
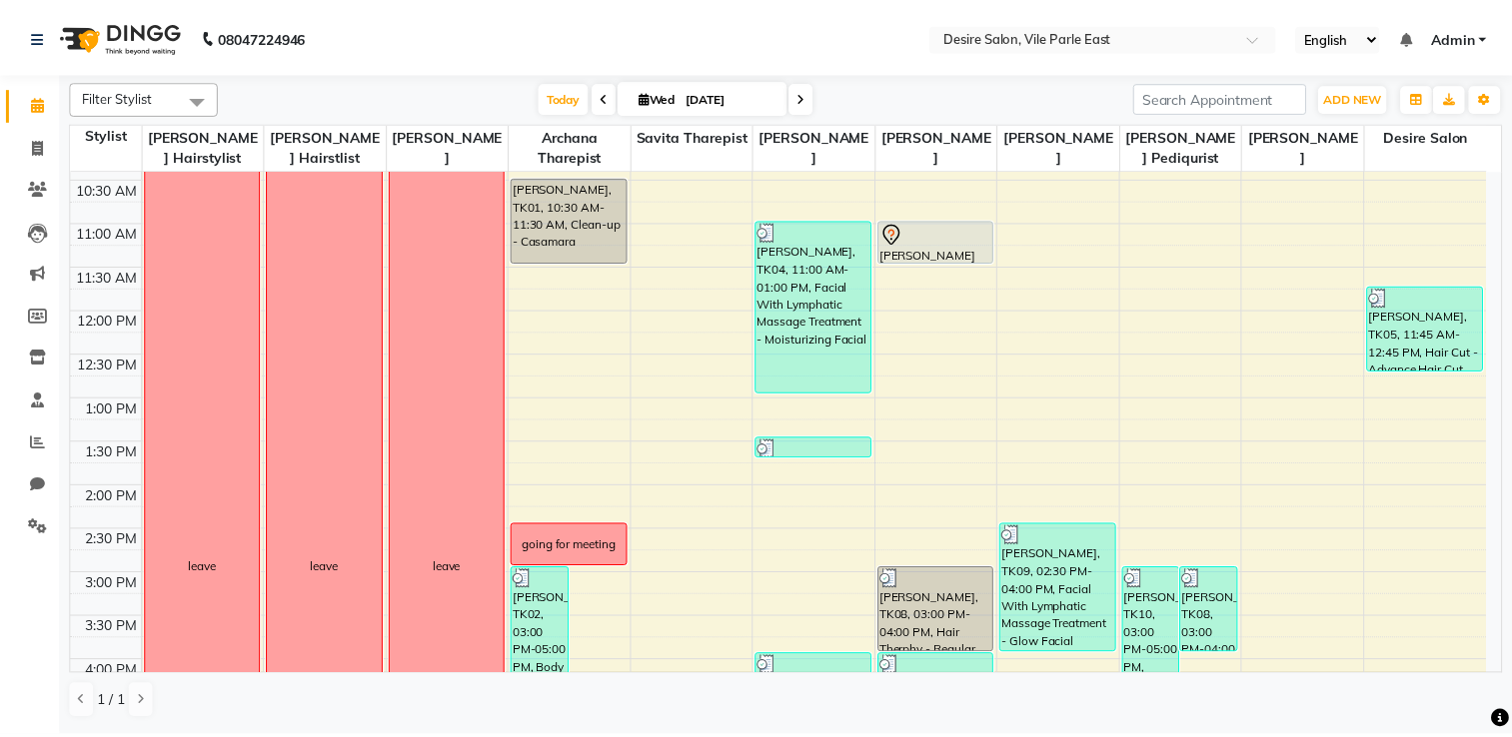
scroll to position [379, 0]
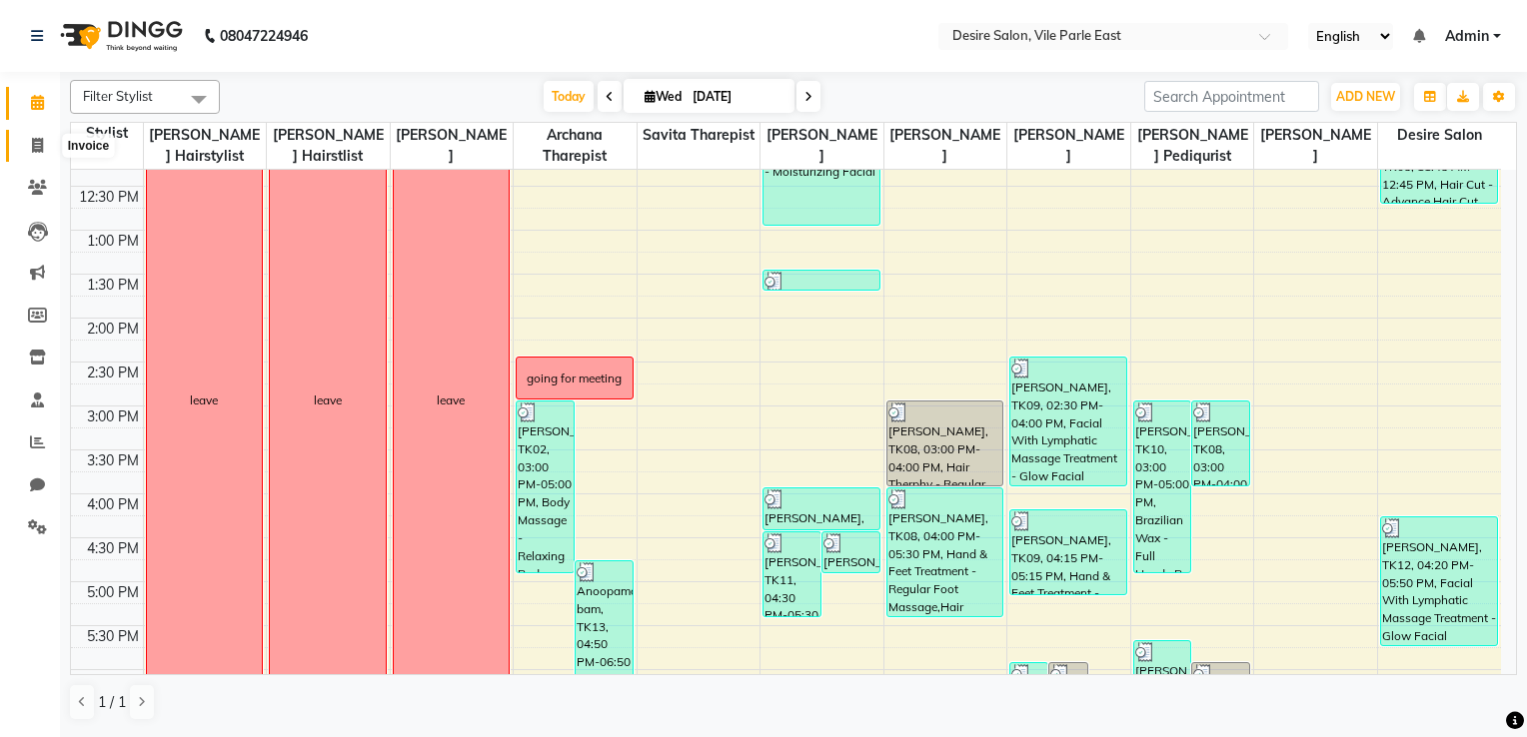
click at [32, 150] on icon at bounding box center [37, 145] width 11 height 15
select select "8076"
select select "service"
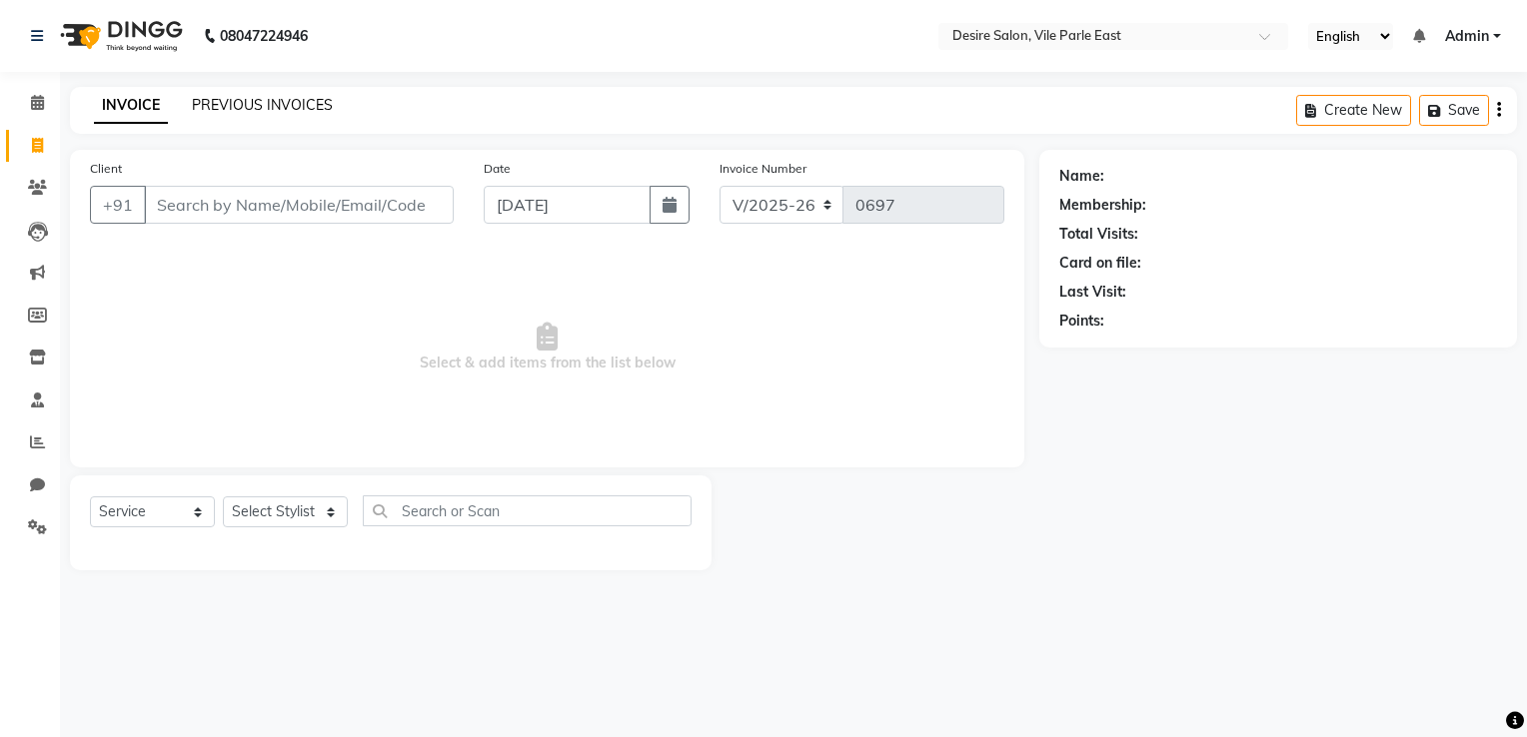
click at [270, 100] on link "PREVIOUS INVOICES" at bounding box center [262, 105] width 141 height 18
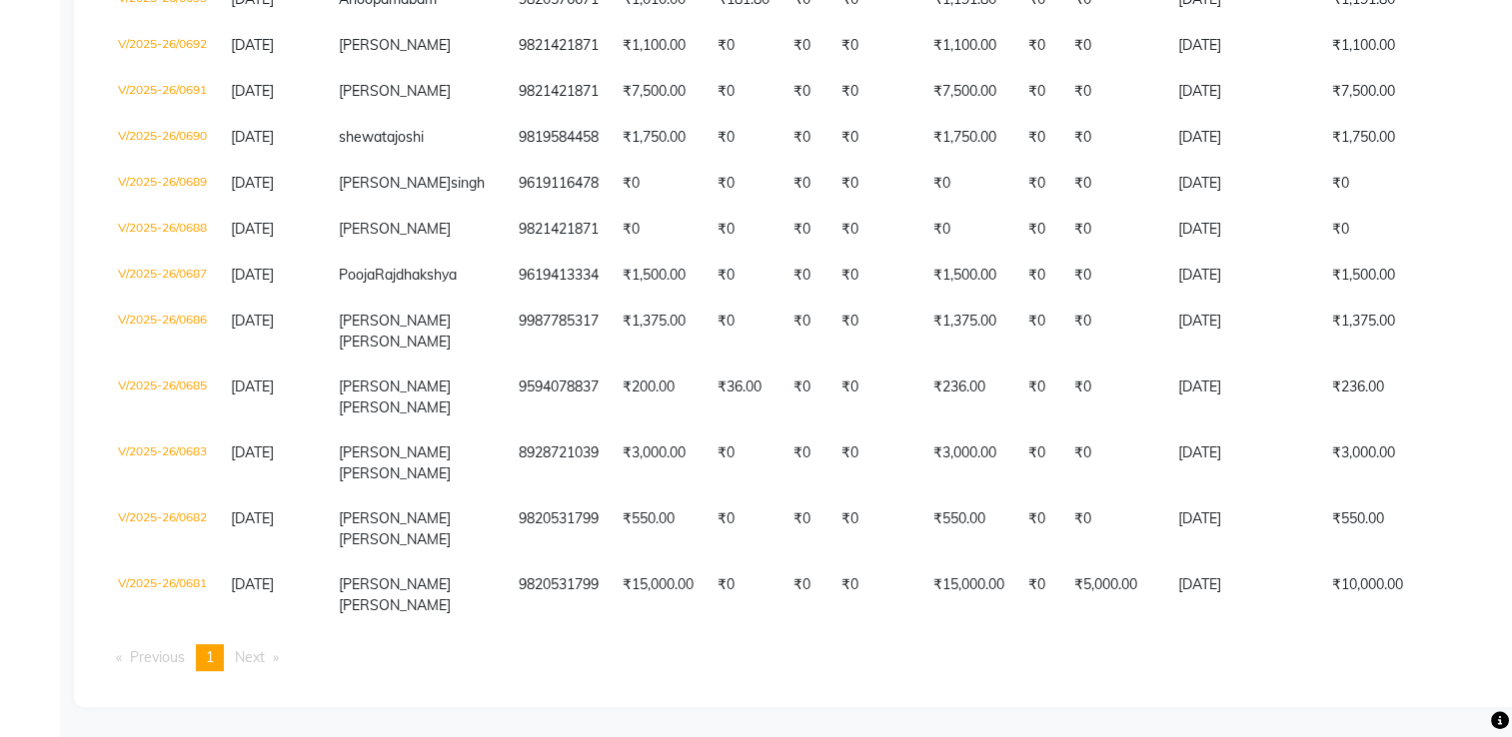
scroll to position [0, 319]
